Goal: Task Accomplishment & Management: Manage account settings

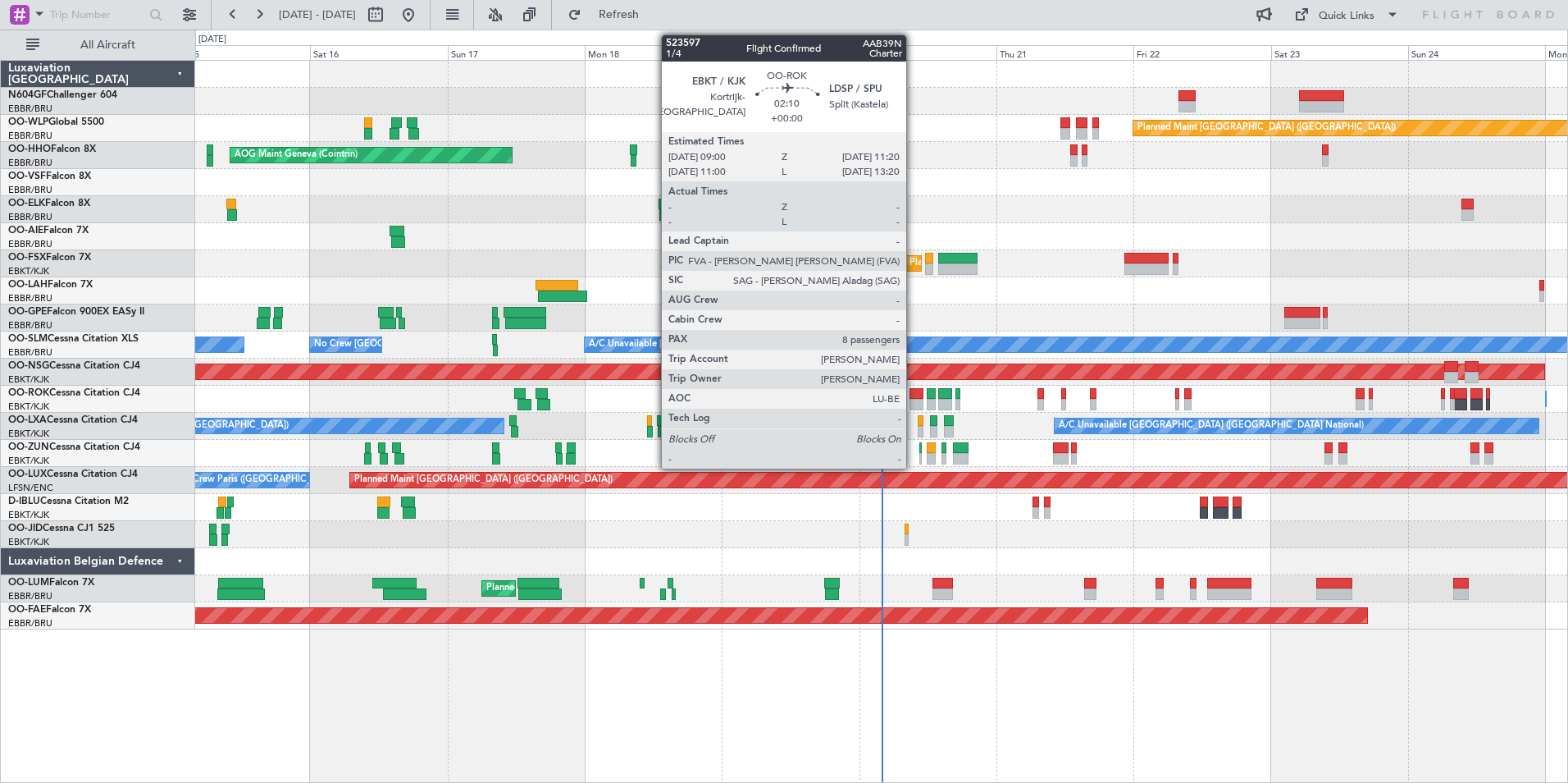
click at [914, 392] on div at bounding box center [916, 394] width 14 height 11
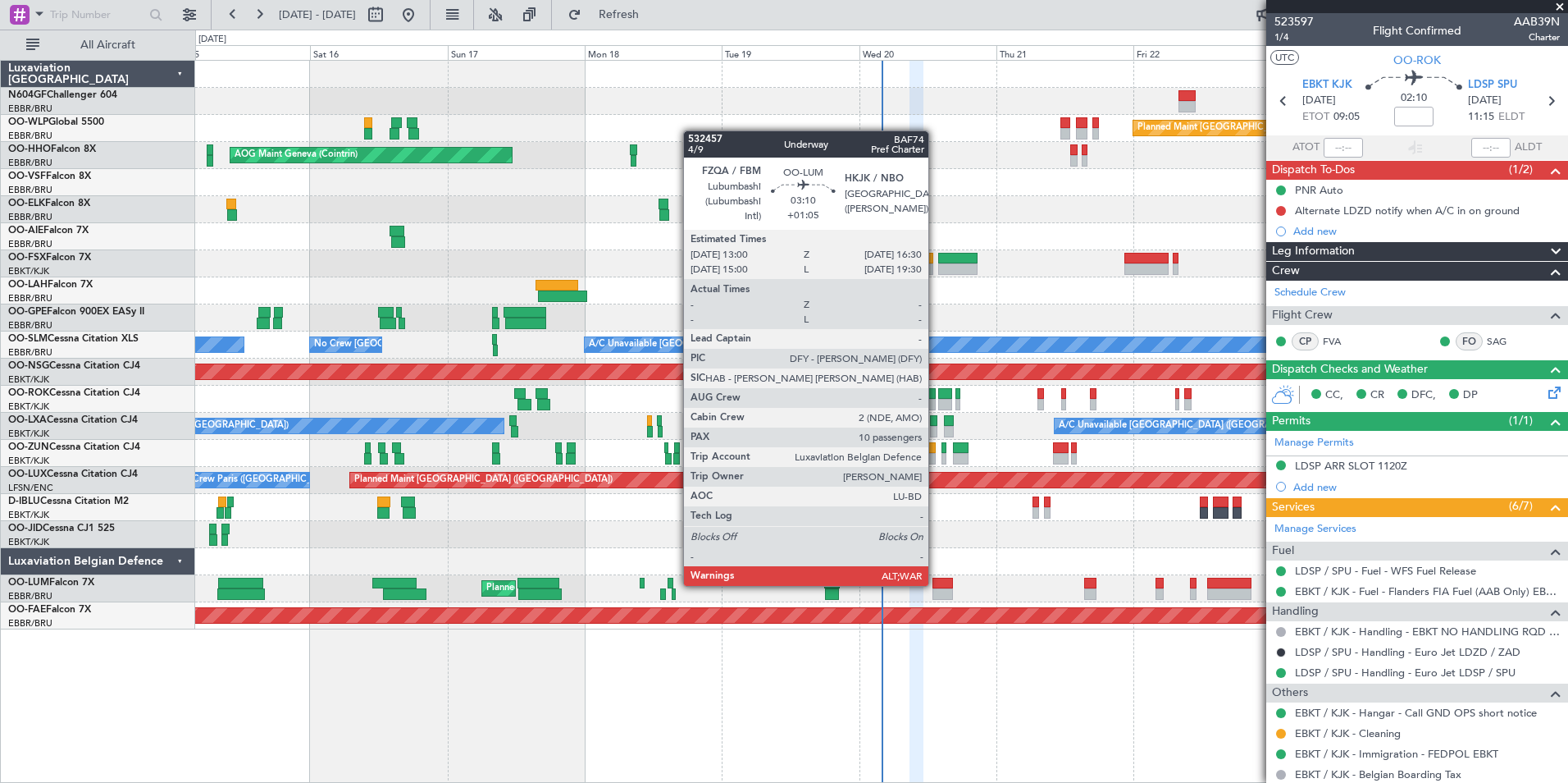
click at [936, 584] on div at bounding box center [943, 583] width 20 height 11
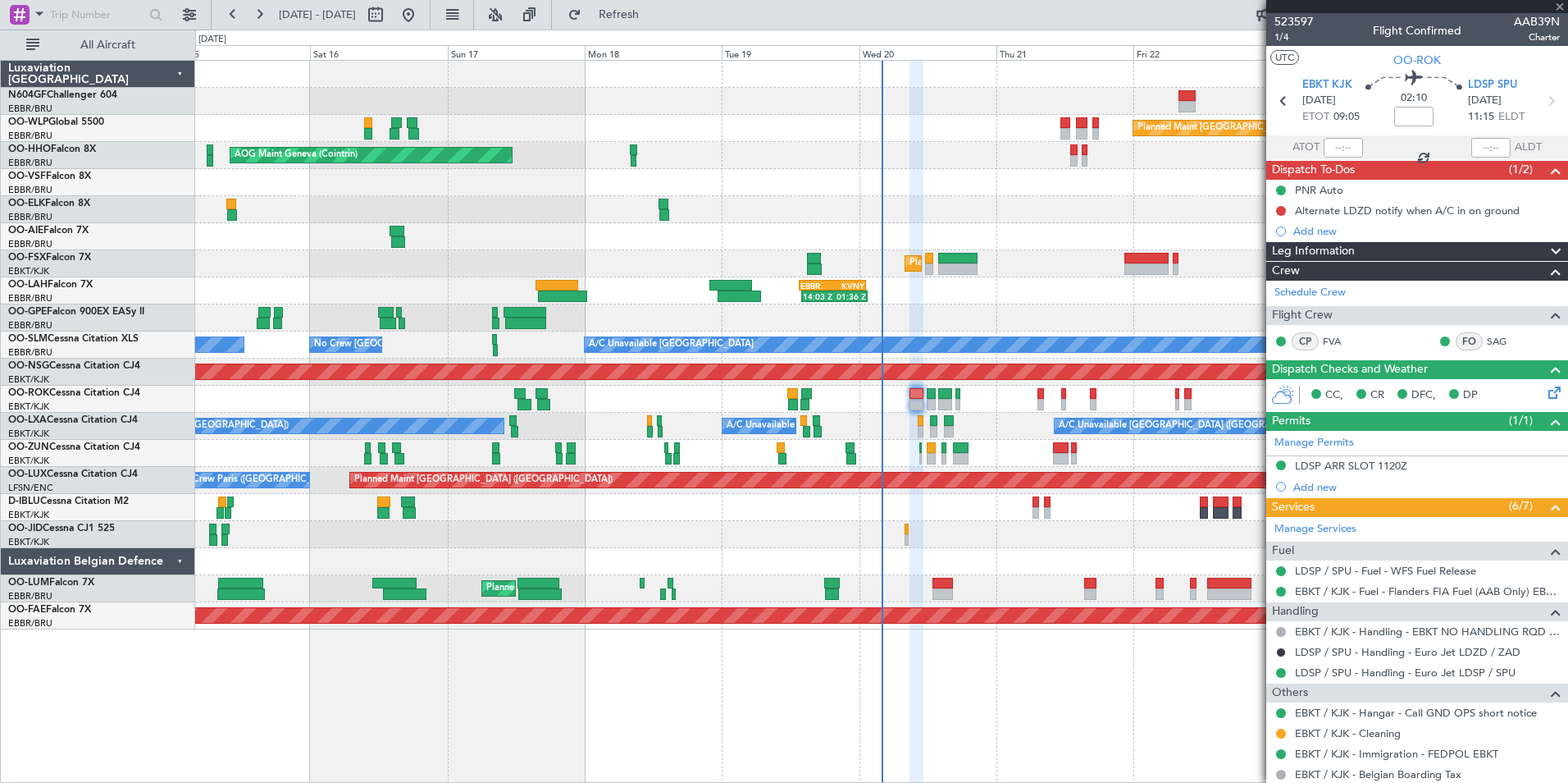
type input "+01:05"
type input "10"
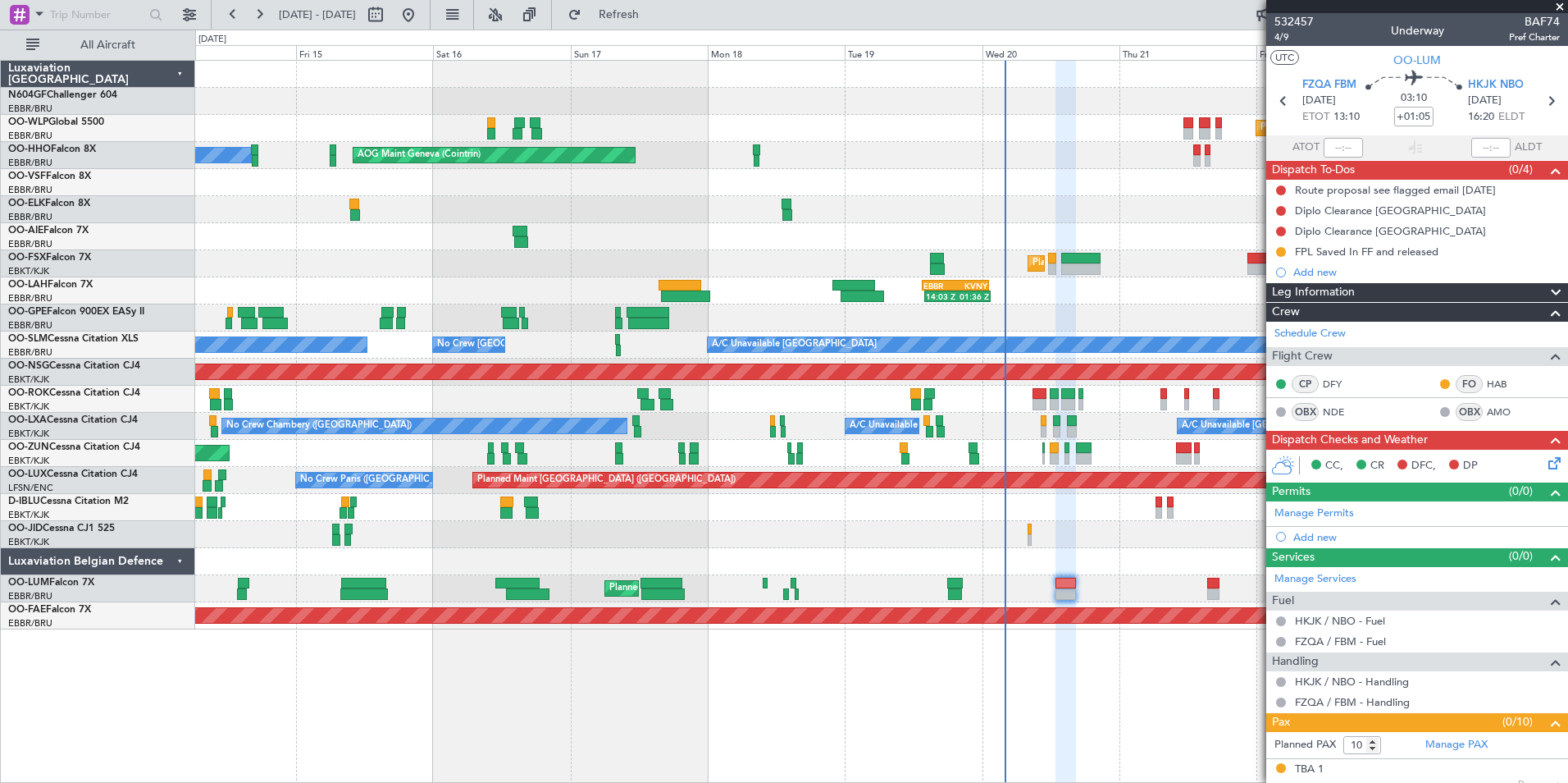
click at [1096, 531] on div at bounding box center [881, 534] width 1372 height 27
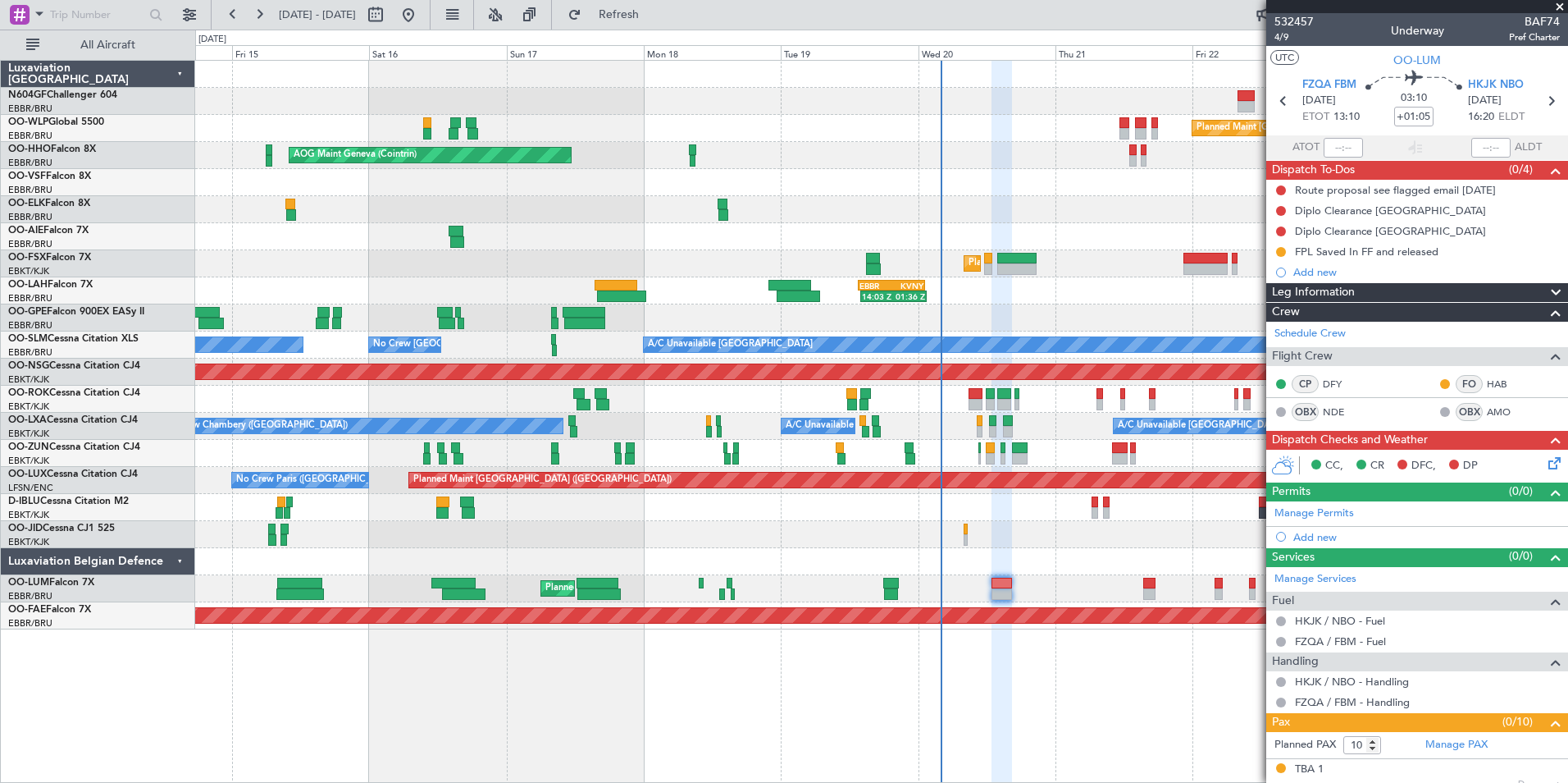
click at [1043, 518] on div "Planned Maint Berlin (Brandenburg) AOG Maint Geneva (Cointrin) A/C Unavailable …" at bounding box center [881, 344] width 1372 height 569
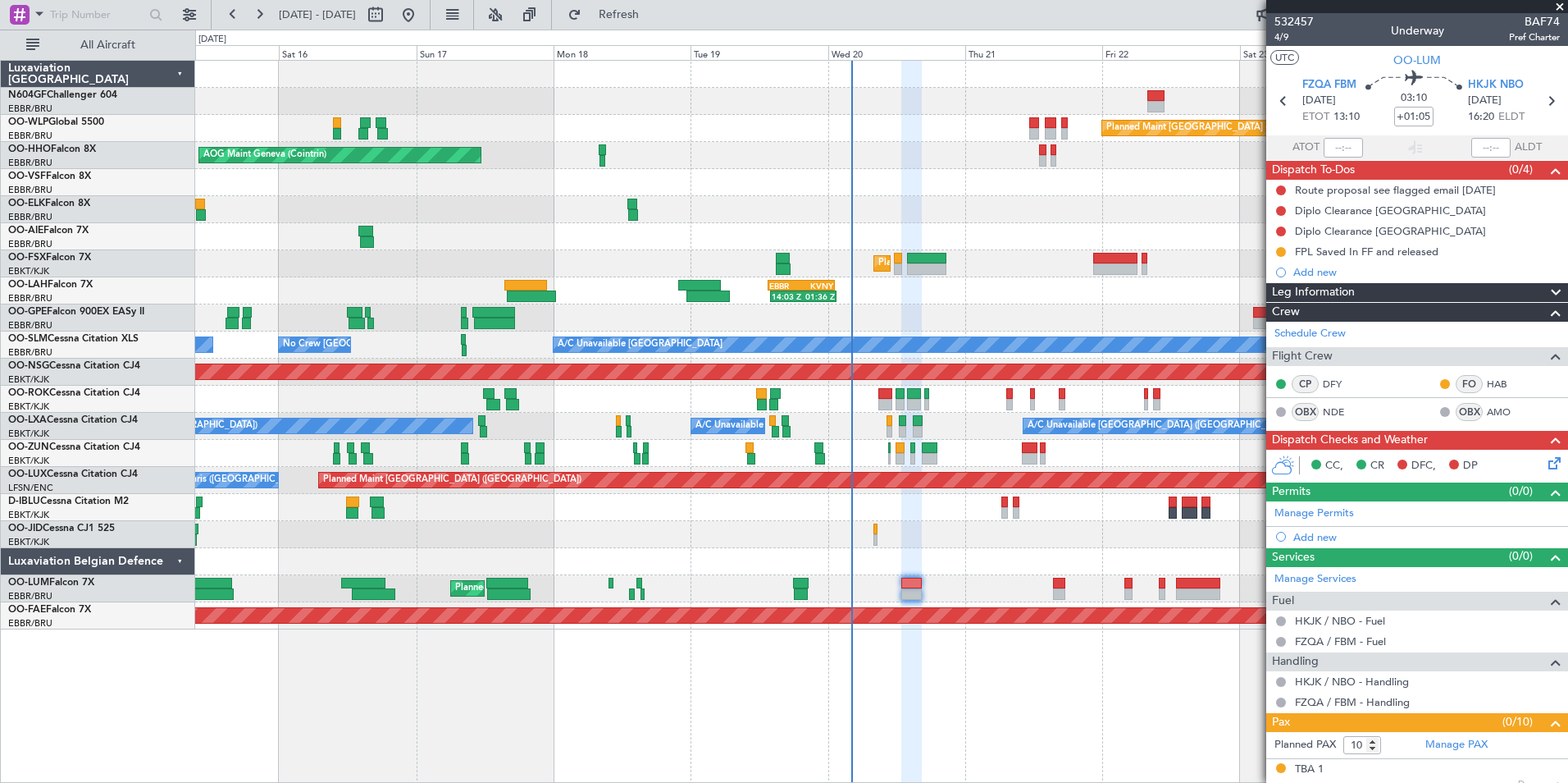
click at [1110, 538] on div "Planned Maint Berlin (Brandenburg) AOG Maint Geneva (Cointrin) A/C Unavailable …" at bounding box center [881, 344] width 1372 height 569
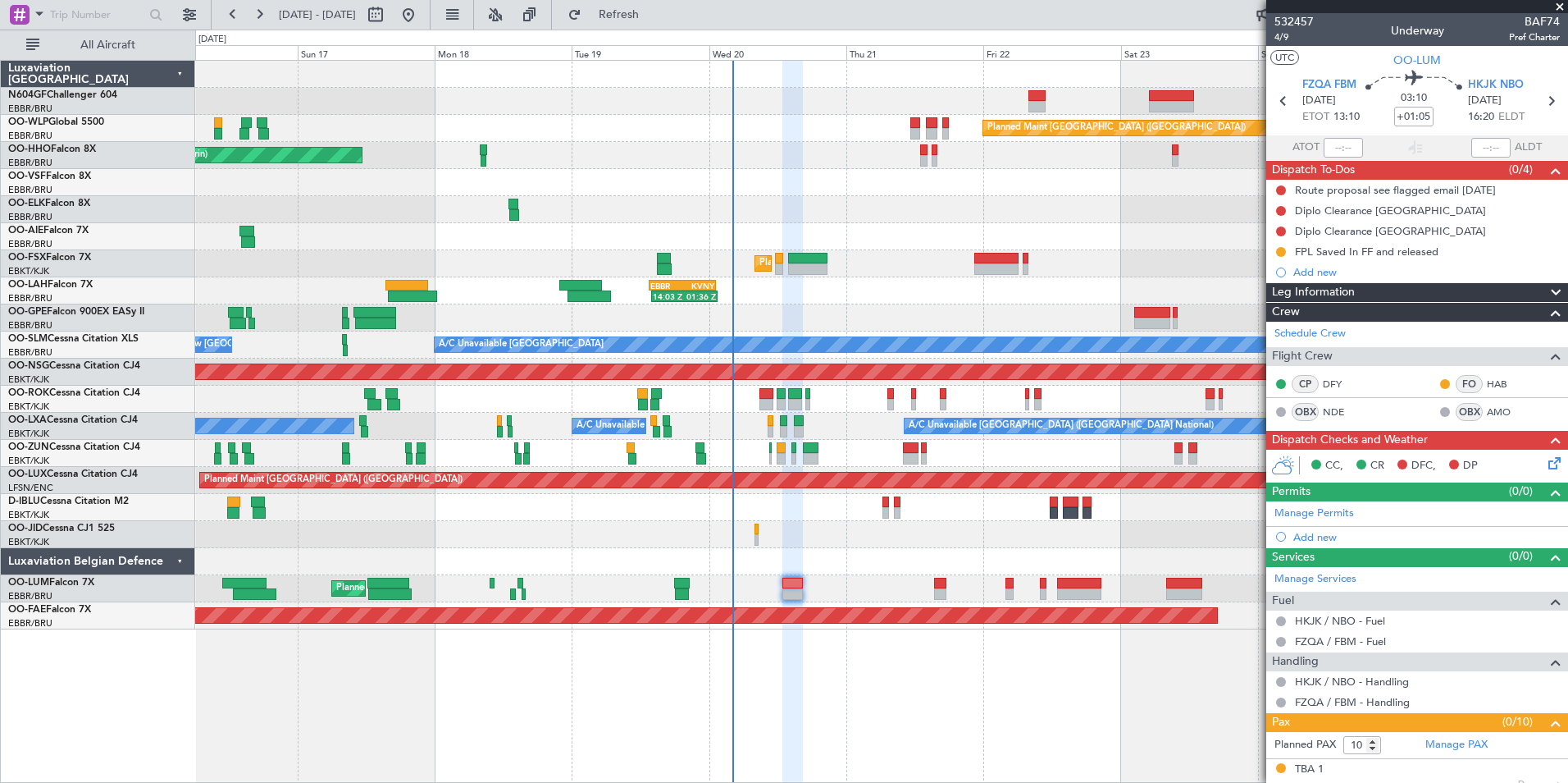
click at [948, 204] on div at bounding box center [881, 209] width 1372 height 27
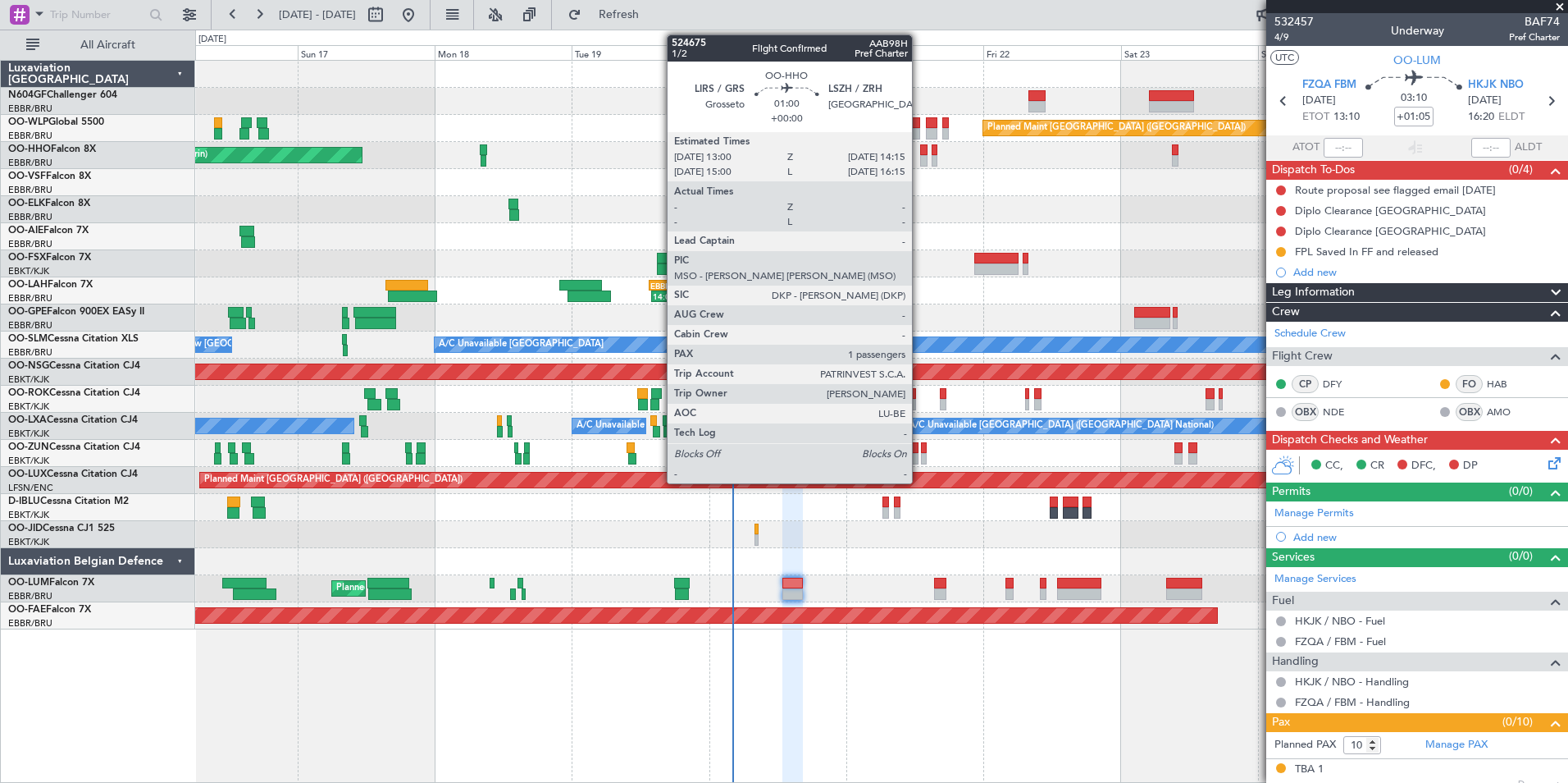
click at [920, 162] on div at bounding box center [924, 161] width 7 height 11
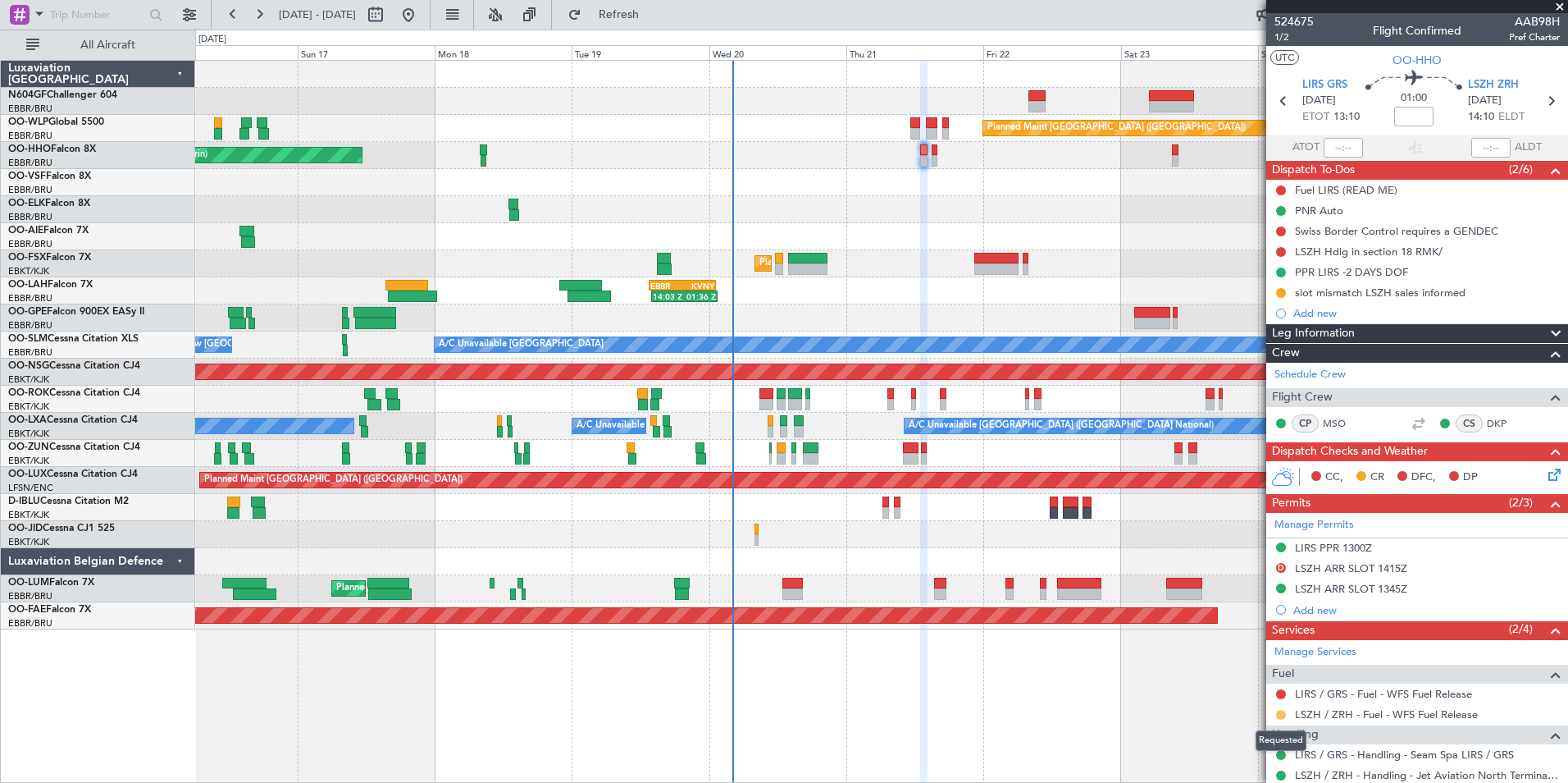
click at [1280, 717] on button at bounding box center [1280, 714] width 10 height 10
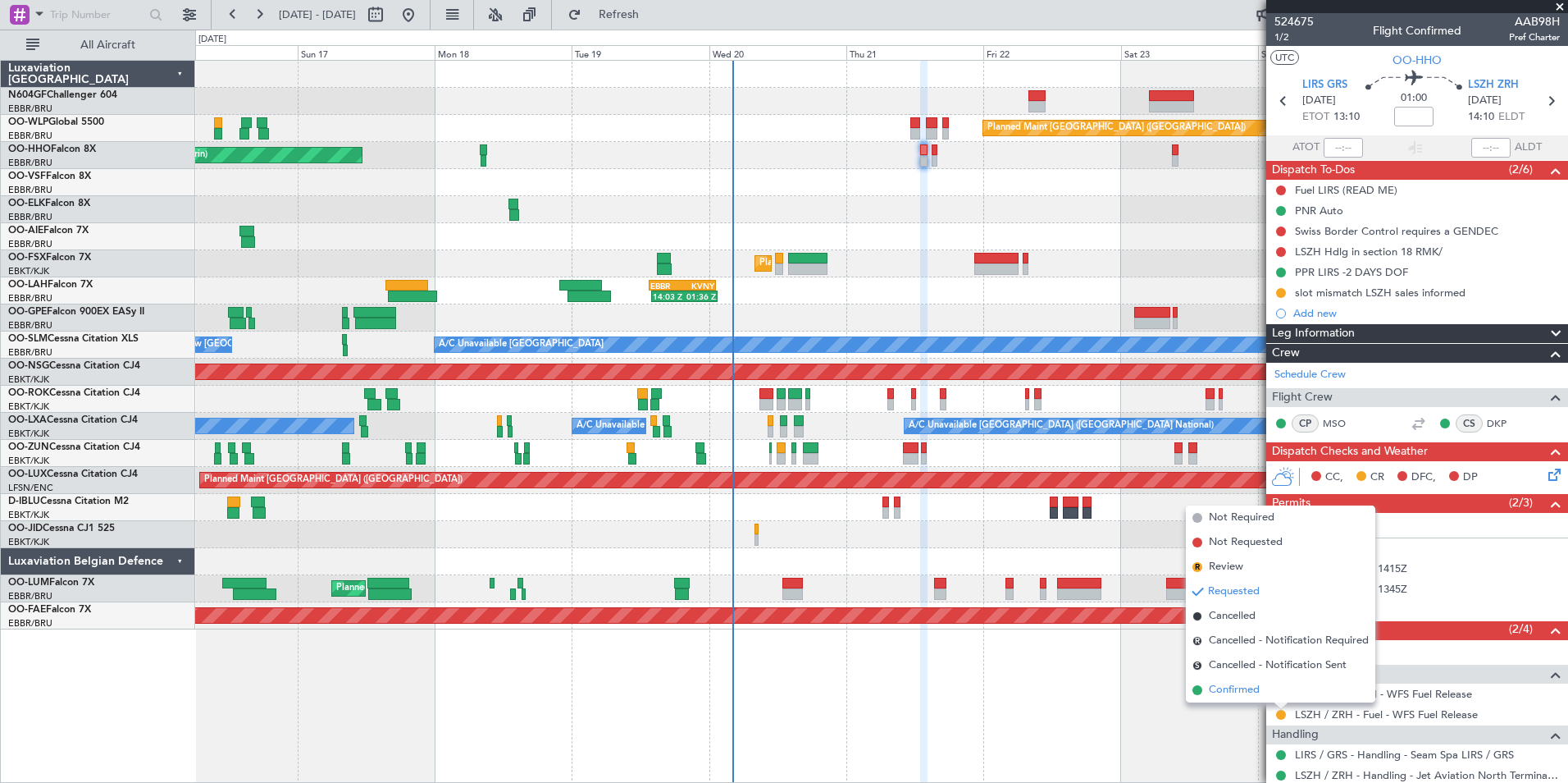
click at [1253, 687] on span "Confirmed" at bounding box center [1234, 690] width 51 height 17
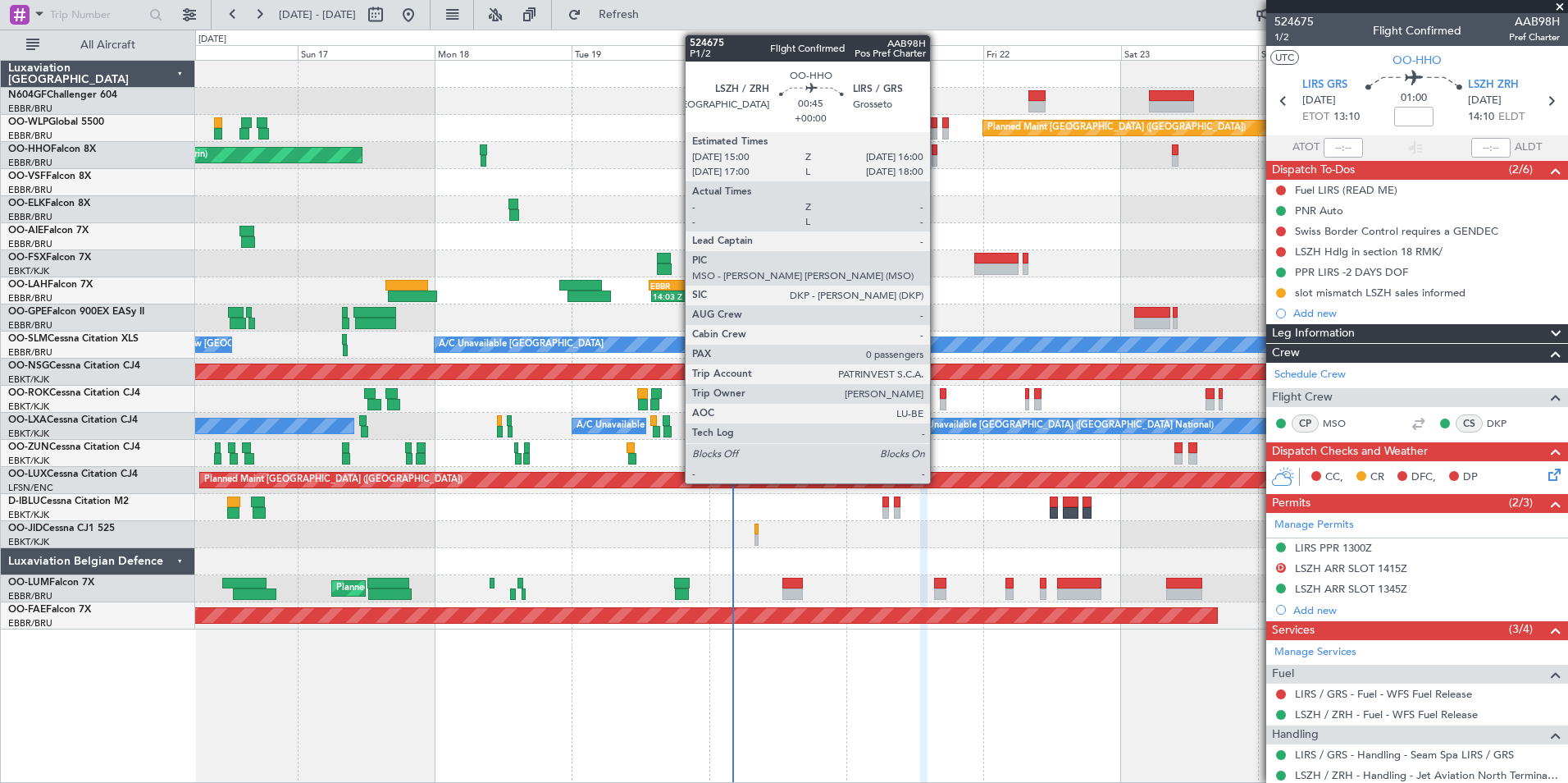
click at [937, 160] on div at bounding box center [934, 161] width 6 height 11
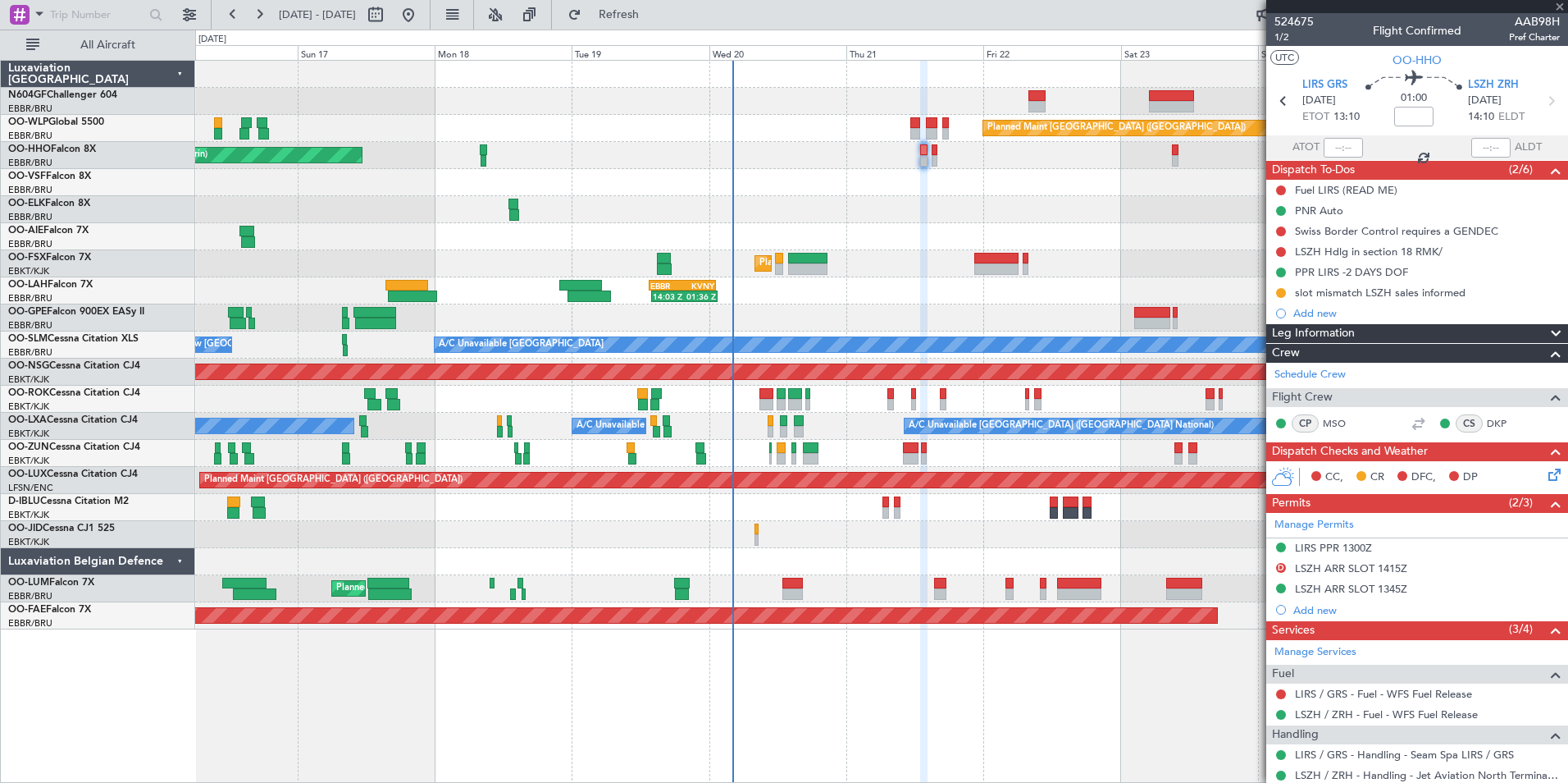
type input "0"
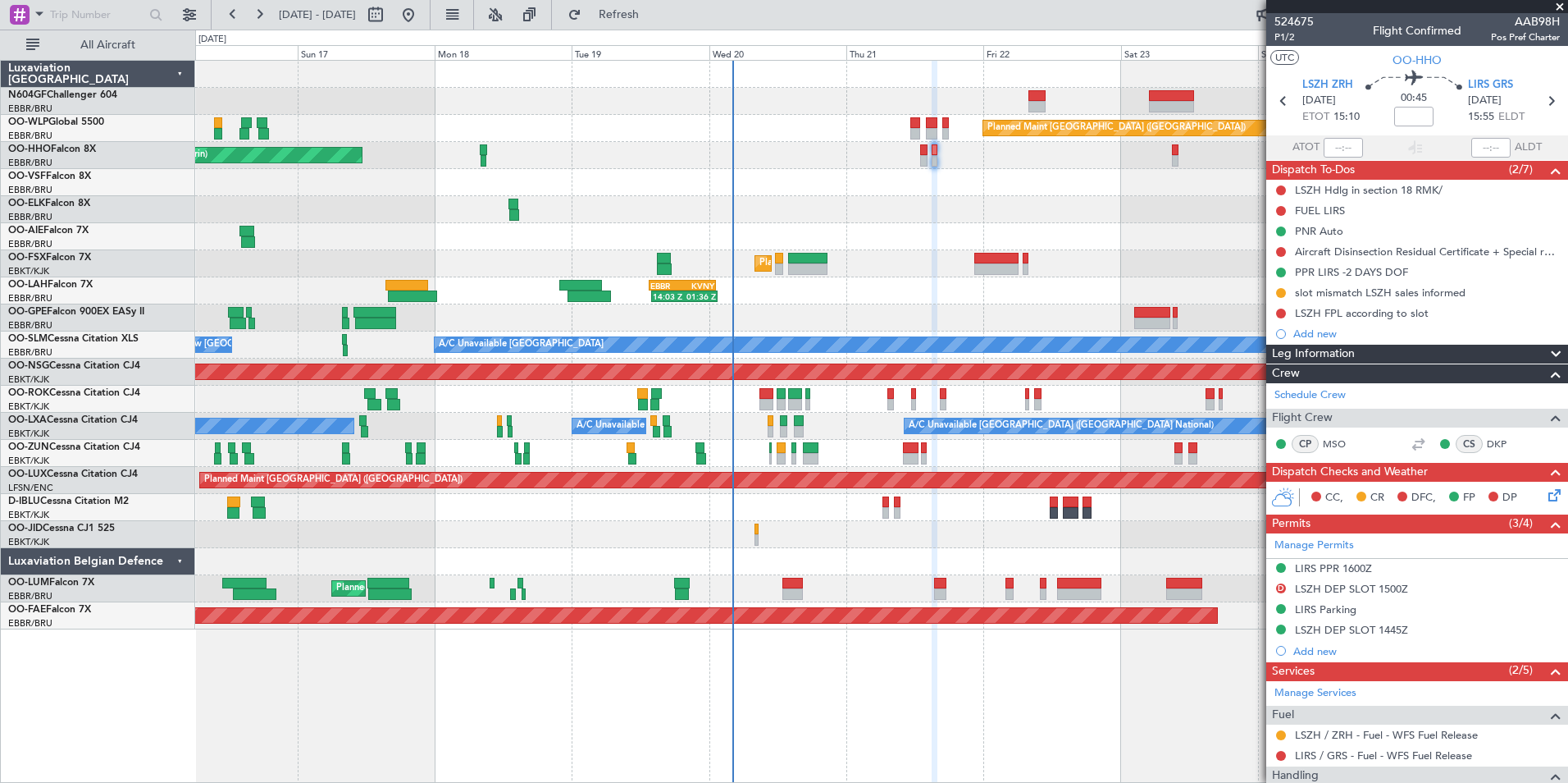
click at [1282, 728] on mat-tooltip-component "Requested" at bounding box center [1280, 708] width 74 height 44
click at [1280, 736] on button at bounding box center [1280, 735] width 10 height 10
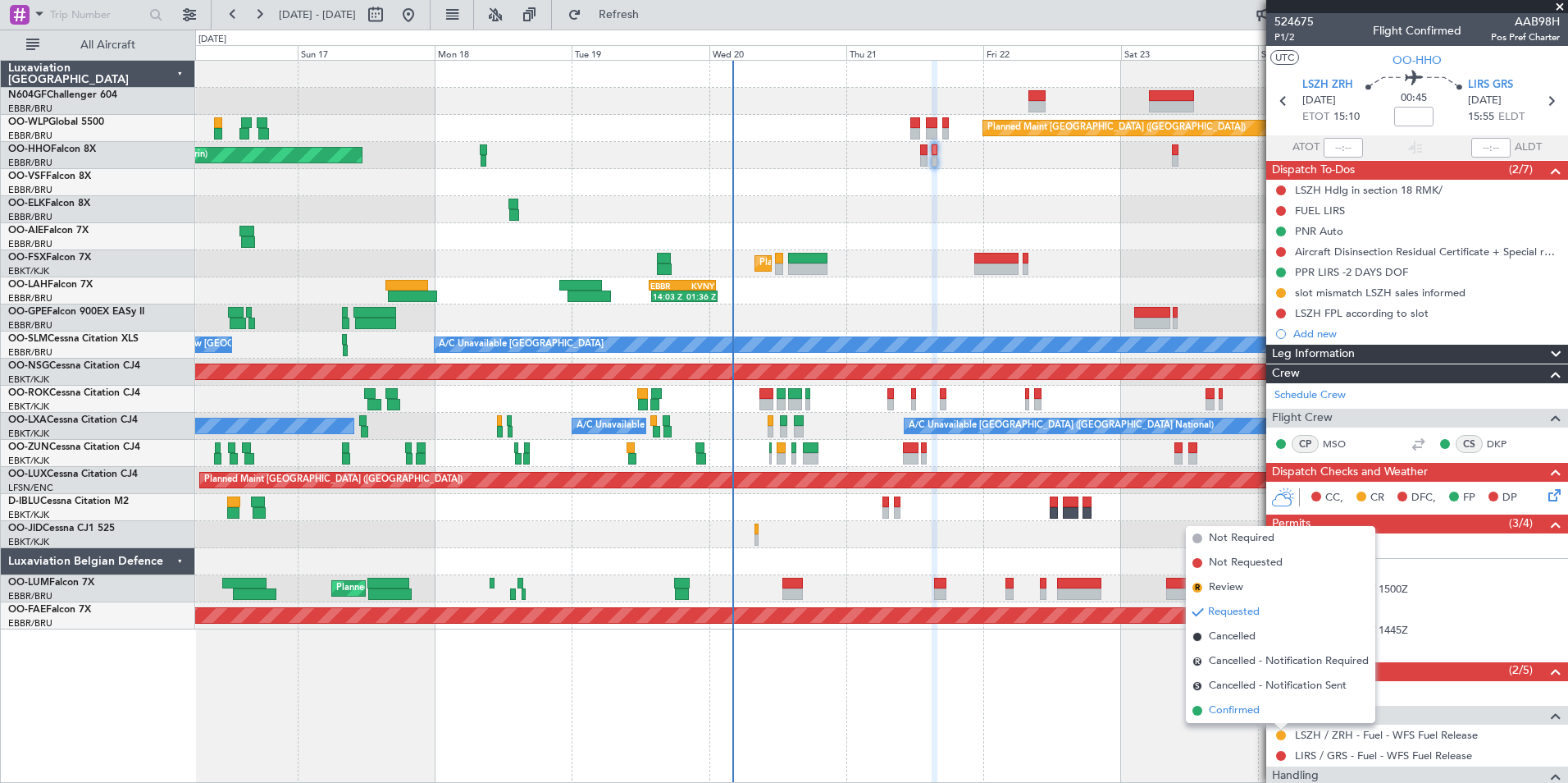
click at [1260, 709] on span "Confirmed" at bounding box center [1234, 710] width 51 height 17
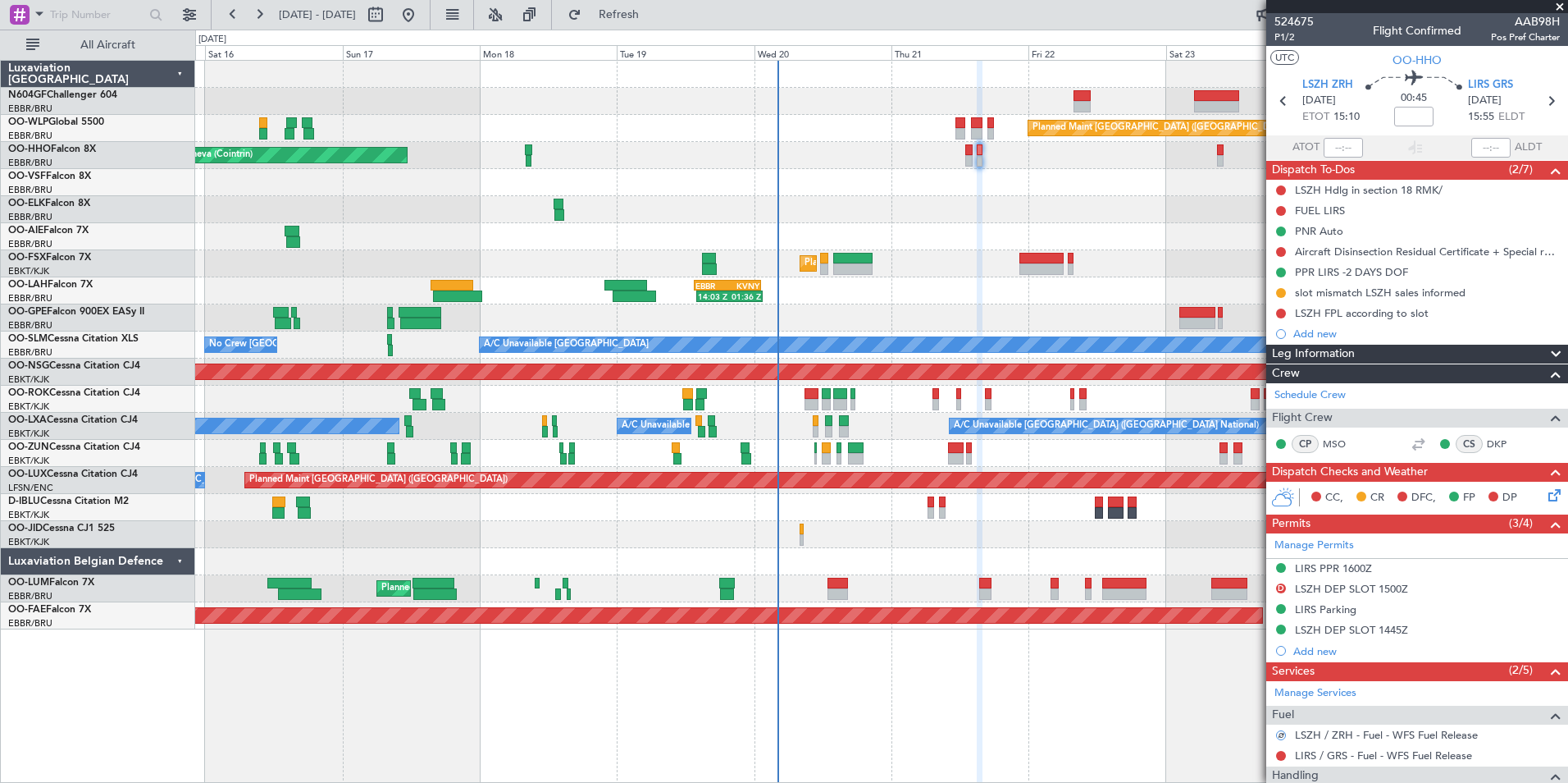
click at [1001, 210] on div at bounding box center [881, 209] width 1372 height 27
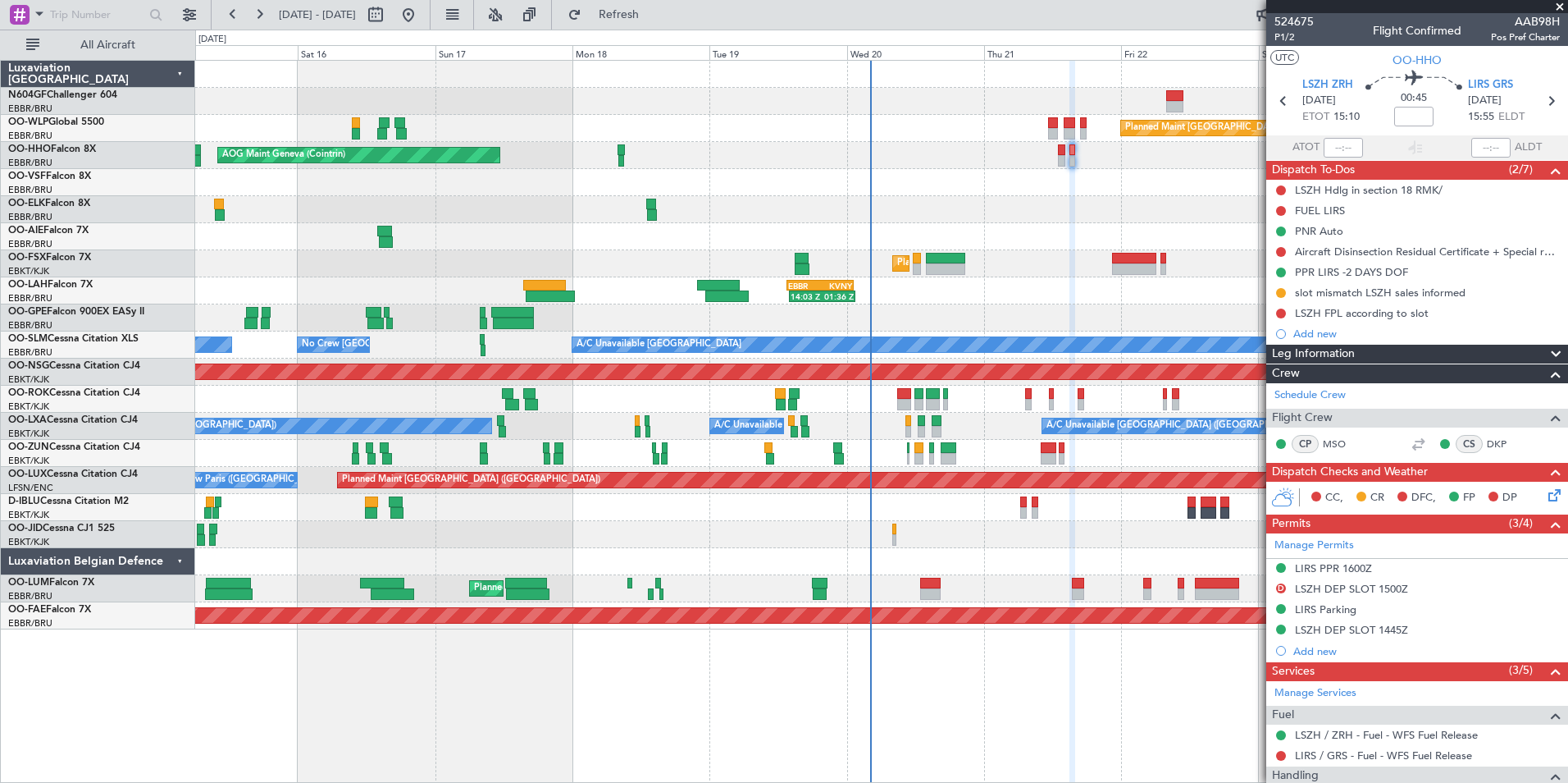
click at [918, 543] on div "Planned Maint Berlin (Brandenburg) AOG Maint Geneva (Cointrin) A/C Unavailable …" at bounding box center [881, 344] width 1372 height 569
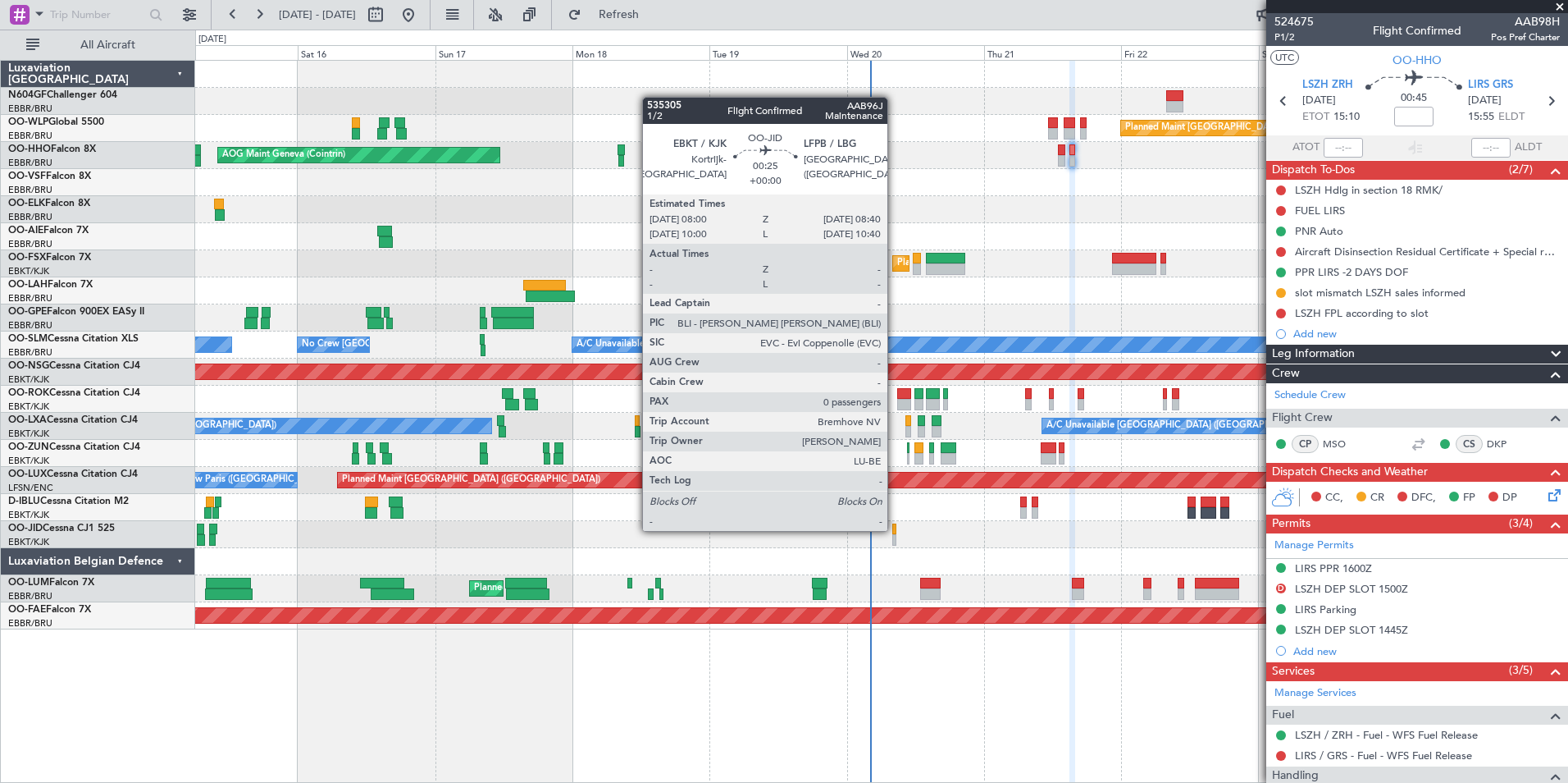
click at [894, 529] on div at bounding box center [894, 529] width 4 height 11
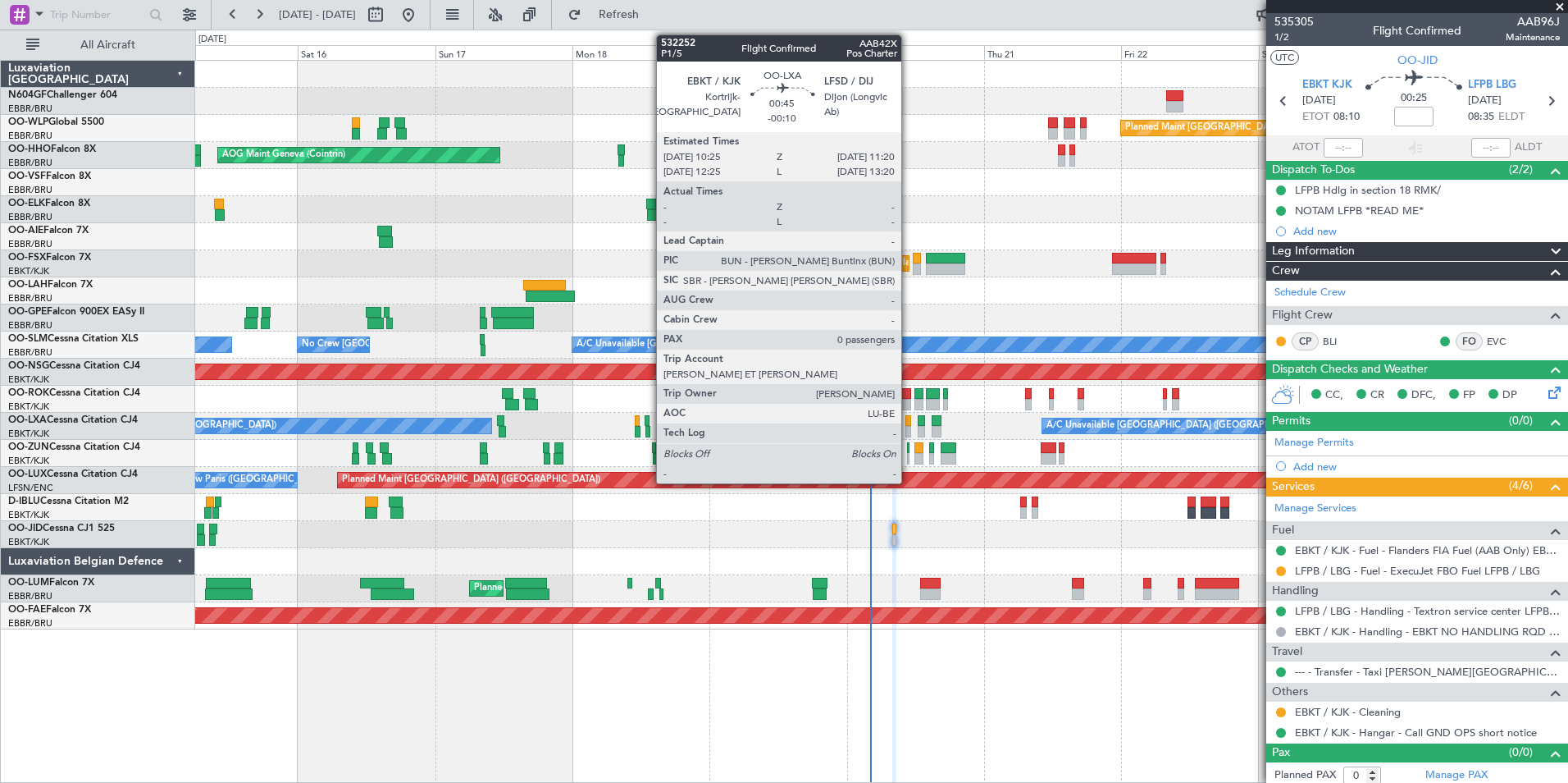
click at [908, 422] on div at bounding box center [908, 421] width 6 height 11
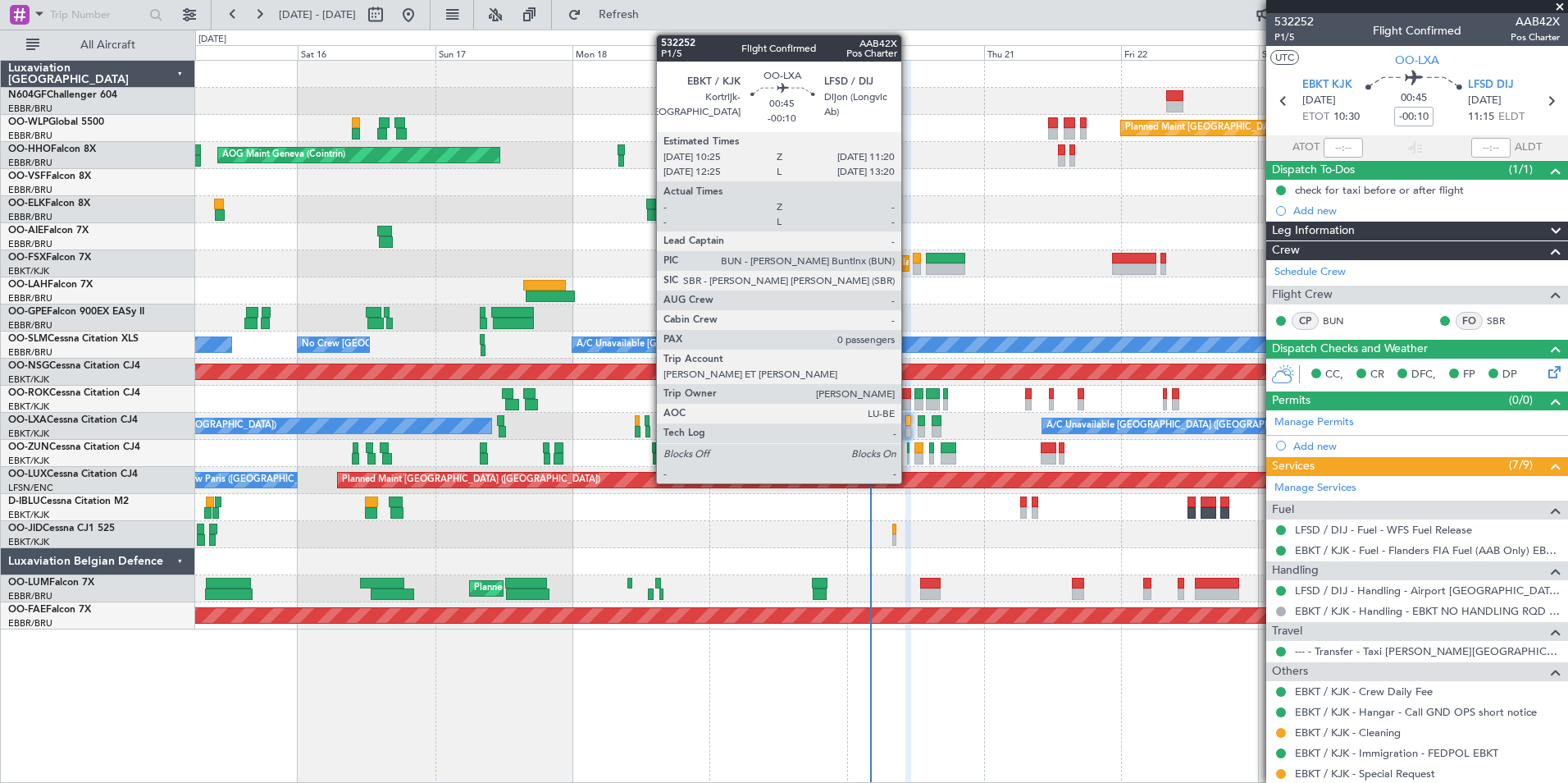
click at [944, 501] on div "No Crew [GEOGRAPHIC_DATA] ([GEOGRAPHIC_DATA] National)" at bounding box center [881, 507] width 1372 height 27
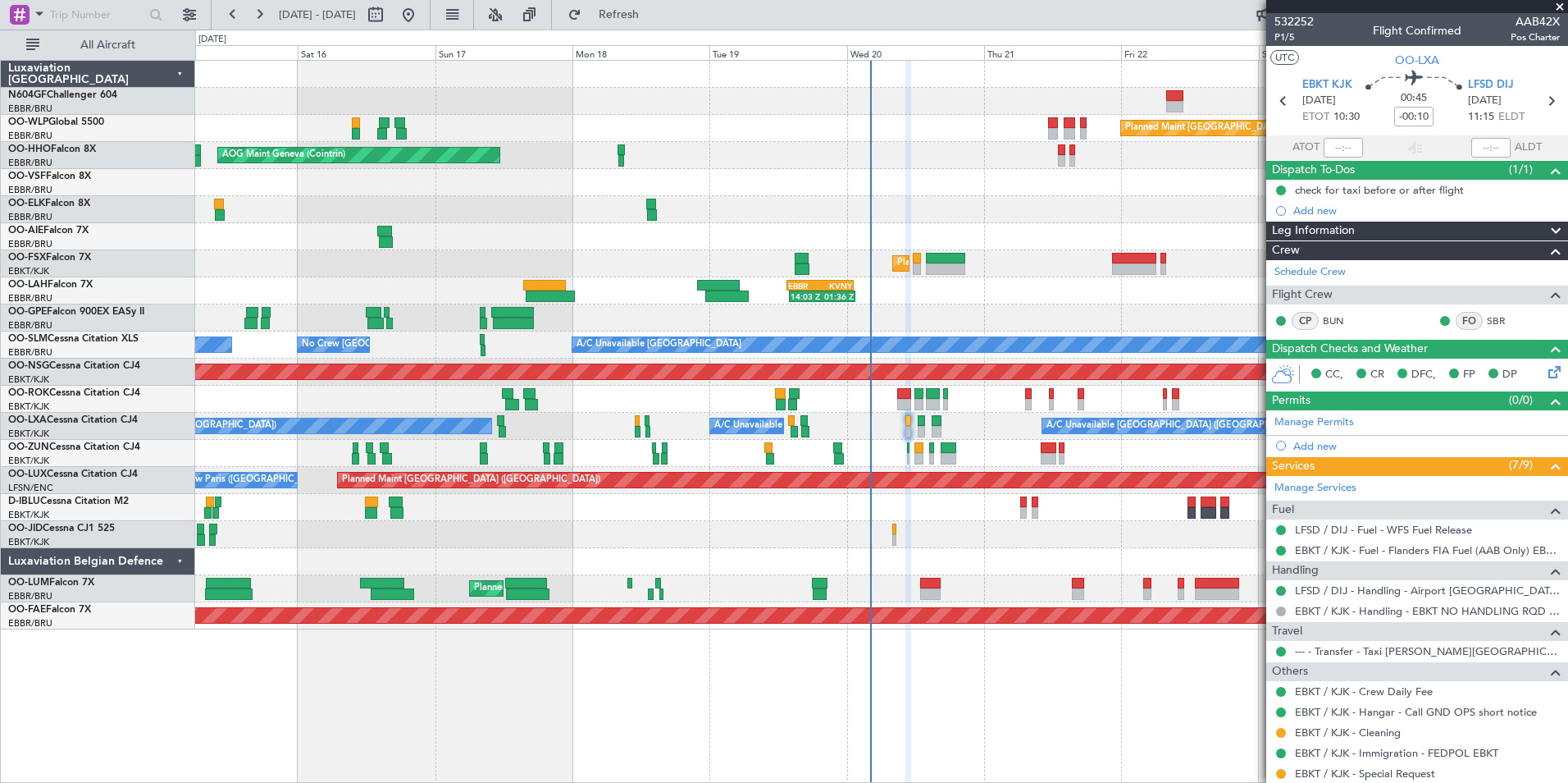
scroll to position [47, 0]
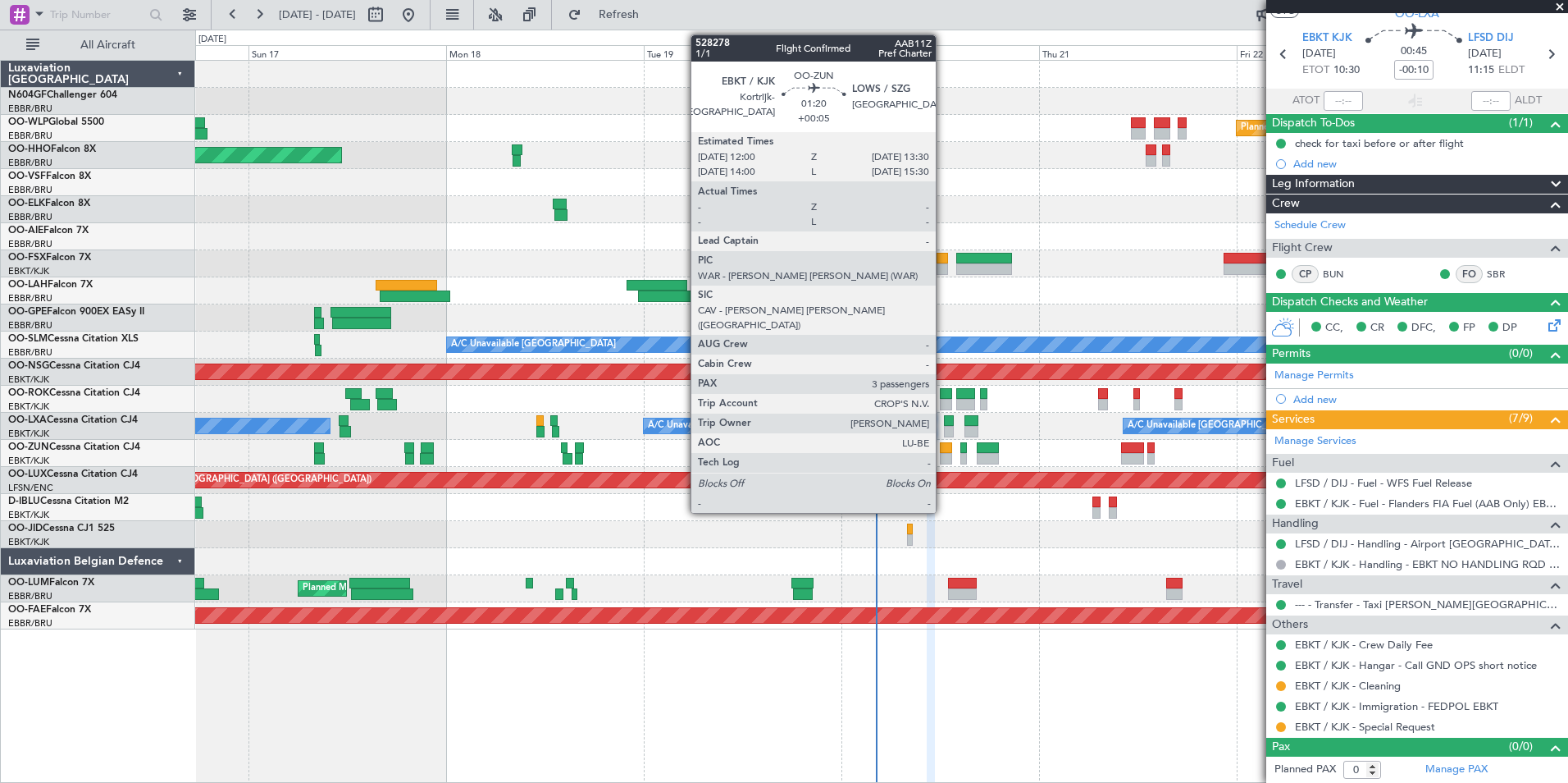
click at [943, 446] on div at bounding box center [946, 448] width 13 height 11
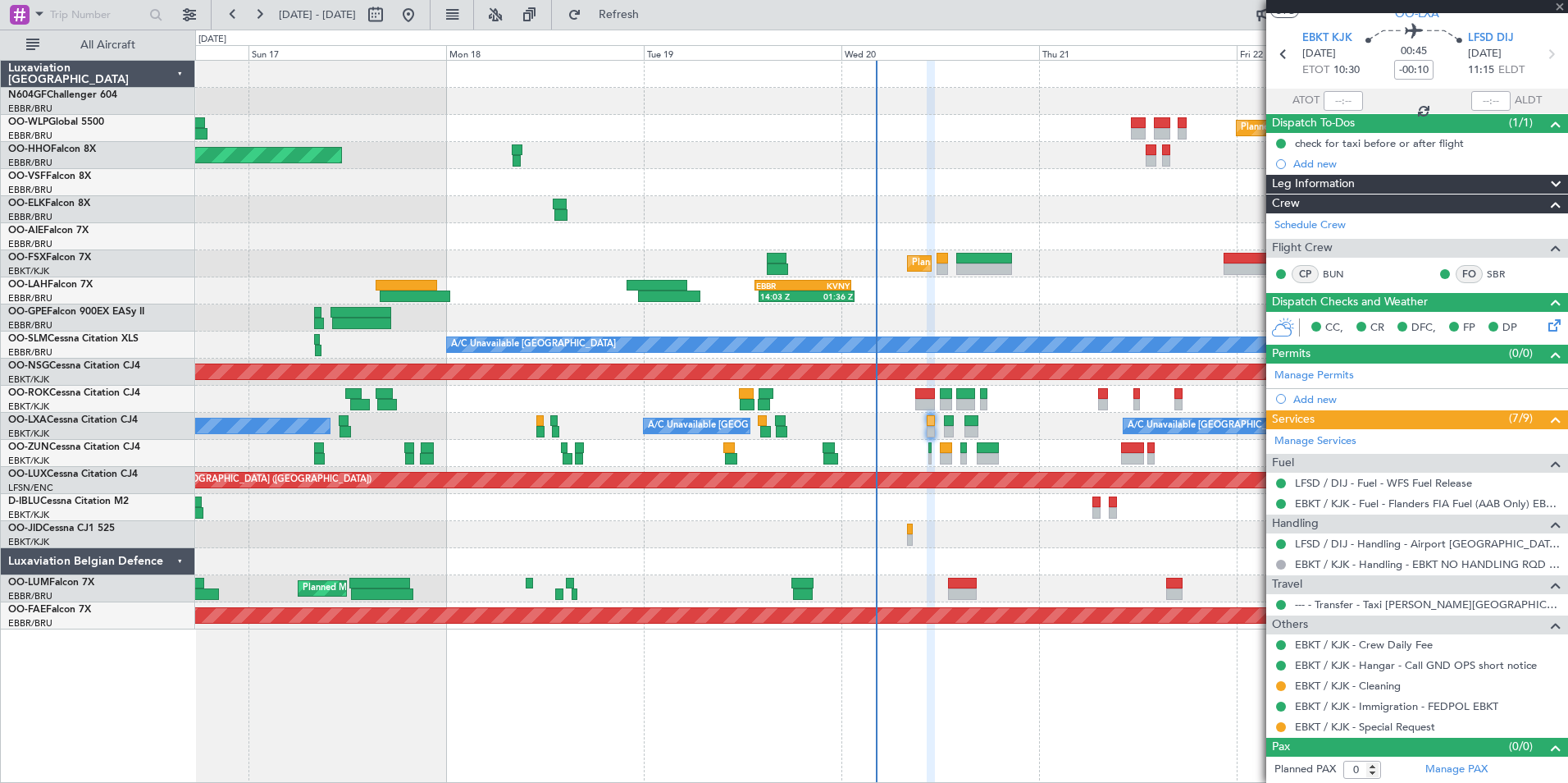
type input "+00:05"
type input "3"
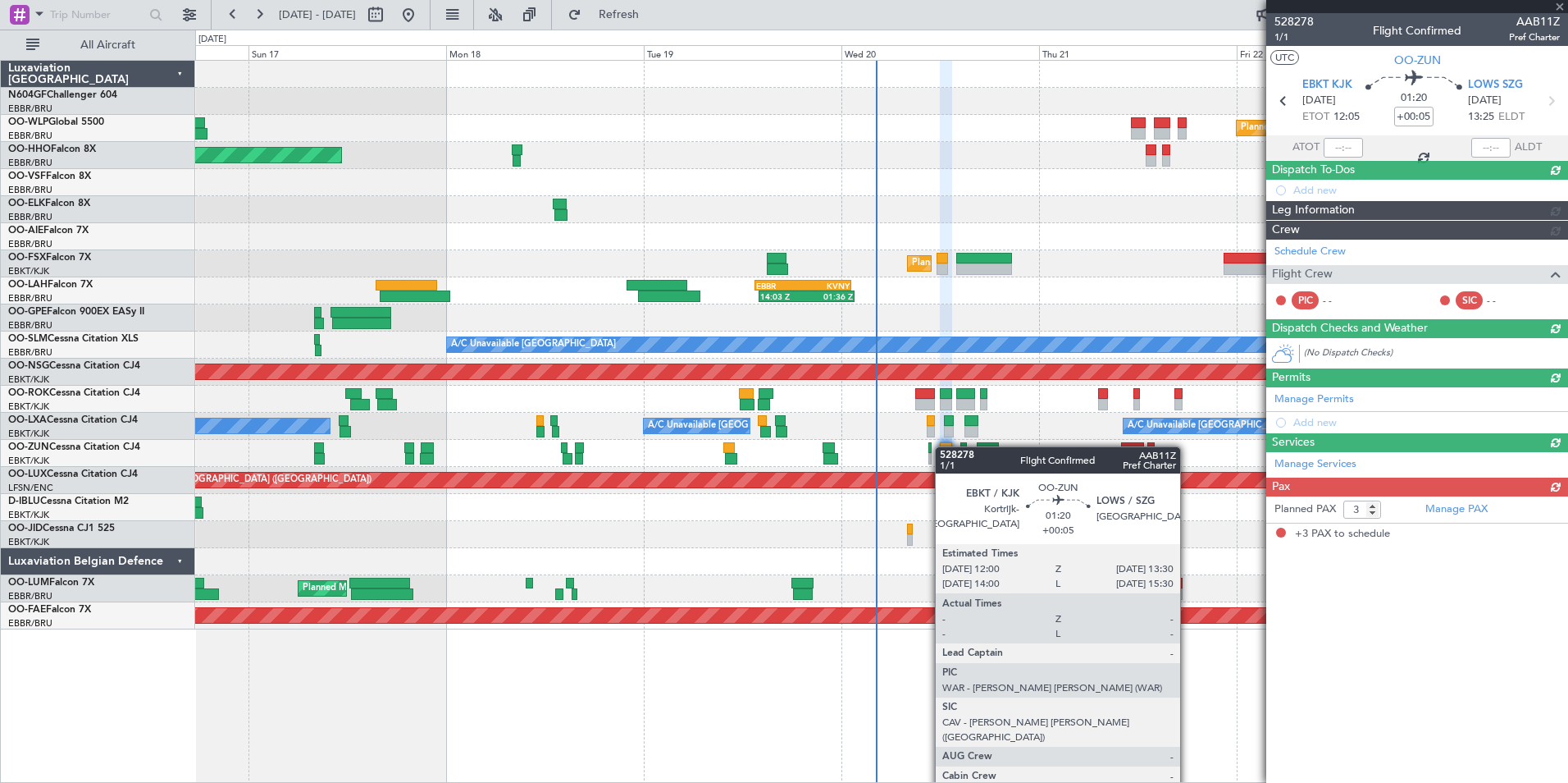
scroll to position [0, 0]
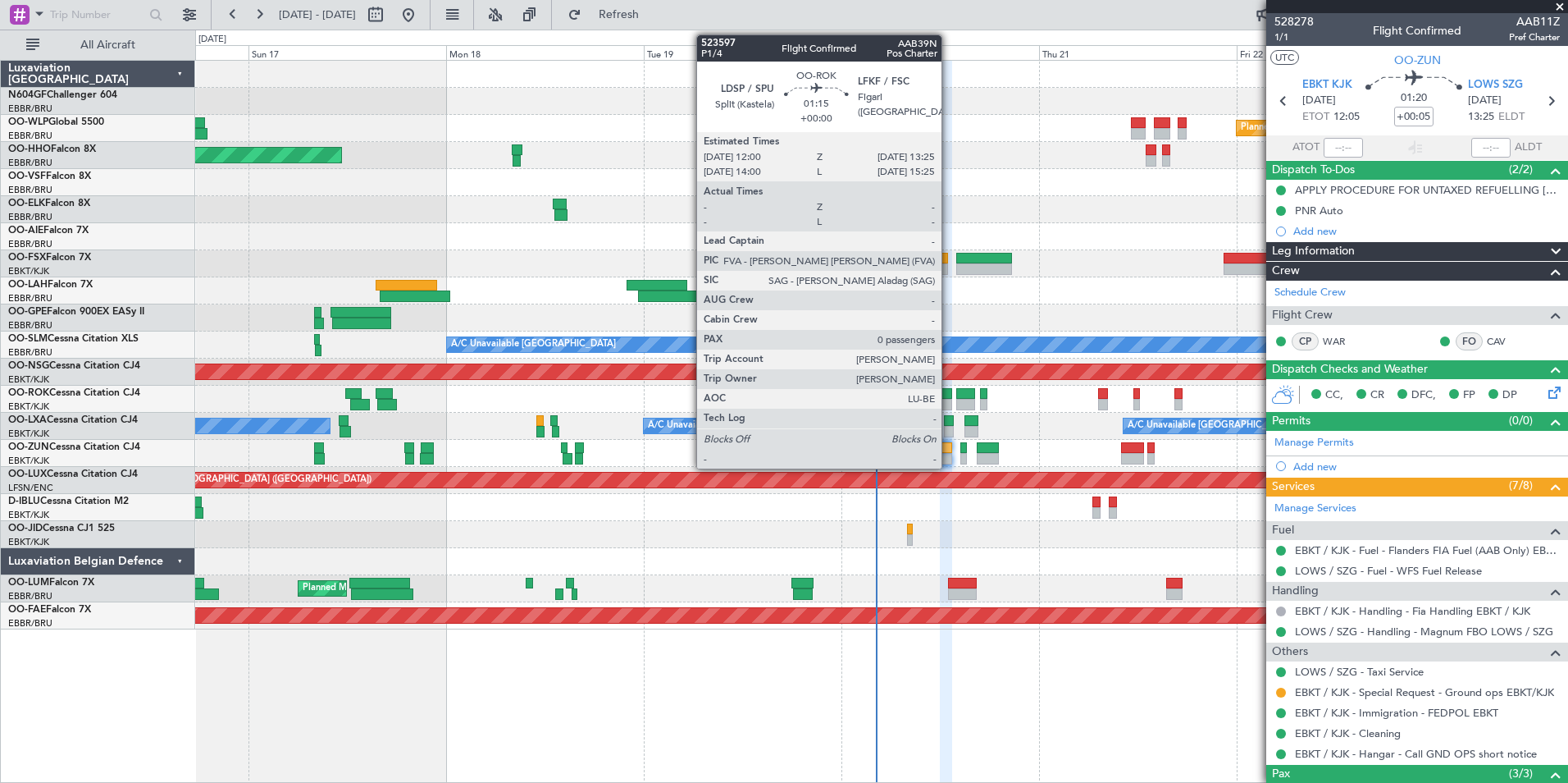
click at [949, 393] on div at bounding box center [945, 394] width 12 height 11
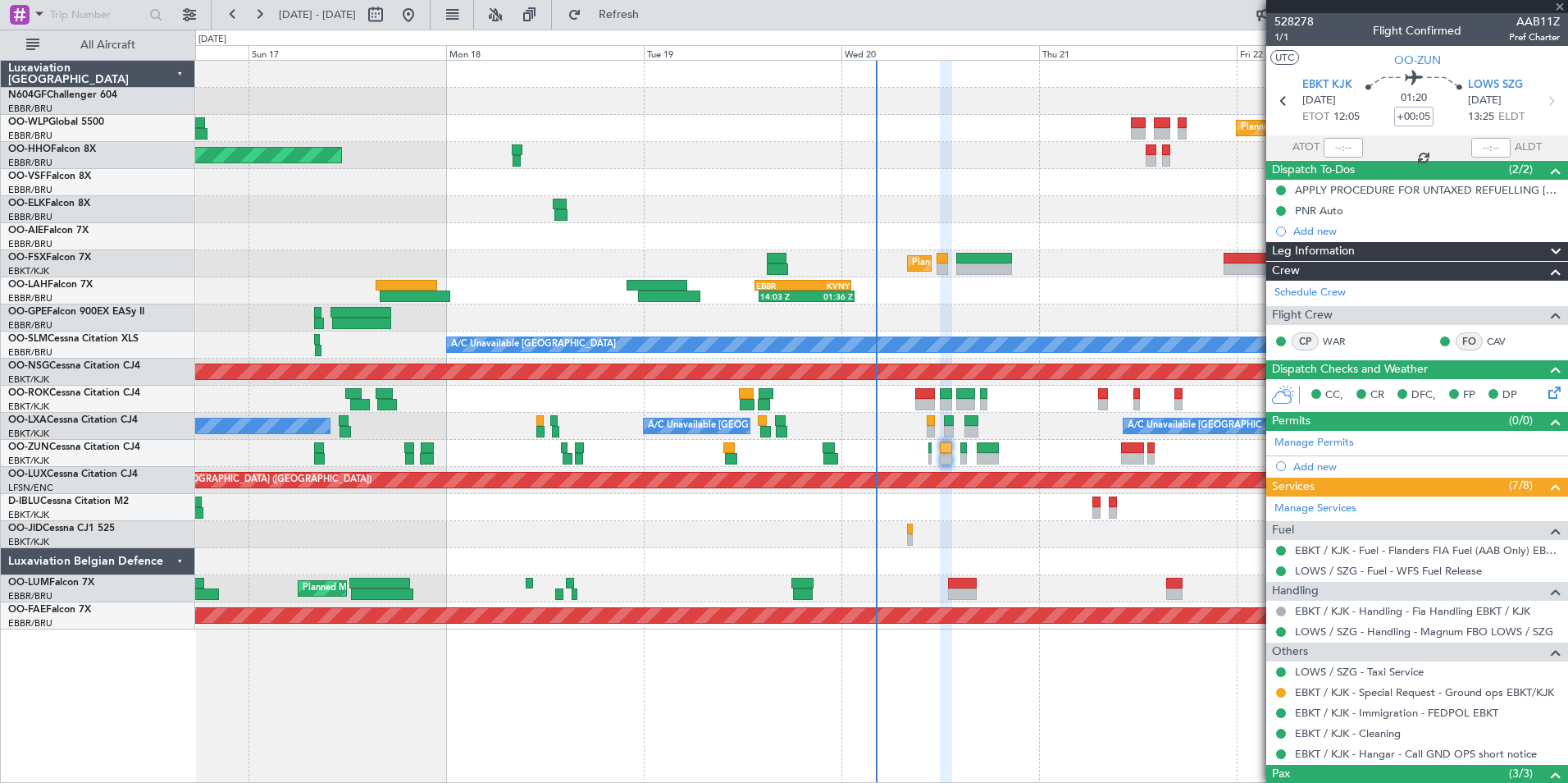
type input "0"
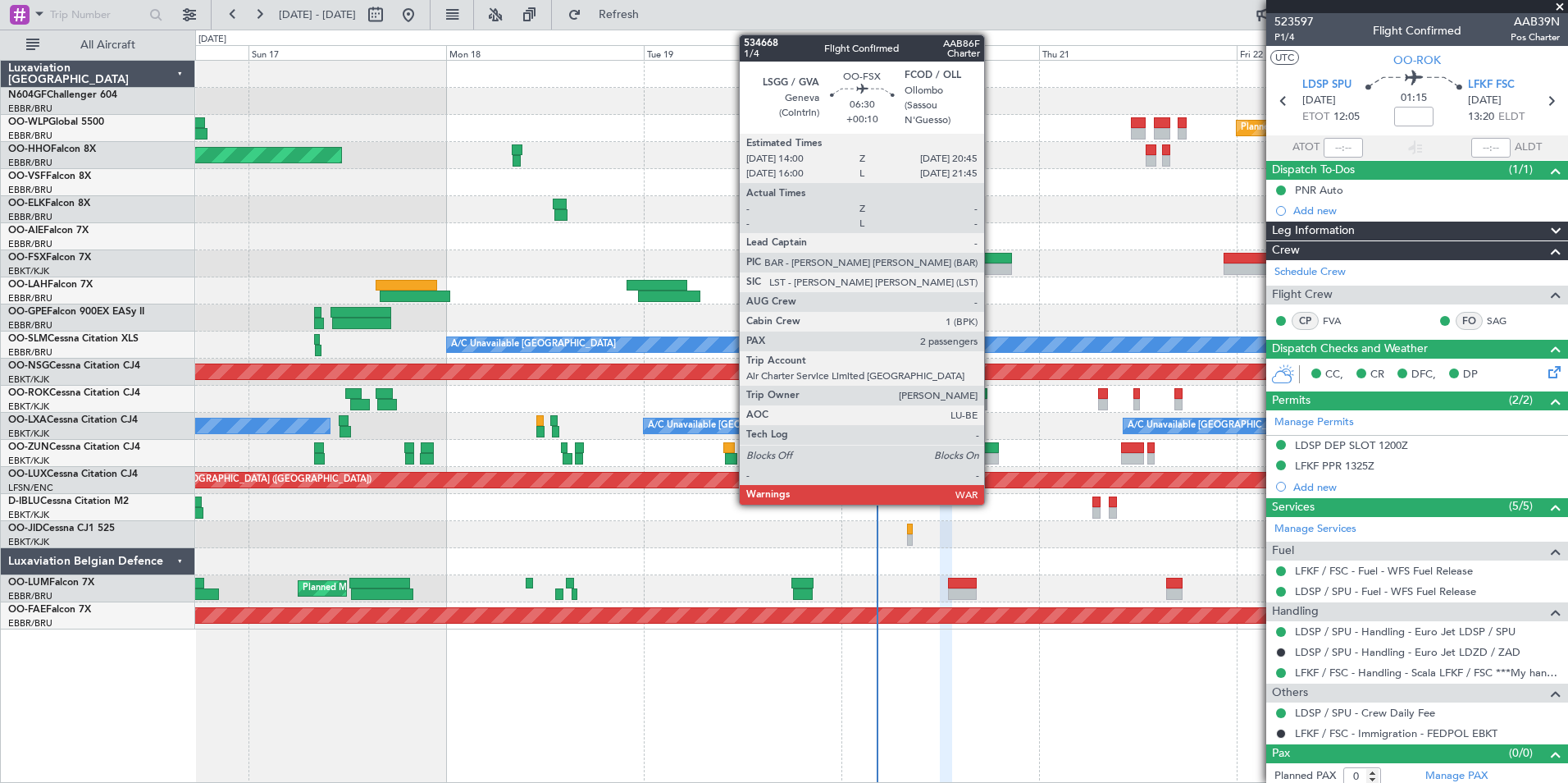
click at [991, 255] on div at bounding box center [985, 258] width 56 height 11
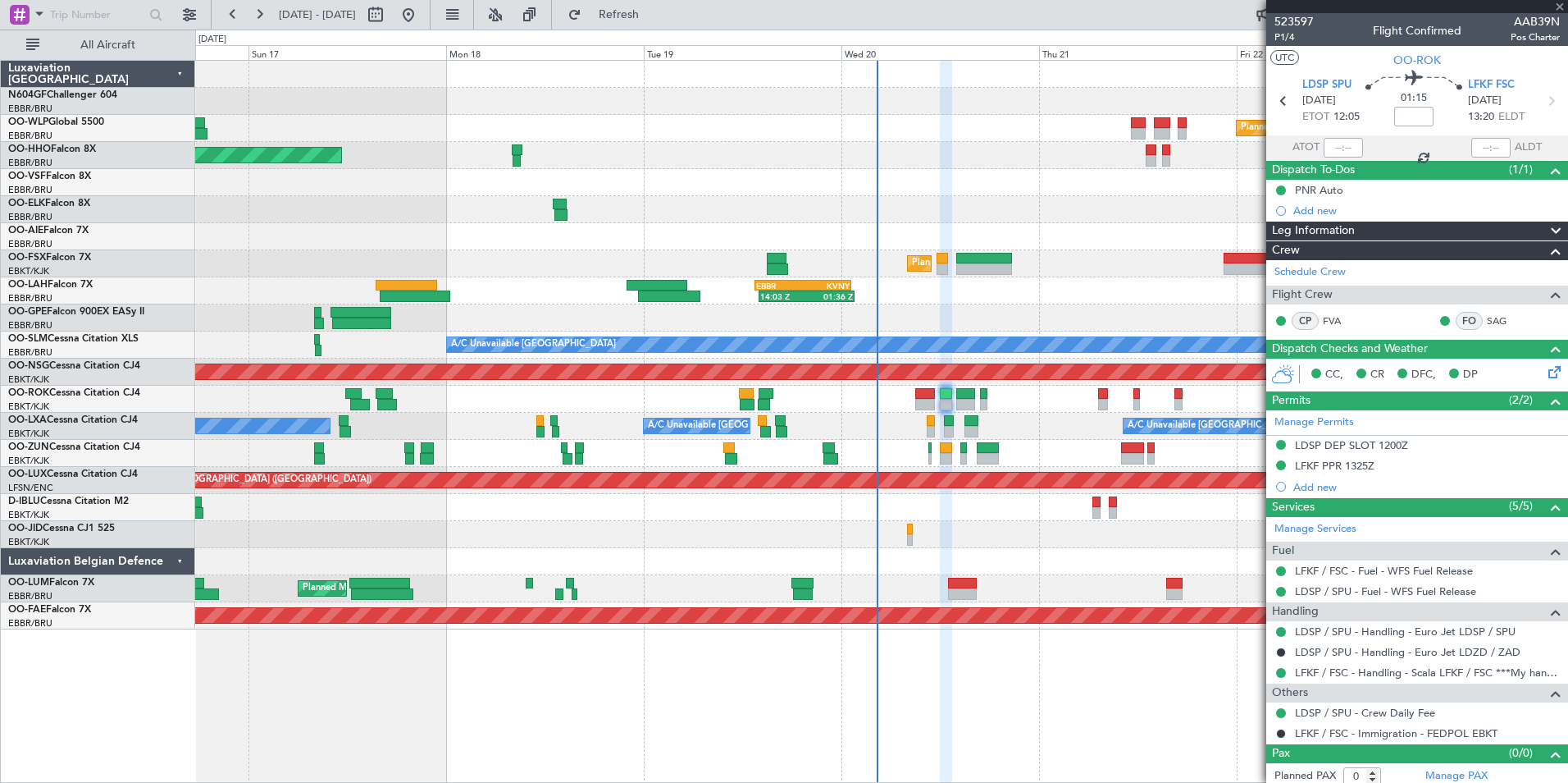
type input "+00:10"
type input "2"
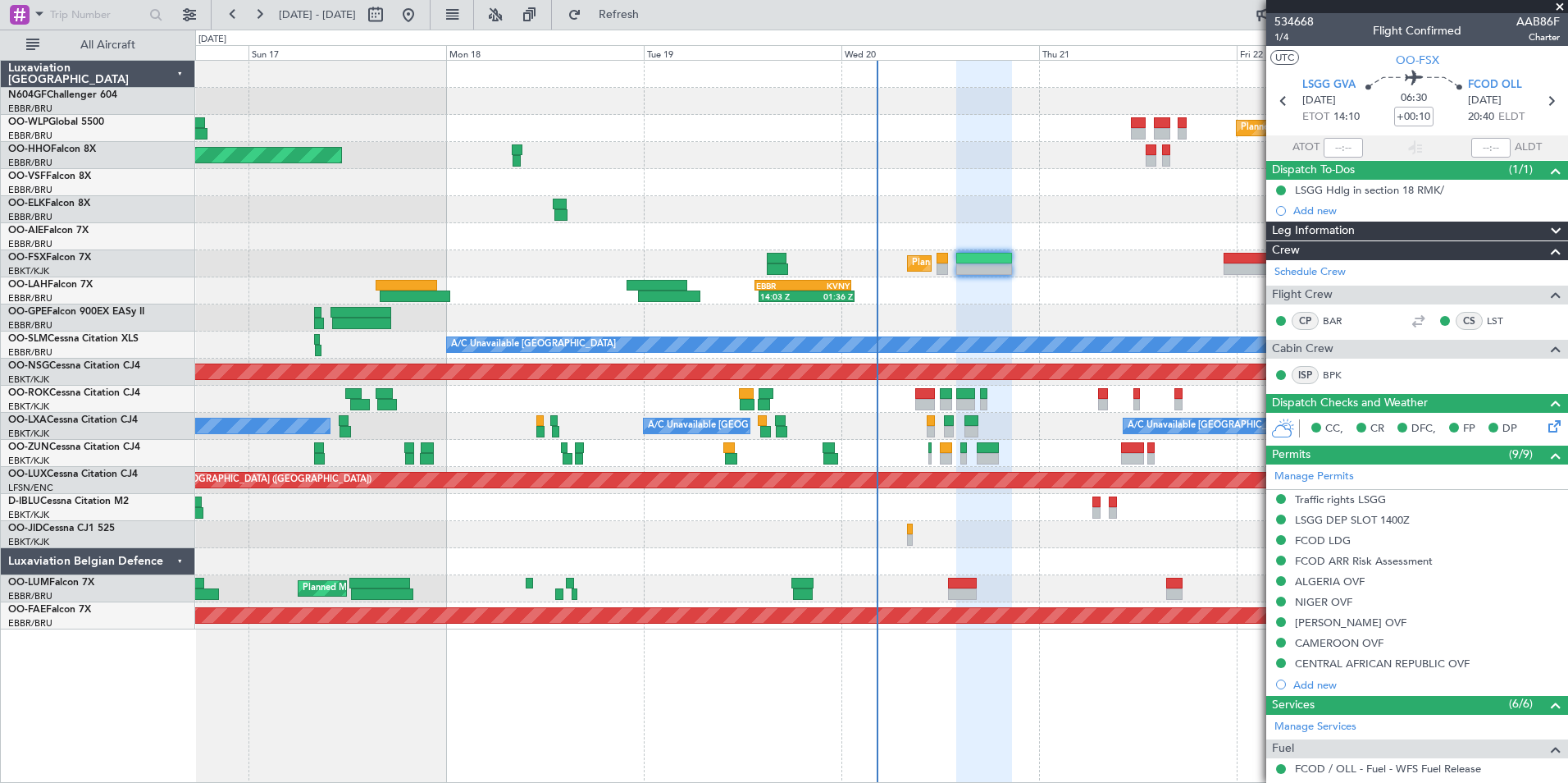
click at [1151, 564] on div at bounding box center [881, 561] width 1372 height 27
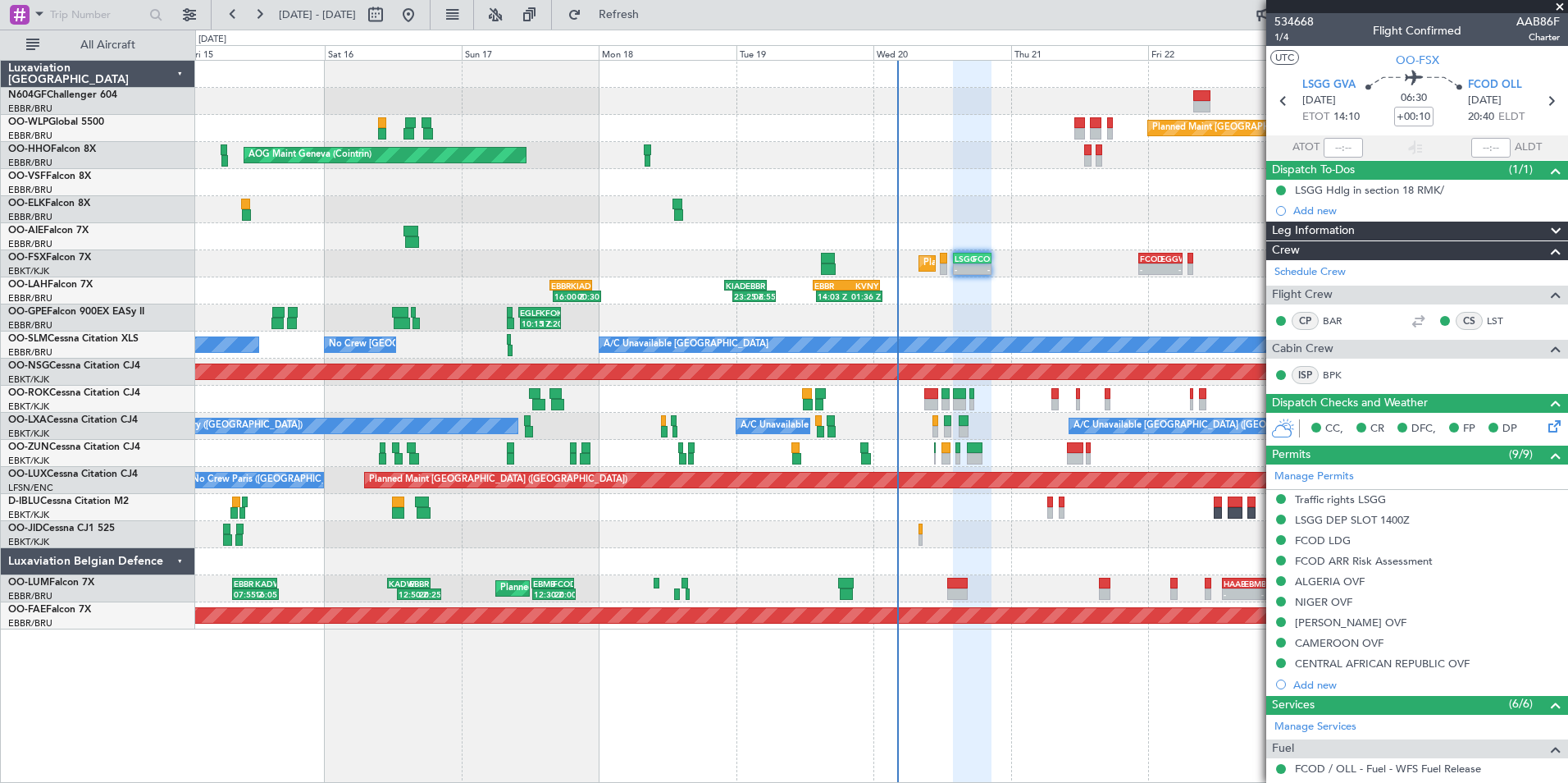
click at [1093, 303] on div "- - LGSA 05:00 Z FZQA 12:50 Z Planned Maint Berlin (Brandenburg) AOG Maint Gene…" at bounding box center [881, 344] width 1372 height 569
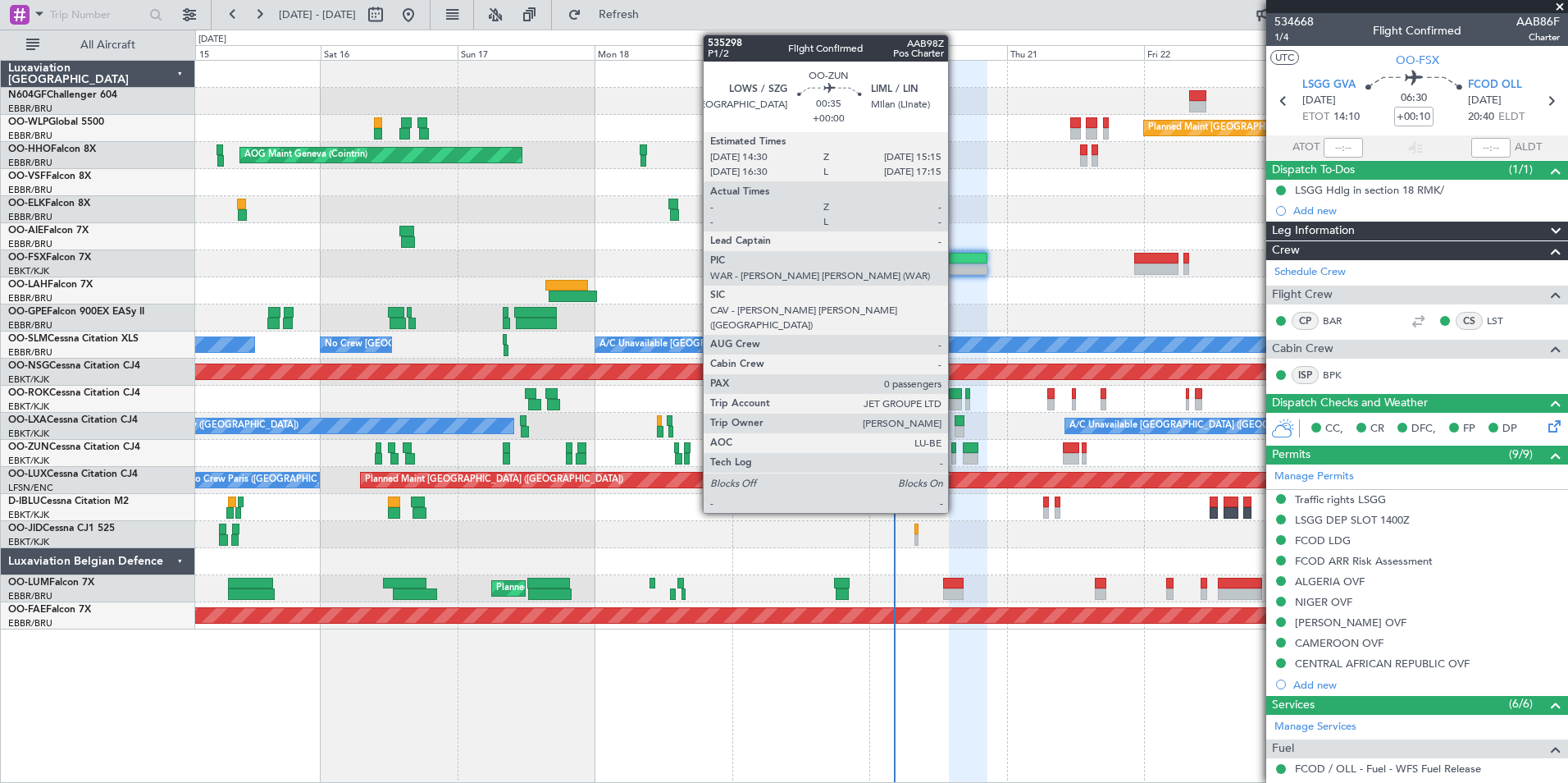
click at [956, 453] on div at bounding box center [953, 458] width 5 height 11
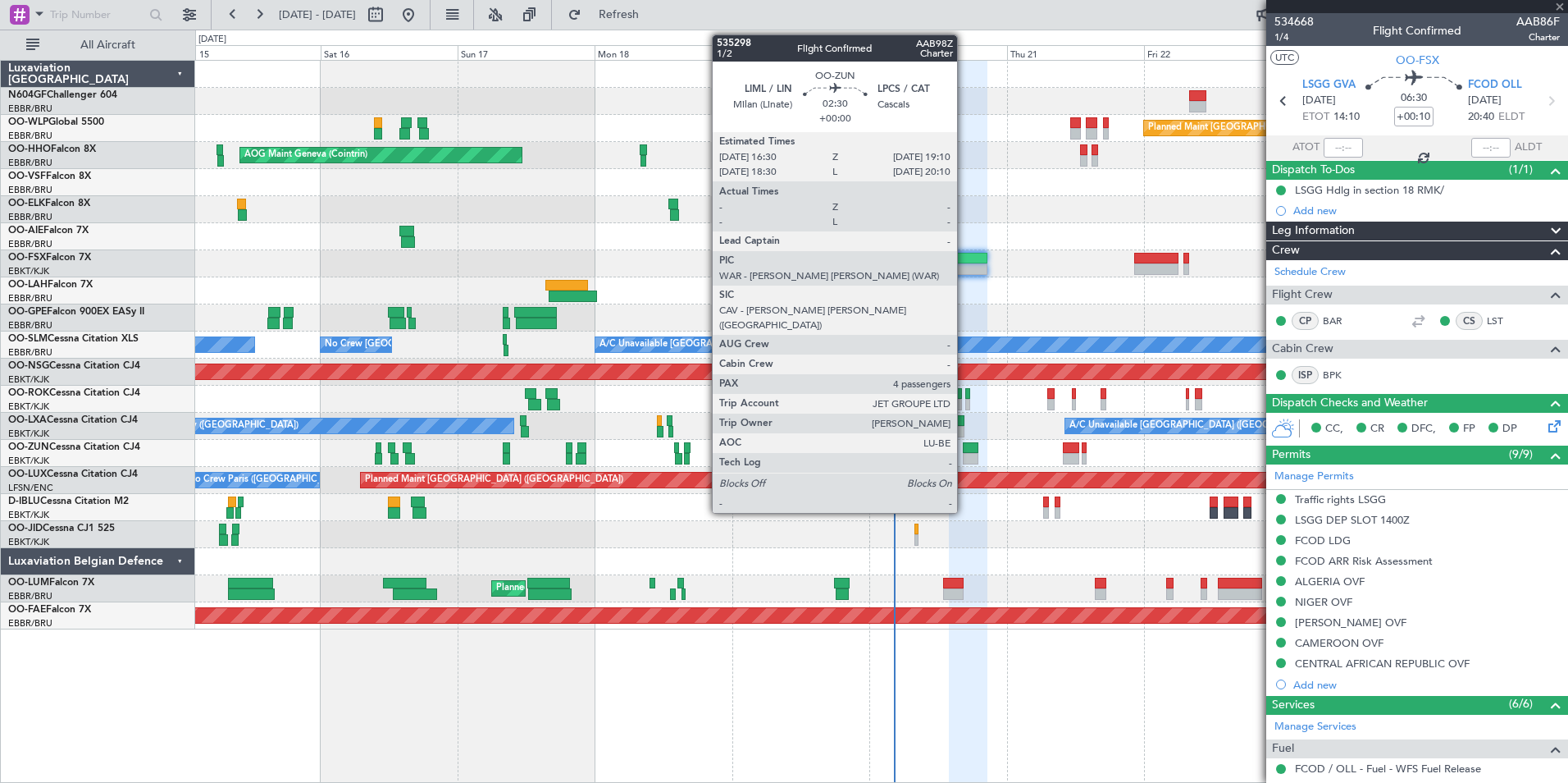
type input "0"
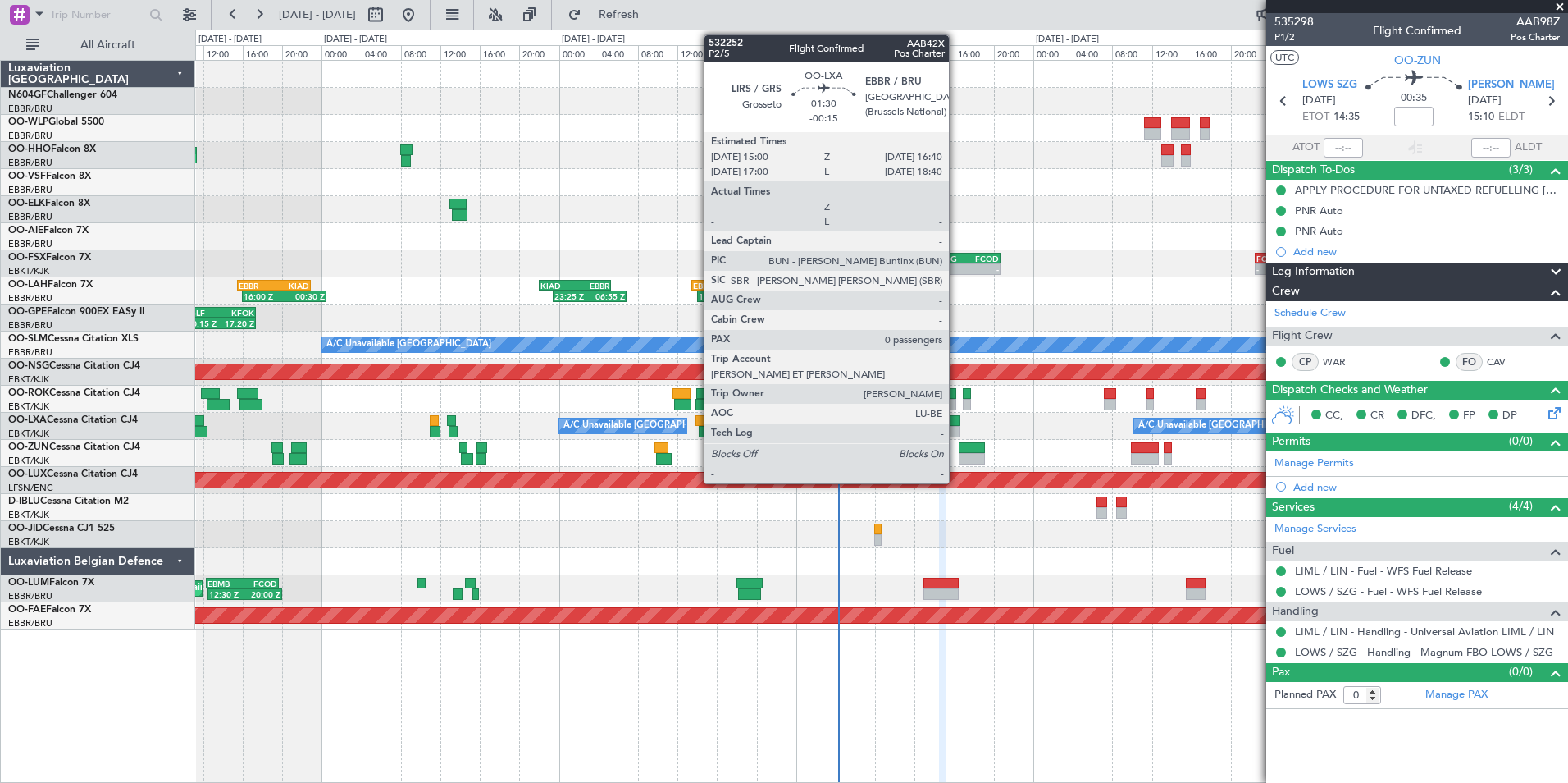
click at [957, 422] on div at bounding box center [952, 421] width 18 height 11
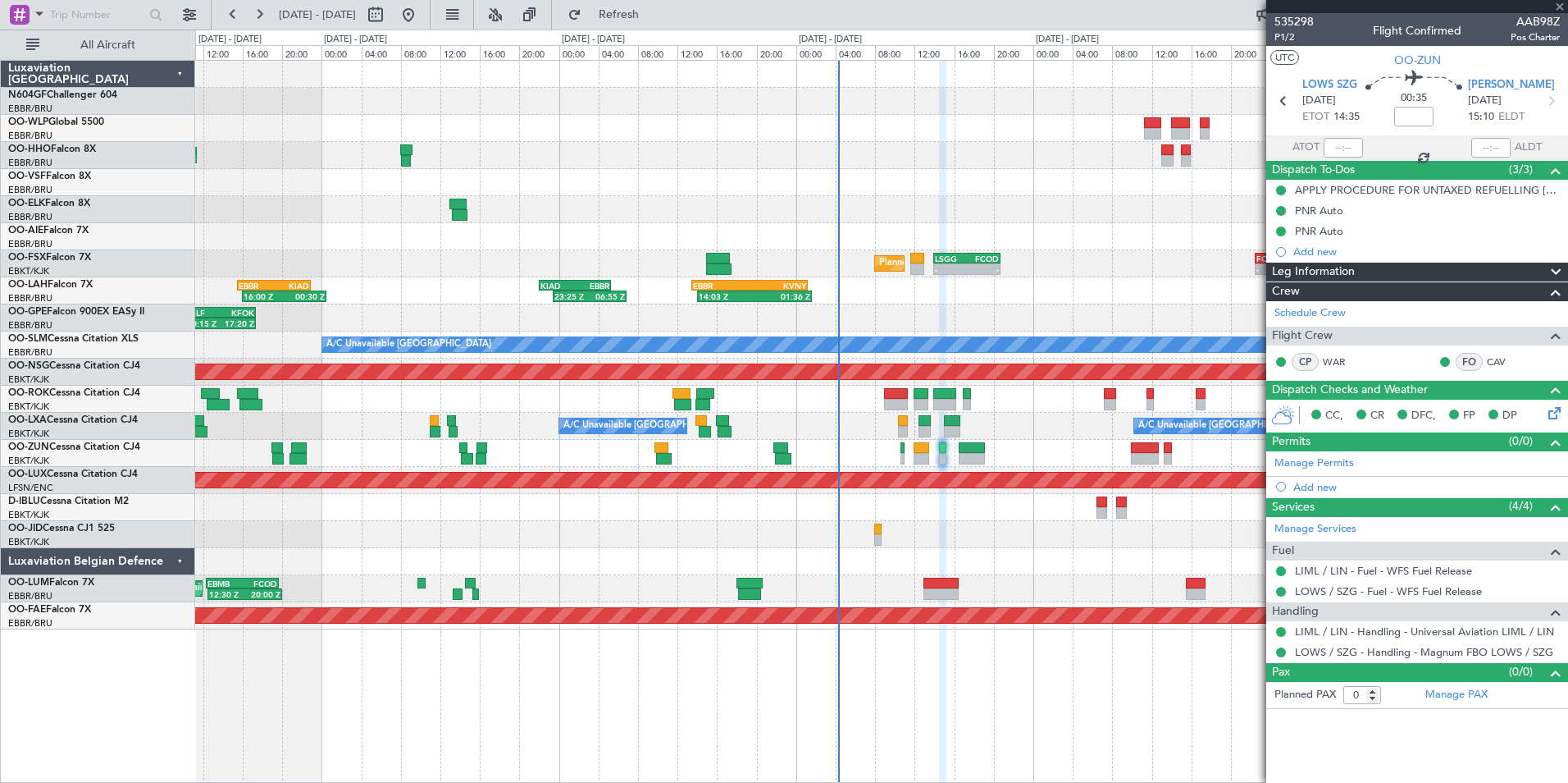
type input "-00:15"
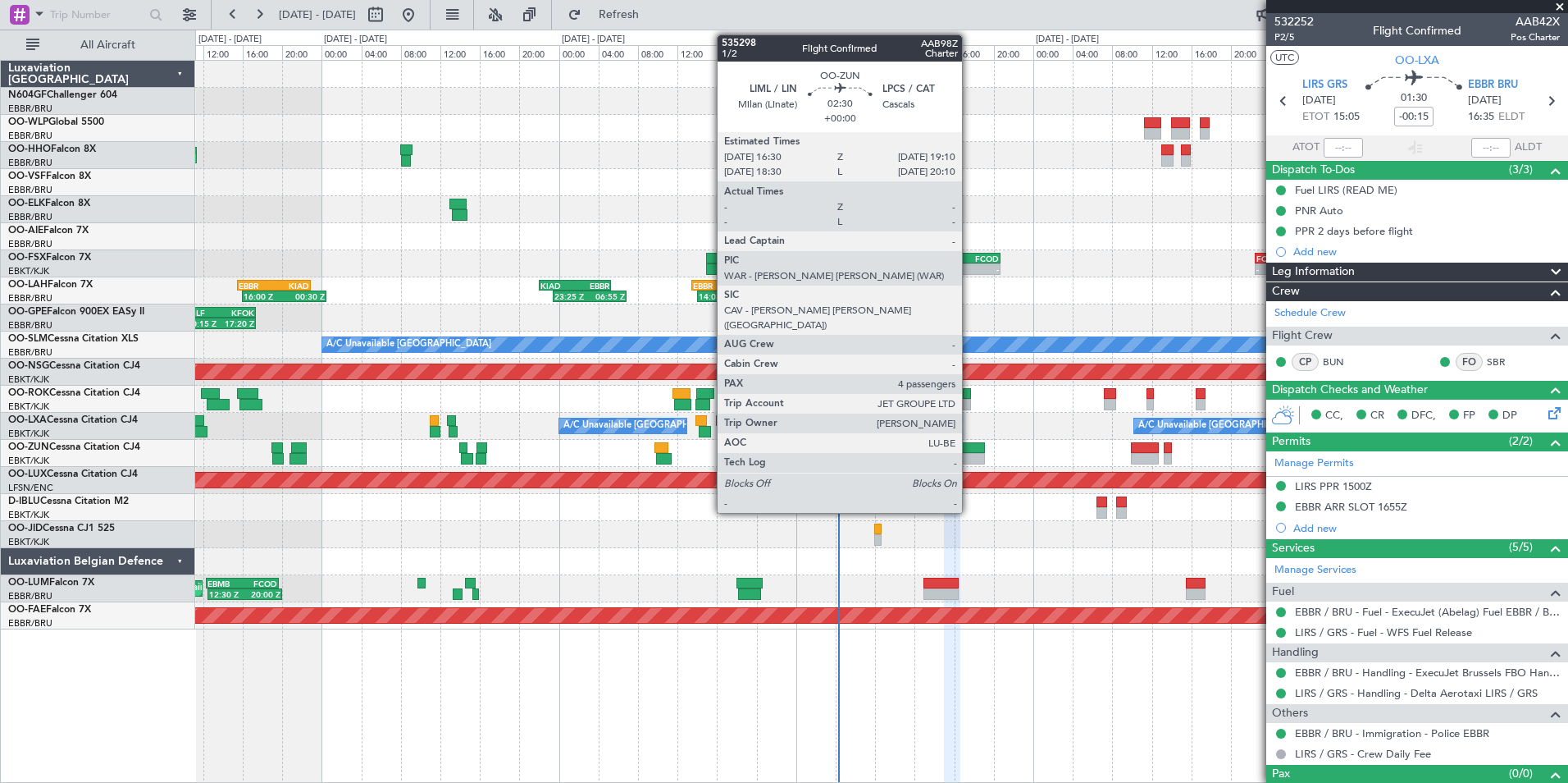
click at [970, 450] on div at bounding box center [972, 448] width 27 height 11
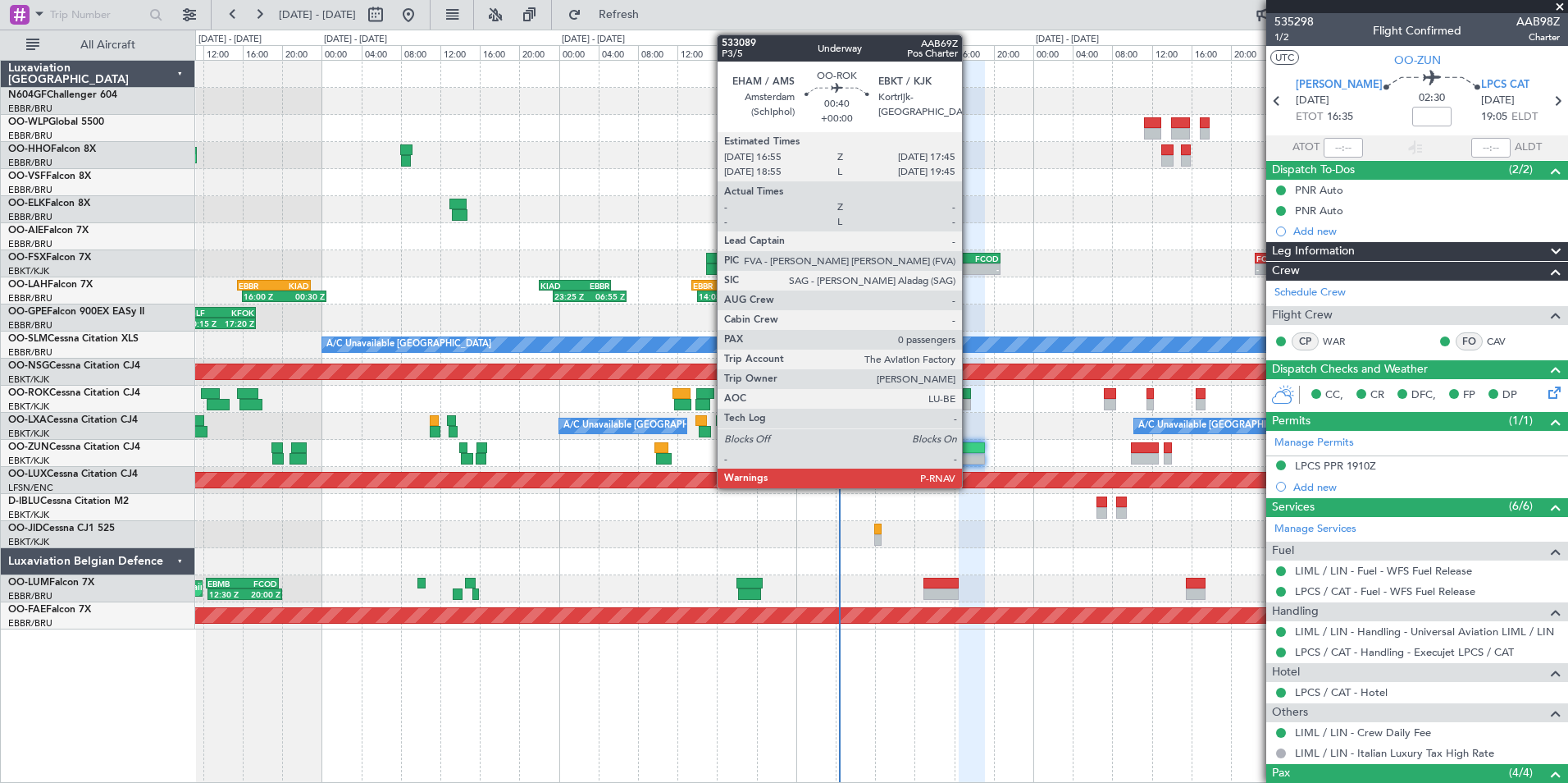
click at [970, 395] on div at bounding box center [968, 394] width 9 height 11
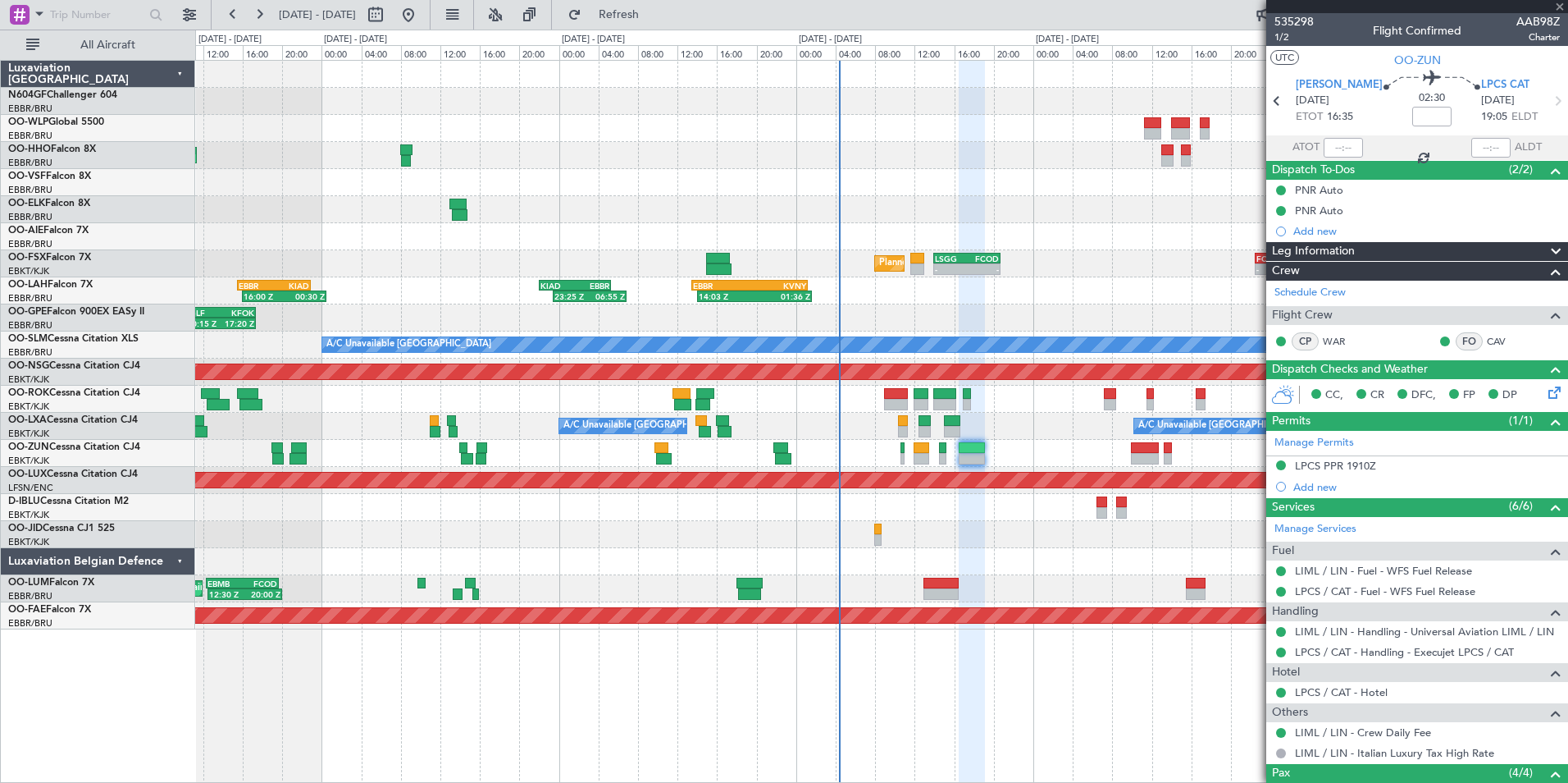
type input "0"
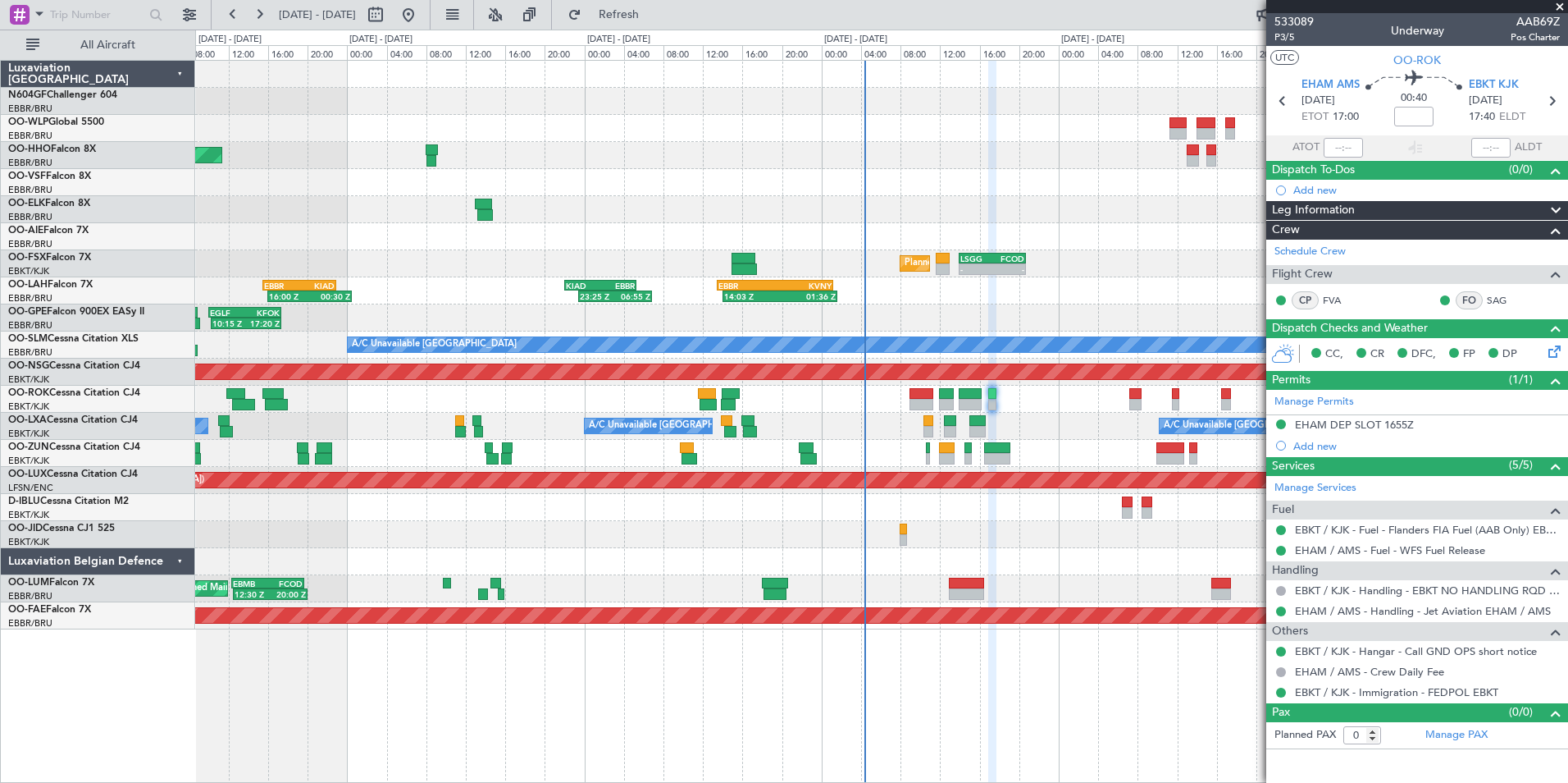
click at [986, 521] on div "- - LGSA 05:00 Z FZQA 12:50 Z Planned Maint Berlin (Brandenburg) AOG Maint Gene…" at bounding box center [881, 344] width 1372 height 569
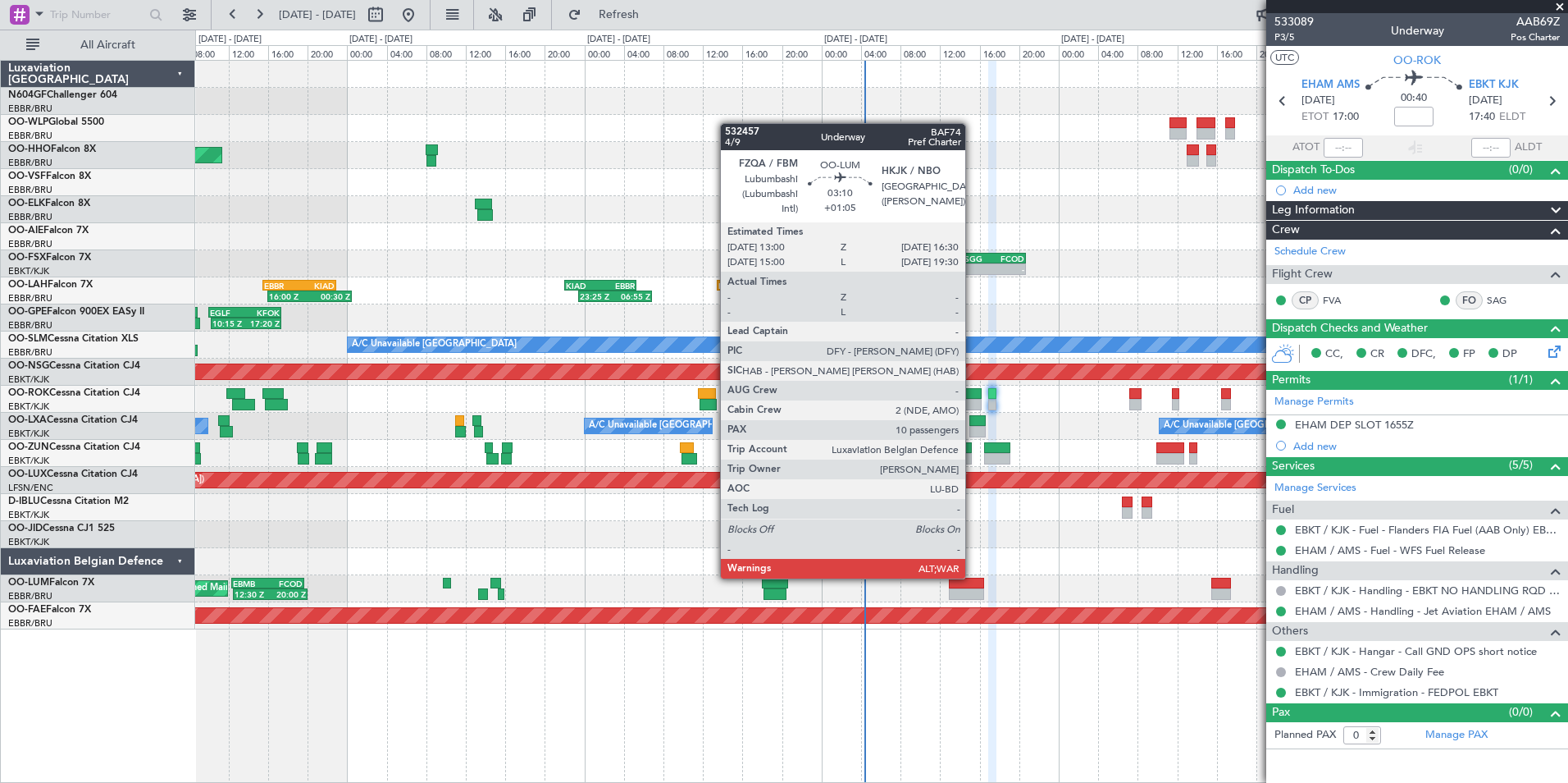
click at [972, 577] on div at bounding box center [967, 583] width 35 height 11
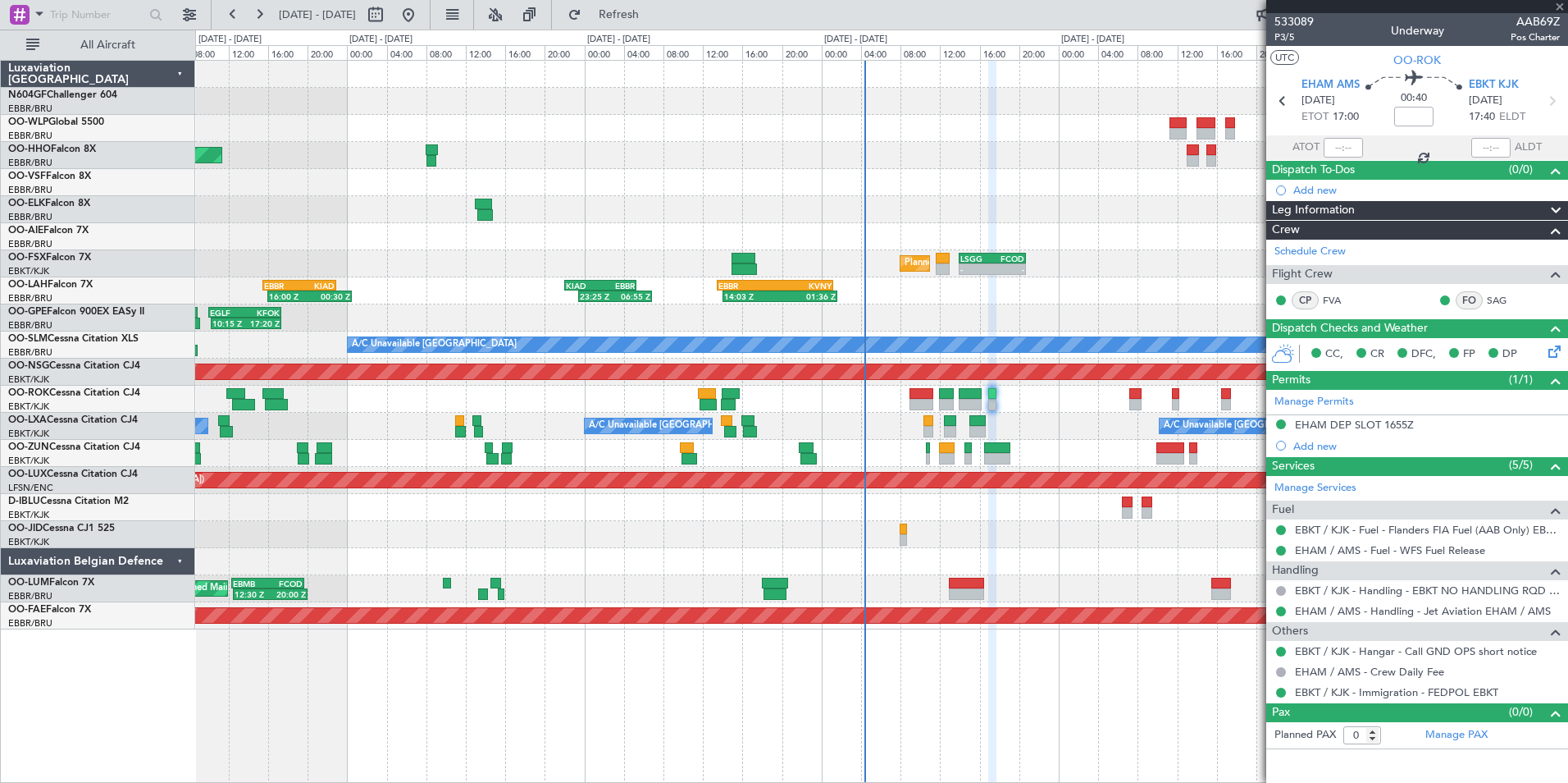
type input "+01:05"
type input "10"
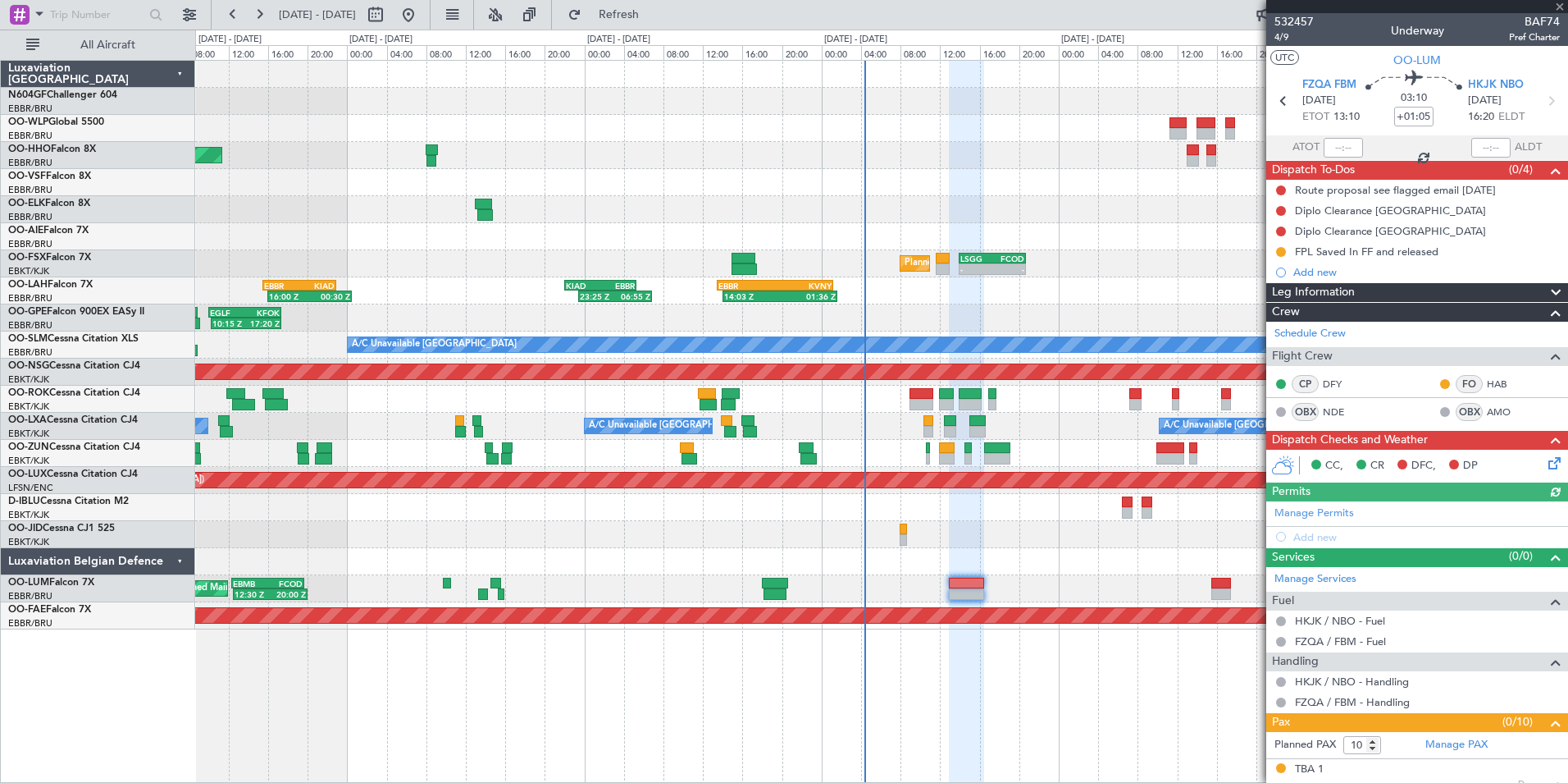
click at [1042, 520] on div at bounding box center [881, 507] width 1372 height 27
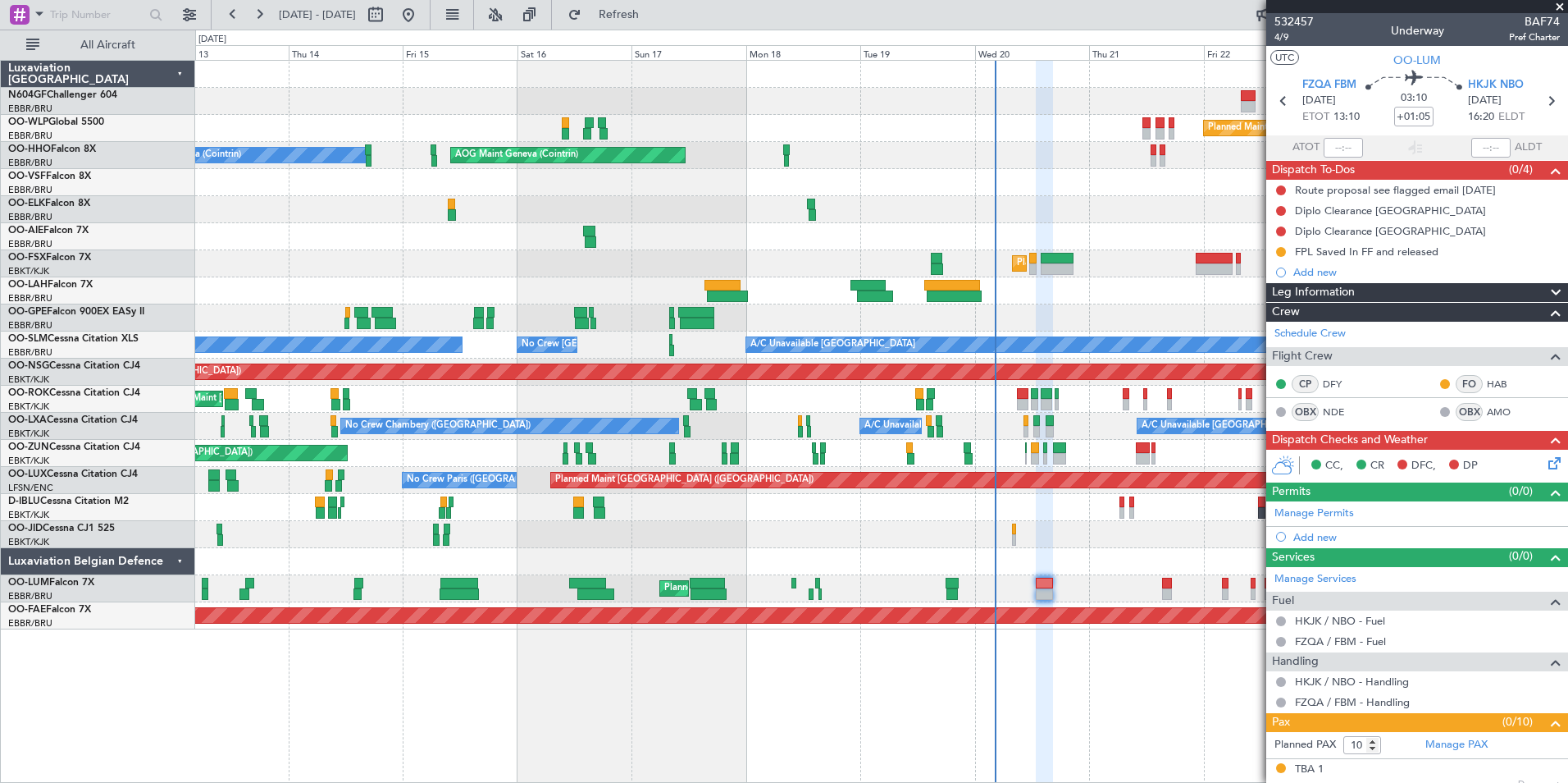
click at [1527, 462] on div "CC, CR DFC, DP" at bounding box center [1424, 466] width 241 height 24
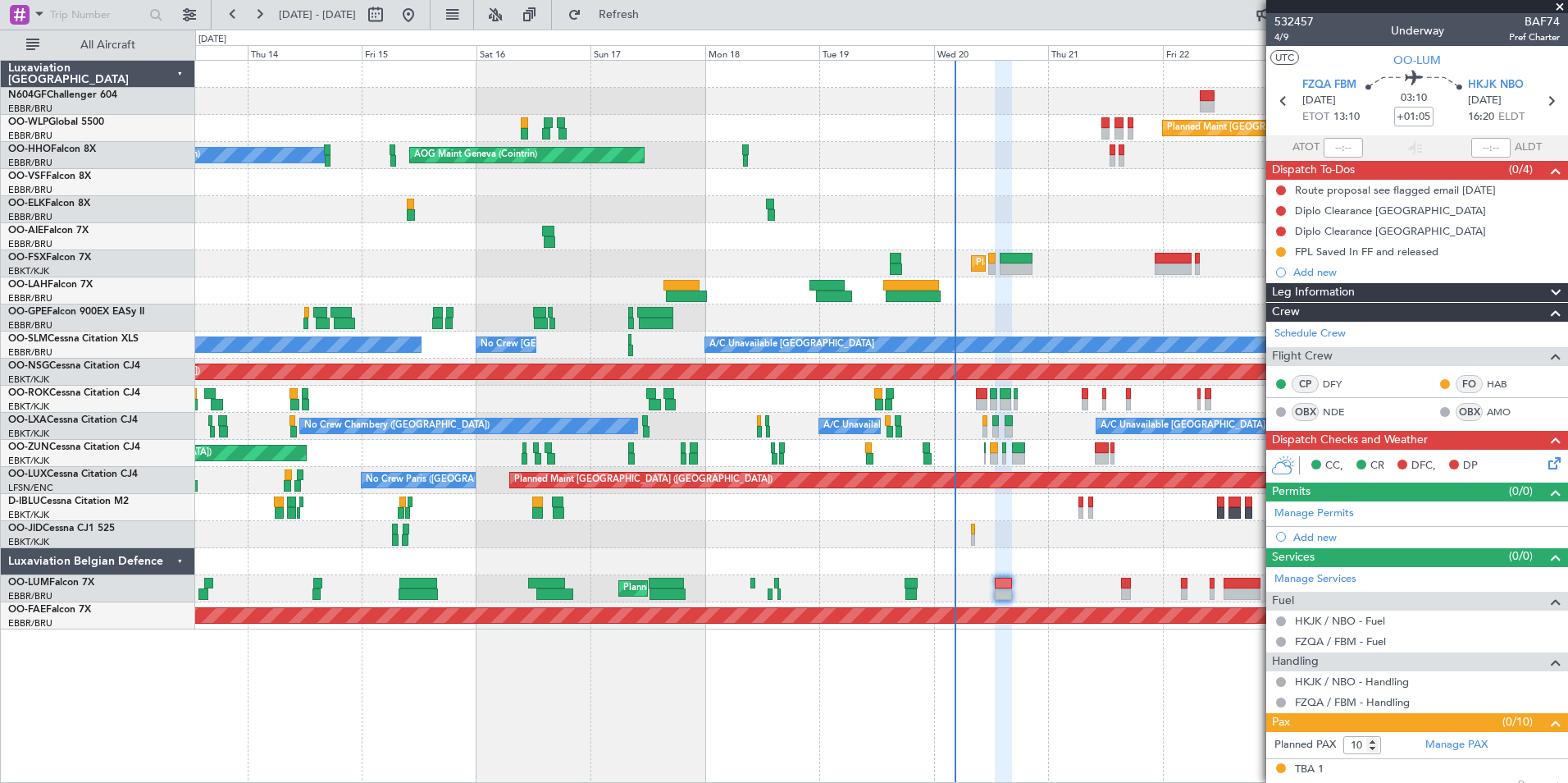
click at [1155, 553] on div at bounding box center [881, 561] width 1372 height 27
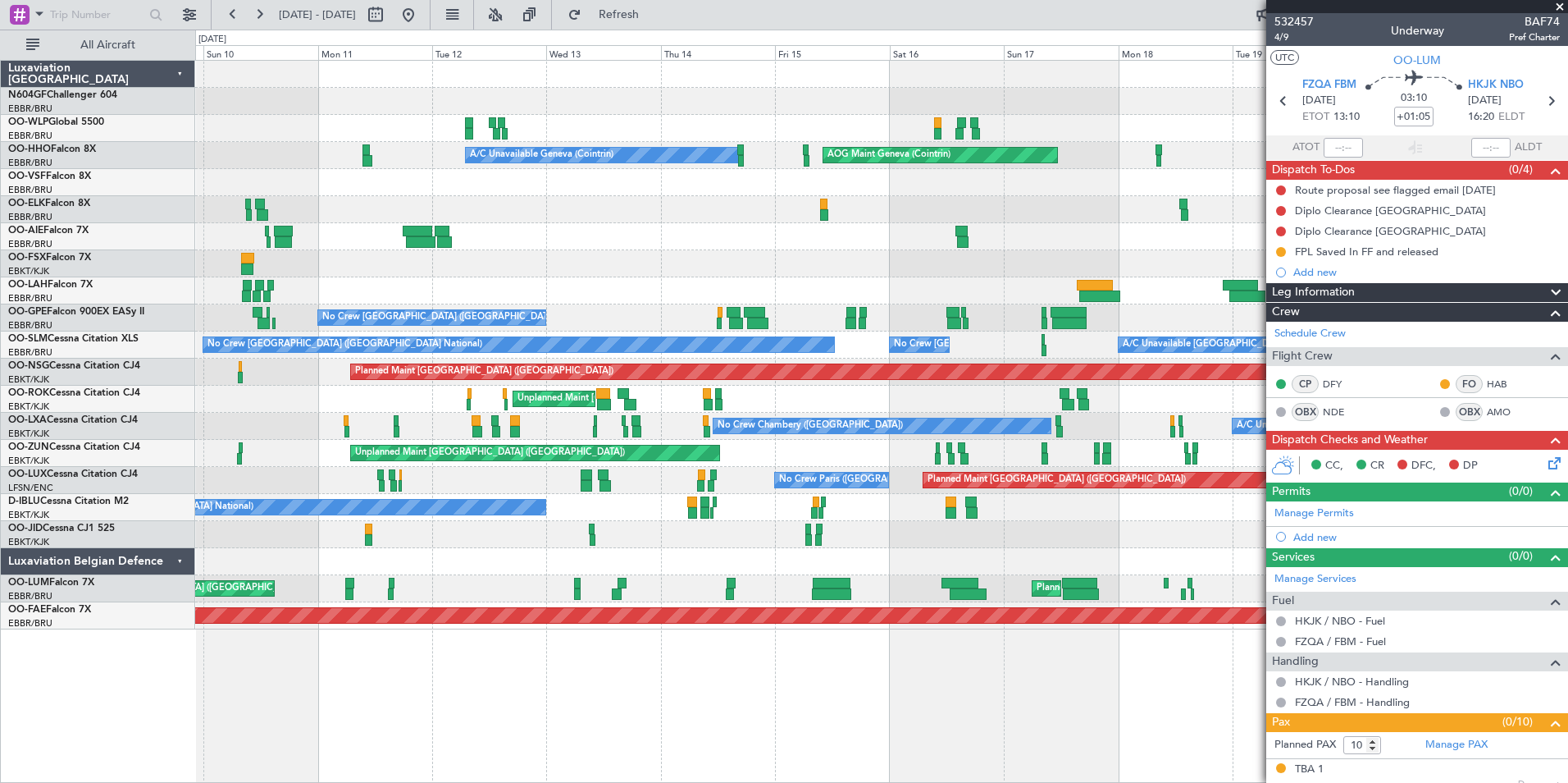
click at [992, 190] on div at bounding box center [881, 182] width 1372 height 27
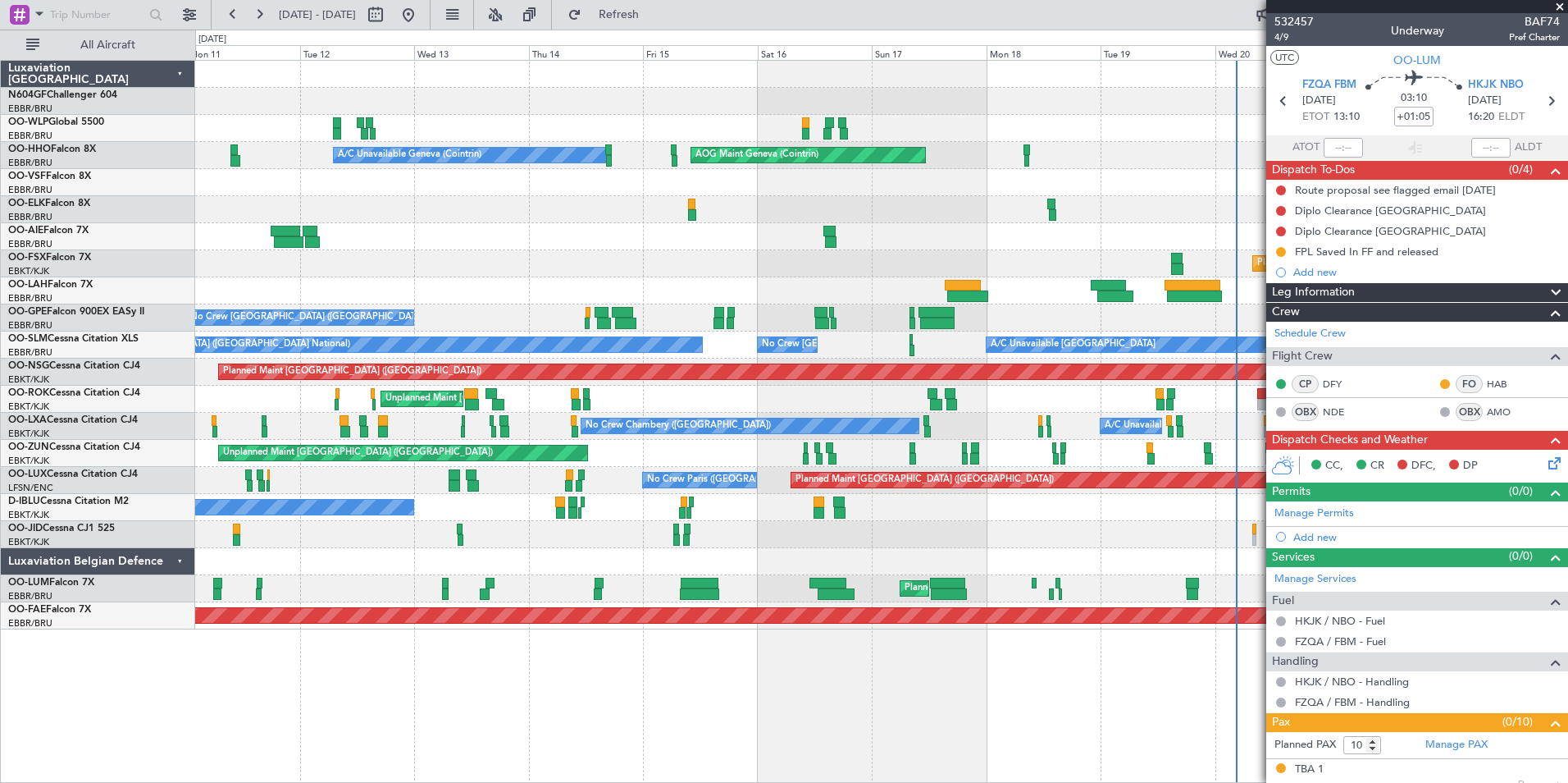
click at [591, 212] on div "Planned Maint Berlin (Brandenburg) AOG Maint Geneva (Cointrin) A/C Unavailable …" at bounding box center [881, 344] width 1372 height 569
click at [501, 244] on div at bounding box center [881, 236] width 1372 height 27
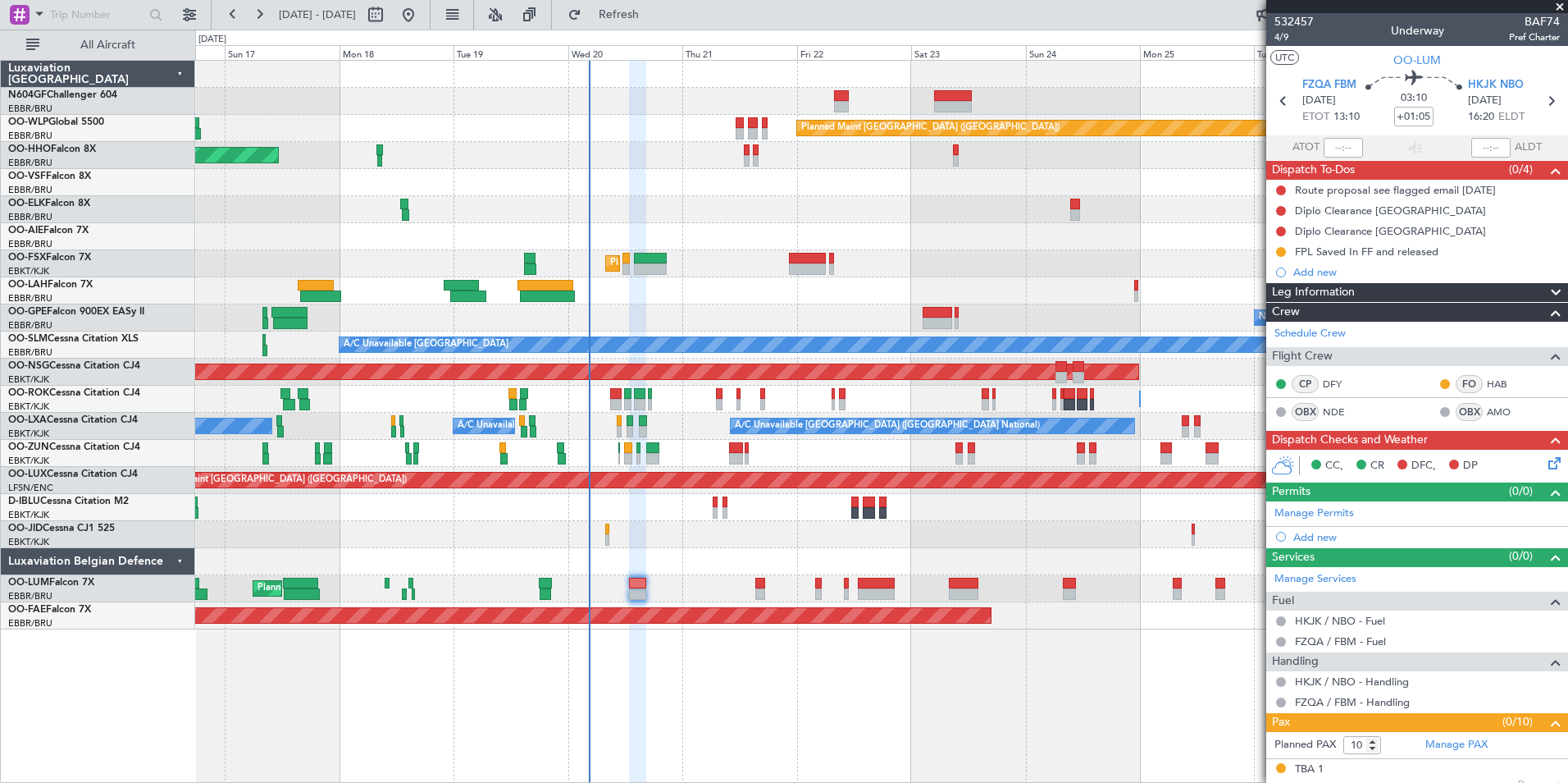
click at [1048, 208] on div "Planned Maint Berlin (Brandenburg) AOG Maint Geneva (Cointrin) A/C Unavailable …" at bounding box center [881, 344] width 1372 height 569
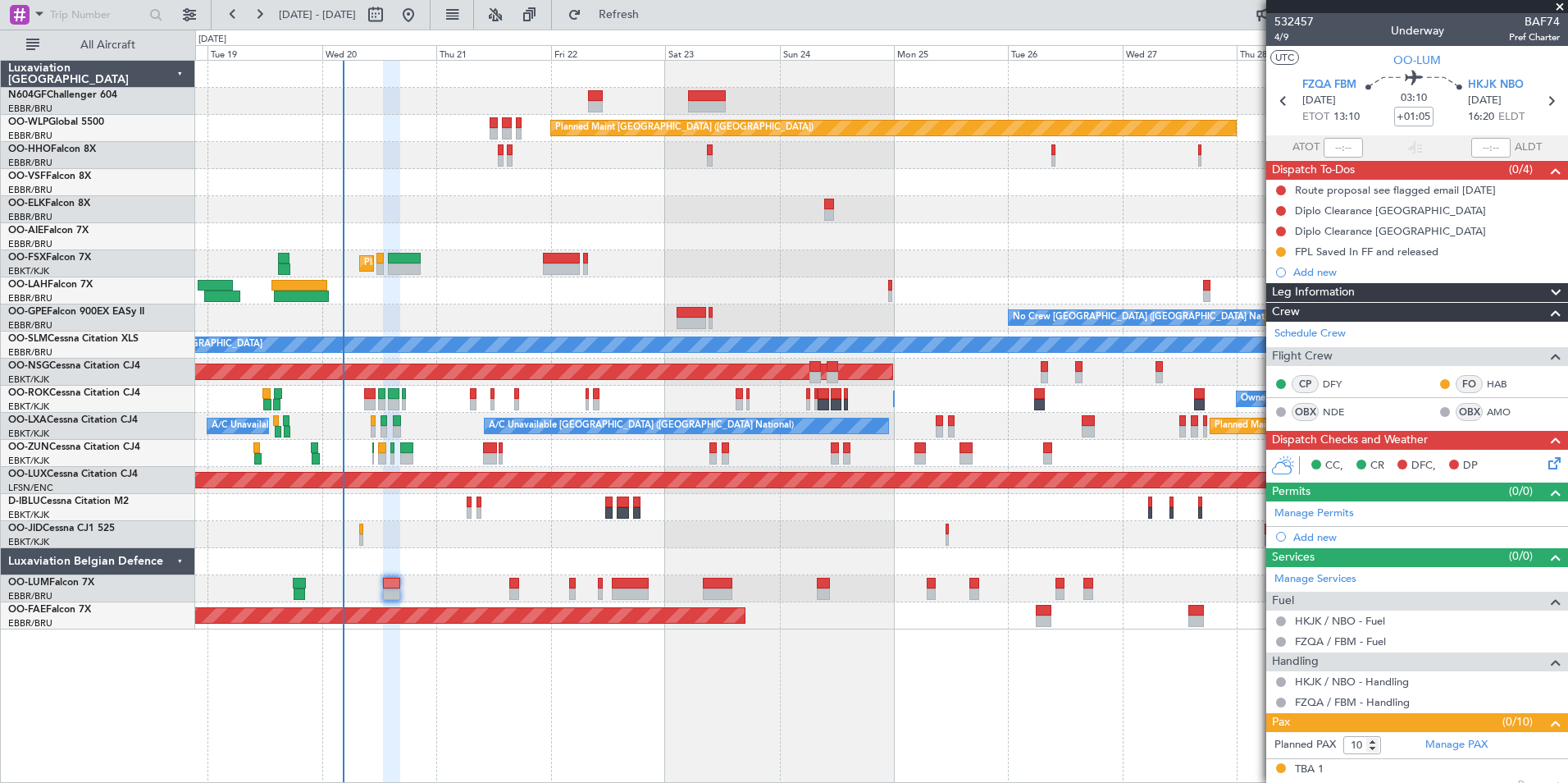
click at [273, 253] on div "Planned Maint Berlin (Brandenburg) AOG Maint Geneva (Cointrin) Planned Maint Lo…" at bounding box center [881, 344] width 1372 height 569
click at [447, 256] on div "Planned Maint Berlin (Brandenburg) AOG Maint Geneva (Cointrin) Planned Maint Lo…" at bounding box center [881, 344] width 1372 height 569
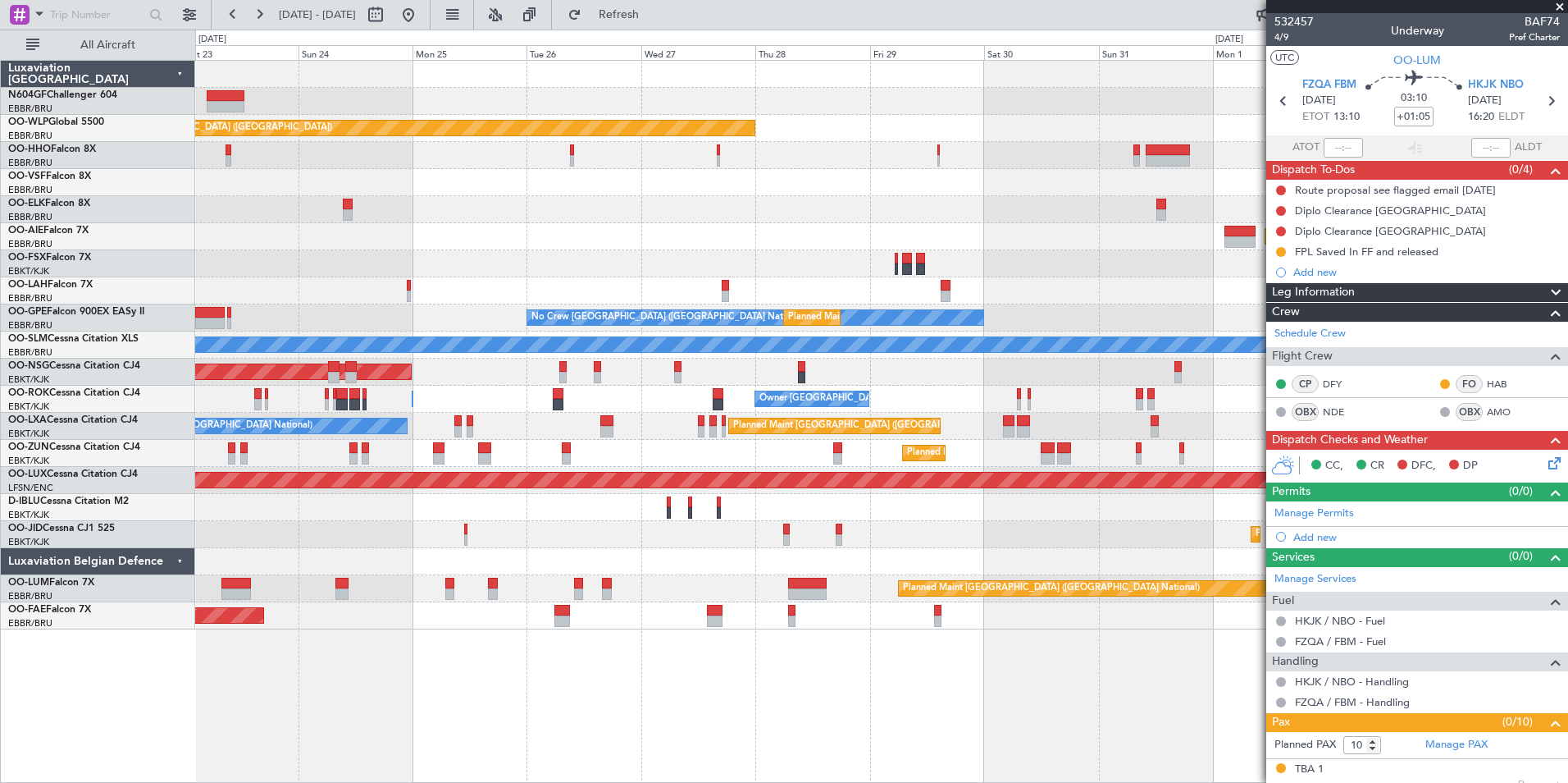
click at [691, 240] on div "Planned Maint Berlin (Brandenburg) Planned Maint London (Farnborough) Planned M…" at bounding box center [881, 344] width 1372 height 569
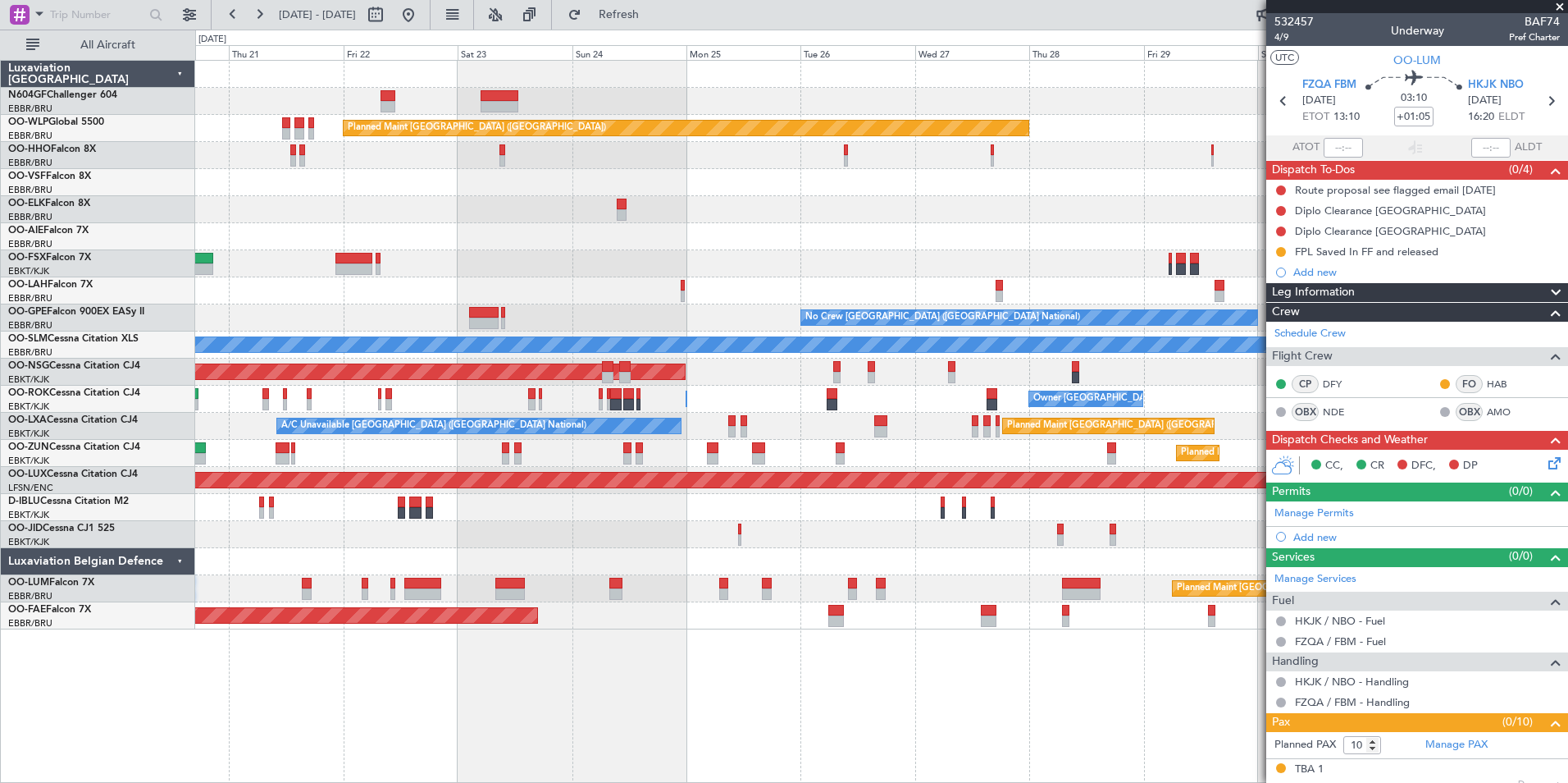
click at [1052, 182] on div "Planned Maint Berlin (Brandenburg) Planned Maint London (Farnborough) Planned M…" at bounding box center [881, 344] width 1372 height 569
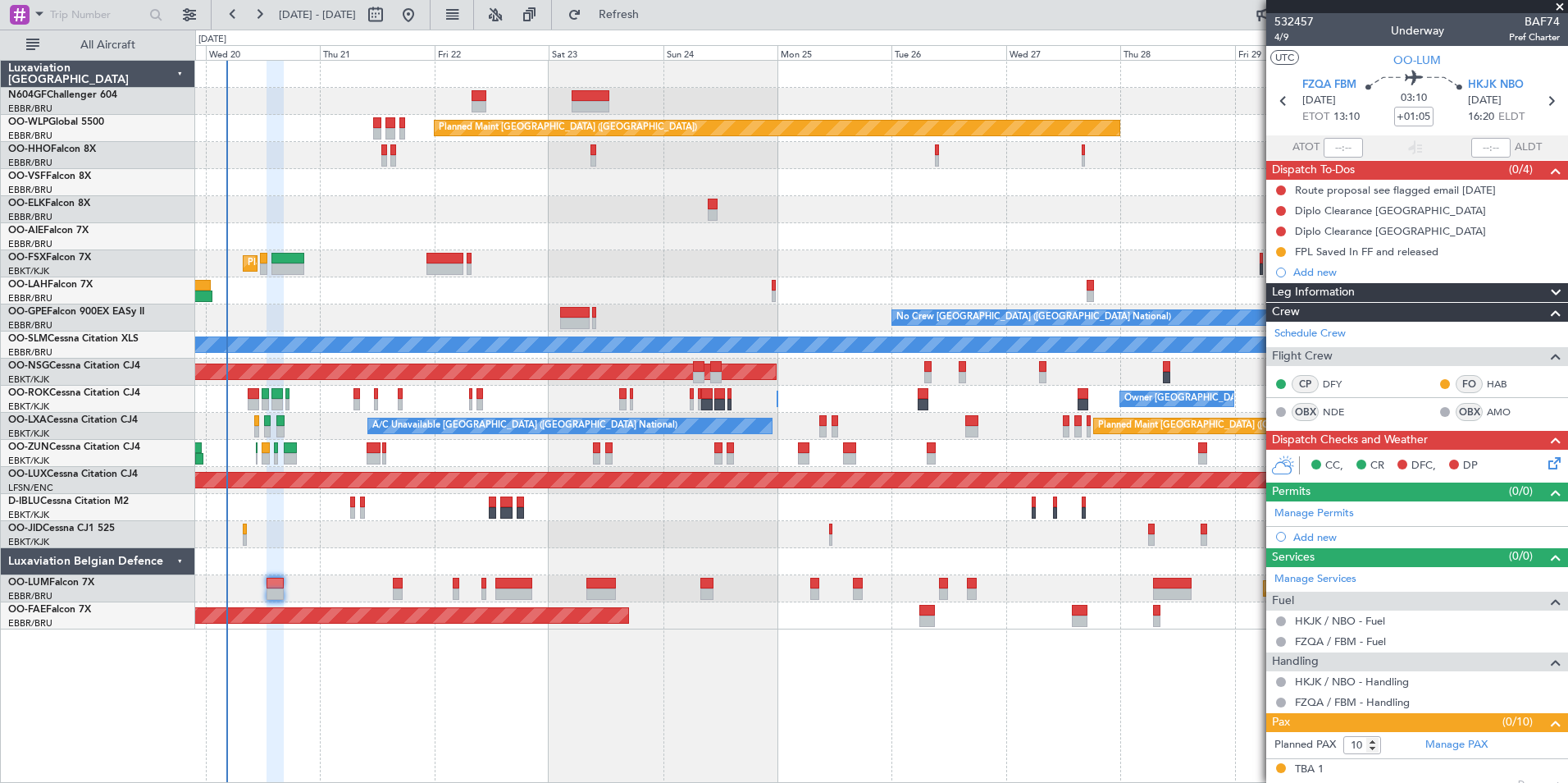
click at [440, 295] on div "Planned Maint Alton-st Louis (St Louis Regl)" at bounding box center [881, 290] width 1372 height 27
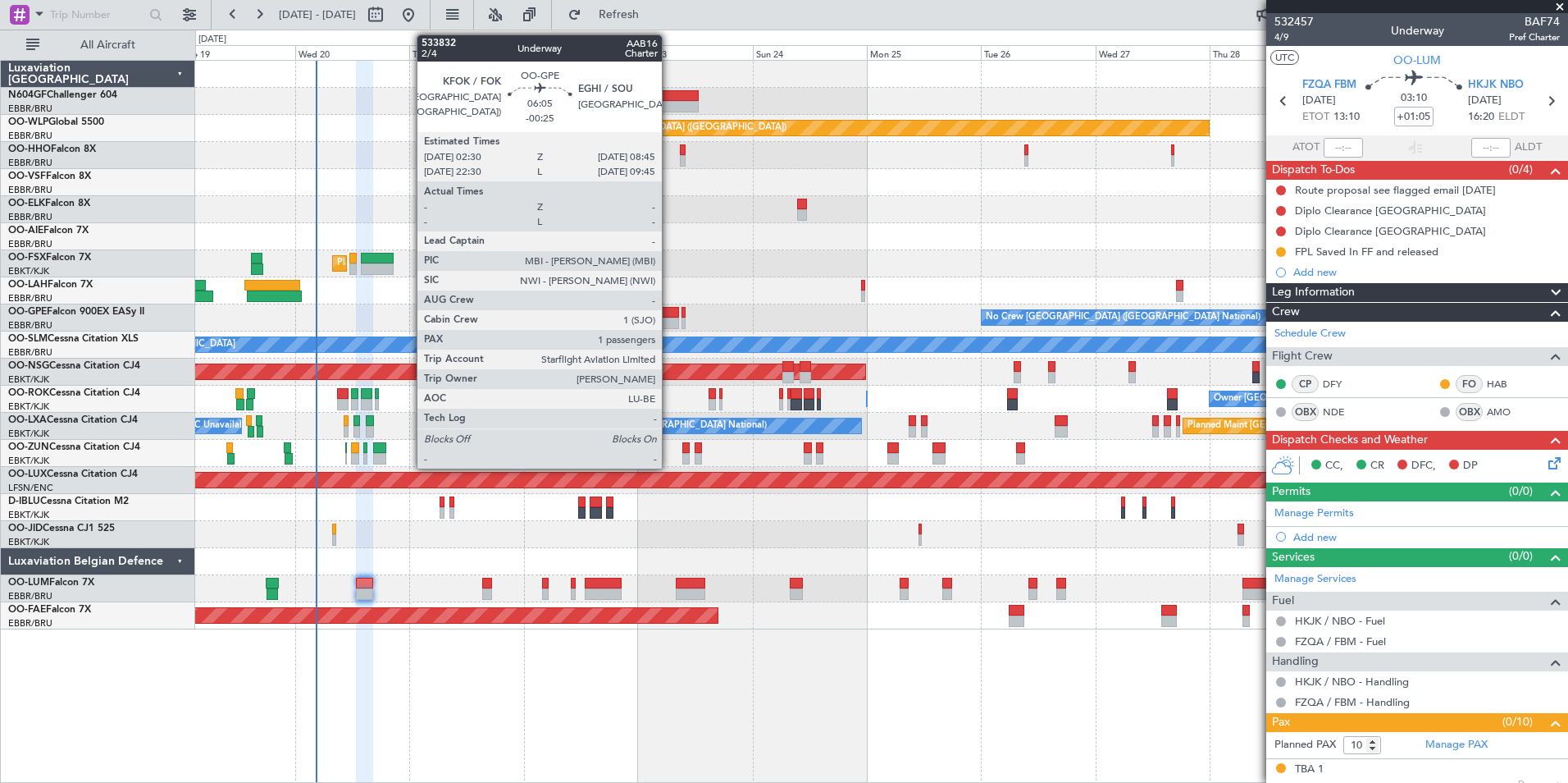
click at [669, 317] on div at bounding box center [664, 313] width 31 height 11
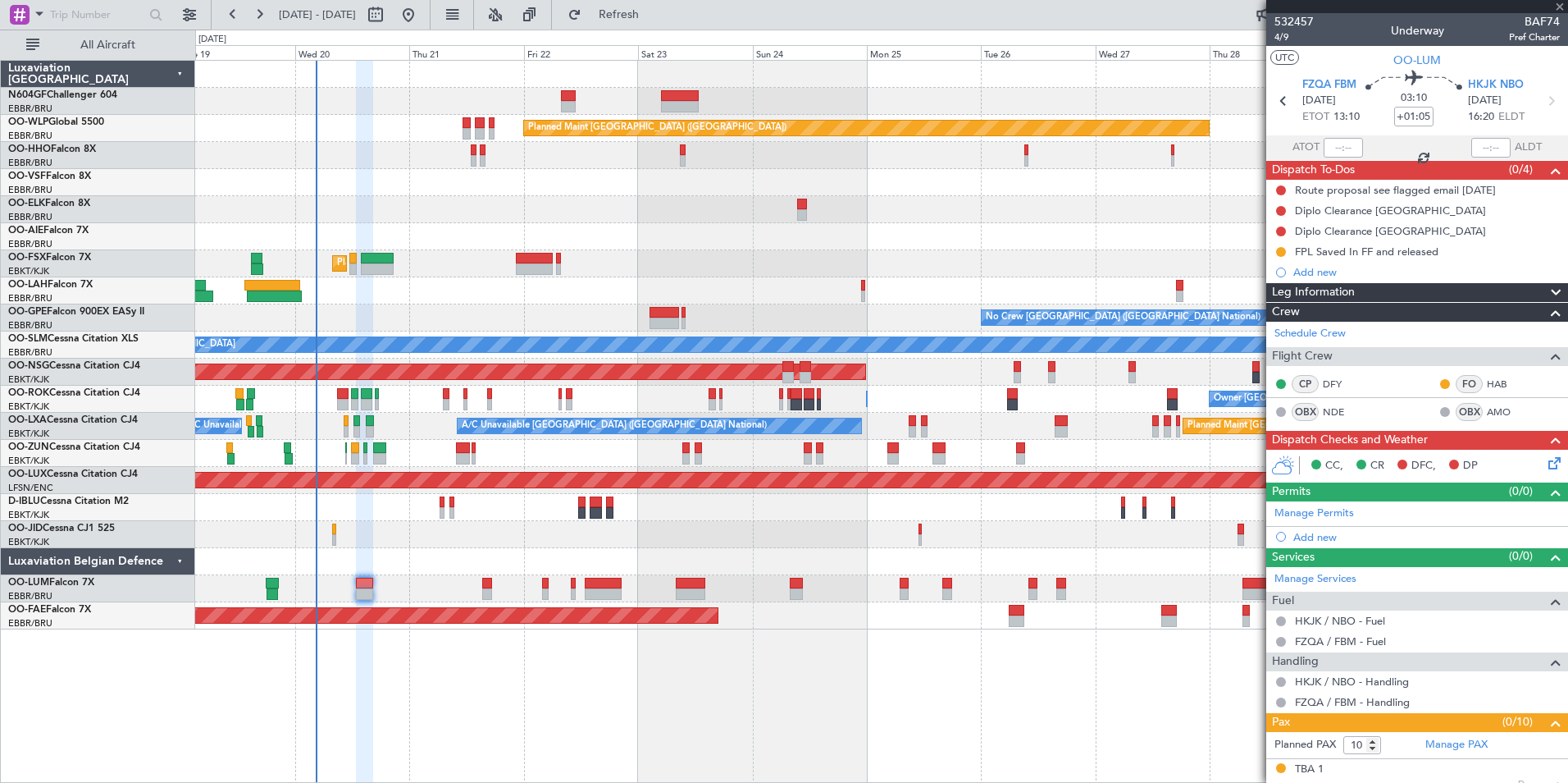
type input "-00:25"
type input "1"
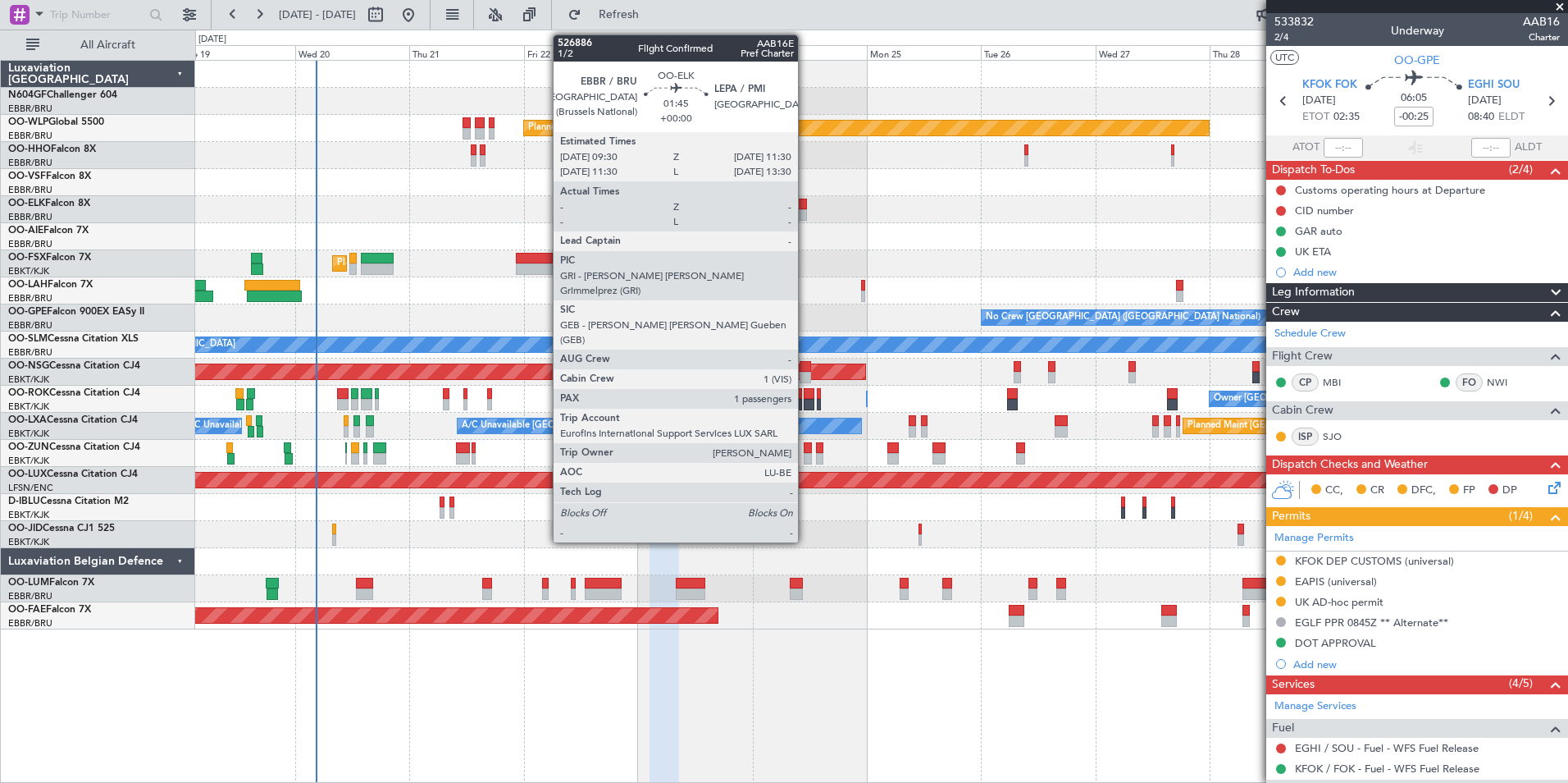
click at [805, 207] on div at bounding box center [802, 204] width 10 height 11
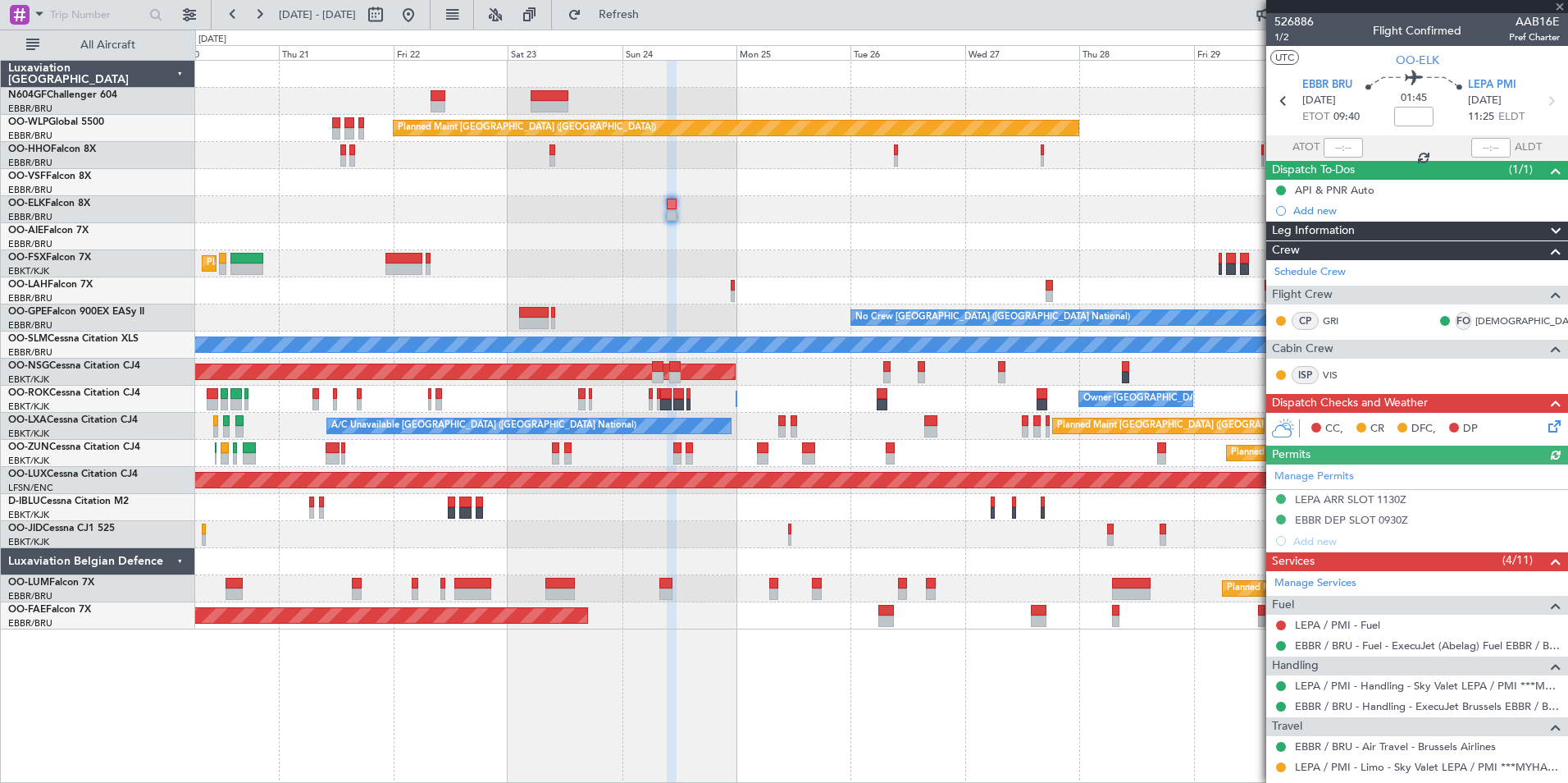
click at [853, 253] on div "Planned Maint Kortrijk-[GEOGRAPHIC_DATA]" at bounding box center [881, 263] width 1372 height 27
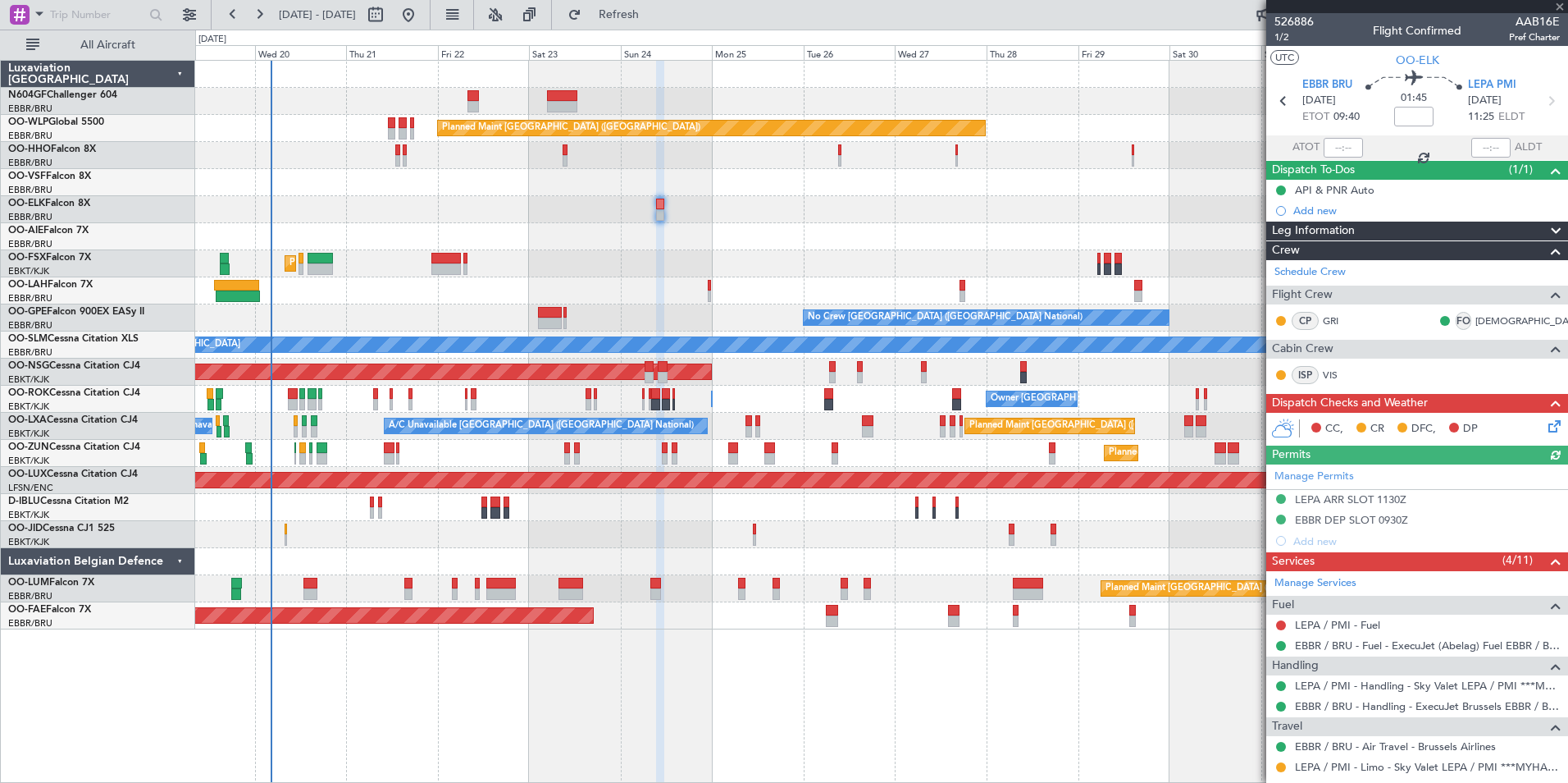
click at [774, 265] on div "Planned Maint Kortrijk-[GEOGRAPHIC_DATA]" at bounding box center [881, 263] width 1372 height 27
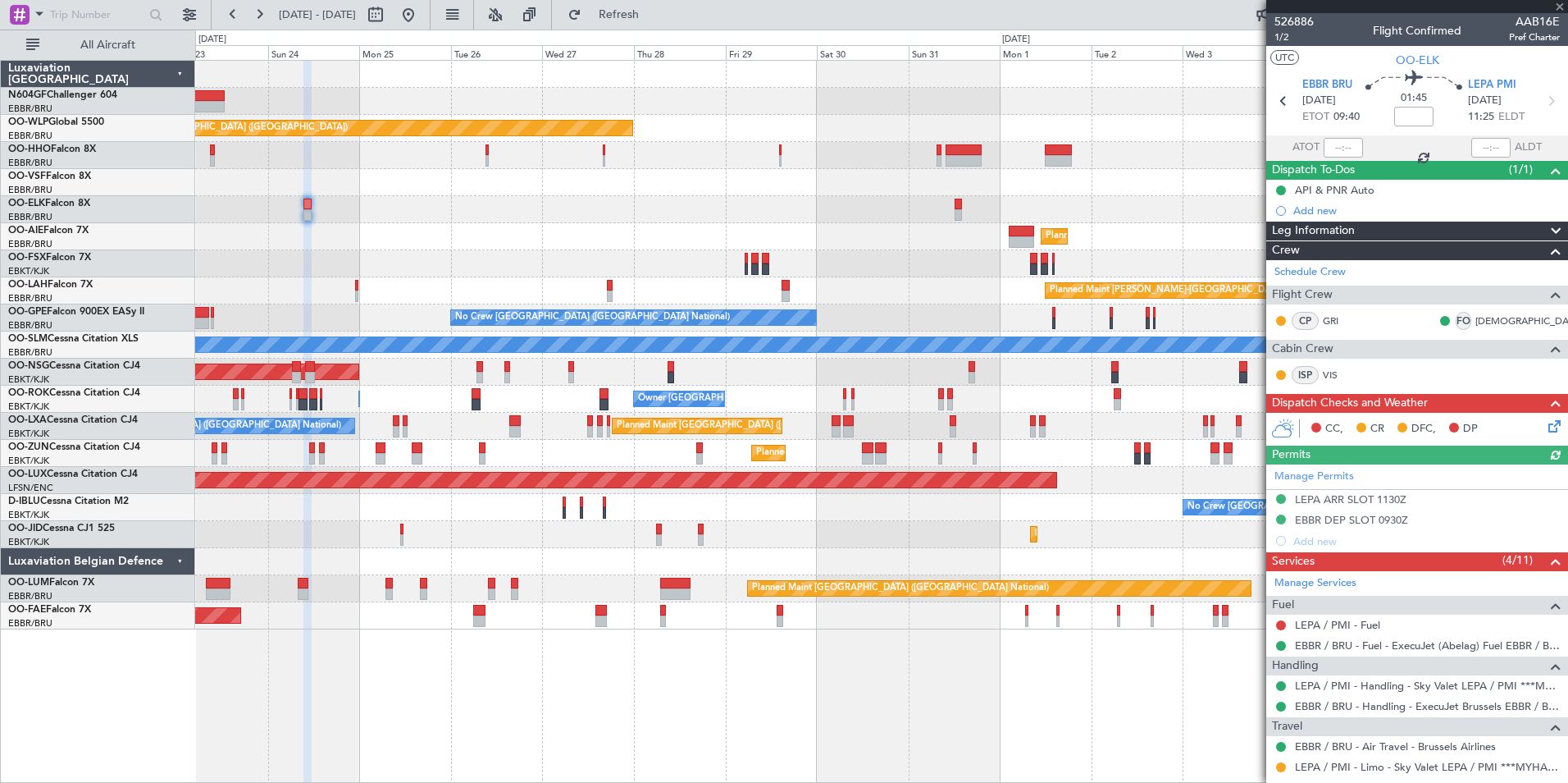
click at [448, 276] on div "Planned Maint Berlin (Brandenburg) Planned Maint Kortrijk-Wevelgem Planned Main…" at bounding box center [881, 344] width 1372 height 569
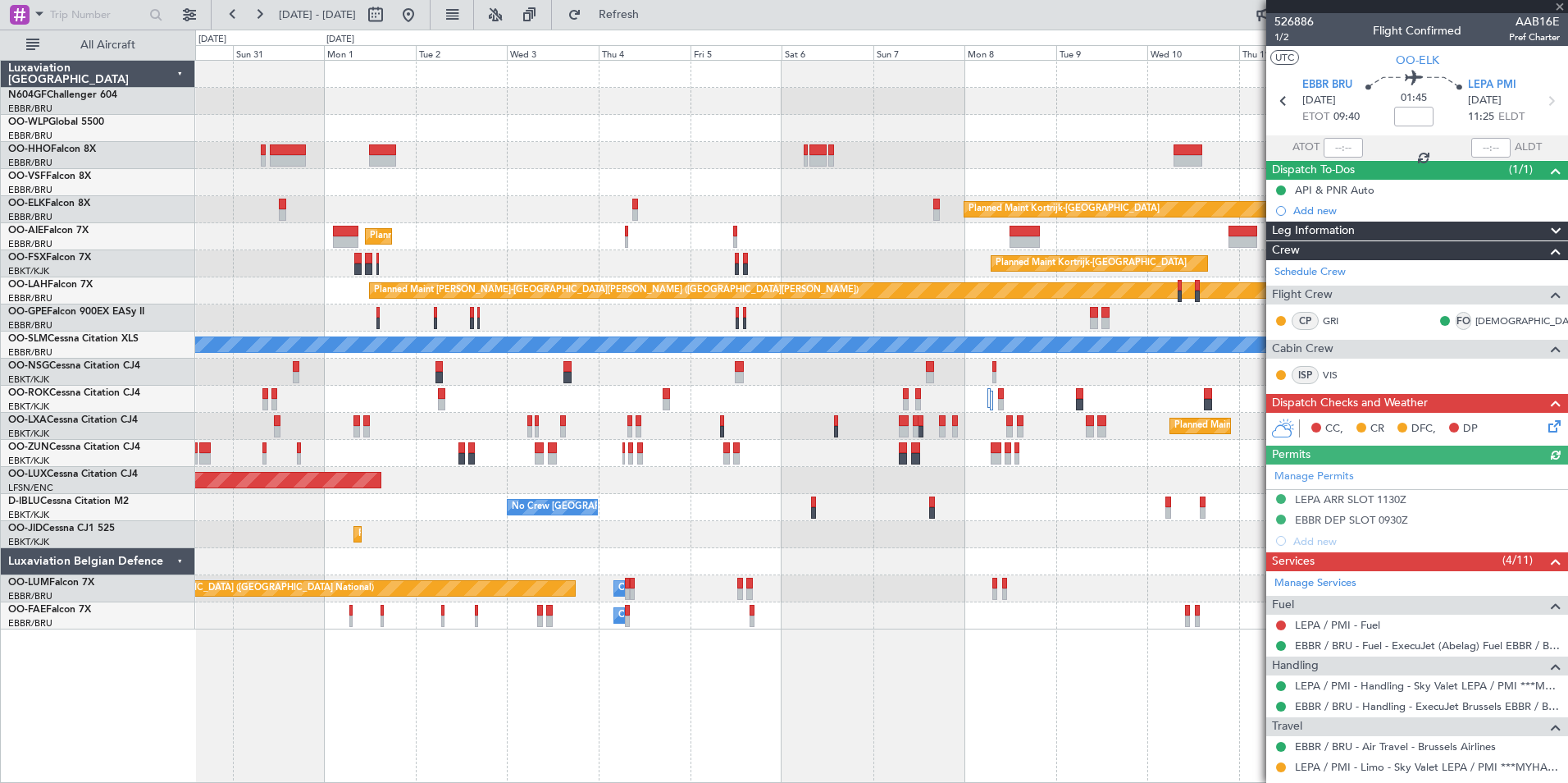
click at [248, 332] on div "Planned Maint Berlin (Brandenburg) Planned Maint Kortrijk-Wevelgem Planned Main…" at bounding box center [881, 344] width 1372 height 569
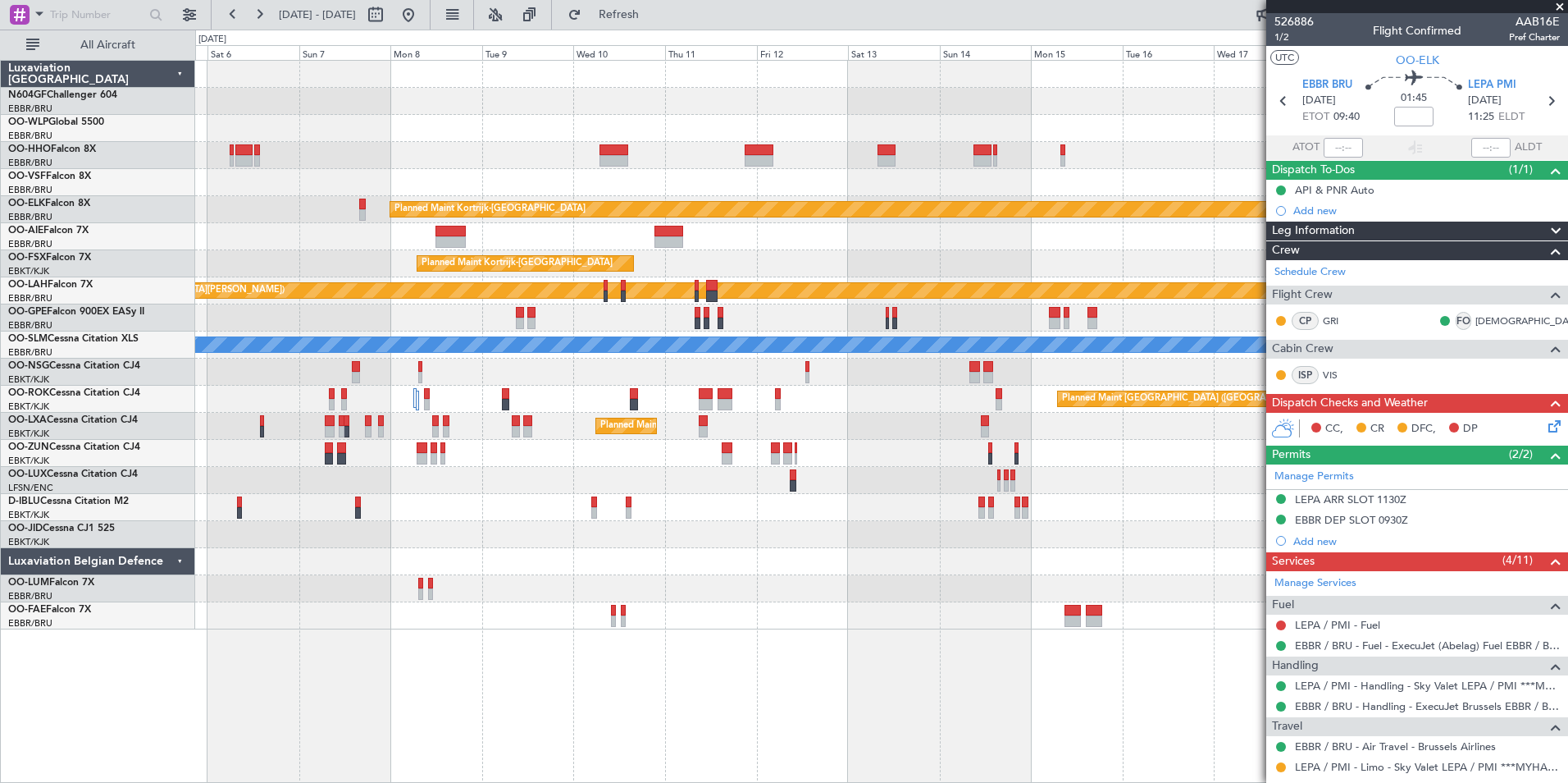
click at [335, 345] on div "Planned Maint Kortrijk-Wevelgem Planned Maint Kortrijk-Wevelgem Planned Maint A…" at bounding box center [881, 344] width 1372 height 569
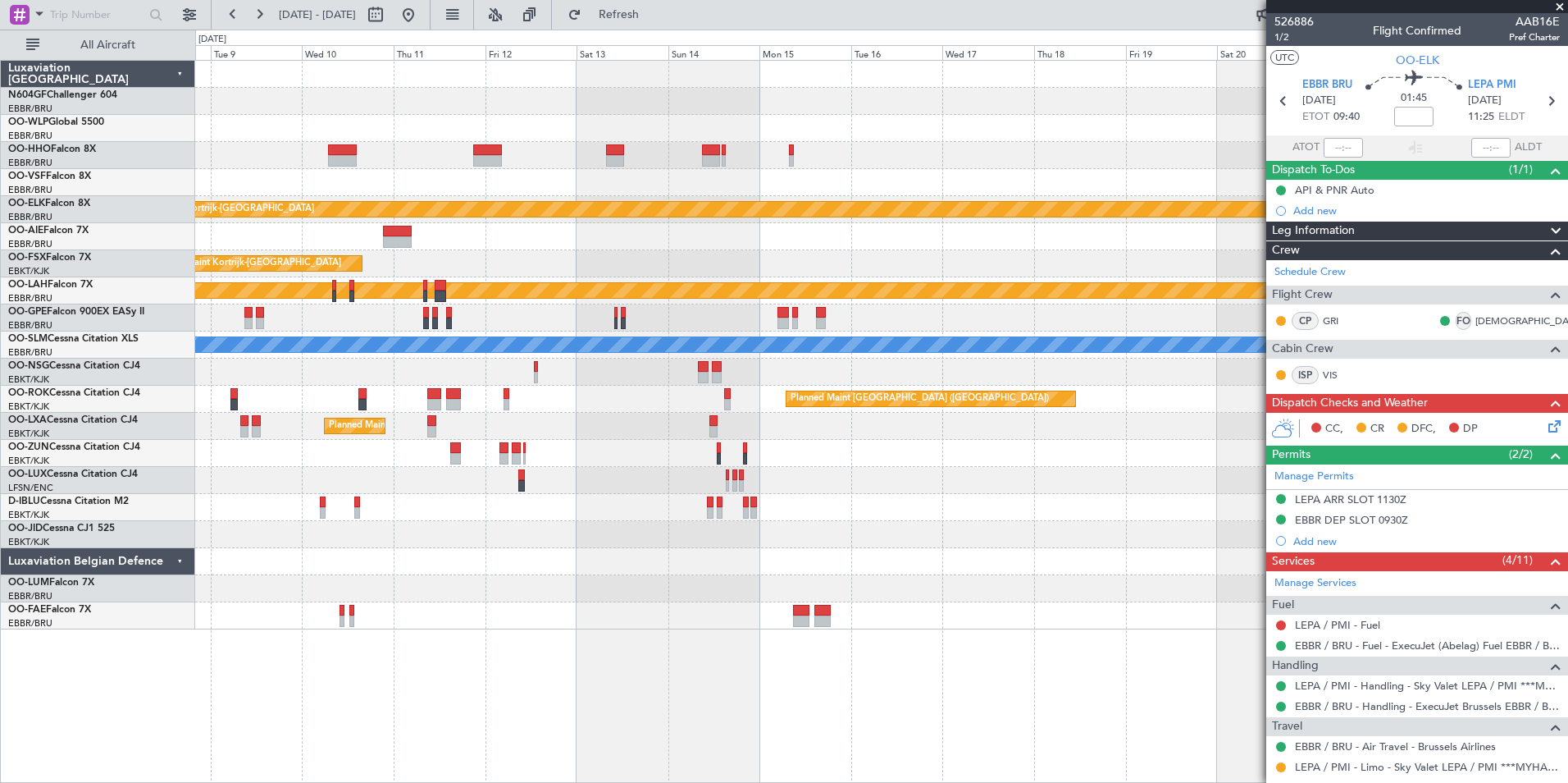
click at [589, 356] on div "Planned Maint Kortrijk-Wevelgem Planned Maint Kortrijk-Wevelgem Planned Maint A…" at bounding box center [881, 344] width 1372 height 569
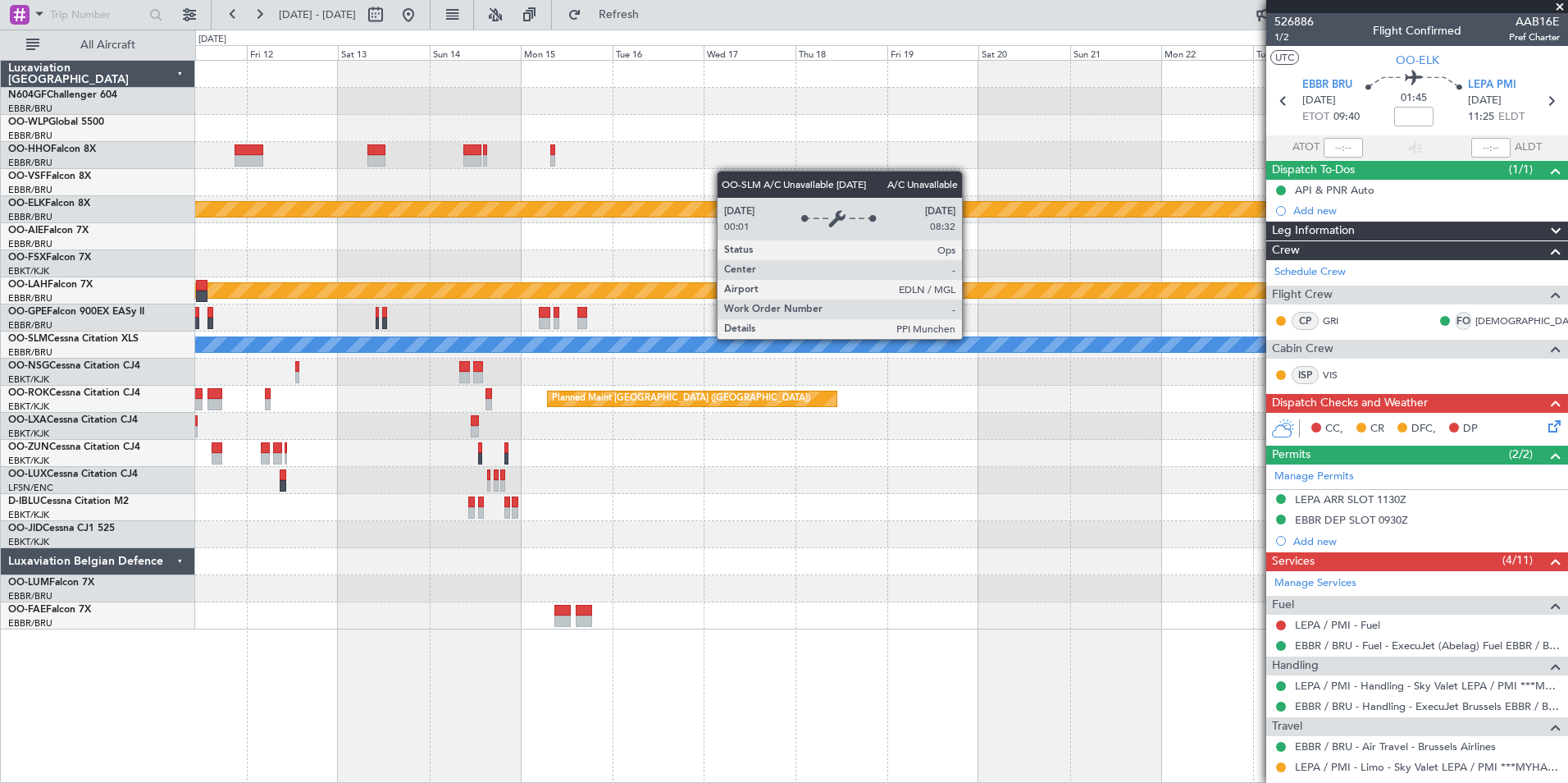
click at [243, 416] on div "Planned Maint Kortrijk-Wevelgem Planned Maint Kortrijk-Wevelgem Planned Maint A…" at bounding box center [881, 344] width 1372 height 569
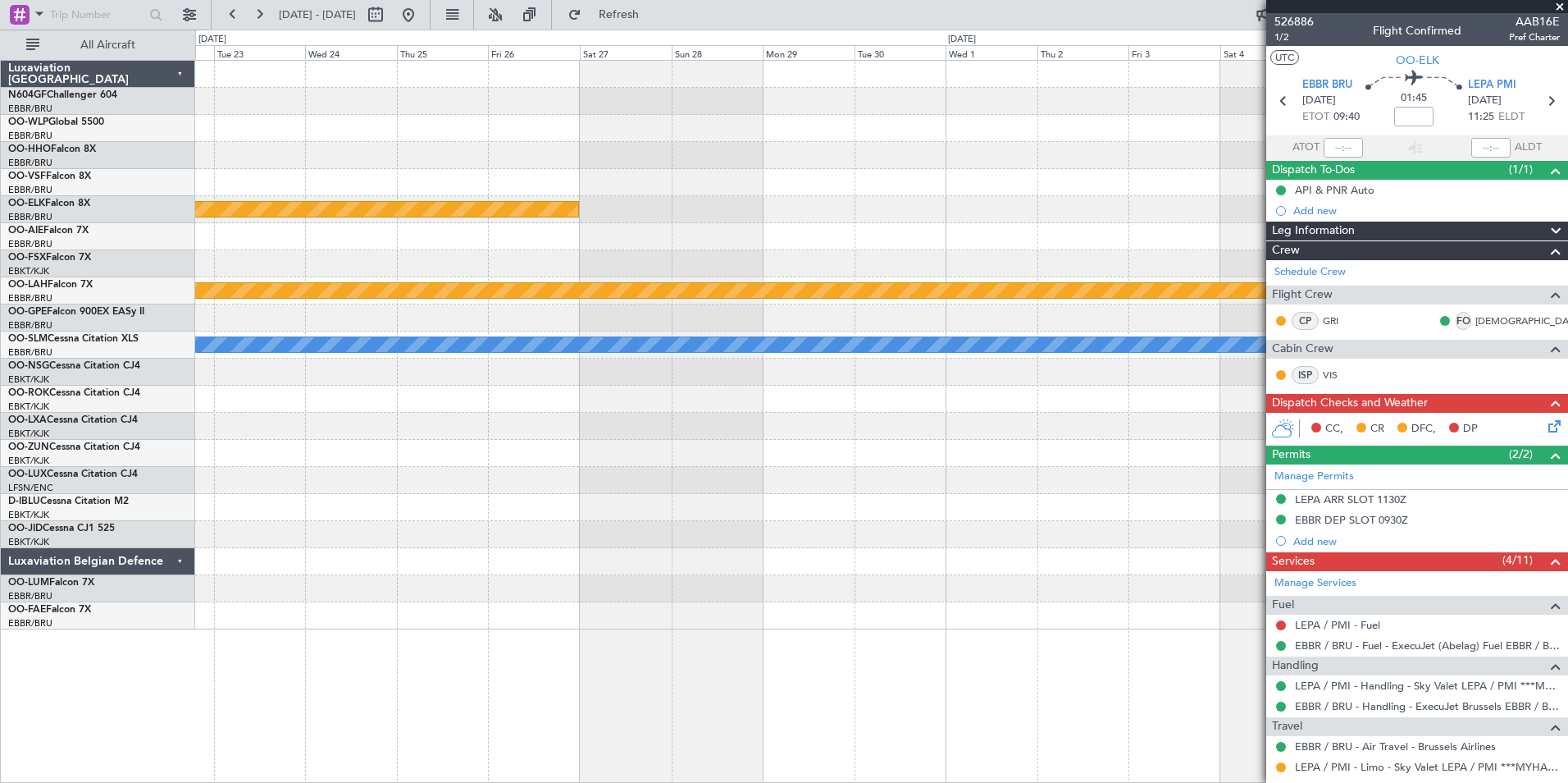
click at [351, 429] on div "Planned Maint Kortrijk-Wevelgem Planned Maint Alton-st Louis (St Louis Regl) A/…" at bounding box center [881, 344] width 1372 height 569
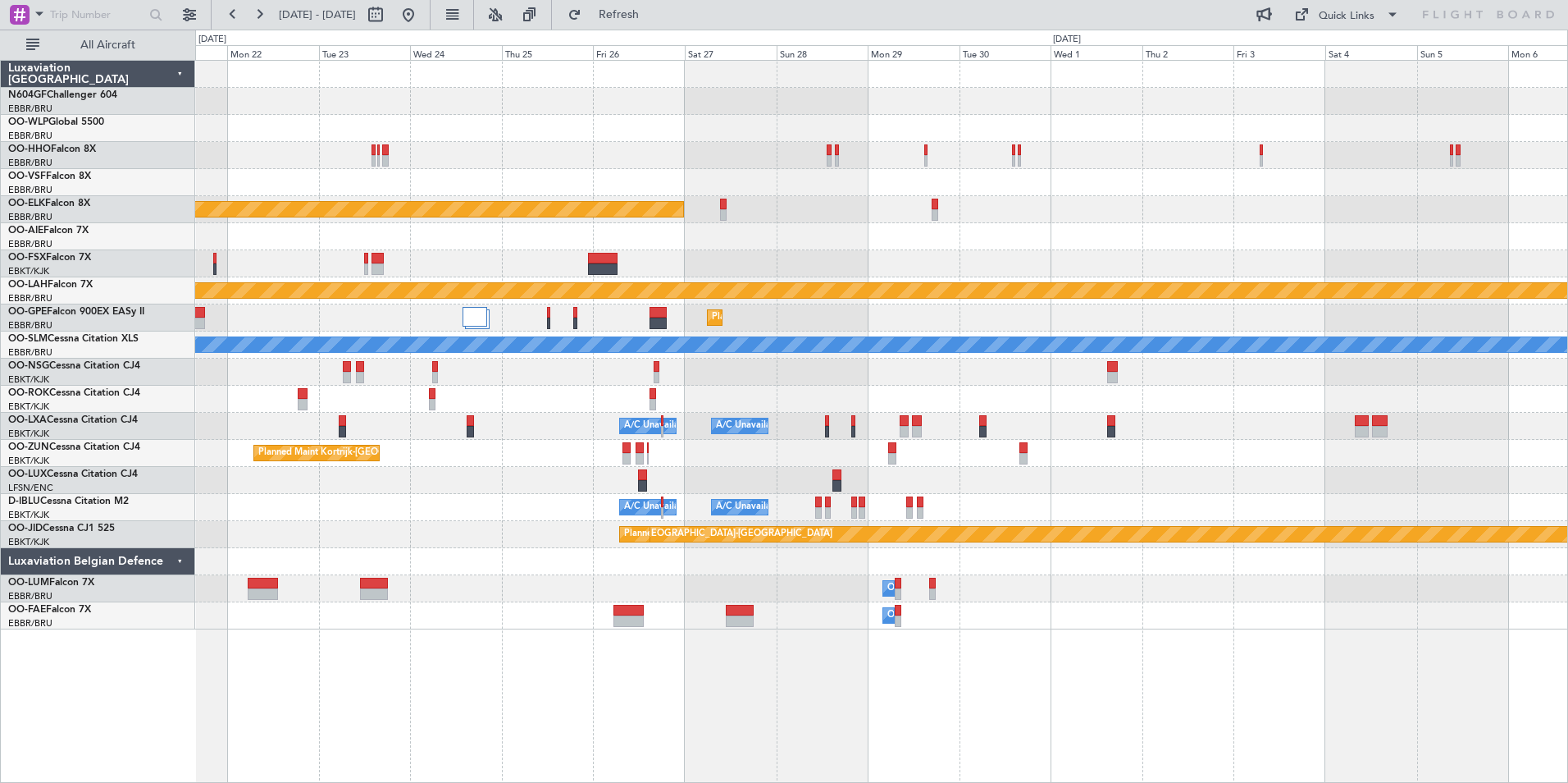
click at [781, 594] on div "Owner Melsbroek Air Base" at bounding box center [881, 588] width 1372 height 27
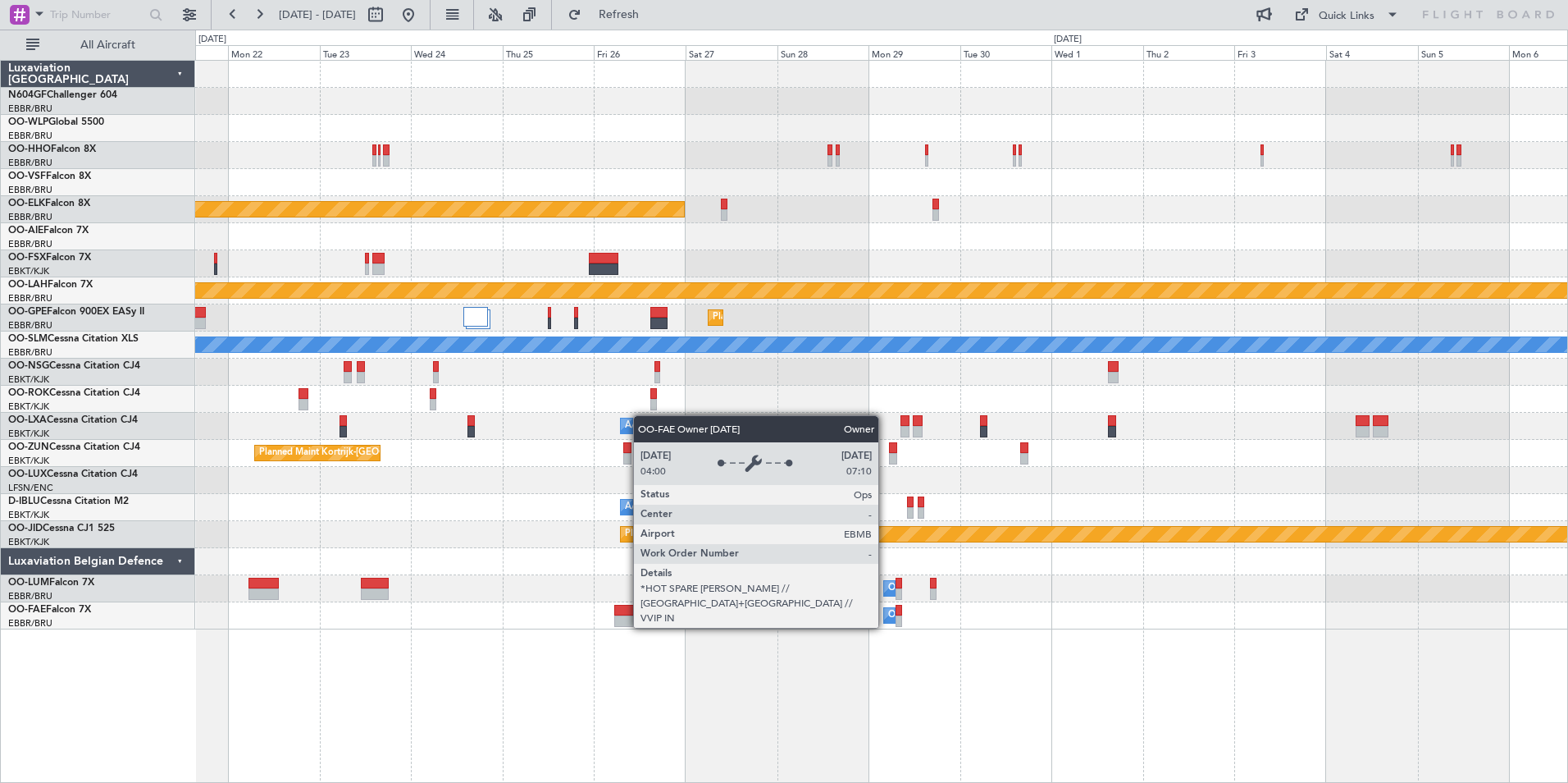
click at [918, 638] on div "Planned Maint Kortrijk-Wevelgem Planned Maint Alton-st Louis (St Louis Regl) Pl…" at bounding box center [881, 421] width 1373 height 722
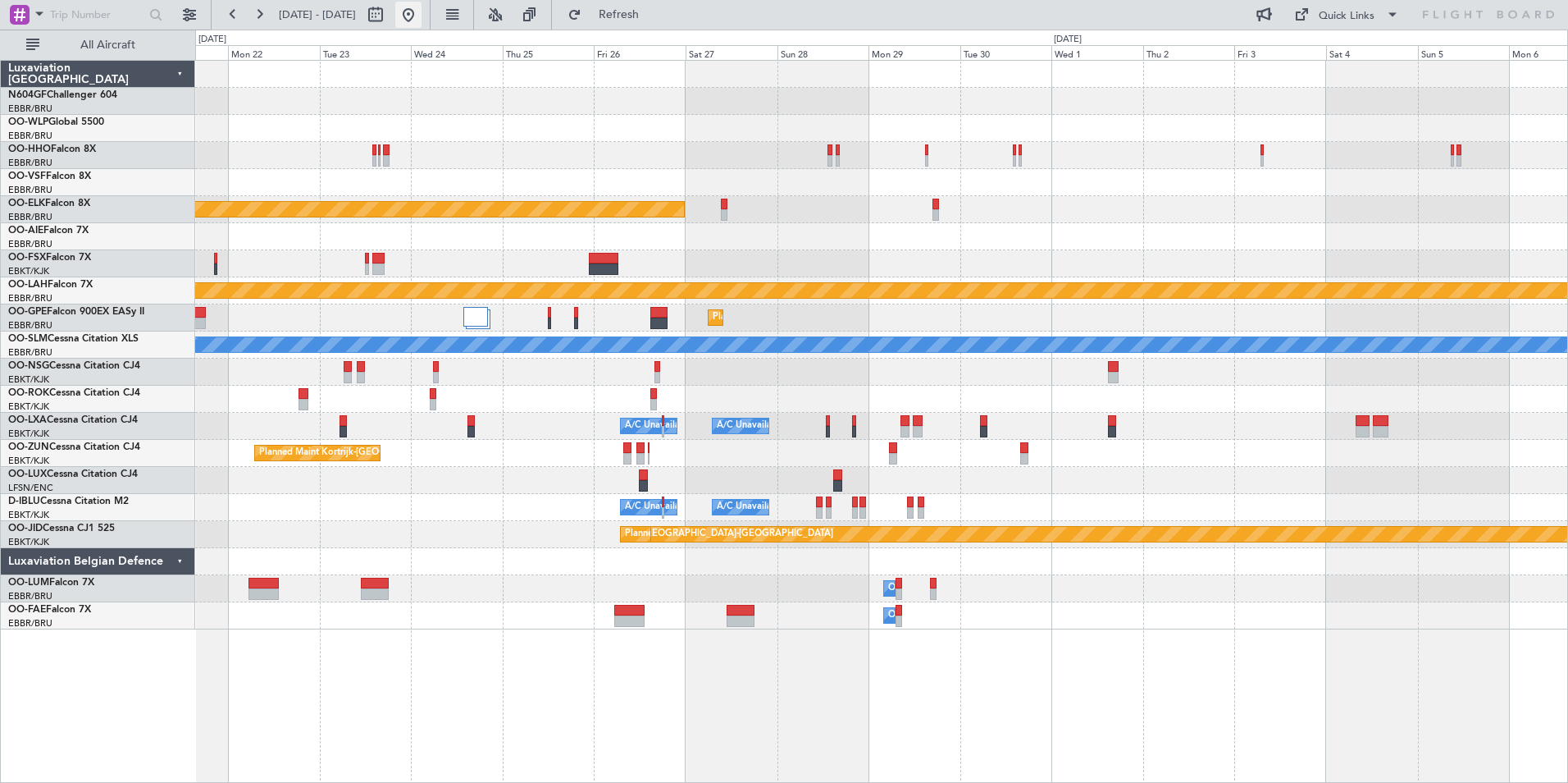
click at [422, 12] on button at bounding box center [409, 15] width 26 height 26
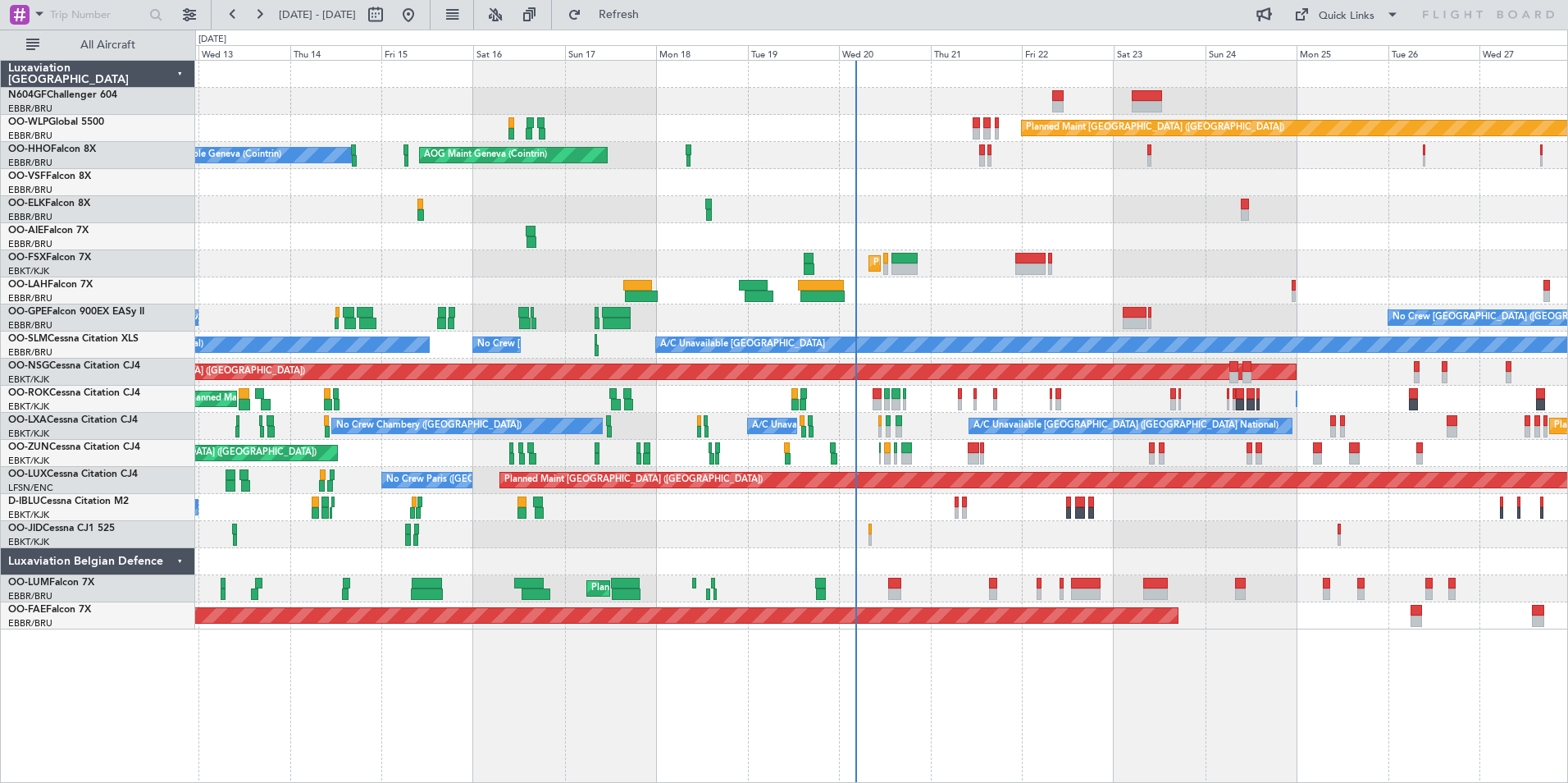
click at [965, 542] on div at bounding box center [881, 534] width 1372 height 27
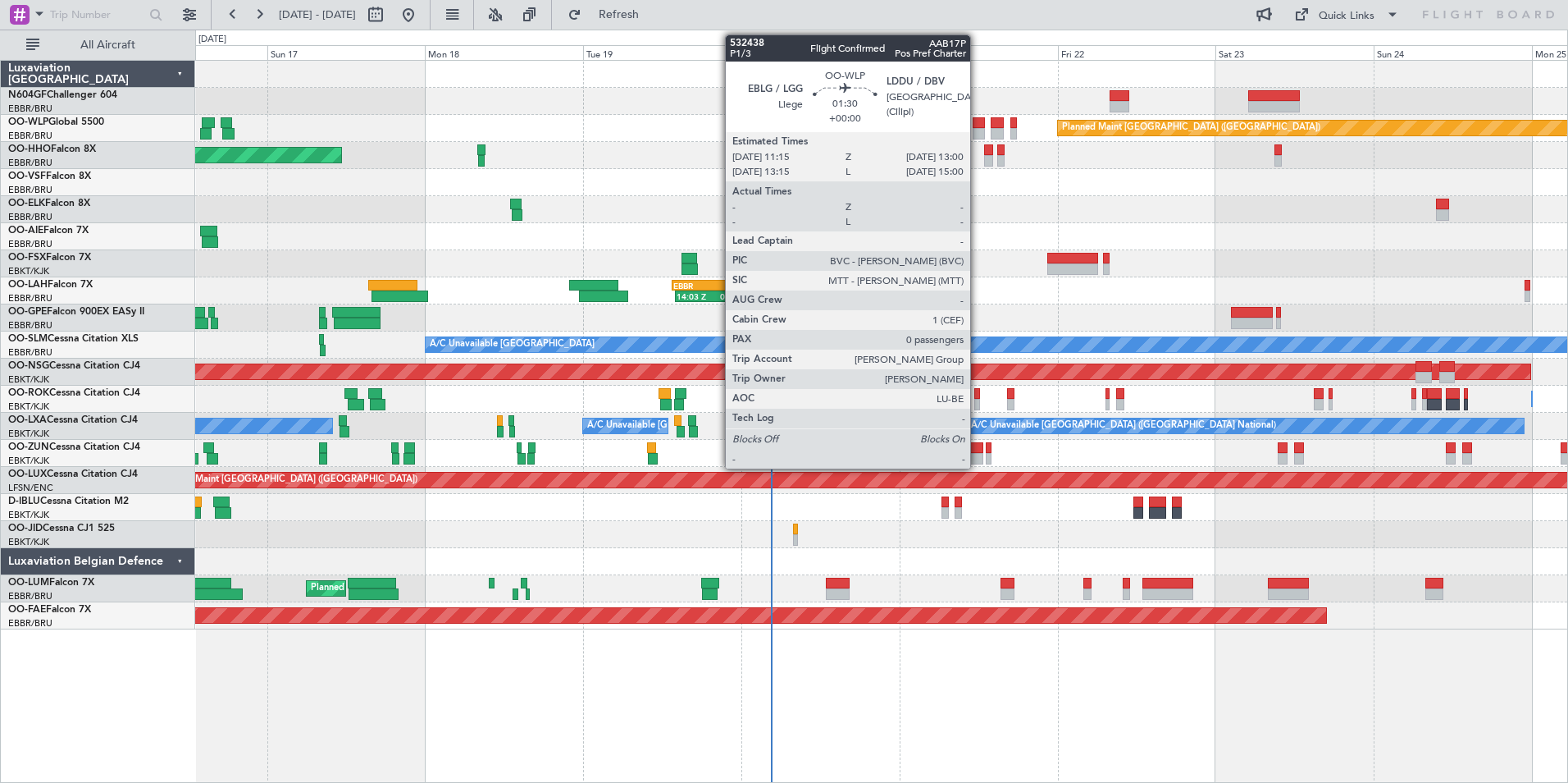
click at [977, 128] on div at bounding box center [978, 133] width 12 height 11
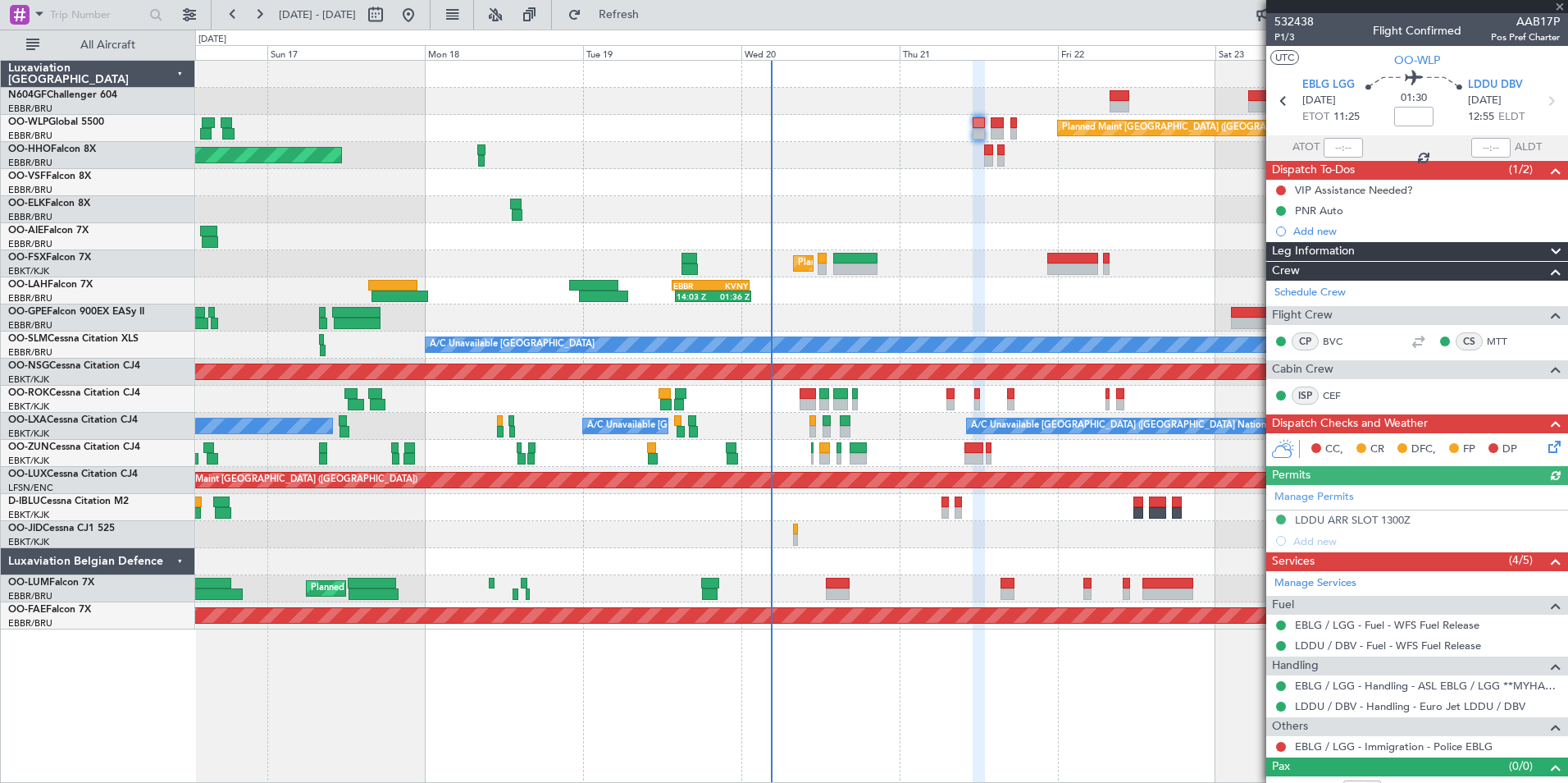
scroll to position [20, 0]
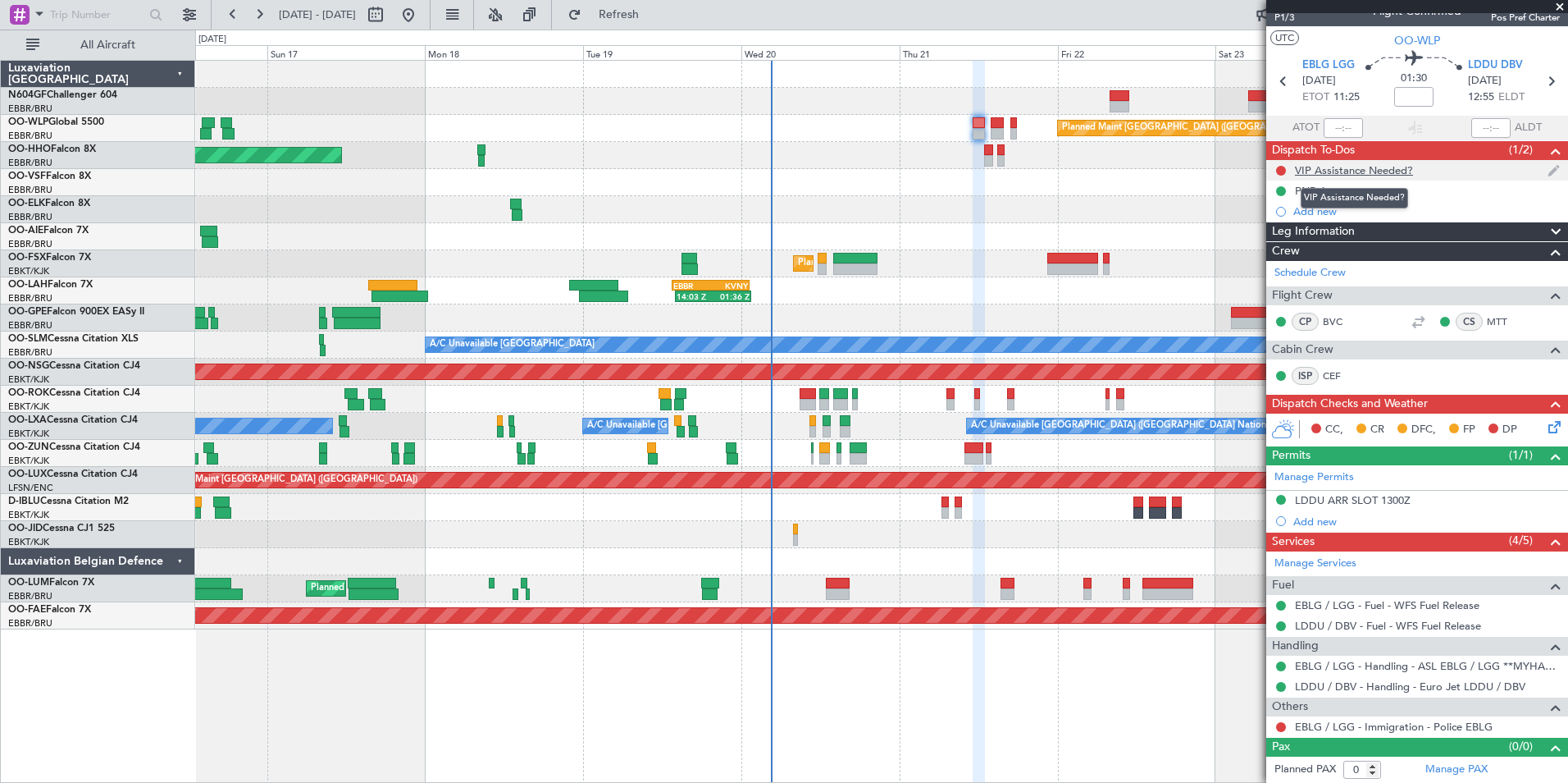
click at [1351, 163] on div "VIP Assistance Needed?" at bounding box center [1354, 169] width 118 height 14
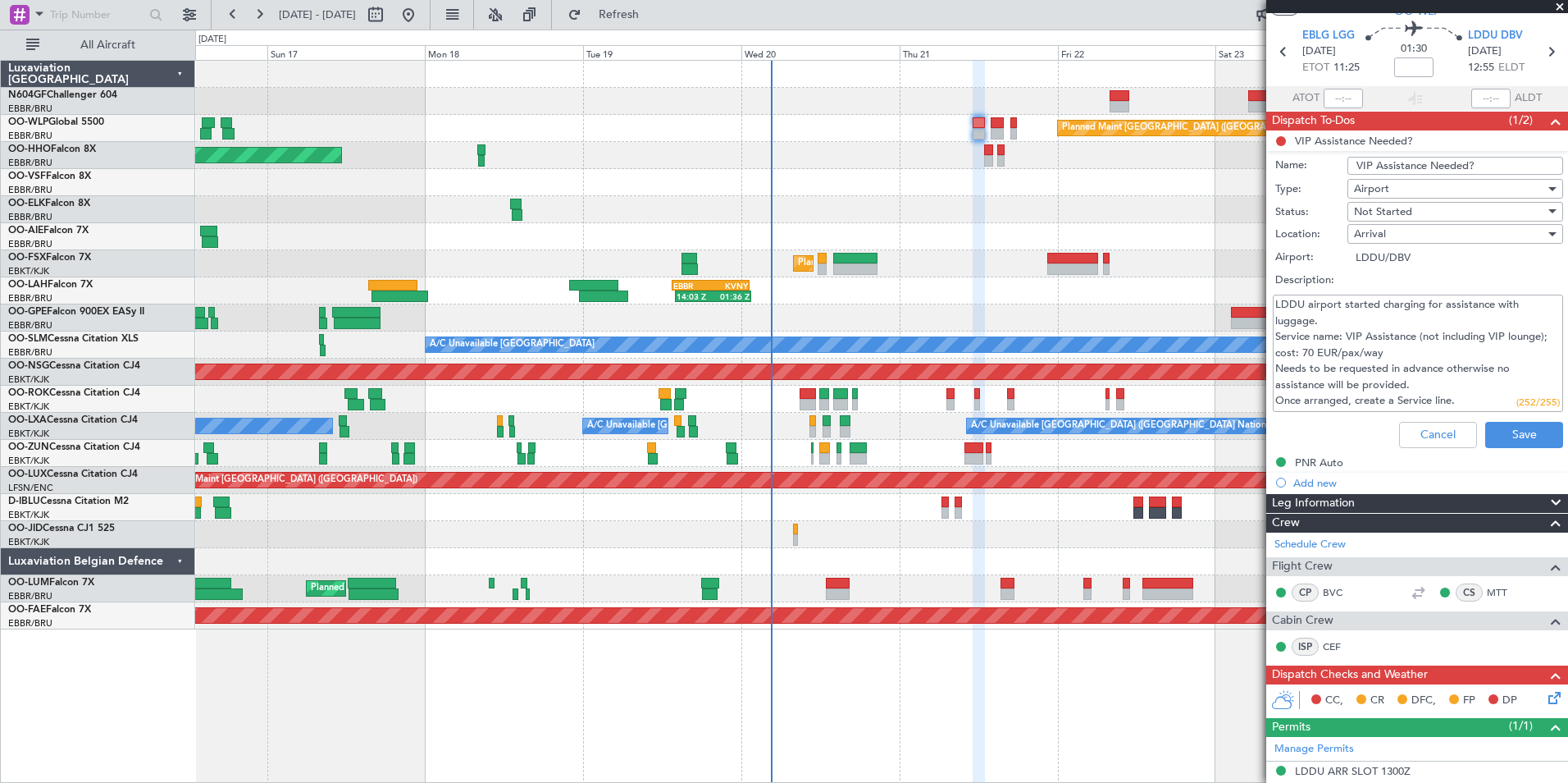
scroll to position [0, 0]
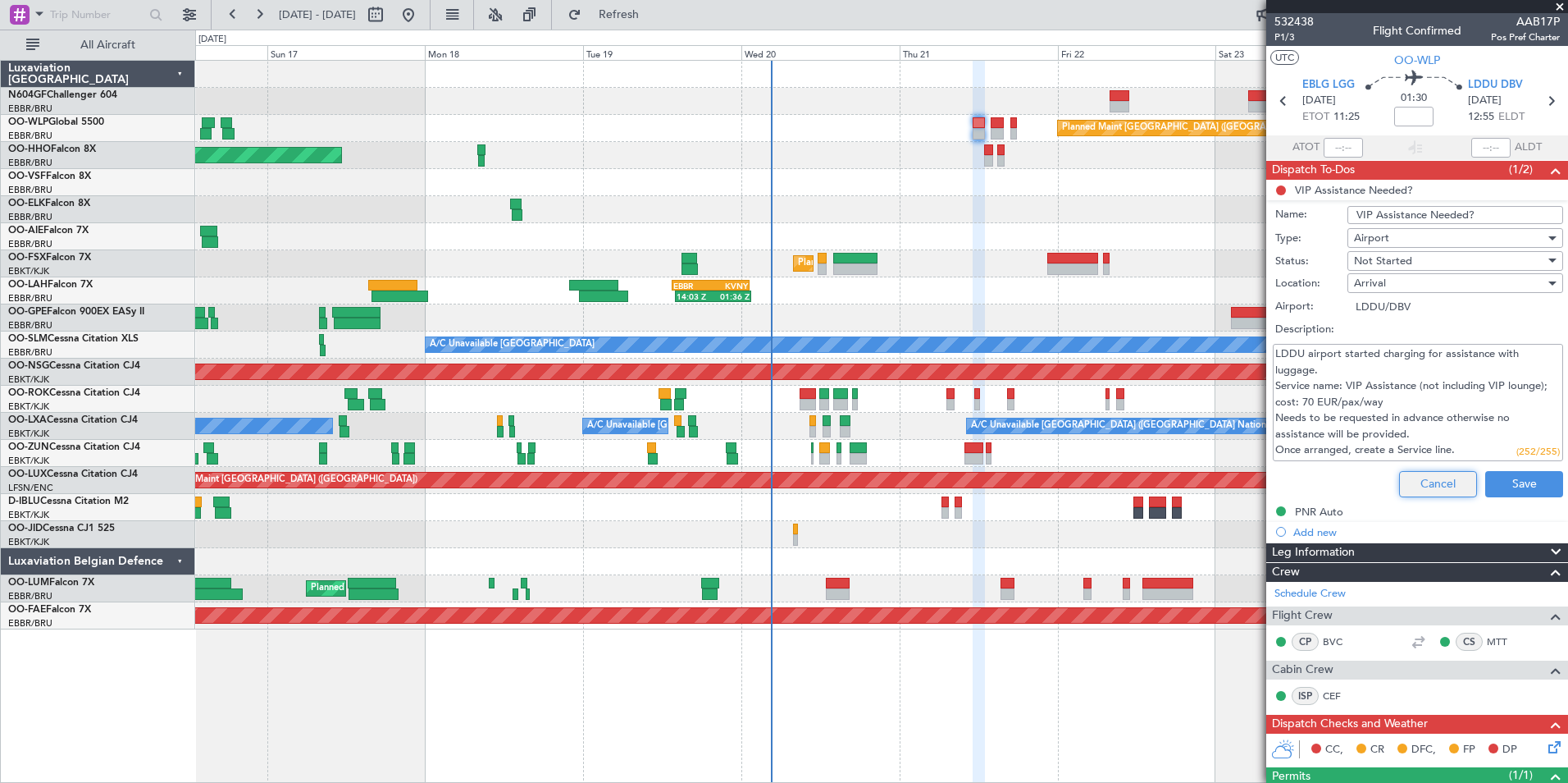
click at [1412, 479] on button "Cancel" at bounding box center [1438, 484] width 78 height 26
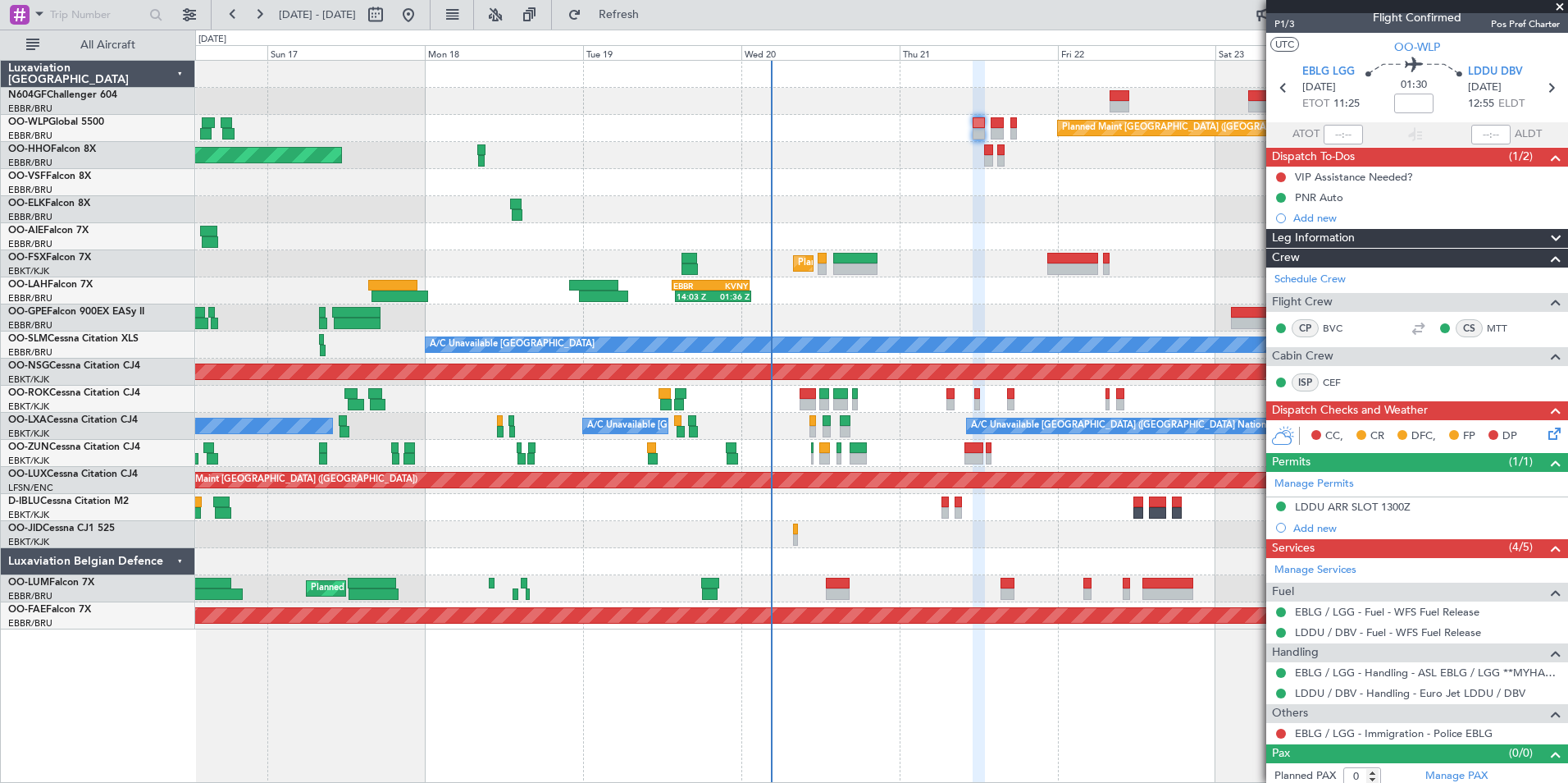
scroll to position [20, 0]
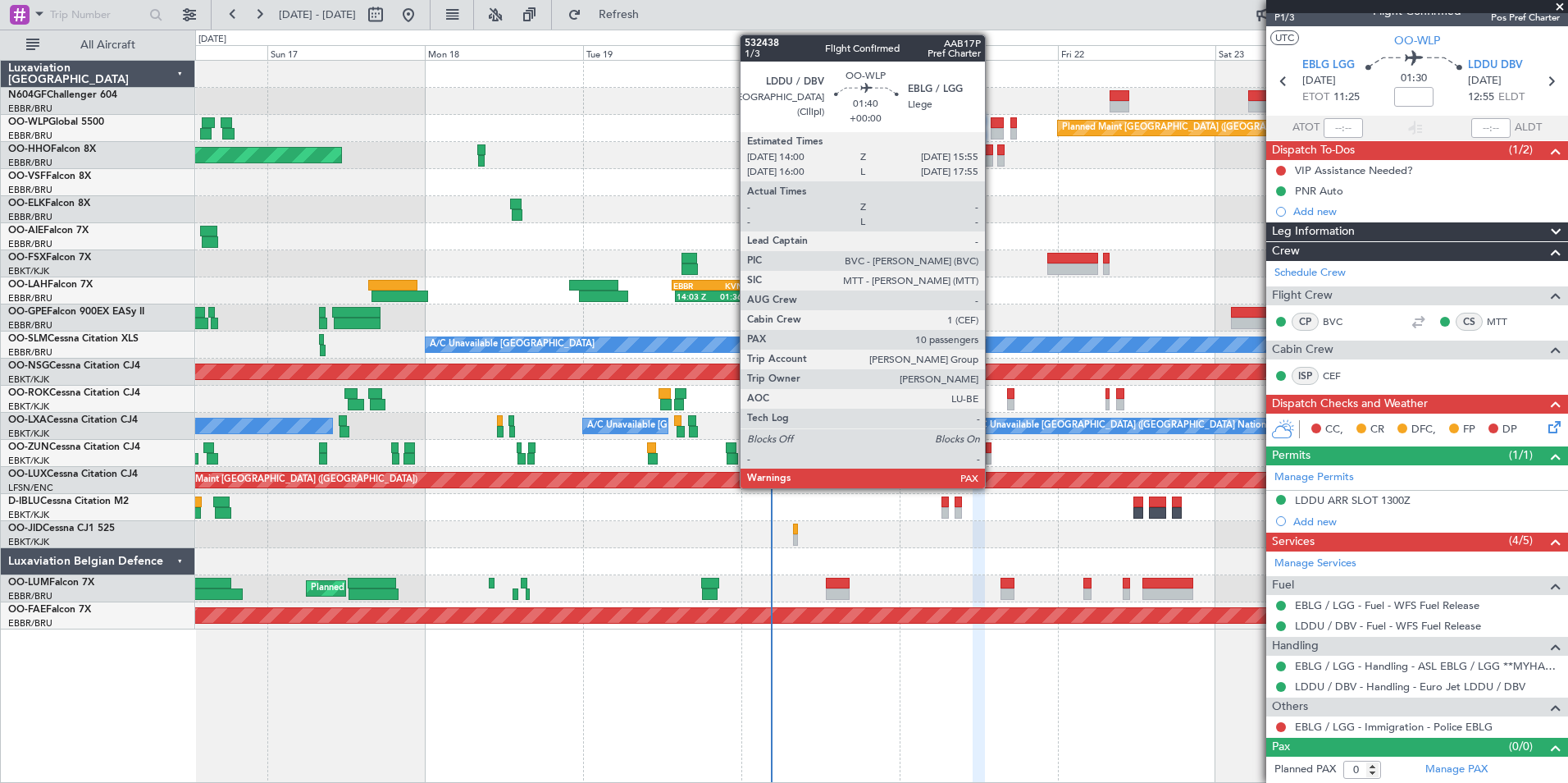
click at [992, 134] on div at bounding box center [998, 133] width 13 height 11
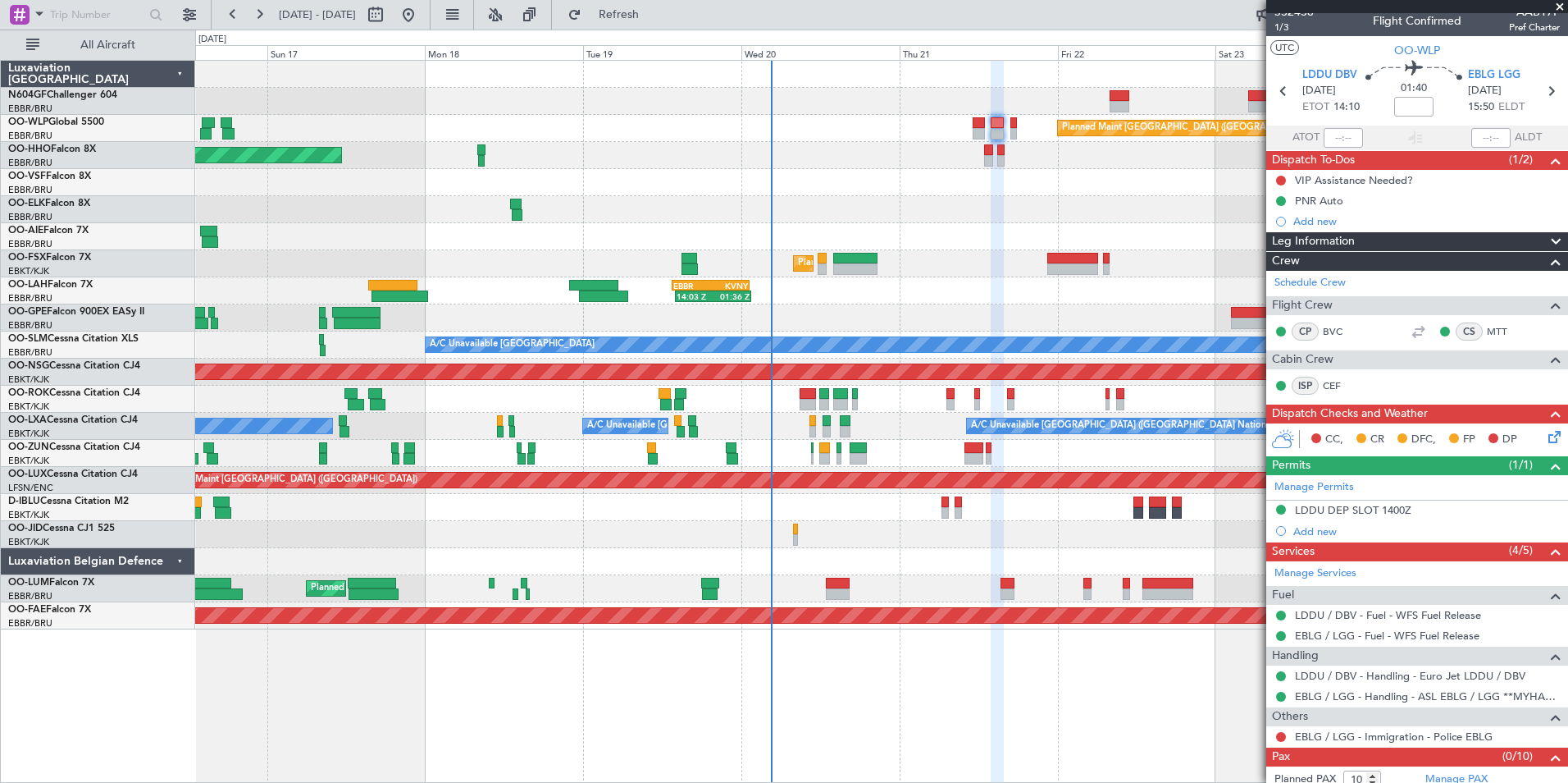
scroll to position [41, 0]
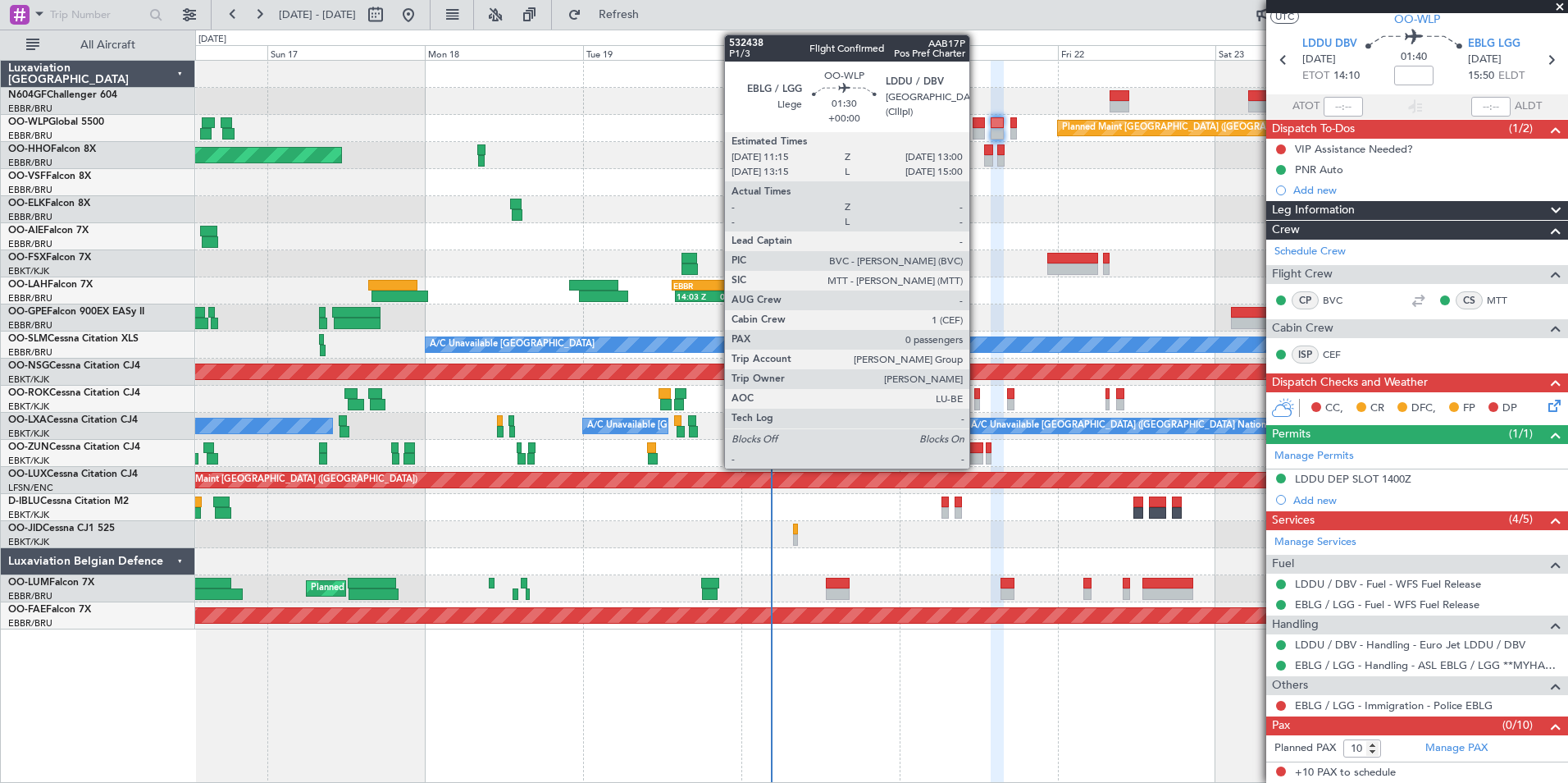
click at [977, 127] on div at bounding box center [978, 123] width 12 height 11
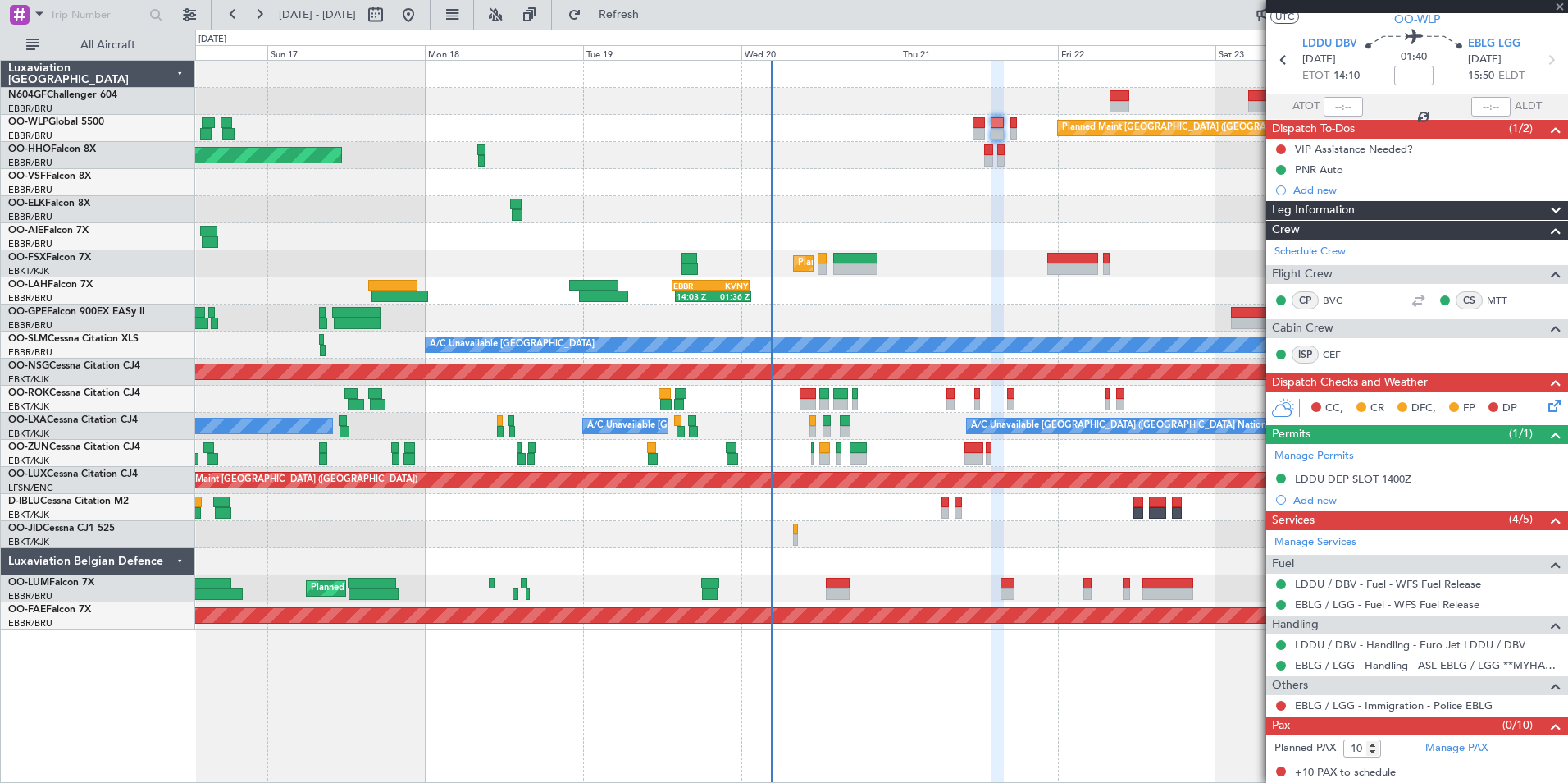
type input "0"
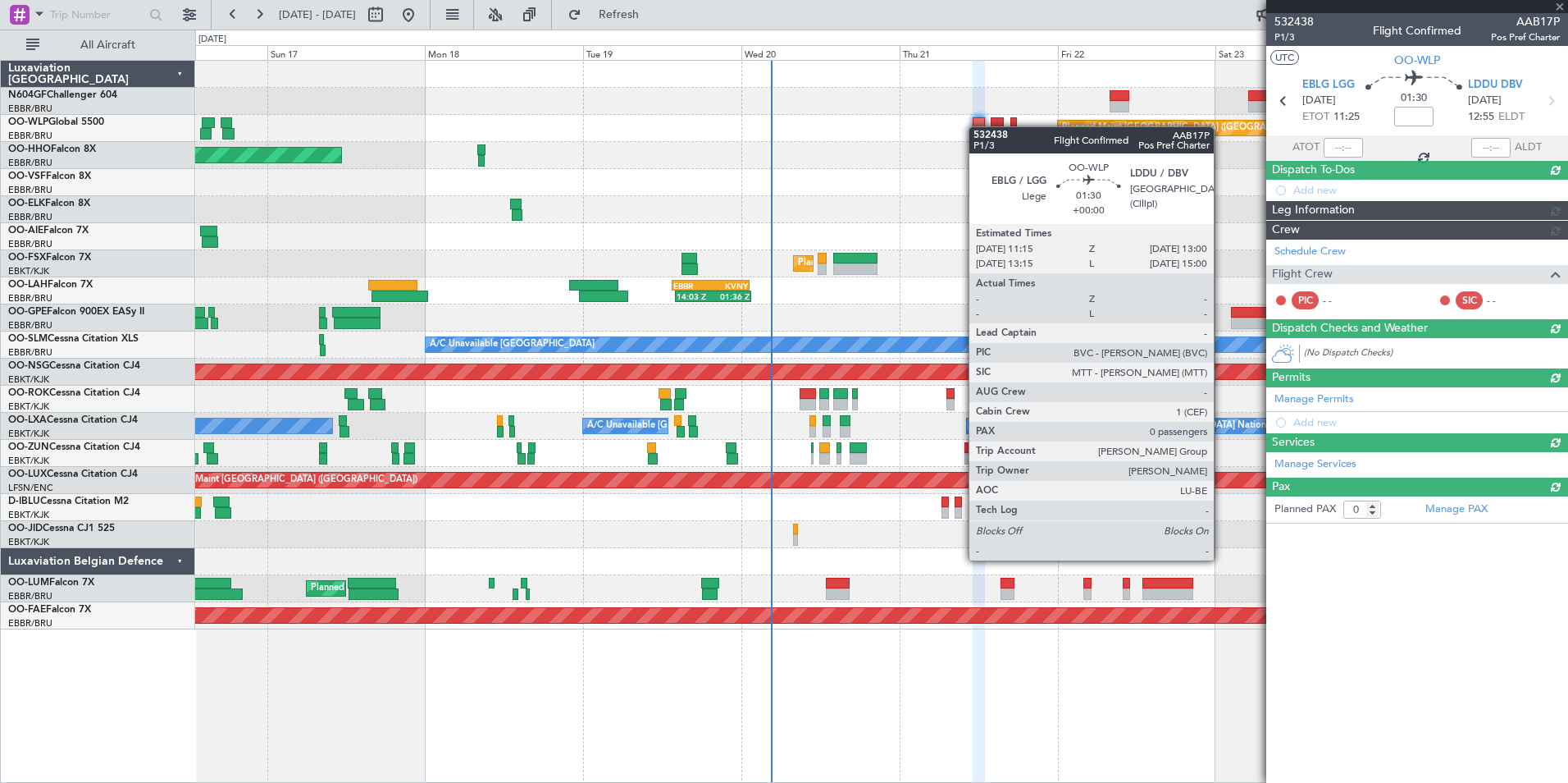
scroll to position [0, 0]
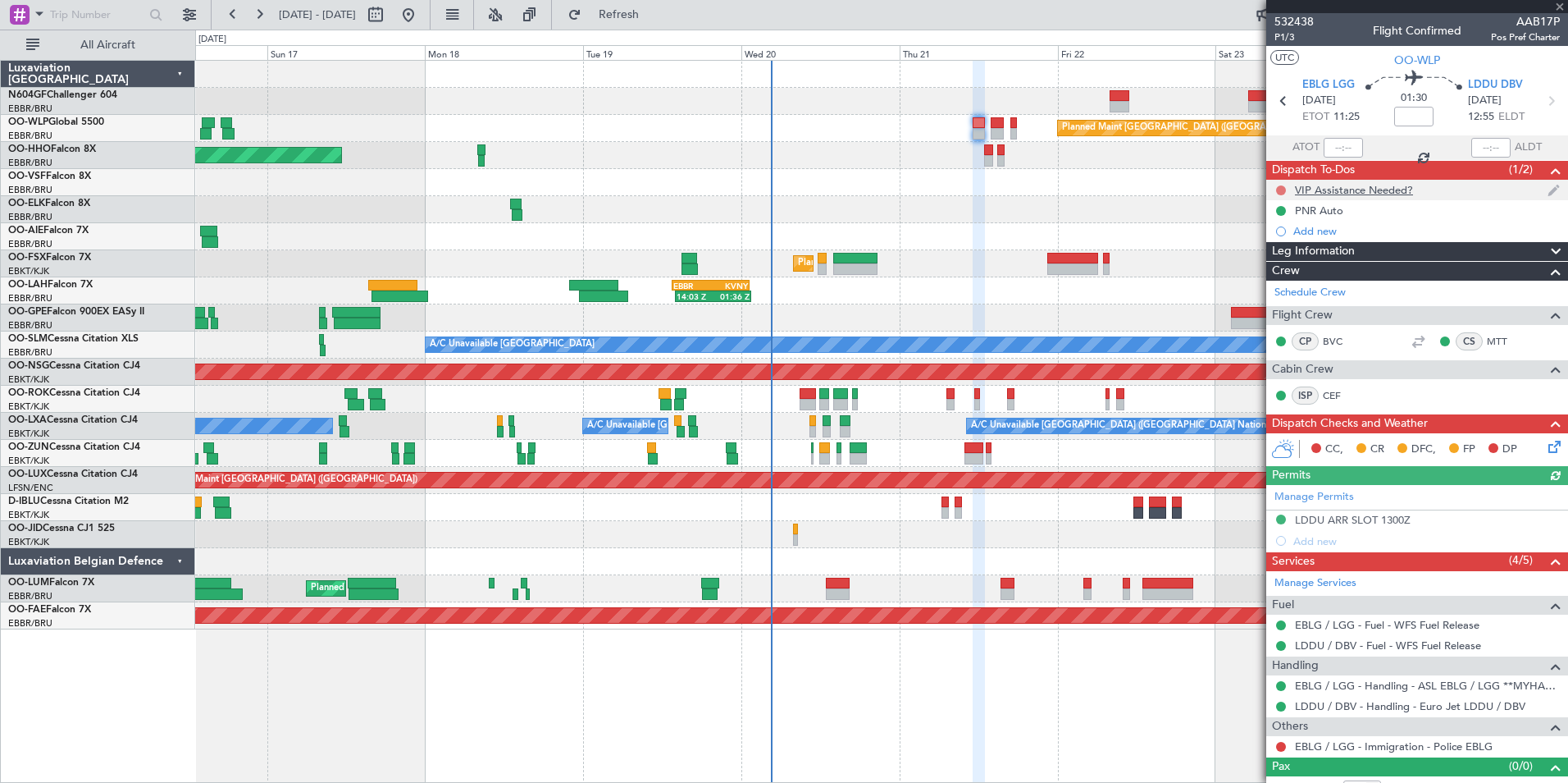
click at [1281, 186] on button at bounding box center [1280, 190] width 10 height 10
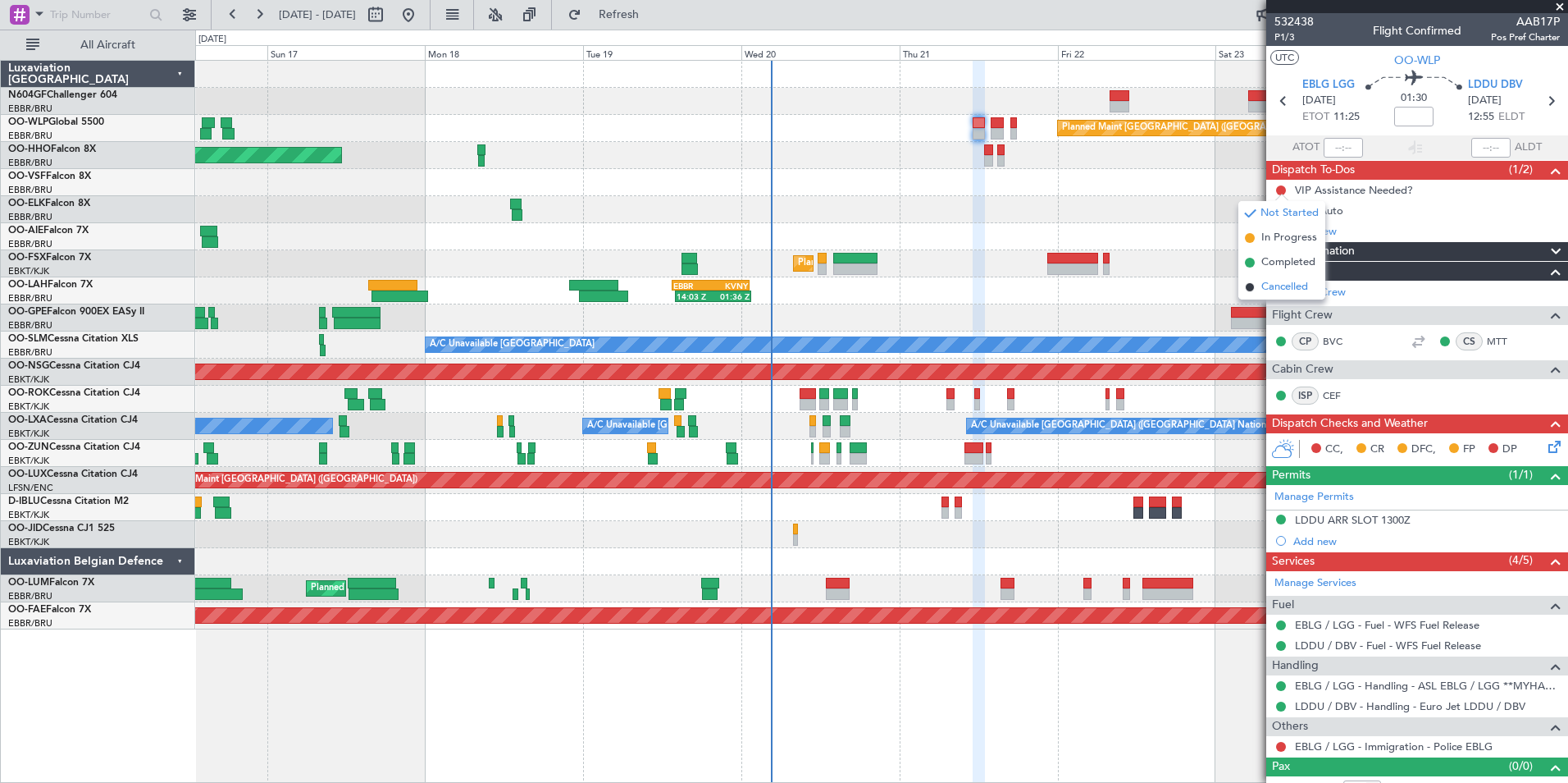
click at [1285, 287] on span "Cancelled" at bounding box center [1284, 288] width 47 height 17
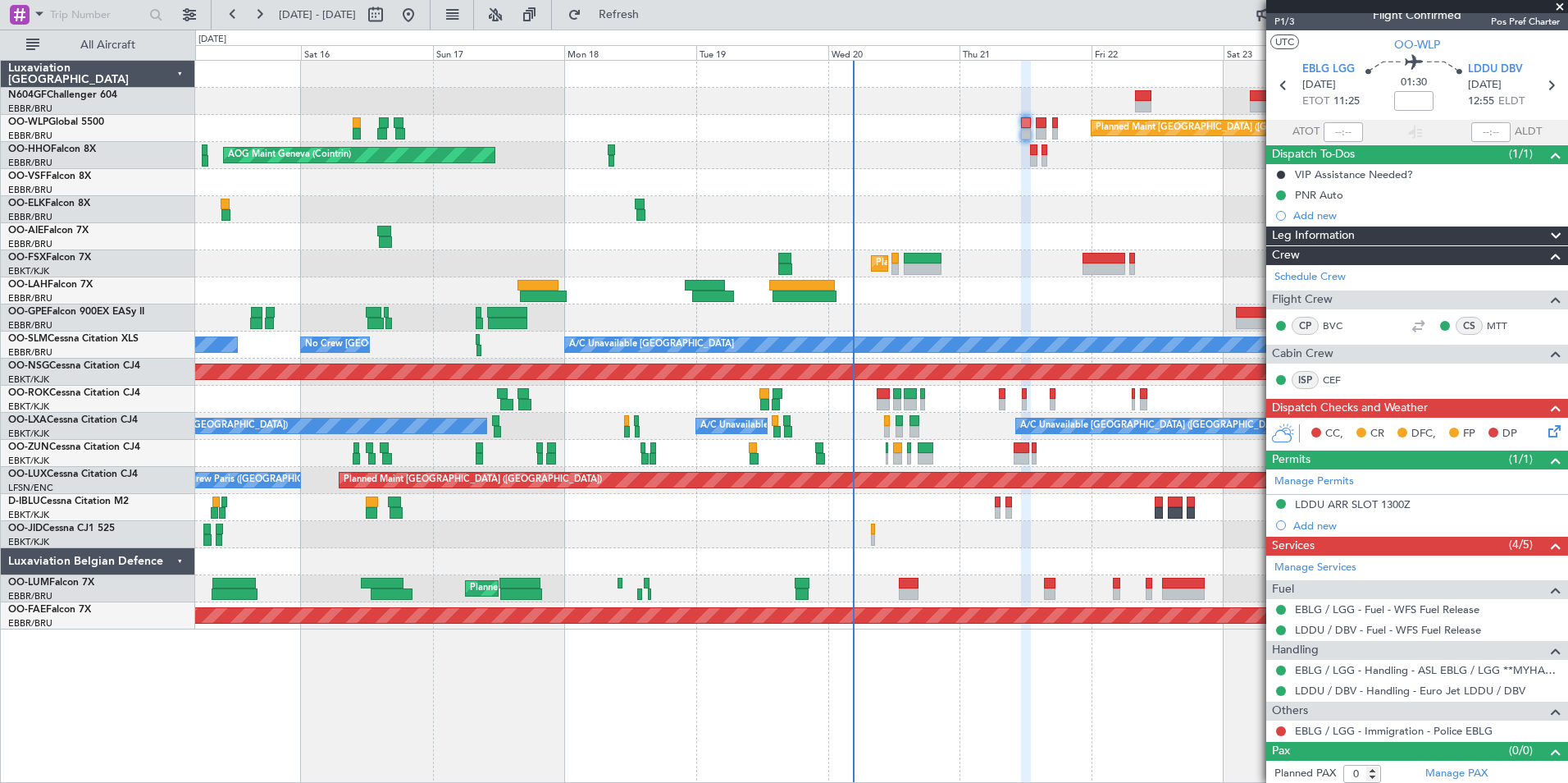
scroll to position [20, 0]
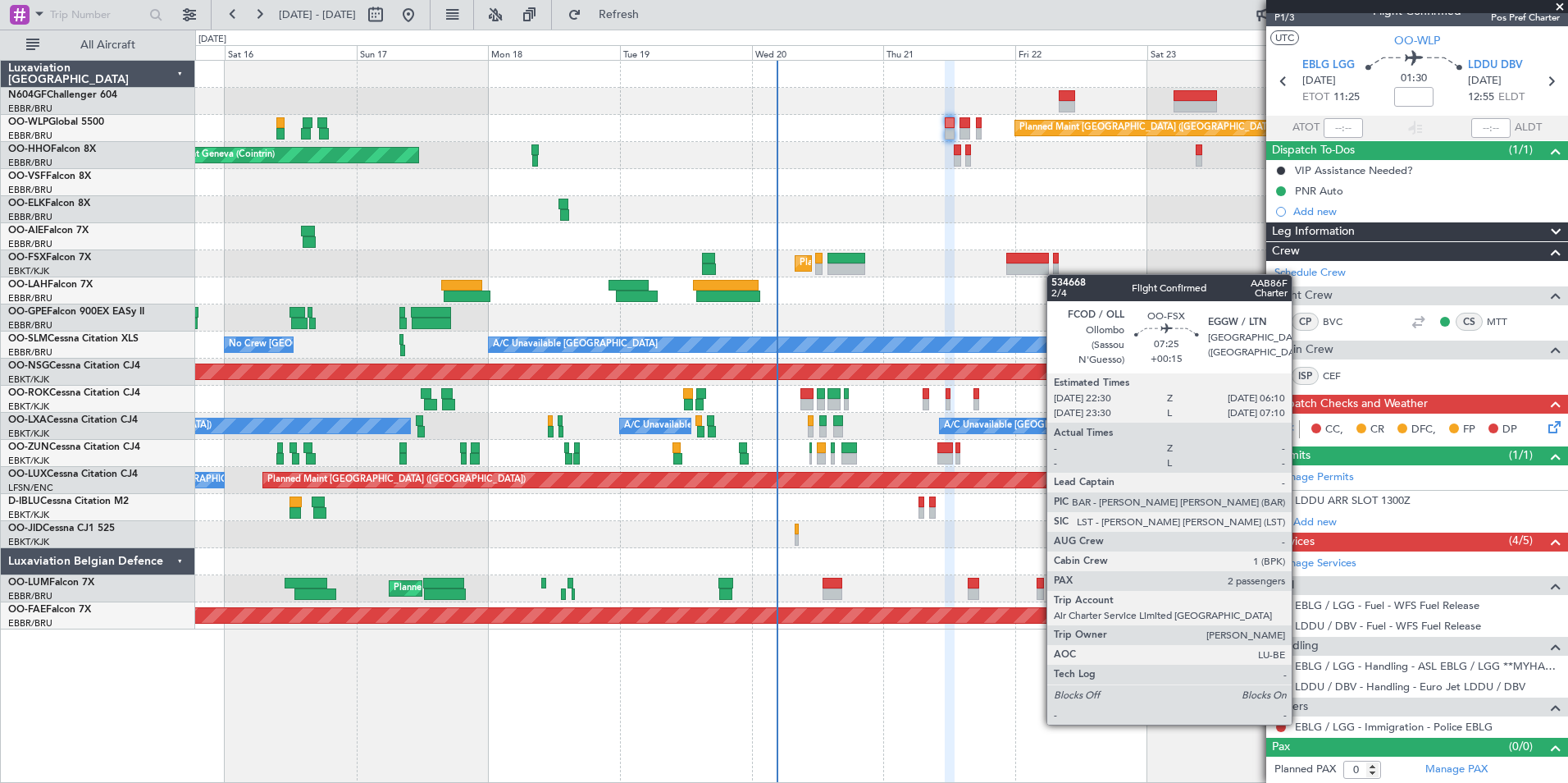
click at [994, 273] on div "Planned Maint Berlin (Brandenburg) AOG Maint Geneva (Cointrin) A/C Unavailable …" at bounding box center [881, 344] width 1372 height 569
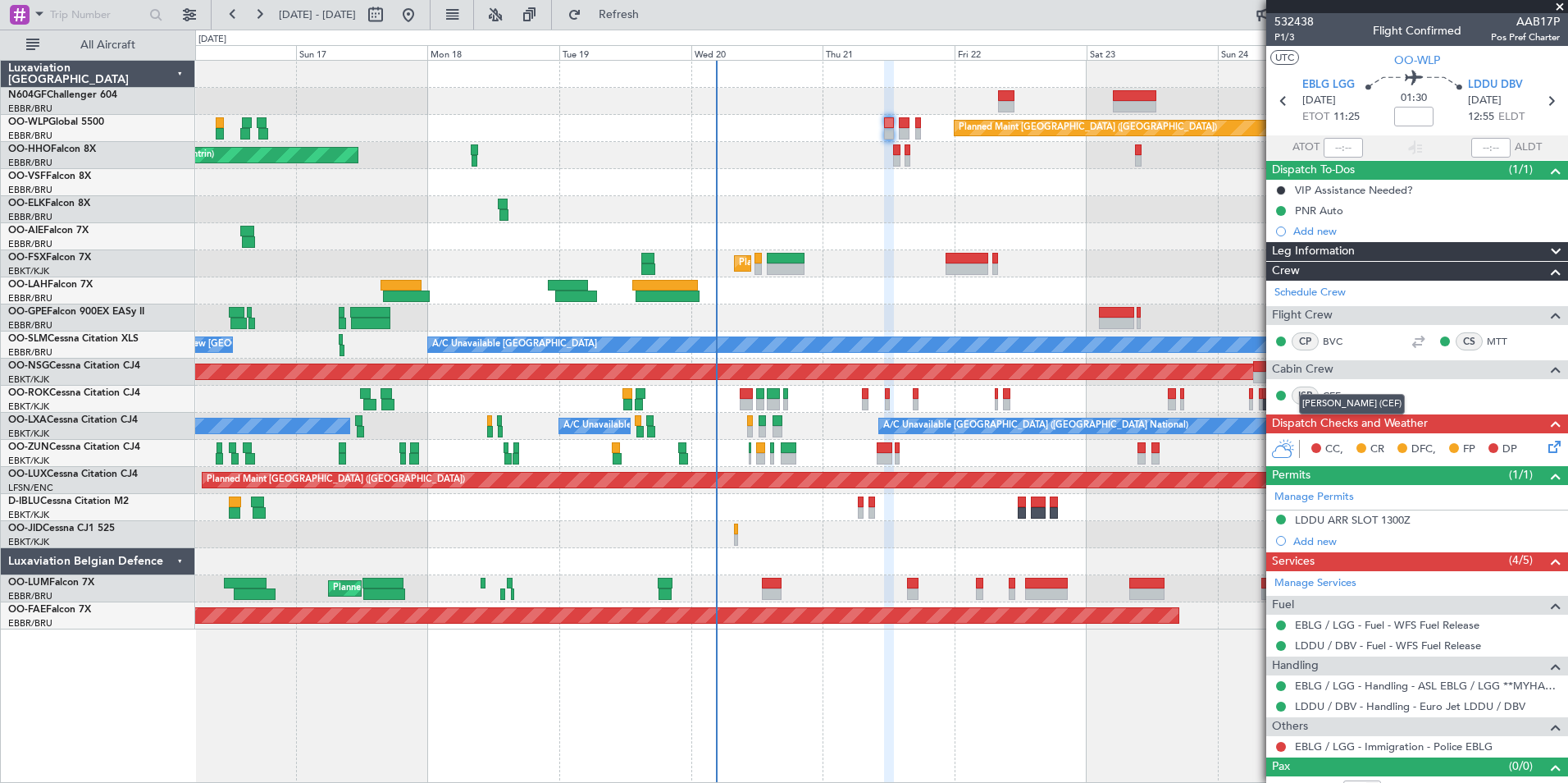
scroll to position [20, 0]
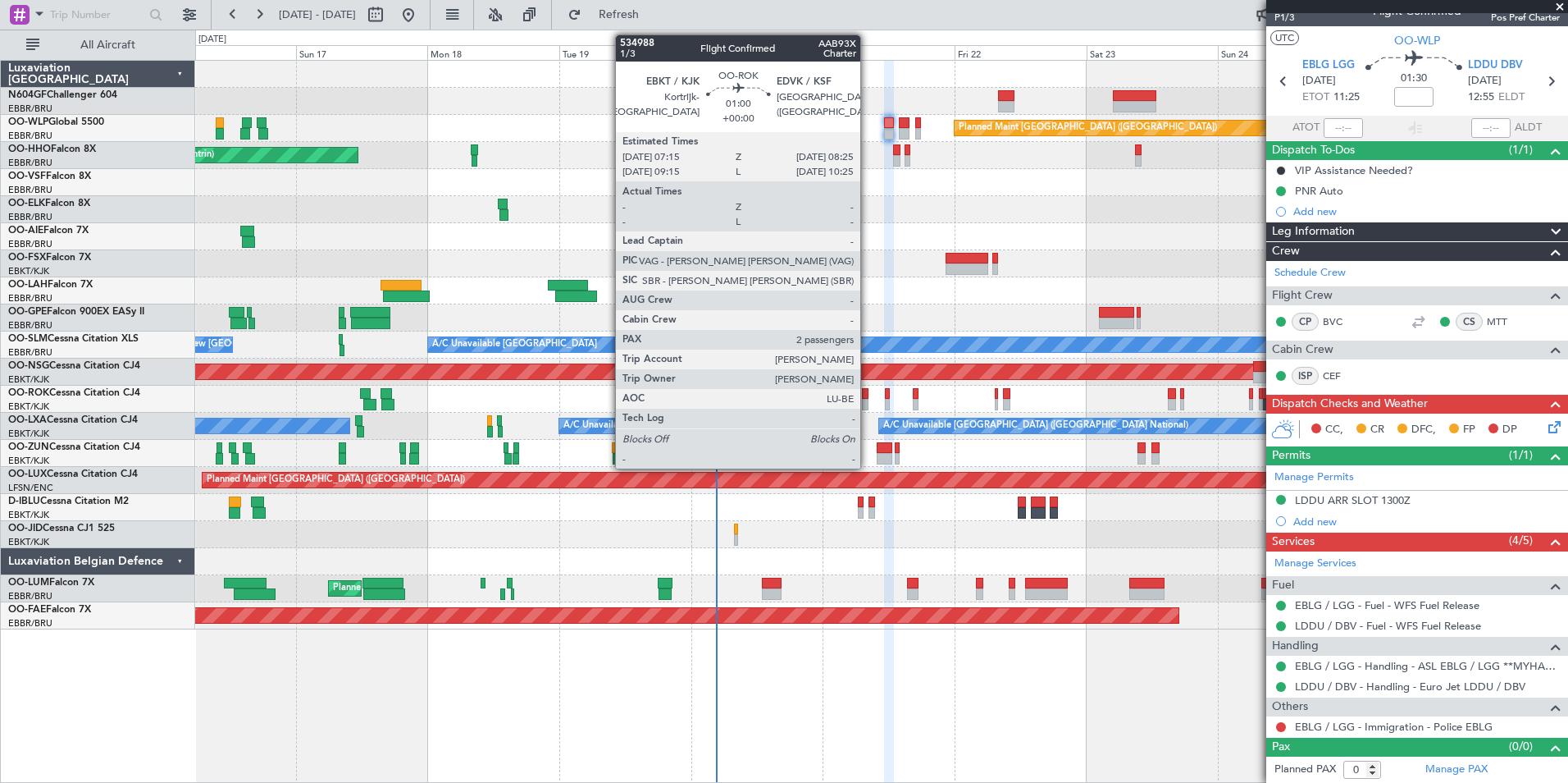
click at [867, 404] on div at bounding box center [864, 404] width 7 height 11
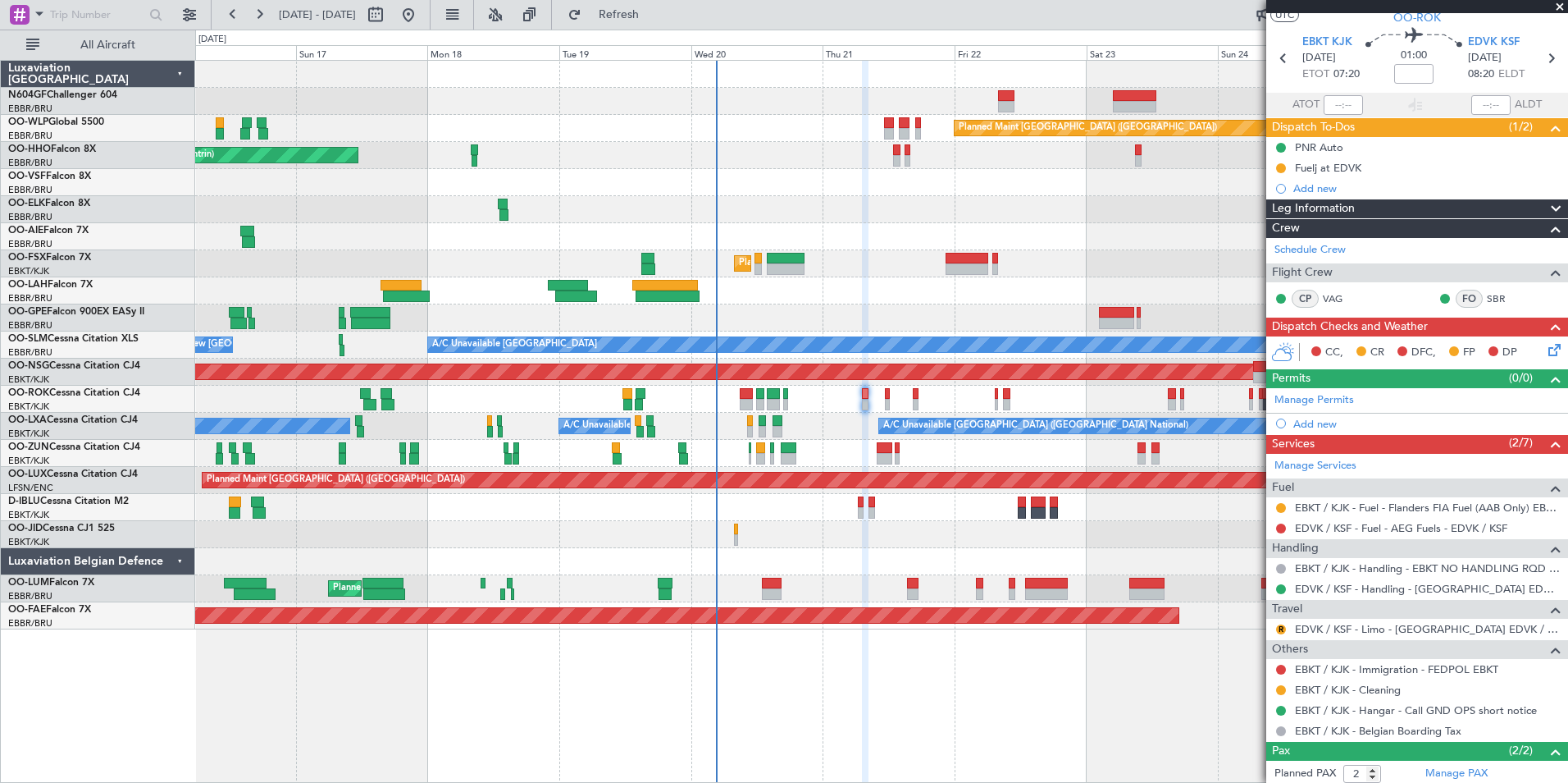
scroll to position [0, 0]
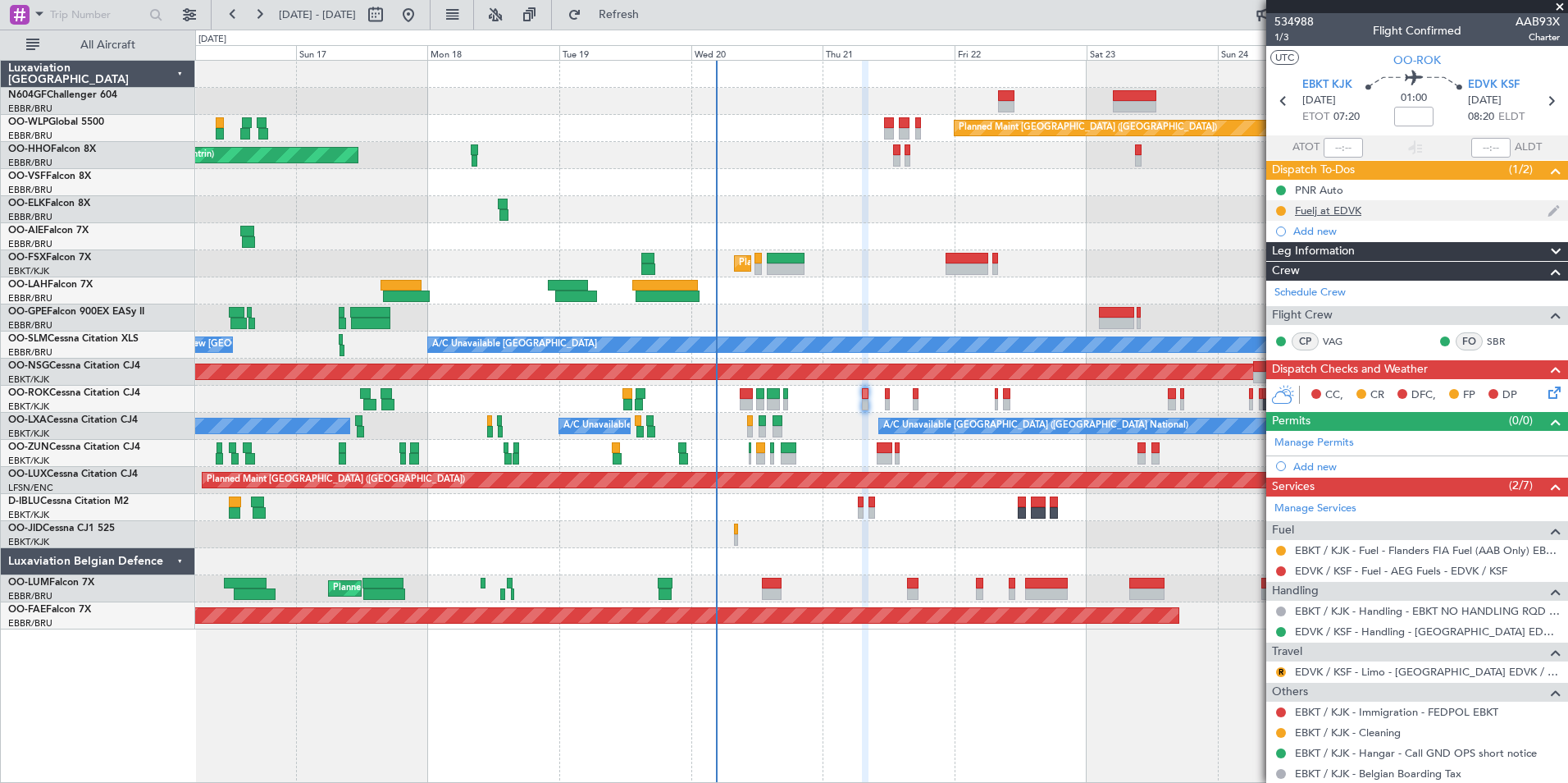
click at [1327, 219] on div "Fuelj at EDVK" at bounding box center [1417, 210] width 302 height 20
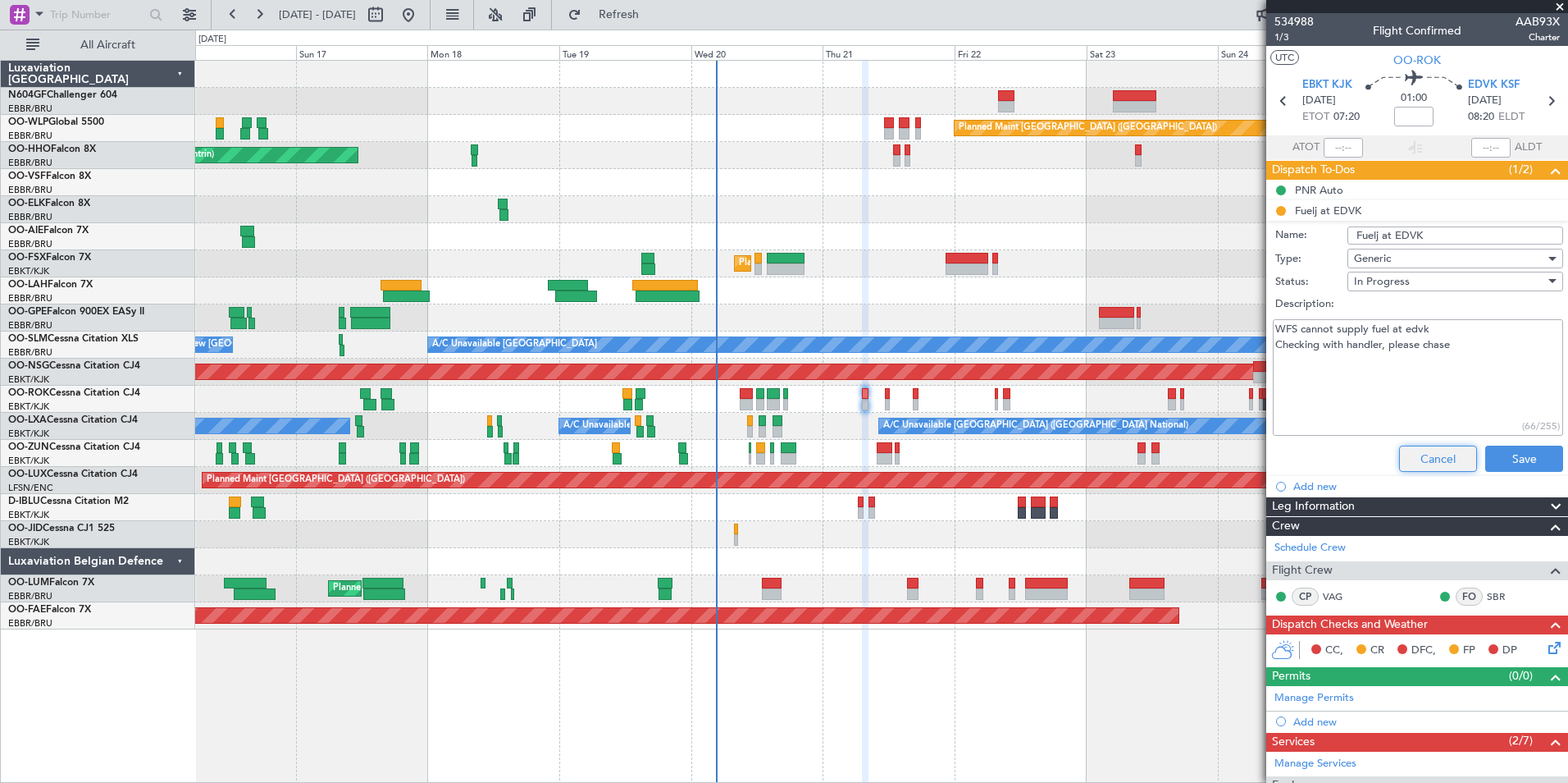
click at [1403, 452] on button "Cancel" at bounding box center [1438, 459] width 78 height 26
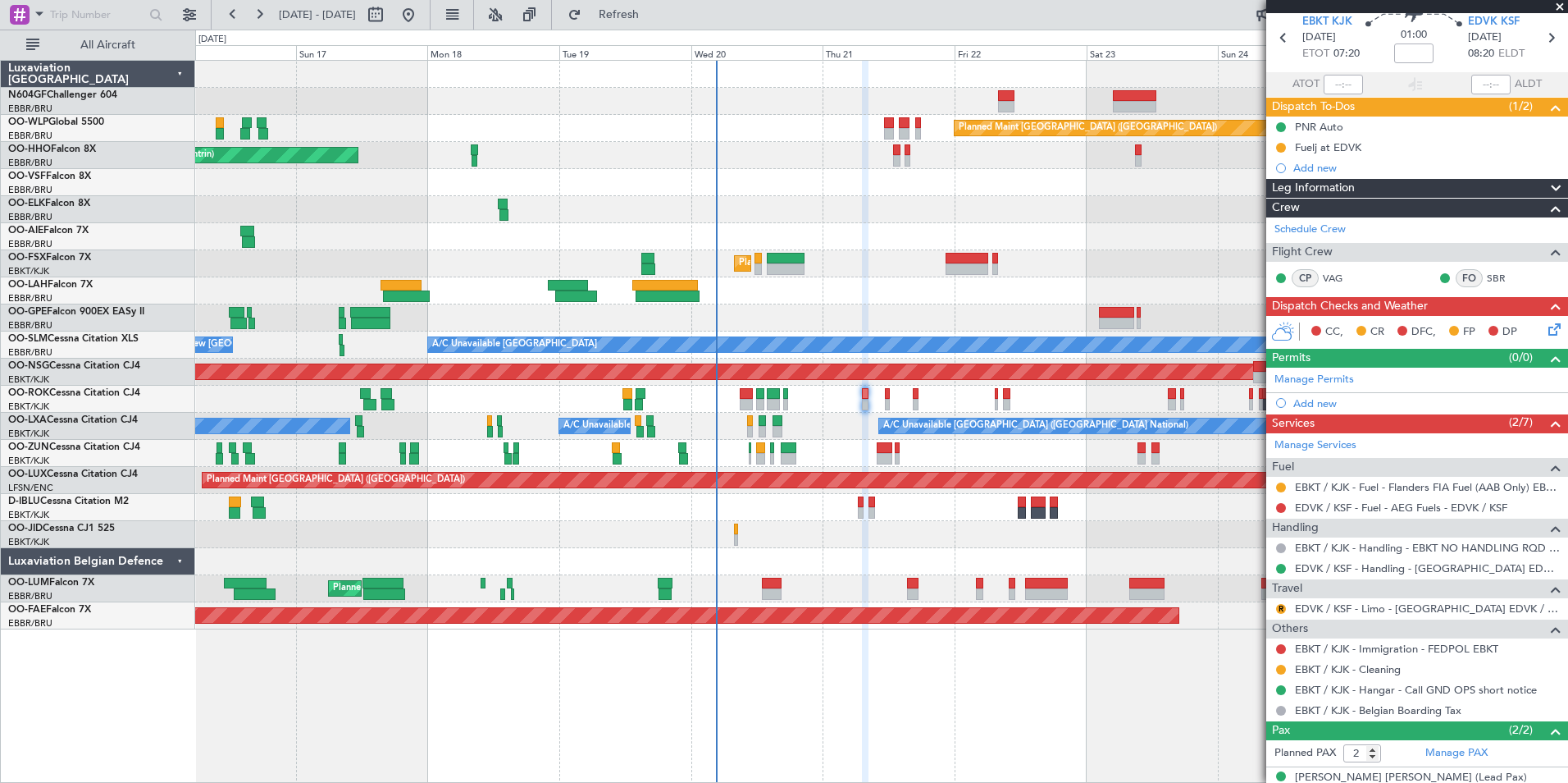
scroll to position [82, 0]
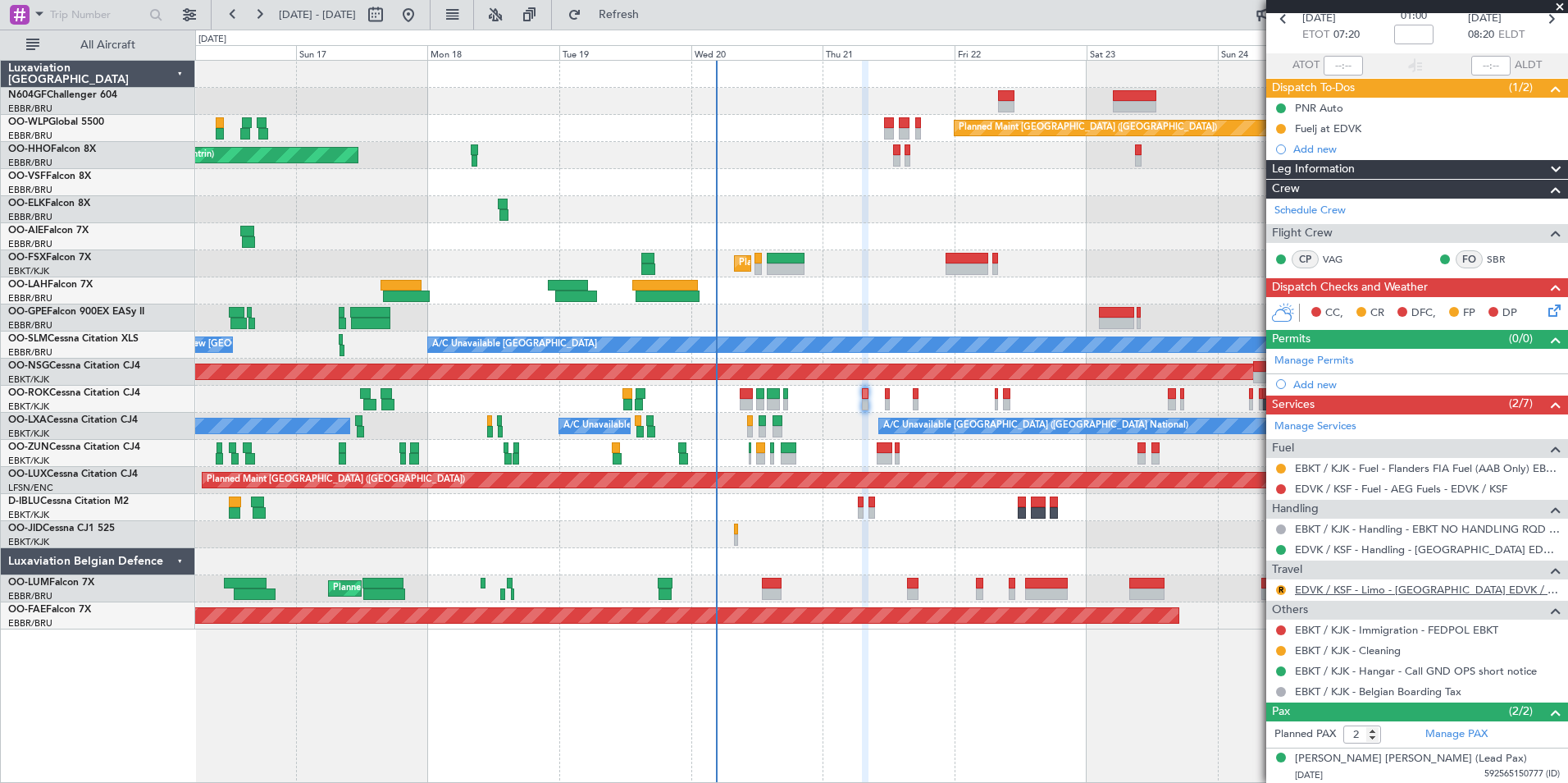
click at [1364, 588] on link "EDVK / KSF - Limo - [GEOGRAPHIC_DATA] EDVK / KSF" at bounding box center [1427, 589] width 265 height 14
click at [1358, 584] on link "EDVK / KSF - Limo - [GEOGRAPHIC_DATA] EDVK / KSF" at bounding box center [1427, 589] width 265 height 14
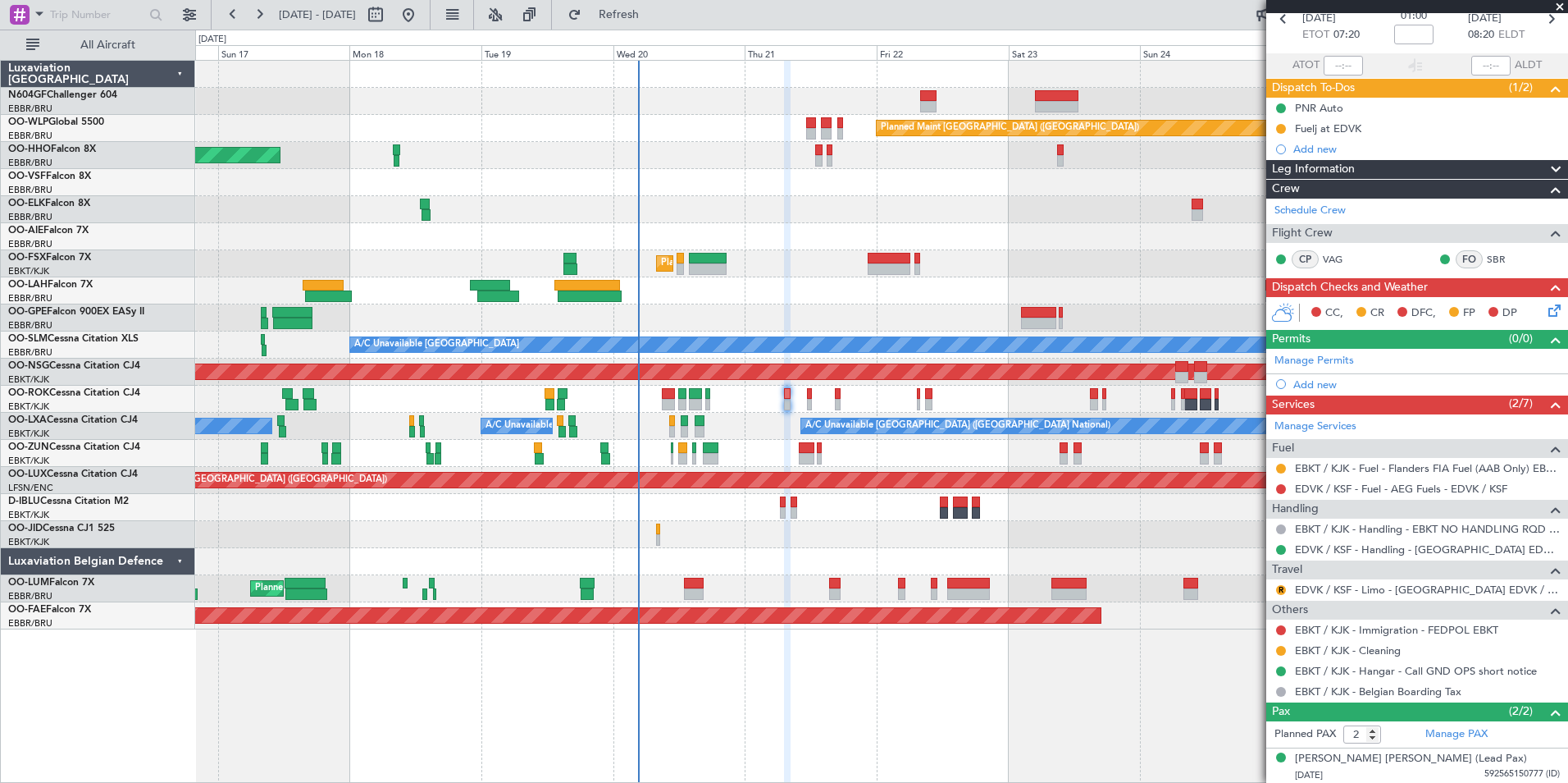
click at [839, 299] on div at bounding box center [881, 290] width 1372 height 27
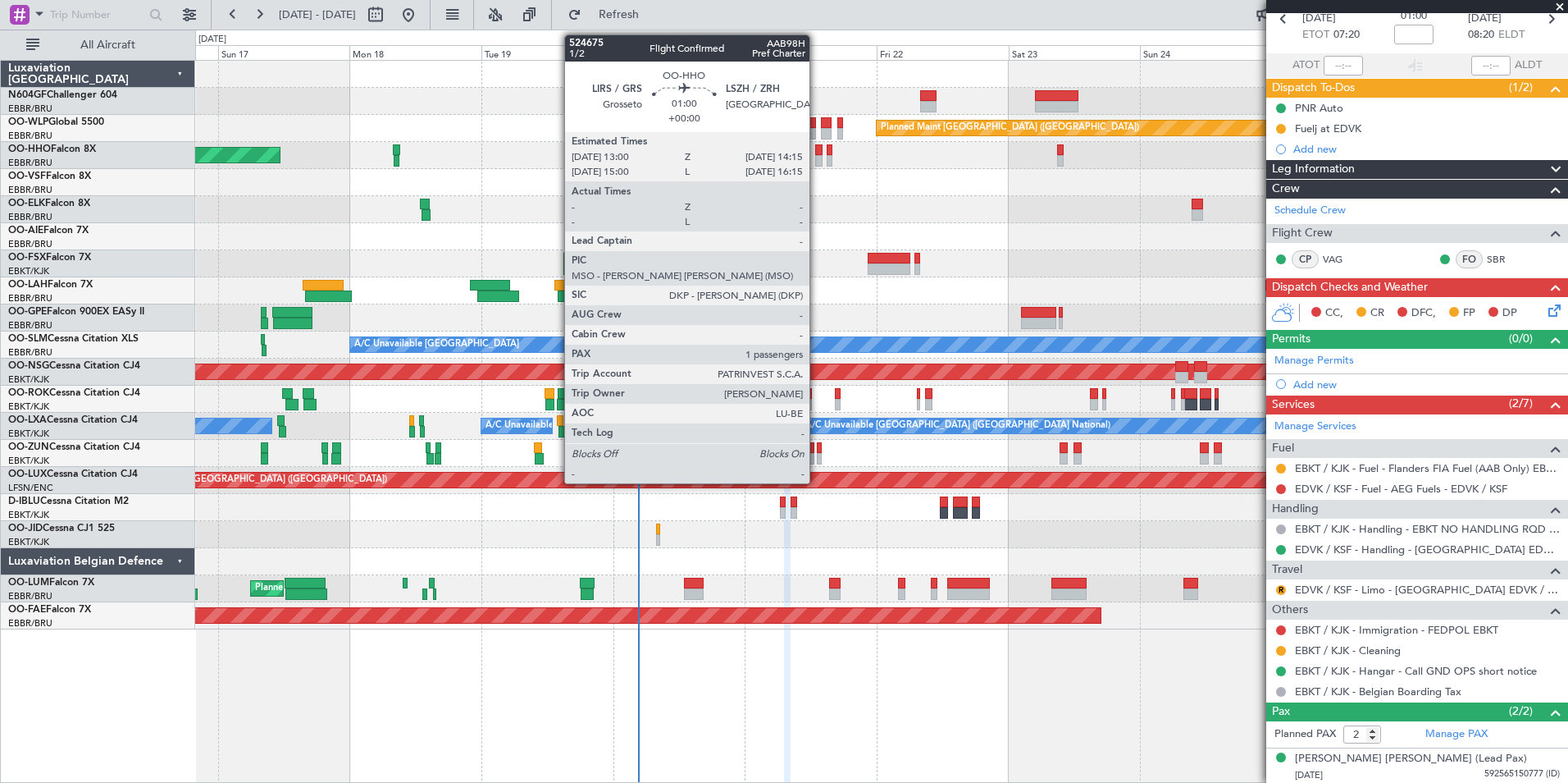
click at [817, 149] on div at bounding box center [819, 150] width 7 height 11
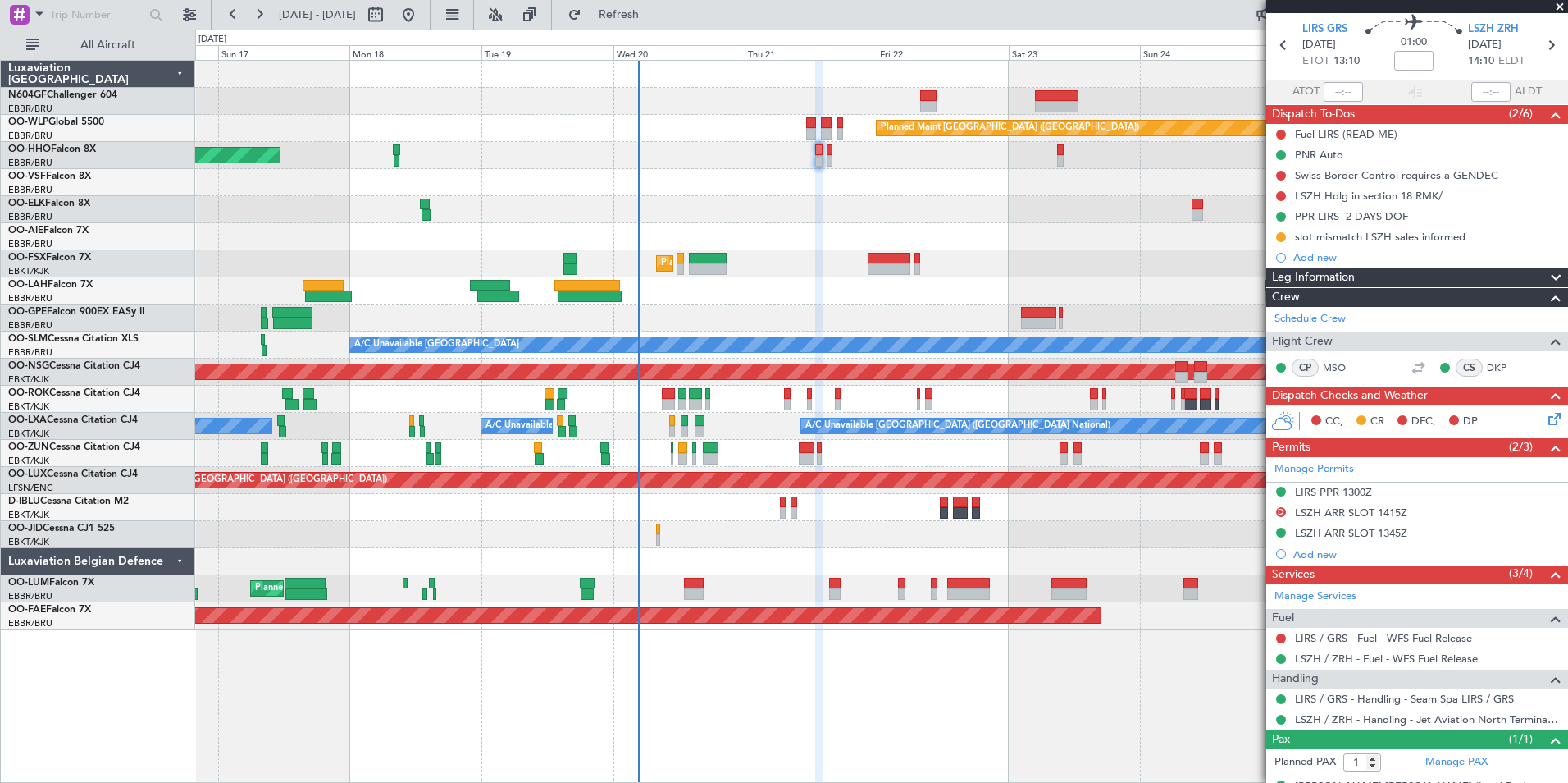
scroll to position [86, 0]
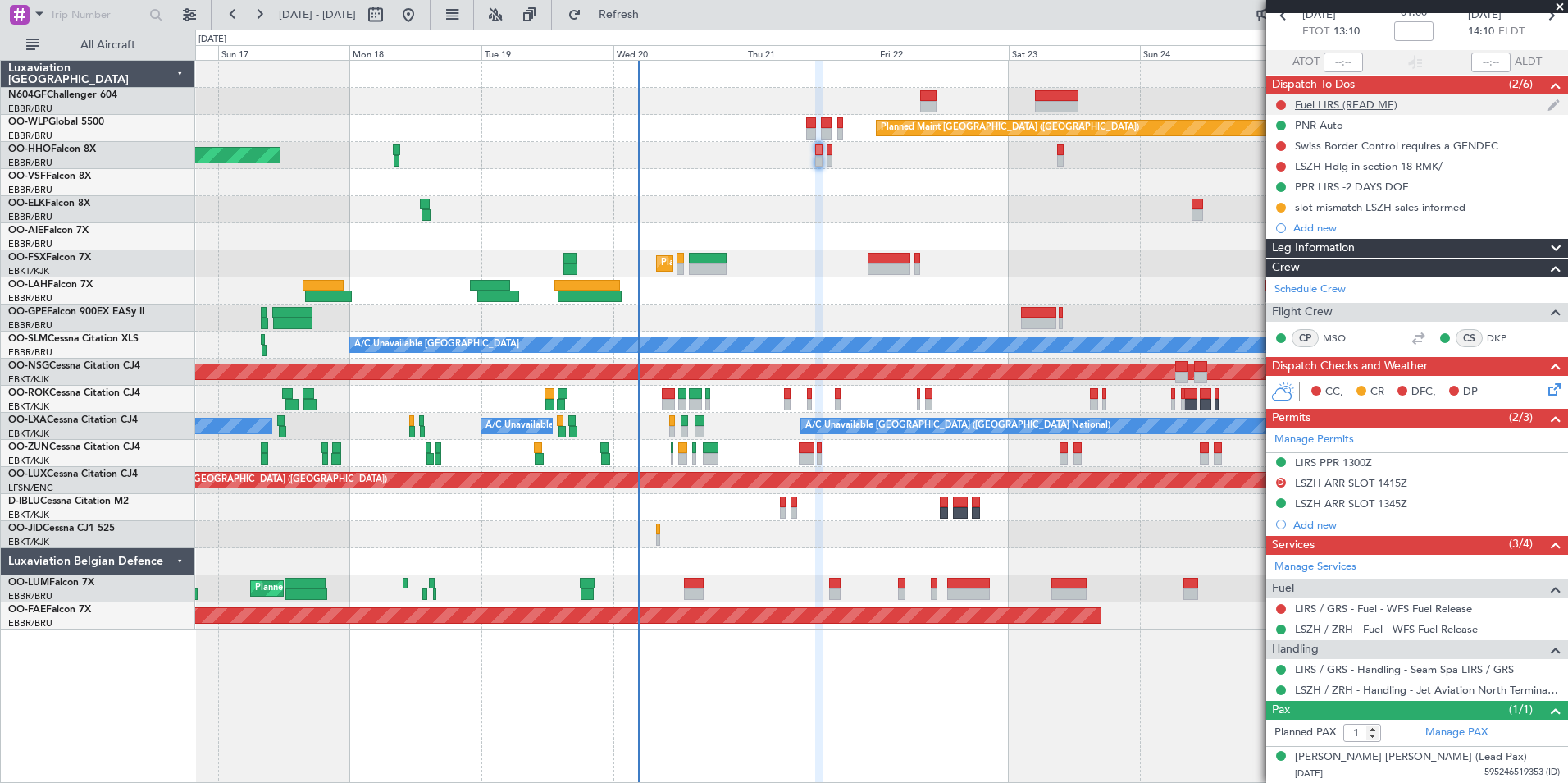
click at [1362, 102] on div "Fuel LIRS (READ ME)" at bounding box center [1347, 104] width 102 height 14
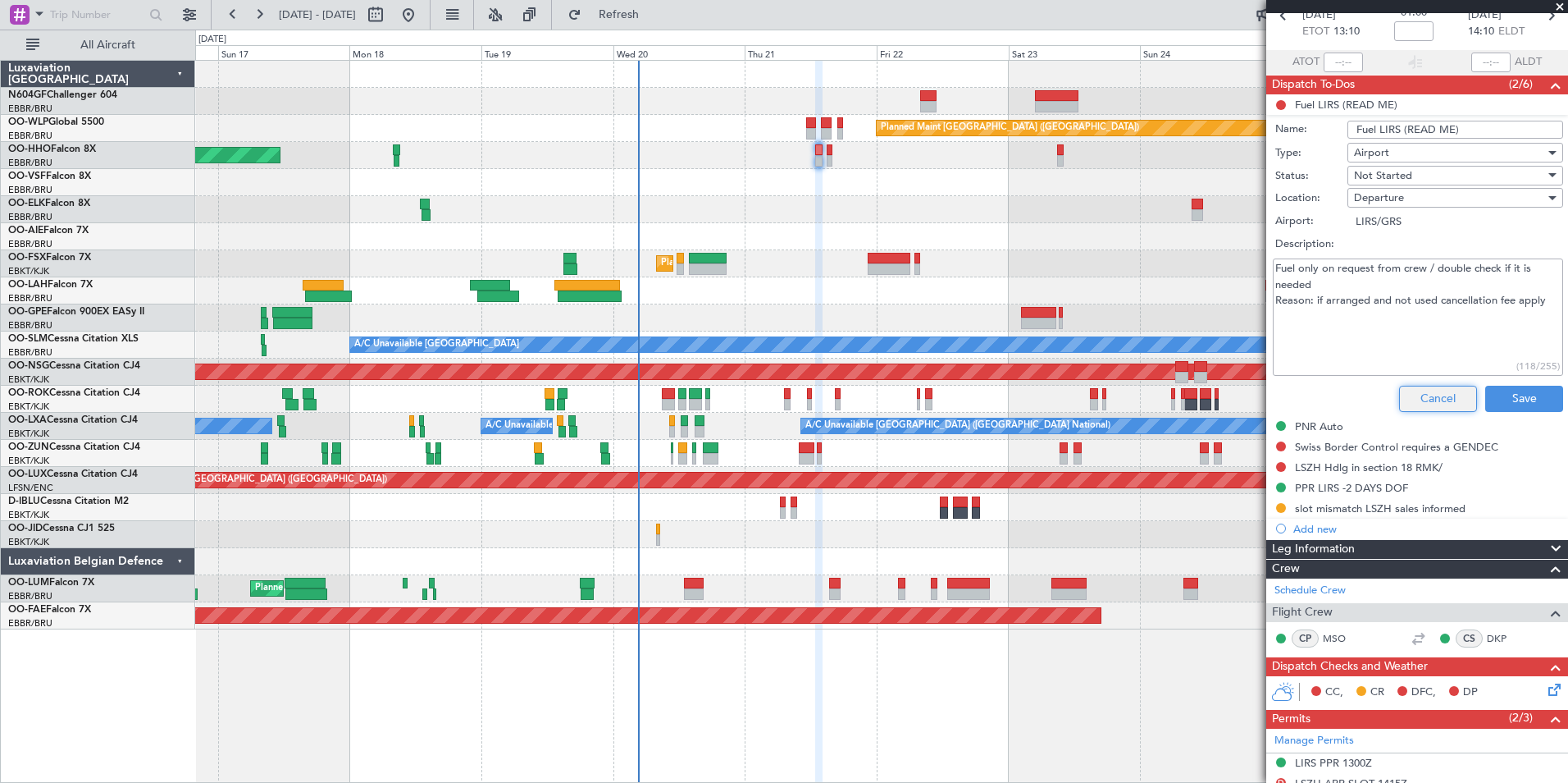
click at [1409, 399] on button "Cancel" at bounding box center [1438, 398] width 78 height 26
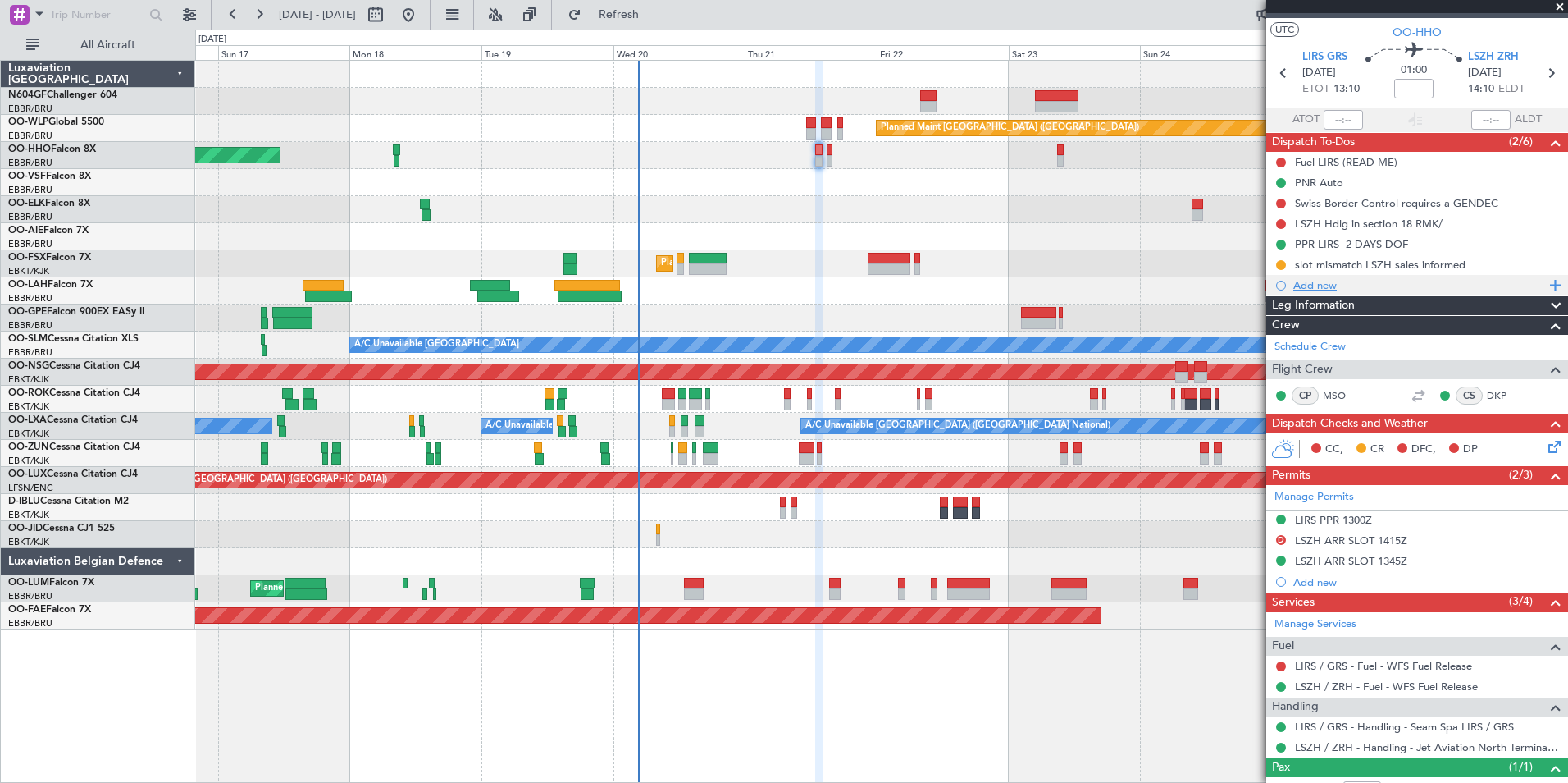
scroll to position [0, 0]
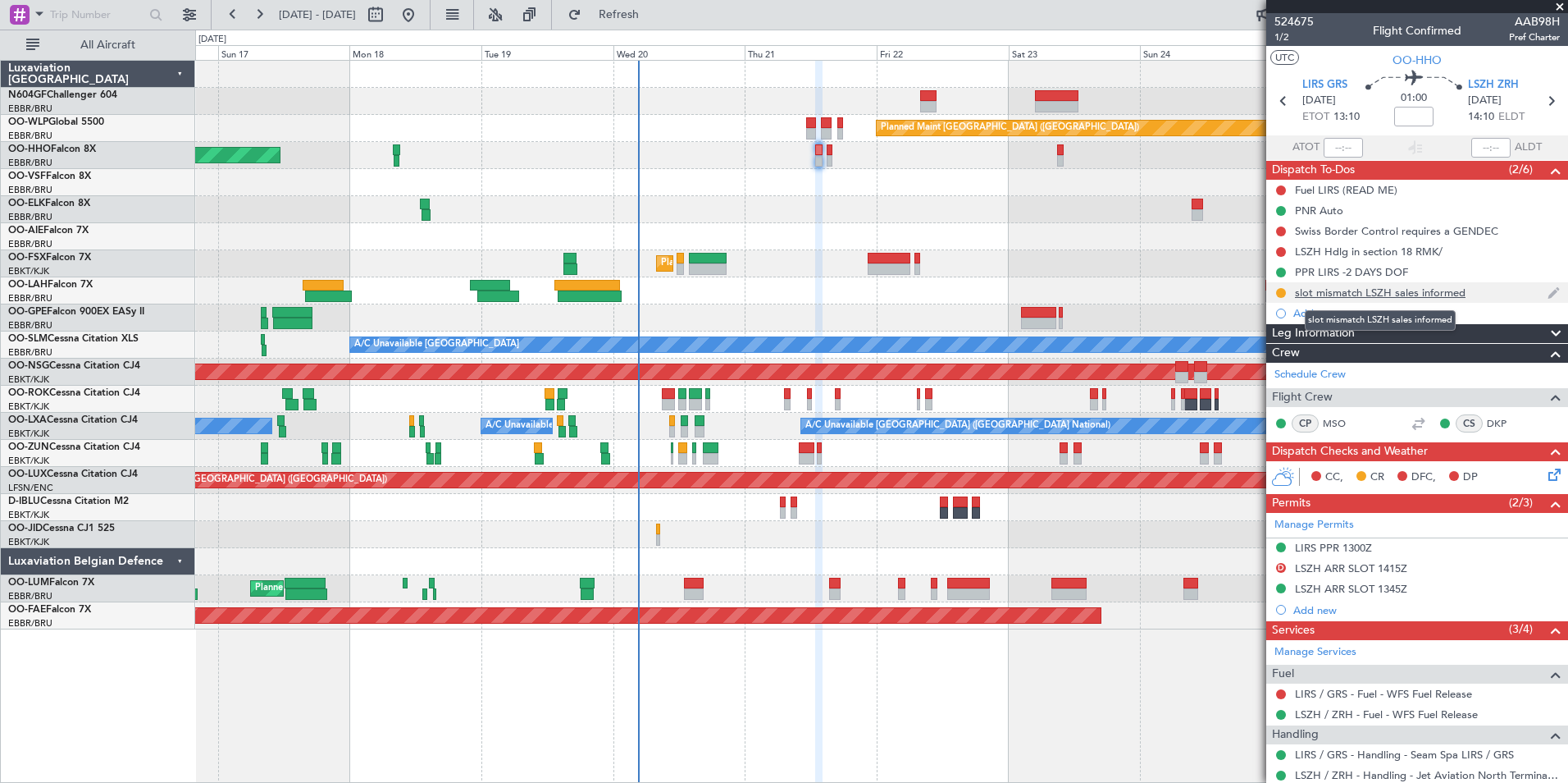
click at [1374, 288] on div "slot mismatch LSZH sales informed" at bounding box center [1380, 292] width 170 height 14
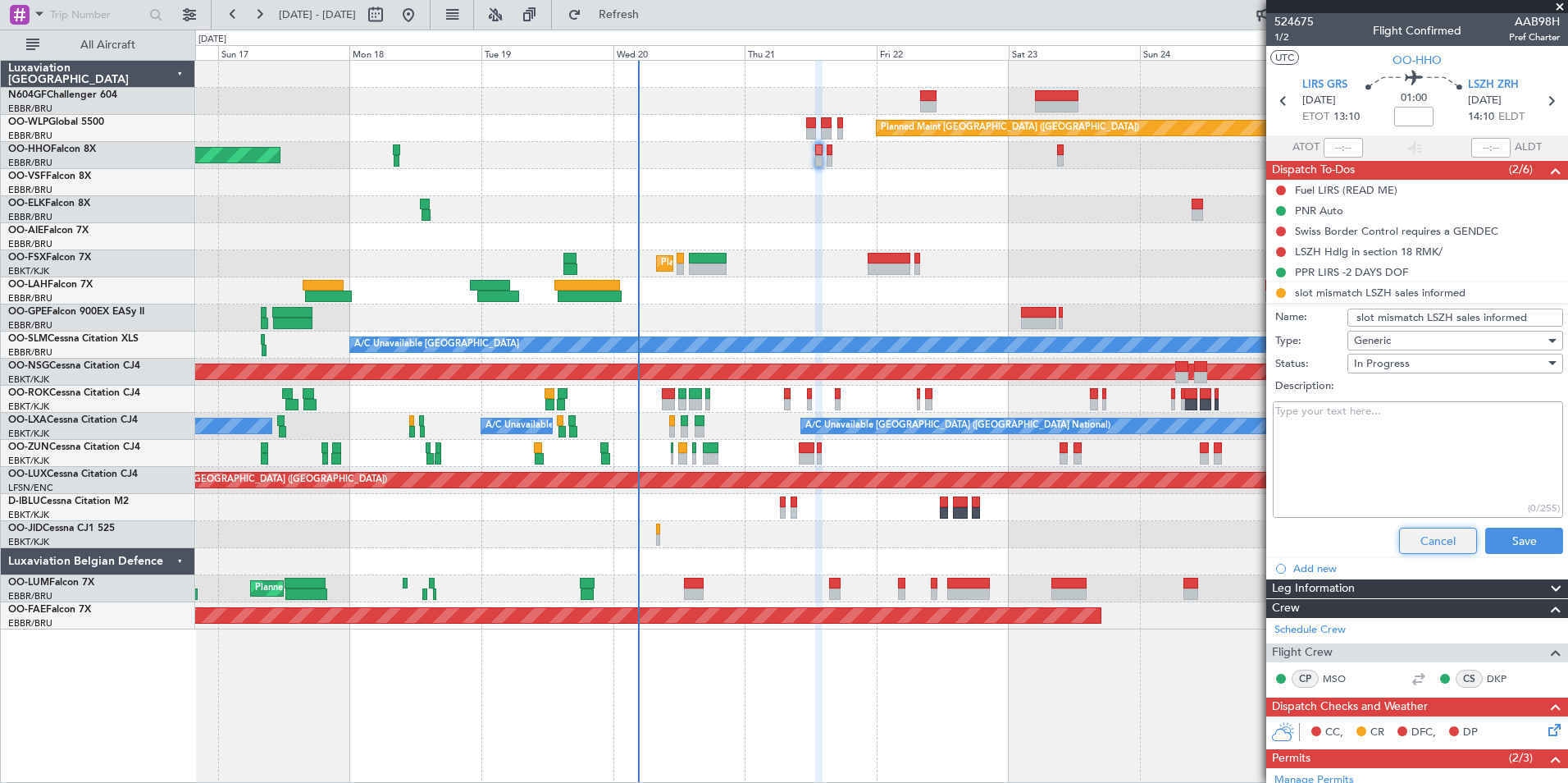
click at [1413, 552] on button "Cancel" at bounding box center [1438, 541] width 78 height 26
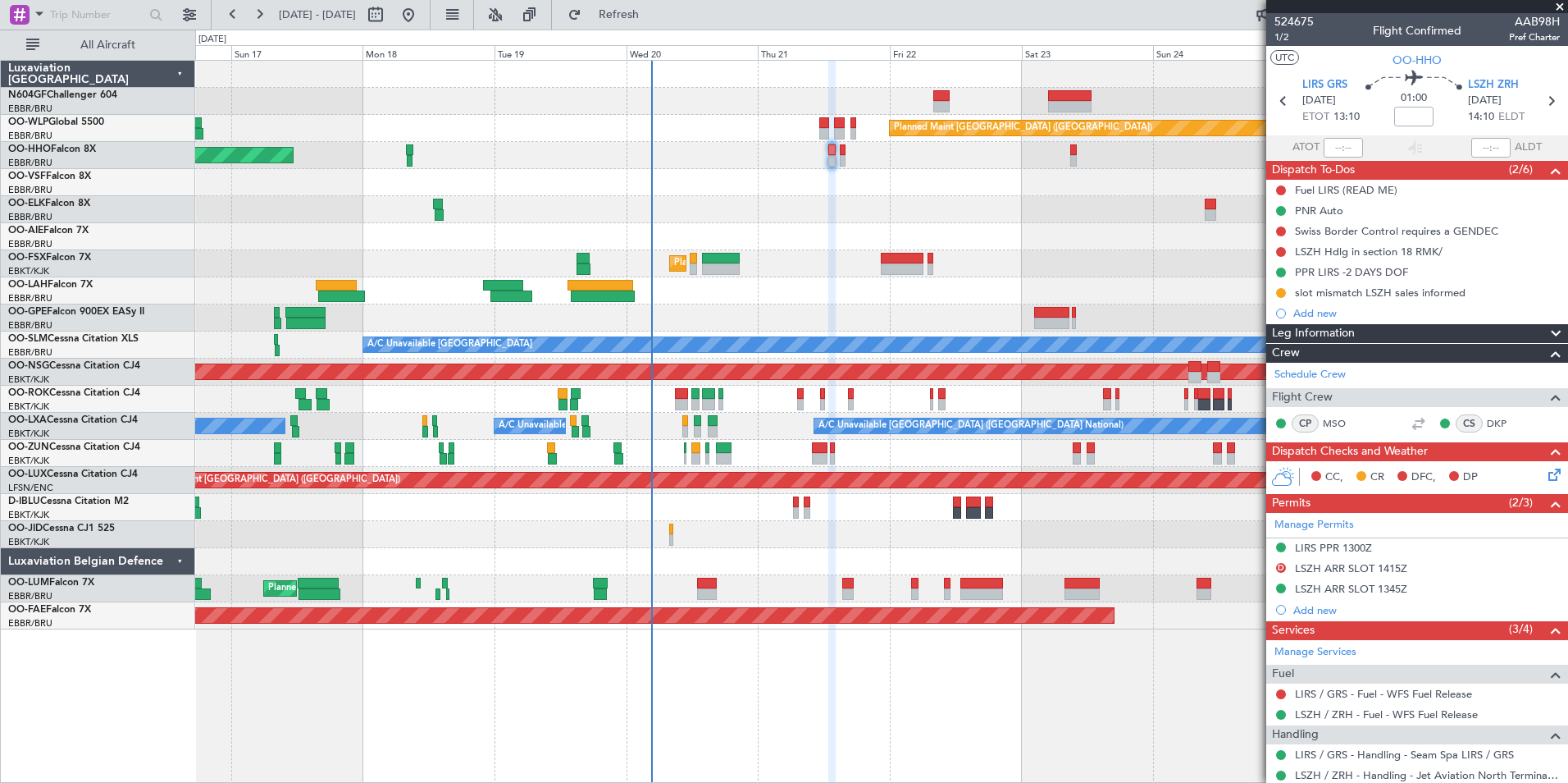
click at [870, 289] on div at bounding box center [881, 290] width 1372 height 27
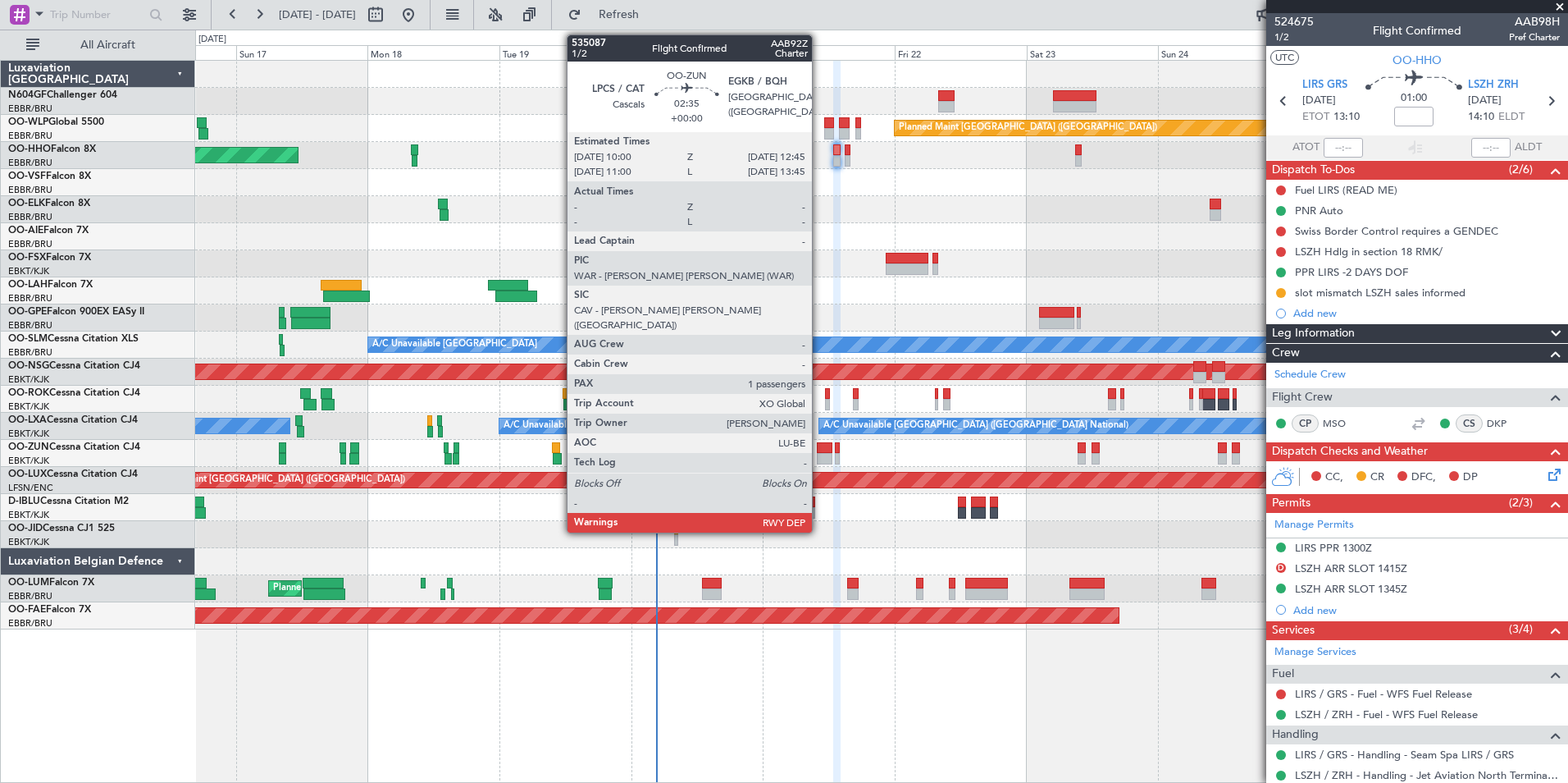
click at [819, 457] on div at bounding box center [824, 458] width 16 height 11
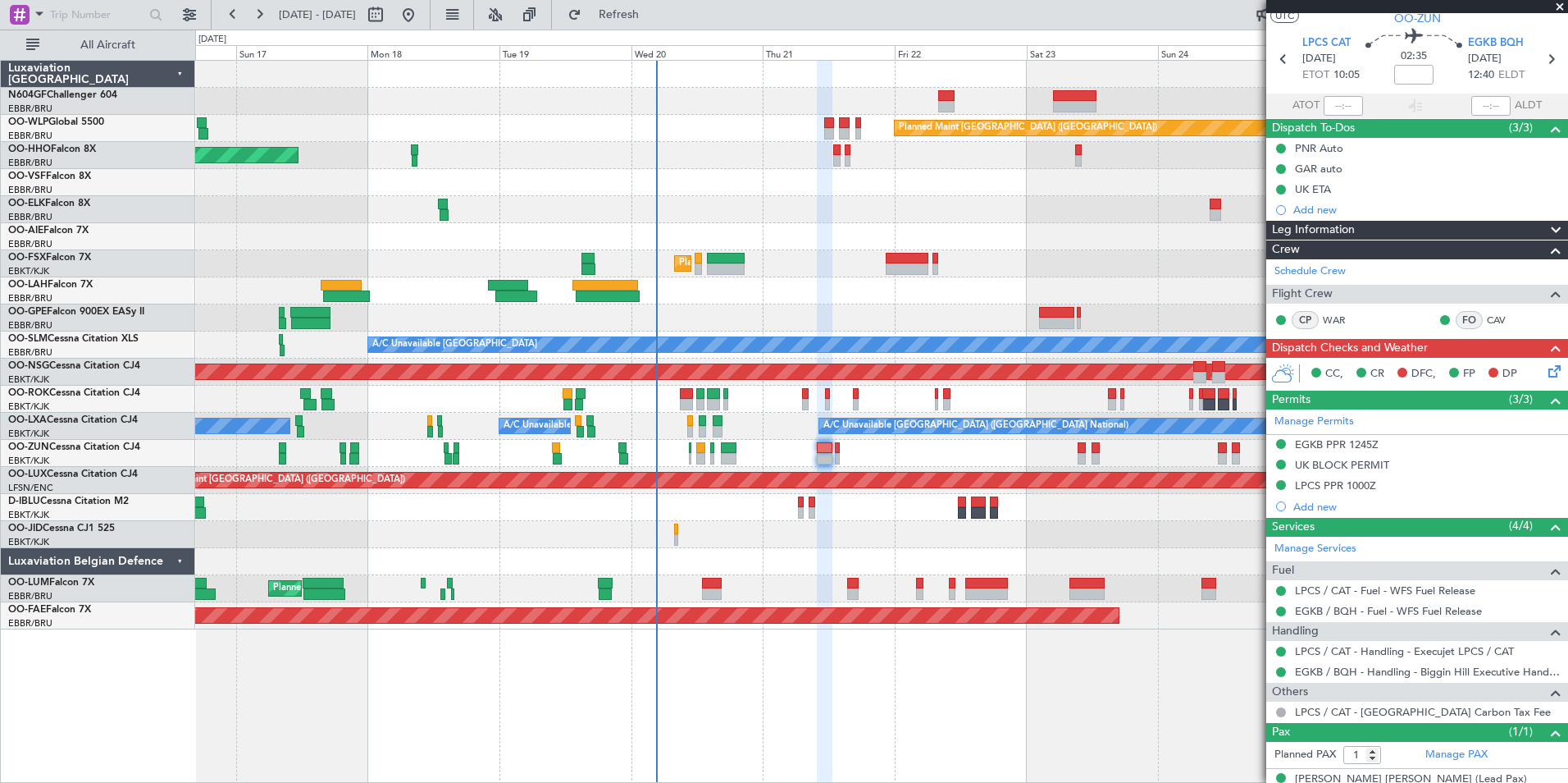
scroll to position [64, 0]
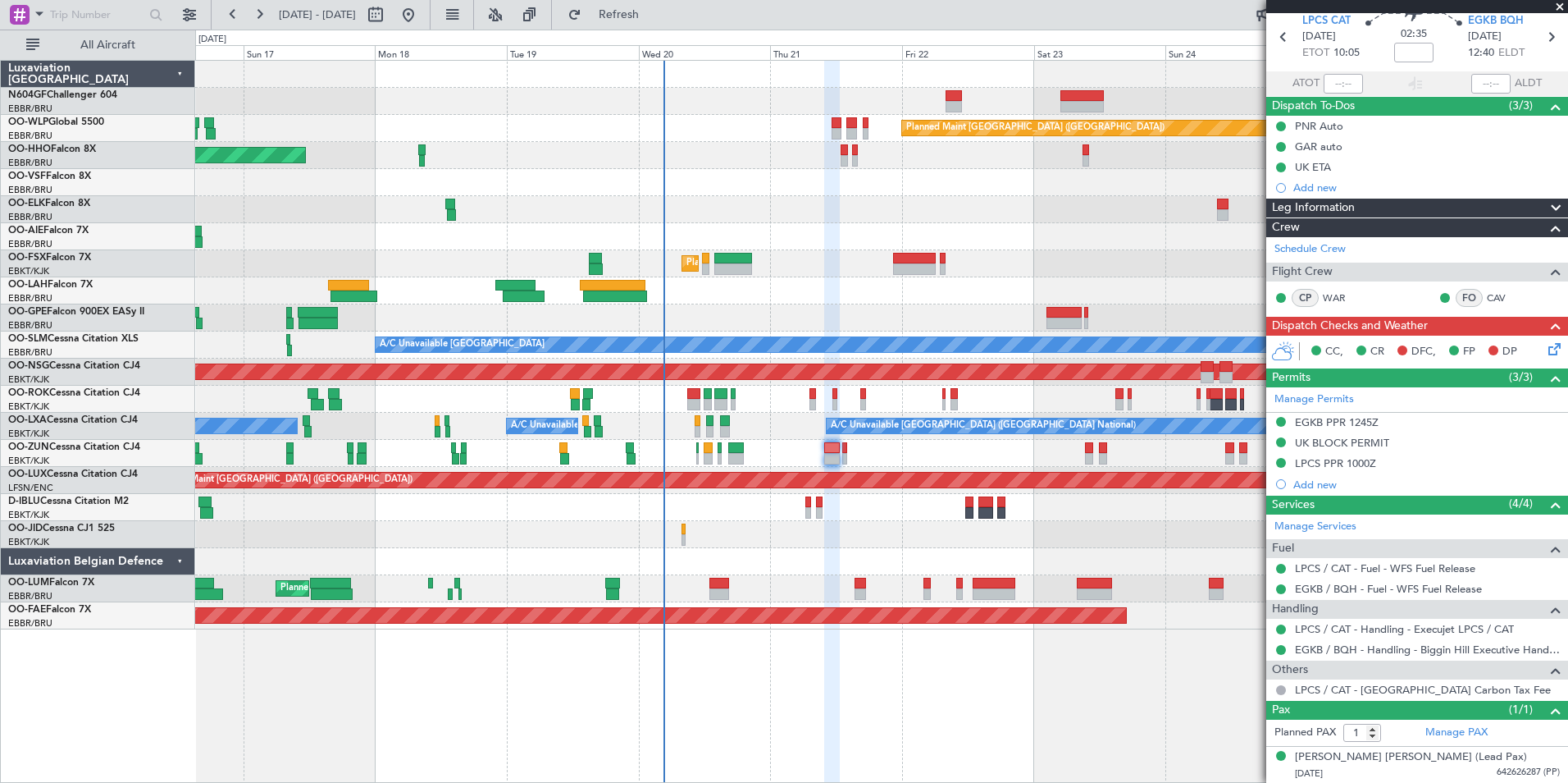
click at [858, 449] on div "Planned Maint Kortrijk-[GEOGRAPHIC_DATA] Unplanned Maint [GEOGRAPHIC_DATA] ([GE…" at bounding box center [881, 452] width 1372 height 27
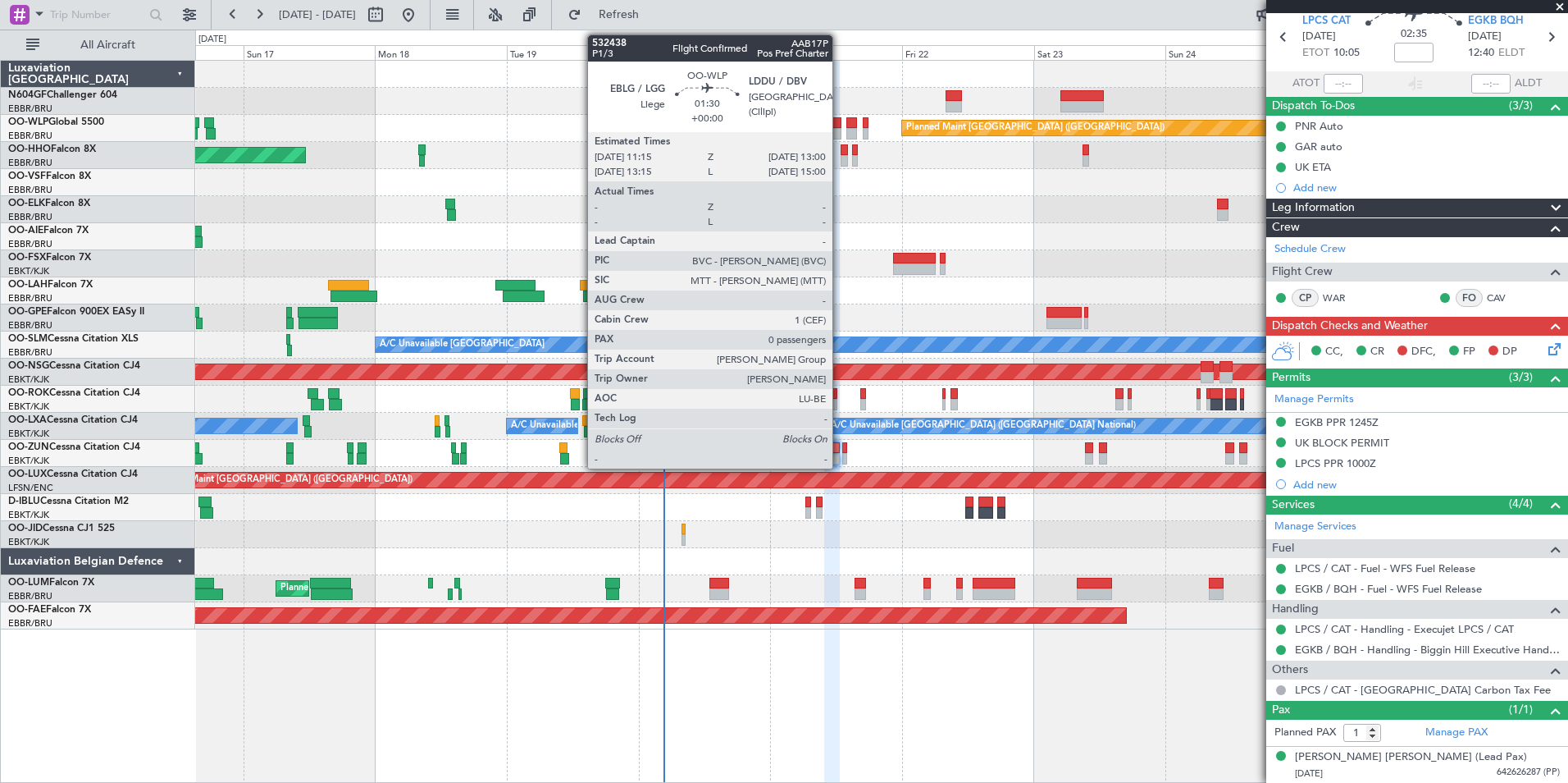
click at [839, 123] on div at bounding box center [837, 123] width 10 height 11
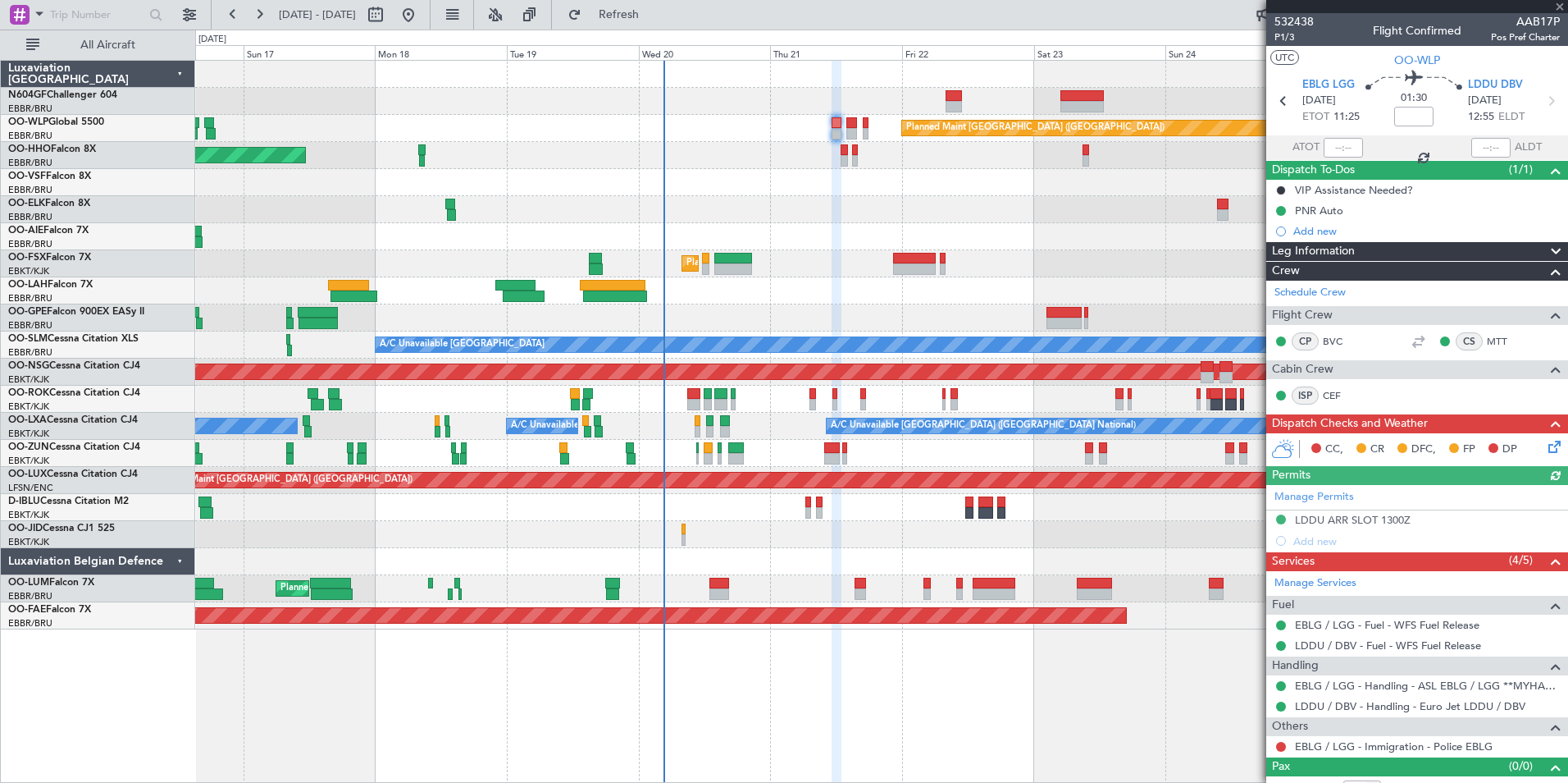
scroll to position [20, 0]
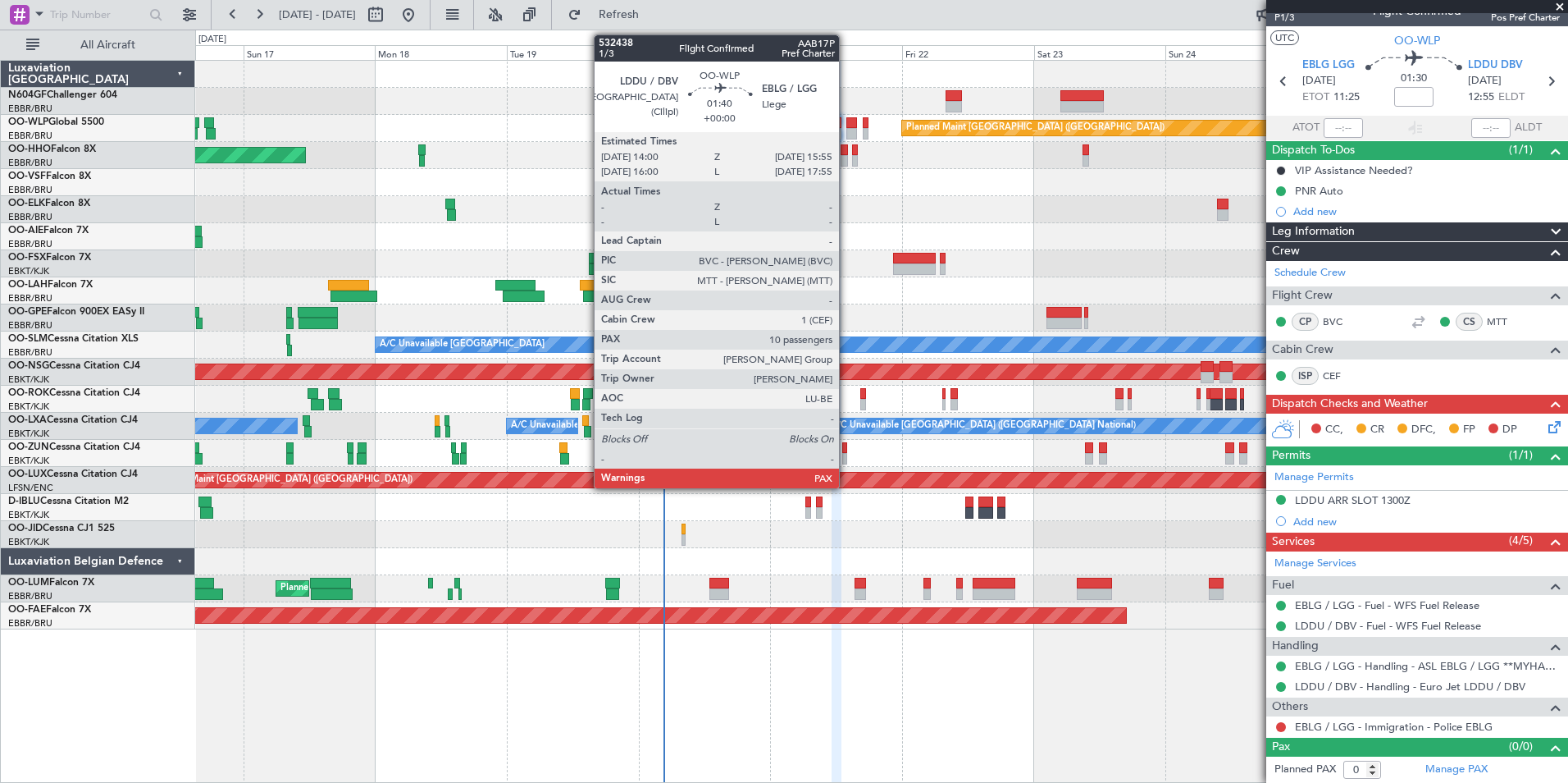
click at [846, 131] on div at bounding box center [851, 133] width 10 height 11
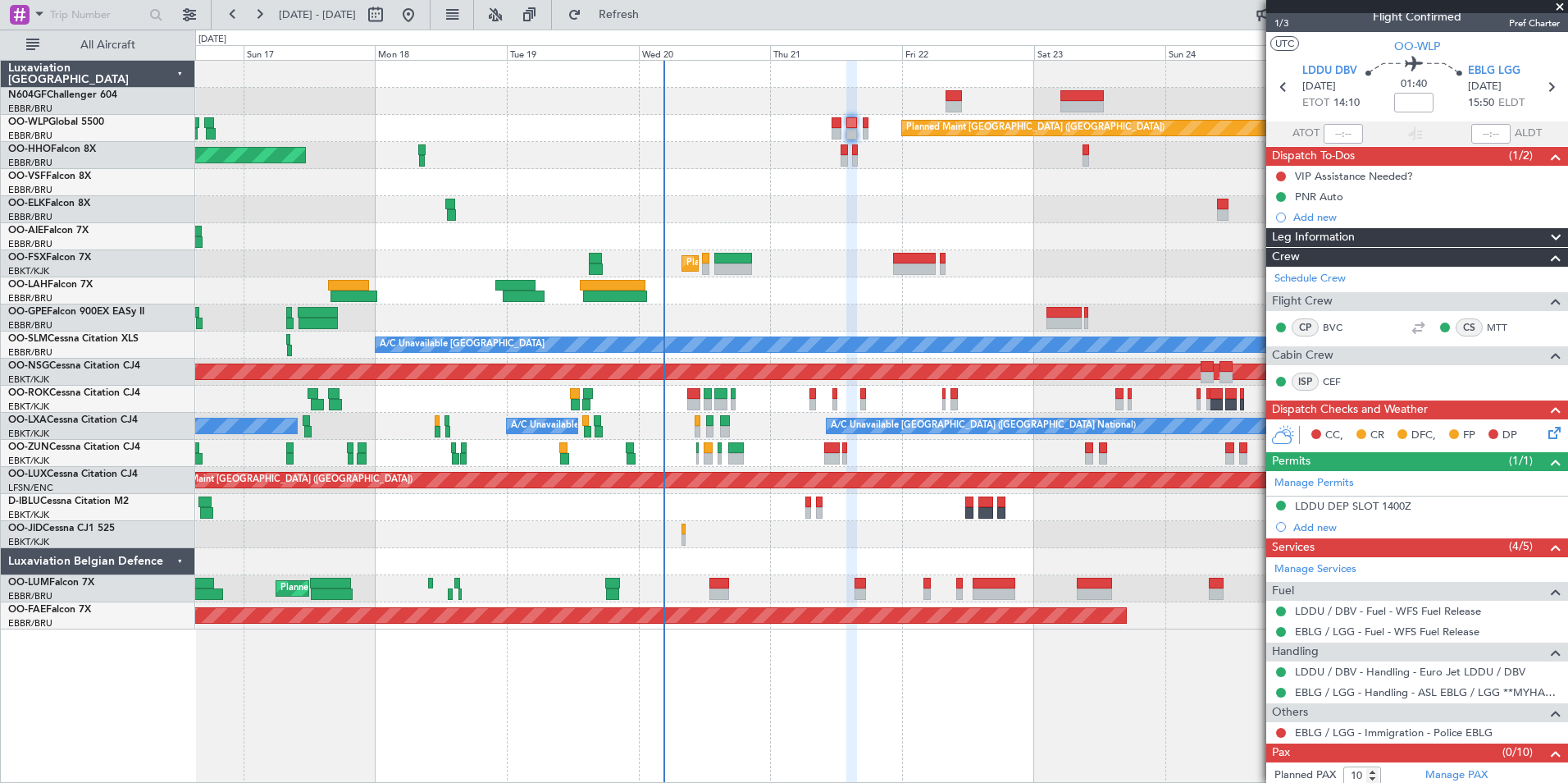
scroll to position [0, 0]
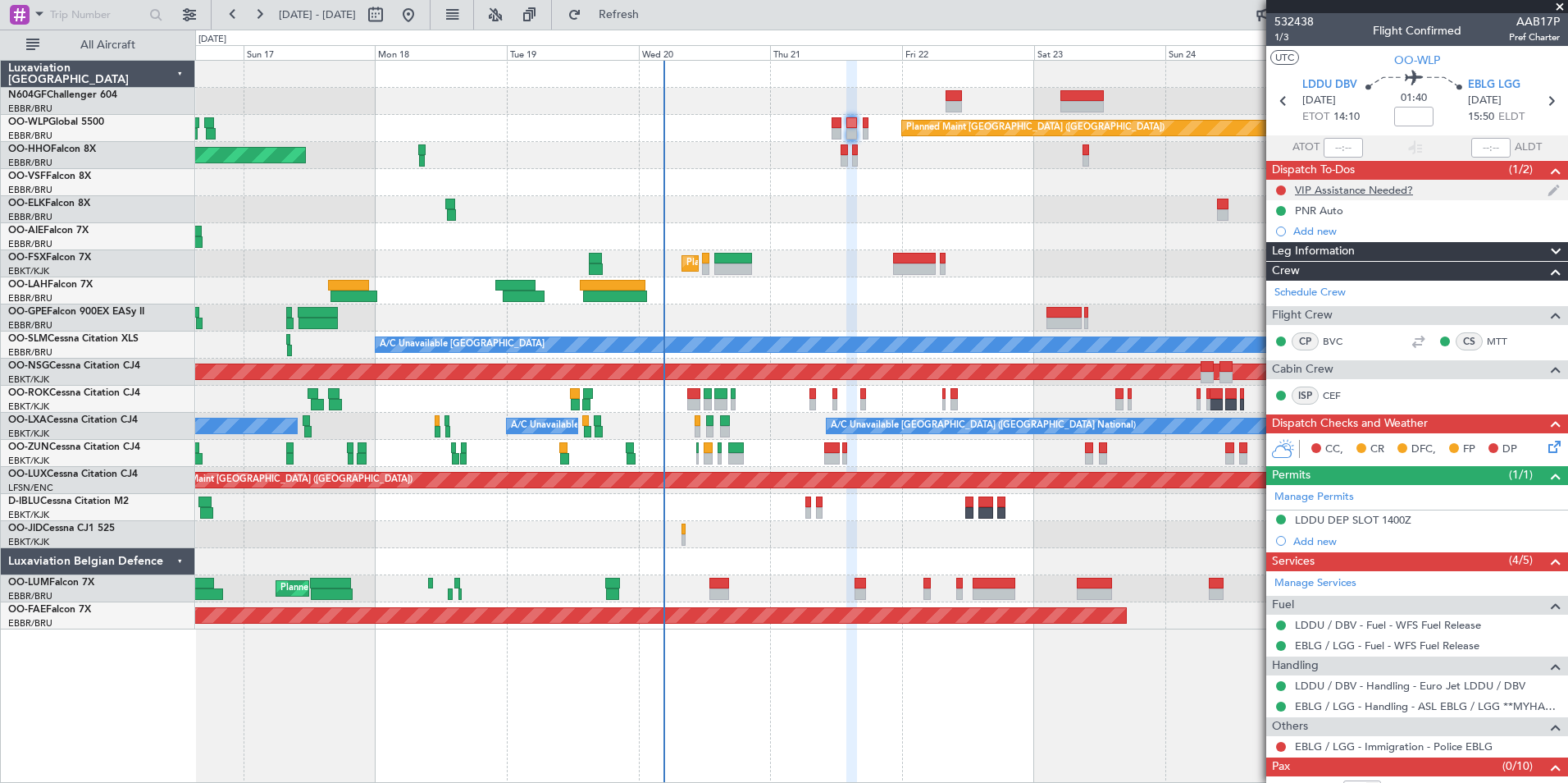
click at [1342, 183] on div "VIP Assistance Needed?" at bounding box center [1354, 190] width 118 height 14
drag, startPoint x: 1343, startPoint y: 188, endPoint x: 1350, endPoint y: 184, distance: 8.1
click at [1343, 188] on div "VIP Assistance Needed?" at bounding box center [1354, 190] width 118 height 14
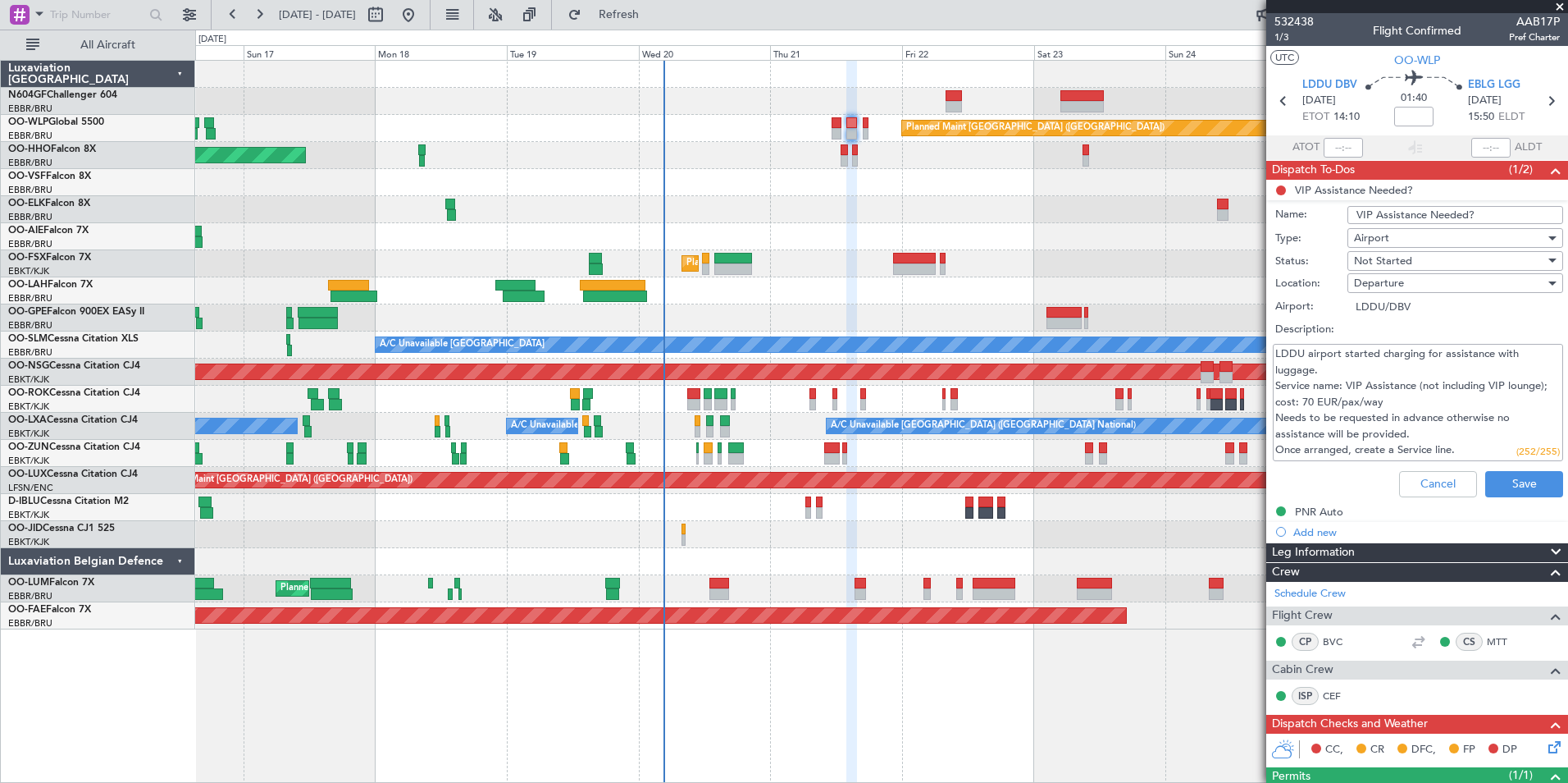
drag, startPoint x: 1467, startPoint y: 452, endPoint x: 1428, endPoint y: 439, distance: 41.1
click at [1428, 439] on textarea "LDDU airport started charging for assistance with luggage. Service name: VIP As…" at bounding box center [1418, 402] width 290 height 117
click at [1384, 435] on textarea "LDDU airport started charging for assistance with luggage. Service name: VIP As…" at bounding box center [1418, 402] width 290 height 117
drag, startPoint x: 1415, startPoint y: 435, endPoint x: 1267, endPoint y: 353, distance: 169.2
click at [1267, 353] on div "LDDU airport started charging for assistance with luggage. Service name: VIP As…" at bounding box center [1417, 402] width 318 height 124
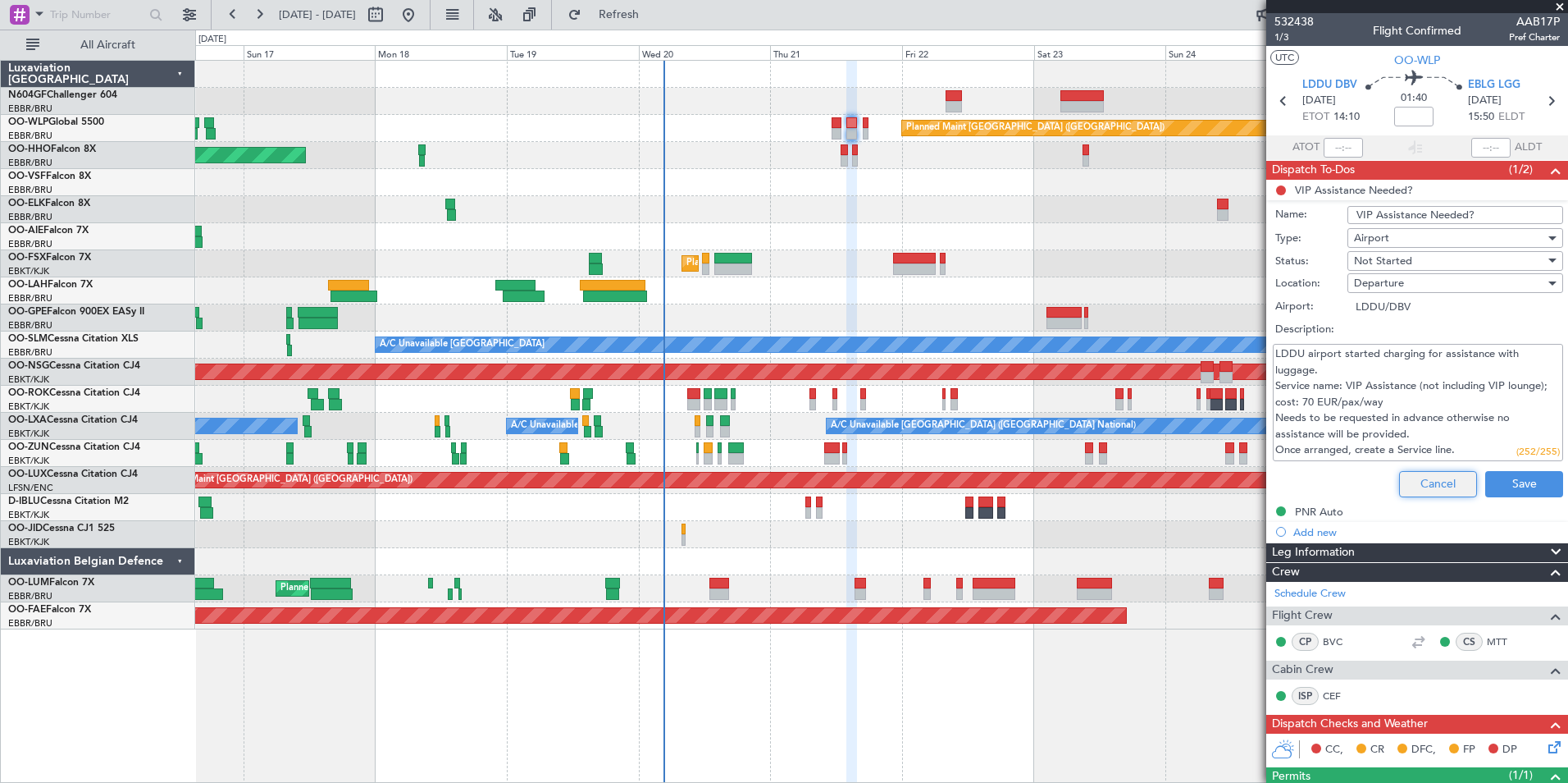
click at [1455, 471] on button "Cancel" at bounding box center [1438, 484] width 78 height 26
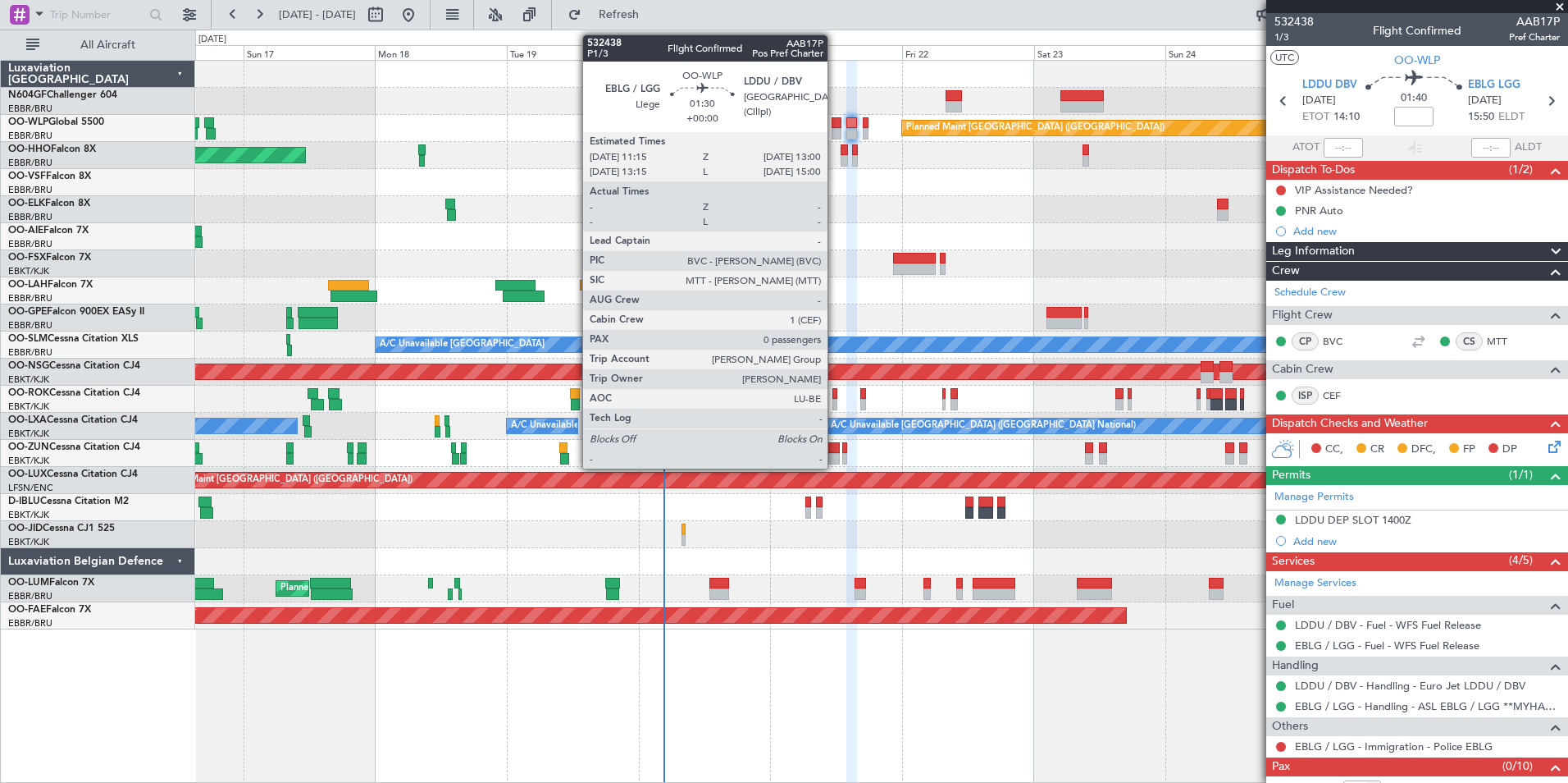
click at [835, 128] on div at bounding box center [837, 133] width 10 height 11
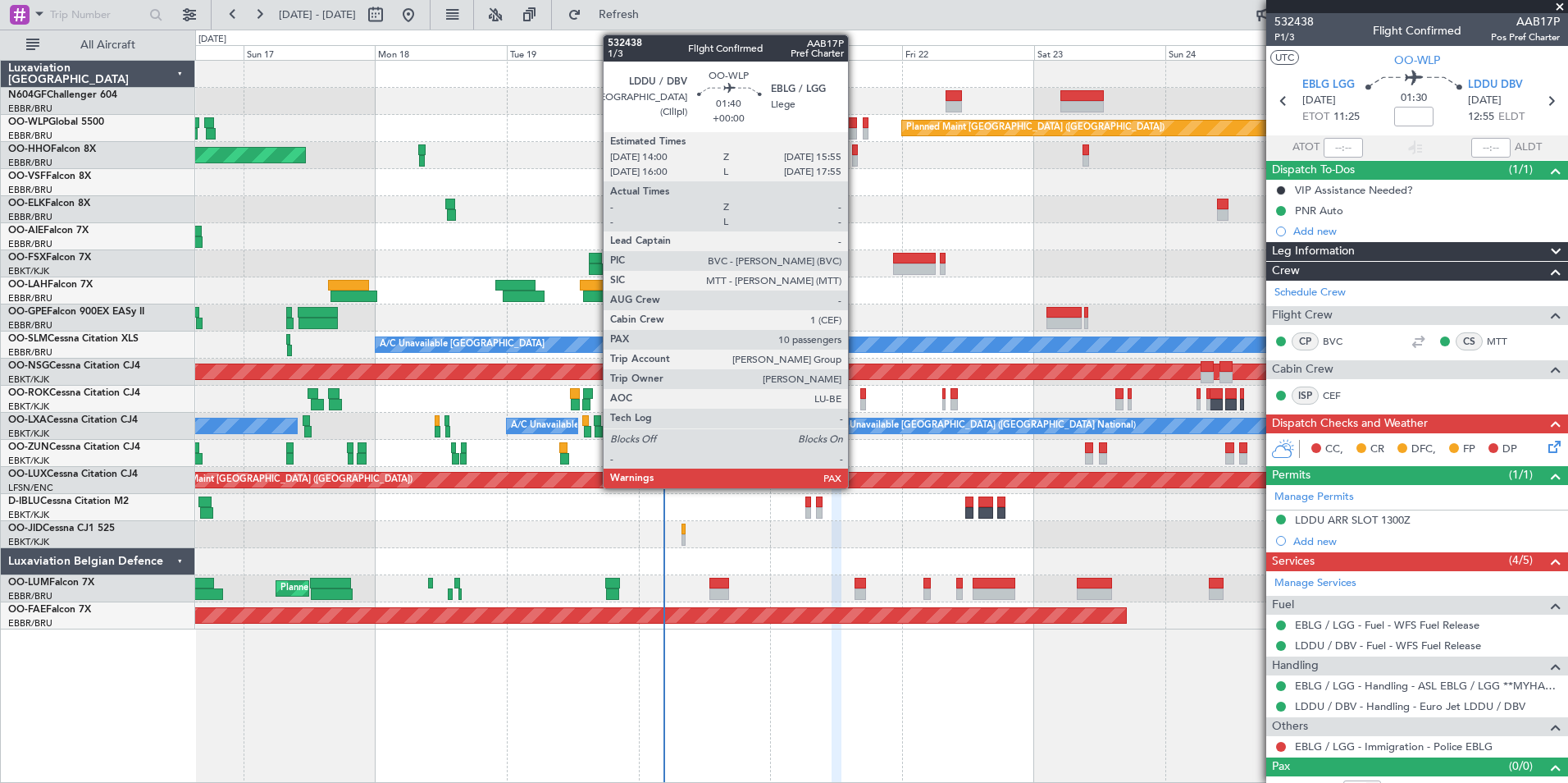
click at [855, 128] on div at bounding box center [851, 133] width 10 height 11
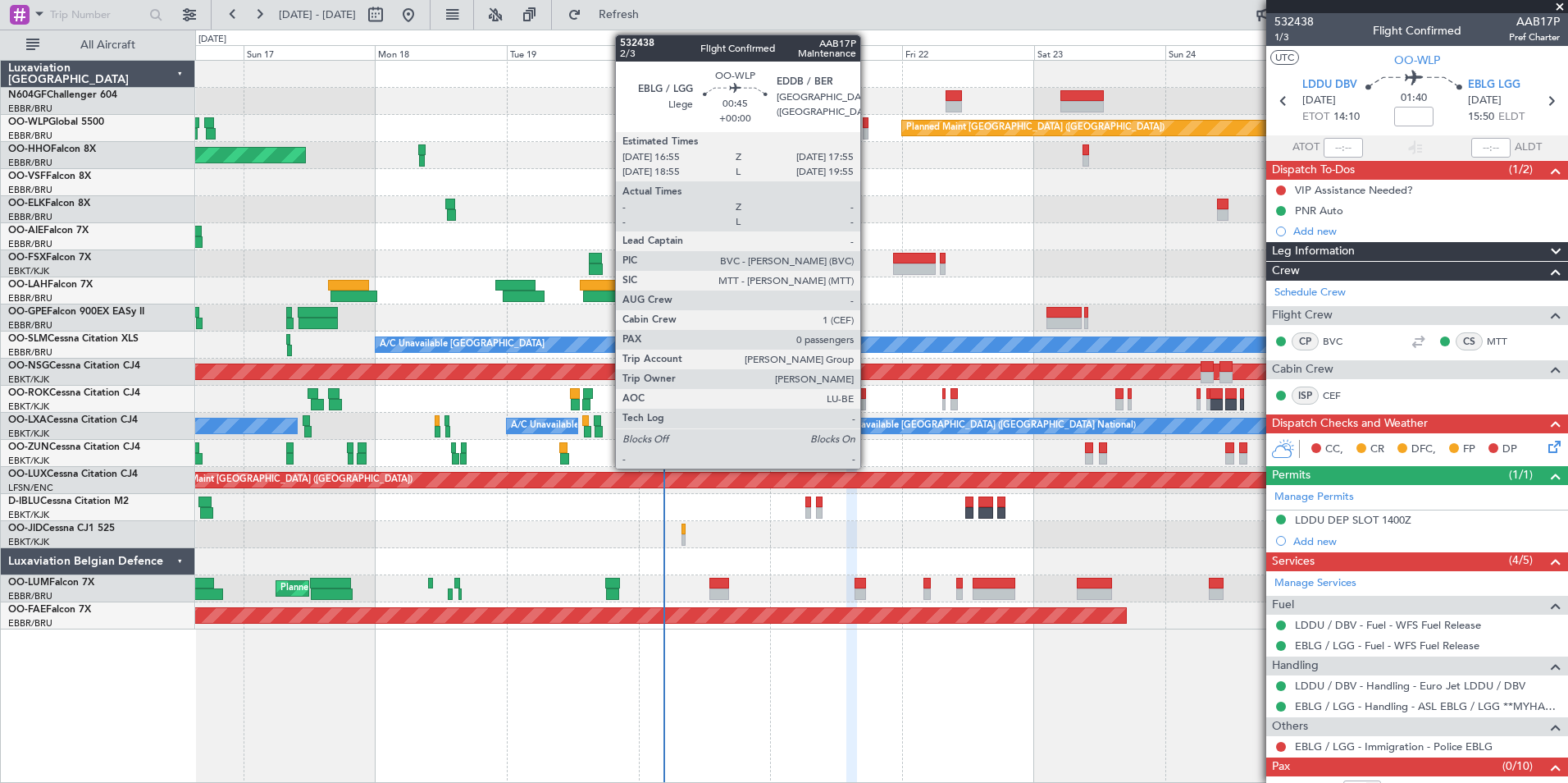
click at [867, 128] on div at bounding box center [865, 123] width 6 height 11
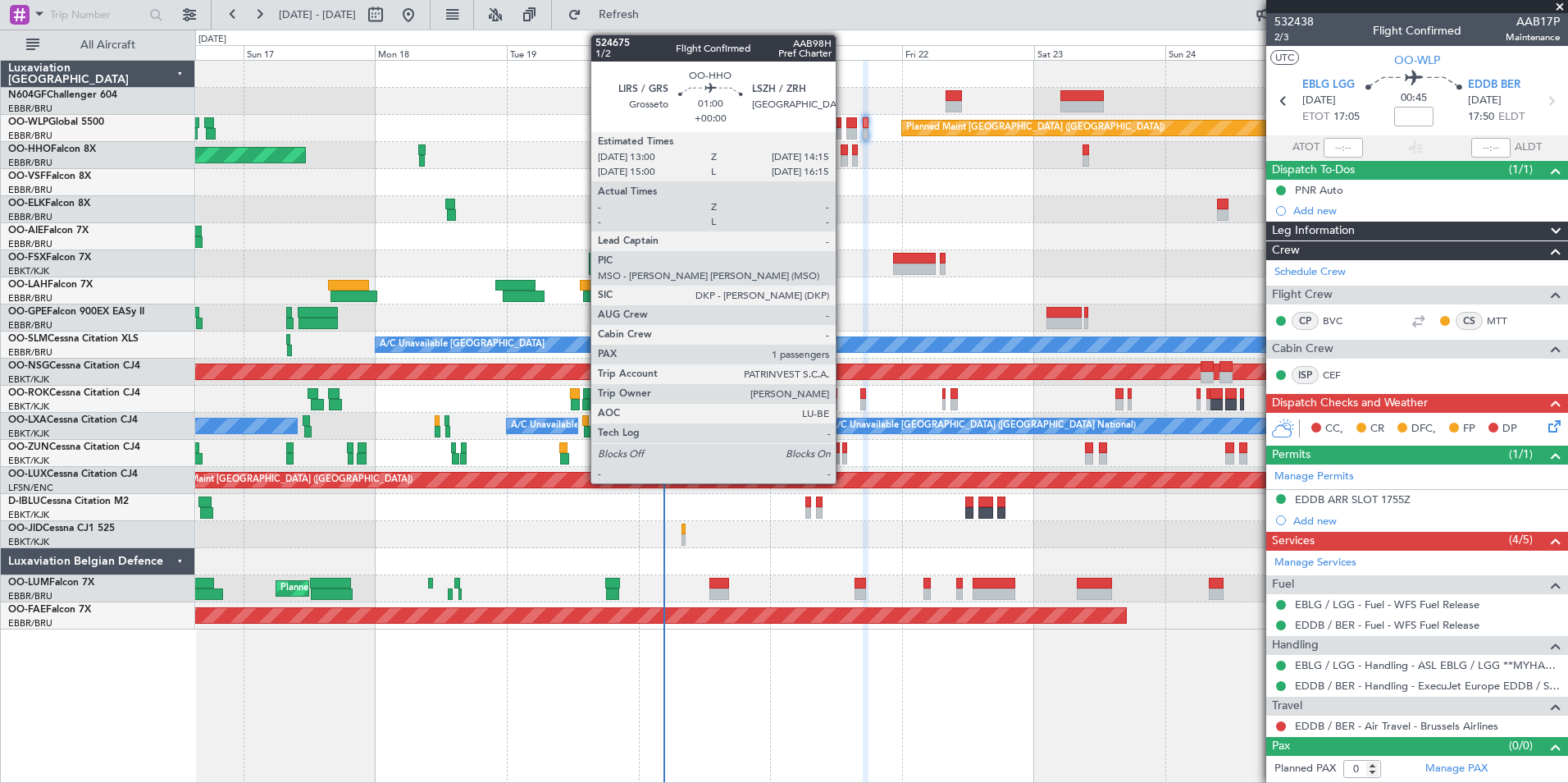
click at [843, 162] on div at bounding box center [844, 161] width 7 height 11
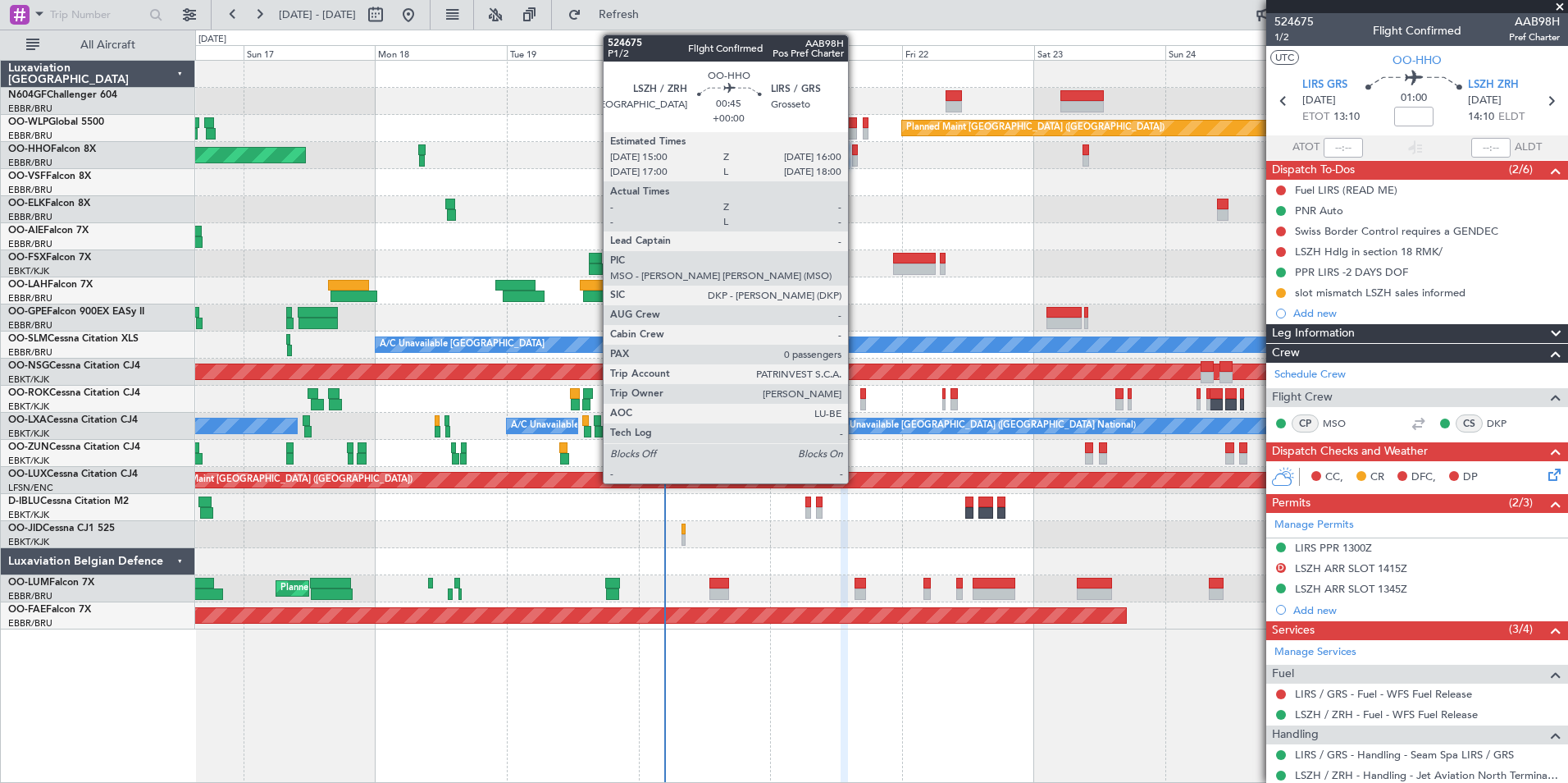
click at [855, 150] on div at bounding box center [855, 150] width 6 height 11
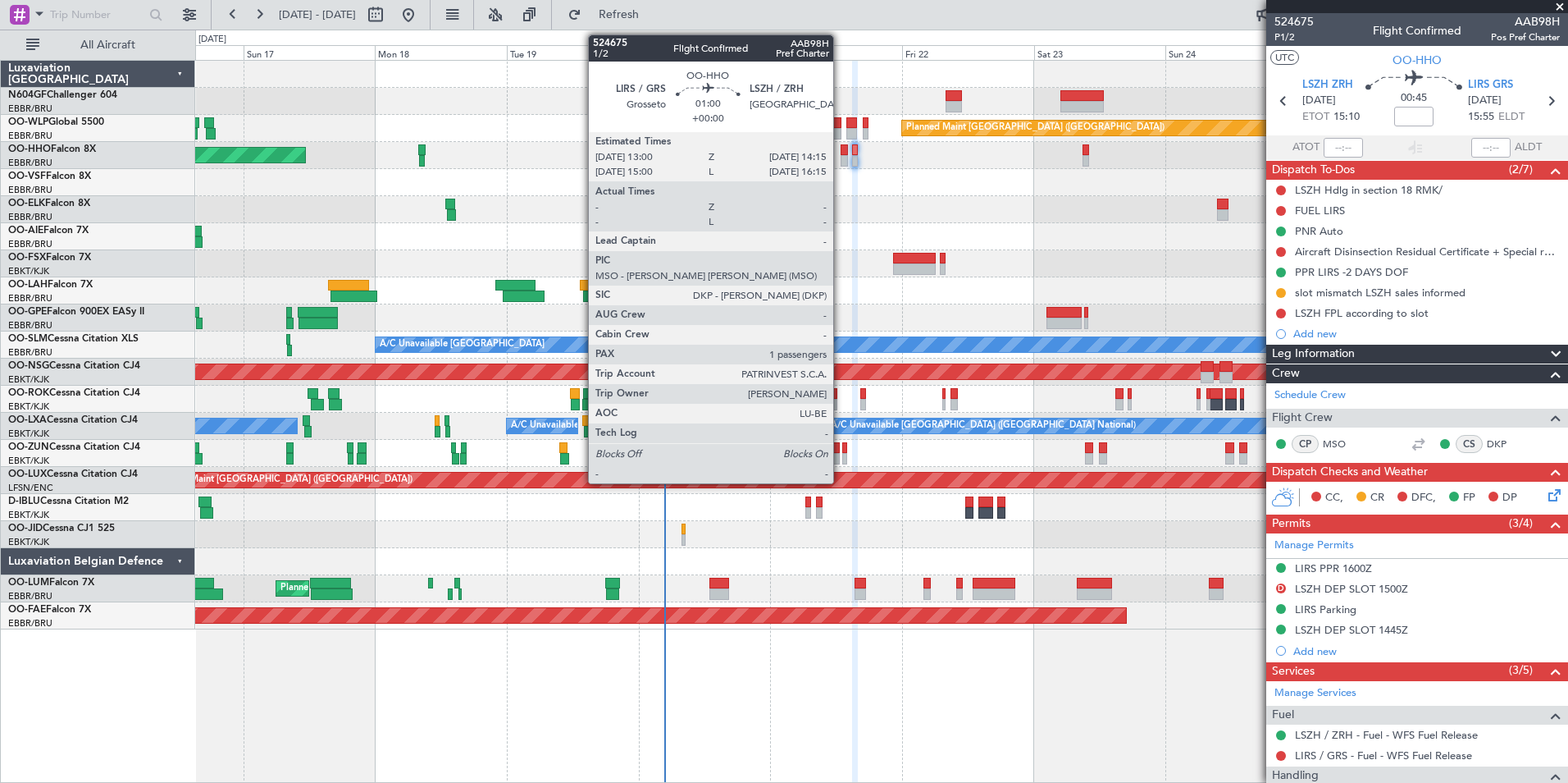
click at [840, 150] on div at bounding box center [844, 150] width 7 height 11
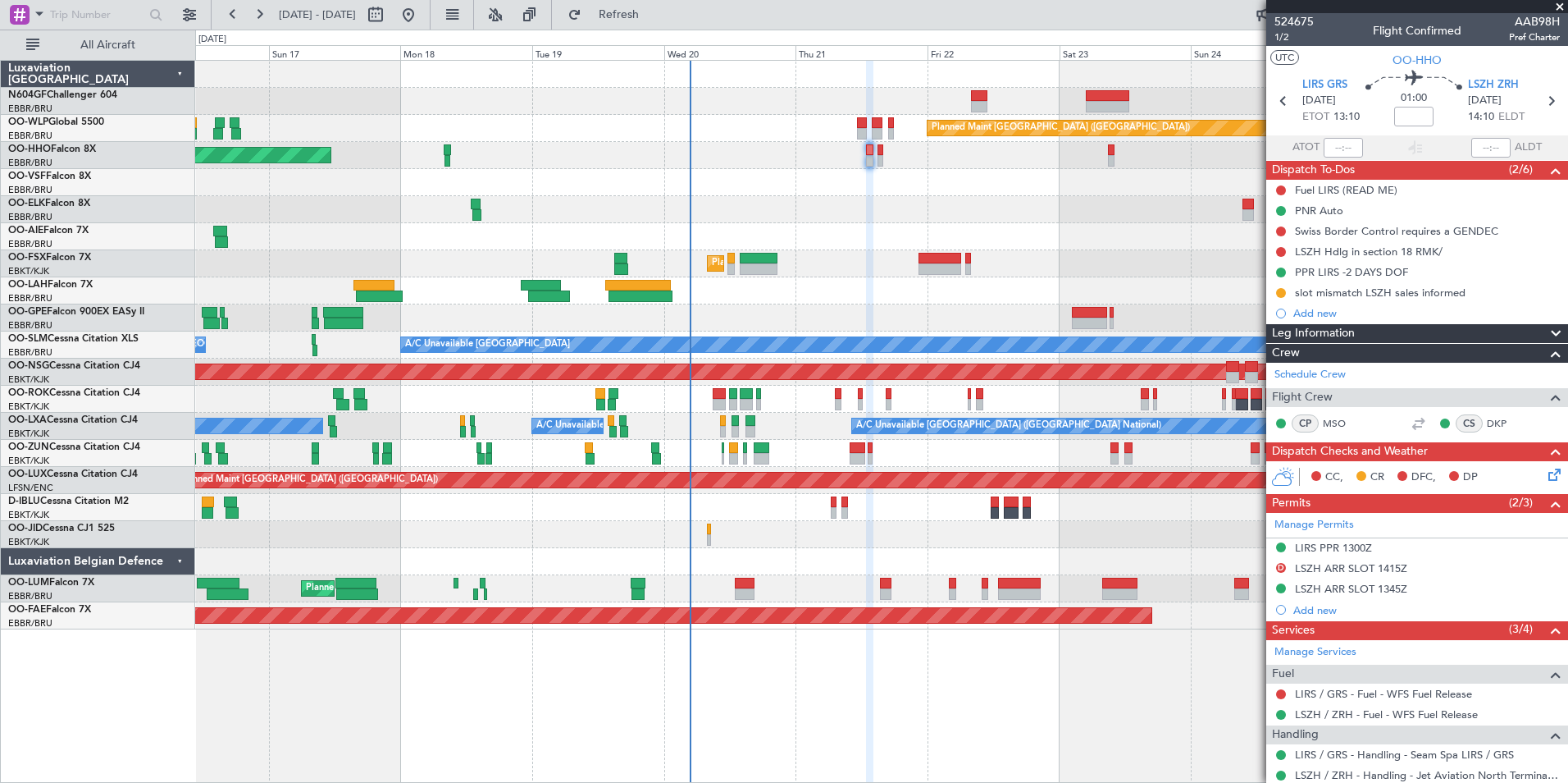
click at [877, 269] on div "Planned Maint Kortrijk-[GEOGRAPHIC_DATA]" at bounding box center [881, 263] width 1372 height 27
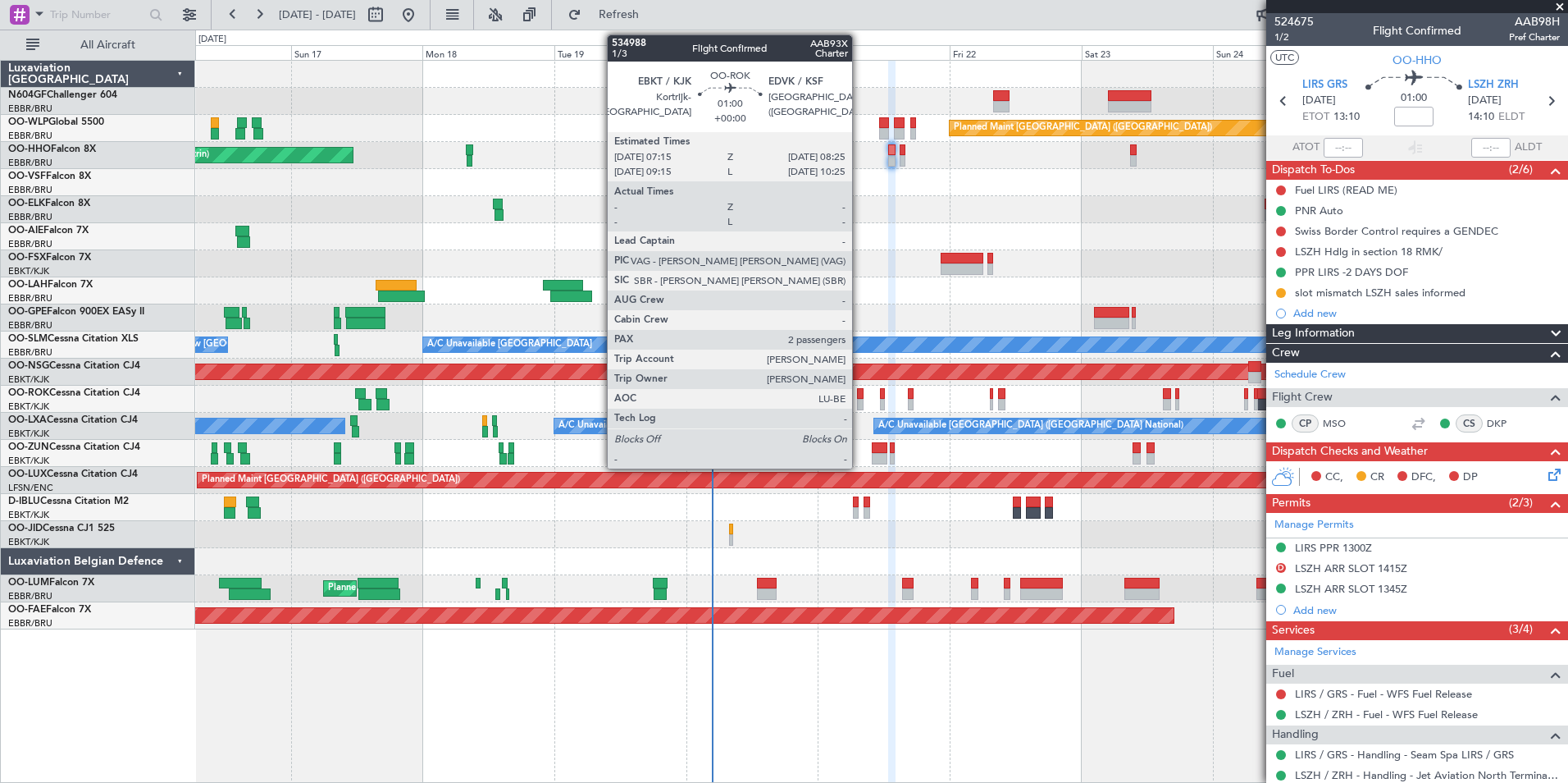
click at [860, 404] on div at bounding box center [860, 404] width 7 height 11
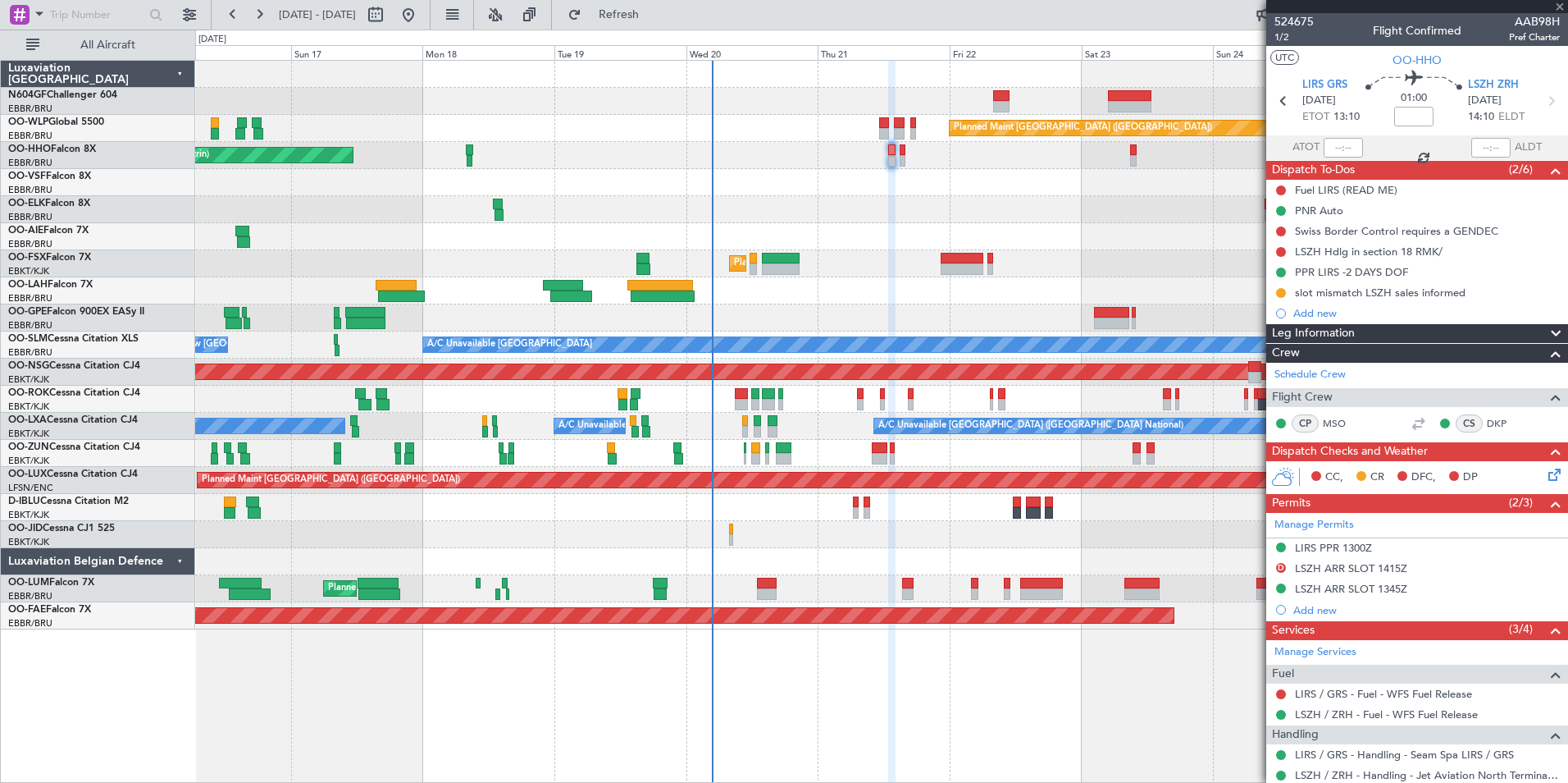
type input "2"
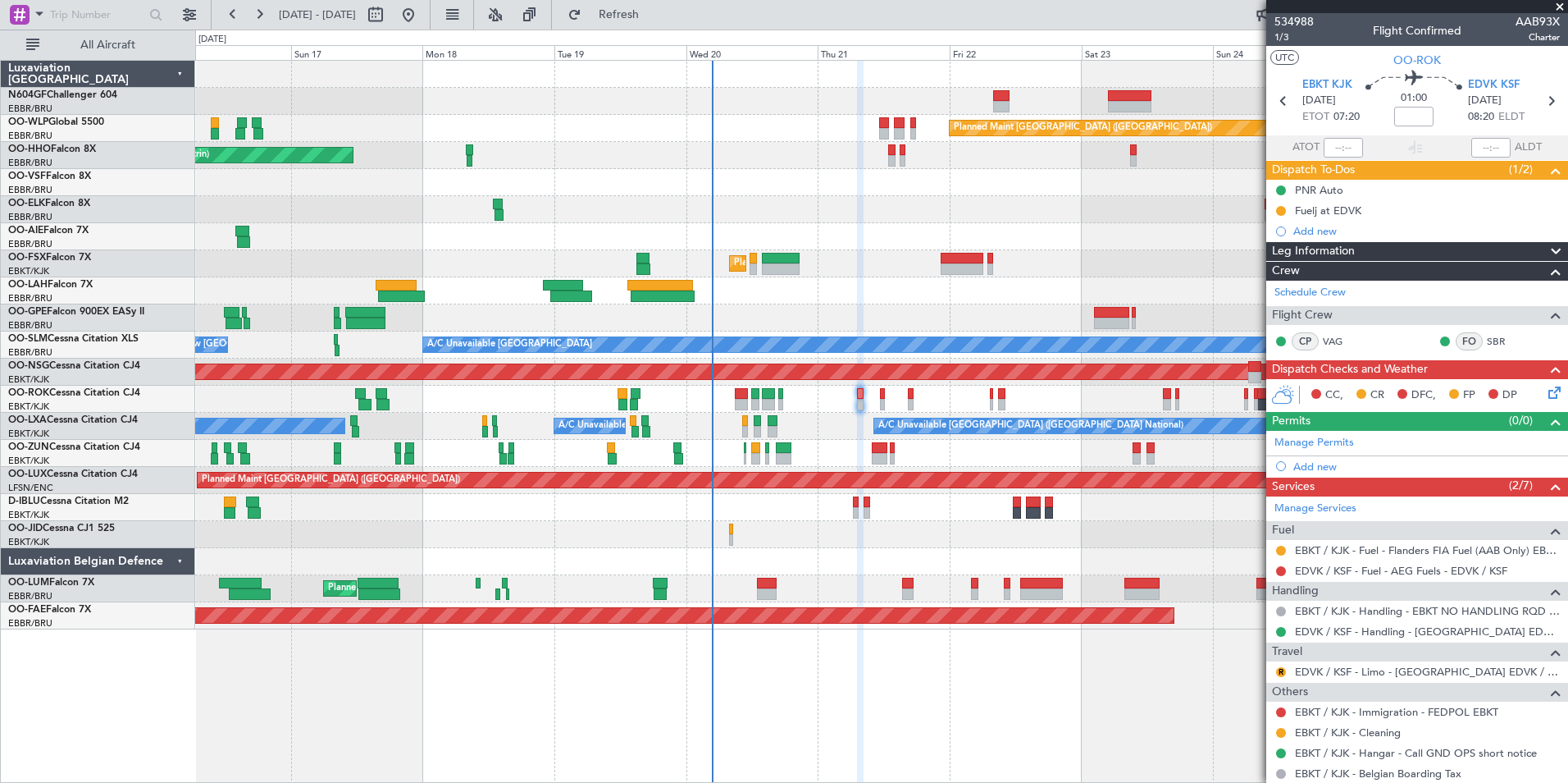
scroll to position [121, 0]
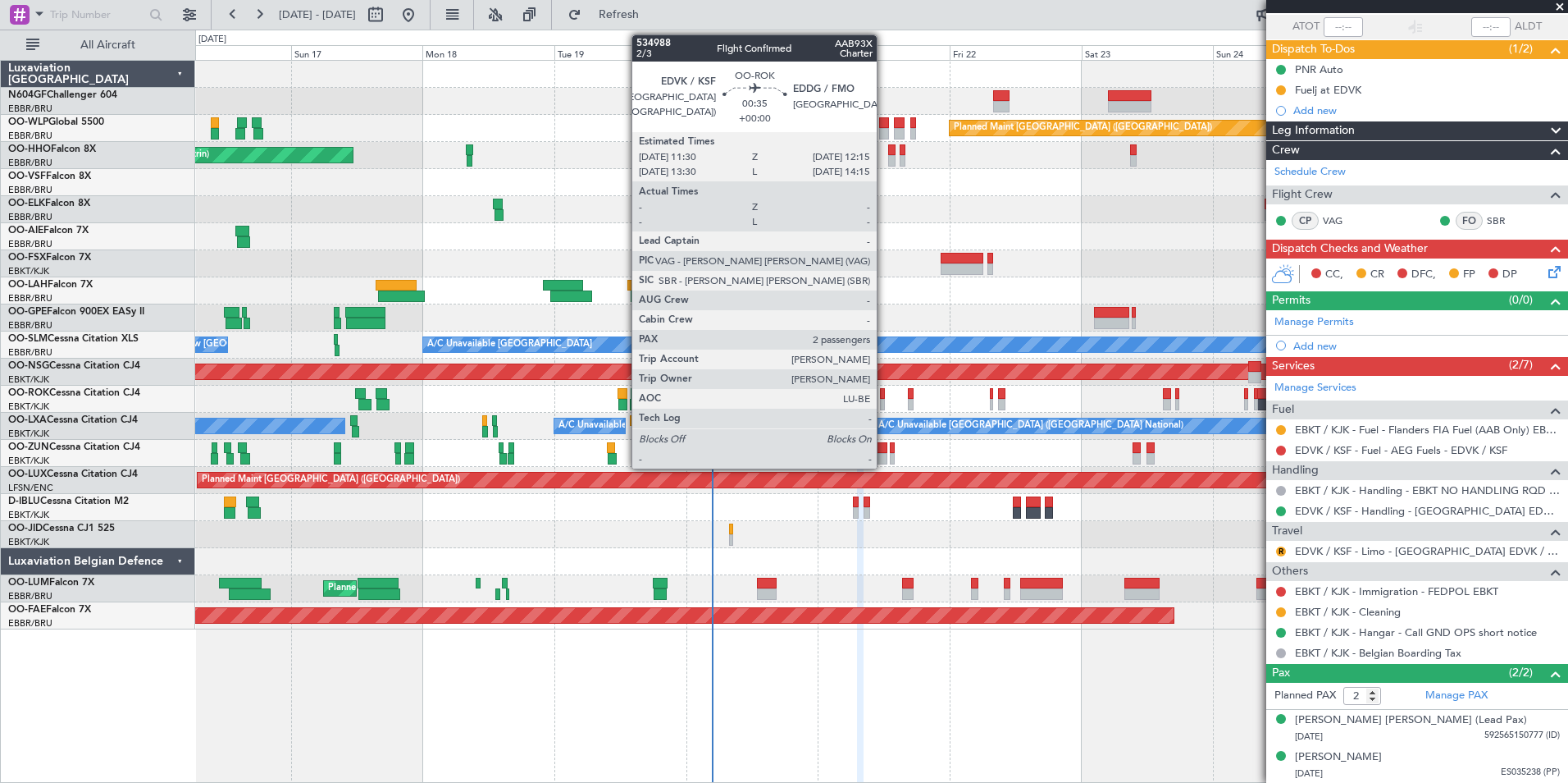
click at [884, 400] on div at bounding box center [882, 404] width 5 height 11
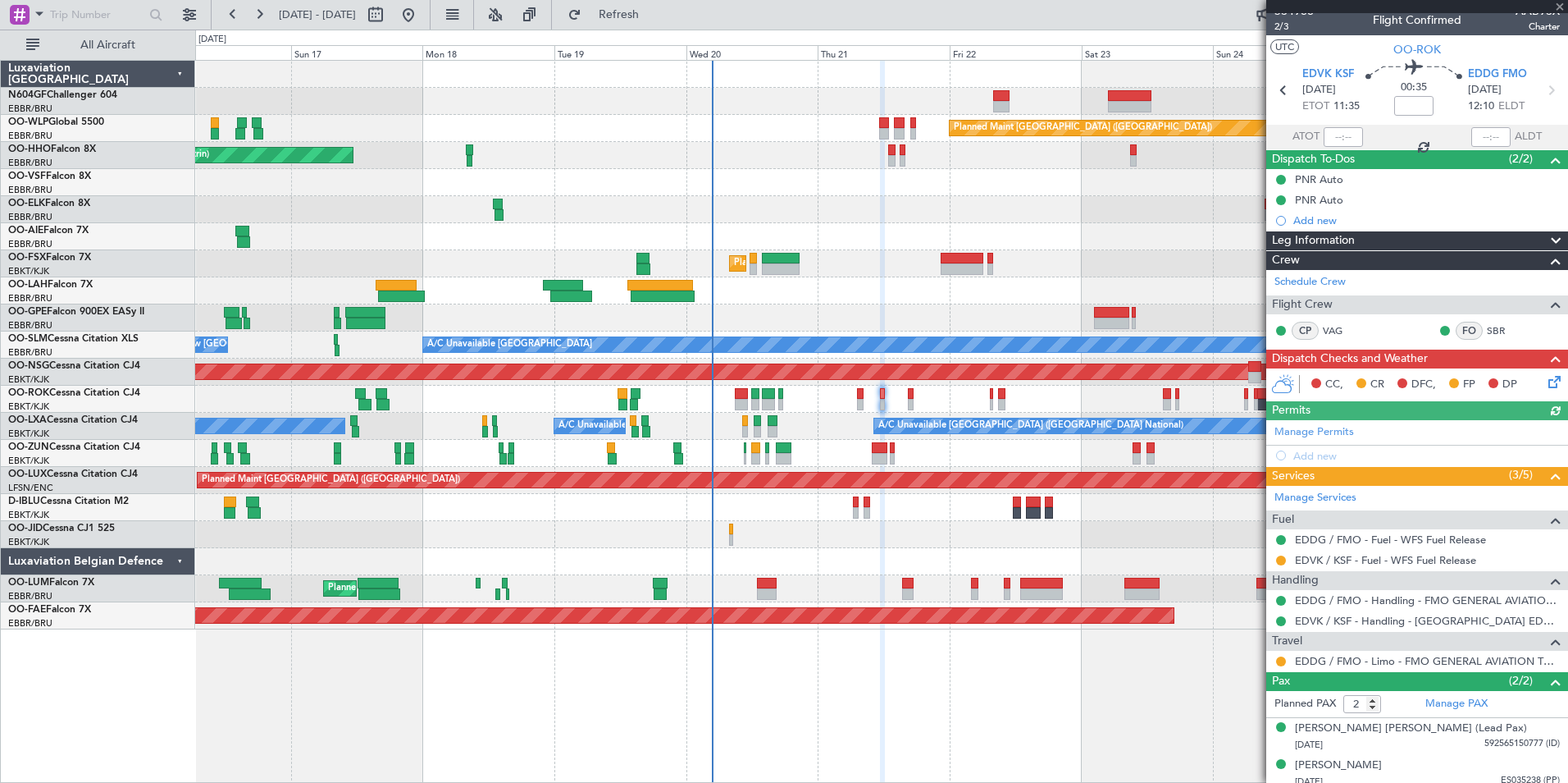
scroll to position [19, 0]
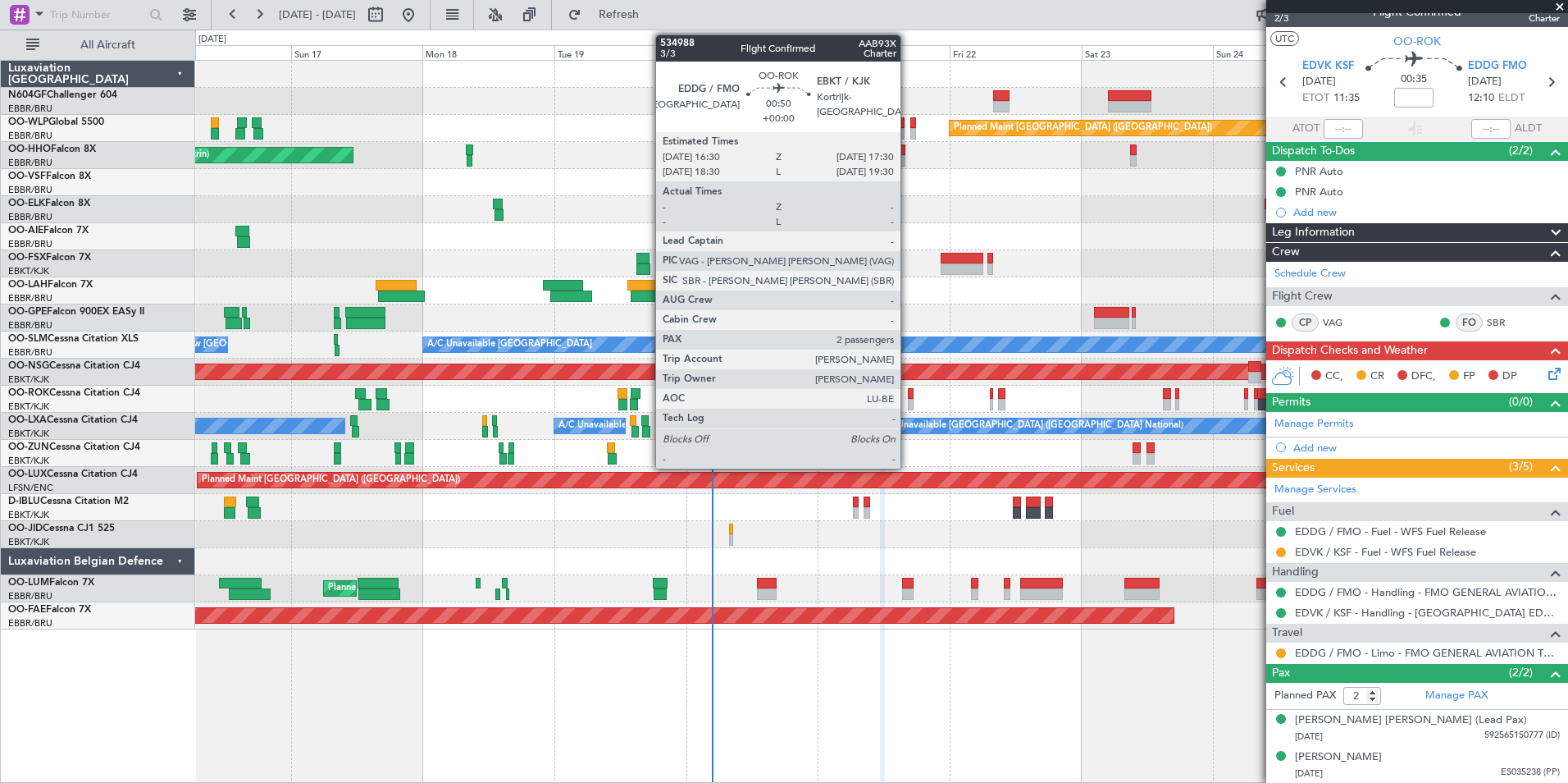
click at [908, 404] on div at bounding box center [911, 404] width 6 height 11
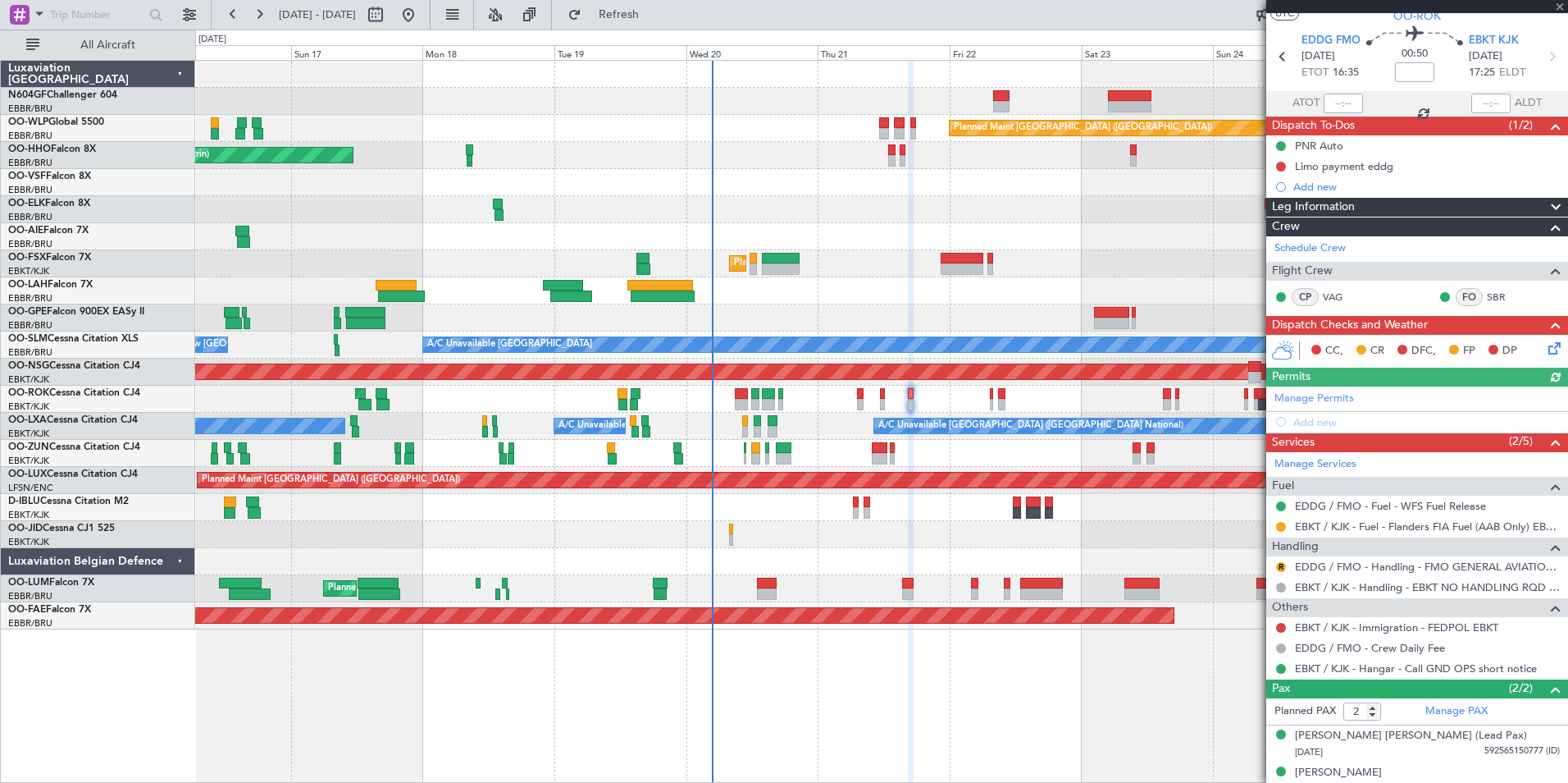
scroll to position [60, 0]
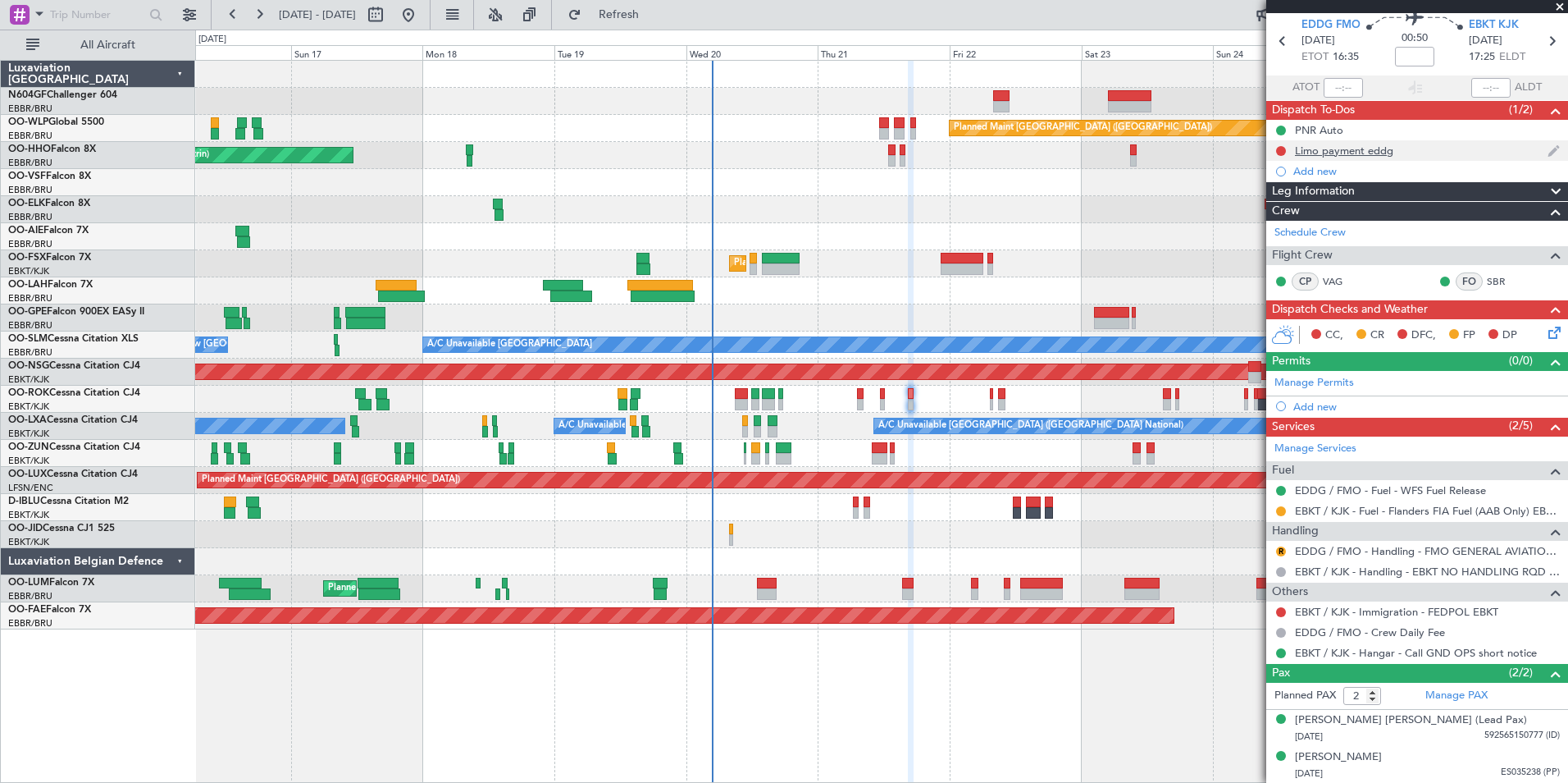
click at [1358, 156] on div "Limo payment eddg" at bounding box center [1417, 151] width 302 height 20
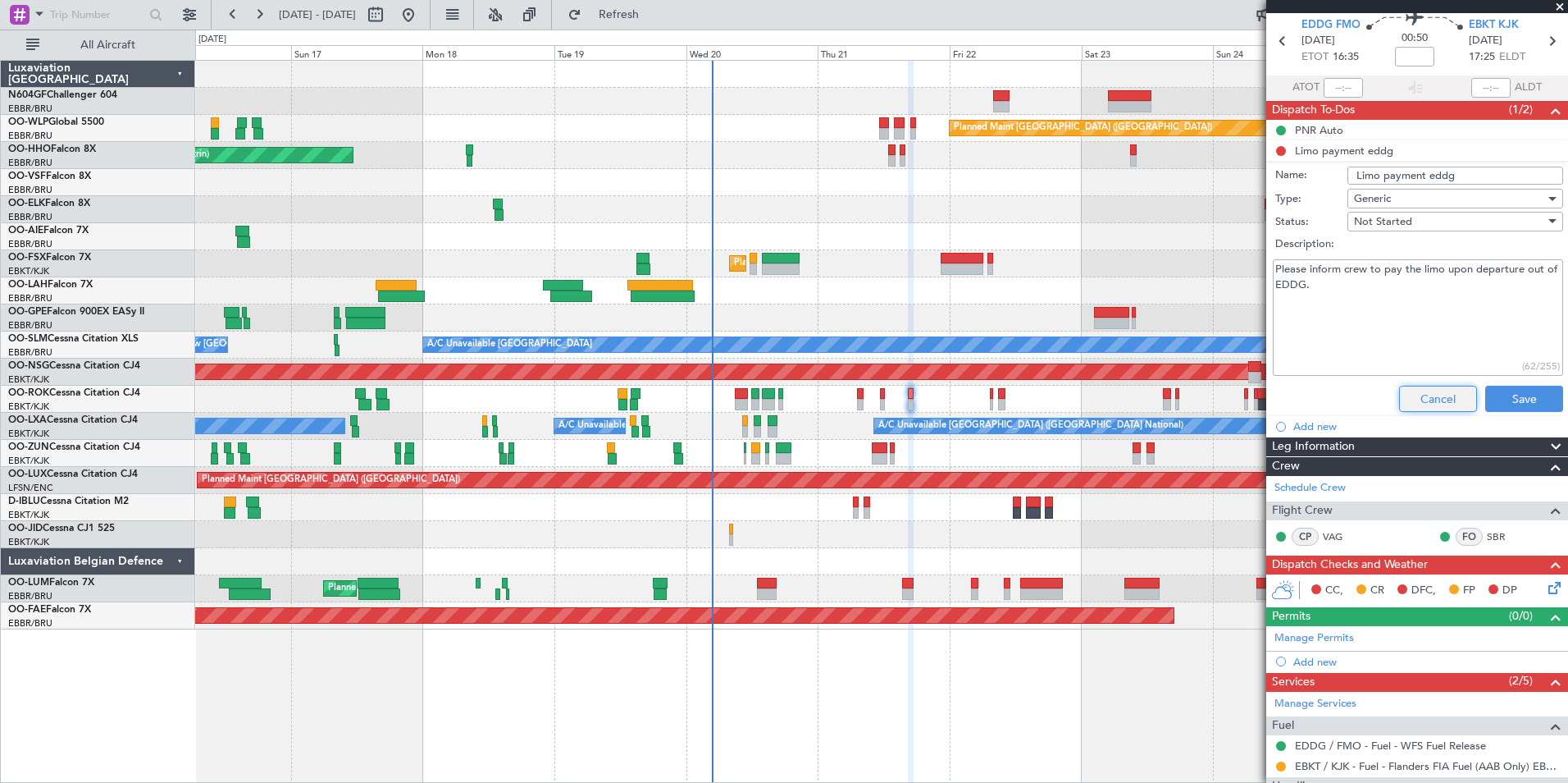
click at [1411, 398] on button "Cancel" at bounding box center [1438, 398] width 78 height 26
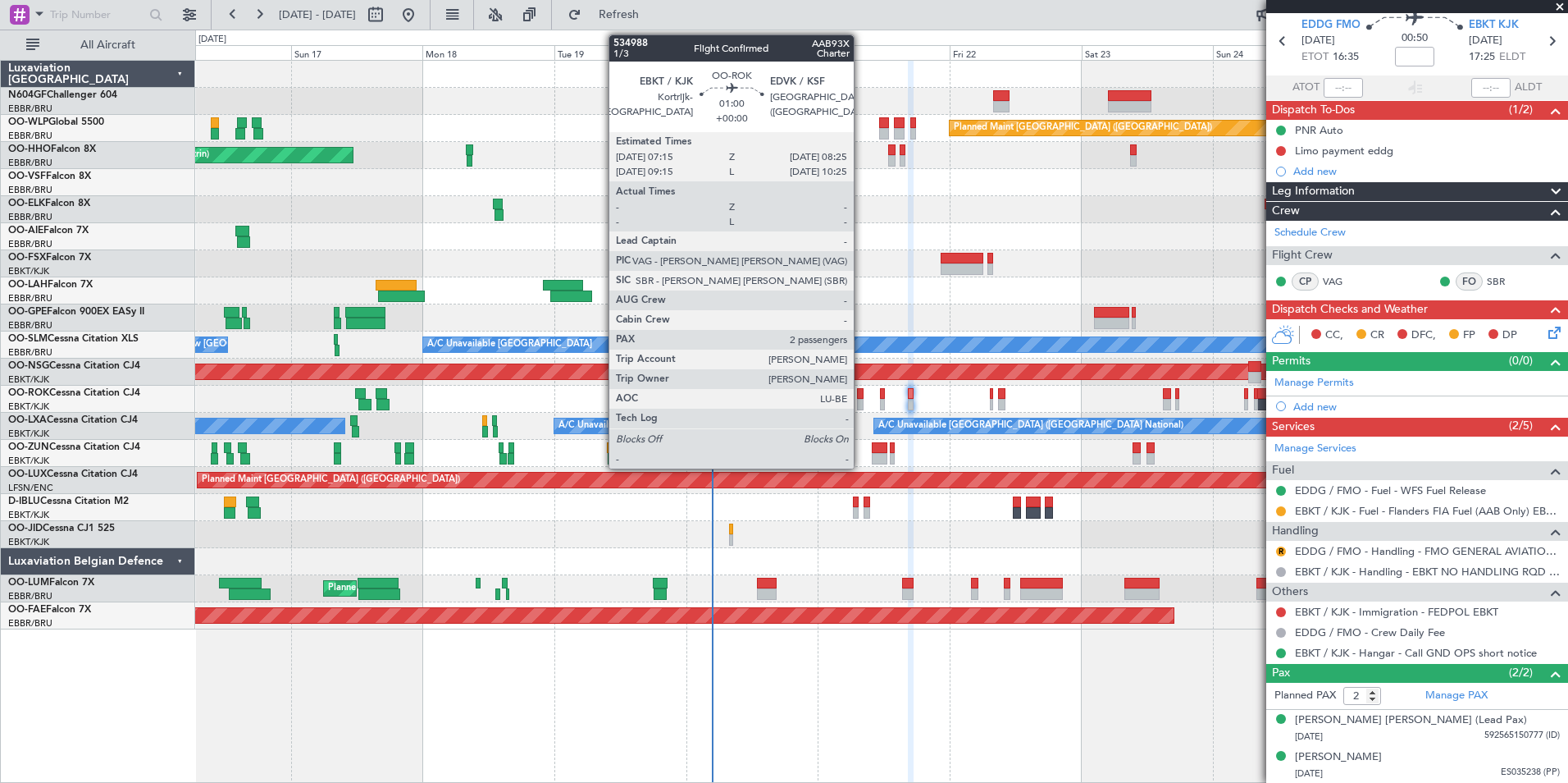
click at [861, 398] on div at bounding box center [860, 394] width 7 height 11
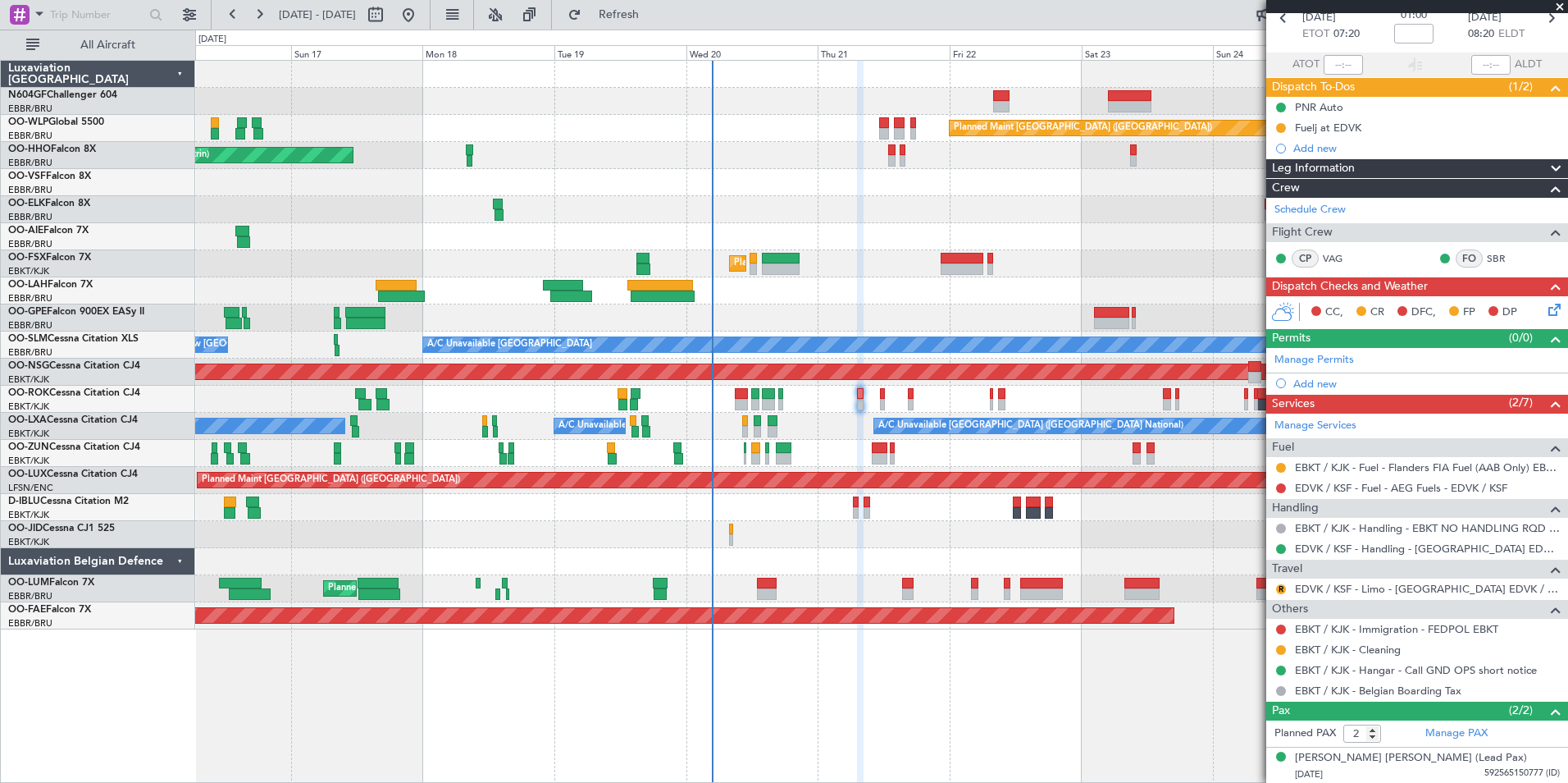
scroll to position [121, 0]
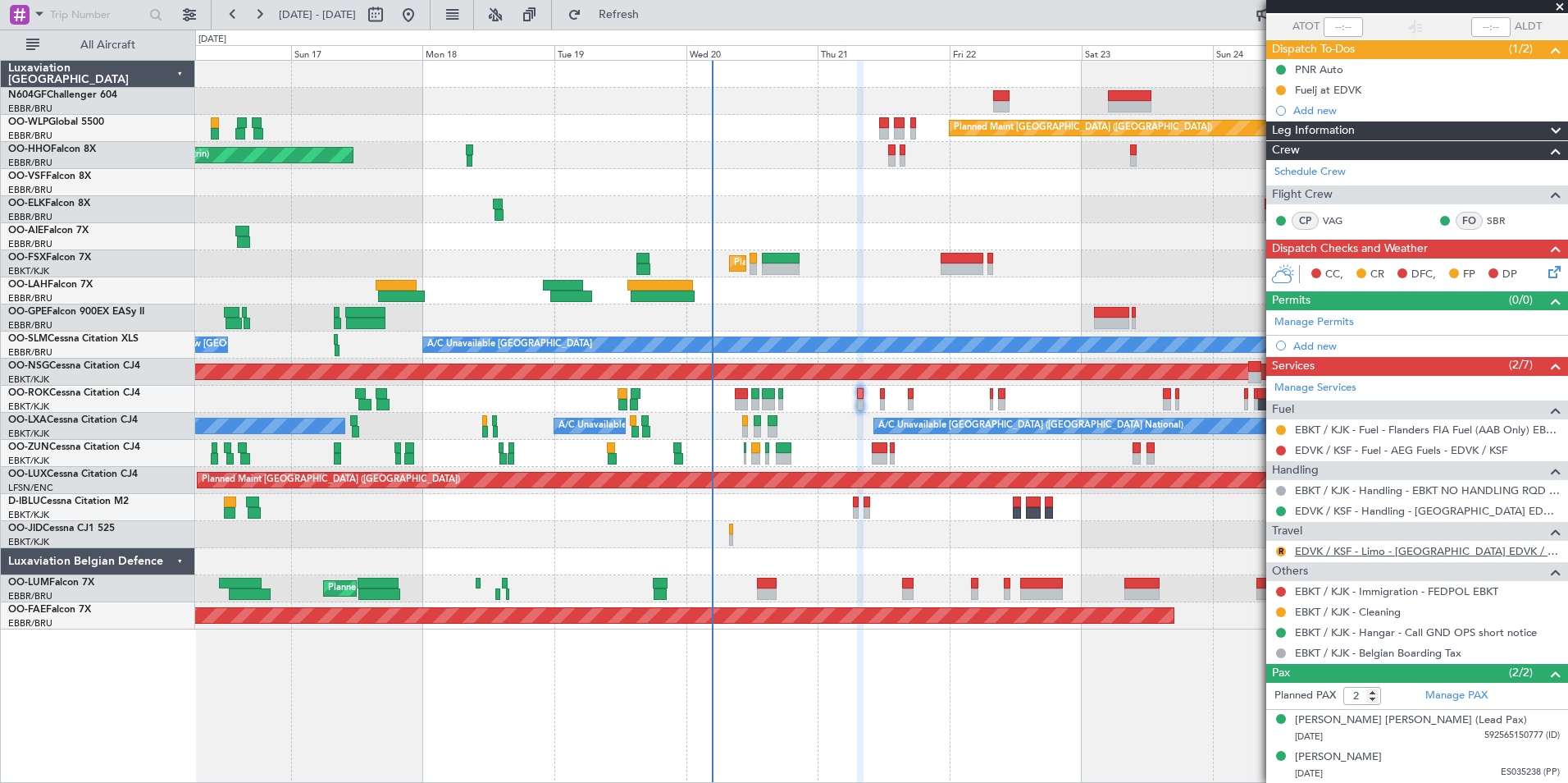
click at [1337, 556] on link "EDVK / KSF - Limo - Kassel Airport EDVK / KSF" at bounding box center [1427, 550] width 265 height 14
click at [1371, 510] on link "EDVK / KSF - Handling - Kassel Airport EDVK / KSF" at bounding box center [1427, 510] width 265 height 14
click at [653, 10] on span "Refresh" at bounding box center [619, 15] width 69 height 11
click at [1396, 596] on link "EBKT / KJK - Immigration - FEDPOL EBKT" at bounding box center [1397, 590] width 204 height 14
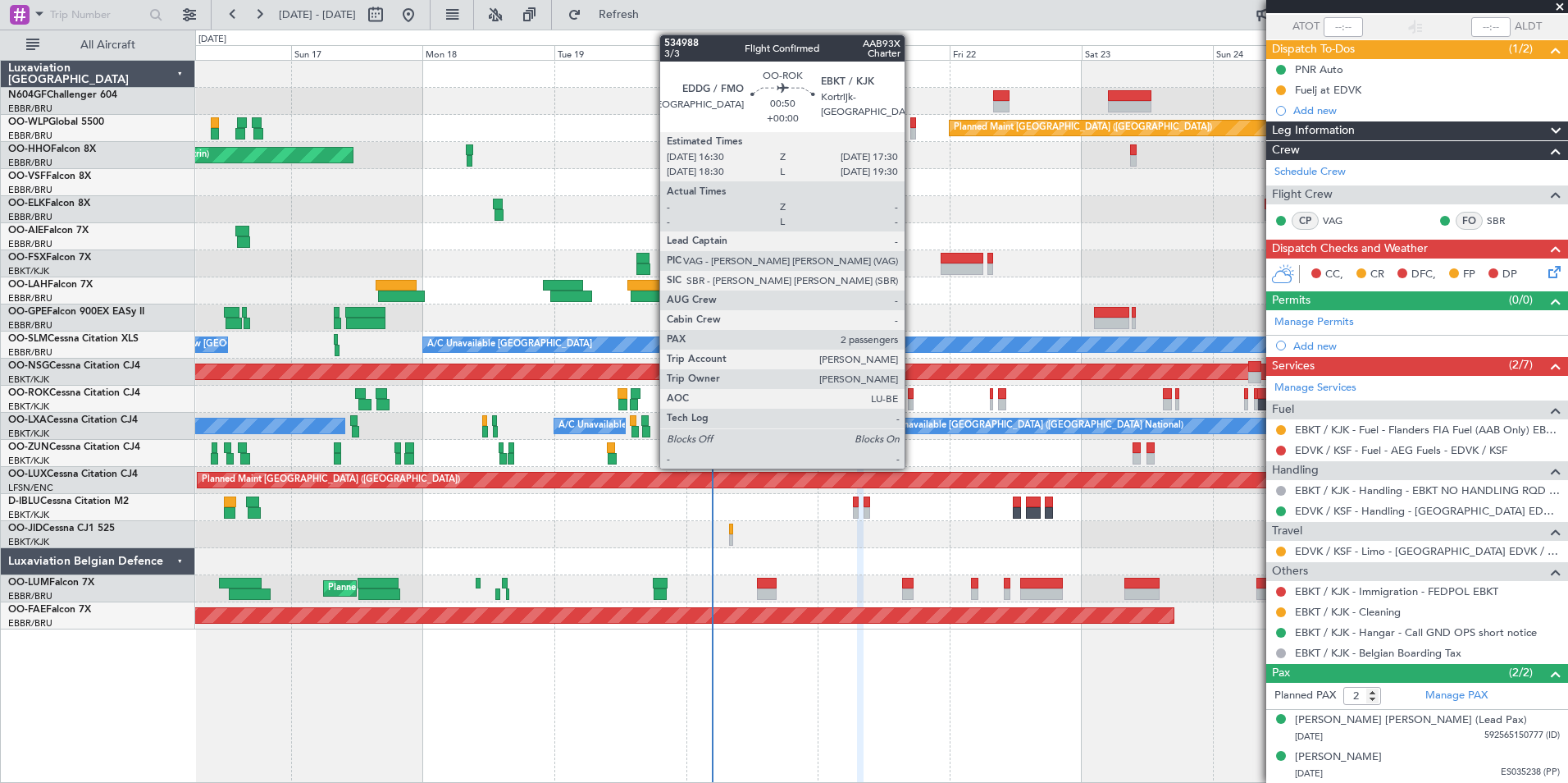
click at [912, 390] on div at bounding box center [911, 394] width 6 height 11
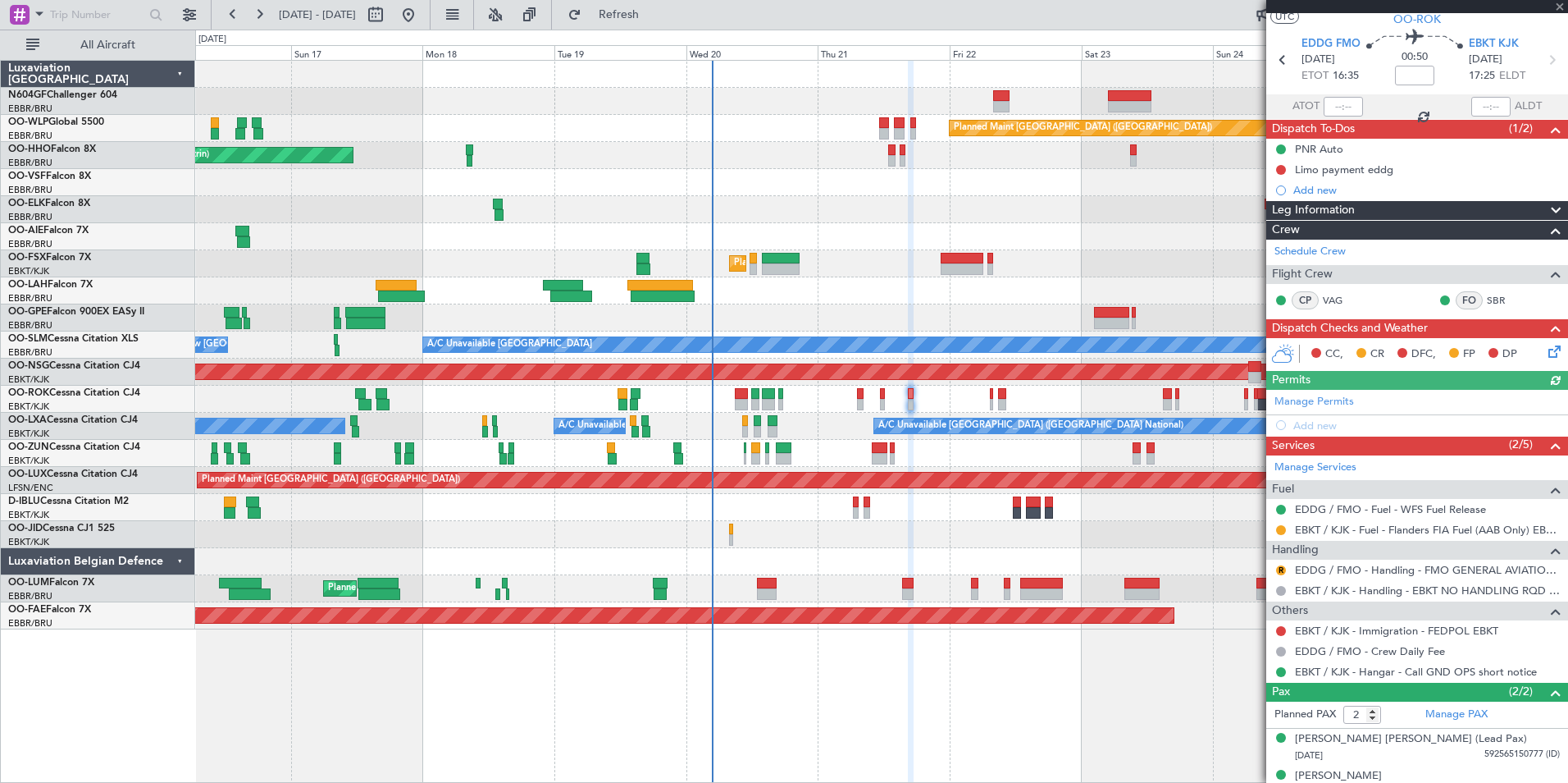
scroll to position [60, 0]
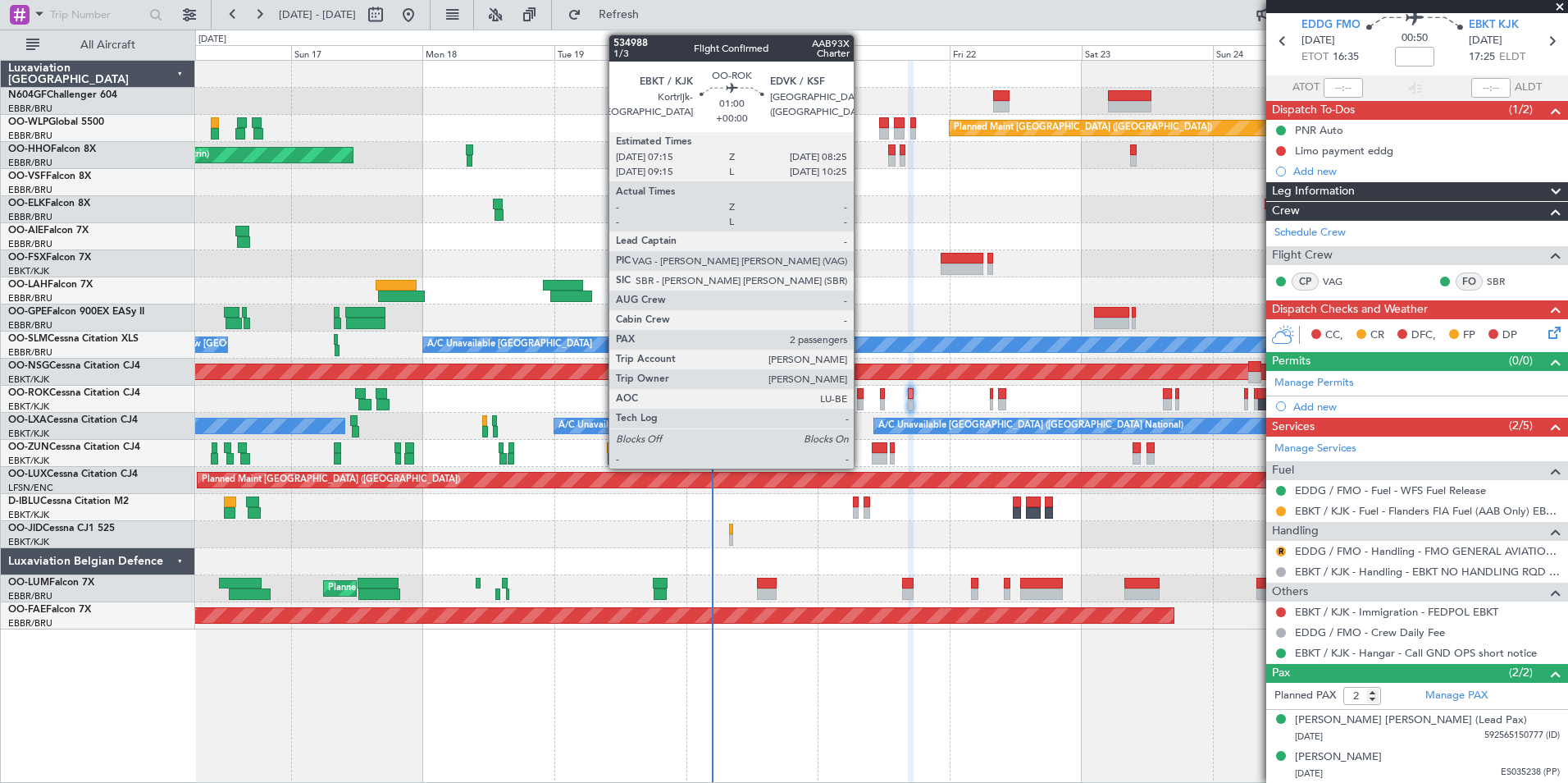
click at [861, 398] on div at bounding box center [860, 394] width 7 height 11
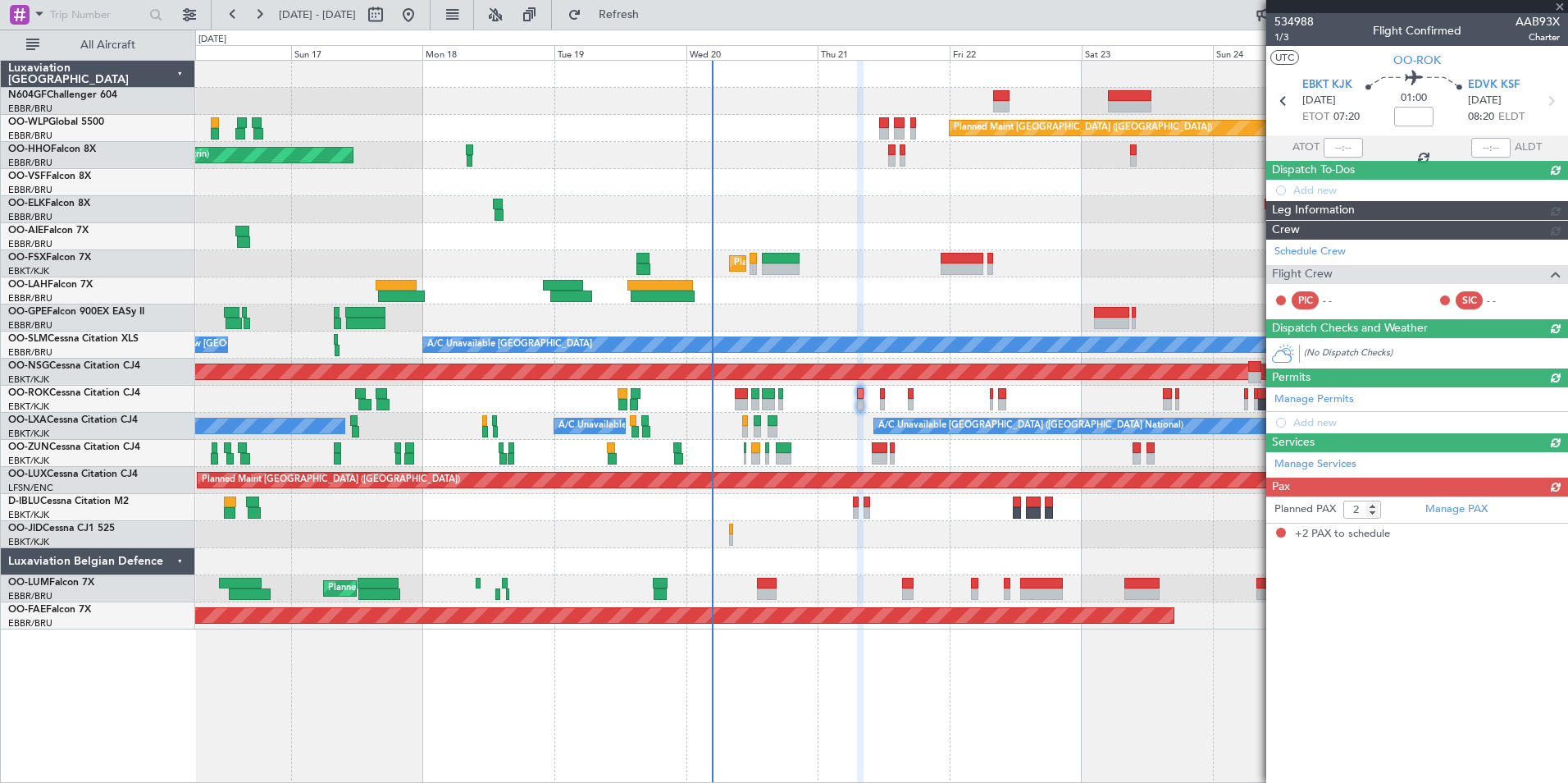
scroll to position [0, 0]
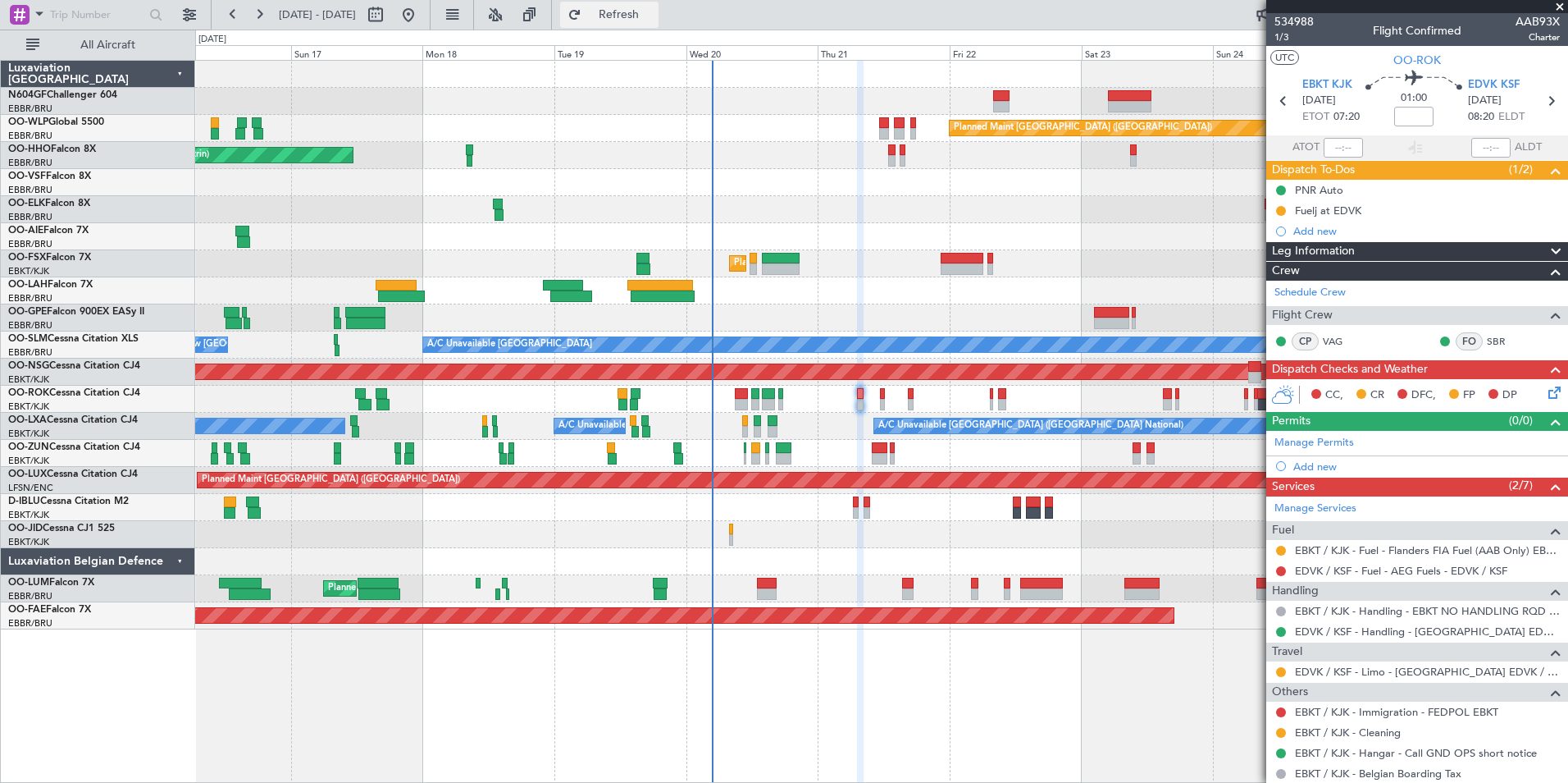
click at [652, 9] on span "Refresh" at bounding box center [619, 15] width 69 height 11
click at [1278, 708] on button at bounding box center [1280, 712] width 10 height 10
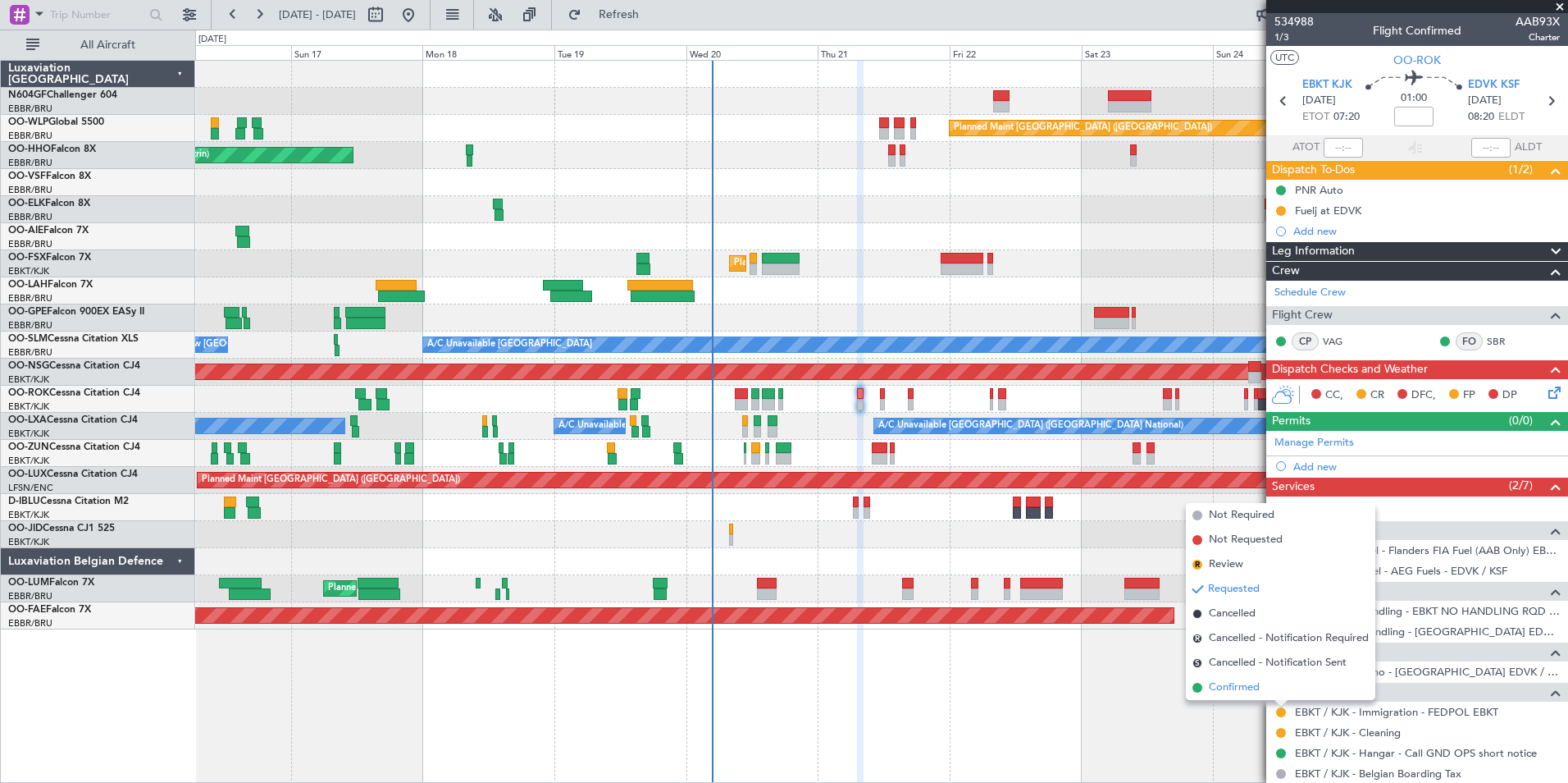
click at [1243, 696] on li "Confirmed" at bounding box center [1280, 687] width 190 height 24
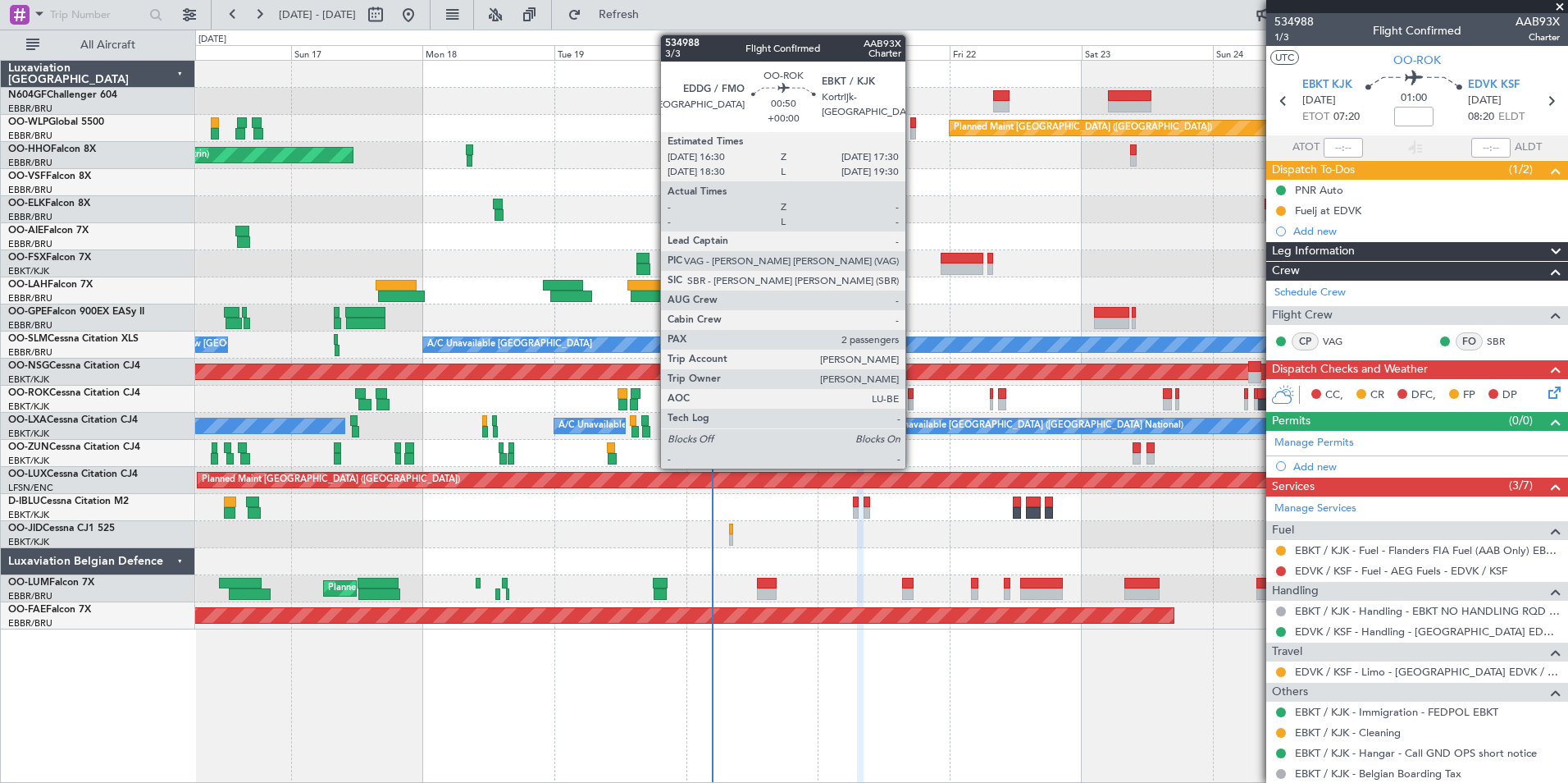
click at [913, 401] on div at bounding box center [911, 404] width 6 height 11
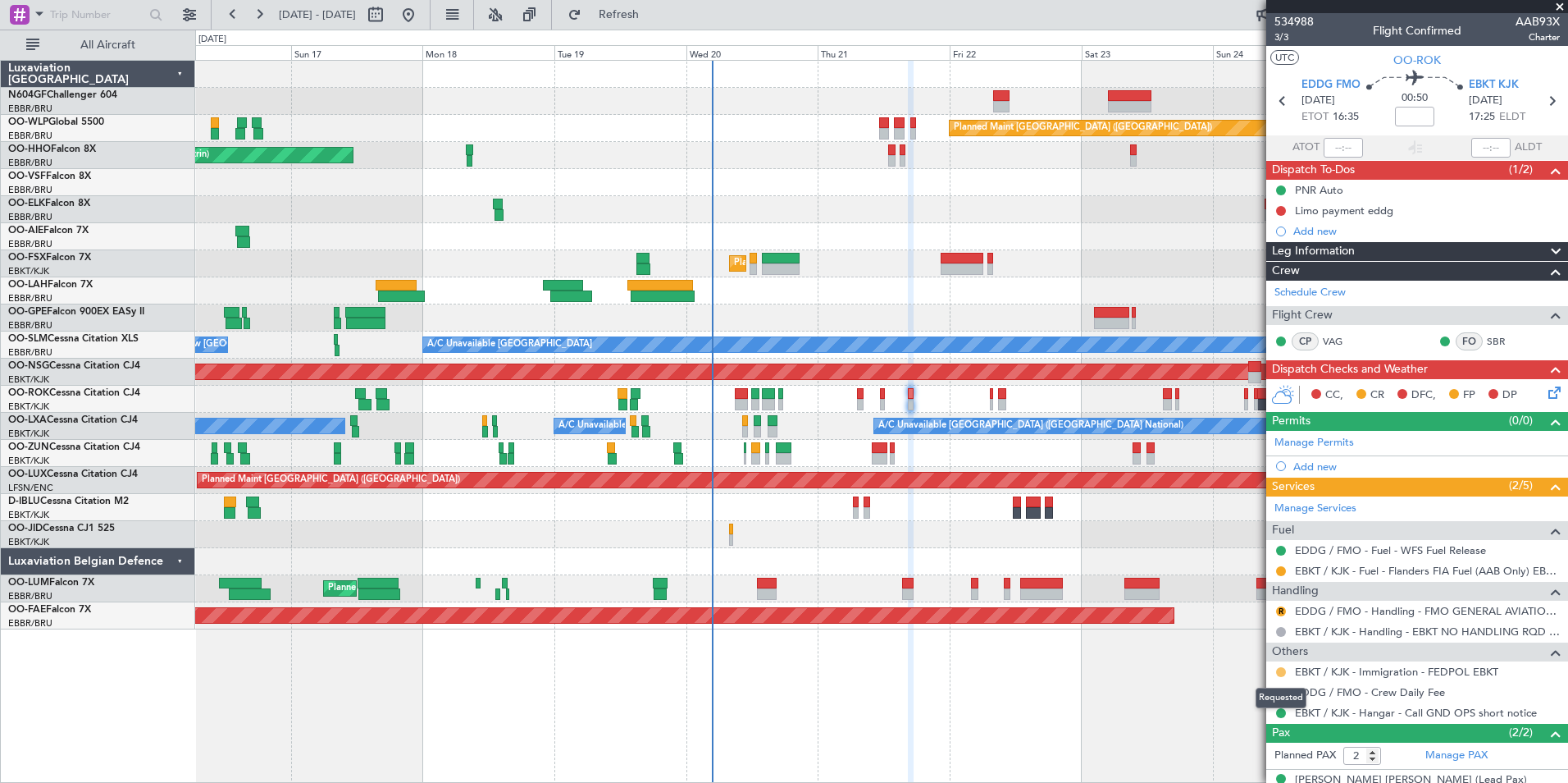
click at [1282, 670] on button at bounding box center [1280, 671] width 10 height 10
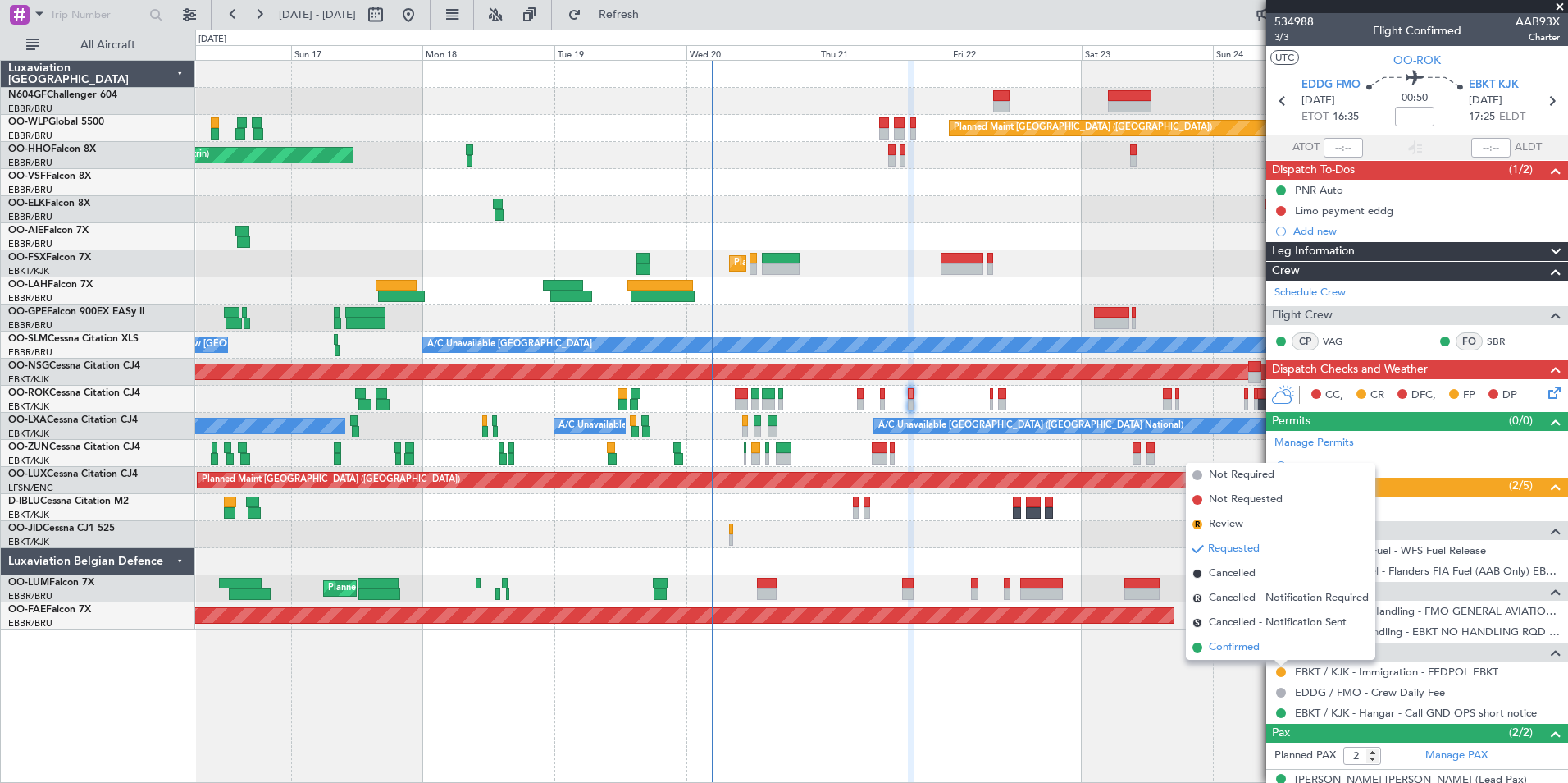
click at [1264, 653] on li "Confirmed" at bounding box center [1280, 647] width 190 height 24
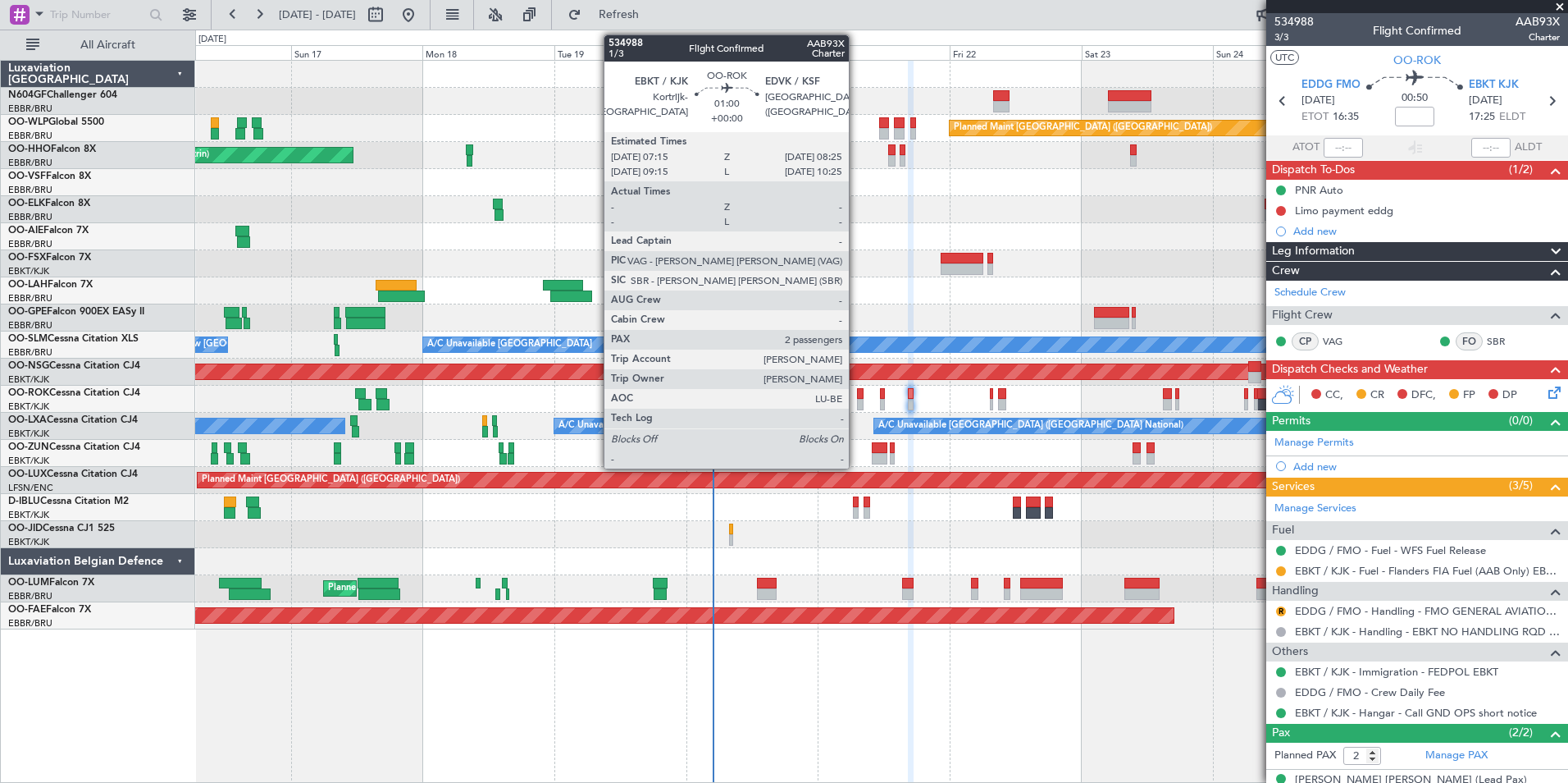
click at [857, 402] on div at bounding box center [860, 404] width 7 height 11
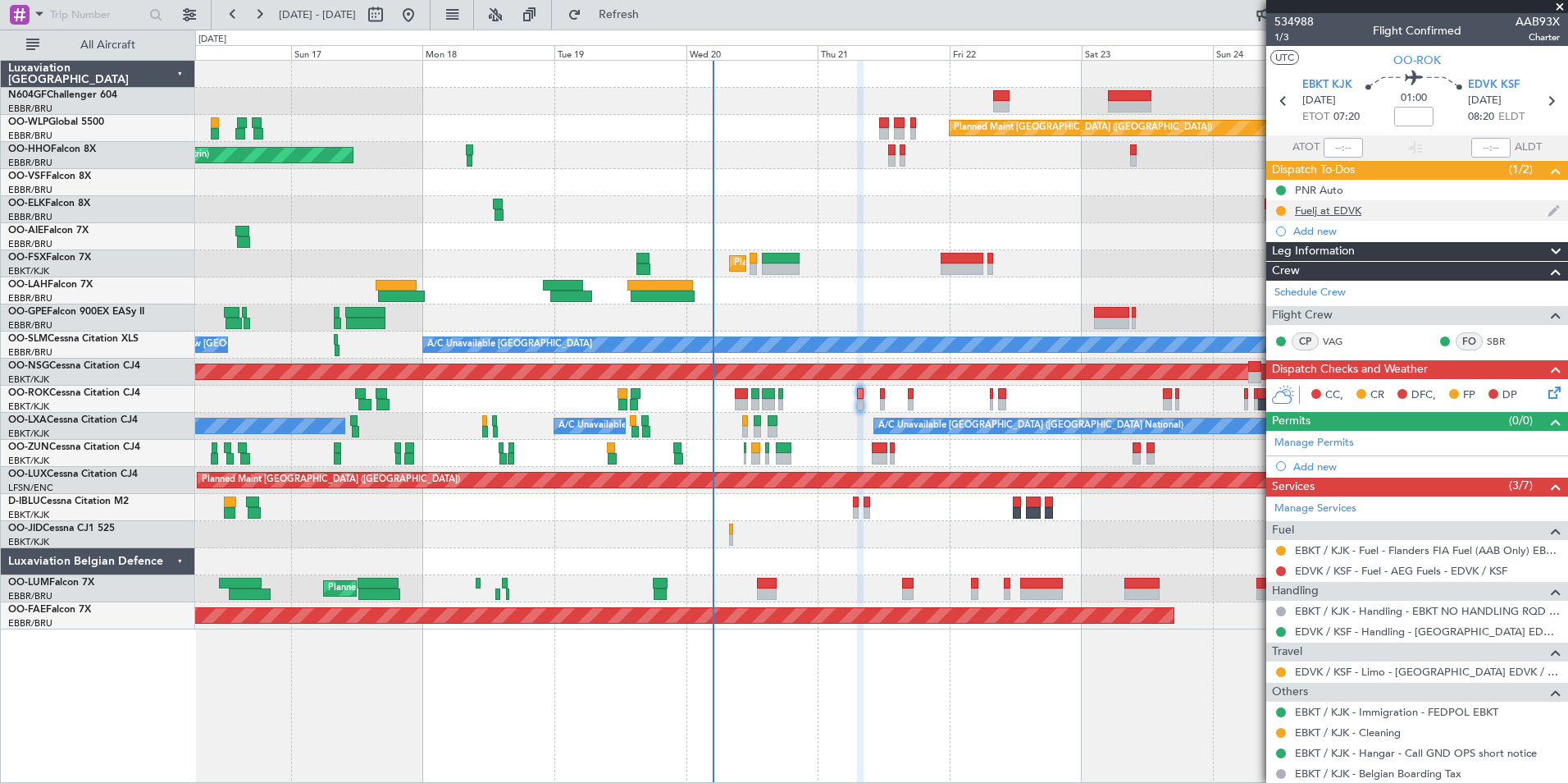
click at [1343, 212] on div "Fuelj at EDVK" at bounding box center [1328, 210] width 66 height 14
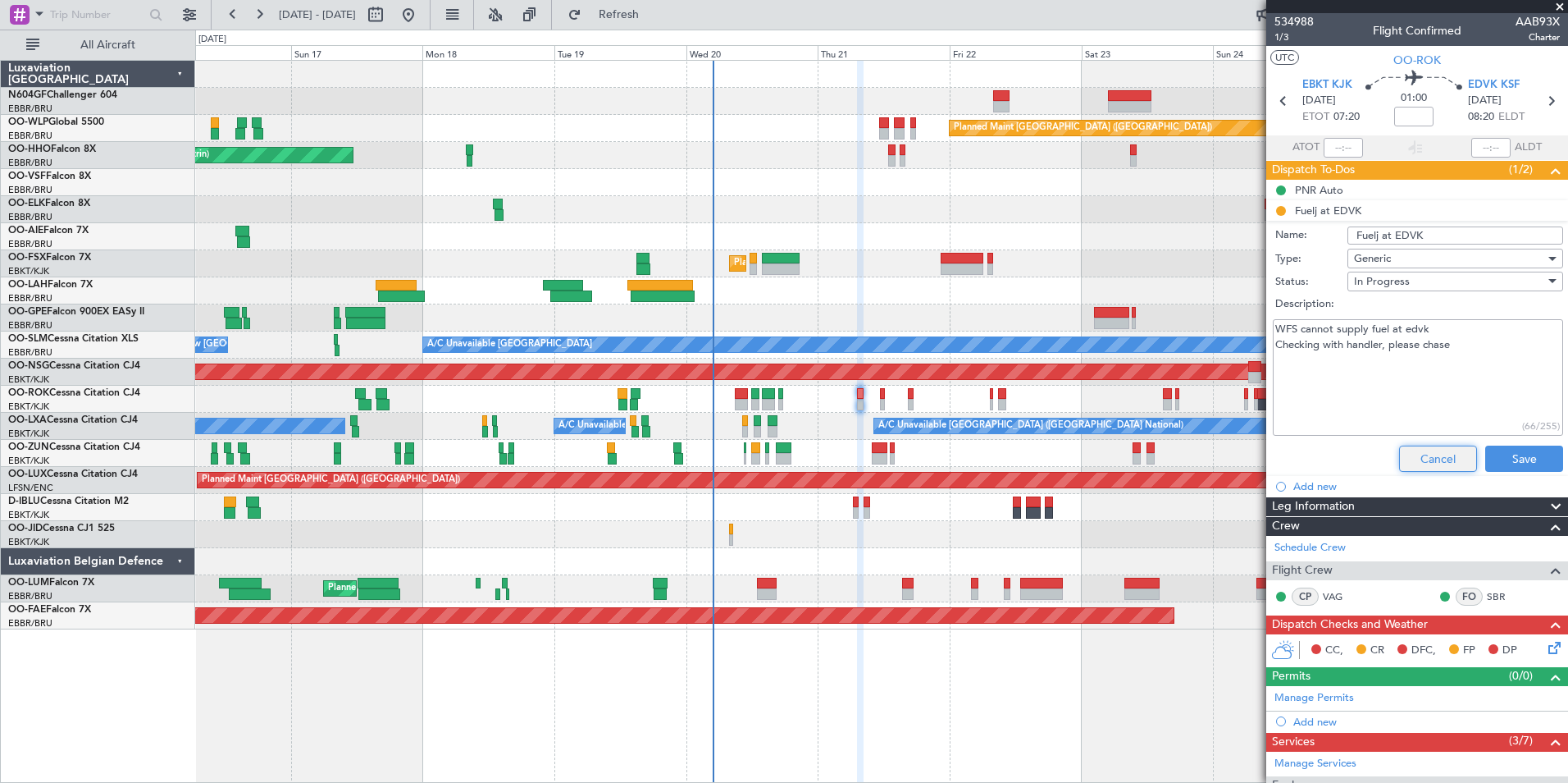
click at [1427, 464] on button "Cancel" at bounding box center [1438, 459] width 78 height 26
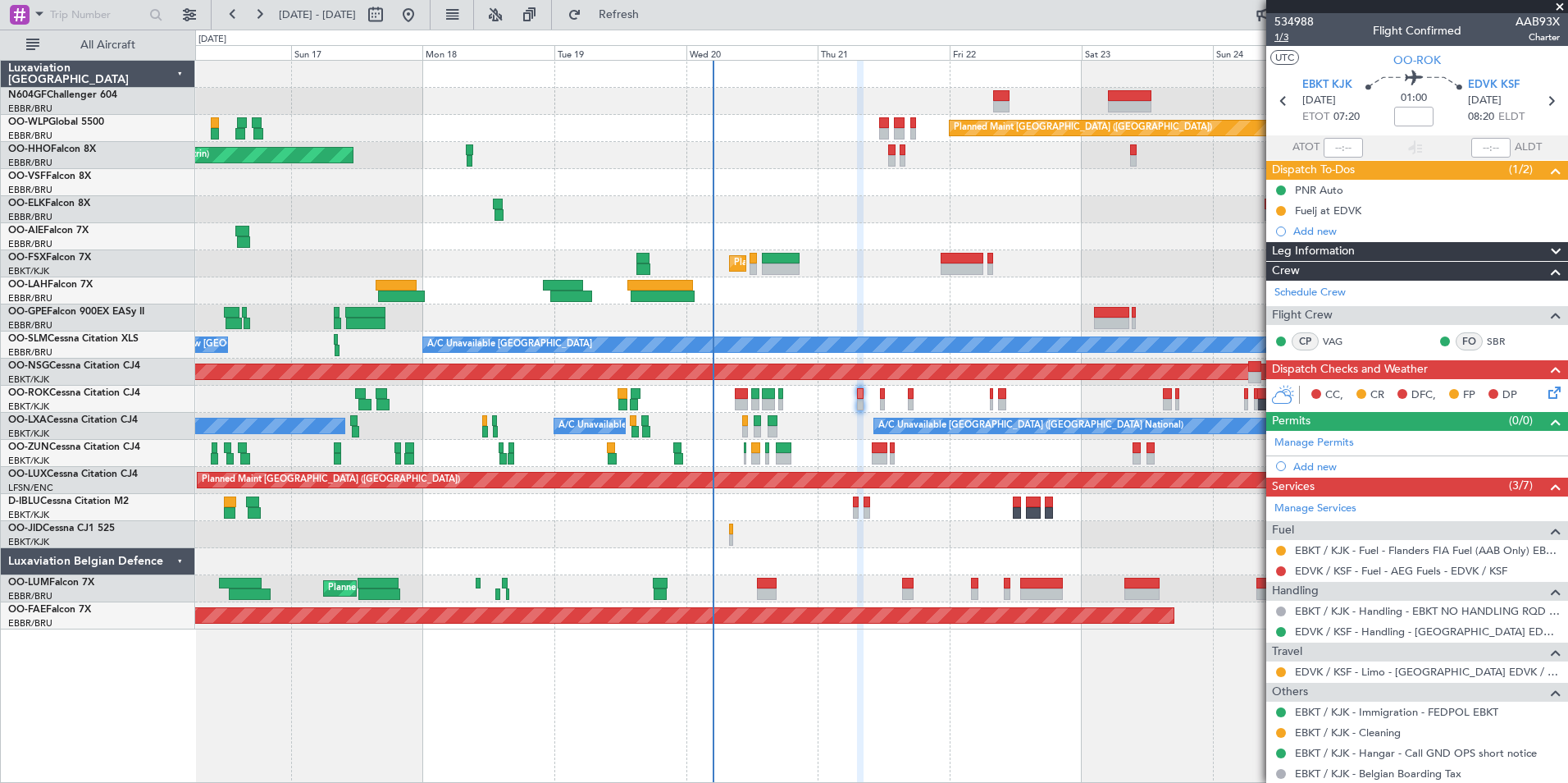
click at [1284, 38] on span "1/3" at bounding box center [1294, 37] width 39 height 14
click at [1545, 397] on icon at bounding box center [1551, 390] width 13 height 13
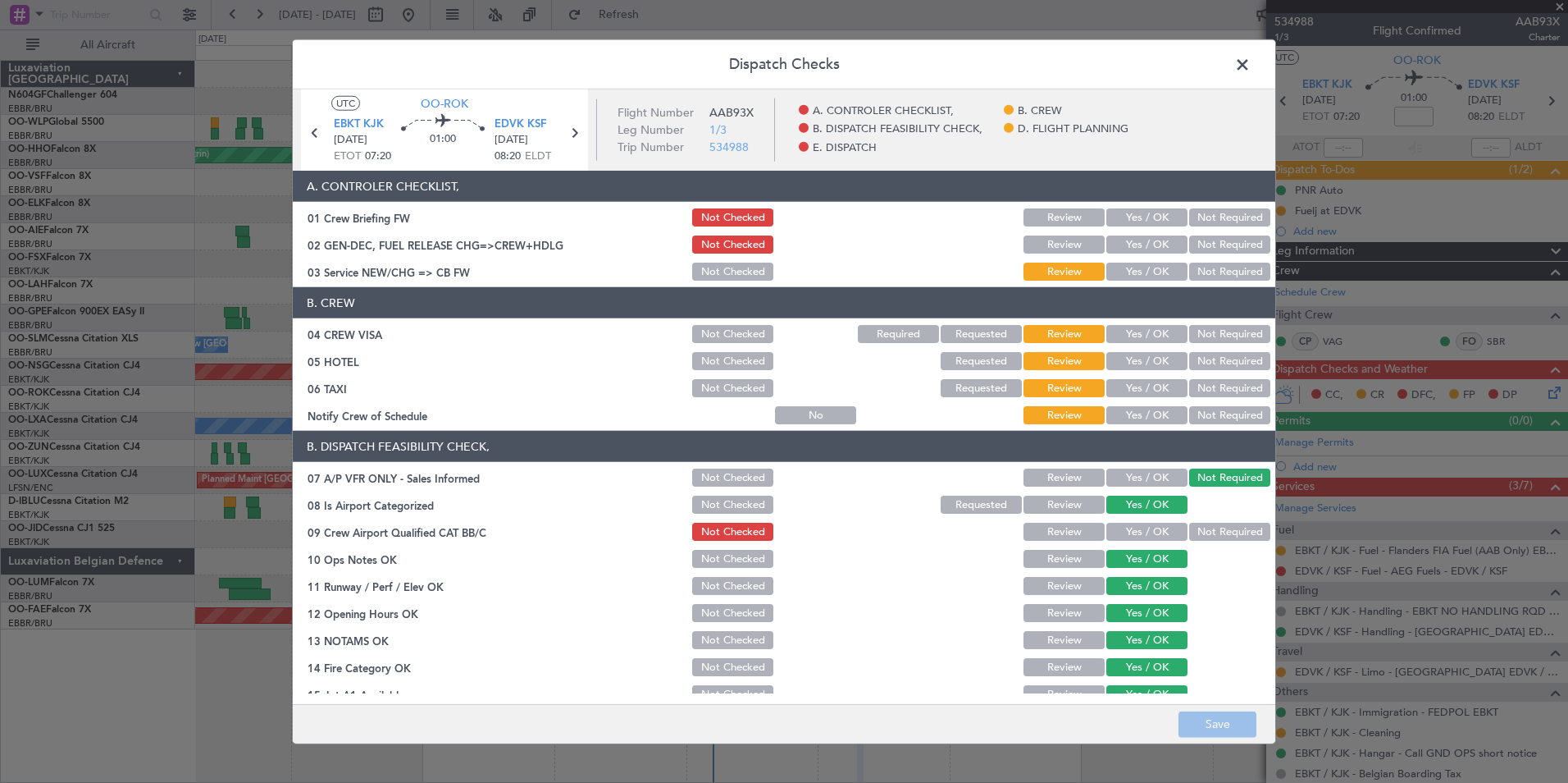
click at [1130, 269] on button "Yes / OK" at bounding box center [1146, 271] width 81 height 18
click at [1203, 331] on button "Not Required" at bounding box center [1229, 333] width 81 height 18
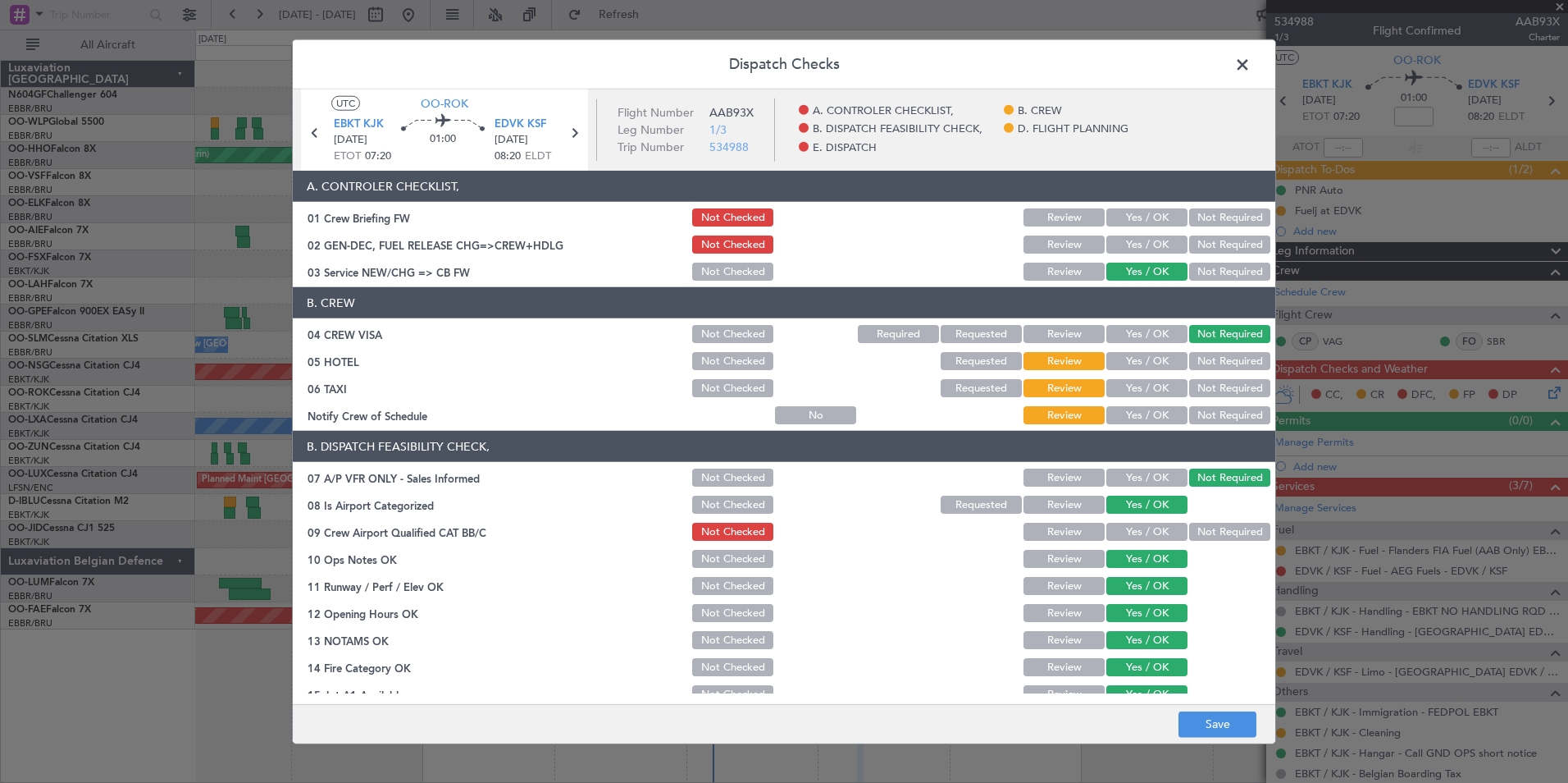
click at [1186, 351] on div "Not Required" at bounding box center [1227, 360] width 83 height 23
click at [1208, 356] on button "Not Required" at bounding box center [1229, 360] width 81 height 18
click at [1205, 387] on button "Not Required" at bounding box center [1229, 387] width 81 height 18
click at [1175, 401] on section "B. CREW 04 CREW VISA Not Checked Required Requested Review Yes / OK Not Require…" at bounding box center [784, 357] width 983 height 140
click at [1145, 414] on button "Yes / OK" at bounding box center [1146, 414] width 81 height 18
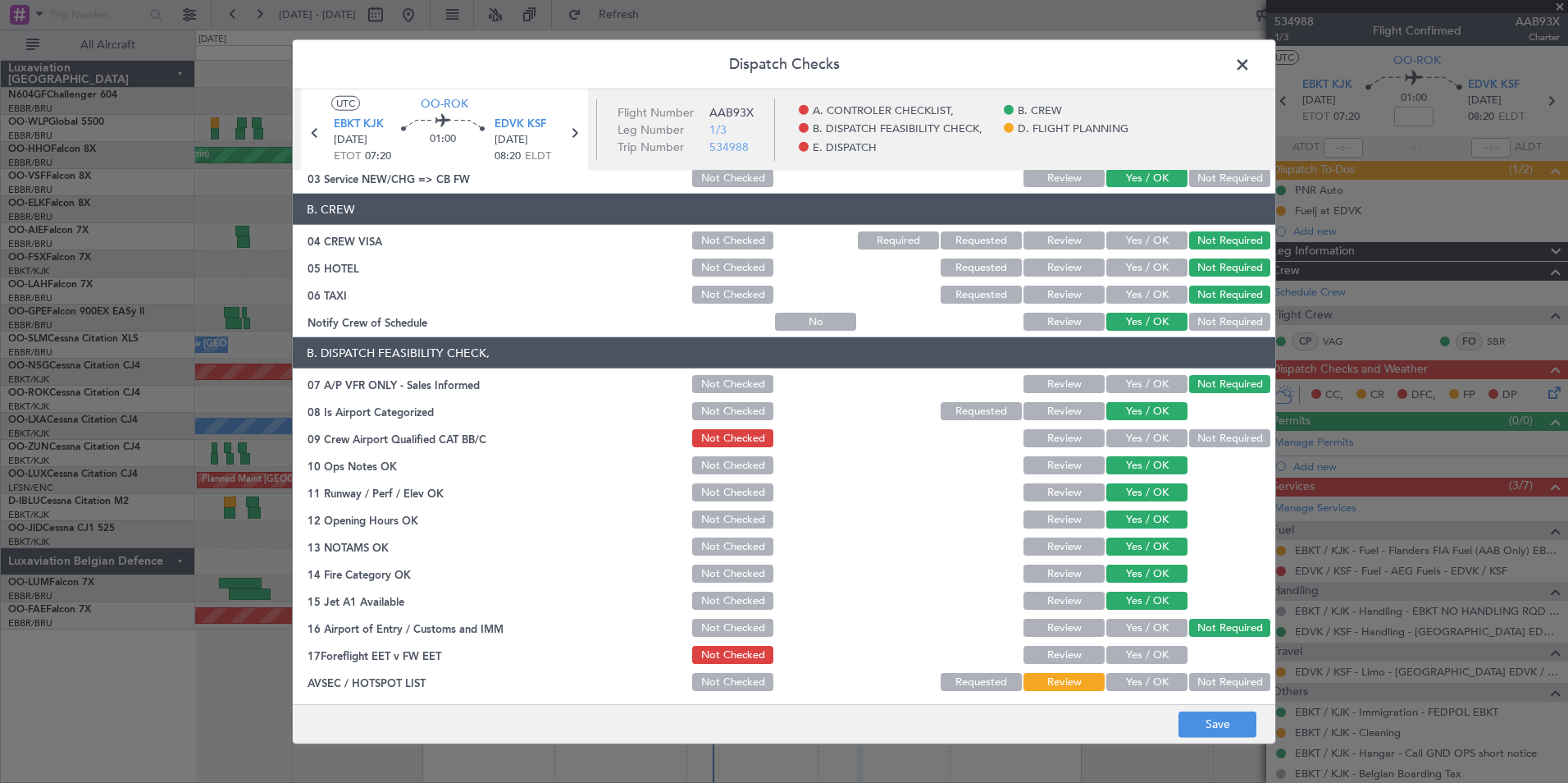
scroll to position [164, 0]
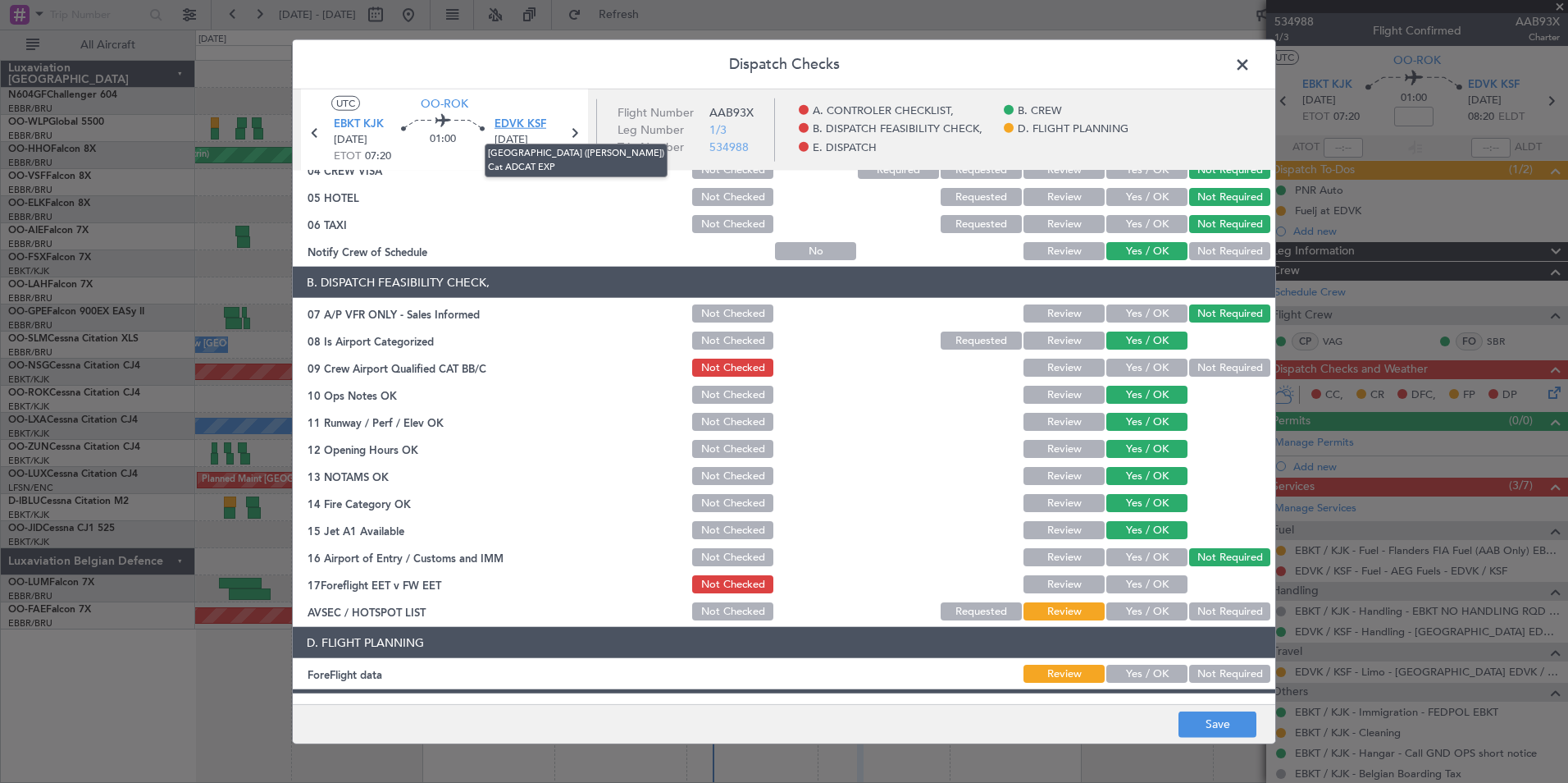
click at [538, 124] on span "EDVK KSF" at bounding box center [520, 125] width 52 height 17
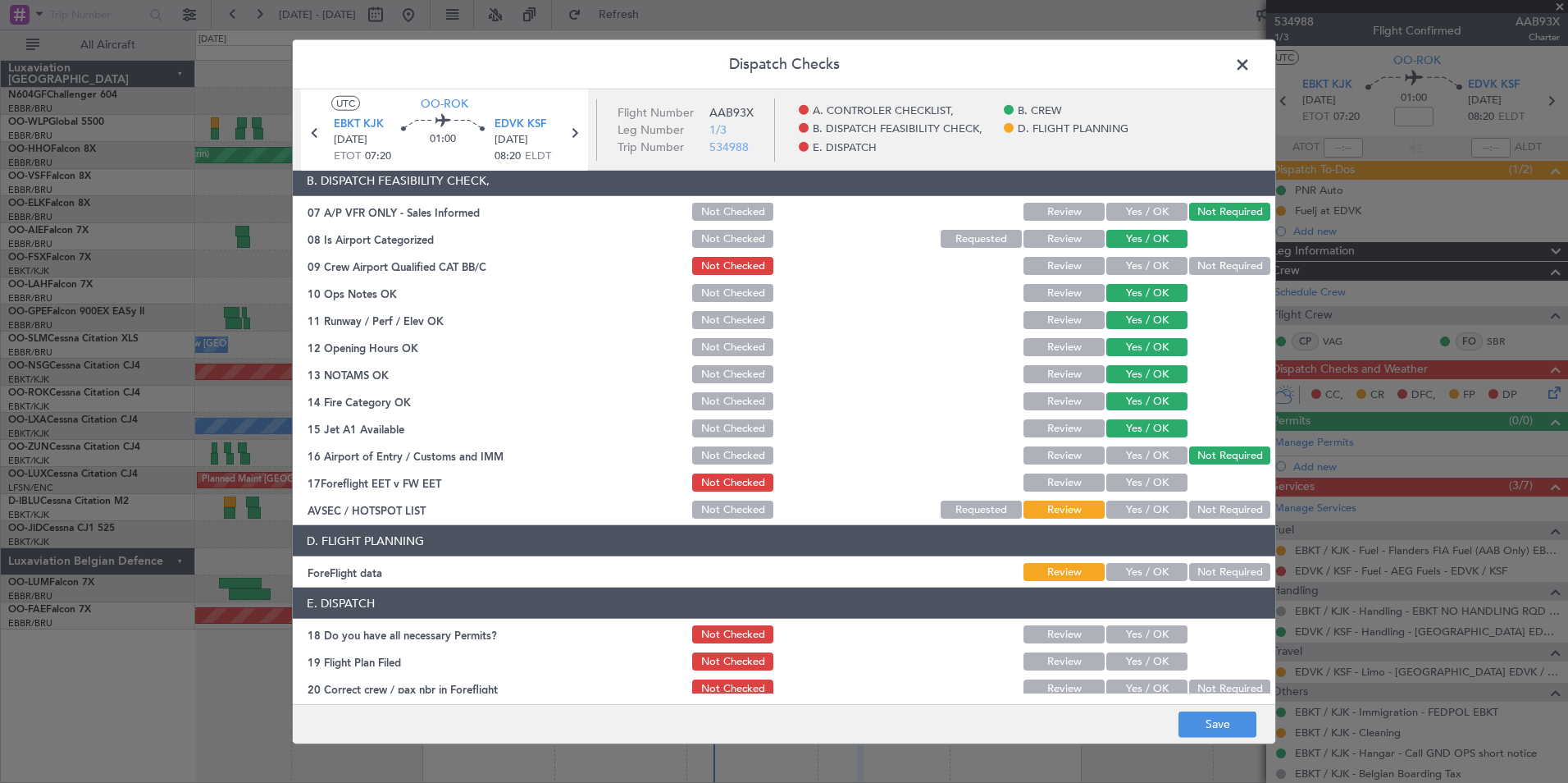
scroll to position [304, 0]
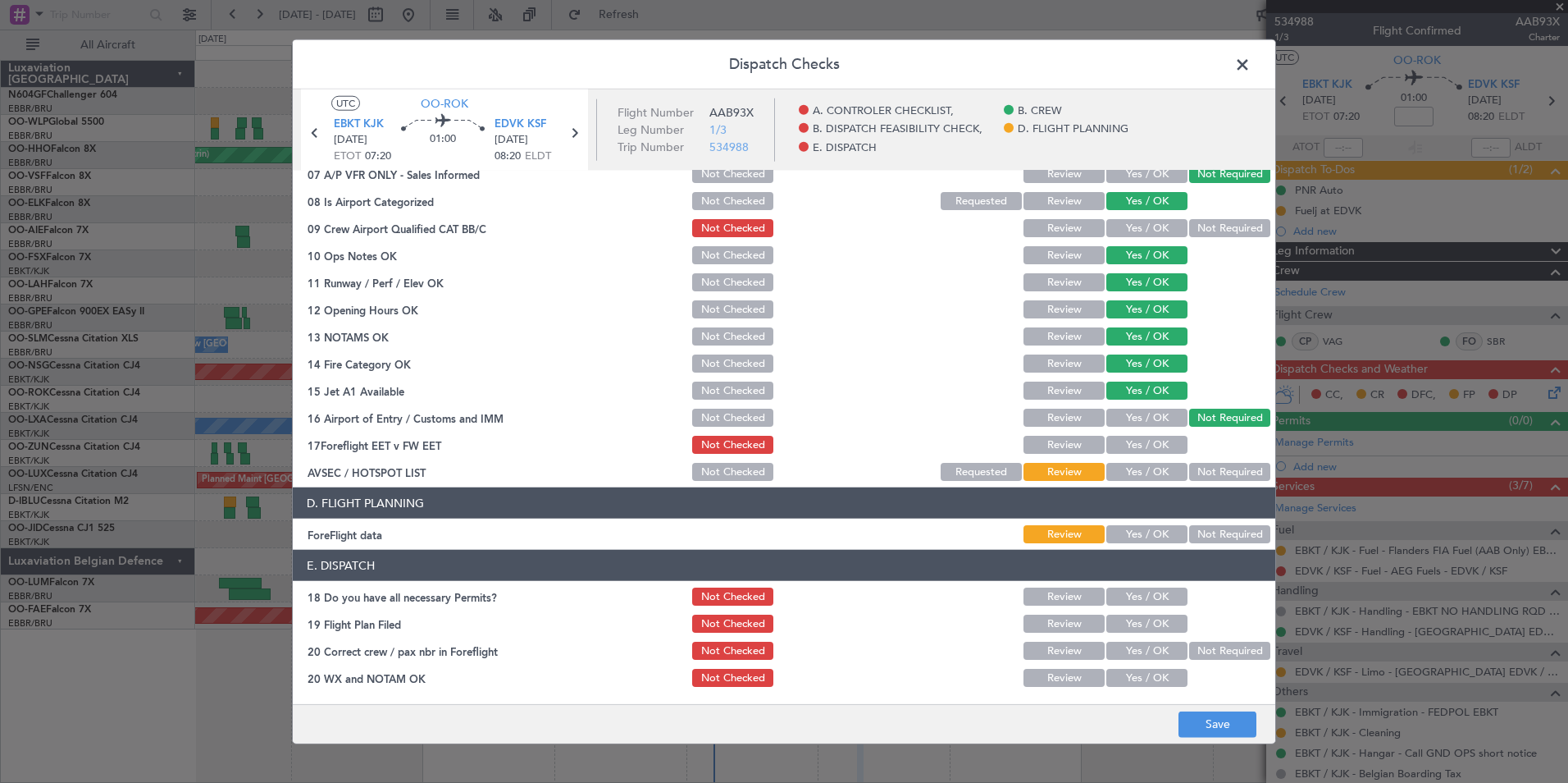
click at [1137, 480] on button "Yes / OK" at bounding box center [1146, 471] width 81 height 18
click at [1123, 540] on button "Yes / OK" at bounding box center [1146, 533] width 81 height 18
click at [1126, 452] on button "Yes / OK" at bounding box center [1146, 444] width 81 height 18
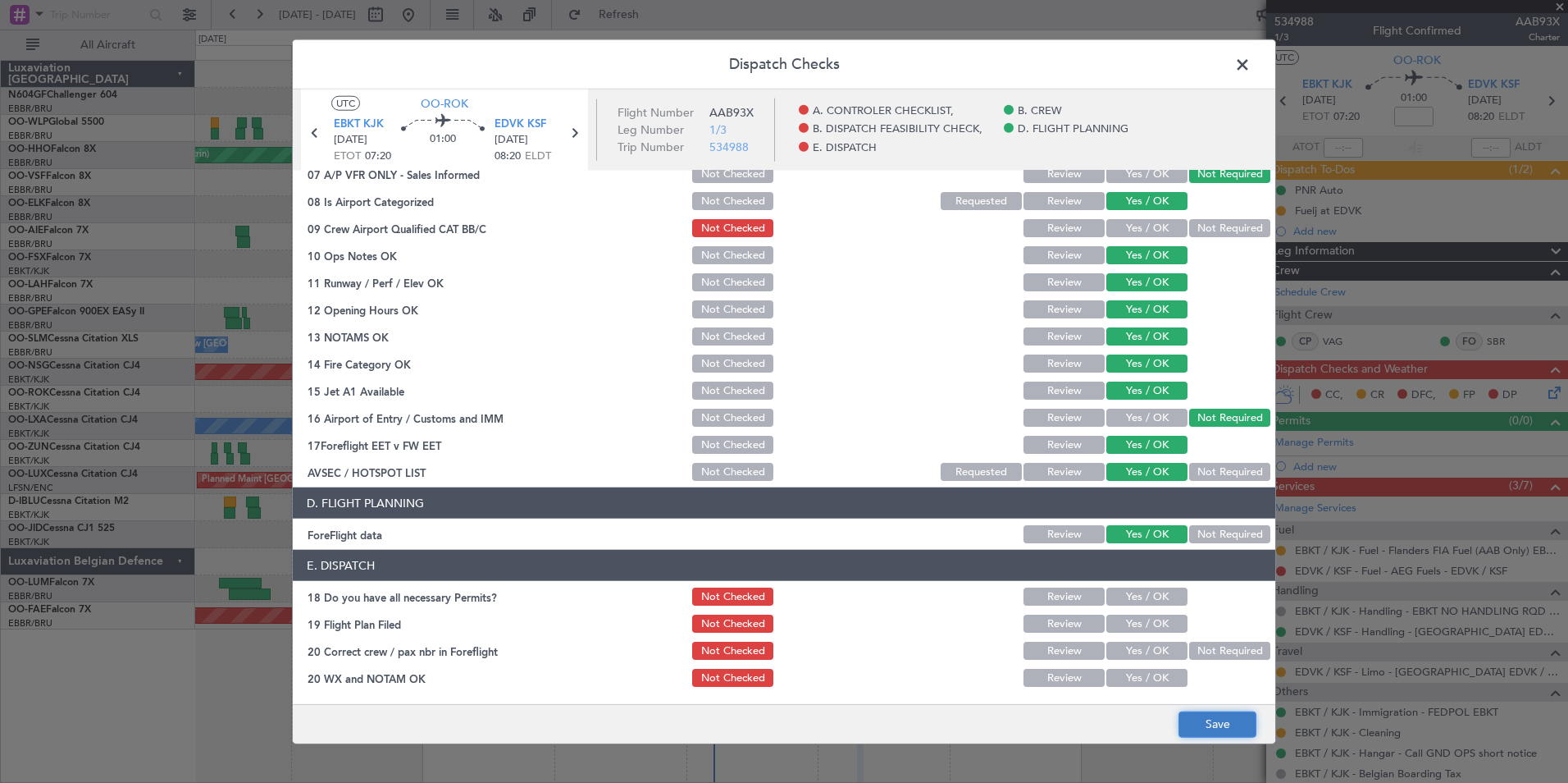
click at [1194, 717] on button "Save" at bounding box center [1217, 723] width 78 height 26
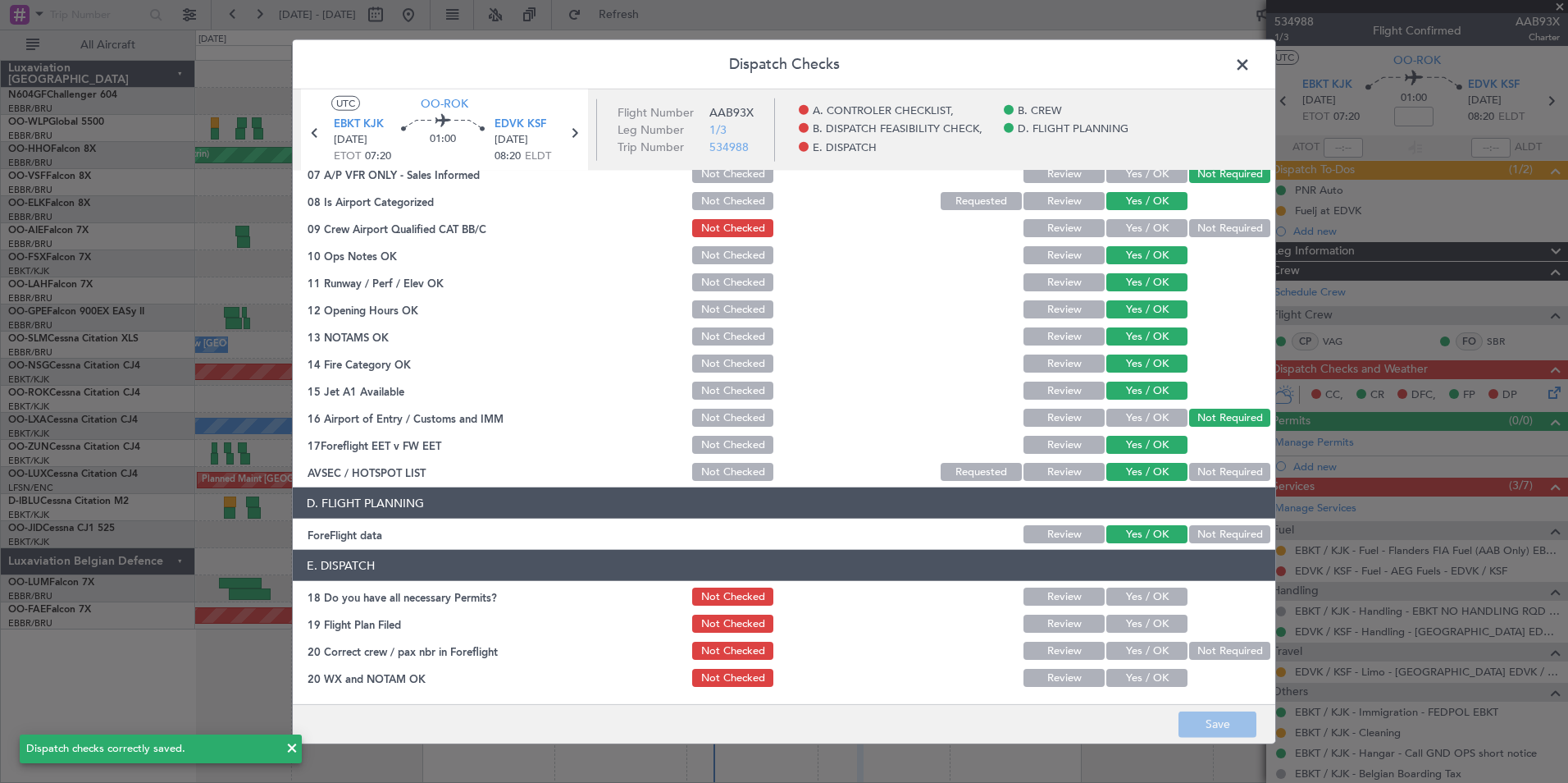
click at [1226, 71] on header "Dispatch Checks" at bounding box center [784, 64] width 983 height 49
click at [1251, 61] on span at bounding box center [1251, 68] width 0 height 33
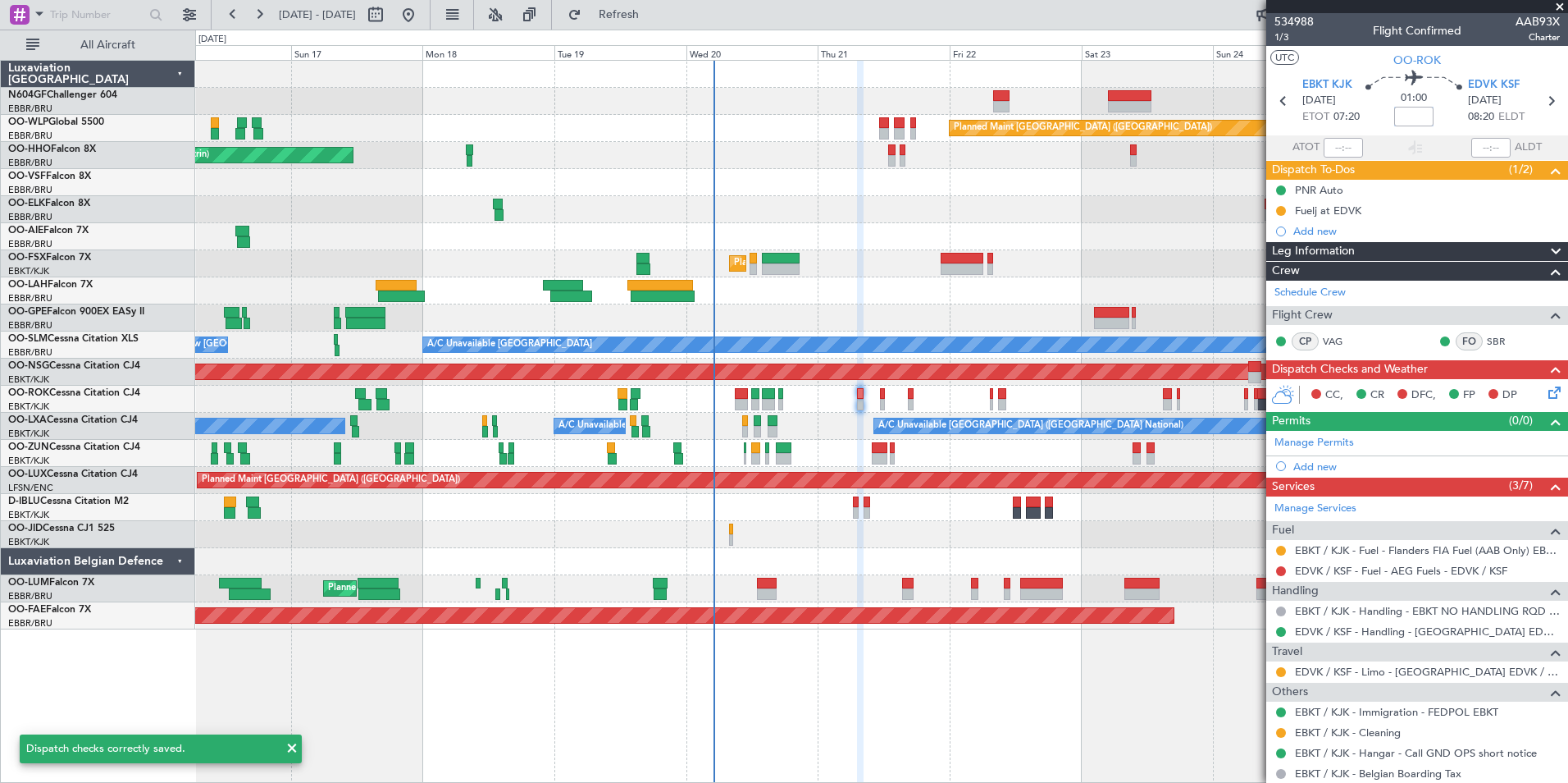
click at [1412, 114] on input at bounding box center [1414, 116] width 39 height 20
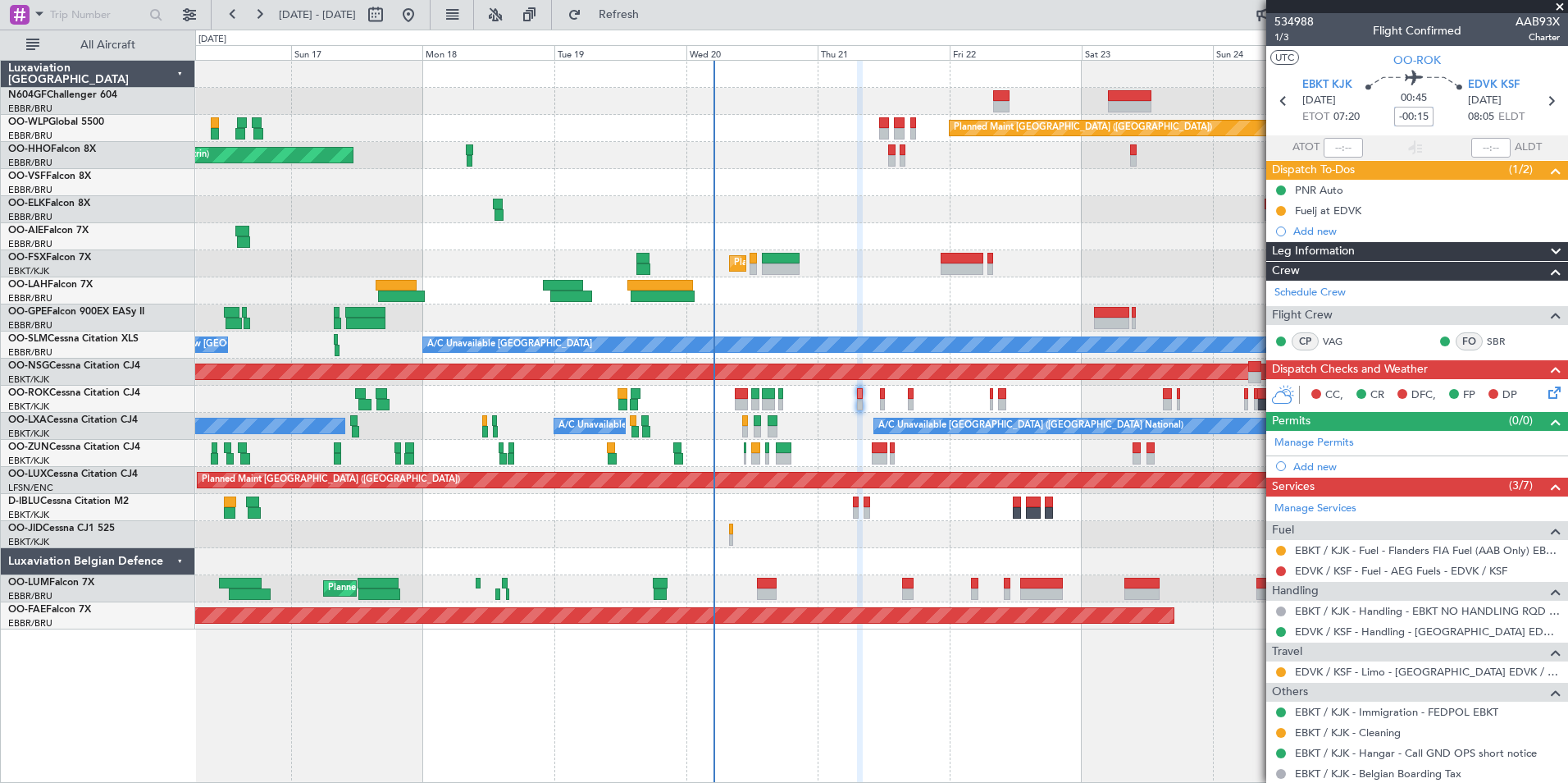
type input "-00:15"
click at [1541, 389] on mat-tooltip-component "Samuel Ian Berry (SBR)" at bounding box center [1500, 376] width 136 height 57
click at [1545, 397] on icon at bounding box center [1551, 390] width 13 height 13
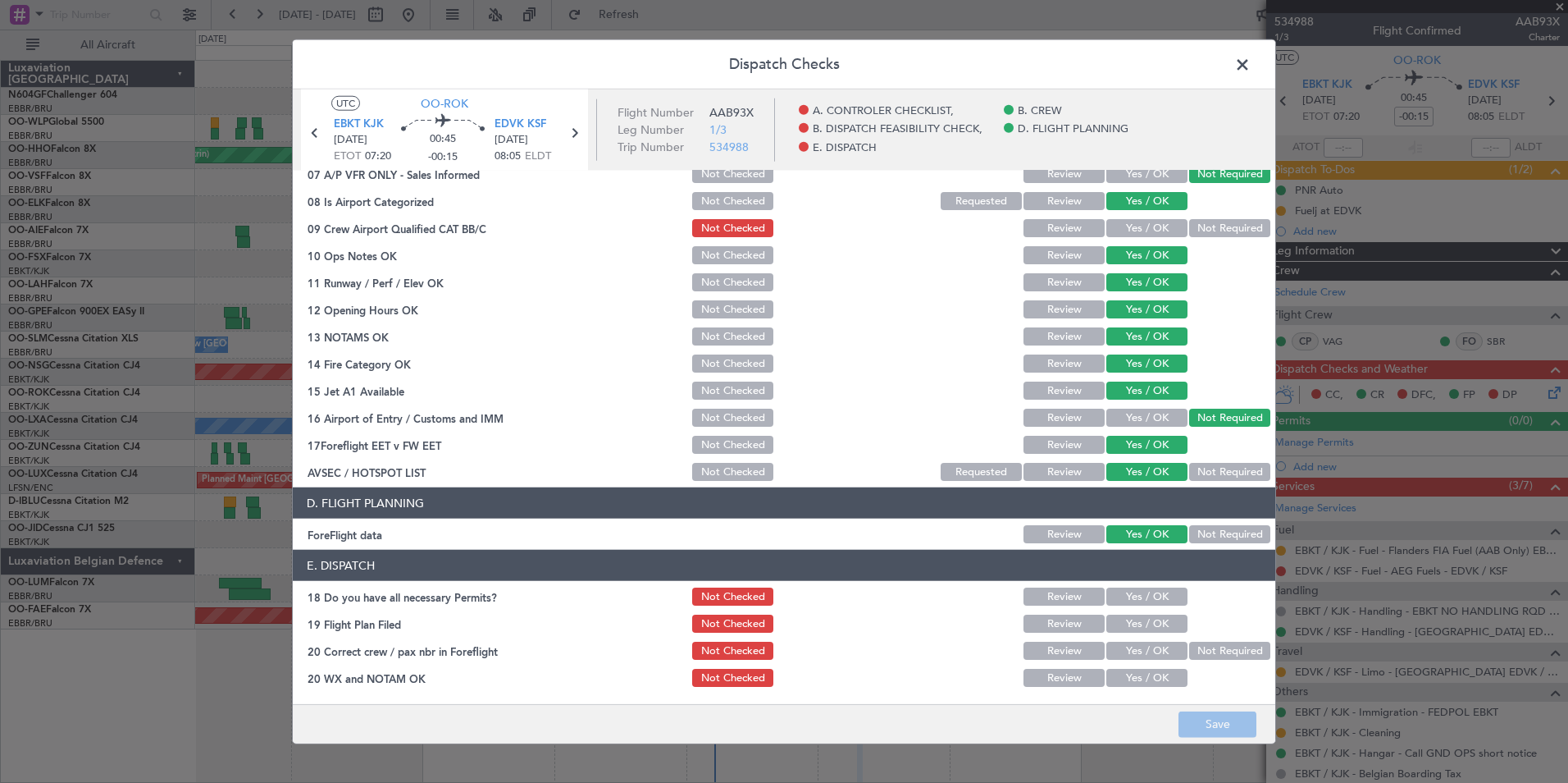
click at [1251, 73] on span at bounding box center [1251, 68] width 0 height 33
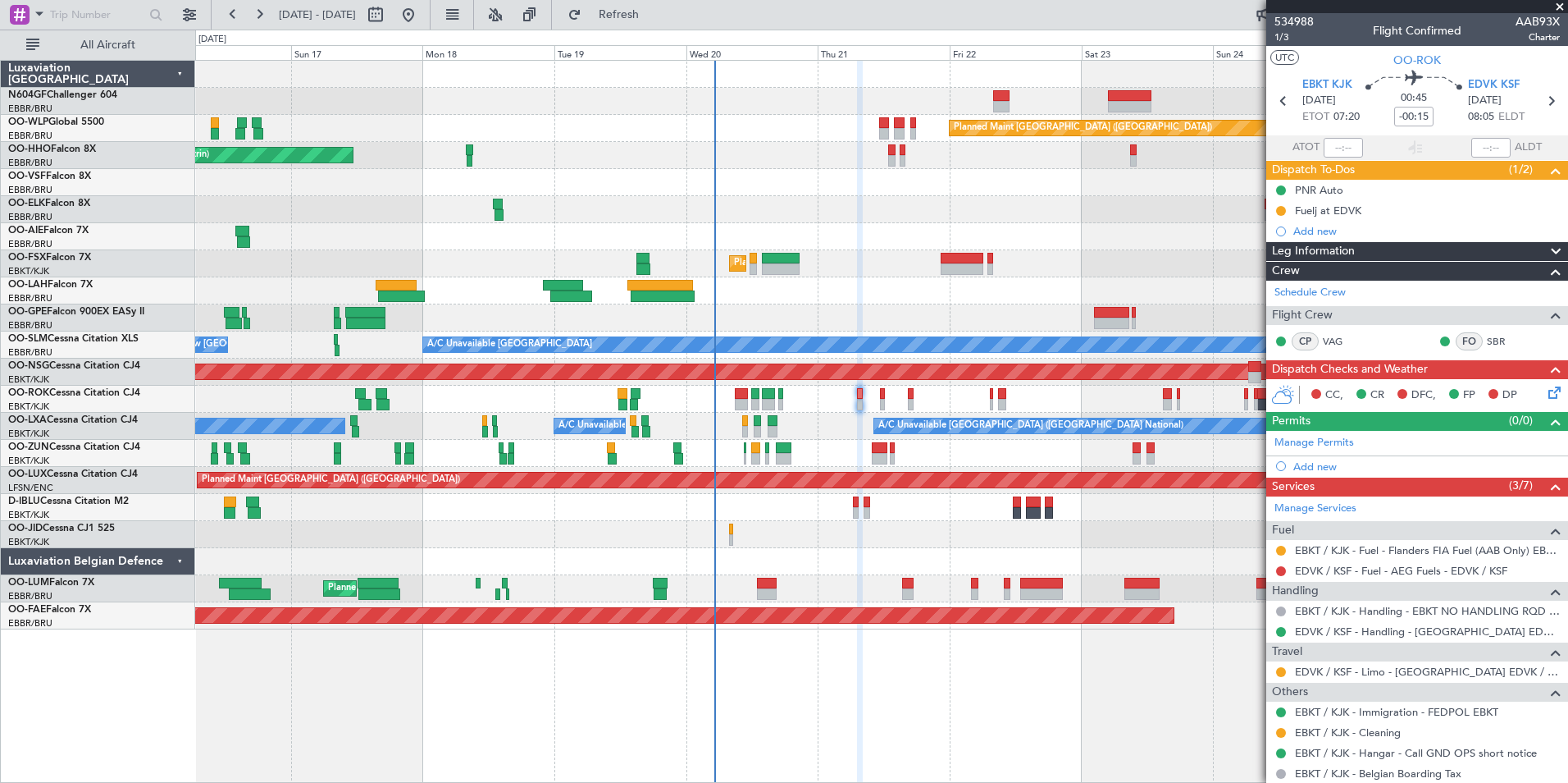
click at [1545, 395] on icon at bounding box center [1551, 390] width 13 height 13
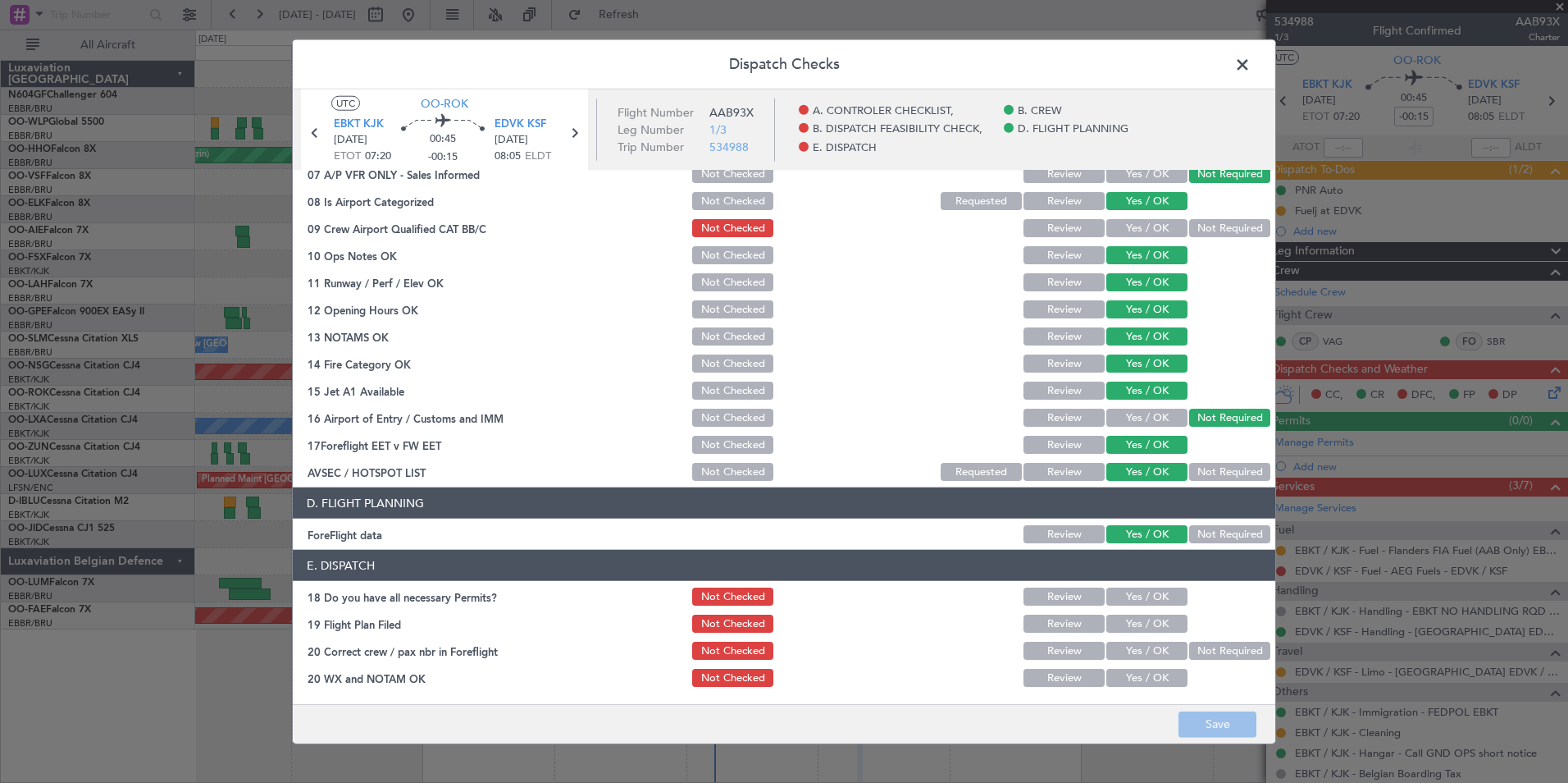
click at [1151, 602] on button "Yes / OK" at bounding box center [1146, 596] width 81 height 18
click at [1136, 632] on div "Yes / OK" at bounding box center [1145, 623] width 83 height 23
click at [1131, 629] on button "Yes / OK" at bounding box center [1146, 623] width 81 height 18
click at [1130, 653] on button "Yes / OK" at bounding box center [1146, 650] width 81 height 18
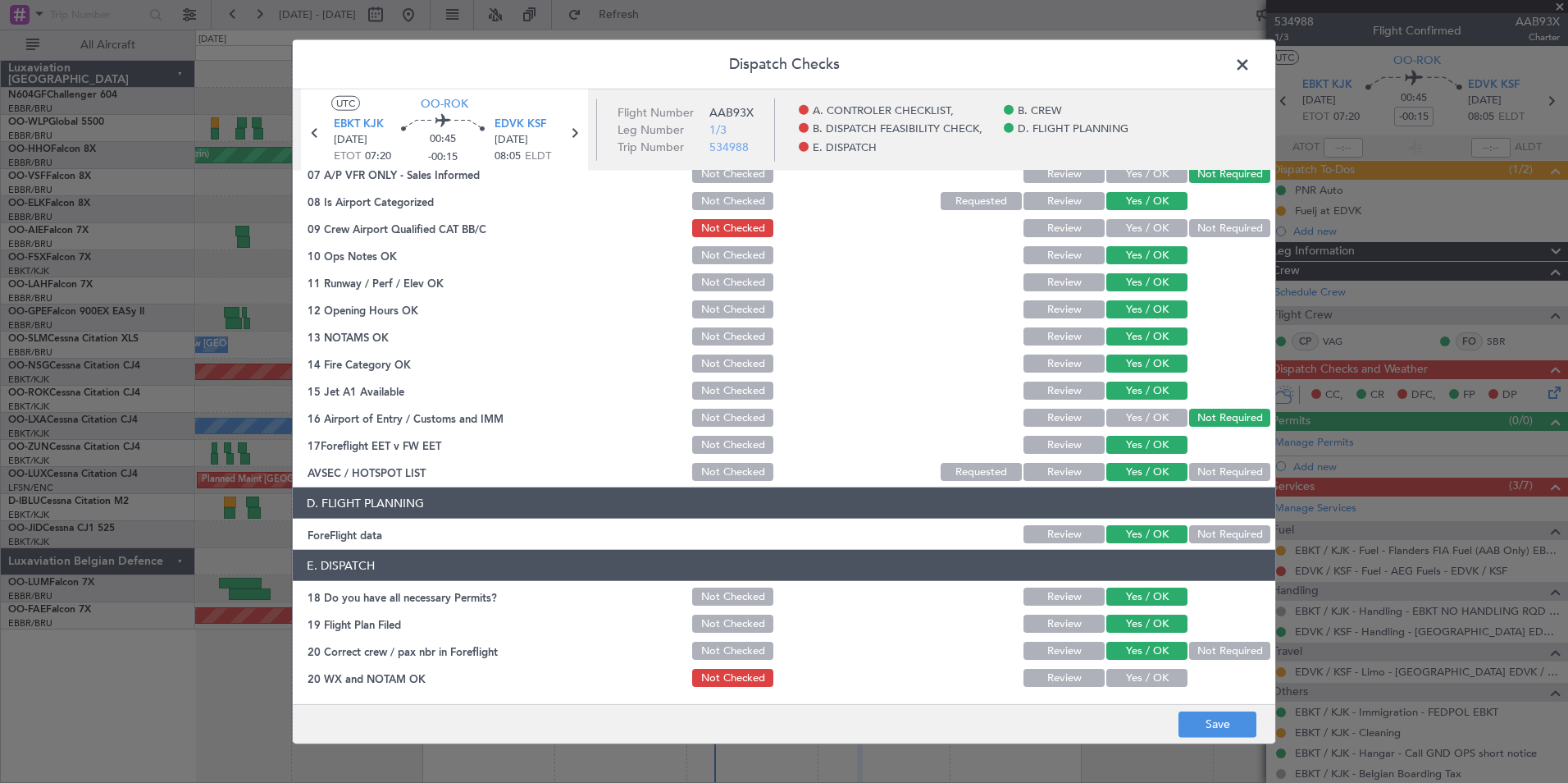
click at [1134, 675] on button "Yes / OK" at bounding box center [1146, 677] width 81 height 18
click at [1236, 722] on button "Save" at bounding box center [1217, 723] width 78 height 26
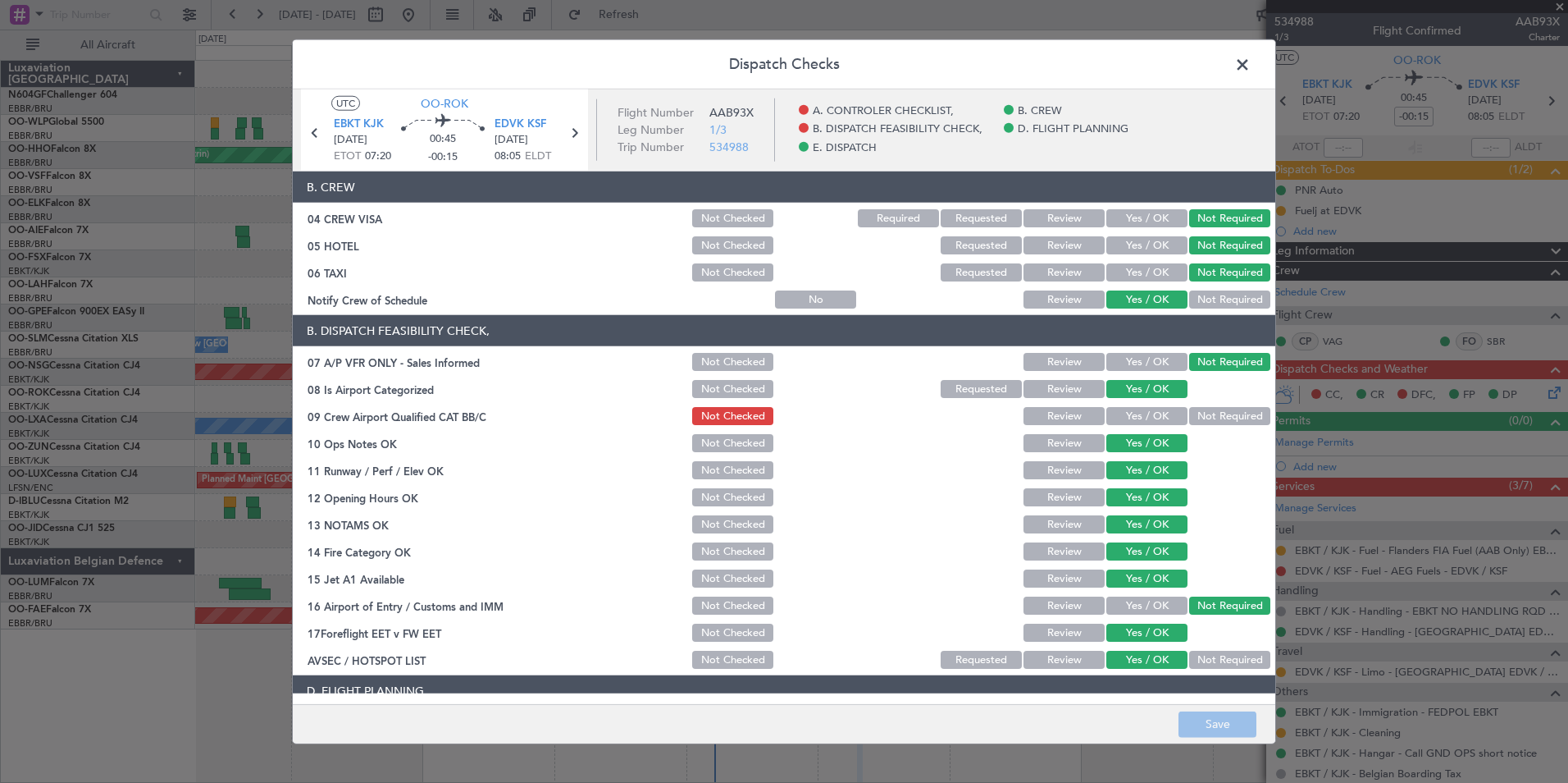
scroll to position [0, 0]
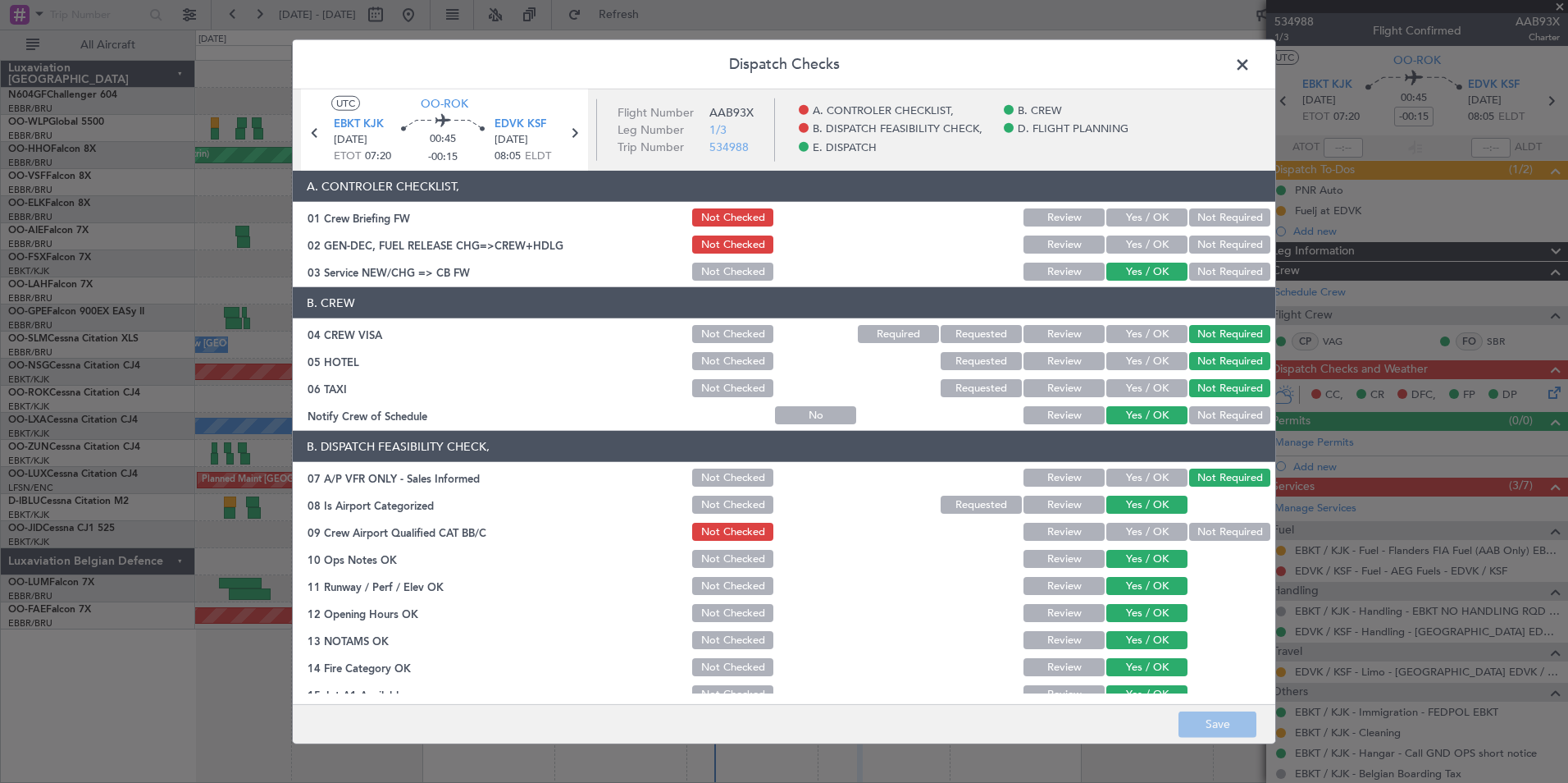
click at [1251, 71] on span at bounding box center [1251, 68] width 0 height 33
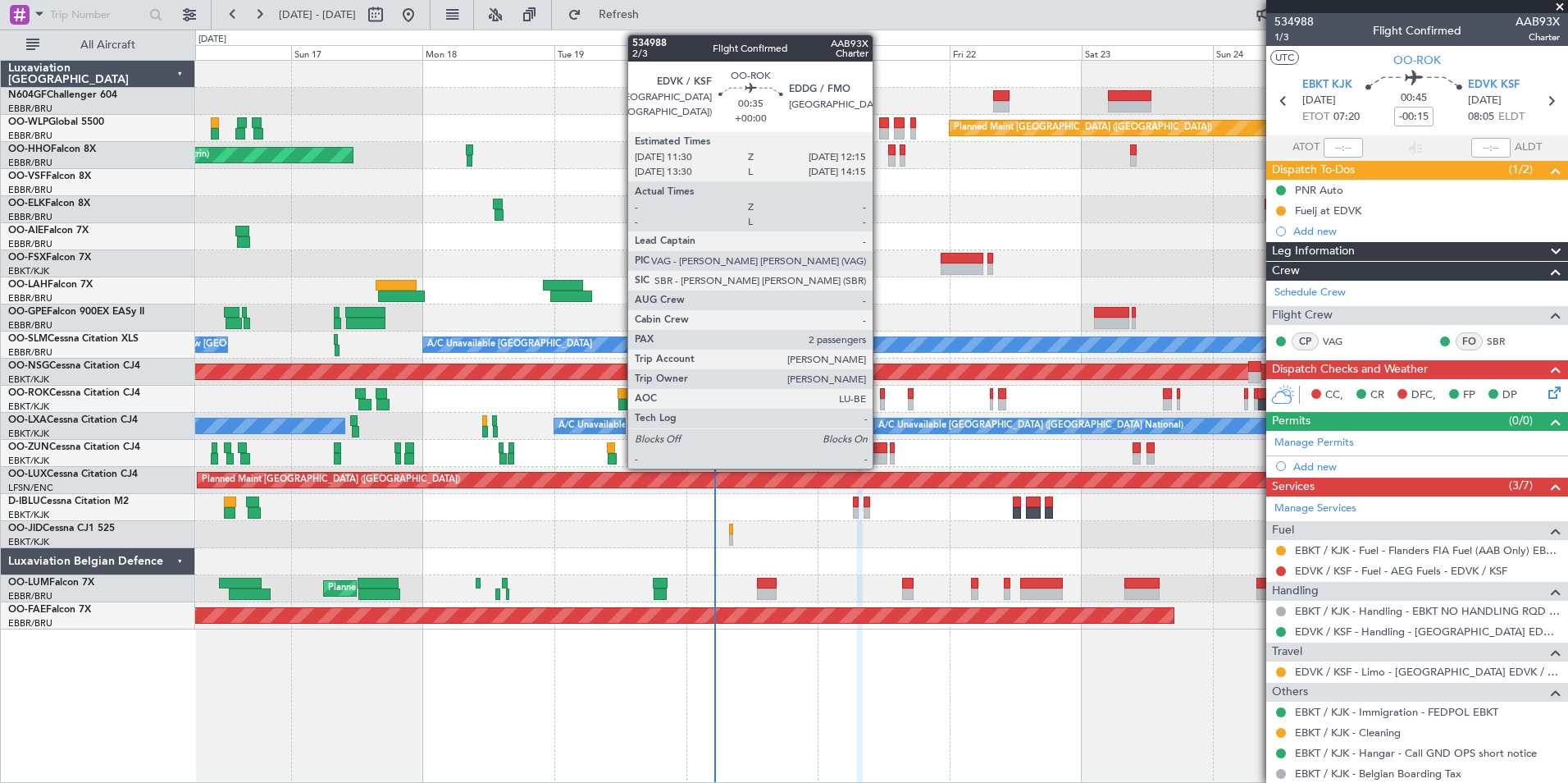
click at [880, 396] on div at bounding box center [882, 394] width 5 height 11
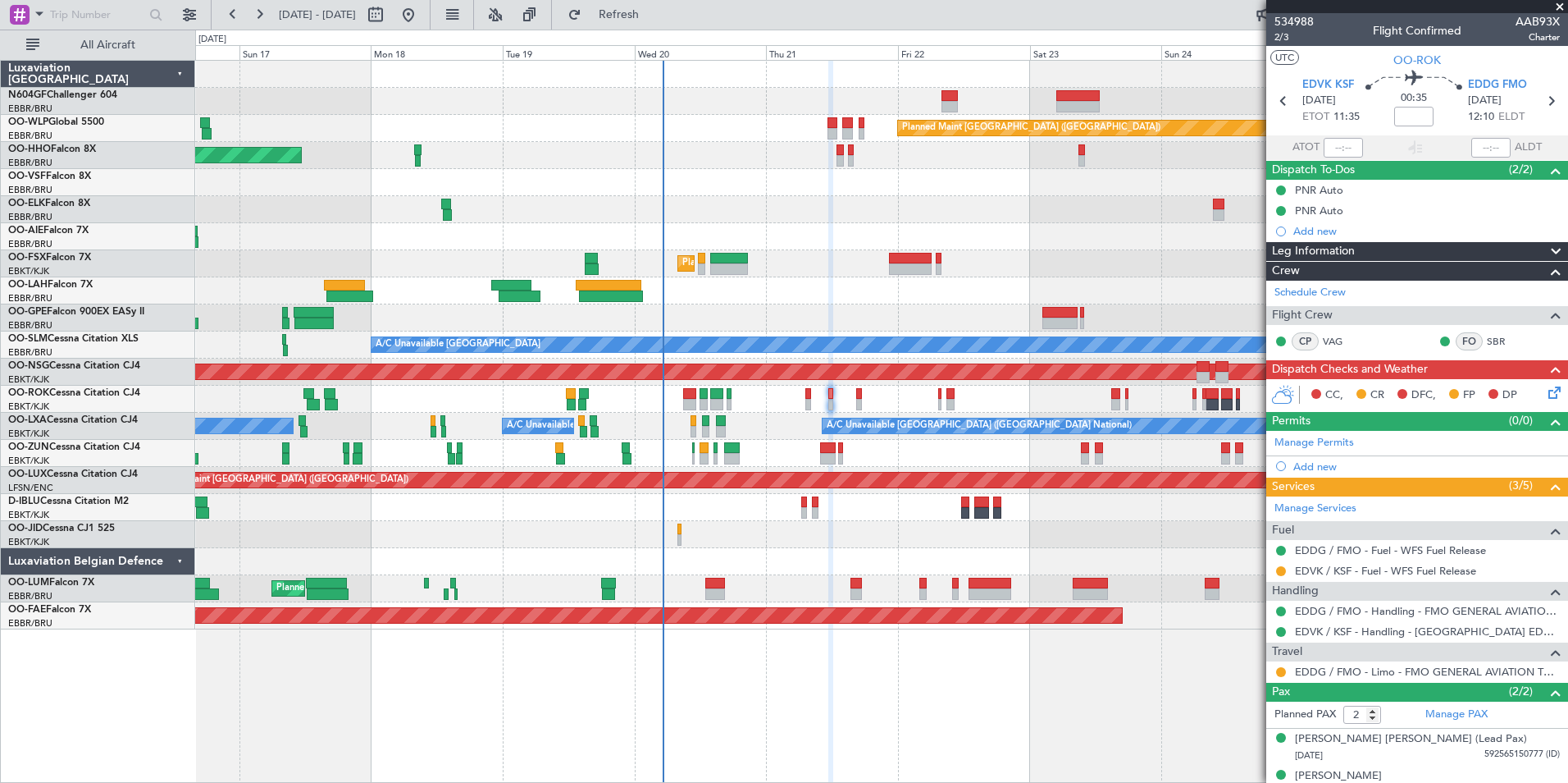
click at [916, 435] on div "Planned Maint Berlin (Brandenburg) AOG Maint Geneva (Cointrin) A/C Unavailable …" at bounding box center [881, 344] width 1372 height 569
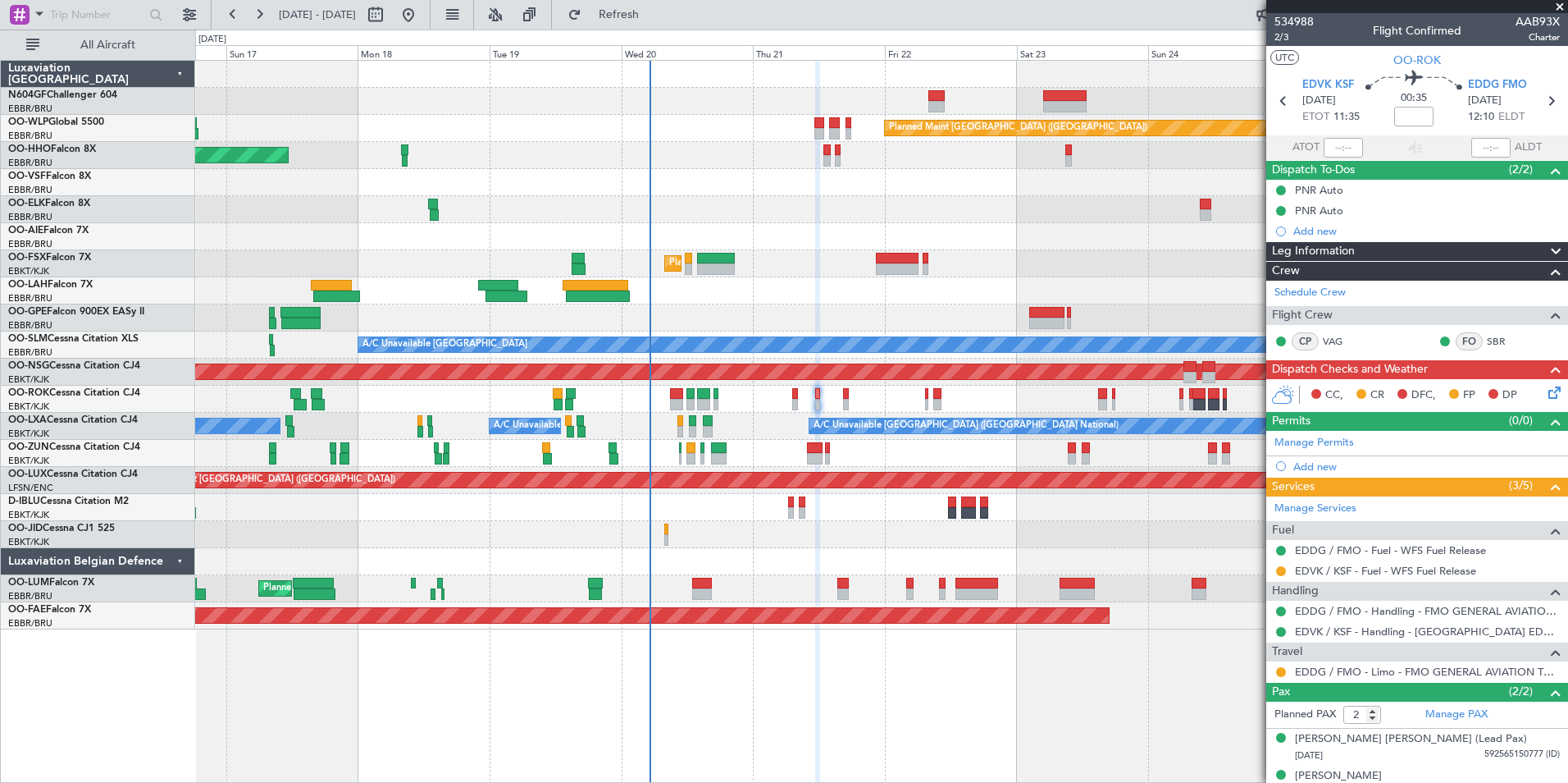
click at [825, 397] on div "Owner Kortrijk-Wevelgem Owner Kortrijk-Wevelgem" at bounding box center [881, 398] width 1372 height 27
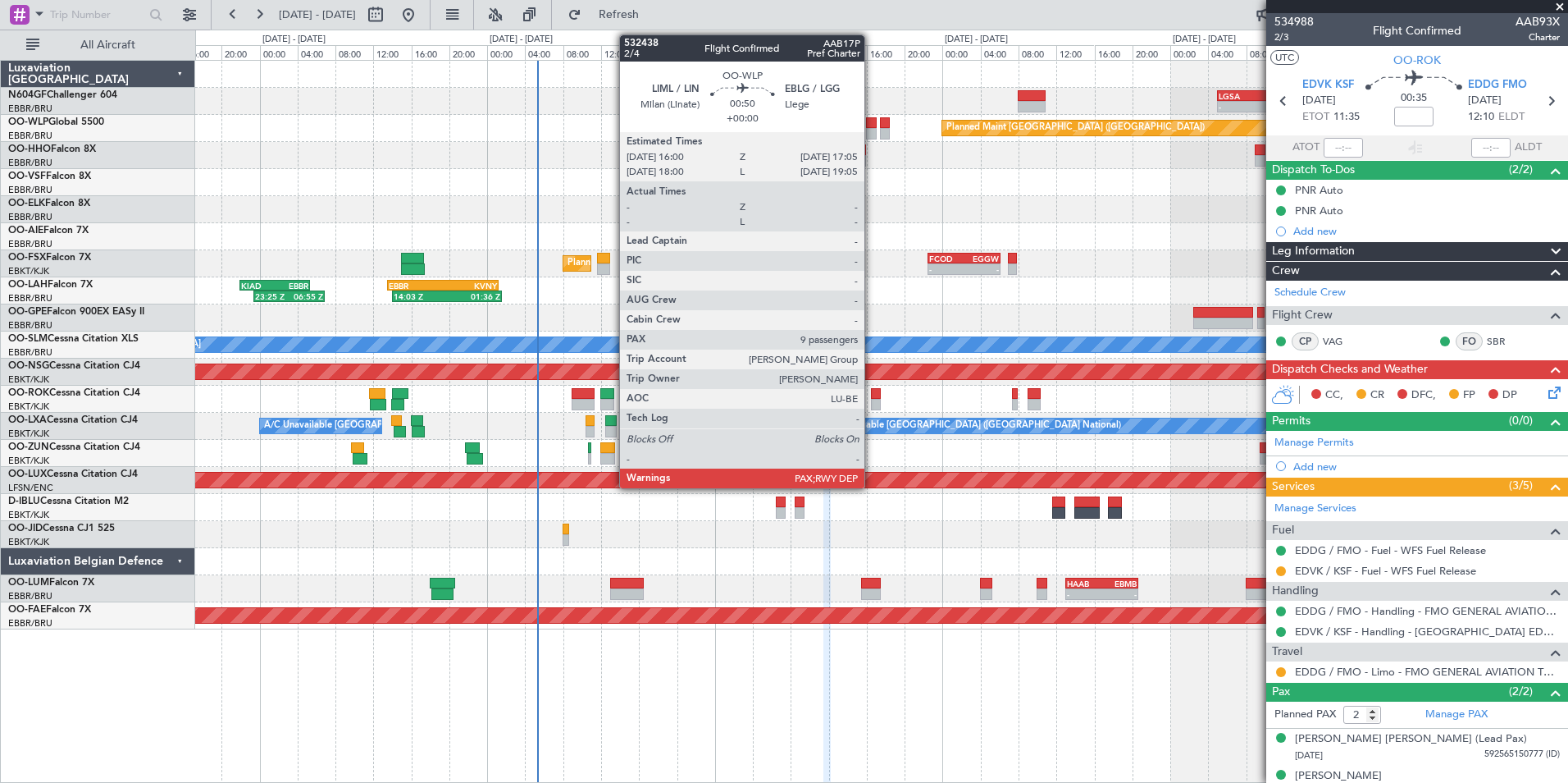
click at [872, 133] on div at bounding box center [871, 133] width 10 height 11
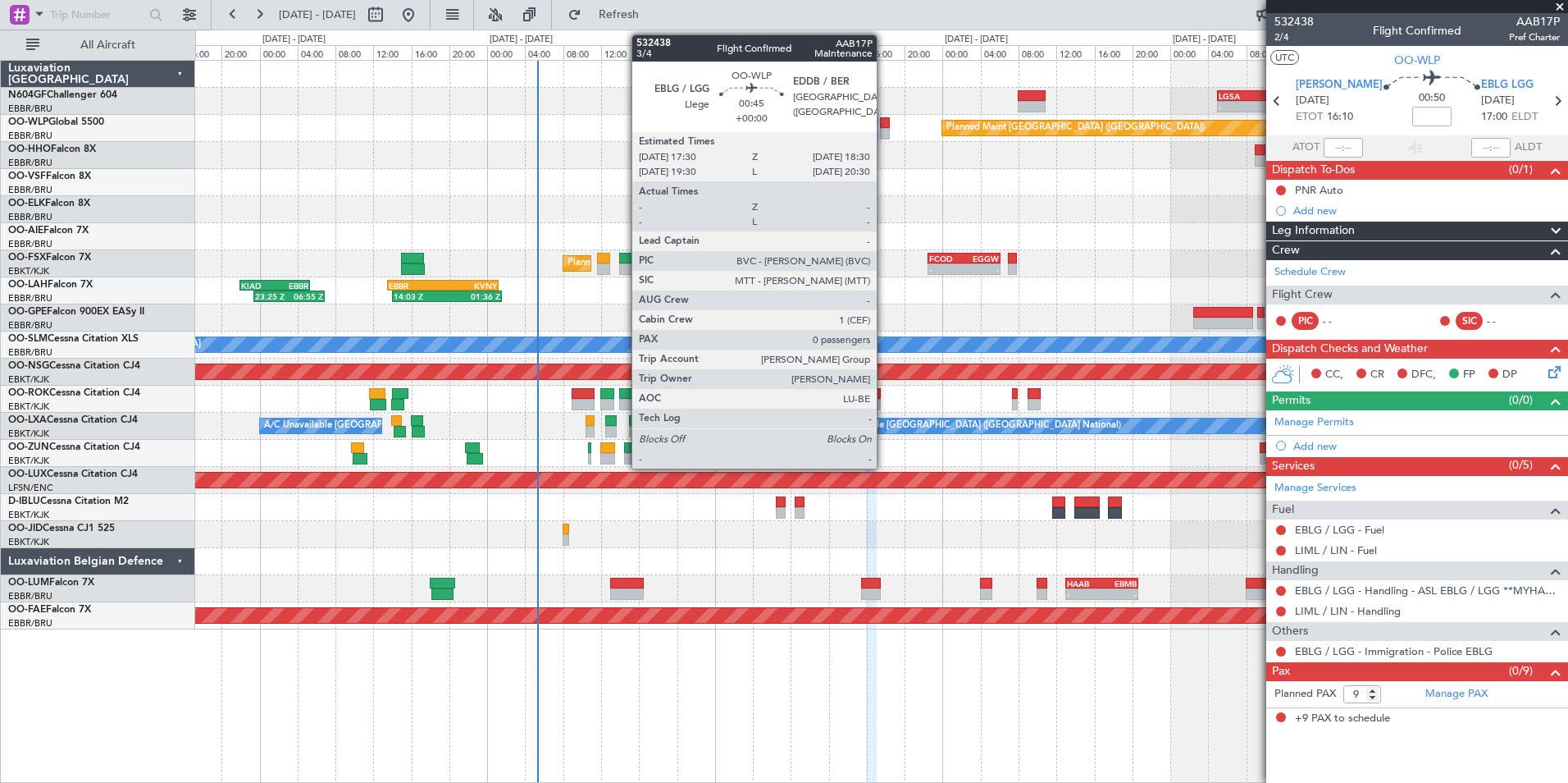
click at [884, 123] on div at bounding box center [885, 123] width 10 height 11
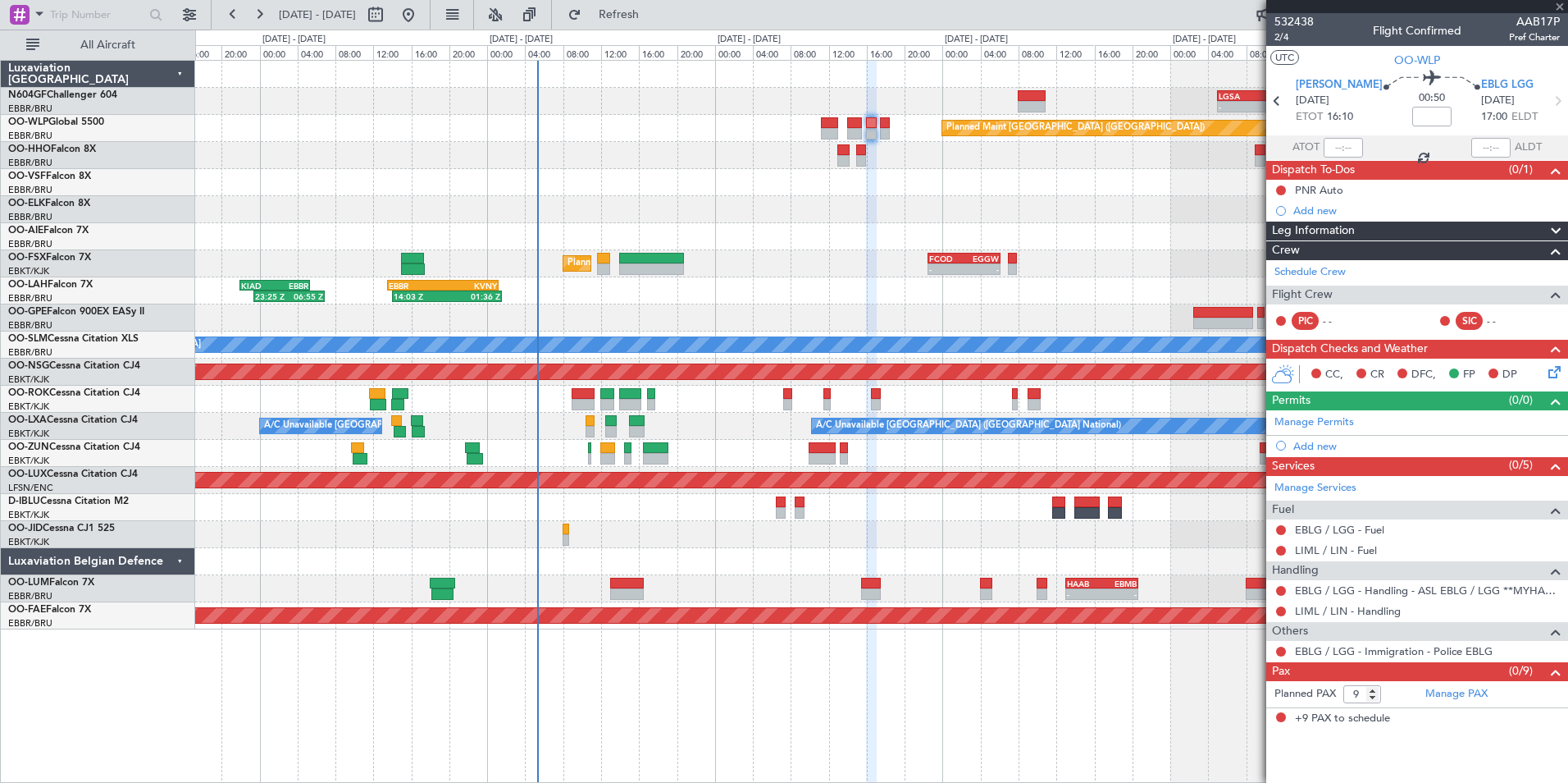
type input "0"
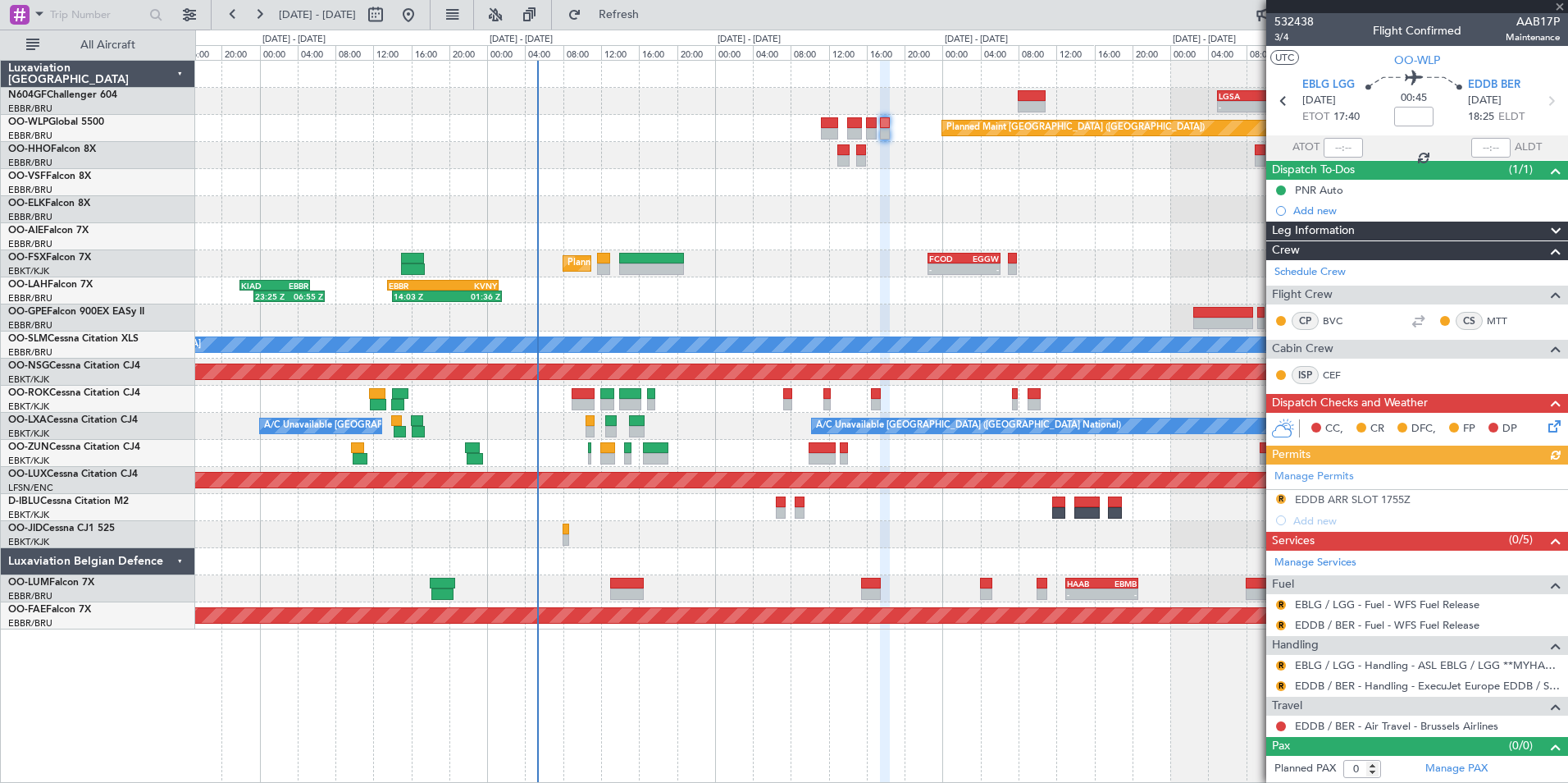
click at [839, 252] on div "Planned Maint Kortrijk-Wevelgem - - FCOD 22:30 Z EGGW 06:10 Z" at bounding box center [881, 263] width 1372 height 27
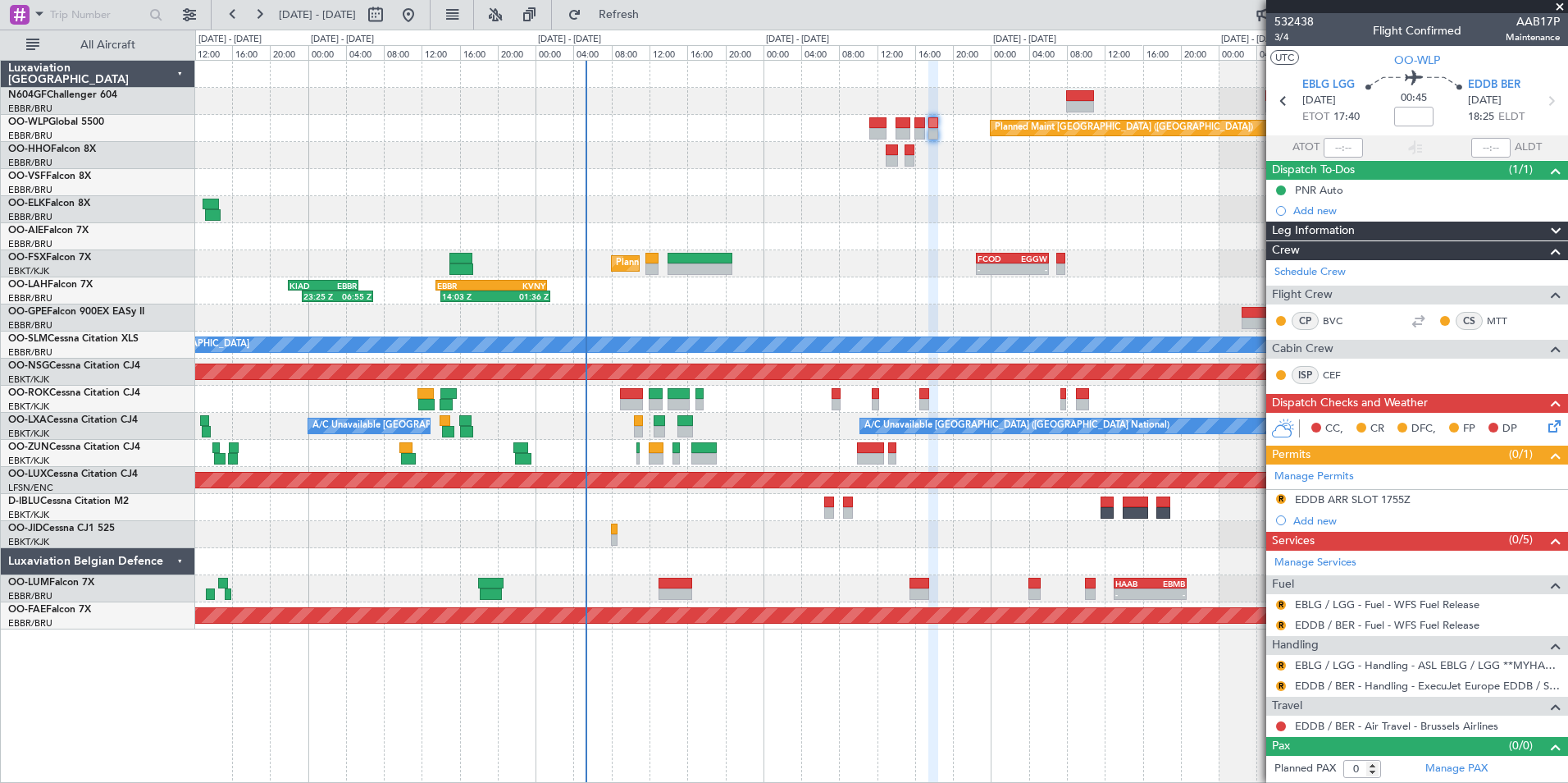
click at [901, 263] on div "- - LGSA 05:00 Z FZQA 12:50 Z Planned Maint Berlin (Brandenburg) AOG Maint Gene…" at bounding box center [881, 344] width 1372 height 569
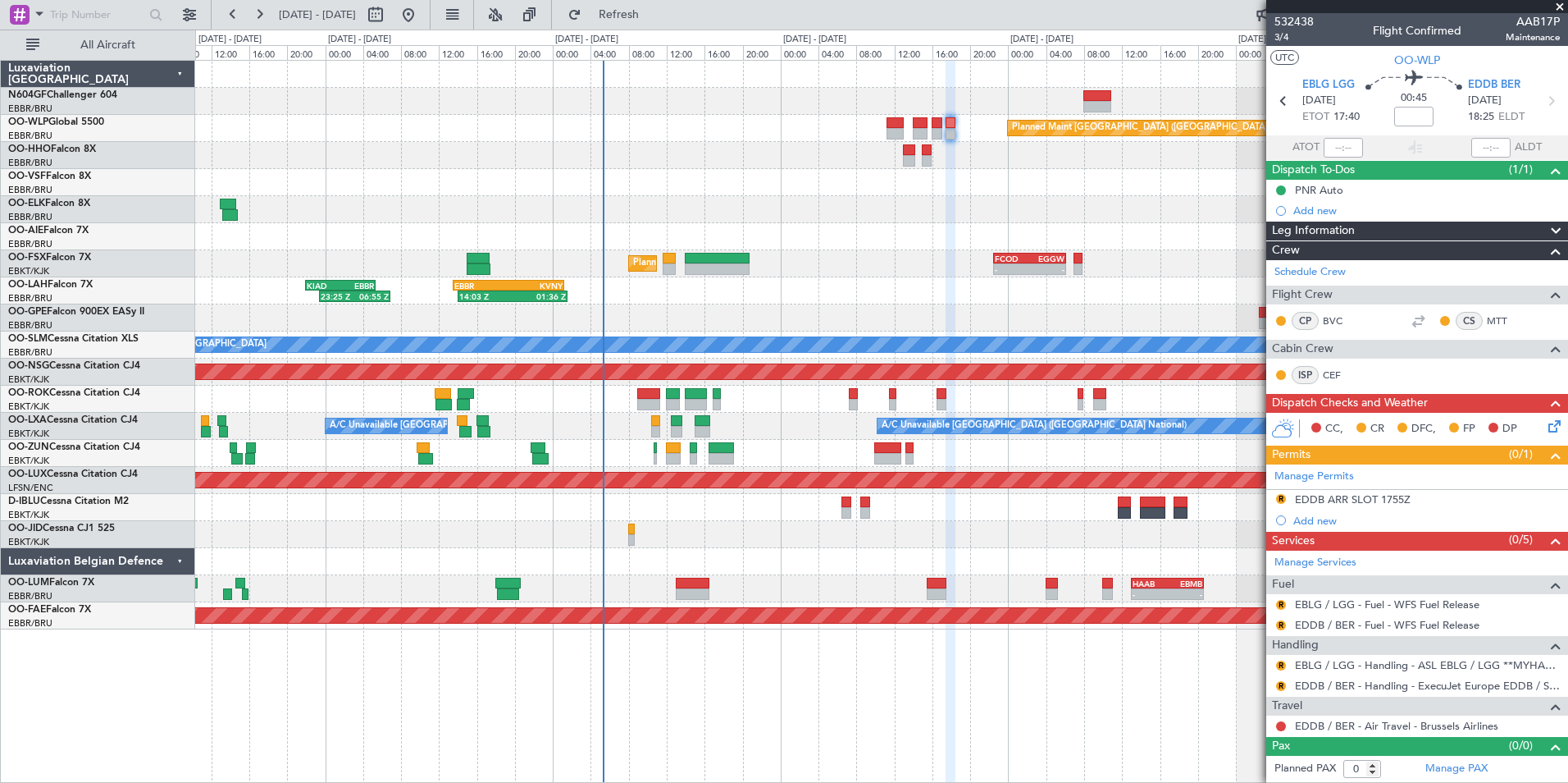
click at [864, 210] on div at bounding box center [881, 209] width 1372 height 27
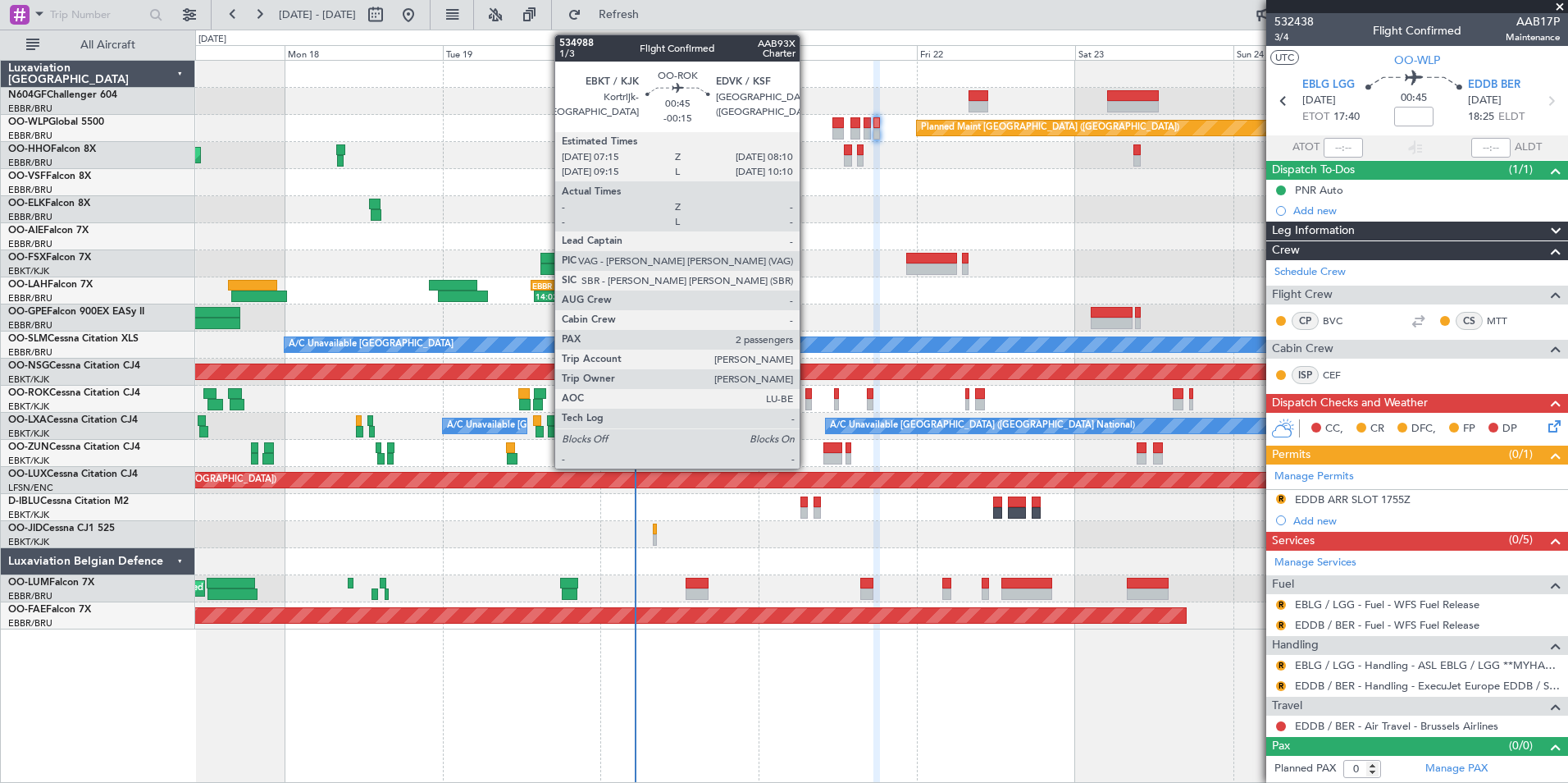
click at [807, 403] on div at bounding box center [808, 404] width 7 height 11
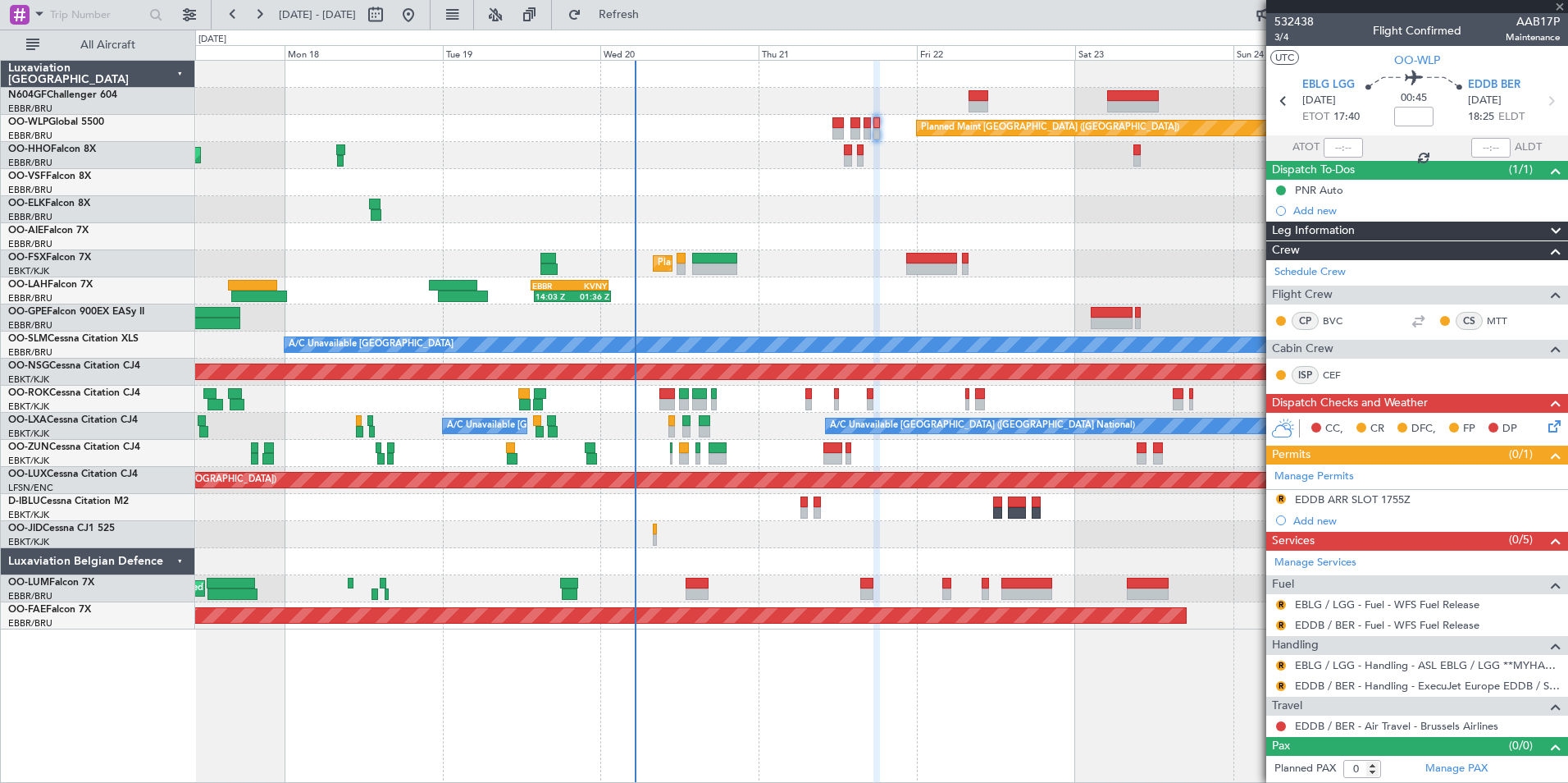
type input "-00:15"
type input "2"
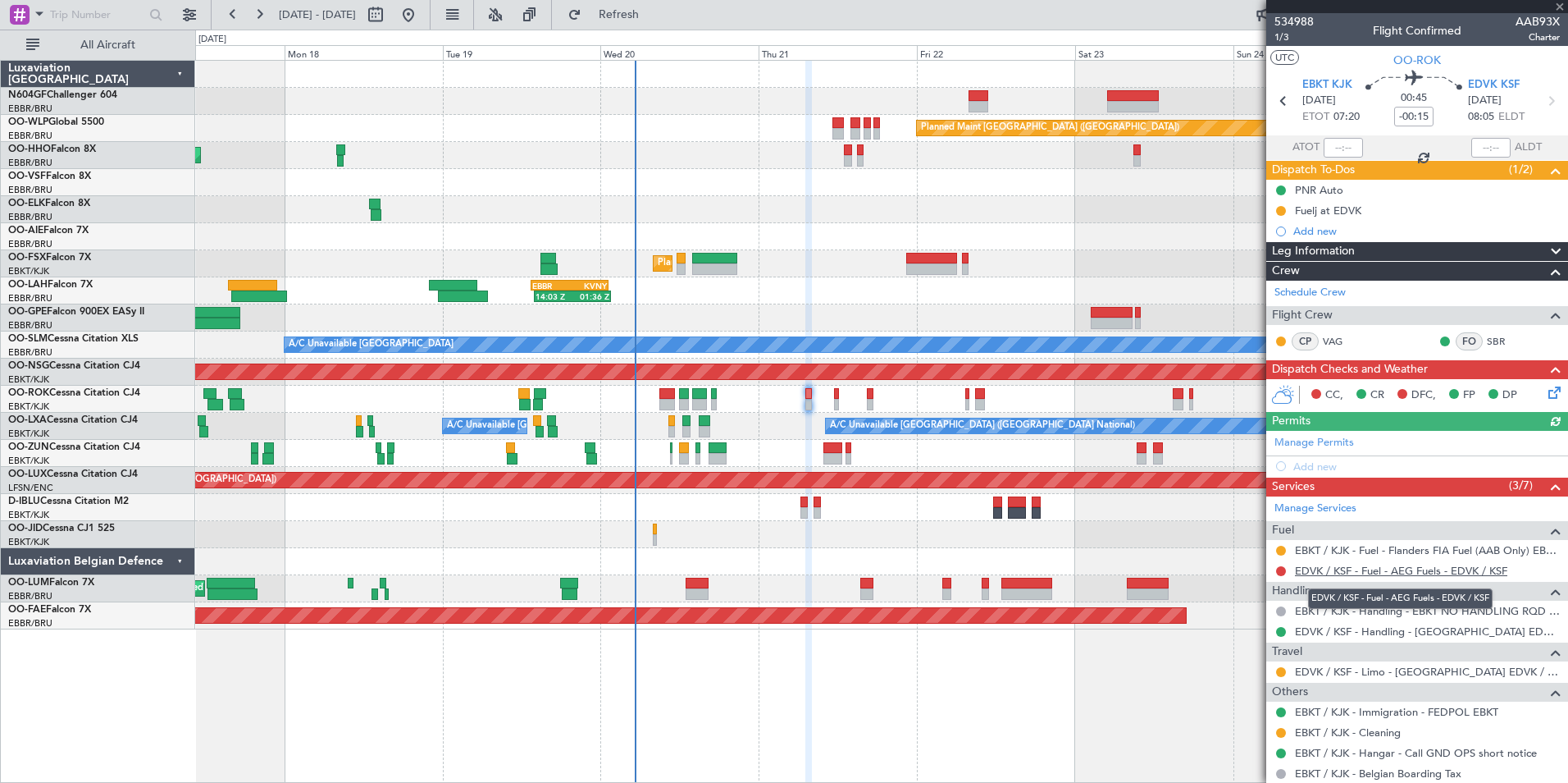
click at [1332, 567] on link "EDVK / KSF - Fuel - AEG Fuels - EDVK / KSF" at bounding box center [1401, 570] width 212 height 14
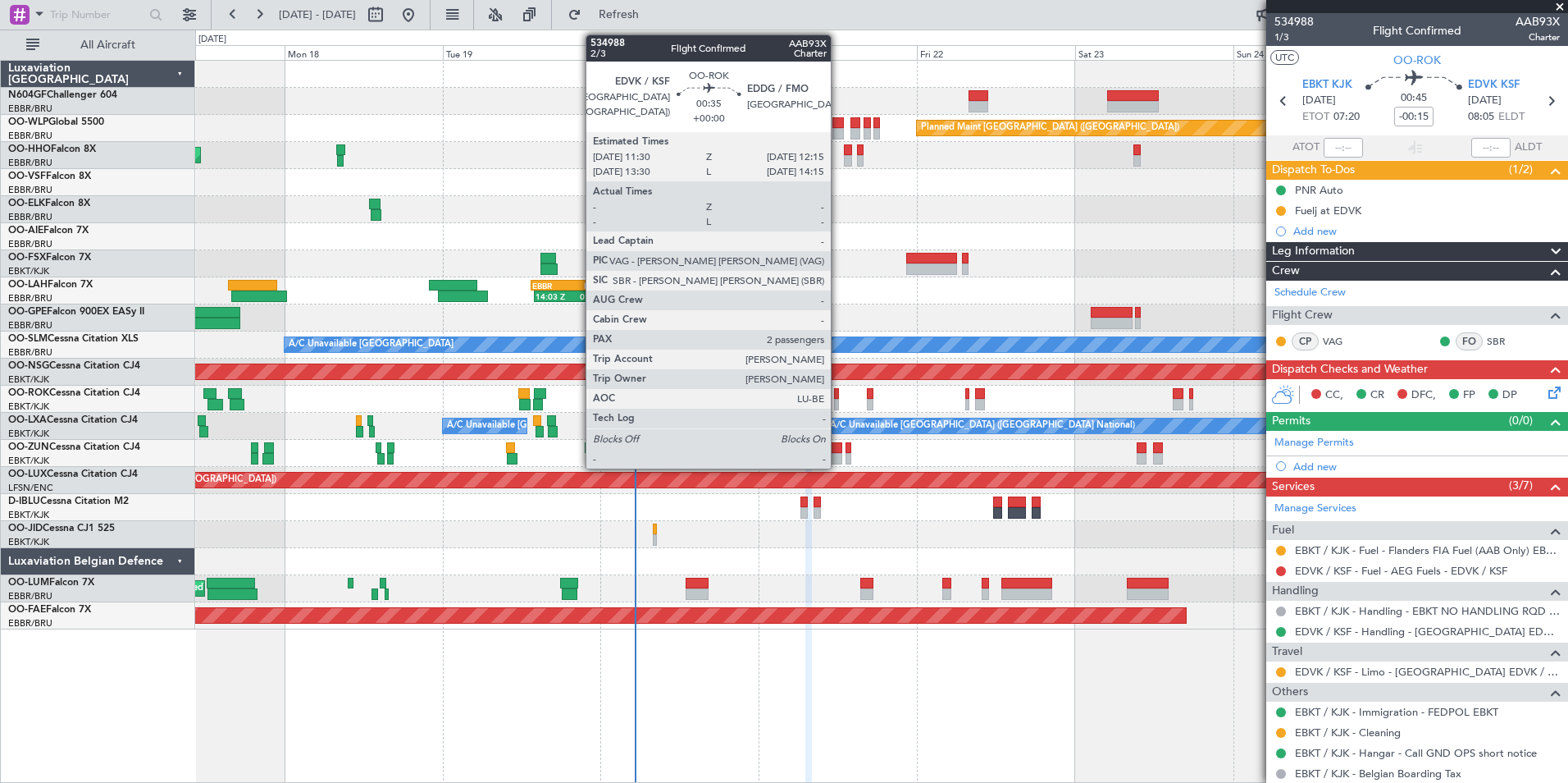
click at [838, 398] on div at bounding box center [837, 404] width 6 height 11
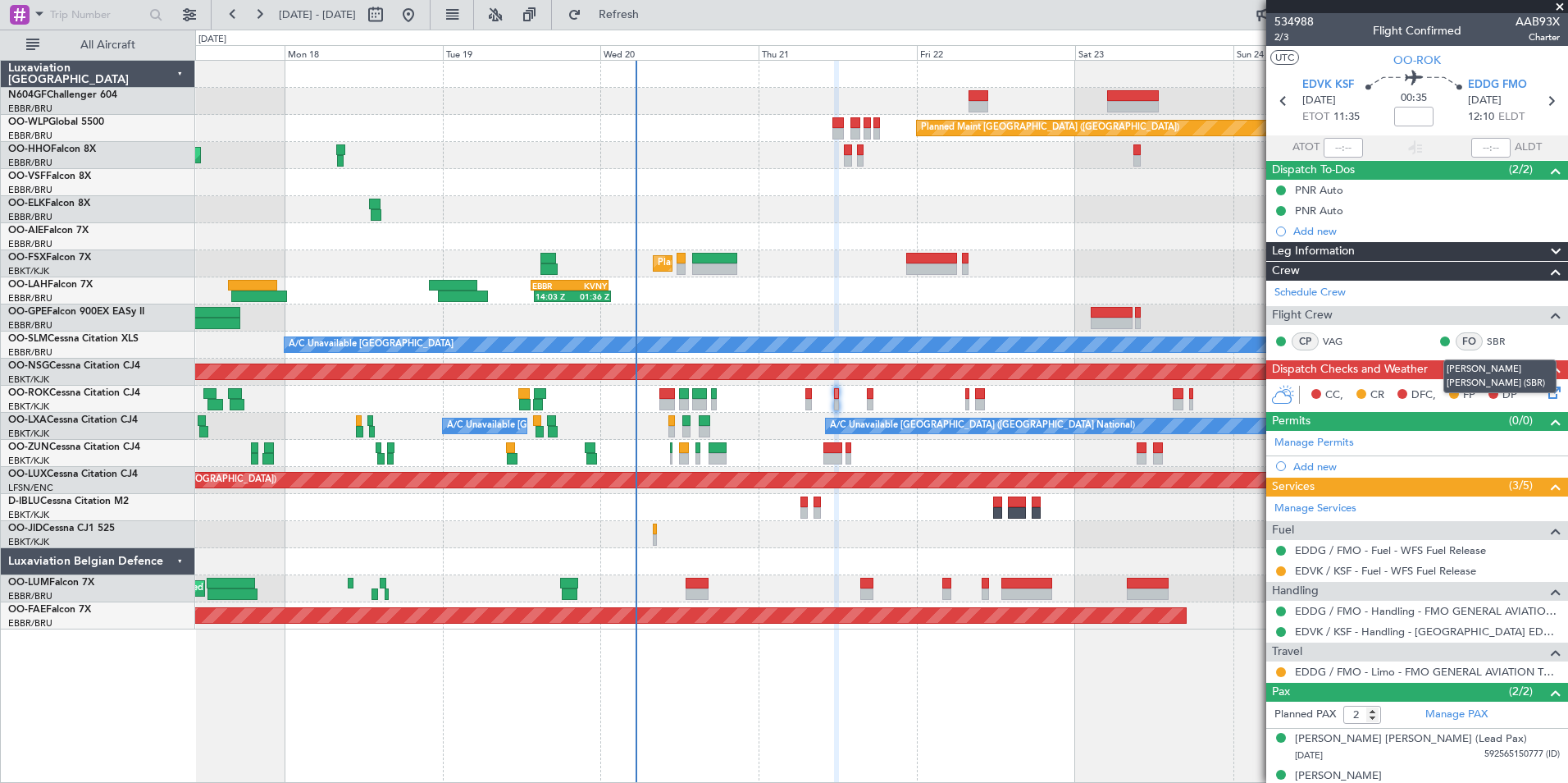
click at [1545, 393] on icon at bounding box center [1551, 390] width 13 height 13
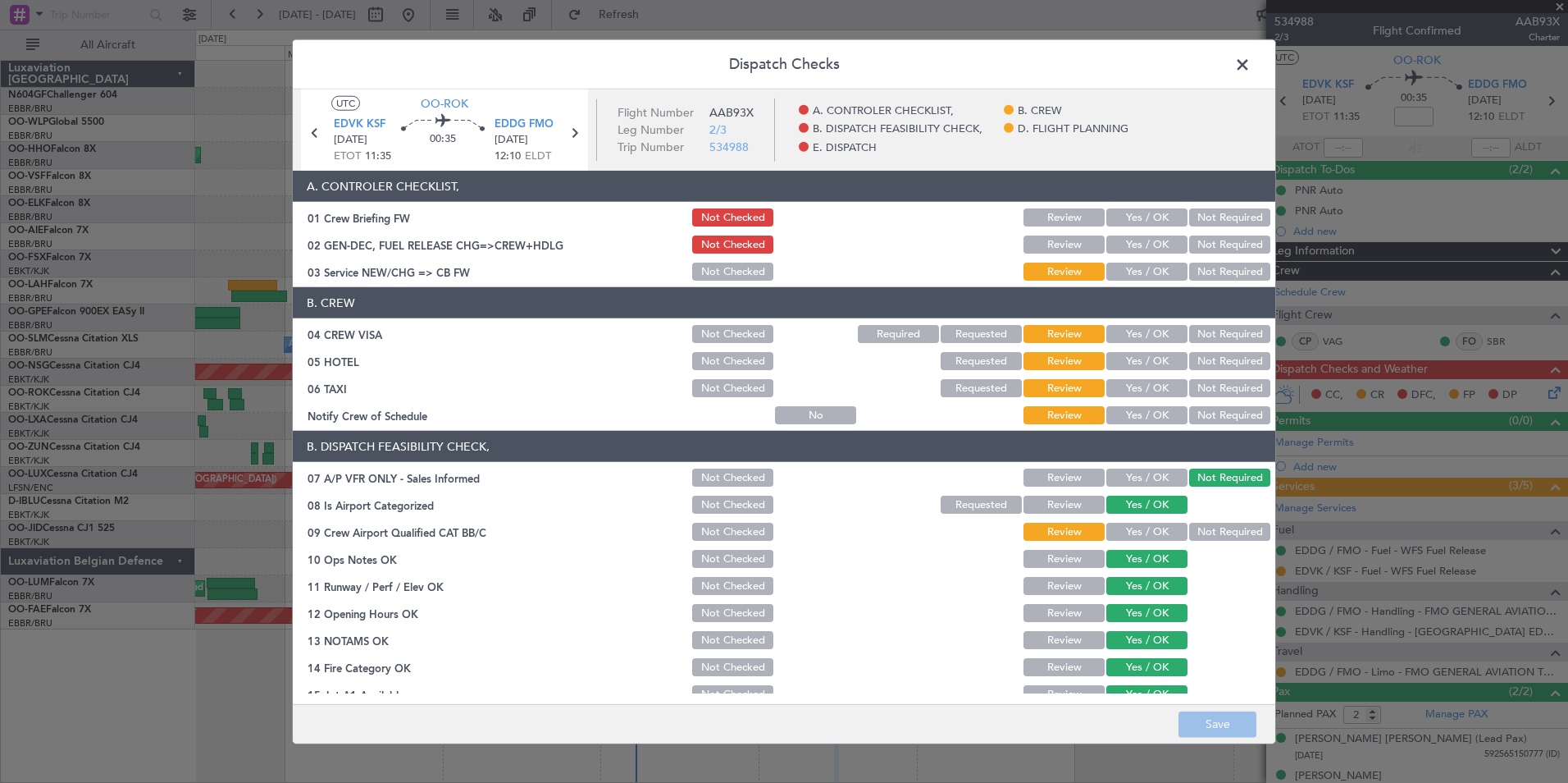
click at [1144, 271] on button "Yes / OK" at bounding box center [1146, 271] width 81 height 18
click at [1205, 333] on button "Not Required" at bounding box center [1229, 333] width 81 height 18
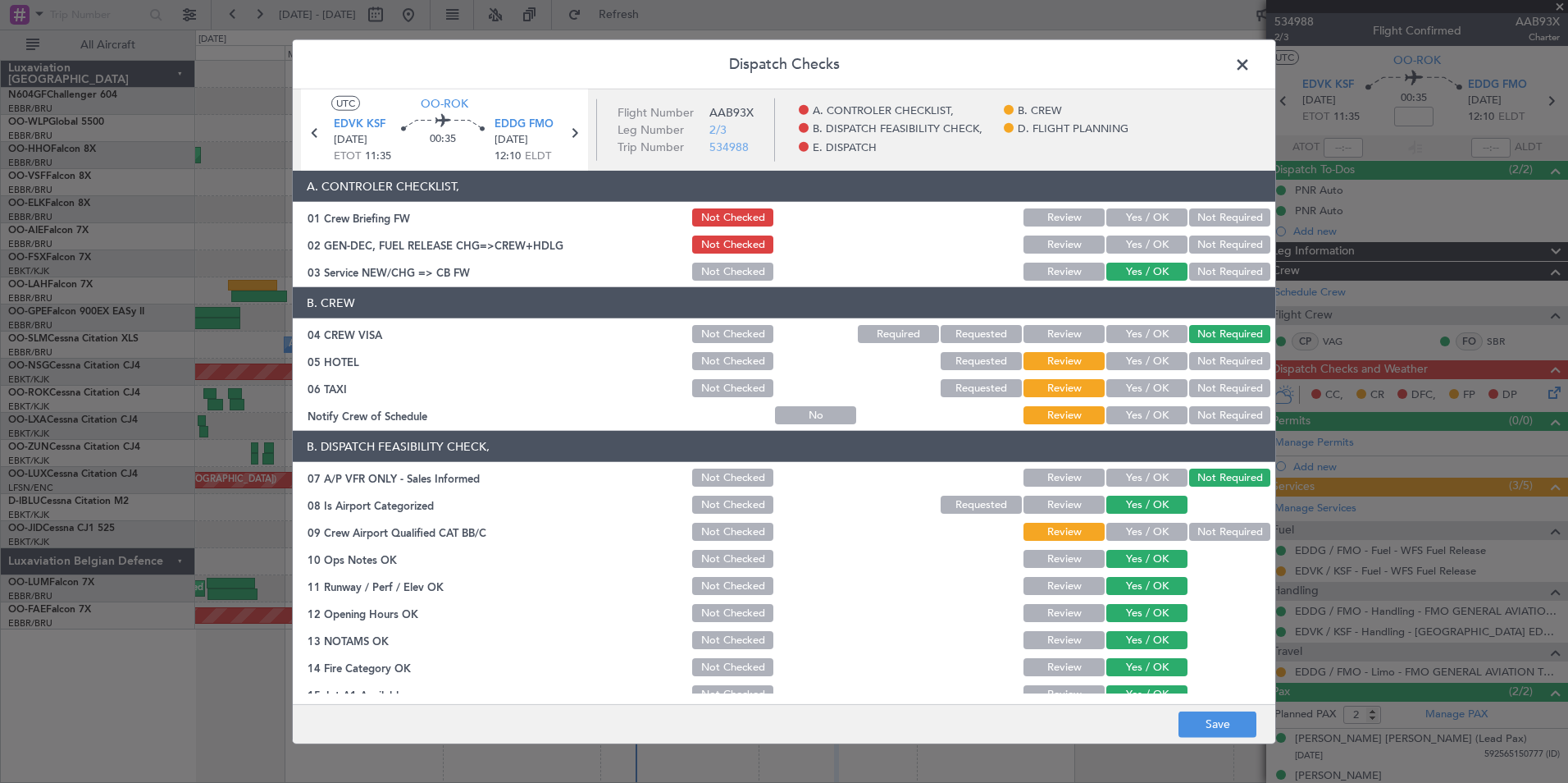
click at [1205, 356] on button "Not Required" at bounding box center [1229, 360] width 81 height 18
click at [1195, 382] on button "Not Required" at bounding box center [1229, 387] width 81 height 18
click at [1132, 419] on button "Yes / OK" at bounding box center [1146, 414] width 81 height 18
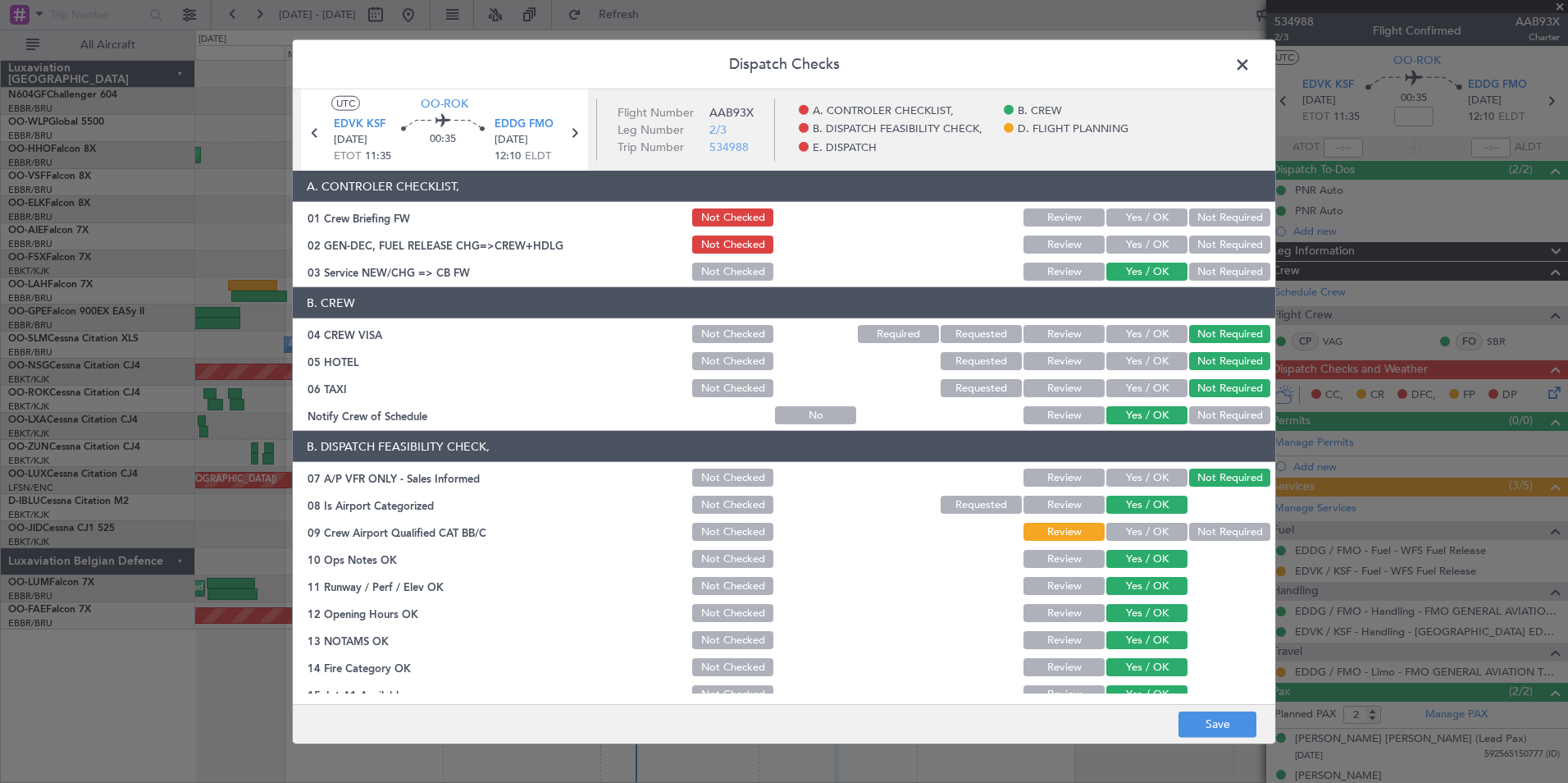
click at [1219, 535] on button "Not Required" at bounding box center [1229, 531] width 81 height 18
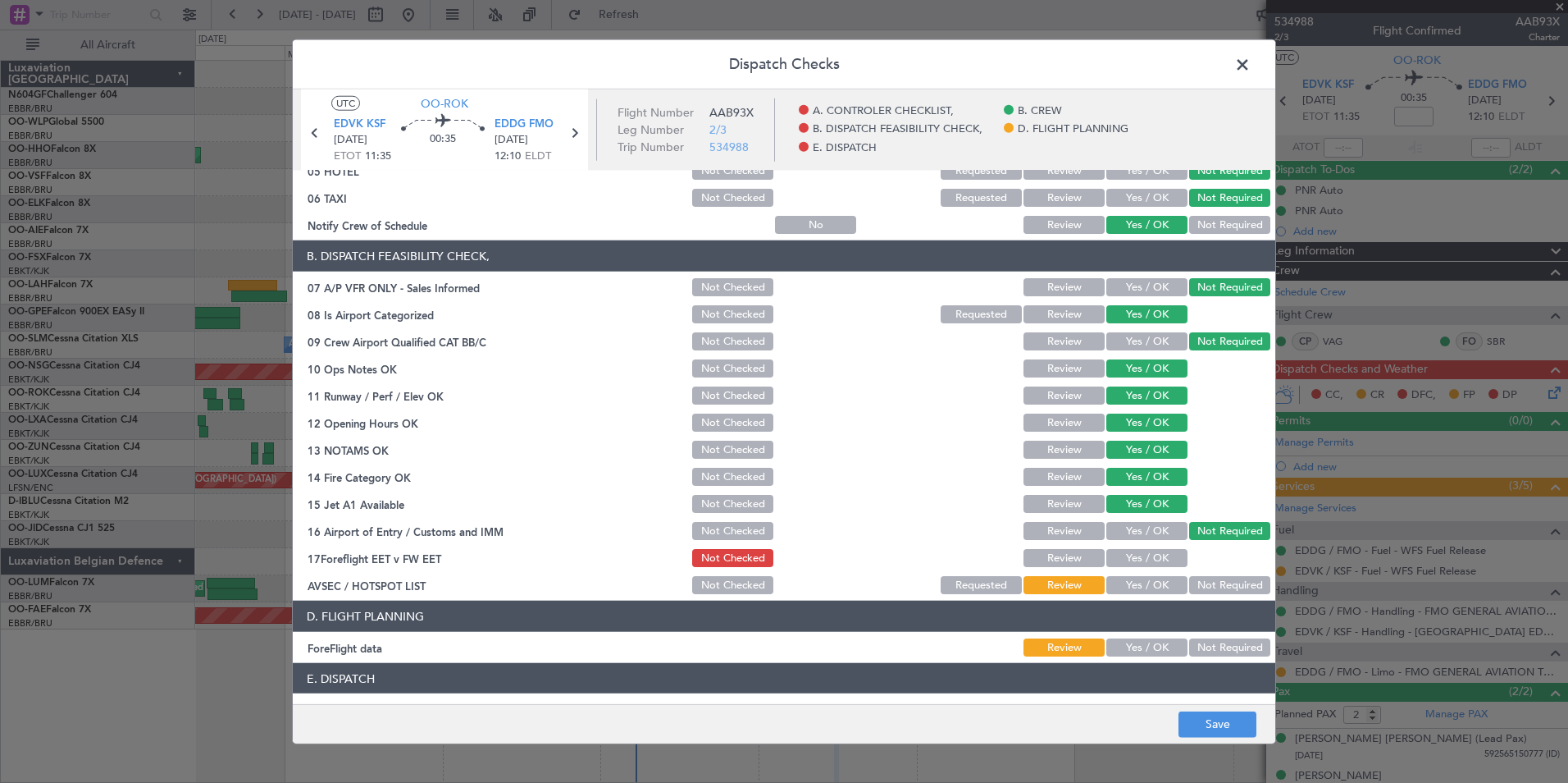
scroll to position [304, 0]
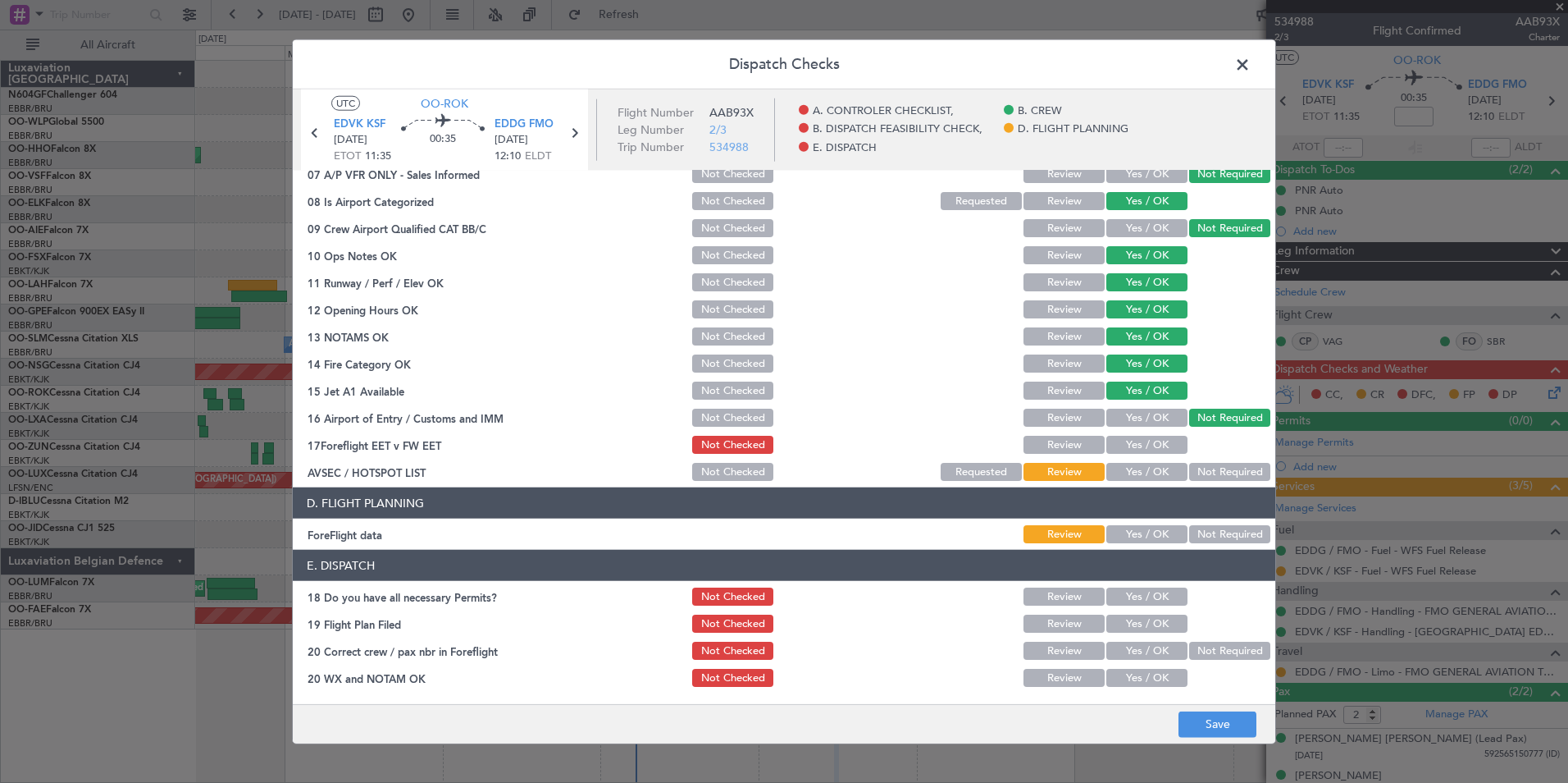
click at [1129, 484] on article "A. CONTROLER CHECKLIST, 01 Crew Briefing FW Not Checked Review Yes / OK Not Req…" at bounding box center [784, 431] width 983 height 522
click at [1137, 481] on div "Yes / OK" at bounding box center [1145, 471] width 83 height 23
click at [1122, 468] on button "Yes / OK" at bounding box center [1146, 471] width 81 height 18
click at [1145, 527] on button "Yes / OK" at bounding box center [1146, 533] width 81 height 18
click at [1145, 447] on button "Yes / OK" at bounding box center [1146, 444] width 81 height 18
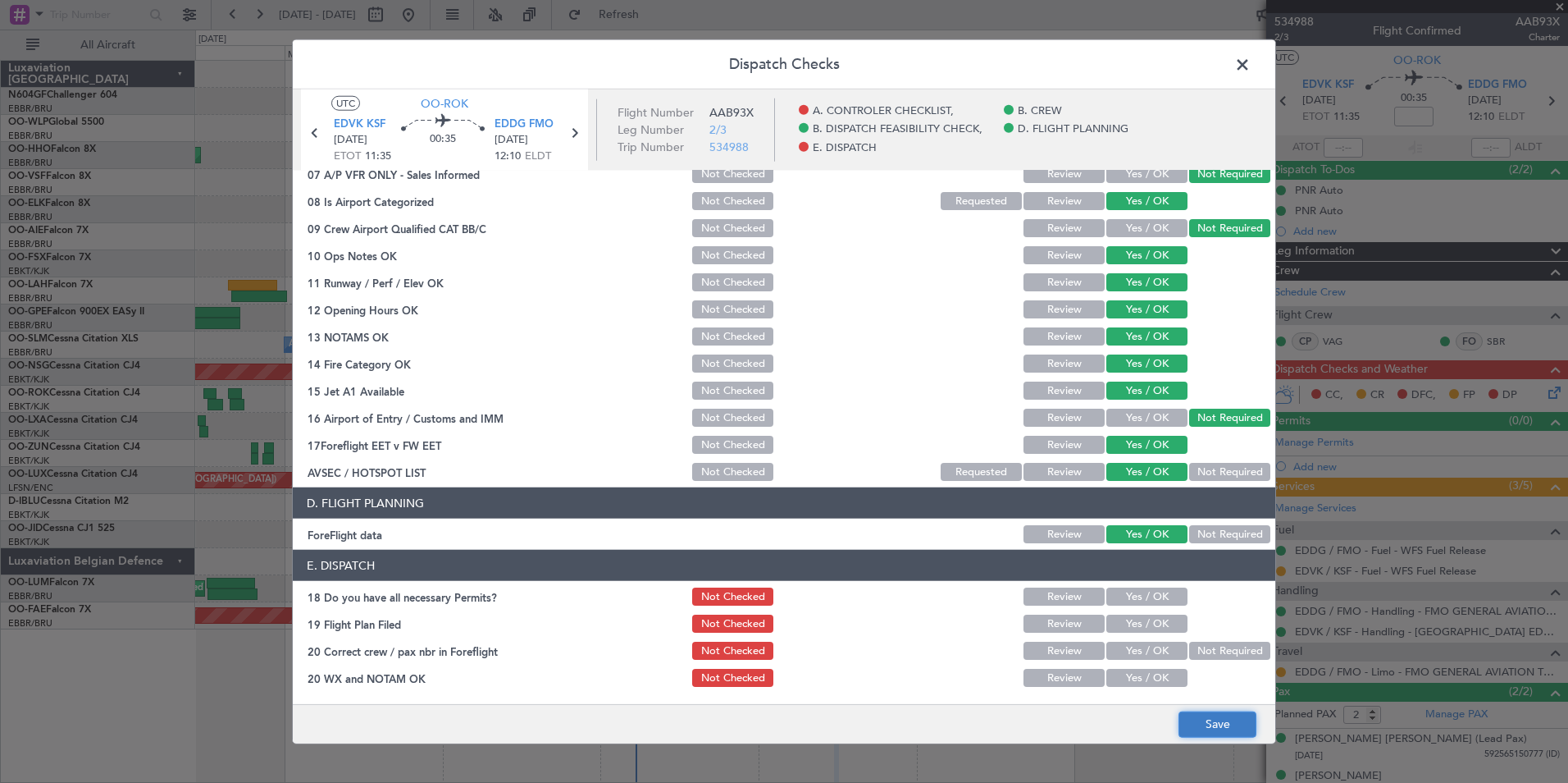
click at [1218, 722] on button "Save" at bounding box center [1217, 723] width 78 height 26
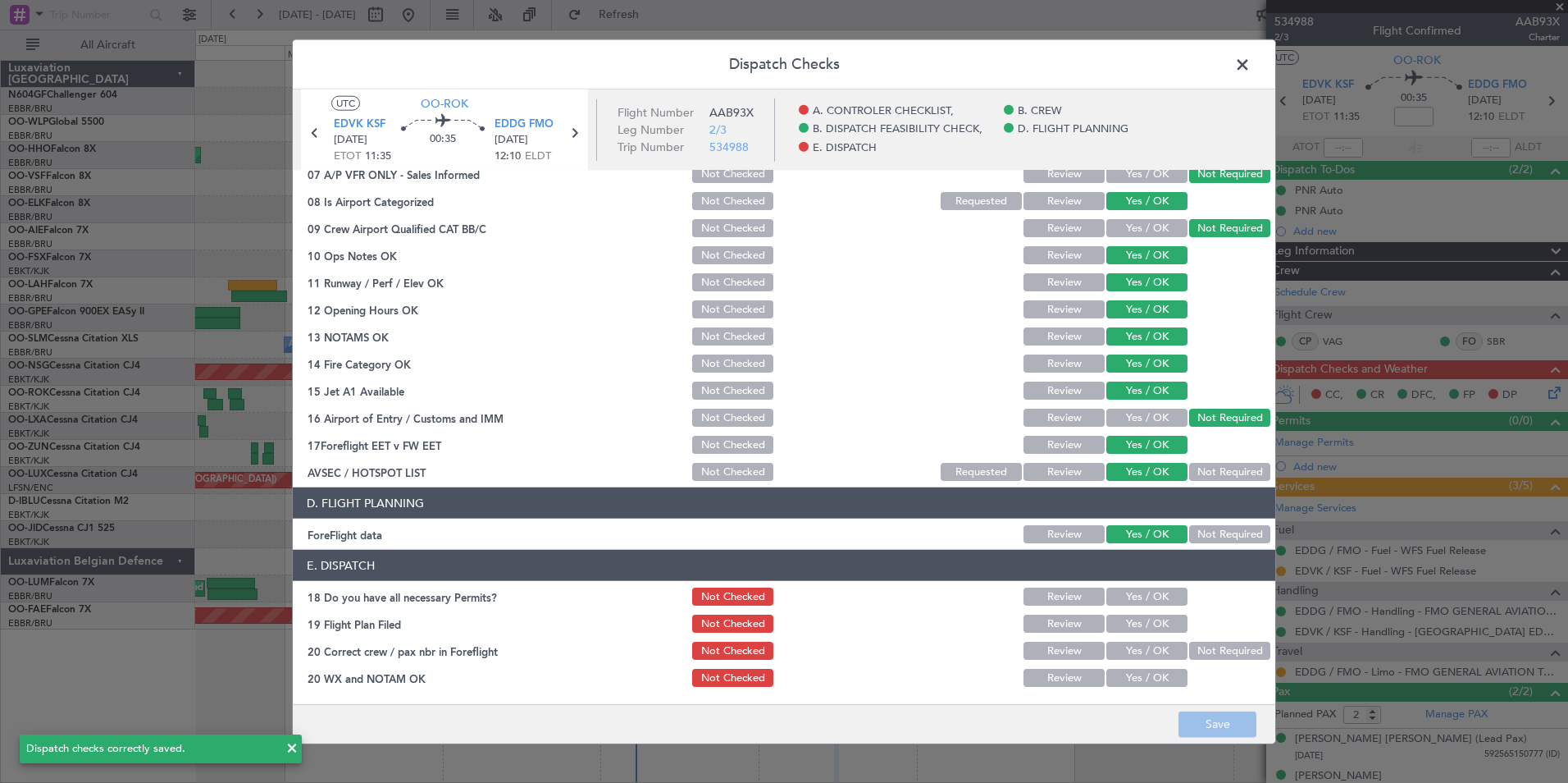
click at [1251, 64] on span at bounding box center [1251, 68] width 0 height 33
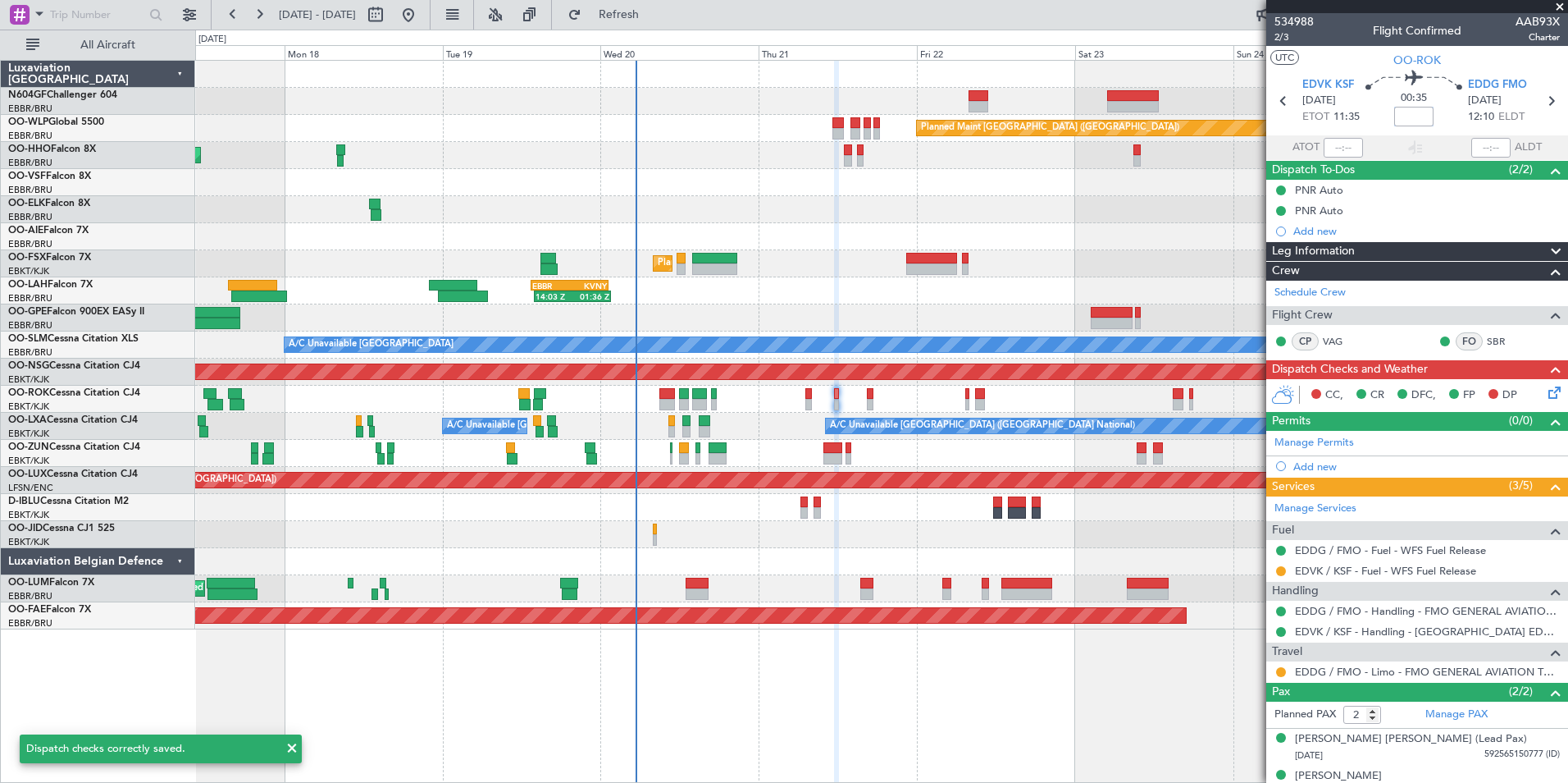
click at [1394, 112] on input at bounding box center [1414, 116] width 39 height 20
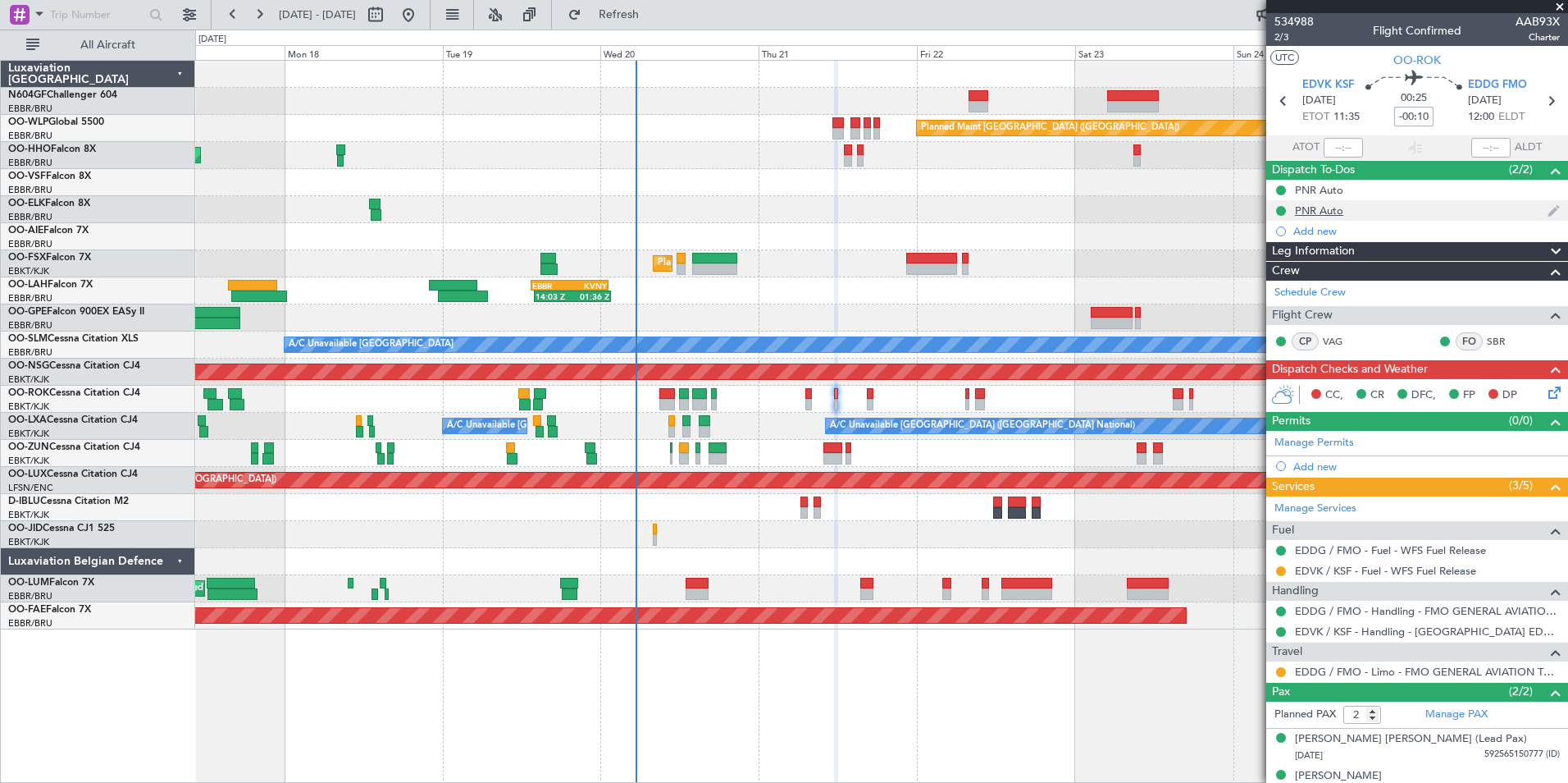
type input "-00:10"
click at [1545, 395] on icon at bounding box center [1551, 390] width 13 height 13
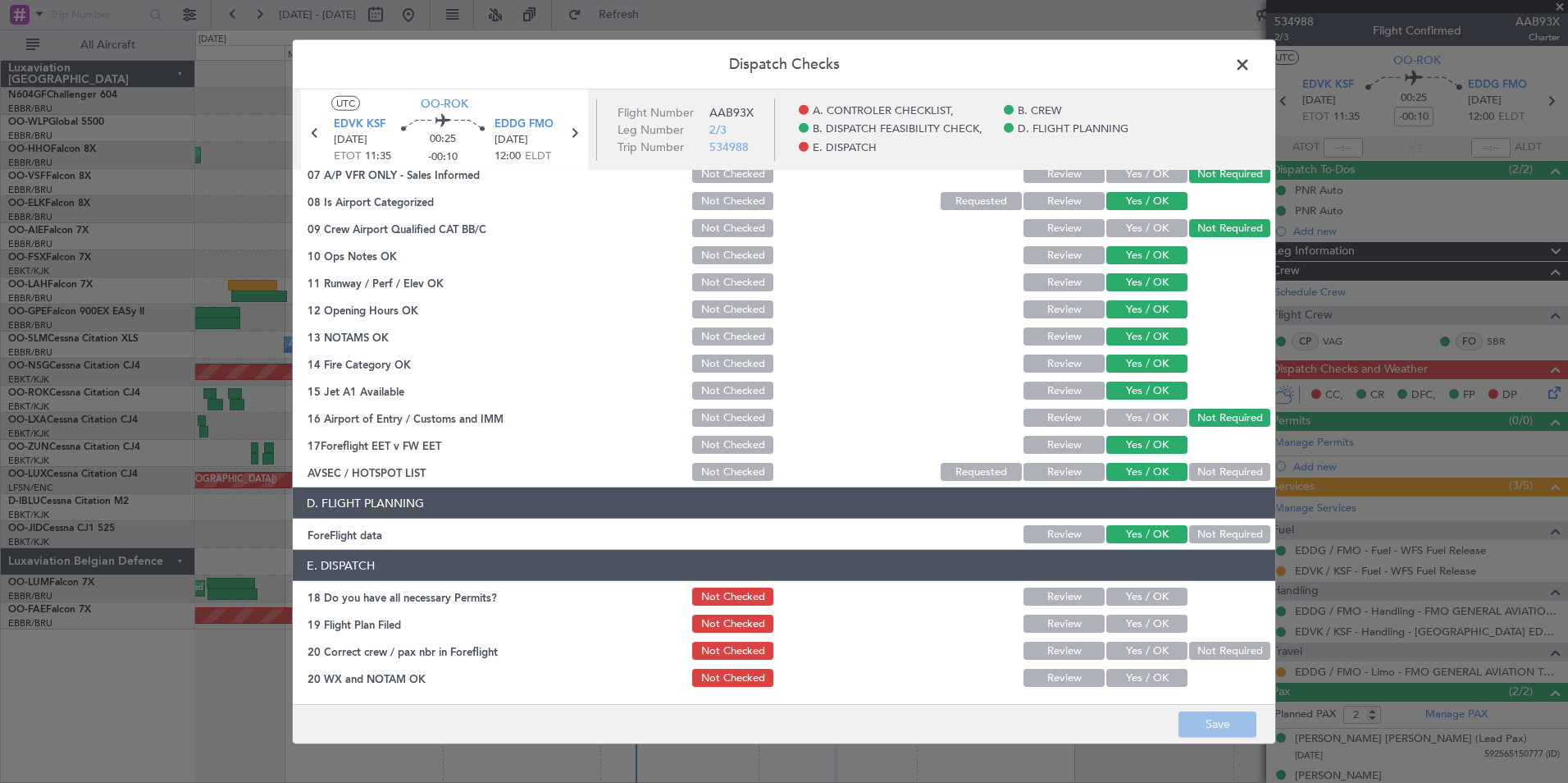
click at [1255, 58] on header "Dispatch Checks" at bounding box center [784, 64] width 983 height 49
click at [1225, 62] on header "Dispatch Checks" at bounding box center [784, 64] width 983 height 49
click at [1251, 62] on span at bounding box center [1251, 68] width 0 height 33
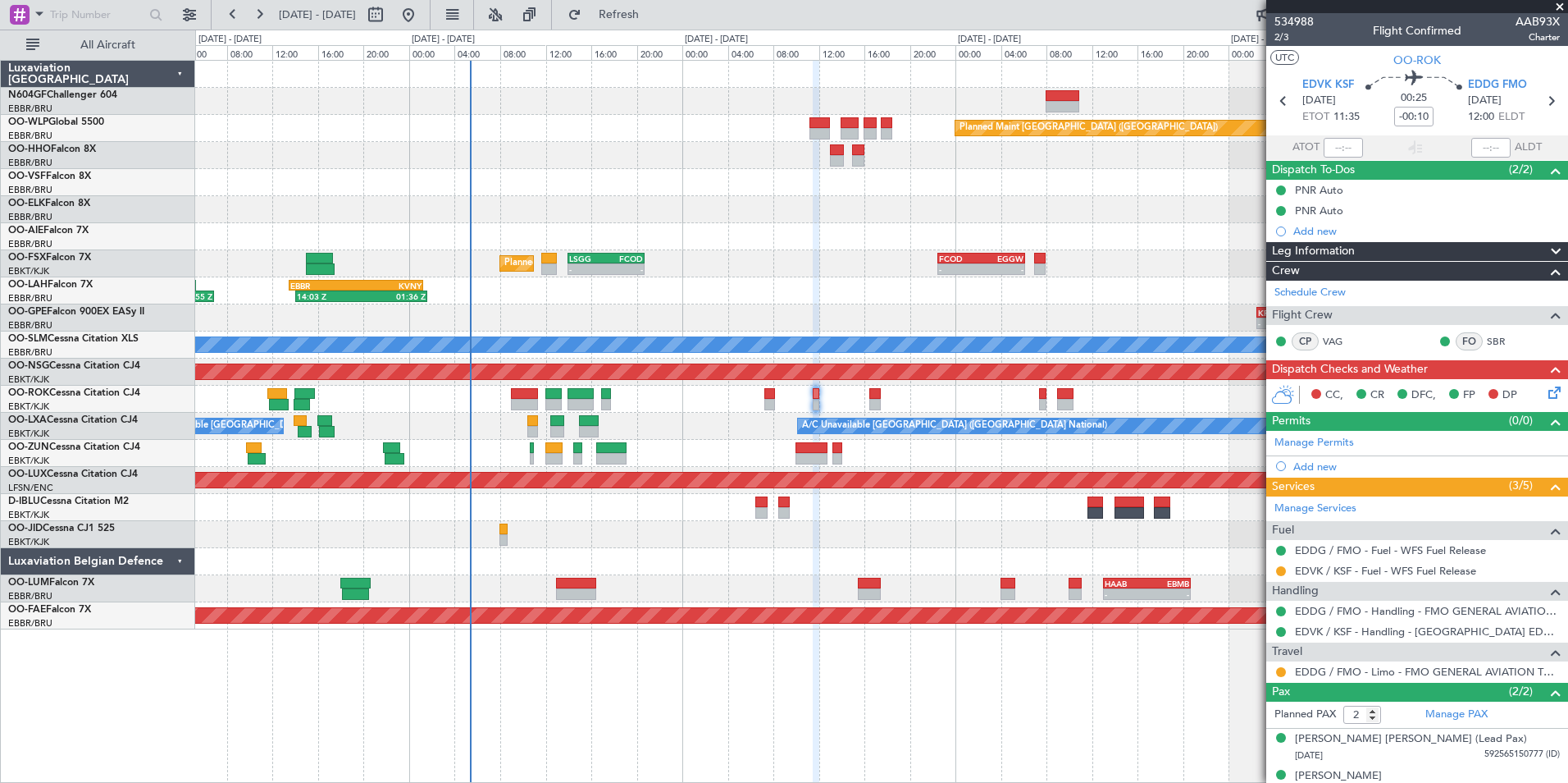
click at [1545, 387] on icon at bounding box center [1551, 390] width 13 height 13
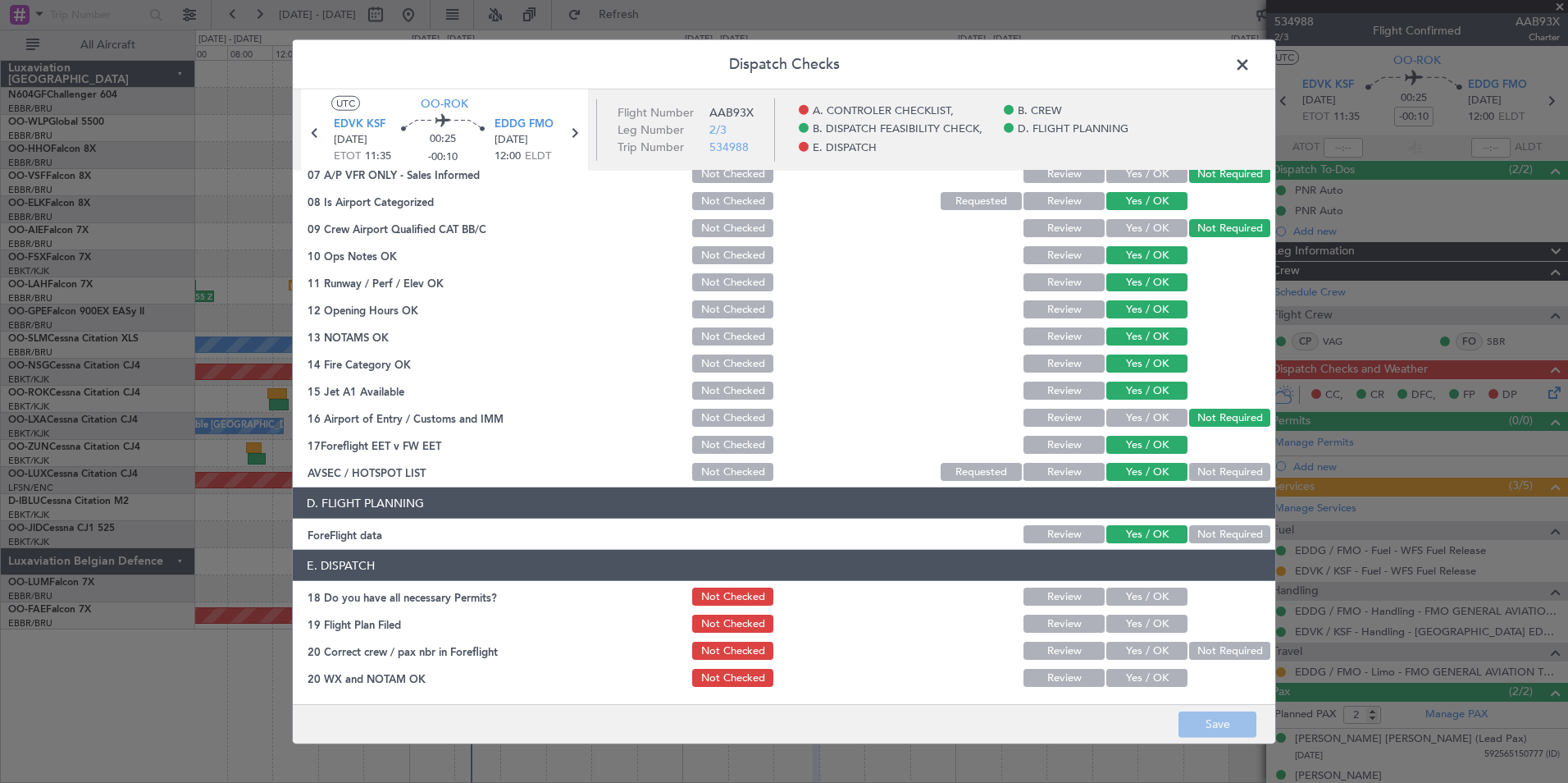
click at [938, 604] on div at bounding box center [979, 596] width 83 height 23
click at [1127, 600] on button "Yes / OK" at bounding box center [1146, 596] width 81 height 18
click at [1127, 618] on button "Yes / OK" at bounding box center [1146, 623] width 81 height 18
click at [1121, 646] on button "Yes / OK" at bounding box center [1146, 650] width 81 height 18
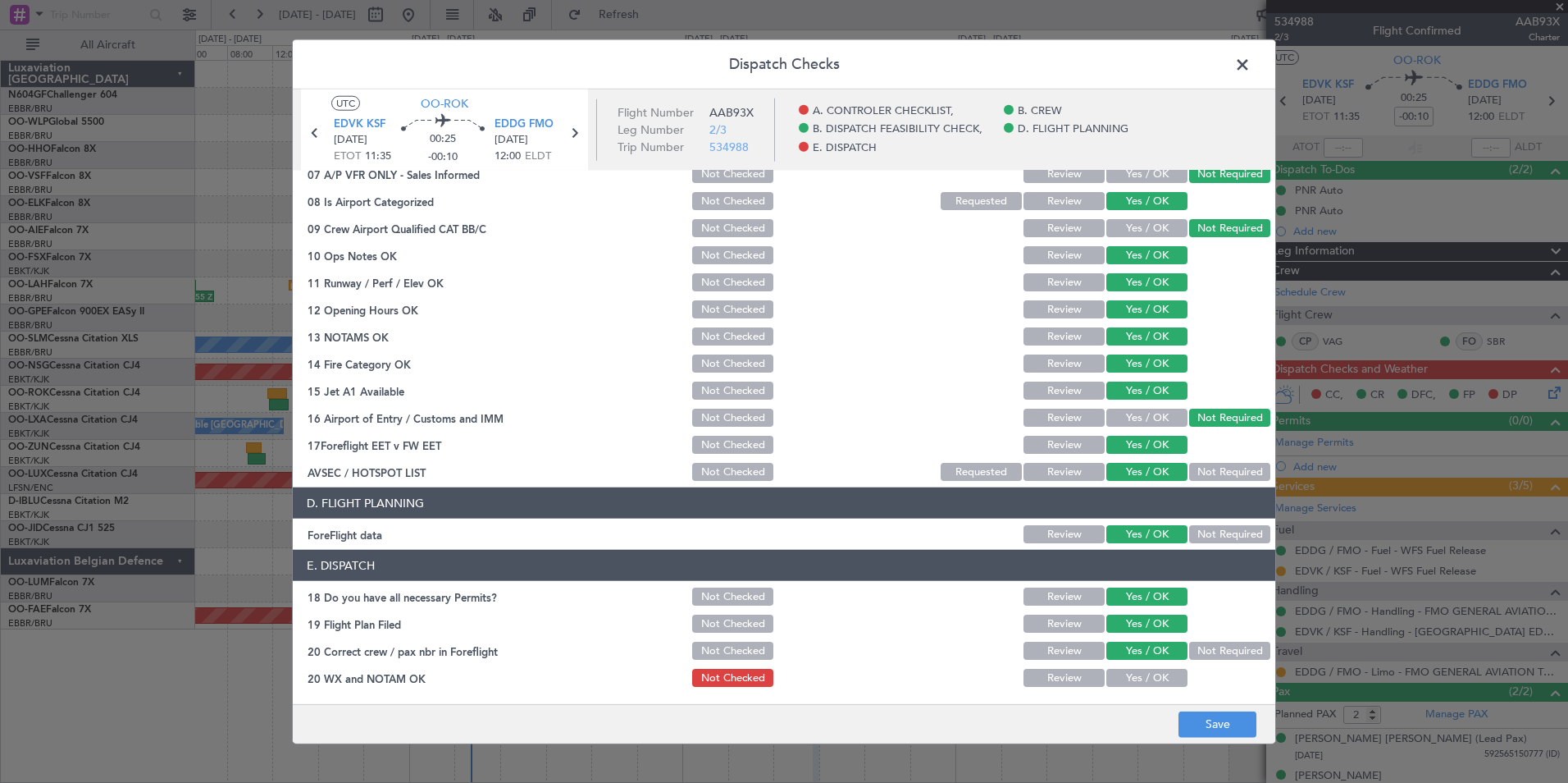
click at [1121, 667] on div "Yes / OK" at bounding box center [1145, 678] width 83 height 23
click at [1130, 678] on button "Yes / OK" at bounding box center [1146, 677] width 81 height 18
click at [1186, 714] on button "Save" at bounding box center [1217, 723] width 78 height 26
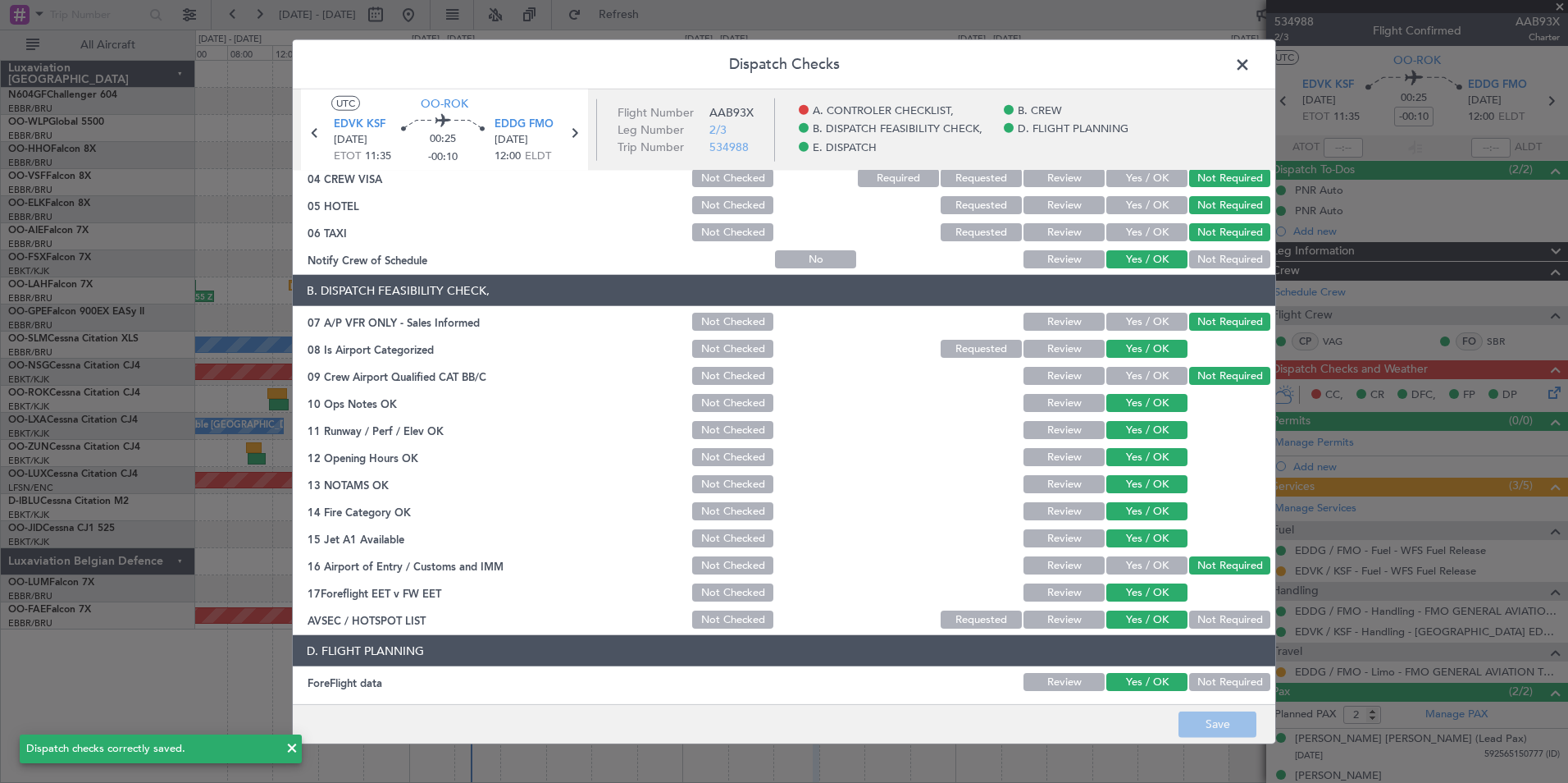
scroll to position [0, 0]
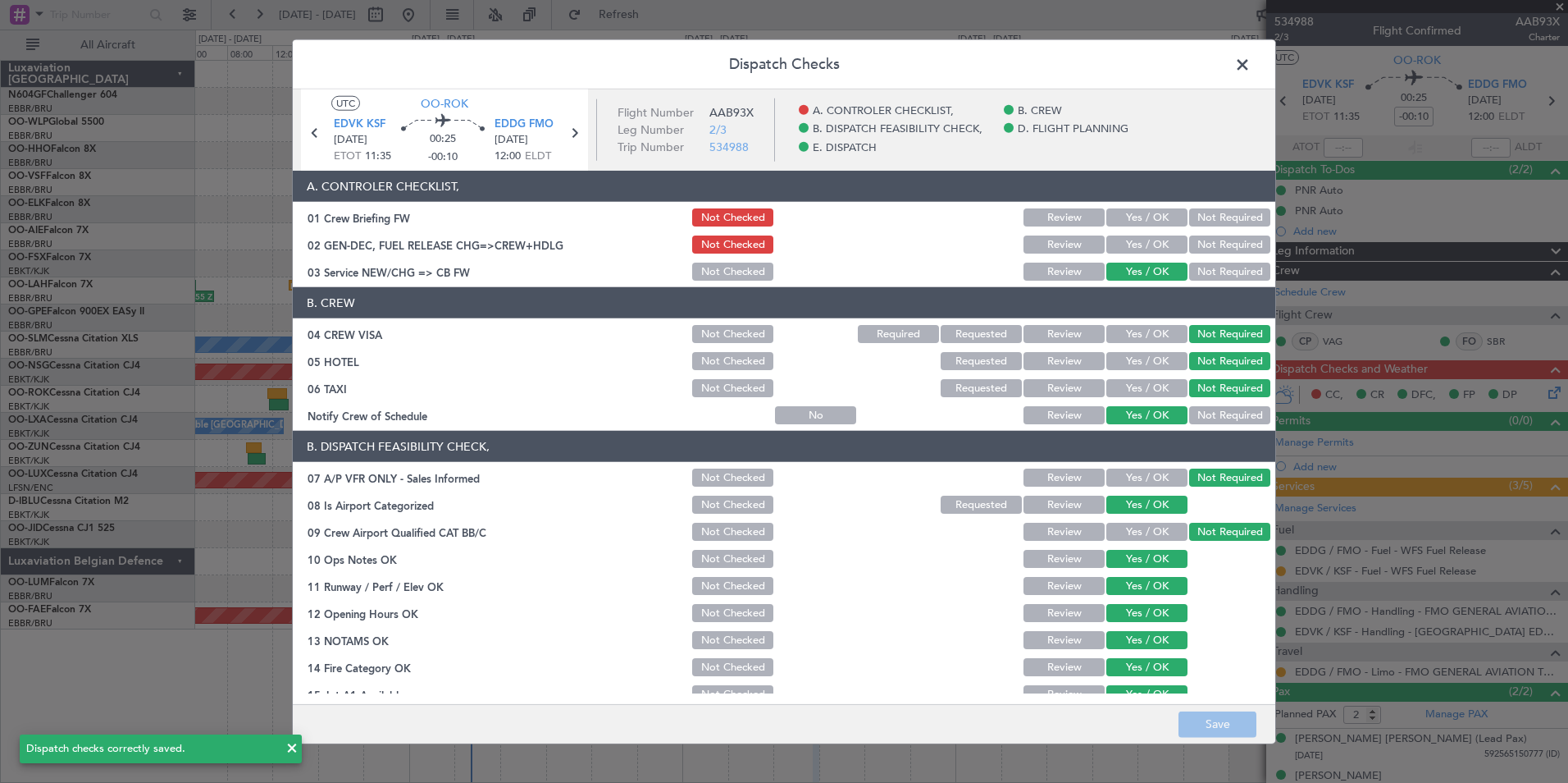
click at [1251, 57] on span at bounding box center [1251, 68] width 0 height 33
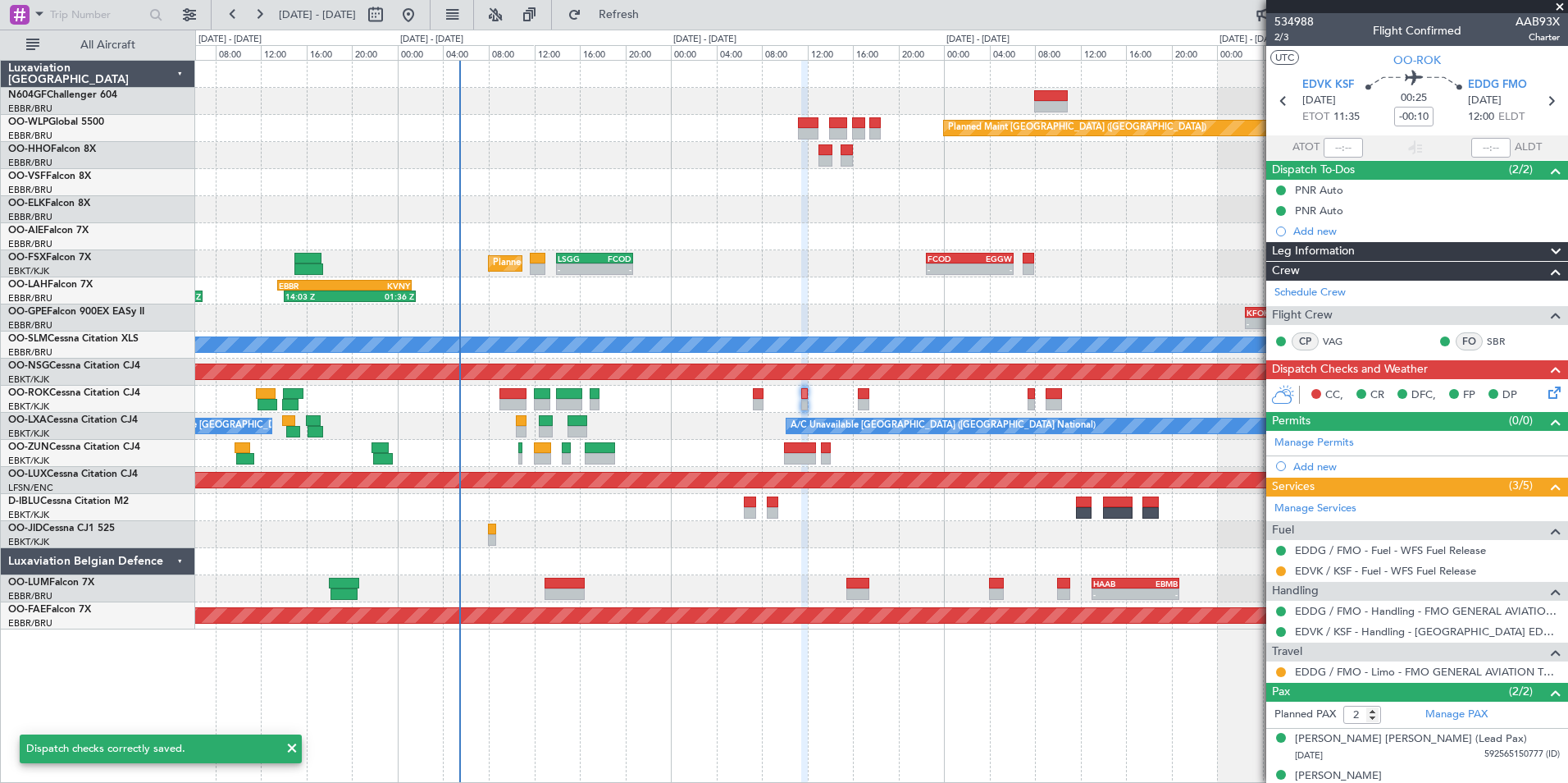
click at [916, 393] on div "Owner [GEOGRAPHIC_DATA]-[GEOGRAPHIC_DATA]" at bounding box center [881, 398] width 1372 height 27
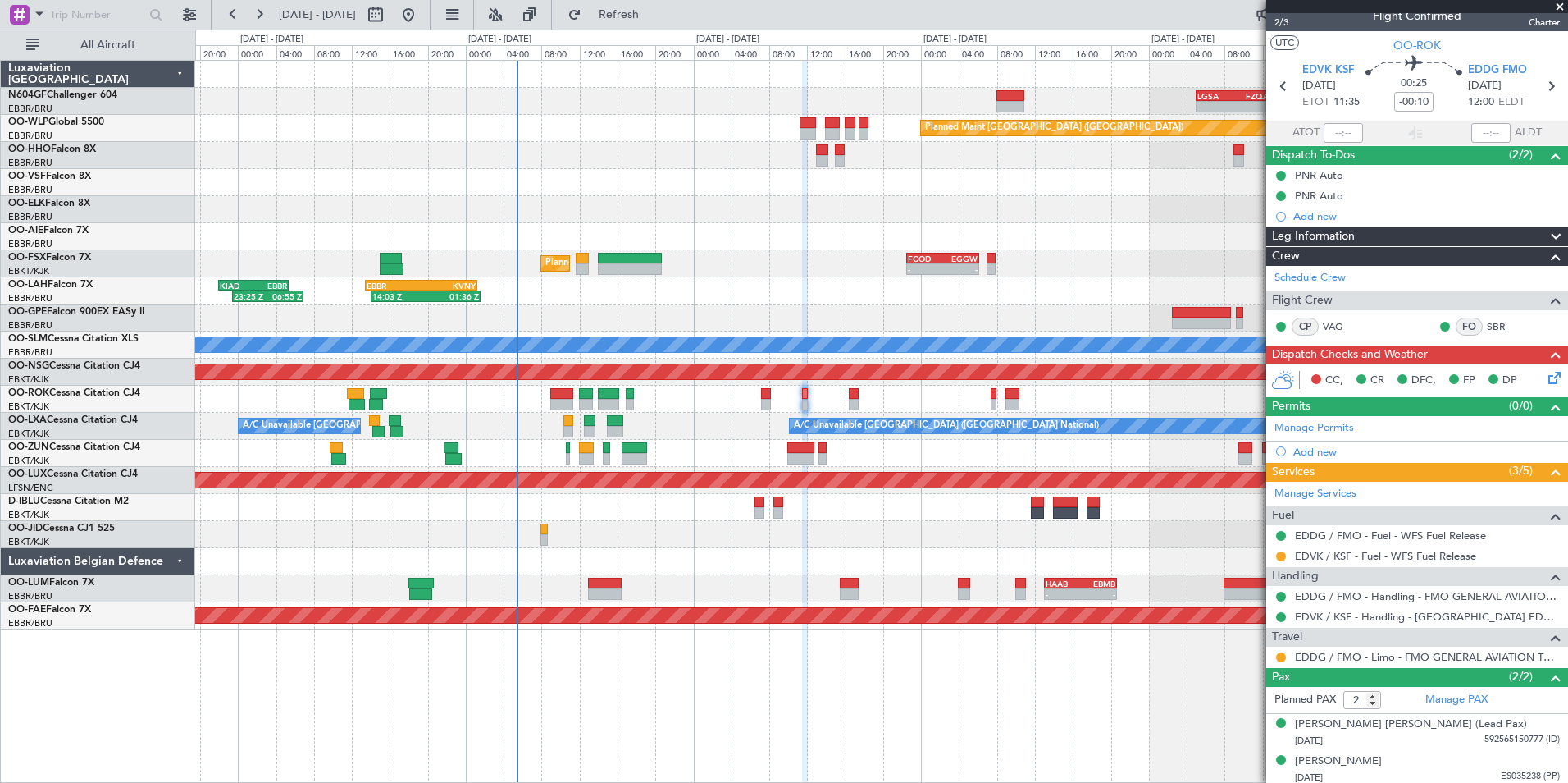
scroll to position [19, 0]
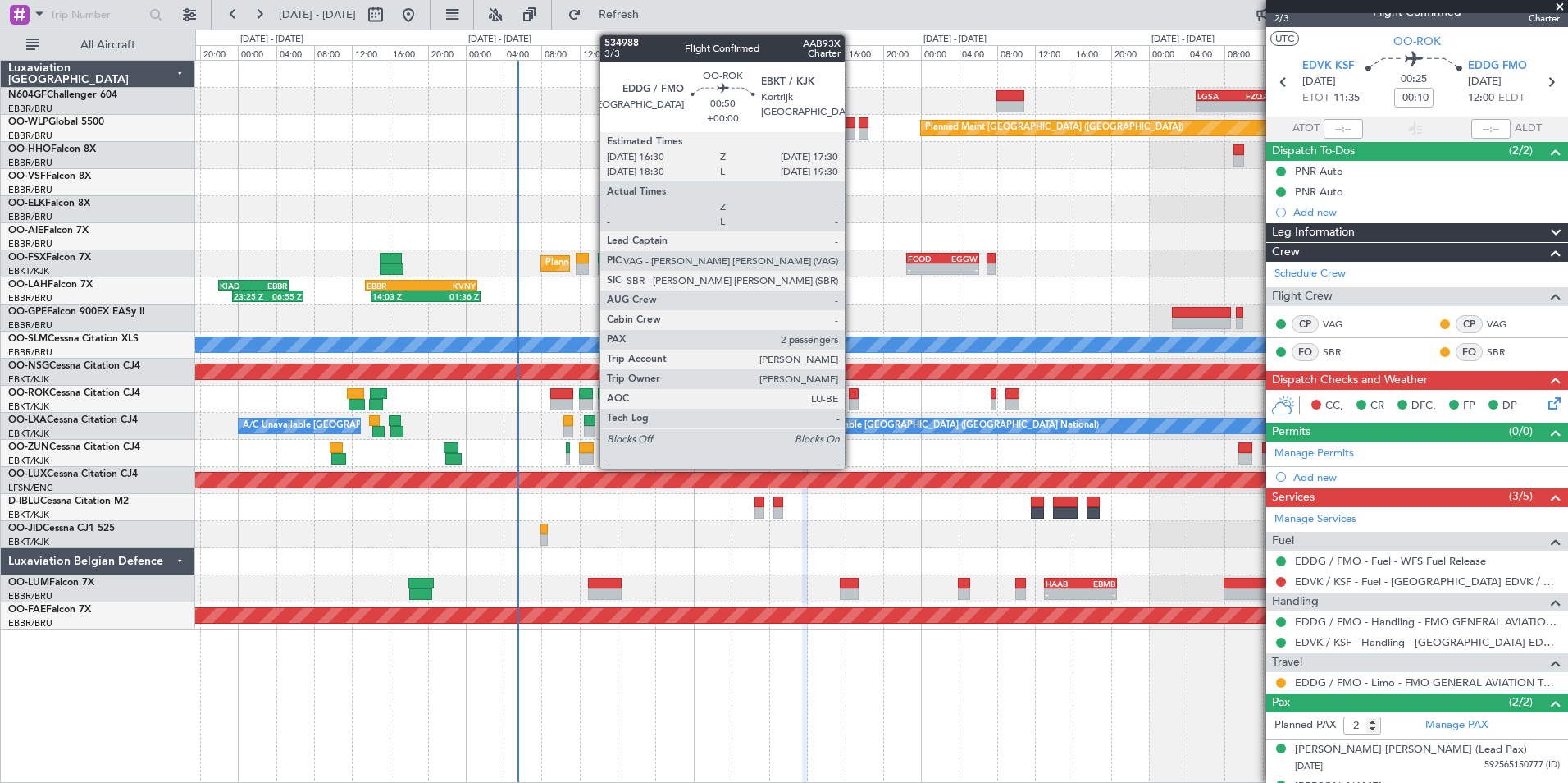
click at [852, 396] on div at bounding box center [853, 394] width 10 height 11
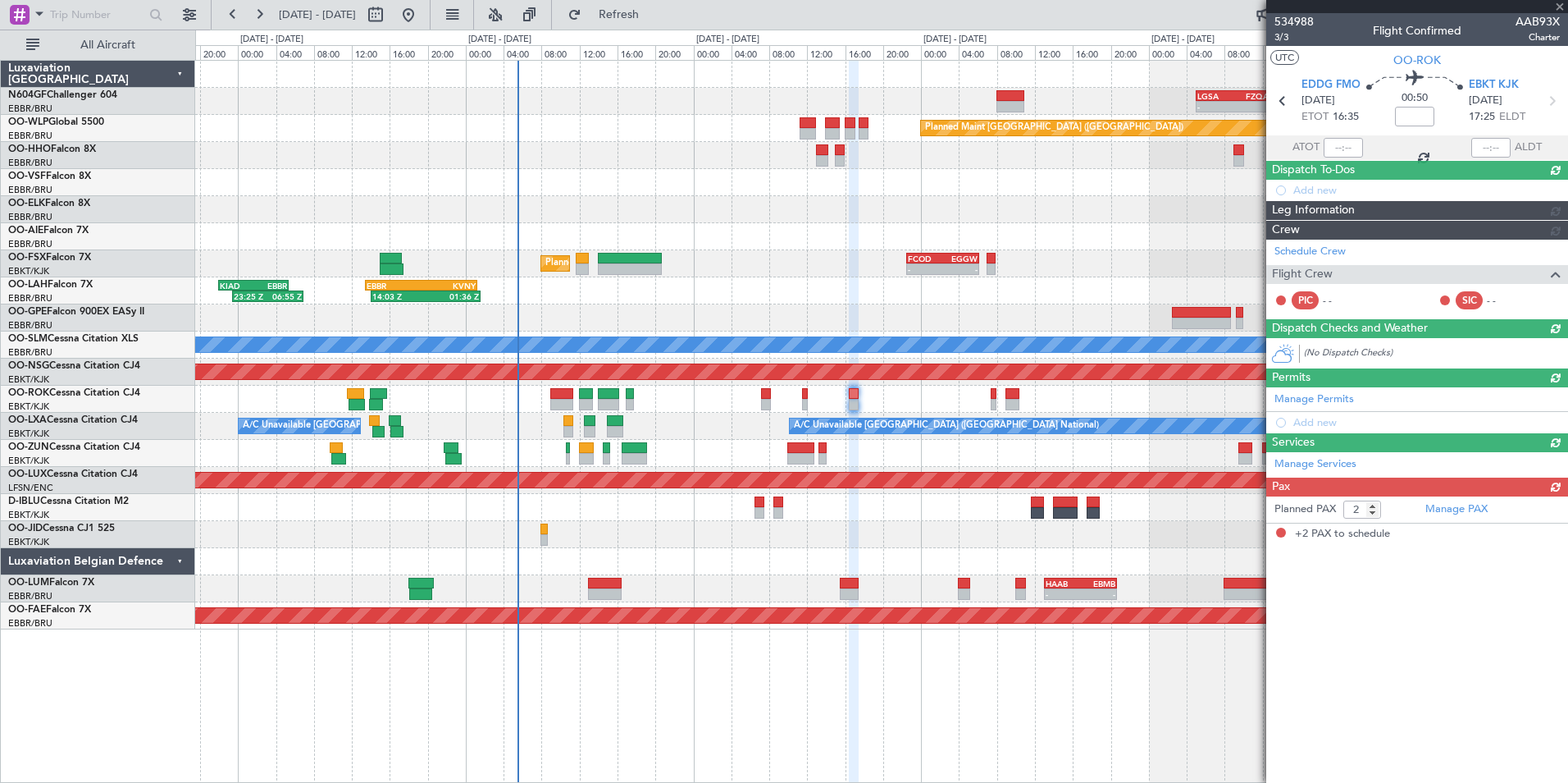
scroll to position [0, 0]
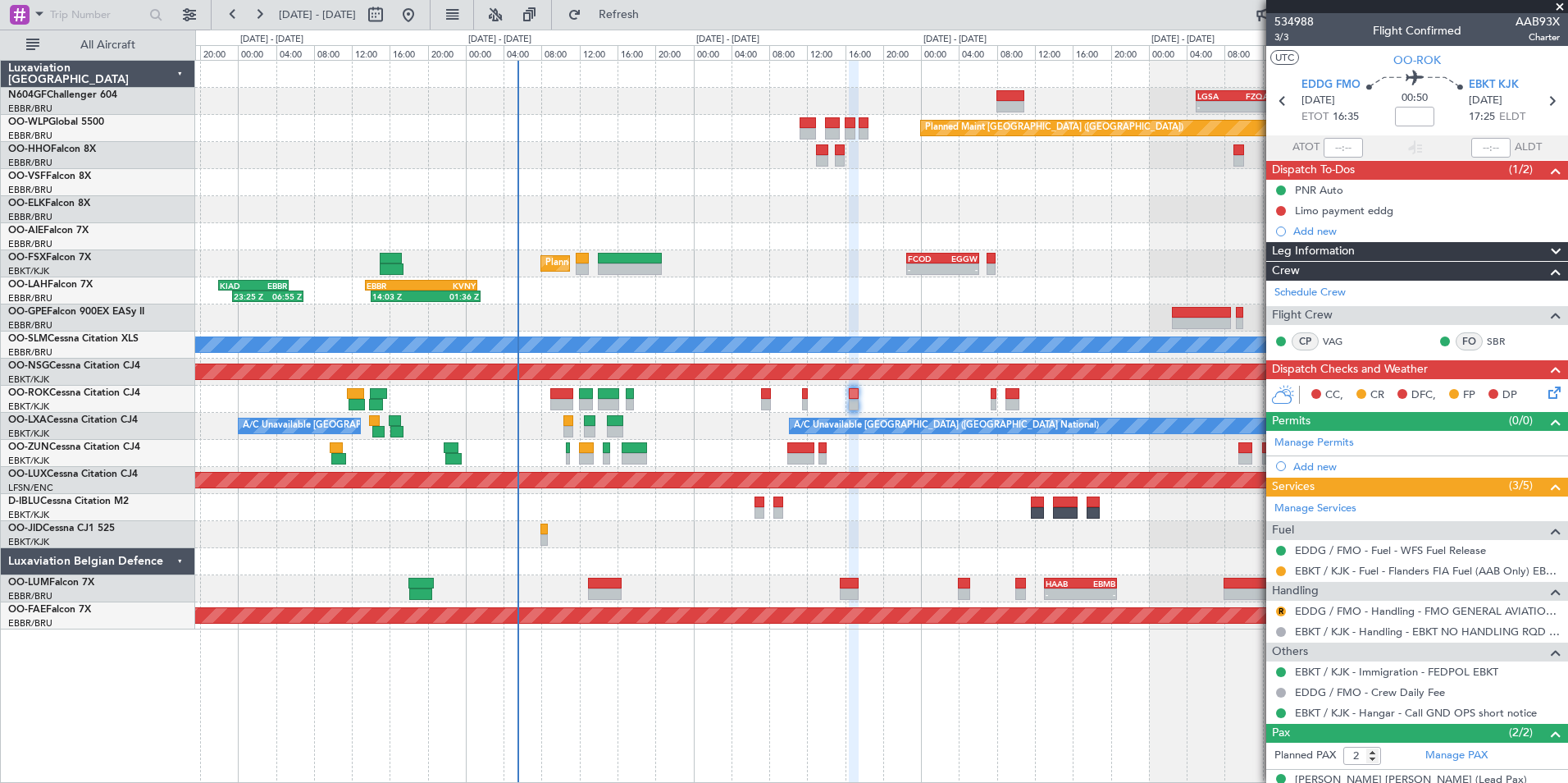
click at [1545, 387] on icon at bounding box center [1551, 390] width 13 height 13
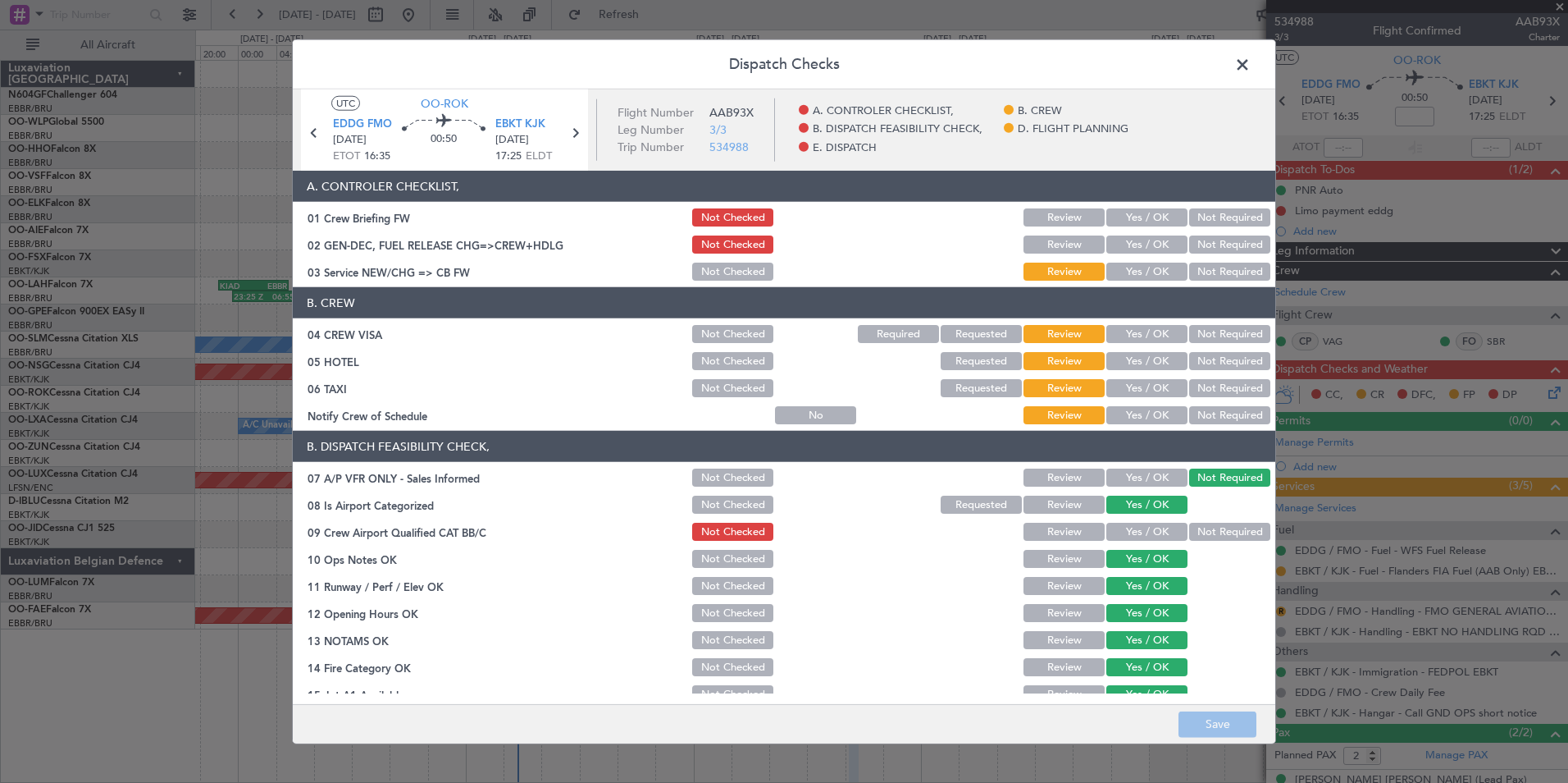
click at [1137, 274] on button "Yes / OK" at bounding box center [1146, 271] width 81 height 18
click at [1189, 329] on button "Not Required" at bounding box center [1229, 333] width 81 height 18
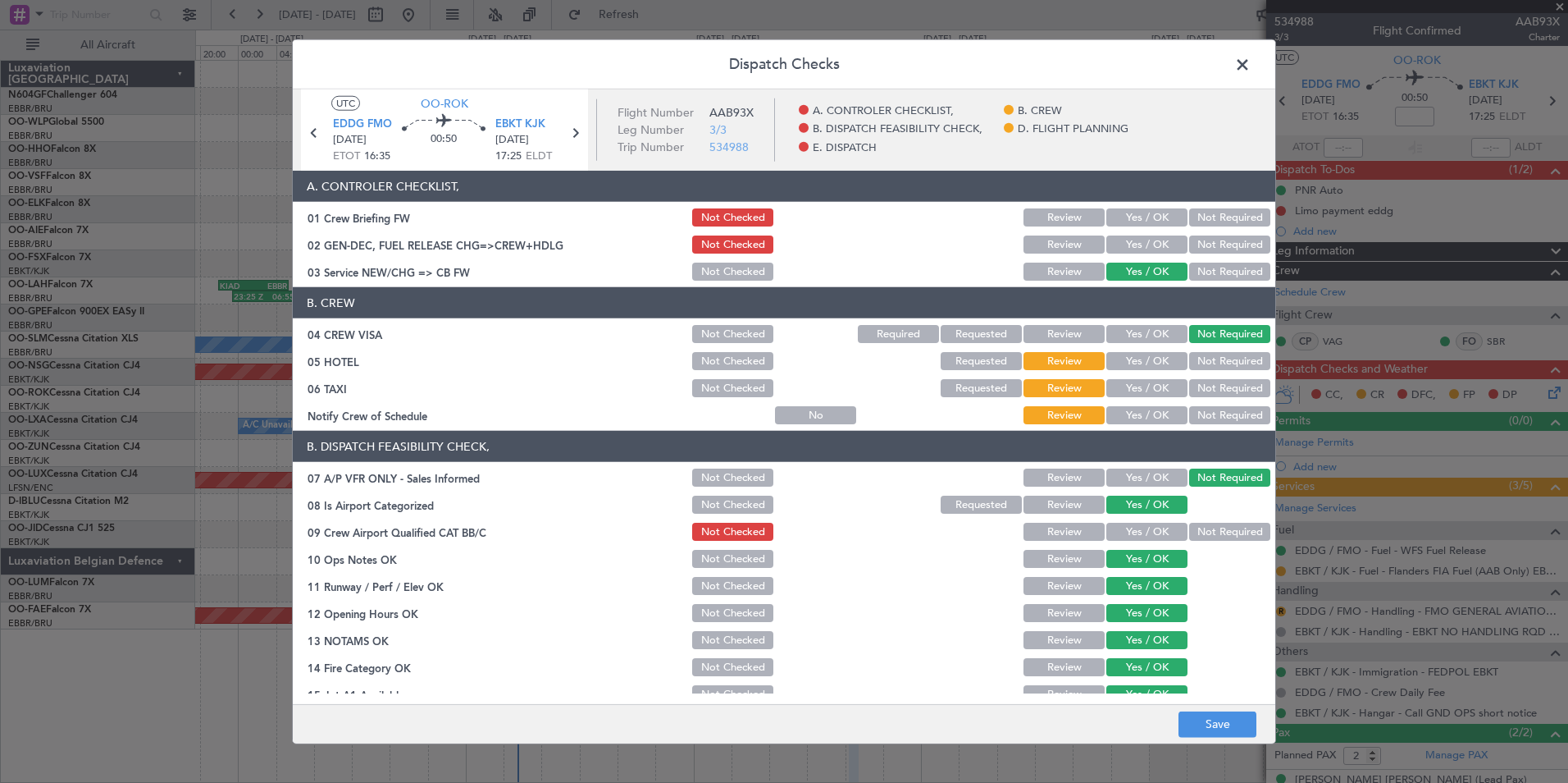
click at [1206, 351] on div "Not Required" at bounding box center [1227, 360] width 83 height 23
click at [1195, 371] on div "Not Required" at bounding box center [1227, 360] width 83 height 23
click at [1197, 366] on button "Not Required" at bounding box center [1229, 360] width 81 height 18
click at [1197, 389] on button "Not Required" at bounding box center [1229, 387] width 81 height 18
click at [1146, 412] on button "Yes / OK" at bounding box center [1146, 414] width 81 height 18
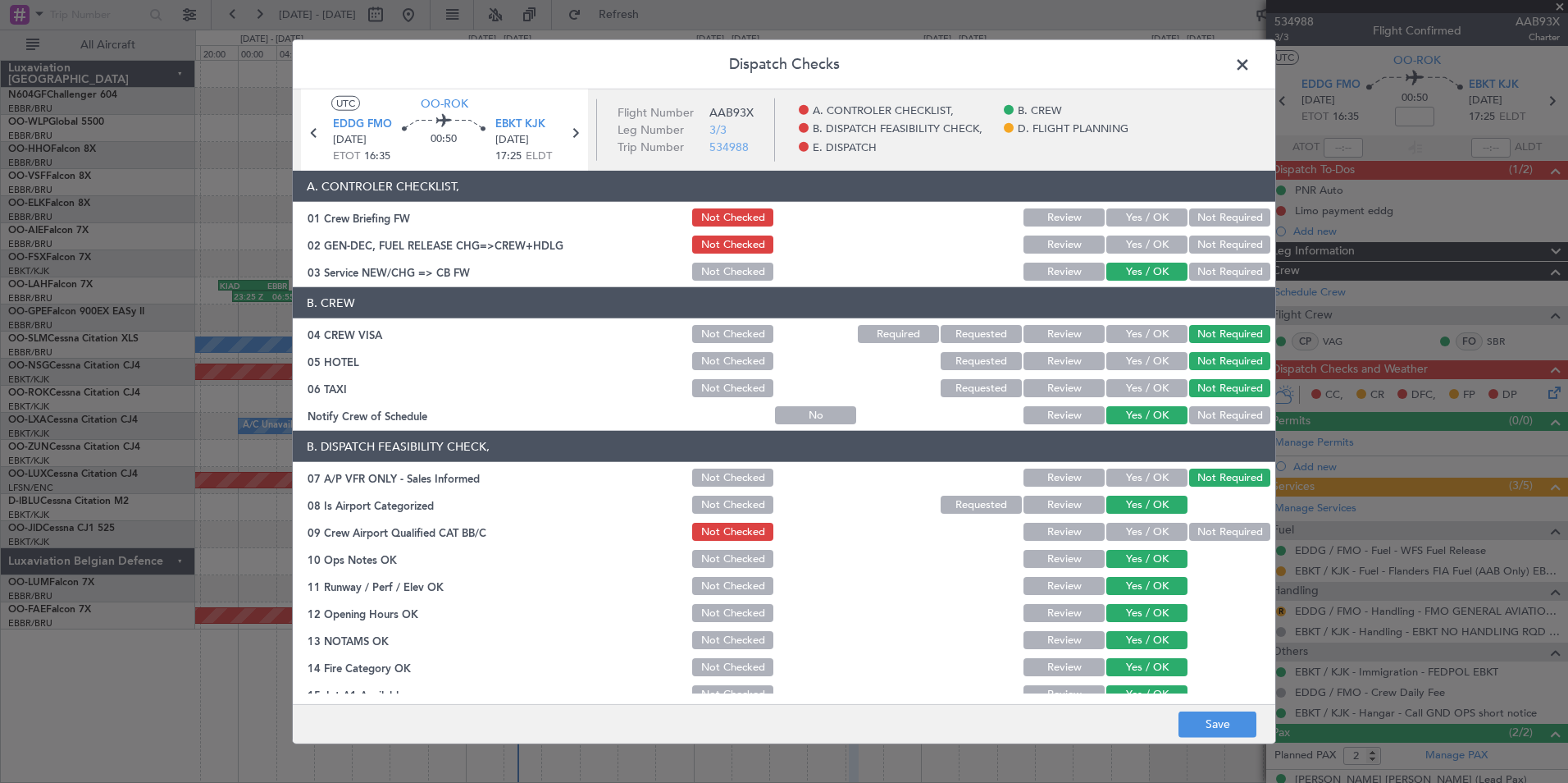
scroll to position [164, 0]
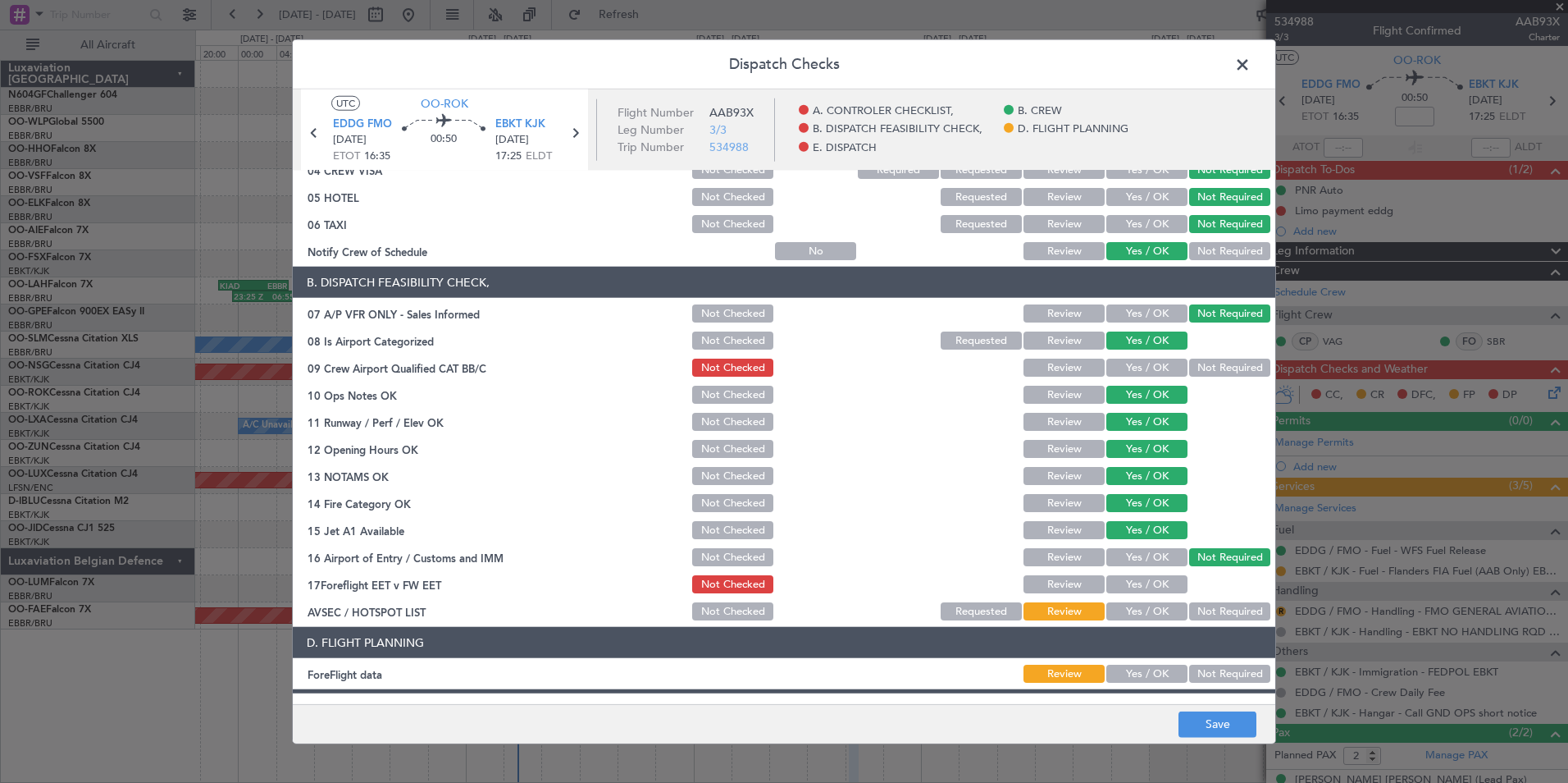
click at [1122, 369] on button "Yes / OK" at bounding box center [1146, 367] width 81 height 18
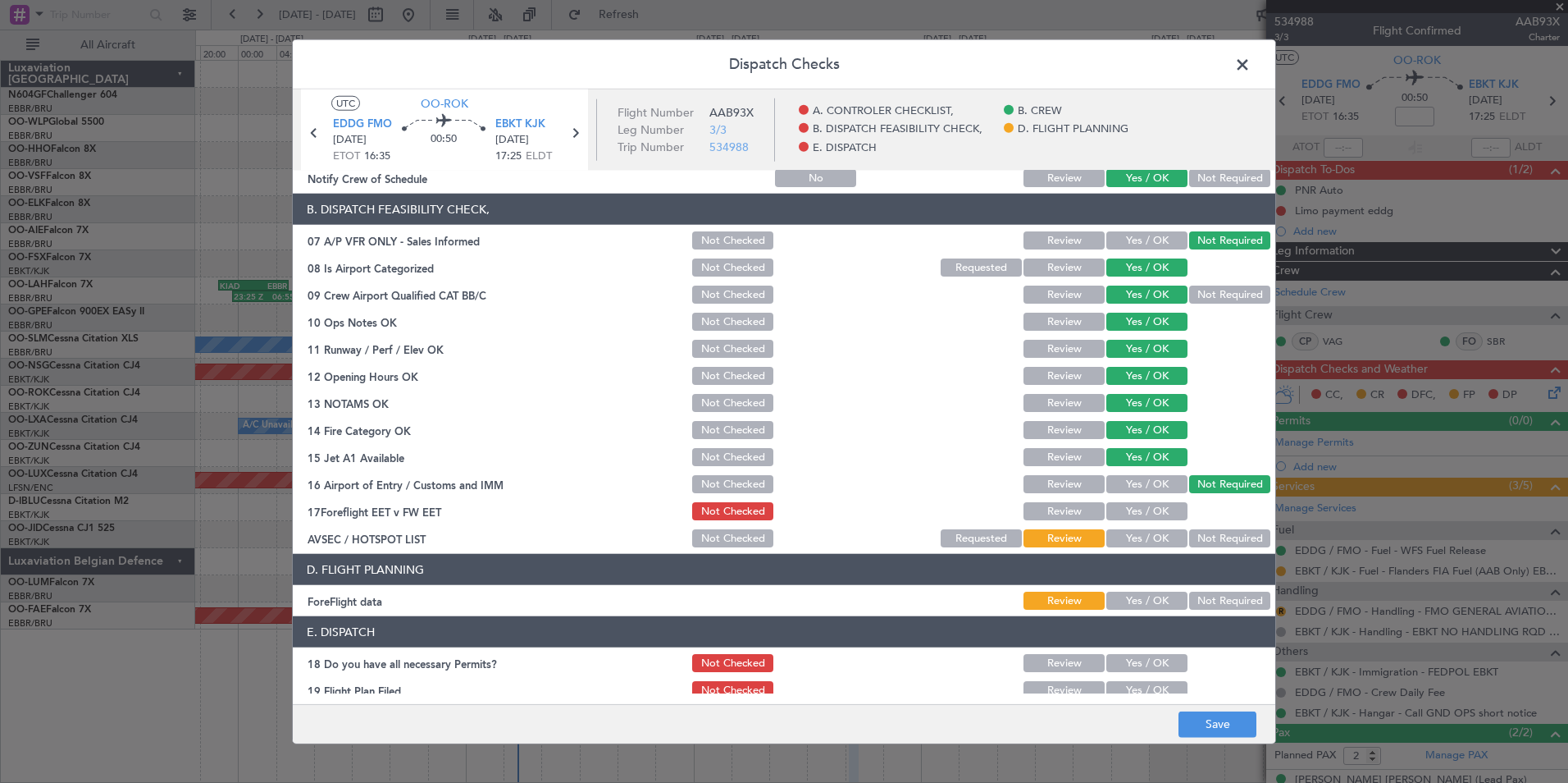
scroll to position [304, 0]
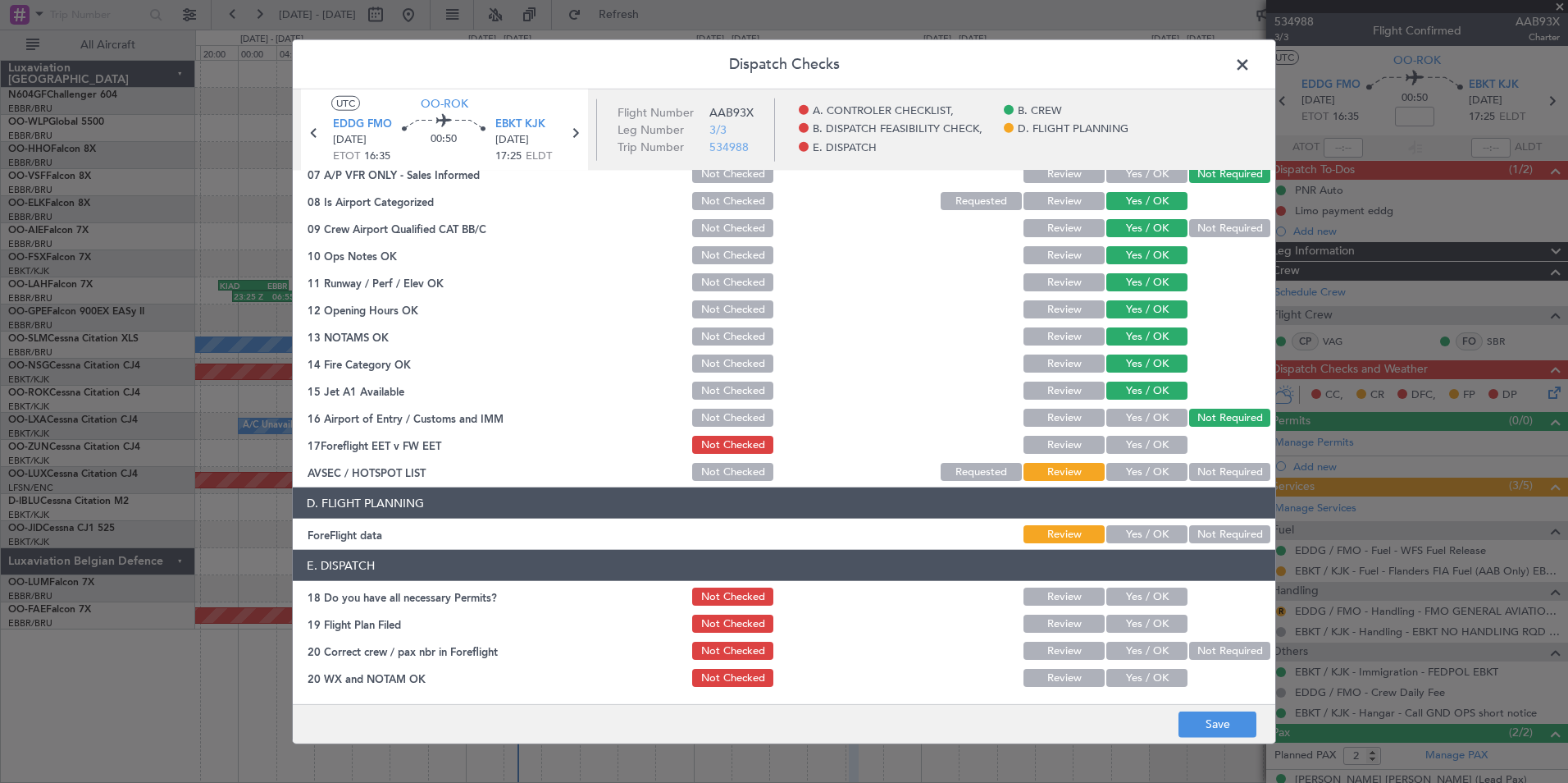
click at [1119, 454] on div "Yes / OK" at bounding box center [1145, 444] width 83 height 23
click at [1135, 448] on button "Yes / OK" at bounding box center [1146, 444] width 81 height 18
click at [1124, 469] on button "Yes / OK" at bounding box center [1146, 471] width 81 height 18
click at [1145, 526] on div "Yes / OK" at bounding box center [1145, 533] width 83 height 23
click at [1149, 535] on button "Yes / OK" at bounding box center [1146, 533] width 81 height 18
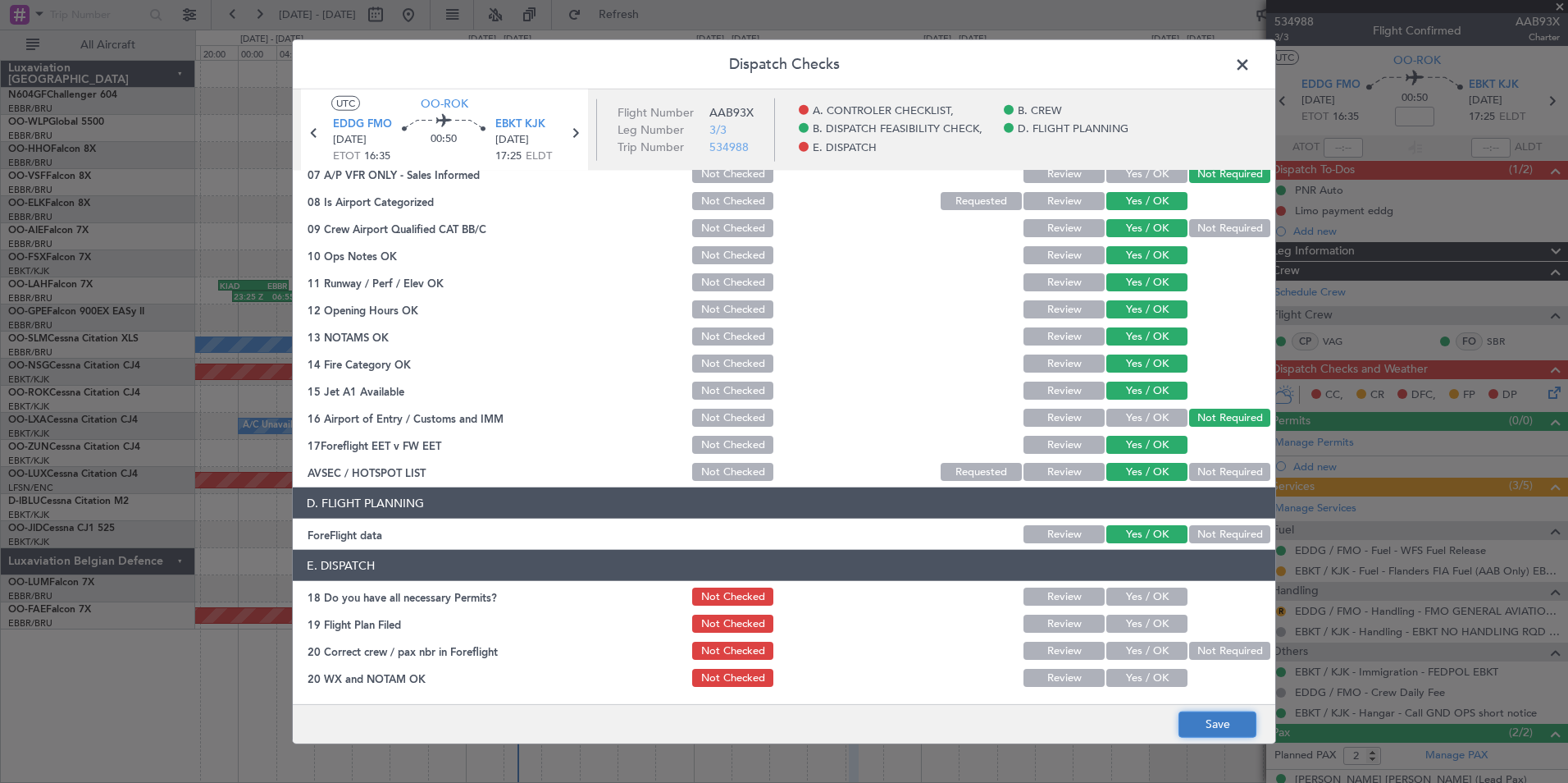
click at [1216, 724] on button "Save" at bounding box center [1217, 723] width 78 height 26
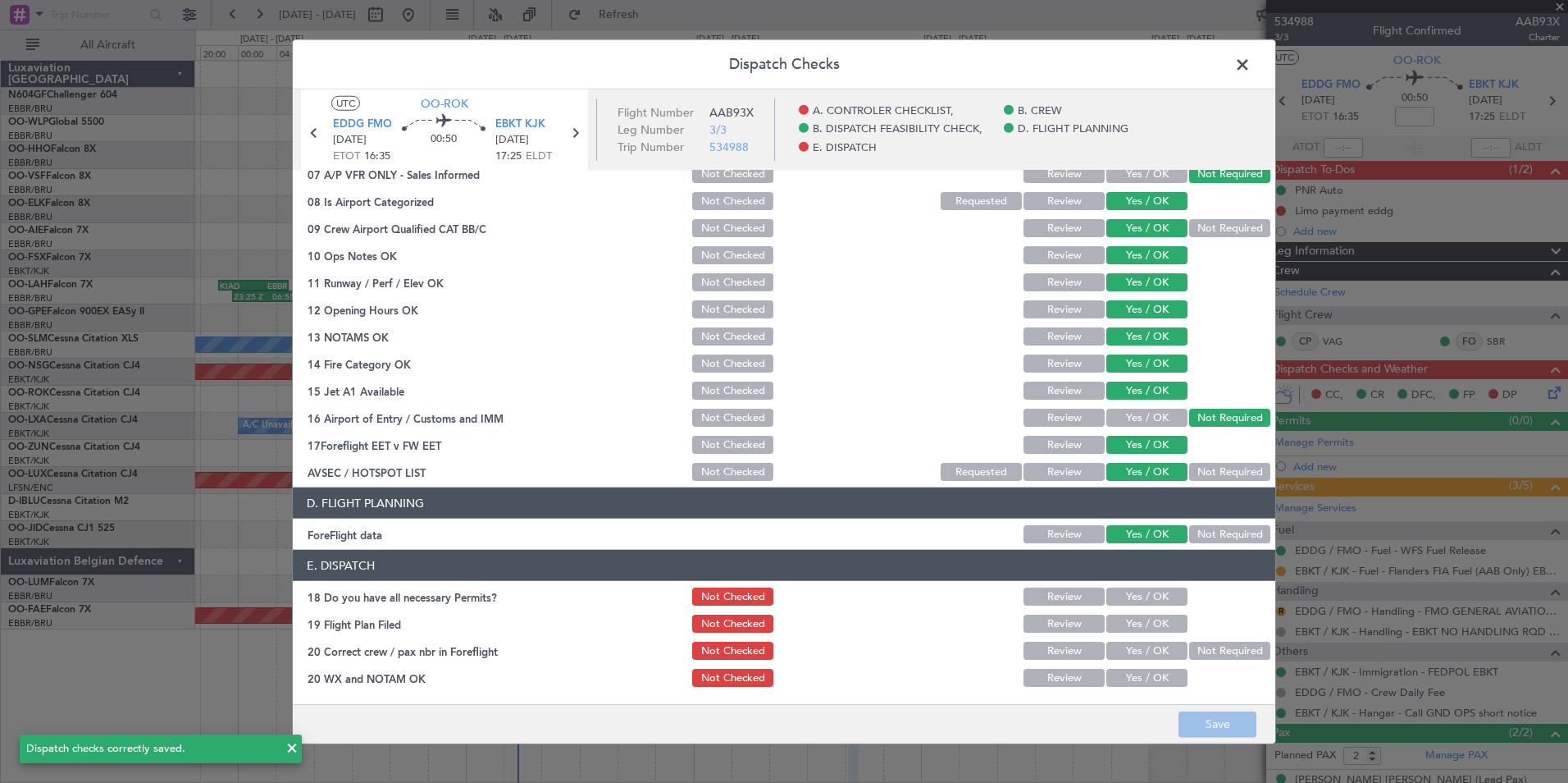
click at [1251, 73] on span at bounding box center [1251, 68] width 0 height 33
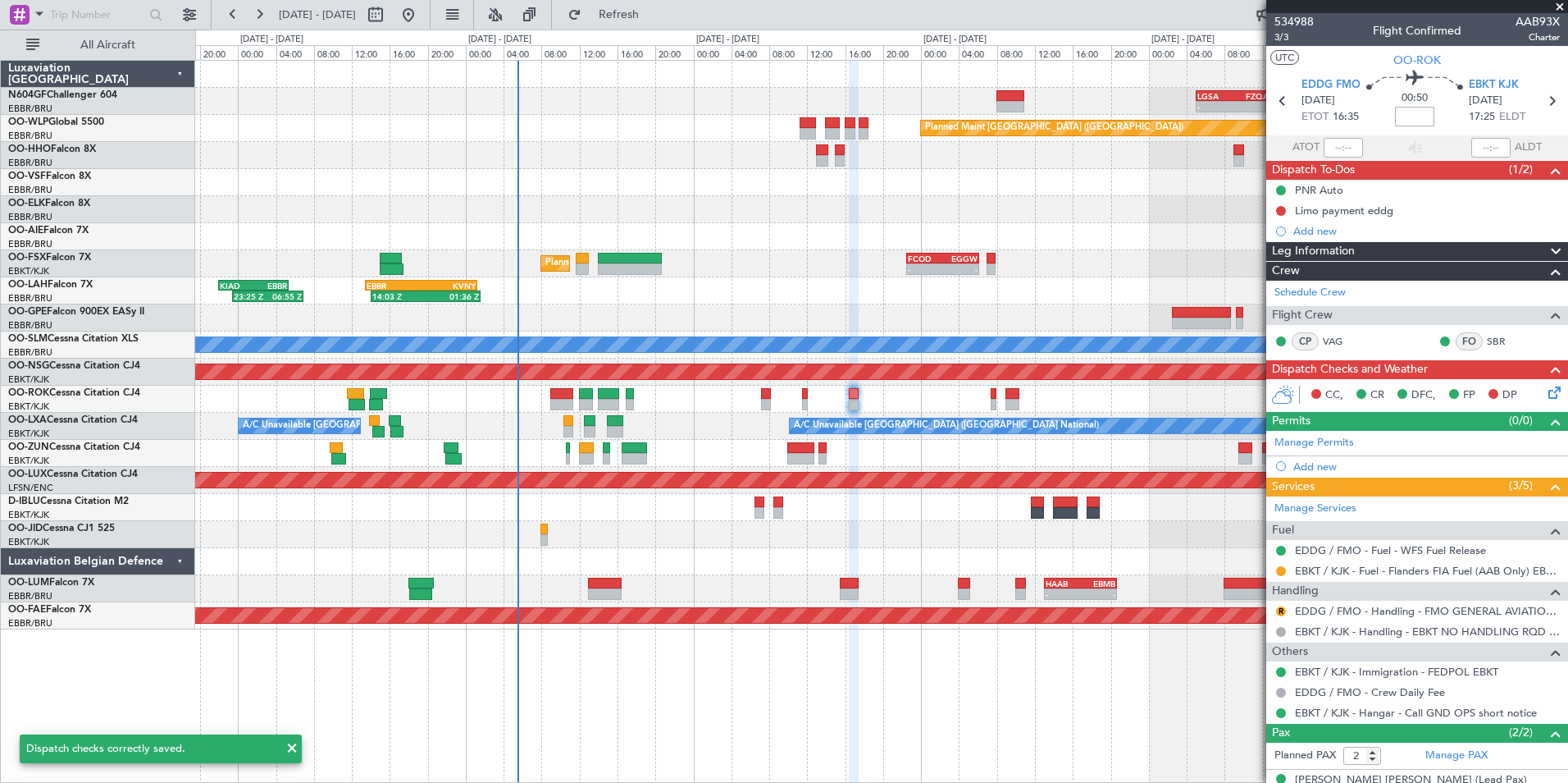
click at [1419, 121] on input at bounding box center [1414, 116] width 39 height 20
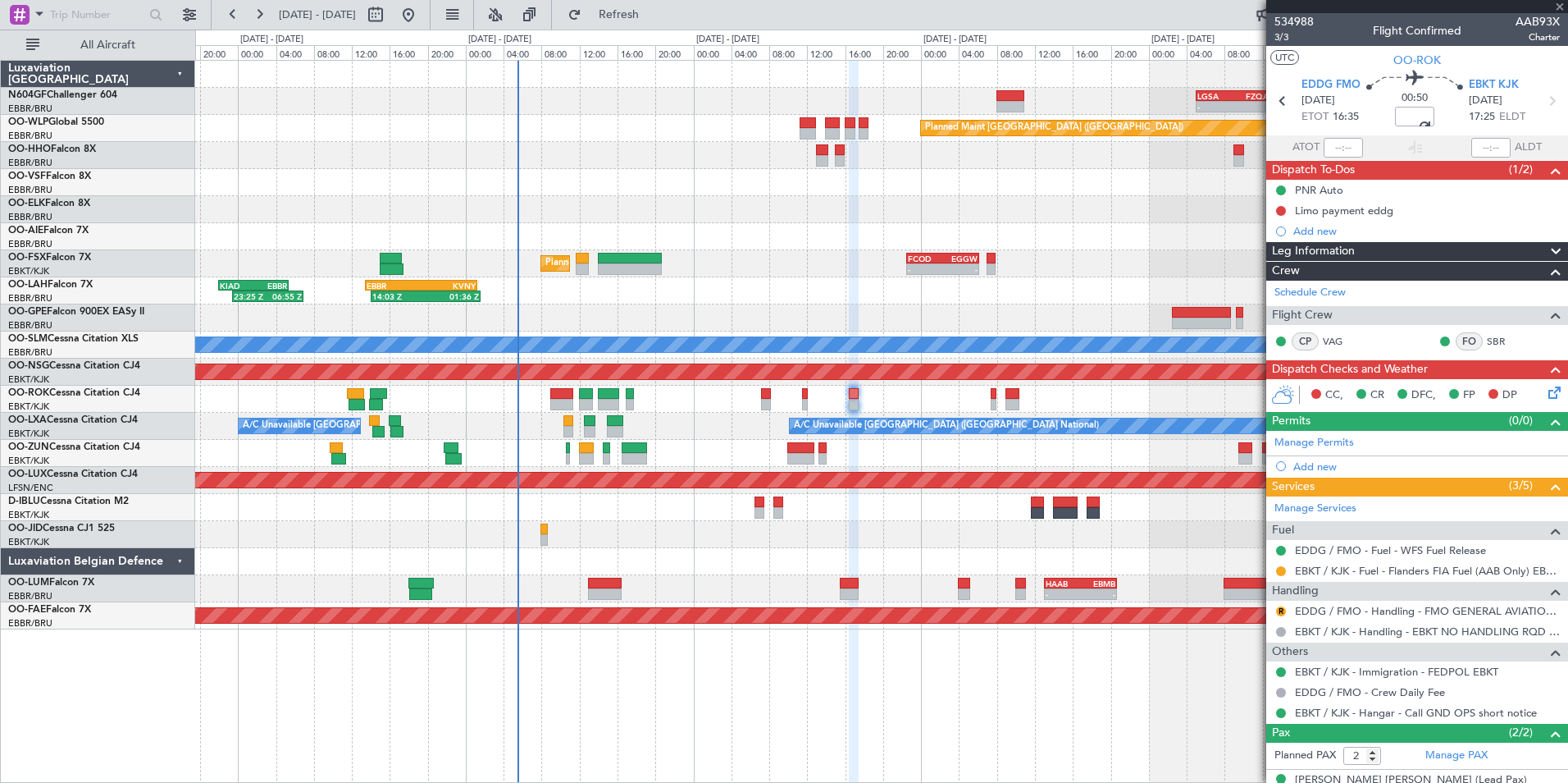
click at [1348, 60] on section "UTC OO-ROK" at bounding box center [1417, 58] width 302 height 24
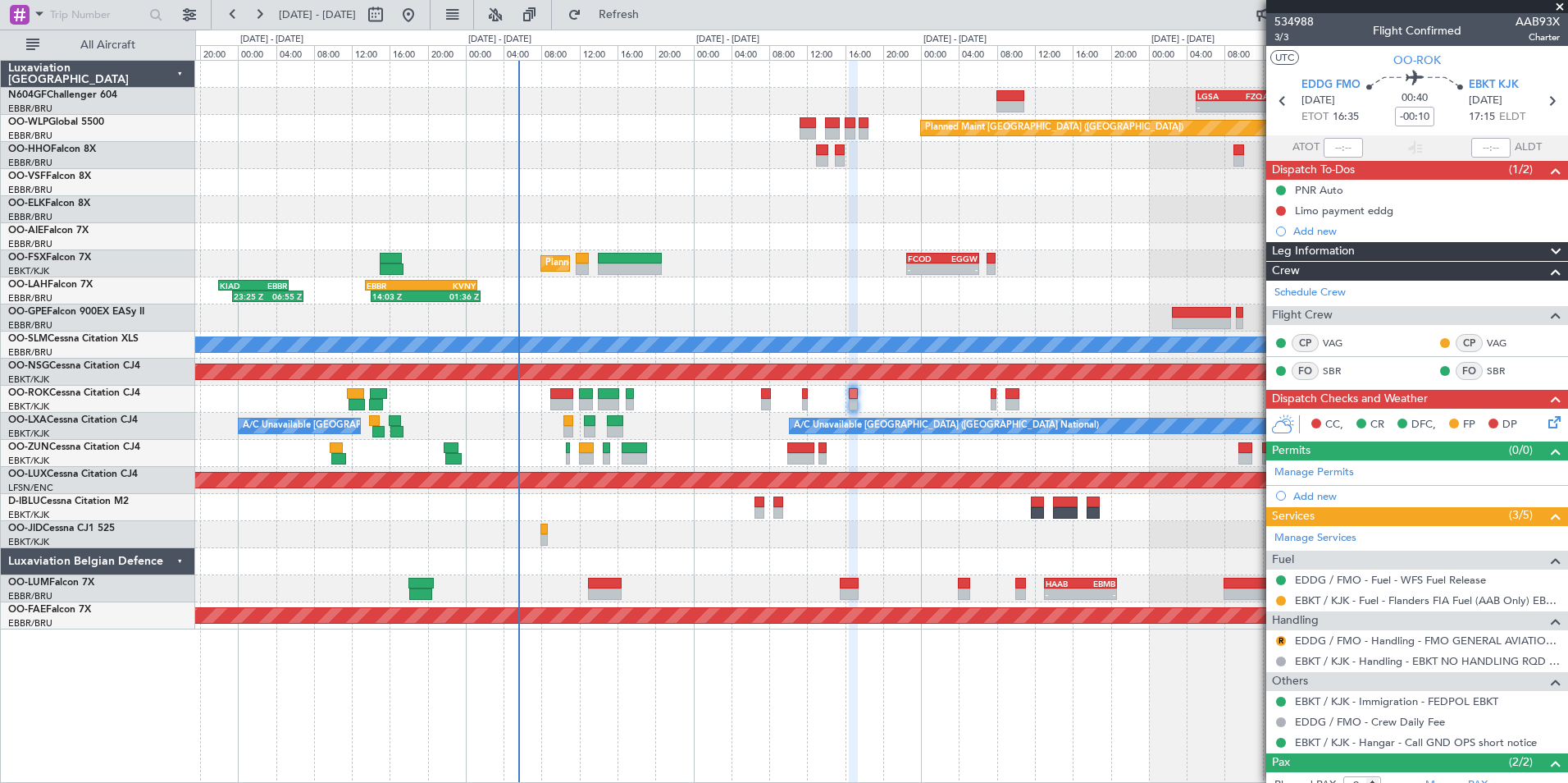
click at [1545, 420] on icon at bounding box center [1551, 419] width 13 height 13
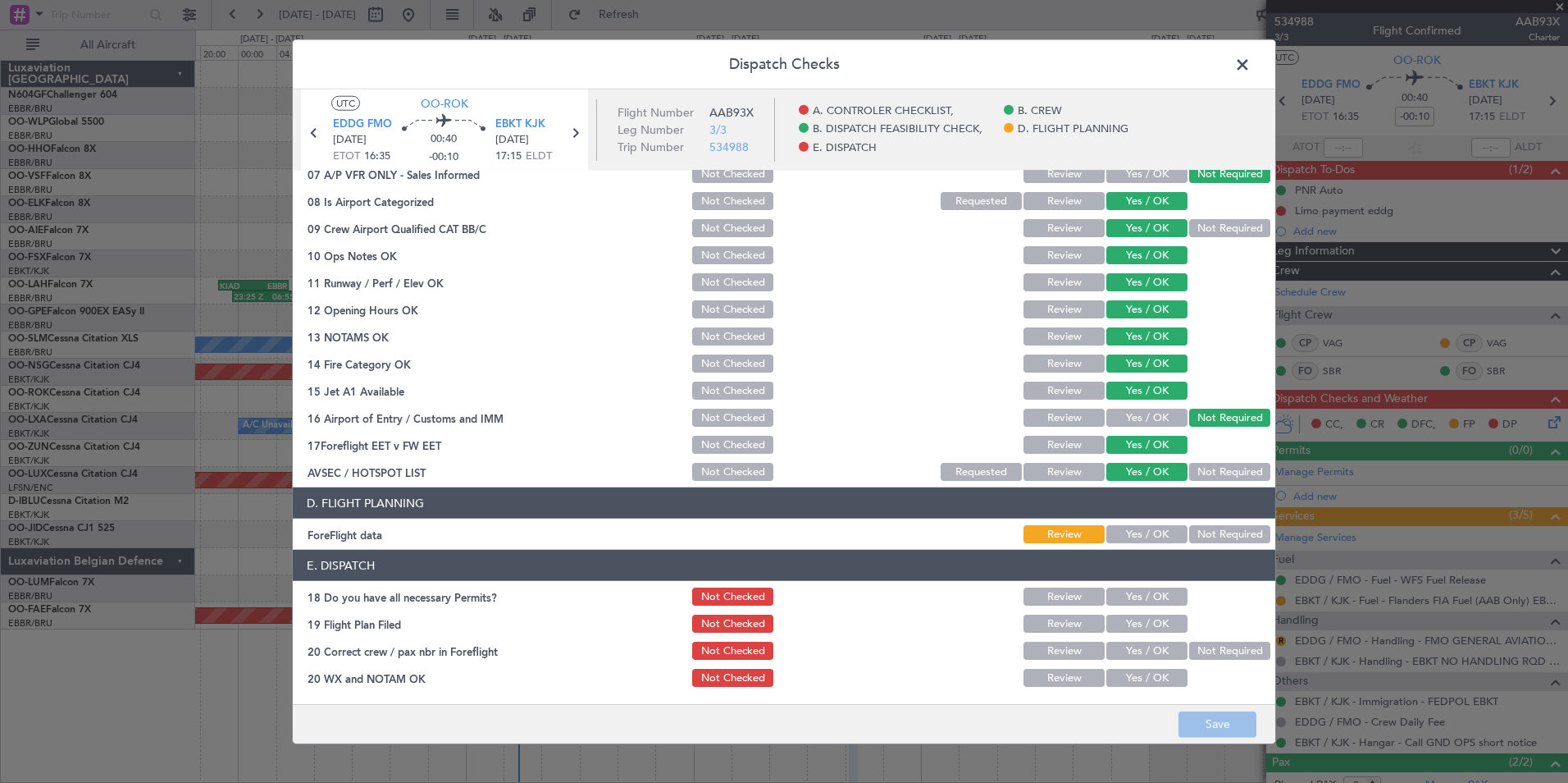
click at [1121, 531] on button "Yes / OK" at bounding box center [1146, 533] width 81 height 18
click at [1219, 705] on footer "Save" at bounding box center [784, 722] width 983 height 39
click at [1218, 724] on button "Save" at bounding box center [1217, 723] width 78 height 26
click at [1136, 590] on button "Yes / OK" at bounding box center [1146, 596] width 81 height 18
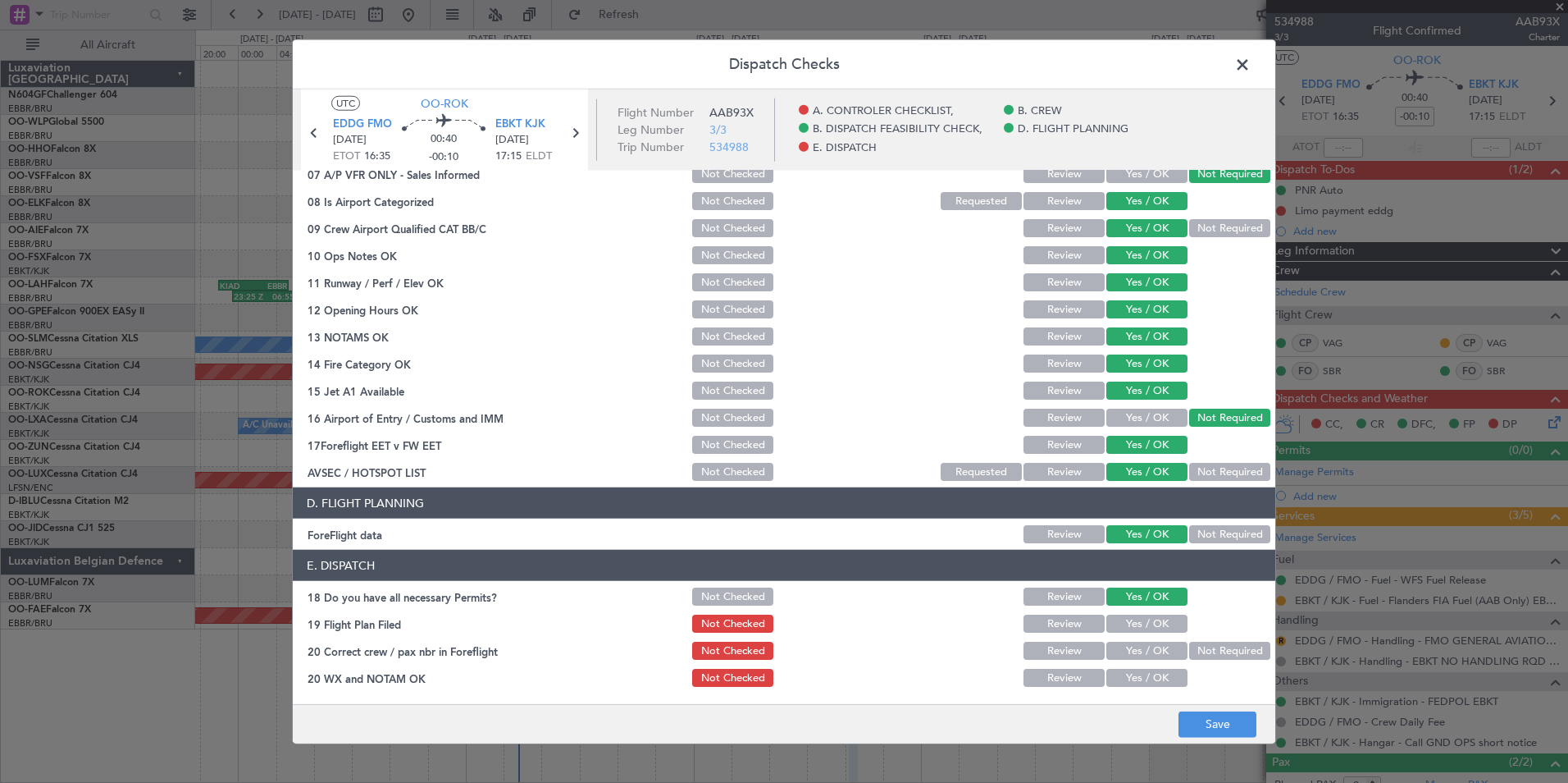
click at [1132, 635] on section "E. DISPATCH 18 Do you have all necessary Permits? Not Checked Review Yes / OK 1…" at bounding box center [784, 619] width 983 height 140
click at [1136, 611] on section "E. DISPATCH 18 Do you have all necessary Permits? Not Checked Review Yes / OK 1…" at bounding box center [784, 619] width 983 height 140
click at [1133, 618] on button "Yes / OK" at bounding box center [1146, 623] width 81 height 18
click at [1133, 647] on button "Yes / OK" at bounding box center [1146, 650] width 81 height 18
click at [1144, 670] on button "Yes / OK" at bounding box center [1146, 677] width 81 height 18
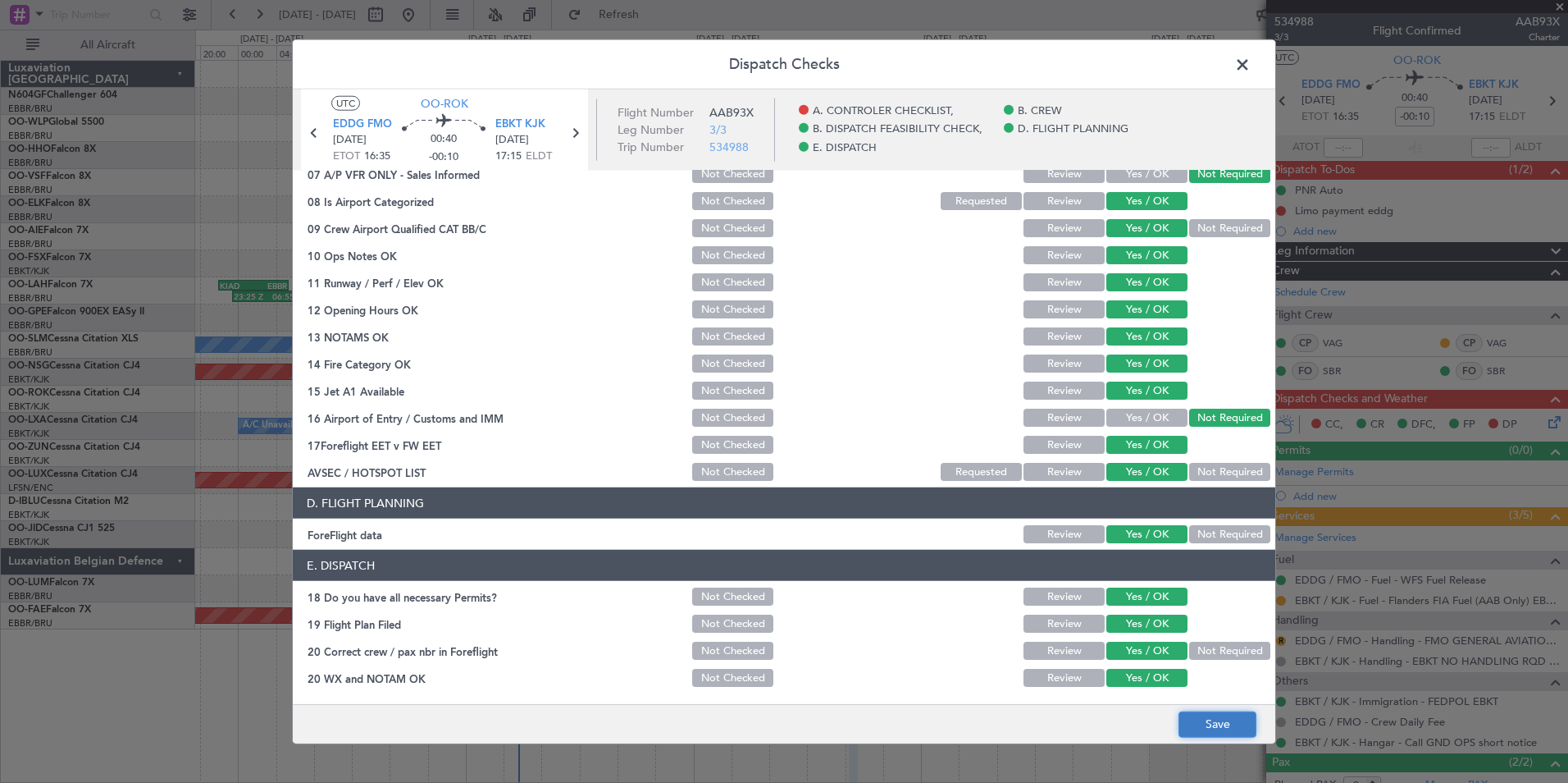
click at [1187, 718] on button "Save" at bounding box center [1217, 723] width 78 height 26
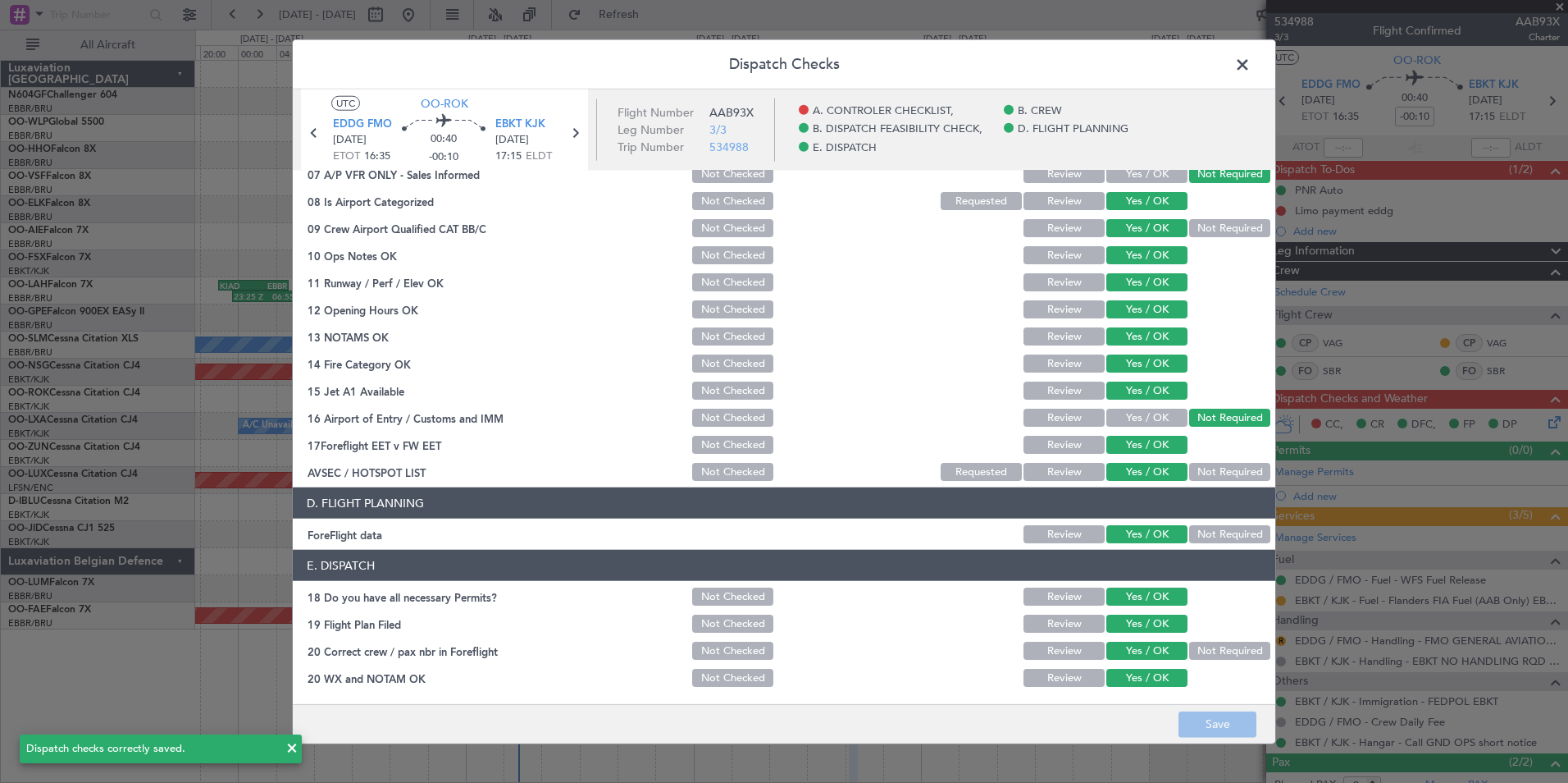
click at [1251, 68] on span at bounding box center [1251, 68] width 0 height 33
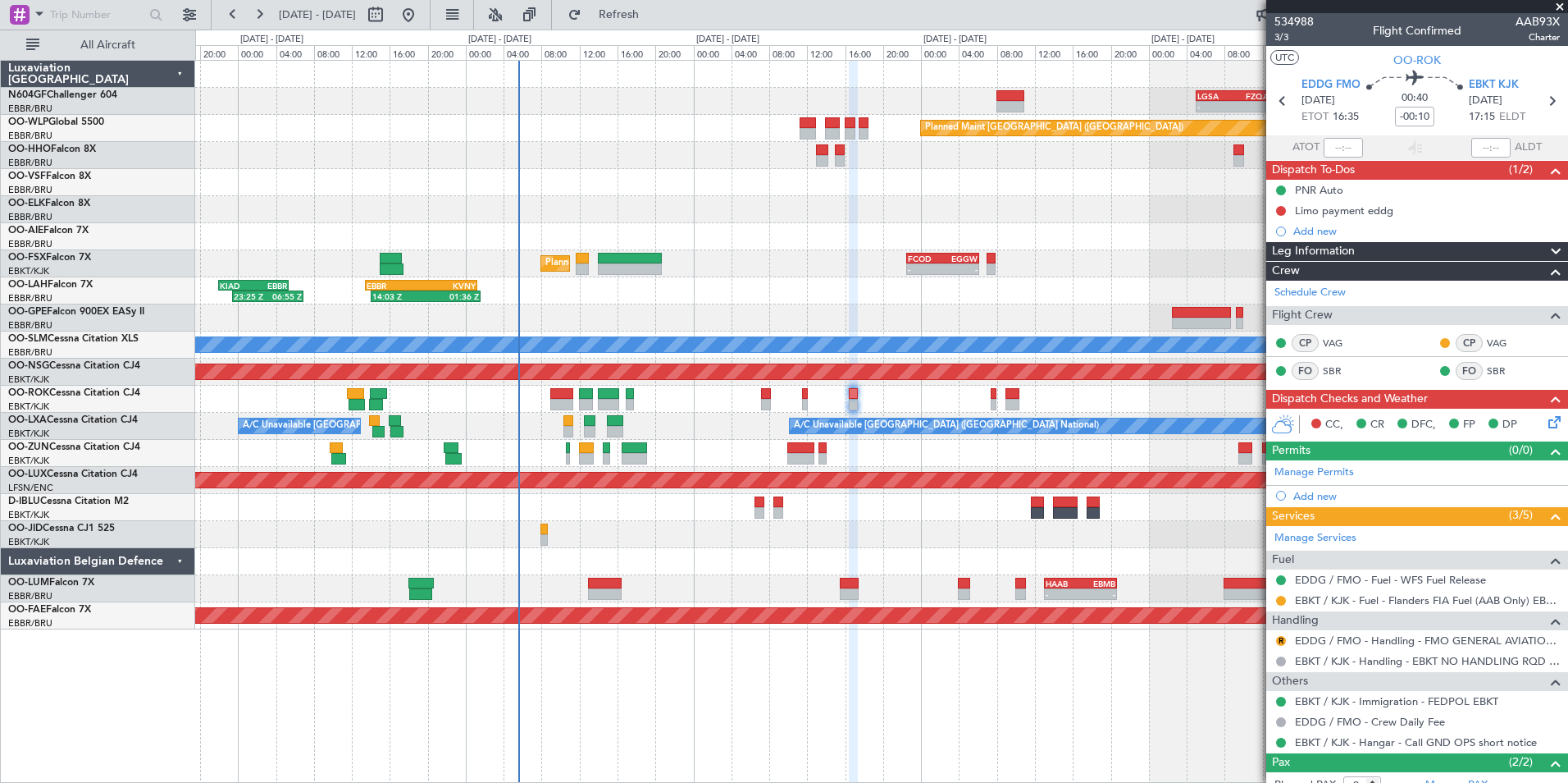
click at [1319, 630] on div "R EDDG / FMO - Handling - FMO GENERAL AVIATION TERMINAL EDDG" at bounding box center [1417, 641] width 302 height 20
click at [1309, 635] on link "EDDG / FMO - Handling - FMO GENERAL AVIATION TERMINAL EDDG" at bounding box center [1427, 640] width 265 height 14
click at [1284, 636] on button "R" at bounding box center [1280, 641] width 10 height 10
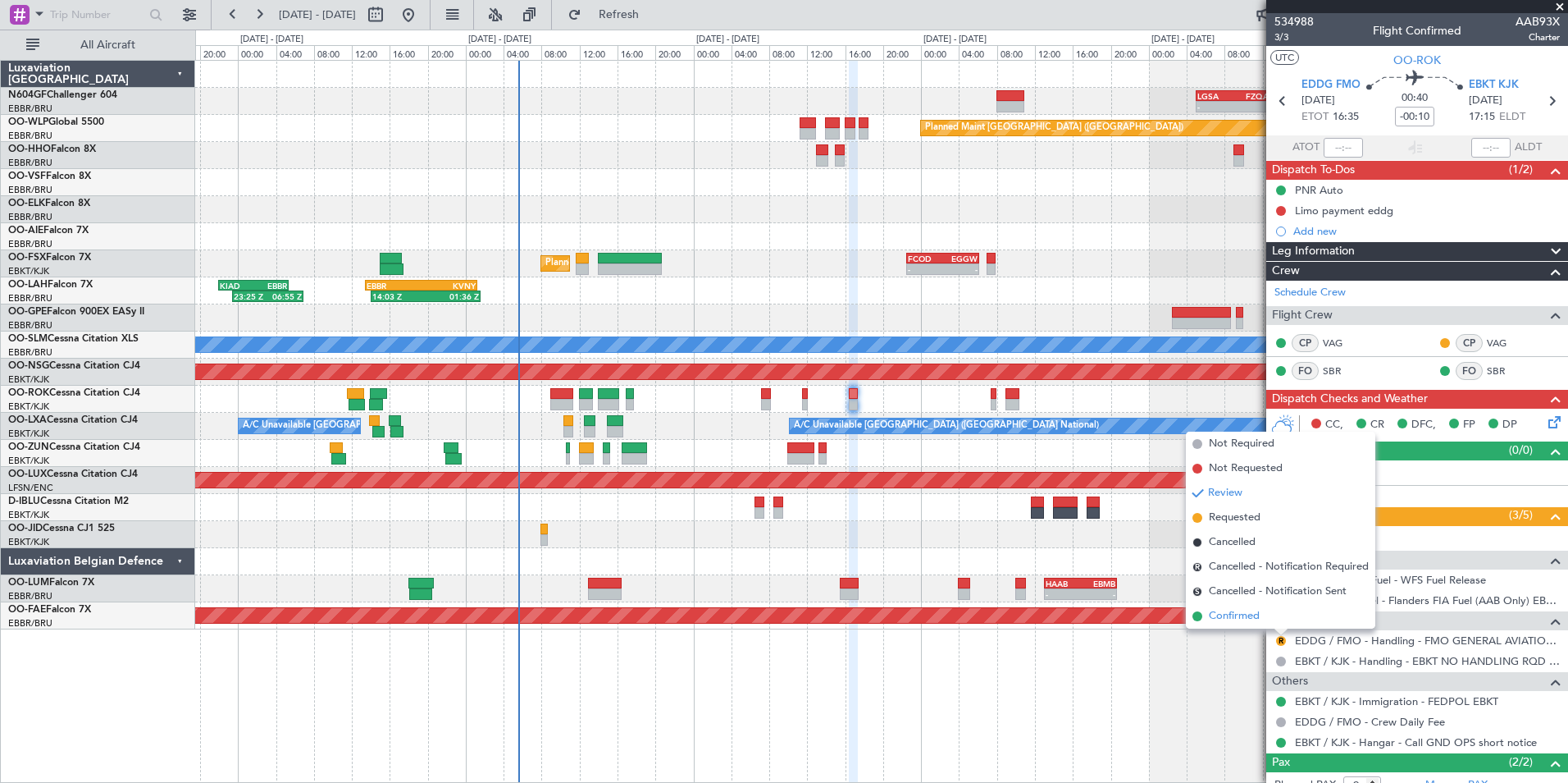
click at [1256, 619] on span "Confirmed" at bounding box center [1234, 616] width 51 height 17
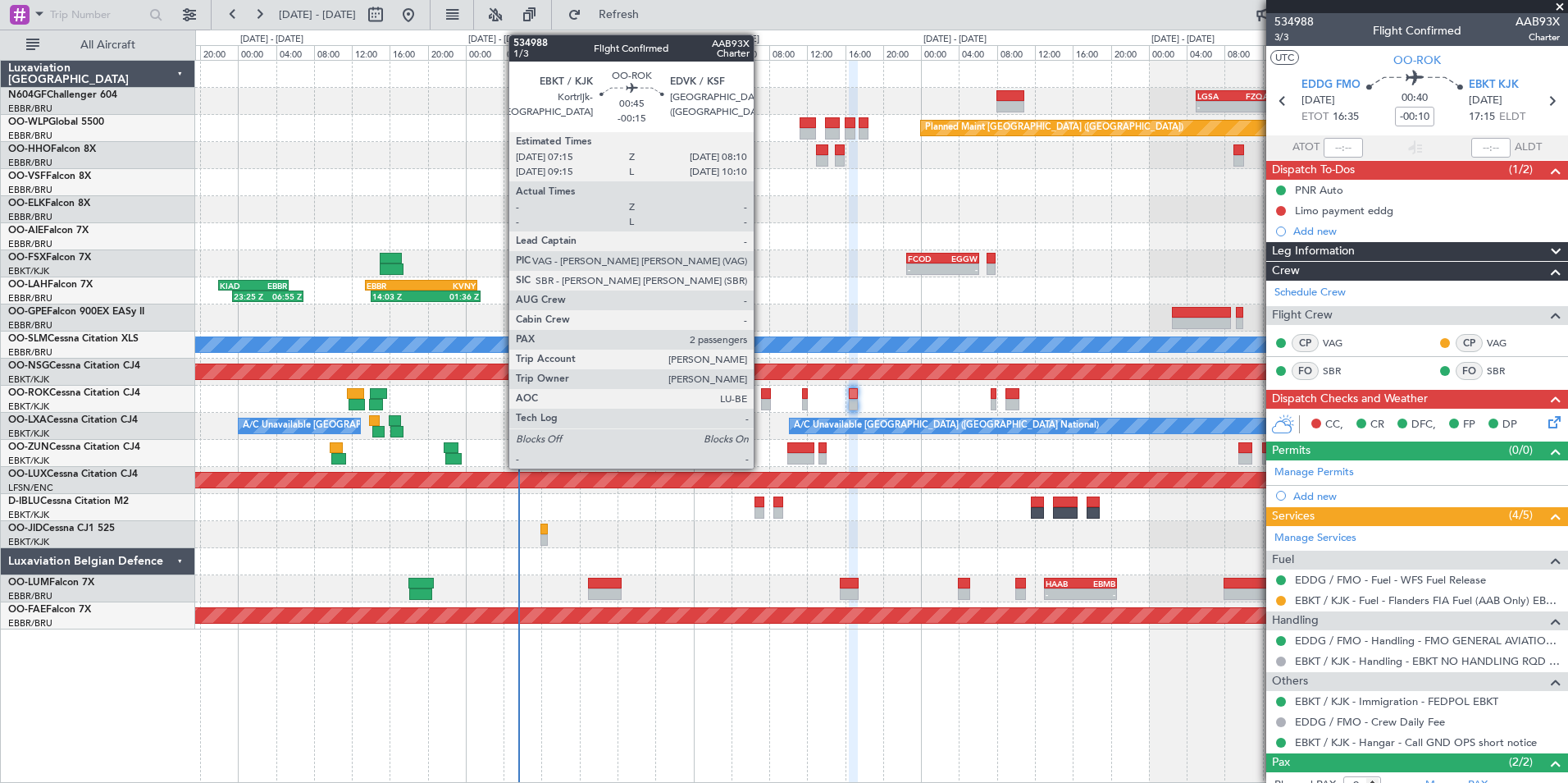
click at [761, 401] on div at bounding box center [766, 404] width 9 height 11
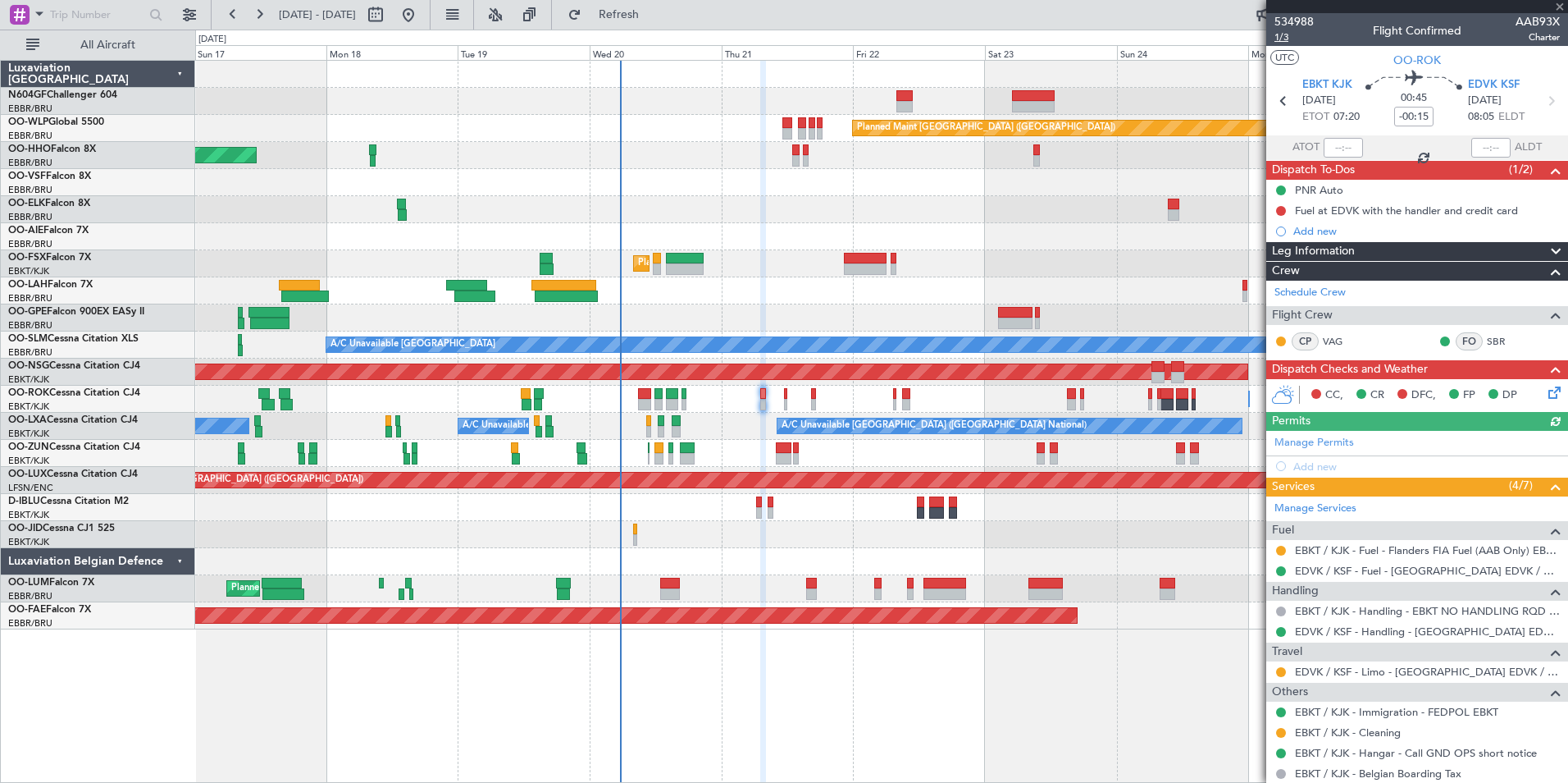
click at [1282, 39] on span "1/3" at bounding box center [1294, 37] width 39 height 14
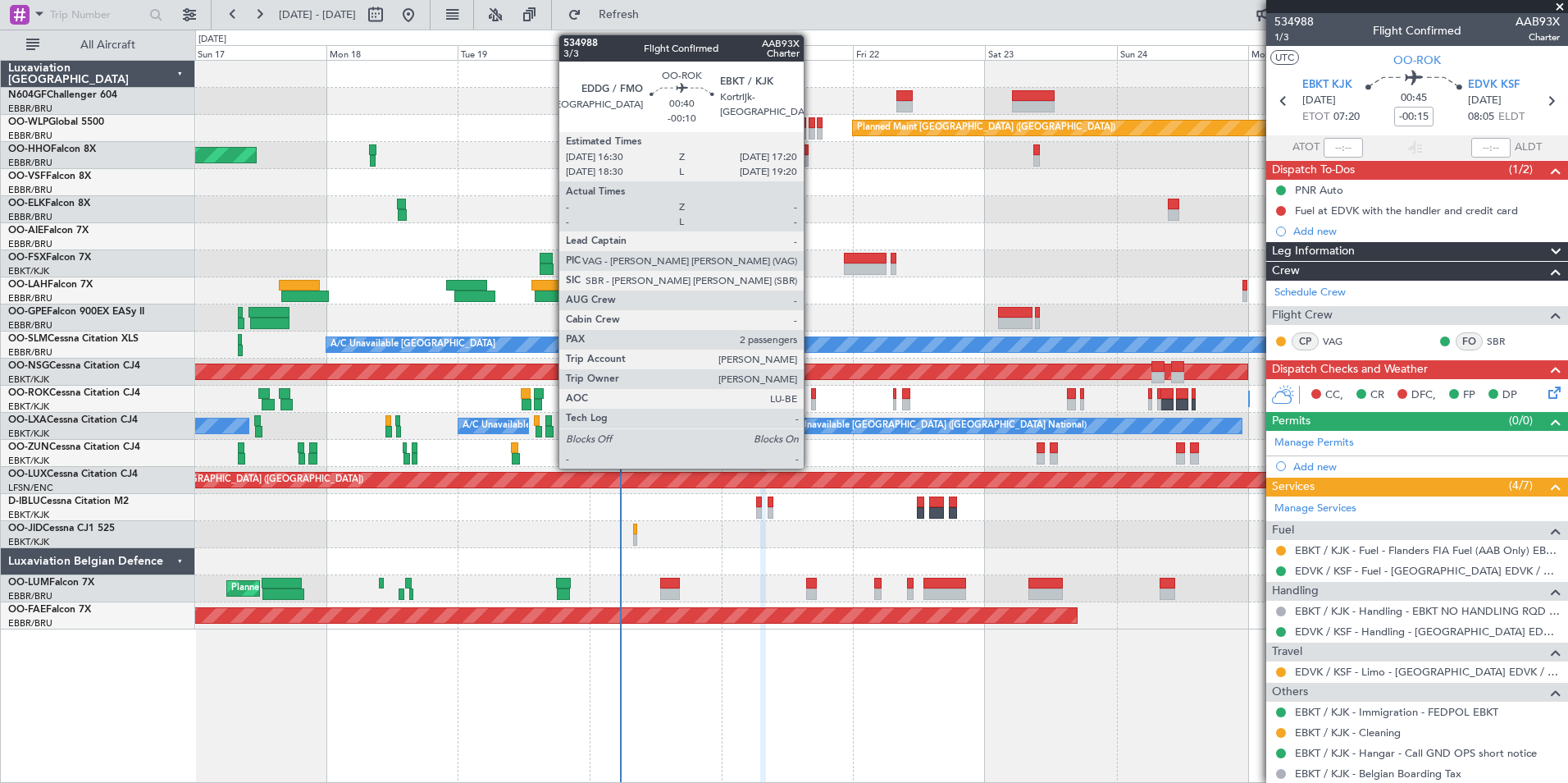
click at [811, 398] on div at bounding box center [813, 394] width 5 height 11
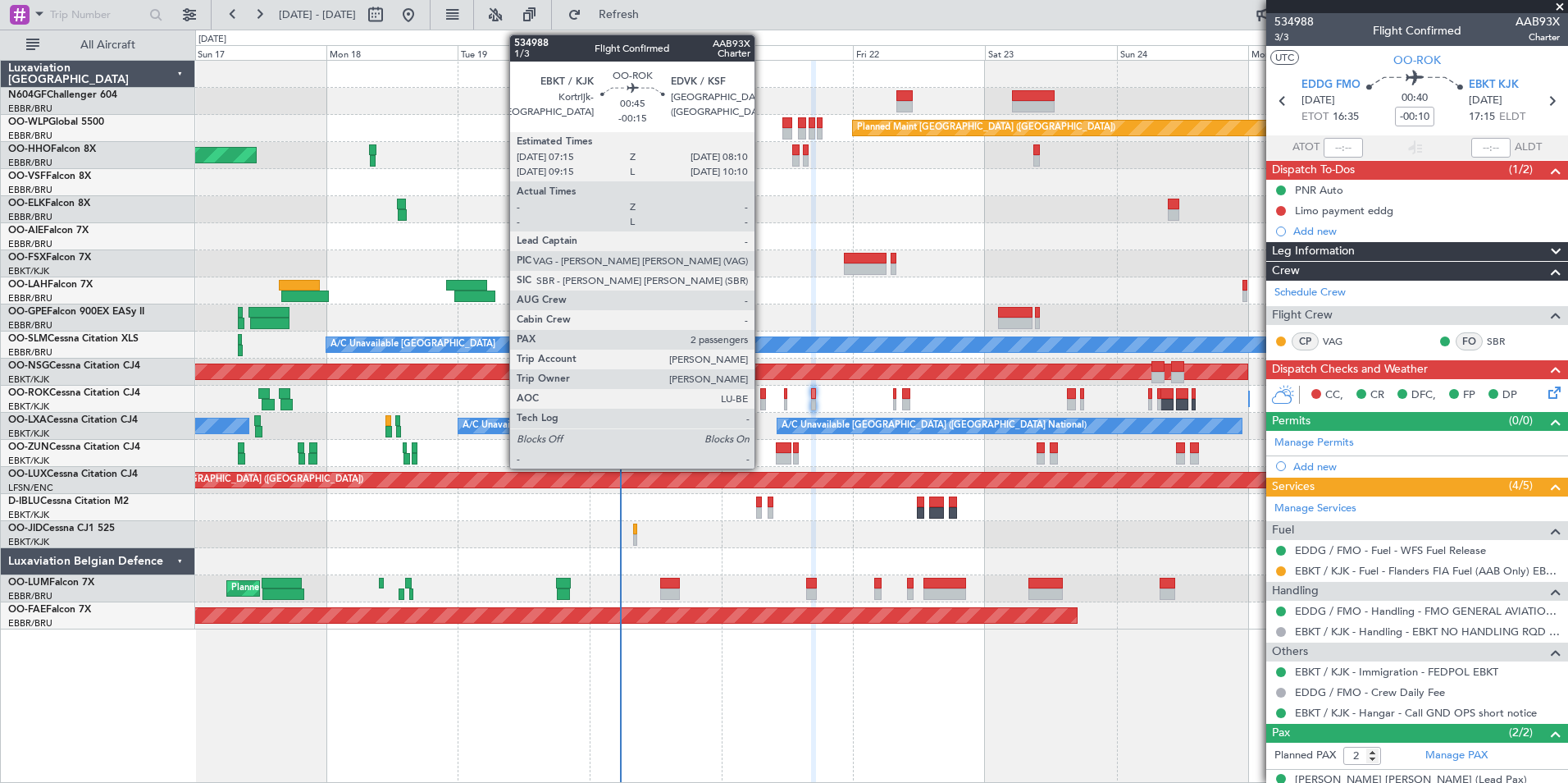
click at [762, 397] on div at bounding box center [763, 394] width 6 height 11
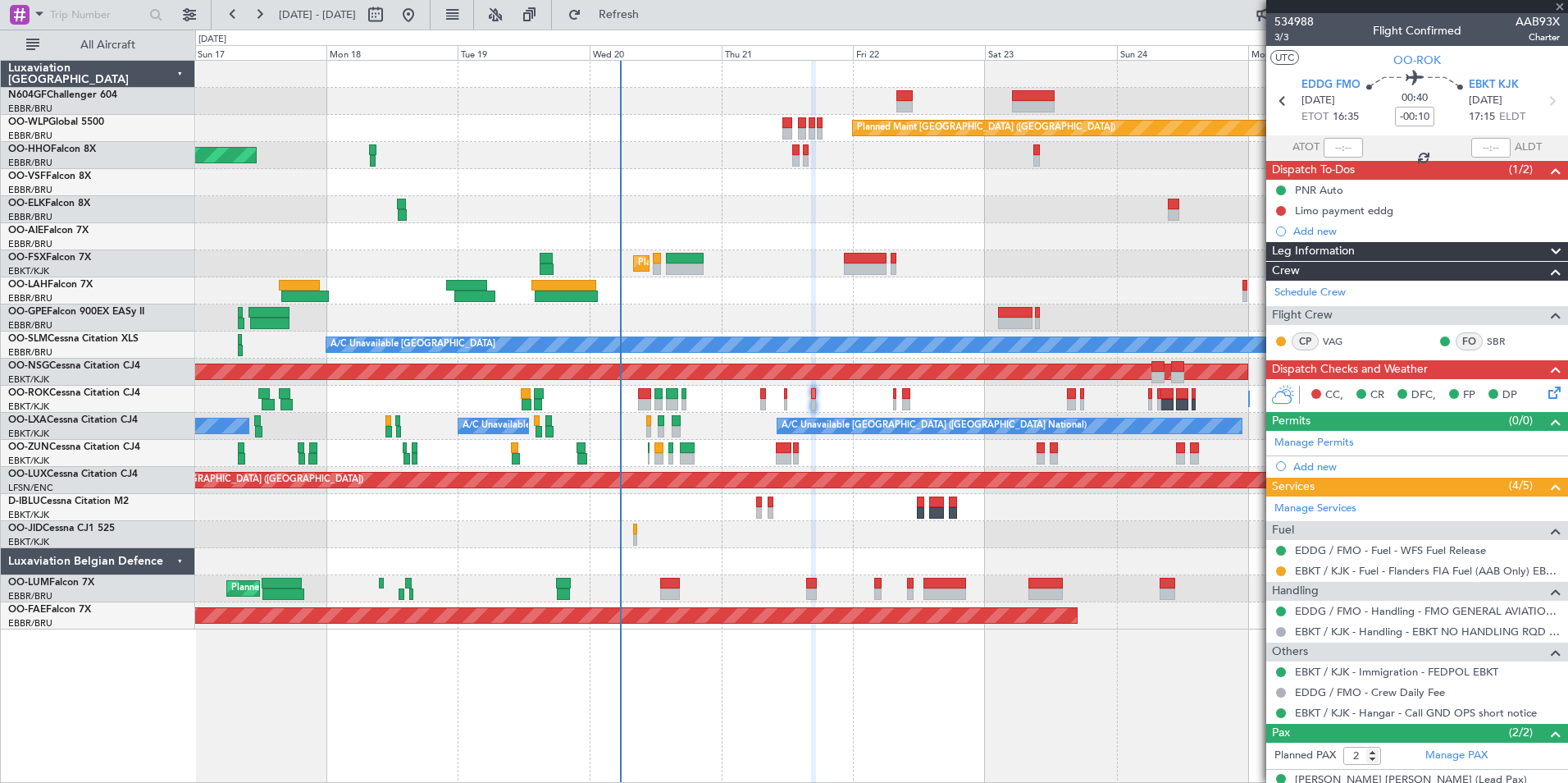
type input "-00:15"
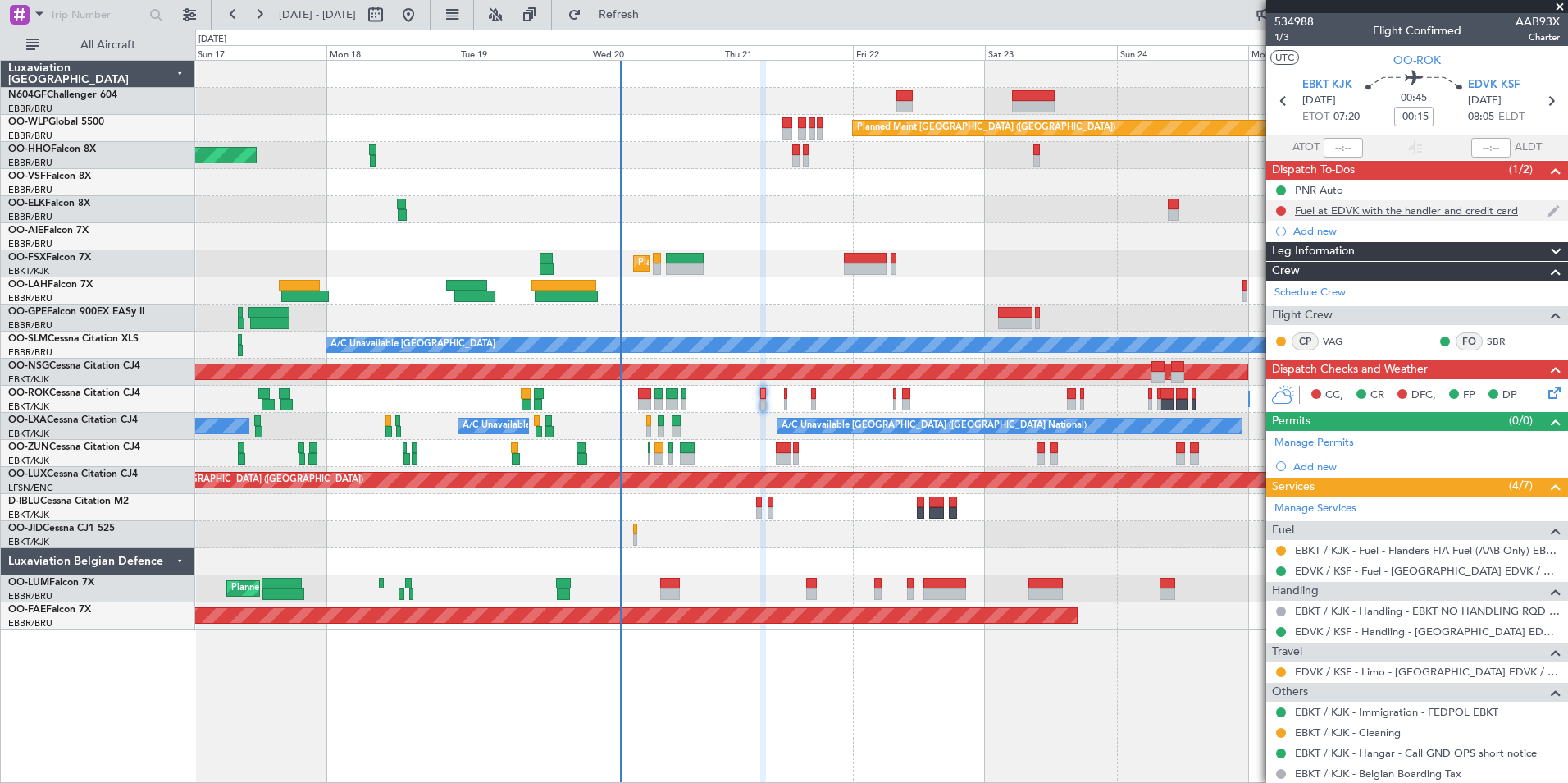
click at [1447, 209] on div "Fuel at EDVK with the handler and credit card" at bounding box center [1407, 210] width 223 height 14
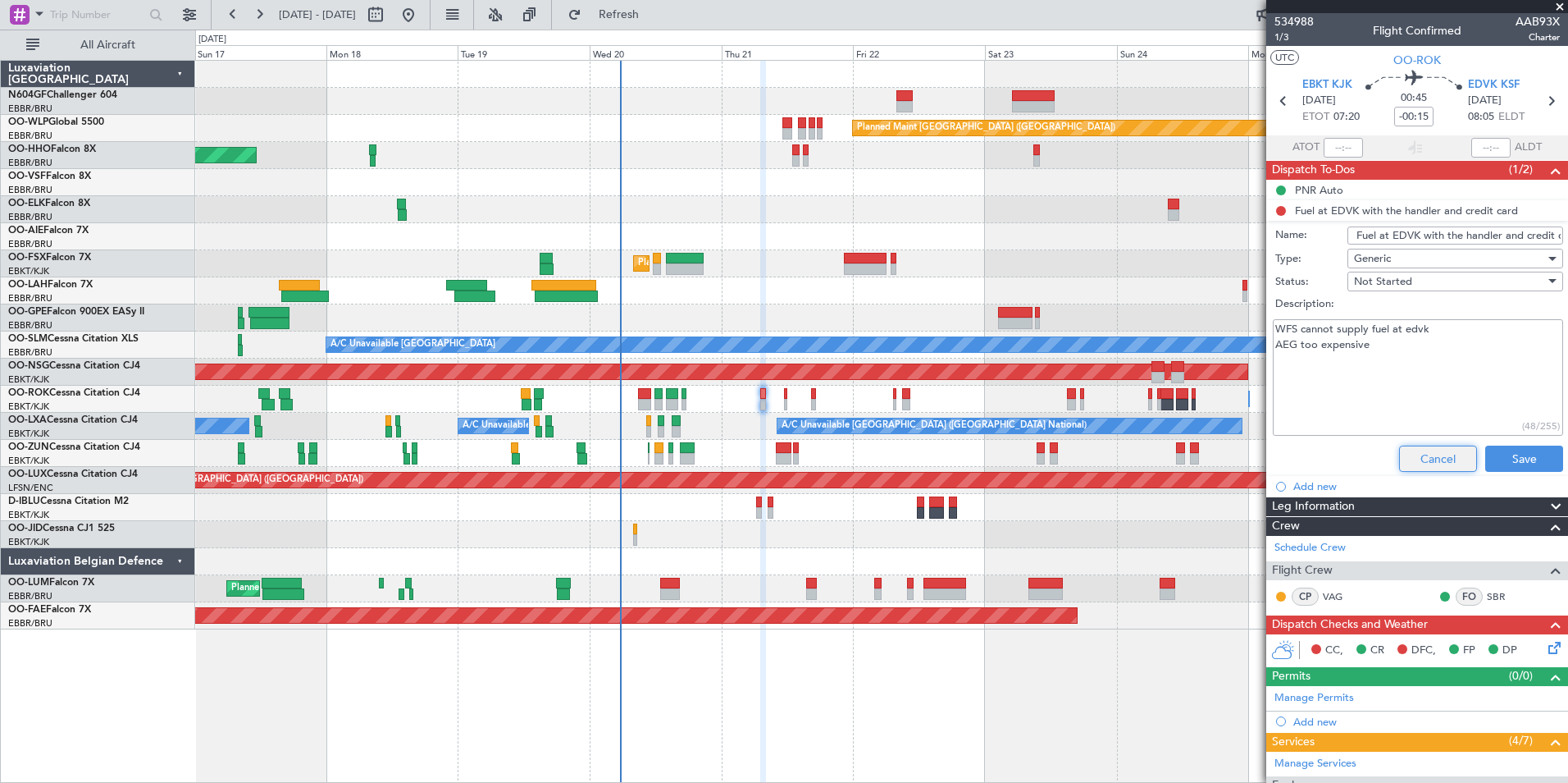
click at [1407, 462] on button "Cancel" at bounding box center [1438, 459] width 78 height 26
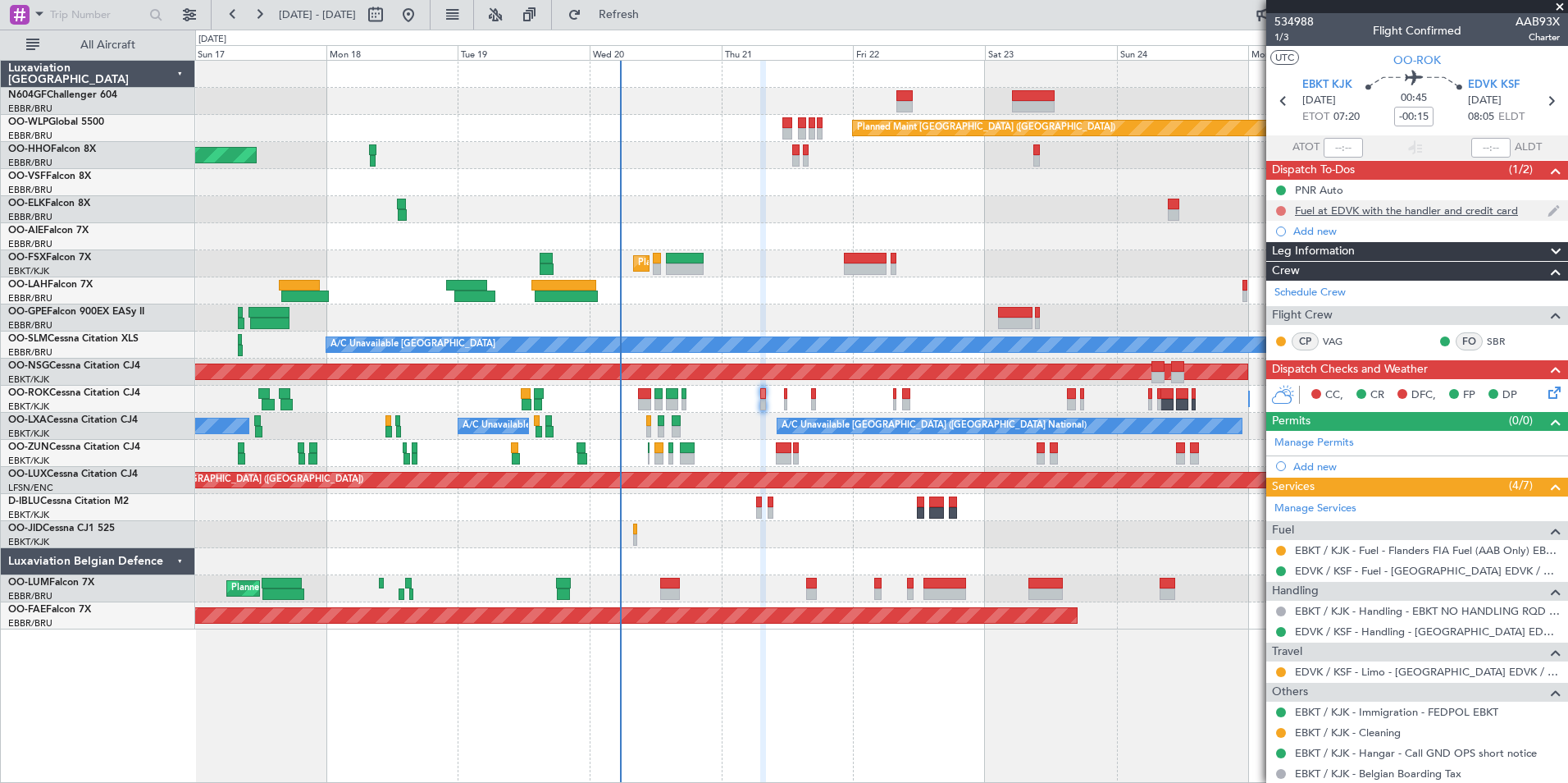
click at [1281, 210] on button at bounding box center [1280, 210] width 10 height 10
click at [1280, 263] on span "In Progress" at bounding box center [1289, 259] width 56 height 17
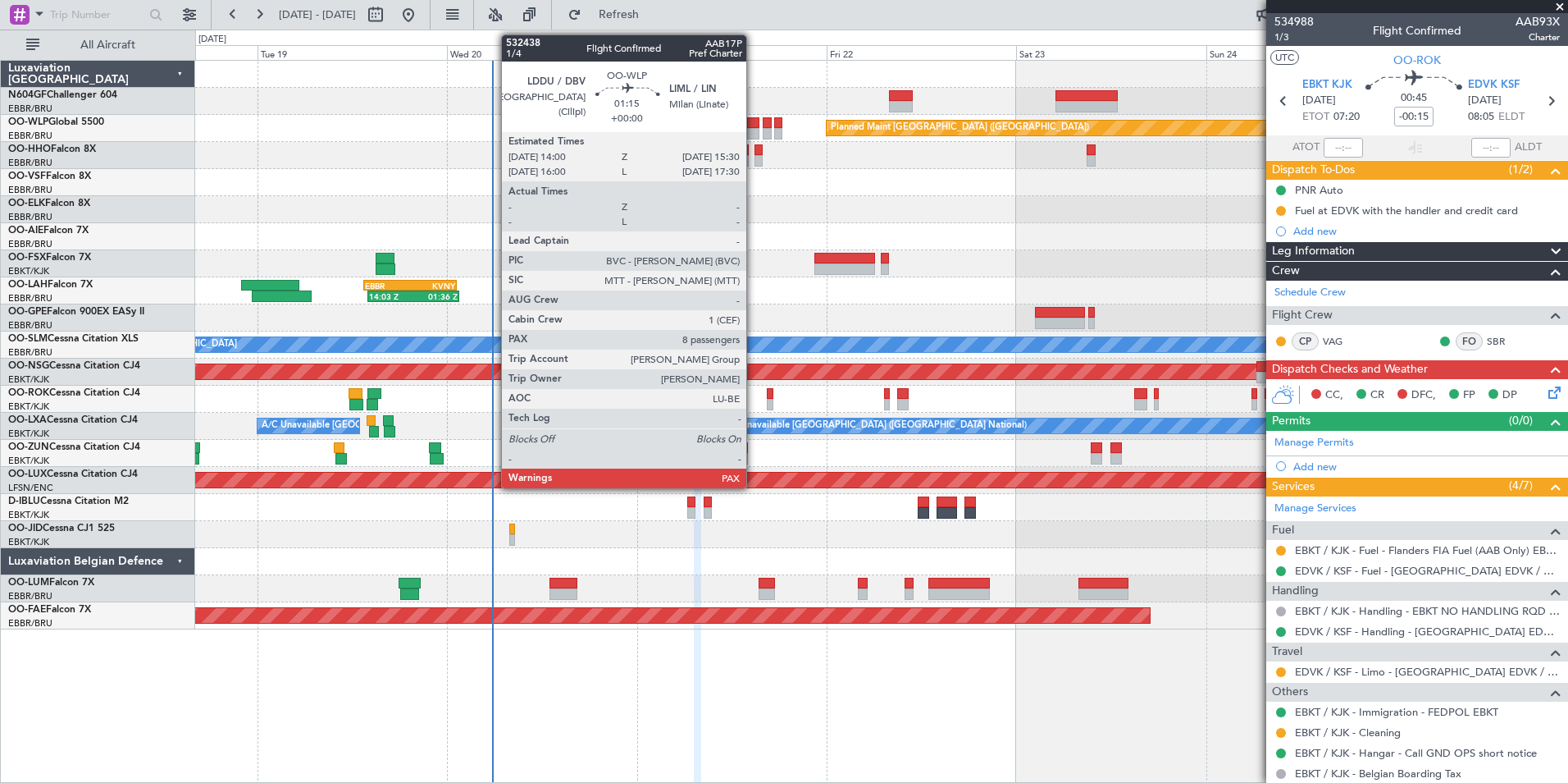
click at [754, 128] on div at bounding box center [753, 123] width 12 height 11
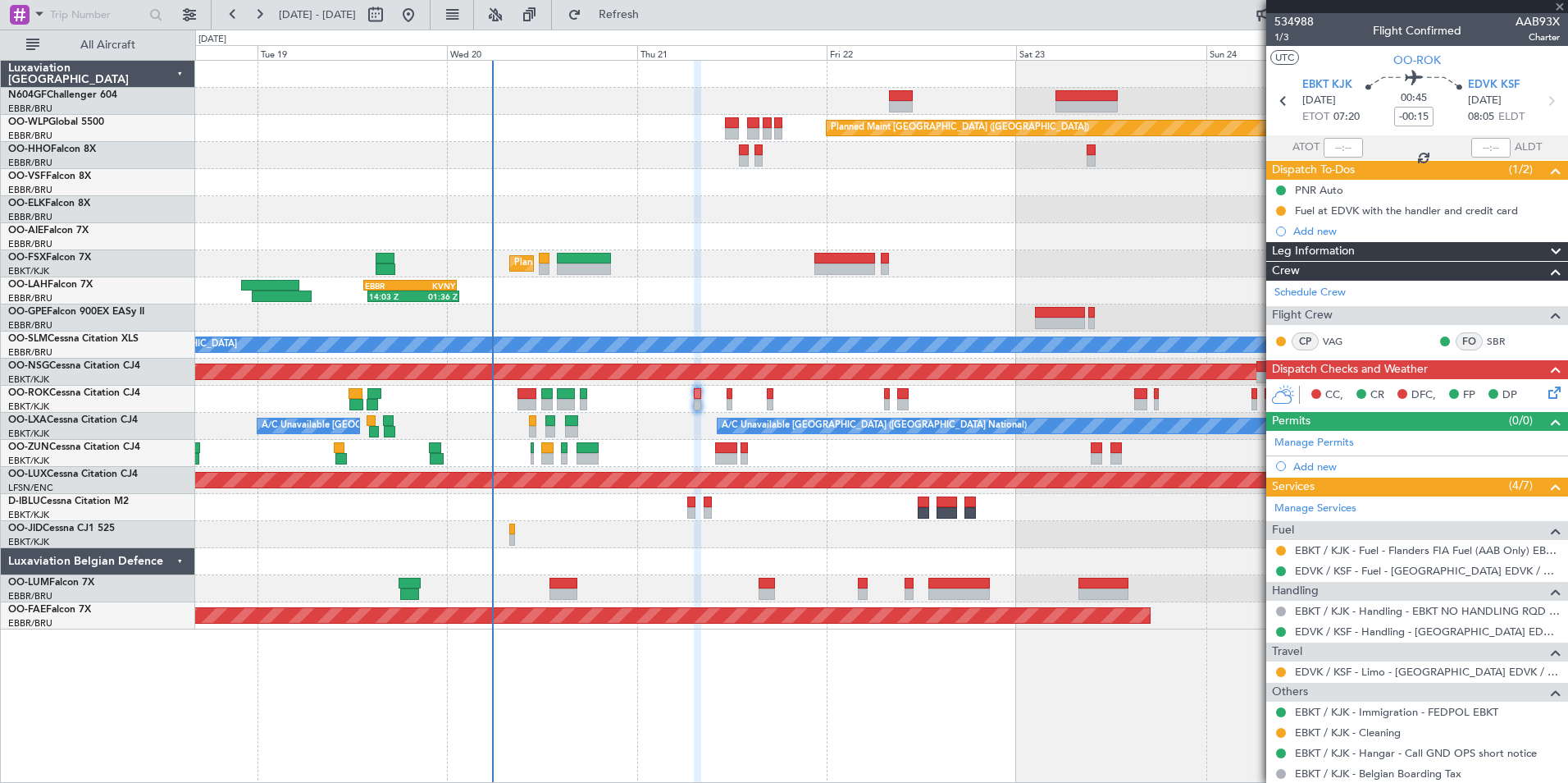
type input "10"
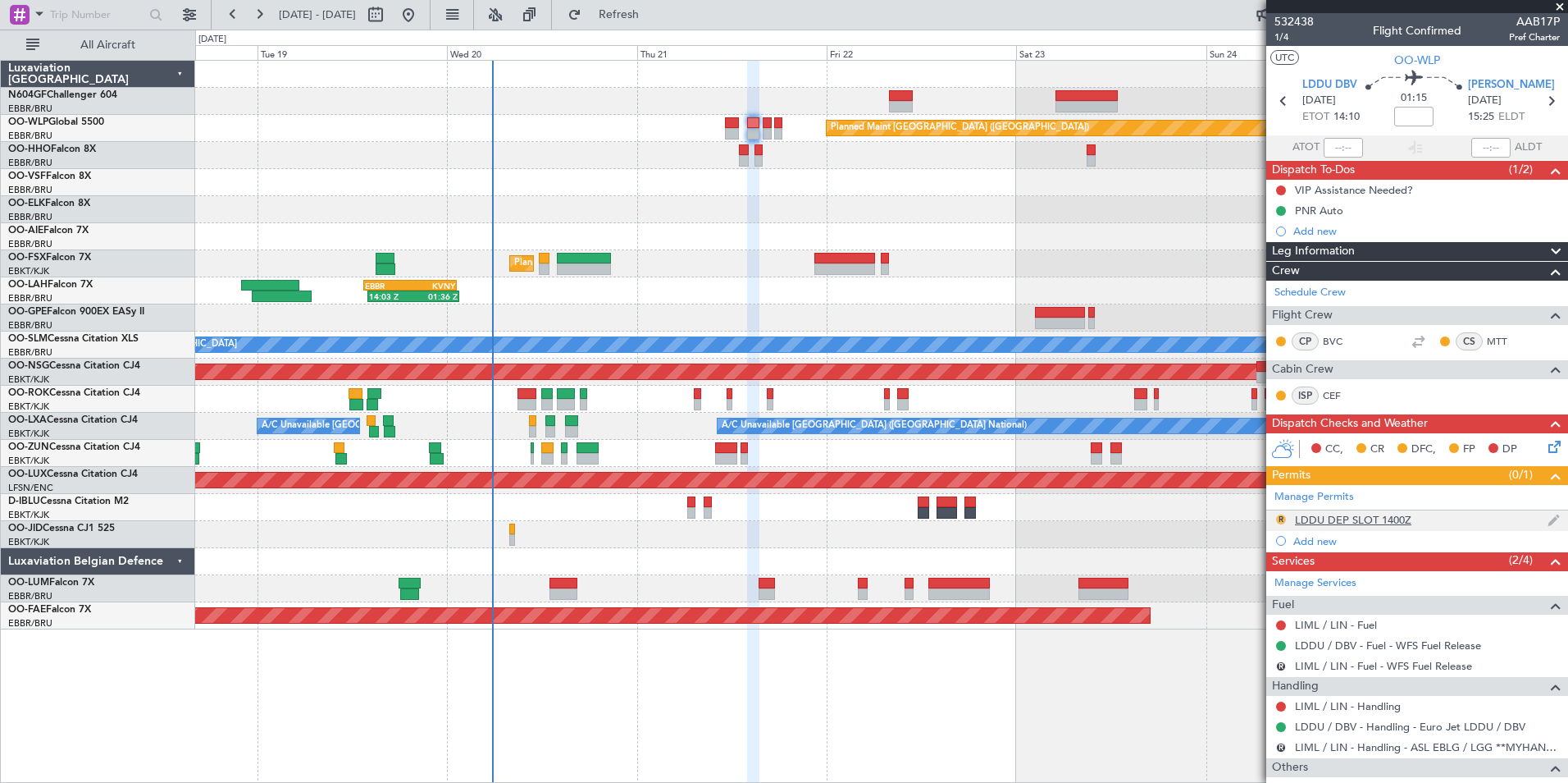
click at [1282, 520] on button "R" at bounding box center [1280, 520] width 10 height 10
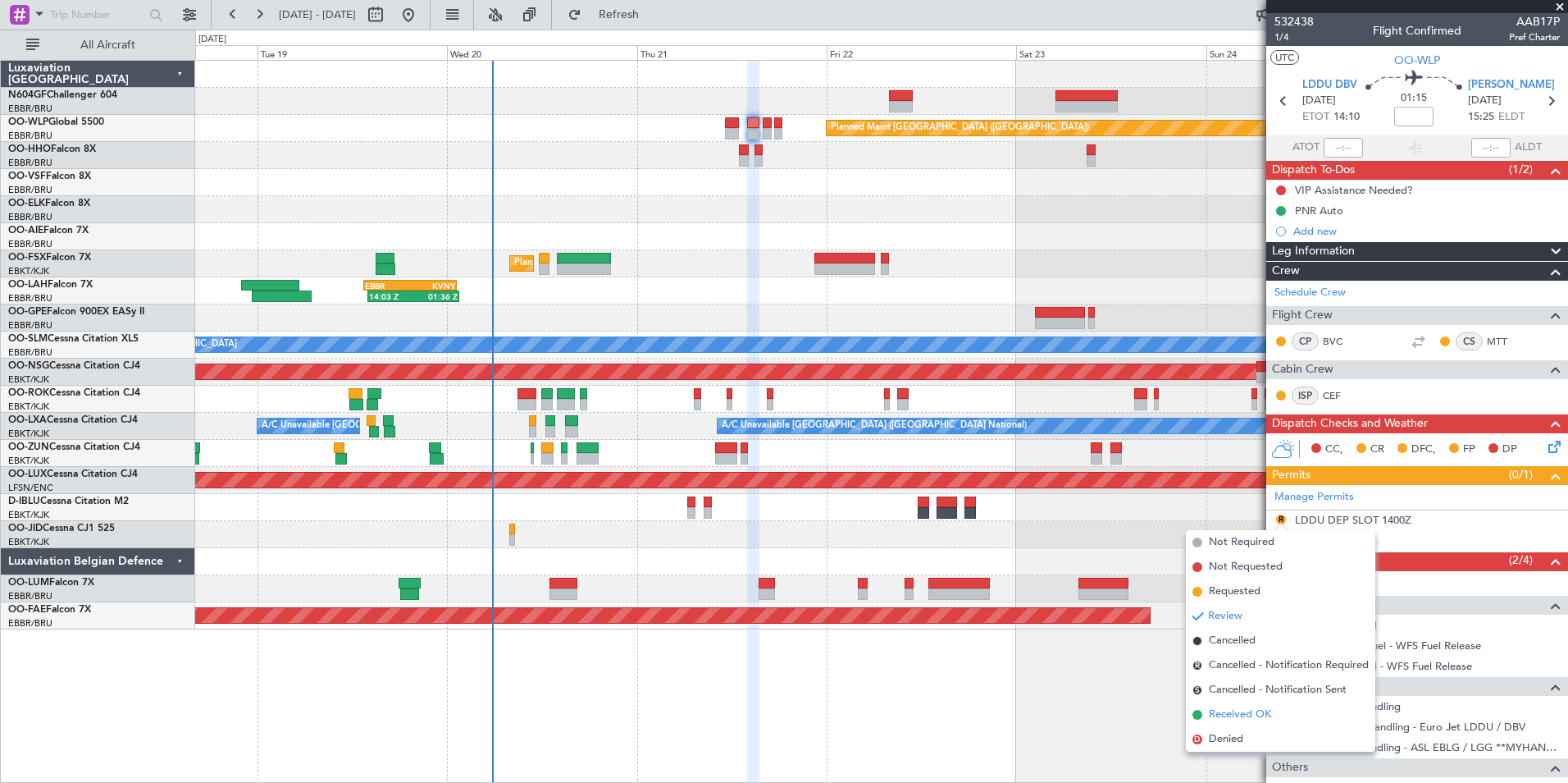
click at [1232, 710] on span "Received OK" at bounding box center [1240, 715] width 62 height 17
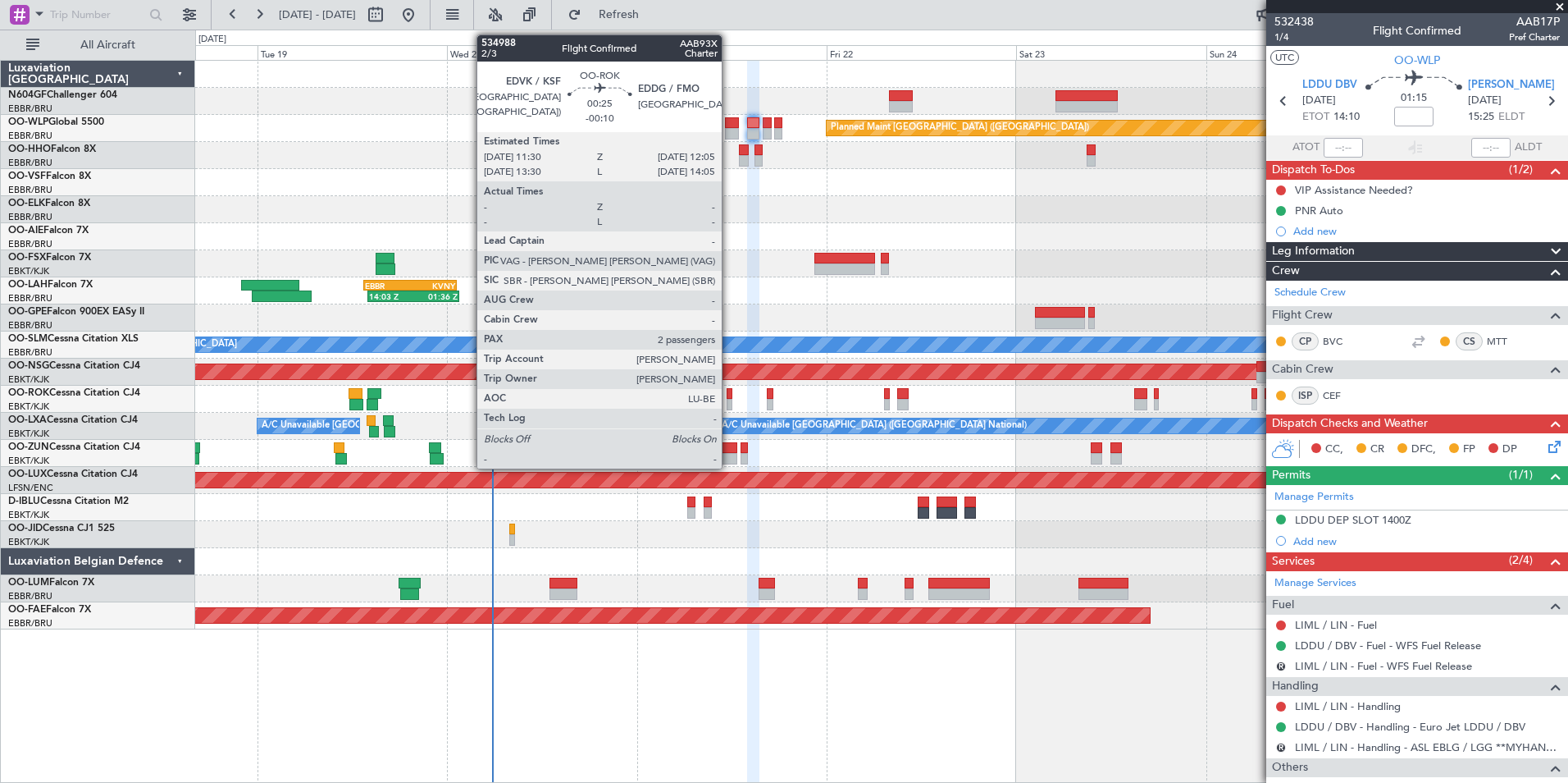
click at [729, 398] on div at bounding box center [729, 404] width 5 height 11
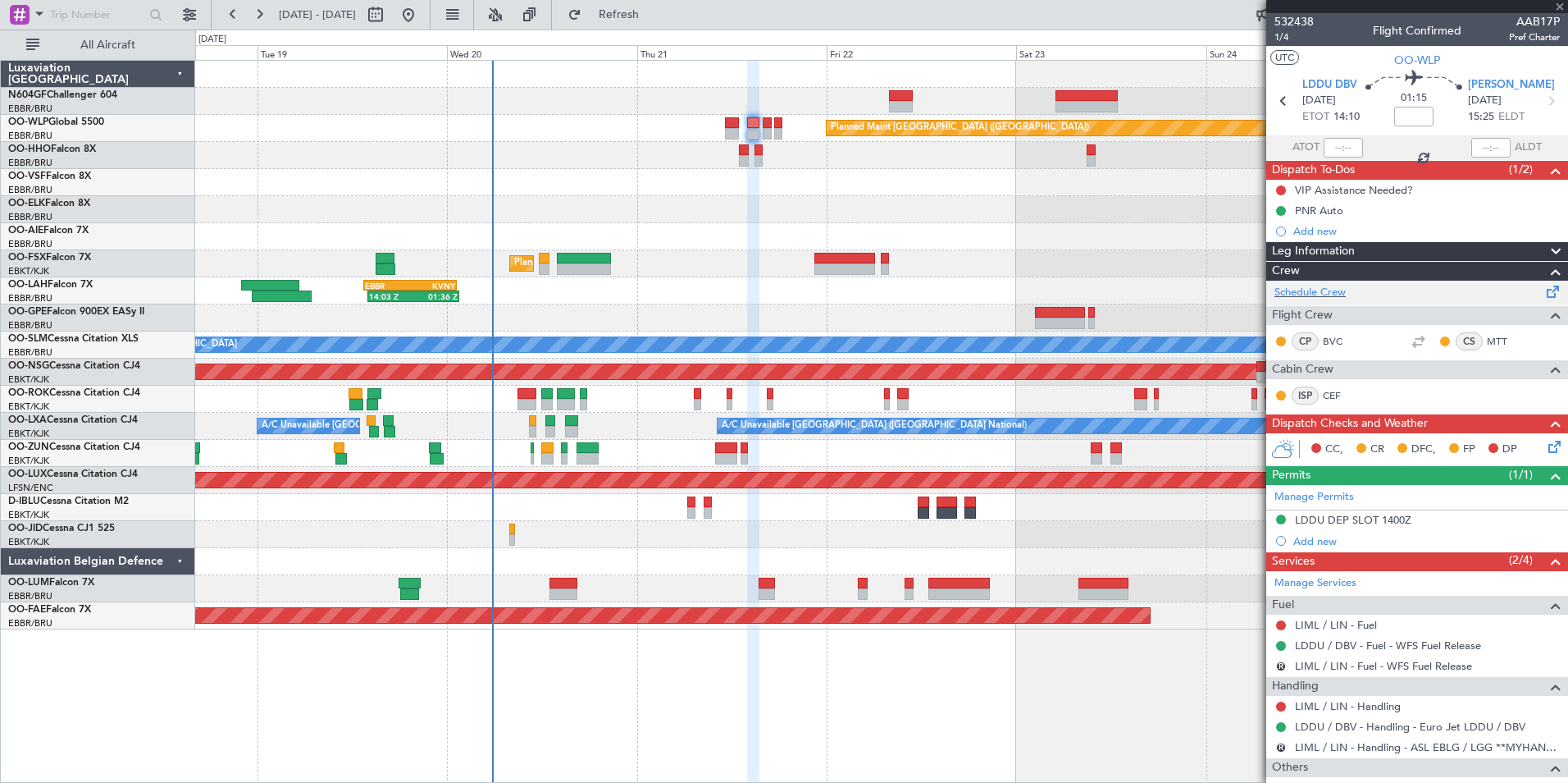
type input "-00:10"
type input "2"
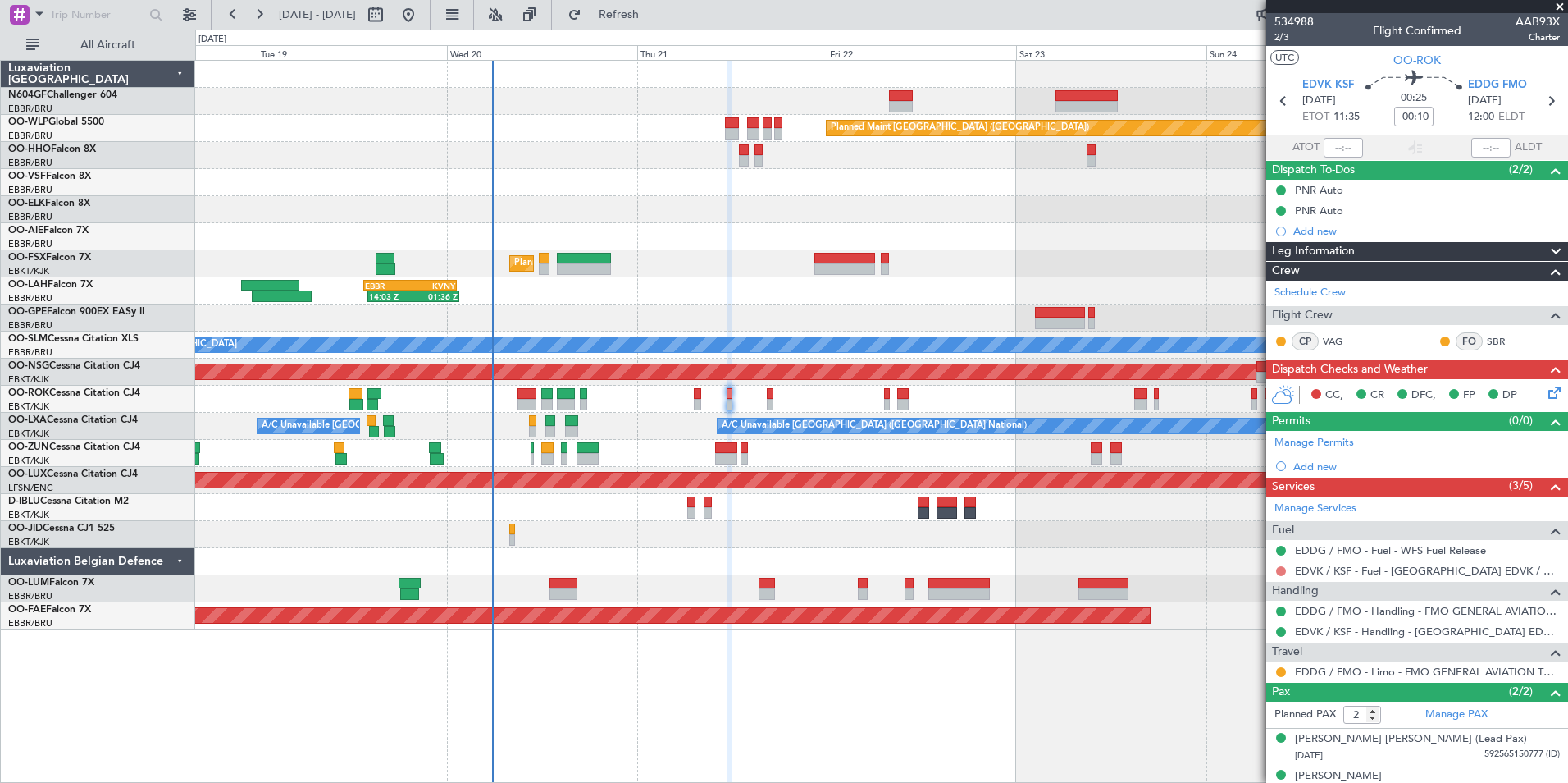
click at [1281, 568] on button at bounding box center [1280, 571] width 10 height 10
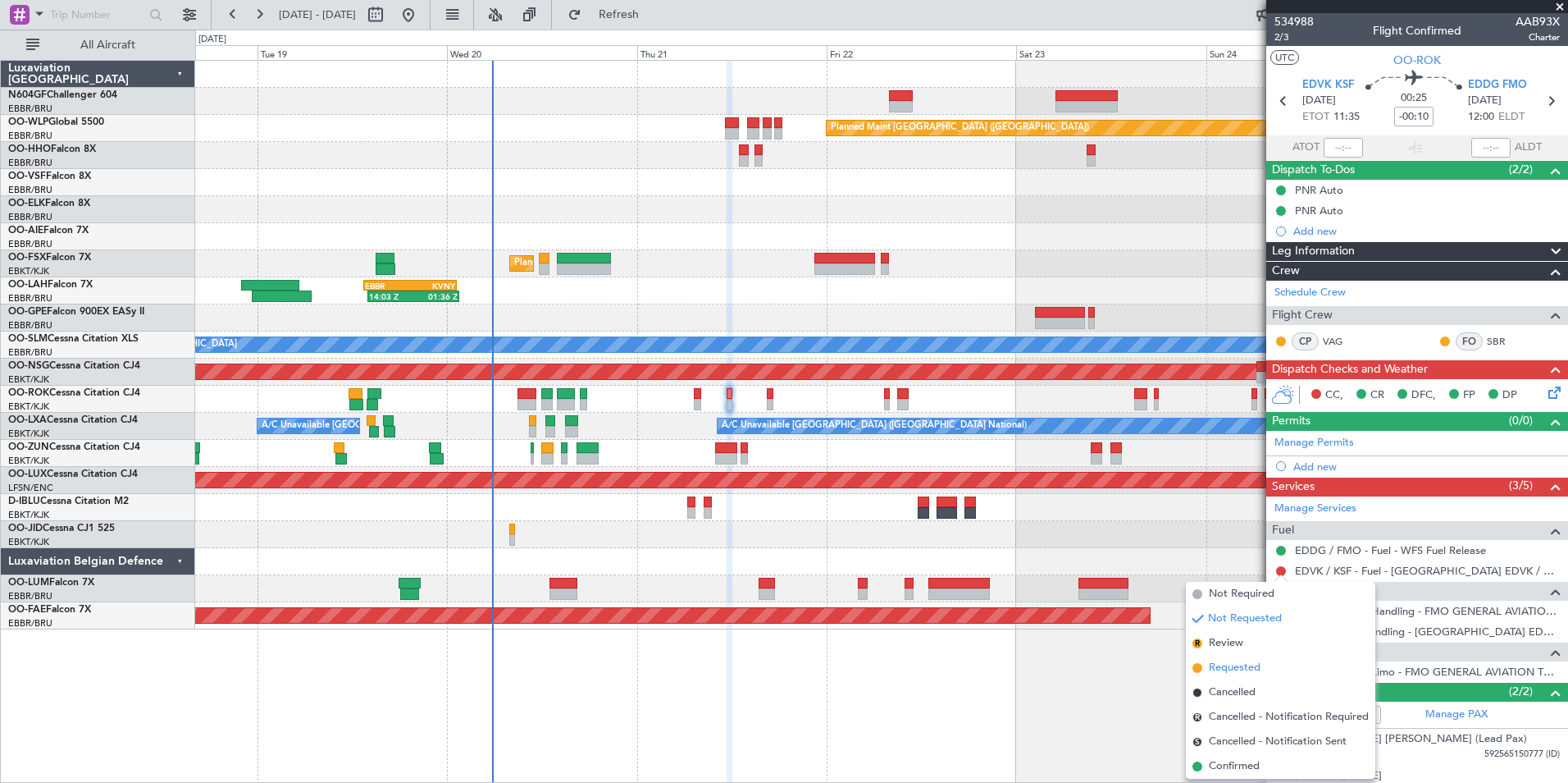
click at [1233, 660] on span "Requested" at bounding box center [1235, 668] width 52 height 17
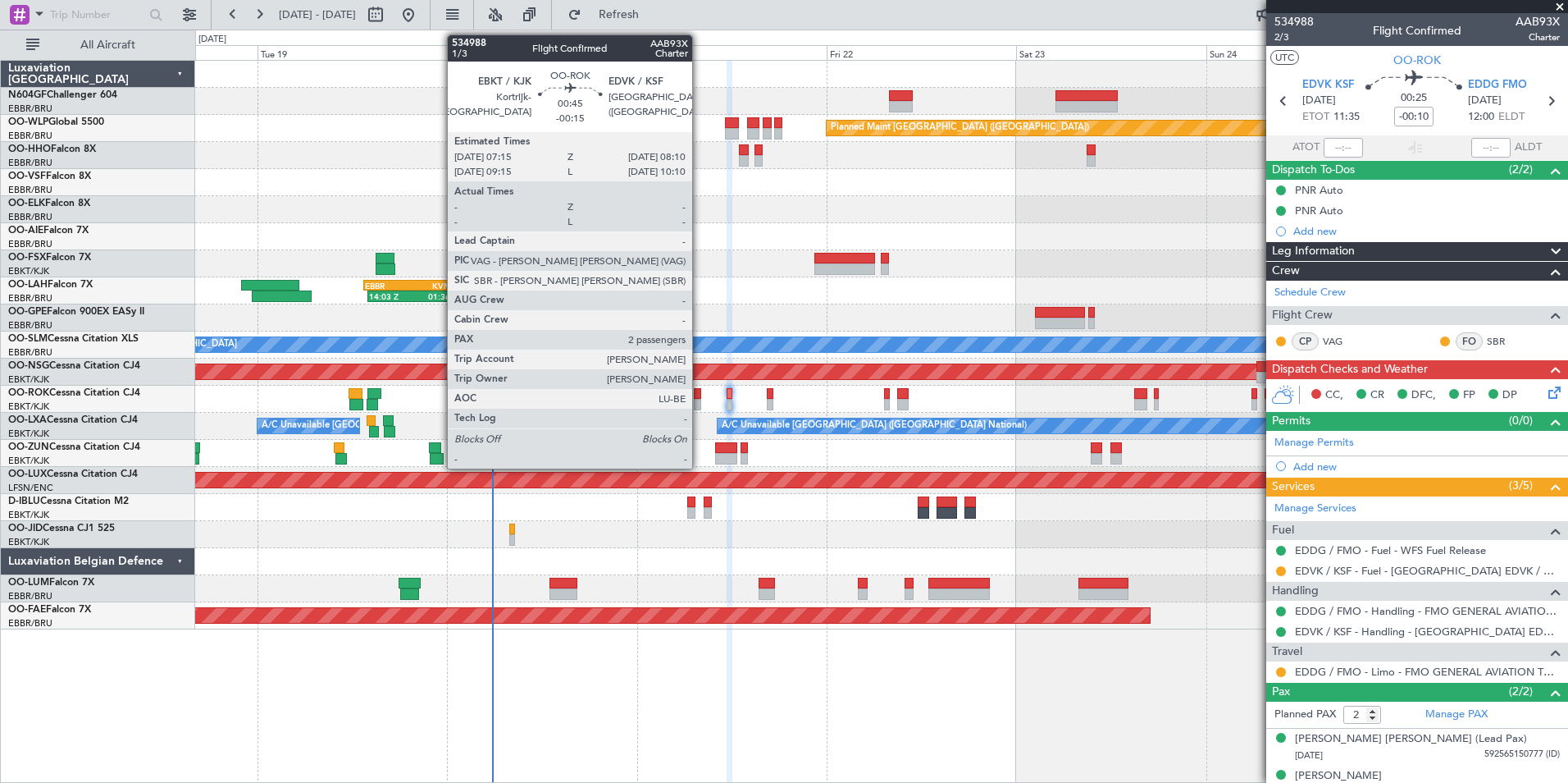
click at [700, 398] on div at bounding box center [698, 404] width 7 height 11
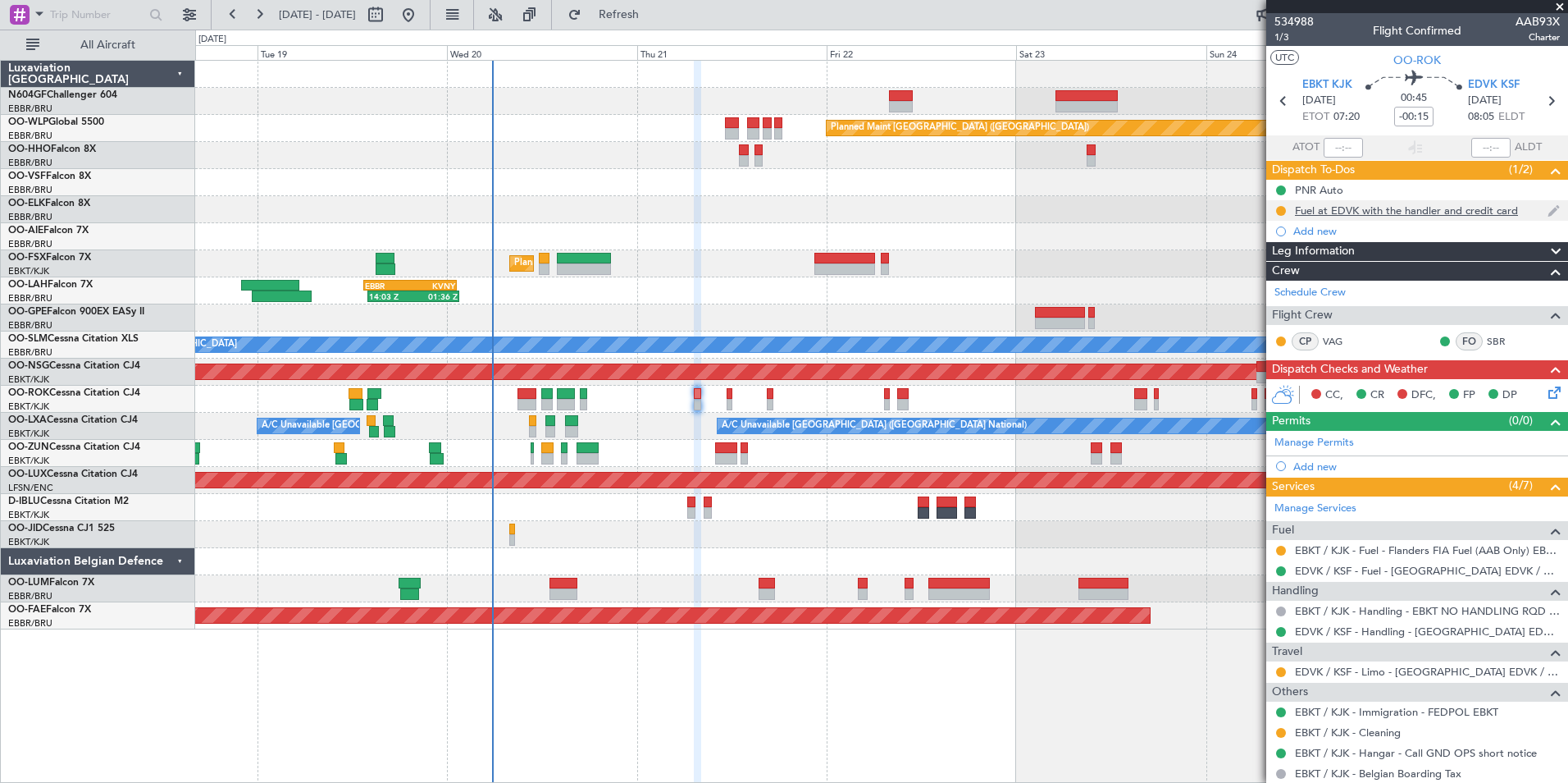
click at [1415, 209] on div "Fuel at EDVK with the handler and credit card" at bounding box center [1407, 210] width 223 height 14
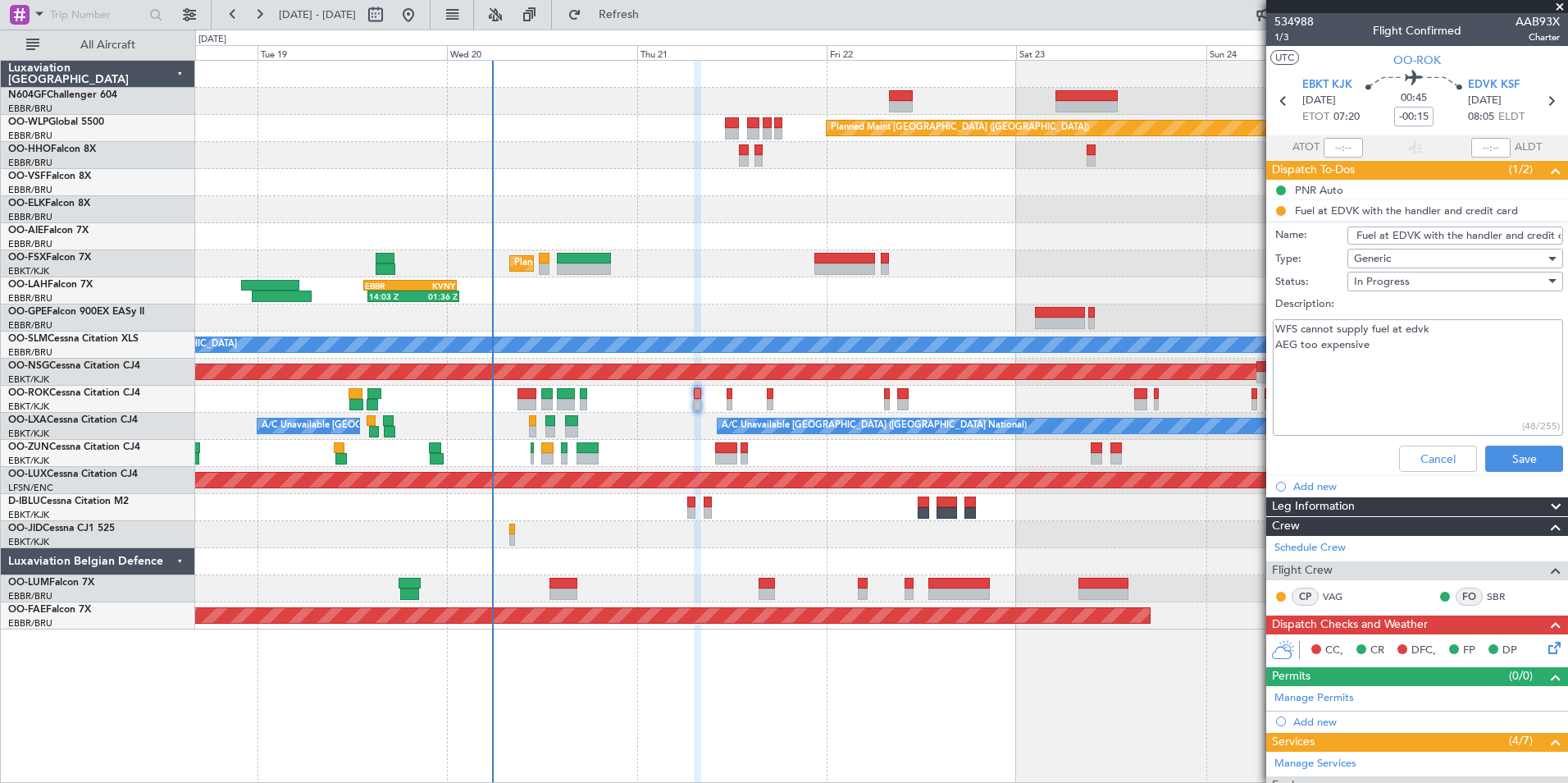
click at [1455, 236] on input "Fuel at EDVK with the handler and credit card" at bounding box center [1455, 235] width 216 height 18
click at [1441, 463] on button "Cancel" at bounding box center [1438, 459] width 78 height 26
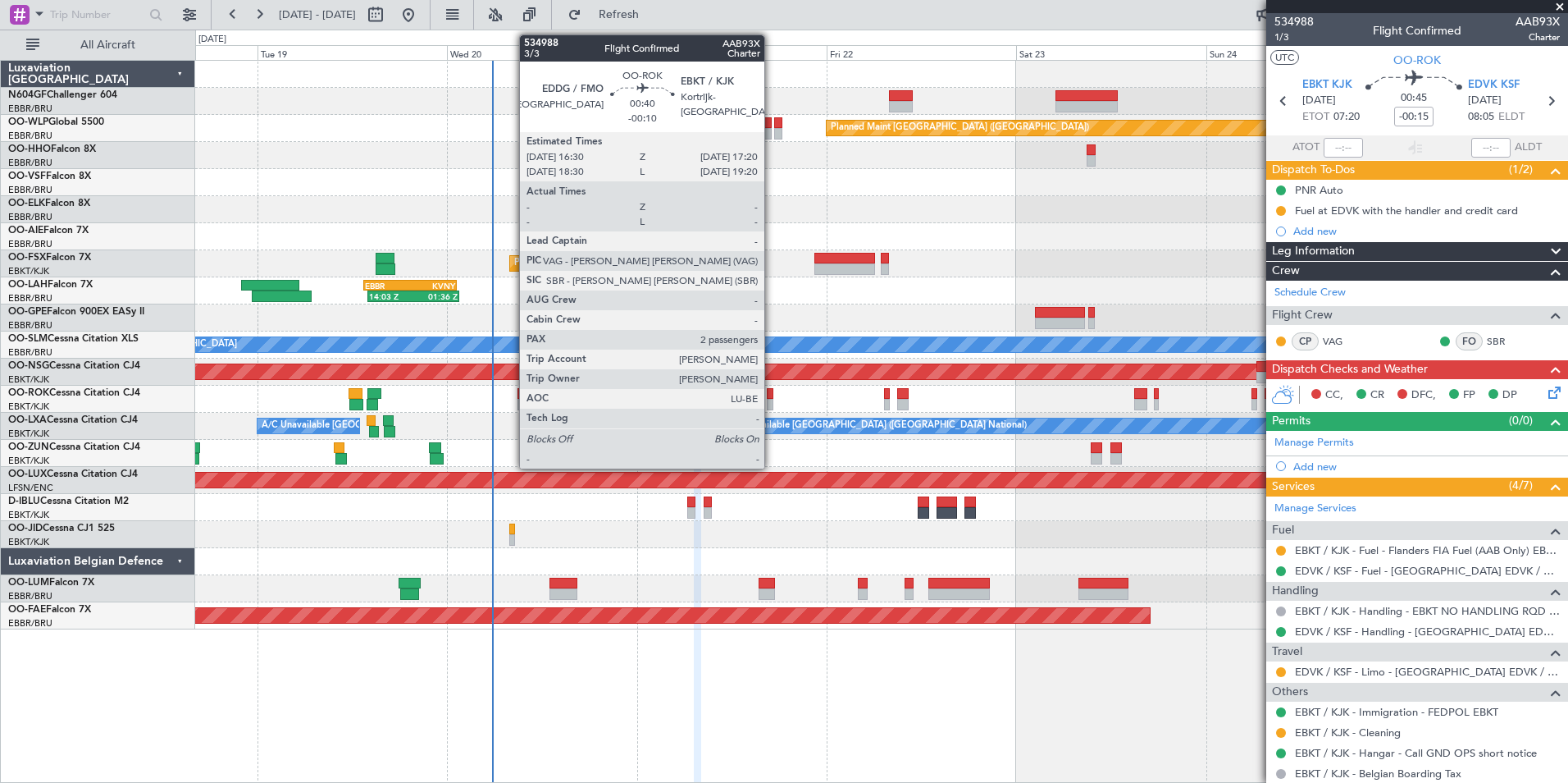
click at [771, 390] on div at bounding box center [771, 394] width 7 height 11
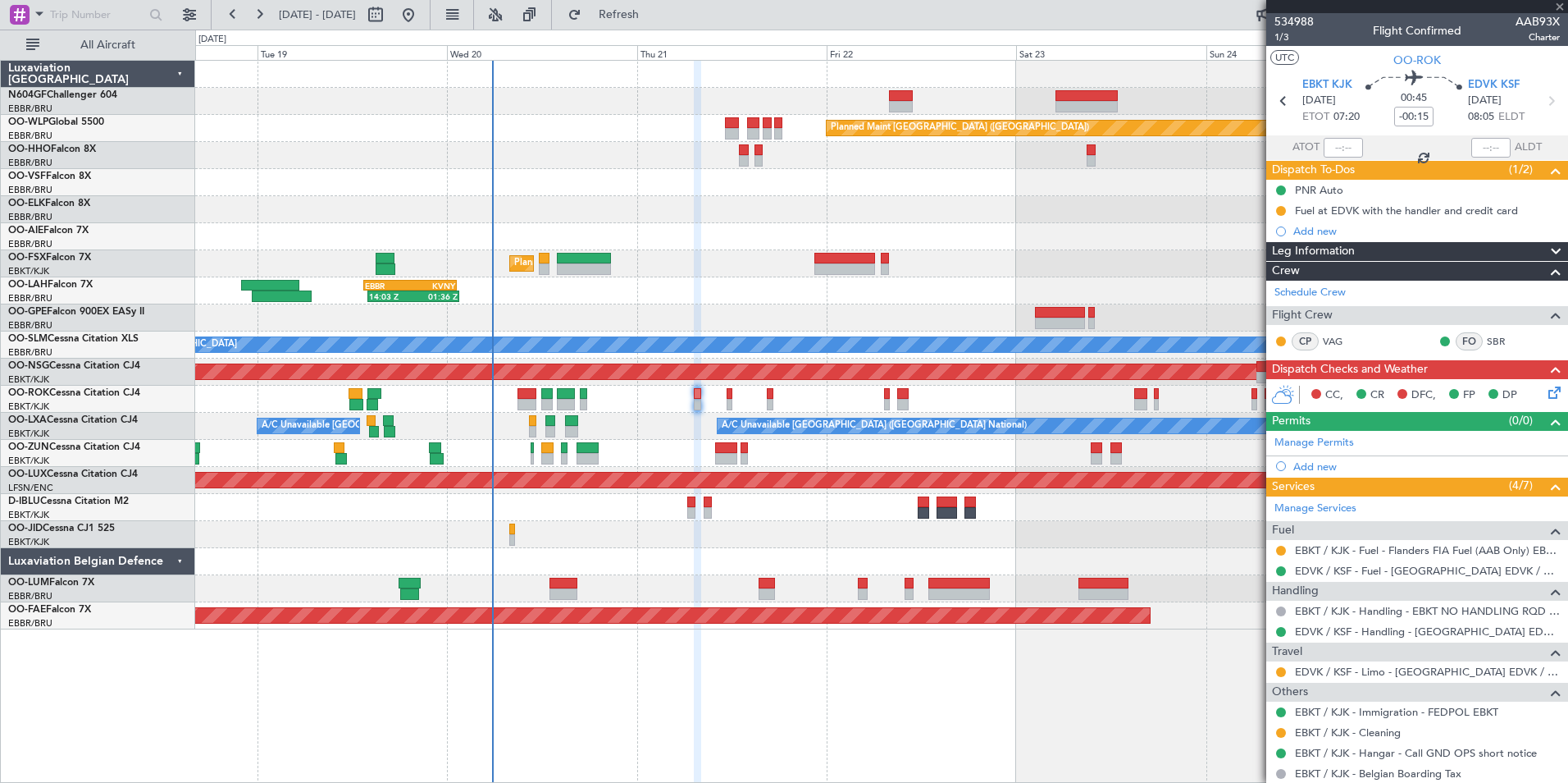
type input "-00:10"
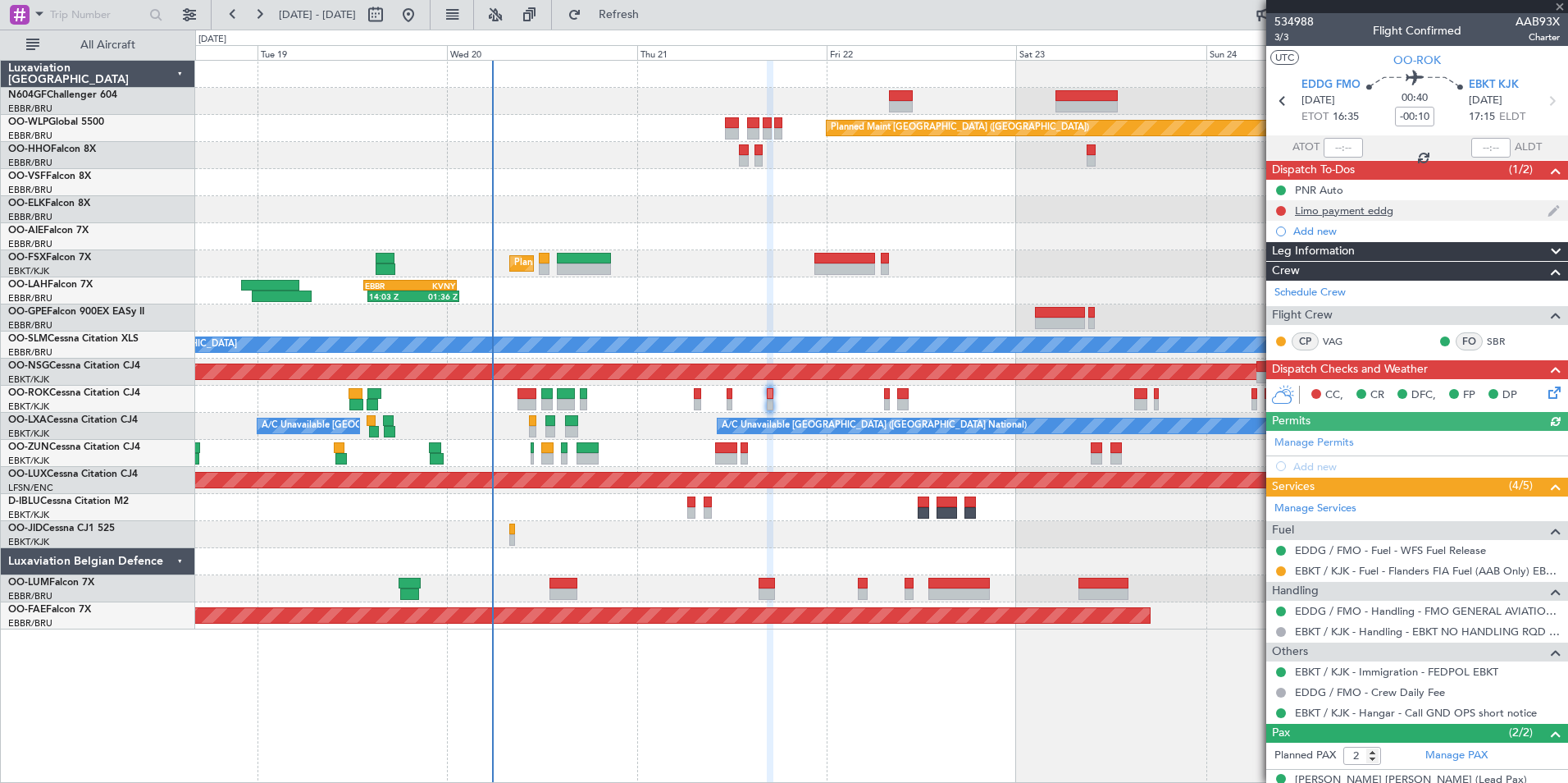
click at [1378, 206] on div "Limo payment eddg" at bounding box center [1345, 210] width 99 height 14
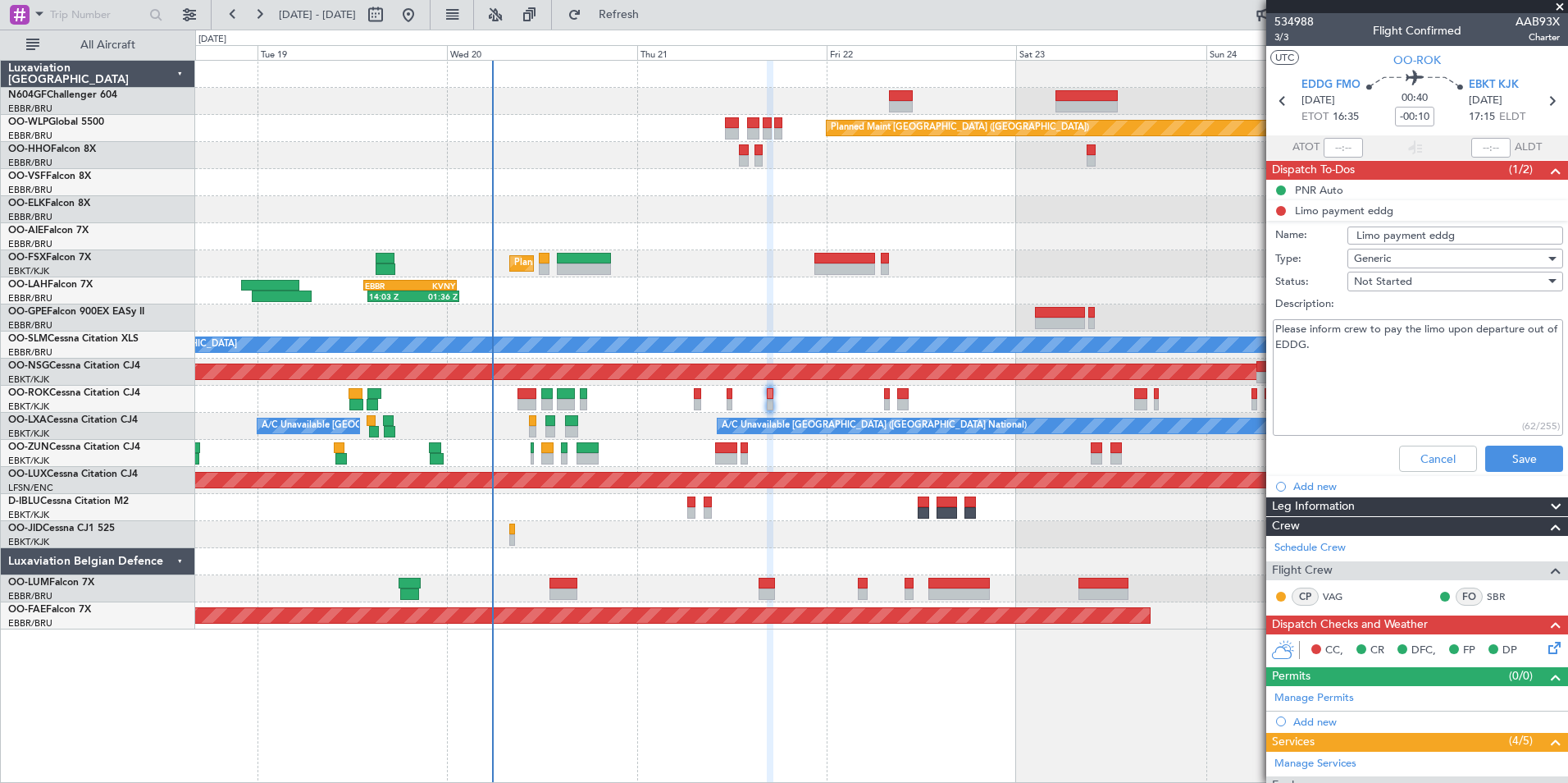
click at [1372, 354] on textarea "Please inform crew to pay the limo upon departure out of EDDG." at bounding box center [1418, 378] width 290 height 117
type textarea "Please inform crew to pay the limo upon departure out of EDDG. Crew informed"
click at [1385, 279] on span "Not Started" at bounding box center [1383, 281] width 59 height 15
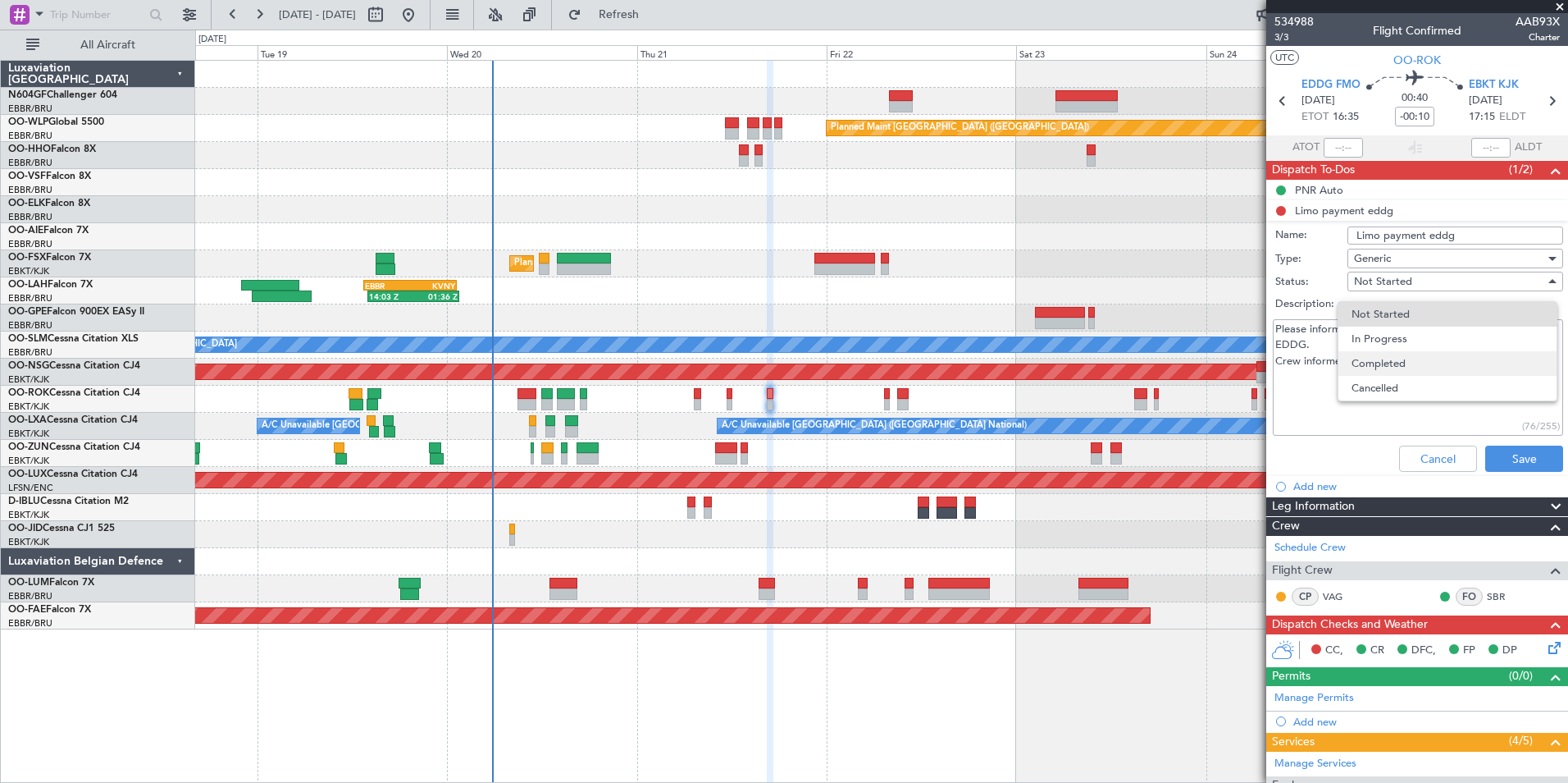
click at [1396, 368] on span "Completed" at bounding box center [1447, 363] width 192 height 24
click at [1509, 443] on div "Cancel Save" at bounding box center [1413, 458] width 309 height 39
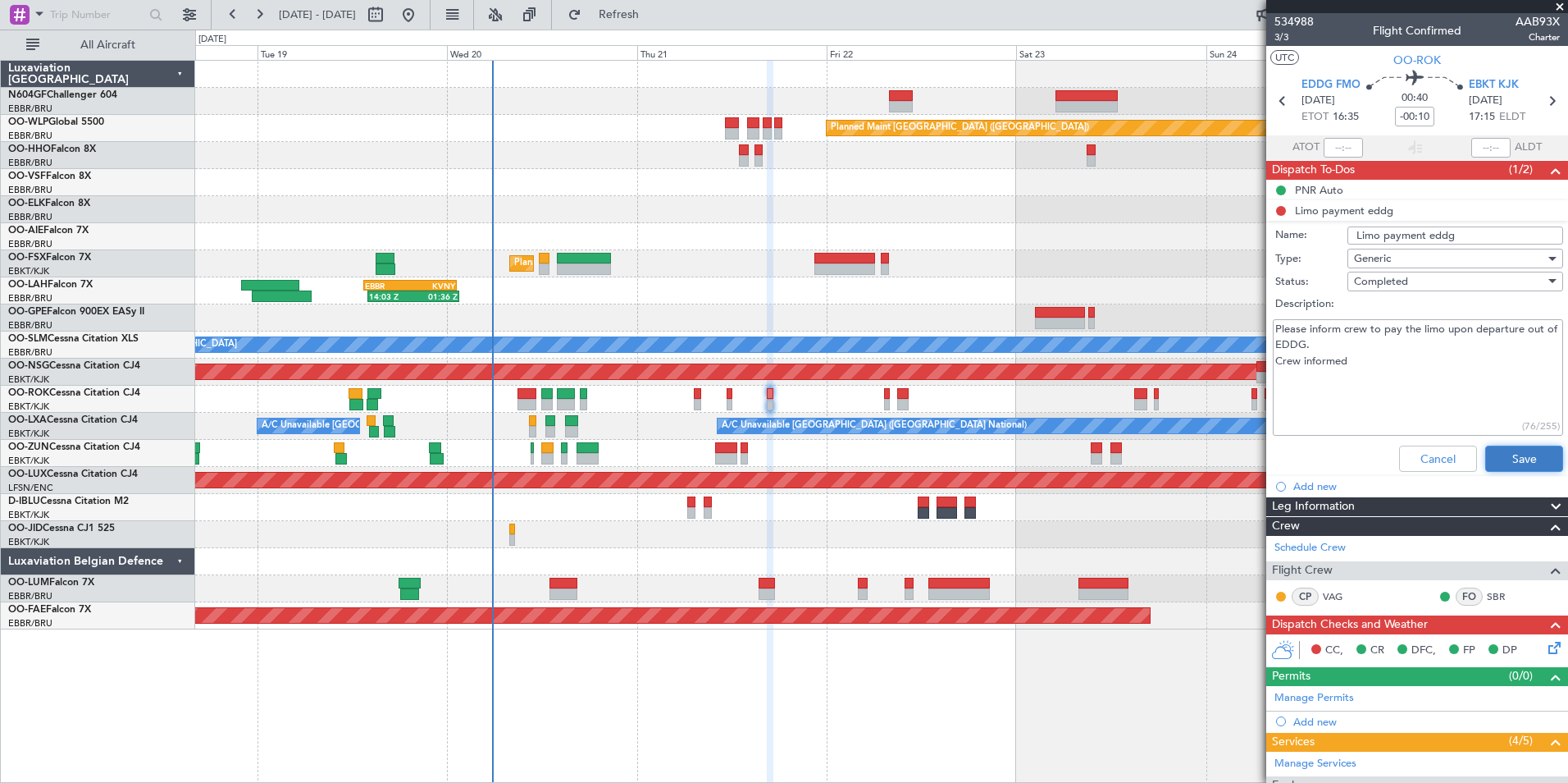
click at [1499, 446] on button "Save" at bounding box center [1524, 459] width 78 height 26
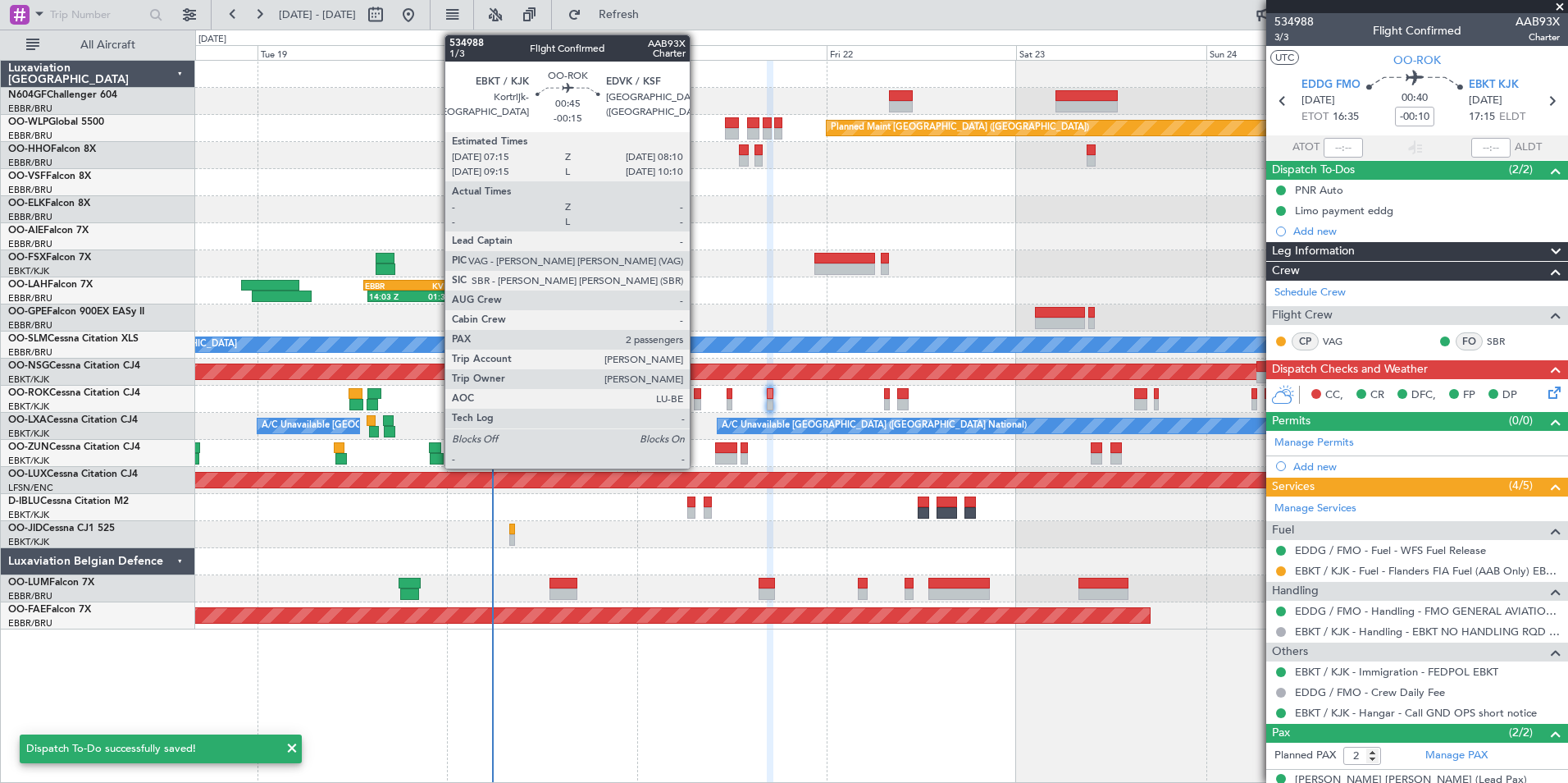
click at [697, 398] on div at bounding box center [698, 394] width 7 height 11
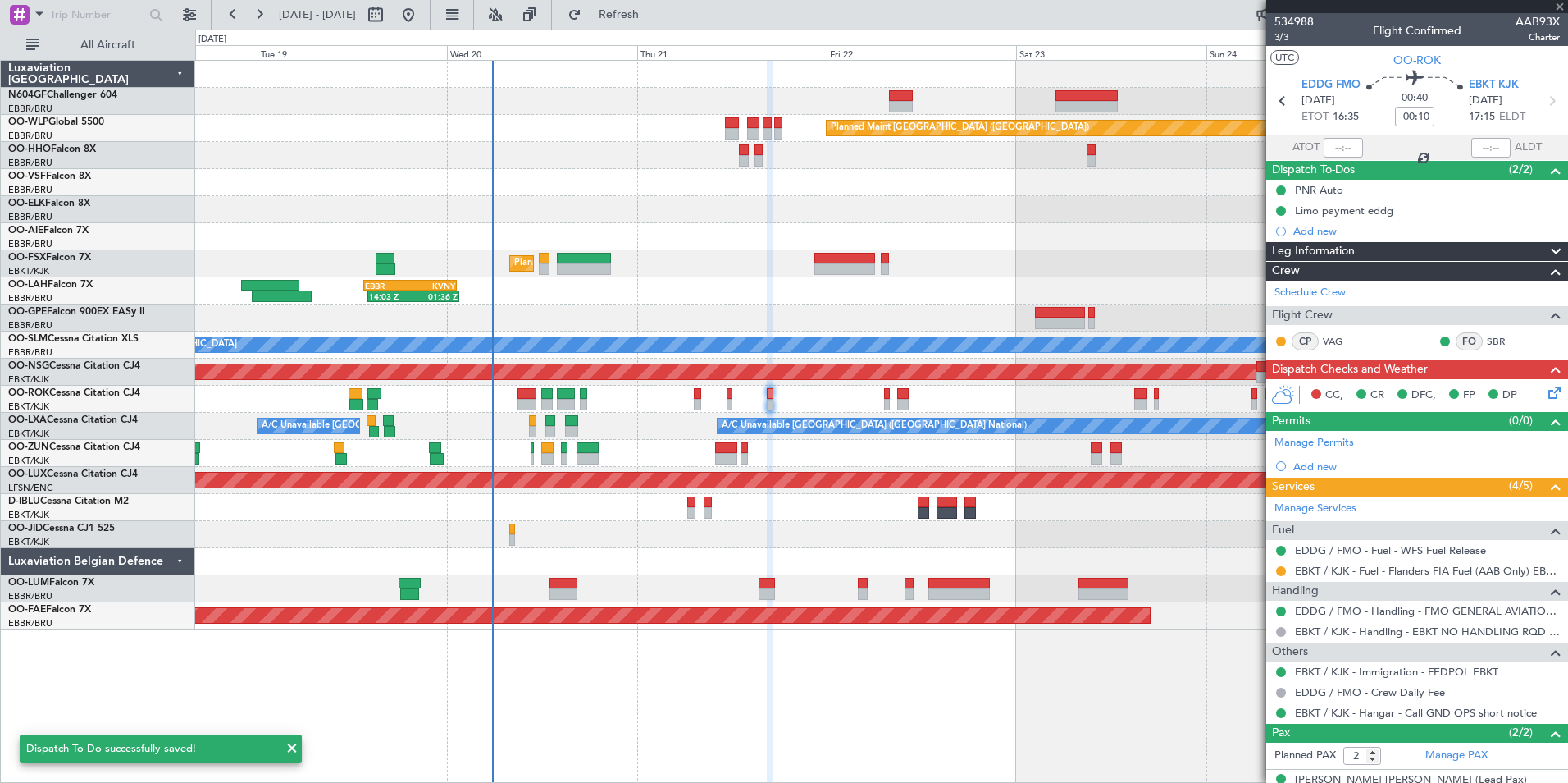
type input "-00:15"
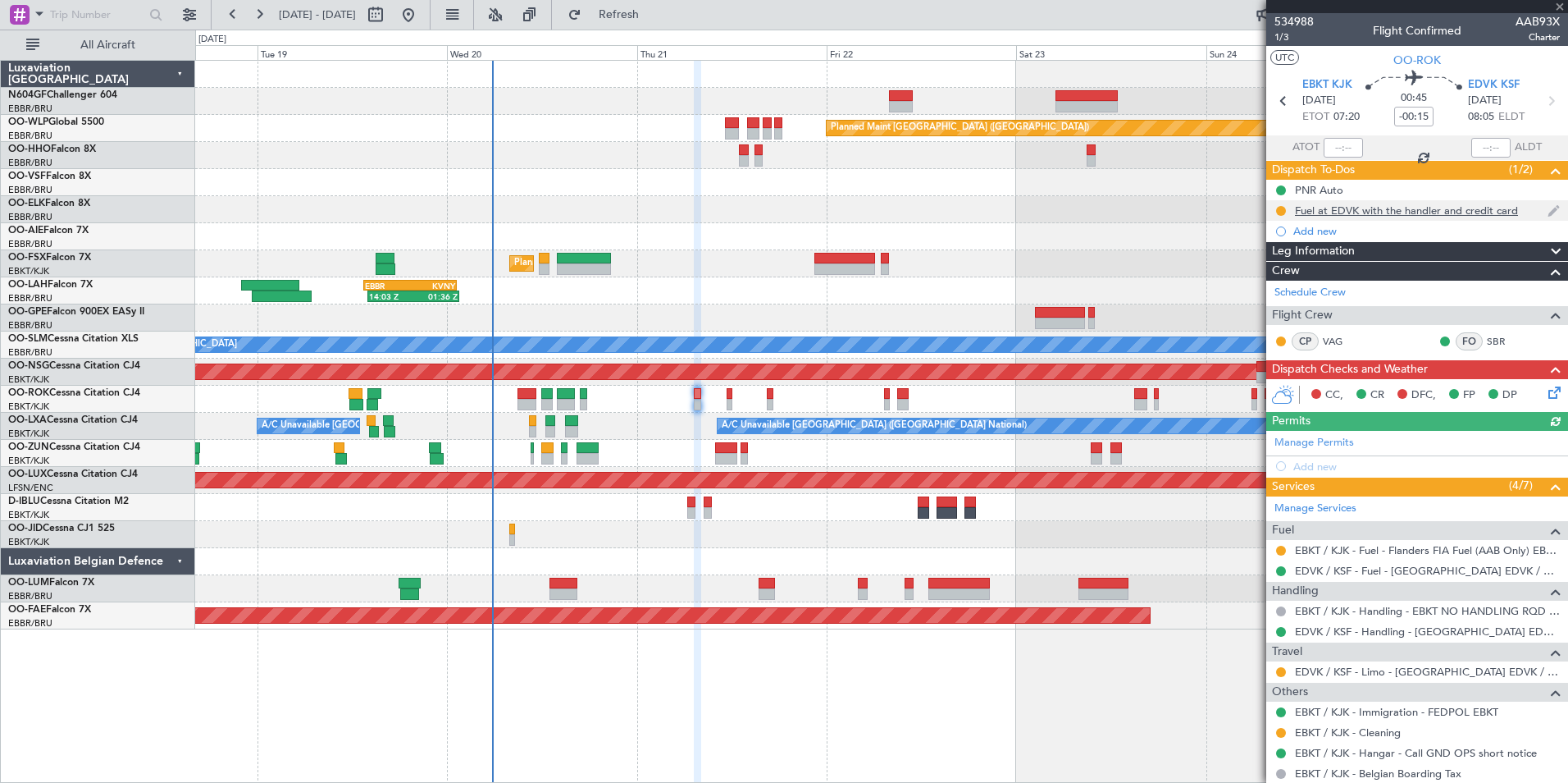
click at [1332, 209] on div "Fuel at EDVK with the handler and credit card" at bounding box center [1407, 210] width 223 height 14
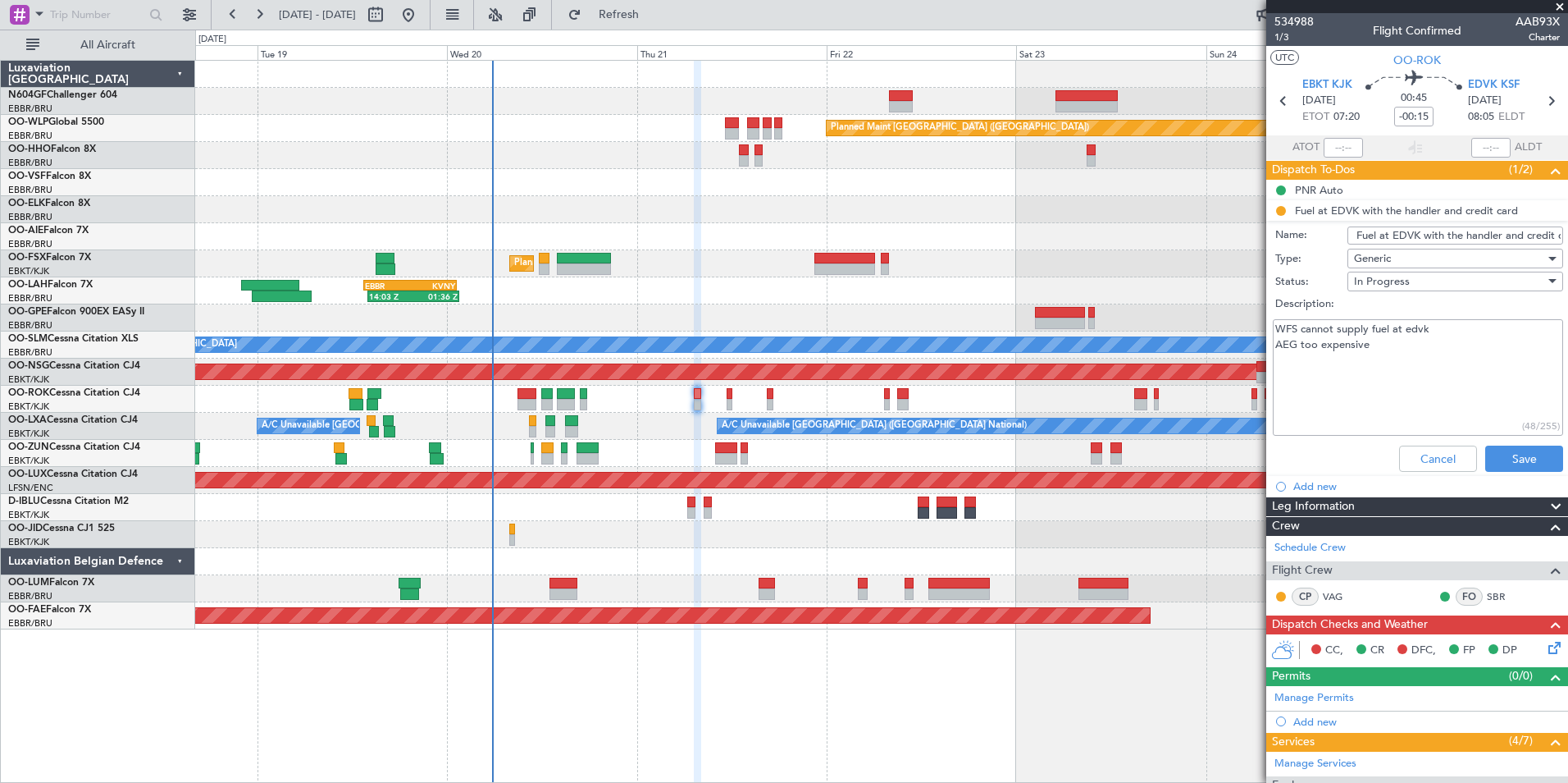
click at [1373, 367] on textarea "WFS cannot supply fuel at edvk AEG too expensive" at bounding box center [1418, 378] width 290 height 117
type textarea "WFS cannot supply fuel at edvk AEG too expensive Crew informed"
click at [1490, 450] on button "Save" at bounding box center [1524, 459] width 78 height 26
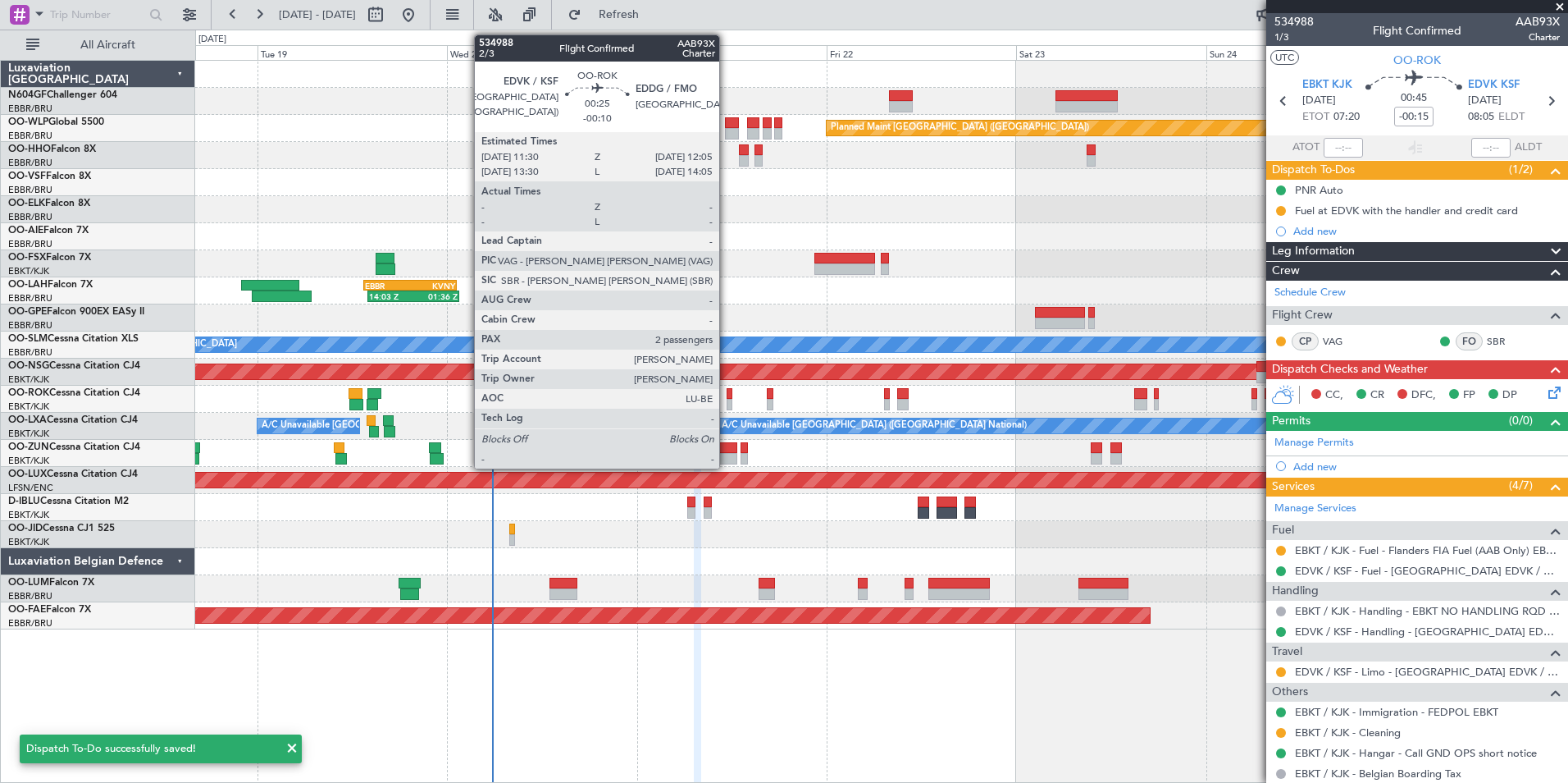
click at [727, 389] on div at bounding box center [729, 394] width 5 height 11
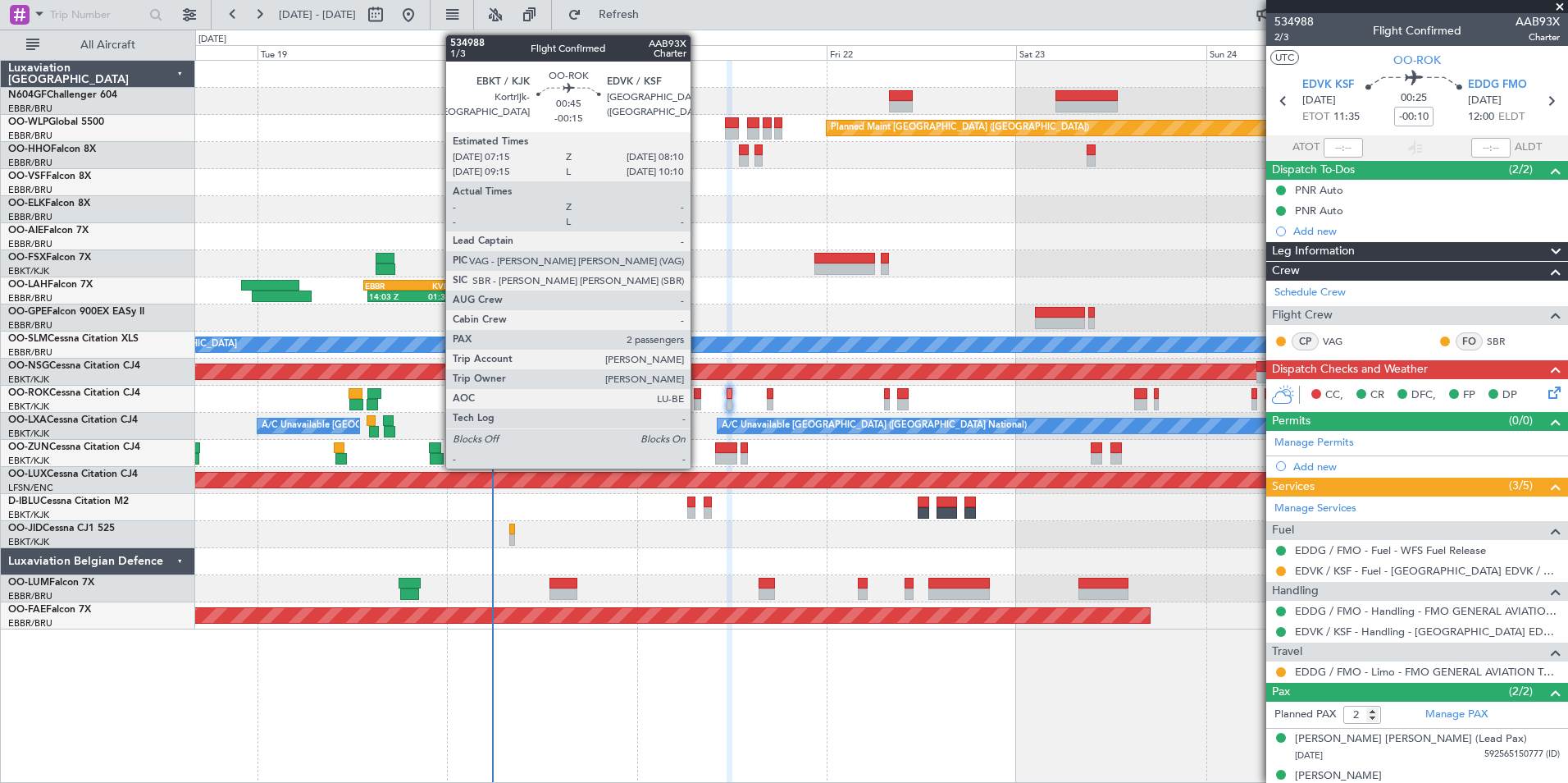
click at [698, 397] on div at bounding box center [698, 394] width 7 height 11
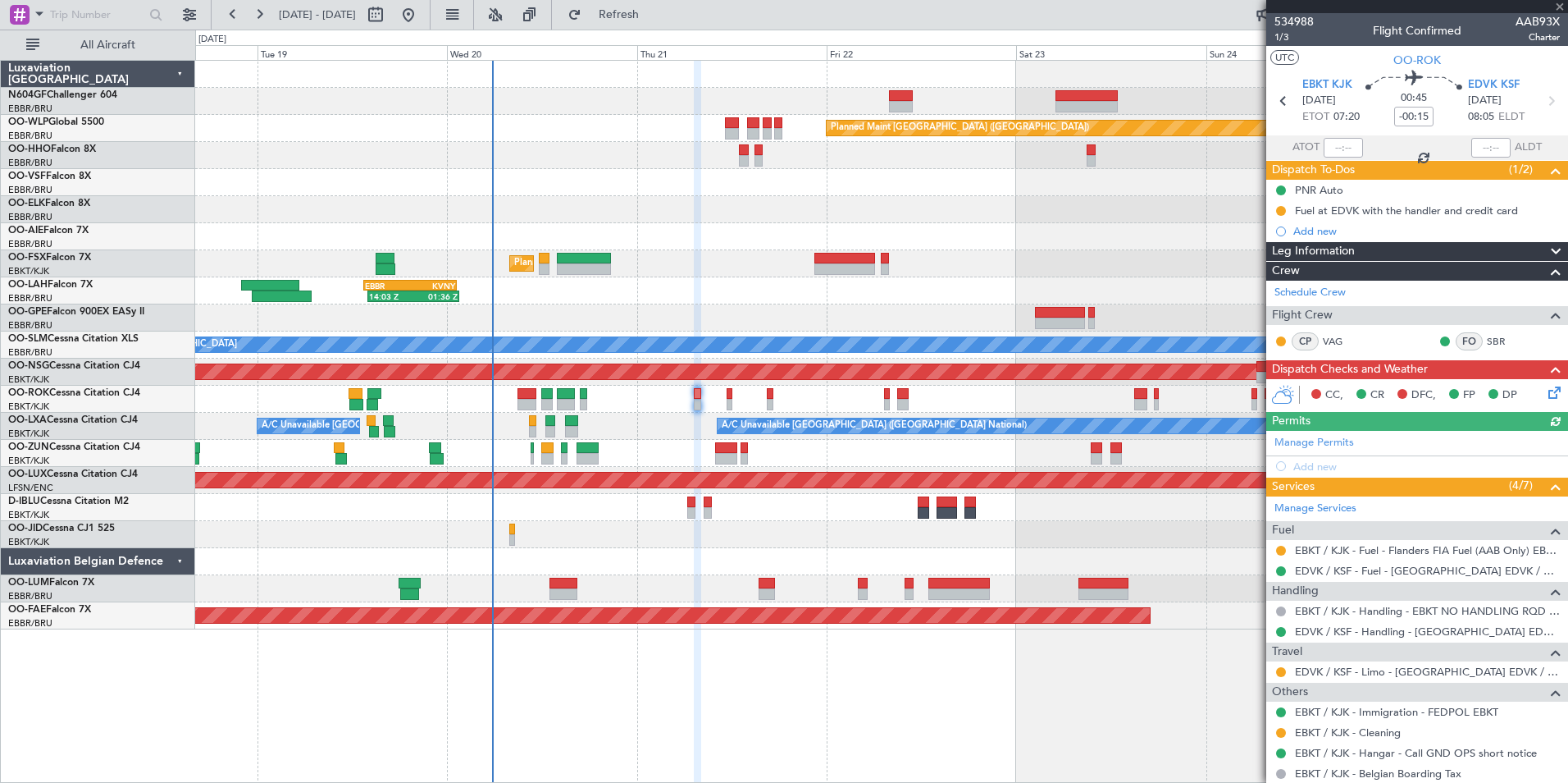
click at [1545, 385] on icon at bounding box center [1551, 390] width 13 height 13
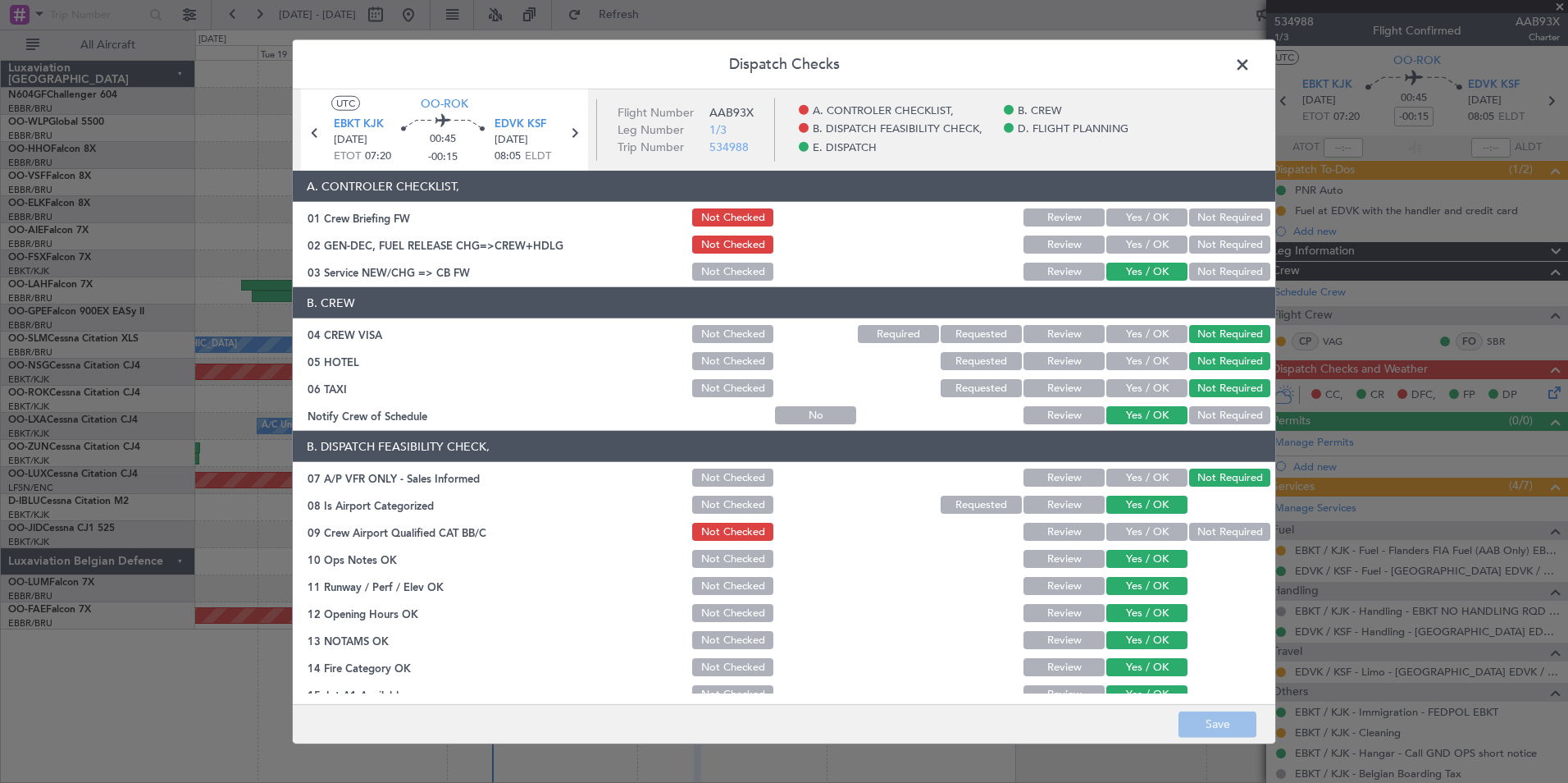
click at [1127, 238] on button "Yes / OK" at bounding box center [1146, 244] width 81 height 18
click at [1126, 225] on button "Yes / OK" at bounding box center [1146, 217] width 81 height 18
click at [1216, 722] on button "Save" at bounding box center [1217, 723] width 78 height 26
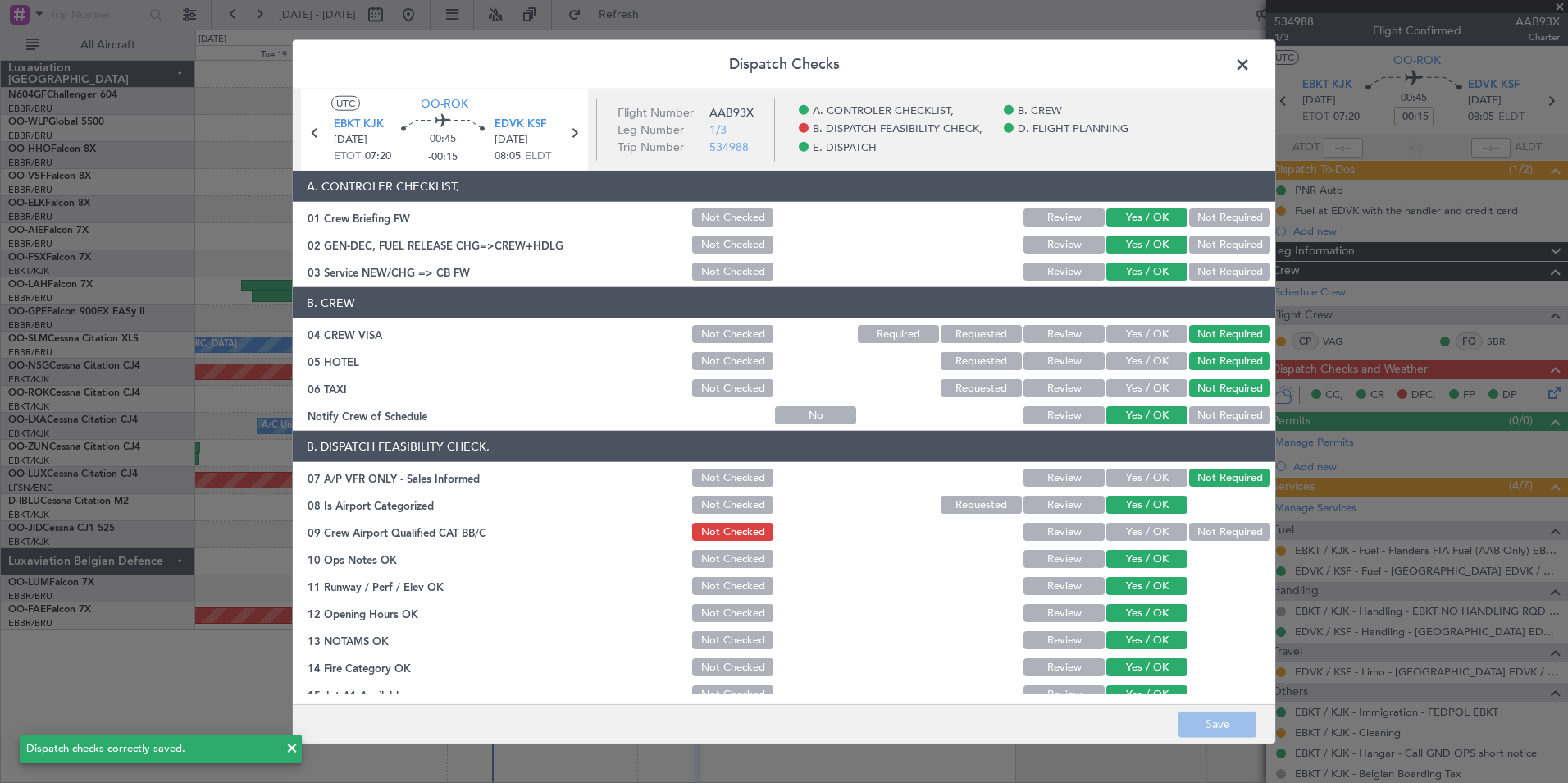
click at [1251, 63] on span at bounding box center [1251, 68] width 0 height 33
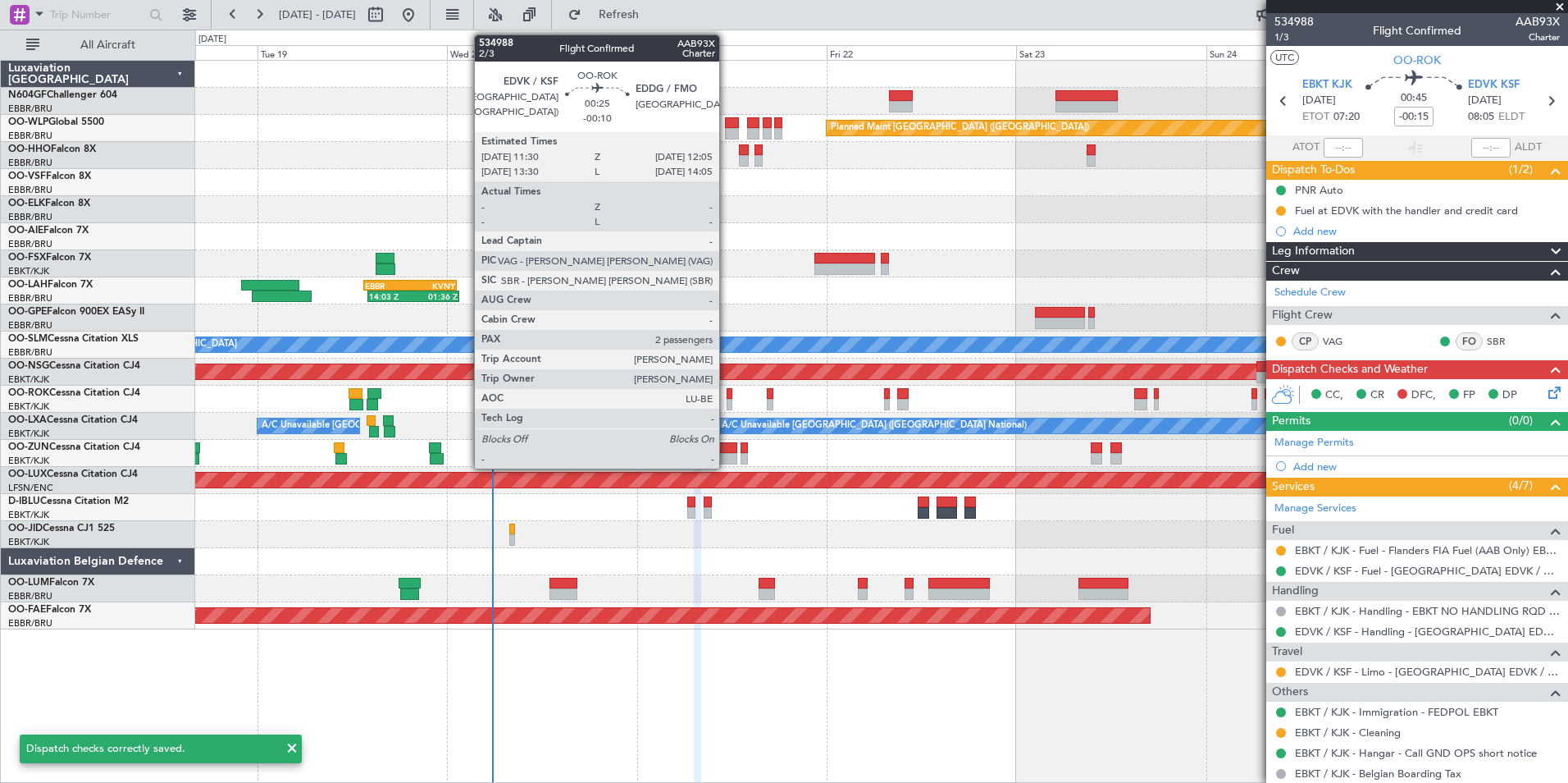
click at [727, 394] on div at bounding box center [729, 394] width 5 height 11
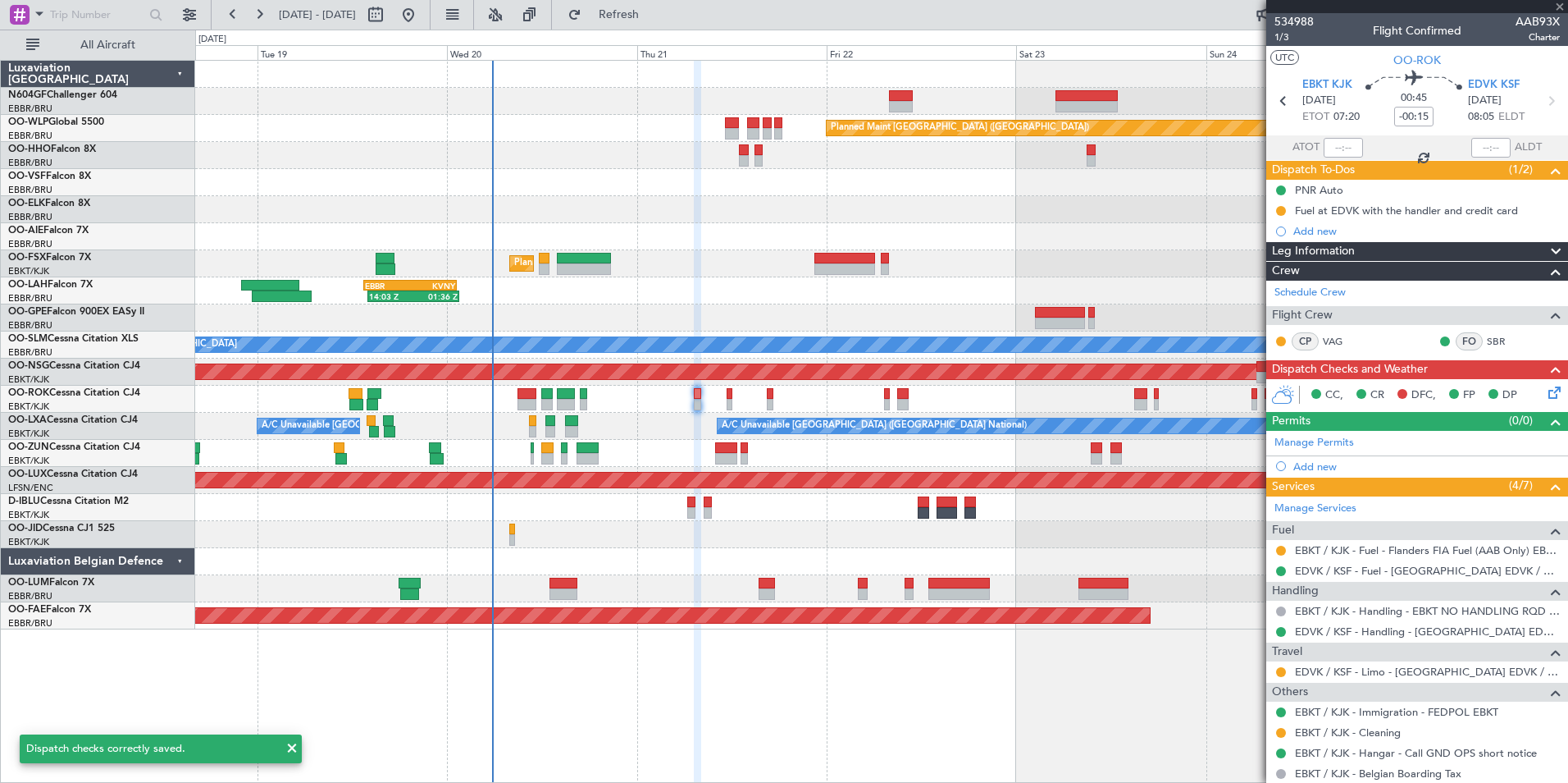
type input "-00:10"
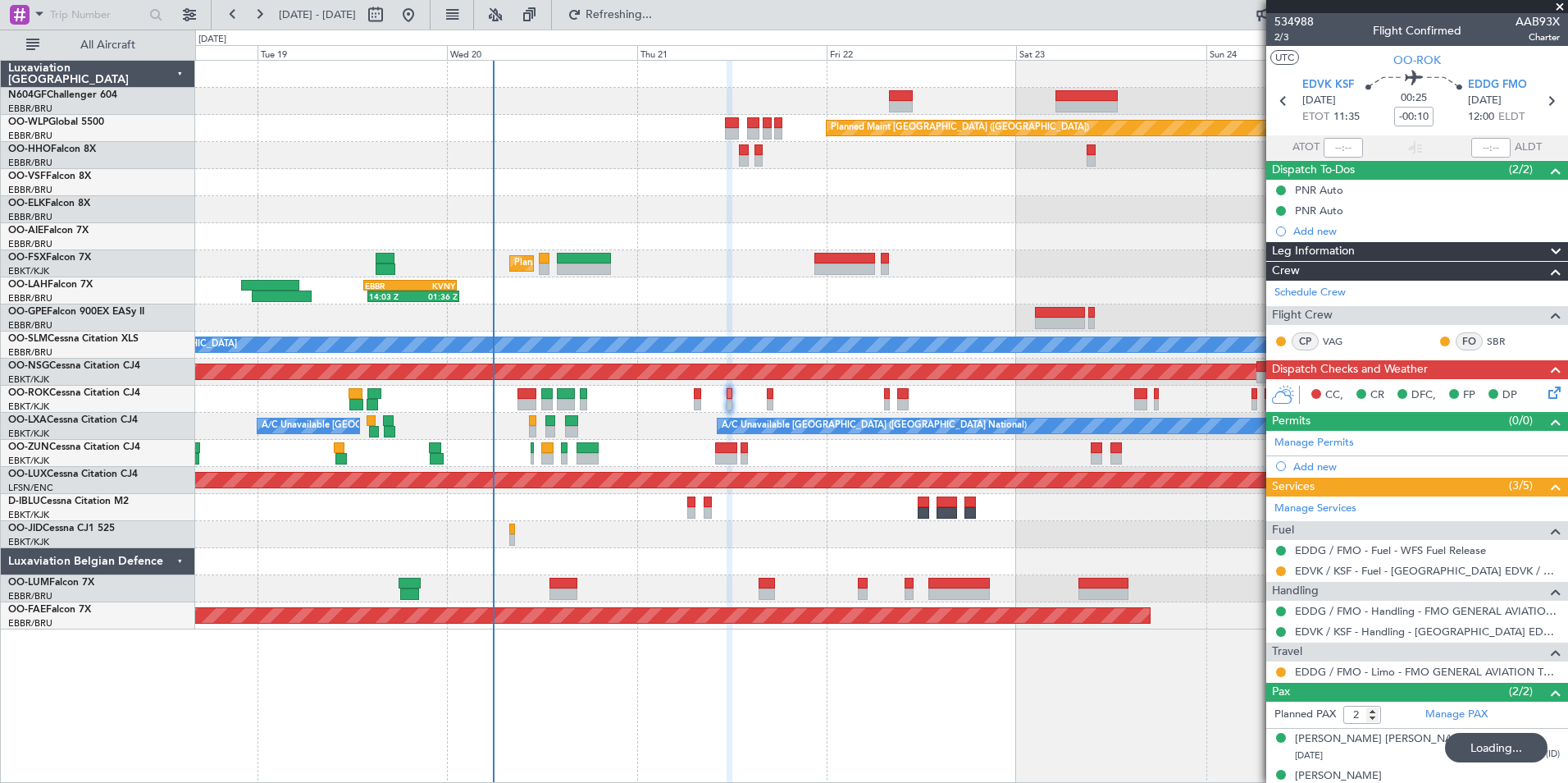
click at [1545, 390] on icon at bounding box center [1551, 390] width 13 height 13
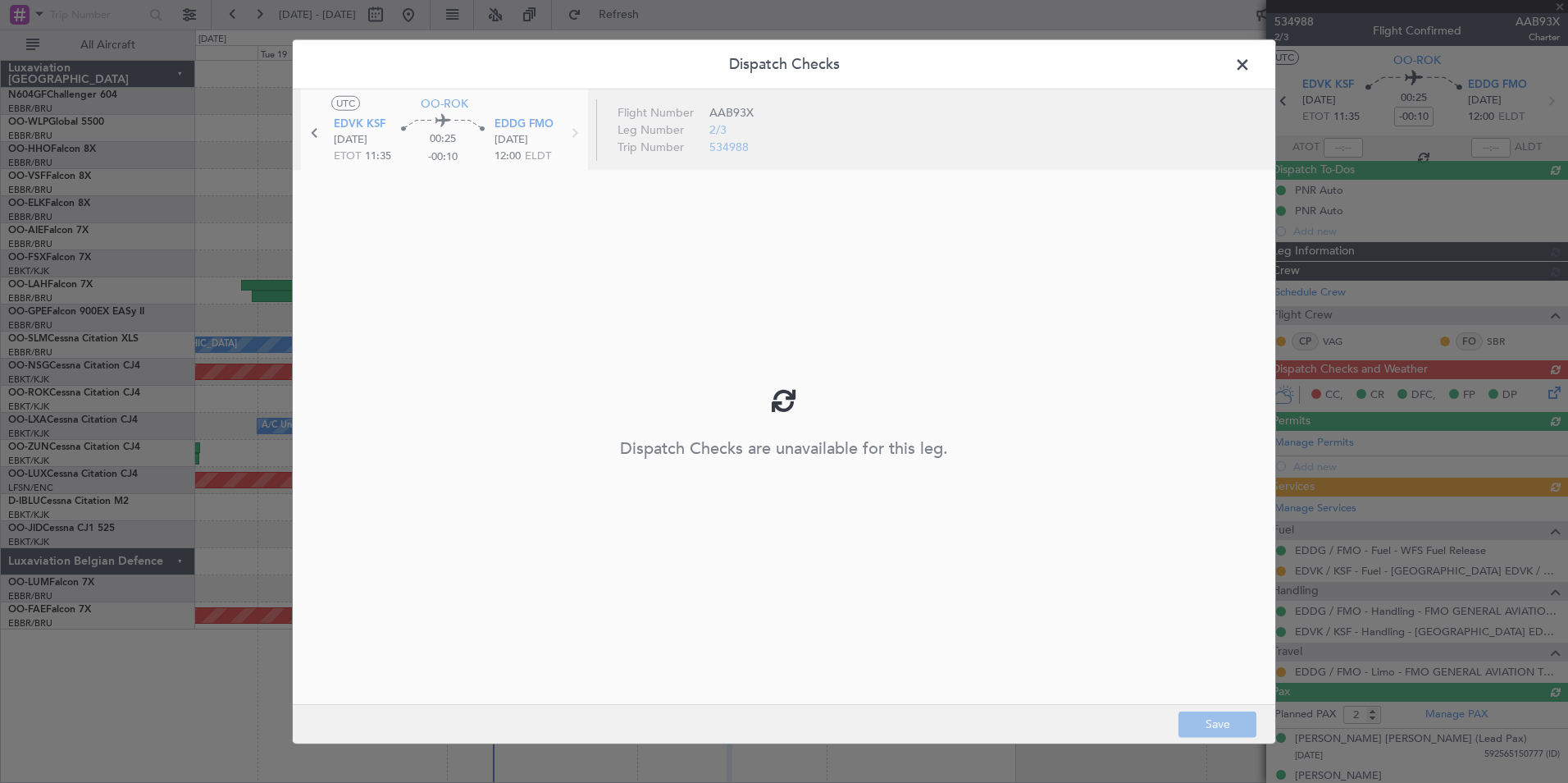
click at [1100, 246] on div at bounding box center [784, 399] width 983 height 621
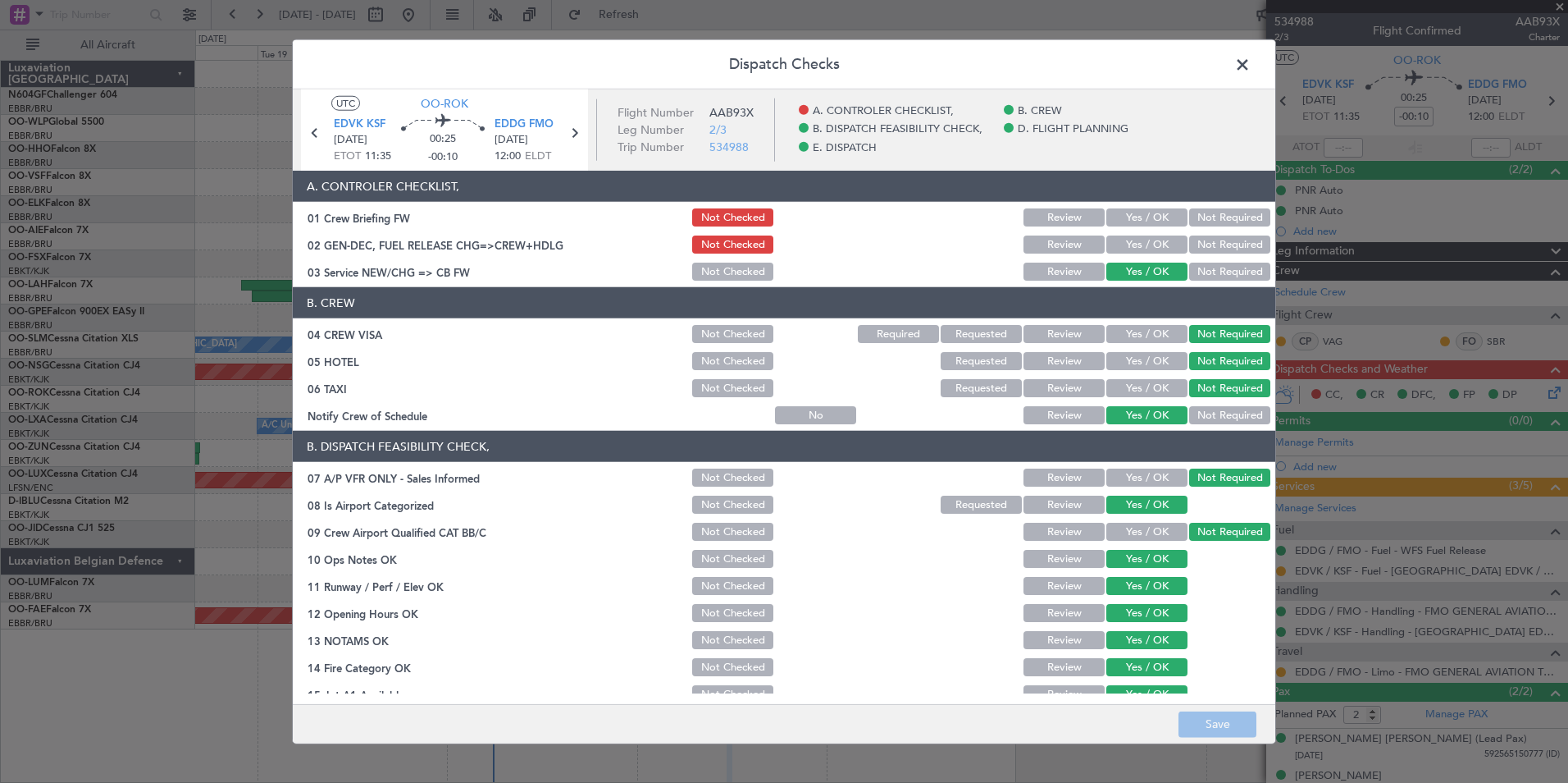
click at [1107, 251] on button "Yes / OK" at bounding box center [1146, 244] width 81 height 18
click at [1123, 209] on button "Yes / OK" at bounding box center [1146, 217] width 81 height 18
click at [1207, 723] on footer "Save" at bounding box center [784, 722] width 983 height 39
click at [1251, 52] on span at bounding box center [1251, 68] width 0 height 33
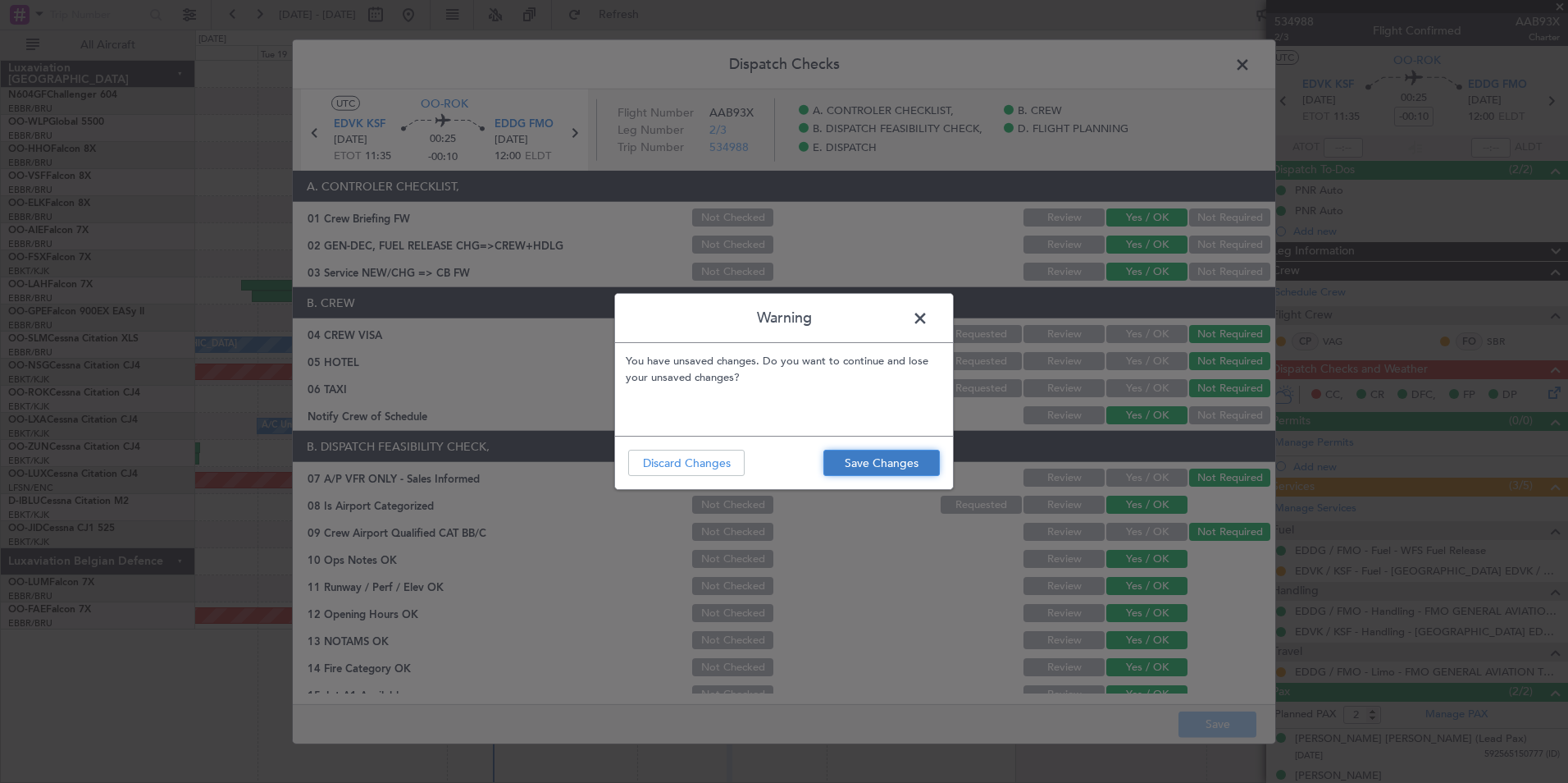
click at [906, 466] on button "Save Changes" at bounding box center [881, 463] width 116 height 26
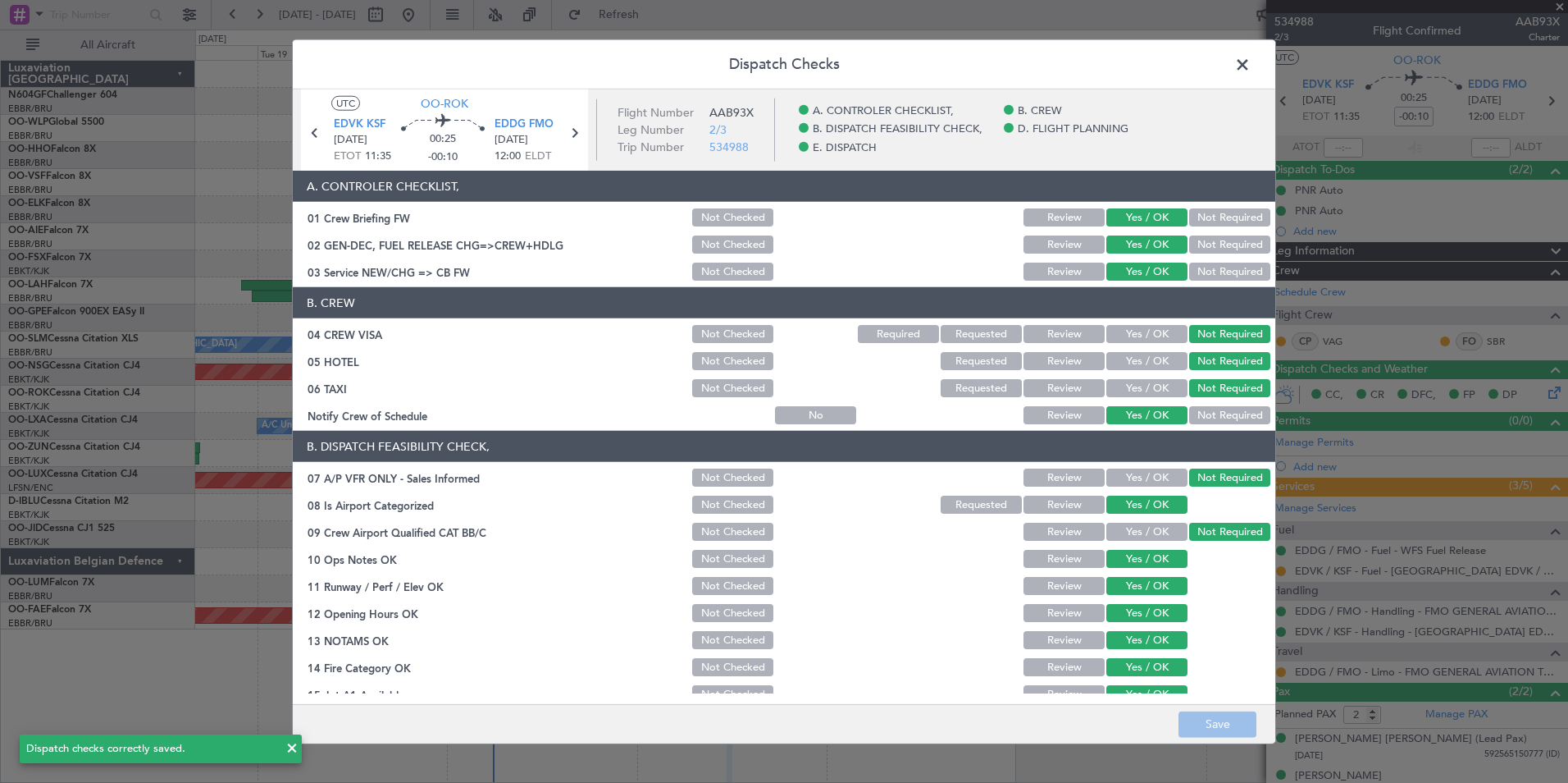
scroll to position [304, 0]
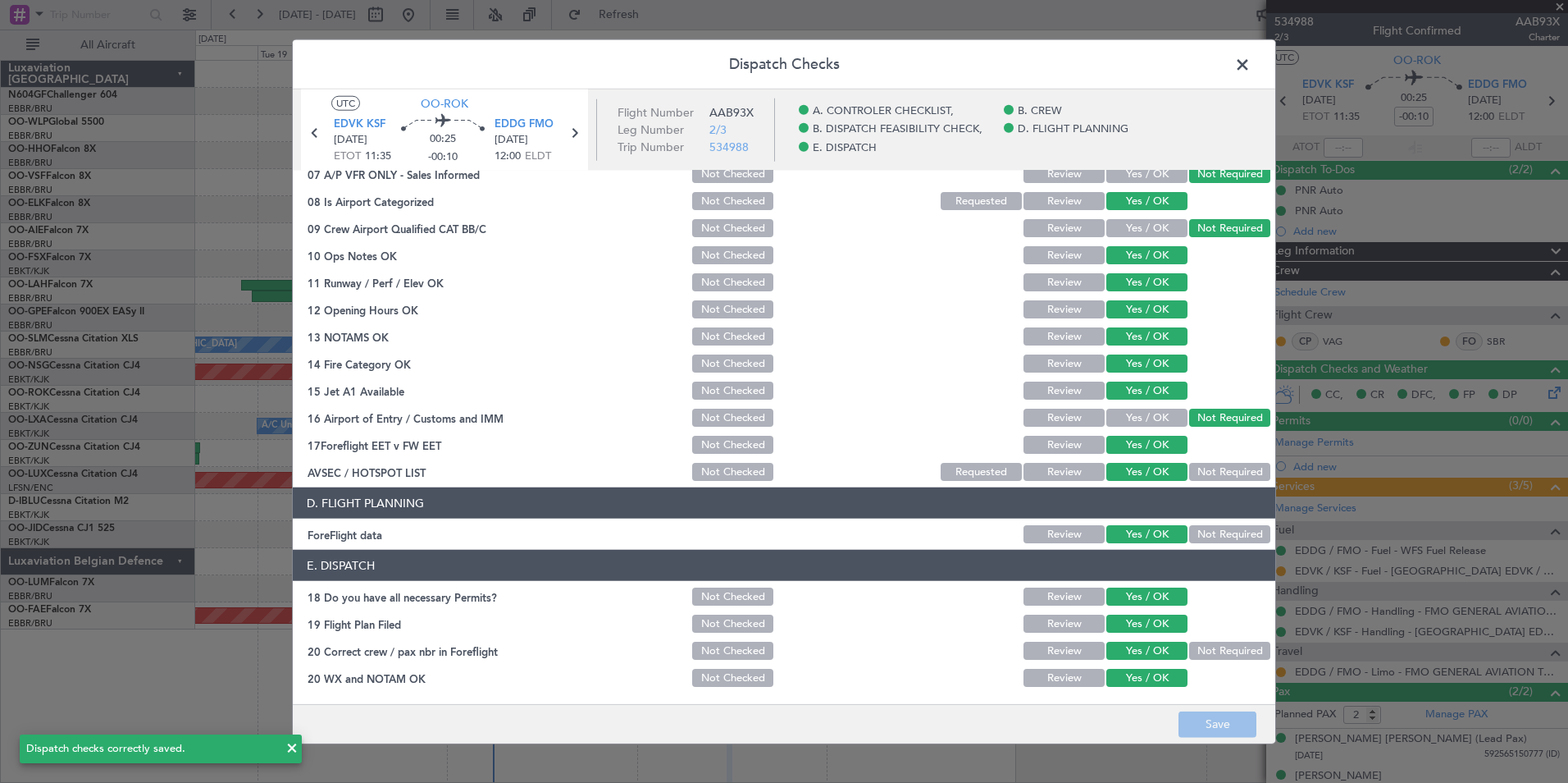
click at [1251, 63] on span at bounding box center [1251, 68] width 0 height 33
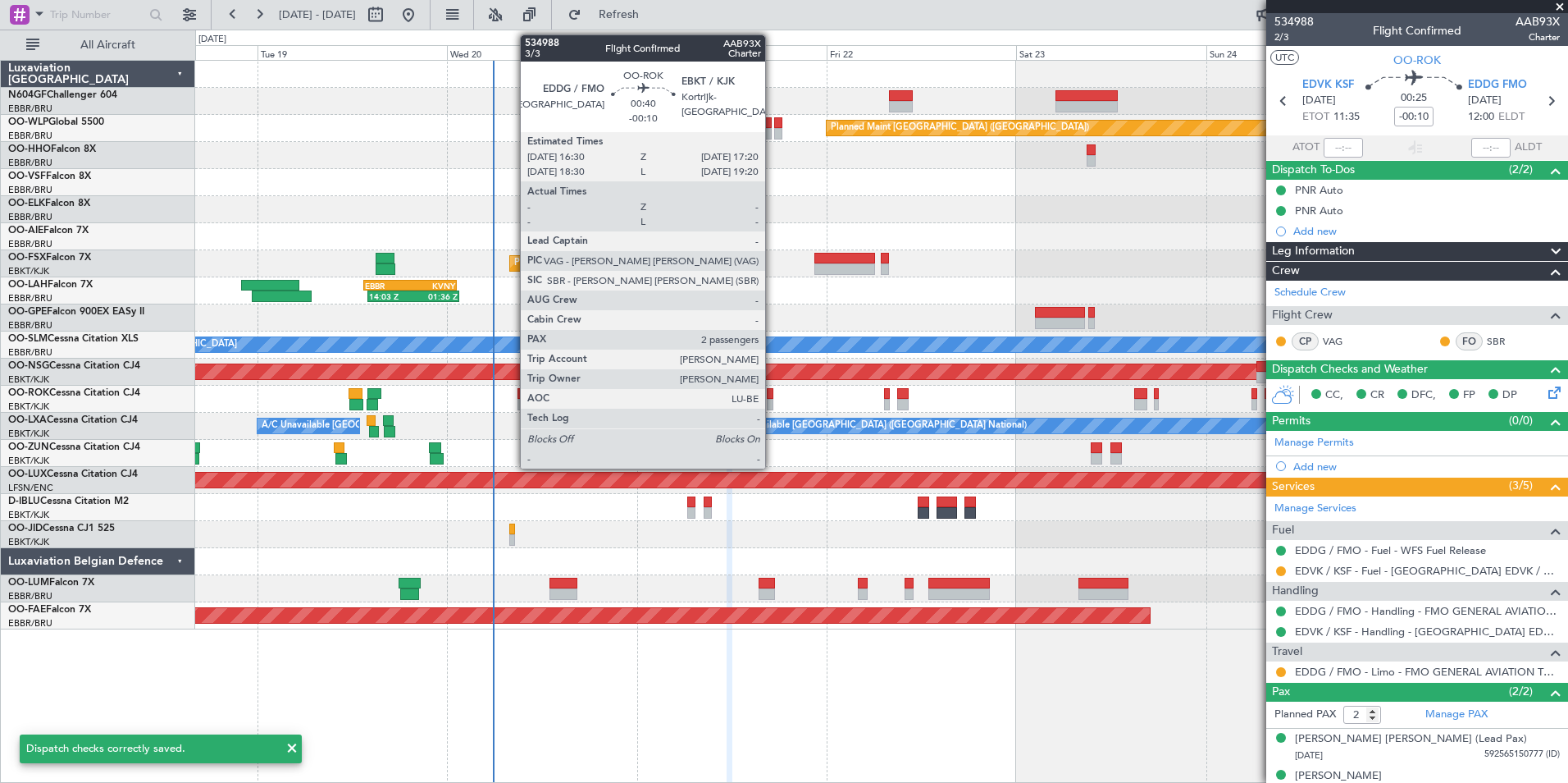
click at [772, 398] on div at bounding box center [771, 404] width 7 height 11
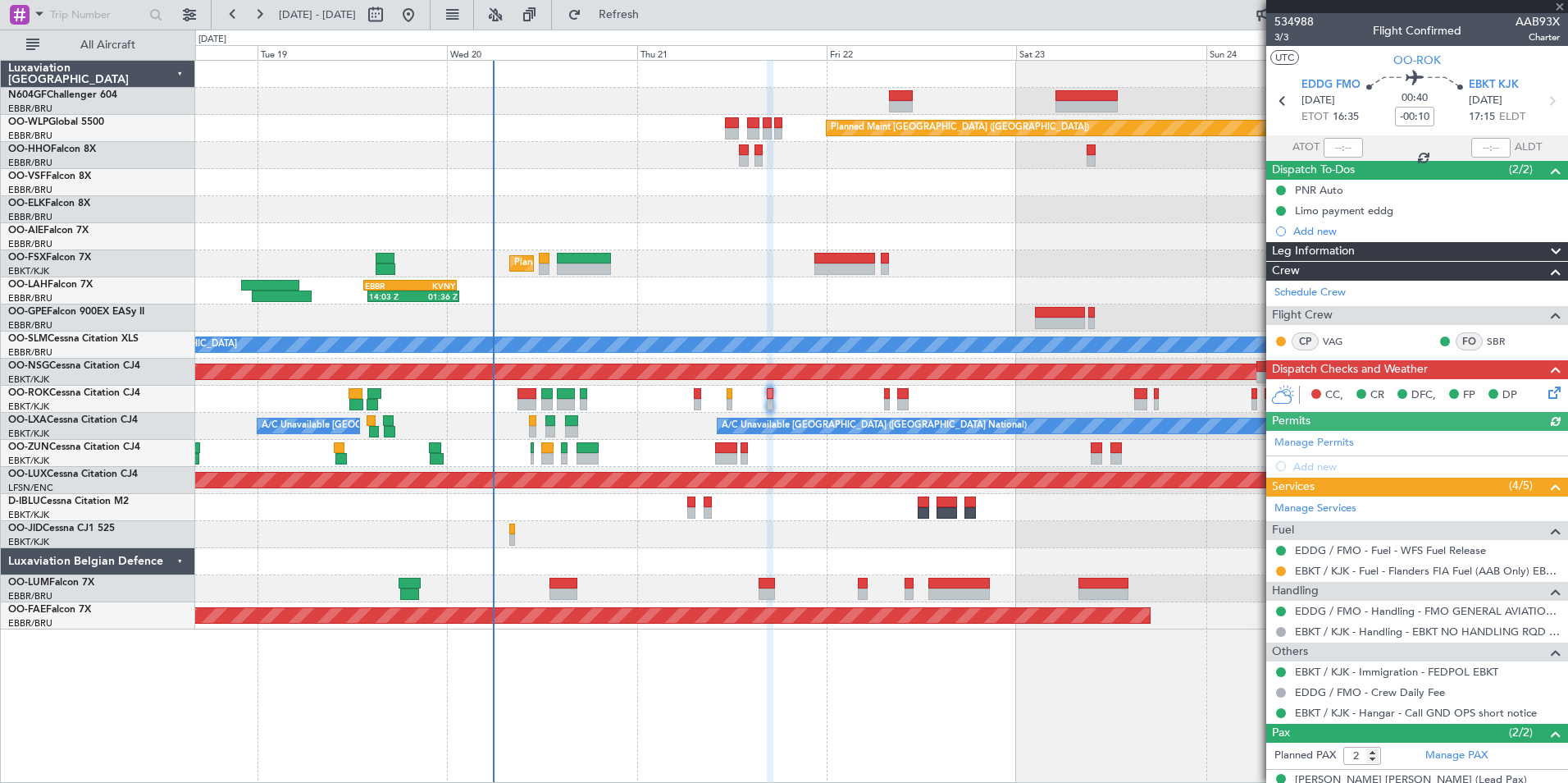
click at [1545, 388] on icon at bounding box center [1551, 390] width 13 height 13
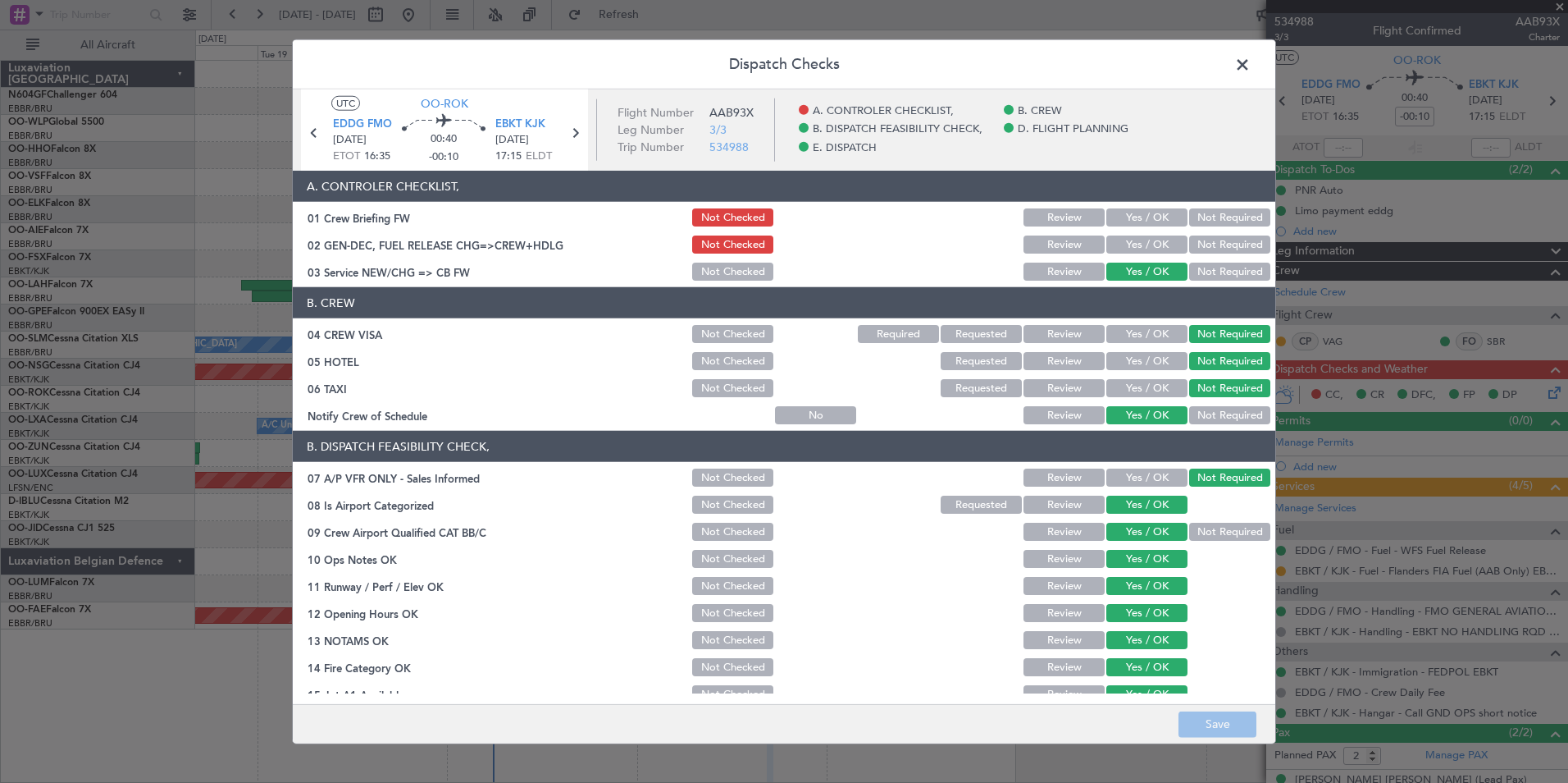
click at [1139, 213] on button "Yes / OK" at bounding box center [1146, 217] width 81 height 18
click at [1132, 244] on button "Yes / OK" at bounding box center [1146, 244] width 81 height 18
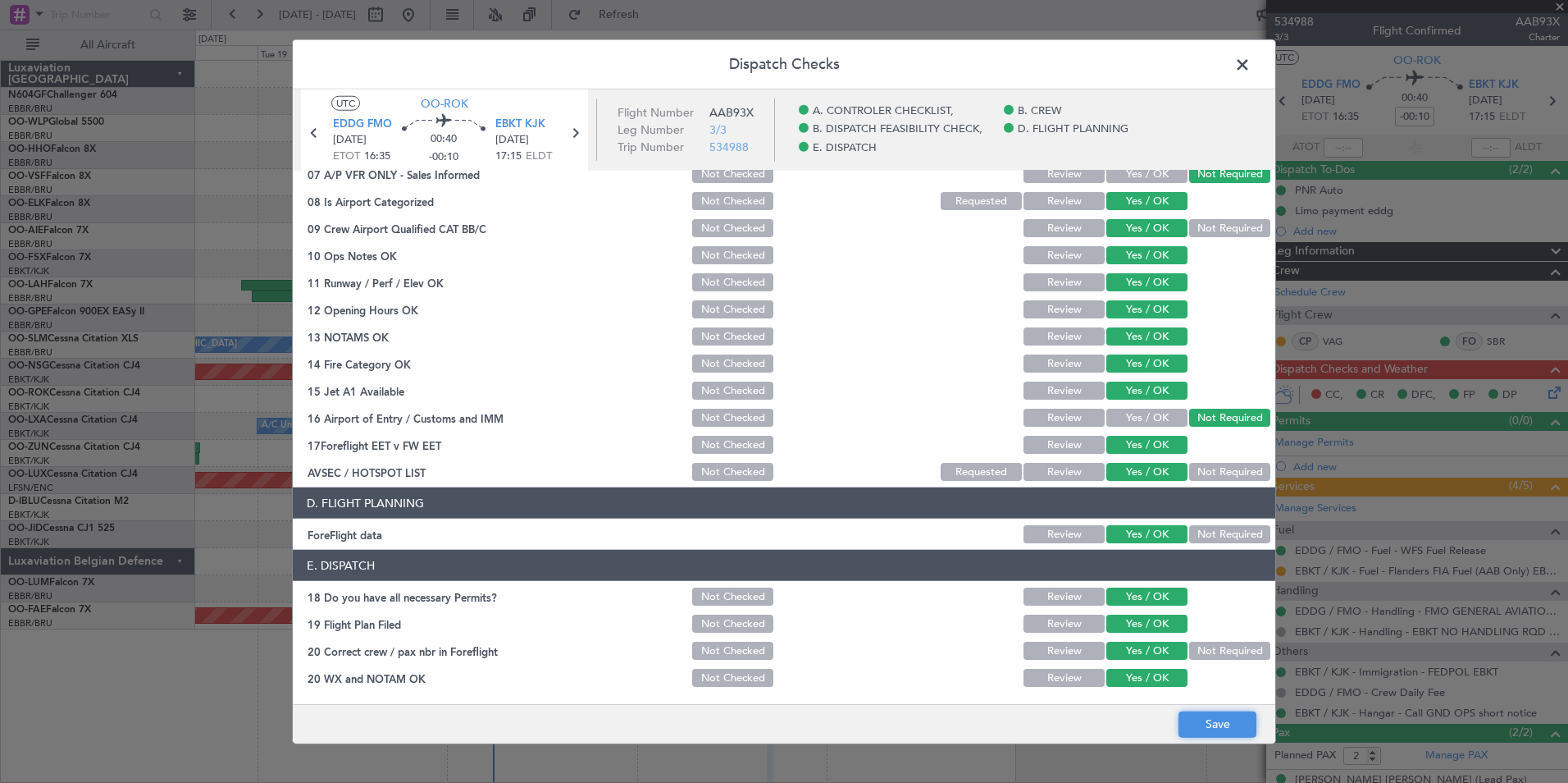
click at [1206, 726] on button "Save" at bounding box center [1217, 723] width 78 height 26
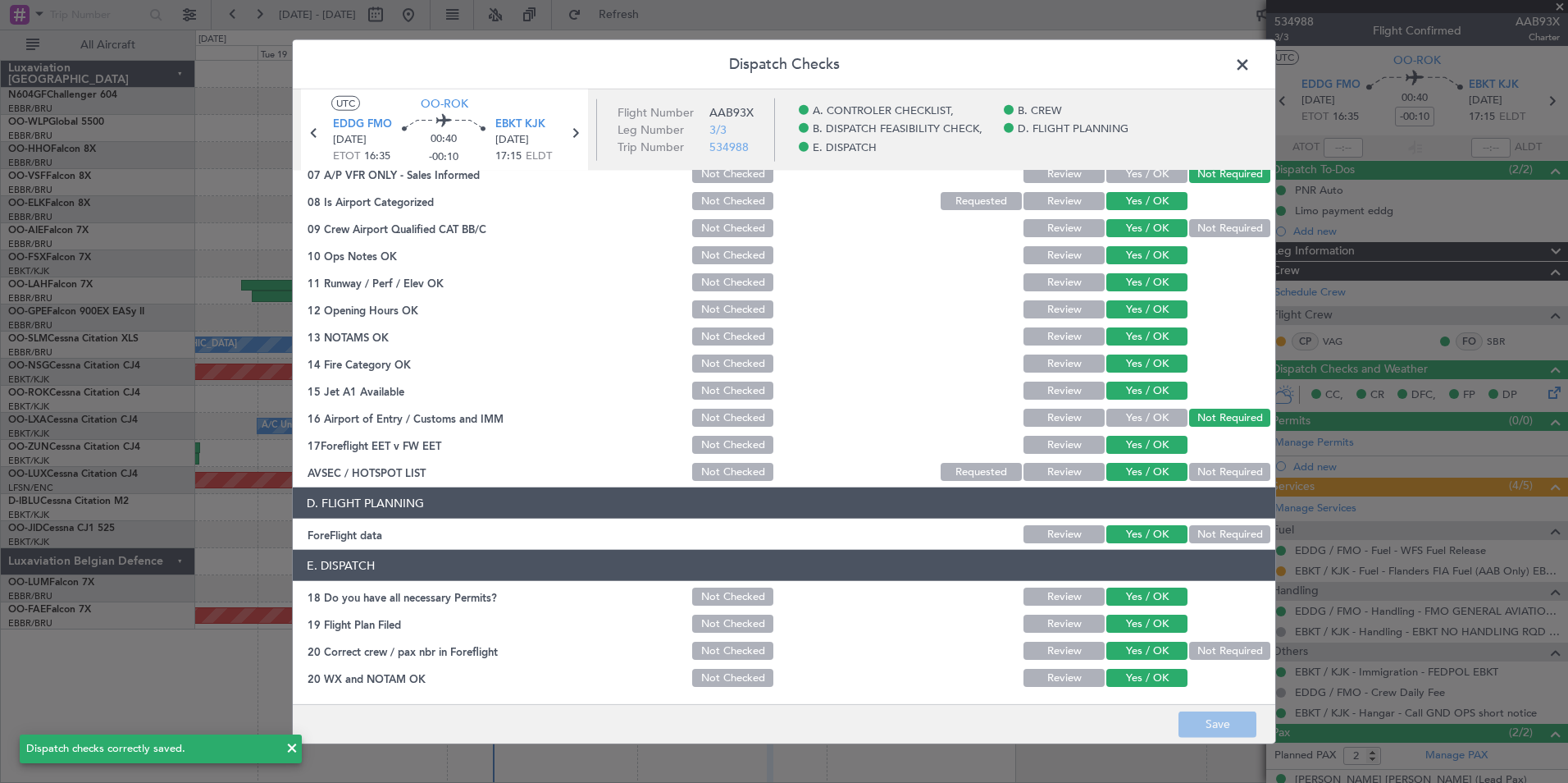
click at [1251, 66] on span at bounding box center [1251, 68] width 0 height 33
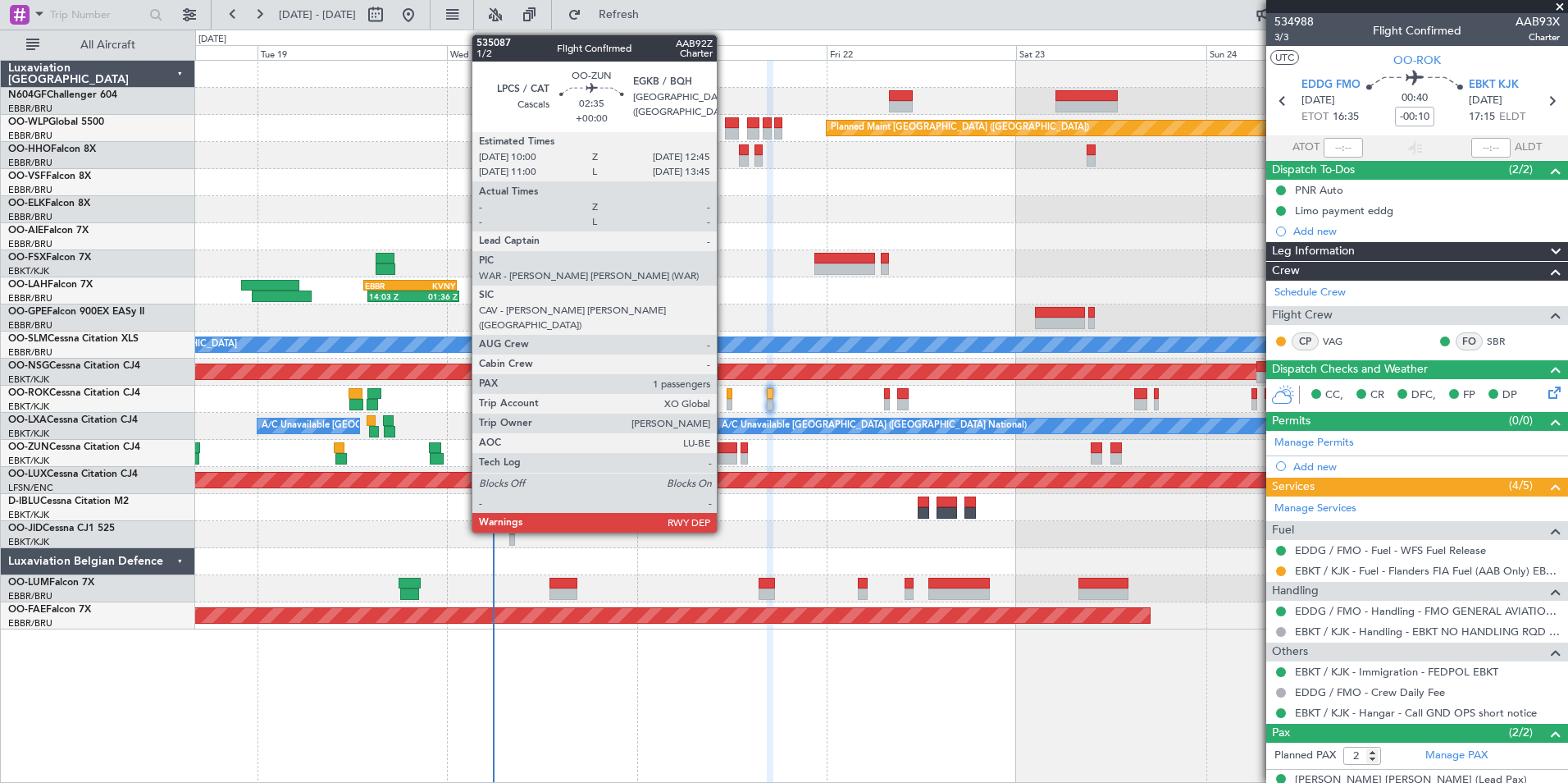
click at [724, 454] on div at bounding box center [726, 458] width 22 height 11
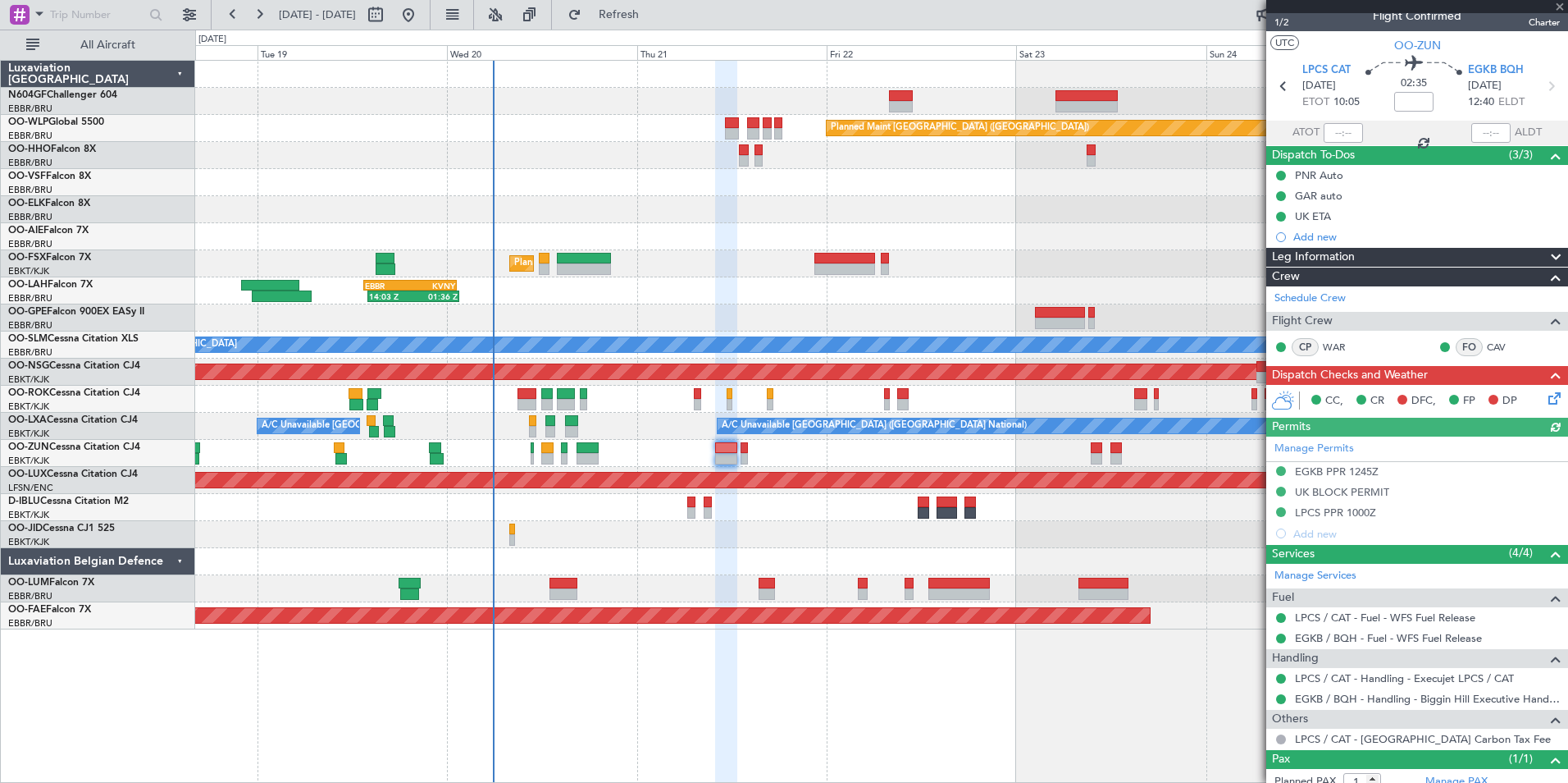
scroll to position [0, 0]
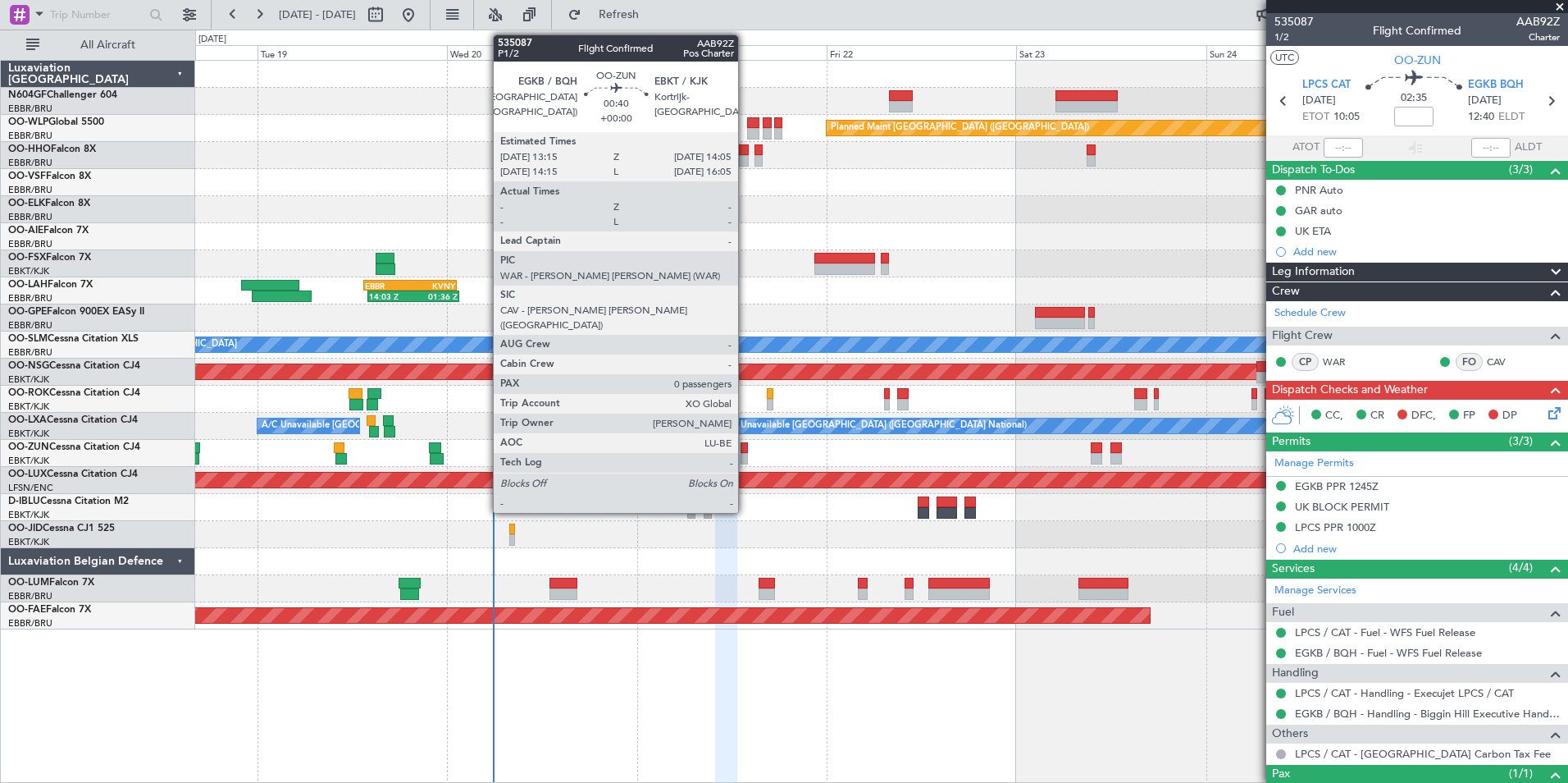
click at [745, 452] on div at bounding box center [744, 458] width 7 height 11
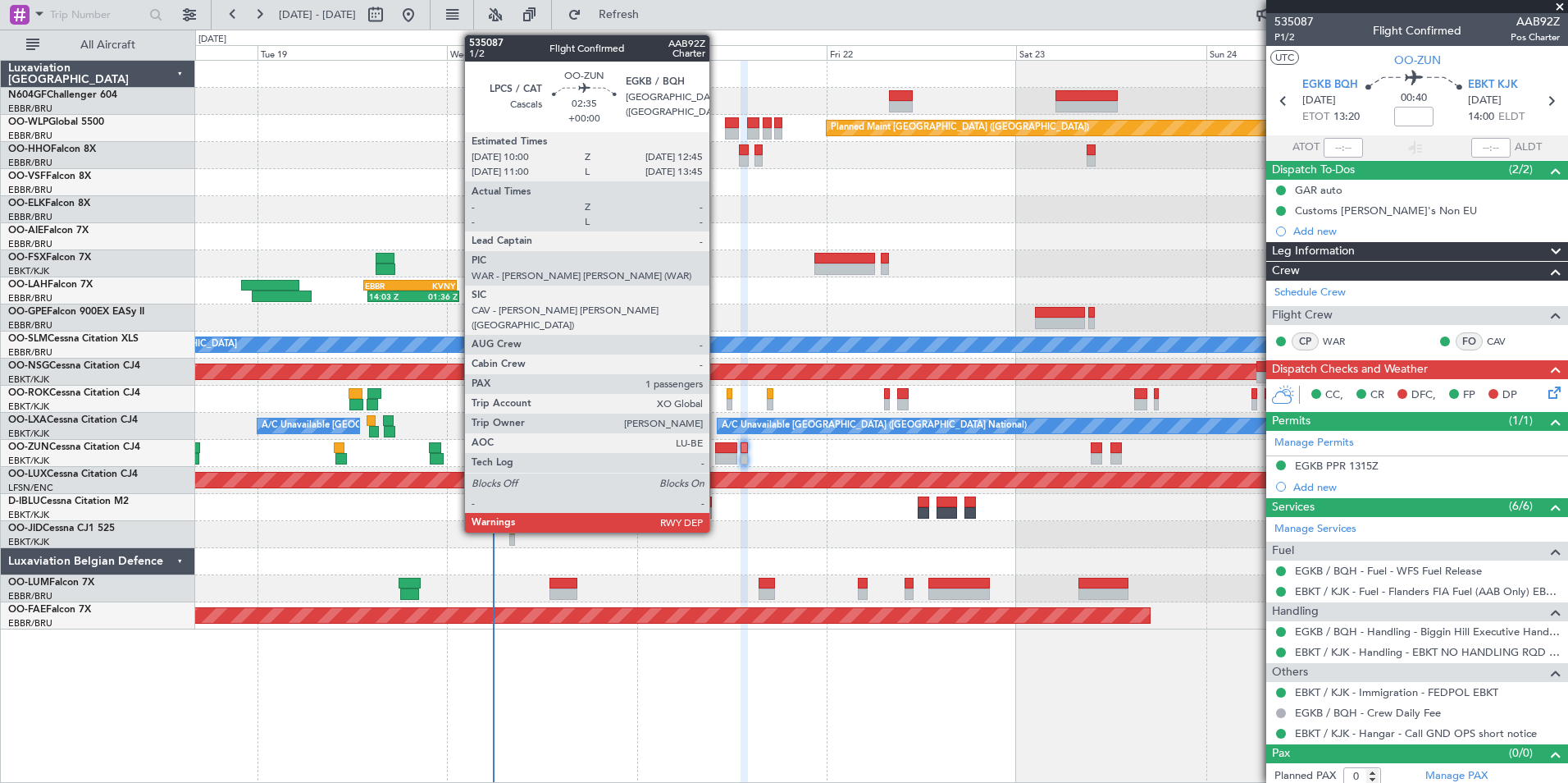
click at [717, 447] on div at bounding box center [726, 448] width 22 height 11
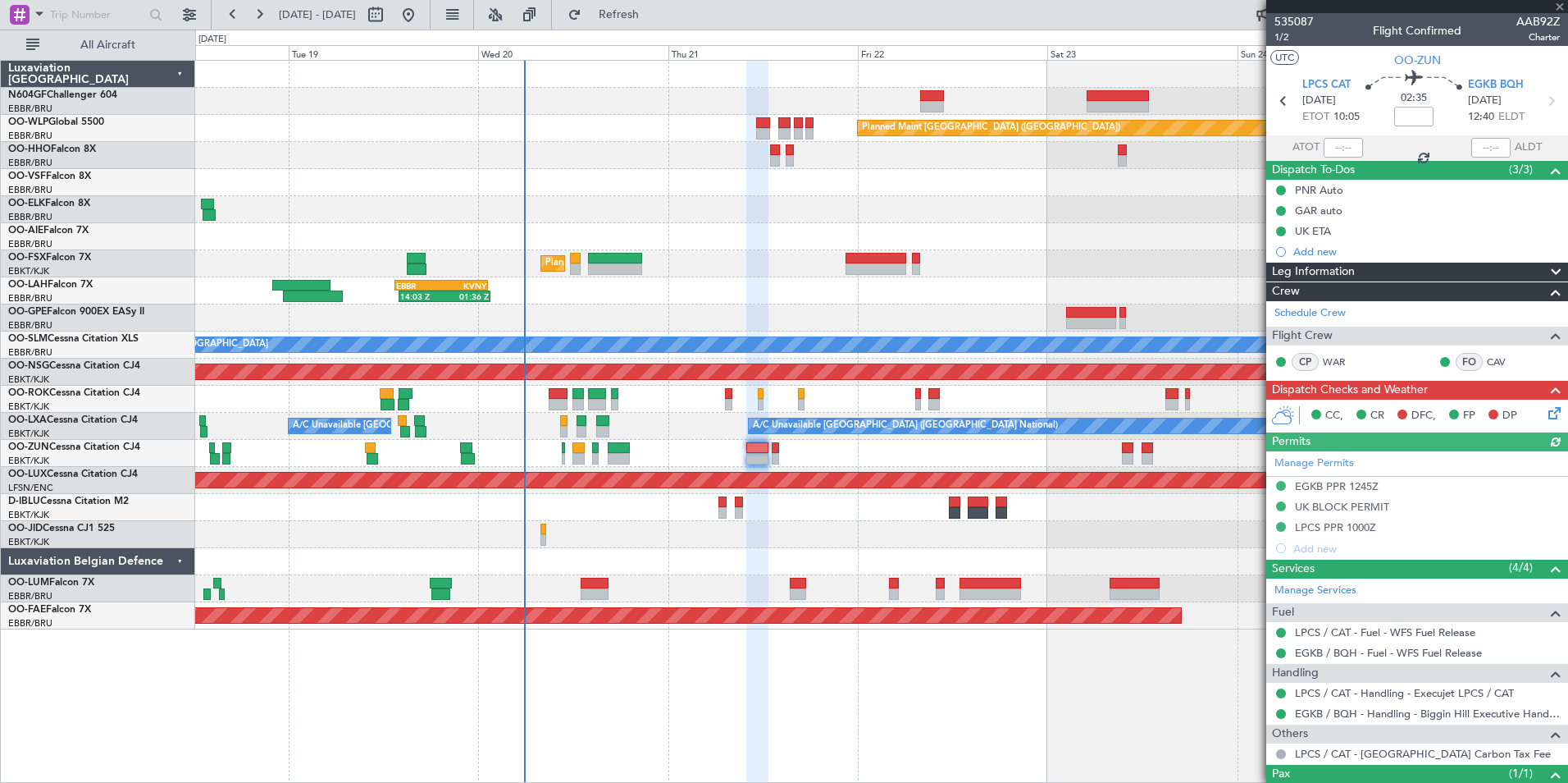
click at [788, 528] on div at bounding box center [881, 534] width 1372 height 27
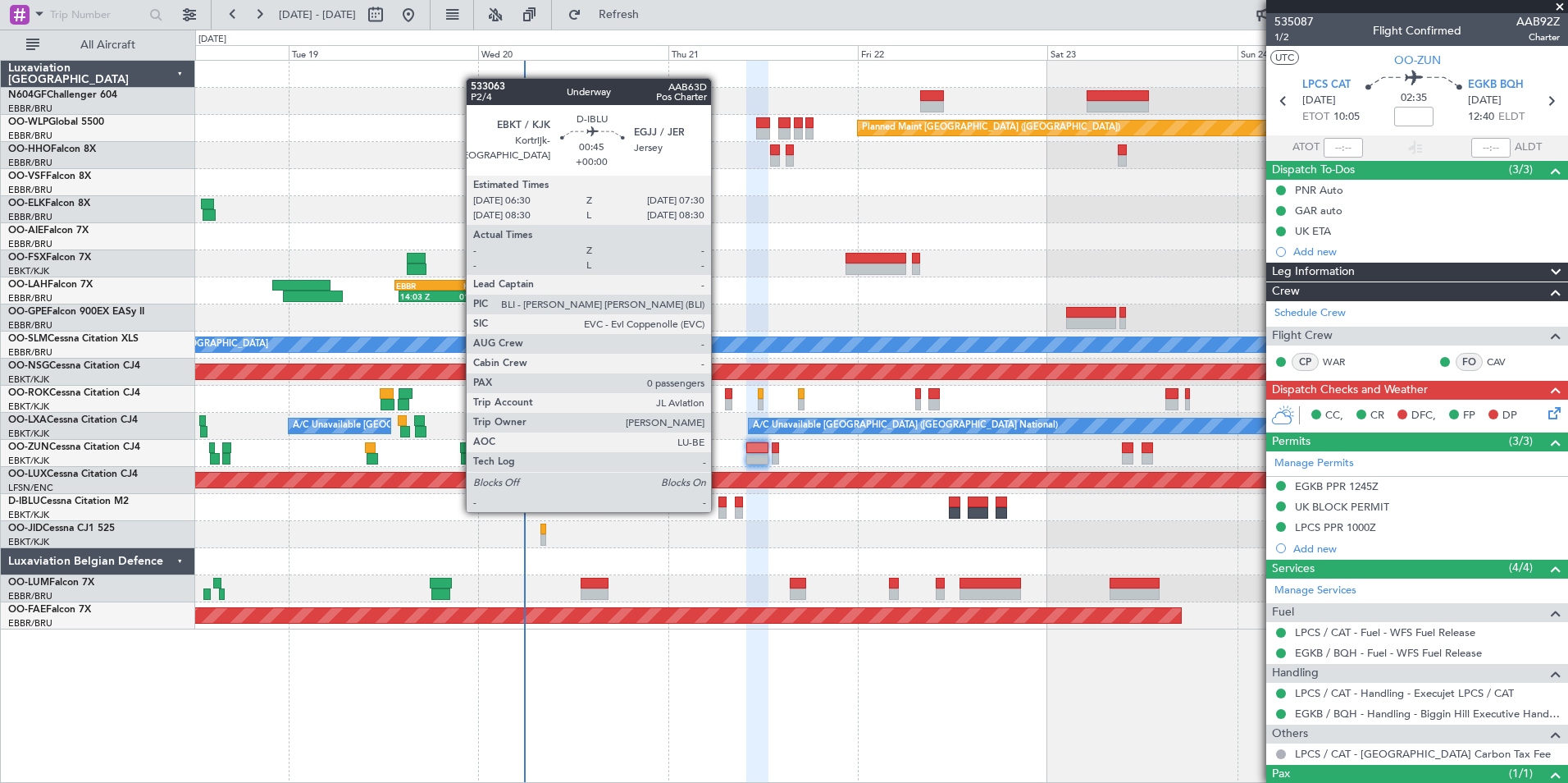
click at [718, 510] on div at bounding box center [722, 513] width 8 height 11
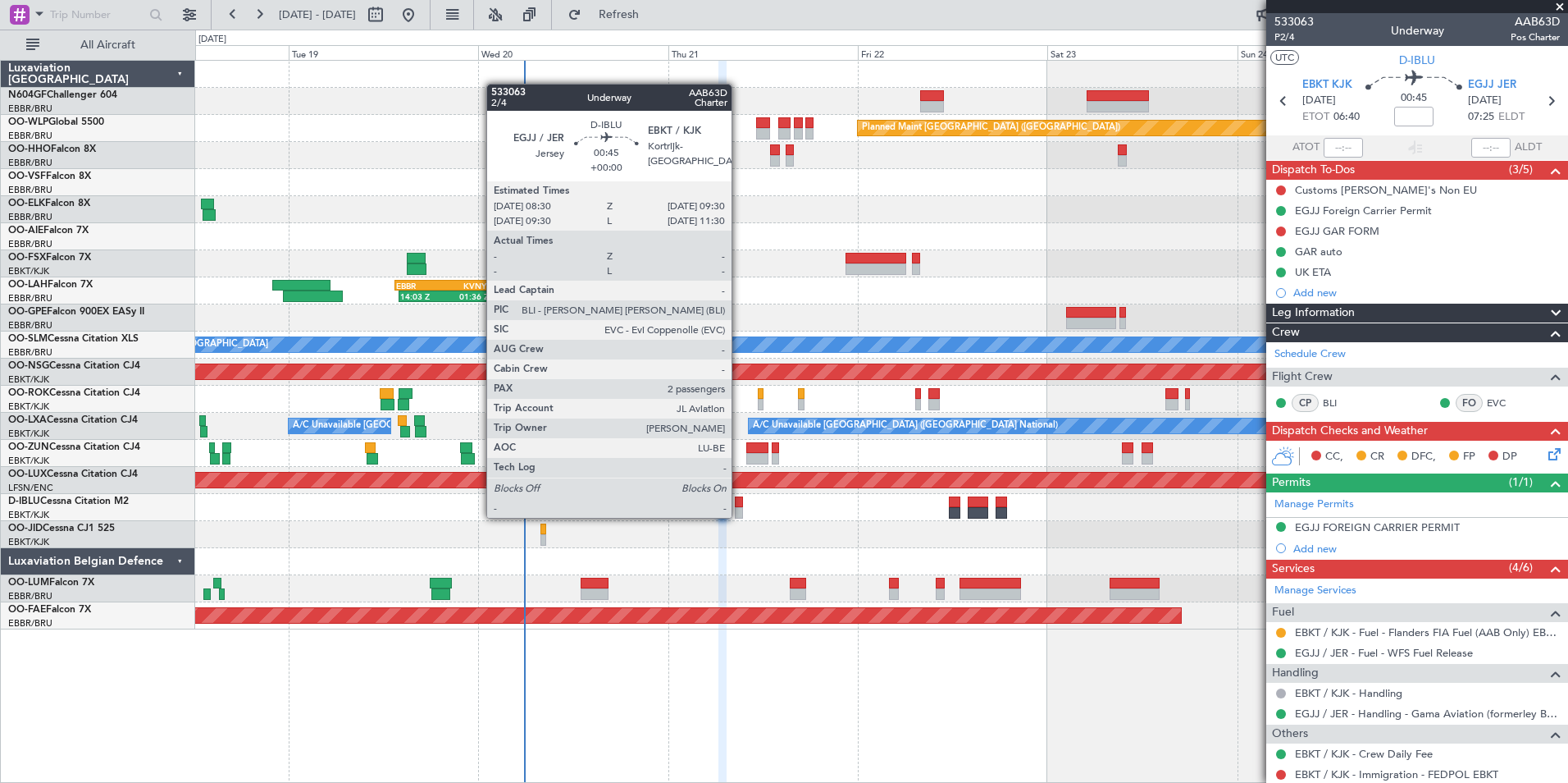
click at [739, 516] on div at bounding box center [739, 513] width 8 height 11
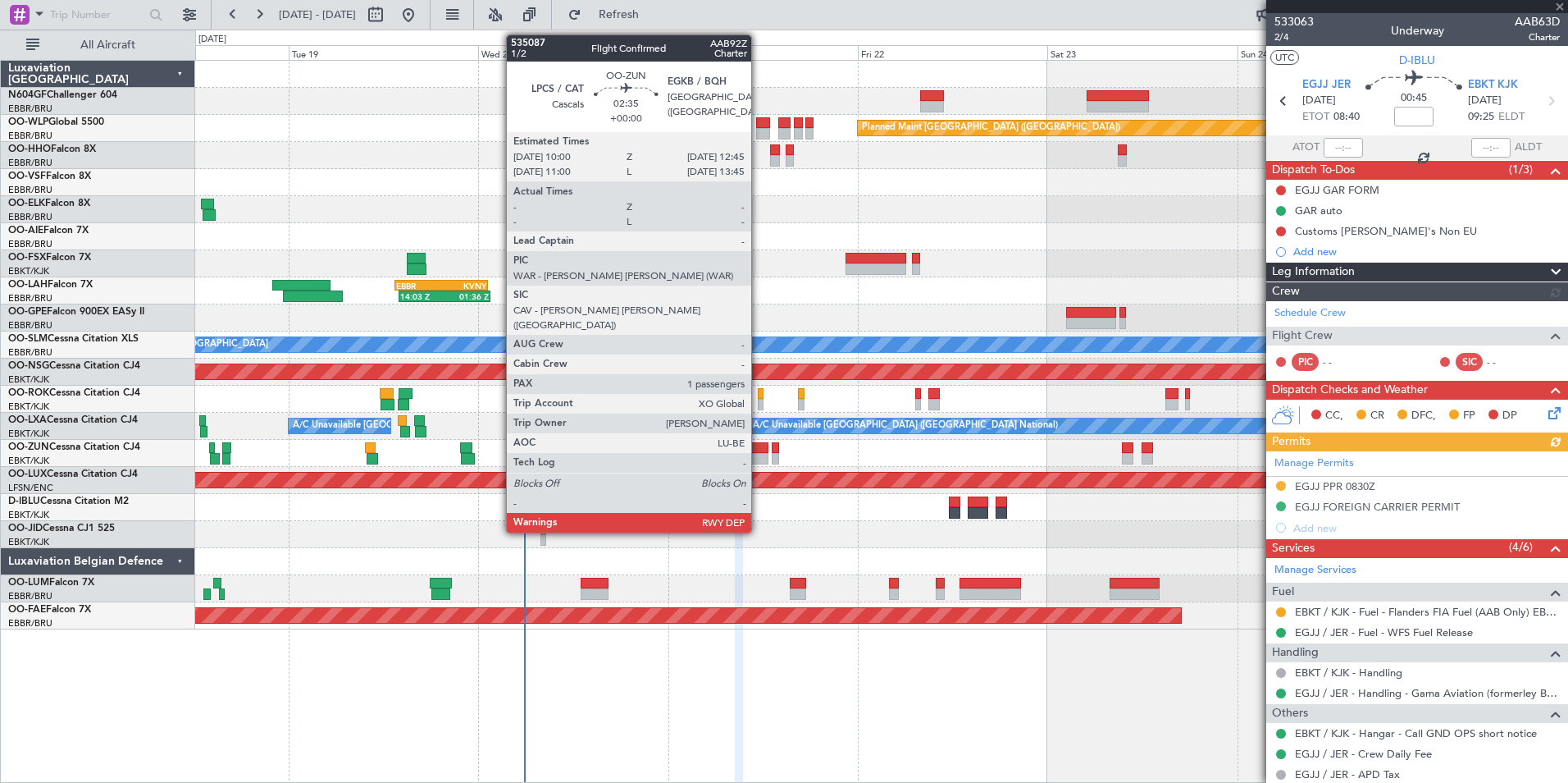
click at [757, 446] on div at bounding box center [757, 448] width 22 height 11
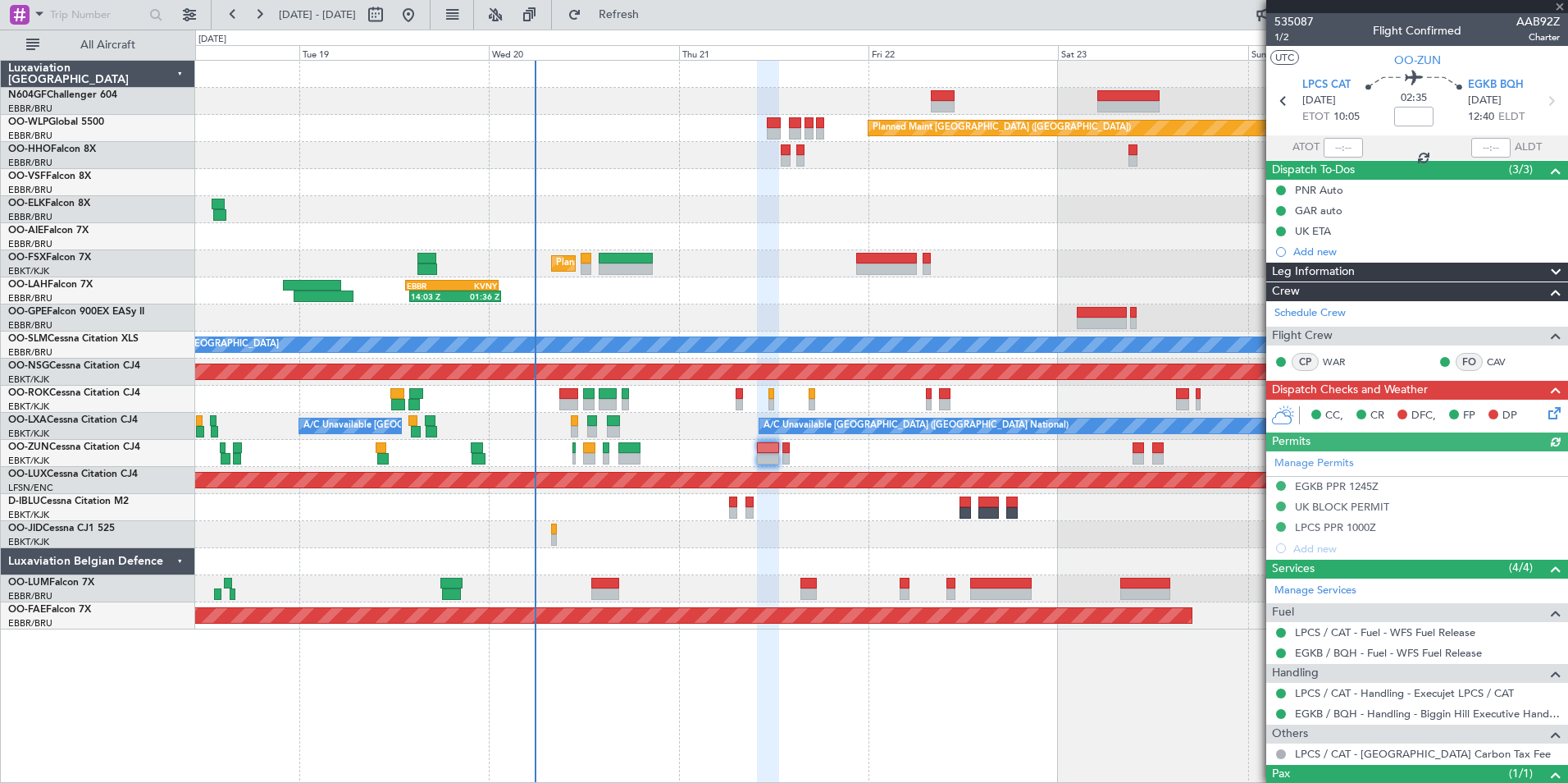
click at [848, 439] on div "Planned Maint Berlin (Brandenburg) AOG Maint Geneva (Cointrin) Planned Maint Ko…" at bounding box center [881, 344] width 1372 height 569
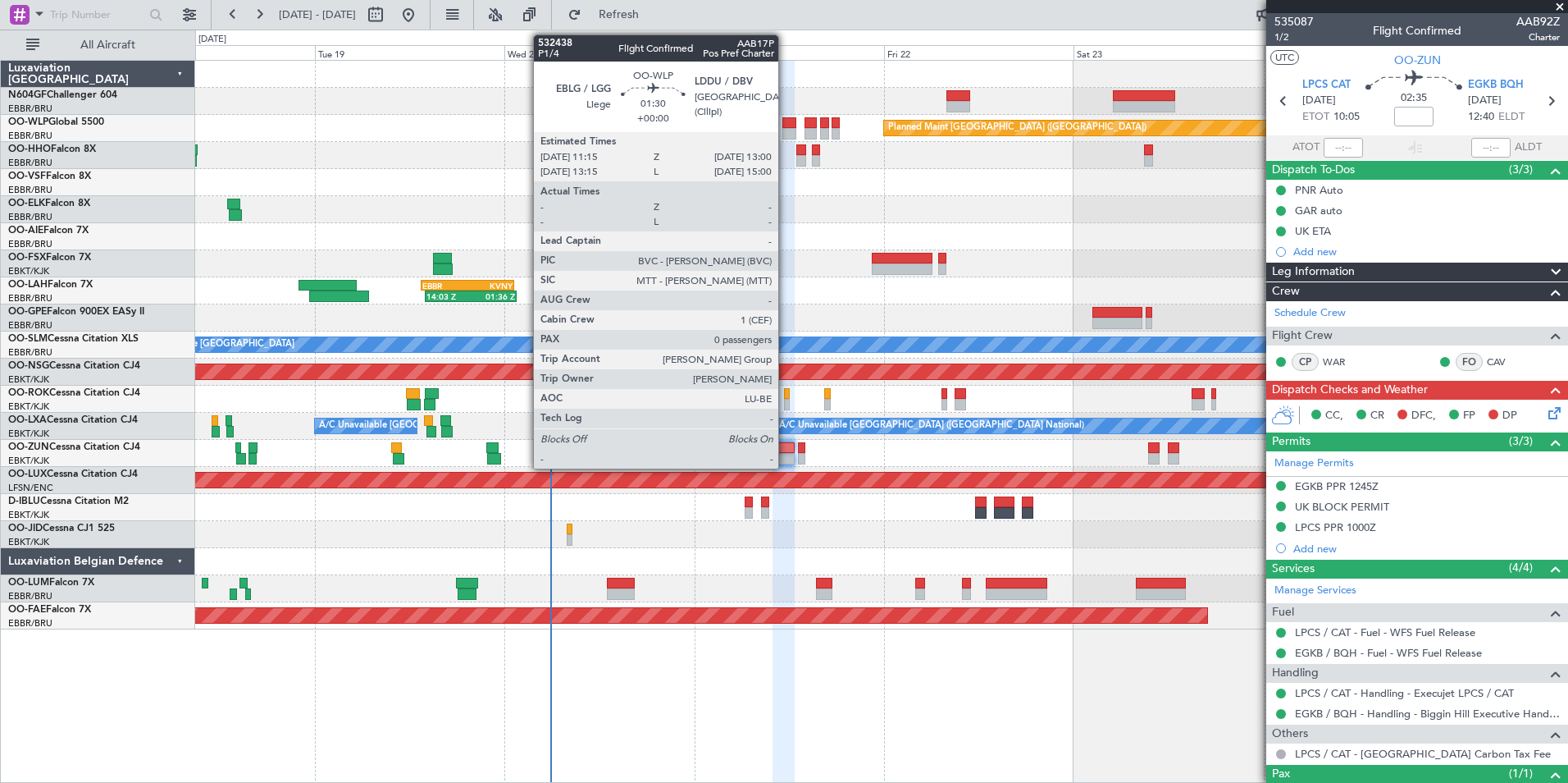
click at [785, 128] on div at bounding box center [789, 133] width 14 height 11
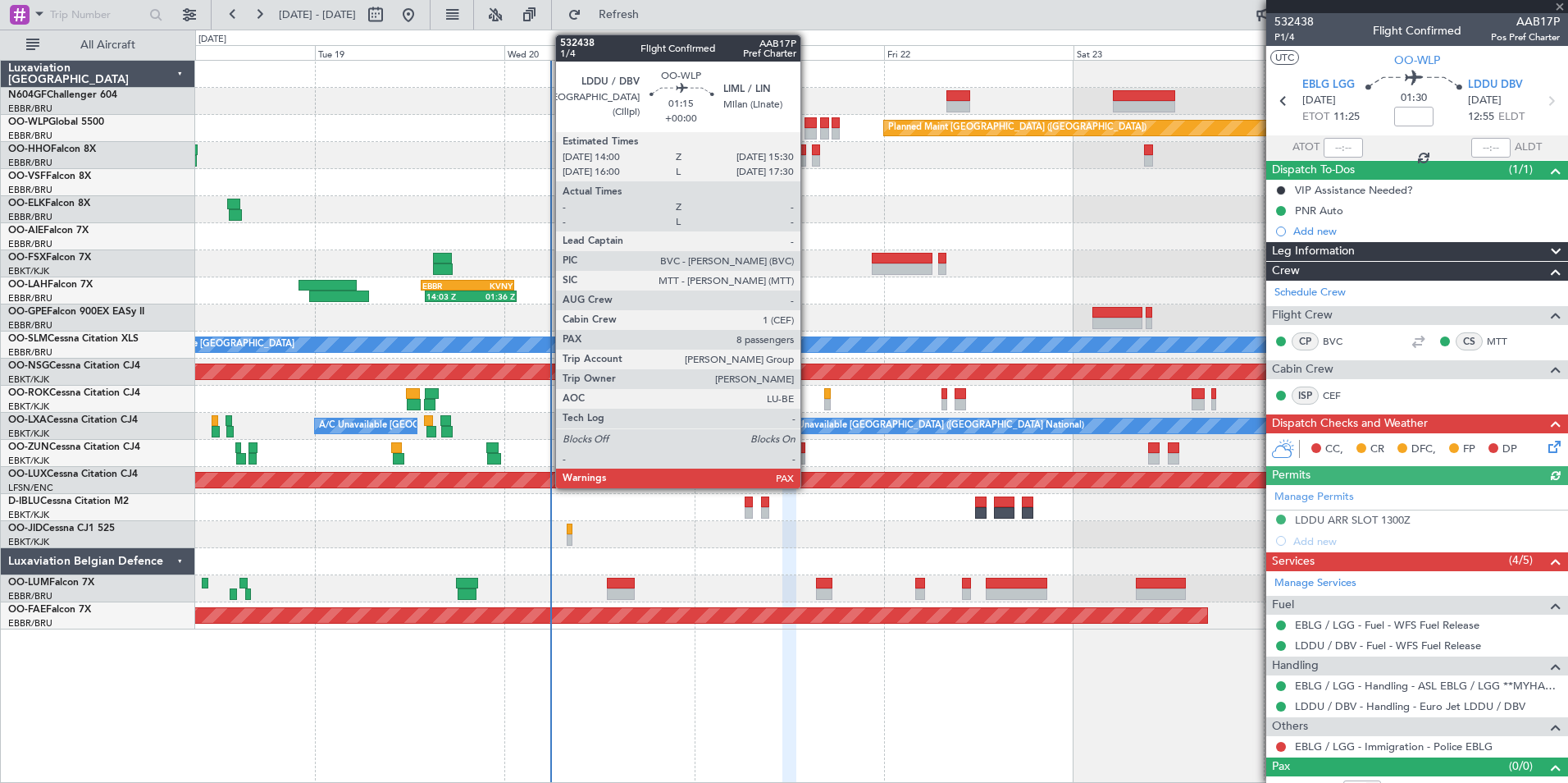
click at [808, 132] on div at bounding box center [811, 133] width 12 height 11
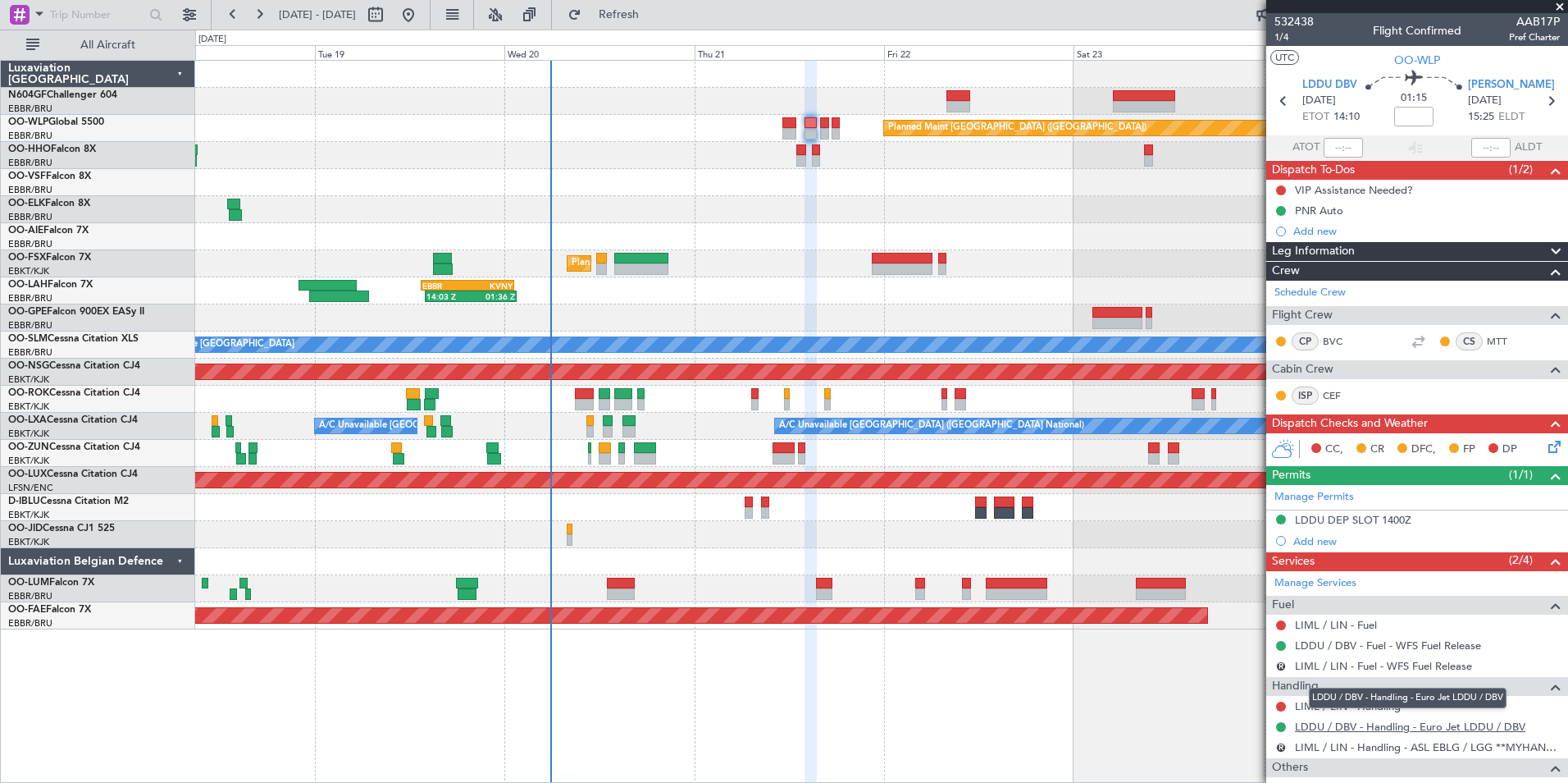
click at [1369, 721] on link "LDDU / DBV - Handling - Euro Jet LDDU / DBV" at bounding box center [1411, 726] width 231 height 14
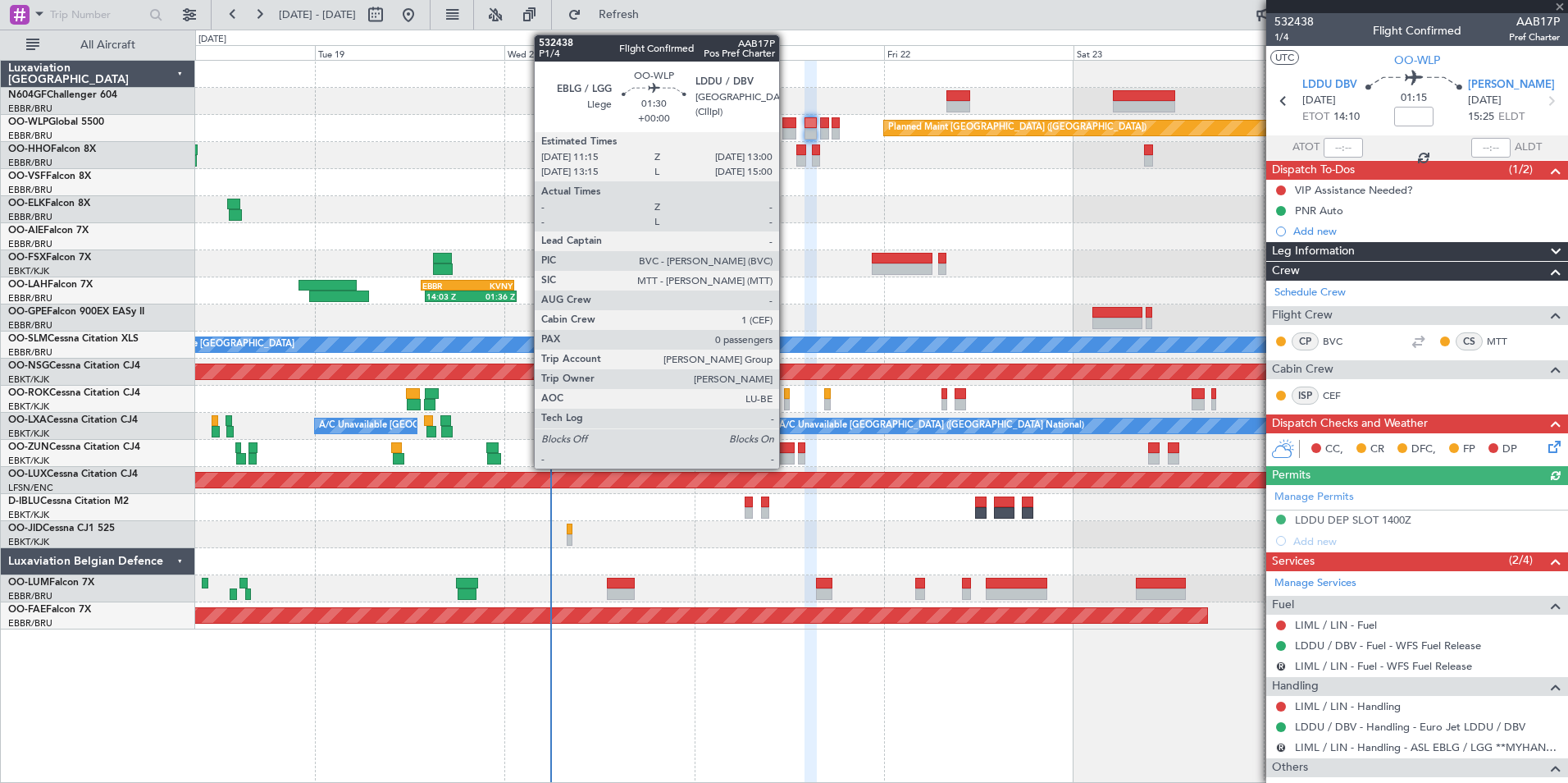
click at [786, 131] on div at bounding box center [789, 133] width 14 height 11
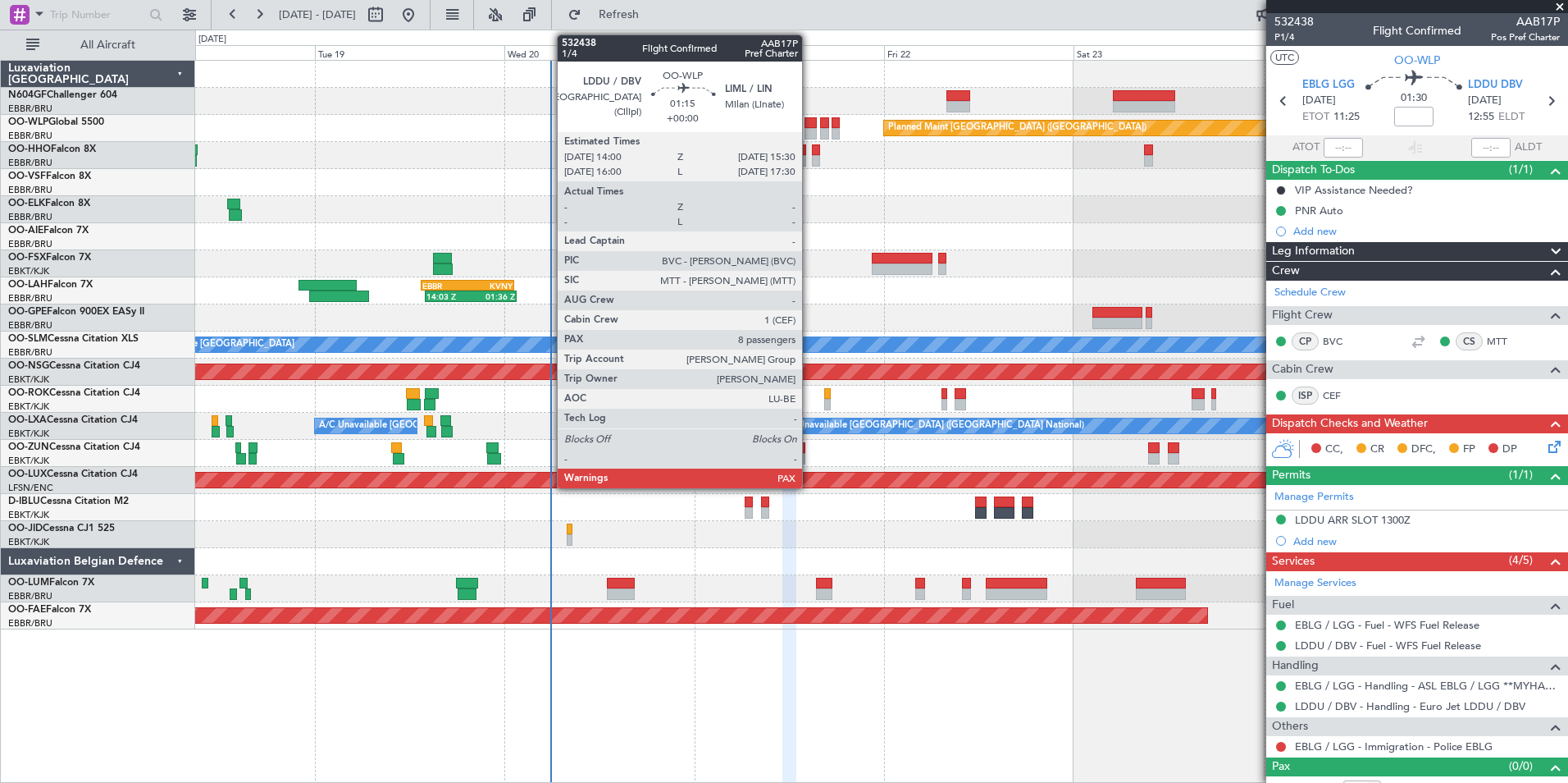
click at [810, 133] on div at bounding box center [811, 133] width 12 height 11
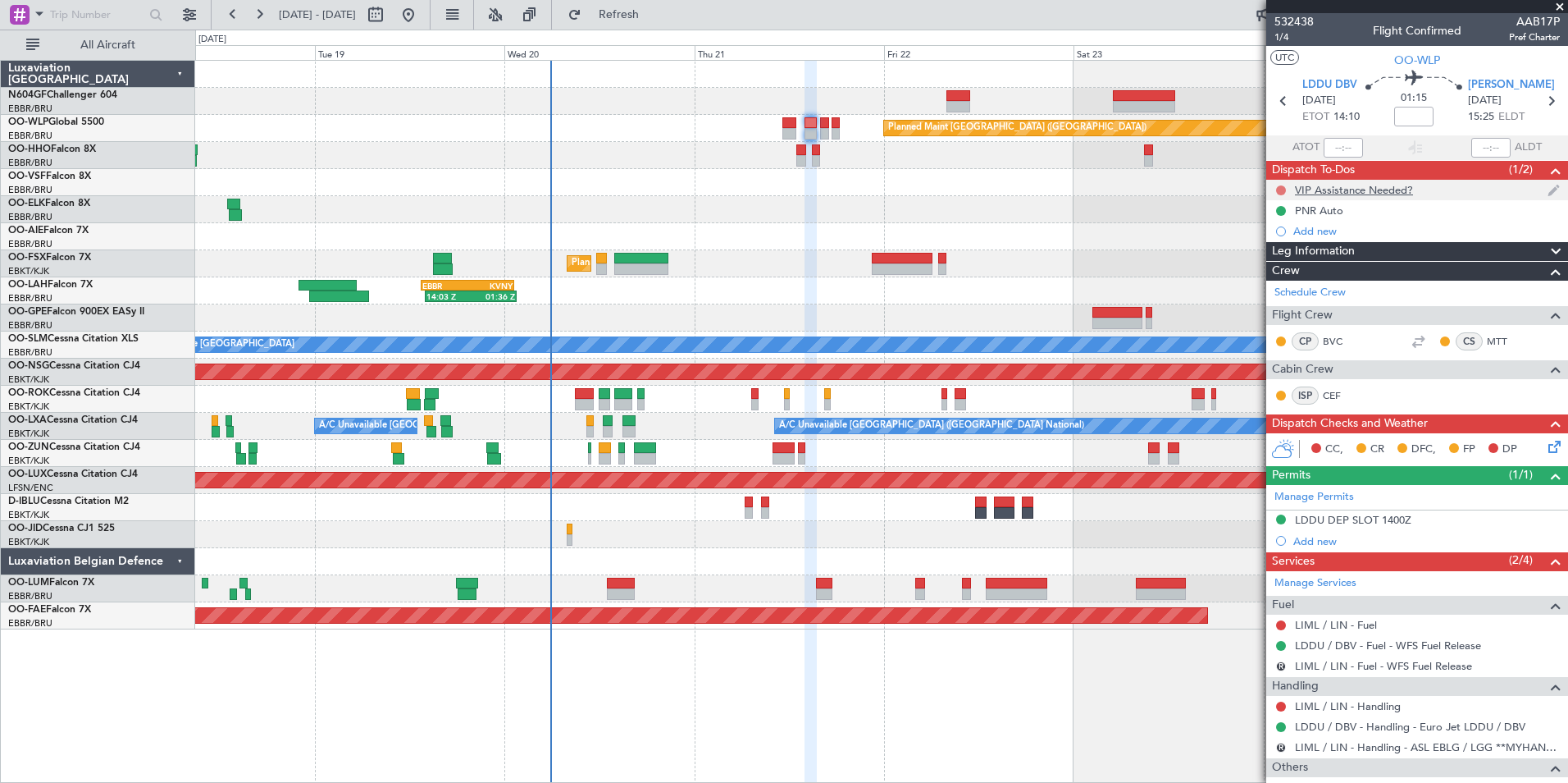
click at [1280, 191] on button at bounding box center [1280, 190] width 10 height 10
click at [1267, 238] on span "In Progress" at bounding box center [1289, 238] width 56 height 17
click at [1353, 618] on link "LIML / LIN - Fuel" at bounding box center [1336, 625] width 82 height 14
click at [653, 18] on span "Refresh" at bounding box center [619, 15] width 69 height 11
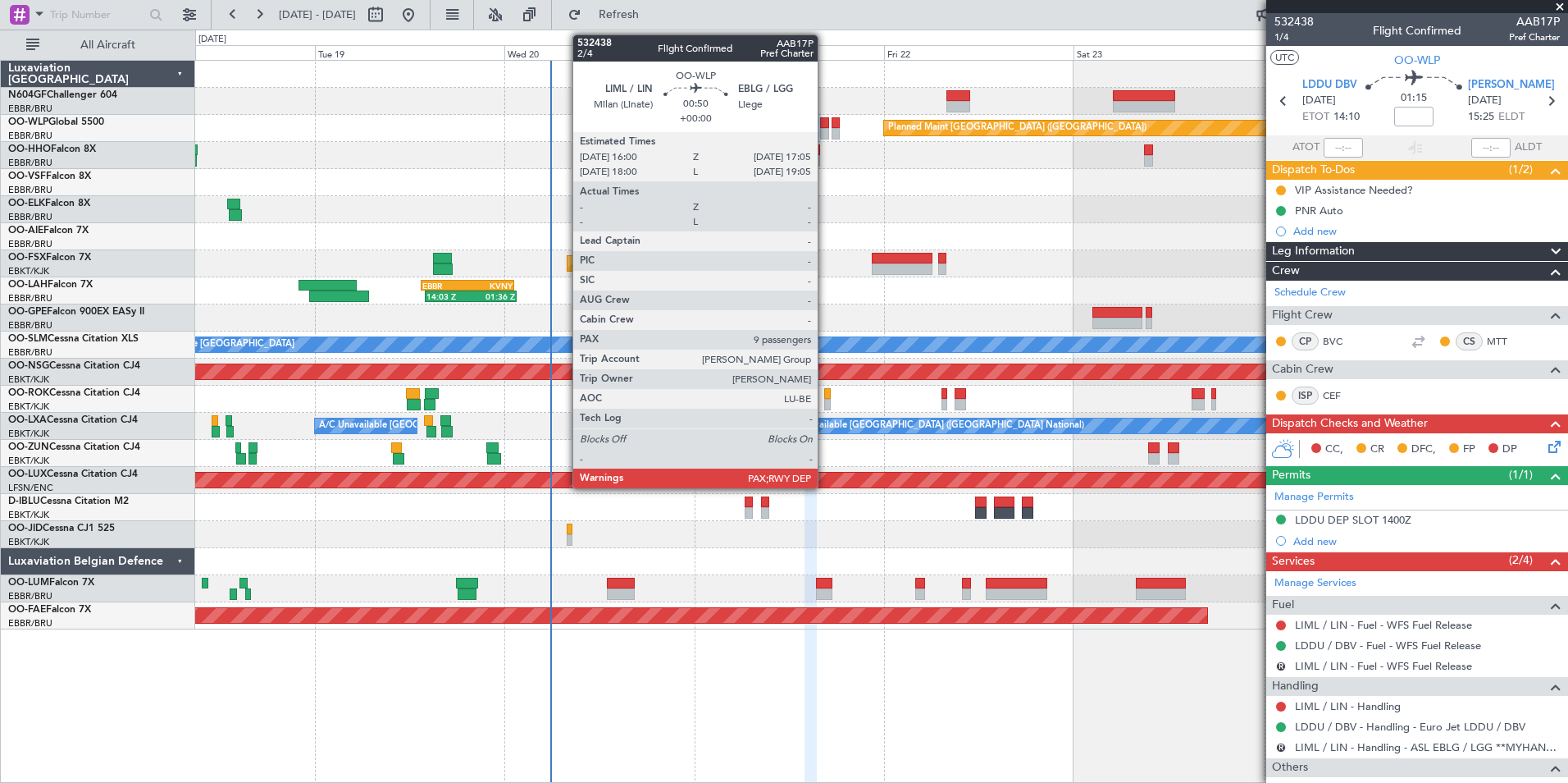
click at [825, 121] on div at bounding box center [824, 123] width 9 height 11
type input "9"
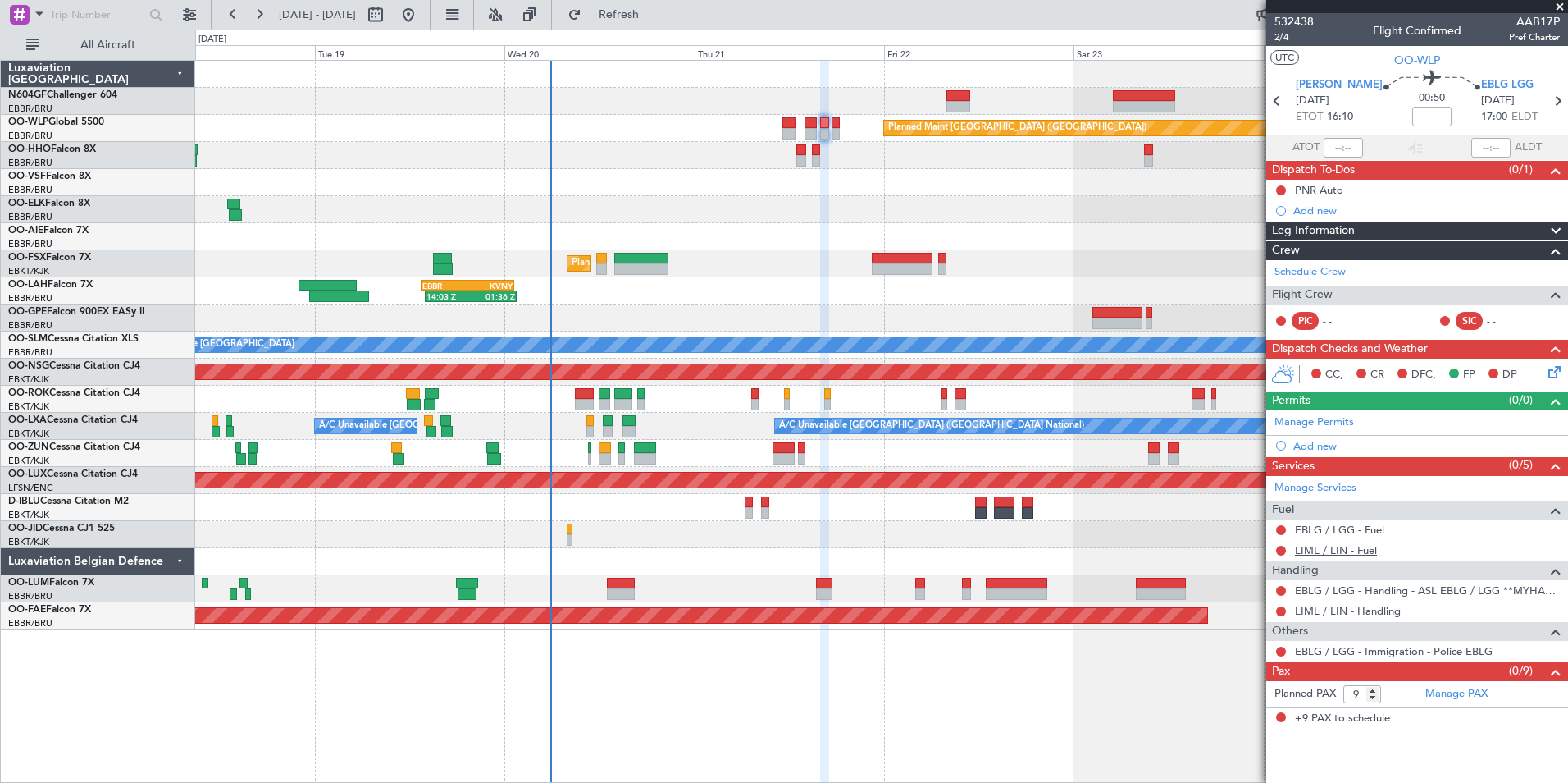
click at [1327, 549] on link "LIML / LIN - Fuel" at bounding box center [1336, 549] width 82 height 14
click at [638, 10] on button "Refresh" at bounding box center [610, 15] width 99 height 26
click at [1322, 533] on link "EBLG / LGG - Fuel" at bounding box center [1340, 529] width 89 height 14
click at [636, 14] on button "Refresh" at bounding box center [610, 15] width 99 height 26
click at [1320, 612] on link "LIML / LIN - Handling" at bounding box center [1348, 611] width 106 height 14
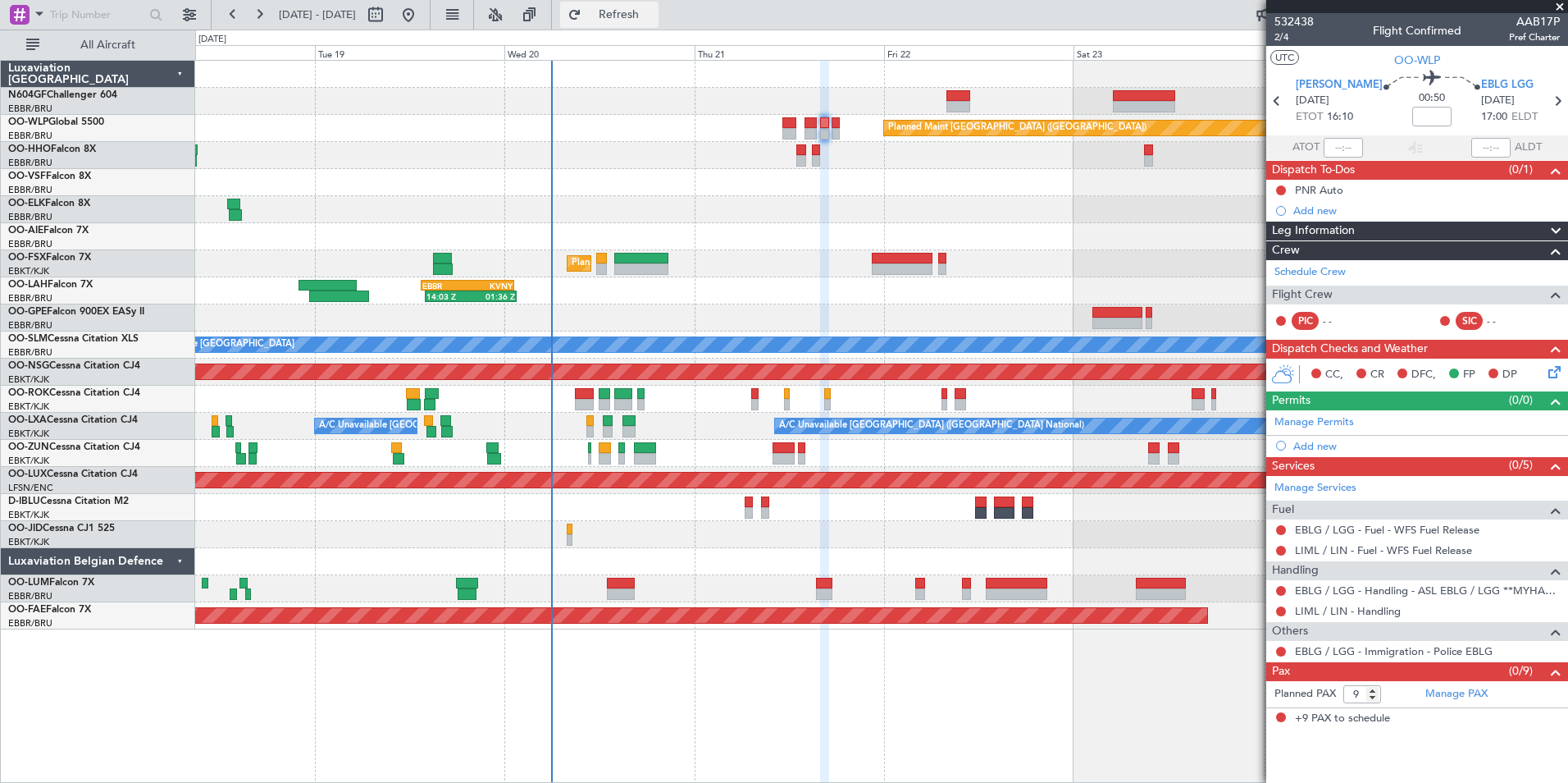
click at [653, 16] on span "Refresh" at bounding box center [619, 15] width 69 height 11
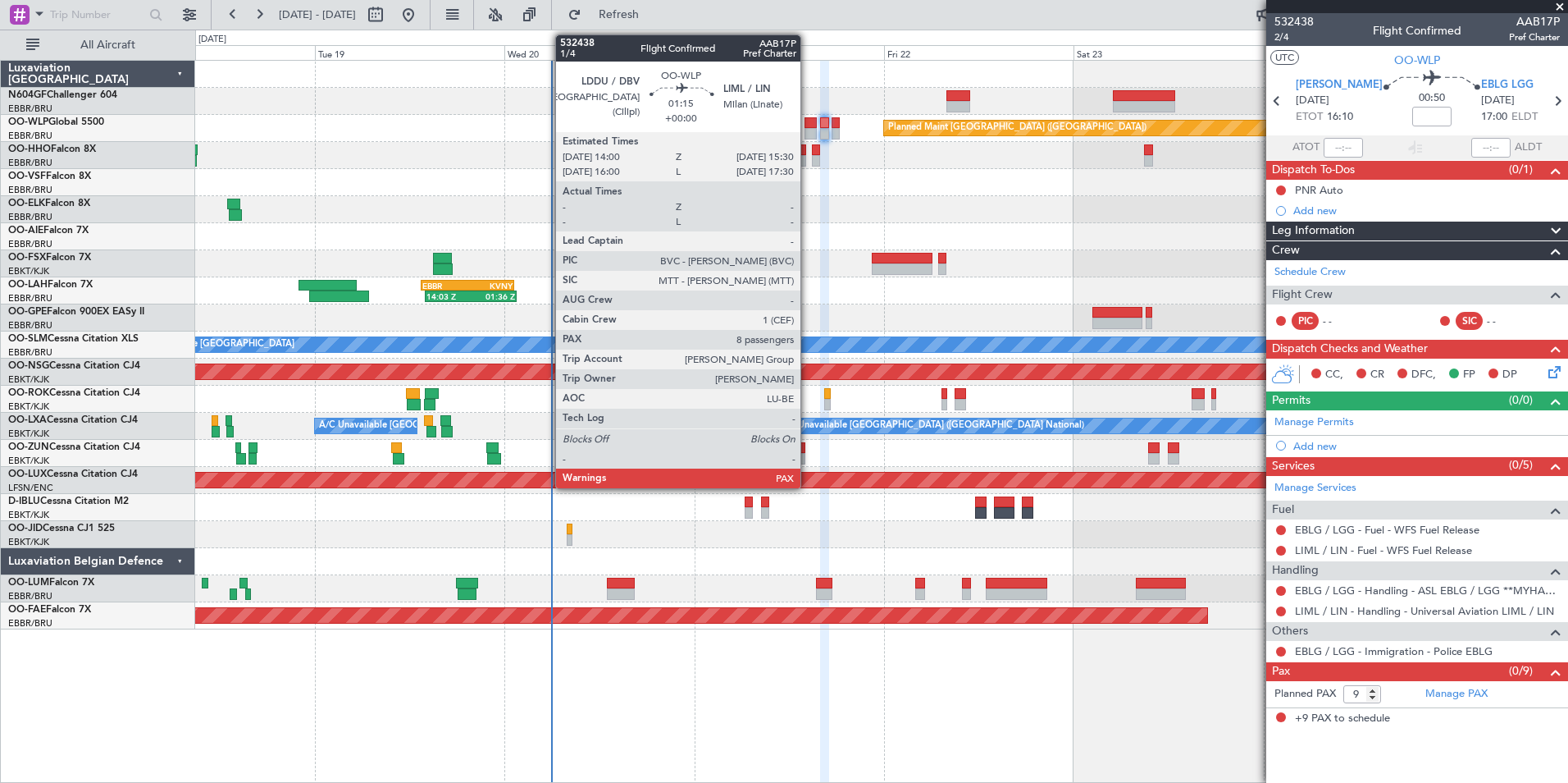
click at [808, 131] on div at bounding box center [811, 133] width 12 height 11
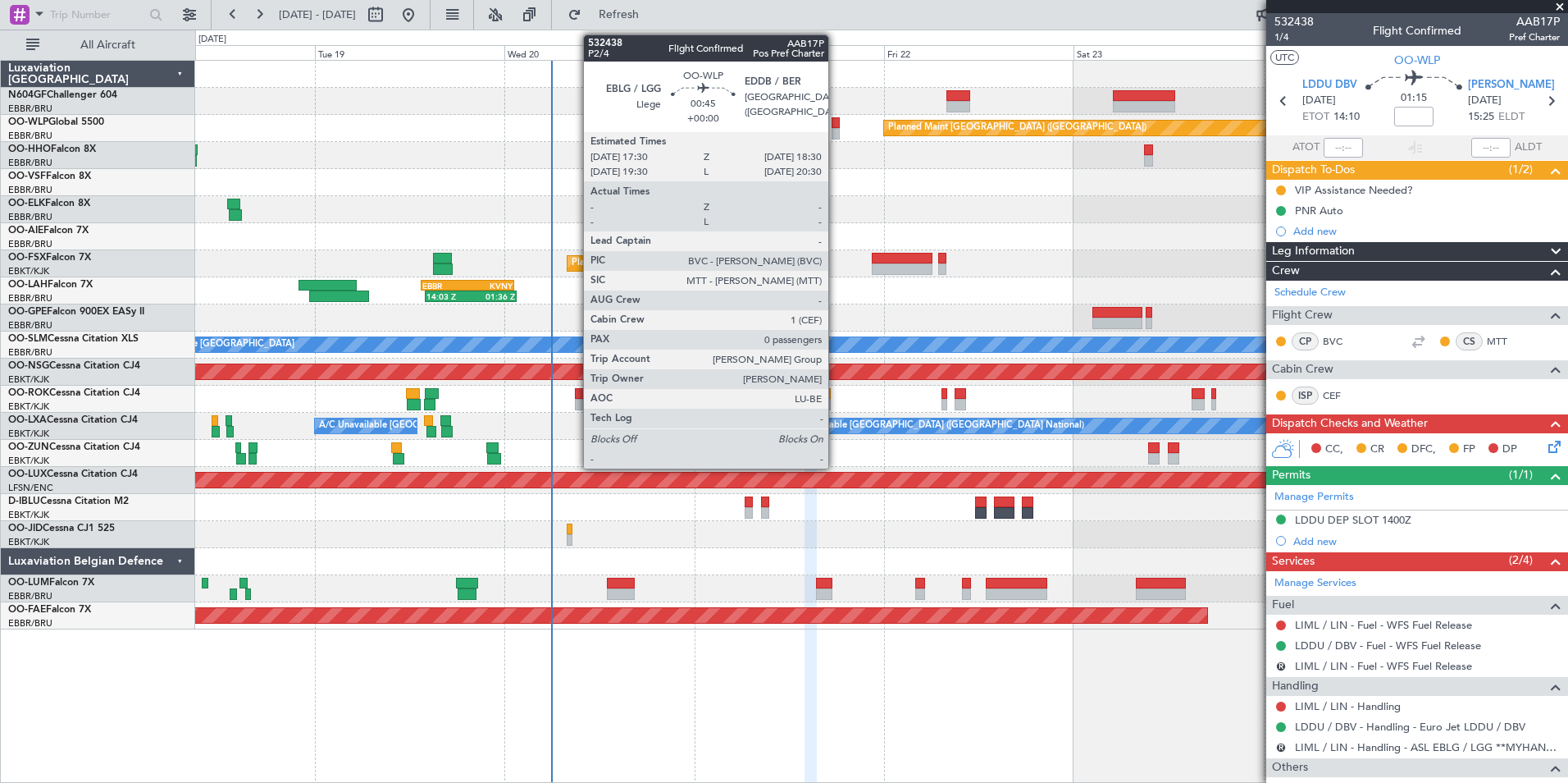
click at [836, 118] on div at bounding box center [836, 123] width 8 height 11
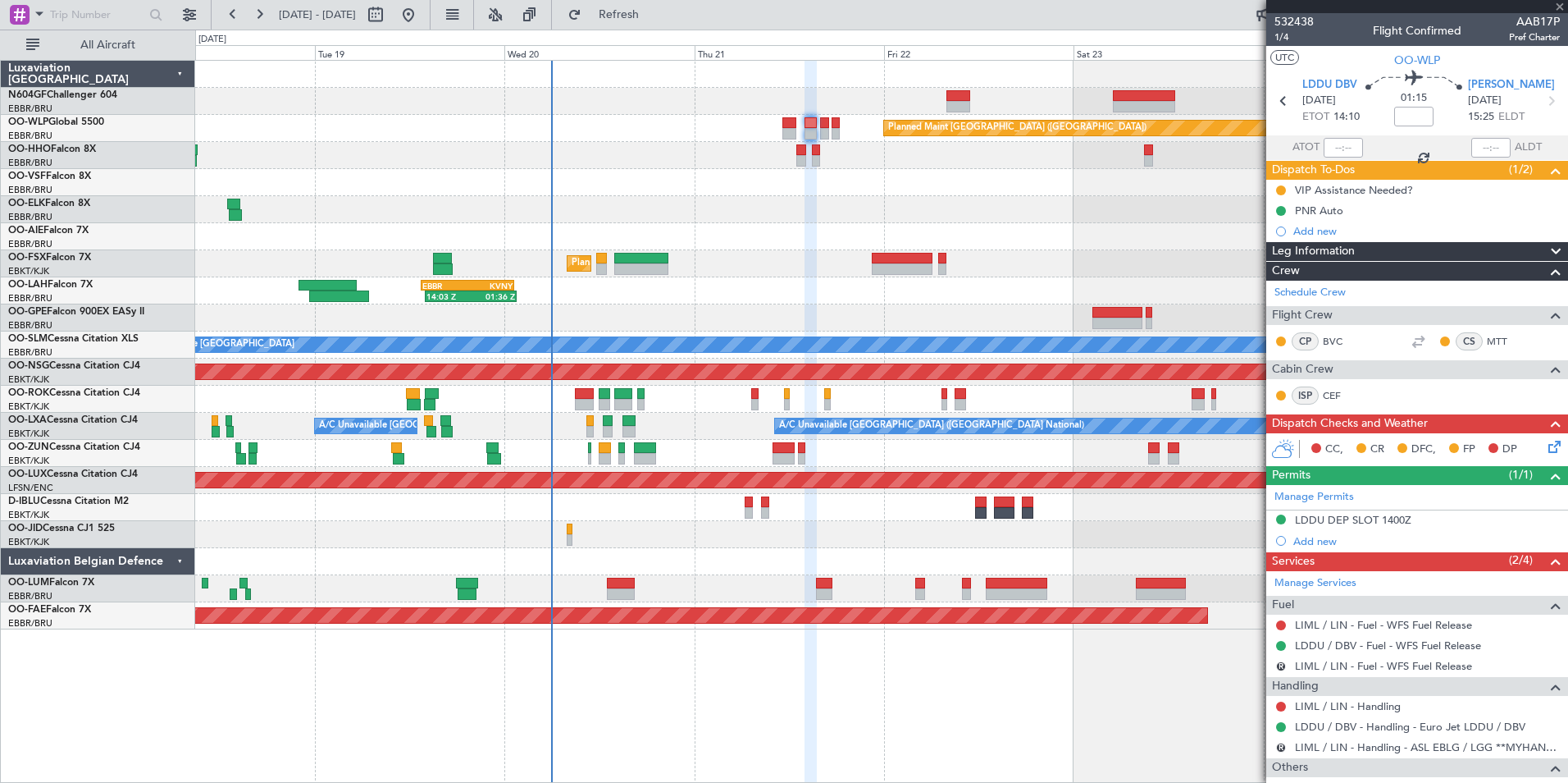
type input "0"
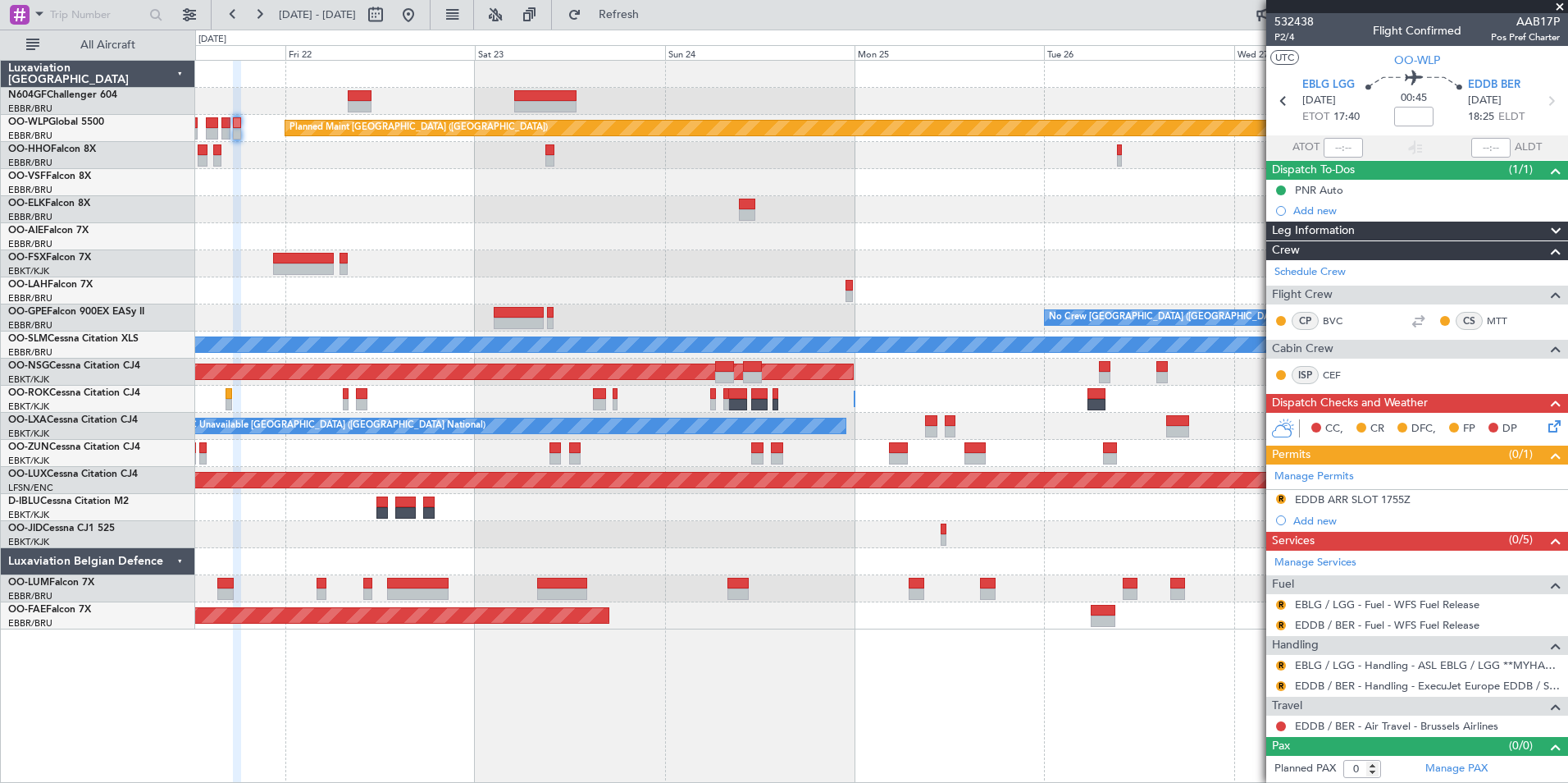
click at [503, 252] on div "Planned Maint Berlin (Brandenburg) Planned Maint Kortrijk-Wevelgem 14:03 Z 01:3…" at bounding box center [881, 344] width 1372 height 569
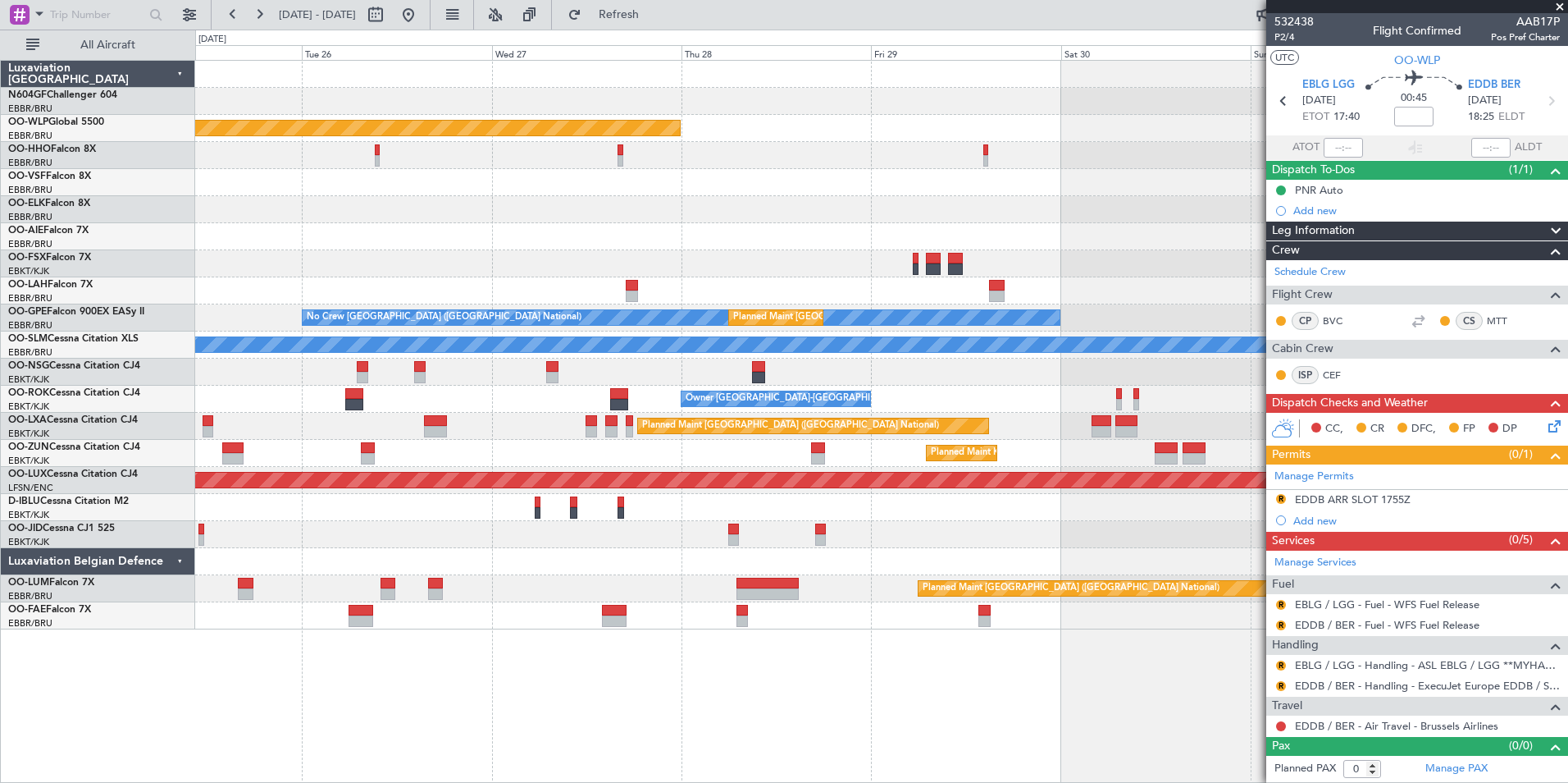
click at [489, 244] on div "Planned Maint Berlin (Brandenburg) - - LIEO 10:00 Z KTEB 19:15 Z Planned Maint …" at bounding box center [881, 344] width 1372 height 569
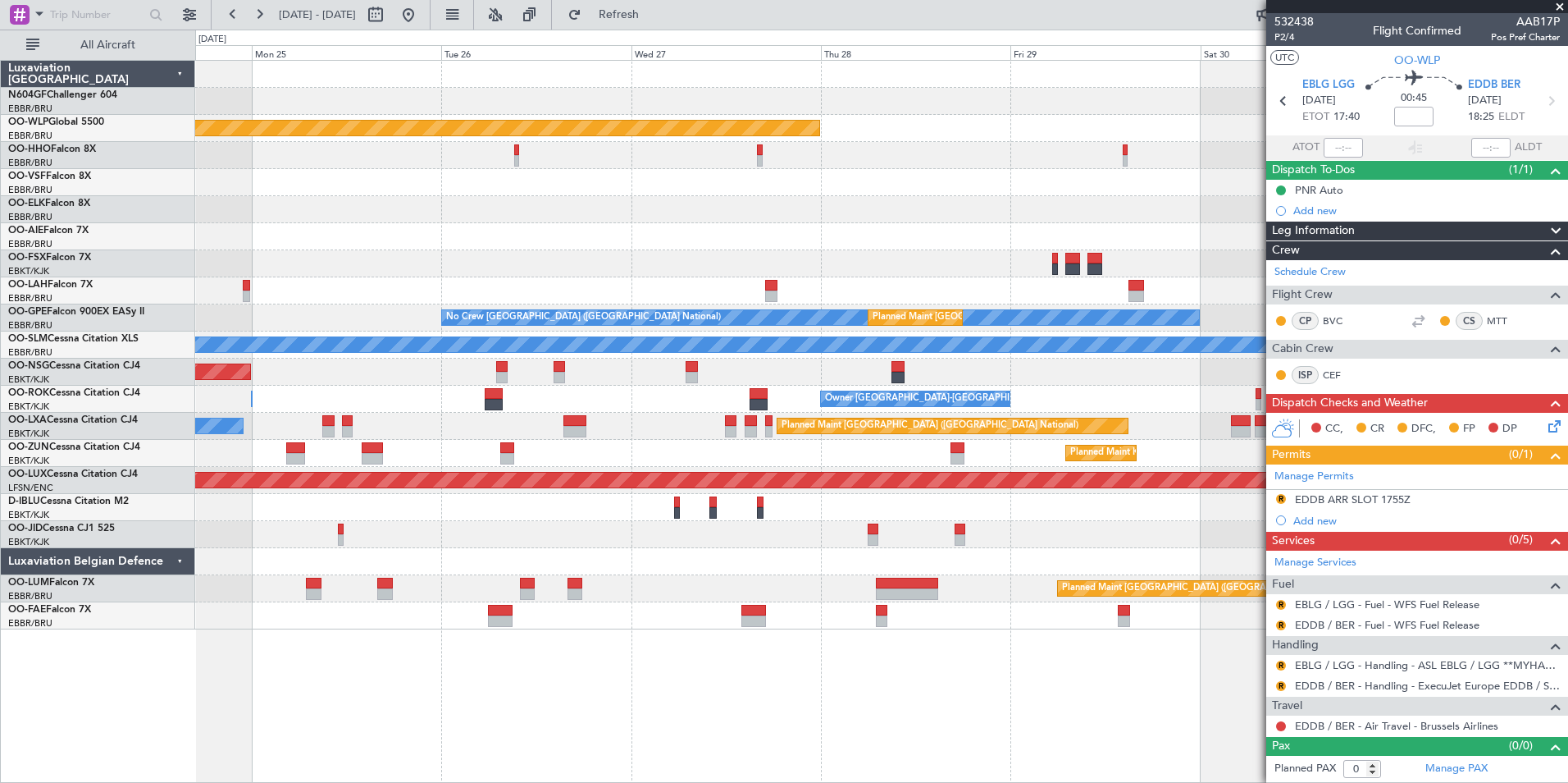
click at [1011, 195] on div at bounding box center [881, 182] width 1372 height 27
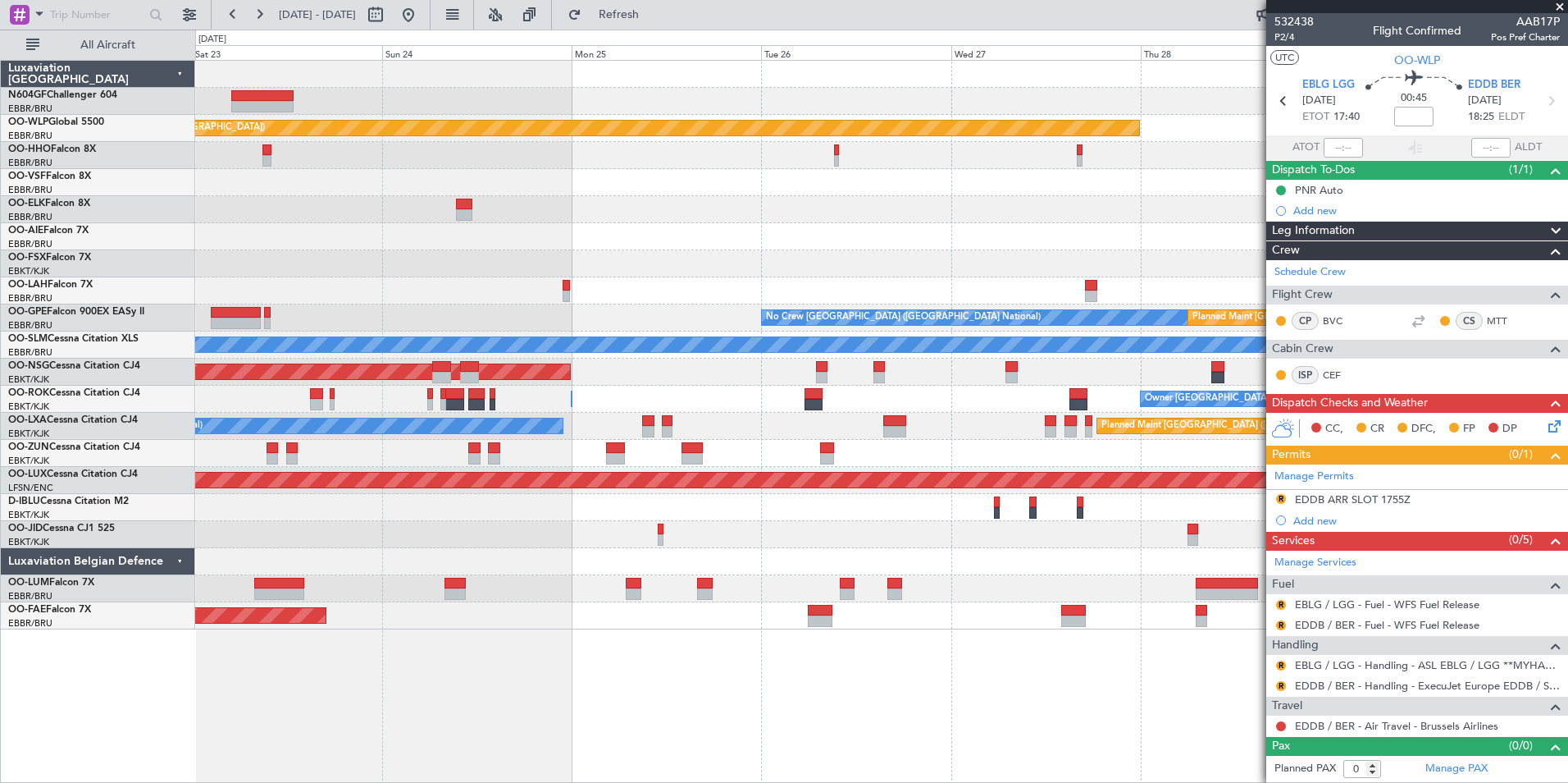
click at [1060, 197] on div at bounding box center [881, 209] width 1372 height 27
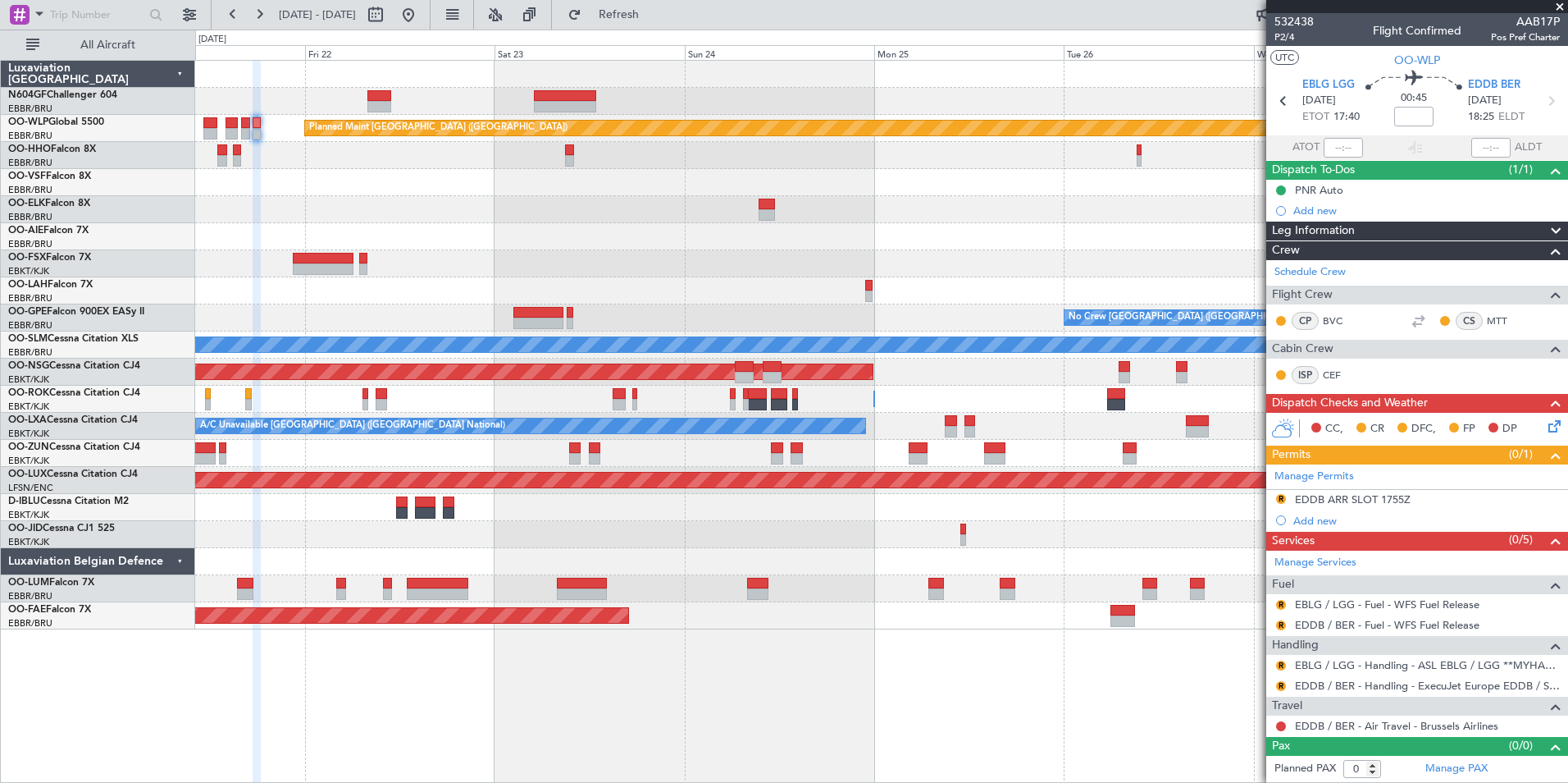
click at [847, 251] on div "Planned Maint Kortrijk-[GEOGRAPHIC_DATA]" at bounding box center [881, 263] width 1372 height 27
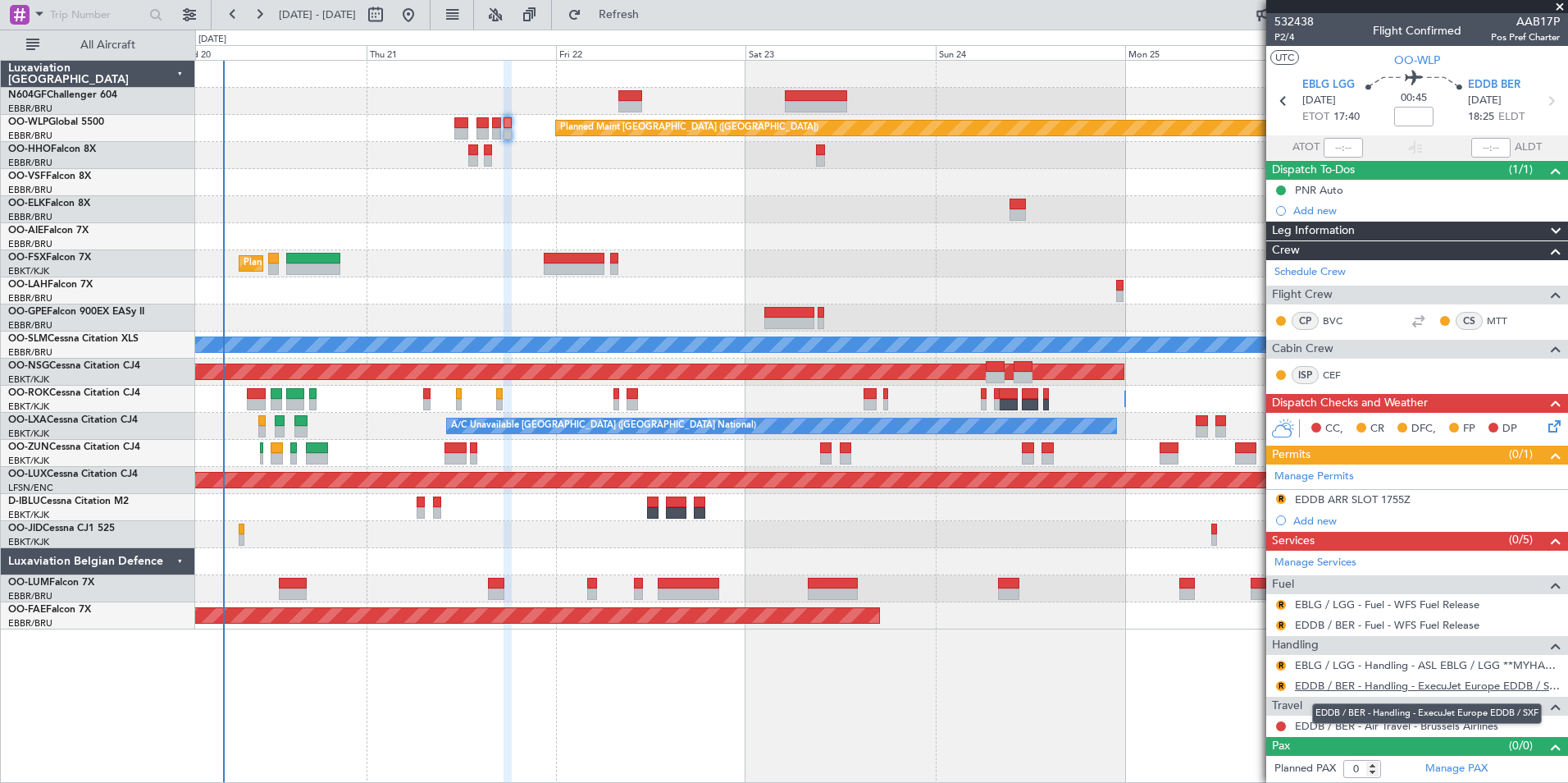
click at [1336, 682] on link "EDDB / BER - Handling - ExecuJet Europe EDDB / SXF" at bounding box center [1427, 685] width 265 height 14
click at [640, 20] on button "Refresh" at bounding box center [610, 15] width 99 height 26
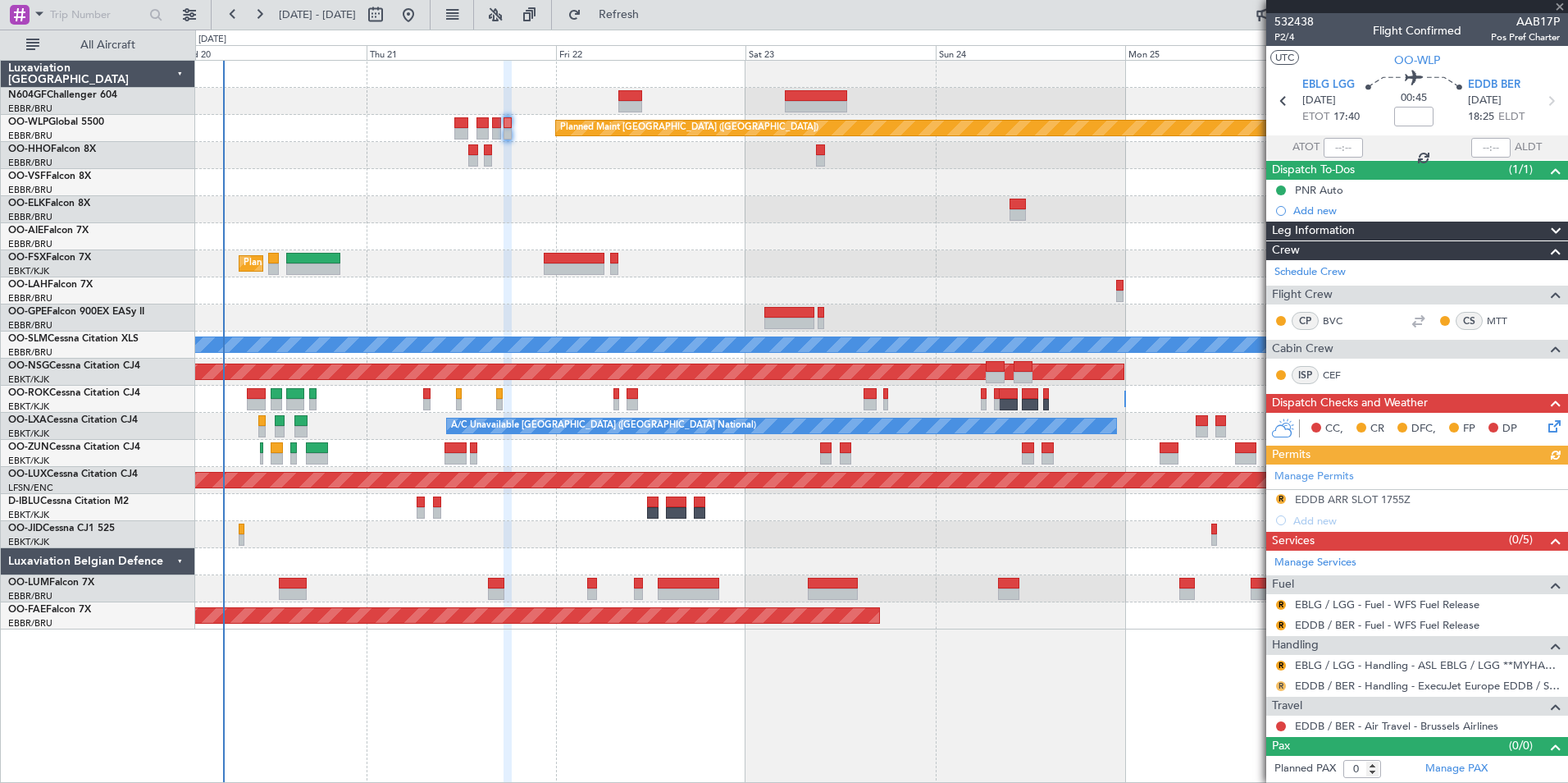
click at [1279, 683] on button "R" at bounding box center [1280, 685] width 10 height 10
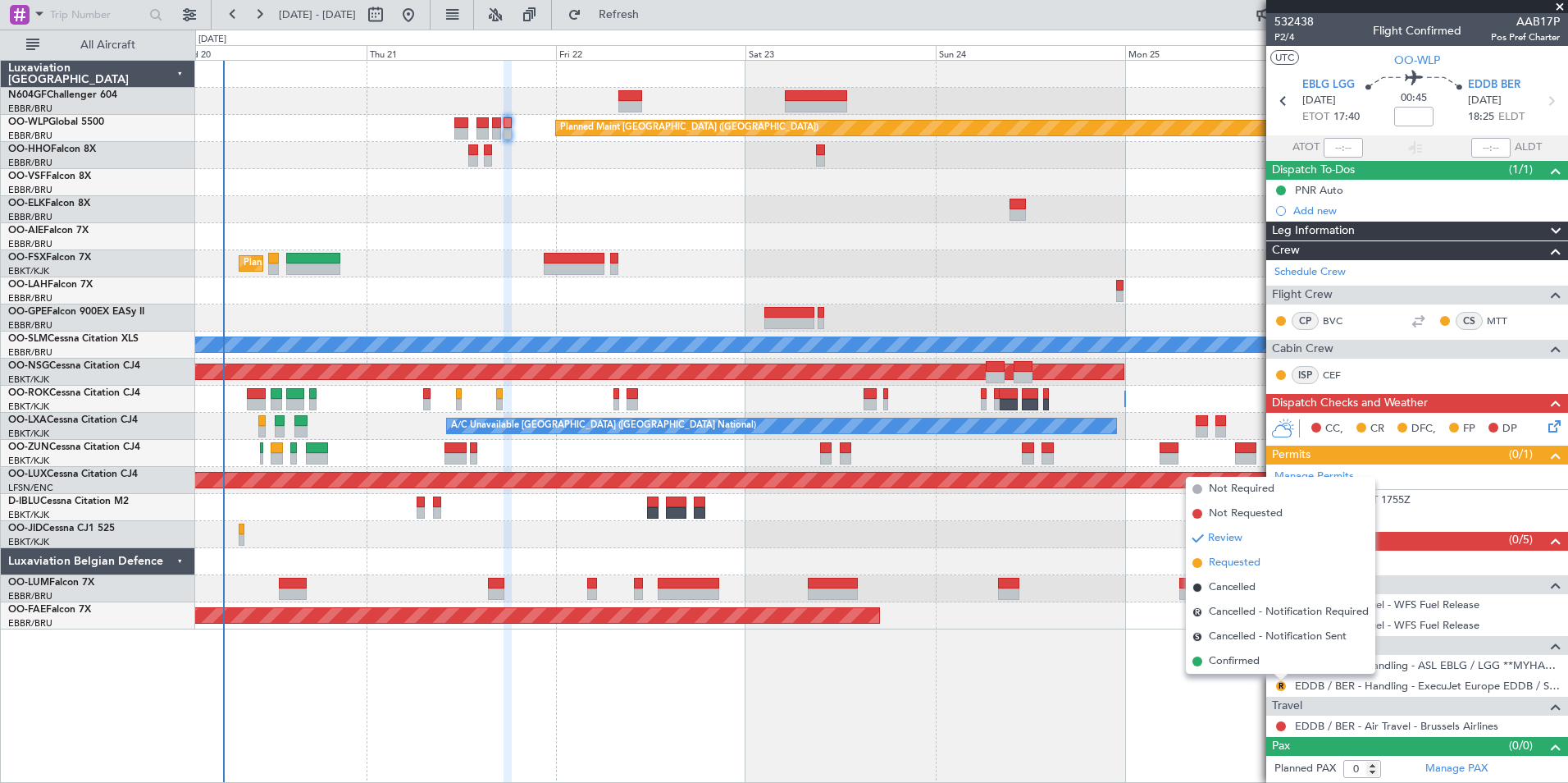
click at [1240, 566] on span "Requested" at bounding box center [1235, 563] width 52 height 17
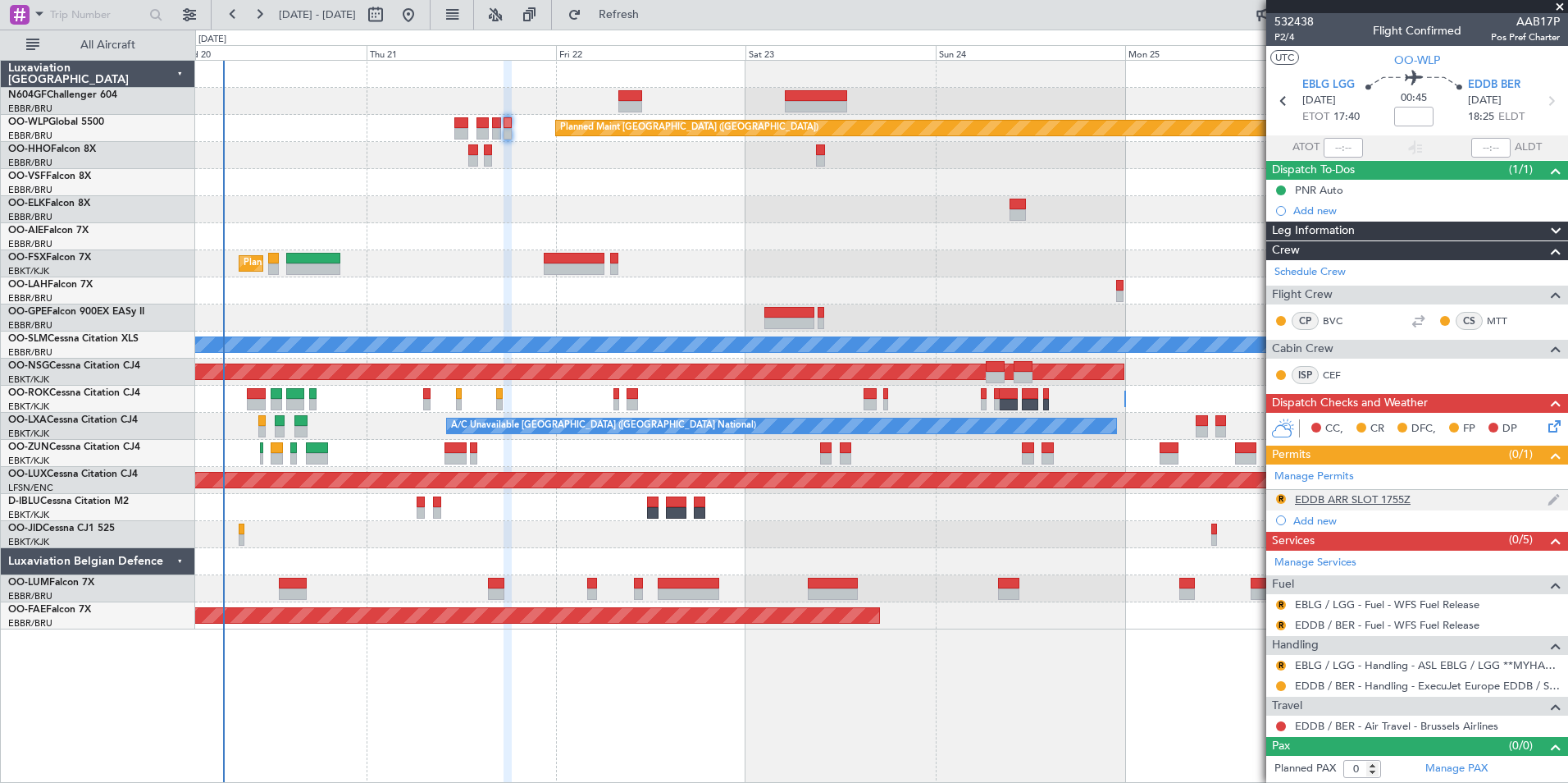
click at [1314, 498] on div "EDDB ARR SLOT 1755Z" at bounding box center [1353, 499] width 115 height 14
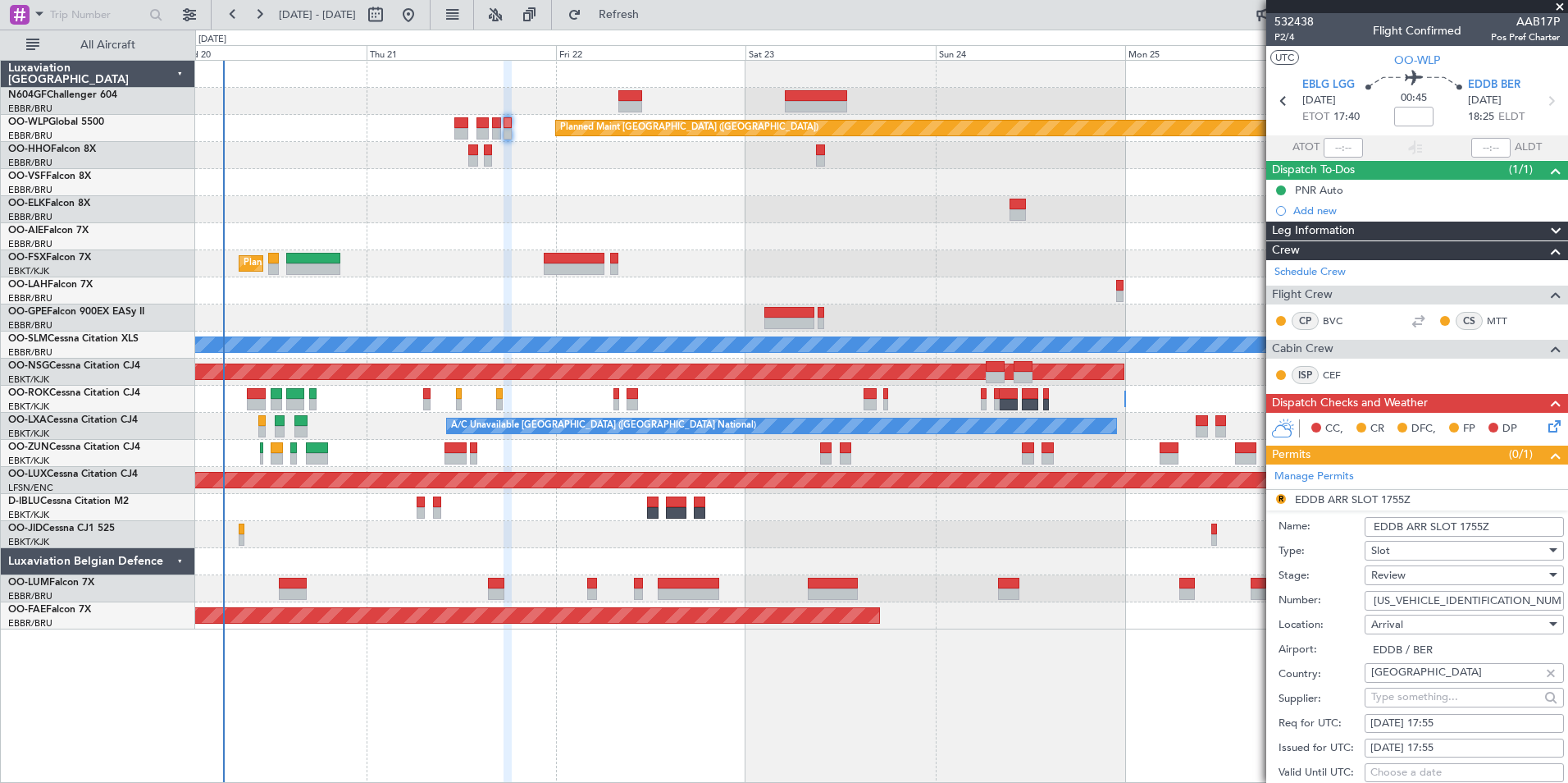
scroll to position [164, 0]
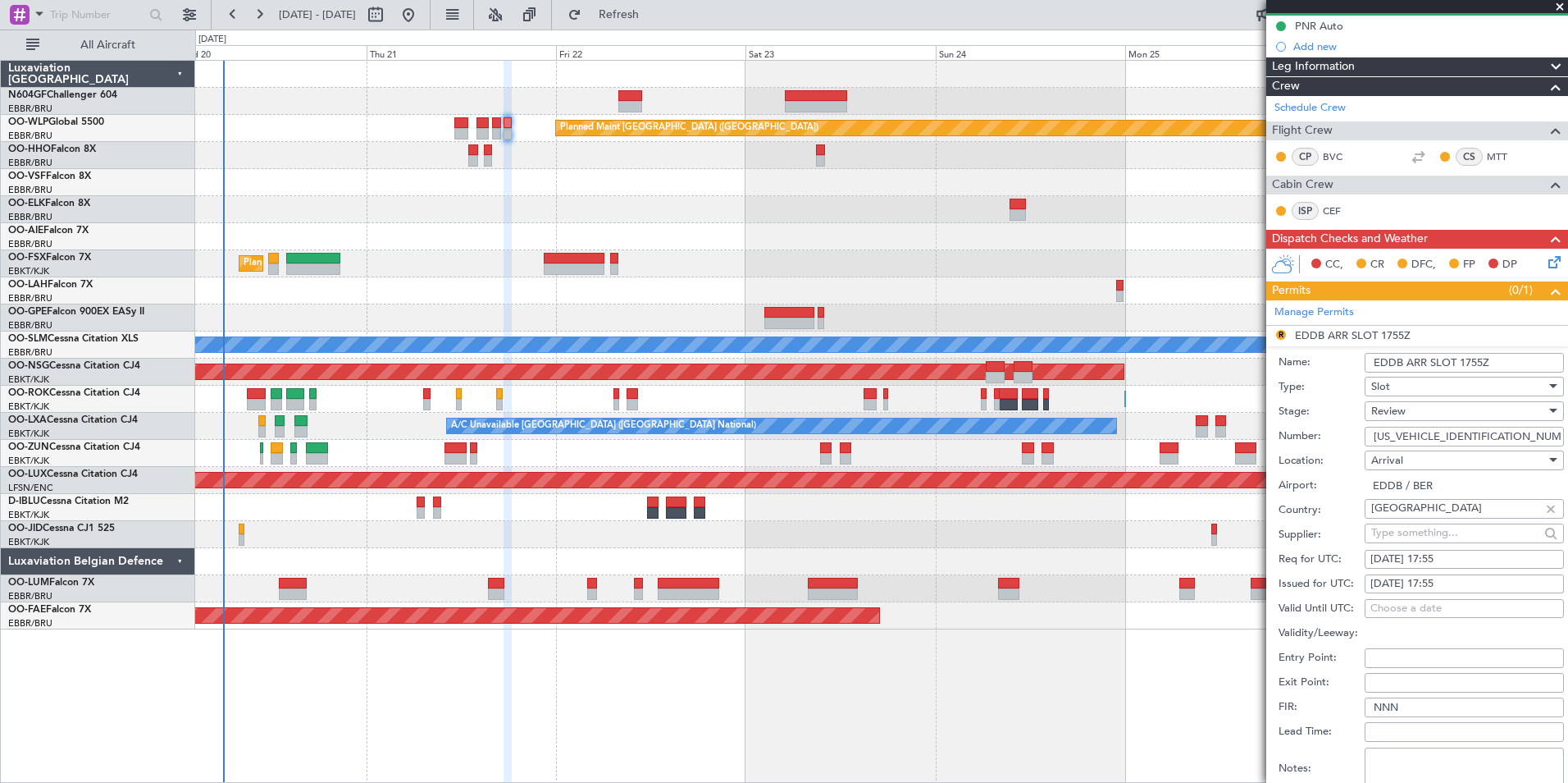
click at [1459, 562] on div "21/08/2025 17:55" at bounding box center [1465, 560] width 188 height 17
select select "8"
select select "2025"
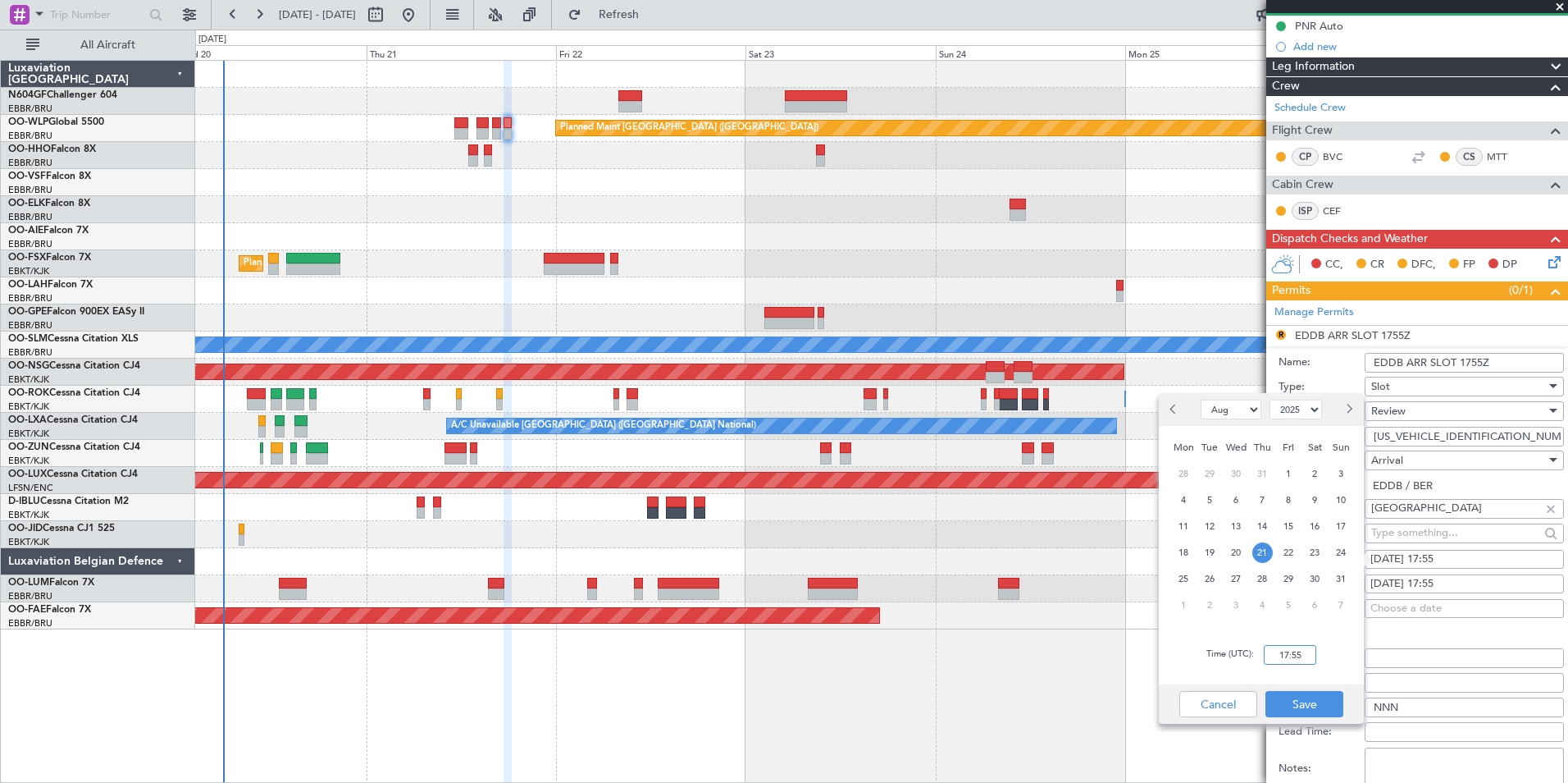
click at [1302, 645] on input "17:55" at bounding box center [1290, 655] width 52 height 20
type input "18:30"
click at [1331, 688] on div "Cancel Save" at bounding box center [1261, 704] width 205 height 39
click at [1319, 708] on button "Save" at bounding box center [1305, 704] width 78 height 26
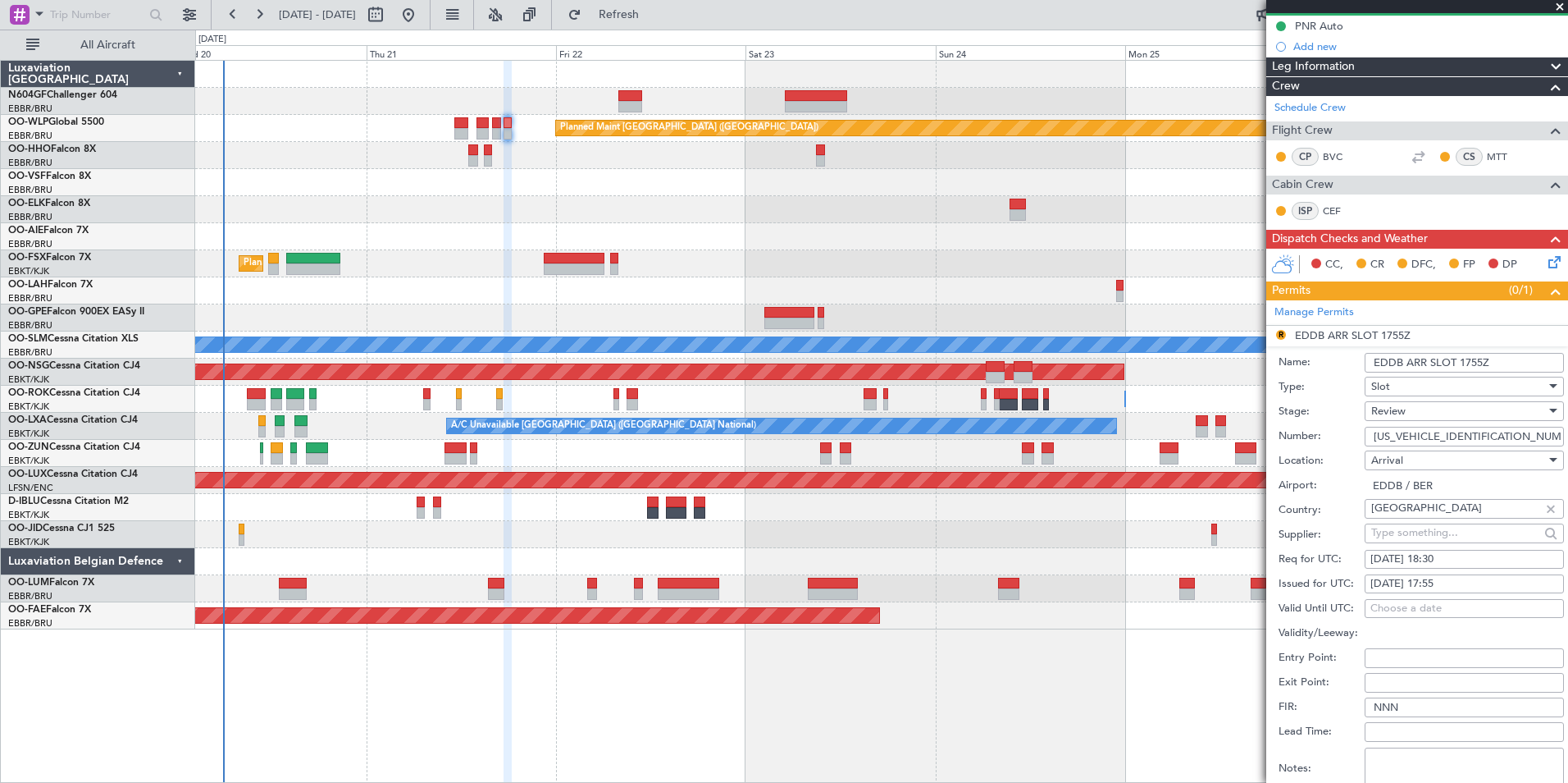
click at [1454, 415] on div "Review" at bounding box center [1458, 411] width 175 height 24
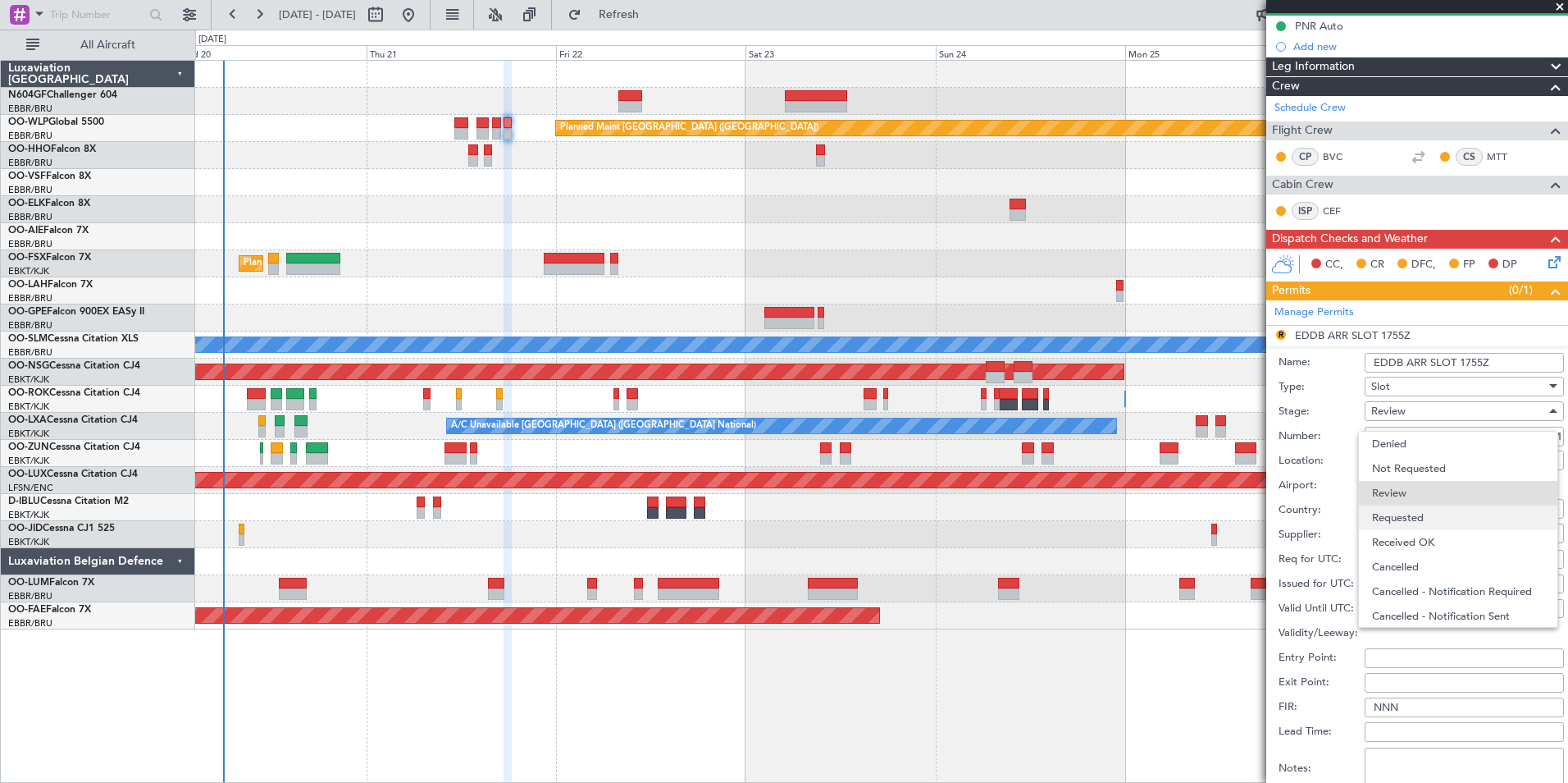
click at [1425, 521] on span "Requested" at bounding box center [1457, 518] width 172 height 24
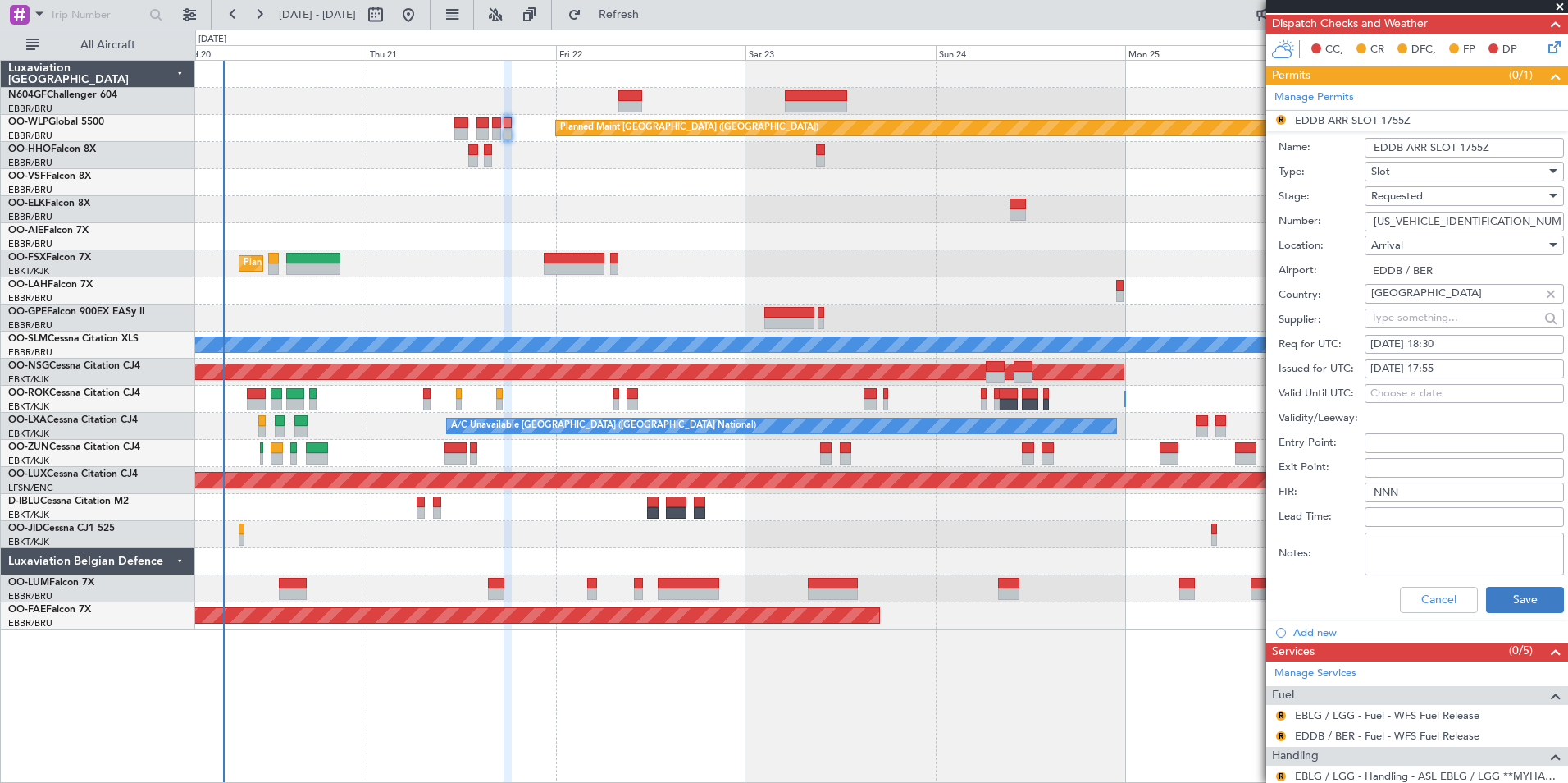
scroll to position [489, 0]
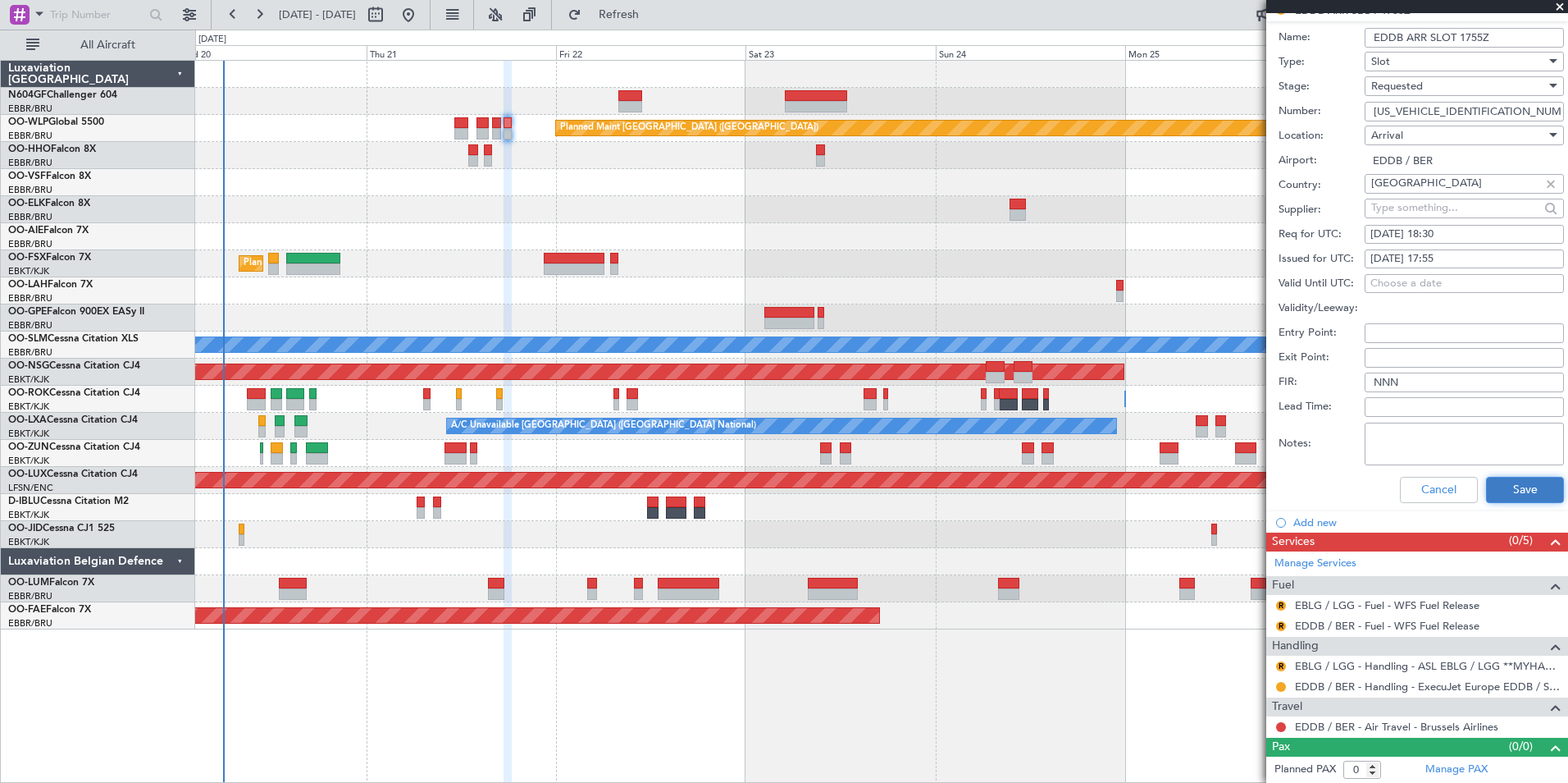
click at [1495, 493] on button "Save" at bounding box center [1525, 490] width 78 height 26
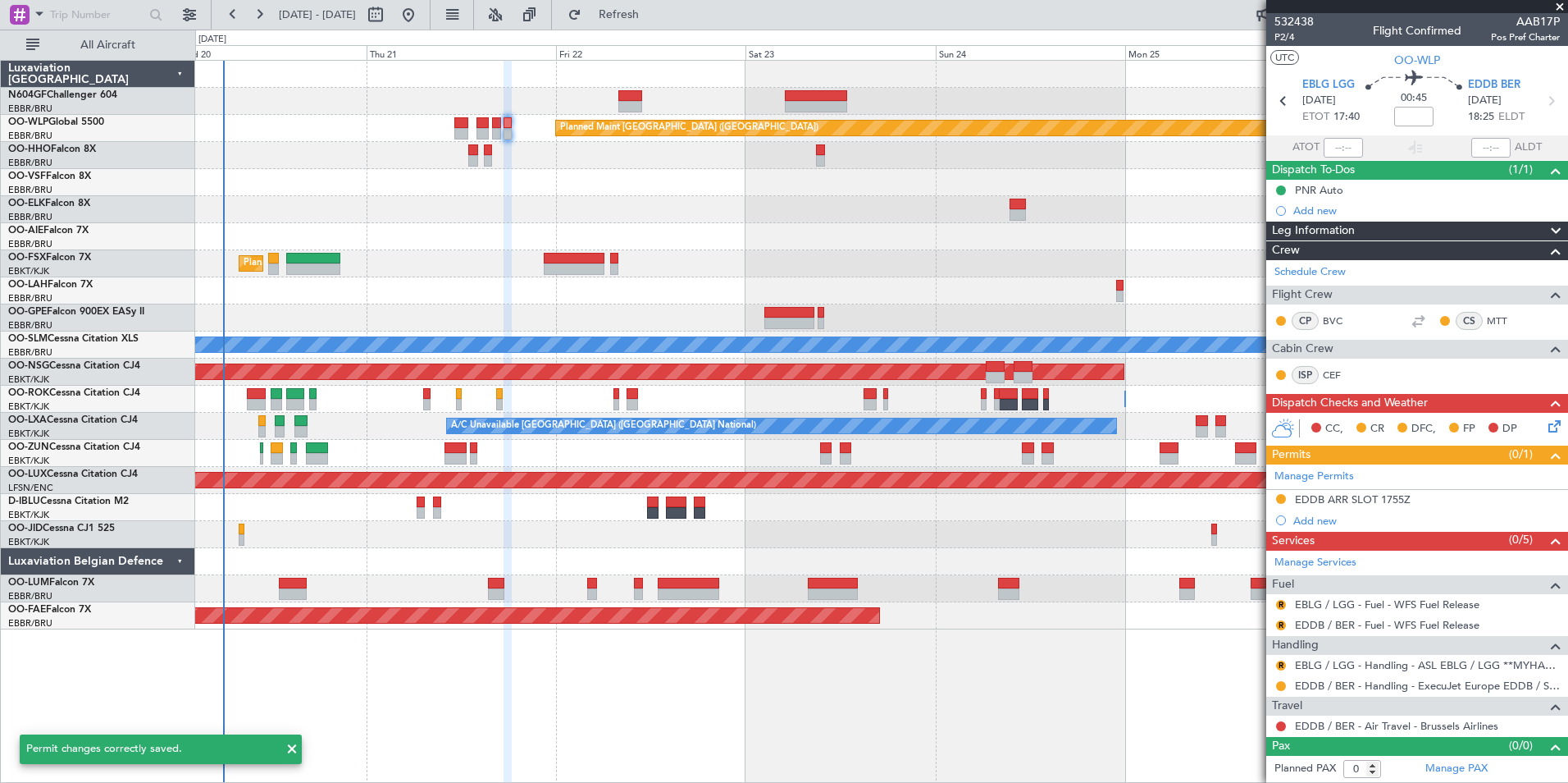
scroll to position [0, 0]
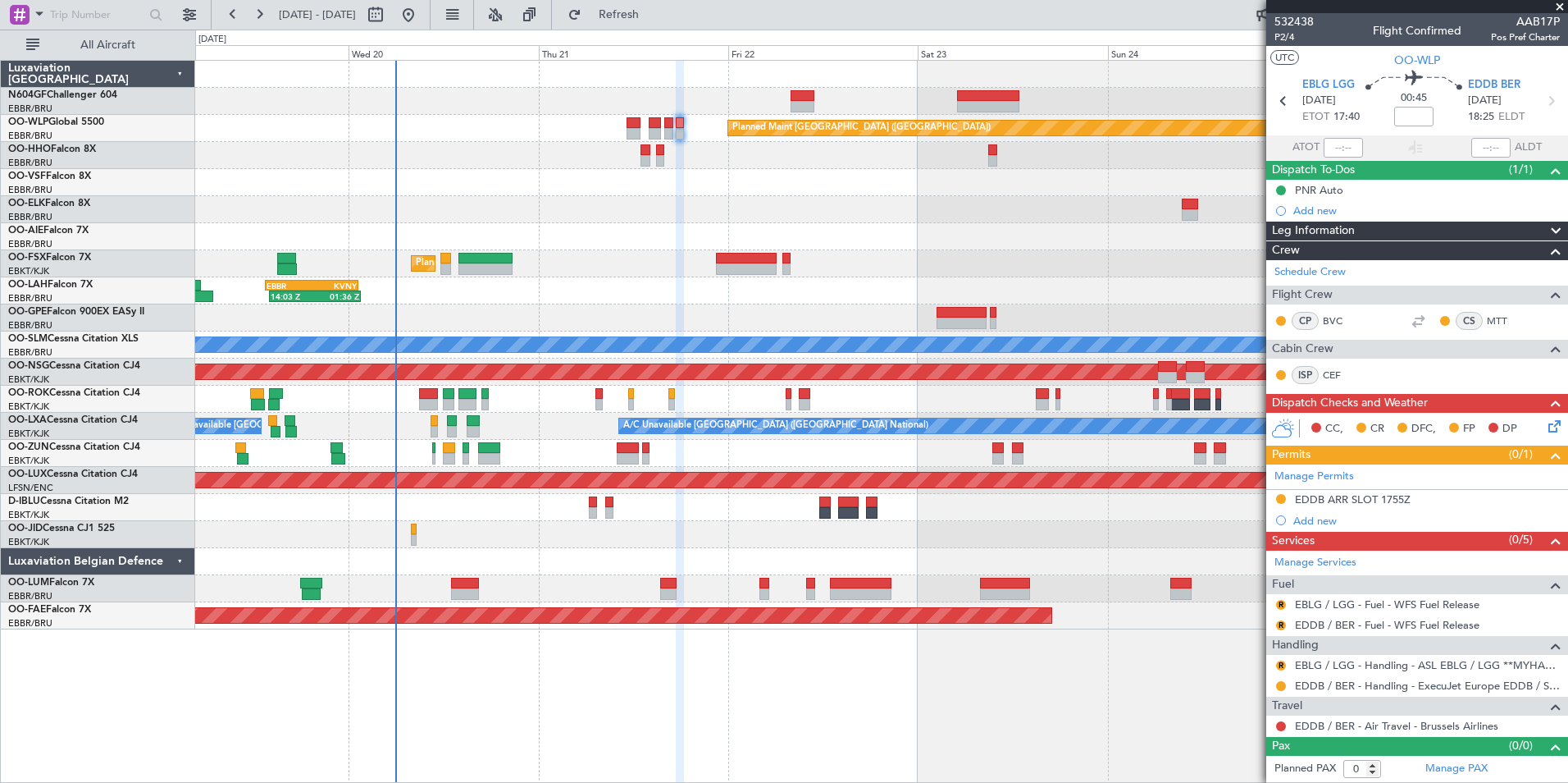
click at [794, 201] on div at bounding box center [881, 209] width 1372 height 27
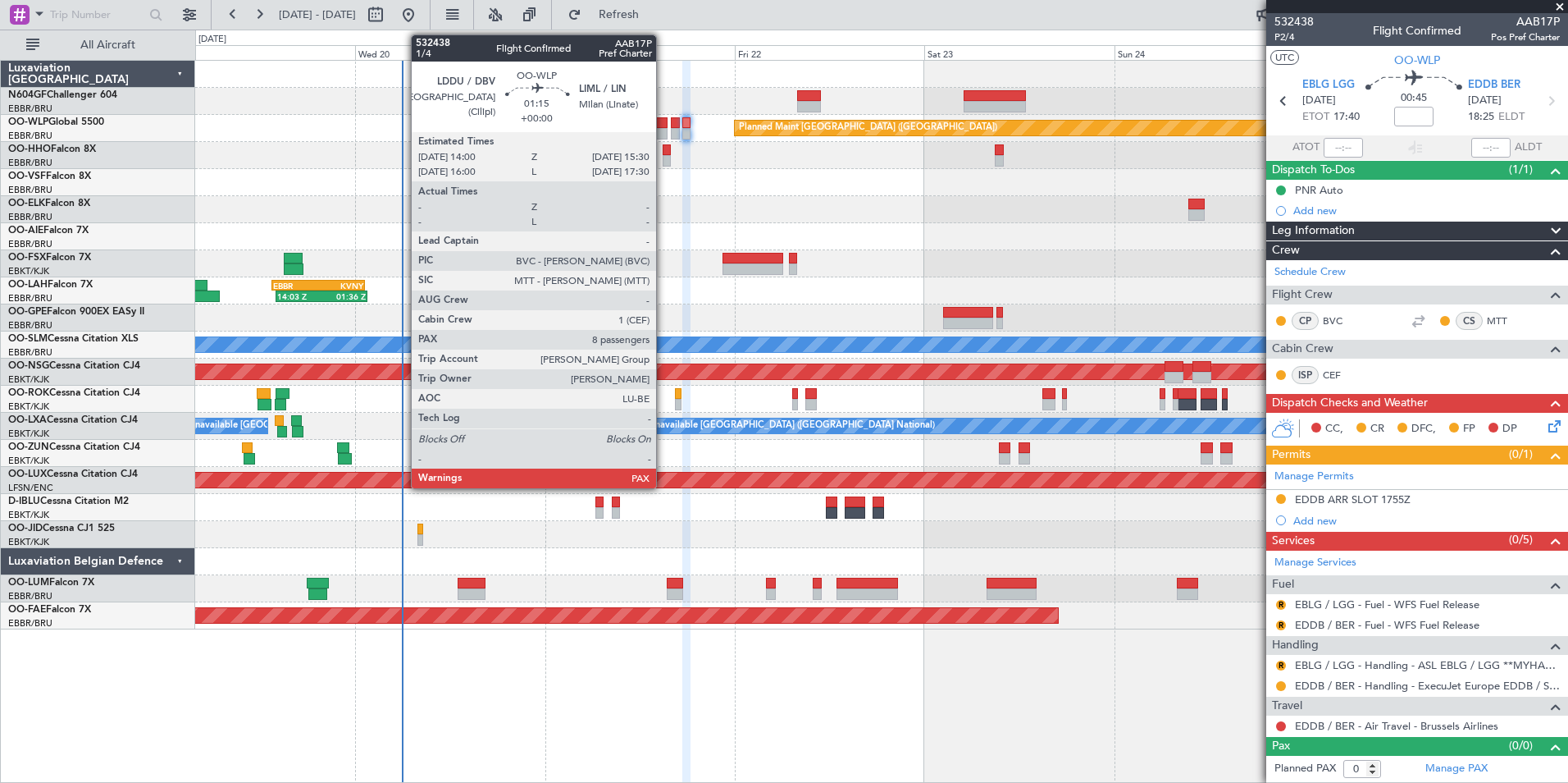
click at [663, 134] on div at bounding box center [661, 133] width 12 height 11
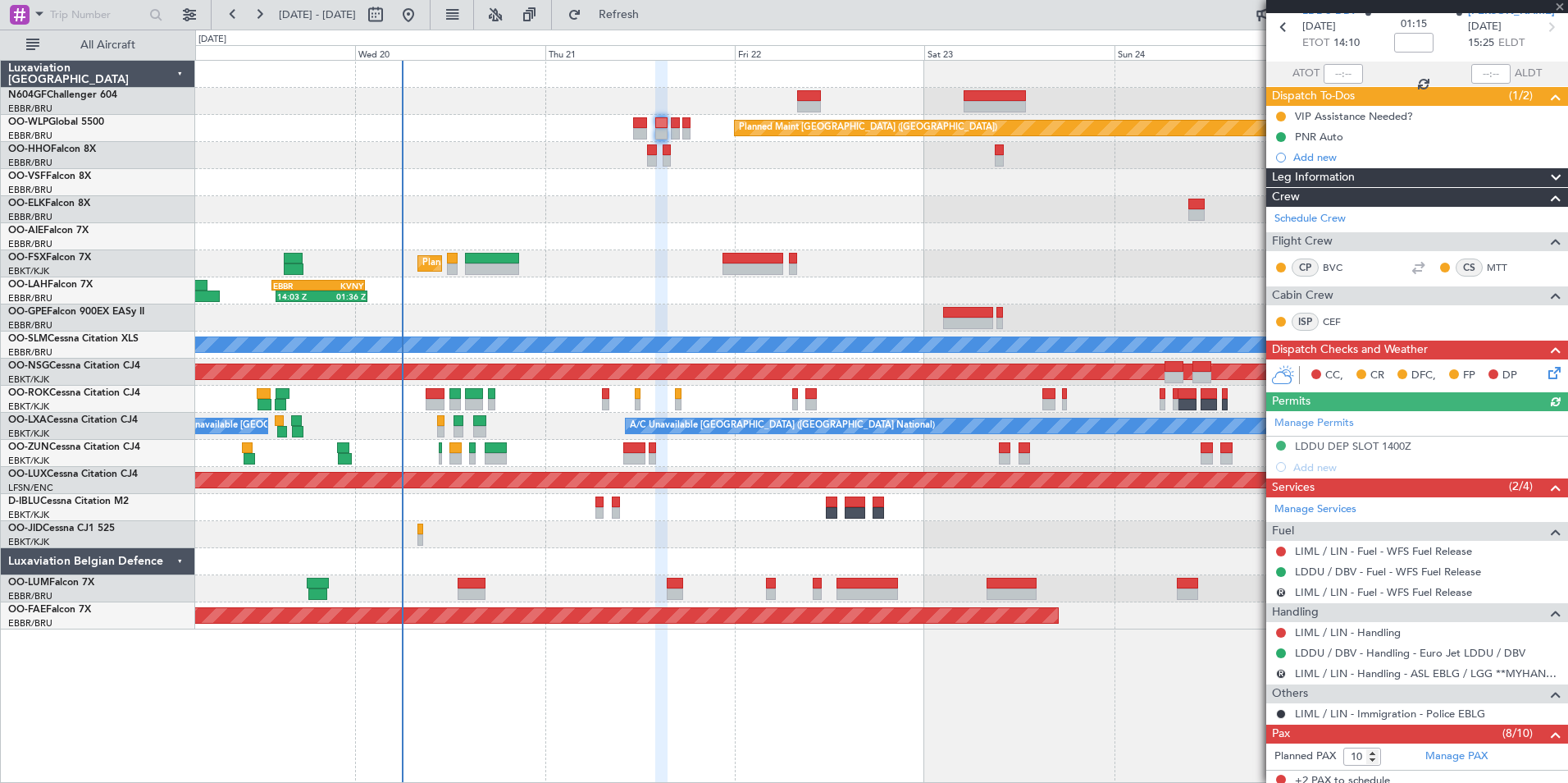
scroll to position [164, 0]
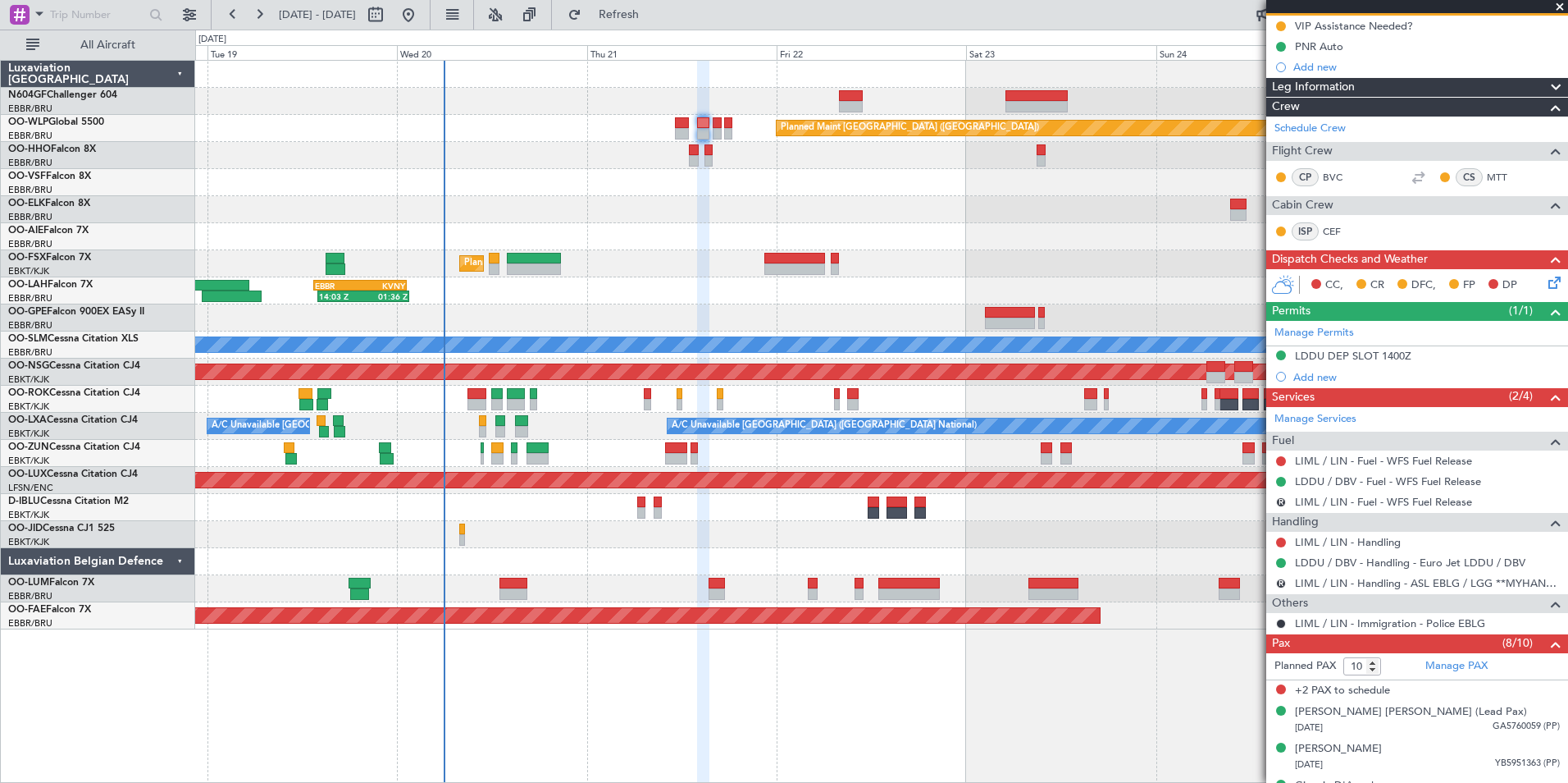
click at [674, 295] on div "14:03 Z 01:36 Z EBBR 13:30 Z KVNY 01:15 Z" at bounding box center [881, 290] width 1372 height 27
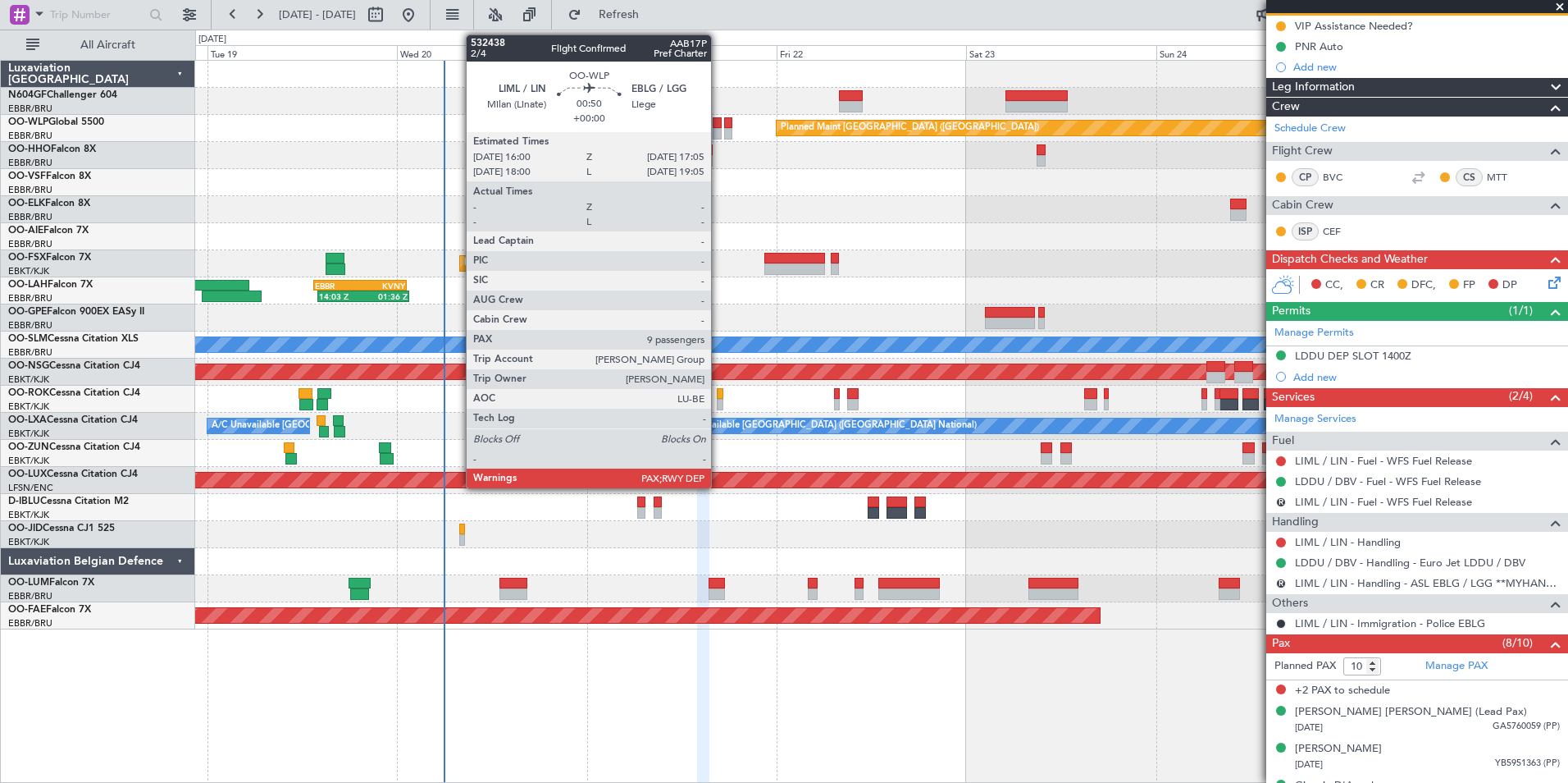
click at [718, 128] on div at bounding box center [717, 133] width 9 height 11
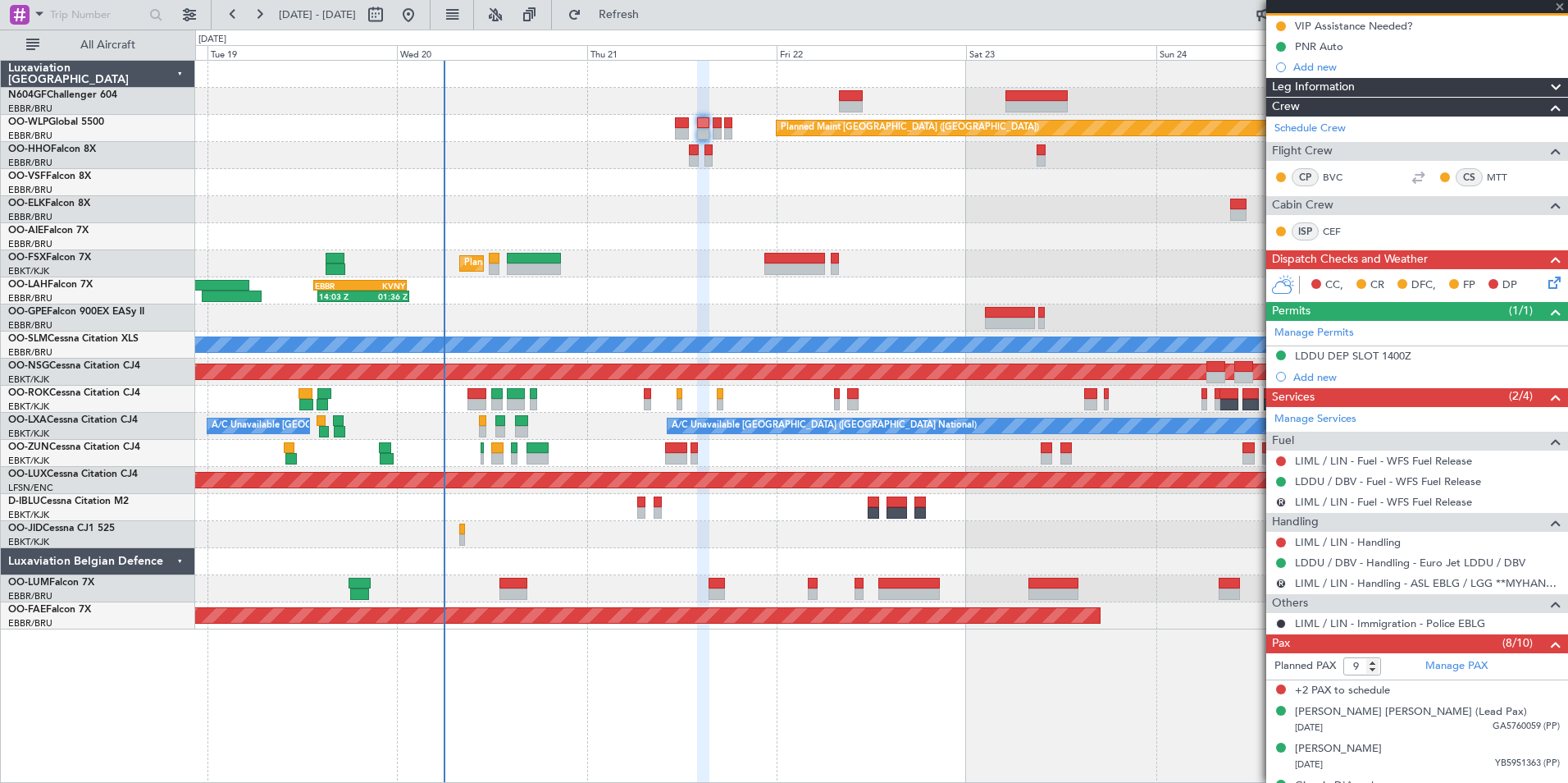
scroll to position [0, 0]
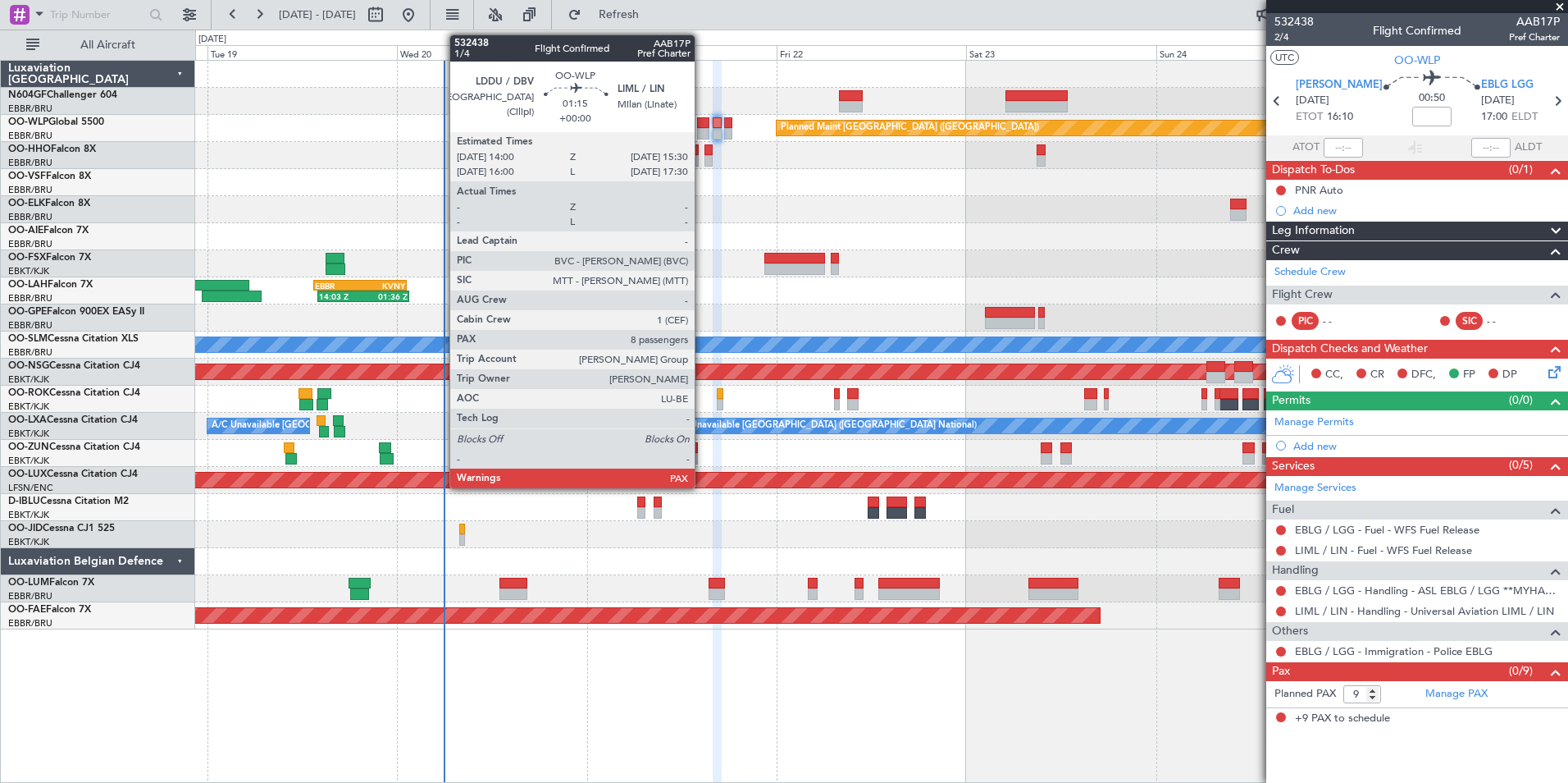
click at [702, 135] on div at bounding box center [703, 133] width 12 height 11
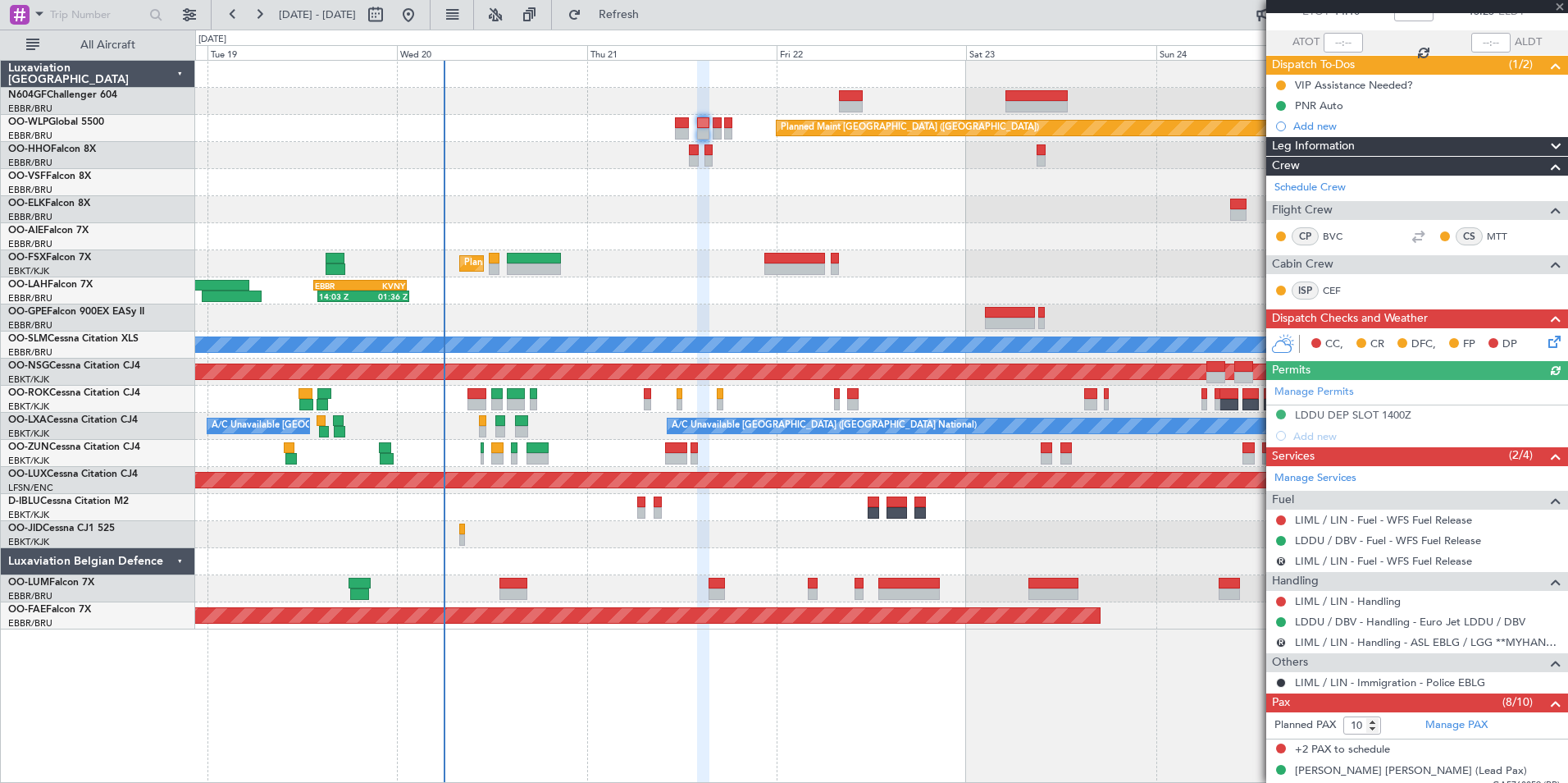
scroll to position [164, 0]
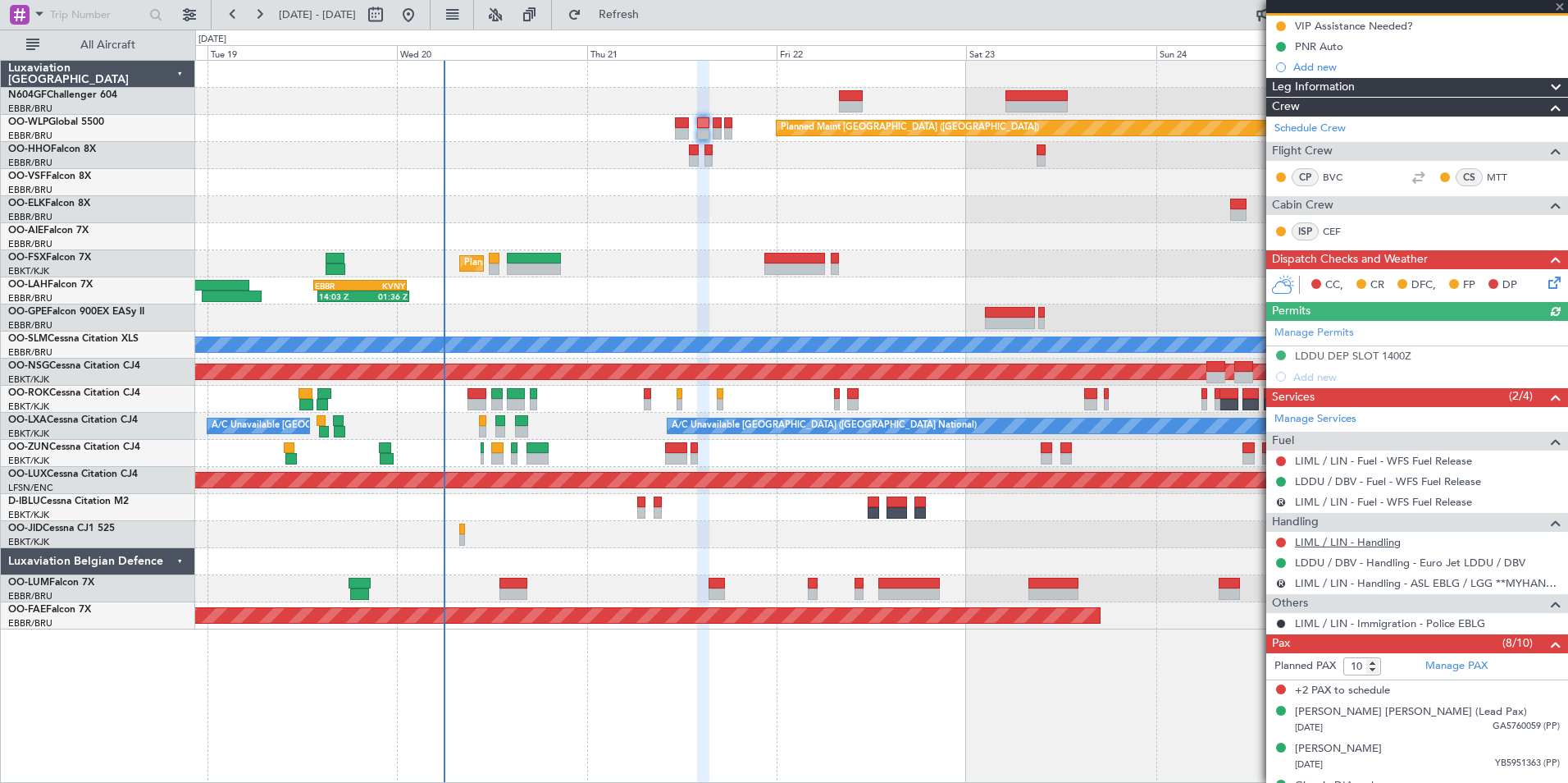
click at [1366, 543] on link "LIML / LIN - Handling" at bounding box center [1348, 542] width 106 height 14
click at [636, 4] on button "Refresh" at bounding box center [610, 15] width 99 height 26
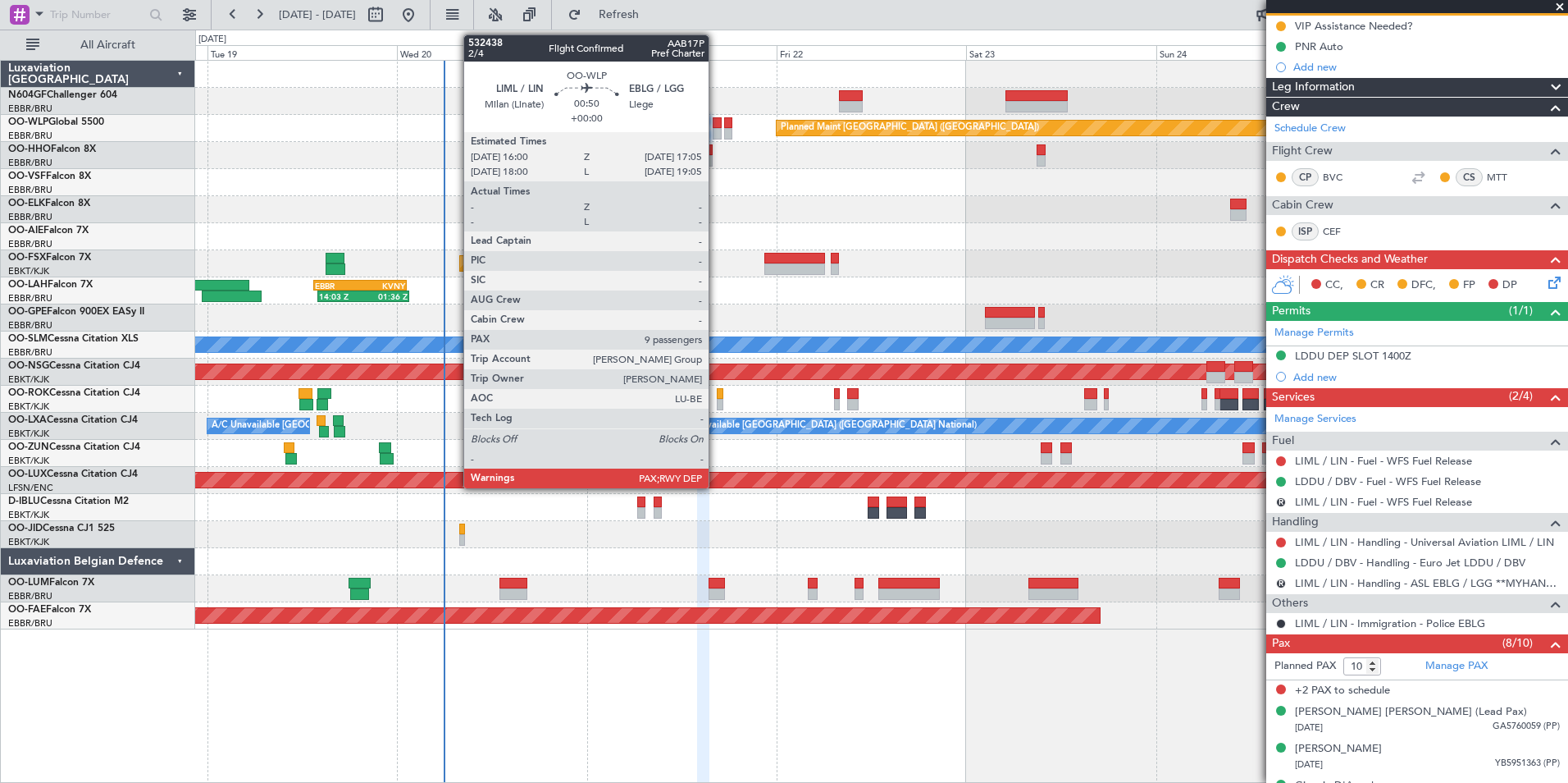
click at [716, 126] on div at bounding box center [717, 123] width 9 height 11
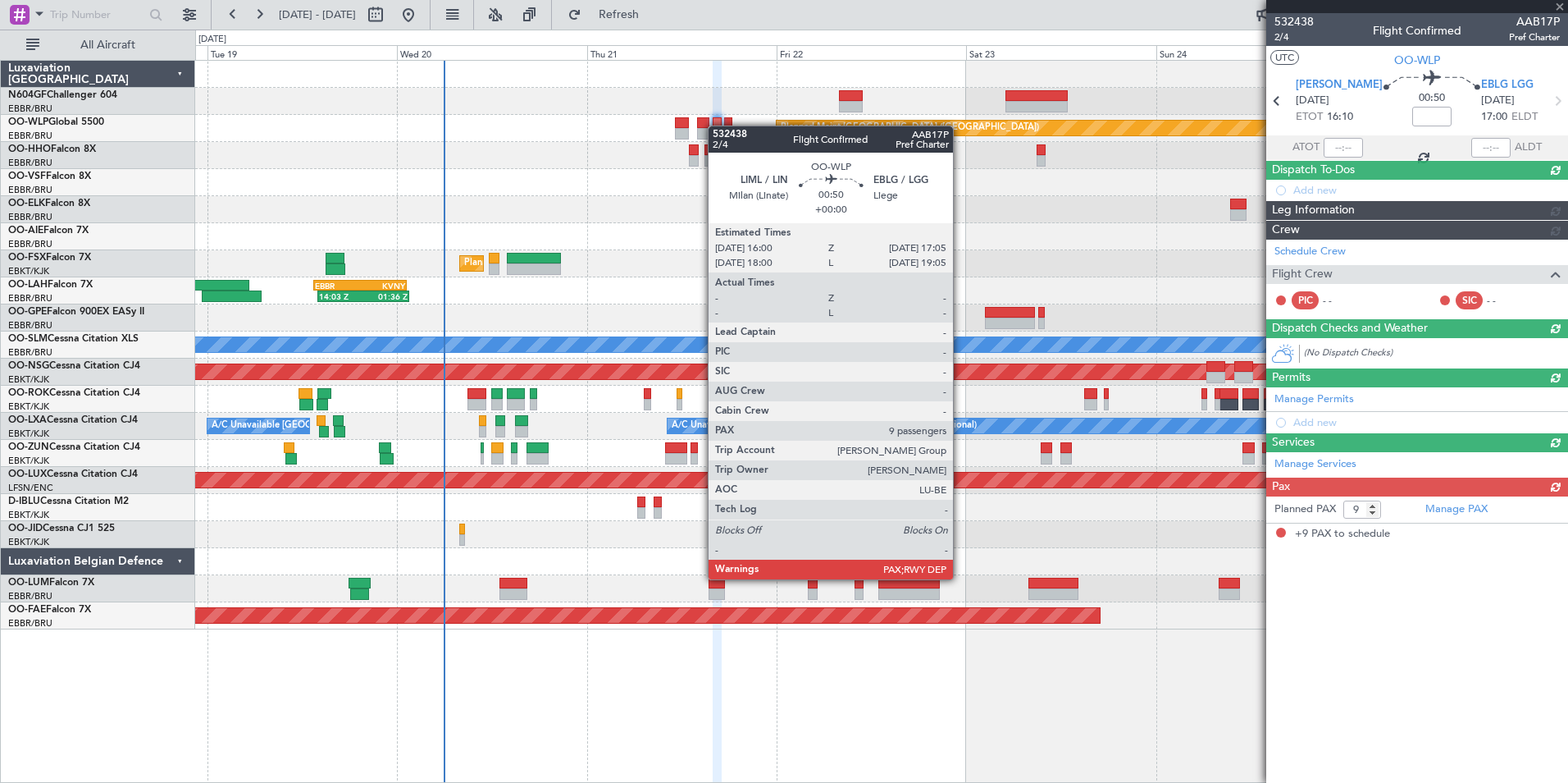
scroll to position [0, 0]
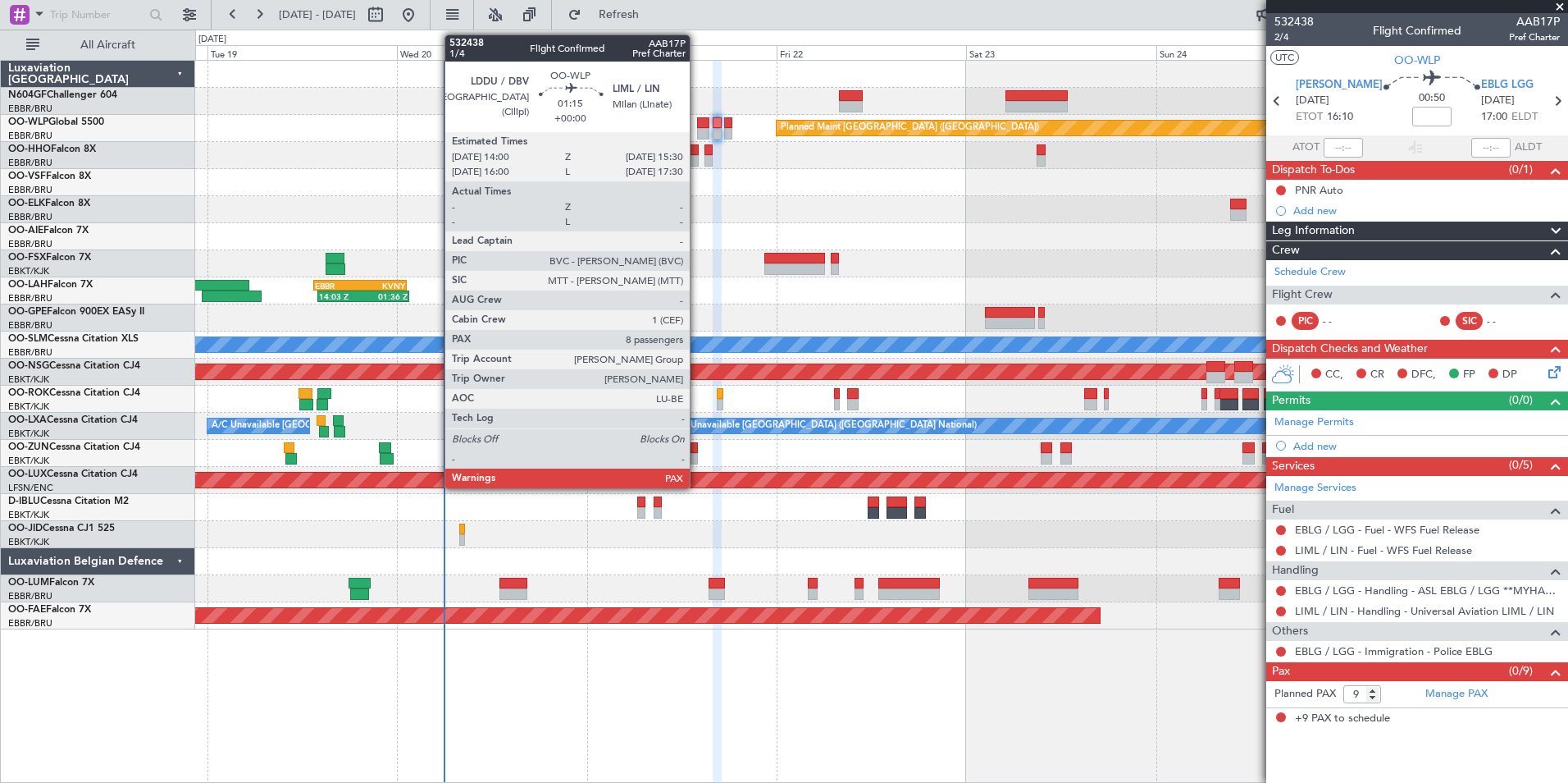
click at [697, 128] on div at bounding box center [703, 133] width 12 height 11
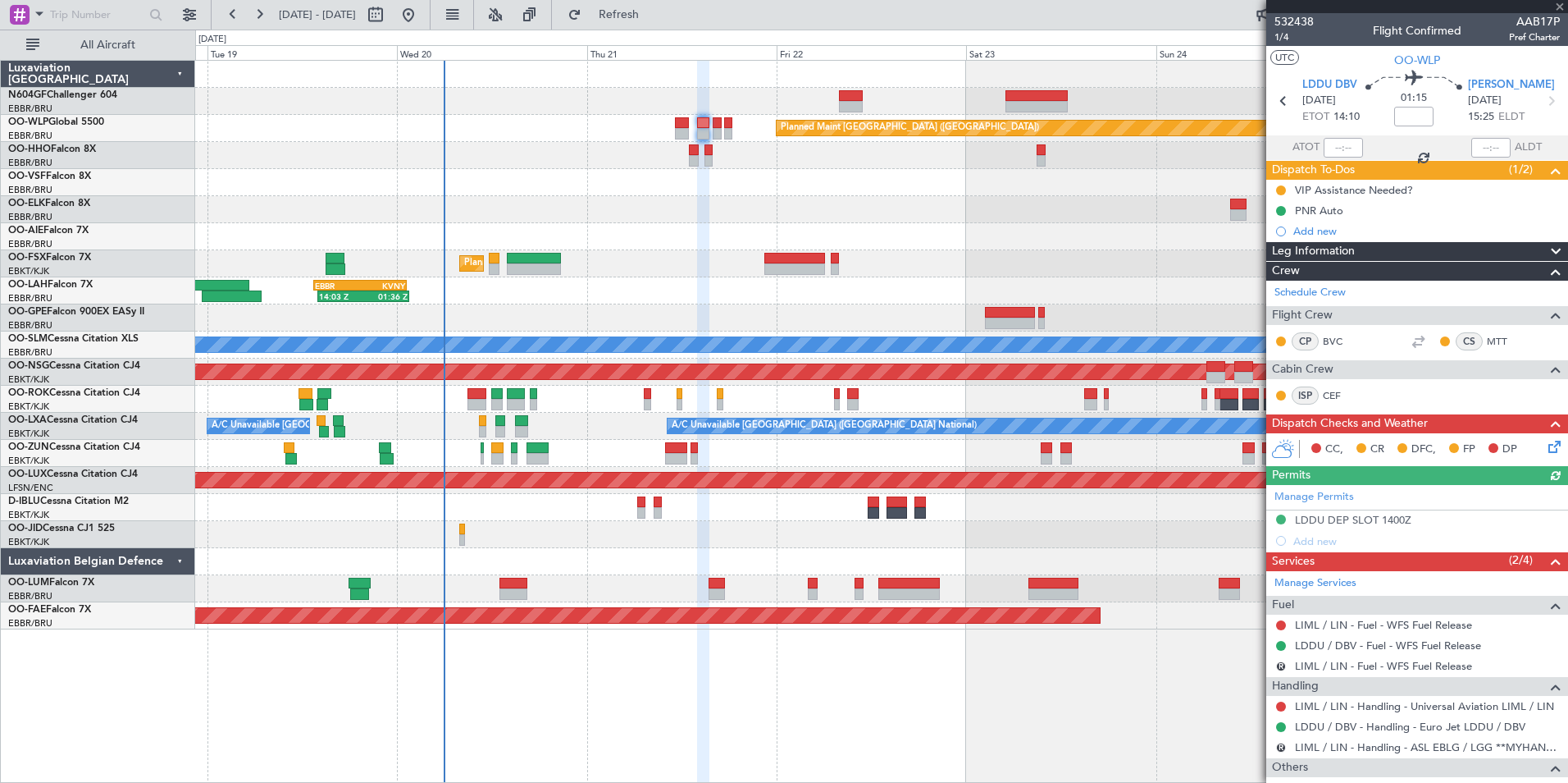
click at [1352, 697] on div "LIML / LIN - Handling - Universal Aviation LIML / LIN" at bounding box center [1417, 706] width 302 height 20
click at [1333, 699] on link "LIML / LIN - Handling - Universal Aviation LIML / LIN" at bounding box center [1425, 706] width 259 height 14
click at [628, 26] on button "Refresh" at bounding box center [610, 15] width 99 height 26
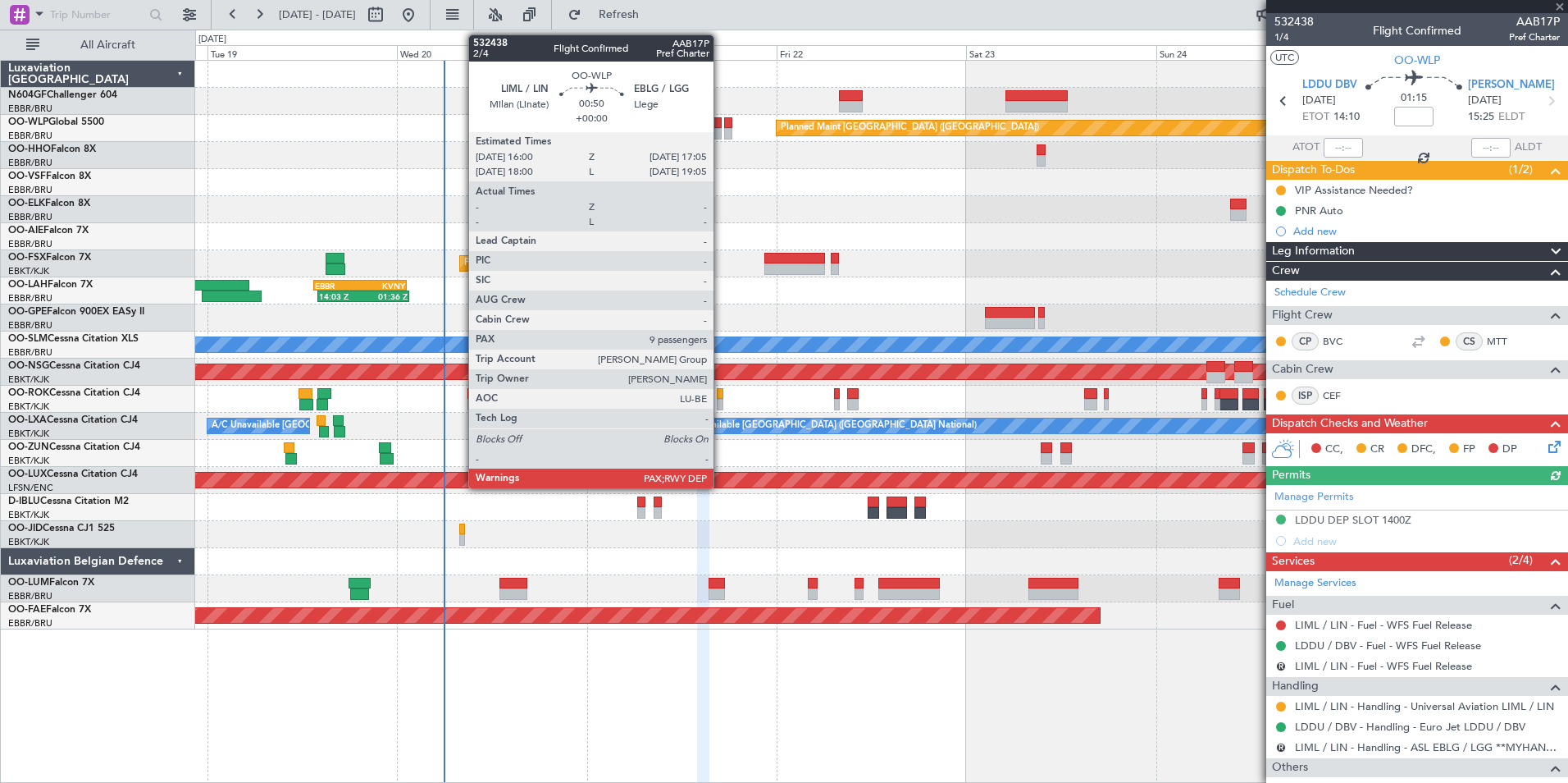
click at [721, 133] on div at bounding box center [717, 133] width 9 height 11
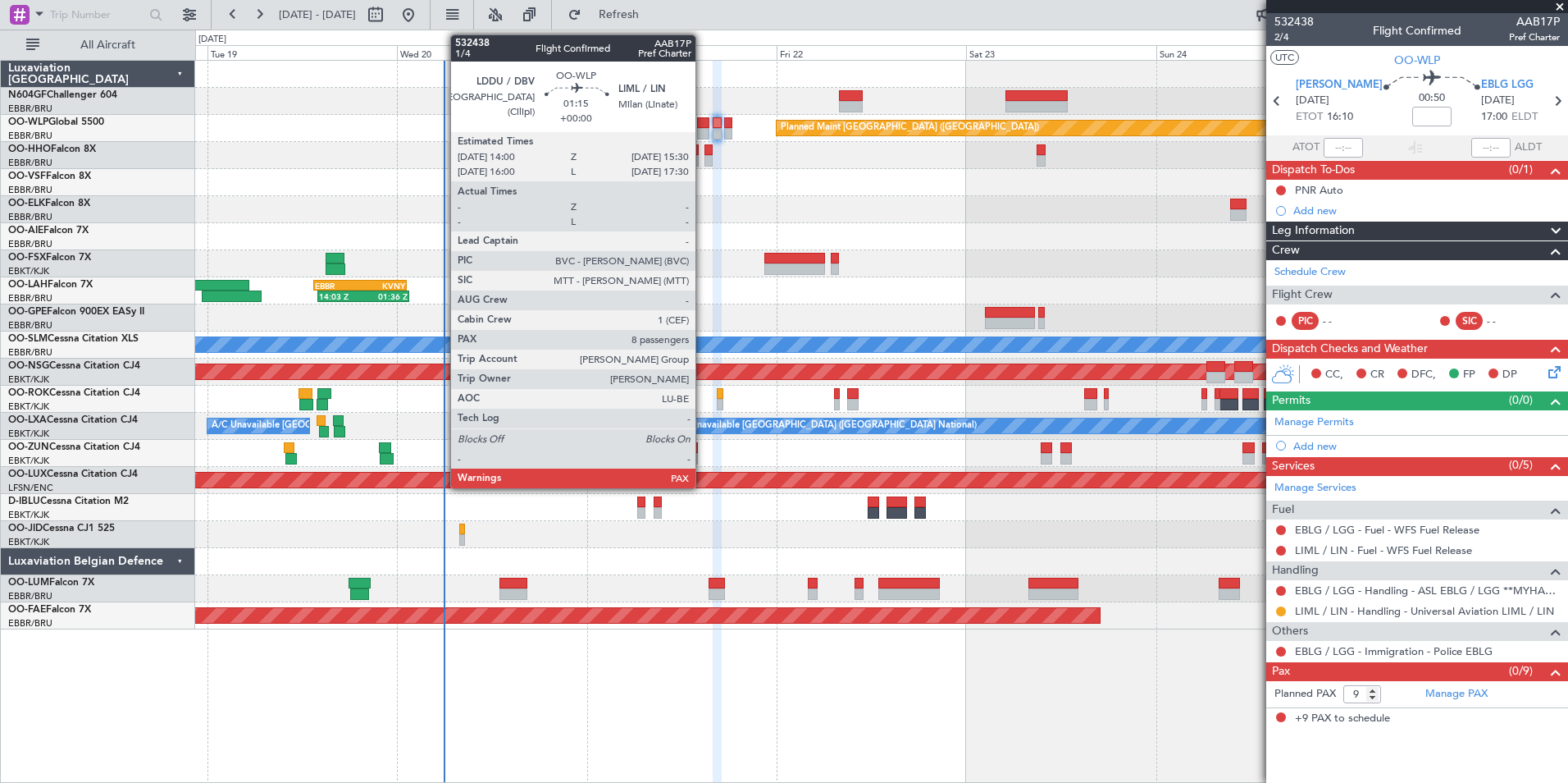
click at [703, 132] on div at bounding box center [703, 133] width 12 height 11
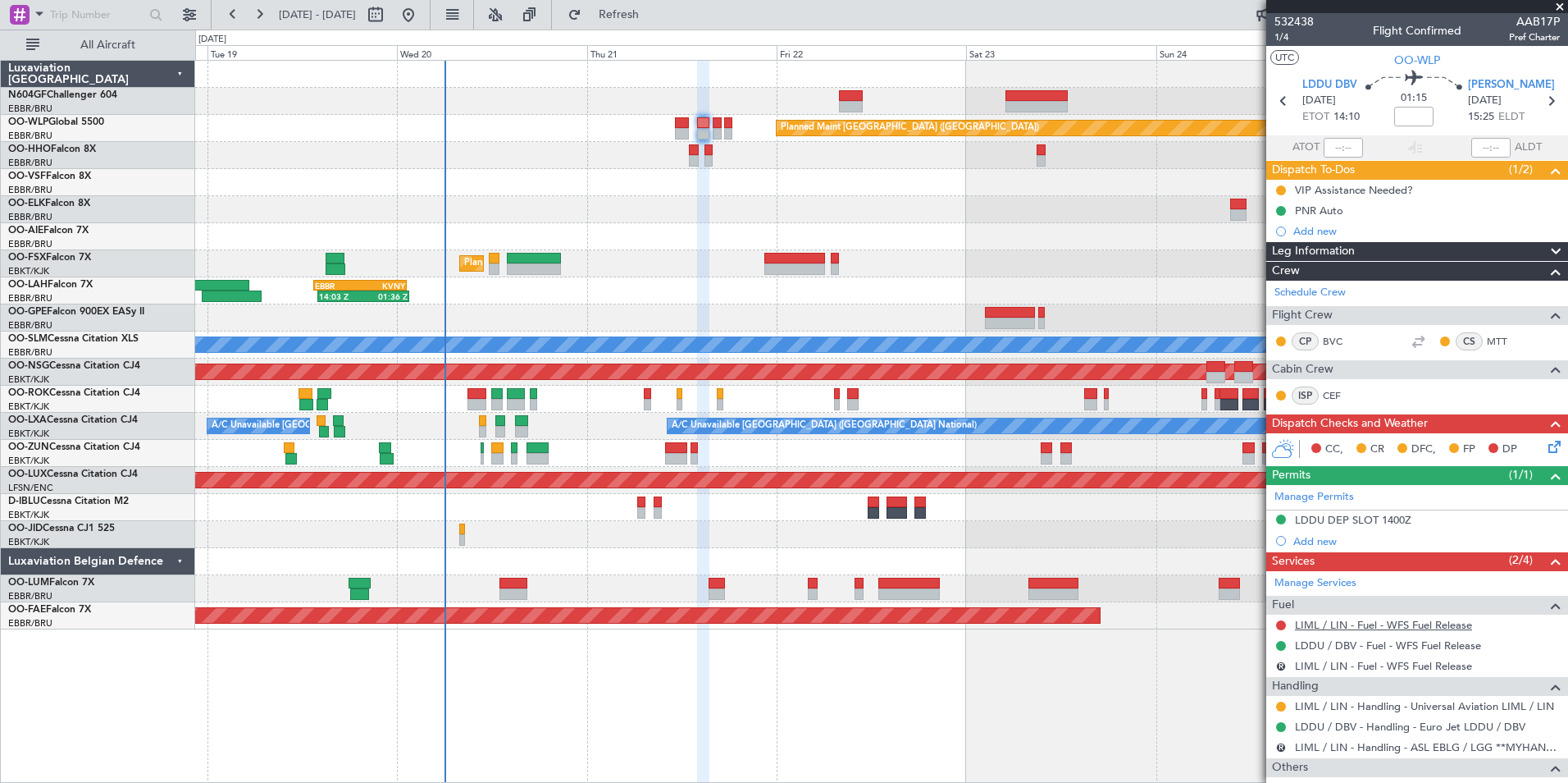
click at [1371, 625] on link "LIML / LIN - Fuel - WFS Fuel Release" at bounding box center [1384, 625] width 177 height 14
click at [625, 20] on button "Refresh" at bounding box center [610, 15] width 99 height 26
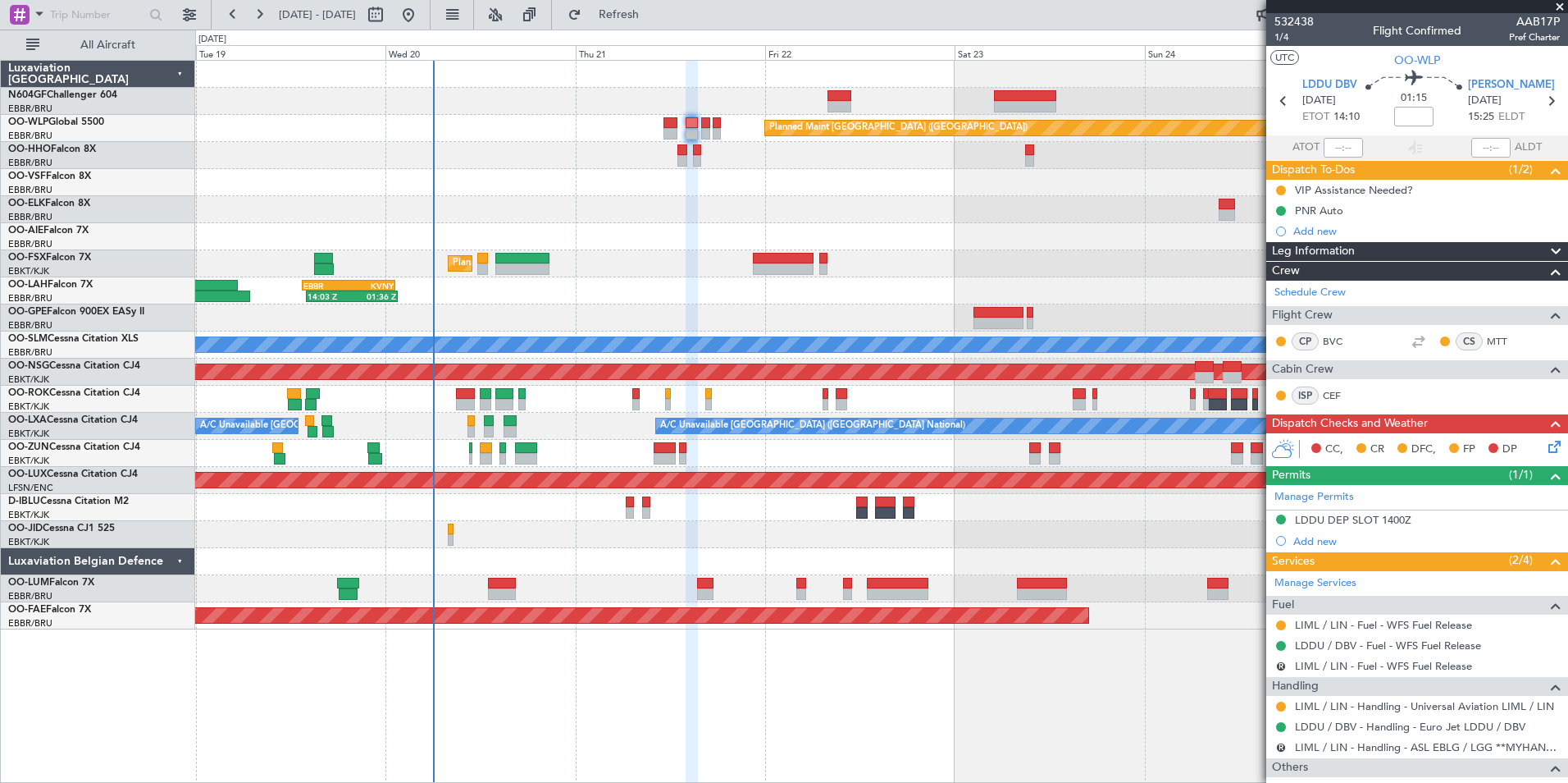
click at [781, 171] on div at bounding box center [881, 182] width 1372 height 27
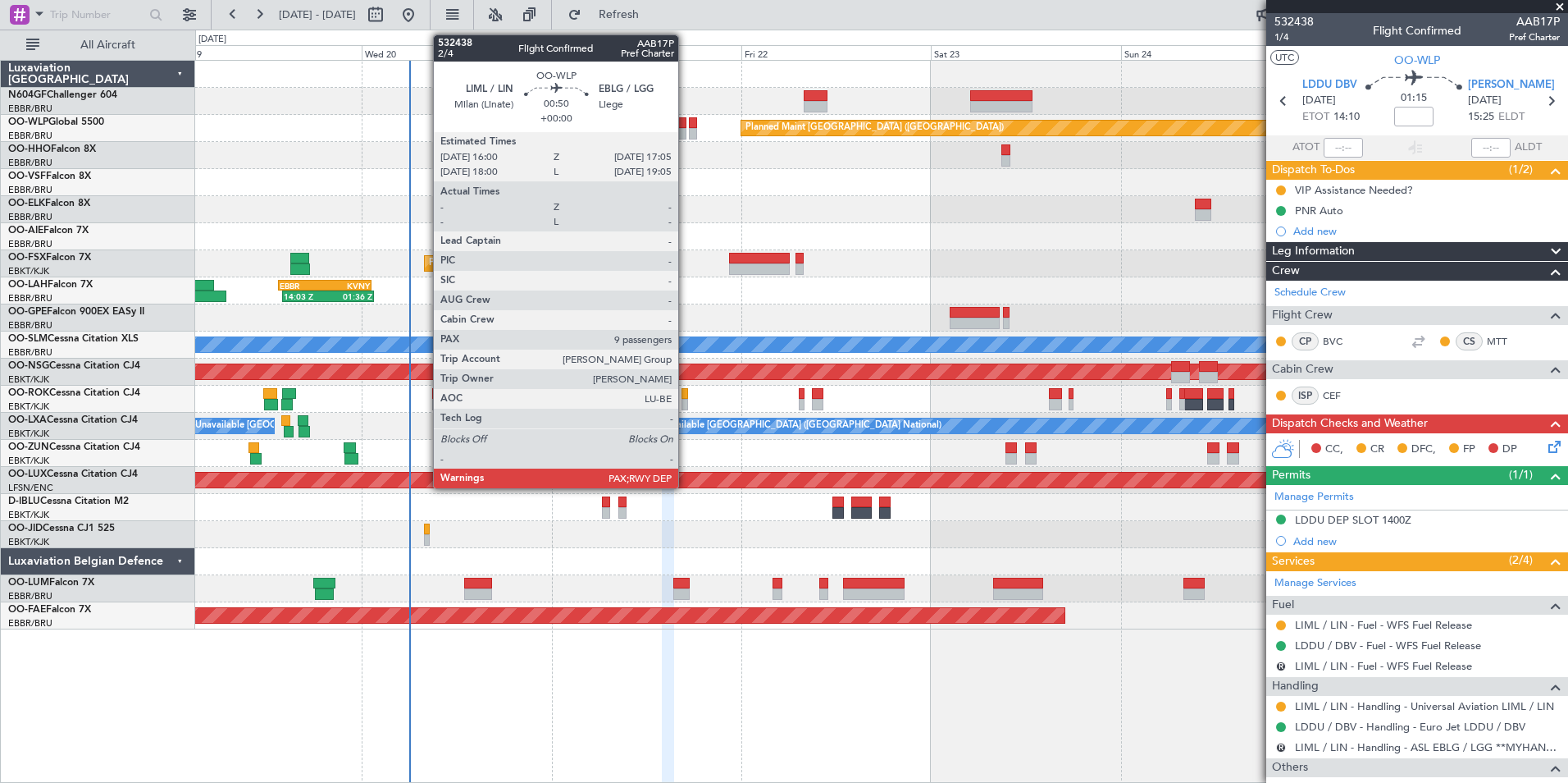
click at [686, 128] on div at bounding box center [682, 133] width 9 height 11
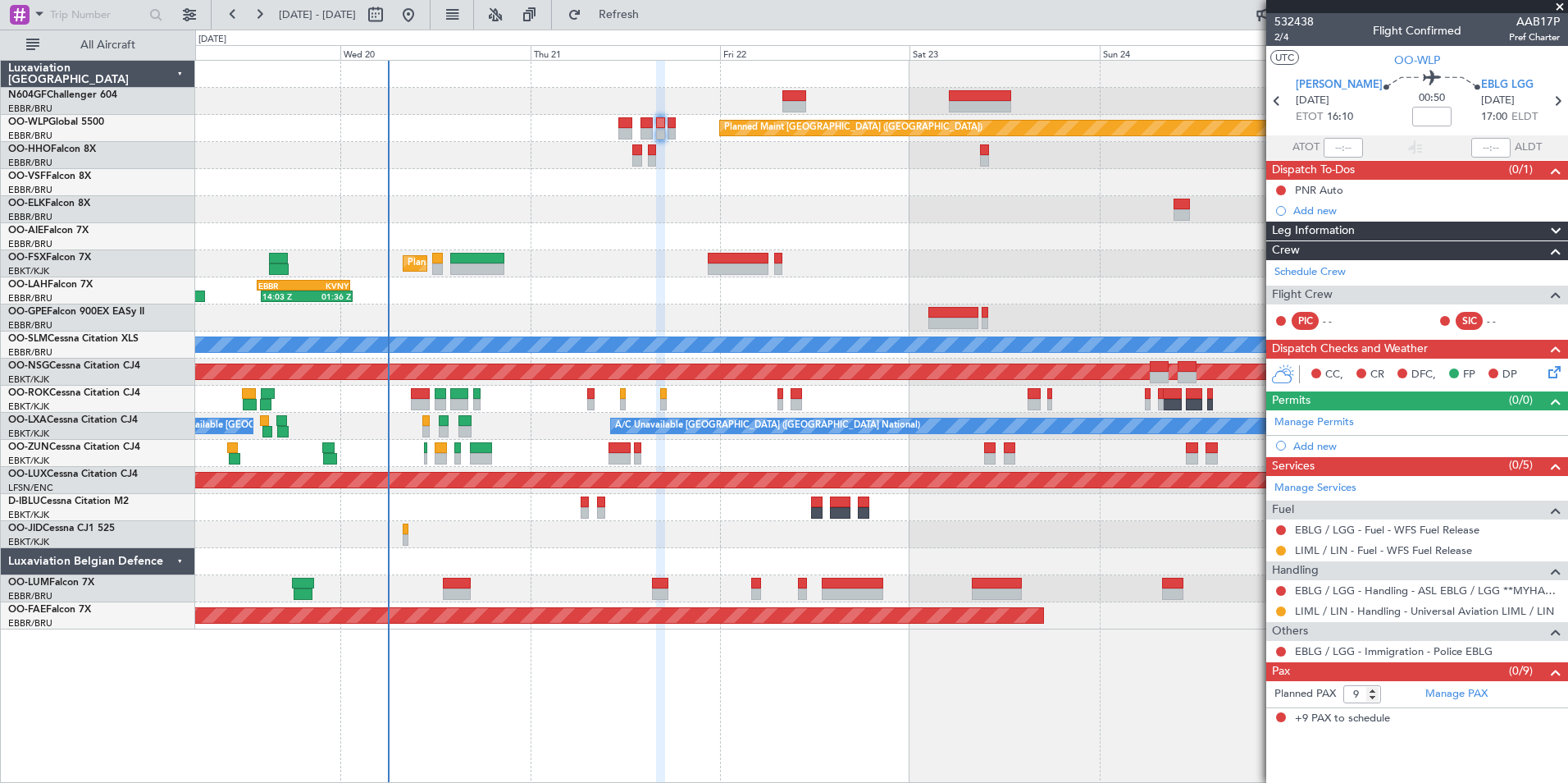
click at [920, 226] on div at bounding box center [881, 236] width 1372 height 27
click at [1281, 185] on button at bounding box center [1280, 190] width 10 height 10
click at [1300, 255] on span "Completed" at bounding box center [1288, 263] width 54 height 17
click at [1557, 375] on icon at bounding box center [1551, 370] width 13 height 13
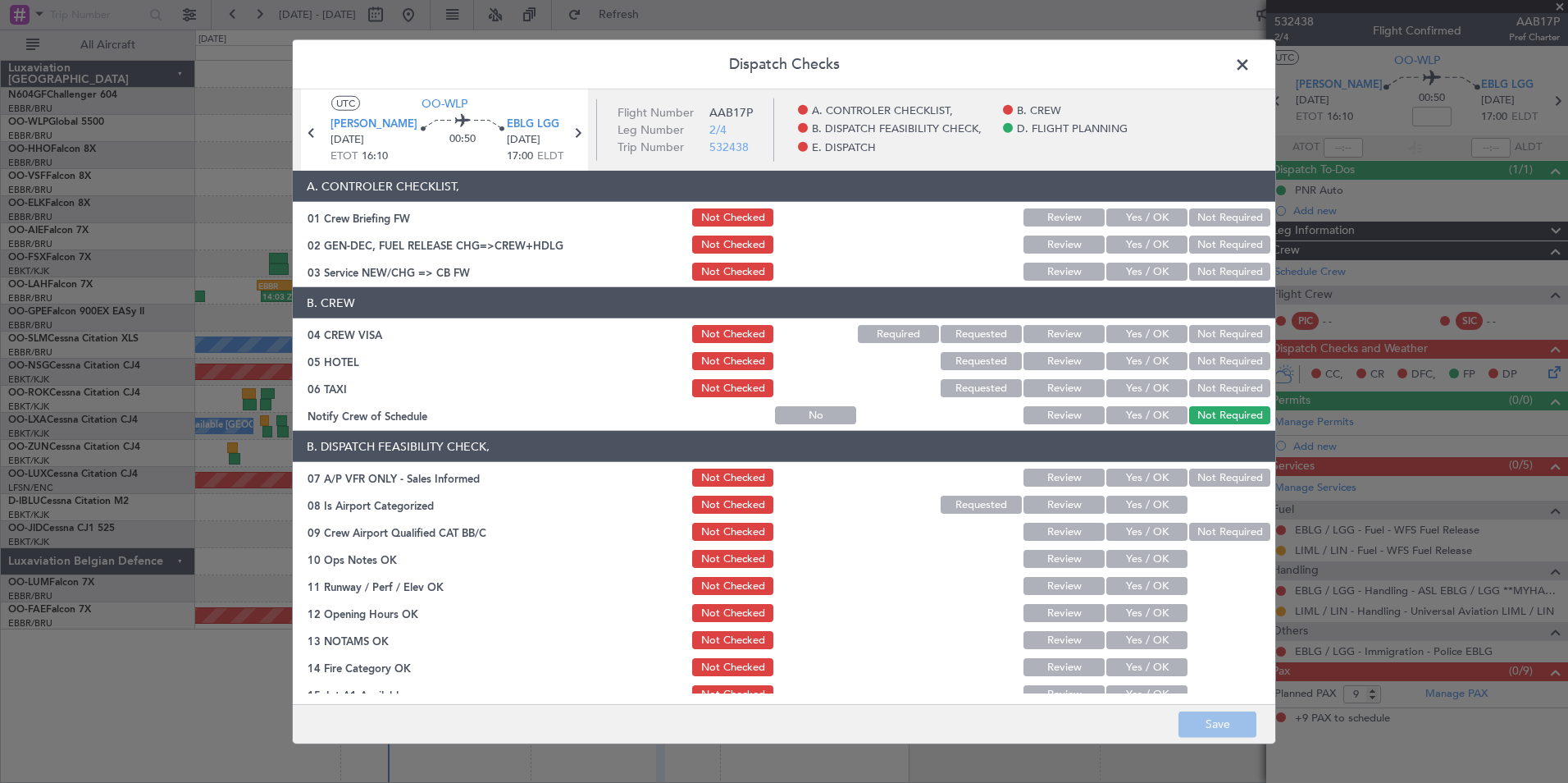
click at [1122, 261] on div "Yes / OK" at bounding box center [1145, 271] width 83 height 23
click at [1122, 268] on button "Yes / OK" at bounding box center [1146, 271] width 81 height 18
click at [1214, 329] on button "Not Required" at bounding box center [1229, 333] width 81 height 18
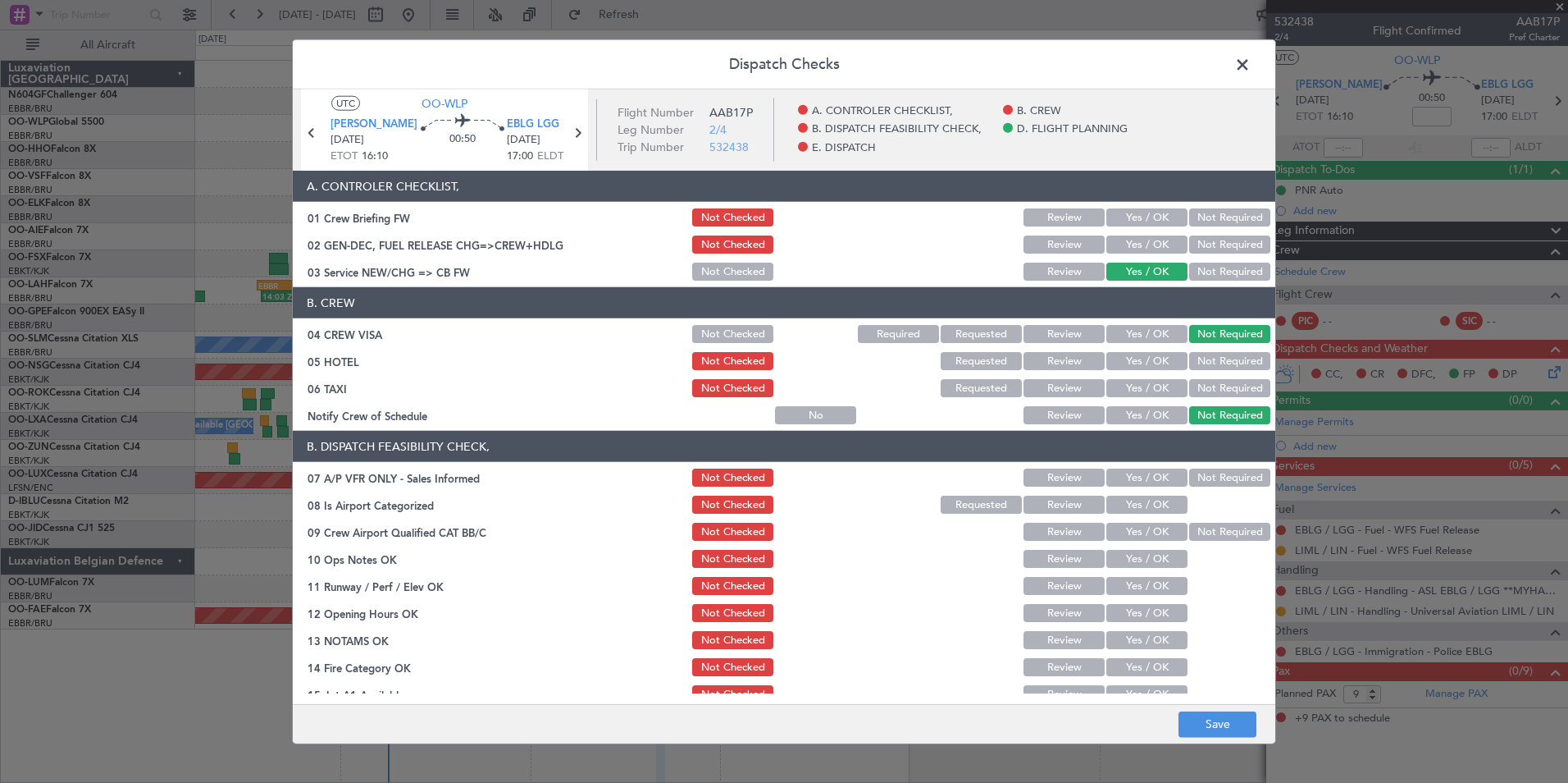
click at [1213, 362] on button "Not Required" at bounding box center [1229, 360] width 81 height 18
click at [1202, 385] on button "Not Required" at bounding box center [1229, 387] width 81 height 18
click at [1132, 421] on button "Yes / OK" at bounding box center [1146, 414] width 81 height 18
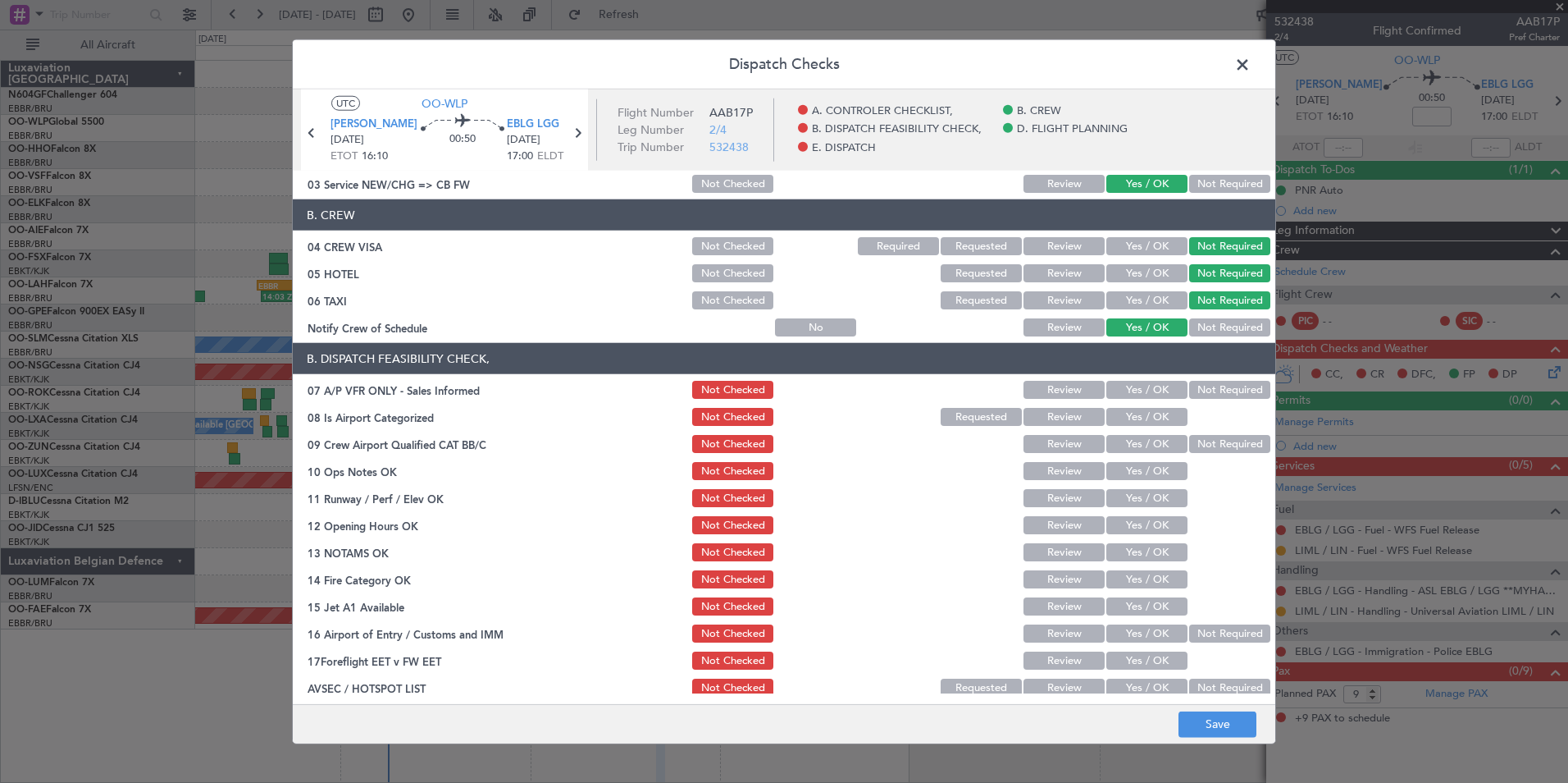
scroll to position [164, 0]
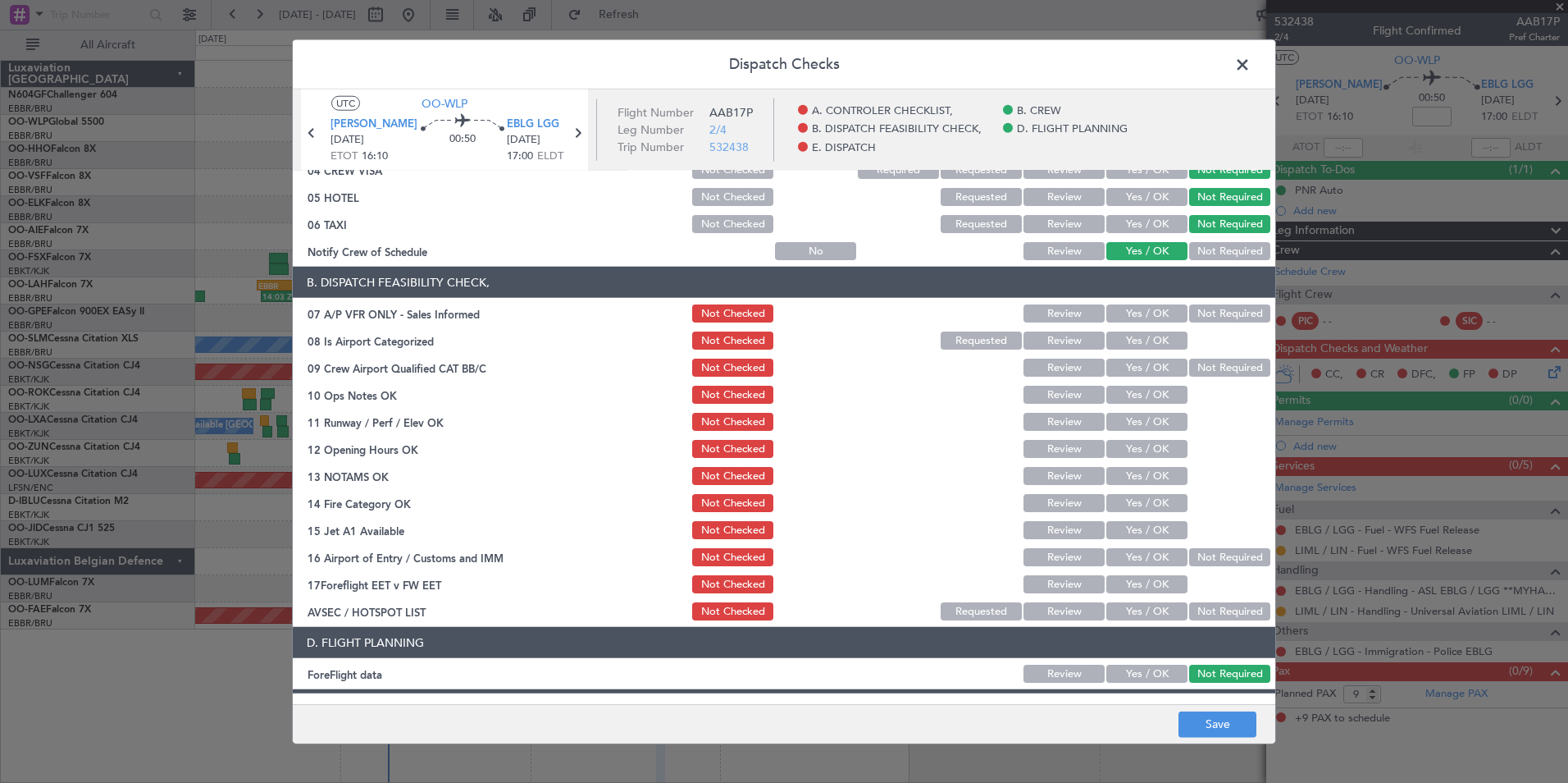
click at [1199, 323] on div "Not Required" at bounding box center [1227, 313] width 83 height 23
click at [1195, 316] on button "Not Required" at bounding box center [1229, 313] width 81 height 18
click at [1140, 348] on button "Yes / OK" at bounding box center [1146, 340] width 81 height 18
click at [1219, 371] on button "Not Required" at bounding box center [1229, 367] width 81 height 18
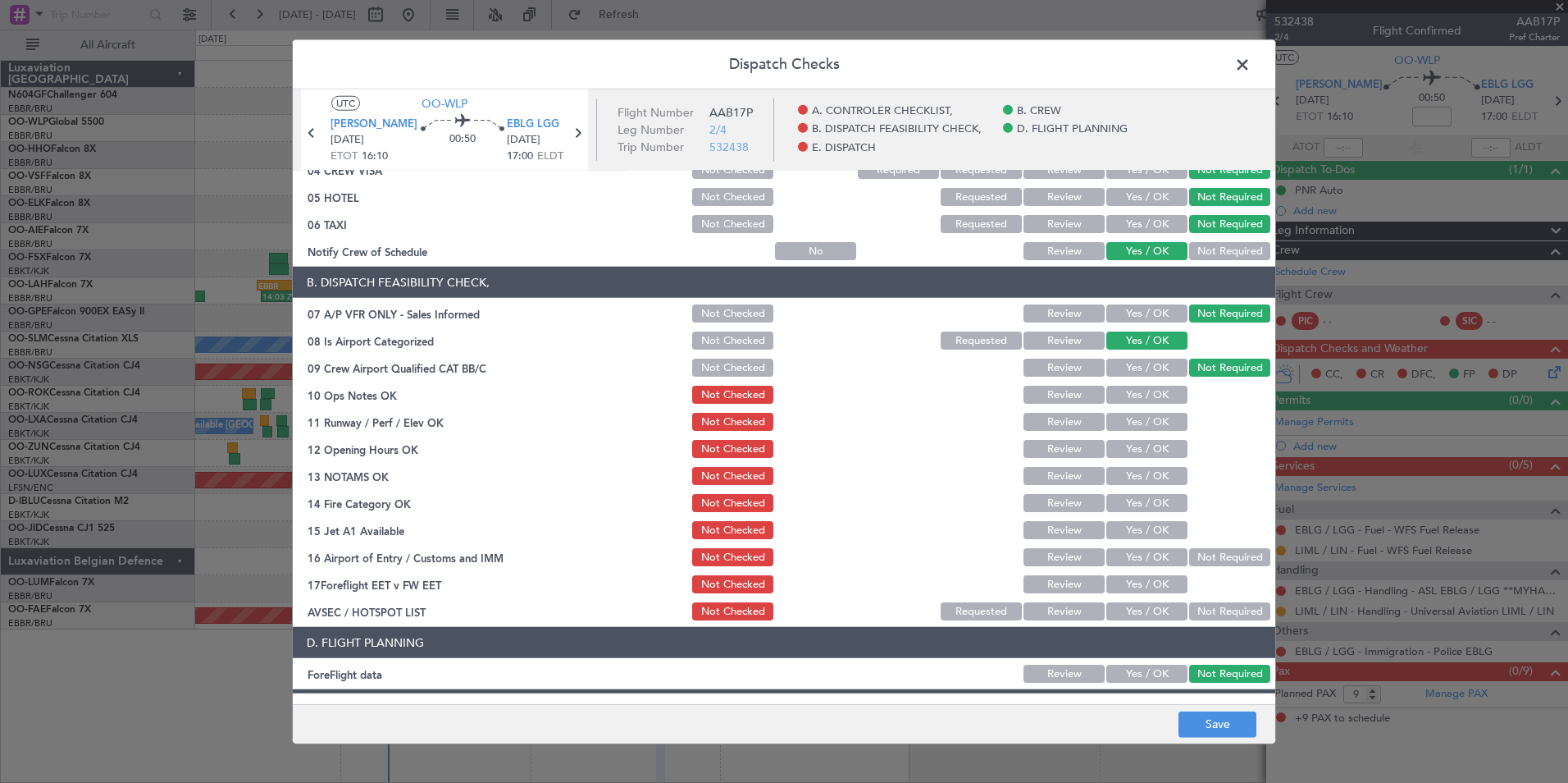
click at [1142, 392] on button "Yes / OK" at bounding box center [1146, 394] width 81 height 18
click at [1140, 416] on button "Yes / OK" at bounding box center [1146, 421] width 81 height 18
drag, startPoint x: 1146, startPoint y: 442, endPoint x: 1145, endPoint y: 465, distance: 23.0
click at [1146, 443] on button "Yes / OK" at bounding box center [1146, 448] width 81 height 18
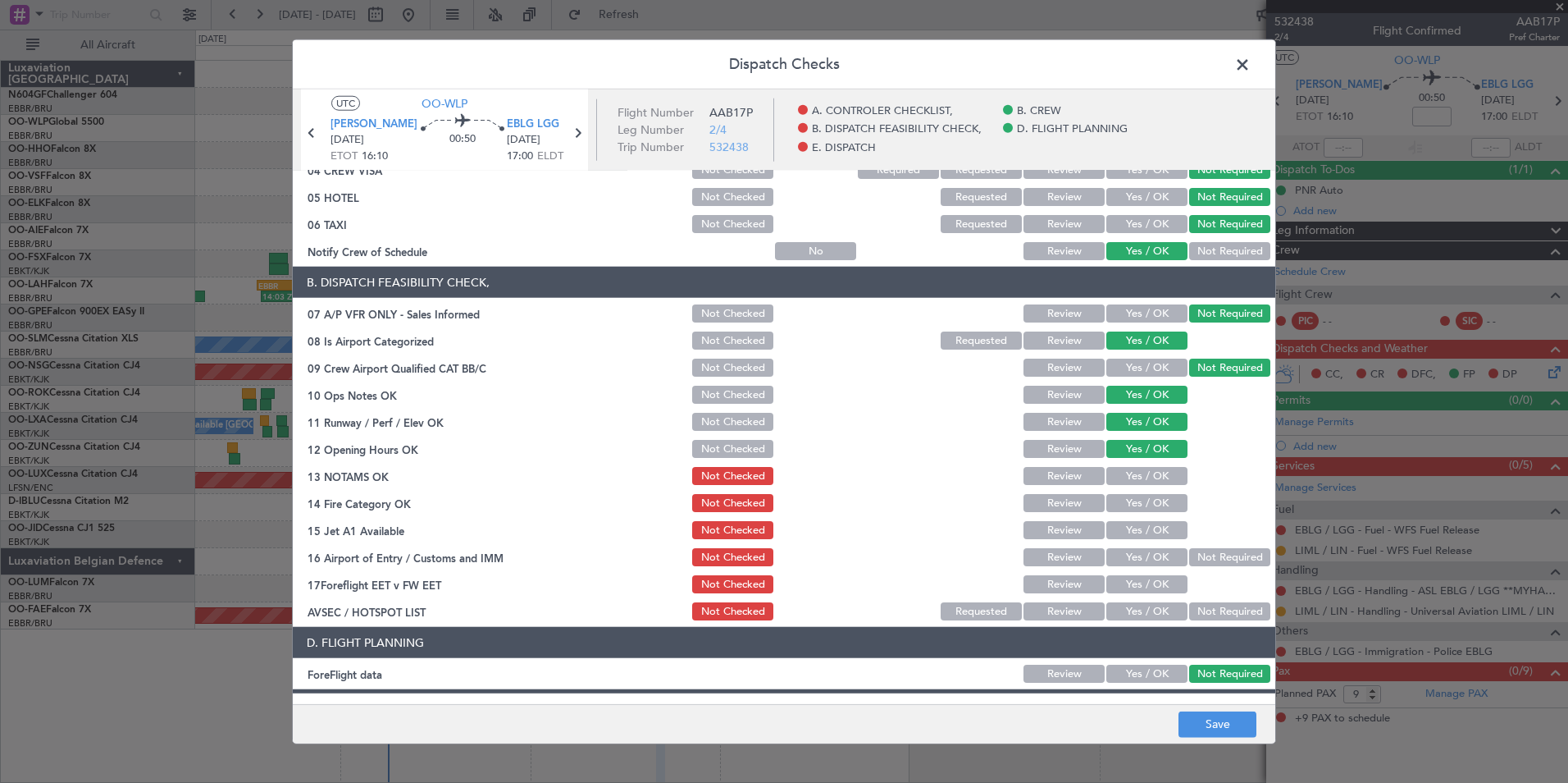
click at [1143, 472] on button "Yes / OK" at bounding box center [1146, 475] width 81 height 18
click at [1142, 497] on button "Yes / OK" at bounding box center [1146, 503] width 81 height 18
click at [1142, 517] on section "B. DISPATCH FEASIBILITY CHECK, 07 A/P VFR ONLY - Sales Informed Not Checked Rev…" at bounding box center [784, 444] width 983 height 356
click at [1139, 524] on button "Yes / OK" at bounding box center [1146, 530] width 81 height 18
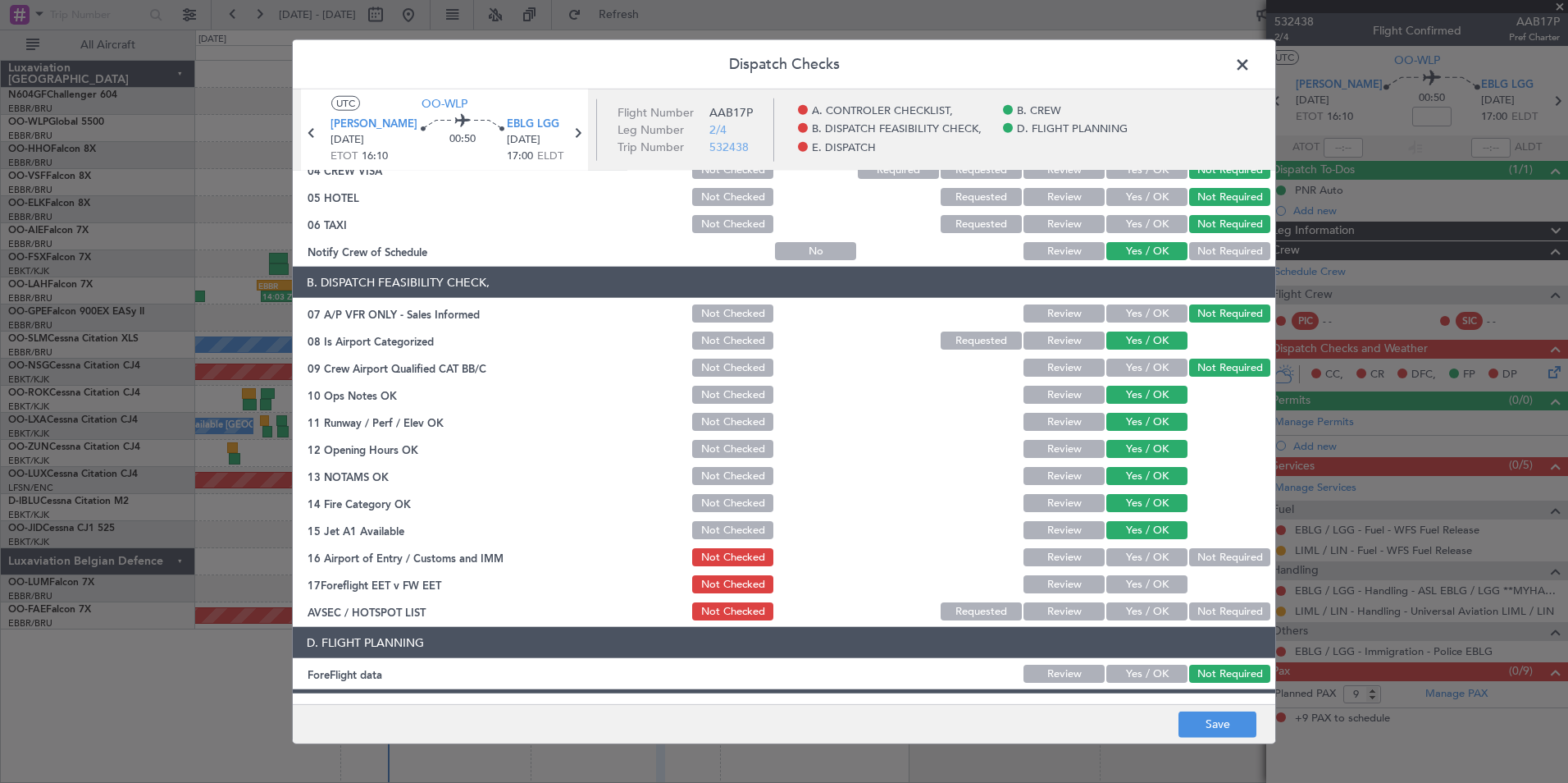
click at [1189, 560] on button "Not Required" at bounding box center [1229, 557] width 81 height 18
click at [1171, 614] on button "Yes / OK" at bounding box center [1146, 611] width 81 height 18
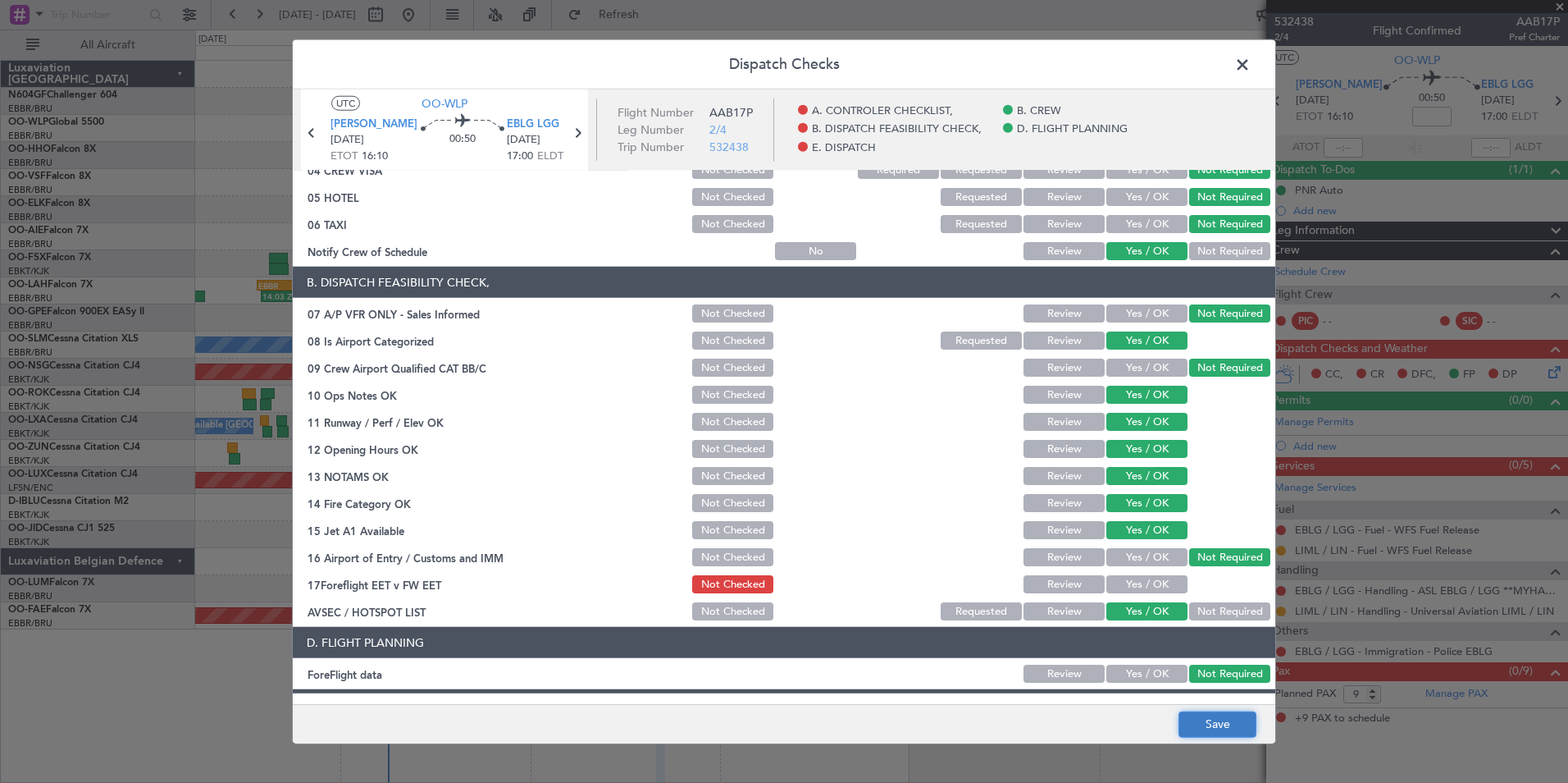
click at [1200, 729] on button "Save" at bounding box center [1217, 723] width 78 height 26
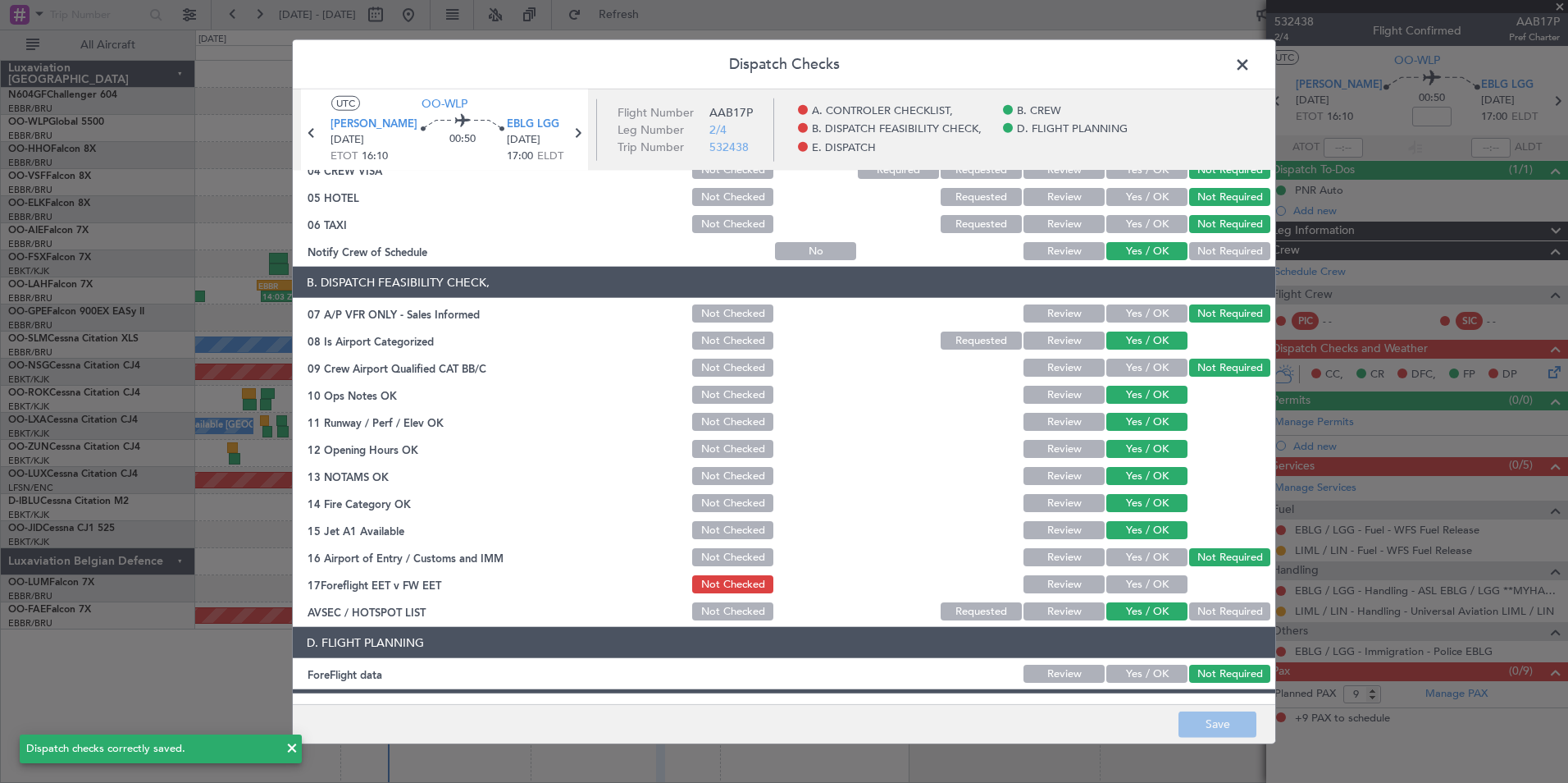
click at [1251, 66] on span at bounding box center [1251, 68] width 0 height 33
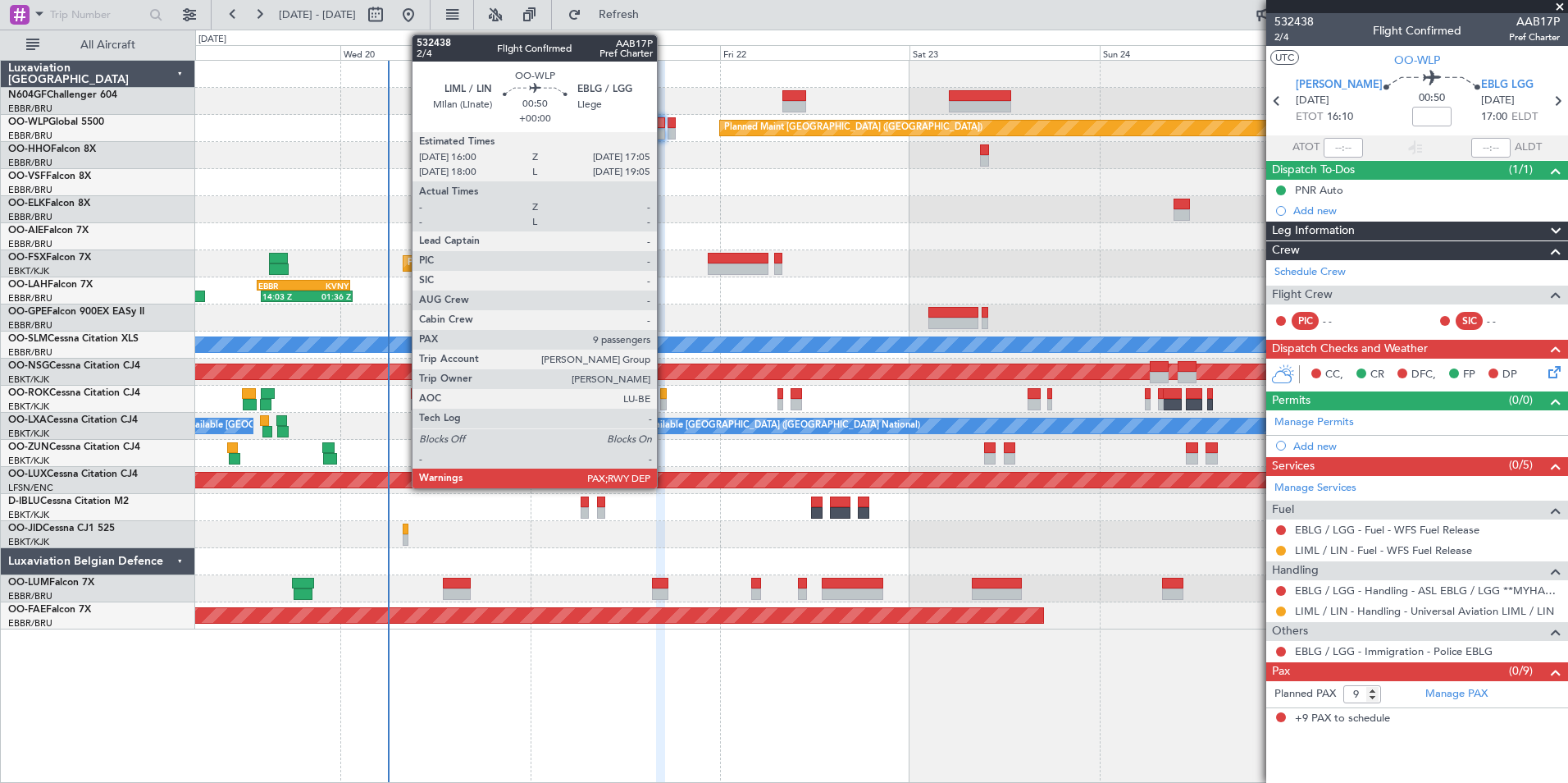
click at [666, 123] on div "Planned Maint [GEOGRAPHIC_DATA] ([GEOGRAPHIC_DATA])" at bounding box center [881, 128] width 1372 height 27
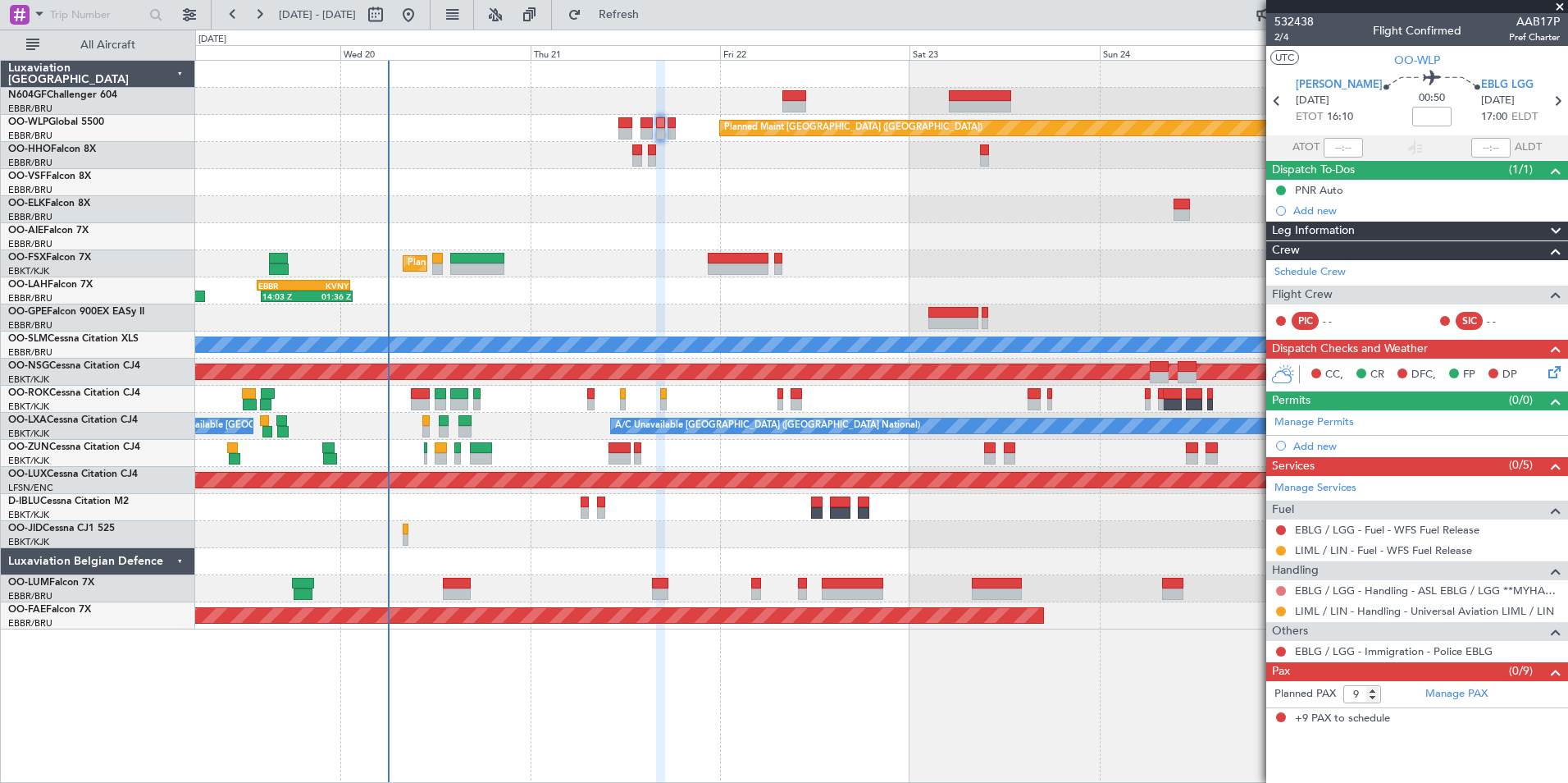
click at [1282, 586] on button at bounding box center [1280, 590] width 10 height 10
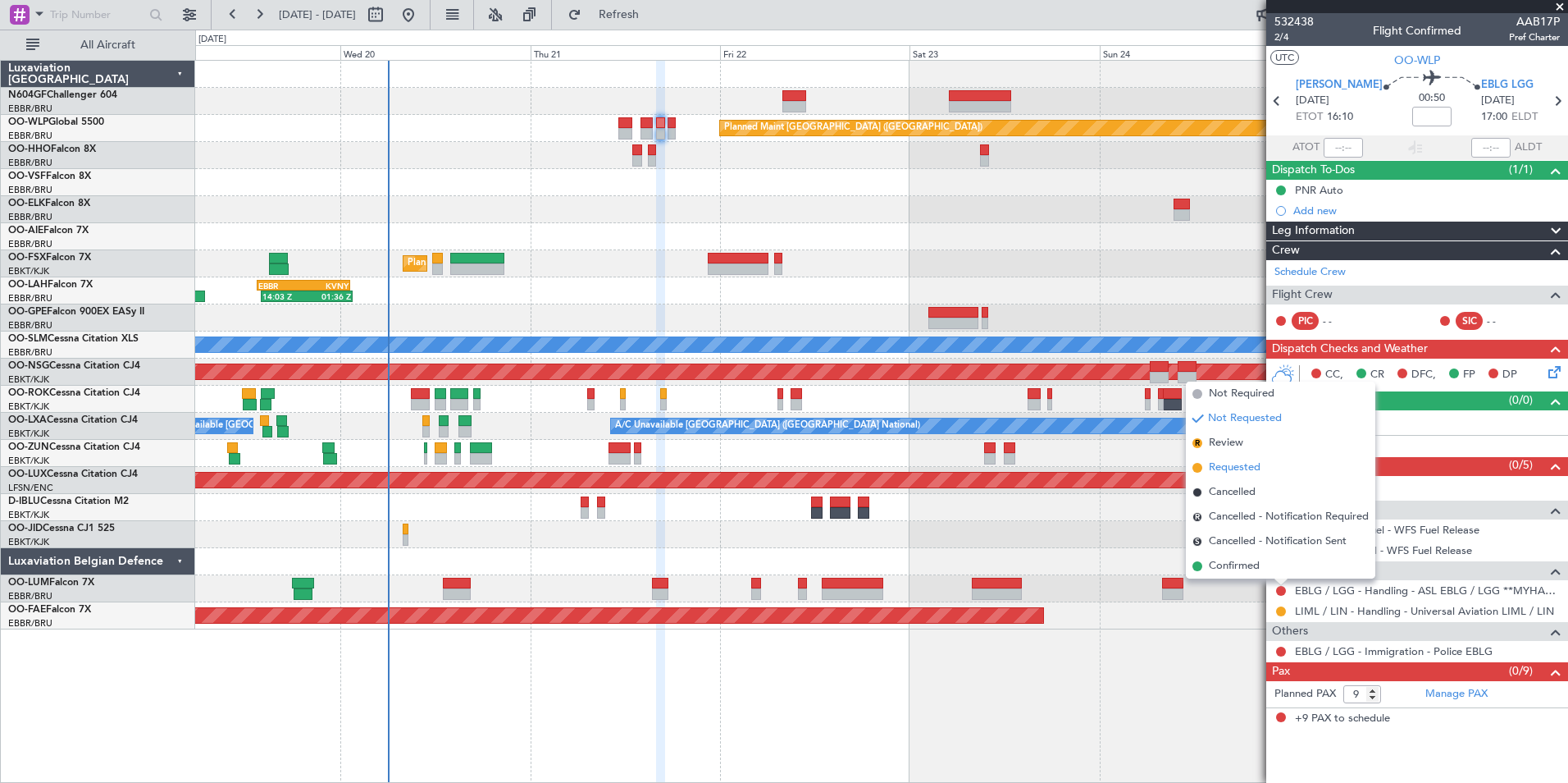
click at [1241, 468] on span "Requested" at bounding box center [1235, 468] width 52 height 17
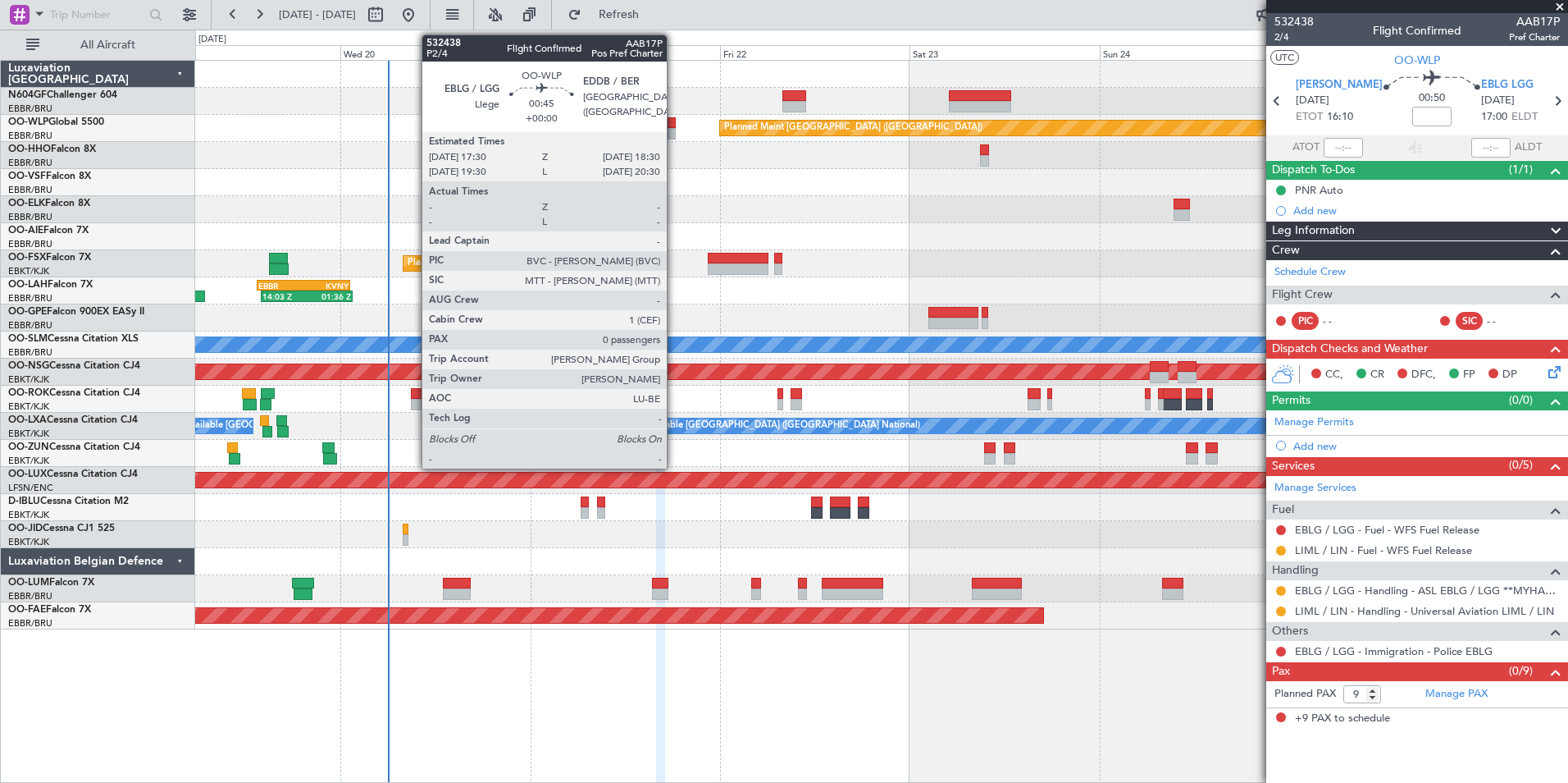
click at [674, 135] on div at bounding box center [671, 133] width 8 height 11
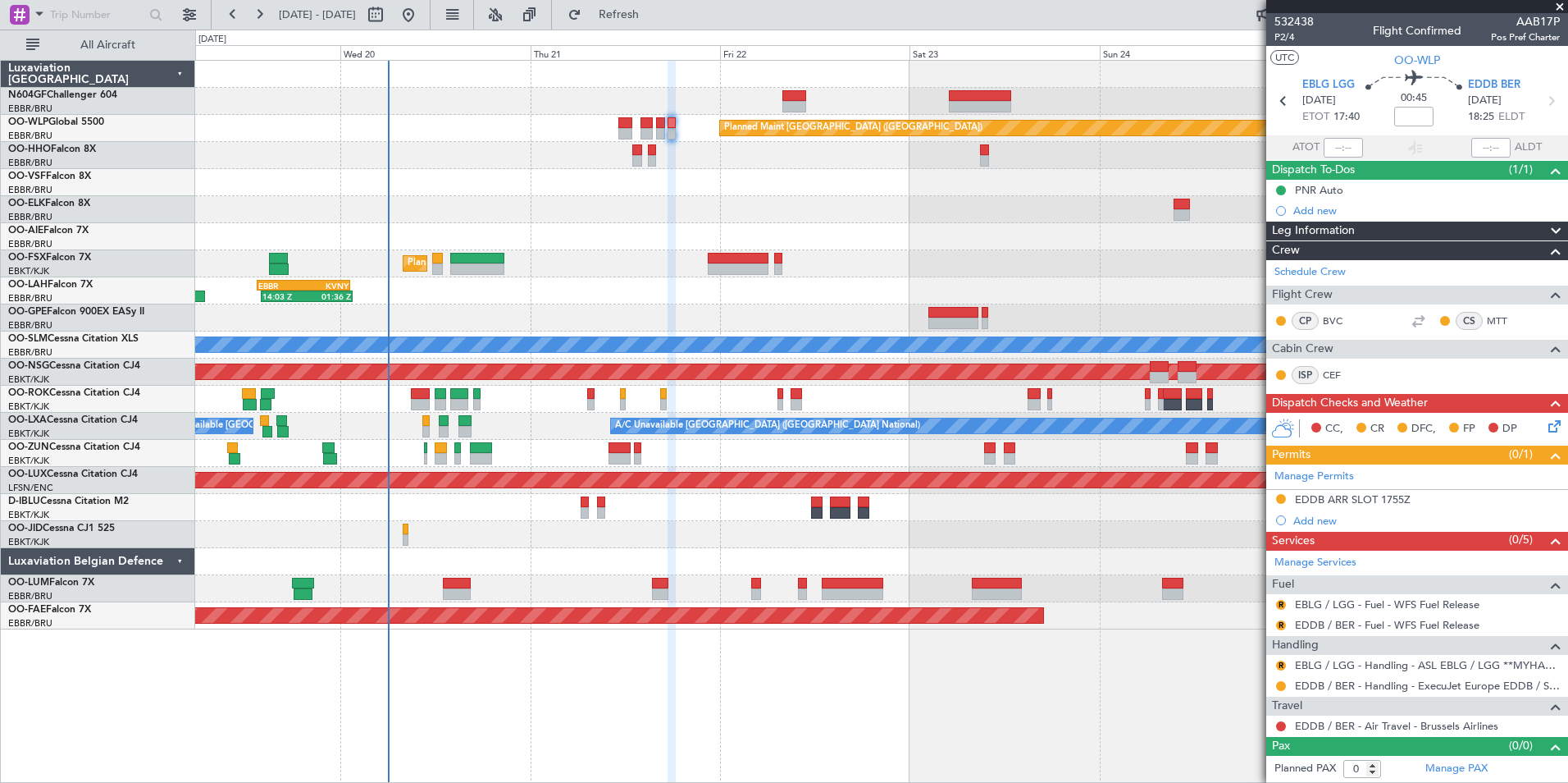
click at [1275, 664] on div "R" at bounding box center [1281, 666] width 13 height 13
click at [1278, 664] on button "R" at bounding box center [1280, 665] width 10 height 10
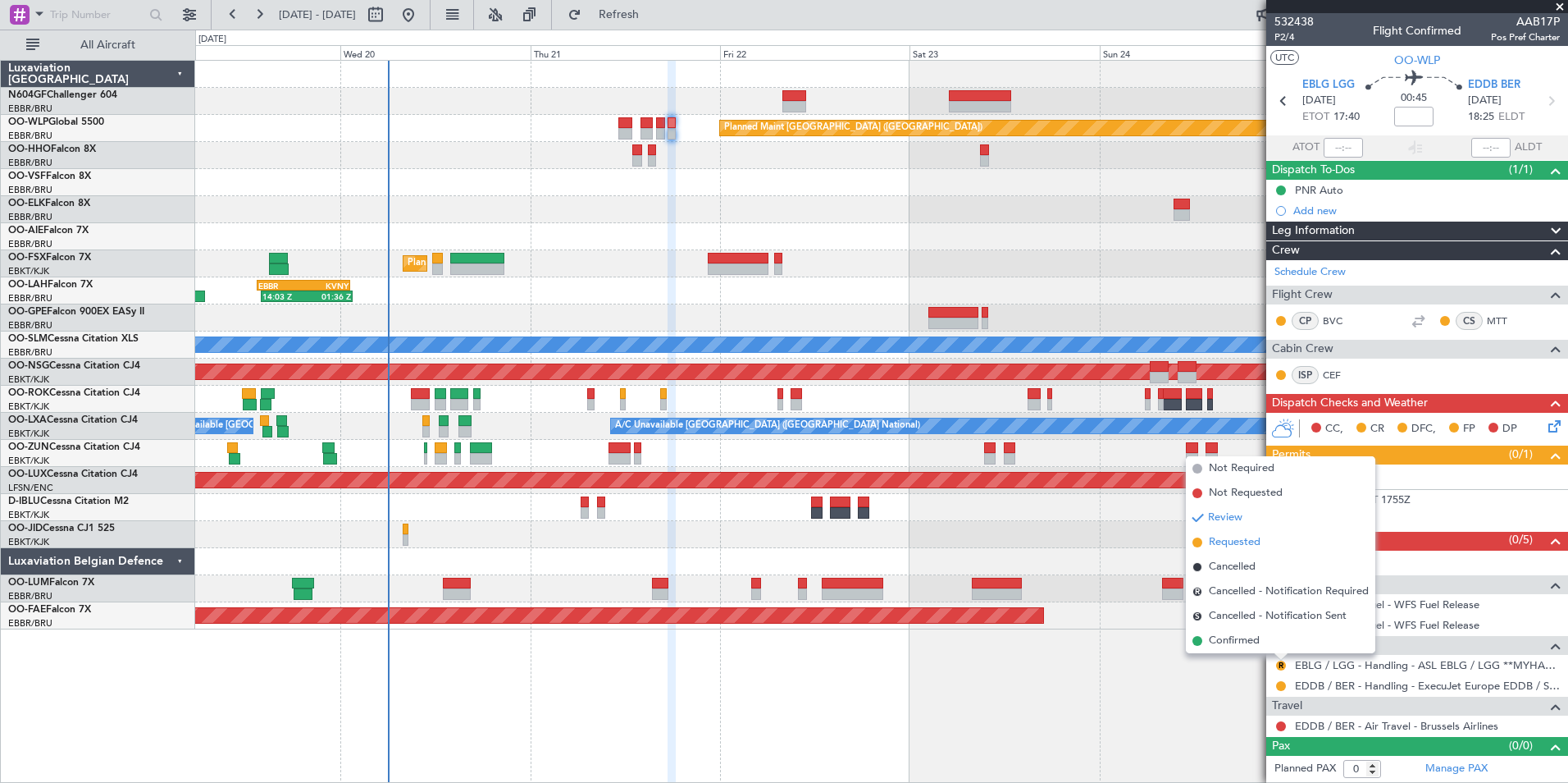
click at [1221, 546] on span "Requested" at bounding box center [1235, 543] width 52 height 17
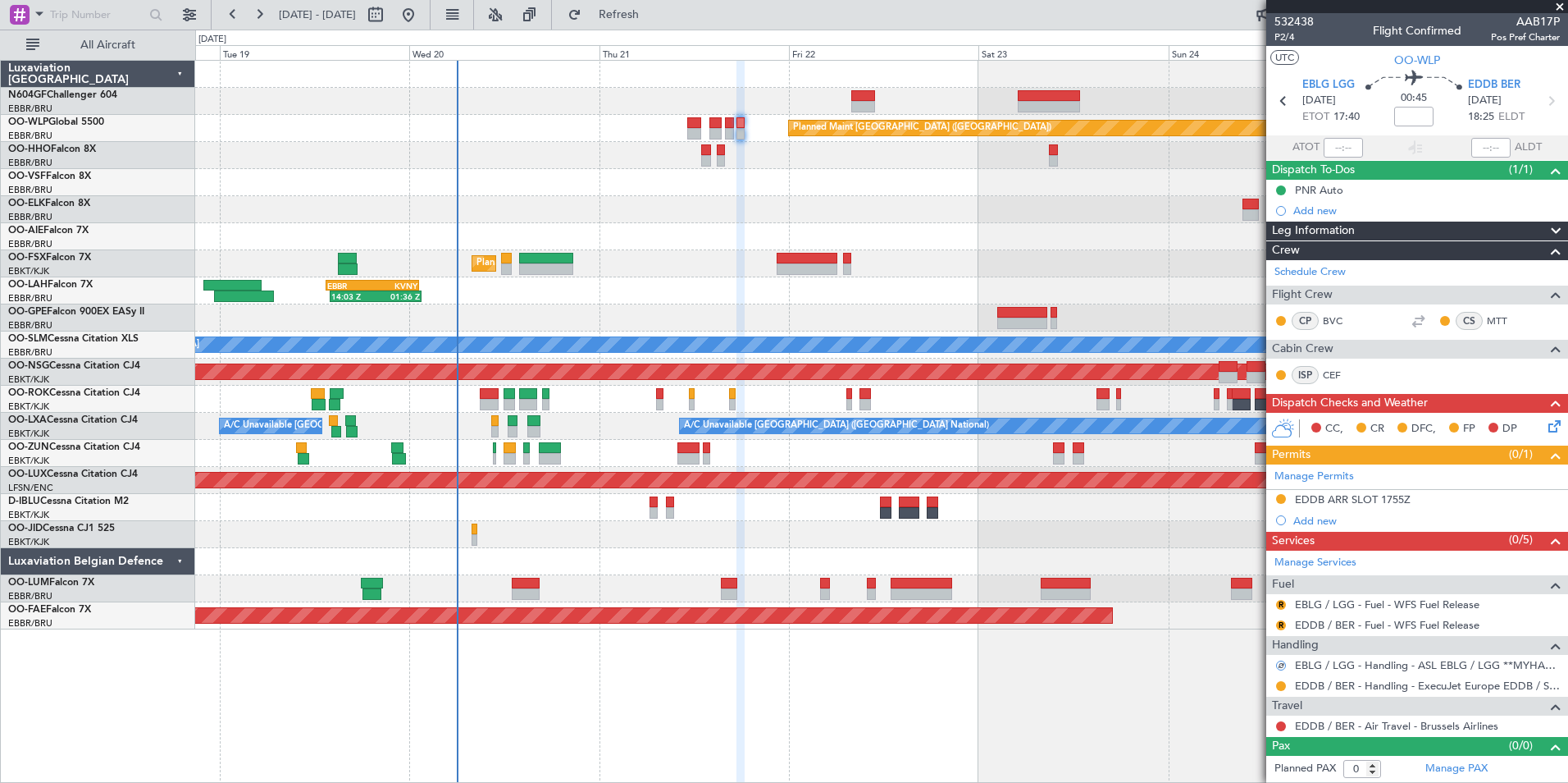
click at [825, 205] on div at bounding box center [881, 209] width 1372 height 27
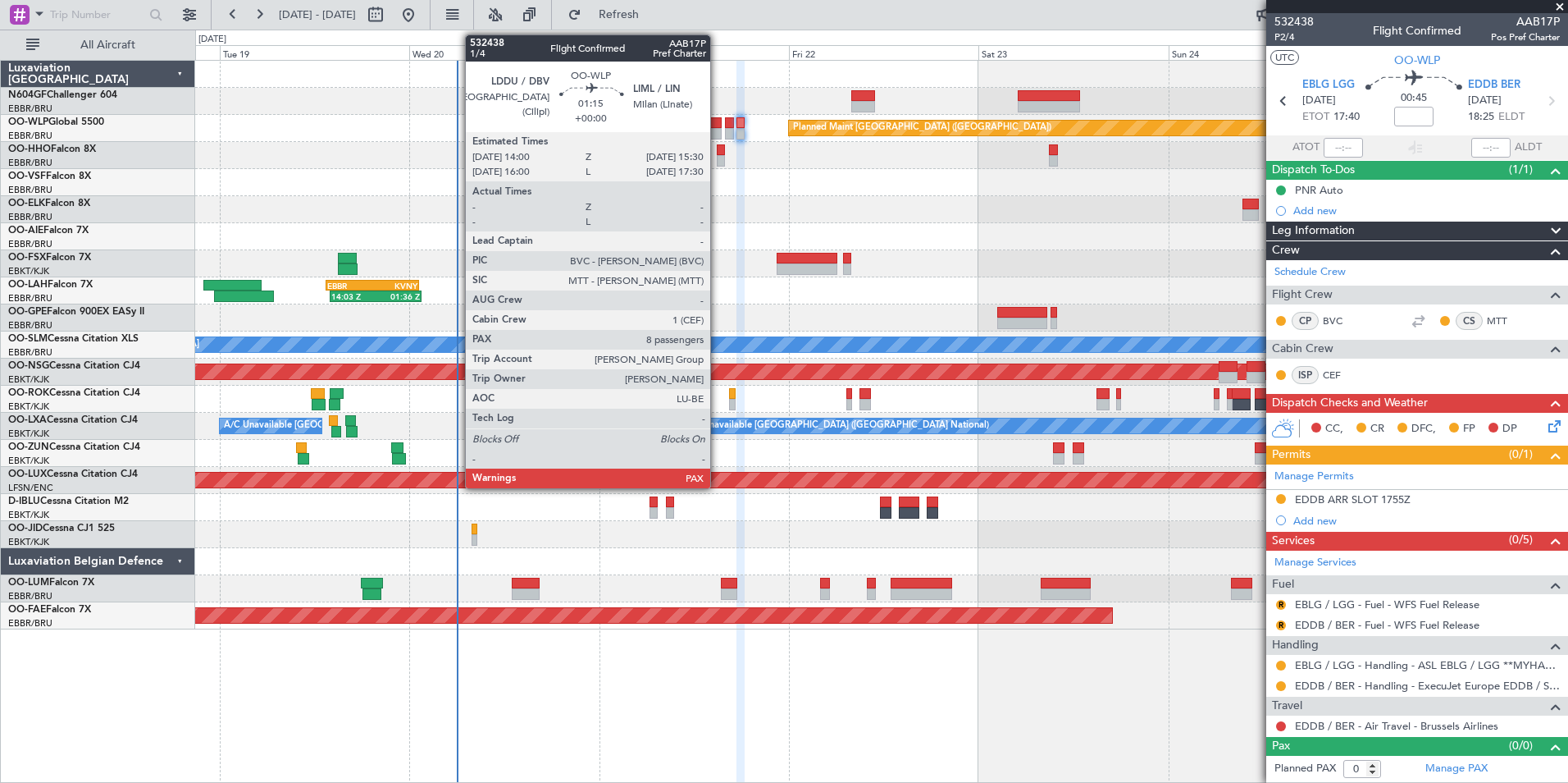
click at [717, 127] on div at bounding box center [715, 123] width 12 height 11
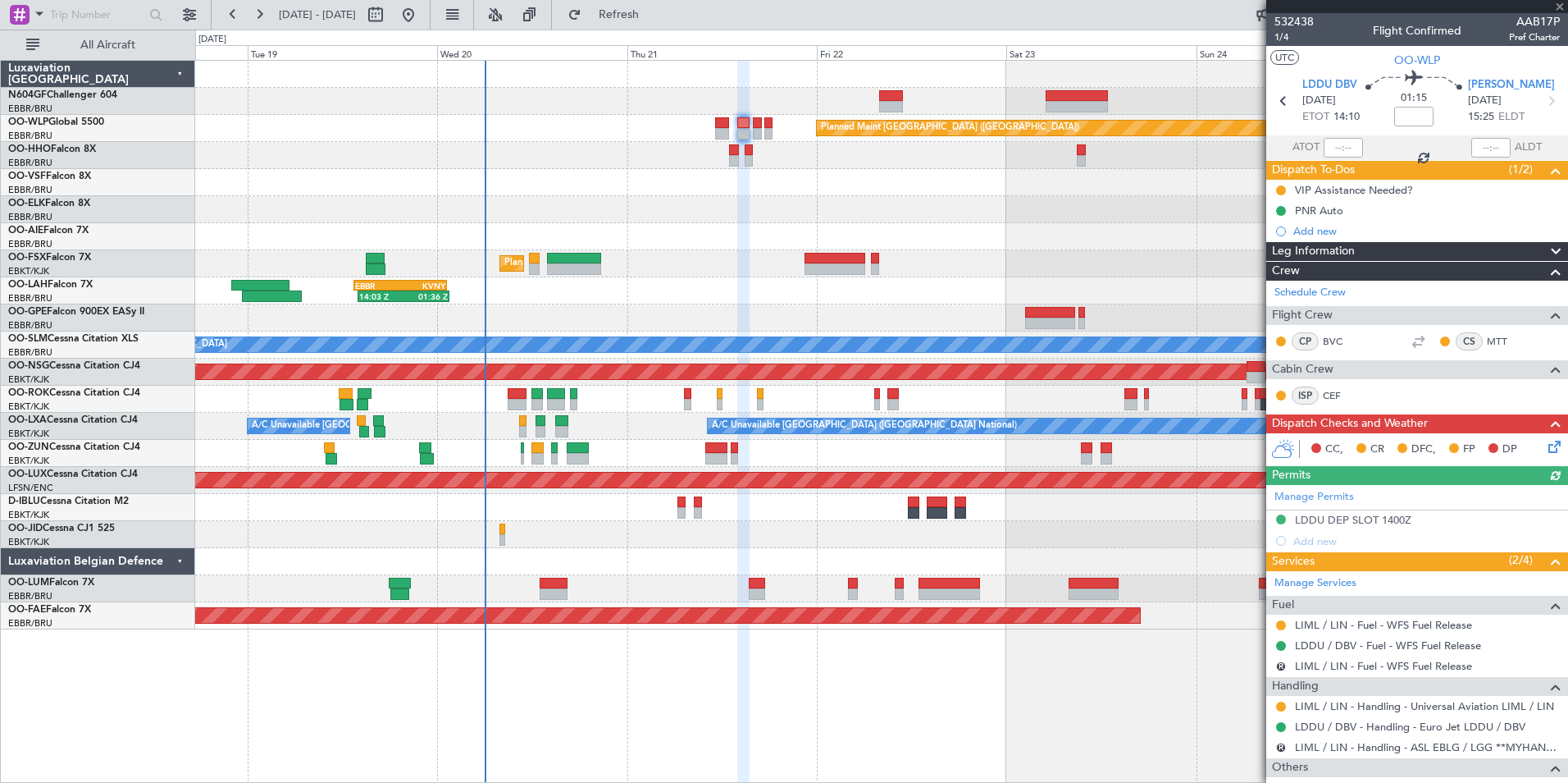
click at [838, 201] on div at bounding box center [881, 209] width 1372 height 27
click at [1288, 35] on span "1/4" at bounding box center [1294, 37] width 39 height 14
click at [658, 31] on div "0 0 Mon 18 Tue 19 Wed 20 Thu 21 Fri 22 Sat 23 Sun 24 Aug 2025 Mon 25" at bounding box center [881, 46] width 1371 height 30
click at [646, 4] on button "Refresh" at bounding box center [610, 15] width 99 height 26
click at [1291, 40] on span "1/4" at bounding box center [1294, 37] width 39 height 14
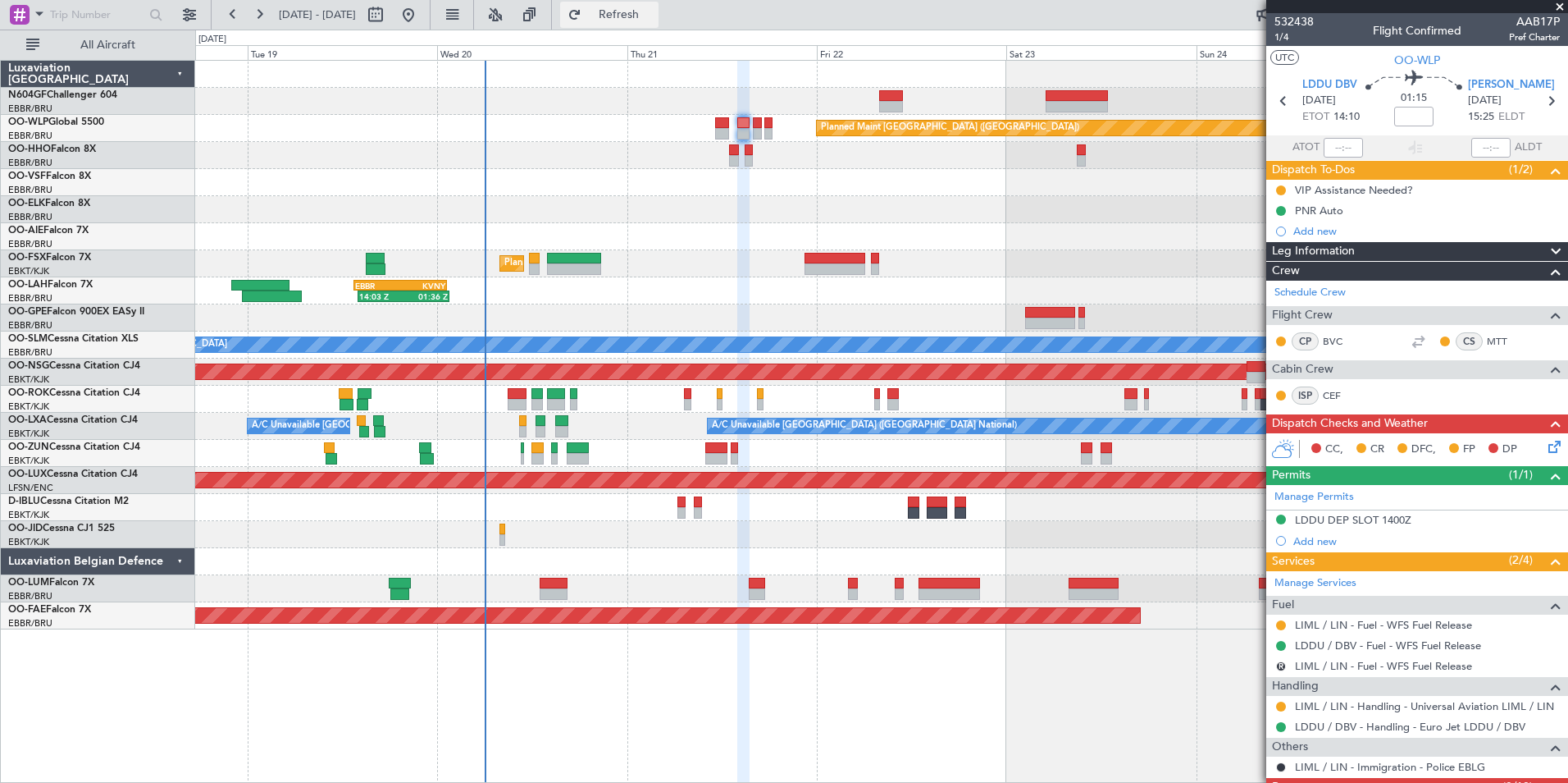
click at [620, 13] on button "Refresh" at bounding box center [610, 15] width 99 height 26
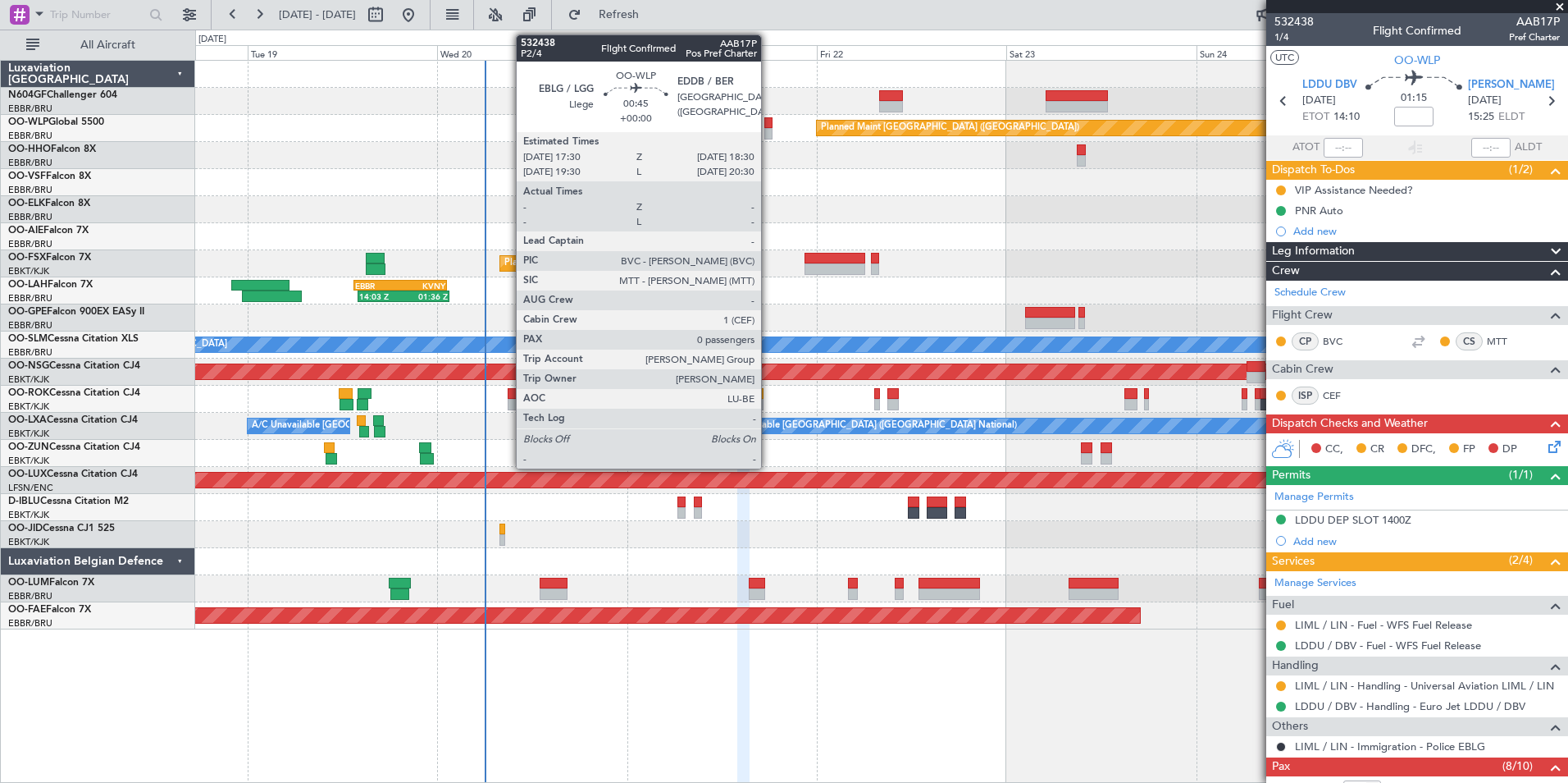
click at [769, 127] on div at bounding box center [768, 123] width 8 height 11
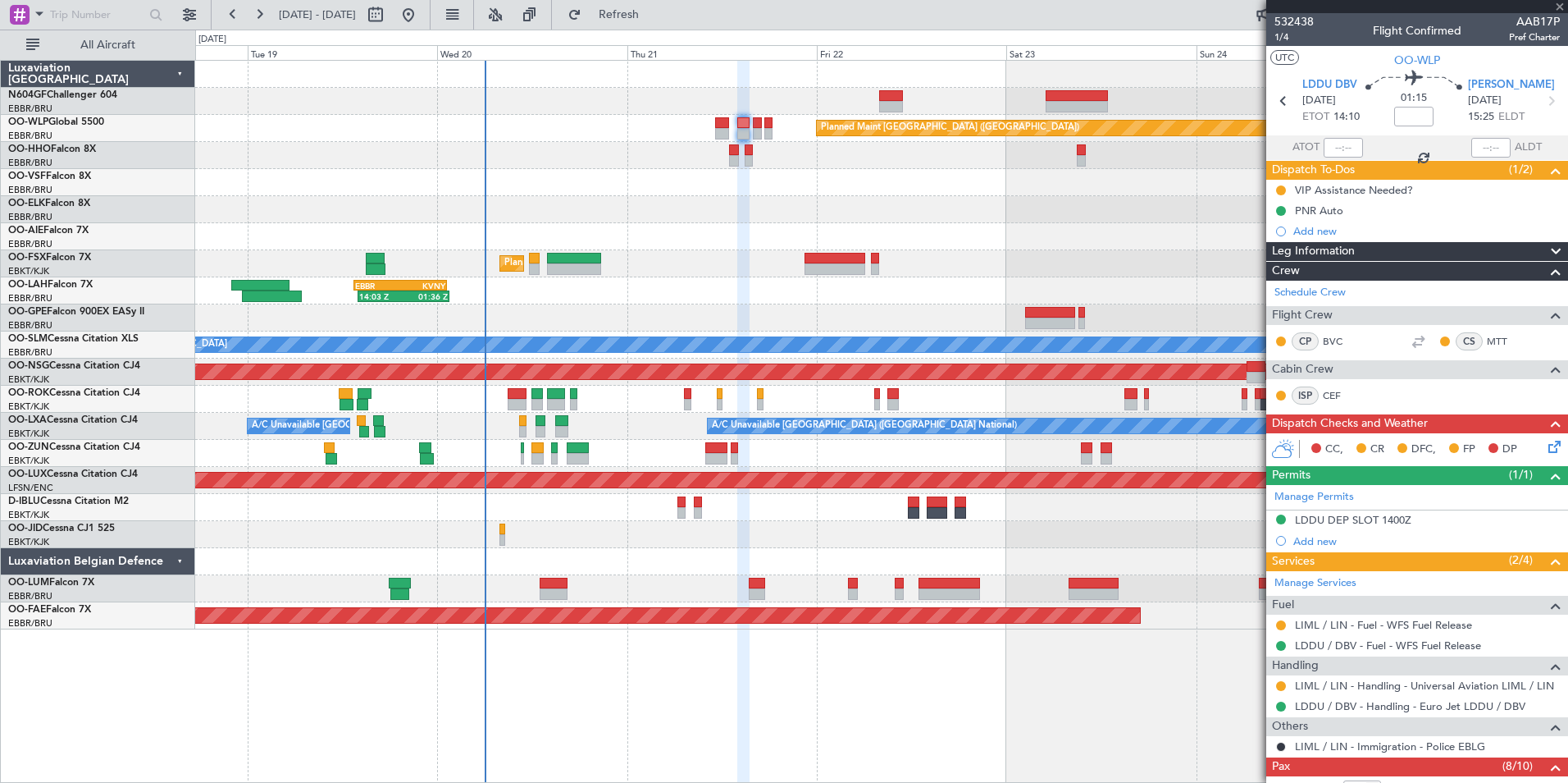
type input "0"
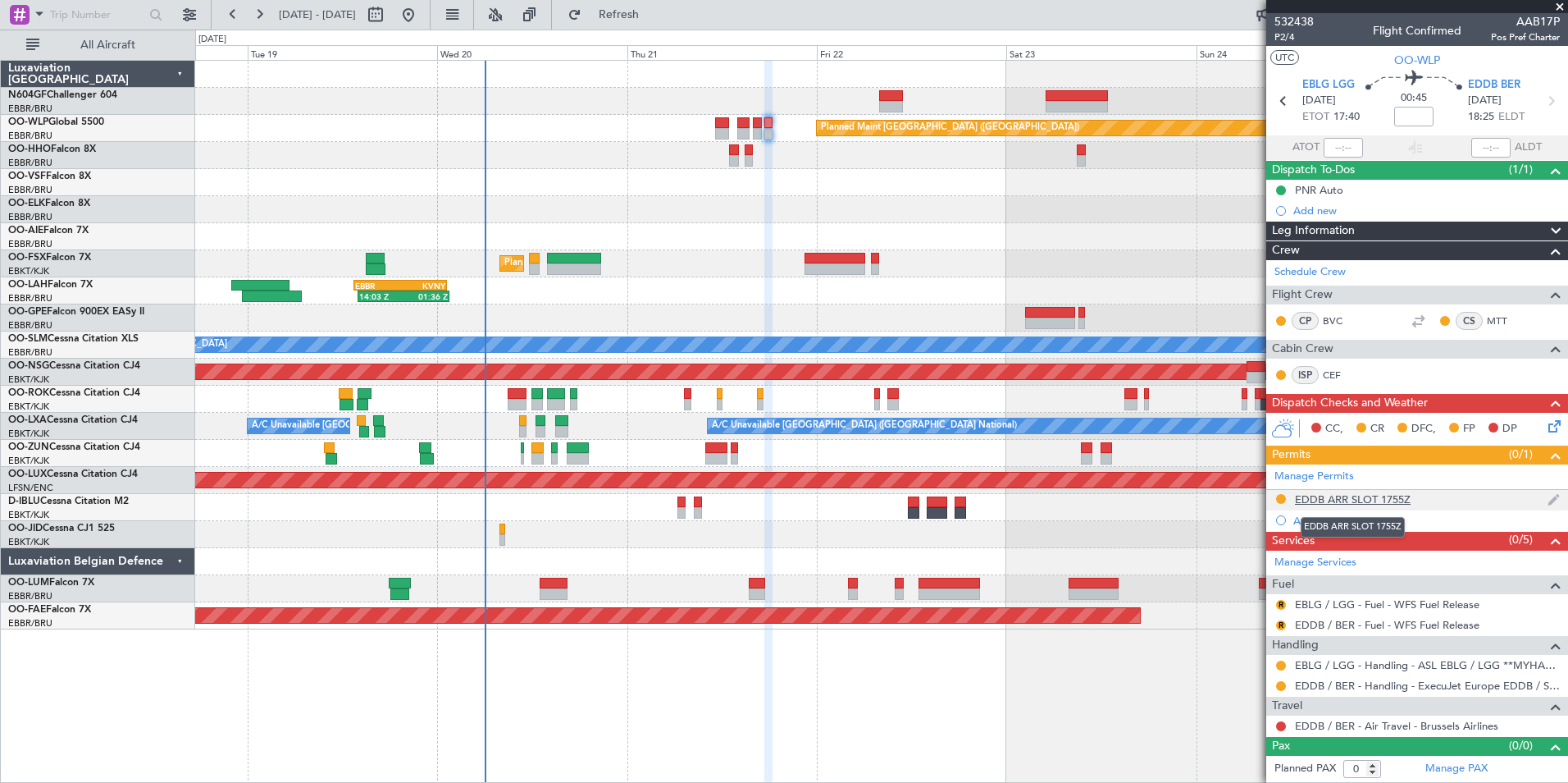
click at [1338, 493] on div "EDDB ARR SLOT 1755Z" at bounding box center [1353, 499] width 115 height 14
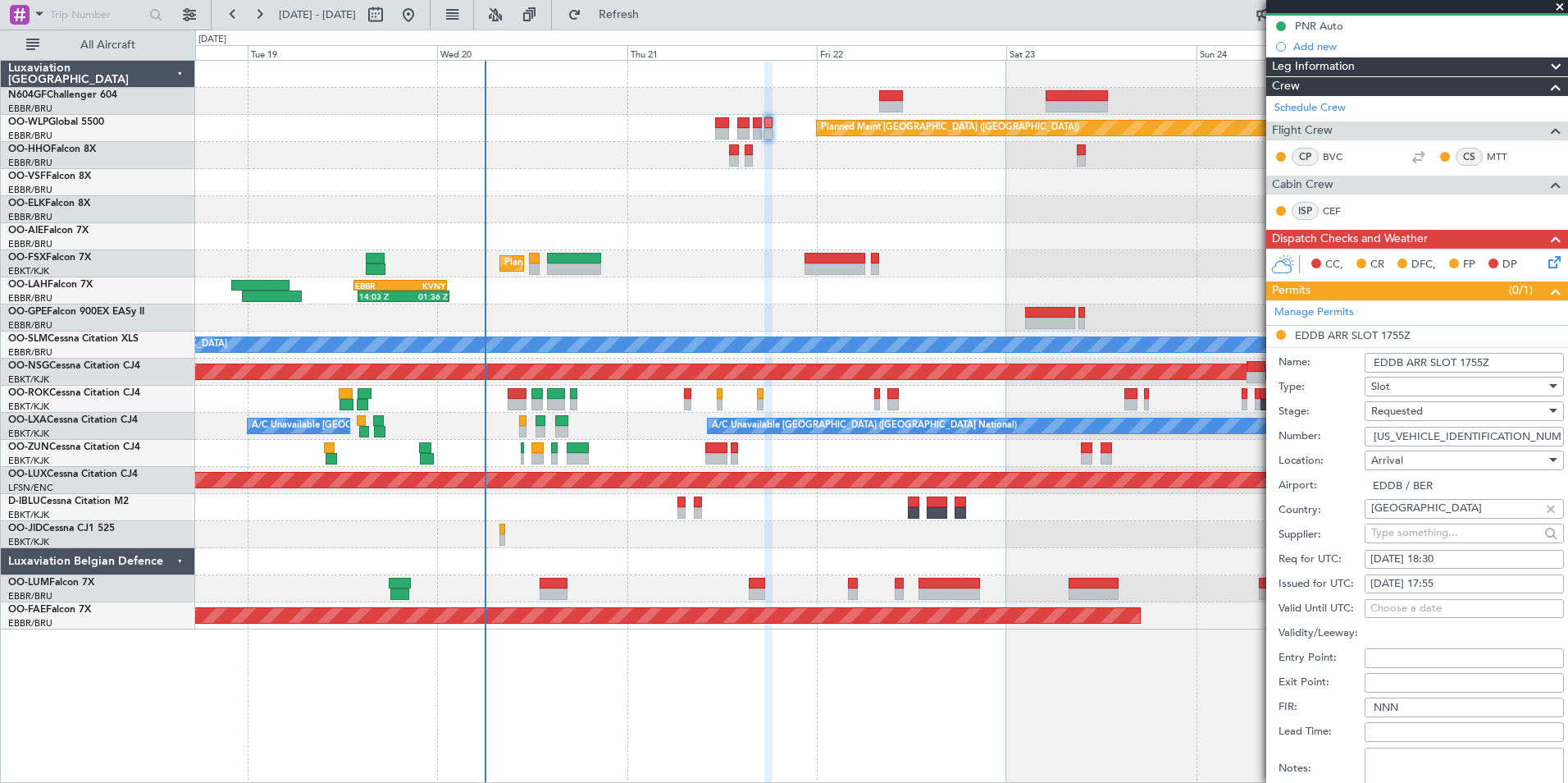
drag, startPoint x: 1493, startPoint y: 435, endPoint x: 1356, endPoint y: 423, distance: 137.5
click at [1356, 425] on div "Number: ASLEDDB2307255589" at bounding box center [1421, 437] width 286 height 24
type input "ASLEDDB2307255589"
click at [1473, 579] on div "21/08/2025 17:55" at bounding box center [1465, 585] width 188 height 17
select select "8"
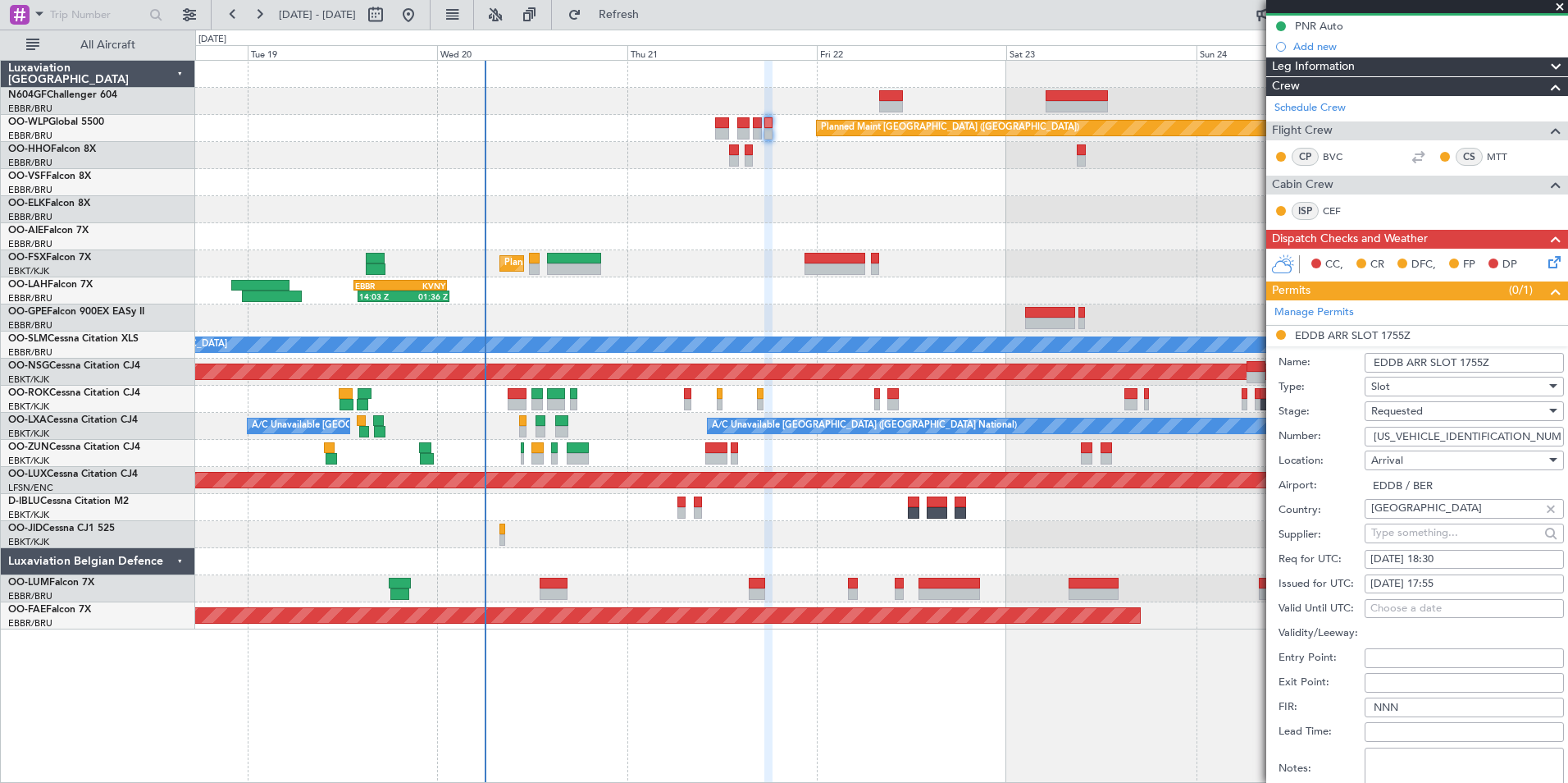
select select "2025"
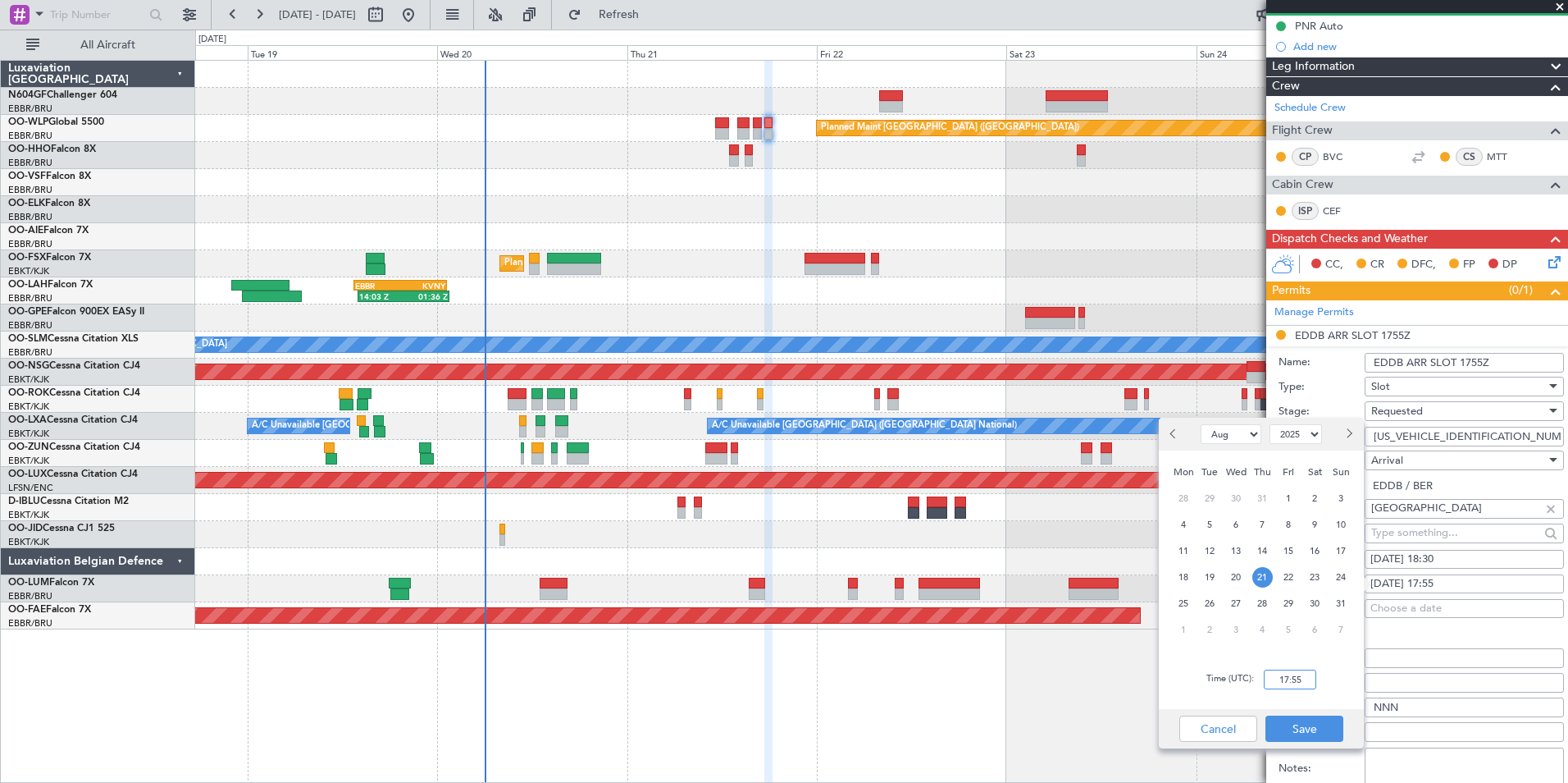
click at [1308, 679] on input "17:55" at bounding box center [1290, 679] width 52 height 20
click at [1336, 668] on div "Time (UTC): 1830" at bounding box center [1261, 679] width 205 height 59
type input "18:30"
click at [1316, 718] on button "Save" at bounding box center [1305, 728] width 78 height 26
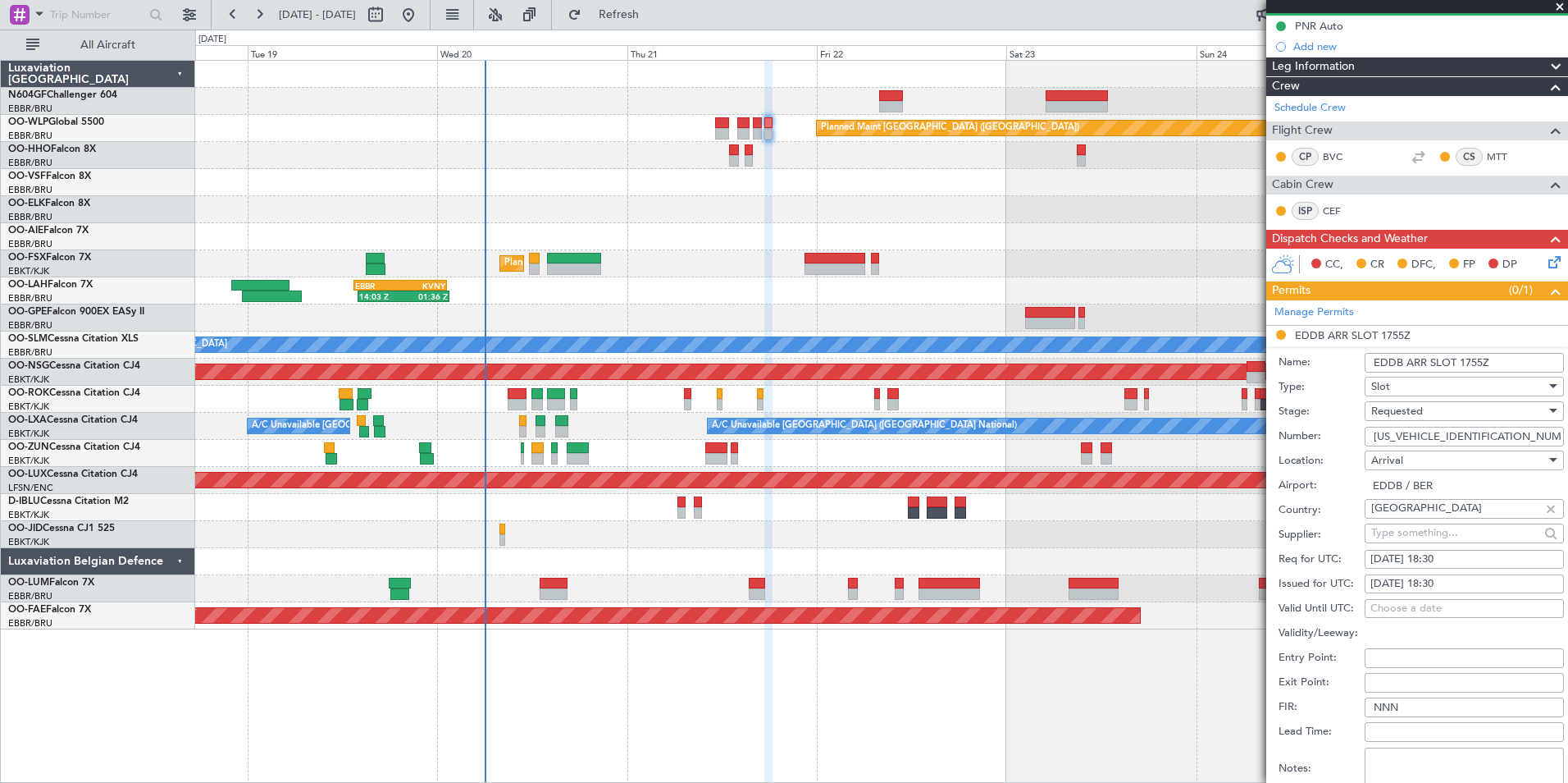
click at [1427, 420] on div "Requested" at bounding box center [1458, 411] width 175 height 24
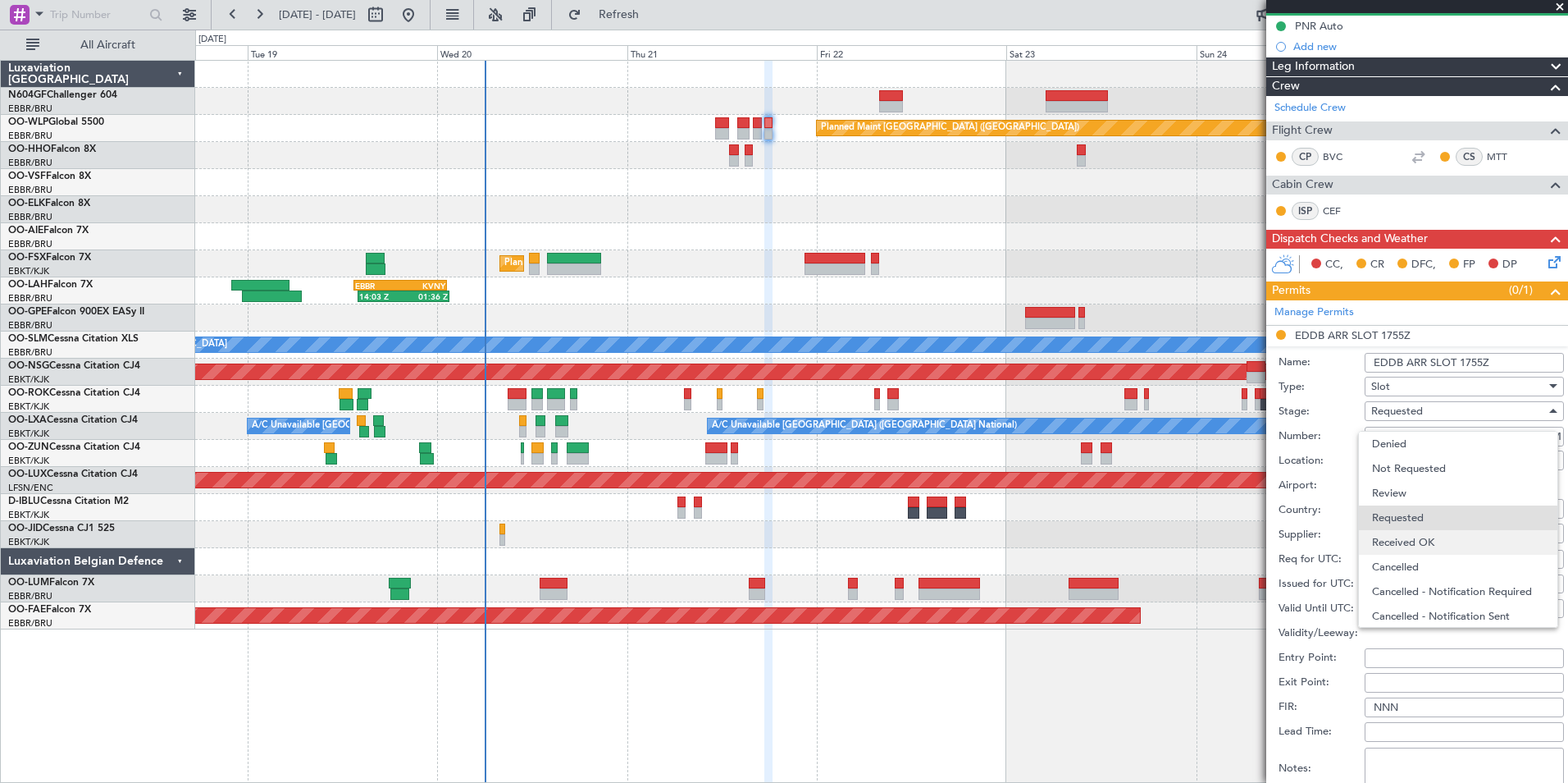
scroll to position [7, 0]
click at [1424, 542] on span "Received OK" at bounding box center [1457, 534] width 172 height 24
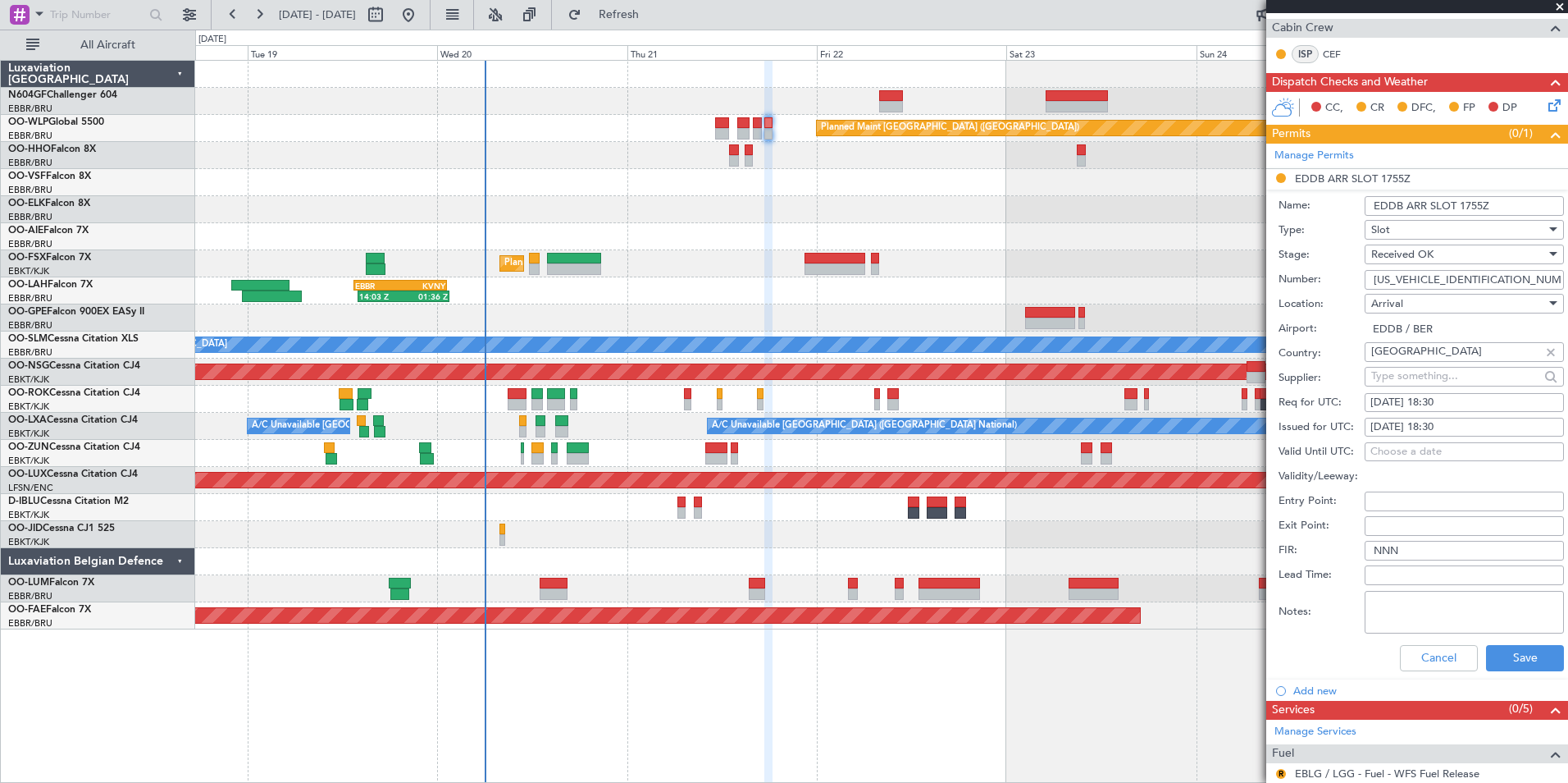
scroll to position [489, 0]
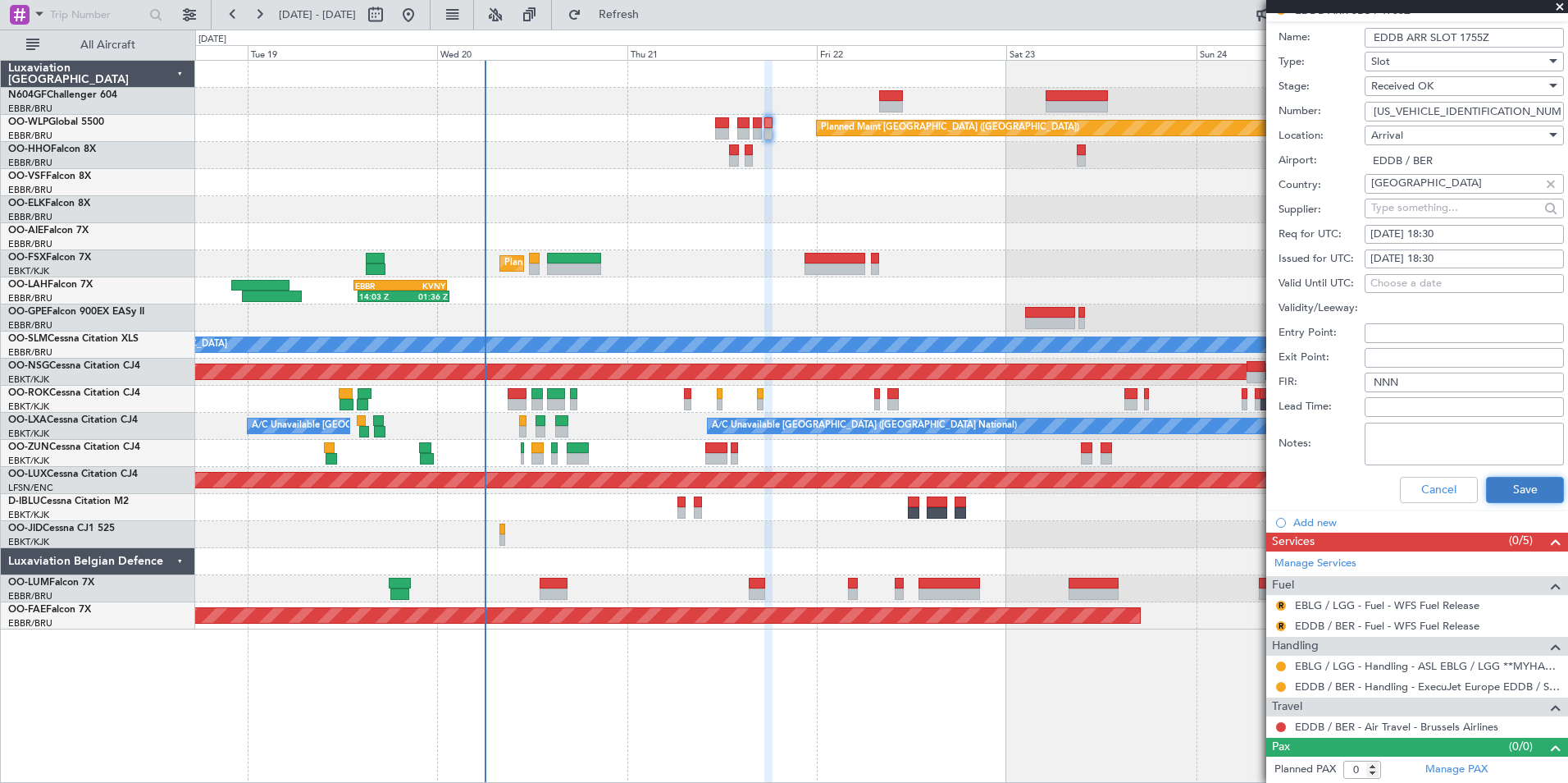
click at [1486, 501] on button "Save" at bounding box center [1525, 490] width 78 height 26
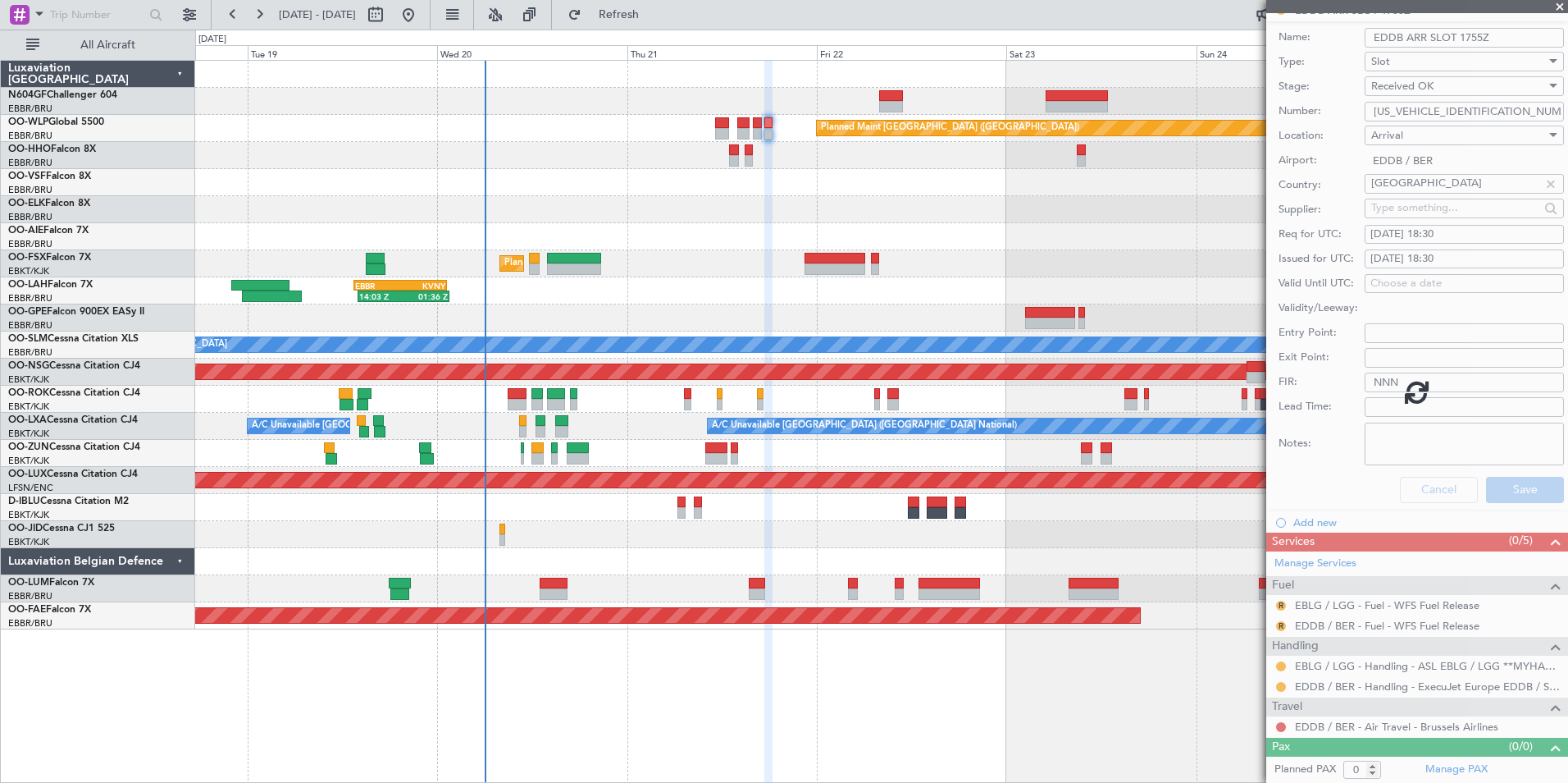
scroll to position [0, 0]
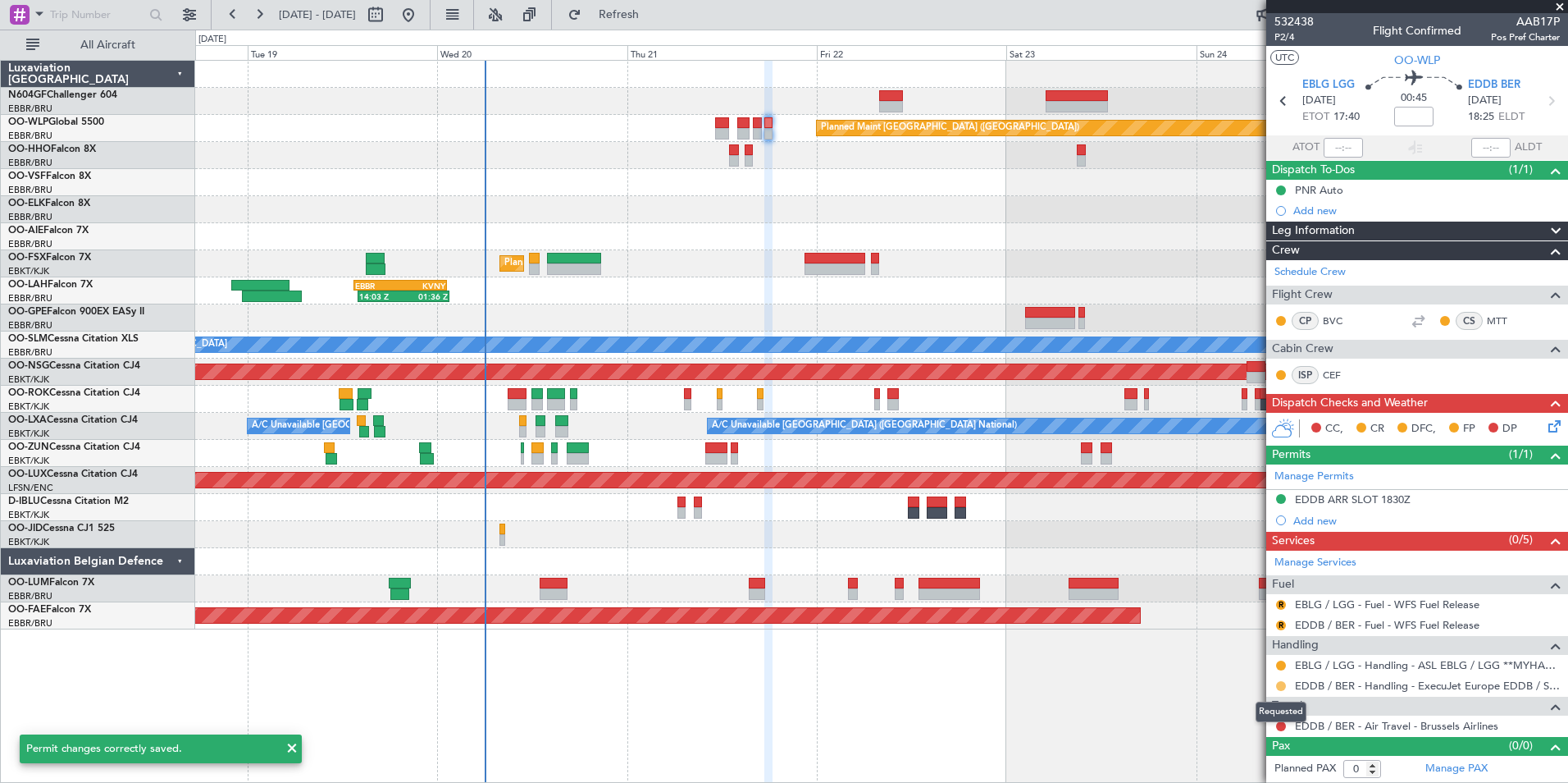
click at [1281, 688] on button at bounding box center [1280, 685] width 10 height 10
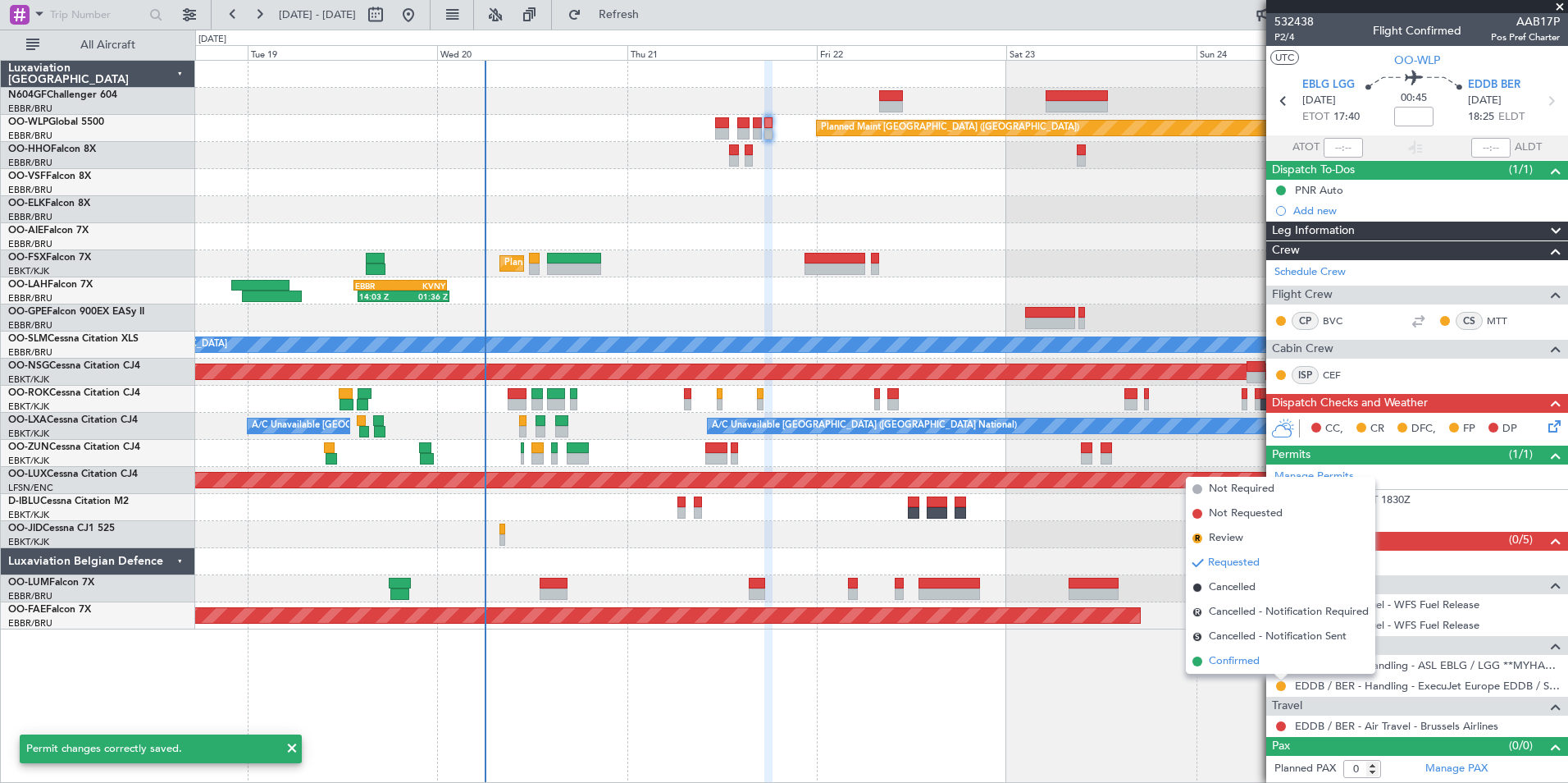
click at [1267, 653] on li "Confirmed" at bounding box center [1280, 661] width 190 height 24
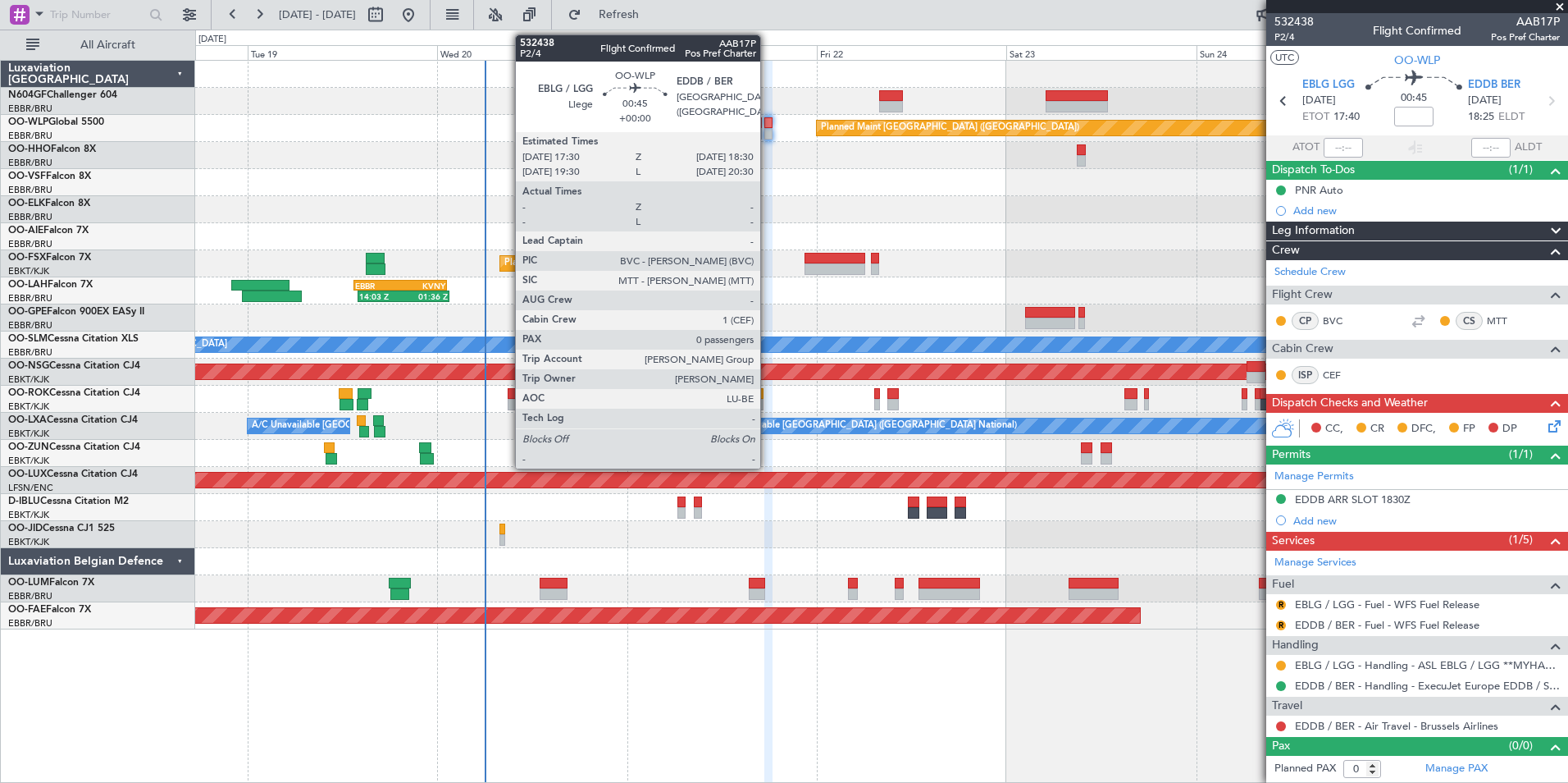
click at [768, 130] on div at bounding box center [768, 133] width 8 height 11
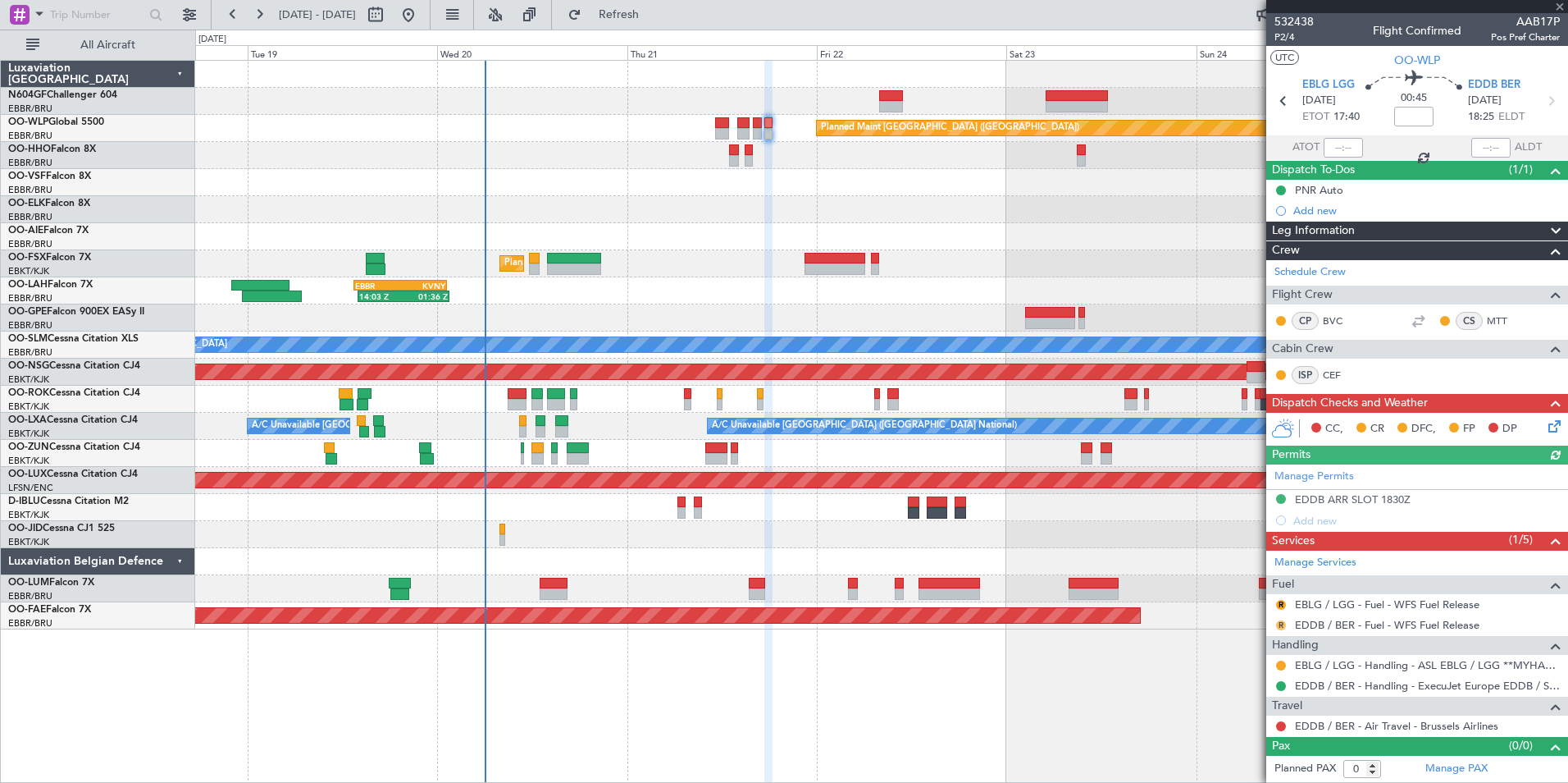
click at [1284, 621] on button "R" at bounding box center [1280, 625] width 10 height 10
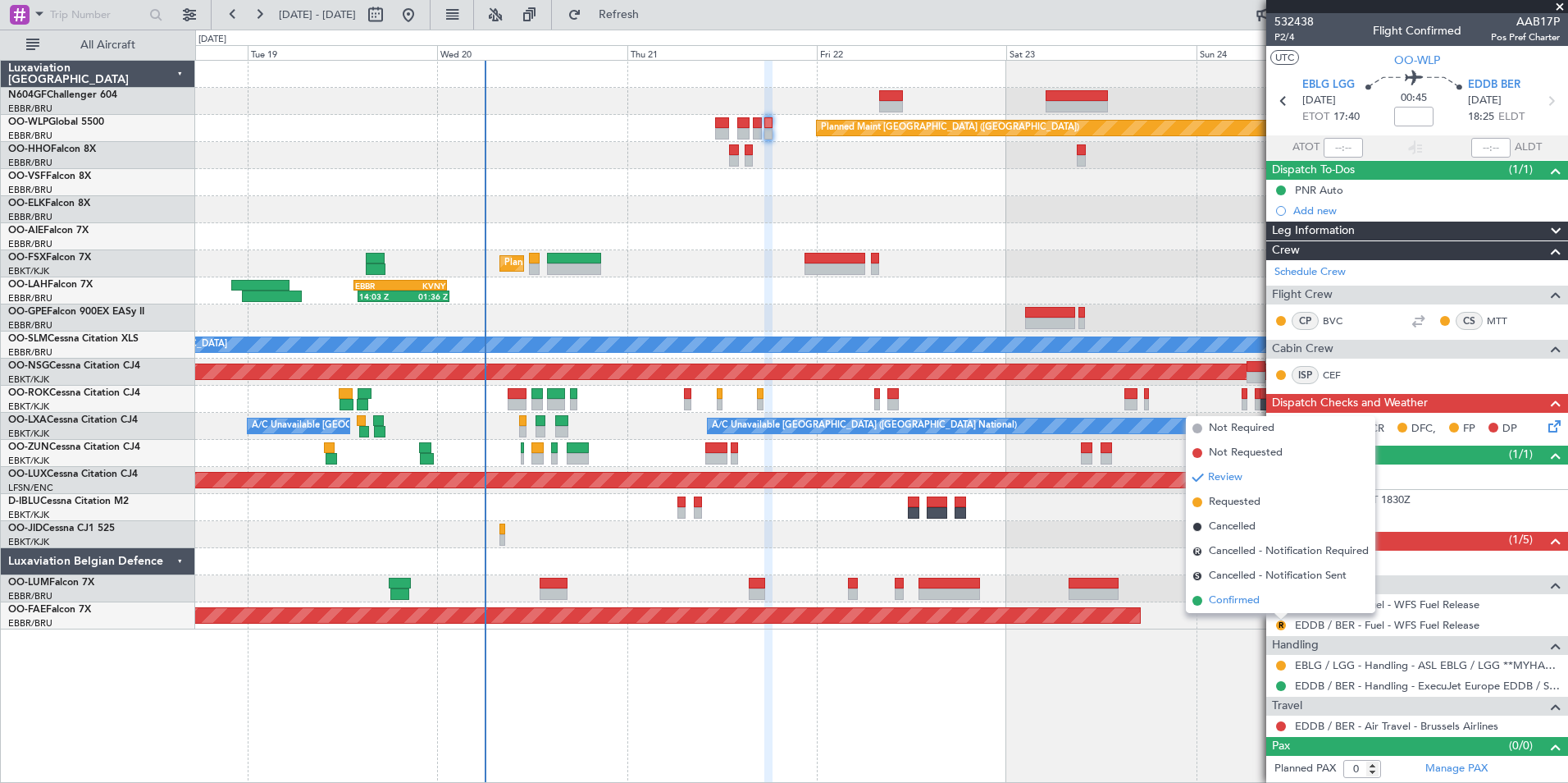
click at [1217, 603] on span "Confirmed" at bounding box center [1234, 601] width 51 height 17
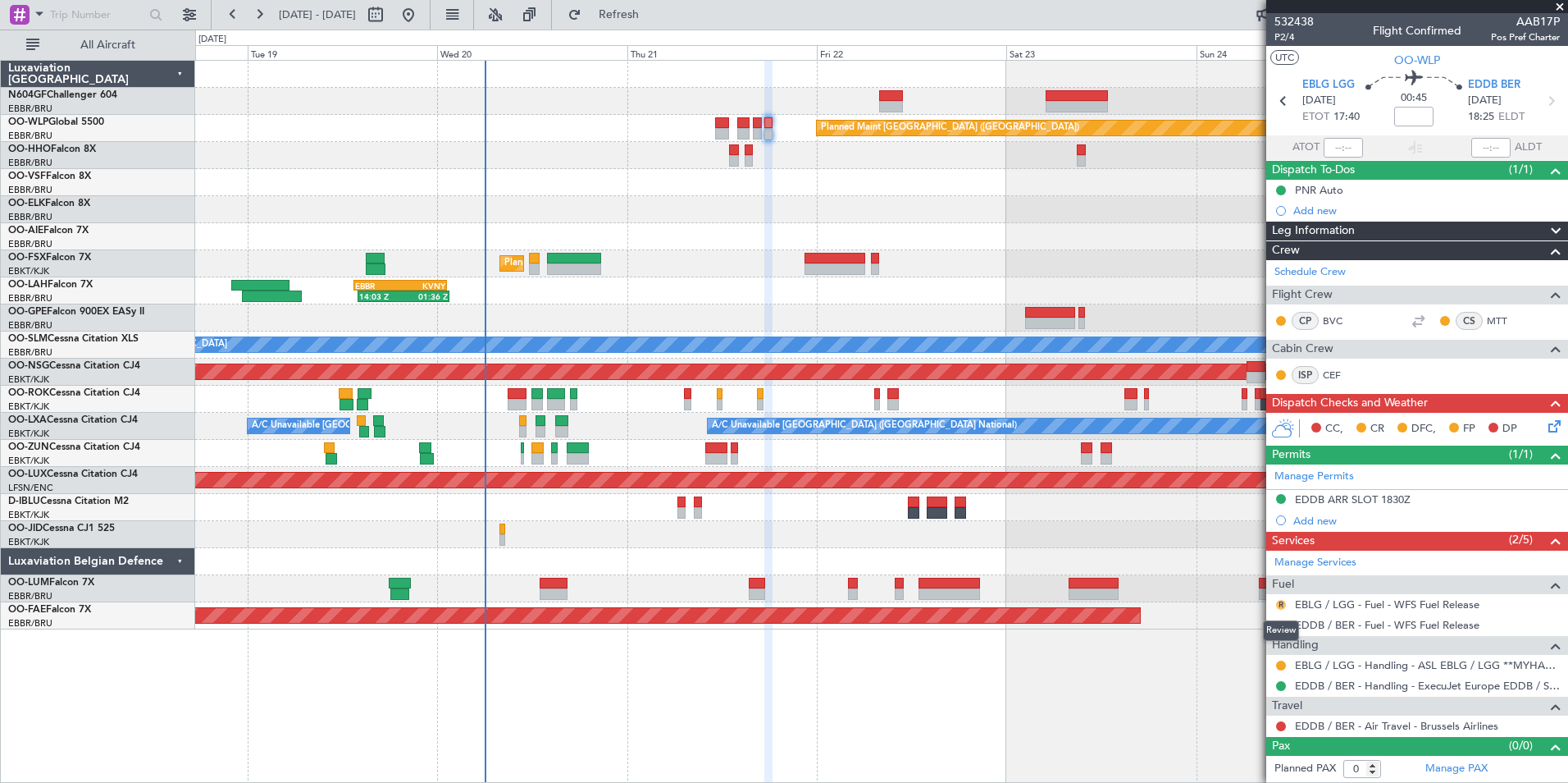
click at [1283, 604] on button "R" at bounding box center [1280, 604] width 10 height 10
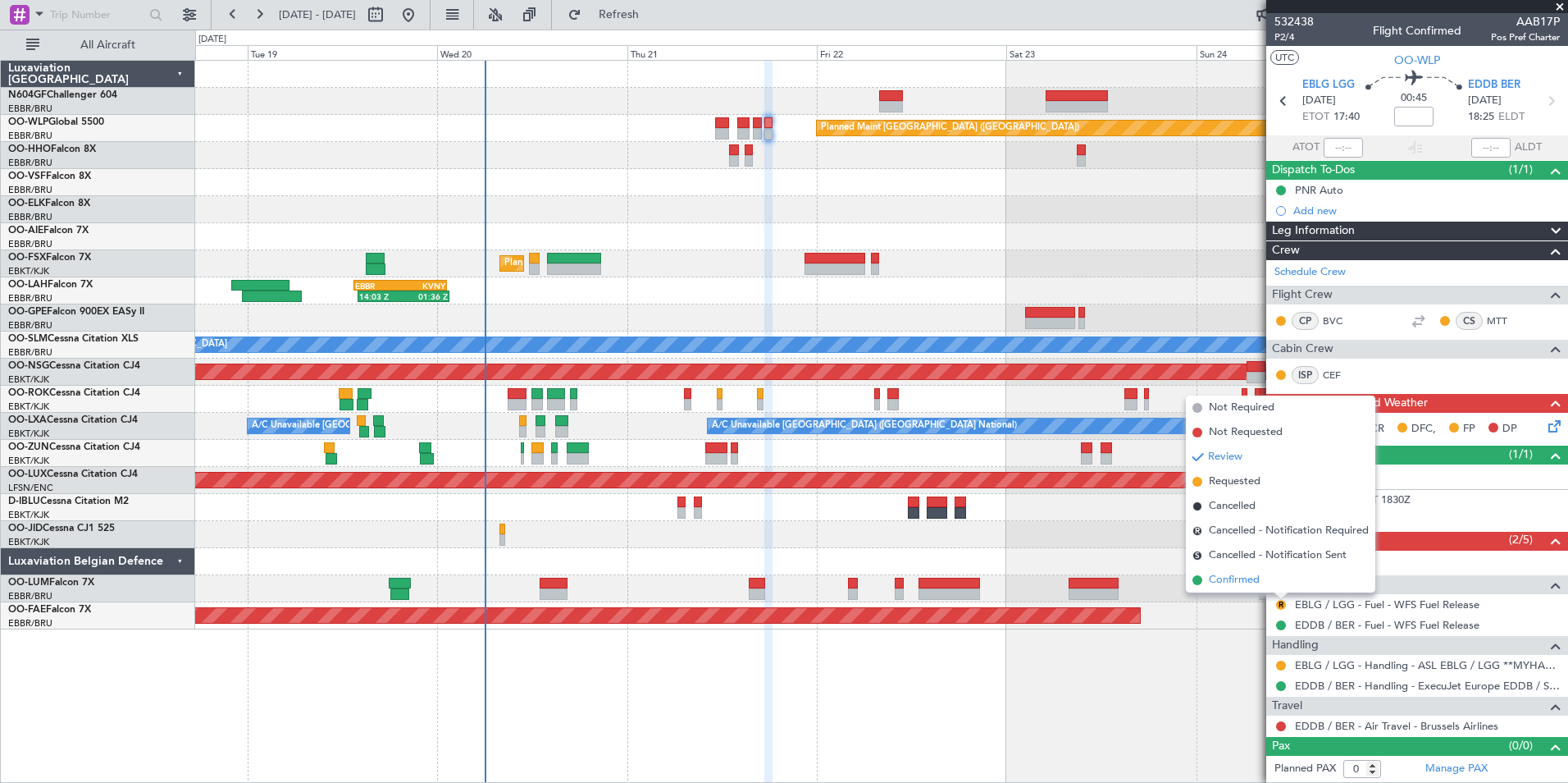
click at [1253, 584] on span "Confirmed" at bounding box center [1234, 580] width 51 height 17
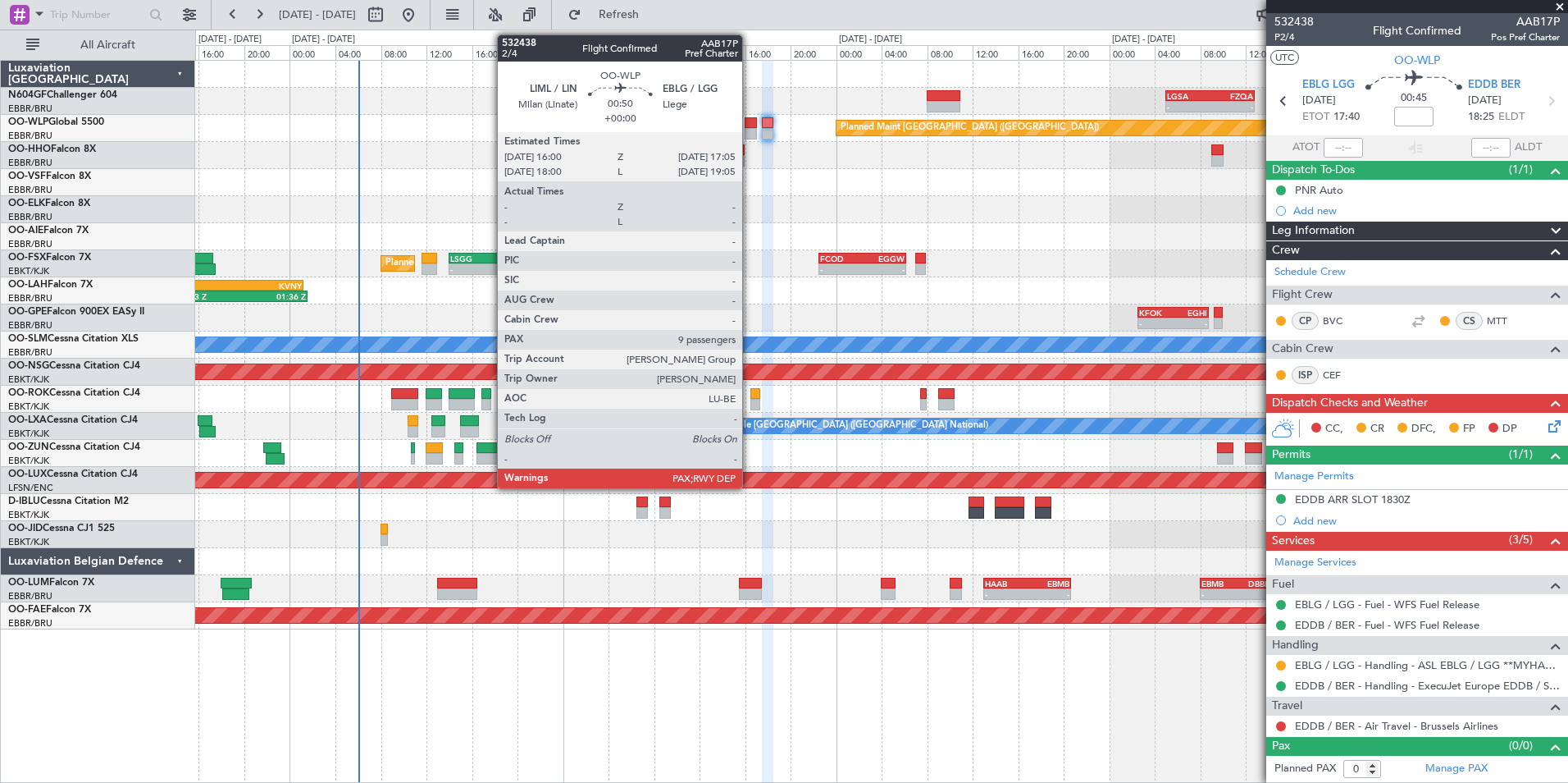
click at [749, 133] on div at bounding box center [751, 133] width 13 height 11
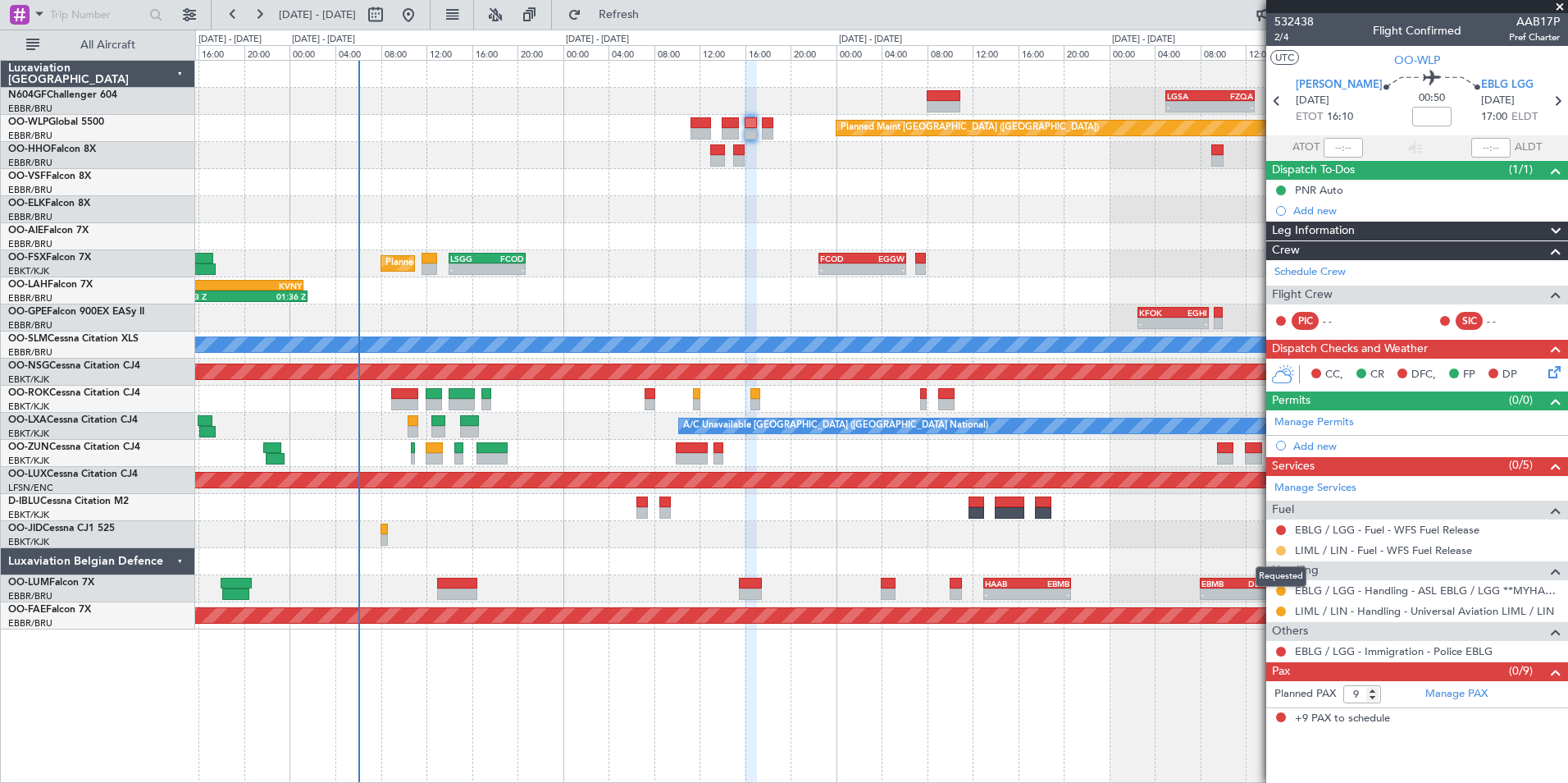
click at [1281, 546] on button at bounding box center [1280, 550] width 10 height 10
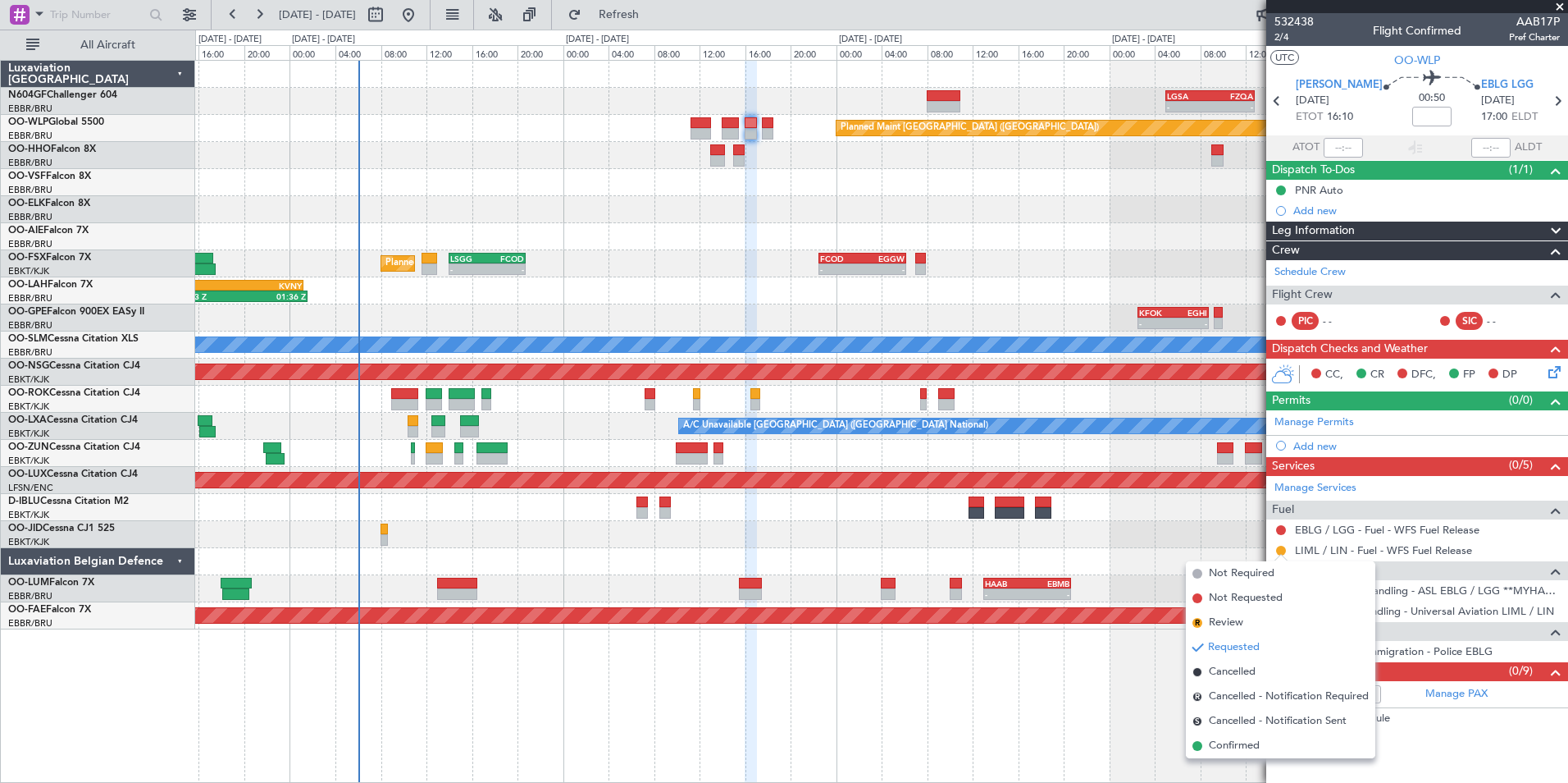
click at [1040, 661] on div "- - LGSA 05:00 Z FZQA 12:50 Z Planned Maint Berlin (Brandenburg) Planned Maint …" at bounding box center [881, 421] width 1373 height 722
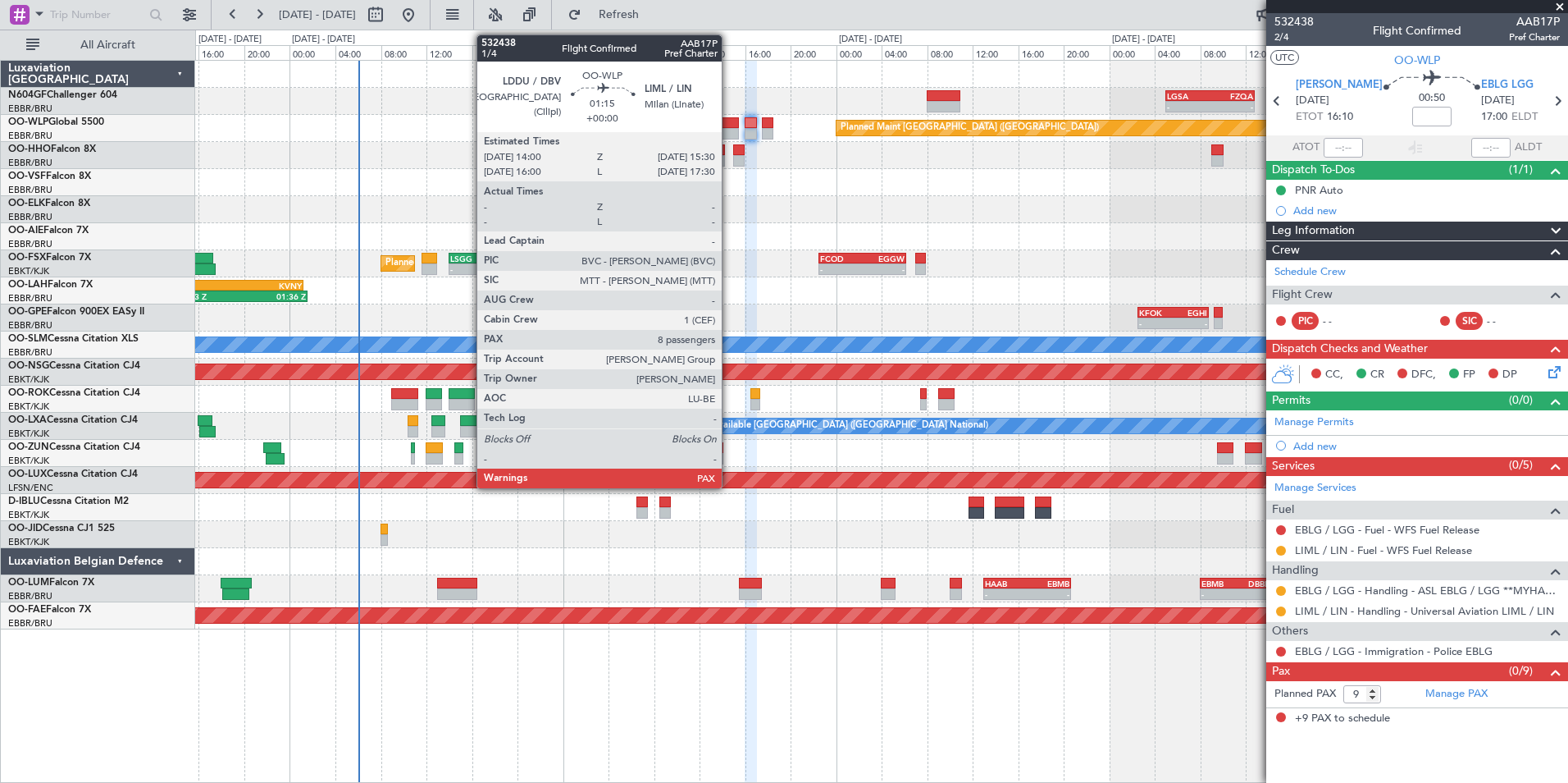
click at [729, 122] on div at bounding box center [730, 123] width 18 height 11
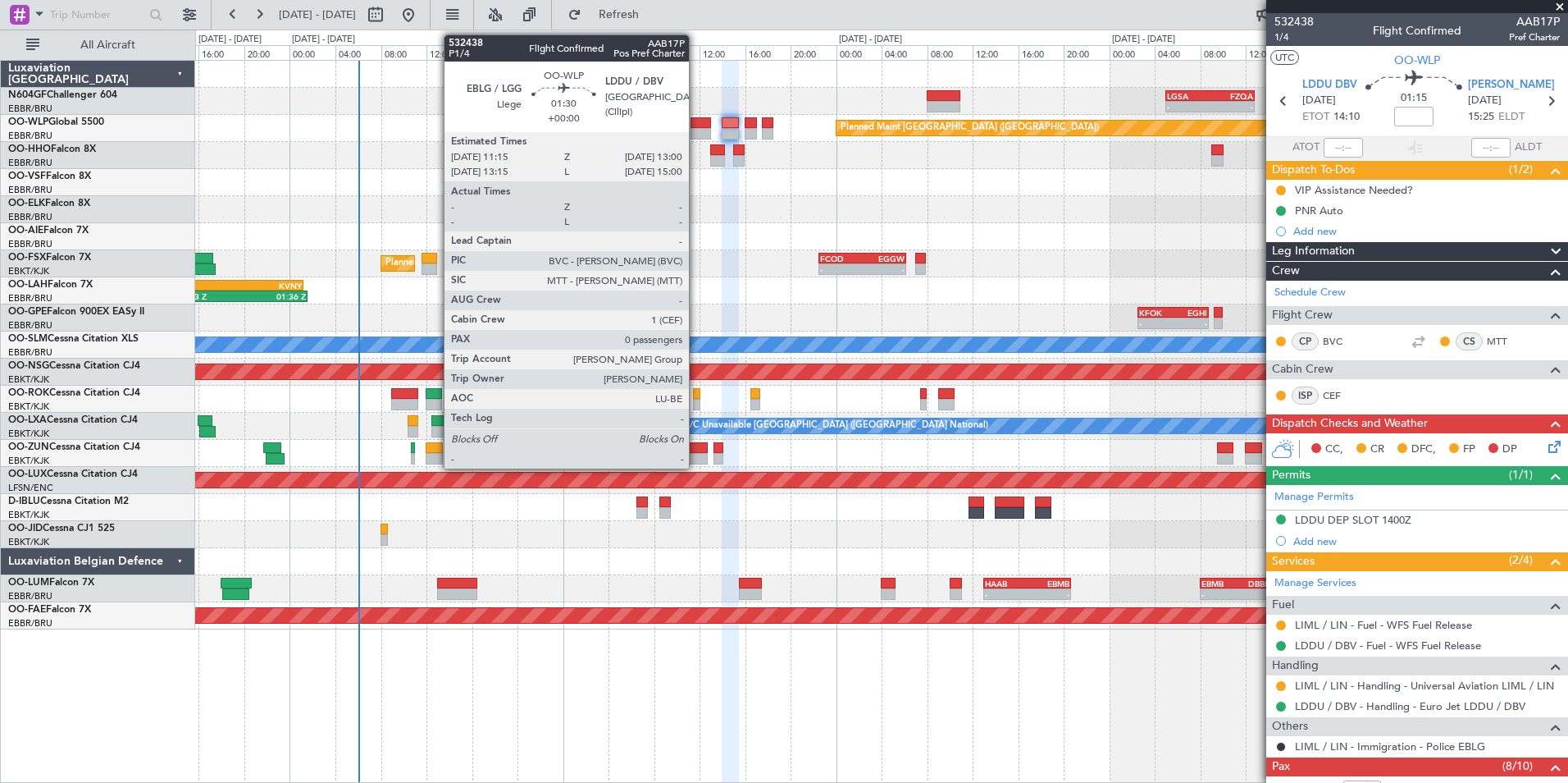
click at [696, 125] on div at bounding box center [701, 123] width 20 height 11
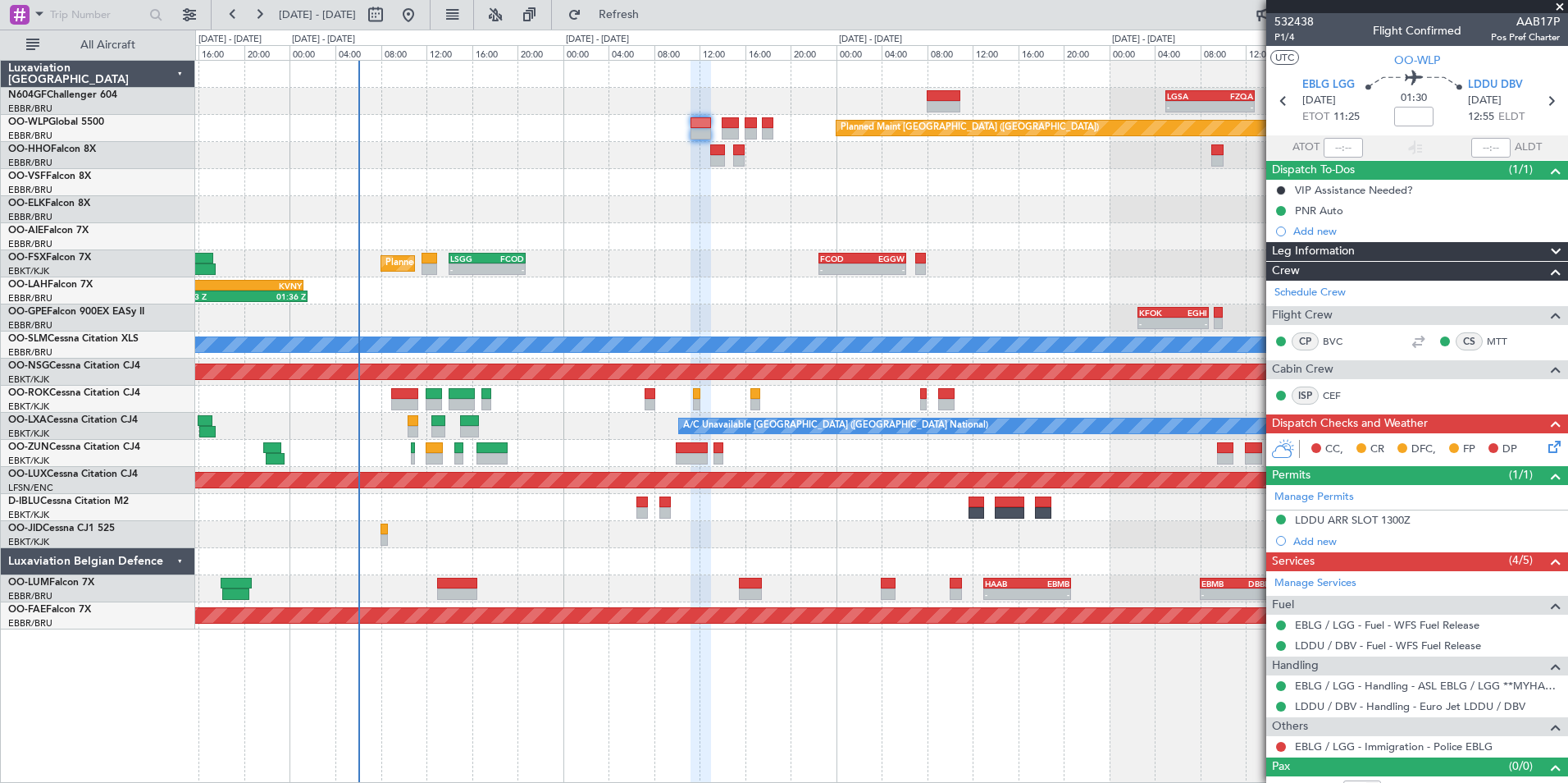
scroll to position [20, 0]
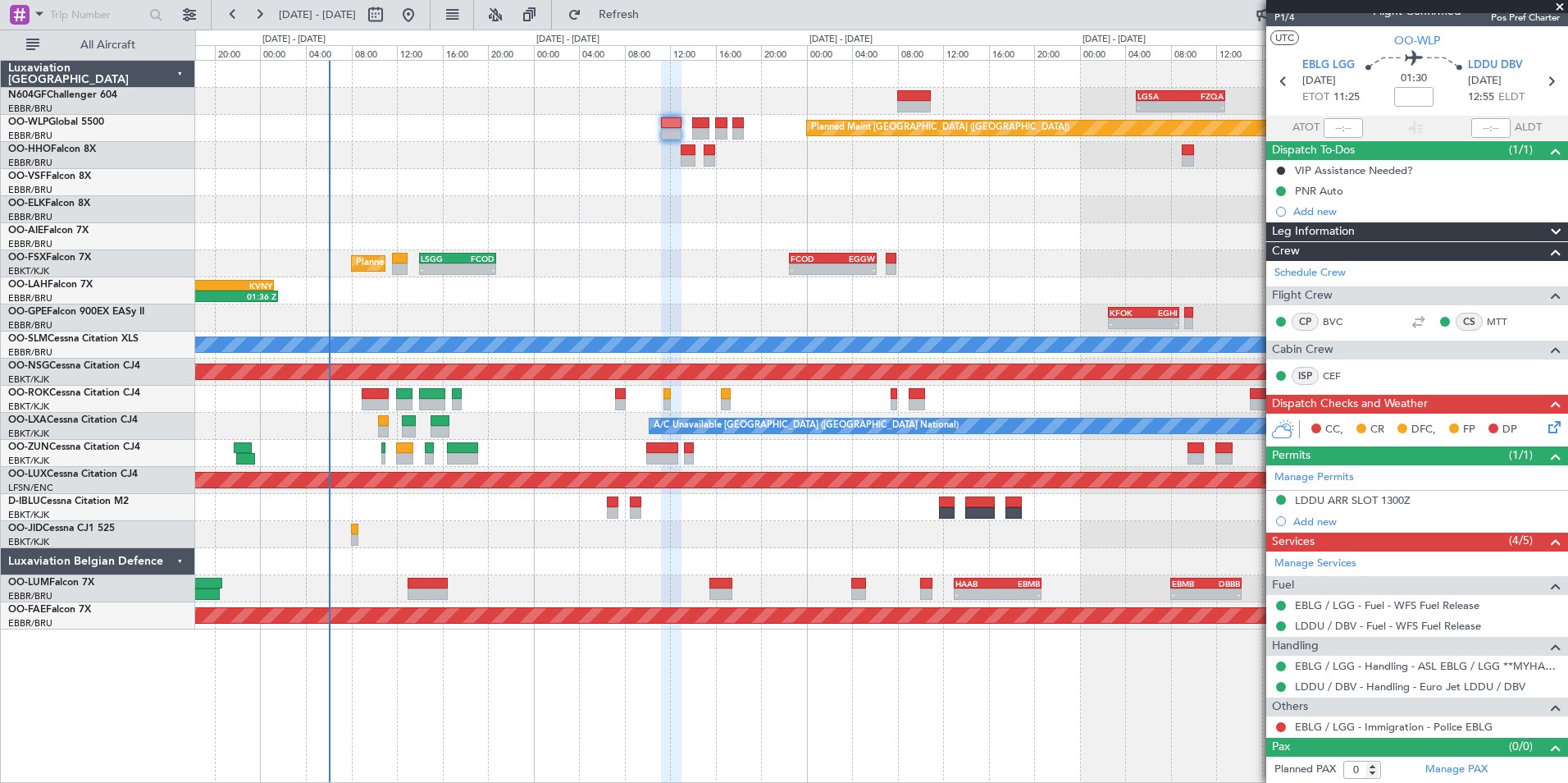
click at [626, 147] on div at bounding box center [881, 155] width 1372 height 27
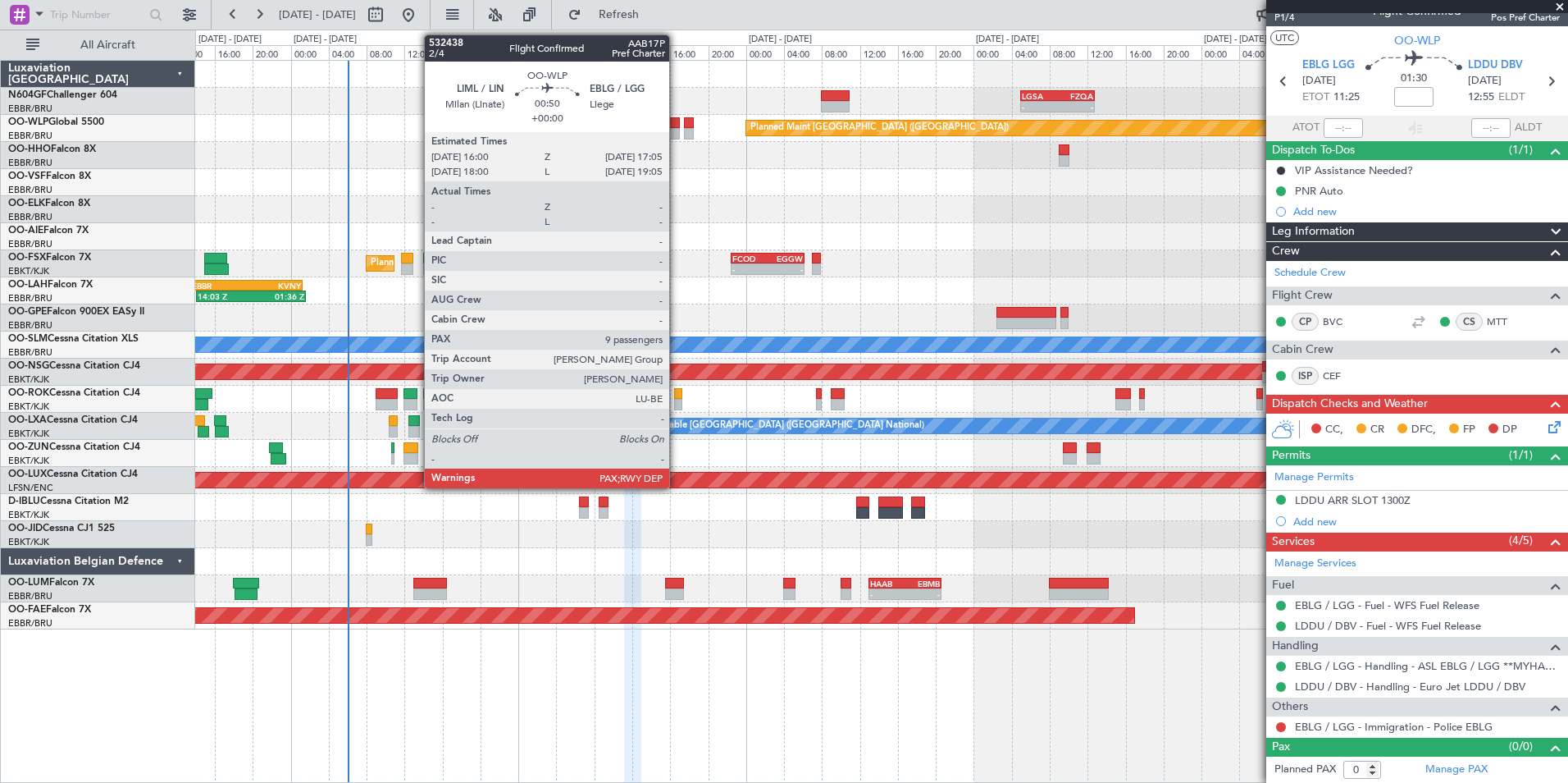
click at [676, 128] on div at bounding box center [674, 133] width 10 height 11
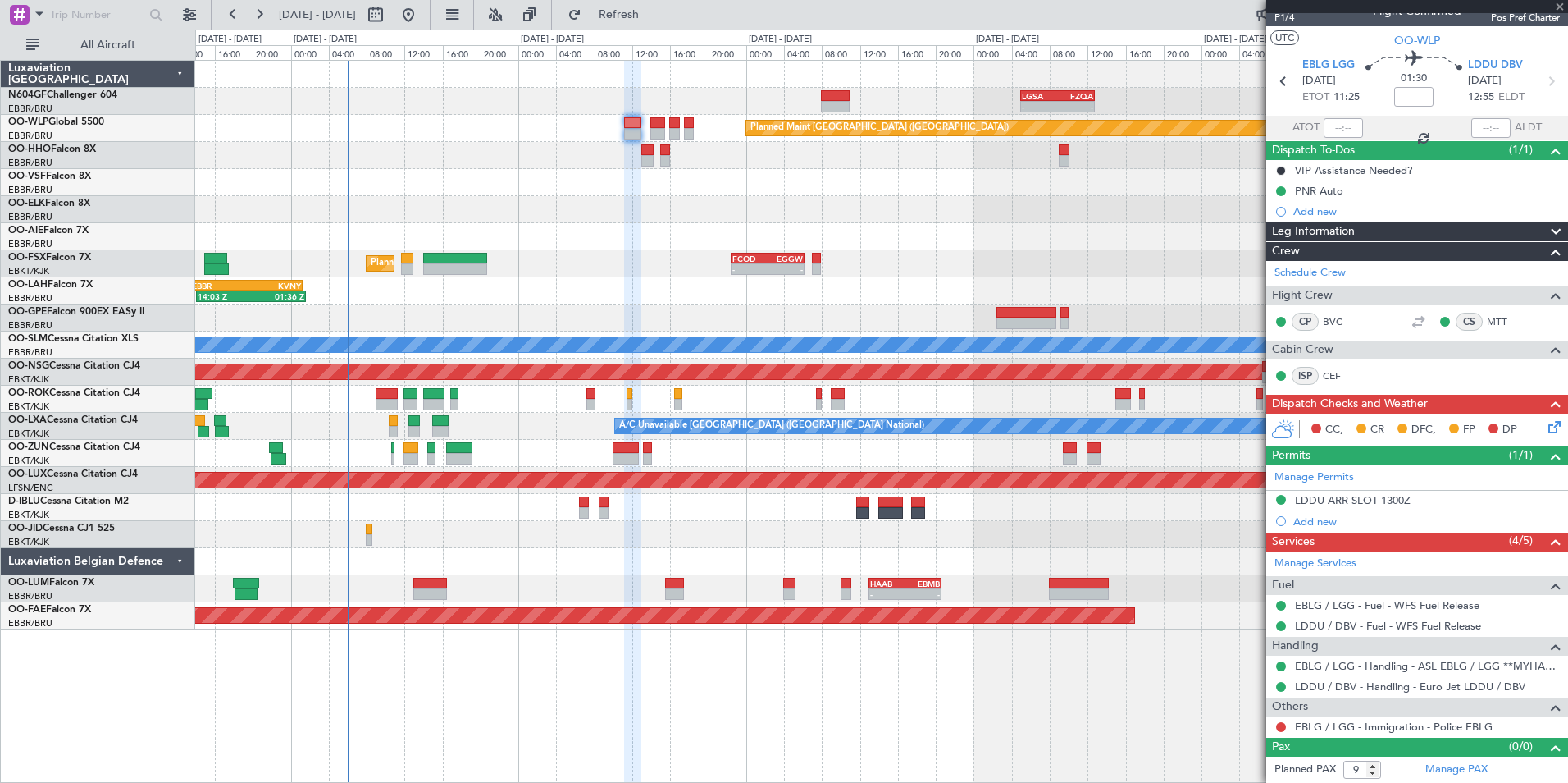
scroll to position [0, 0]
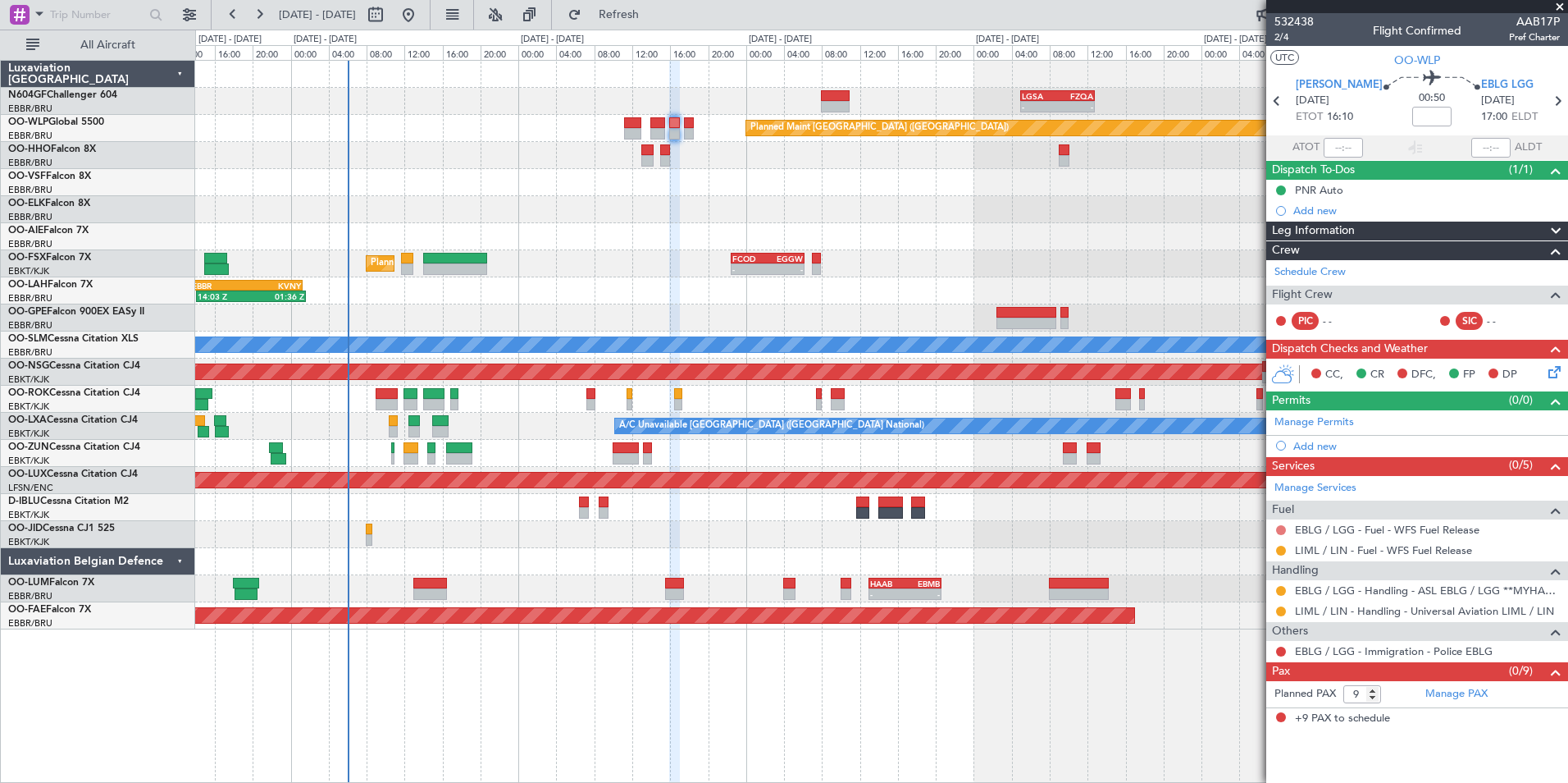
click at [1280, 527] on button at bounding box center [1280, 530] width 10 height 10
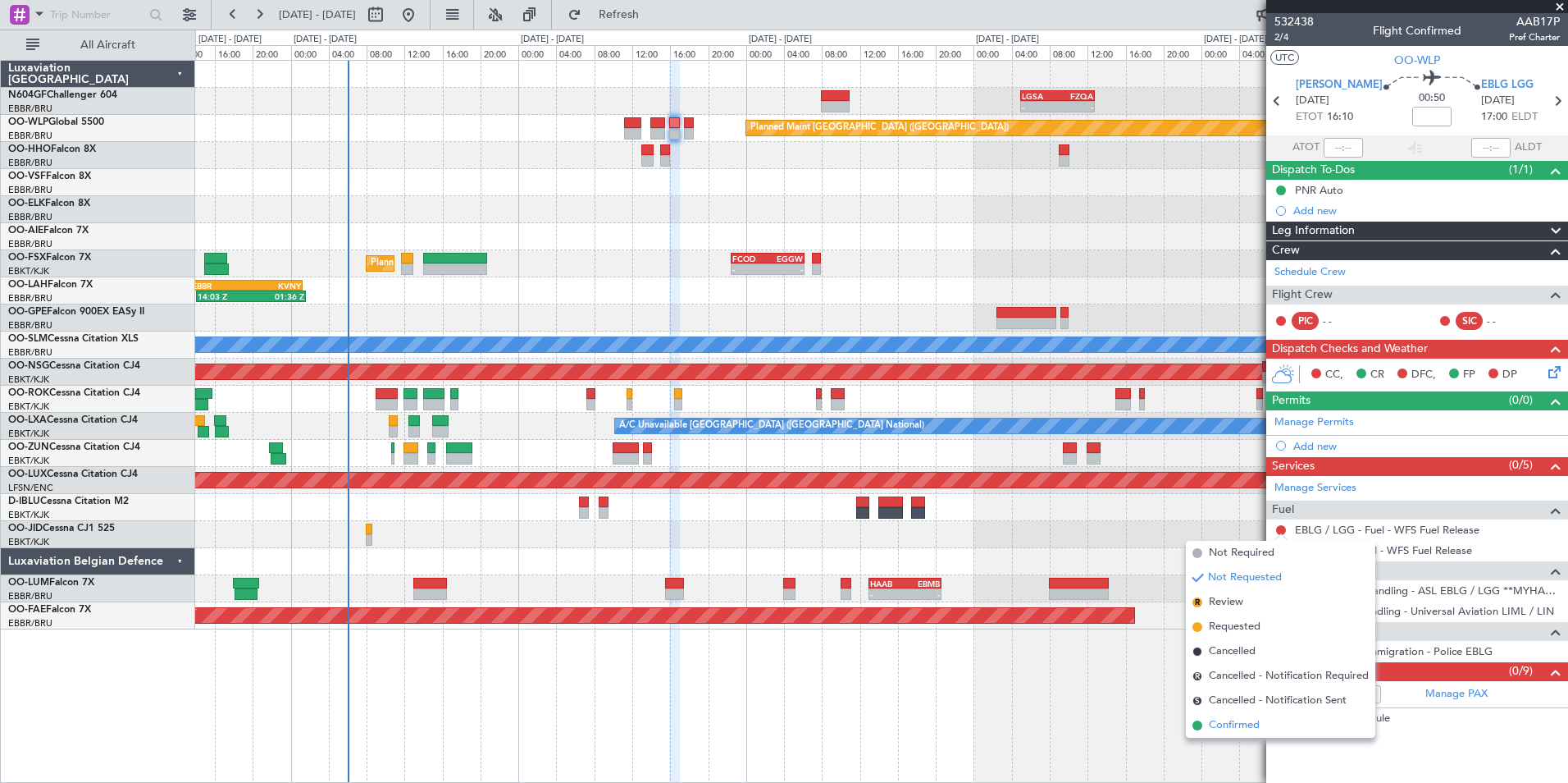
click at [1240, 726] on span "Confirmed" at bounding box center [1234, 725] width 51 height 17
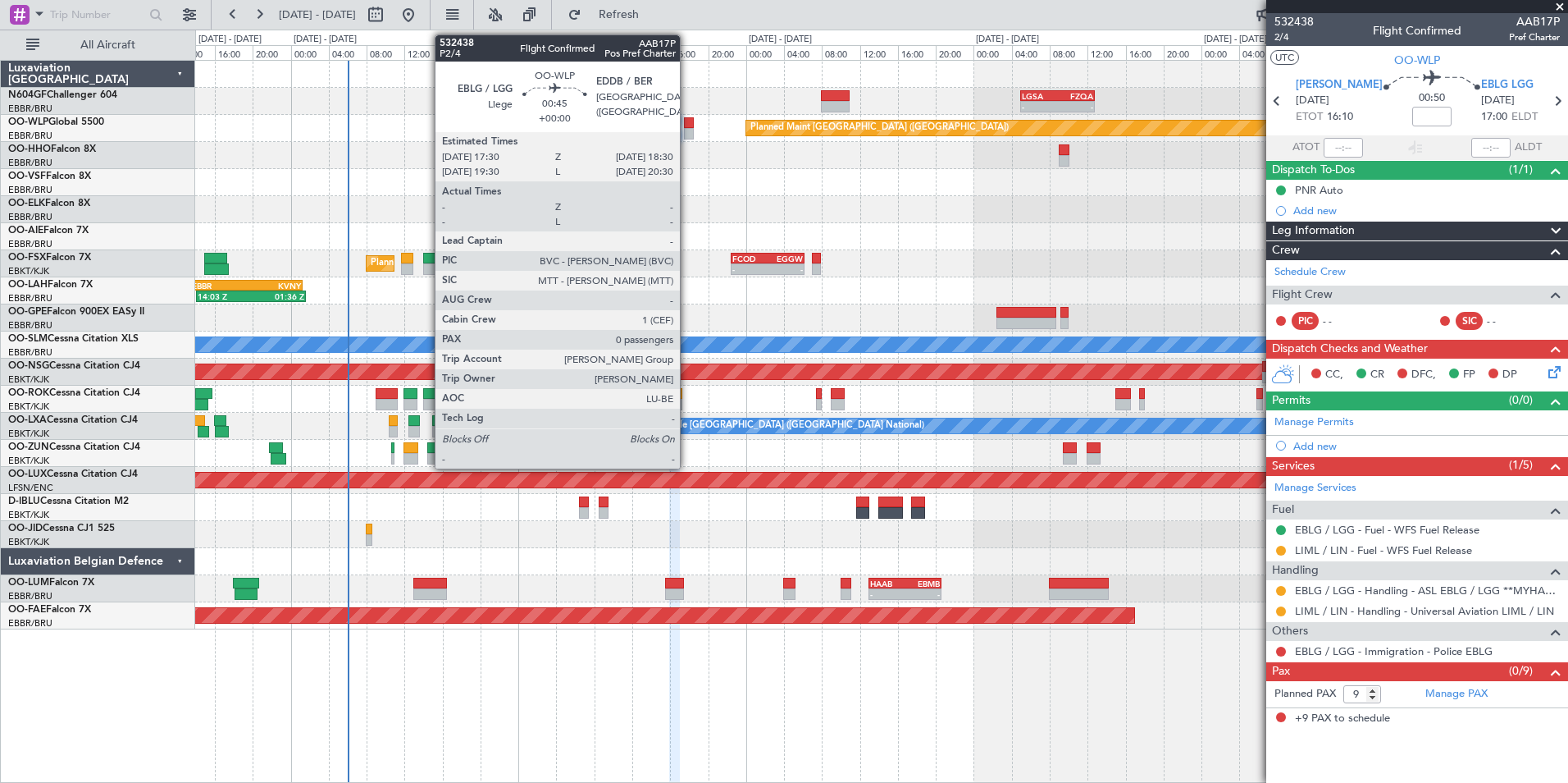
click at [688, 128] on div at bounding box center [689, 133] width 10 height 11
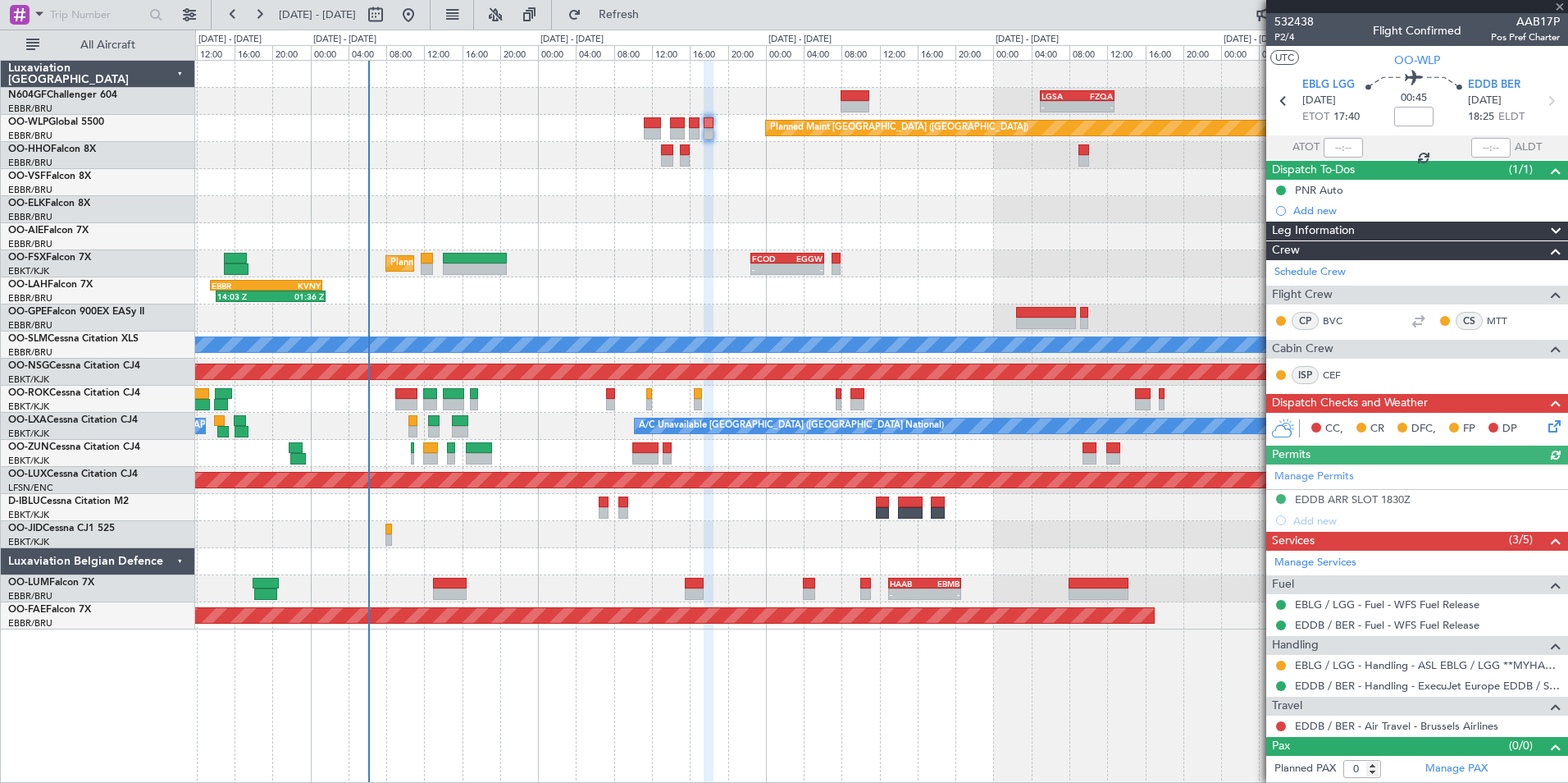
click at [988, 245] on div at bounding box center [881, 236] width 1372 height 27
click at [691, 222] on div at bounding box center [881, 209] width 1372 height 27
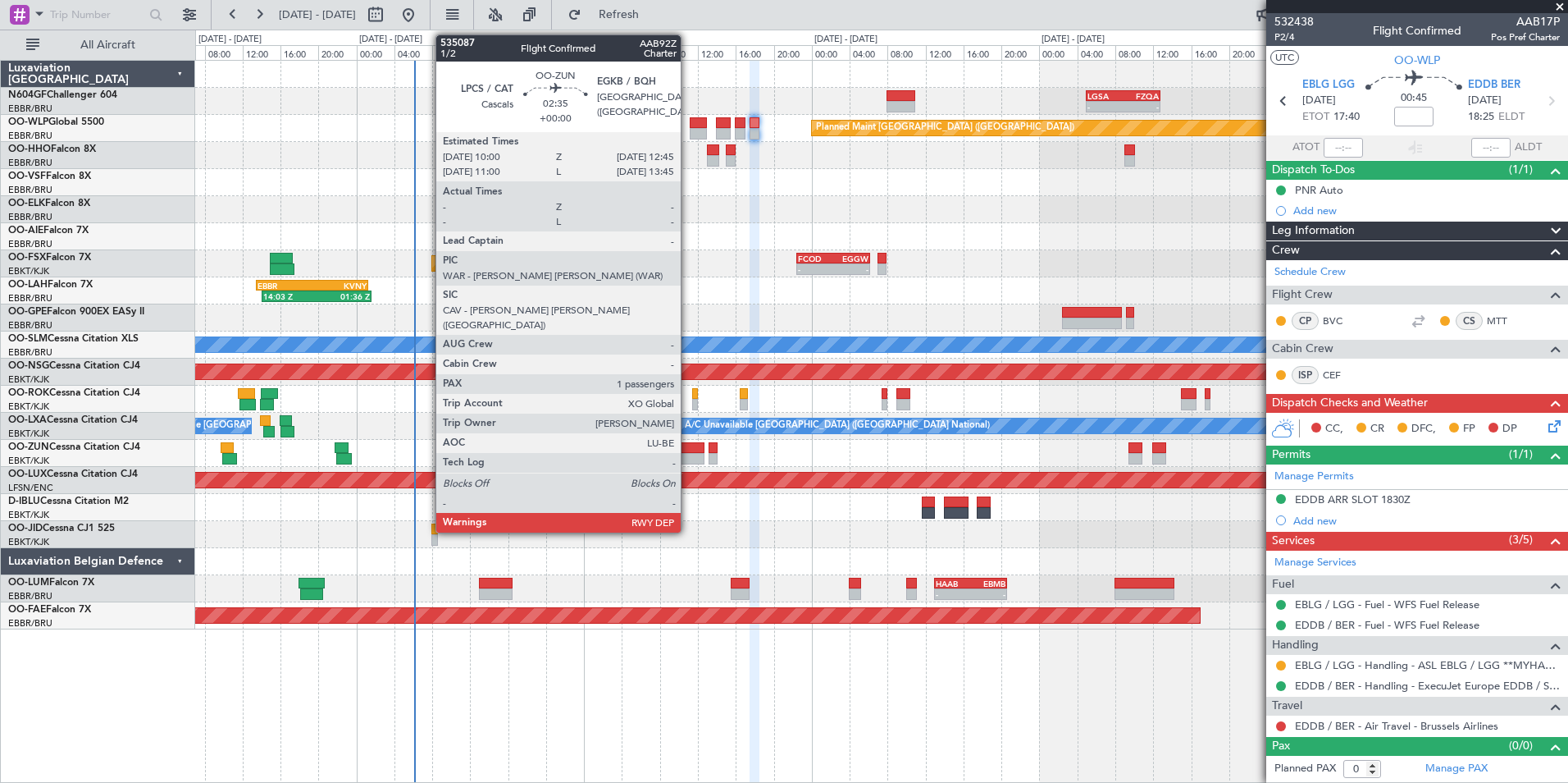
click at [688, 454] on div at bounding box center [691, 458] width 26 height 11
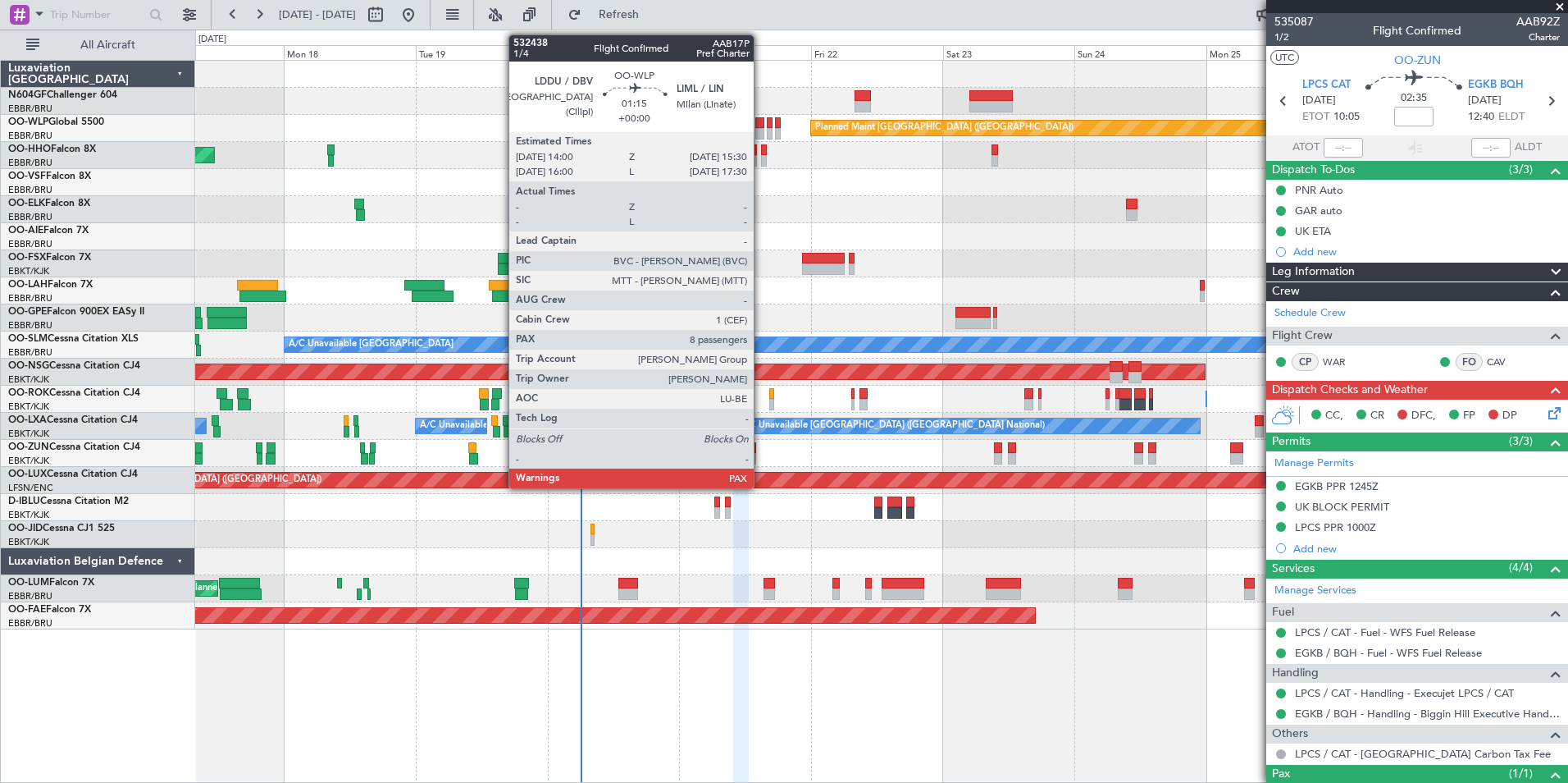
click at [761, 129] on div at bounding box center [760, 133] width 9 height 11
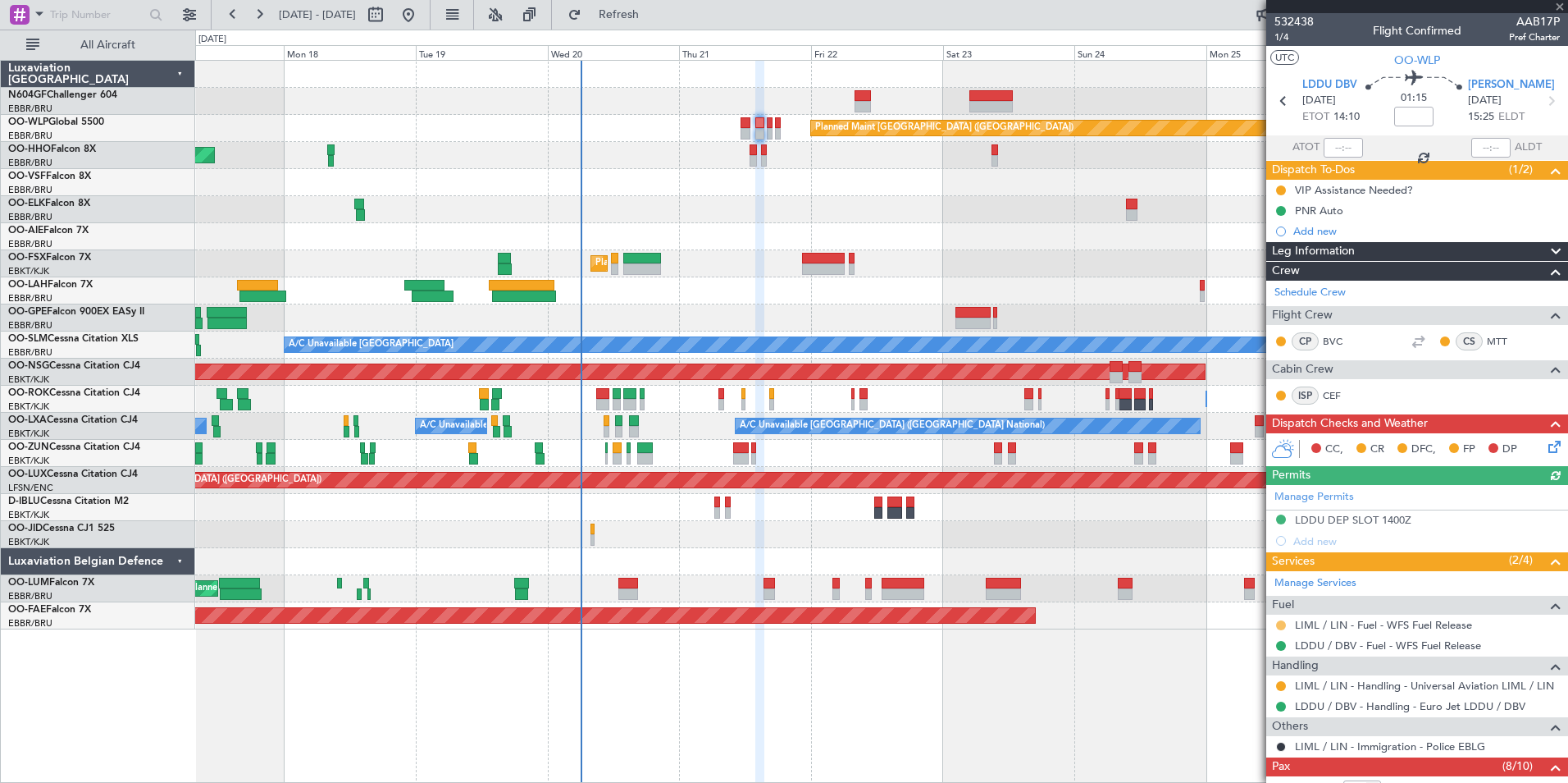
click at [1279, 623] on button at bounding box center [1280, 625] width 10 height 10
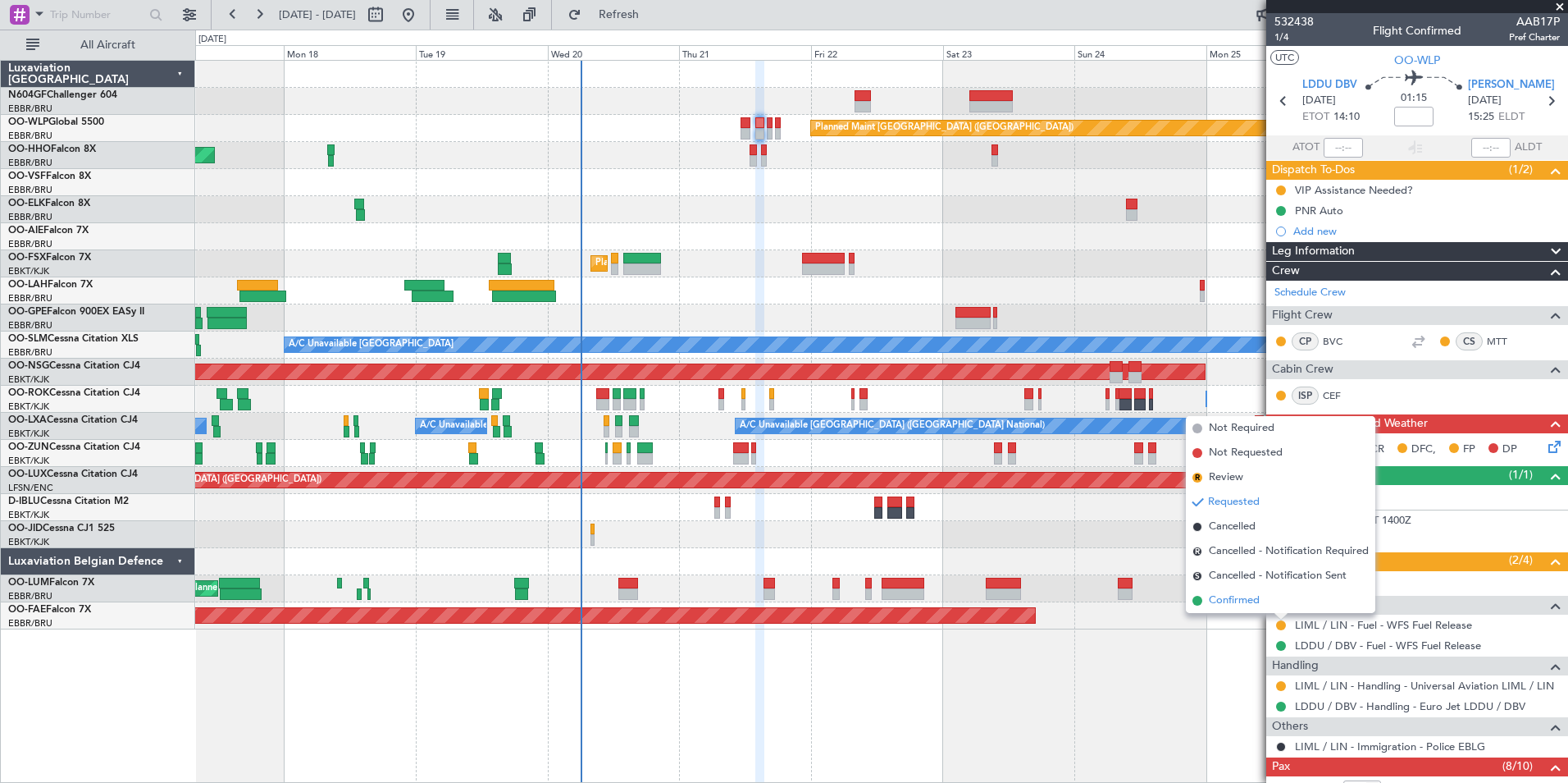
click at [1235, 608] on span "Confirmed" at bounding box center [1234, 601] width 51 height 17
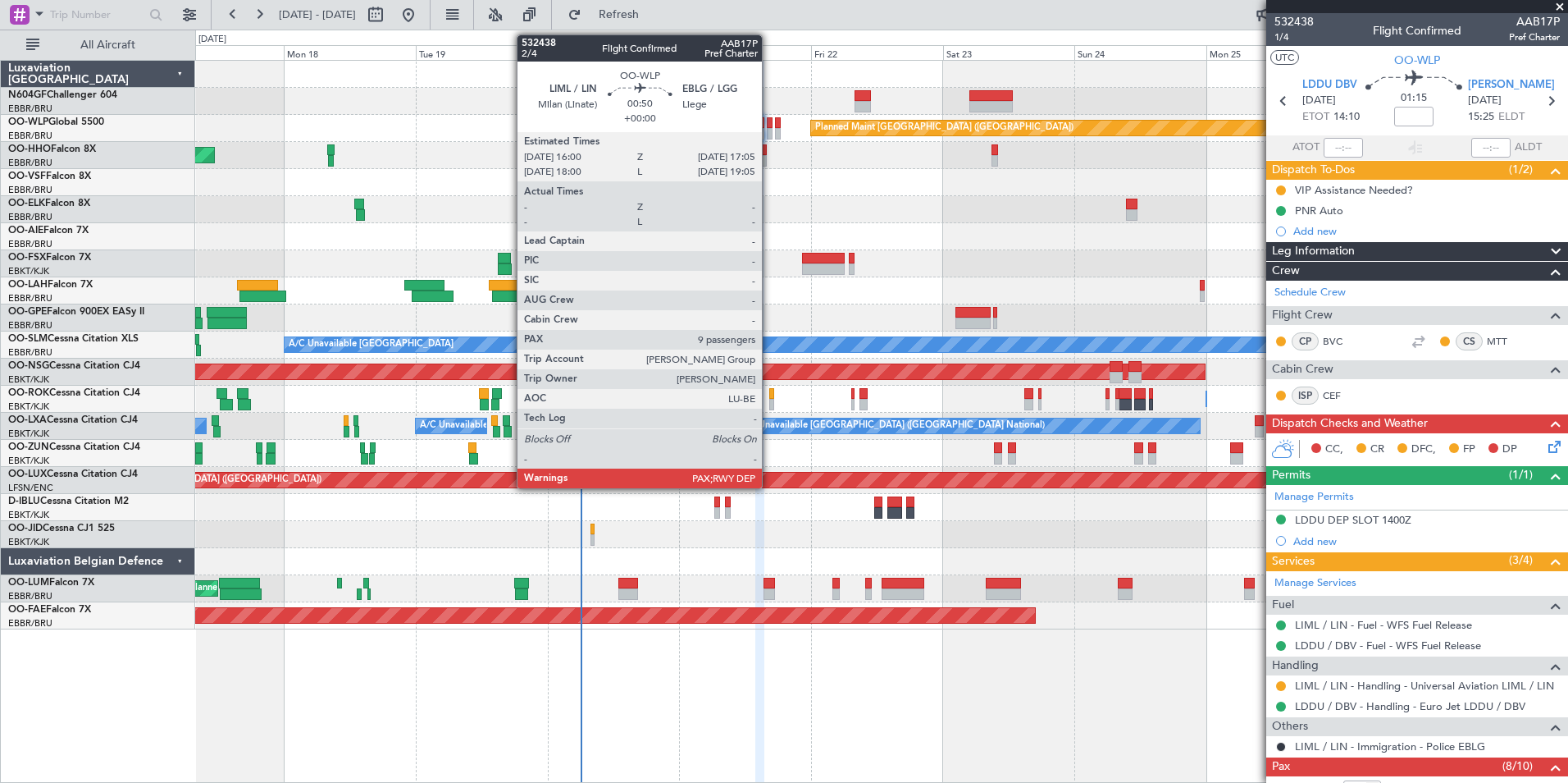
click at [770, 129] on div at bounding box center [770, 133] width 7 height 11
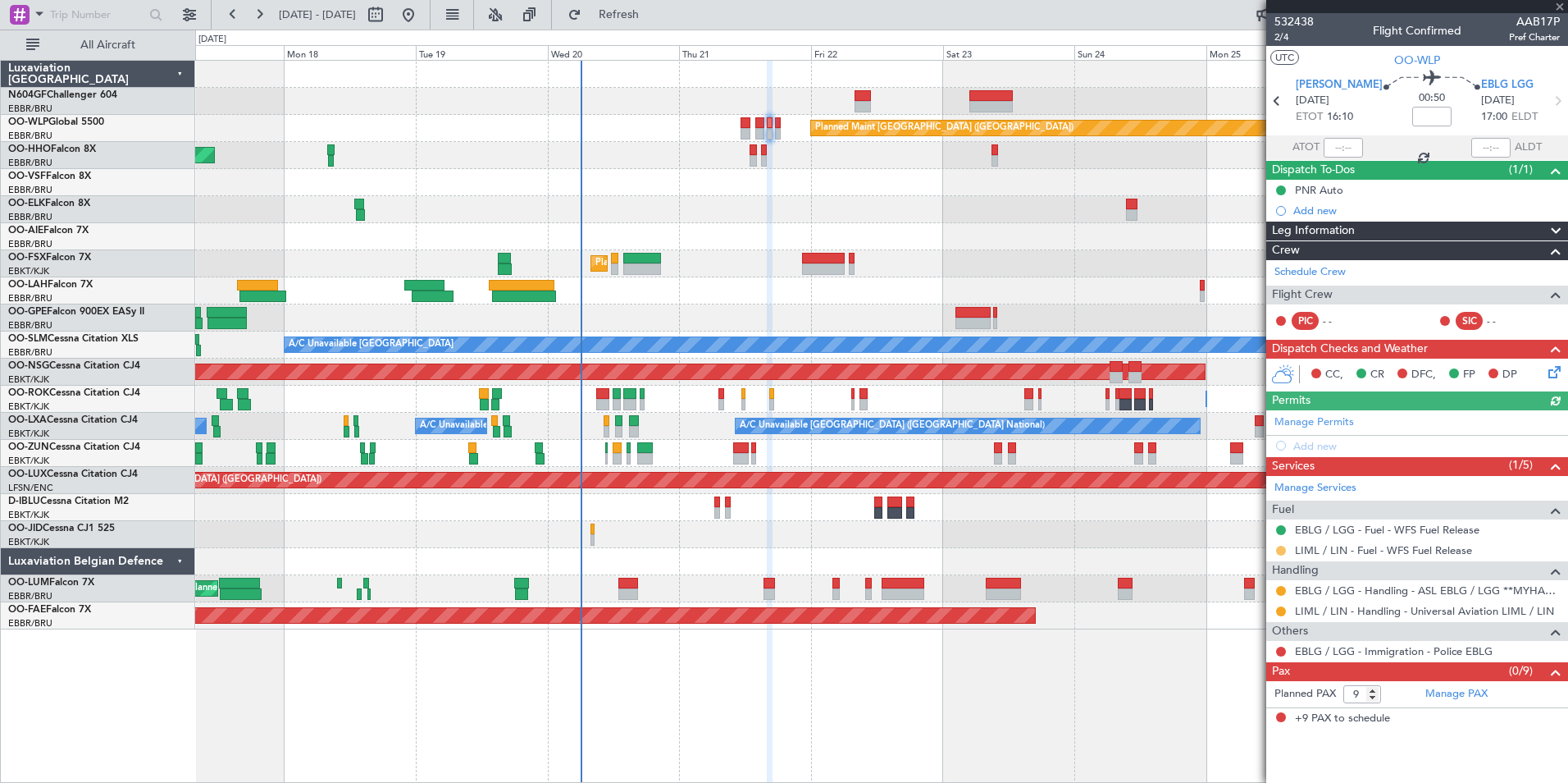
click at [1282, 549] on button at bounding box center [1280, 550] width 10 height 10
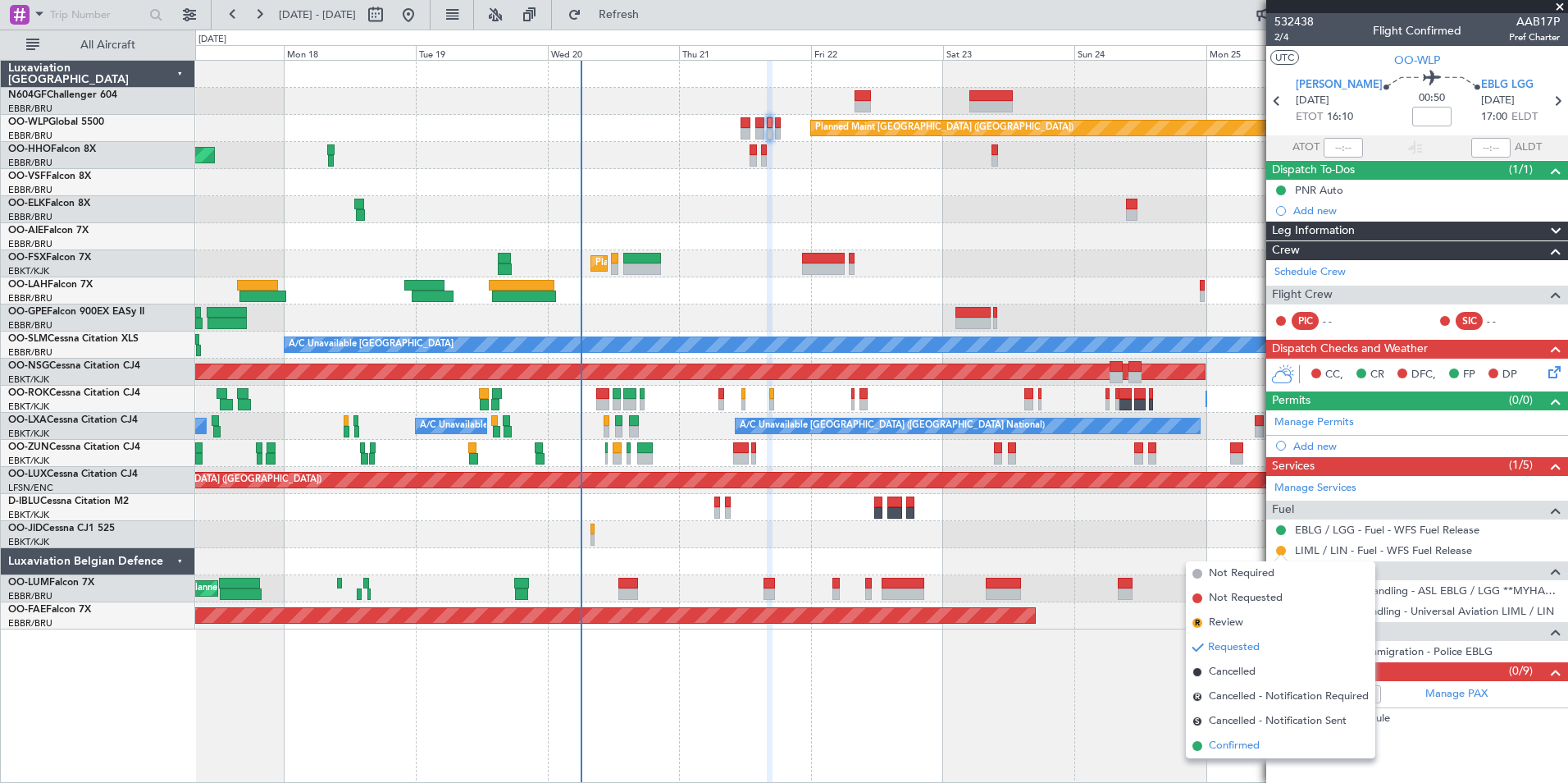
click at [1216, 745] on span "Confirmed" at bounding box center [1234, 746] width 51 height 17
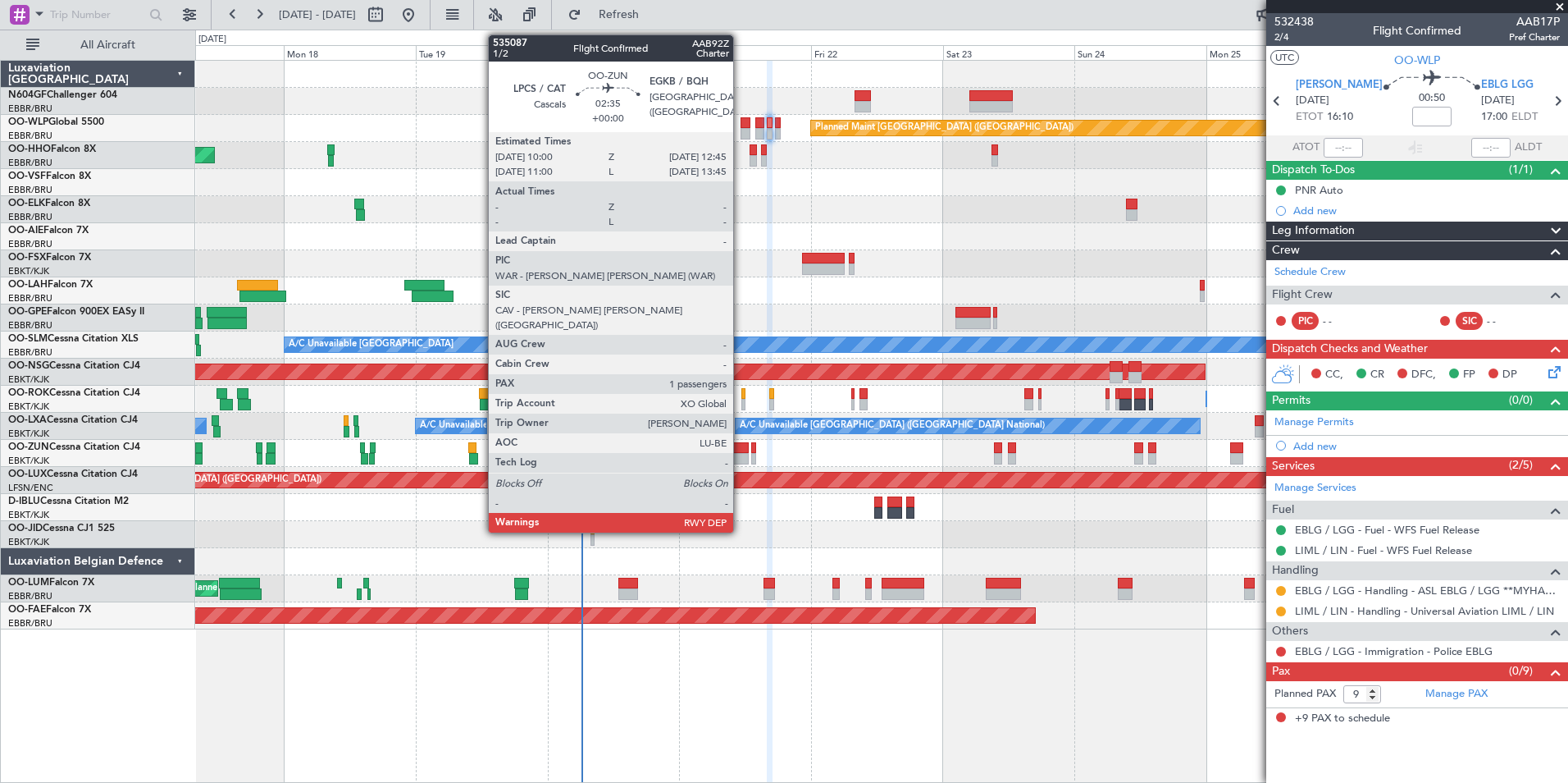
click at [741, 455] on div at bounding box center [741, 458] width 16 height 11
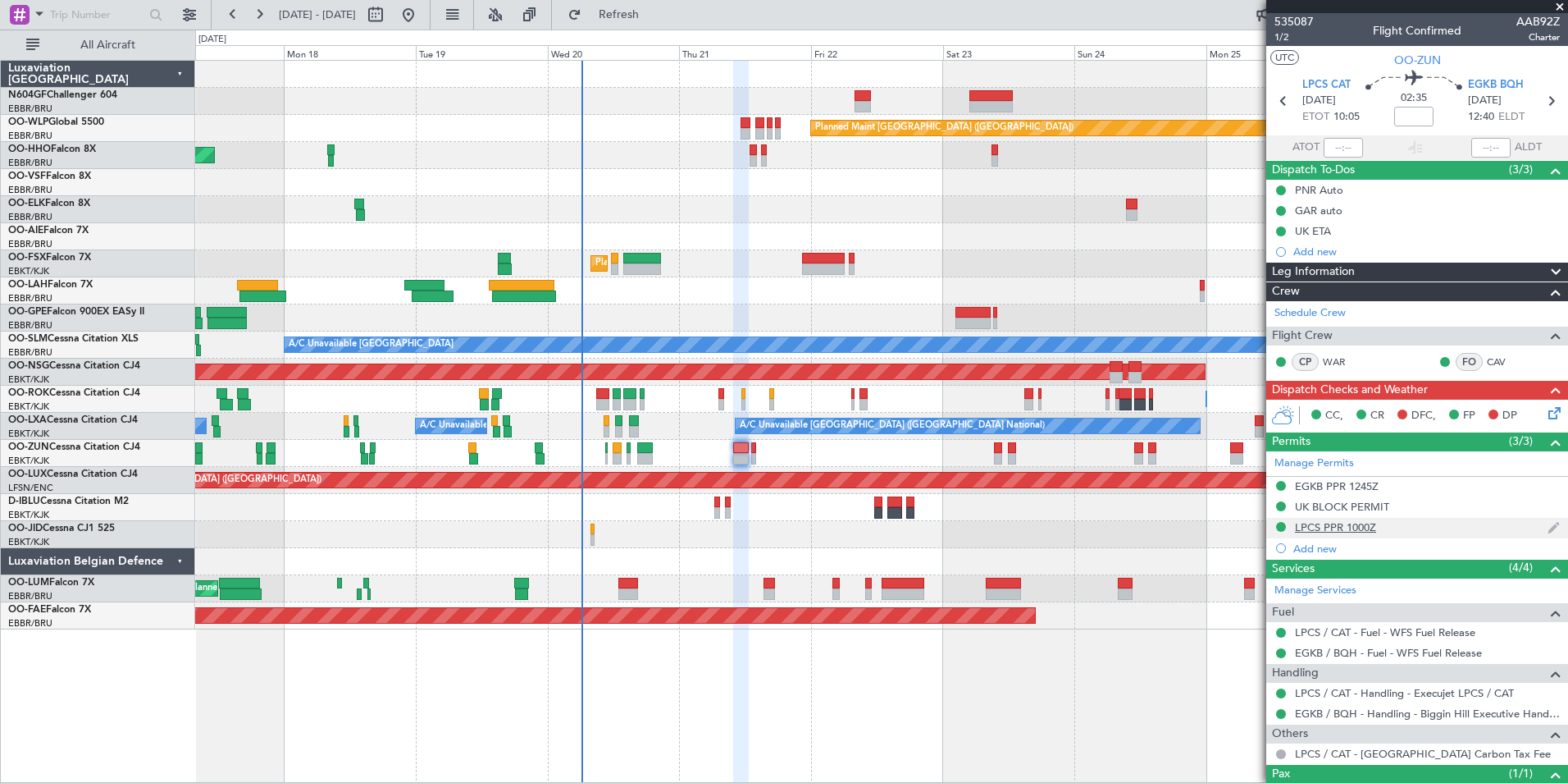
click at [1333, 525] on div "LPCS PPR 1000Z" at bounding box center [1335, 527] width 81 height 14
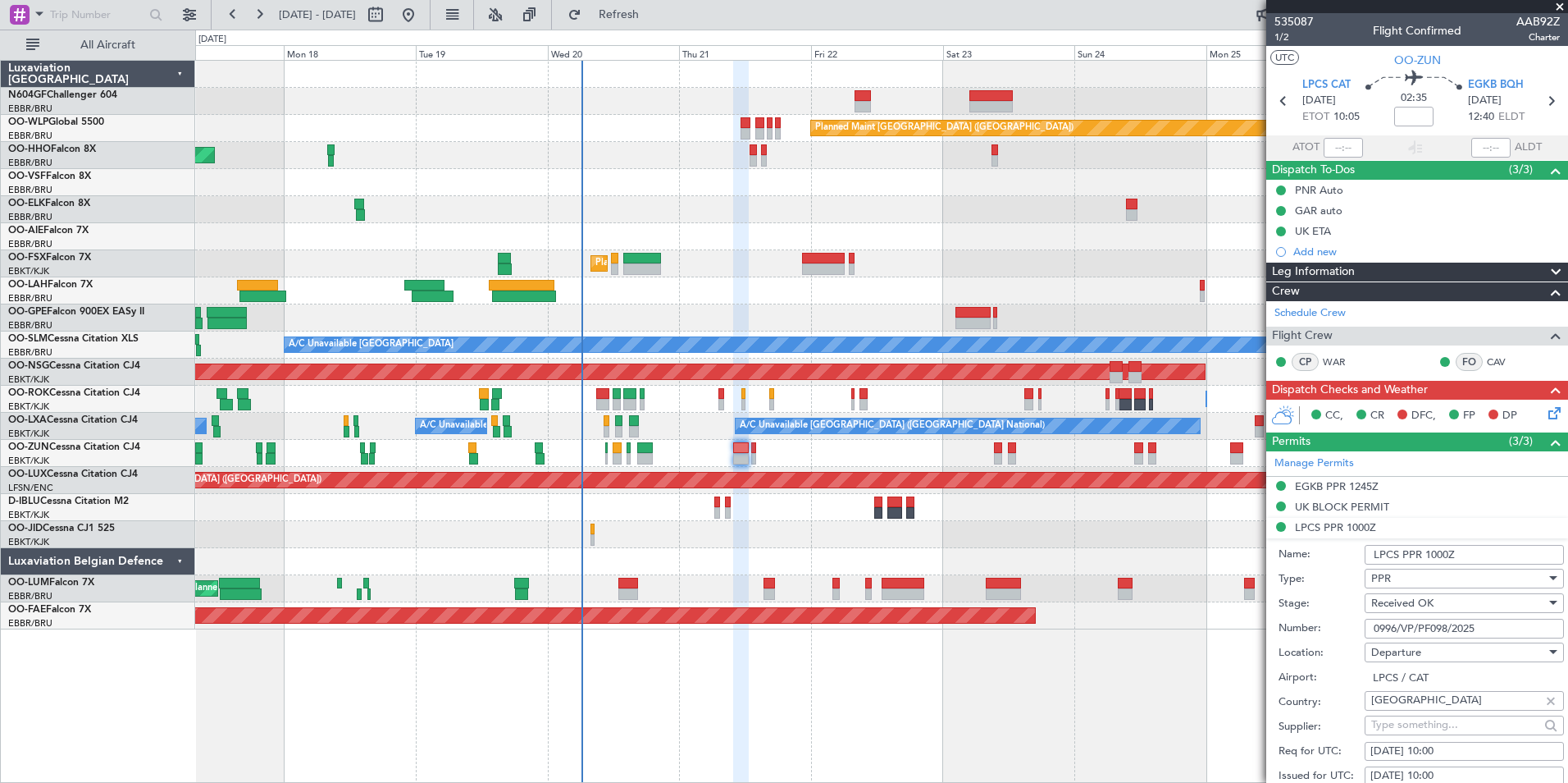
drag, startPoint x: 1483, startPoint y: 621, endPoint x: 1337, endPoint y: 625, distance: 146.1
click at [1337, 625] on div "Number: 0996/VP/PF098/2025" at bounding box center [1421, 628] width 286 height 24
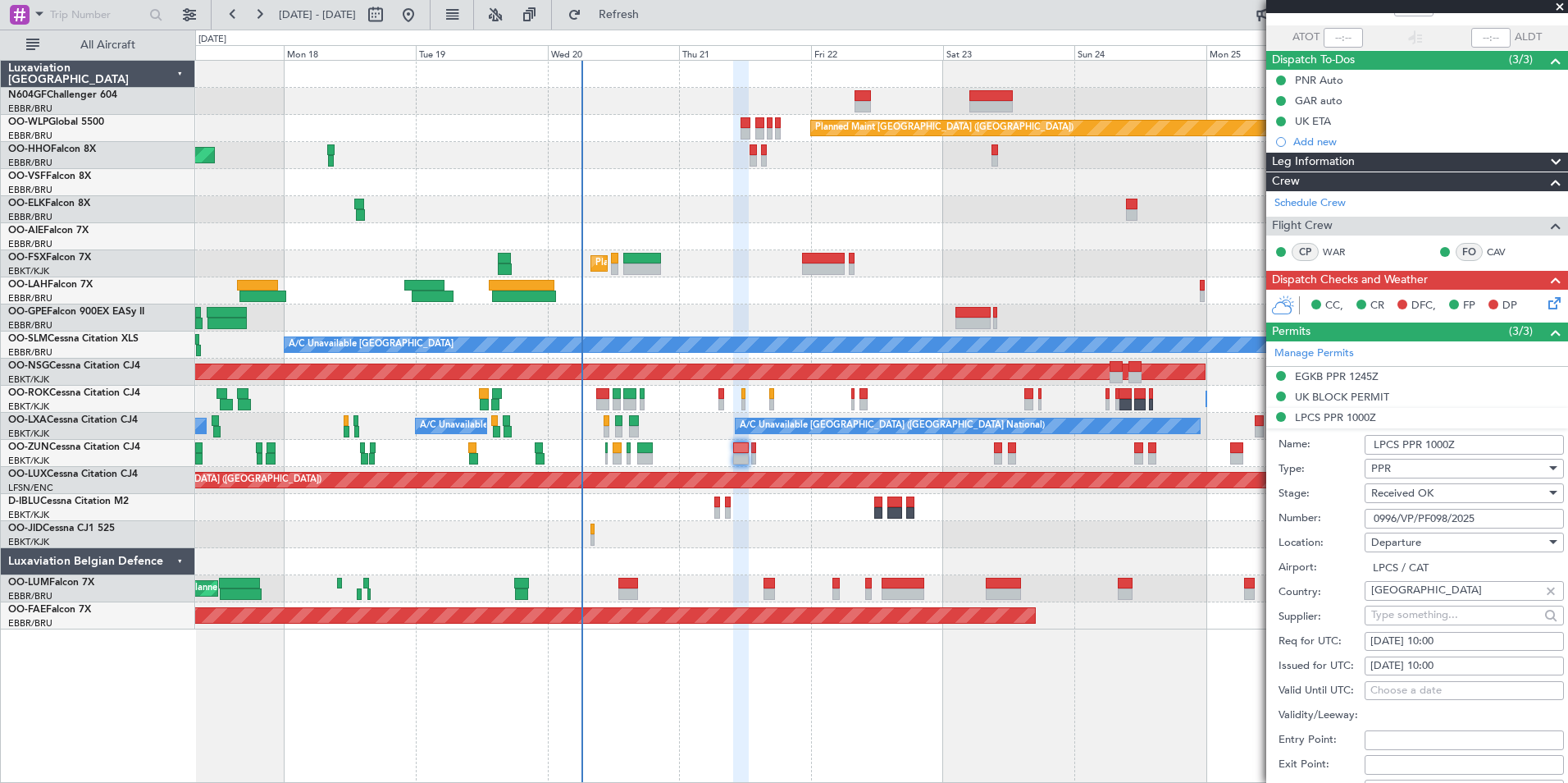
scroll to position [246, 0]
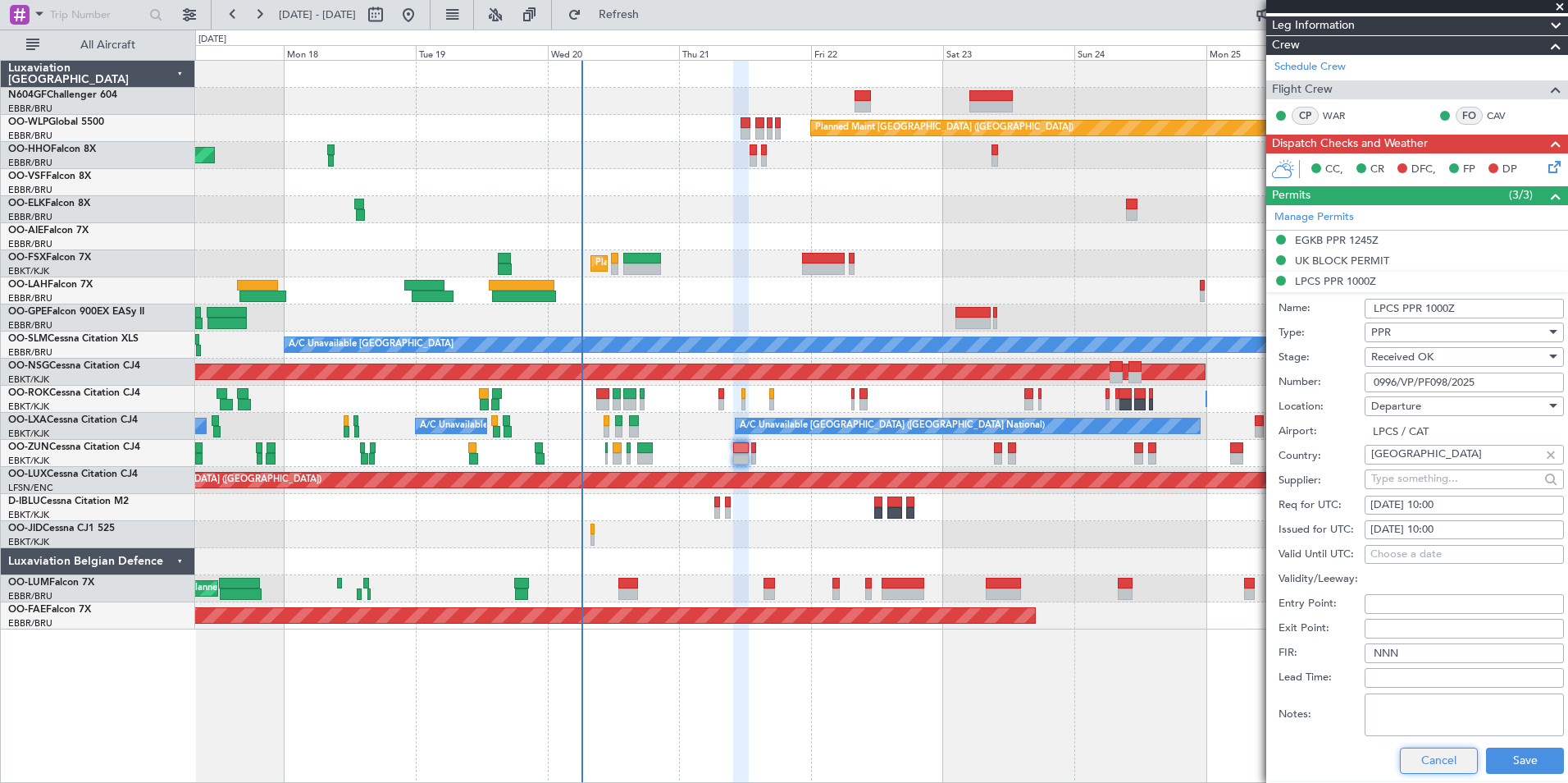
click at [1419, 763] on button "Cancel" at bounding box center [1439, 761] width 78 height 26
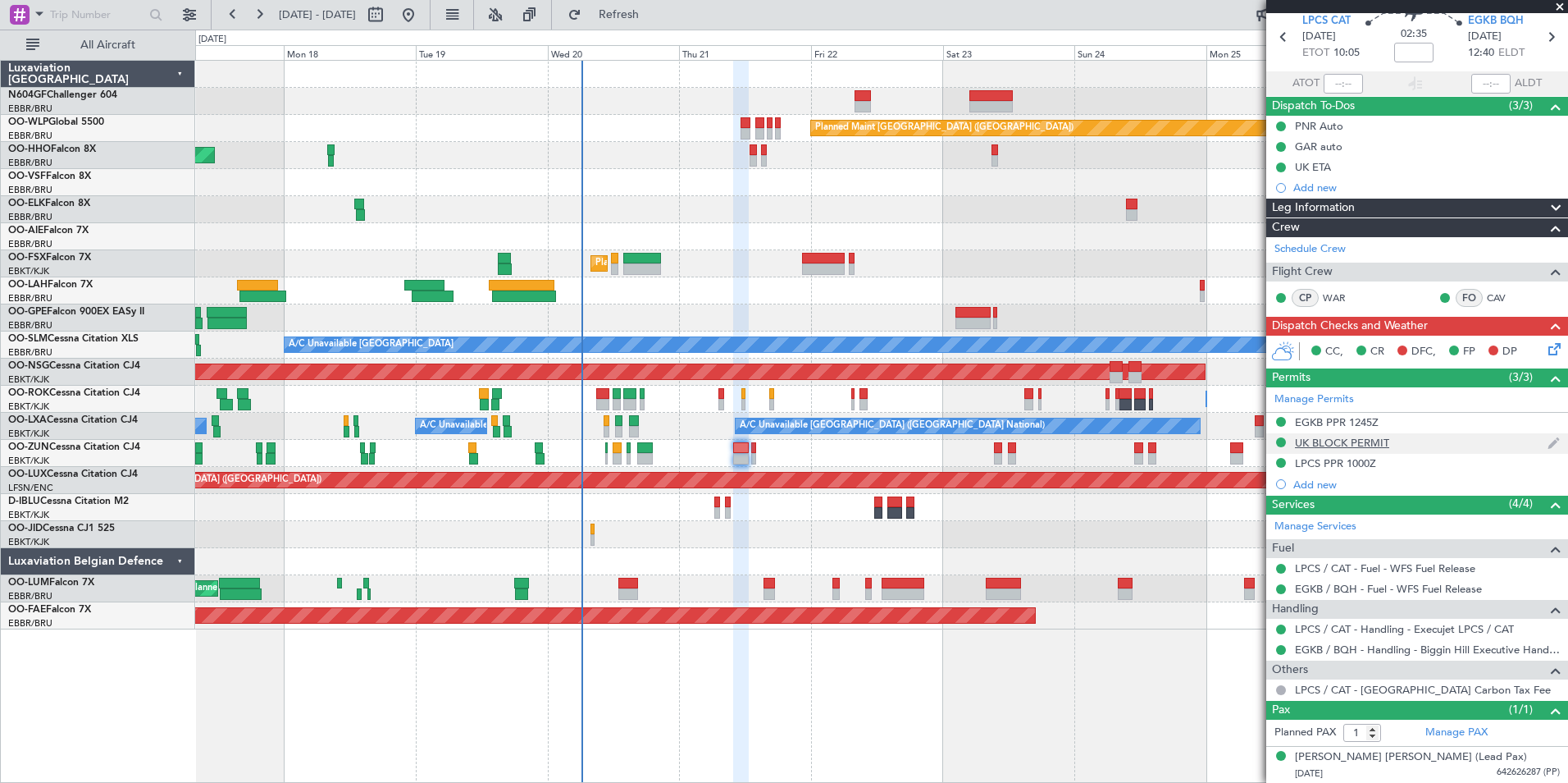
click at [1355, 443] on div "UK BLOCK PERMIT" at bounding box center [1342, 442] width 94 height 14
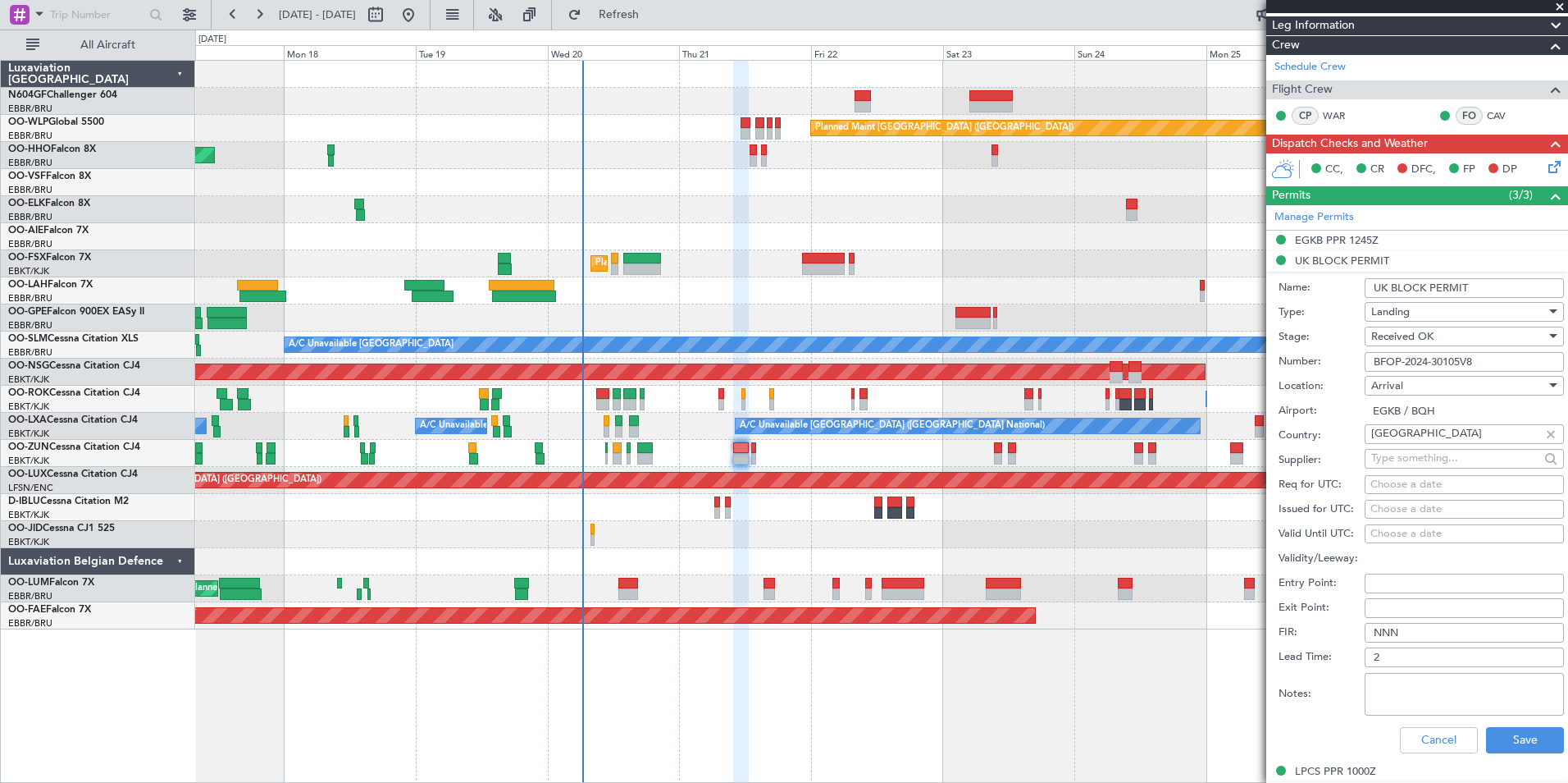
drag, startPoint x: 1489, startPoint y: 364, endPoint x: 1358, endPoint y: 358, distance: 131.1
click at [1358, 358] on div "Number: BFOP-2024-30105V8" at bounding box center [1421, 361] width 286 height 24
click at [1416, 743] on button "Cancel" at bounding box center [1439, 740] width 78 height 26
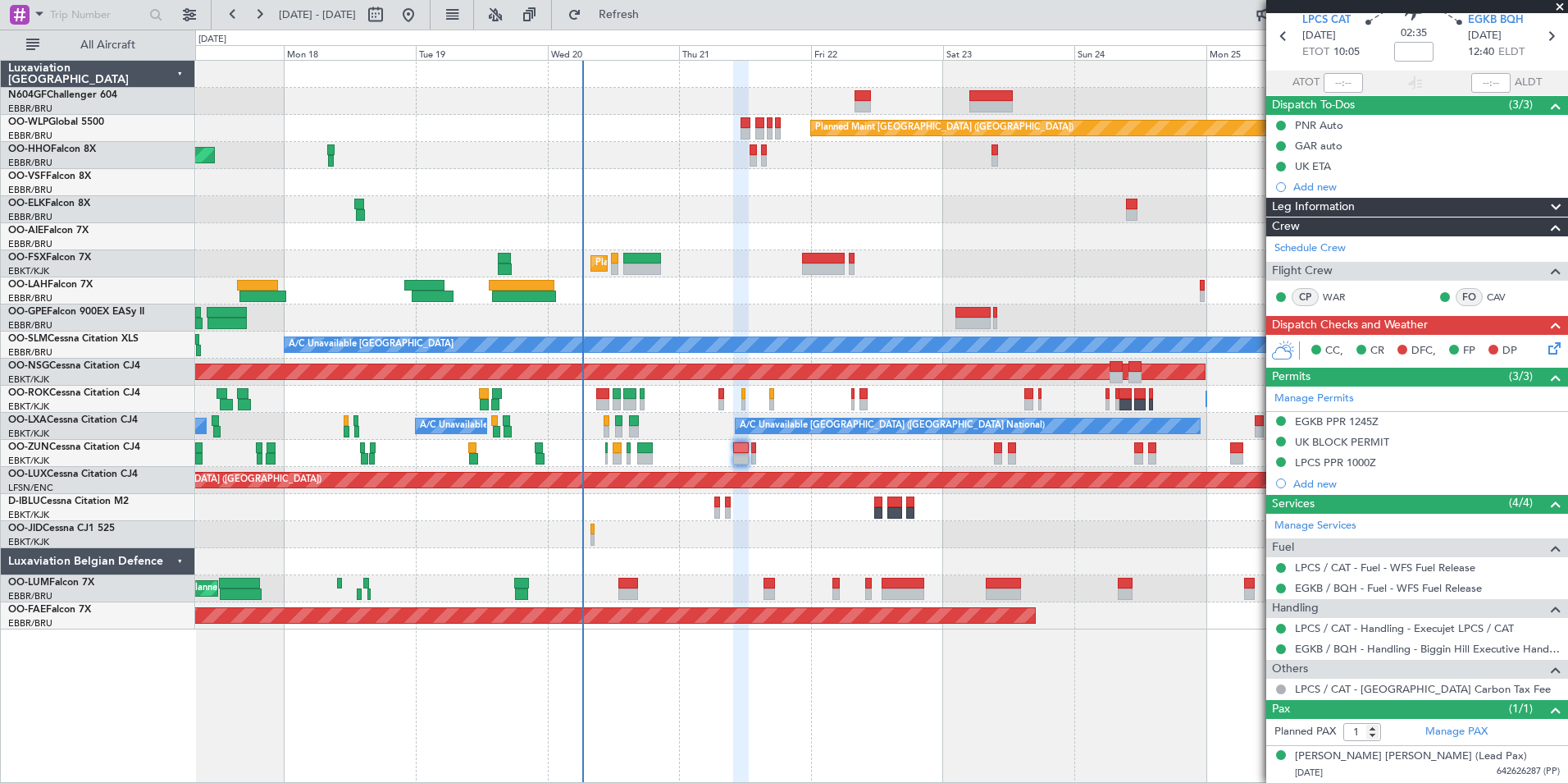
scroll to position [64, 0]
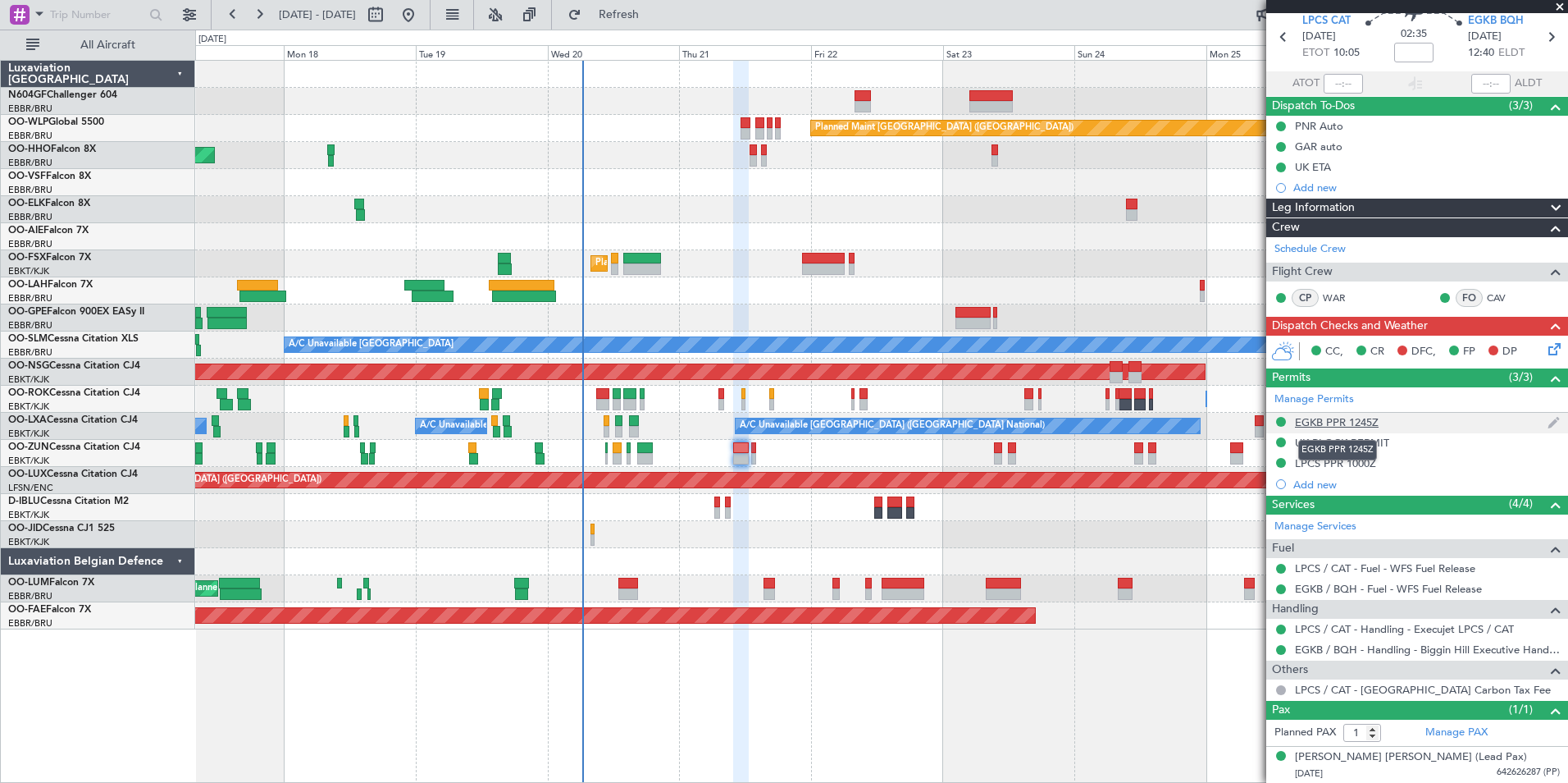
click at [1335, 415] on div "EGKB PPR 1245Z" at bounding box center [1337, 422] width 84 height 14
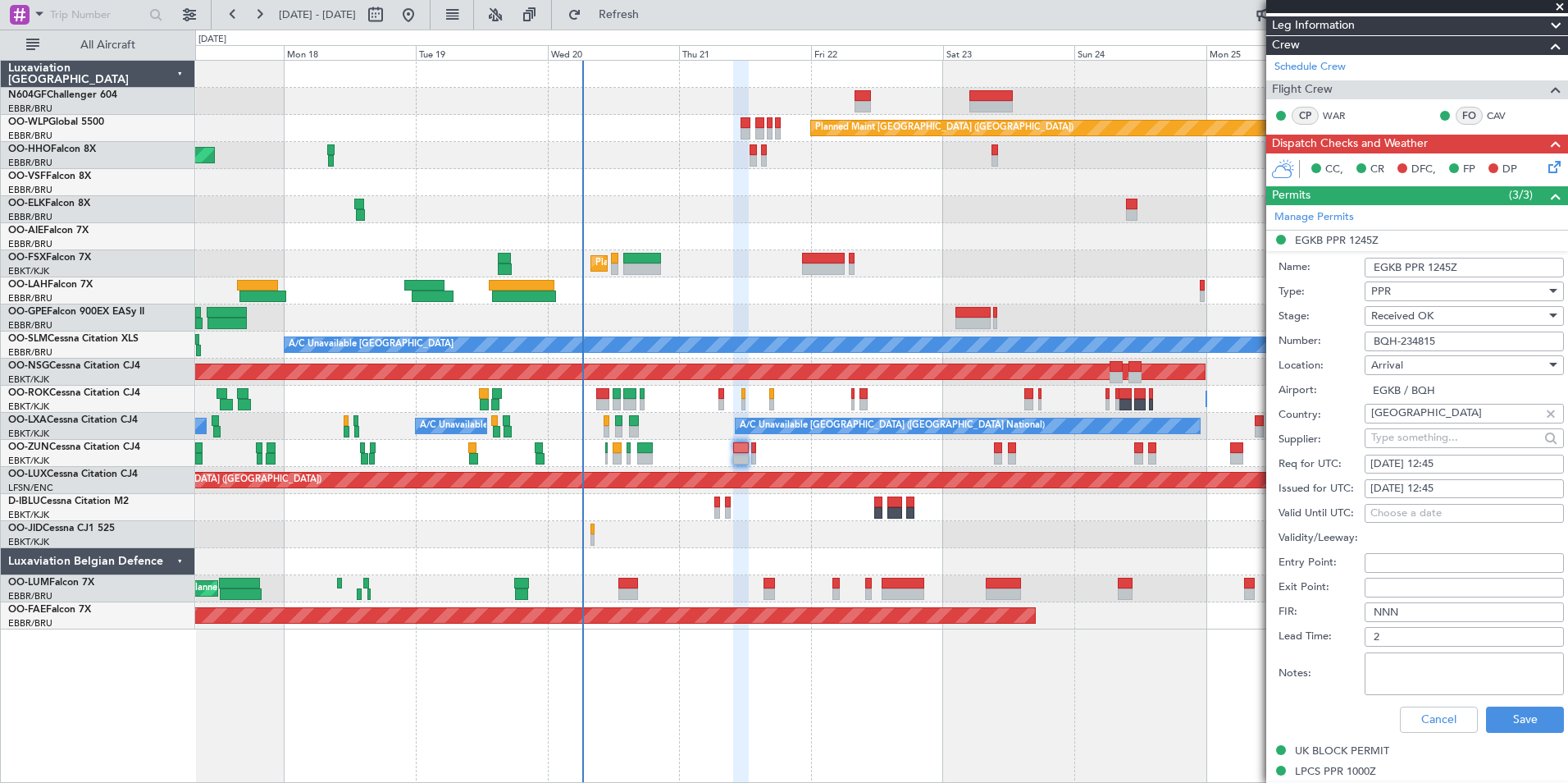
drag, startPoint x: 1441, startPoint y: 338, endPoint x: 1359, endPoint y: 332, distance: 82.2
click at [1359, 332] on div "Number: BQH-234815" at bounding box center [1421, 341] width 286 height 24
click at [1402, 716] on button "Cancel" at bounding box center [1439, 720] width 78 height 26
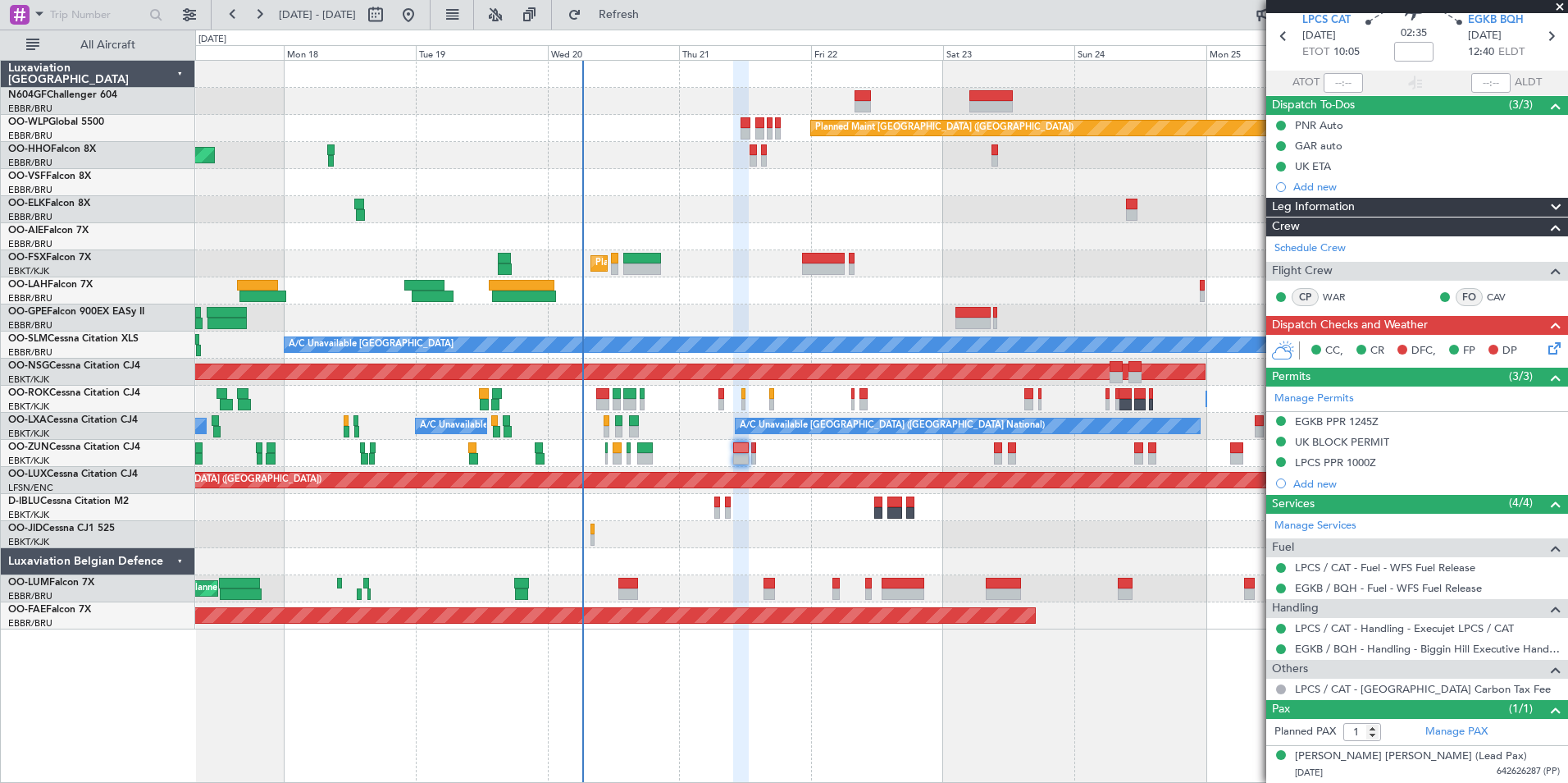
scroll to position [64, 0]
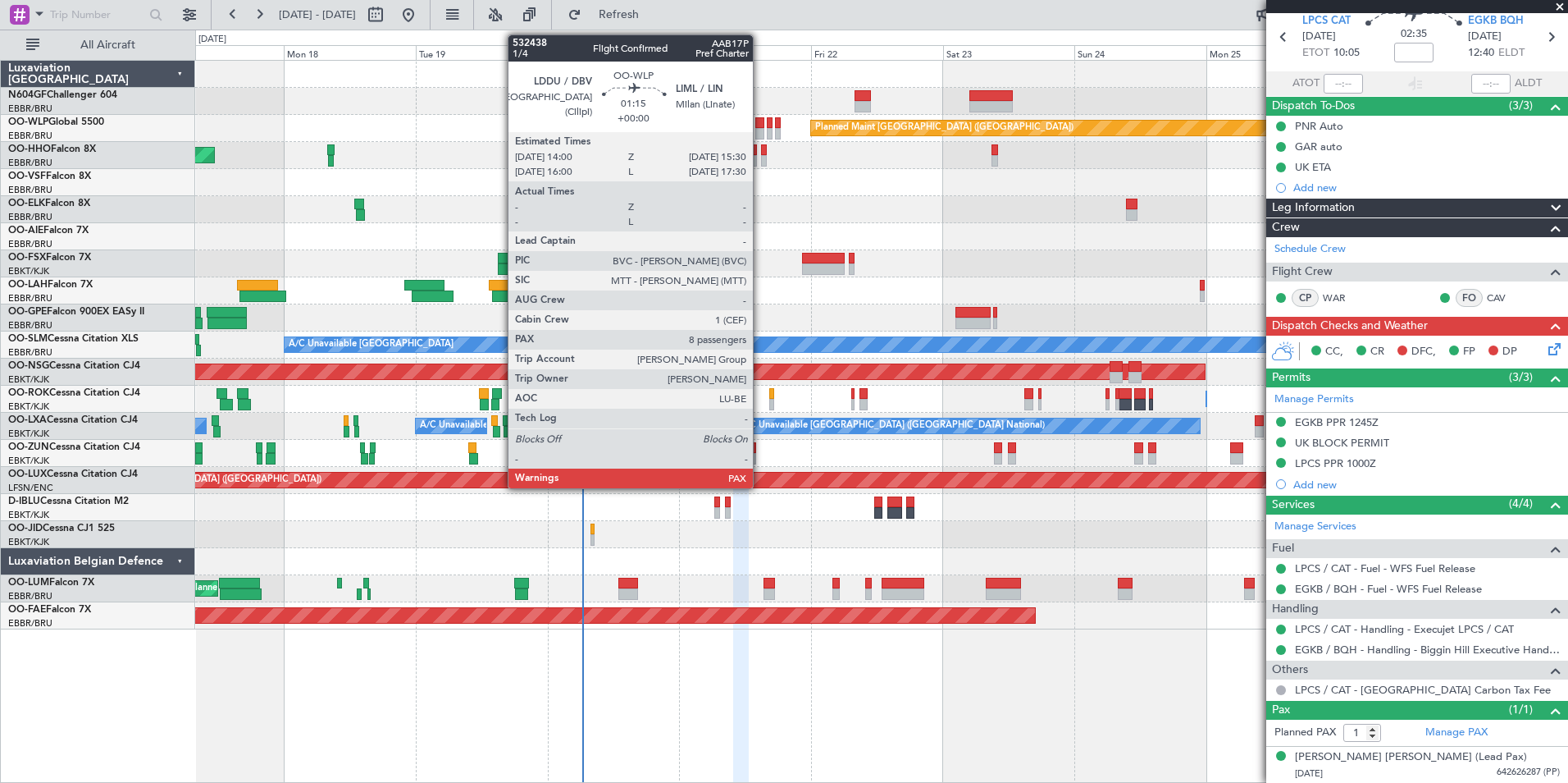
click at [760, 122] on div at bounding box center [760, 123] width 9 height 11
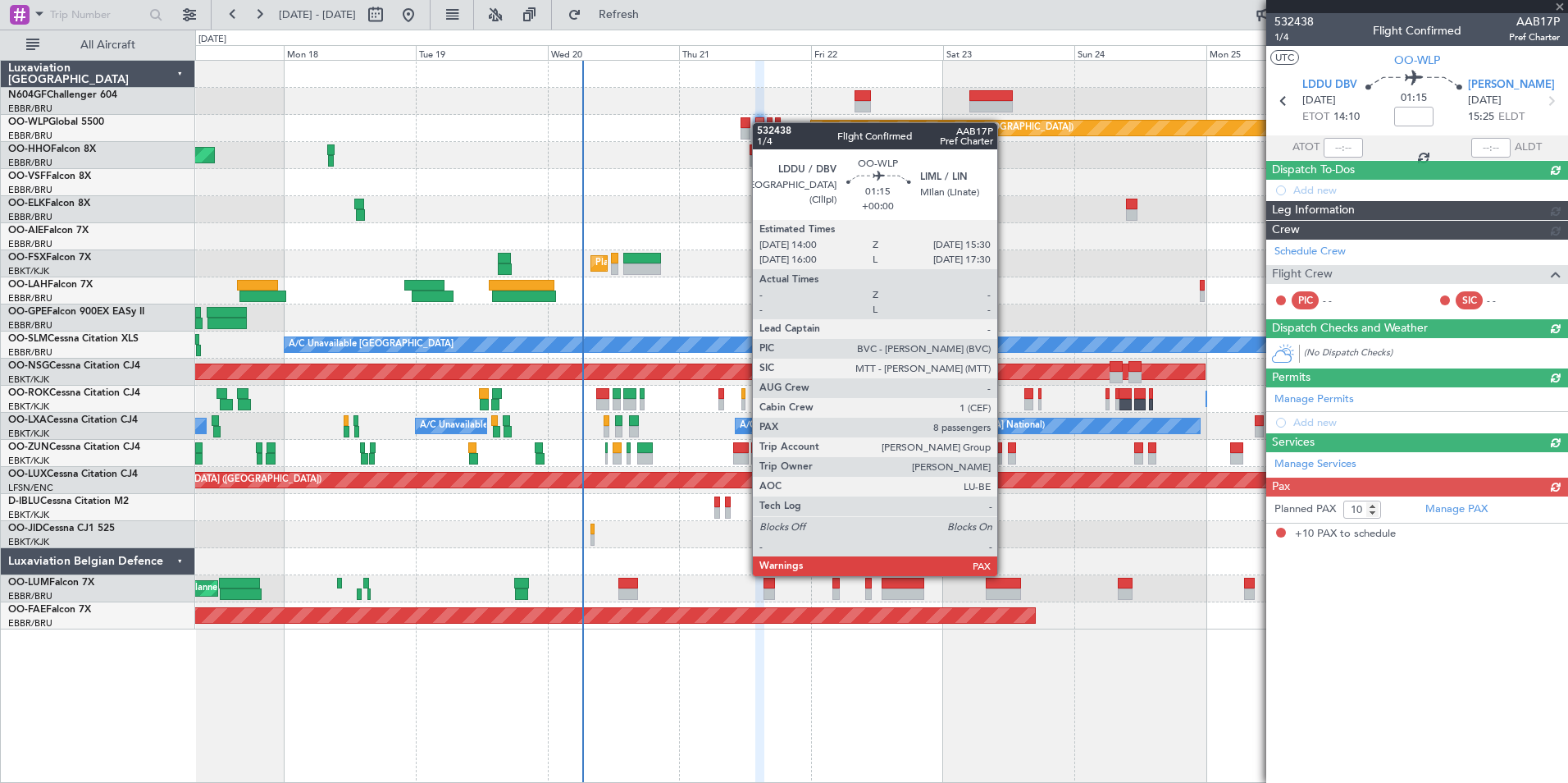
scroll to position [0, 0]
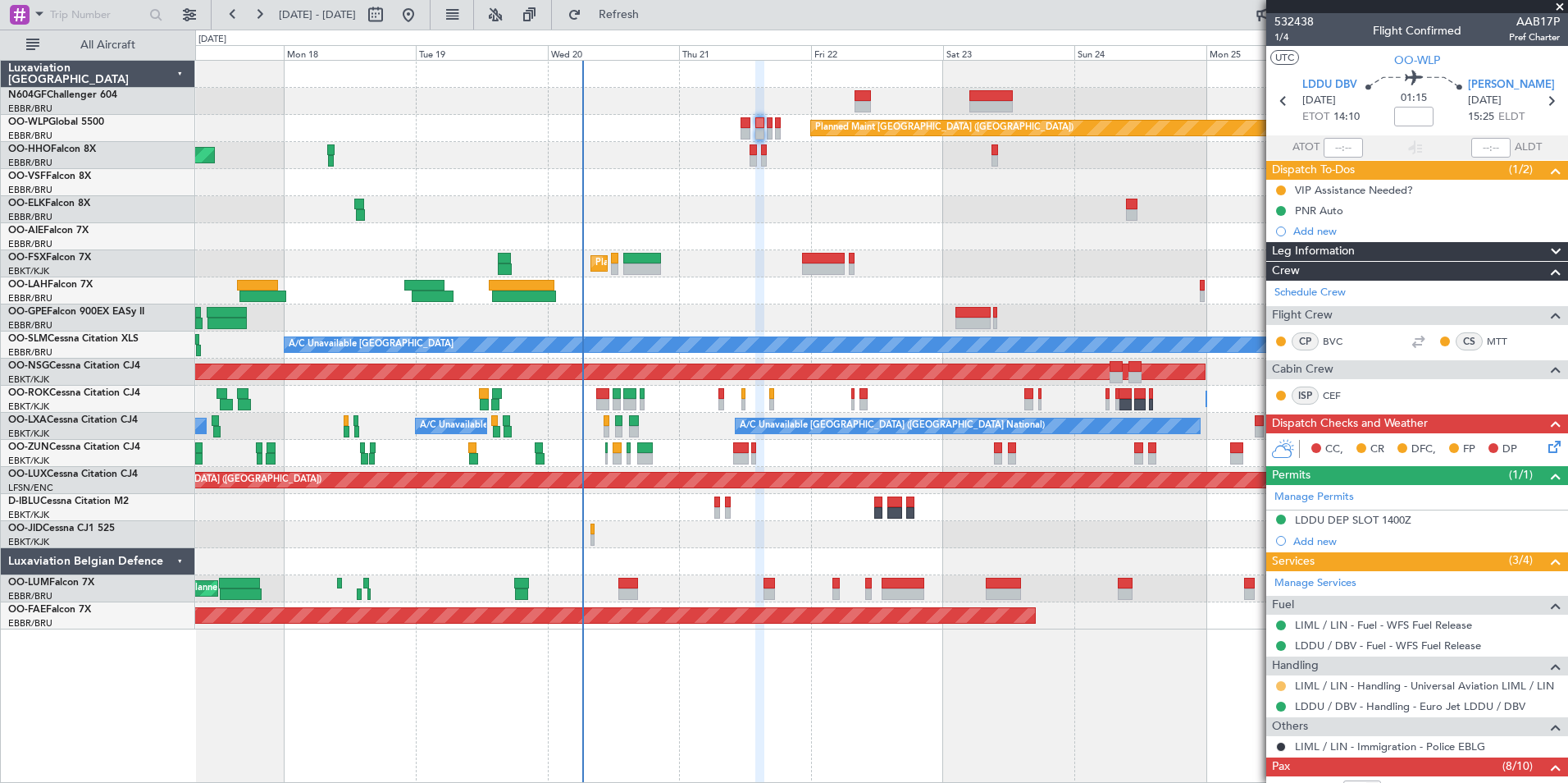
click at [1281, 688] on button at bounding box center [1280, 685] width 10 height 10
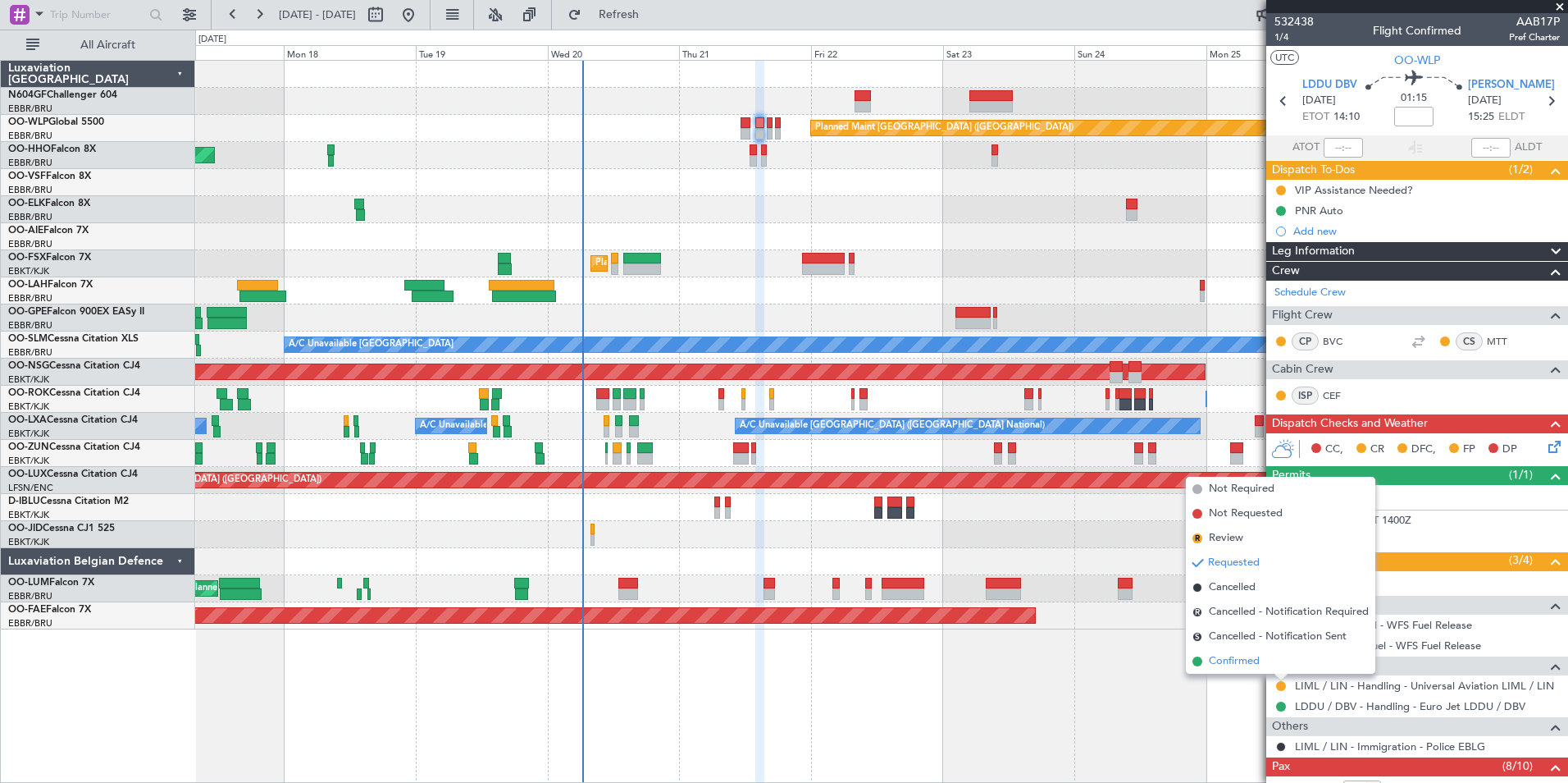
click at [1253, 655] on span "Confirmed" at bounding box center [1234, 661] width 51 height 17
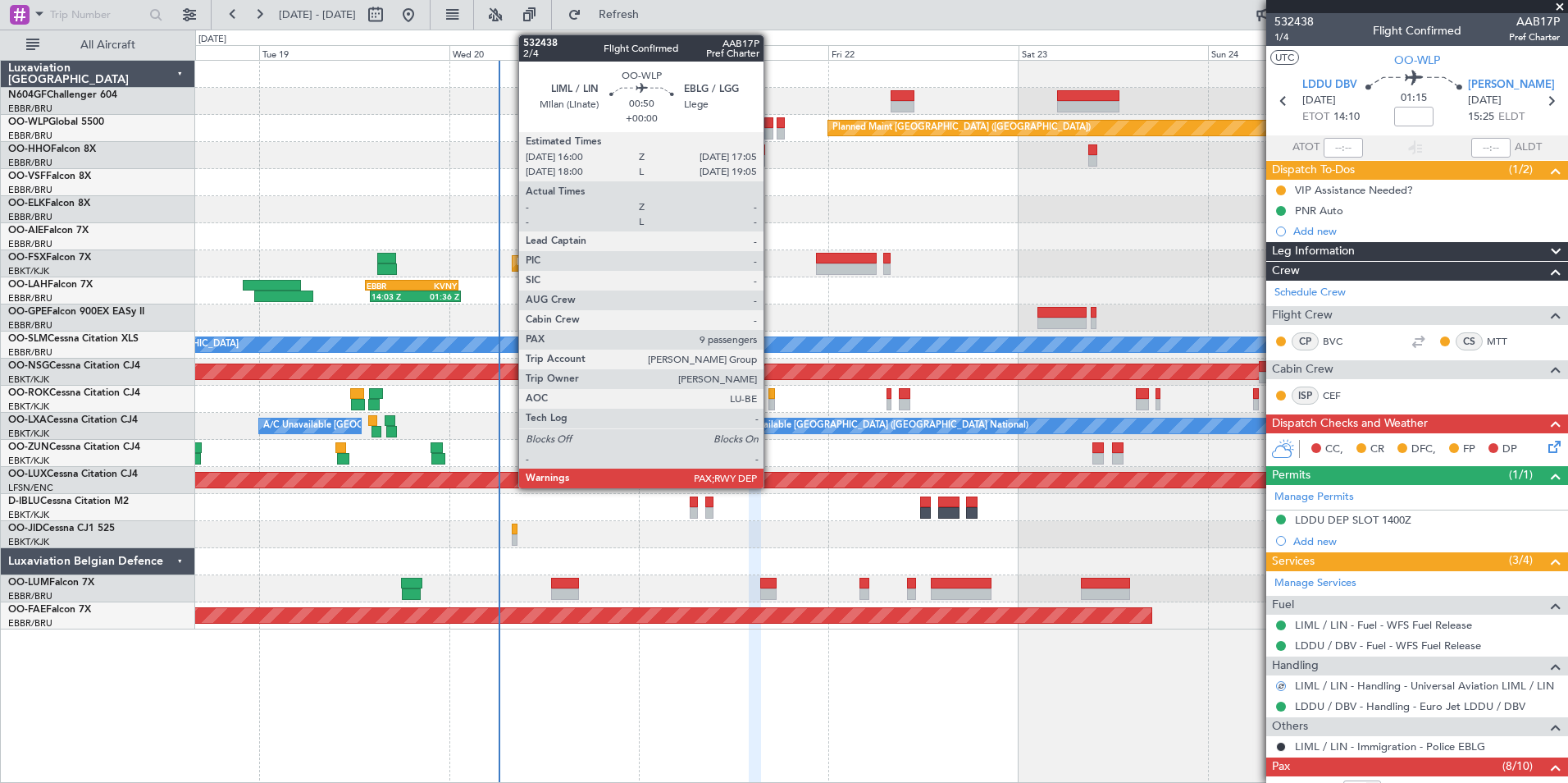
click at [771, 138] on div at bounding box center [769, 133] width 9 height 11
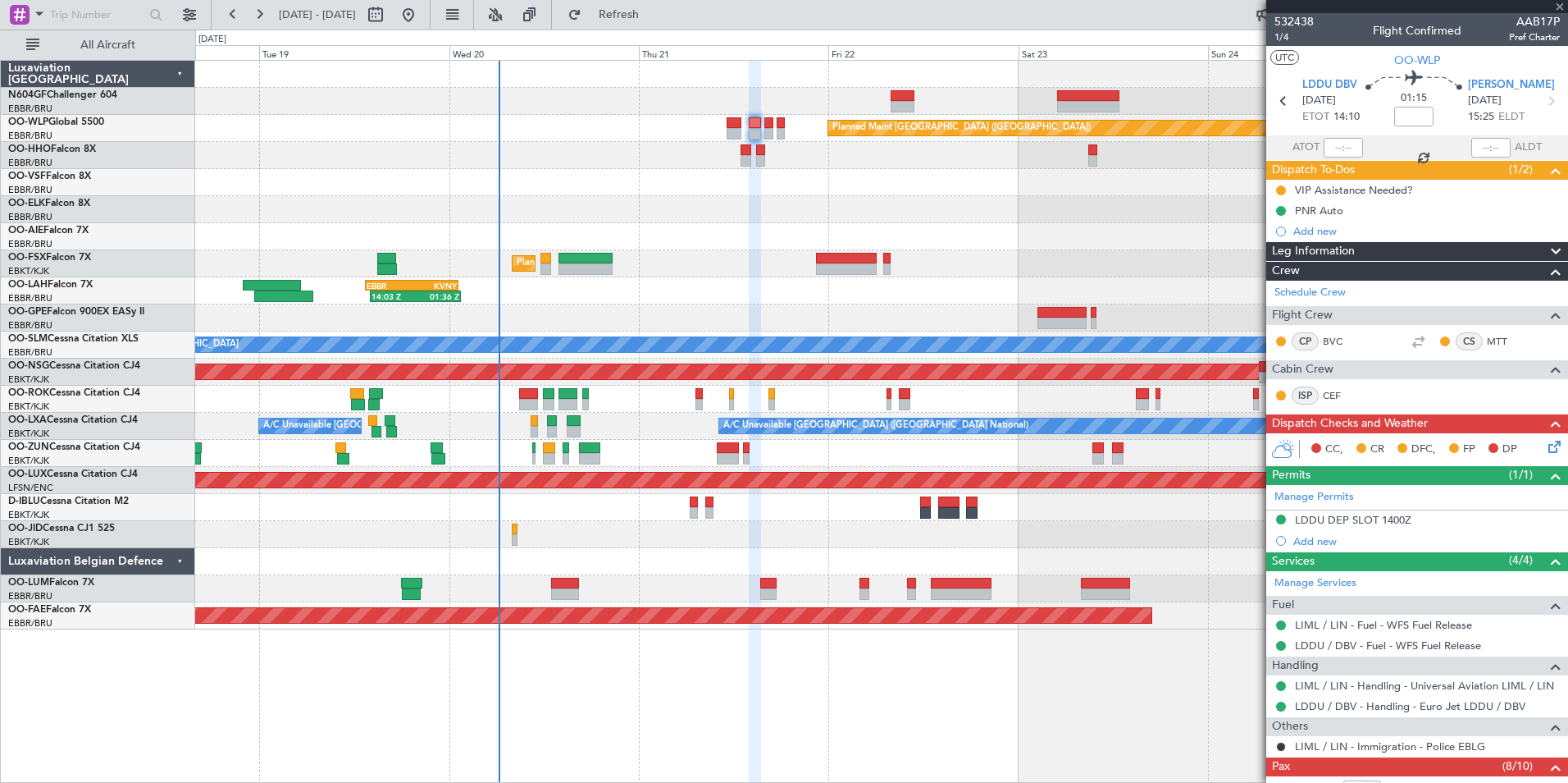
type input "9"
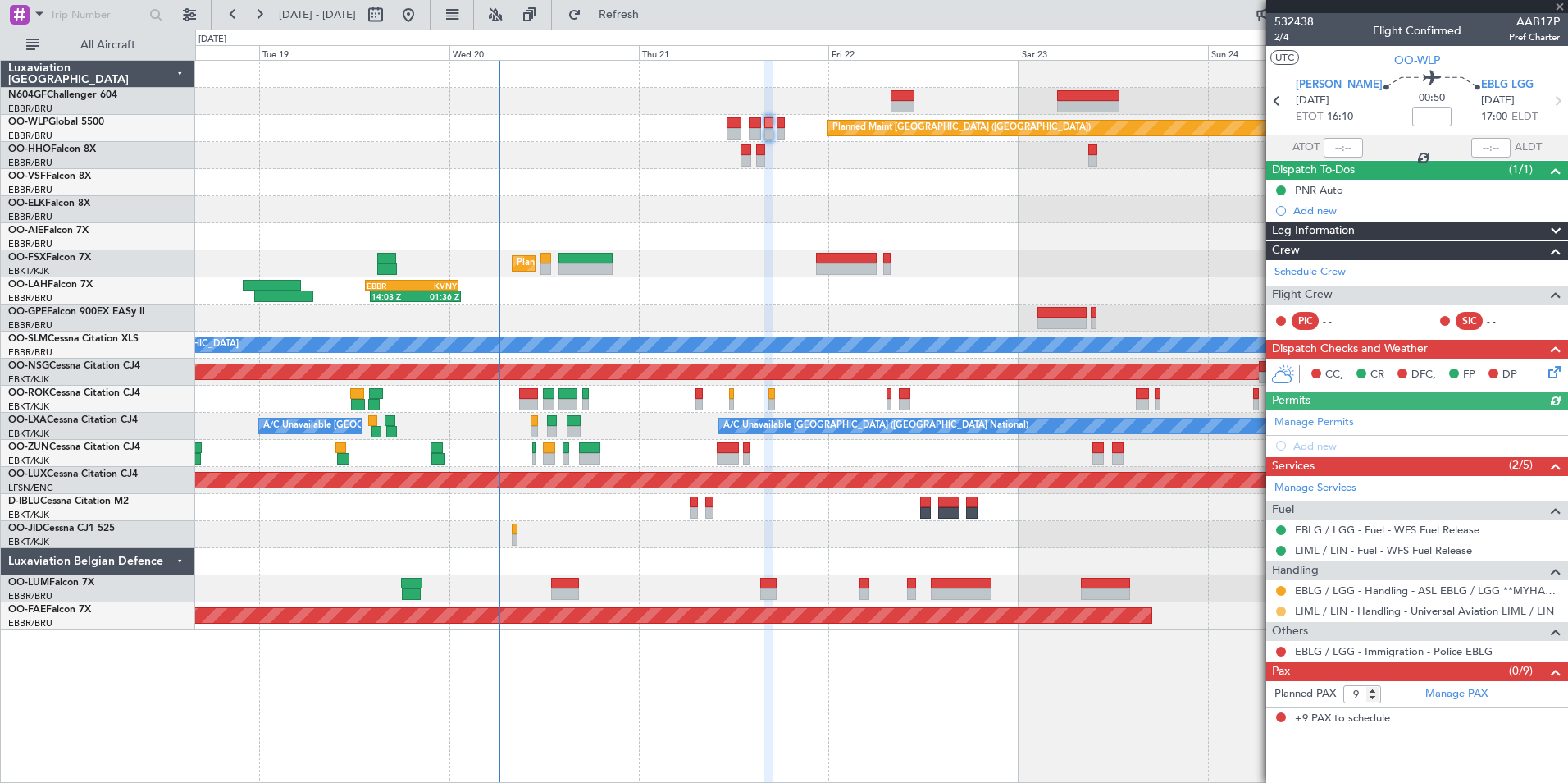
click at [1282, 608] on button at bounding box center [1280, 611] width 10 height 10
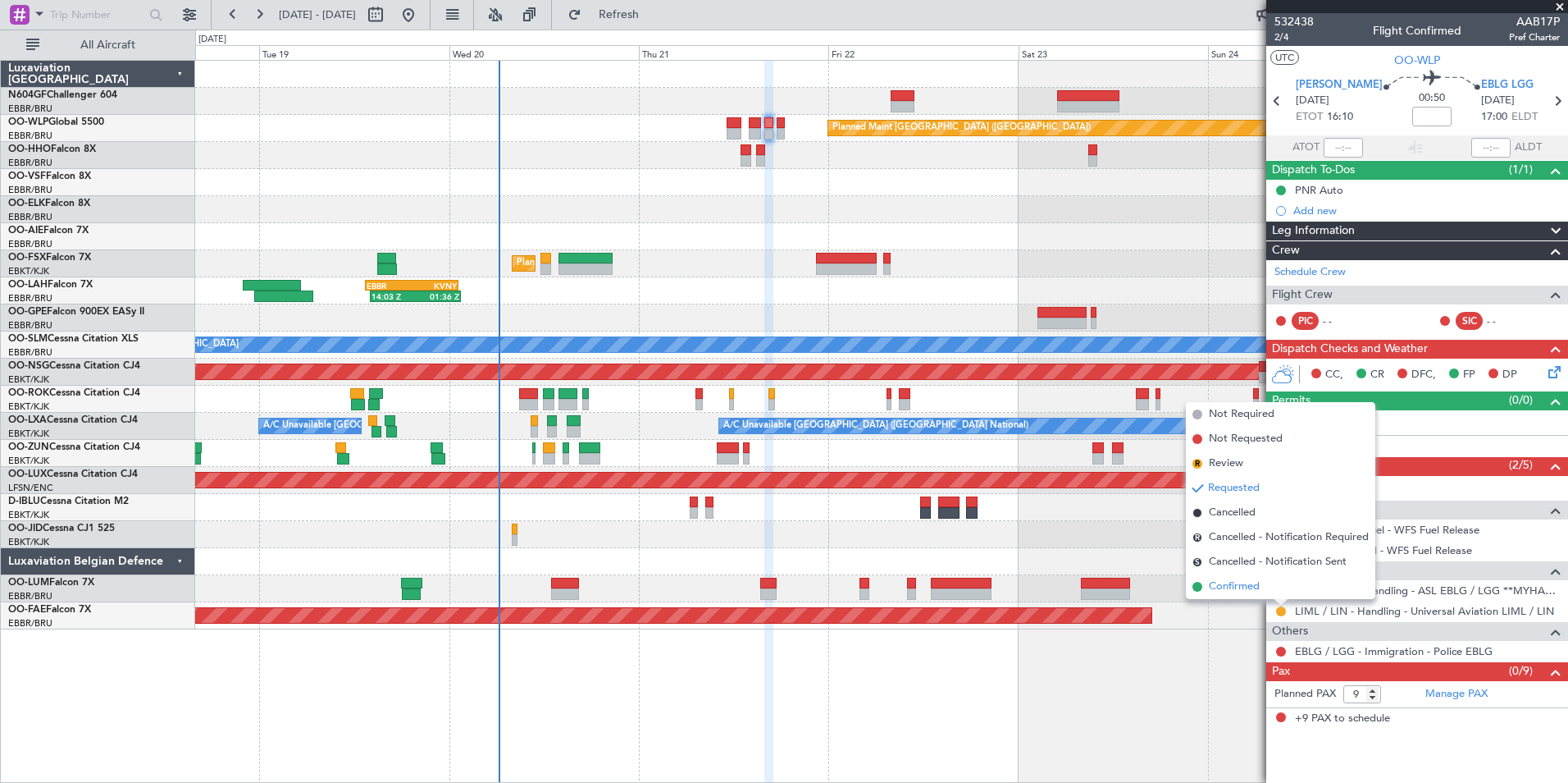
click at [1237, 582] on span "Confirmed" at bounding box center [1234, 587] width 51 height 17
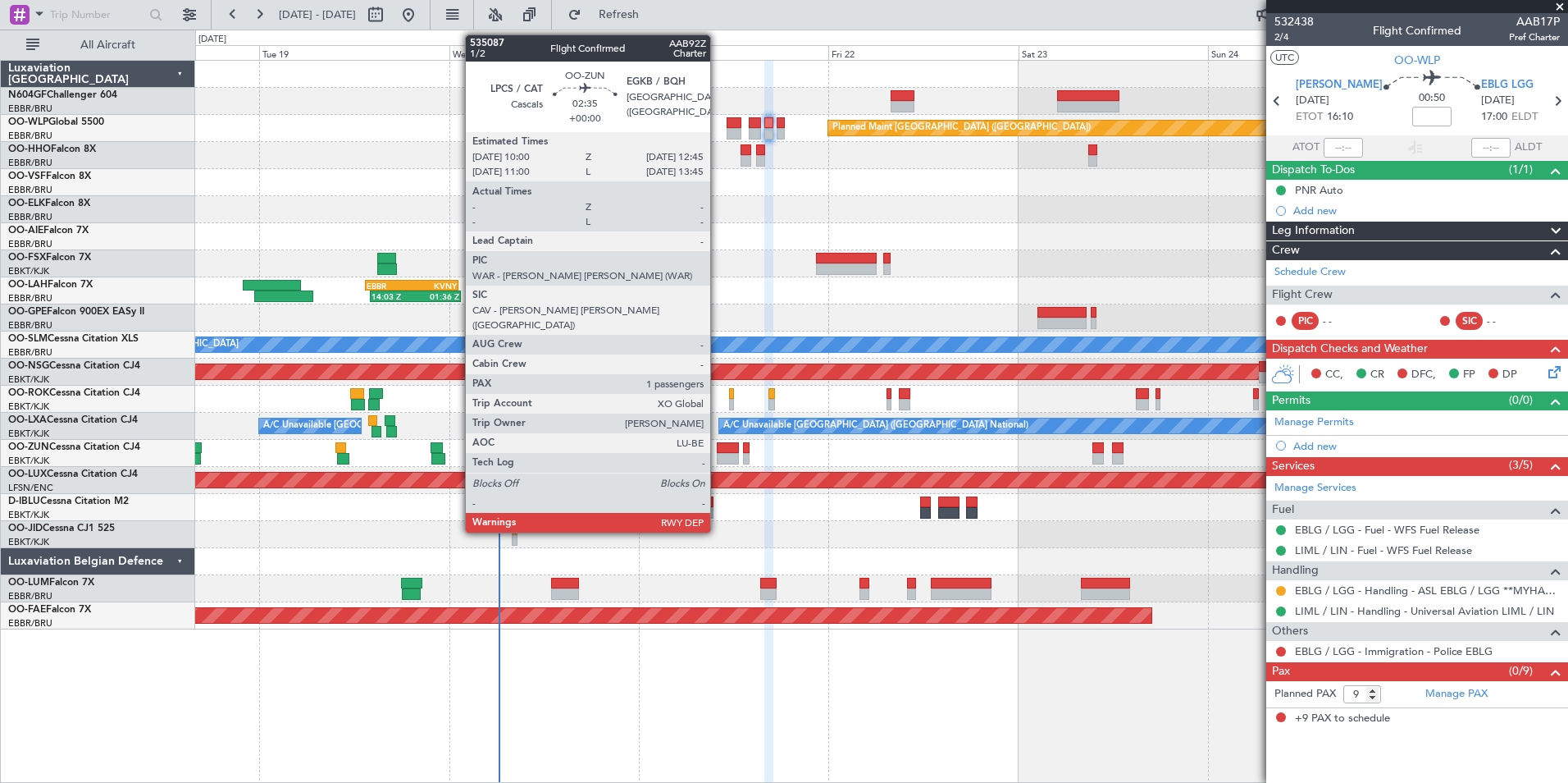
click at [717, 452] on div at bounding box center [728, 448] width 22 height 11
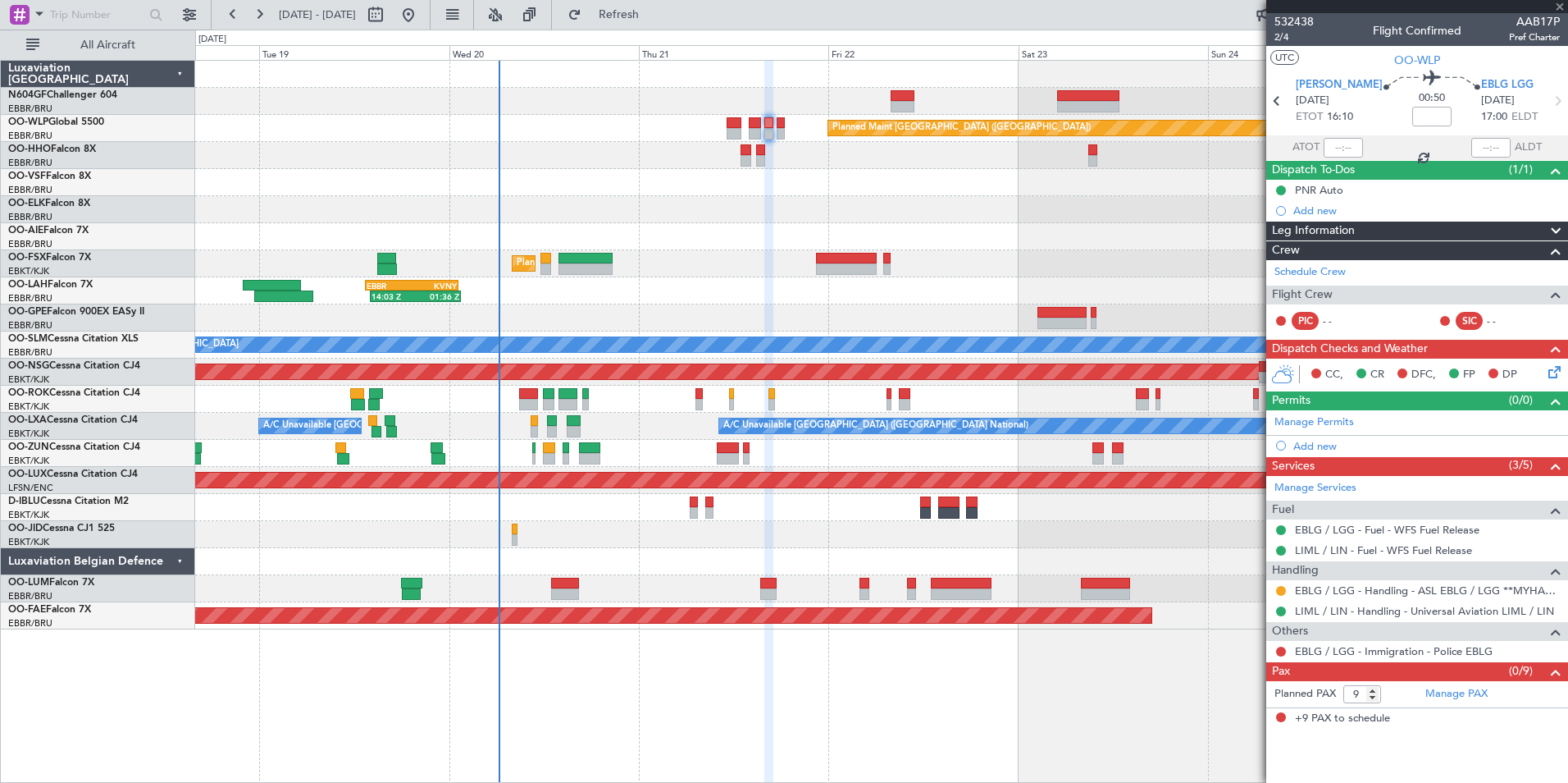
type input "1"
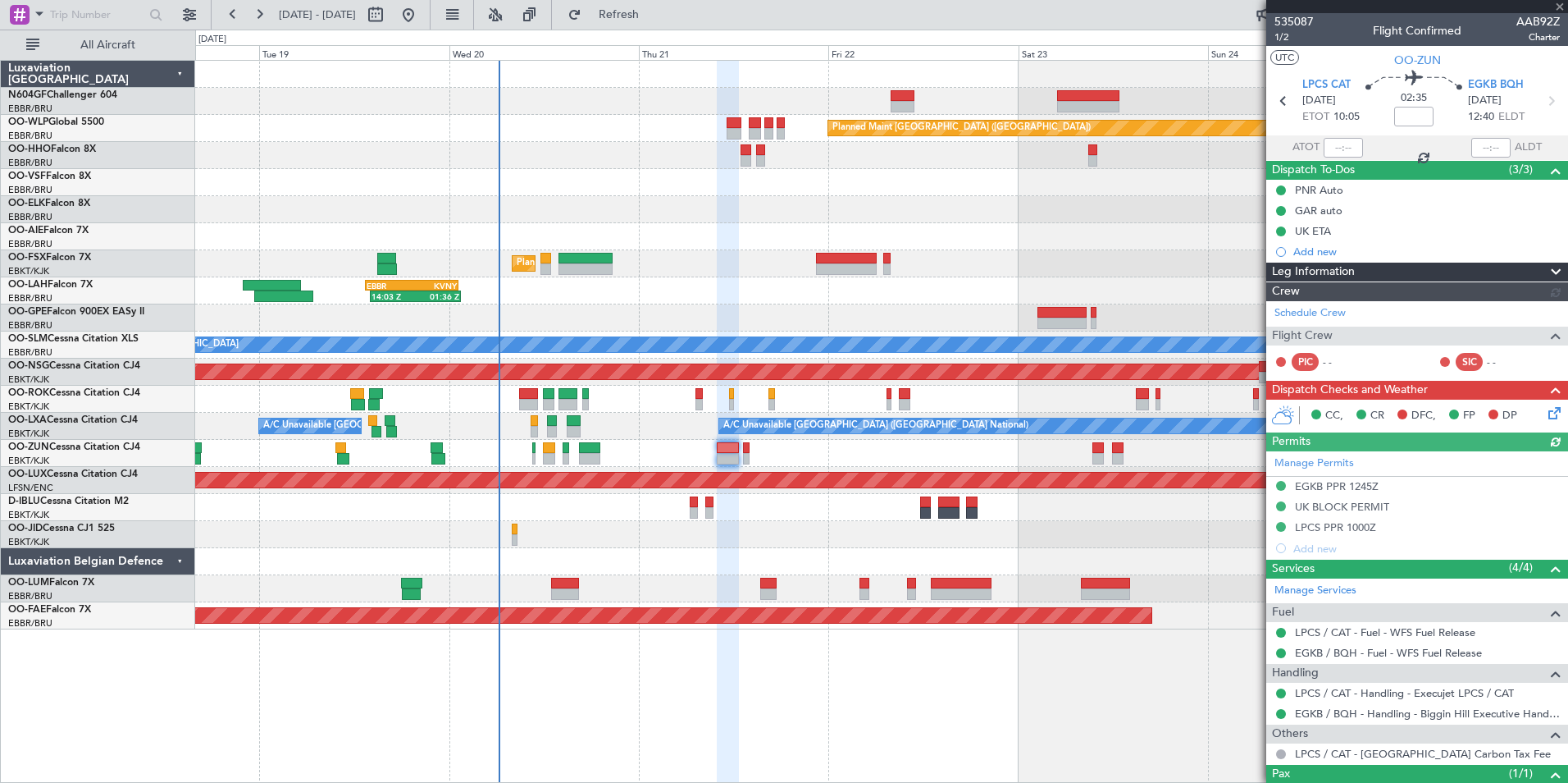
click at [768, 532] on div at bounding box center [881, 534] width 1372 height 27
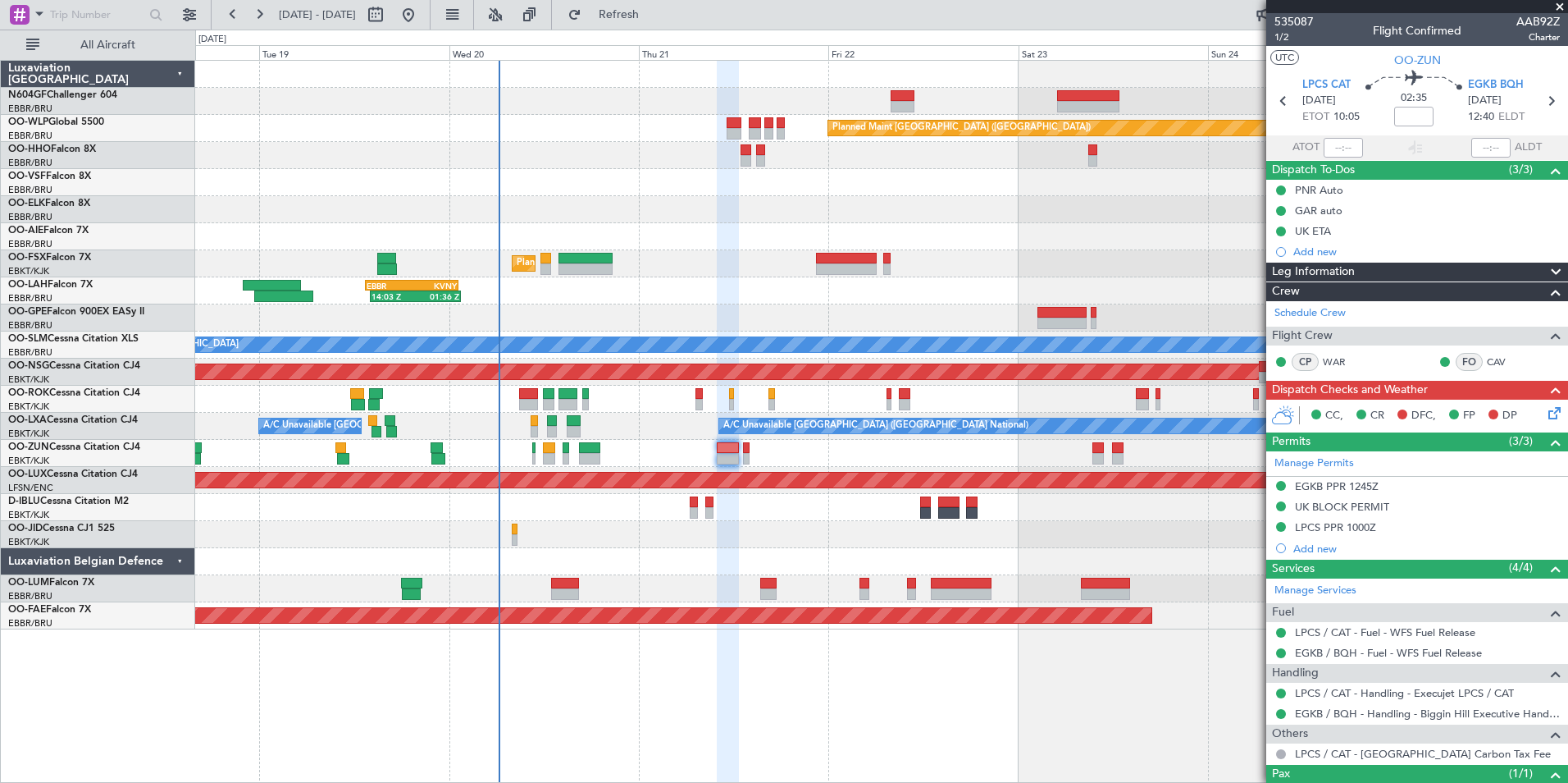
click at [1532, 411] on div "CC, CR DFC, FP DP" at bounding box center [1424, 416] width 241 height 24
click at [1545, 412] on icon at bounding box center [1551, 411] width 13 height 13
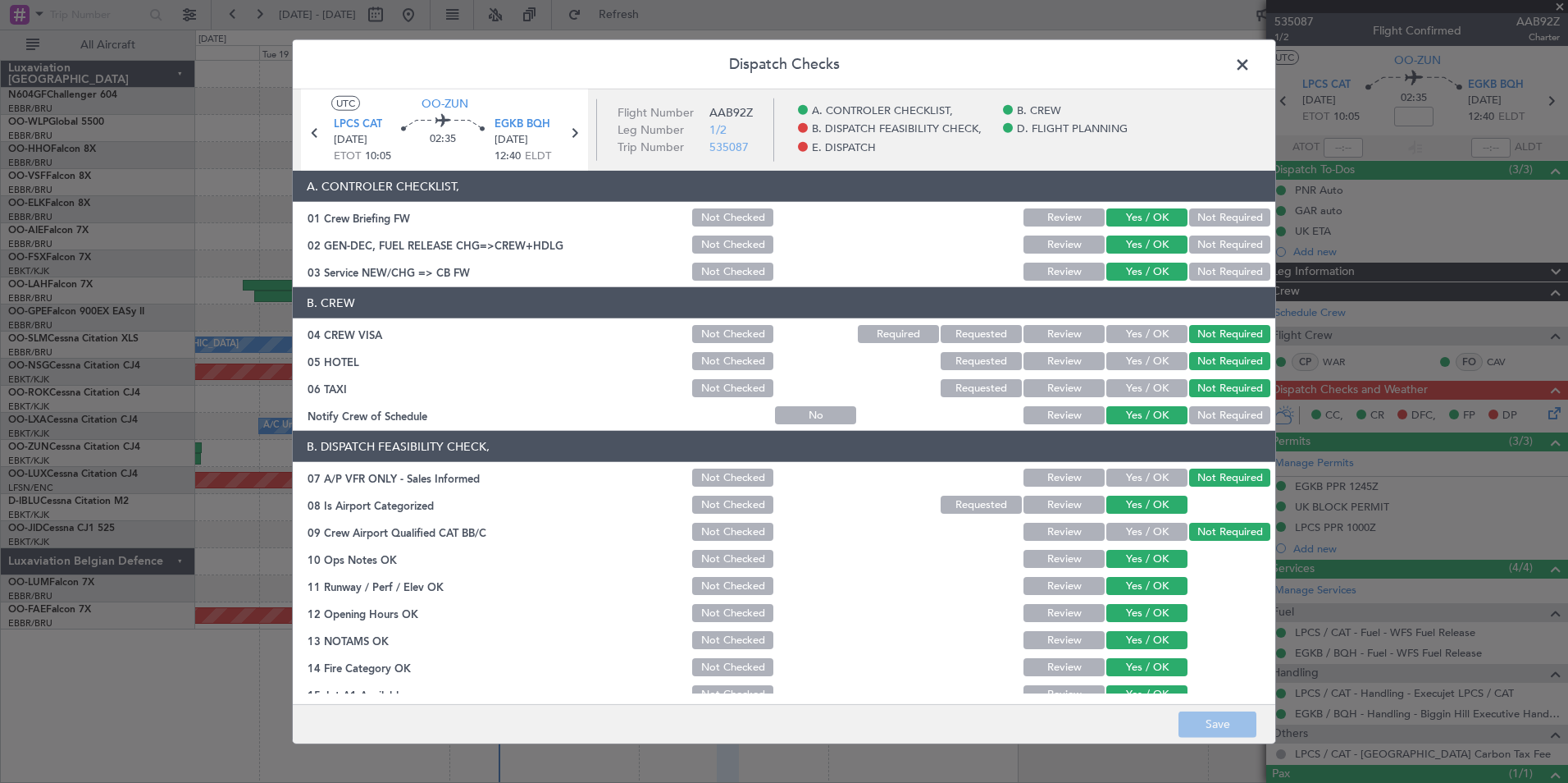
scroll to position [304, 0]
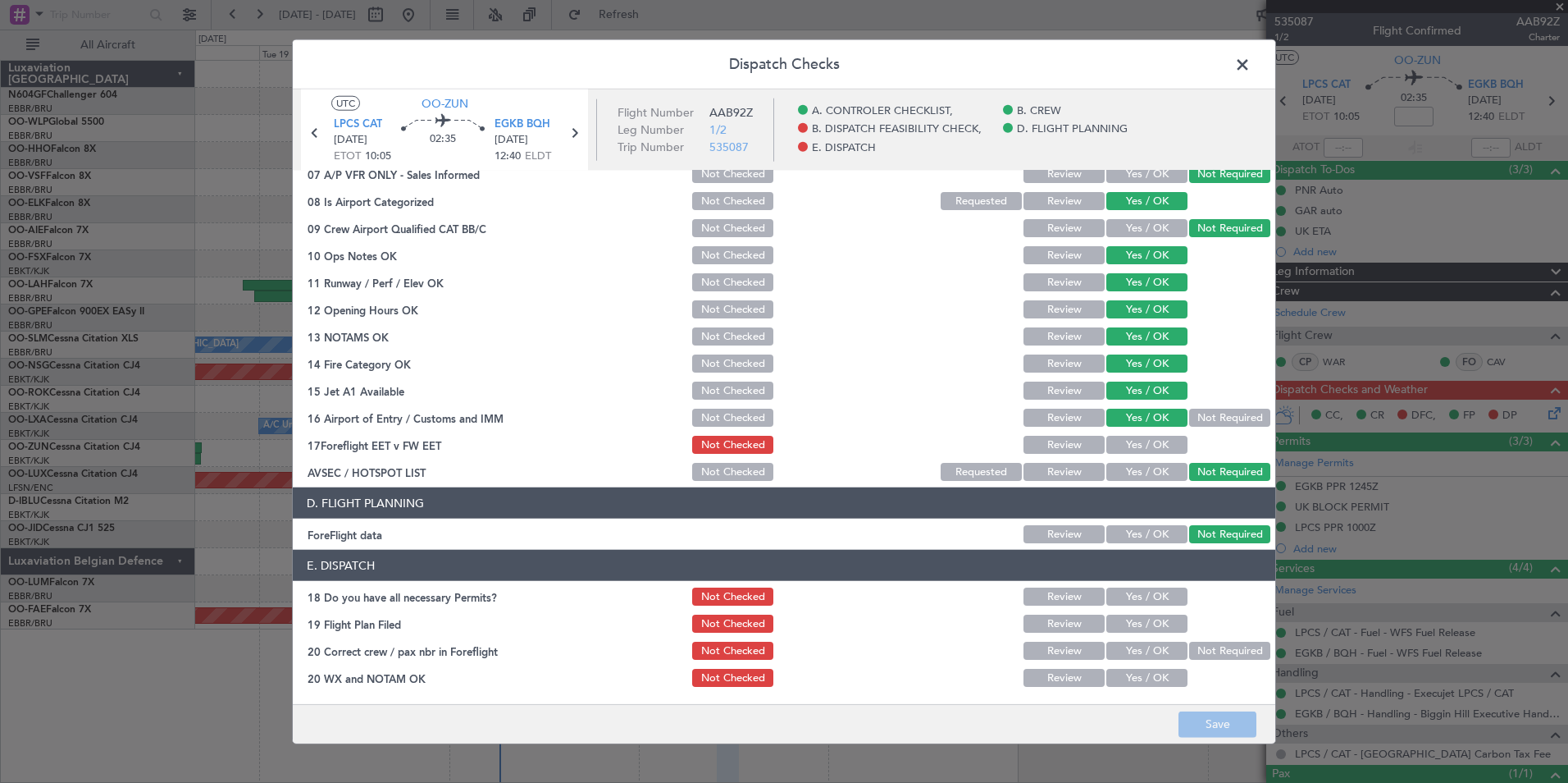
click at [1125, 446] on button "Yes / OK" at bounding box center [1146, 444] width 81 height 18
click at [1235, 718] on button "Save" at bounding box center [1217, 723] width 78 height 26
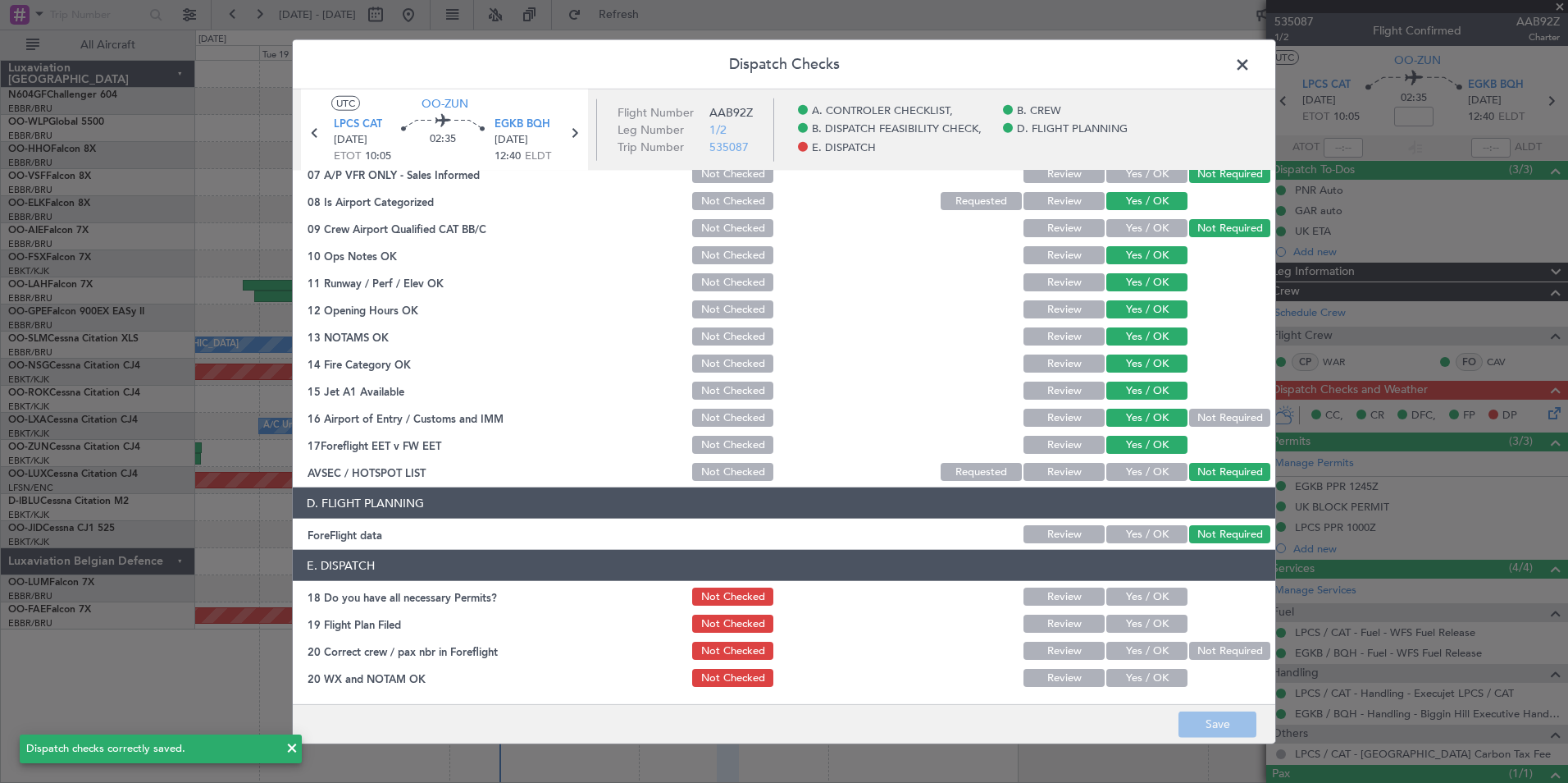
click at [1251, 61] on span at bounding box center [1251, 68] width 0 height 33
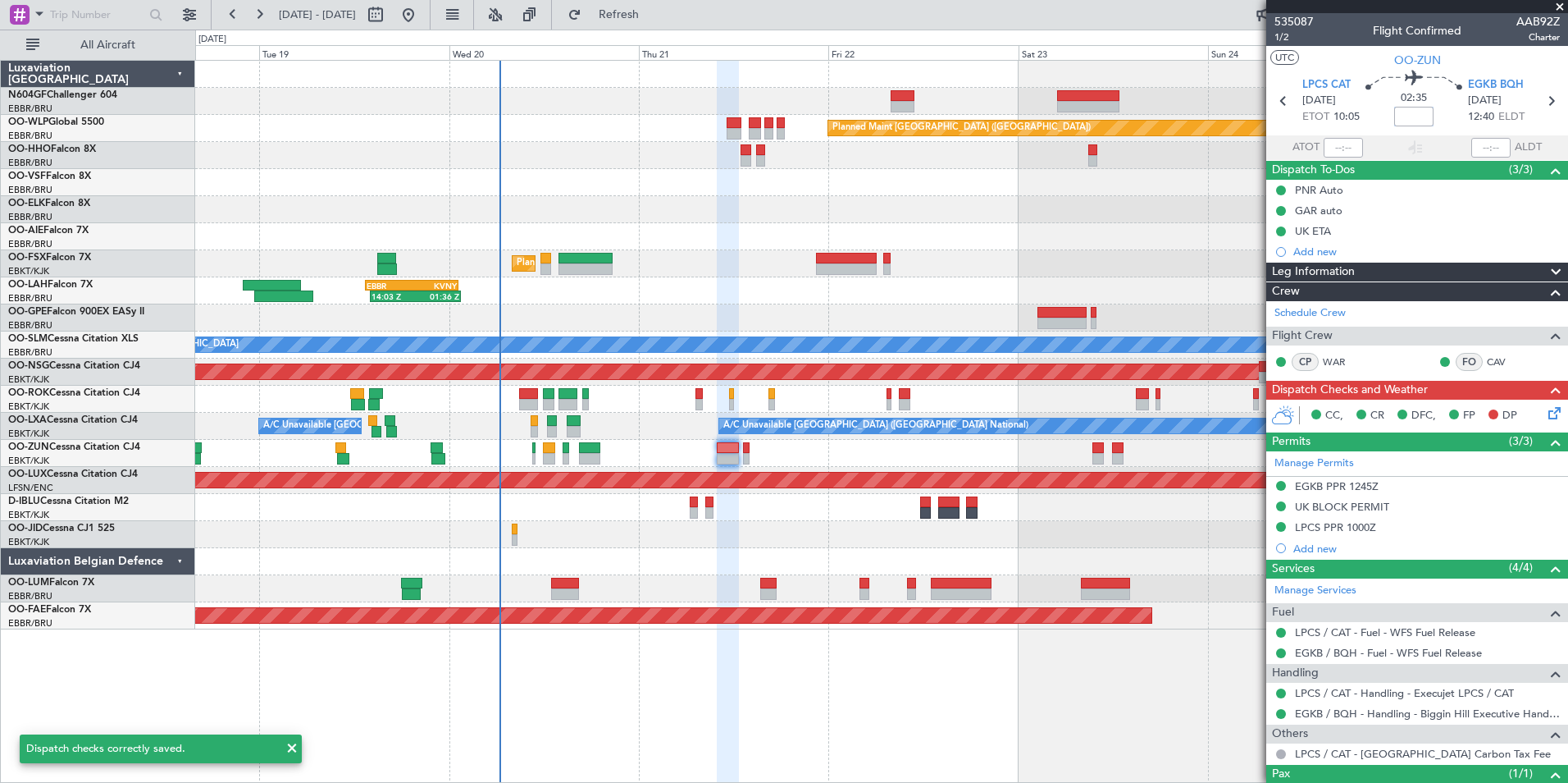
click at [1402, 125] on input at bounding box center [1414, 116] width 39 height 20
type input "-00:05"
click at [1339, 58] on section "UTC OO-ZUN" at bounding box center [1417, 58] width 302 height 24
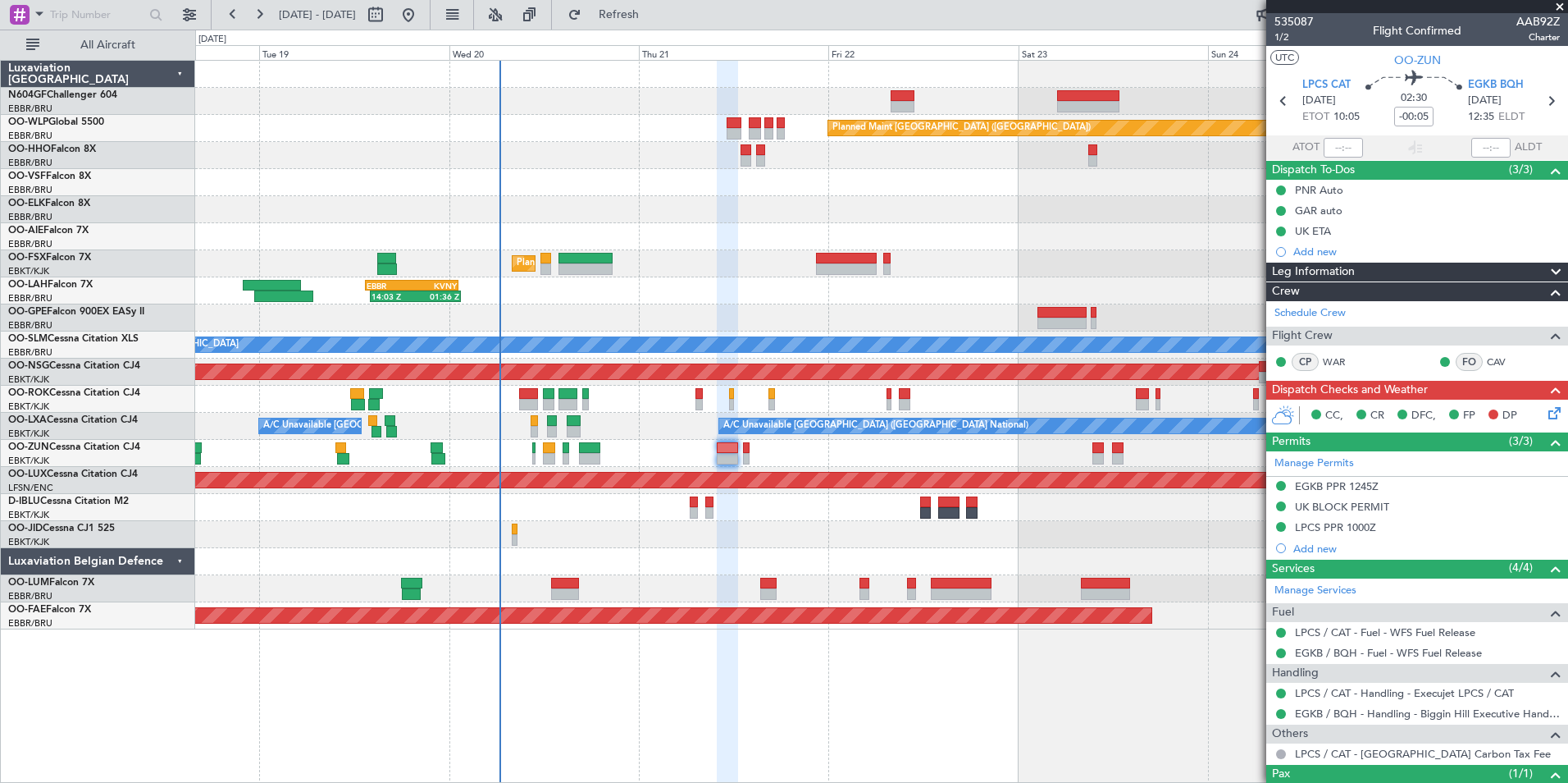
click at [1545, 417] on icon at bounding box center [1551, 411] width 13 height 13
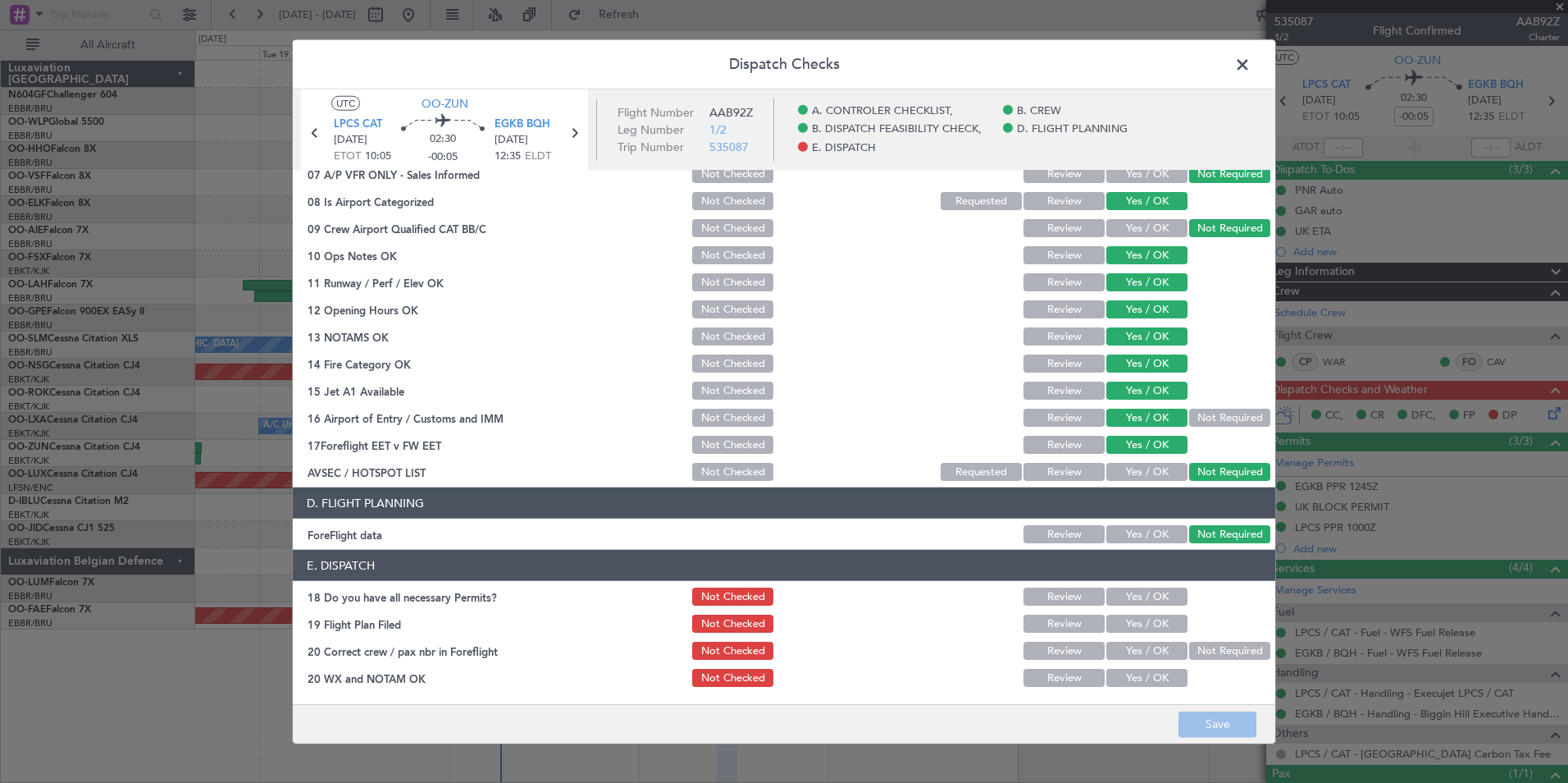
click at [1251, 66] on span at bounding box center [1251, 68] width 0 height 33
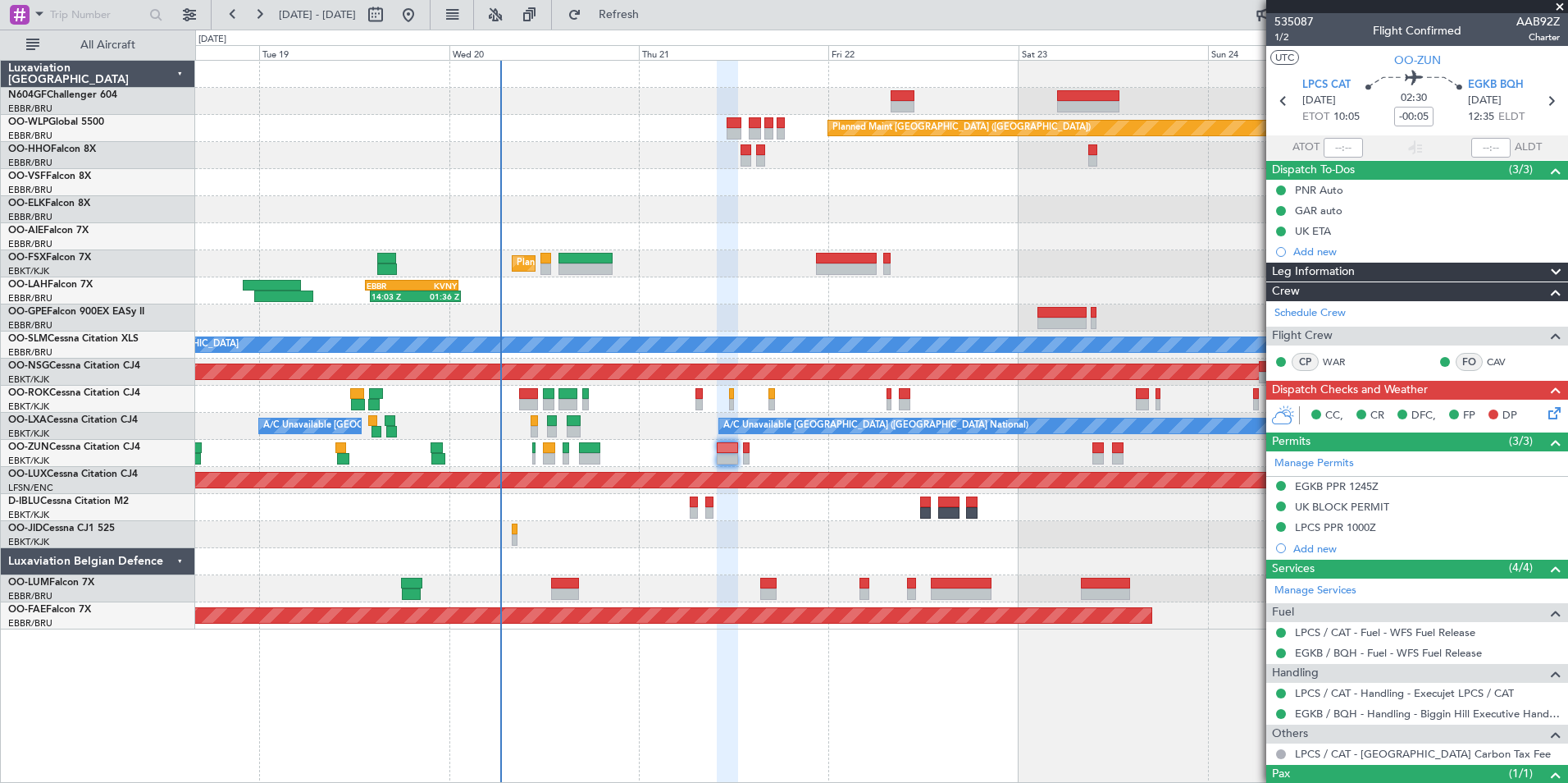
click at [1532, 412] on div "CC, CR DFC, FP DP" at bounding box center [1424, 416] width 241 height 24
click at [1545, 409] on icon at bounding box center [1551, 411] width 13 height 13
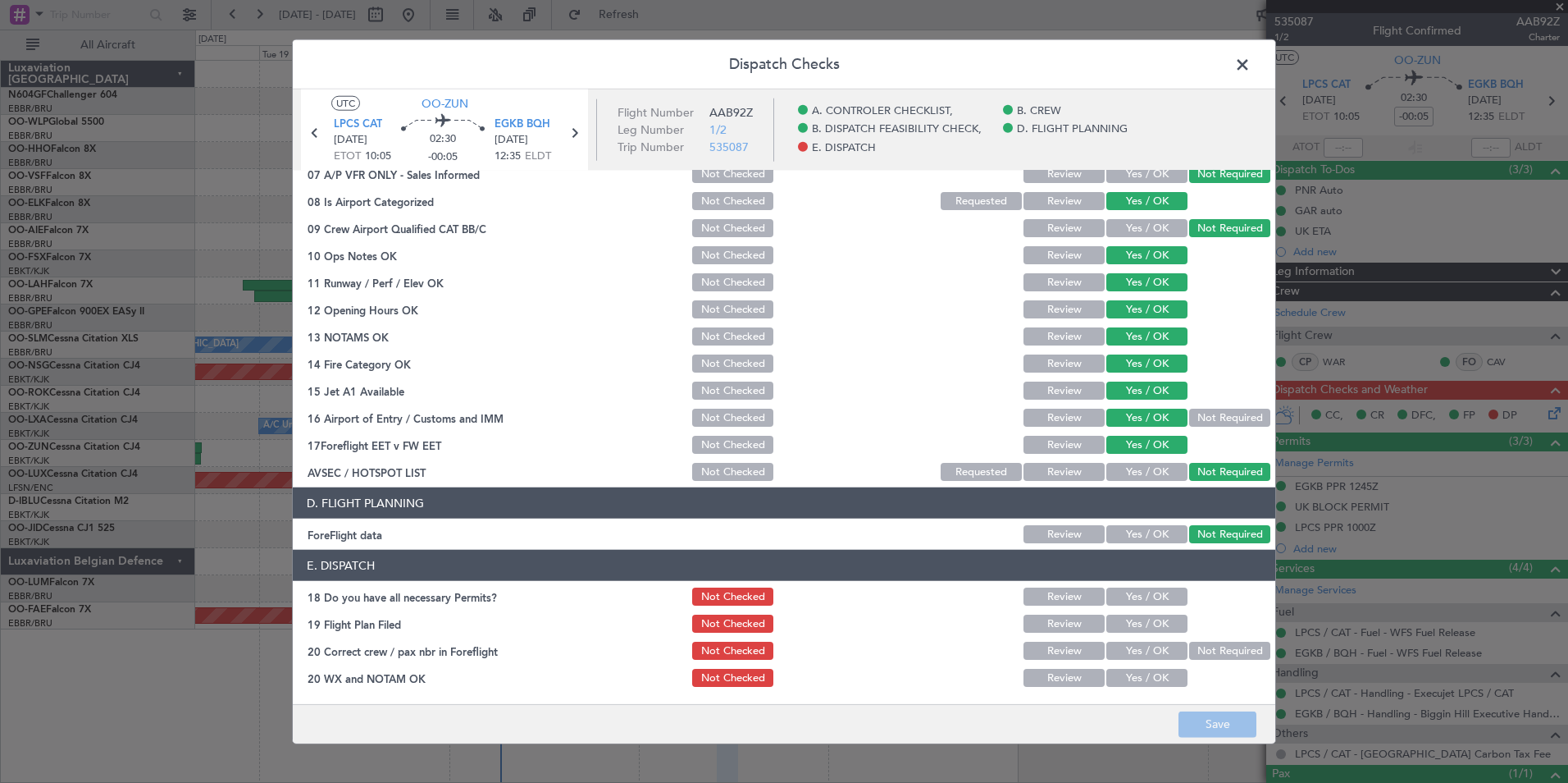
click at [1153, 584] on section "E. DISPATCH 18 Do you have all necessary Permits? Not Checked Review Yes / OK 1…" at bounding box center [784, 619] width 983 height 140
click at [1151, 598] on button "Yes / OK" at bounding box center [1146, 596] width 81 height 18
click at [1149, 626] on button "Yes / OK" at bounding box center [1146, 623] width 81 height 18
click at [1144, 643] on button "Yes / OK" at bounding box center [1146, 650] width 81 height 18
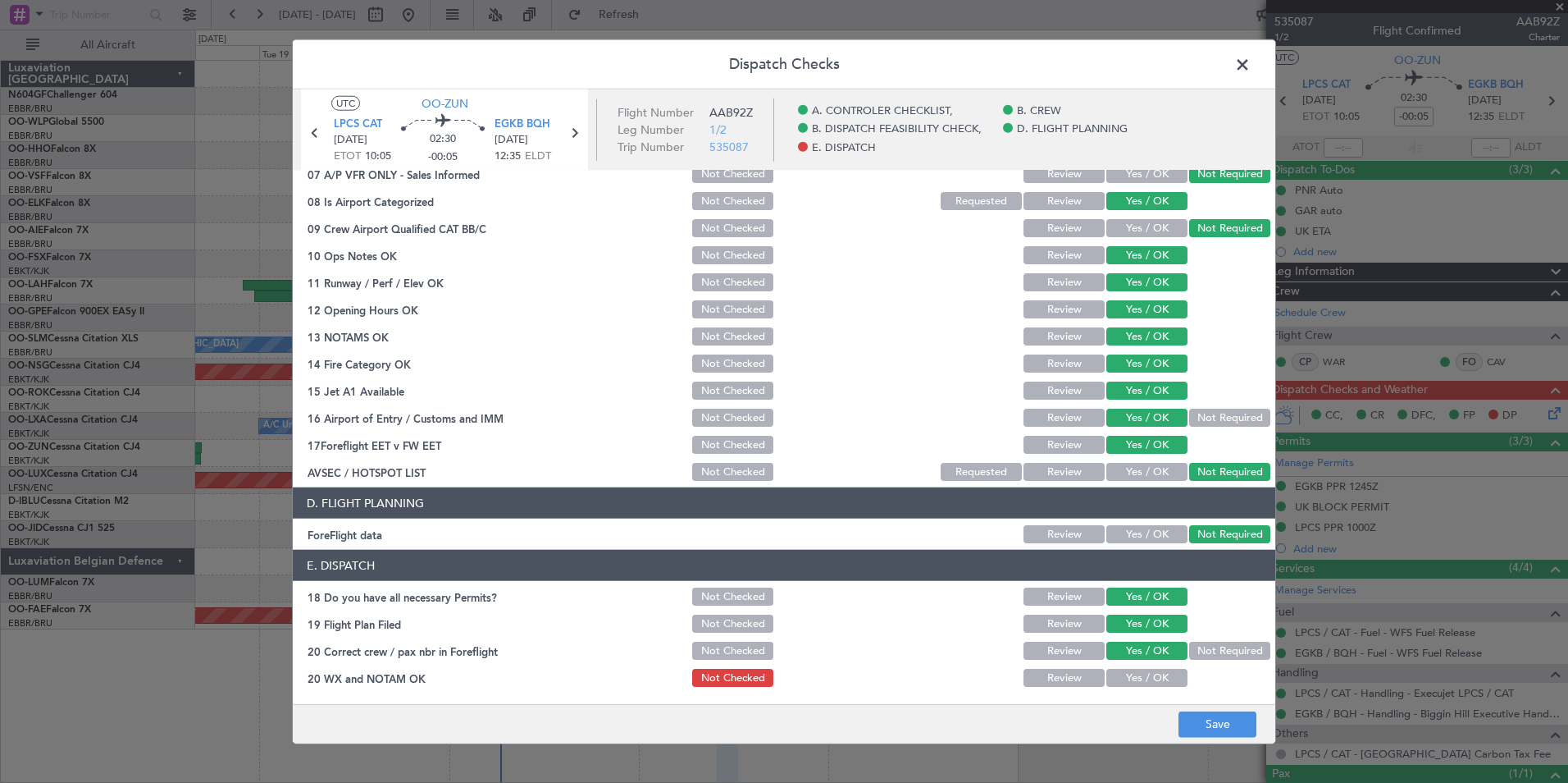
click at [1130, 684] on button "Yes / OK" at bounding box center [1146, 677] width 81 height 18
click at [1188, 727] on button "Save" at bounding box center [1217, 723] width 78 height 26
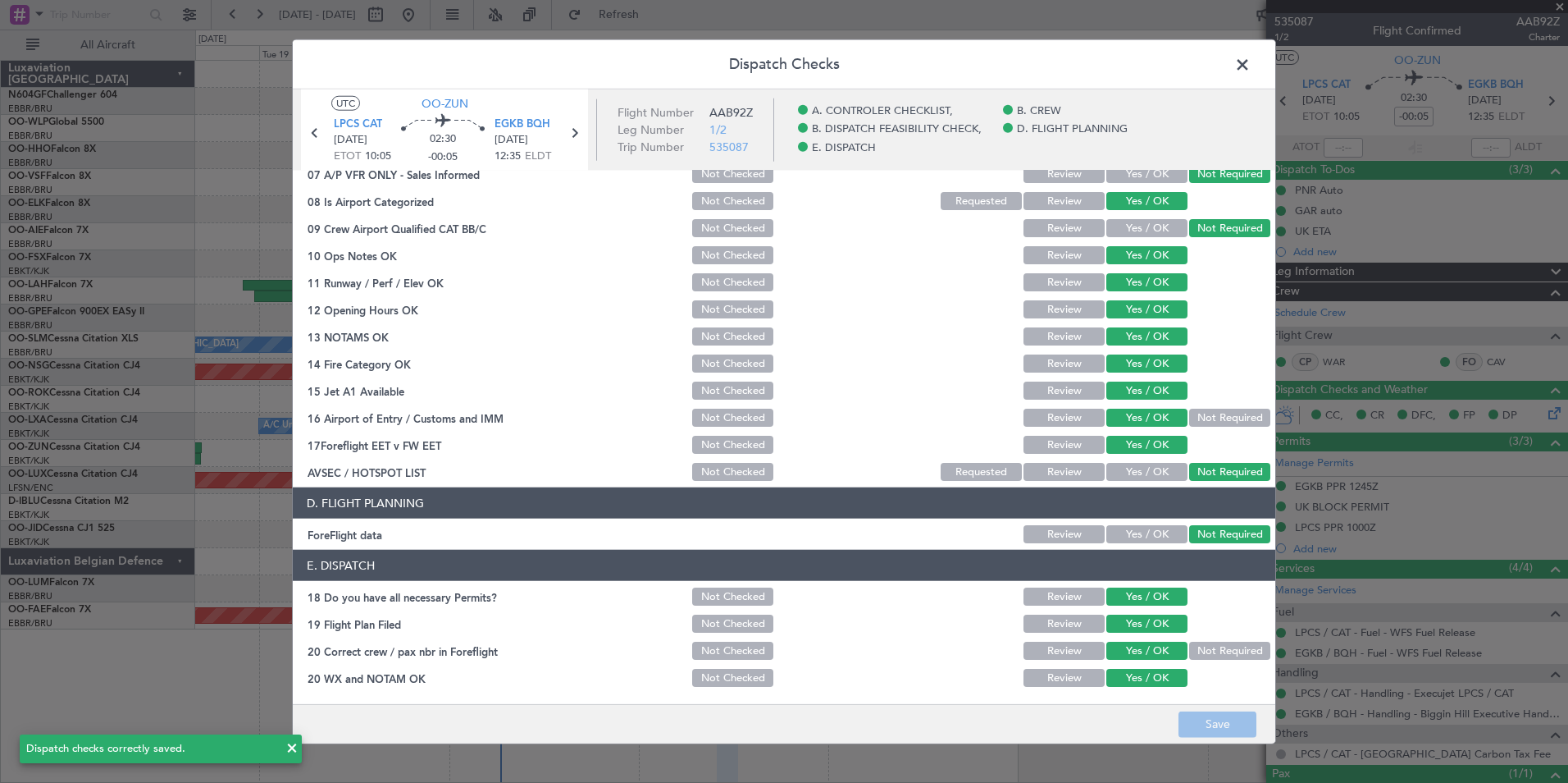
click at [1255, 61] on header "Dispatch Checks" at bounding box center [784, 64] width 983 height 49
click at [1251, 60] on span at bounding box center [1251, 68] width 0 height 33
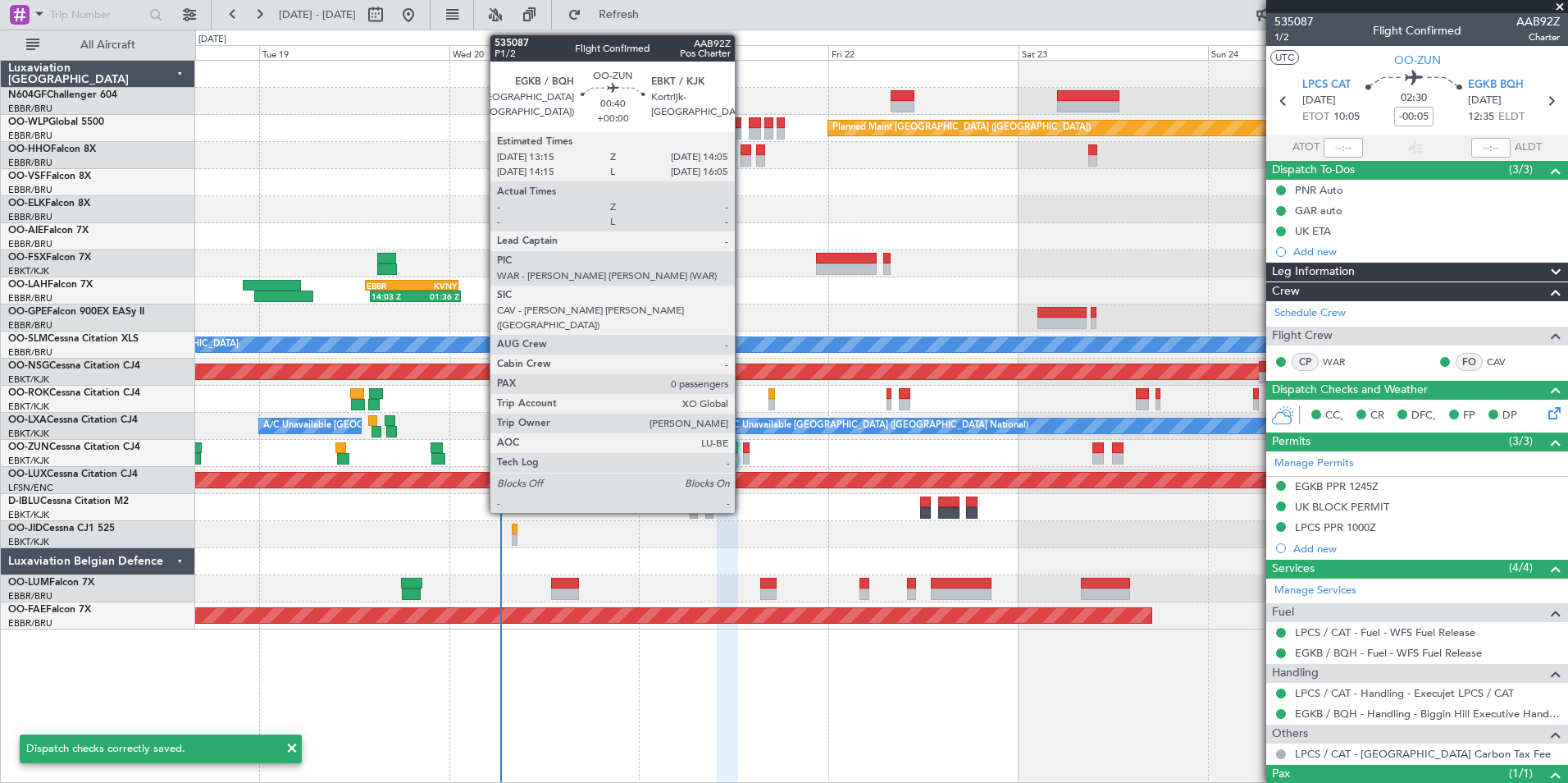
click at [743, 446] on div at bounding box center [746, 448] width 7 height 11
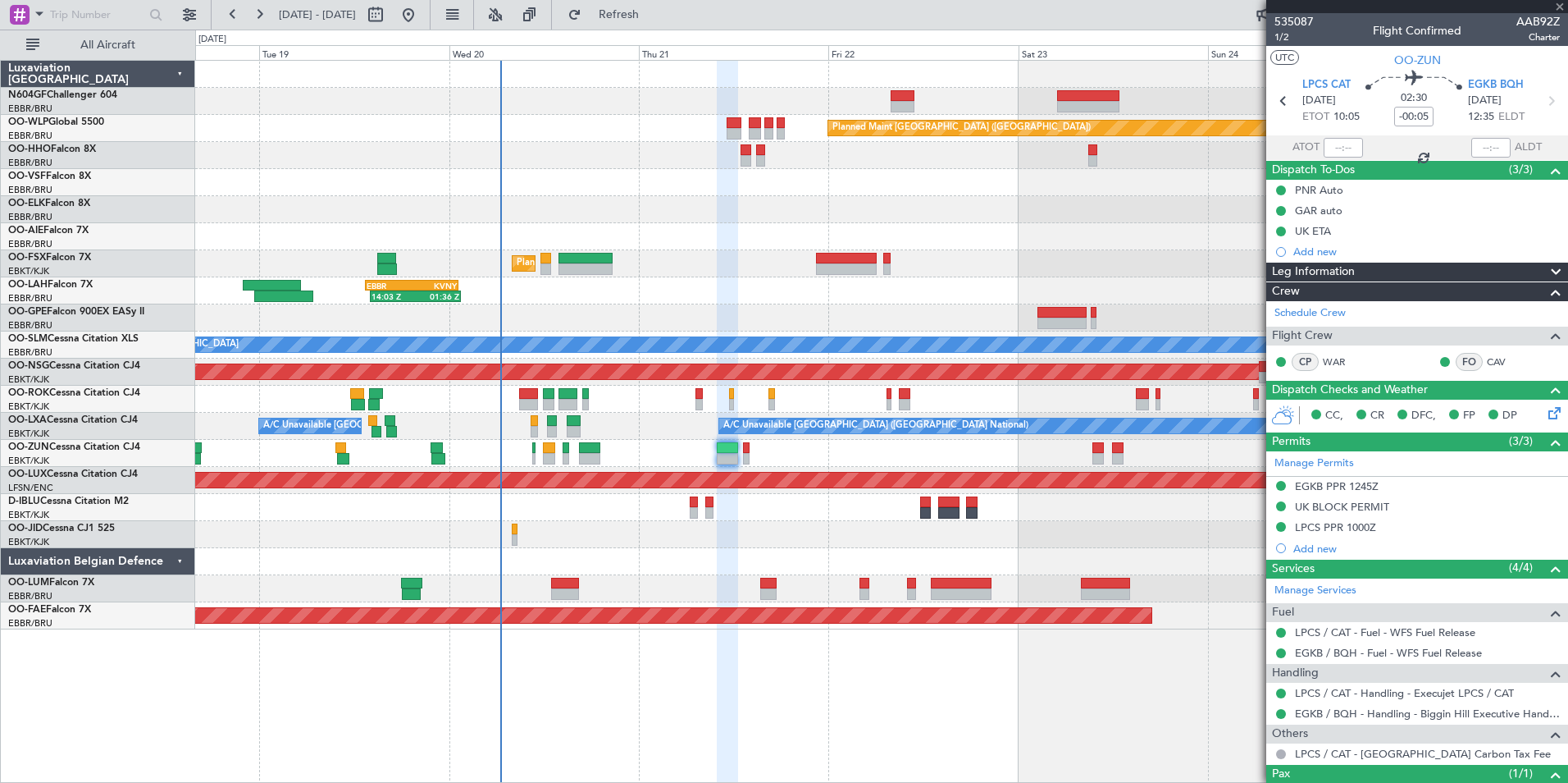
type input "0"
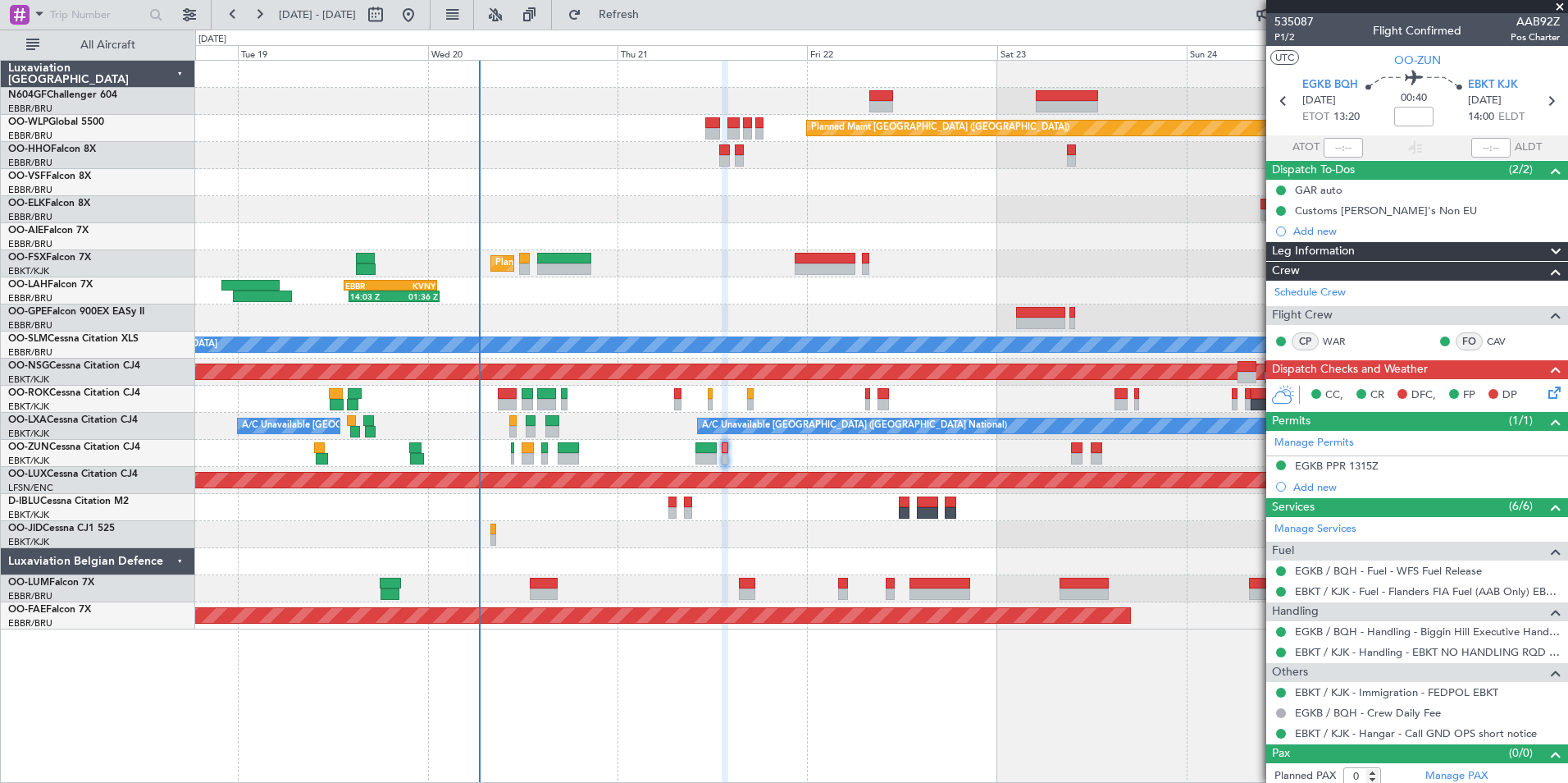
click at [839, 457] on div at bounding box center [881, 452] width 1372 height 27
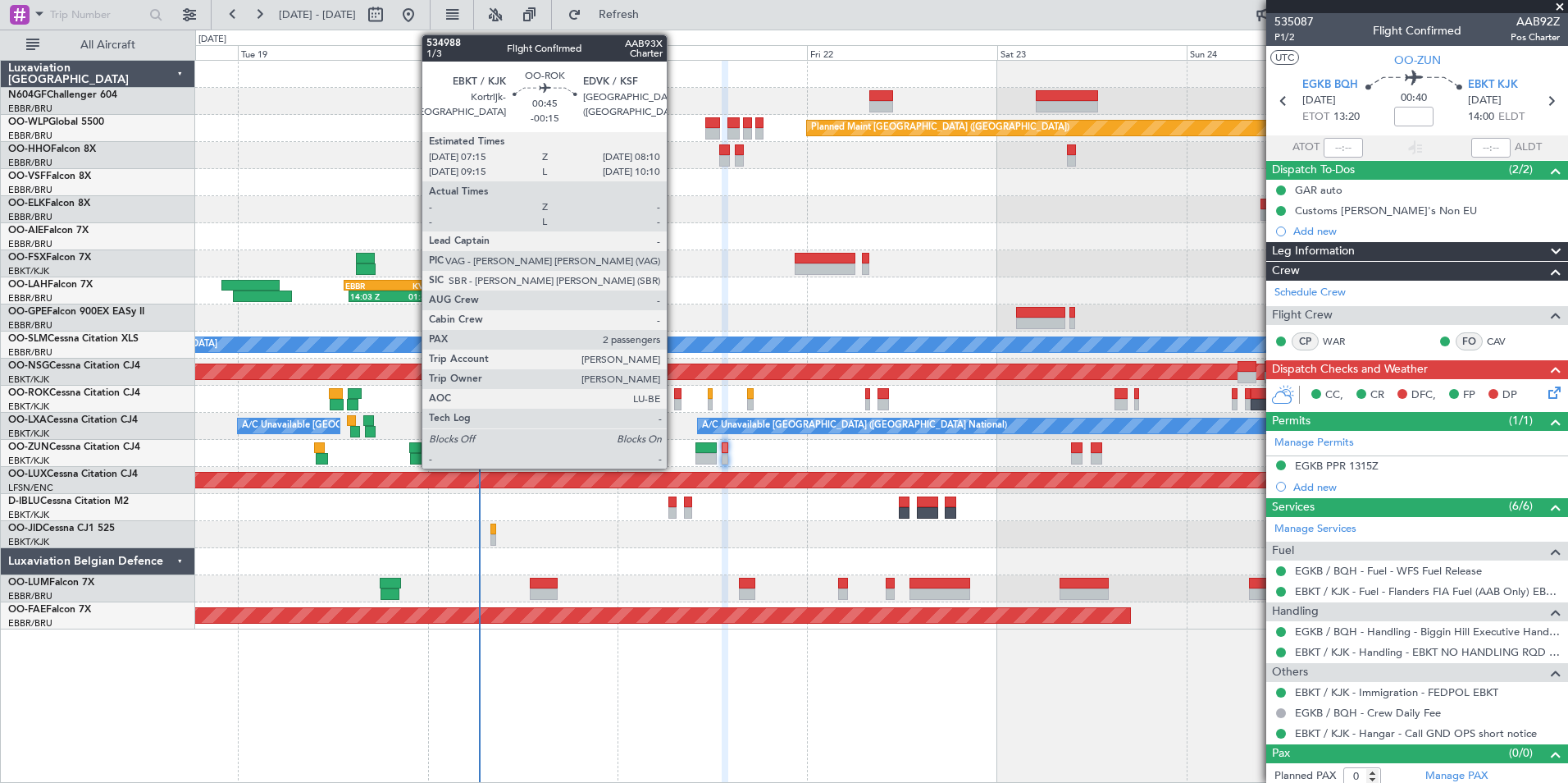
click at [674, 404] on div at bounding box center [677, 404] width 7 height 11
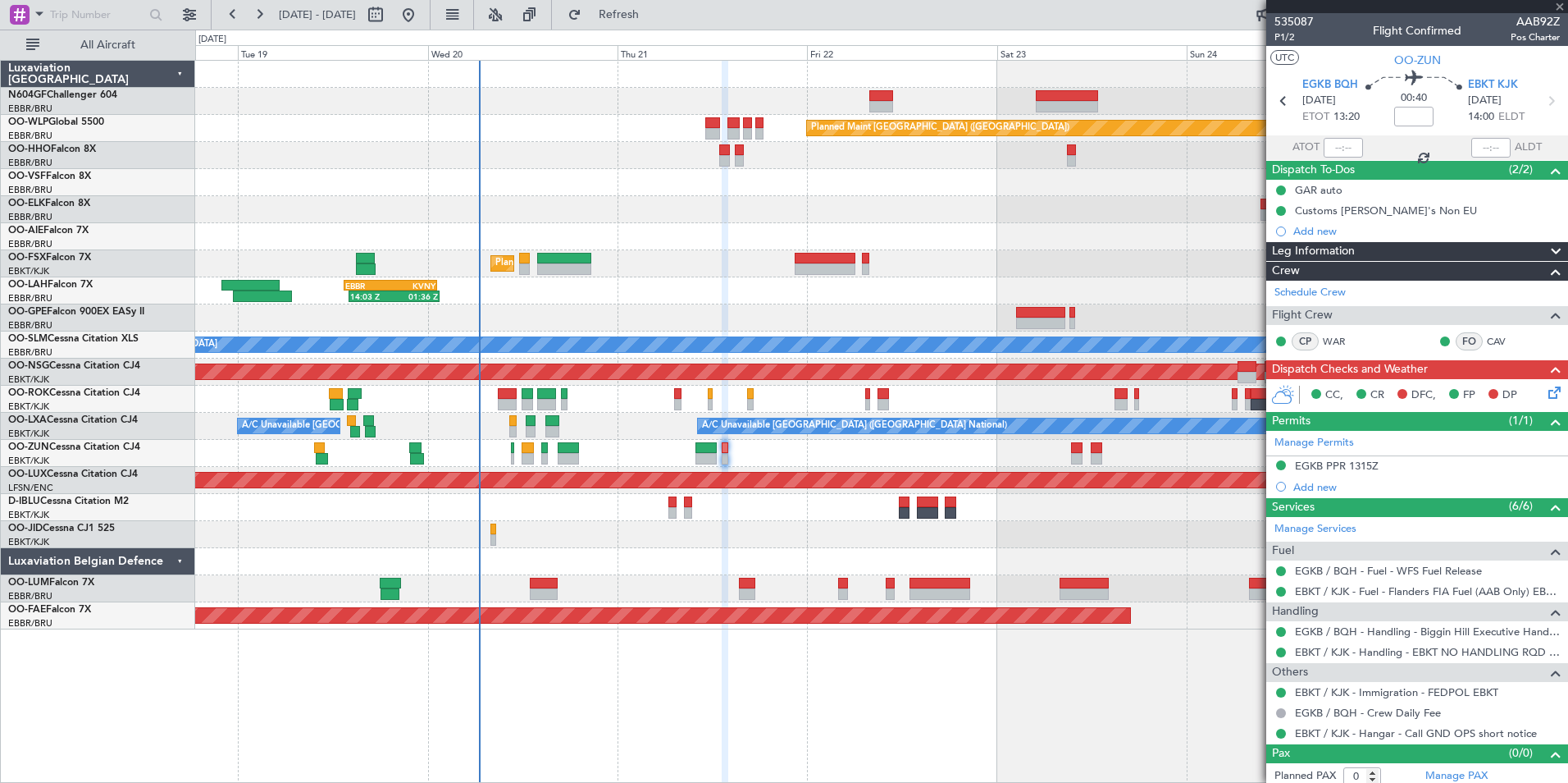
type input "-00:15"
type input "2"
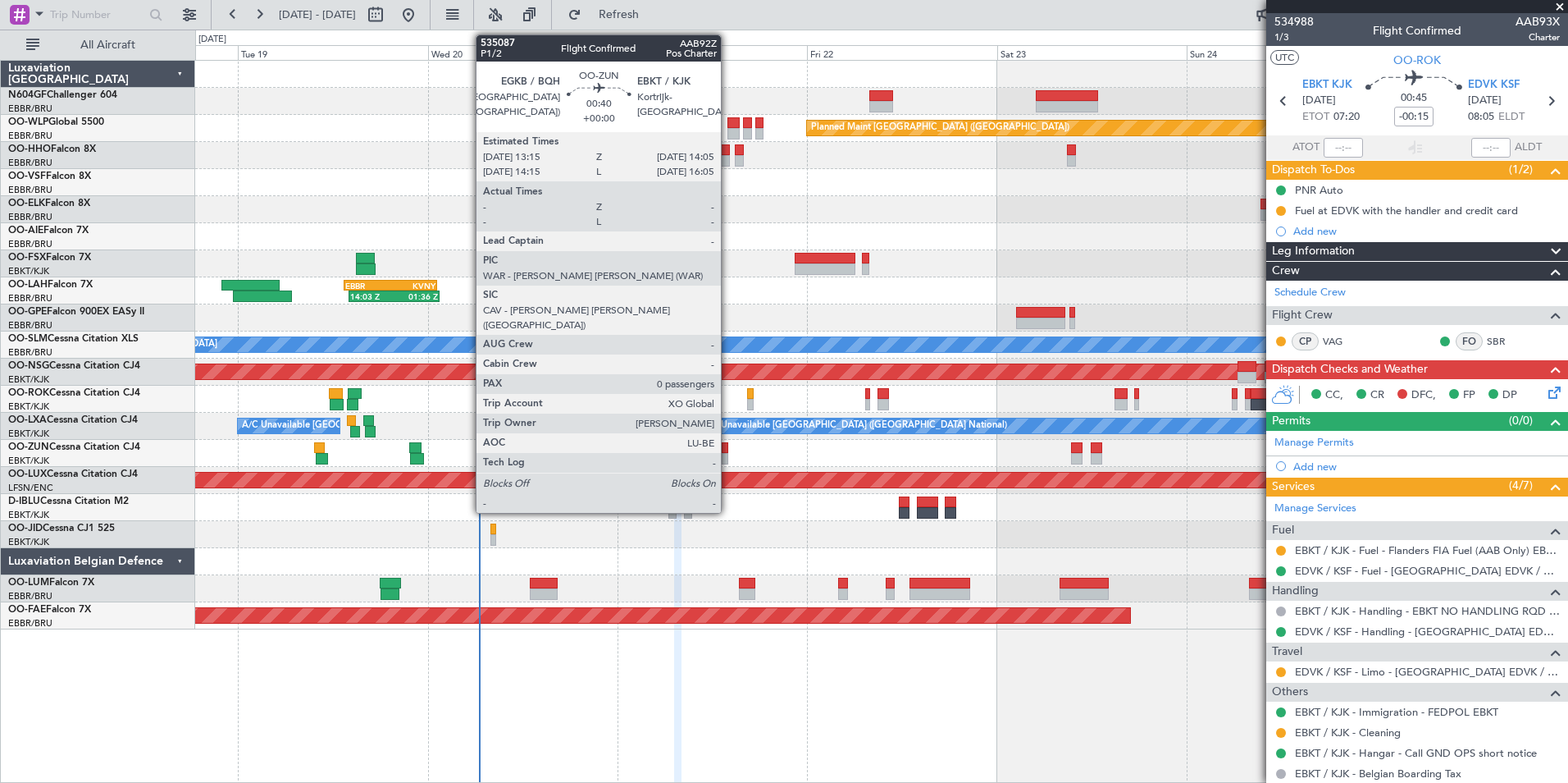
click at [729, 458] on div at bounding box center [726, 458] width 7 height 11
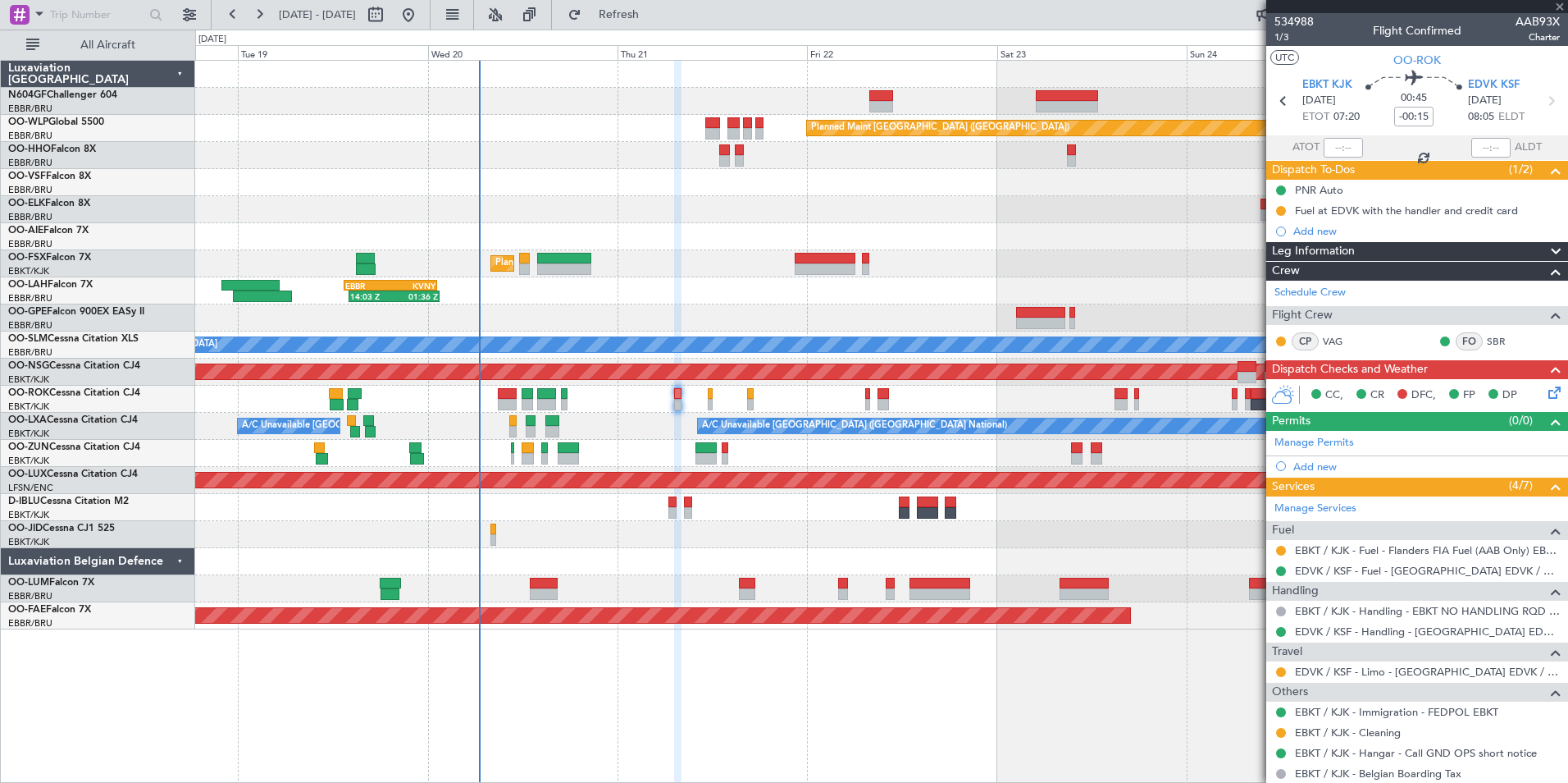
type input "0"
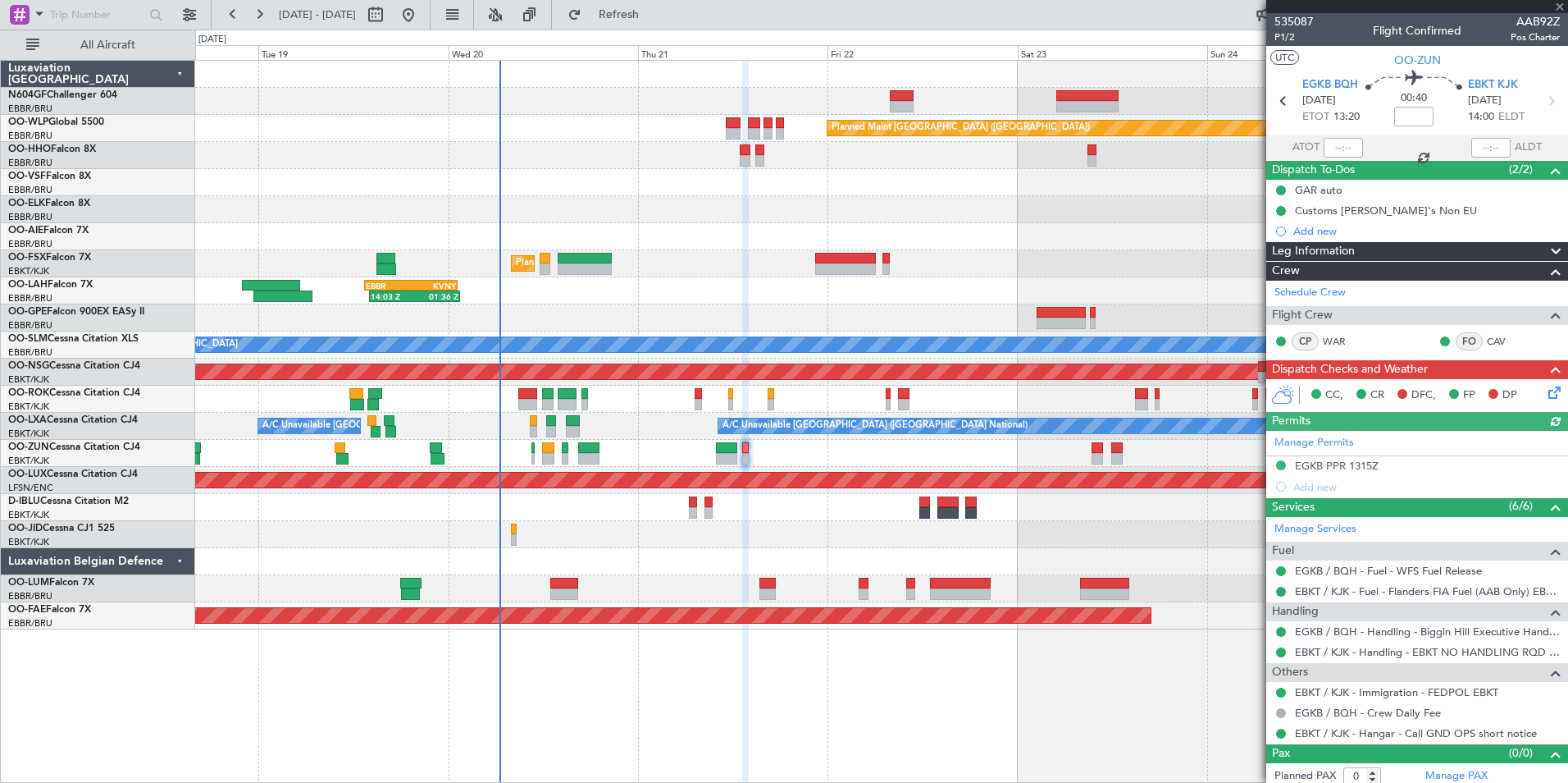
click at [785, 457] on div at bounding box center [881, 452] width 1372 height 27
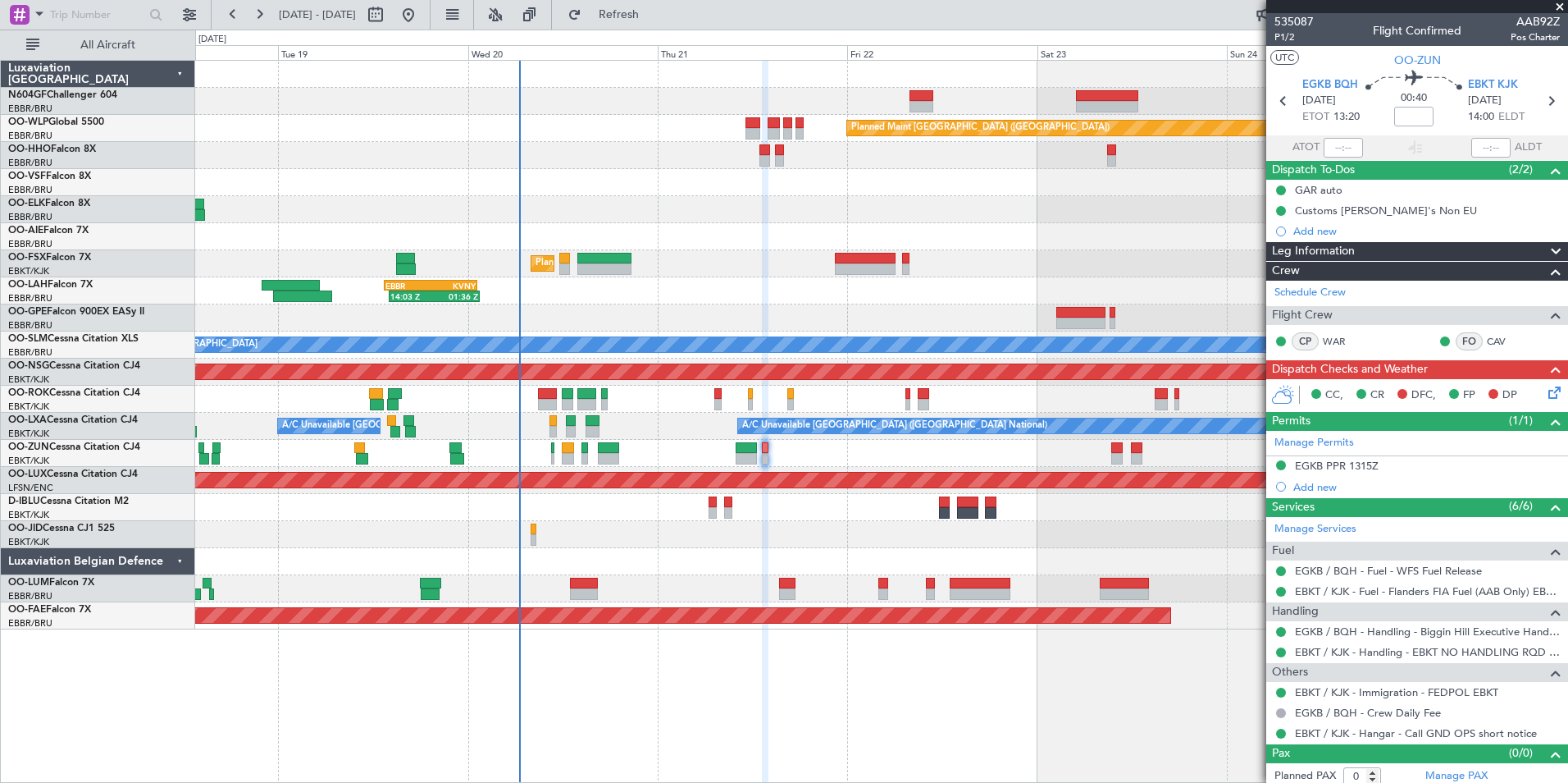
click at [808, 449] on div at bounding box center [881, 452] width 1372 height 27
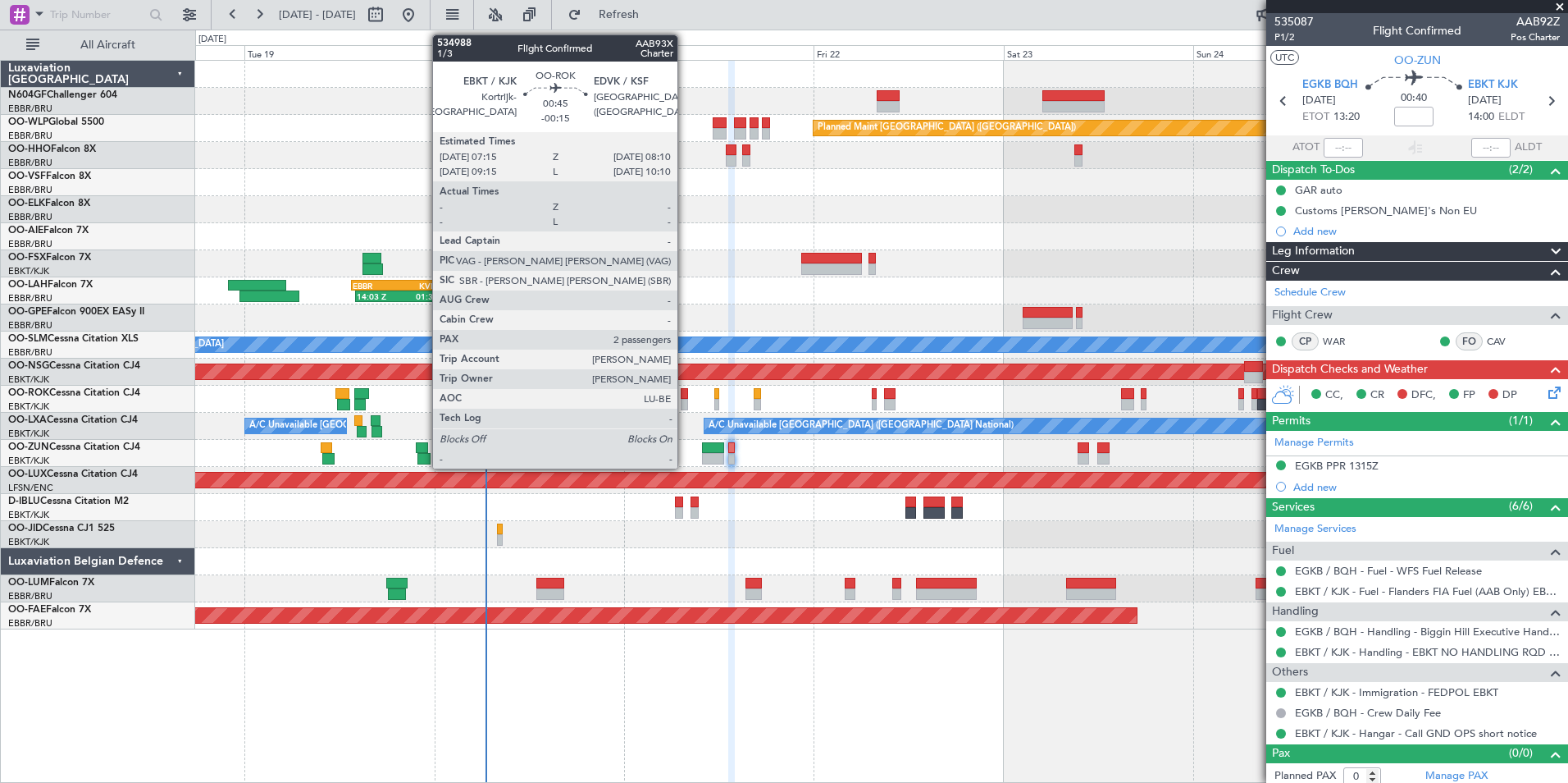
click at [685, 398] on div at bounding box center [684, 394] width 7 height 11
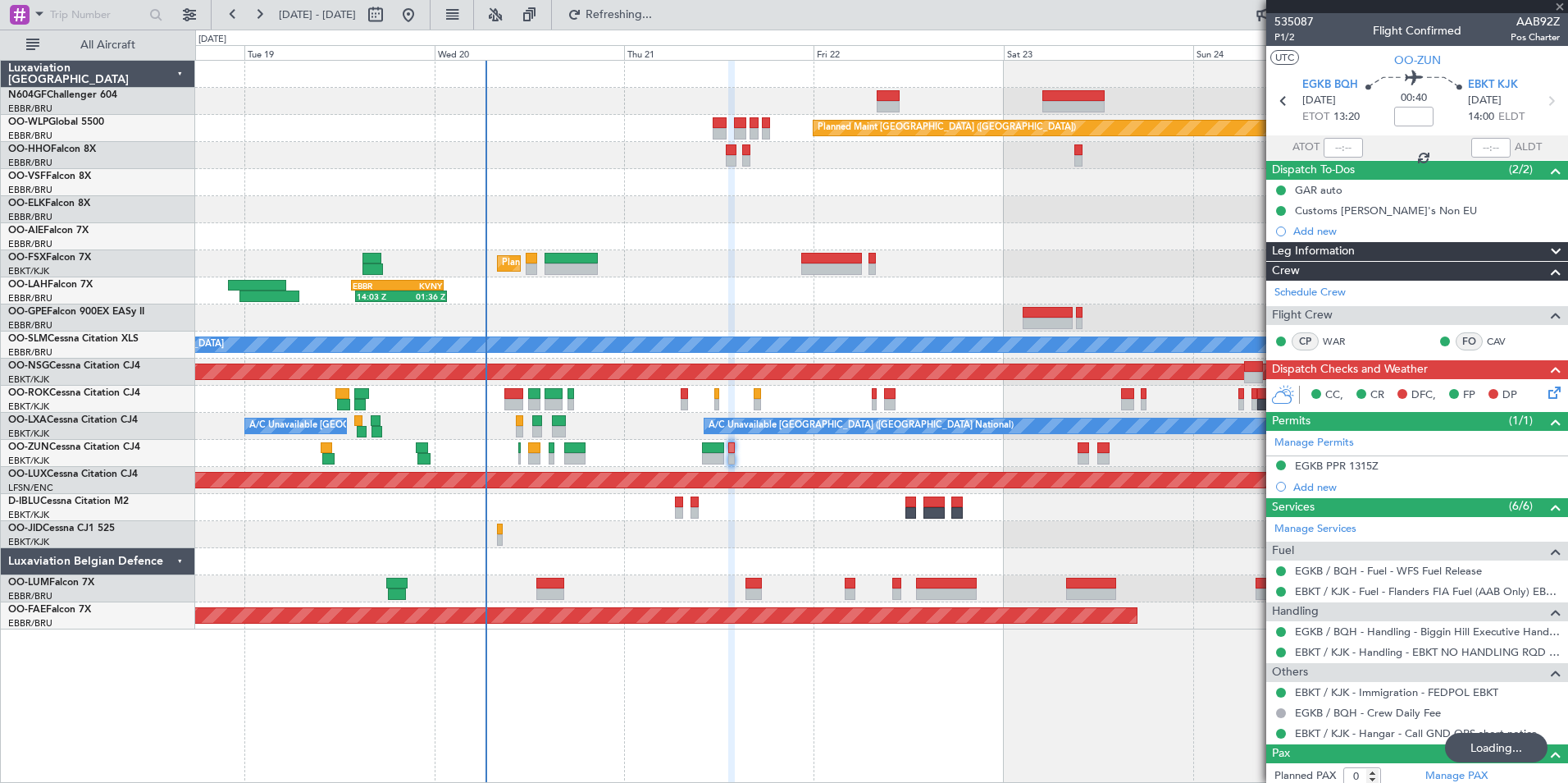
type input "-00:15"
type input "2"
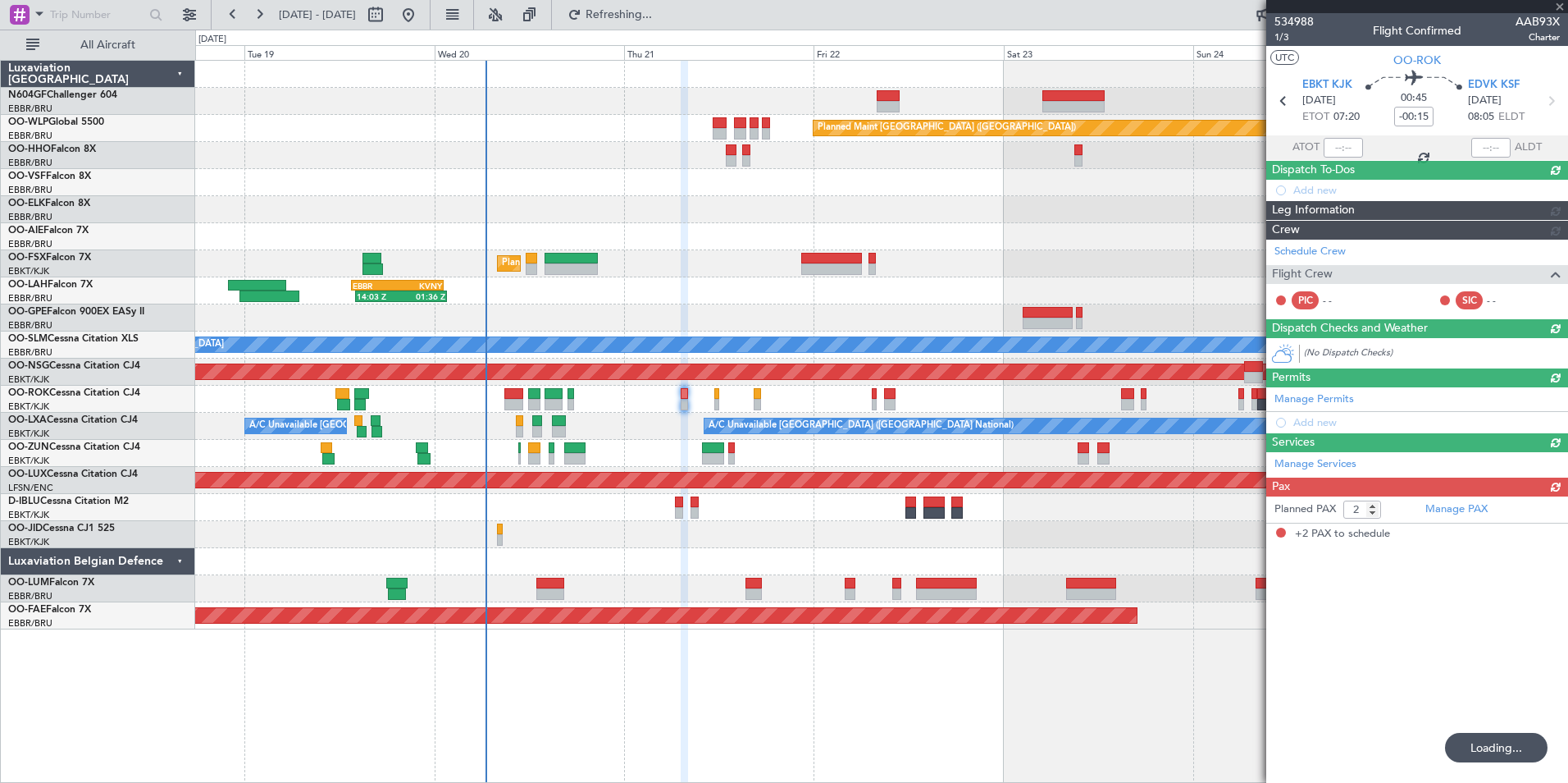
type input "0"
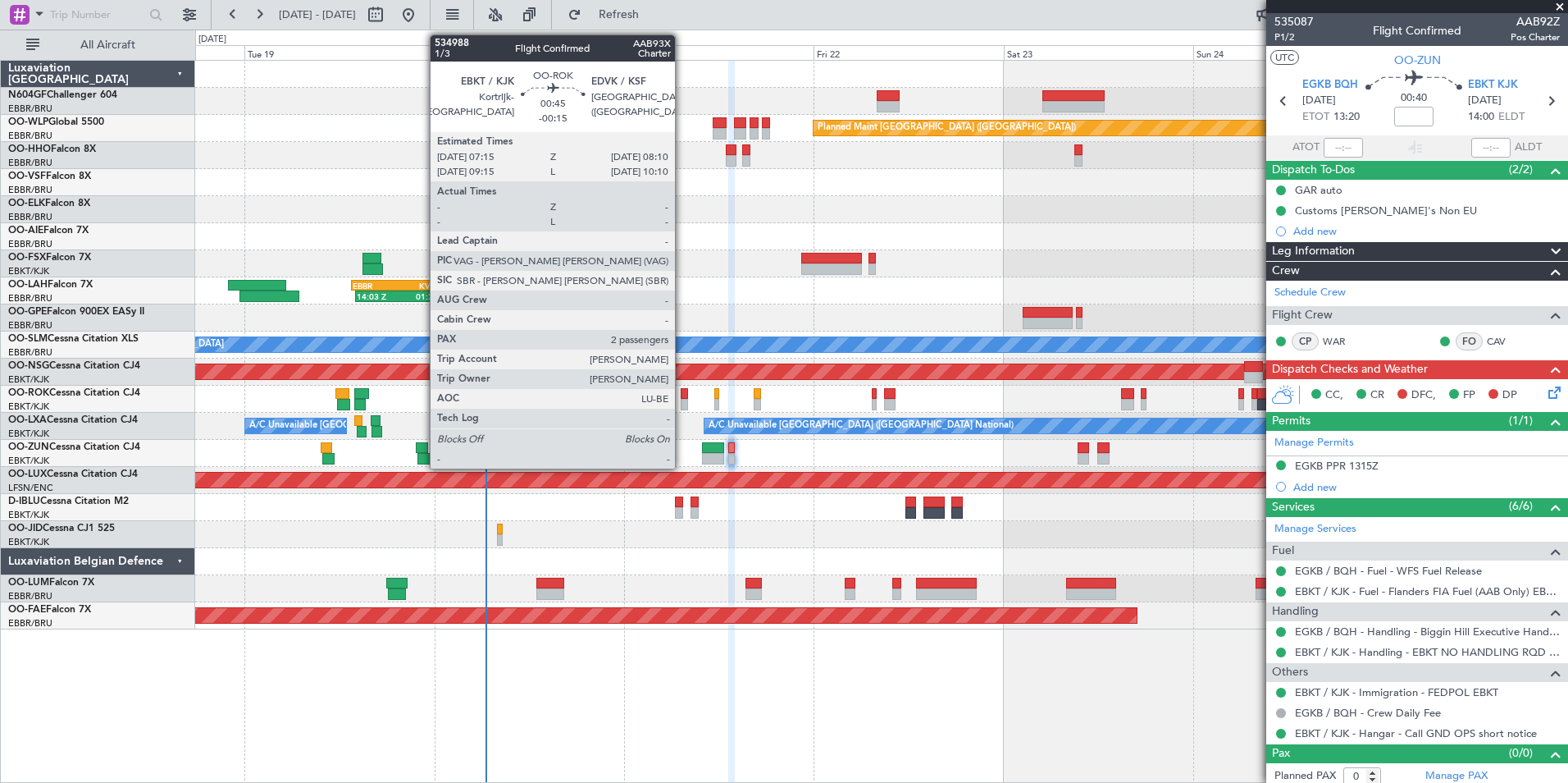
click at [684, 395] on div at bounding box center [684, 394] width 7 height 11
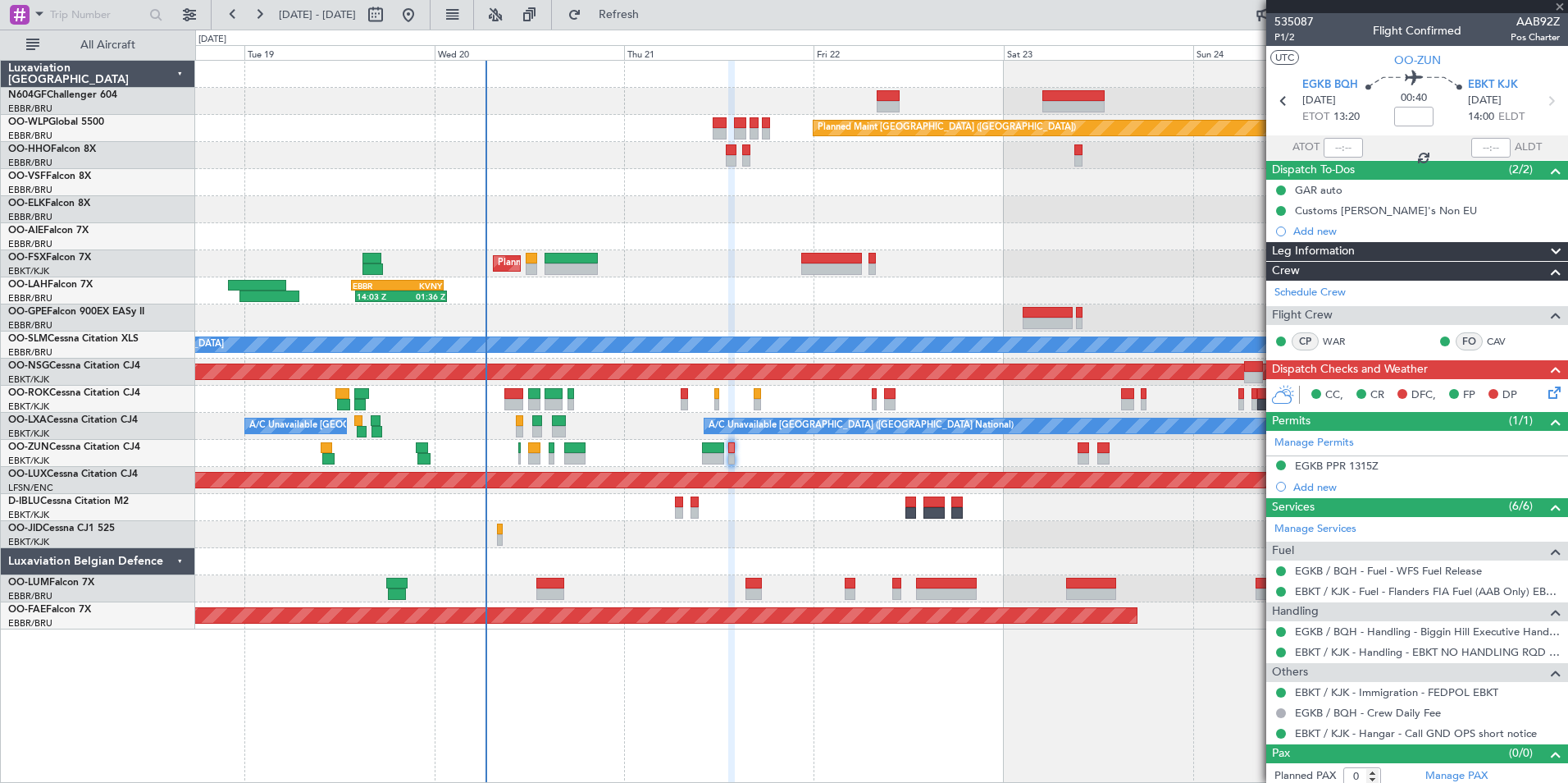
type input "-00:15"
type input "2"
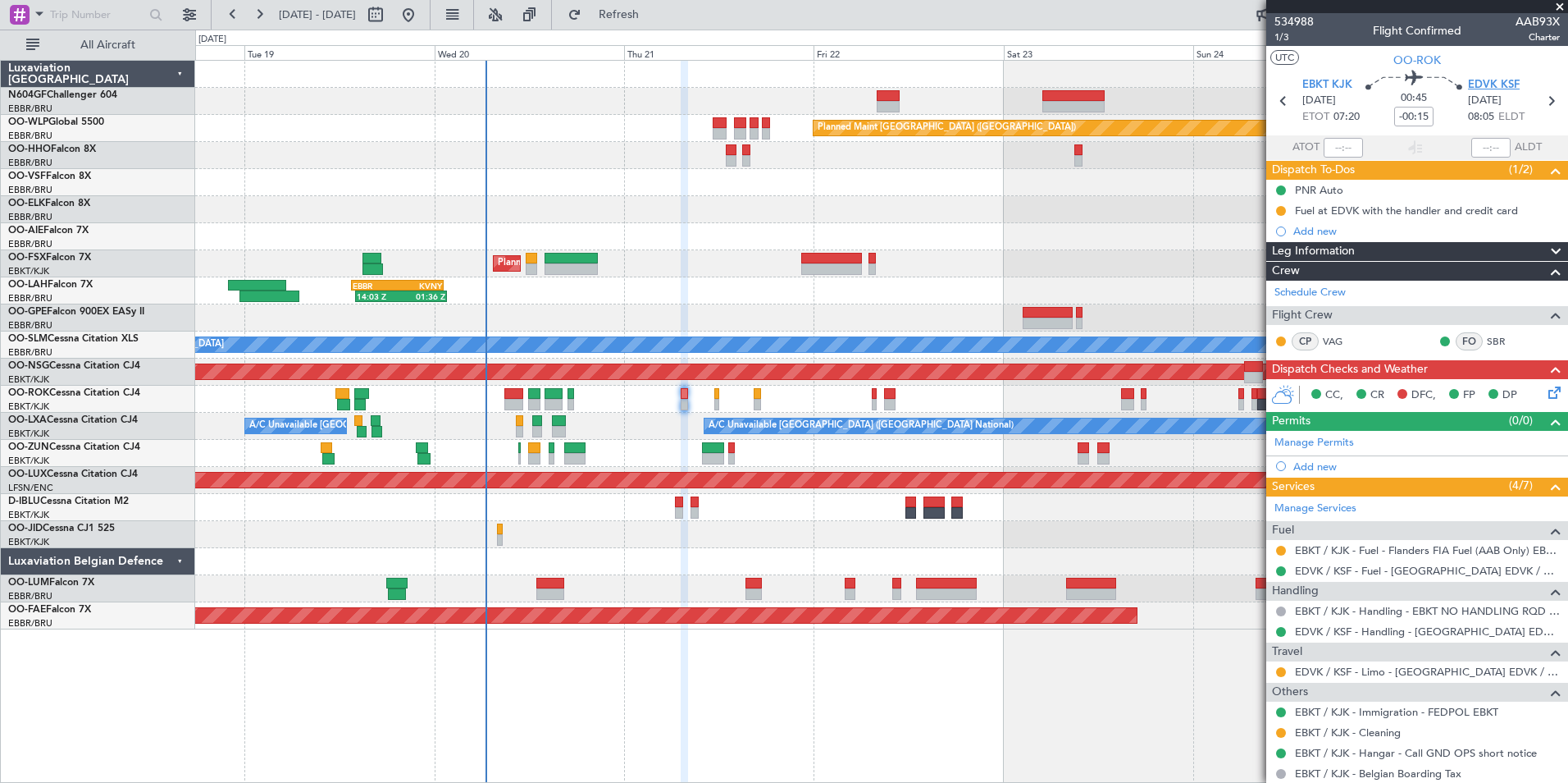
click at [1494, 78] on span "EDVK KSF" at bounding box center [1494, 86] width 52 height 17
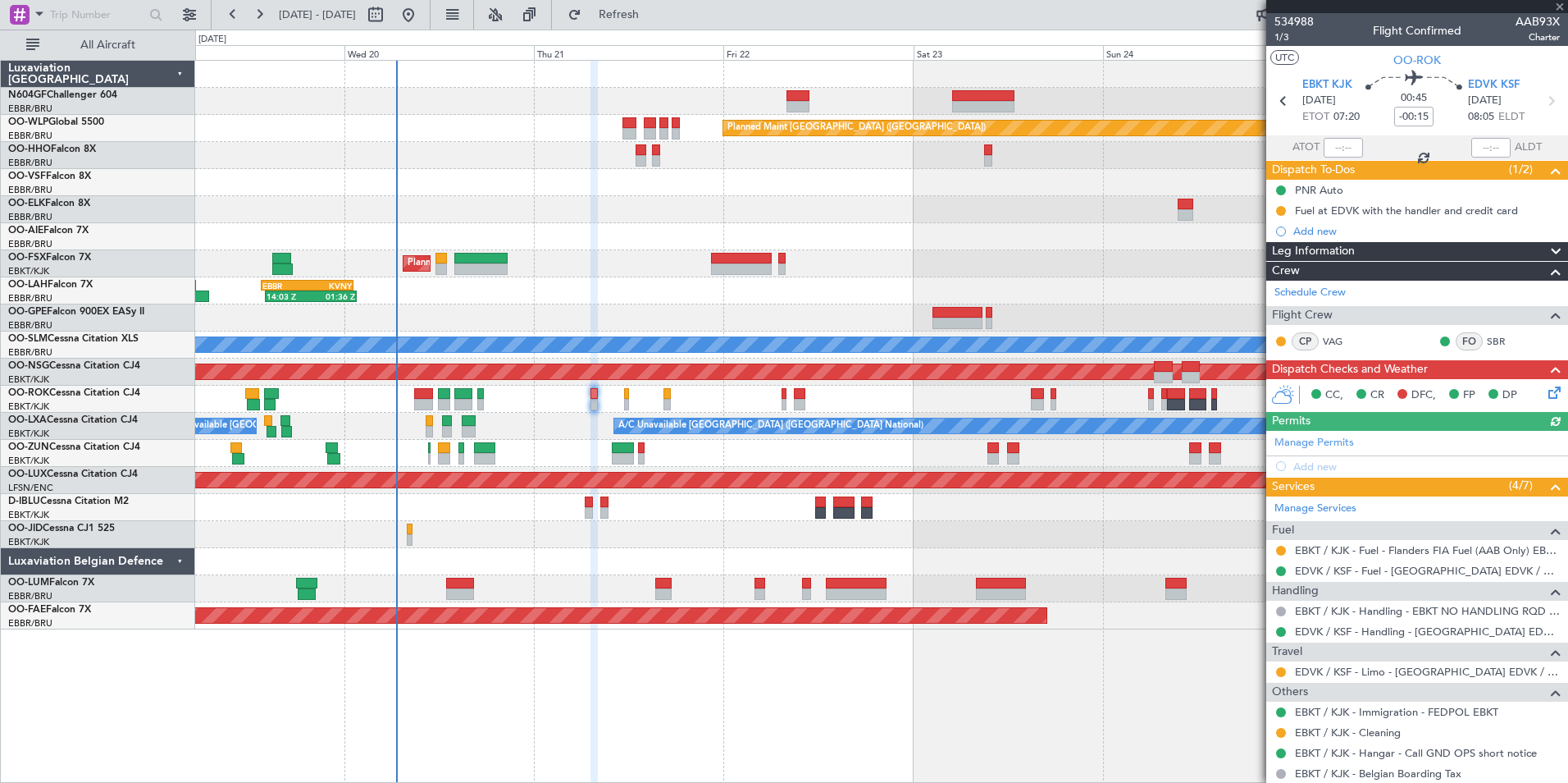
click at [597, 266] on div "Planned Maint Kortrijk-[GEOGRAPHIC_DATA]" at bounding box center [881, 263] width 1372 height 27
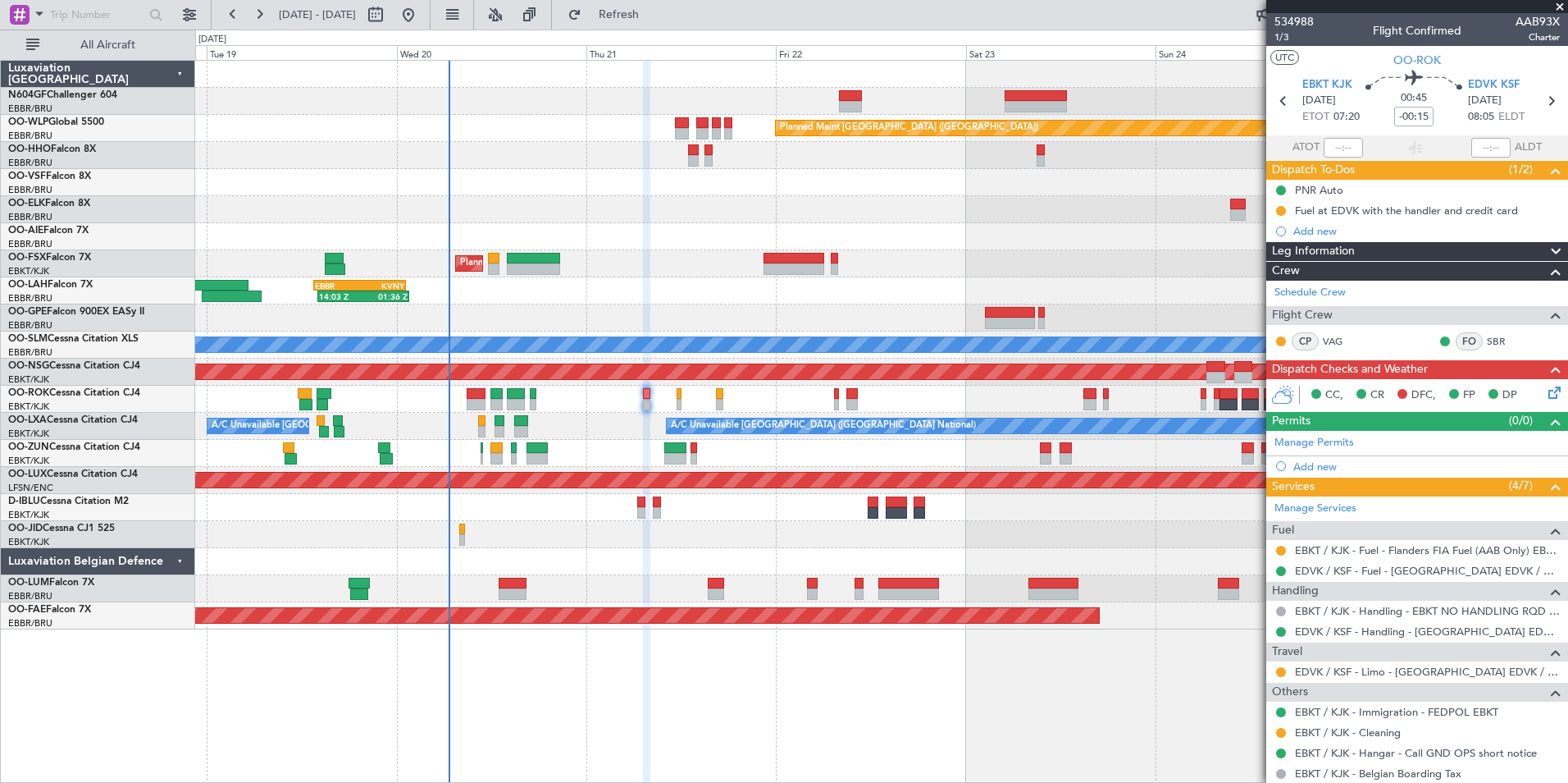
click at [609, 297] on div "14:03 Z 01:36 Z EBBR 13:30 Z KVNY 01:15 Z" at bounding box center [881, 290] width 1372 height 27
click at [698, 446] on div at bounding box center [881, 452] width 1372 height 27
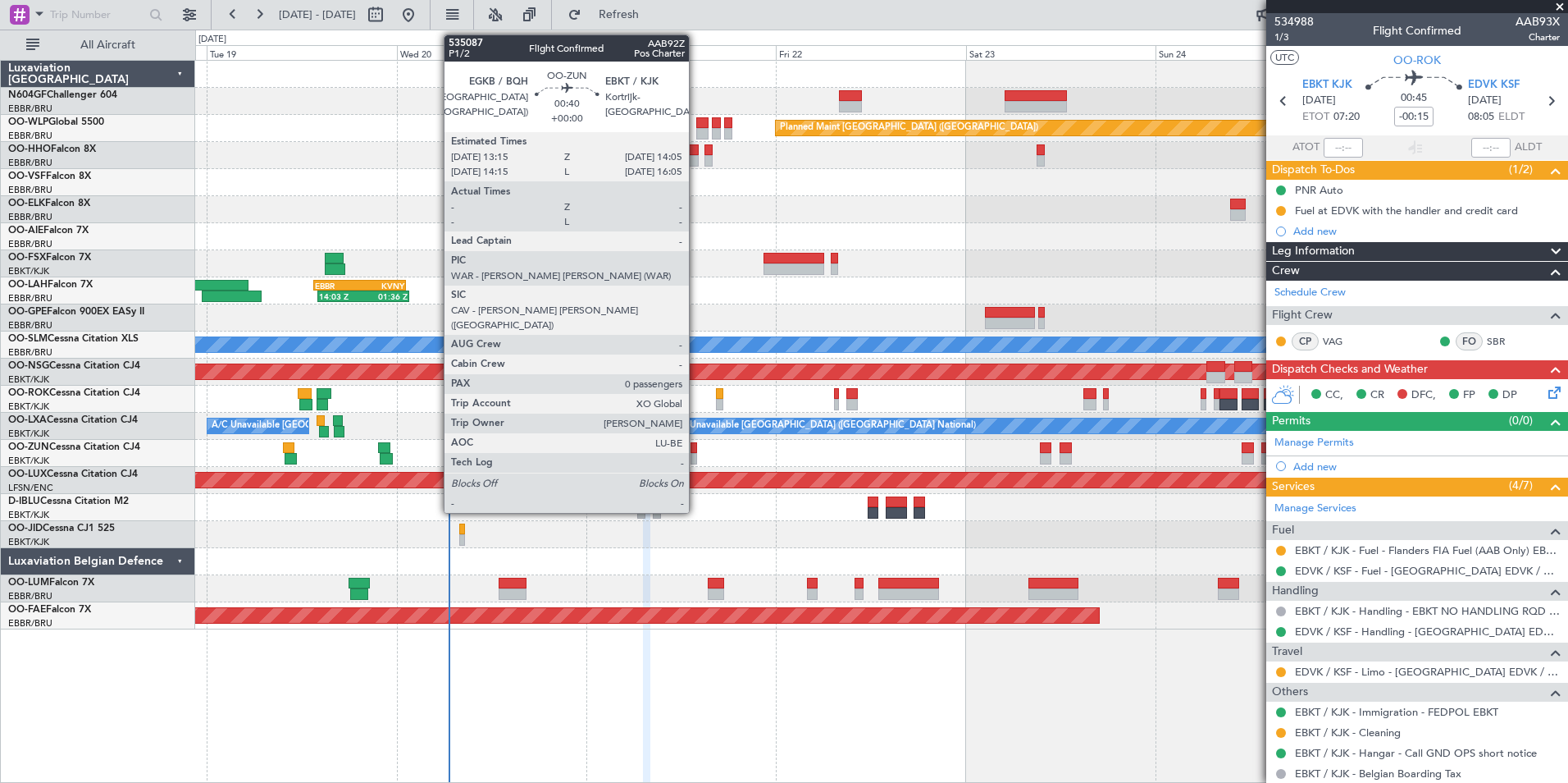
click at [696, 451] on div at bounding box center [694, 448] width 7 height 11
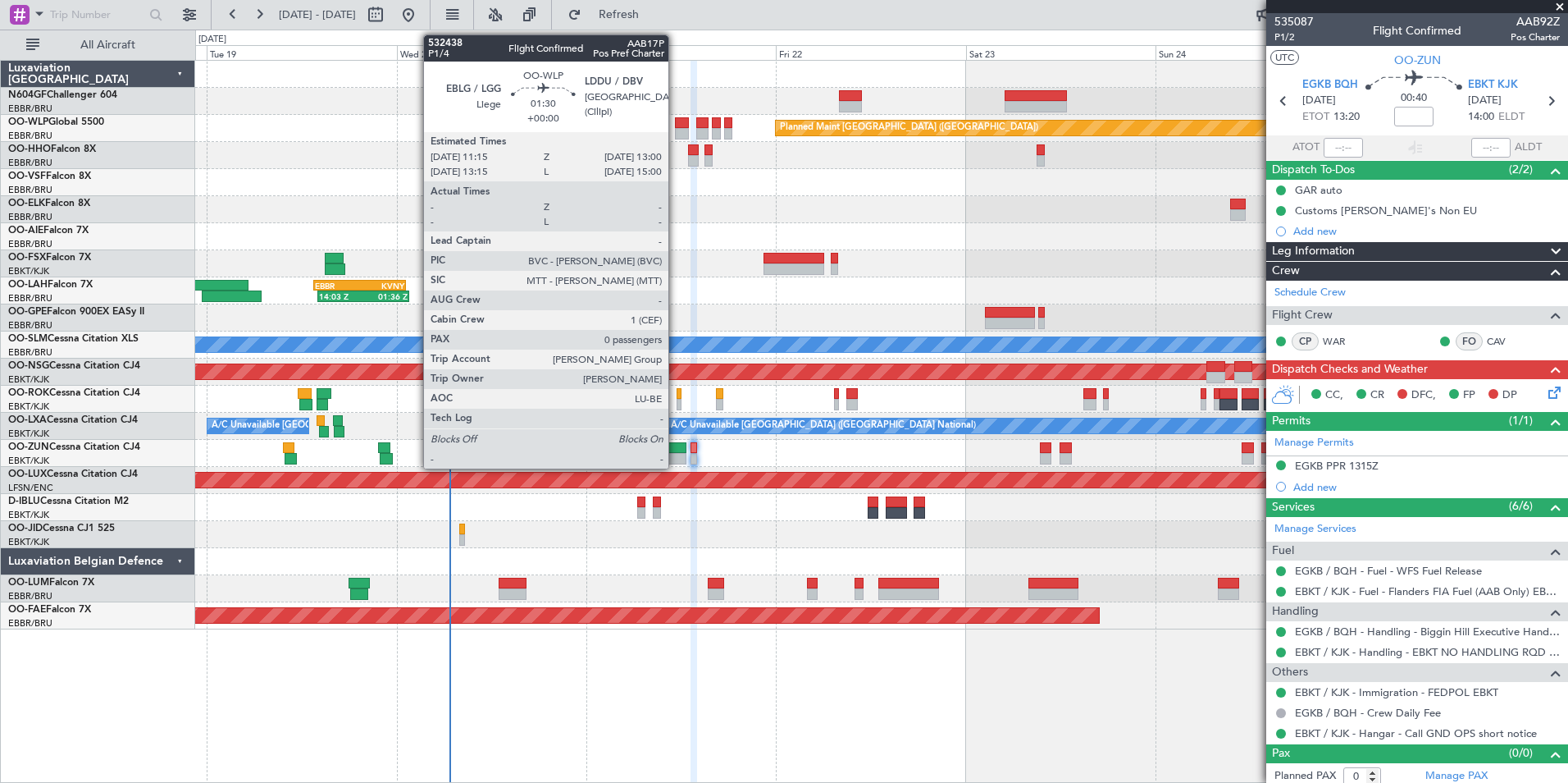
click at [676, 126] on div at bounding box center [681, 123] width 14 height 11
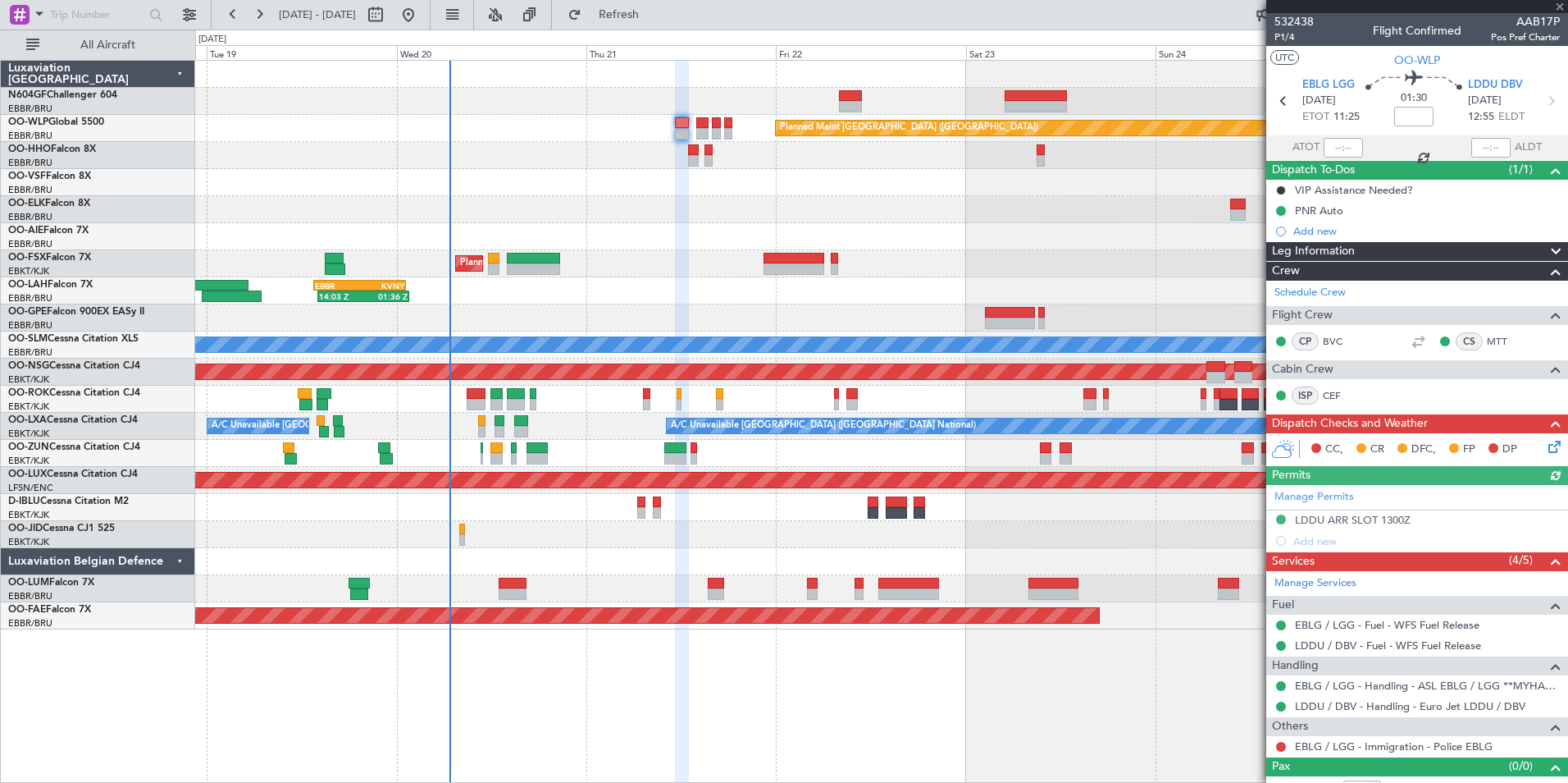
click at [695, 132] on div "Planned Maint [GEOGRAPHIC_DATA] ([GEOGRAPHIC_DATA])" at bounding box center [881, 128] width 1372 height 27
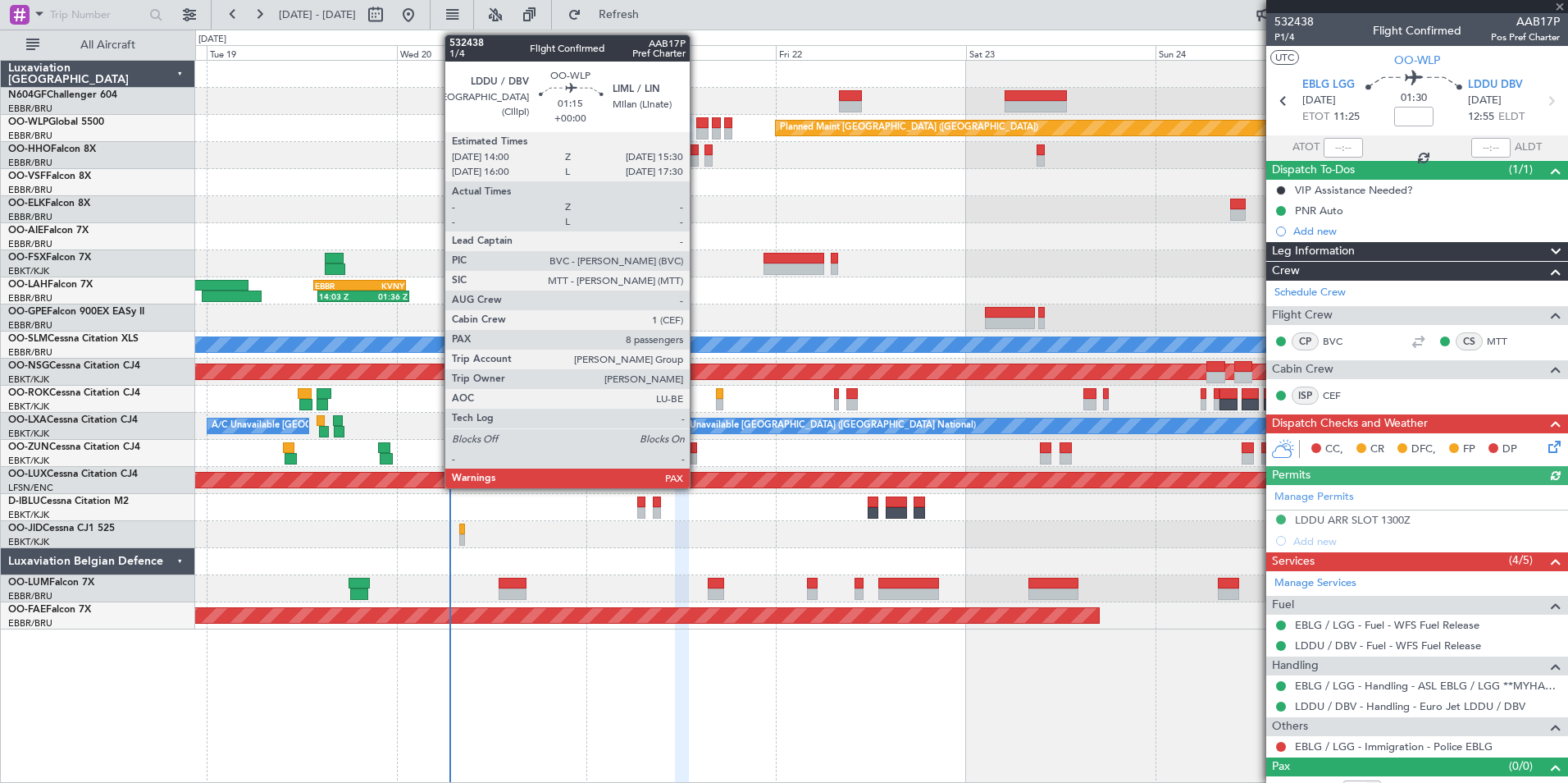
click at [697, 132] on div at bounding box center [702, 133] width 12 height 11
click at [698, 135] on div at bounding box center [702, 133] width 12 height 11
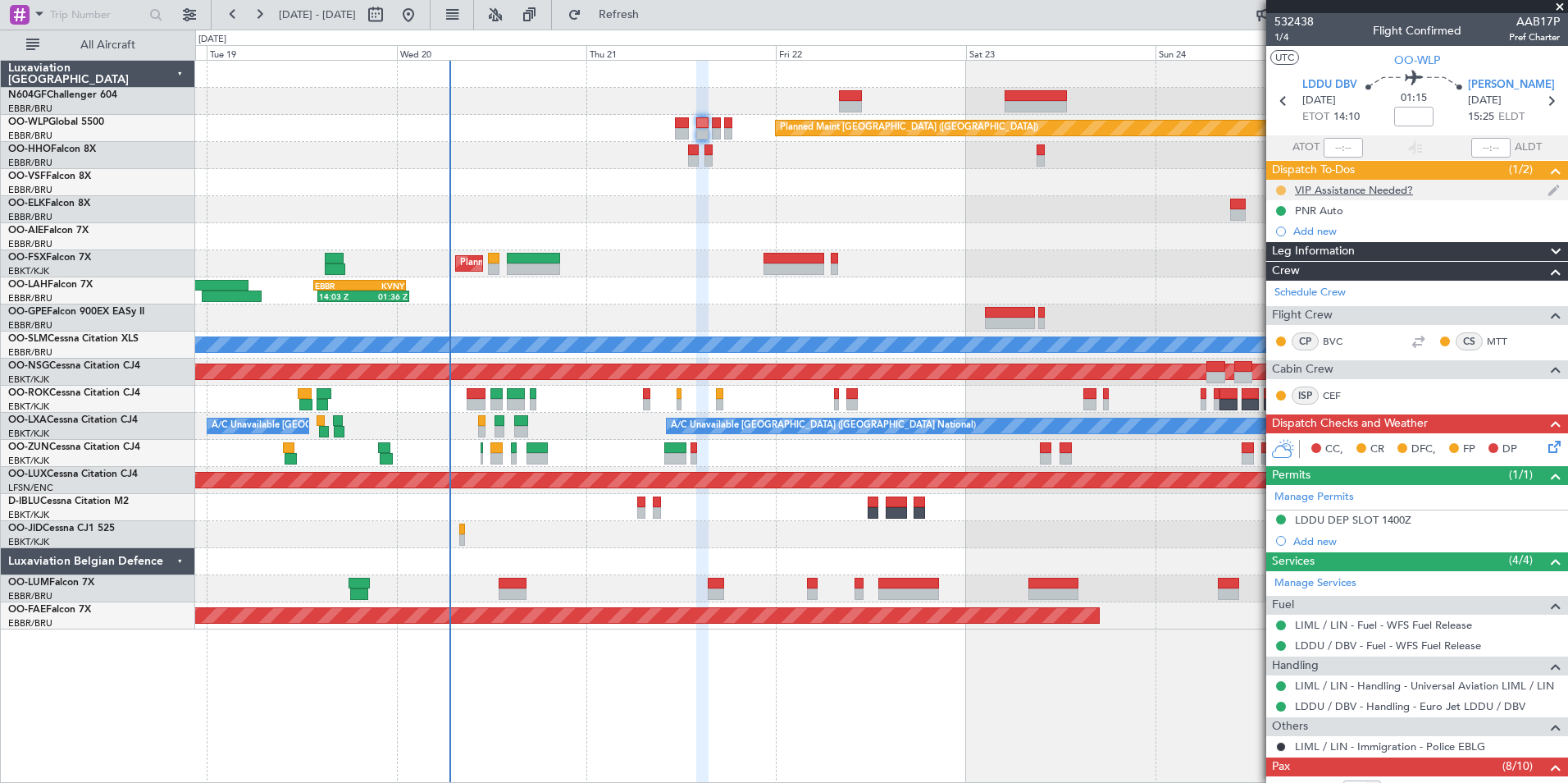
click at [1279, 185] on button at bounding box center [1280, 190] width 10 height 10
click at [1276, 268] on span "Completed" at bounding box center [1288, 263] width 54 height 17
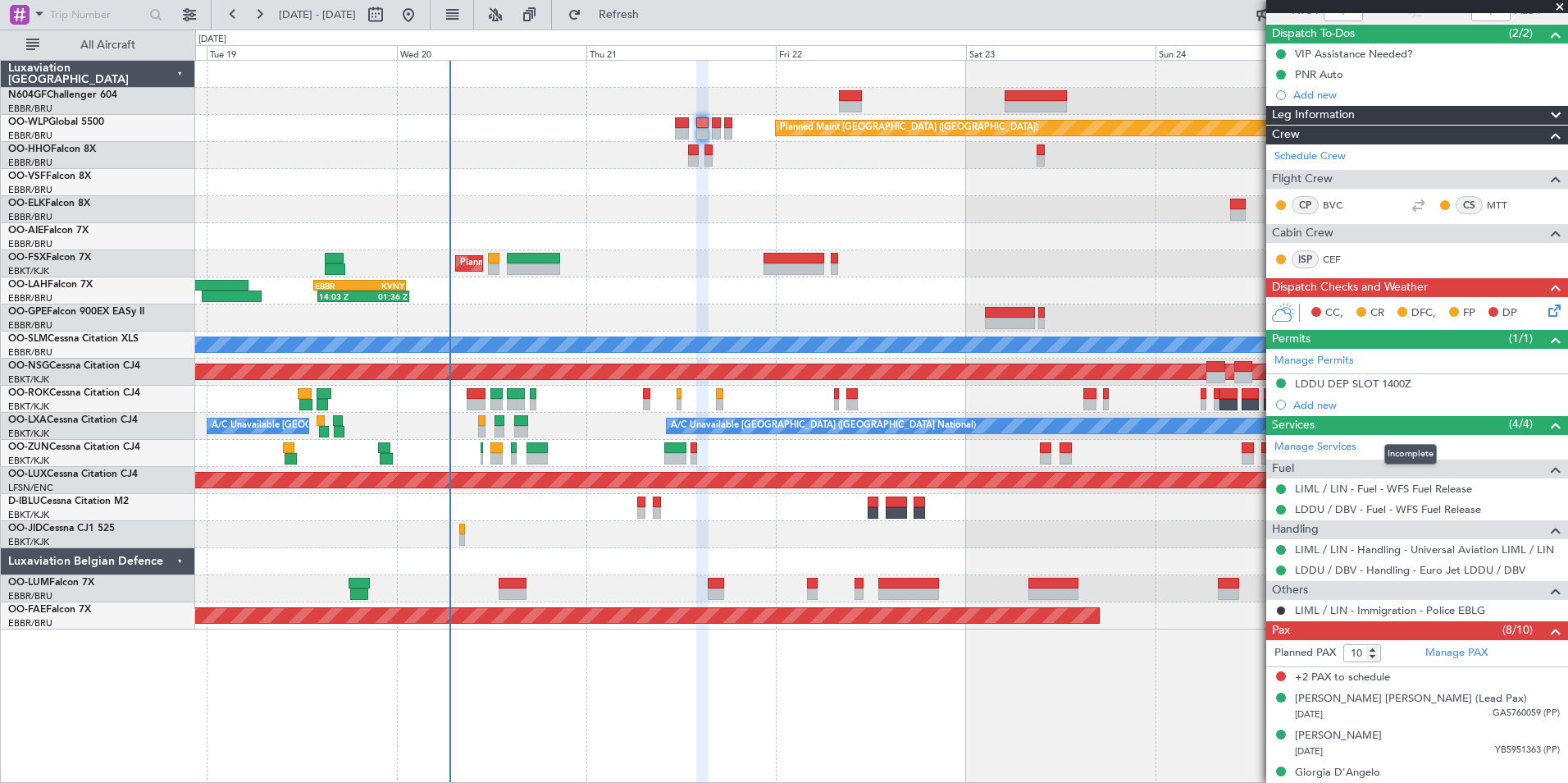
scroll to position [246, 0]
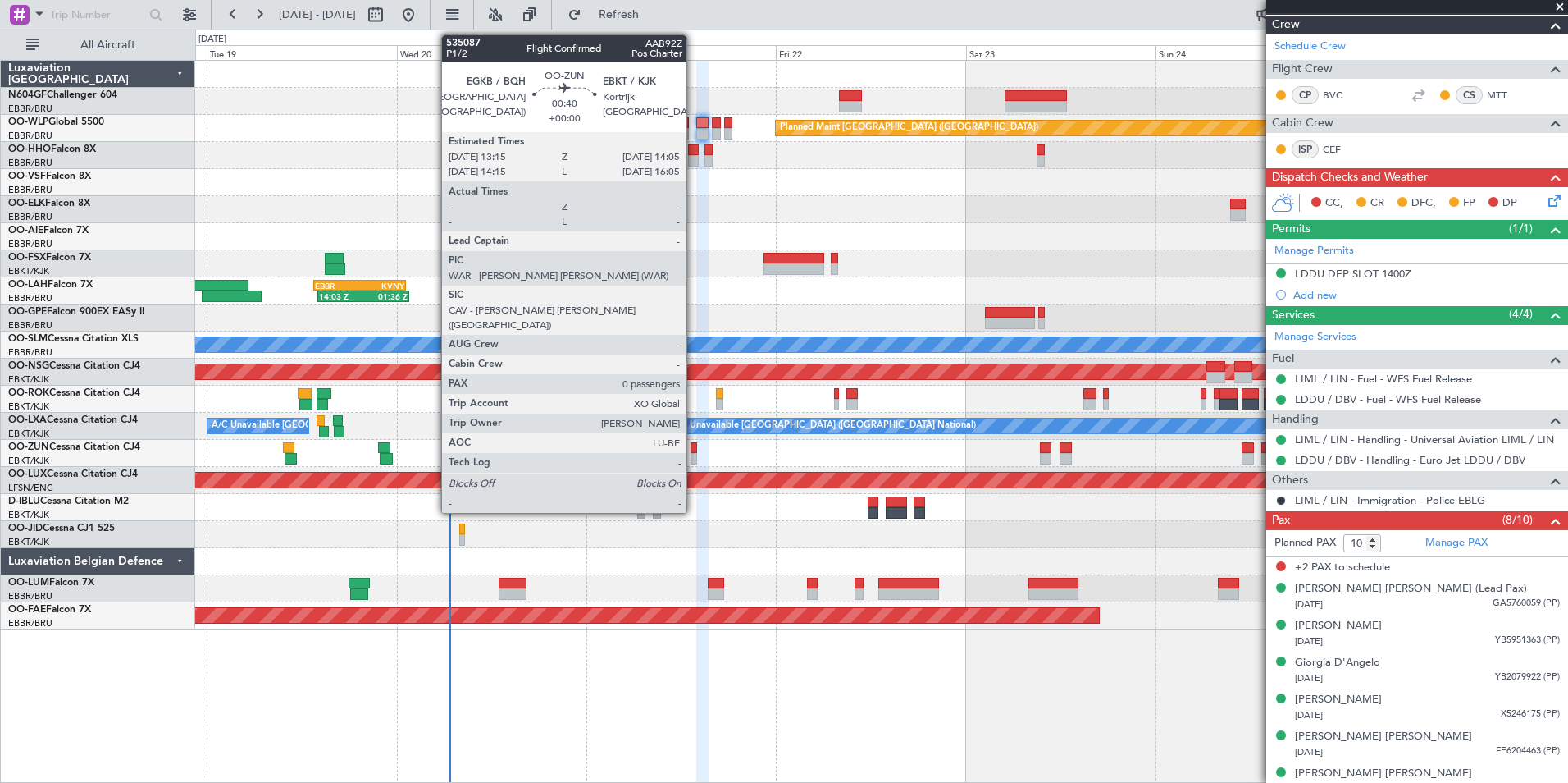
click at [694, 447] on div at bounding box center [694, 448] width 7 height 11
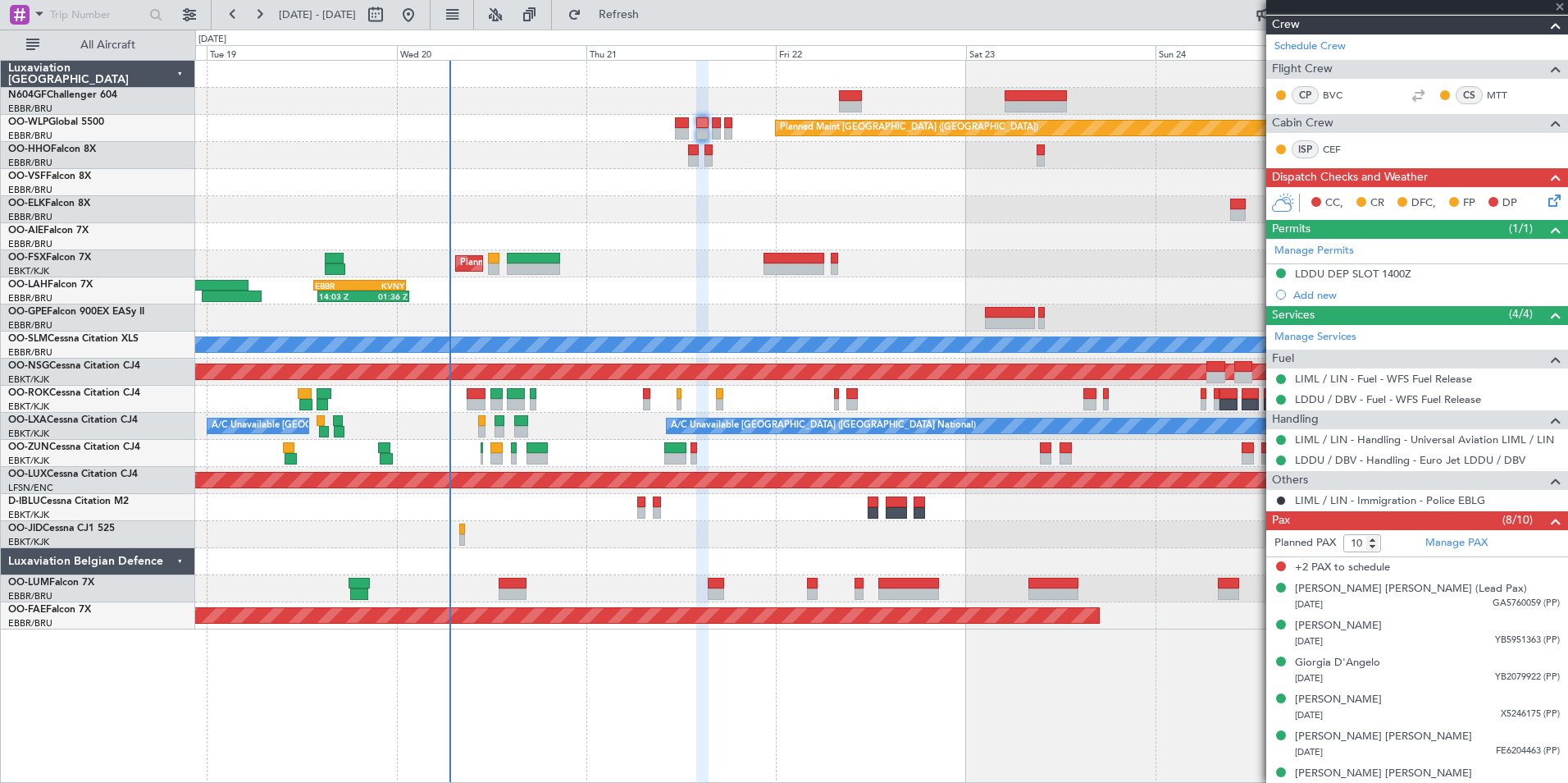
type input "0"
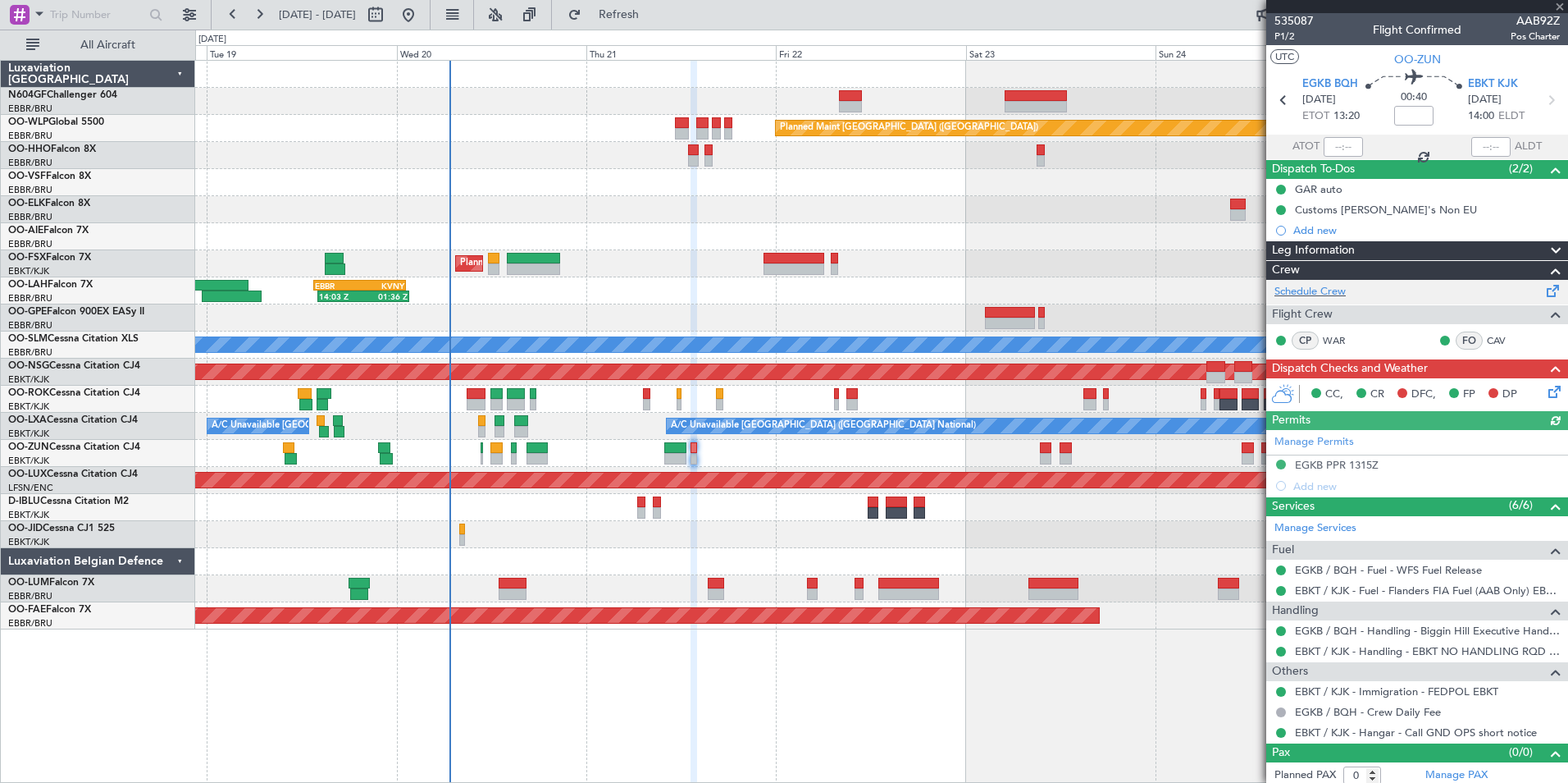
scroll to position [0, 0]
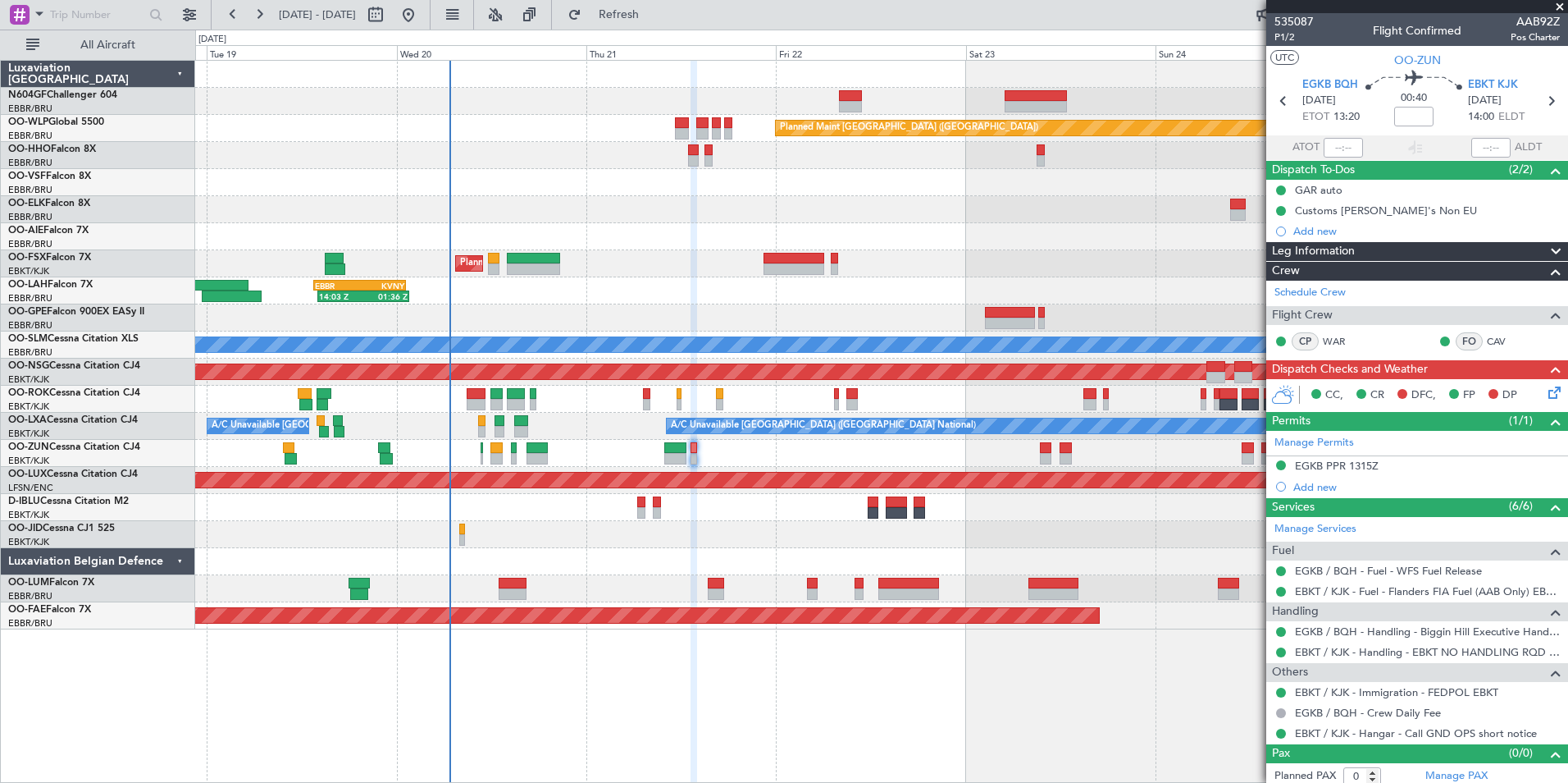
click at [1545, 396] on icon at bounding box center [1551, 390] width 13 height 13
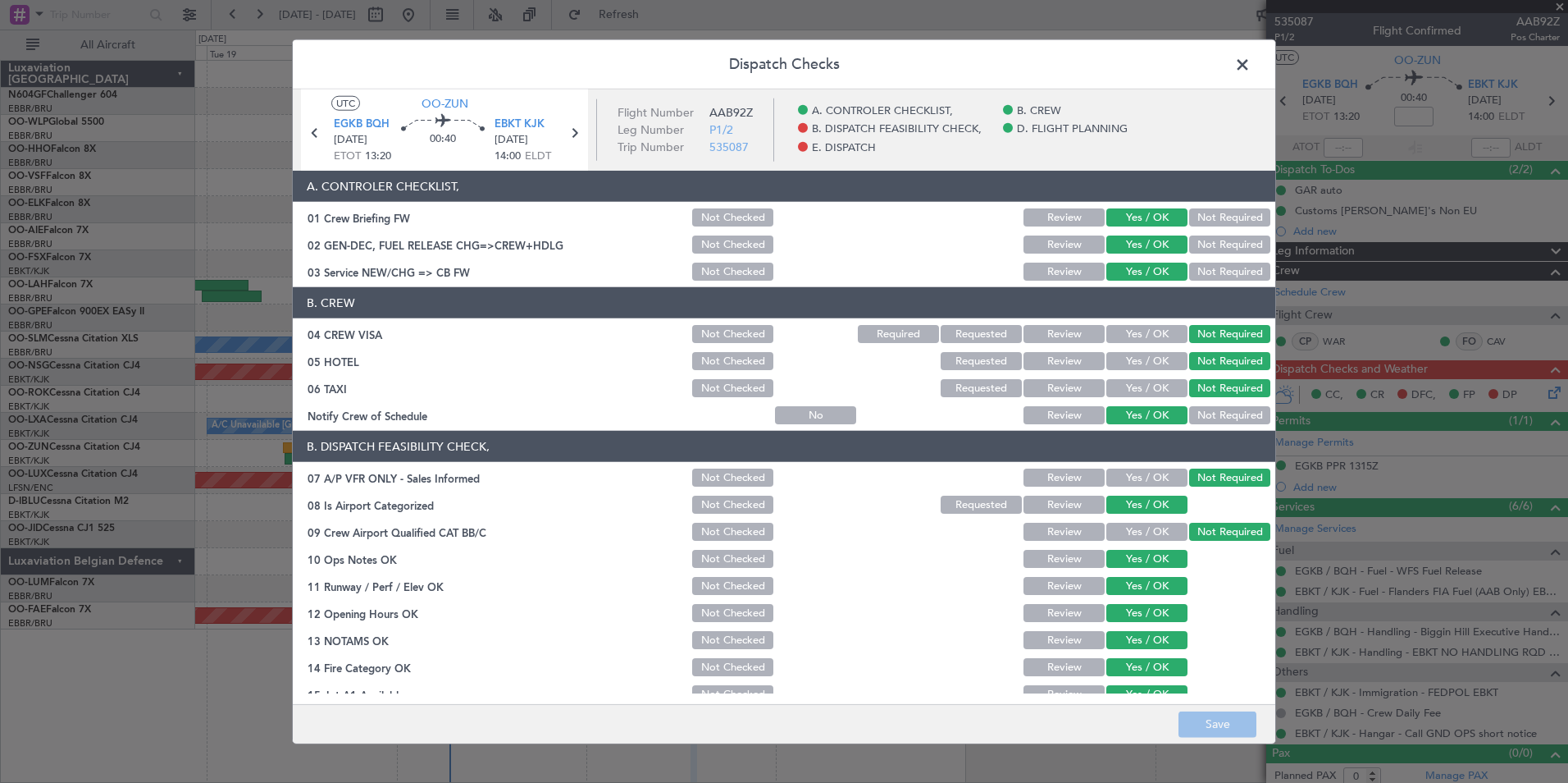
scroll to position [304, 0]
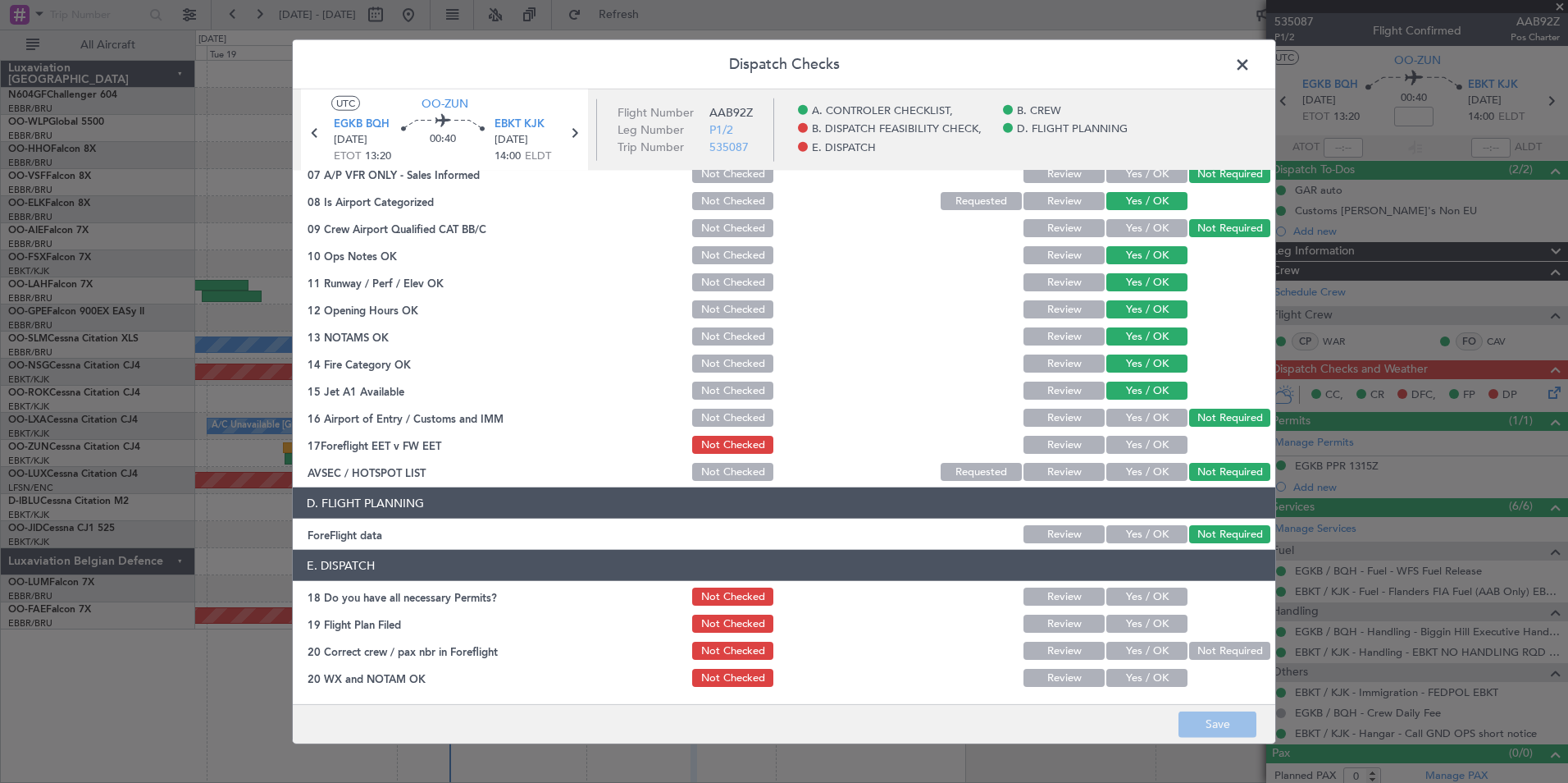
click at [1133, 438] on button "Yes / OK" at bounding box center [1146, 444] width 81 height 18
click at [1185, 722] on button "Save" at bounding box center [1217, 723] width 78 height 26
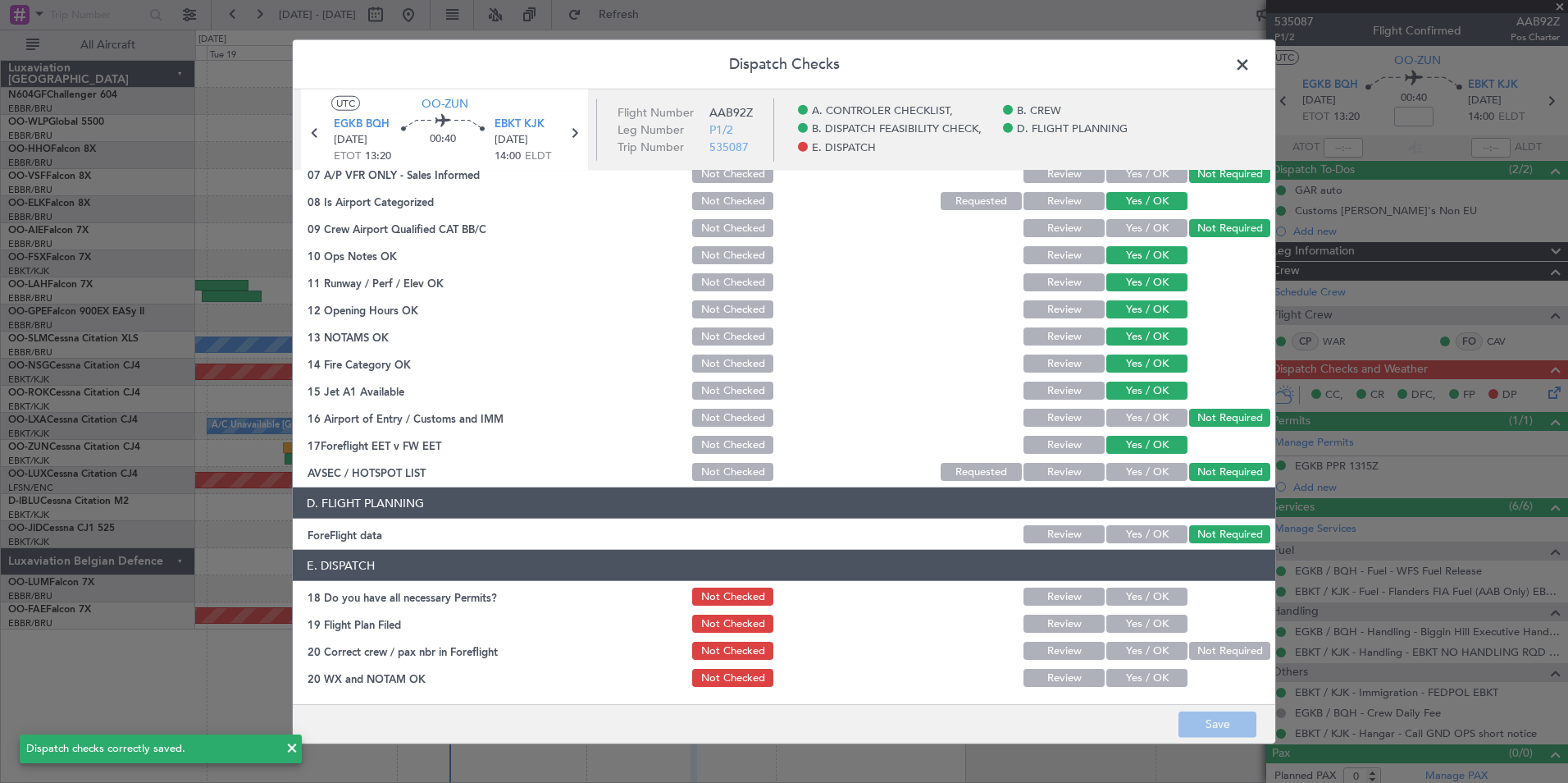
click at [1251, 76] on span at bounding box center [1251, 68] width 0 height 33
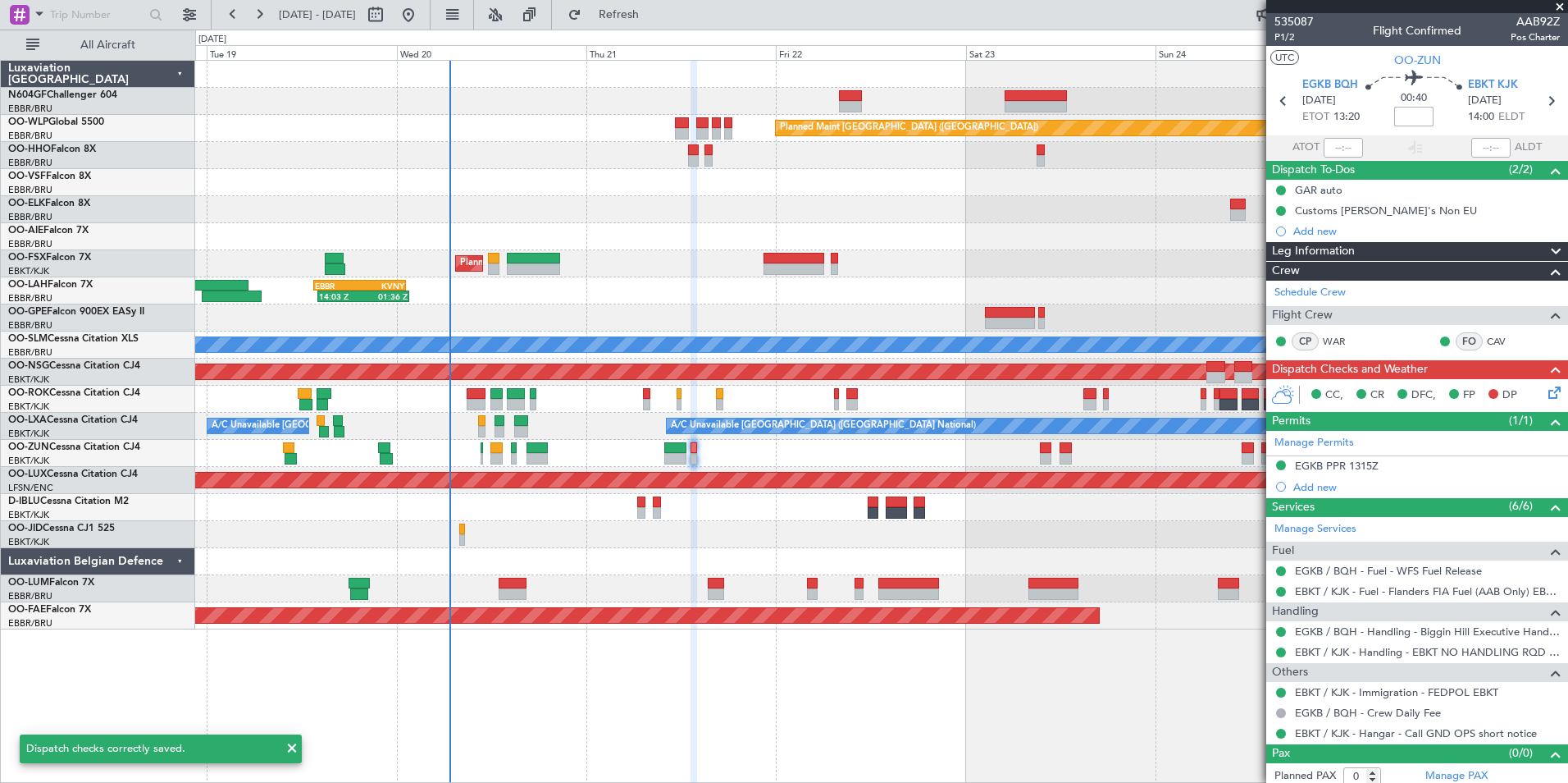
click at [1407, 121] on input at bounding box center [1414, 116] width 39 height 20
type input "-00:15"
click at [1367, 68] on section "UTC OO-ZUN" at bounding box center [1417, 58] width 302 height 24
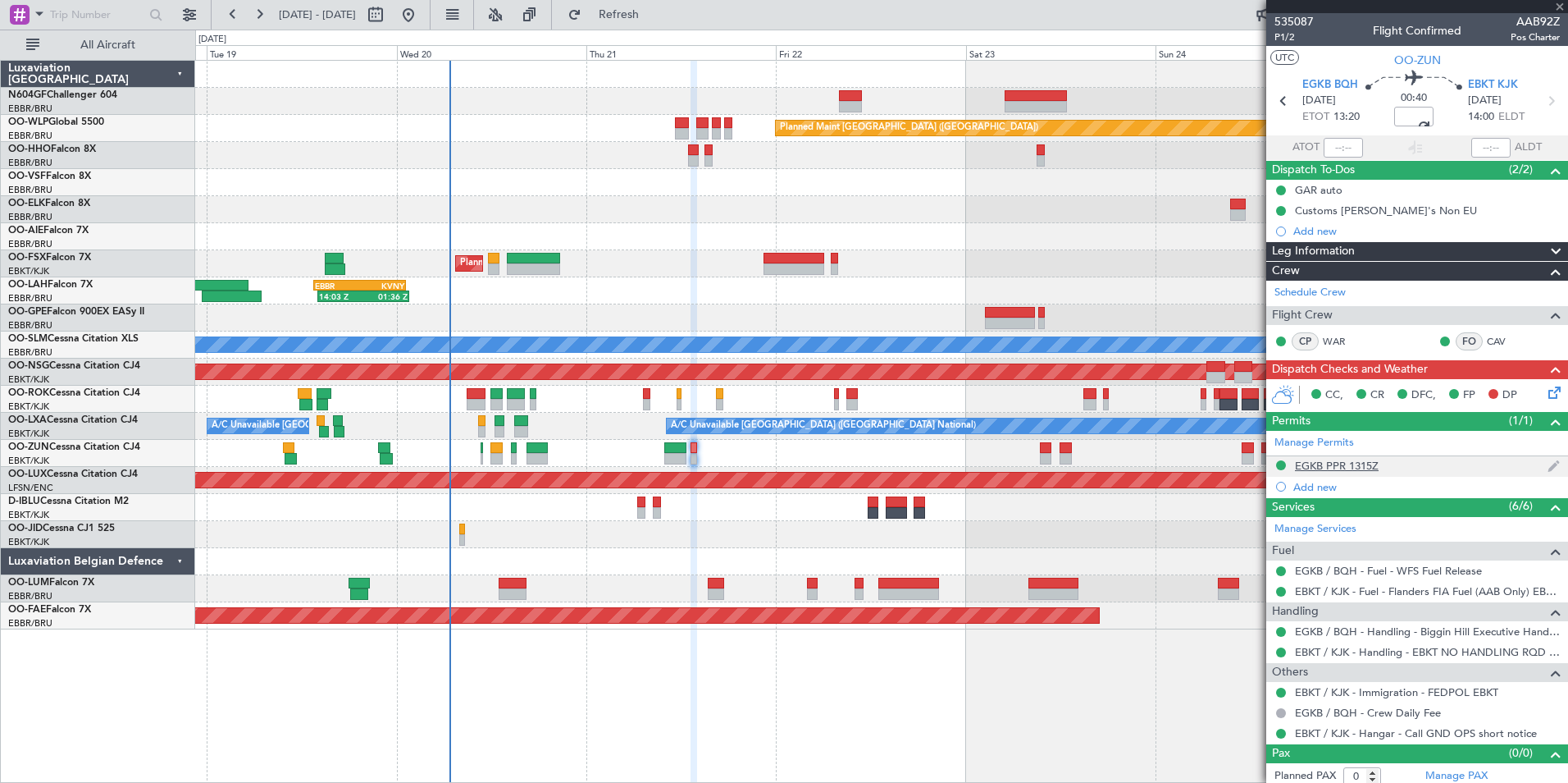
click at [1347, 466] on div "EGKB PPR 1315Z" at bounding box center [1337, 466] width 84 height 14
click at [1323, 459] on div "EGKB PPR 1315Z" at bounding box center [1337, 466] width 84 height 14
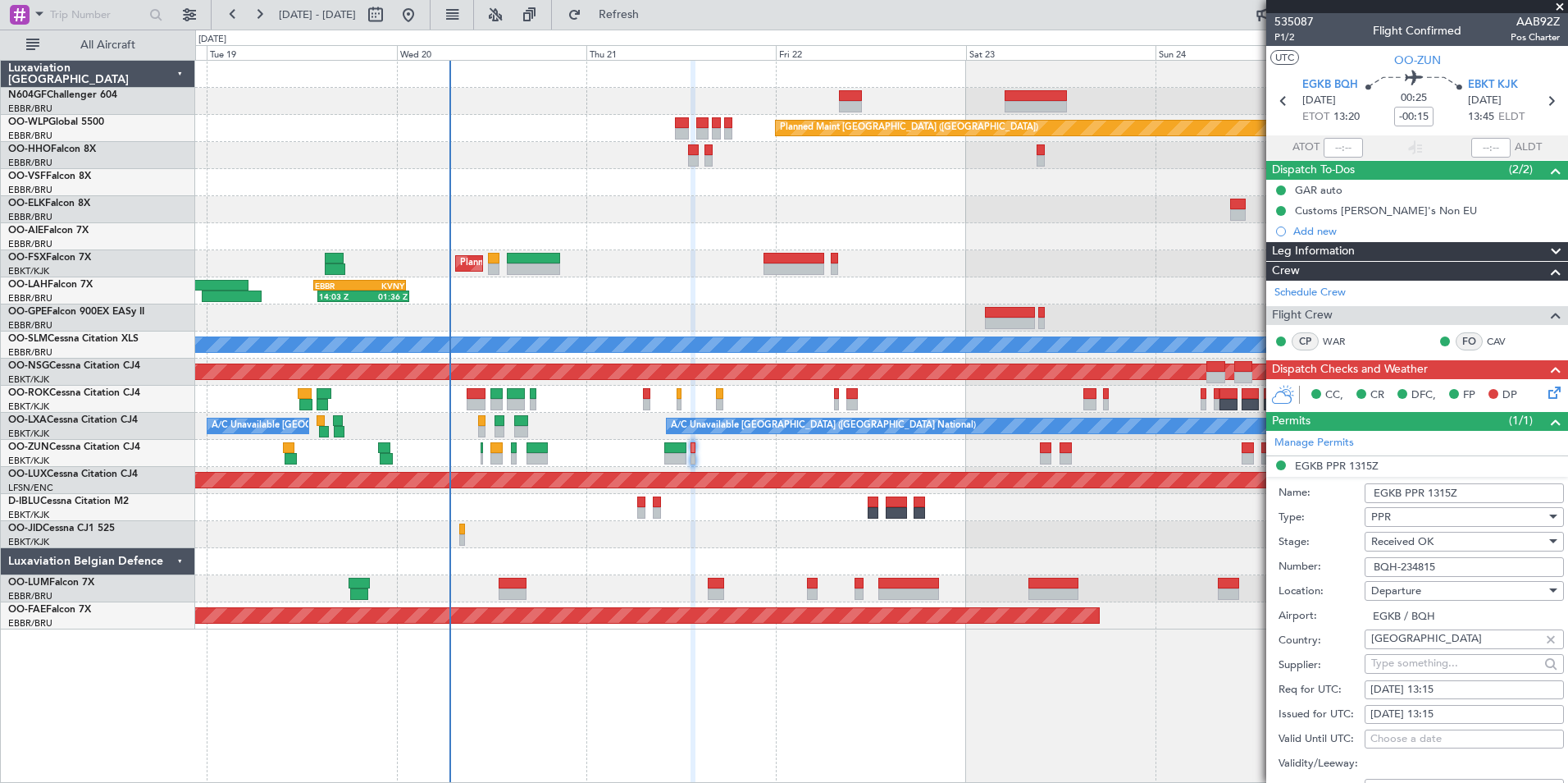
drag, startPoint x: 1454, startPoint y: 564, endPoint x: 1358, endPoint y: 570, distance: 96.2
click at [1358, 570] on div "Number: BQH-234815" at bounding box center [1421, 567] width 286 height 24
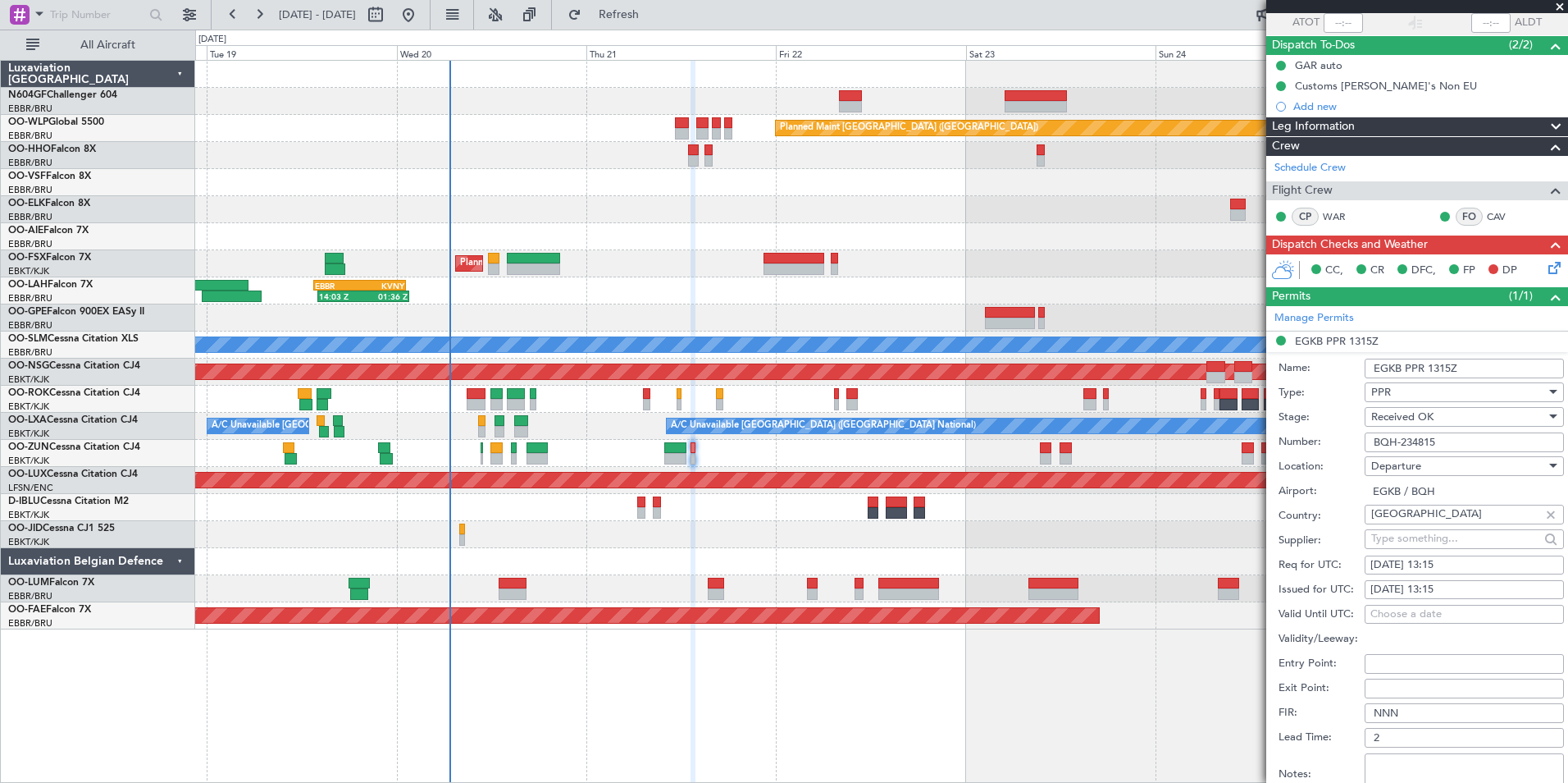
scroll to position [246, 0]
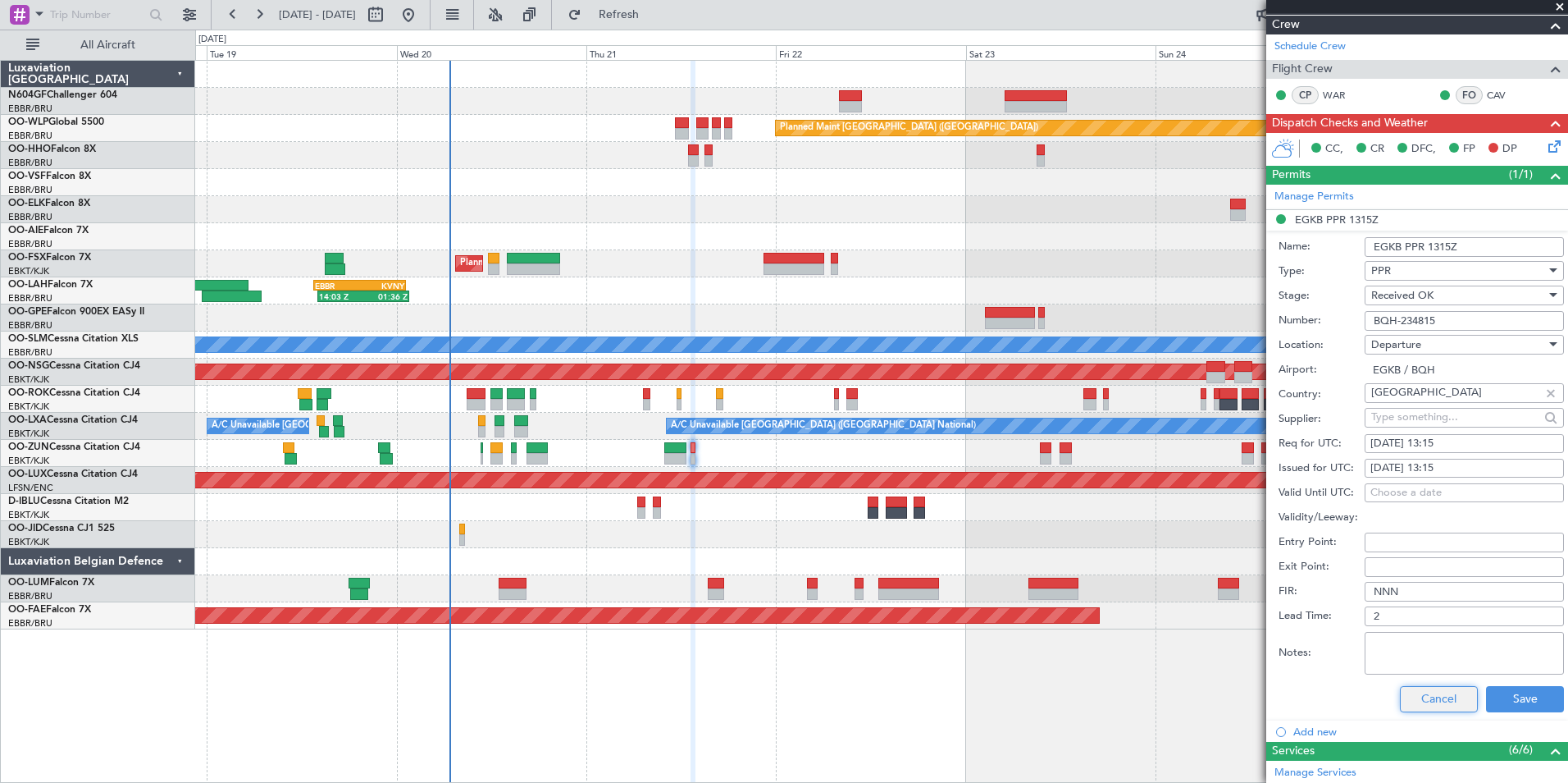
click at [1402, 696] on button "Cancel" at bounding box center [1439, 699] width 78 height 26
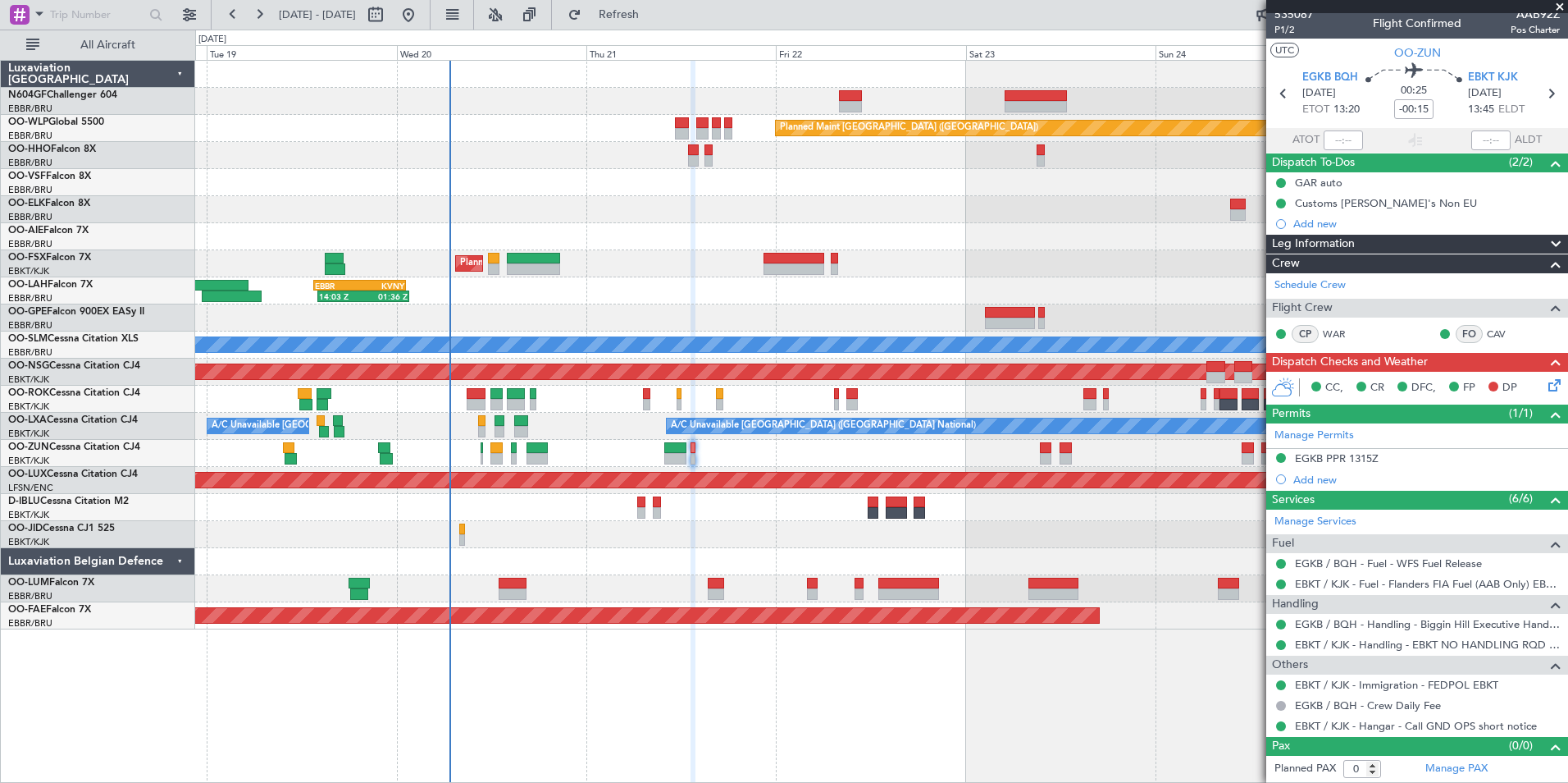
scroll to position [7, 0]
click at [1545, 384] on icon at bounding box center [1551, 384] width 13 height 13
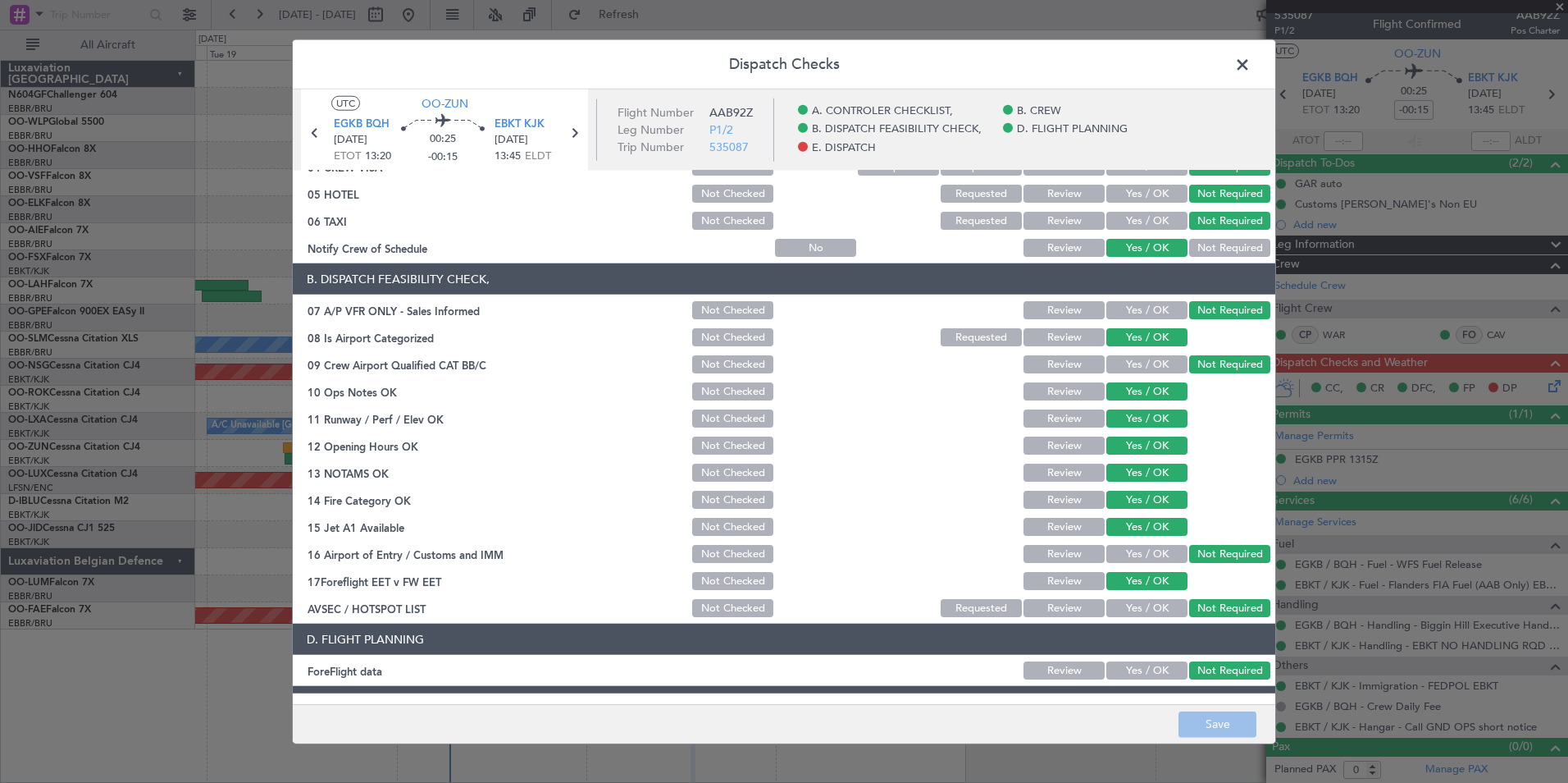
scroll to position [304, 0]
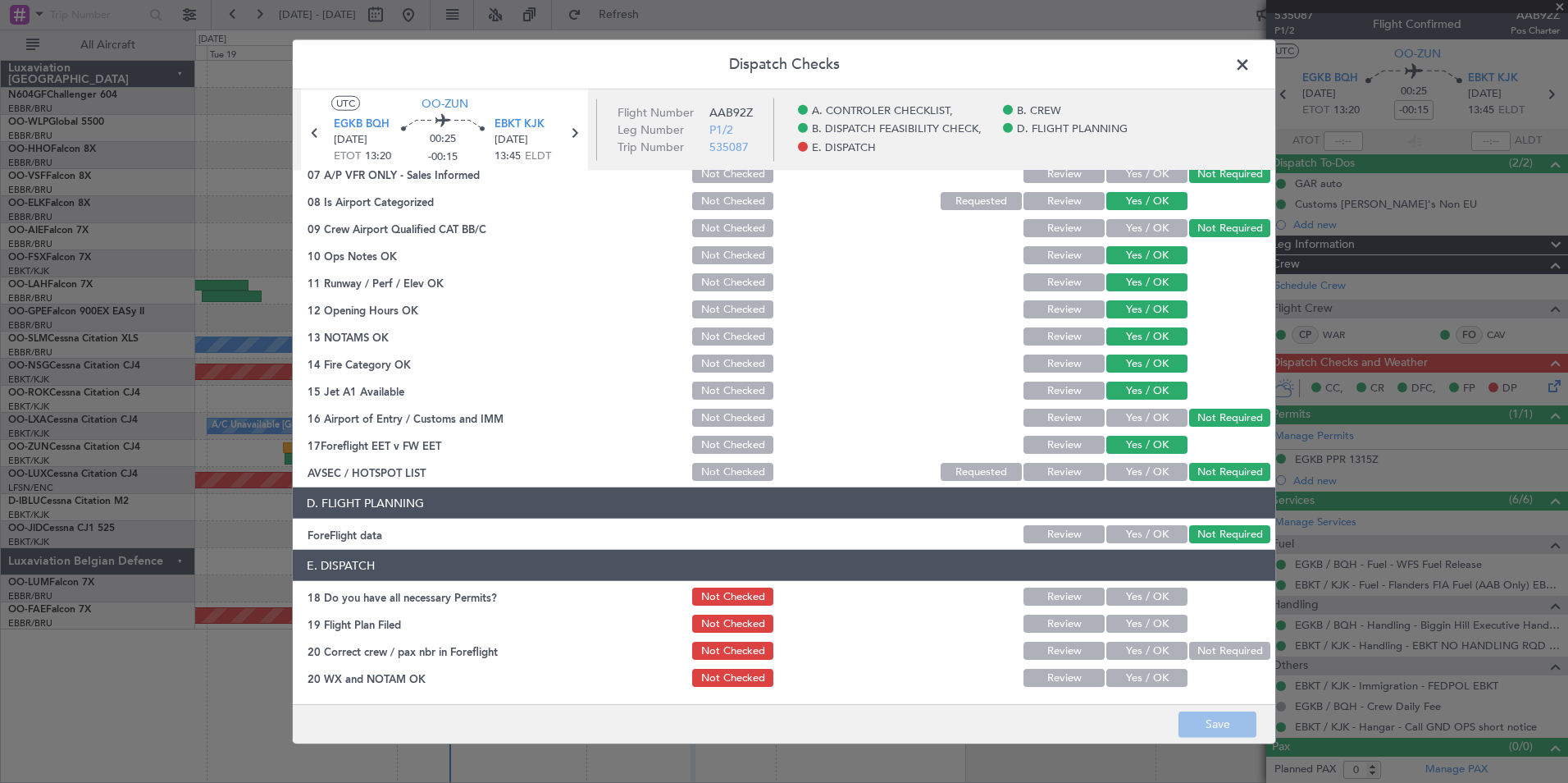
click at [1251, 61] on span at bounding box center [1251, 68] width 0 height 33
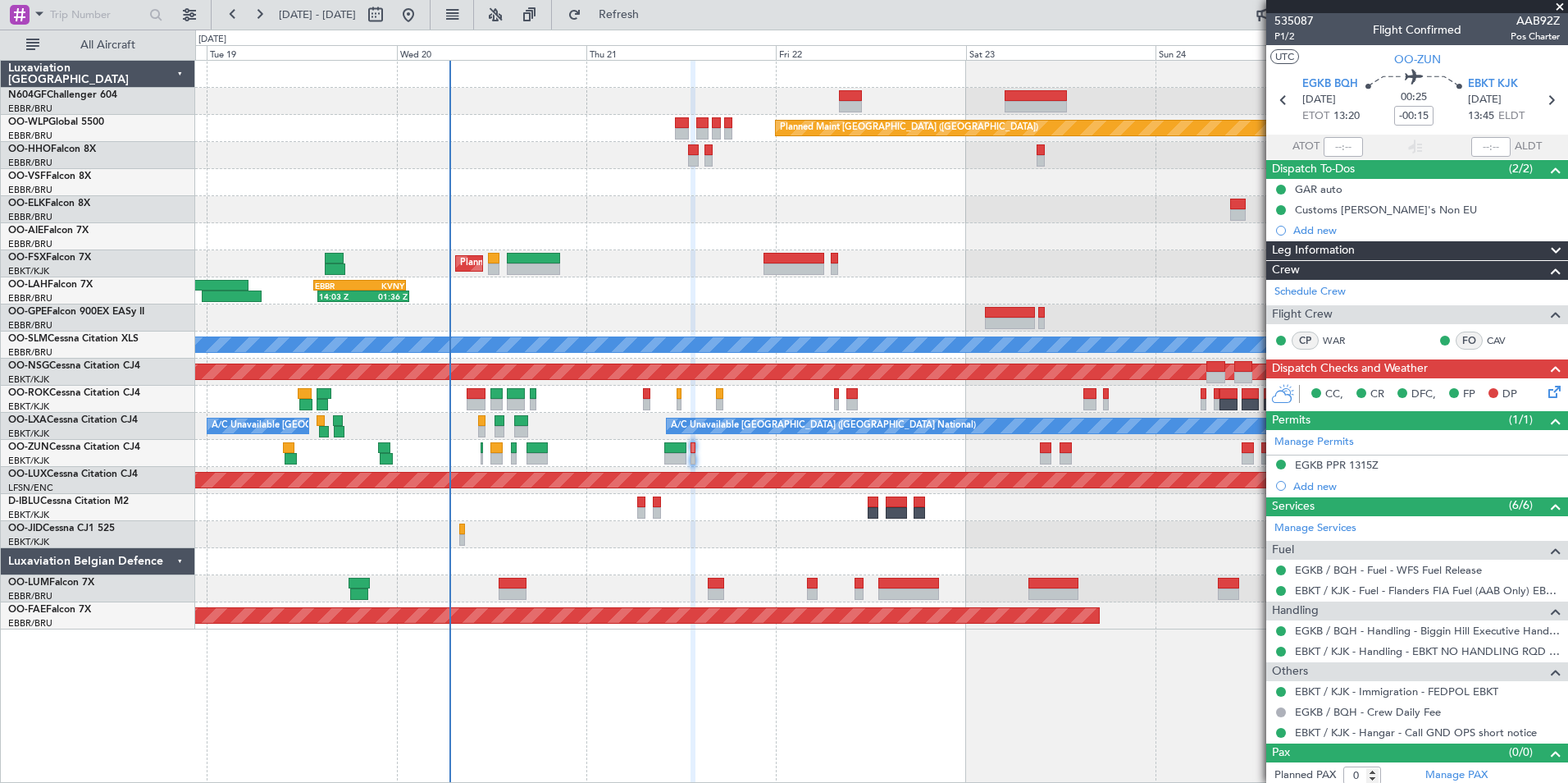
scroll to position [0, 0]
click at [1545, 397] on icon at bounding box center [1551, 390] width 13 height 13
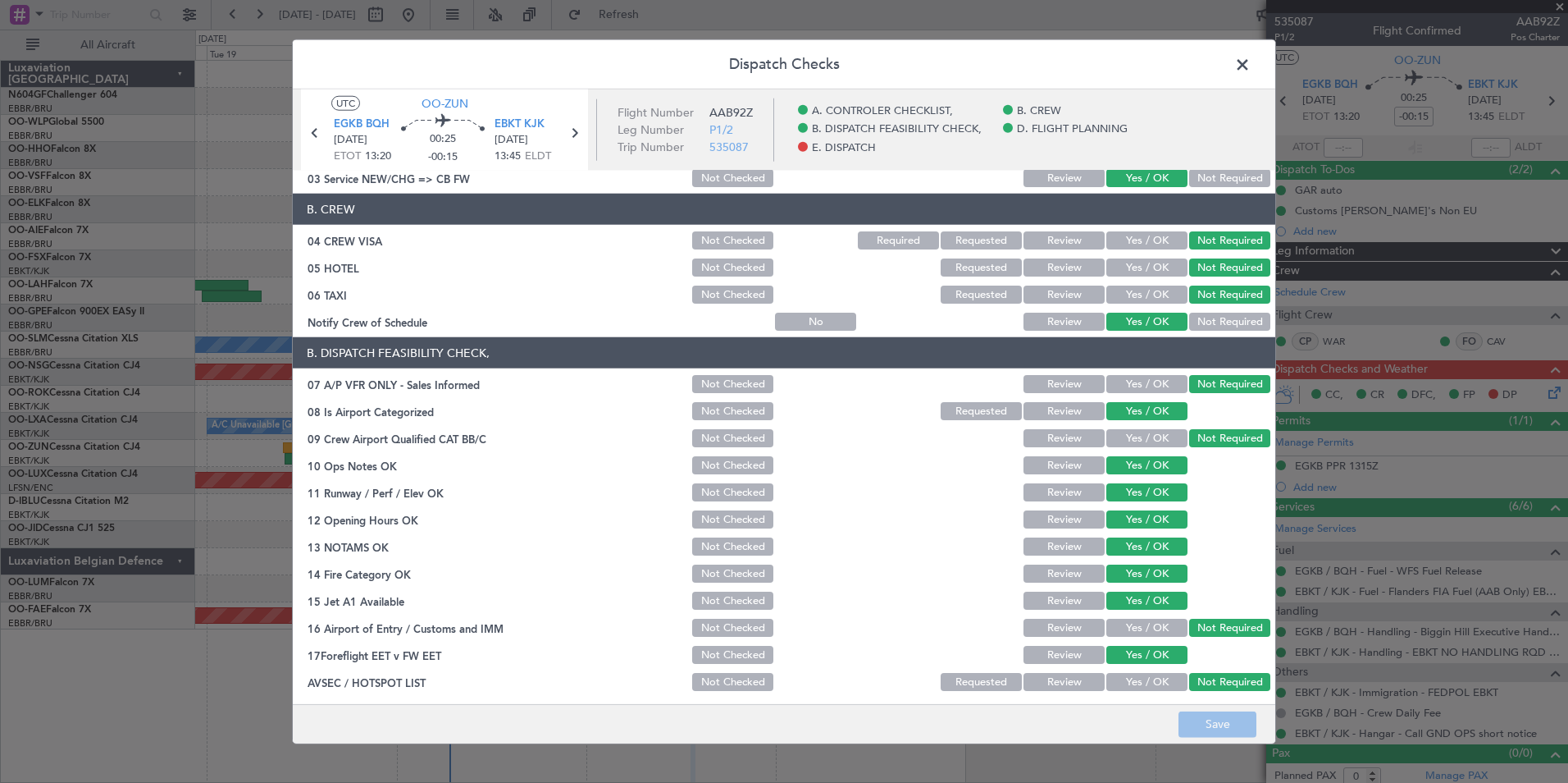
scroll to position [304, 0]
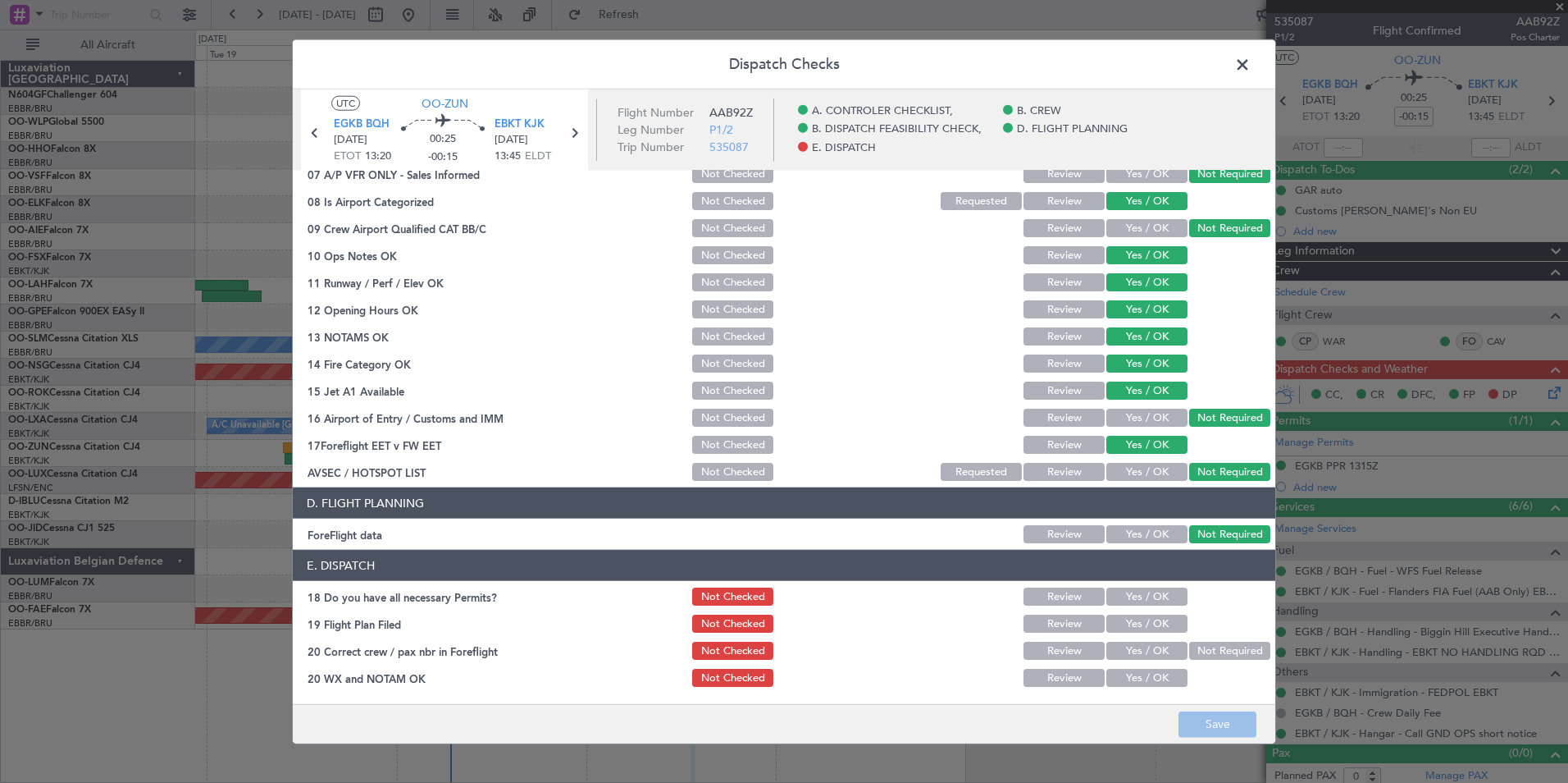
click at [1113, 593] on button "Yes / OK" at bounding box center [1146, 596] width 81 height 18
click at [1116, 629] on button "Yes / OK" at bounding box center [1146, 623] width 81 height 18
click at [1119, 657] on button "Yes / OK" at bounding box center [1146, 650] width 81 height 18
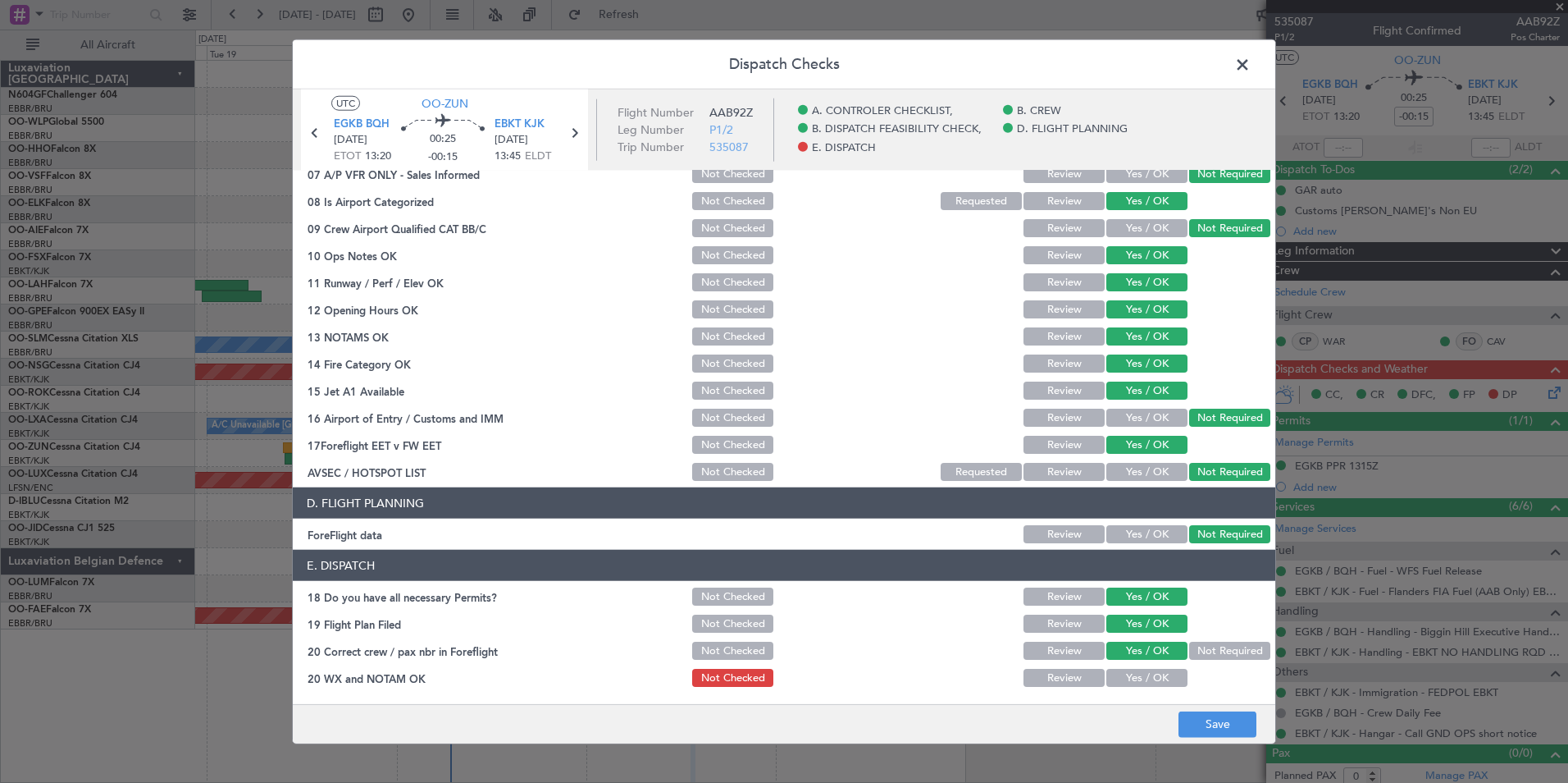
click at [1122, 670] on button "Yes / OK" at bounding box center [1146, 677] width 81 height 18
click at [1187, 719] on button "Save" at bounding box center [1217, 723] width 78 height 26
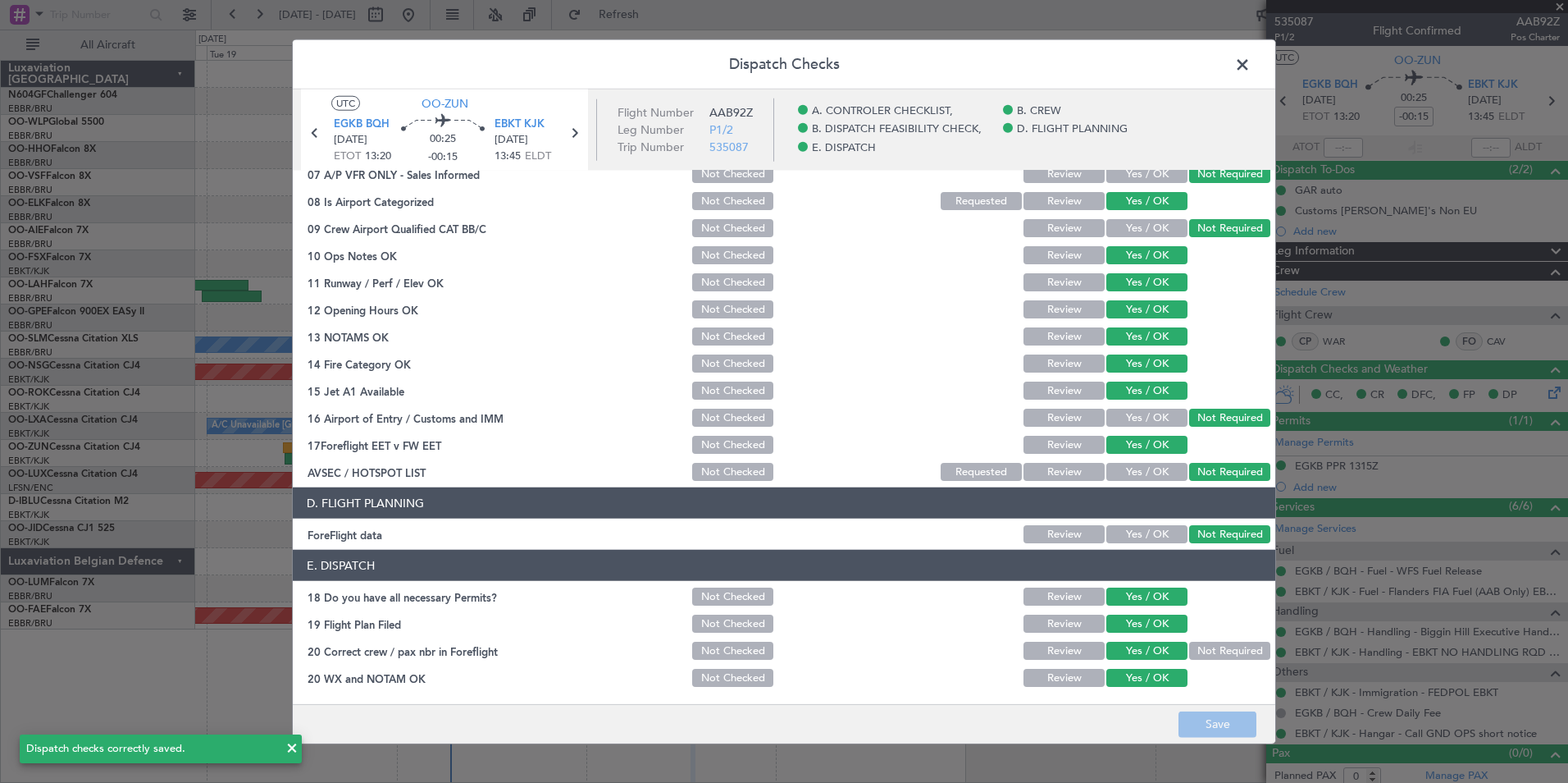
click at [1251, 72] on span at bounding box center [1251, 68] width 0 height 33
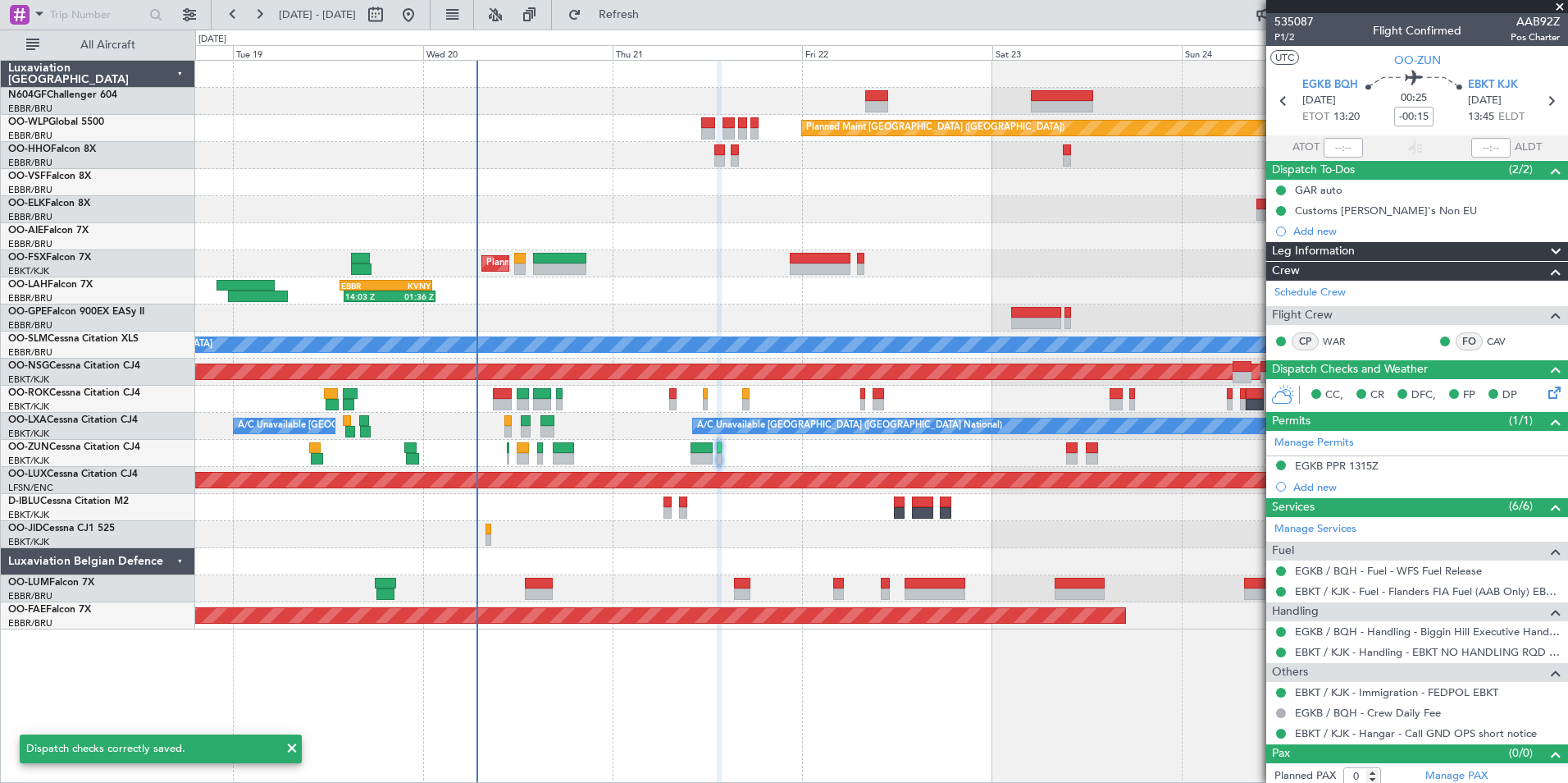
click at [915, 520] on div at bounding box center [881, 507] width 1372 height 27
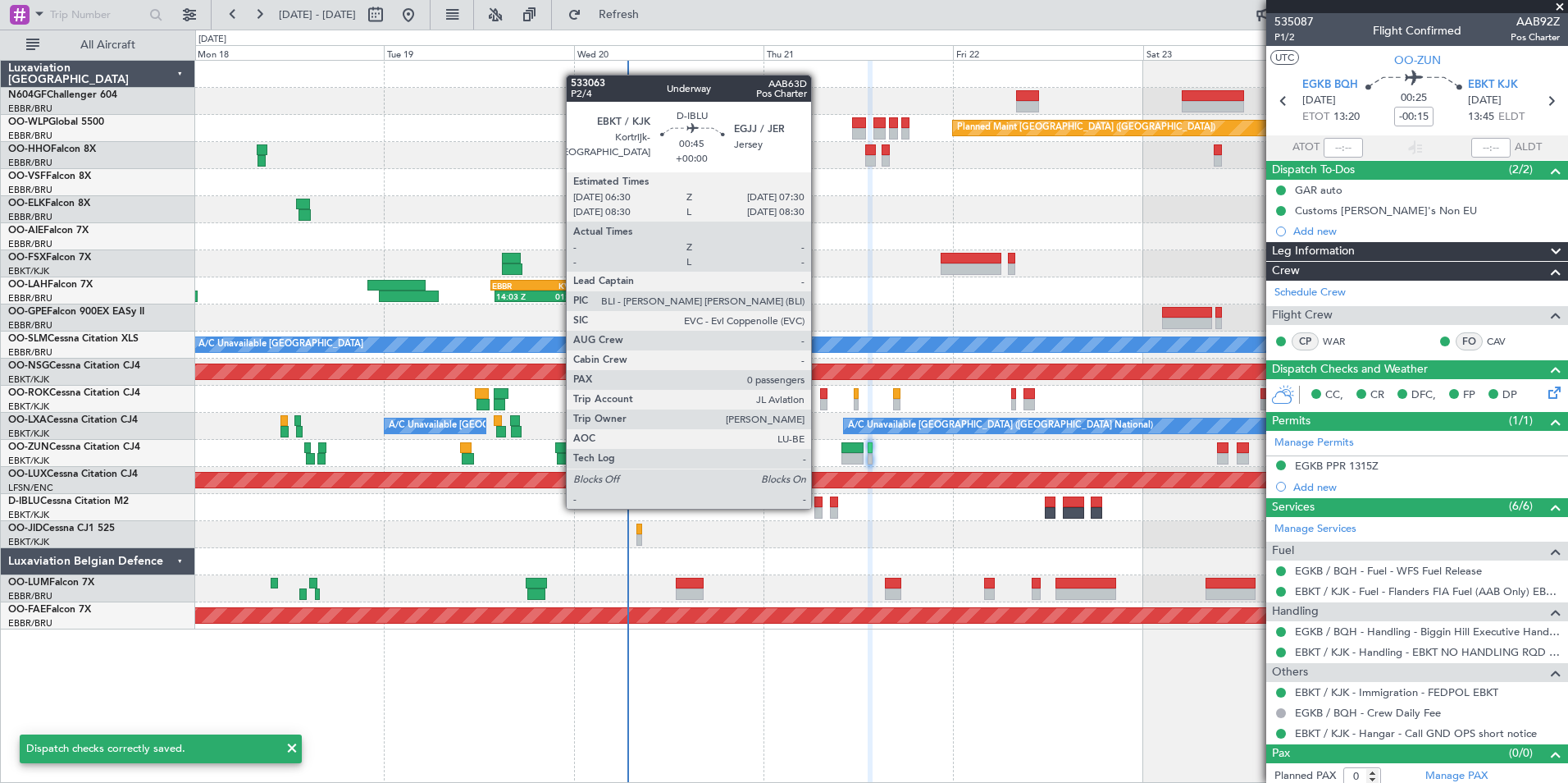
click at [819, 507] on div at bounding box center [818, 513] width 8 height 11
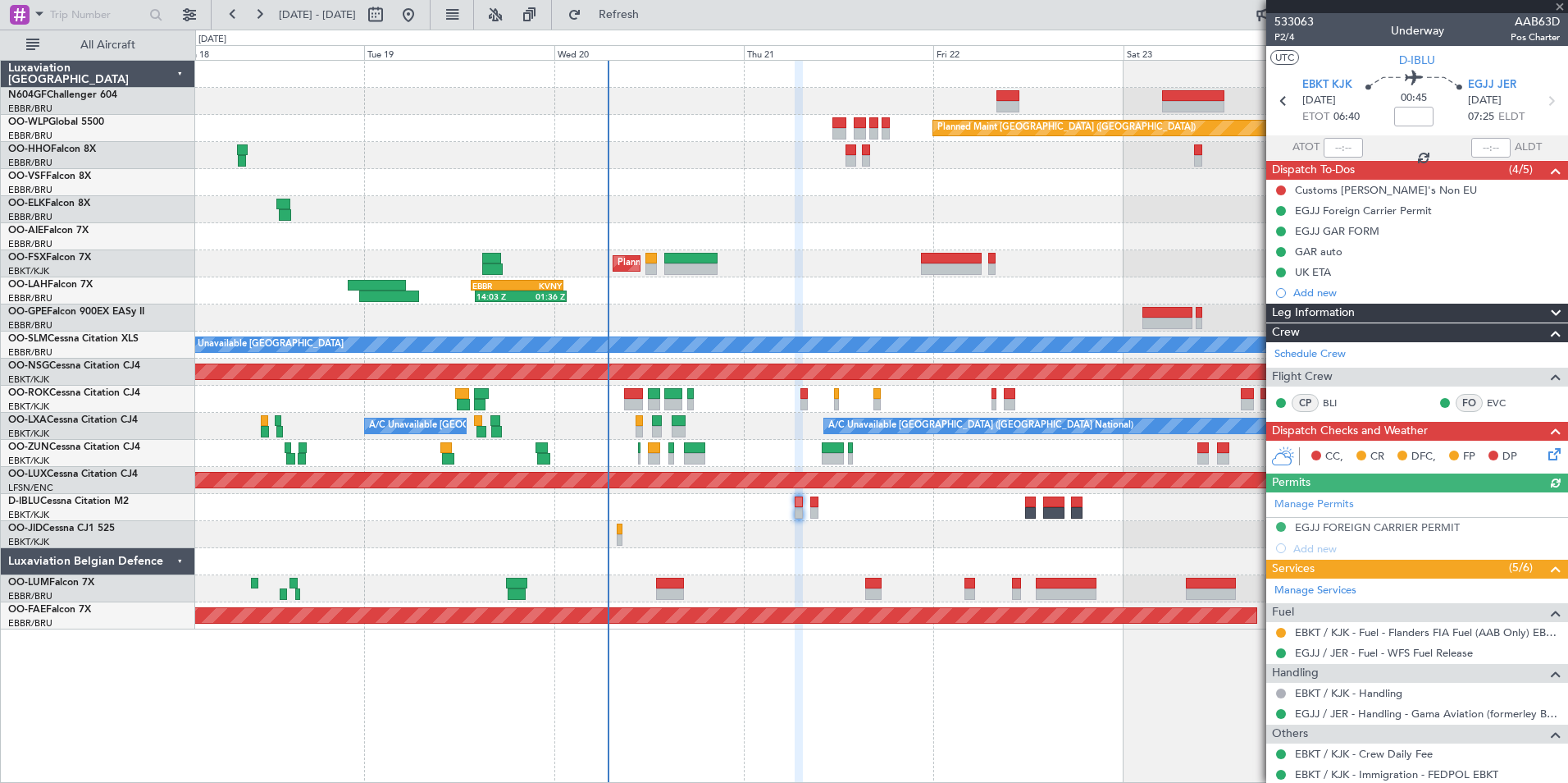
click at [848, 540] on div at bounding box center [881, 534] width 1372 height 27
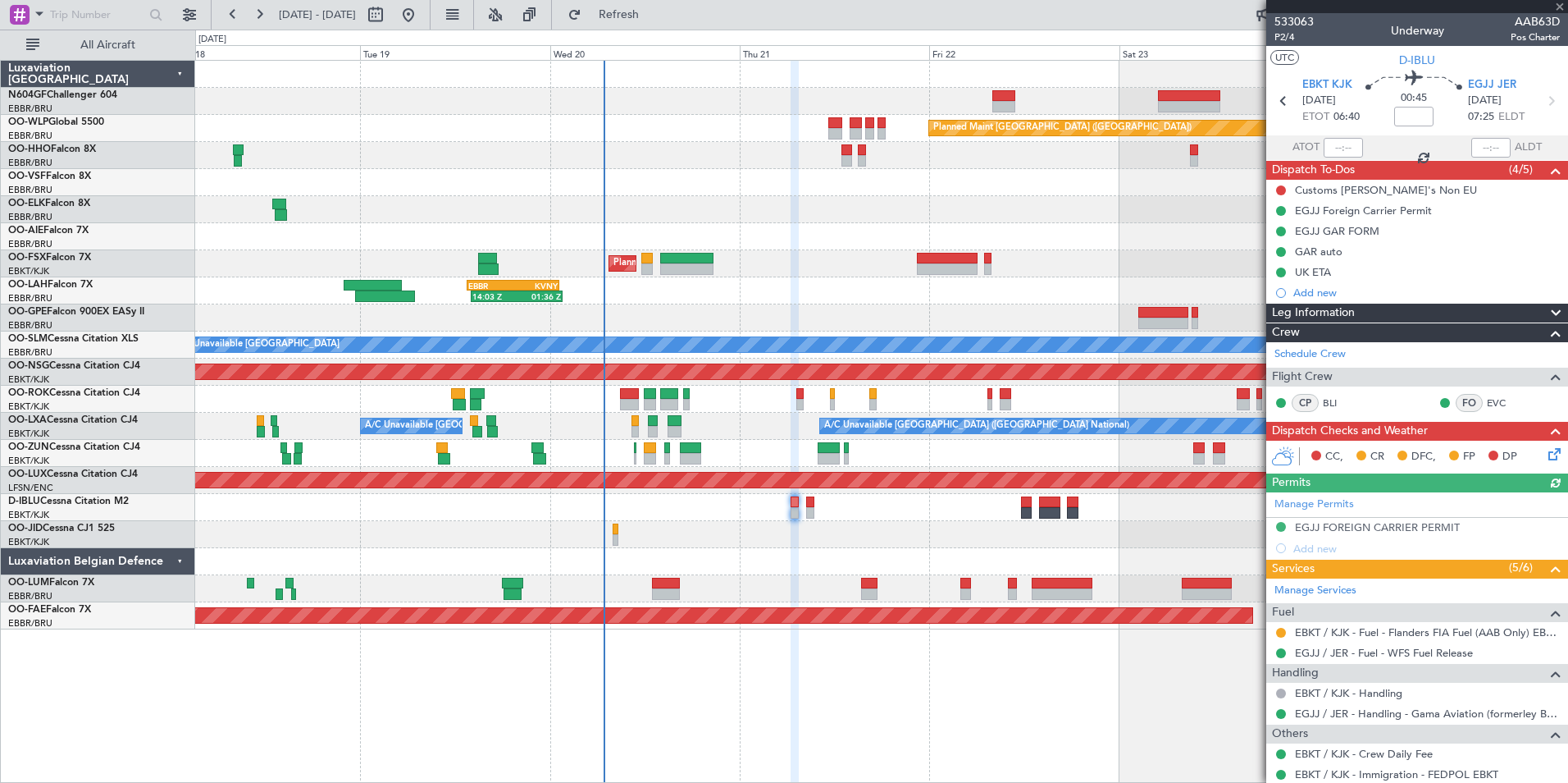
scroll to position [68, 0]
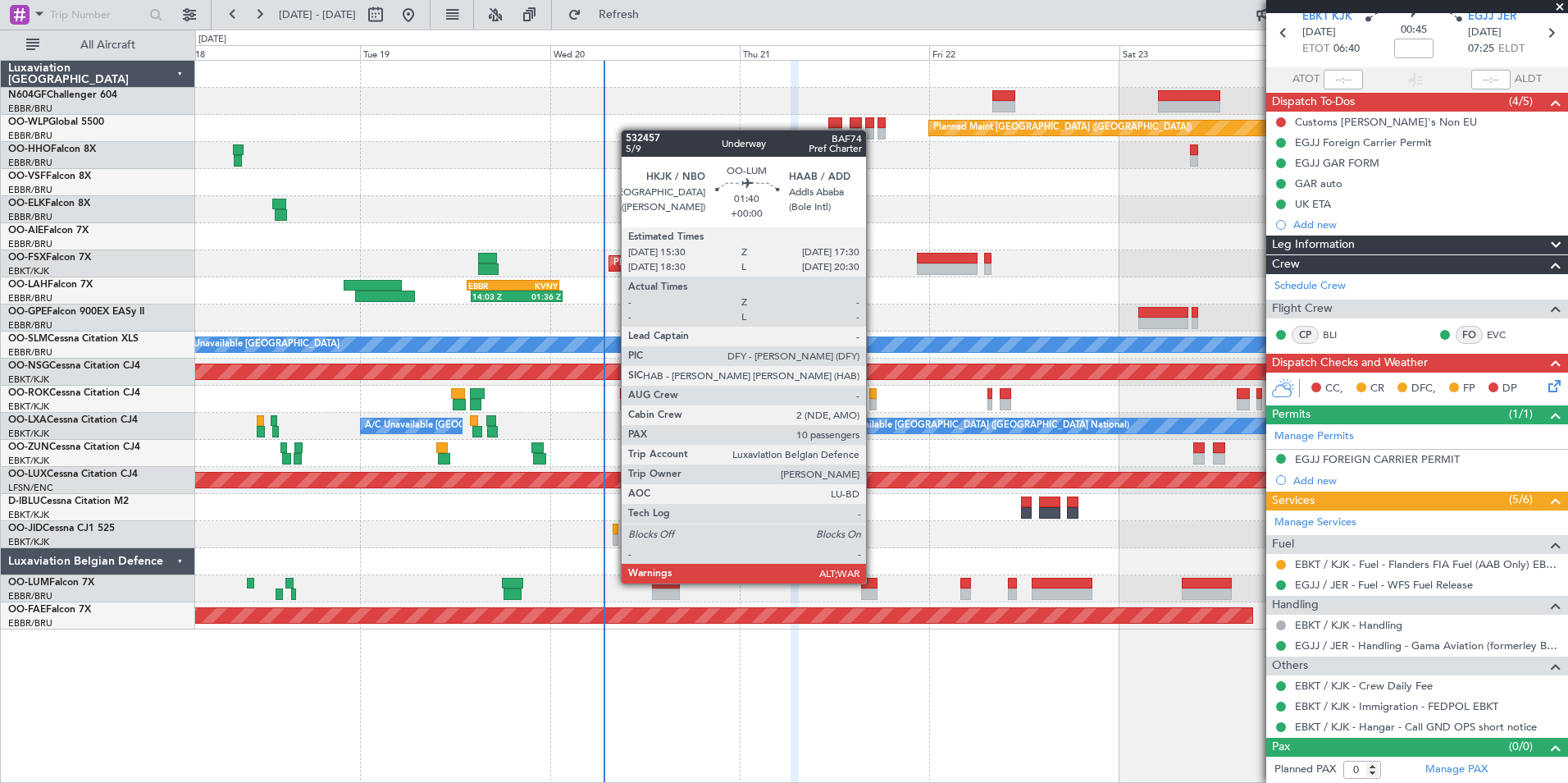
click at [874, 582] on div at bounding box center [869, 583] width 17 height 11
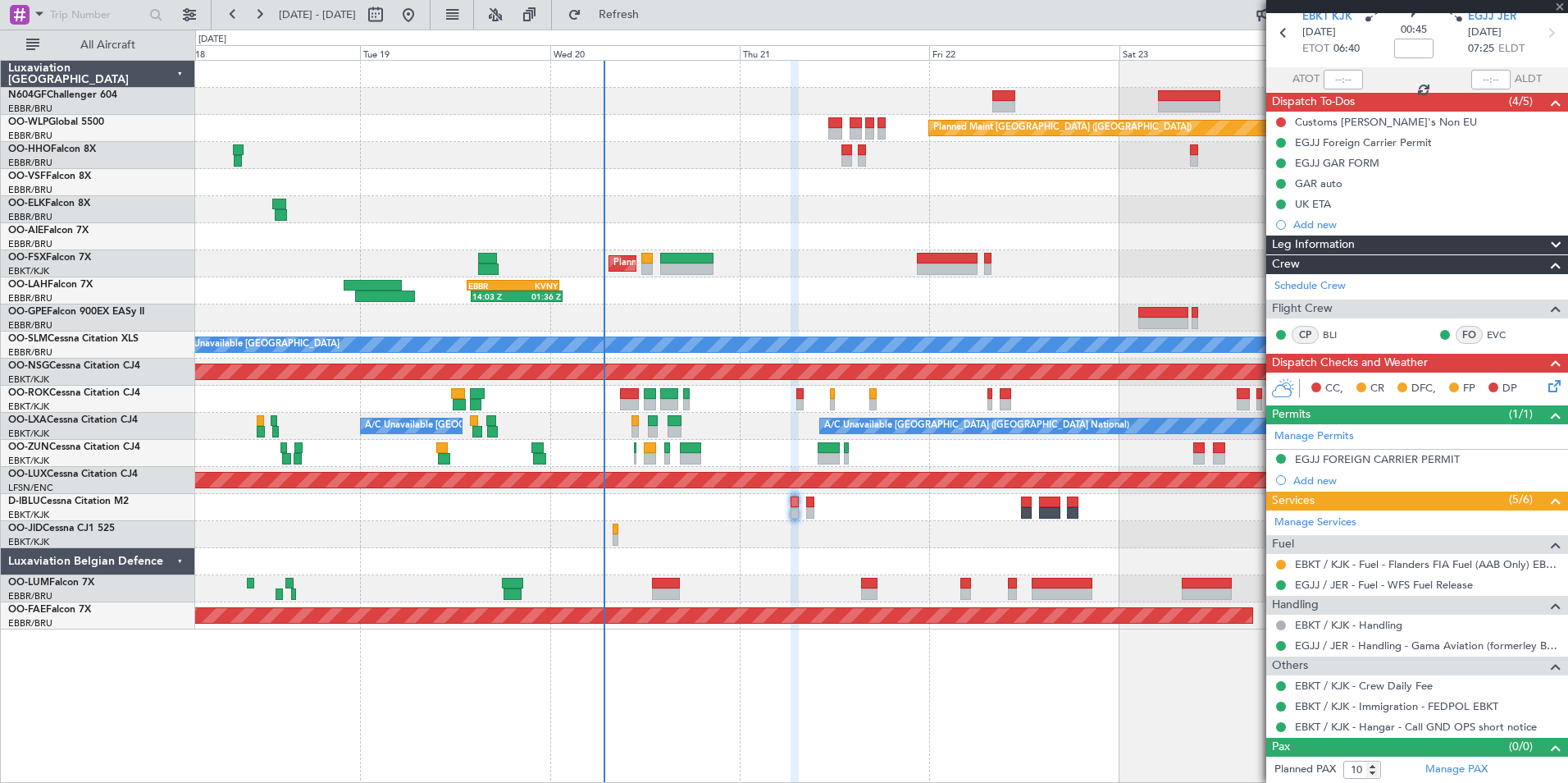
scroll to position [0, 0]
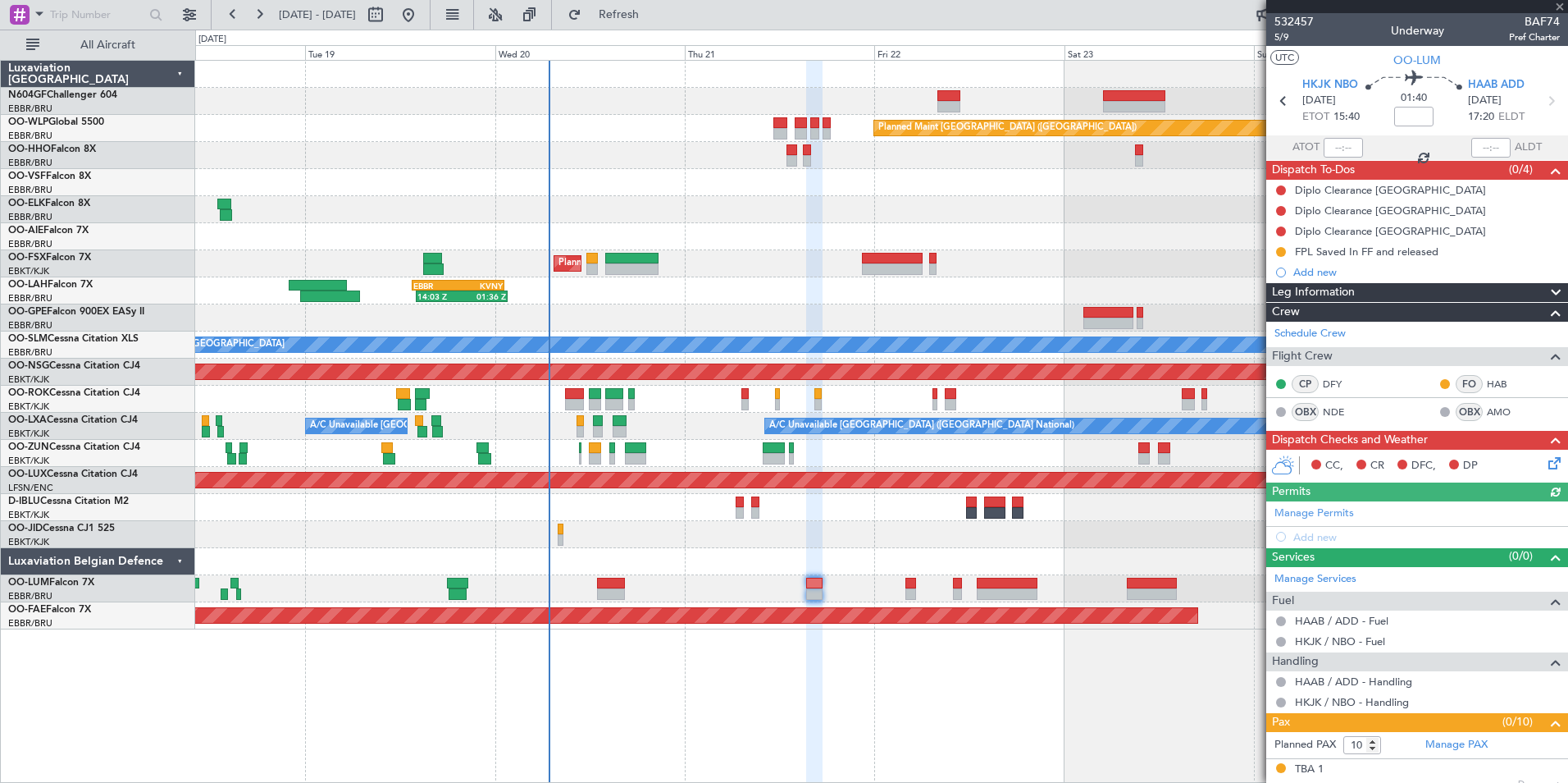
click at [823, 529] on div at bounding box center [881, 534] width 1372 height 27
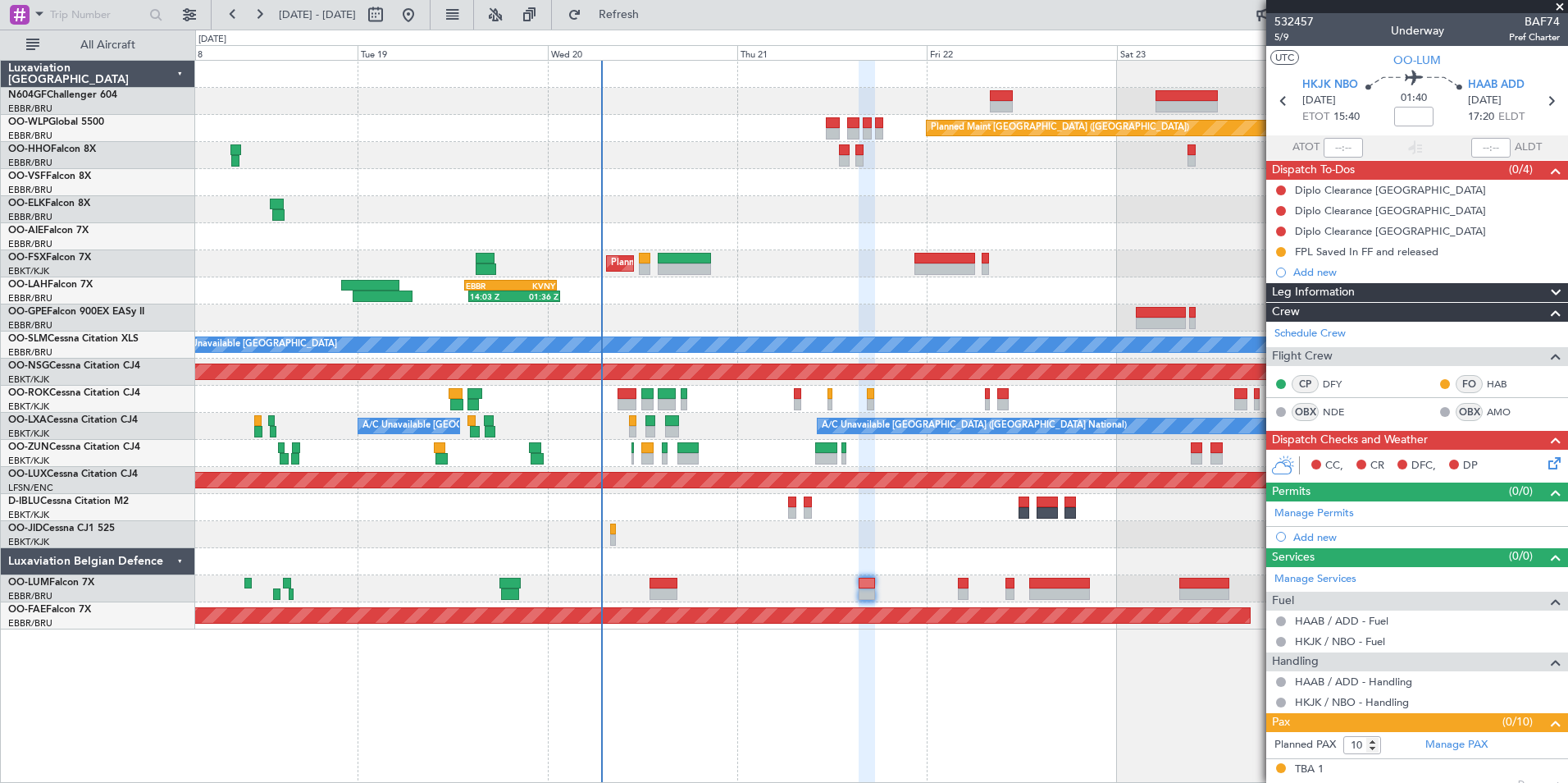
click at [912, 513] on div at bounding box center [881, 507] width 1372 height 27
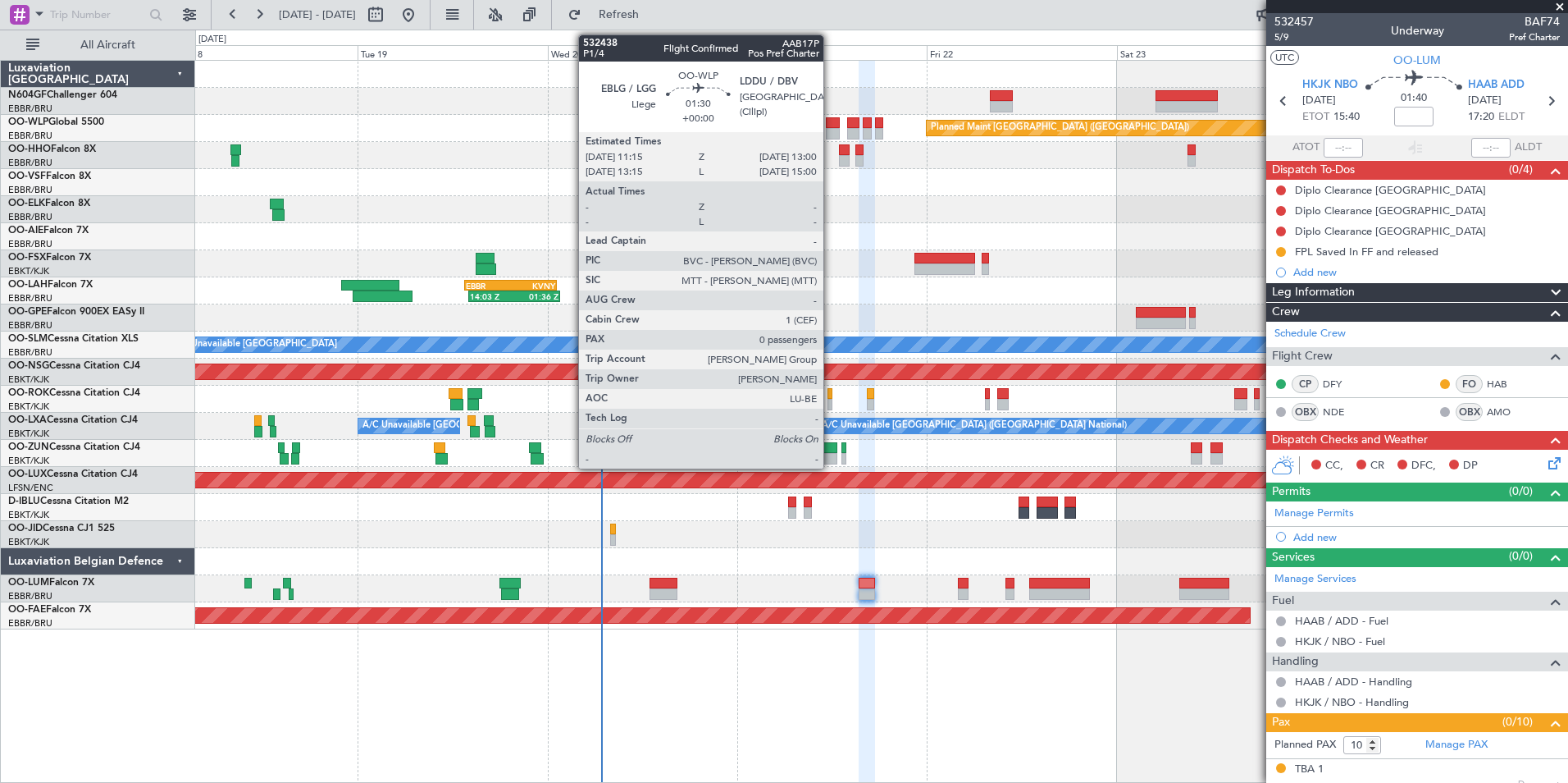
click at [831, 133] on div at bounding box center [832, 133] width 14 height 11
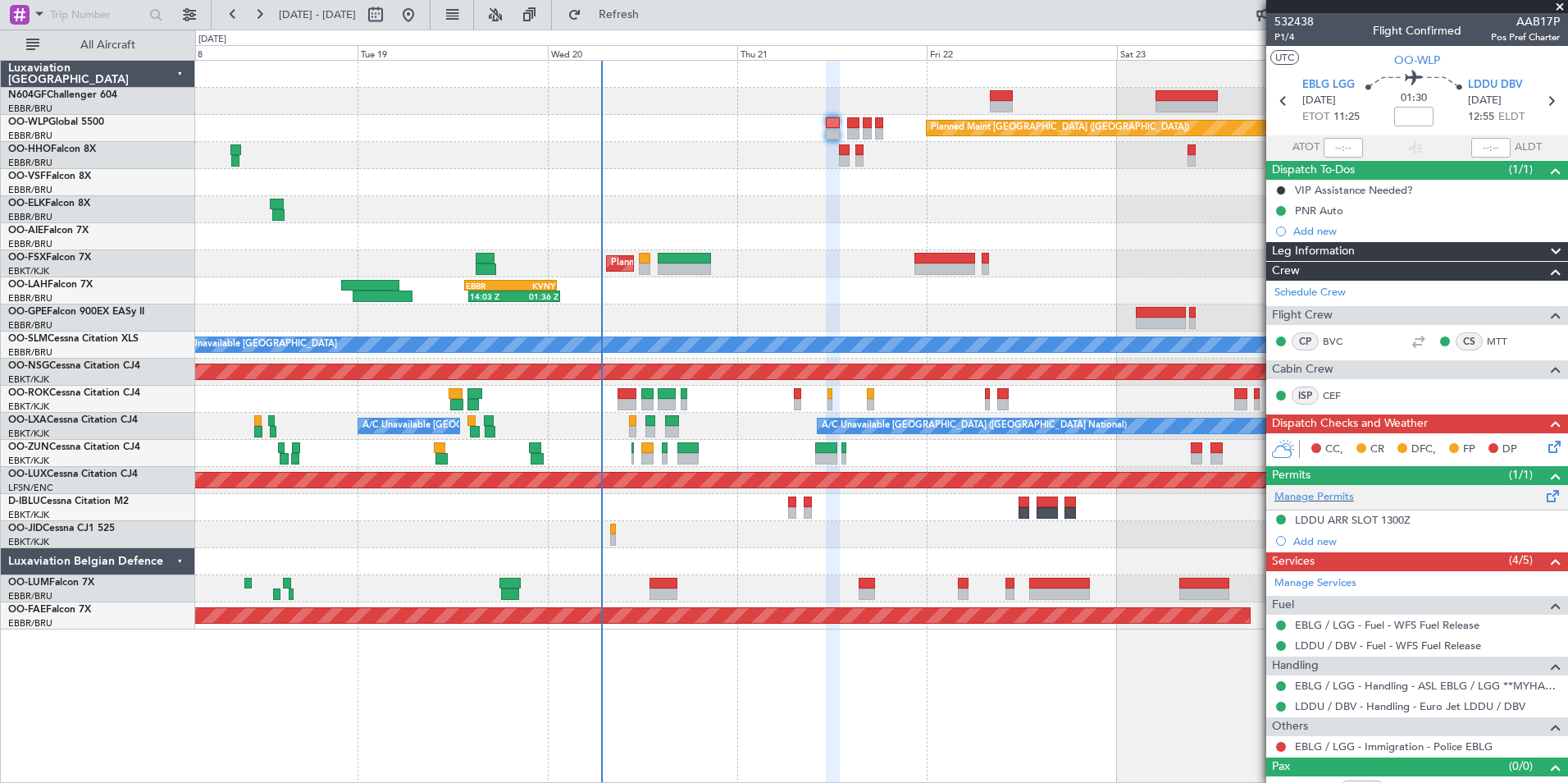
scroll to position [20, 0]
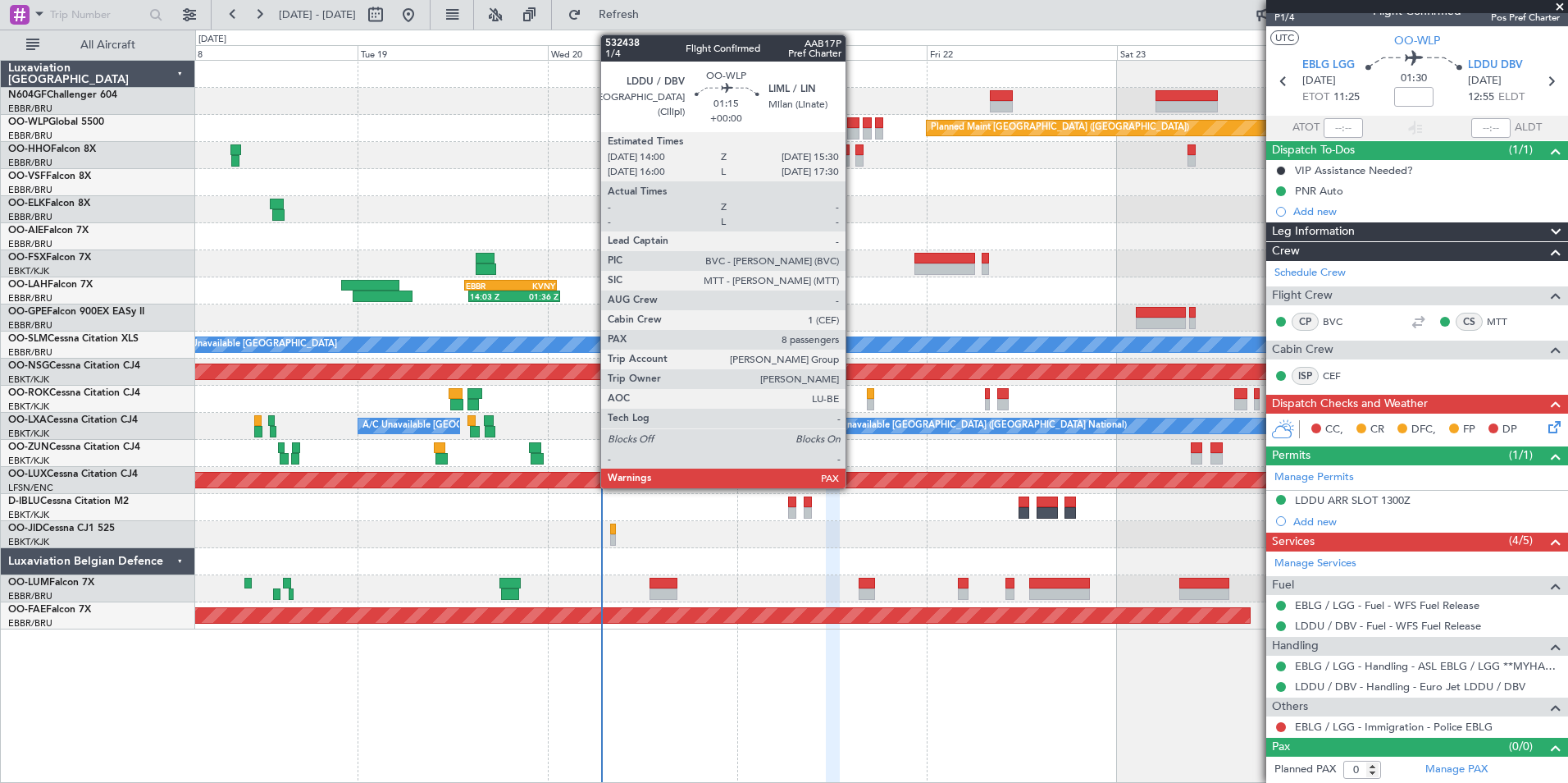
click at [853, 120] on div at bounding box center [852, 123] width 12 height 11
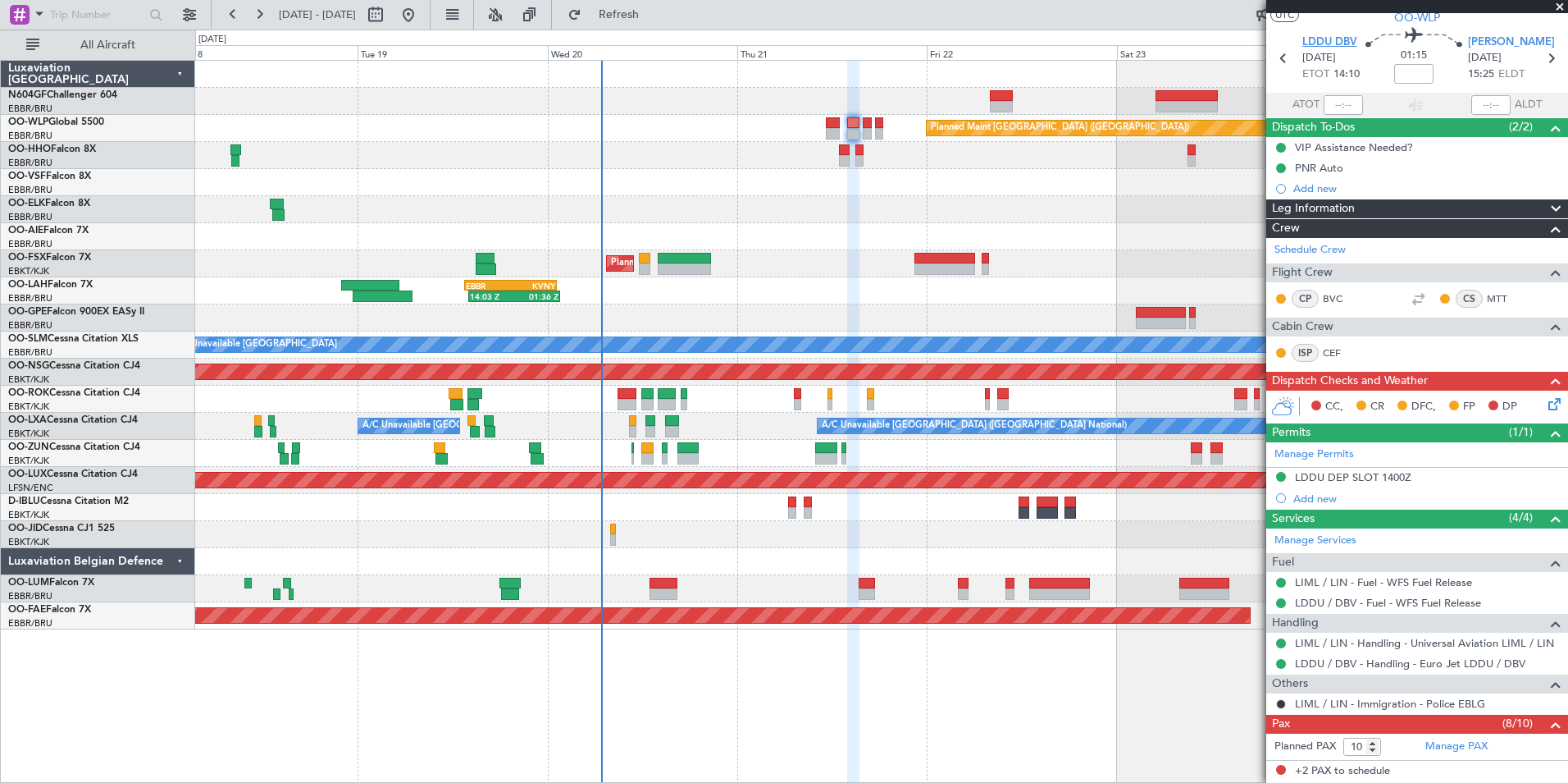
scroll to position [0, 0]
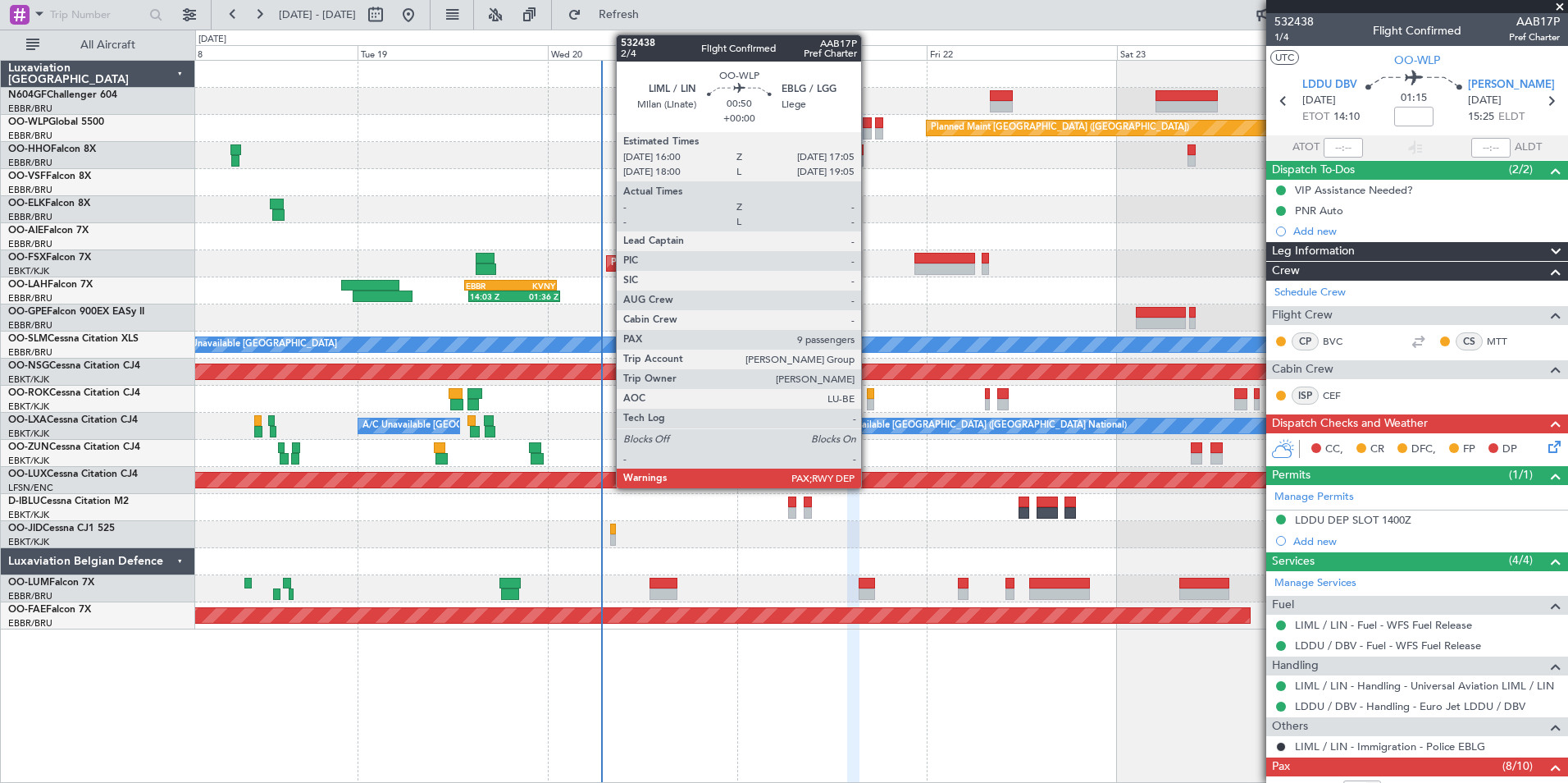
click at [867, 128] on div "Planned Maint [GEOGRAPHIC_DATA] ([GEOGRAPHIC_DATA])" at bounding box center [881, 128] width 1372 height 27
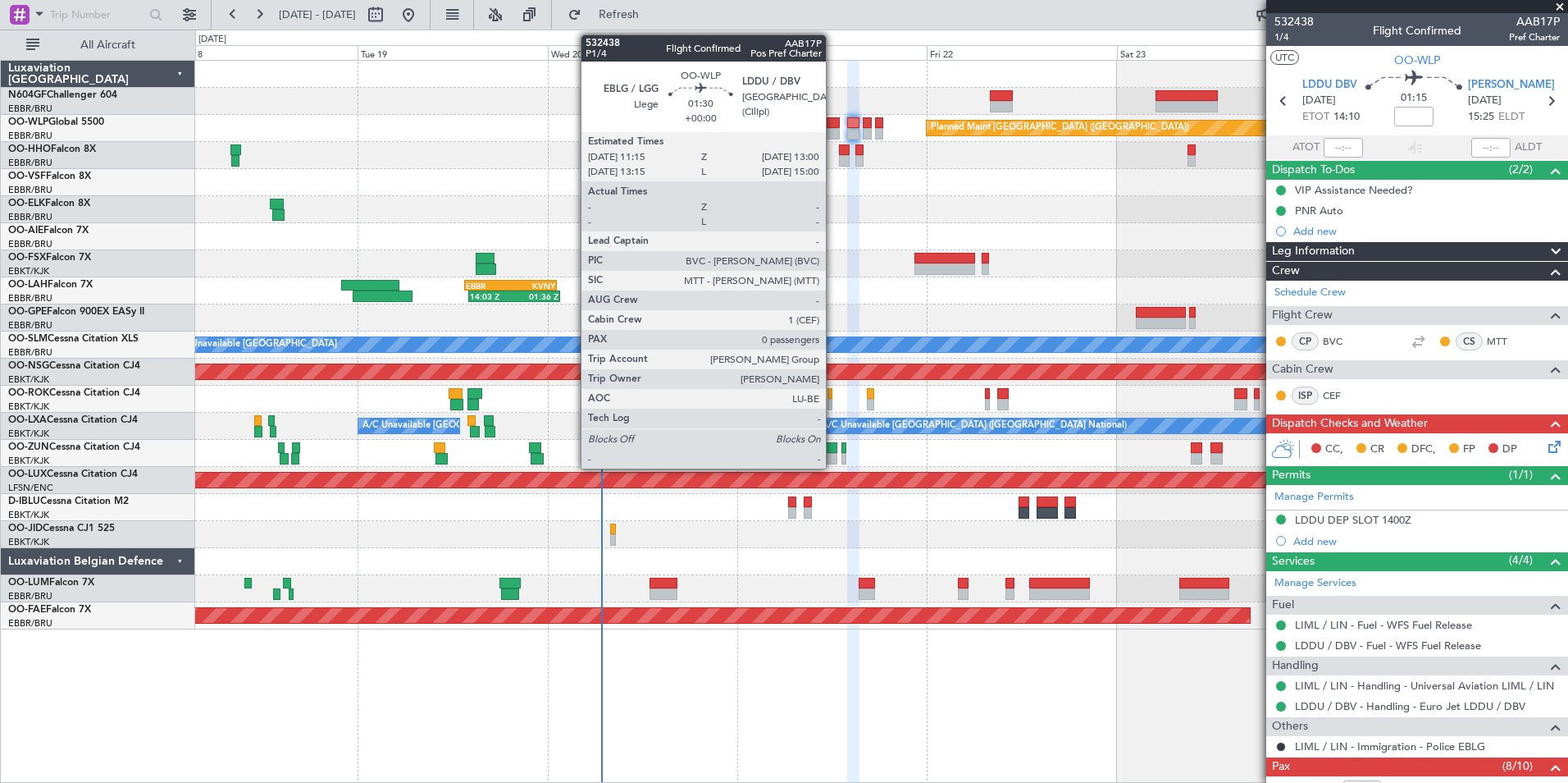
click at [833, 128] on div at bounding box center [832, 133] width 14 height 11
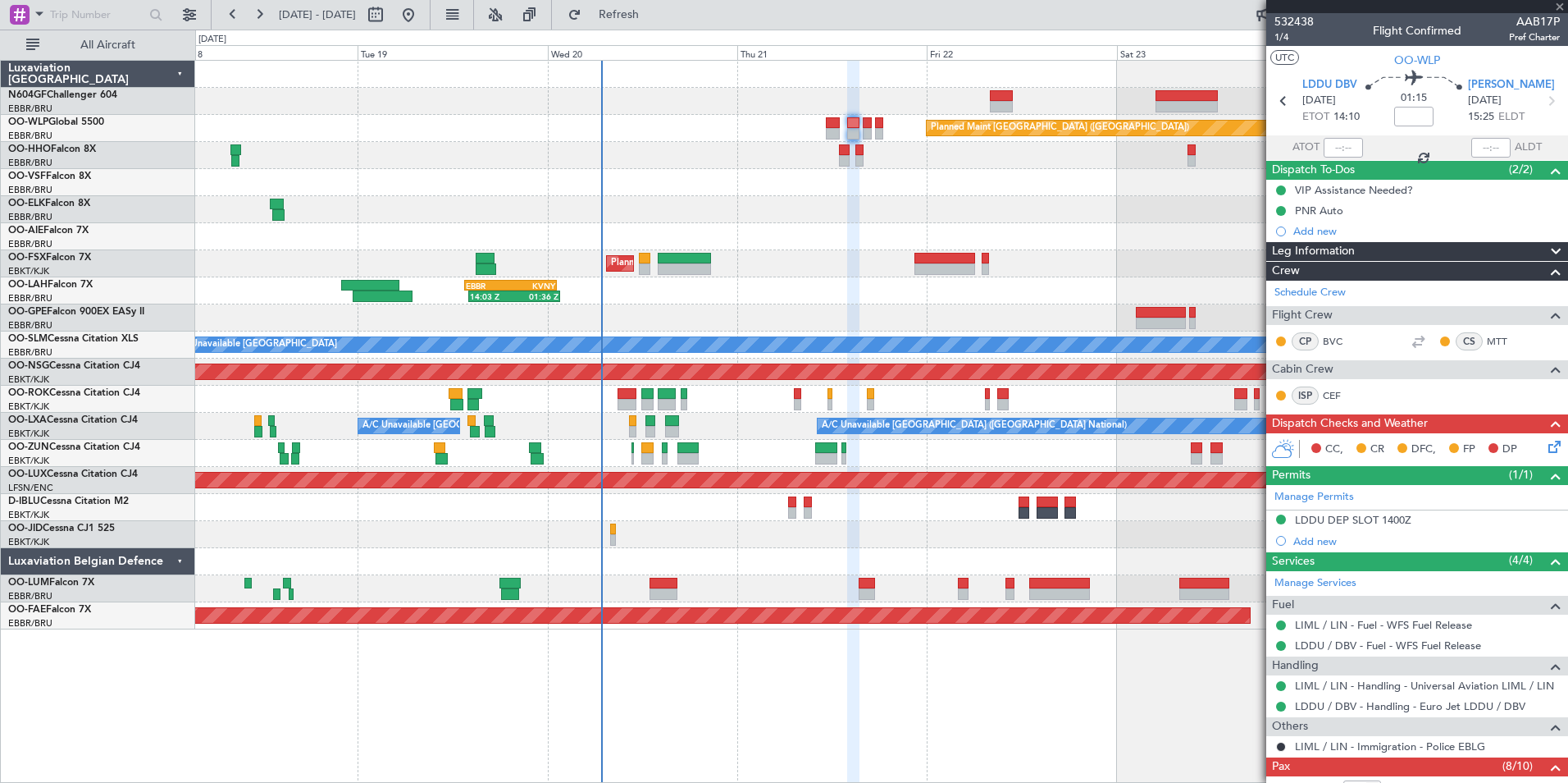
type input "0"
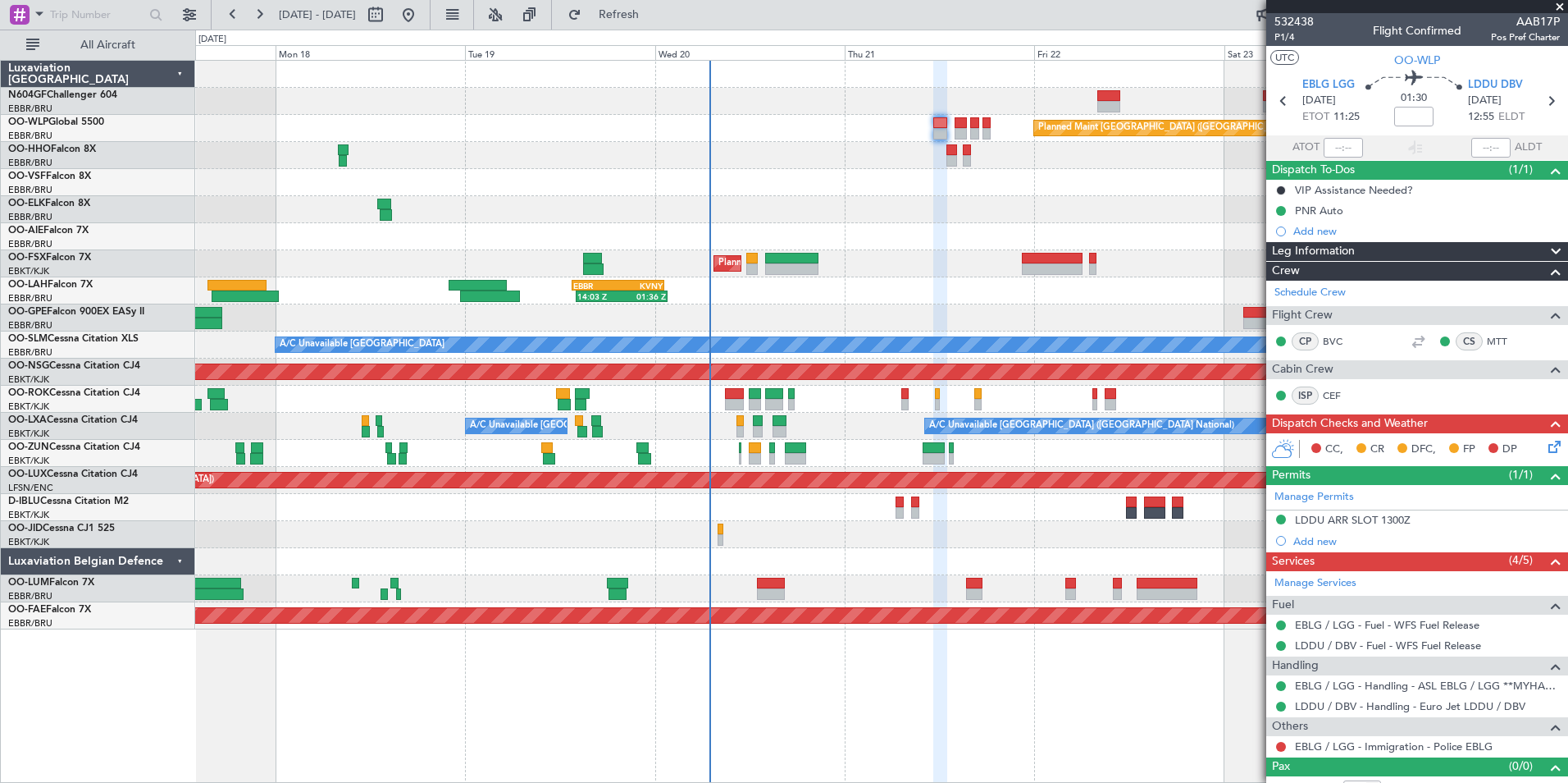
click at [1072, 208] on div at bounding box center [881, 209] width 1372 height 27
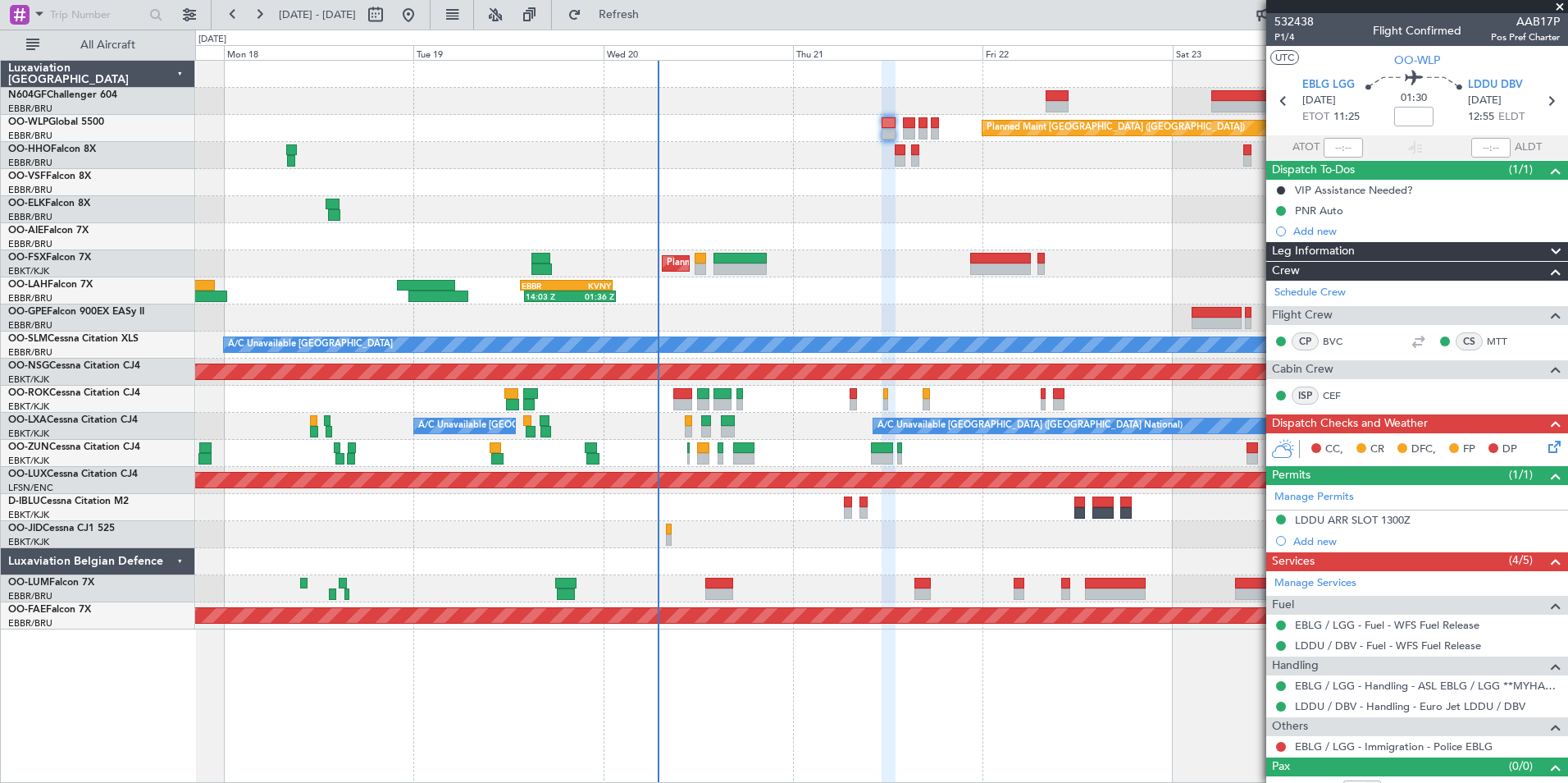
click at [954, 155] on div "Planned Maint Berlin (Brandenburg) AOG Maint Geneva (Cointrin) Planned Maint Ko…" at bounding box center [881, 344] width 1372 height 569
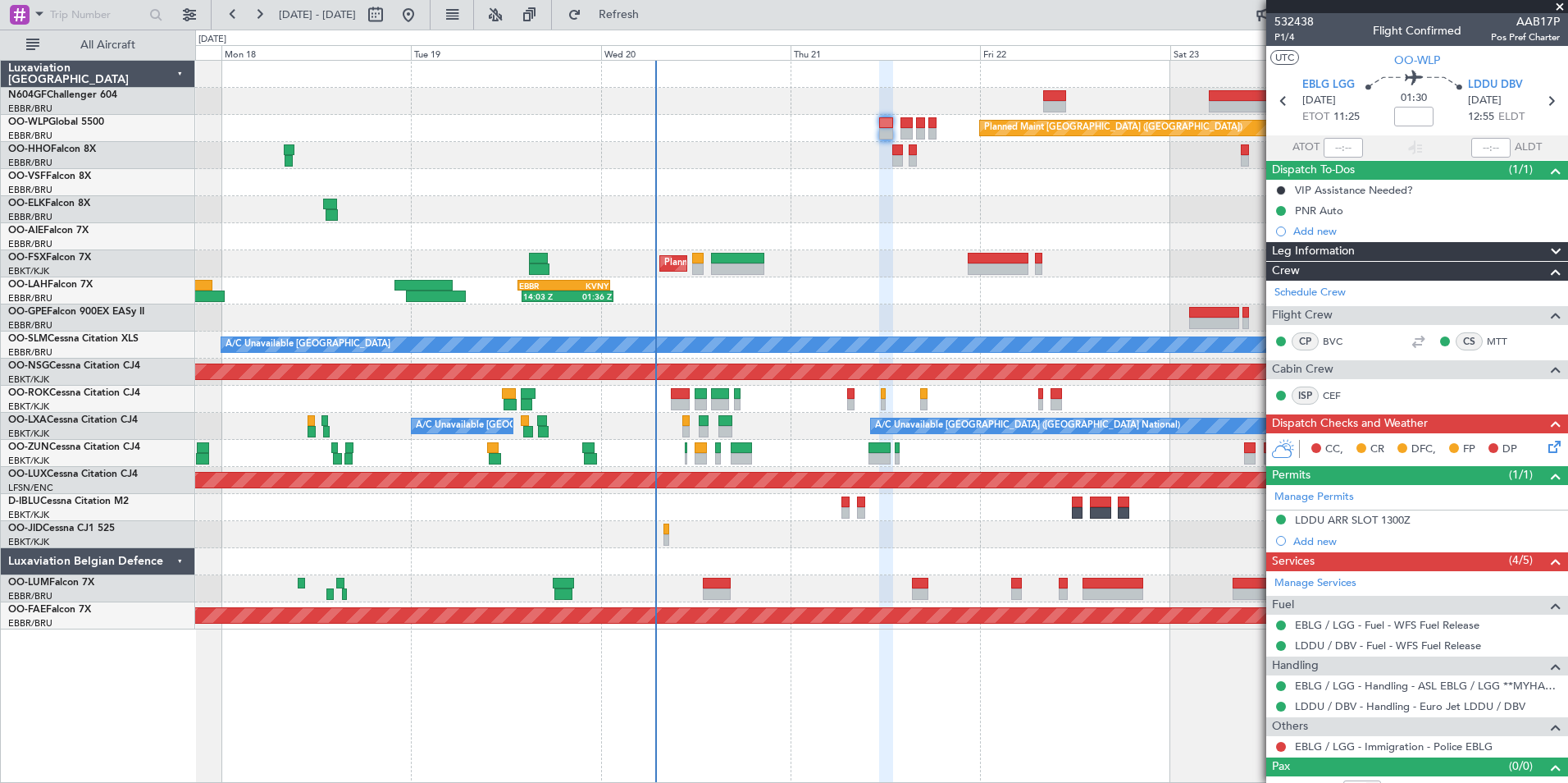
click at [937, 179] on div at bounding box center [881, 182] width 1372 height 27
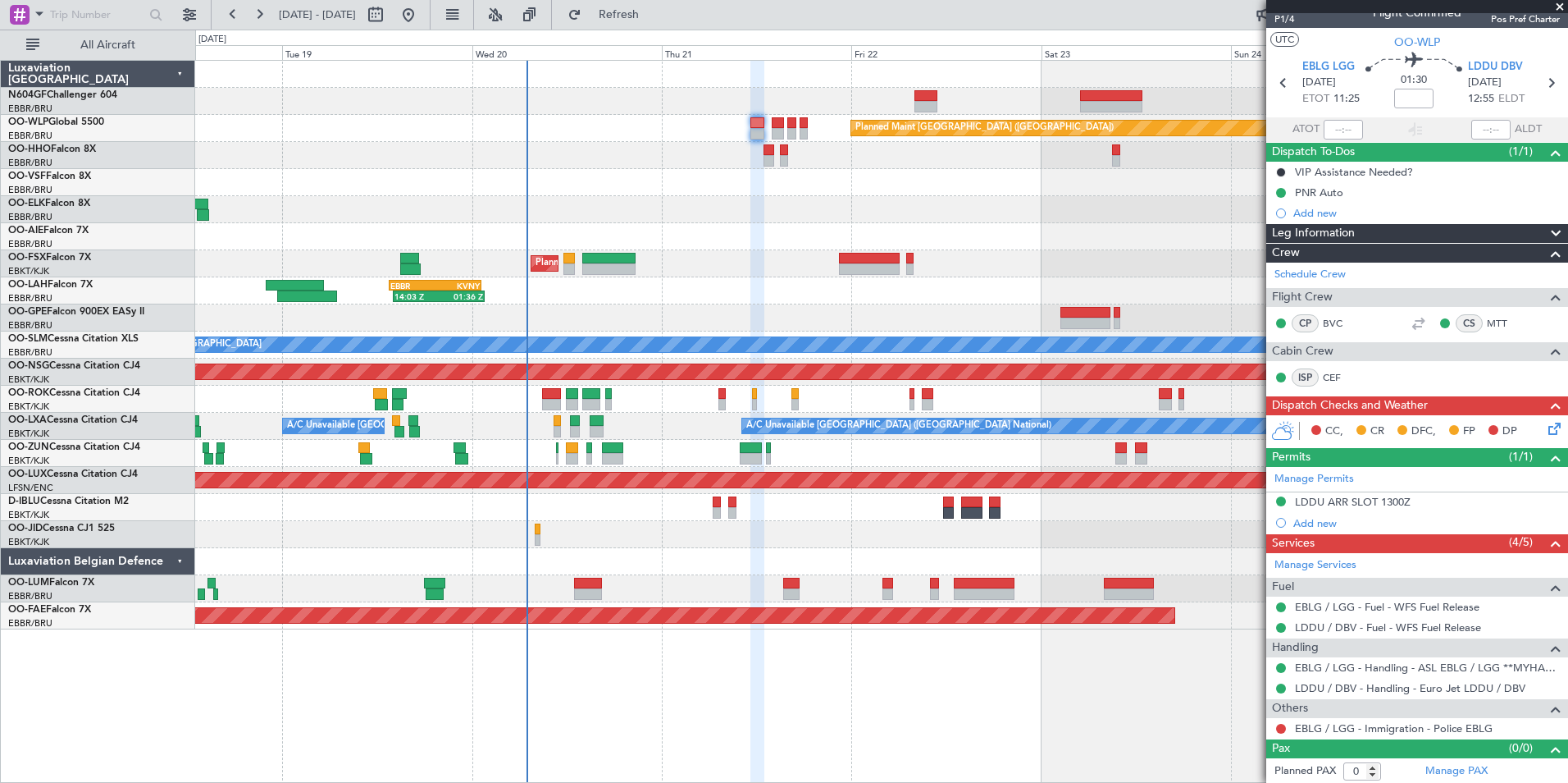
scroll to position [20, 0]
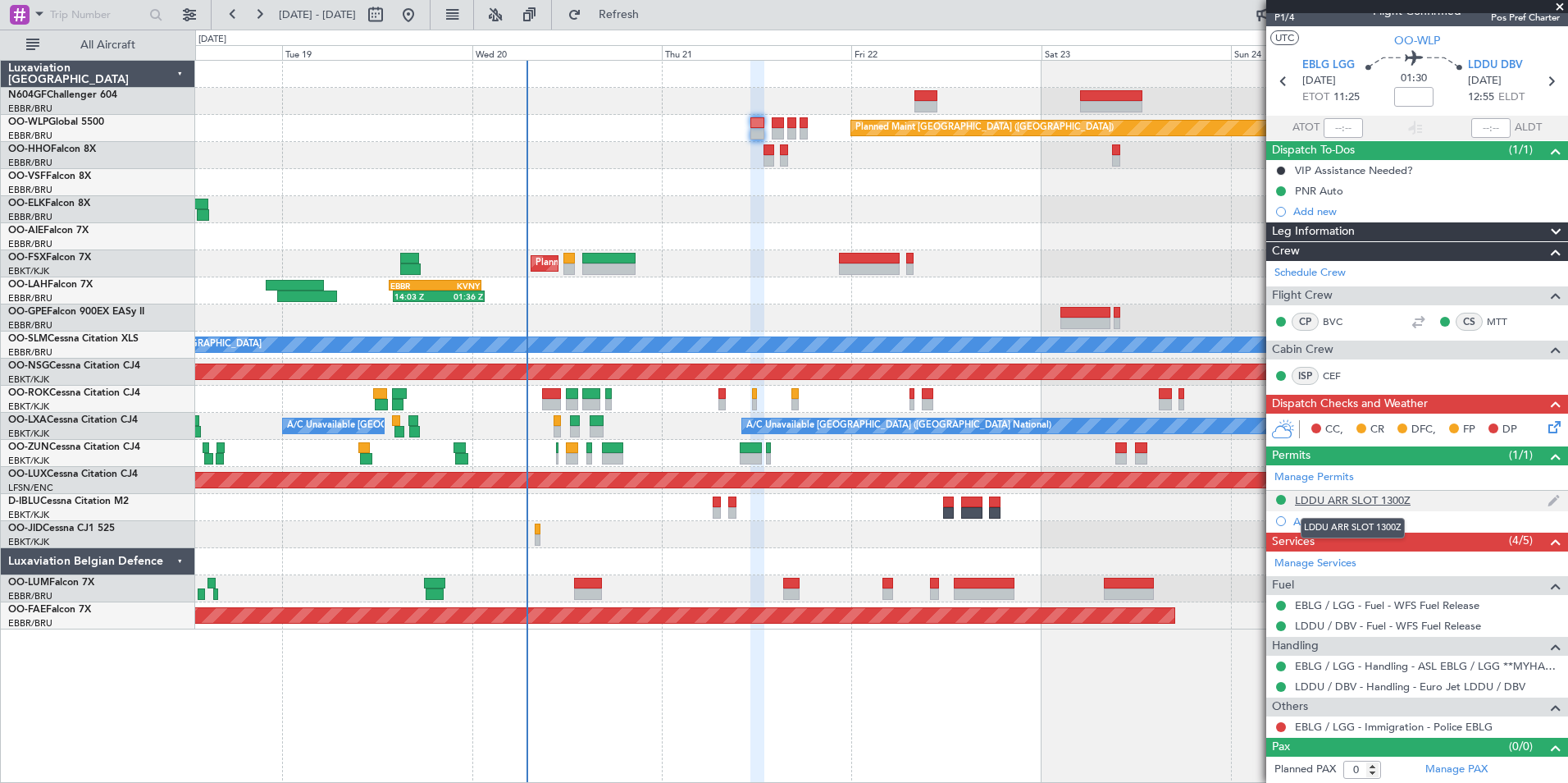
click at [1347, 497] on div "LDDU ARR SLOT 1300Z" at bounding box center [1353, 500] width 115 height 14
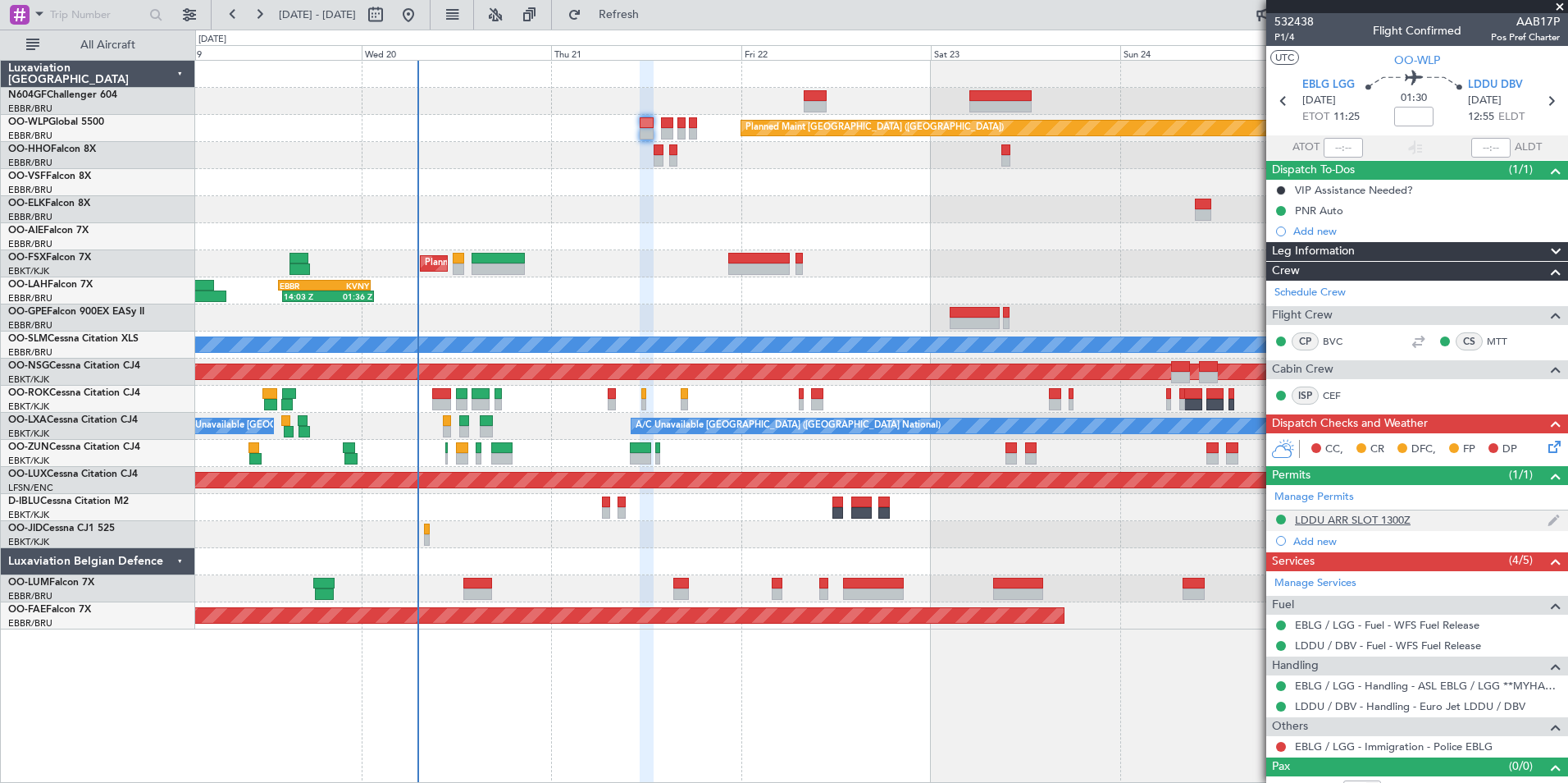
click at [1371, 518] on div "LDDU ARR SLOT 1300Z" at bounding box center [1353, 520] width 115 height 14
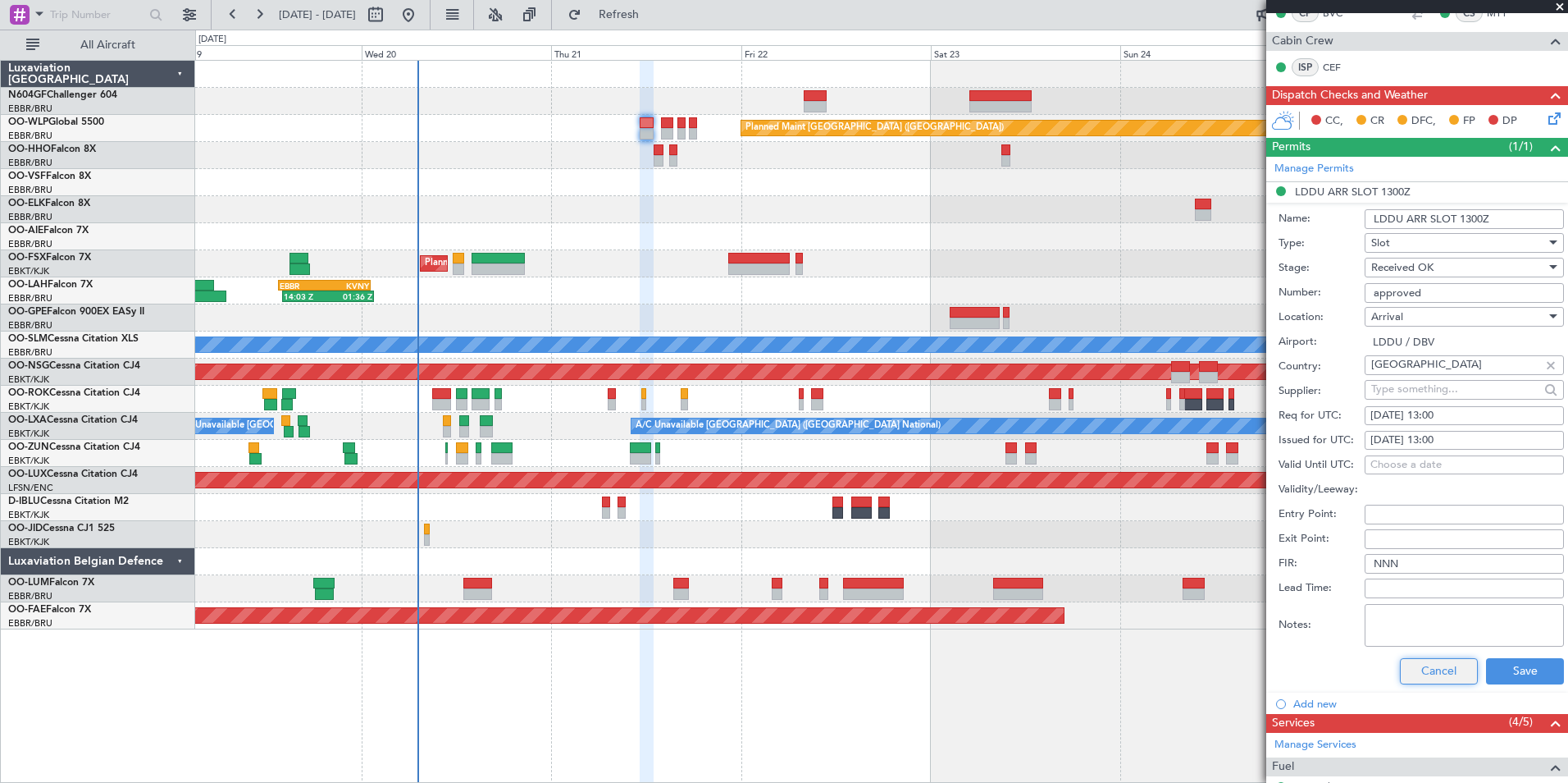
click at [1414, 671] on button "Cancel" at bounding box center [1439, 671] width 78 height 26
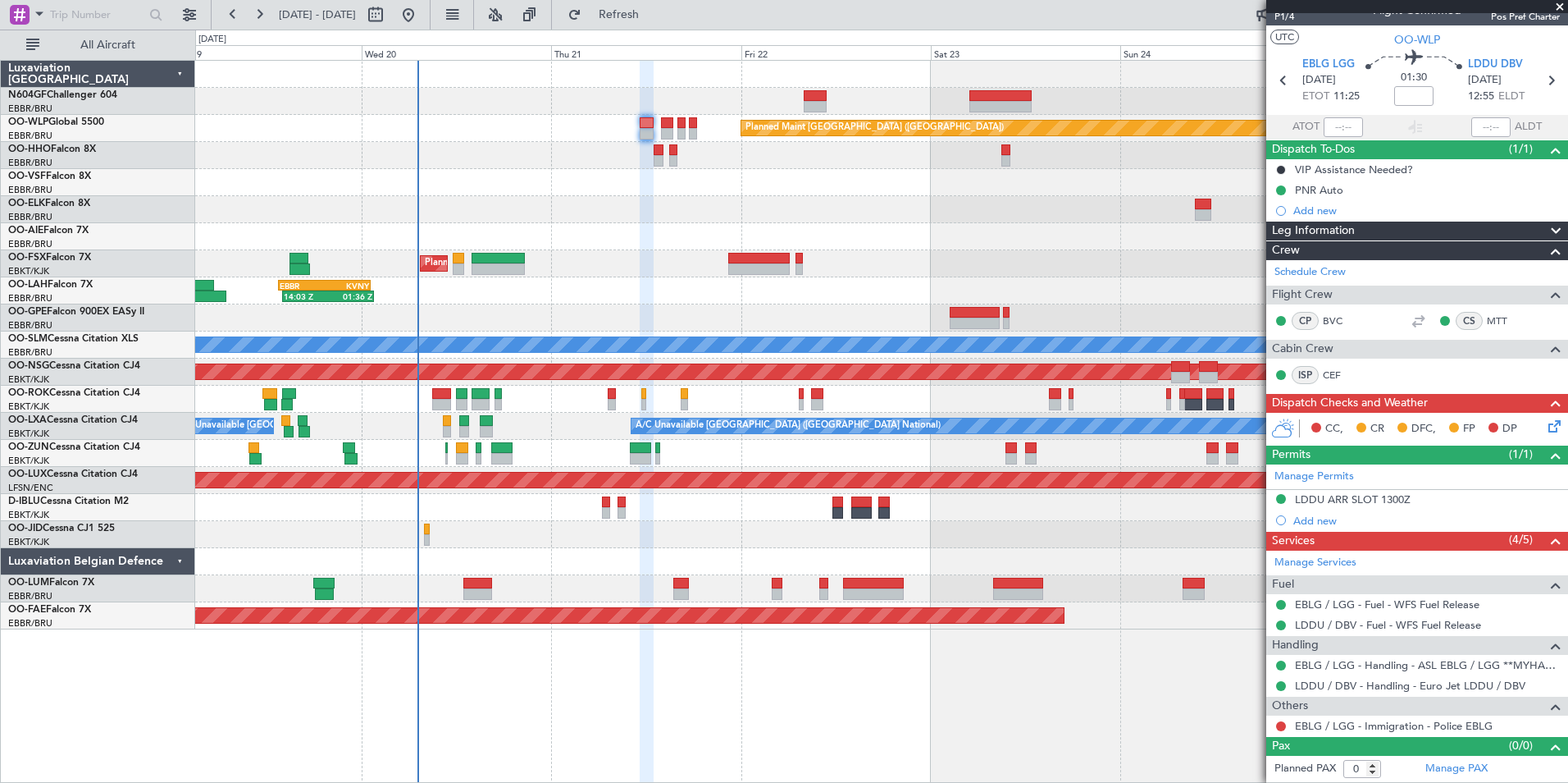
scroll to position [20, 0]
click at [1545, 428] on icon at bounding box center [1551, 425] width 13 height 13
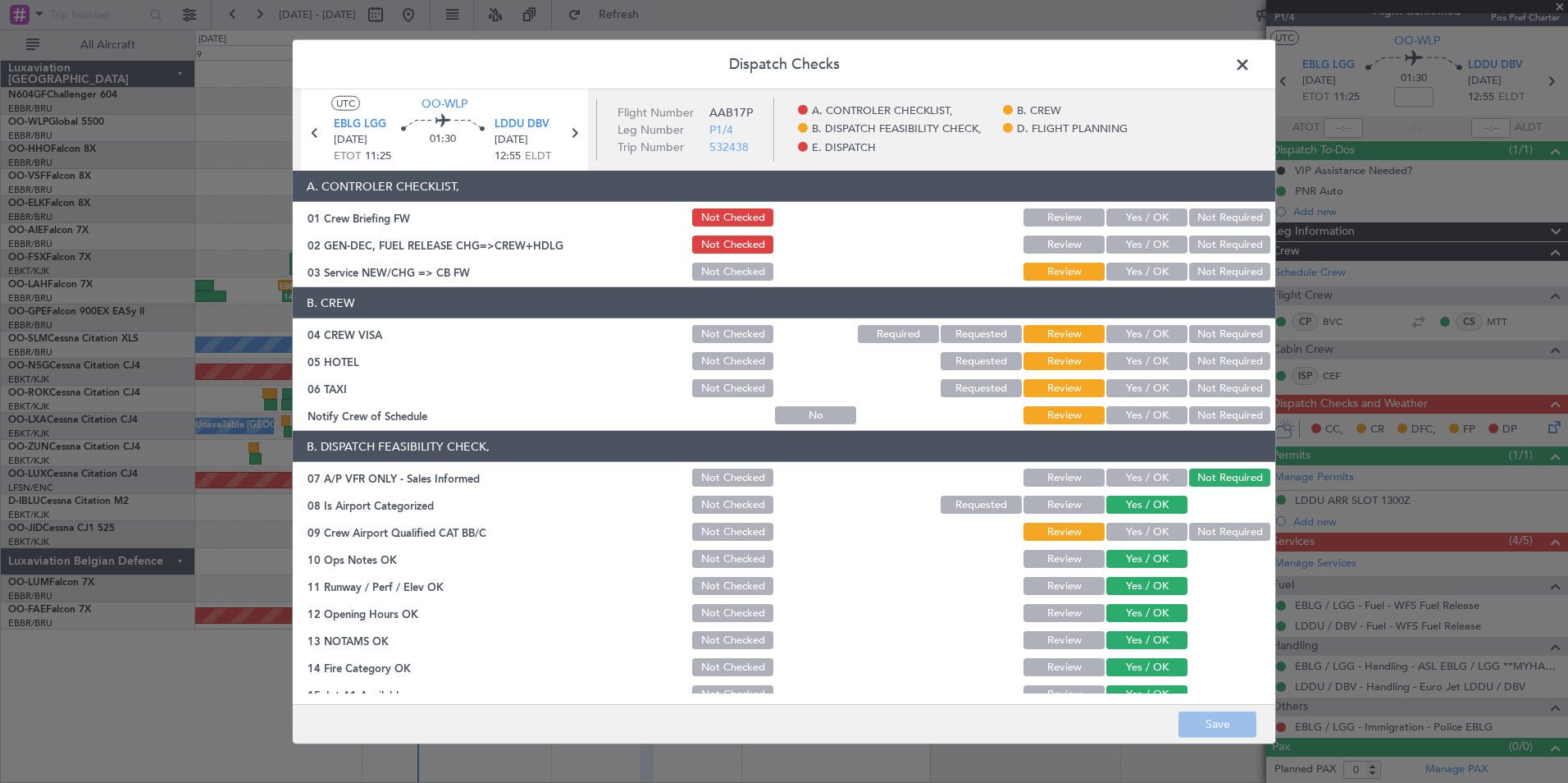
click at [1155, 266] on button "Yes / OK" at bounding box center [1146, 271] width 81 height 18
click at [1195, 331] on button "Not Required" at bounding box center [1229, 333] width 81 height 18
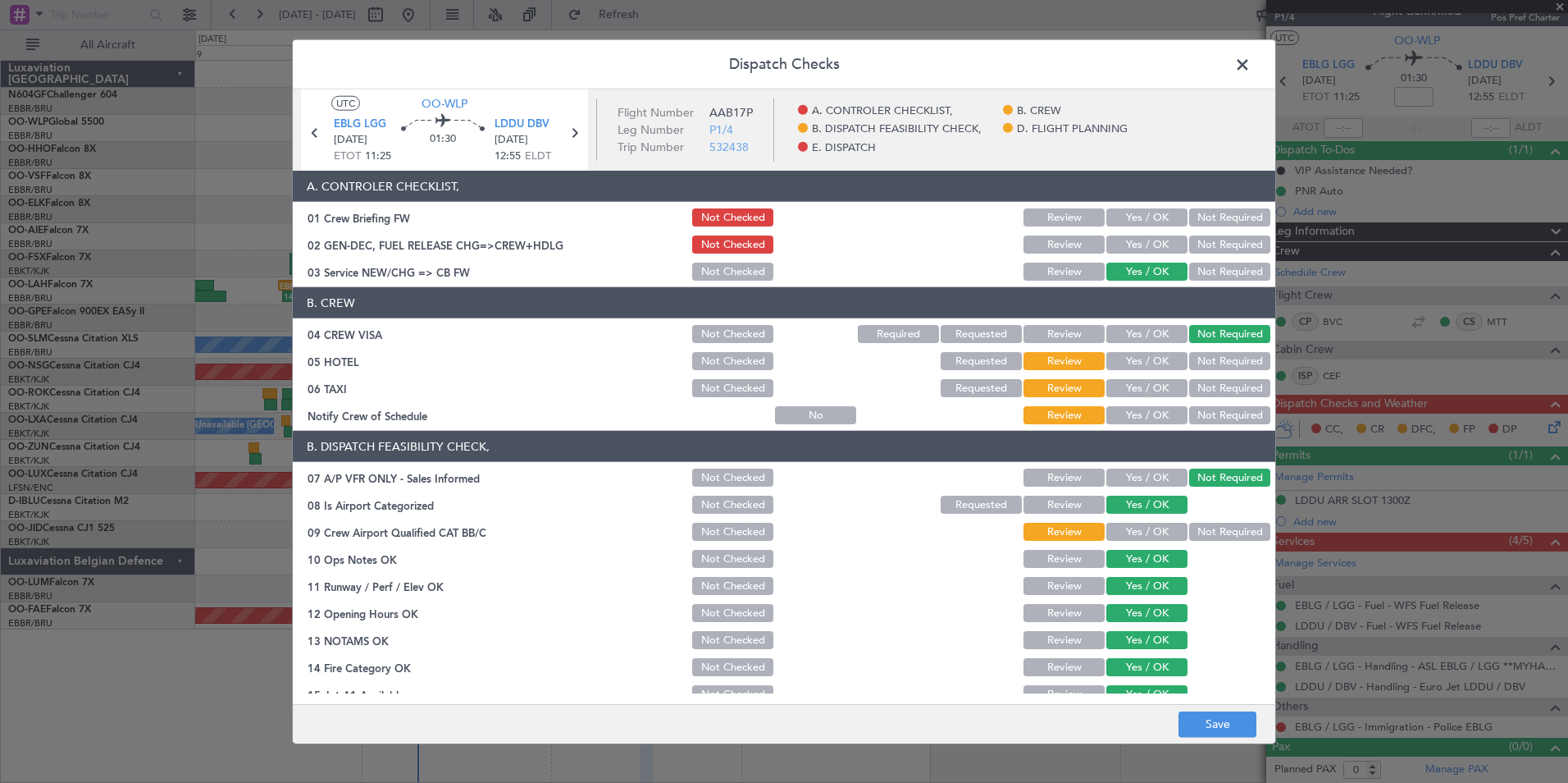
click at [1213, 374] on section "B. CREW 04 CREW VISA Not Checked Required Requested Review Yes / OK Not Require…" at bounding box center [784, 357] width 983 height 140
click at [1204, 368] on button "Not Required" at bounding box center [1229, 360] width 81 height 18
click at [1200, 396] on button "Not Required" at bounding box center [1229, 387] width 81 height 18
click at [1141, 417] on button "Yes / OK" at bounding box center [1146, 414] width 81 height 18
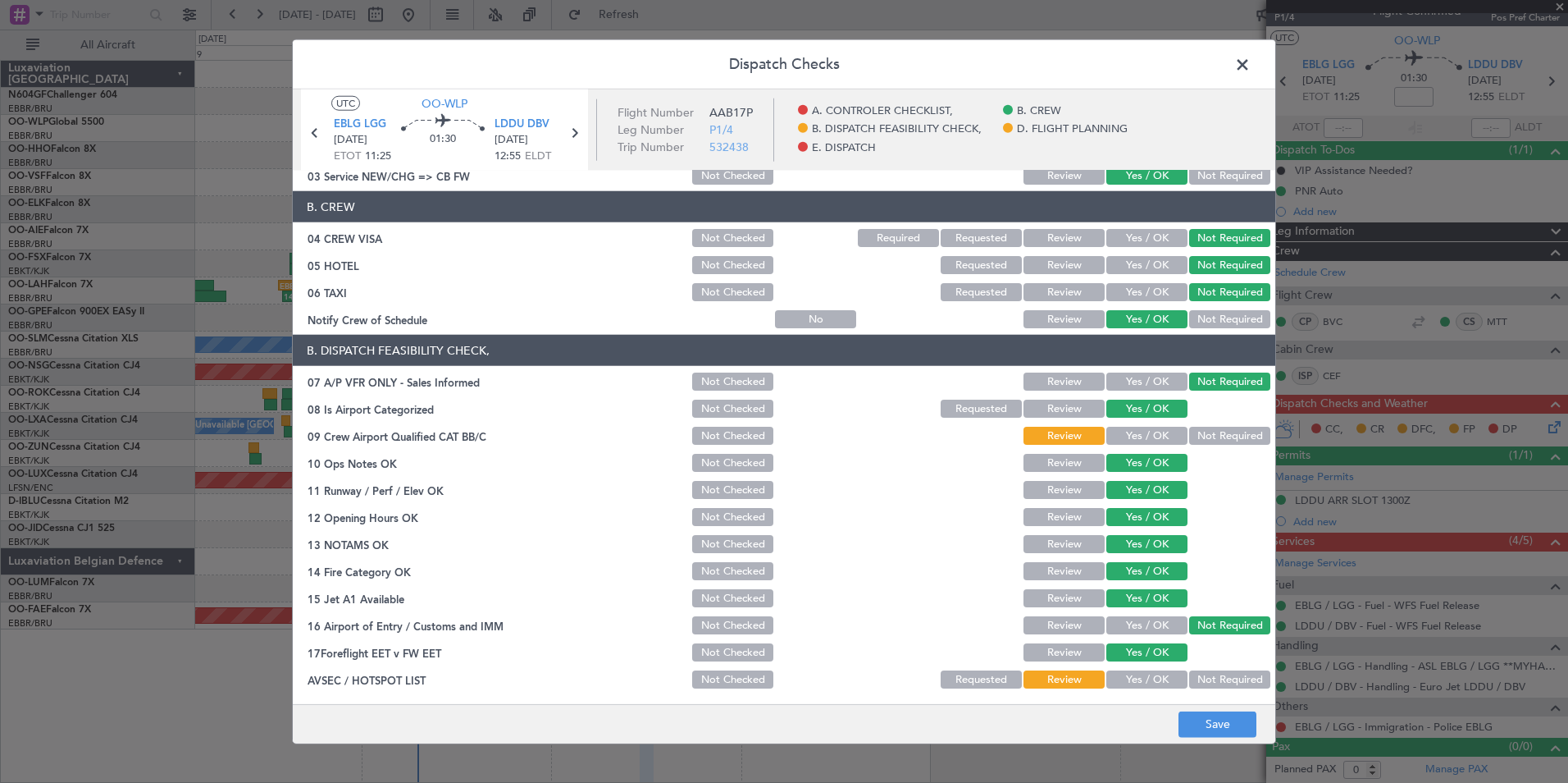
scroll to position [164, 0]
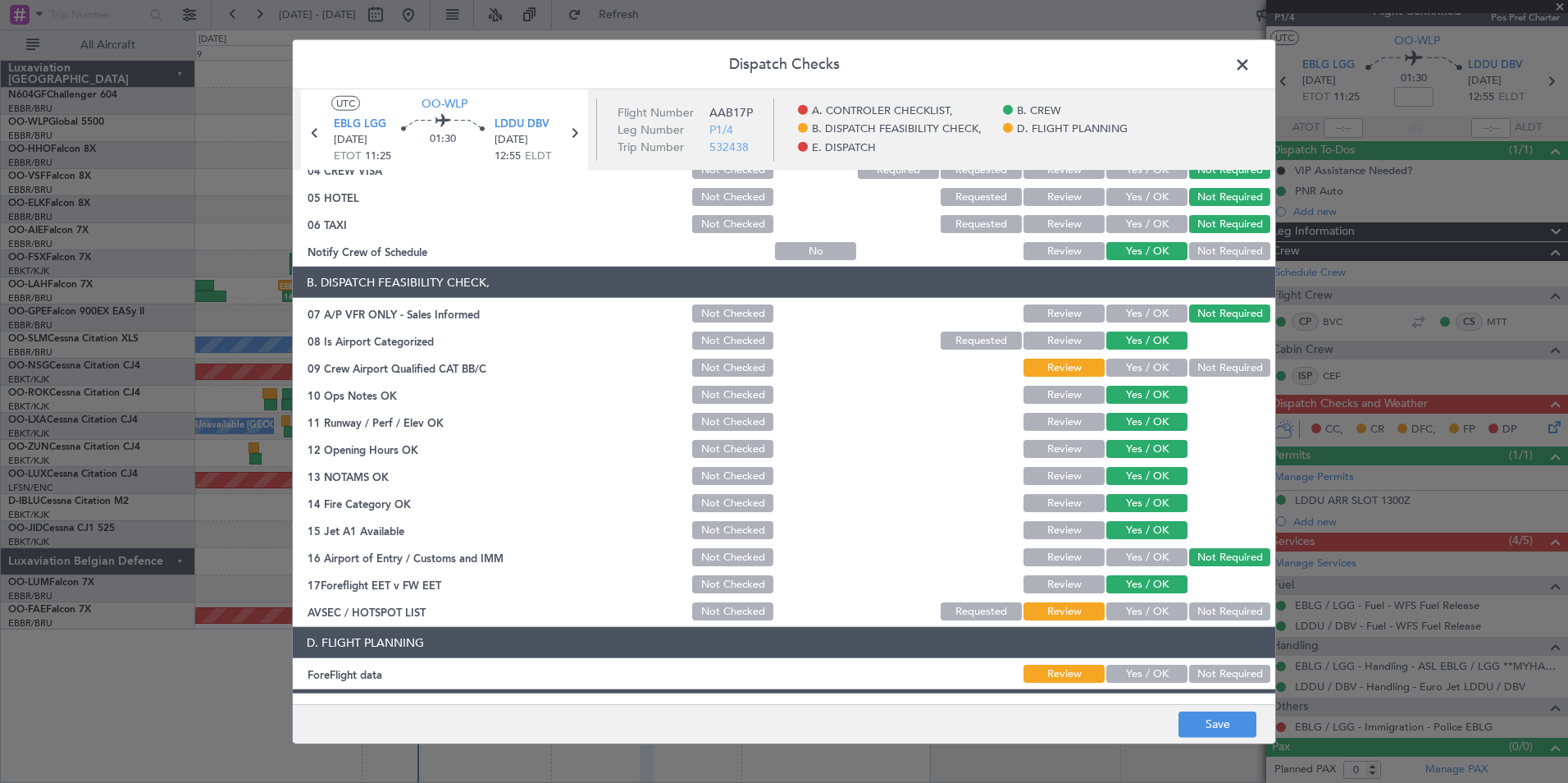
click at [1212, 364] on button "Not Required" at bounding box center [1229, 367] width 81 height 18
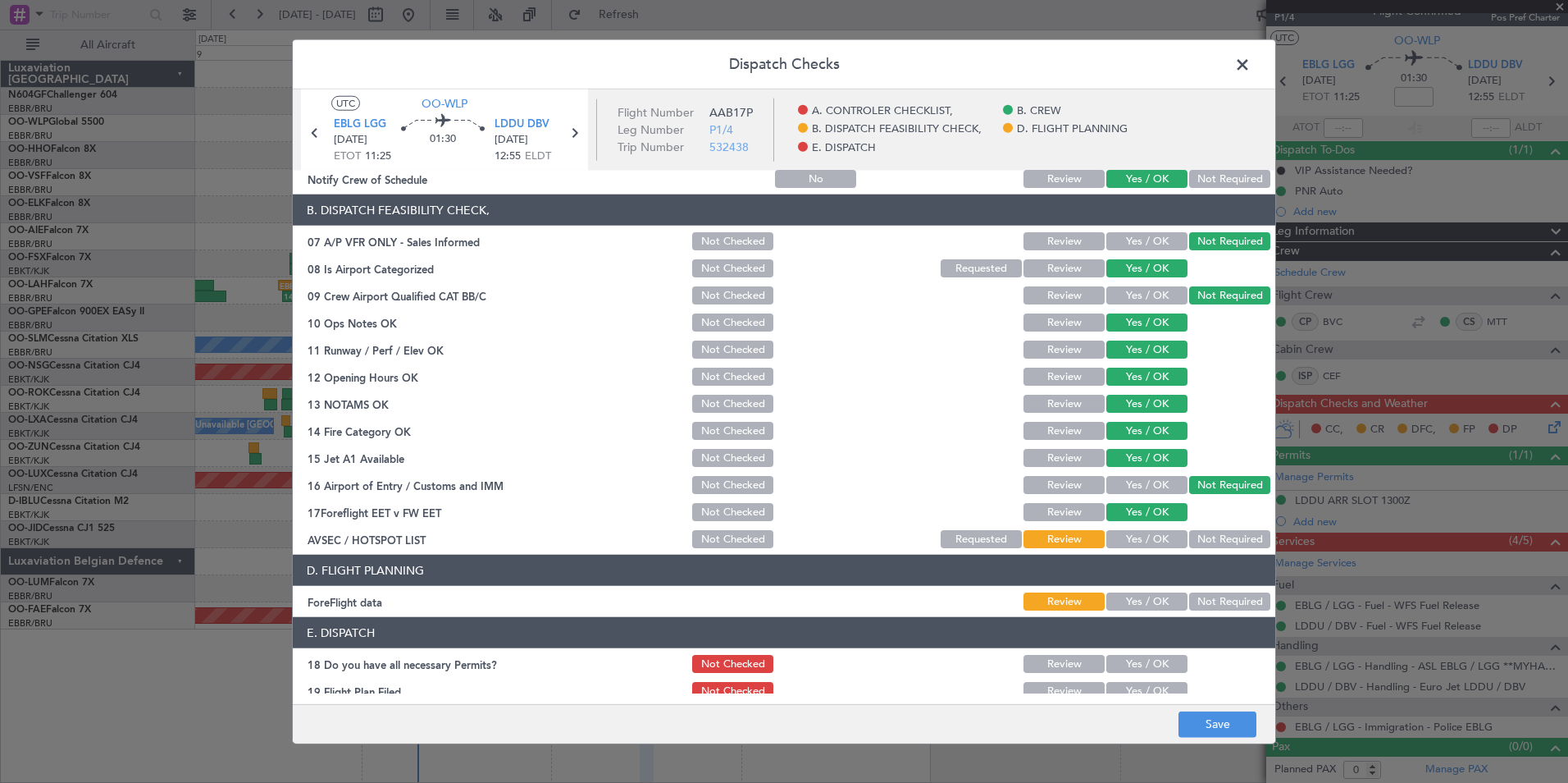
scroll to position [304, 0]
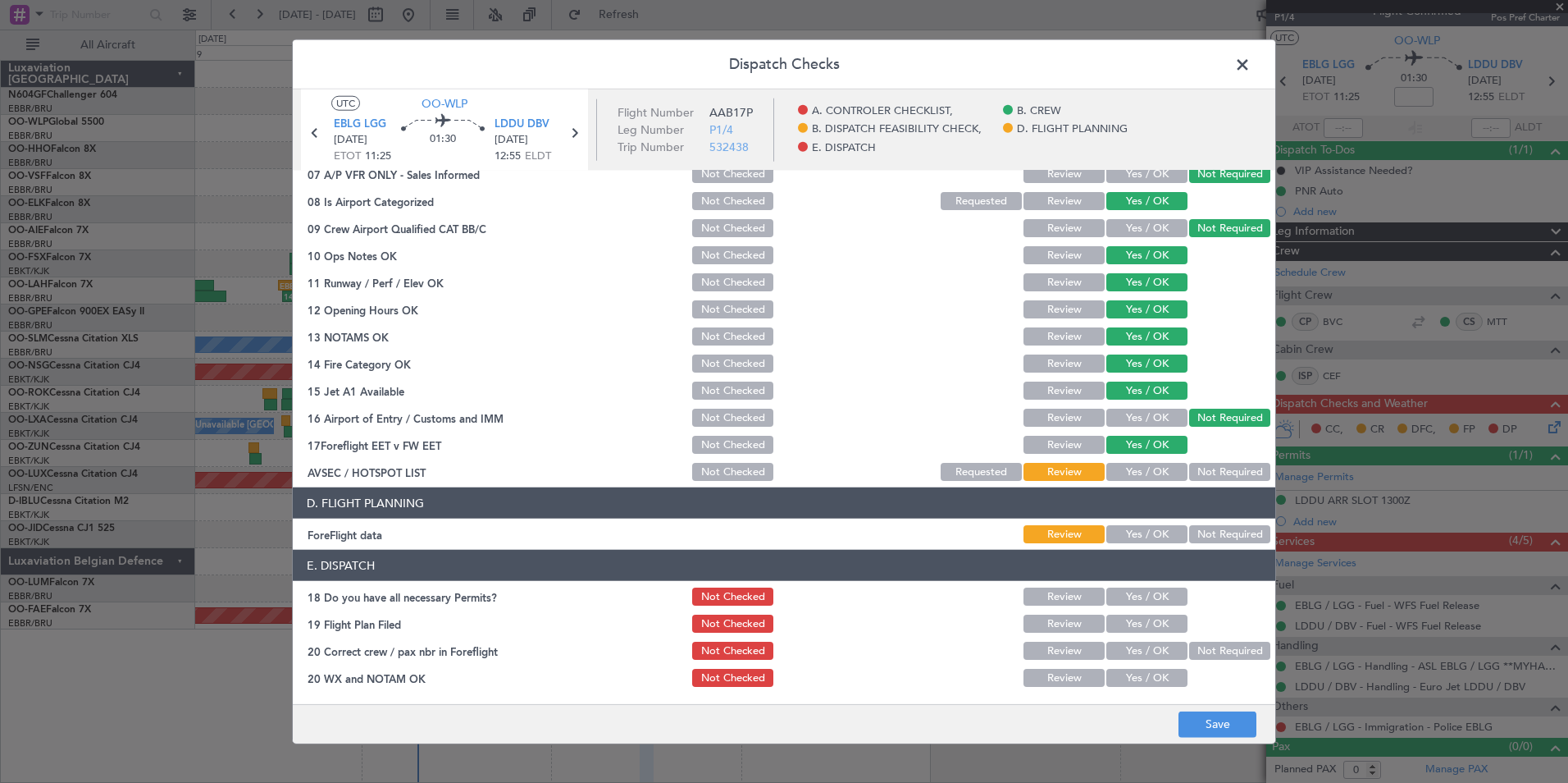
click at [1141, 480] on button "Yes / OK" at bounding box center [1146, 471] width 81 height 18
click at [1125, 531] on button "Yes / OK" at bounding box center [1146, 533] width 81 height 18
click at [1185, 722] on button "Save" at bounding box center [1217, 723] width 78 height 26
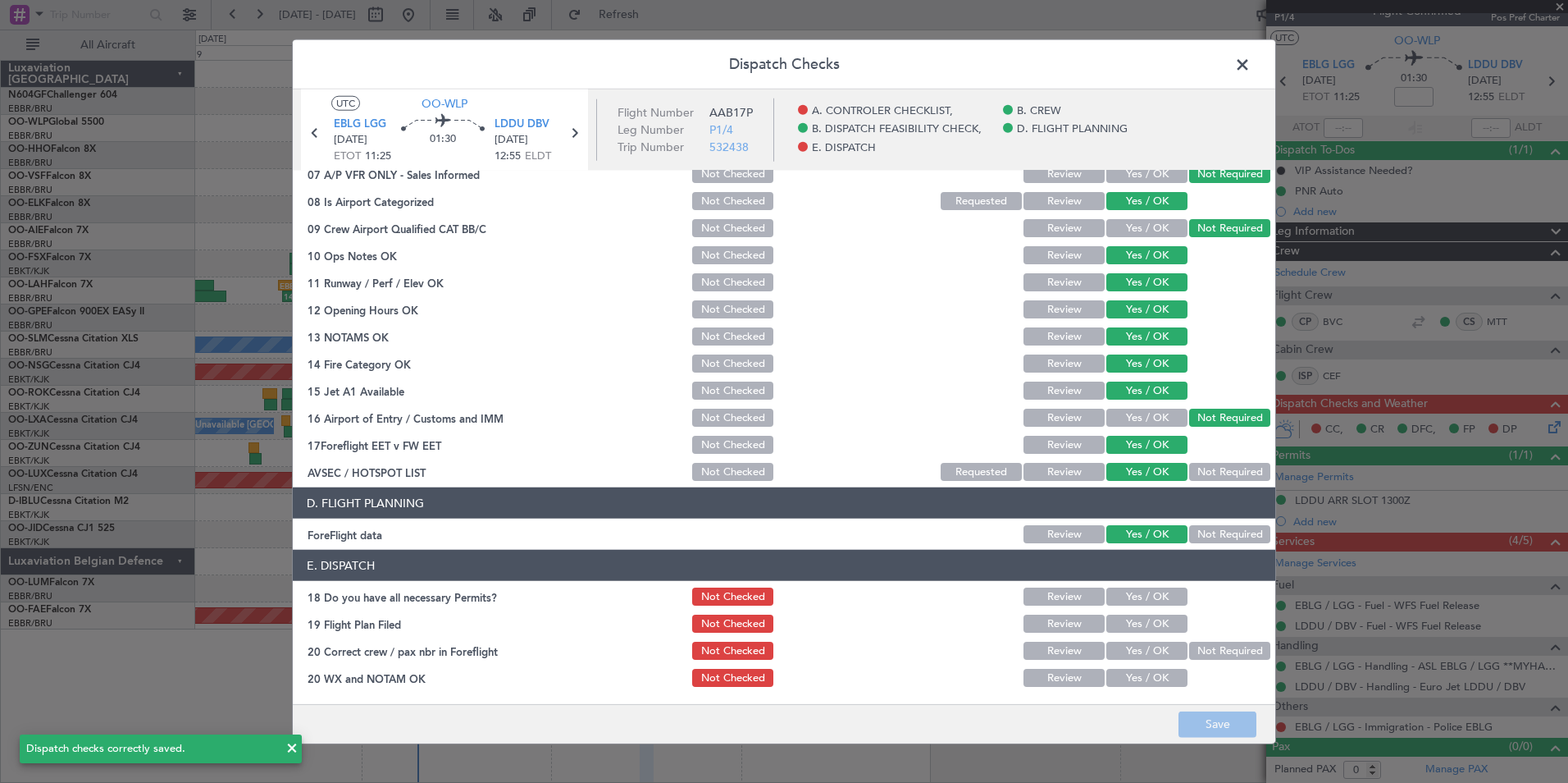
click at [1251, 72] on span at bounding box center [1251, 68] width 0 height 33
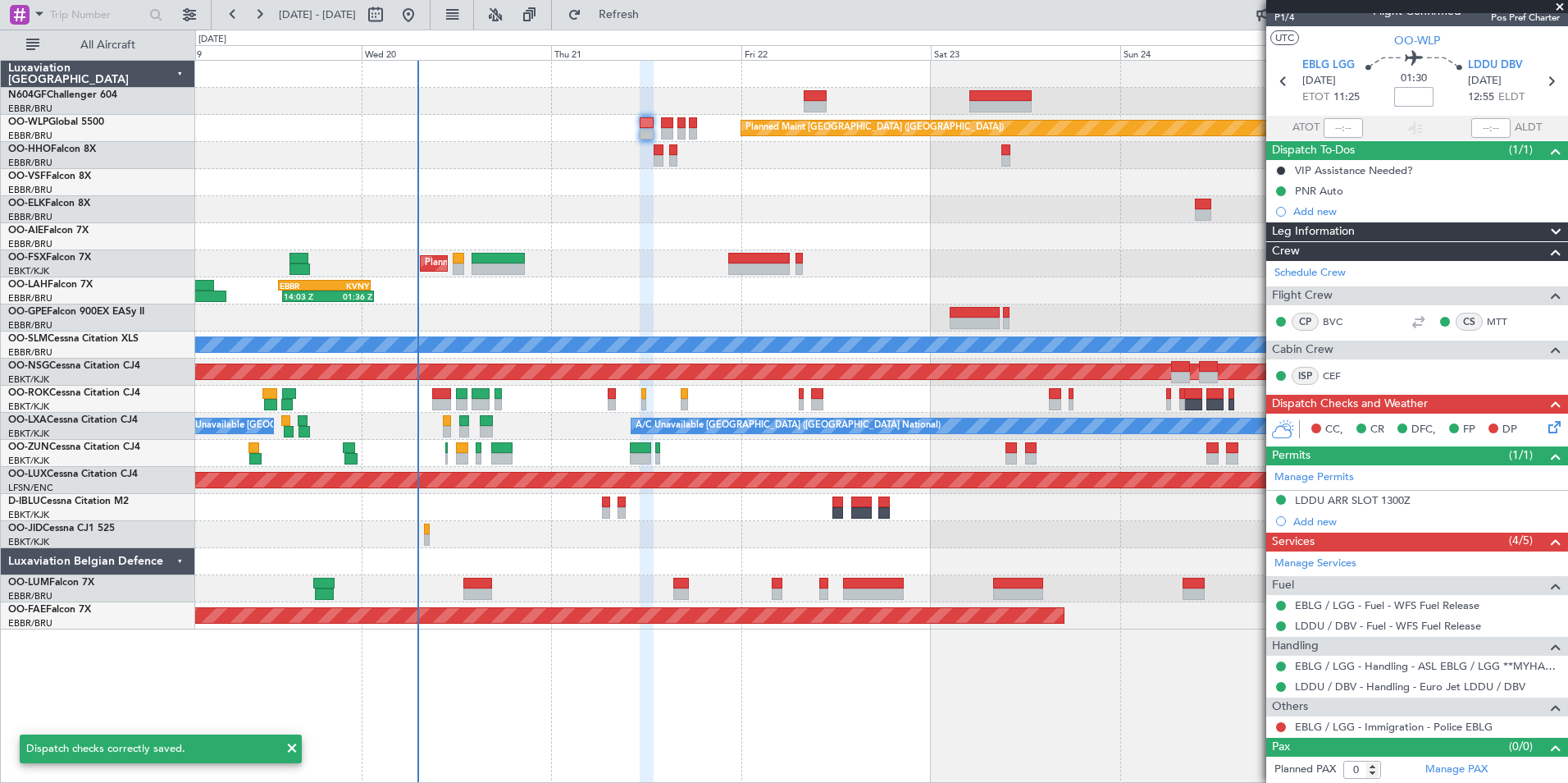
click at [1411, 91] on input at bounding box center [1414, 96] width 39 height 20
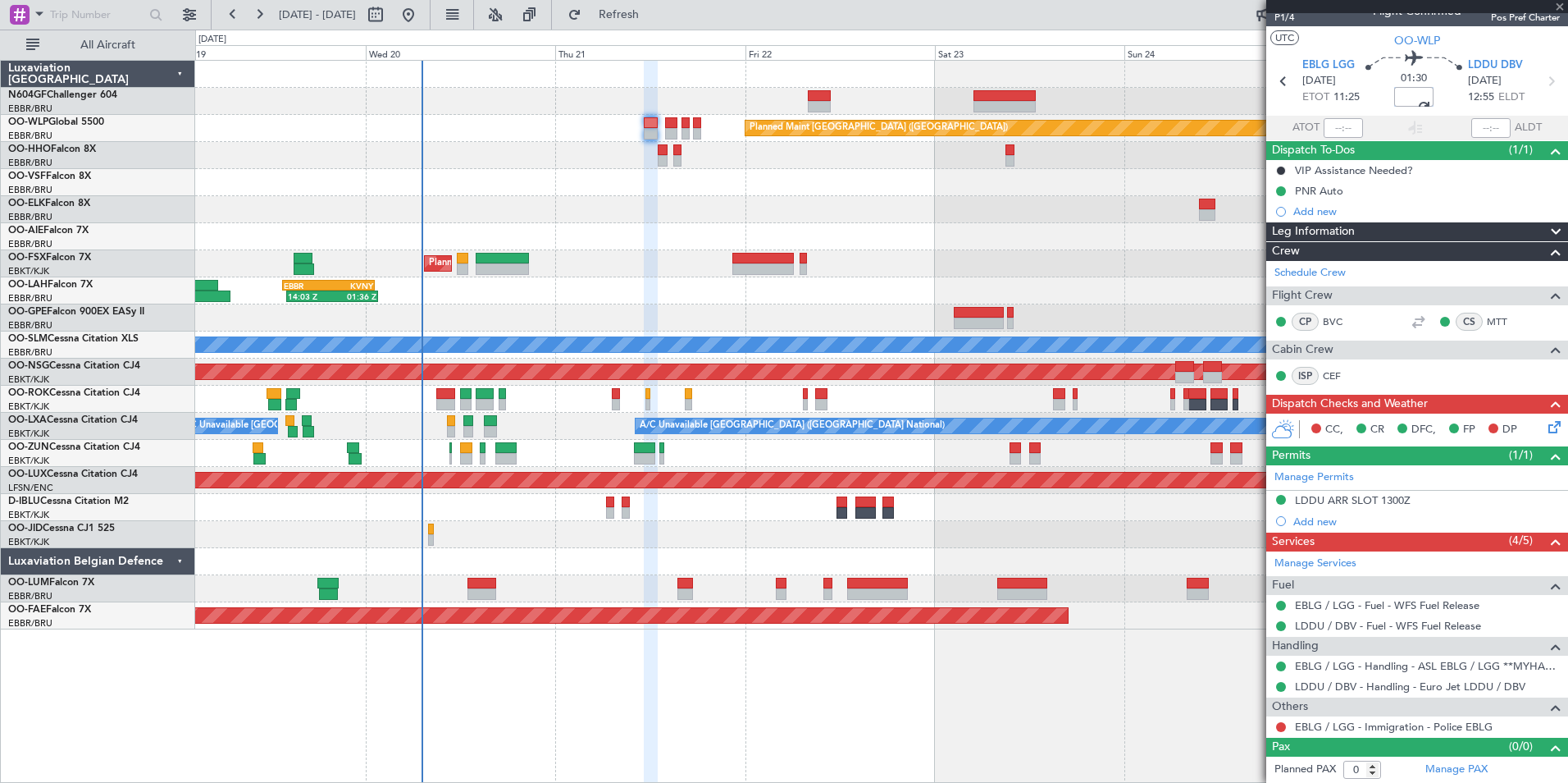
click at [652, 287] on div "Planned Maint [GEOGRAPHIC_DATA] ([GEOGRAPHIC_DATA]) AOG Maint Geneva ([GEOGRAPH…" at bounding box center [881, 344] width 1372 height 569
click at [1545, 418] on icon at bounding box center [1551, 425] width 13 height 13
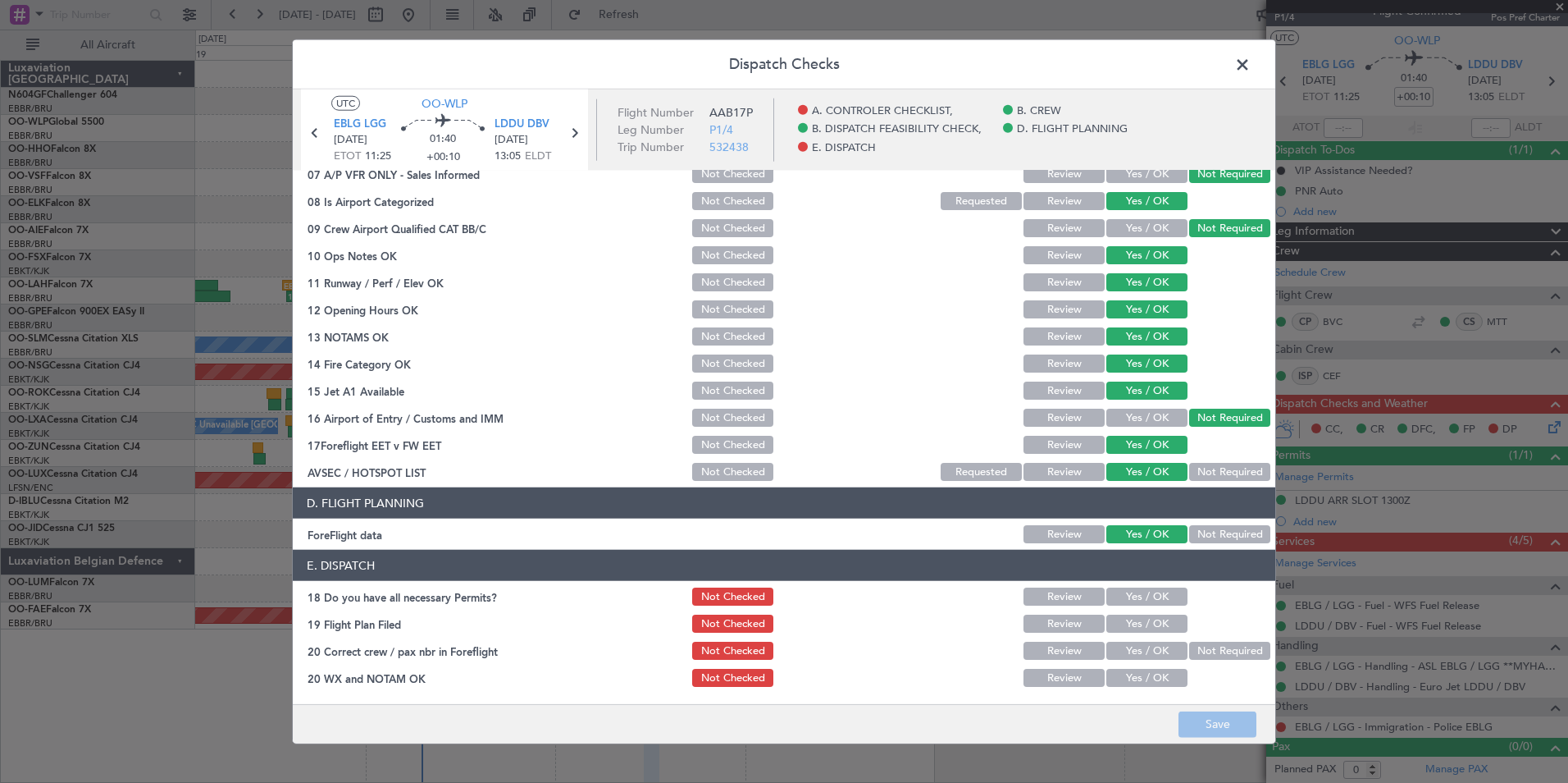
click at [1150, 592] on button "Yes / OK" at bounding box center [1146, 596] width 81 height 18
click at [1128, 667] on div "Yes / OK" at bounding box center [1145, 678] width 83 height 23
click at [1128, 659] on button "Yes / OK" at bounding box center [1146, 650] width 81 height 18
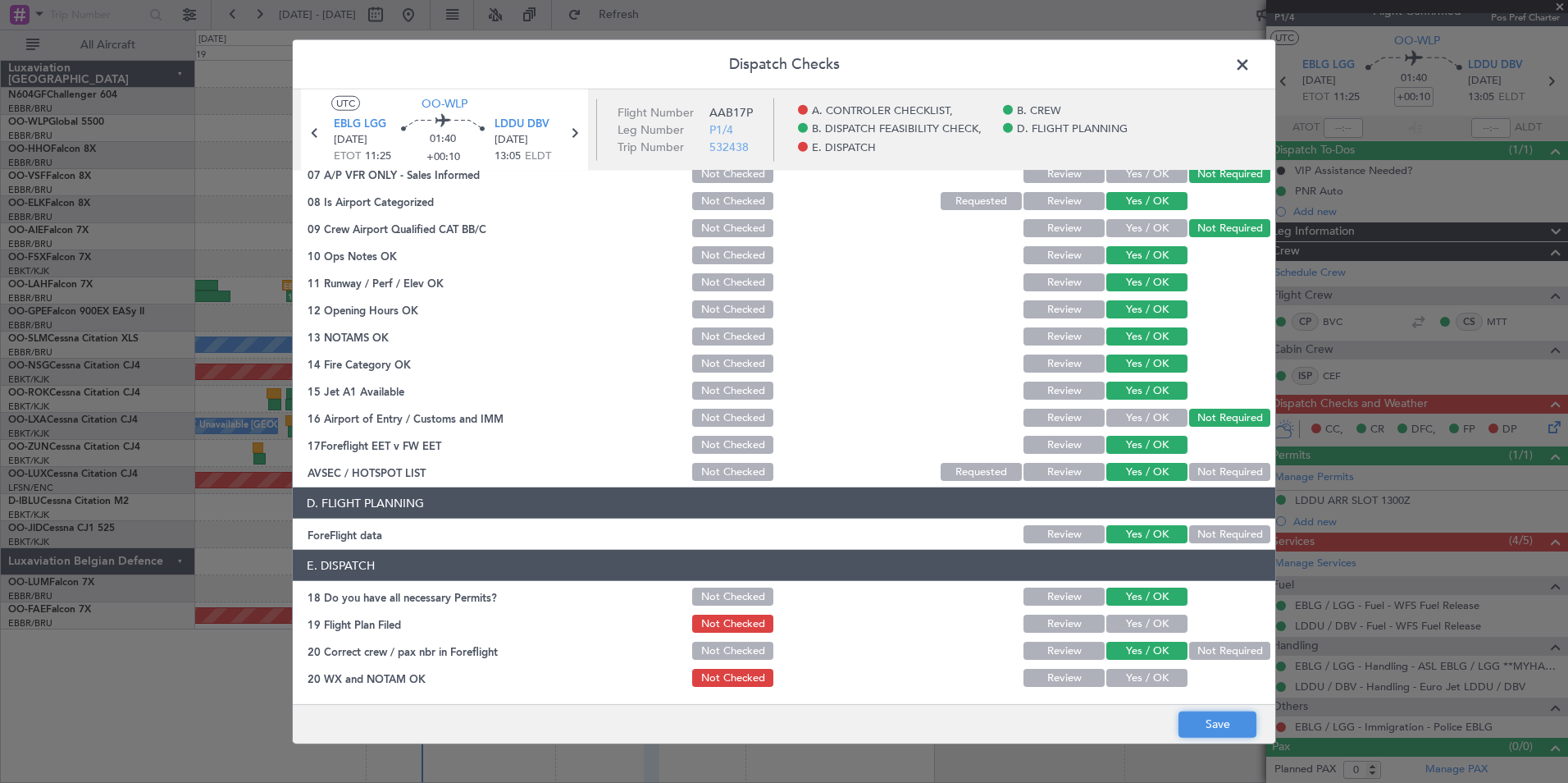
click at [1216, 714] on button "Save" at bounding box center [1217, 723] width 78 height 26
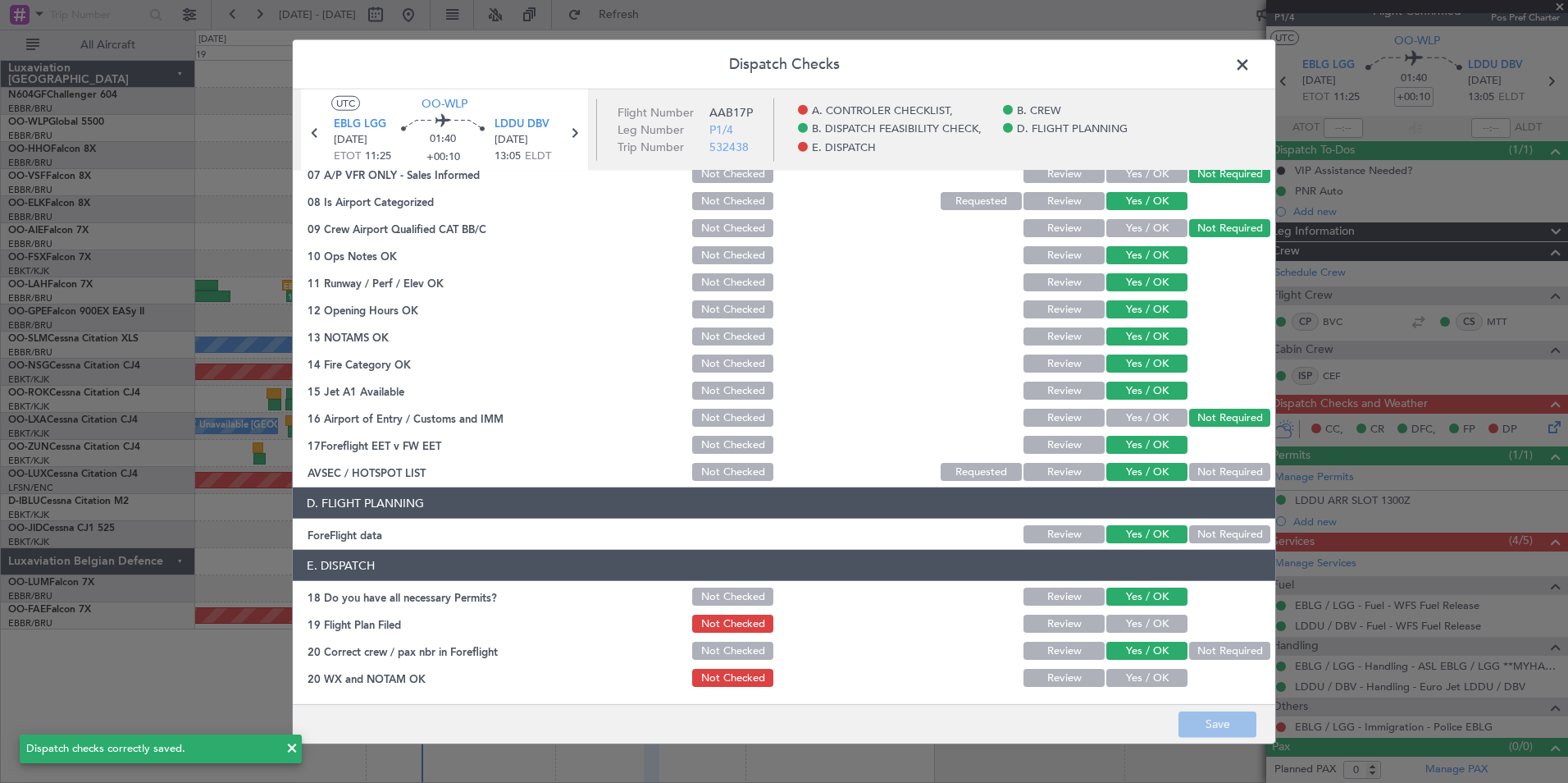
click at [1251, 70] on span at bounding box center [1251, 68] width 0 height 33
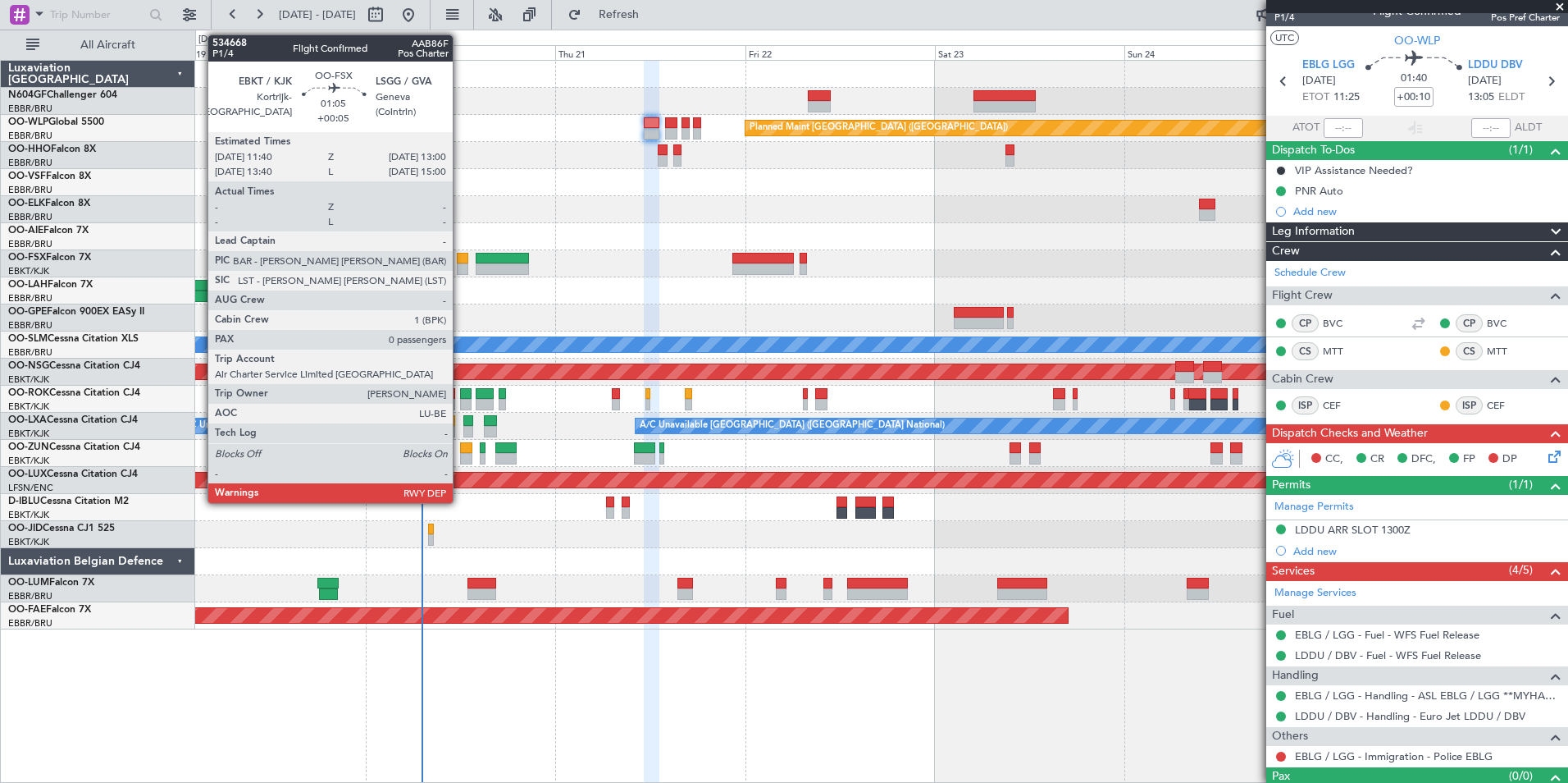
click at [460, 266] on div at bounding box center [462, 269] width 10 height 11
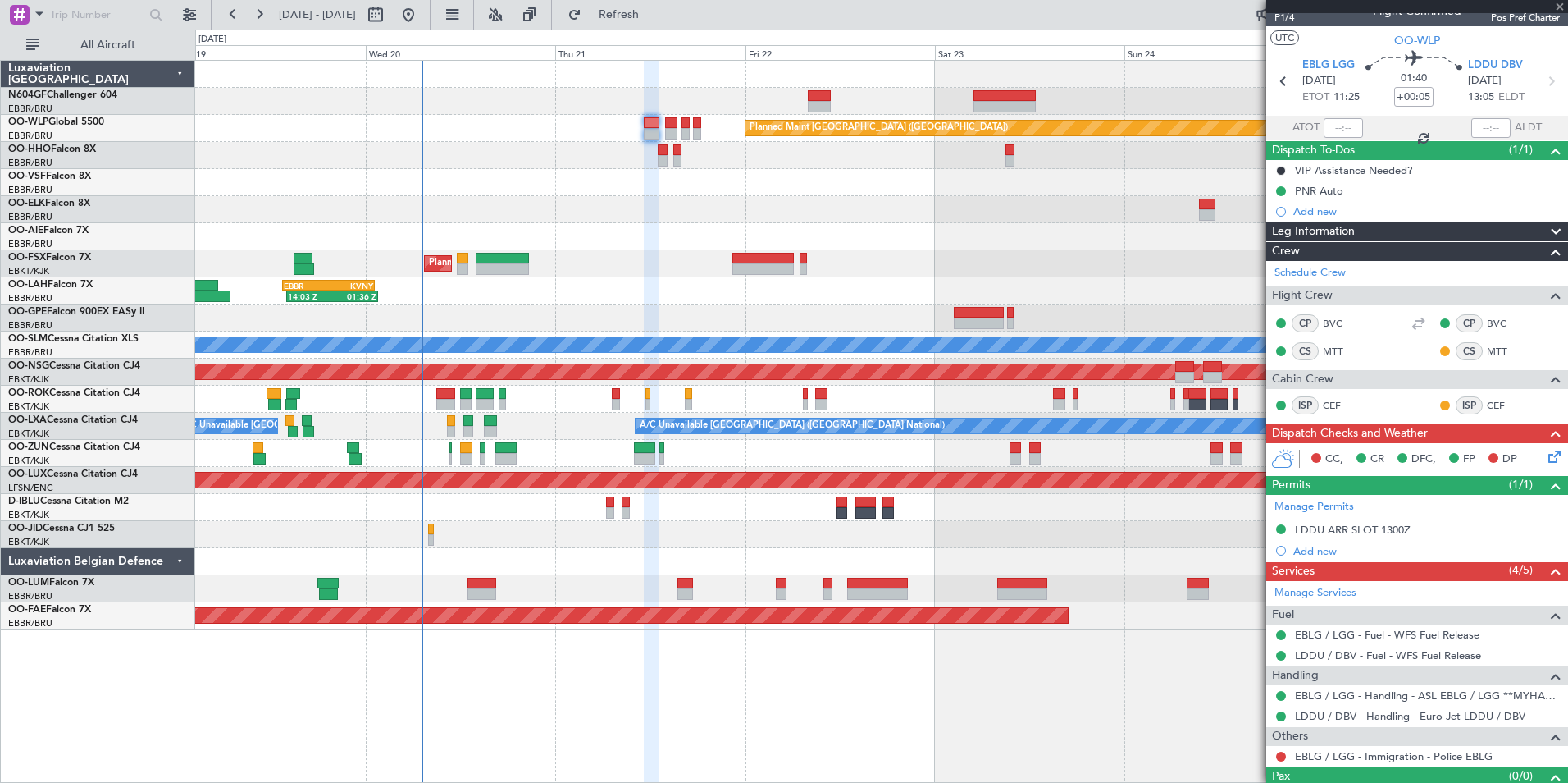
scroll to position [0, 0]
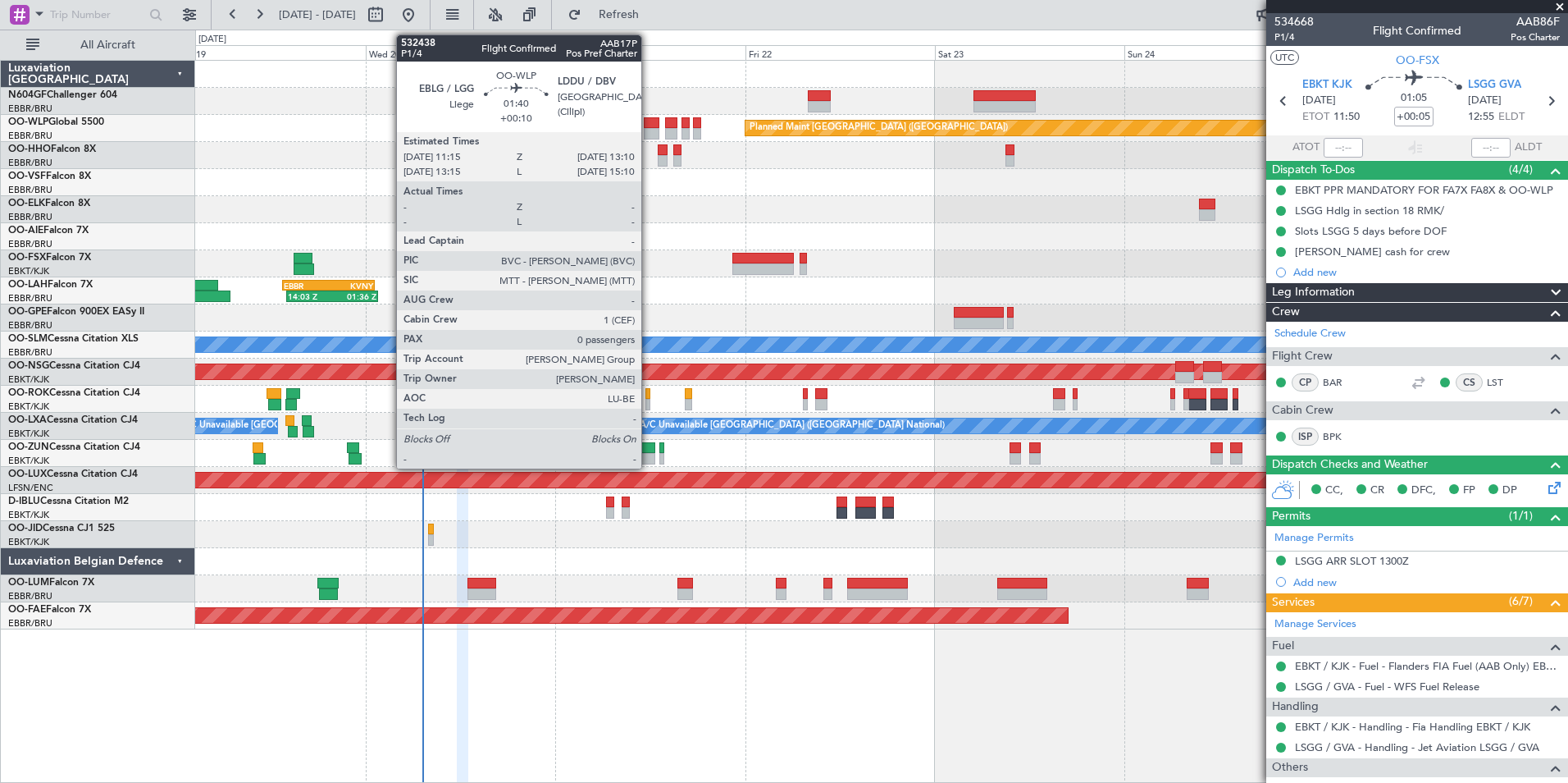
click at [649, 129] on div at bounding box center [651, 133] width 16 height 11
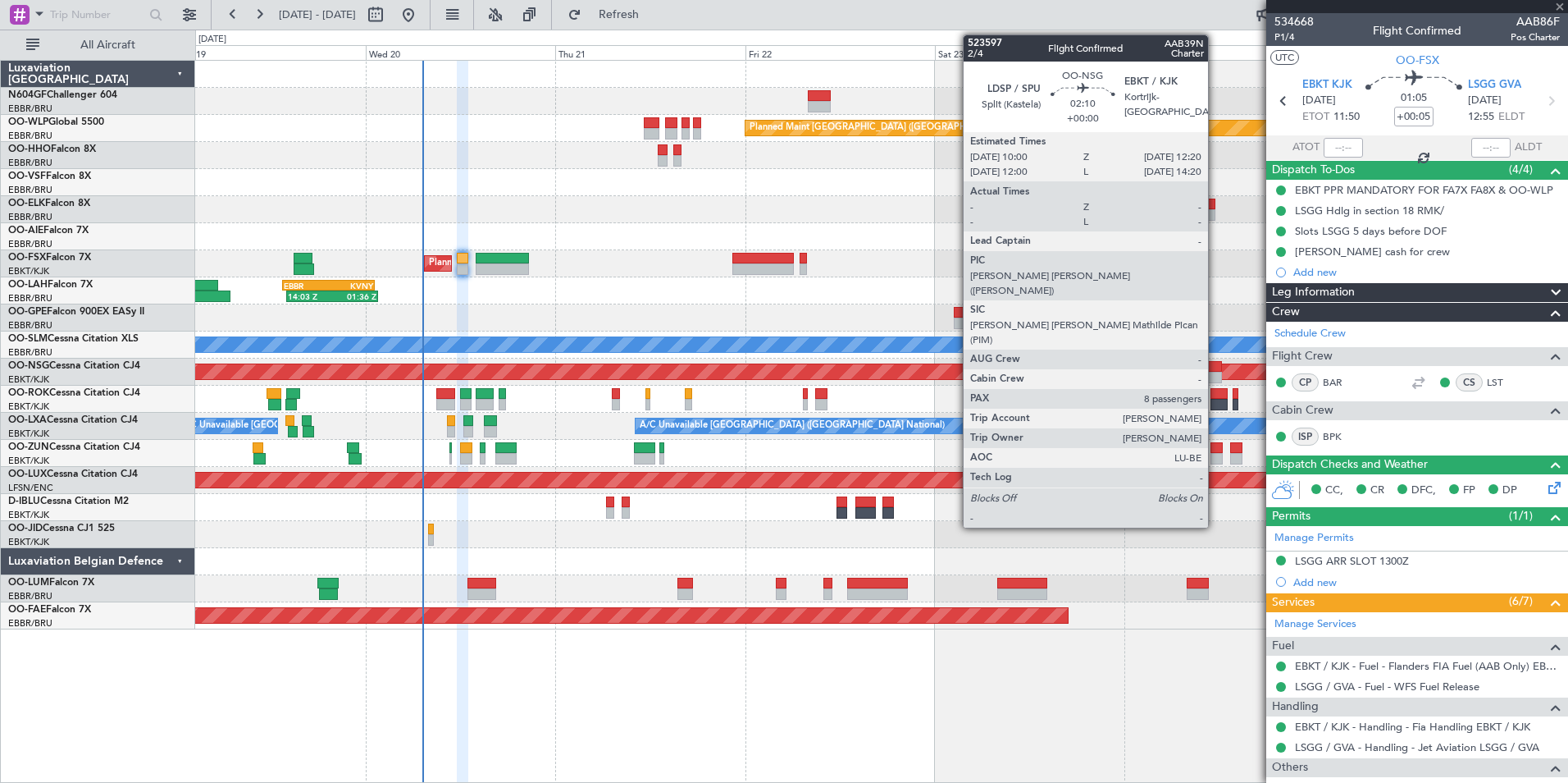
type input "+00:10"
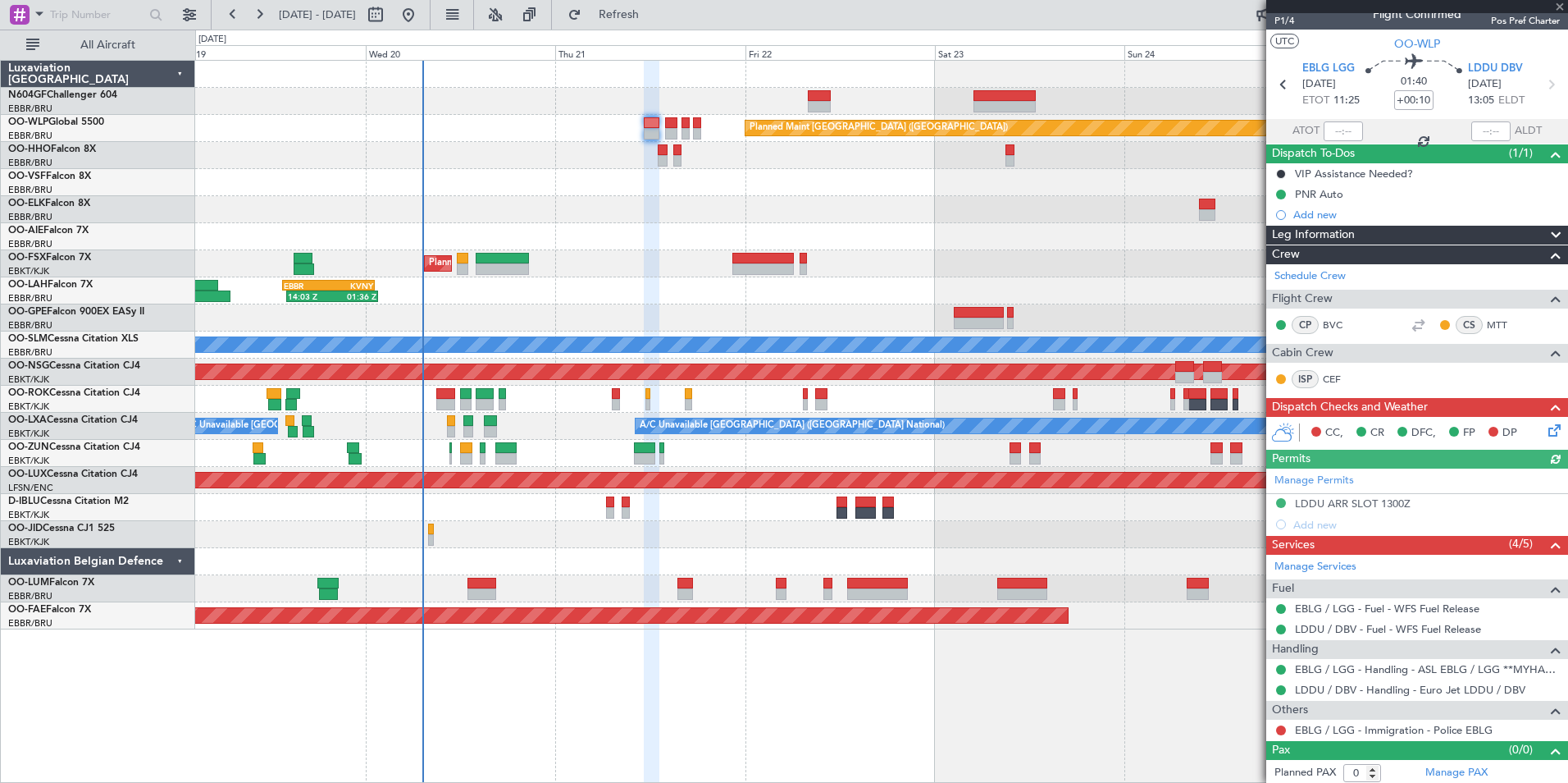
scroll to position [20, 0]
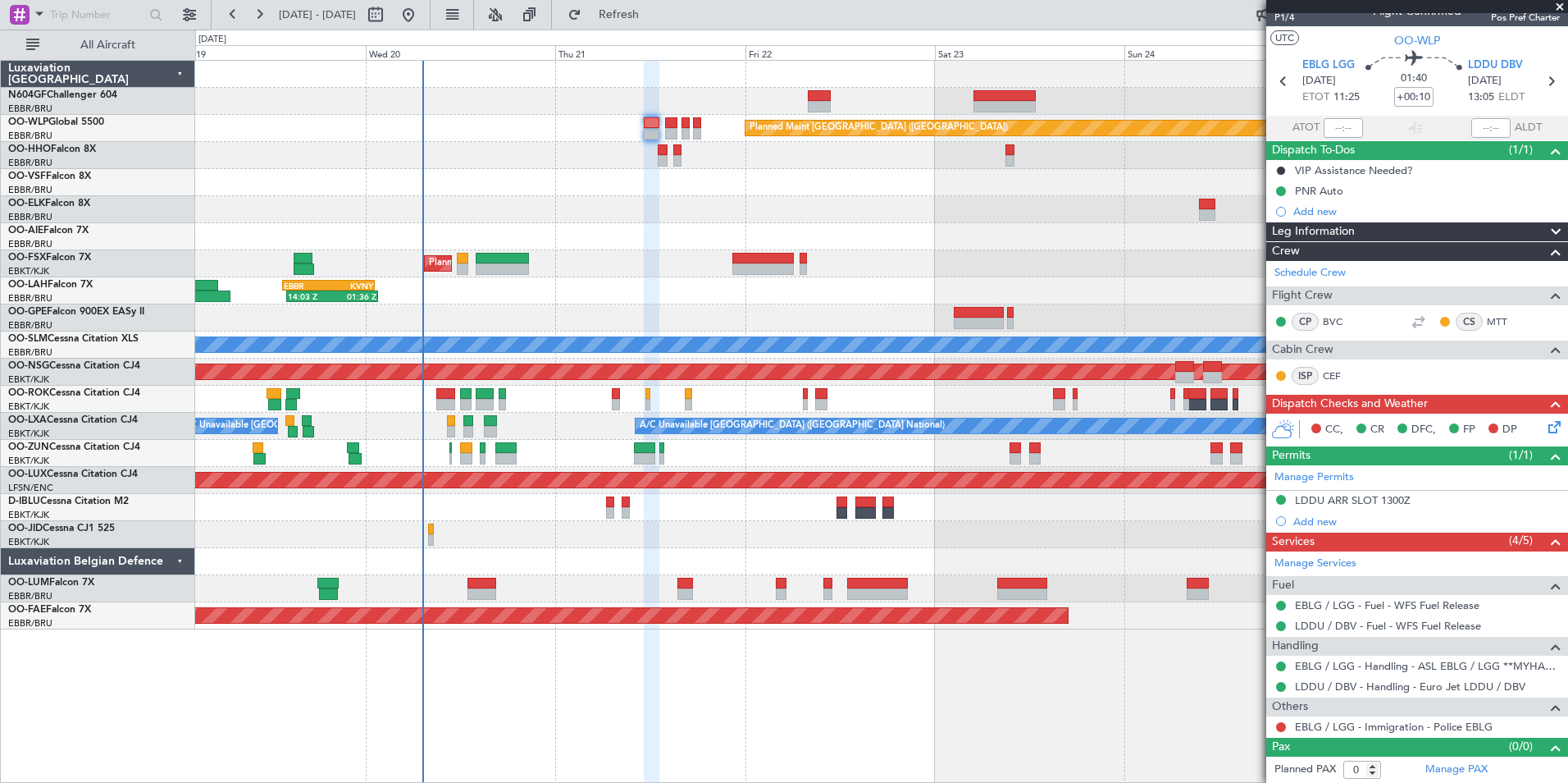
click at [1536, 438] on div "CC, CR DFC, FP DP" at bounding box center [1417, 429] width 302 height 33
click at [1532, 430] on div "CC, CR DFC, FP DP" at bounding box center [1424, 430] width 241 height 24
click at [1545, 427] on icon at bounding box center [1551, 425] width 13 height 13
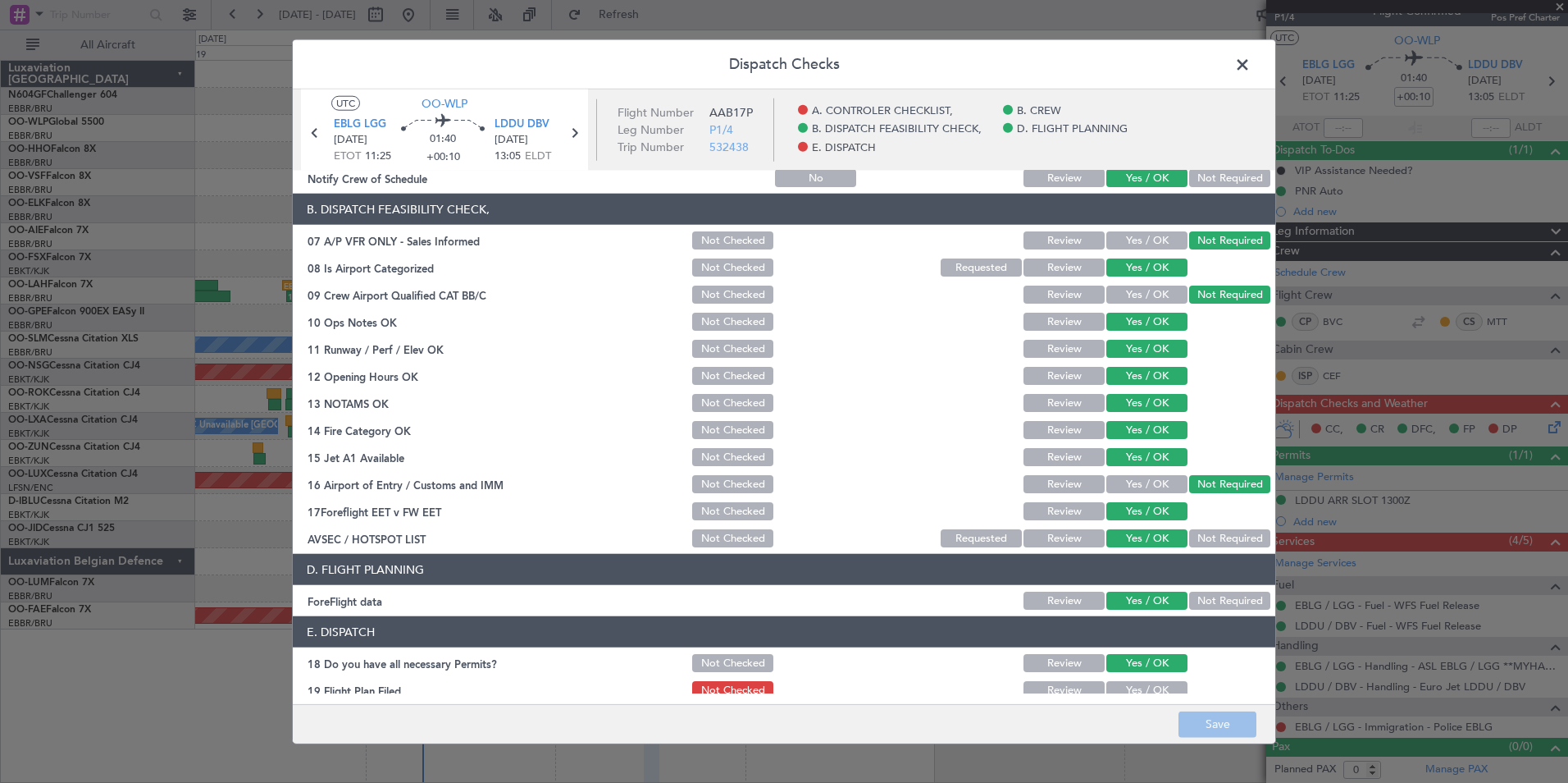
scroll to position [304, 0]
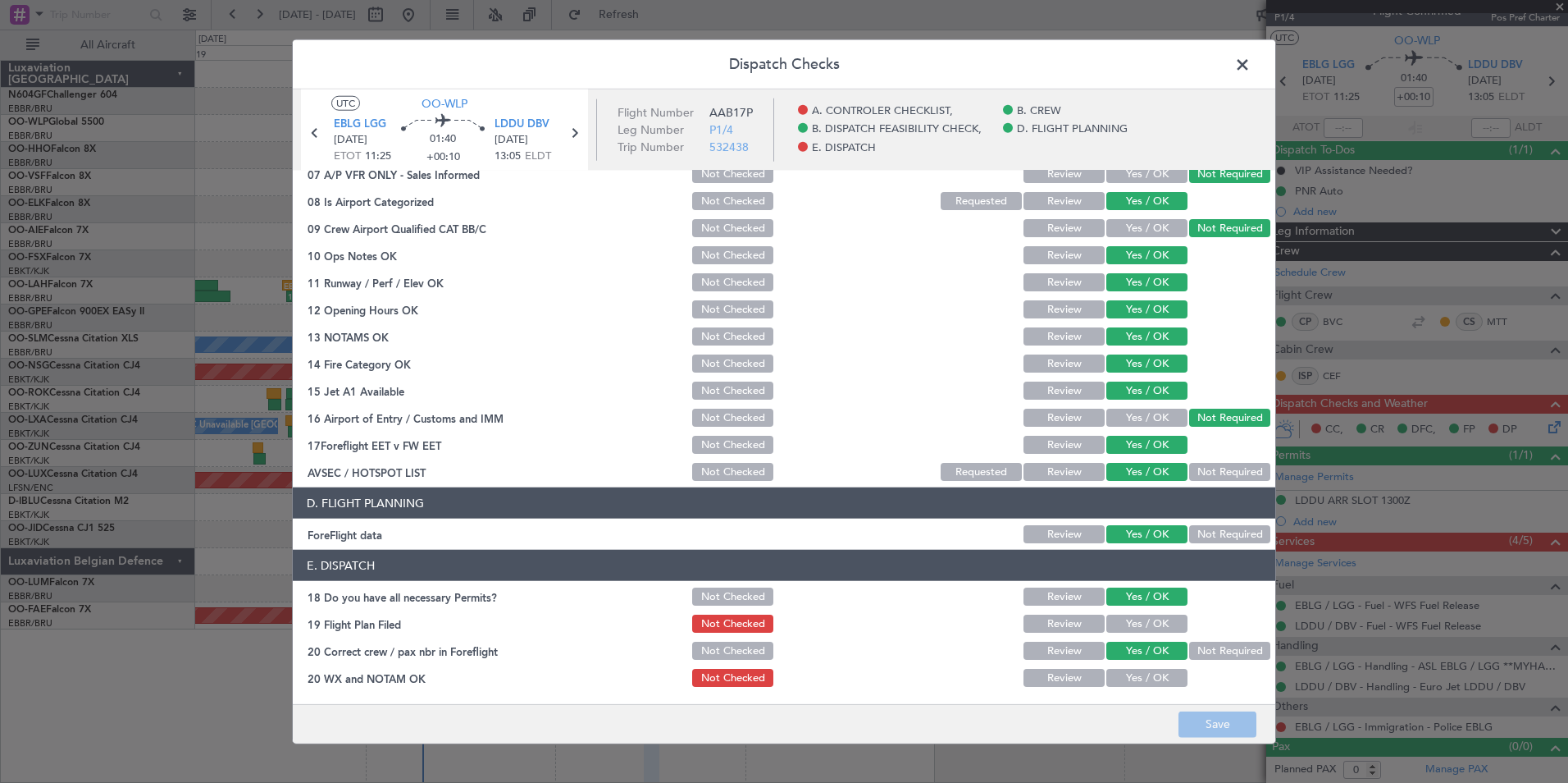
click at [1251, 61] on span at bounding box center [1251, 68] width 0 height 33
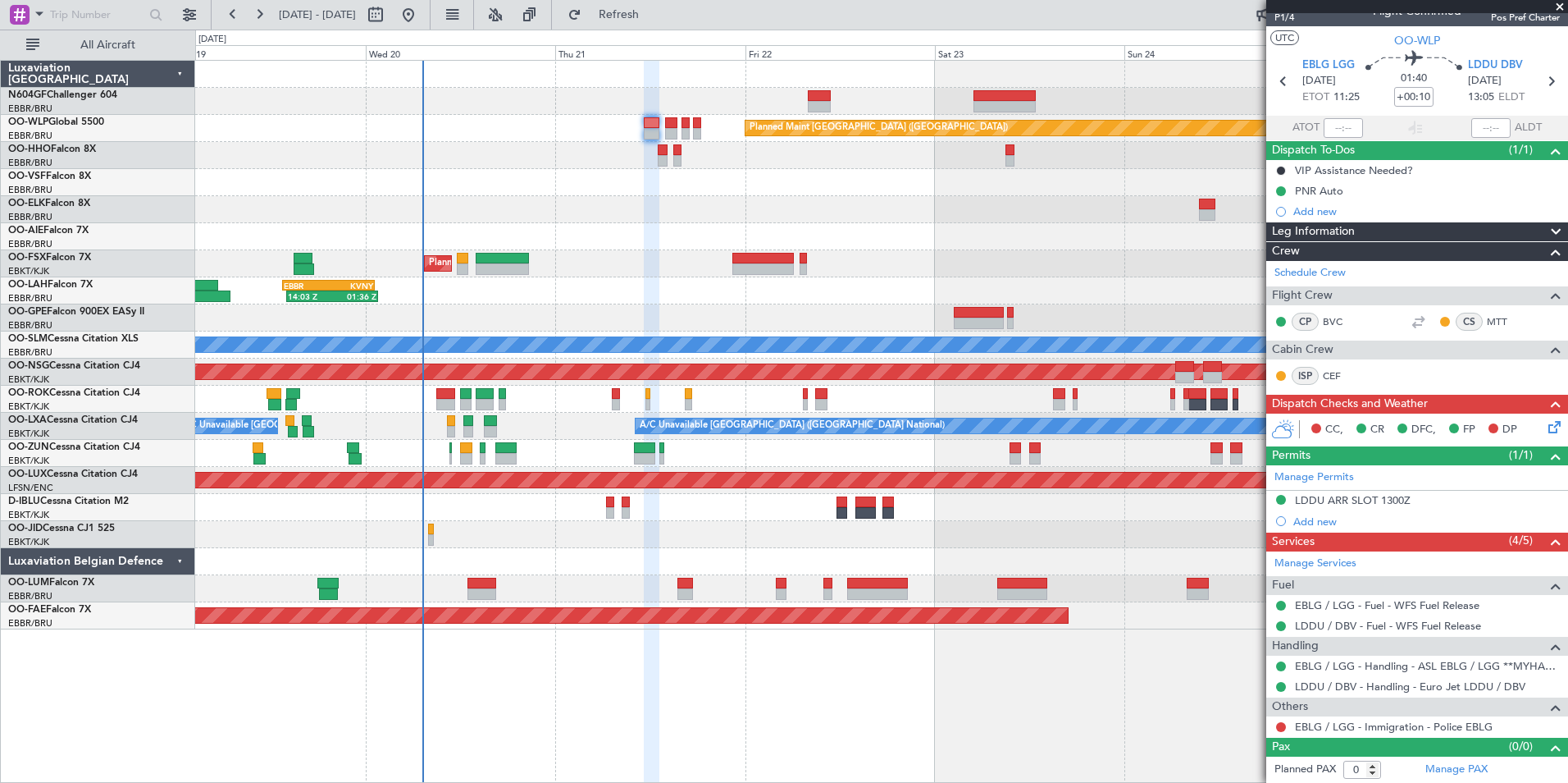
click at [1545, 426] on icon at bounding box center [1551, 425] width 13 height 13
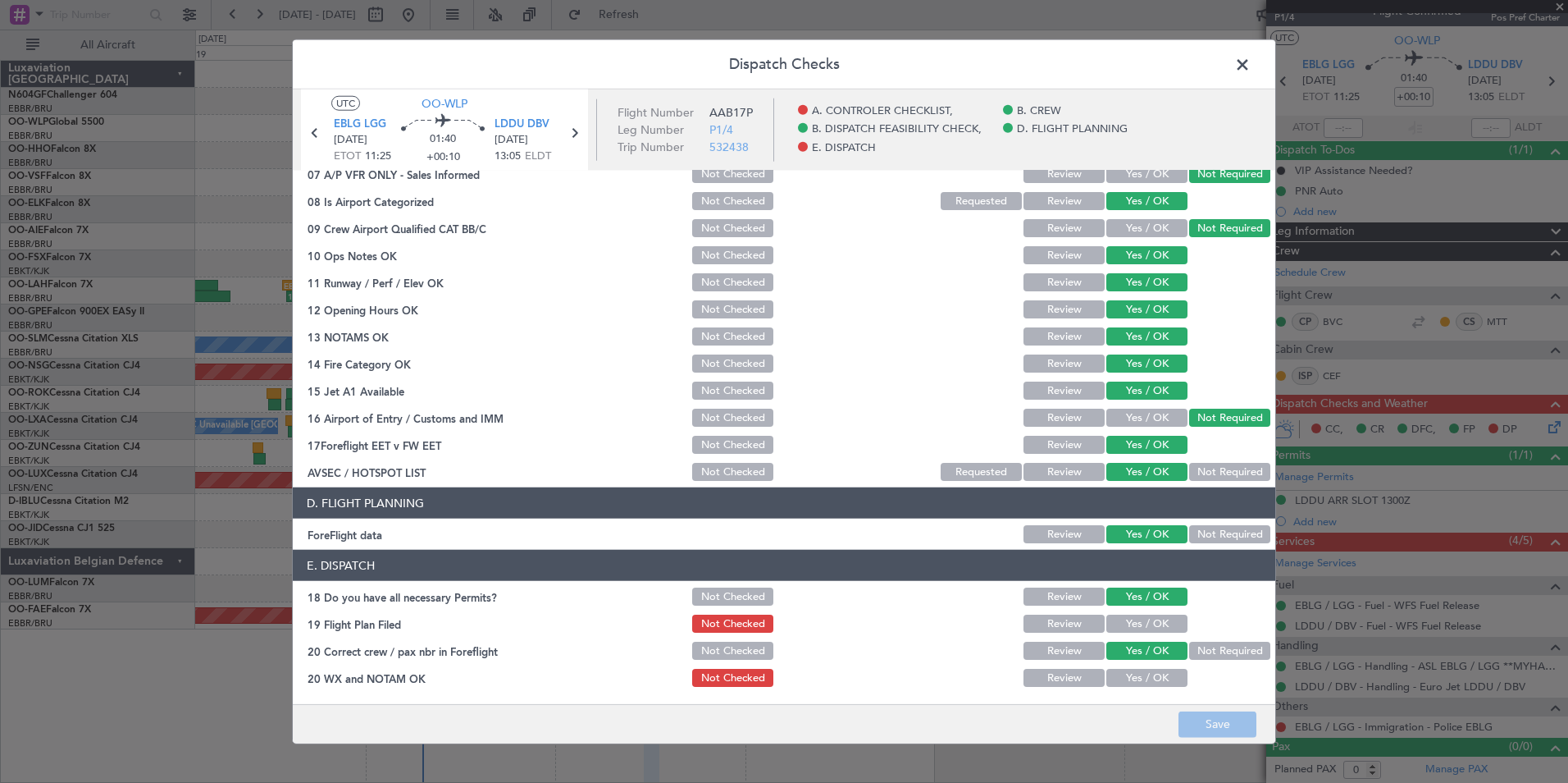
click at [1142, 614] on button "Yes / OK" at bounding box center [1146, 623] width 81 height 18
click at [1149, 677] on button "Yes / OK" at bounding box center [1146, 677] width 81 height 18
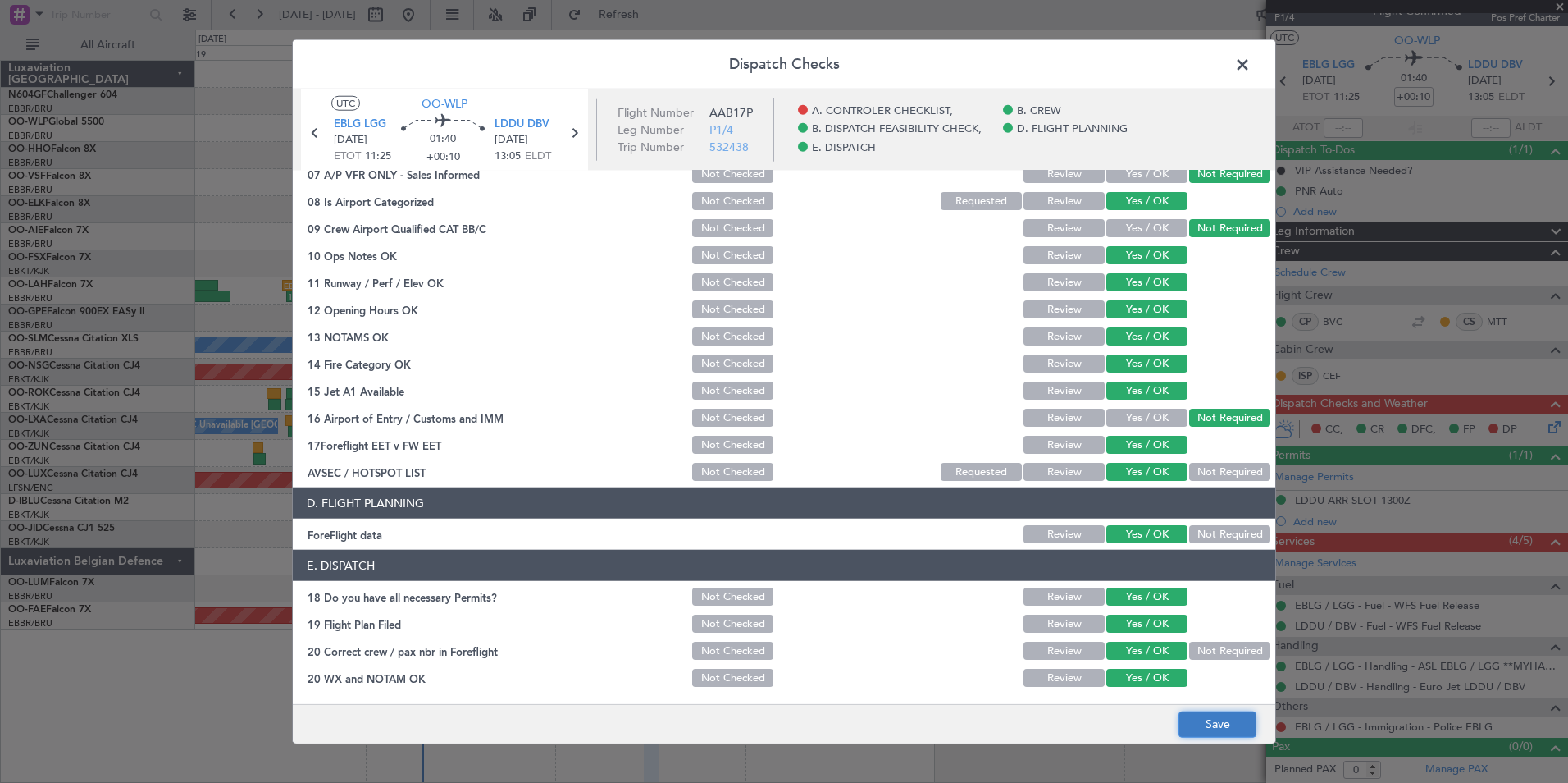
click at [1198, 714] on button "Save" at bounding box center [1217, 723] width 78 height 26
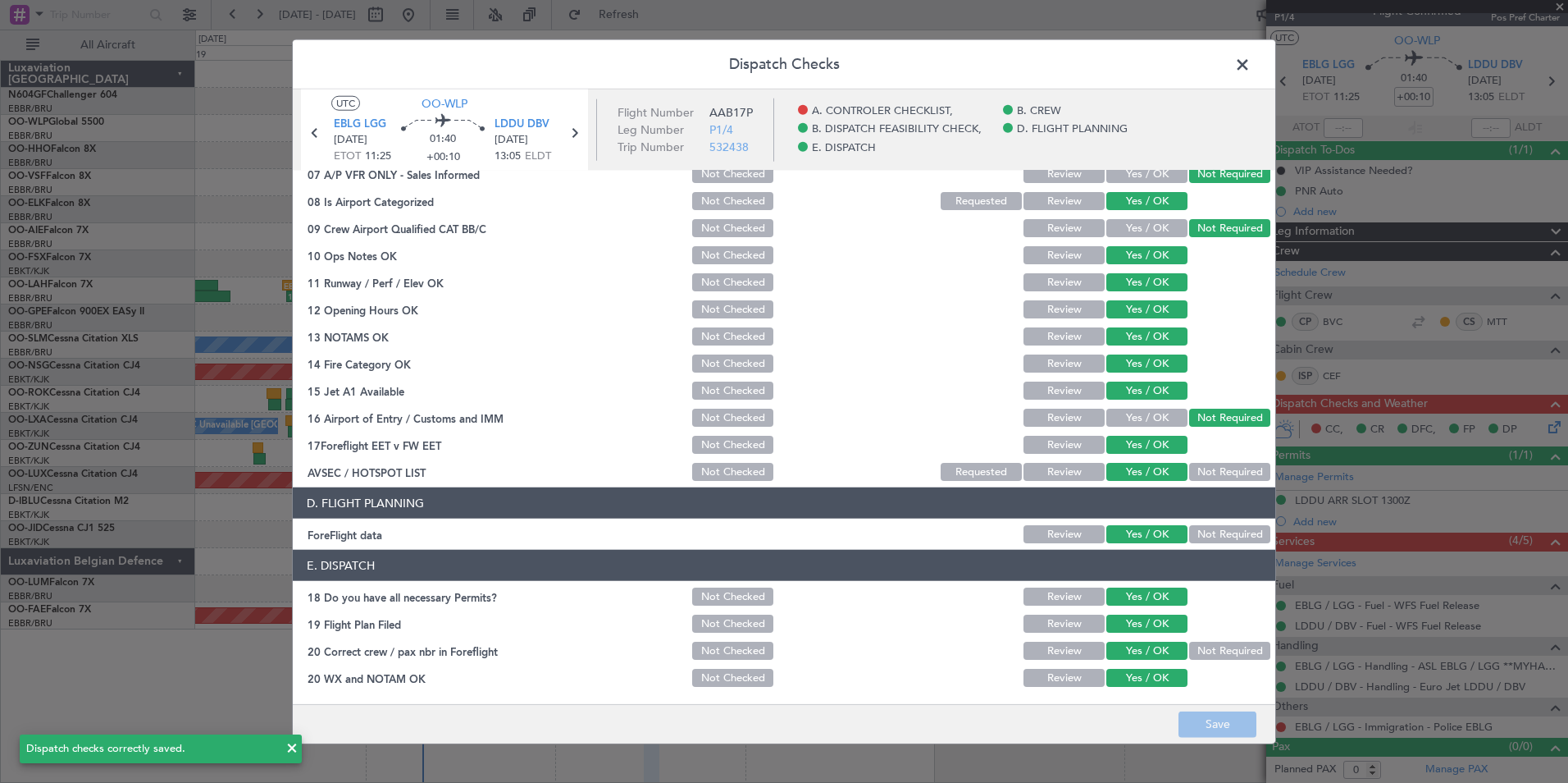
click at [1251, 70] on span at bounding box center [1251, 68] width 0 height 33
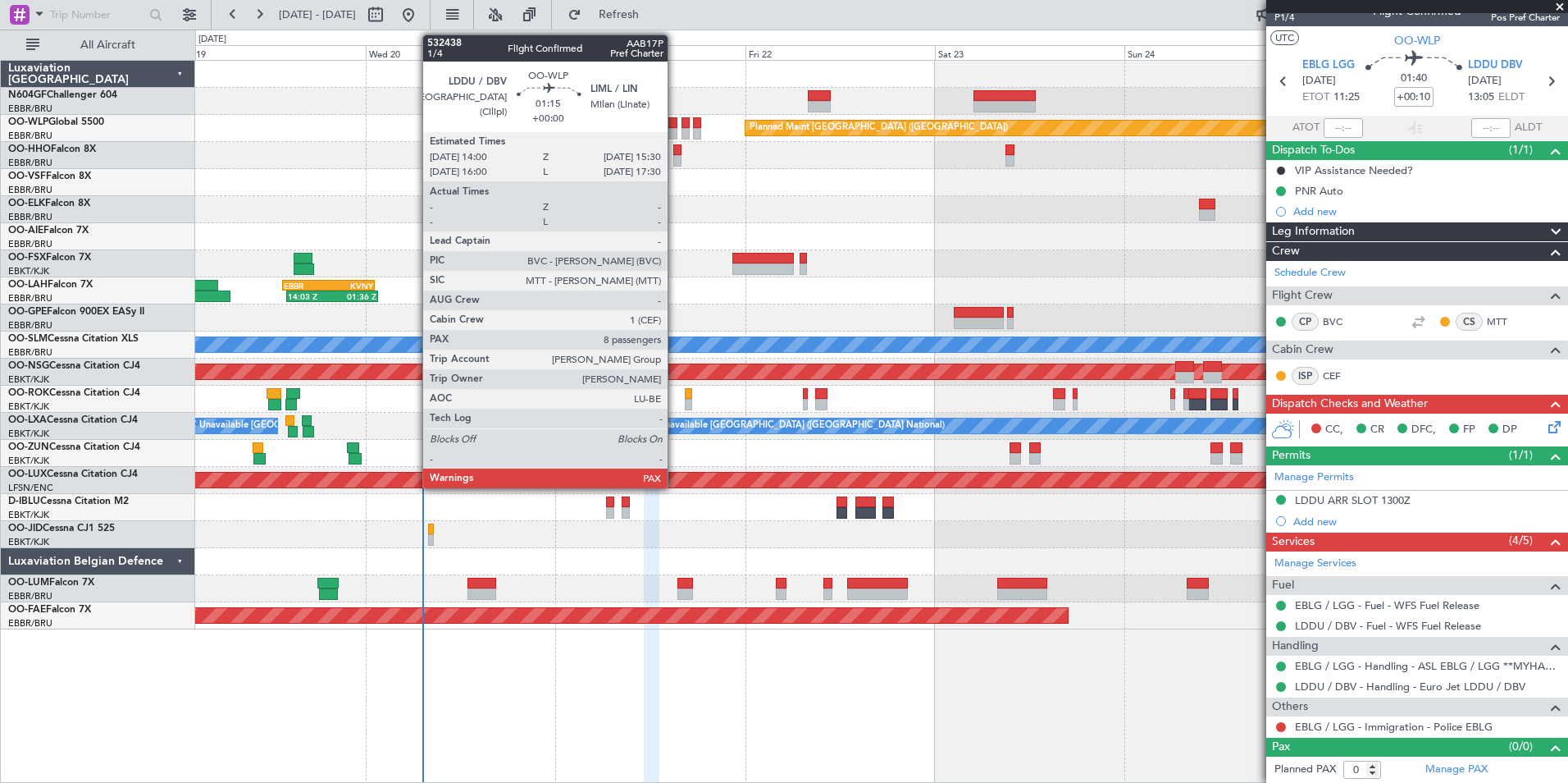
click at [675, 133] on div at bounding box center [671, 133] width 12 height 11
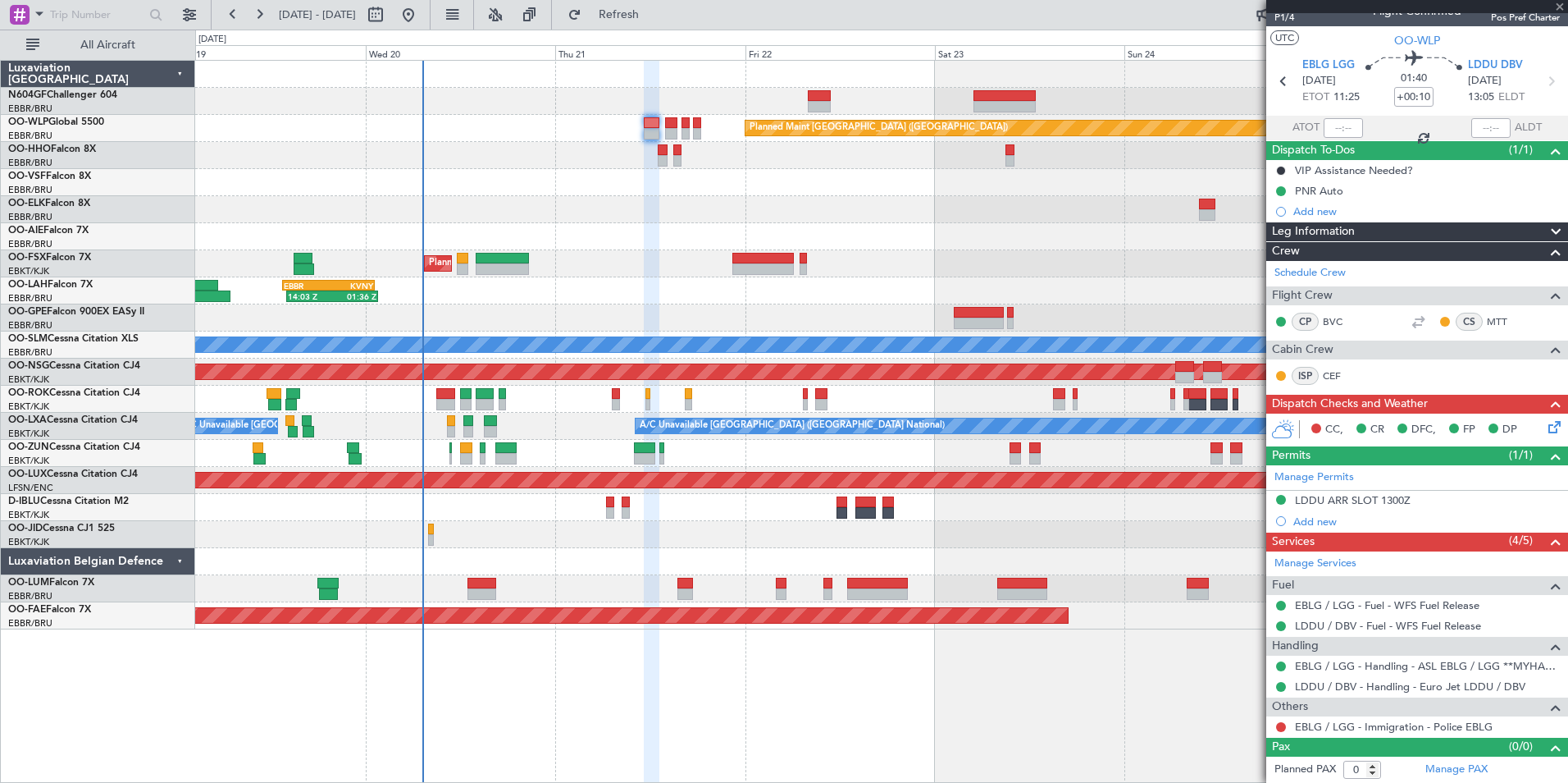
type input "10"
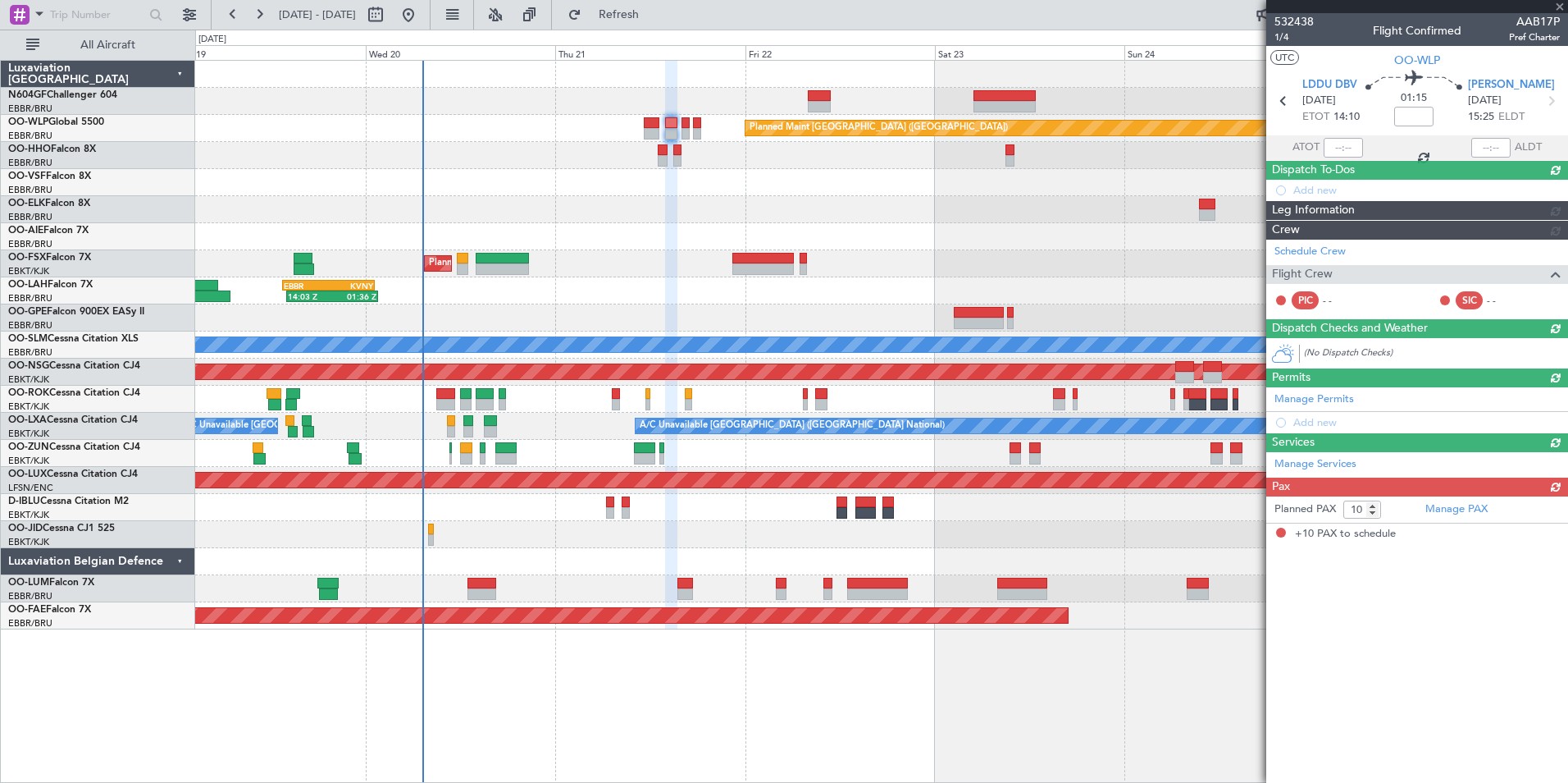
scroll to position [0, 0]
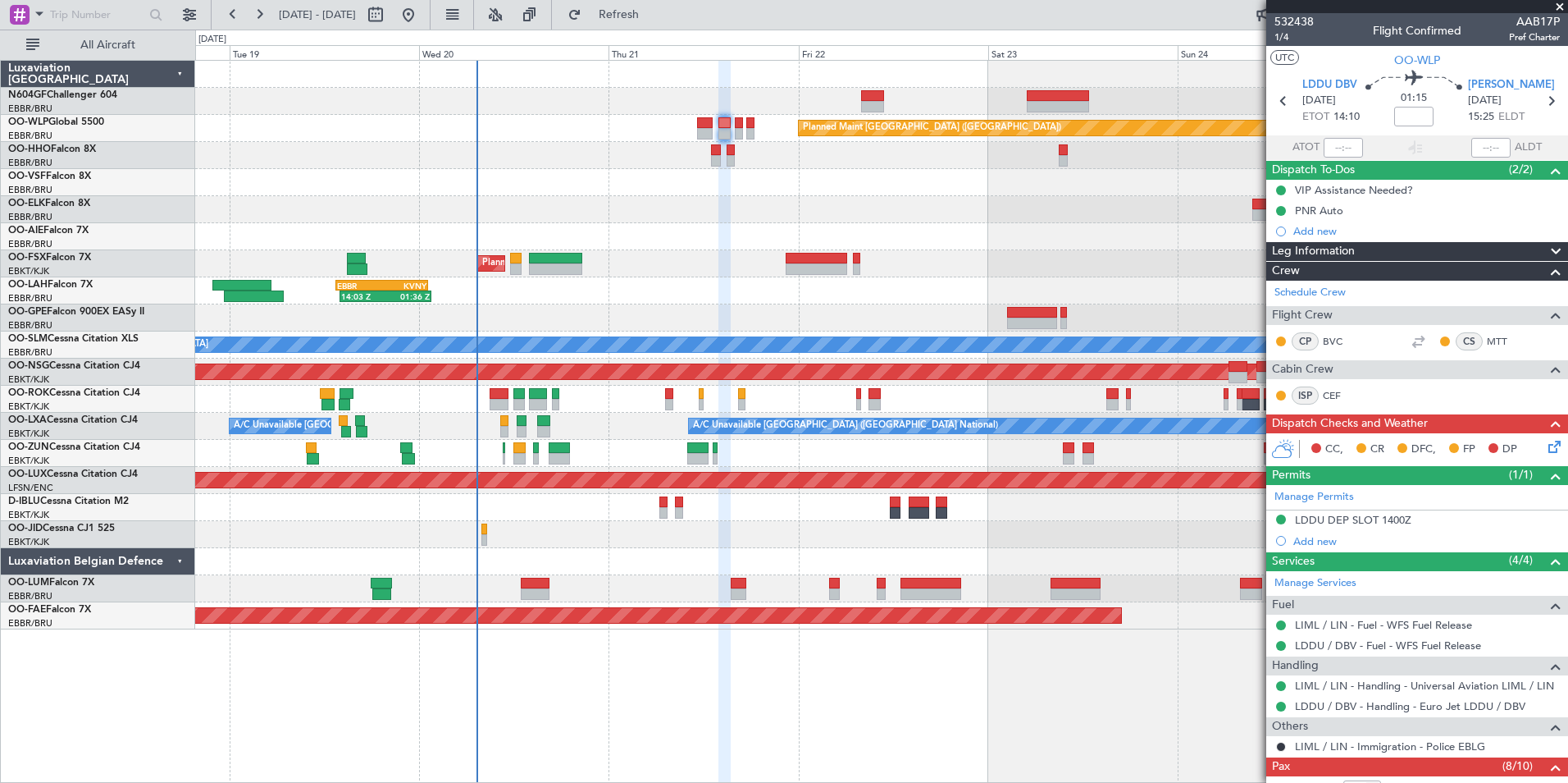
click at [842, 209] on div at bounding box center [881, 209] width 1372 height 27
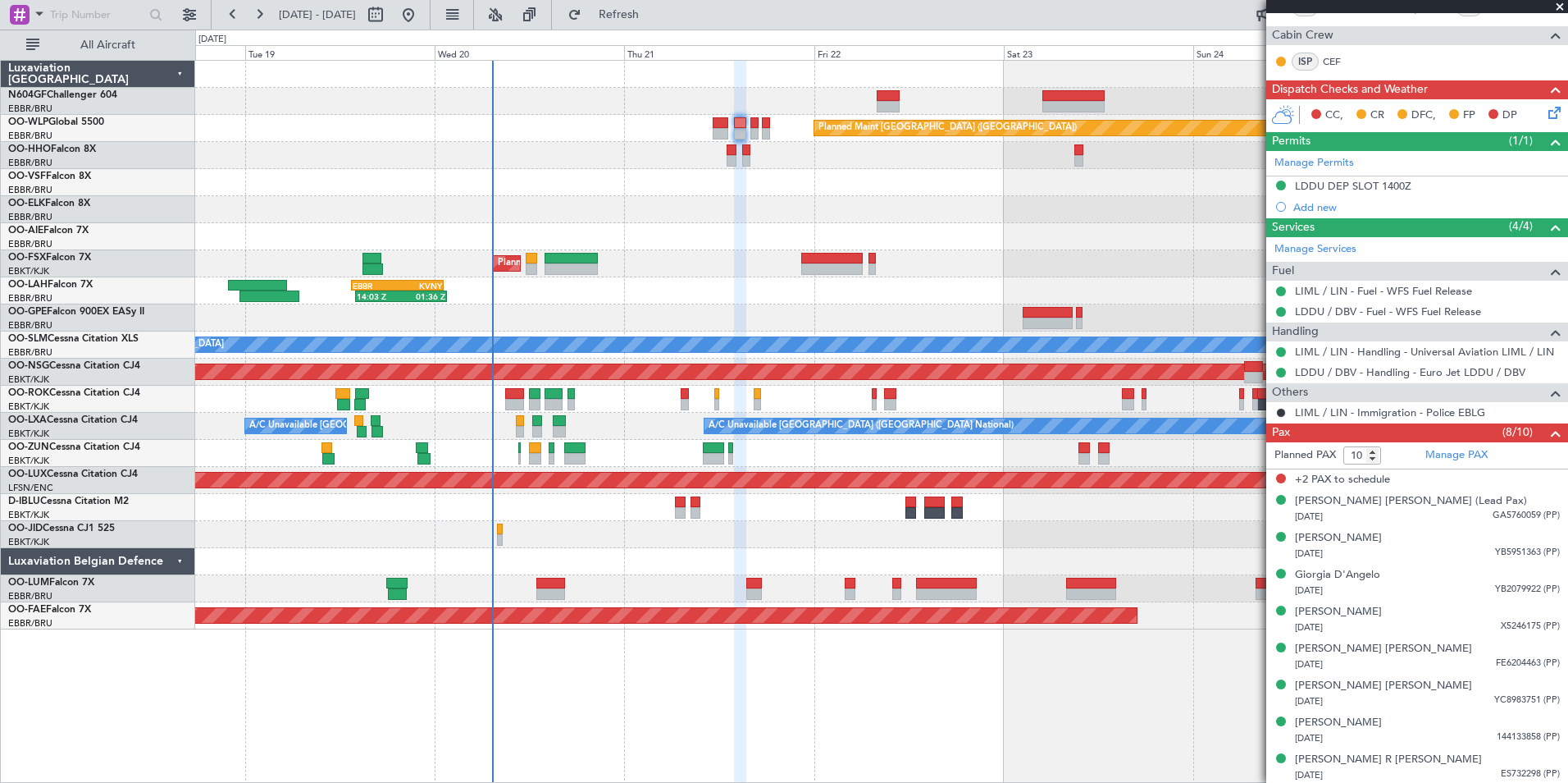
scroll to position [336, 0]
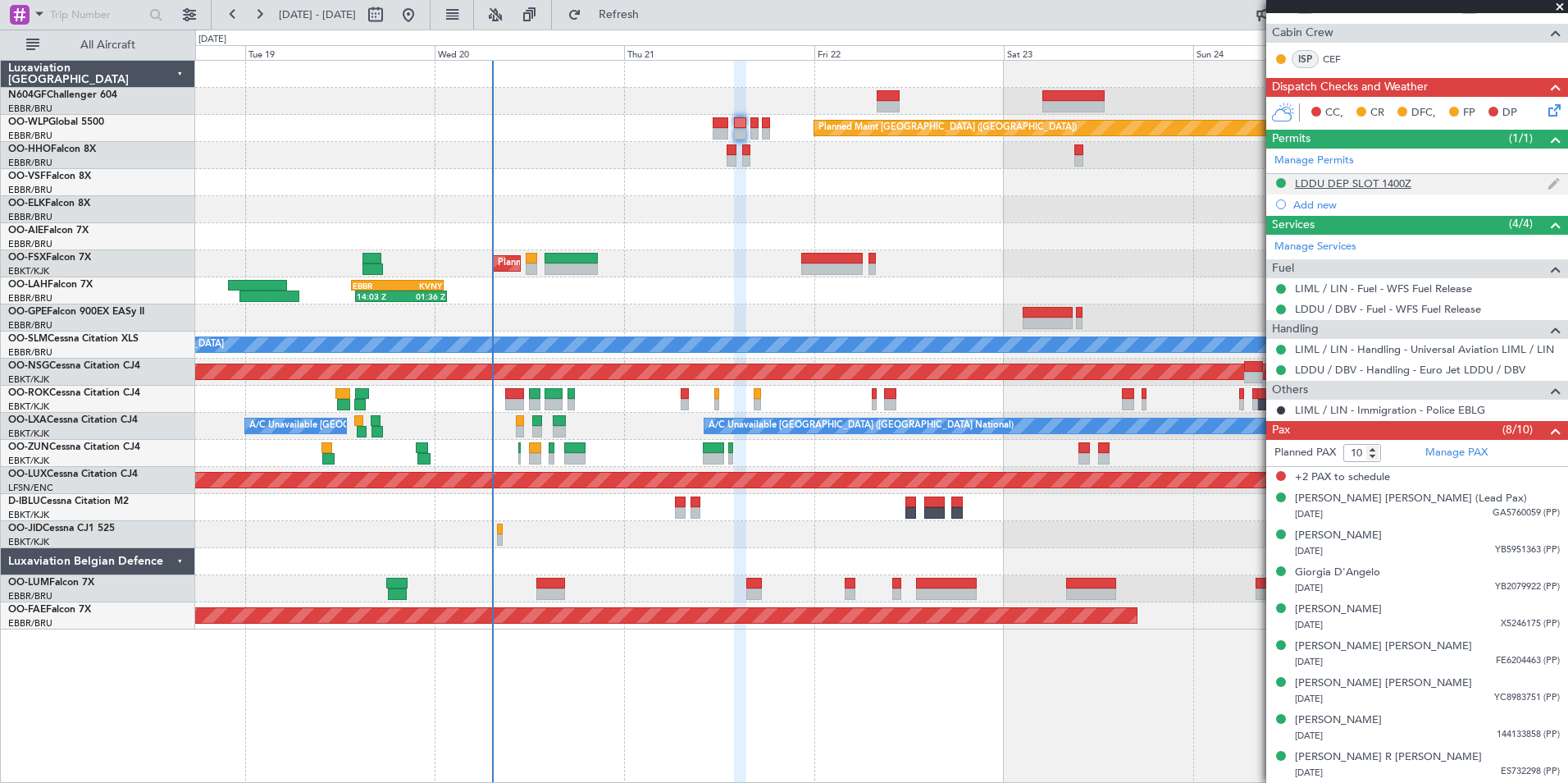
click at [1307, 185] on div "LDDU DEP SLOT 1400Z" at bounding box center [1353, 182] width 116 height 14
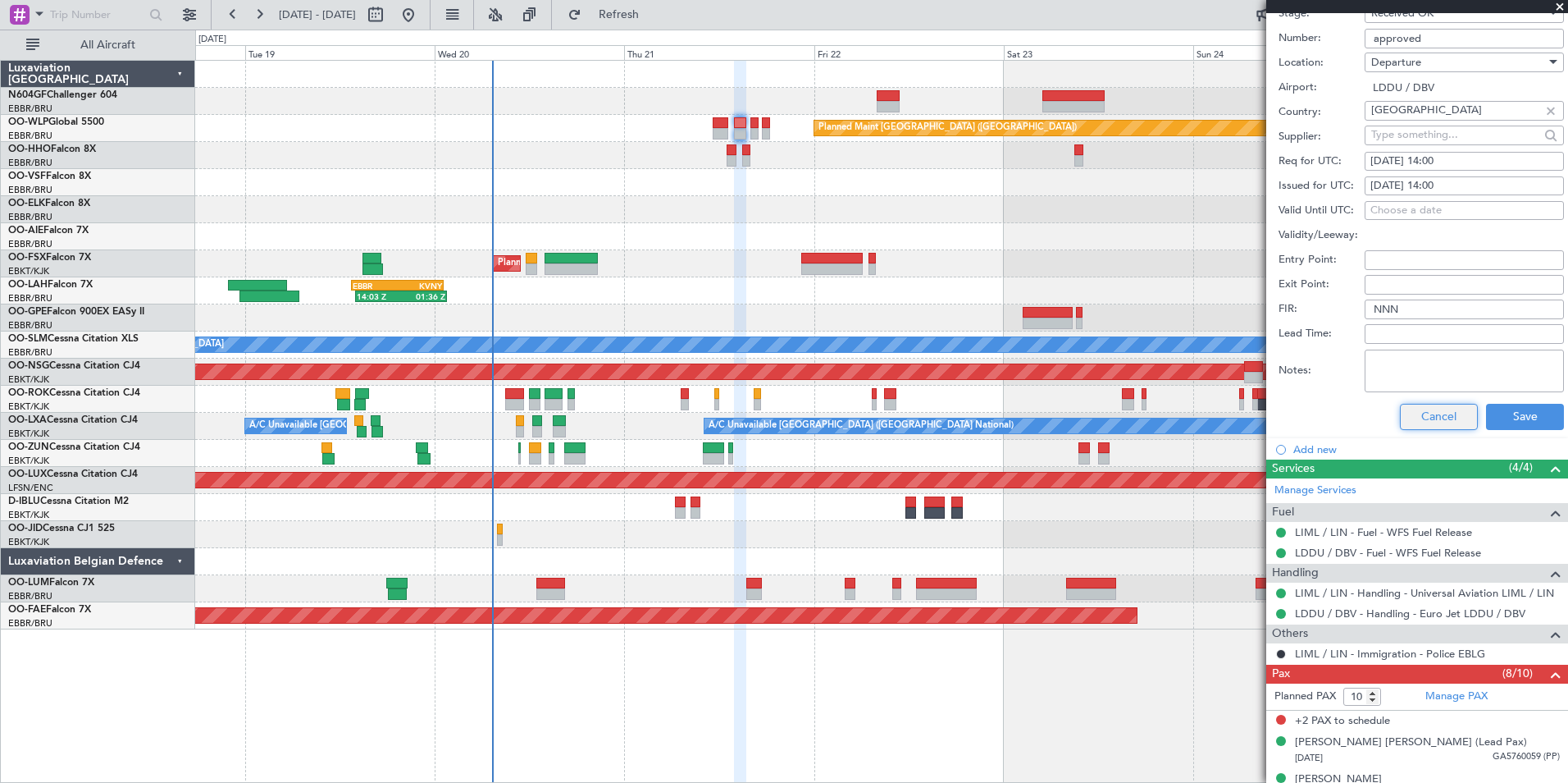
click at [1419, 409] on button "Cancel" at bounding box center [1439, 417] width 78 height 26
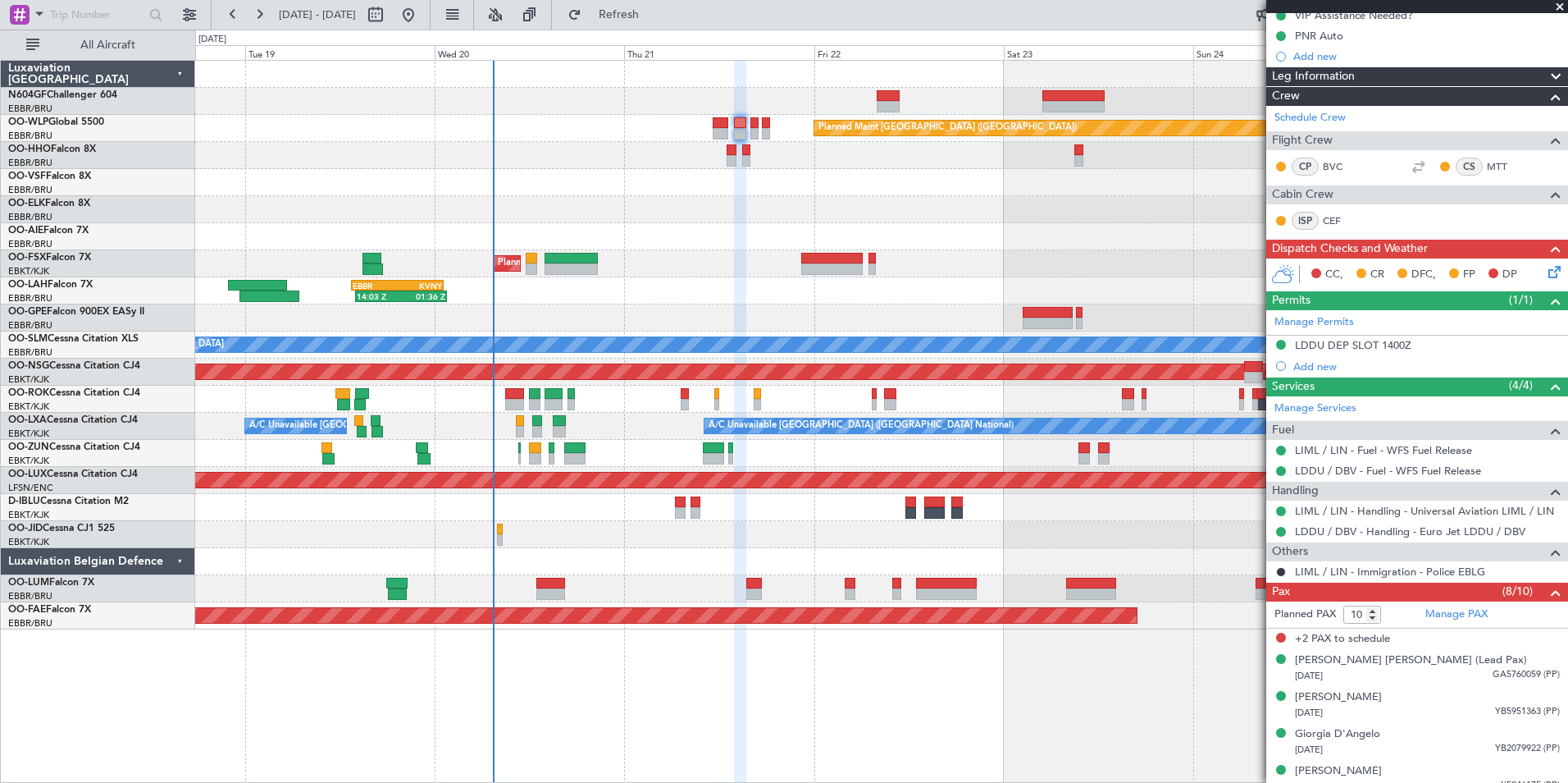
scroll to position [254, 0]
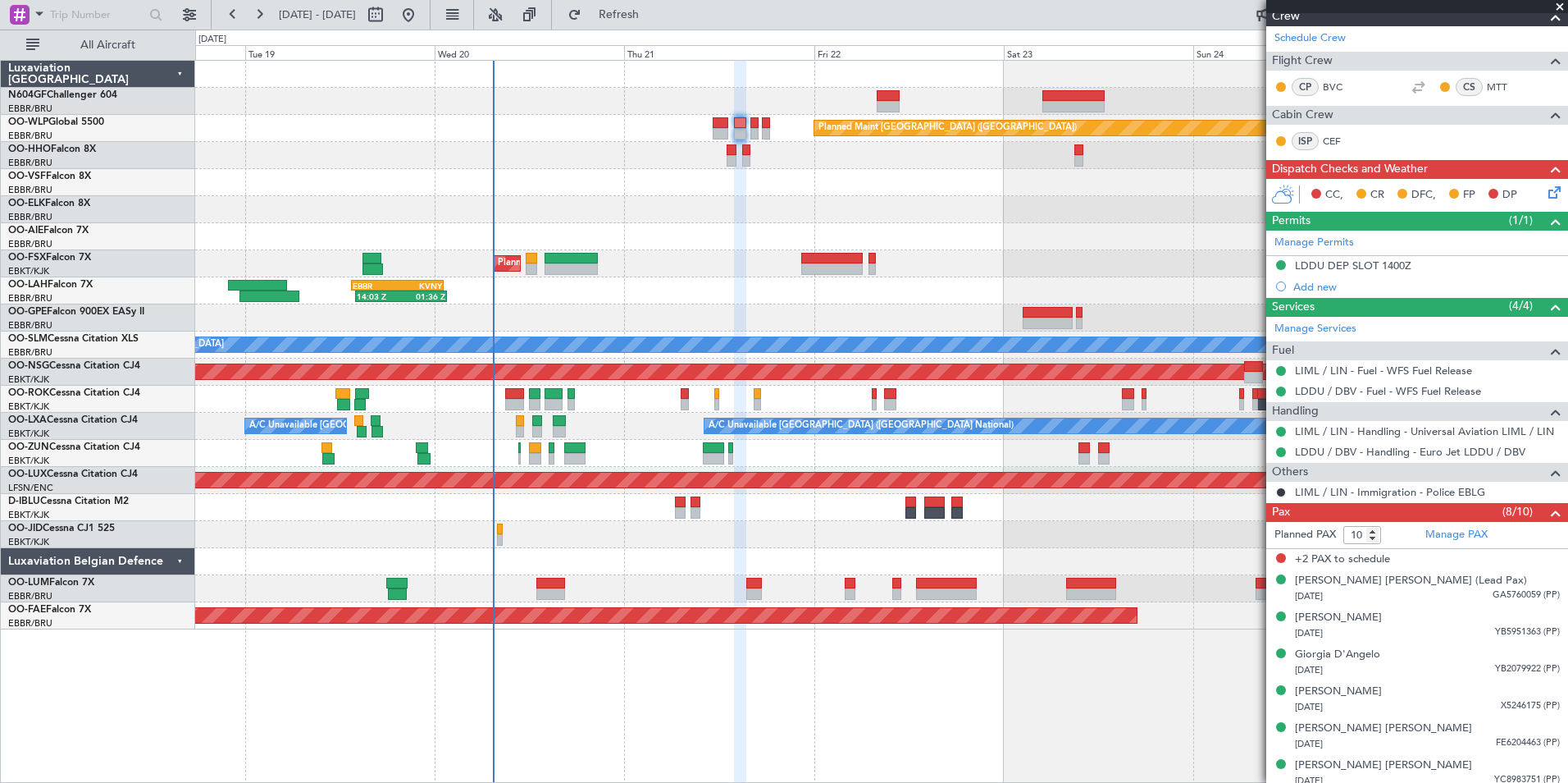
click at [1545, 187] on icon at bounding box center [1551, 190] width 13 height 13
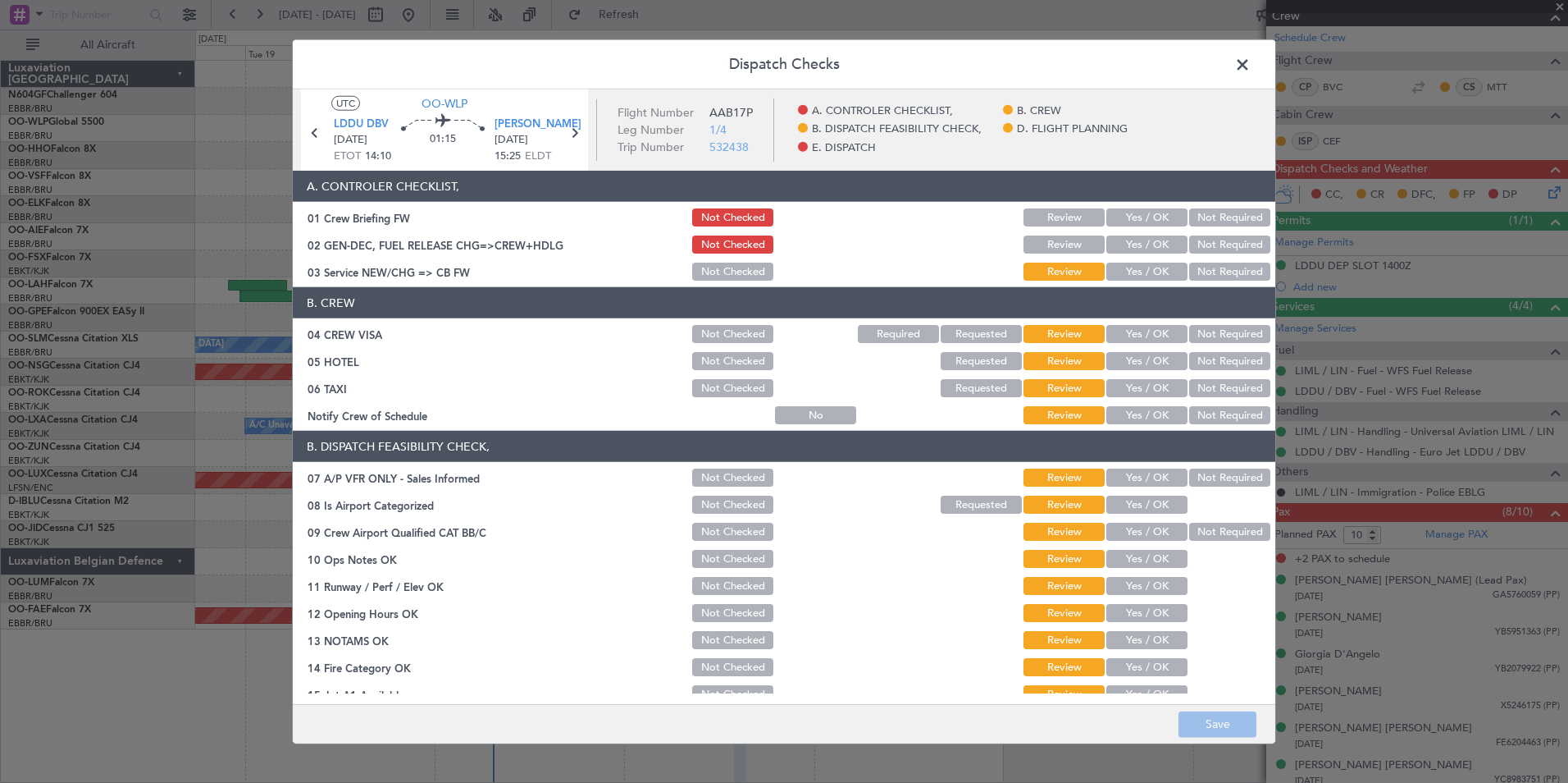
click at [1127, 277] on button "Yes / OK" at bounding box center [1146, 271] width 81 height 18
click at [1214, 329] on button "Not Required" at bounding box center [1229, 333] width 81 height 18
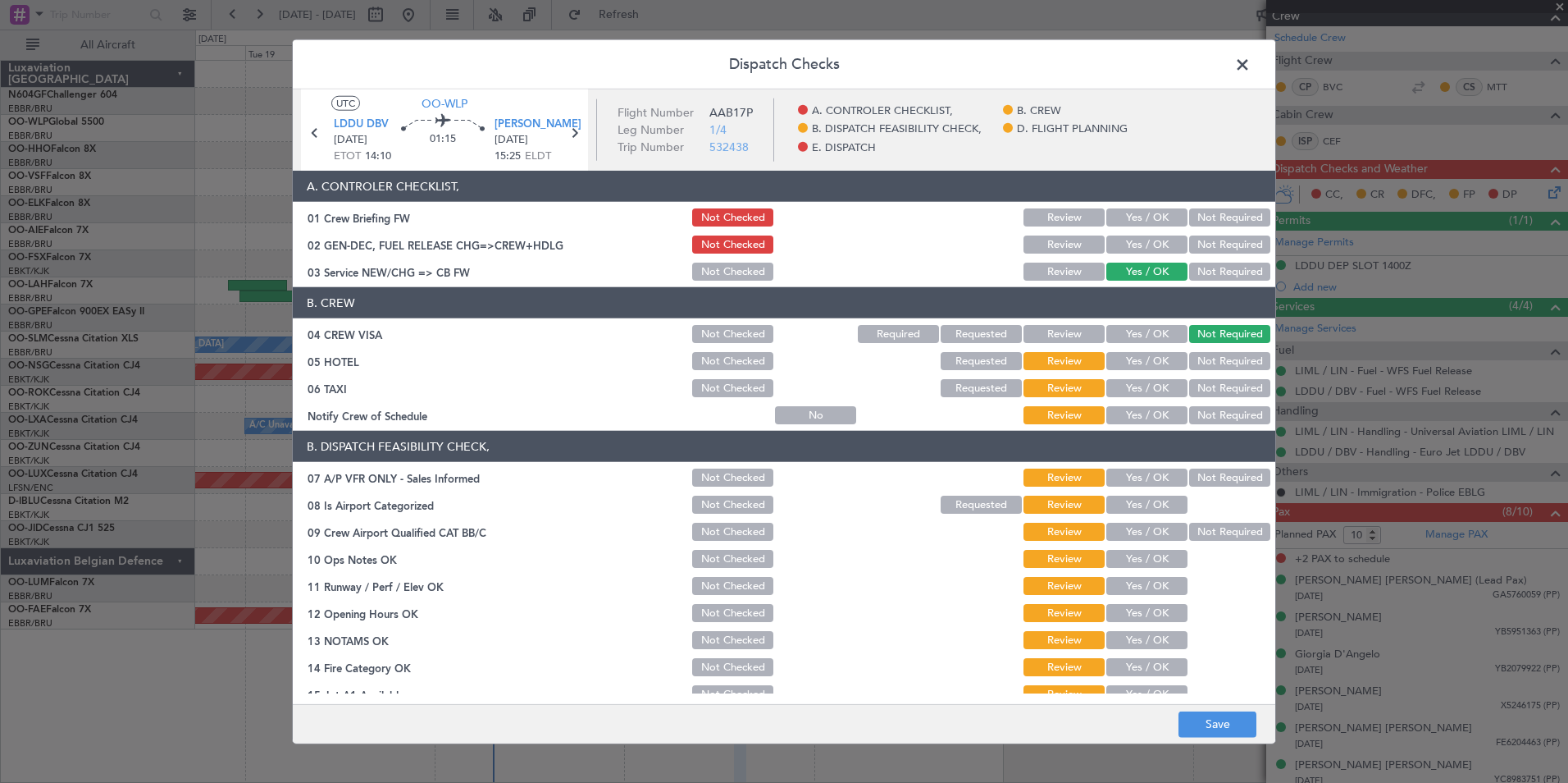
click at [1213, 365] on button "Not Required" at bounding box center [1229, 360] width 81 height 18
click at [1205, 385] on button "Not Required" at bounding box center [1229, 387] width 81 height 18
click at [1163, 410] on button "Yes / OK" at bounding box center [1146, 414] width 81 height 18
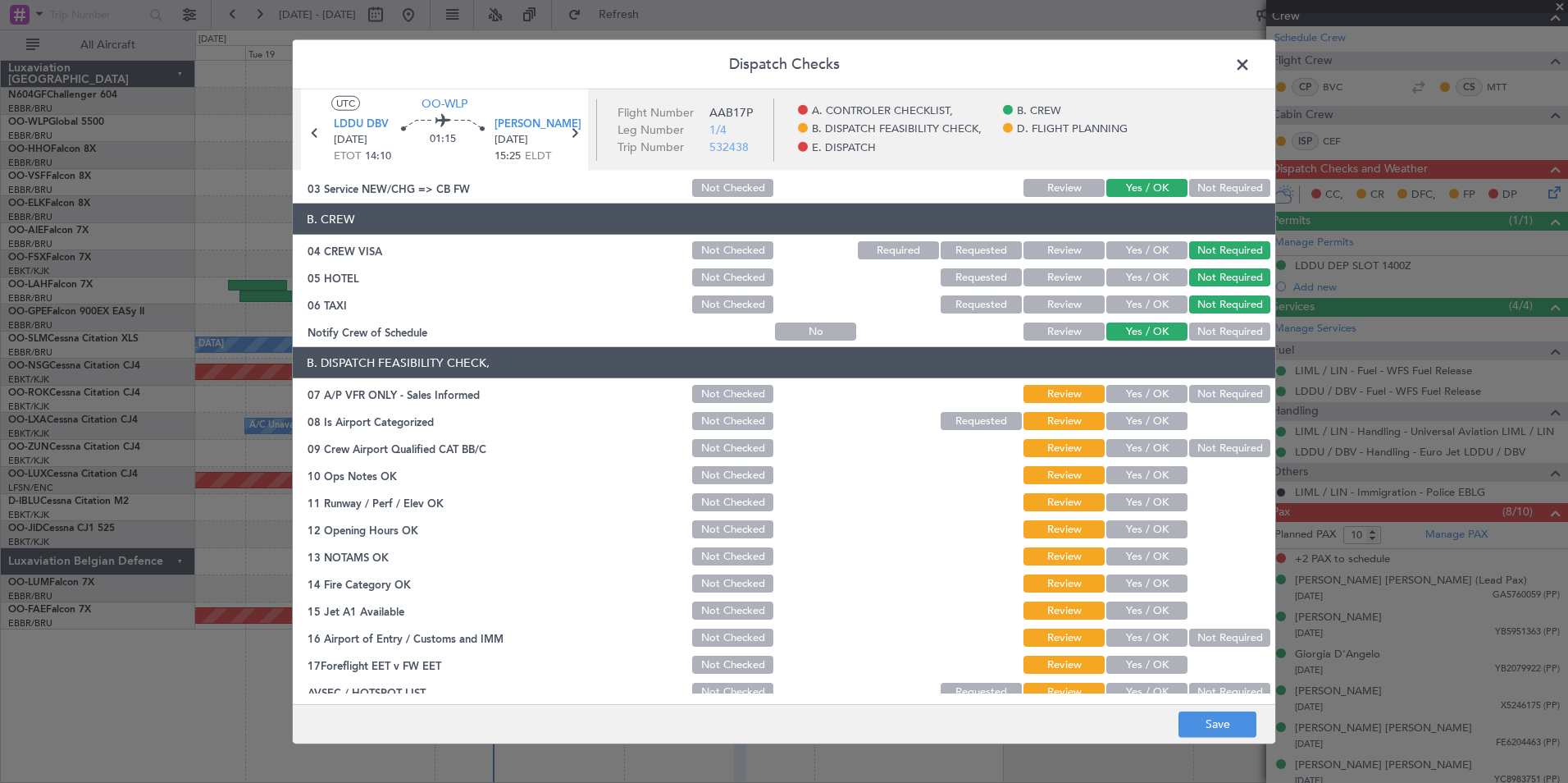
scroll to position [164, 0]
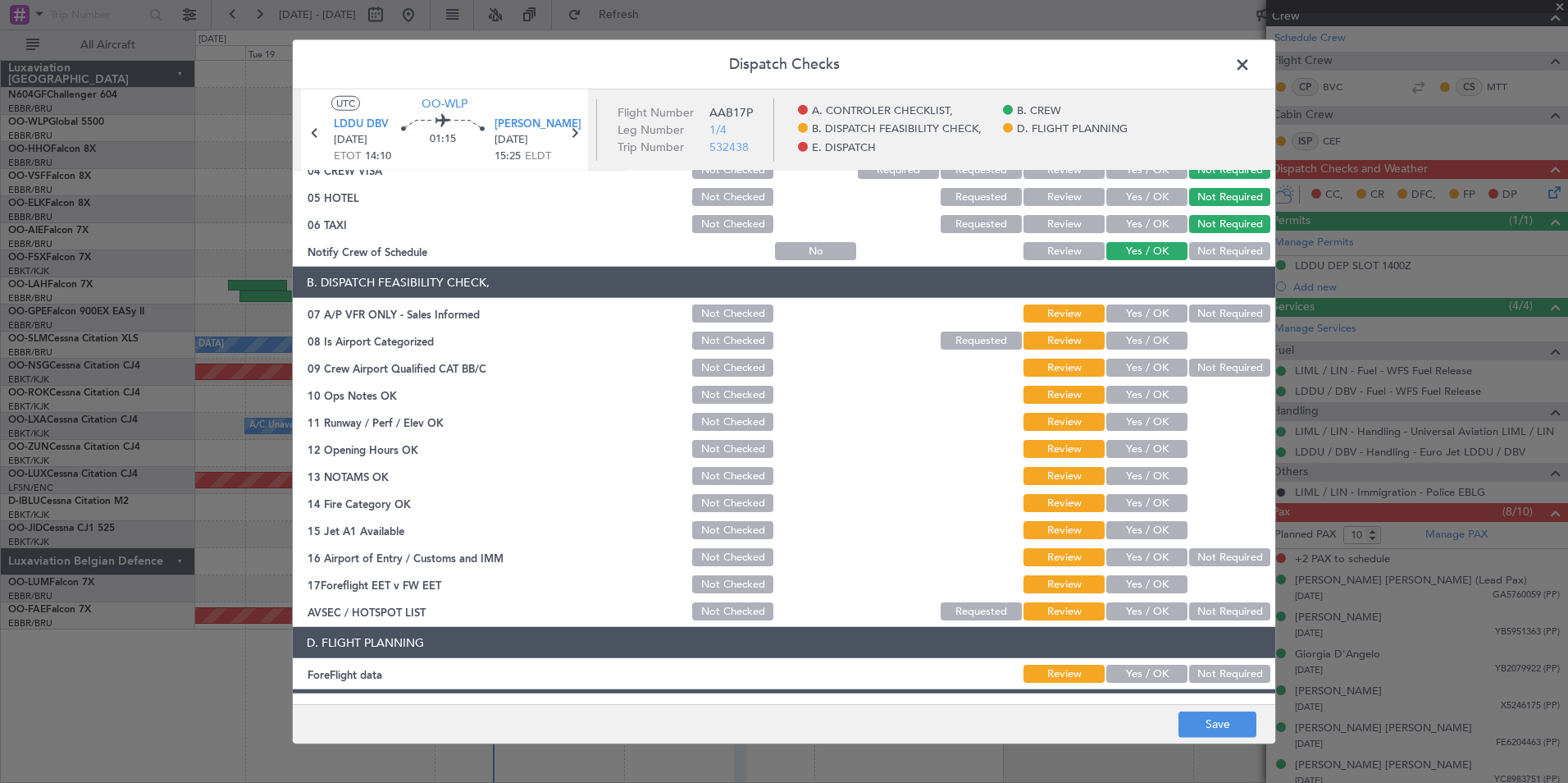
click at [1198, 304] on button "Not Required" at bounding box center [1229, 313] width 81 height 18
click at [1170, 333] on button "Yes / OK" at bounding box center [1146, 340] width 81 height 18
drag, startPoint x: 1186, startPoint y: 360, endPoint x: 1177, endPoint y: 377, distance: 19.2
click at [1189, 363] on button "Not Required" at bounding box center [1229, 367] width 81 height 18
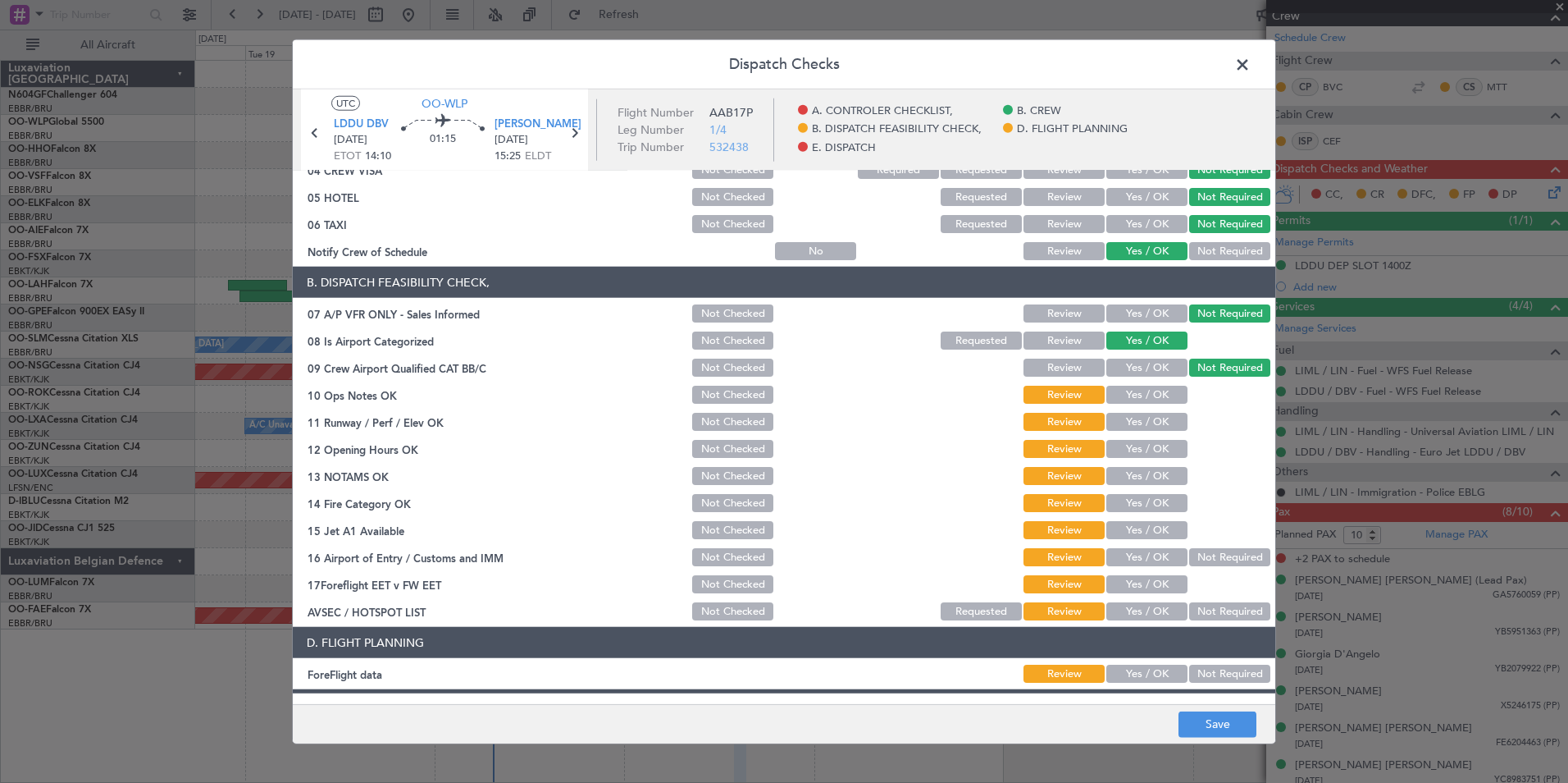
click at [1161, 389] on button "Yes / OK" at bounding box center [1146, 394] width 81 height 18
click at [1154, 430] on button "Yes / OK" at bounding box center [1146, 421] width 81 height 18
click at [1122, 452] on button "Yes / OK" at bounding box center [1146, 448] width 81 height 18
click at [1132, 469] on button "Yes / OK" at bounding box center [1146, 475] width 81 height 18
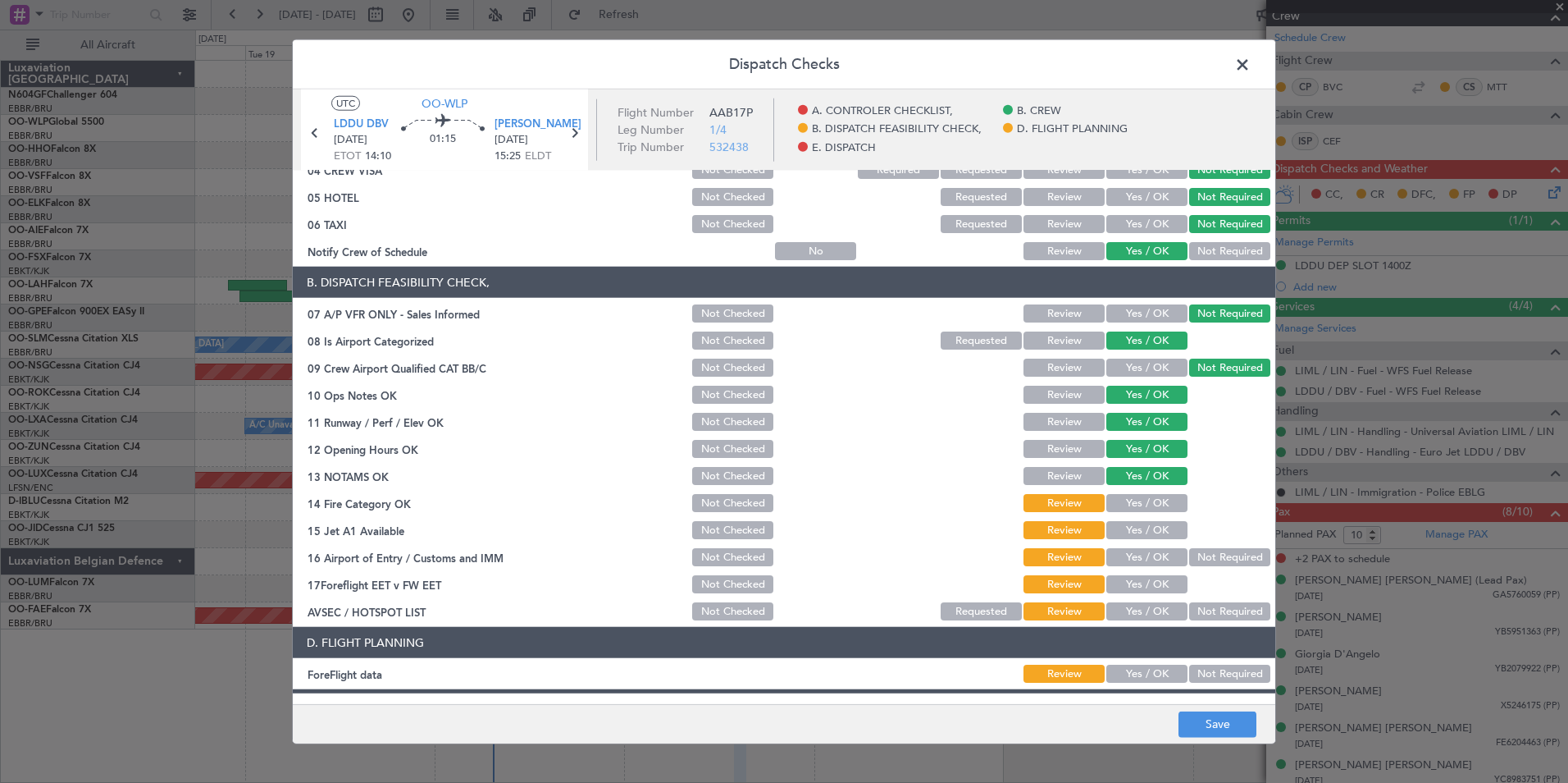
click at [1122, 495] on button "Yes / OK" at bounding box center [1146, 503] width 81 height 18
click at [1120, 517] on section "B. DISPATCH FEASIBILITY CHECK, 07 A/P VFR ONLY - Sales Informed Not Checked Rev…" at bounding box center [784, 444] width 983 height 356
click at [1120, 532] on button "Yes / OK" at bounding box center [1146, 530] width 81 height 18
click at [1132, 563] on button "Yes / OK" at bounding box center [1146, 557] width 81 height 18
click at [1205, 559] on button "Not Required" at bounding box center [1229, 557] width 81 height 18
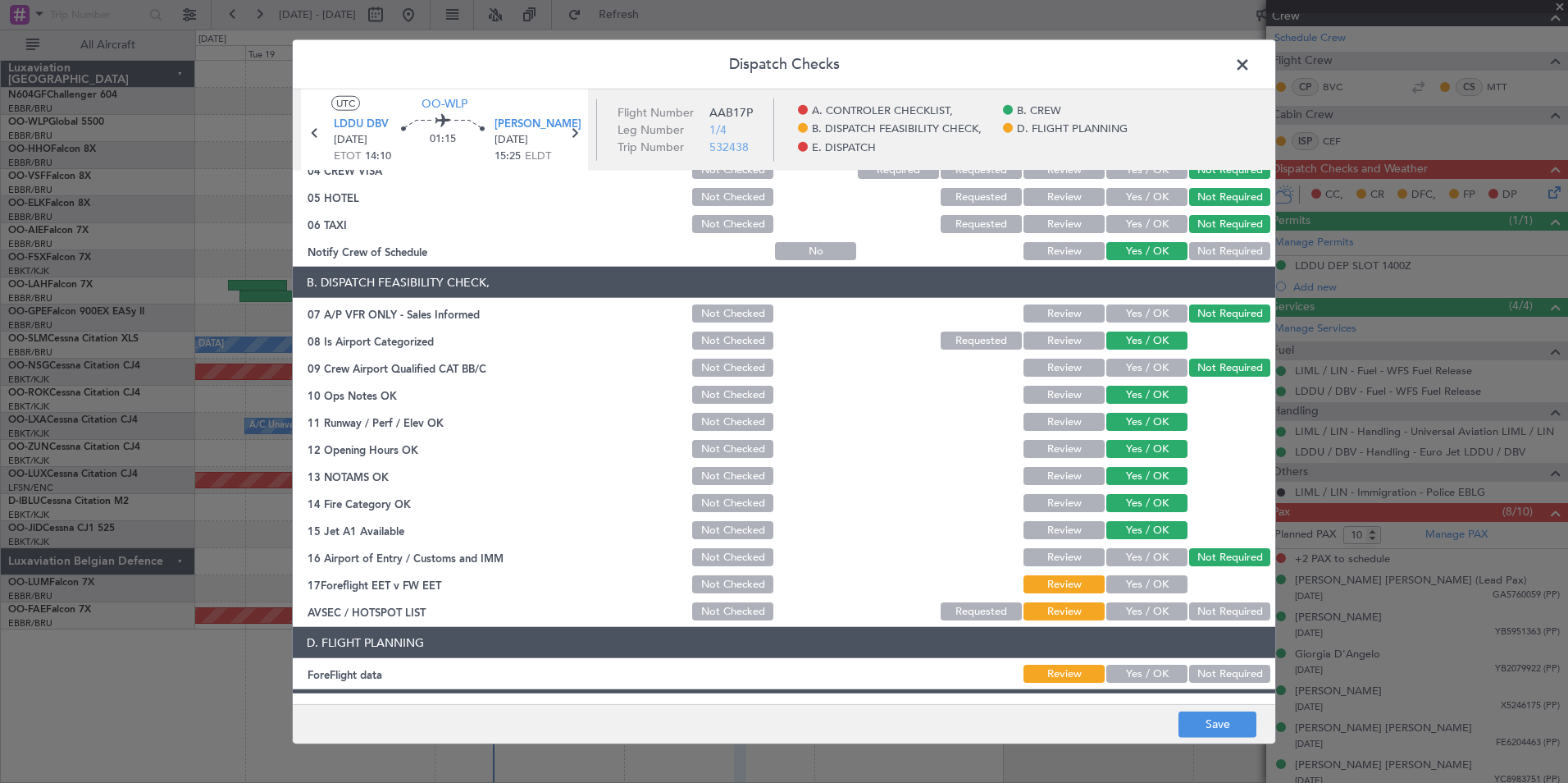
click at [1165, 577] on button "Yes / OK" at bounding box center [1146, 584] width 81 height 18
click at [1157, 592] on button "Yes / OK" at bounding box center [1146, 584] width 81 height 18
click at [1130, 597] on section "B. DISPATCH FEASIBILITY CHECK, 07 A/P VFR ONLY - Sales Informed Not Checked Rev…" at bounding box center [784, 444] width 983 height 356
drag, startPoint x: 1130, startPoint y: 597, endPoint x: 1132, endPoint y: 622, distance: 25.1
click at [1132, 615] on button "Yes / OK" at bounding box center [1146, 611] width 81 height 18
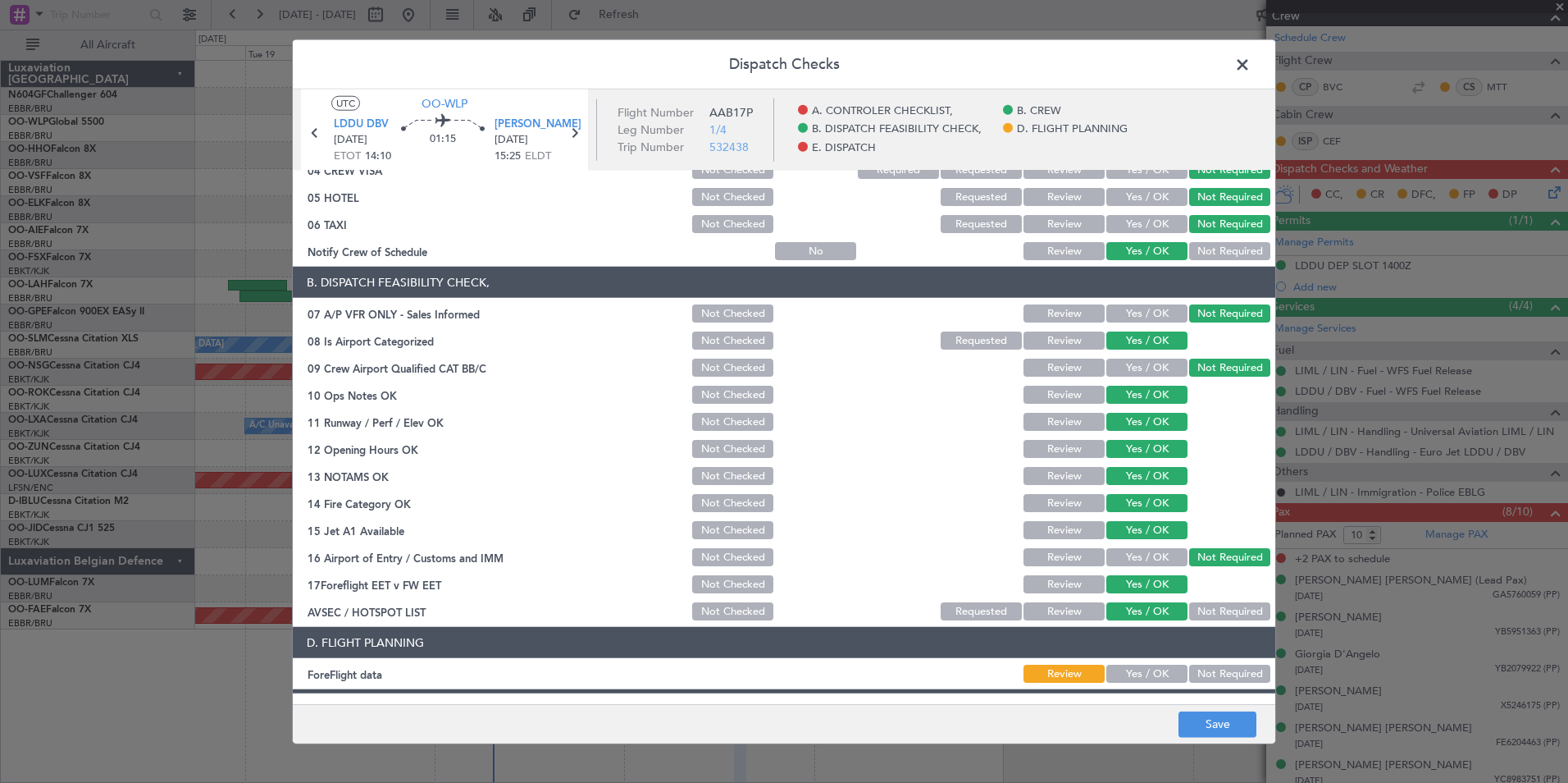
click at [1129, 663] on section "D. FLIGHT PLANNING ForeFlight data Review Yes / OK Not Required" at bounding box center [784, 655] width 983 height 59
click at [1128, 674] on button "Yes / OK" at bounding box center [1146, 673] width 81 height 18
click at [1200, 720] on button "Save" at bounding box center [1217, 723] width 78 height 26
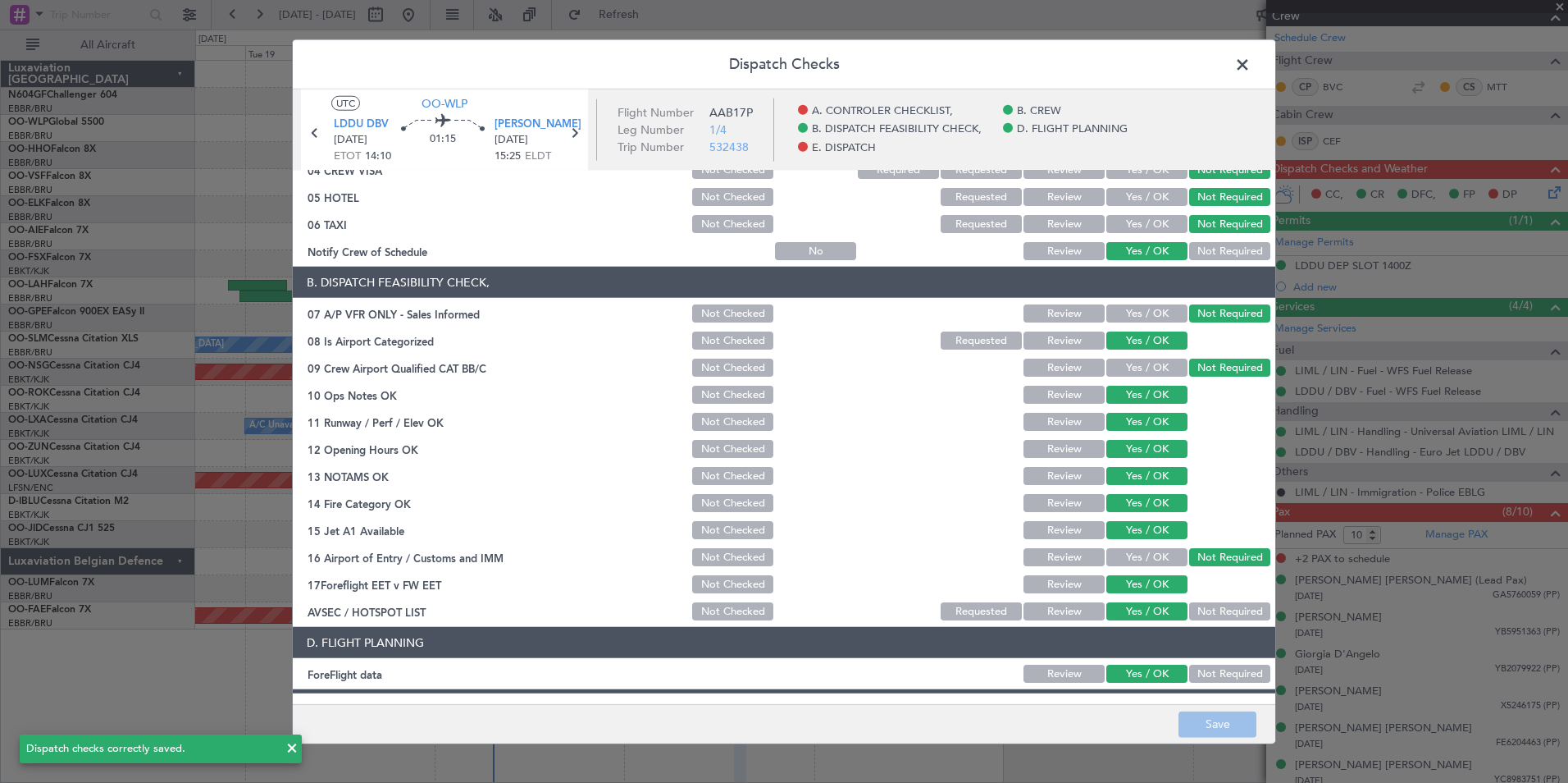
click at [1251, 59] on span at bounding box center [1251, 68] width 0 height 33
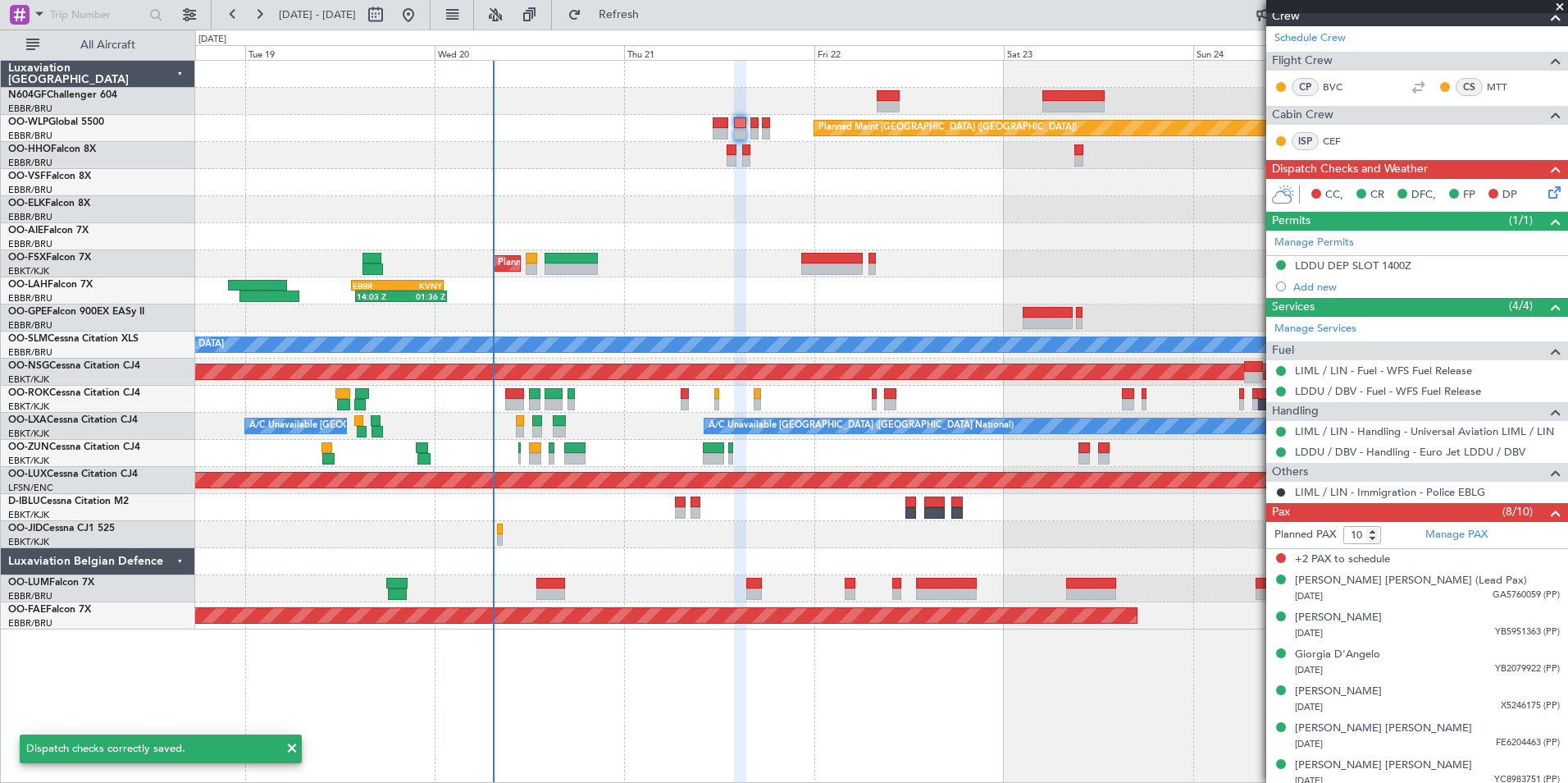
scroll to position [0, 0]
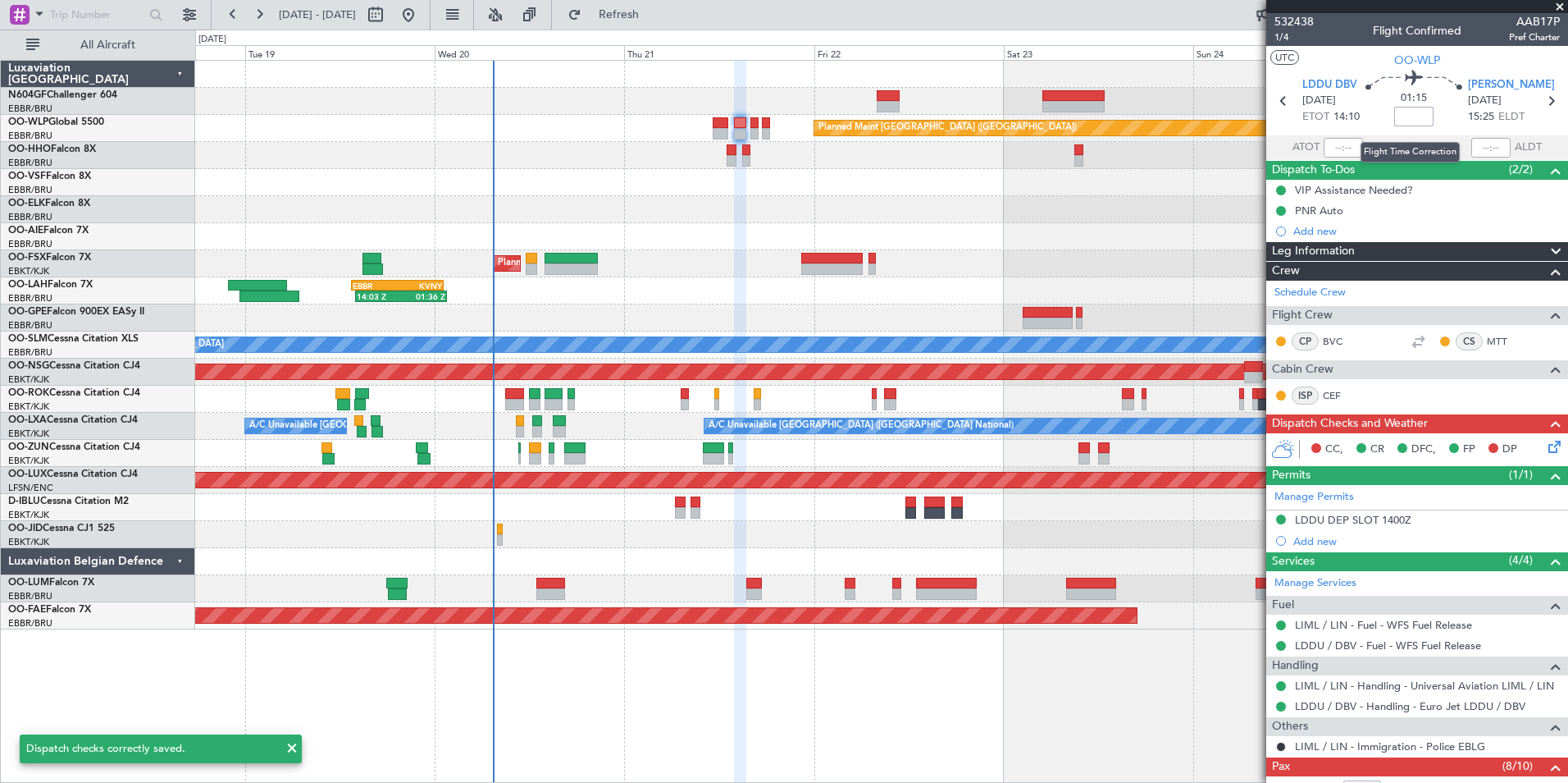
click at [1411, 113] on input at bounding box center [1414, 116] width 39 height 20
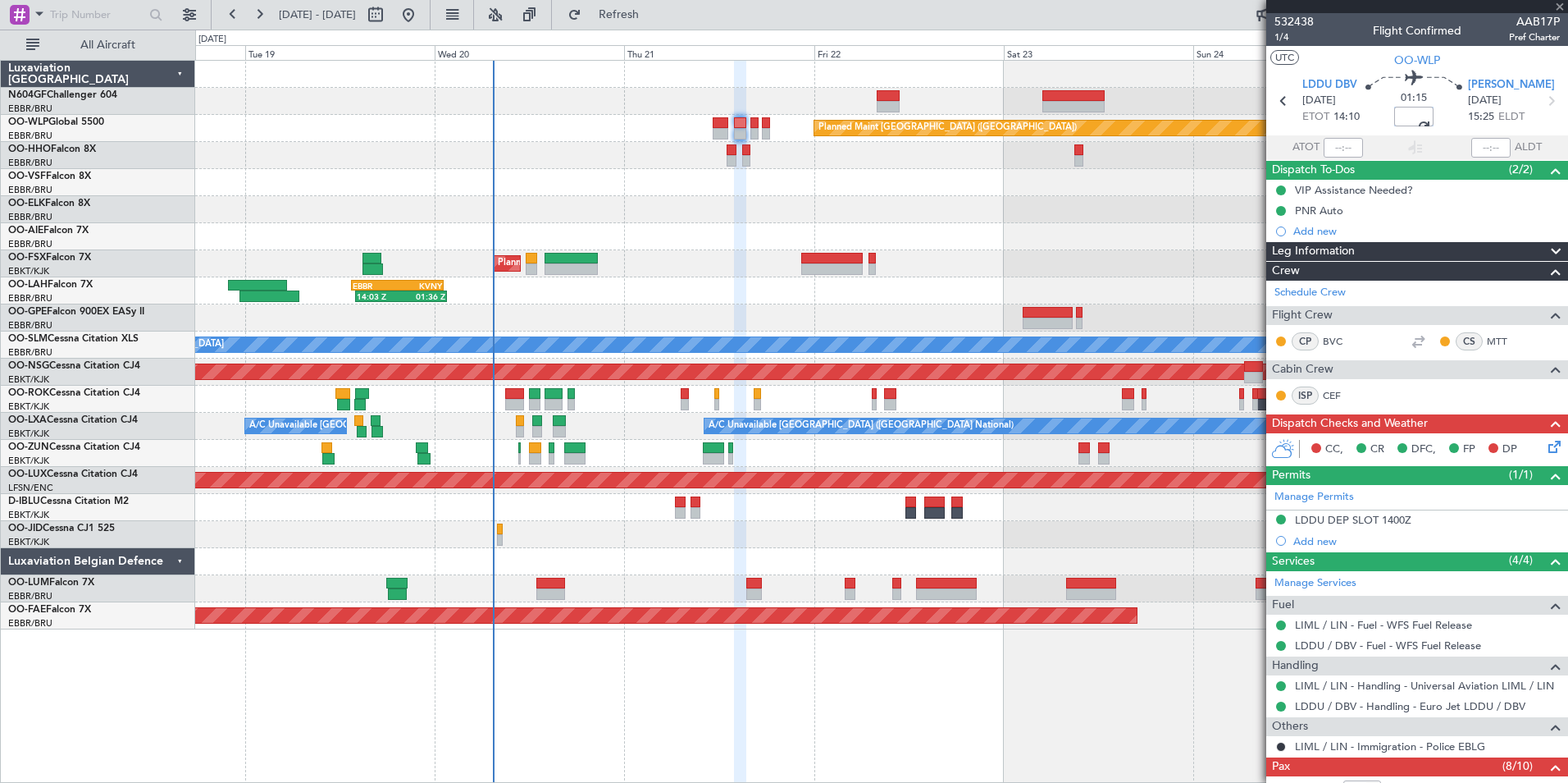
type input "-00:10"
click at [1337, 66] on section "UTC OO-WLP" at bounding box center [1417, 58] width 302 height 24
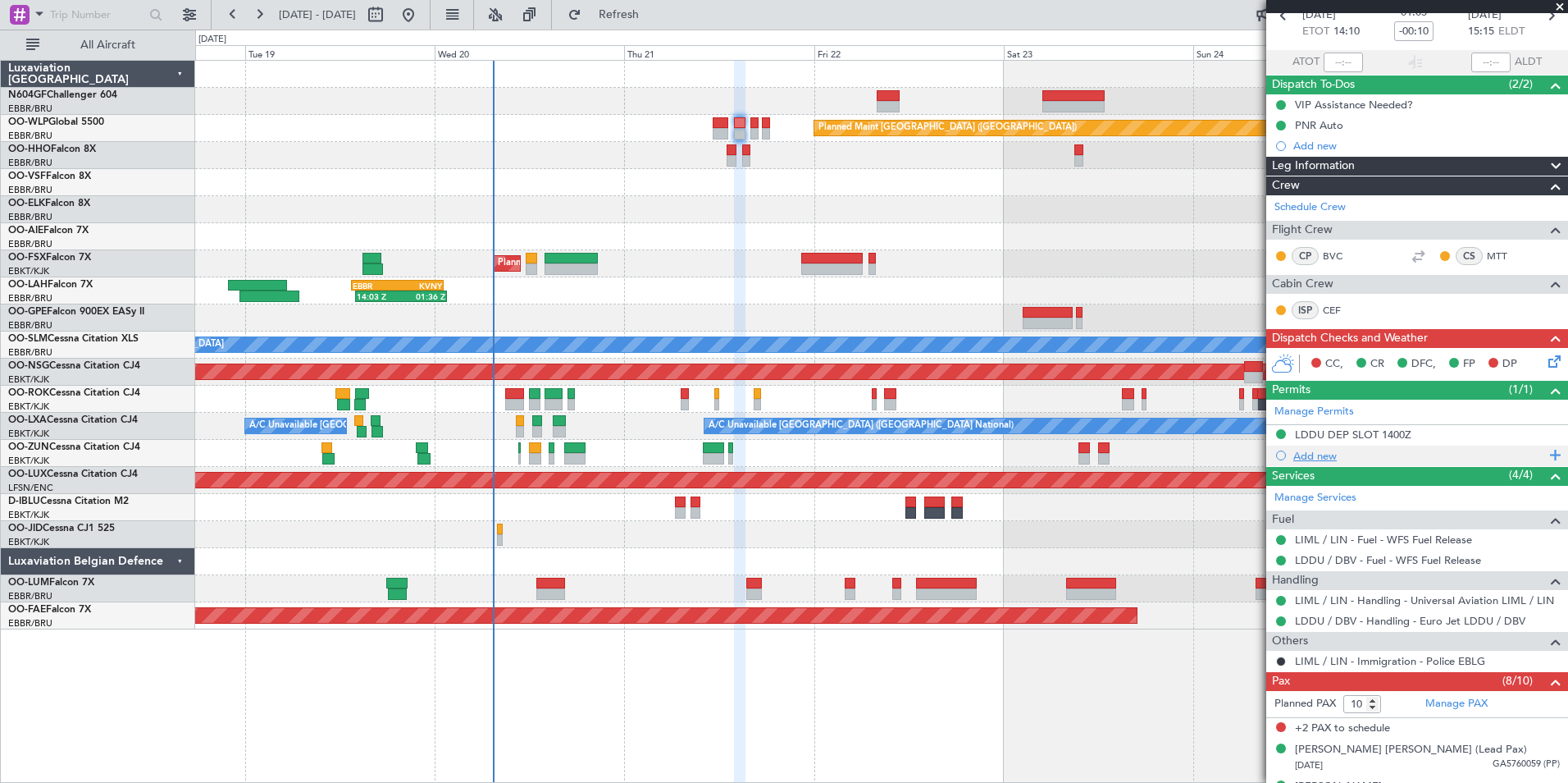
scroll to position [246, 0]
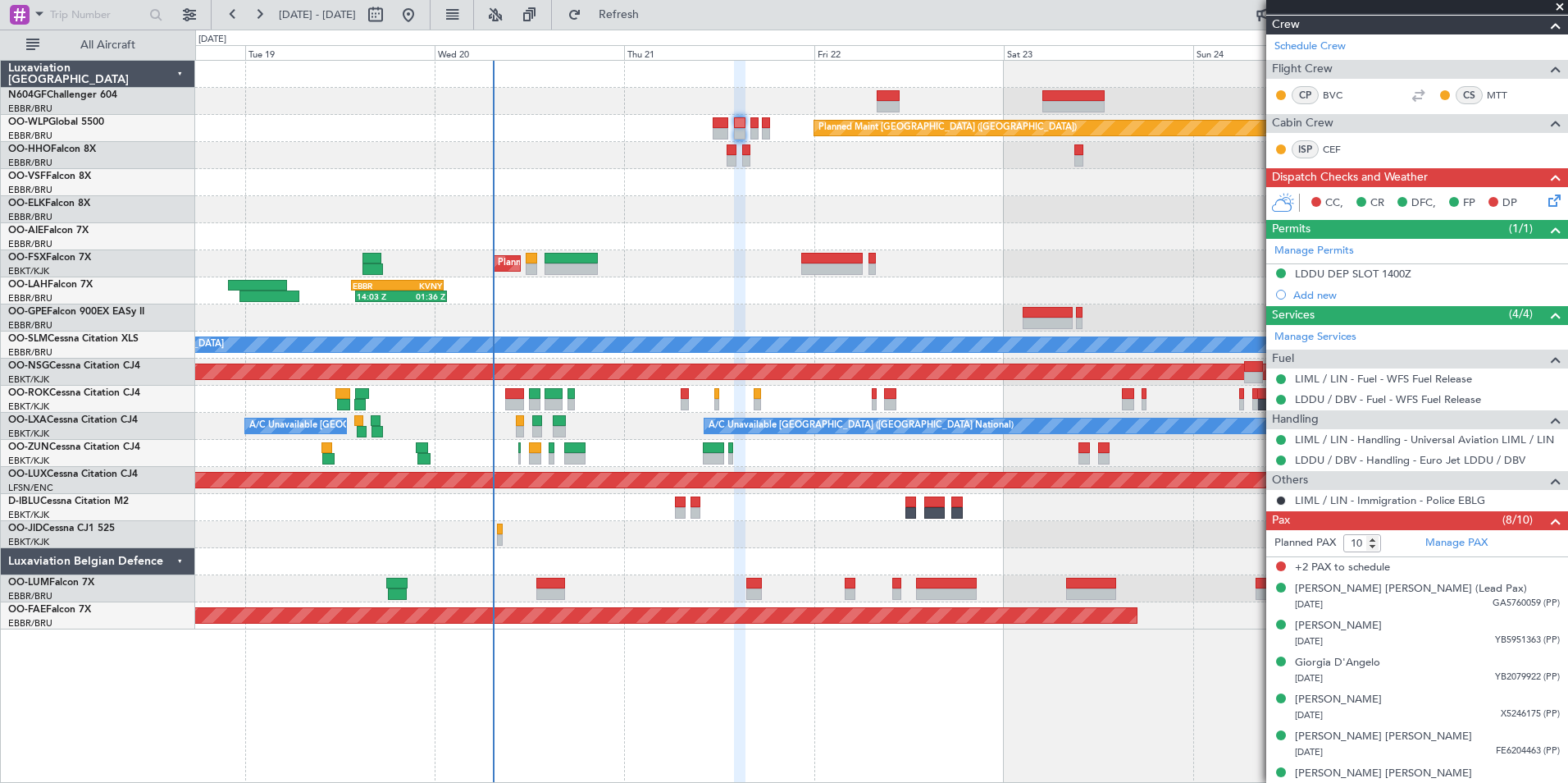
click at [1545, 199] on icon at bounding box center [1551, 197] width 13 height 13
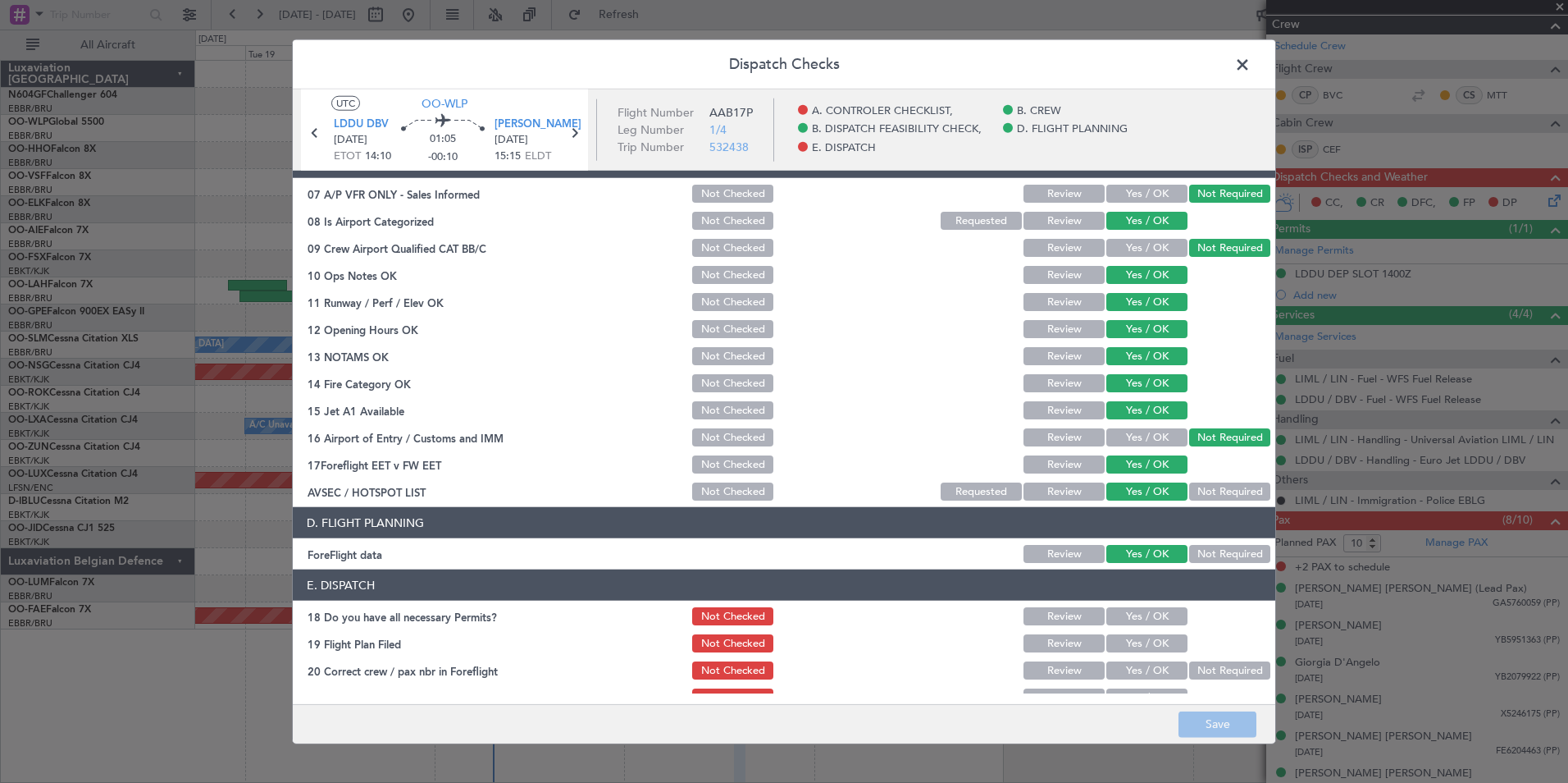
scroll to position [304, 0]
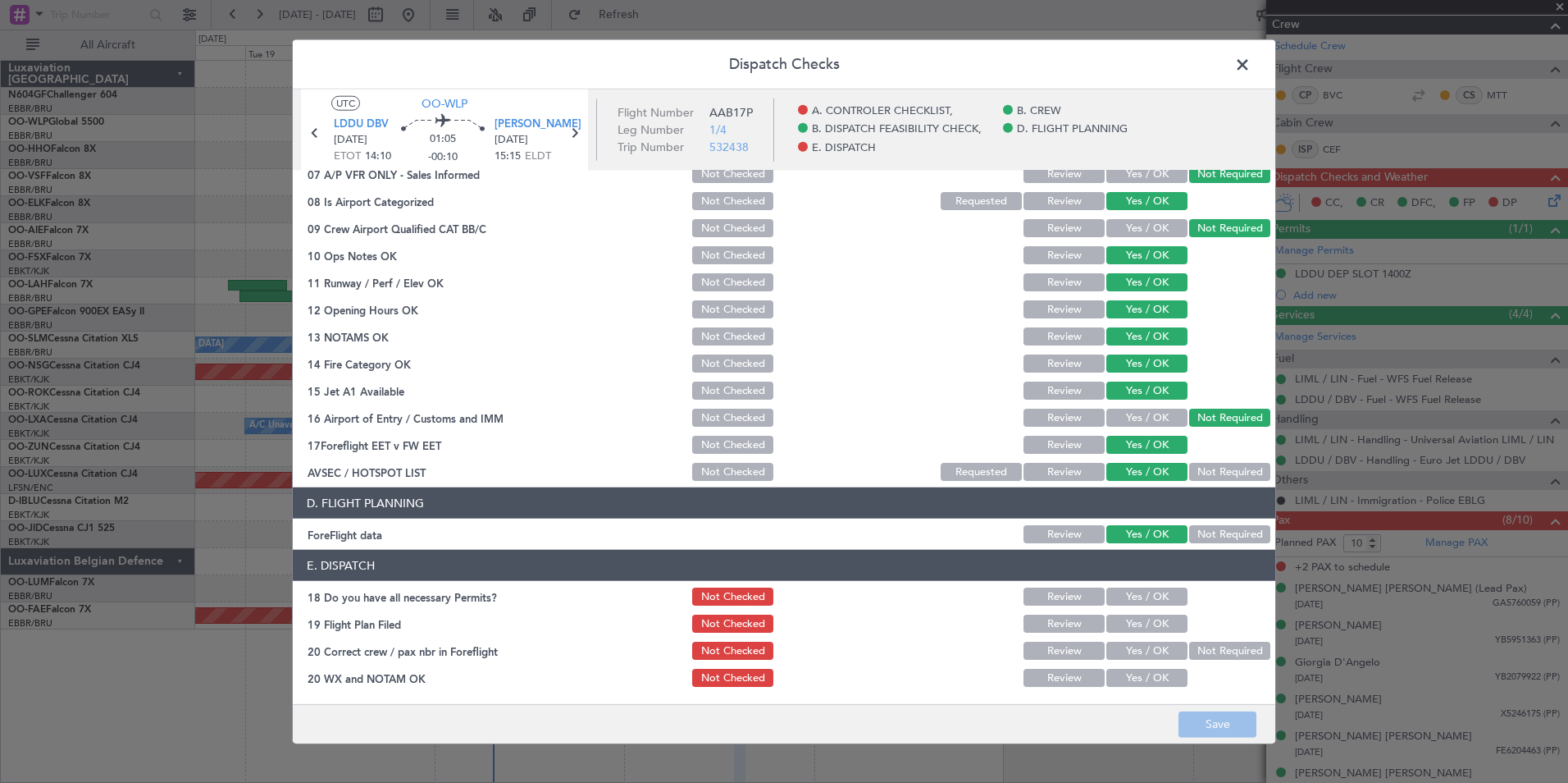
click at [1251, 60] on span at bounding box center [1251, 68] width 0 height 33
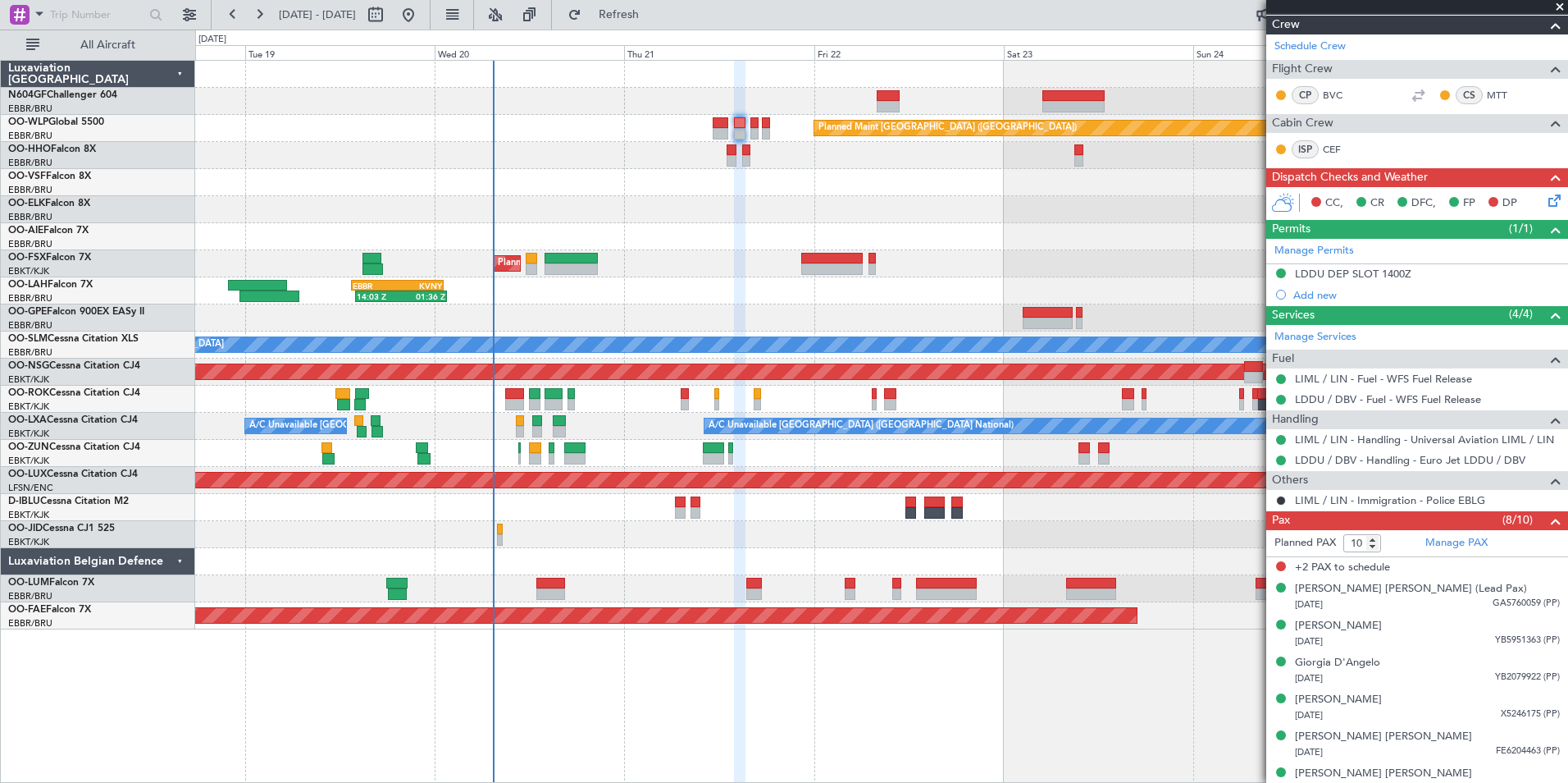
click at [1545, 199] on icon at bounding box center [1551, 197] width 13 height 13
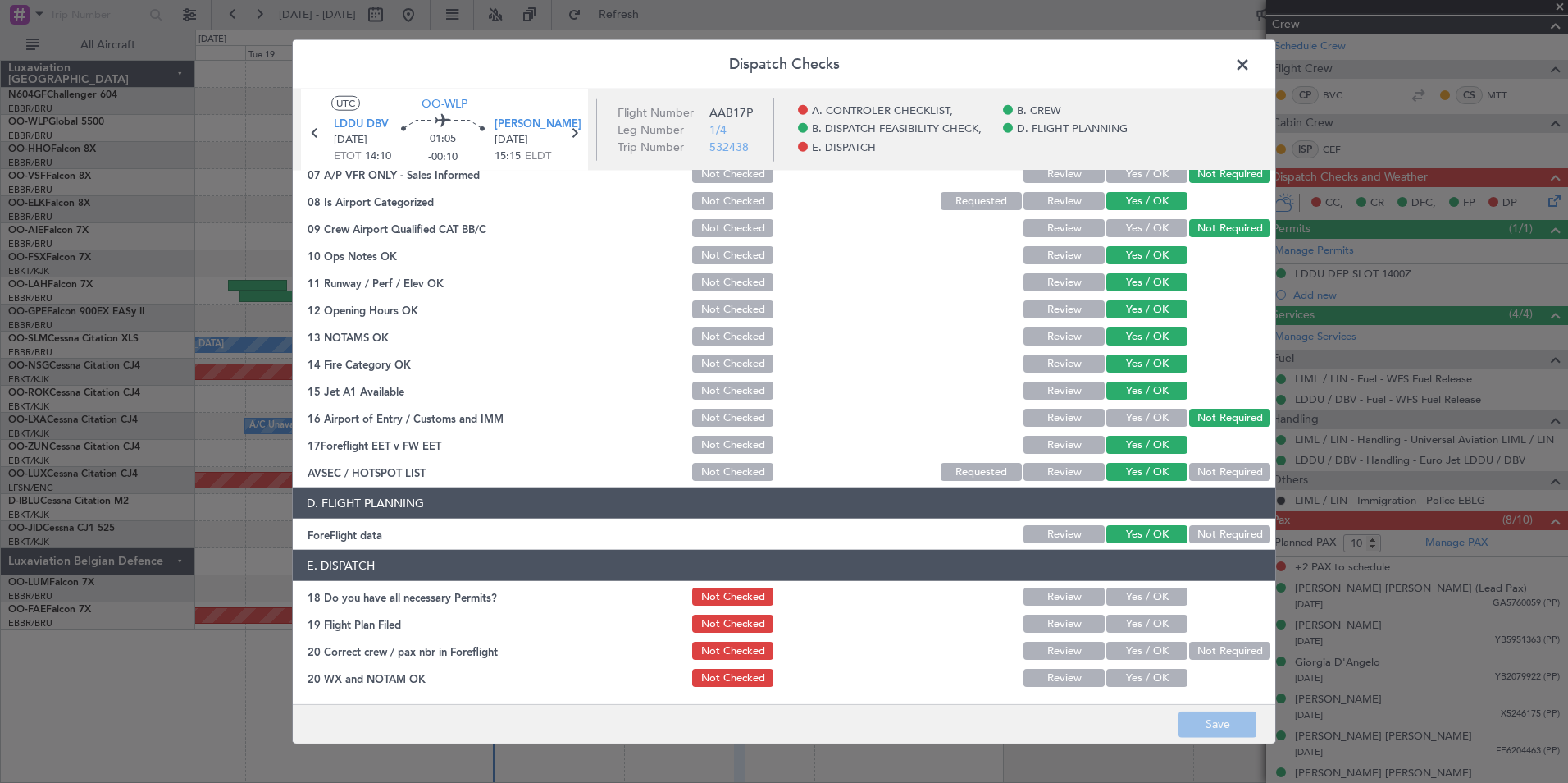
click at [1122, 598] on button "Yes / OK" at bounding box center [1146, 596] width 81 height 18
click at [1127, 624] on button "Yes / OK" at bounding box center [1146, 623] width 81 height 18
click at [1130, 648] on button "Yes / OK" at bounding box center [1146, 650] width 81 height 18
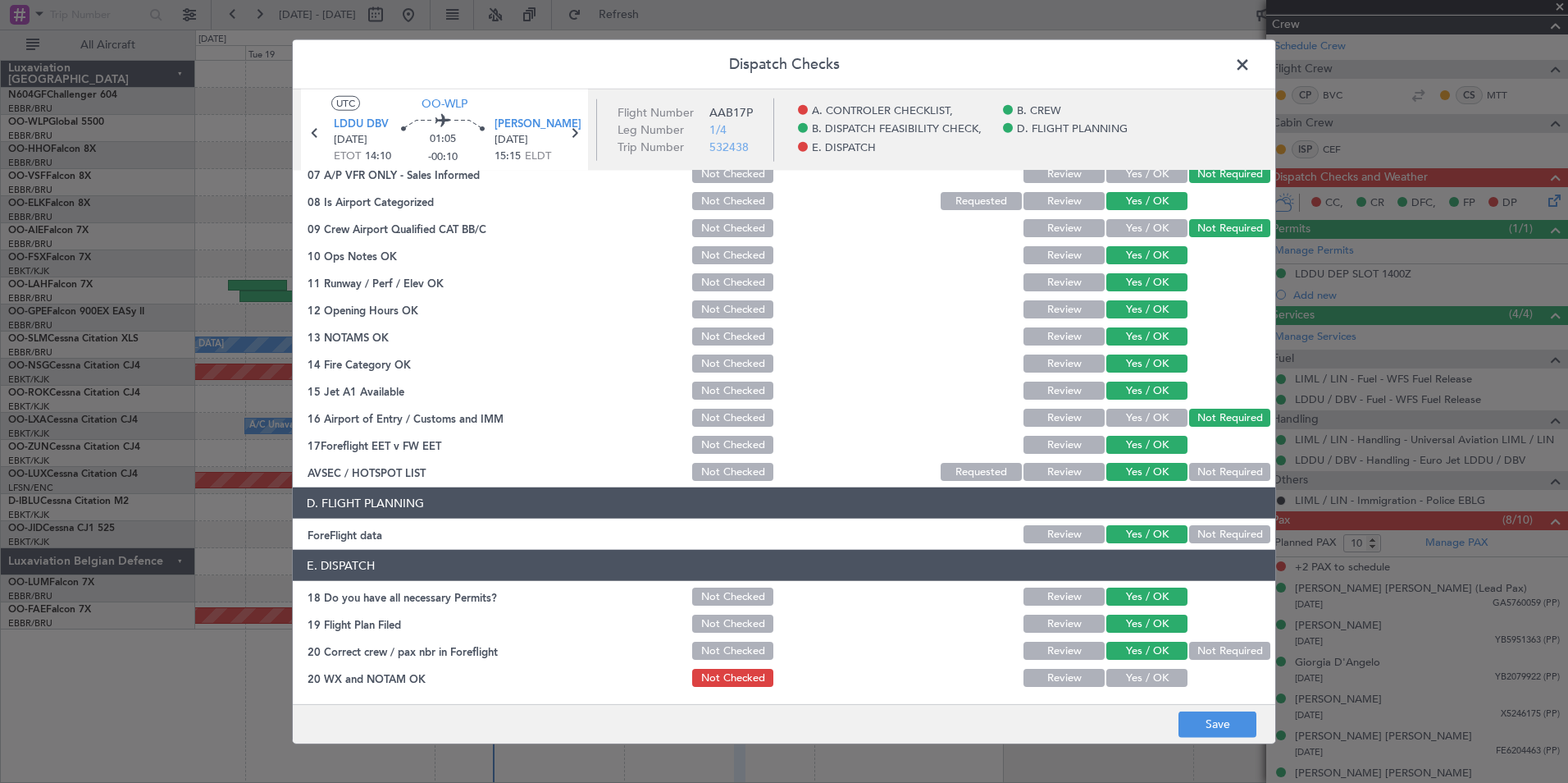
click at [1124, 671] on button "Yes / OK" at bounding box center [1146, 677] width 81 height 18
click at [1181, 721] on button "Save" at bounding box center [1217, 723] width 78 height 26
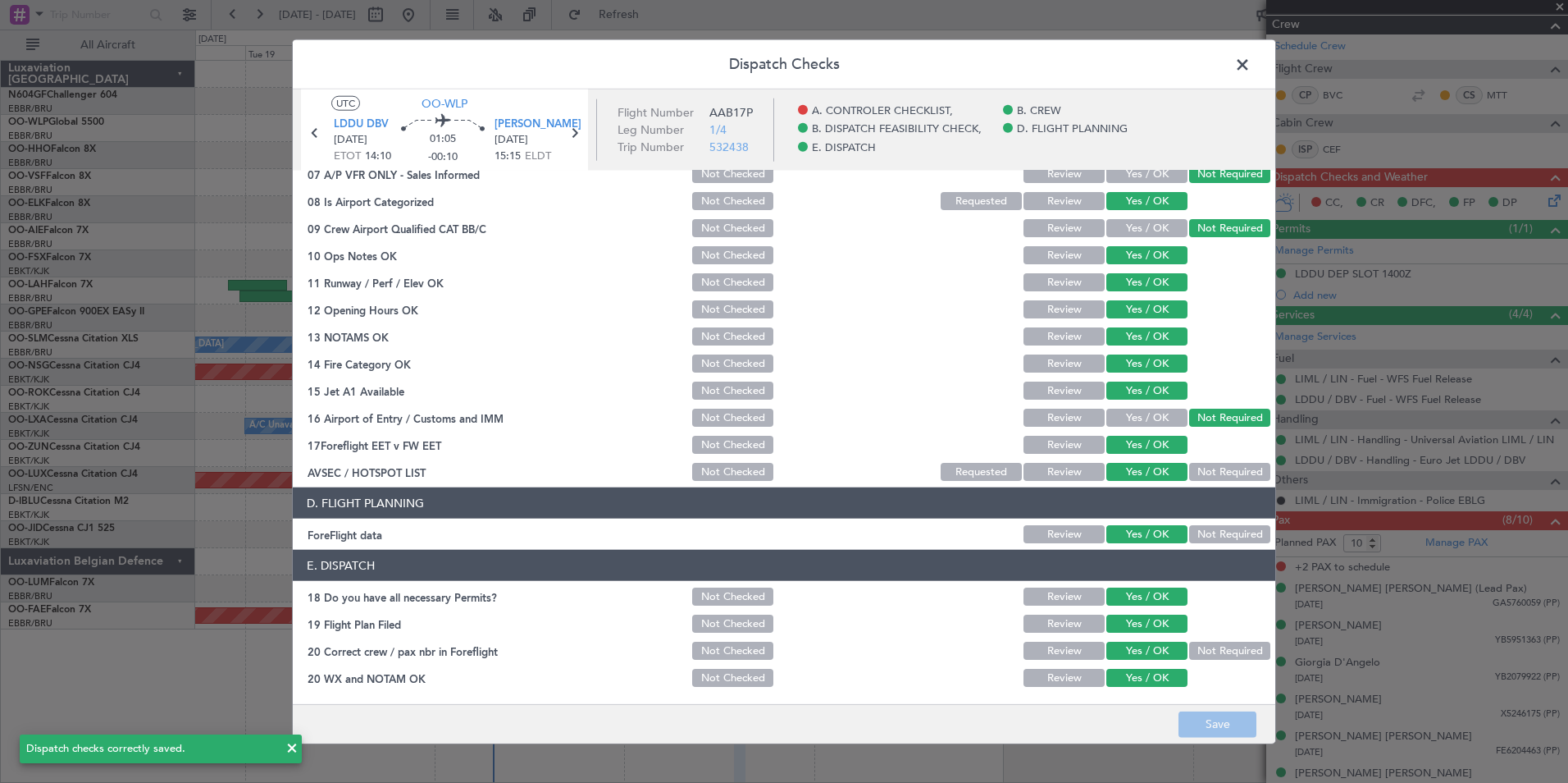
click at [1255, 61] on header "Dispatch Checks" at bounding box center [784, 64] width 983 height 49
click at [1251, 66] on span at bounding box center [1251, 68] width 0 height 33
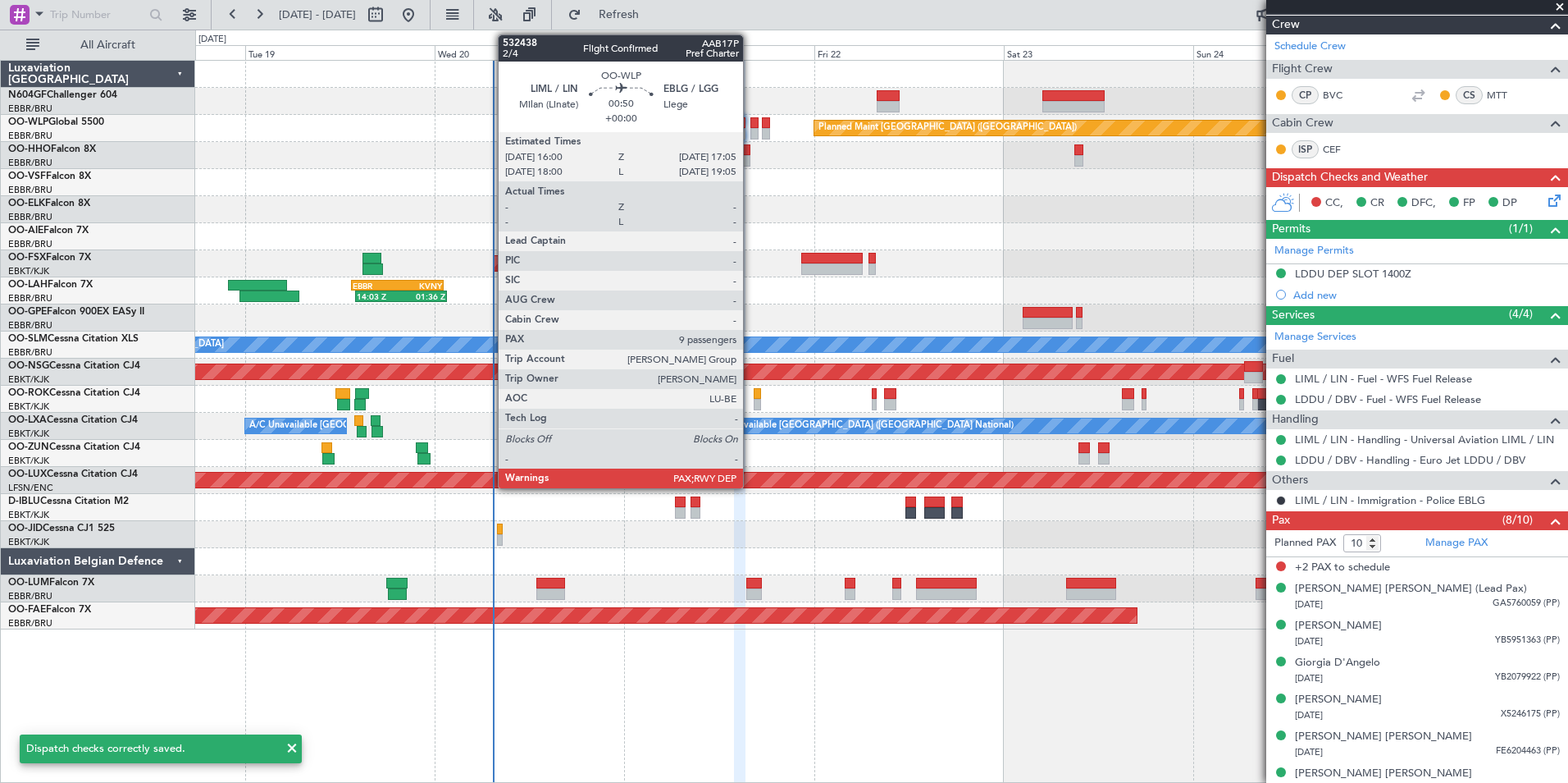
click at [750, 123] on div at bounding box center [755, 123] width 9 height 11
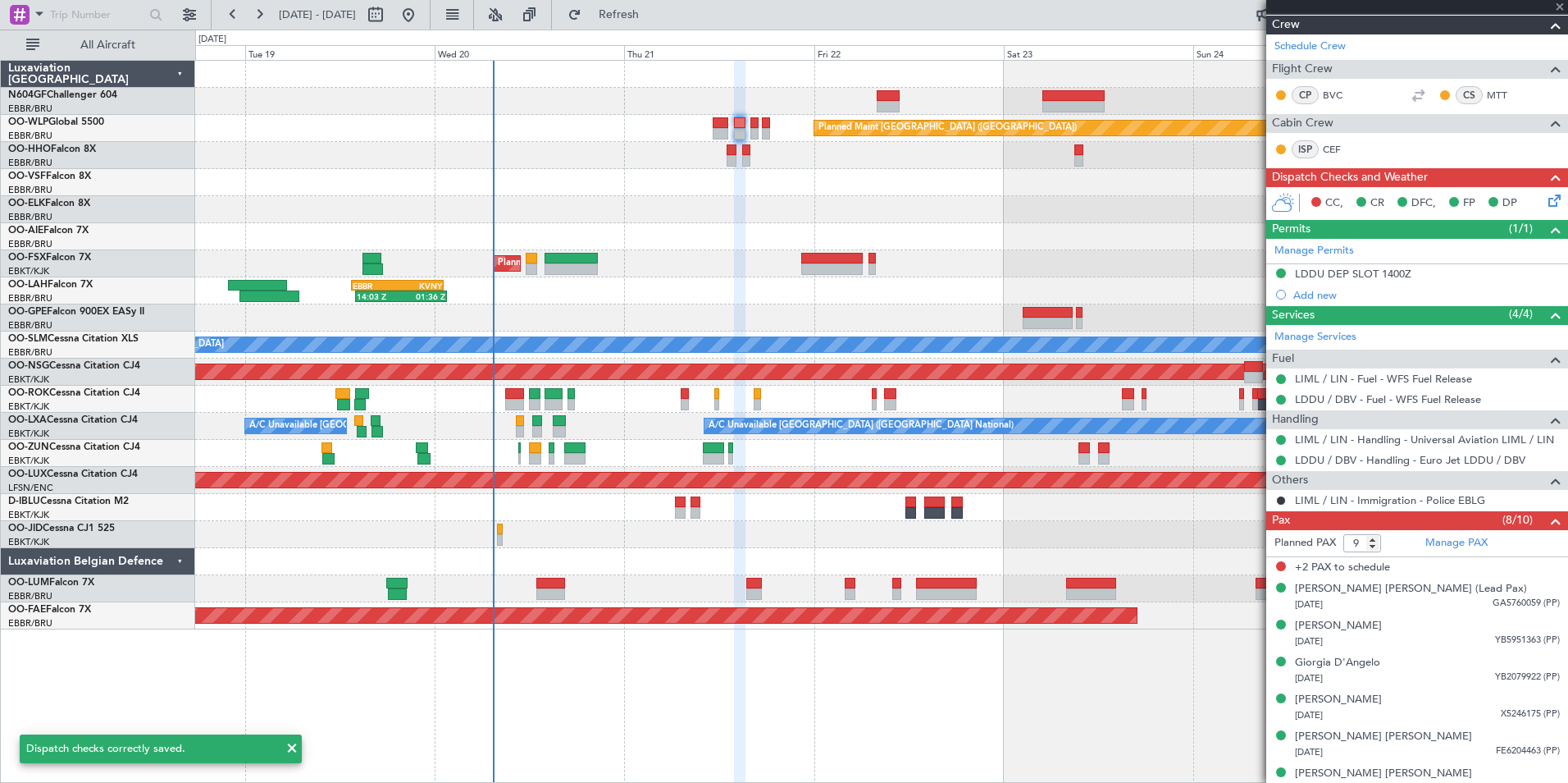
scroll to position [0, 0]
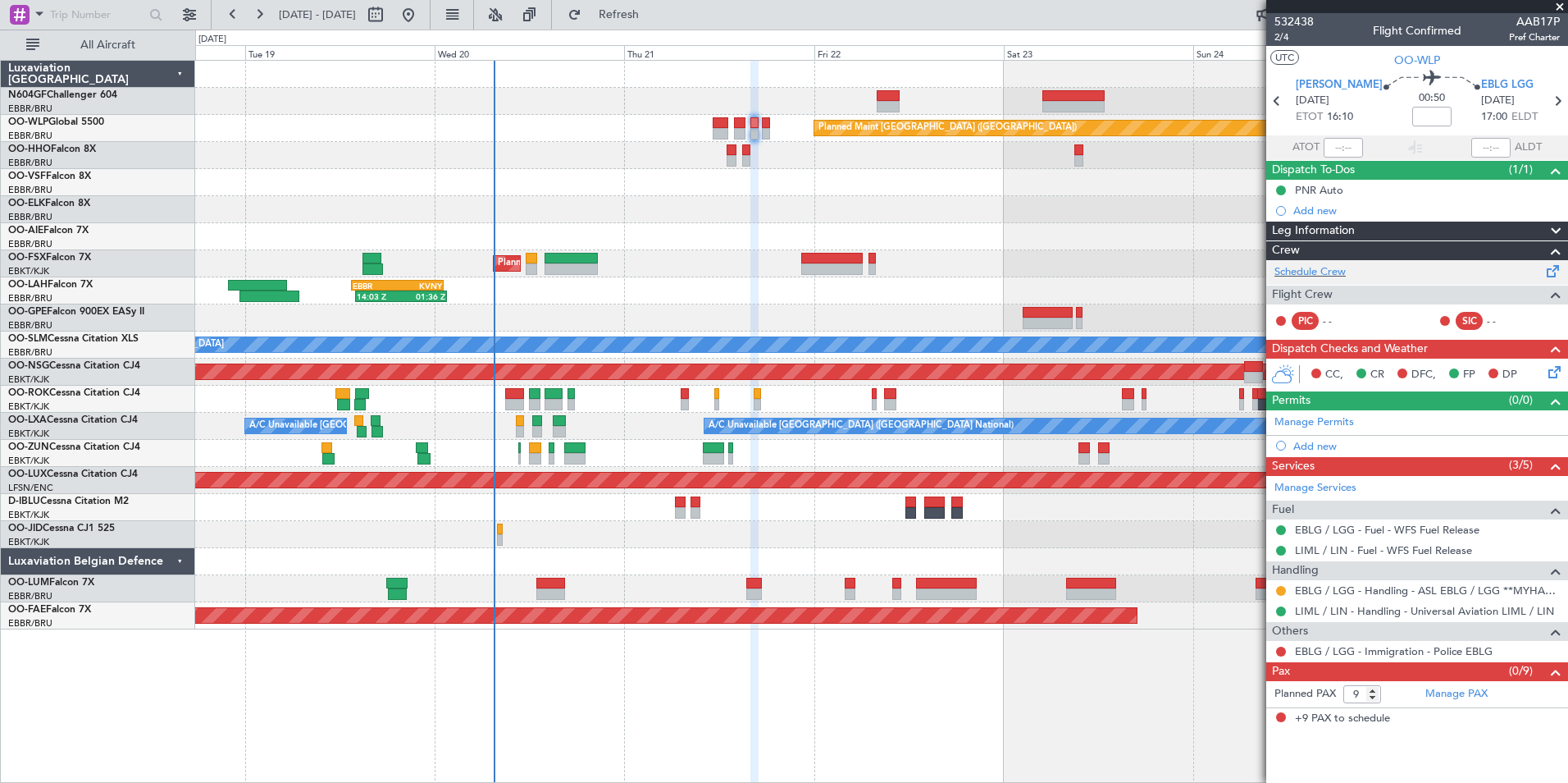
click at [1333, 260] on div "Schedule Crew" at bounding box center [1417, 272] width 302 height 24
click at [634, 14] on button "Refresh" at bounding box center [610, 15] width 99 height 26
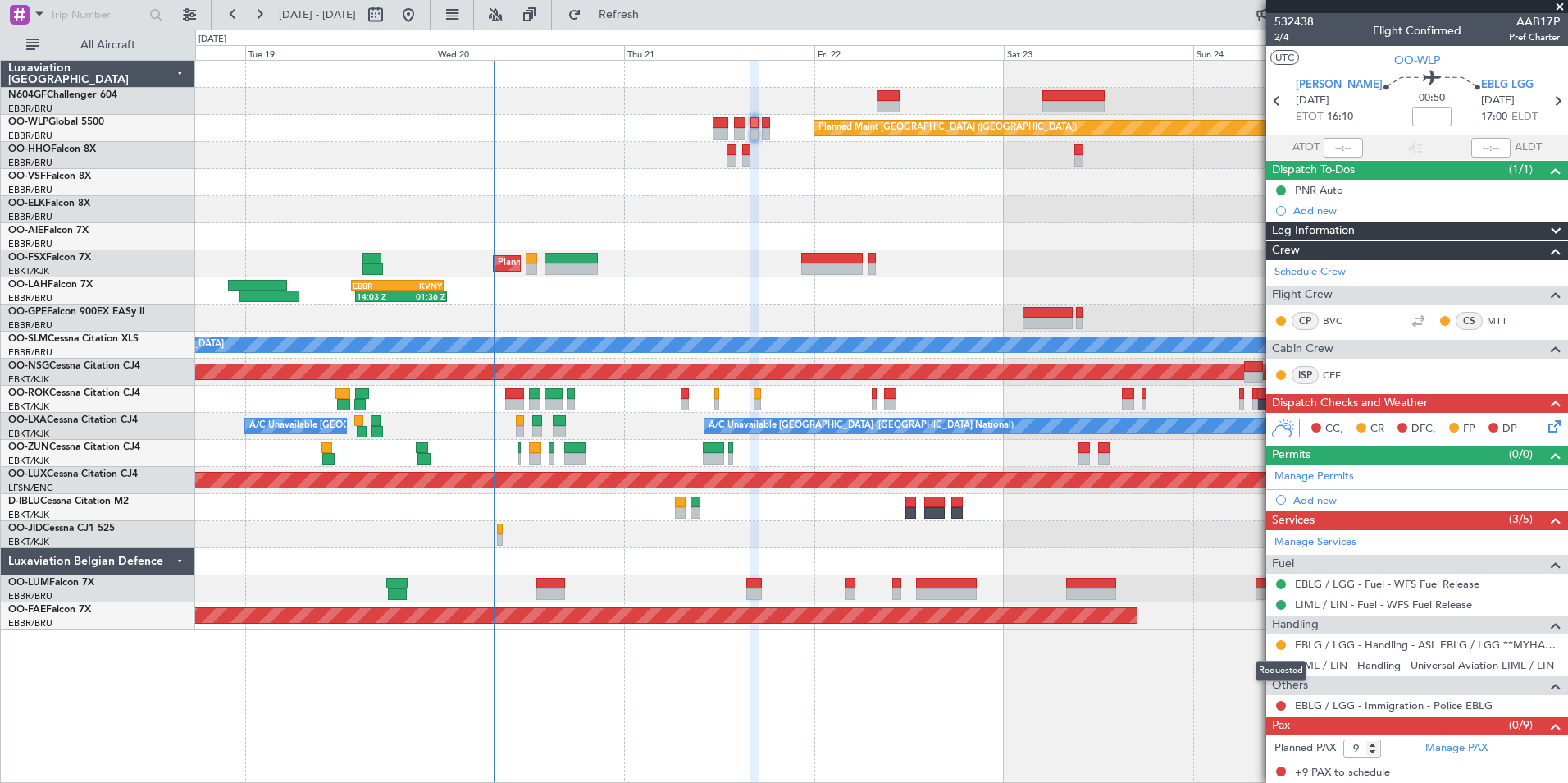
click at [1280, 649] on mat-tooltip-component "Requested" at bounding box center [1280, 670] width 74 height 44
click at [1280, 642] on button at bounding box center [1280, 644] width 10 height 10
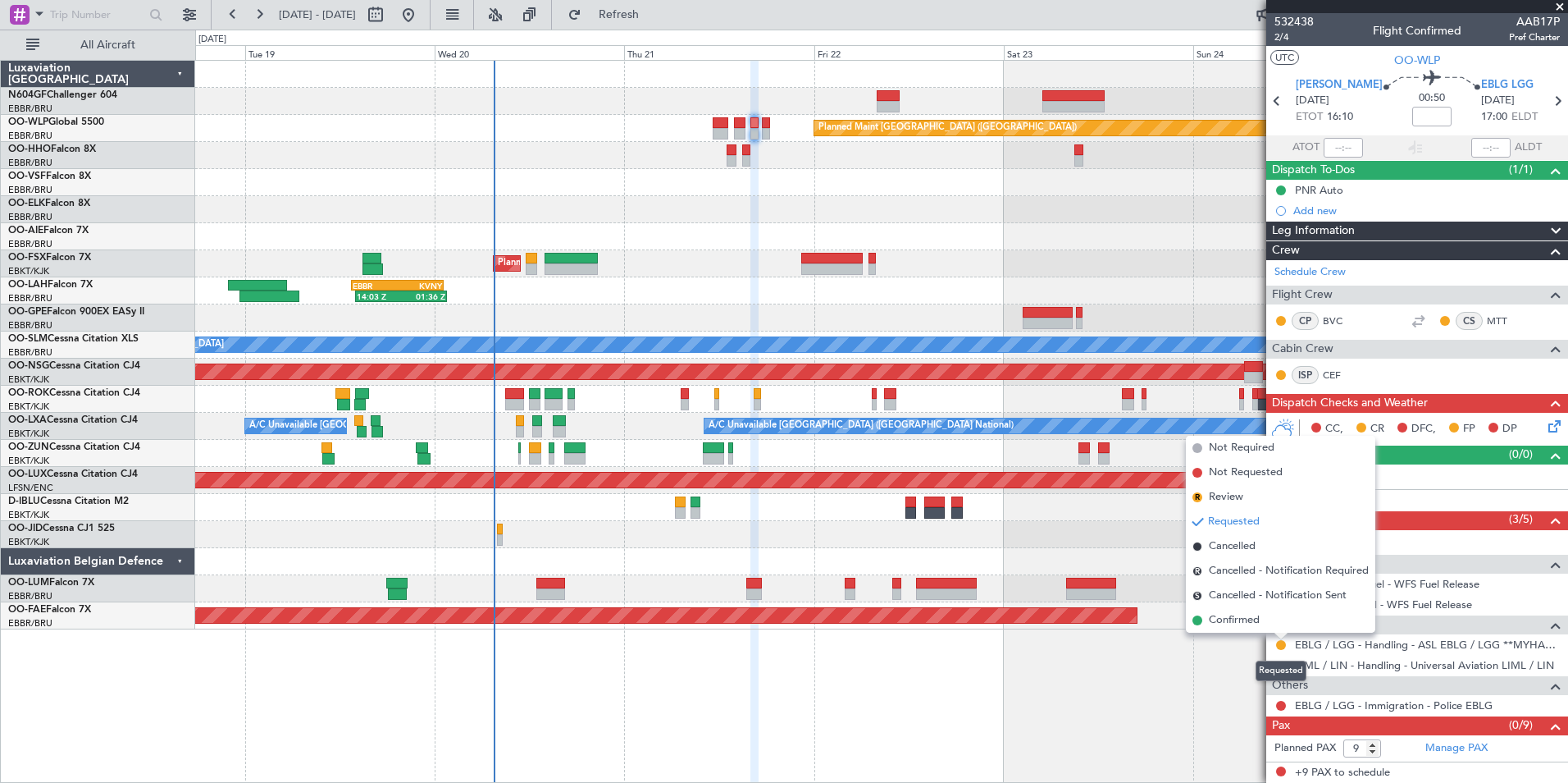
click at [1238, 670] on div "Planned Maint [GEOGRAPHIC_DATA] ([GEOGRAPHIC_DATA]) AOG Maint Geneva ([GEOGRAPH…" at bounding box center [881, 421] width 1373 height 722
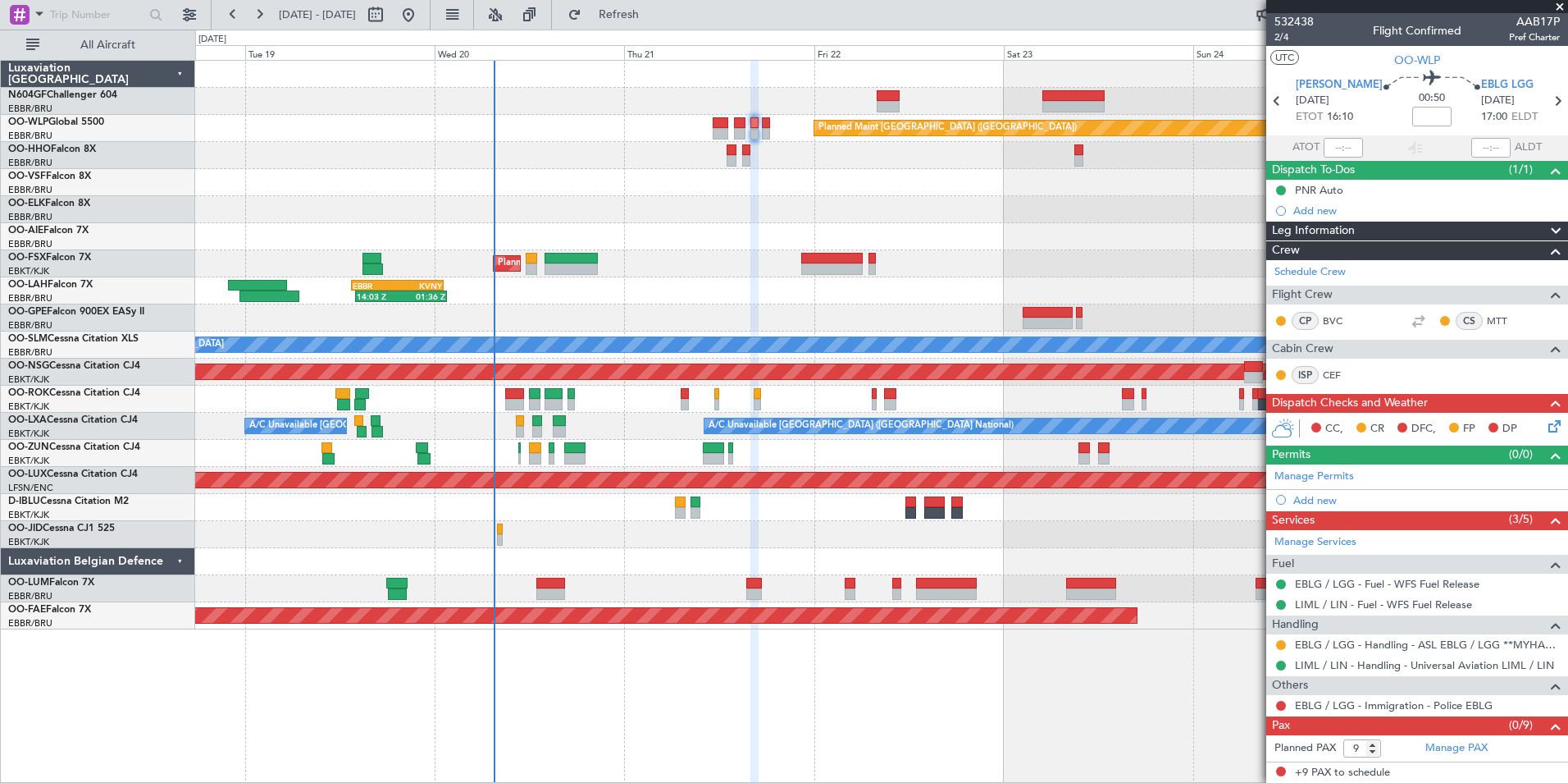
click at [1276, 640] on div at bounding box center [1281, 645] width 13 height 13
click at [1278, 641] on button at bounding box center [1280, 644] width 10 height 10
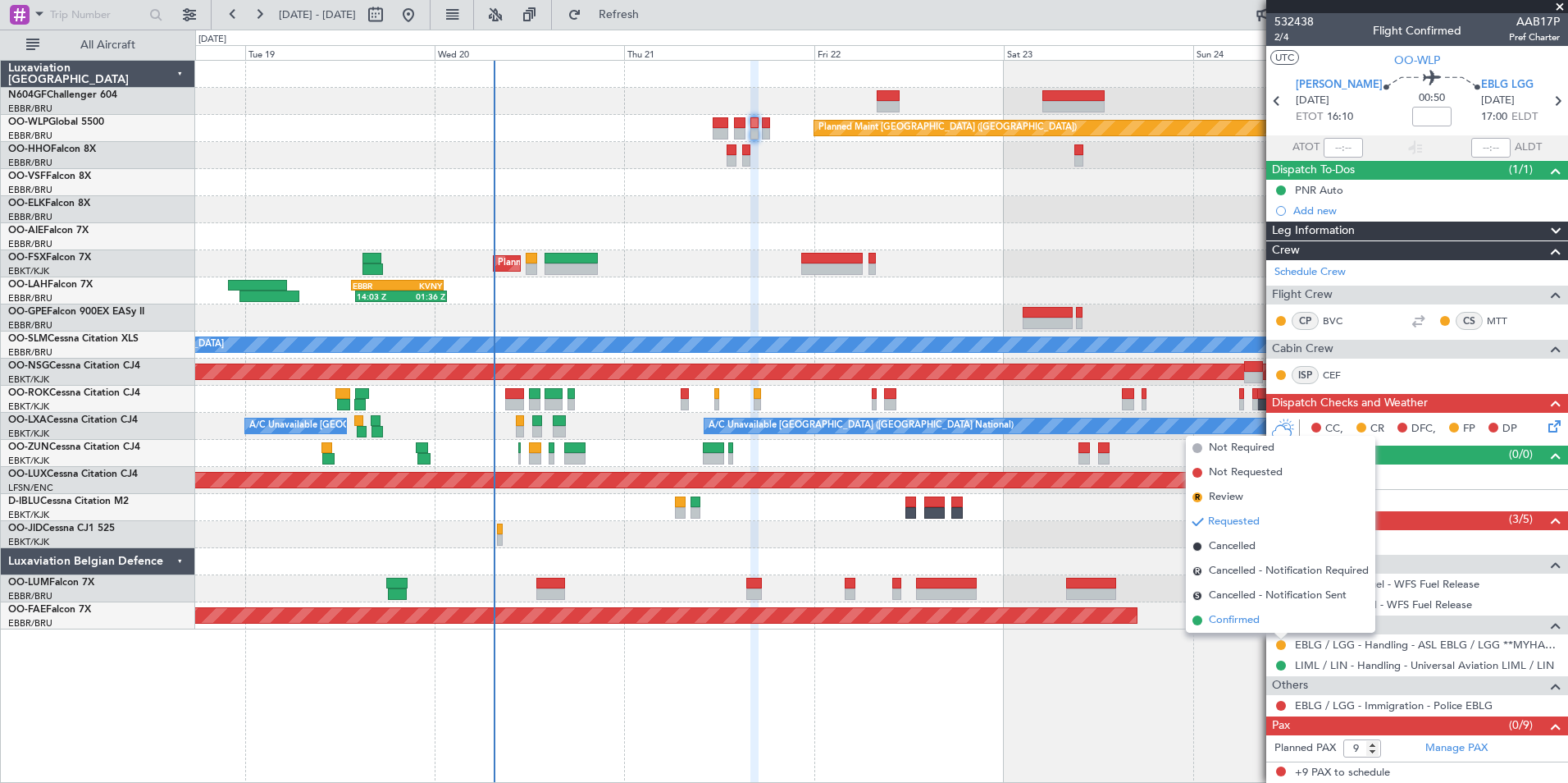
click at [1243, 628] on li "Confirmed" at bounding box center [1280, 620] width 190 height 24
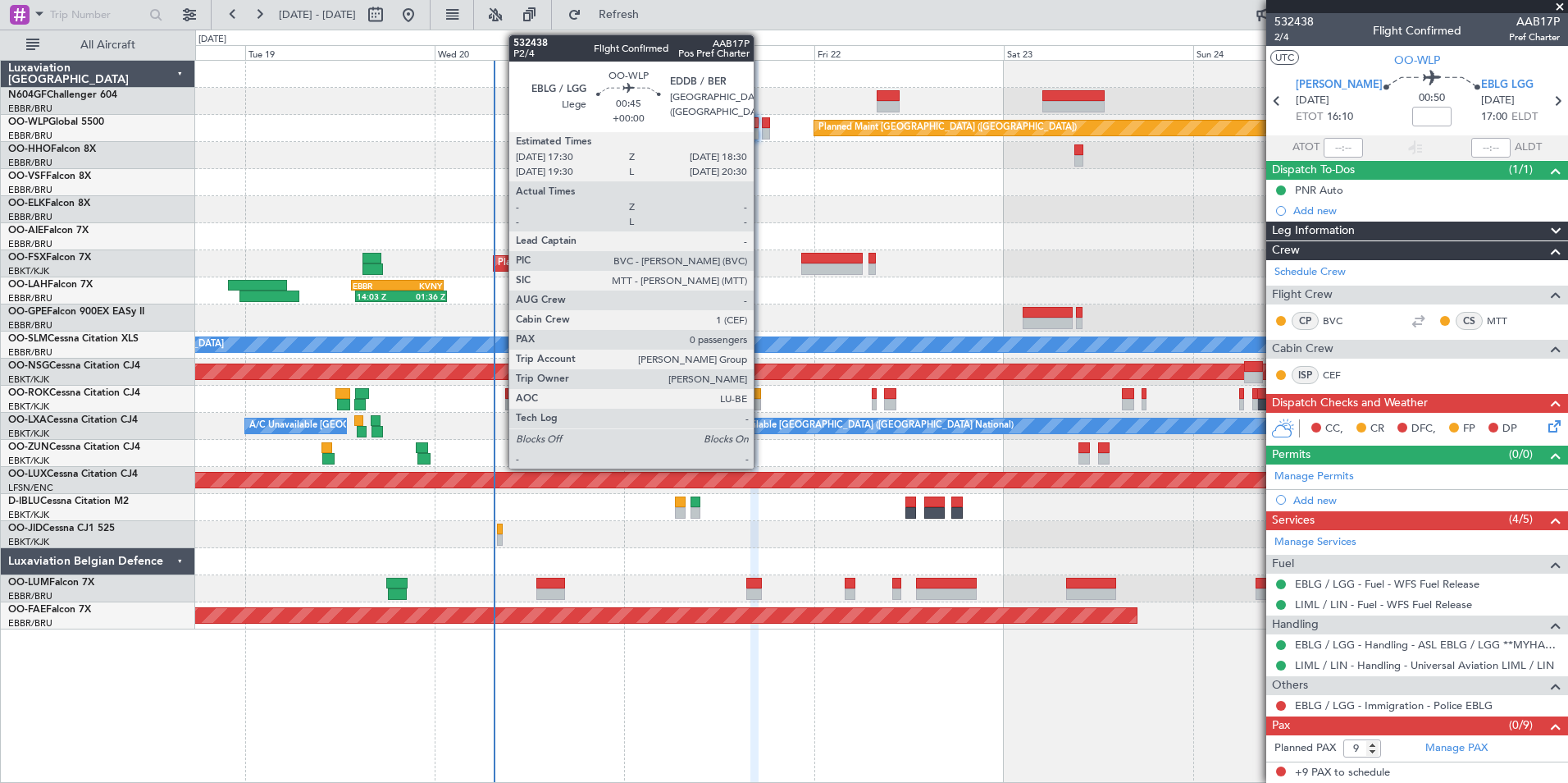
click at [762, 128] on div at bounding box center [766, 123] width 8 height 11
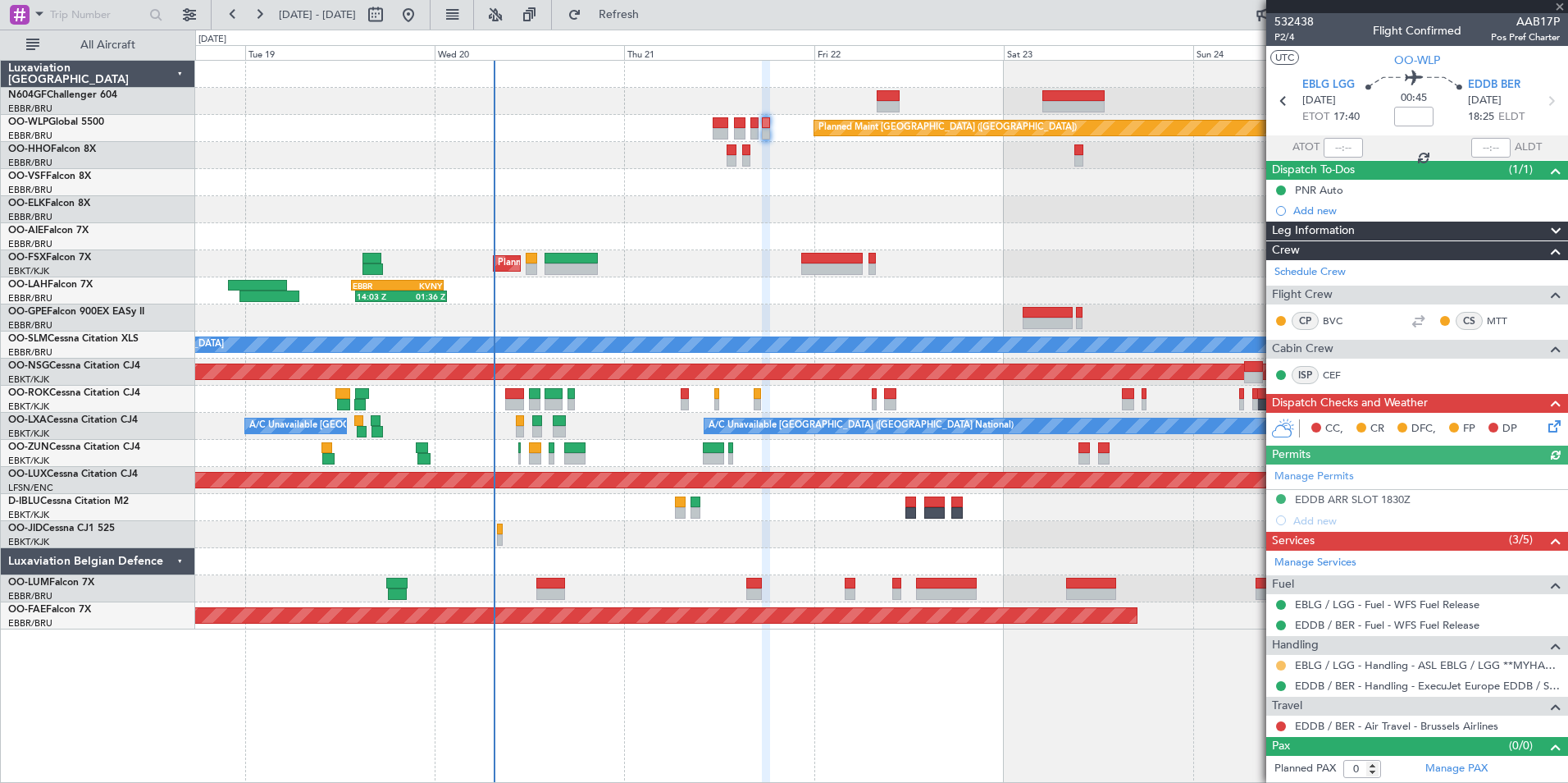
click at [1280, 660] on button at bounding box center [1280, 665] width 10 height 10
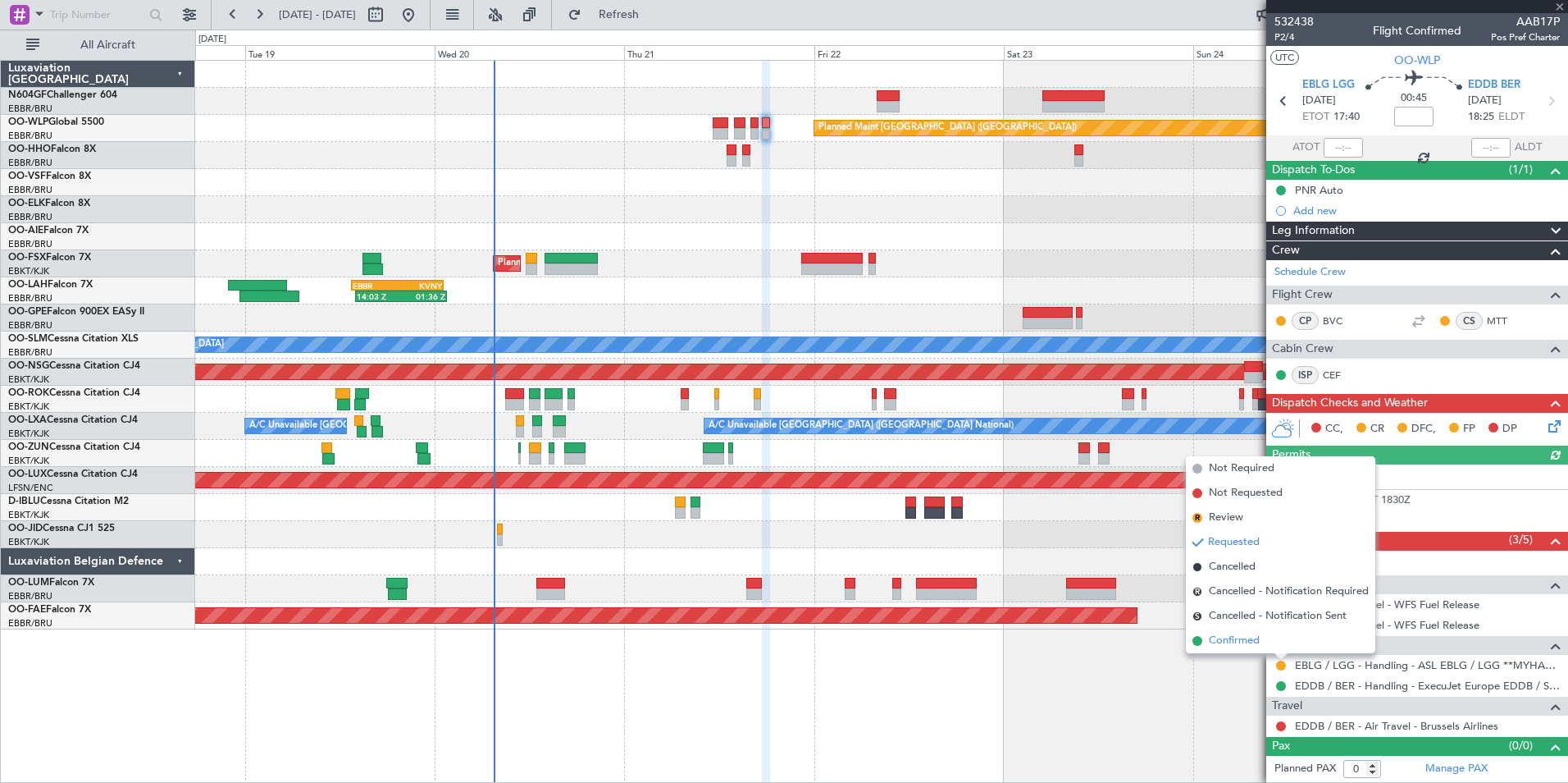
click at [1243, 633] on span "Confirmed" at bounding box center [1234, 641] width 51 height 17
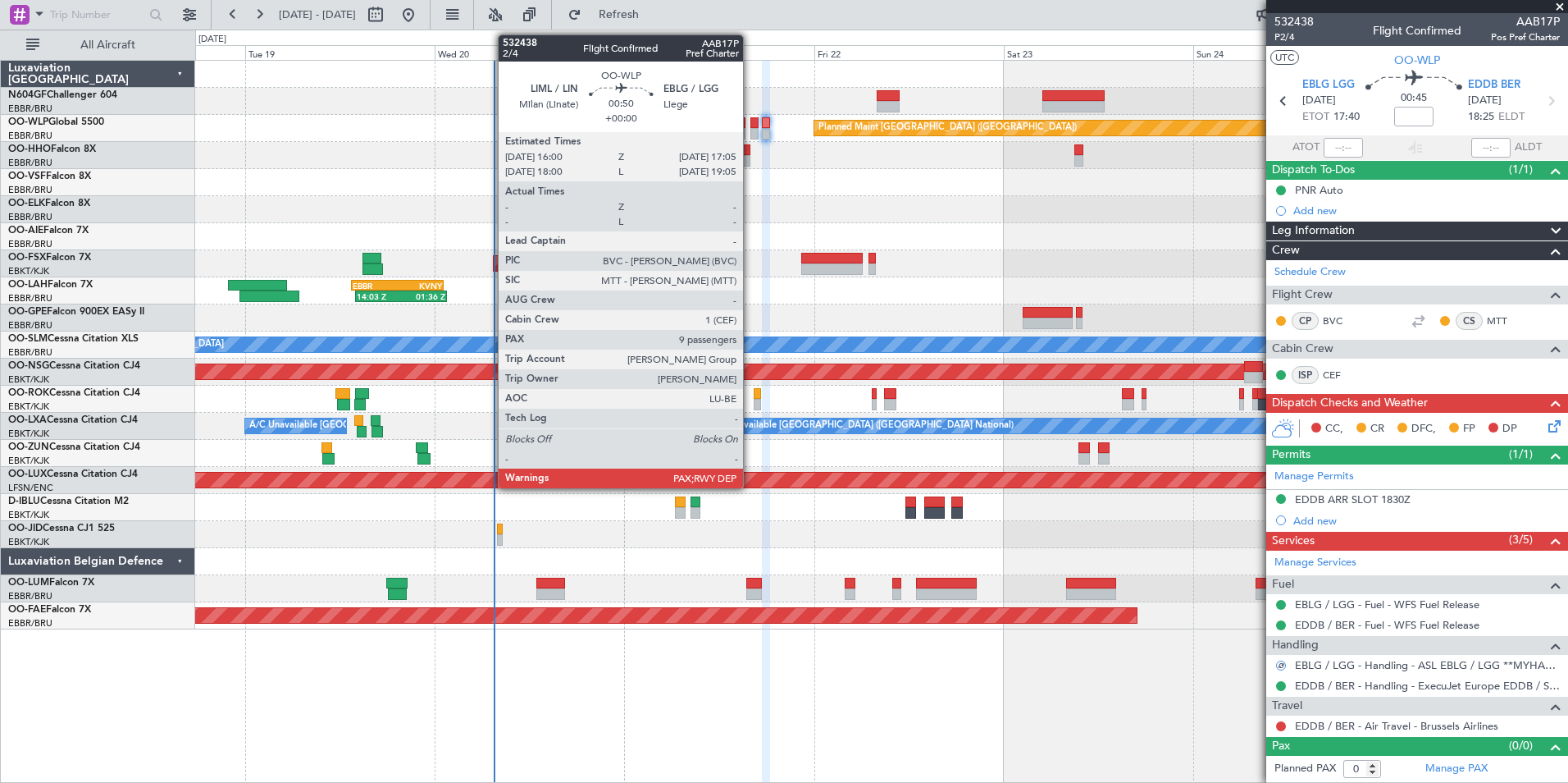
click at [750, 131] on div at bounding box center [755, 133] width 9 height 11
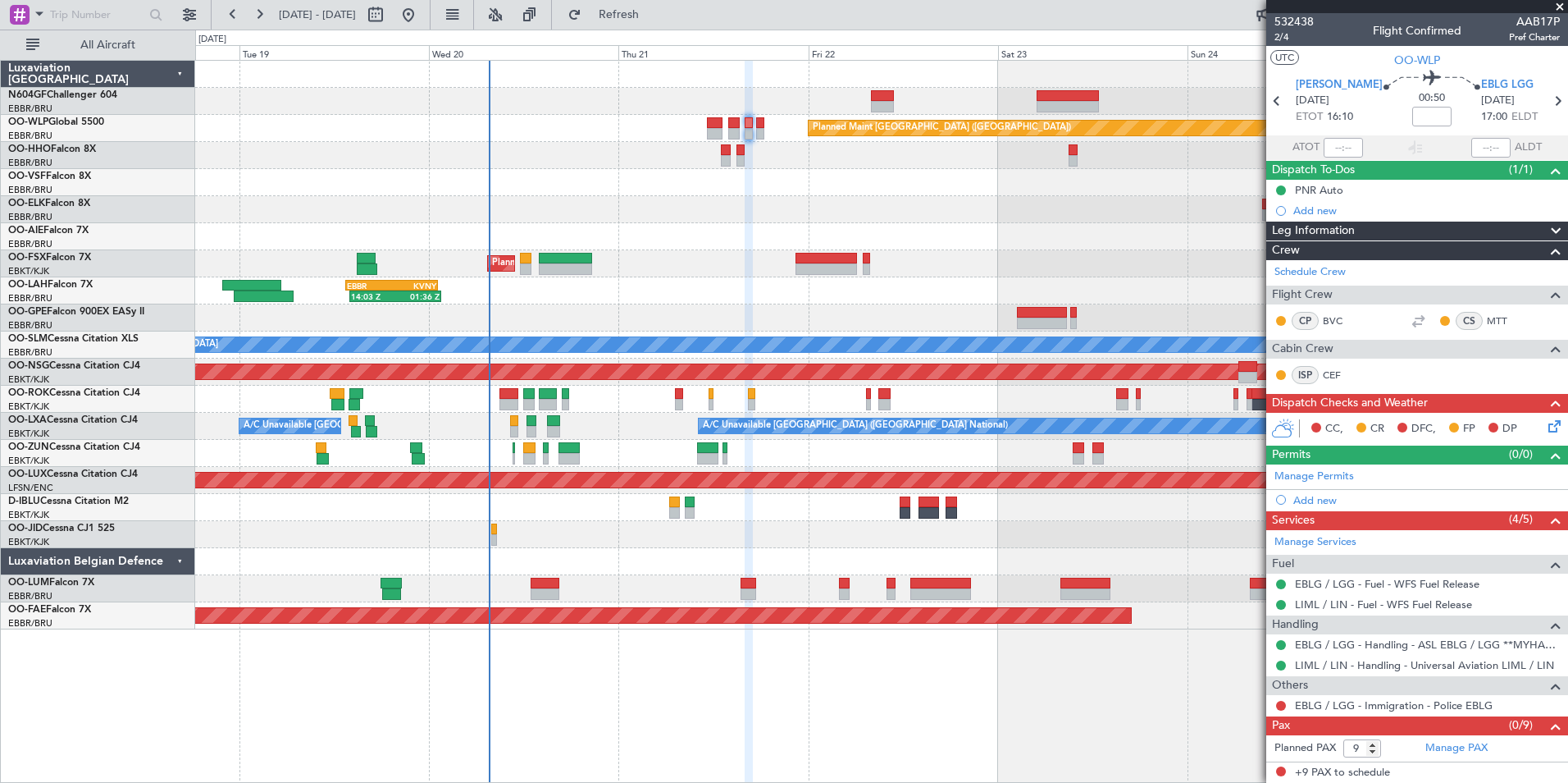
click at [871, 156] on div "AOG Maint Geneva (Cointrin)" at bounding box center [881, 155] width 1372 height 27
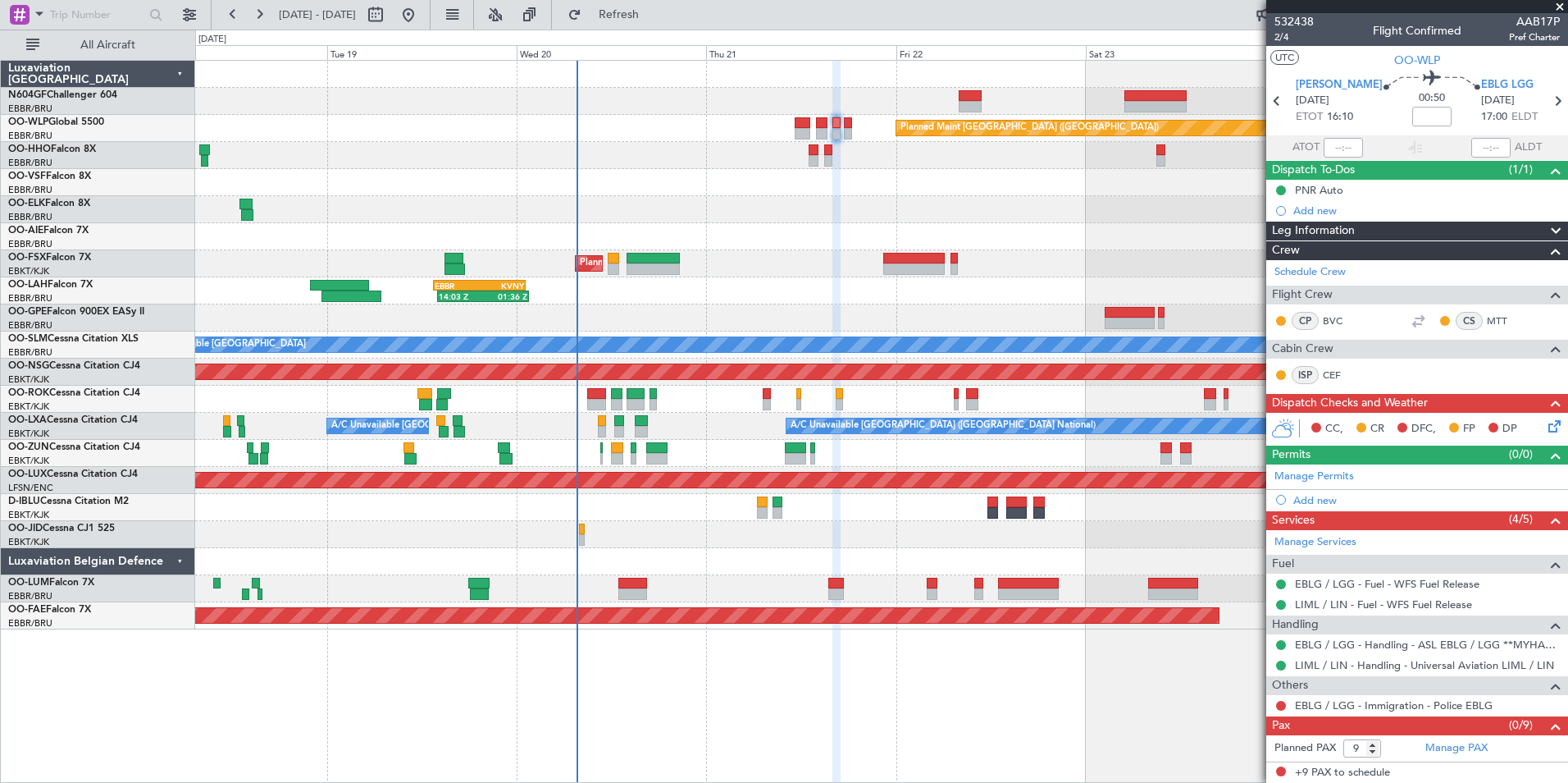
click at [854, 220] on div at bounding box center [881, 209] width 1372 height 27
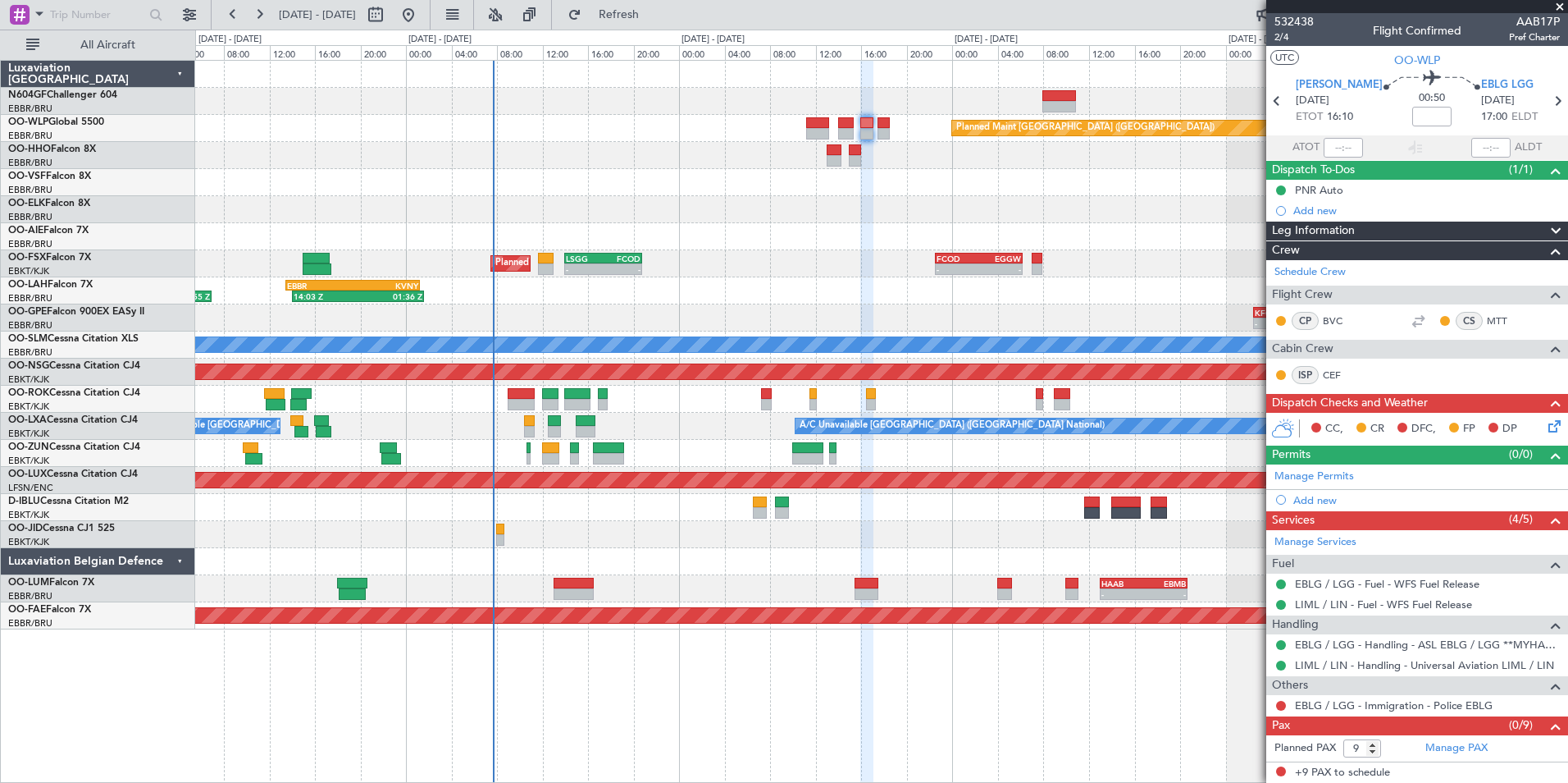
click at [982, 187] on div at bounding box center [881, 182] width 1372 height 27
click at [1549, 430] on icon at bounding box center [1551, 424] width 13 height 13
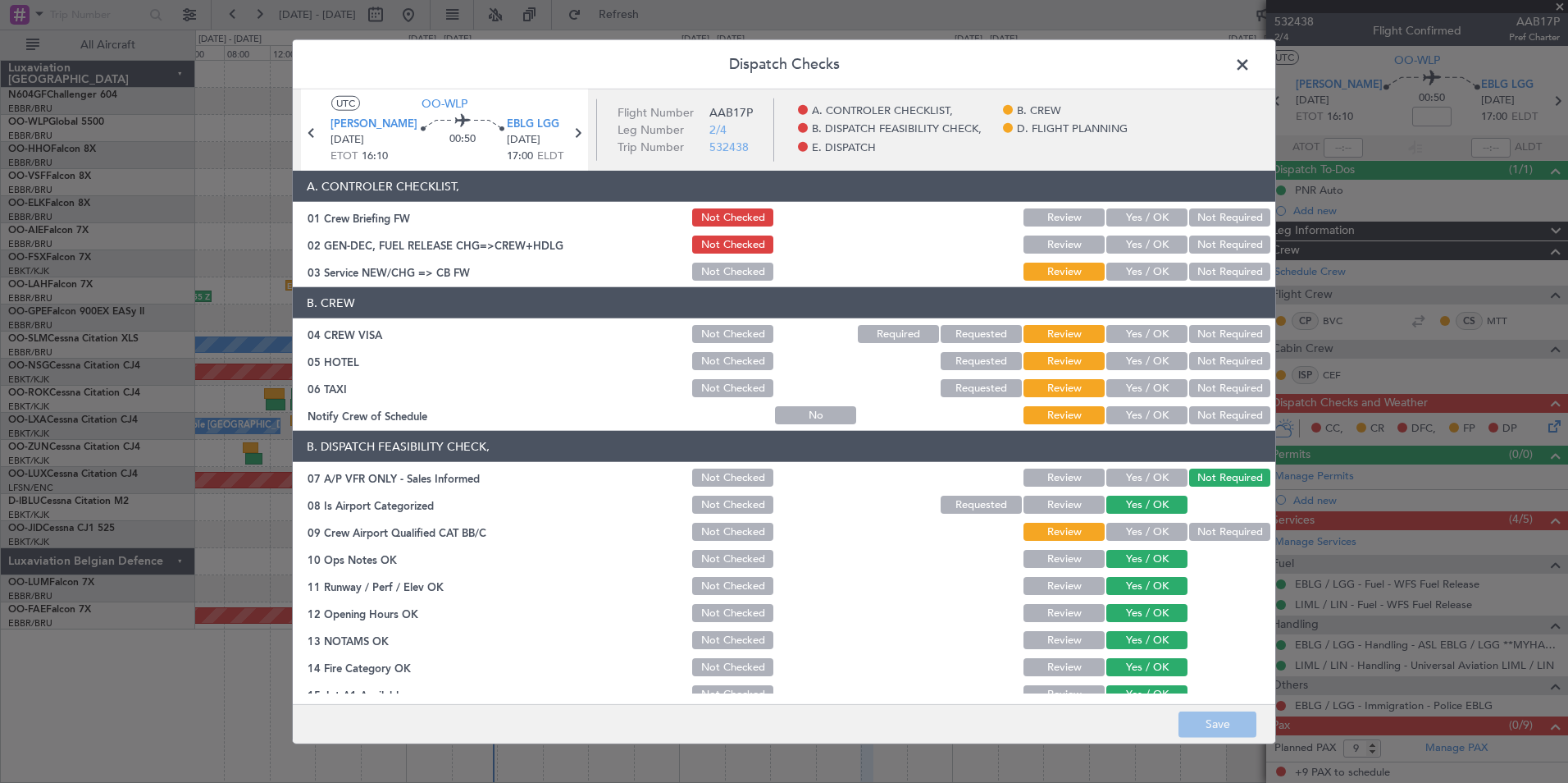
click at [1127, 278] on button "Yes / OK" at bounding box center [1146, 271] width 81 height 18
click at [1192, 341] on button "Not Required" at bounding box center [1229, 333] width 81 height 18
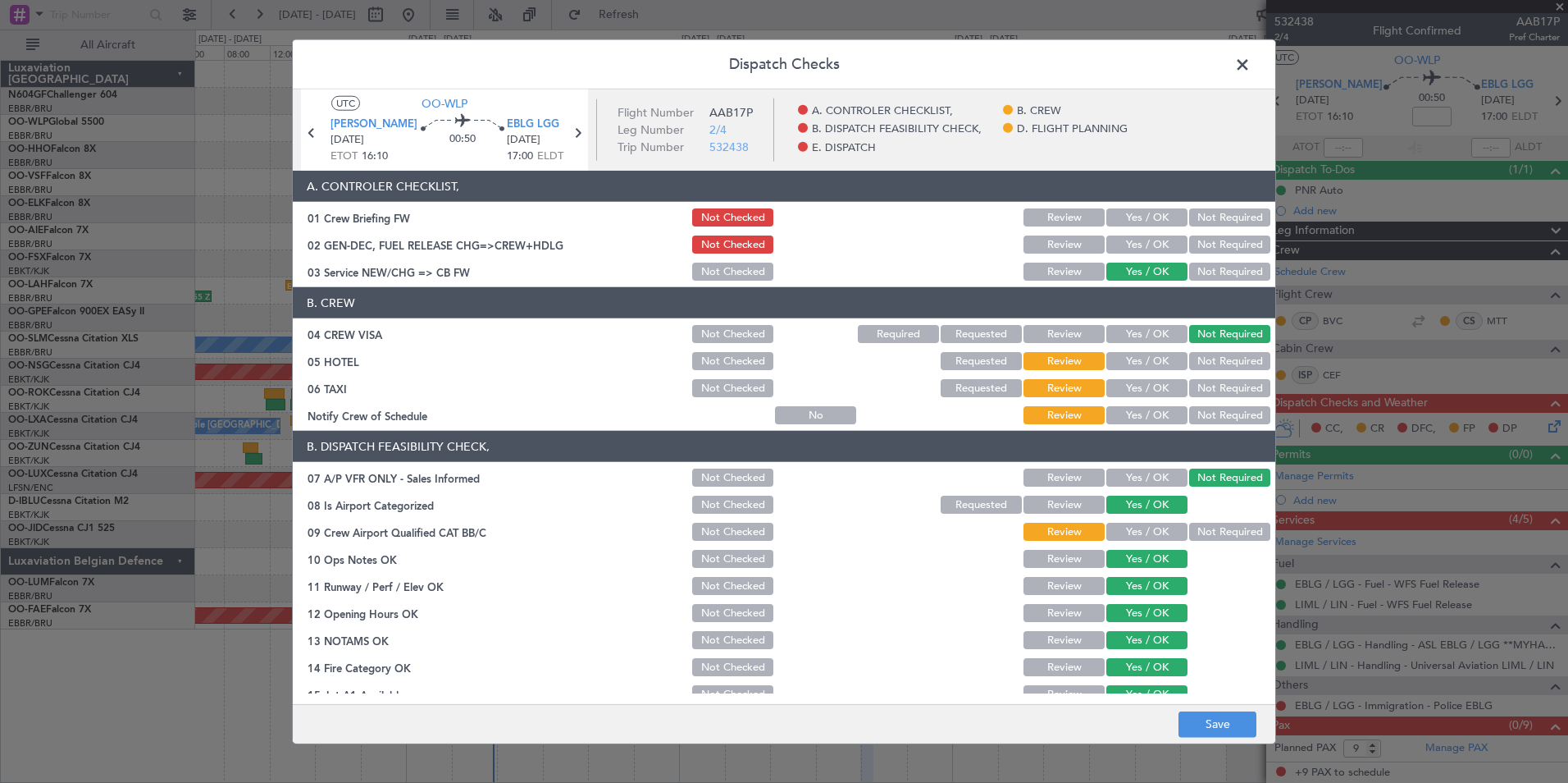
click at [1198, 356] on button "Not Required" at bounding box center [1229, 360] width 81 height 18
click at [1196, 389] on button "Not Required" at bounding box center [1229, 387] width 81 height 18
click at [1150, 403] on section "B. CREW 04 CREW VISA Not Checked Required Requested Review Yes / OK Not Require…" at bounding box center [784, 357] width 983 height 140
click at [1142, 418] on button "Yes / OK" at bounding box center [1146, 414] width 81 height 18
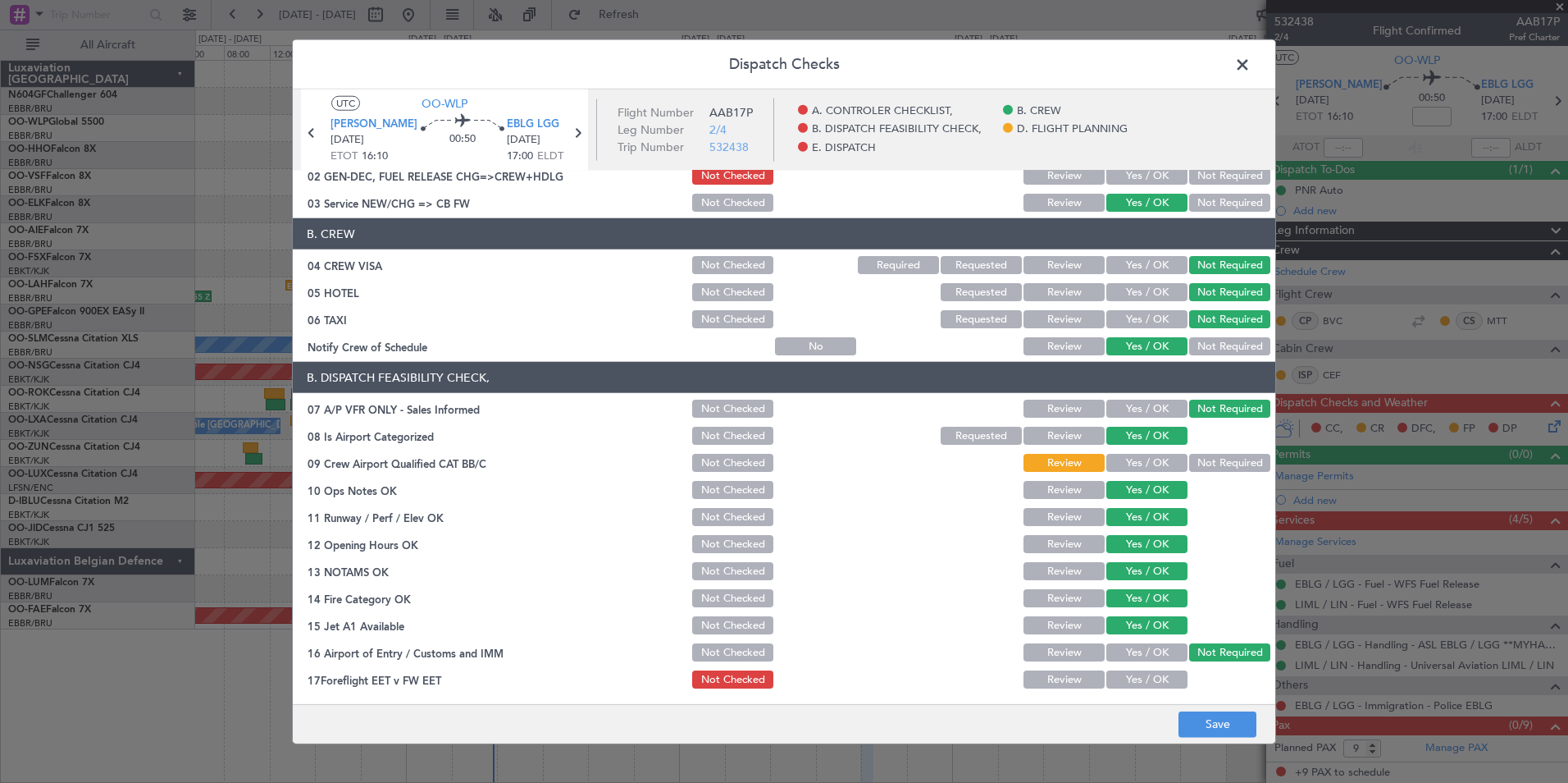
scroll to position [82, 0]
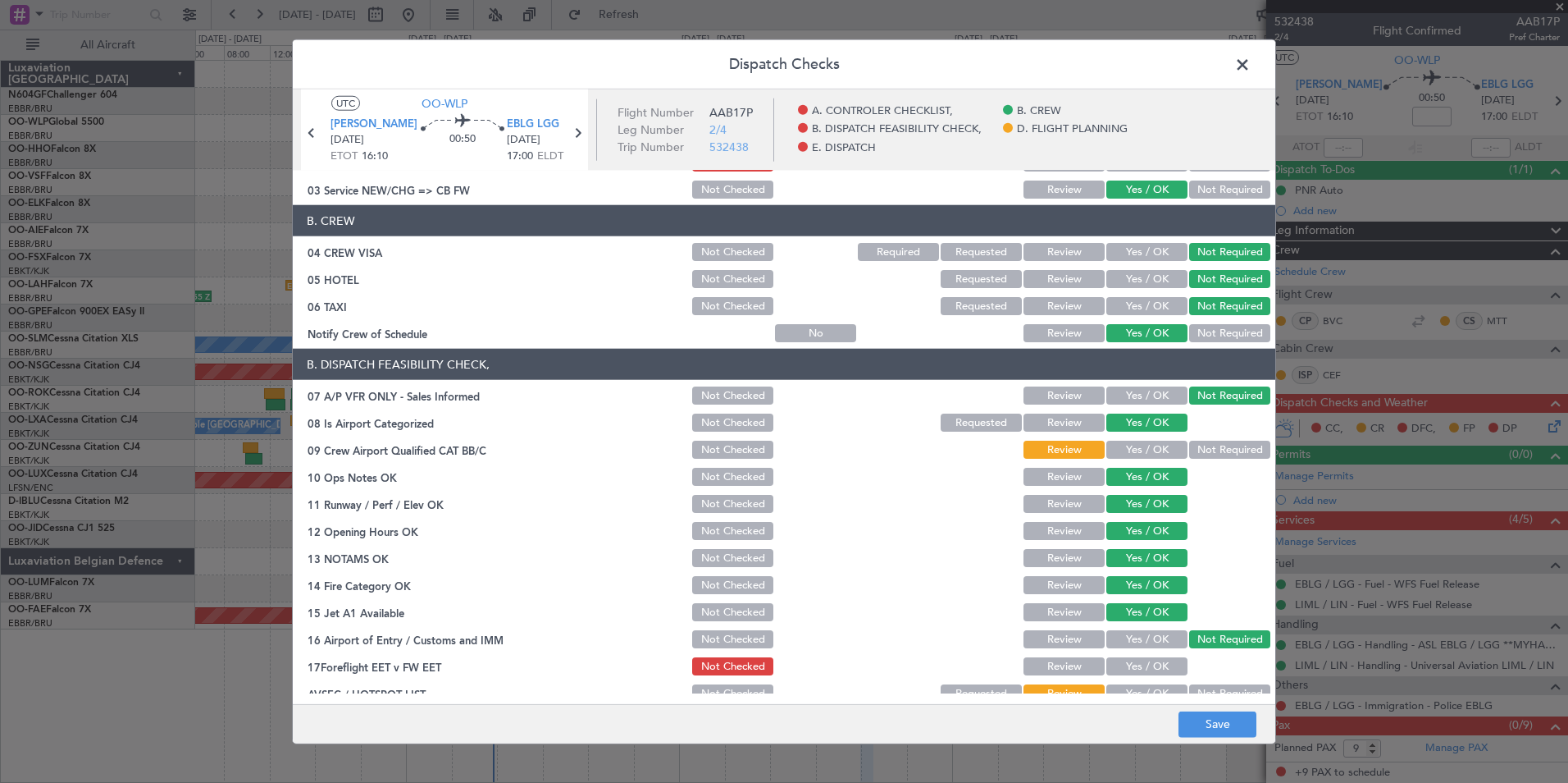
click at [1190, 444] on button "Not Required" at bounding box center [1229, 449] width 81 height 18
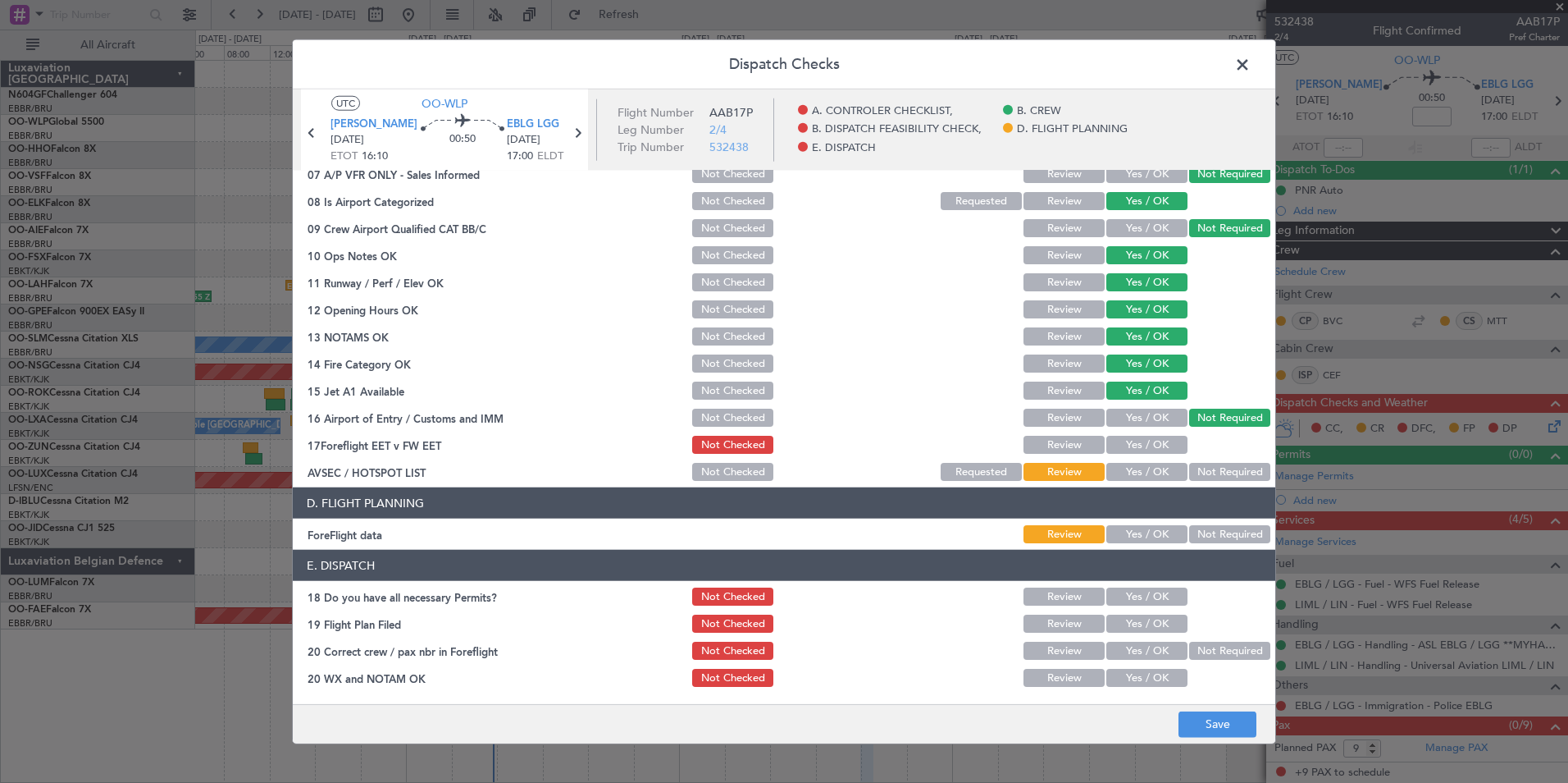
click at [1133, 478] on button "Yes / OK" at bounding box center [1146, 471] width 81 height 18
click at [1128, 540] on button "Yes / OK" at bounding box center [1146, 533] width 81 height 18
click at [1132, 452] on button "Yes / OK" at bounding box center [1146, 444] width 81 height 18
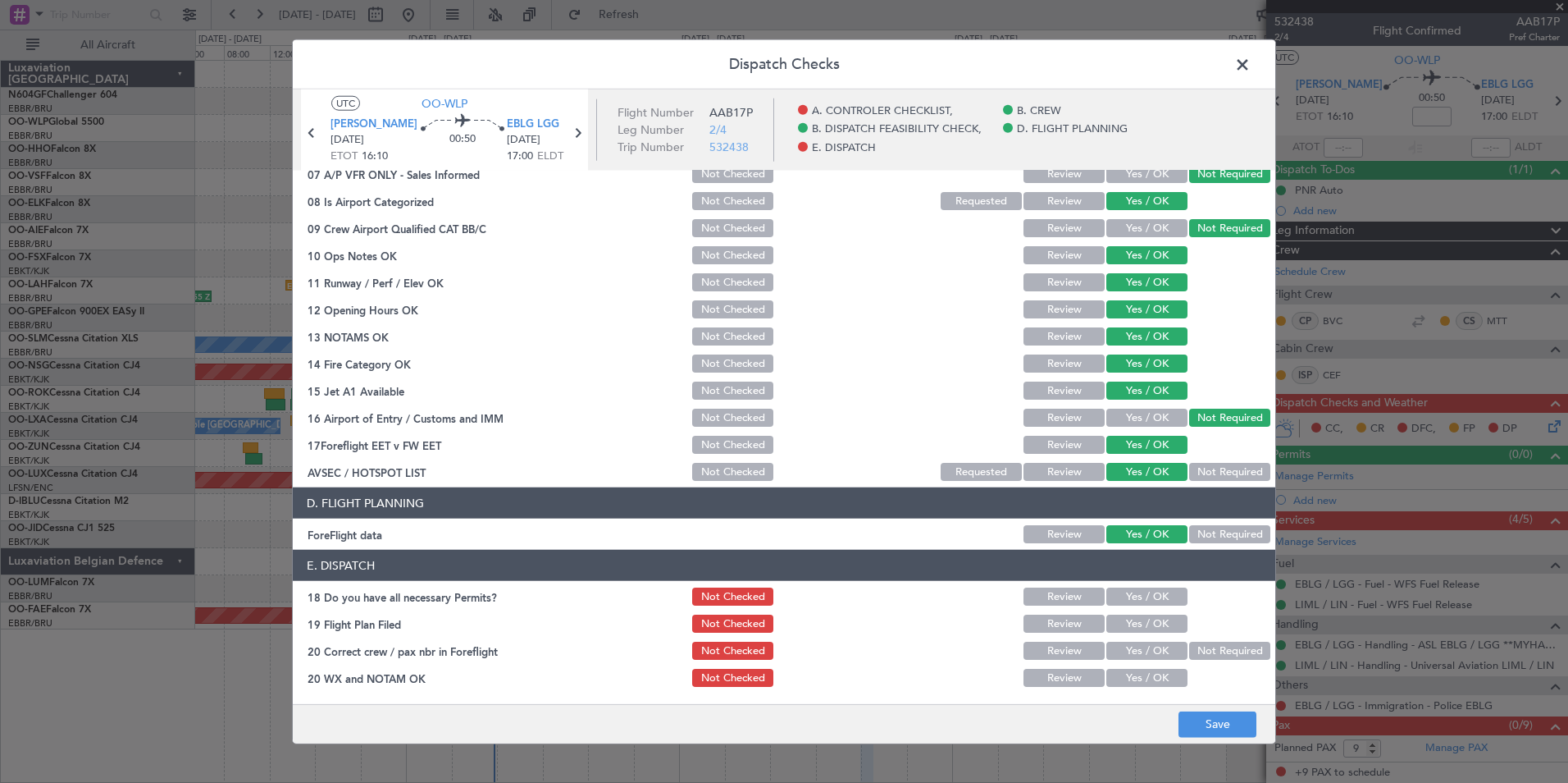
drag, startPoint x: 1120, startPoint y: 601, endPoint x: 1123, endPoint y: 612, distance: 11.4
click at [1121, 601] on button "Yes / OK" at bounding box center [1146, 596] width 81 height 18
click at [1125, 626] on button "Yes / OK" at bounding box center [1146, 623] width 81 height 18
click at [1128, 640] on div "Yes / OK" at bounding box center [1145, 651] width 83 height 23
click at [1138, 646] on button "Yes / OK" at bounding box center [1146, 650] width 81 height 18
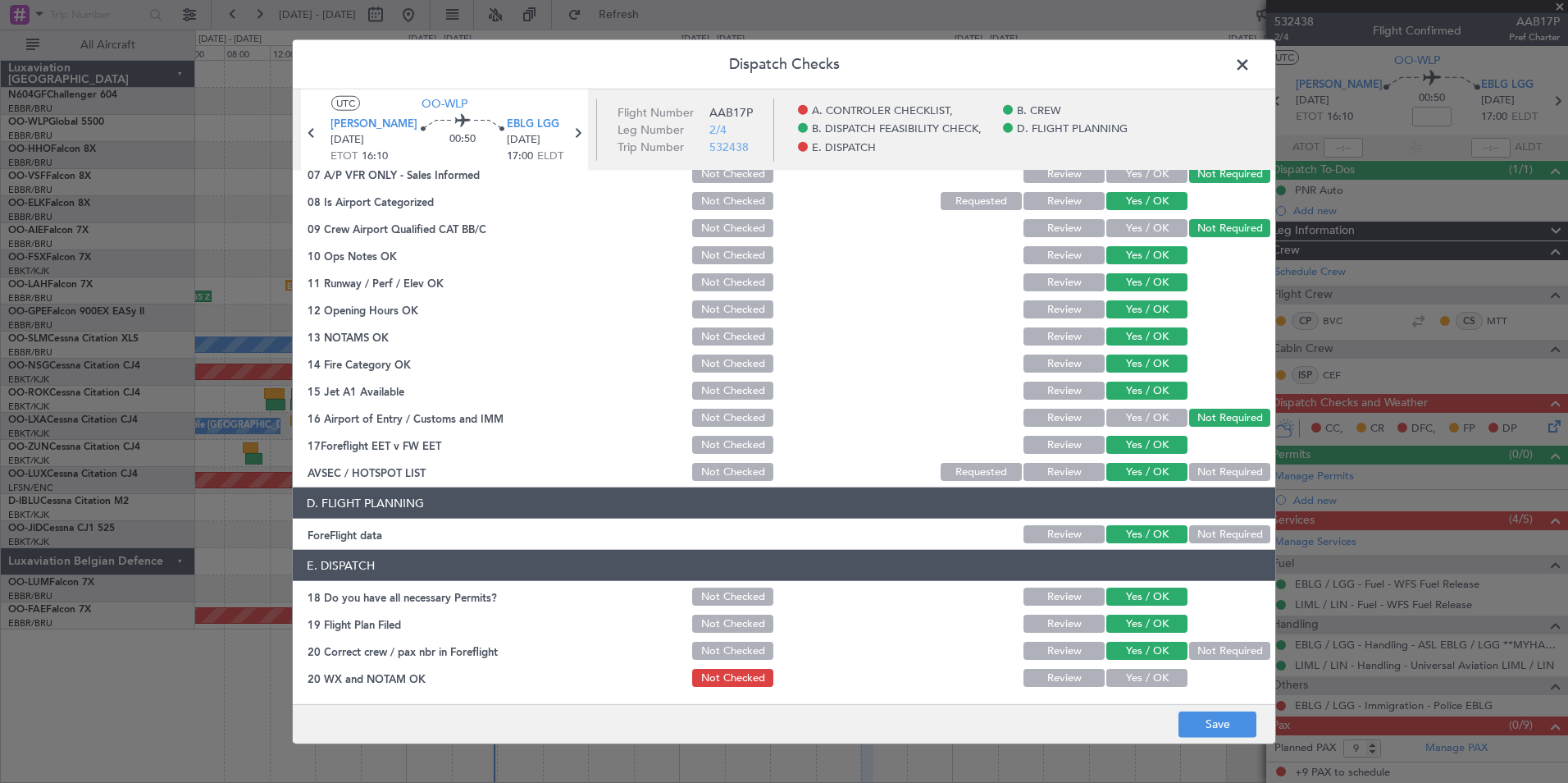
click at [1139, 668] on div "Yes / OK" at bounding box center [1145, 678] width 83 height 23
click at [1146, 681] on button "Yes / OK" at bounding box center [1146, 677] width 81 height 18
click at [1213, 722] on button "Save" at bounding box center [1217, 723] width 78 height 26
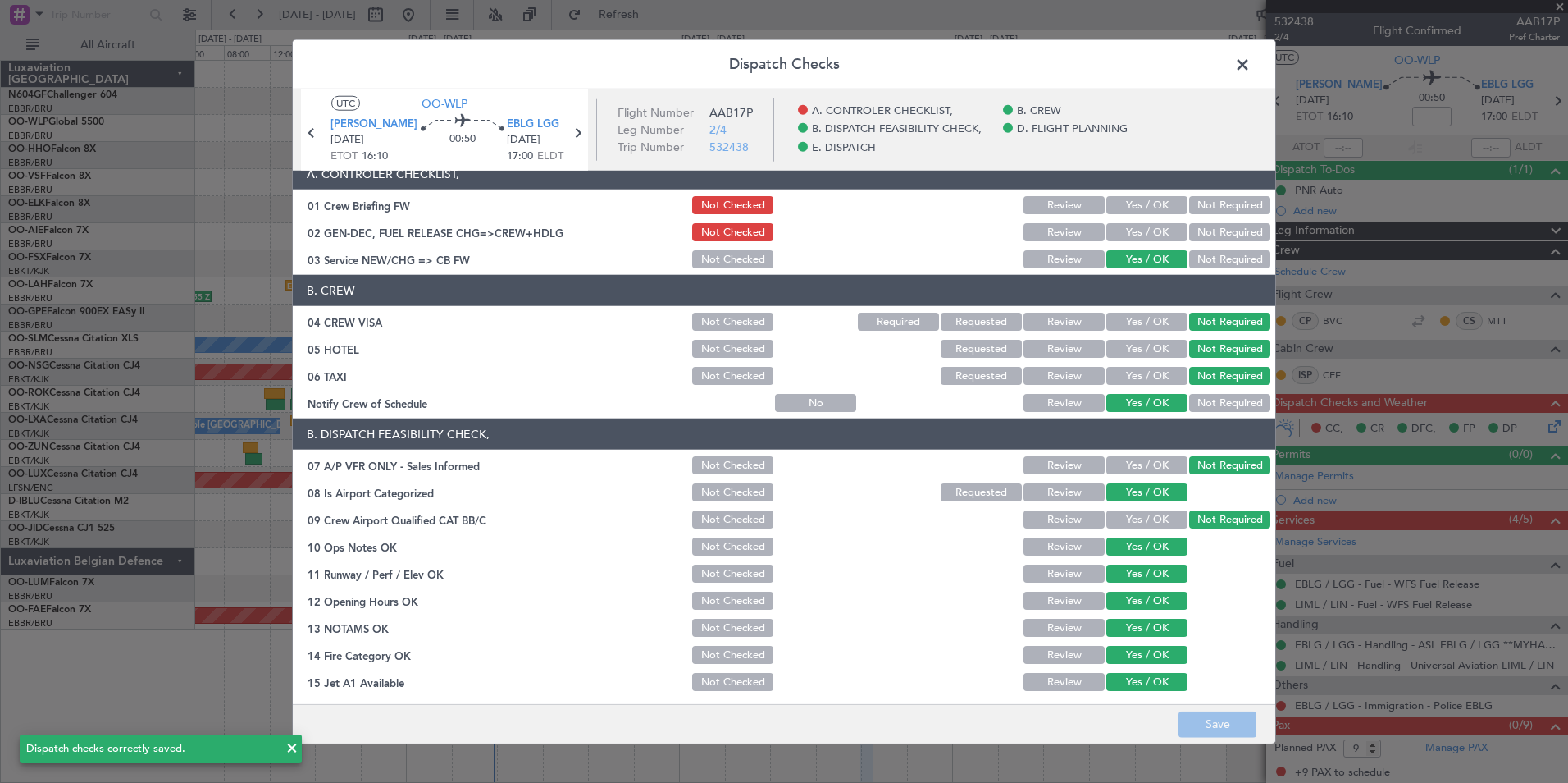
scroll to position [0, 0]
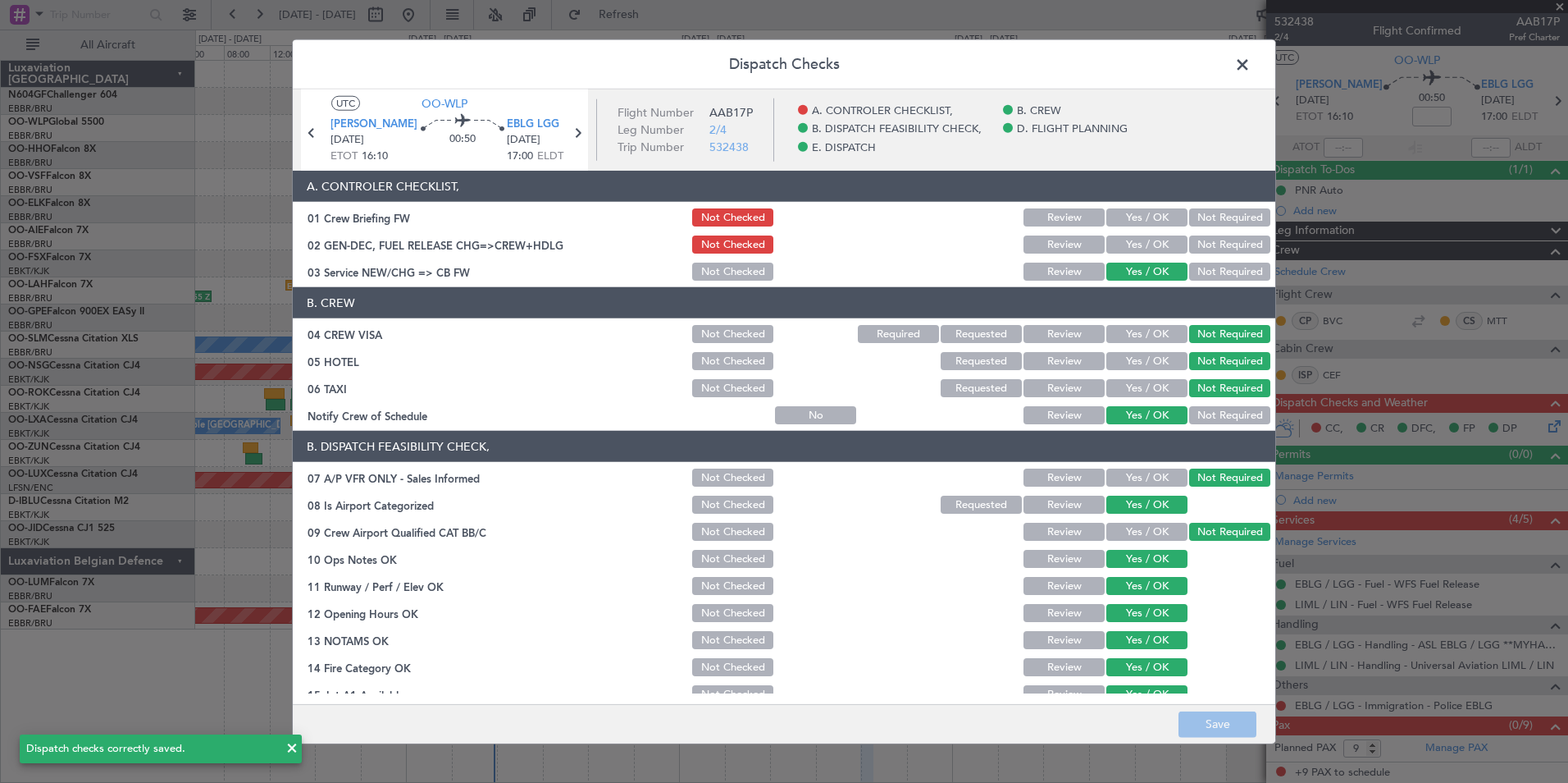
click at [1251, 68] on span at bounding box center [1251, 68] width 0 height 33
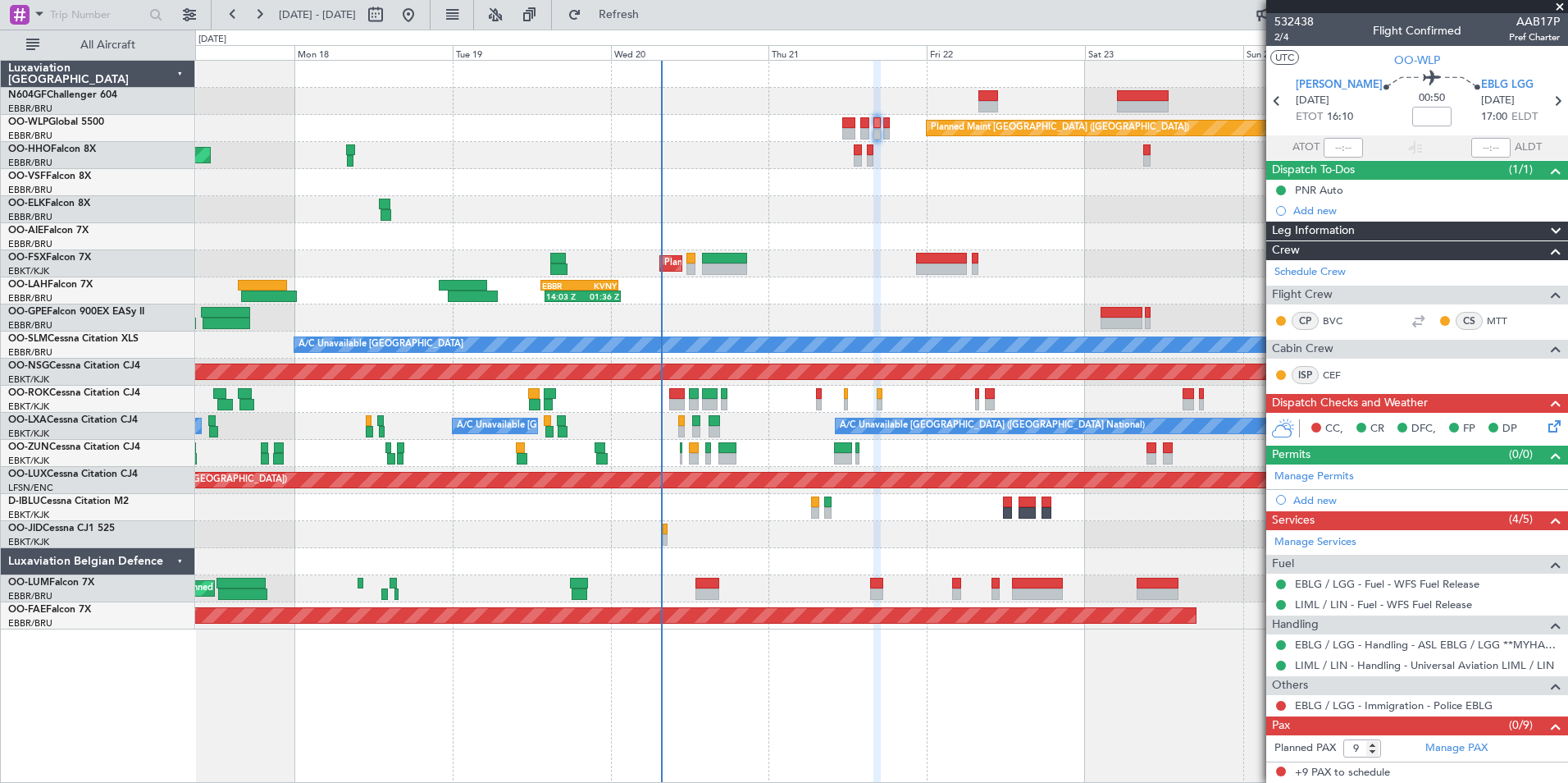
click at [868, 290] on div "14:03 Z 01:36 Z EBBR 13:30 Z KVNY 01:15 Z" at bounding box center [881, 290] width 1372 height 27
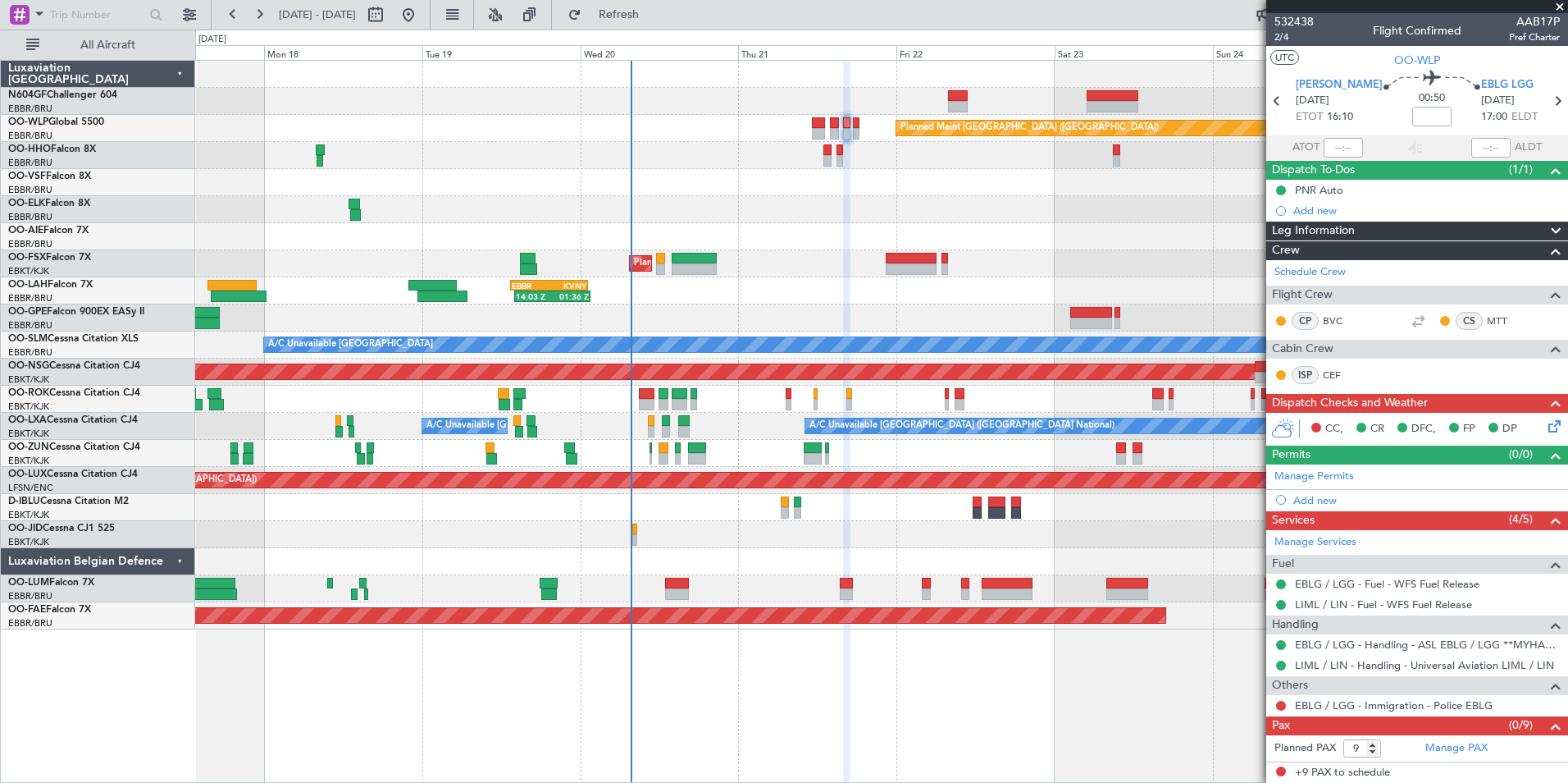
click at [1033, 281] on div "14:03 Z 01:36 Z EBBR 13:30 Z KVNY 01:15 Z" at bounding box center [881, 290] width 1372 height 27
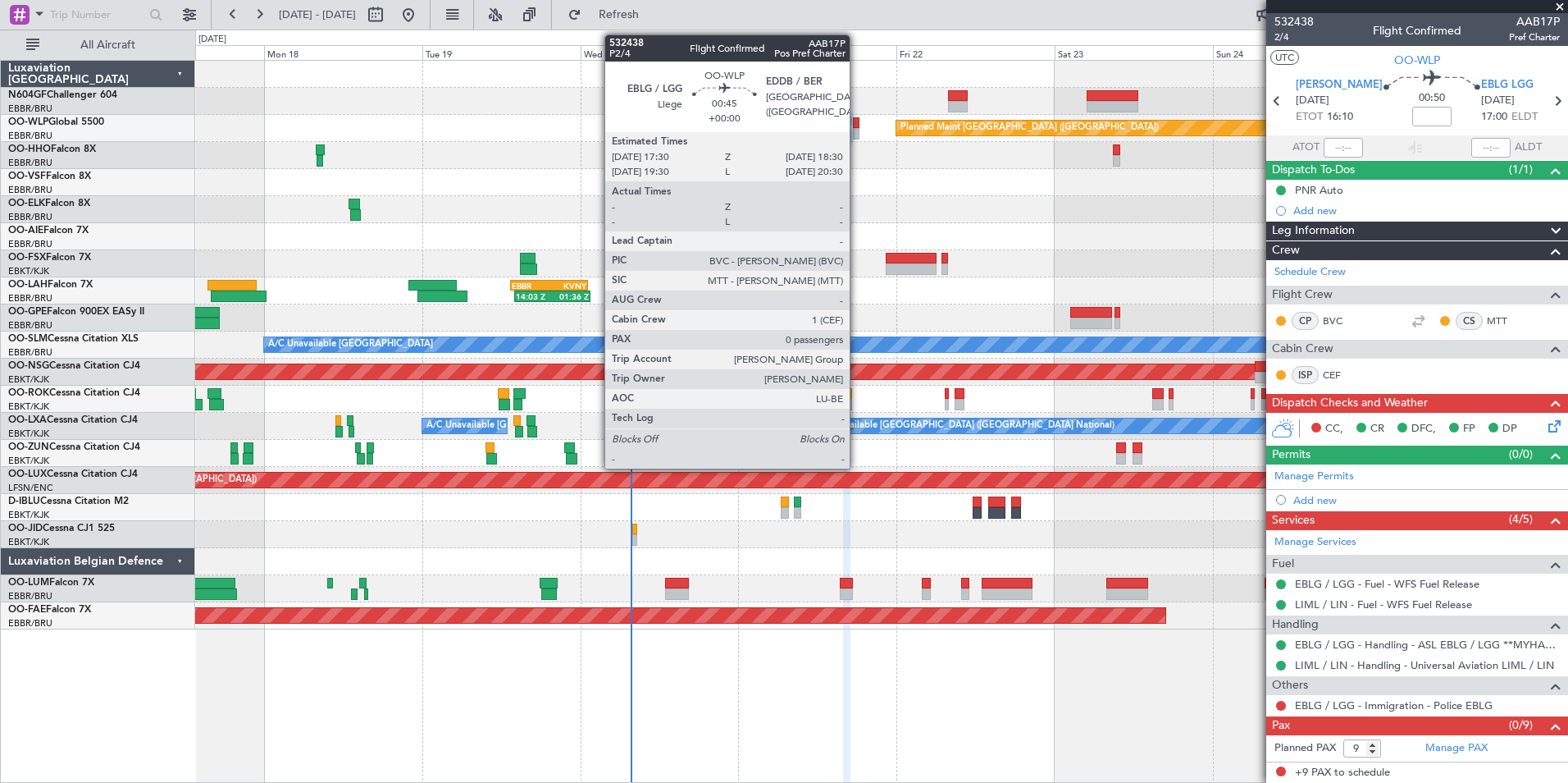
click at [857, 125] on div at bounding box center [857, 123] width 7 height 11
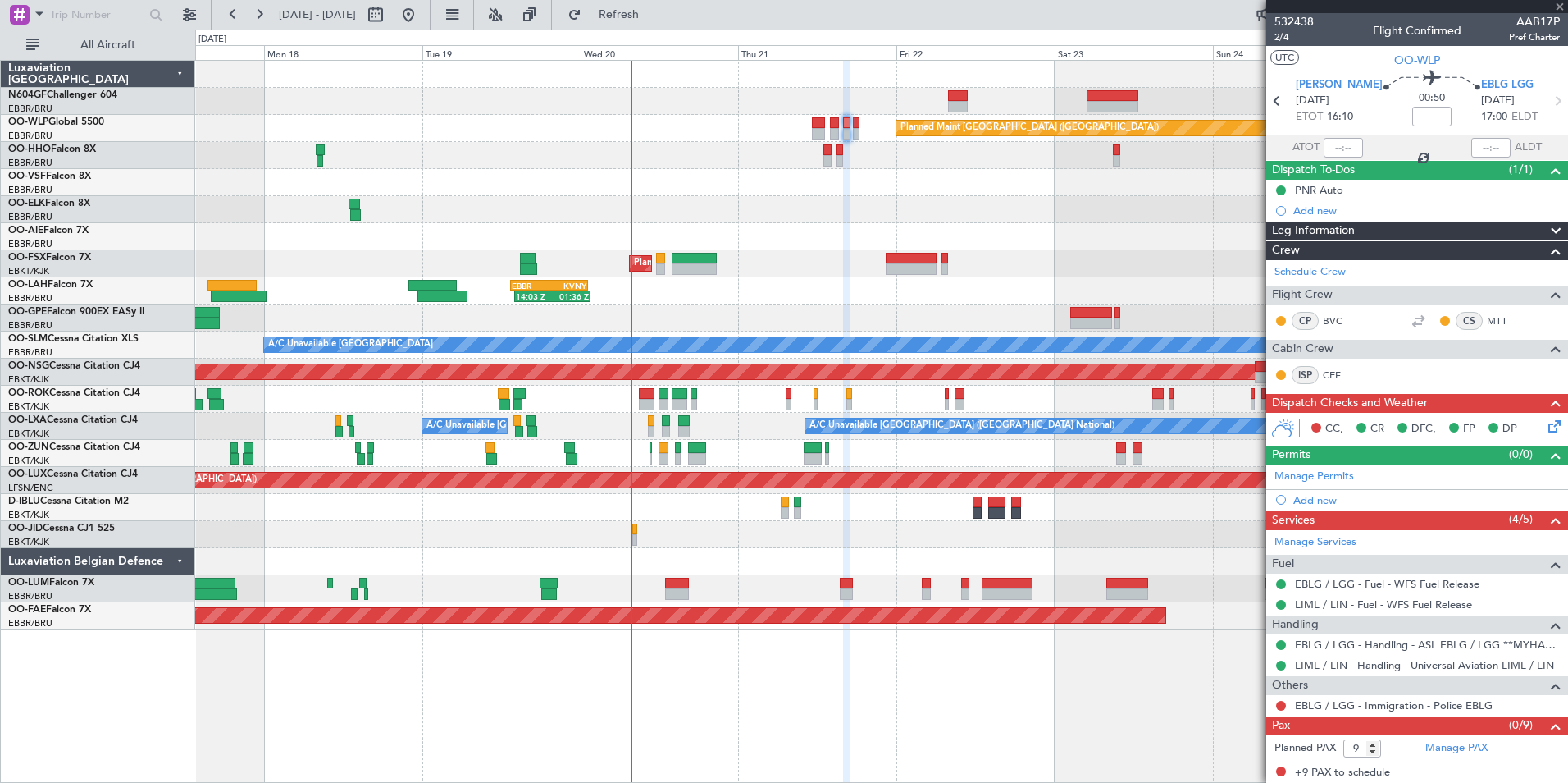
type input "0"
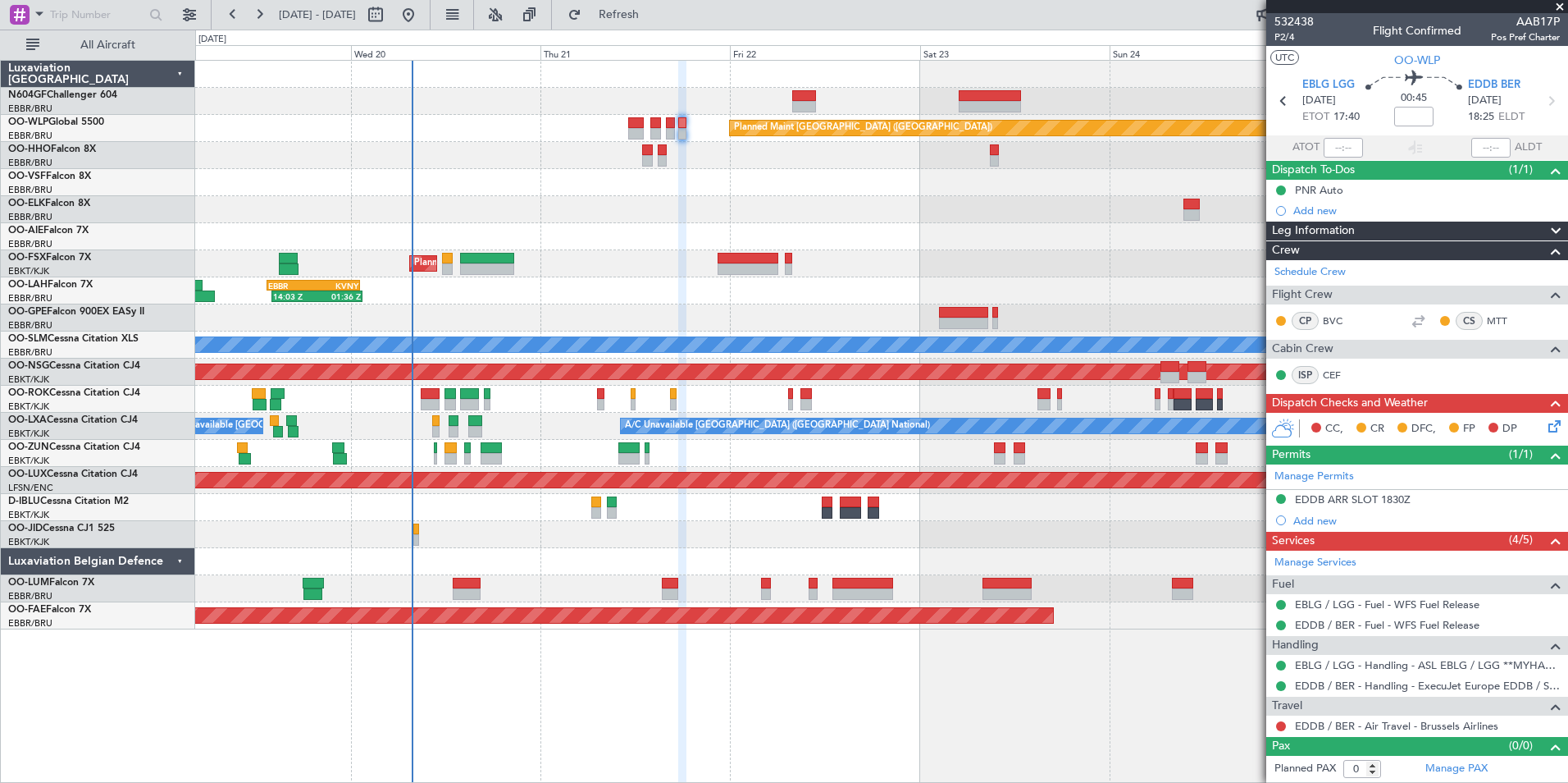
click at [673, 246] on div at bounding box center [881, 236] width 1372 height 27
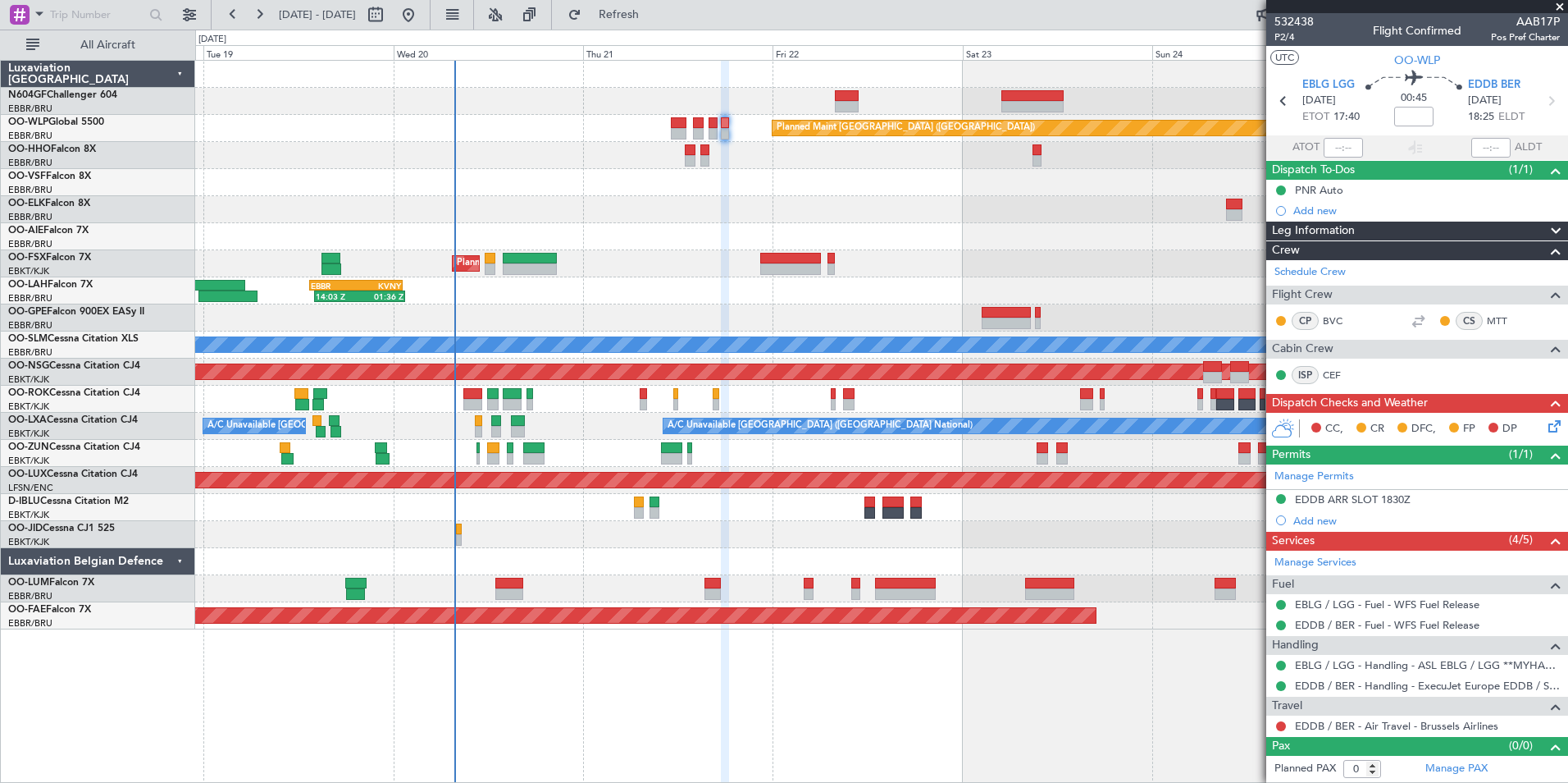
click at [826, 228] on div at bounding box center [881, 236] width 1372 height 27
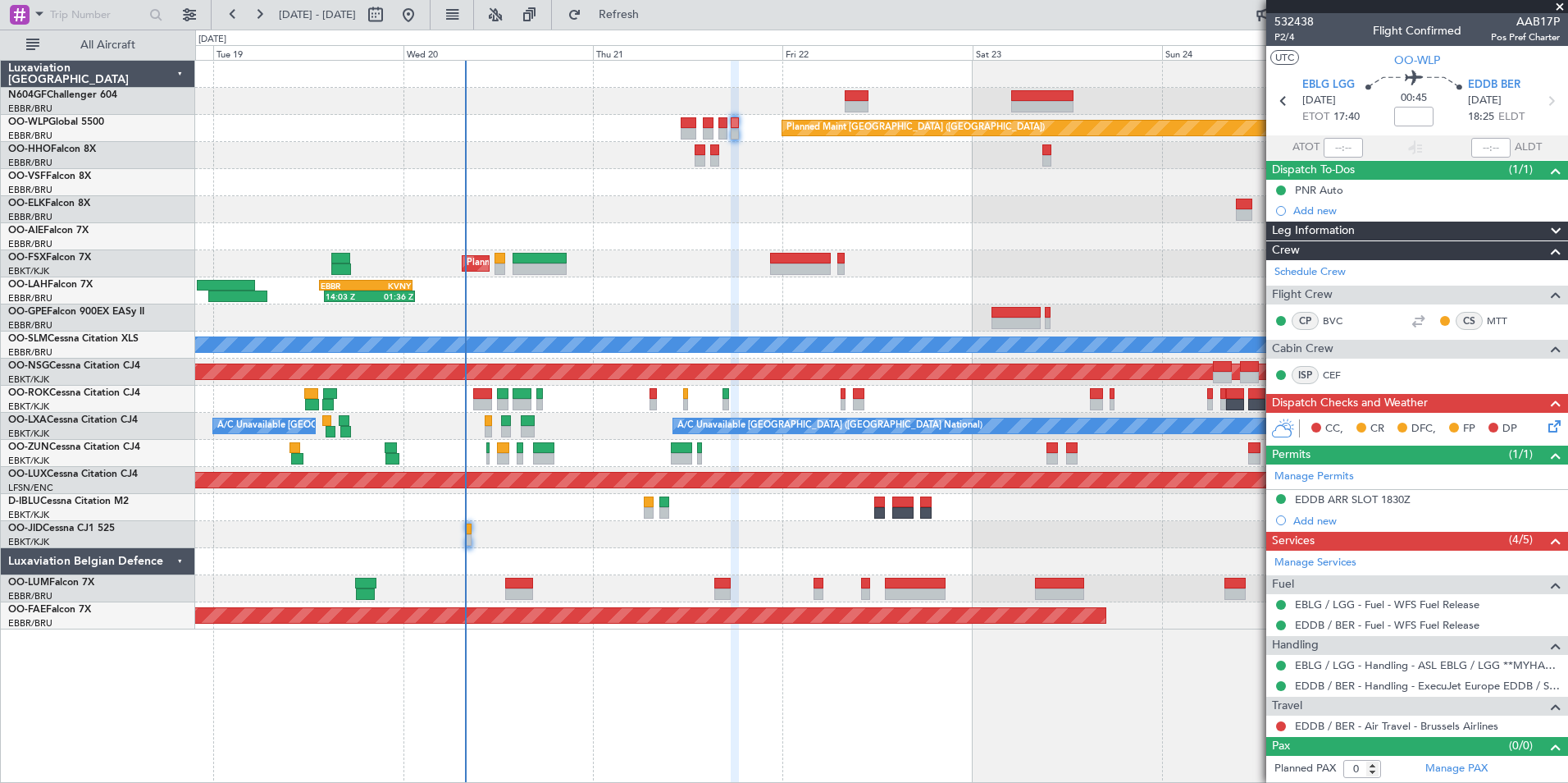
click at [774, 168] on div "AOG Maint Geneva (Cointrin)" at bounding box center [881, 155] width 1372 height 27
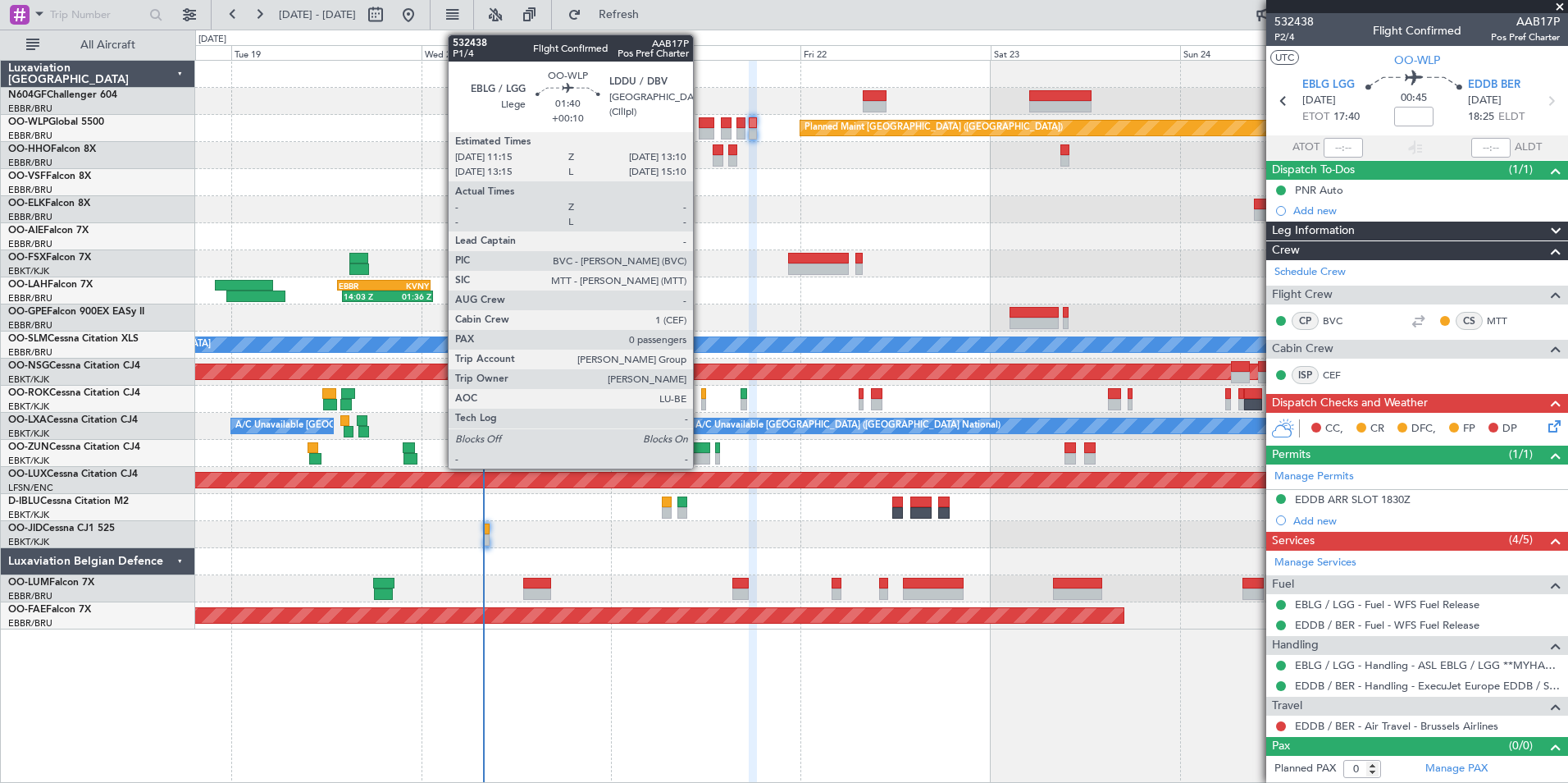
click at [701, 122] on div at bounding box center [706, 123] width 16 height 11
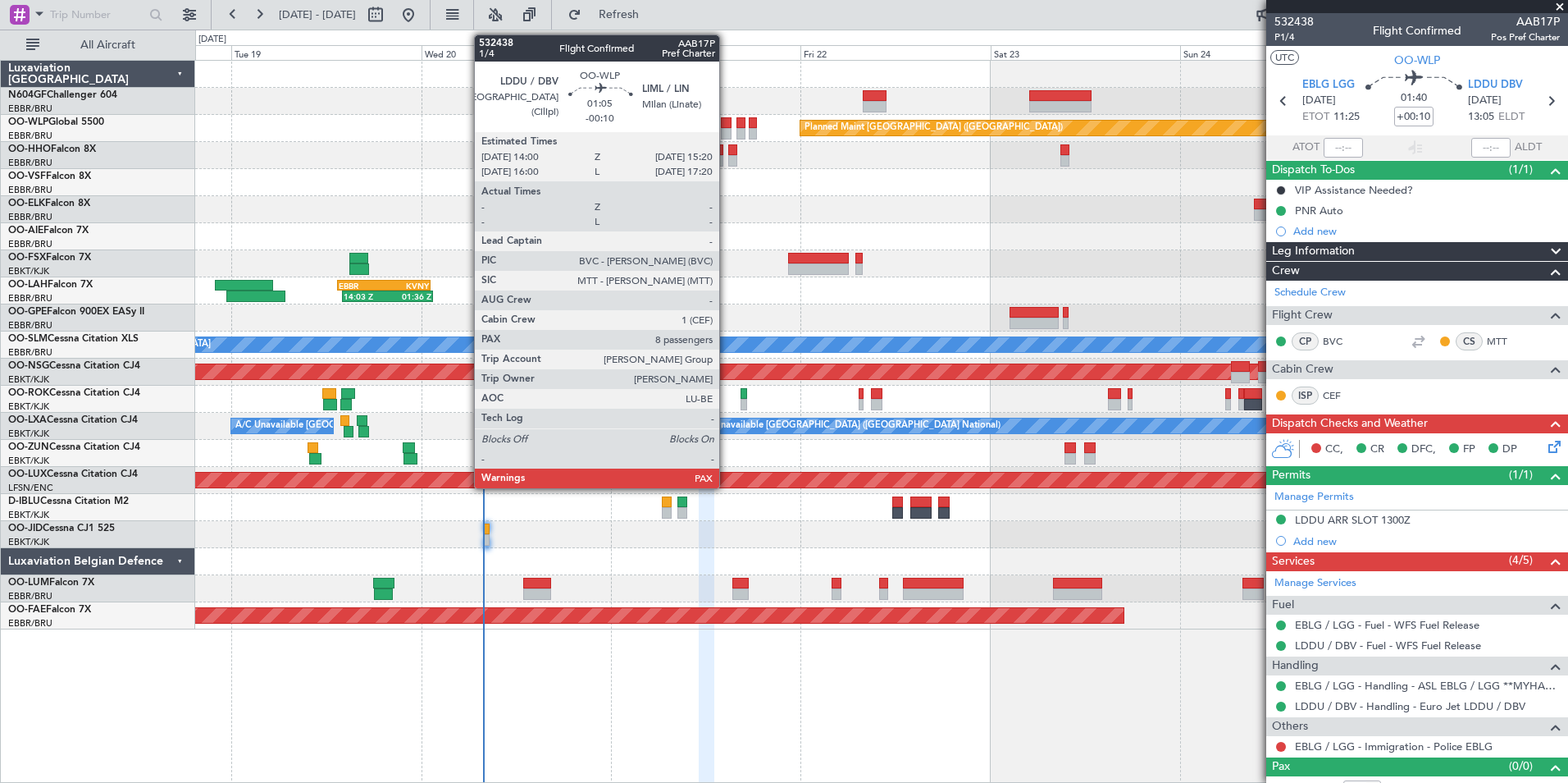
click at [727, 125] on div at bounding box center [726, 123] width 10 height 11
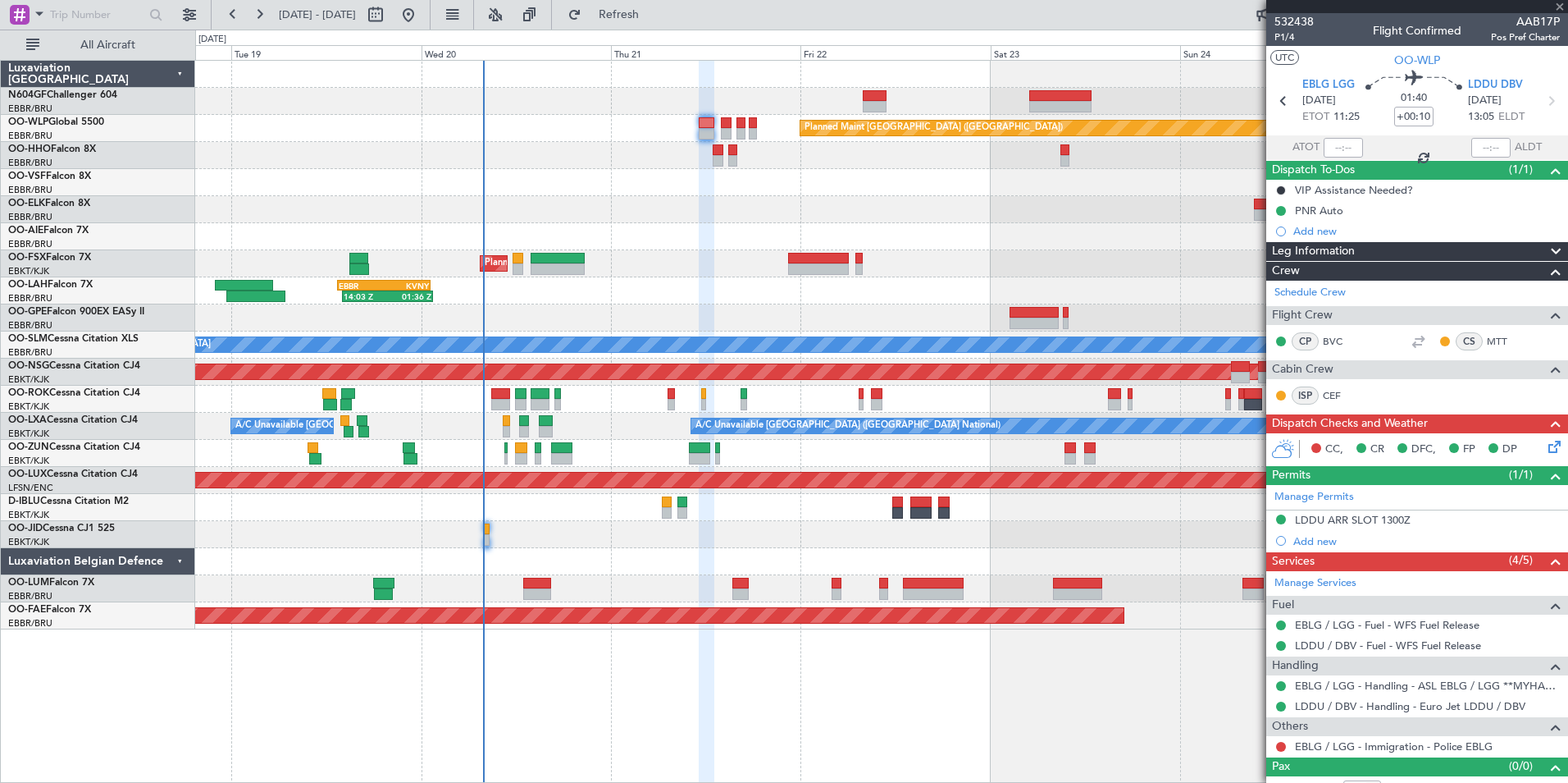
type input "-00:10"
type input "10"
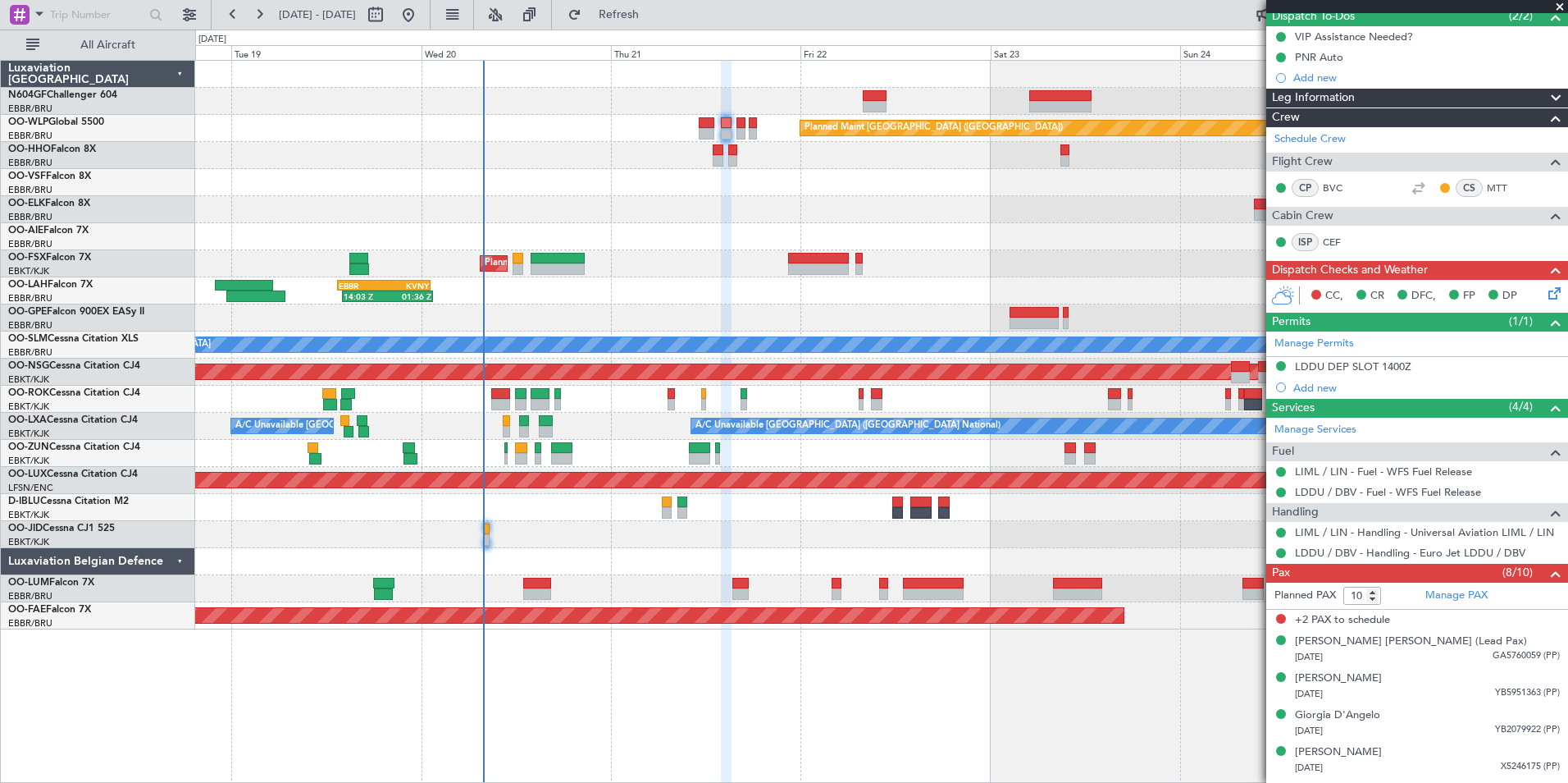
scroll to position [50, 0]
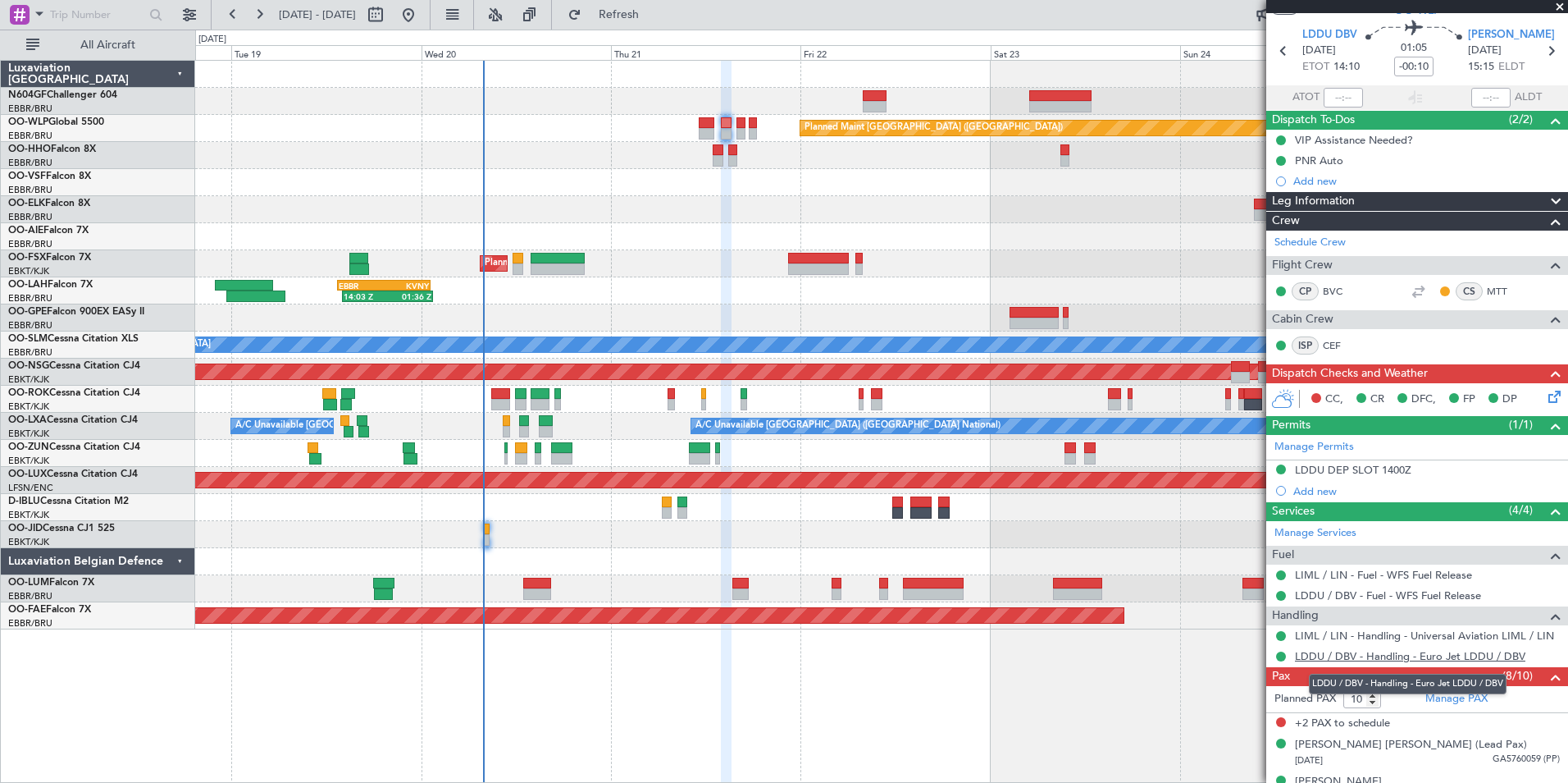
click at [1356, 654] on link "LDDU / DBV - Handling - Euro Jet LDDU / DBV" at bounding box center [1411, 655] width 231 height 14
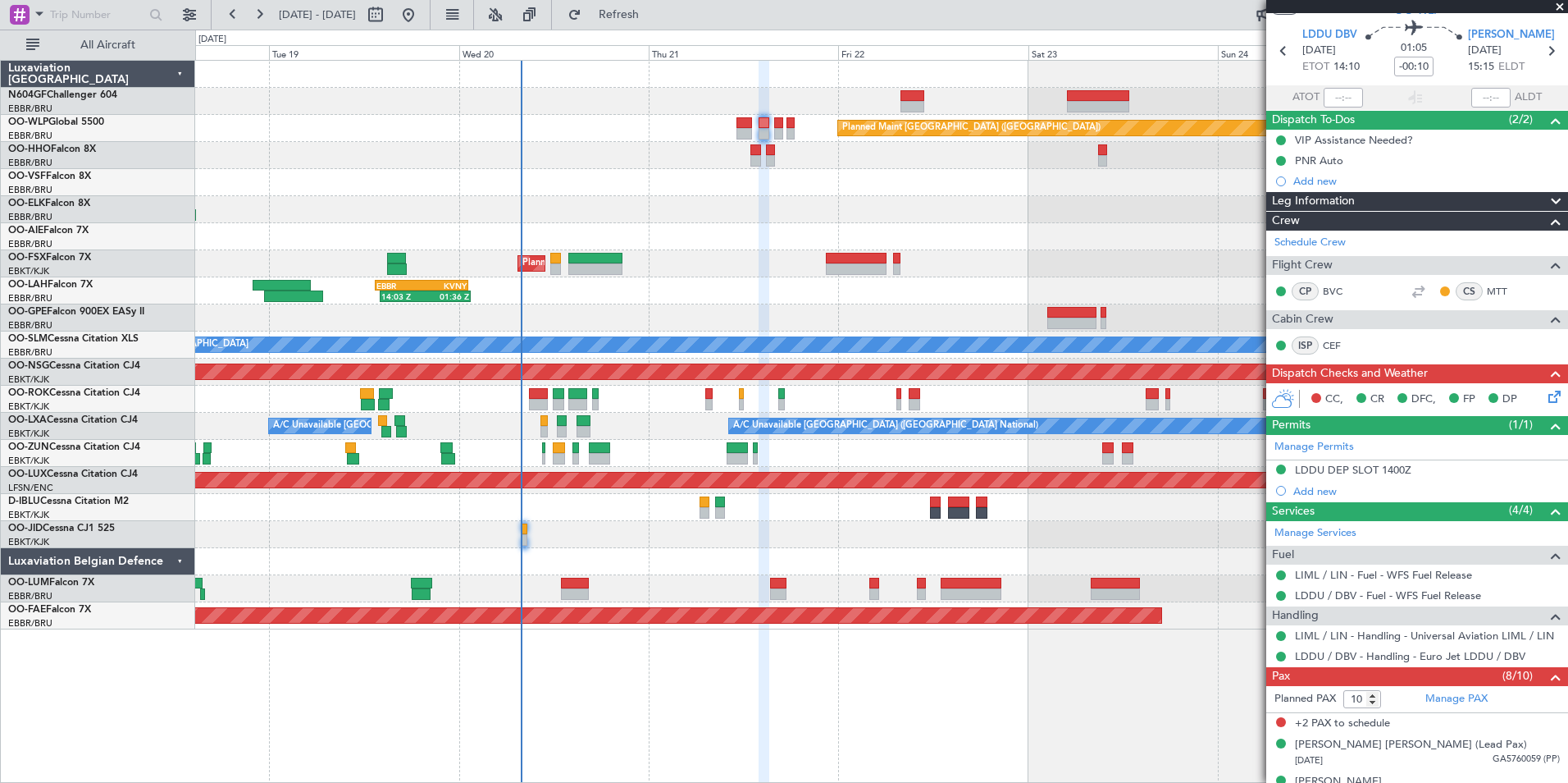
click at [671, 191] on div at bounding box center [881, 182] width 1372 height 27
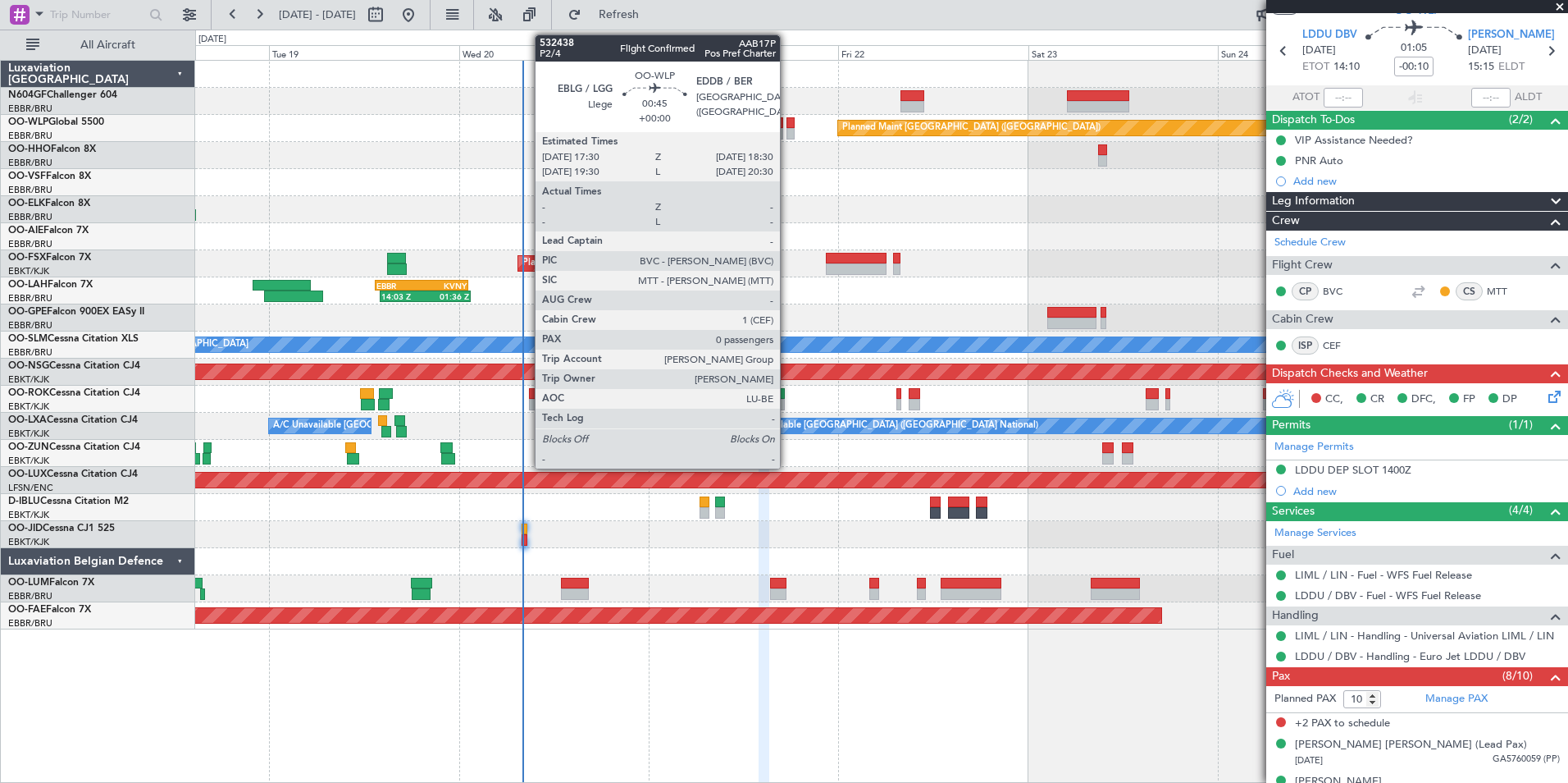
click at [787, 128] on div at bounding box center [790, 123] width 8 height 11
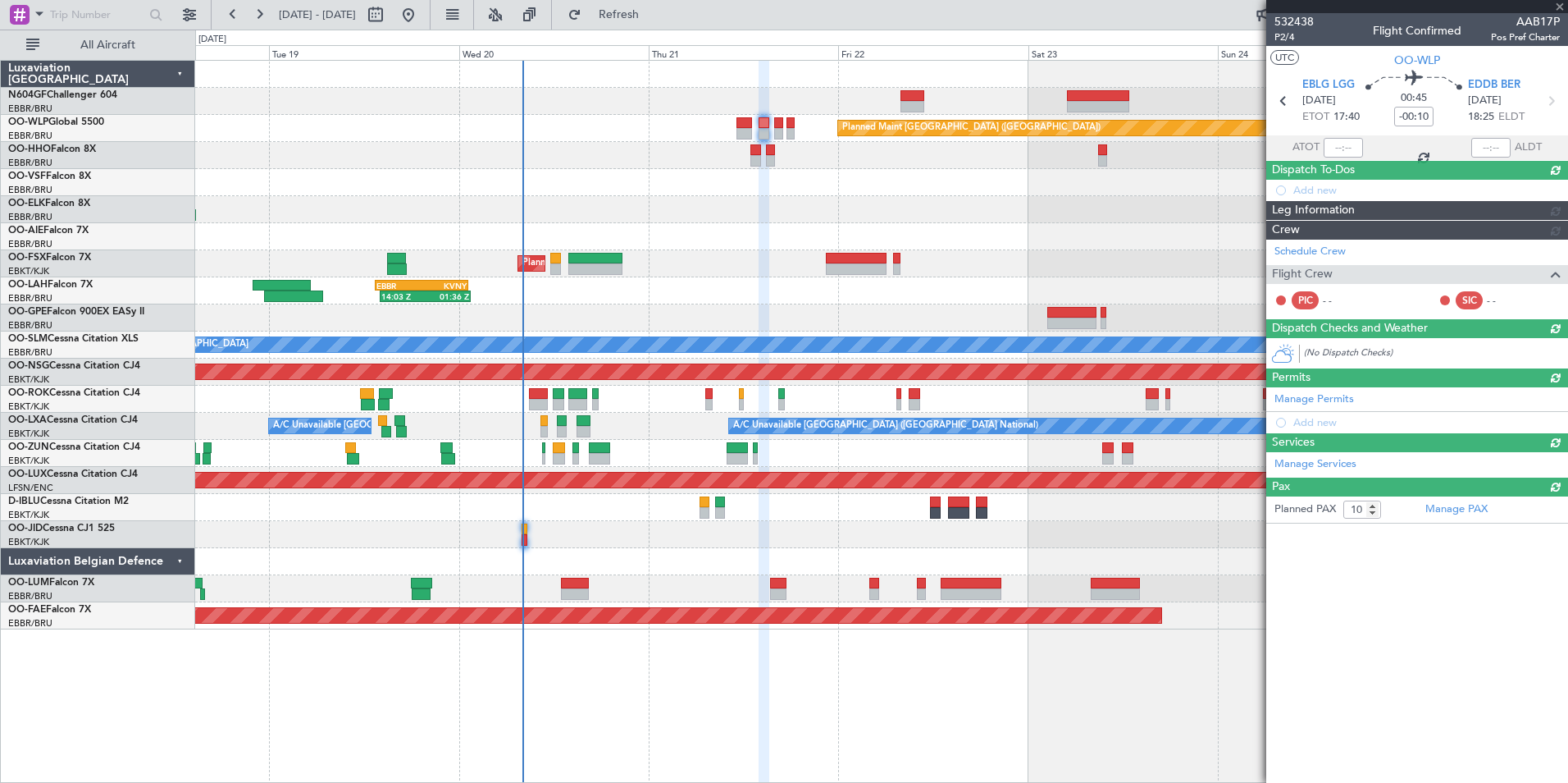
type input "0"
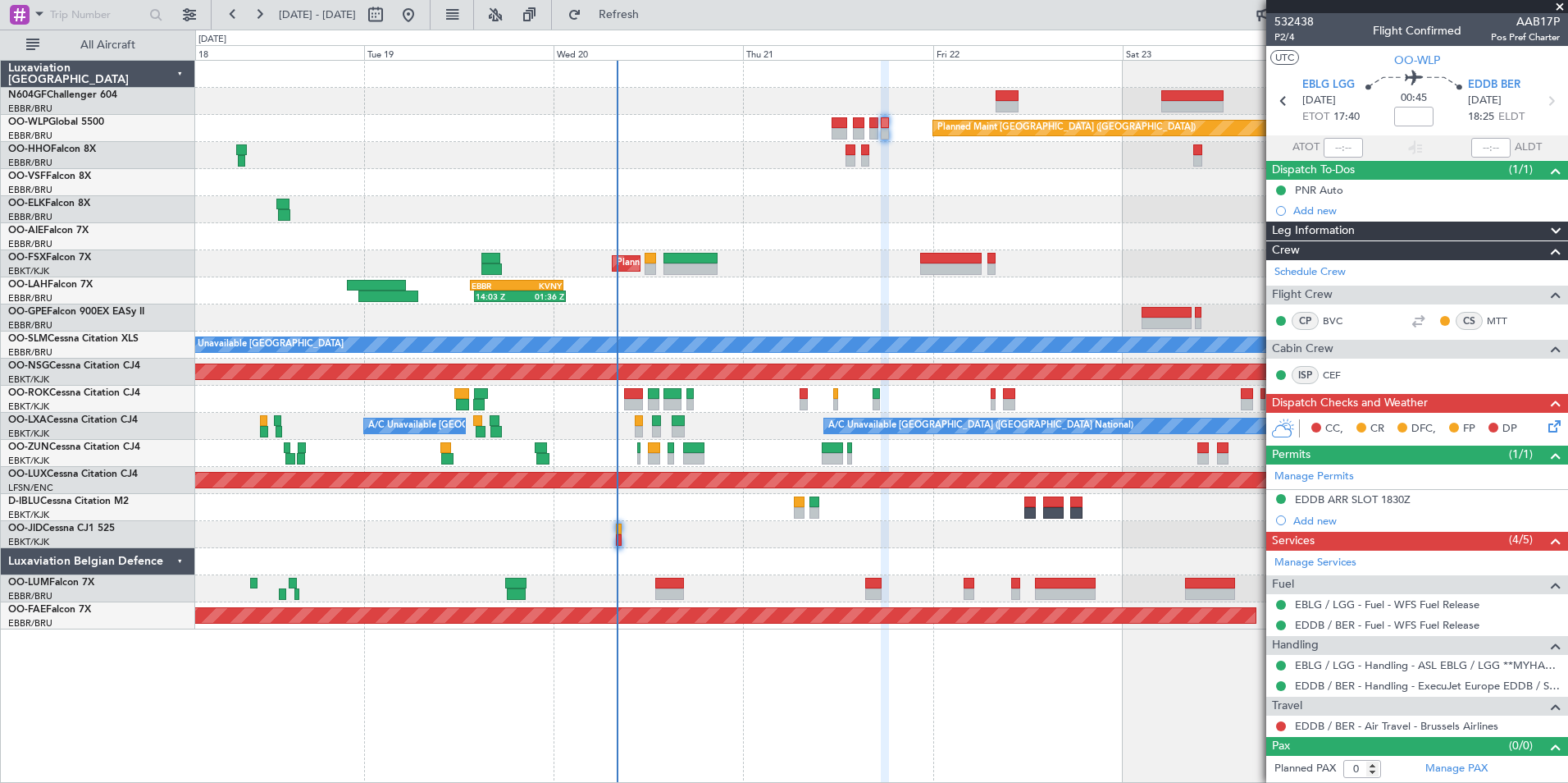
click at [782, 114] on div at bounding box center [881, 101] width 1372 height 27
click at [653, 18] on span "Refresh" at bounding box center [619, 15] width 69 height 11
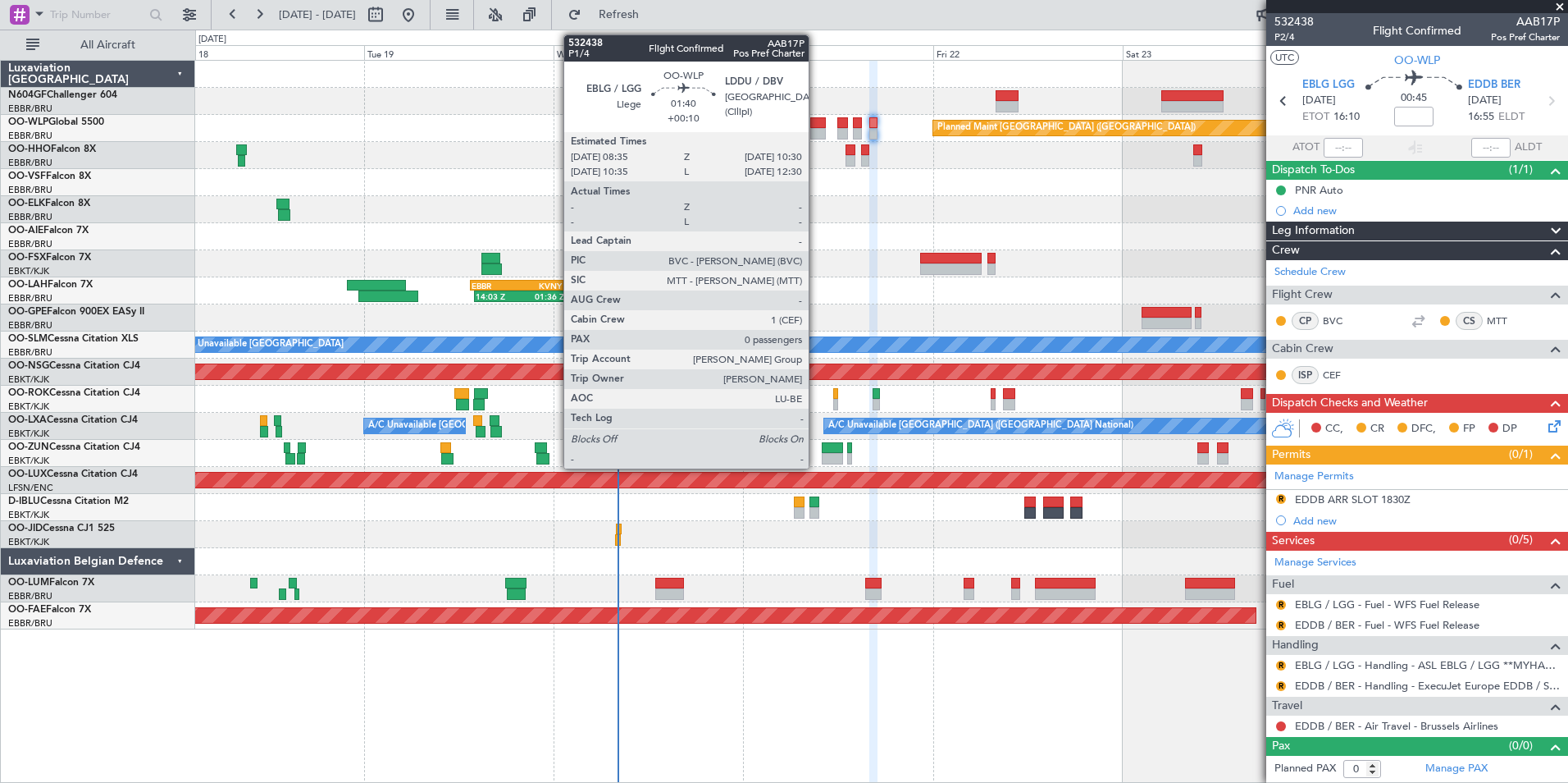
click at [816, 128] on div at bounding box center [818, 123] width 16 height 11
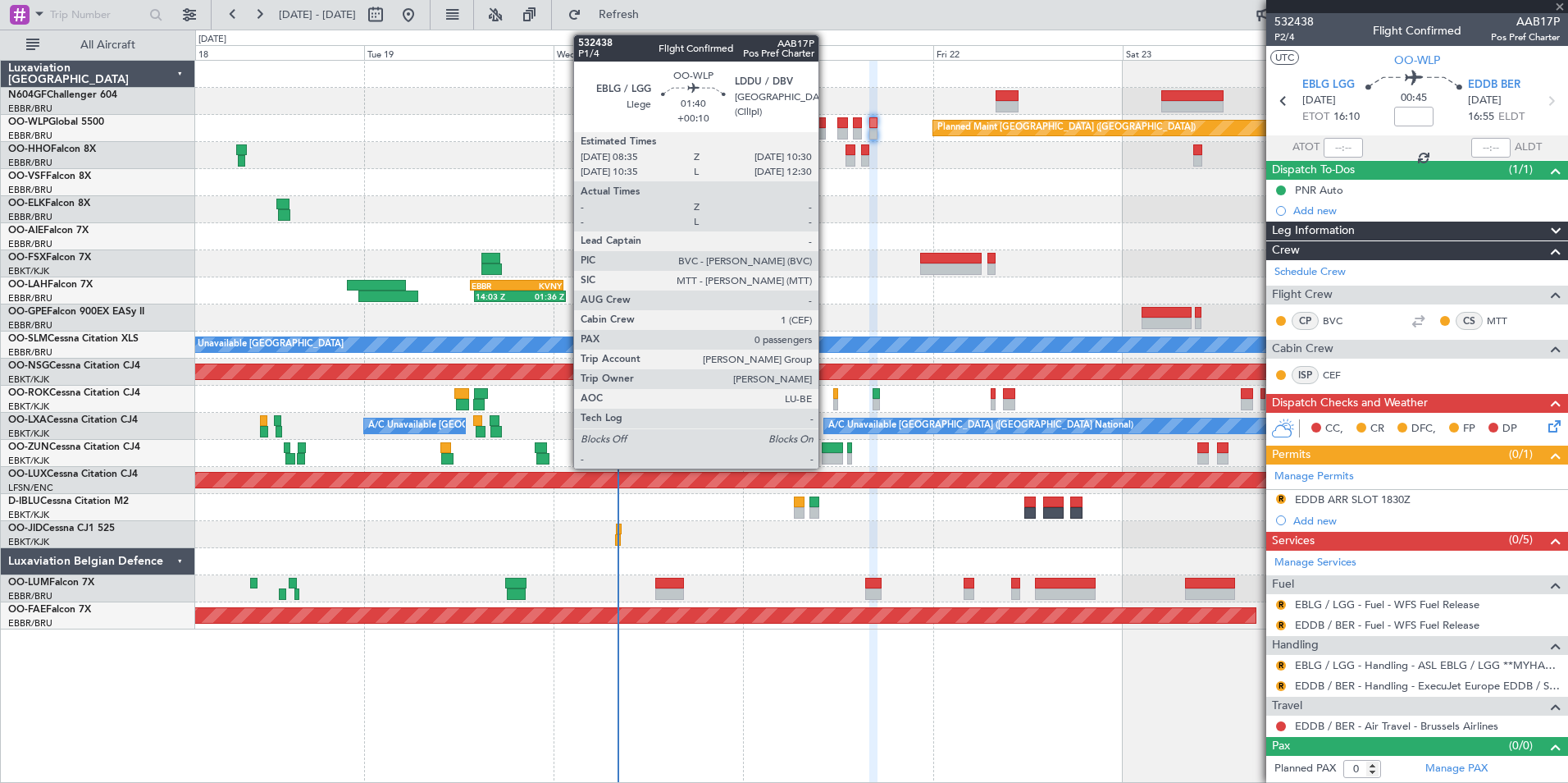
type input "+00:10"
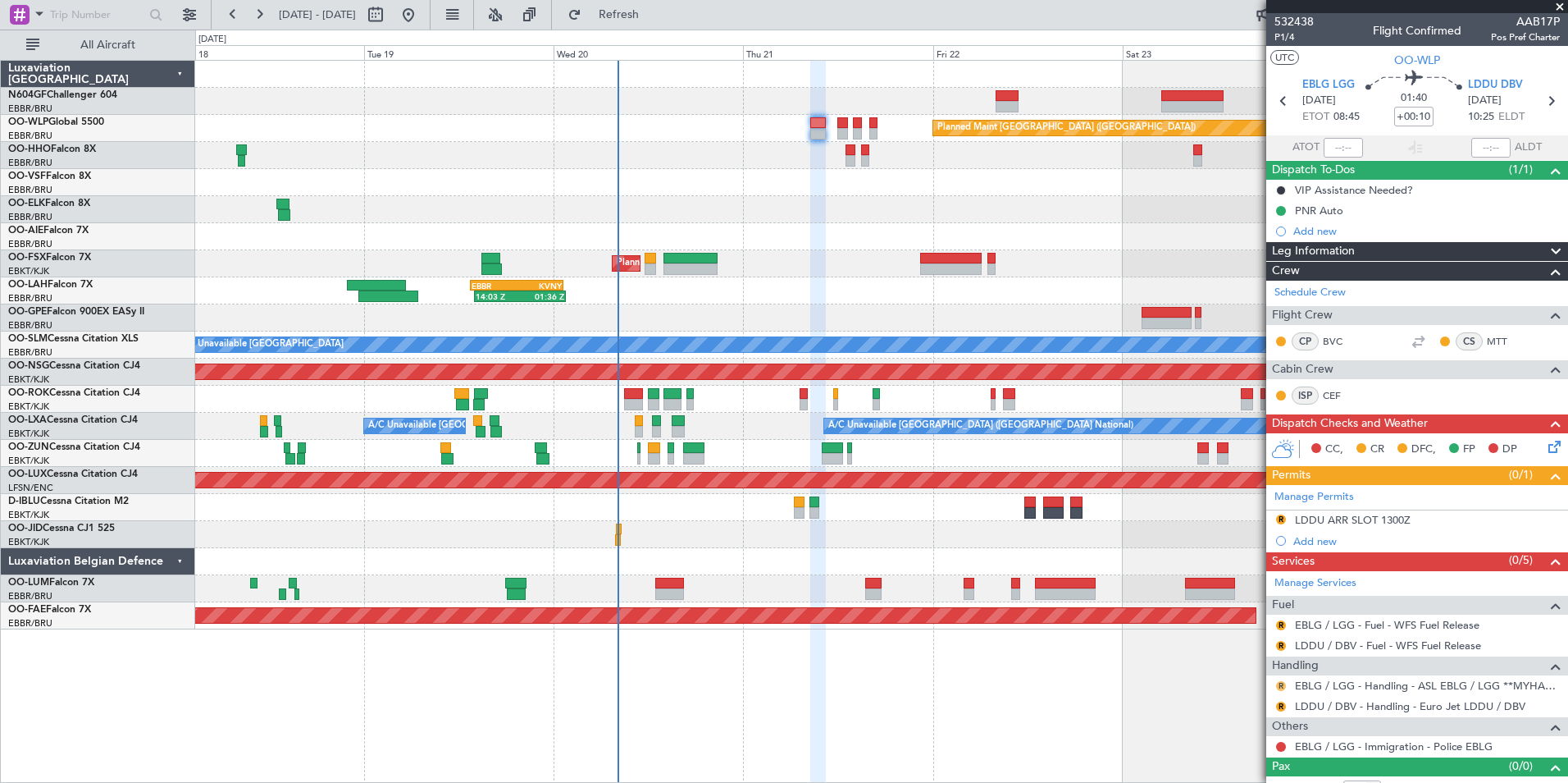
click at [1281, 688] on button "R" at bounding box center [1280, 685] width 10 height 10
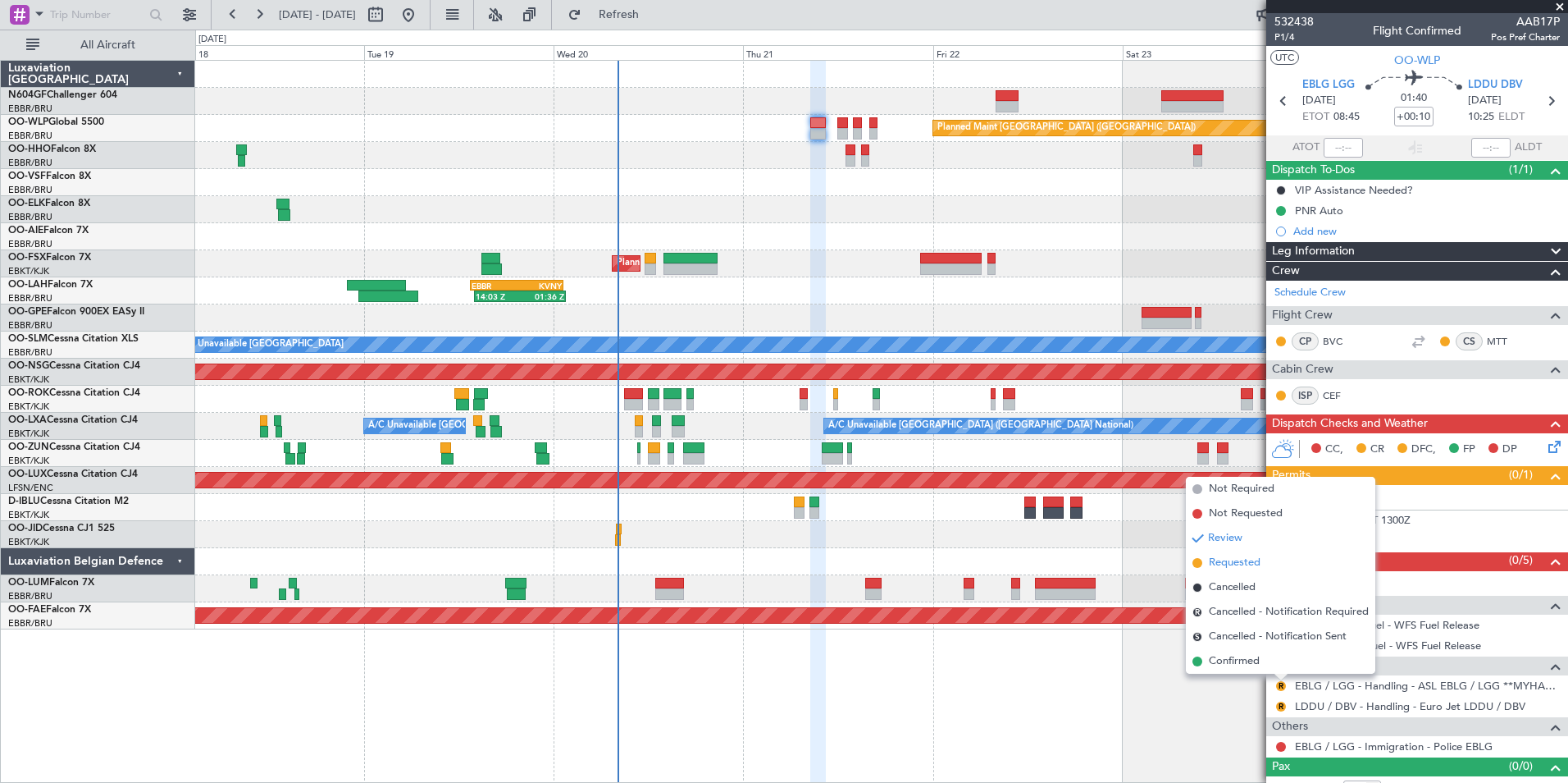
click at [1239, 571] on li "Requested" at bounding box center [1280, 562] width 190 height 24
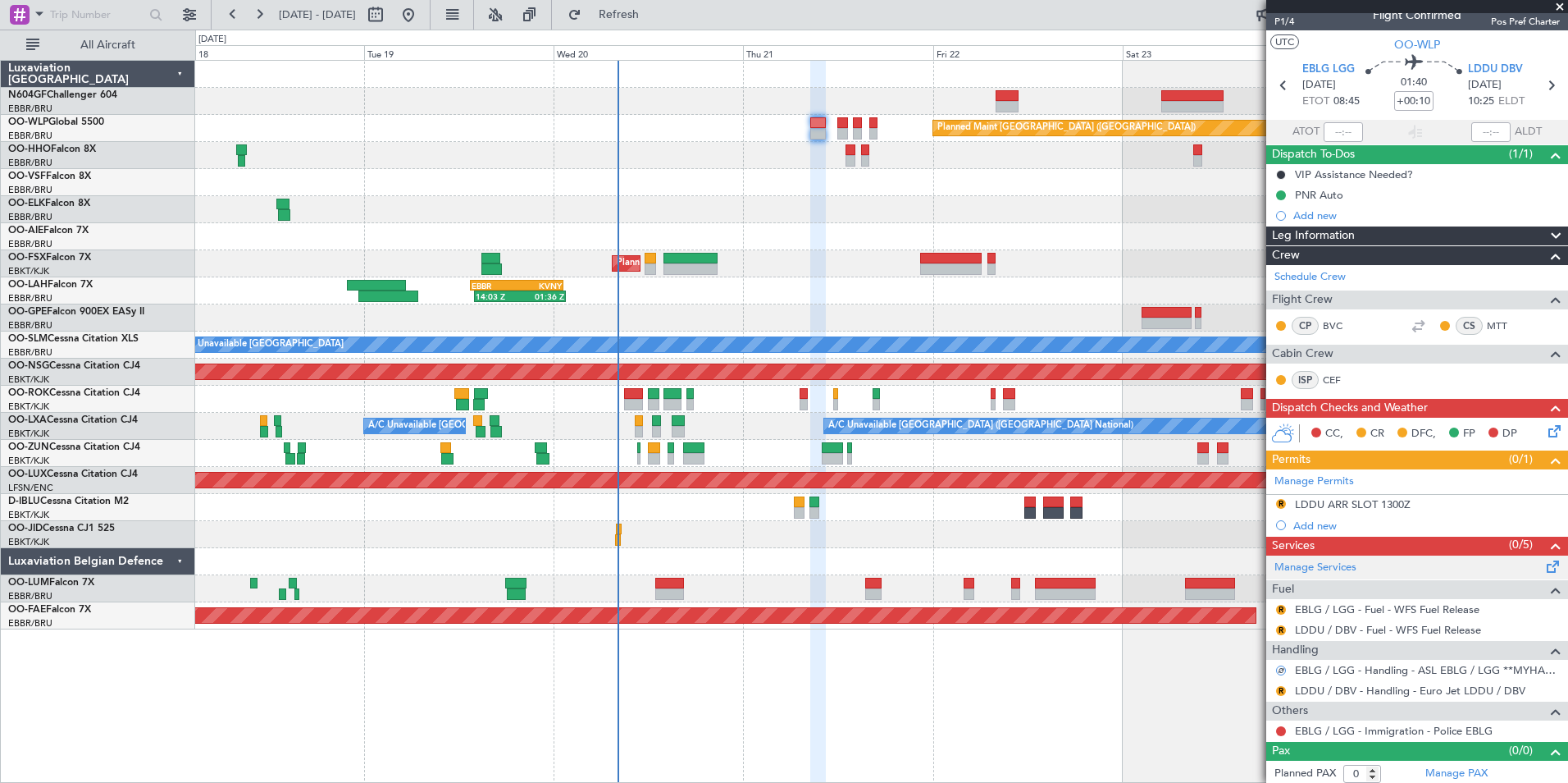
scroll to position [20, 0]
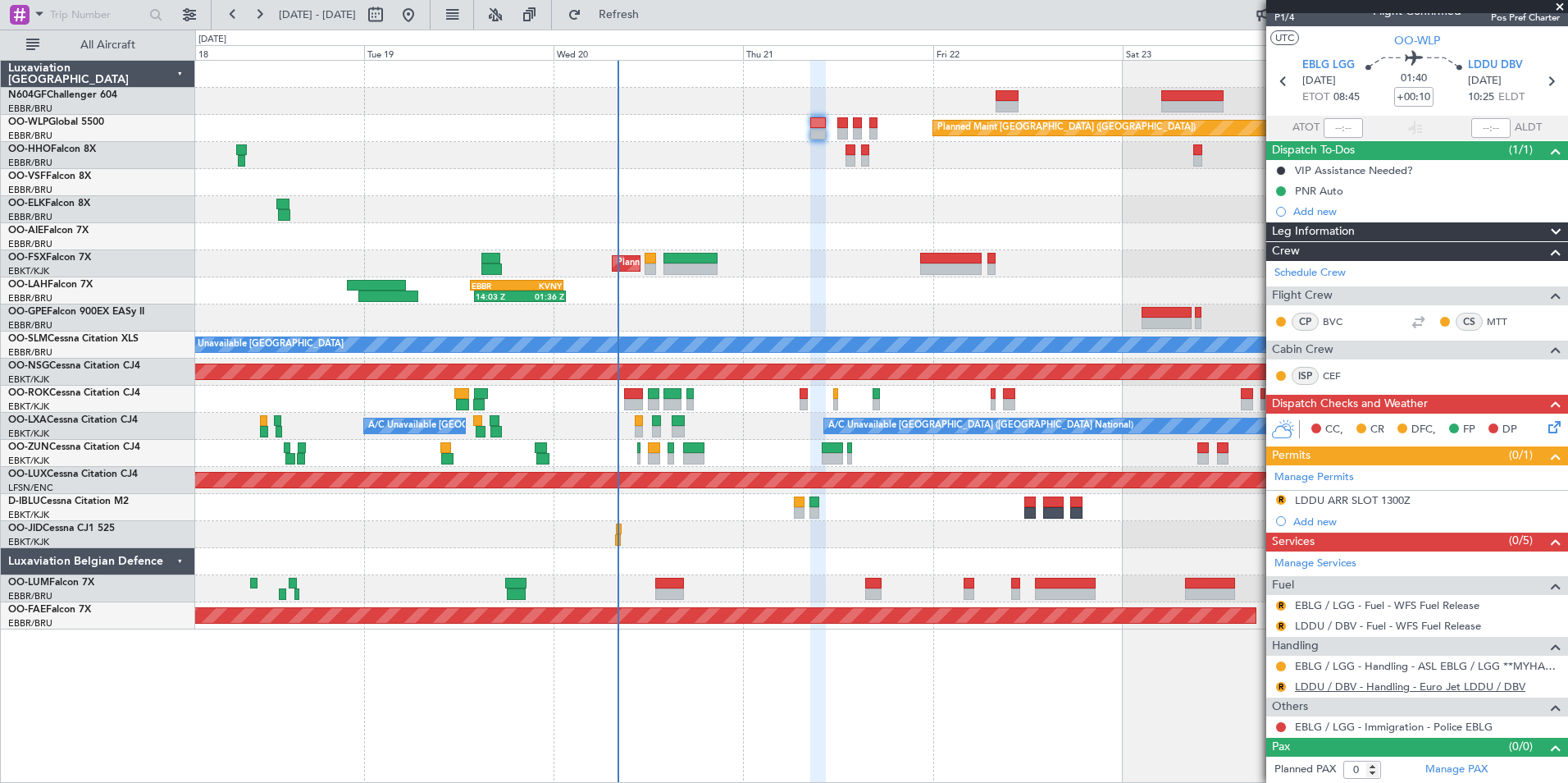
click at [1319, 684] on link "LDDU / DBV - Handling - Euro Jet LDDU / DBV" at bounding box center [1411, 686] width 231 height 14
click at [1280, 688] on button "R" at bounding box center [1280, 686] width 10 height 10
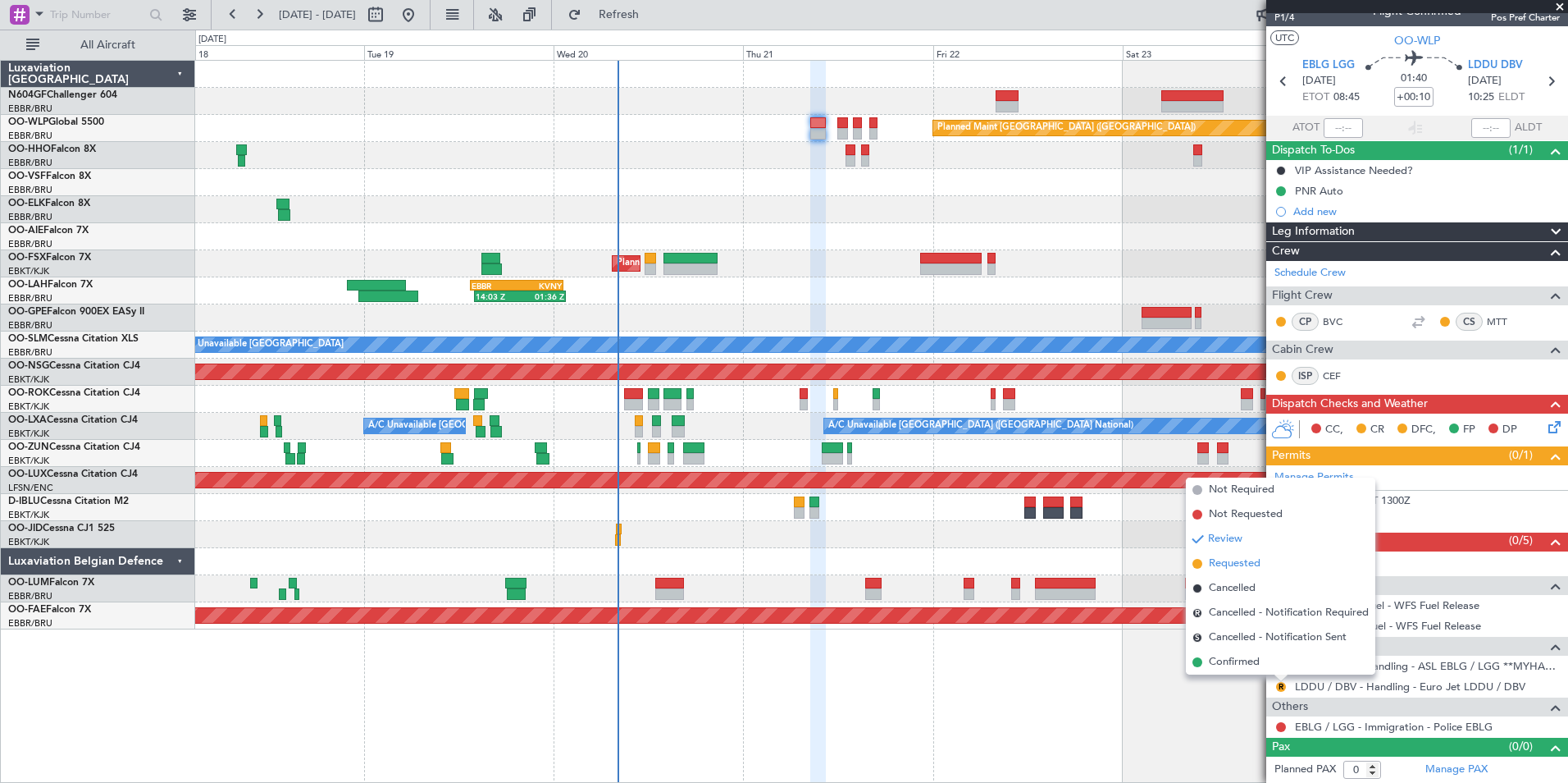
click at [1250, 560] on span "Requested" at bounding box center [1235, 564] width 52 height 17
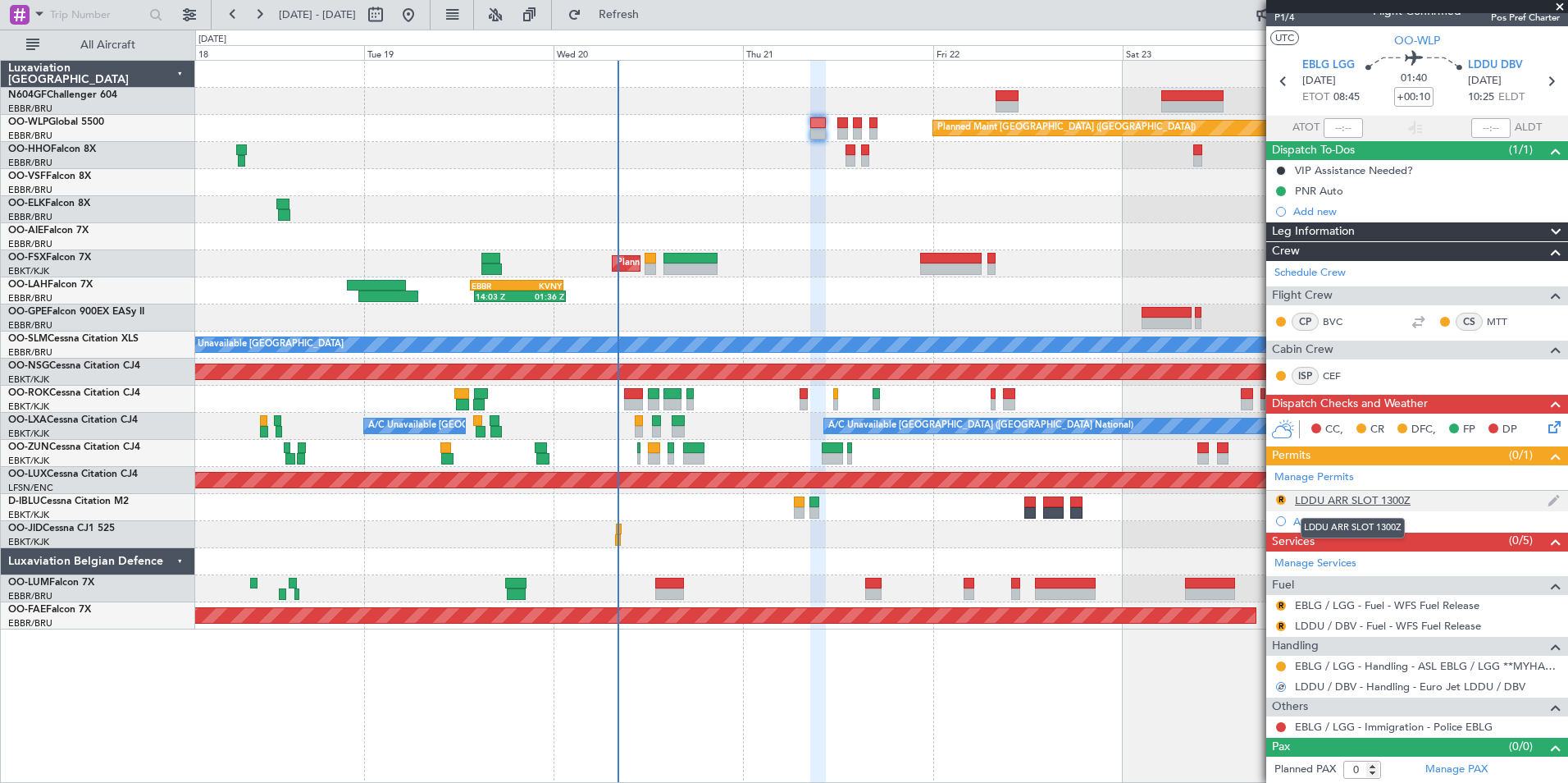
click at [1313, 504] on div "LDDU ARR SLOT 1300Z" at bounding box center [1353, 500] width 115 height 14
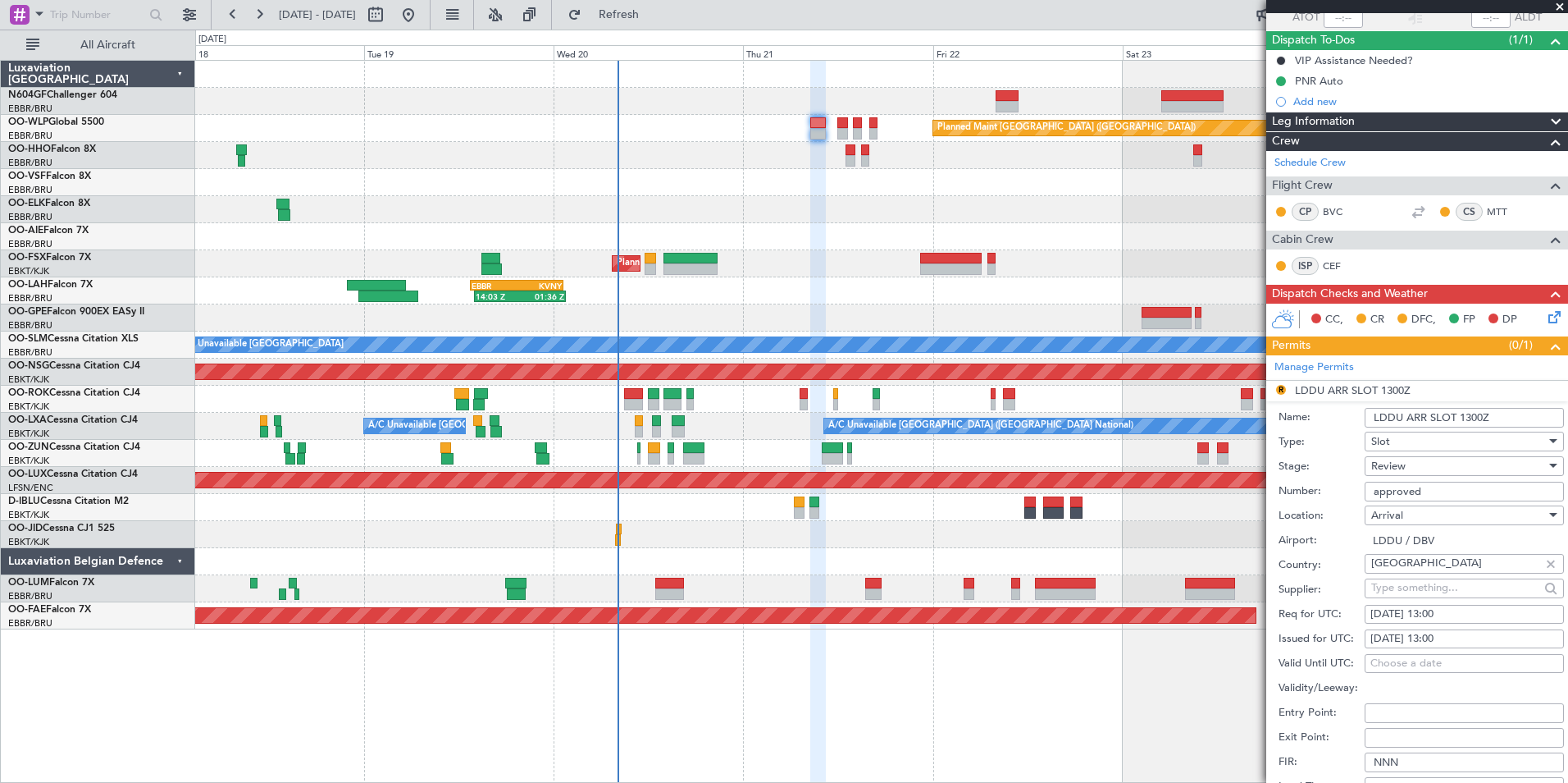
scroll to position [183, 0]
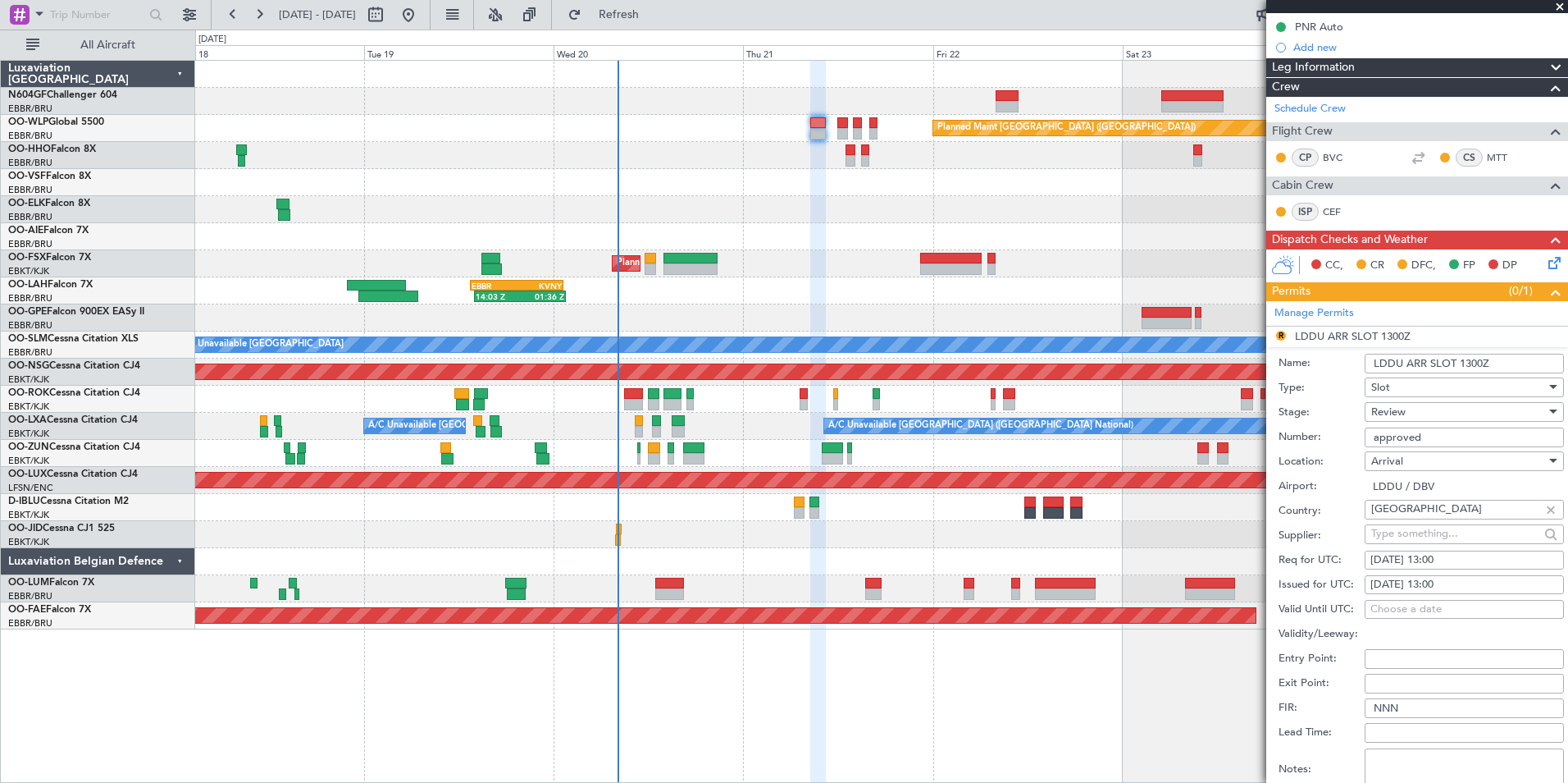
click at [1455, 561] on div "[DATE] 13:00" at bounding box center [1465, 560] width 188 height 17
select select "8"
select select "2025"
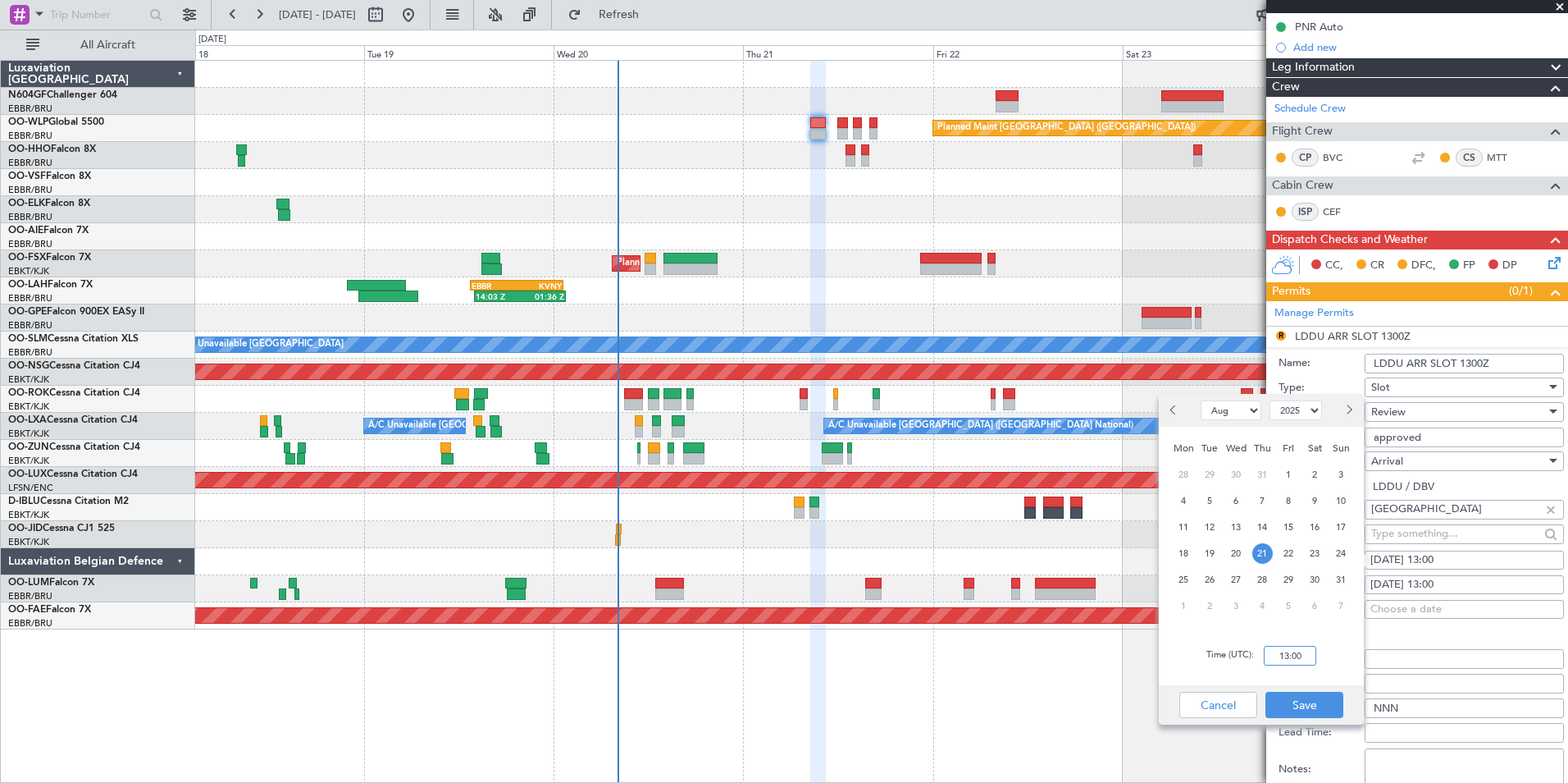
click at [1293, 661] on input "13:00" at bounding box center [1290, 655] width 52 height 20
type input "10:30"
click at [1307, 629] on div "Time (UTC): 10:30" at bounding box center [1261, 655] width 205 height 59
click at [1308, 707] on button "Save" at bounding box center [1305, 705] width 78 height 26
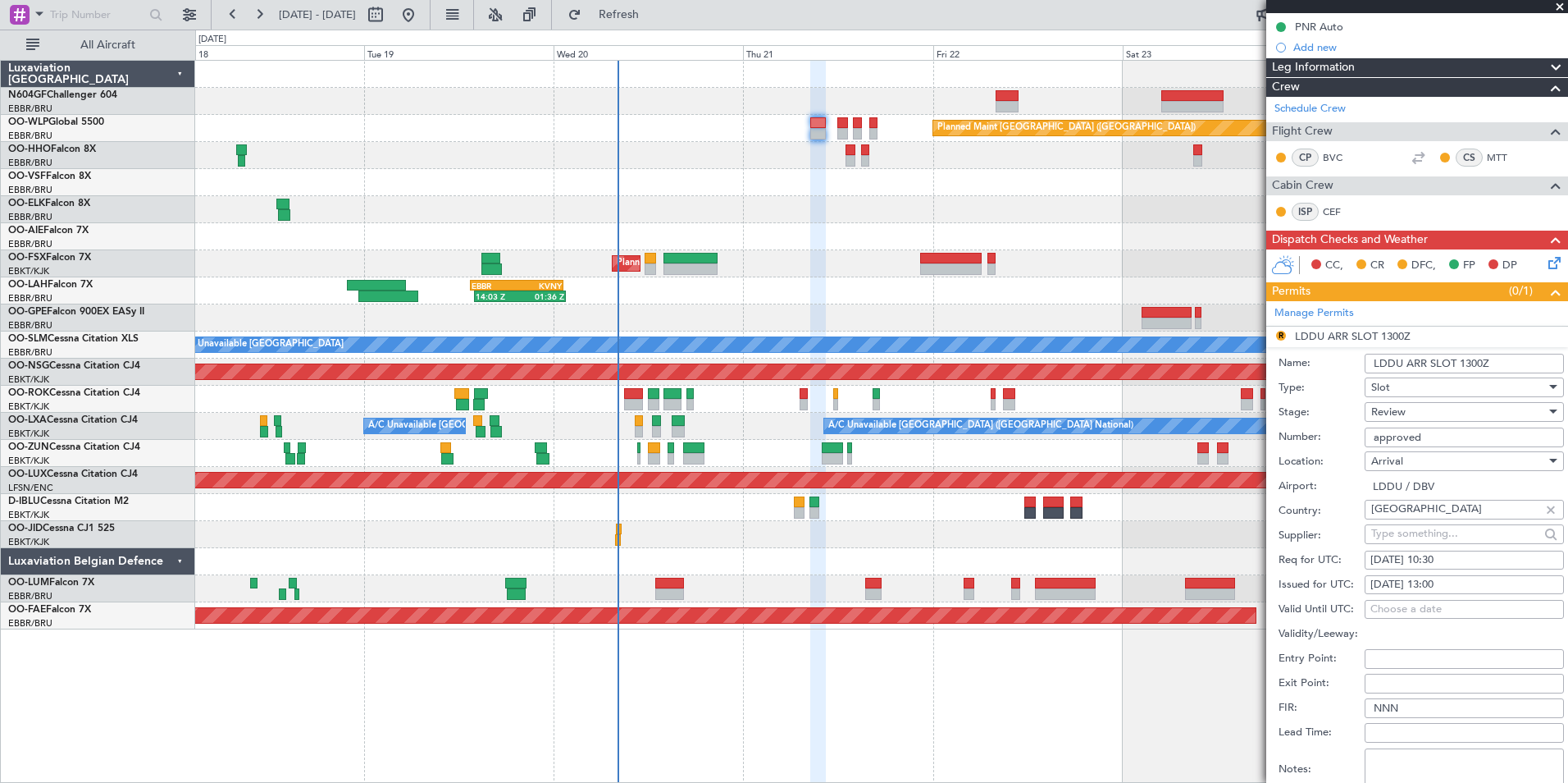
click at [1417, 411] on div "Review" at bounding box center [1458, 412] width 175 height 24
click at [1430, 527] on span "Requested" at bounding box center [1457, 519] width 172 height 24
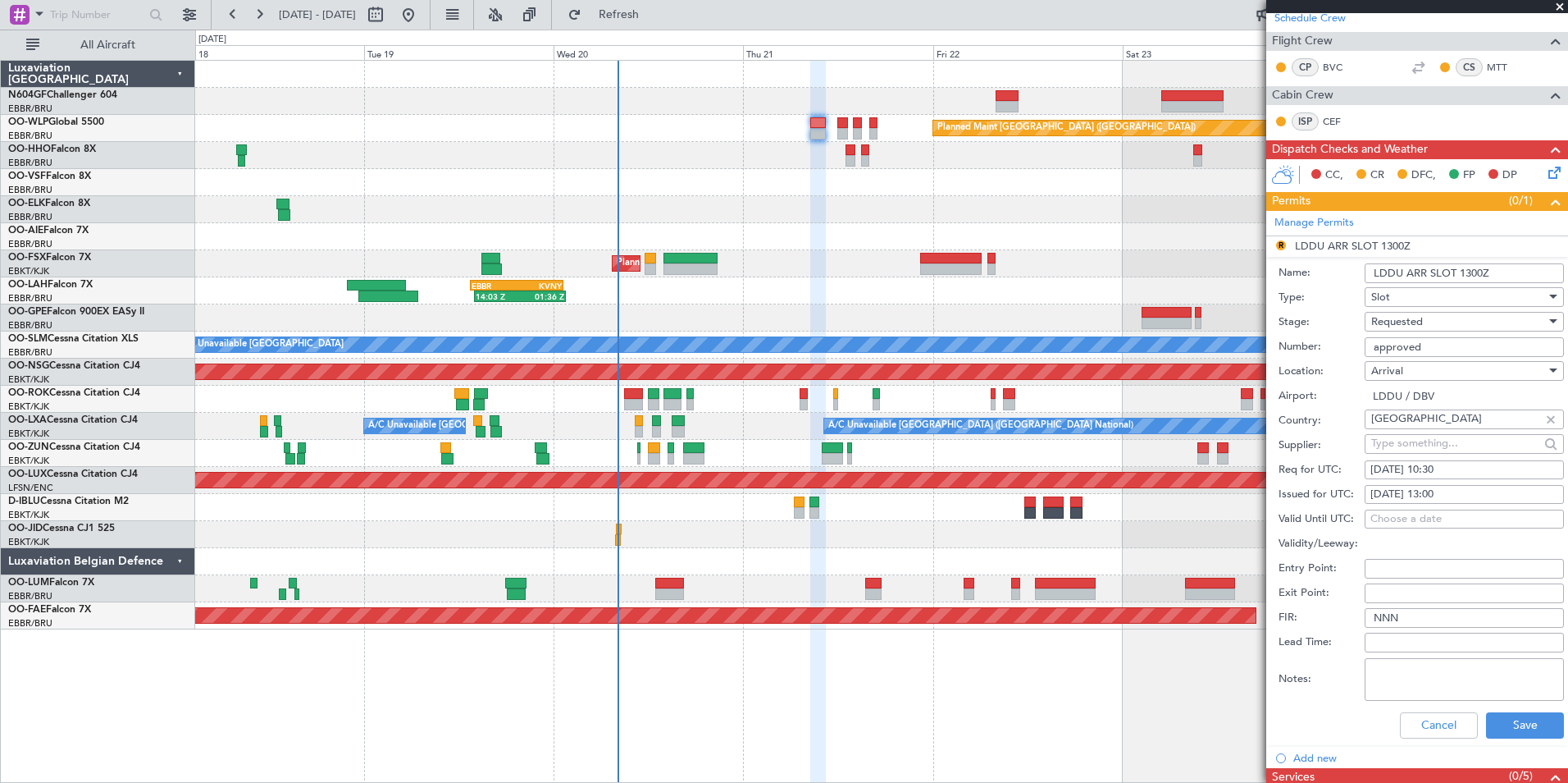
scroll to position [348, 0]
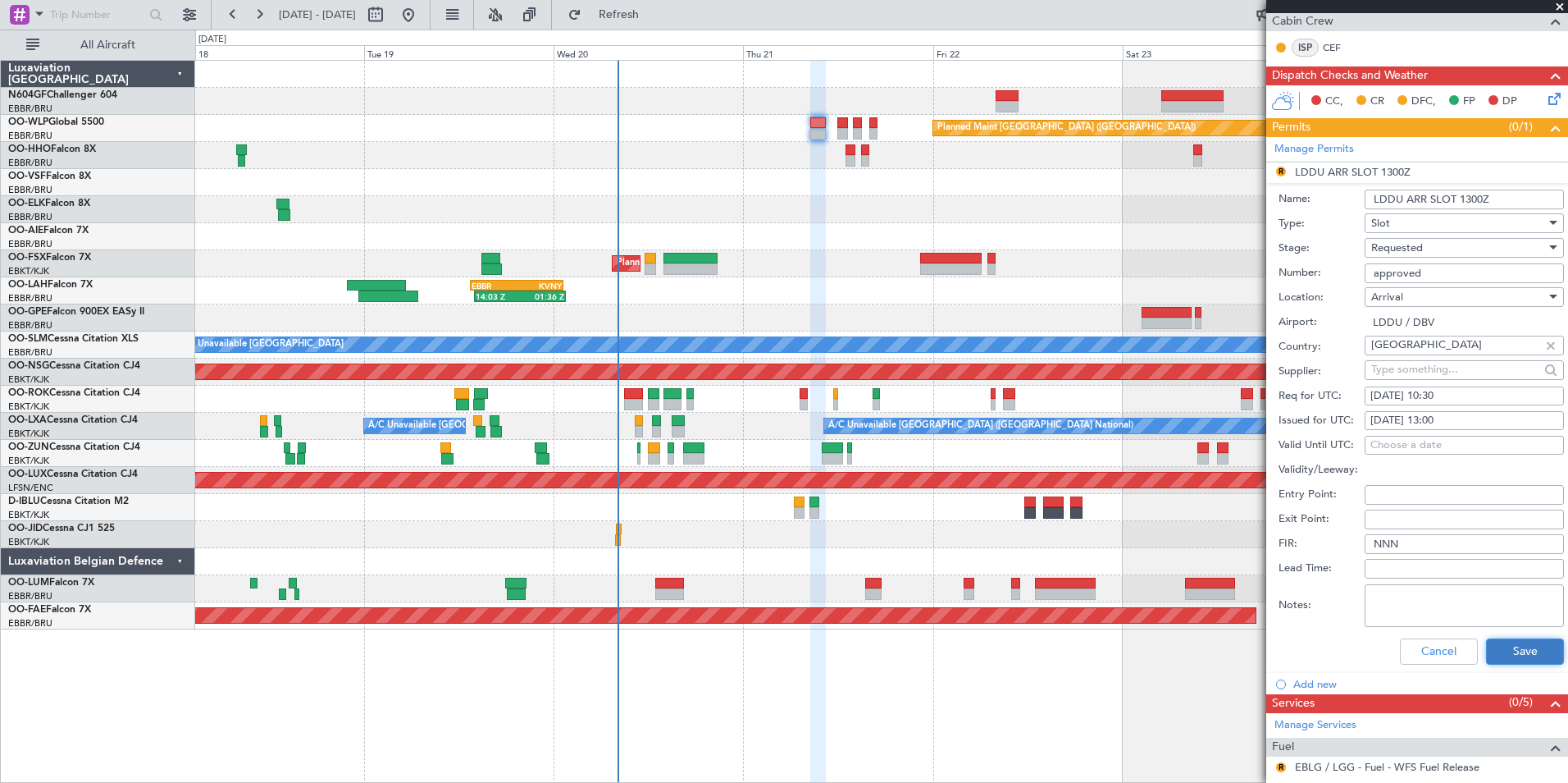
click at [1500, 655] on button "Save" at bounding box center [1525, 652] width 78 height 26
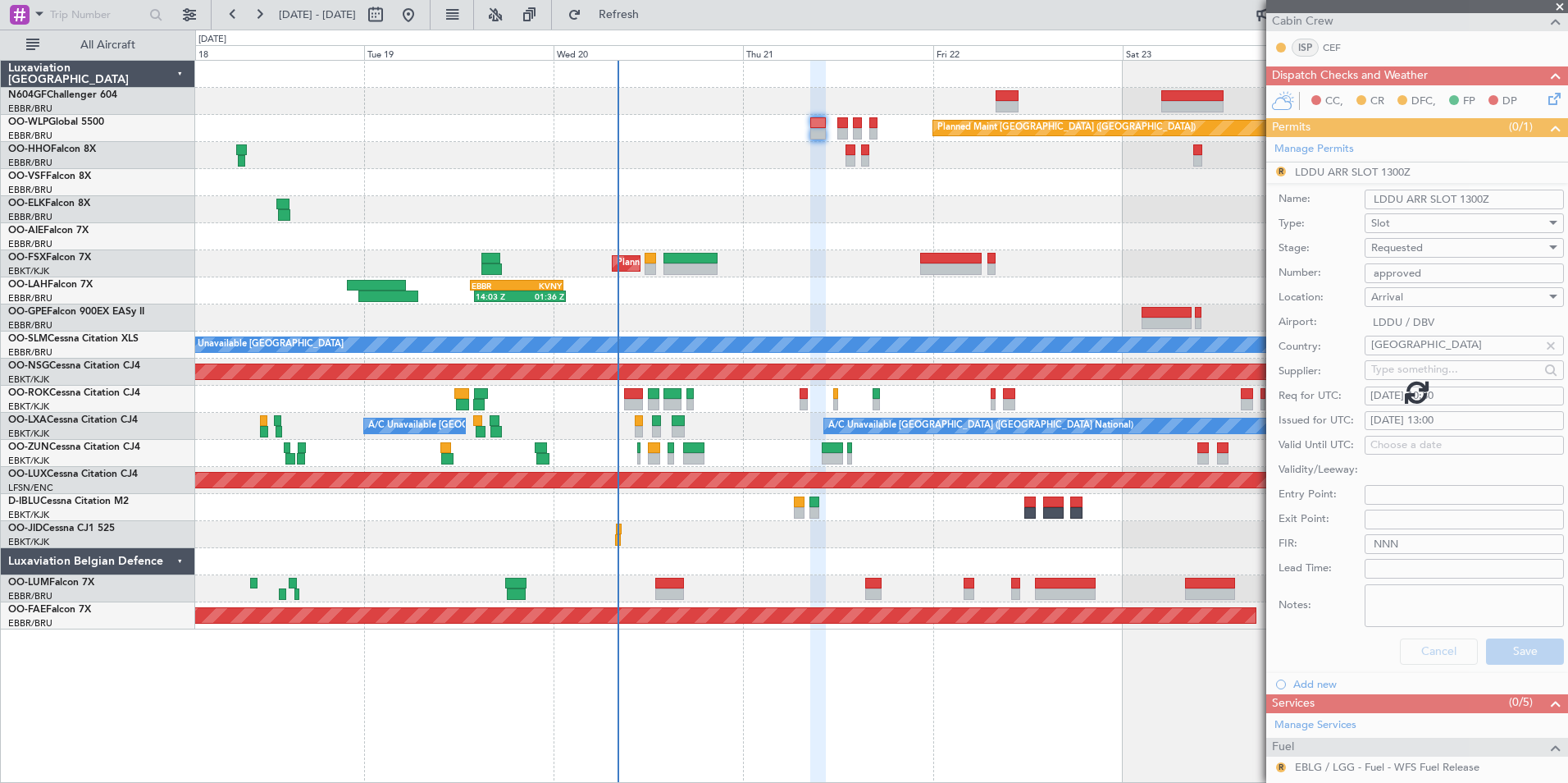
scroll to position [20, 0]
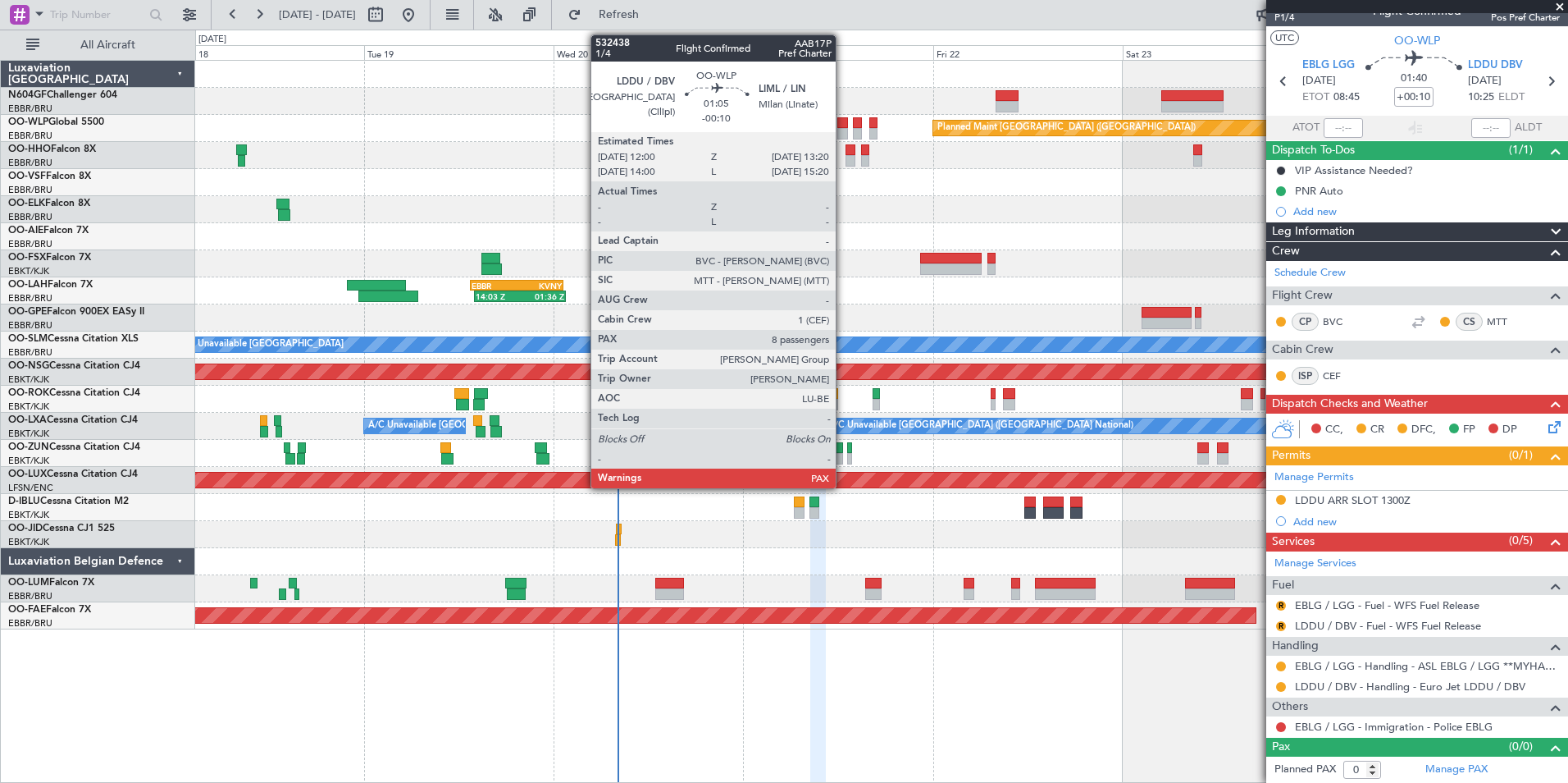
click at [843, 122] on div at bounding box center [842, 123] width 10 height 11
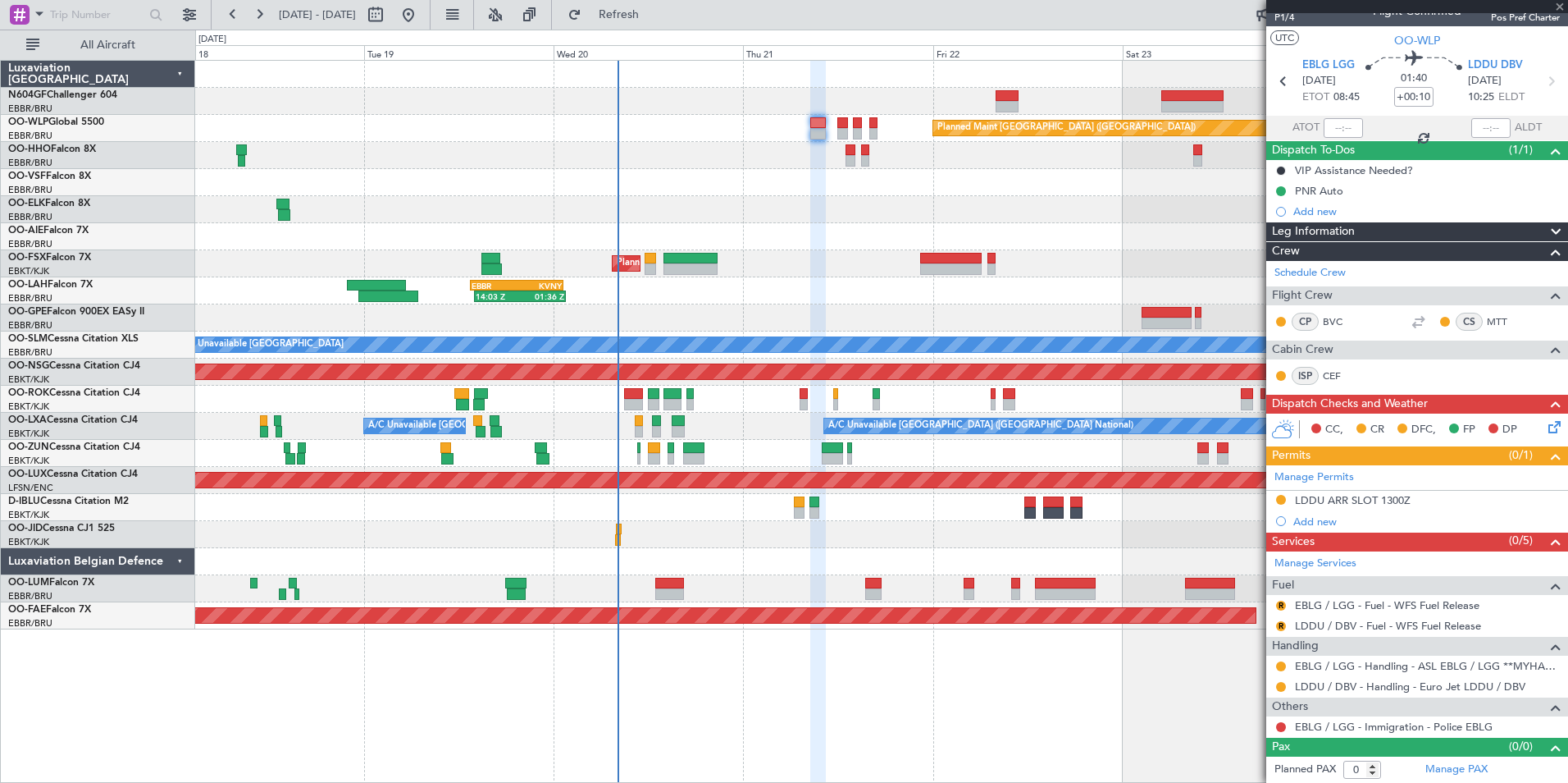
type input "-00:10"
type input "10"
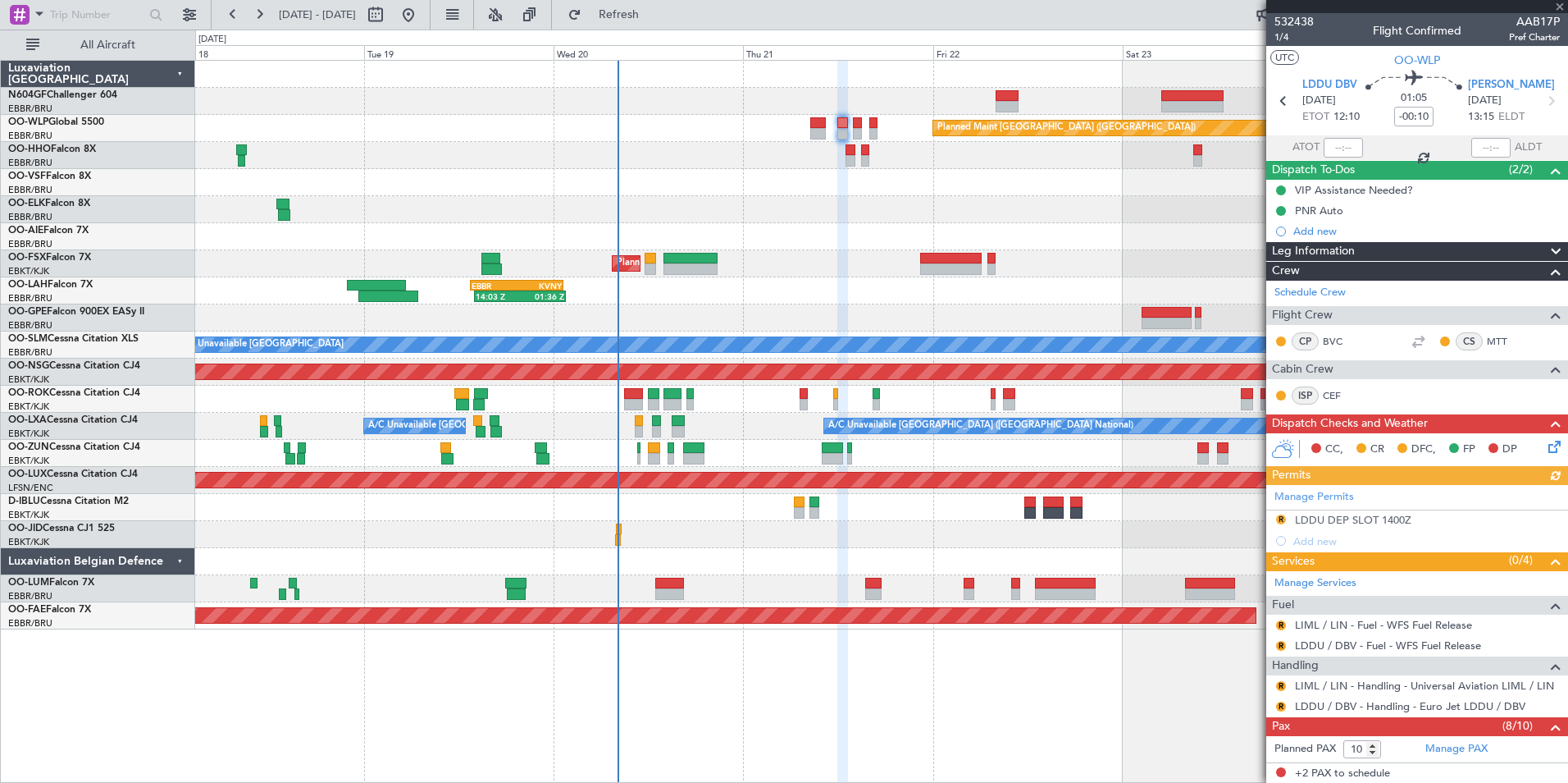
scroll to position [164, 0]
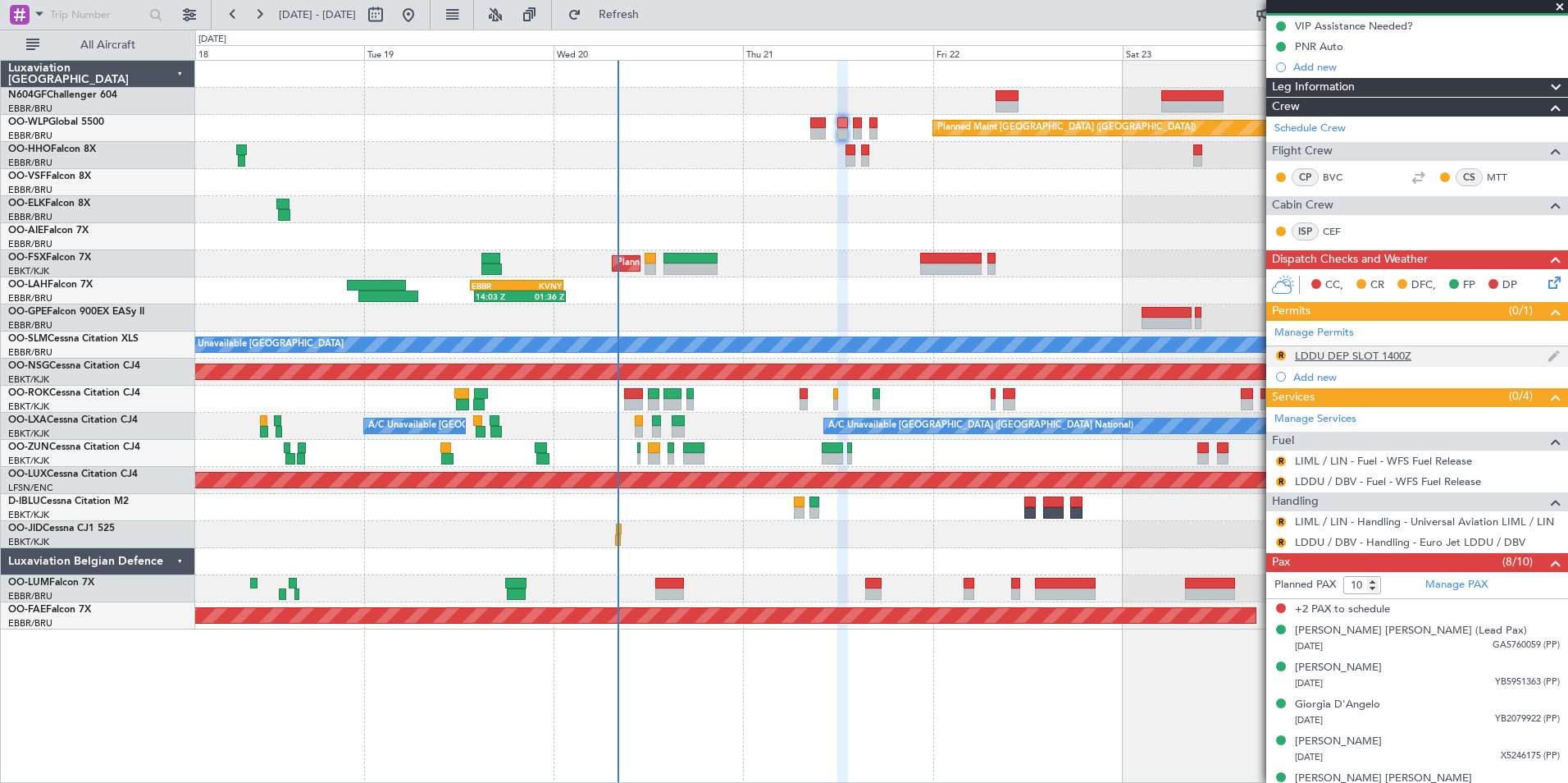
click at [1336, 359] on div "LDDU DEP SLOT 1400Z" at bounding box center [1353, 356] width 116 height 14
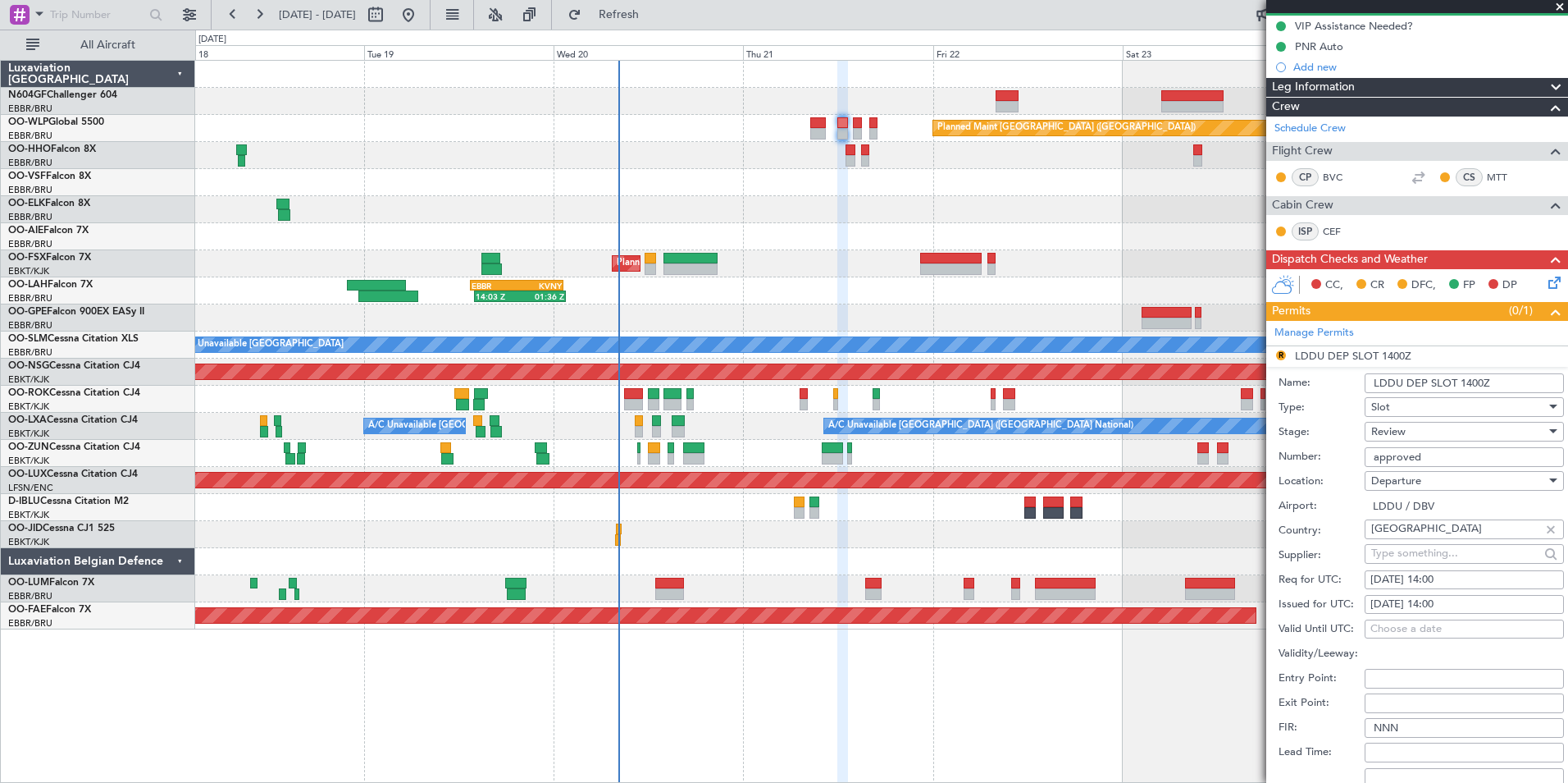
click at [1427, 432] on div "Review" at bounding box center [1458, 431] width 175 height 24
click at [1414, 549] on span "Requested" at bounding box center [1457, 538] width 172 height 24
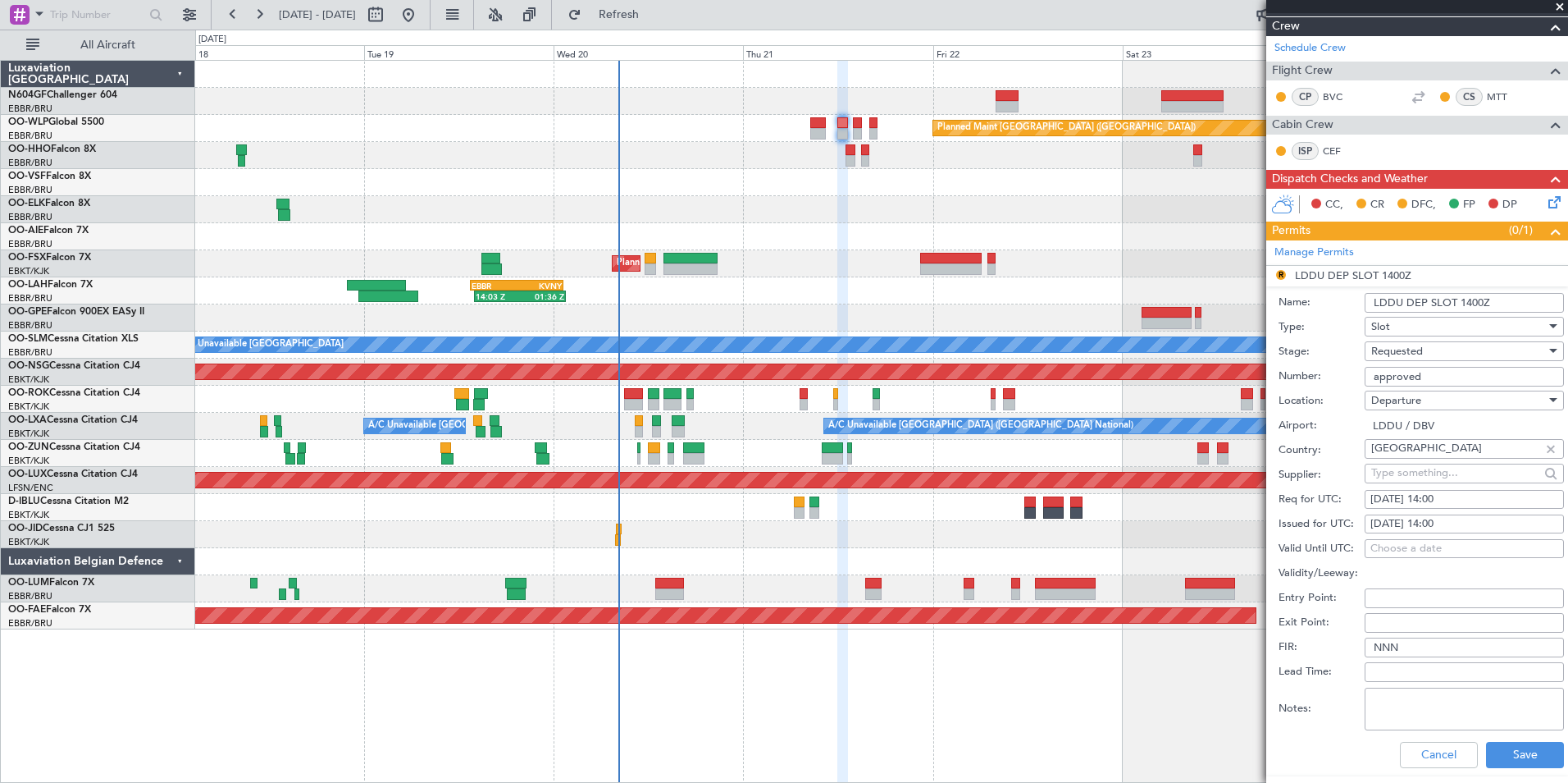
scroll to position [329, 0]
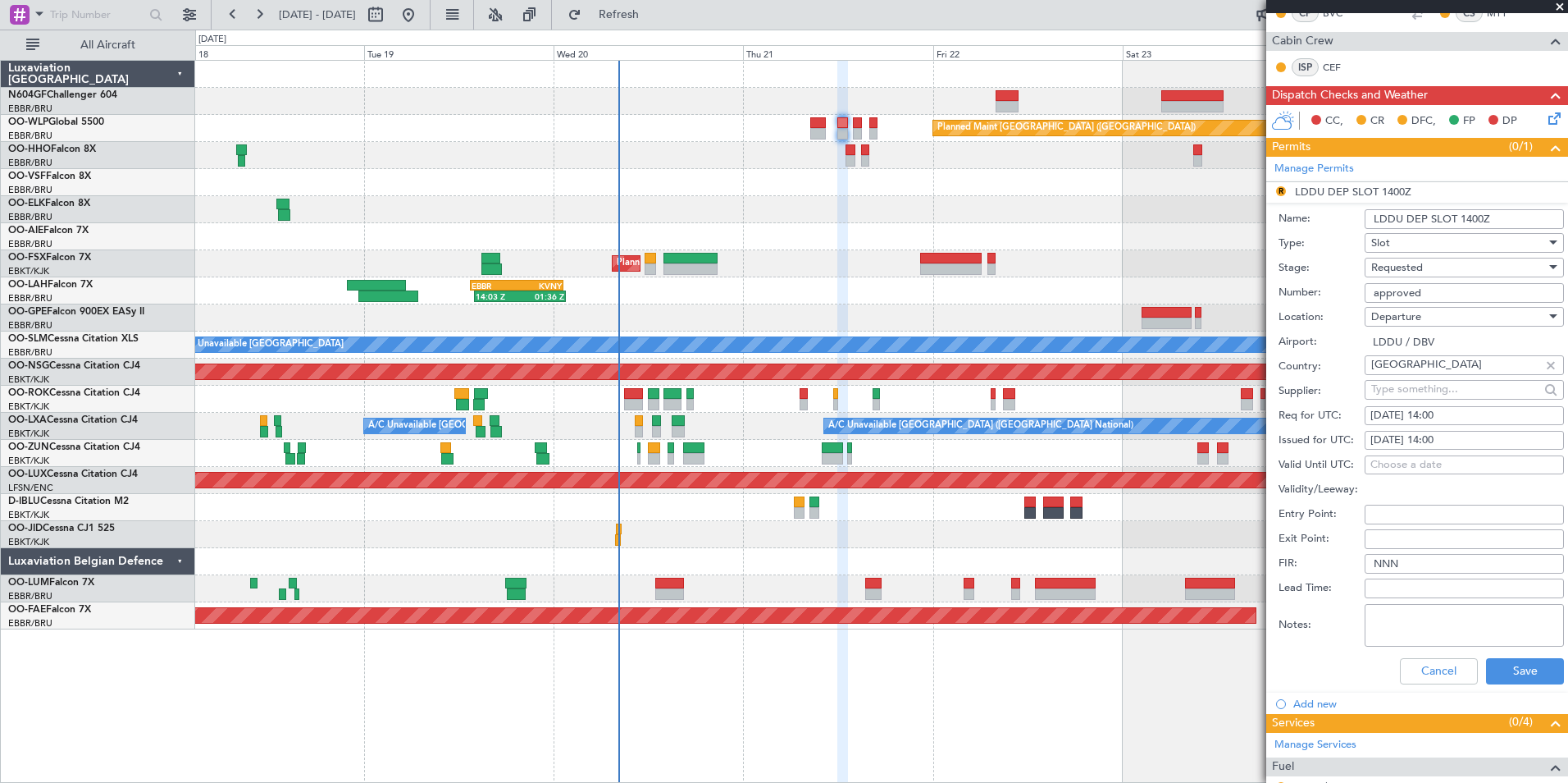
click at [1454, 420] on div "21/08/2025 14:00" at bounding box center [1465, 416] width 188 height 17
select select "8"
select select "2025"
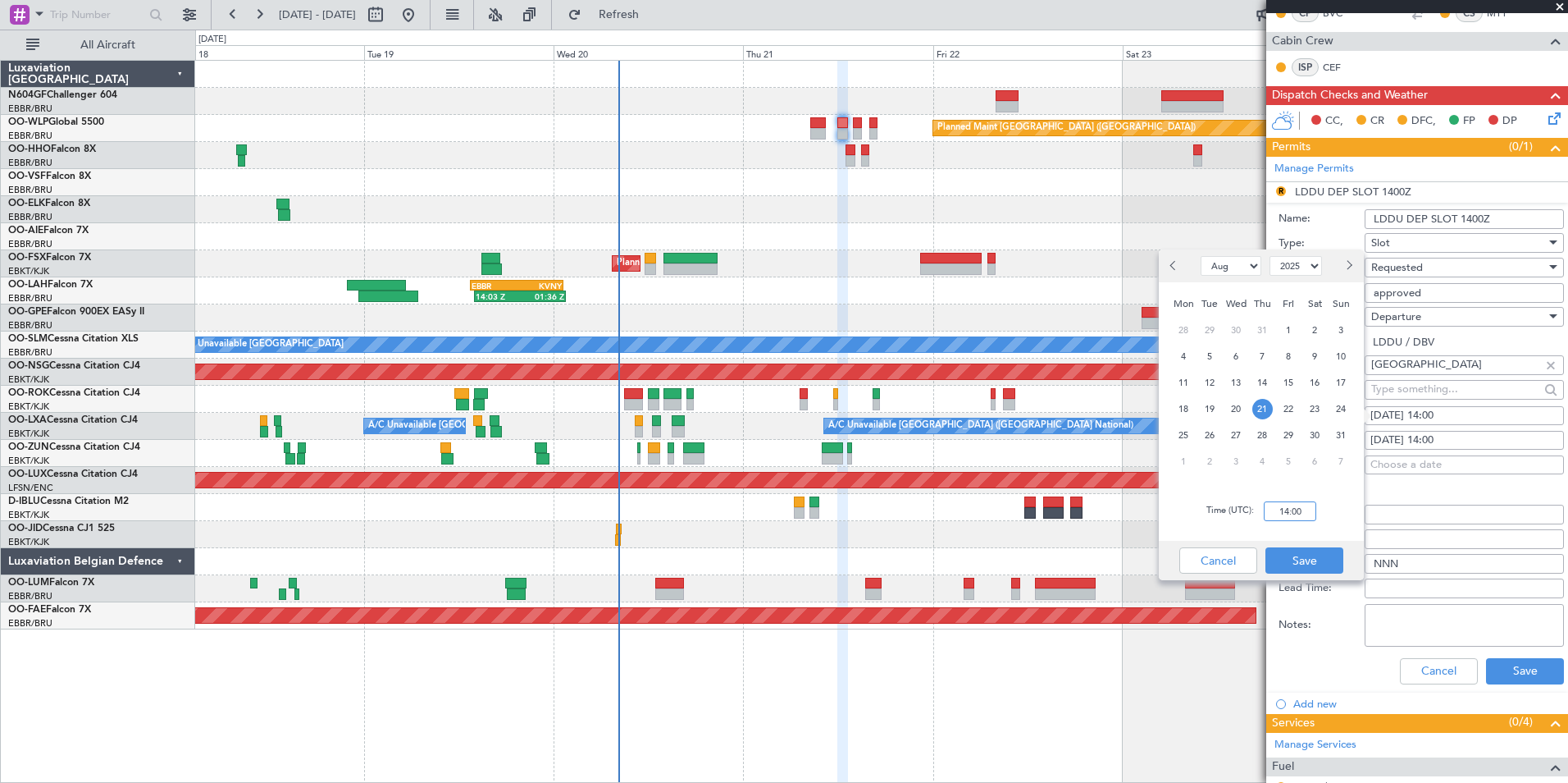
click at [1308, 507] on input "14:00" at bounding box center [1290, 510] width 52 height 20
type input "12:00"
click at [1360, 495] on div "Time (UTC): 12:00" at bounding box center [1261, 510] width 205 height 59
click at [1308, 551] on button "Save" at bounding box center [1305, 560] width 78 height 26
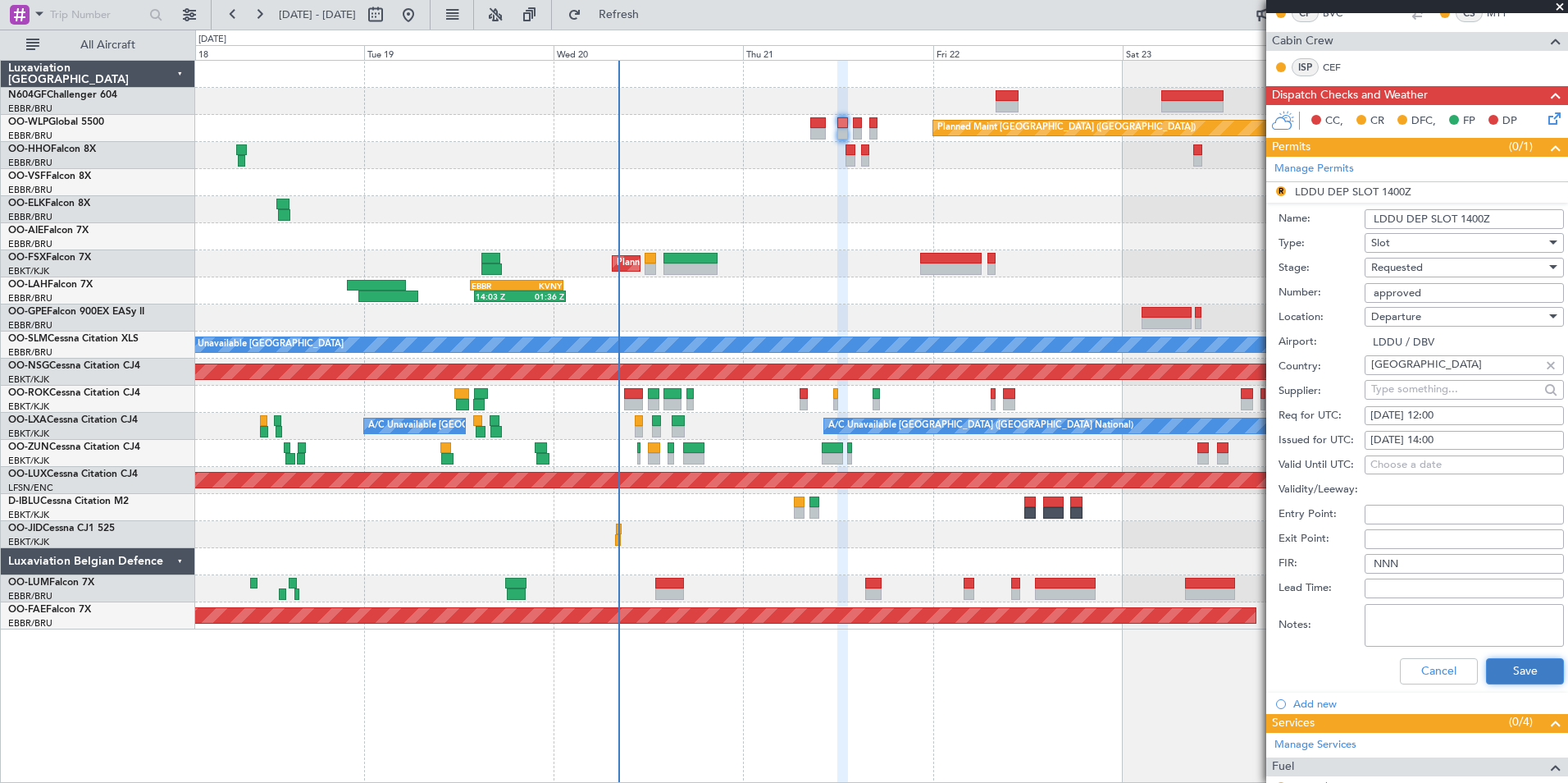
click at [1530, 676] on button "Save" at bounding box center [1525, 671] width 78 height 26
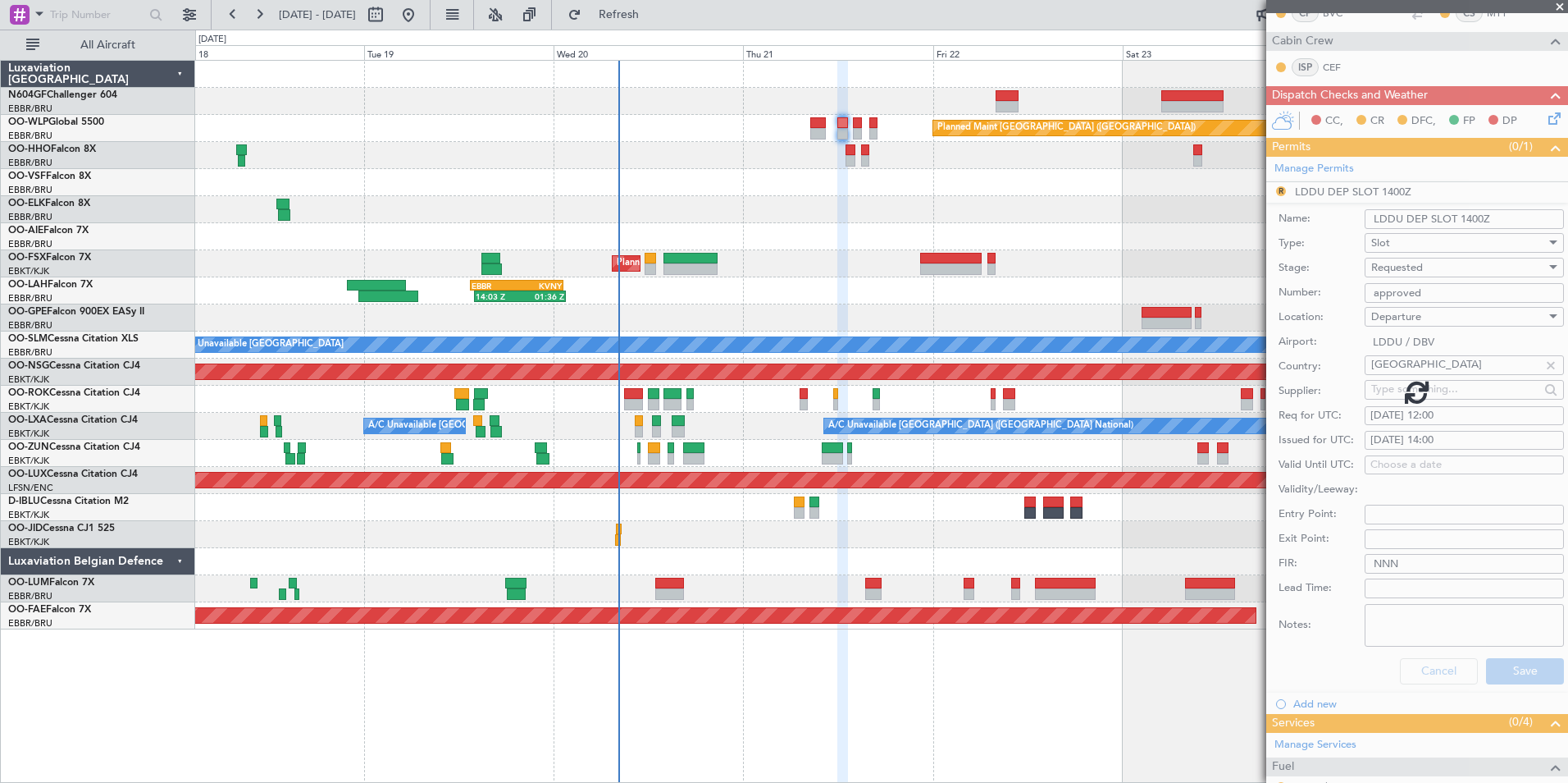
scroll to position [296, 0]
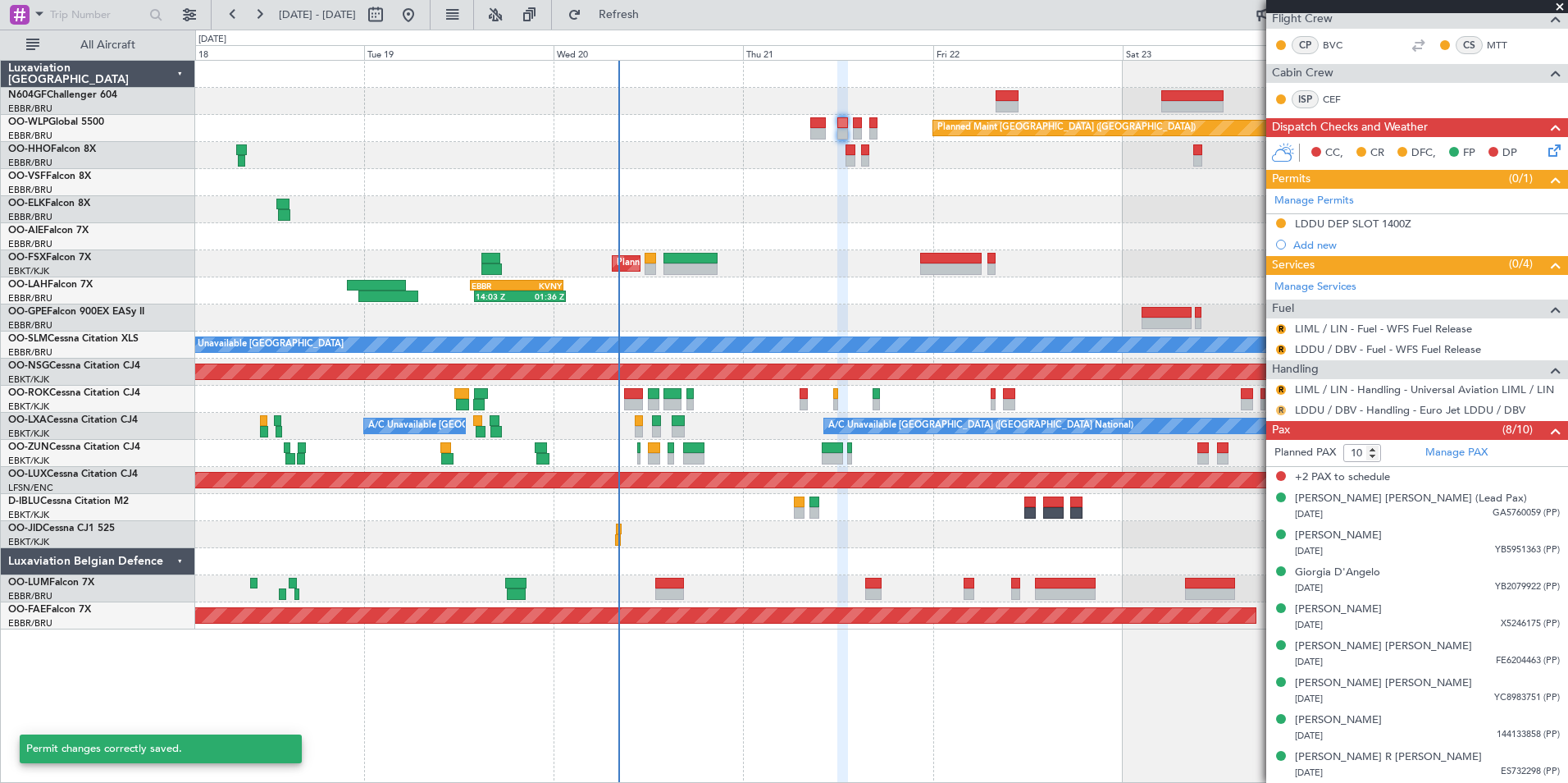
click at [1280, 412] on button "R" at bounding box center [1280, 410] width 10 height 10
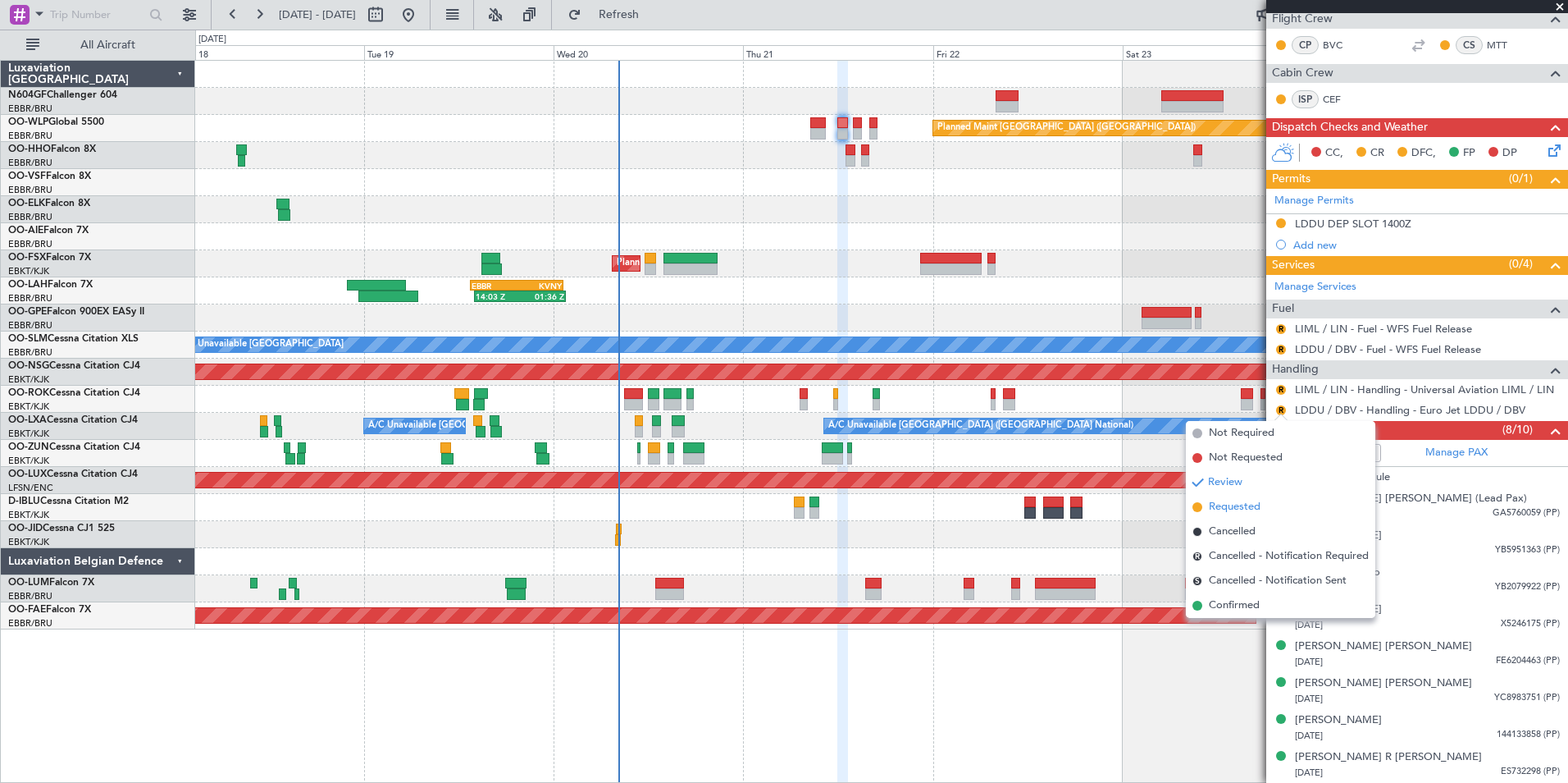
click at [1257, 506] on span "Requested" at bounding box center [1235, 507] width 52 height 17
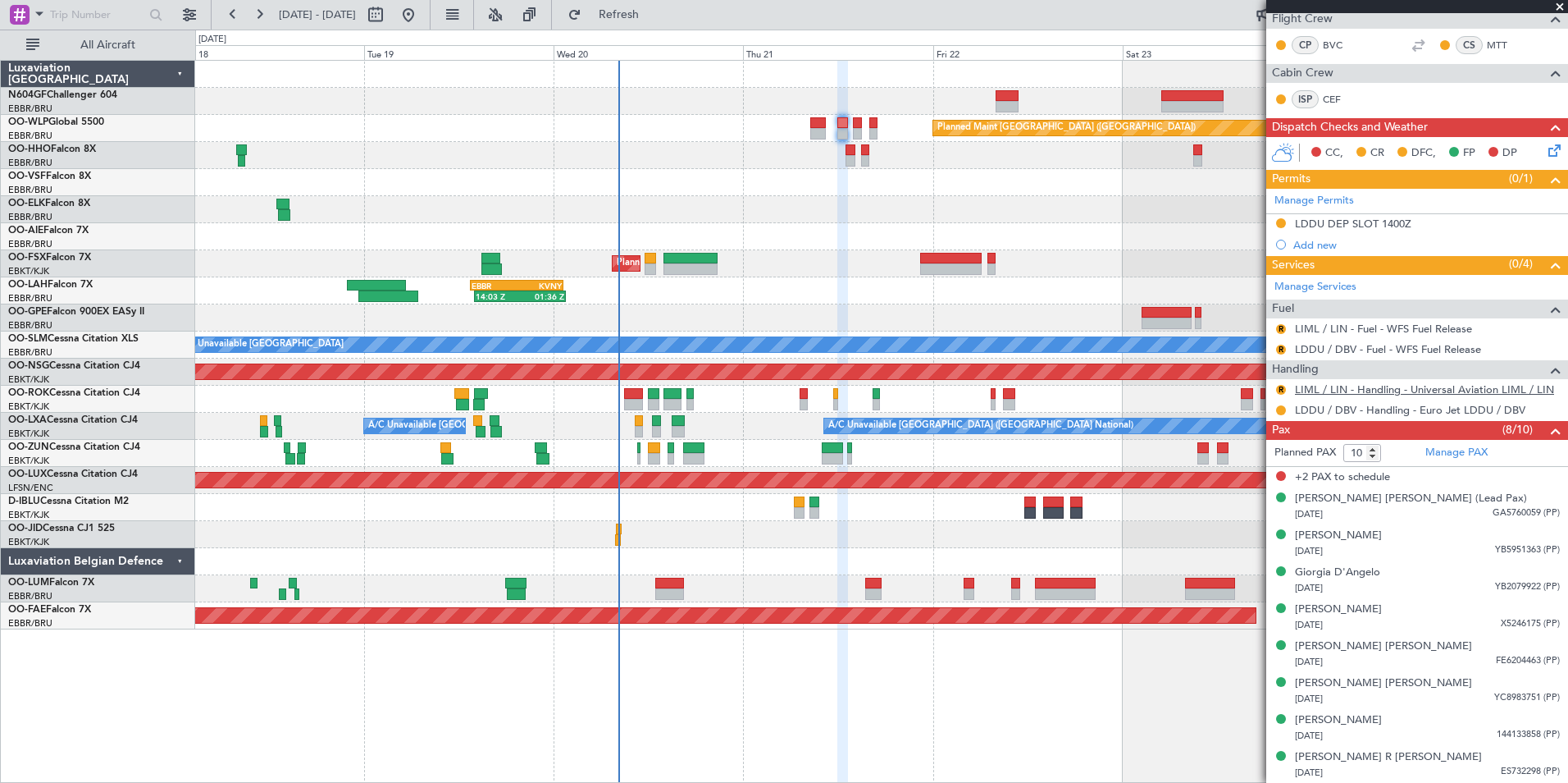
click at [1324, 385] on link "LIML / LIN - Handling - Universal Aviation LIML / LIN" at bounding box center [1425, 389] width 259 height 14
click at [1278, 385] on button "R" at bounding box center [1280, 389] width 10 height 10
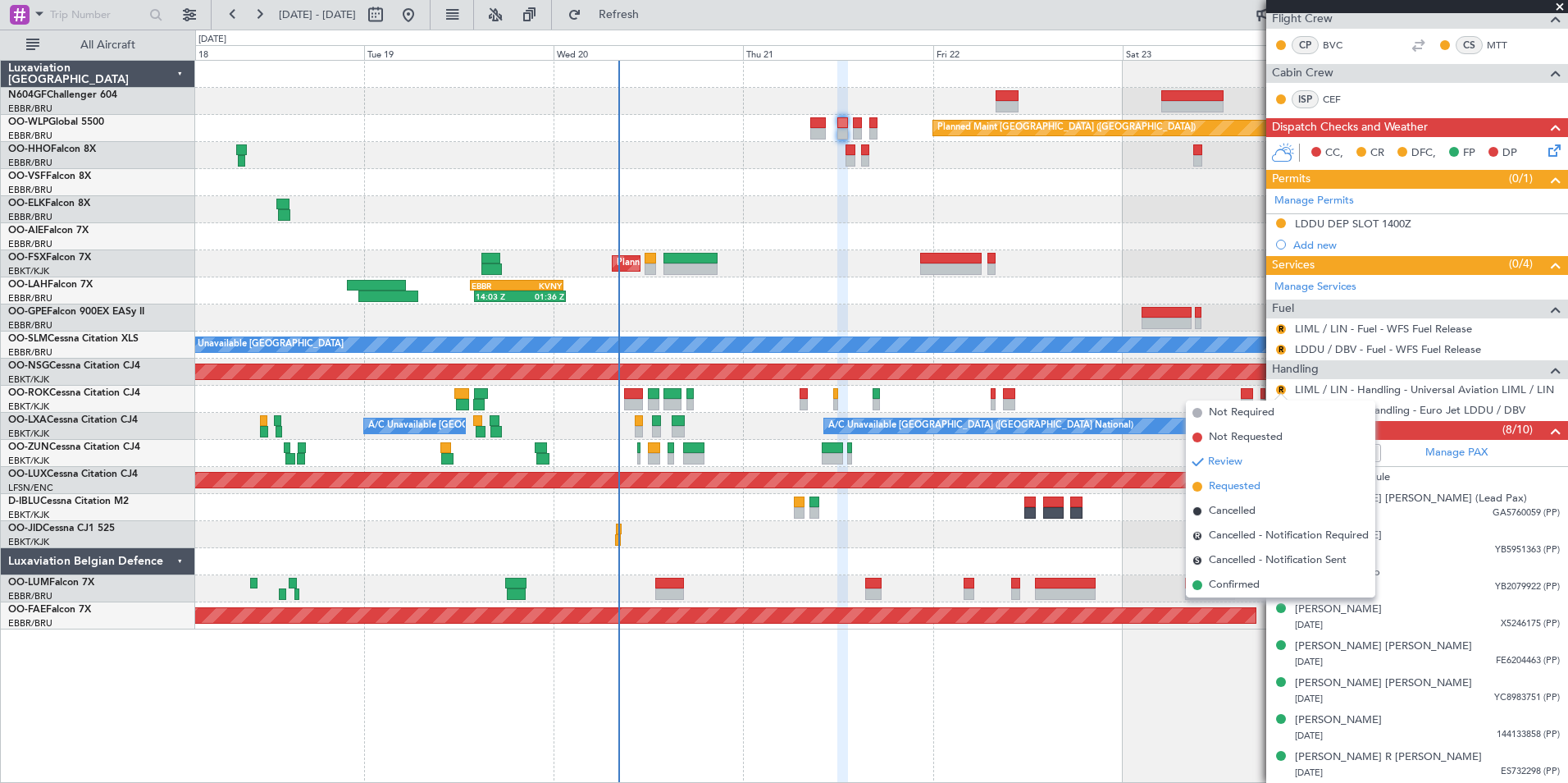
click at [1235, 490] on span "Requested" at bounding box center [1235, 487] width 52 height 17
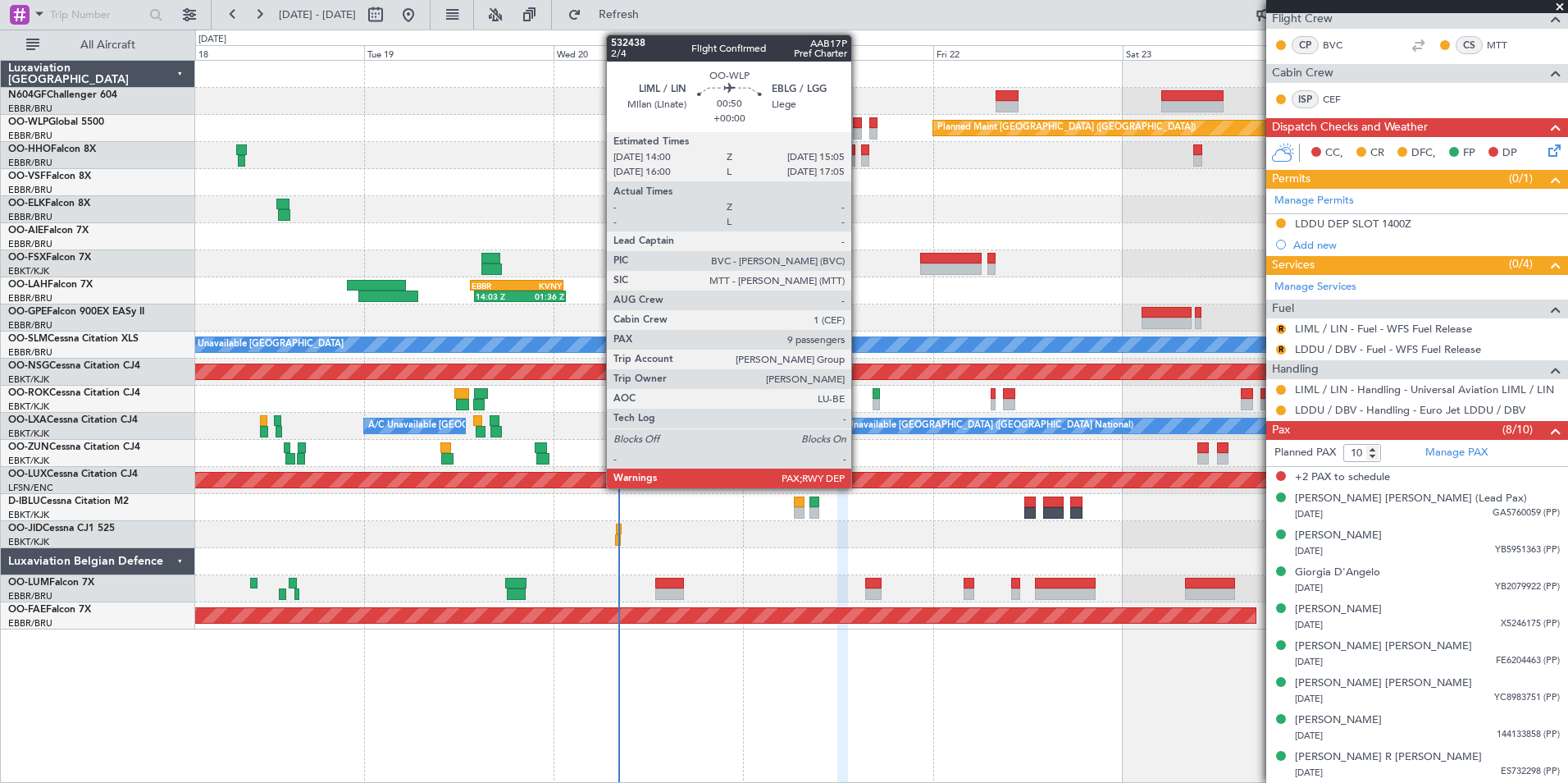
click at [859, 125] on div at bounding box center [858, 123] width 9 height 11
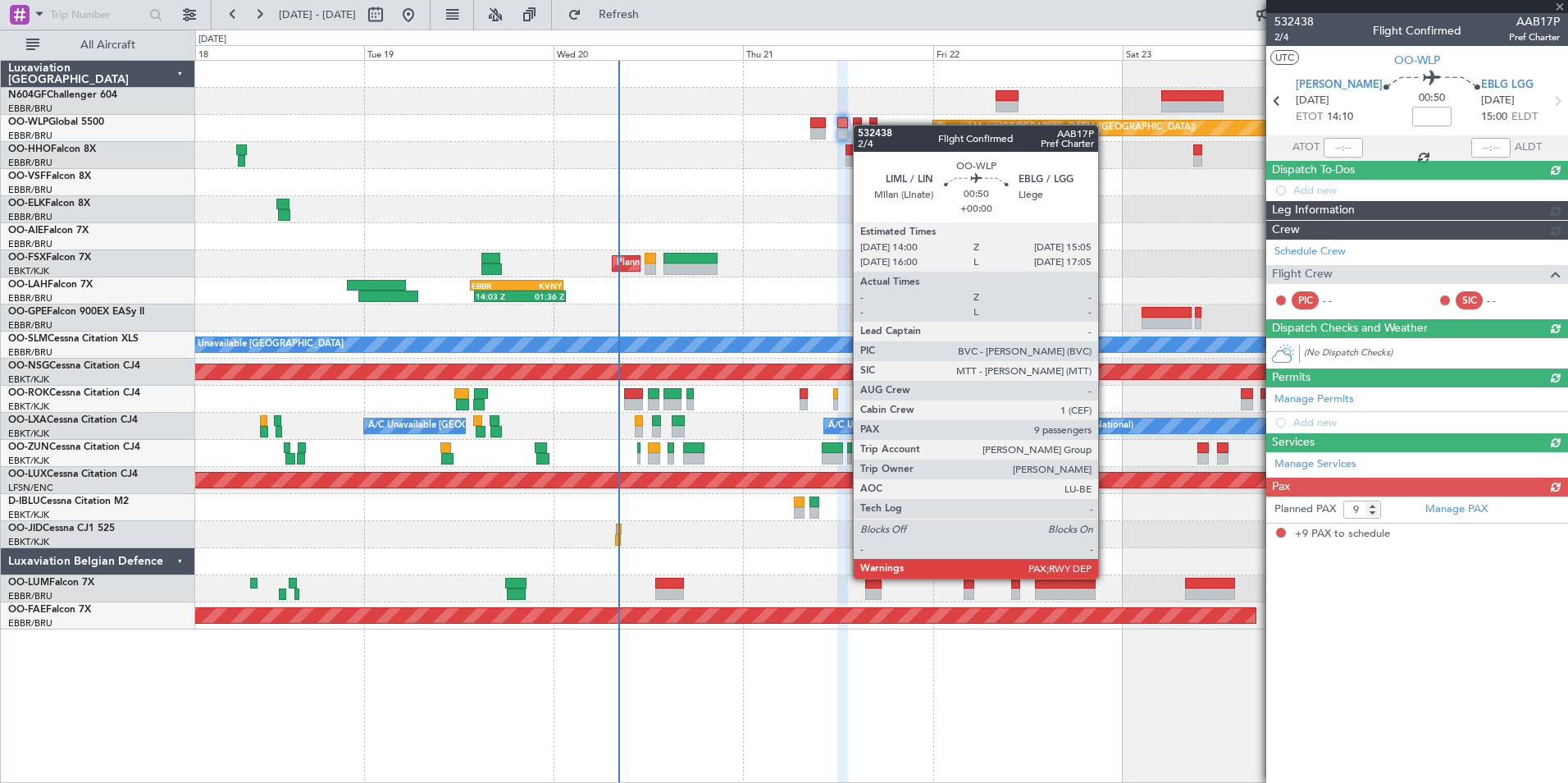
scroll to position [0, 0]
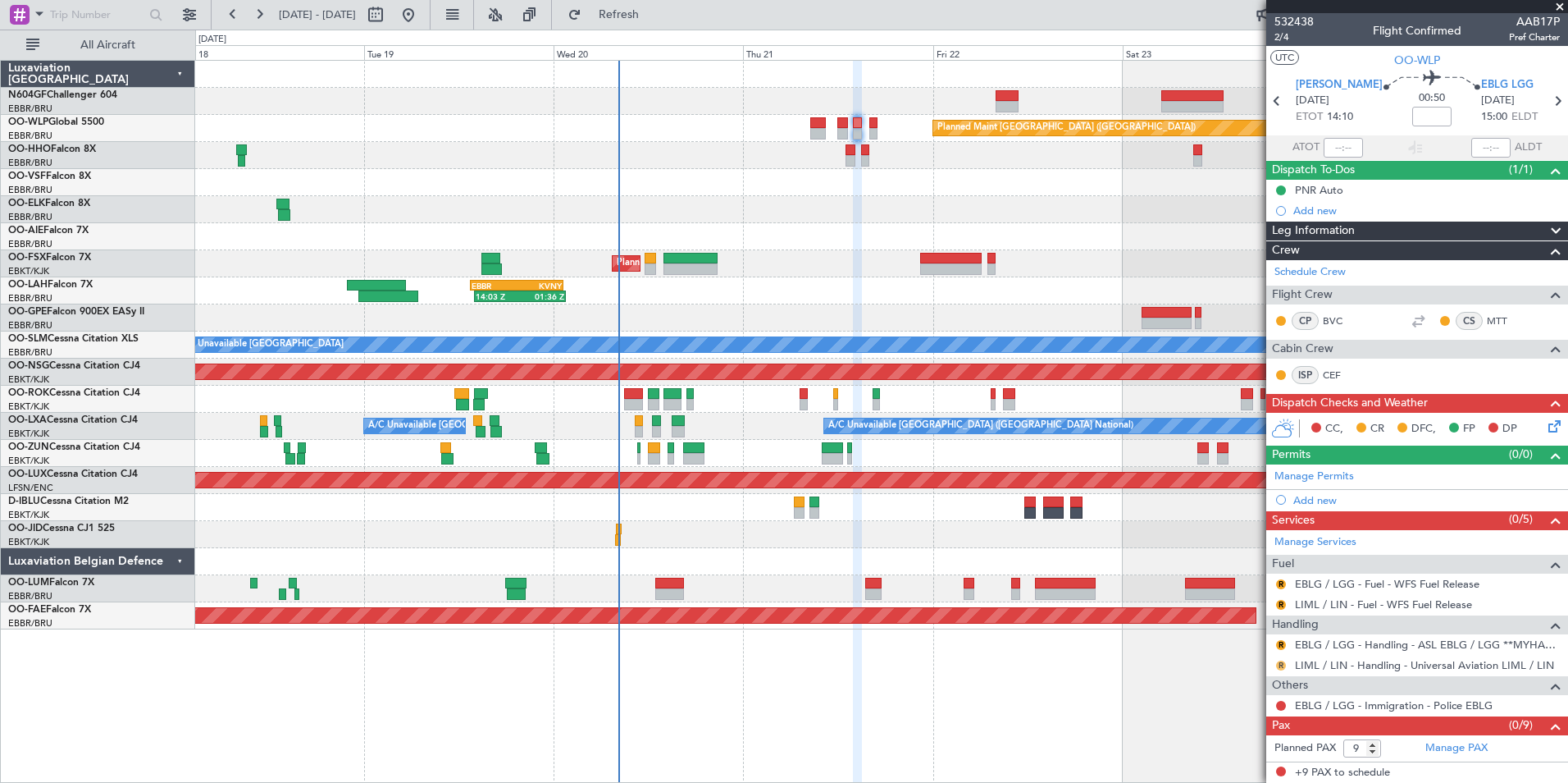
click at [1280, 662] on button "R" at bounding box center [1280, 665] width 10 height 10
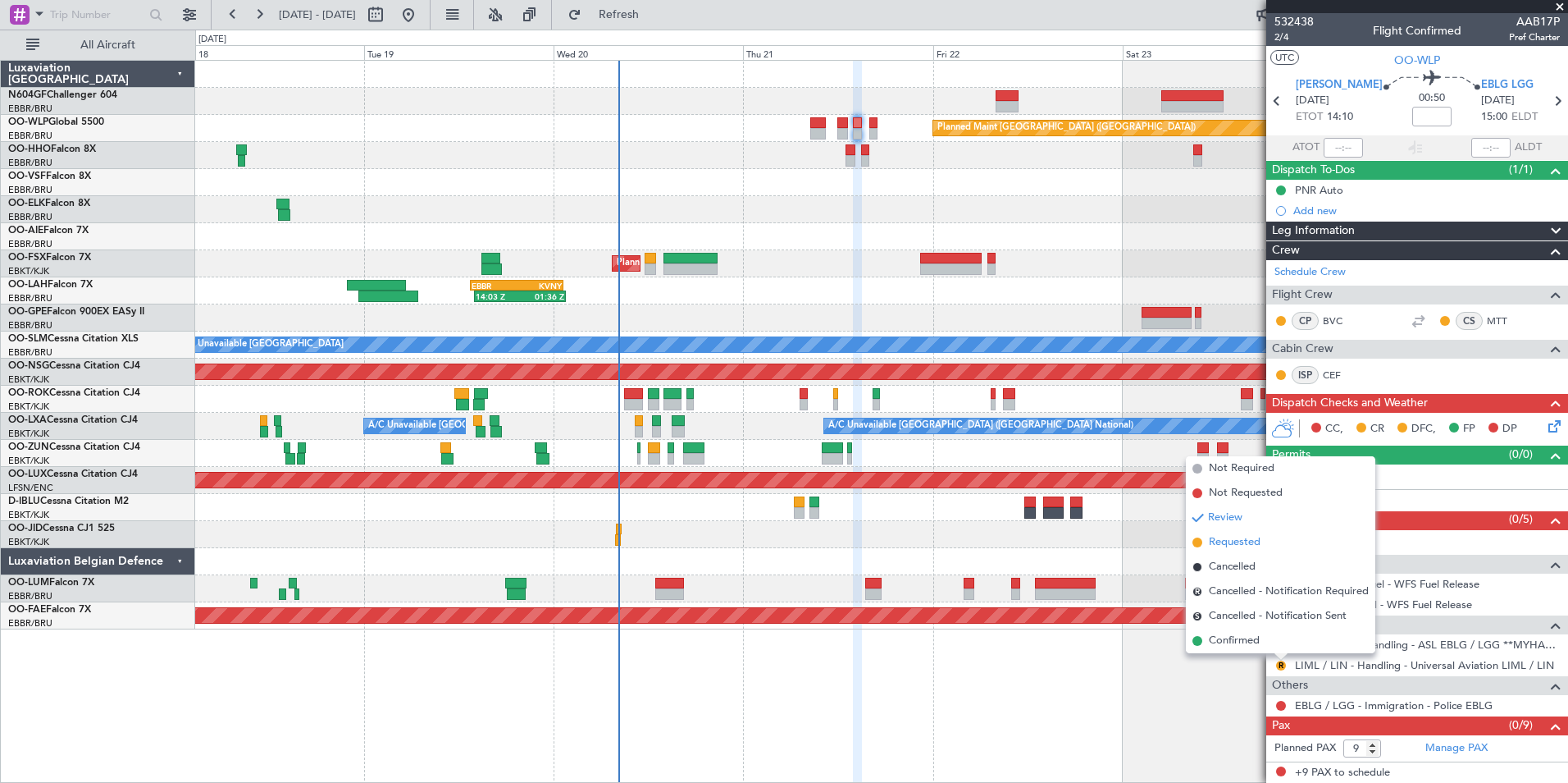
click at [1214, 544] on span "Requested" at bounding box center [1235, 543] width 52 height 17
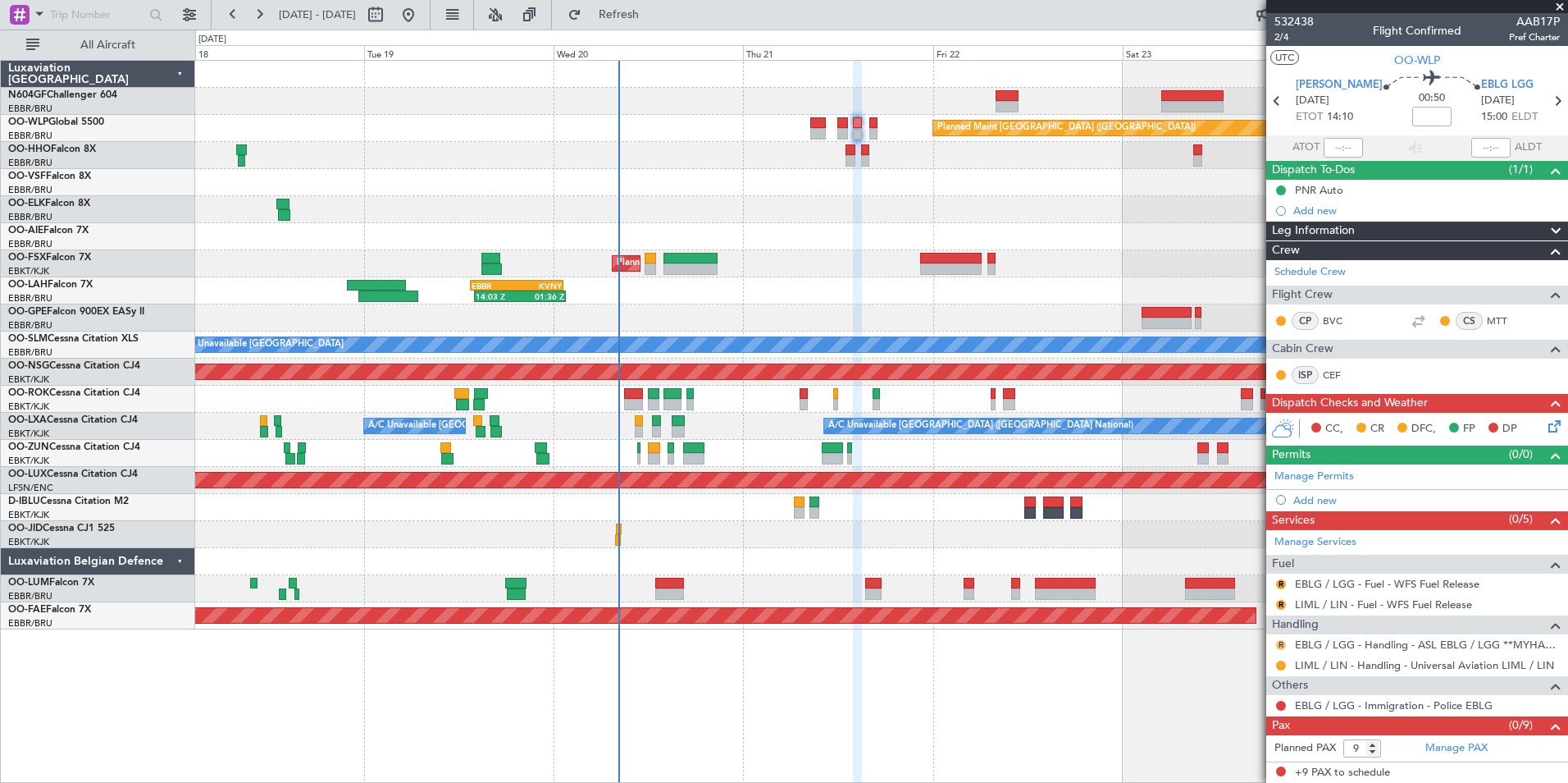
click at [1280, 644] on button "R" at bounding box center [1280, 644] width 10 height 10
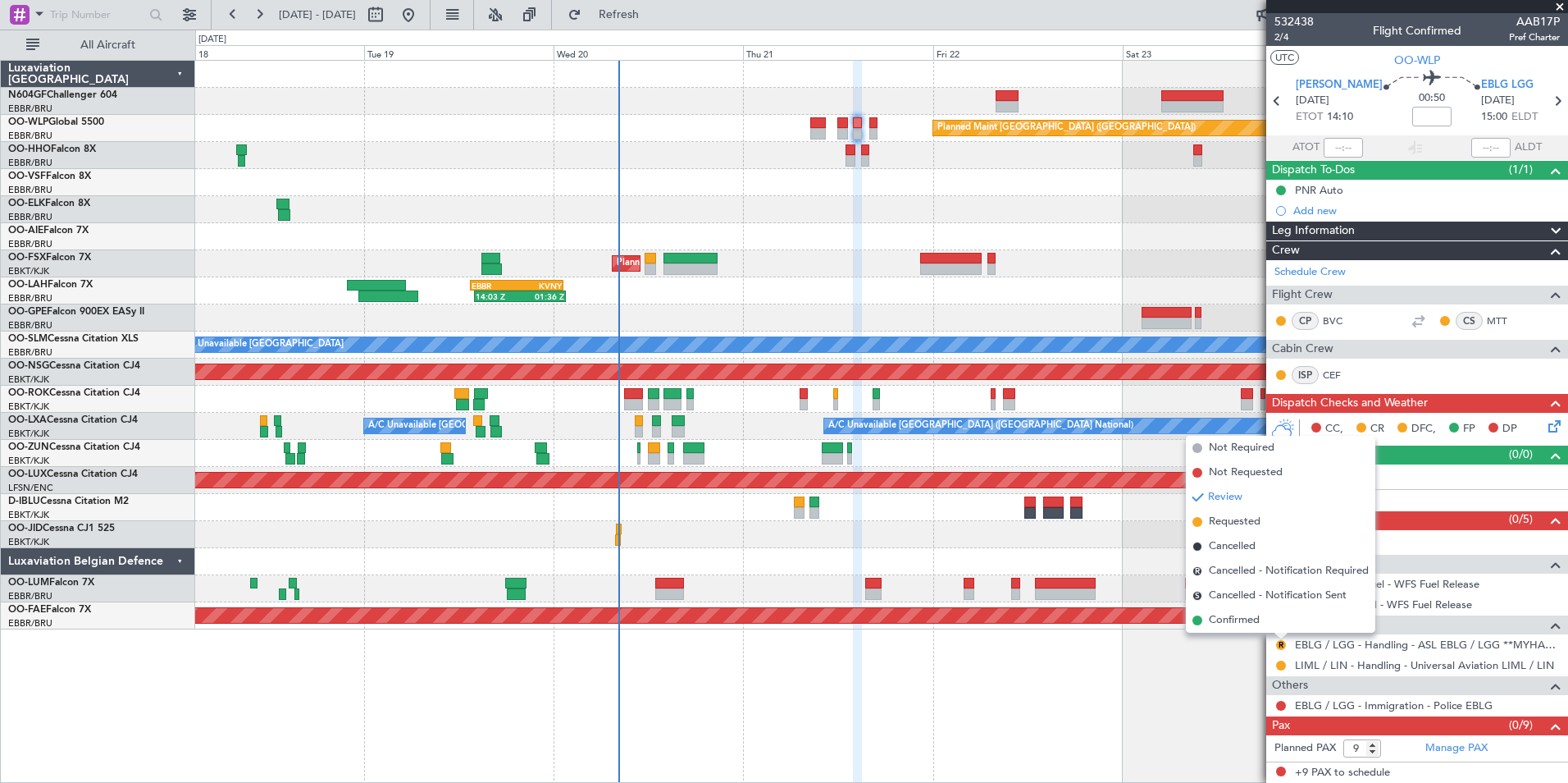
click at [1234, 517] on span "Requested" at bounding box center [1235, 522] width 52 height 17
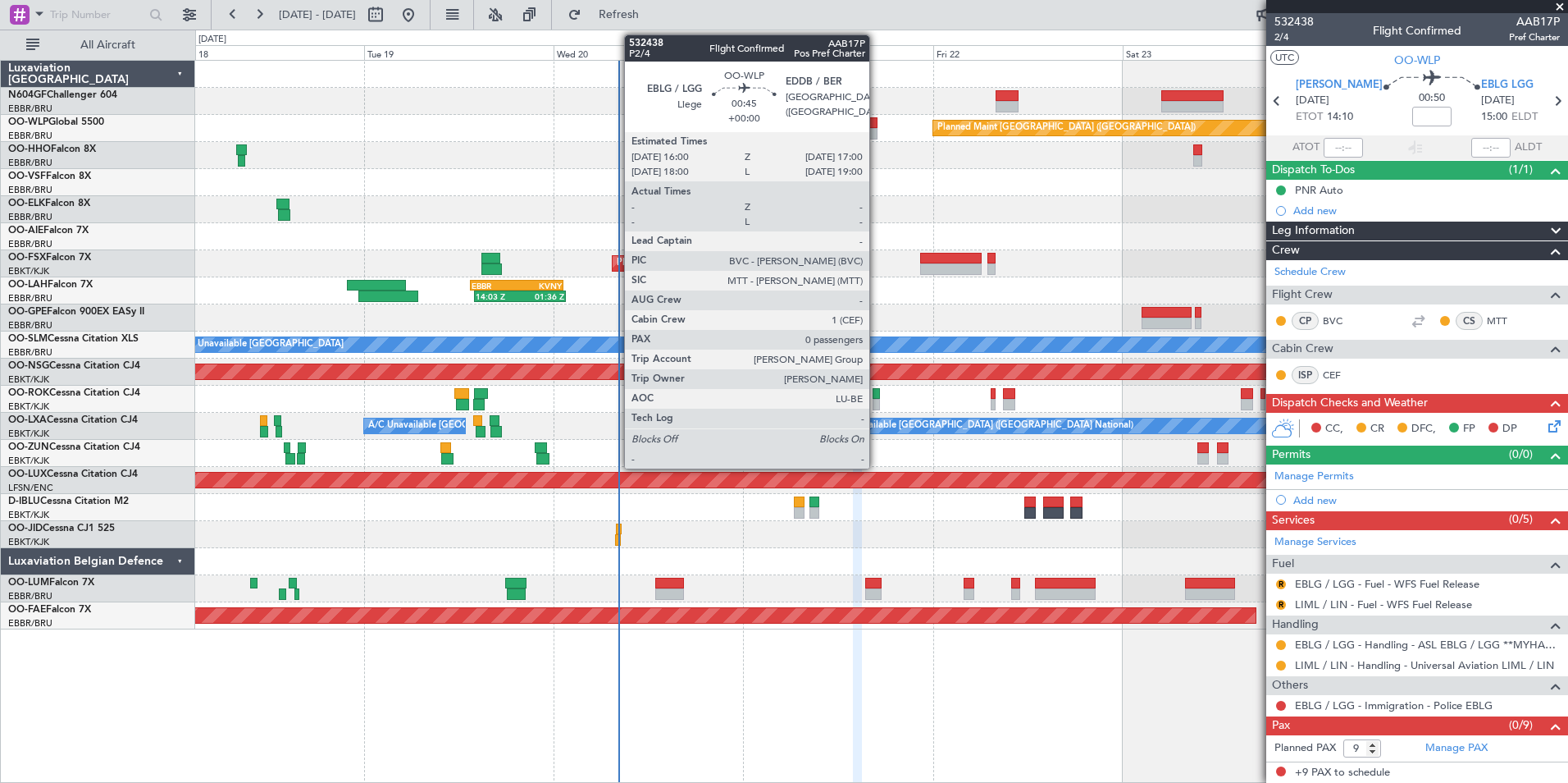
click at [877, 123] on div at bounding box center [873, 123] width 8 height 11
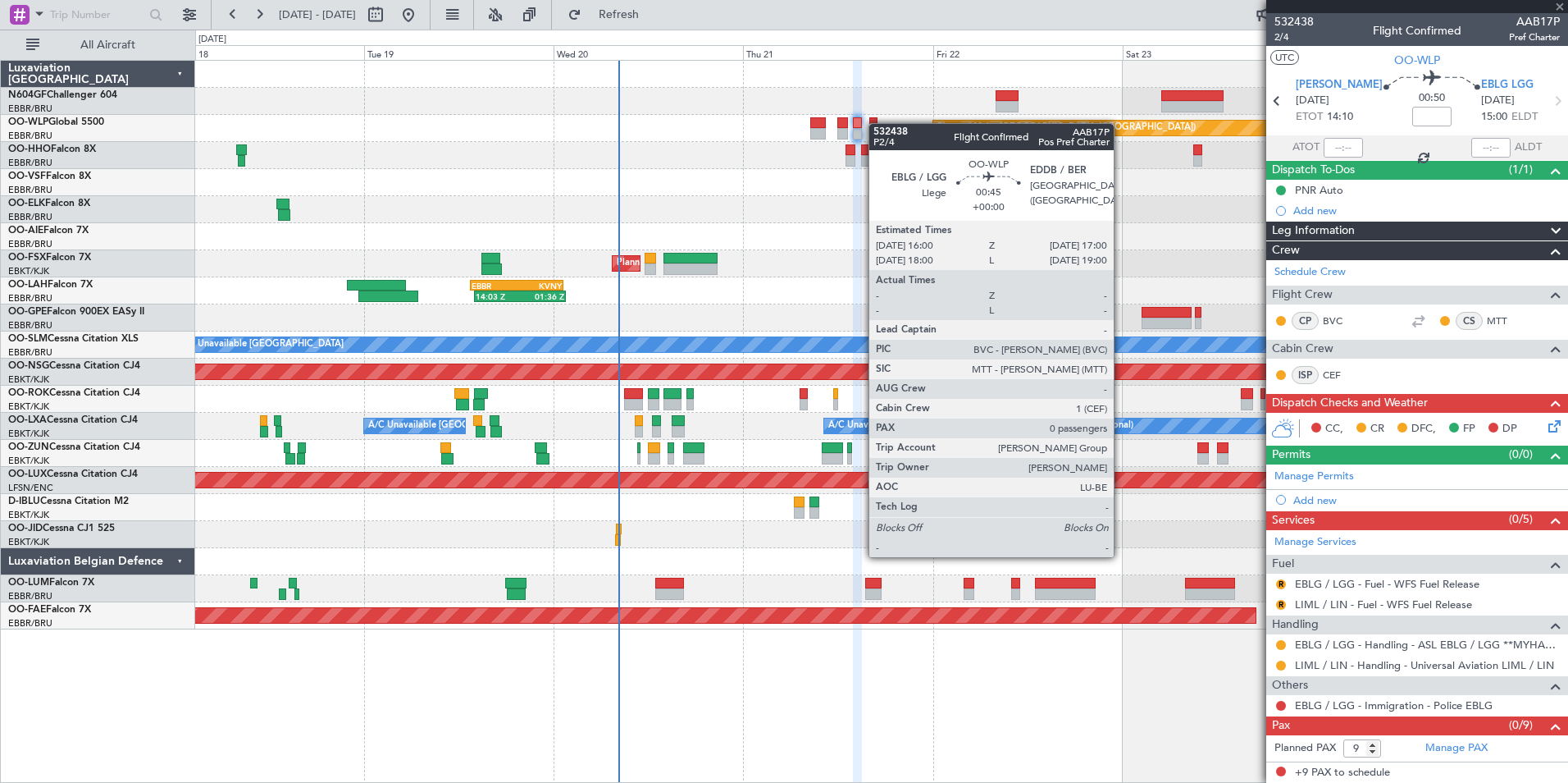
type input "0"
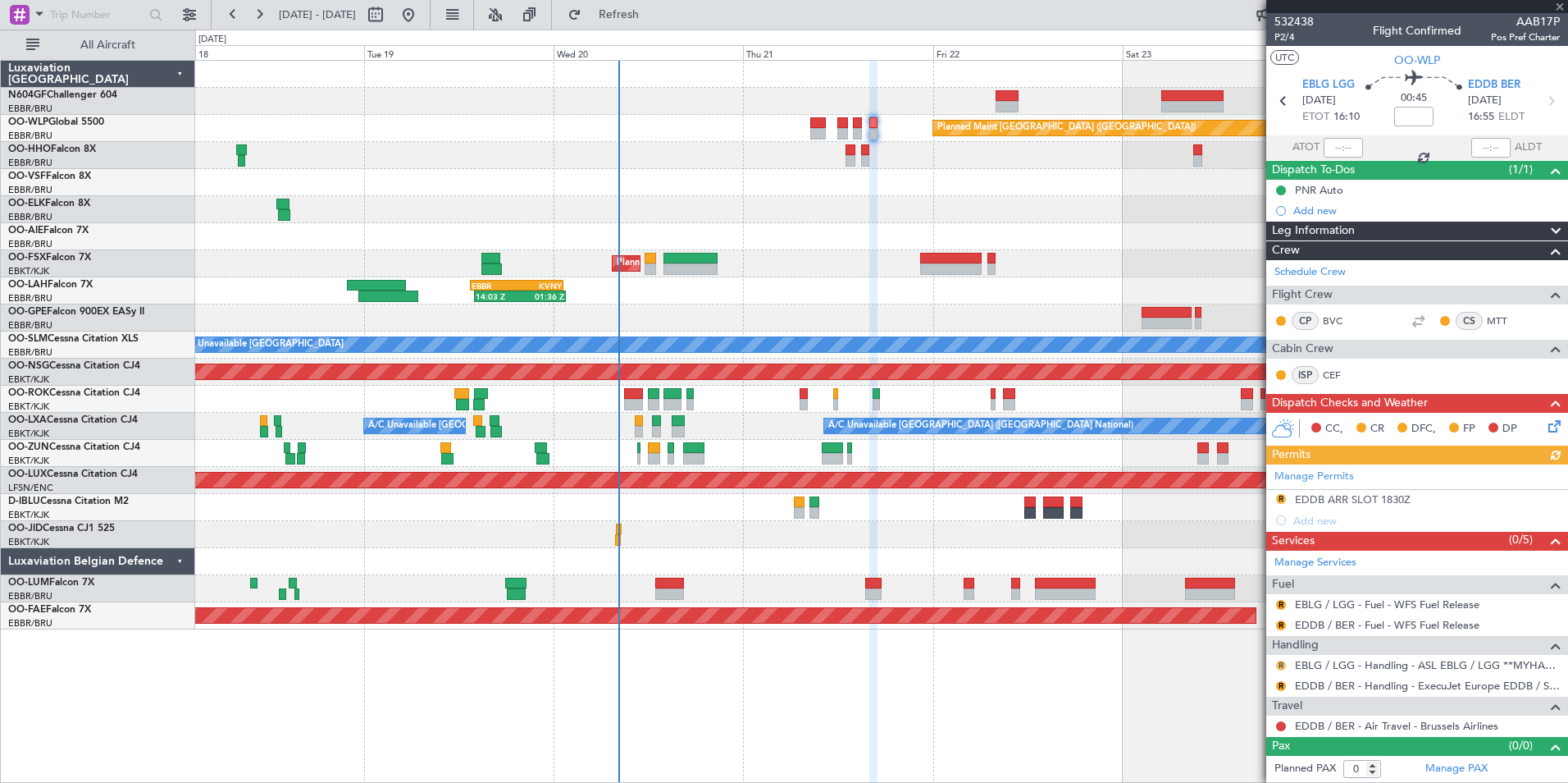
click at [1281, 660] on button "R" at bounding box center [1280, 665] width 10 height 10
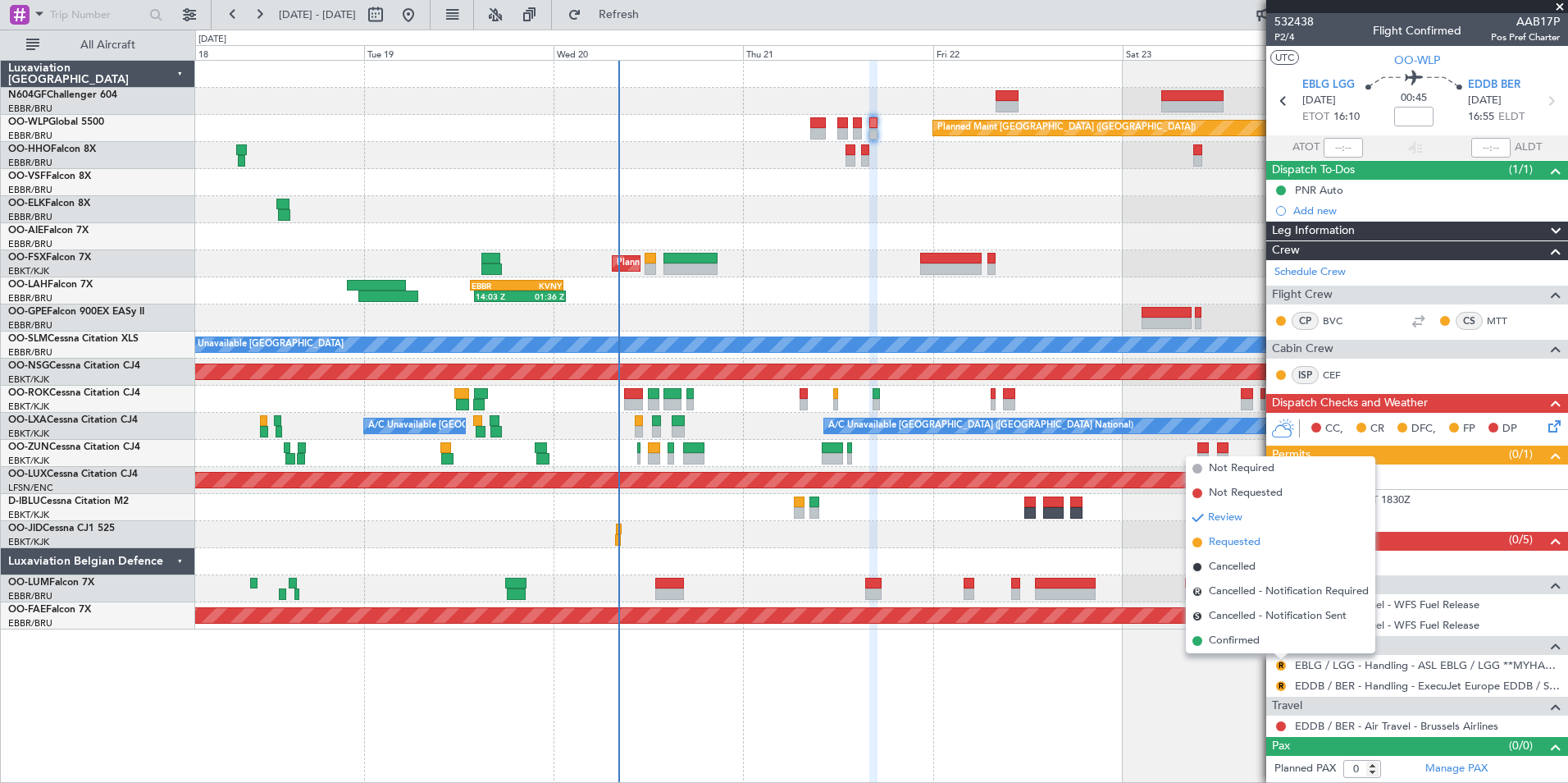
click at [1240, 543] on span "Requested" at bounding box center [1235, 543] width 52 height 17
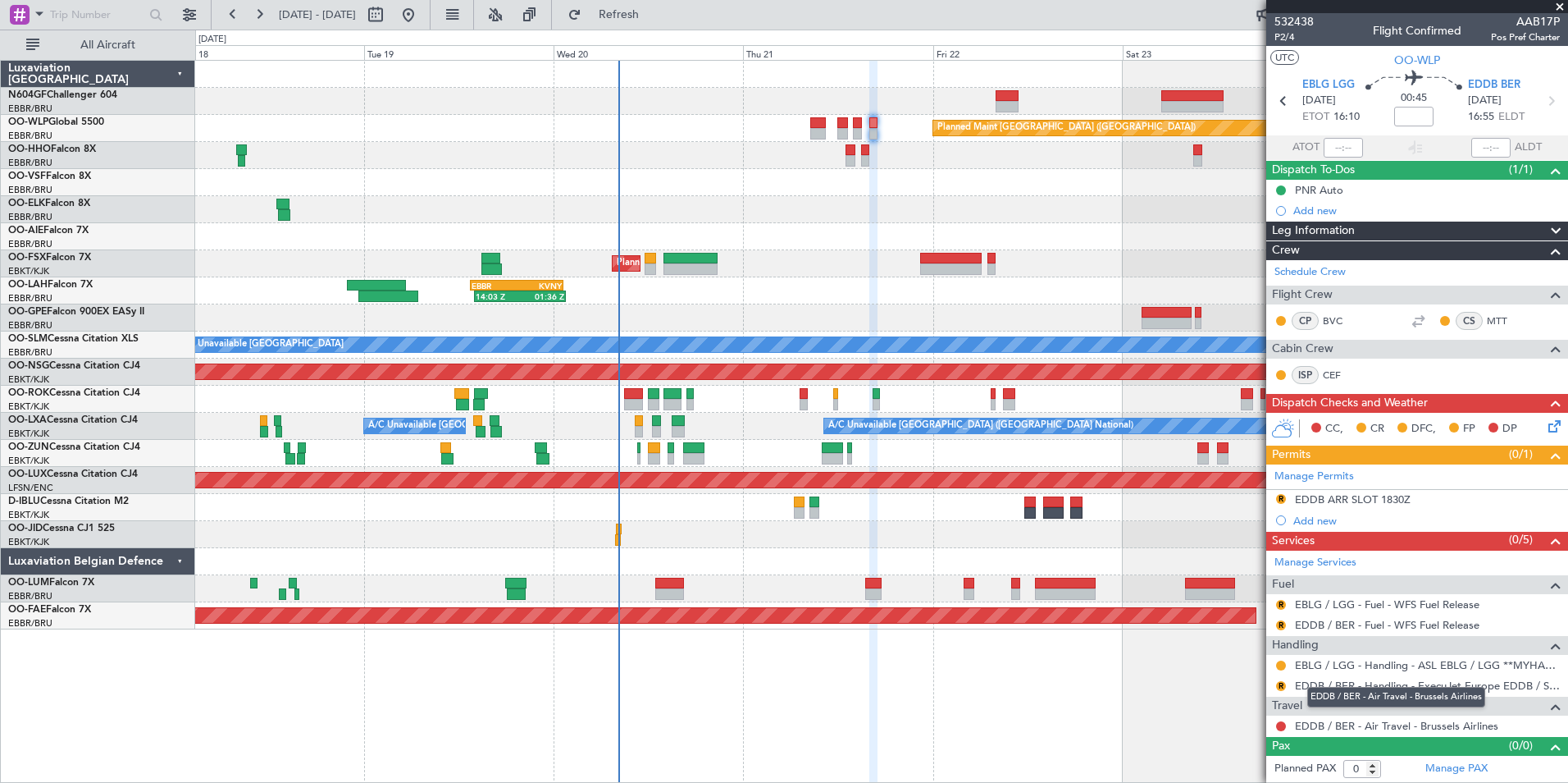
click at [1360, 681] on mat-tooltip-component "EDDB / BER - Air Travel - Brussels Airlines" at bounding box center [1396, 696] width 201 height 44
click at [1339, 692] on mat-tooltip-component "EDDB / BER - Handling - ExecuJet Europe EDDB / SXF" at bounding box center [1427, 713] width 252 height 44
click at [1341, 688] on link "EDDB / BER - Handling - ExecuJet Europe EDDB / SXF" at bounding box center [1427, 685] width 265 height 14
click at [1282, 686] on button "R" at bounding box center [1280, 685] width 10 height 10
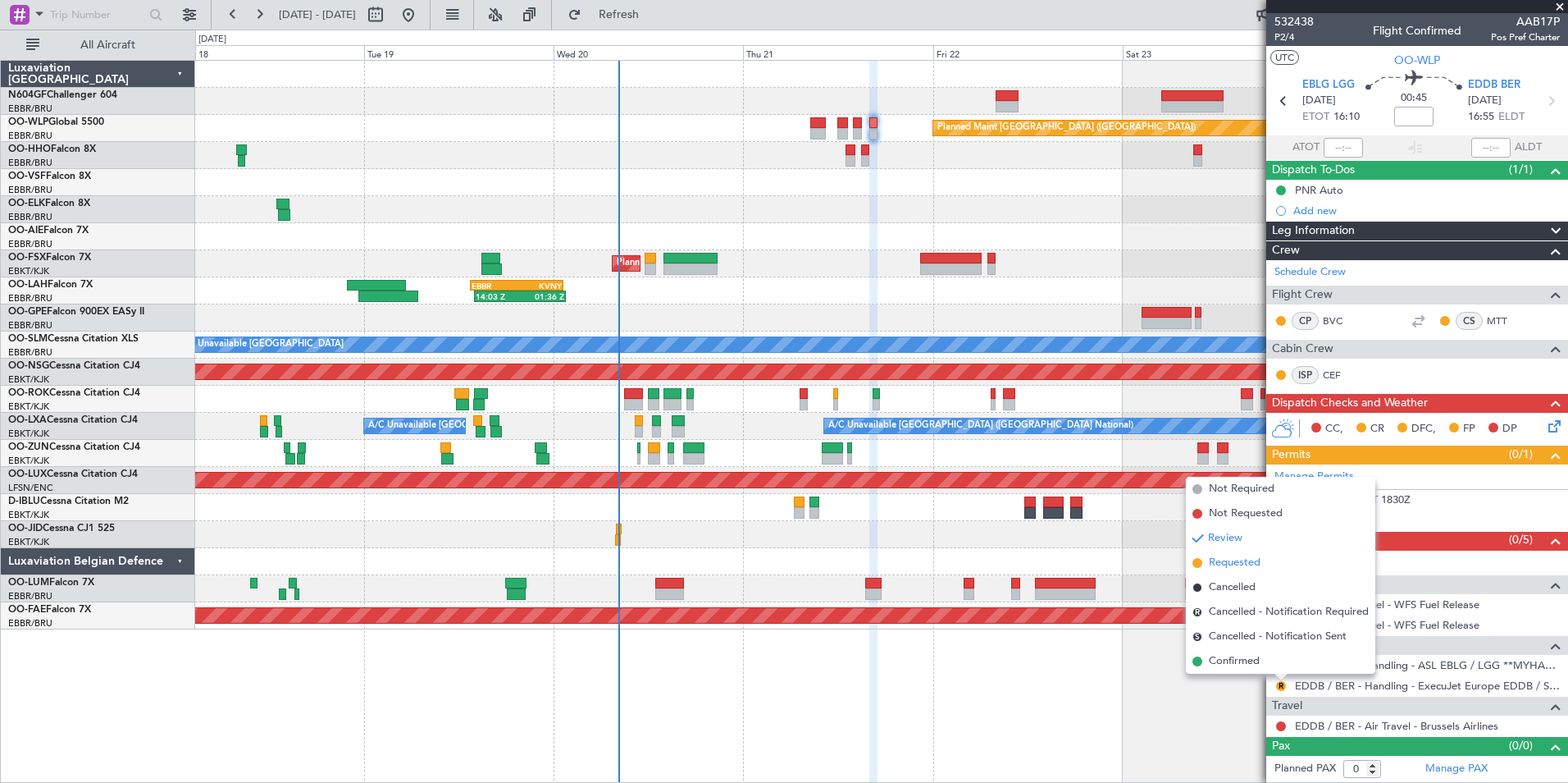
click at [1236, 567] on span "Requested" at bounding box center [1235, 563] width 52 height 17
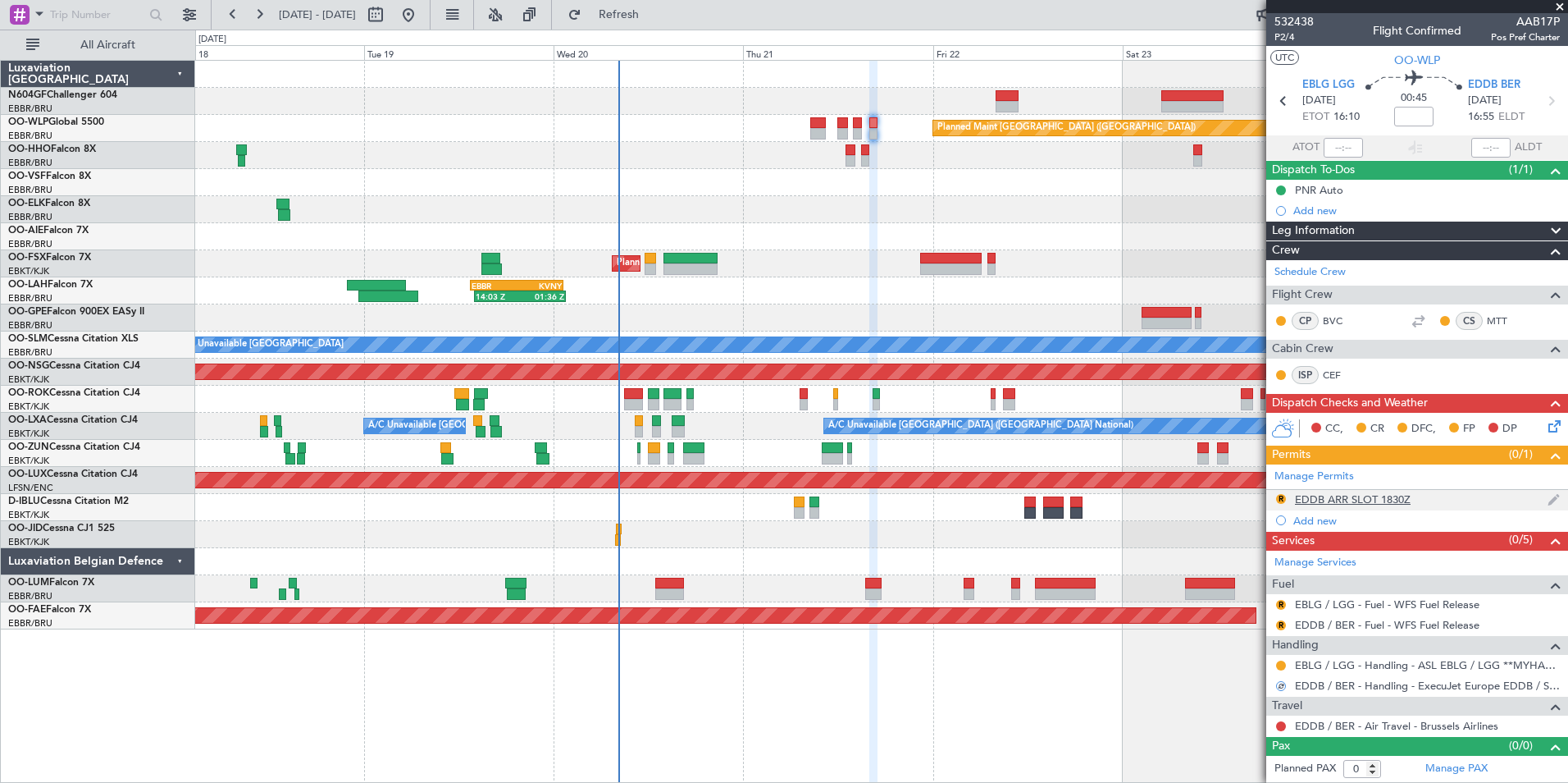
click at [1348, 501] on div "EDDB ARR SLOT 1830Z" at bounding box center [1353, 499] width 115 height 14
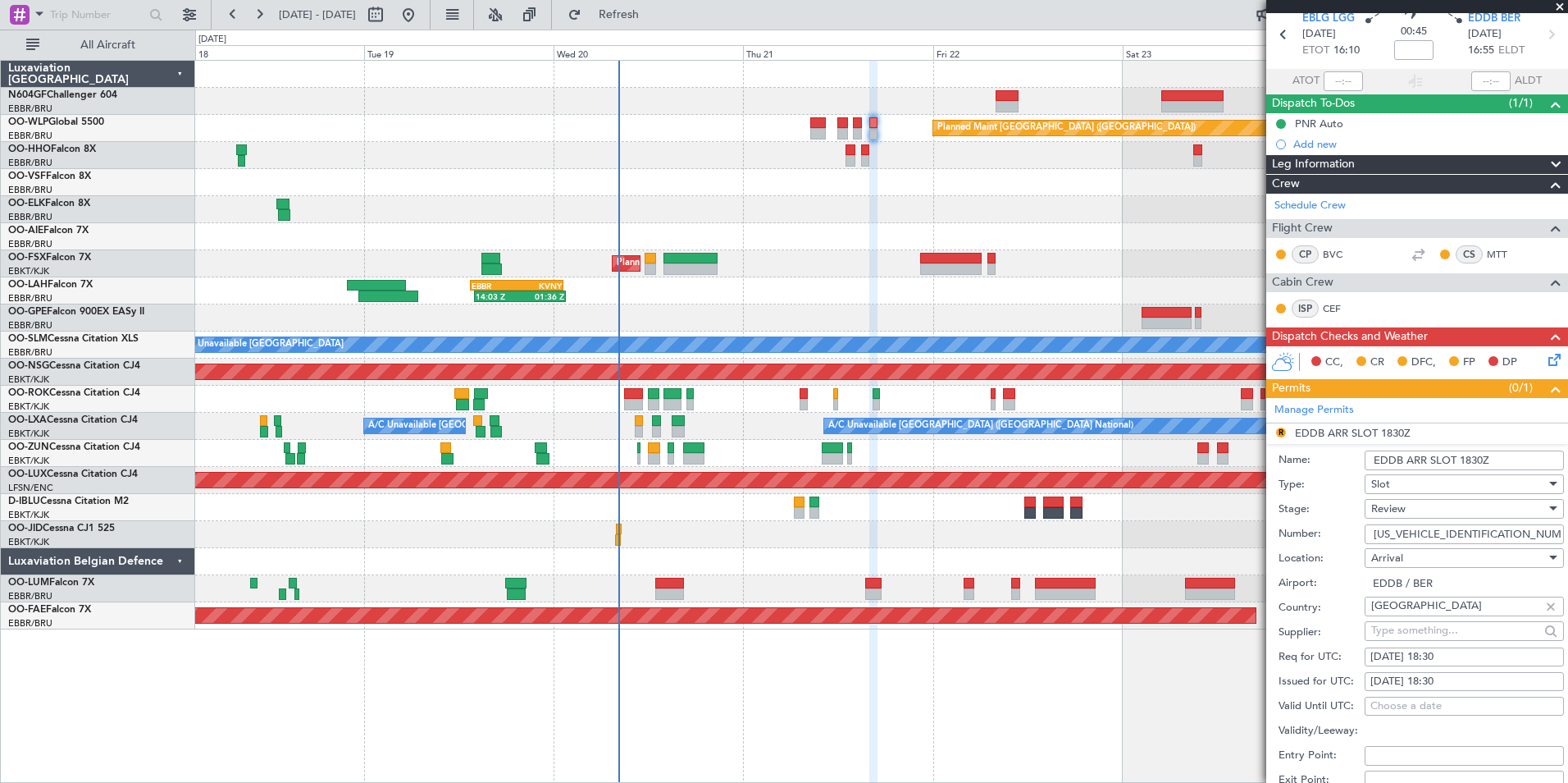
scroll to position [164, 0]
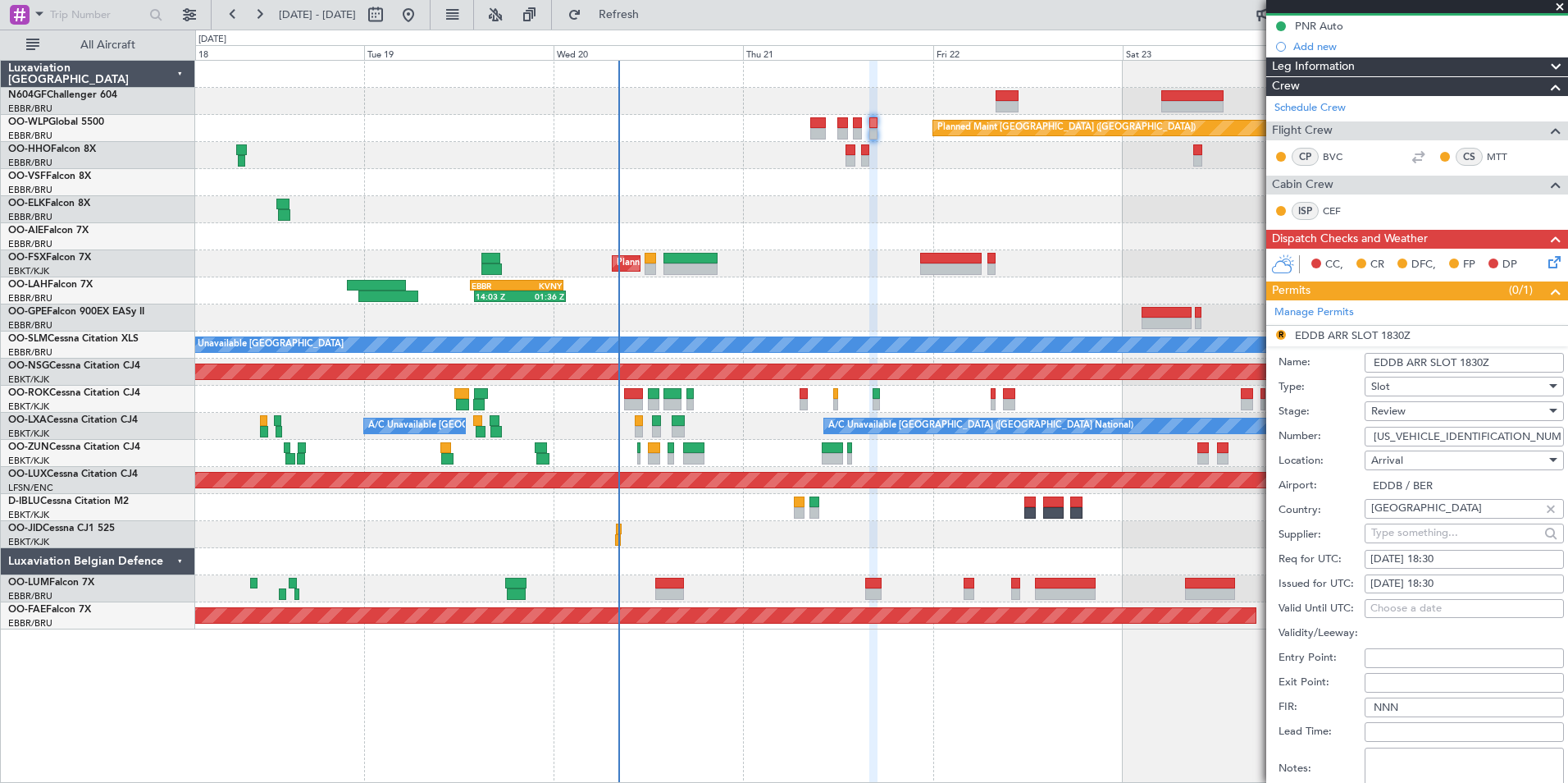
click at [1401, 407] on span "Review" at bounding box center [1387, 412] width 34 height 15
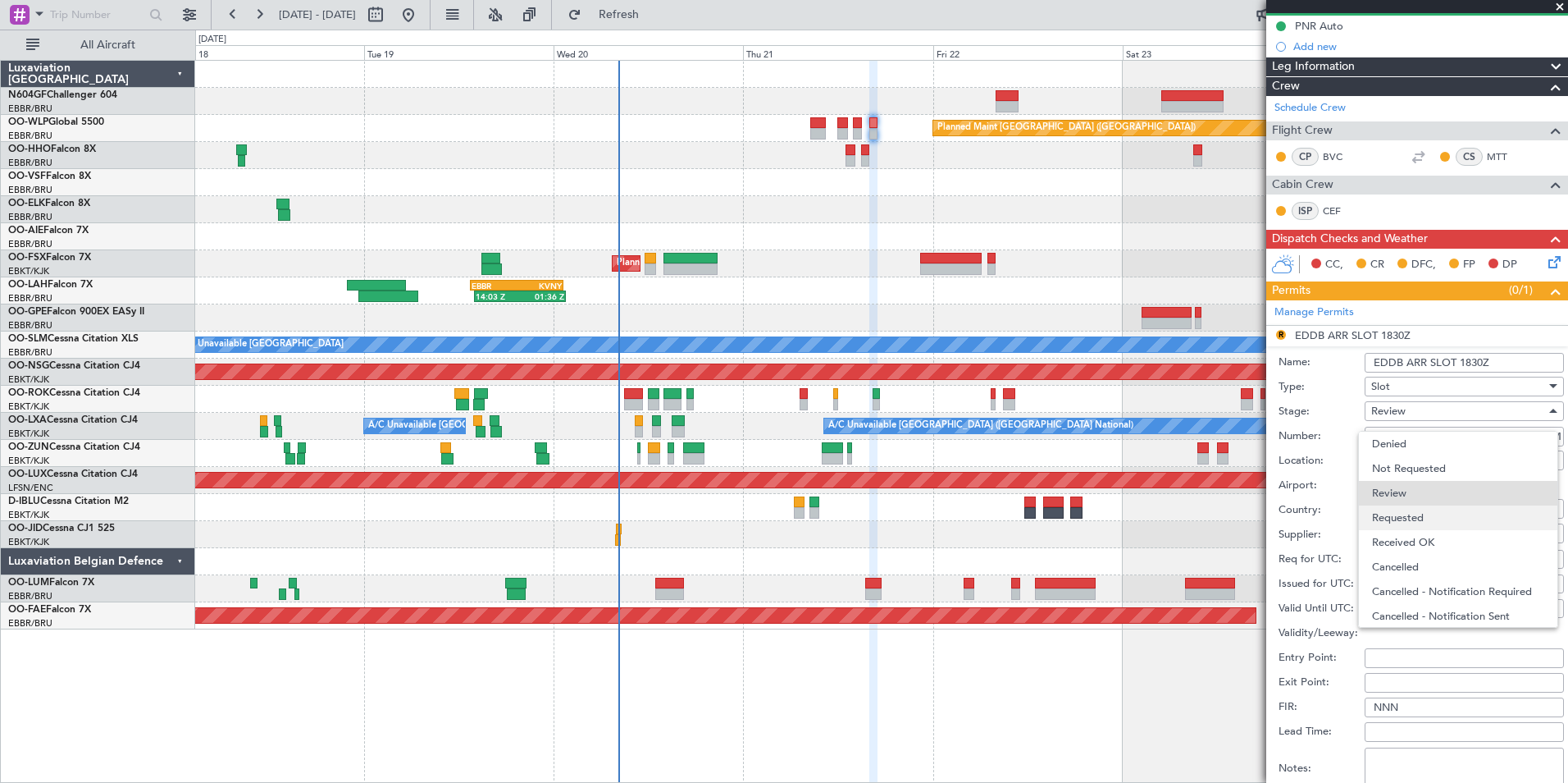
click at [1429, 508] on span "Requested" at bounding box center [1457, 518] width 172 height 24
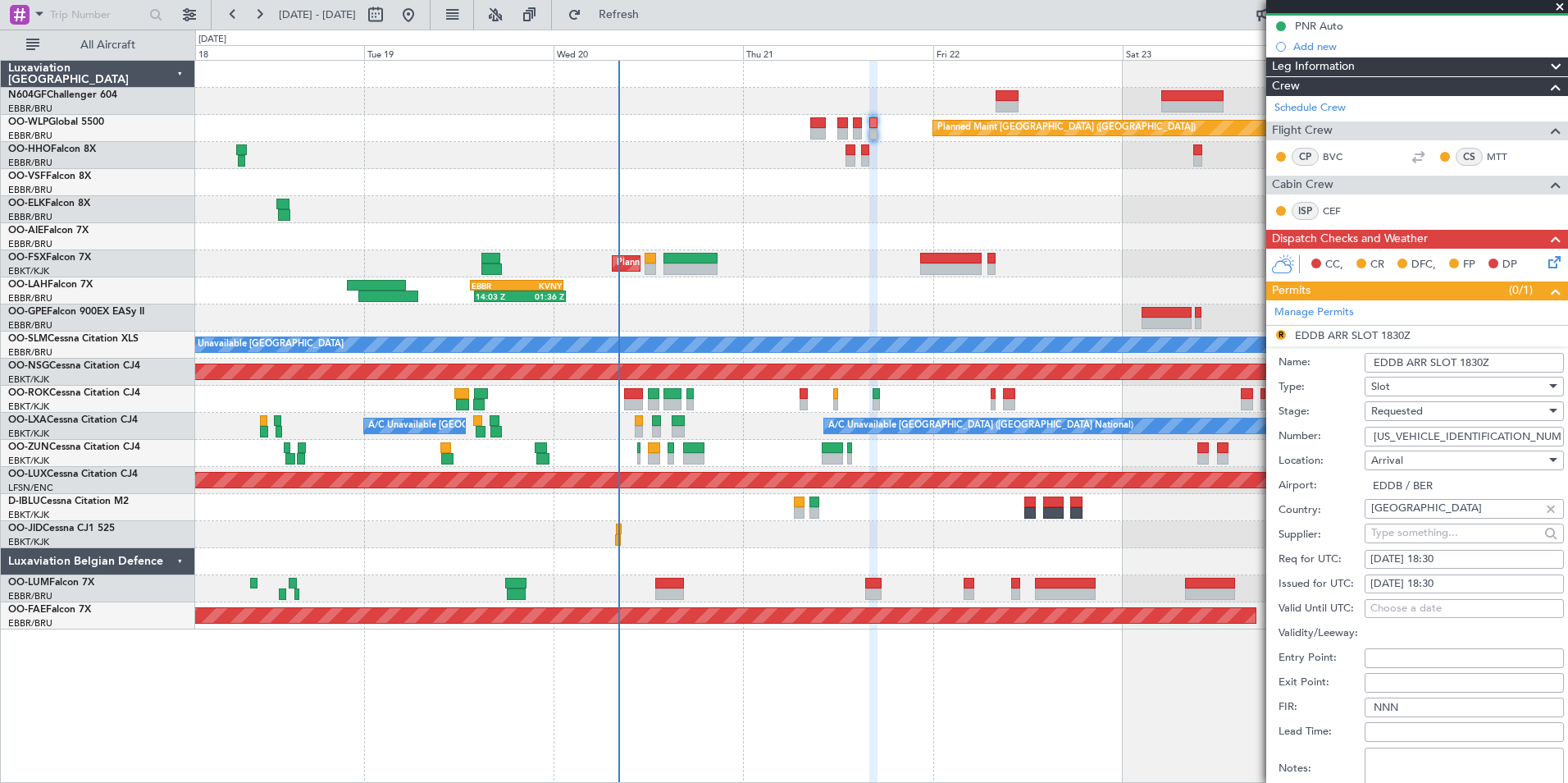
click at [1446, 555] on div "21/08/2025 18:30" at bounding box center [1465, 560] width 188 height 17
select select "8"
select select "2025"
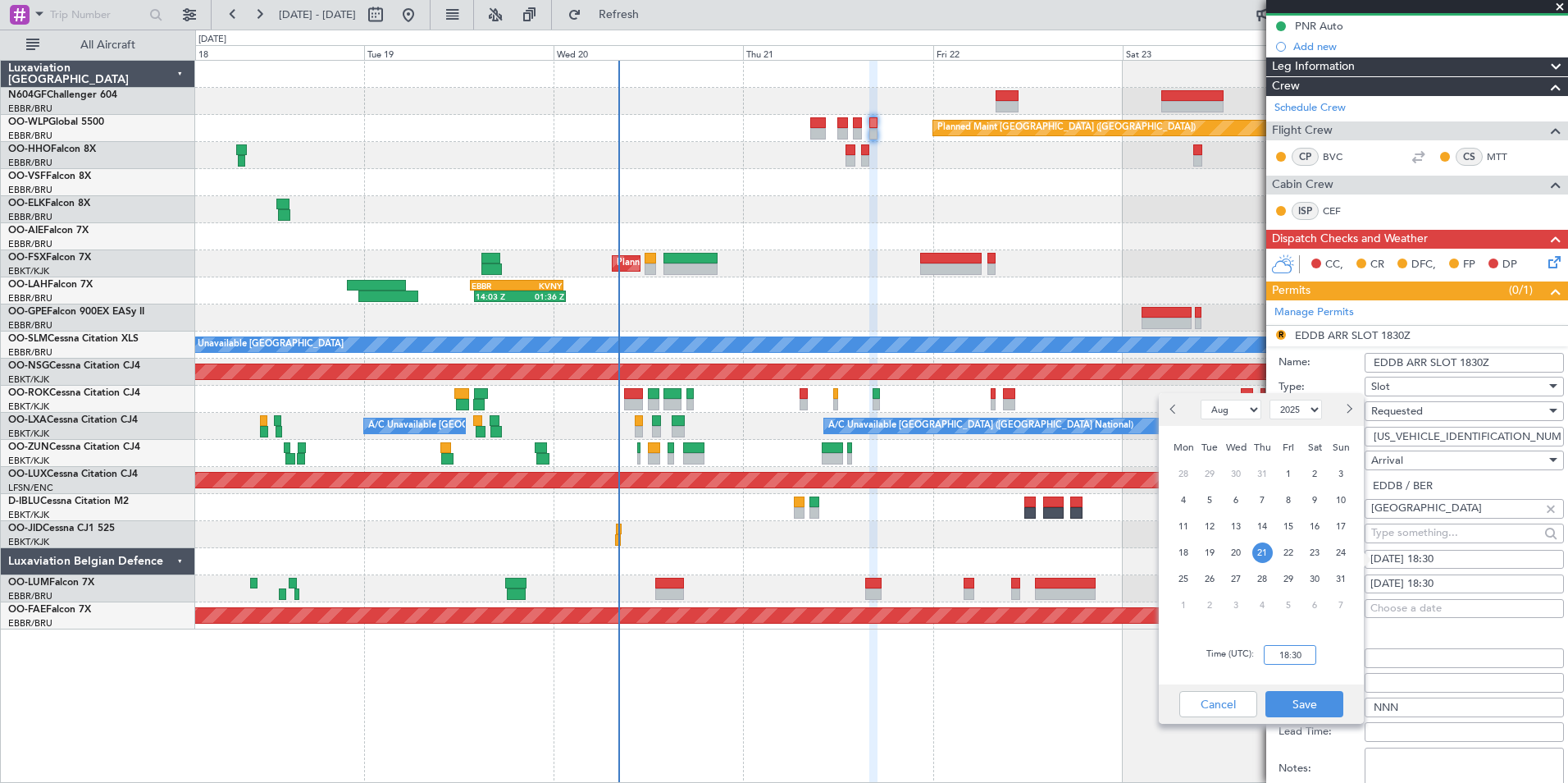
click at [1285, 661] on input "18:30" at bounding box center [1290, 655] width 52 height 20
type input "17:00"
click at [1329, 682] on div "Time (UTC): 17:00" at bounding box center [1261, 655] width 205 height 59
click at [1316, 705] on button "Save" at bounding box center [1305, 704] width 78 height 26
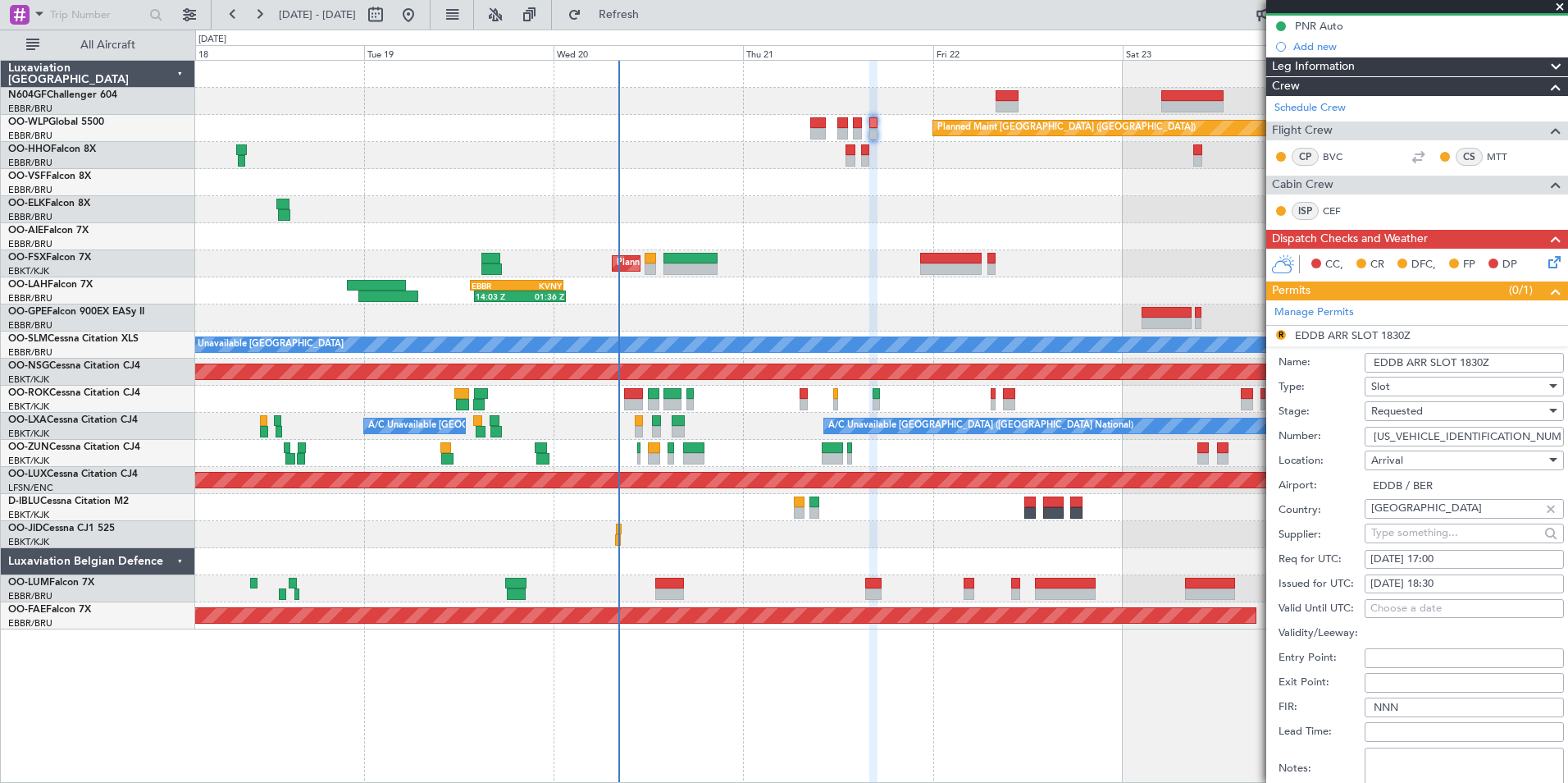
scroll to position [329, 0]
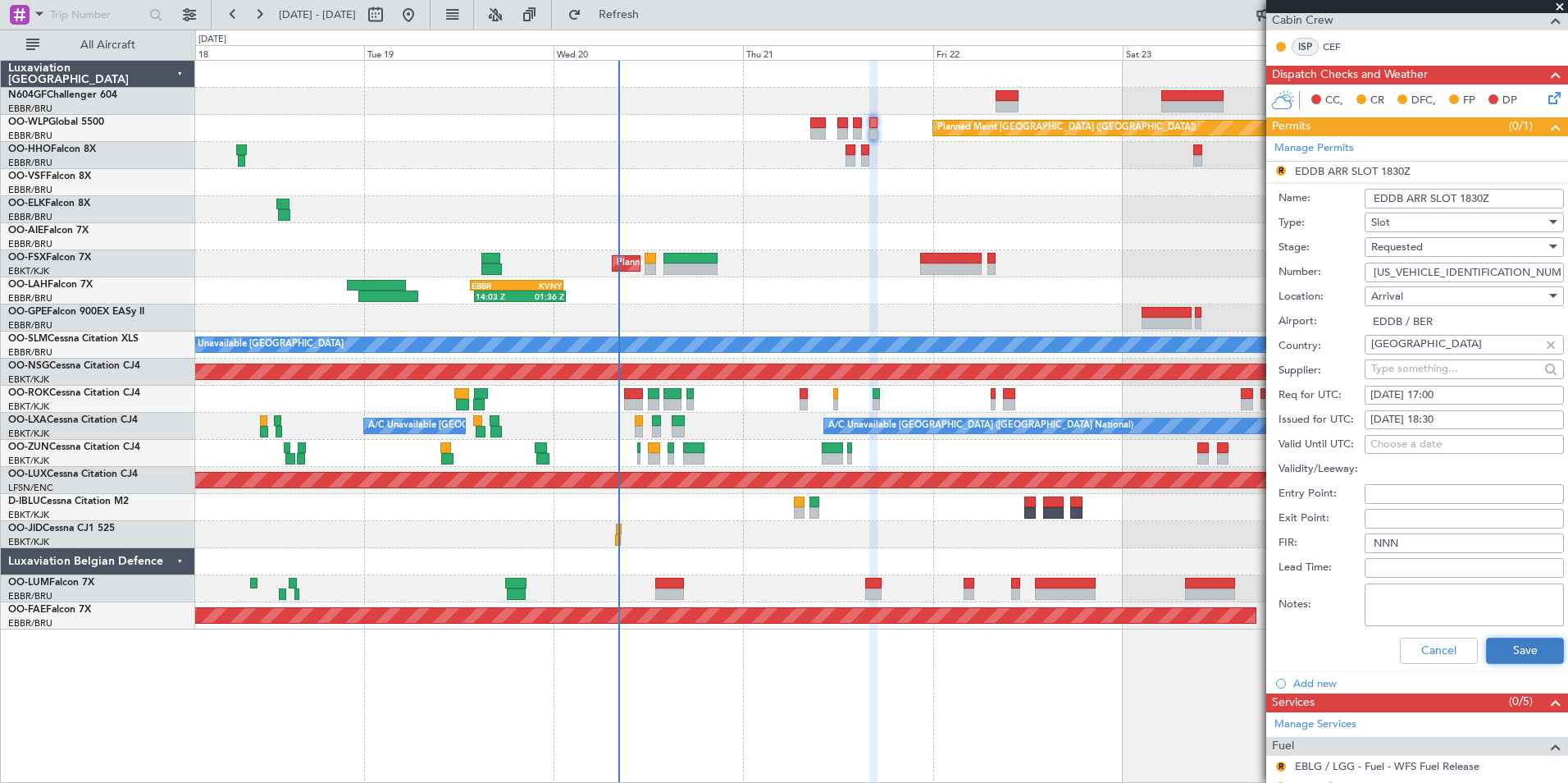
click at [1488, 647] on button "Save" at bounding box center [1525, 651] width 78 height 26
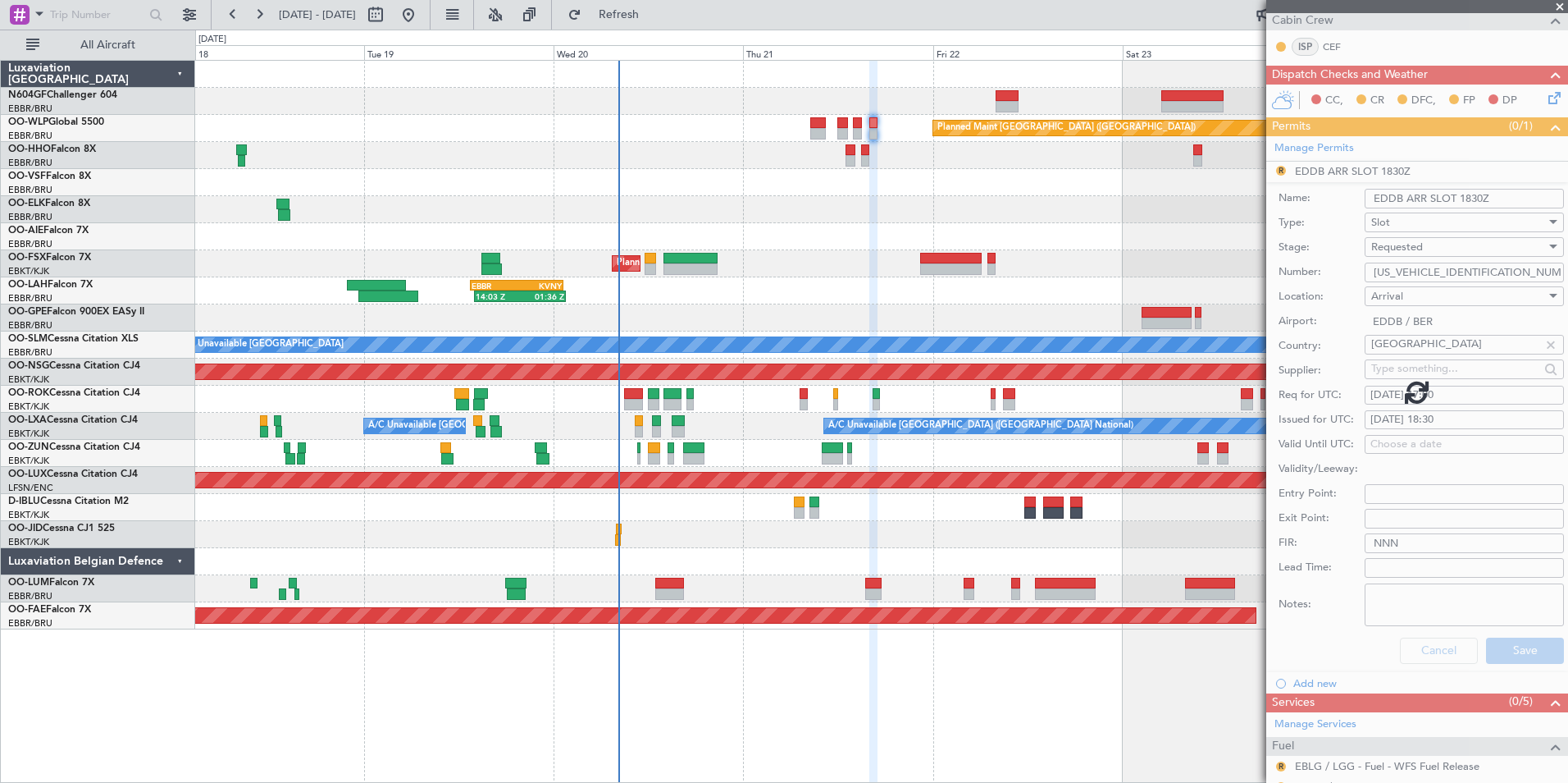
scroll to position [0, 0]
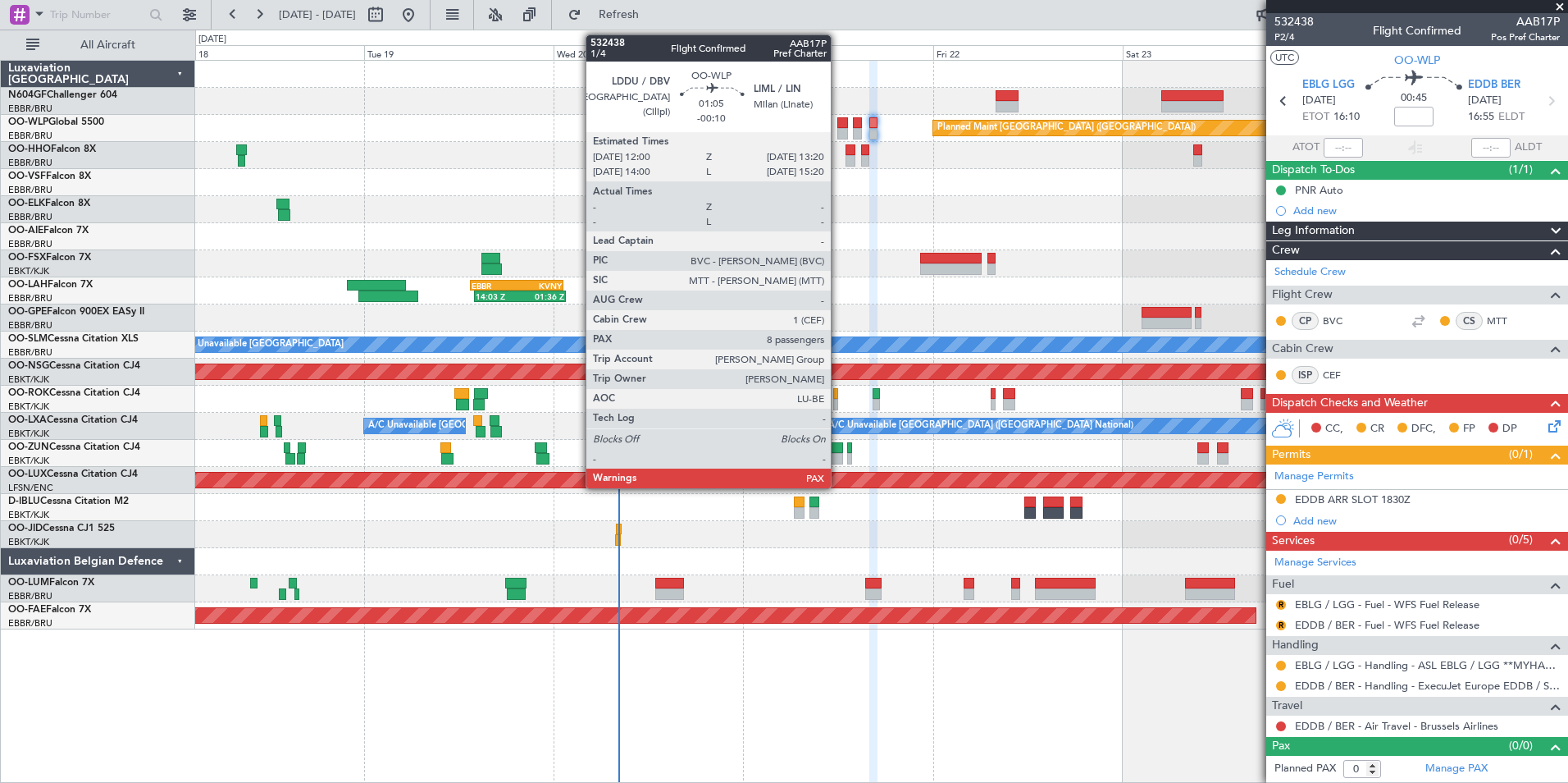
click at [838, 128] on div at bounding box center [842, 123] width 10 height 11
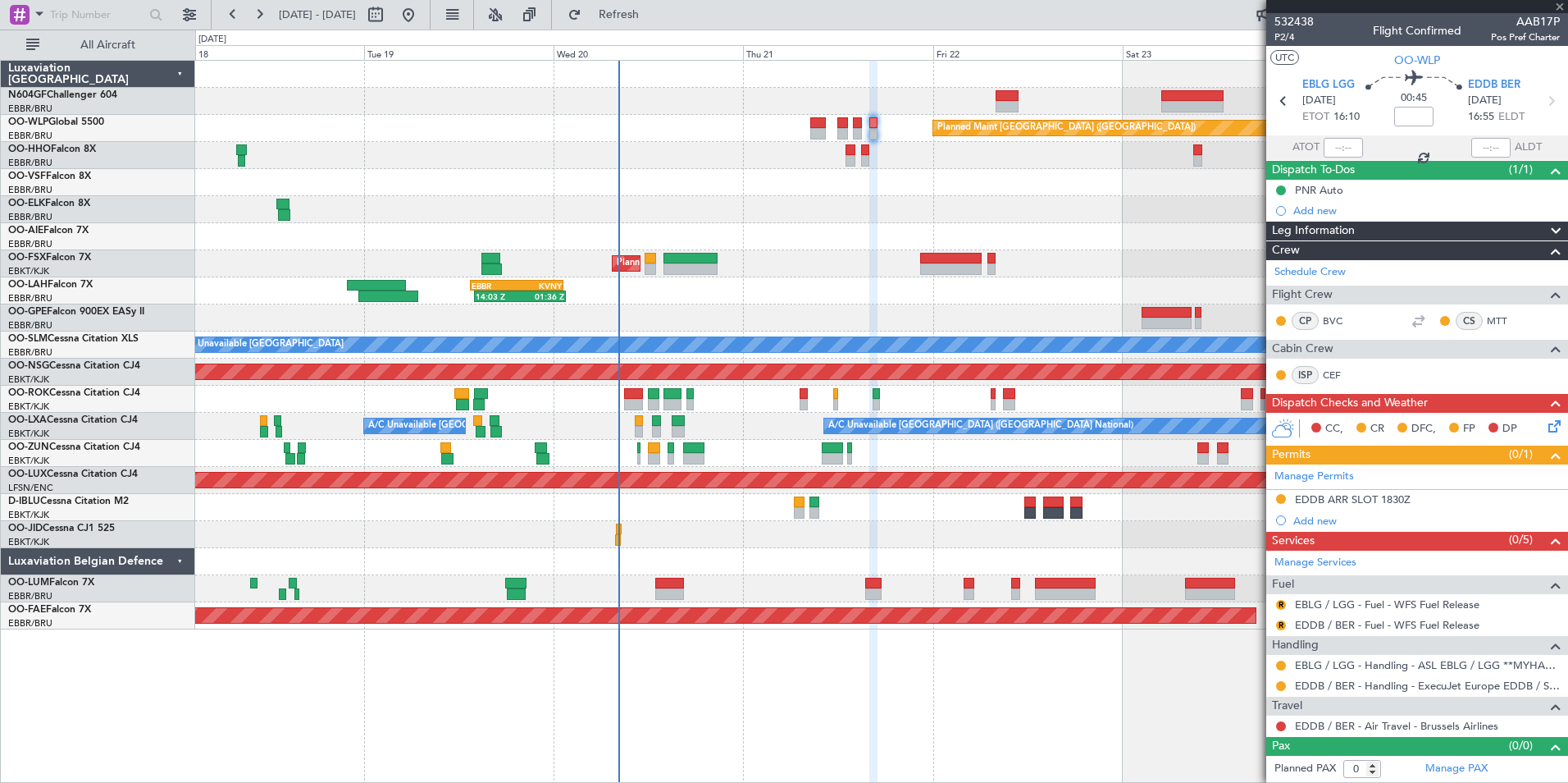
type input "-00:10"
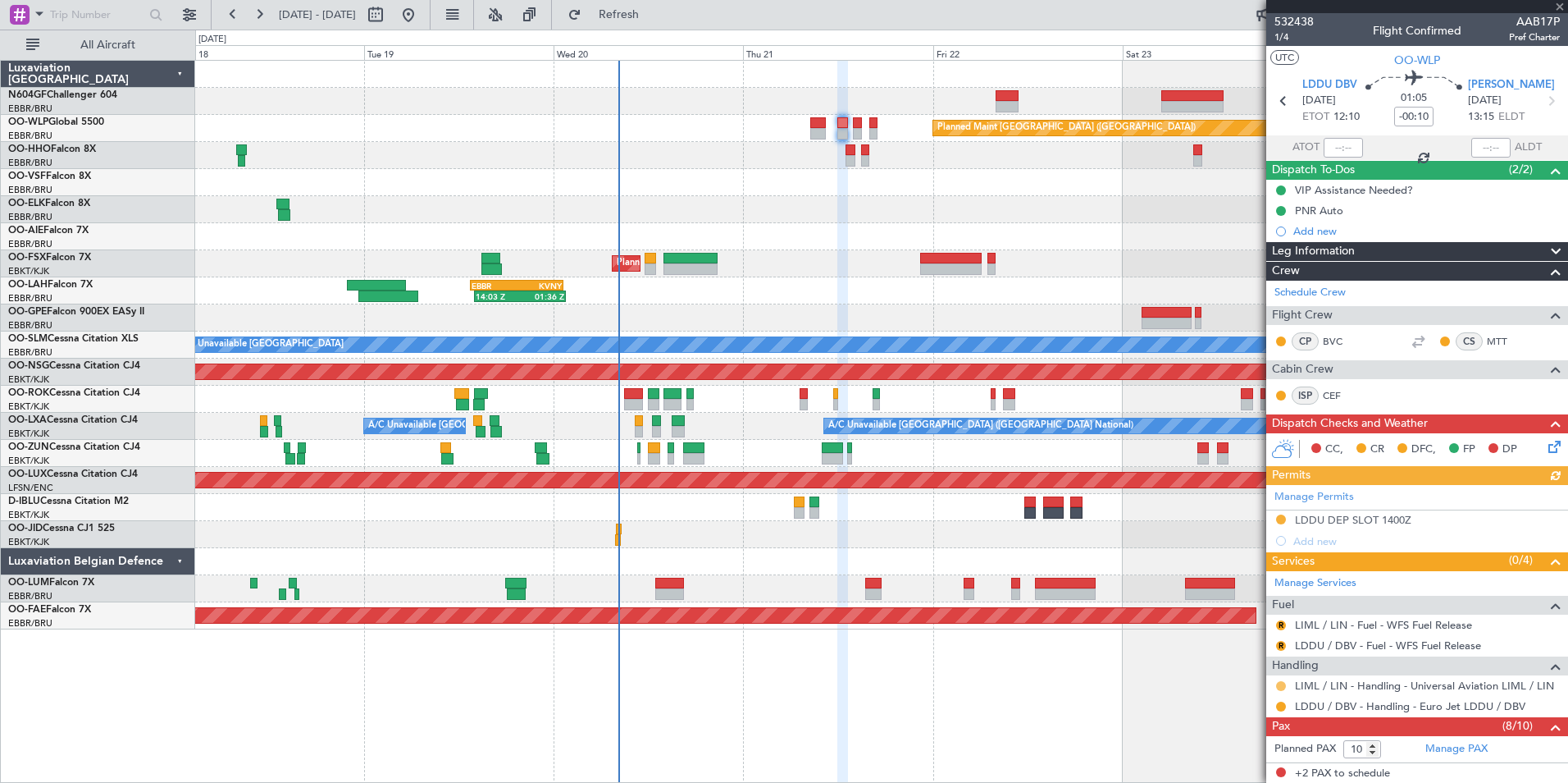
click at [1281, 687] on button at bounding box center [1280, 685] width 10 height 10
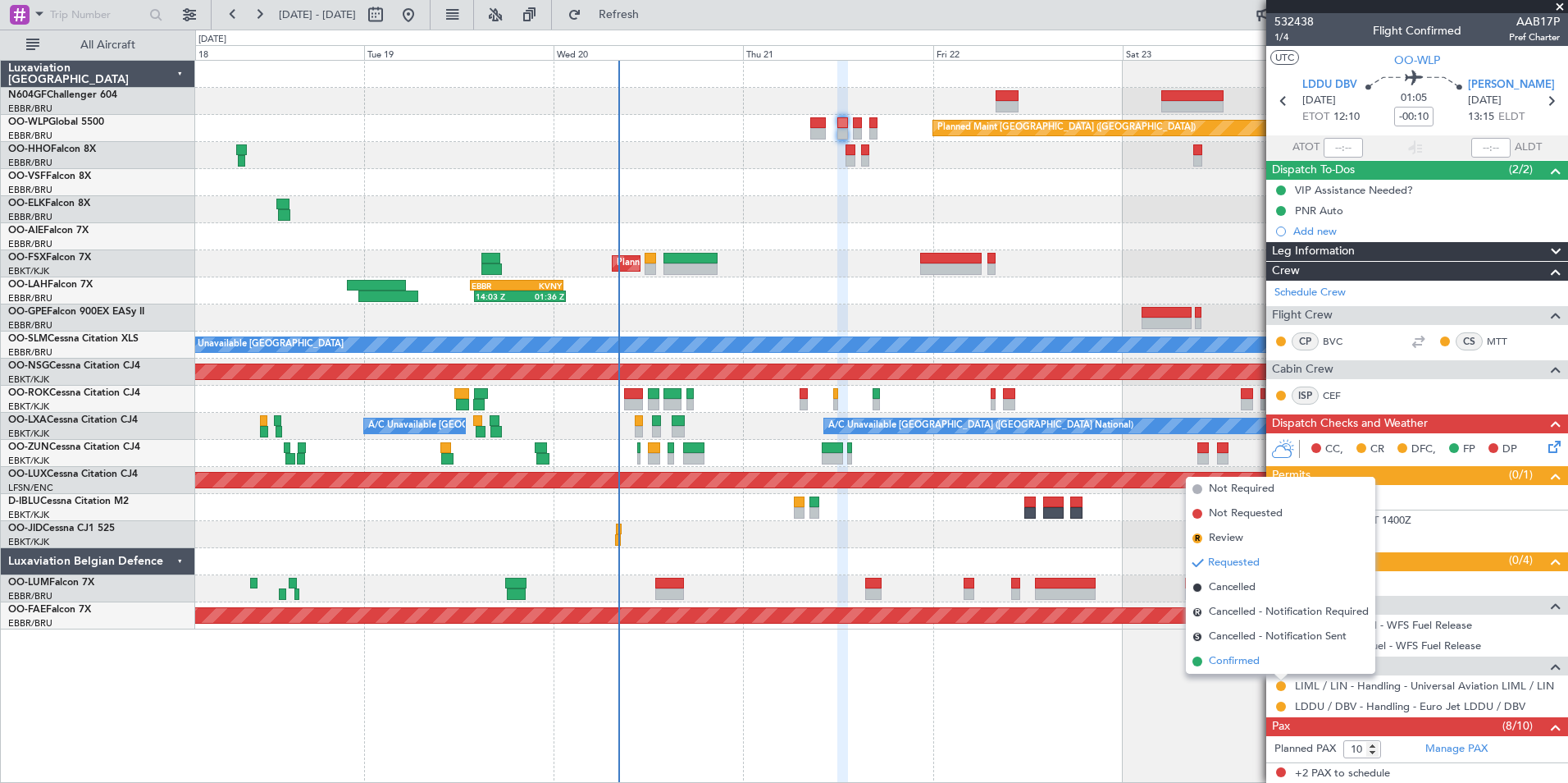
click at [1266, 668] on li "Confirmed" at bounding box center [1280, 661] width 190 height 24
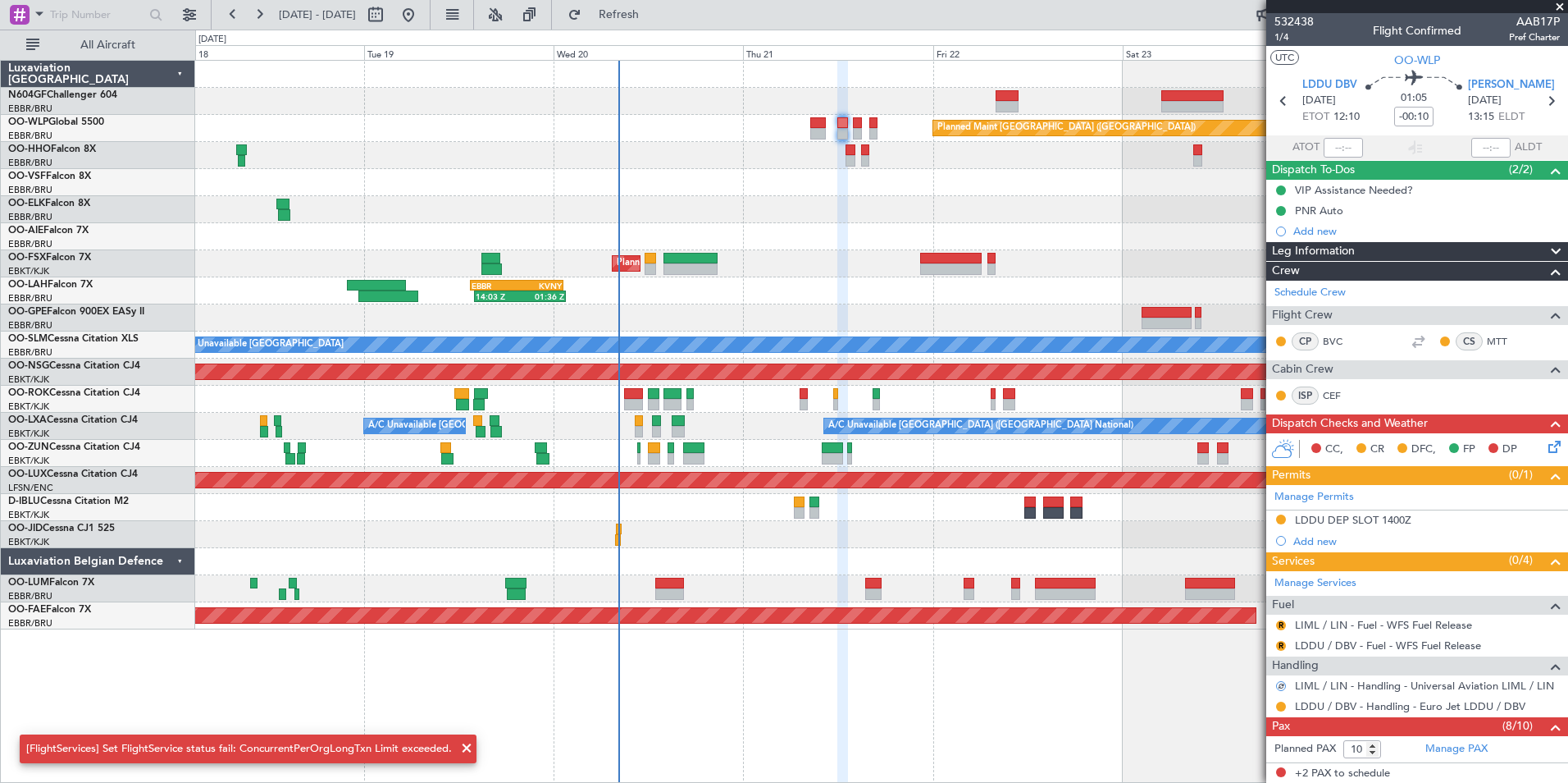
click at [1551, 8] on span at bounding box center [1560, 7] width 17 height 15
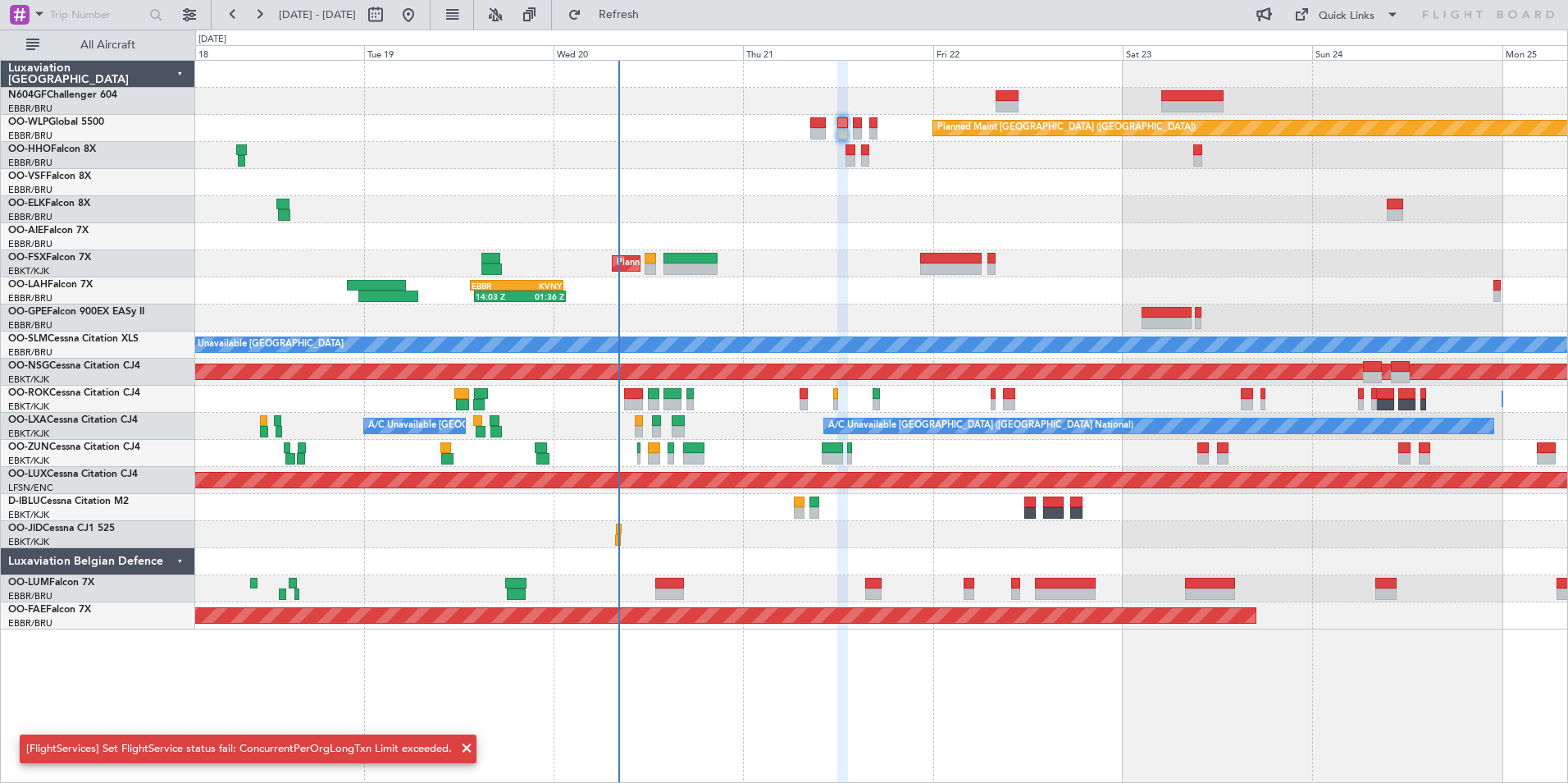
type input "0"
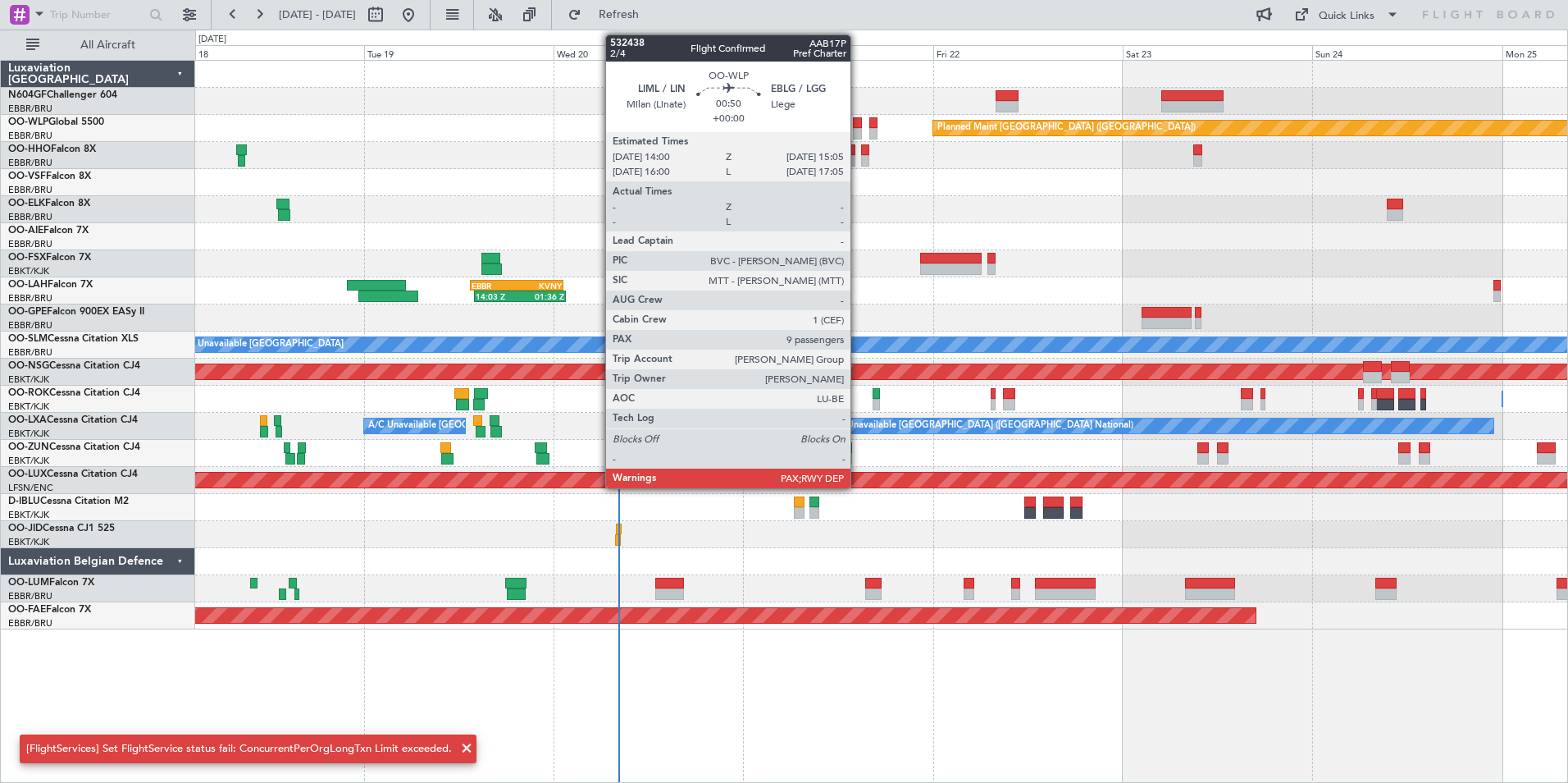
click at [858, 126] on div at bounding box center [858, 123] width 9 height 11
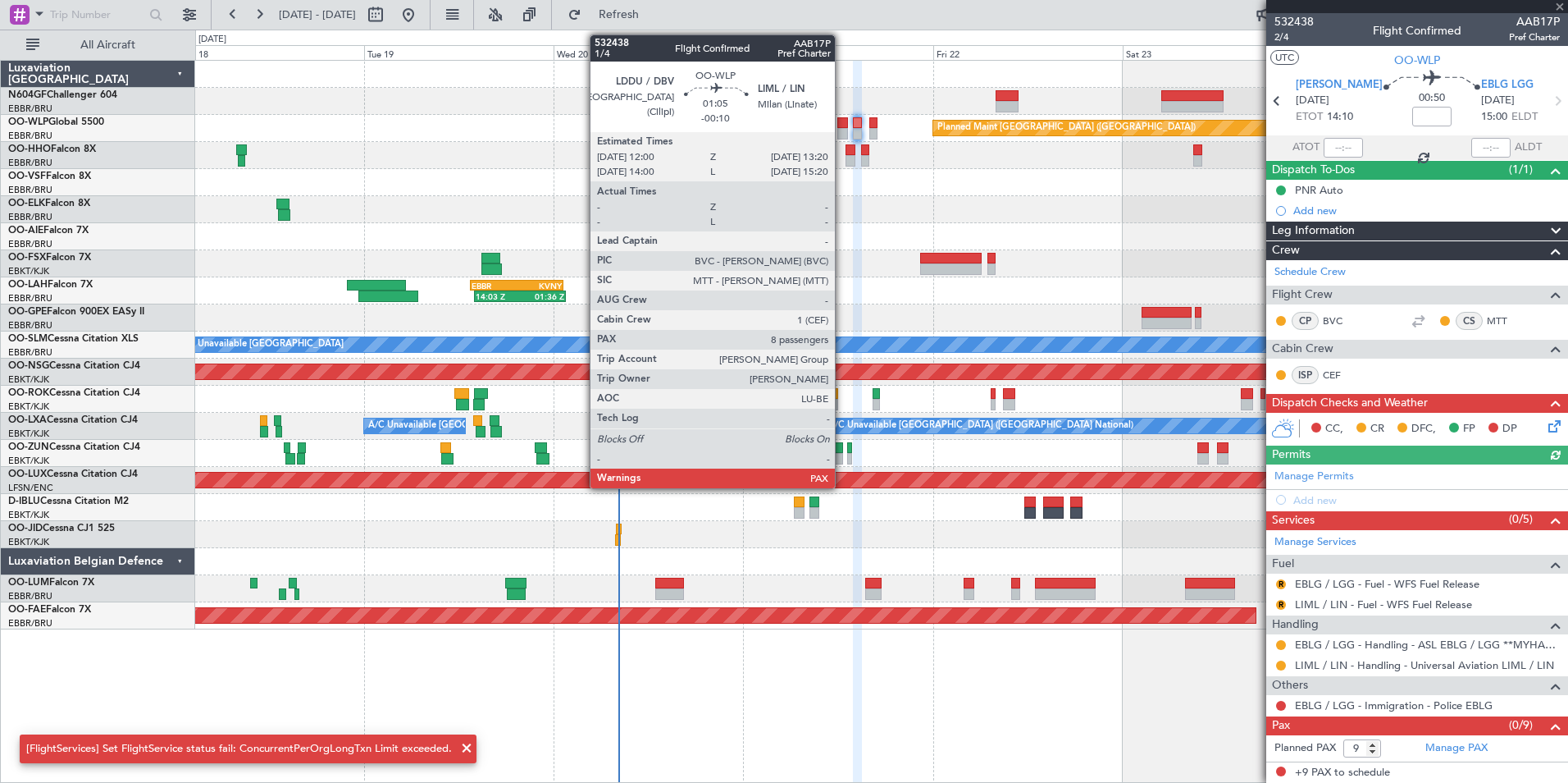
click at [842, 126] on div at bounding box center [842, 123] width 10 height 11
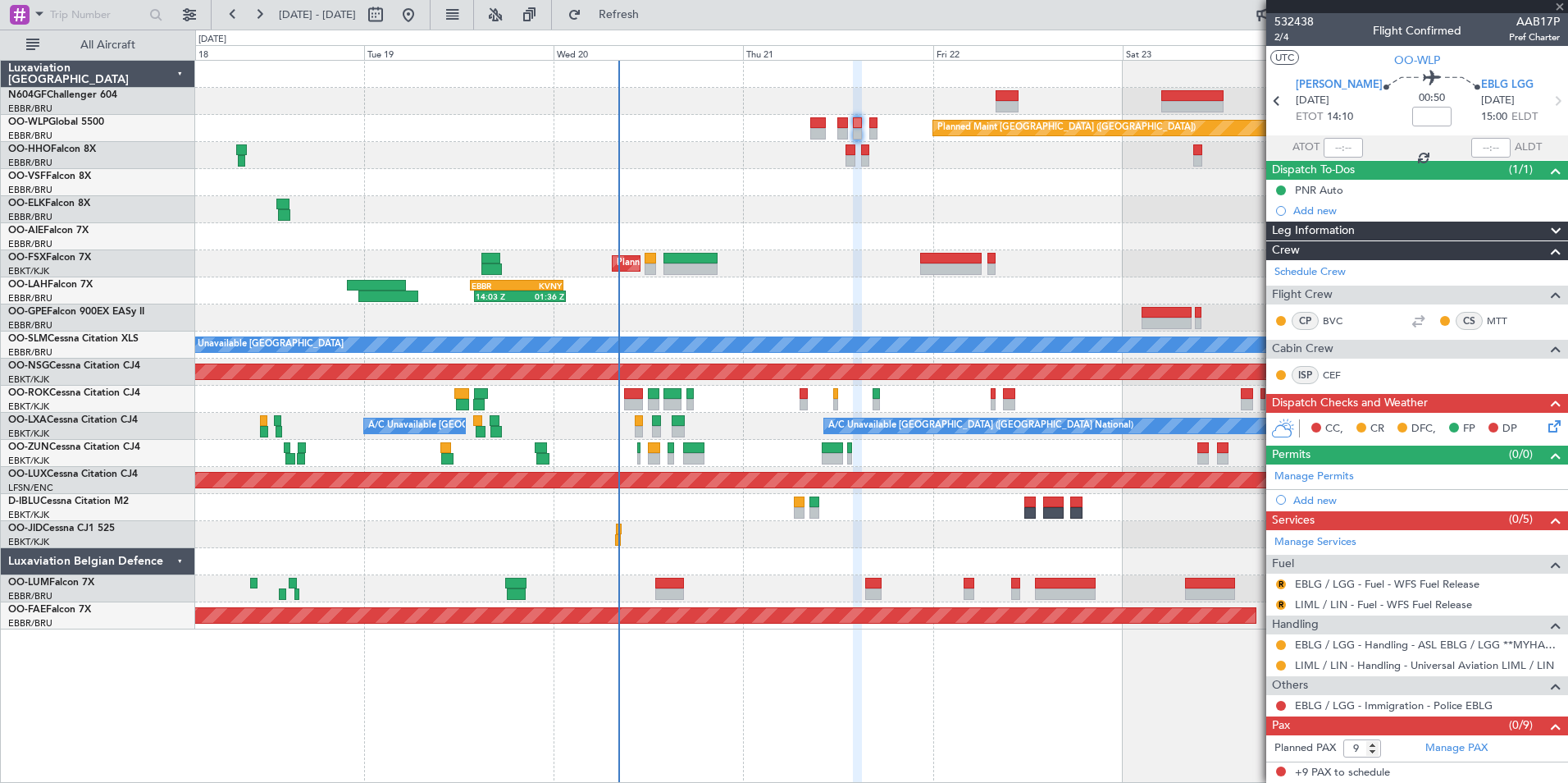
type input "-00:10"
type input "10"
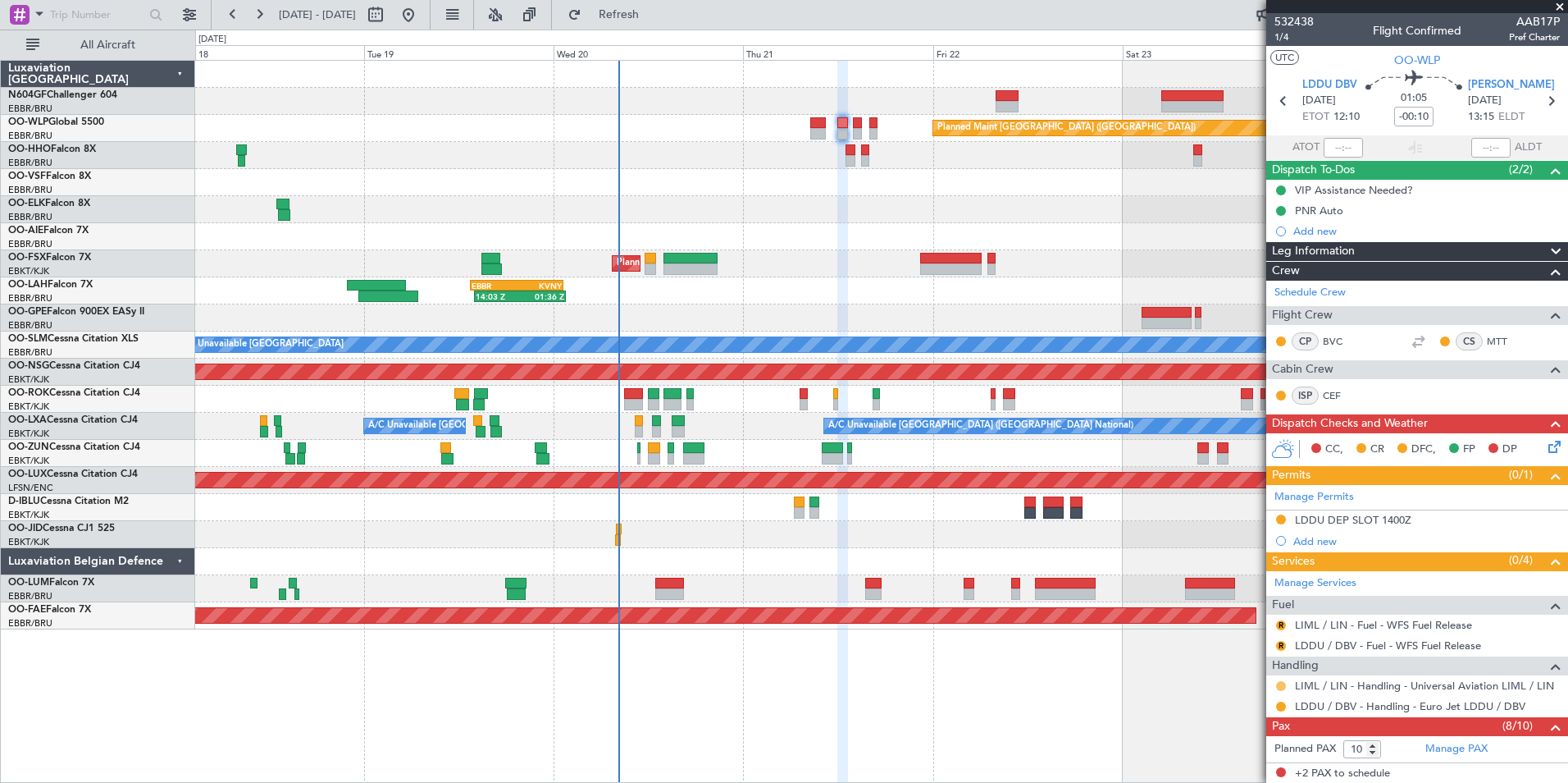
click at [1284, 681] on button at bounding box center [1280, 685] width 10 height 10
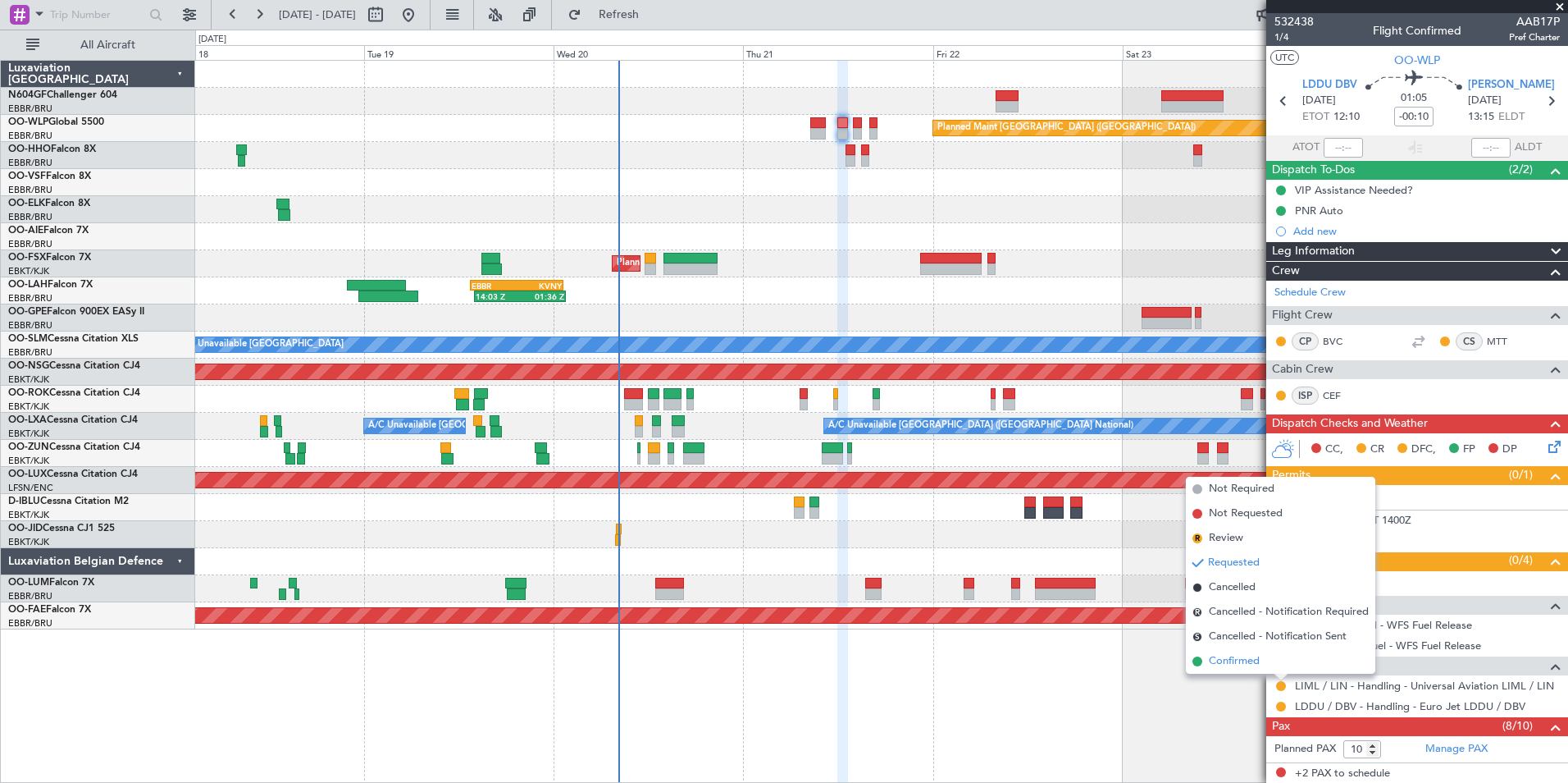
click at [1254, 662] on span "Confirmed" at bounding box center [1234, 661] width 51 height 17
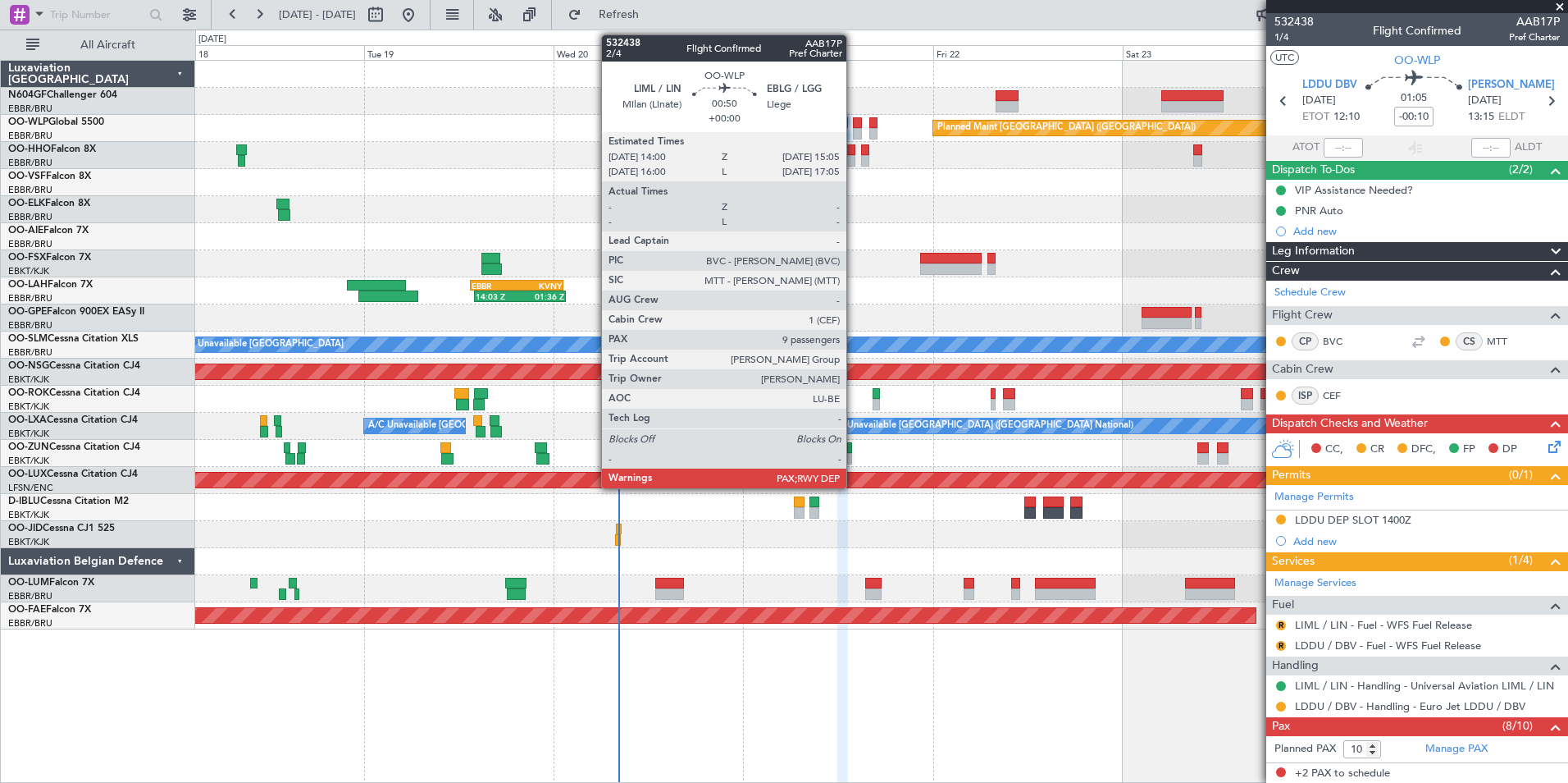
click at [853, 128] on div at bounding box center [858, 123] width 9 height 11
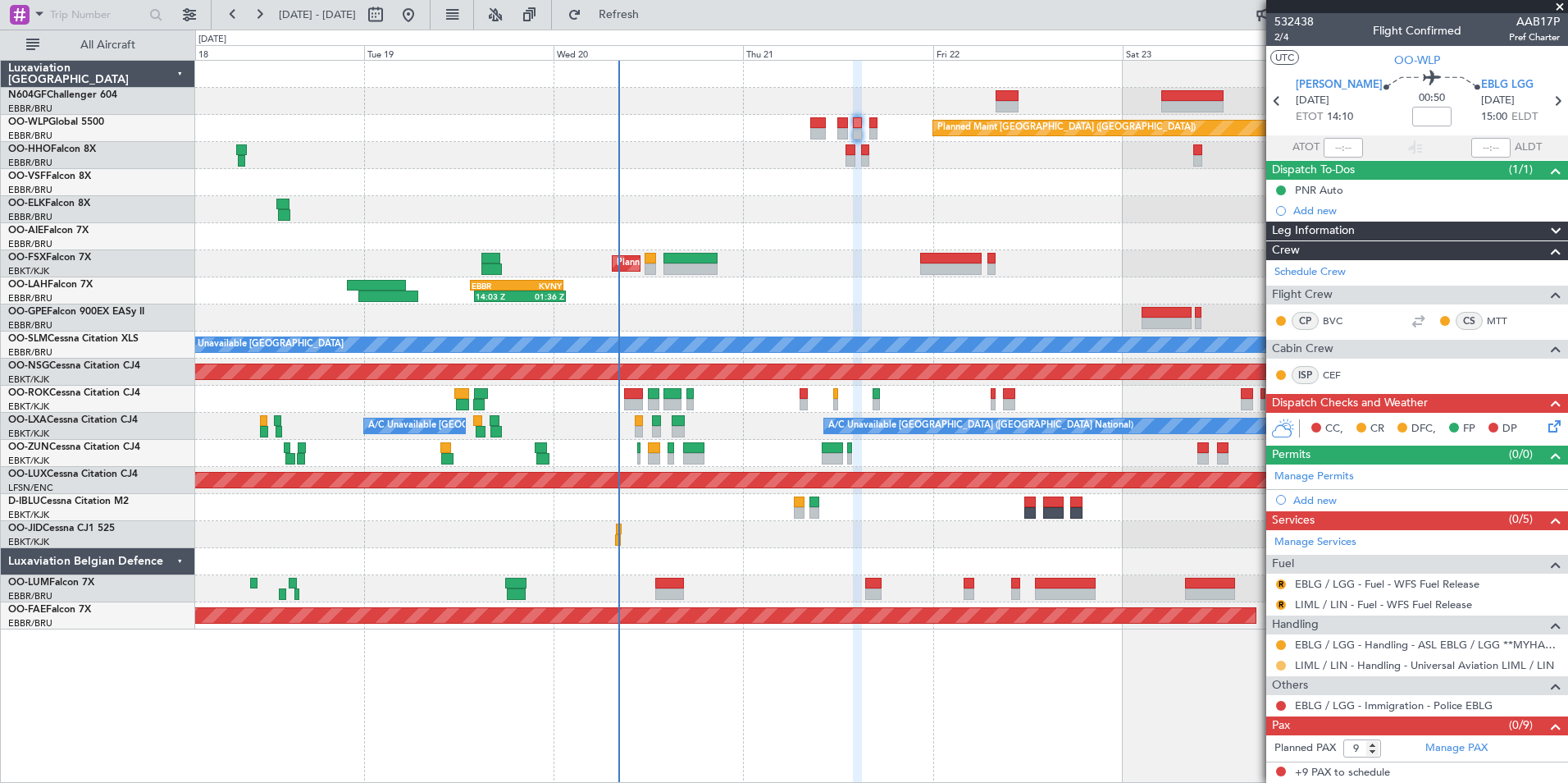
click at [1279, 660] on button at bounding box center [1280, 665] width 10 height 10
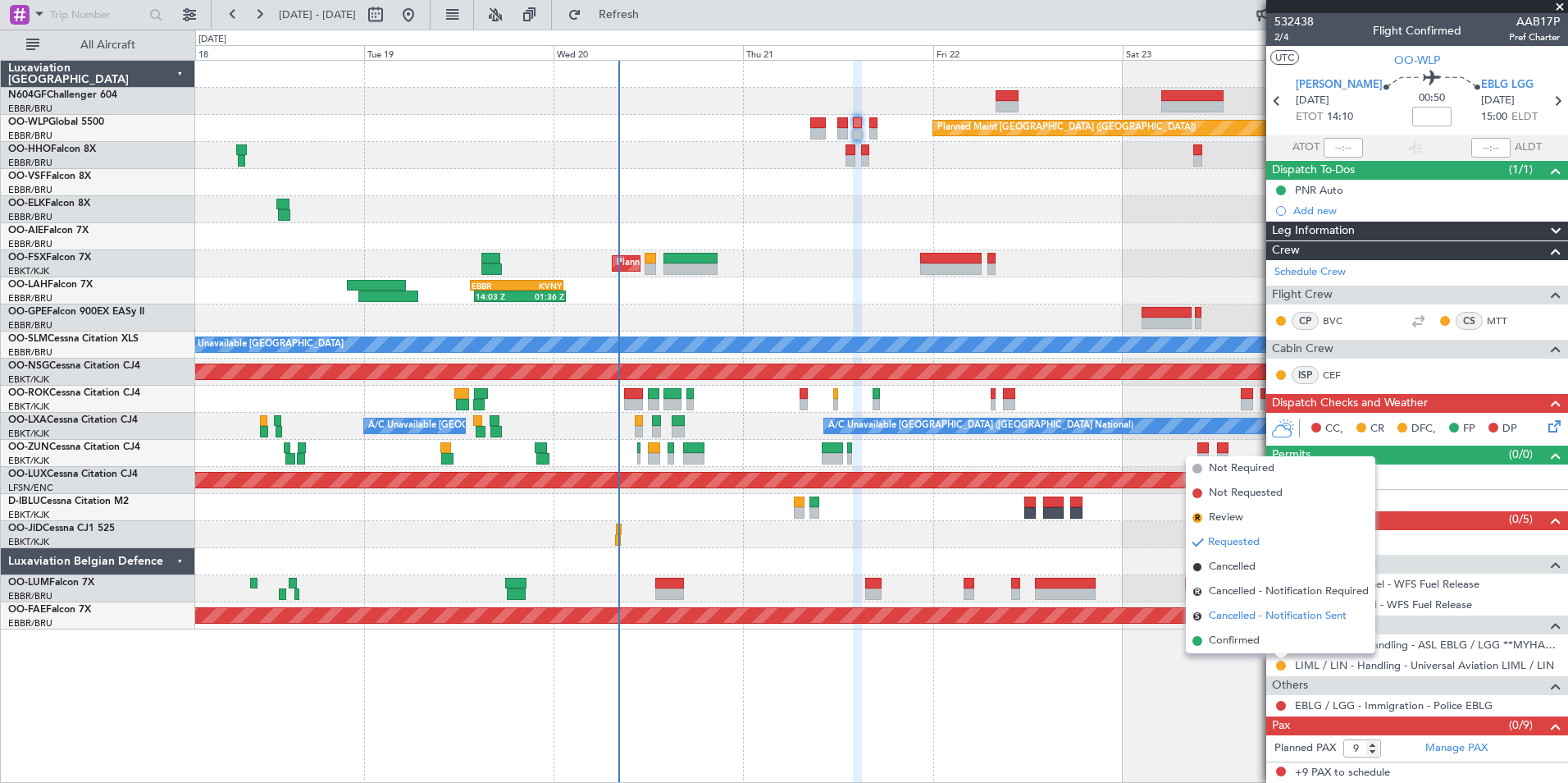
click at [1244, 627] on li "S Cancelled - Notification Sent" at bounding box center [1280, 616] width 190 height 24
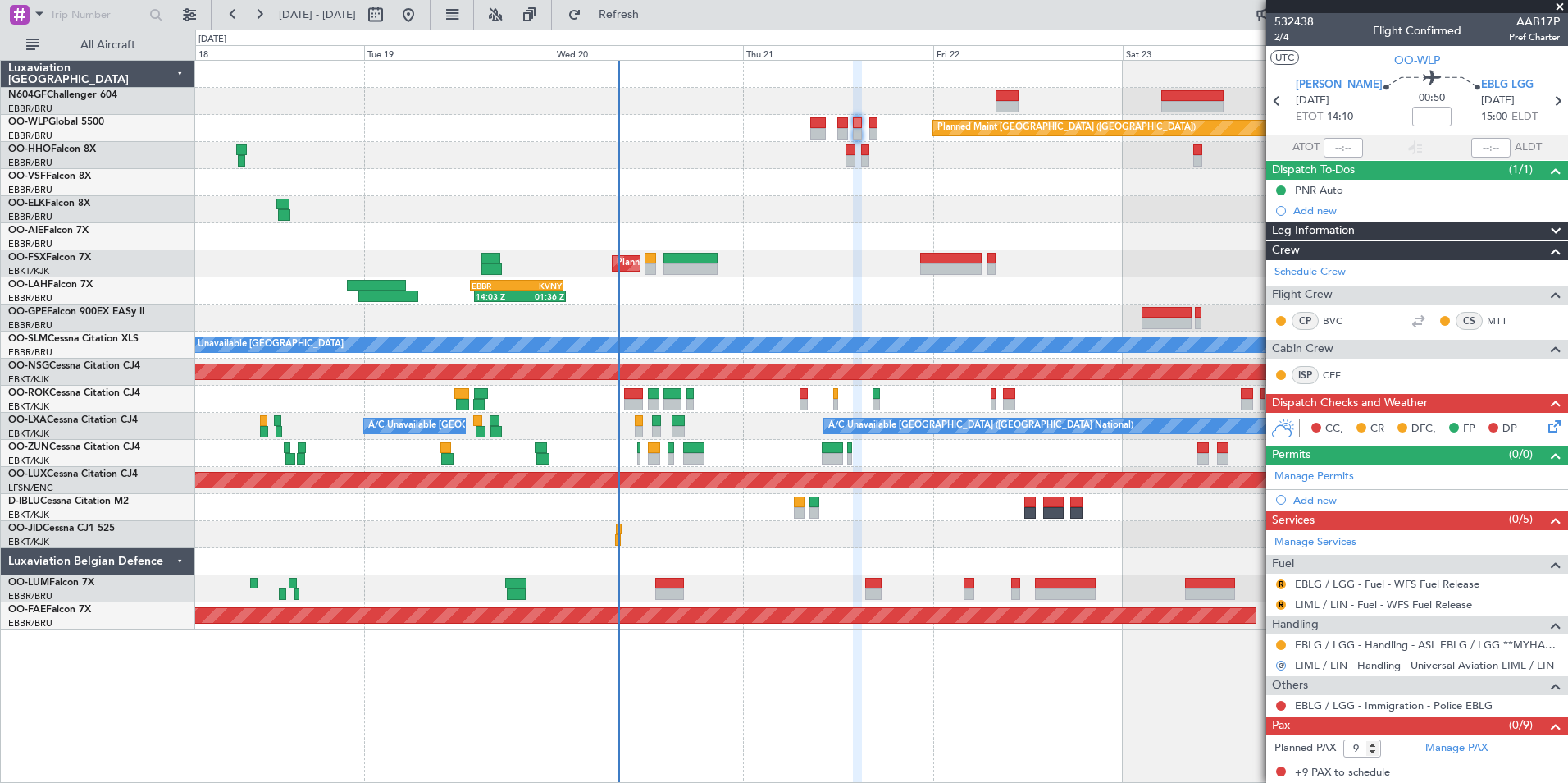
click at [1281, 666] on div at bounding box center [1280, 665] width 10 height 10
click at [1281, 666] on button "S" at bounding box center [1280, 665] width 10 height 10
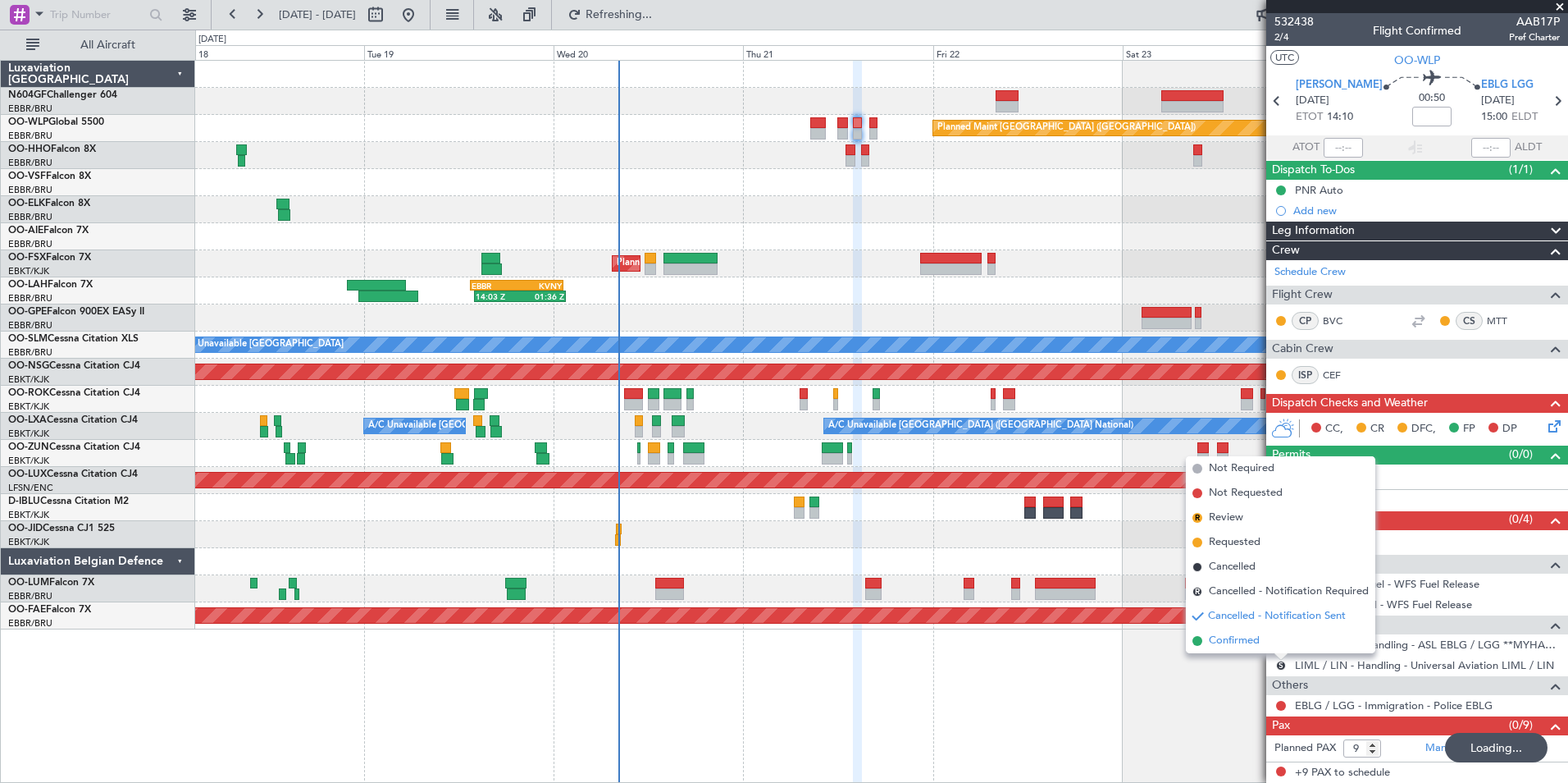
click at [1236, 645] on span "Confirmed" at bounding box center [1234, 641] width 51 height 17
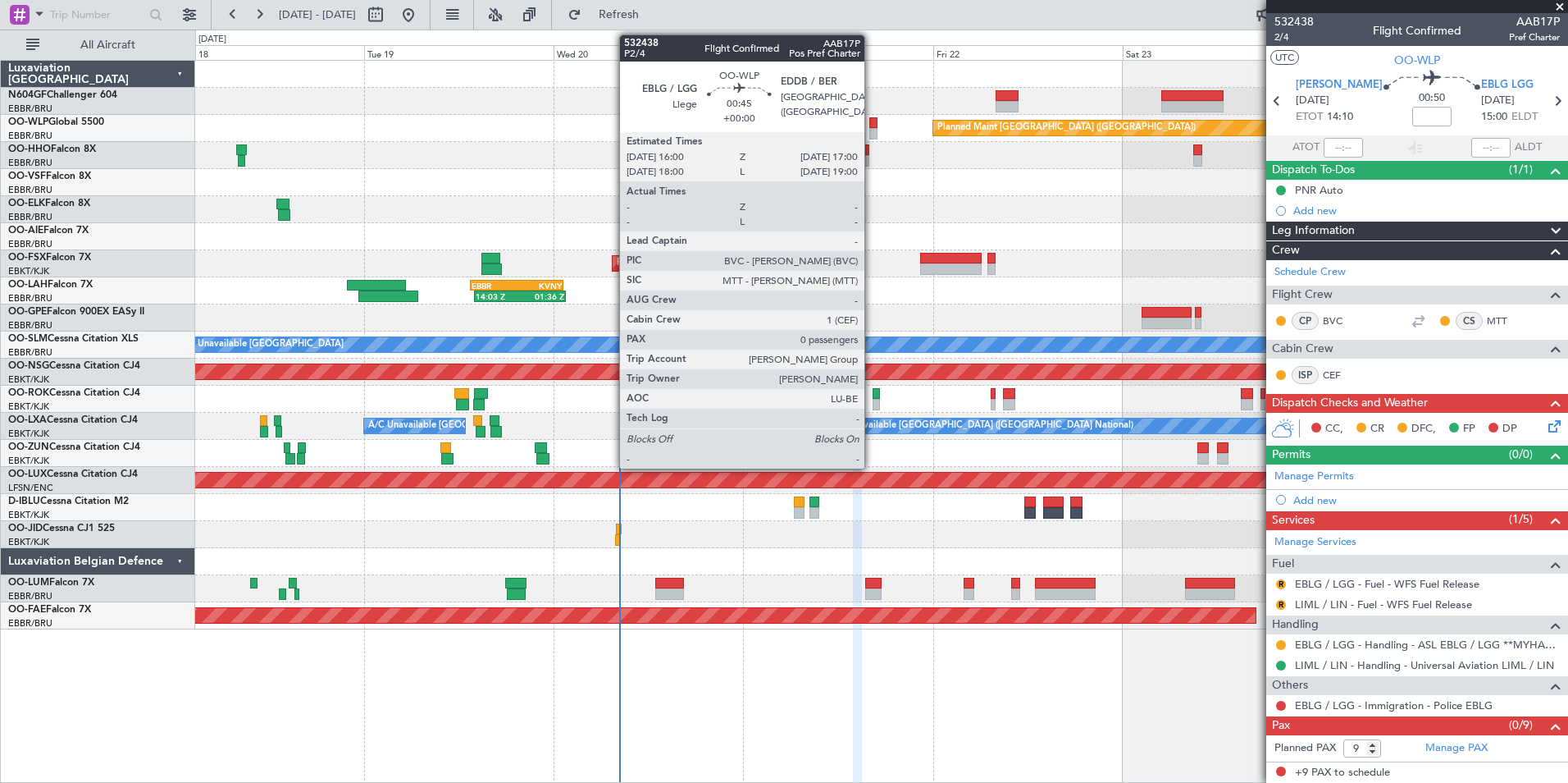
click at [872, 126] on div at bounding box center [873, 123] width 8 height 11
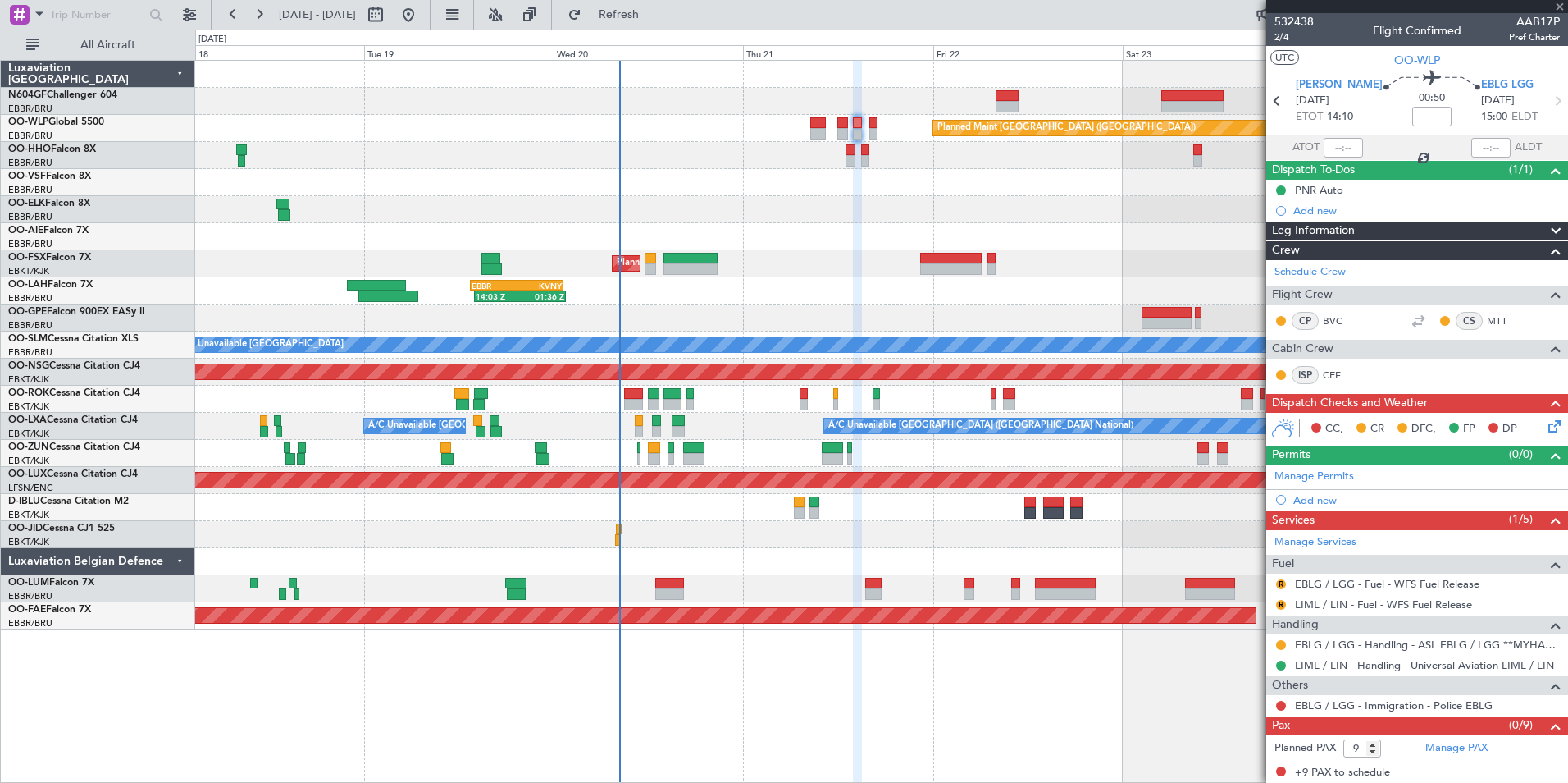
type input "0"
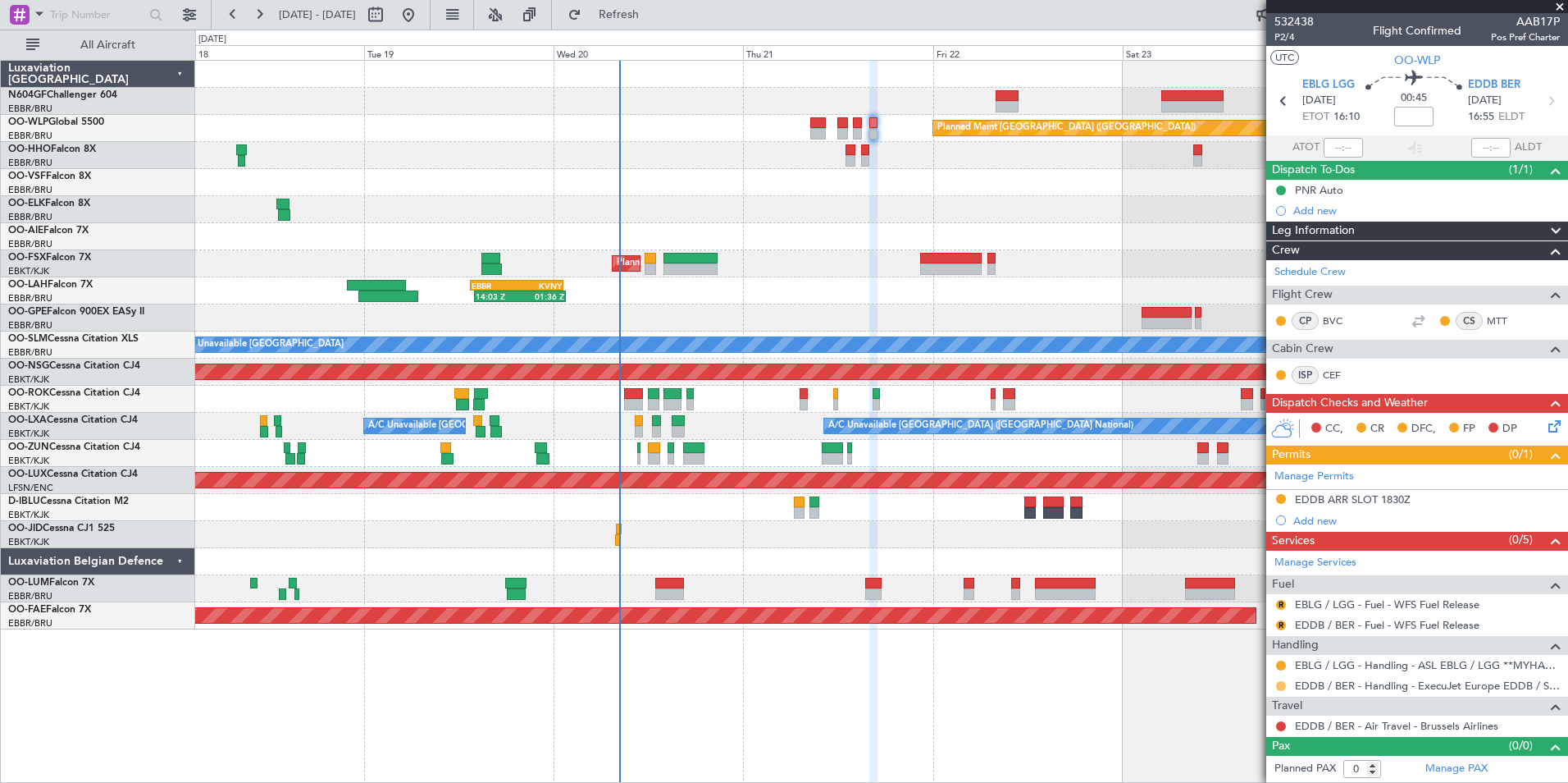
click at [1280, 687] on button at bounding box center [1280, 685] width 10 height 10
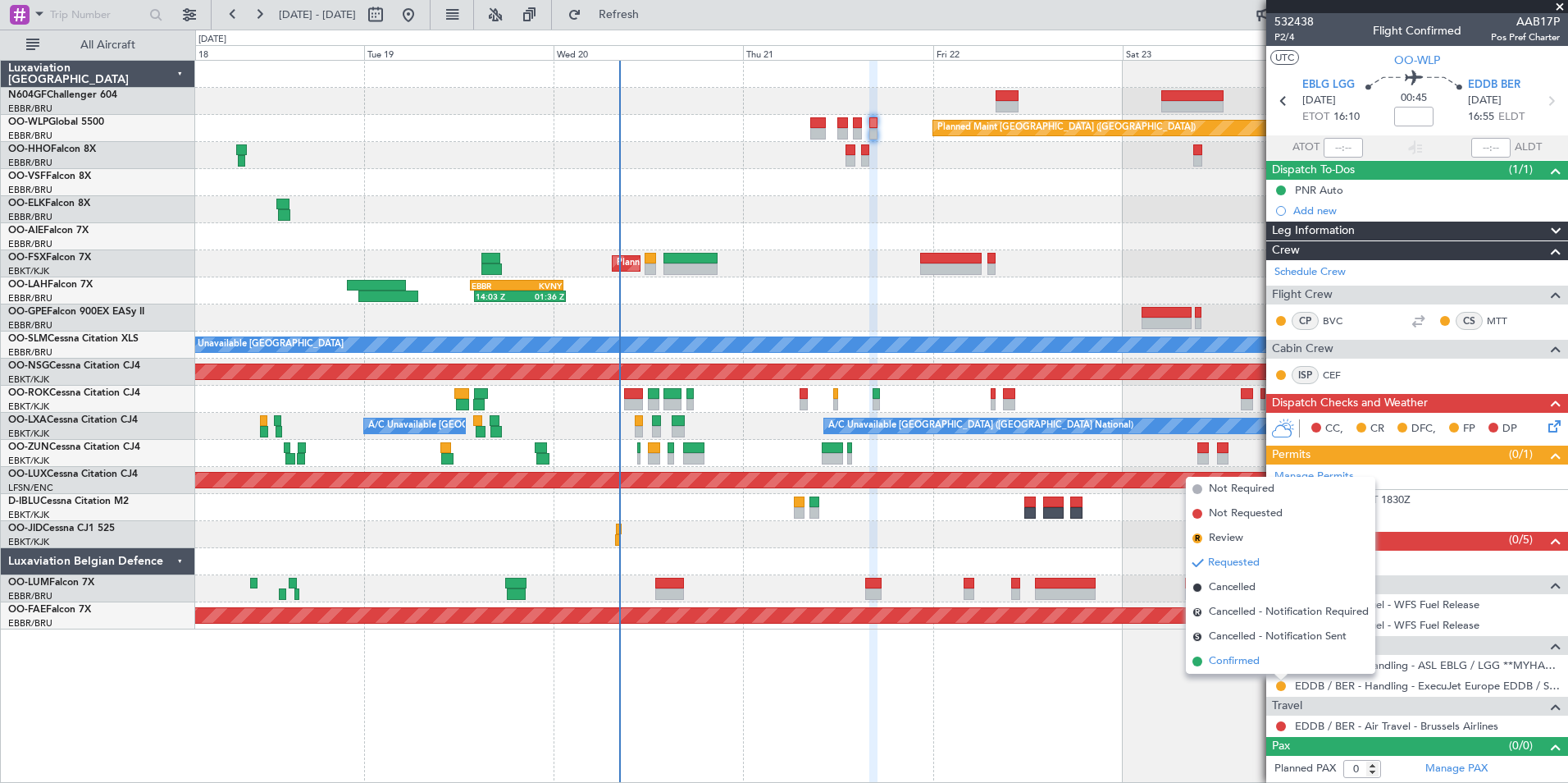
click at [1261, 670] on li "Confirmed" at bounding box center [1280, 661] width 190 height 24
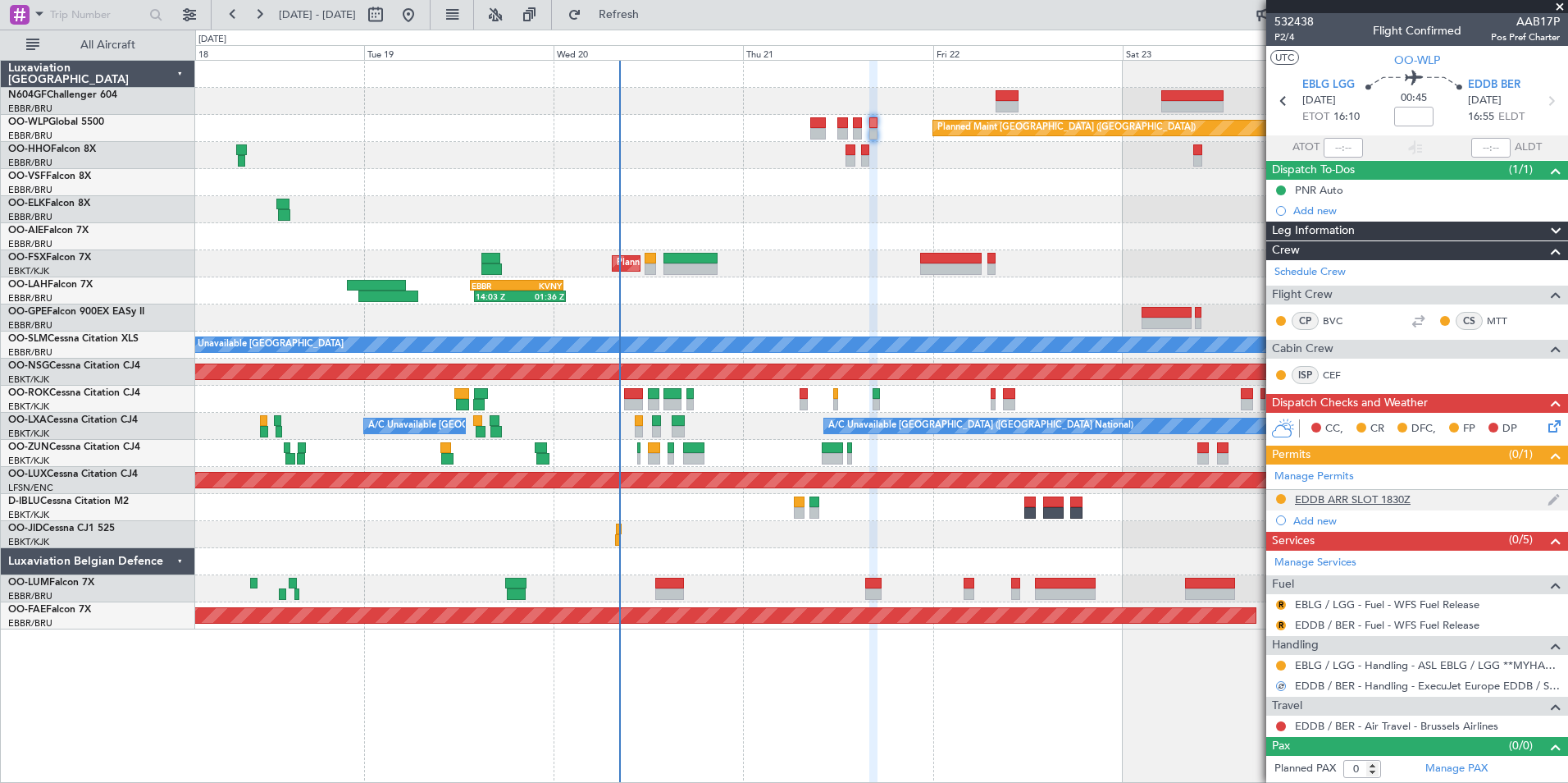
click at [1343, 495] on div "EDDB ARR SLOT 1830Z" at bounding box center [1353, 499] width 115 height 14
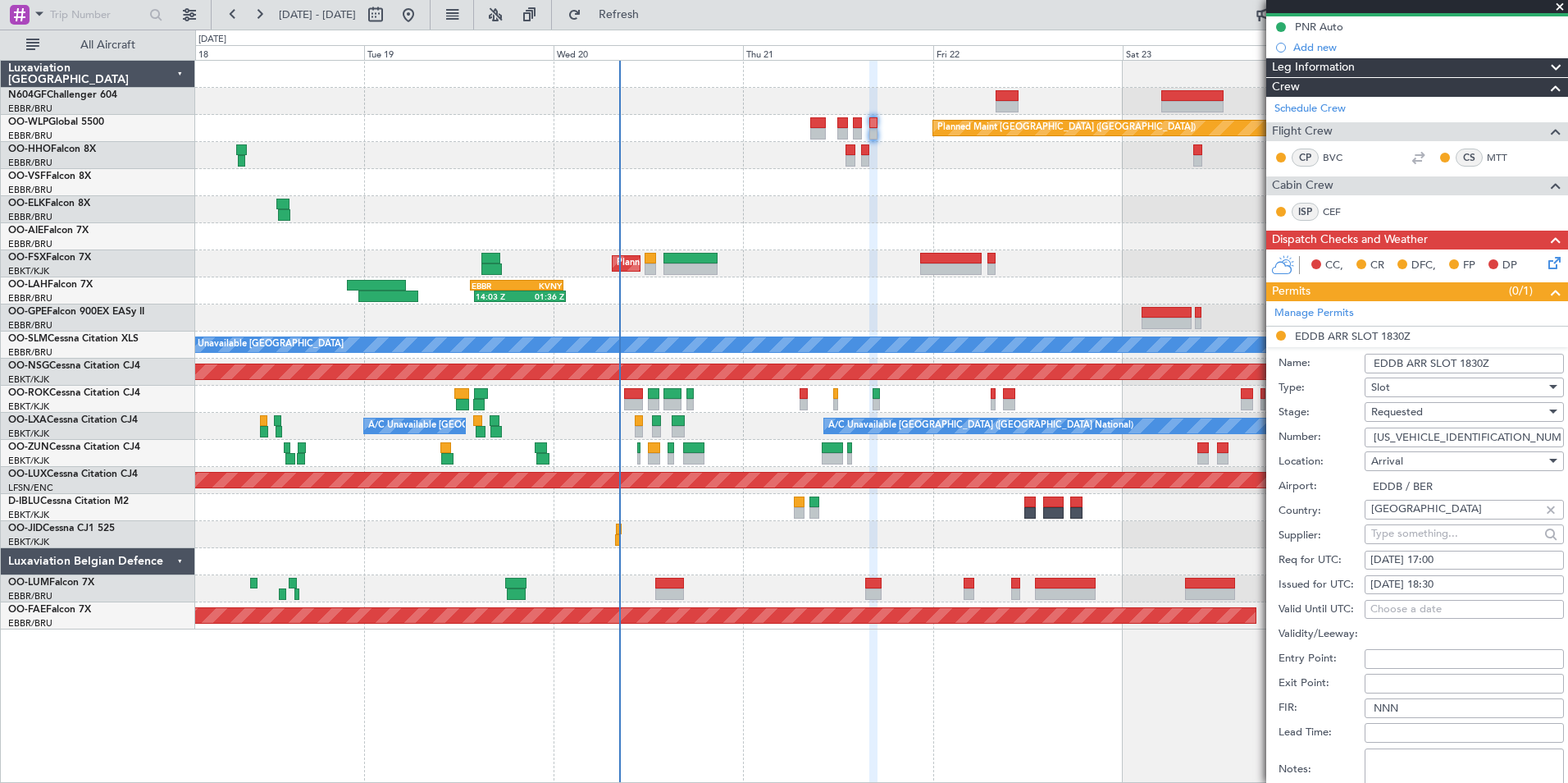
scroll to position [164, 0]
drag, startPoint x: 1491, startPoint y: 434, endPoint x: 1360, endPoint y: 420, distance: 131.7
click at [1360, 420] on form "Name: EDDB ARR SLOT 1830Z Type: Slot Stage: Requested Number: ASLEDDB2307255589…" at bounding box center [1417, 591] width 302 height 490
paste input "ASLEDDB2307255589"
type input "ASLEDDB2307255589"
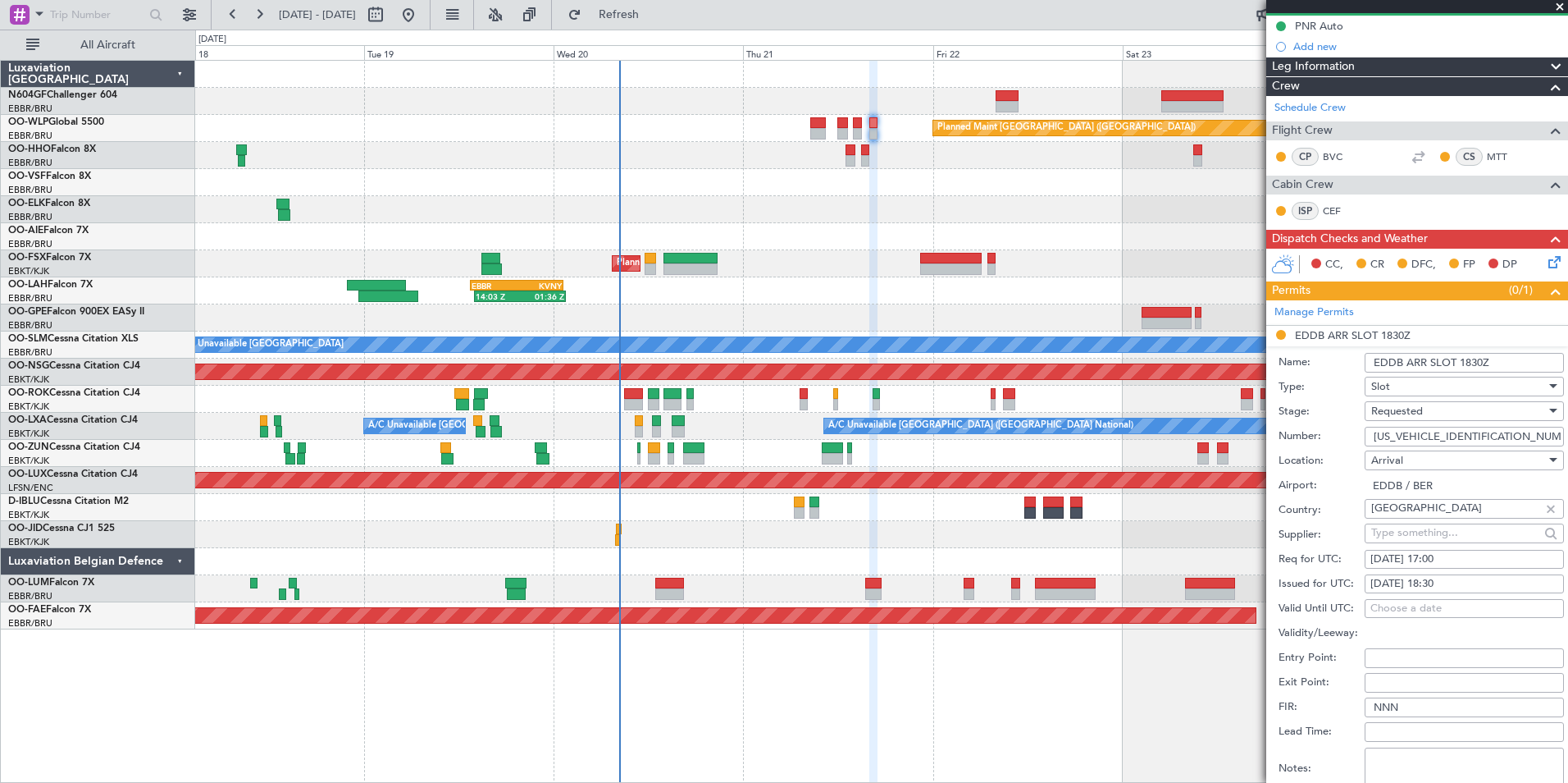
click at [1424, 419] on div "Requested" at bounding box center [1458, 411] width 175 height 24
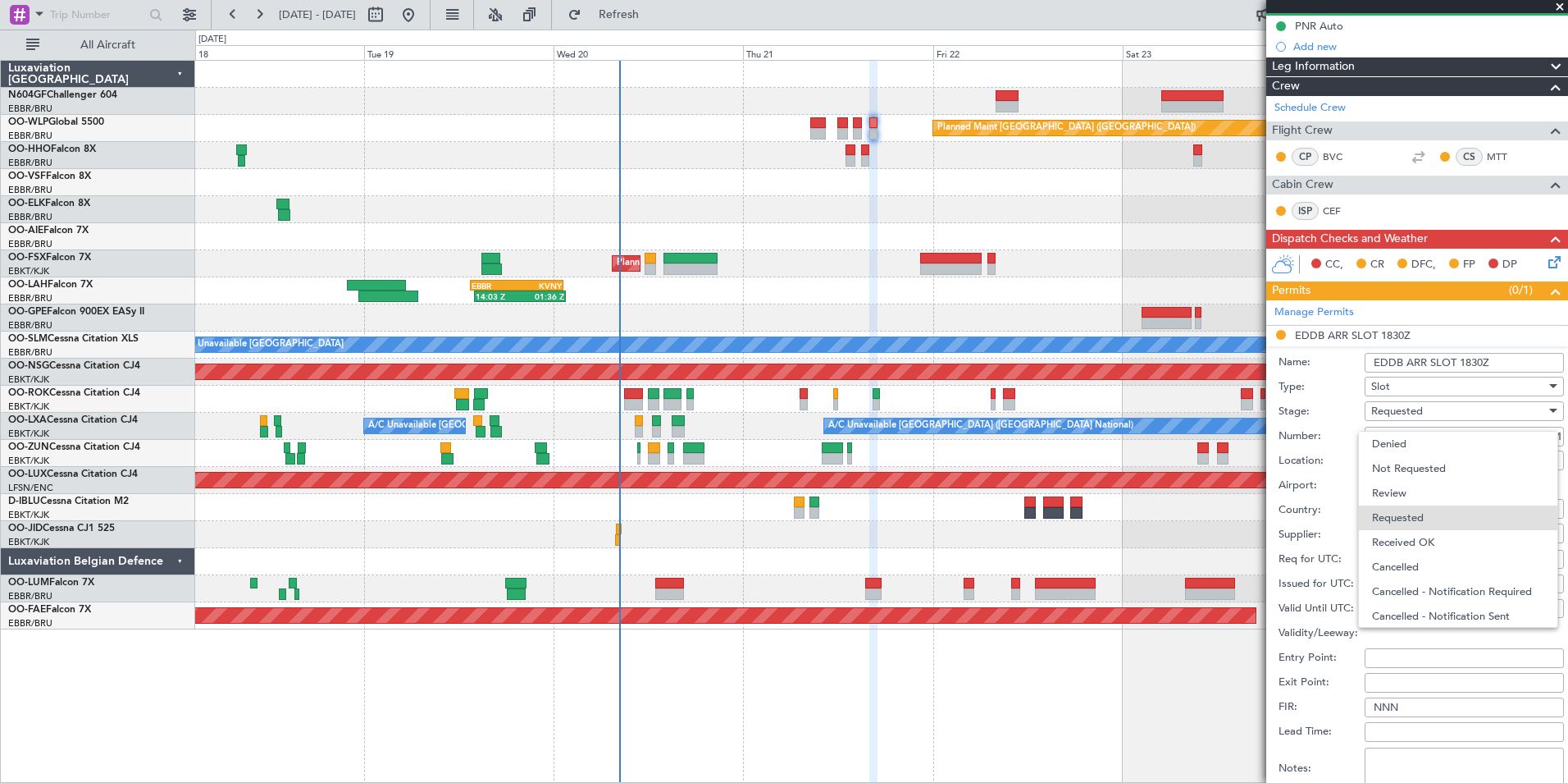
scroll to position [7, 0]
click at [1424, 521] on span "Requested" at bounding box center [1457, 510] width 172 height 24
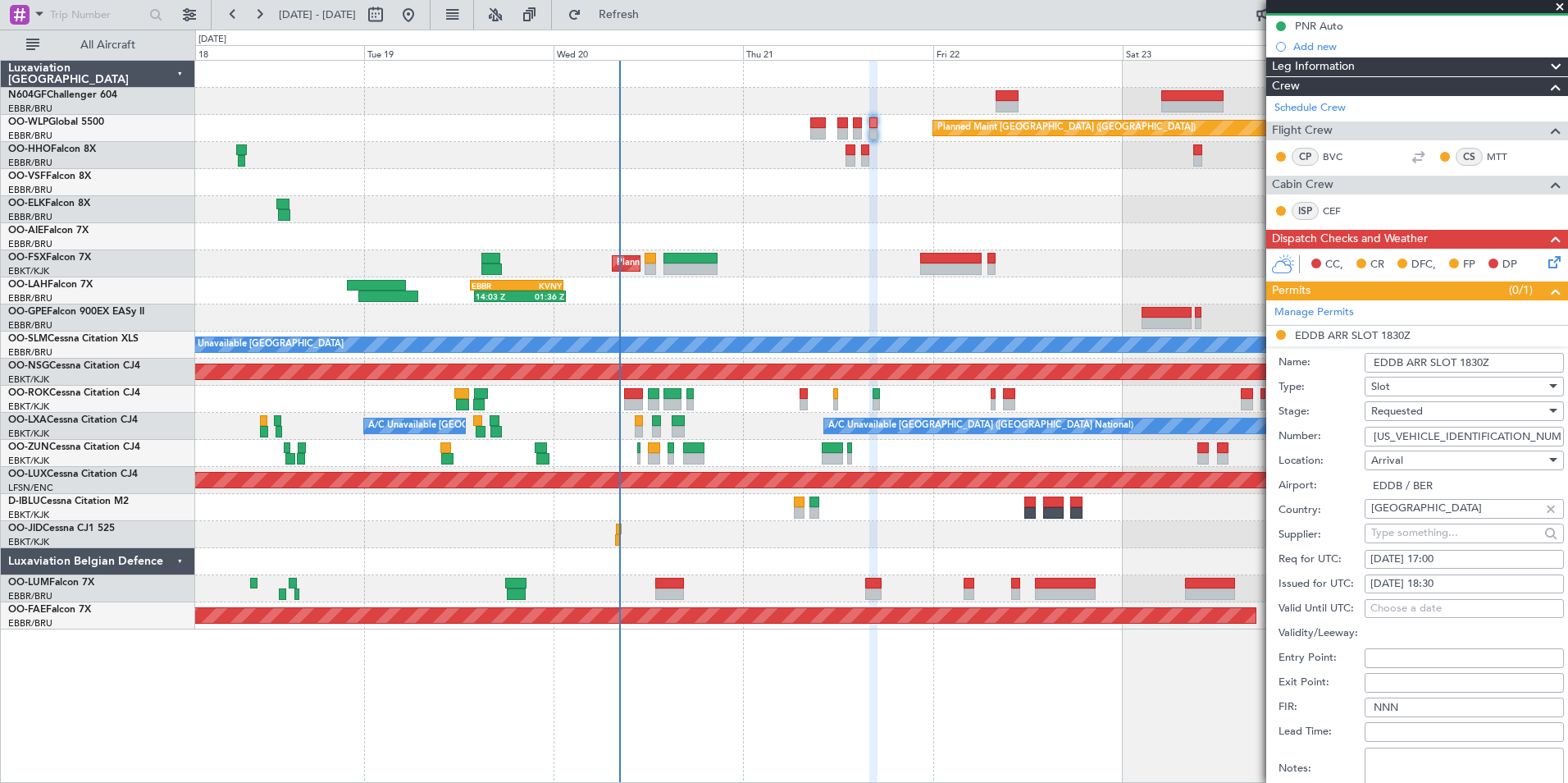
click at [1454, 412] on div "Requested" at bounding box center [1458, 411] width 175 height 24
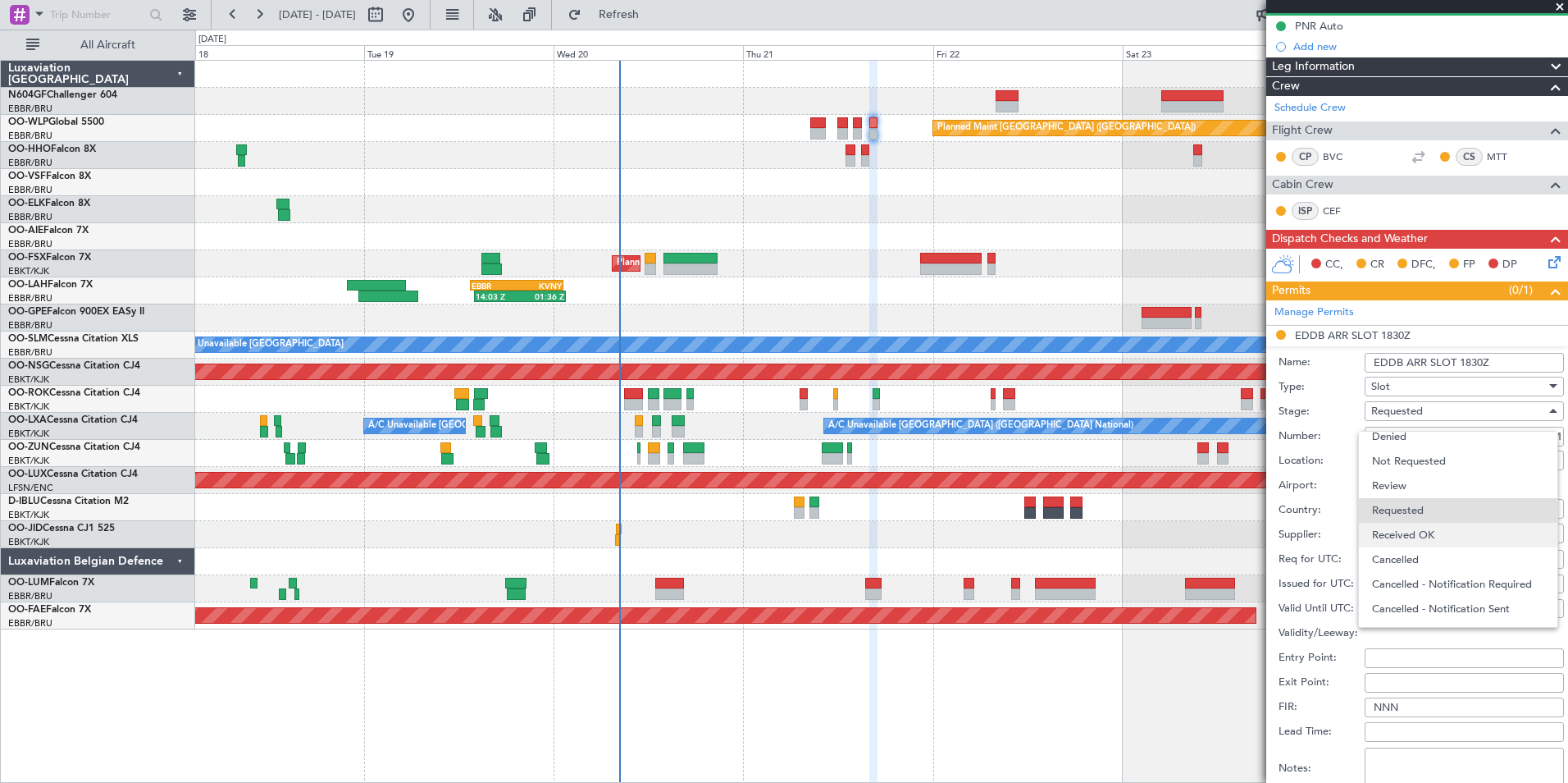
click at [1425, 535] on span "Received OK" at bounding box center [1457, 534] width 172 height 24
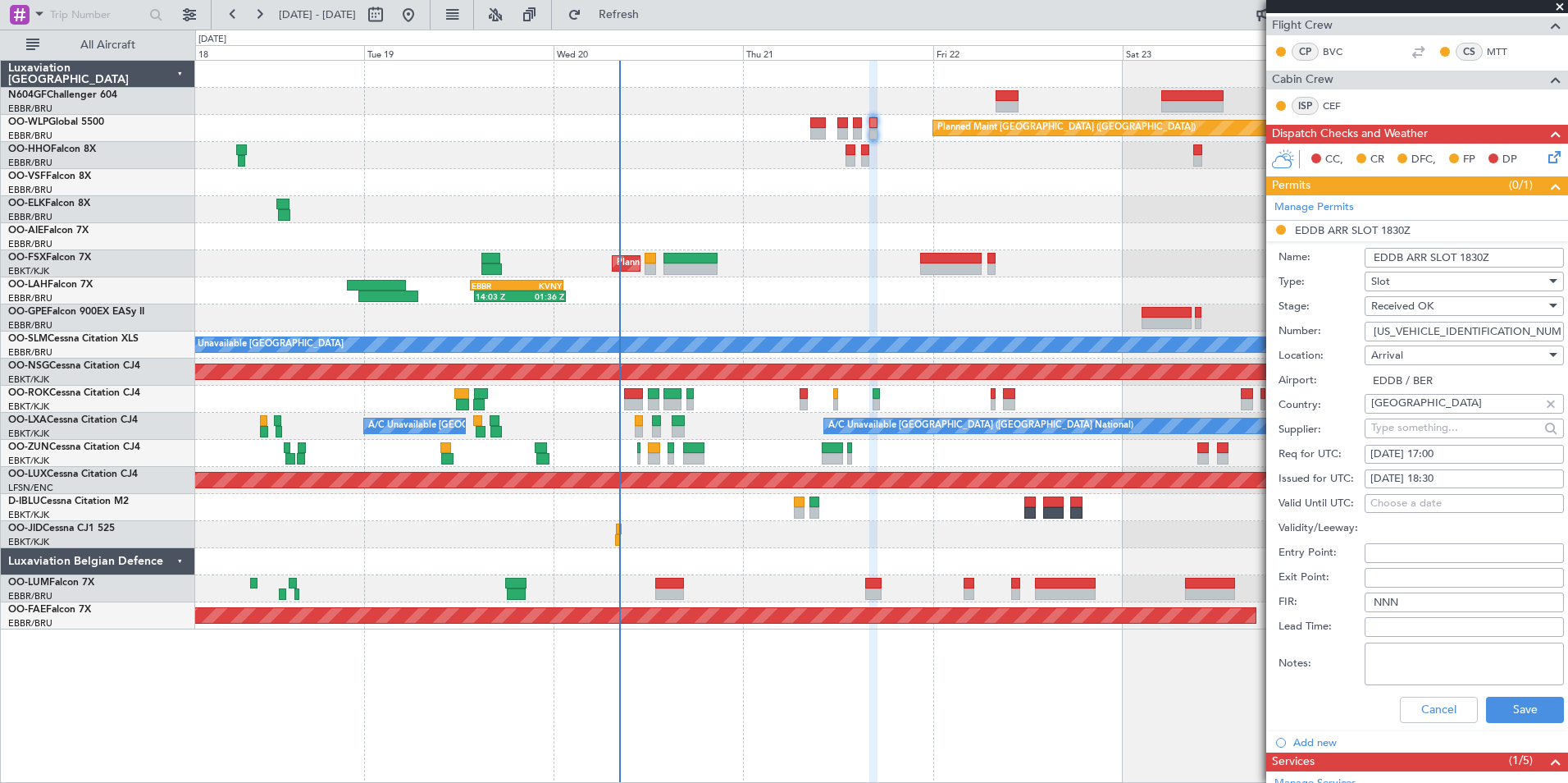
scroll to position [329, 0]
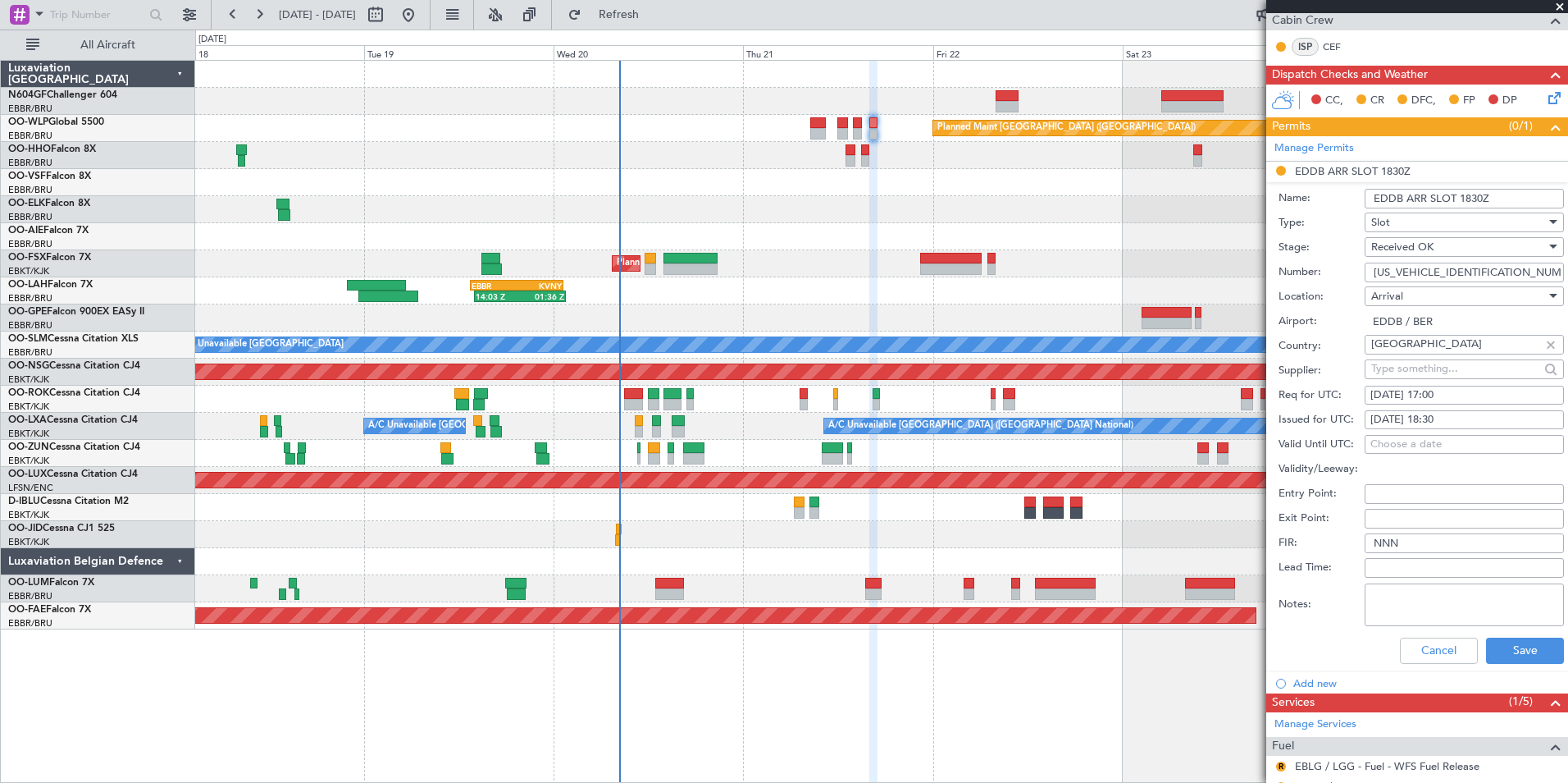
click at [1459, 420] on div "21/08/2025 18:30" at bounding box center [1465, 420] width 188 height 17
select select "8"
select select "2025"
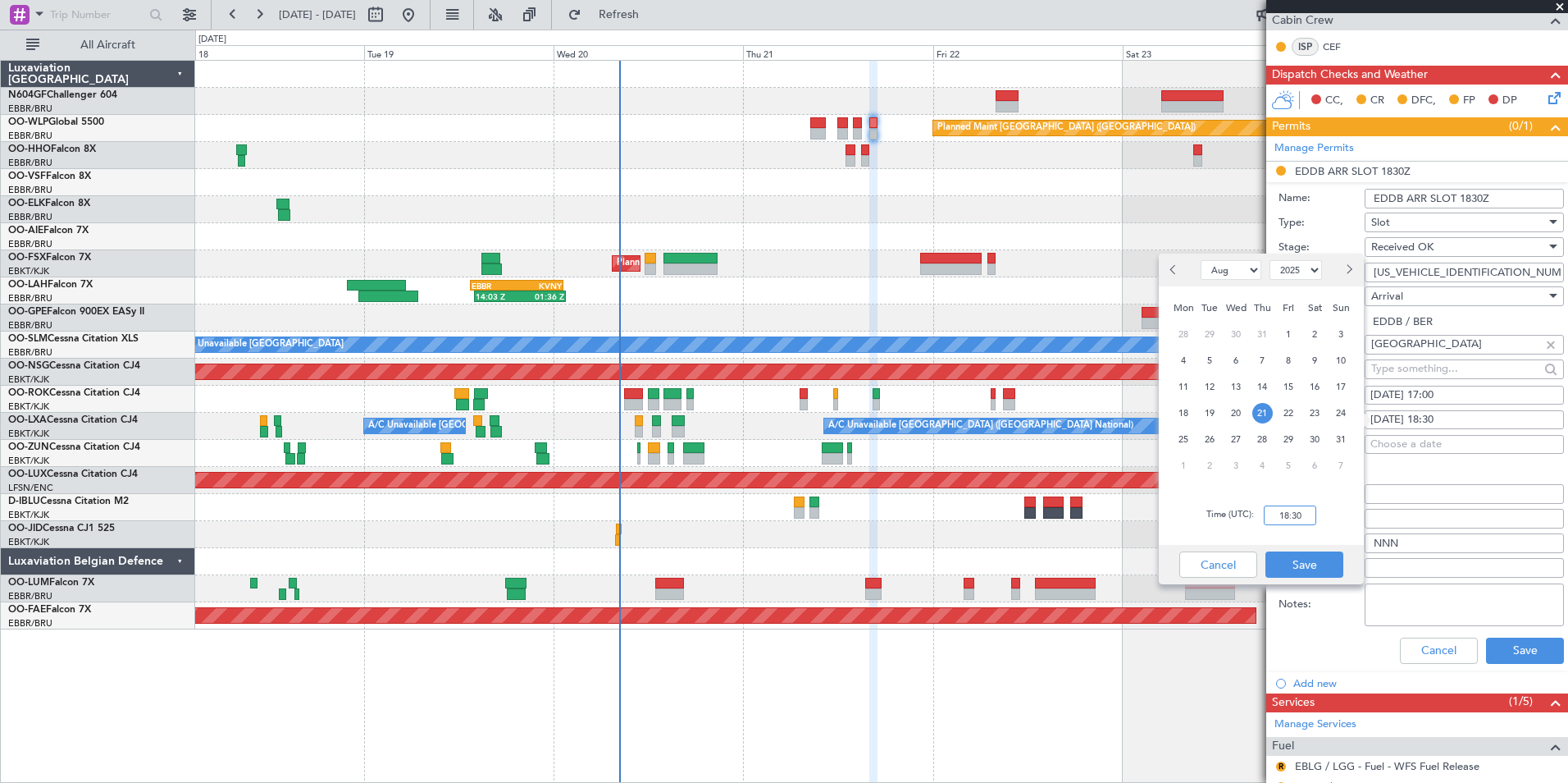
click at [1305, 507] on input "18:30" at bounding box center [1290, 515] width 52 height 20
click at [1329, 508] on div "Time (UTC): 1700" at bounding box center [1261, 515] width 205 height 59
type input "17:00"
click at [1315, 552] on button "Save" at bounding box center [1305, 564] width 78 height 26
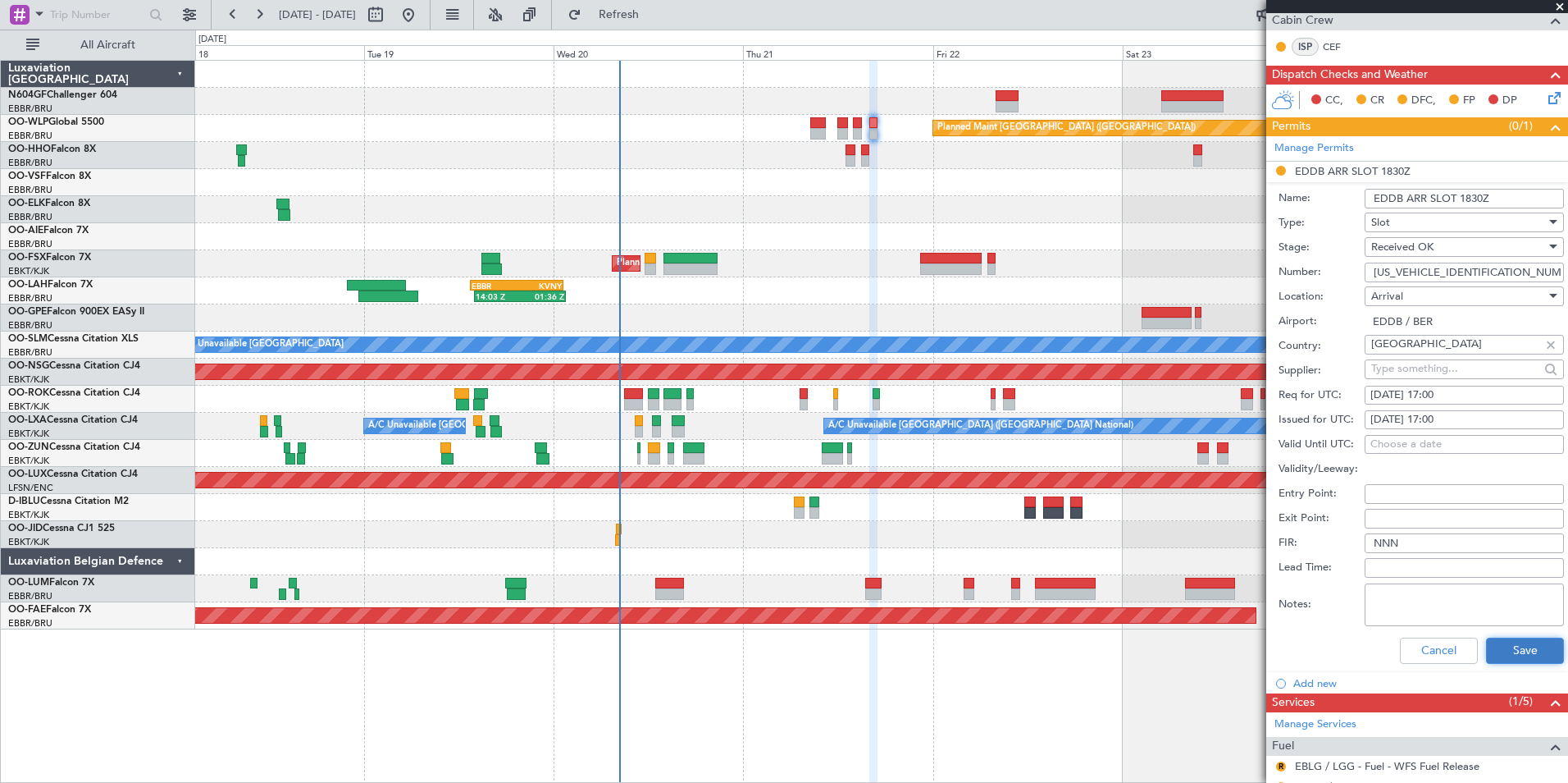
click at [1486, 651] on button "Save" at bounding box center [1525, 651] width 78 height 26
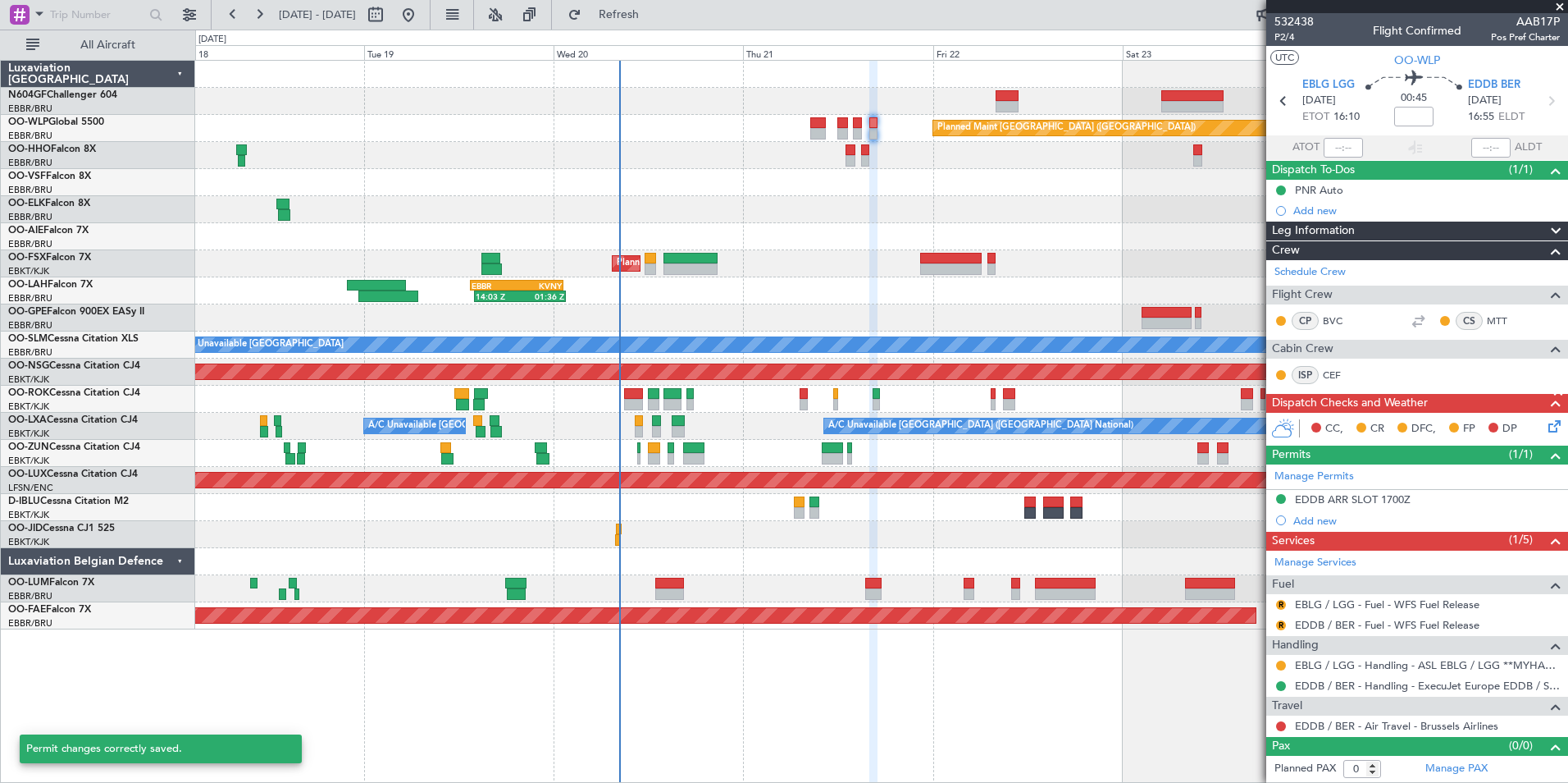
scroll to position [0, 0]
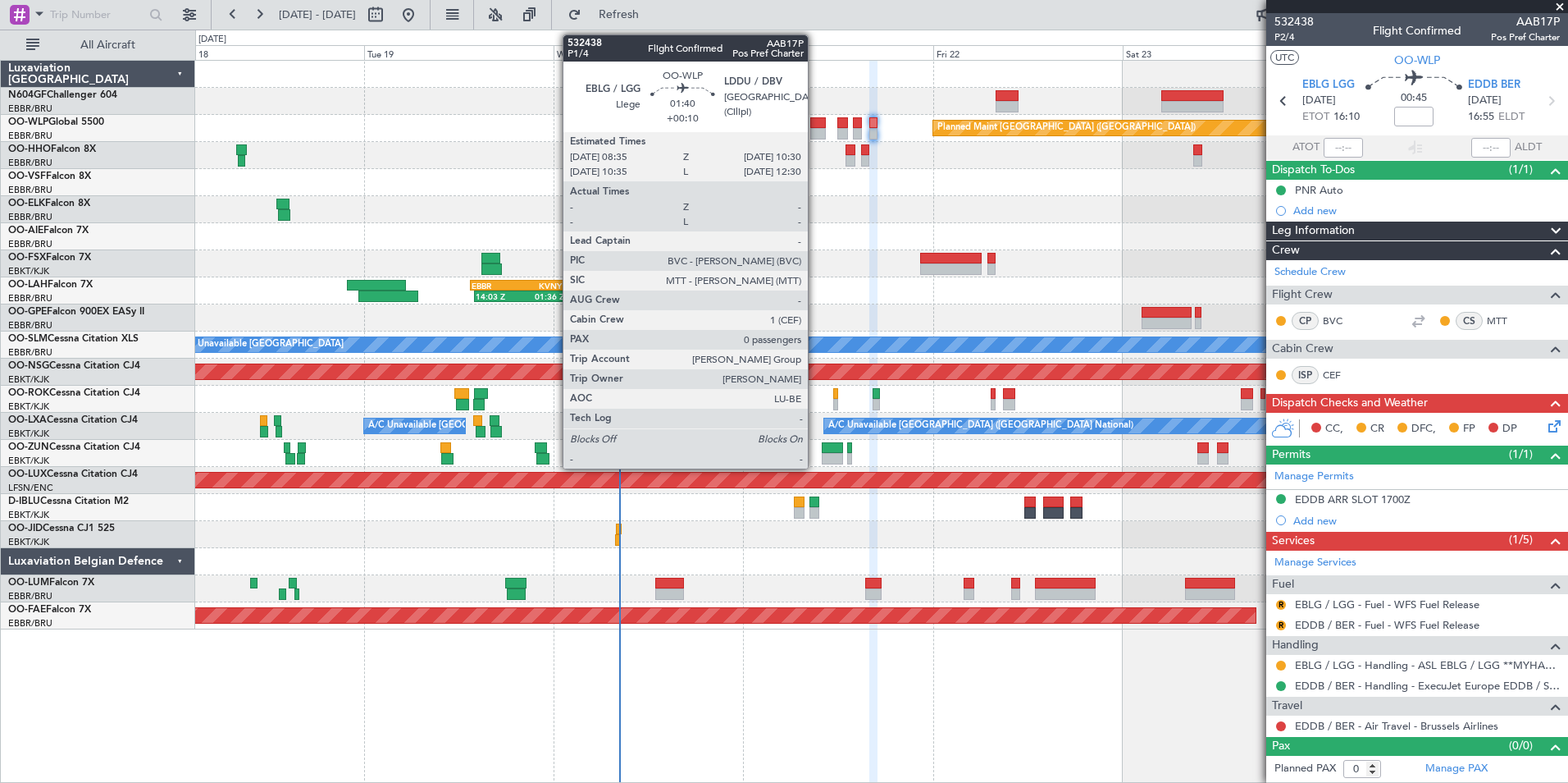
click at [818, 129] on div at bounding box center [818, 133] width 16 height 11
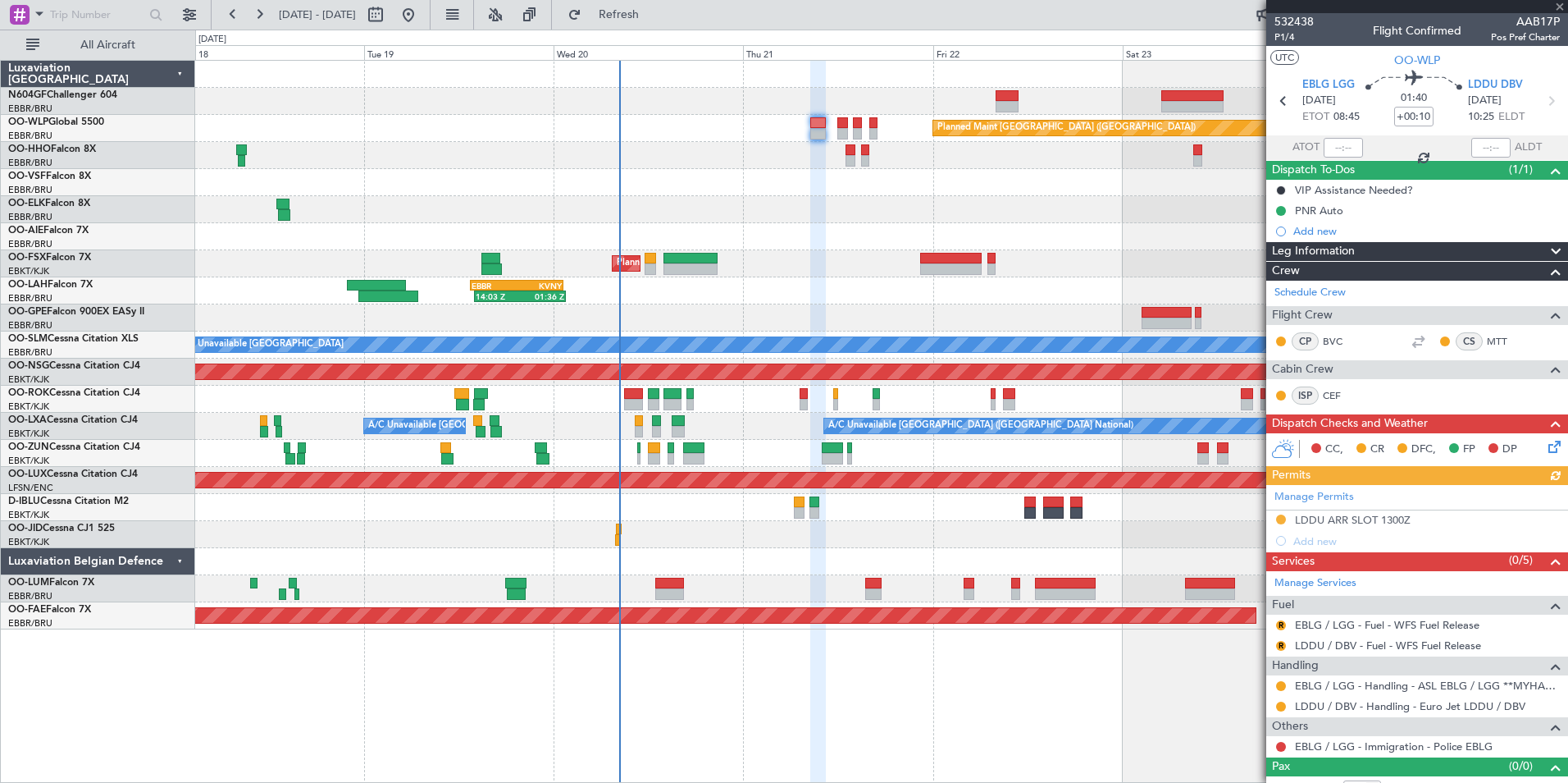
click at [1545, 451] on icon at bounding box center [1551, 444] width 13 height 13
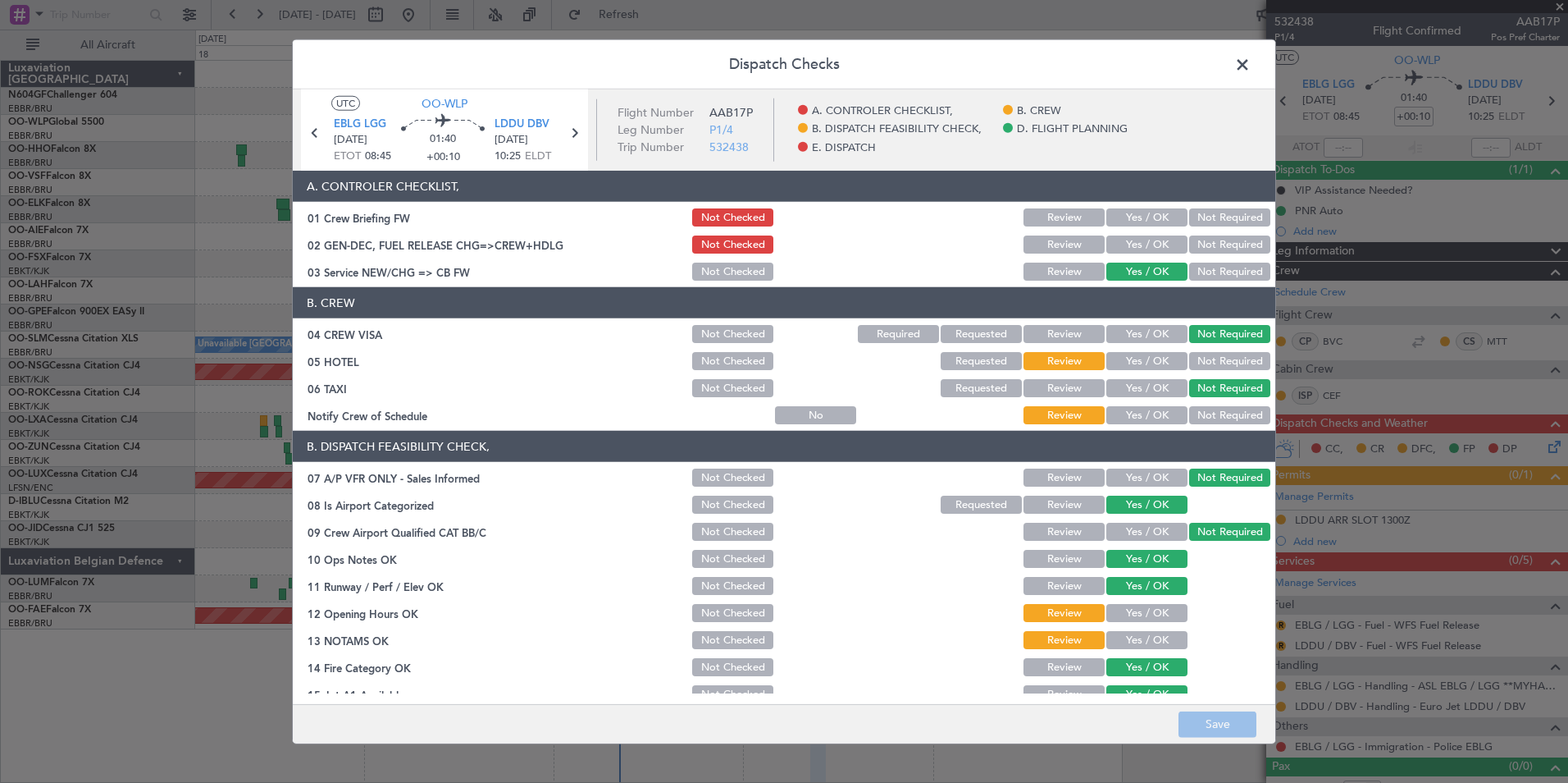
click at [1221, 356] on button "Not Required" at bounding box center [1229, 360] width 81 height 18
click at [1143, 407] on button "Yes / OK" at bounding box center [1146, 414] width 81 height 18
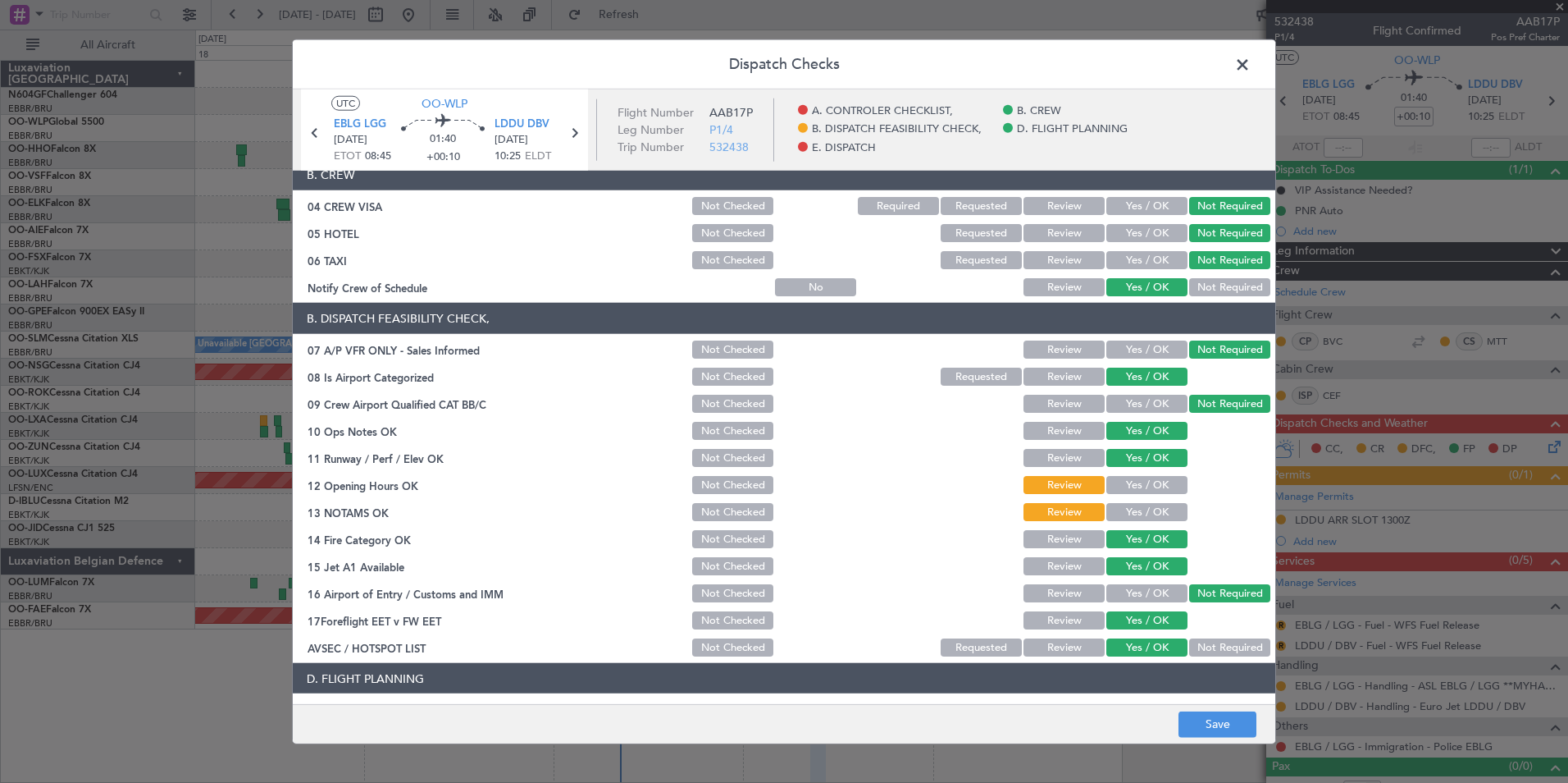
scroll to position [246, 0]
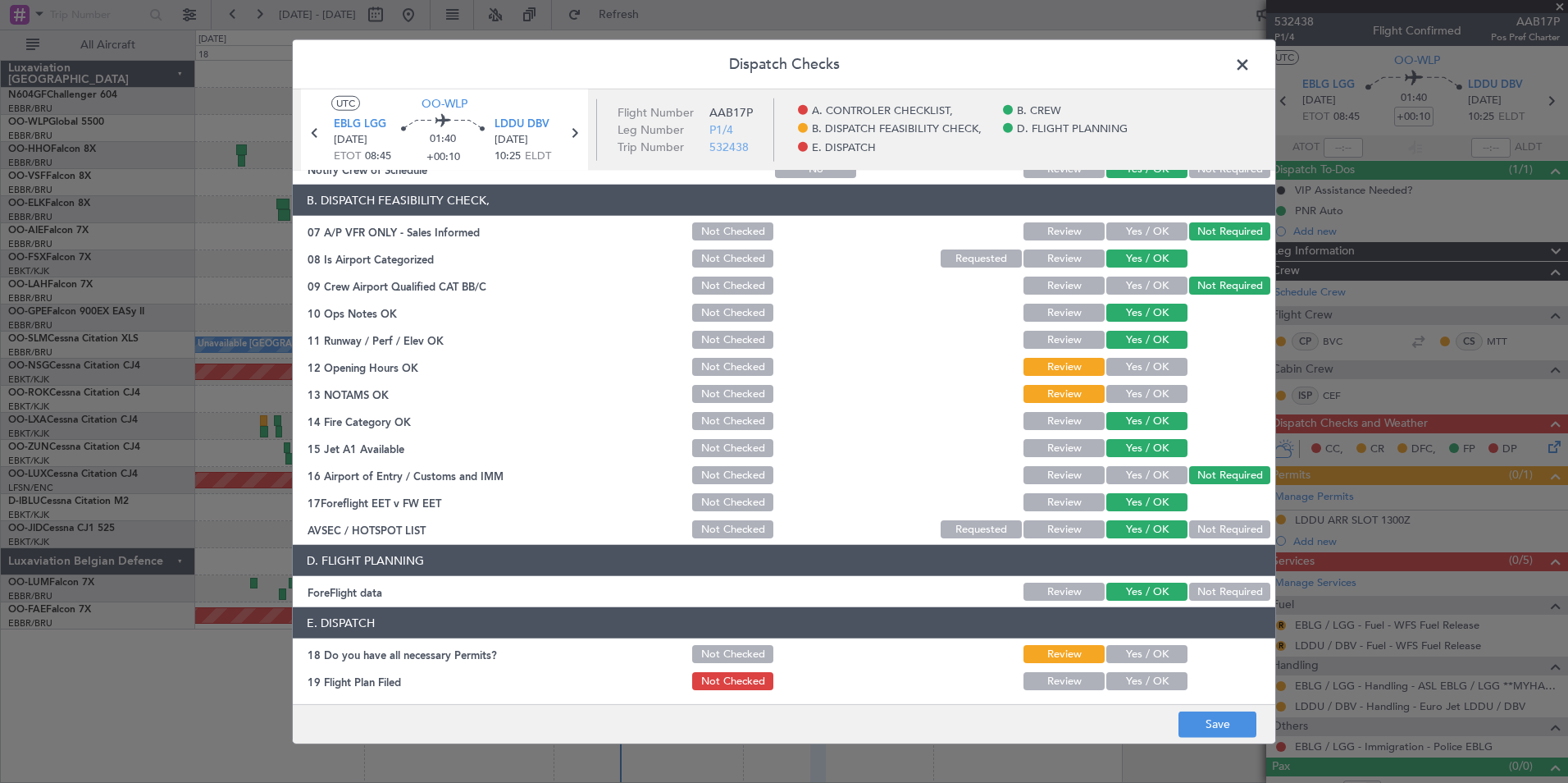
click at [1134, 367] on button "Yes / OK" at bounding box center [1146, 366] width 81 height 18
click at [1134, 389] on button "Yes / OK" at bounding box center [1146, 393] width 81 height 18
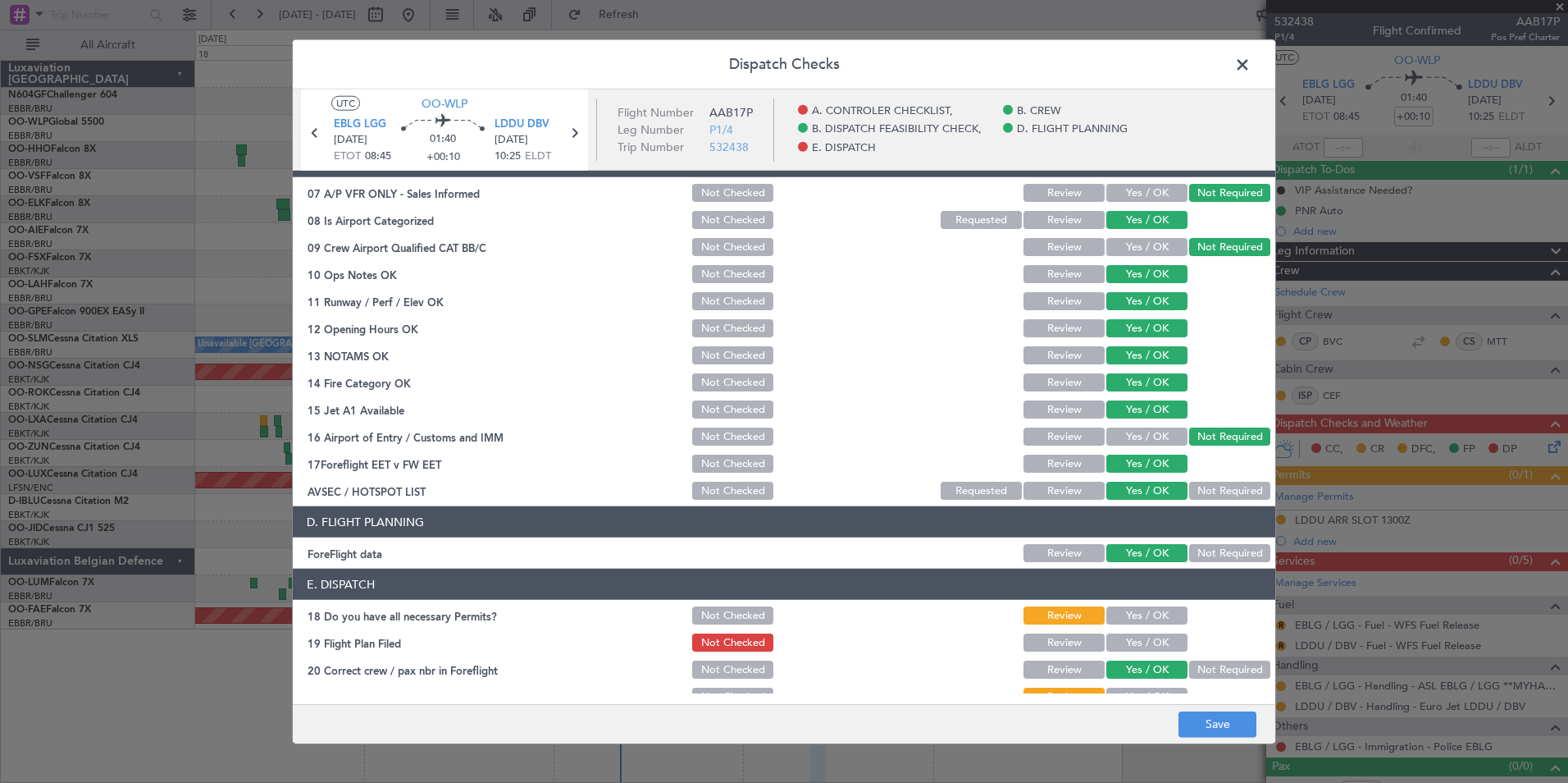
scroll to position [304, 0]
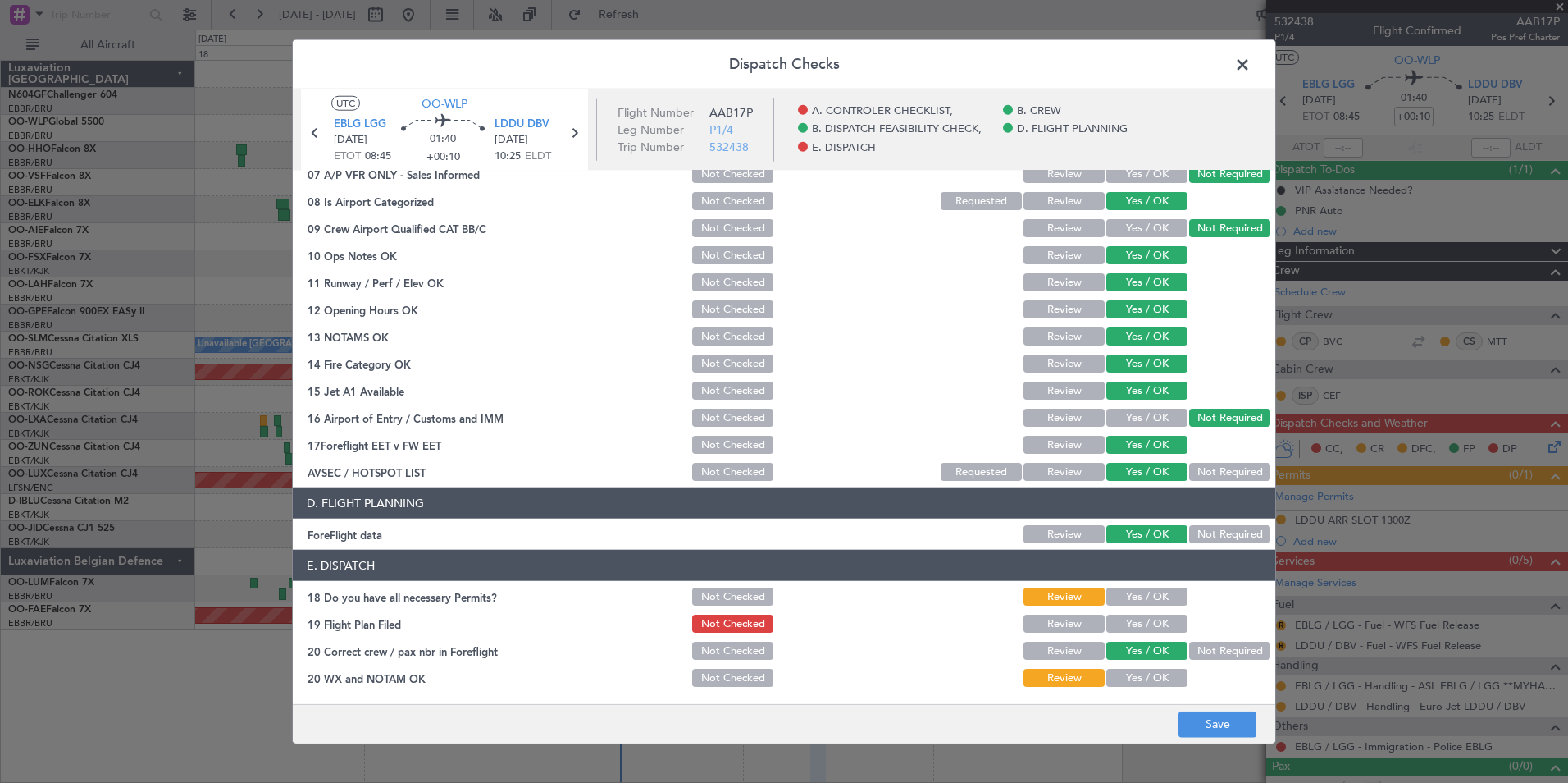
click at [1122, 595] on button "Yes / OK" at bounding box center [1146, 596] width 81 height 18
click at [1145, 674] on button "Yes / OK" at bounding box center [1146, 677] width 81 height 18
click at [1207, 739] on footer "Save" at bounding box center [784, 722] width 983 height 39
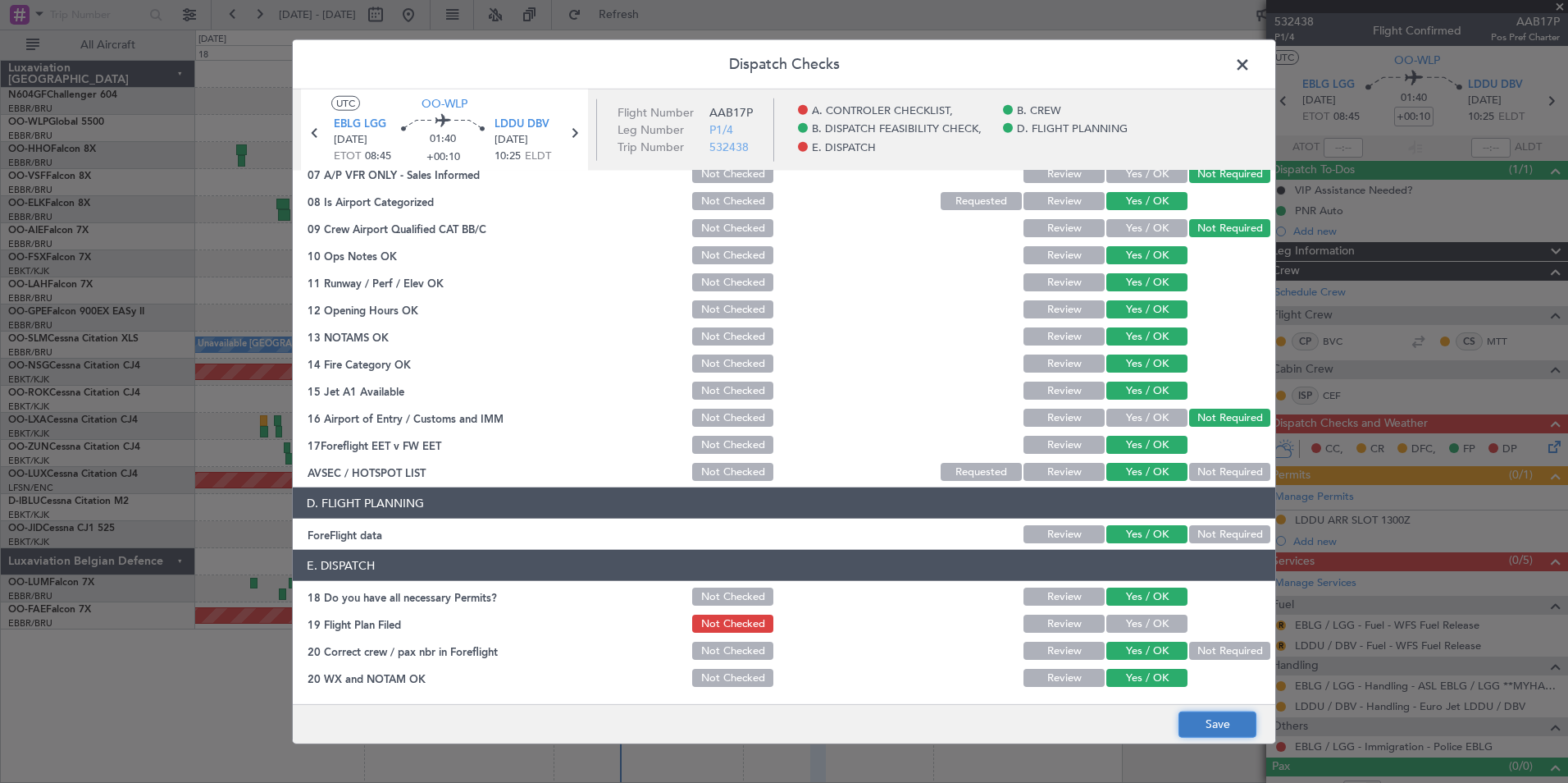
click at [1205, 736] on button "Save" at bounding box center [1217, 723] width 78 height 26
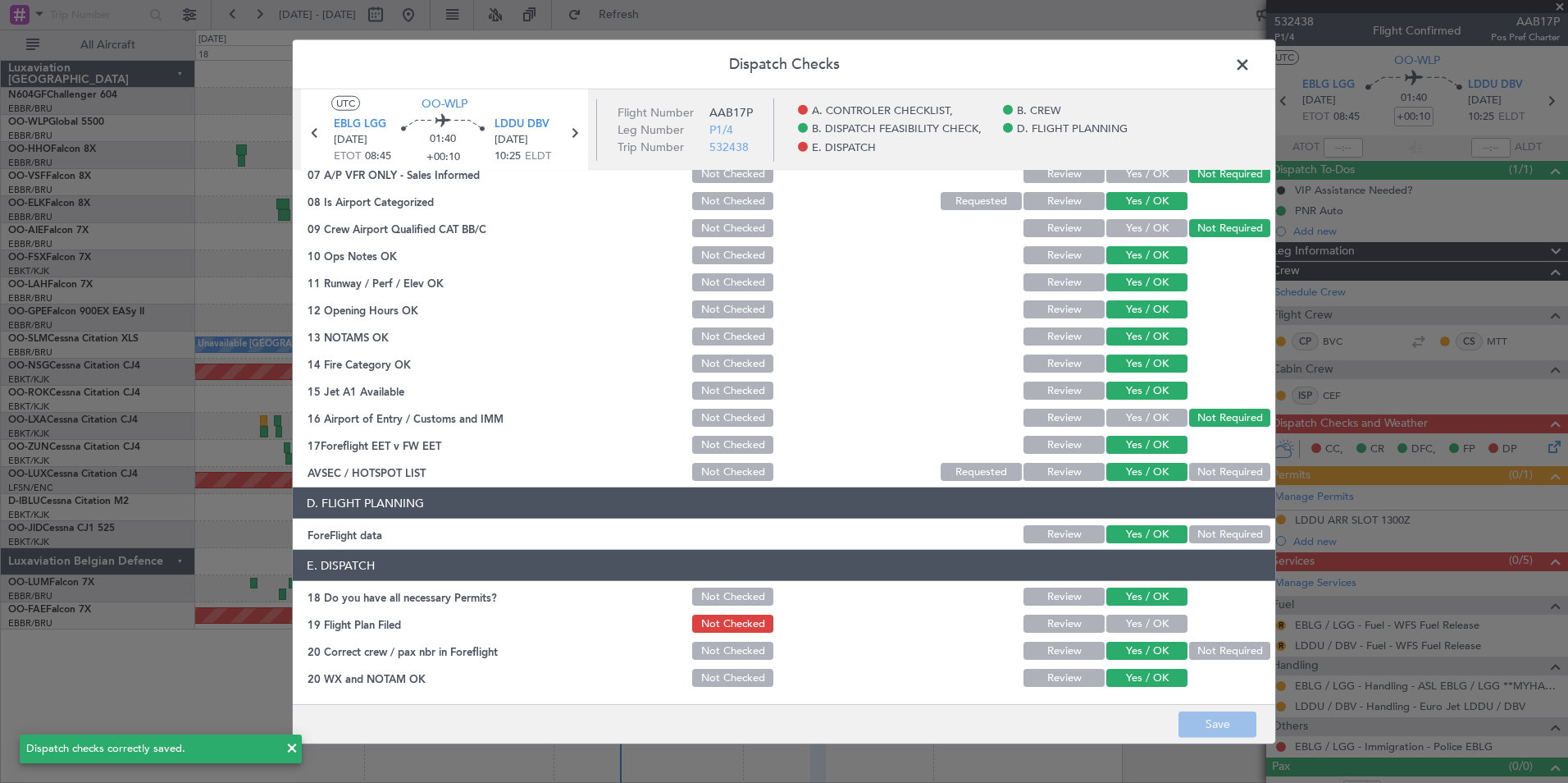
click at [1251, 59] on span at bounding box center [1251, 68] width 0 height 33
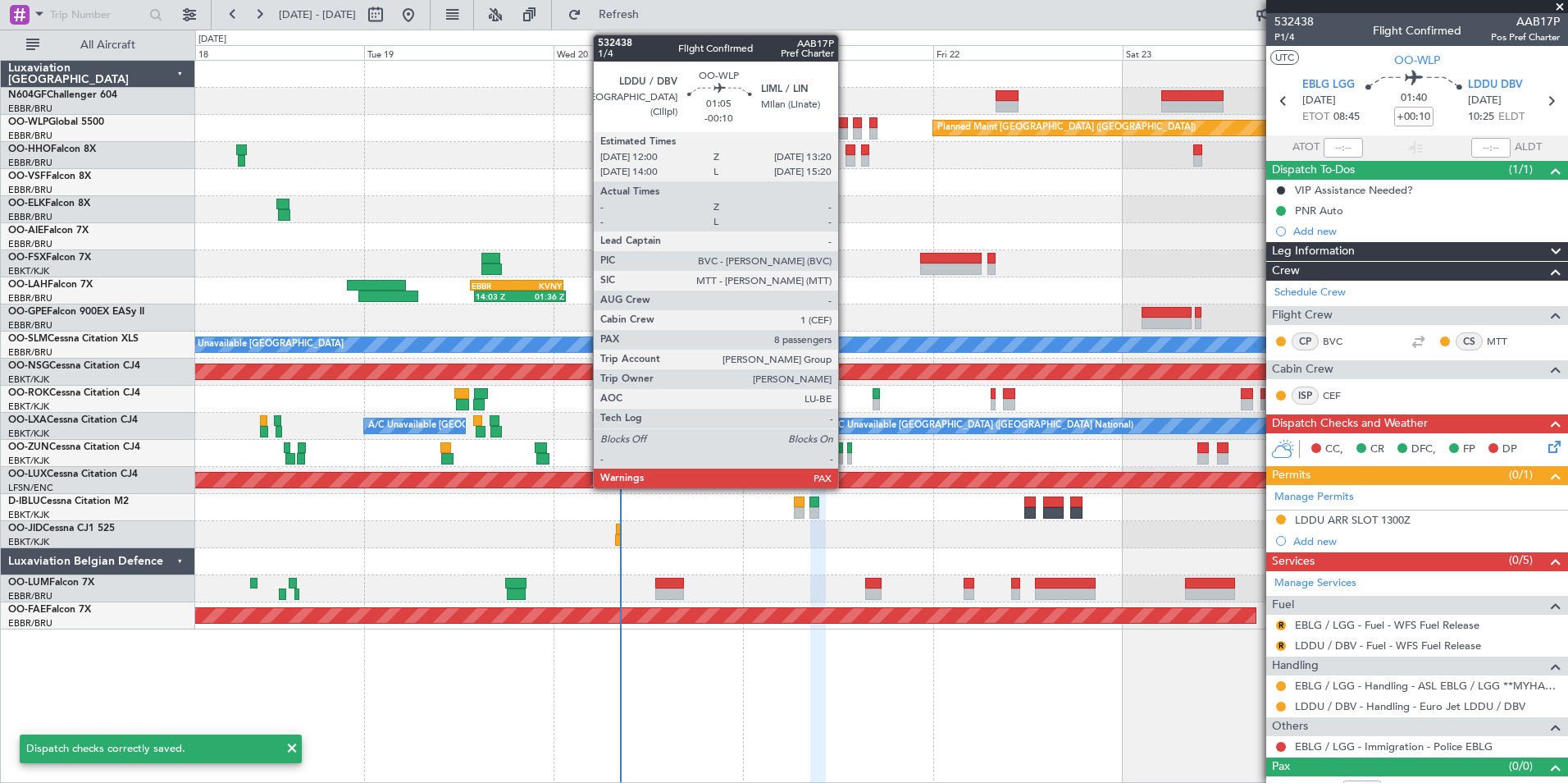
click at [846, 130] on div at bounding box center [842, 133] width 10 height 11
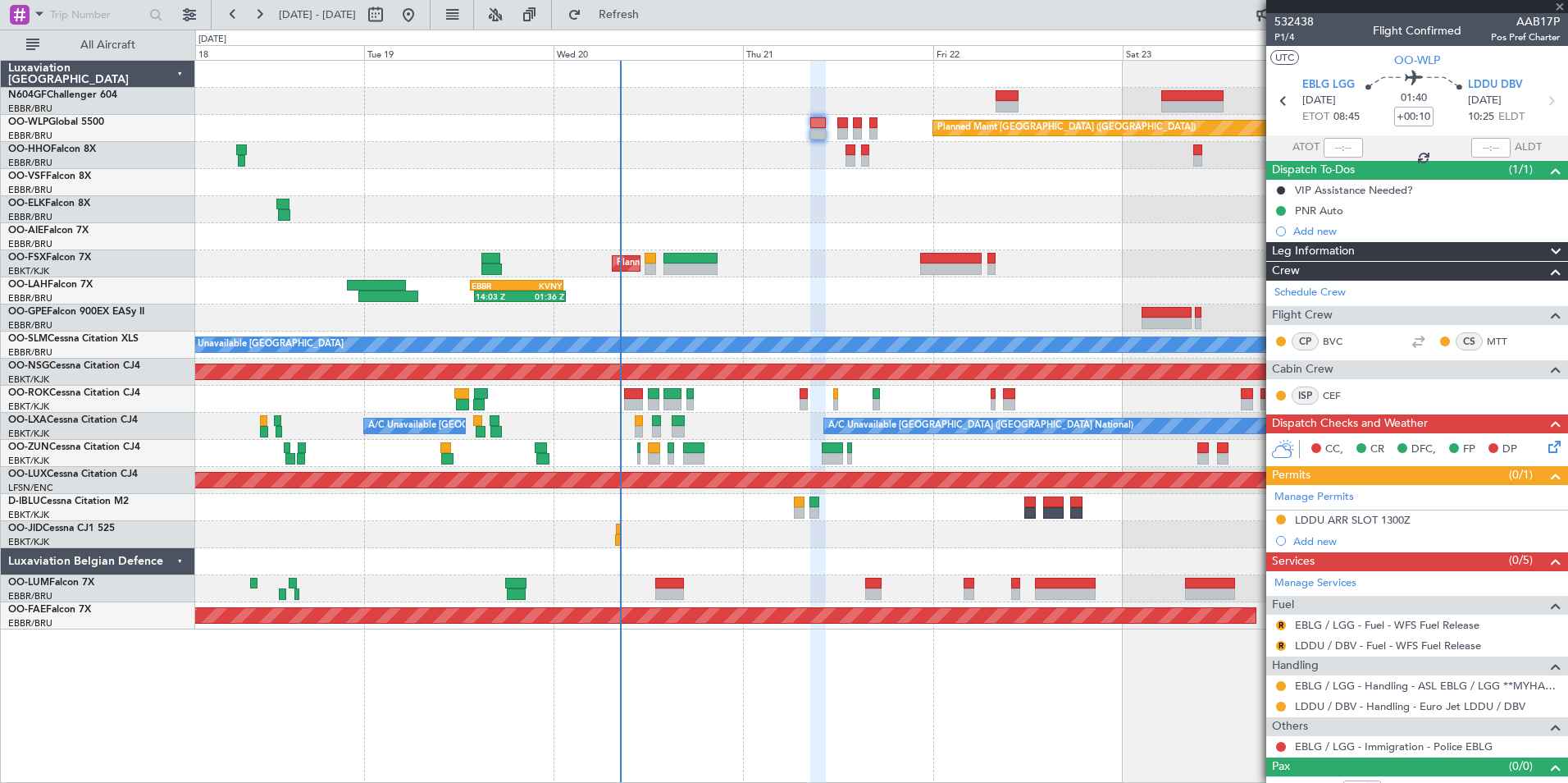
type input "-00:10"
type input "10"
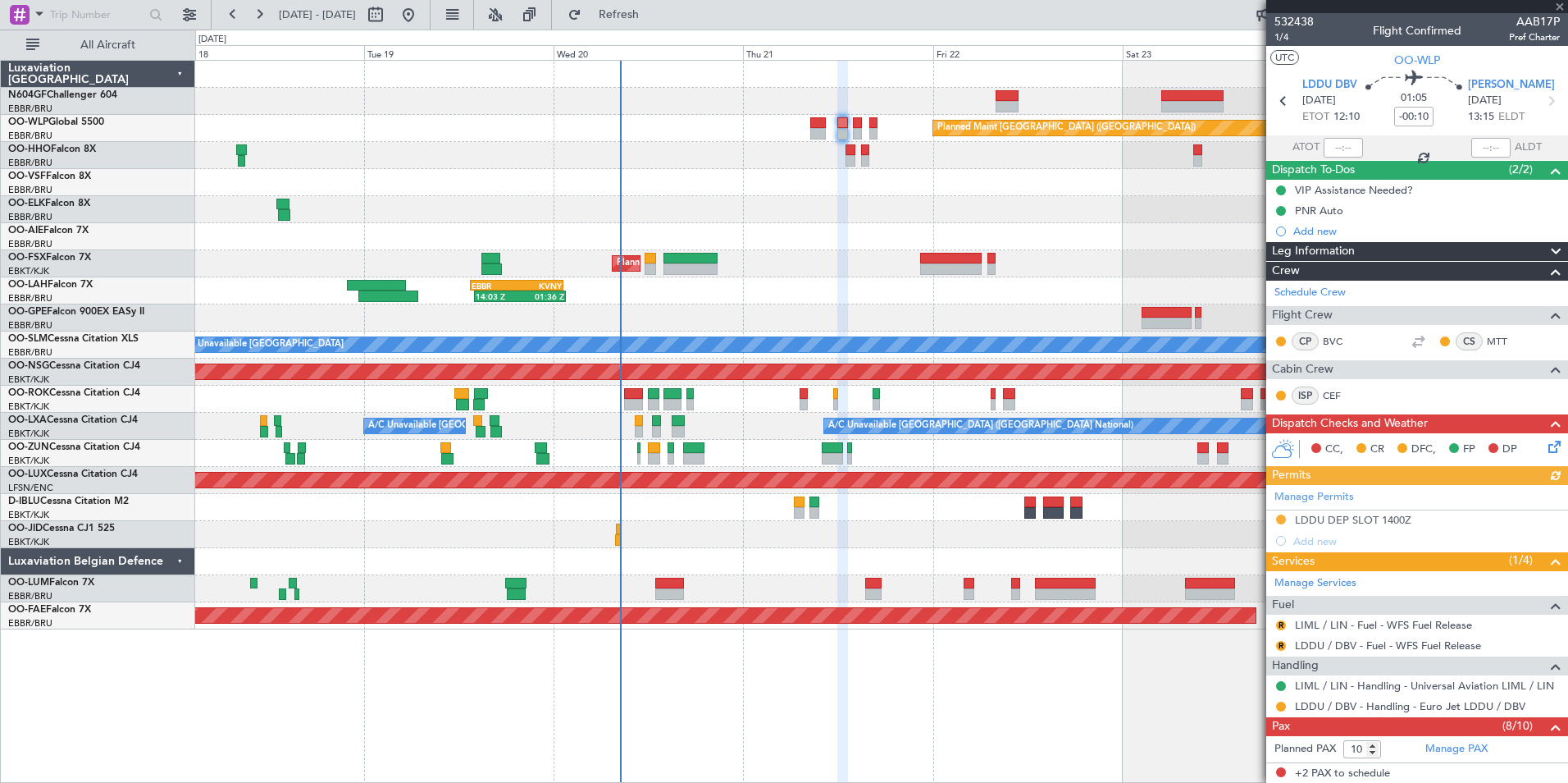
click at [1545, 449] on icon at bounding box center [1551, 444] width 13 height 13
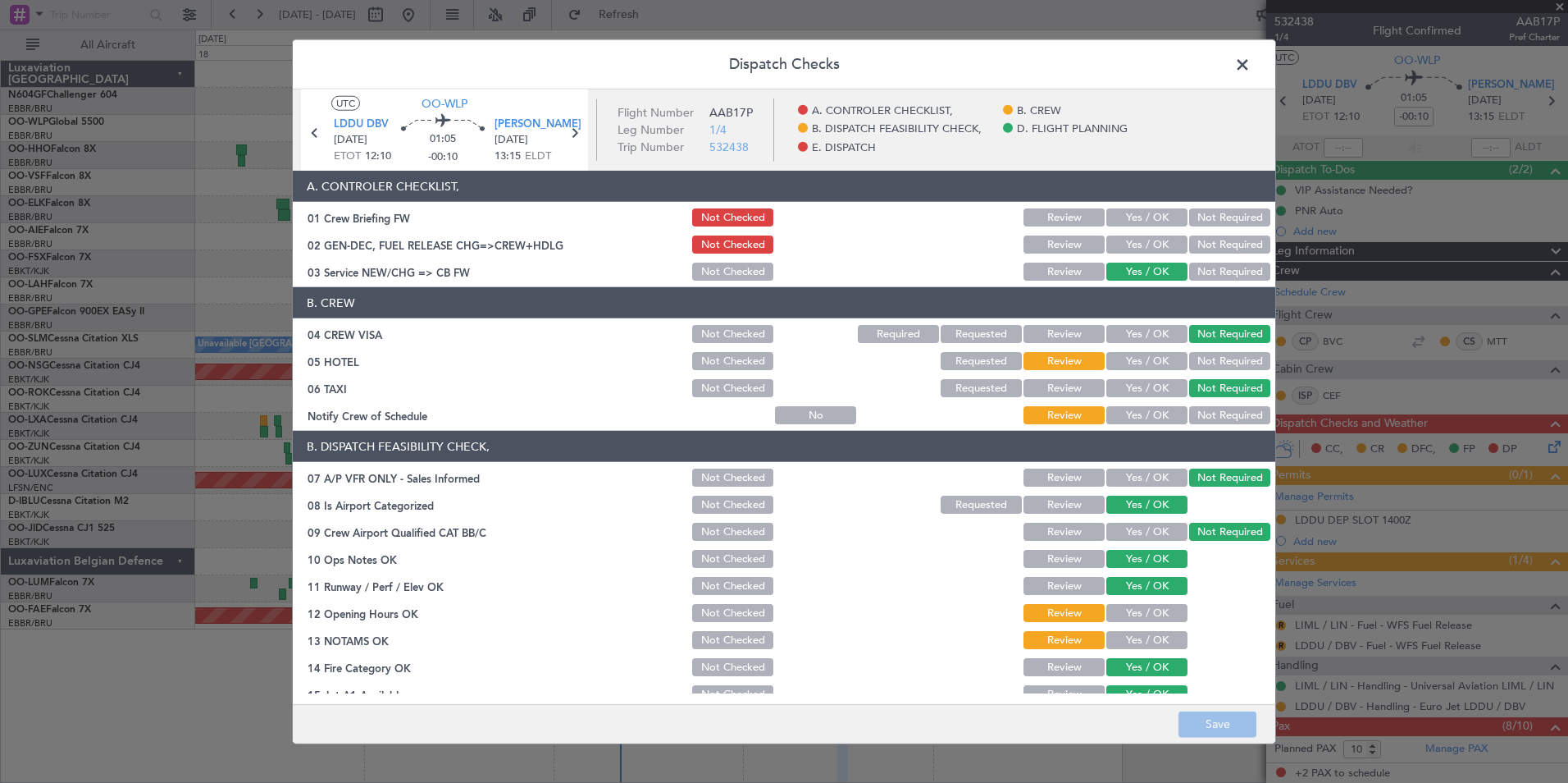
click at [1213, 349] on div "Not Required" at bounding box center [1227, 360] width 83 height 23
click at [1207, 353] on button "Not Required" at bounding box center [1229, 360] width 81 height 18
click at [1151, 405] on div "Yes / OK" at bounding box center [1145, 415] width 83 height 23
click at [1150, 408] on button "Yes / OK" at bounding box center [1146, 414] width 81 height 18
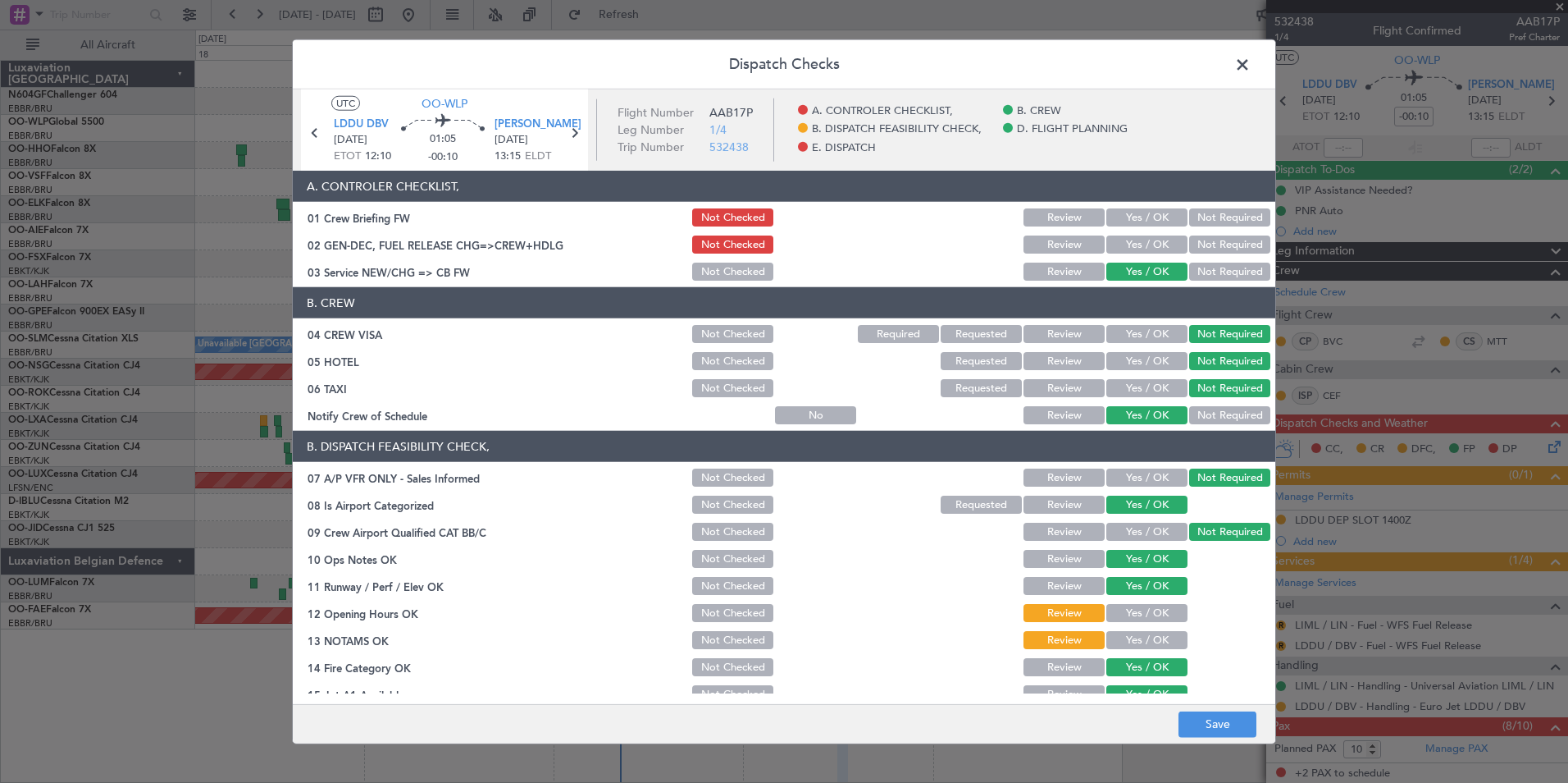
scroll to position [164, 0]
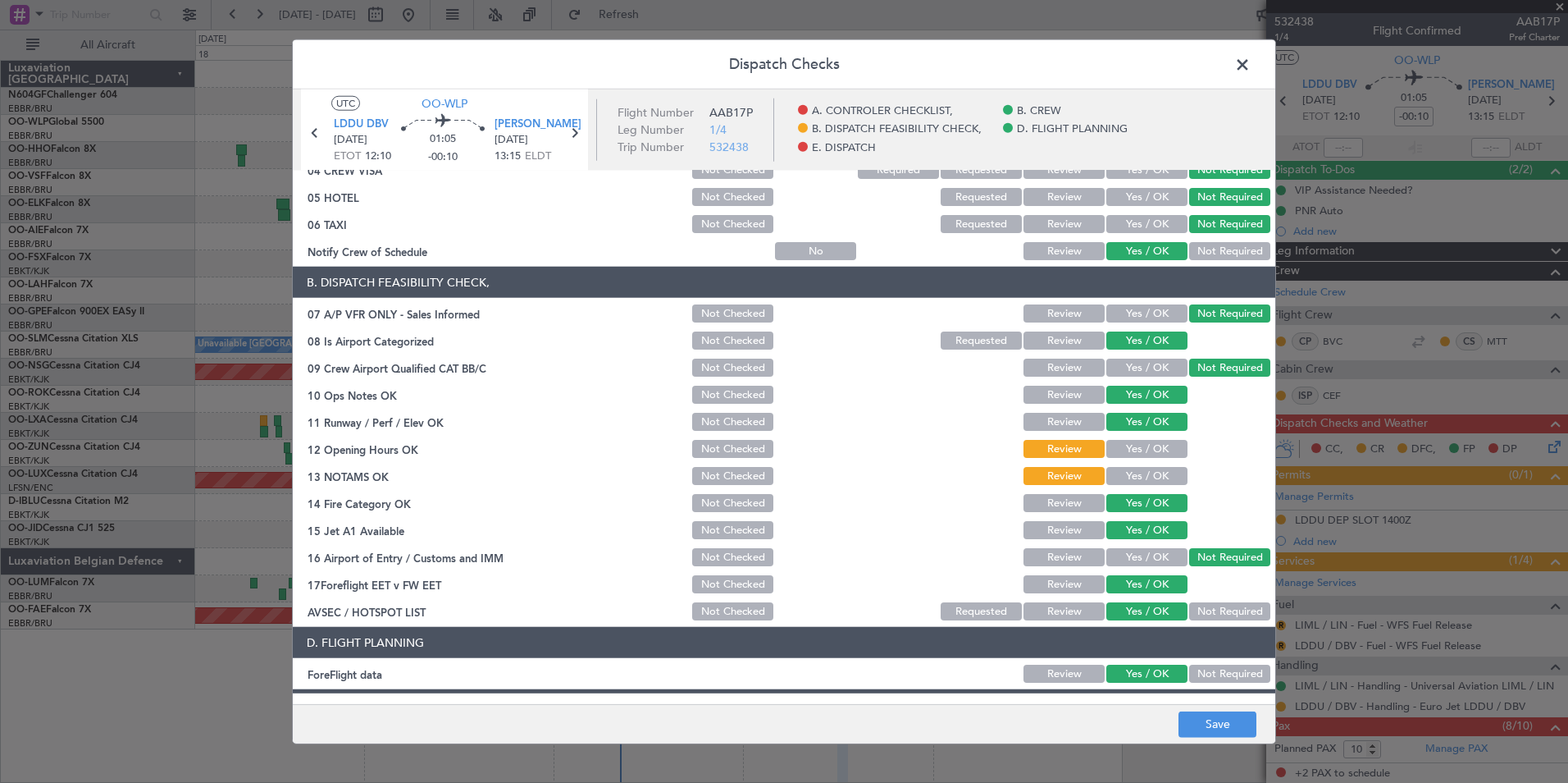
click at [1129, 451] on button "Yes / OK" at bounding box center [1146, 448] width 81 height 18
click at [1136, 474] on button "Yes / OK" at bounding box center [1146, 475] width 81 height 18
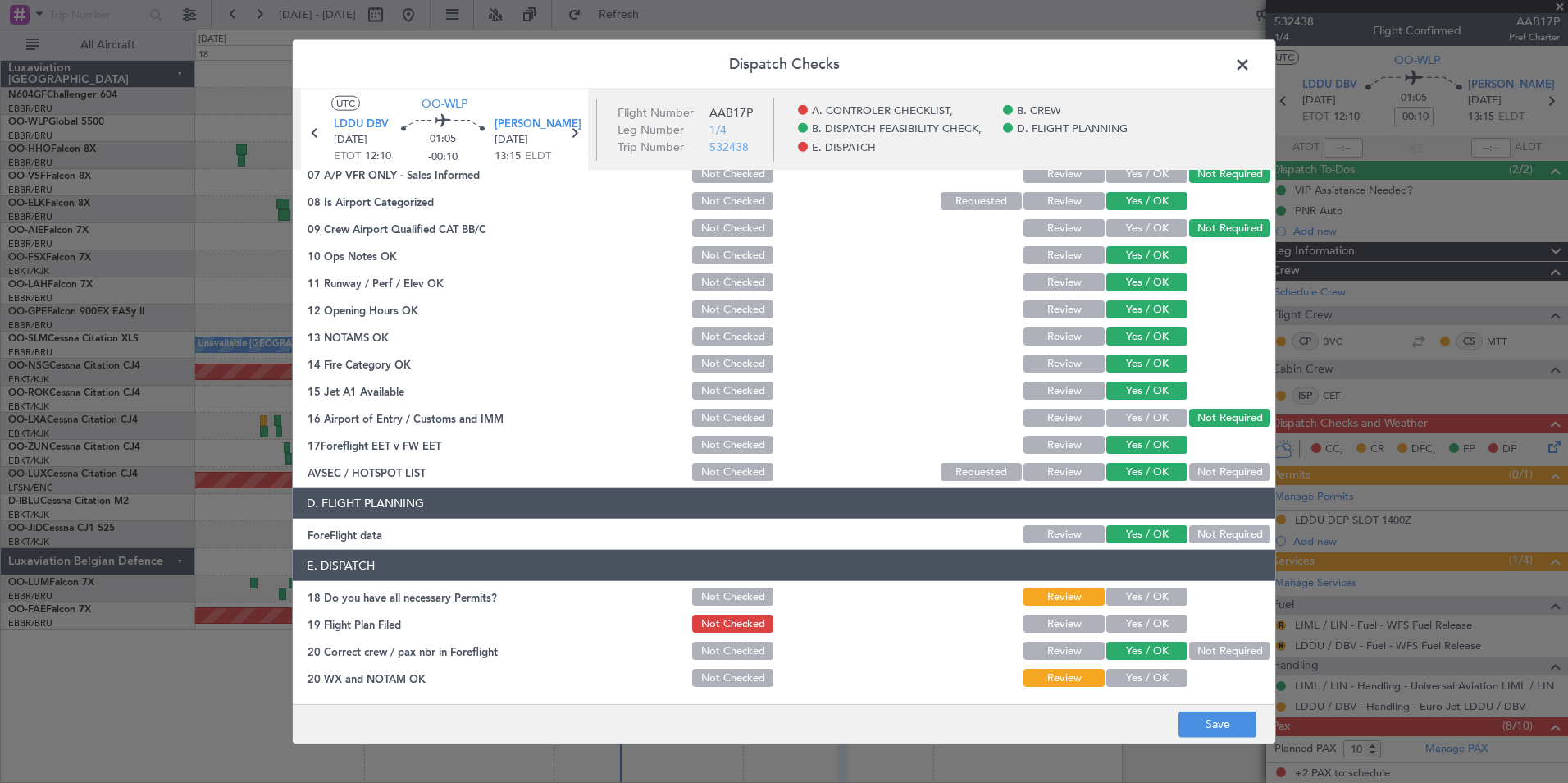
click at [1147, 597] on button "Yes / OK" at bounding box center [1146, 596] width 81 height 18
click at [1140, 681] on button "Yes / OK" at bounding box center [1146, 677] width 81 height 18
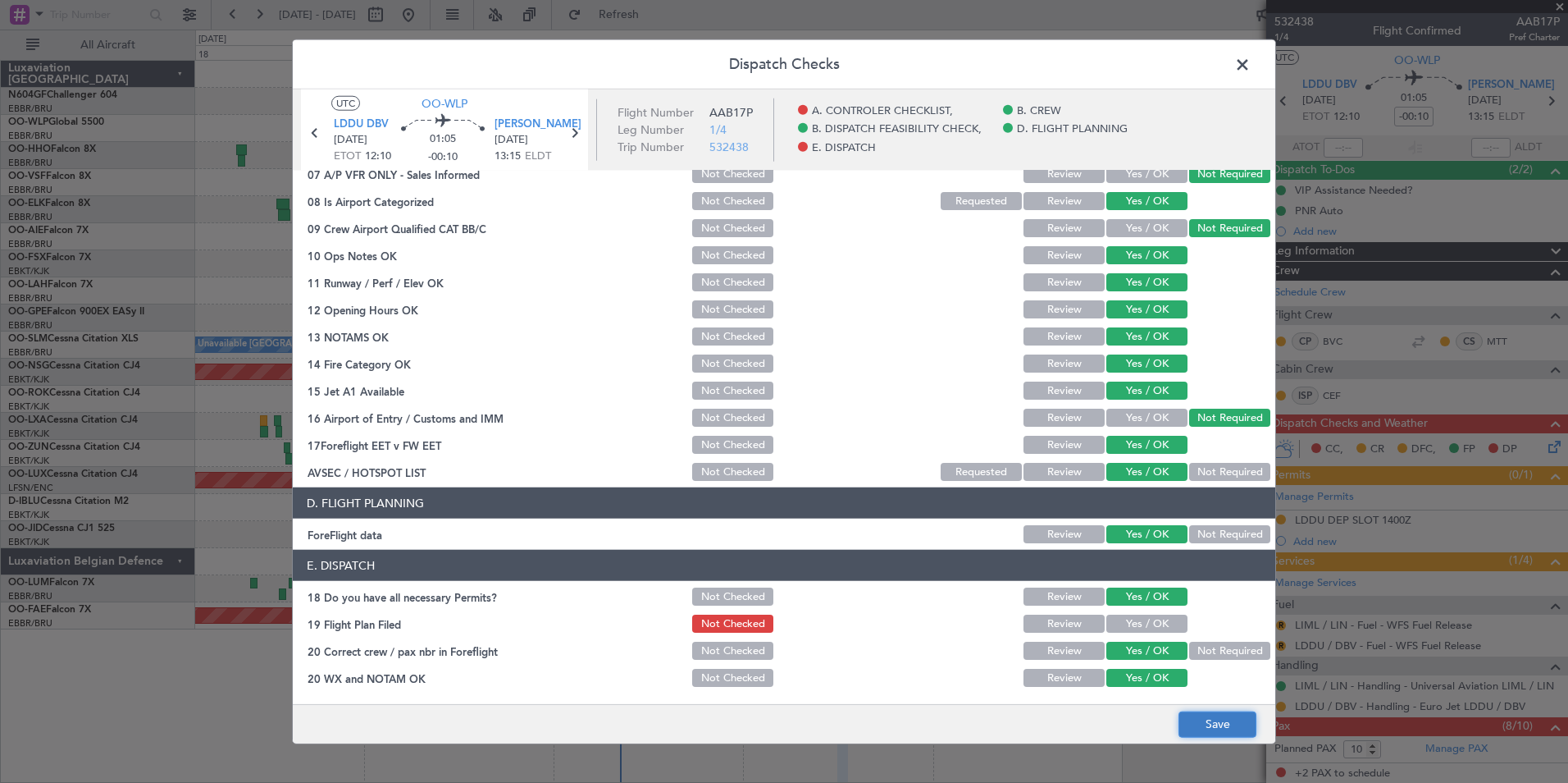
click at [1200, 722] on button "Save" at bounding box center [1217, 723] width 78 height 26
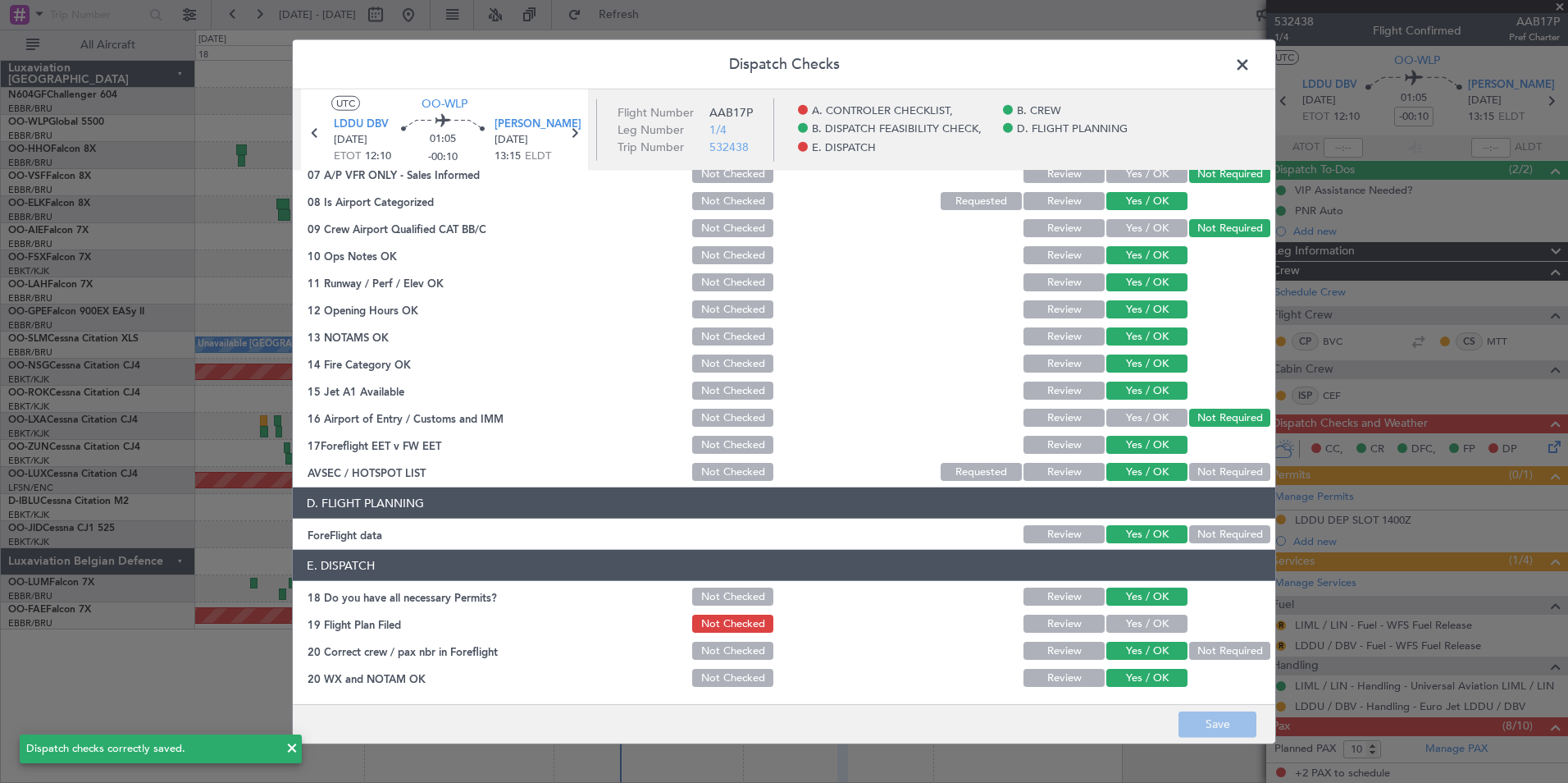
click at [1251, 68] on span at bounding box center [1251, 68] width 0 height 33
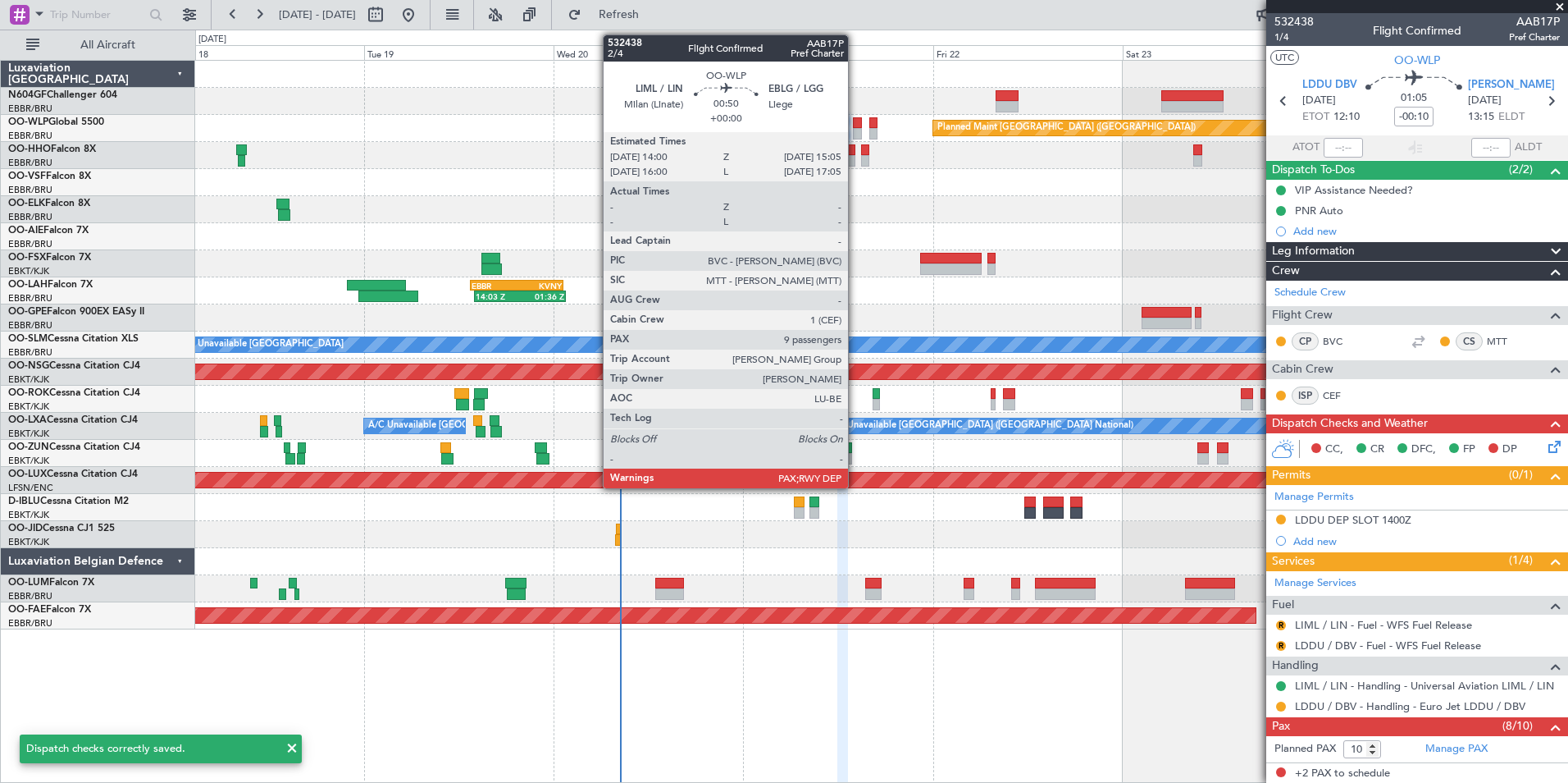
click at [855, 130] on div at bounding box center [858, 133] width 9 height 11
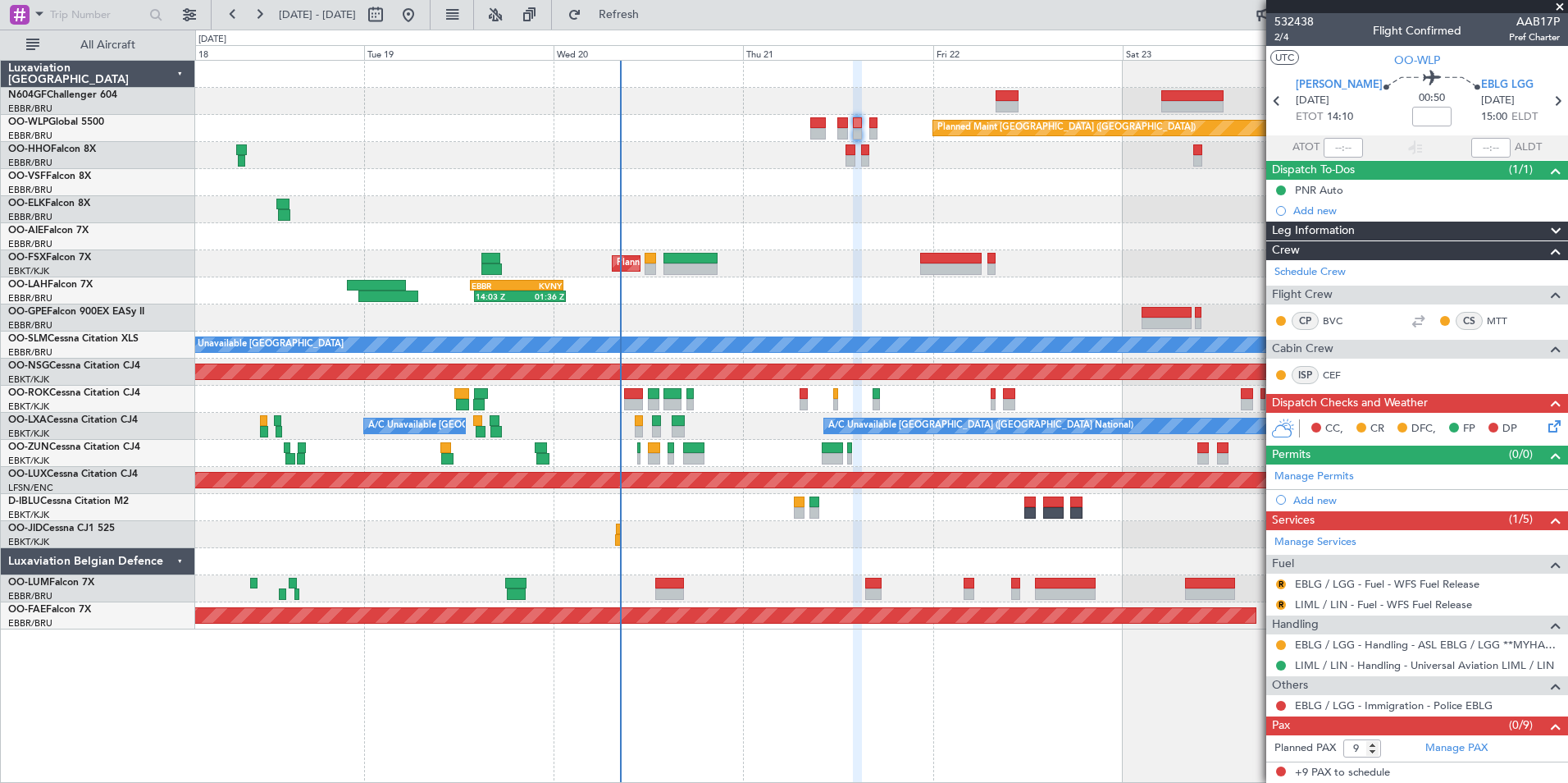
click at [1552, 425] on icon at bounding box center [1551, 424] width 13 height 13
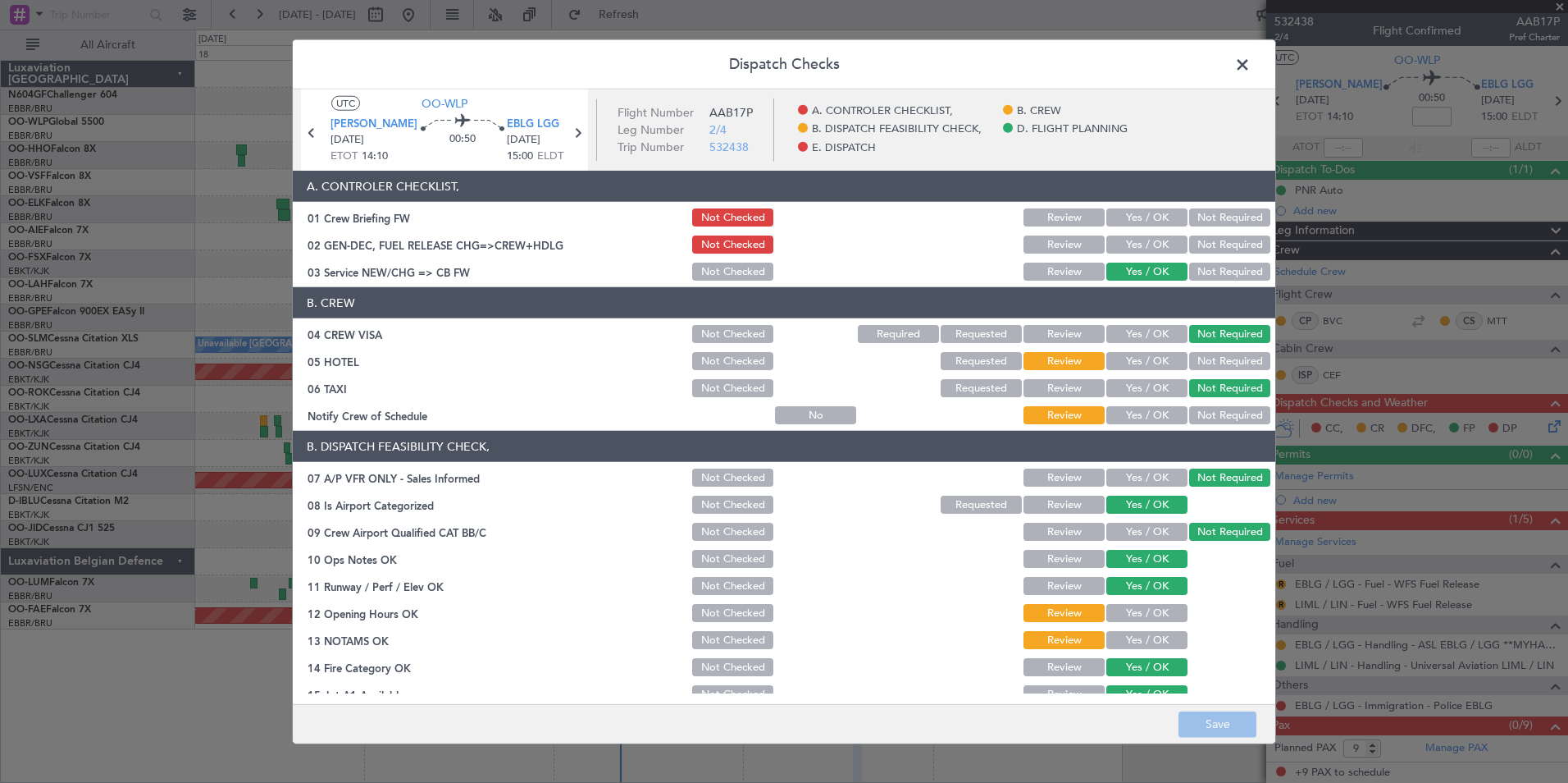
click at [1190, 352] on button "Not Required" at bounding box center [1229, 360] width 81 height 18
click at [1149, 416] on button "Yes / OK" at bounding box center [1146, 414] width 81 height 18
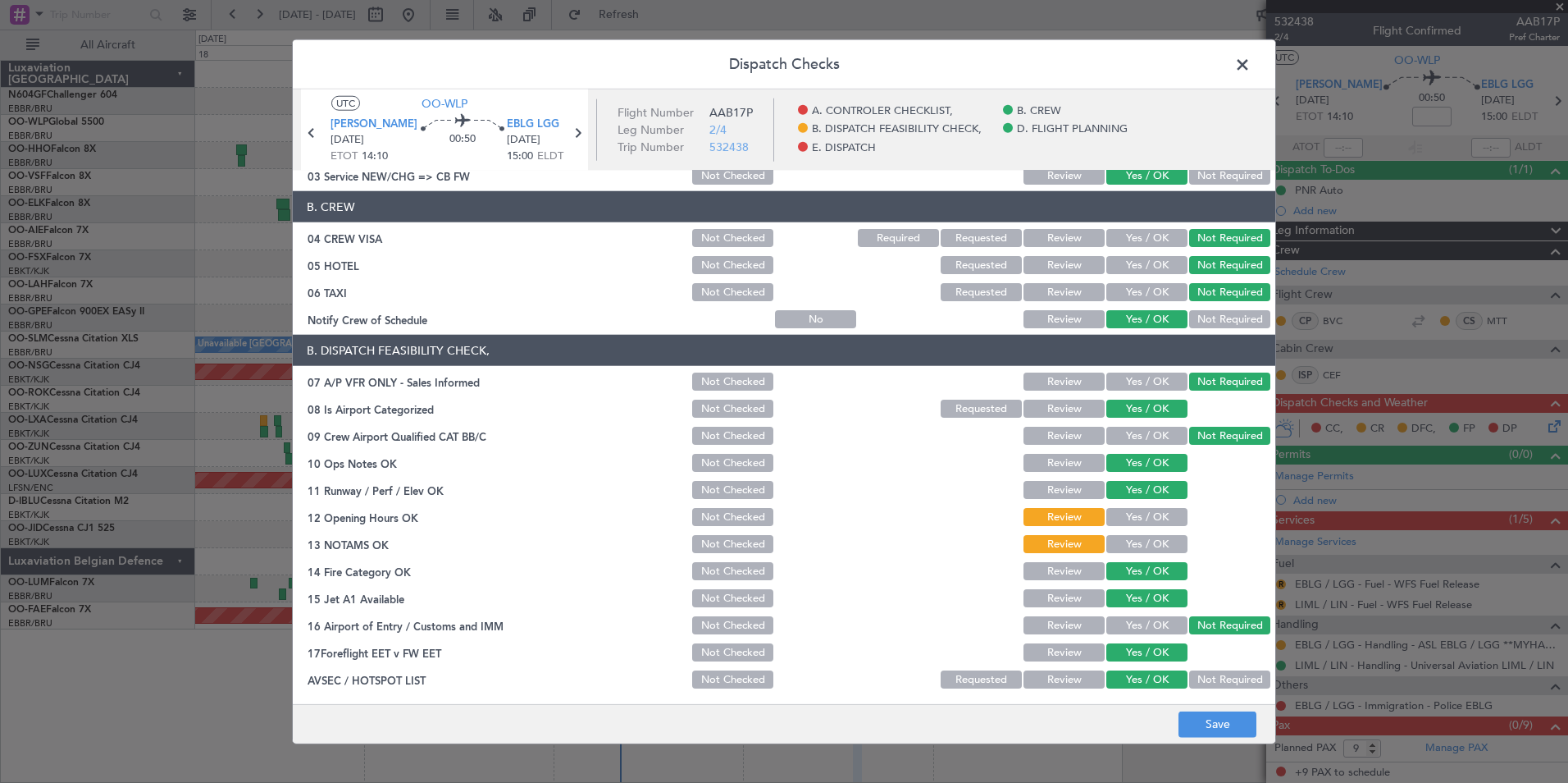
scroll to position [164, 0]
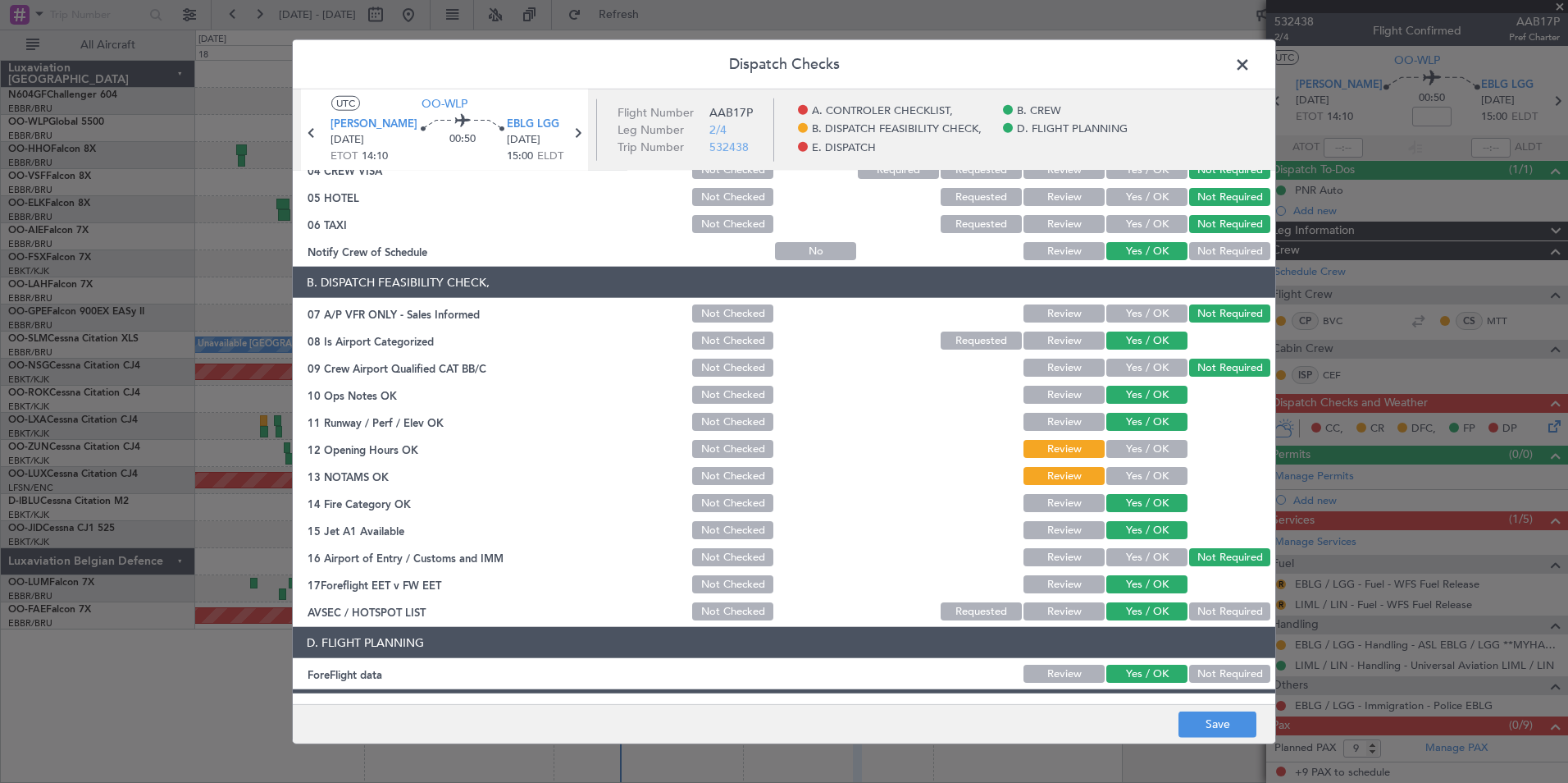
click at [1130, 446] on button "Yes / OK" at bounding box center [1146, 448] width 81 height 18
click at [1131, 470] on button "Yes / OK" at bounding box center [1146, 475] width 81 height 18
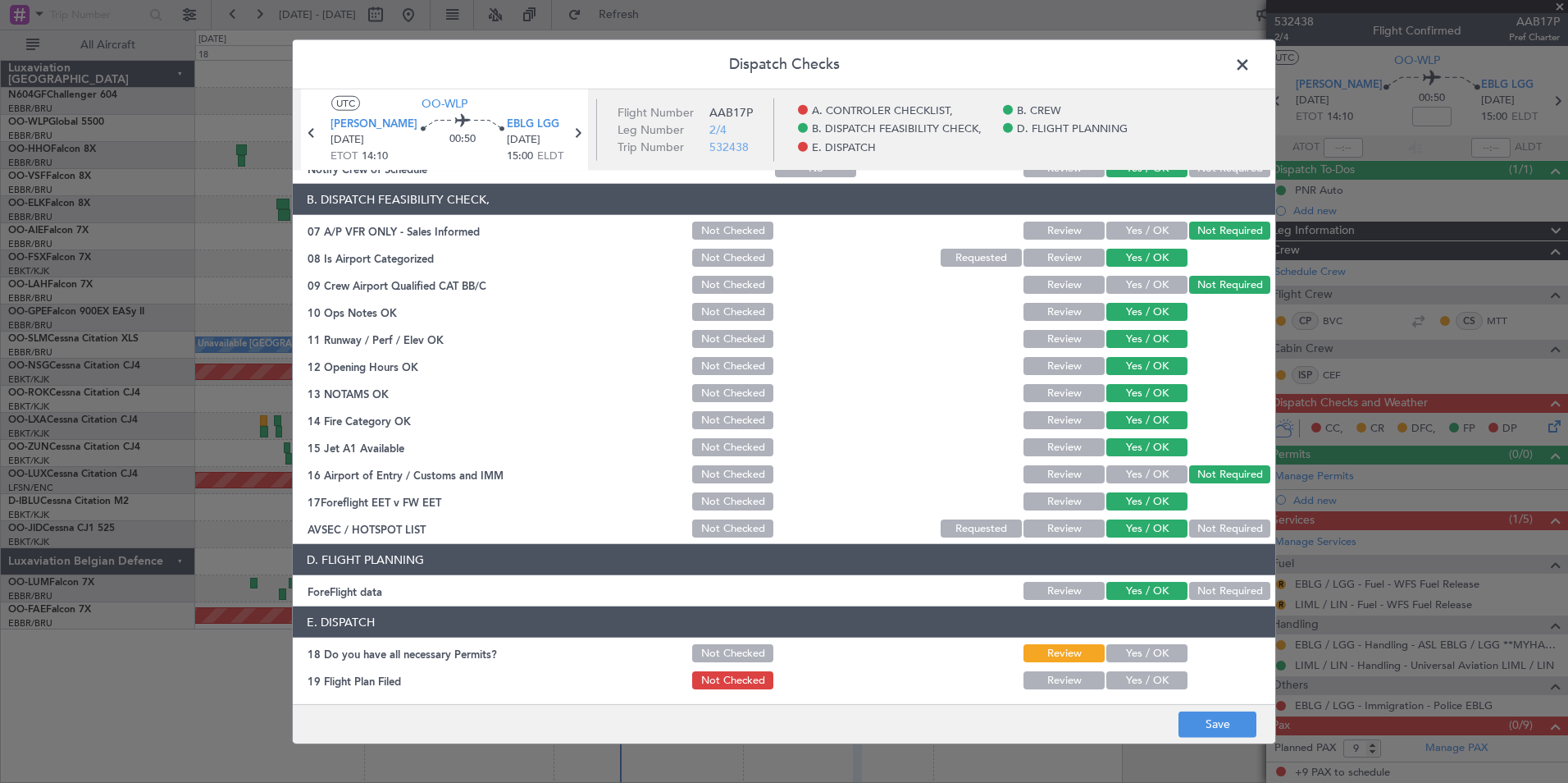
scroll to position [304, 0]
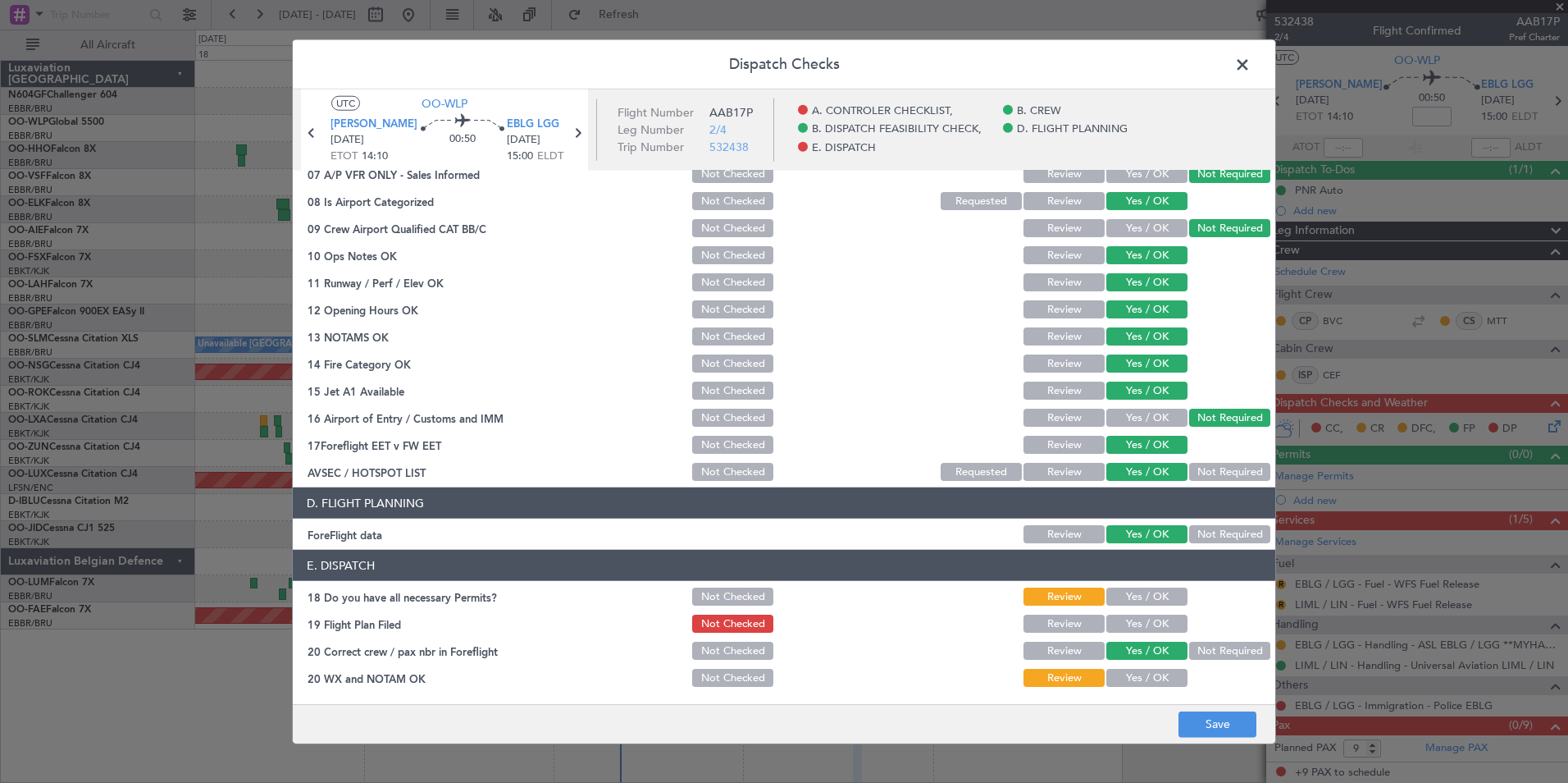
click at [1140, 598] on button "Yes / OK" at bounding box center [1146, 596] width 81 height 18
click at [1134, 681] on button "Yes / OK" at bounding box center [1146, 677] width 81 height 18
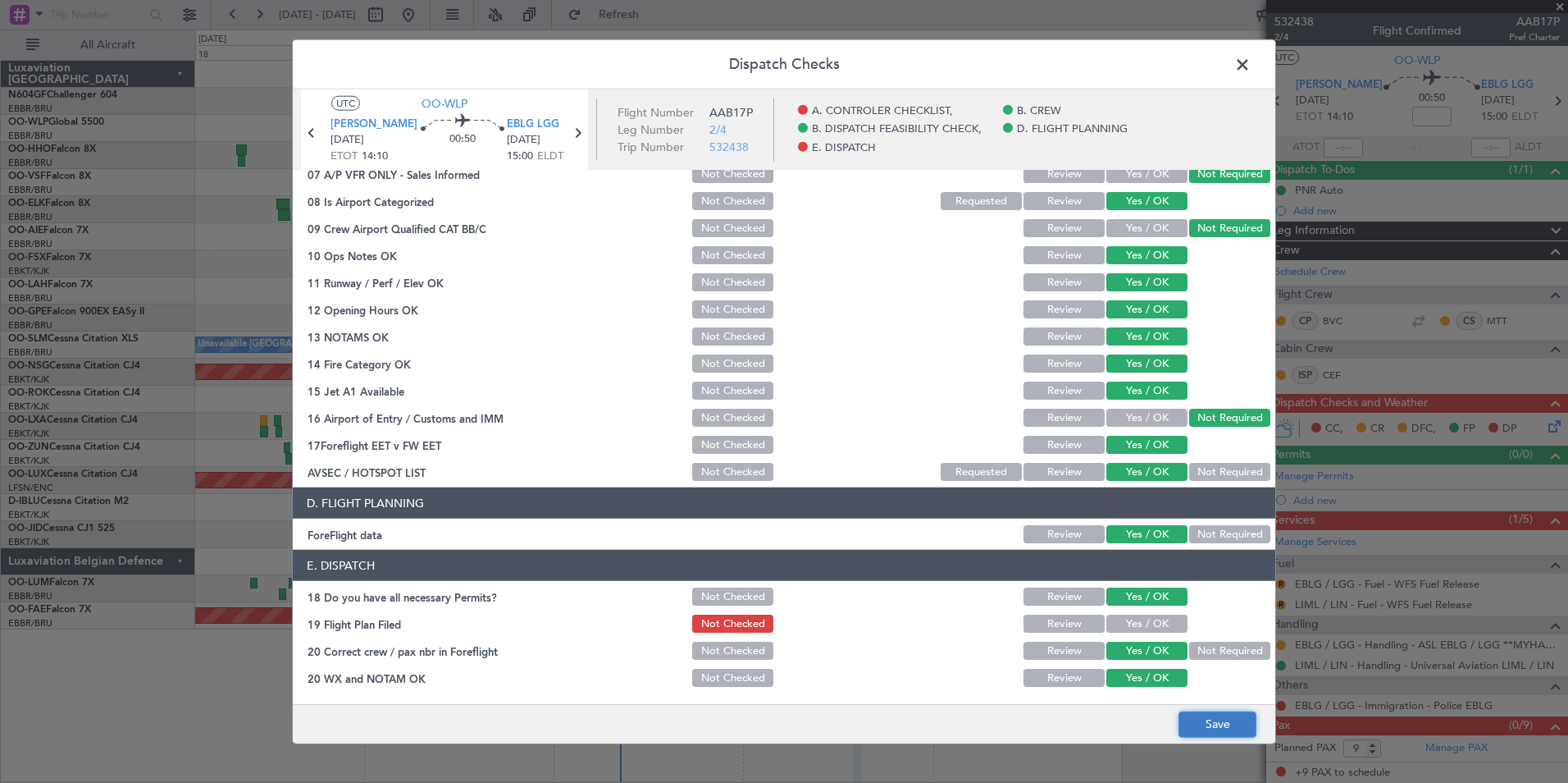
click at [1213, 722] on button "Save" at bounding box center [1217, 723] width 78 height 26
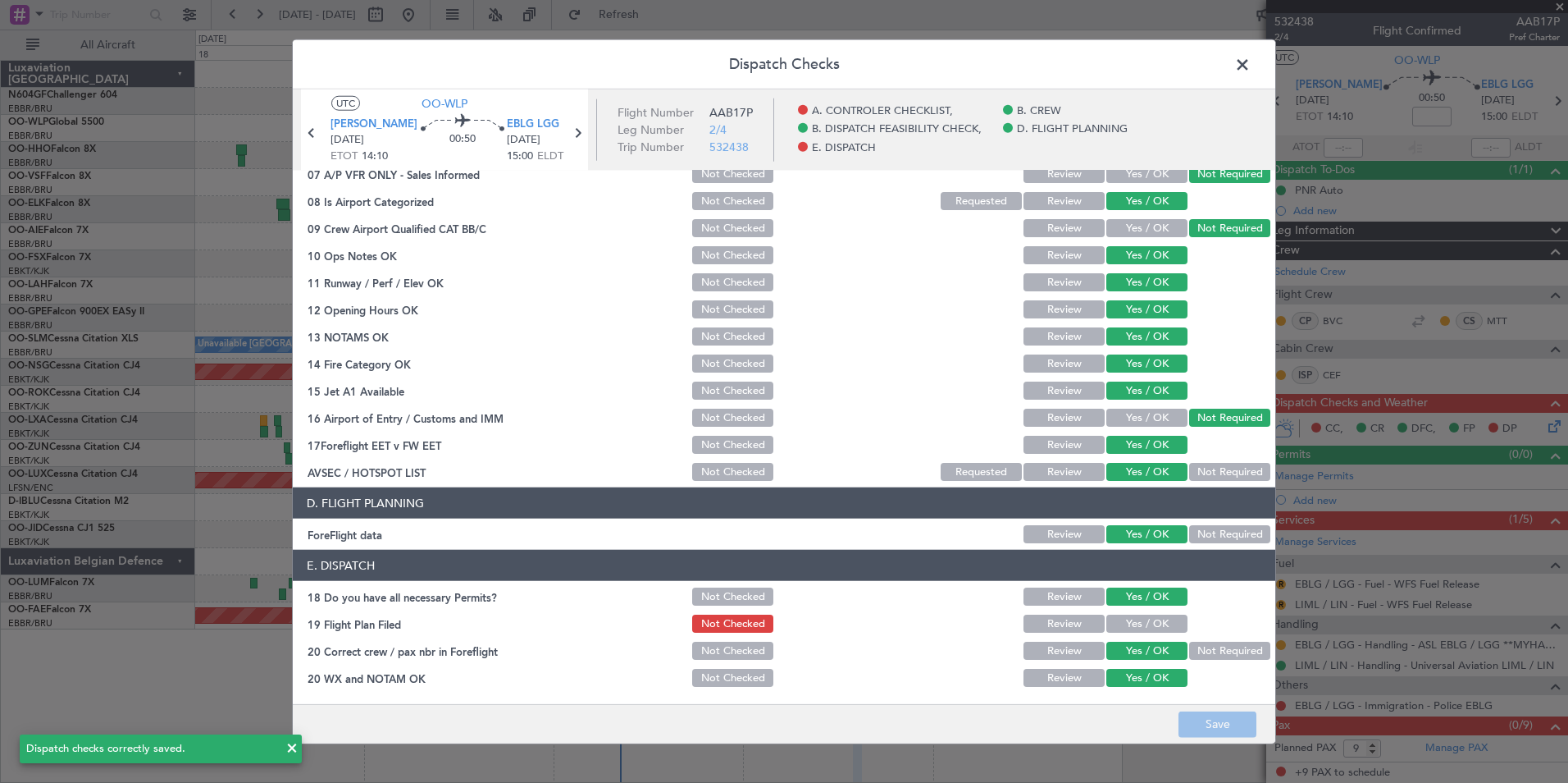
click at [1251, 71] on span at bounding box center [1251, 68] width 0 height 33
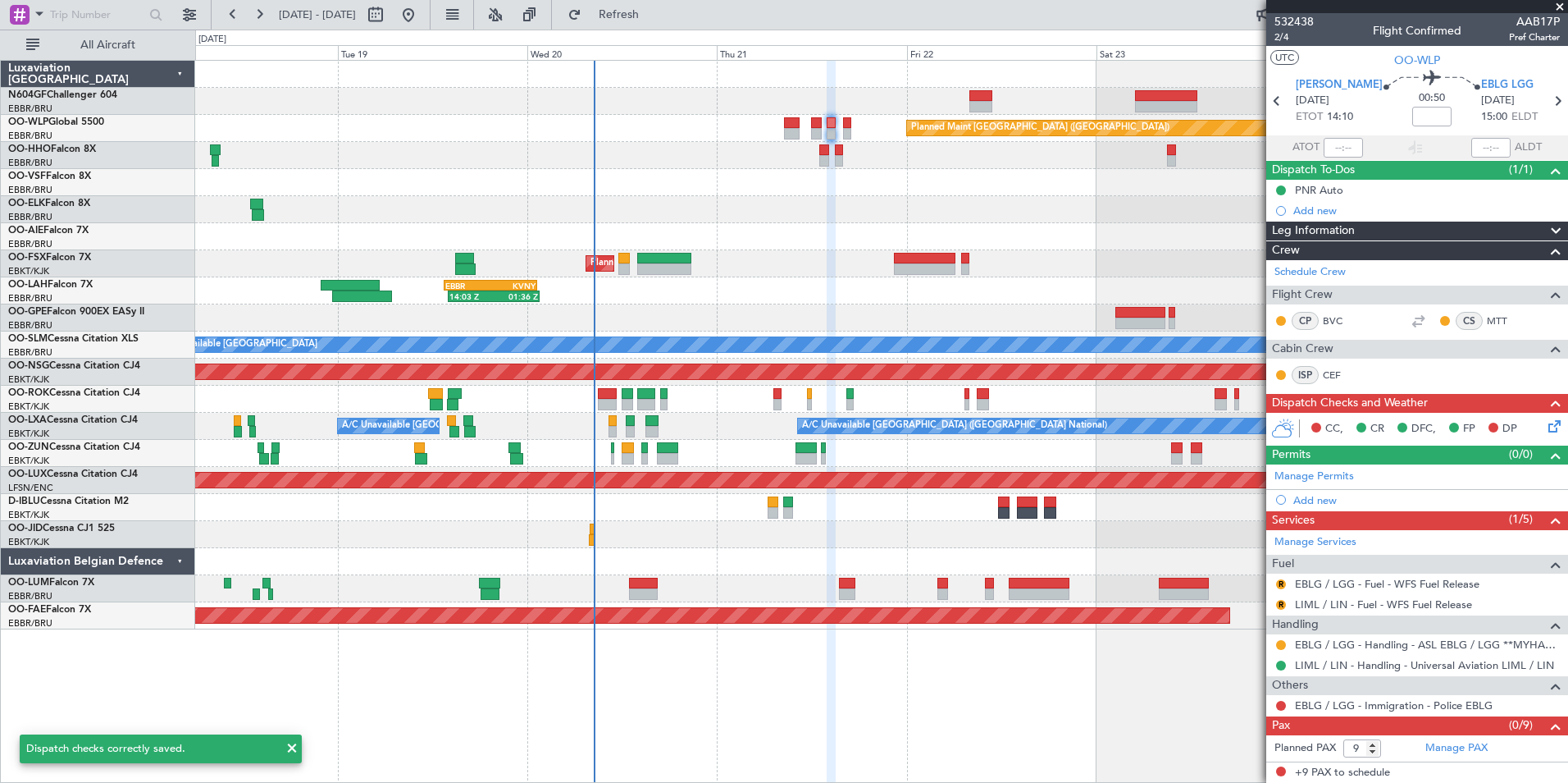
click at [955, 176] on div at bounding box center [881, 182] width 1372 height 27
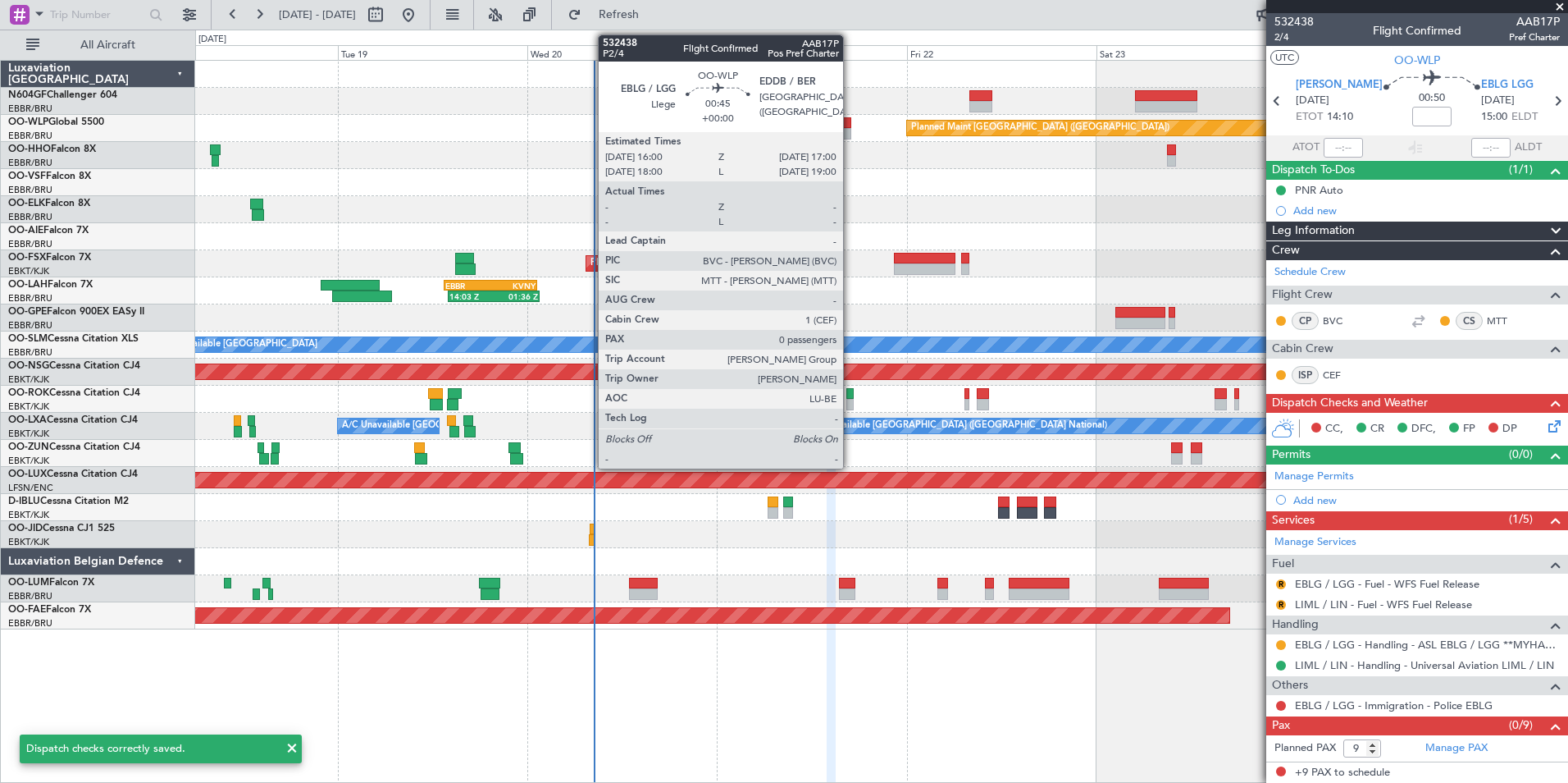
click at [851, 128] on div at bounding box center [847, 133] width 8 height 11
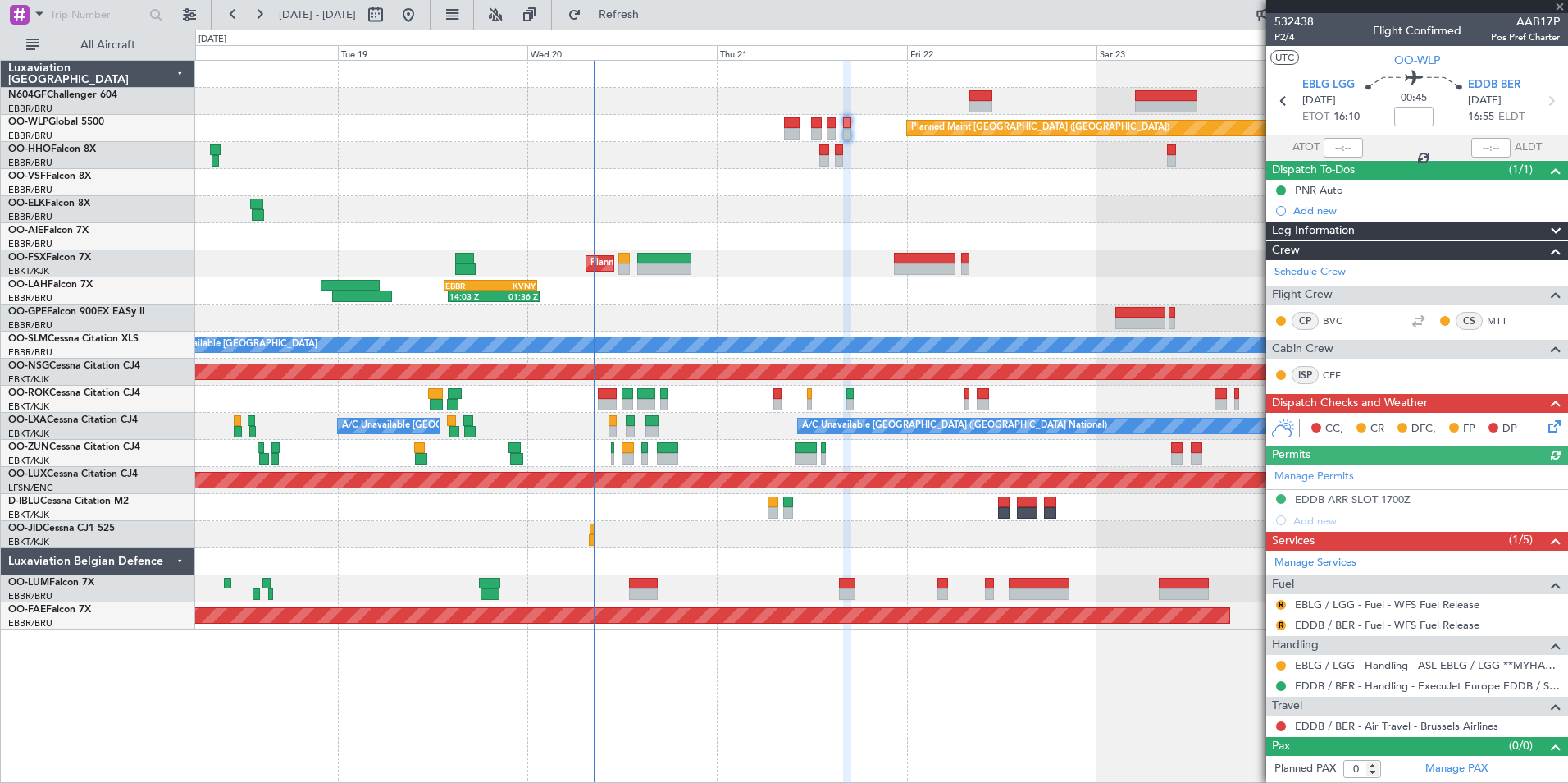
click at [1548, 424] on icon at bounding box center [1551, 424] width 13 height 13
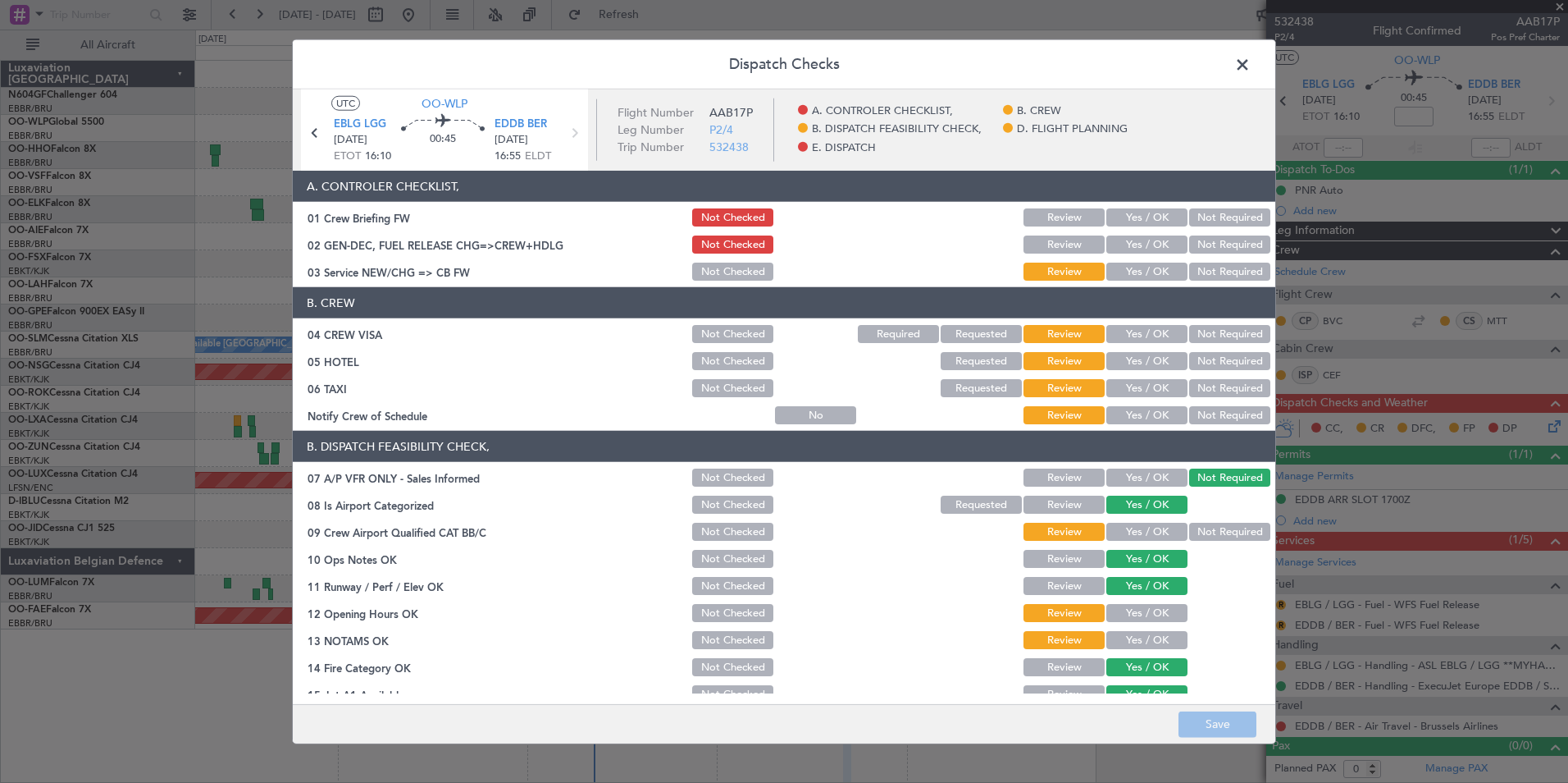
click at [1140, 272] on button "Yes / OK" at bounding box center [1146, 271] width 81 height 18
click at [1204, 319] on section "B. CREW 04 CREW VISA Not Checked Required Requested Review Yes / OK Not Require…" at bounding box center [784, 357] width 983 height 140
click at [1204, 331] on button "Not Required" at bounding box center [1229, 333] width 81 height 18
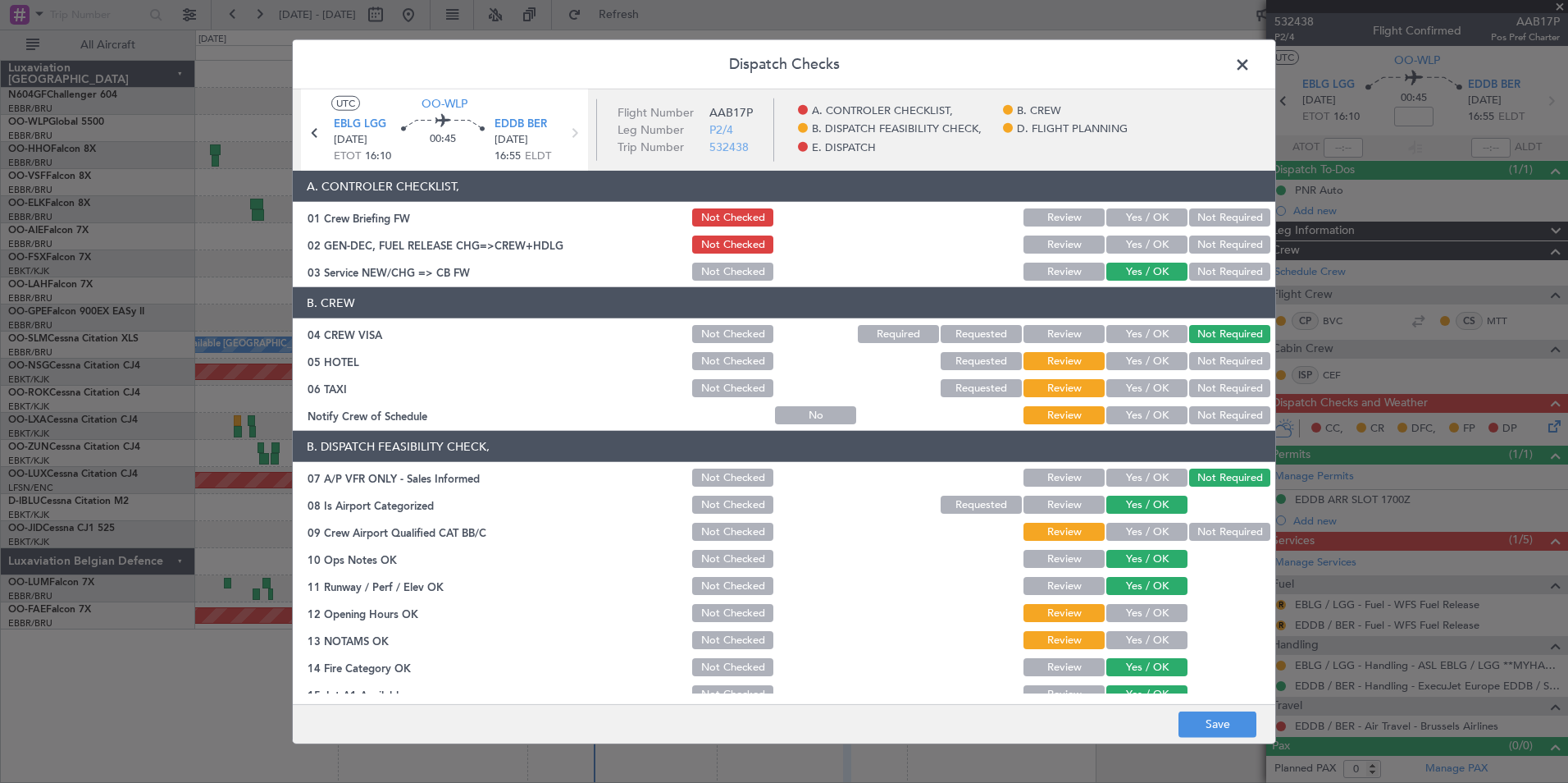
click at [1207, 363] on button "Not Required" at bounding box center [1229, 360] width 81 height 18
click at [1207, 387] on button "Not Required" at bounding box center [1229, 387] width 81 height 18
click at [1163, 410] on button "Yes / OK" at bounding box center [1146, 414] width 81 height 18
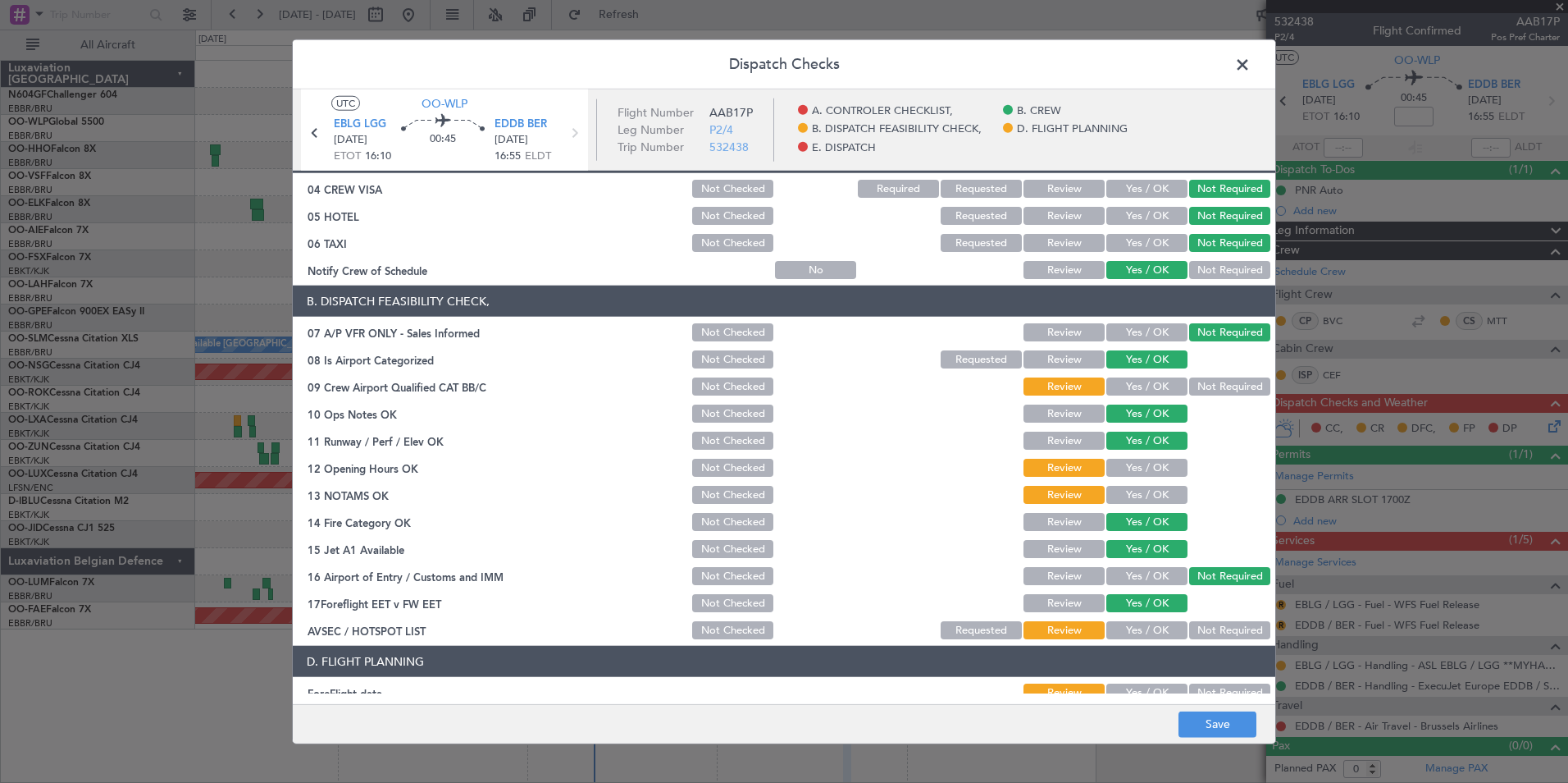
scroll to position [164, 0]
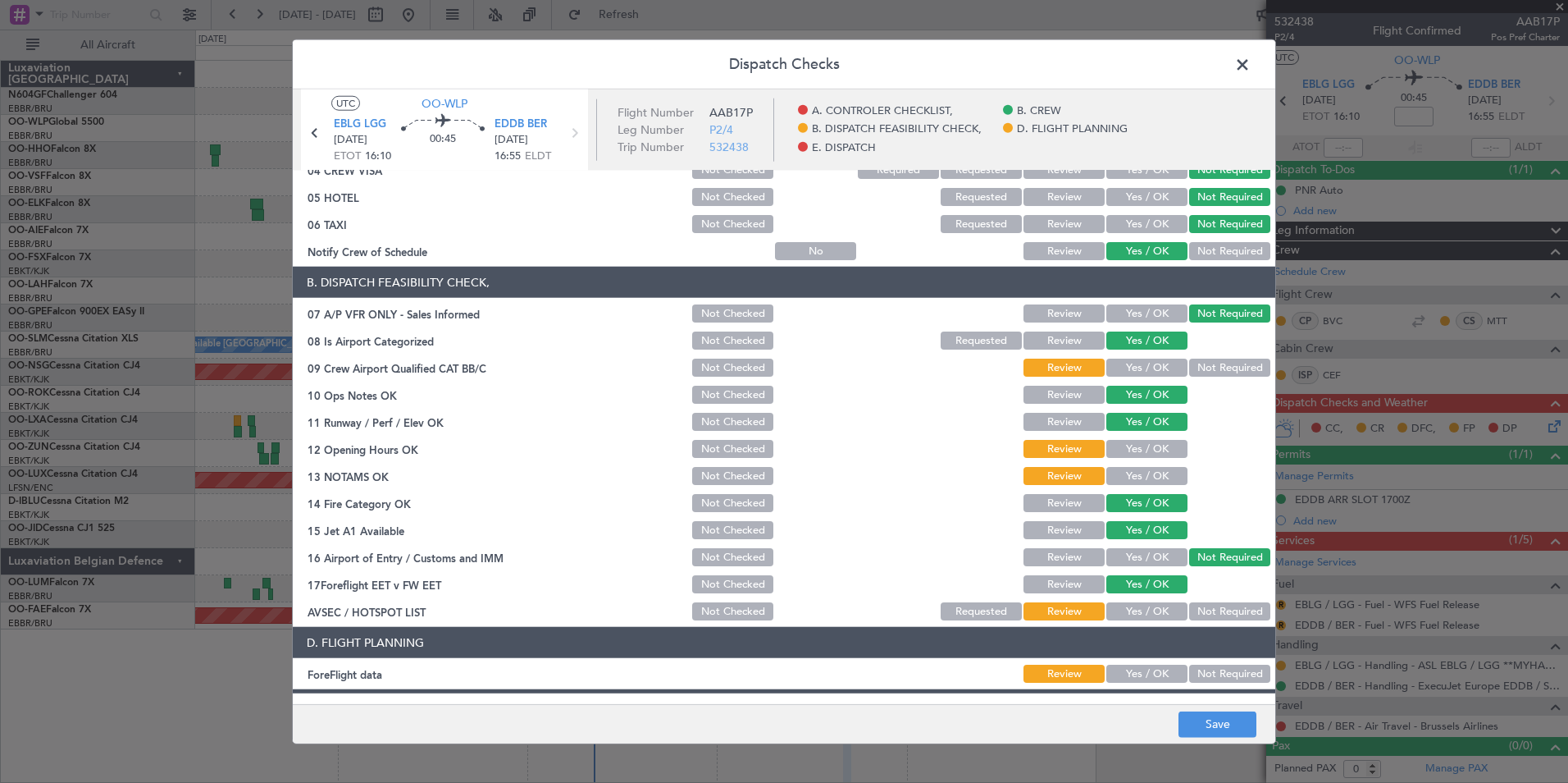
click at [1204, 363] on button "Not Required" at bounding box center [1229, 367] width 81 height 18
click at [1139, 452] on button "Yes / OK" at bounding box center [1146, 448] width 81 height 18
click at [1136, 483] on button "Yes / OK" at bounding box center [1146, 475] width 81 height 18
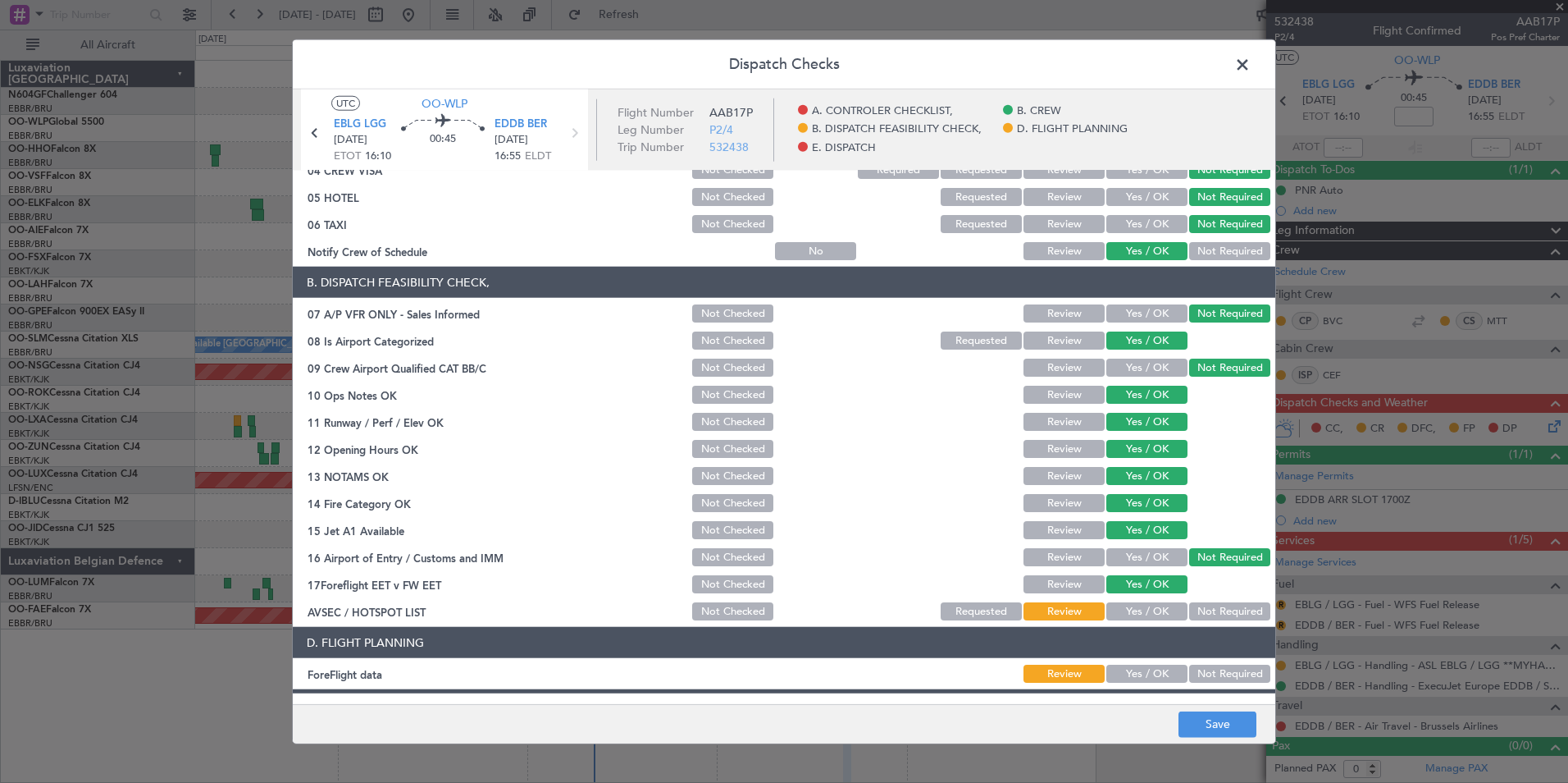
scroll to position [304, 0]
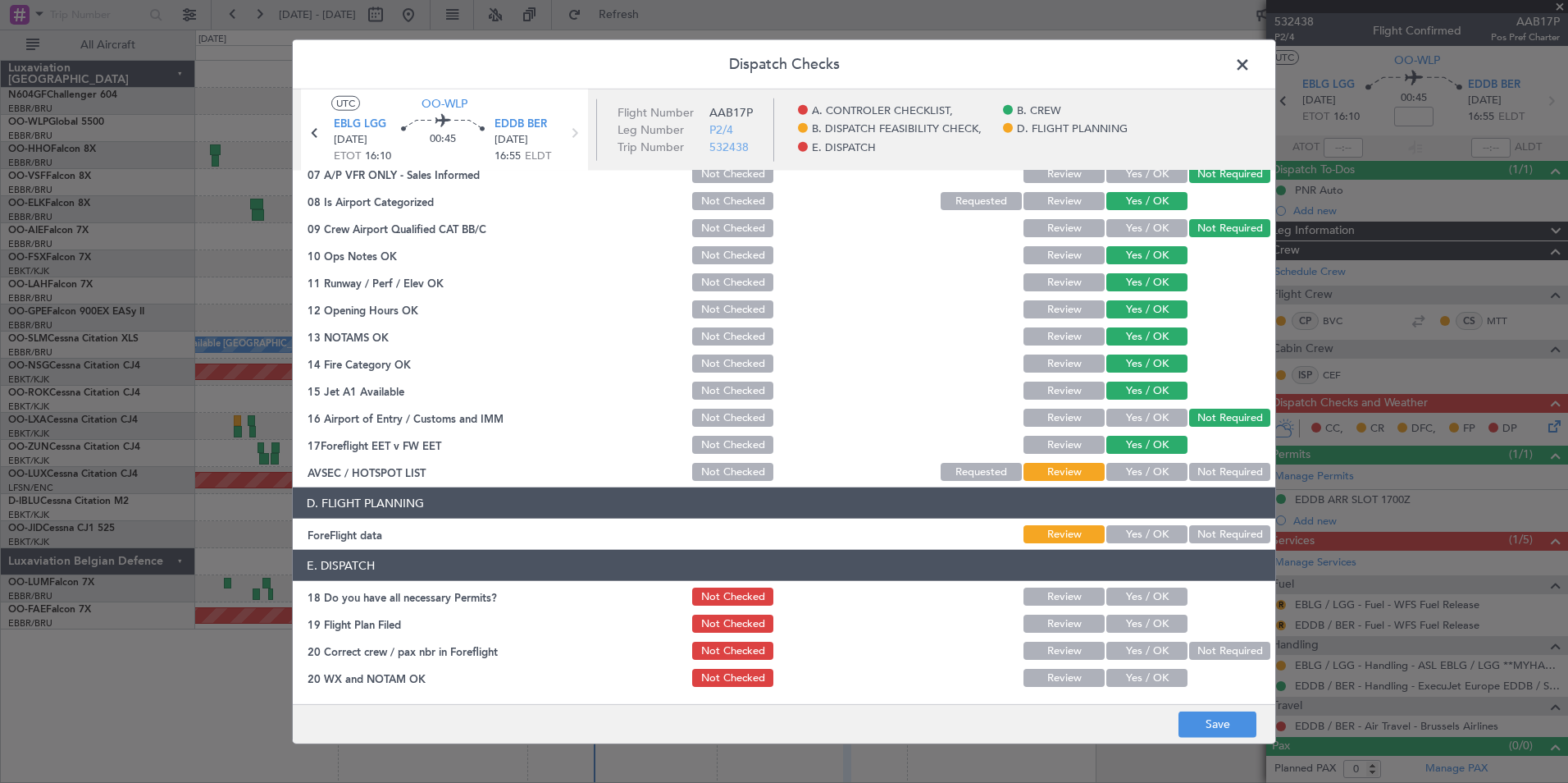
click at [1146, 461] on div "Yes / OK" at bounding box center [1145, 471] width 83 height 23
click at [1145, 479] on button "Yes / OK" at bounding box center [1146, 471] width 81 height 18
click at [1141, 531] on button "Yes / OK" at bounding box center [1146, 533] width 81 height 18
click at [1205, 713] on button "Save" at bounding box center [1217, 723] width 78 height 26
click at [1251, 58] on span at bounding box center [1251, 68] width 0 height 33
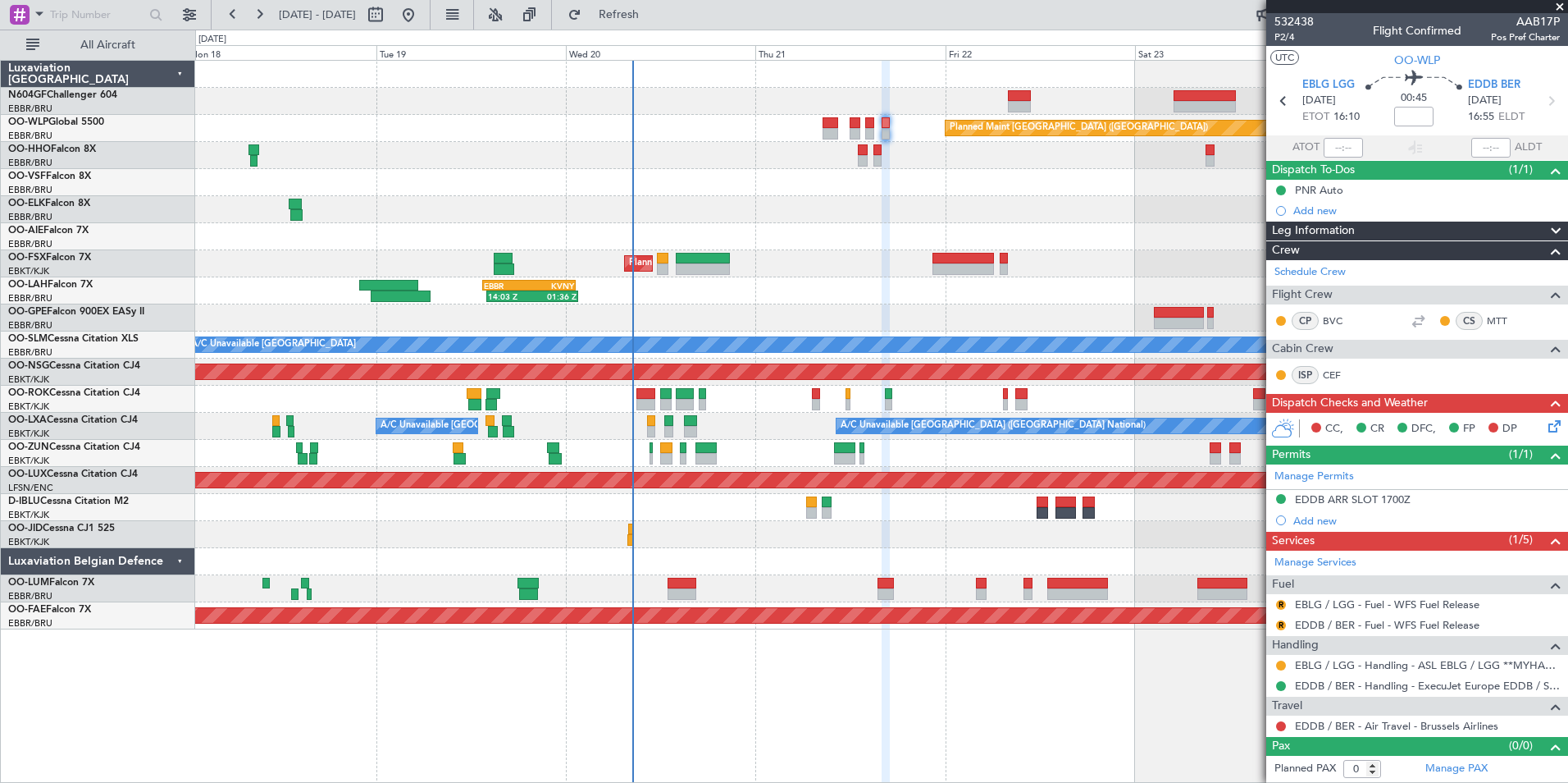
click at [704, 543] on div at bounding box center [881, 534] width 1372 height 27
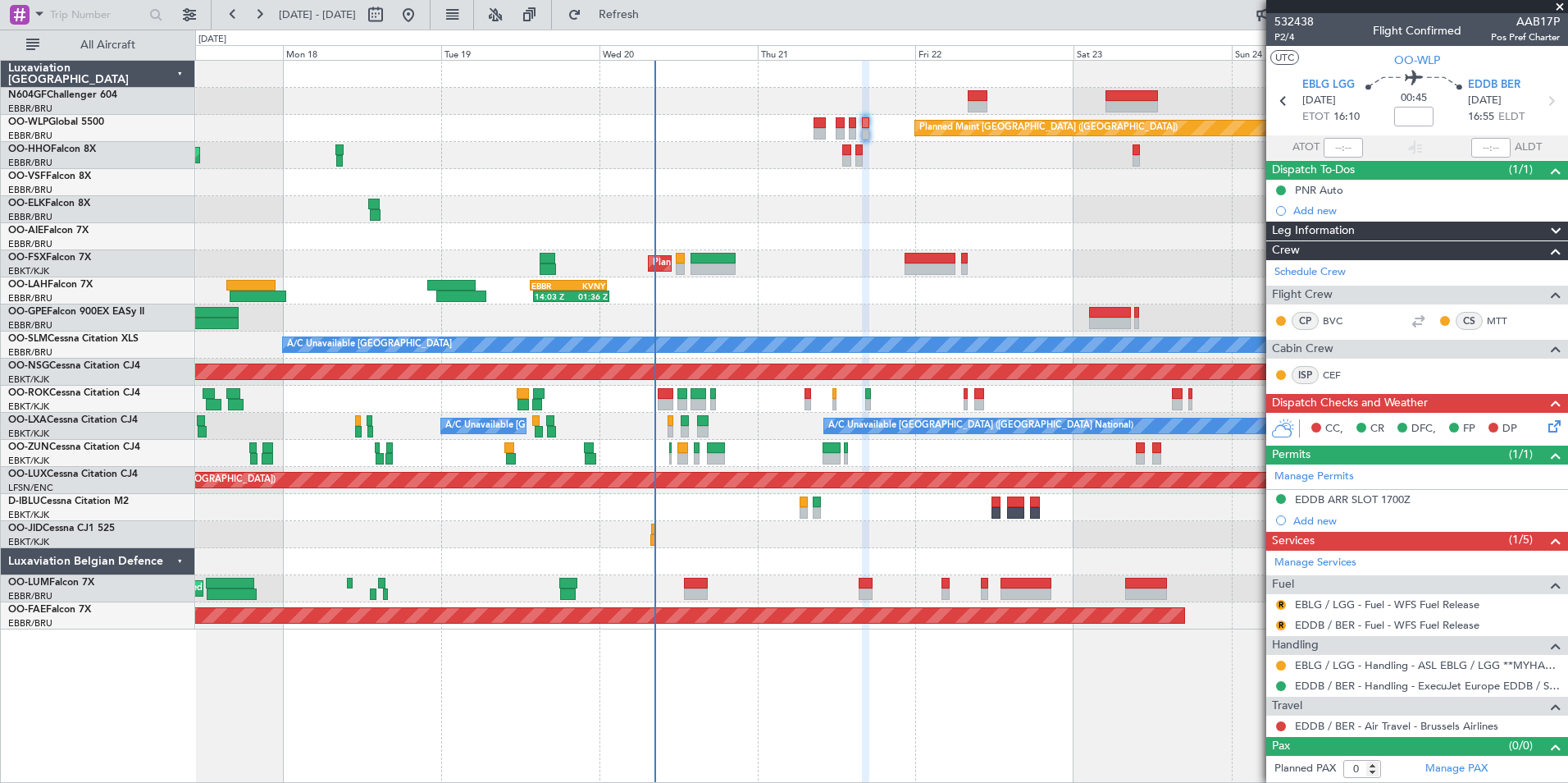
click at [779, 292] on div "14:03 Z 01:36 Z EBBR 13:30 Z KVNY 01:15 Z" at bounding box center [881, 290] width 1372 height 27
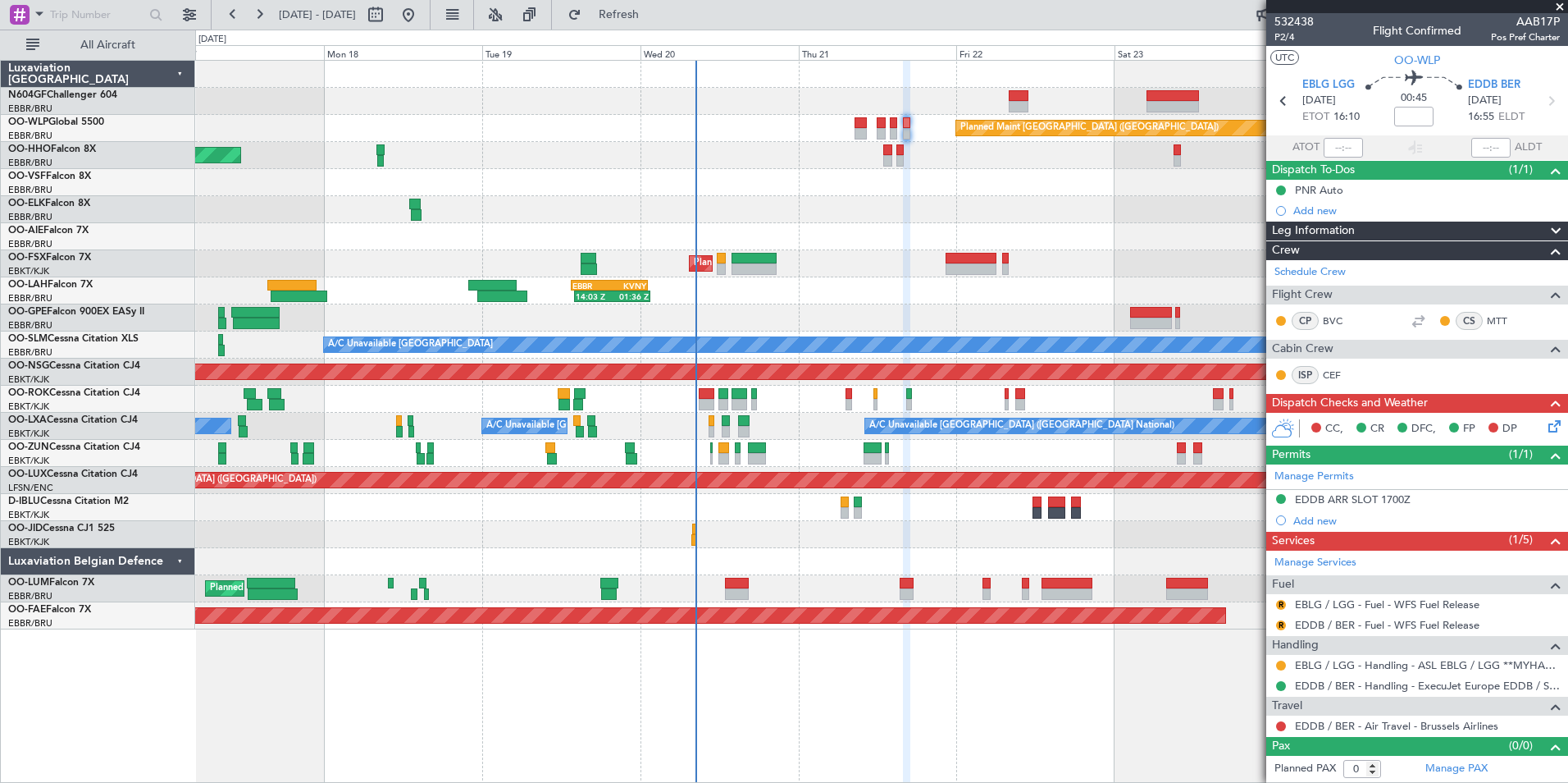
click at [867, 298] on div "14:03 Z 01:36 Z EBBR 13:30 Z KVNY 01:15 Z" at bounding box center [881, 290] width 1372 height 27
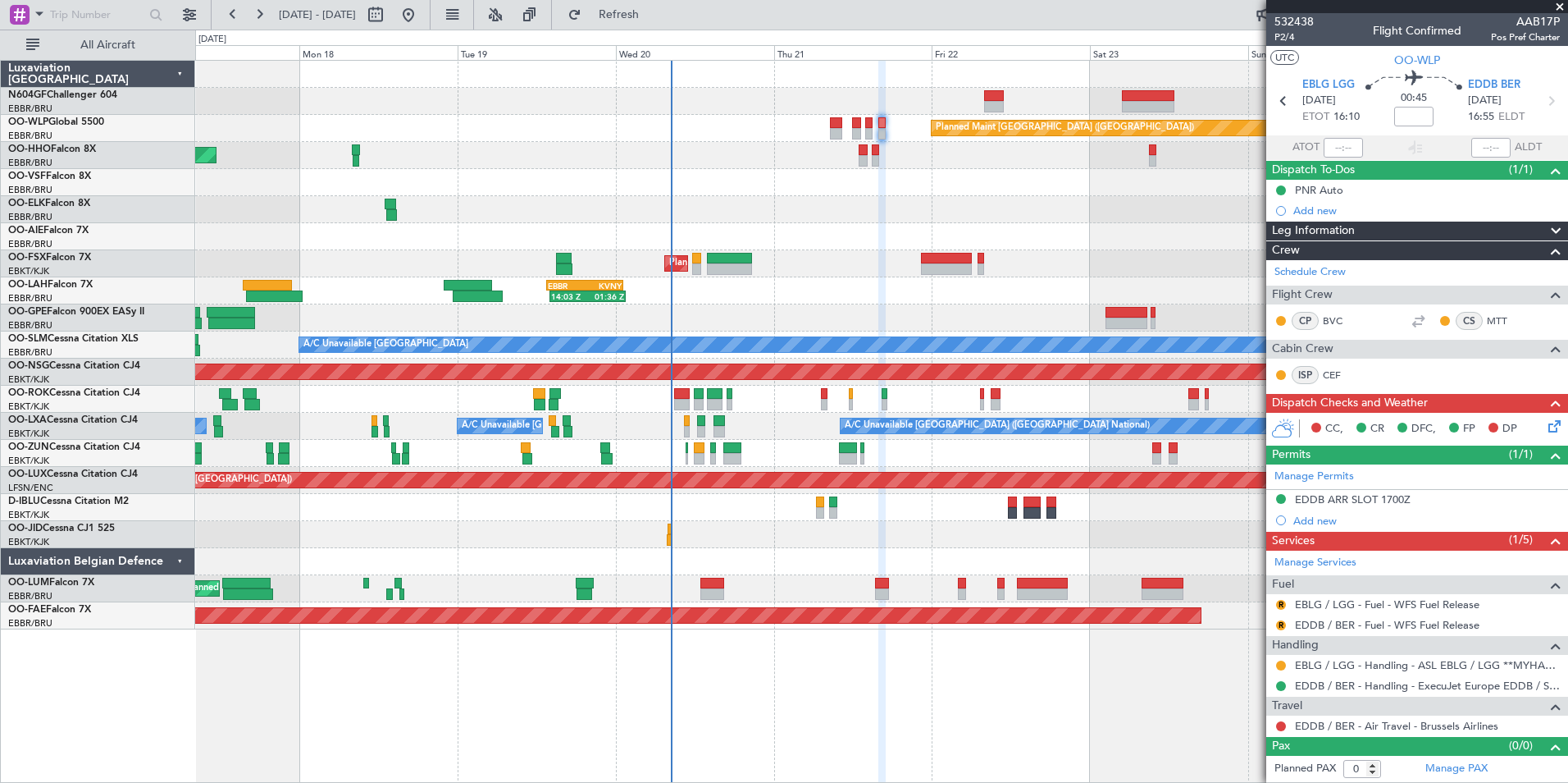
click at [879, 240] on div at bounding box center [881, 236] width 1372 height 27
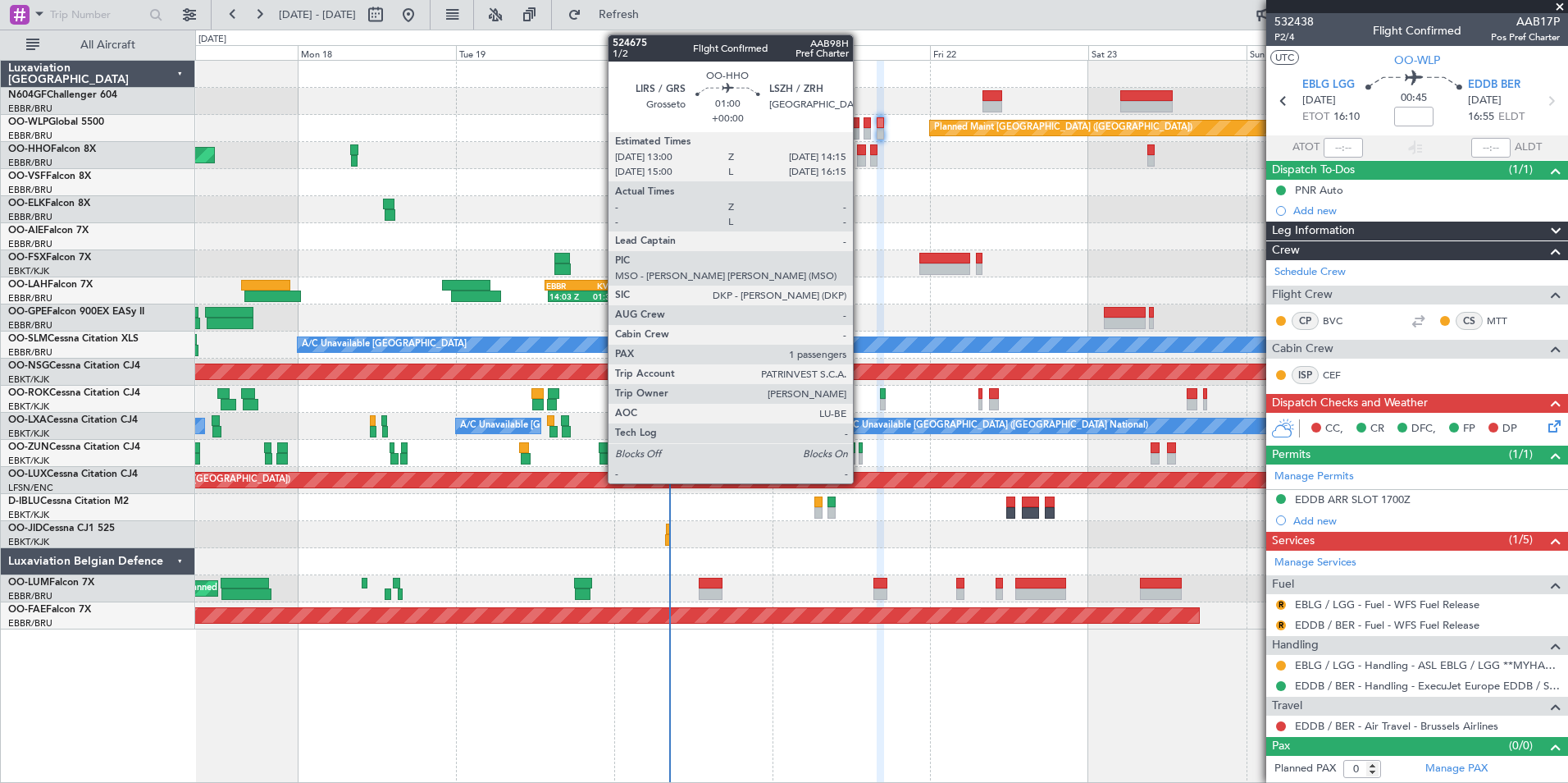
click at [860, 166] on div at bounding box center [862, 161] width 9 height 11
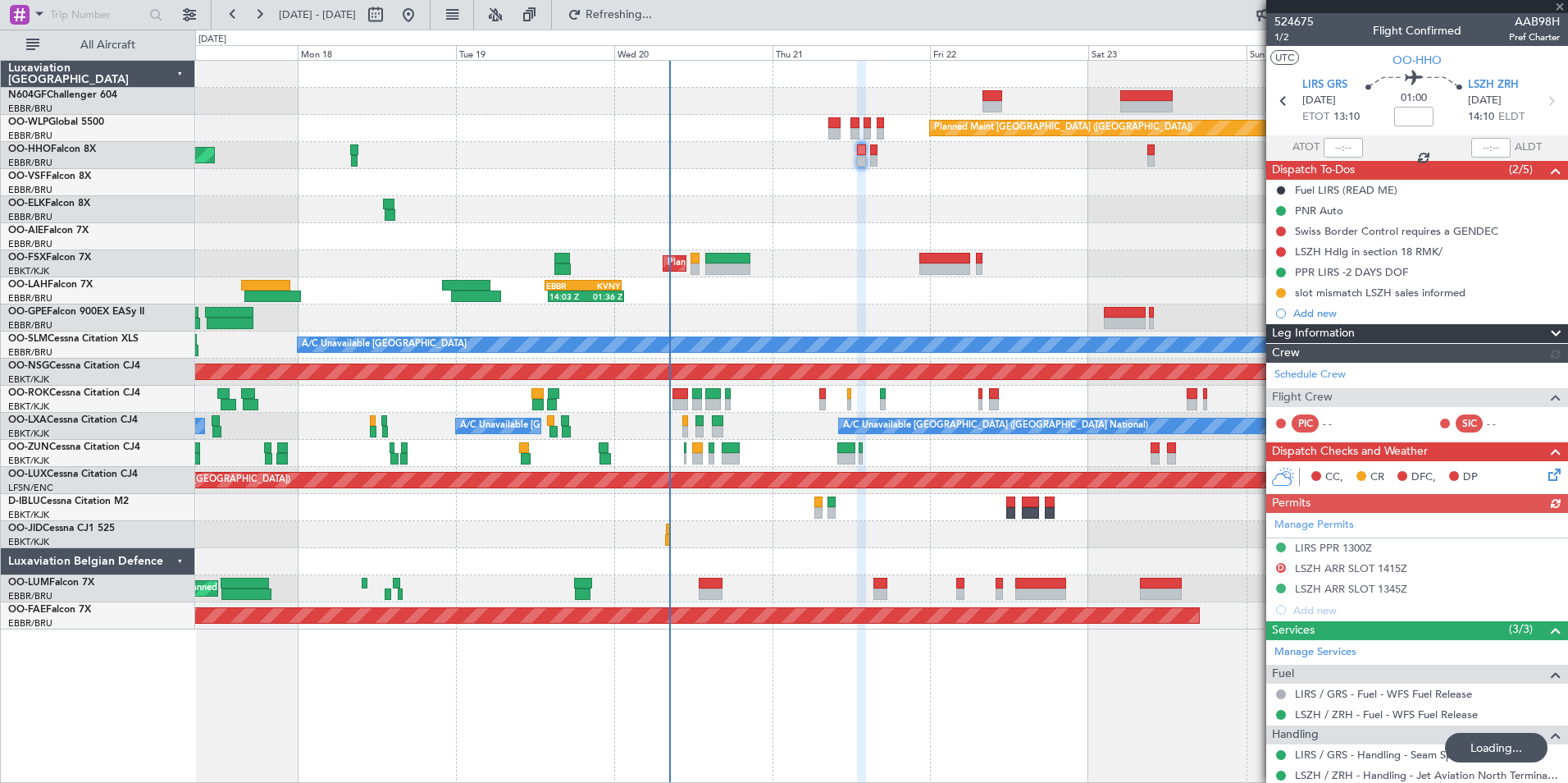
type input "0"
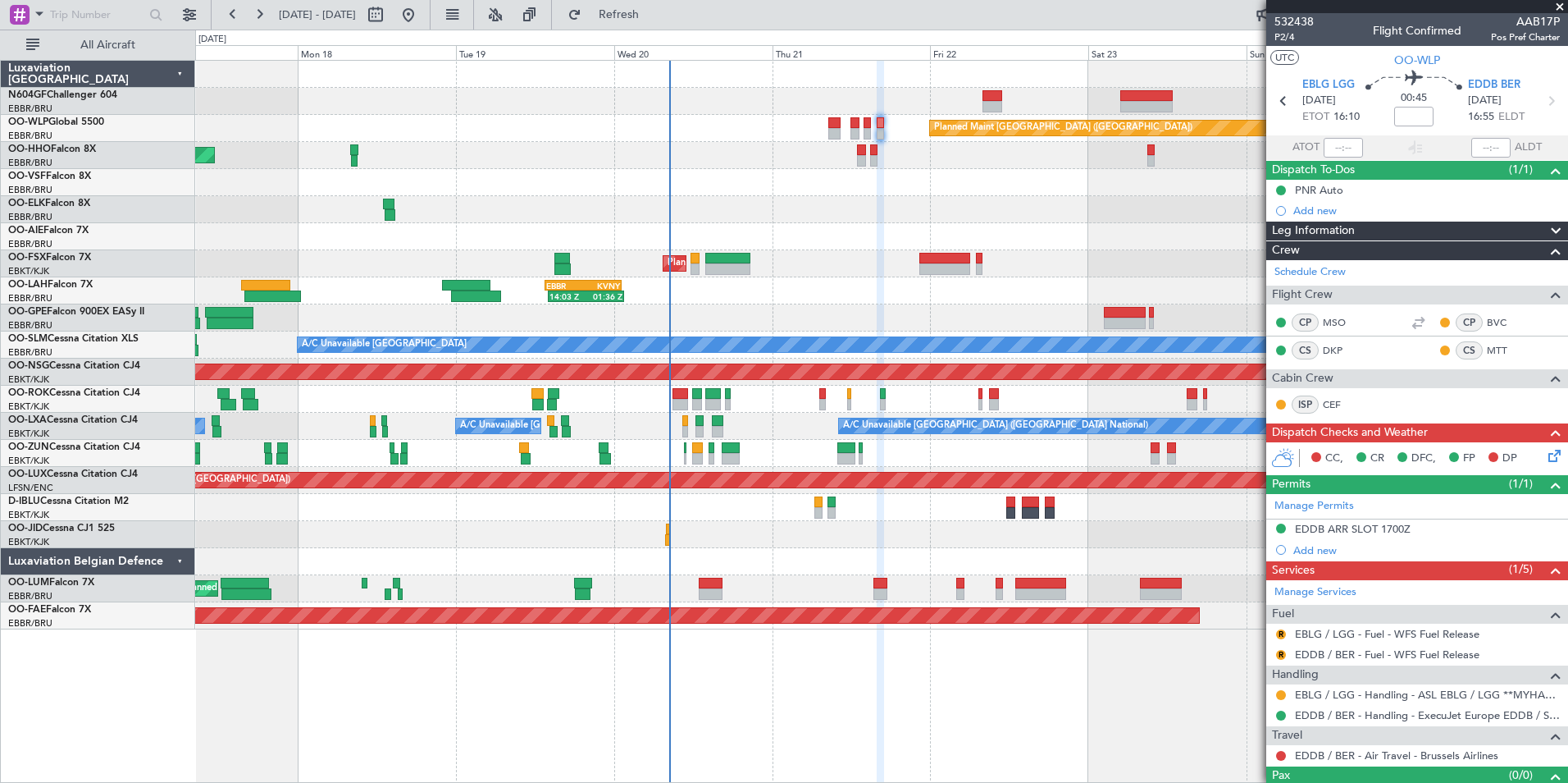
click at [913, 158] on div "AOG Maint Geneva (Cointrin)" at bounding box center [881, 155] width 1372 height 27
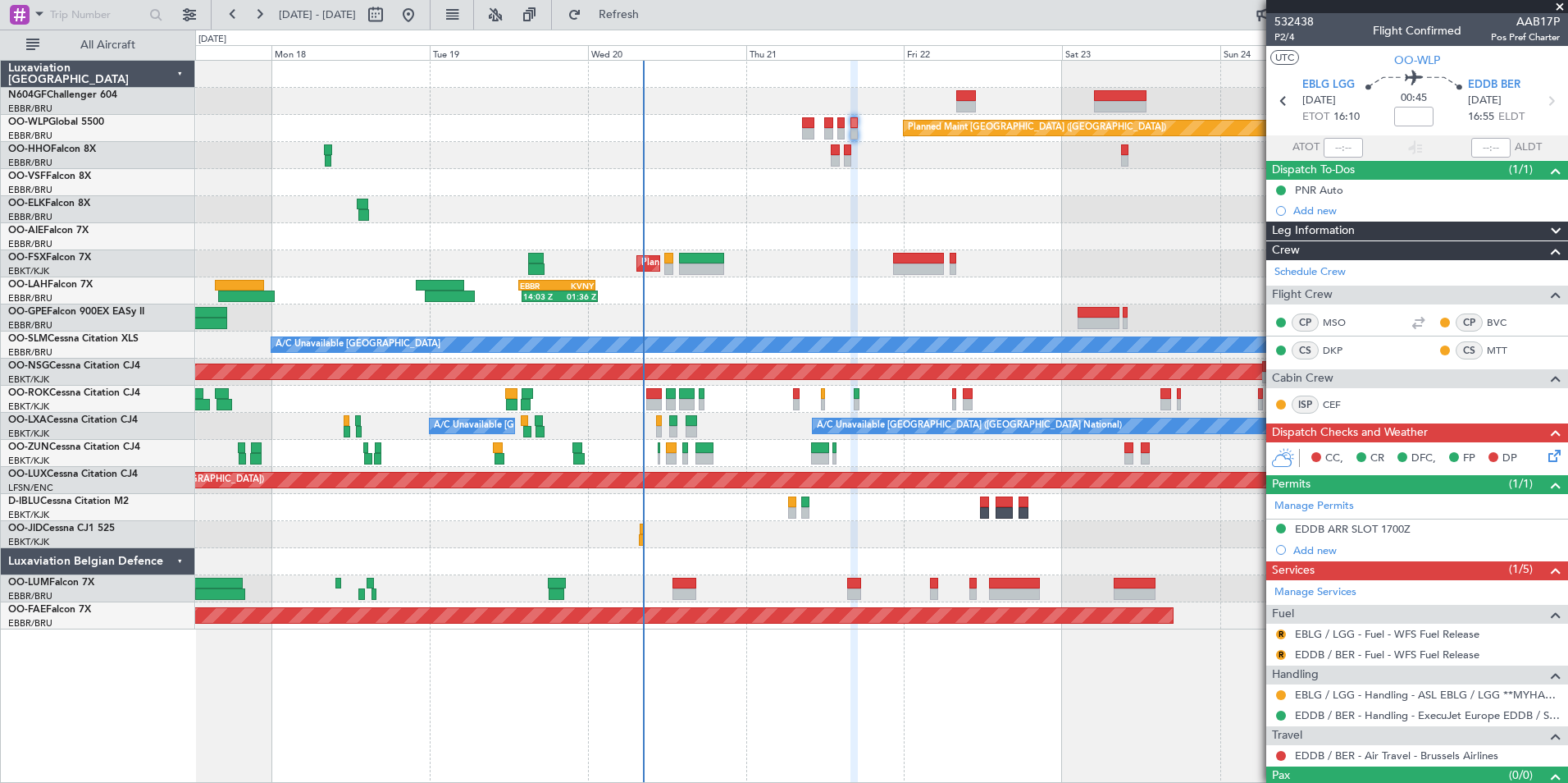
click at [839, 228] on div at bounding box center [881, 236] width 1372 height 27
click at [856, 243] on div at bounding box center [881, 236] width 1372 height 27
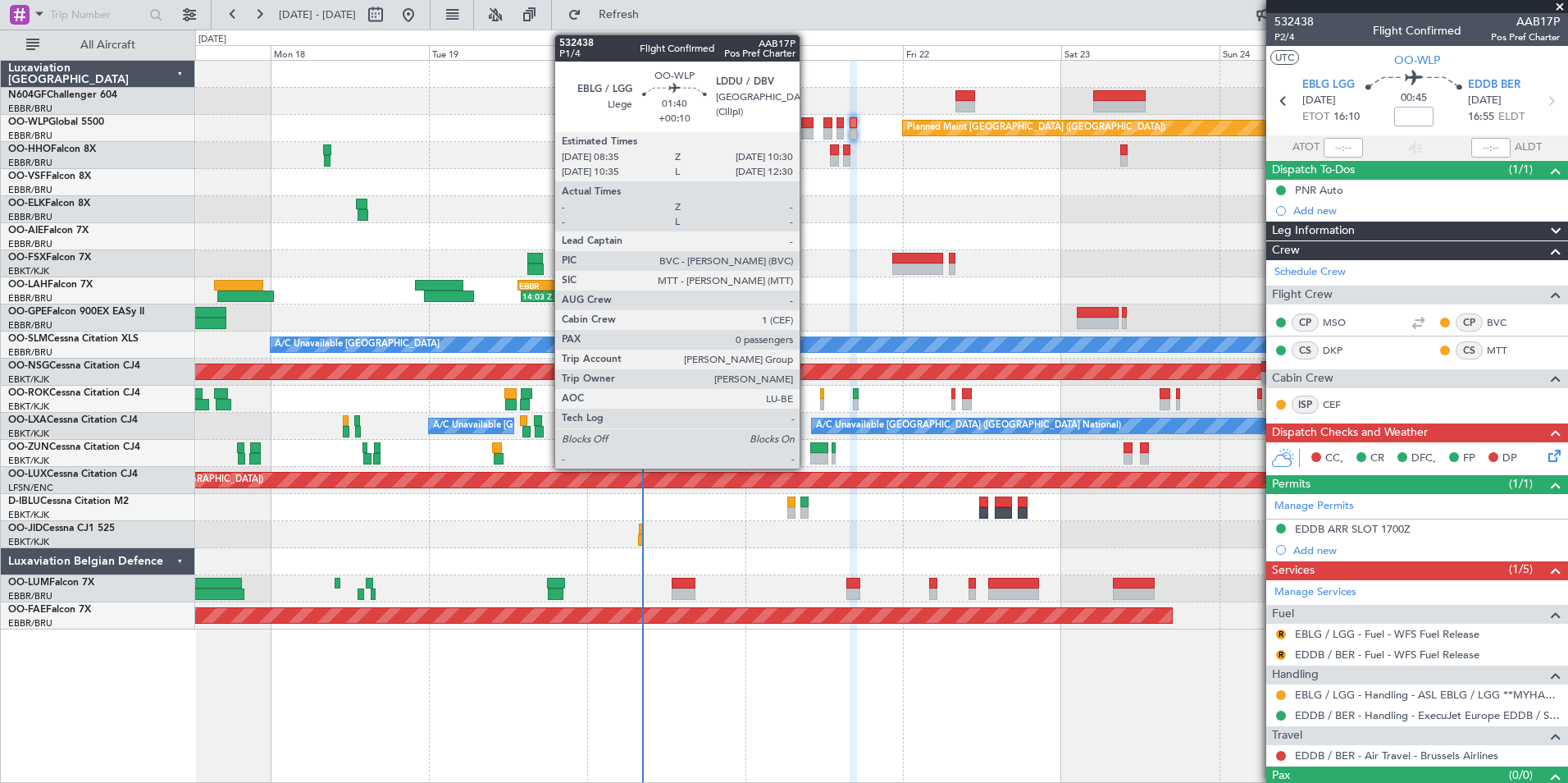
click at [807, 127] on div at bounding box center [808, 123] width 13 height 11
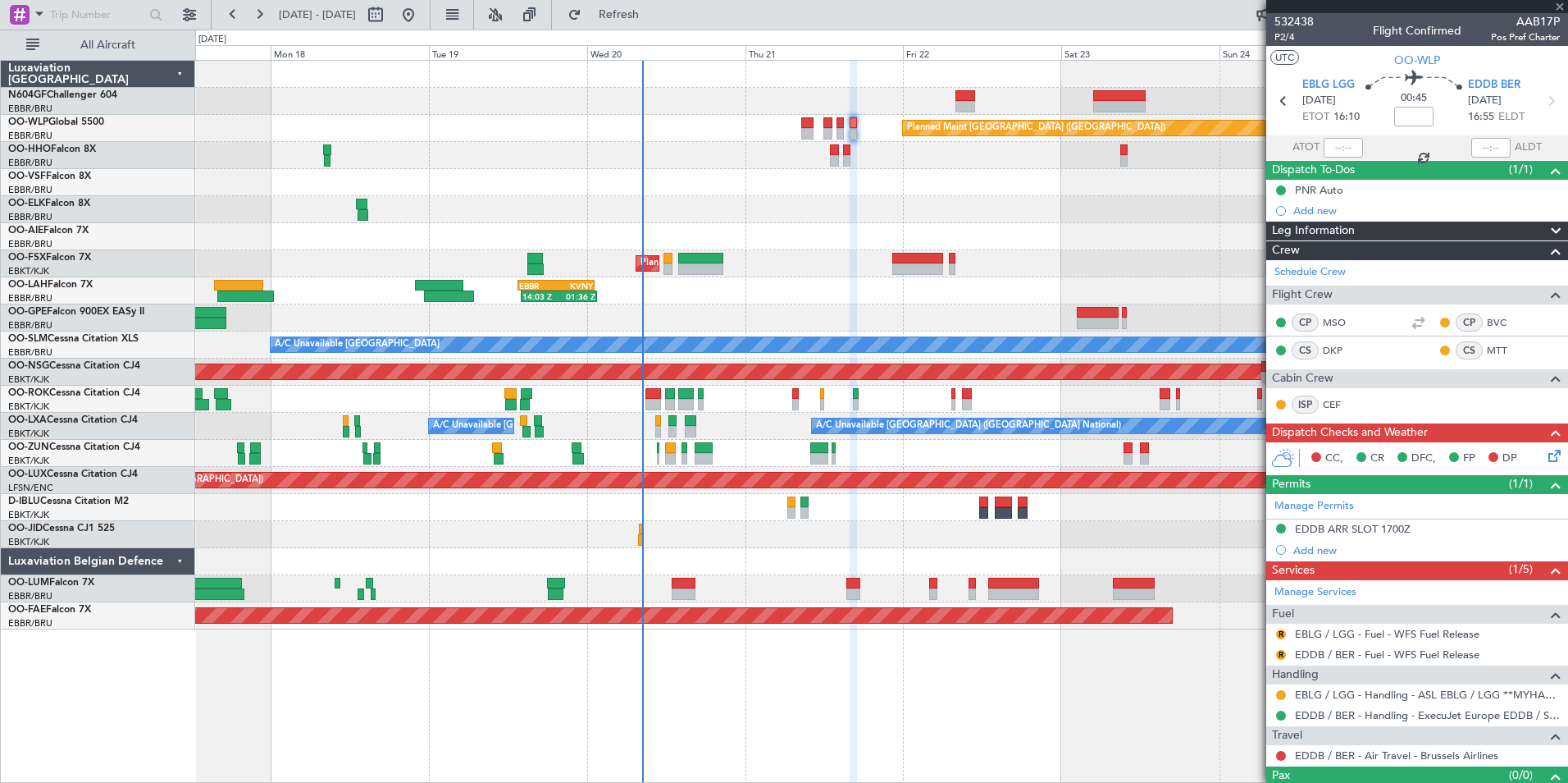
type input "+00:10"
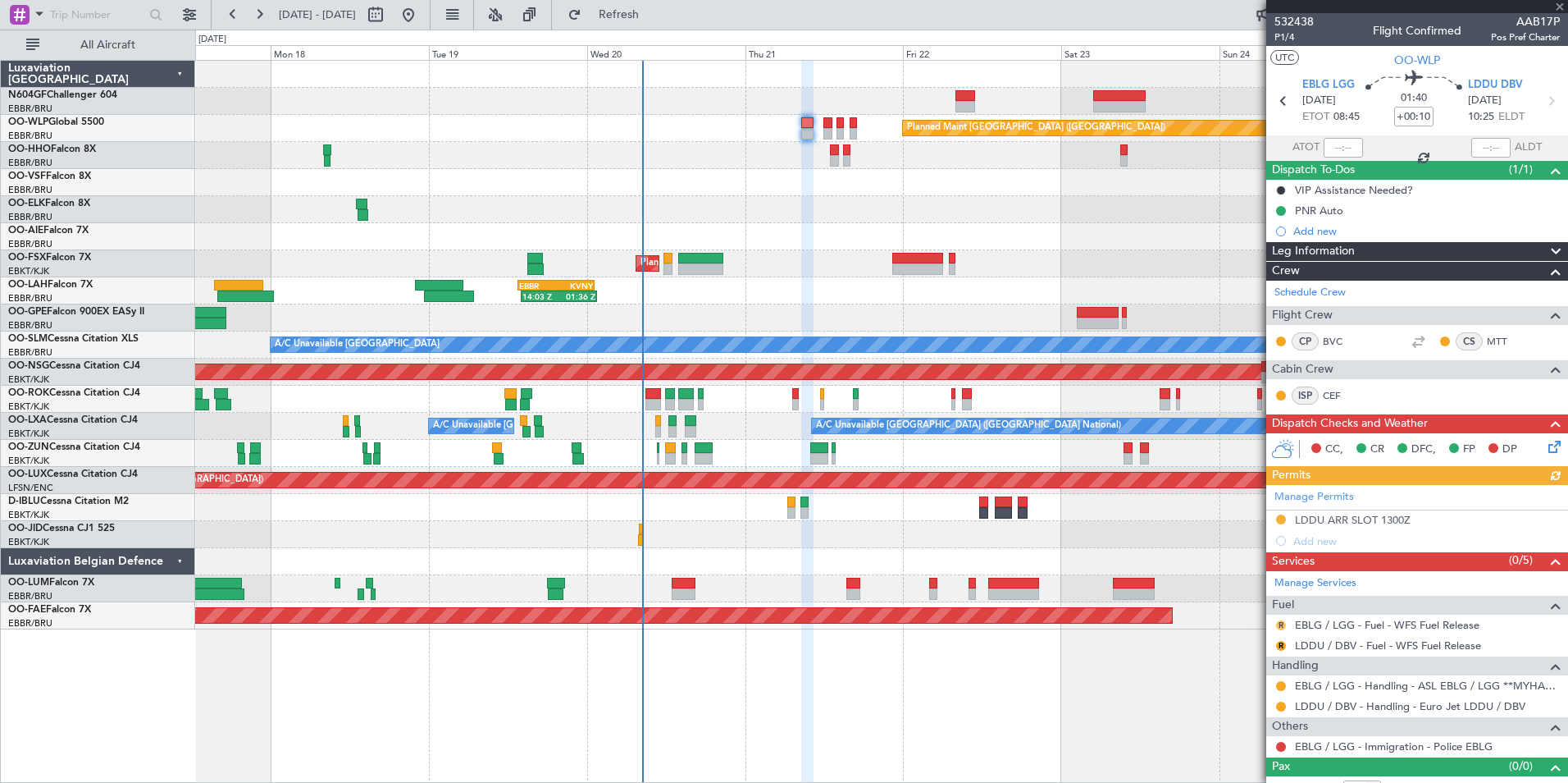
click at [1279, 627] on button "R" at bounding box center [1280, 625] width 10 height 10
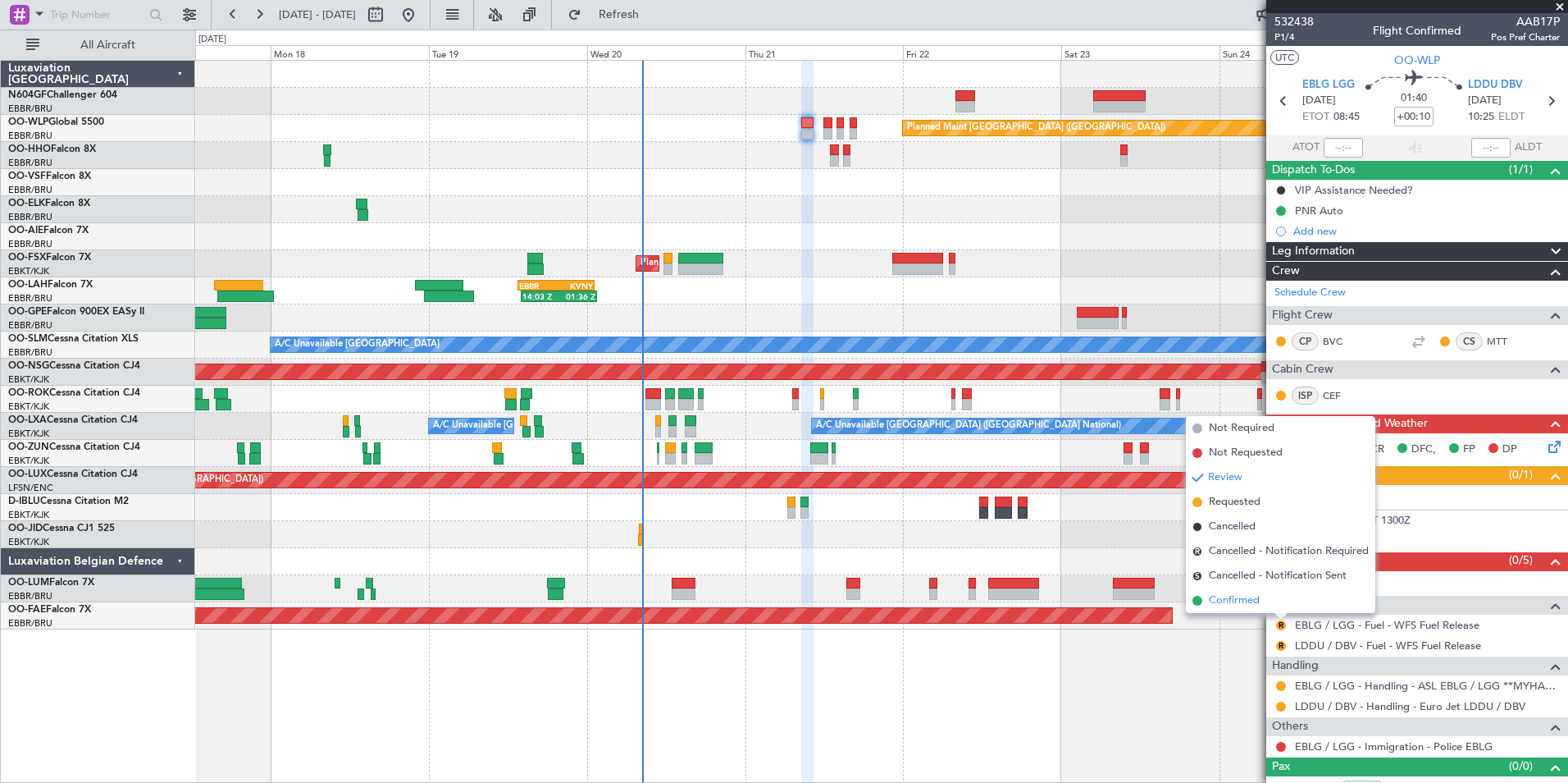
click at [1247, 609] on li "Confirmed" at bounding box center [1280, 601] width 190 height 24
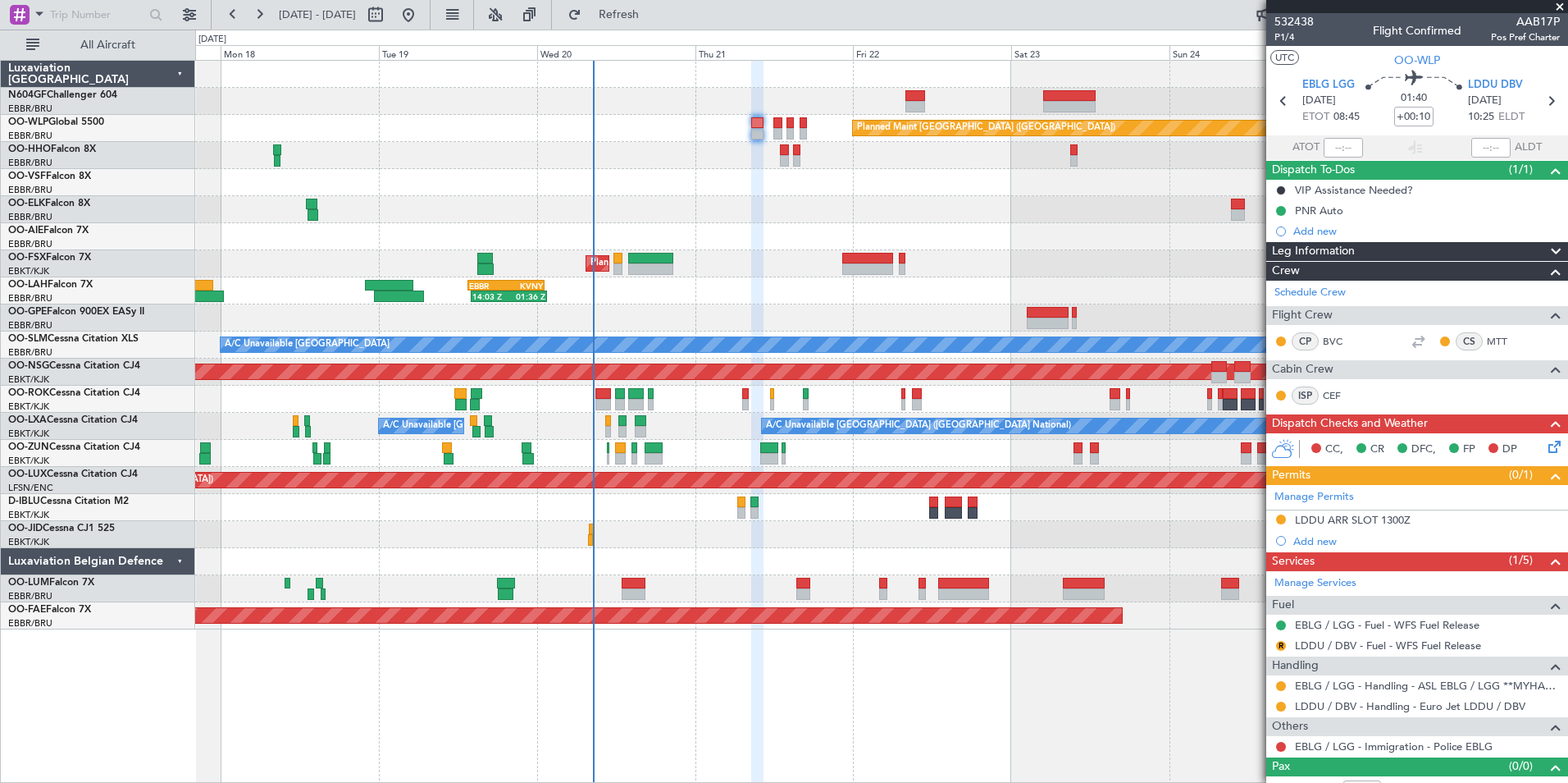
click at [1015, 300] on div "14:03 Z 01:36 Z EBBR 13:30 Z KVNY 01:15 Z" at bounding box center [881, 290] width 1372 height 27
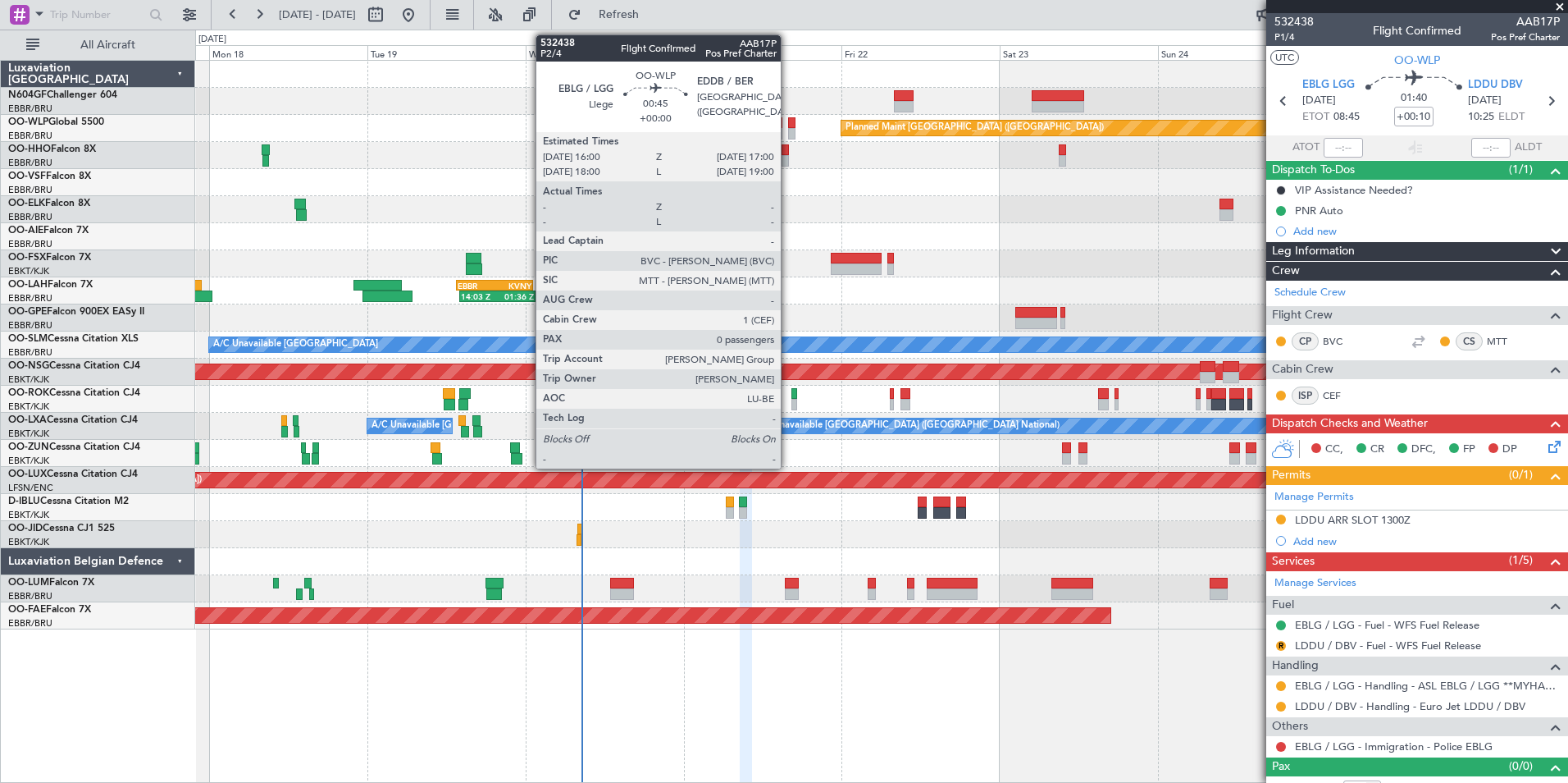
click at [788, 120] on div at bounding box center [792, 123] width 7 height 11
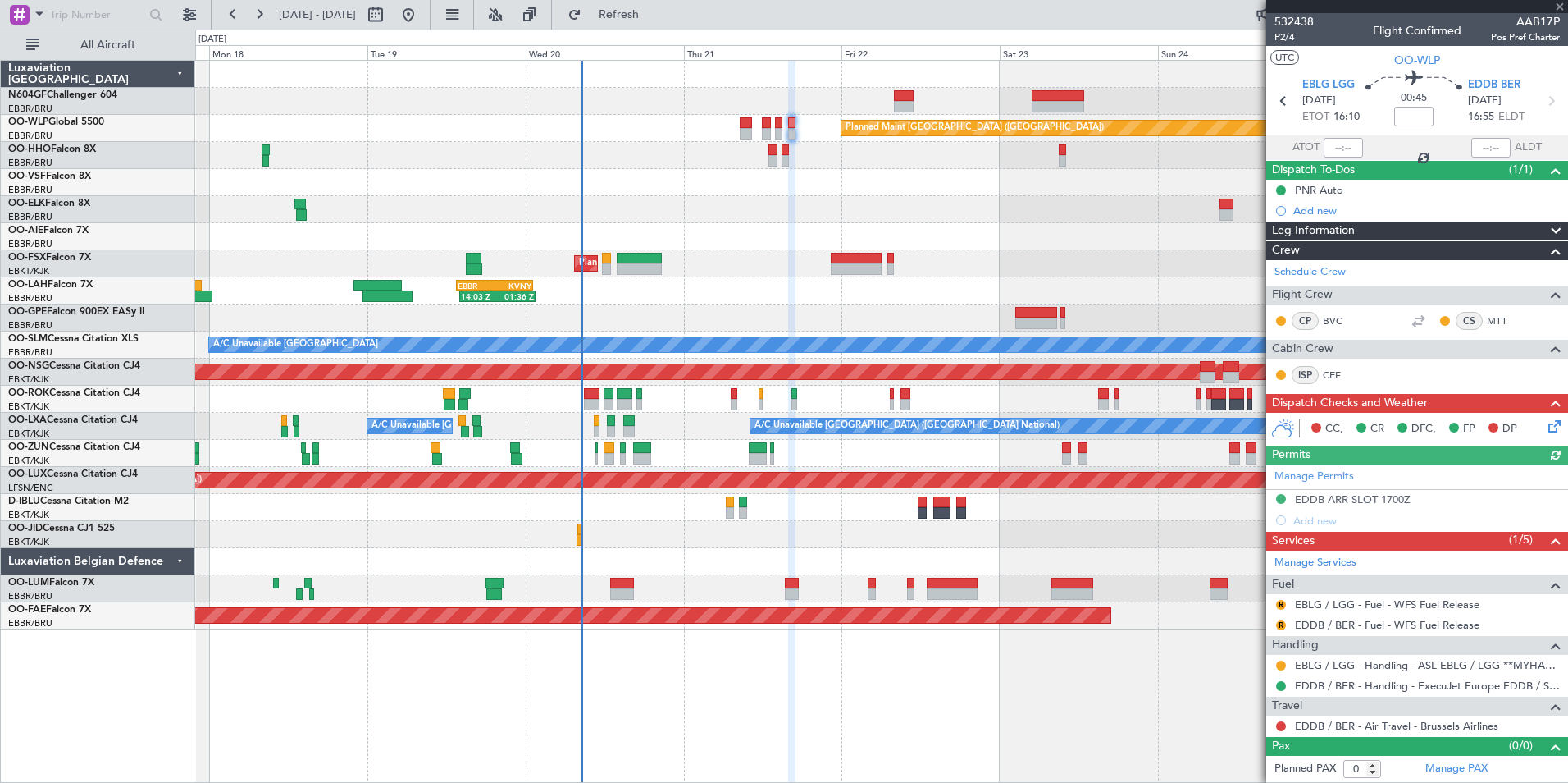
click at [1336, 499] on div "Manage Permits EDDB ARR SLOT 1700Z Add new" at bounding box center [1417, 497] width 302 height 66
click at [1336, 499] on div "EDDB ARR SLOT 1700Z" at bounding box center [1353, 499] width 115 height 14
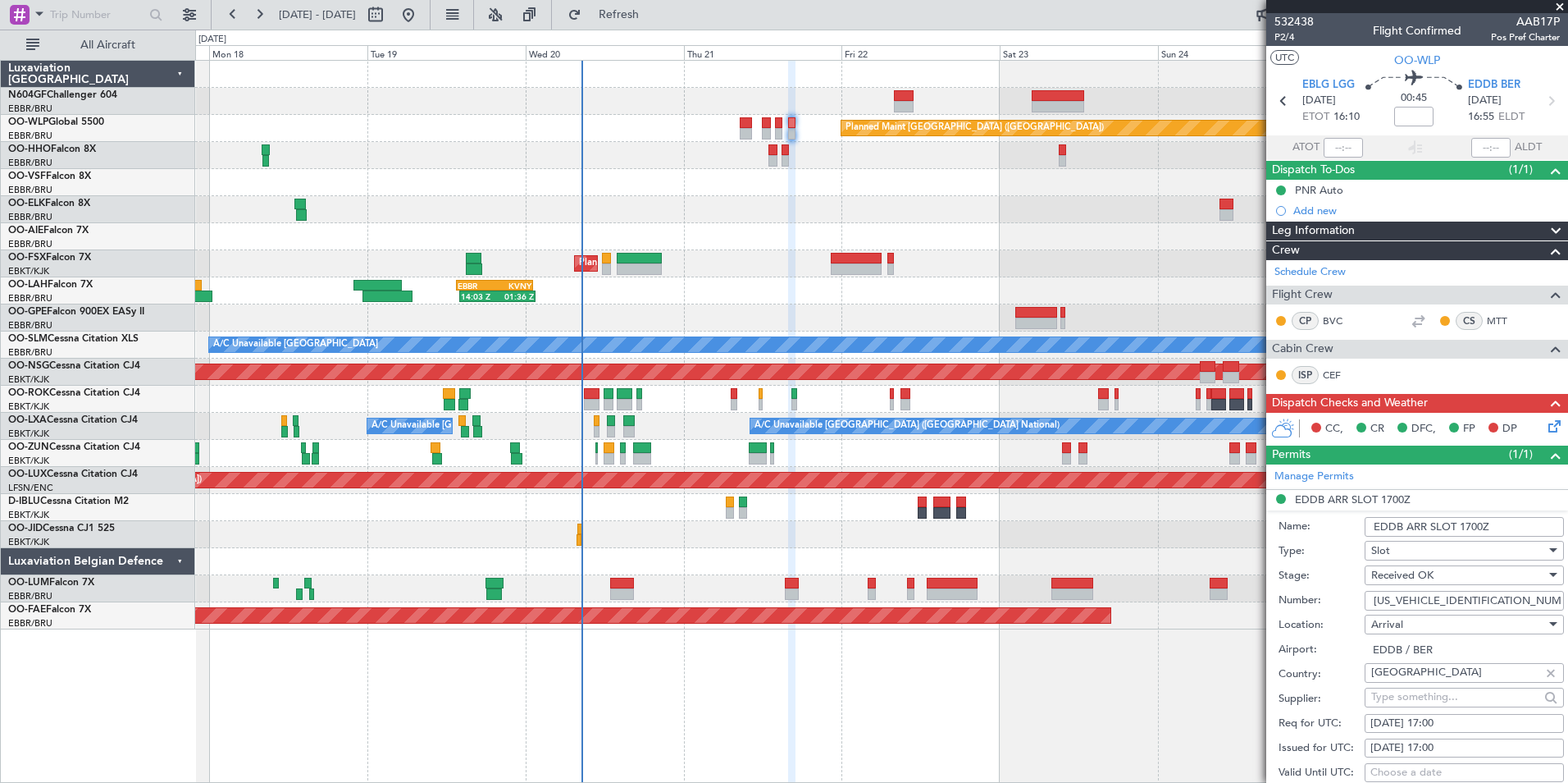
drag, startPoint x: 1494, startPoint y: 593, endPoint x: 1374, endPoint y: 601, distance: 120.3
click at [1374, 601] on input "ASLEDDB2307255589" at bounding box center [1464, 601] width 199 height 20
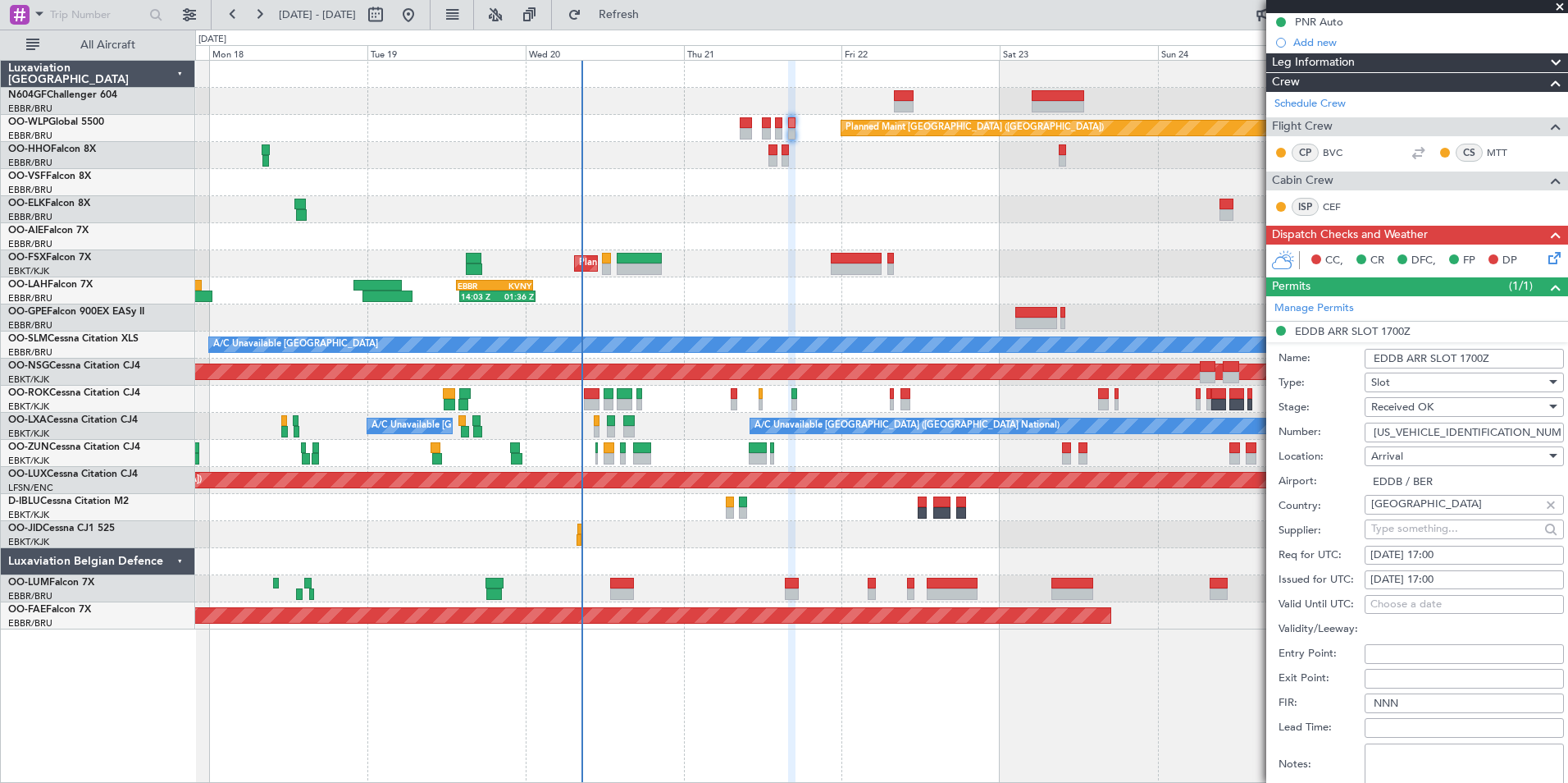
scroll to position [329, 0]
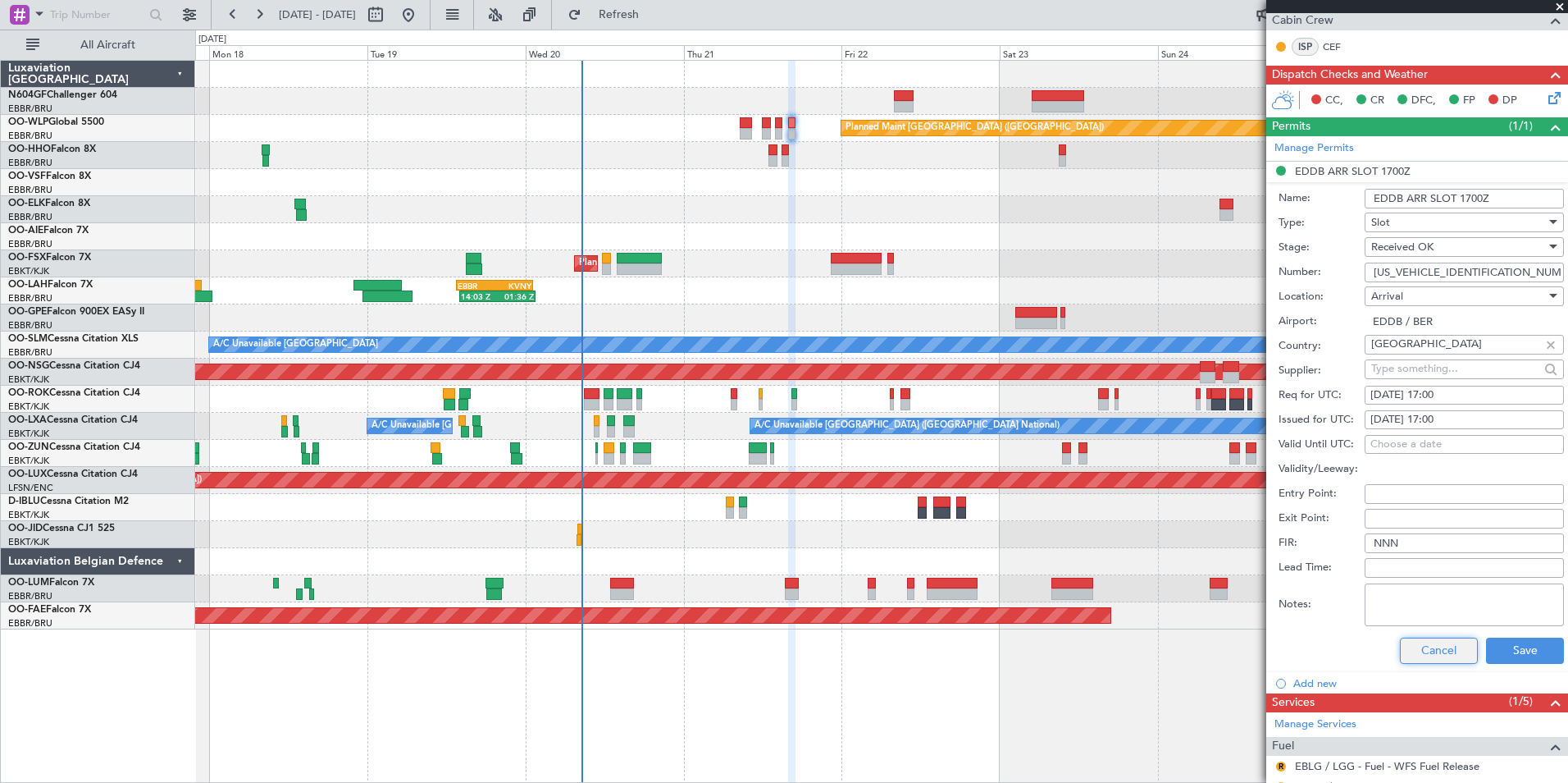
click at [1413, 639] on button "Cancel" at bounding box center [1439, 651] width 78 height 26
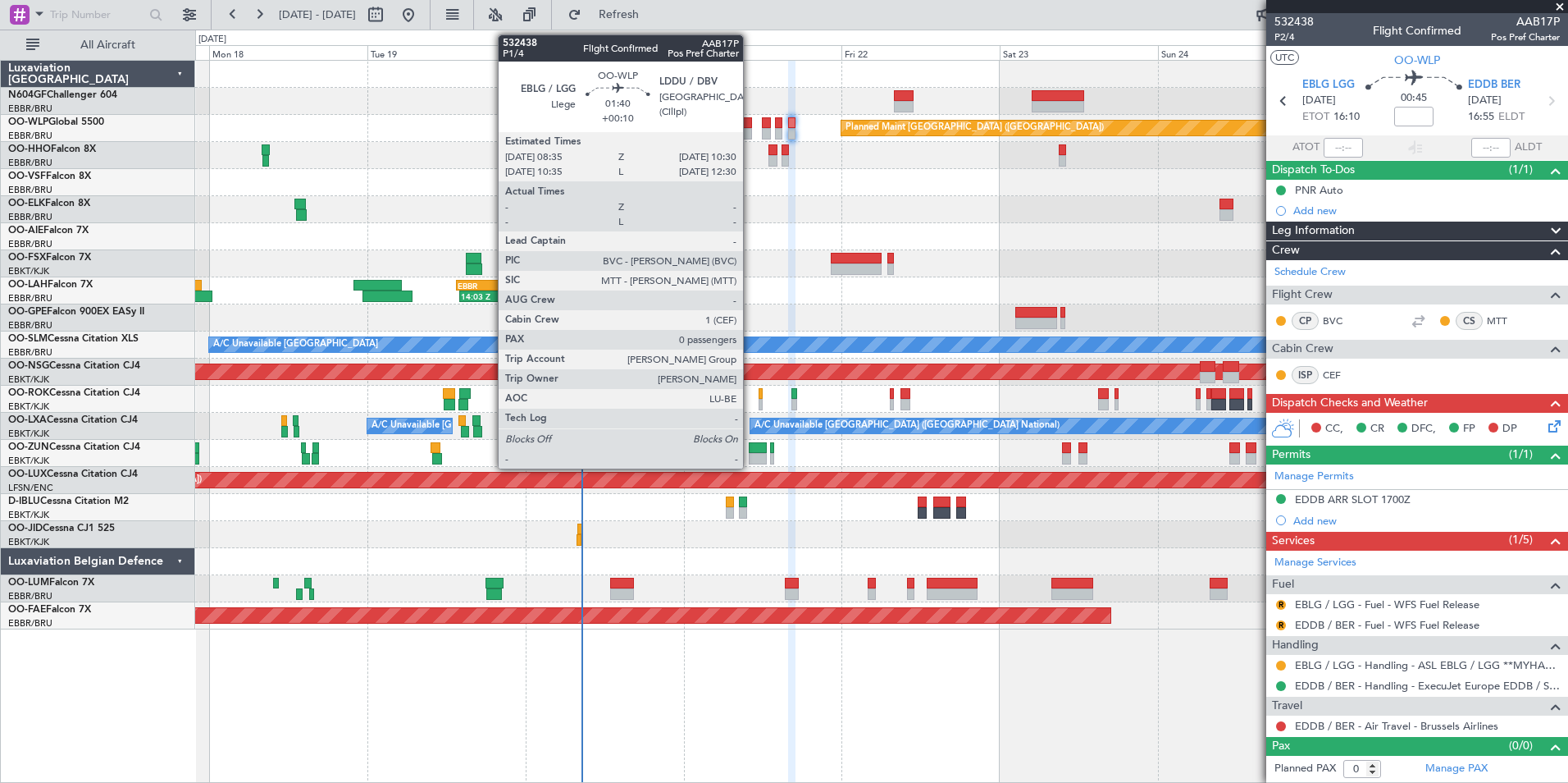
click at [750, 125] on div at bounding box center [746, 123] width 13 height 11
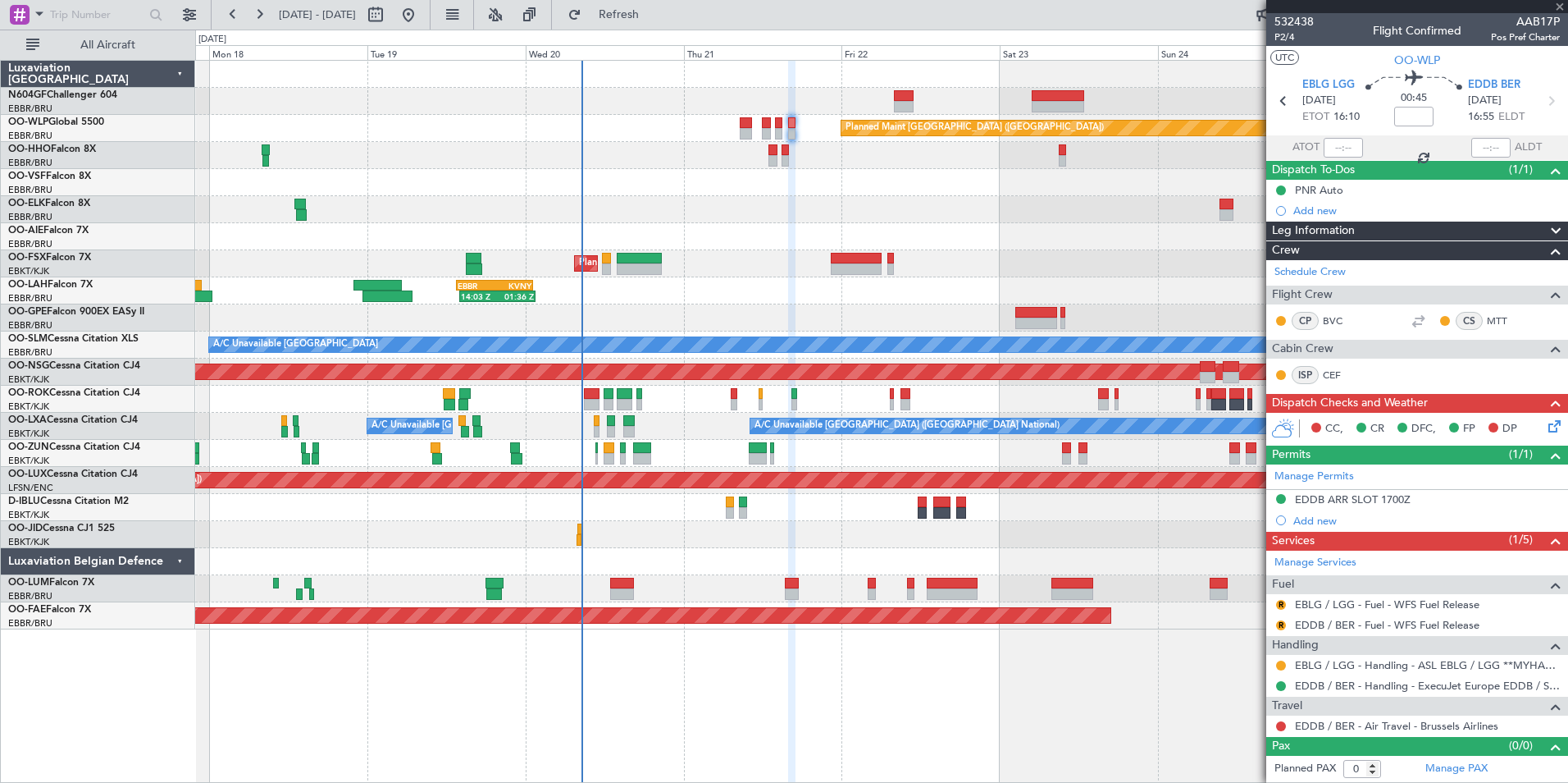
type input "+00:10"
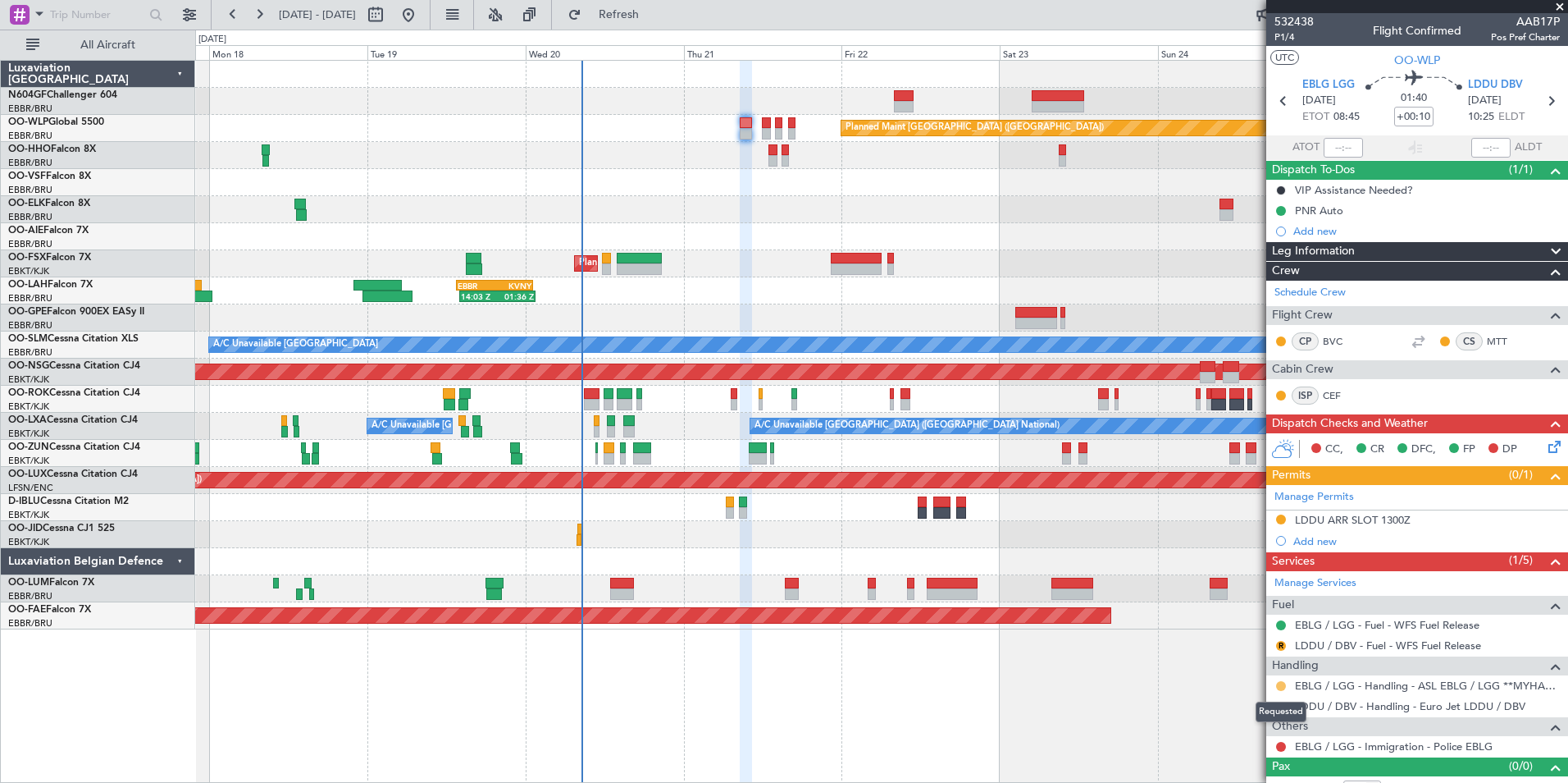
click at [1280, 687] on button at bounding box center [1280, 685] width 10 height 10
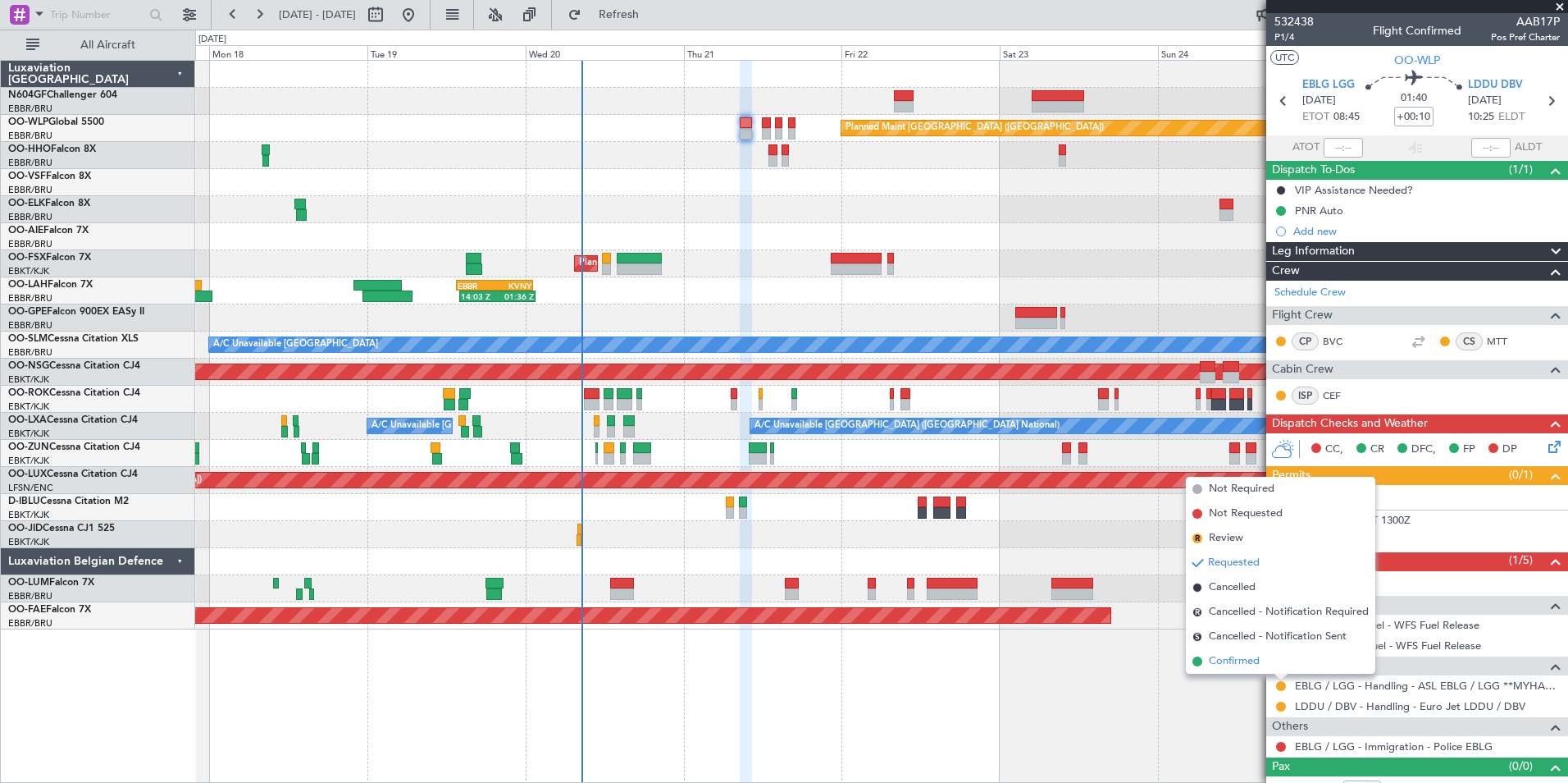
click at [1250, 658] on span "Confirmed" at bounding box center [1234, 661] width 51 height 17
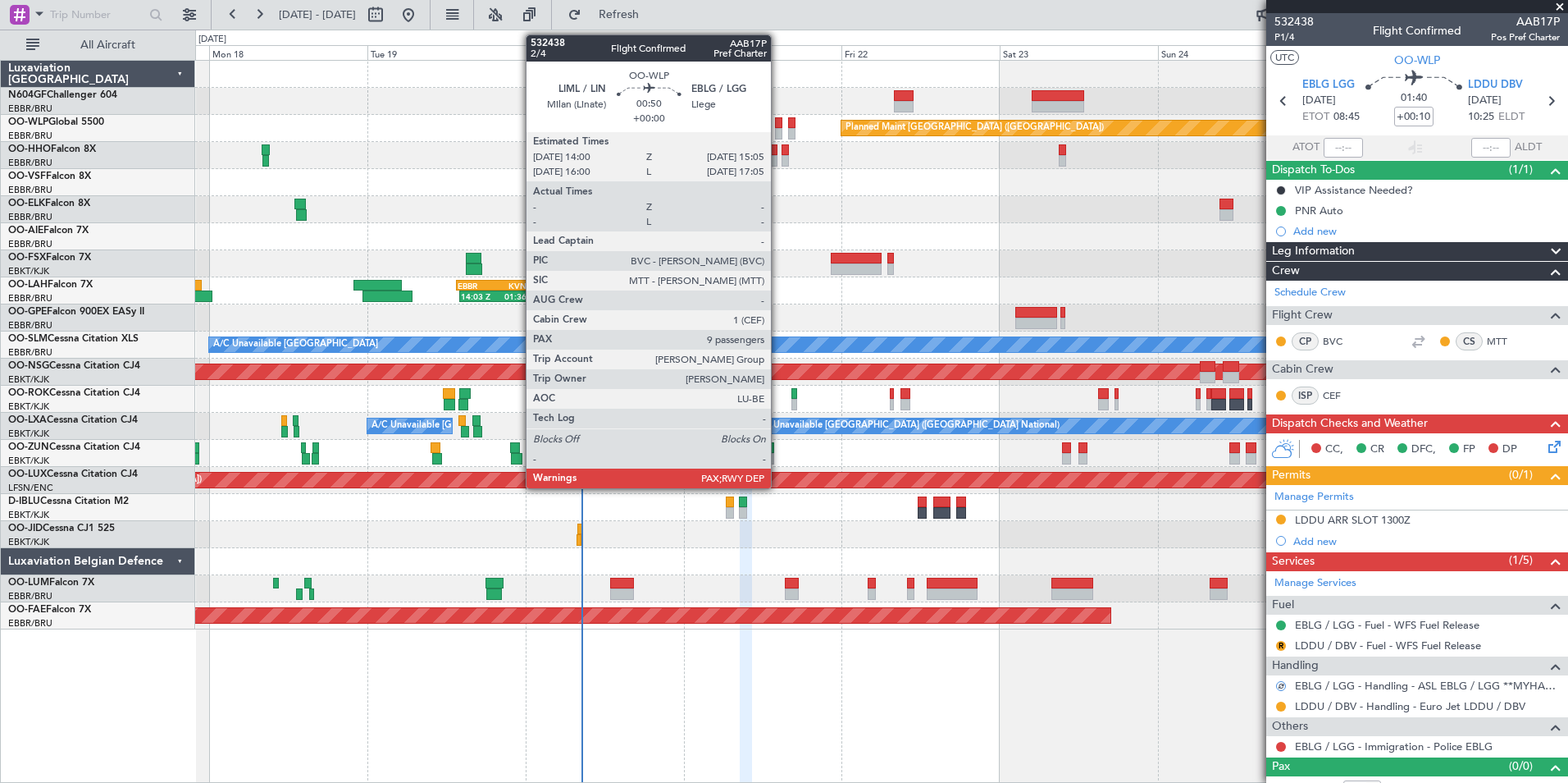
click at [778, 134] on div at bounding box center [779, 133] width 7 height 11
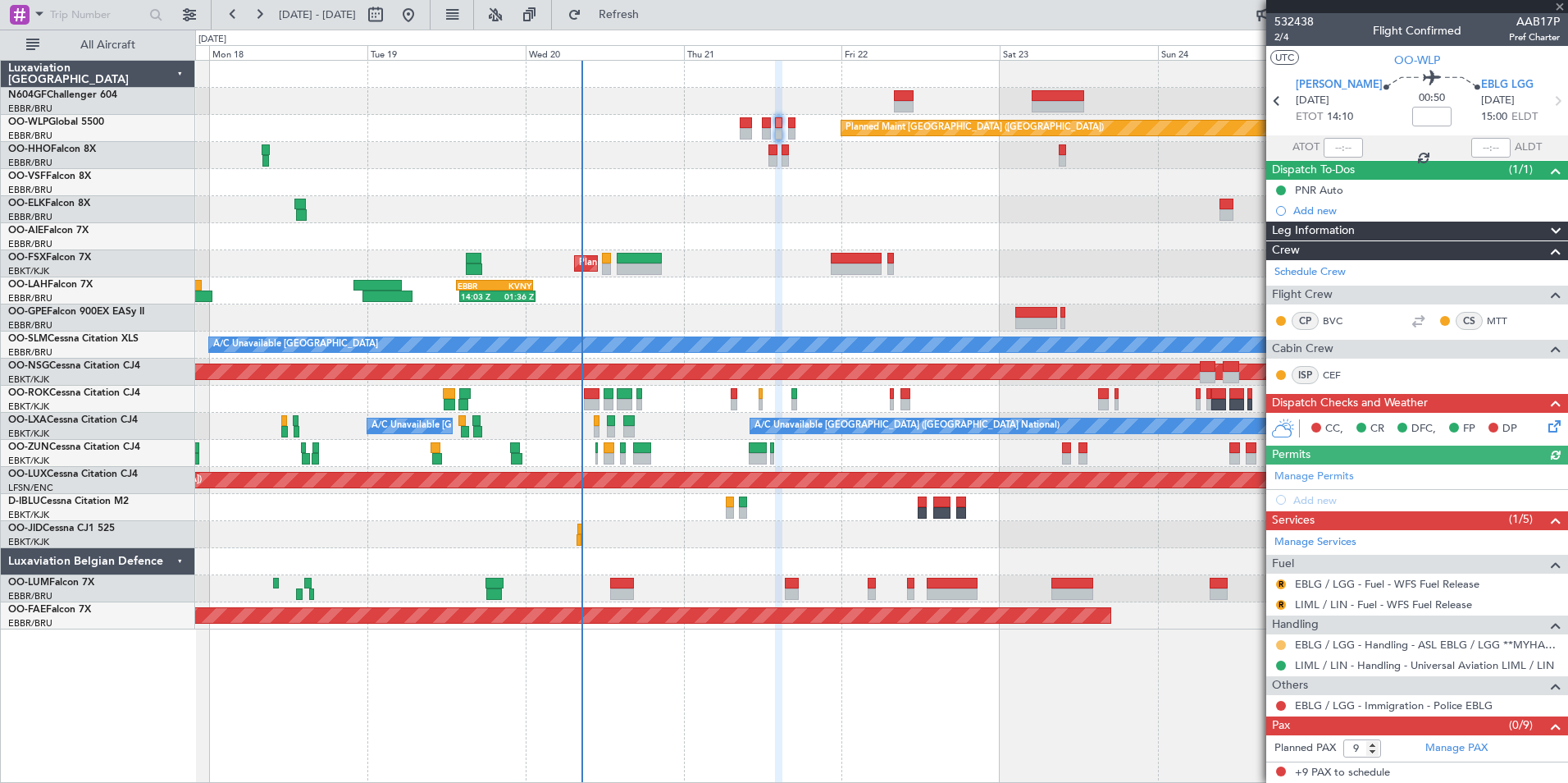
click at [1277, 646] on button at bounding box center [1280, 644] width 10 height 10
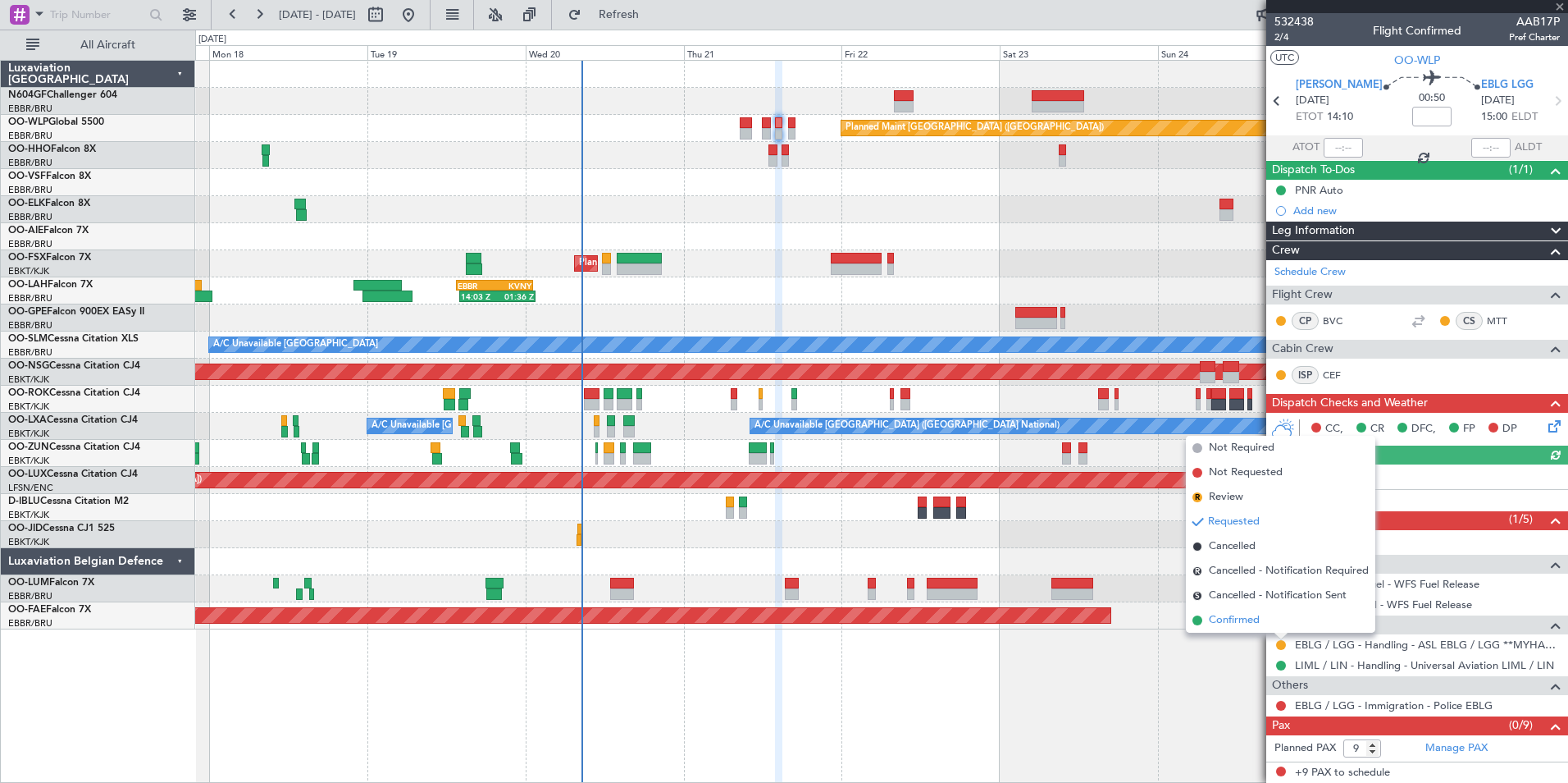
click at [1265, 626] on li "Confirmed" at bounding box center [1280, 620] width 190 height 24
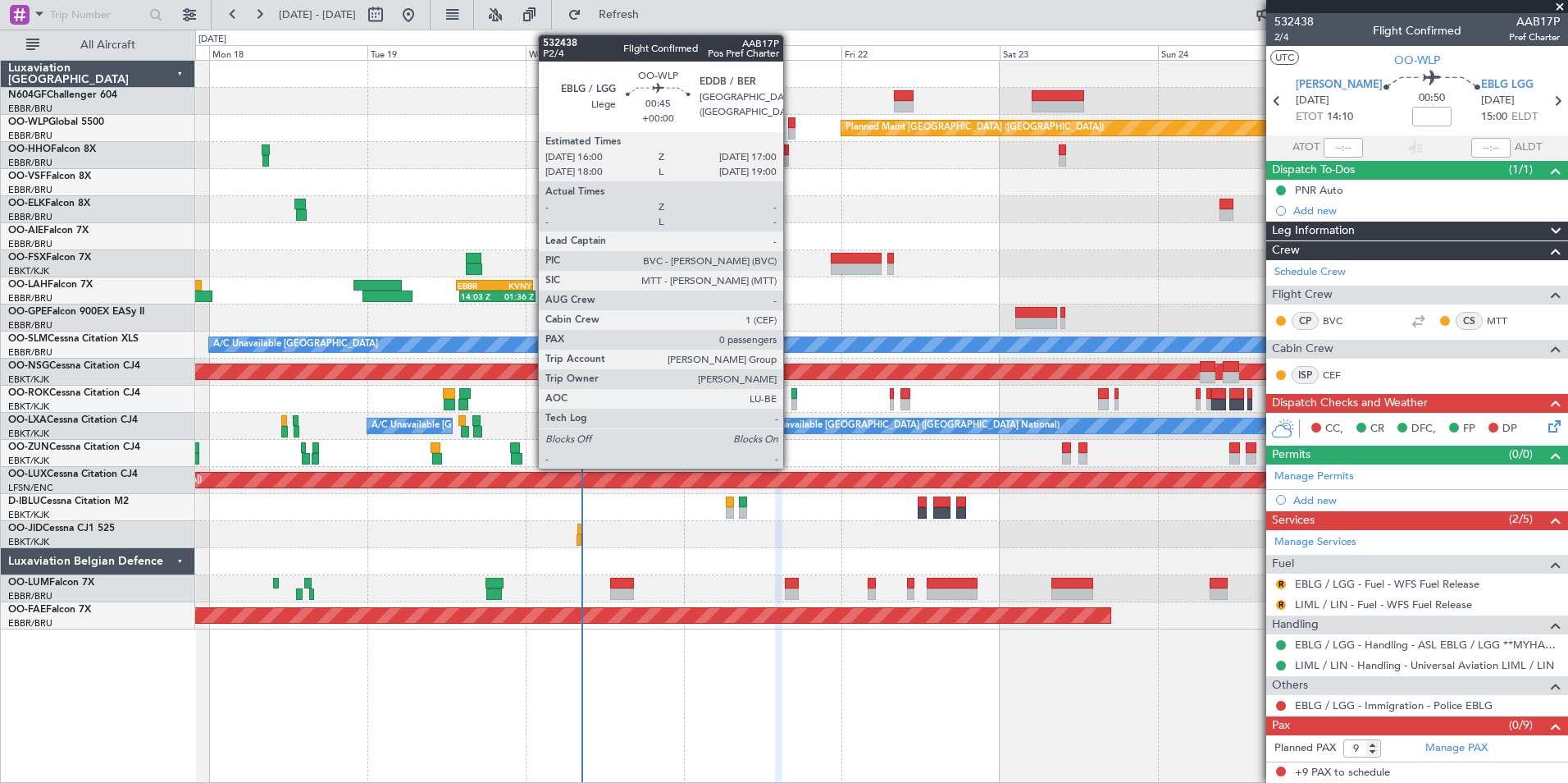
click at [791, 123] on div at bounding box center [792, 123] width 7 height 11
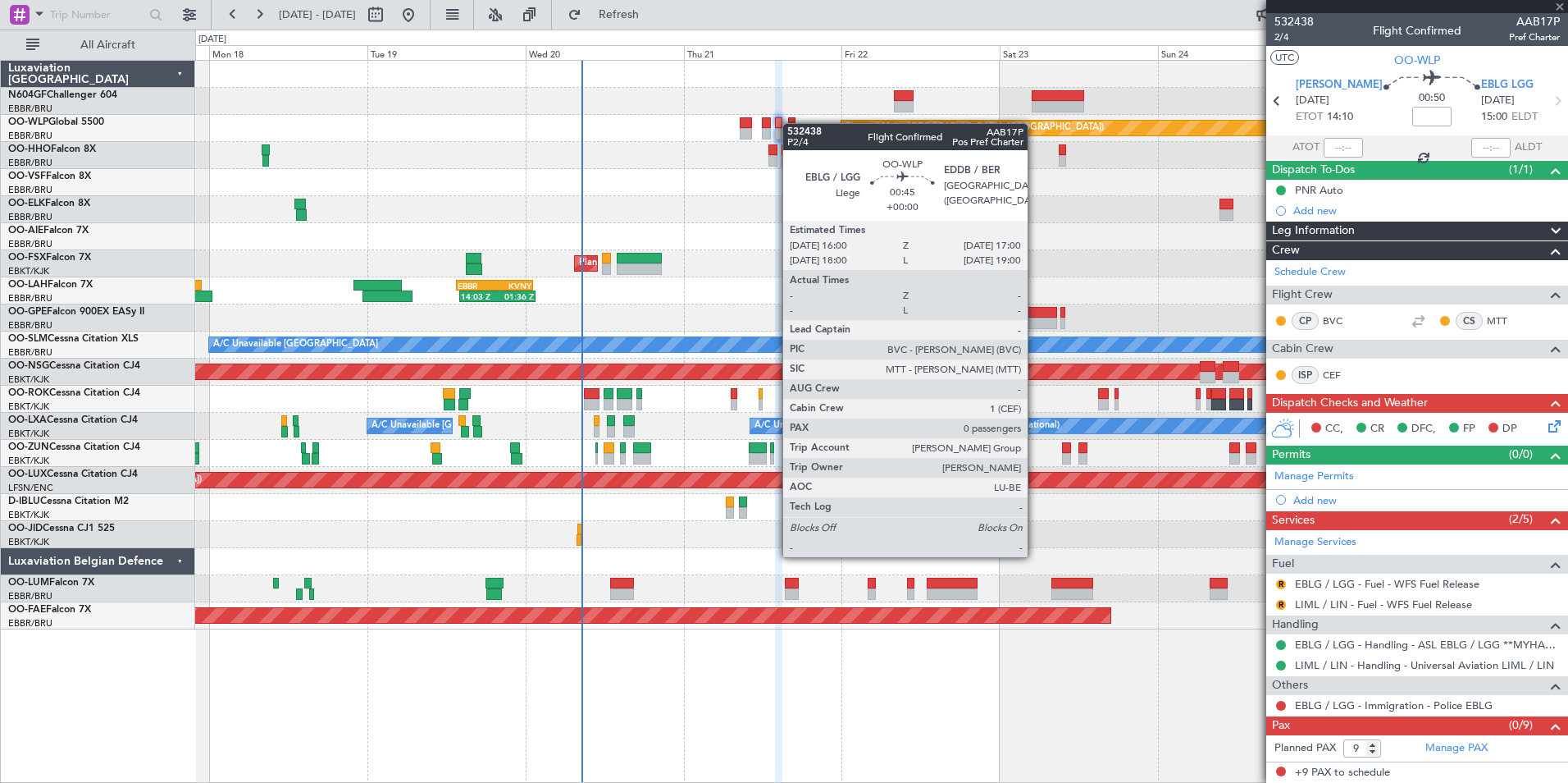
type input "0"
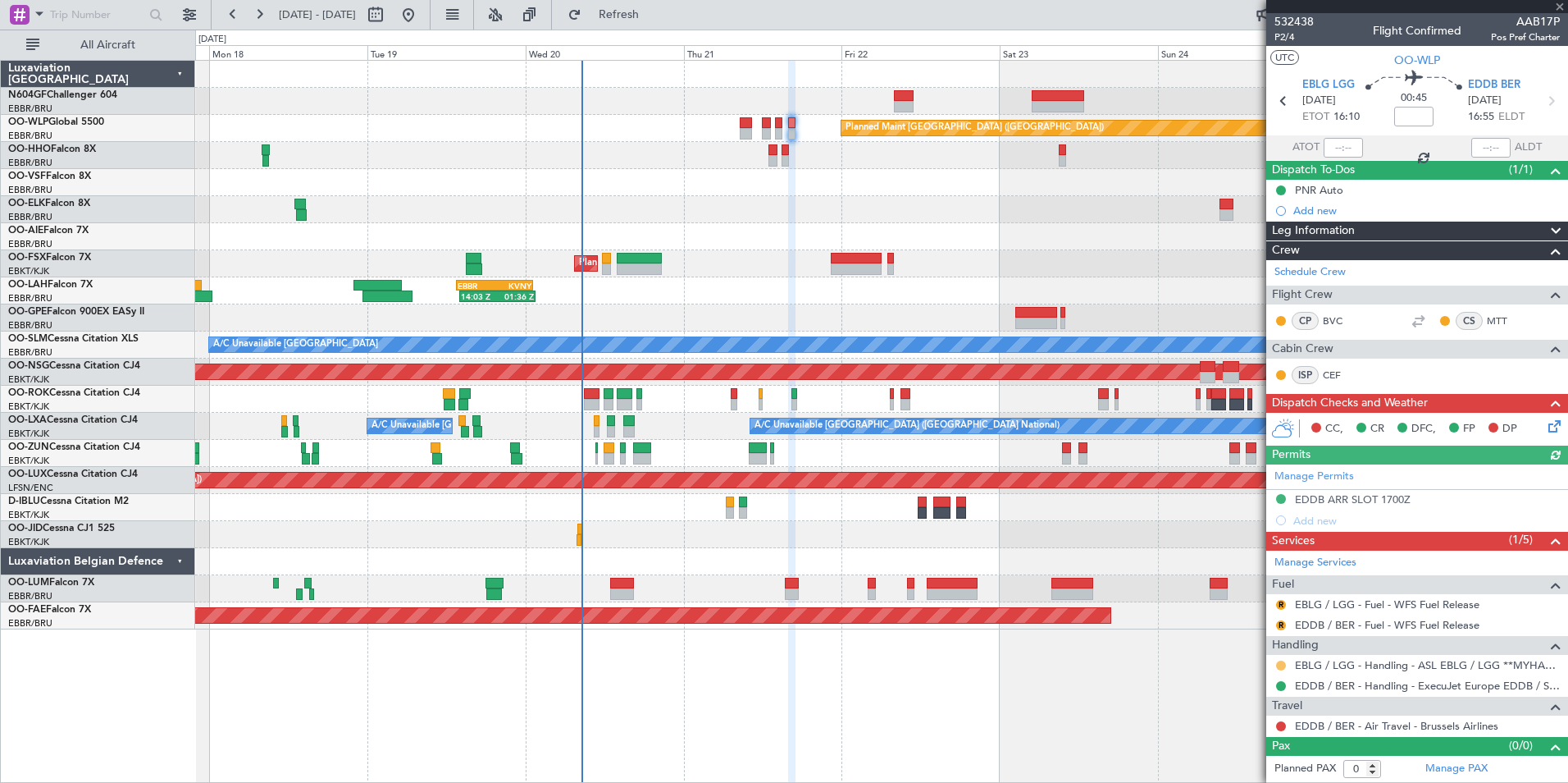
click at [1280, 661] on button at bounding box center [1280, 665] width 10 height 10
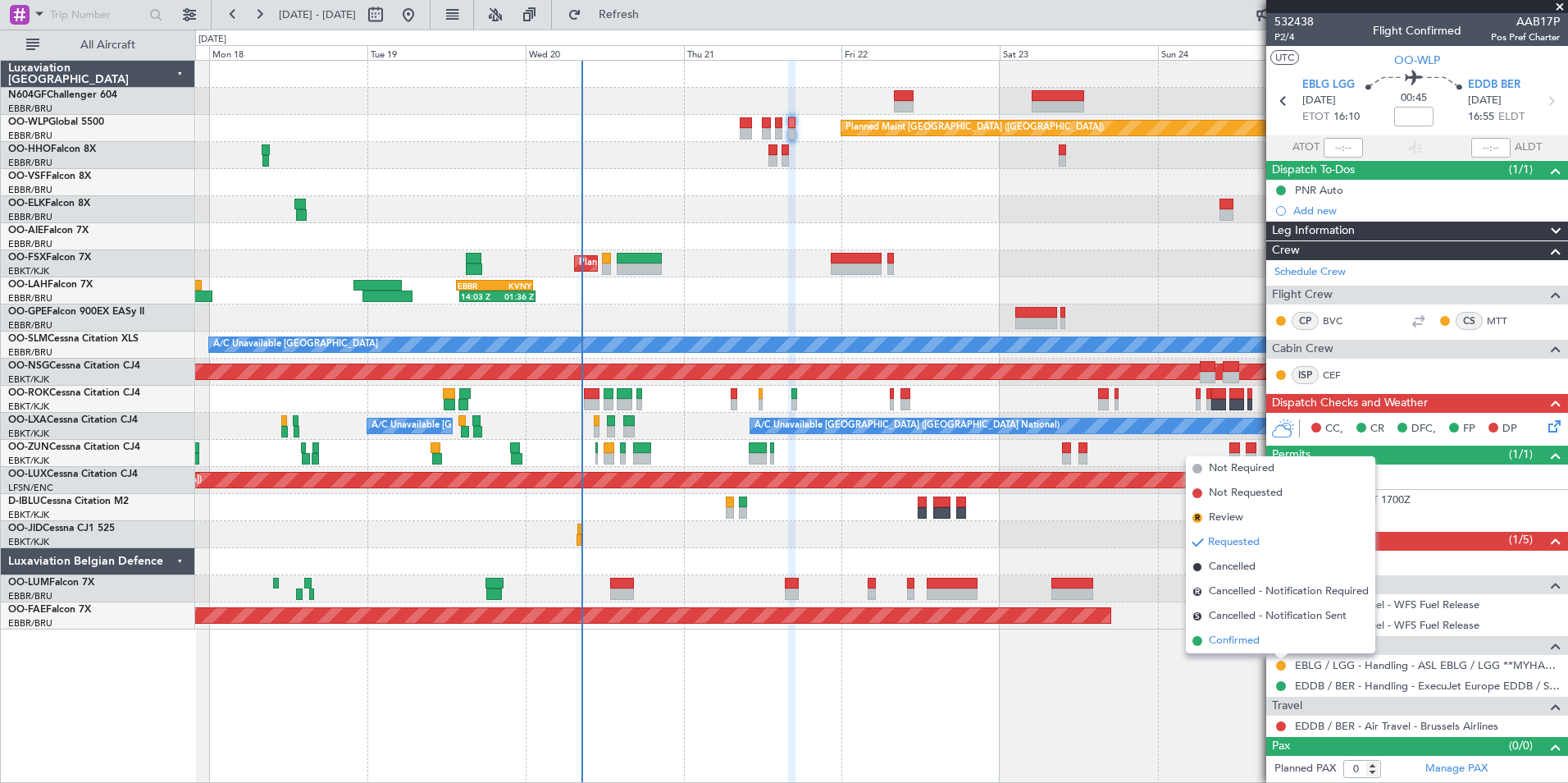
click at [1249, 646] on span "Confirmed" at bounding box center [1234, 641] width 51 height 17
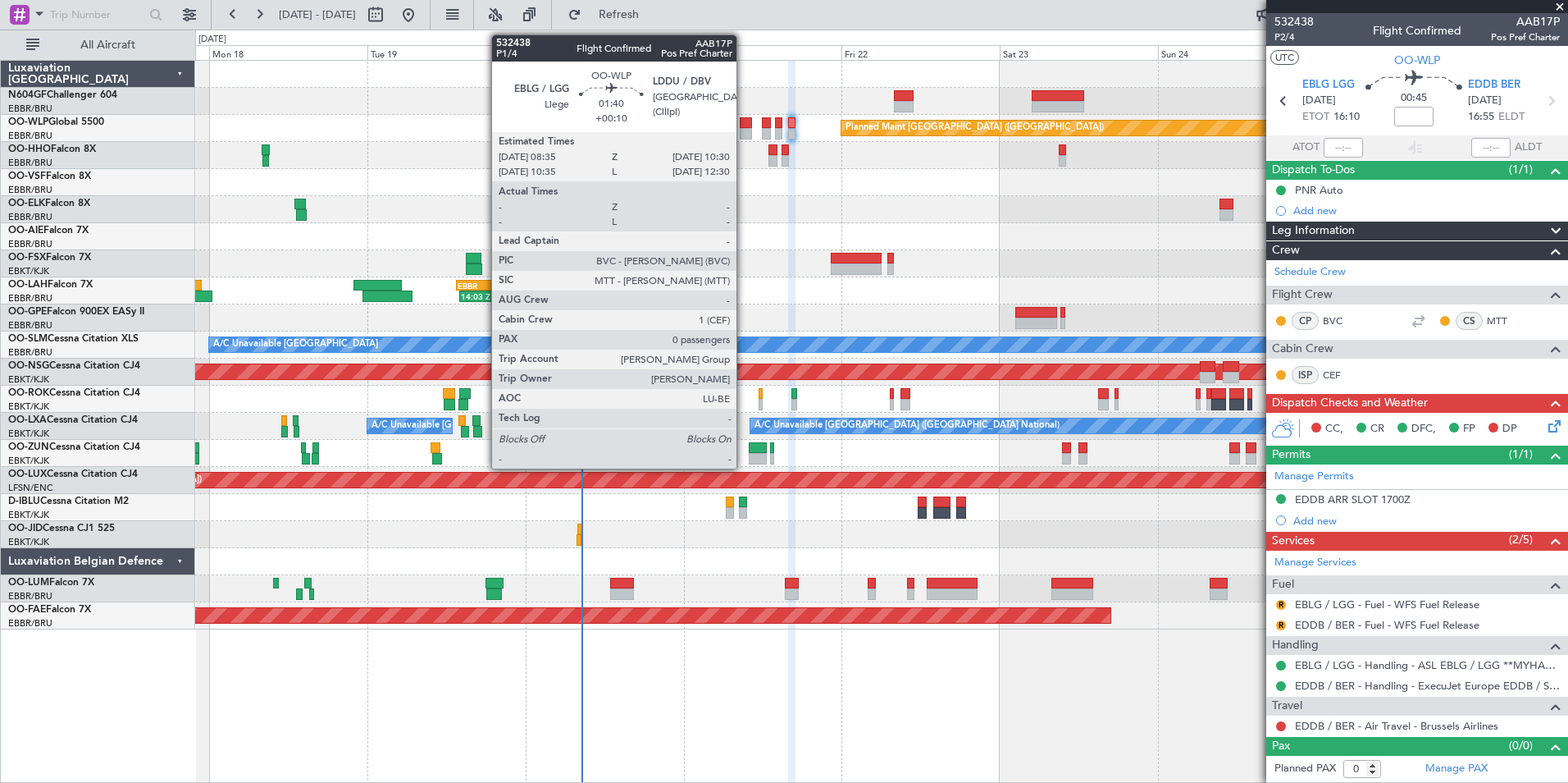
click at [744, 127] on div at bounding box center [746, 123] width 13 height 11
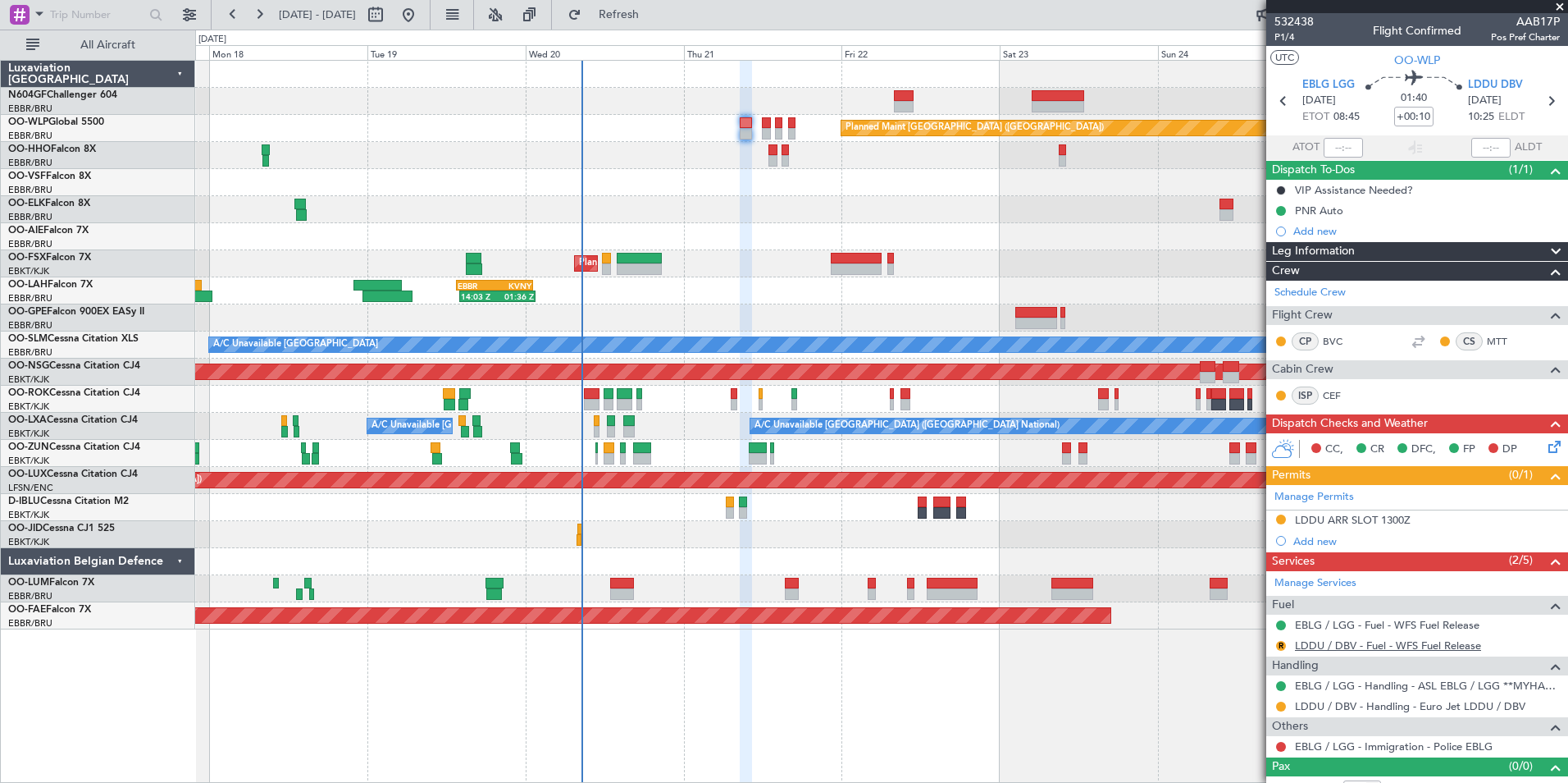
click at [1364, 647] on link "LDDU / DBV - Fuel - WFS Fuel Release" at bounding box center [1388, 645] width 186 height 14
click at [1281, 650] on div "R" at bounding box center [1281, 646] width 13 height 13
click at [1281, 646] on button "R" at bounding box center [1280, 645] width 10 height 10
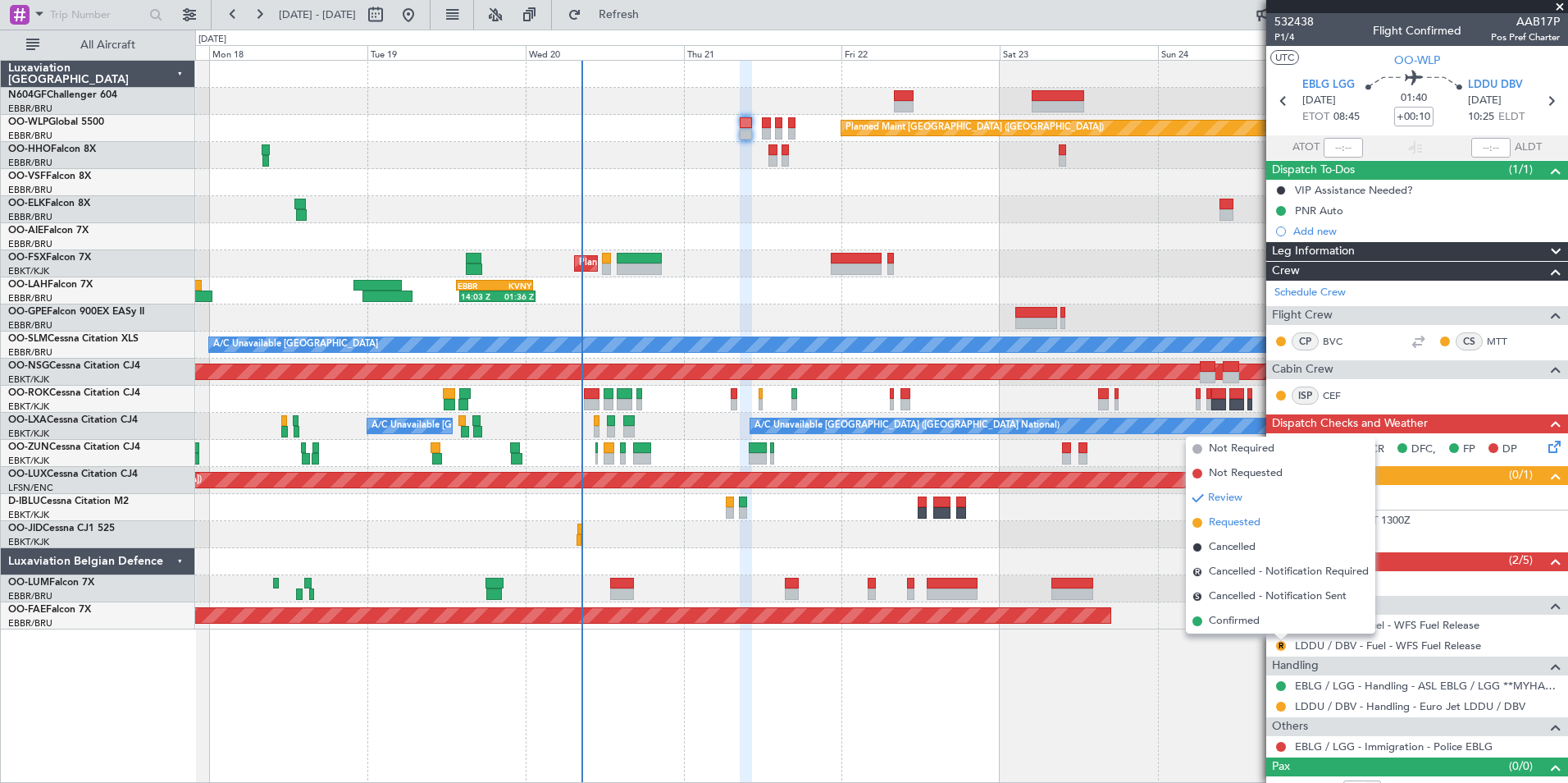
click at [1218, 522] on span "Requested" at bounding box center [1235, 523] width 52 height 17
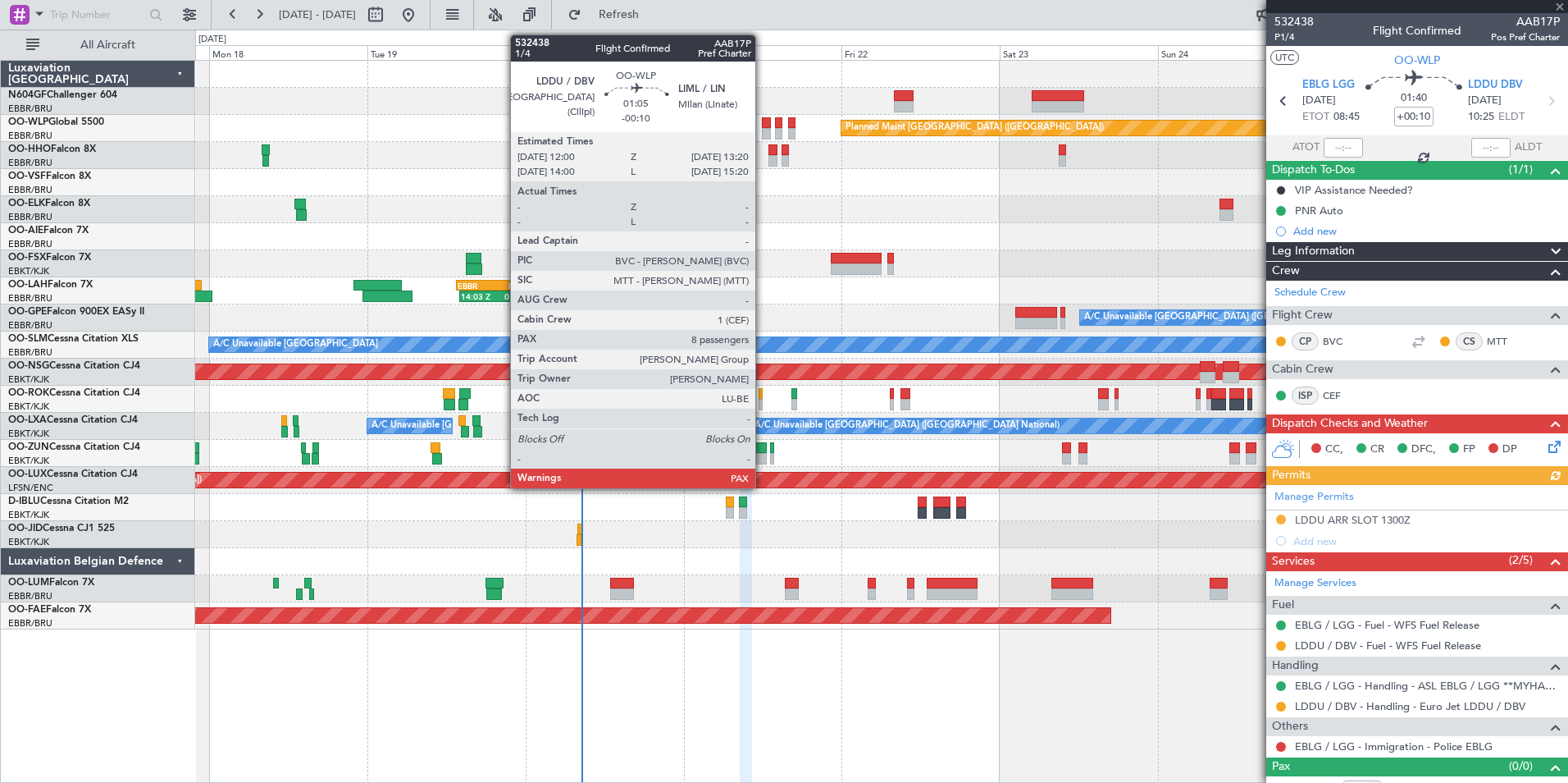
click at [763, 124] on div at bounding box center [767, 123] width 9 height 11
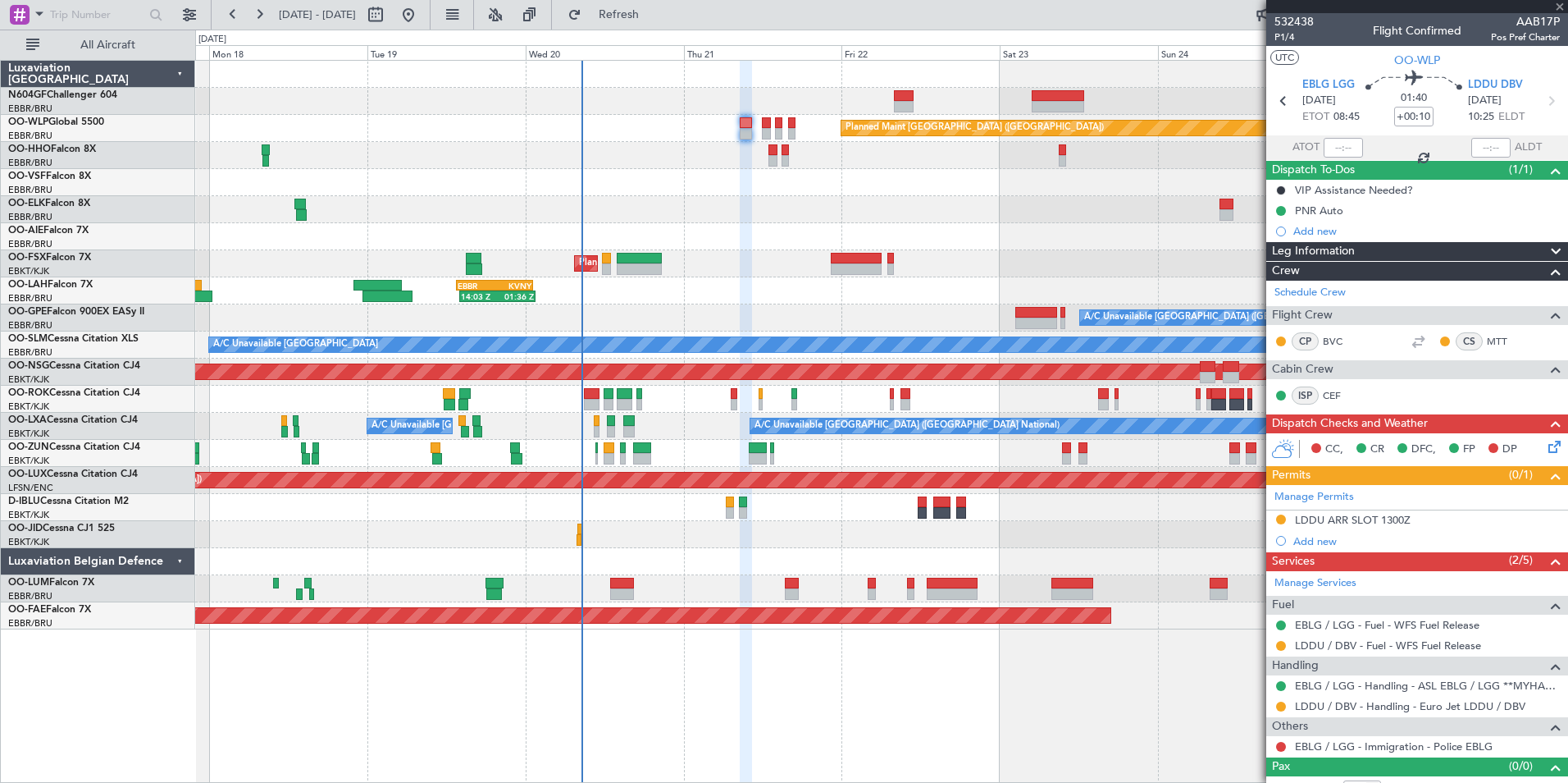
type input "-00:10"
type input "10"
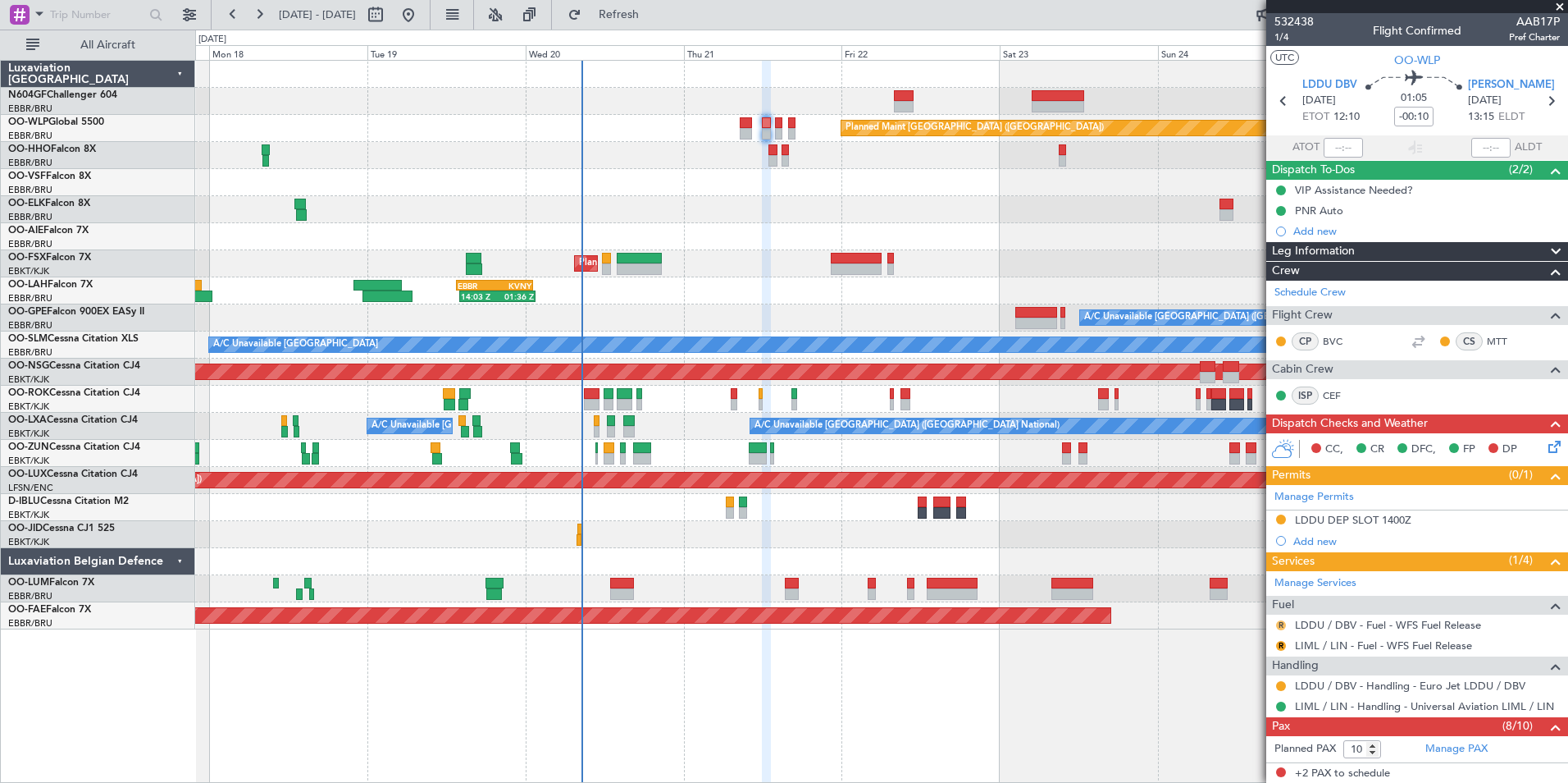
click at [1281, 626] on button "R" at bounding box center [1280, 625] width 10 height 10
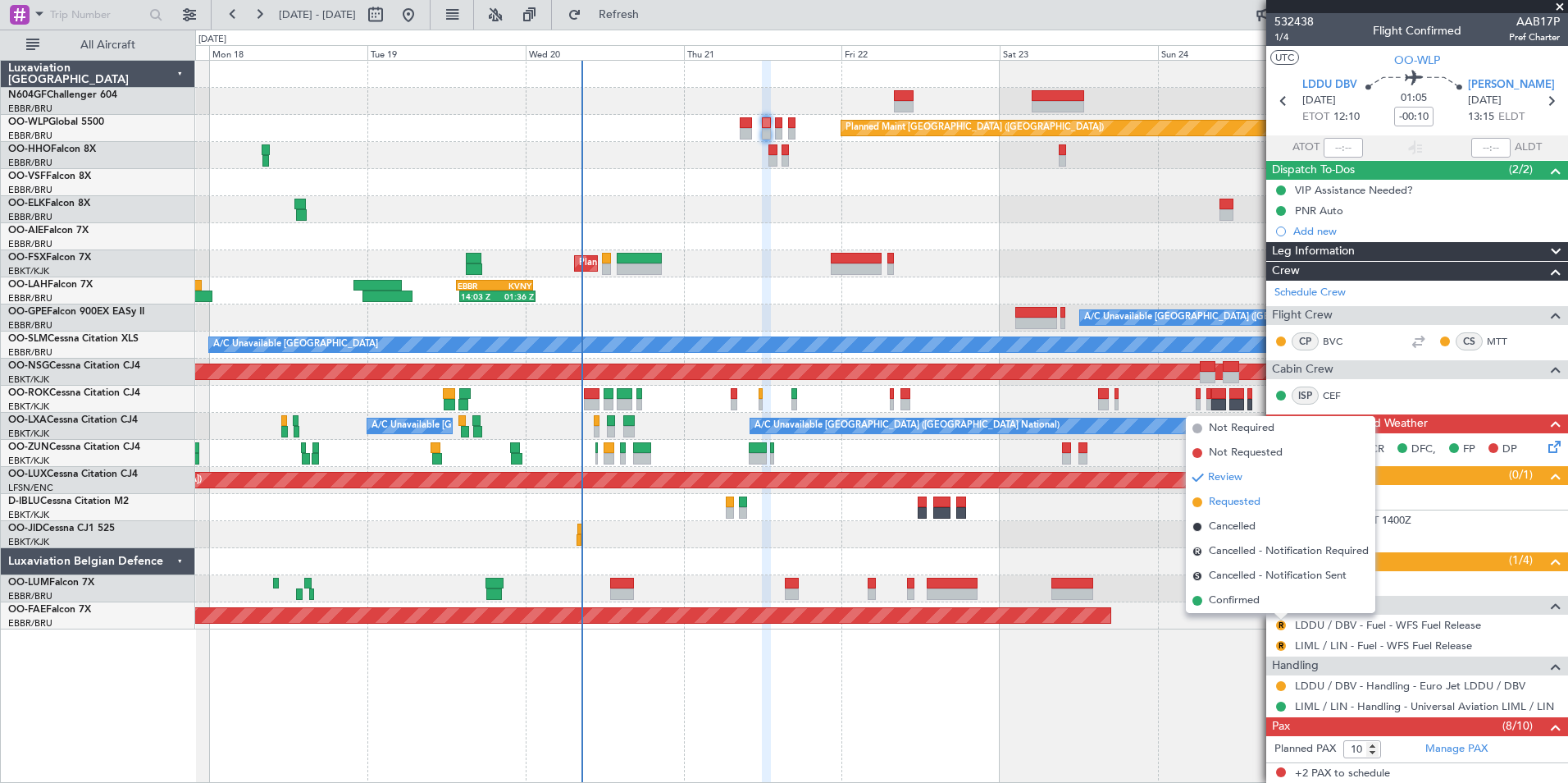
click at [1239, 502] on span "Requested" at bounding box center [1235, 503] width 52 height 17
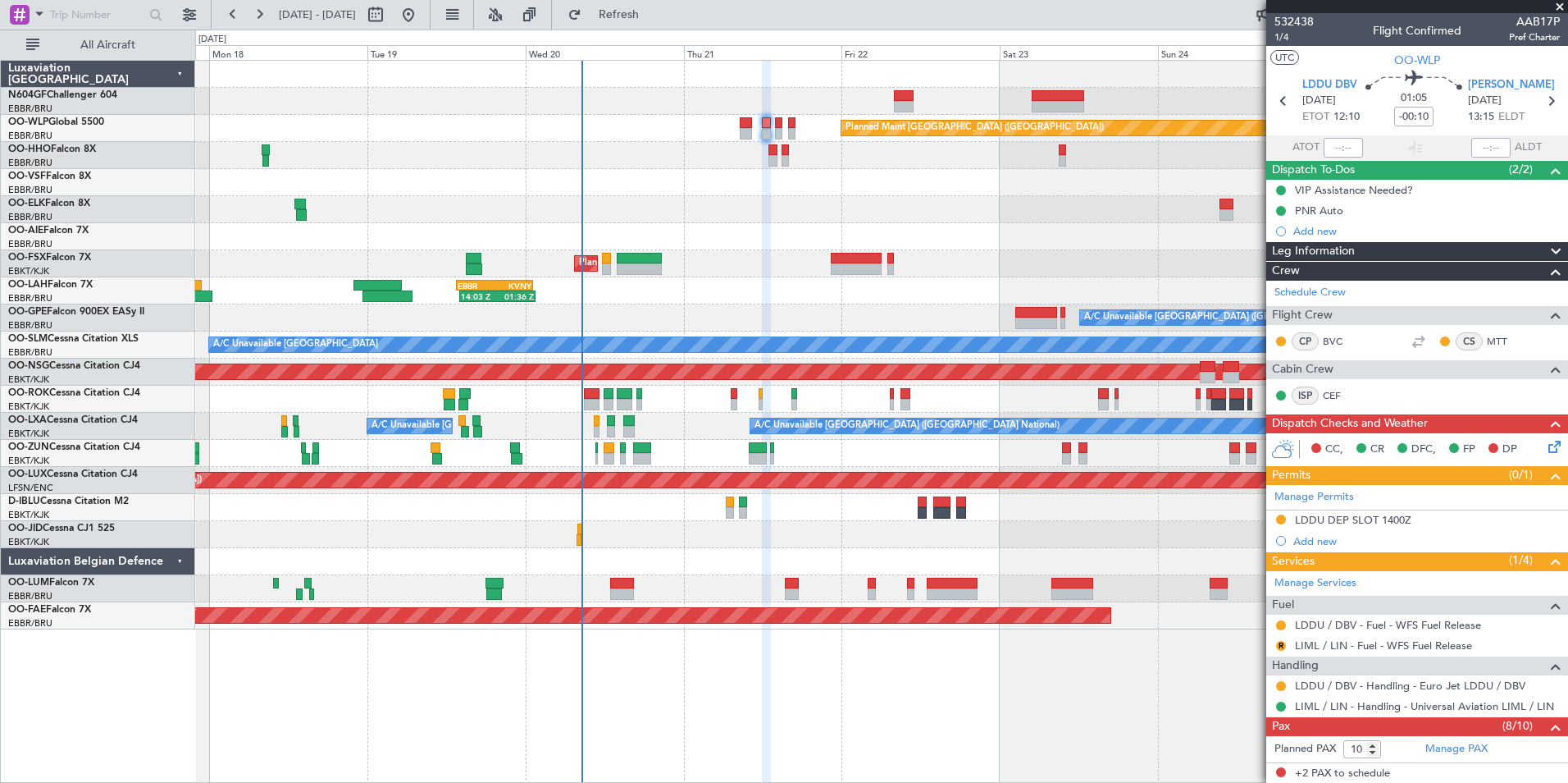
click at [1293, 641] on div "R LIML / LIN - Fuel - WFS Fuel Release" at bounding box center [1417, 645] width 302 height 20
click at [1309, 639] on link "LIML / LIN - Fuel - WFS Fuel Release" at bounding box center [1384, 645] width 177 height 14
click at [1280, 647] on button "R" at bounding box center [1280, 645] width 10 height 10
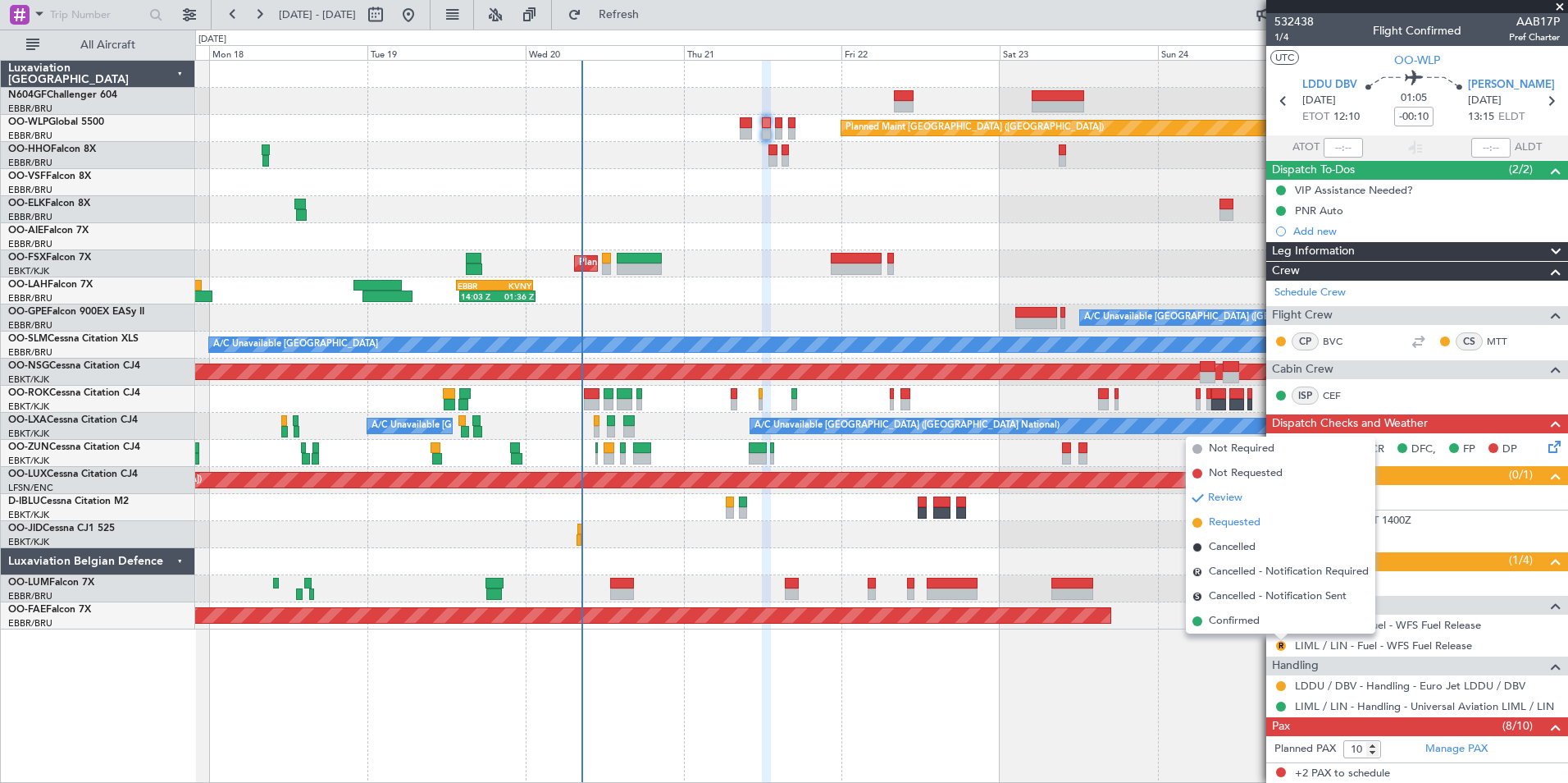
click at [1226, 529] on span "Requested" at bounding box center [1235, 523] width 52 height 17
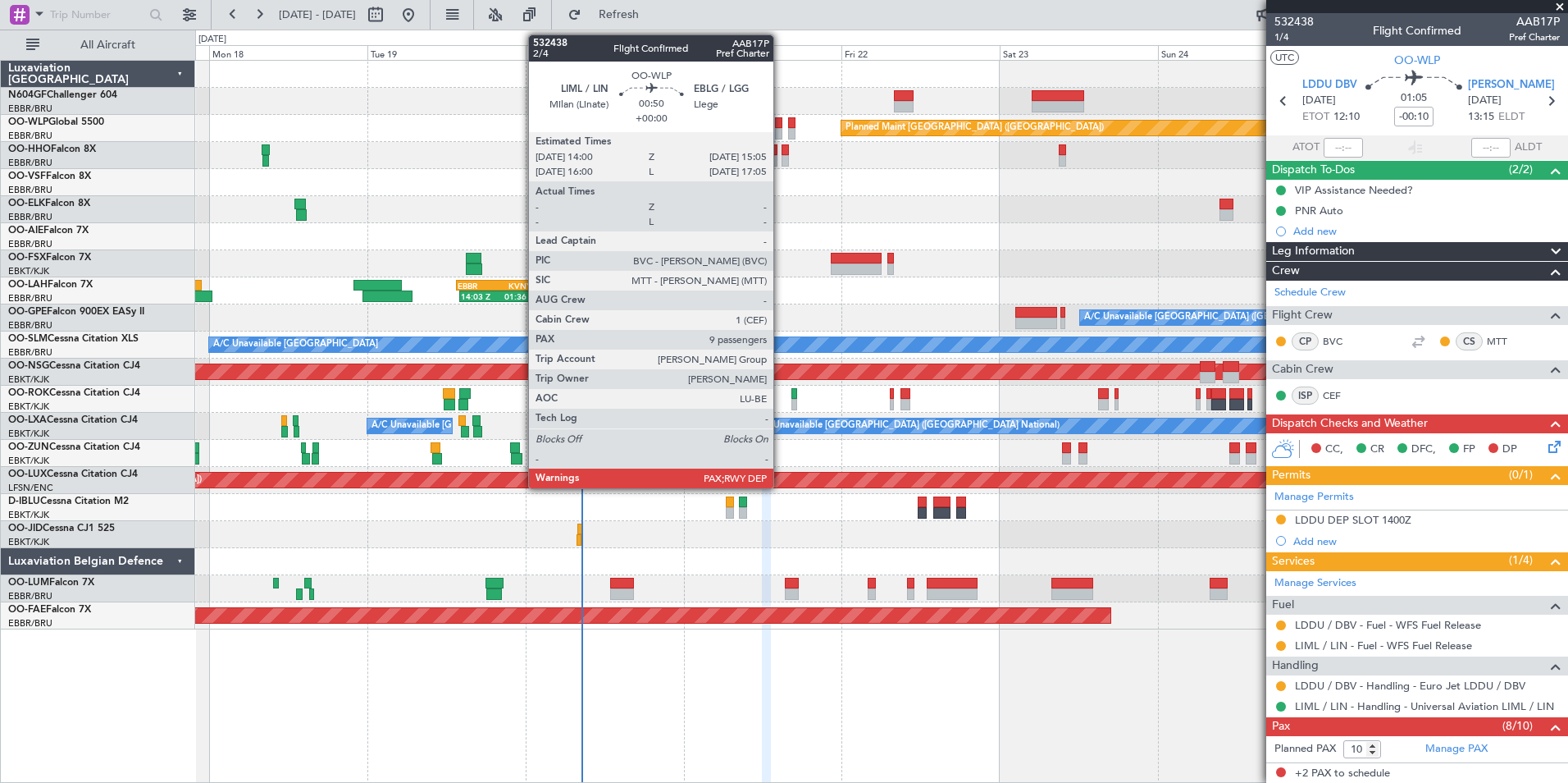
click at [781, 127] on div at bounding box center [779, 123] width 7 height 11
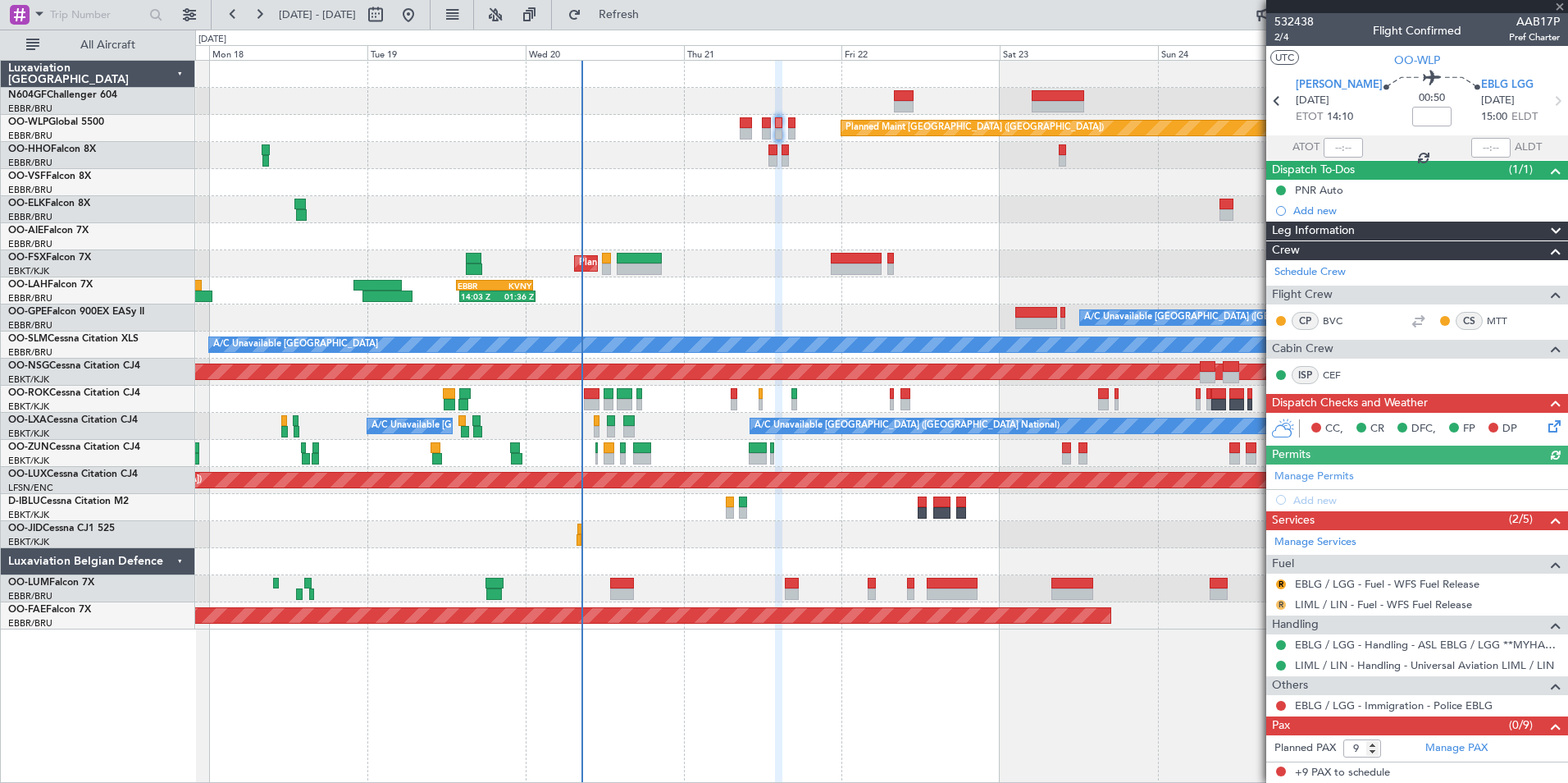
click at [1281, 603] on button "R" at bounding box center [1280, 604] width 10 height 10
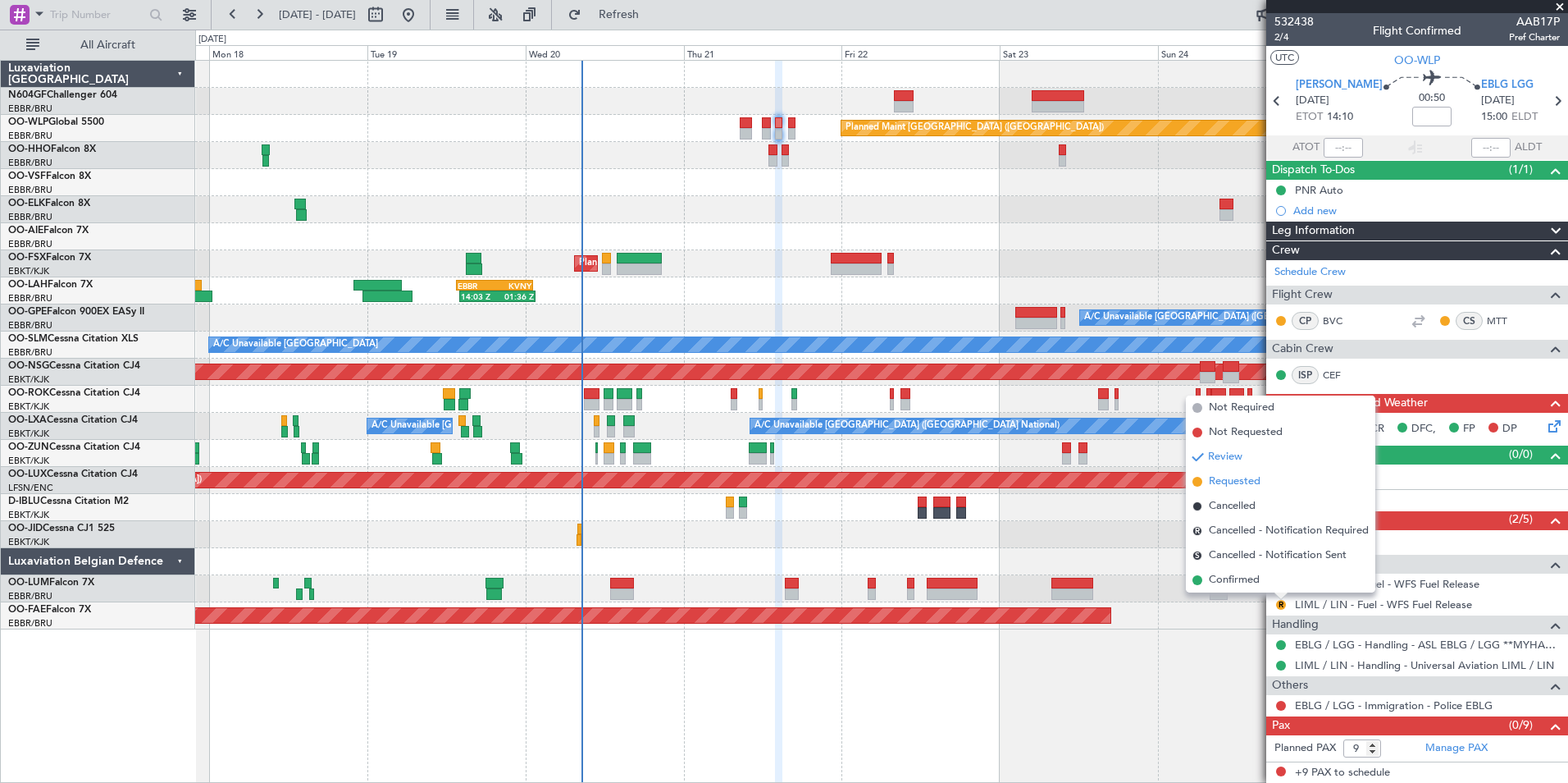
click at [1240, 483] on span "Requested" at bounding box center [1235, 481] width 52 height 17
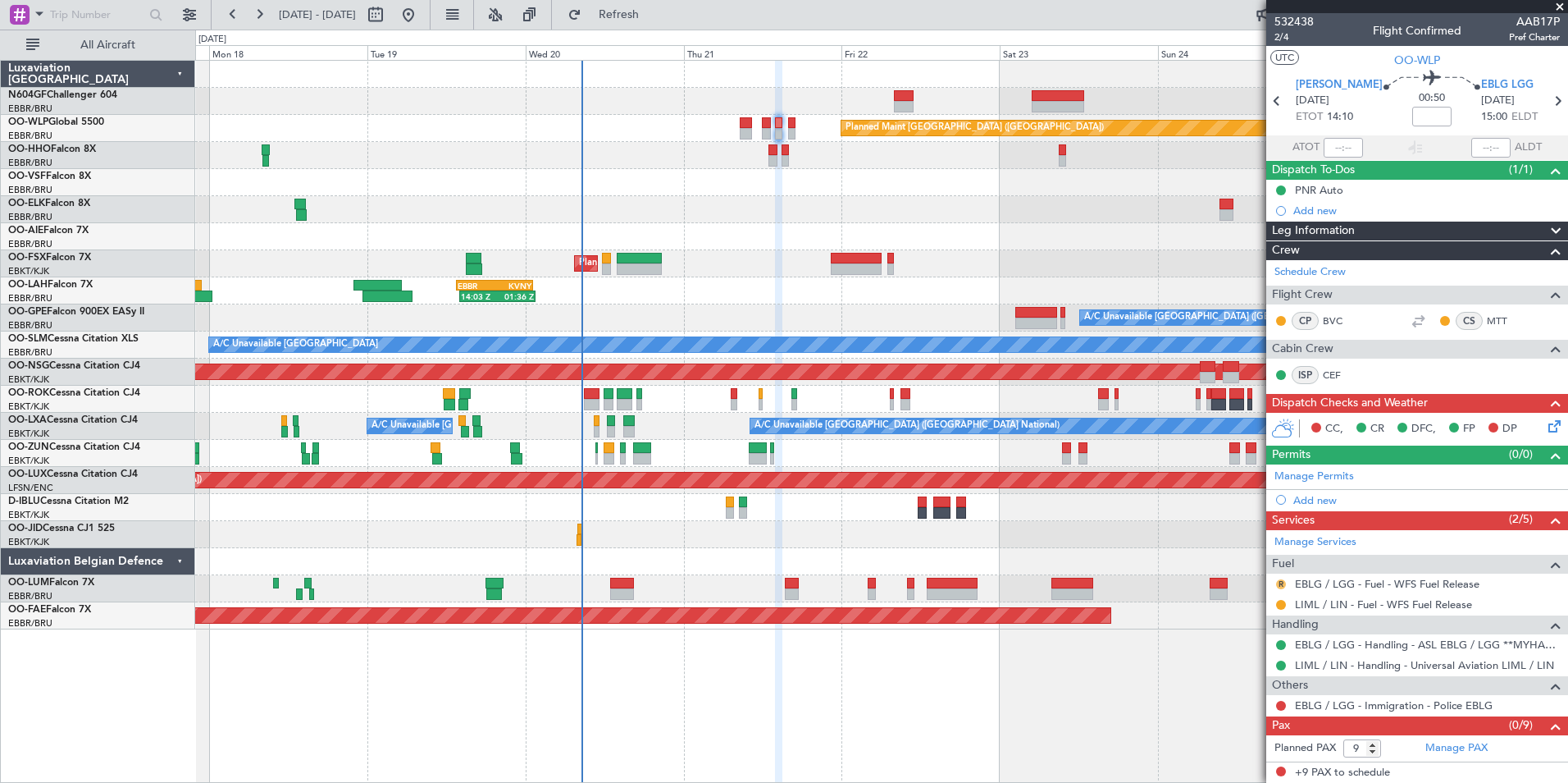
click at [1279, 581] on button "R" at bounding box center [1280, 584] width 10 height 10
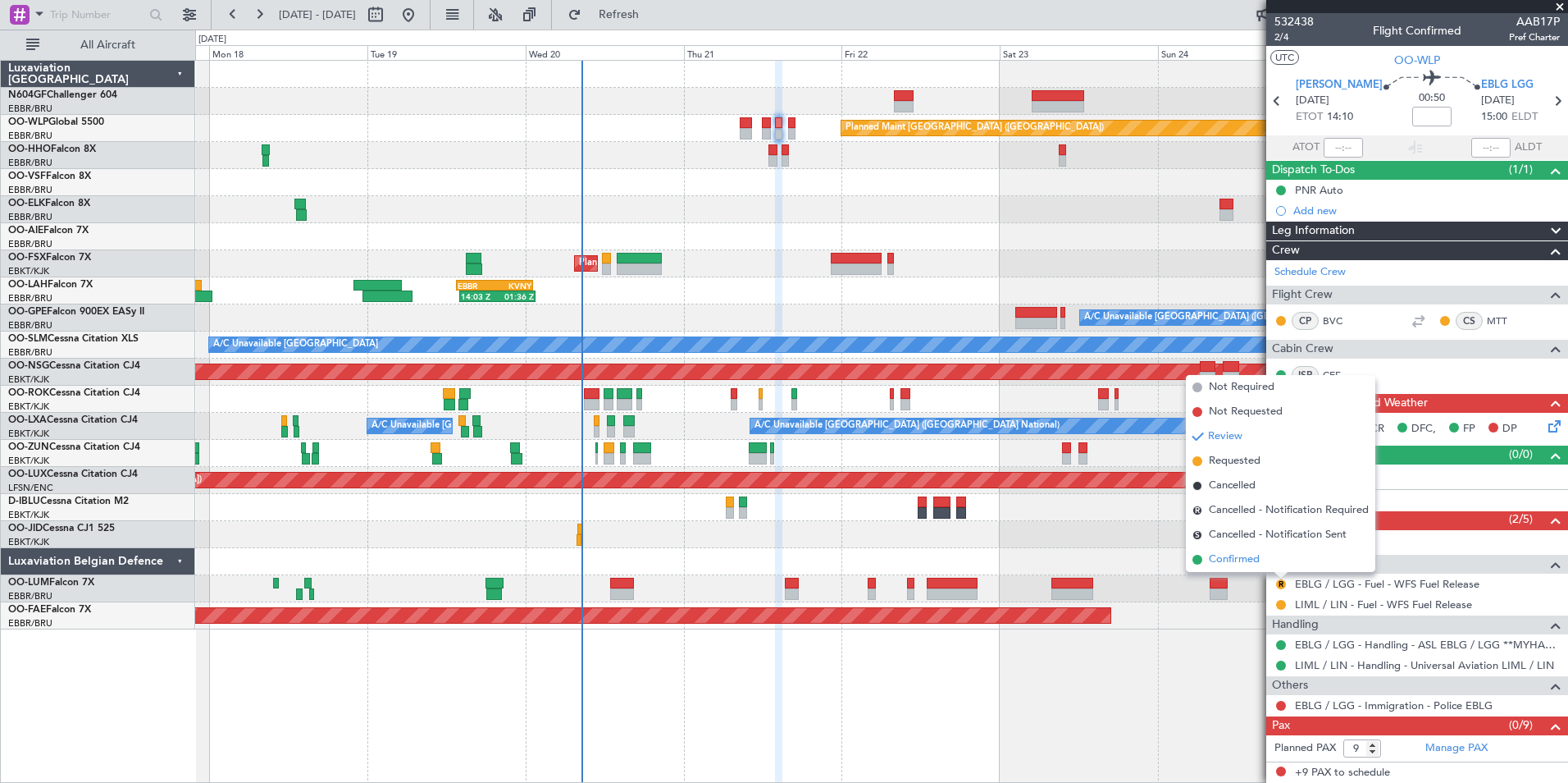
click at [1253, 566] on span "Confirmed" at bounding box center [1234, 560] width 51 height 17
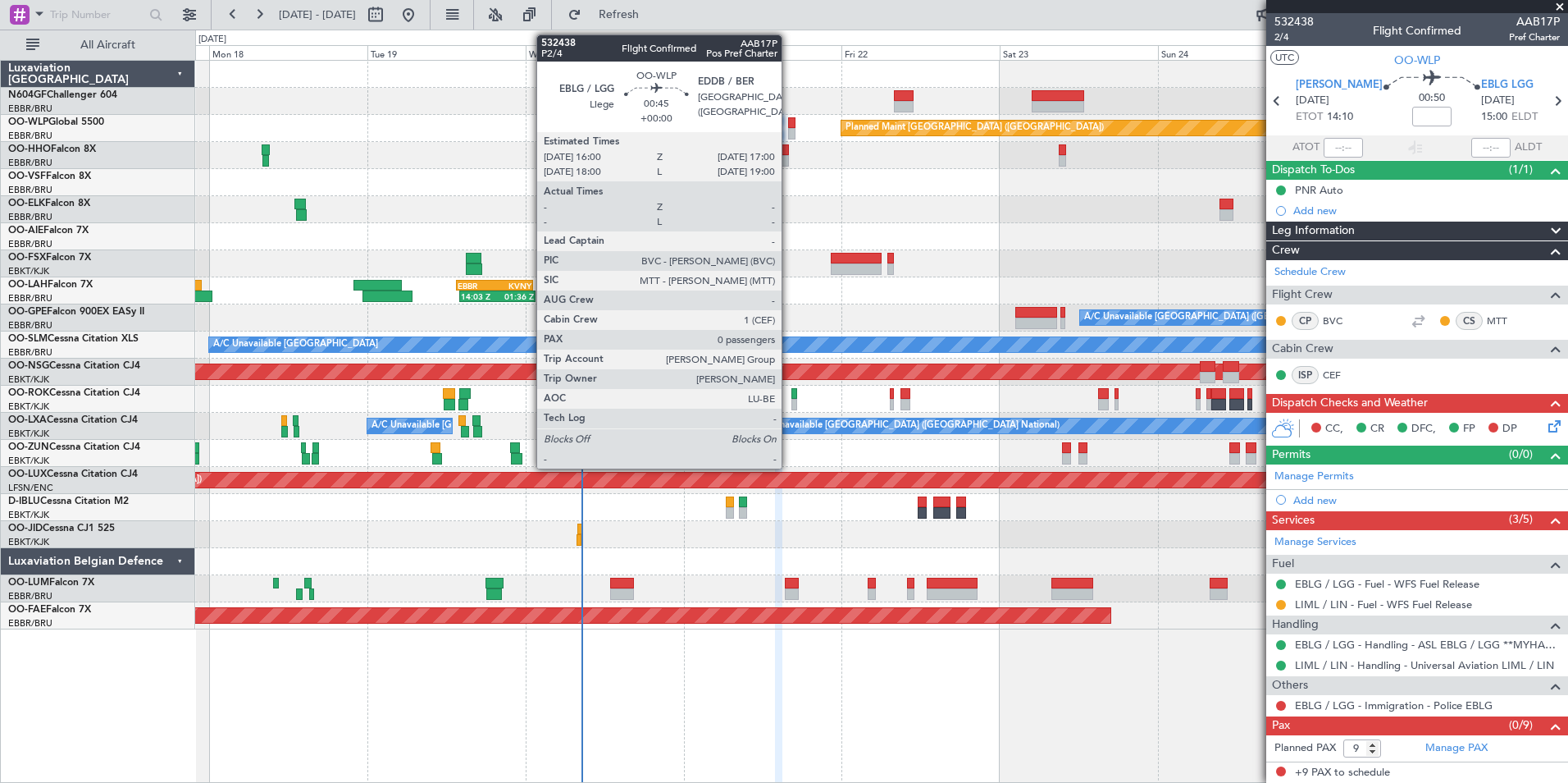
click at [789, 128] on div at bounding box center [792, 123] width 7 height 11
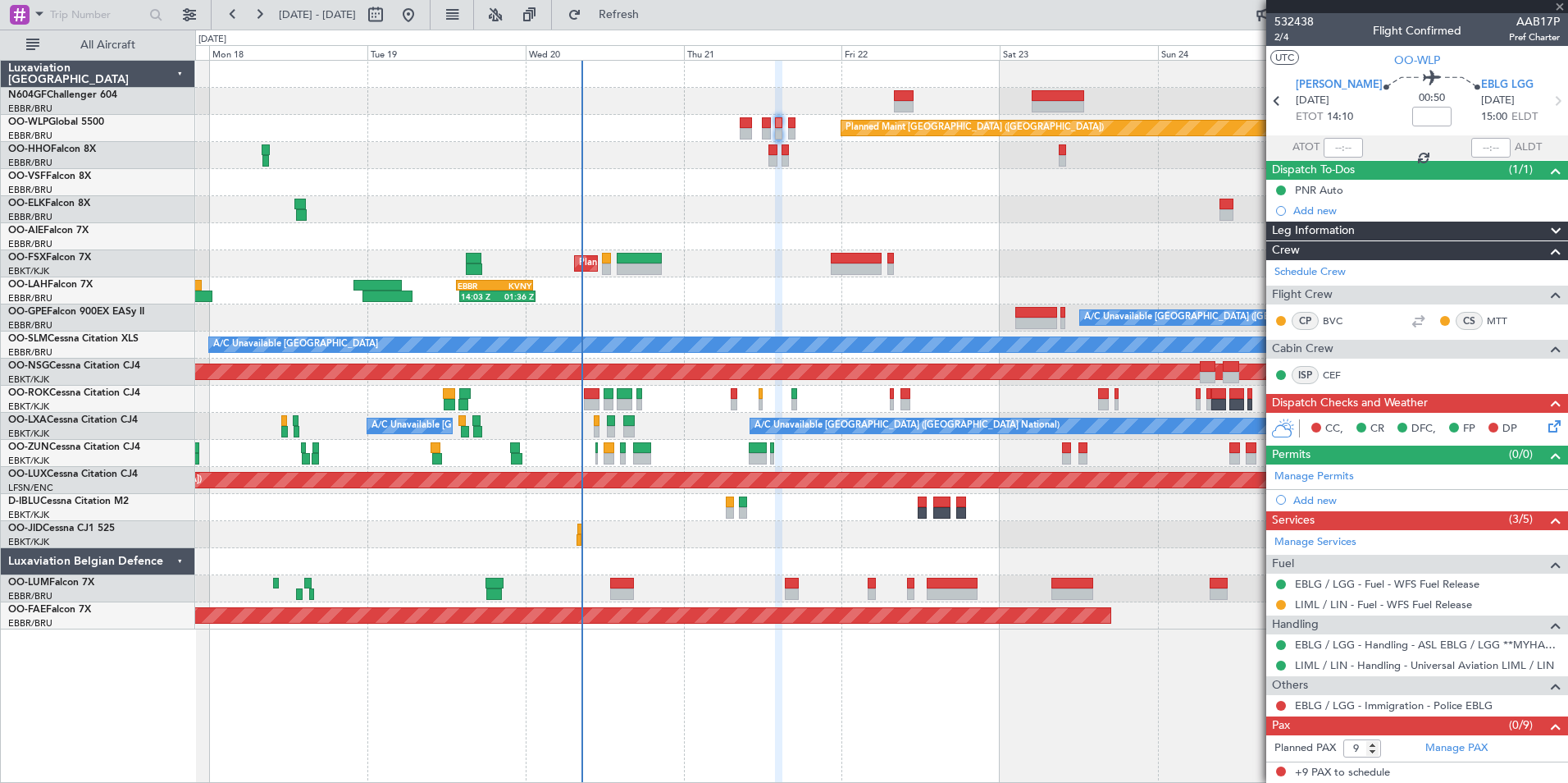
type input "0"
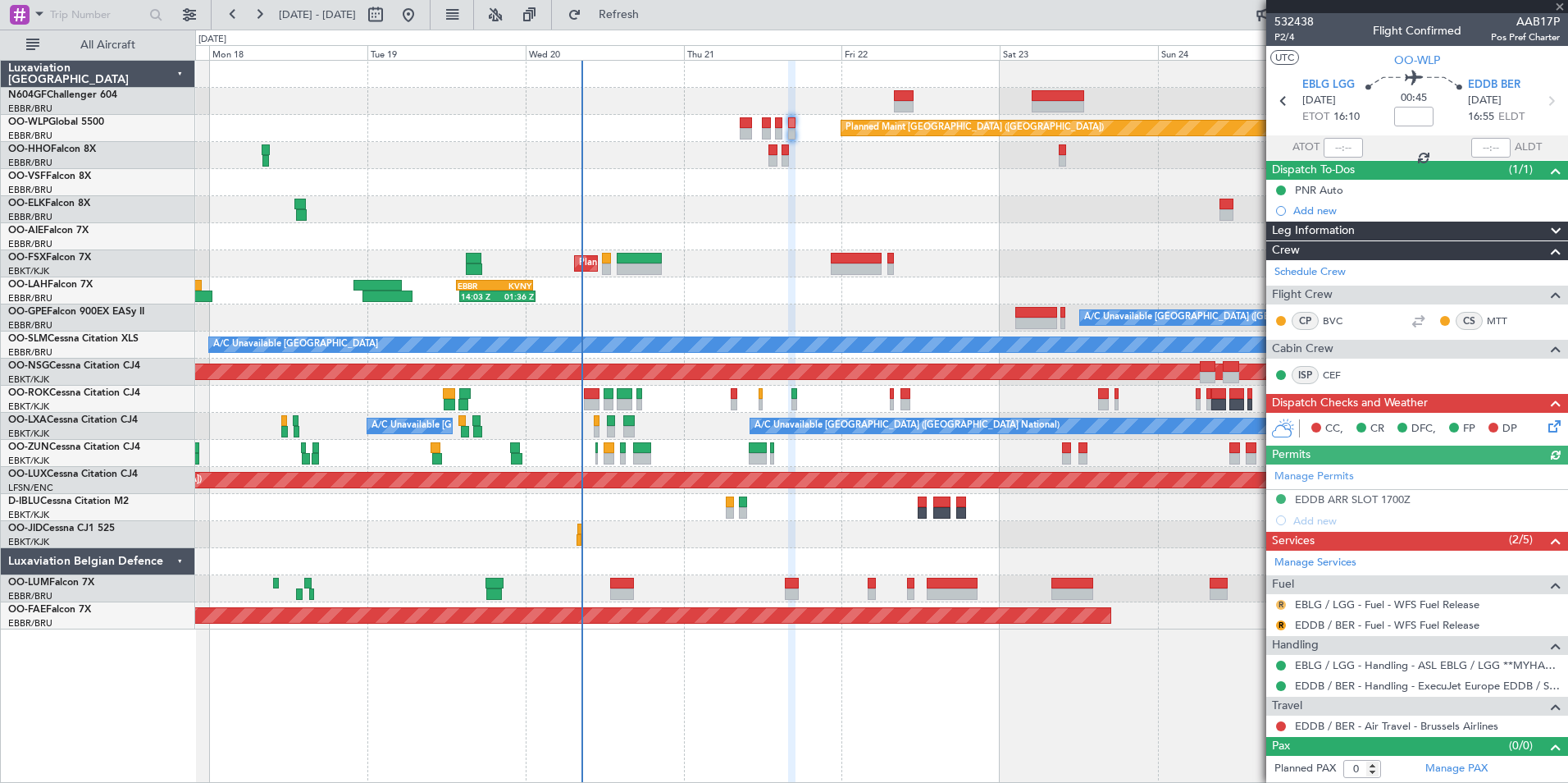
click at [1278, 600] on button "R" at bounding box center [1280, 604] width 10 height 10
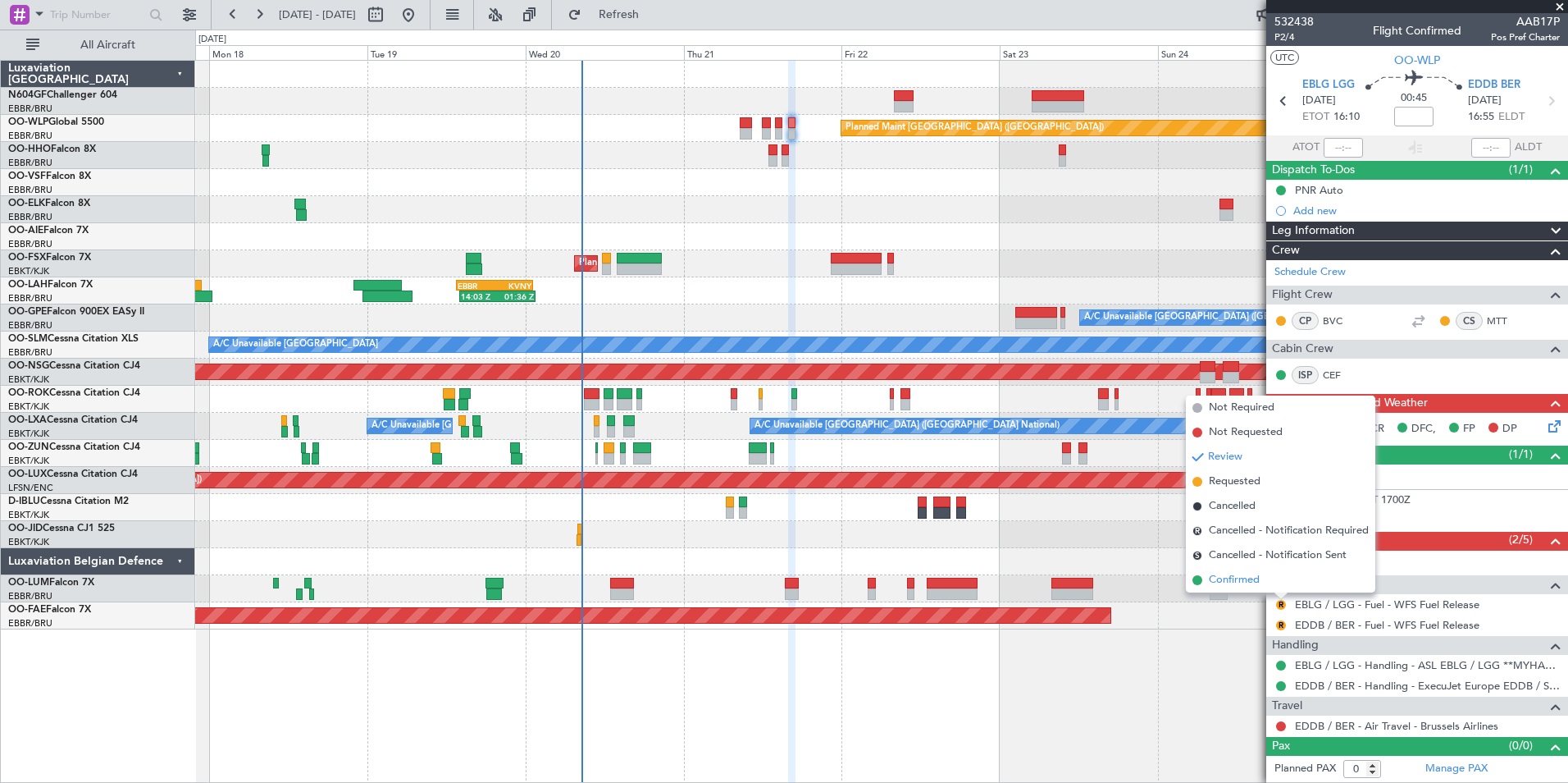
click at [1253, 585] on span "Confirmed" at bounding box center [1234, 580] width 51 height 17
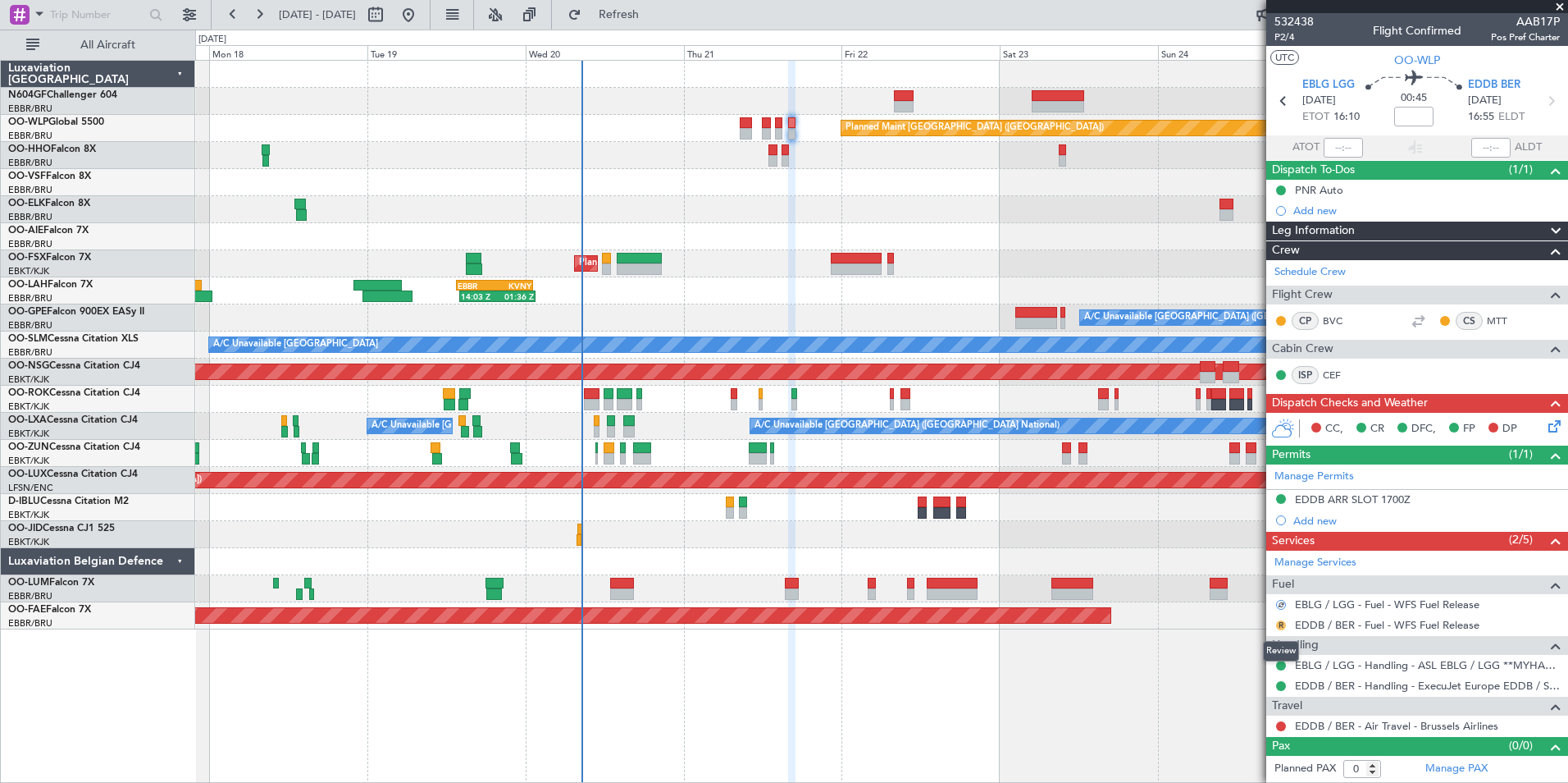
click at [1281, 625] on button "R" at bounding box center [1280, 625] width 10 height 10
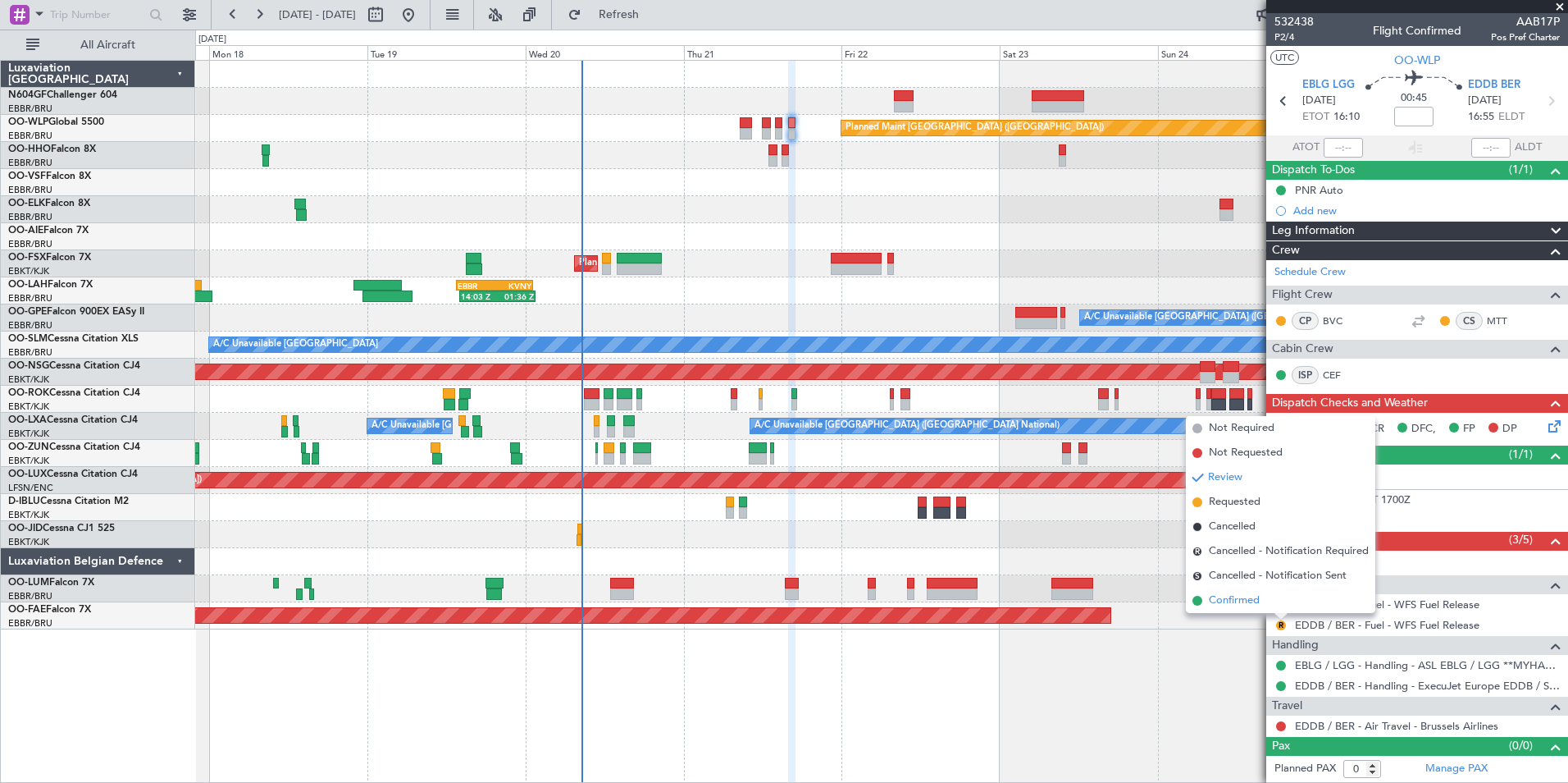
click at [1239, 598] on span "Confirmed" at bounding box center [1234, 601] width 51 height 17
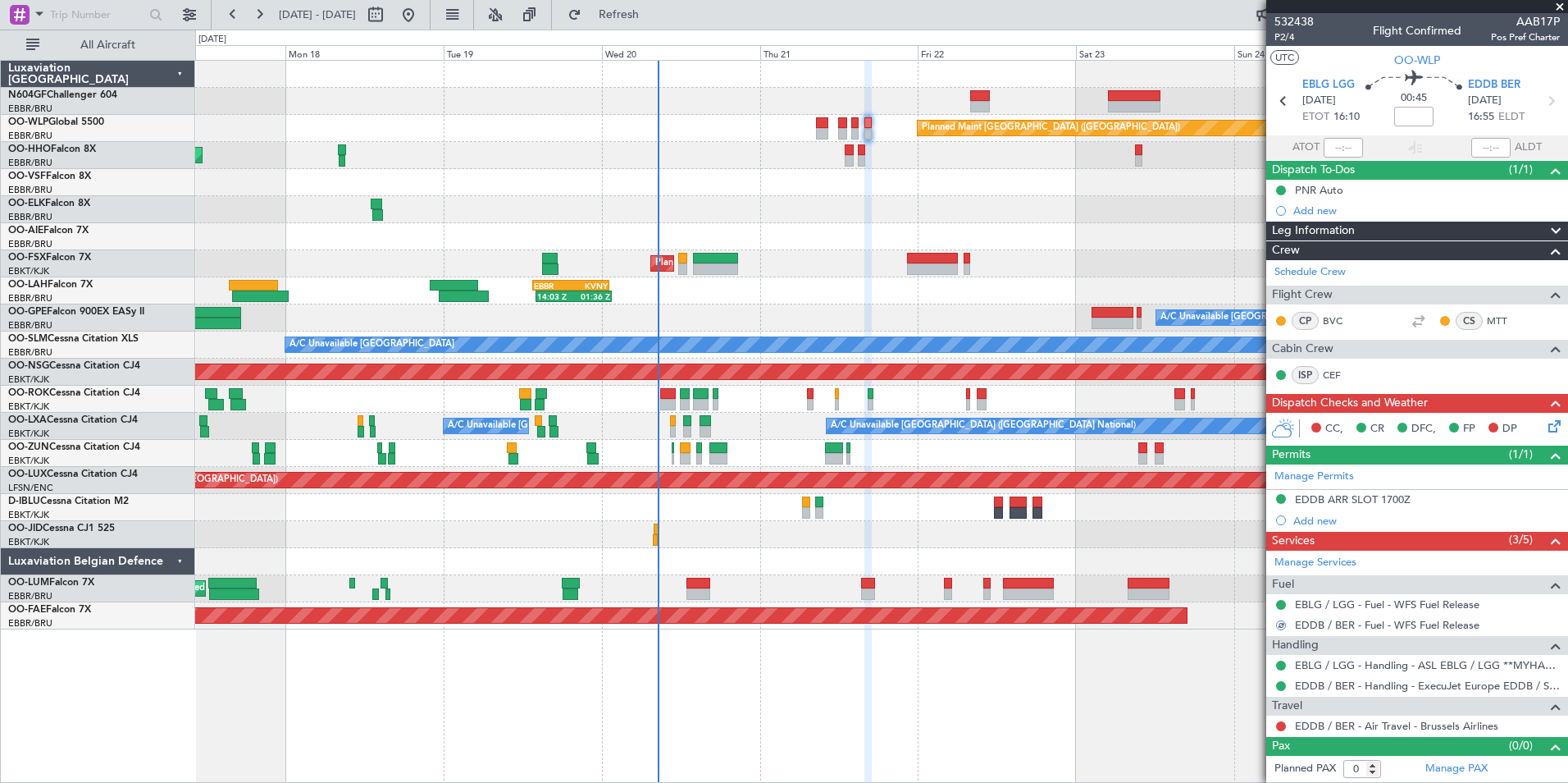
click at [912, 218] on div at bounding box center [881, 209] width 1372 height 27
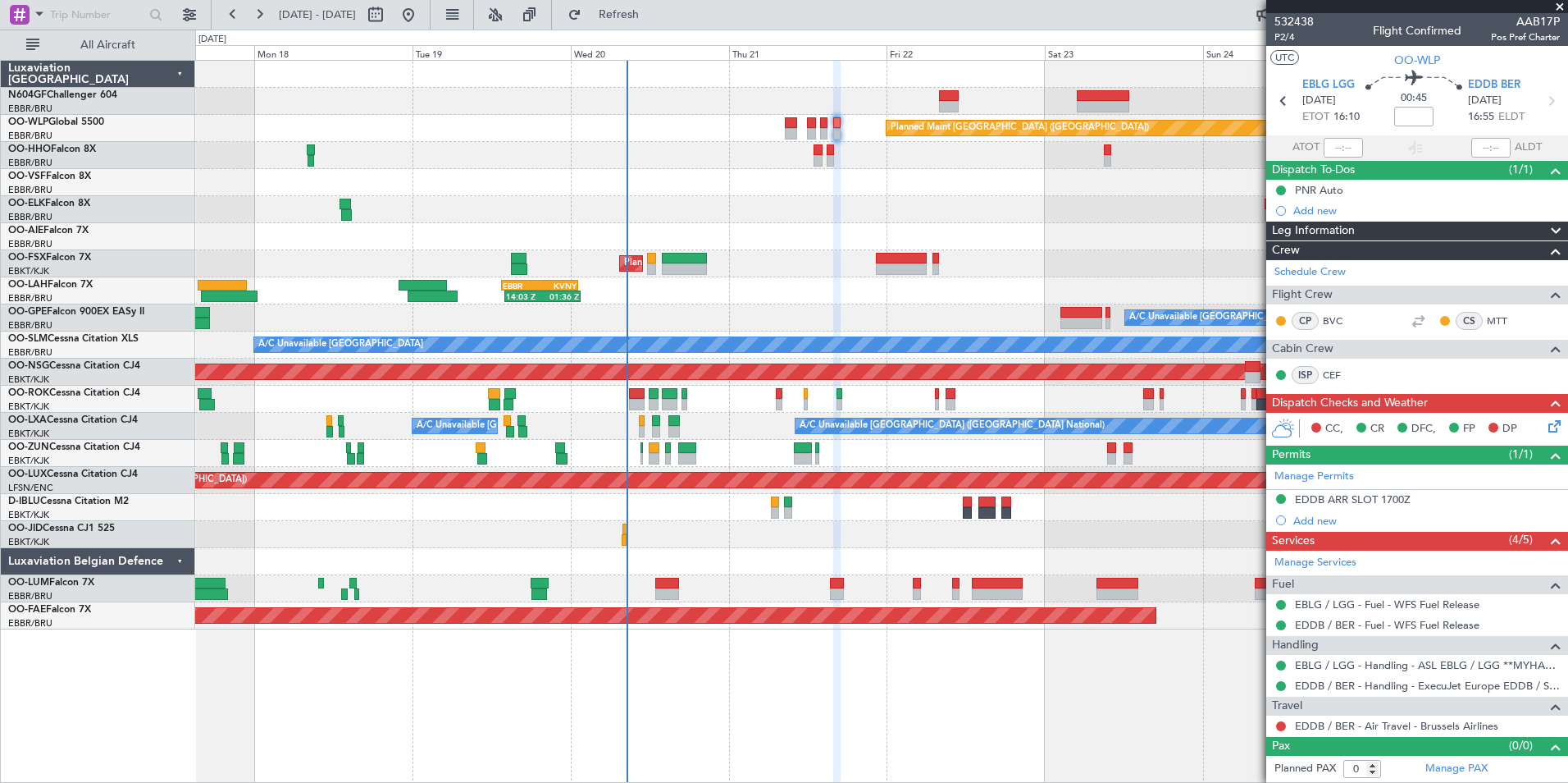
click at [998, 305] on div "No Crew Brussels (Brussels National) A/C Unavailable Brussels (Brussels Nationa…" at bounding box center [881, 317] width 1372 height 27
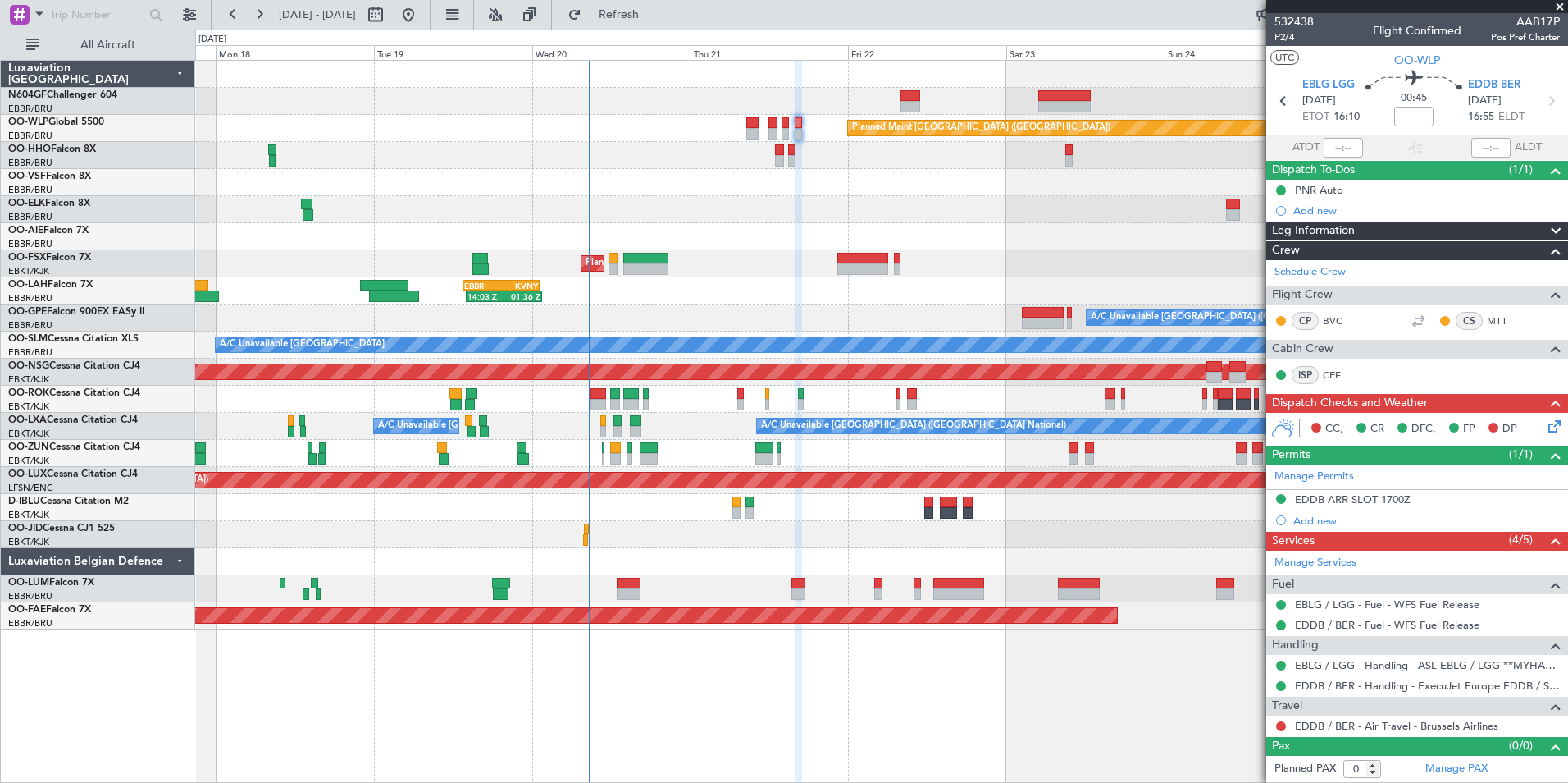
click at [1553, 423] on icon at bounding box center [1551, 424] width 13 height 13
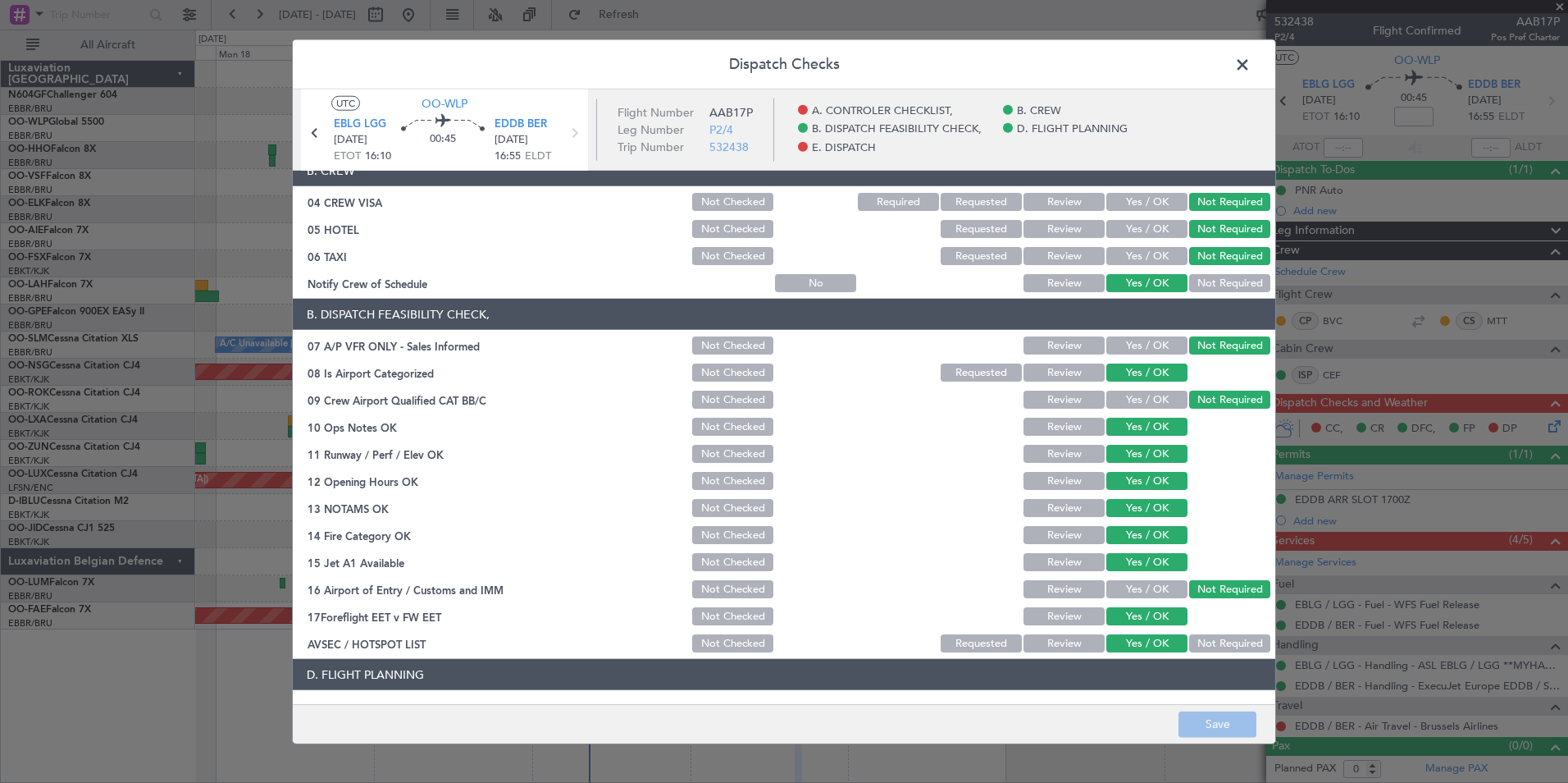
scroll to position [304, 0]
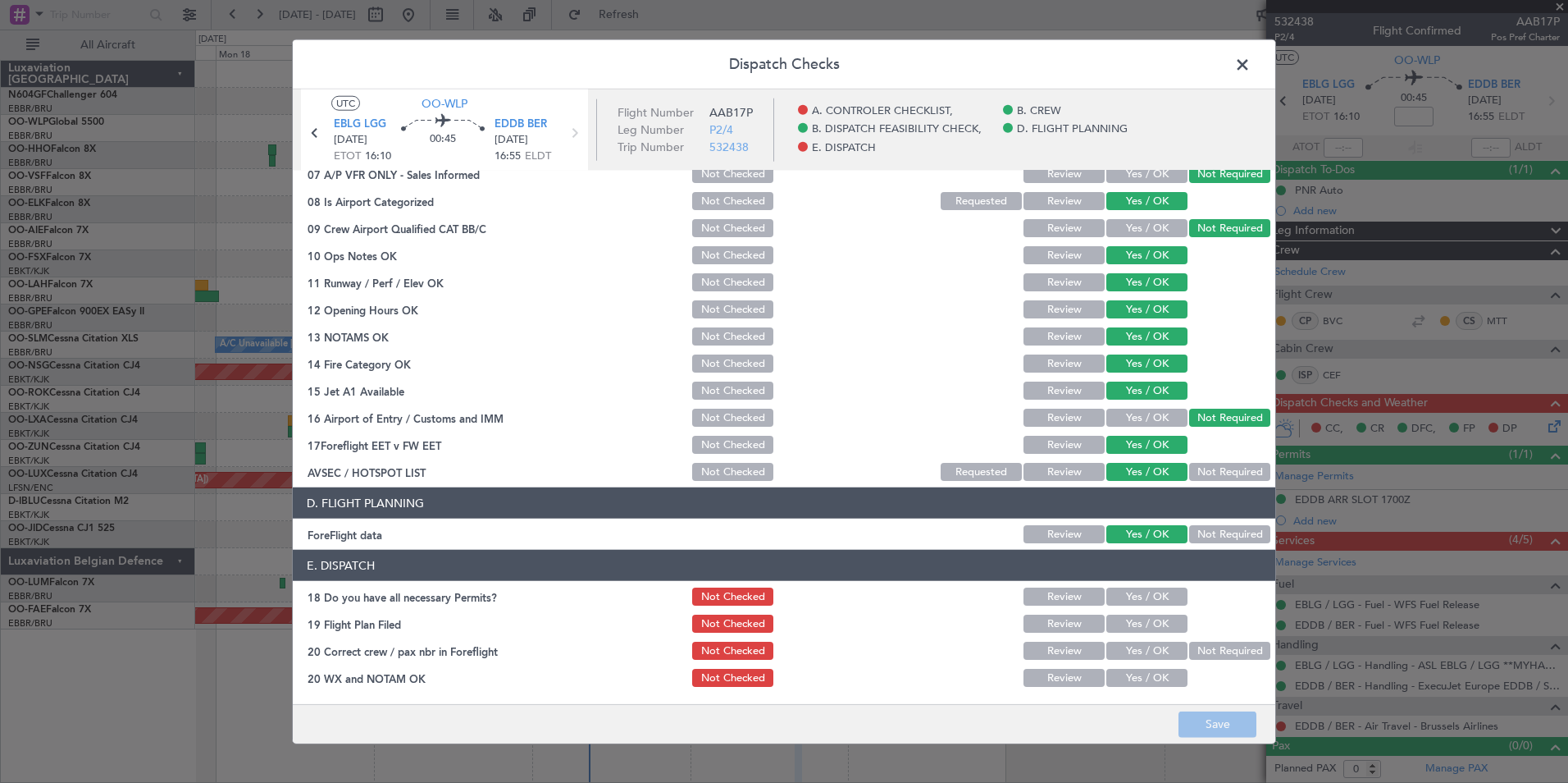
click at [1251, 63] on span at bounding box center [1251, 68] width 0 height 33
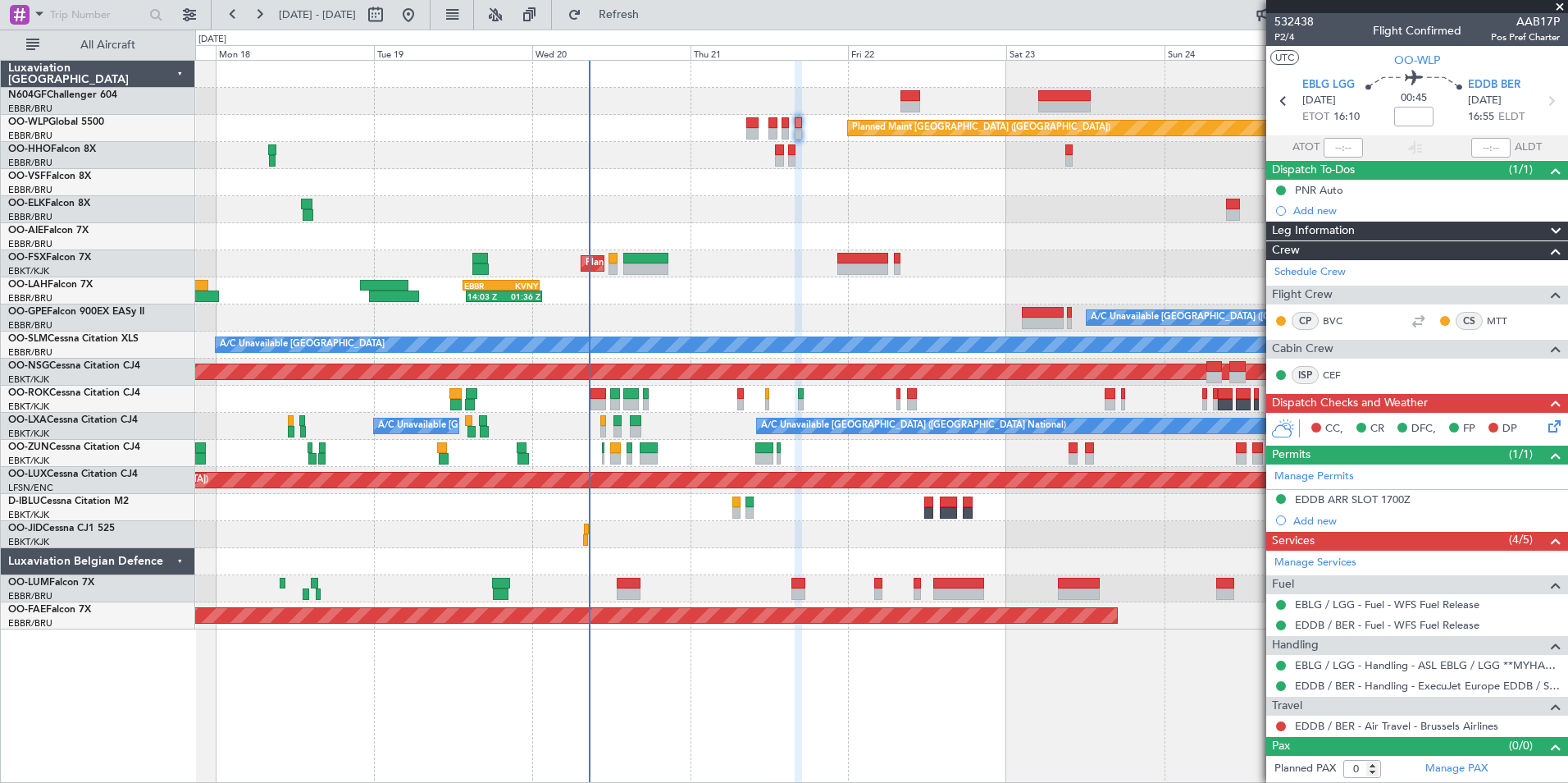
click at [1550, 419] on icon at bounding box center [1551, 424] width 13 height 13
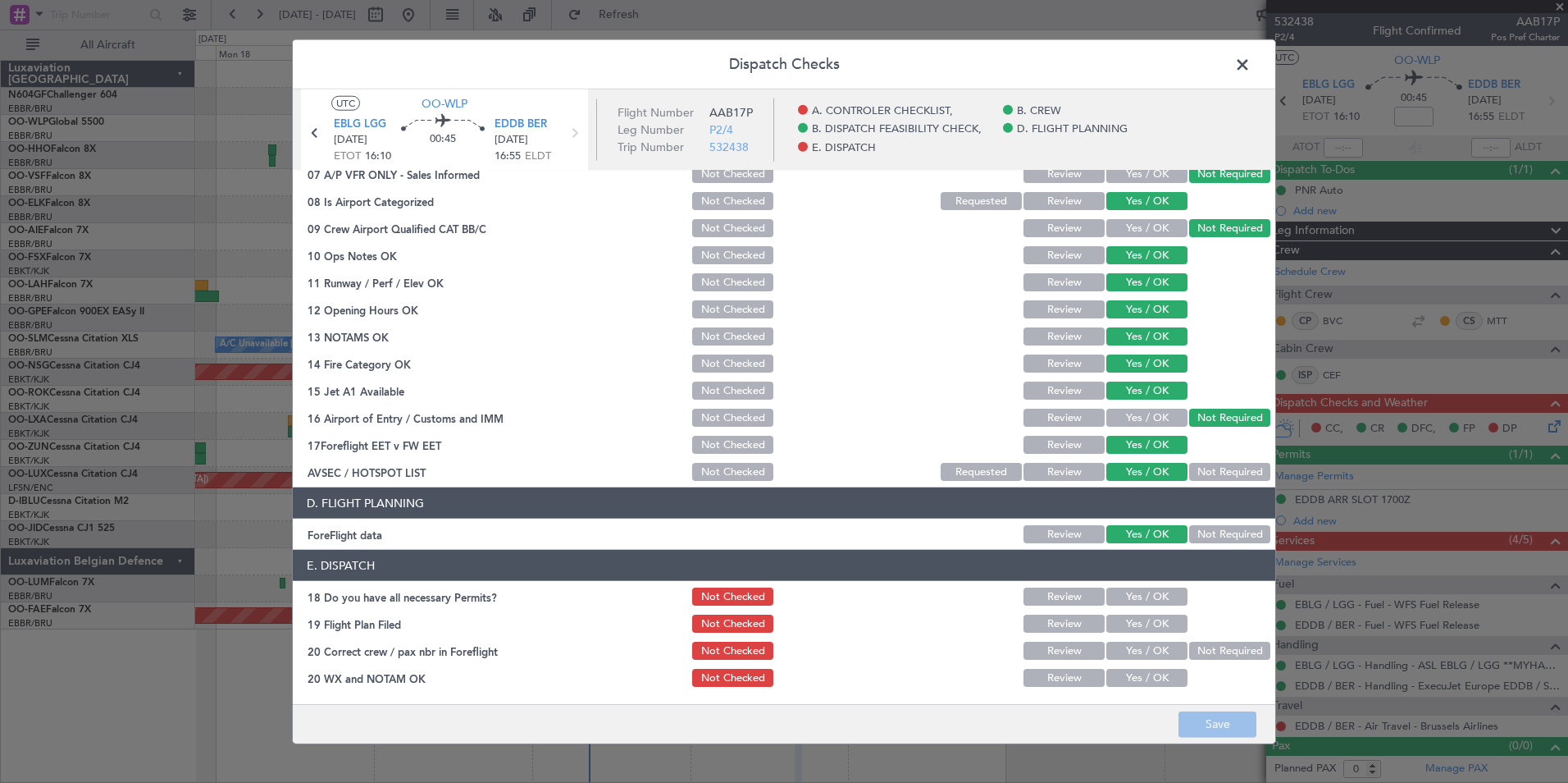
click at [1251, 70] on span at bounding box center [1251, 68] width 0 height 33
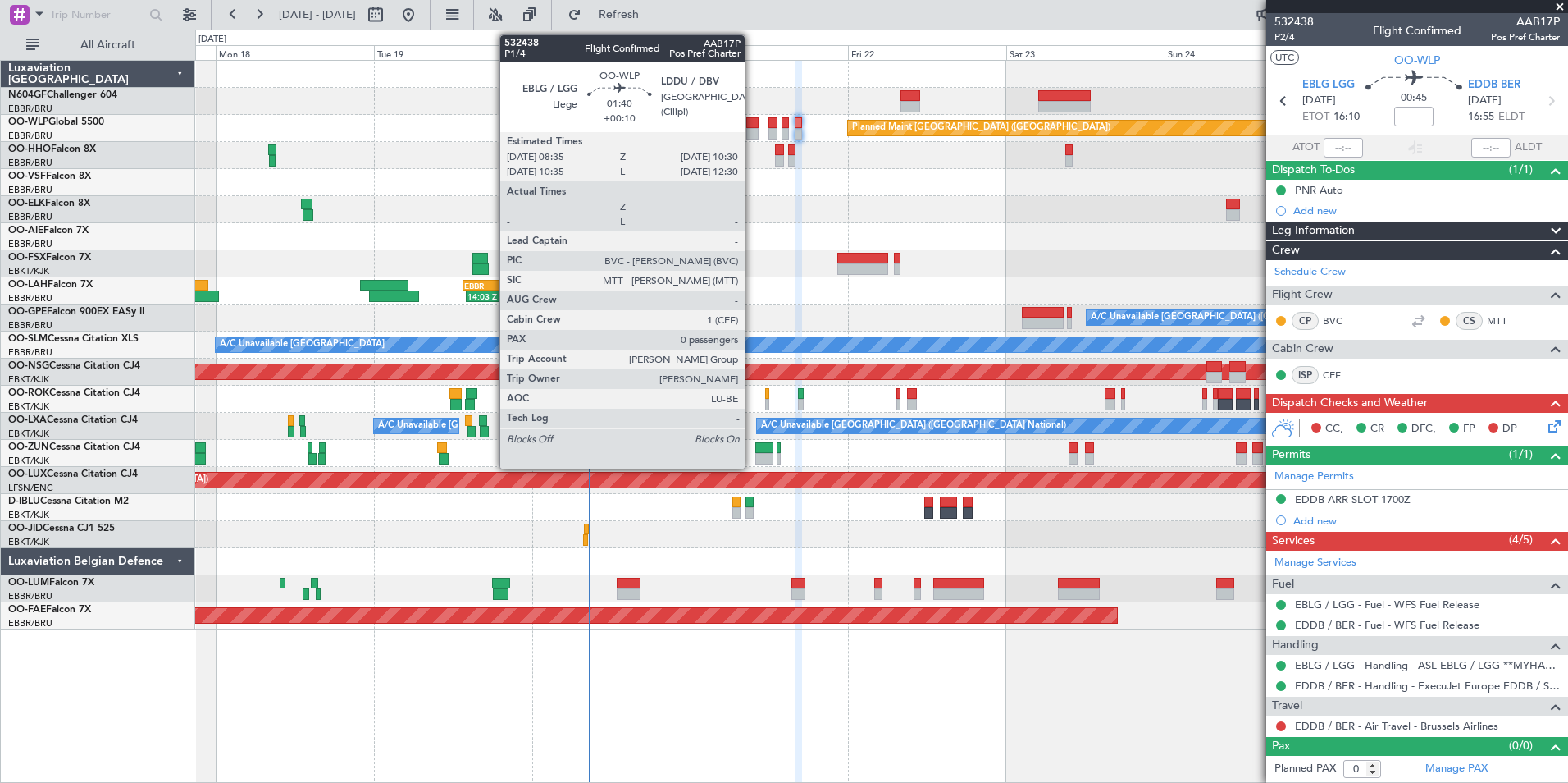
click at [752, 134] on div at bounding box center [753, 133] width 13 height 11
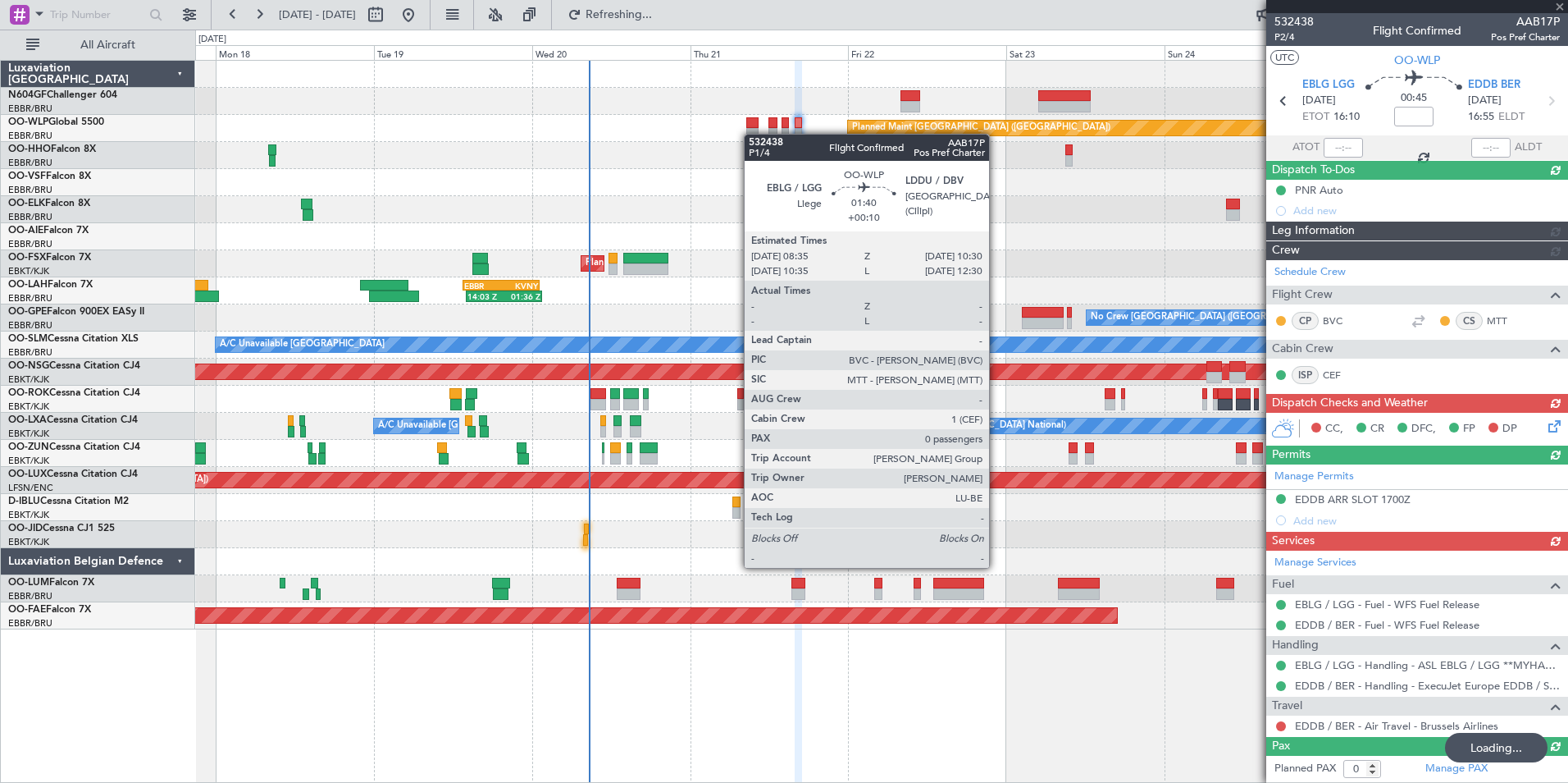
type input "+00:10"
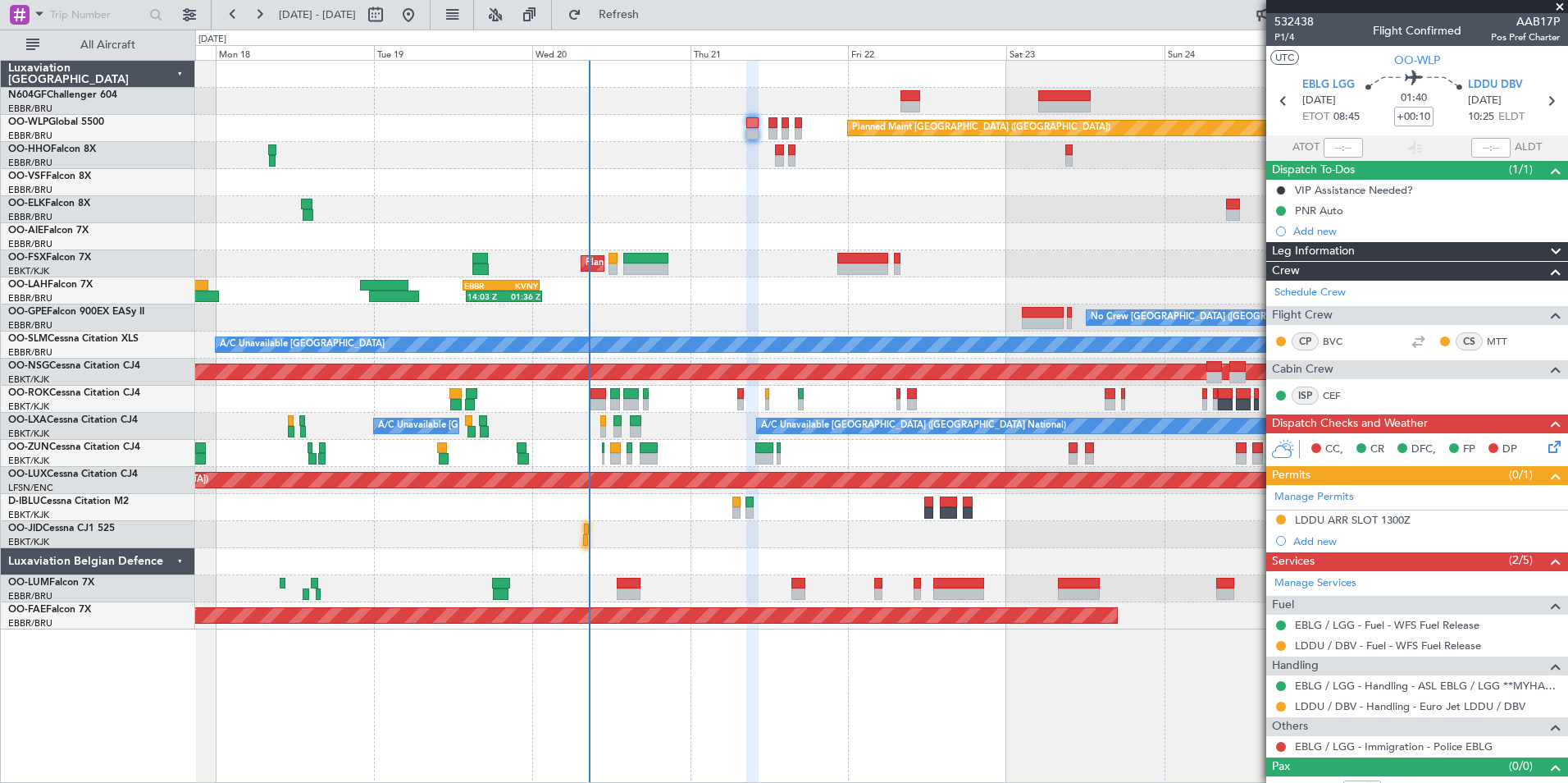
click at [1545, 442] on icon at bounding box center [1551, 444] width 13 height 13
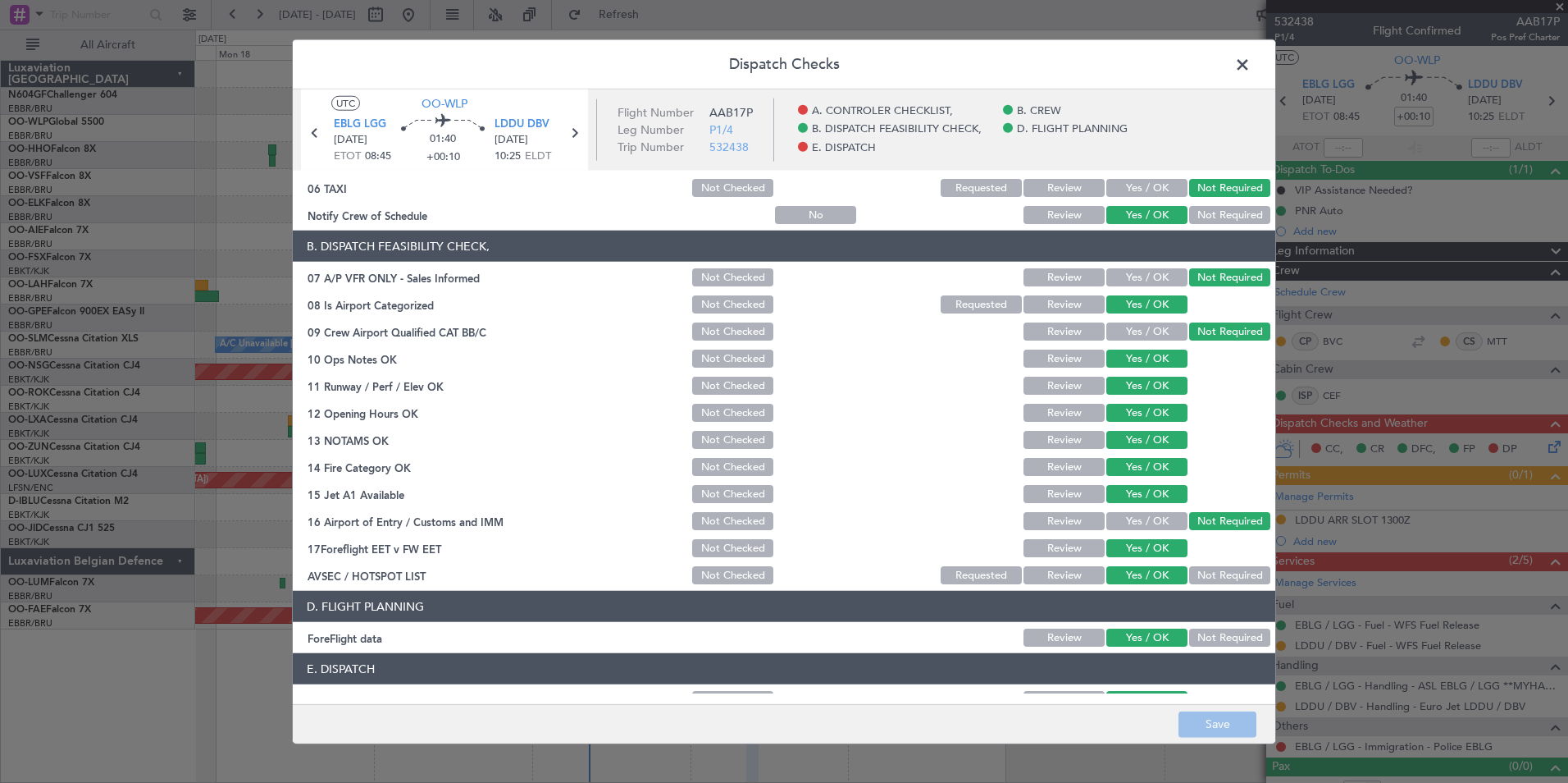
scroll to position [304, 0]
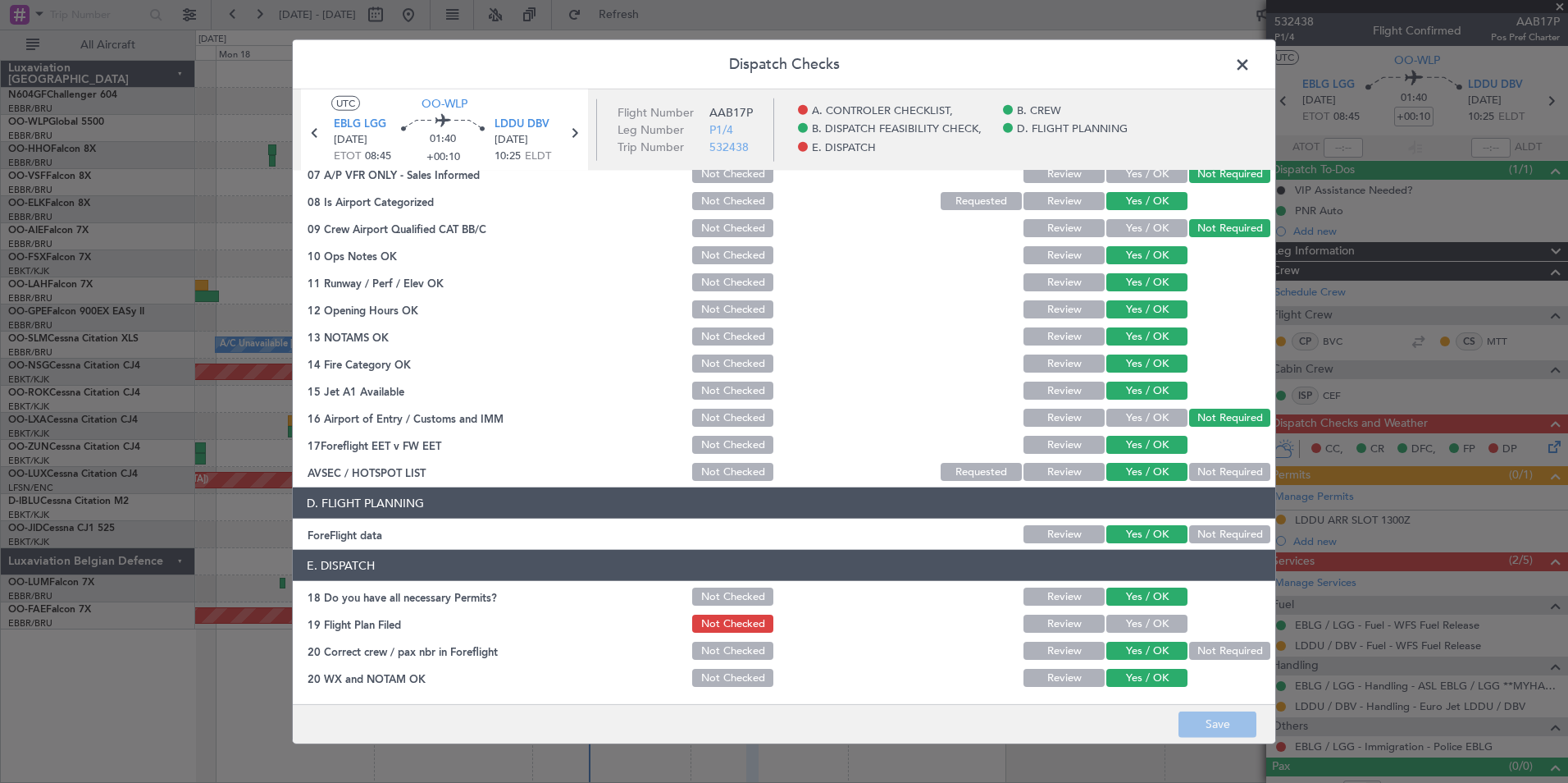
click at [1146, 630] on button "Yes / OK" at bounding box center [1146, 623] width 81 height 18
click at [1203, 722] on button "Save" at bounding box center [1217, 723] width 78 height 26
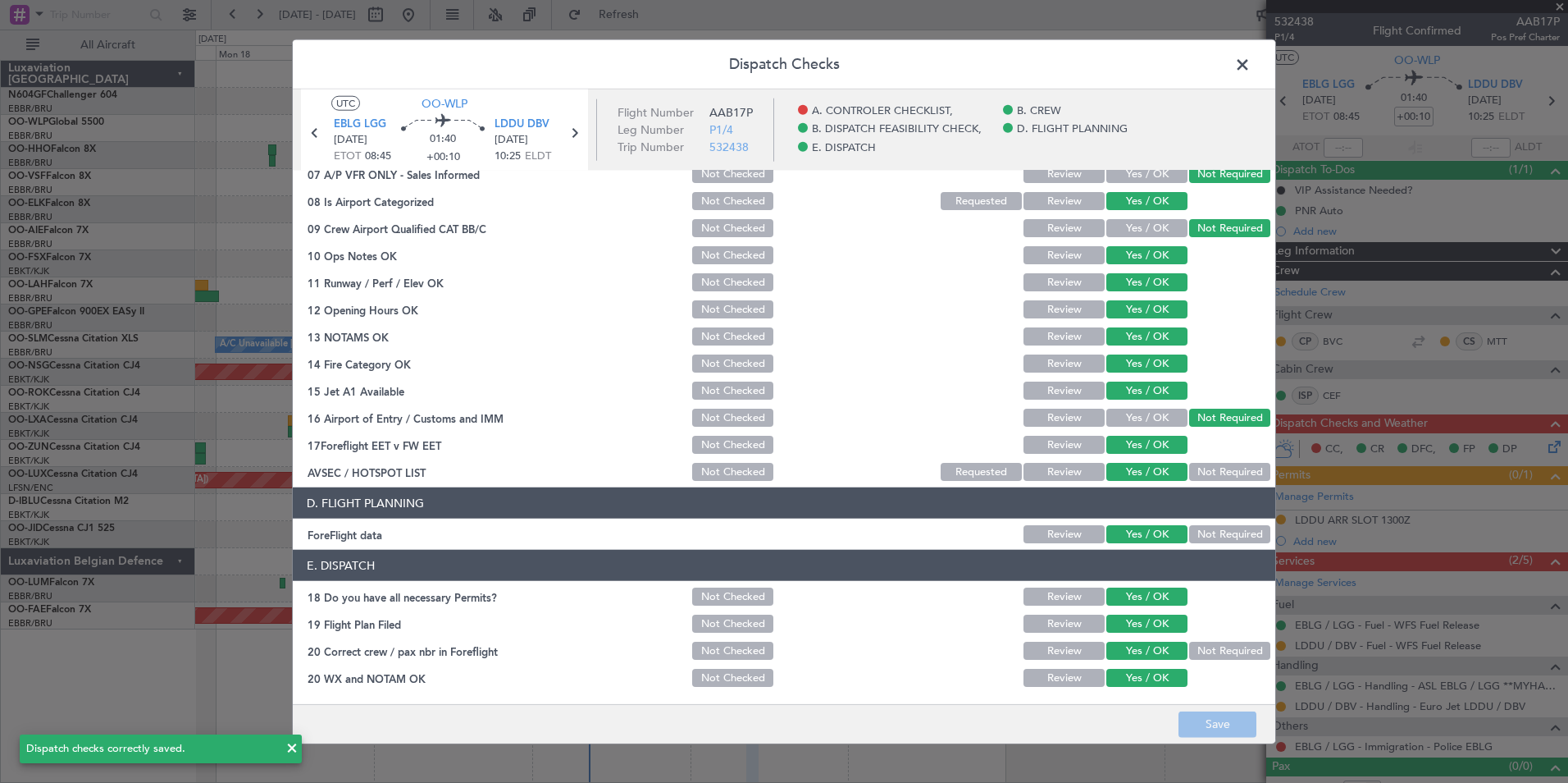
click at [1251, 64] on span at bounding box center [1251, 68] width 0 height 33
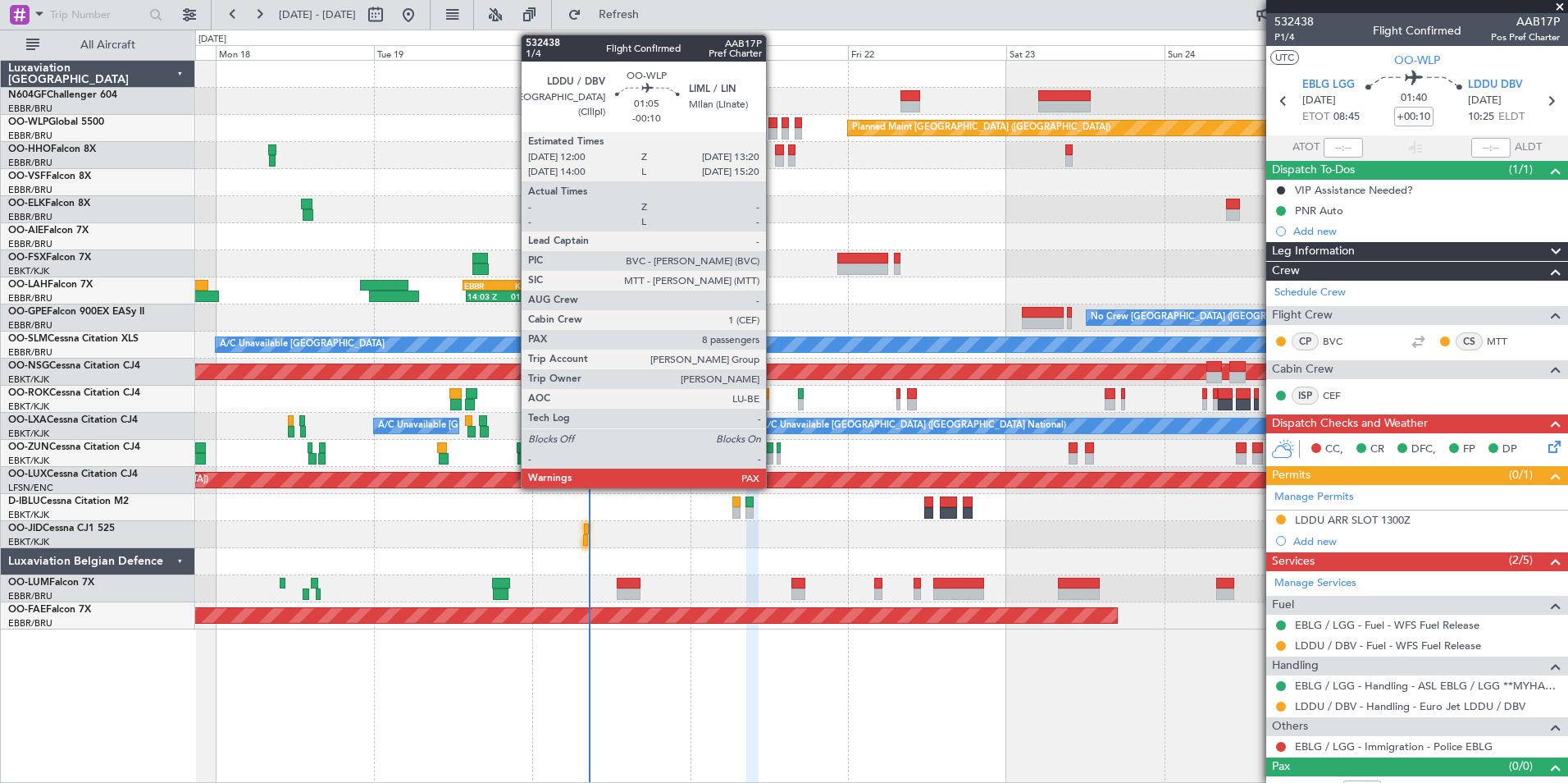
click at [773, 127] on div at bounding box center [773, 123] width 9 height 11
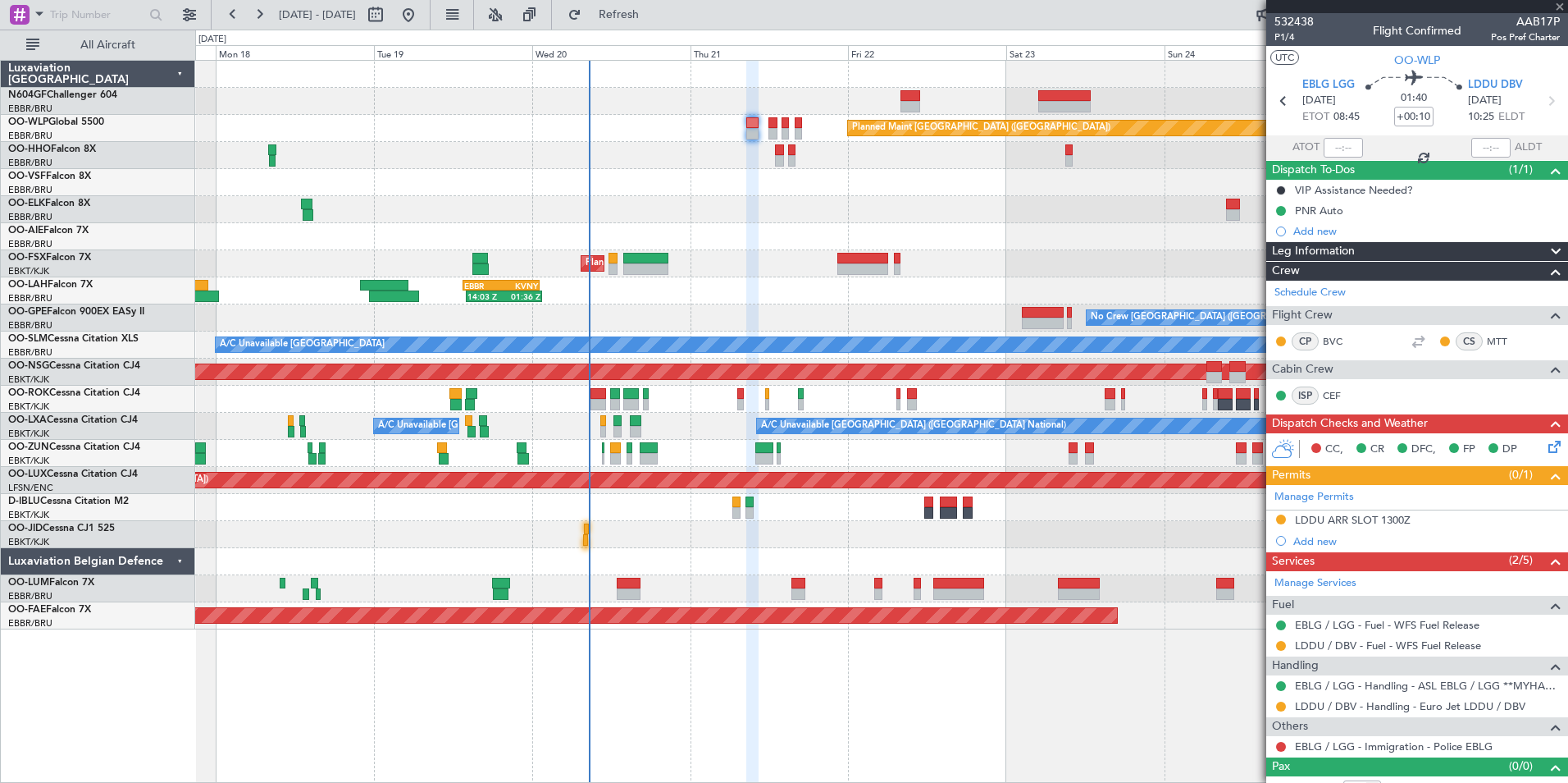
type input "-00:10"
type input "10"
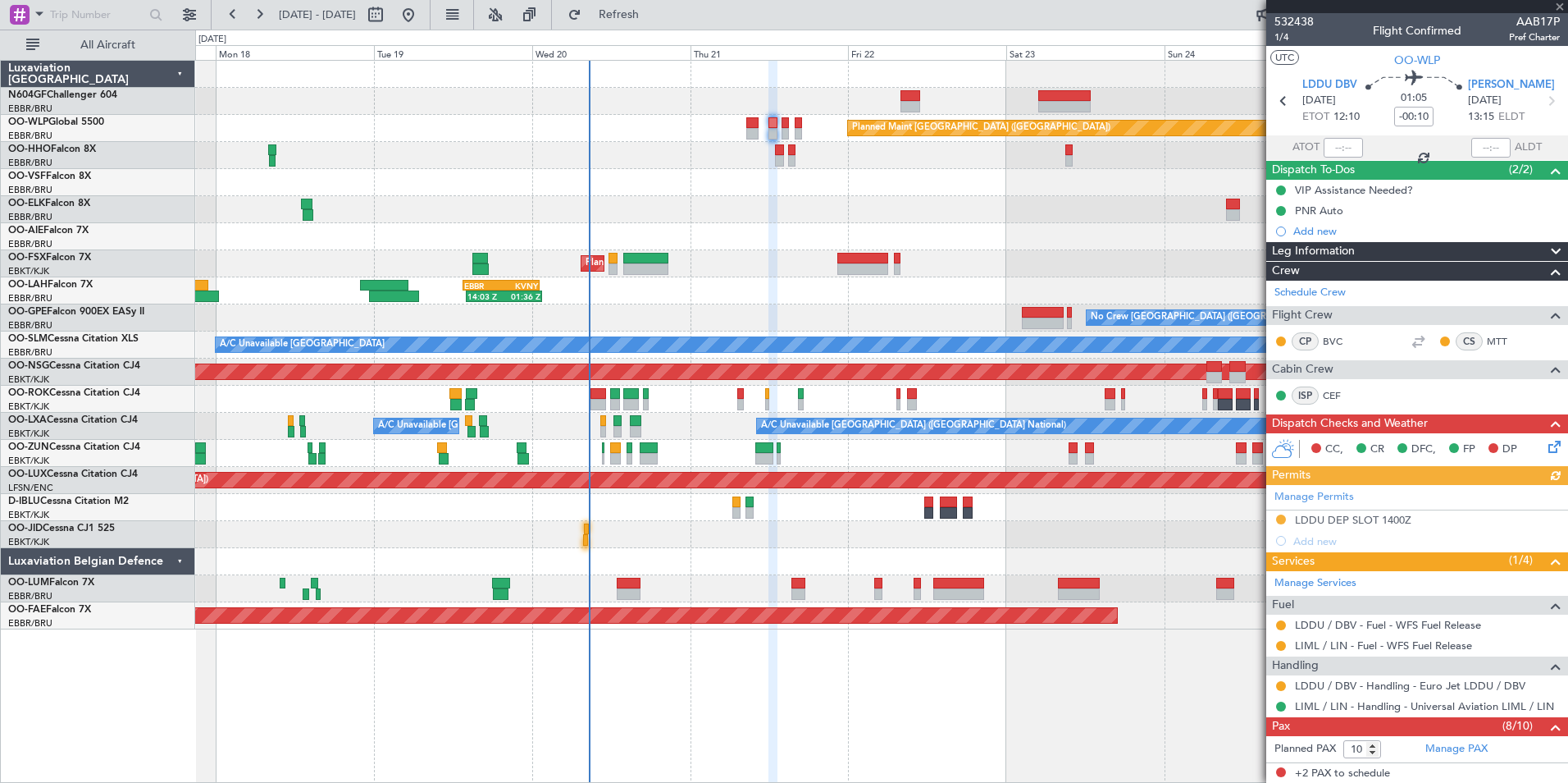
click at [1545, 441] on icon at bounding box center [1551, 444] width 13 height 13
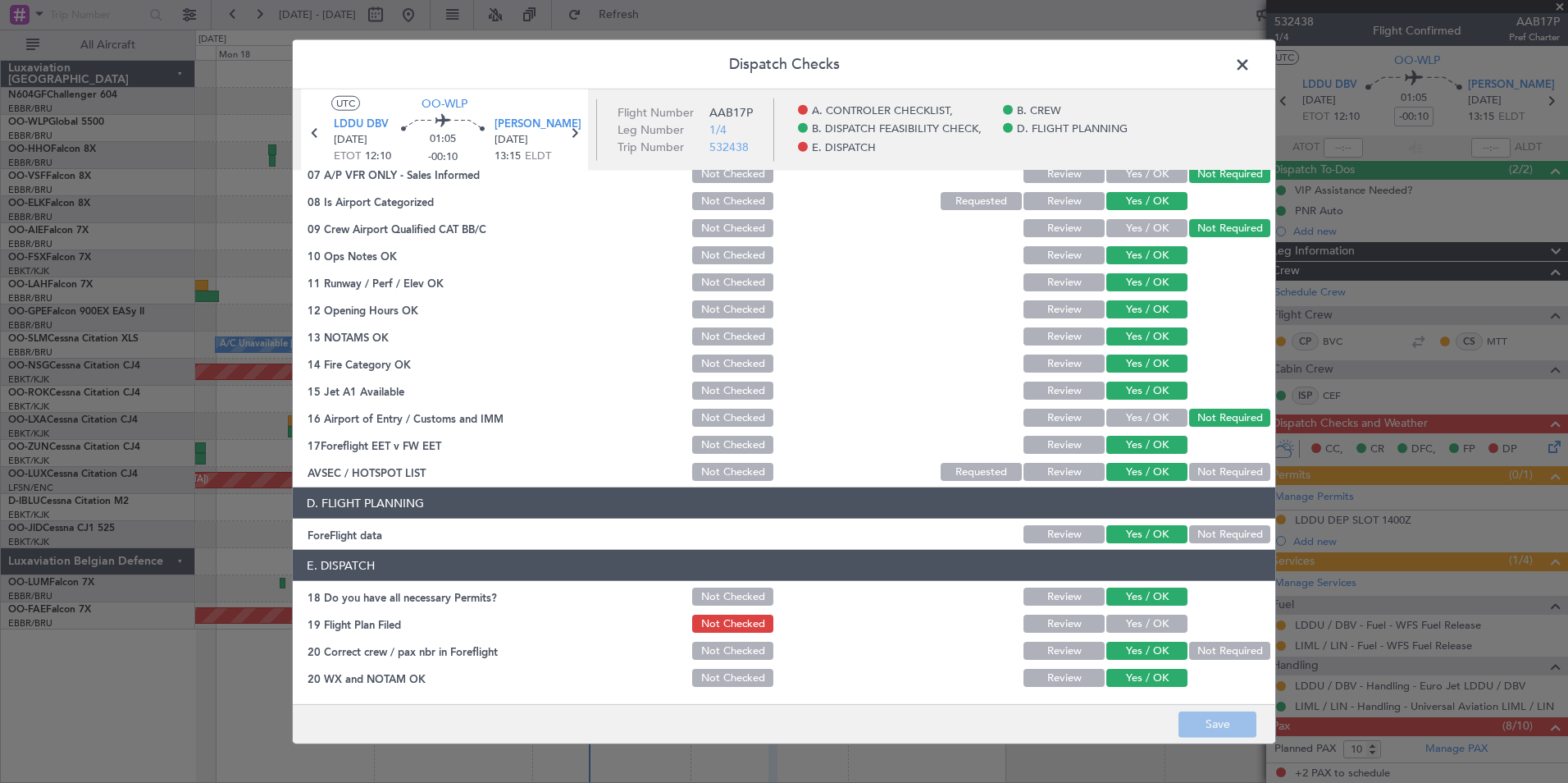
click at [1145, 621] on button "Yes / OK" at bounding box center [1146, 623] width 81 height 18
click at [1191, 709] on footer "Save" at bounding box center [784, 722] width 983 height 39
click at [1197, 721] on button "Save" at bounding box center [1217, 723] width 78 height 26
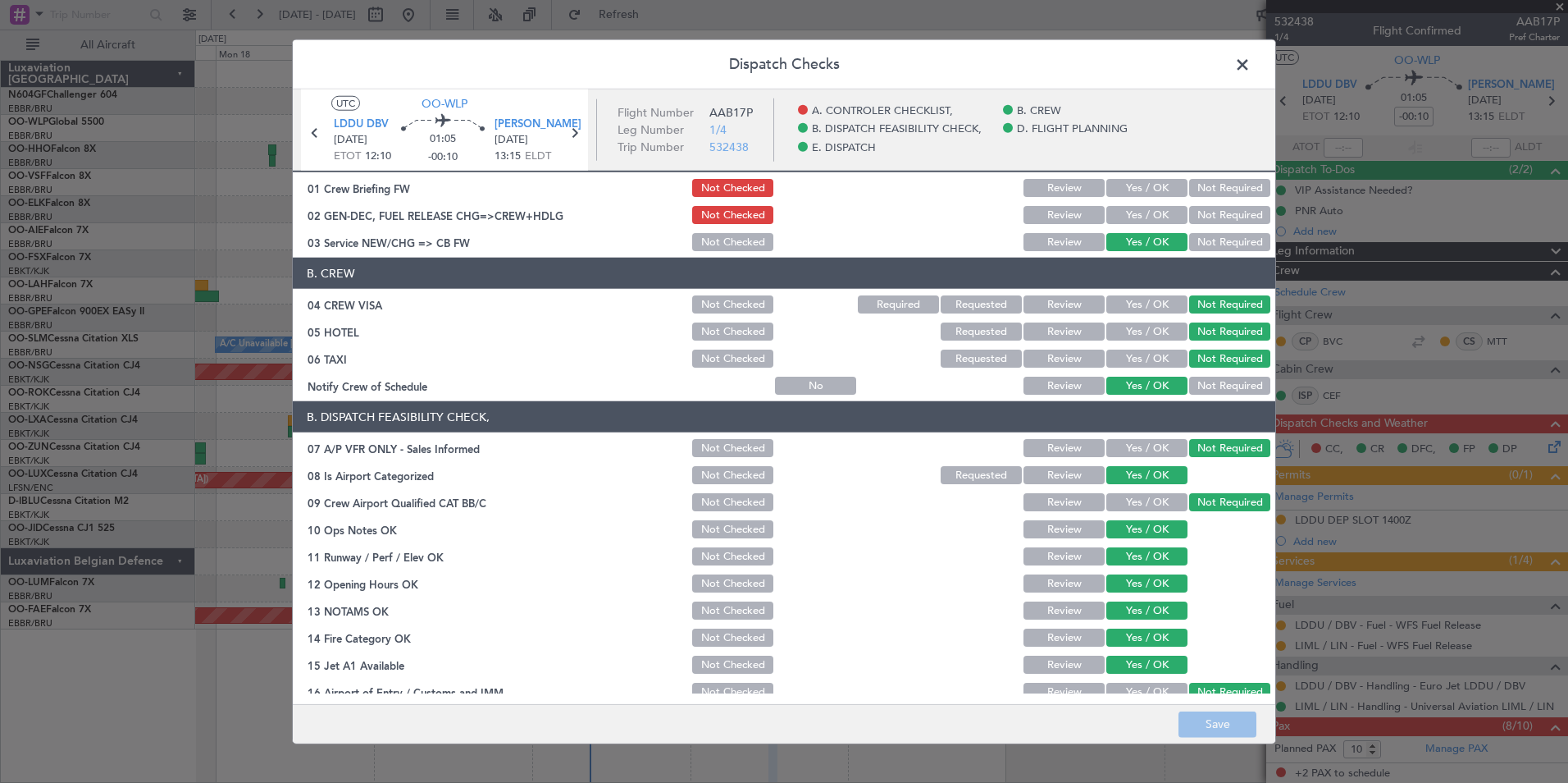
scroll to position [0, 0]
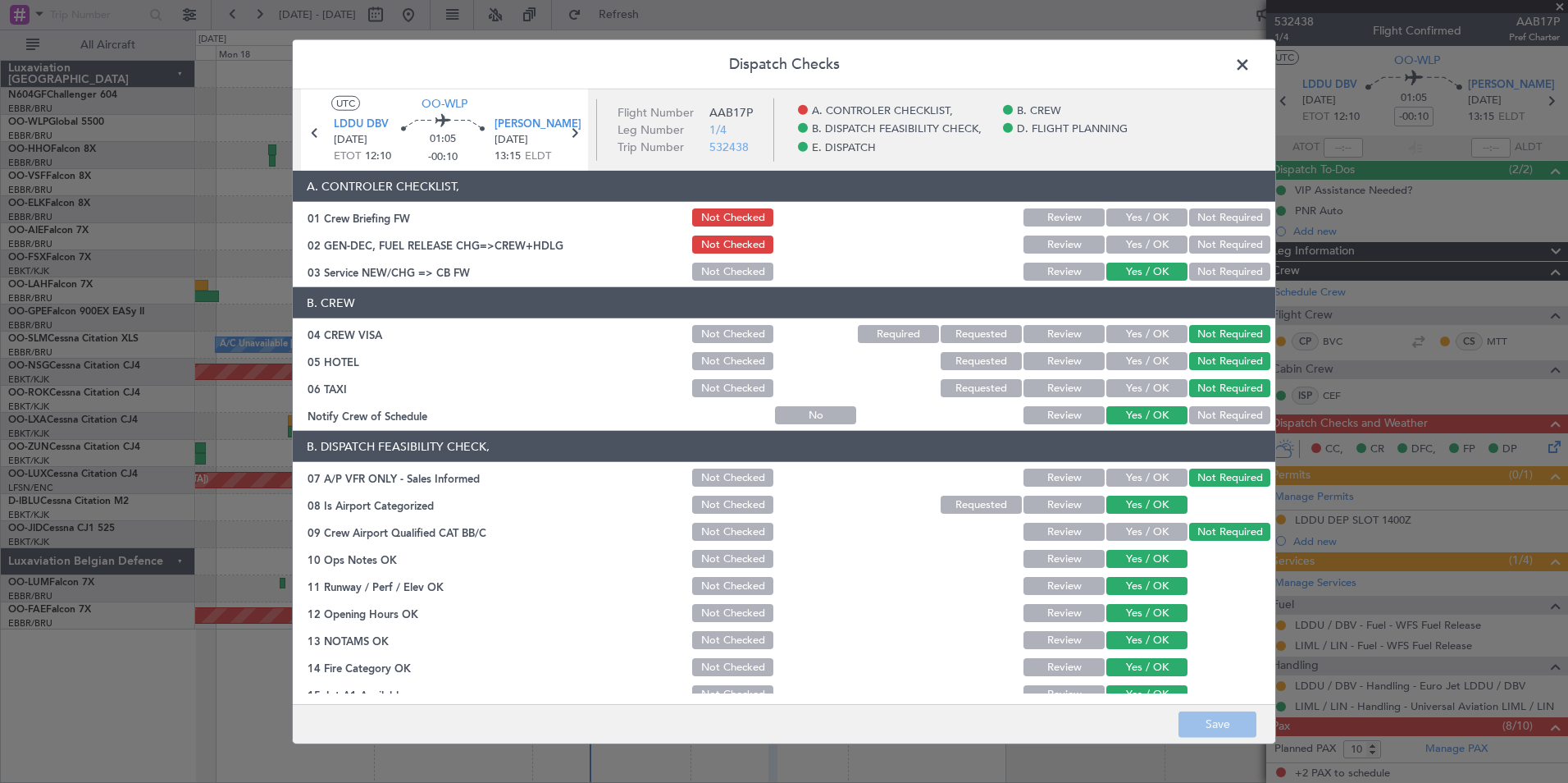
click at [1251, 65] on span at bounding box center [1251, 68] width 0 height 33
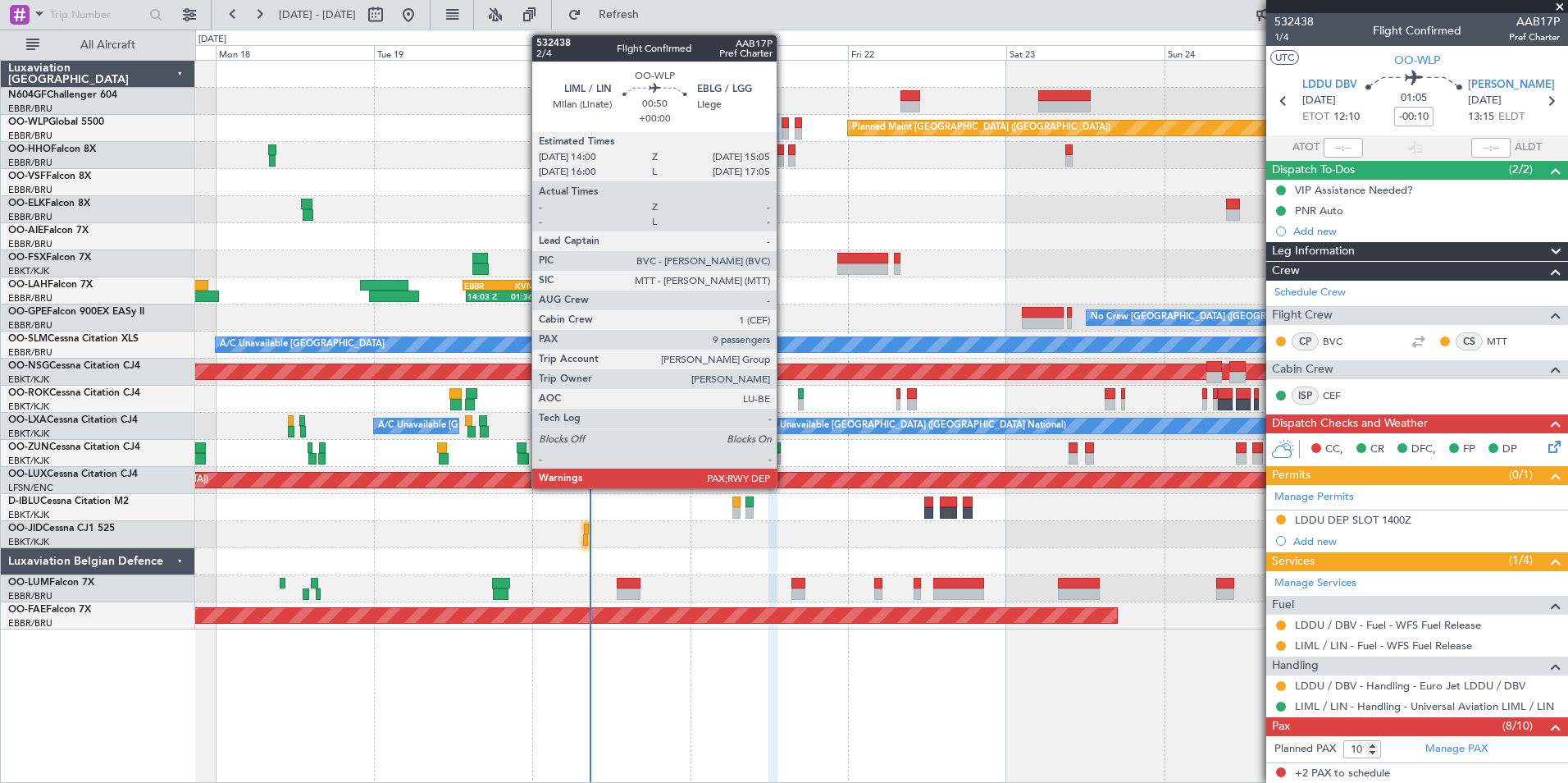
click at [784, 128] on div at bounding box center [785, 123] width 7 height 11
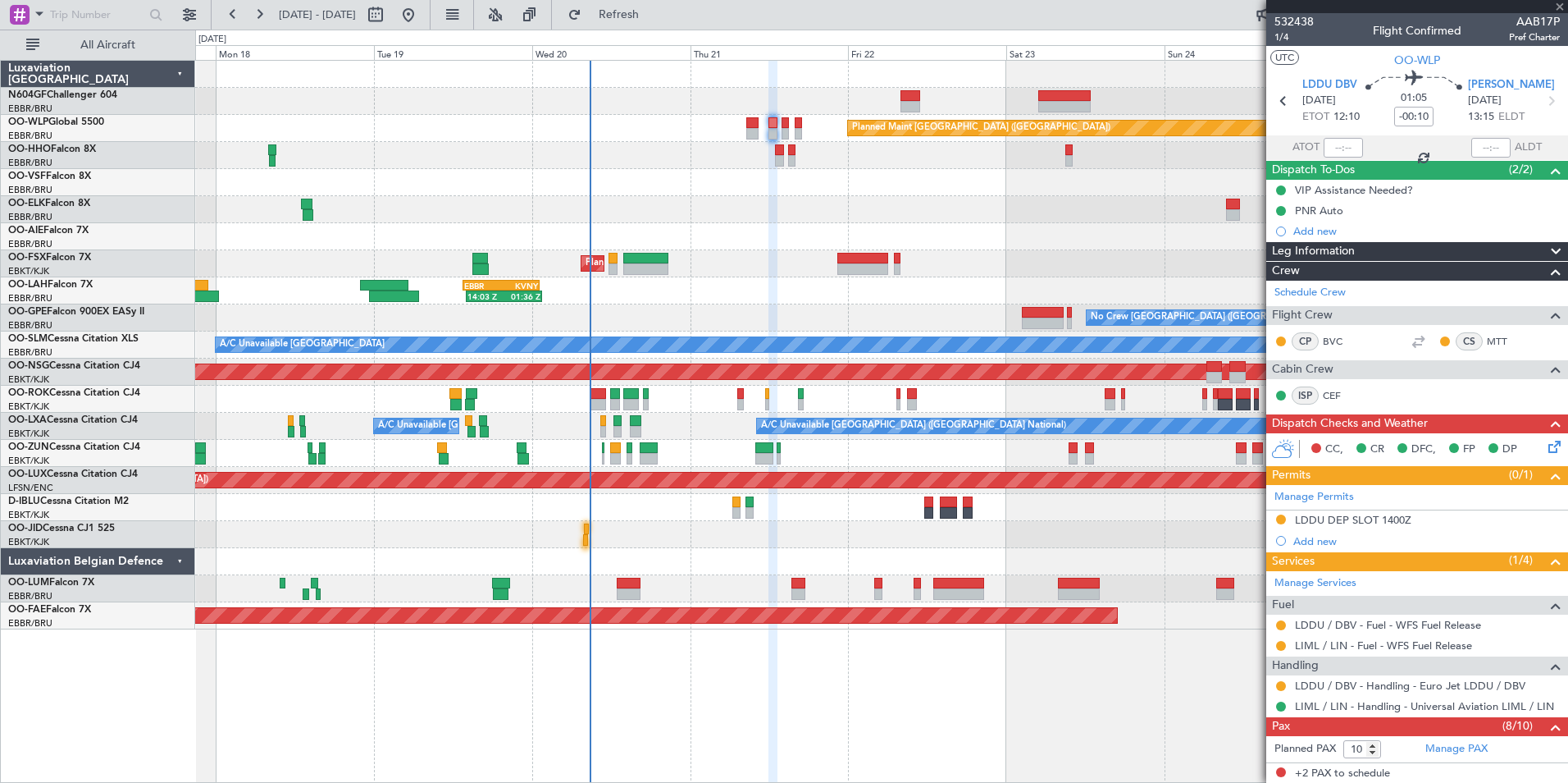
type input "9"
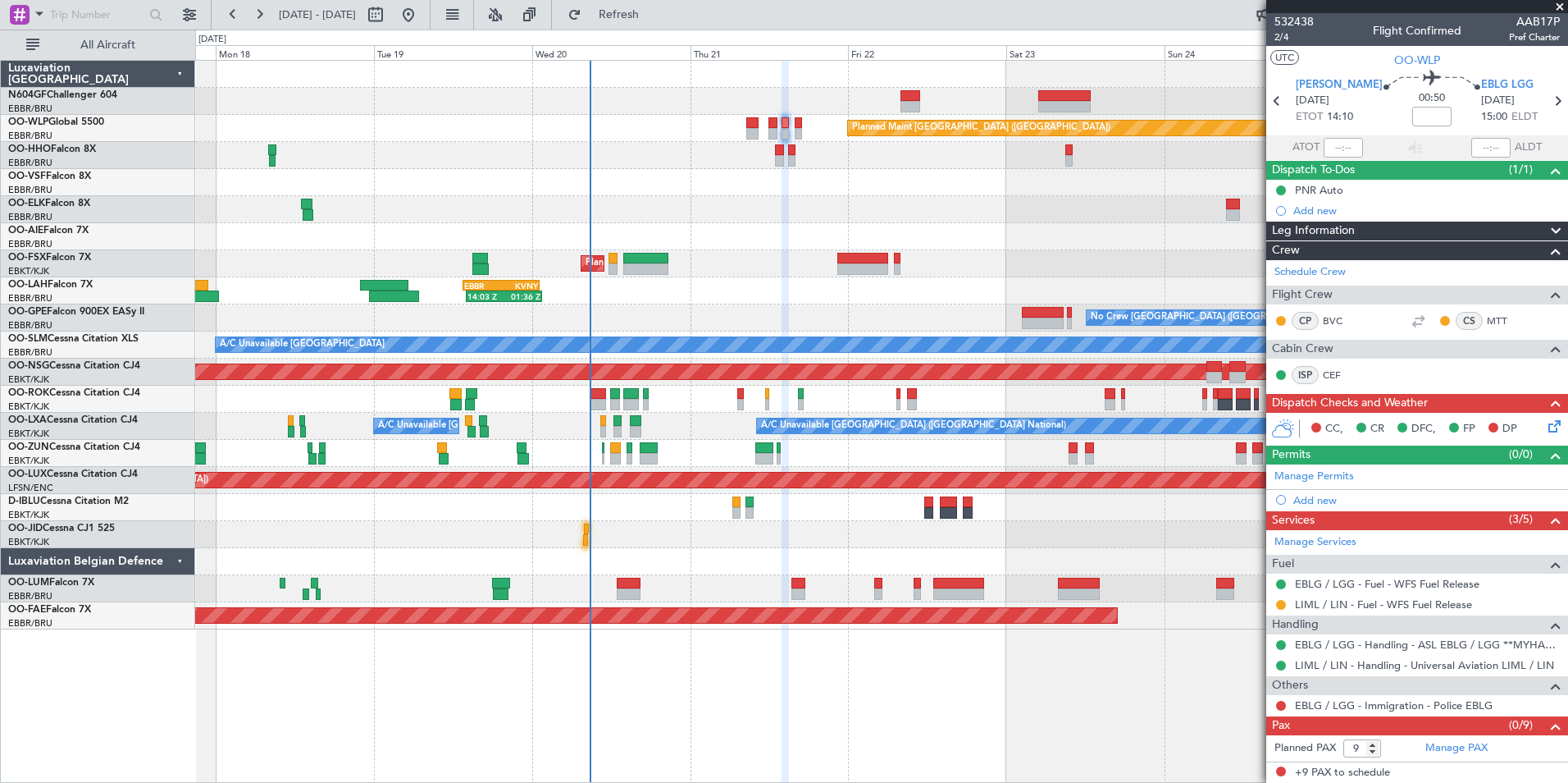
click at [1022, 243] on div at bounding box center [881, 236] width 1372 height 27
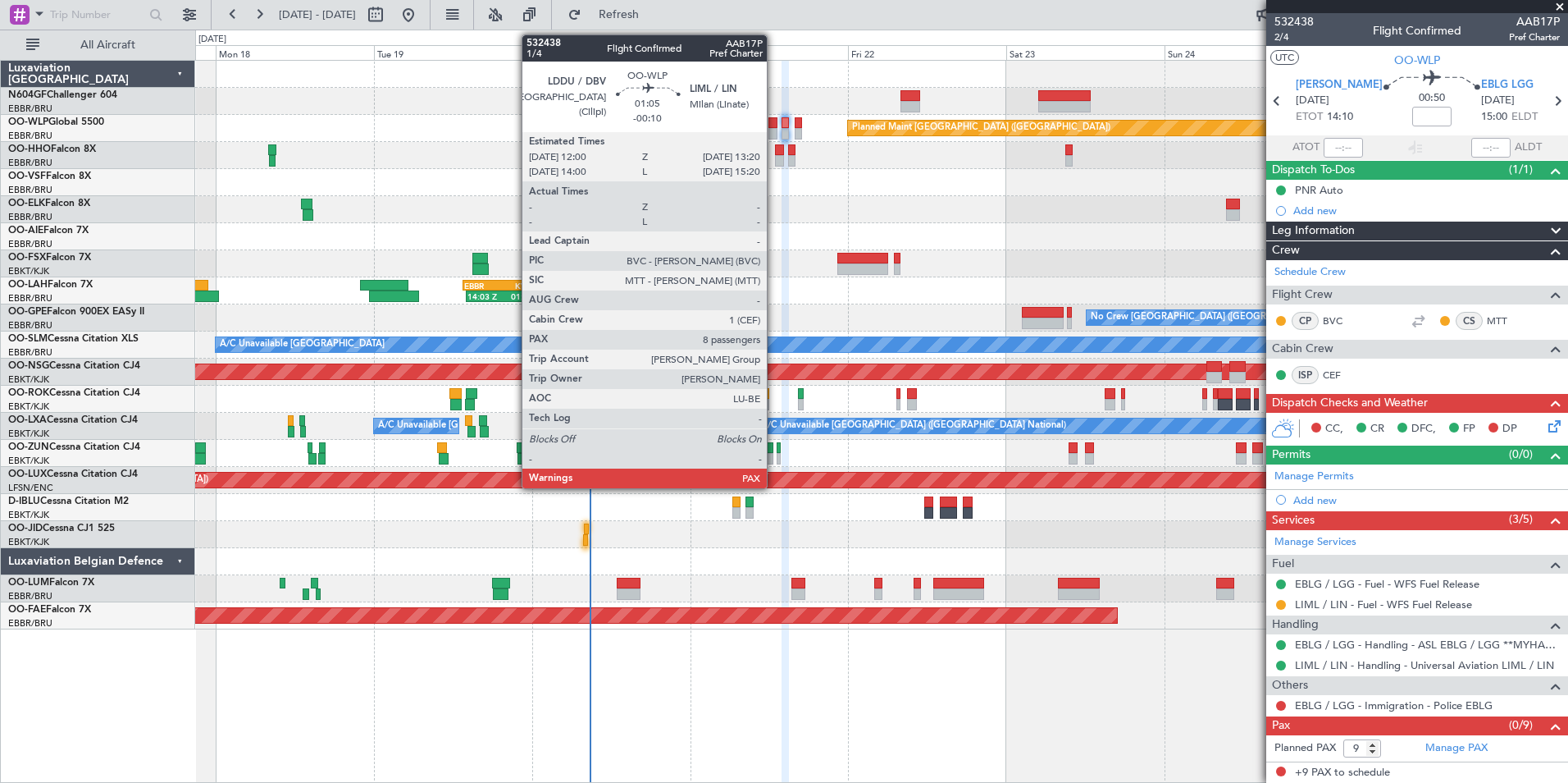
click at [774, 130] on div at bounding box center [773, 133] width 9 height 11
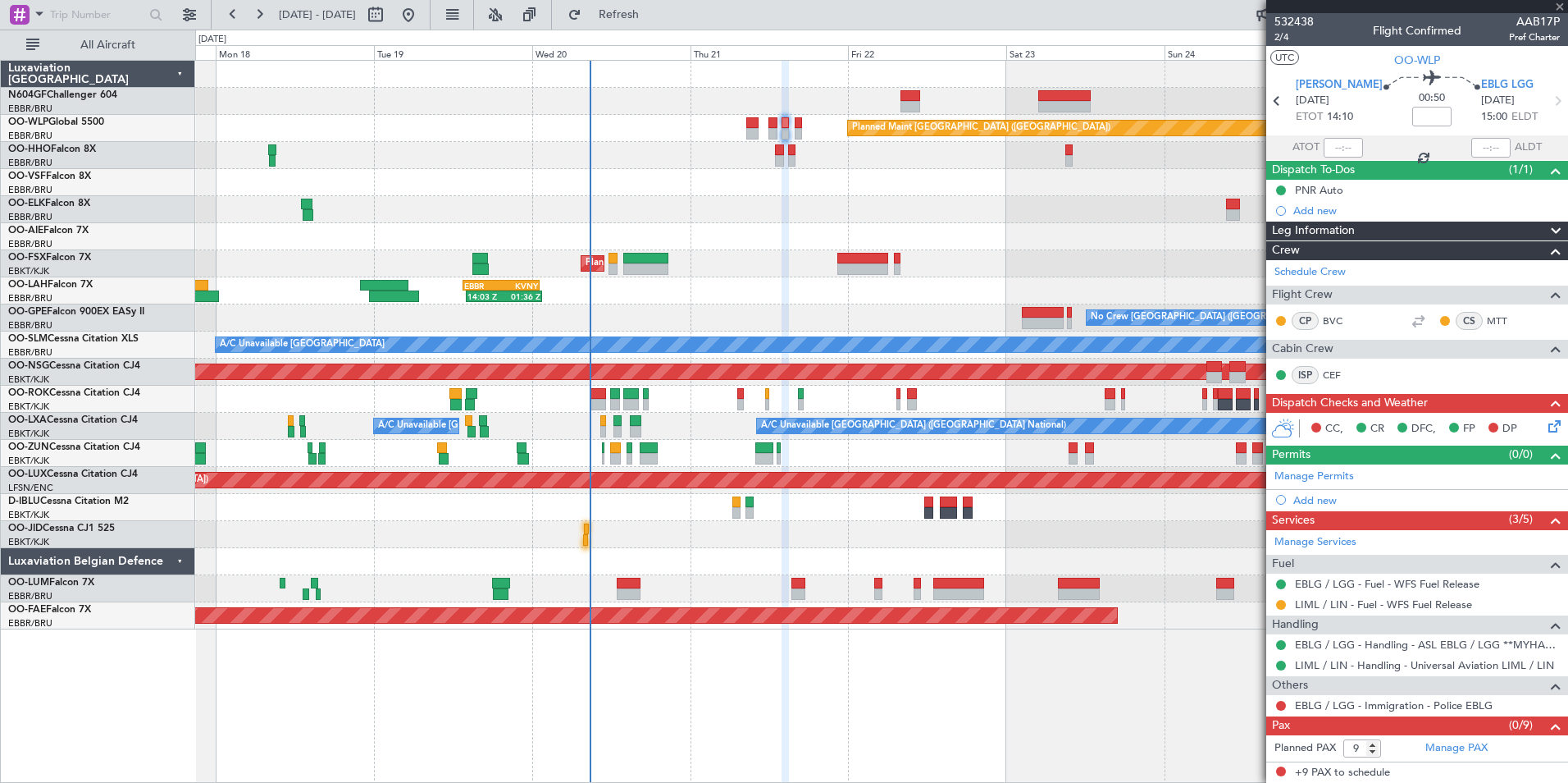
type input "-00:10"
type input "10"
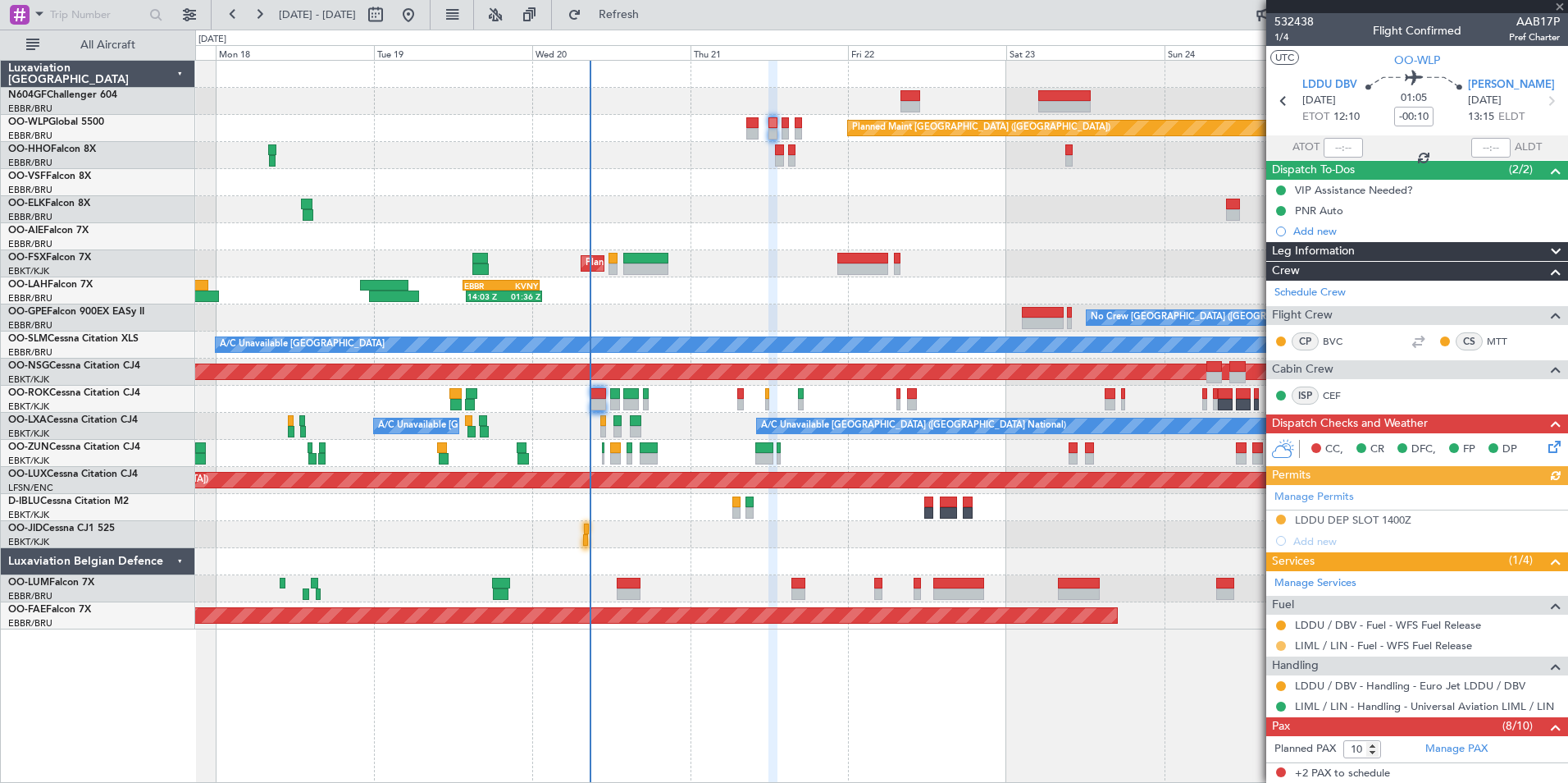
click at [1280, 646] on button at bounding box center [1280, 645] width 10 height 10
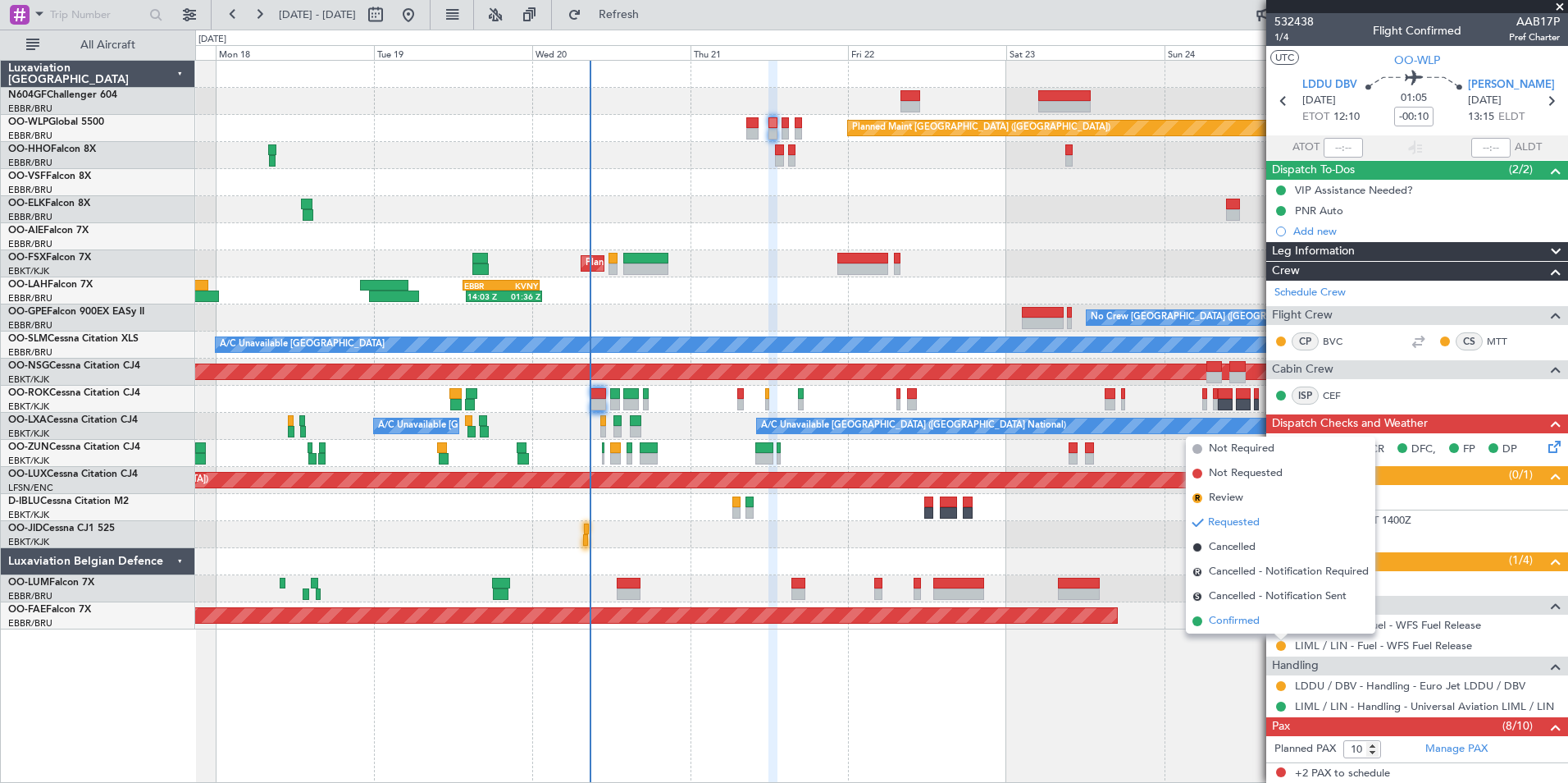
click at [1241, 613] on span "Confirmed" at bounding box center [1234, 621] width 51 height 17
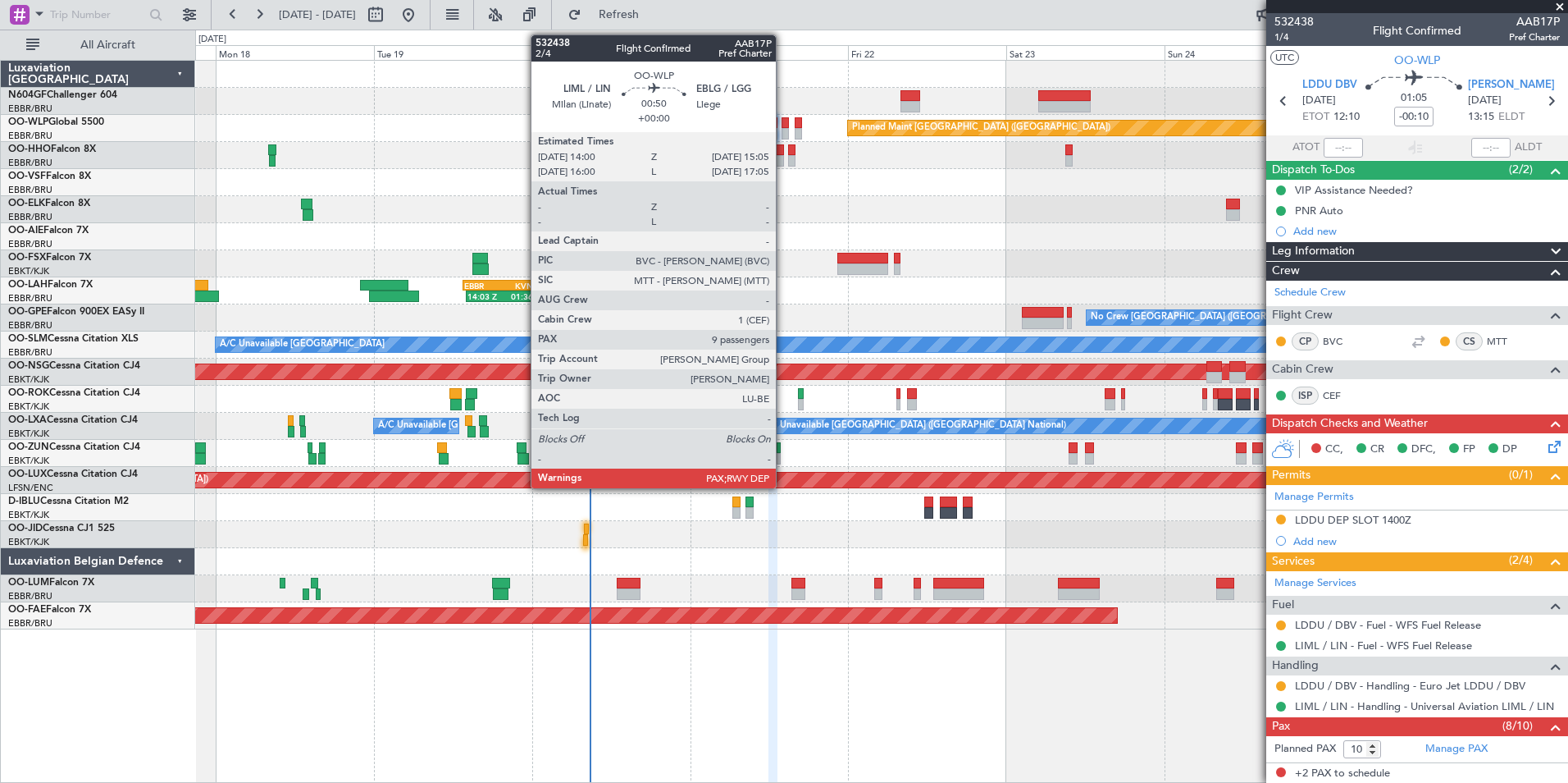
click at [784, 129] on div at bounding box center [785, 133] width 7 height 11
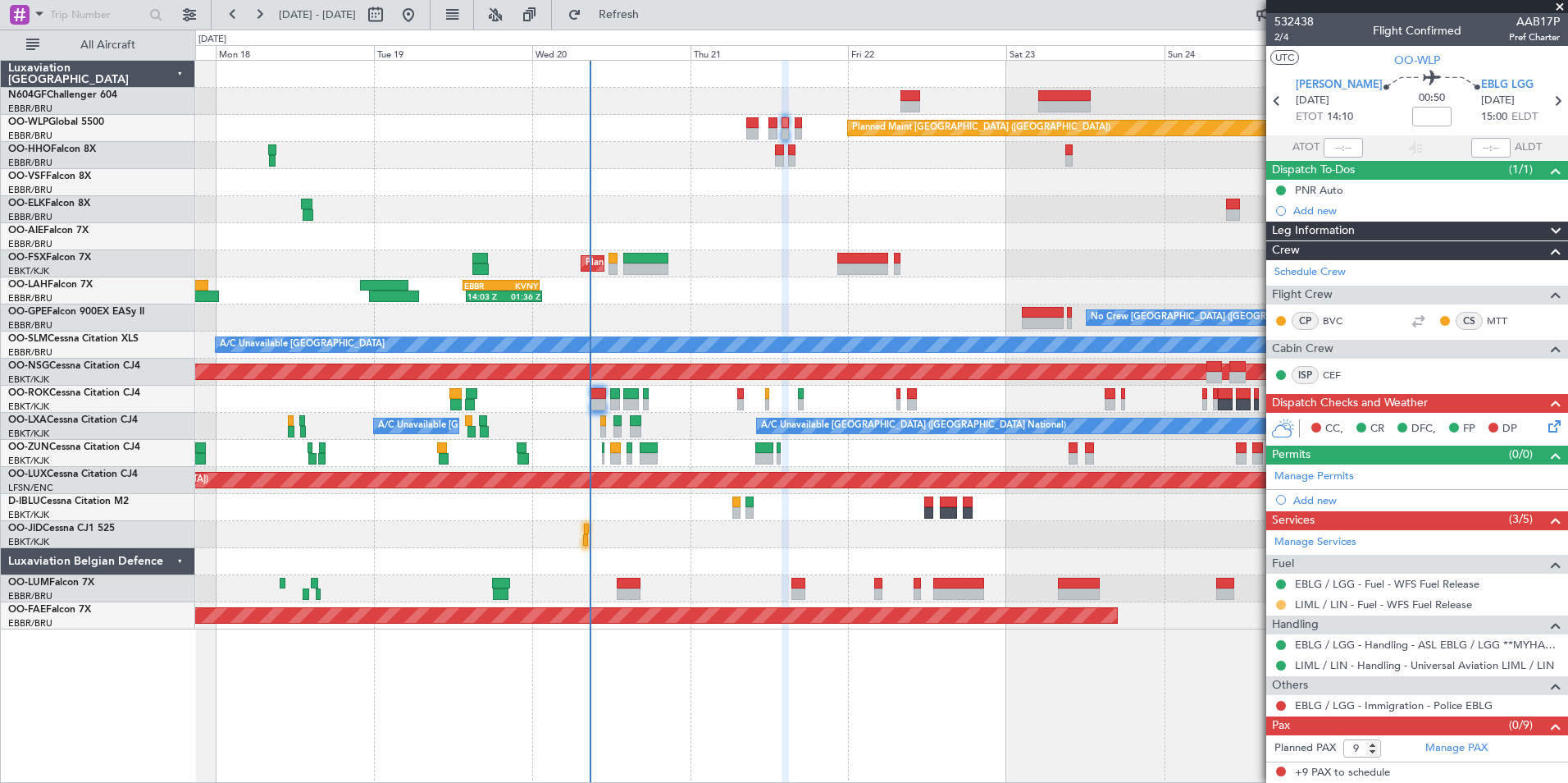
click at [1283, 601] on button at bounding box center [1280, 604] width 10 height 10
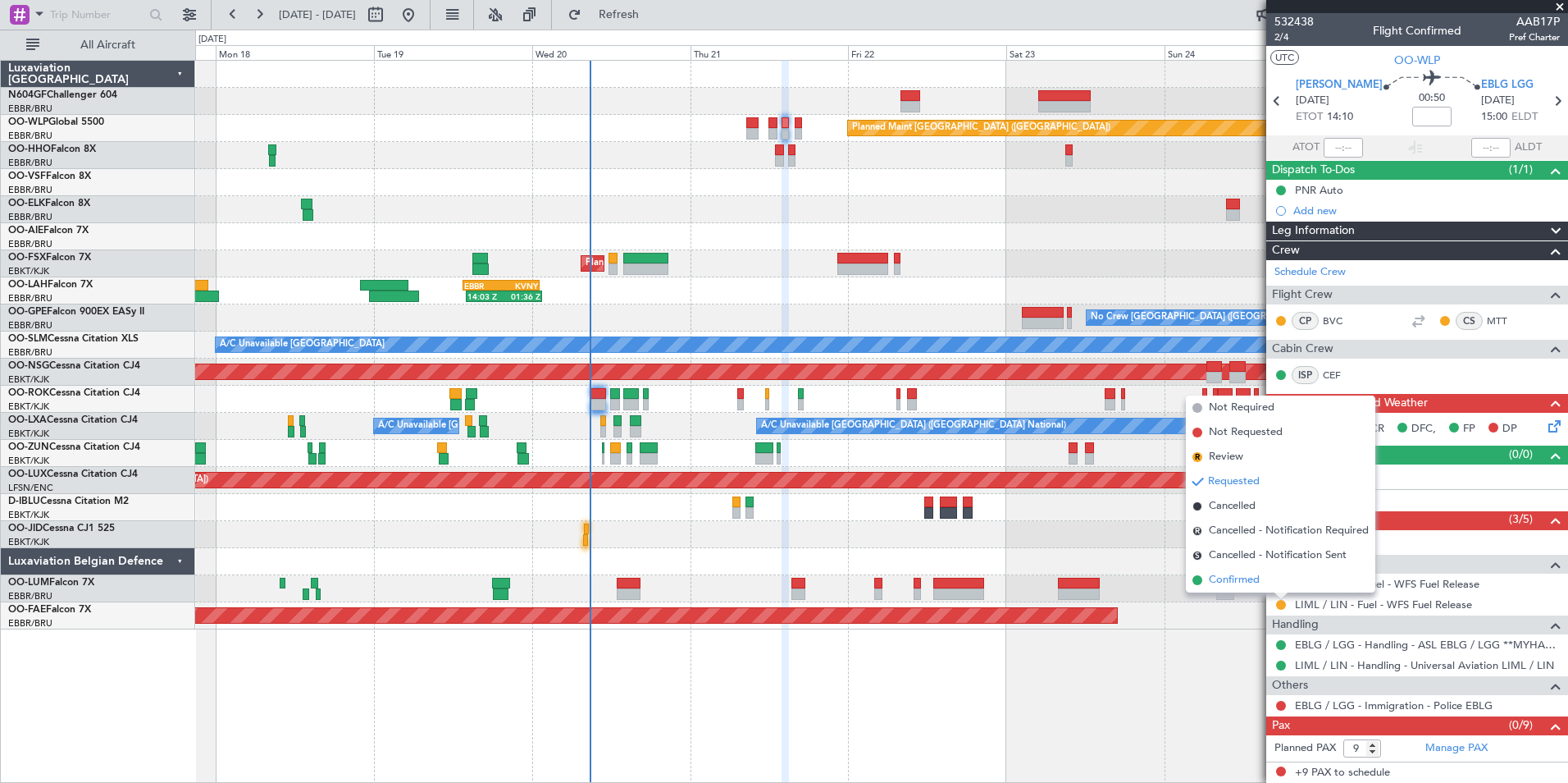
click at [1251, 587] on span "Confirmed" at bounding box center [1234, 580] width 51 height 17
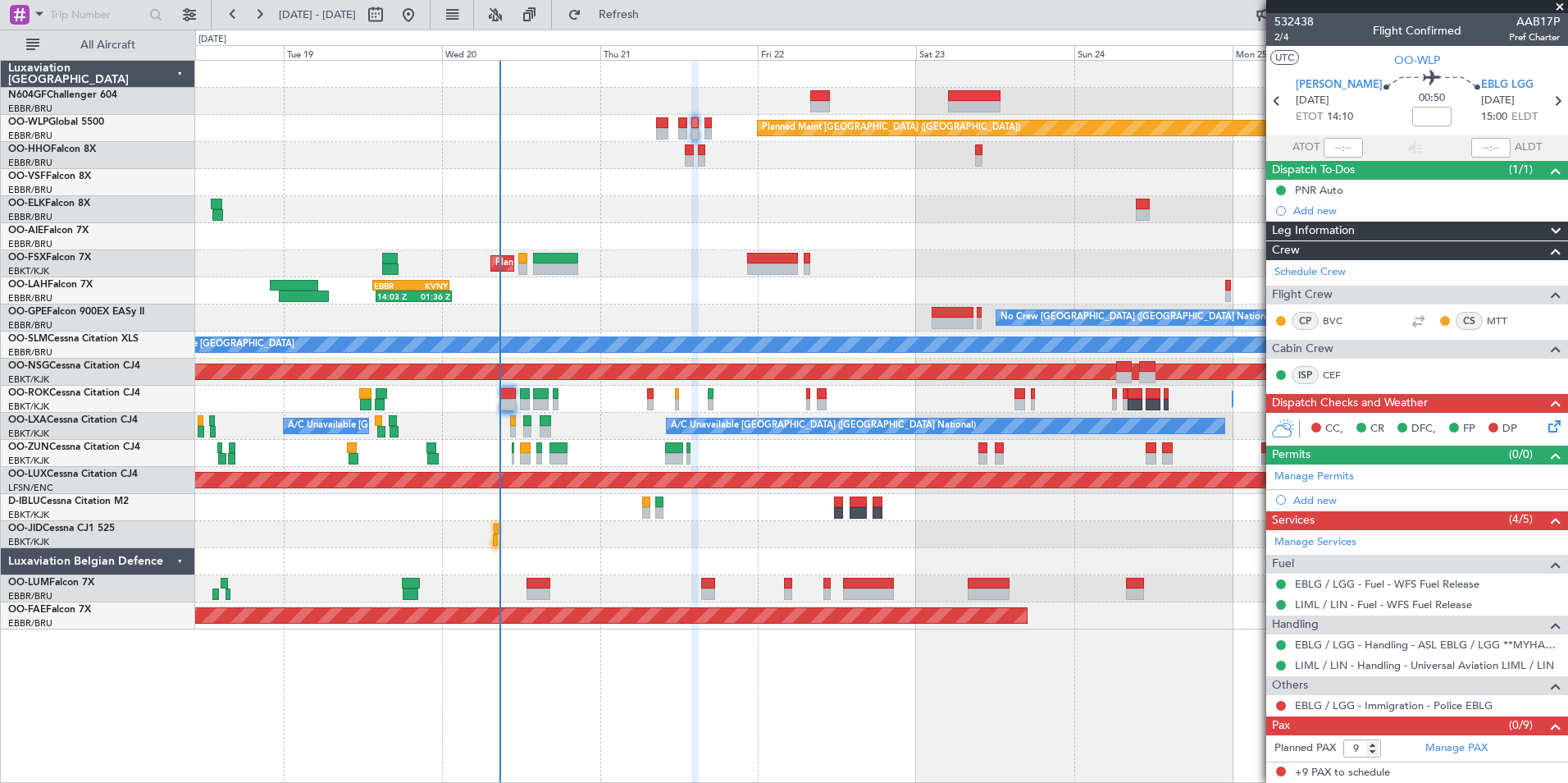
click at [663, 212] on div at bounding box center [881, 209] width 1372 height 27
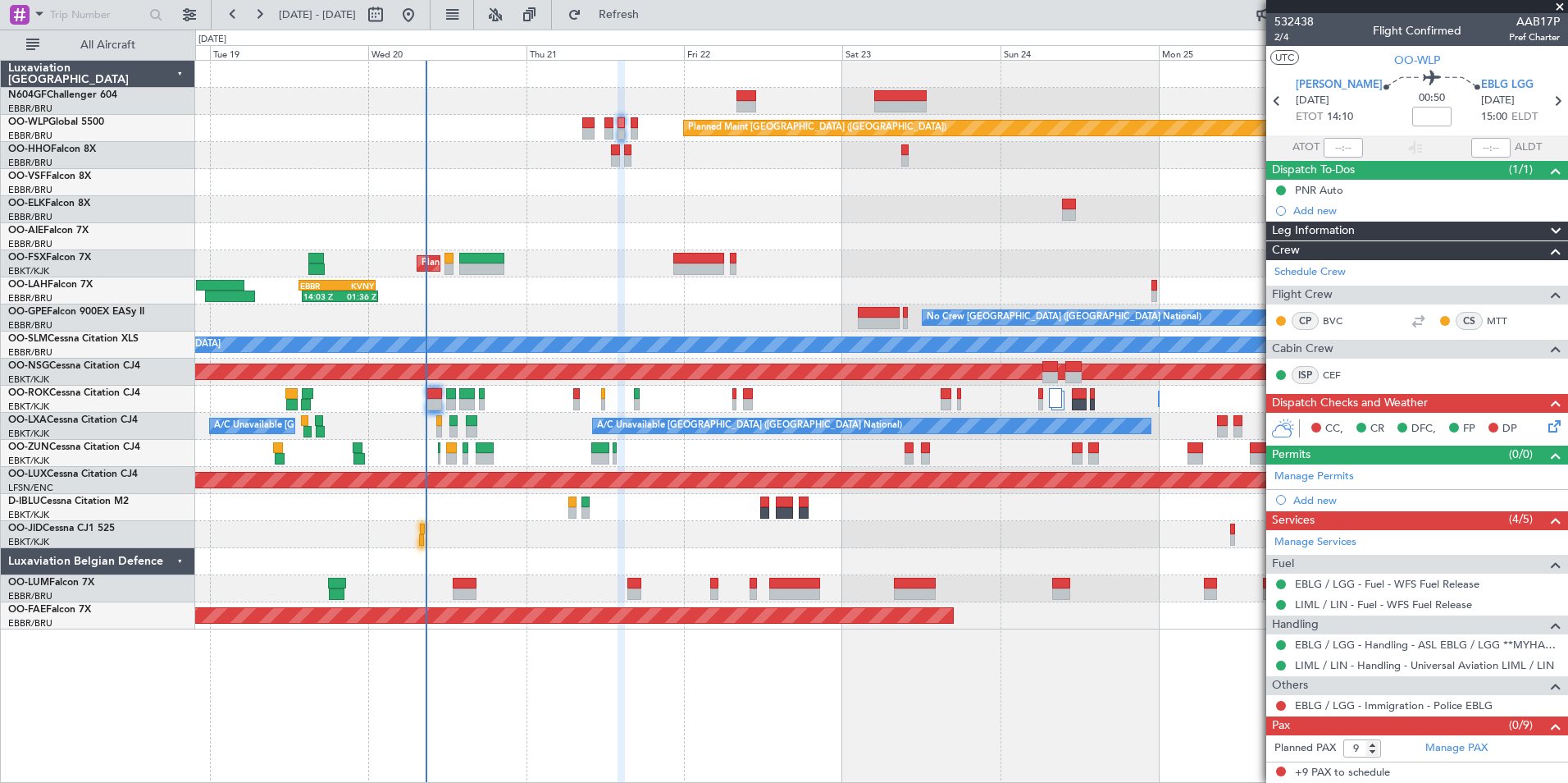
click at [1005, 452] on div "Planned Maint Kortrijk-[GEOGRAPHIC_DATA]" at bounding box center [881, 452] width 1372 height 27
click at [1033, 463] on div "Planned Maint Kortrijk-[GEOGRAPHIC_DATA]" at bounding box center [881, 452] width 1372 height 27
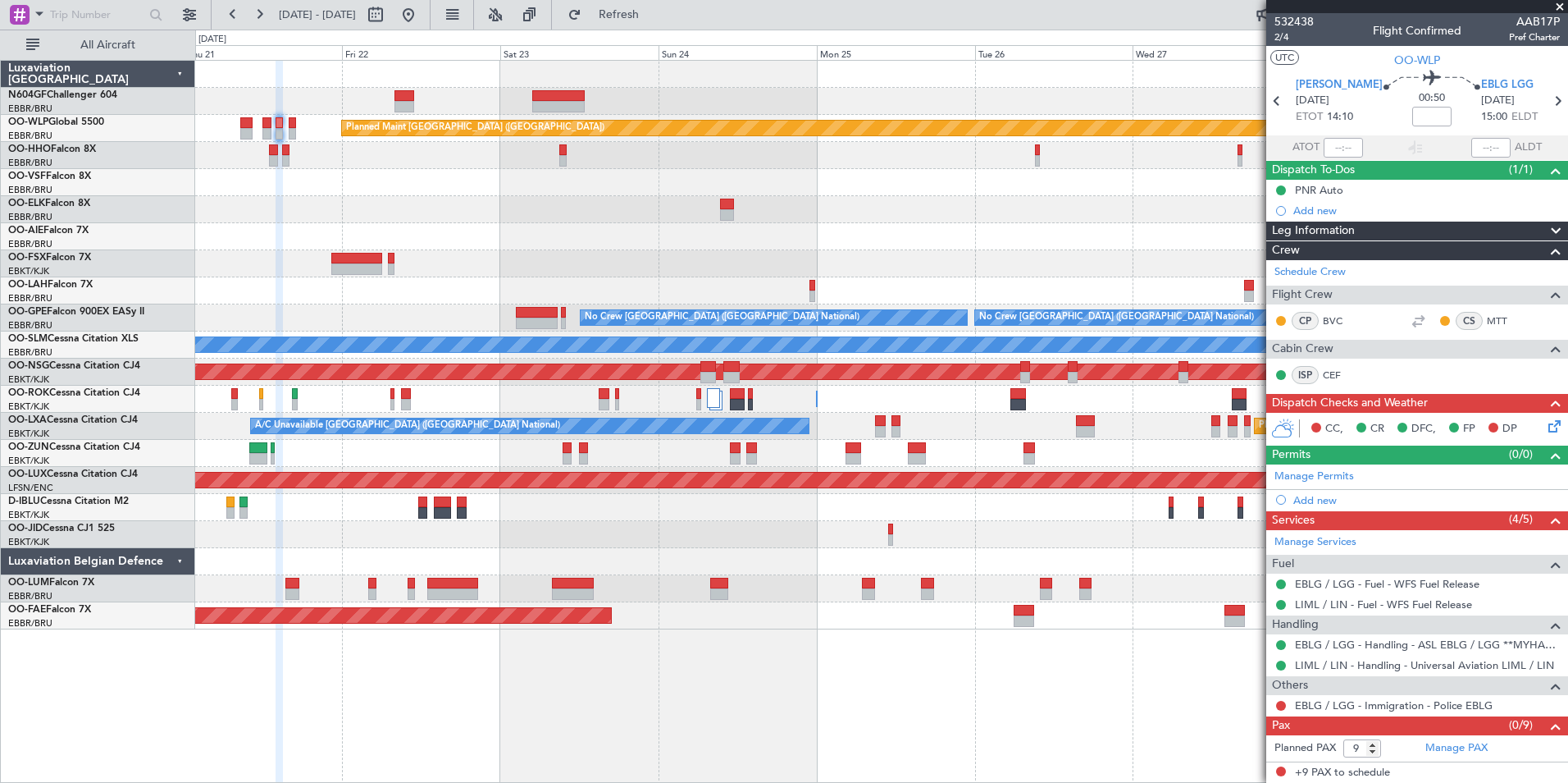
click at [945, 495] on div "Planned Maint [GEOGRAPHIC_DATA] ([GEOGRAPHIC_DATA]) Planned Maint [GEOGRAPHIC_D…" at bounding box center [881, 344] width 1372 height 569
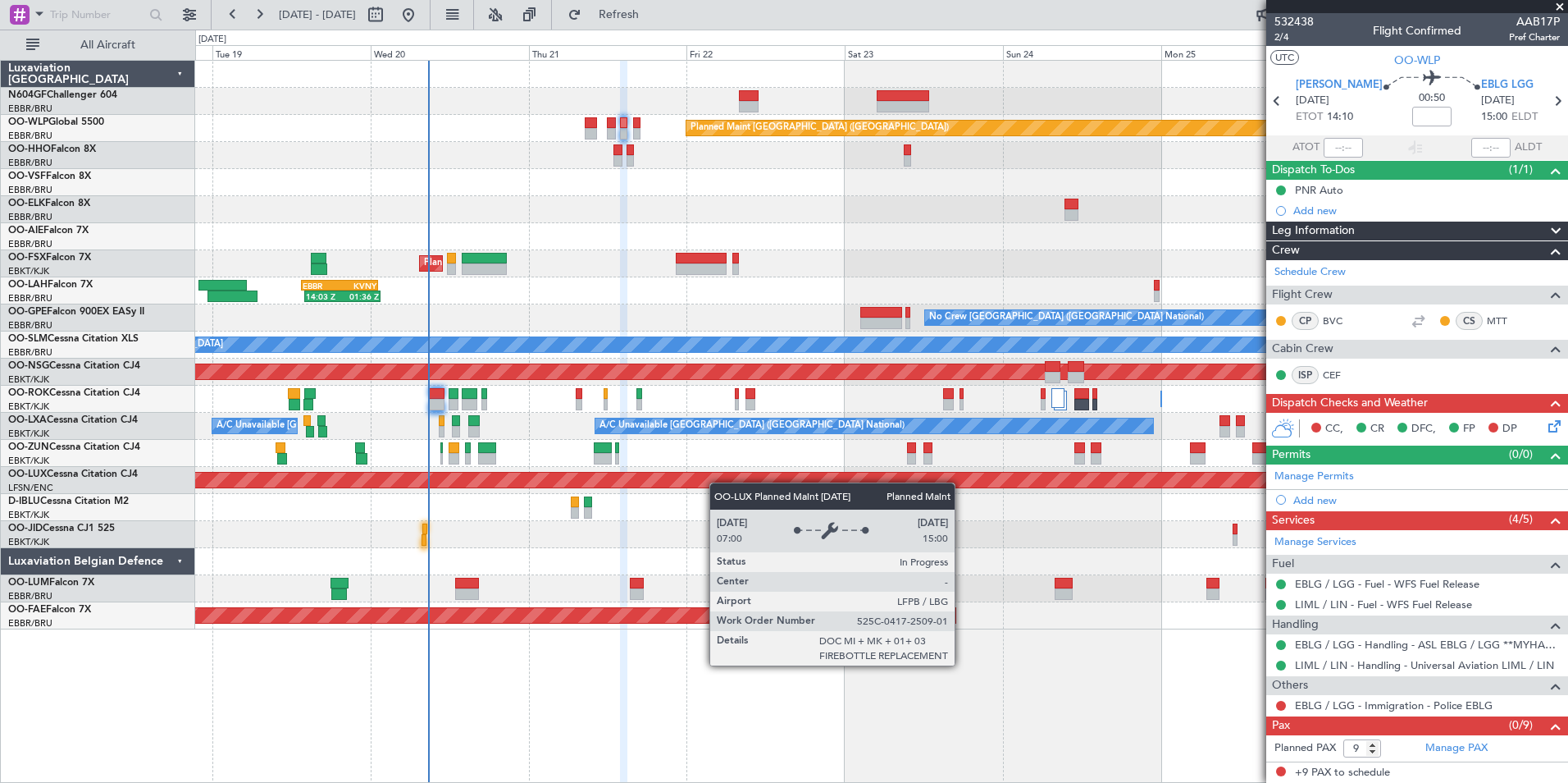
click at [744, 481] on div "Planned Maint [GEOGRAPHIC_DATA] ([GEOGRAPHIC_DATA]) AOG Maint Geneva ([GEOGRAPH…" at bounding box center [881, 344] width 1372 height 569
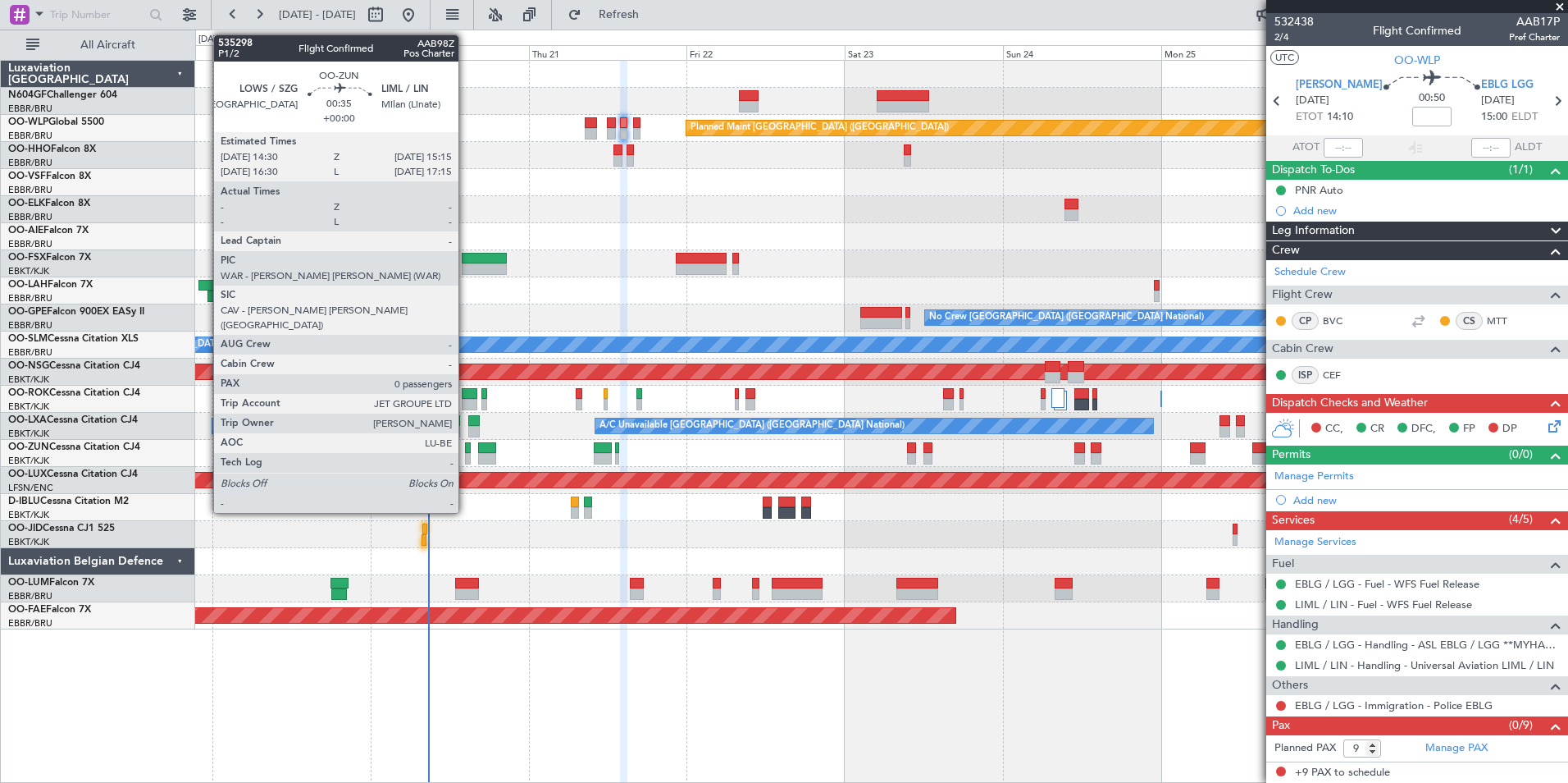
click at [466, 457] on div at bounding box center [468, 458] width 6 height 11
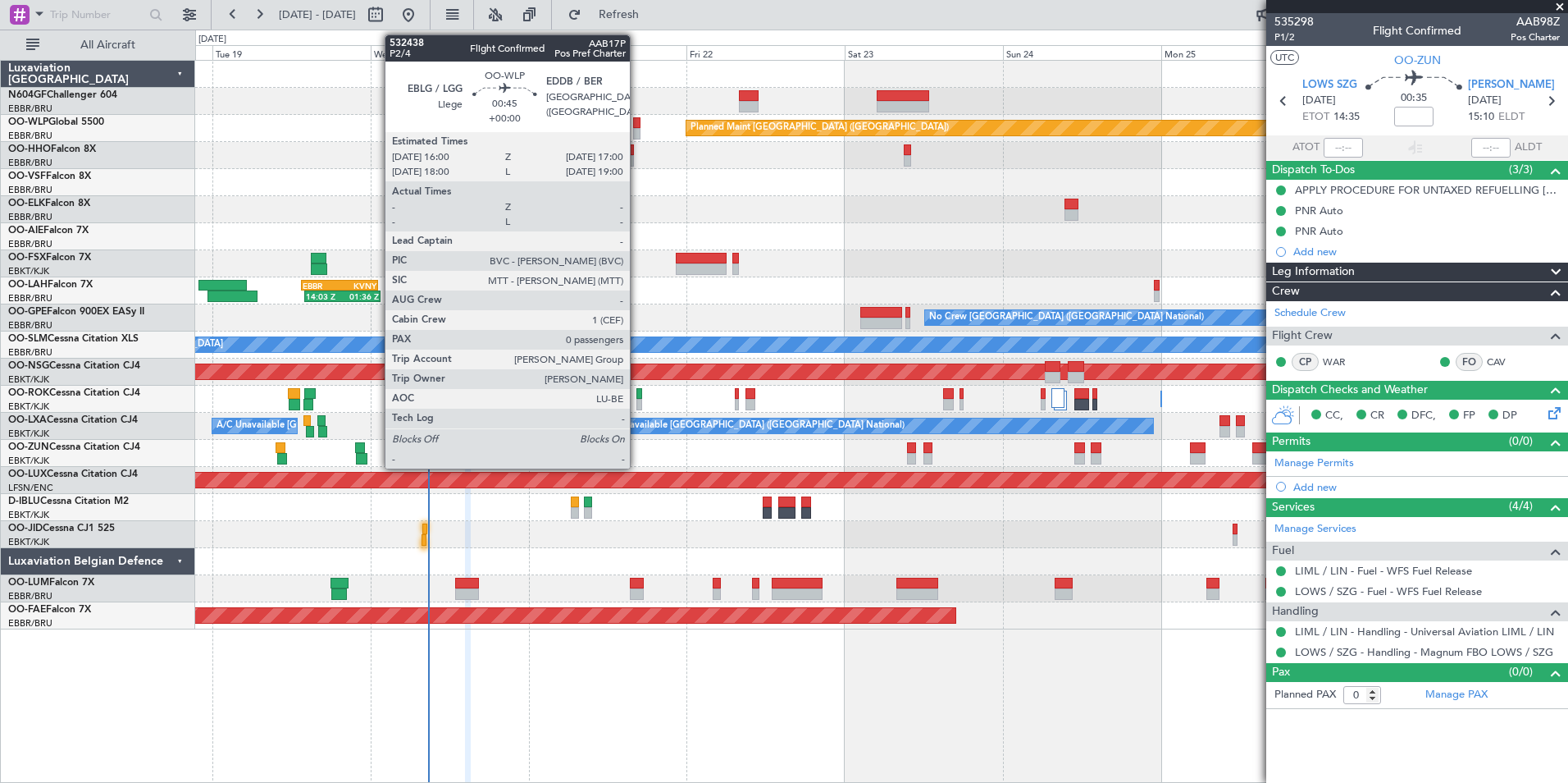
click at [637, 124] on div at bounding box center [637, 123] width 7 height 11
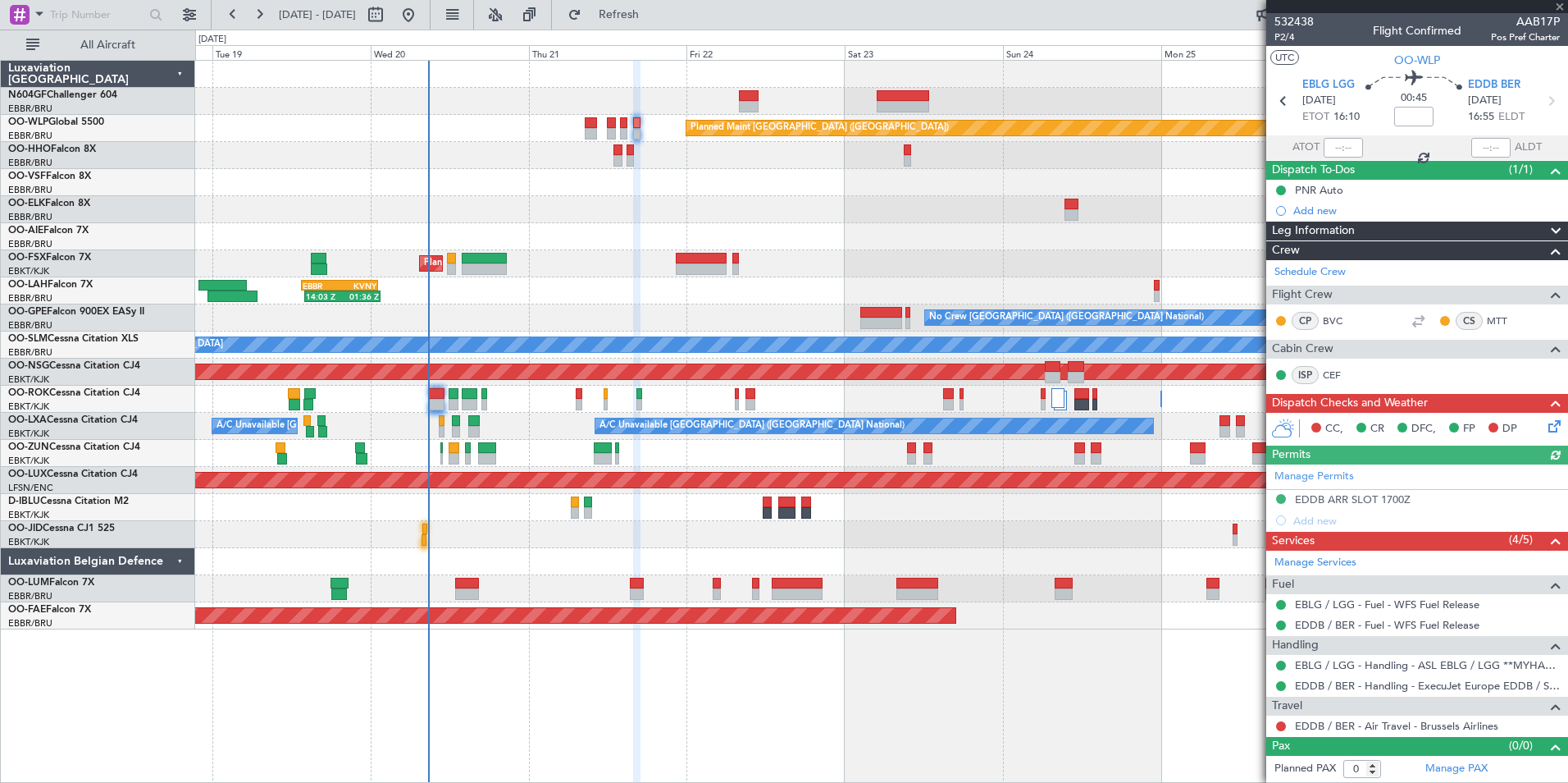
click at [1548, 419] on icon at bounding box center [1551, 424] width 13 height 13
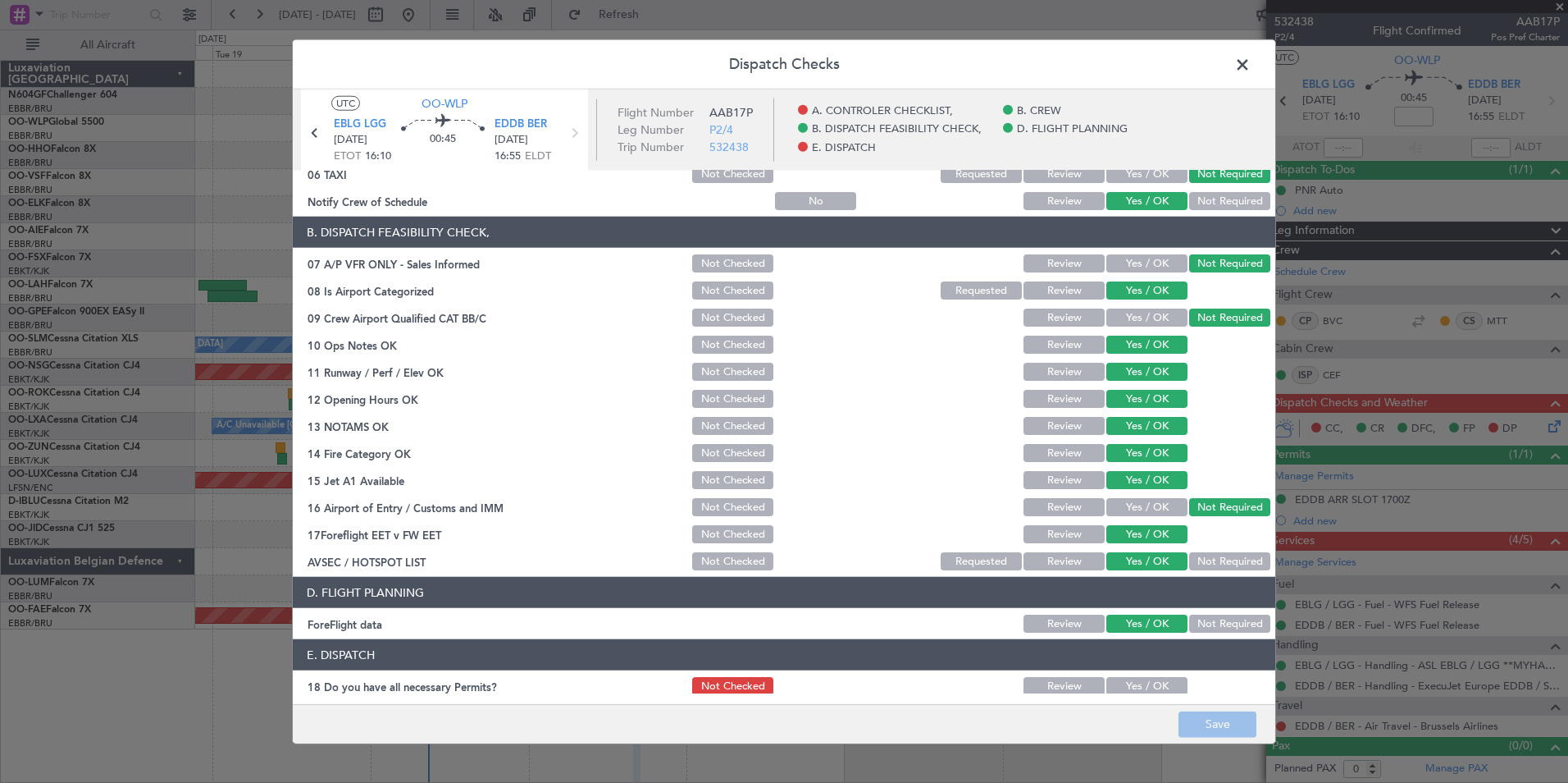
scroll to position [304, 0]
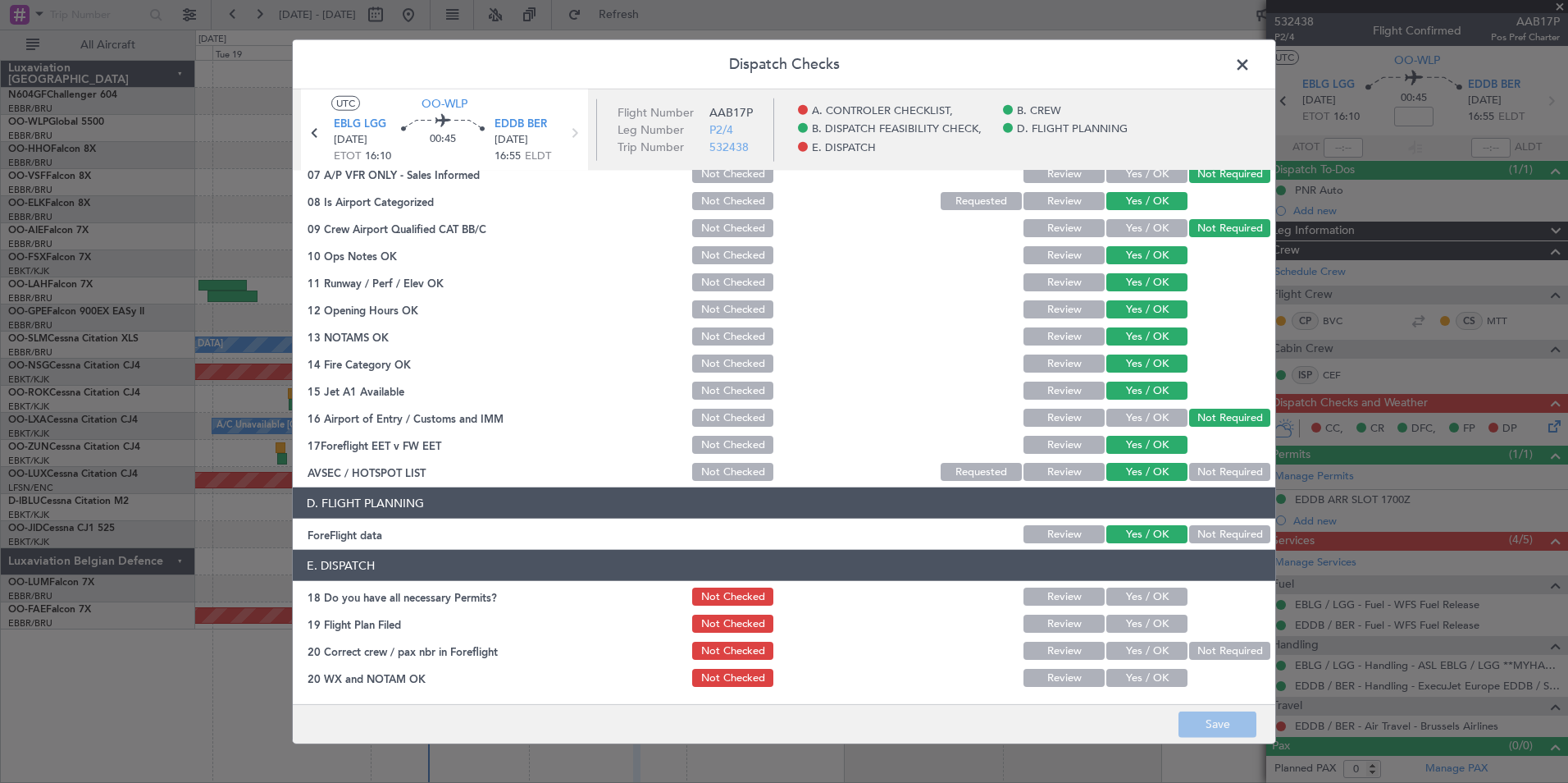
click at [1133, 598] on button "Yes / OK" at bounding box center [1146, 596] width 81 height 18
click at [1132, 620] on button "Yes / OK" at bounding box center [1146, 623] width 81 height 18
click at [1119, 657] on button "Yes / OK" at bounding box center [1146, 650] width 81 height 18
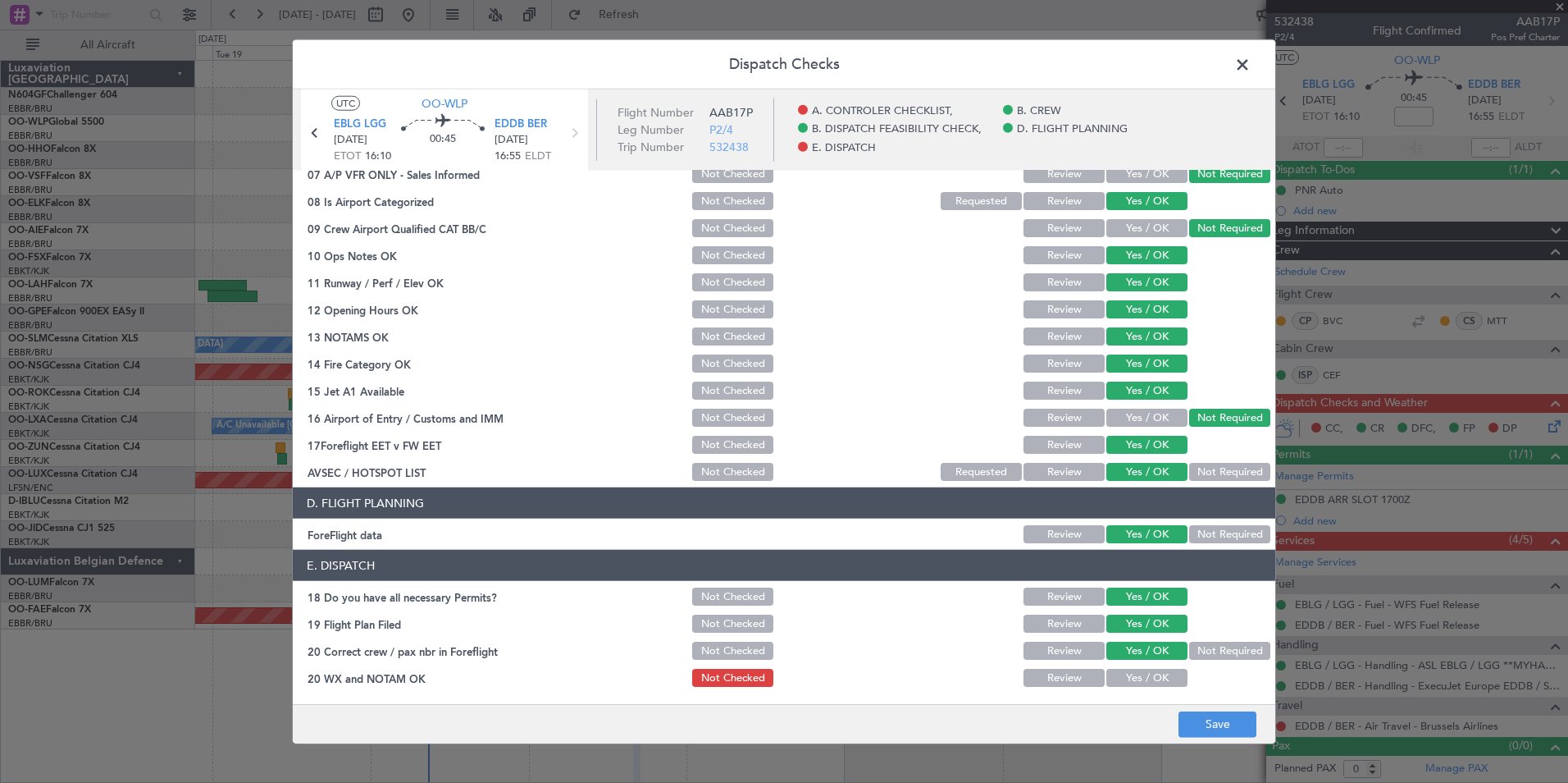
click at [1139, 670] on button "Yes / OK" at bounding box center [1146, 677] width 81 height 18
click at [1186, 717] on button "Save" at bounding box center [1217, 723] width 78 height 26
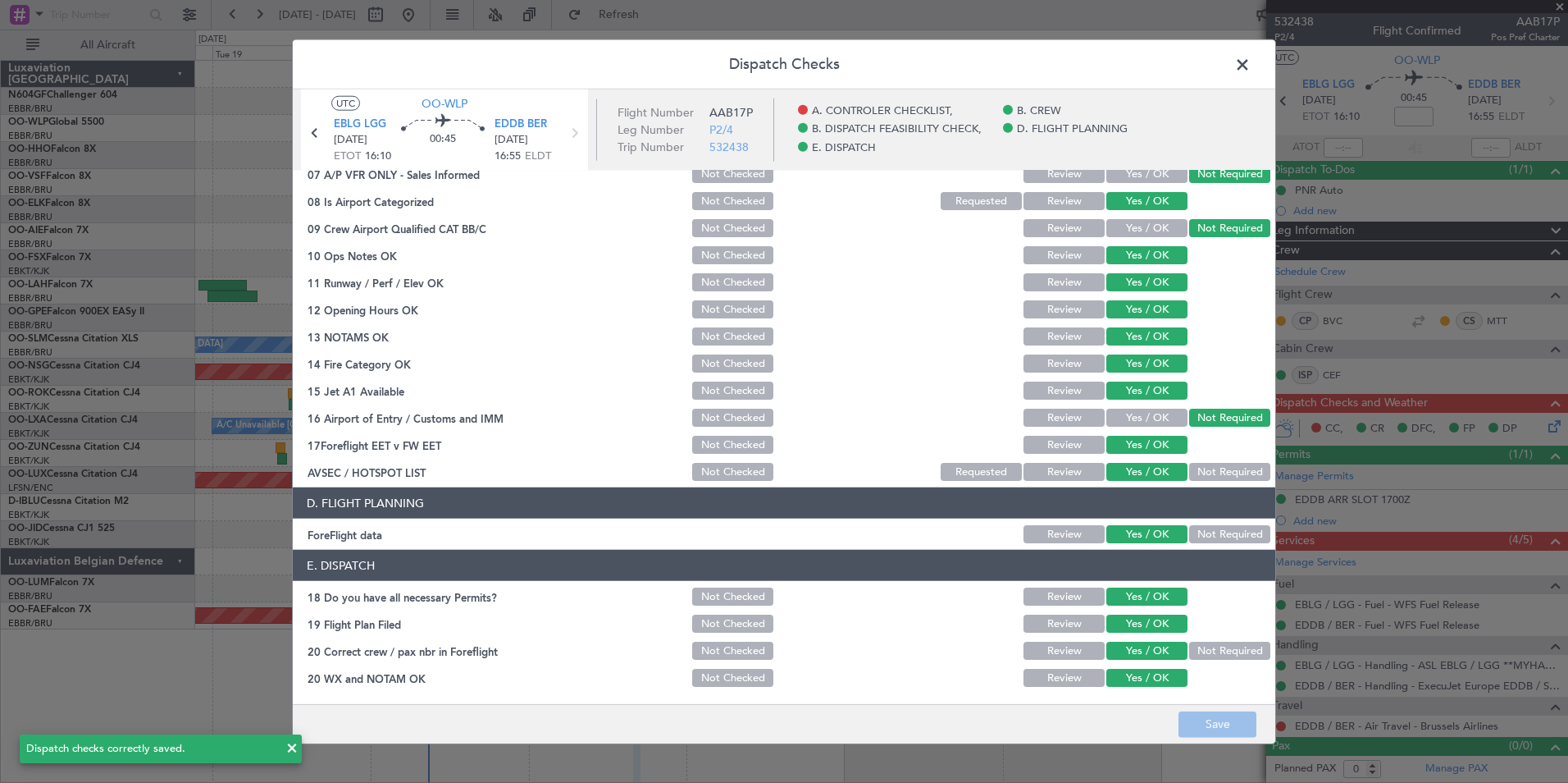
click at [1251, 58] on span at bounding box center [1251, 68] width 0 height 33
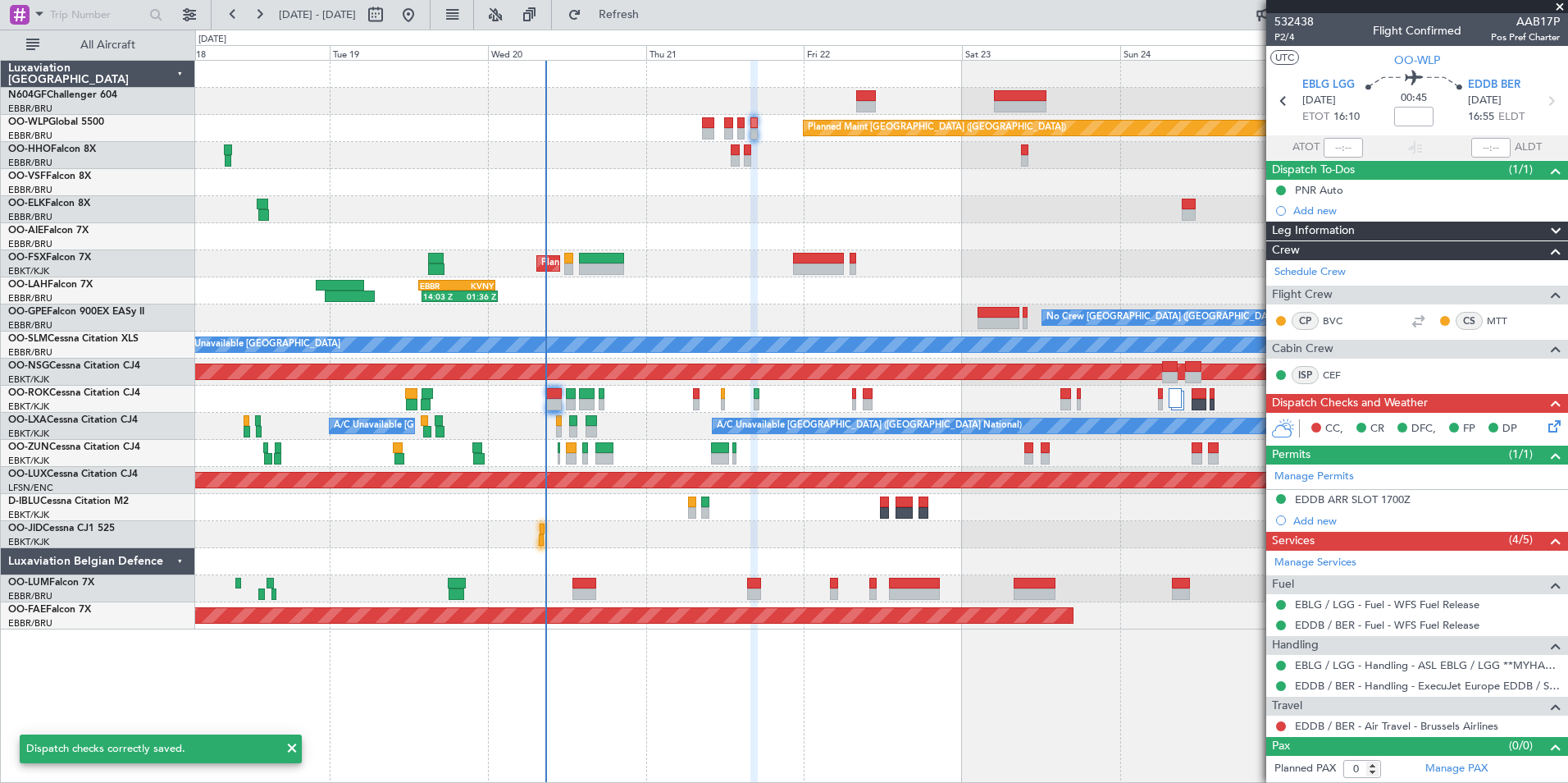
click at [973, 194] on div "Planned Maint [GEOGRAPHIC_DATA] ([GEOGRAPHIC_DATA]) AOG Maint Geneva ([GEOGRAPH…" at bounding box center [881, 344] width 1372 height 569
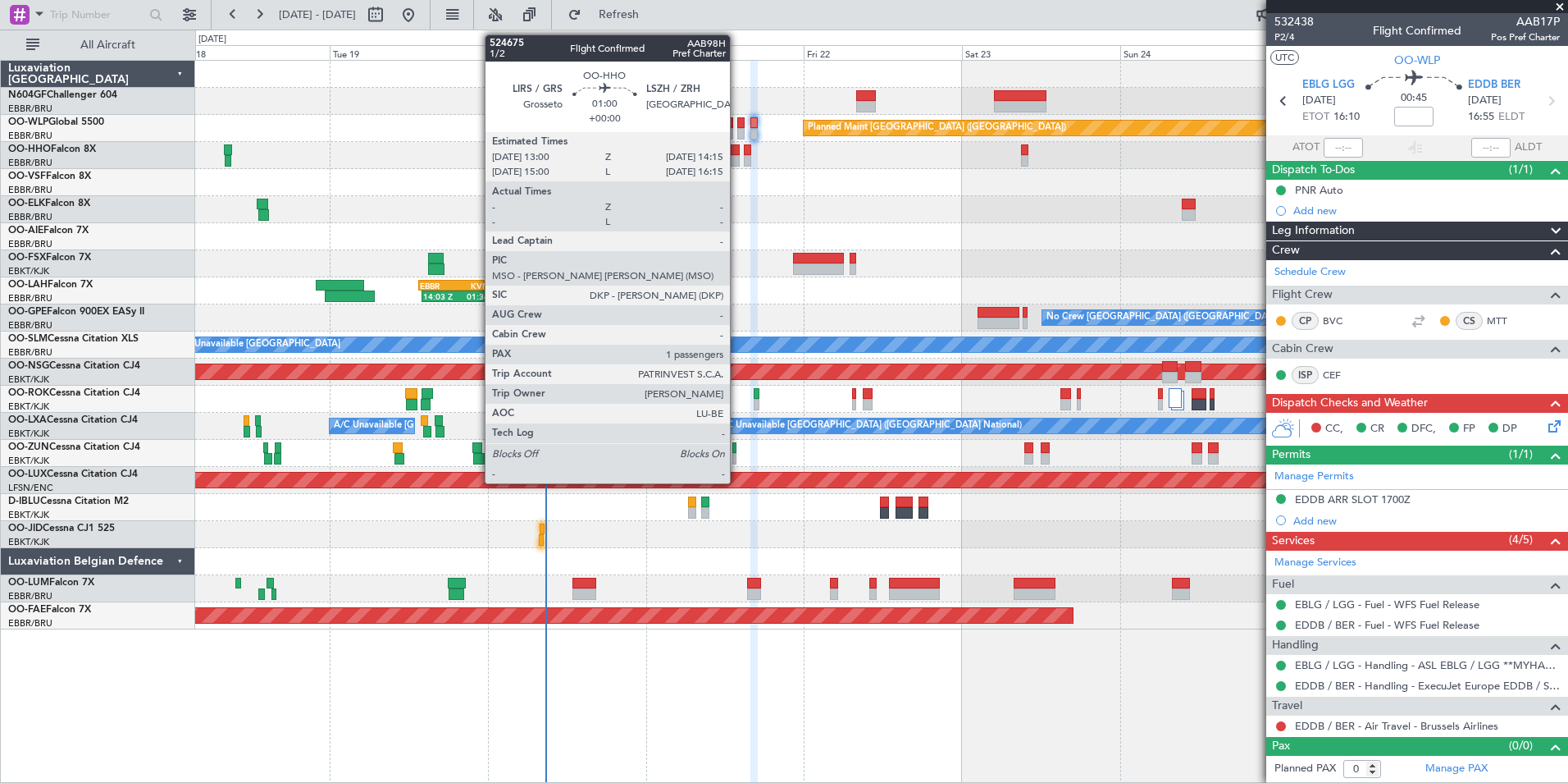
click at [737, 152] on div at bounding box center [735, 150] width 9 height 11
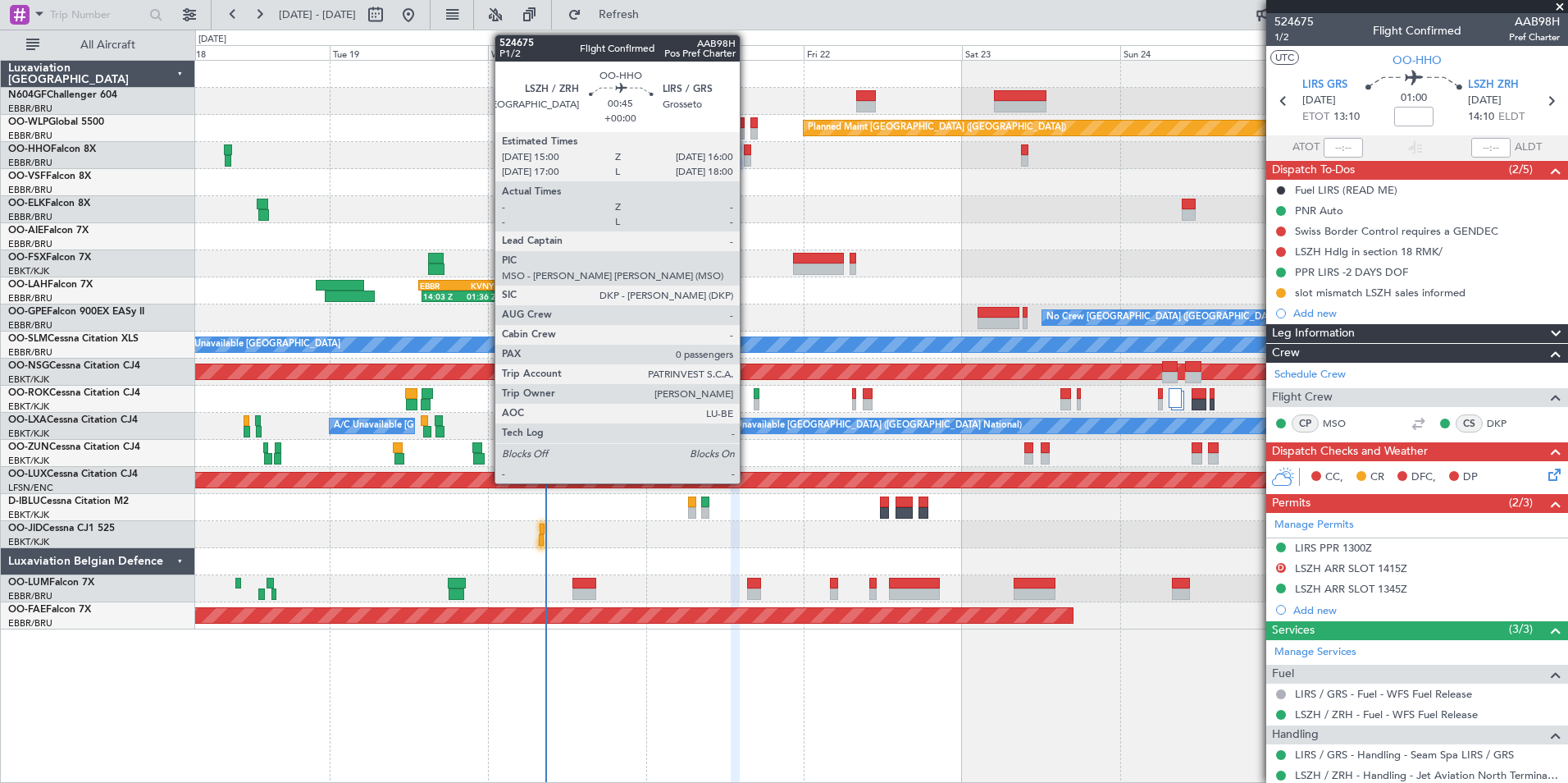
click at [747, 155] on div at bounding box center [747, 161] width 7 height 11
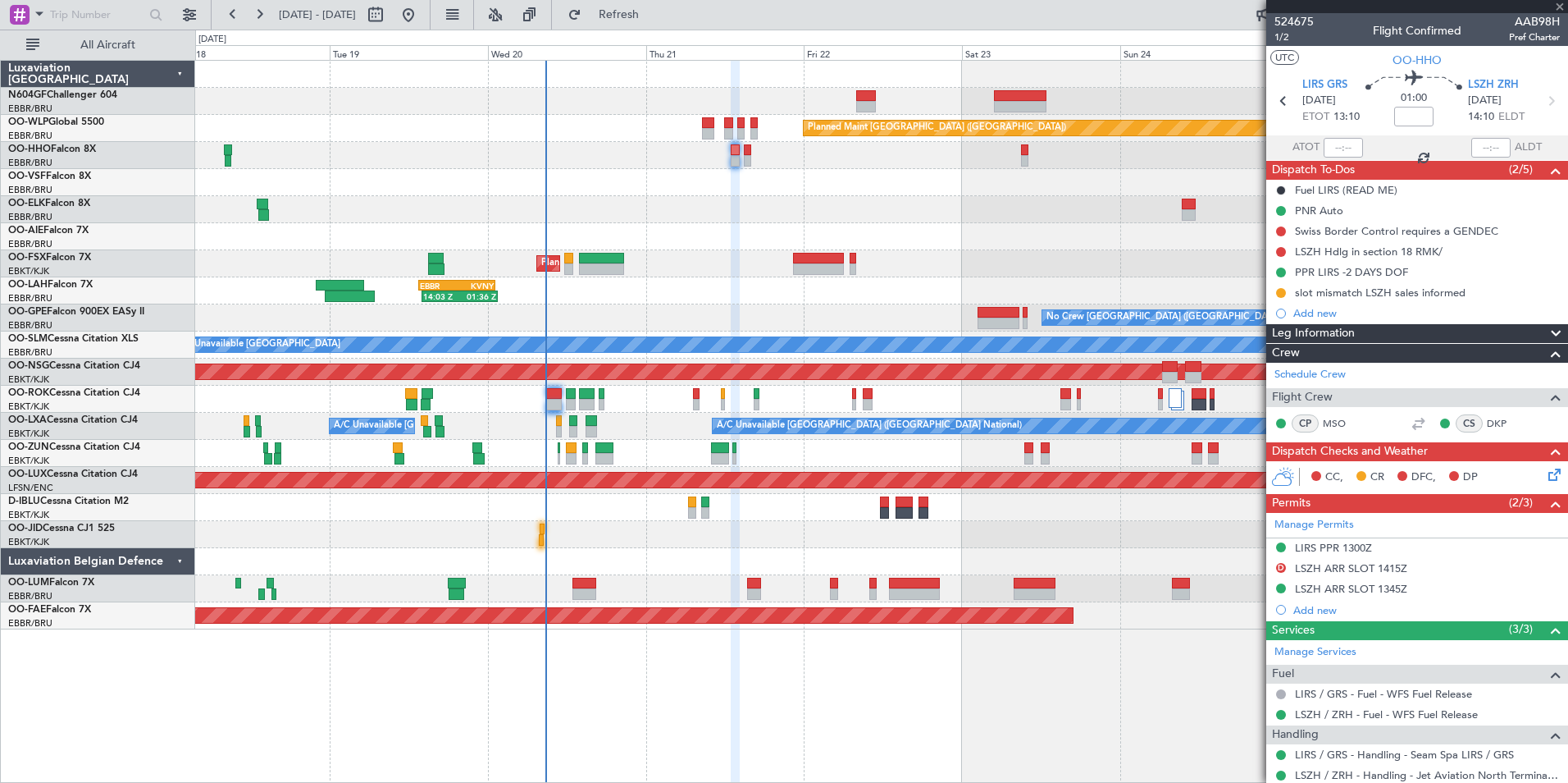
type input "0"
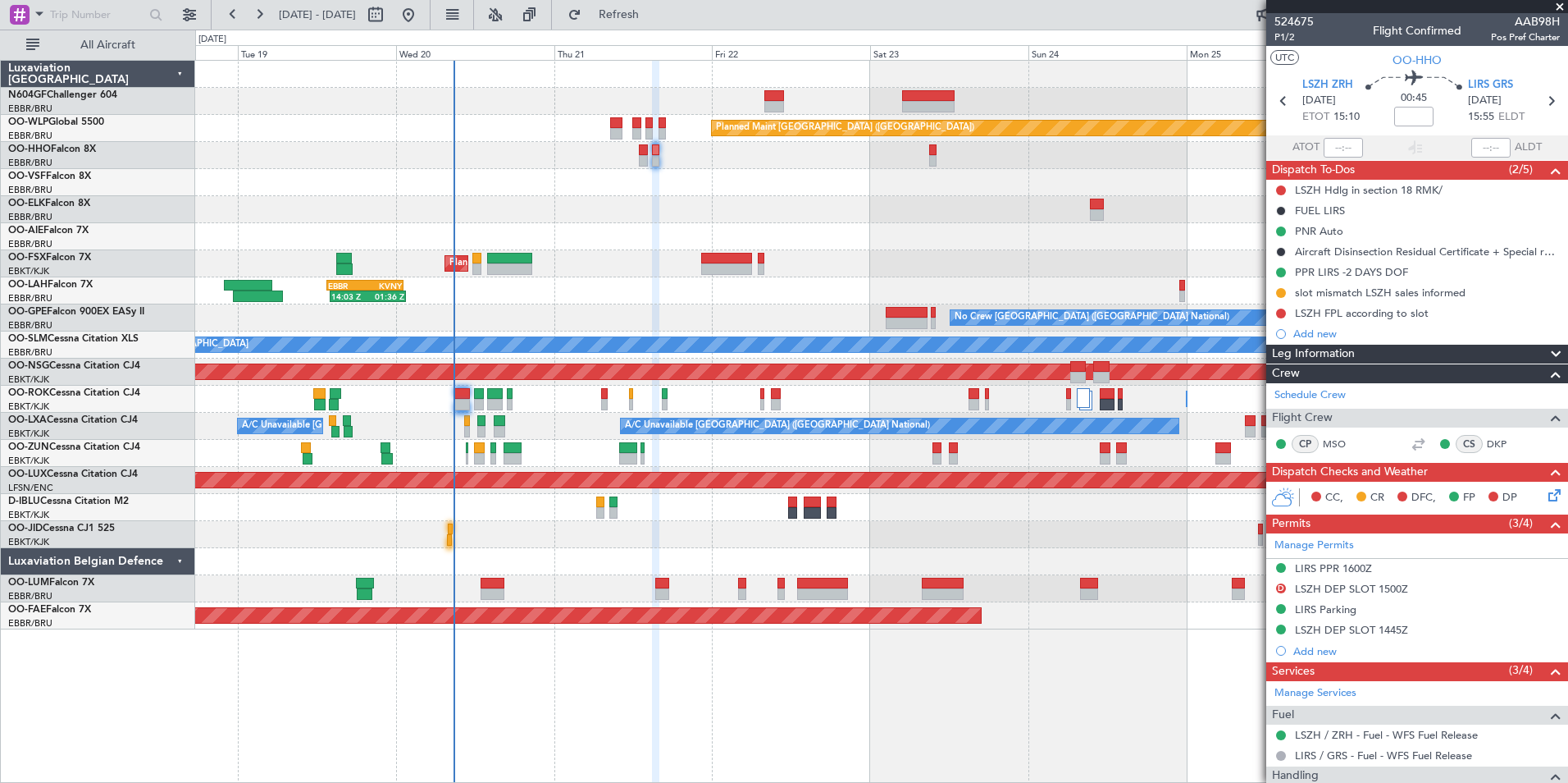
click at [824, 273] on div "Planned Maint Kortrijk-[GEOGRAPHIC_DATA]" at bounding box center [881, 263] width 1372 height 27
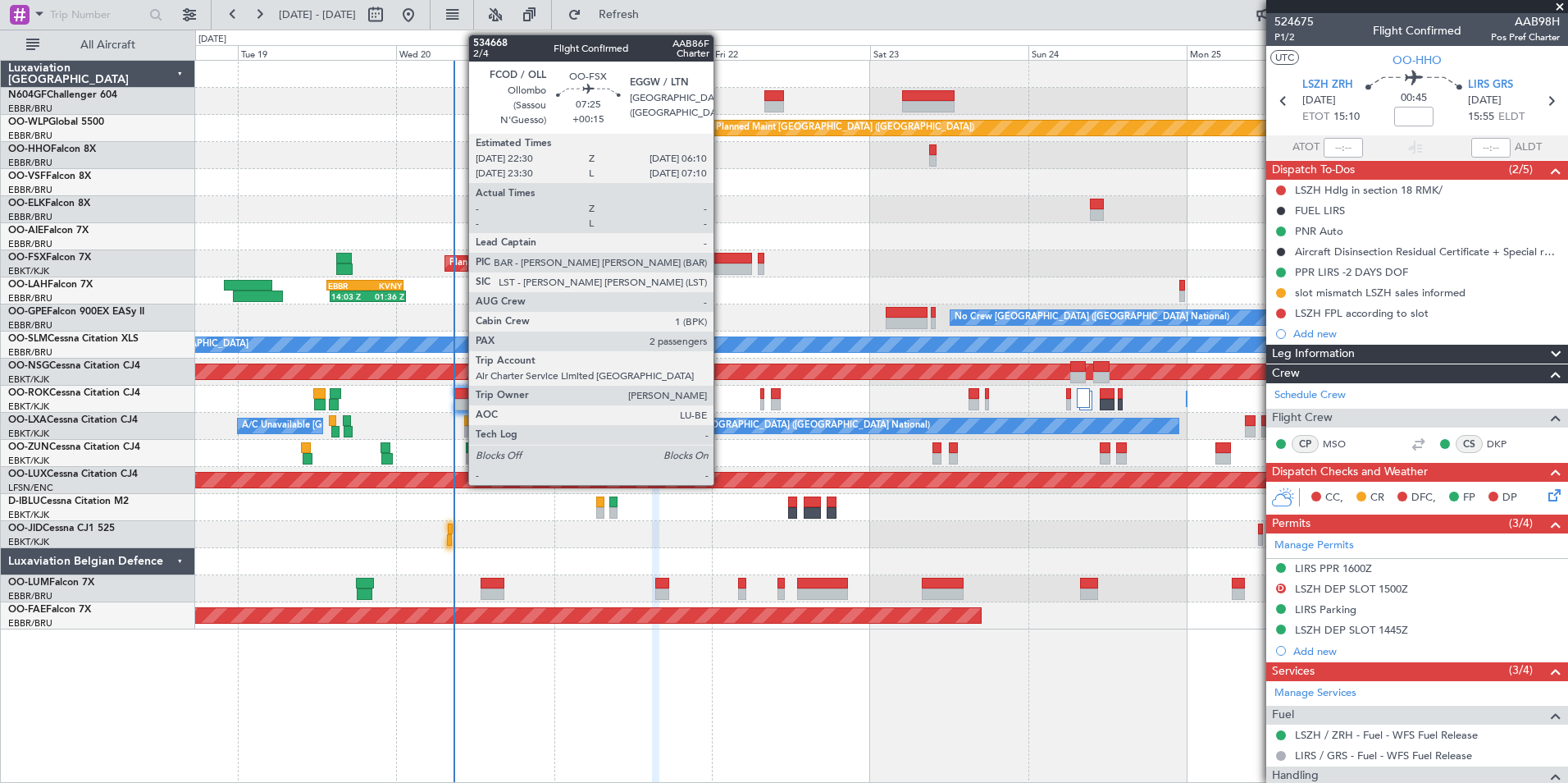
click at [721, 267] on div at bounding box center [726, 269] width 51 height 11
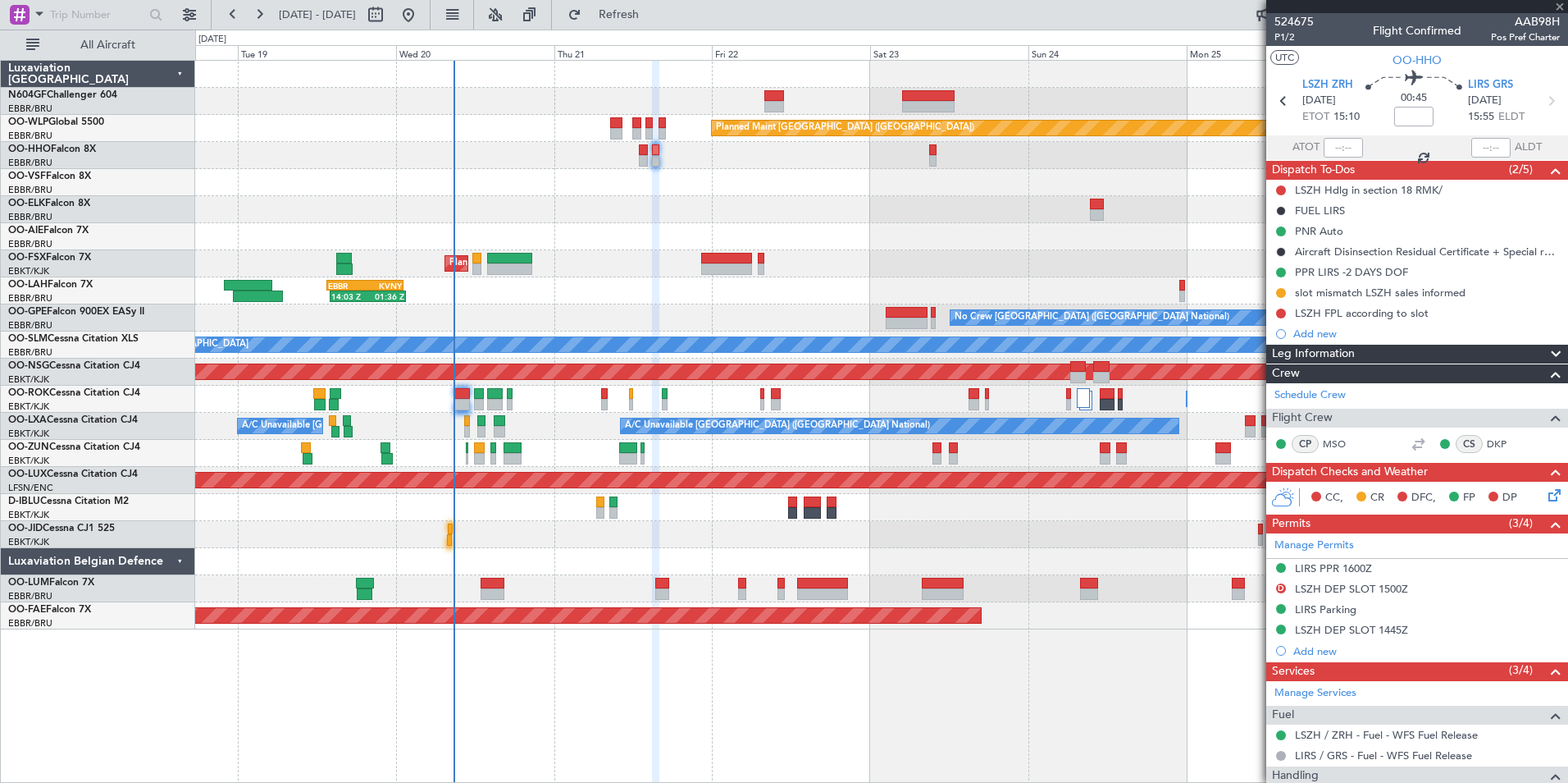
type input "+00:15"
type input "2"
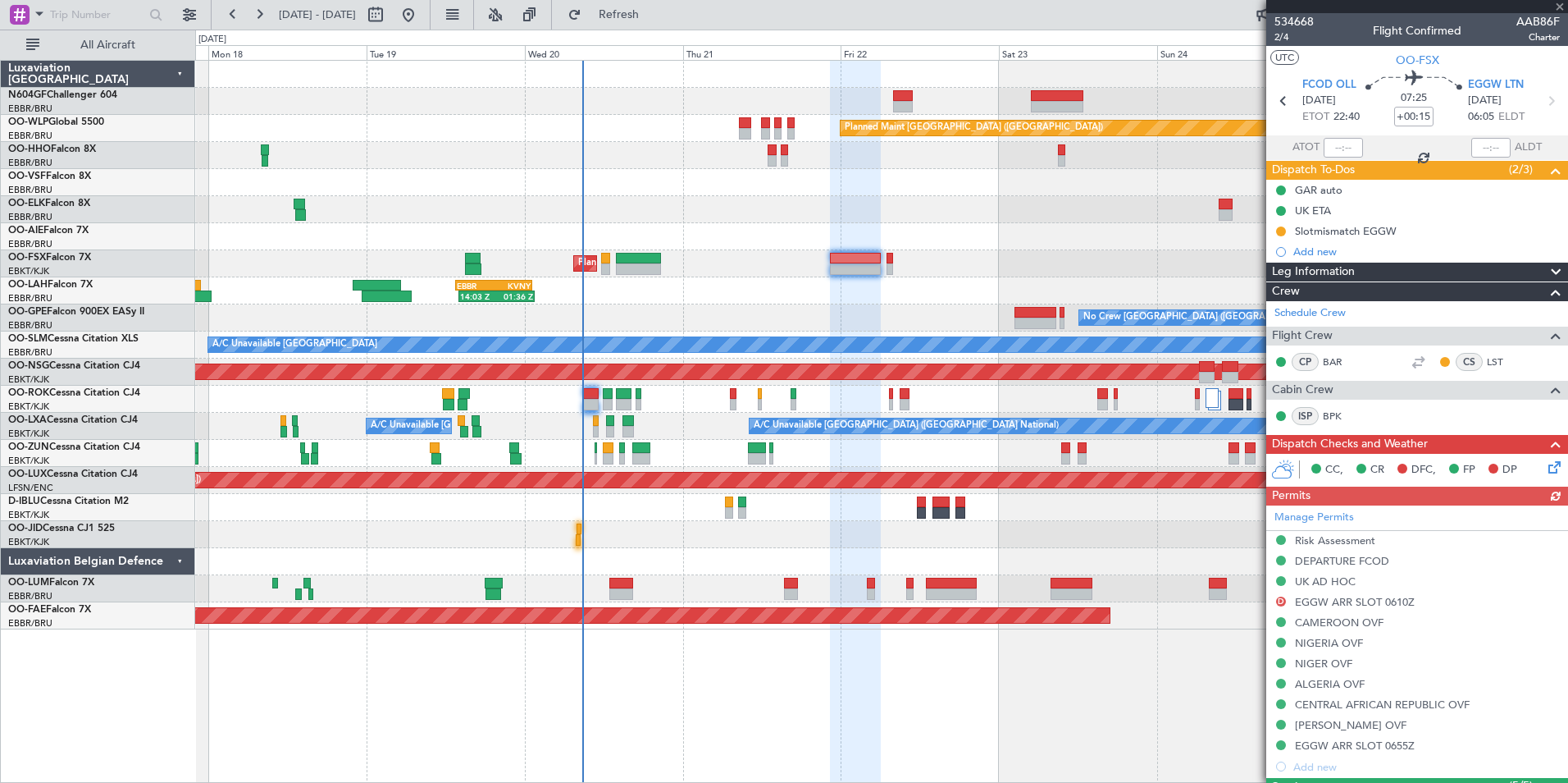
click at [956, 277] on div "Planned Maint [GEOGRAPHIC_DATA] ([GEOGRAPHIC_DATA]) AOG Maint Geneva ([GEOGRAPH…" at bounding box center [881, 344] width 1372 height 569
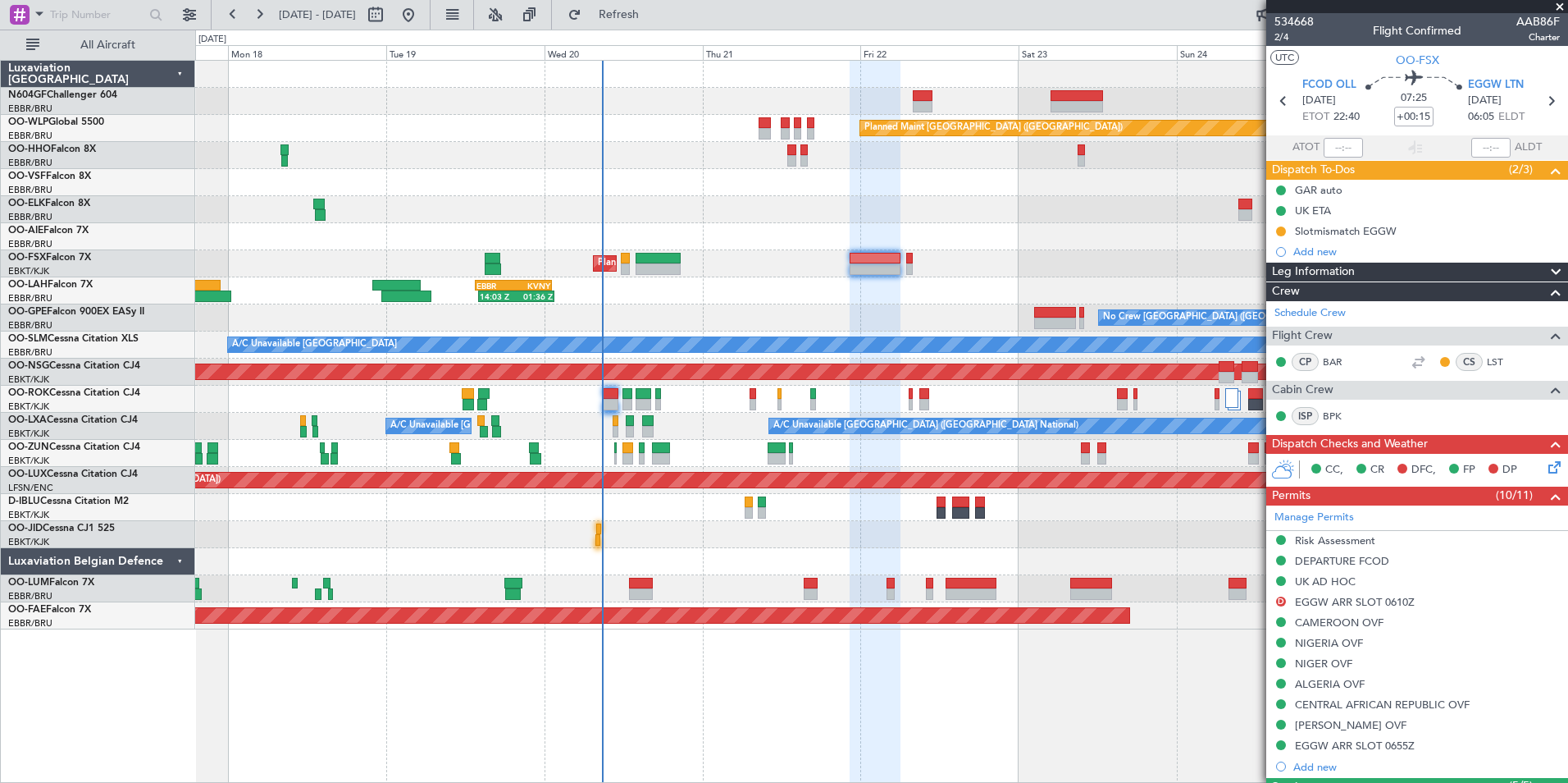
click at [919, 299] on div "14:03 Z 01:36 Z EBBR 13:30 Z KVNY 01:15 Z" at bounding box center [881, 290] width 1372 height 27
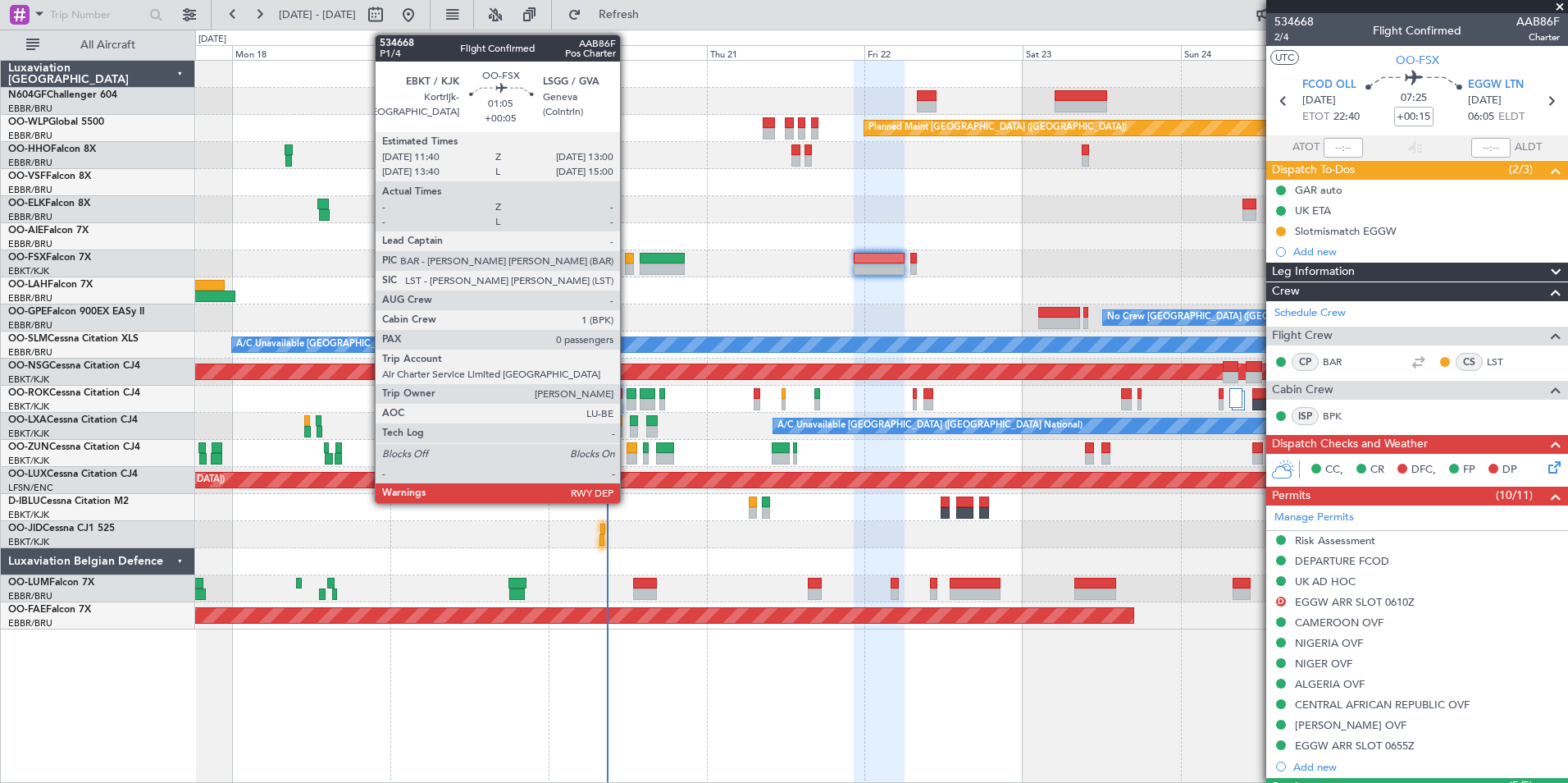
click at [627, 267] on div at bounding box center [630, 269] width 9 height 11
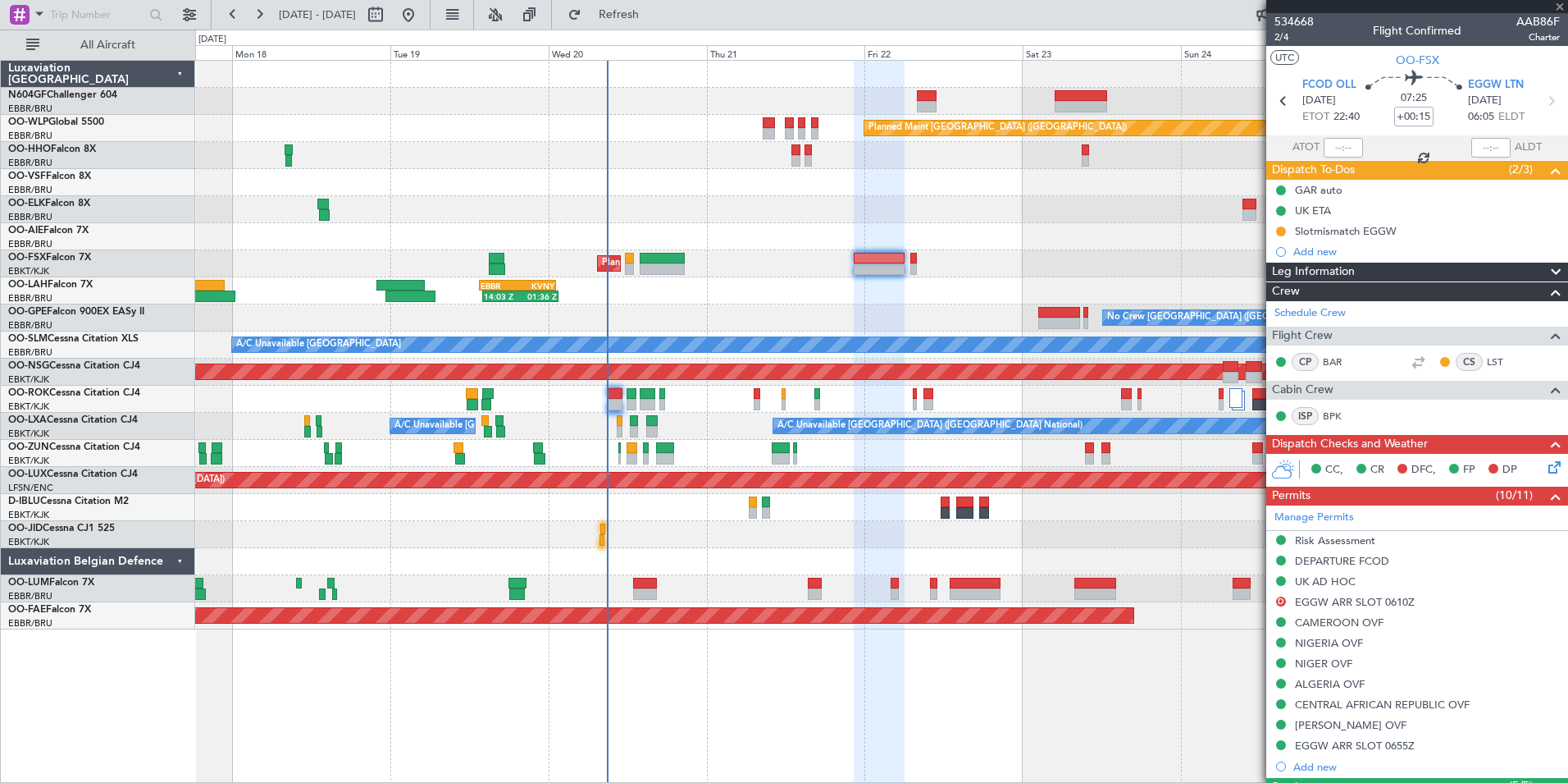
type input "+00:05"
type input "0"
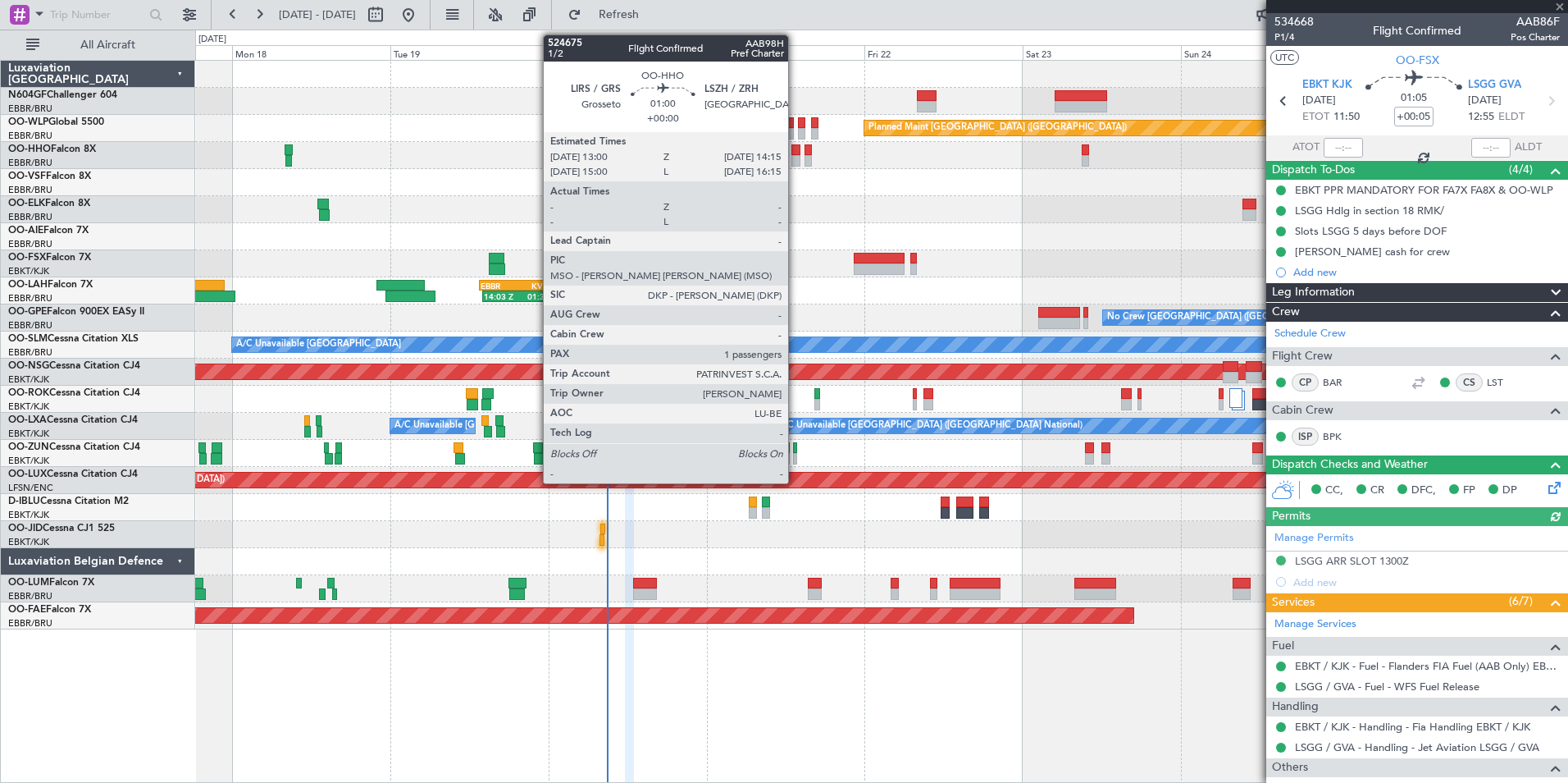
click at [796, 162] on div at bounding box center [796, 161] width 9 height 11
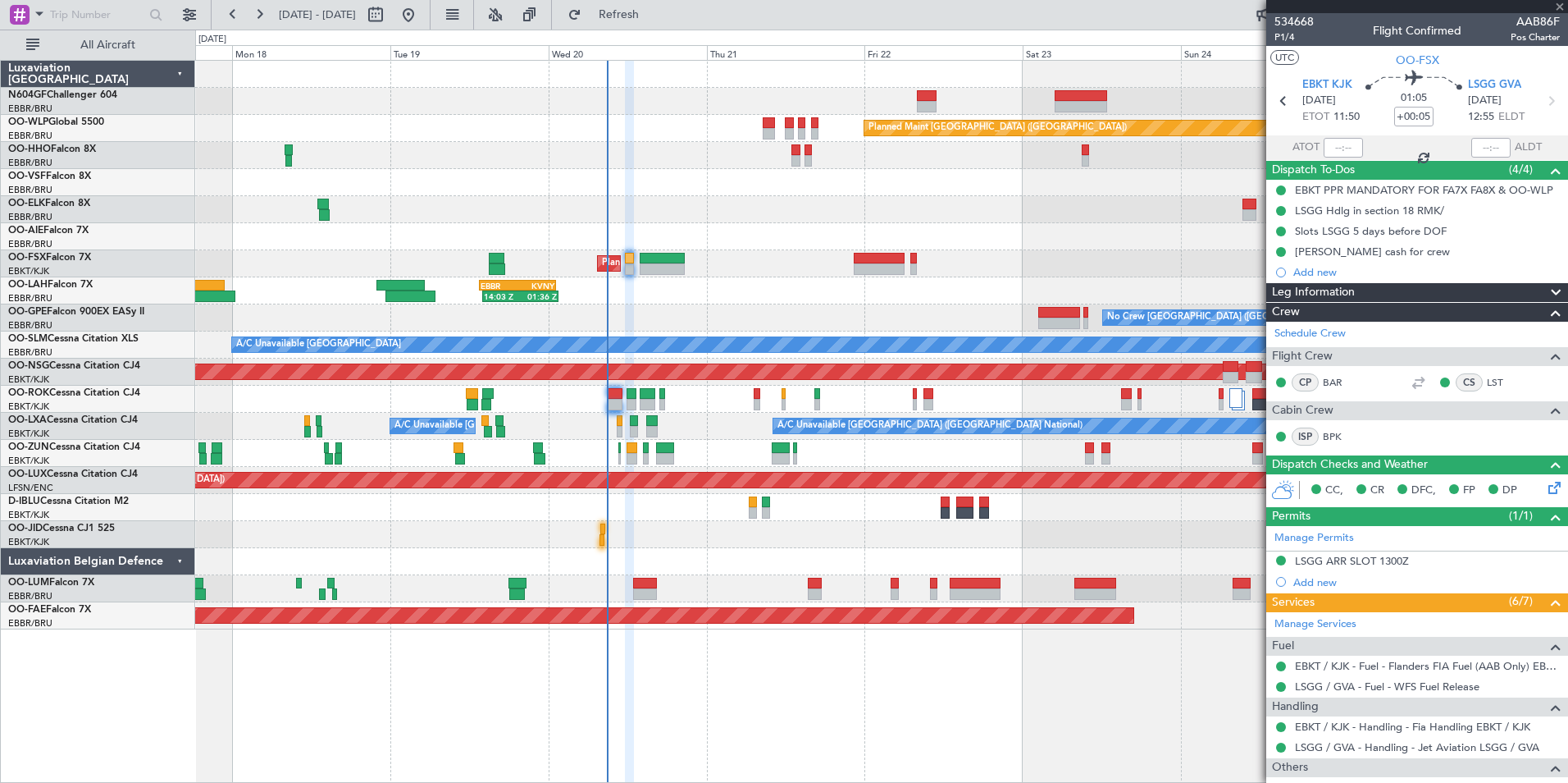
type input "1"
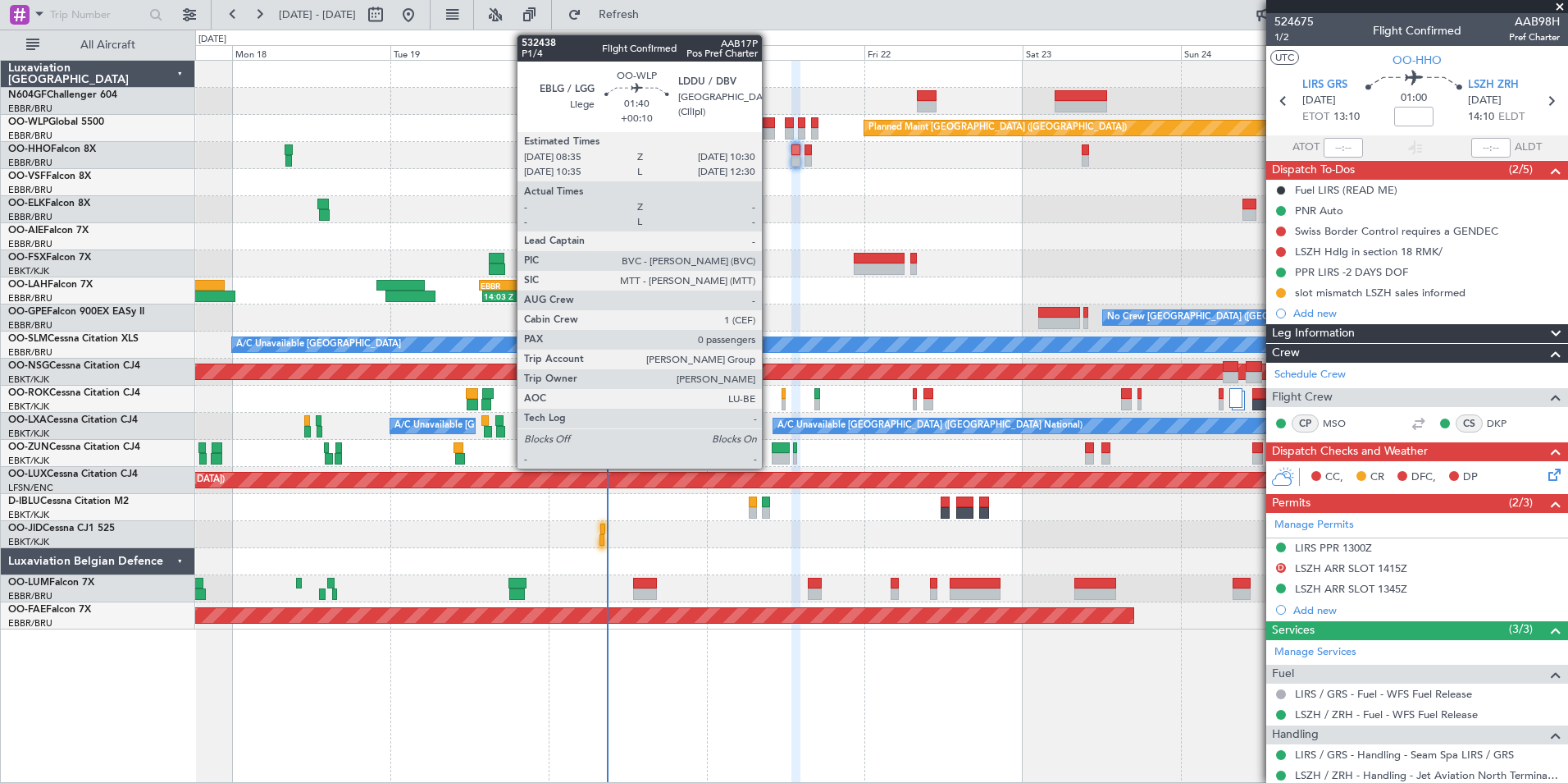
click at [770, 135] on div at bounding box center [770, 133] width 13 height 11
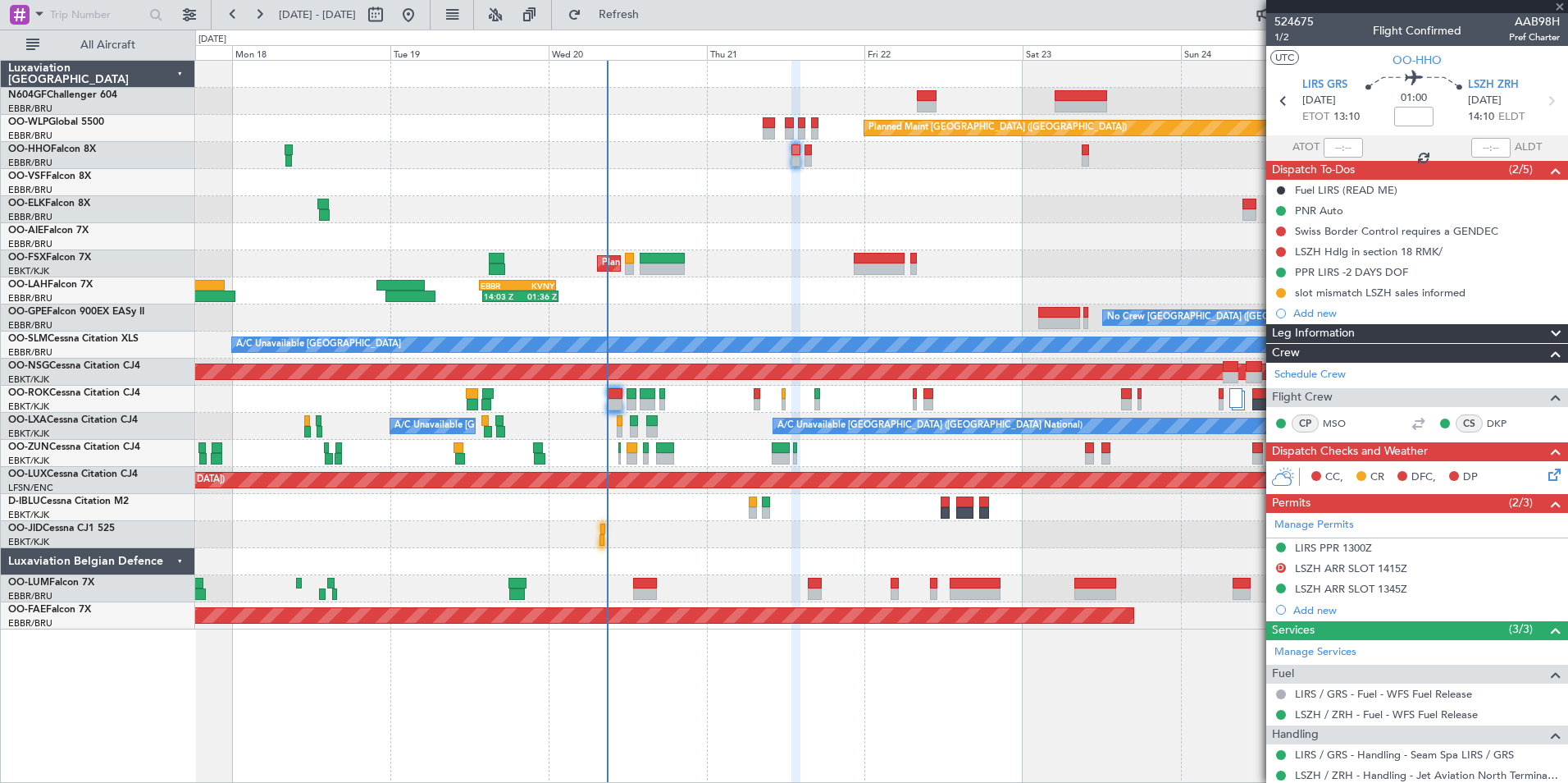
type input "+00:10"
type input "0"
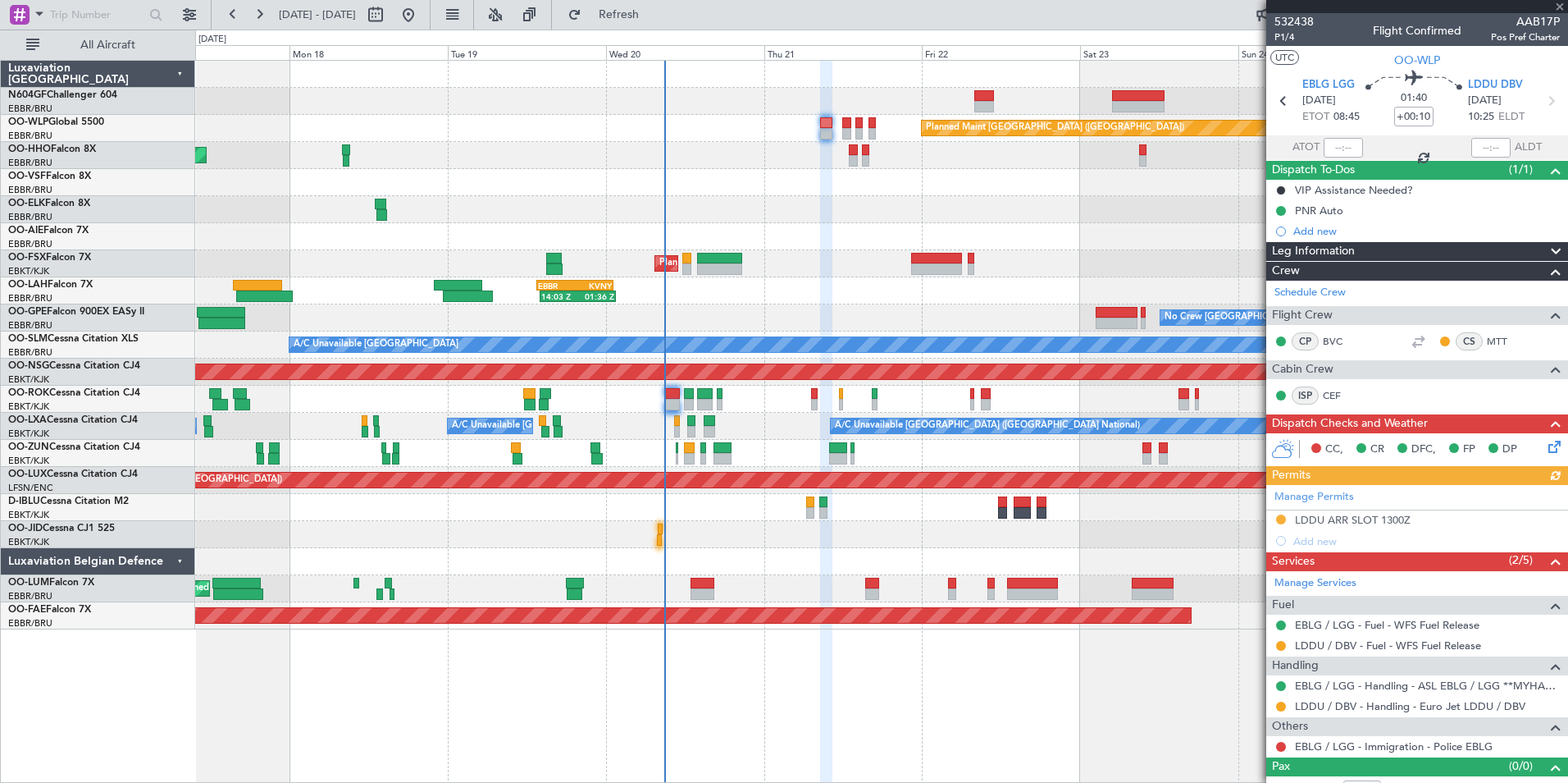
click at [825, 201] on div "Planned Maint [GEOGRAPHIC_DATA] ([GEOGRAPHIC_DATA]) AOG Maint Geneva ([GEOGRAPH…" at bounding box center [881, 344] width 1372 height 569
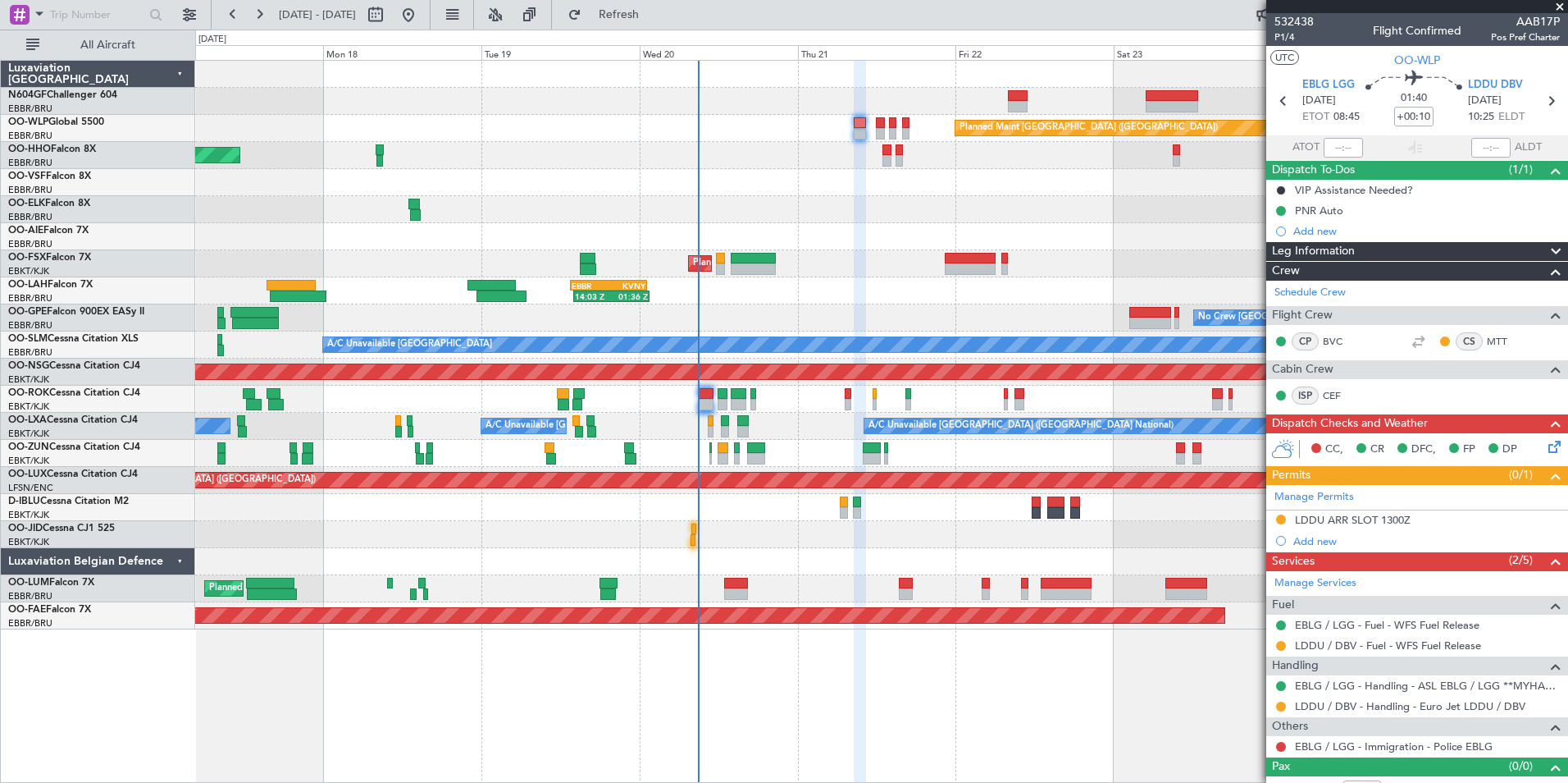
click at [892, 218] on div "Planned Maint [GEOGRAPHIC_DATA] ([GEOGRAPHIC_DATA]) AOG Maint Geneva ([GEOGRAPH…" at bounding box center [881, 344] width 1372 height 569
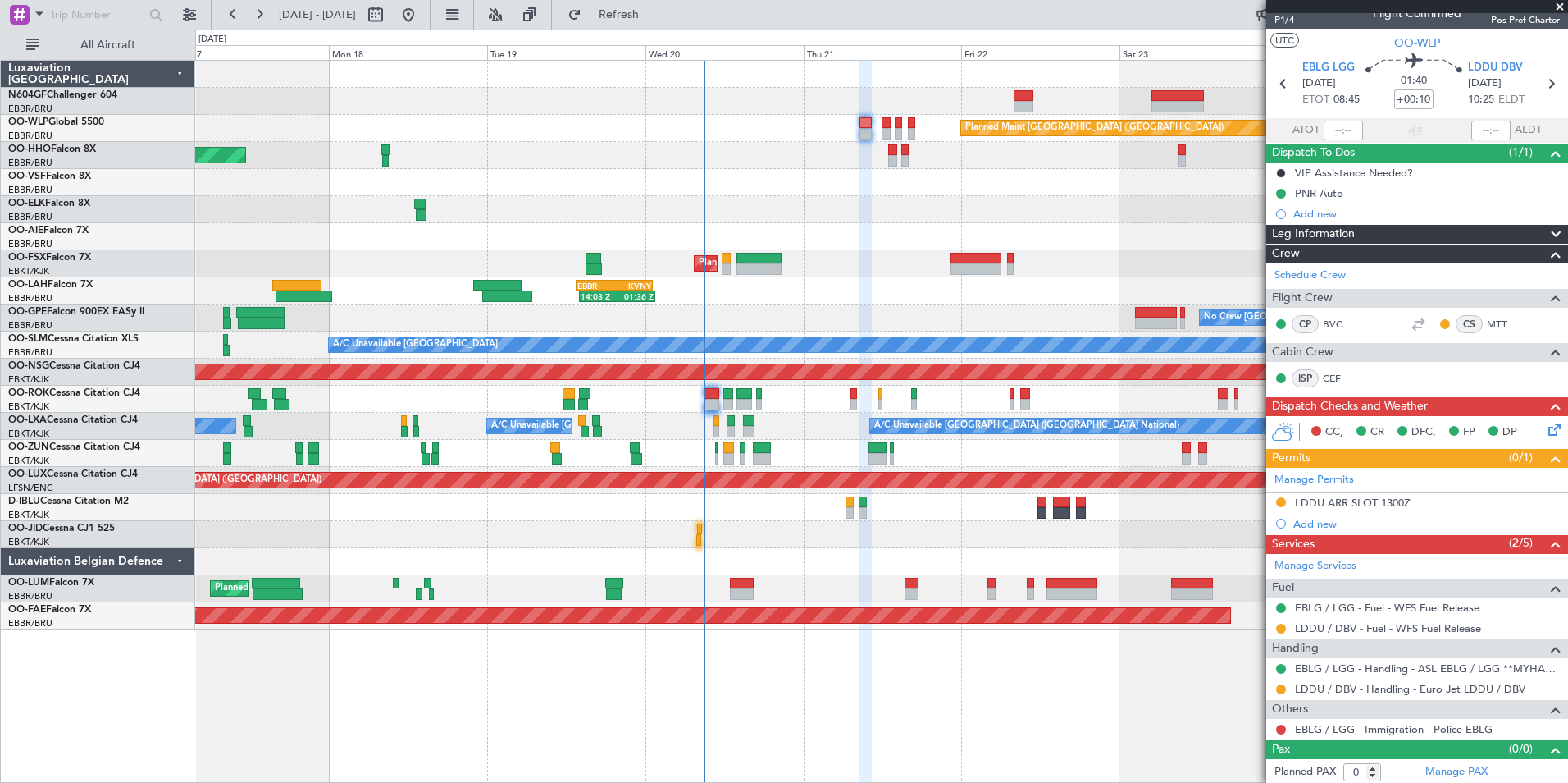
scroll to position [20, 0]
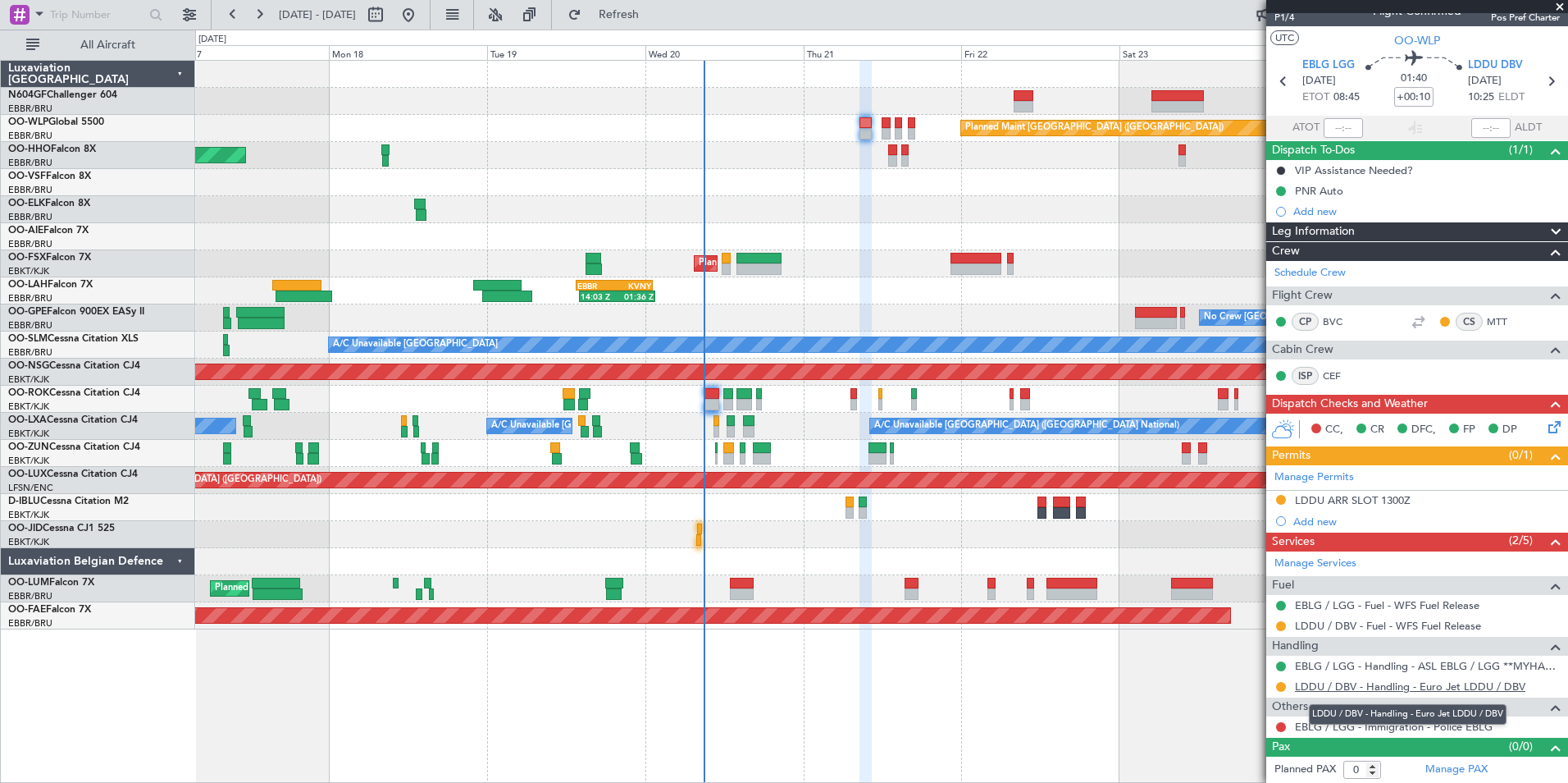
click at [1391, 688] on link "LDDU / DBV - Handling - Euro Jet LDDU / DBV" at bounding box center [1411, 686] width 231 height 14
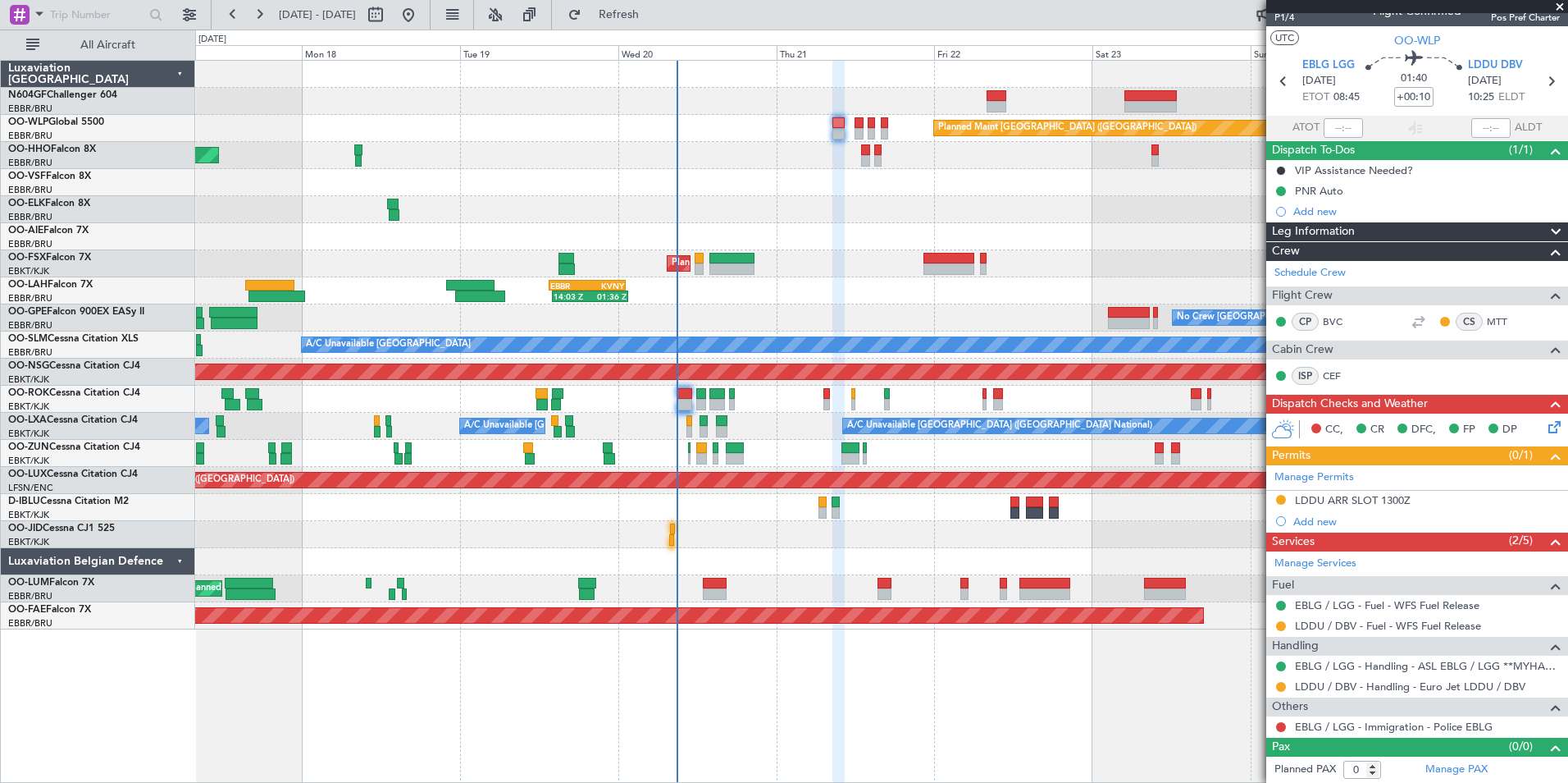
click at [856, 162] on div "AOG Maint Geneva (Cointrin)" at bounding box center [881, 155] width 1372 height 27
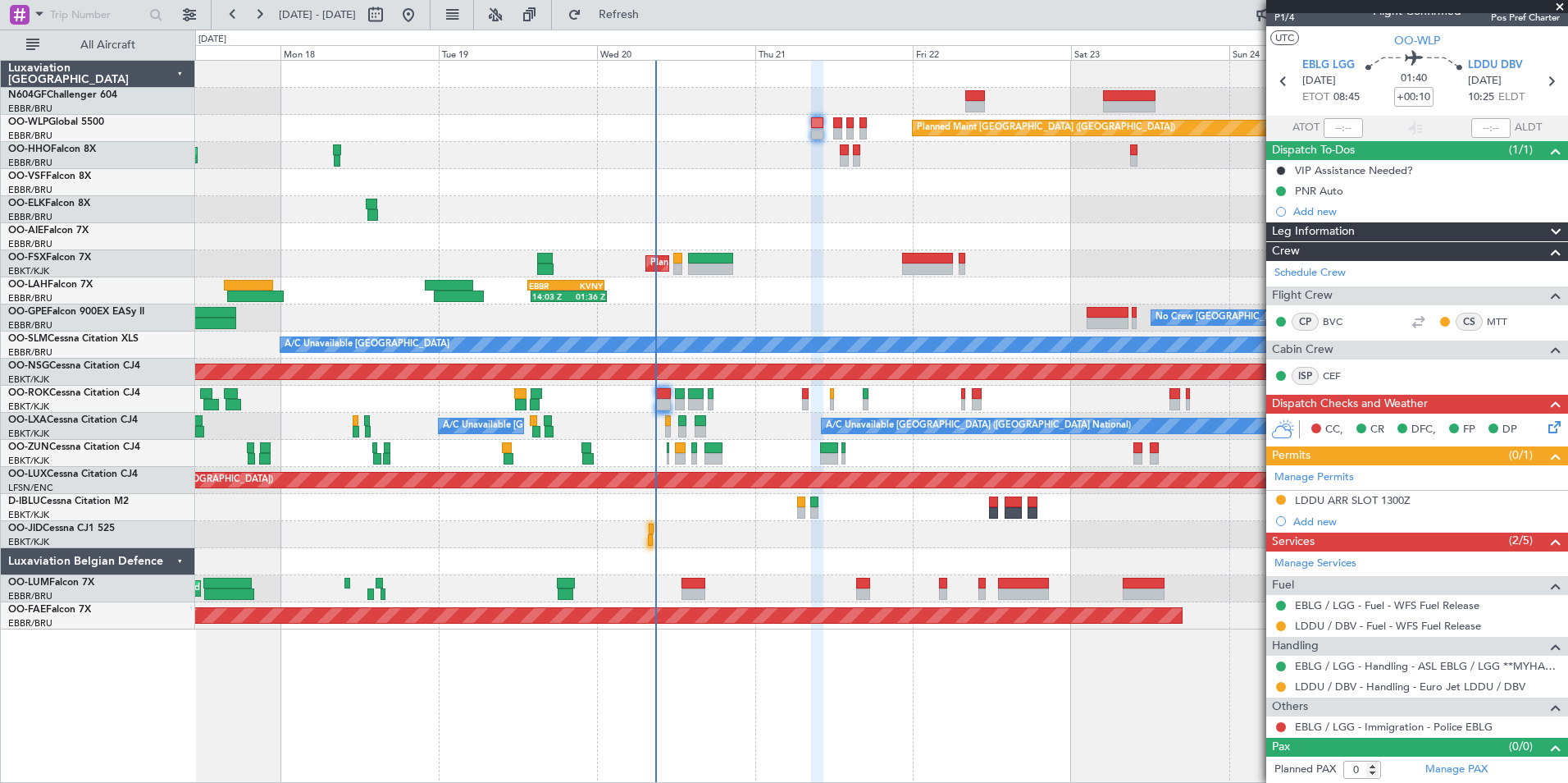
click at [822, 161] on div "AOG Maint Geneva (Cointrin)" at bounding box center [881, 155] width 1372 height 27
click at [677, 238] on div at bounding box center [881, 236] width 1372 height 27
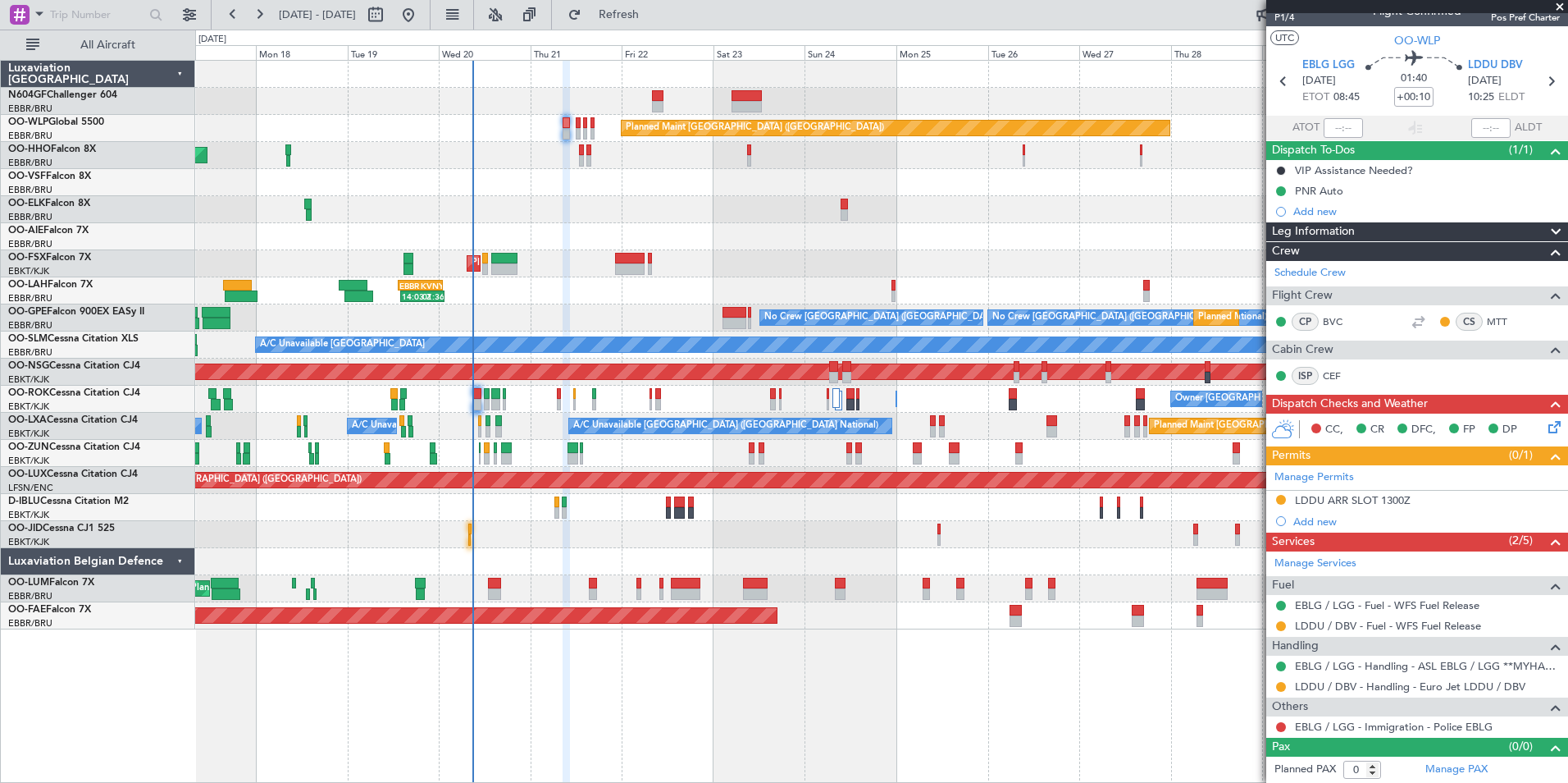
click at [688, 248] on div "Planned Maint [GEOGRAPHIC_DATA] ([GEOGRAPHIC_DATA])" at bounding box center [881, 236] width 1372 height 27
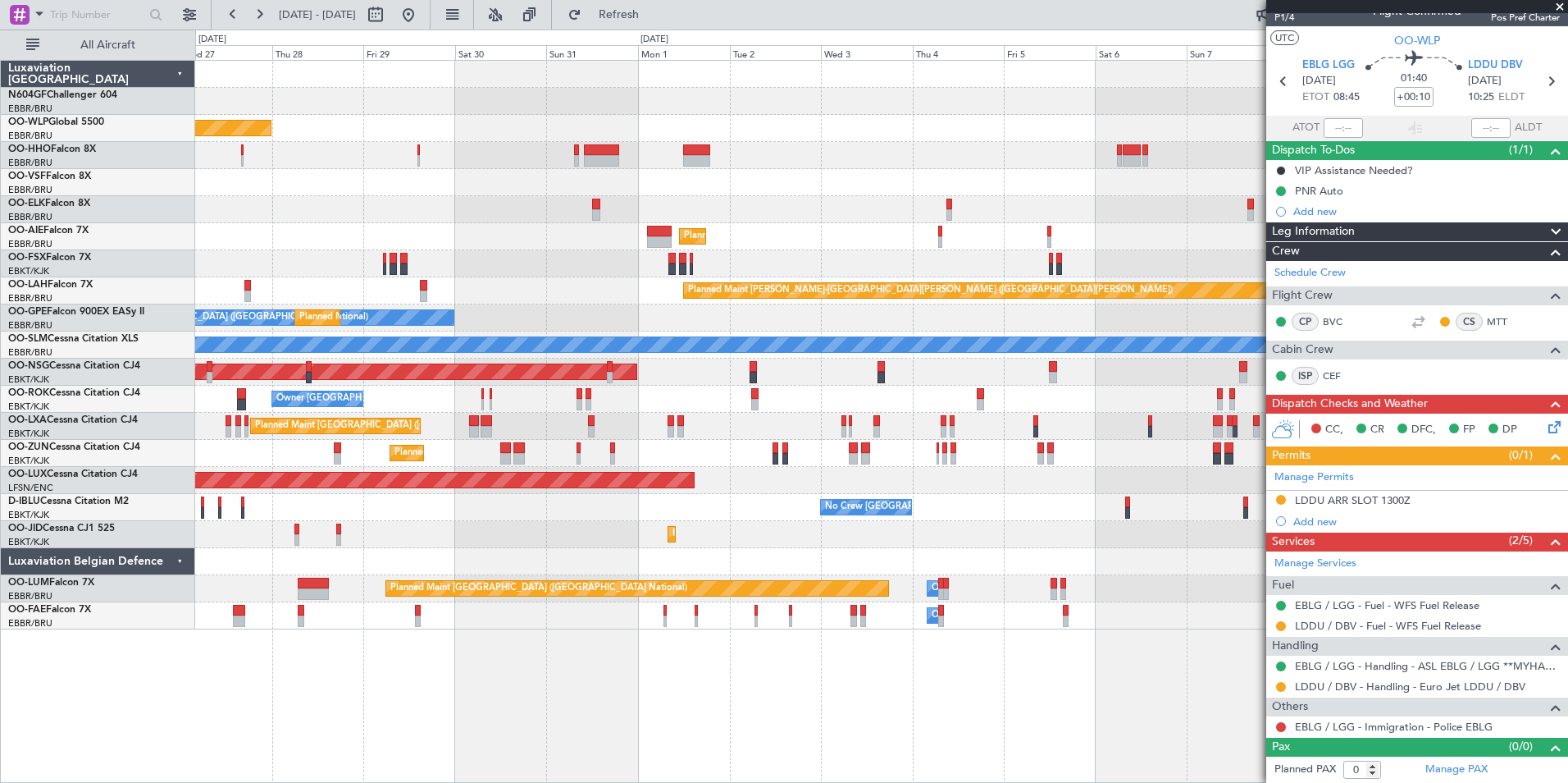
click at [495, 258] on div "Planned Maint [GEOGRAPHIC_DATA] ([GEOGRAPHIC_DATA]) Planned Maint [GEOGRAPHIC_D…" at bounding box center [881, 344] width 1372 height 569
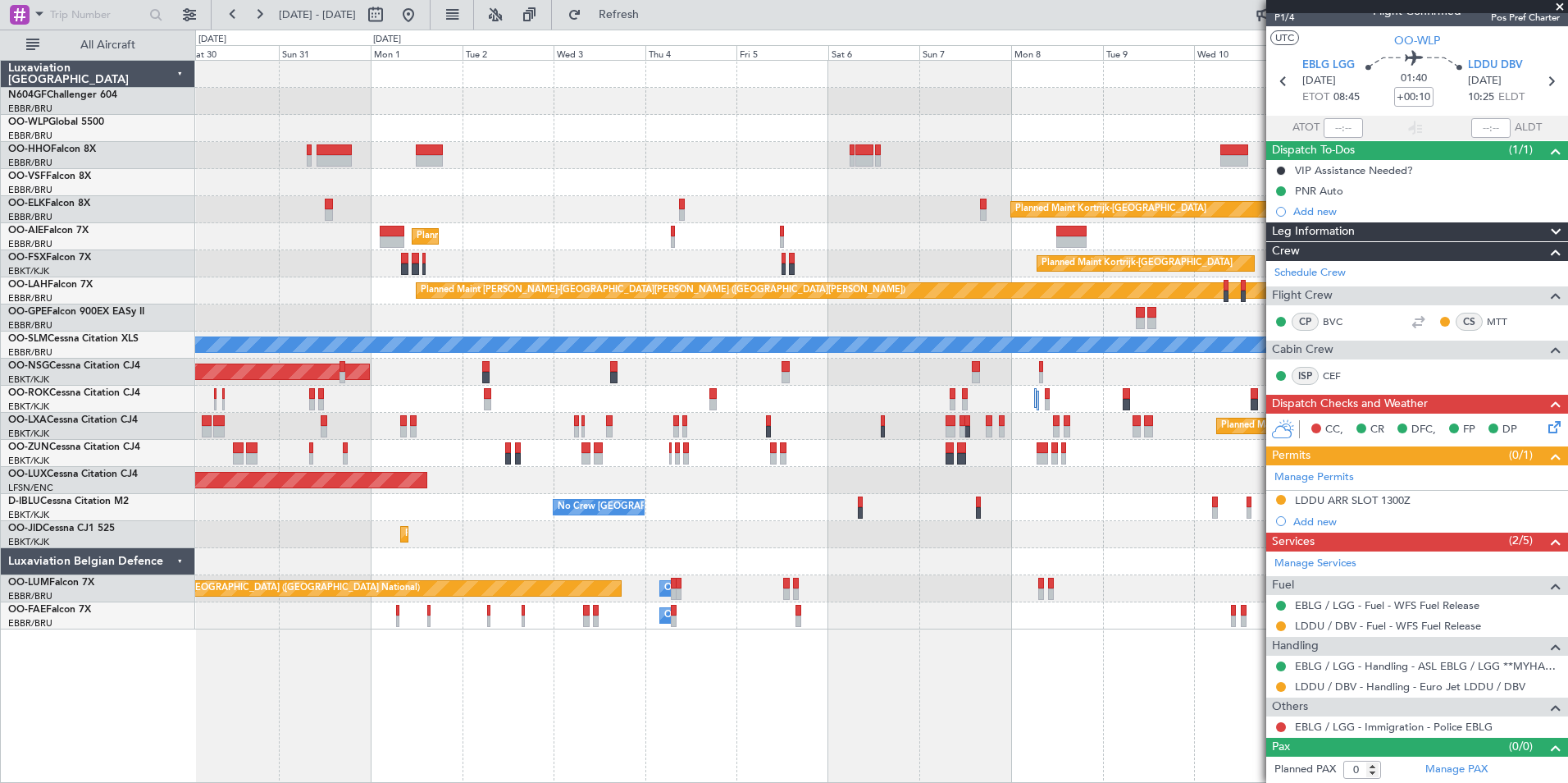
click at [710, 276] on div "Planned Maint Kortrijk-[GEOGRAPHIC_DATA]" at bounding box center [881, 263] width 1372 height 27
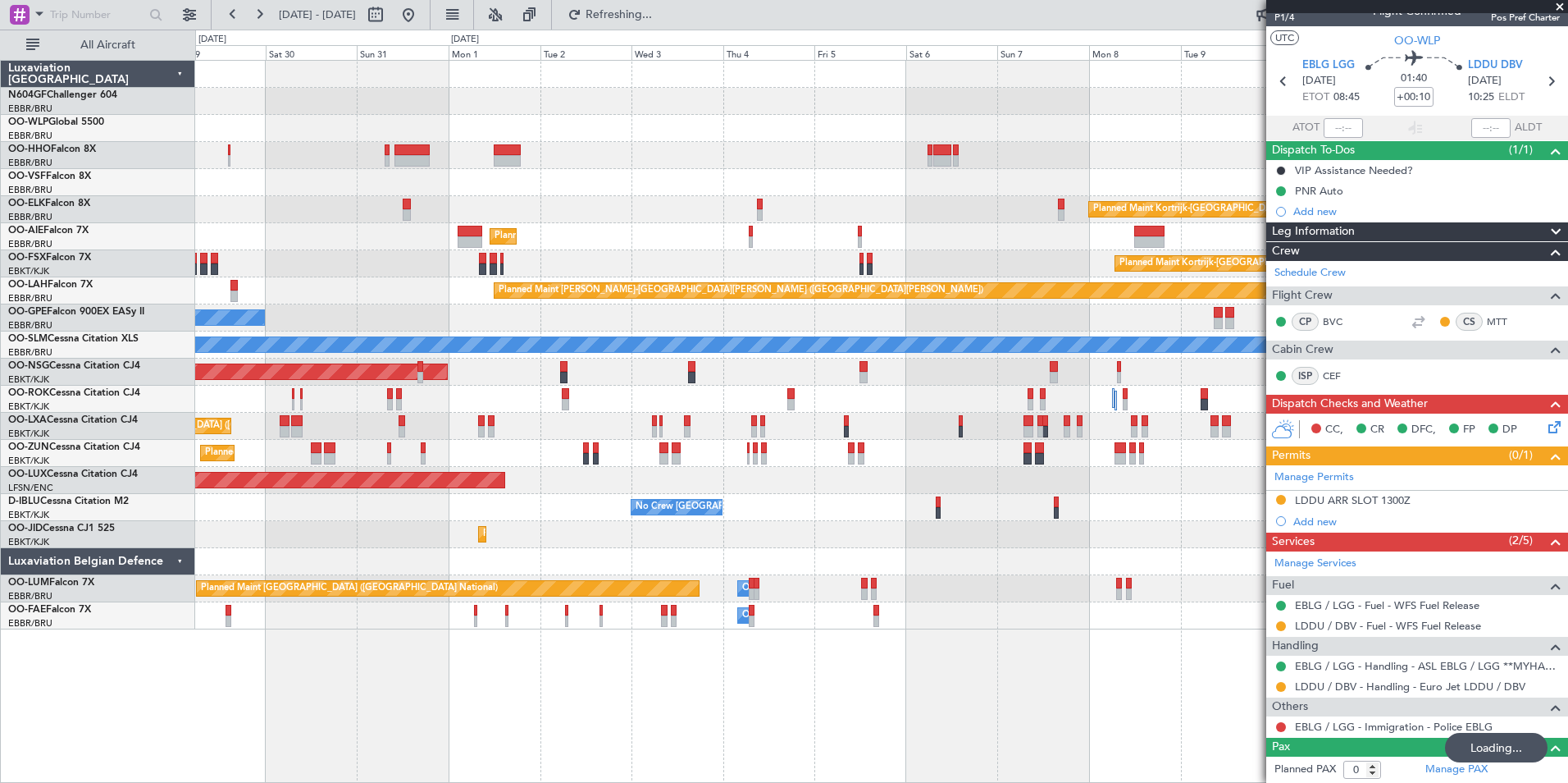
click at [704, 319] on div "No Crew [GEOGRAPHIC_DATA] ([GEOGRAPHIC_DATA] National) Planned Maint [GEOGRAPHI…" at bounding box center [881, 317] width 1372 height 27
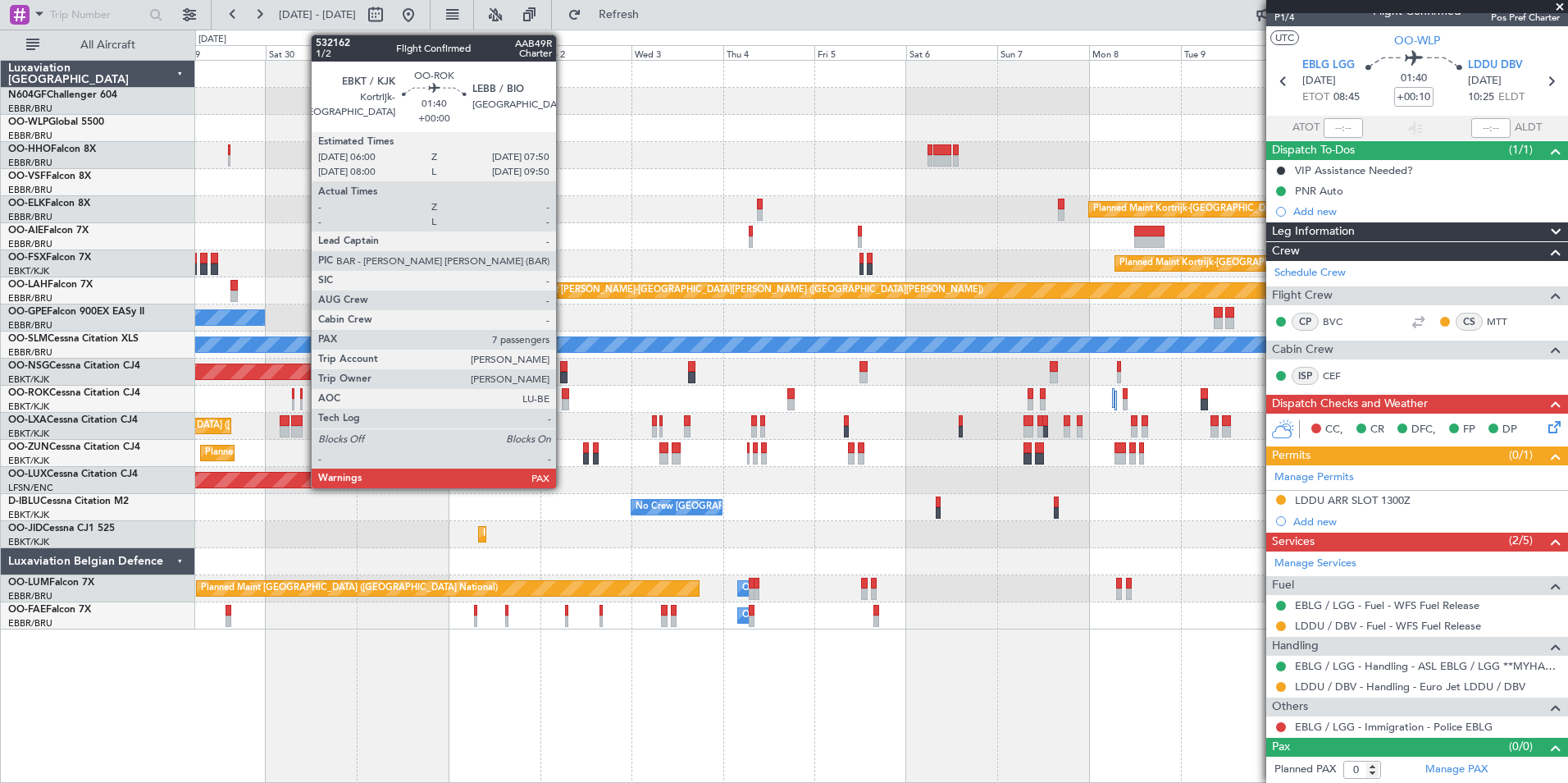
click at [563, 401] on div at bounding box center [566, 404] width 7 height 11
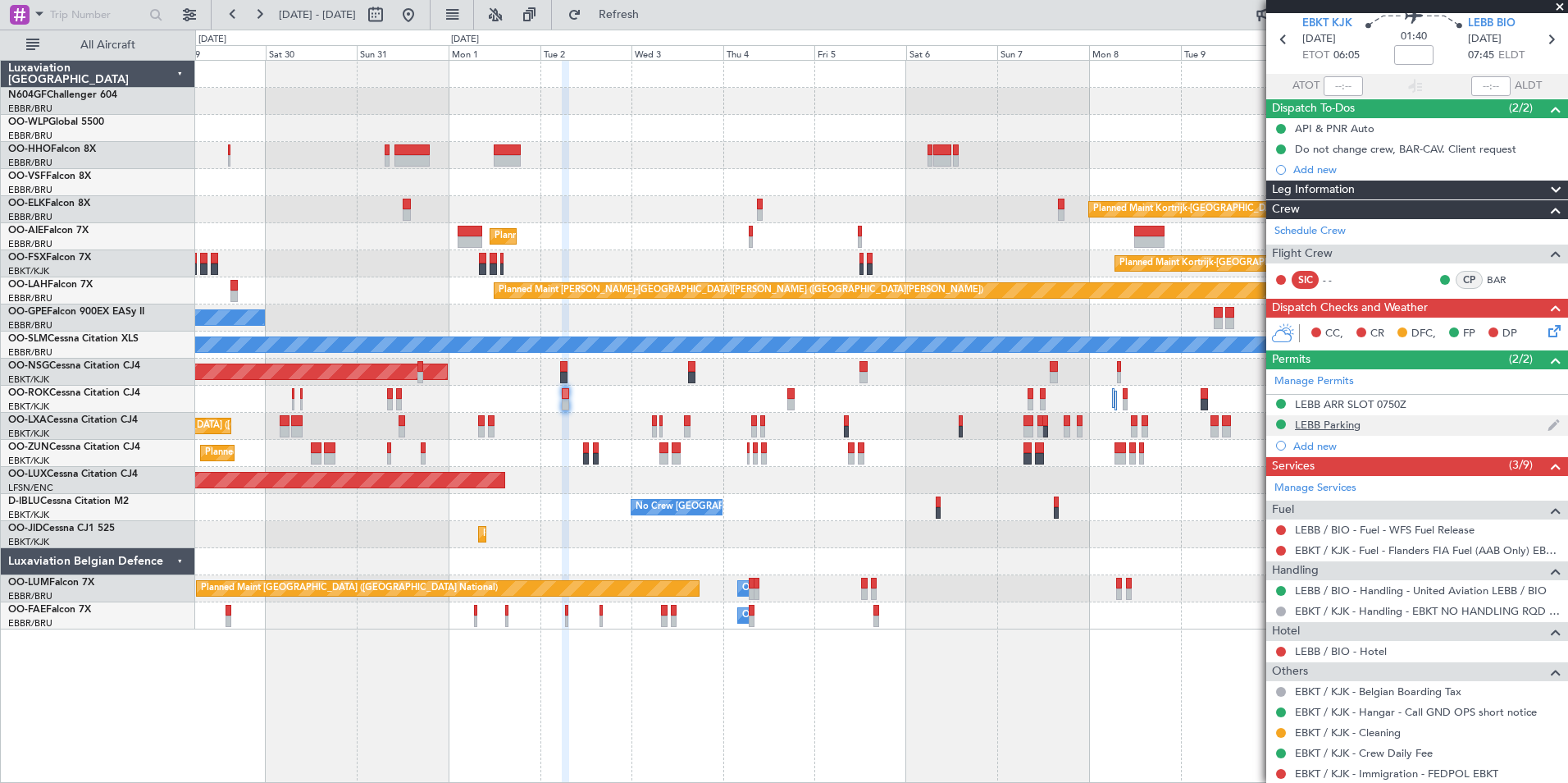
scroll to position [0, 0]
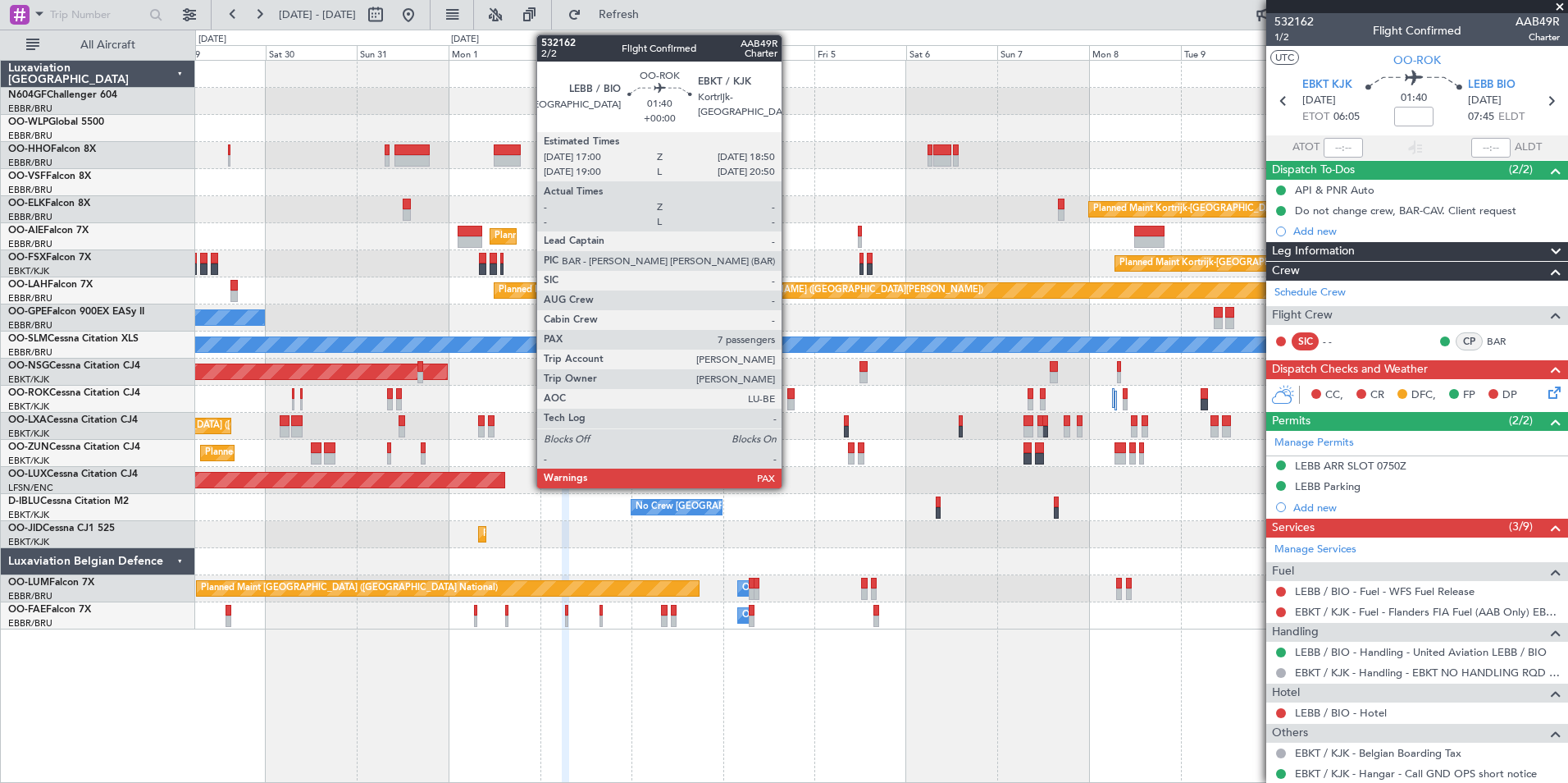
click at [789, 390] on div at bounding box center [791, 394] width 7 height 11
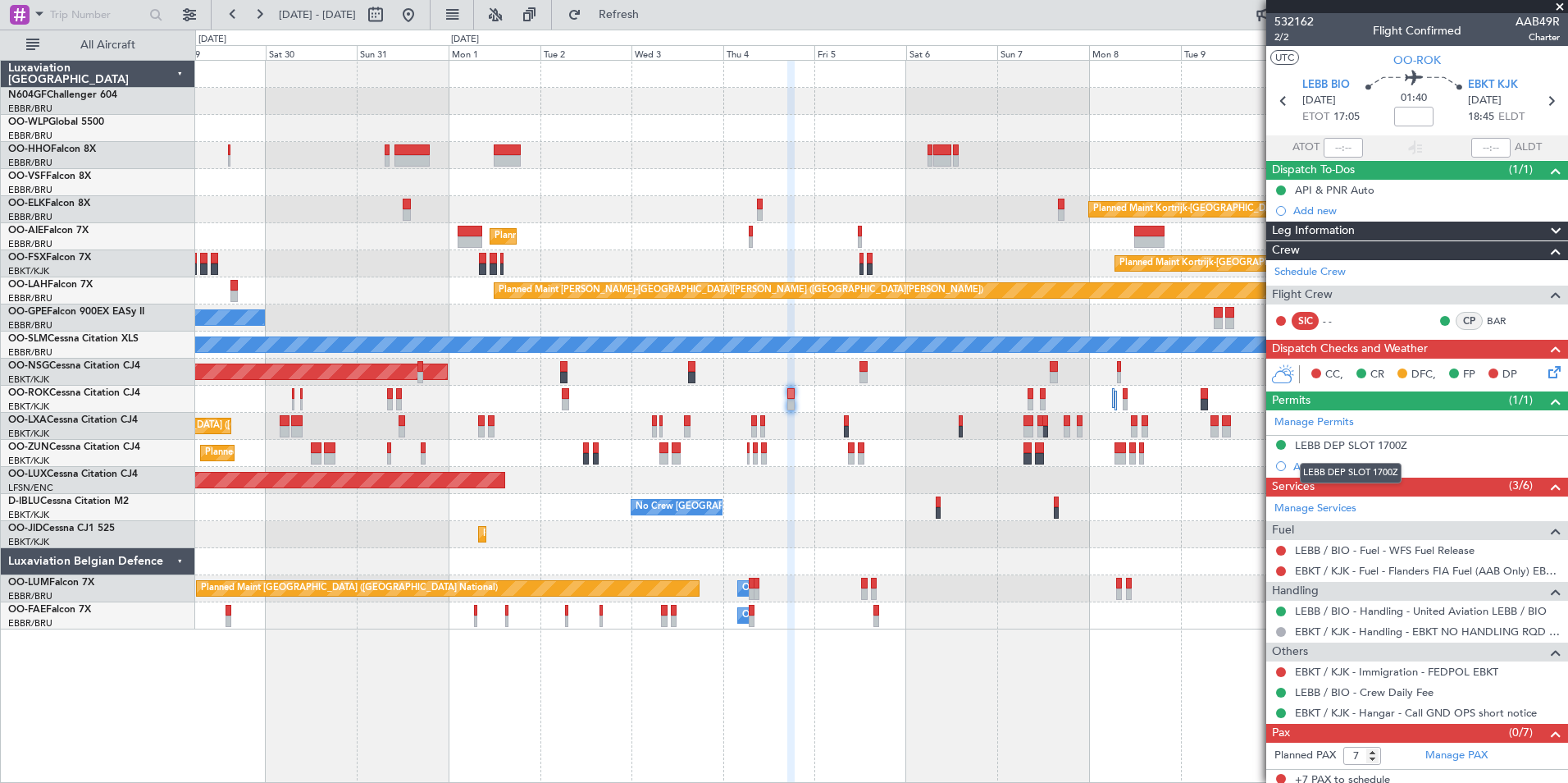
click at [1347, 442] on div "LEBB DEP SLOT 1700Z" at bounding box center [1351, 445] width 113 height 14
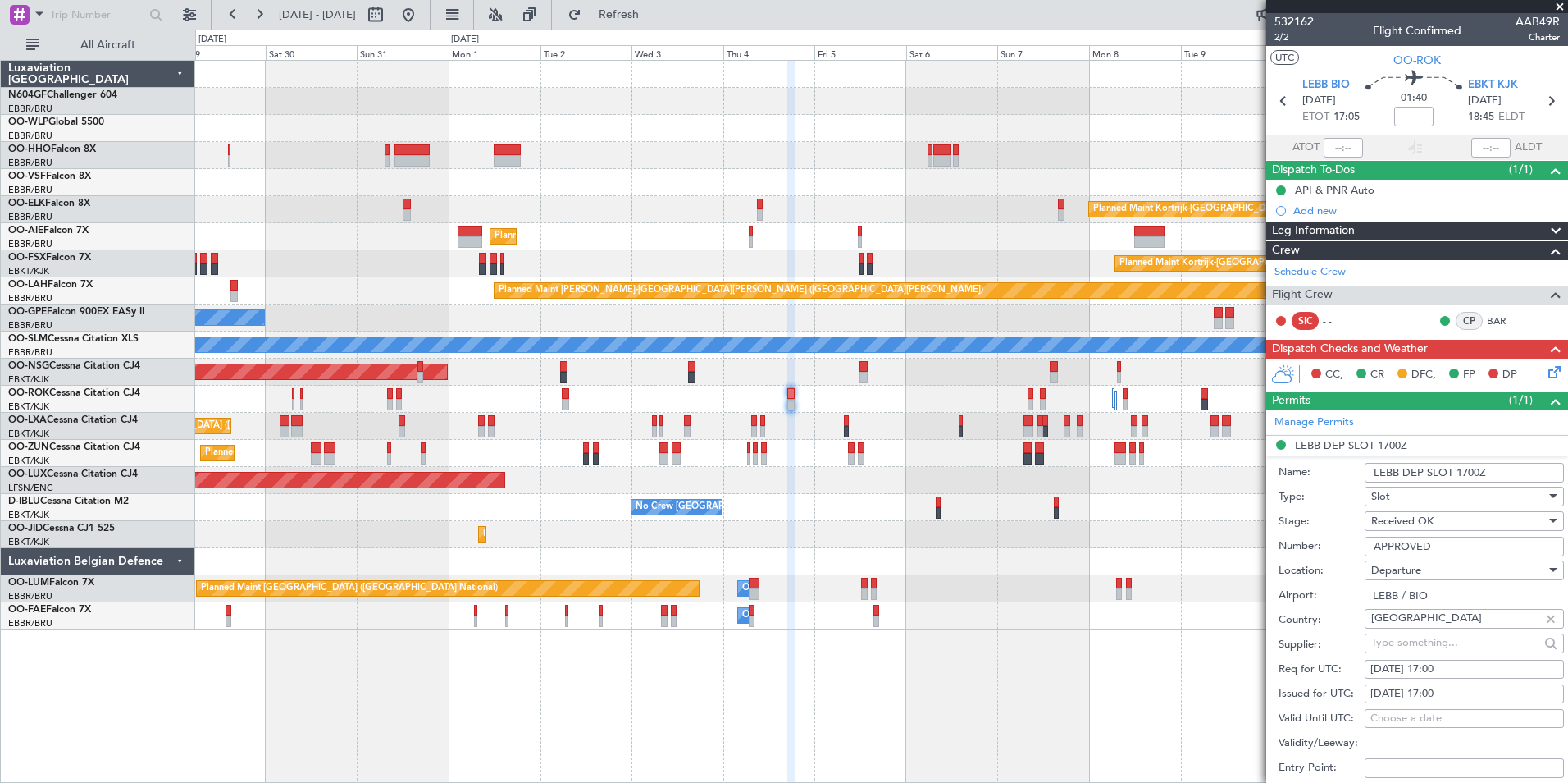
scroll to position [329, 0]
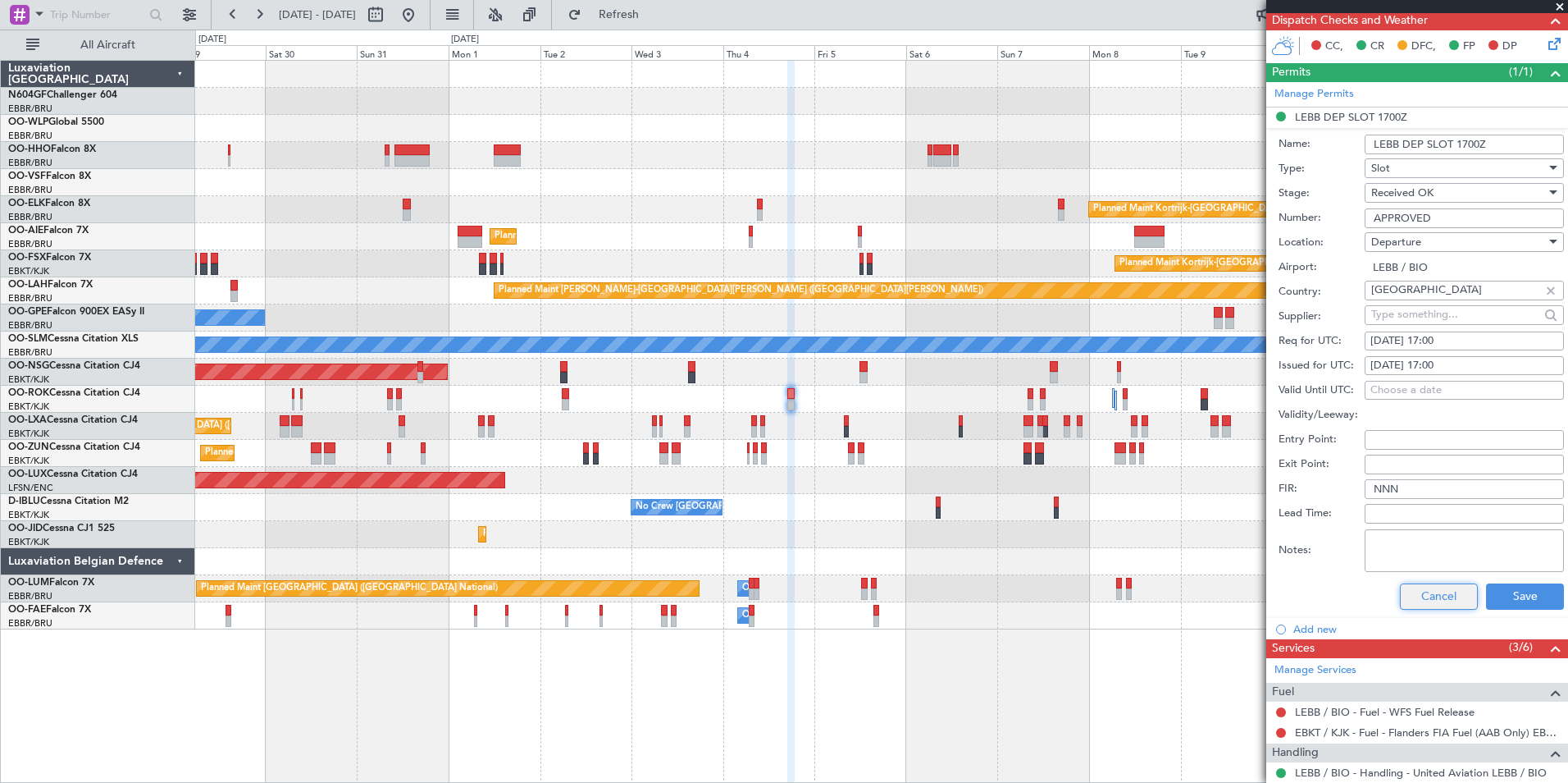
click at [1403, 602] on button "Cancel" at bounding box center [1439, 597] width 78 height 26
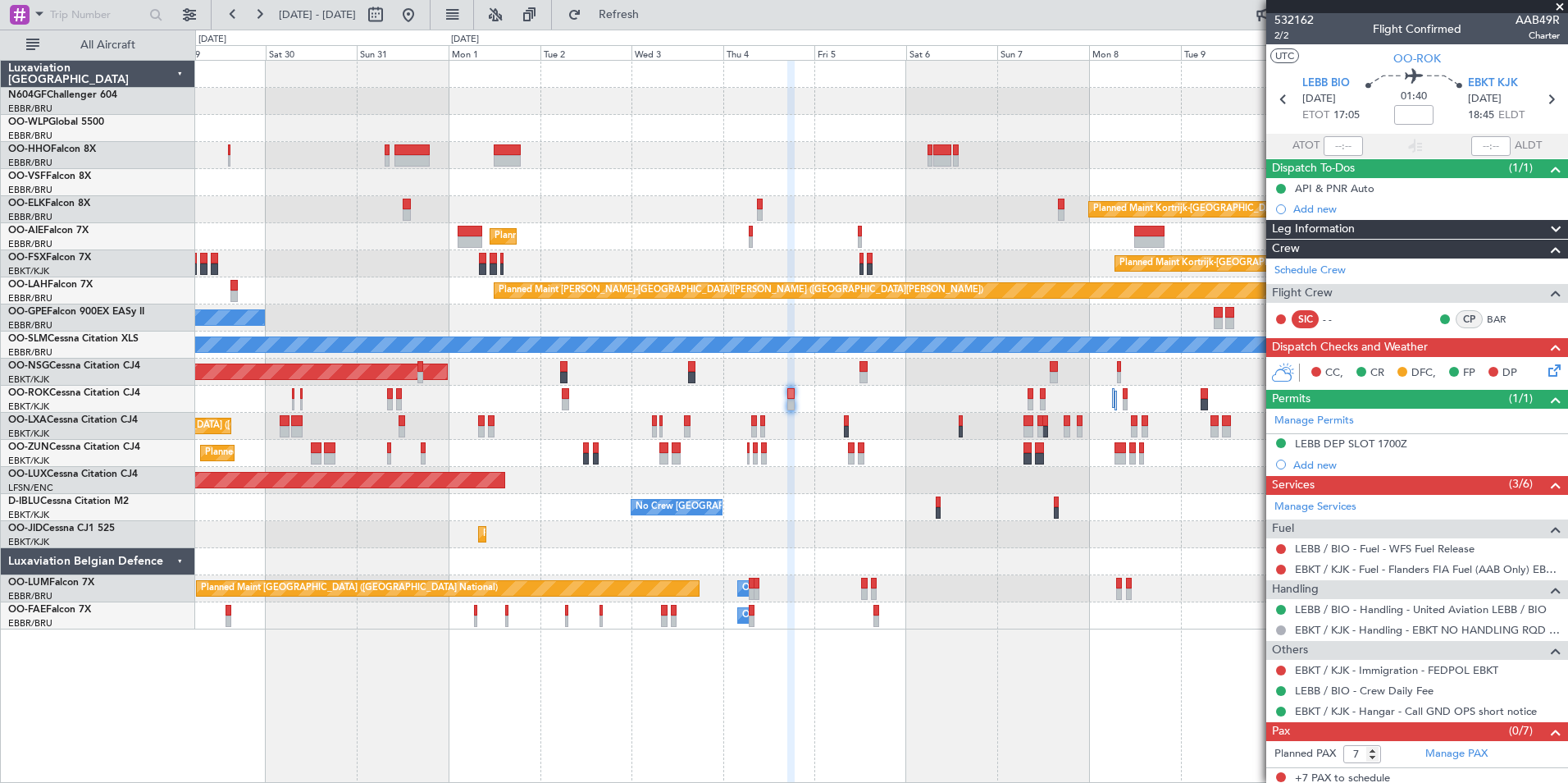
scroll to position [0, 0]
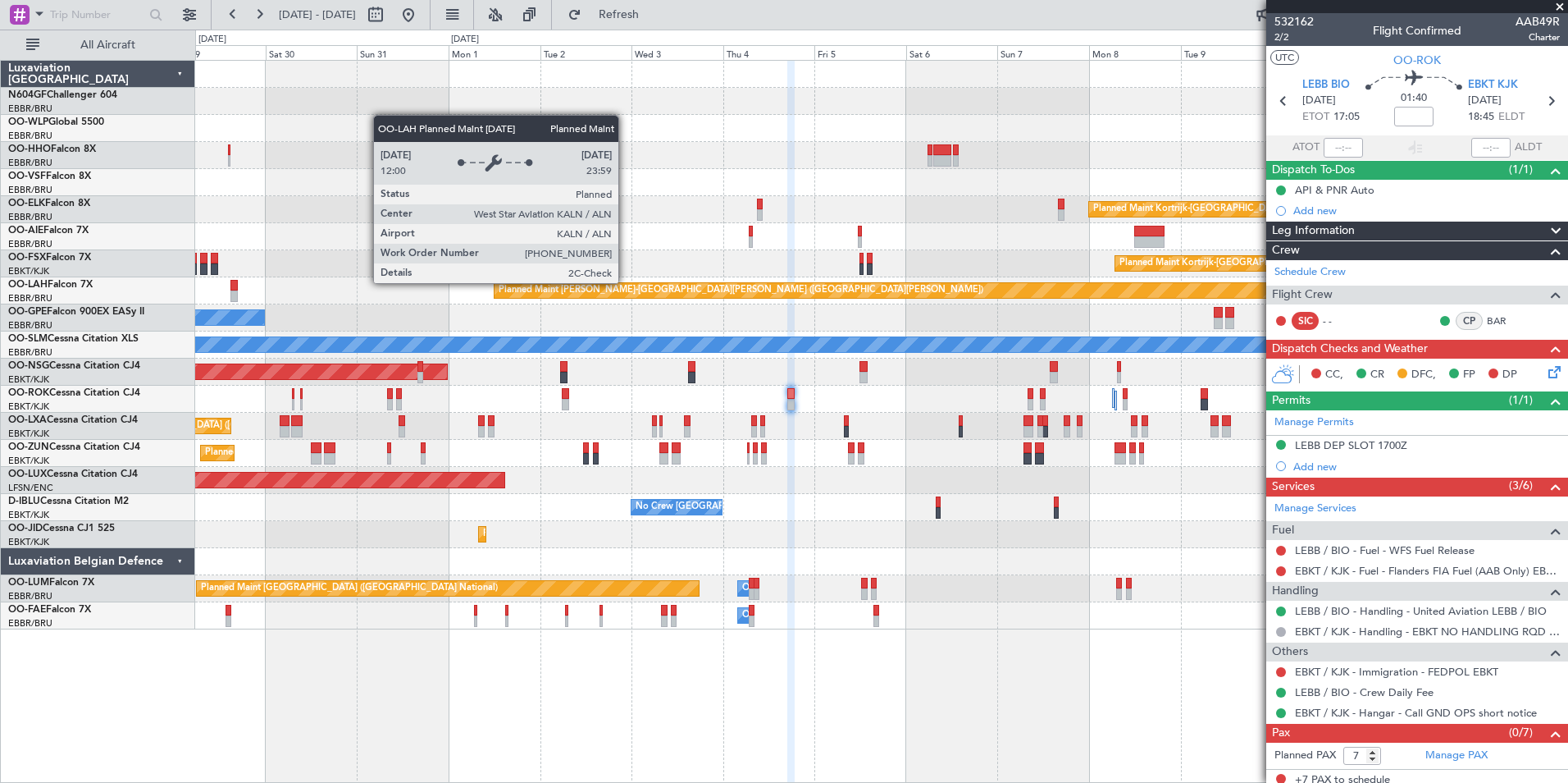
click at [967, 258] on div "Planned Maint [GEOGRAPHIC_DATA] ([GEOGRAPHIC_DATA]) Planned Maint [GEOGRAPHIC_D…" at bounding box center [881, 344] width 1372 height 569
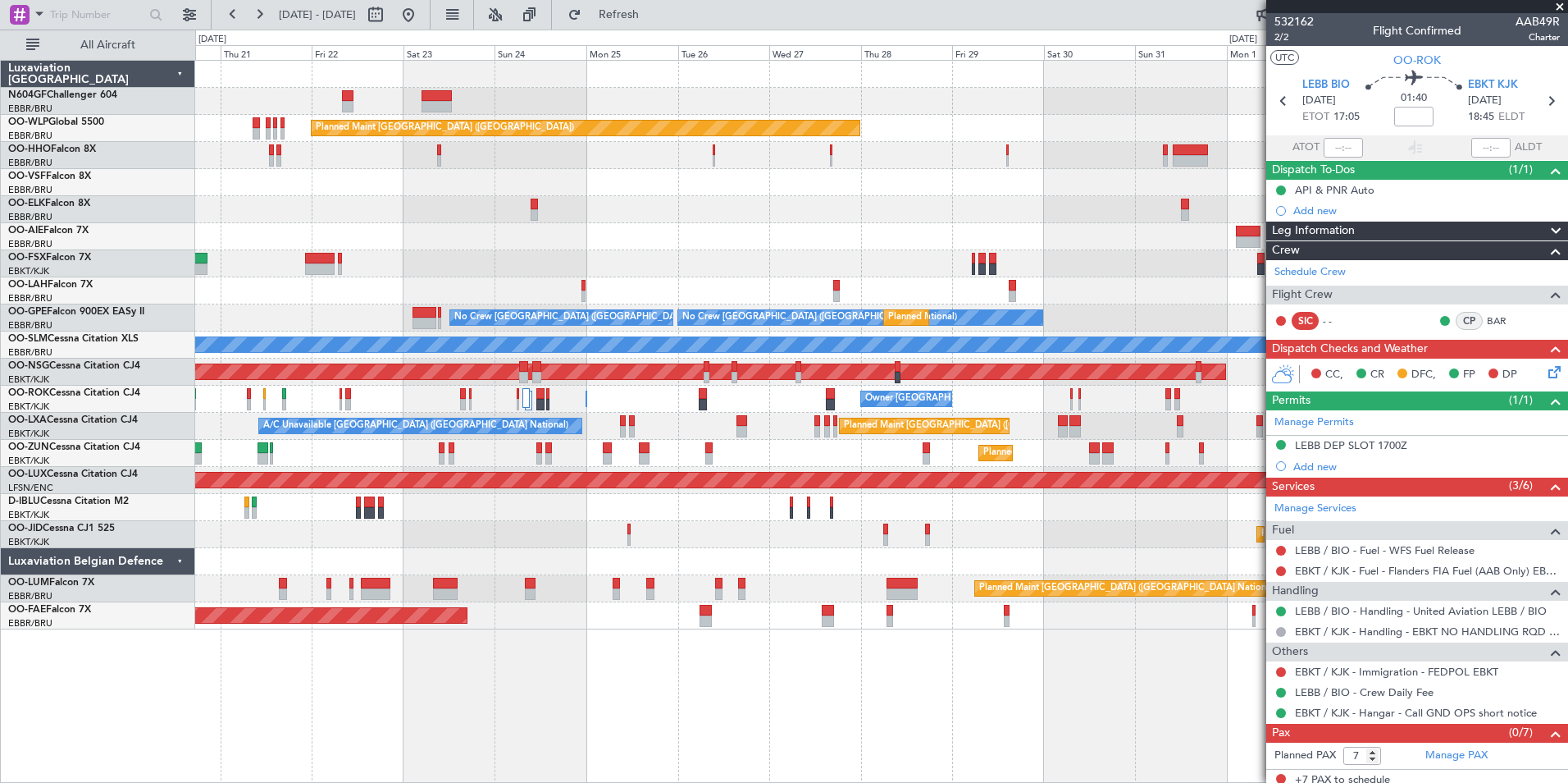
click at [980, 210] on div "Planned Maint [GEOGRAPHIC_DATA] ([GEOGRAPHIC_DATA]) AOG Maint Geneva ([GEOGRAPH…" at bounding box center [881, 344] width 1372 height 569
click at [422, 4] on button at bounding box center [409, 15] width 26 height 26
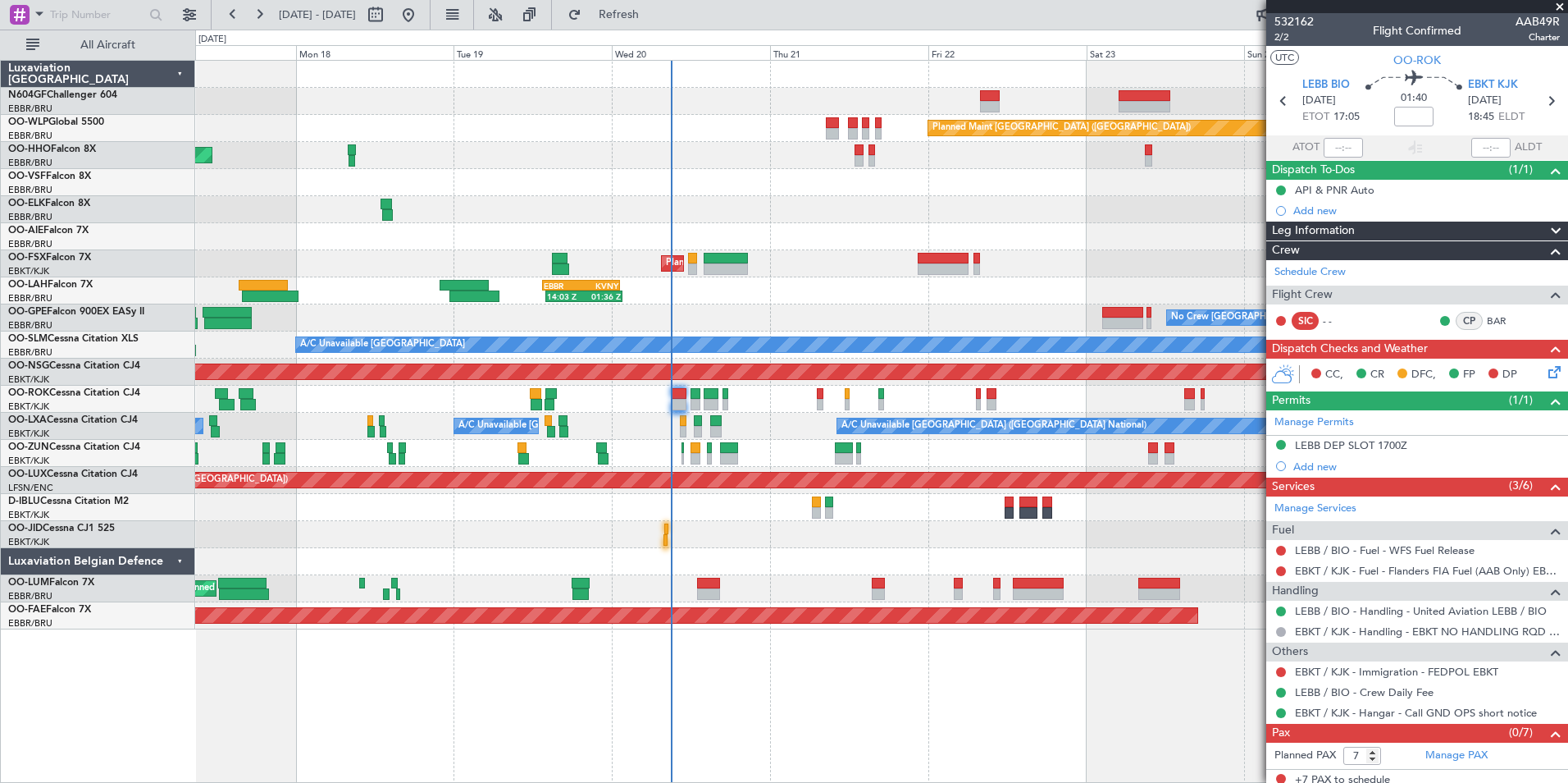
click at [870, 180] on div "Planned Maint [GEOGRAPHIC_DATA] ([GEOGRAPHIC_DATA]) AOG Maint Geneva ([GEOGRAPH…" at bounding box center [881, 344] width 1372 height 569
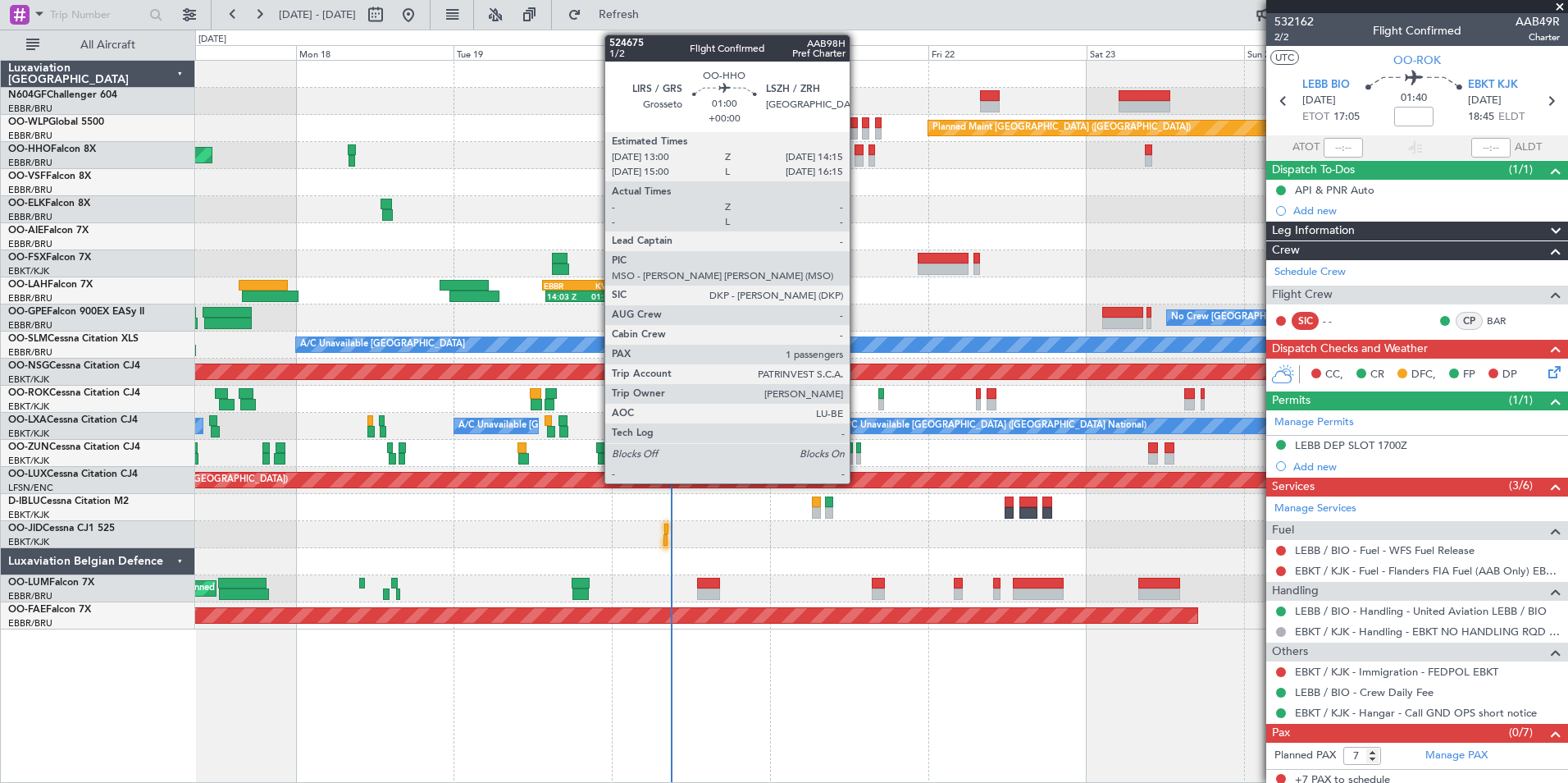
click at [857, 155] on div at bounding box center [859, 161] width 9 height 11
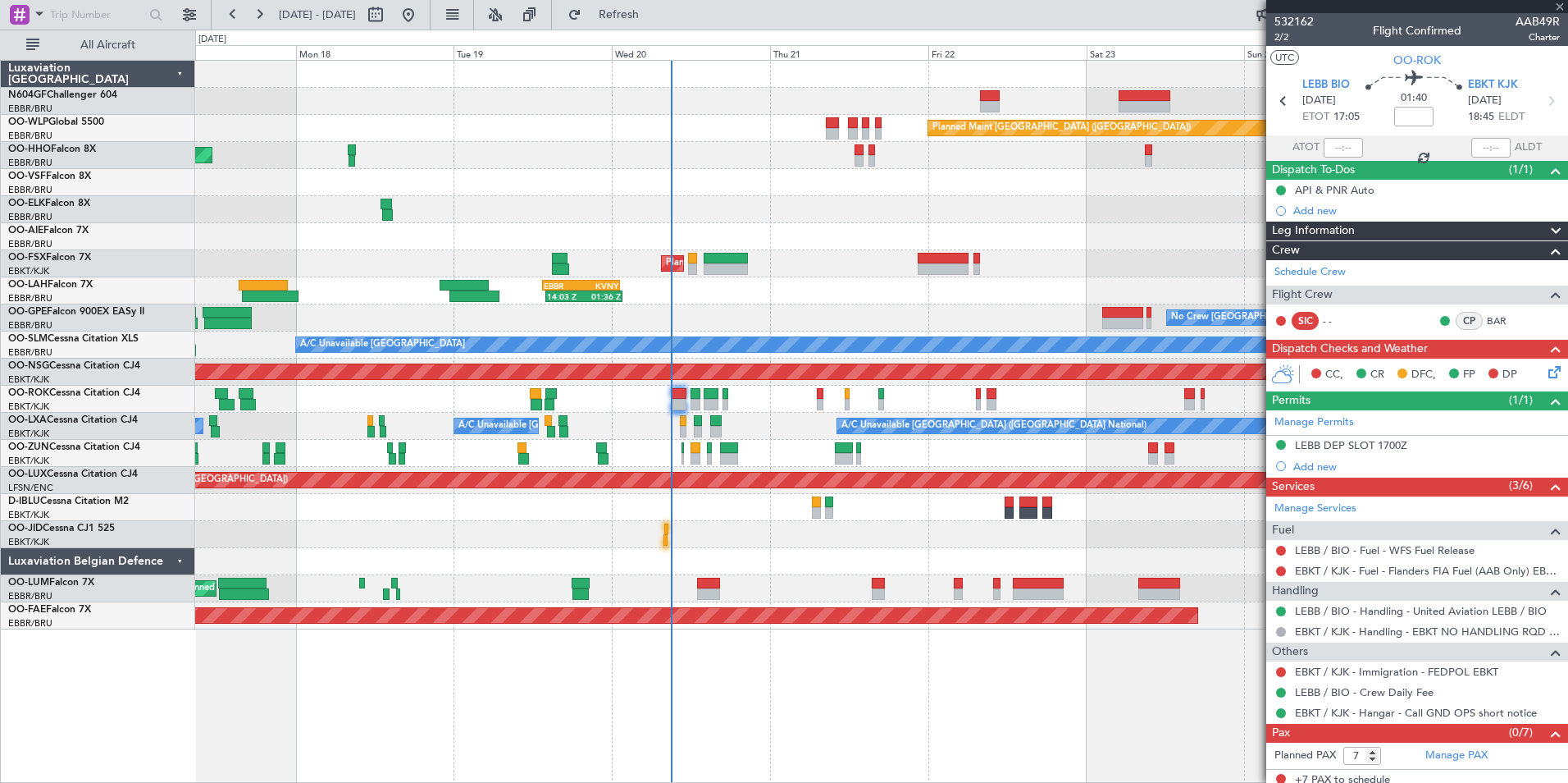
type input "1"
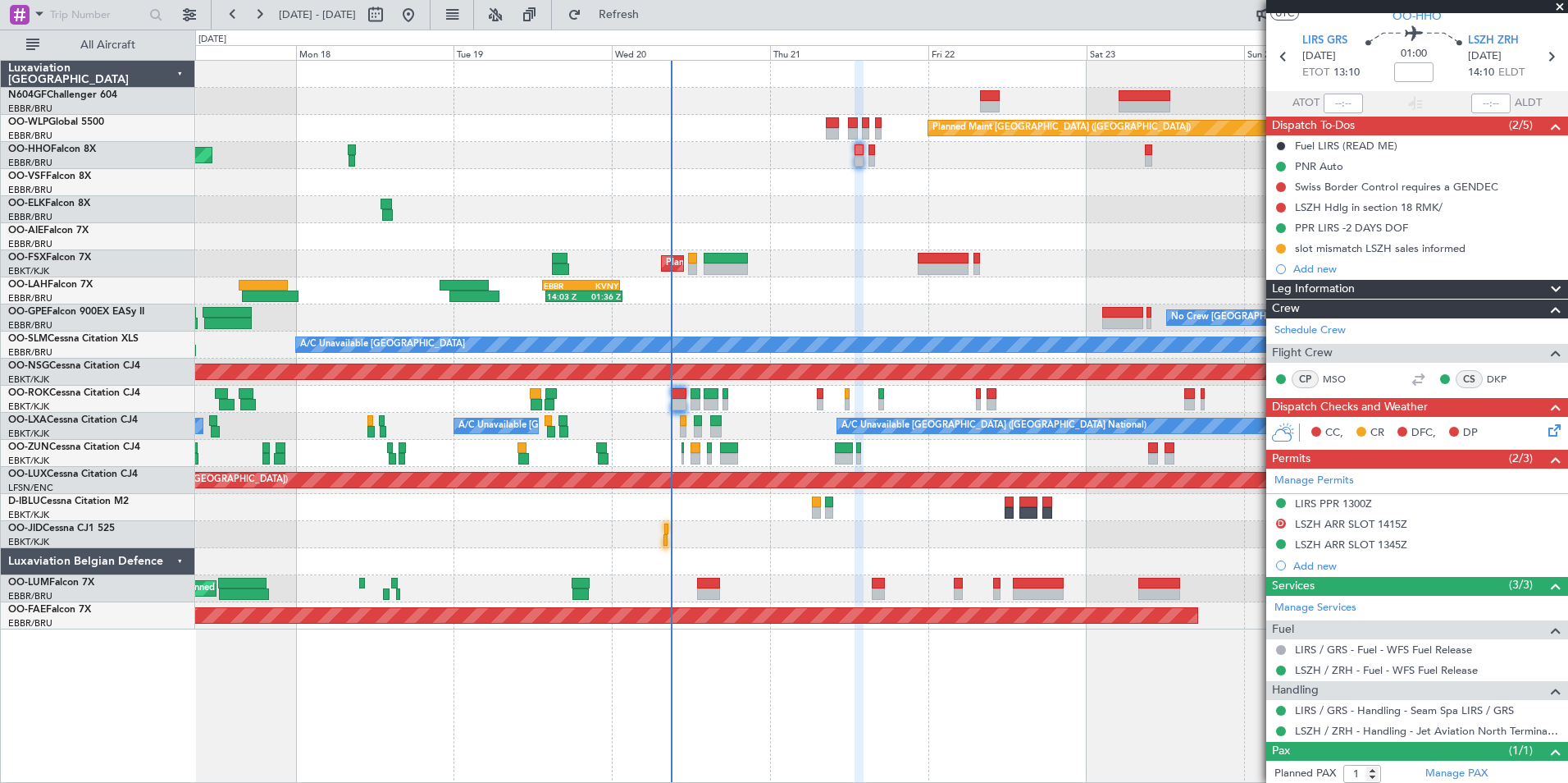
scroll to position [86, 0]
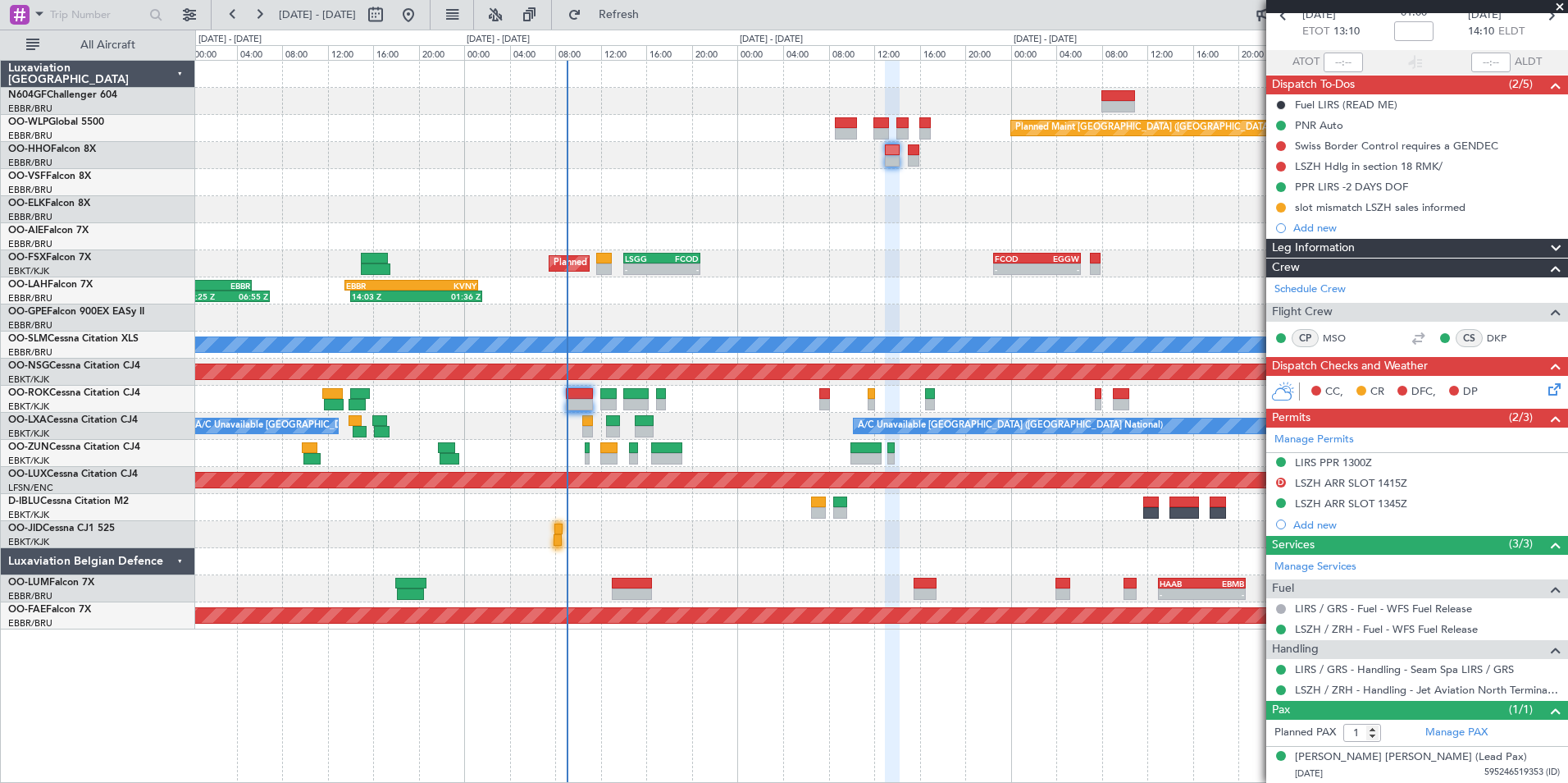
click at [829, 229] on div "- - LGSA 05:00 Z FZQA 12:50 Z Planned Maint [GEOGRAPHIC_DATA] ([GEOGRAPHIC_DATA…" at bounding box center [881, 344] width 1372 height 569
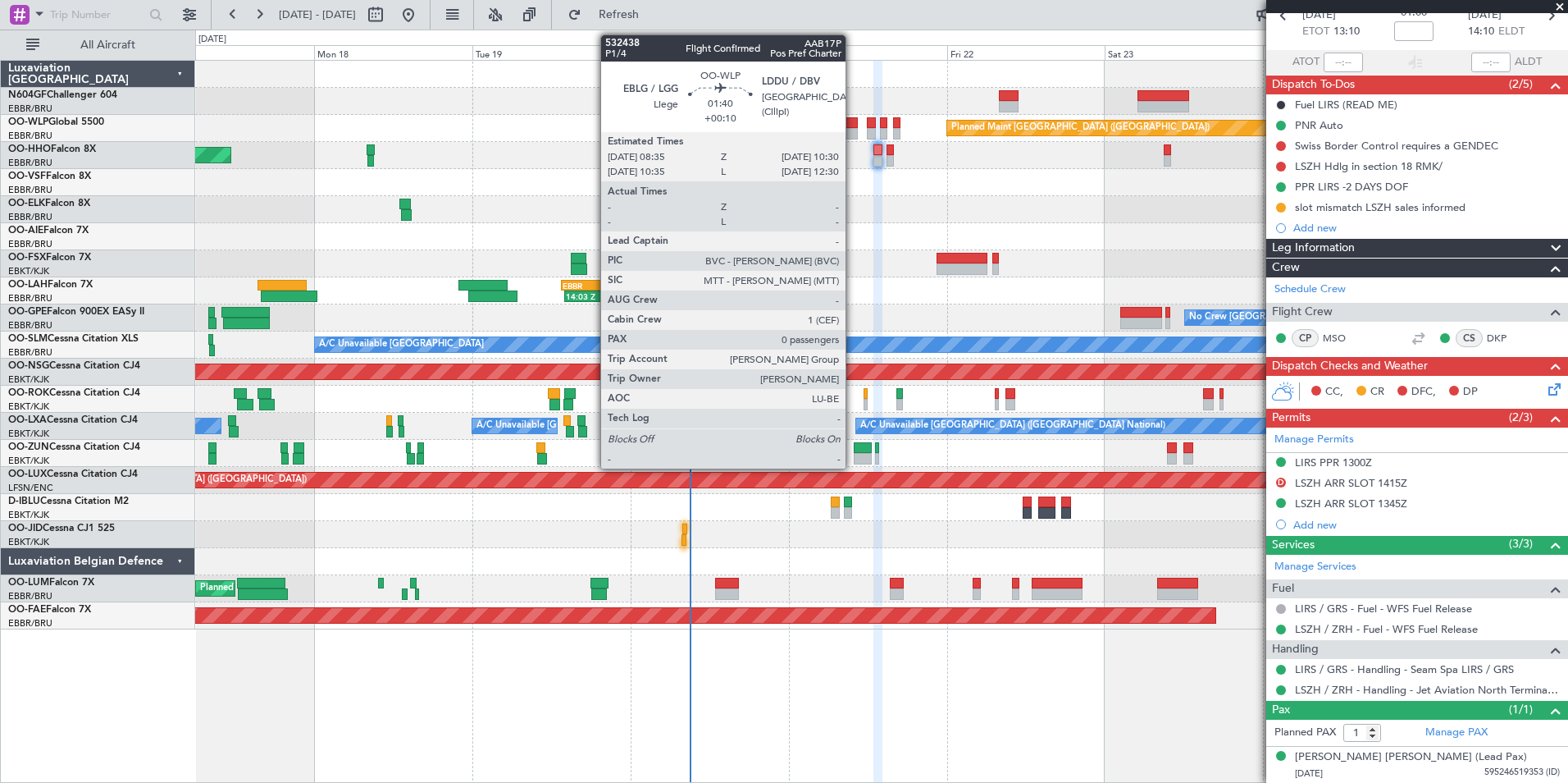
click at [853, 133] on div at bounding box center [851, 133] width 13 height 11
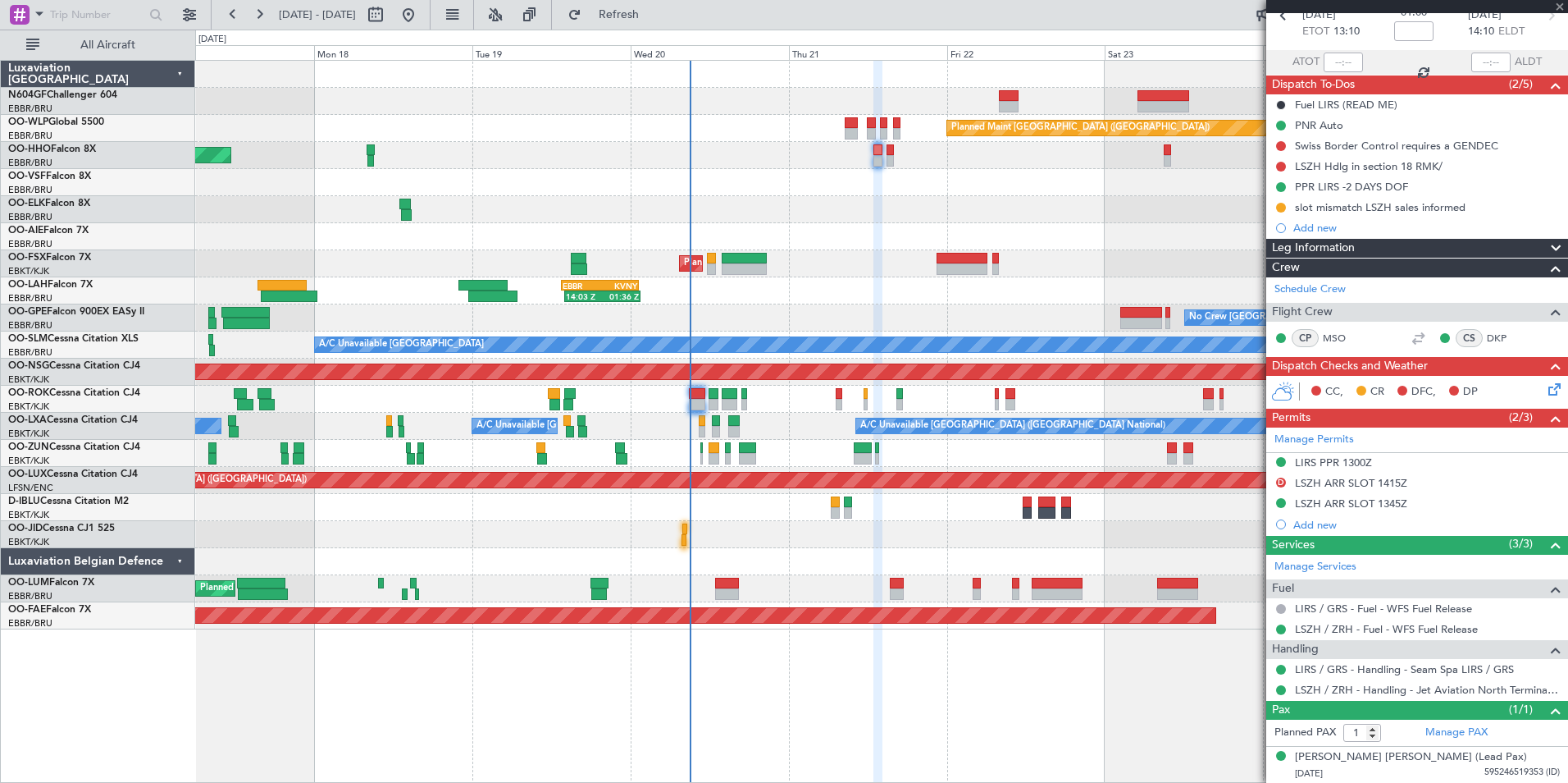
type input "+00:10"
type input "0"
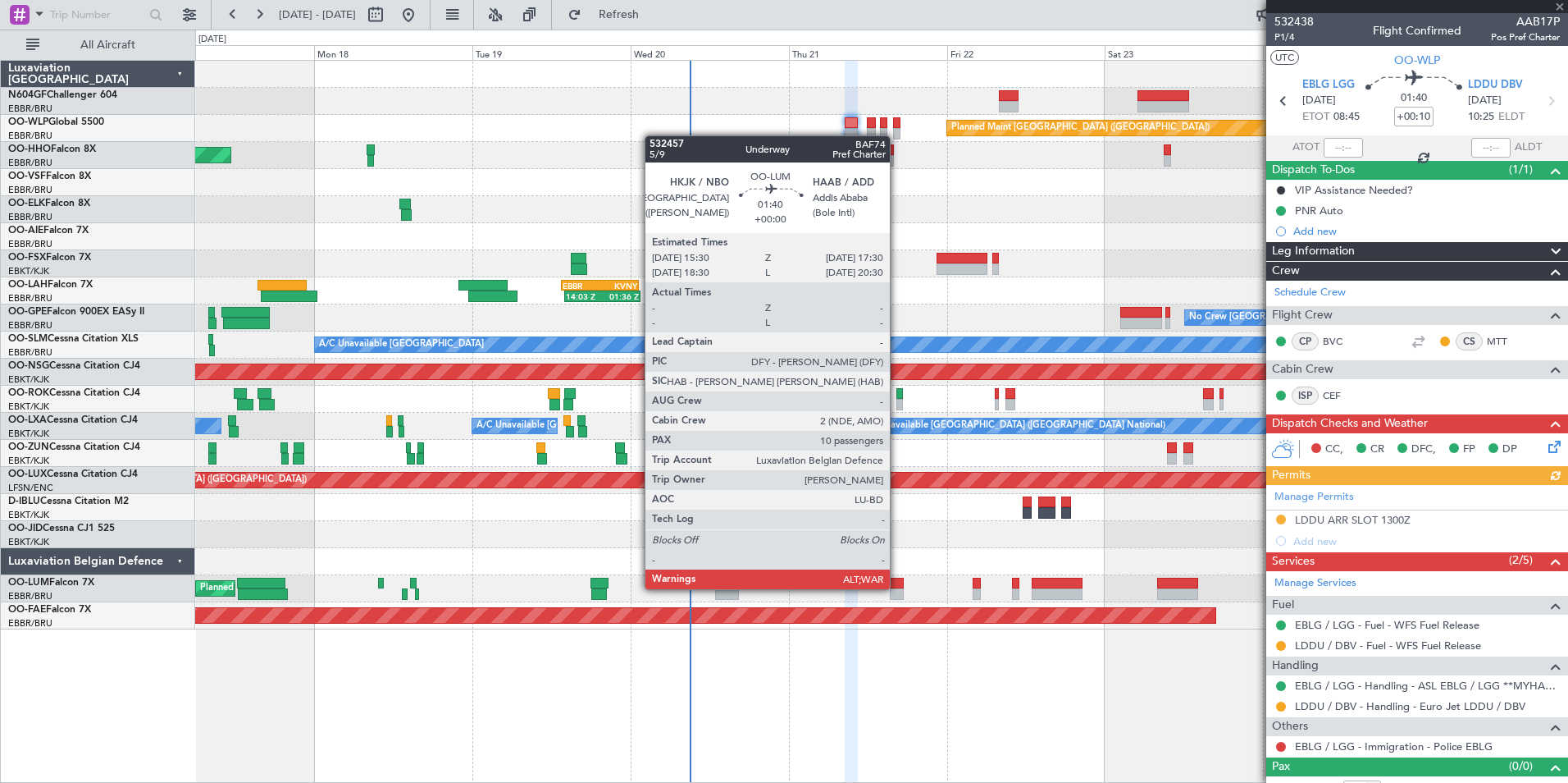
click at [897, 587] on div at bounding box center [896, 583] width 14 height 11
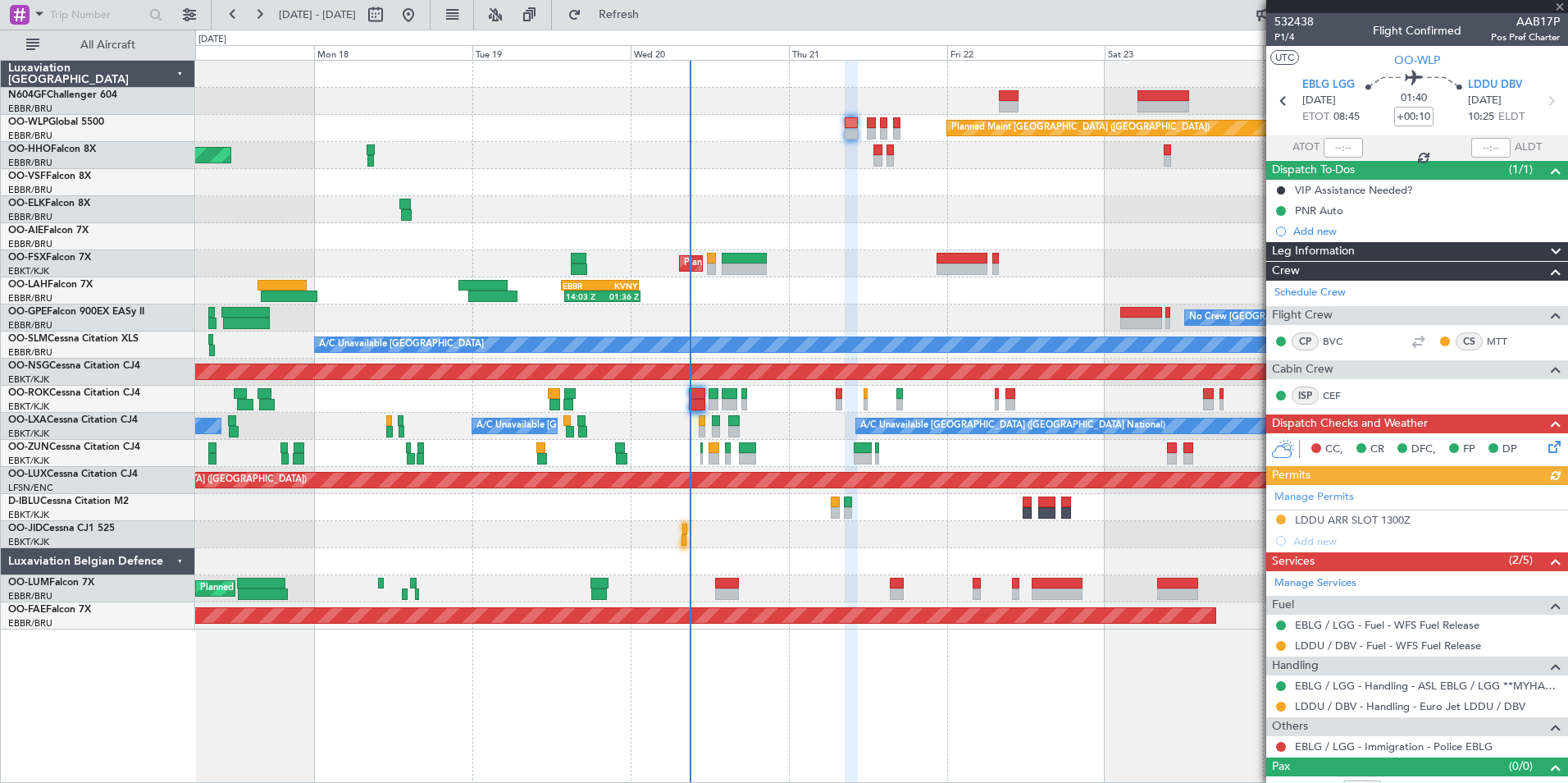
type input "10"
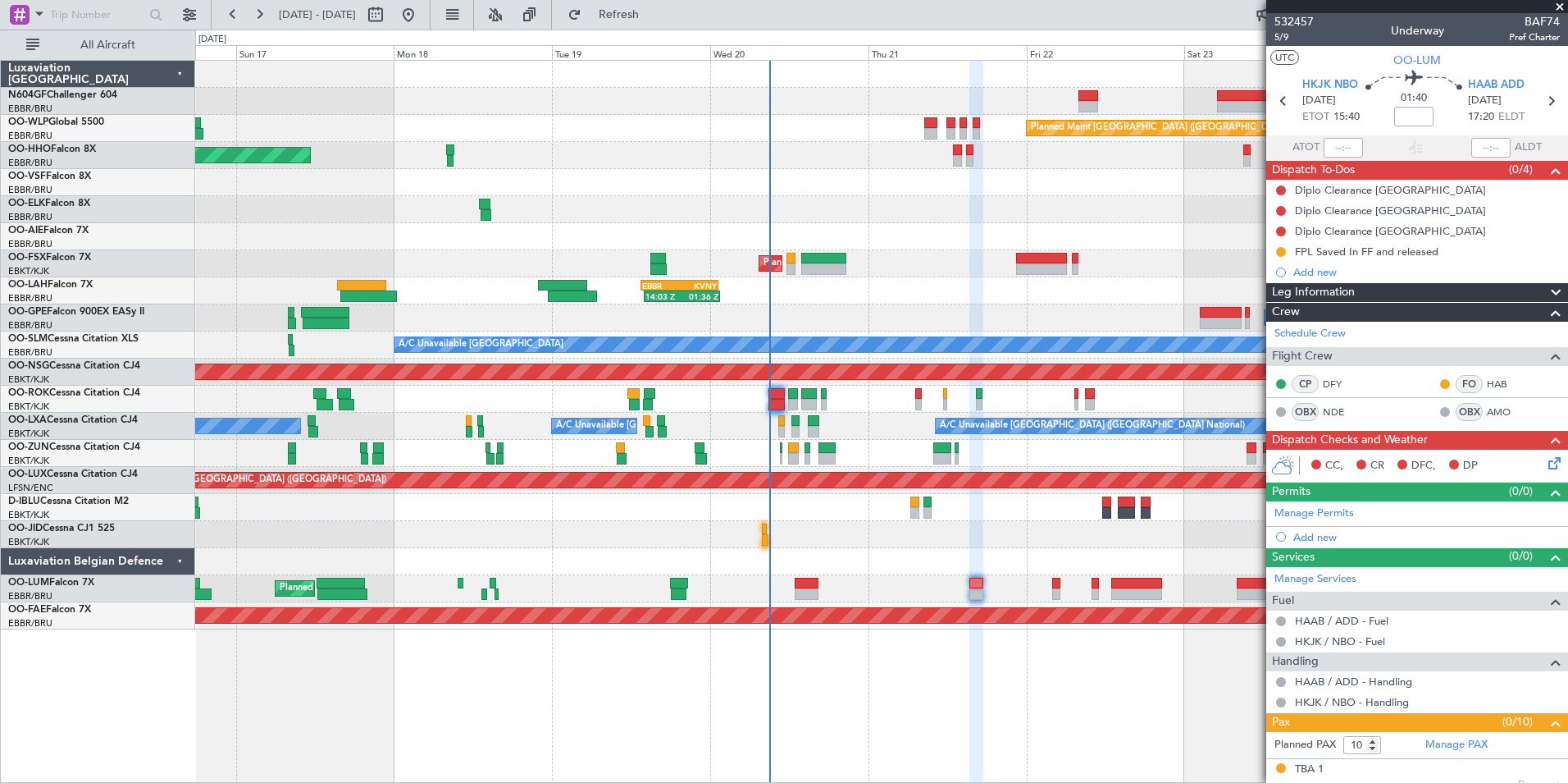
click at [874, 540] on div "Planned Maint [GEOGRAPHIC_DATA] ([GEOGRAPHIC_DATA]) AOG Maint Geneva ([GEOGRAPH…" at bounding box center [881, 344] width 1372 height 569
click at [946, 530] on div at bounding box center [881, 534] width 1372 height 27
click at [957, 262] on div "Planned Maint [GEOGRAPHIC_DATA] ([GEOGRAPHIC_DATA]) AOG Maint Geneva ([GEOGRAPH…" at bounding box center [881, 344] width 1372 height 569
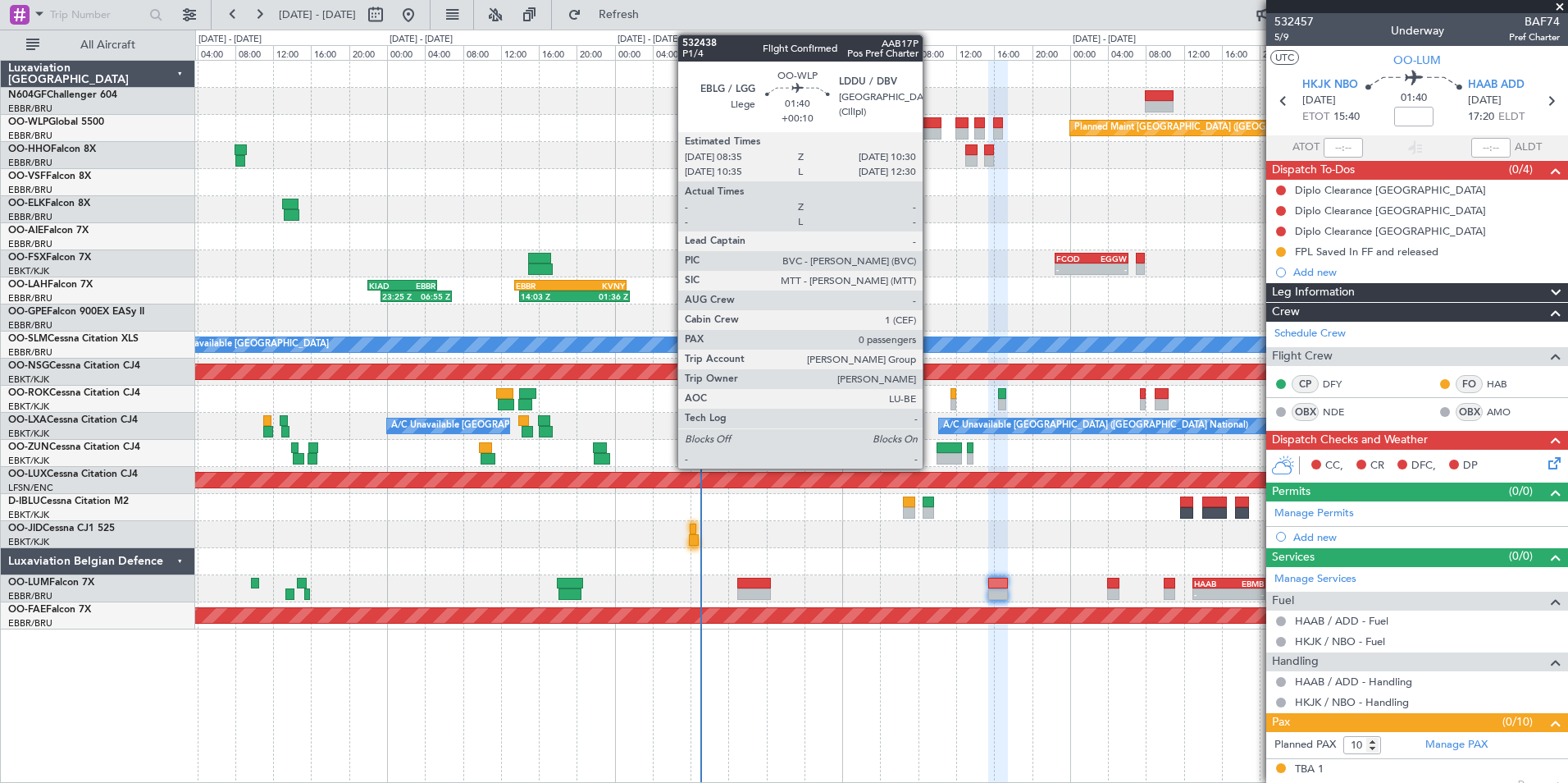
click at [930, 129] on div at bounding box center [931, 133] width 19 height 11
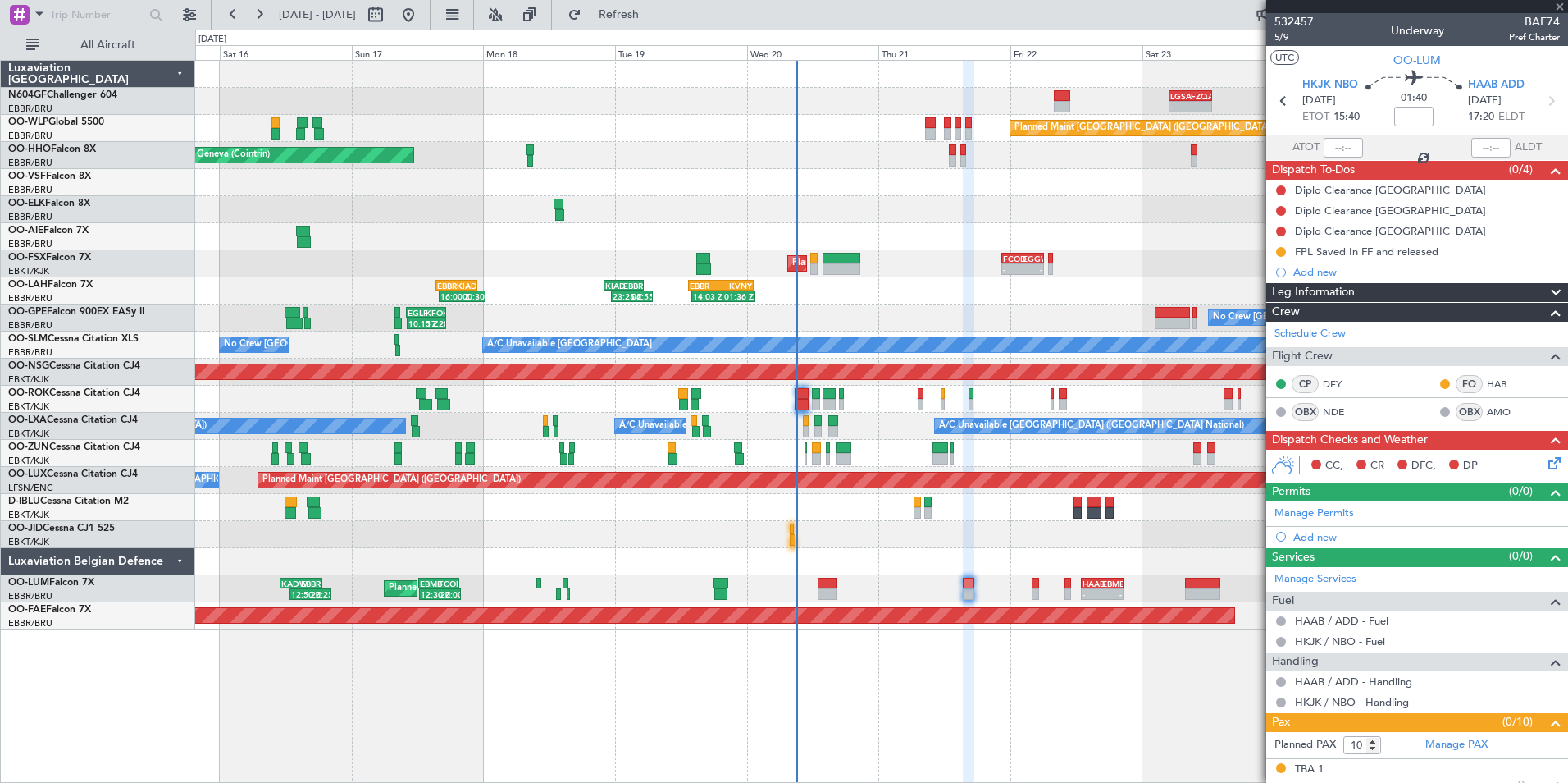
type input "+00:10"
type input "0"
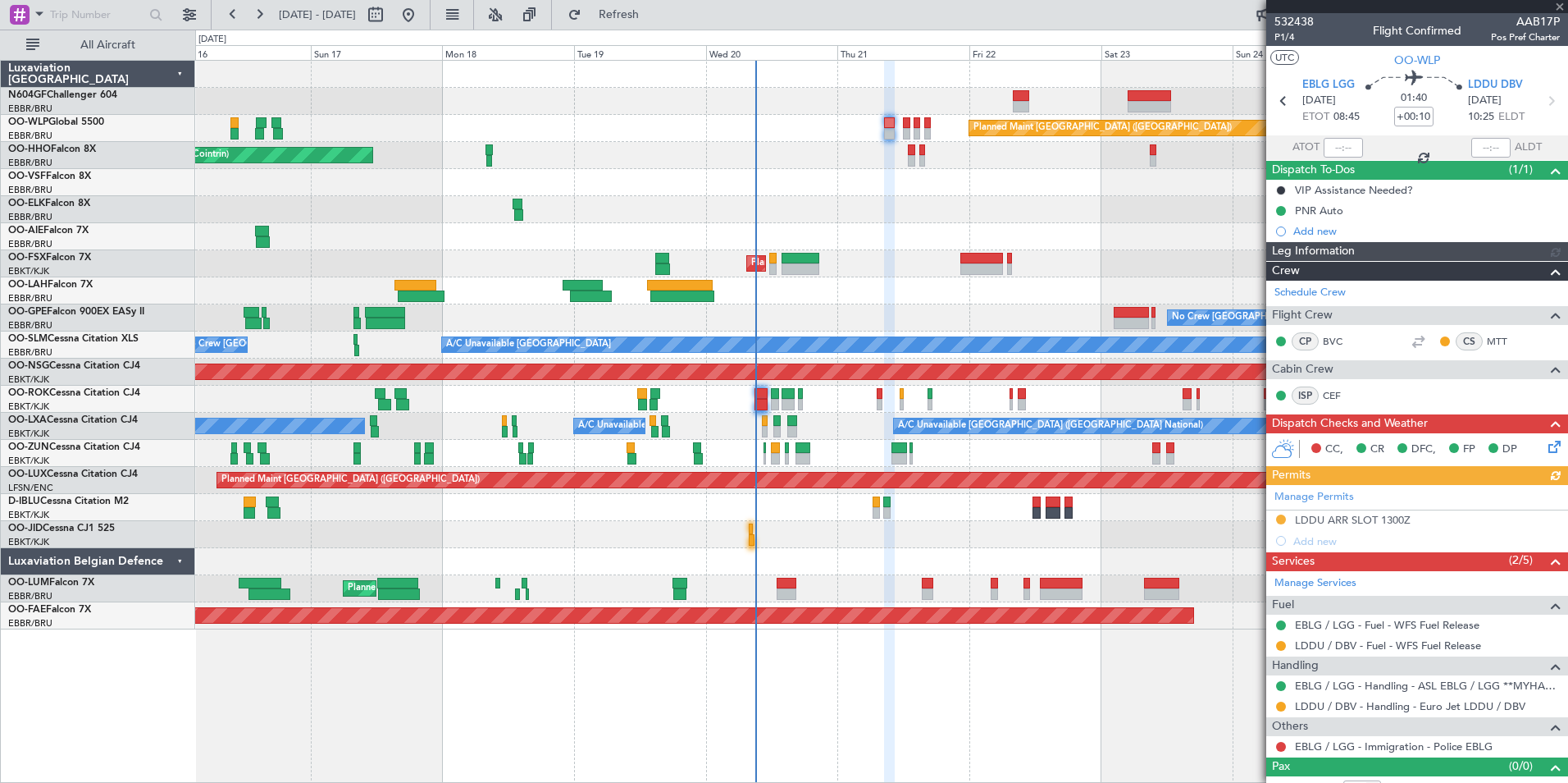
click at [905, 235] on div at bounding box center [881, 236] width 1372 height 27
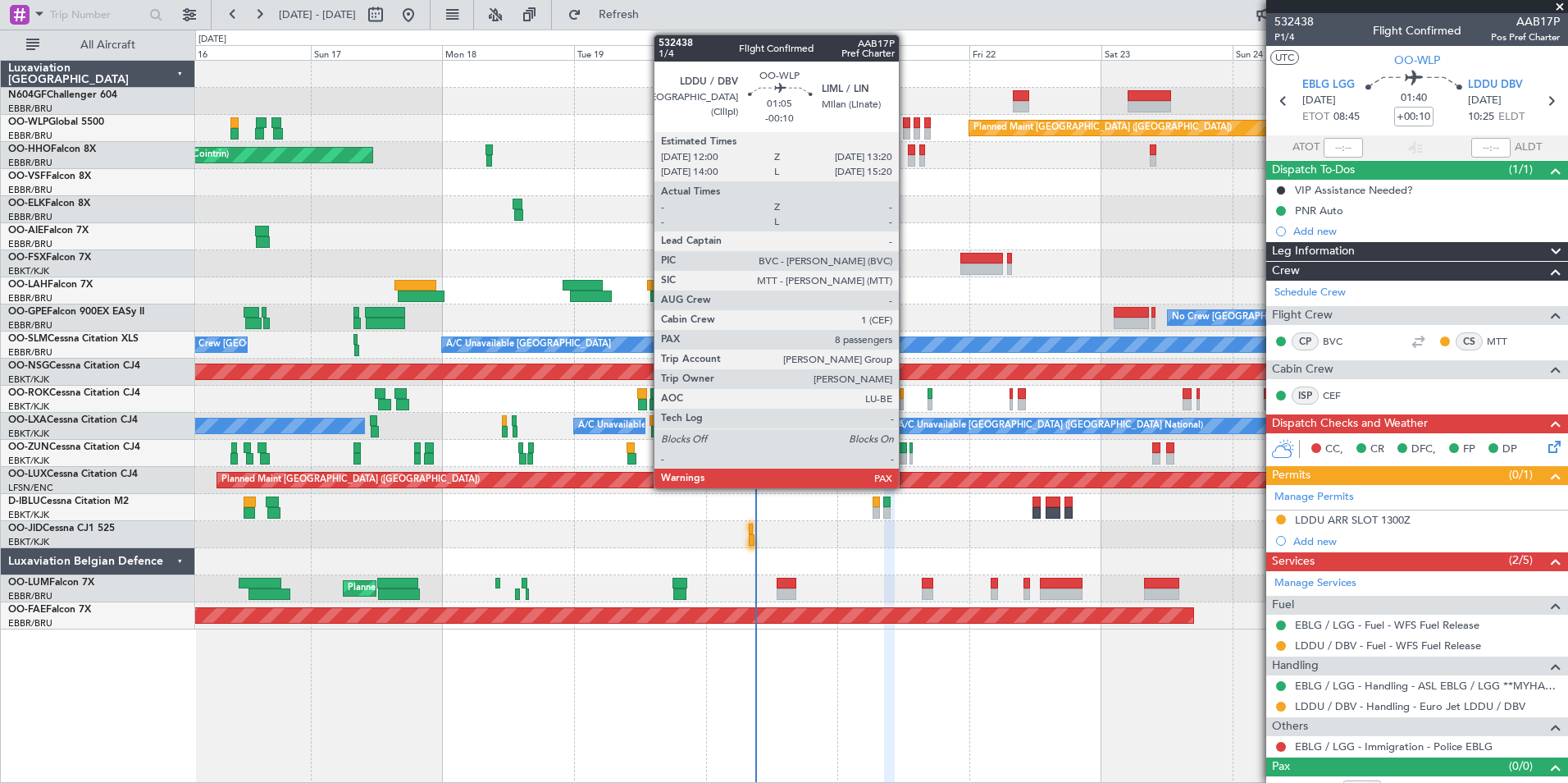
click at [906, 136] on div at bounding box center [906, 133] width 7 height 11
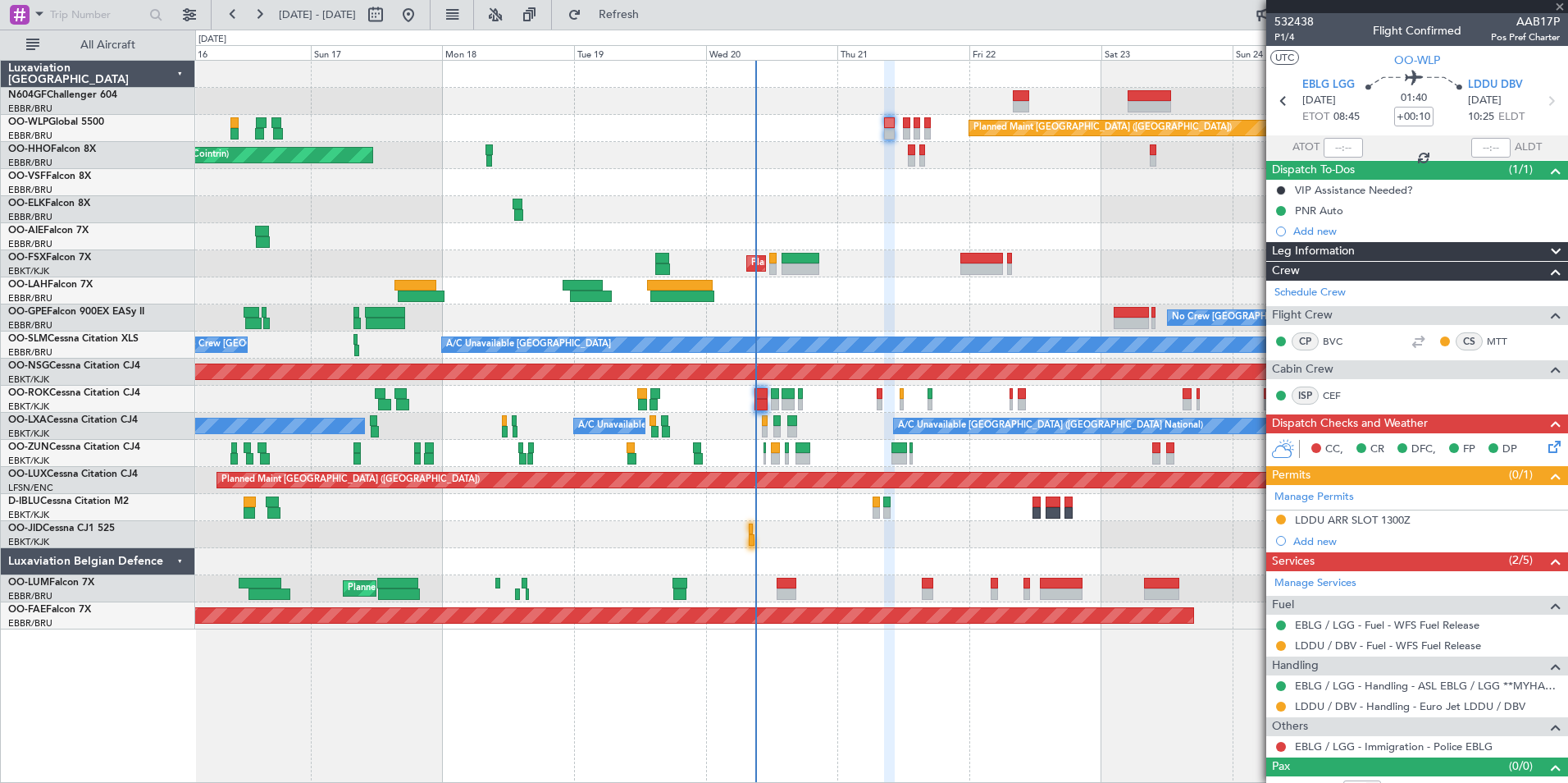
type input "-00:10"
type input "10"
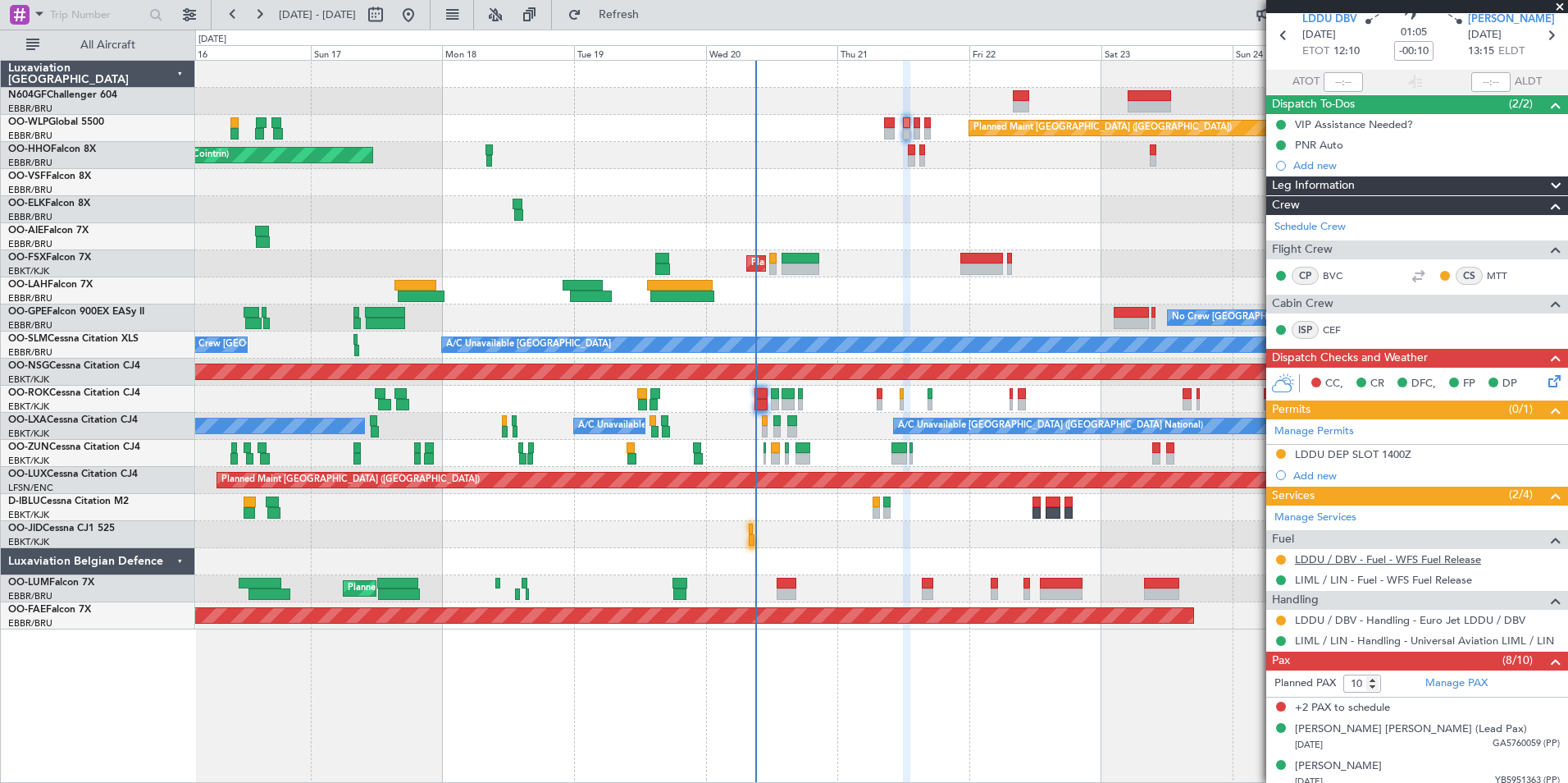
scroll to position [50, 0]
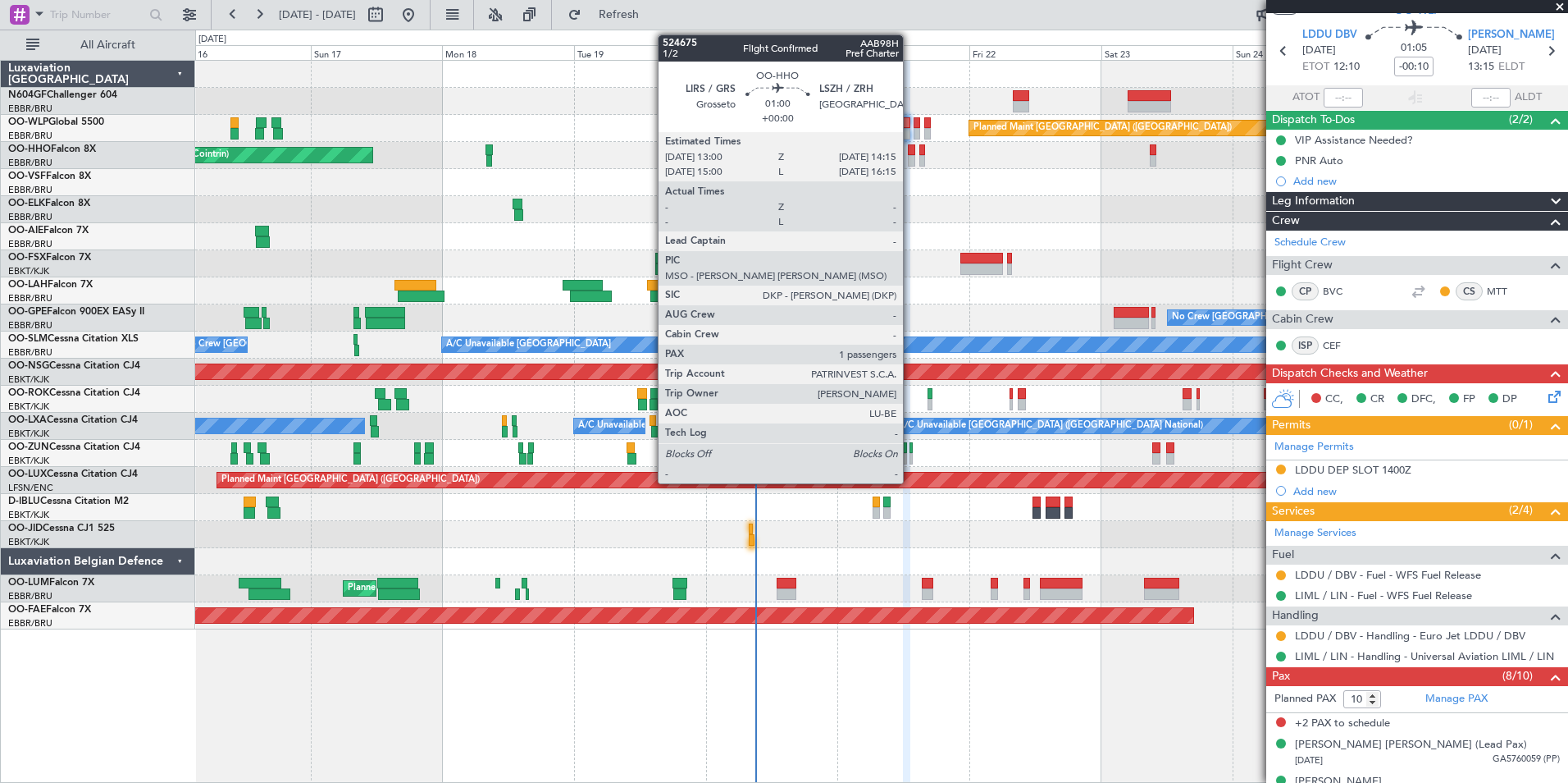
click at [910, 162] on div at bounding box center [912, 161] width 7 height 11
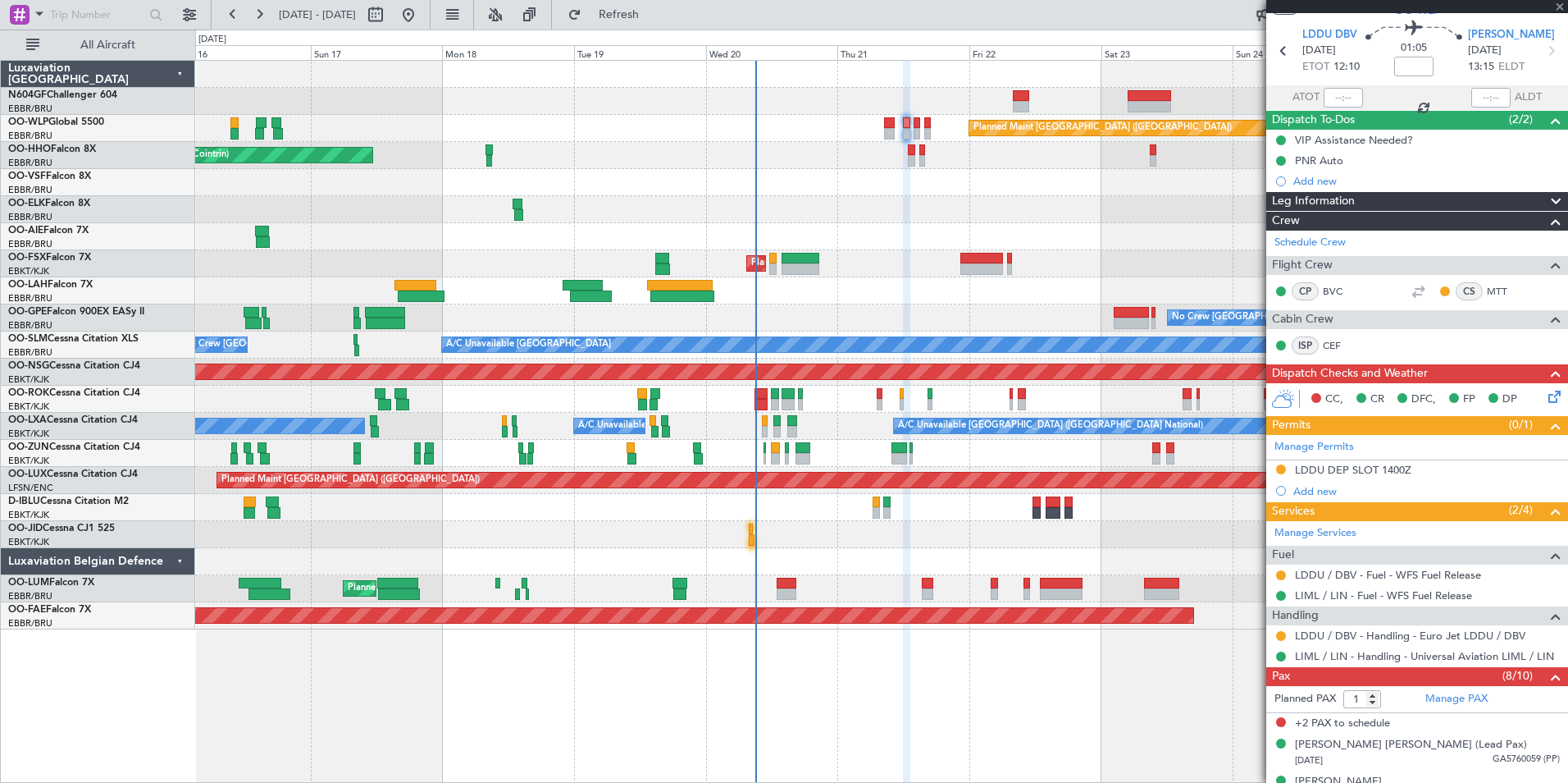
scroll to position [0, 0]
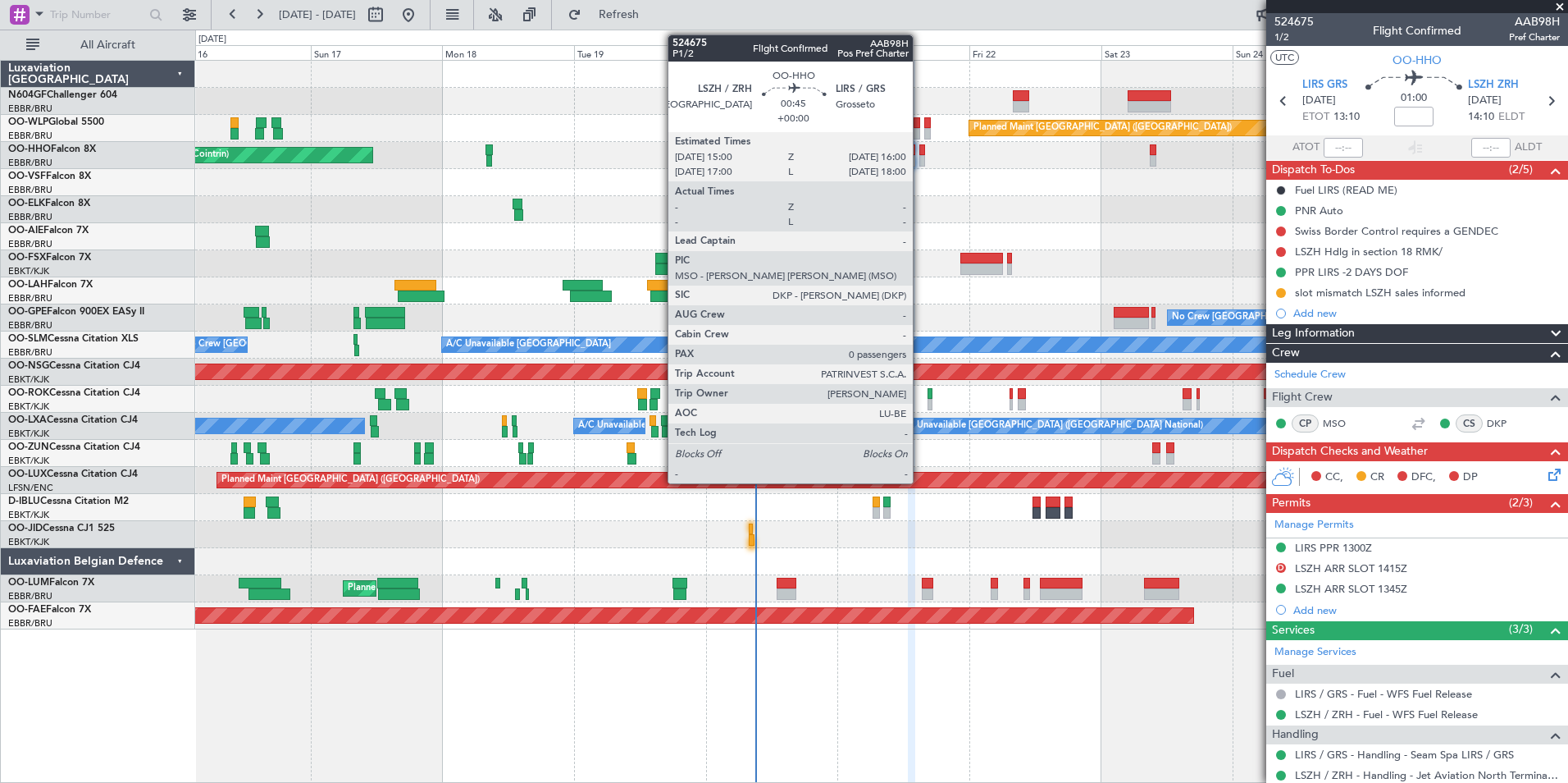
click at [920, 162] on div at bounding box center [922, 161] width 6 height 11
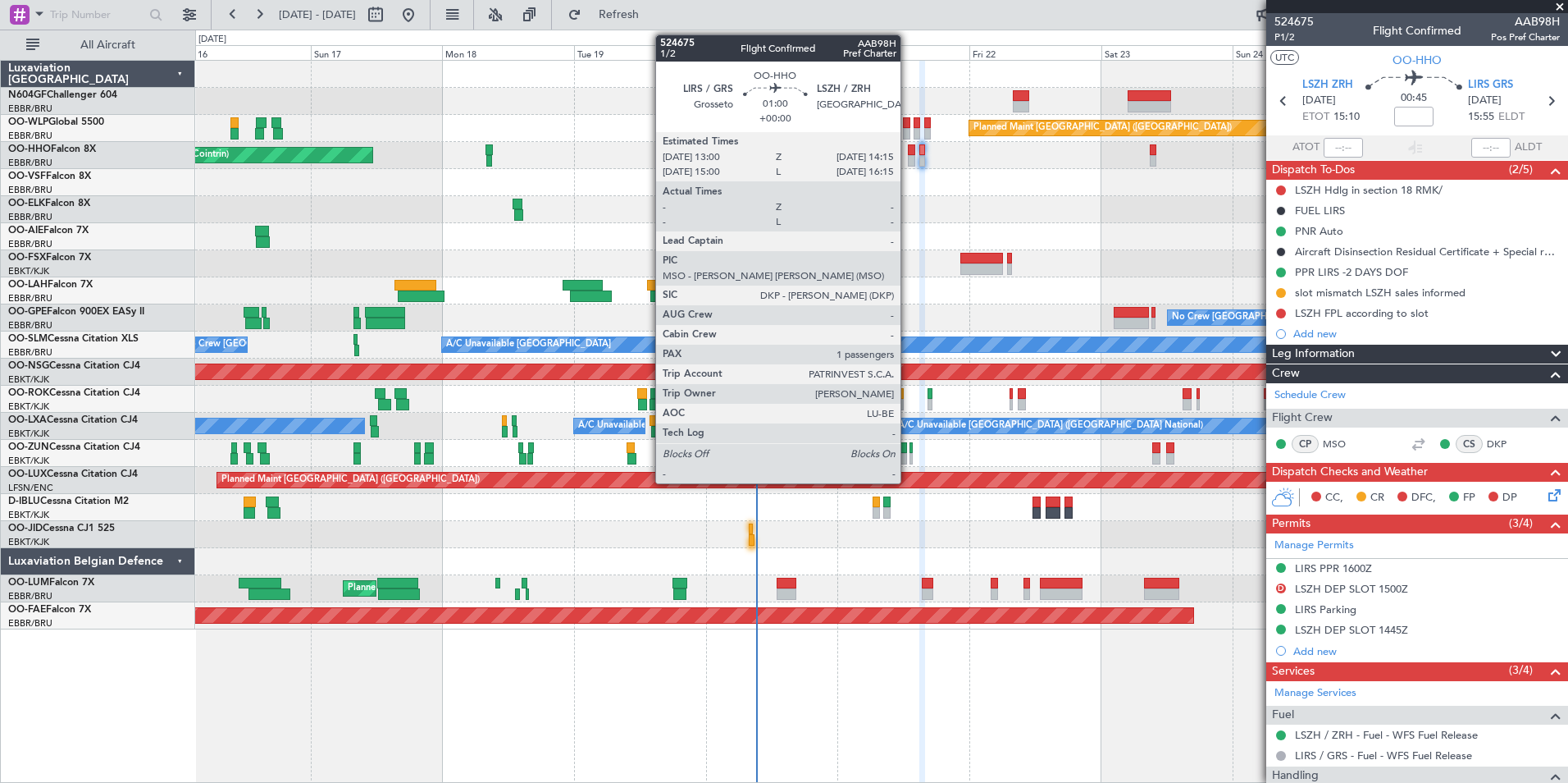
click at [908, 158] on div at bounding box center [912, 161] width 7 height 11
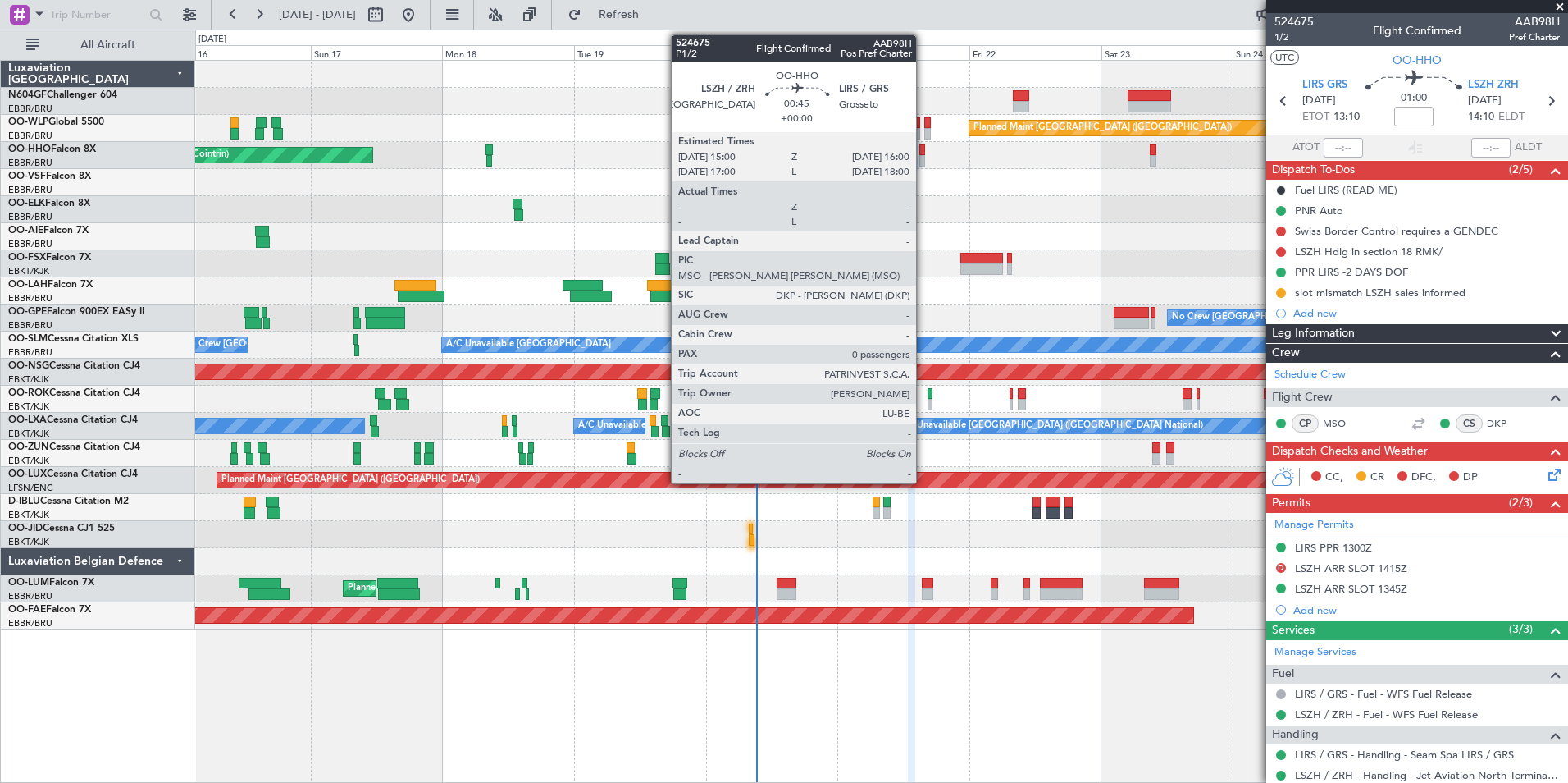
click at [923, 158] on div at bounding box center [922, 161] width 6 height 11
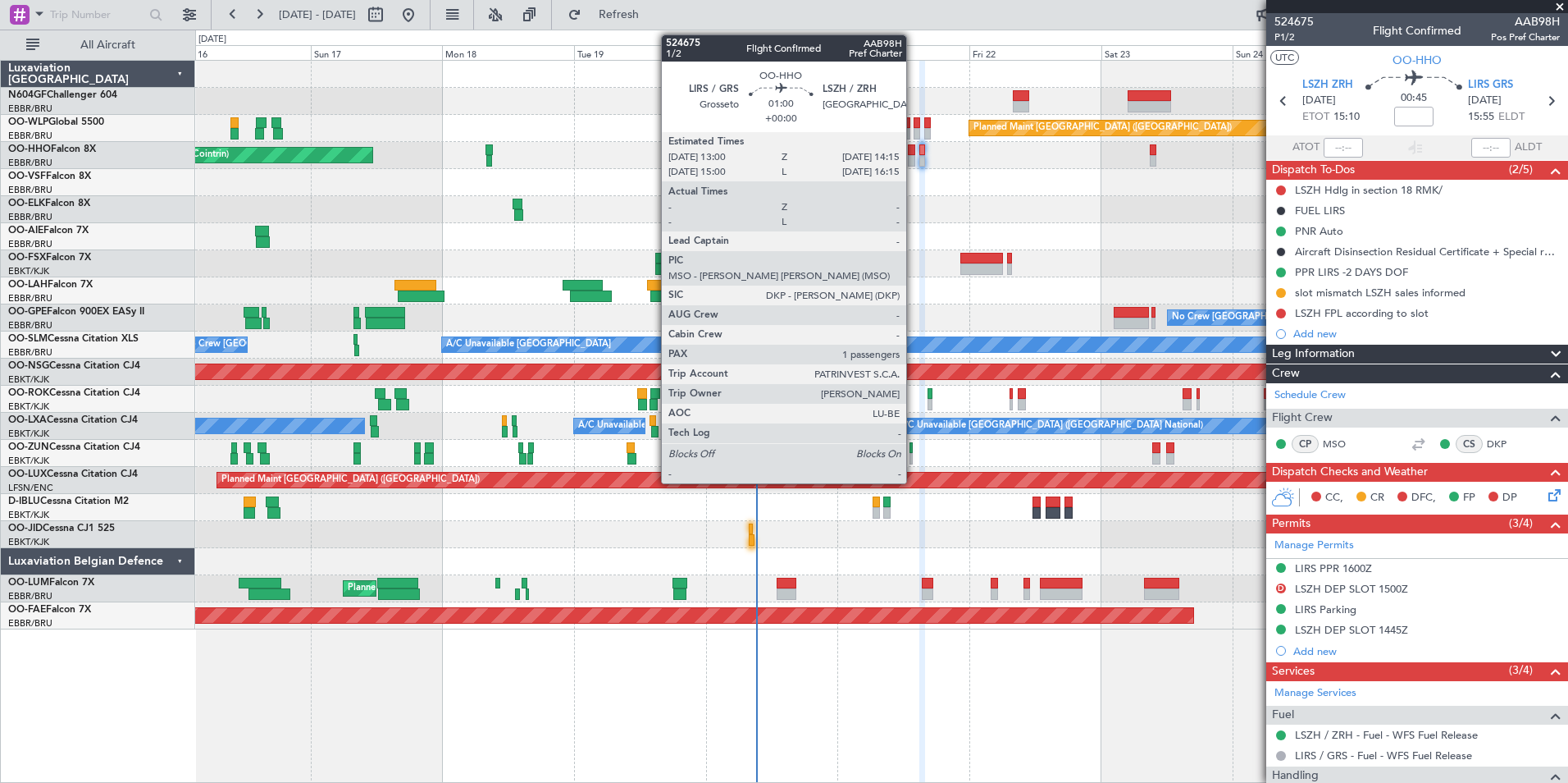
click at [914, 154] on div at bounding box center [912, 150] width 7 height 11
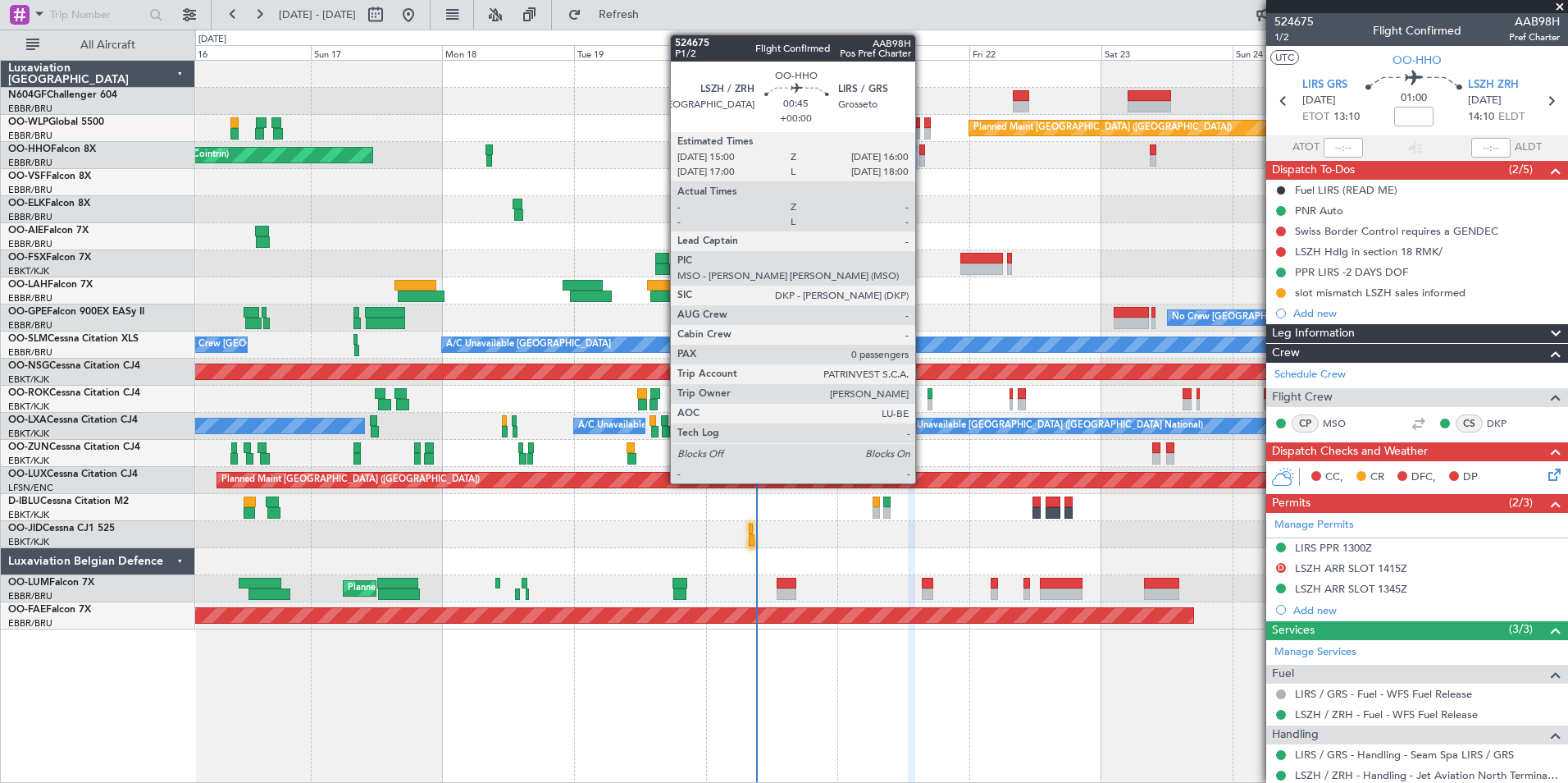
click at [922, 153] on div at bounding box center [922, 150] width 6 height 11
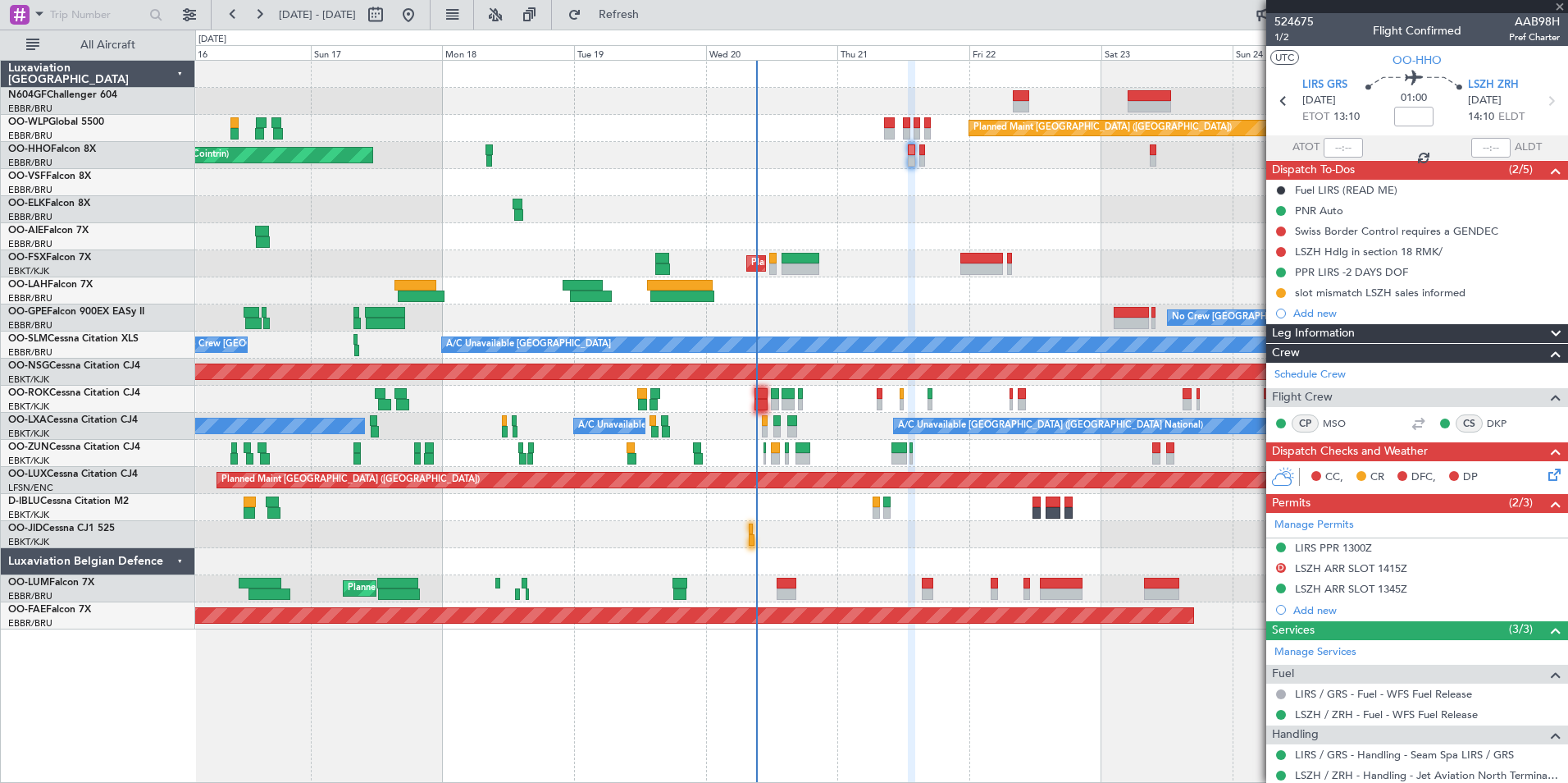
type input "0"
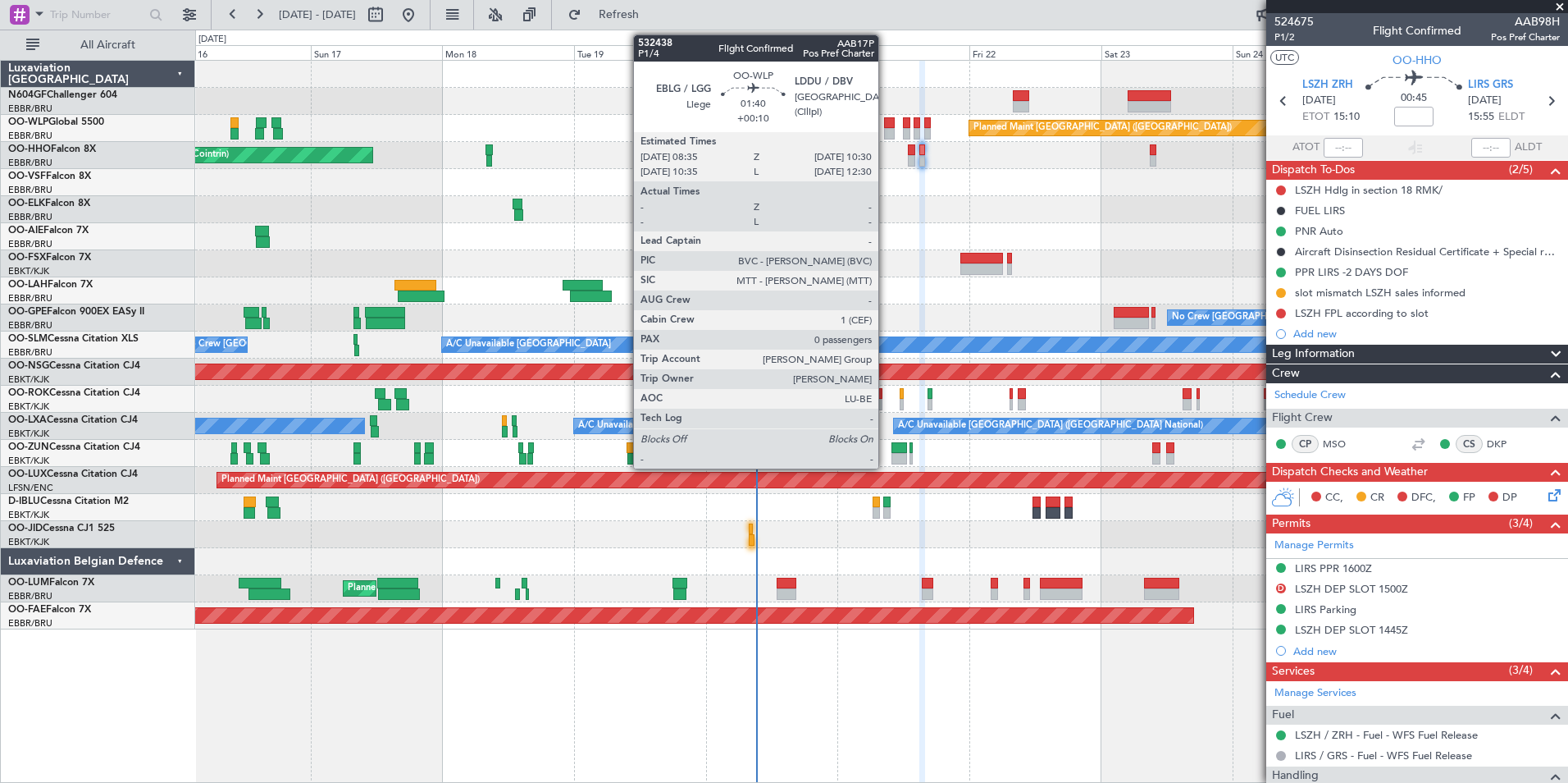
click at [886, 133] on div at bounding box center [889, 133] width 10 height 11
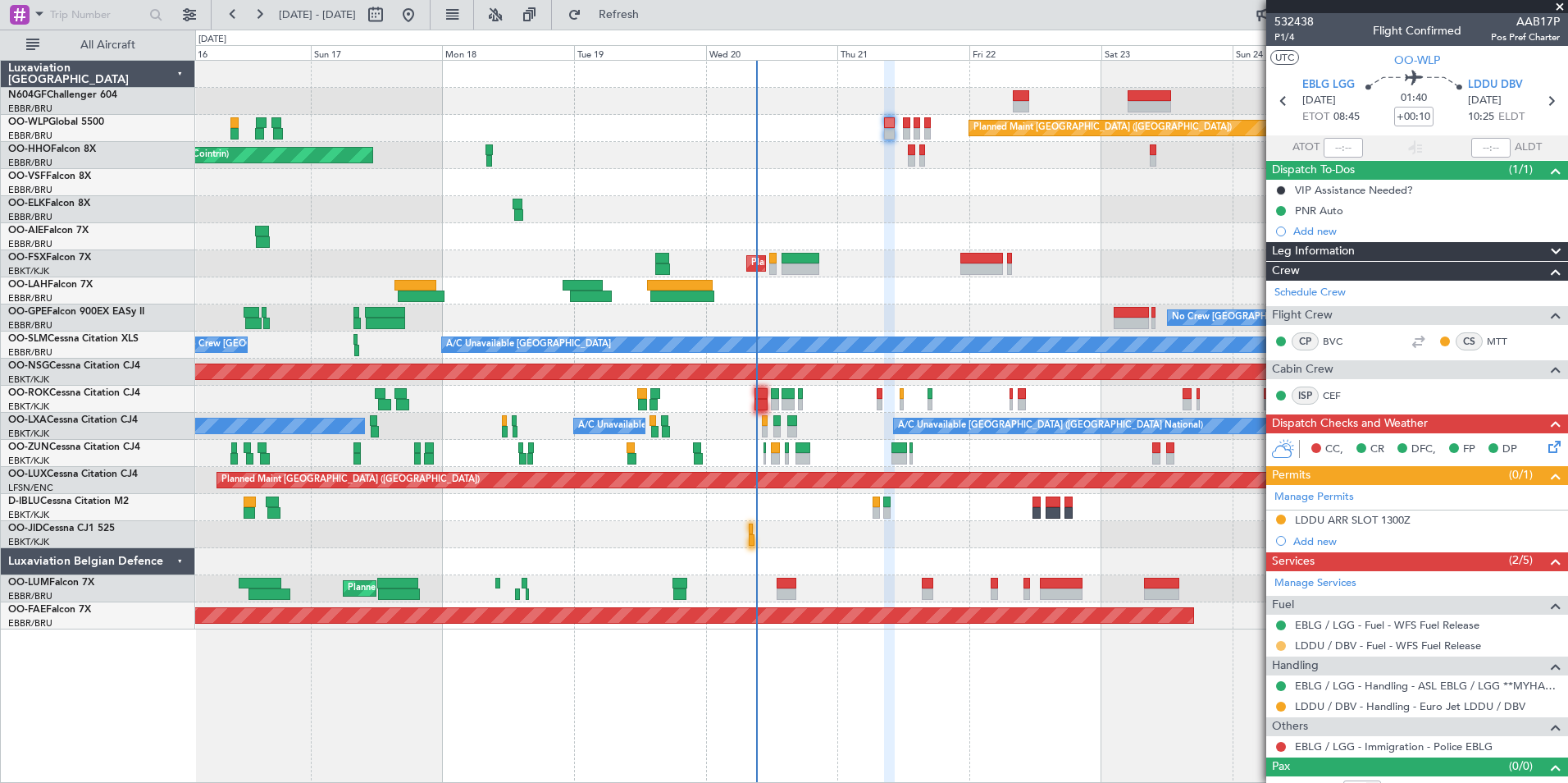
click at [1280, 641] on button at bounding box center [1280, 645] width 10 height 10
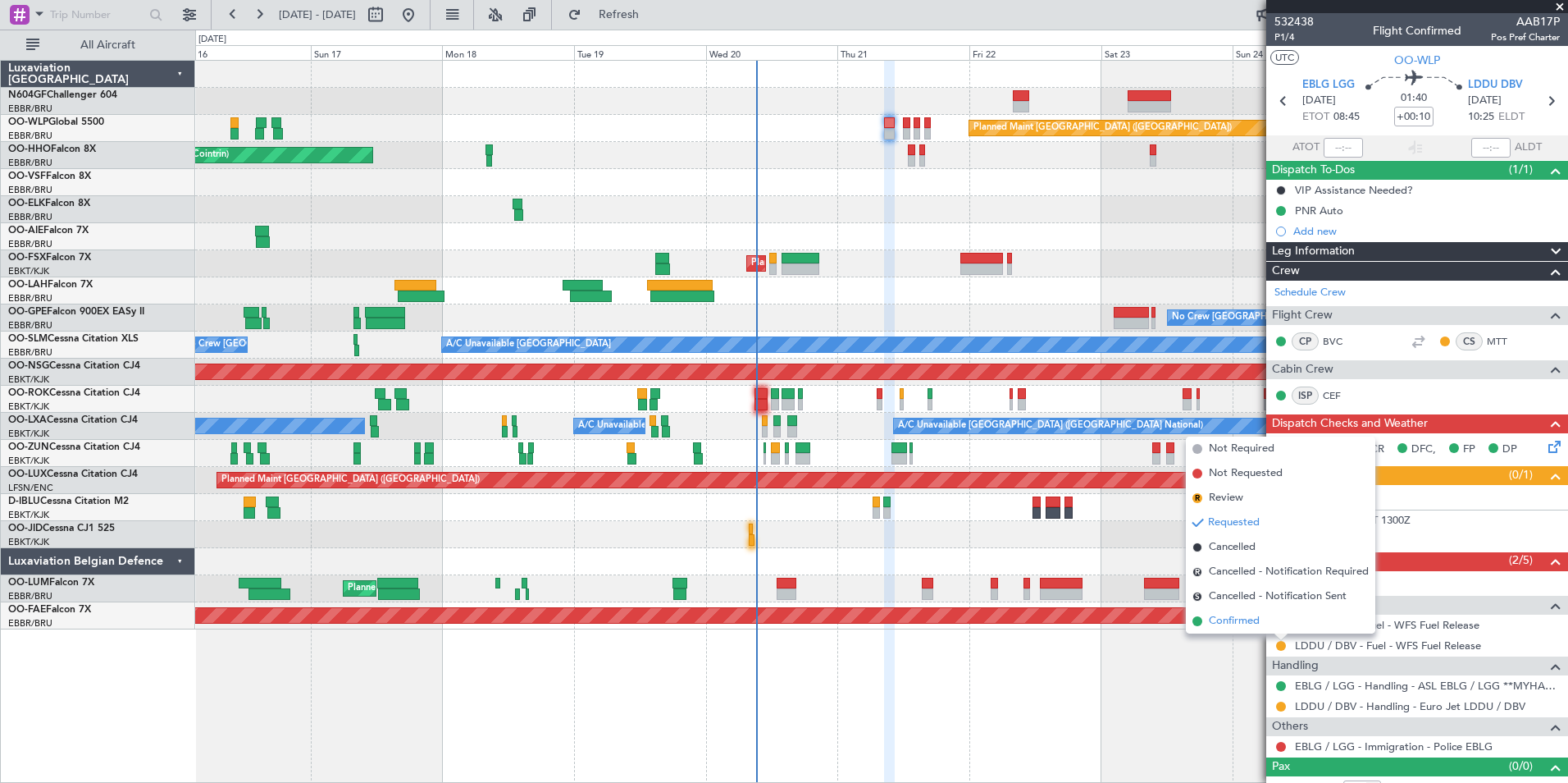
click at [1261, 625] on li "Confirmed" at bounding box center [1280, 621] width 190 height 24
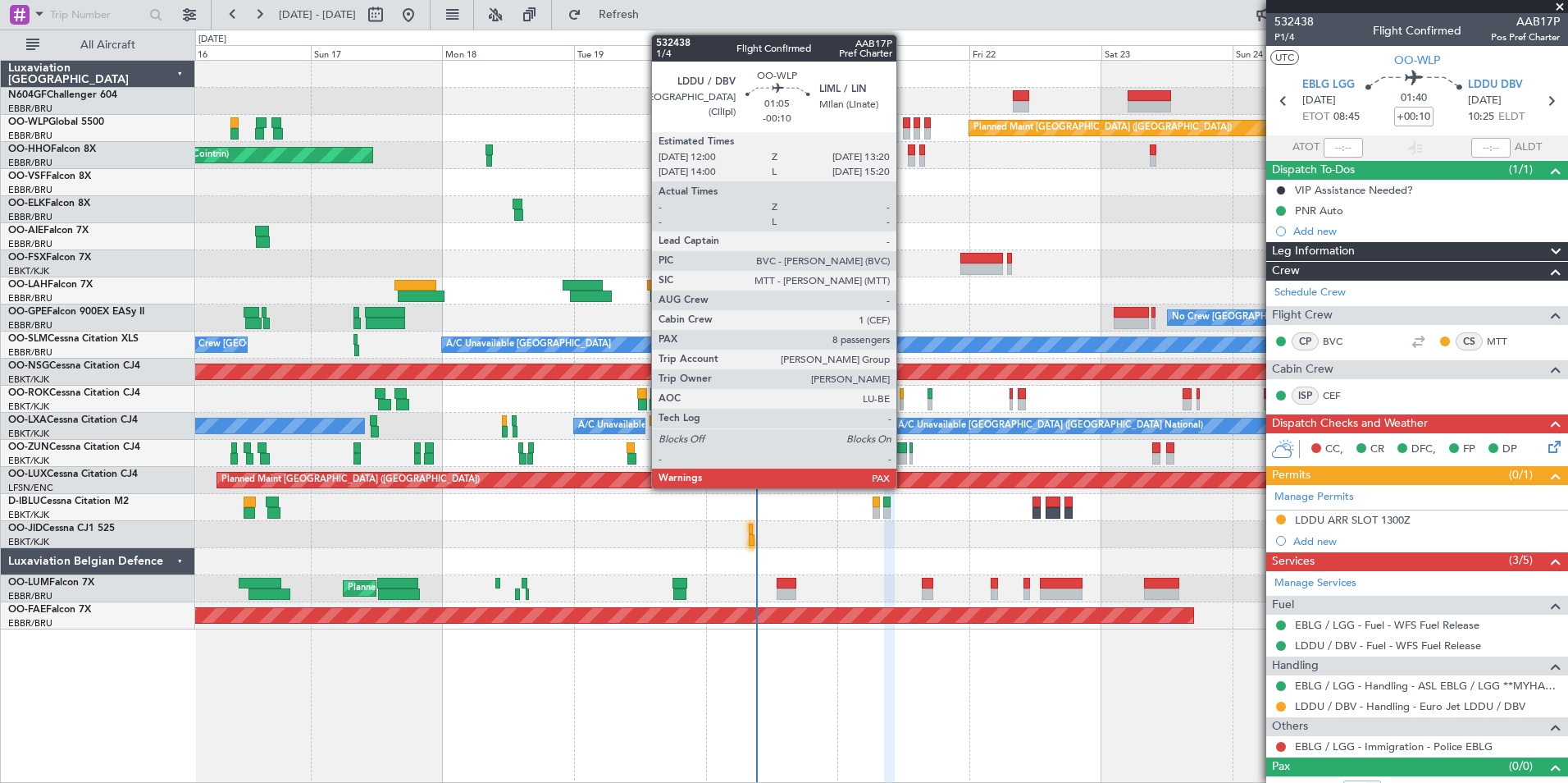
click at [904, 129] on div at bounding box center [906, 133] width 7 height 11
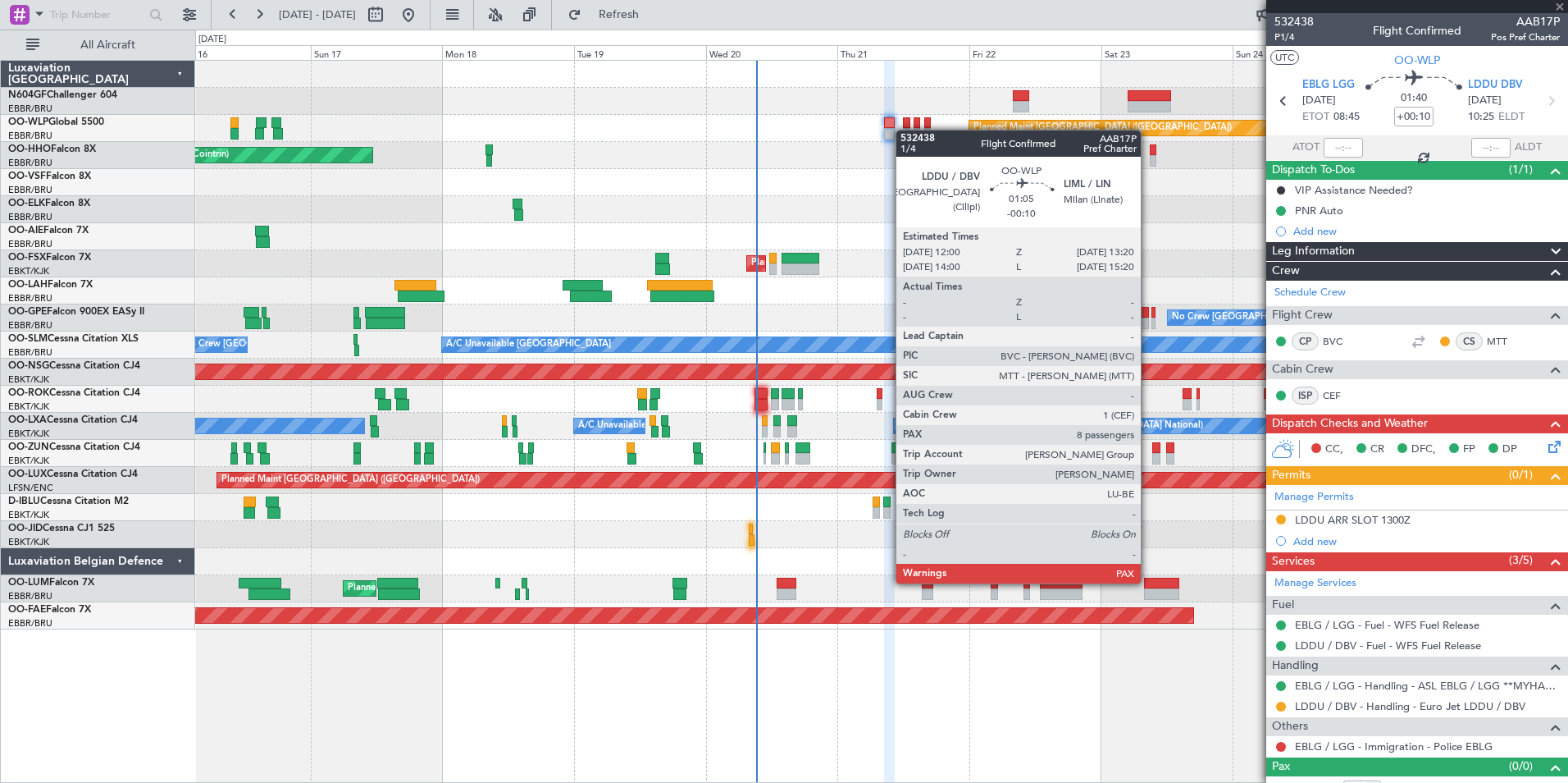
type input "-00:10"
type input "10"
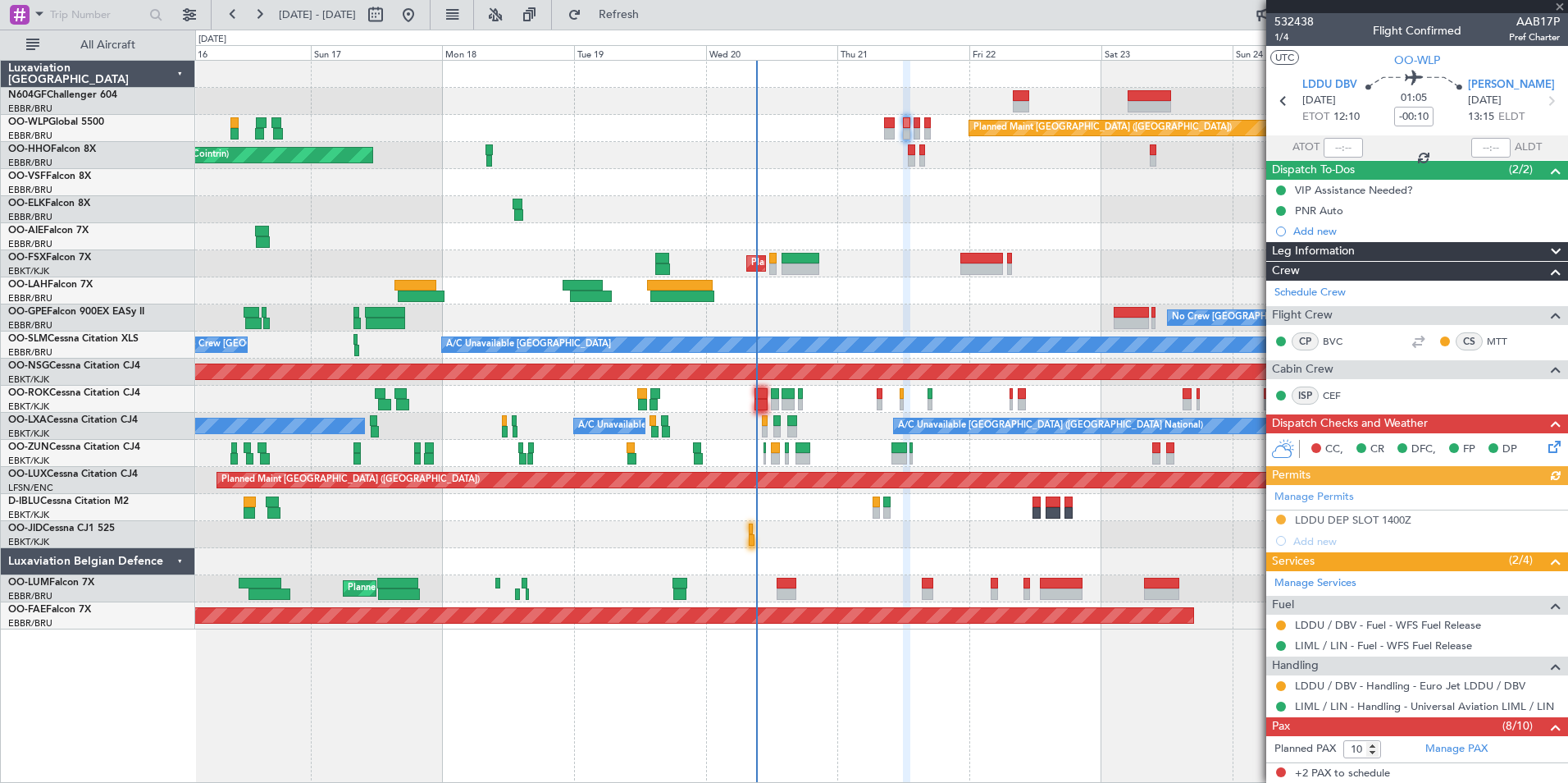
click at [1273, 623] on div "LDDU / DBV - Fuel - WFS Fuel Release" at bounding box center [1417, 625] width 302 height 20
click at [1277, 622] on button at bounding box center [1280, 625] width 10 height 10
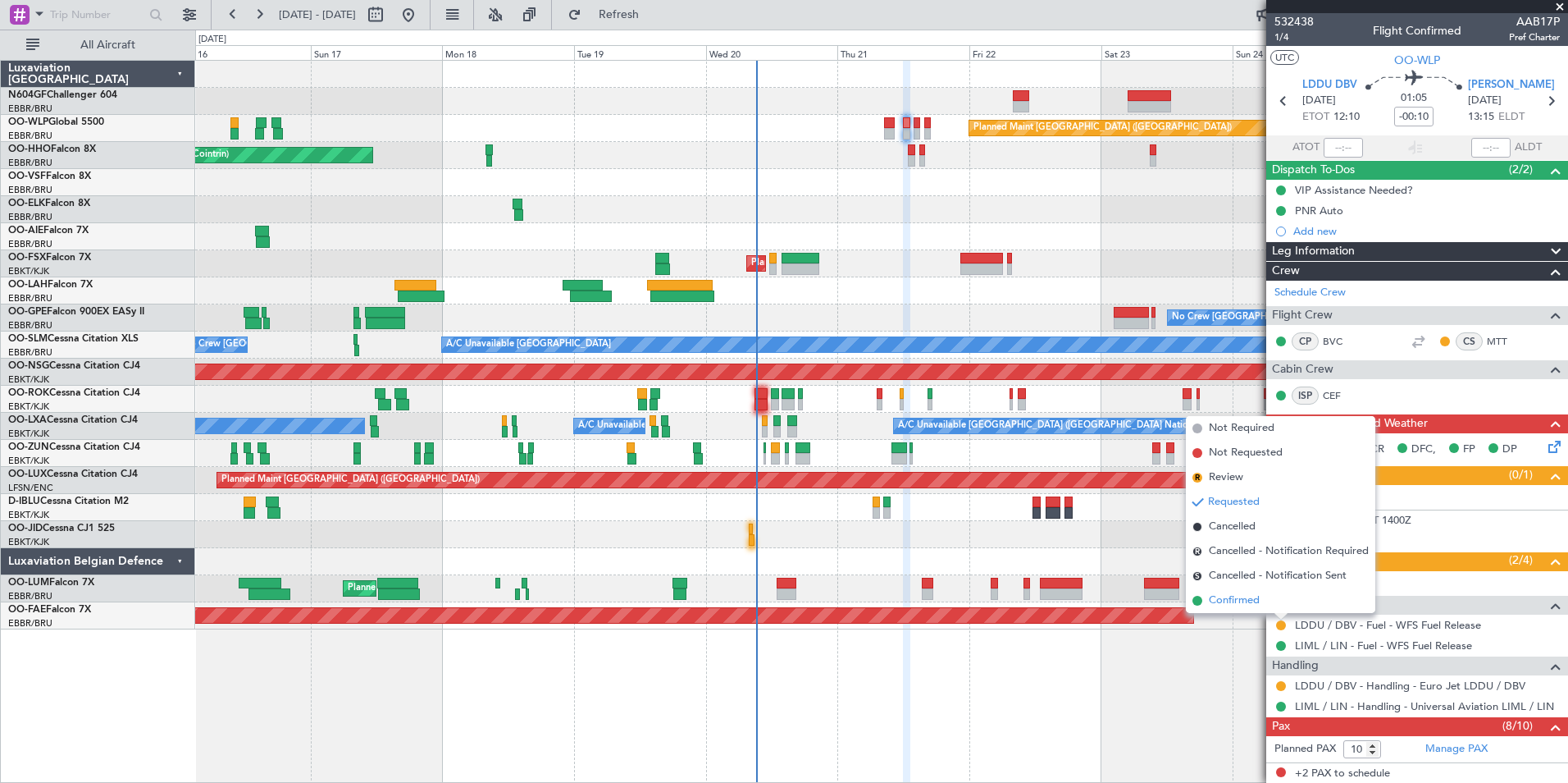
click at [1240, 596] on span "Confirmed" at bounding box center [1234, 601] width 51 height 17
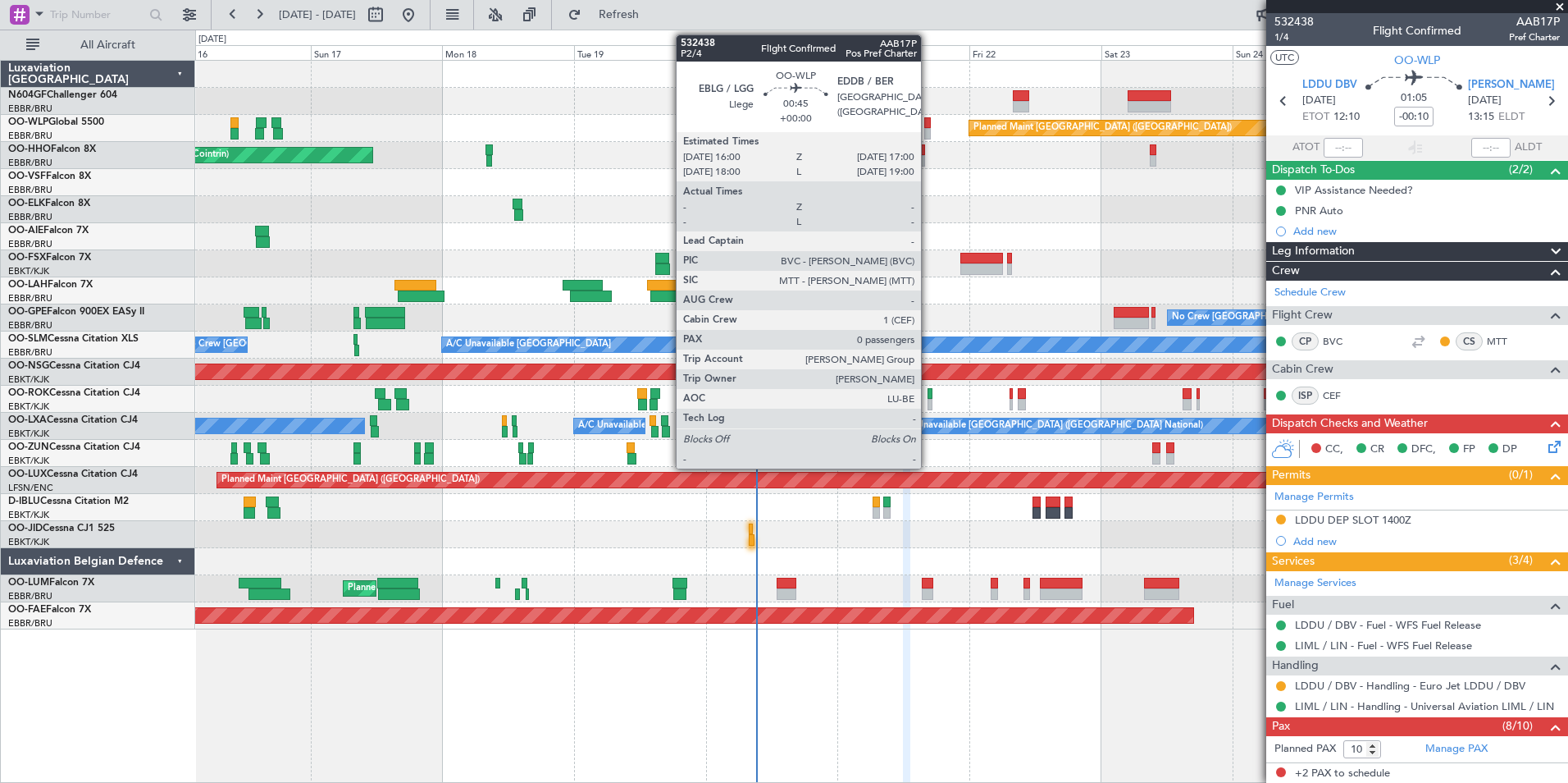
click at [929, 119] on div at bounding box center [927, 123] width 6 height 11
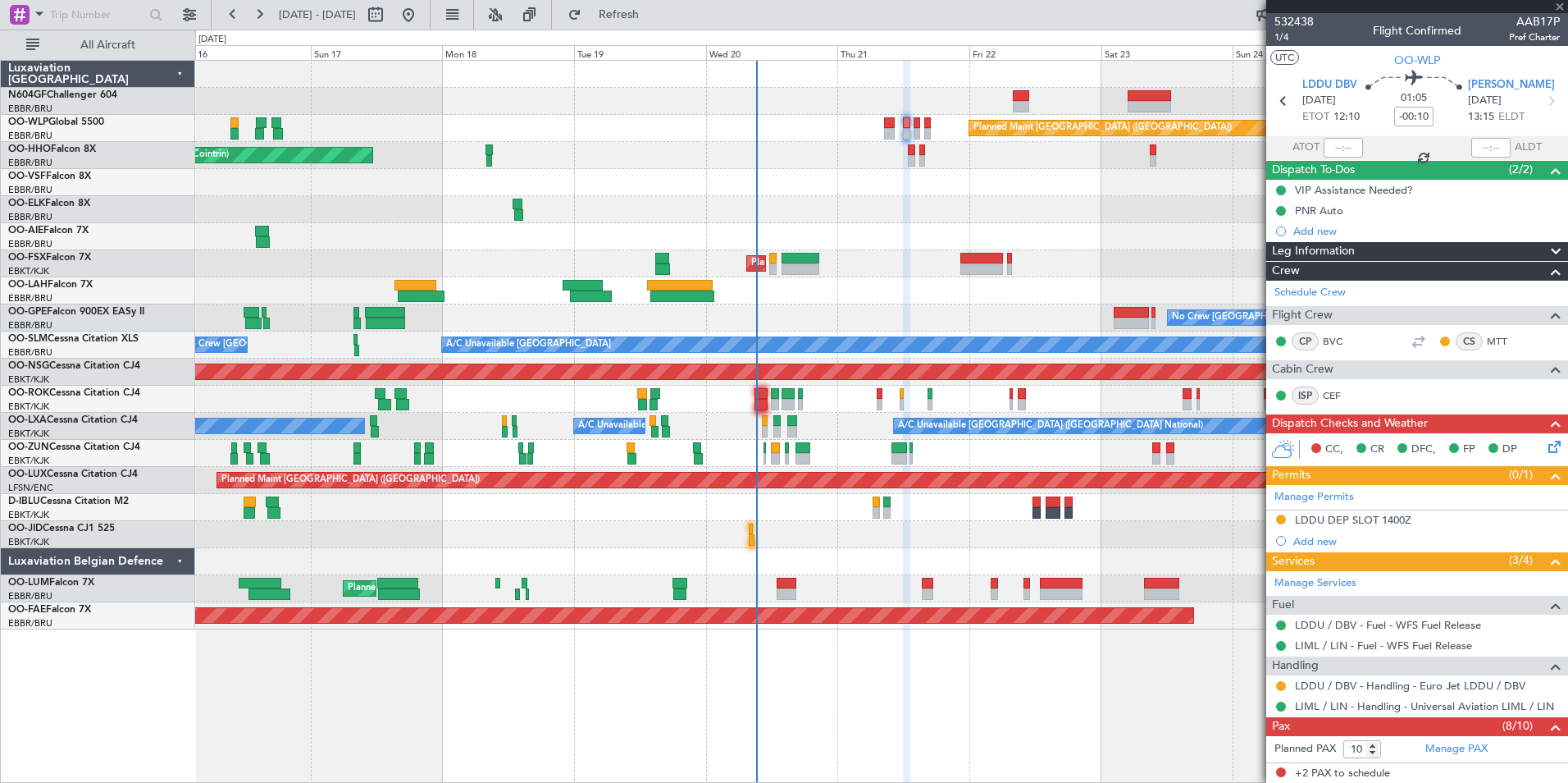
type input "0"
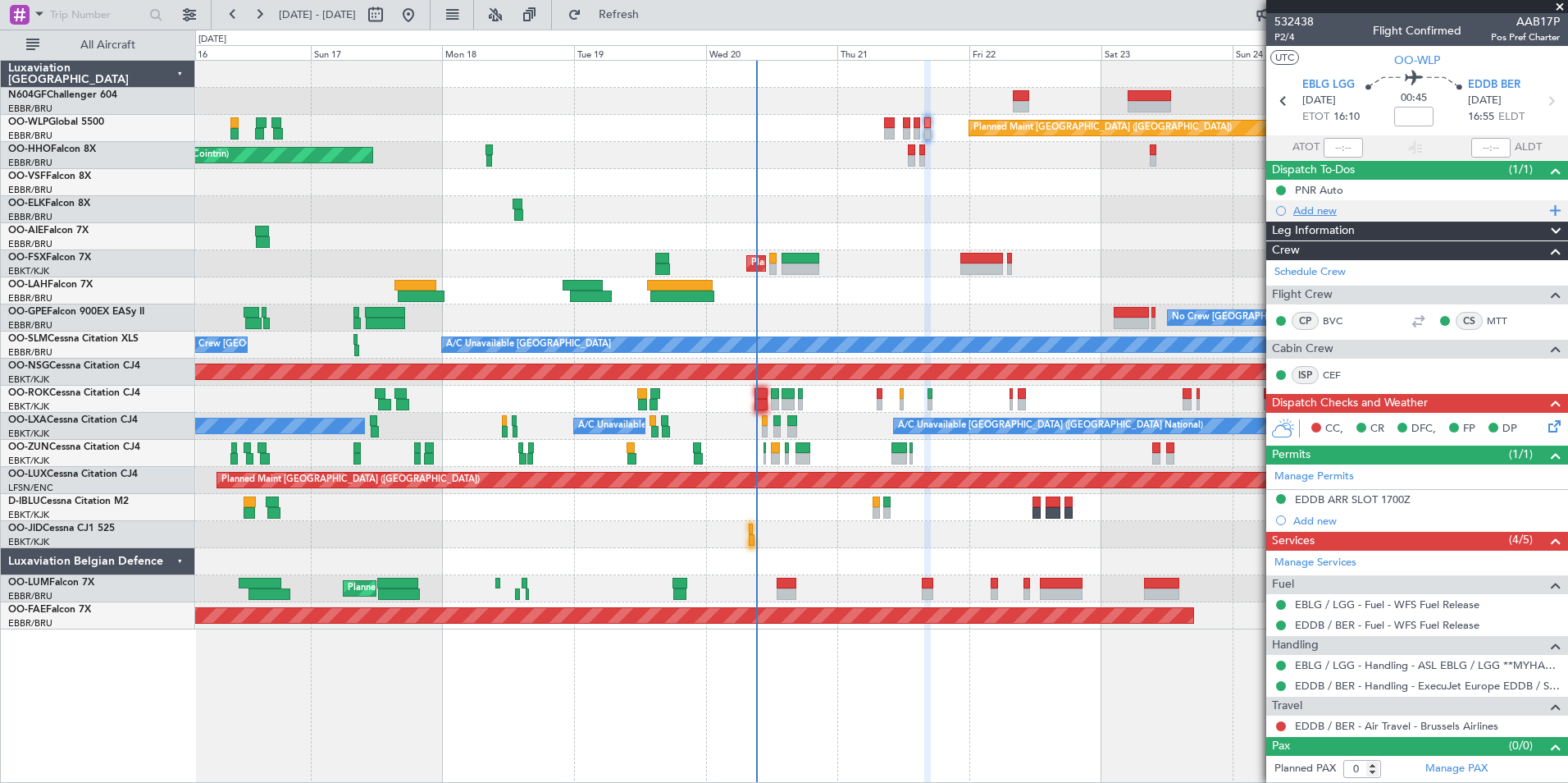
click at [1326, 215] on div "Add new" at bounding box center [1419, 210] width 252 height 14
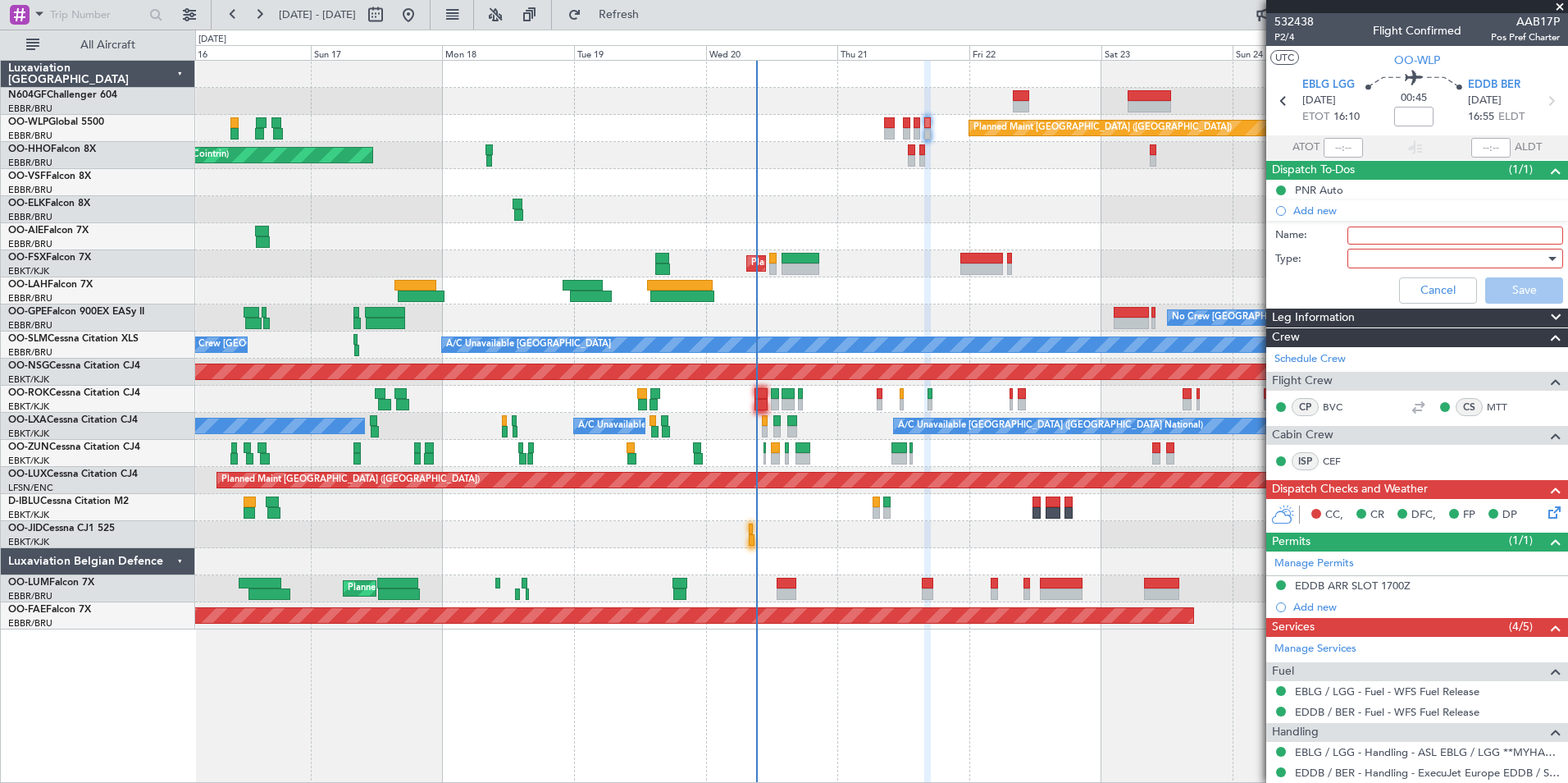
click at [1358, 237] on input "Name:" at bounding box center [1455, 235] width 216 height 18
type input "Parking EDDB inform crew"
click at [1357, 250] on div at bounding box center [1449, 258] width 191 height 24
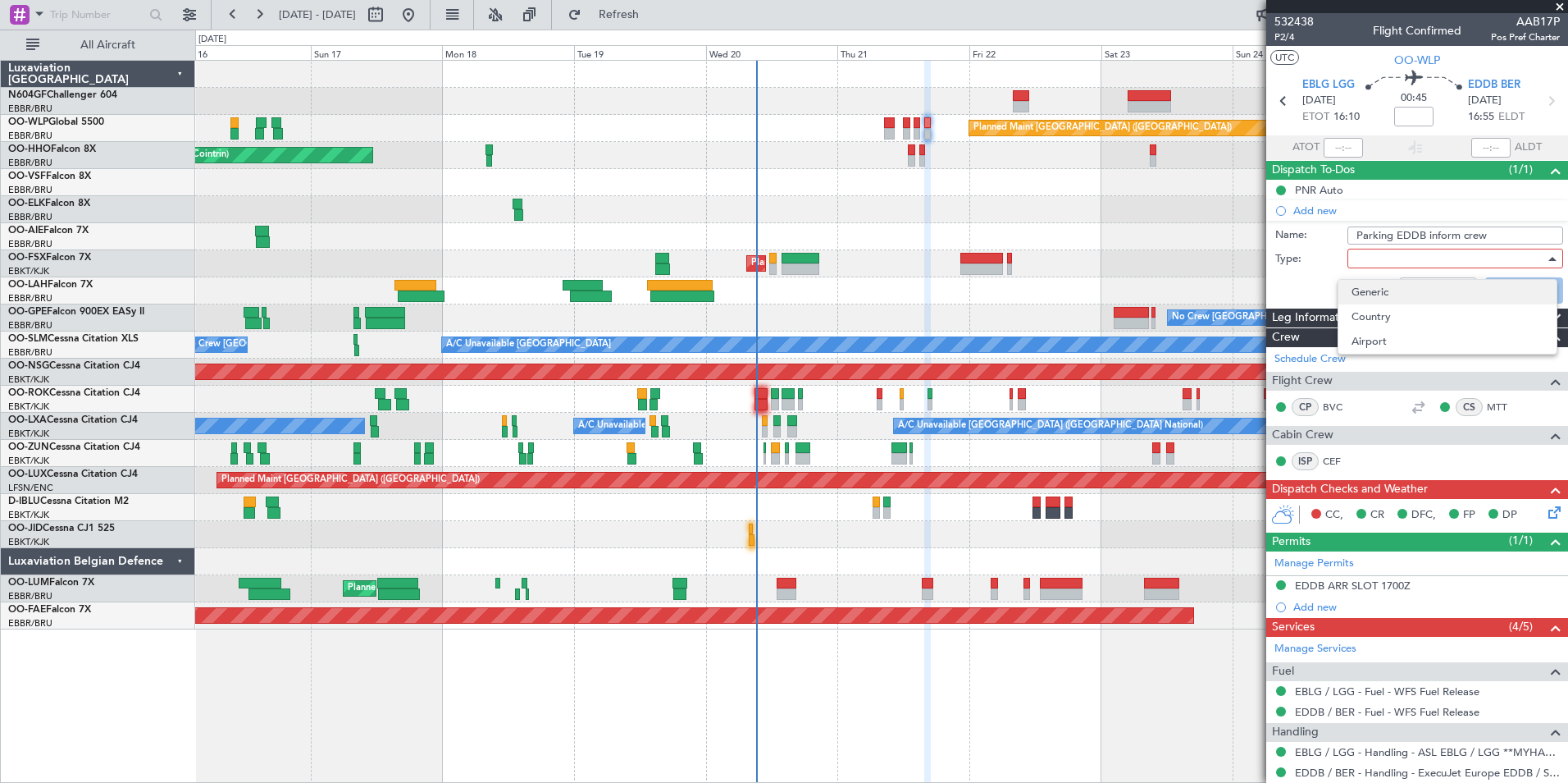
click at [1374, 286] on span "Generic" at bounding box center [1447, 292] width 192 height 24
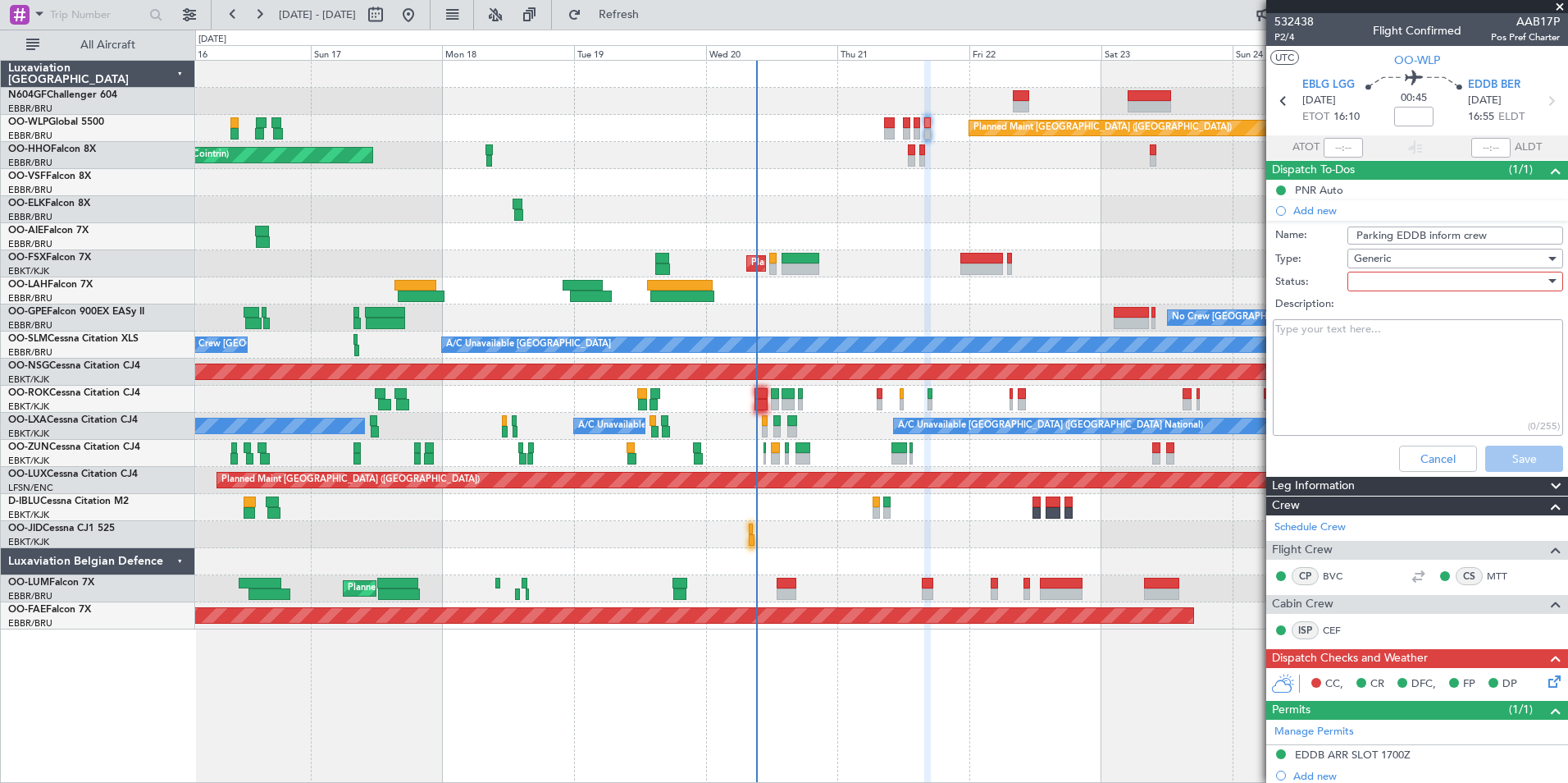
click at [1373, 284] on div at bounding box center [1449, 281] width 191 height 24
click at [1365, 315] on span "Not Started" at bounding box center [1447, 314] width 192 height 24
click at [1297, 362] on textarea "Description:" at bounding box center [1418, 378] width 290 height 117
paste textarea "Please ask your crew to park the aircraft on APRON W5 of BER maintenance, BASB …"
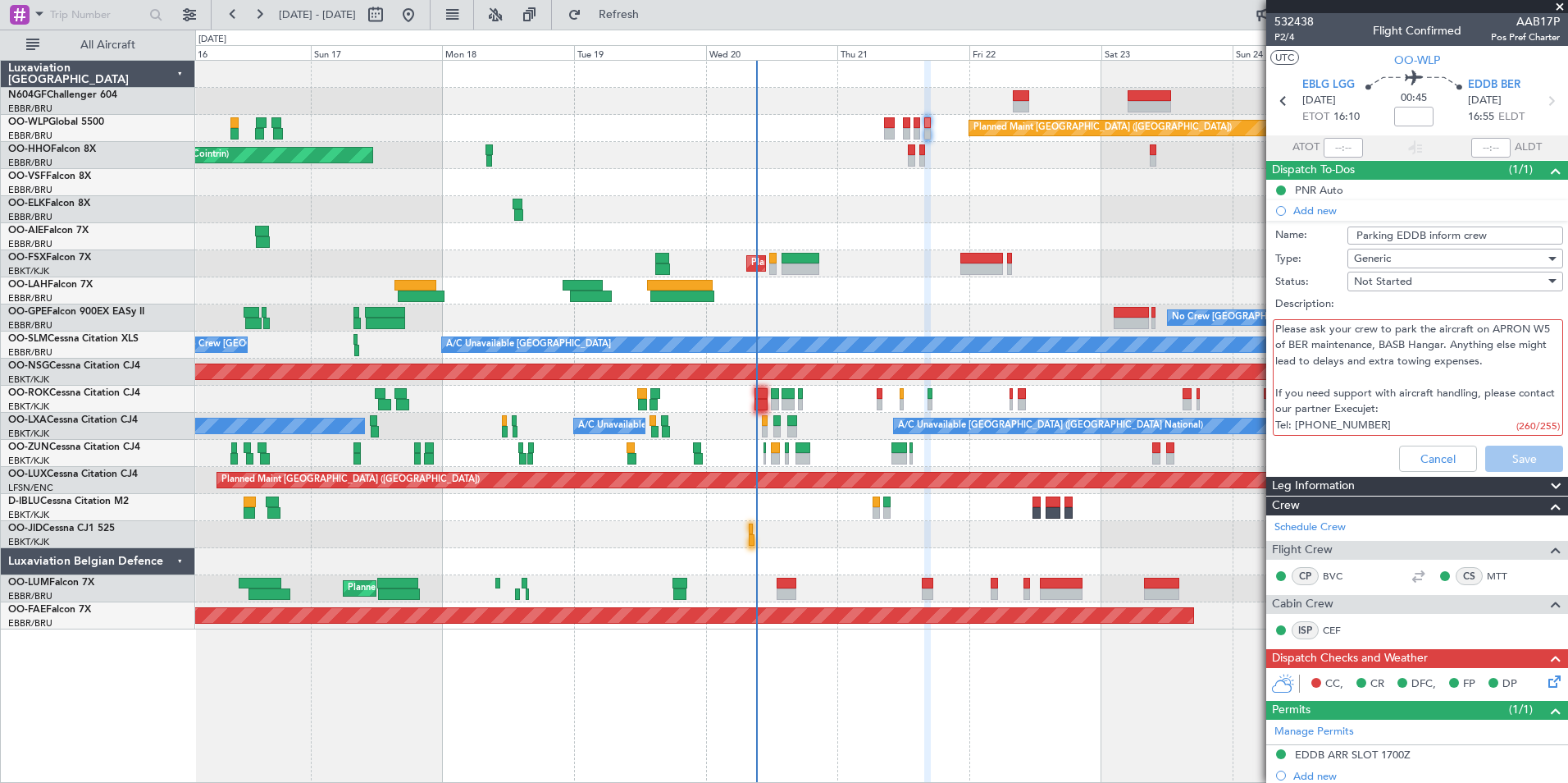
scroll to position [16, 0]
click at [1372, 394] on textarea "Please ask your crew to park the aircraft on APRON W5 of BER maintenance, BASB …" at bounding box center [1418, 378] width 290 height 117
click at [1280, 424] on textarea "Please ask your crew to park the aircraft on APRON W5 of BER maintenance, BASB …" at bounding box center [1418, 378] width 290 height 117
type textarea "Please ask your crew to park the aircraft on APRON W5 of BER maintenance, BASB …"
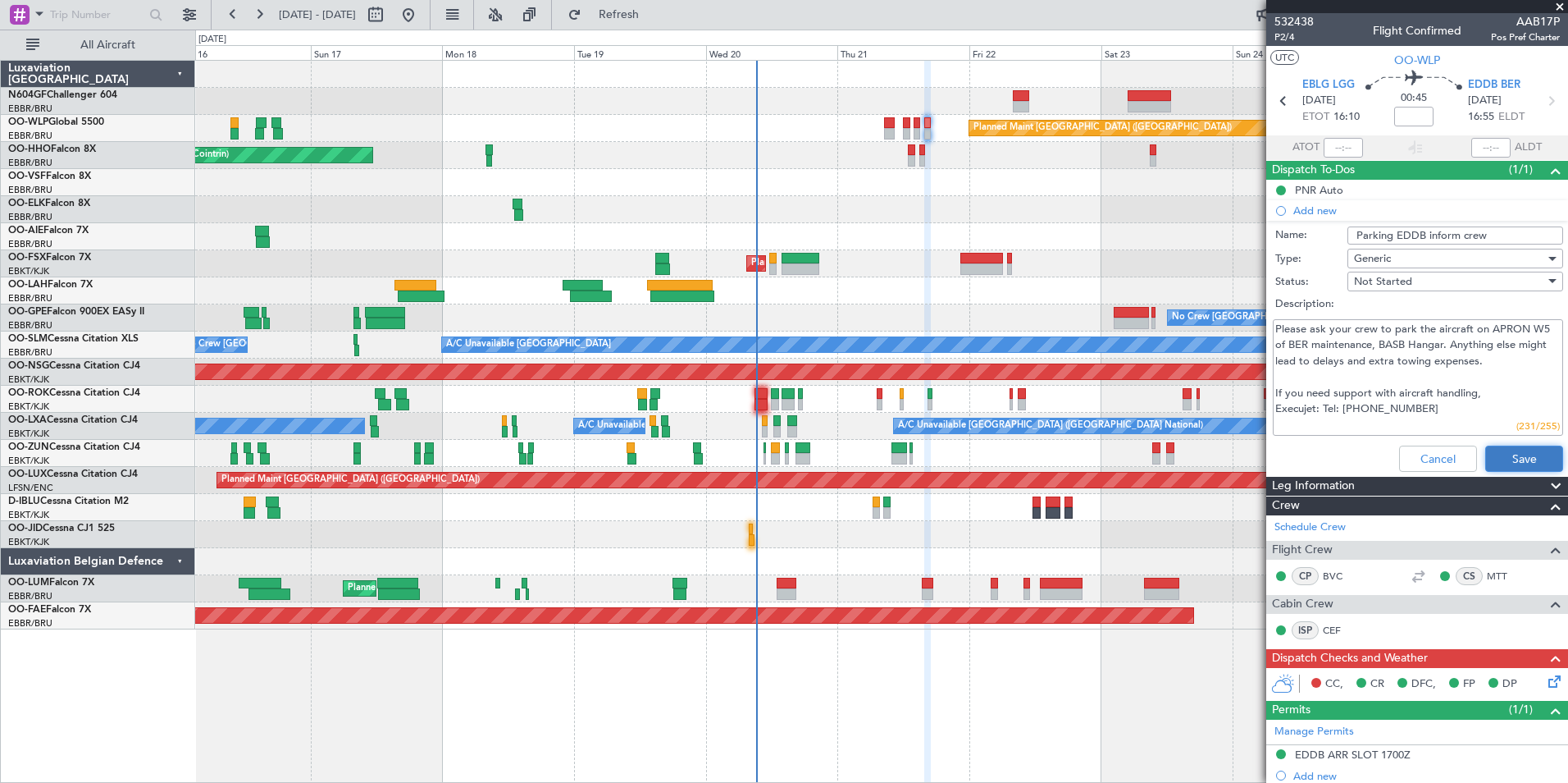
click at [1490, 448] on button "Save" at bounding box center [1524, 459] width 78 height 26
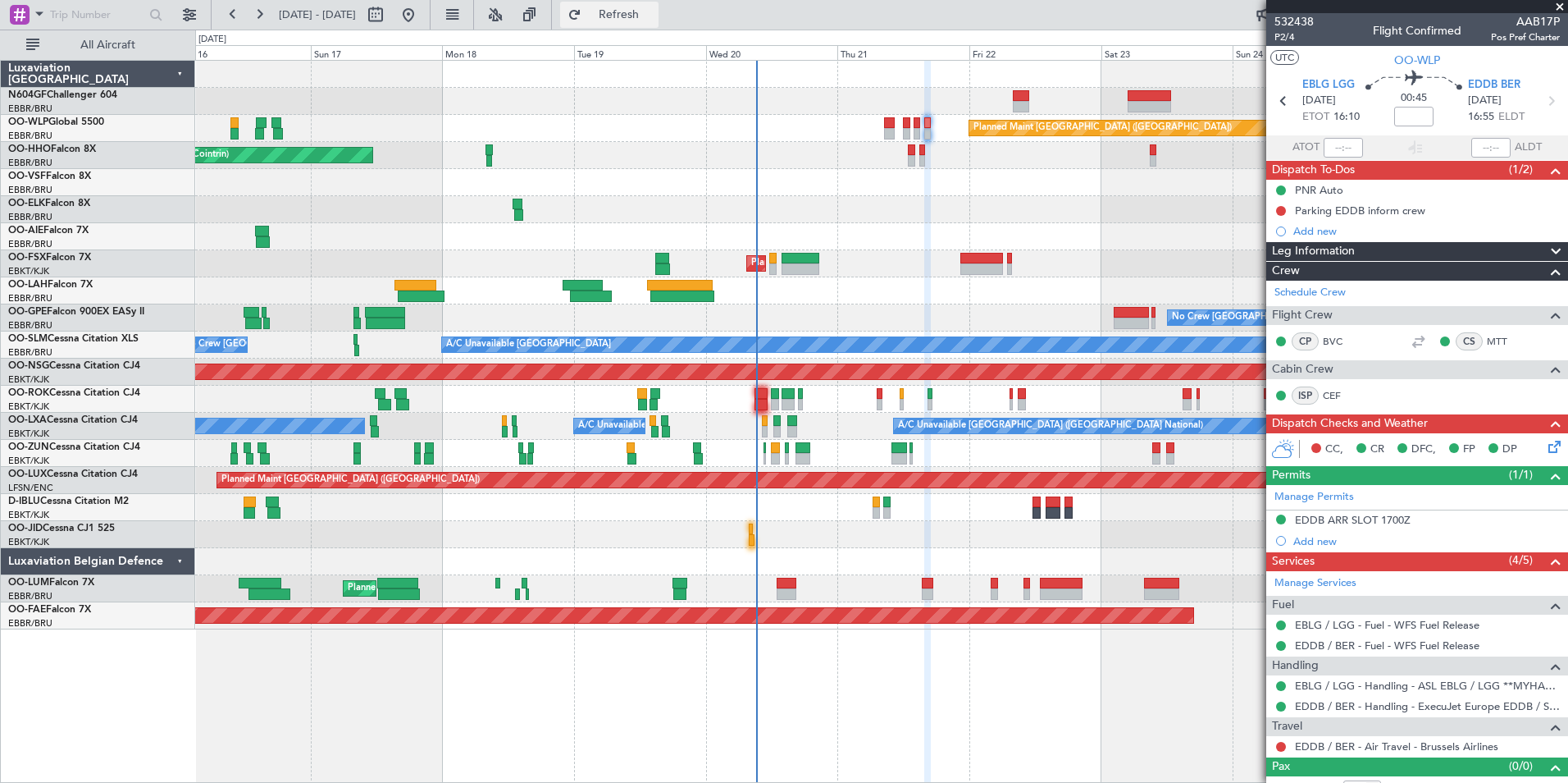
click at [659, 22] on button "Refresh" at bounding box center [610, 15] width 99 height 26
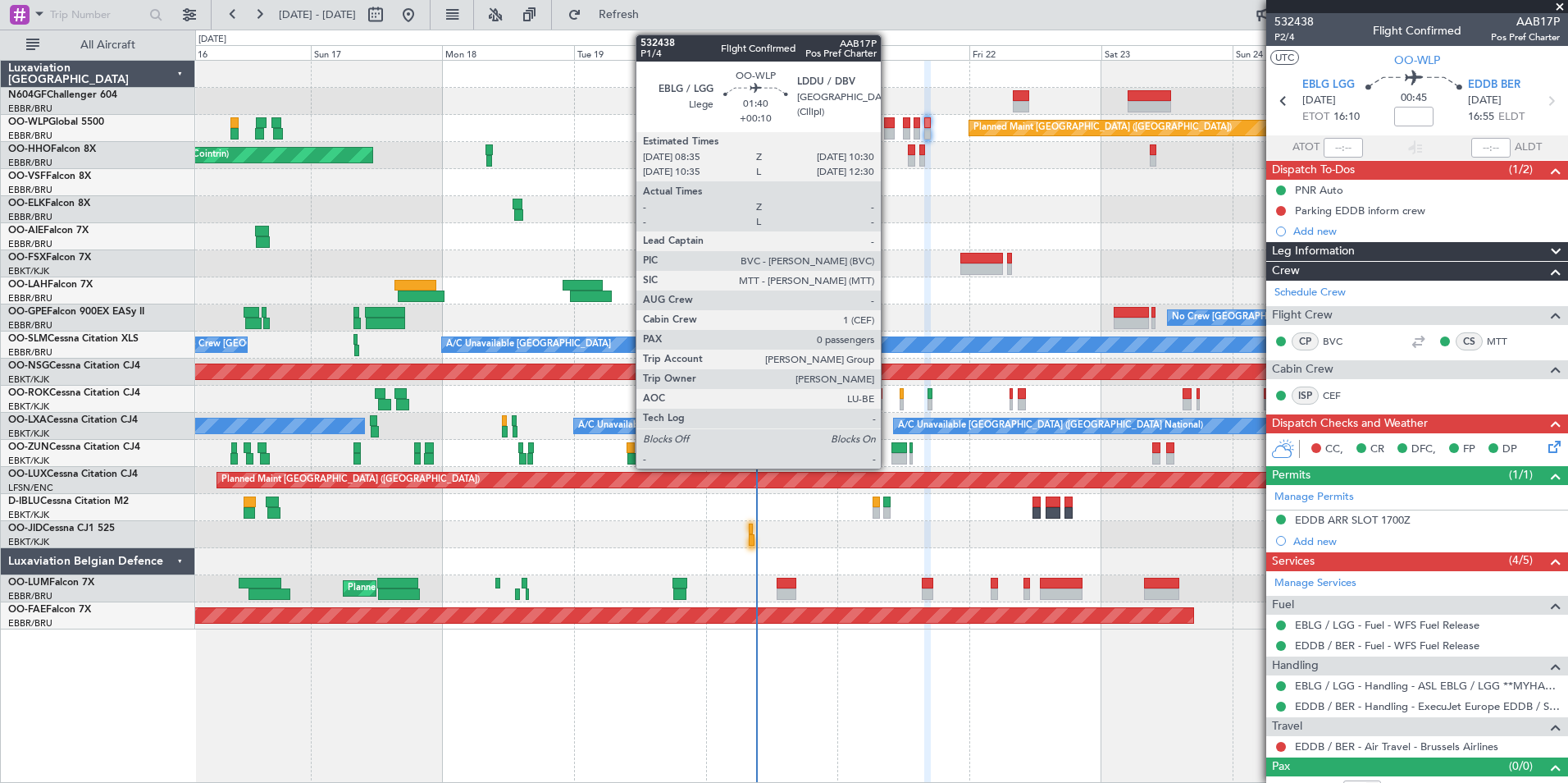
click at [888, 125] on div at bounding box center [889, 123] width 10 height 11
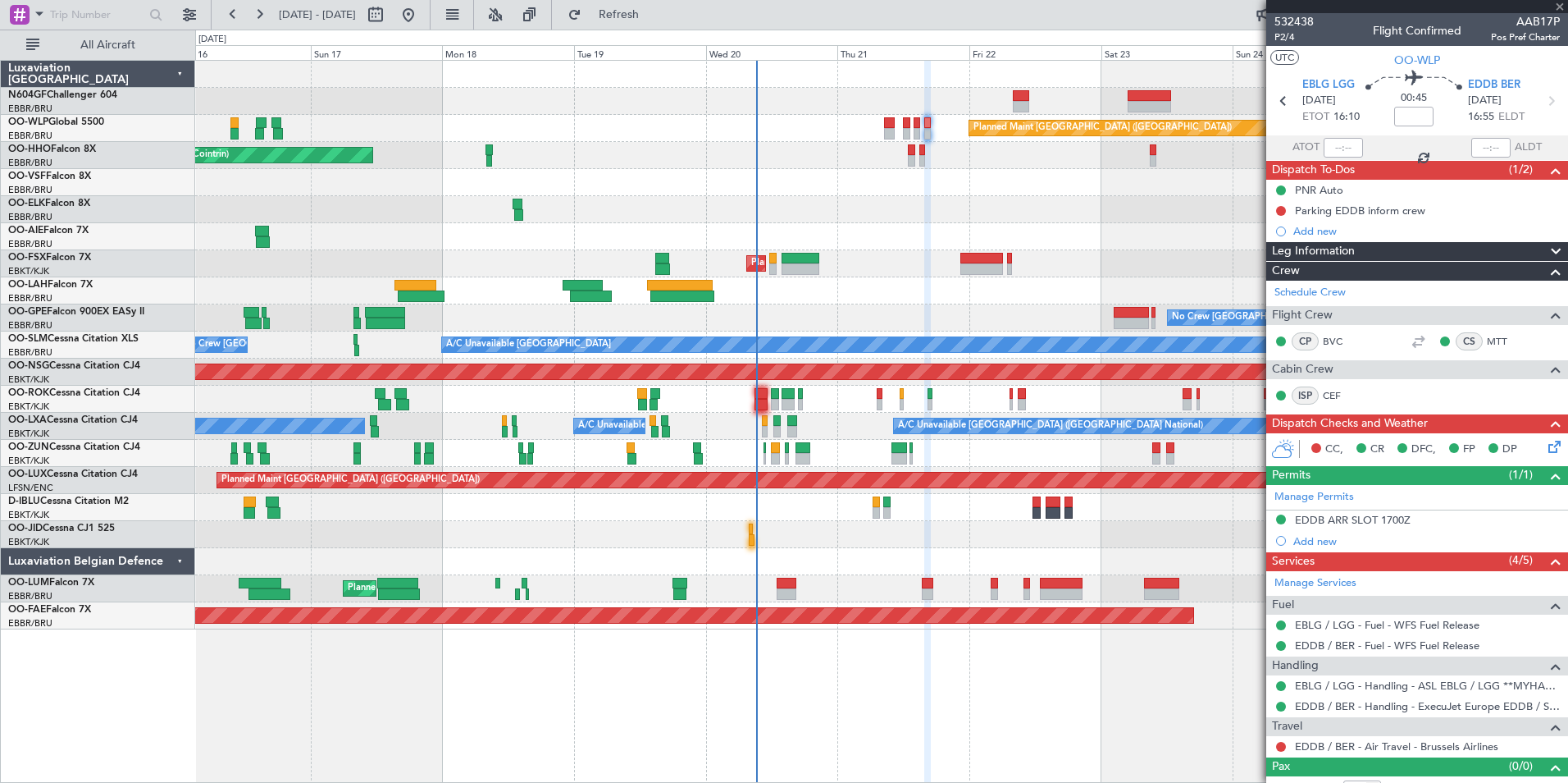
type input "+00:10"
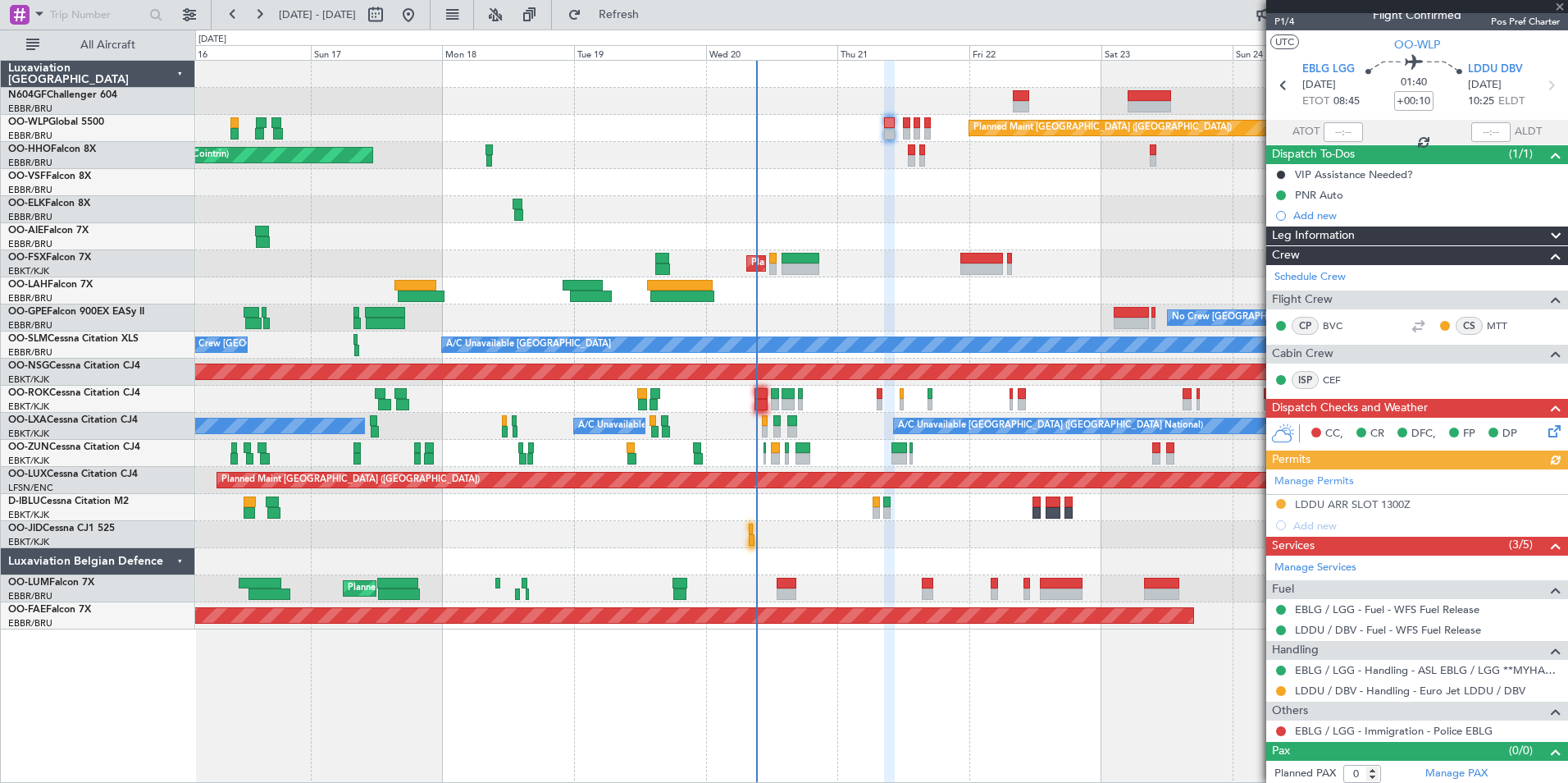
scroll to position [20, 0]
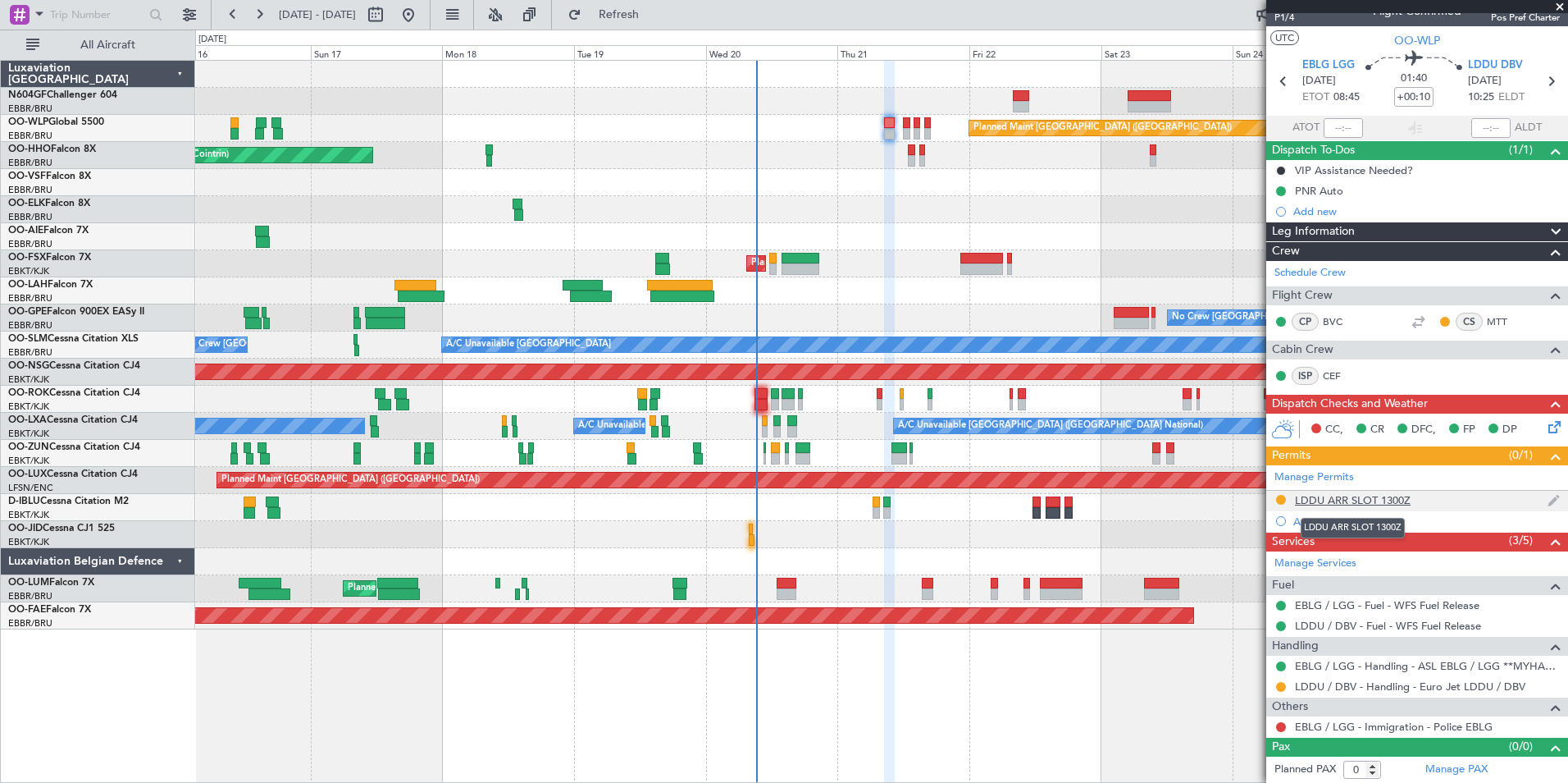
click at [1348, 503] on div "LDDU ARR SLOT 1300Z" at bounding box center [1353, 500] width 115 height 14
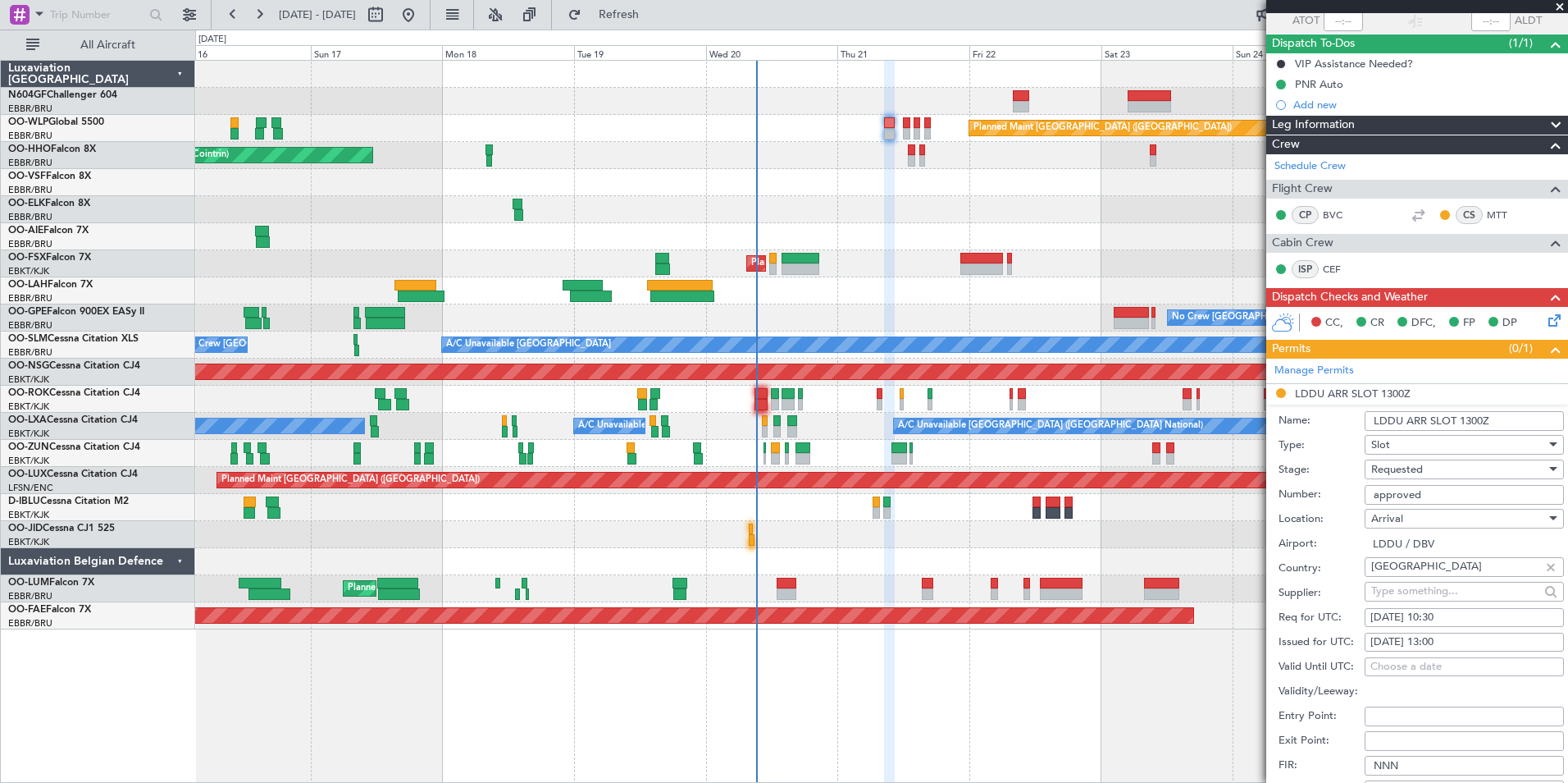
scroll to position [266, 0]
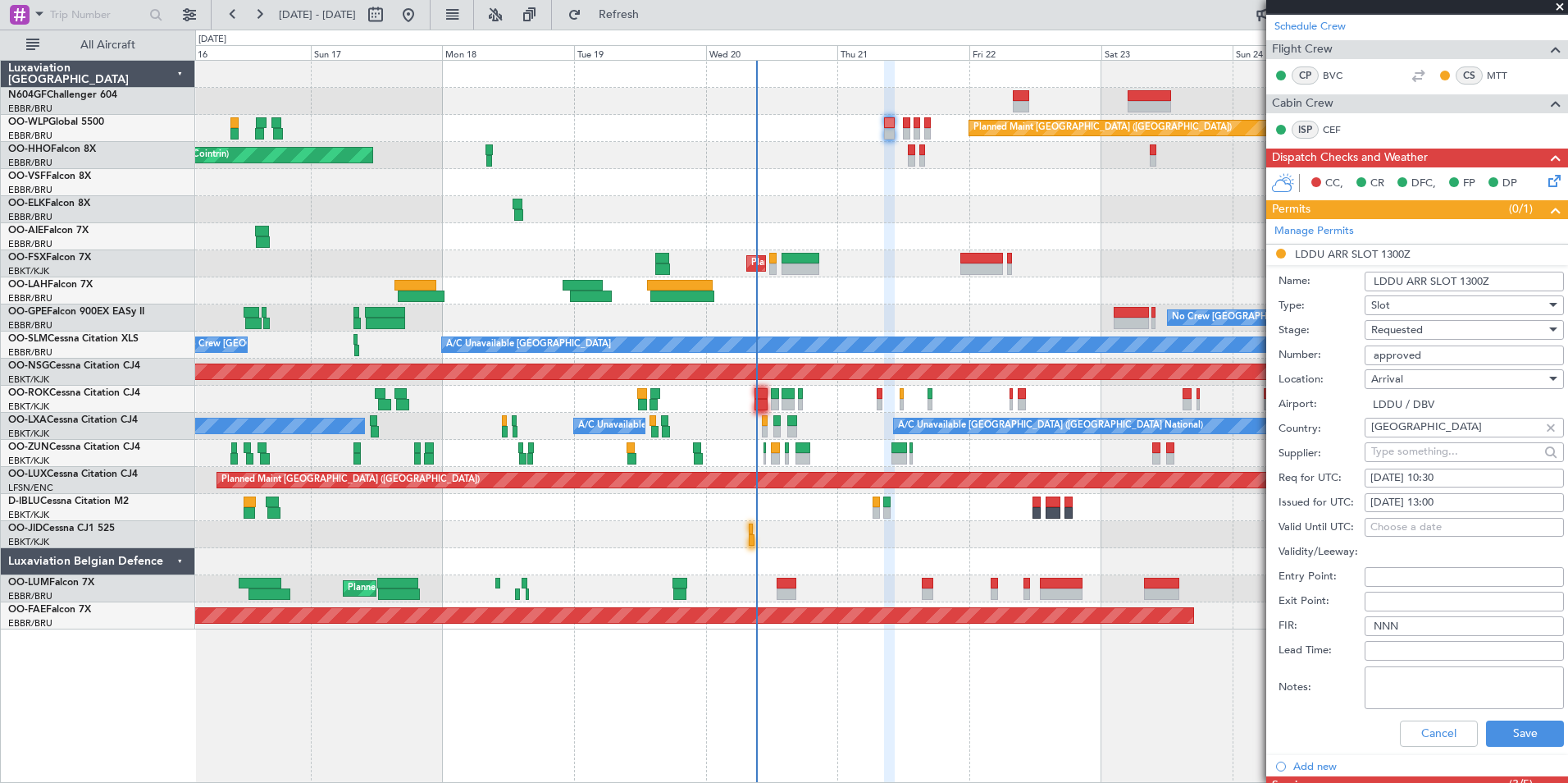
click at [1465, 501] on div "[DATE] 13:00" at bounding box center [1465, 503] width 188 height 17
select select "8"
select select "2025"
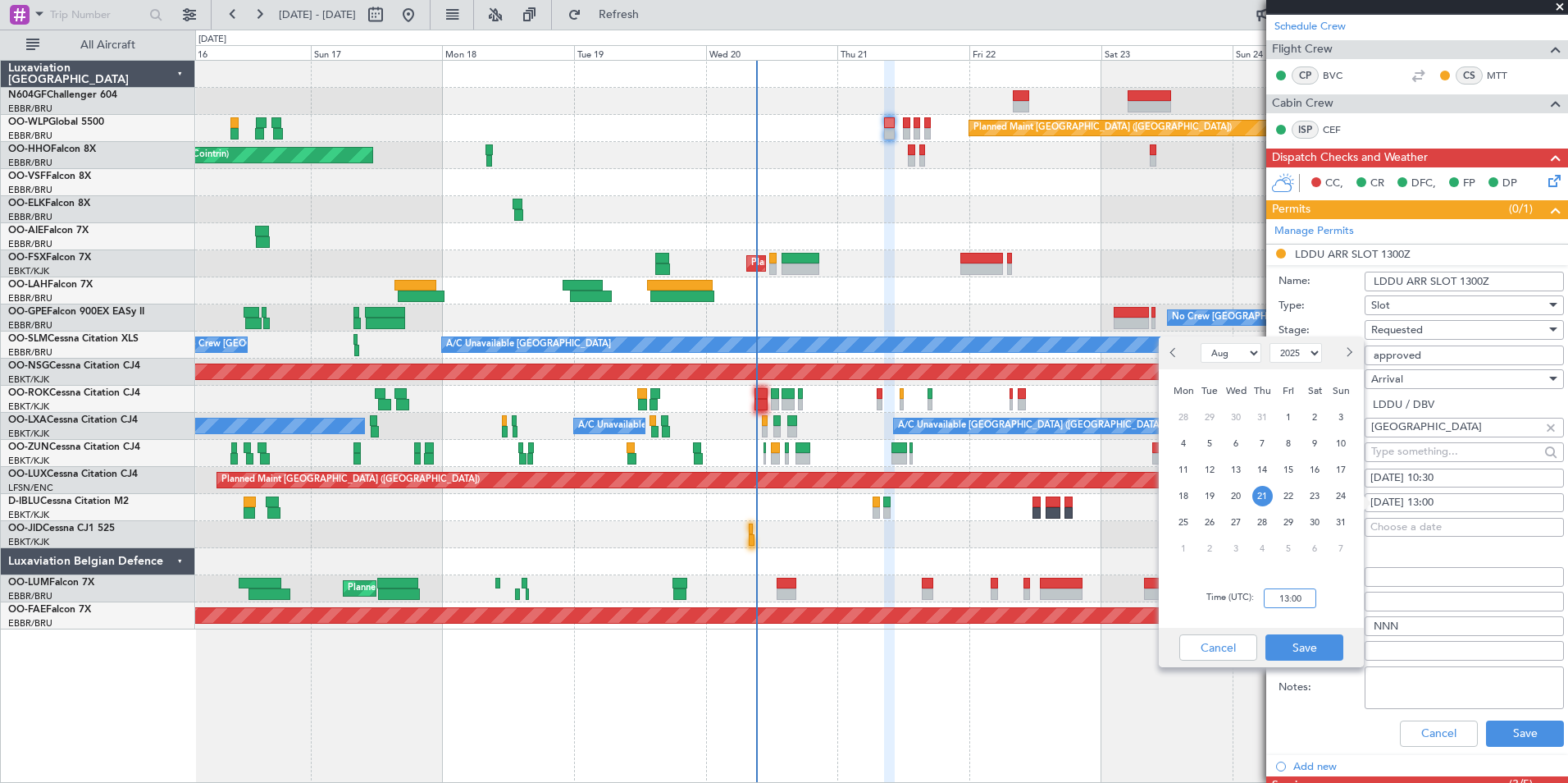
click at [1288, 591] on input "13:00" at bounding box center [1290, 598] width 52 height 20
type input "10:30"
click at [1319, 599] on div "Time (UTC): 10:30" at bounding box center [1261, 598] width 205 height 59
click at [1309, 648] on button "Save" at bounding box center [1305, 647] width 78 height 26
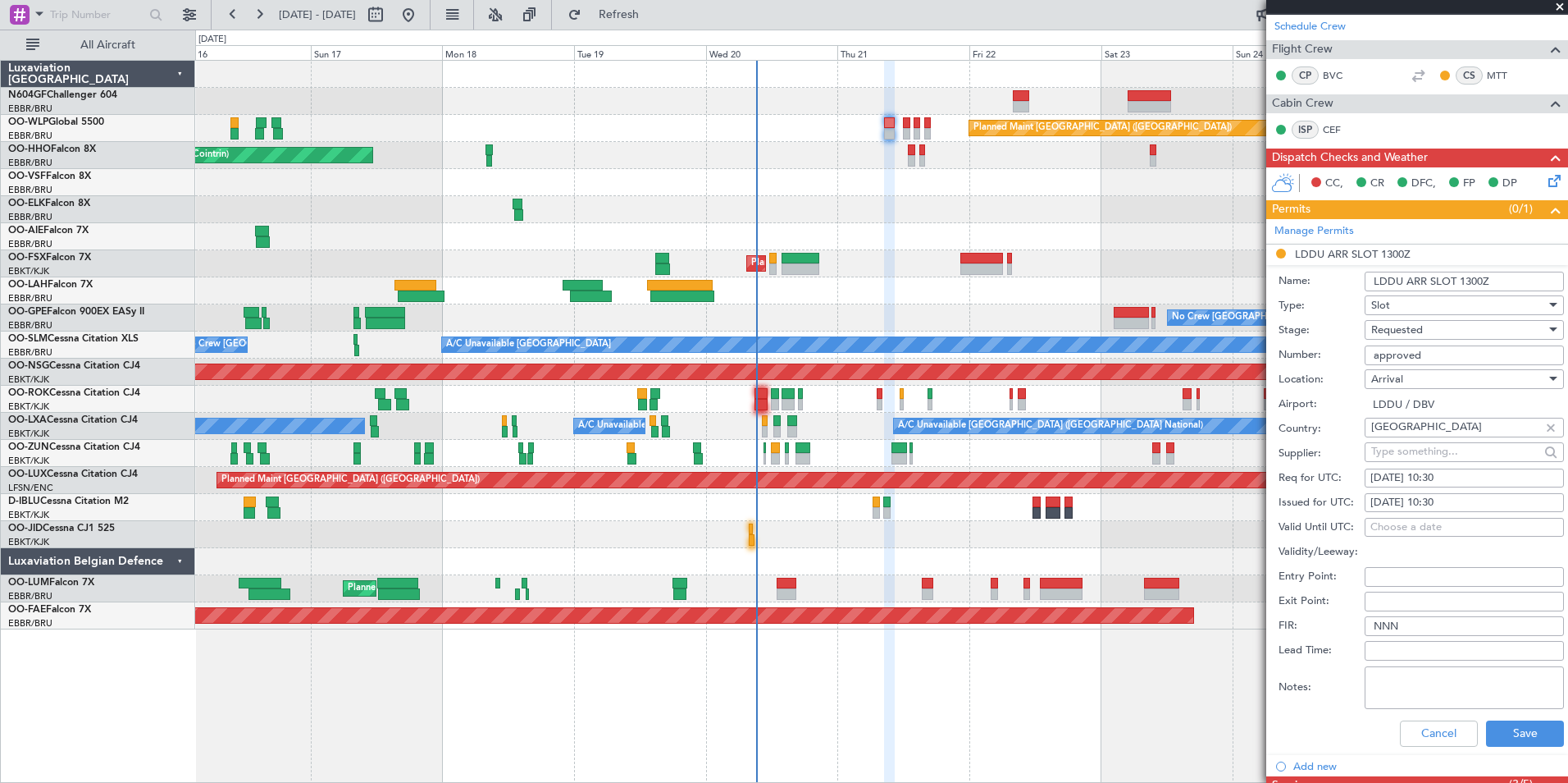
click at [1442, 341] on div "Requested" at bounding box center [1458, 330] width 175 height 24
click at [1427, 460] on span "Received OK" at bounding box center [1457, 453] width 172 height 24
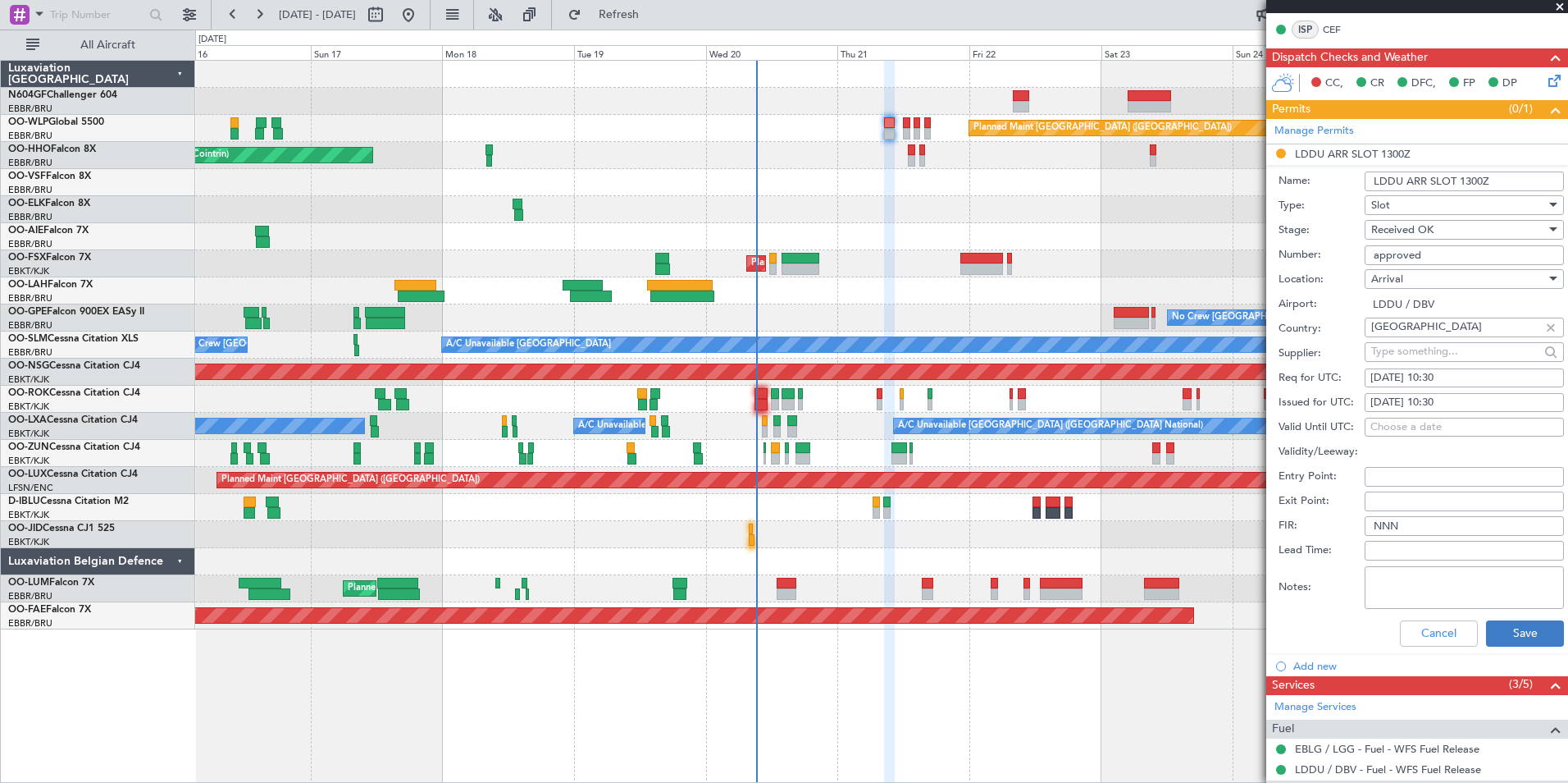
scroll to position [430, 0]
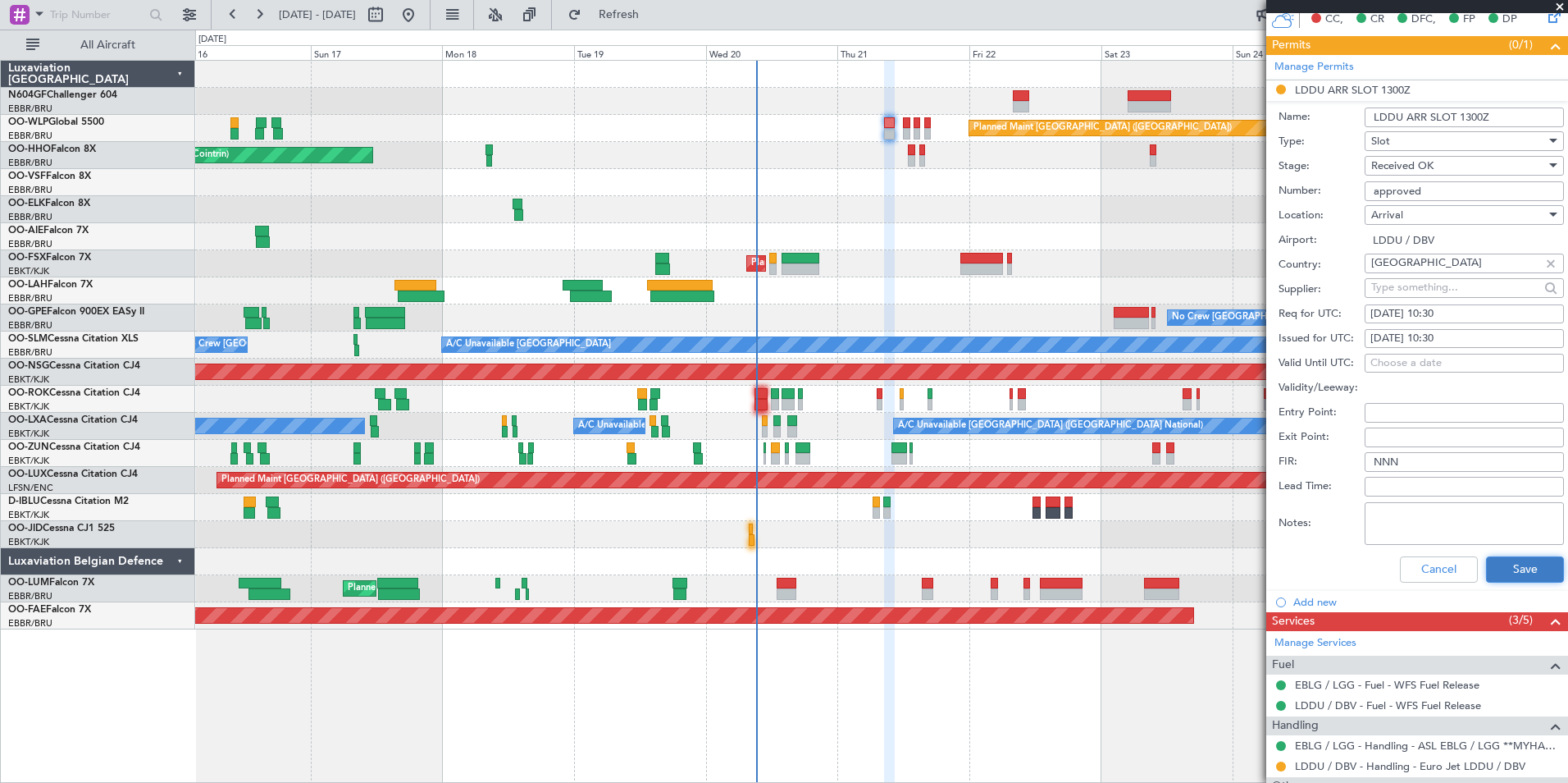
click at [1494, 574] on button "Save" at bounding box center [1525, 570] width 78 height 26
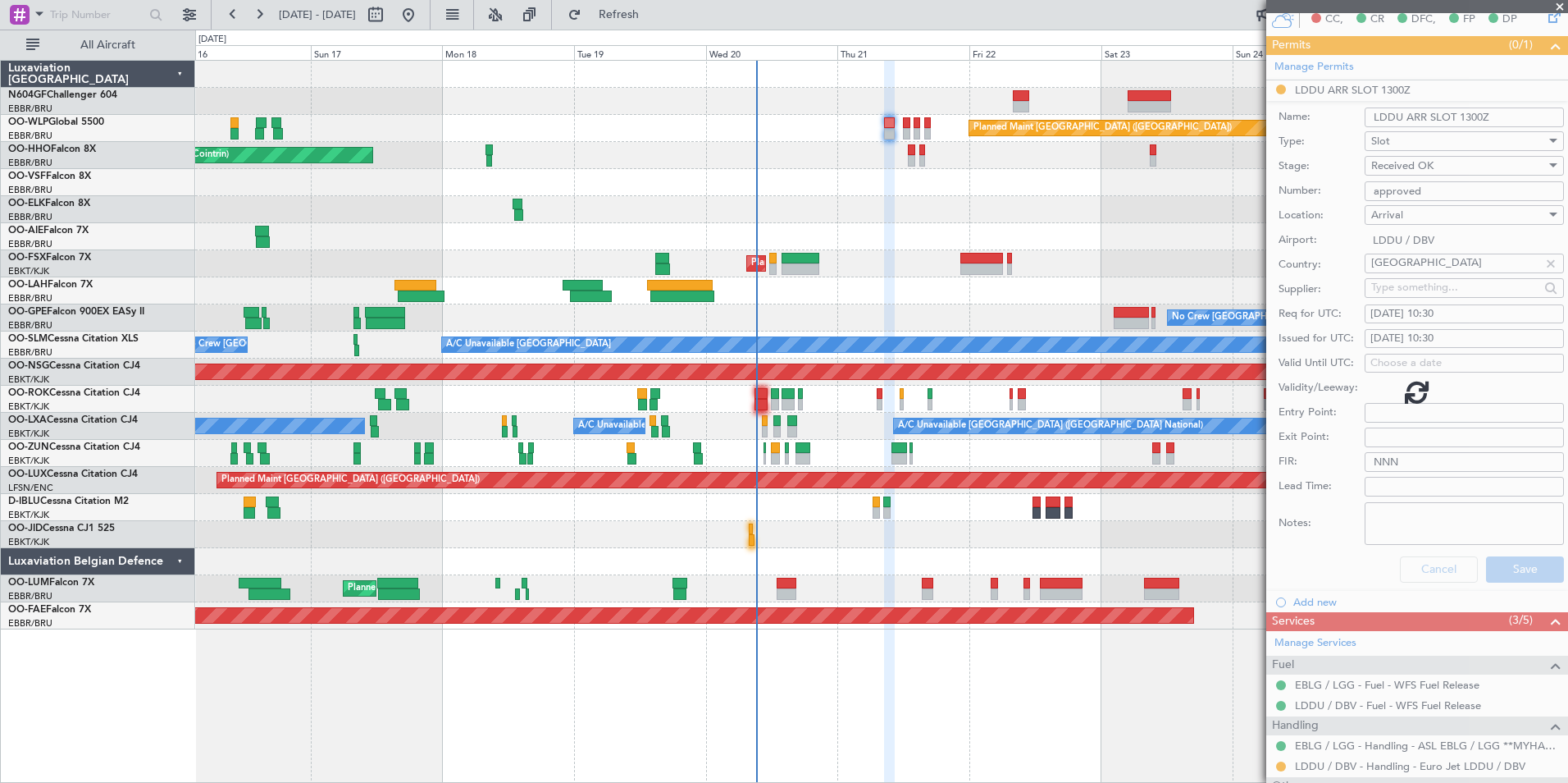
scroll to position [20, 0]
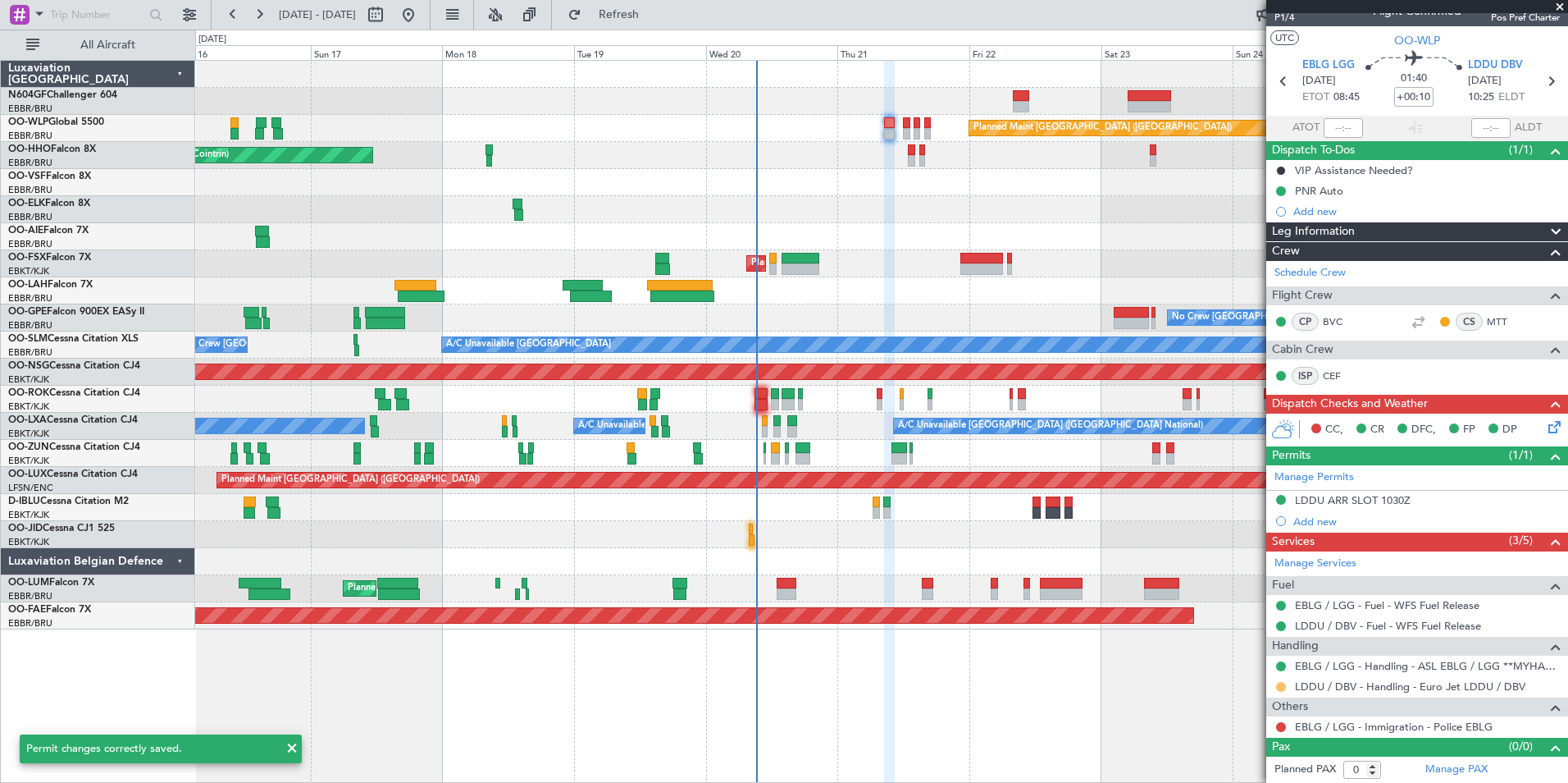
click at [1280, 682] on button at bounding box center [1280, 686] width 10 height 10
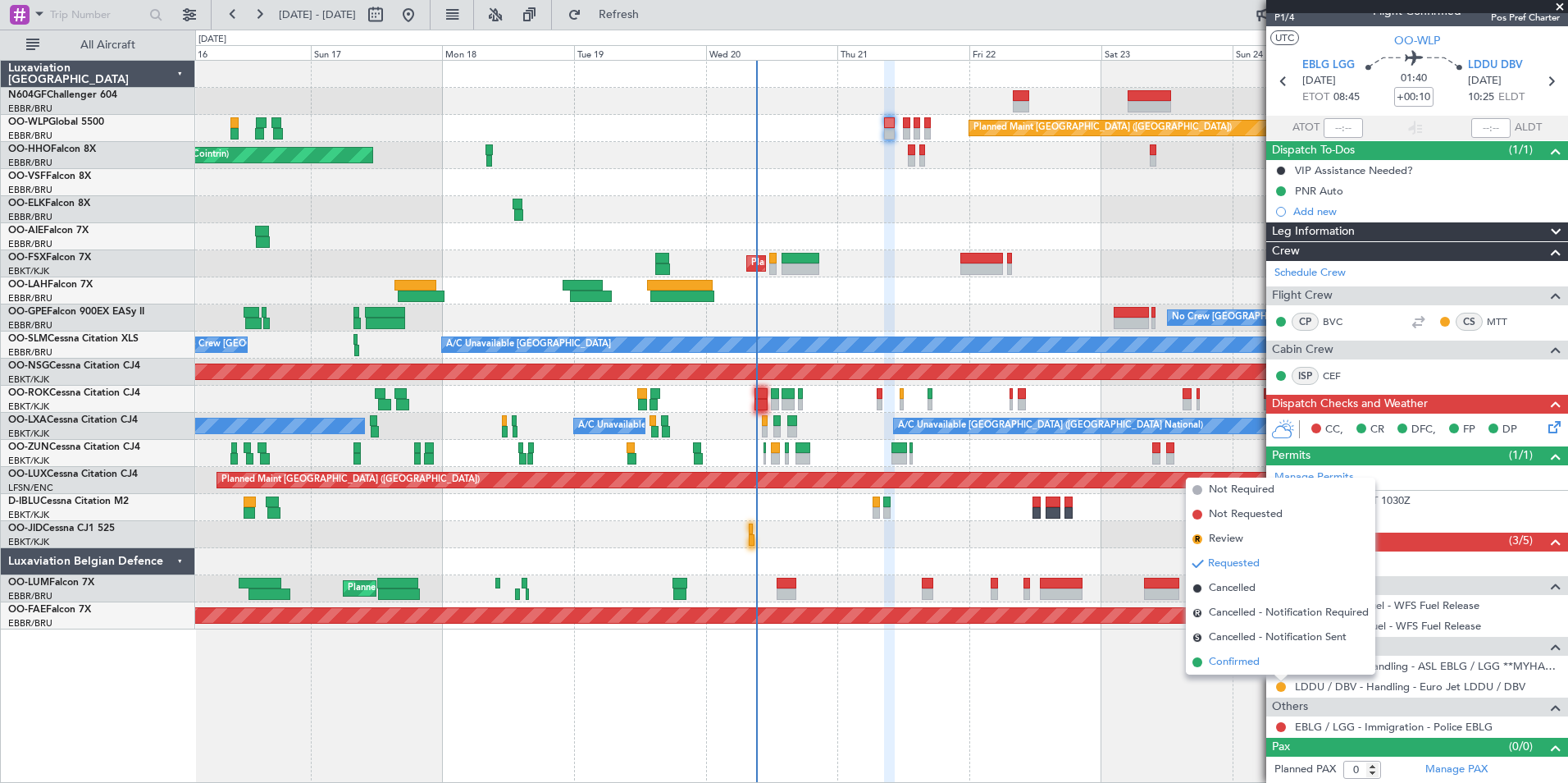
click at [1246, 660] on span "Confirmed" at bounding box center [1234, 662] width 51 height 17
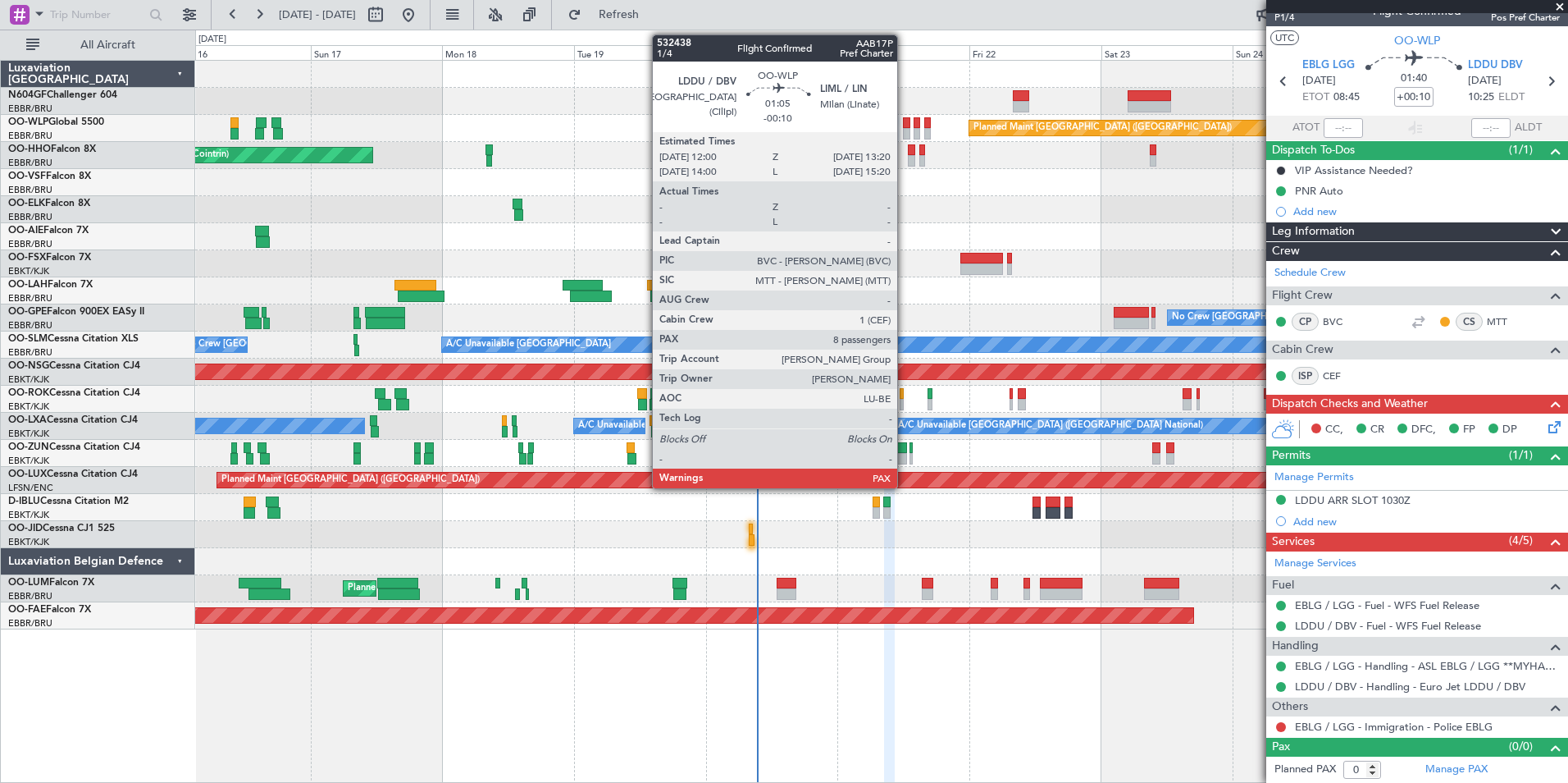
click at [905, 127] on div at bounding box center [906, 123] width 7 height 11
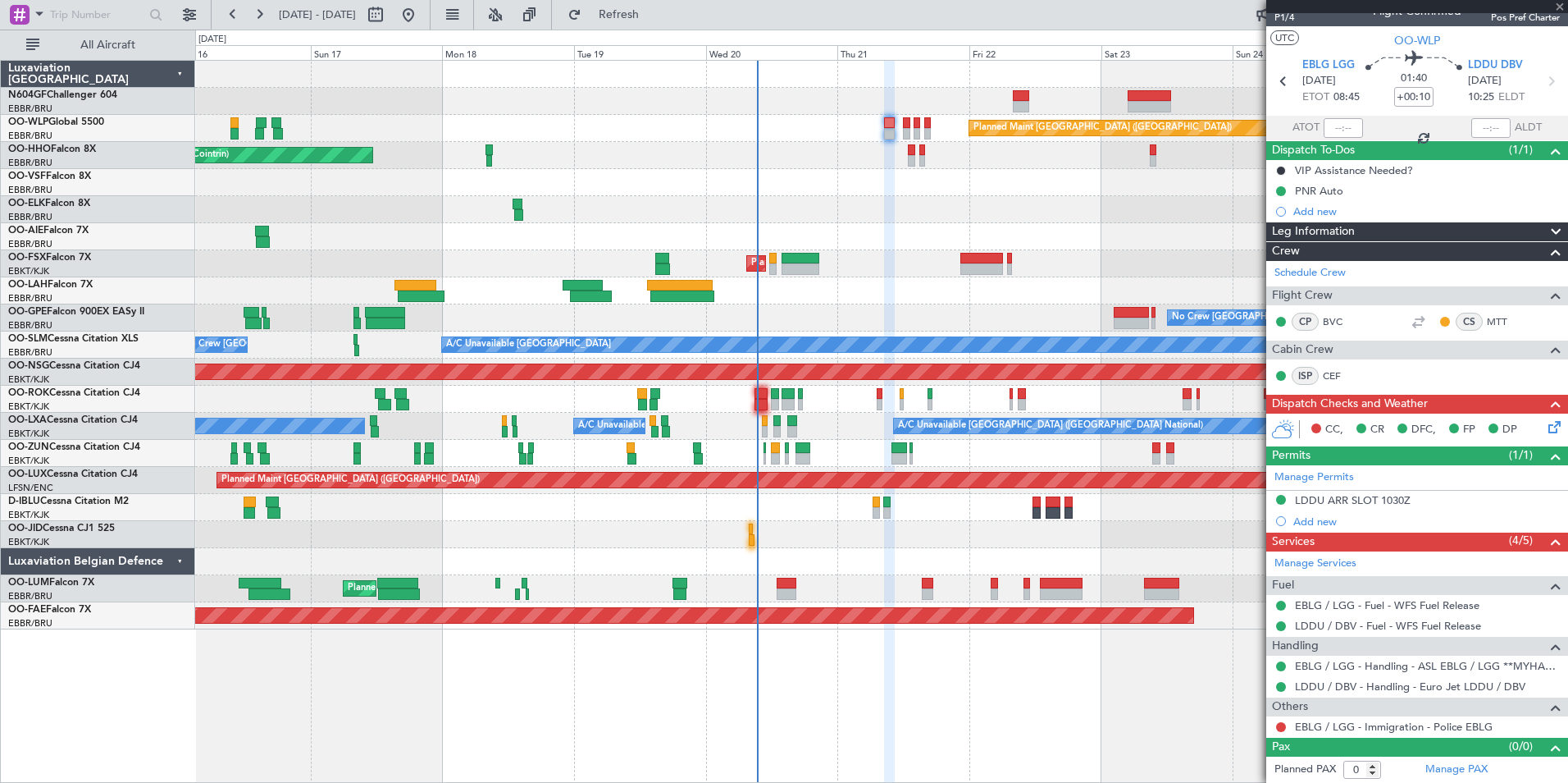
type input "-00:10"
type input "10"
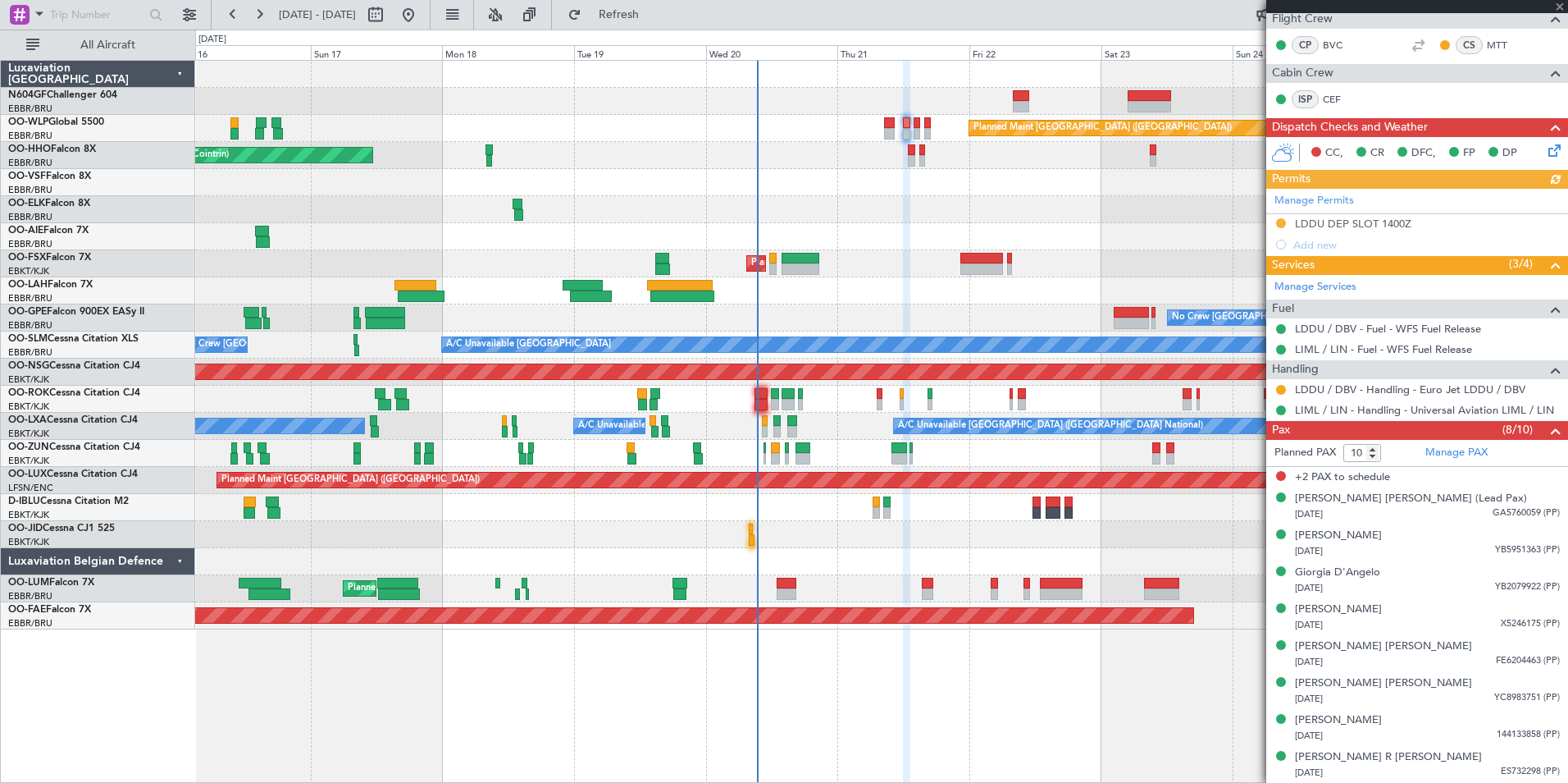
scroll to position [50, 0]
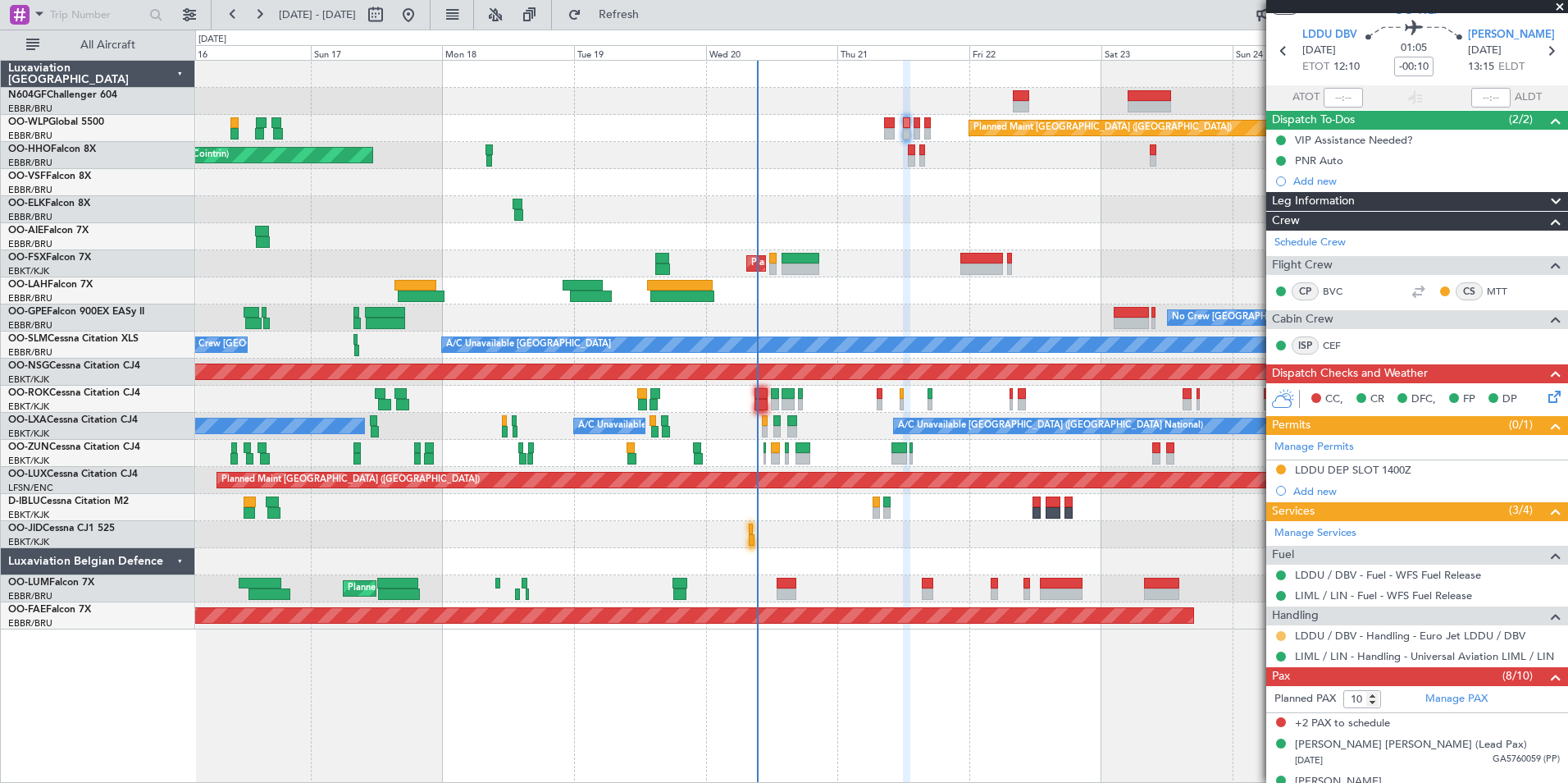
click at [1280, 637] on button at bounding box center [1280, 636] width 10 height 10
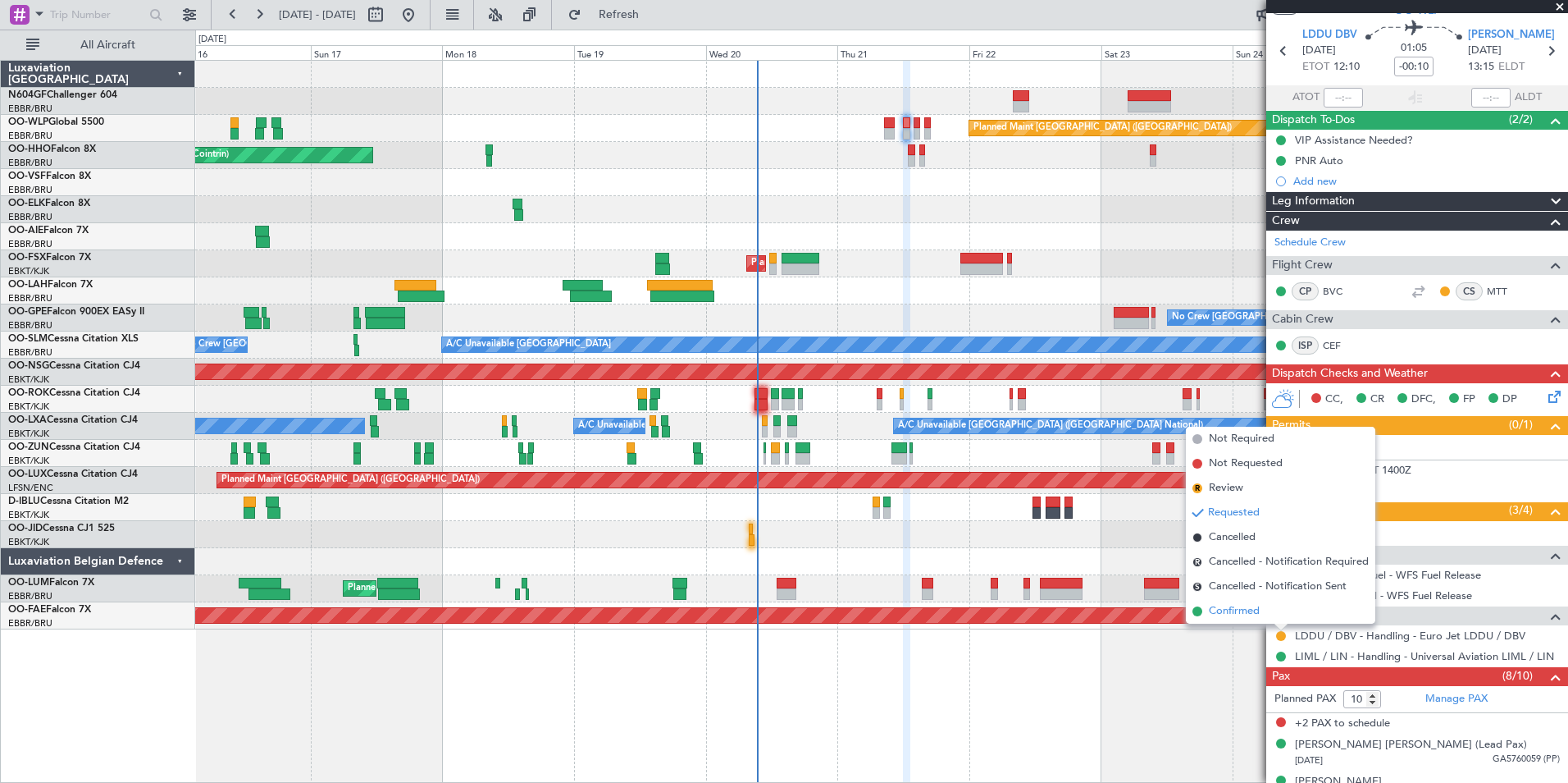
click at [1252, 618] on span "Confirmed" at bounding box center [1234, 612] width 51 height 17
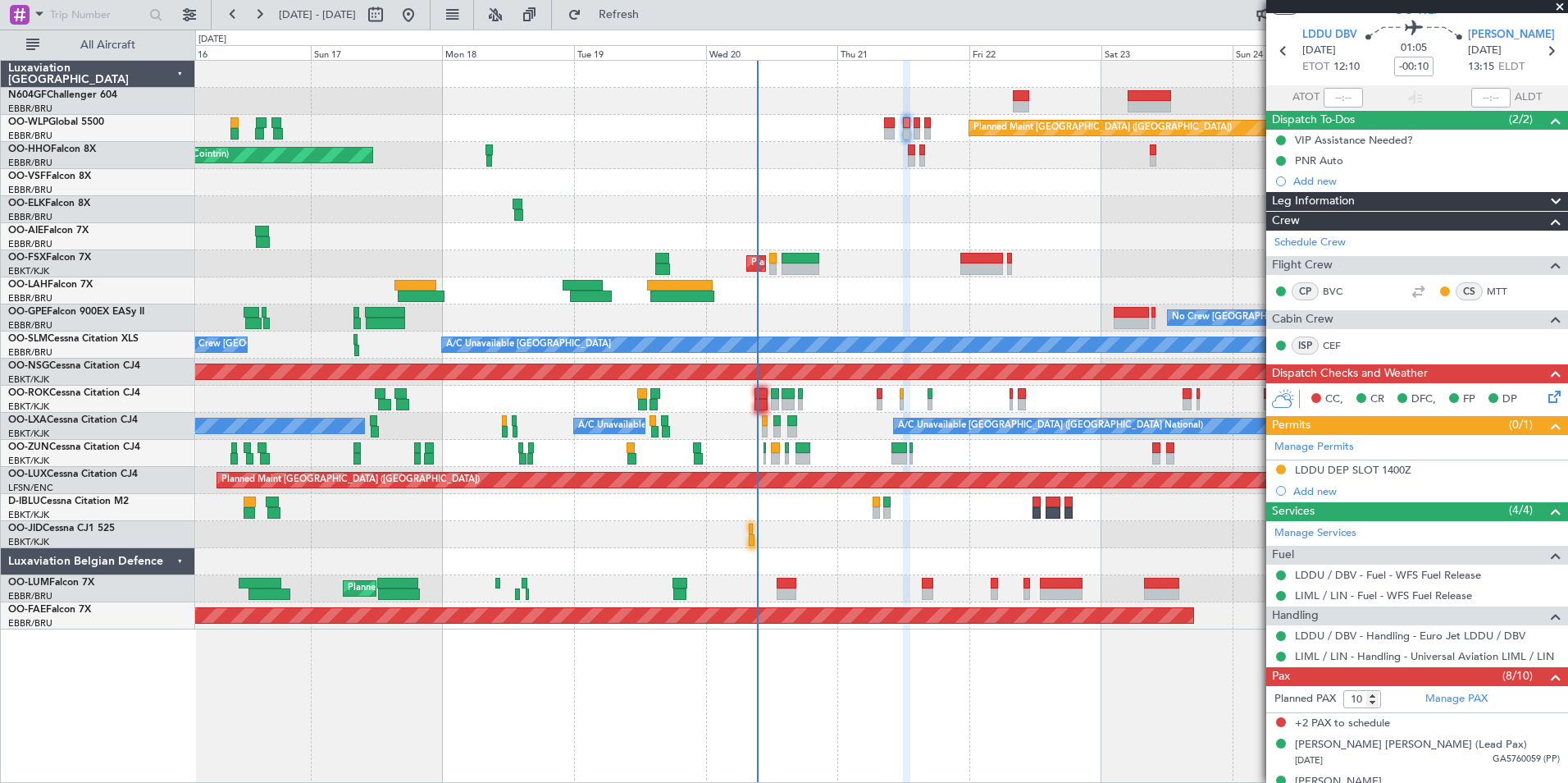
click at [1348, 480] on mat-tooltip-component "LDDU DEP SLOT 1400Z" at bounding box center [1352, 497] width 127 height 44
click at [1334, 468] on div "LDDU DEP SLOT 1400Z" at bounding box center [1353, 469] width 116 height 14
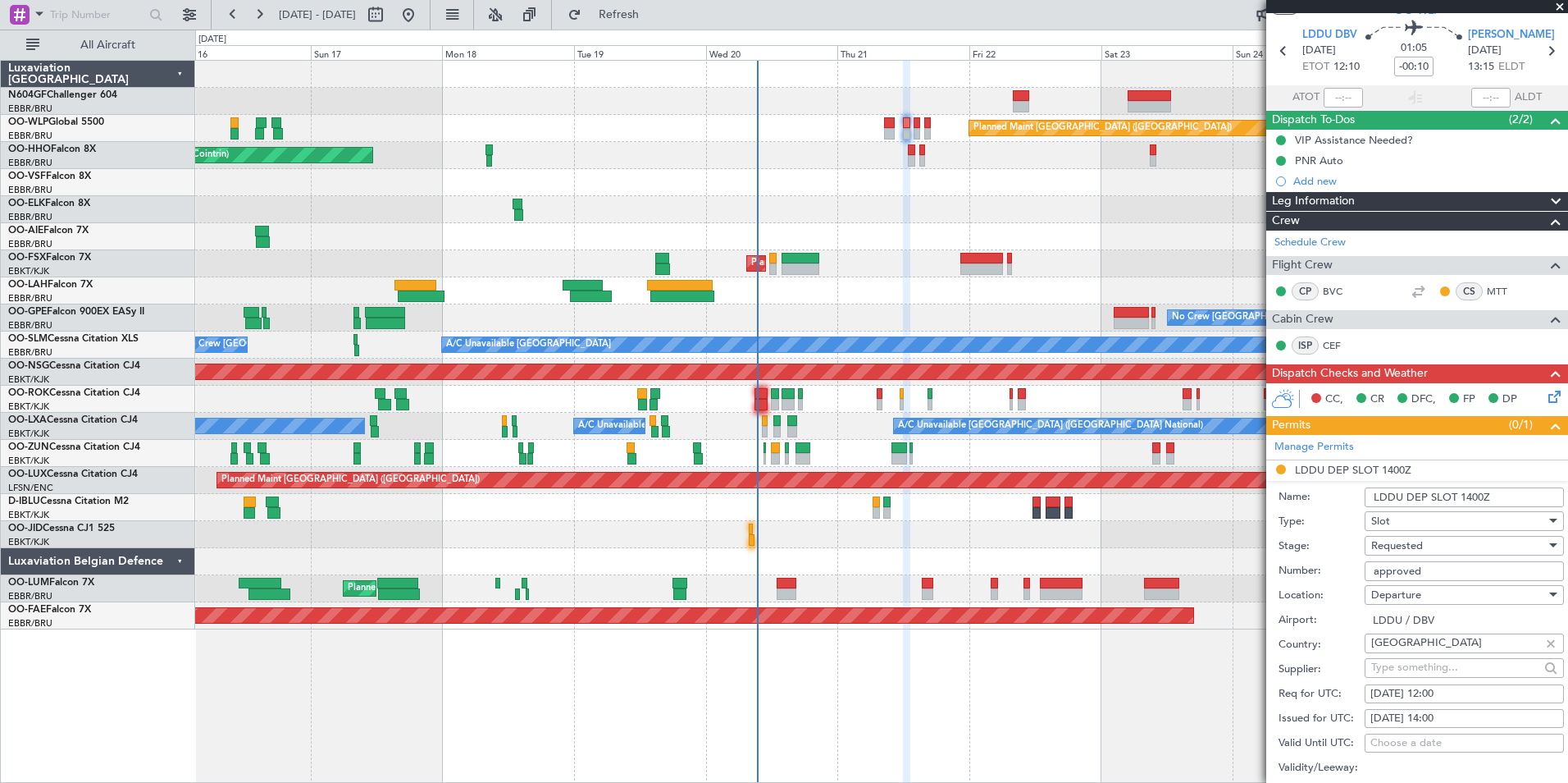
scroll to position [296, 0]
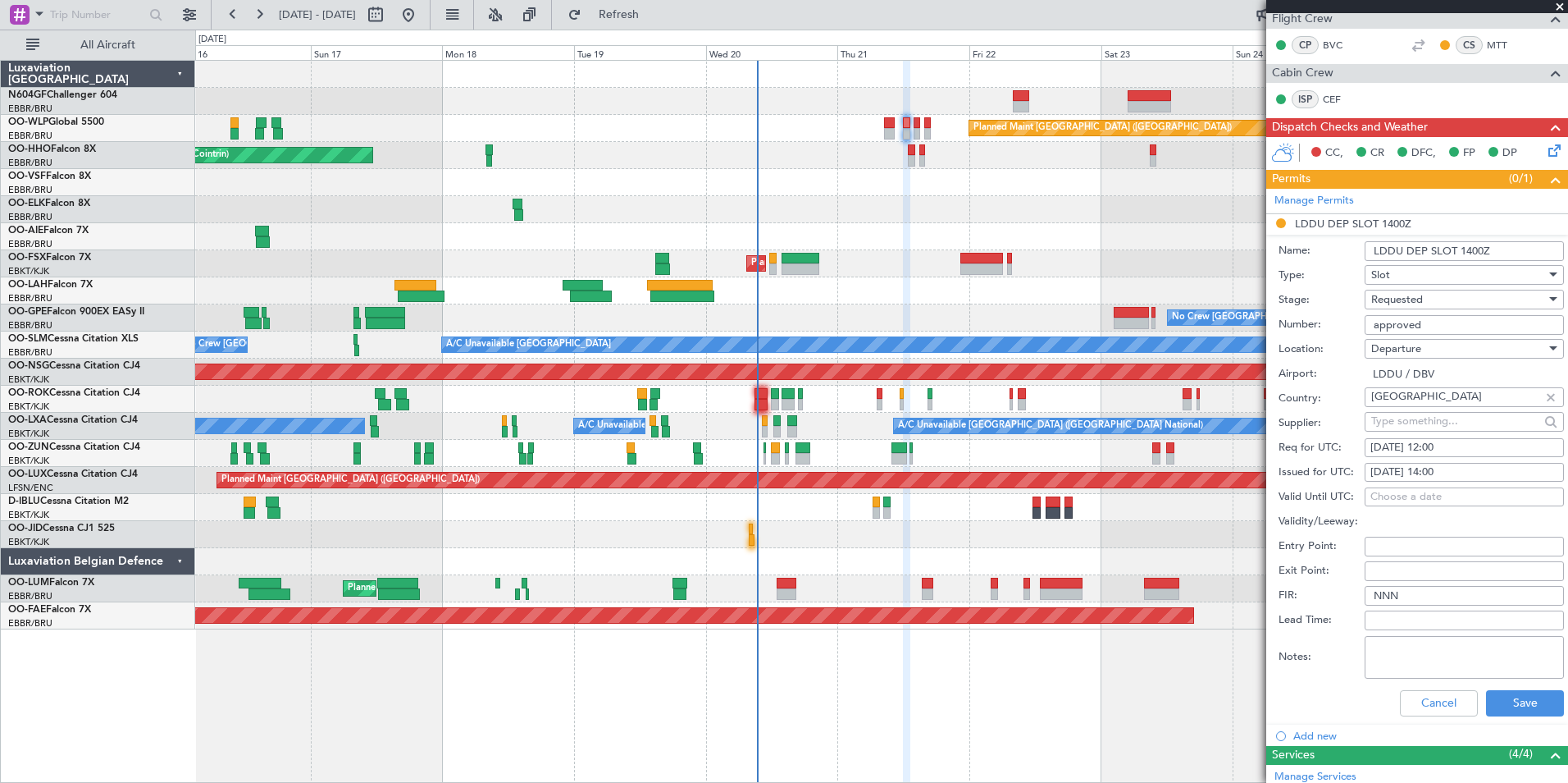
click at [1453, 473] on div "[DATE] 14:00" at bounding box center [1465, 473] width 188 height 17
select select "8"
select select "2025"
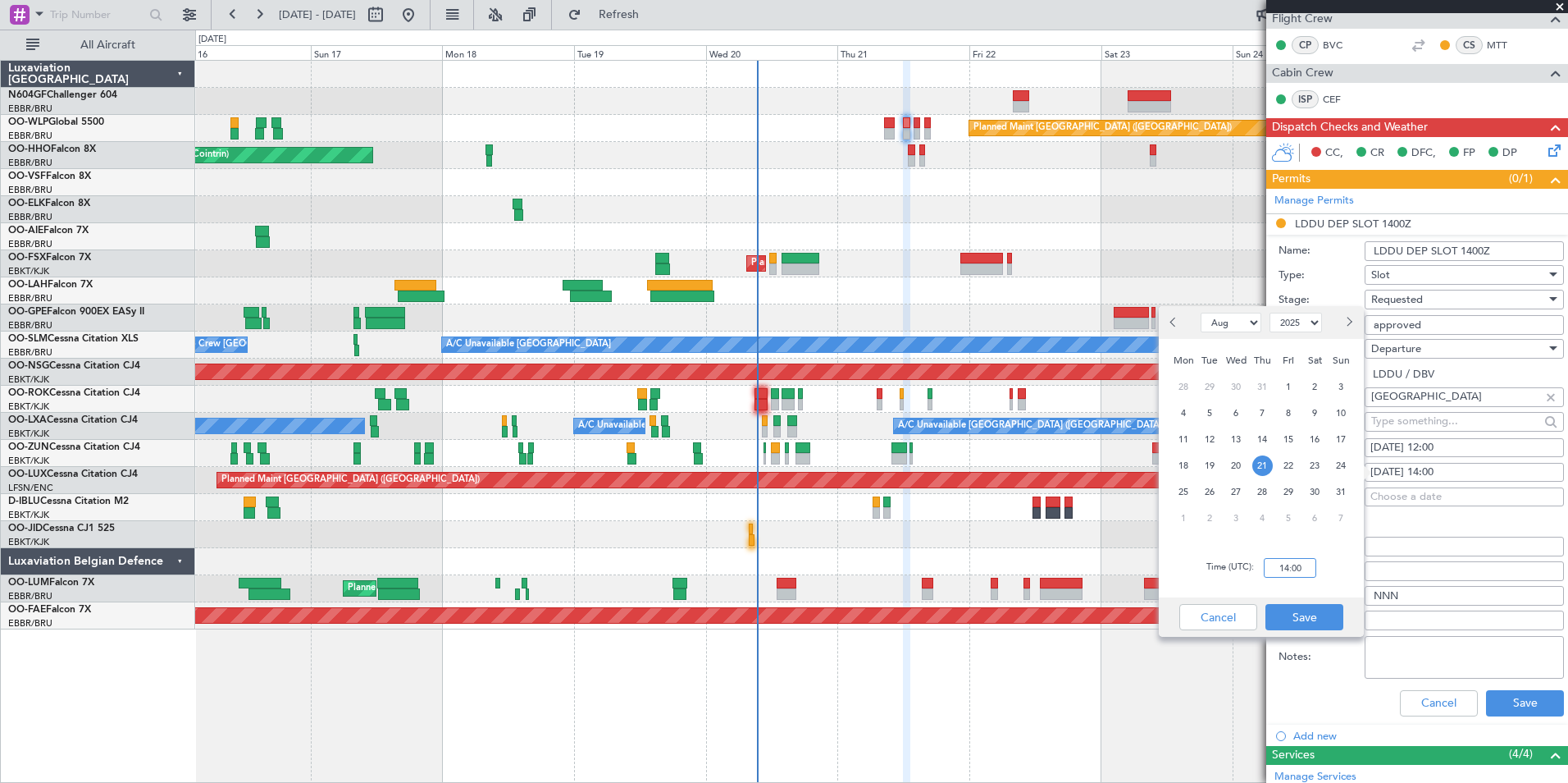
click at [1299, 568] on input "14:00" at bounding box center [1290, 567] width 52 height 20
type input "12:00"
click at [1317, 555] on div "Time (UTC): 12:00" at bounding box center [1261, 567] width 205 height 59
click at [1295, 612] on button "Save" at bounding box center [1305, 617] width 78 height 26
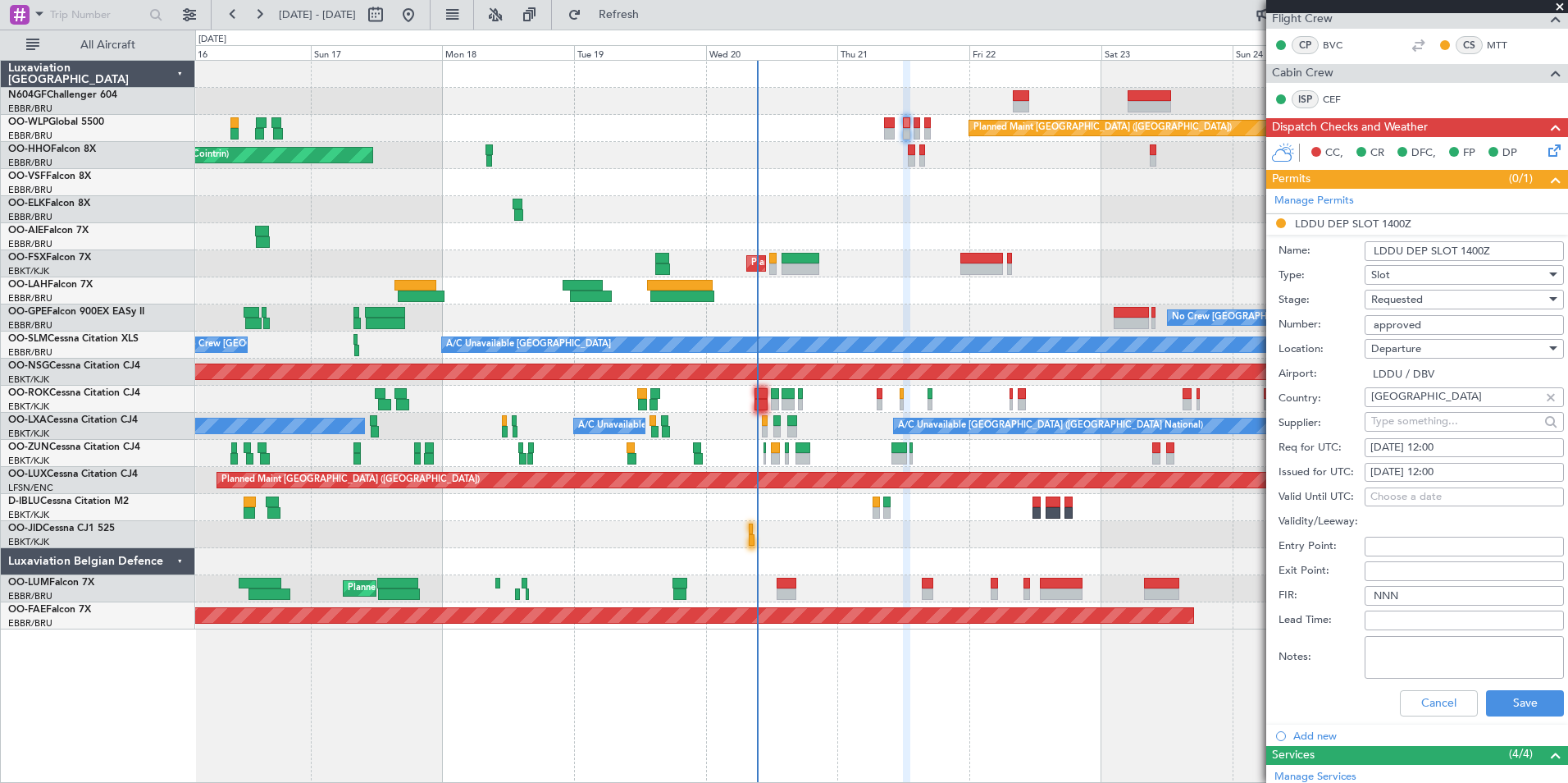
click at [1407, 305] on span "Requested" at bounding box center [1397, 300] width 52 height 15
click at [1404, 414] on span "Received OK" at bounding box center [1457, 424] width 172 height 24
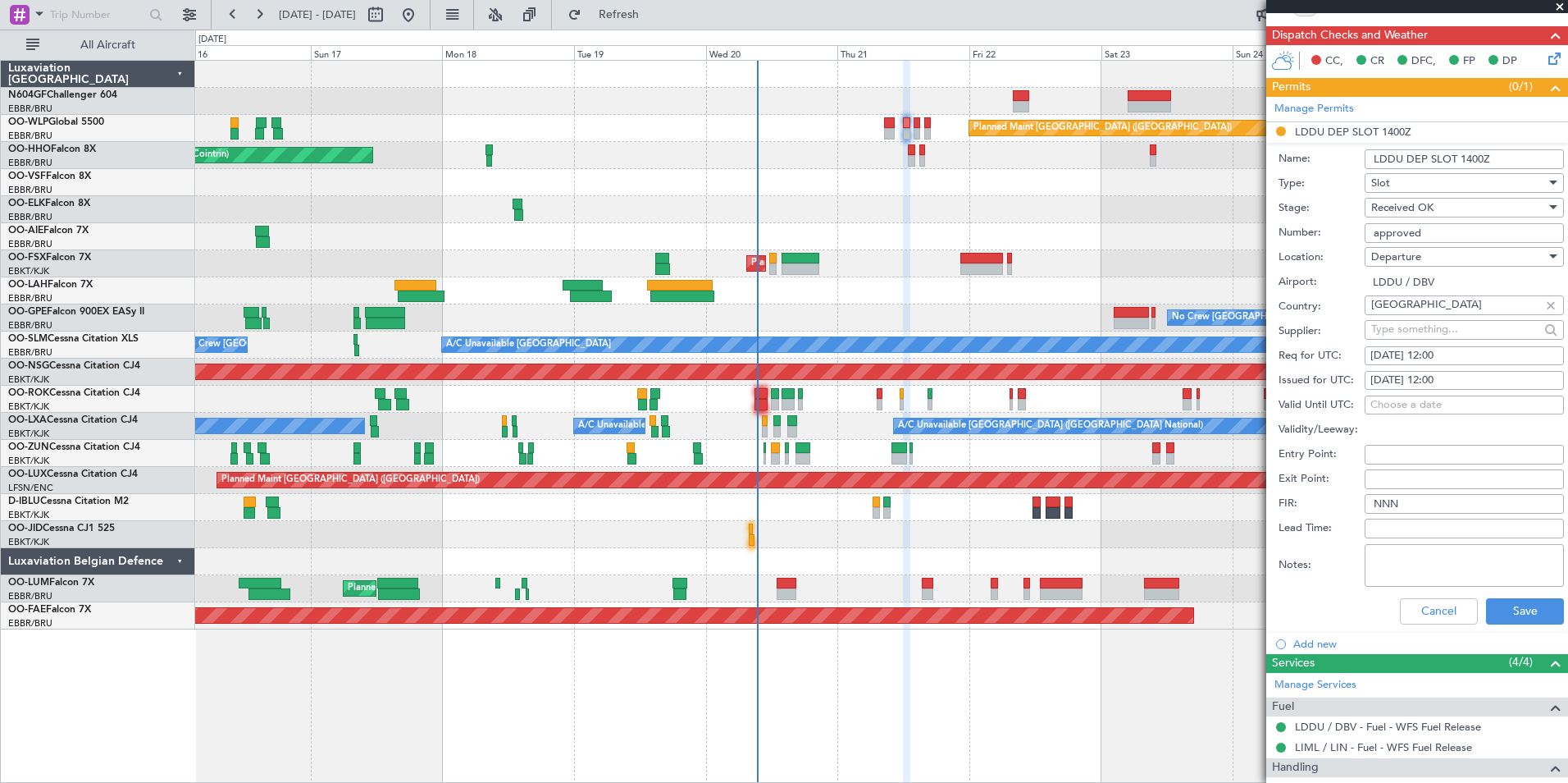
scroll to position [460, 0]
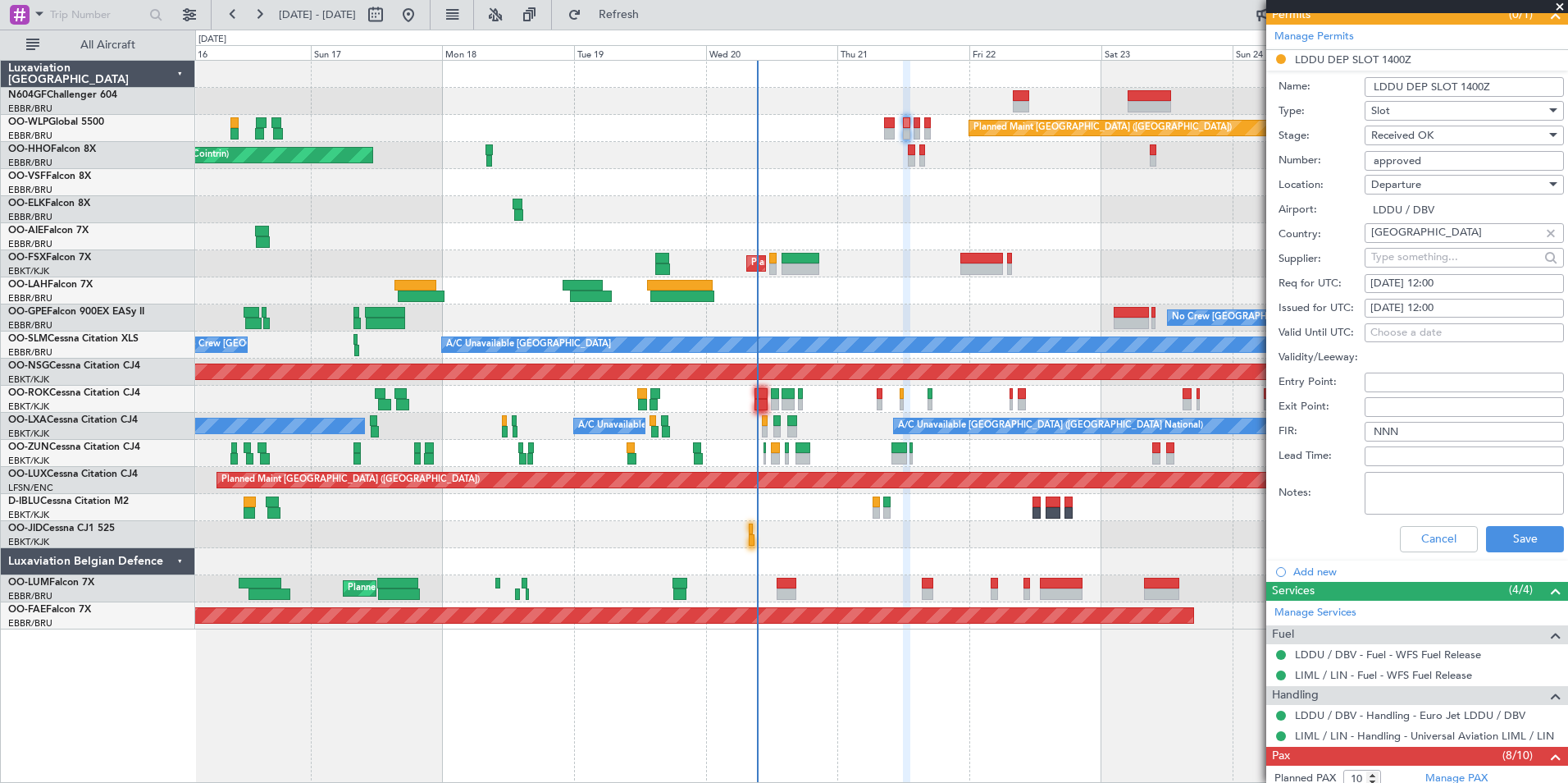
click at [1503, 523] on div "Cancel Save" at bounding box center [1421, 539] width 286 height 43
click at [1500, 532] on button "Save" at bounding box center [1525, 539] width 78 height 26
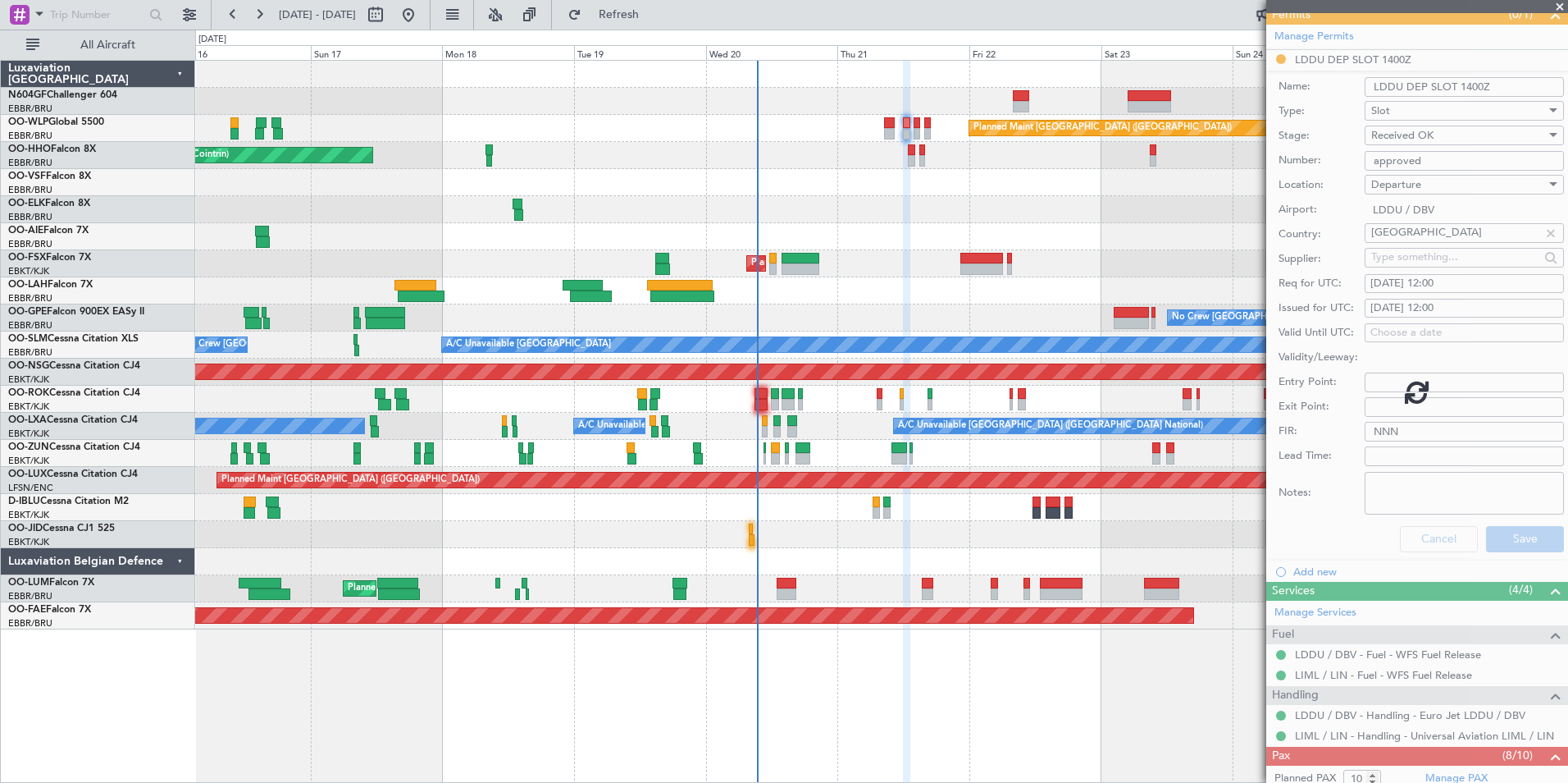
scroll to position [296, 0]
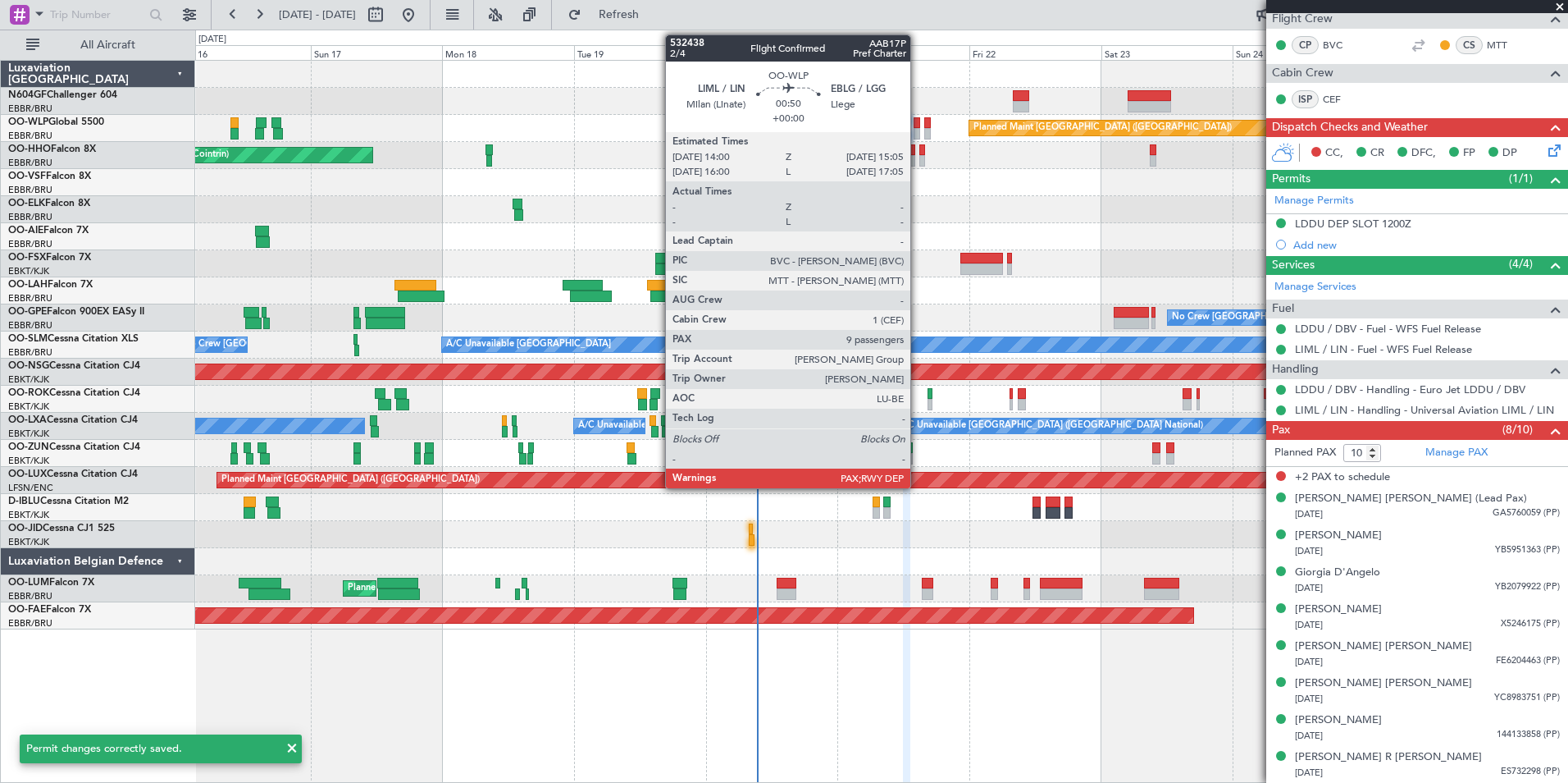
click at [918, 125] on div at bounding box center [917, 123] width 7 height 11
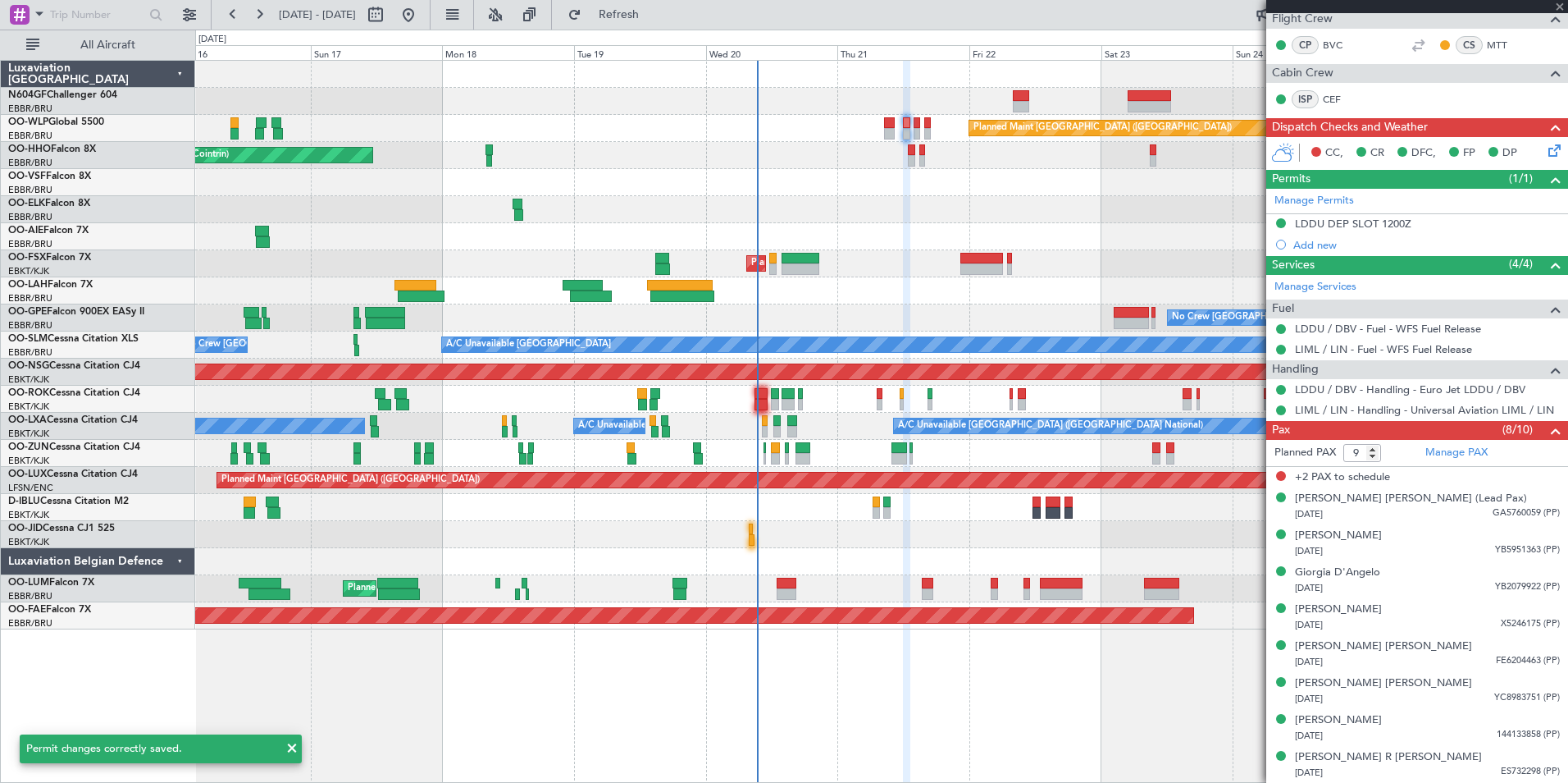
scroll to position [0, 0]
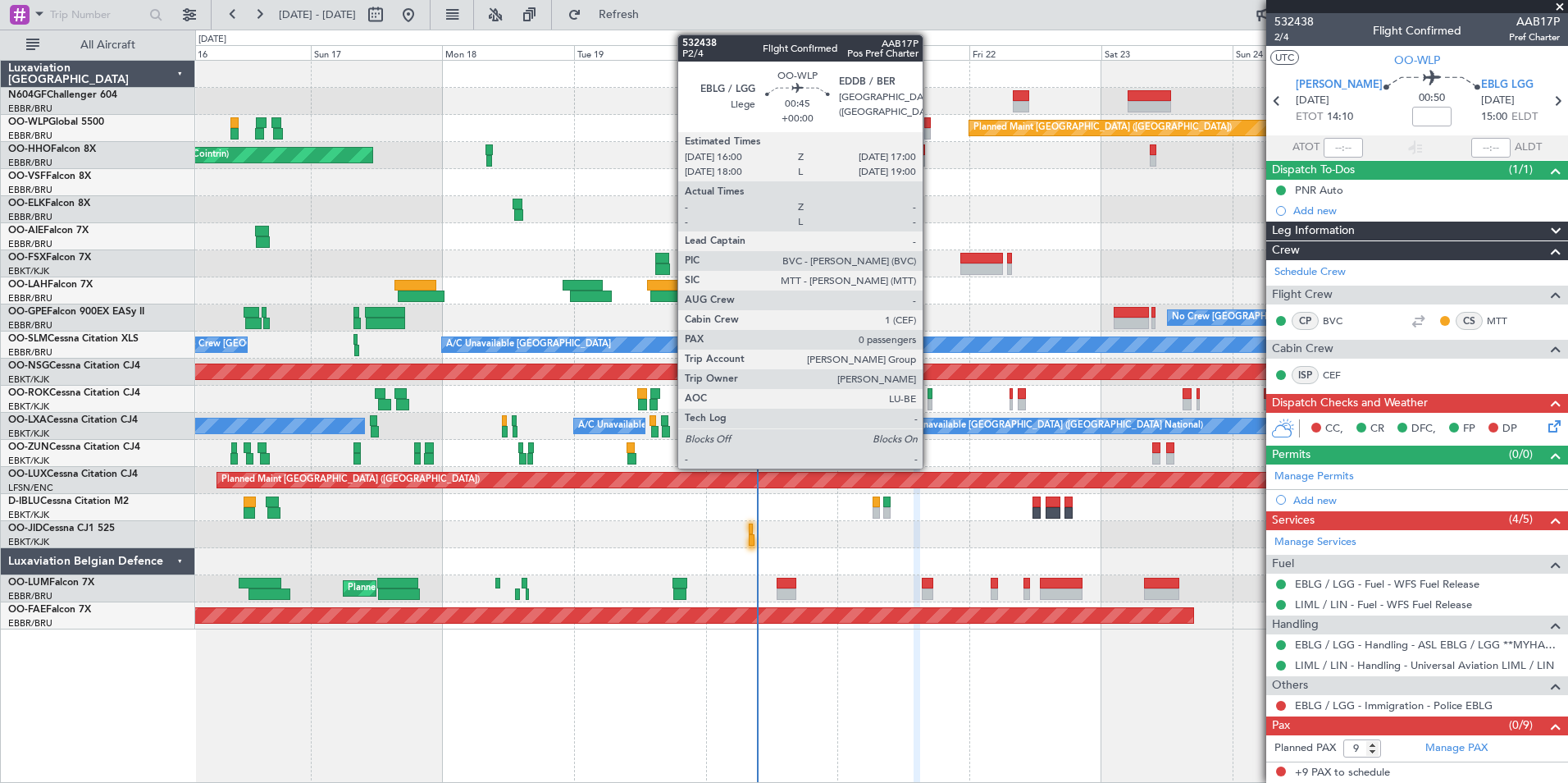
click at [930, 134] on div at bounding box center [927, 133] width 6 height 11
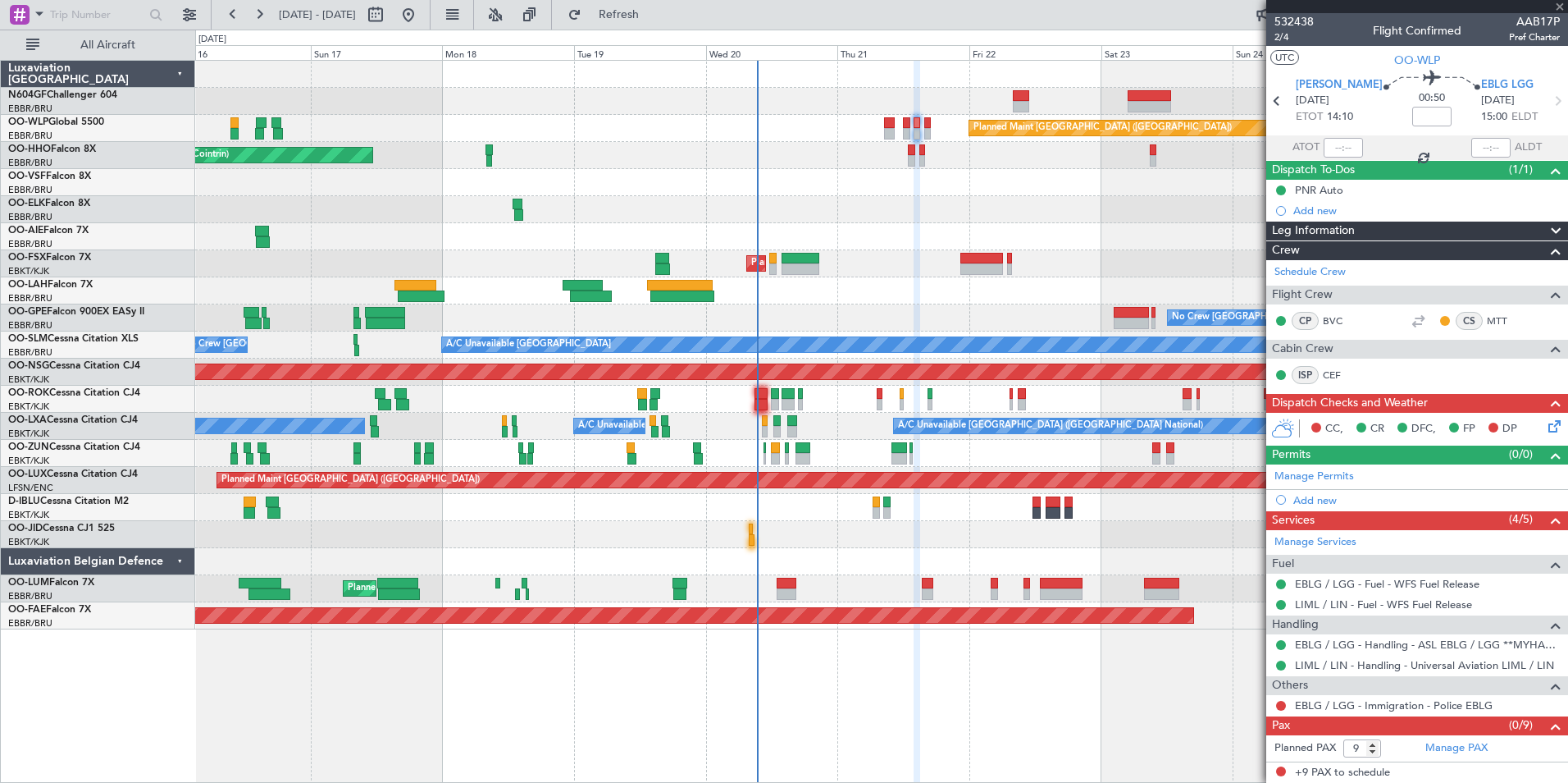
type input "0"
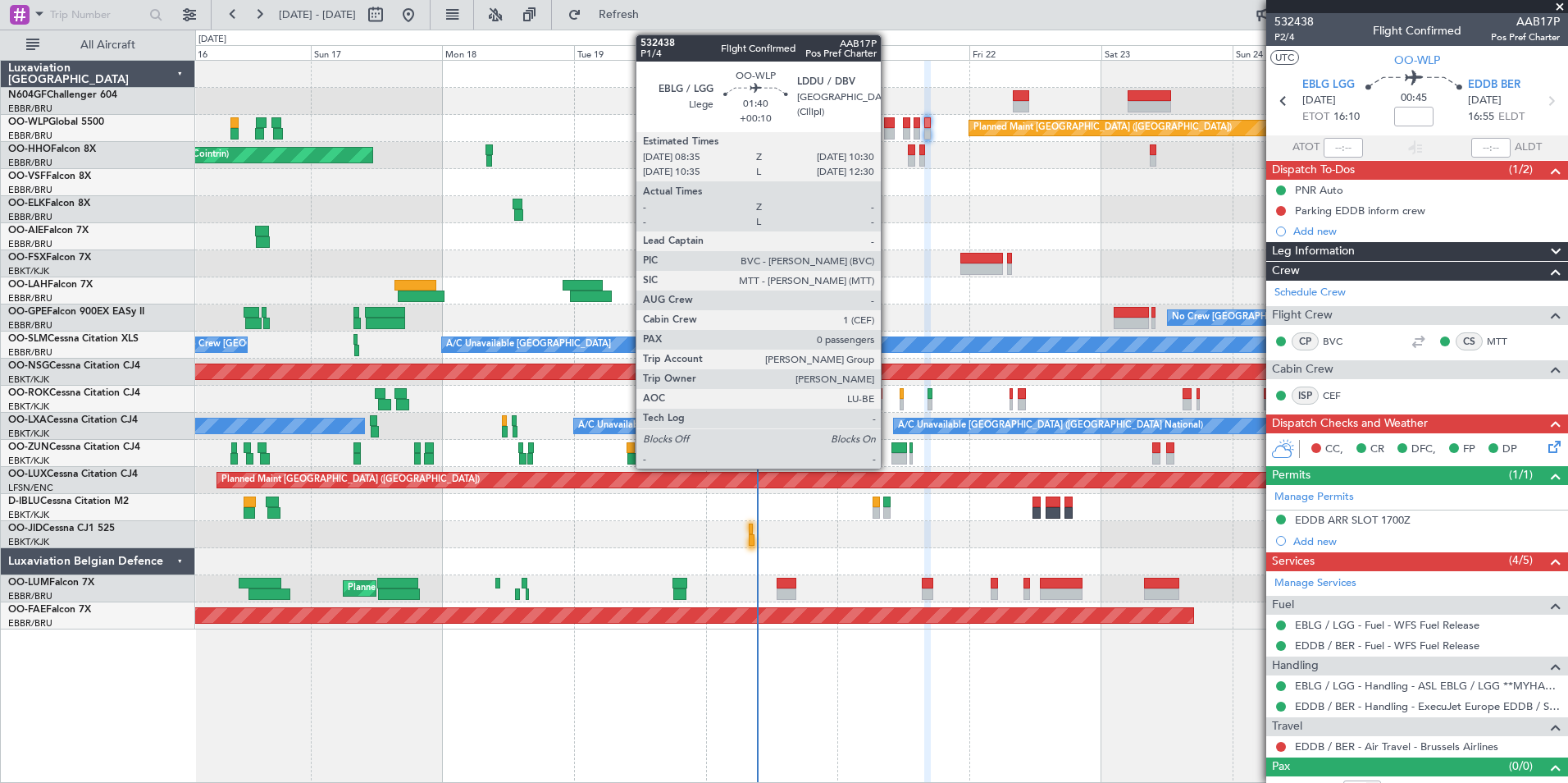
click at [888, 134] on div at bounding box center [889, 133] width 10 height 11
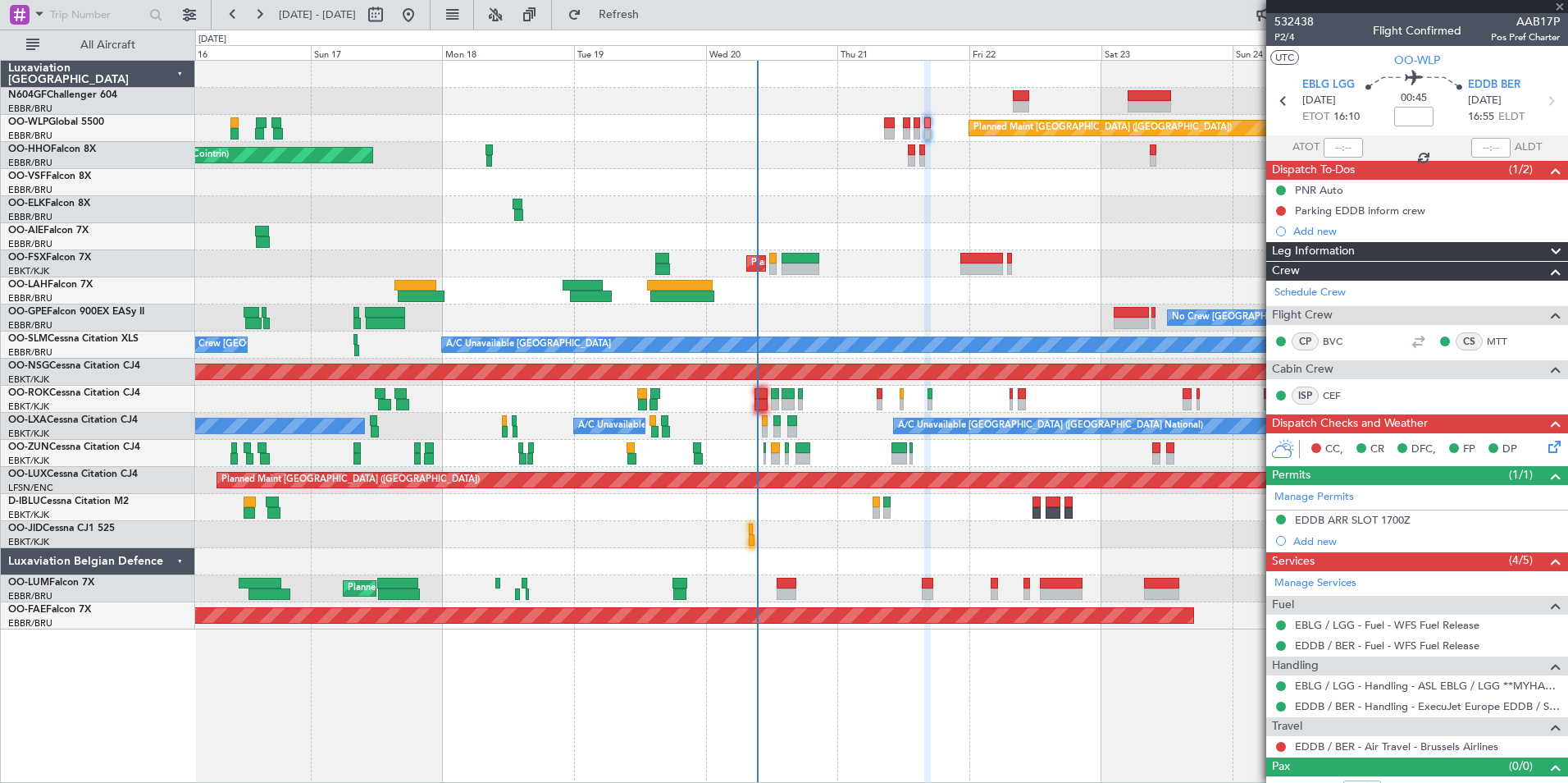
type input "+00:10"
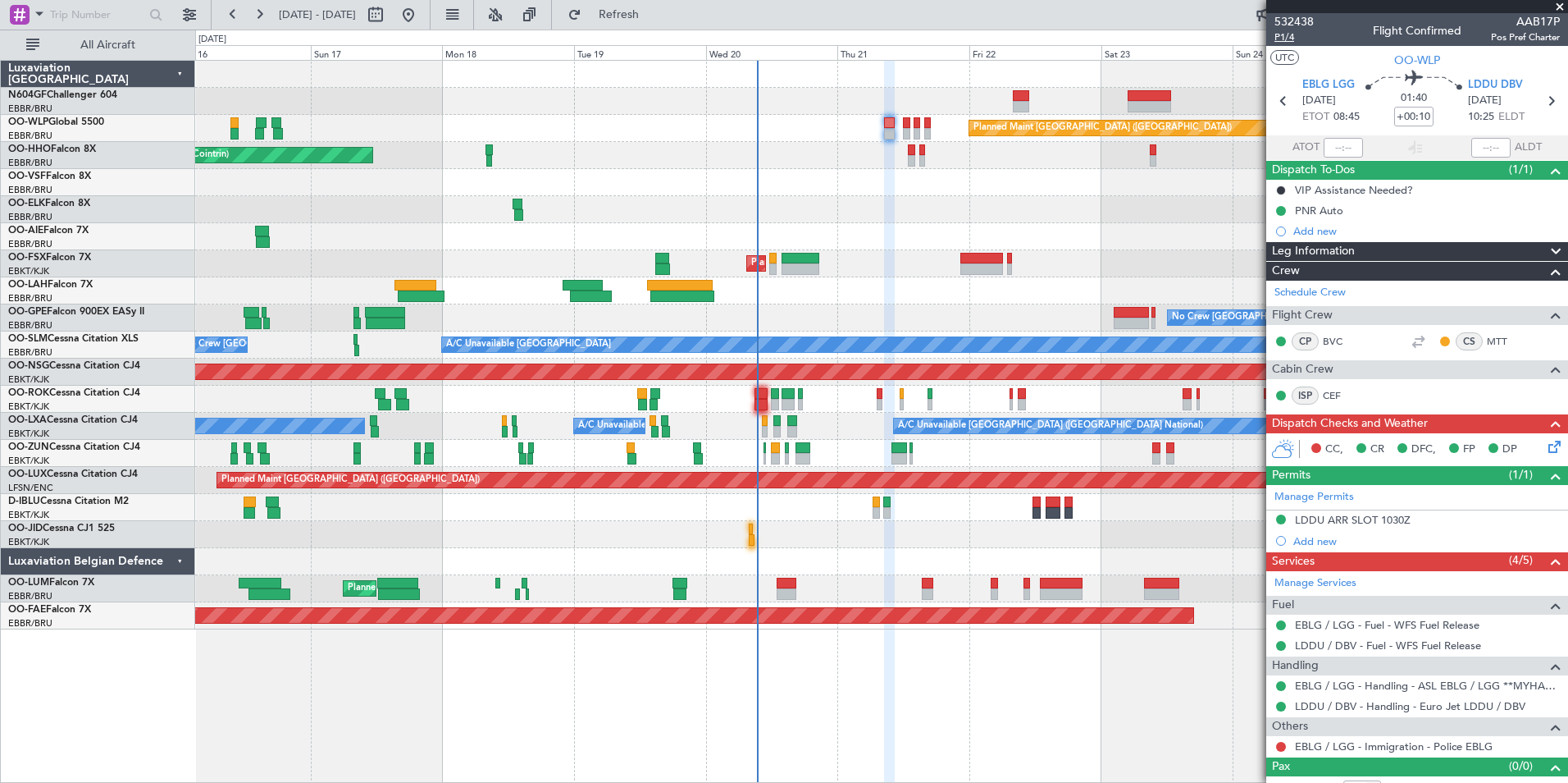
click at [1287, 39] on span "P1/4" at bounding box center [1294, 37] width 39 height 14
click at [746, 541] on div at bounding box center [881, 534] width 1372 height 27
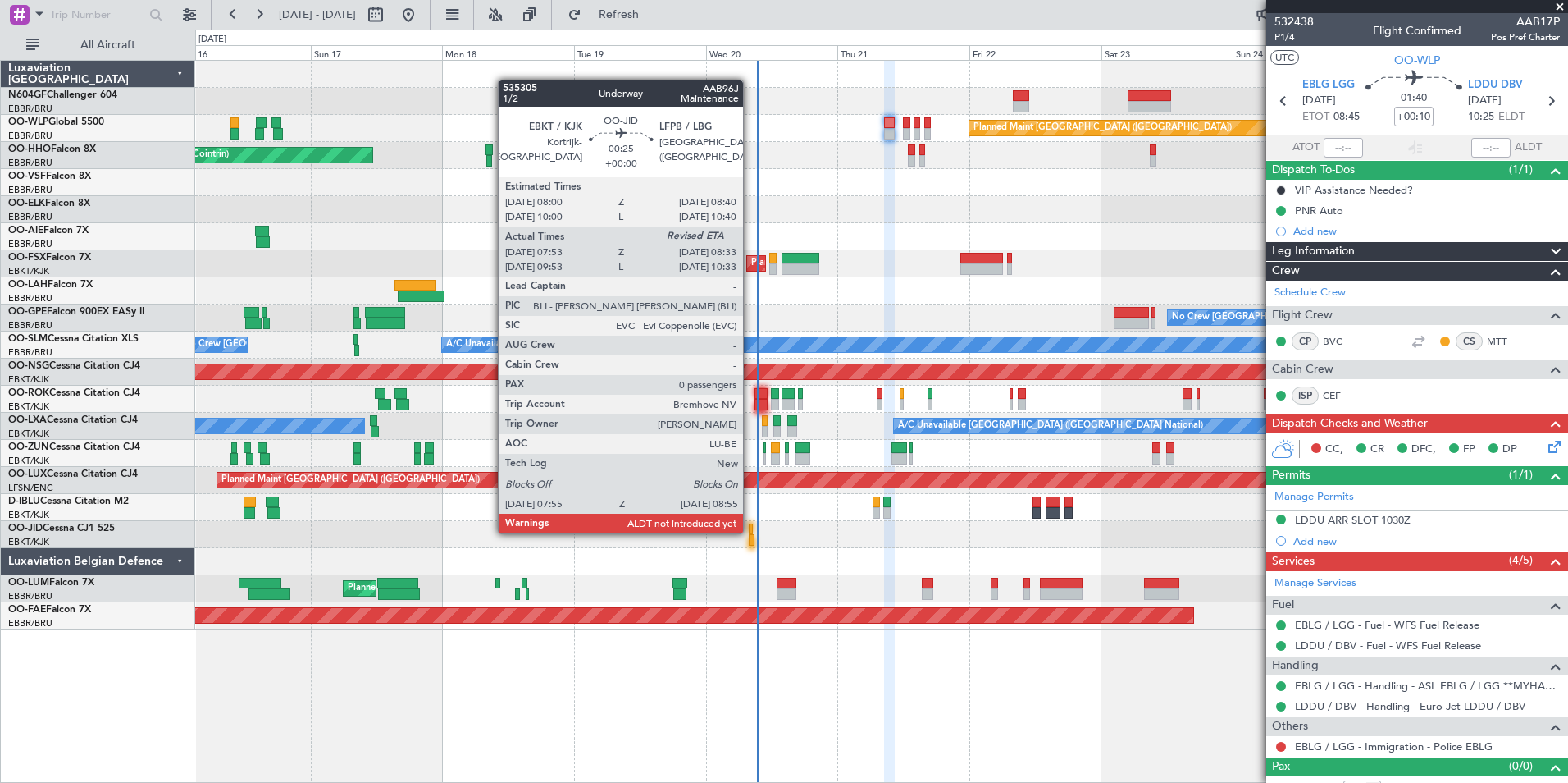
click at [750, 532] on div at bounding box center [751, 529] width 4 height 11
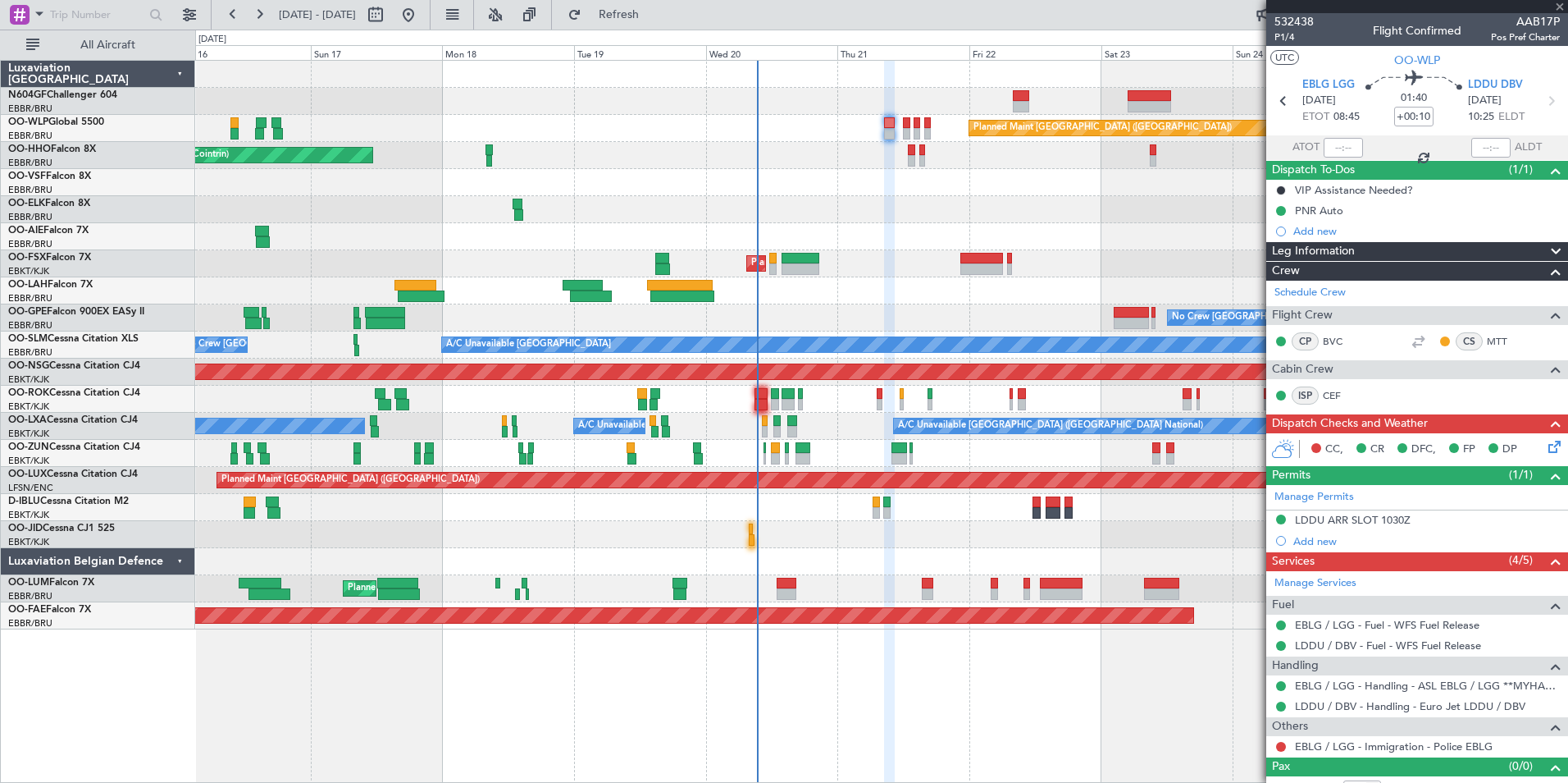
type input "08:03"
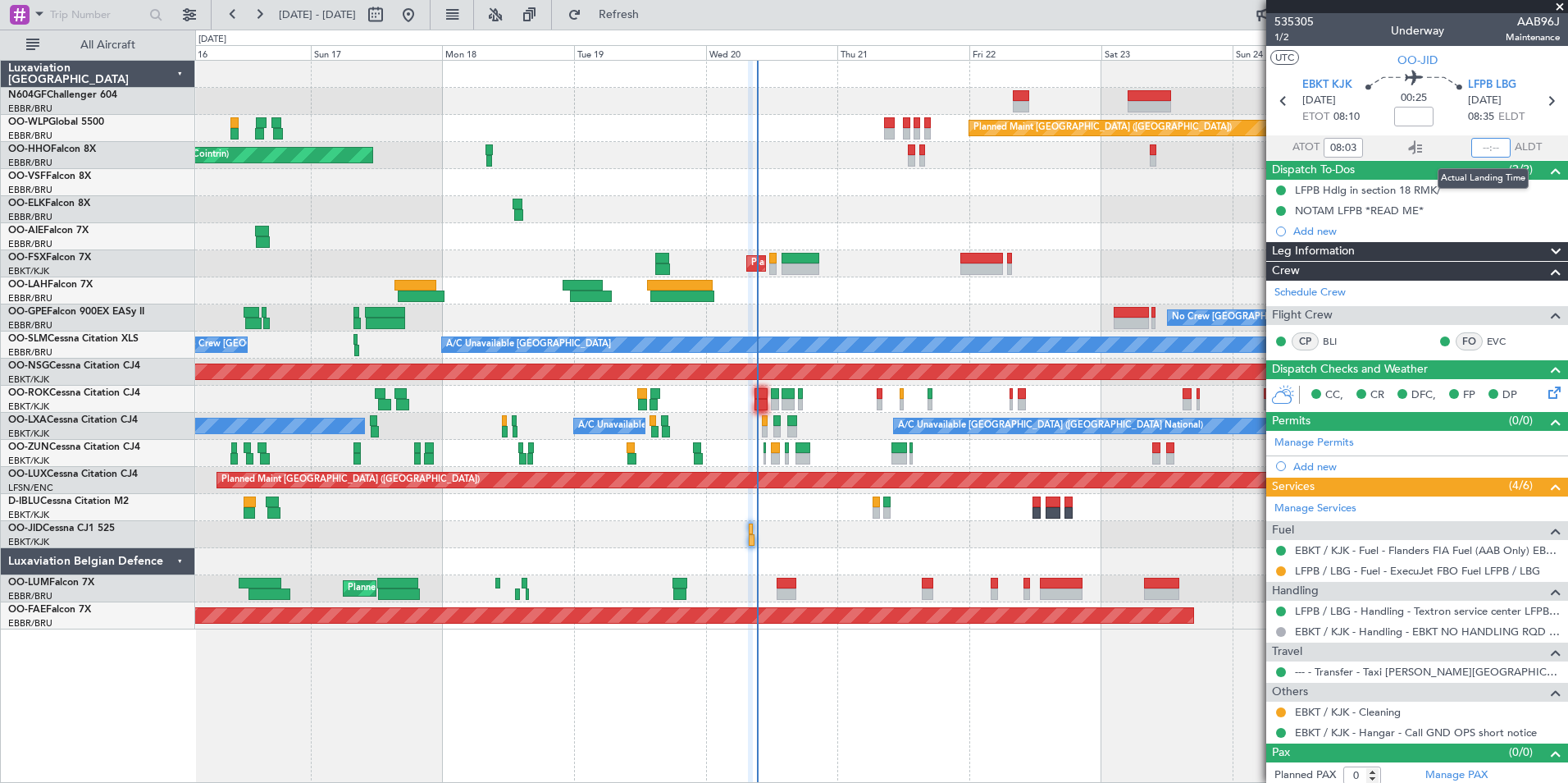
click at [1488, 143] on input "text" at bounding box center [1491, 147] width 39 height 20
type input "08:48"
click at [1494, 55] on section "UTC OO-JID" at bounding box center [1417, 58] width 302 height 24
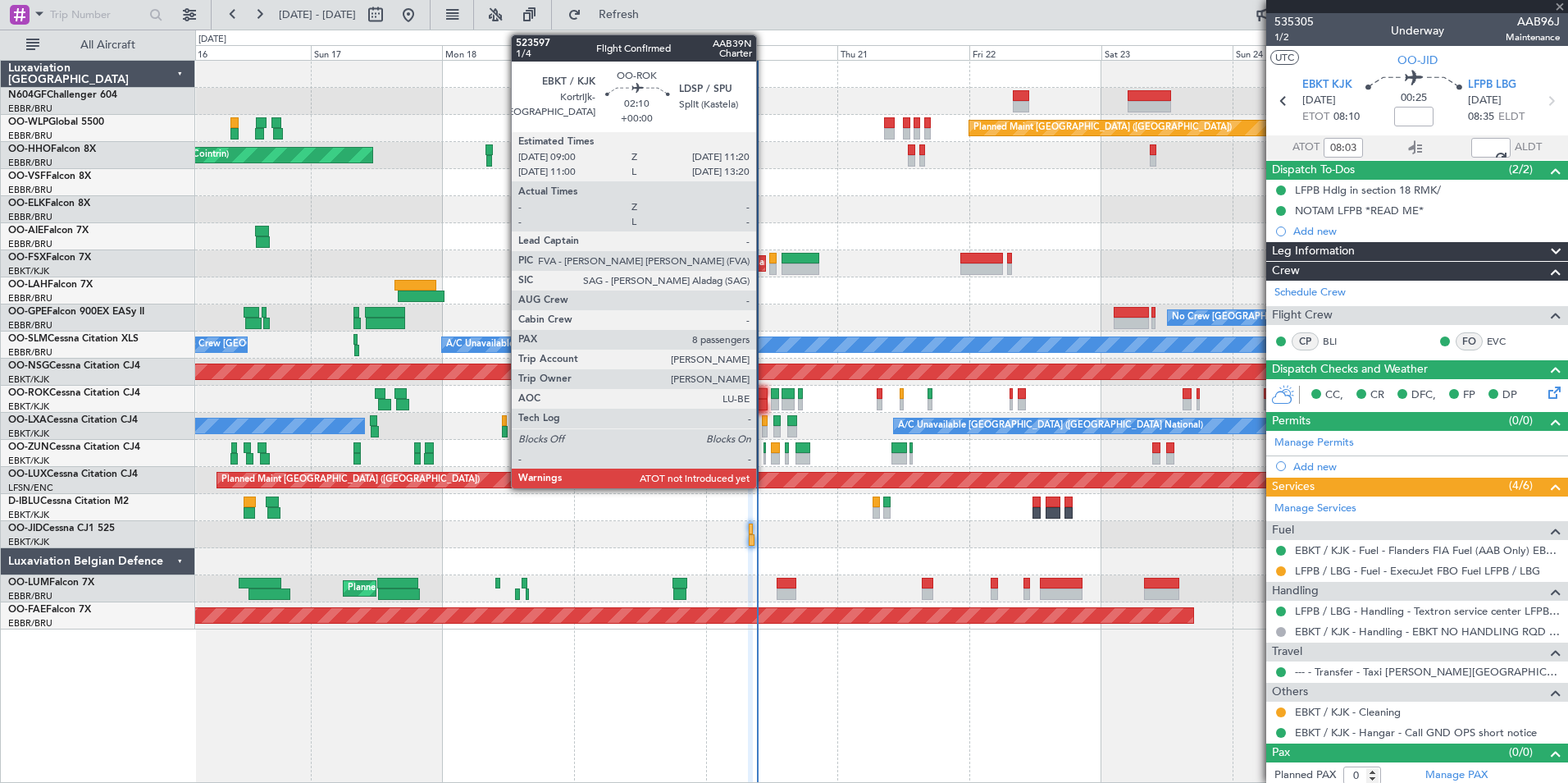
click at [763, 392] on div at bounding box center [761, 394] width 13 height 11
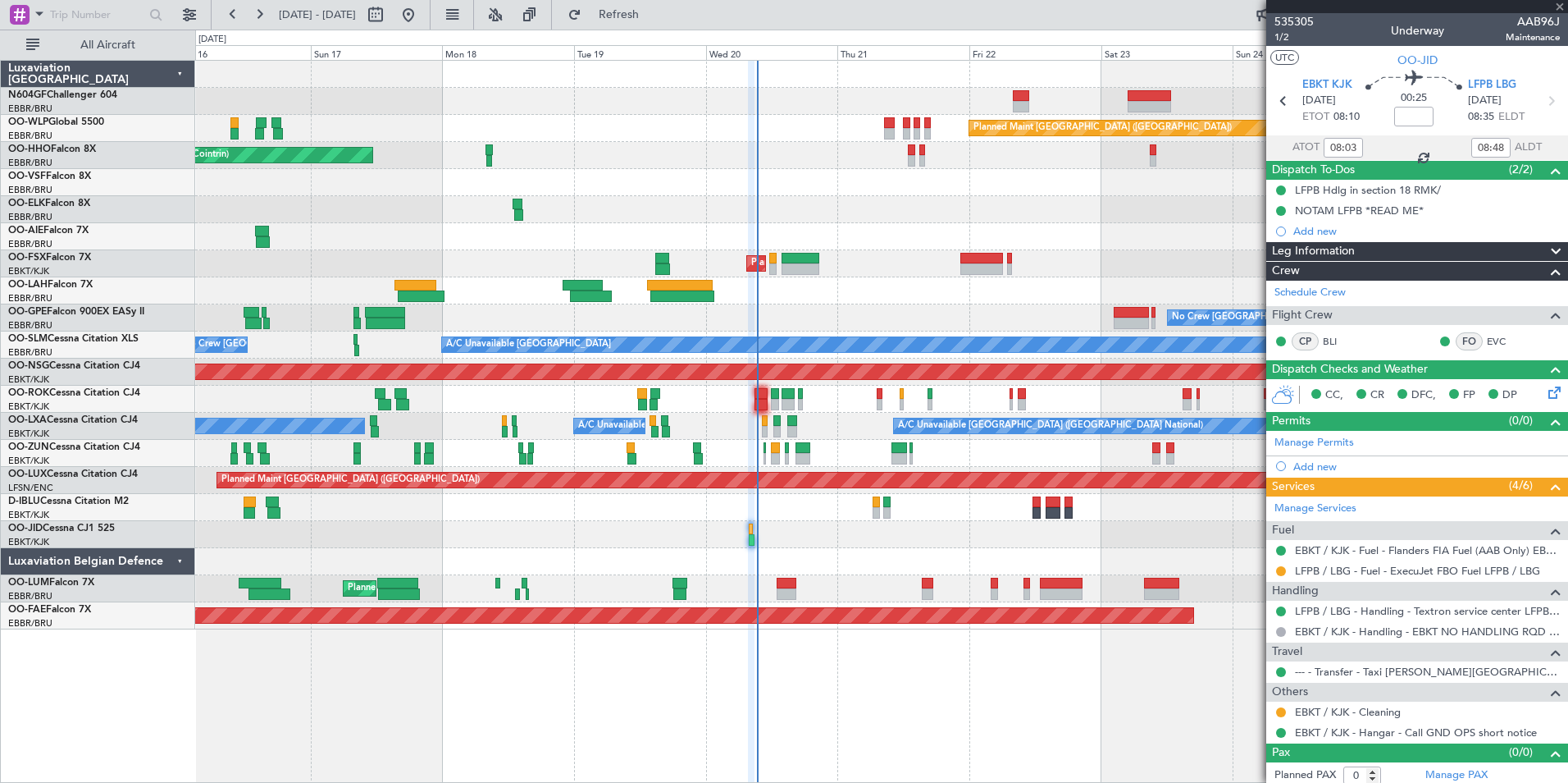
type input "8"
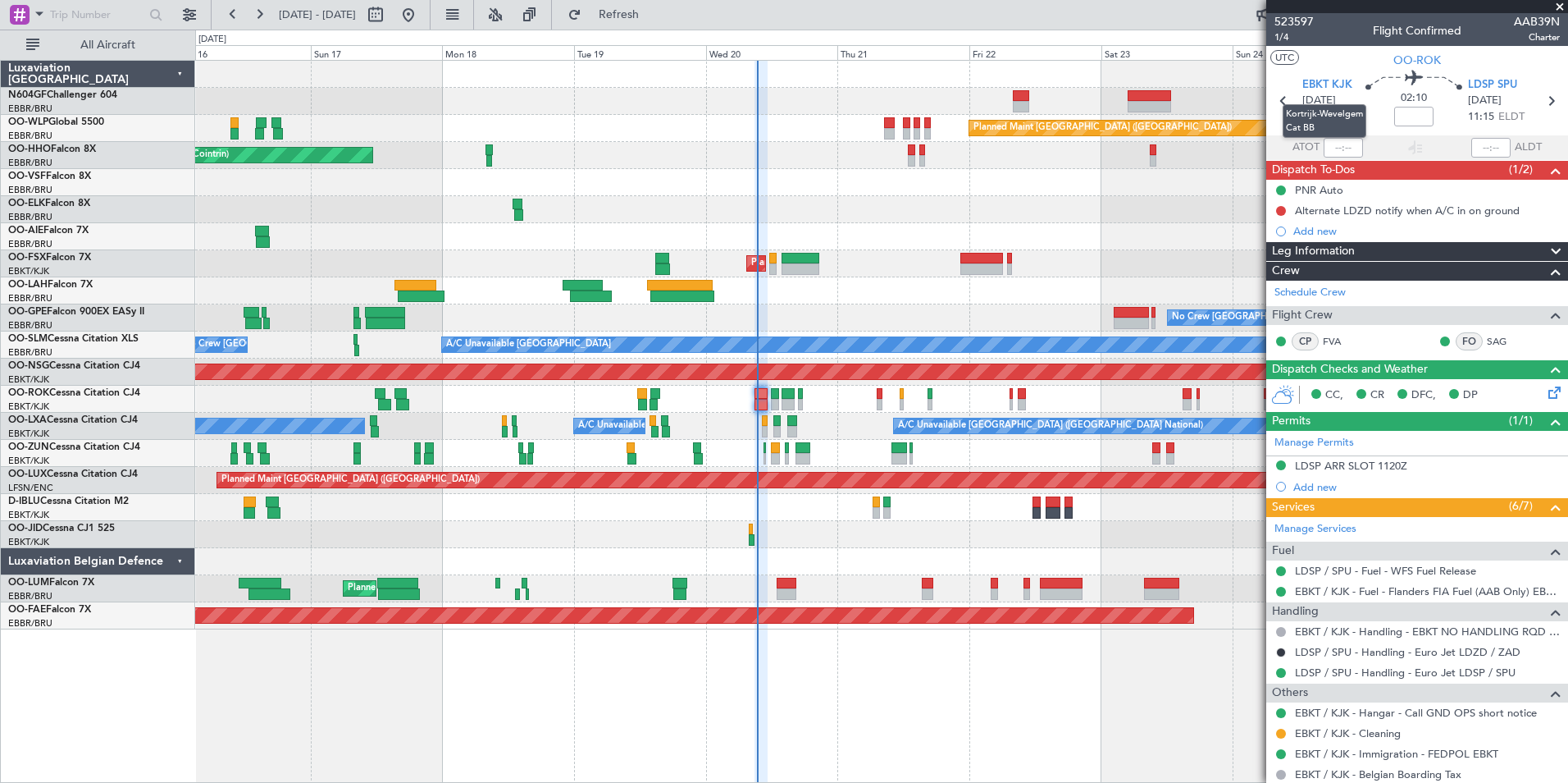
click at [1344, 142] on mat-tooltip-component "Kortrijk-Wevelgem Cat BB" at bounding box center [1324, 121] width 107 height 57
click at [1339, 152] on input "text" at bounding box center [1343, 147] width 39 height 20
type input "09:14"
click at [1364, 54] on section "UTC OO-ROK" at bounding box center [1417, 58] width 302 height 24
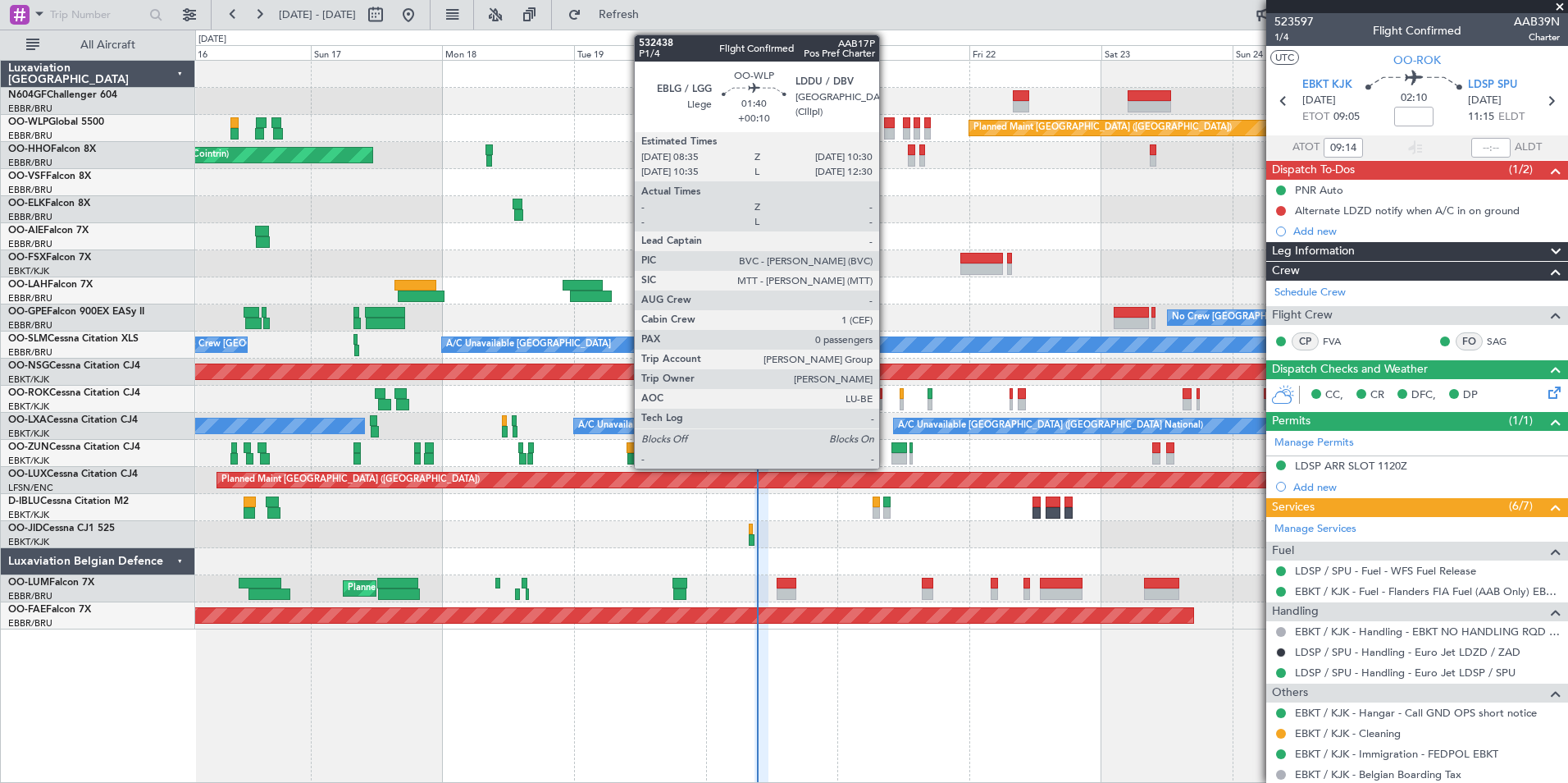
click at [887, 118] on div at bounding box center [889, 123] width 10 height 11
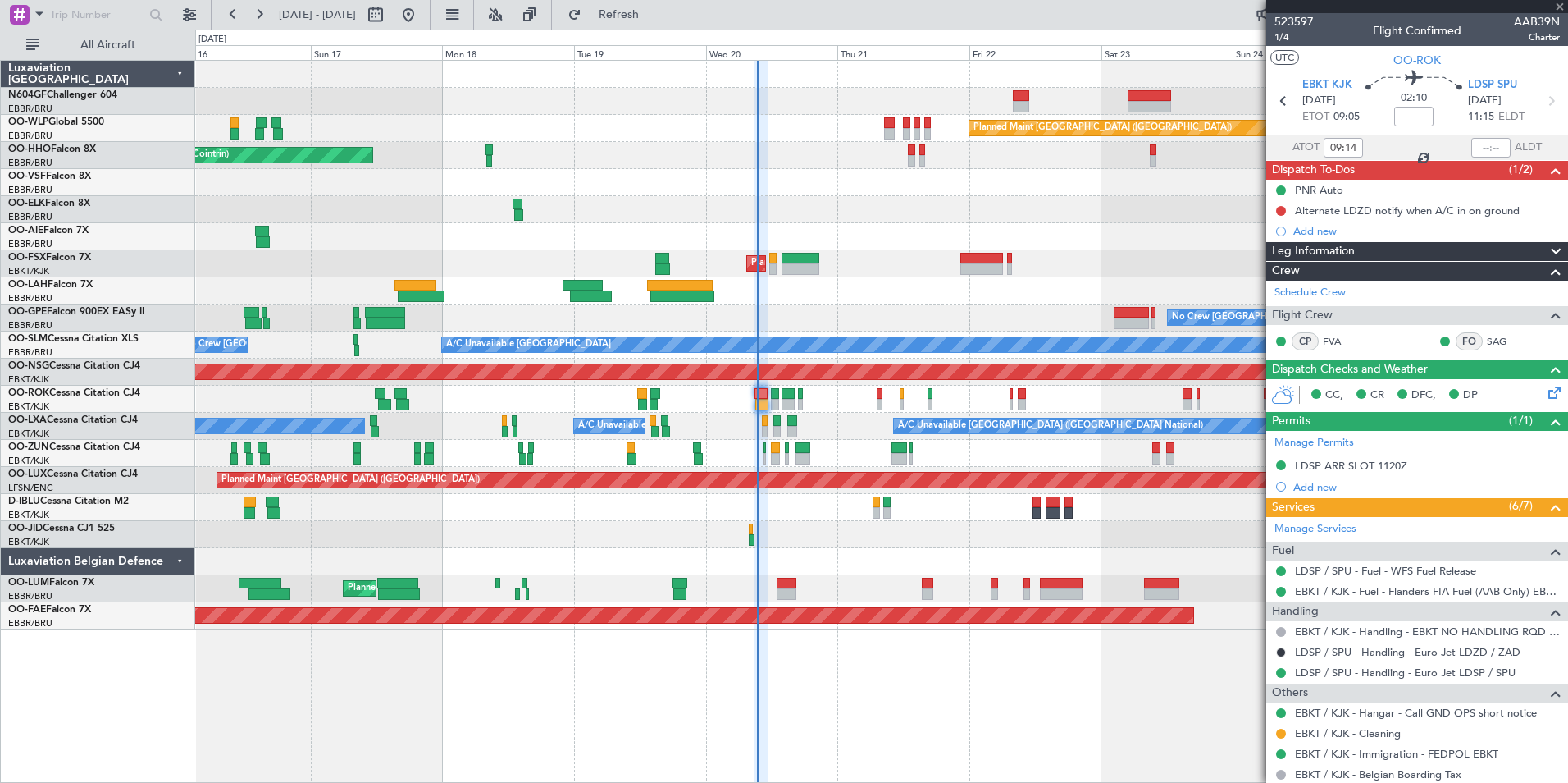
type input "+00:10"
type input "0"
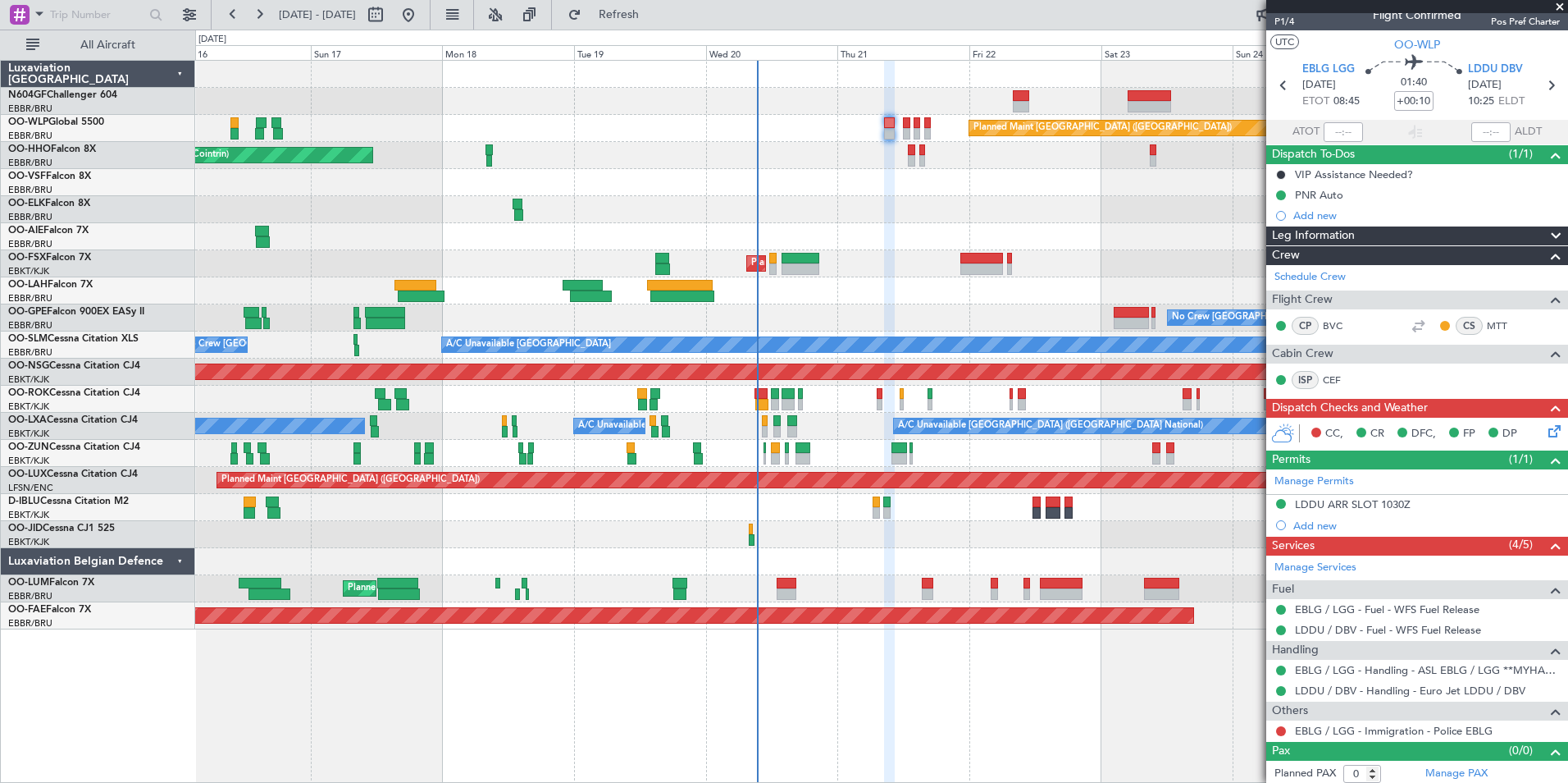
scroll to position [20, 0]
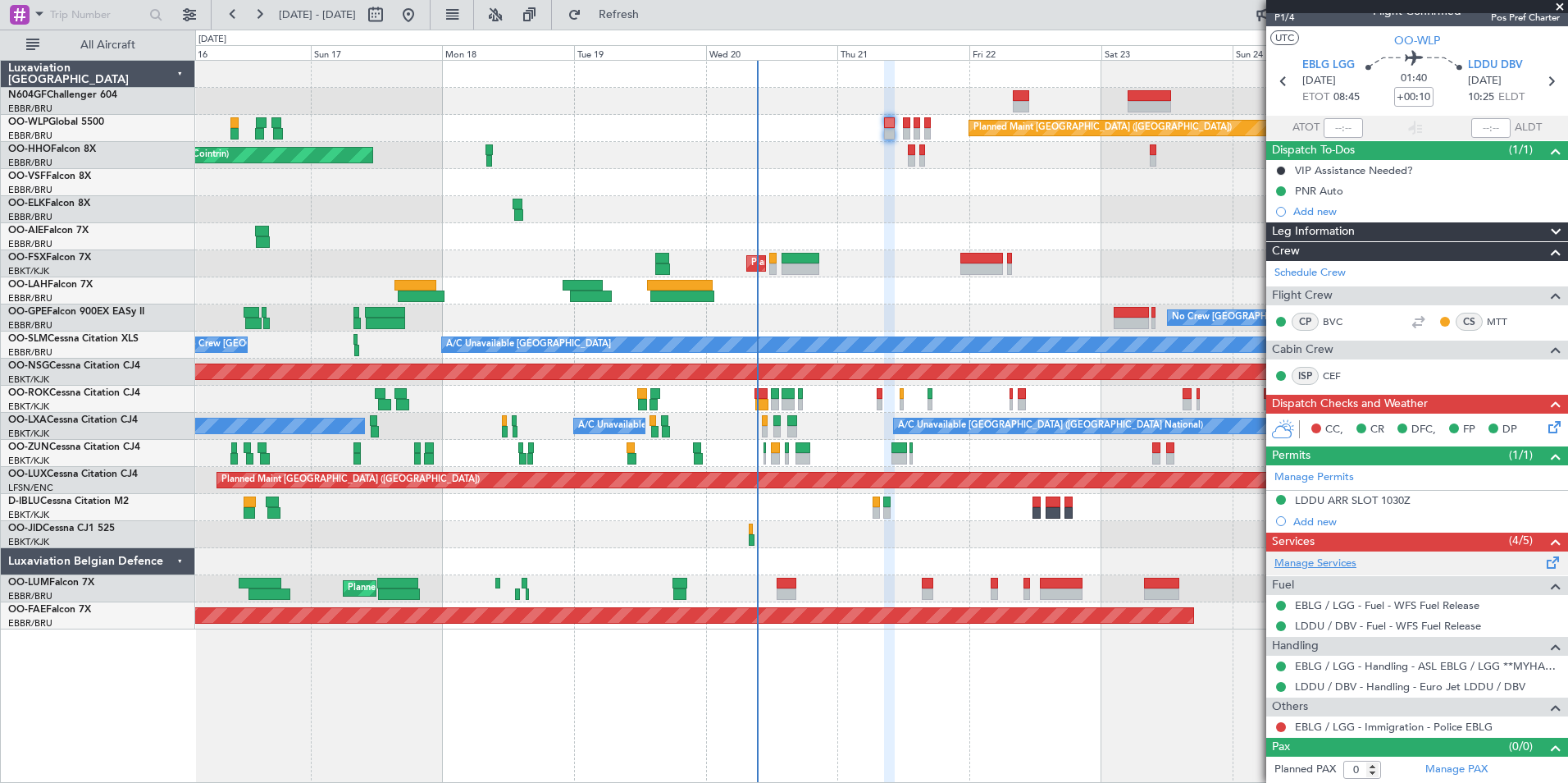
click at [1334, 570] on link "Manage Services" at bounding box center [1316, 564] width 82 height 17
click at [653, 18] on span "Refresh" at bounding box center [619, 15] width 69 height 11
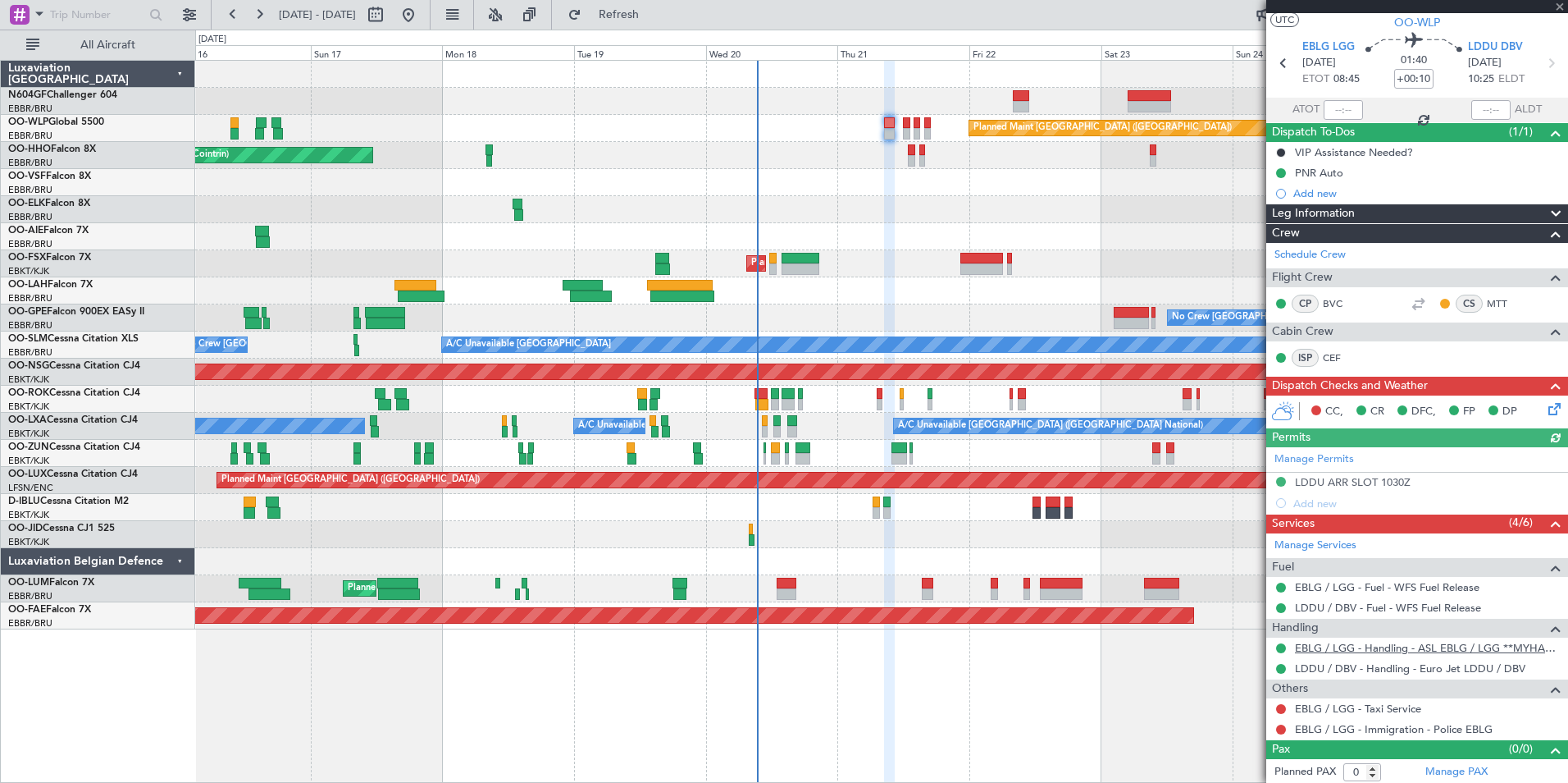
scroll to position [40, 0]
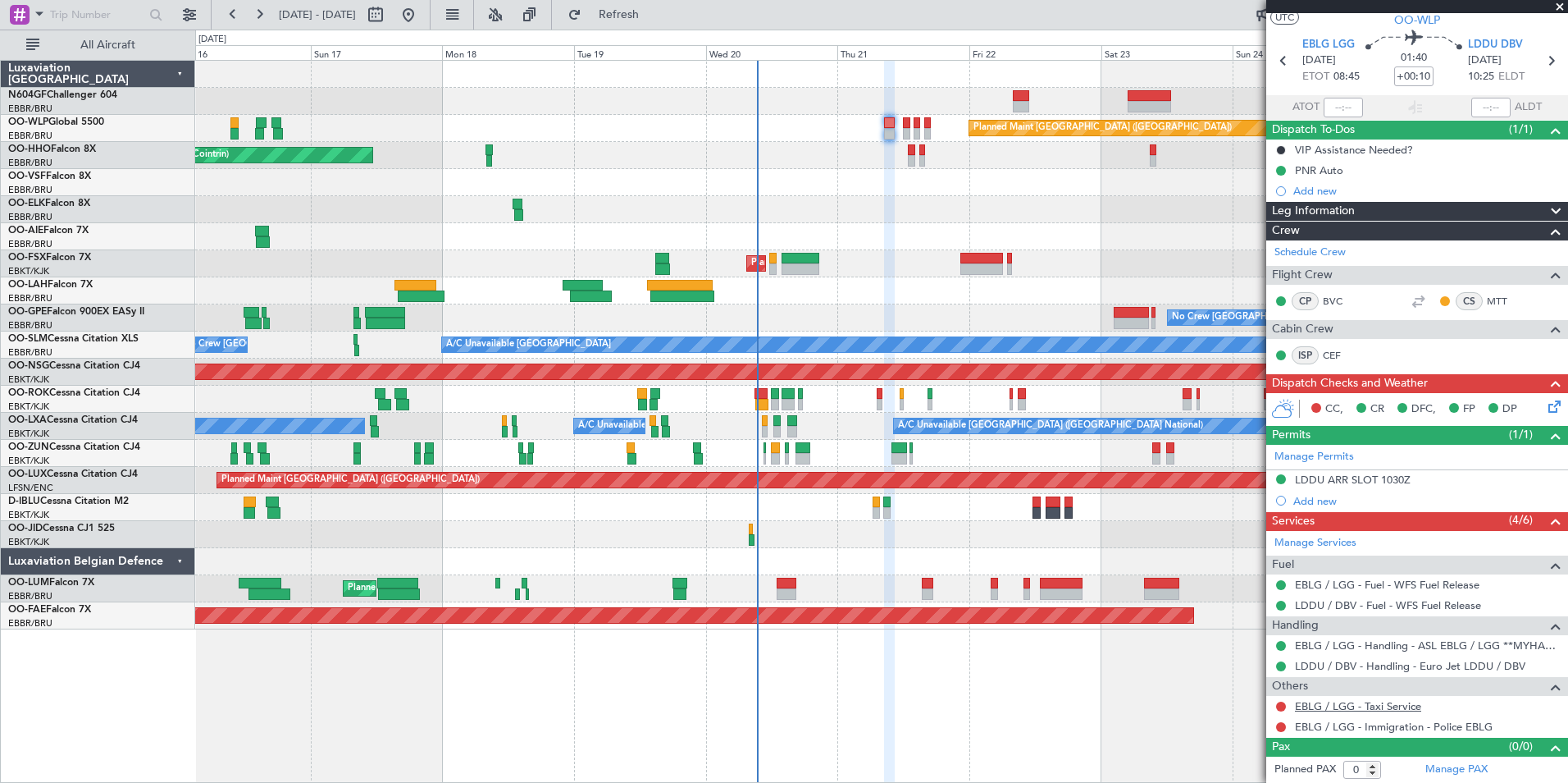
click at [1308, 711] on link "EBLG / LGG - Taxi Service" at bounding box center [1359, 706] width 127 height 14
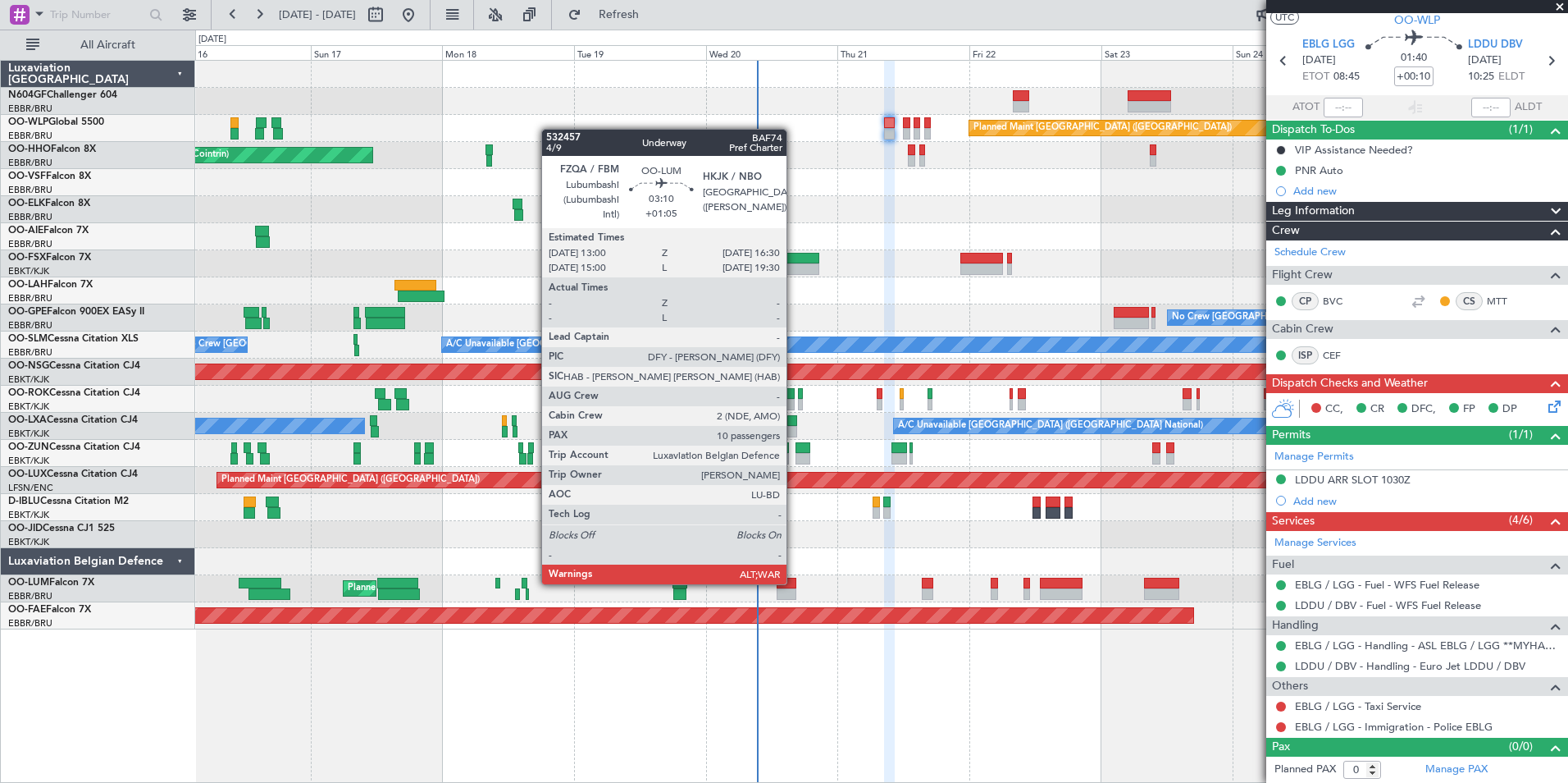
click at [792, 584] on div at bounding box center [786, 583] width 20 height 11
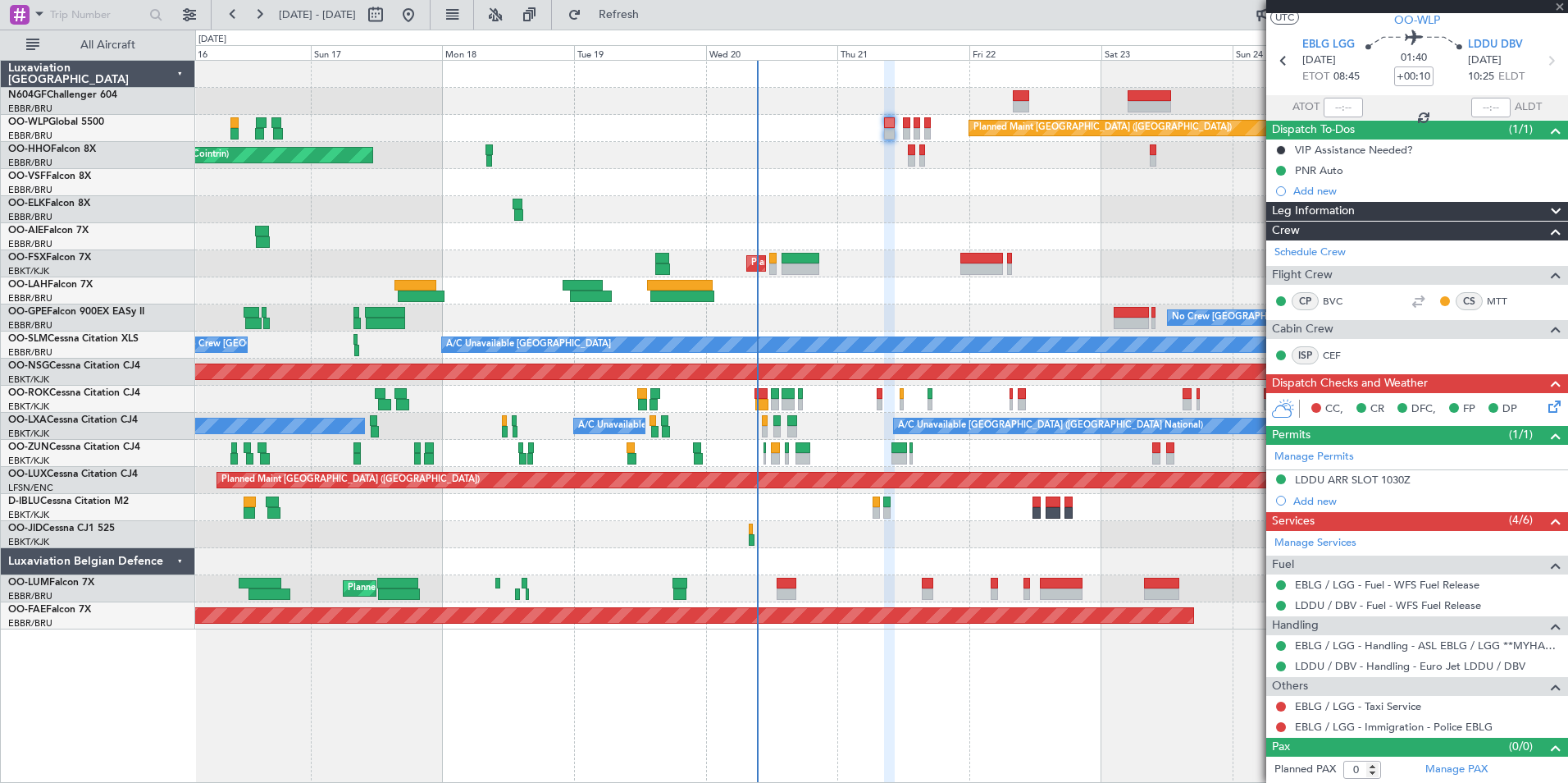
type input "+01:05"
type input "10"
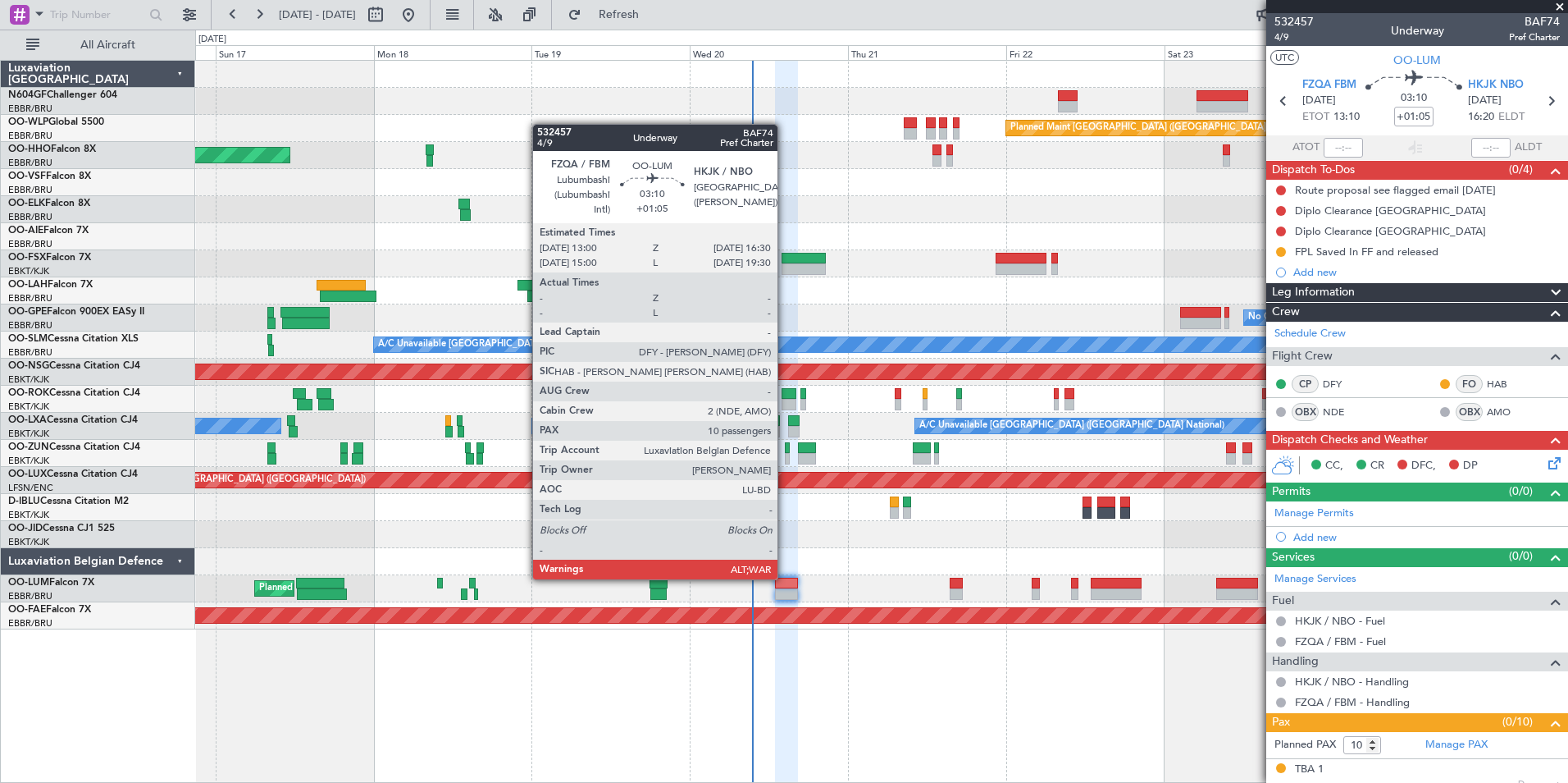
click at [784, 577] on div at bounding box center [787, 583] width 24 height 11
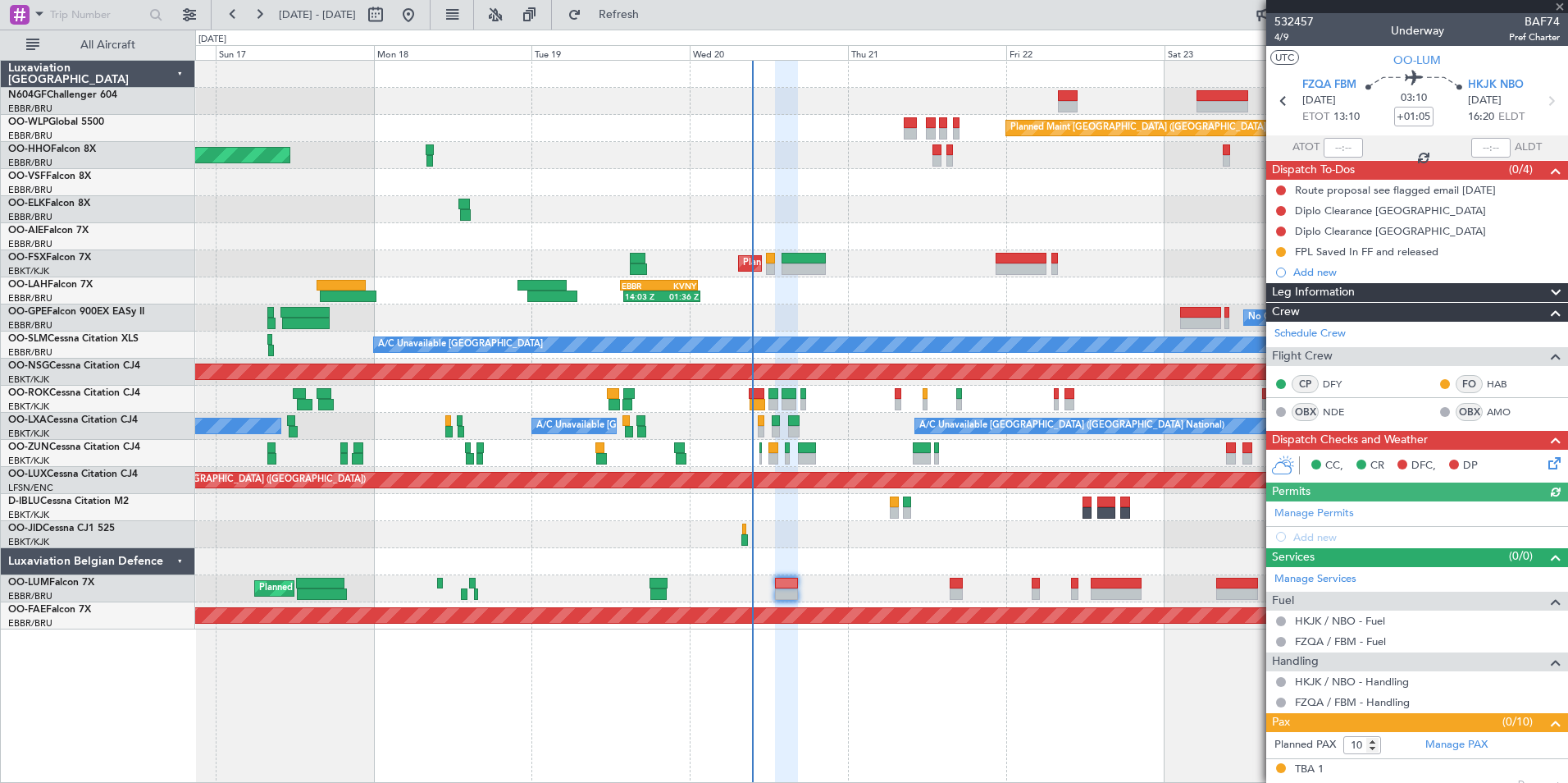
click at [1545, 458] on icon at bounding box center [1551, 460] width 13 height 13
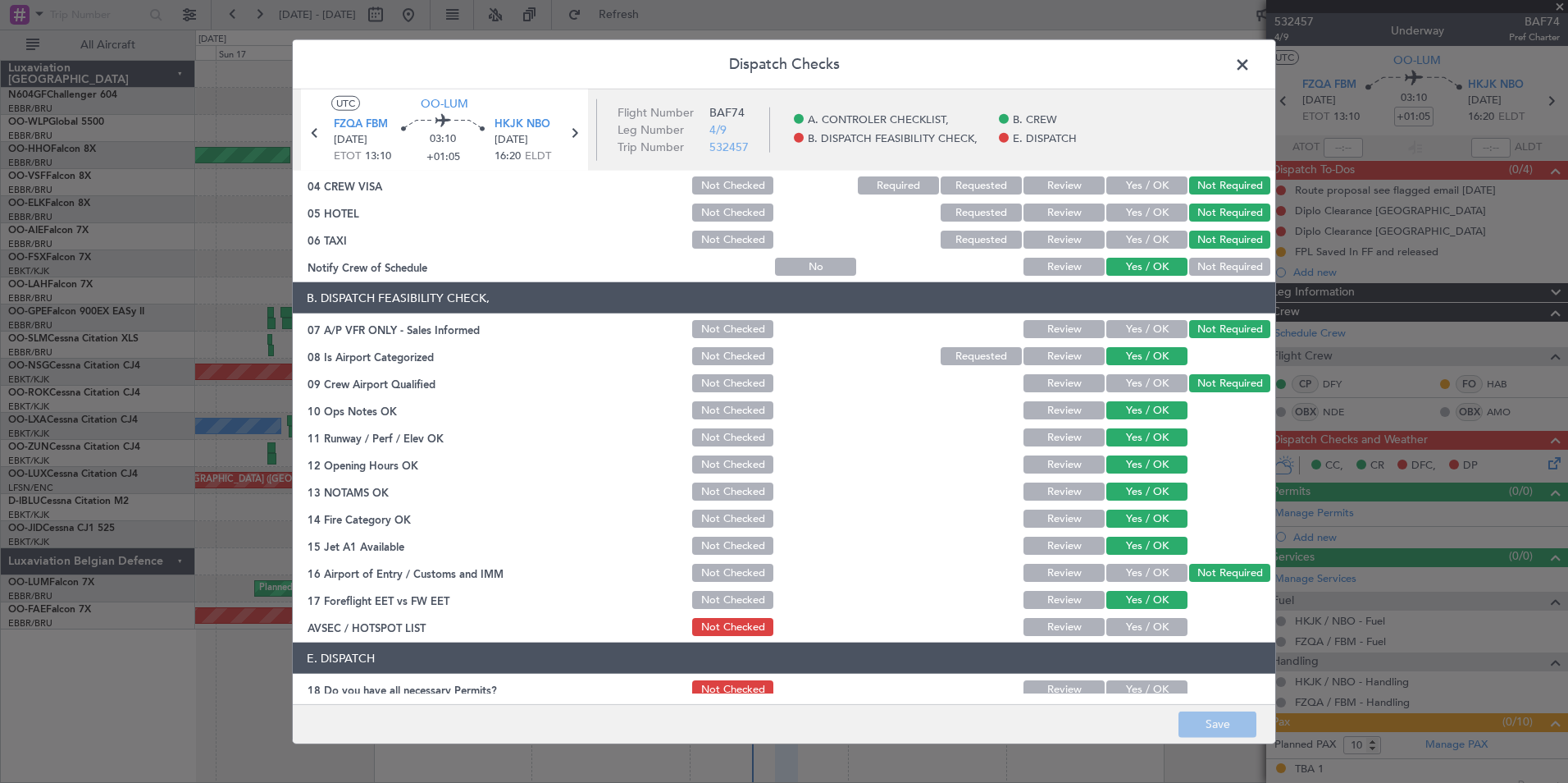
scroll to position [241, 0]
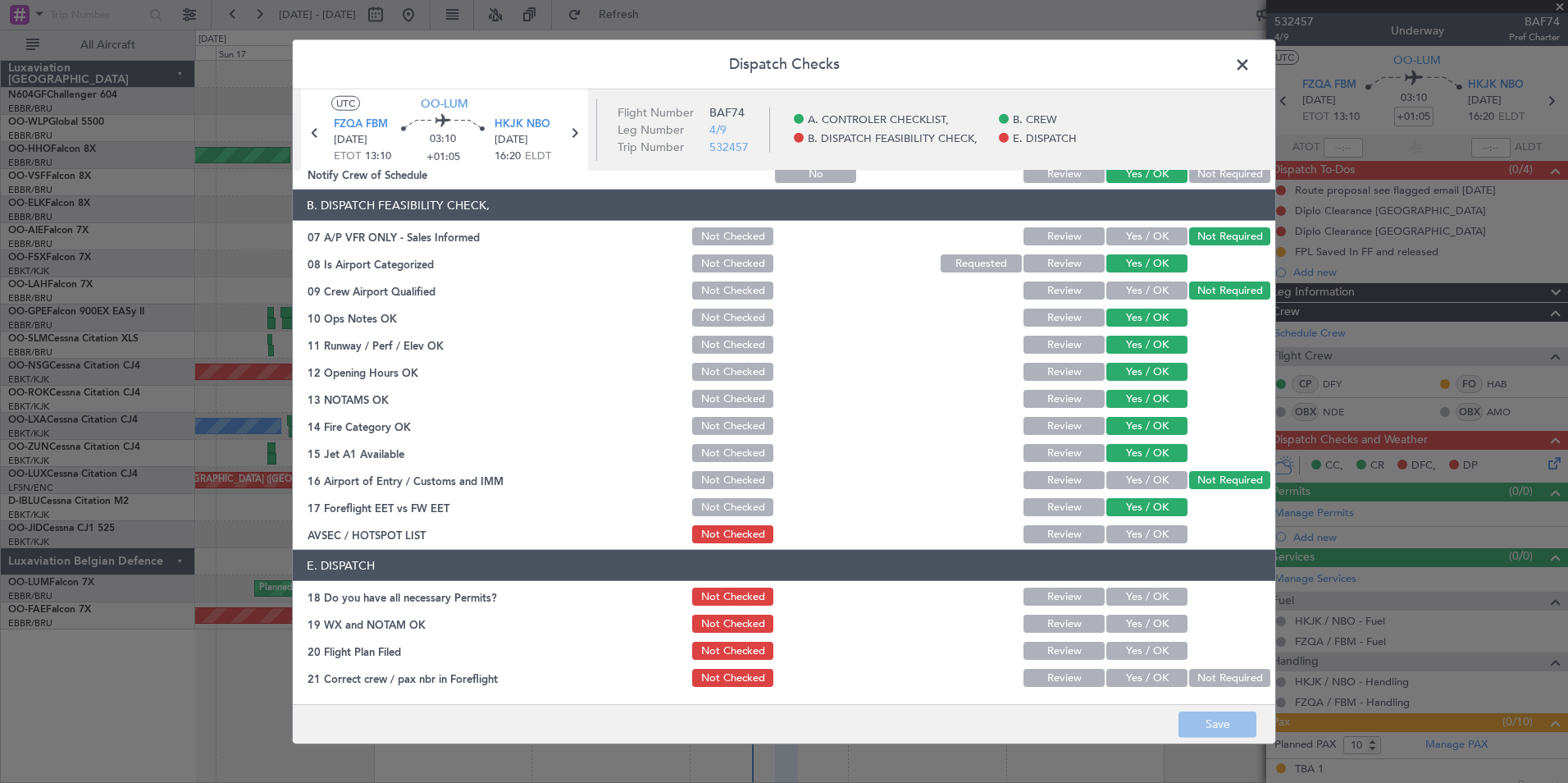
click at [1108, 529] on button "Yes / OK" at bounding box center [1146, 533] width 81 height 18
click at [898, 459] on div at bounding box center [896, 452] width 83 height 23
click at [1202, 731] on button "Save" at bounding box center [1217, 723] width 78 height 26
click at [1140, 605] on div "Yes / OK" at bounding box center [1145, 596] width 83 height 23
click at [1124, 598] on button "Yes / OK" at bounding box center [1146, 596] width 81 height 18
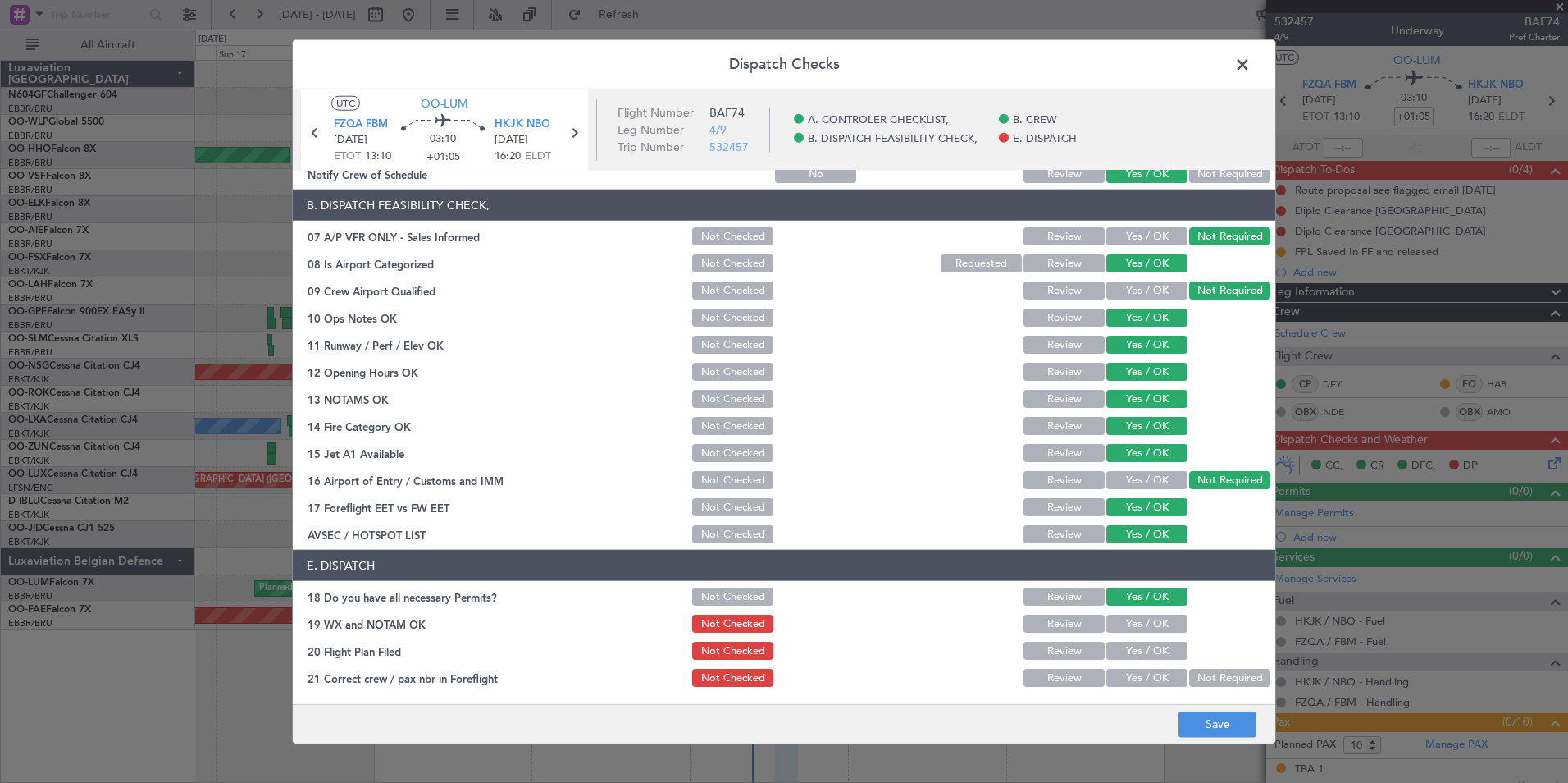
click at [1127, 631] on button "Yes / OK" at bounding box center [1146, 623] width 81 height 18
click at [1127, 662] on section "E. DISPATCH 18 Do you have all necessary Permits? Not Checked Review Yes / OK 1…" at bounding box center [784, 619] width 983 height 140
click at [1132, 653] on button "Yes / OK" at bounding box center [1146, 650] width 81 height 18
click at [1130, 697] on main "UTC OO-LUM FZQA FBM 20/08/2025 ETOT 13:10 03:10 +01:05 HKJK NBO 20/08/2025 16:2…" at bounding box center [784, 399] width 983 height 621
click at [1137, 675] on button "Yes / OK" at bounding box center [1146, 677] width 81 height 18
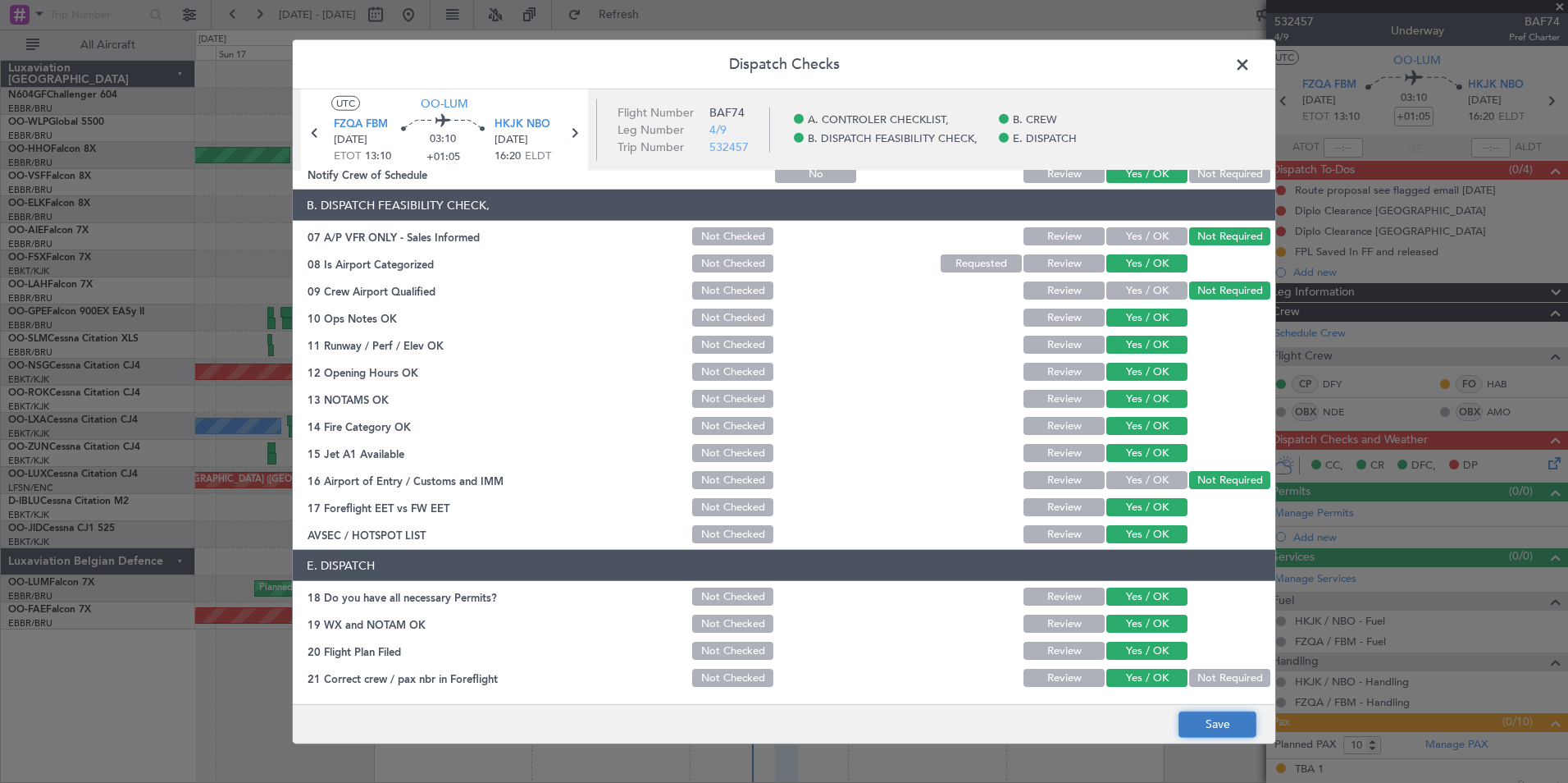
click at [1231, 723] on button "Save" at bounding box center [1217, 723] width 78 height 26
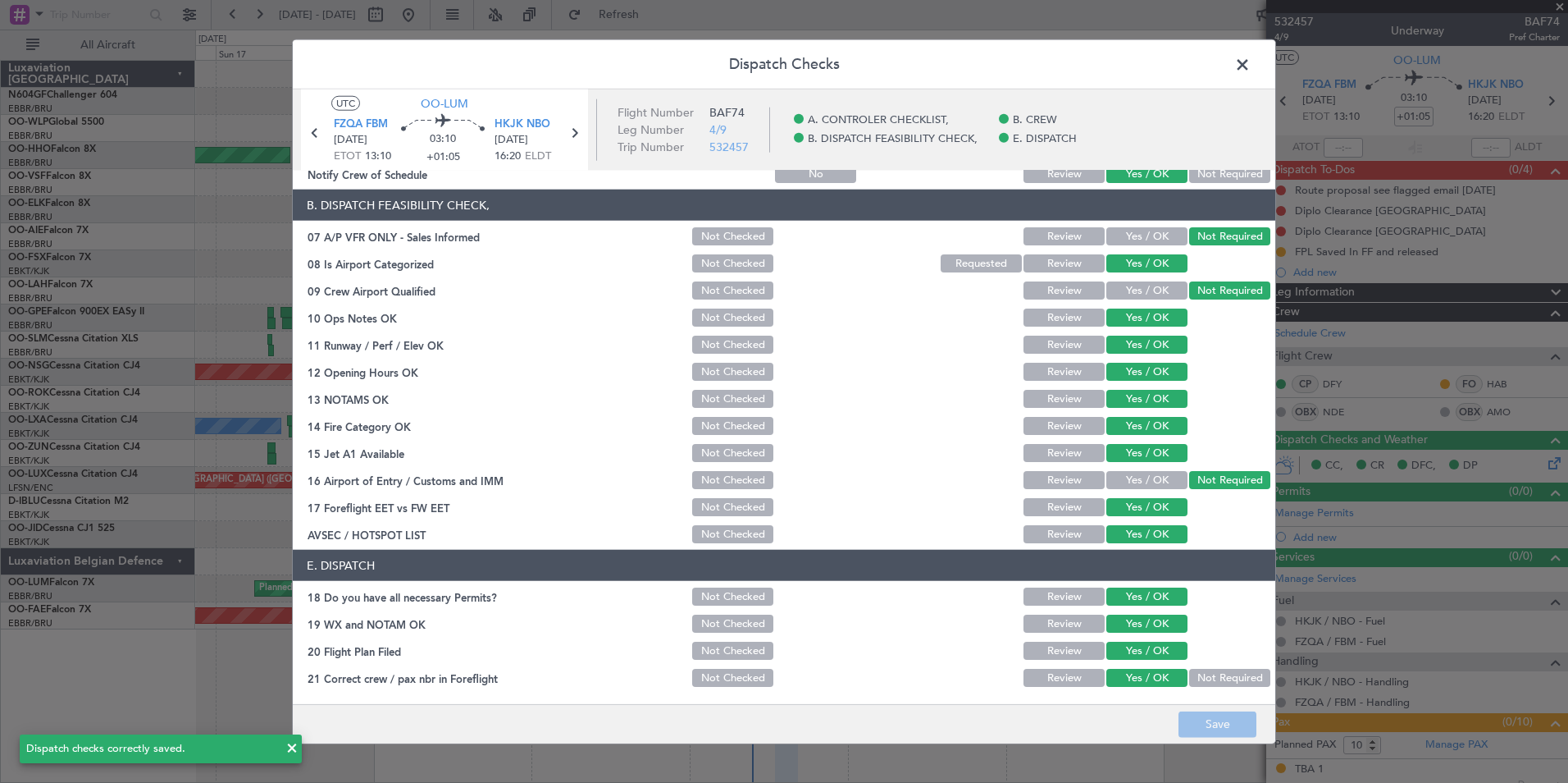
click at [1251, 67] on span at bounding box center [1251, 68] width 0 height 33
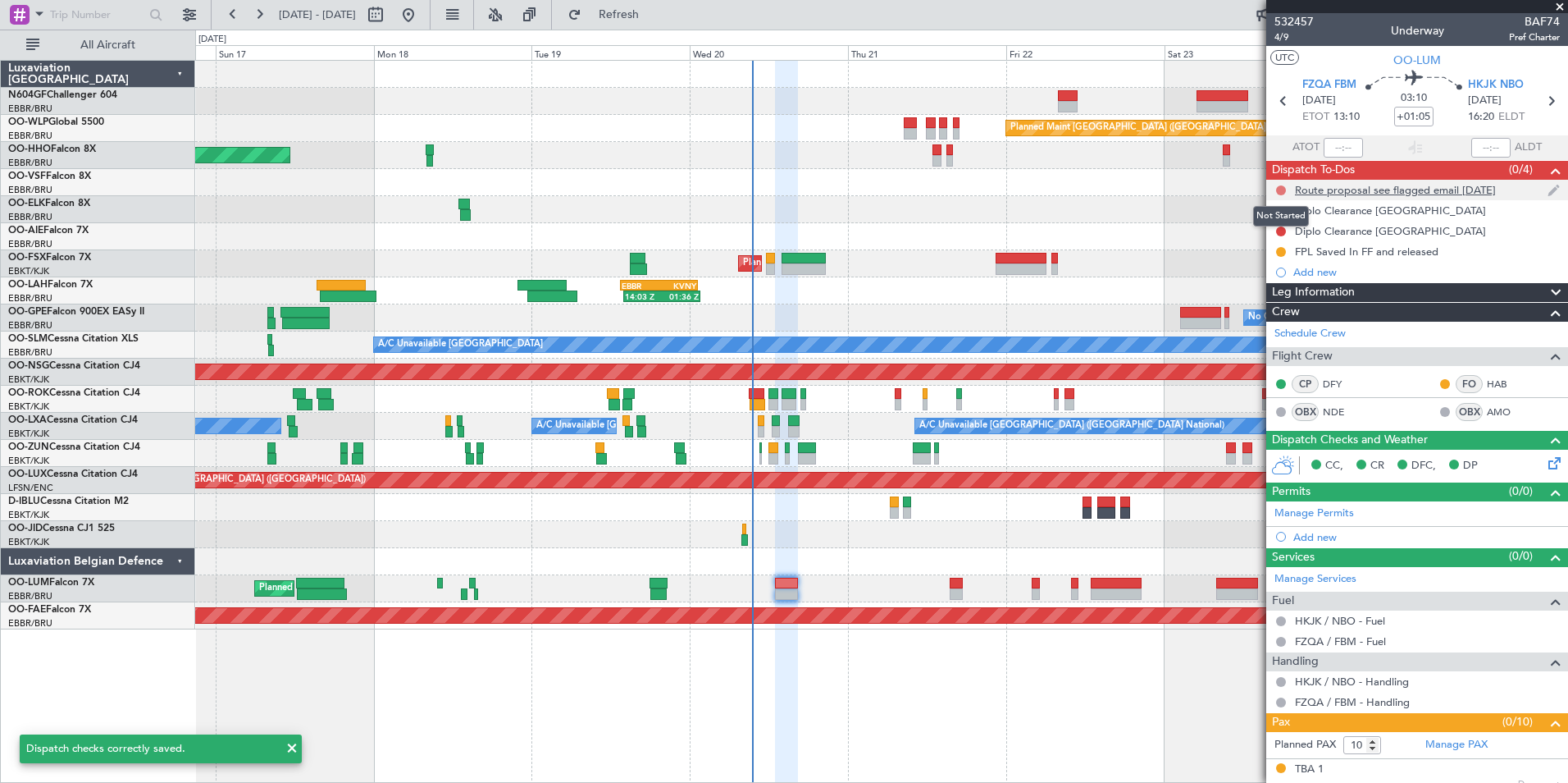
click at [1284, 185] on button at bounding box center [1280, 190] width 10 height 10
click at [1284, 262] on span "Completed" at bounding box center [1288, 263] width 54 height 17
click at [1280, 210] on button at bounding box center [1280, 210] width 10 height 10
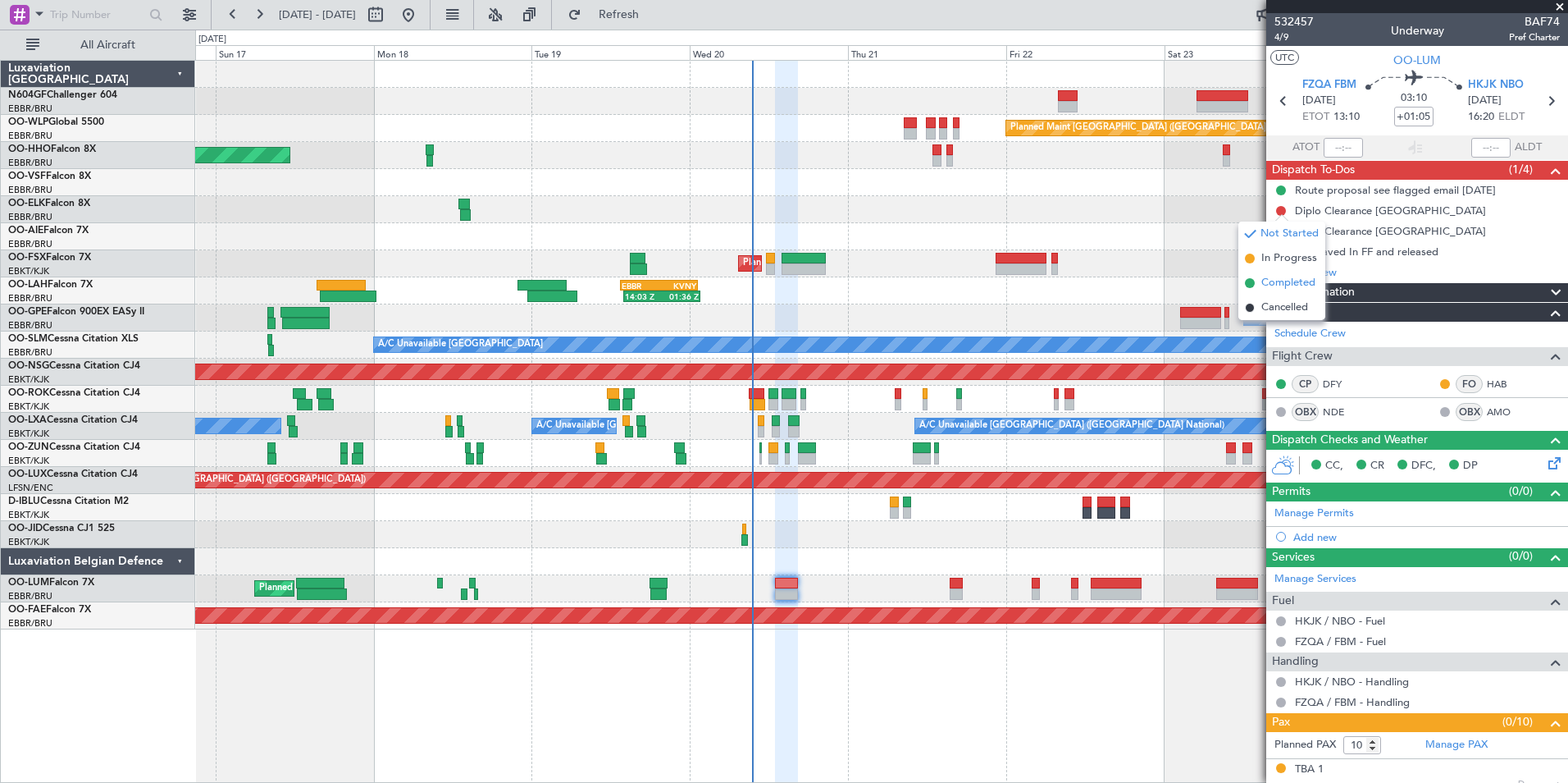
click at [1281, 277] on span "Completed" at bounding box center [1288, 283] width 54 height 17
click at [1286, 235] on div at bounding box center [1281, 231] width 13 height 13
click at [1281, 232] on button at bounding box center [1280, 231] width 10 height 10
click at [1279, 293] on li "Completed" at bounding box center [1281, 304] width 87 height 24
click at [1279, 249] on button at bounding box center [1280, 251] width 10 height 10
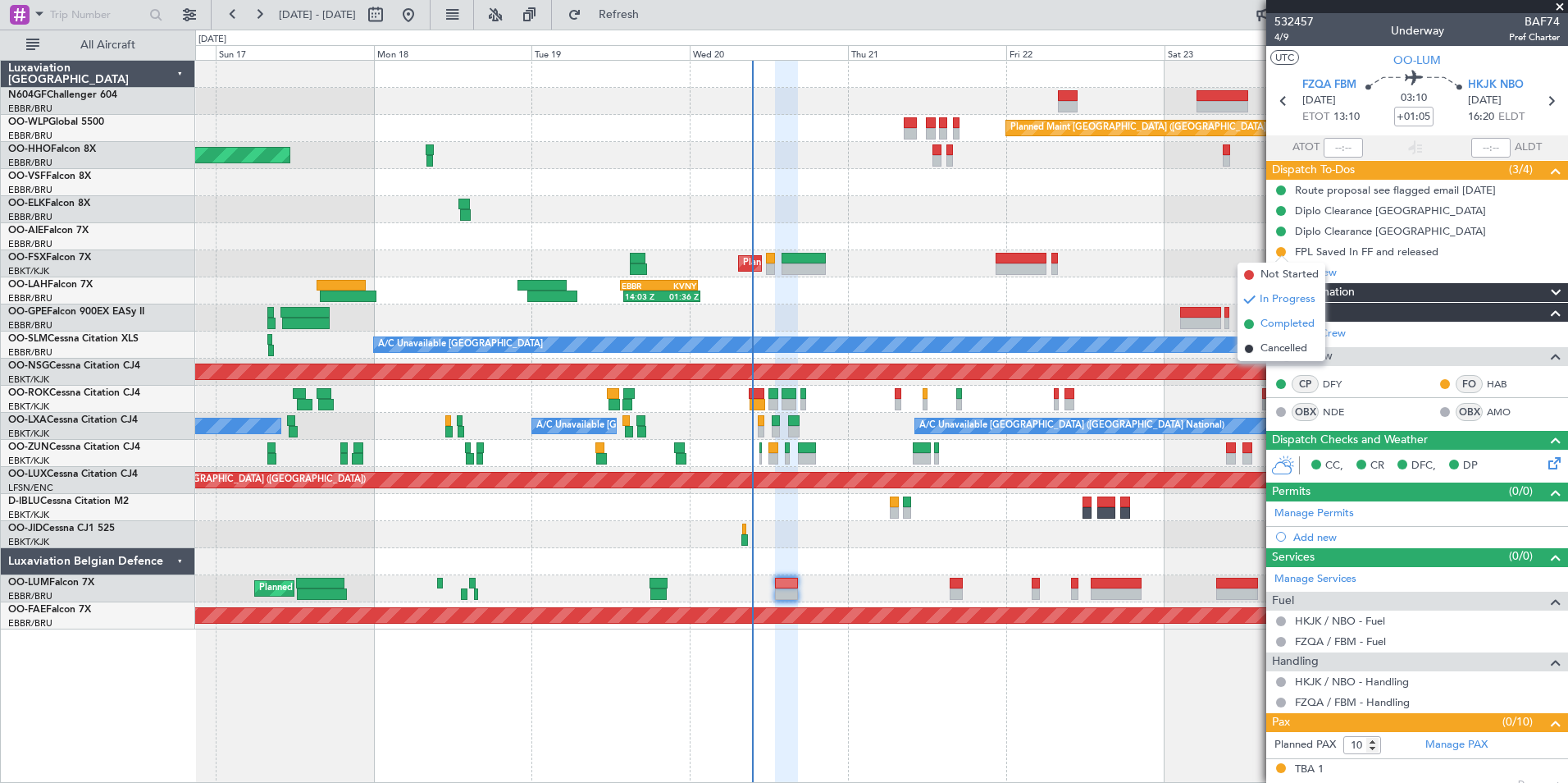
click at [1285, 322] on span "Completed" at bounding box center [1288, 324] width 54 height 17
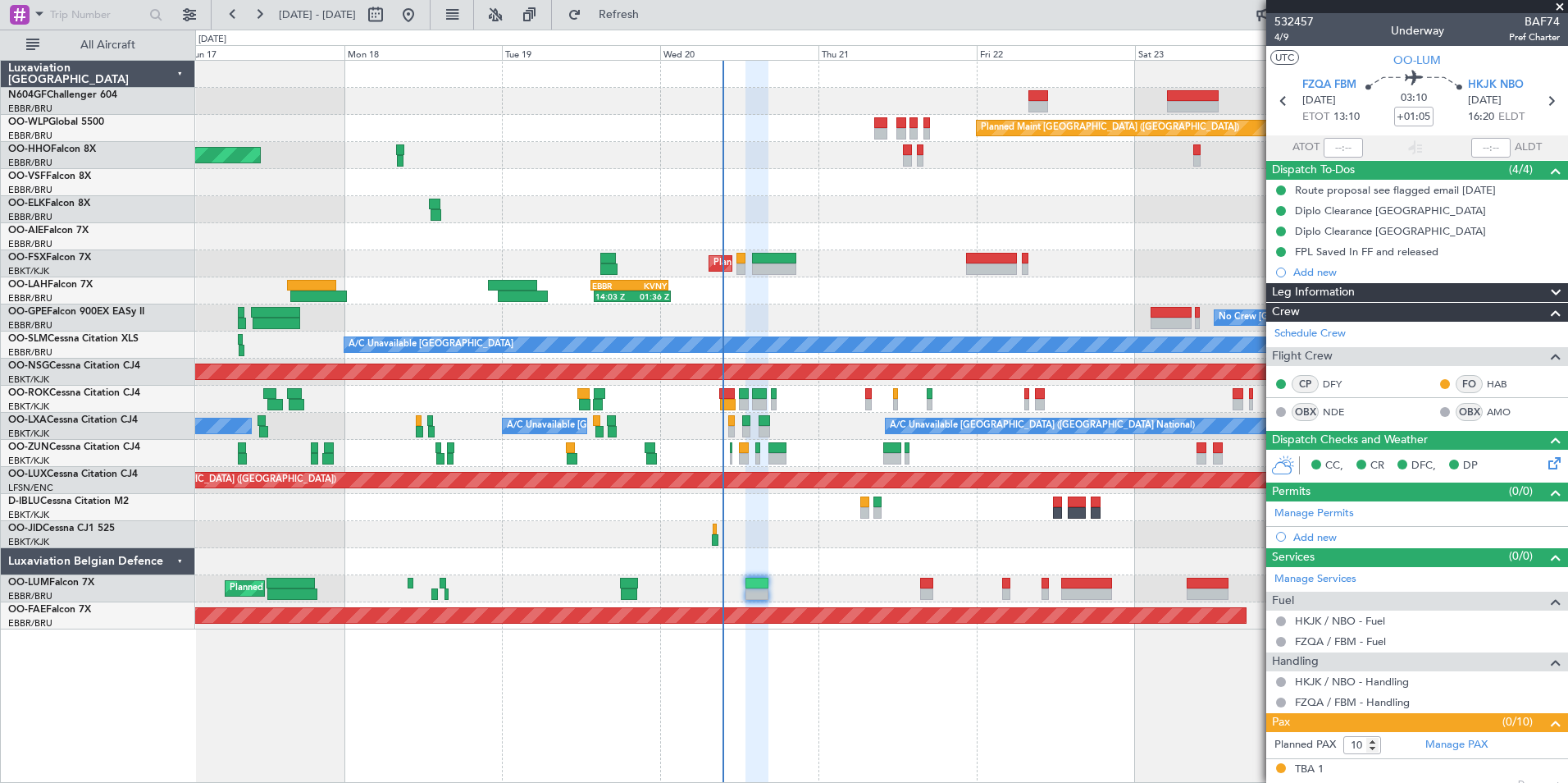
click at [864, 550] on div at bounding box center [881, 561] width 1372 height 27
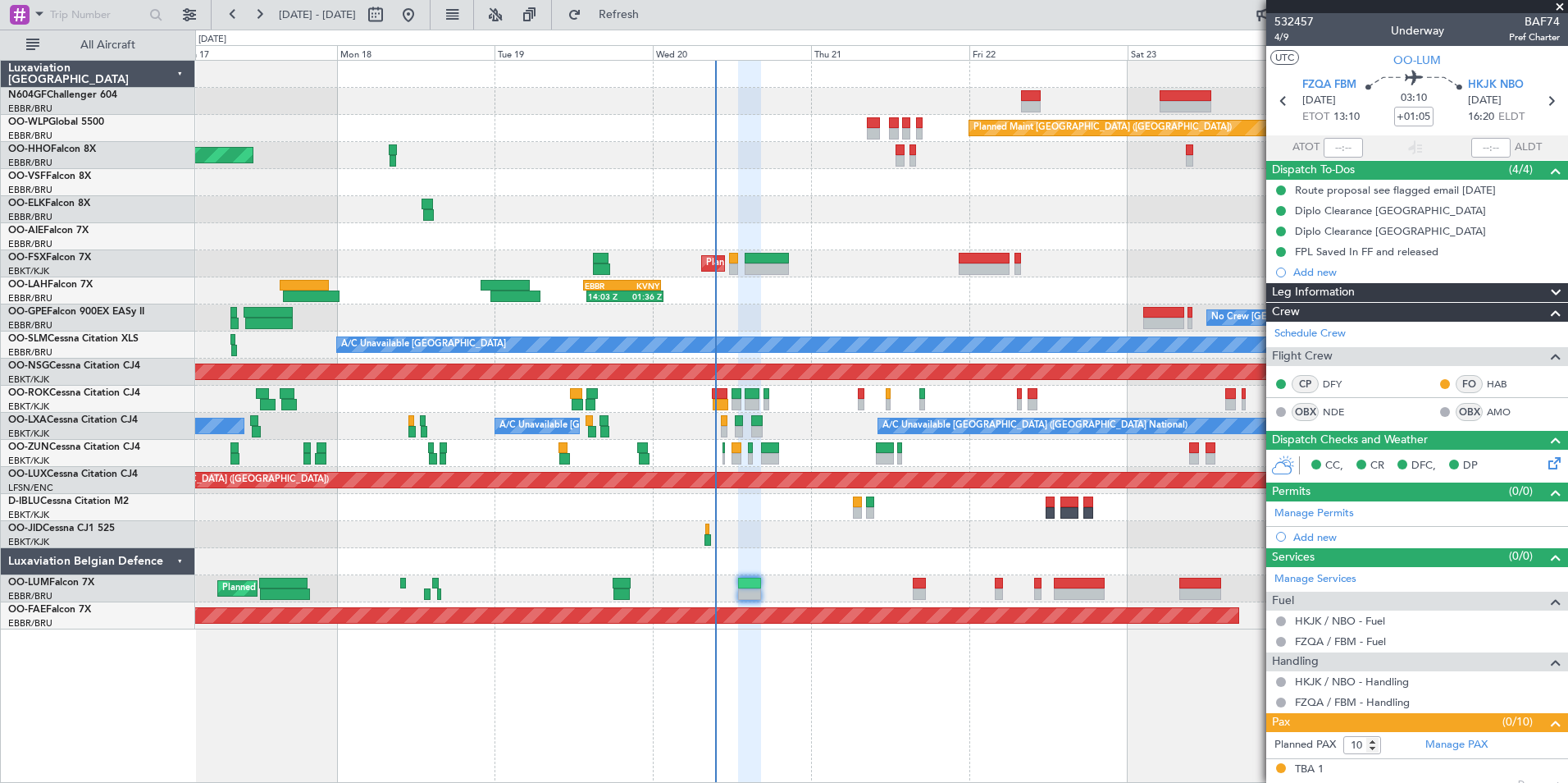
click at [1545, 462] on icon at bounding box center [1551, 460] width 13 height 13
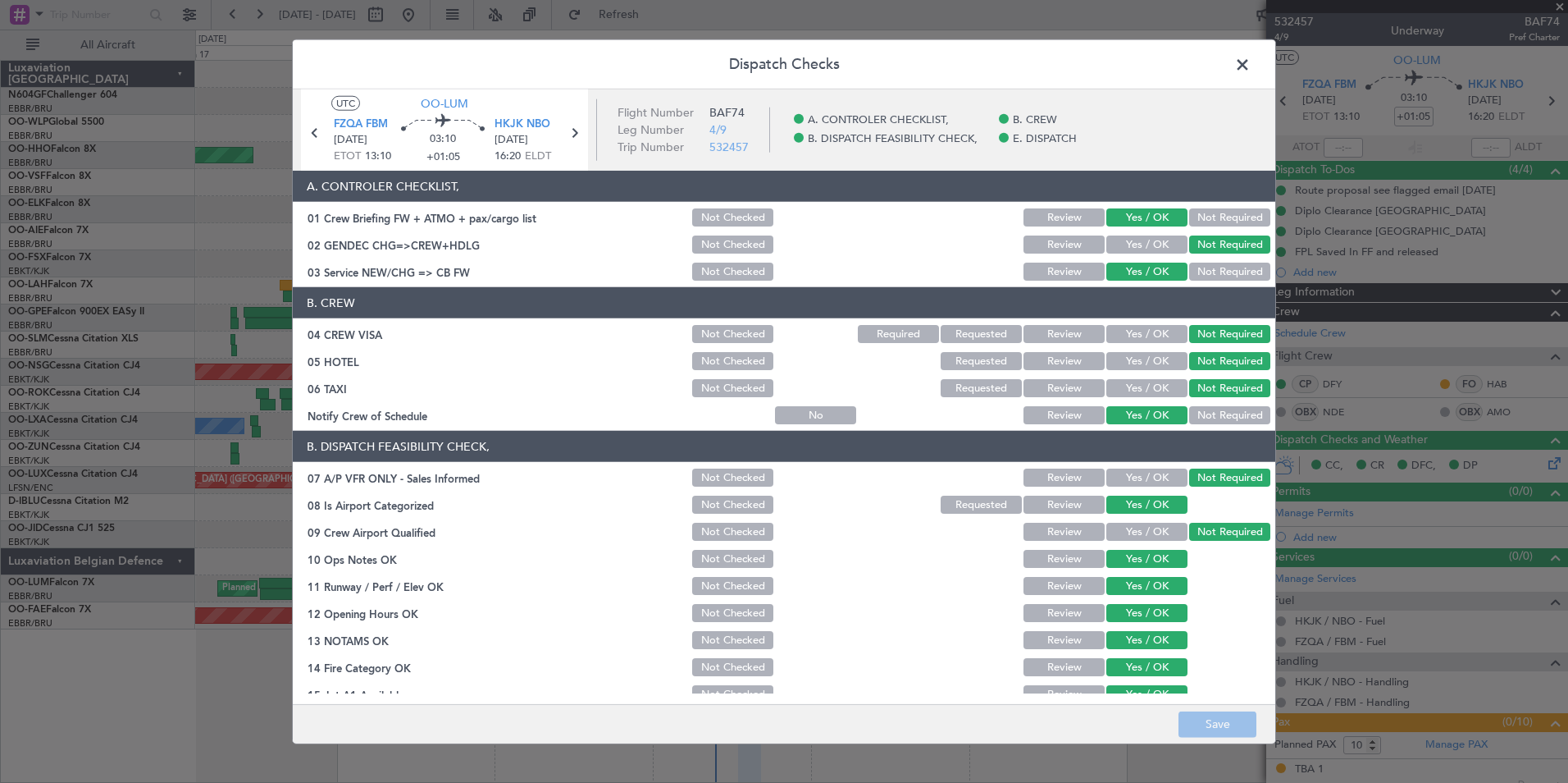
click at [1251, 66] on span at bounding box center [1251, 68] width 0 height 33
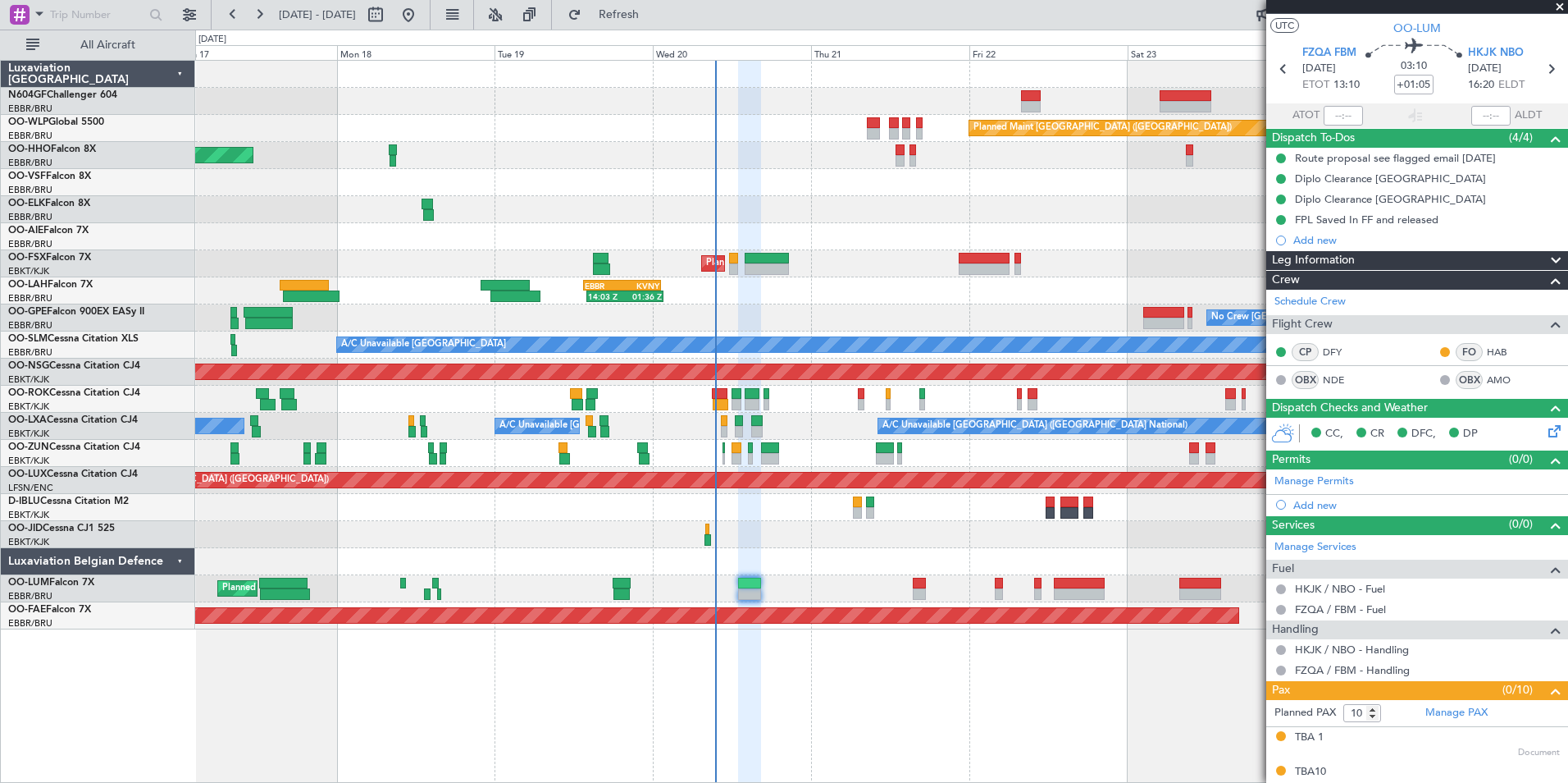
scroll to position [0, 0]
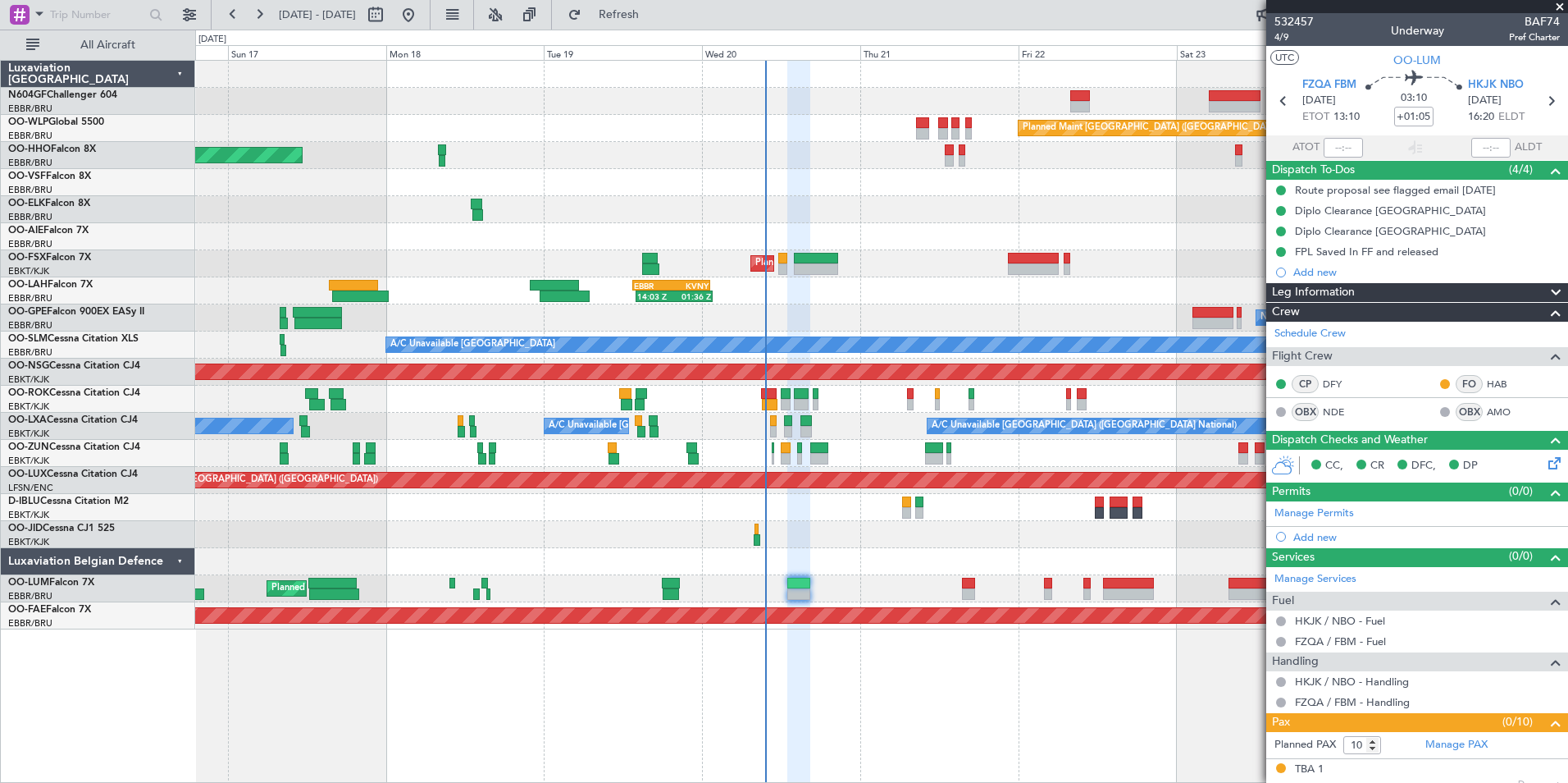
click at [821, 302] on div "14:03 Z 01:36 Z EBBR 13:30 Z KVNY 01:15 Z" at bounding box center [881, 290] width 1372 height 27
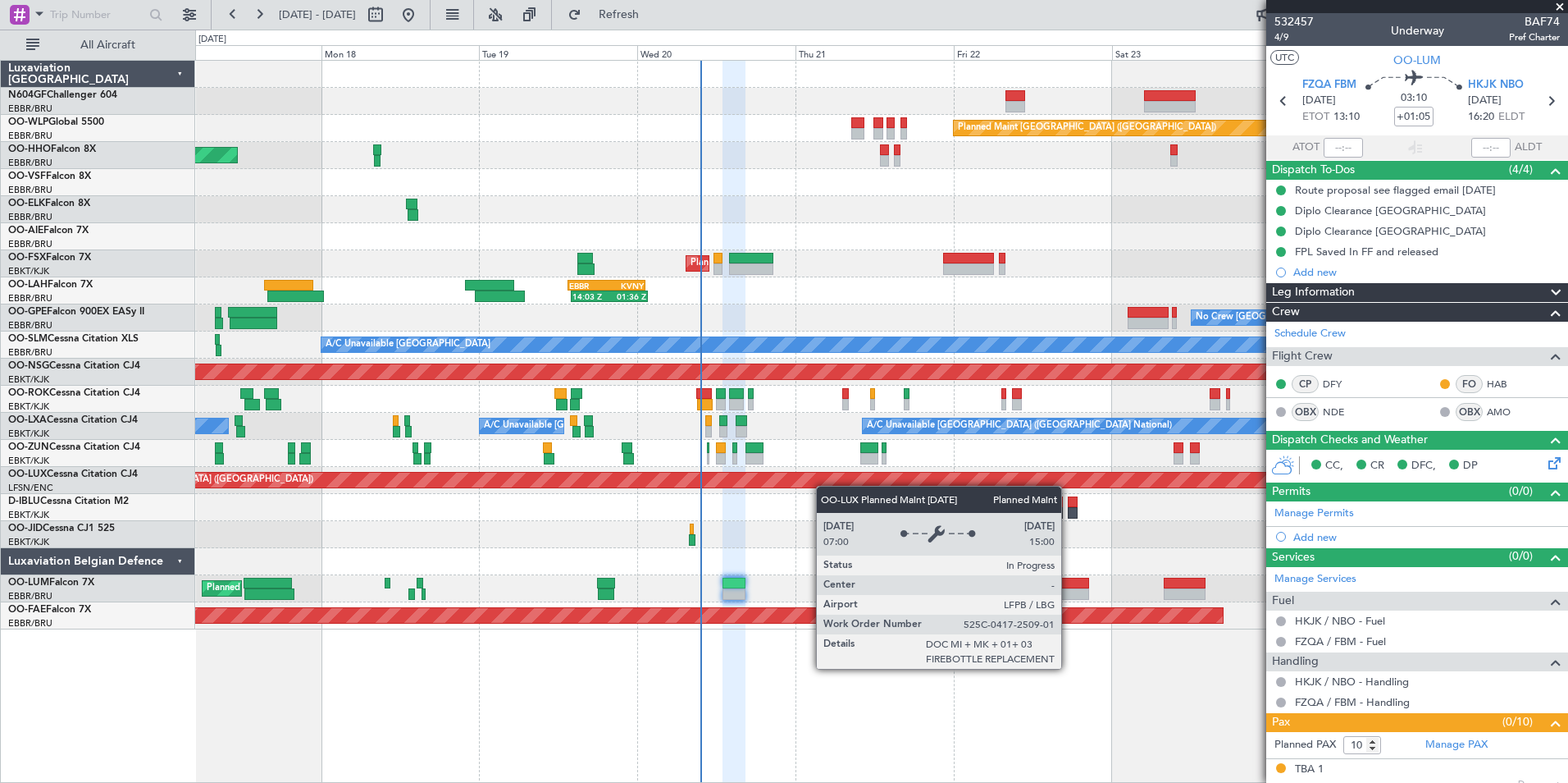
click at [777, 486] on div "Planned Maint Berlin (Brandenburg) AOG Maint Geneva (Cointrin) Planned Maint Ko…" at bounding box center [881, 344] width 1372 height 569
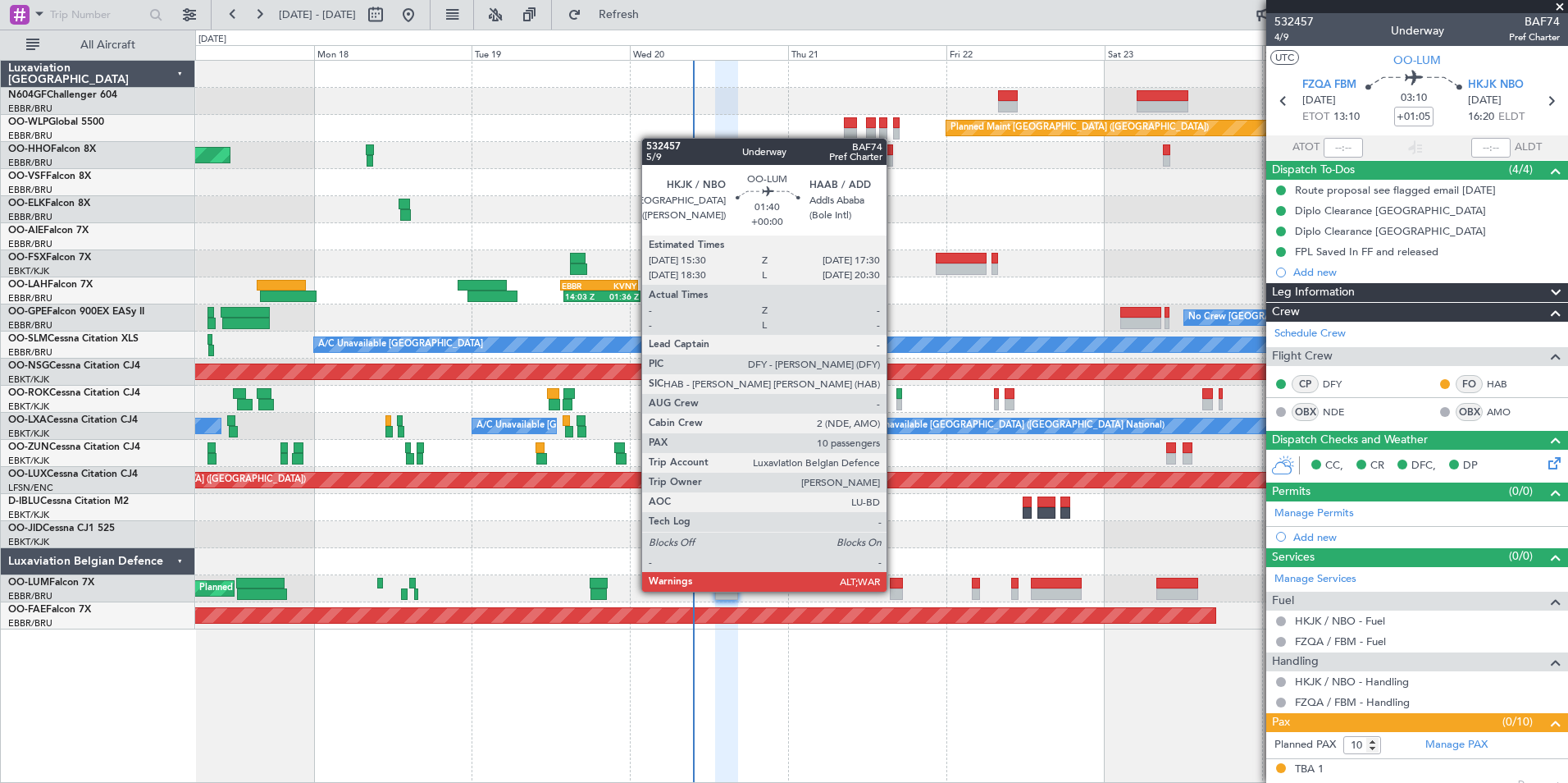
click at [894, 590] on div at bounding box center [896, 594] width 14 height 11
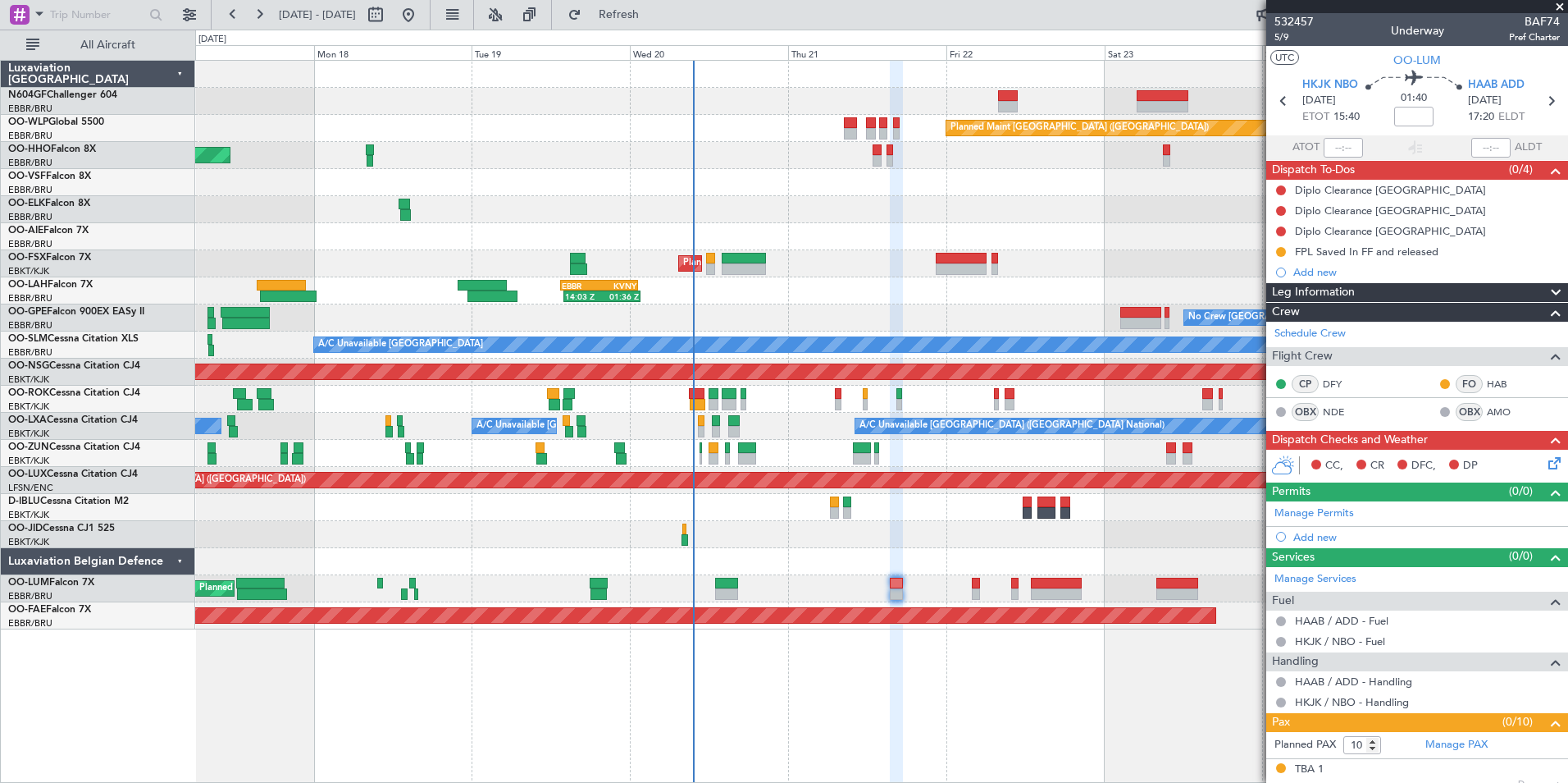
click at [1545, 456] on icon at bounding box center [1551, 460] width 13 height 13
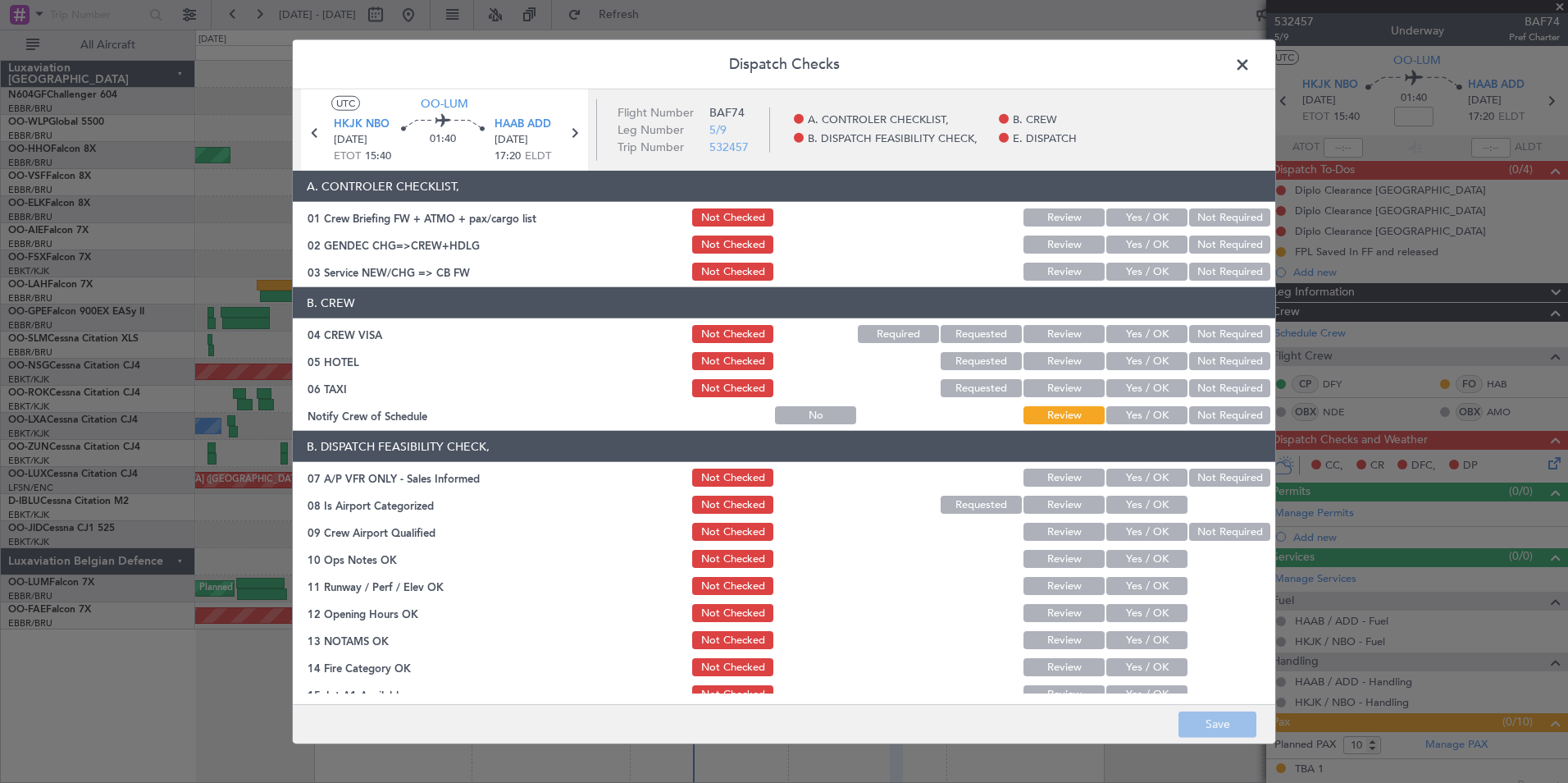
click at [1251, 61] on span at bounding box center [1251, 68] width 0 height 33
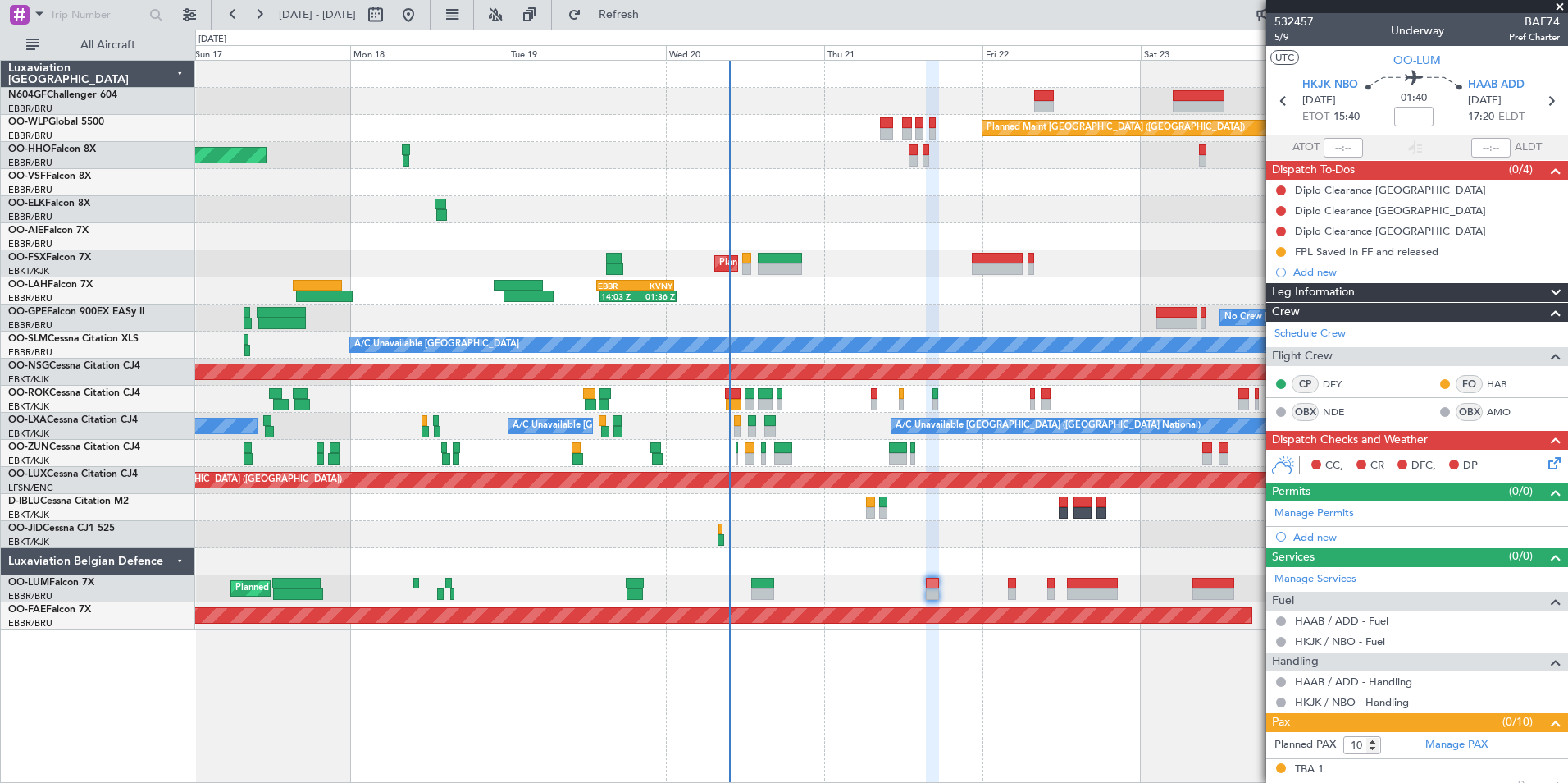
click at [871, 538] on div at bounding box center [881, 534] width 1372 height 27
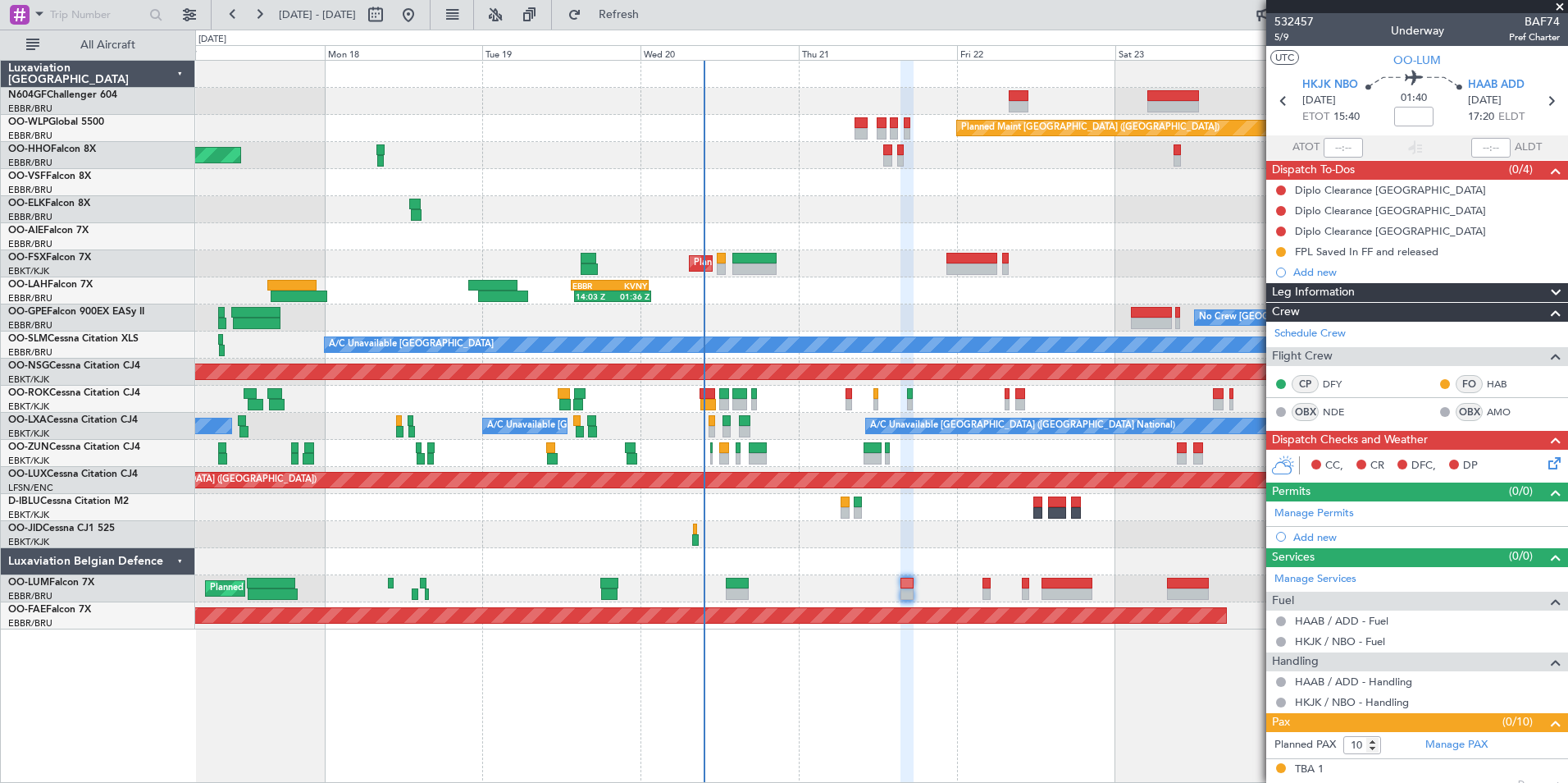
click at [817, 577] on div "Planned Maint [GEOGRAPHIC_DATA] ([GEOGRAPHIC_DATA] National)" at bounding box center [881, 588] width 1372 height 27
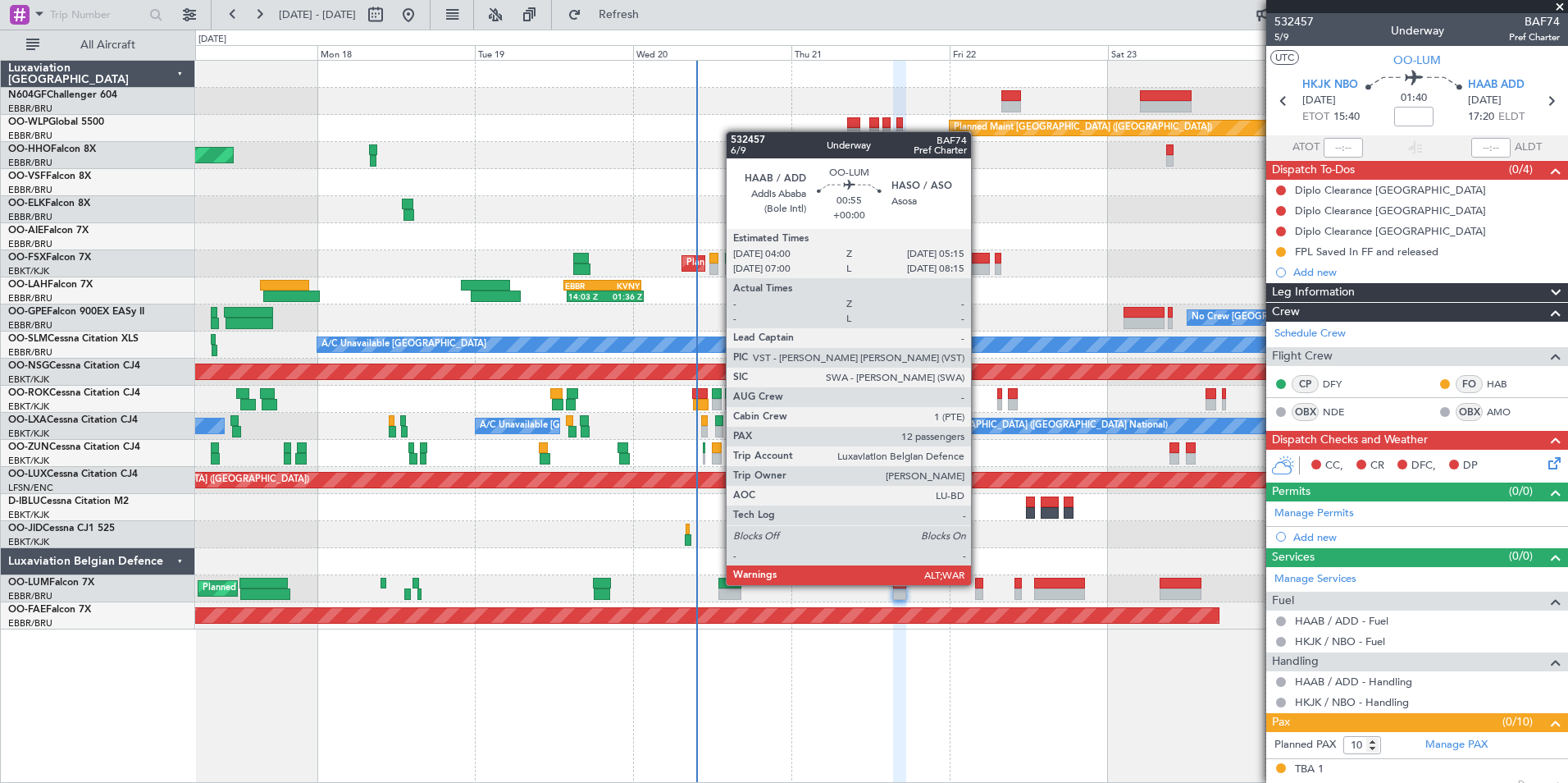
click at [978, 584] on div at bounding box center [980, 583] width 9 height 11
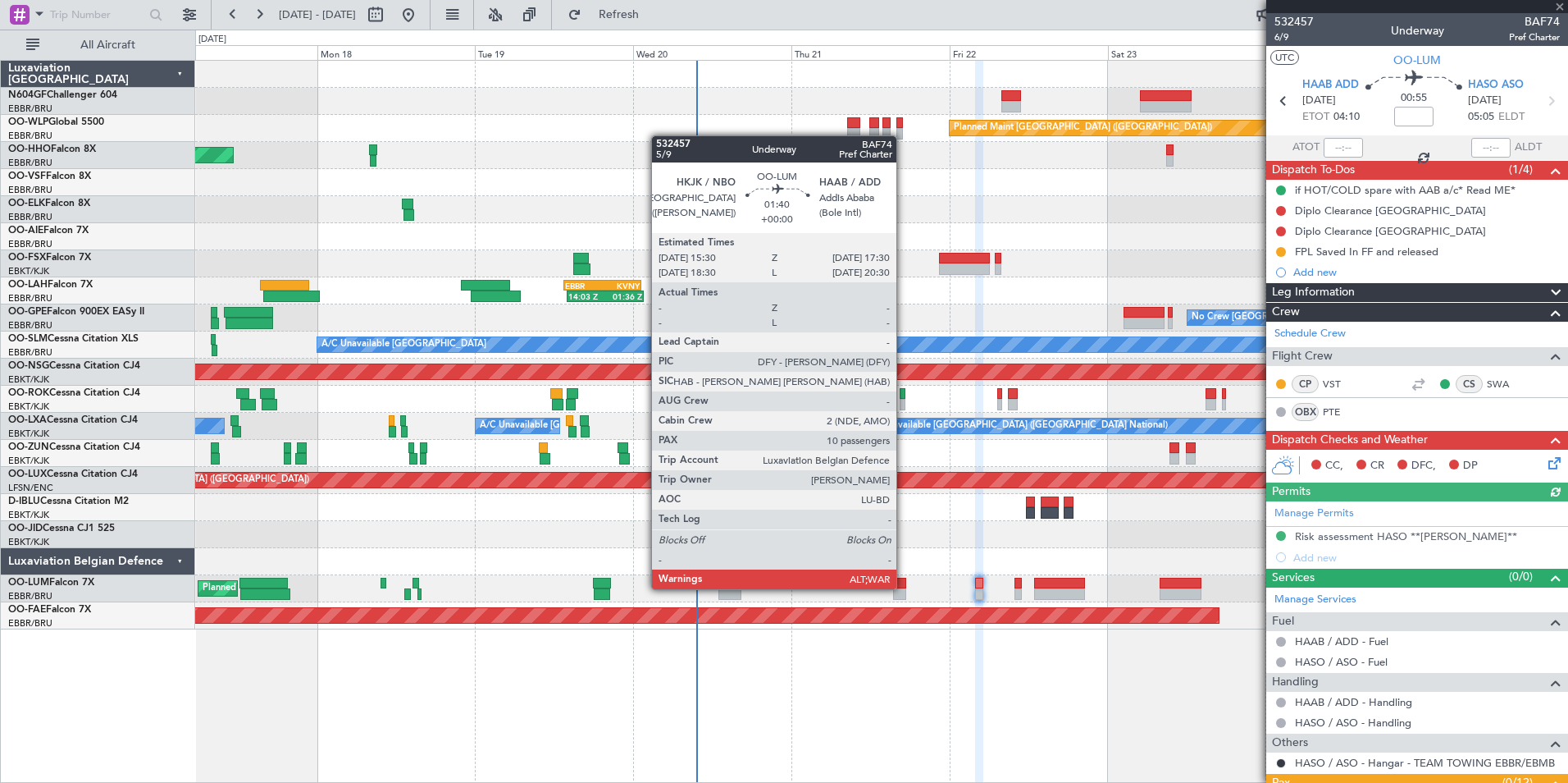
click at [904, 587] on div at bounding box center [900, 583] width 14 height 11
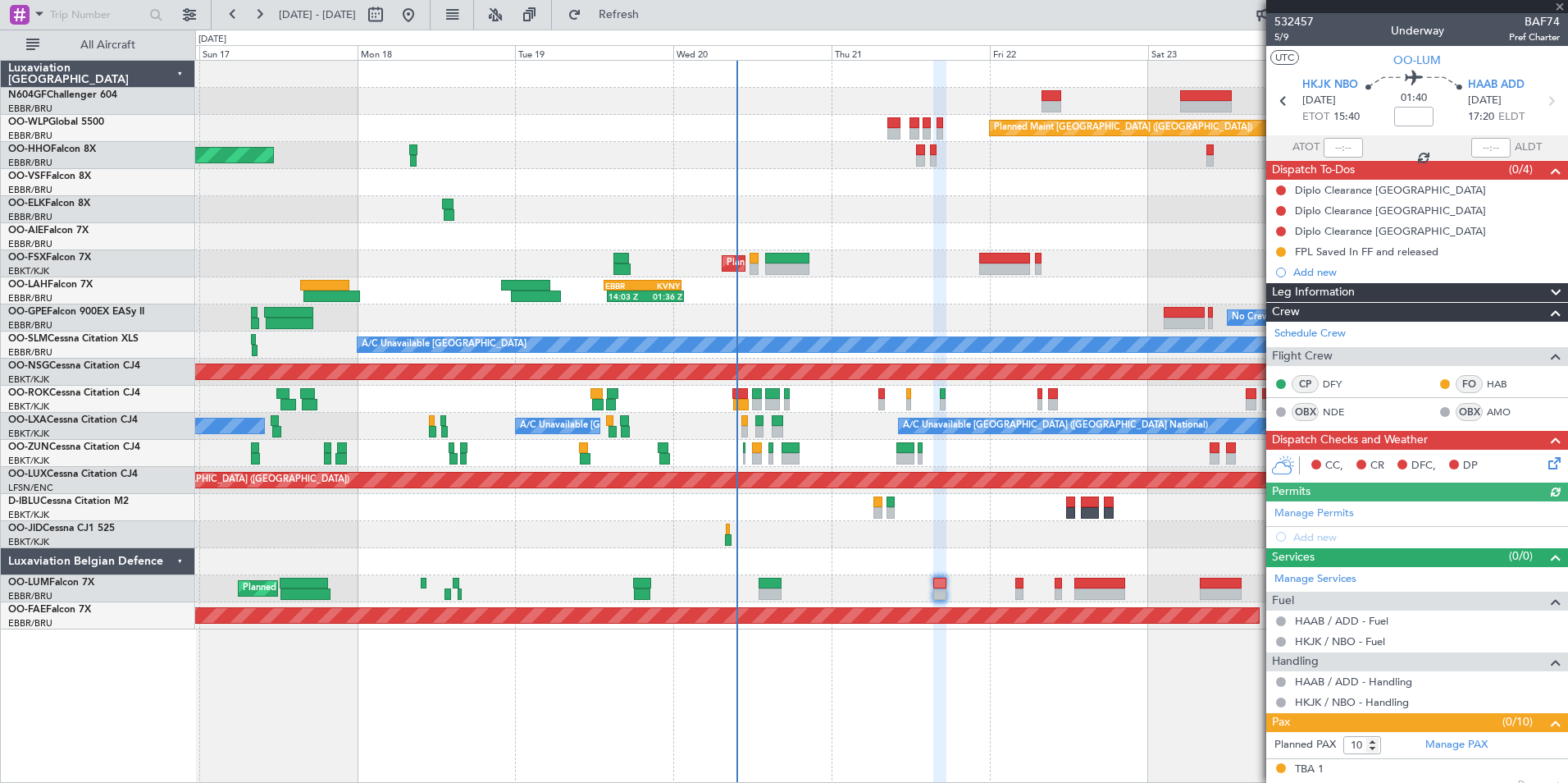
click at [967, 549] on div "Planned Maint Berlin (Brandenburg) AOG Maint Geneva (Cointrin) Planned Maint Ko…" at bounding box center [881, 344] width 1372 height 569
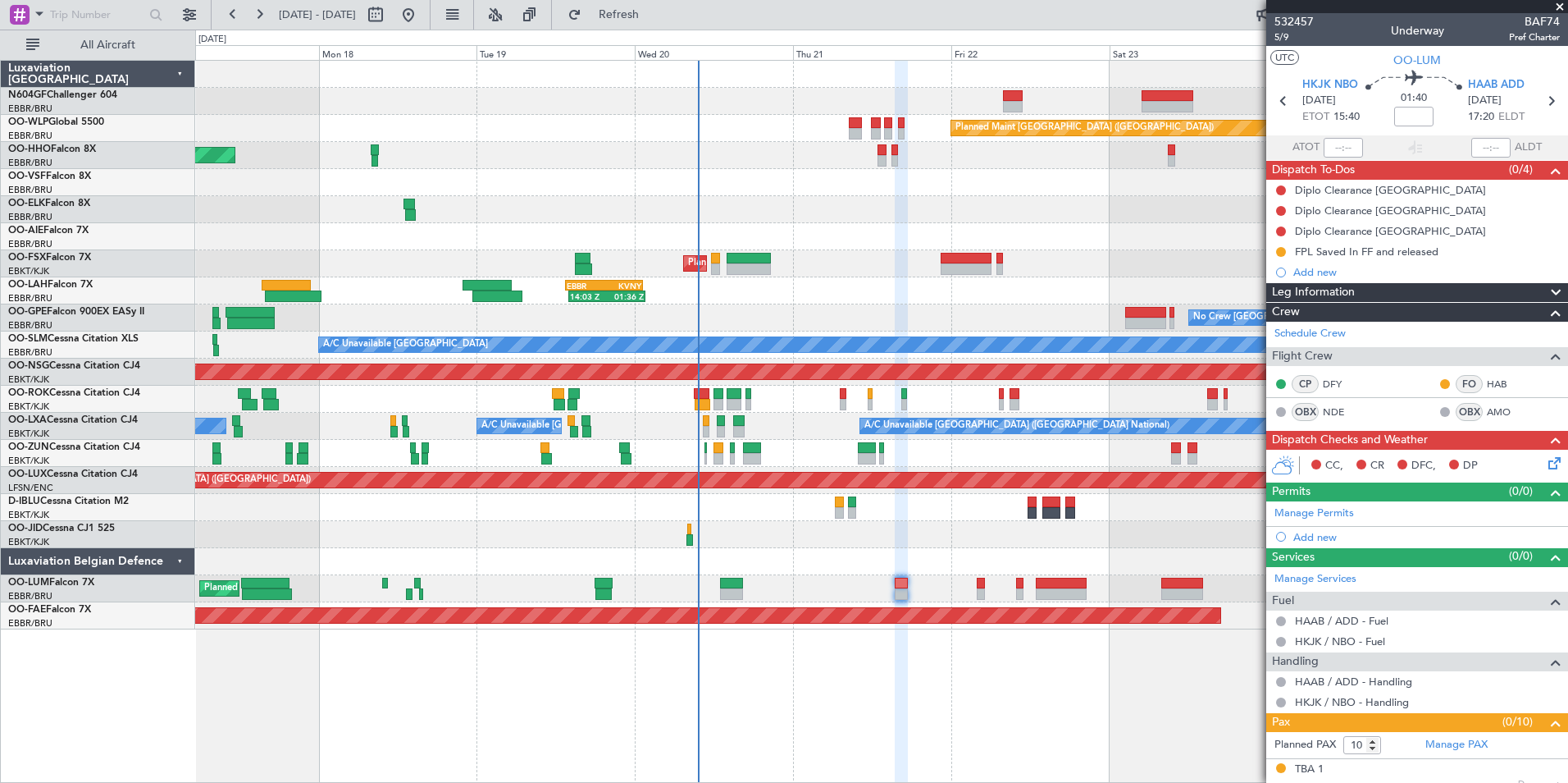
click at [912, 532] on div "Planned Maint Berlin (Brandenburg) AOG Maint Geneva (Cointrin) Planned Maint Ko…" at bounding box center [881, 344] width 1372 height 569
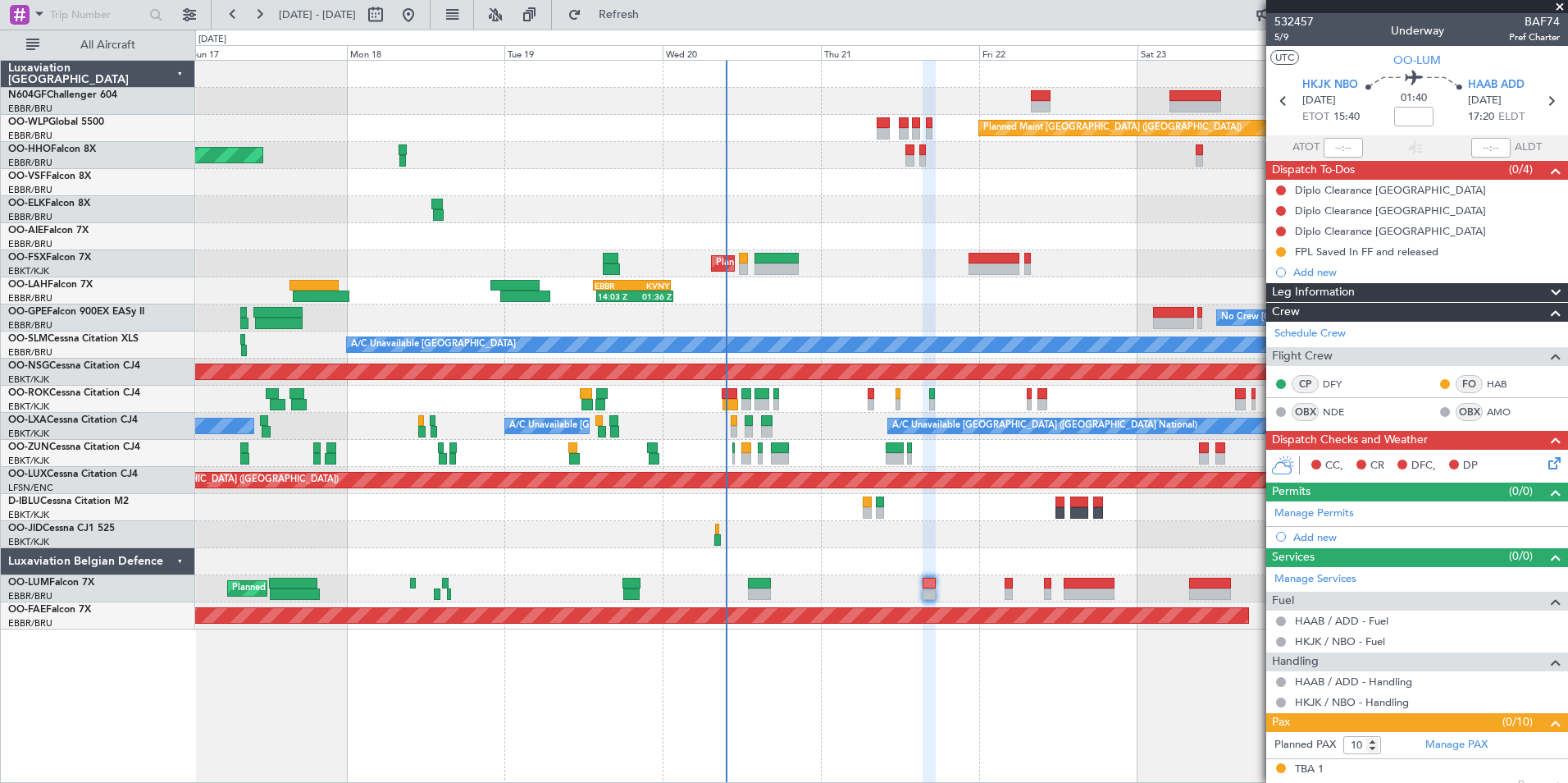
click at [926, 529] on div at bounding box center [881, 534] width 1372 height 27
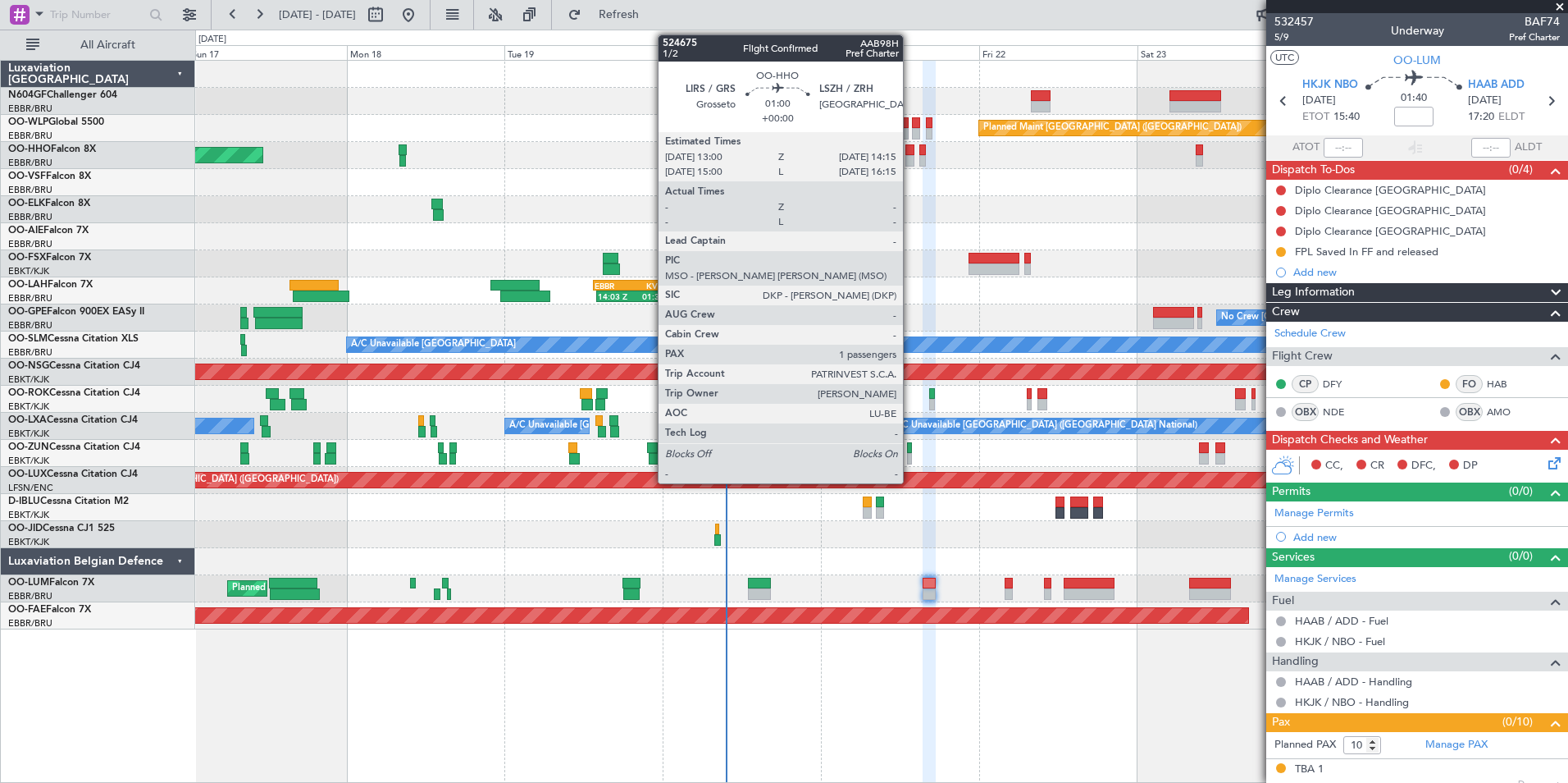
click at [910, 160] on div at bounding box center [910, 161] width 9 height 11
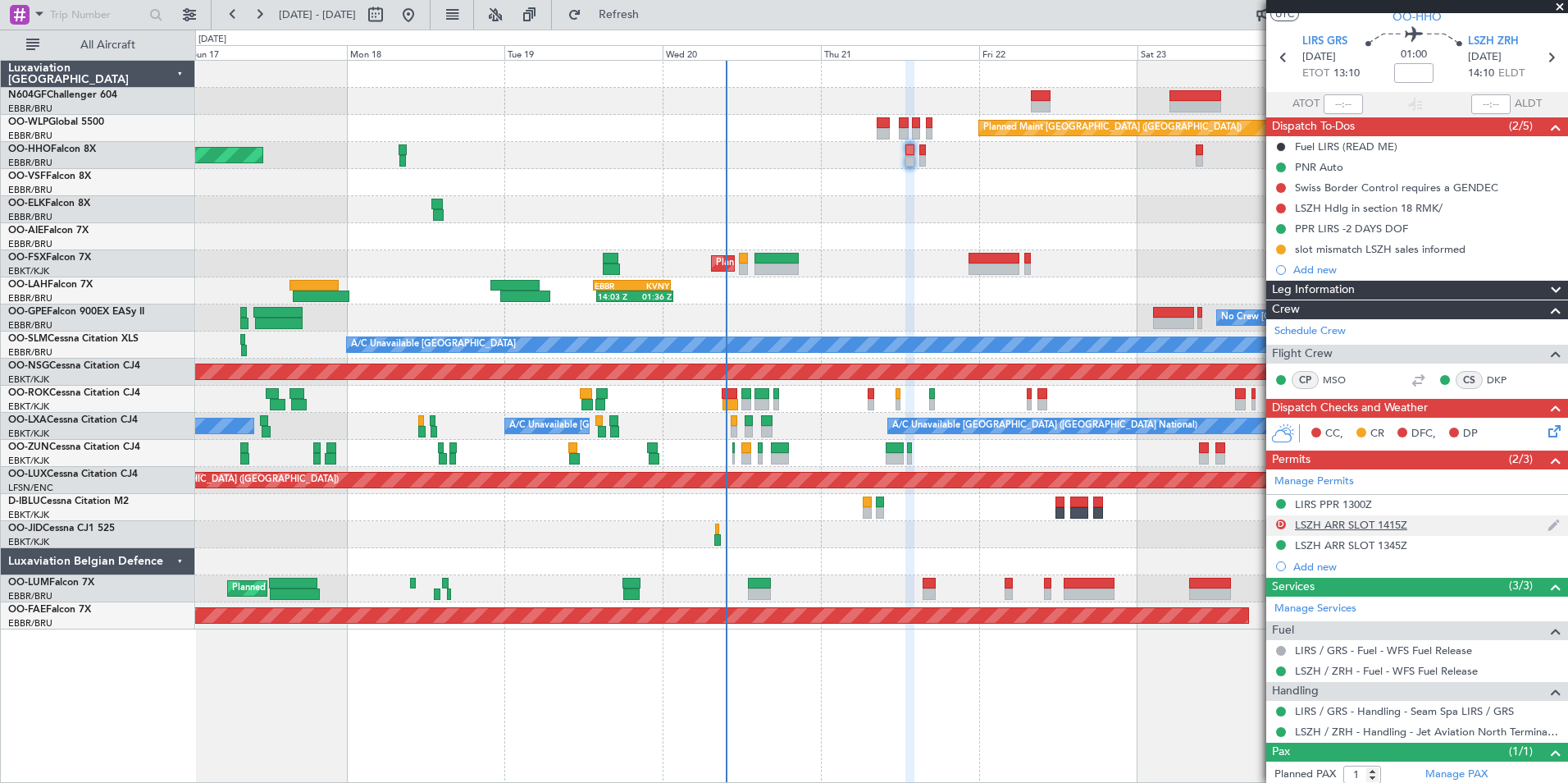
scroll to position [86, 0]
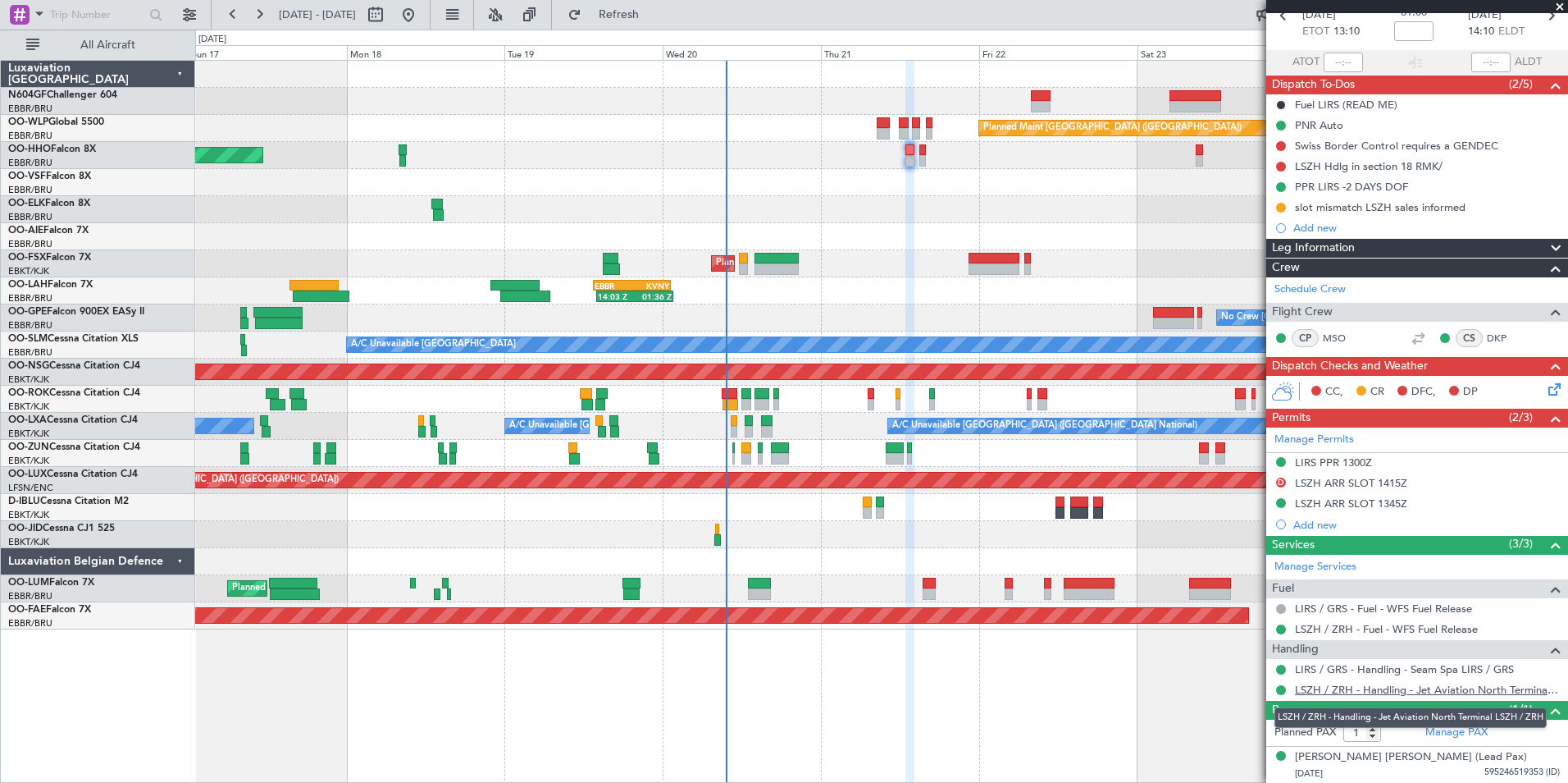
click at [1387, 685] on link "LSZH / ZRH - Handling - Jet Aviation North Terminal LSZH / ZRH" at bounding box center [1427, 689] width 265 height 14
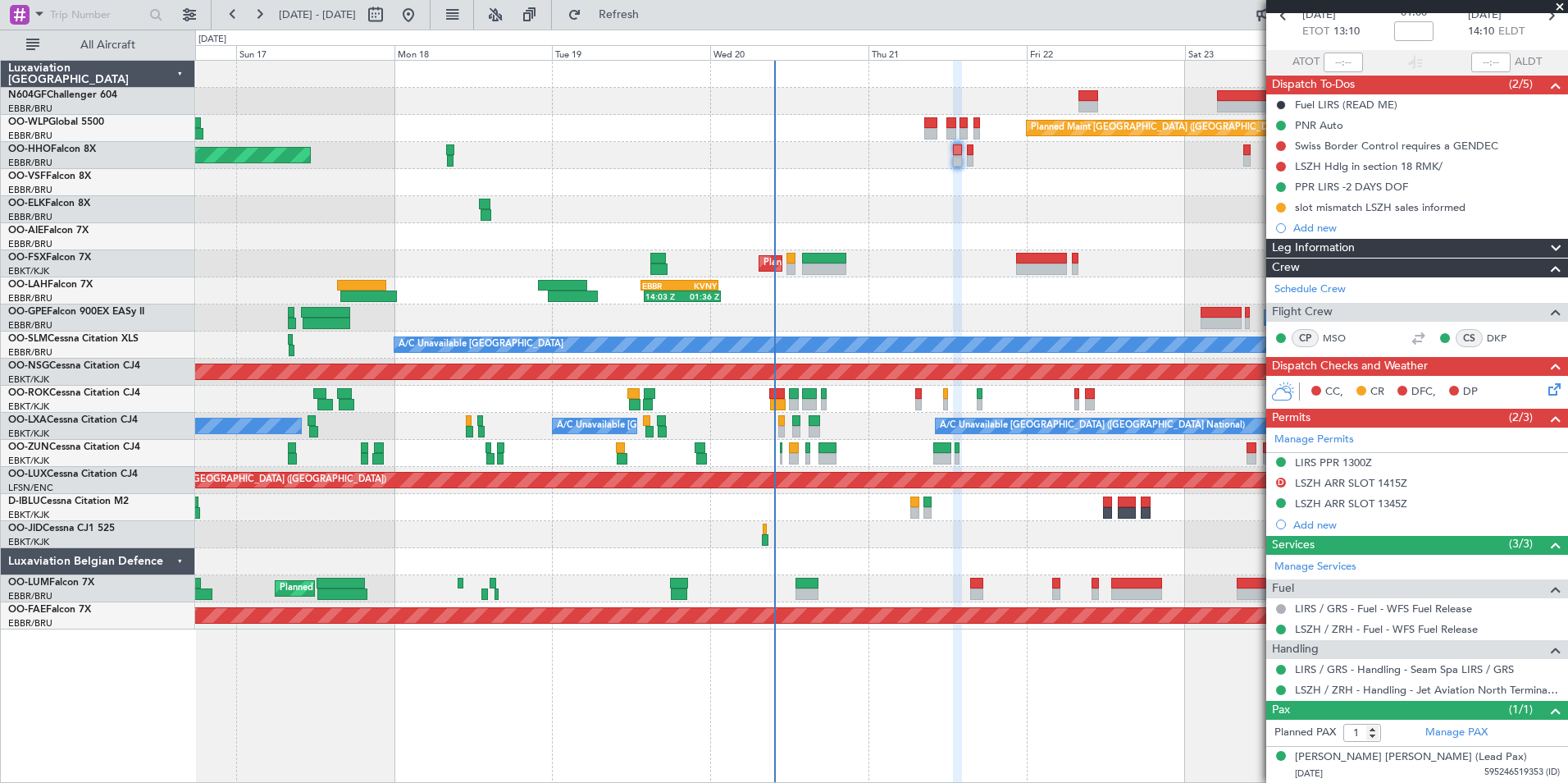
click at [948, 537] on div at bounding box center [881, 534] width 1372 height 27
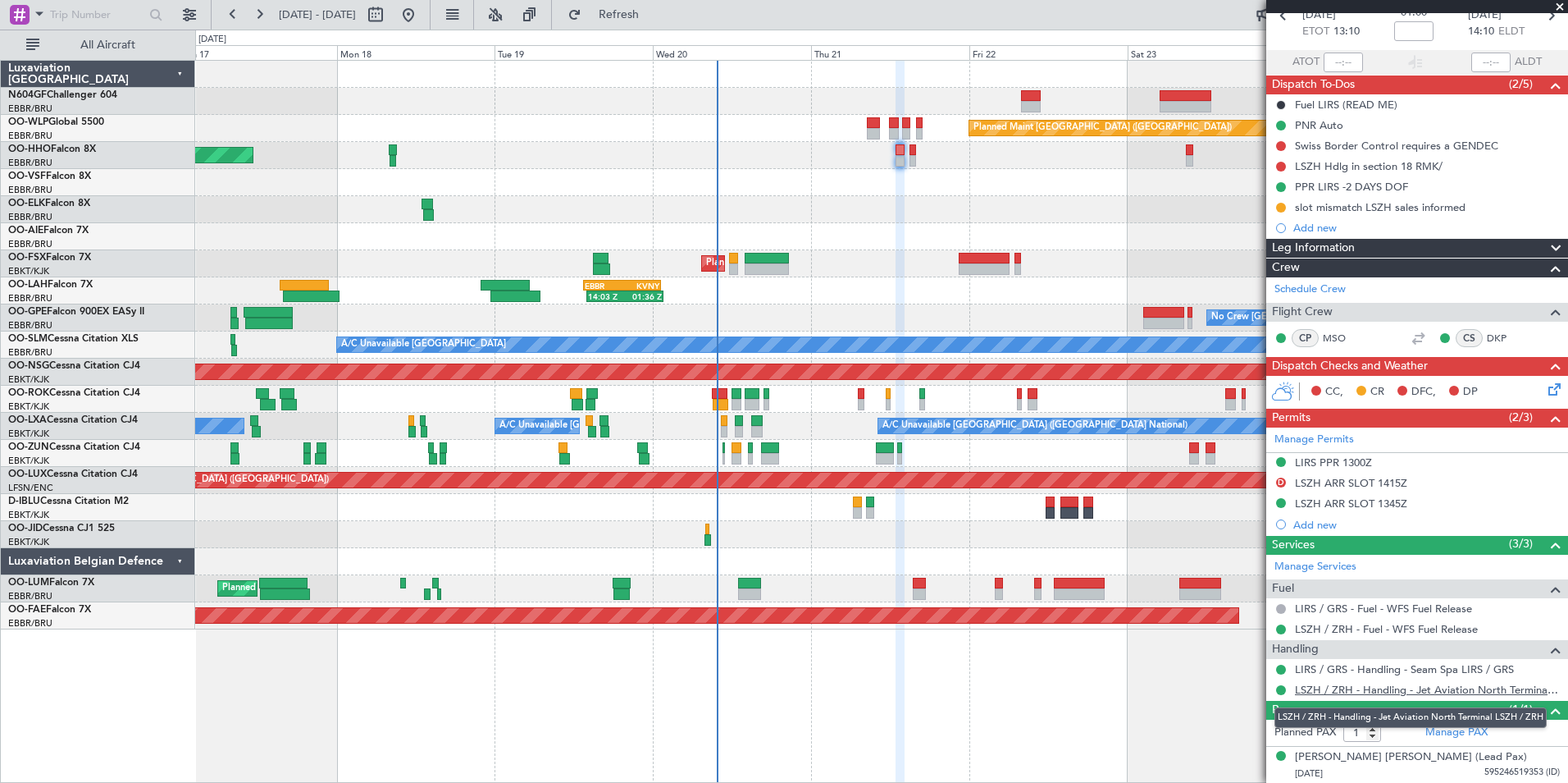
click at [1319, 695] on link "LSZH / ZRH - Handling - Jet Aviation North Terminal LSZH / ZRH" at bounding box center [1427, 689] width 265 height 14
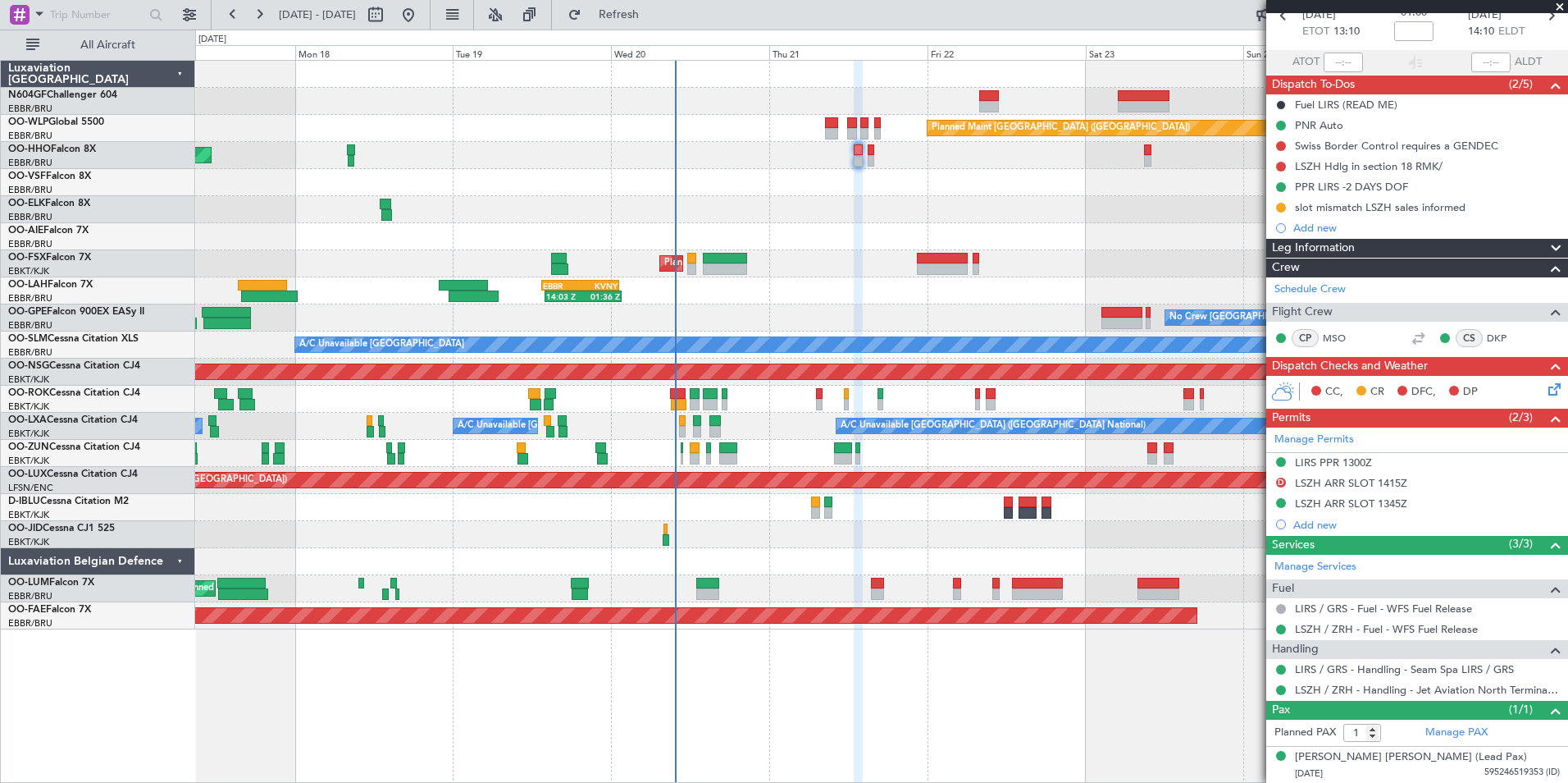
click at [751, 135] on div "Planned Maint [GEOGRAPHIC_DATA] ([GEOGRAPHIC_DATA])" at bounding box center [881, 128] width 1372 height 27
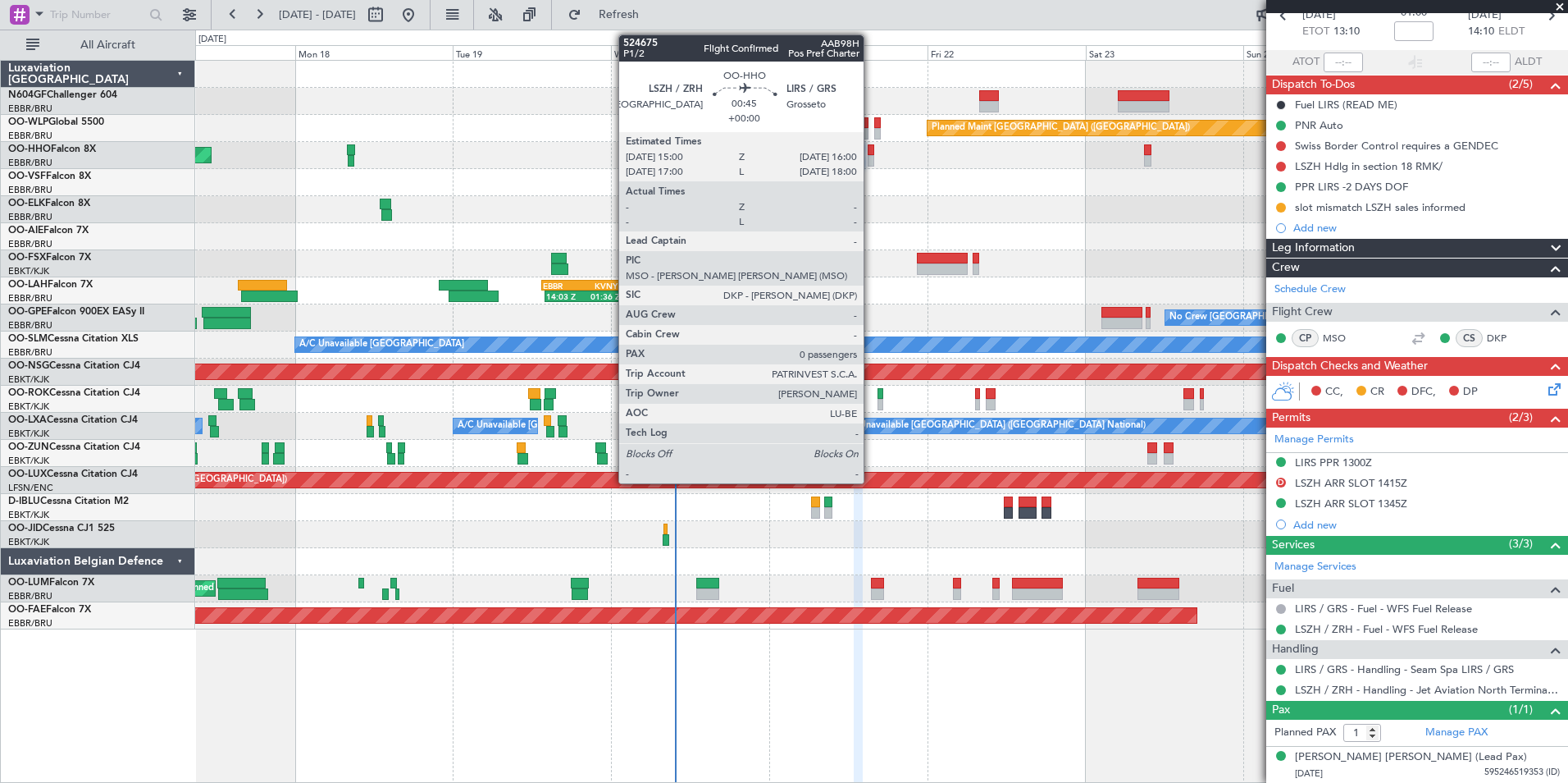
click at [871, 156] on div at bounding box center [871, 161] width 7 height 11
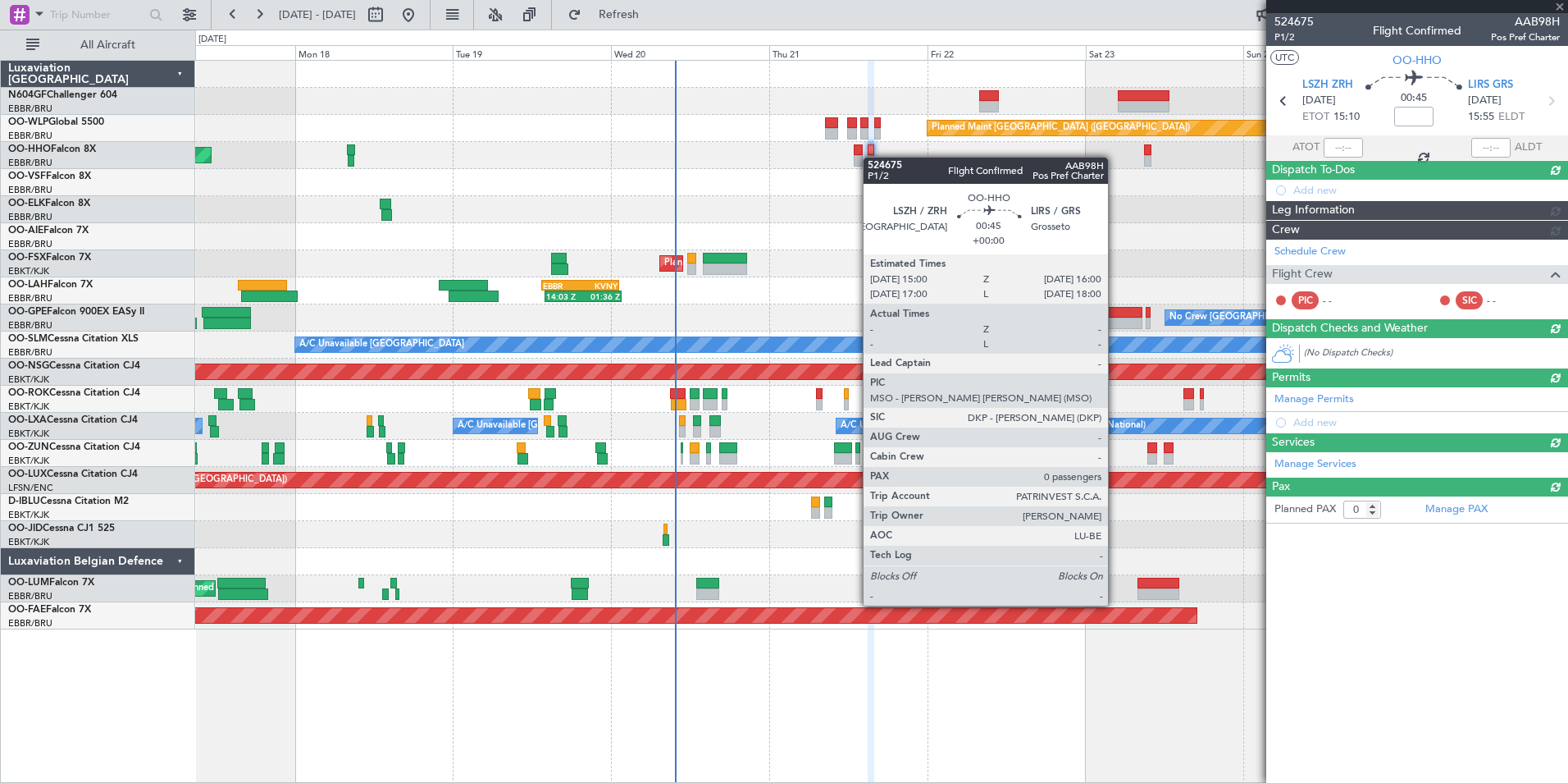
scroll to position [0, 0]
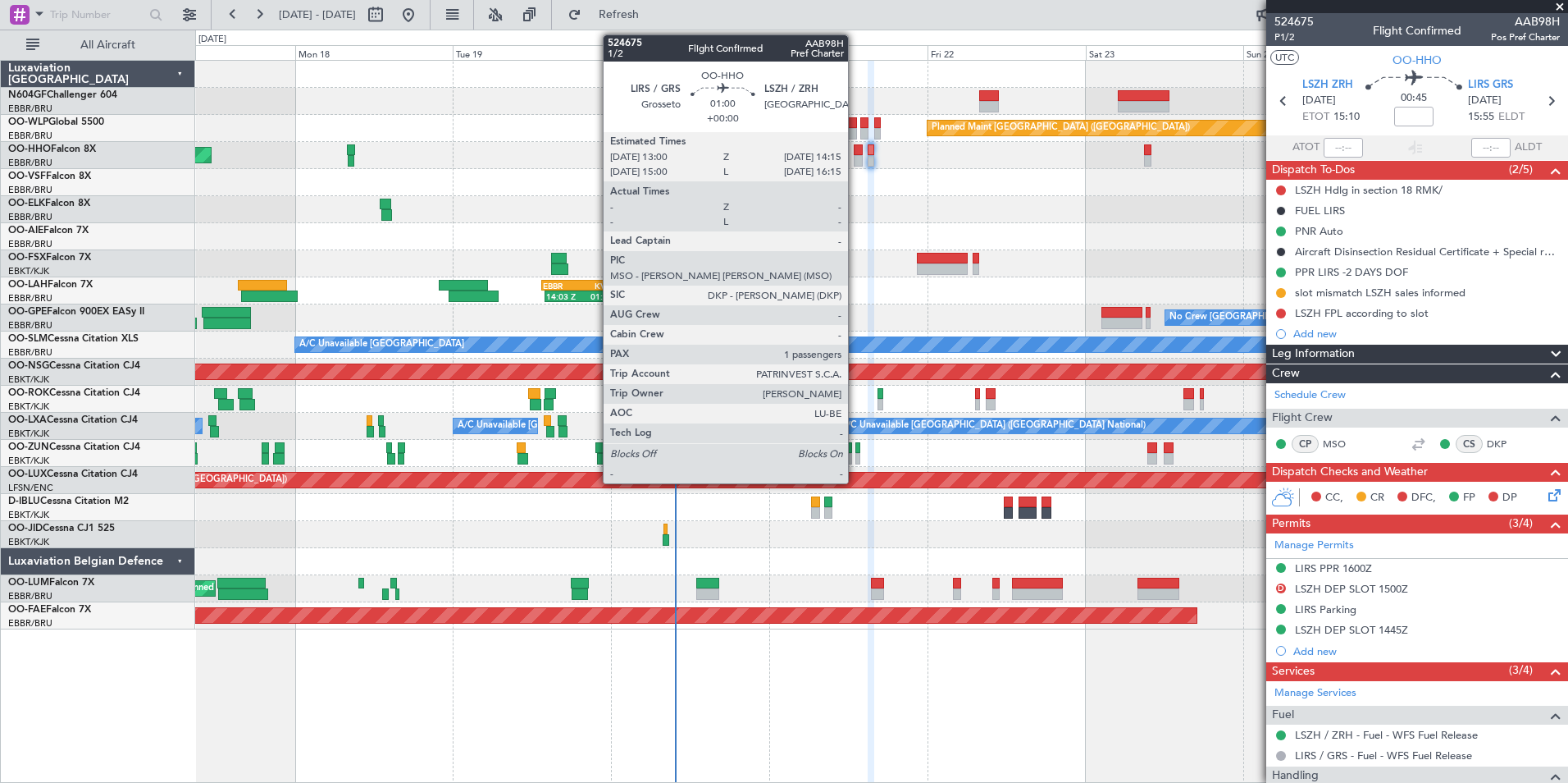
click at [856, 144] on div at bounding box center [858, 150] width 9 height 11
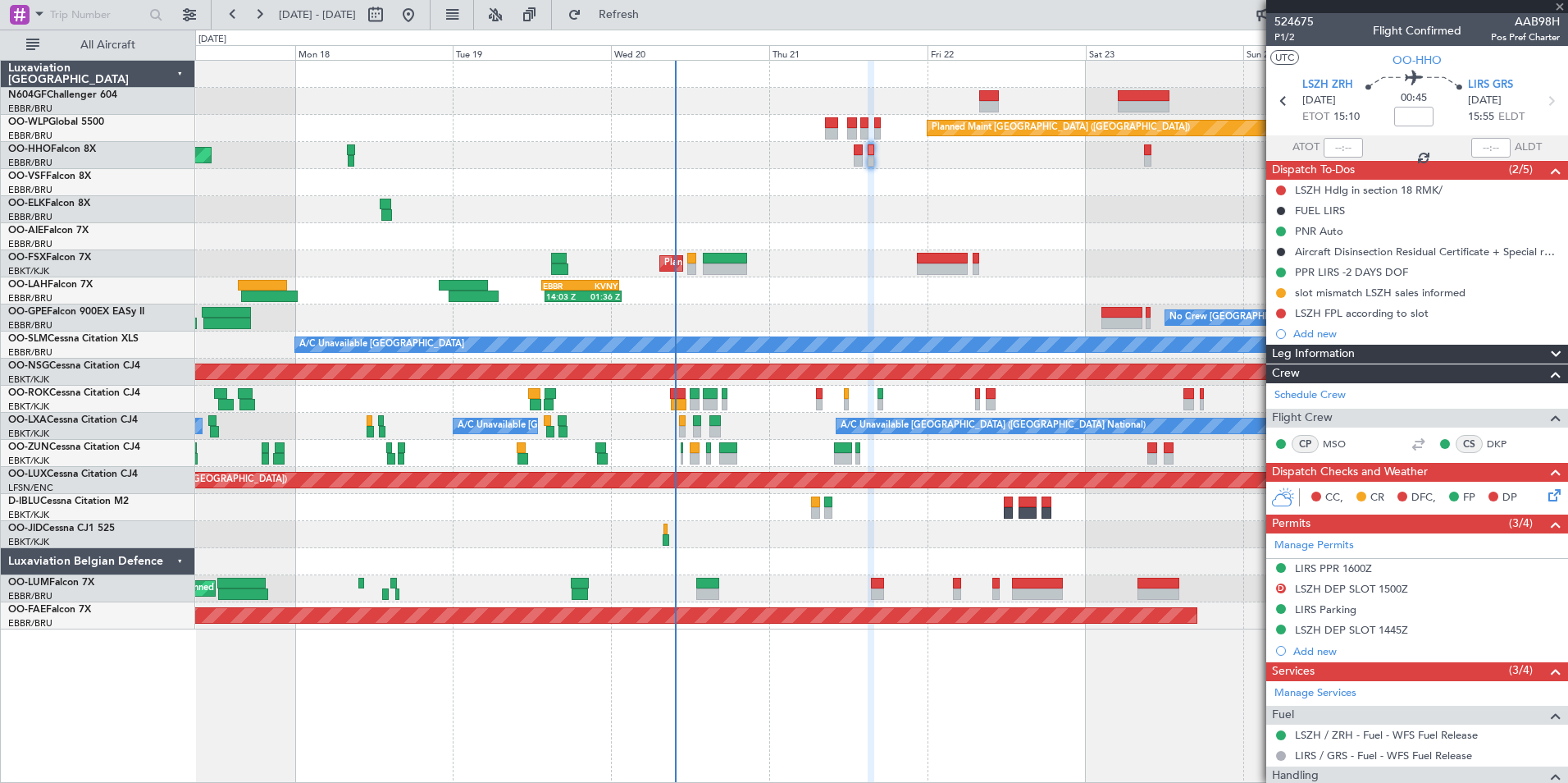
type input "1"
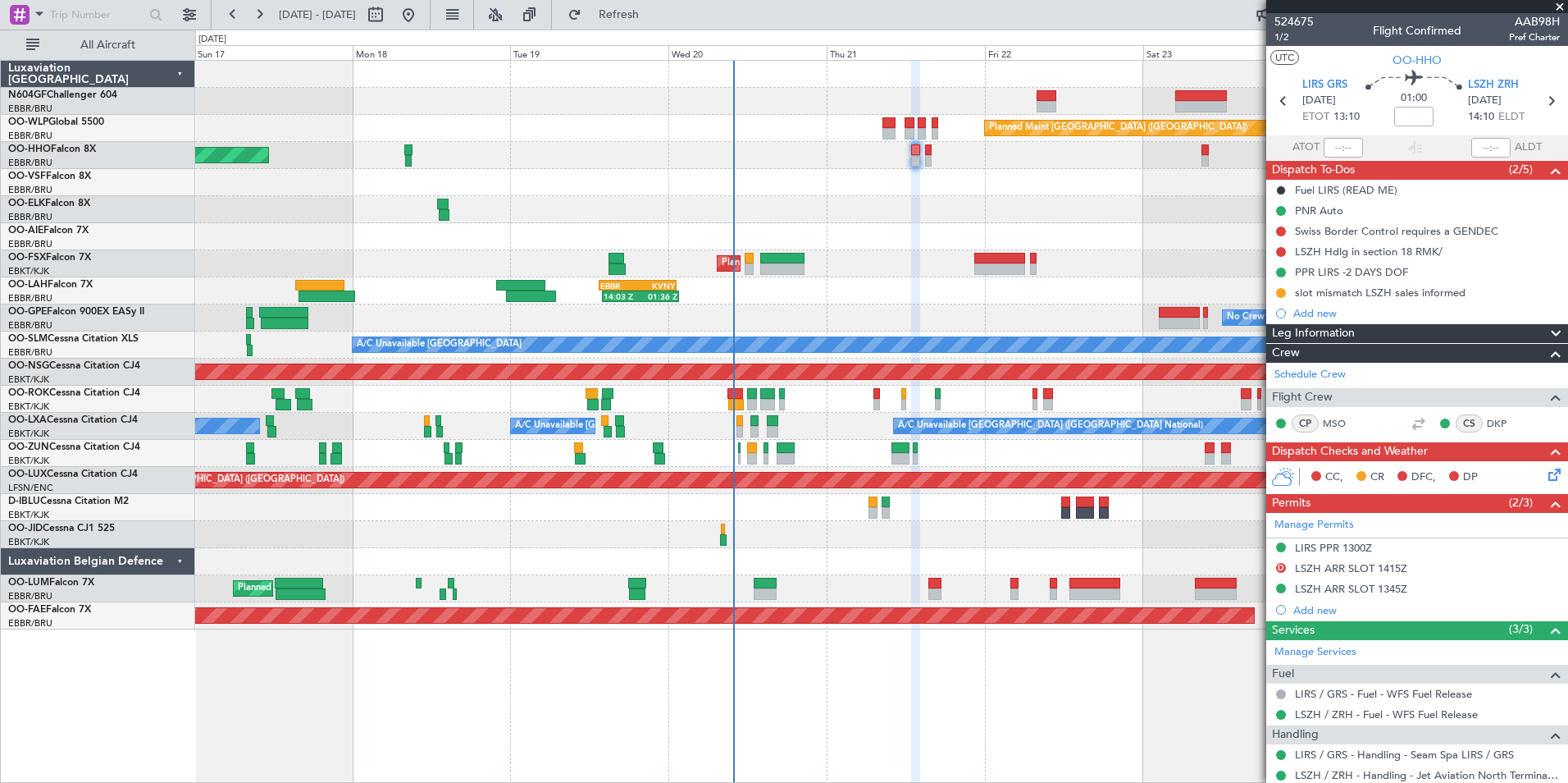
click at [910, 263] on div "Planned Maint Kortrijk-[GEOGRAPHIC_DATA]" at bounding box center [881, 263] width 1372 height 27
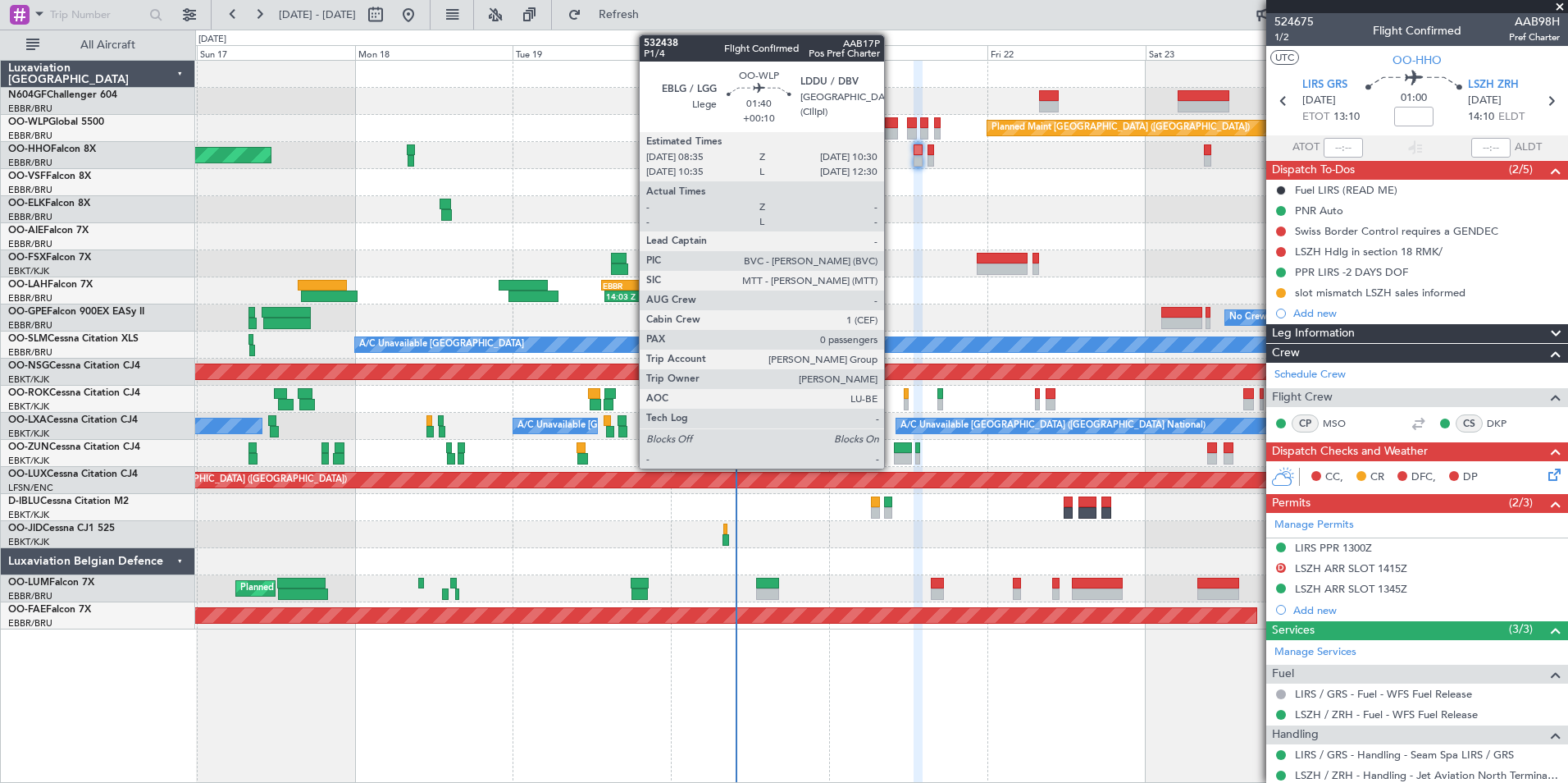
click at [891, 132] on div at bounding box center [891, 133] width 13 height 11
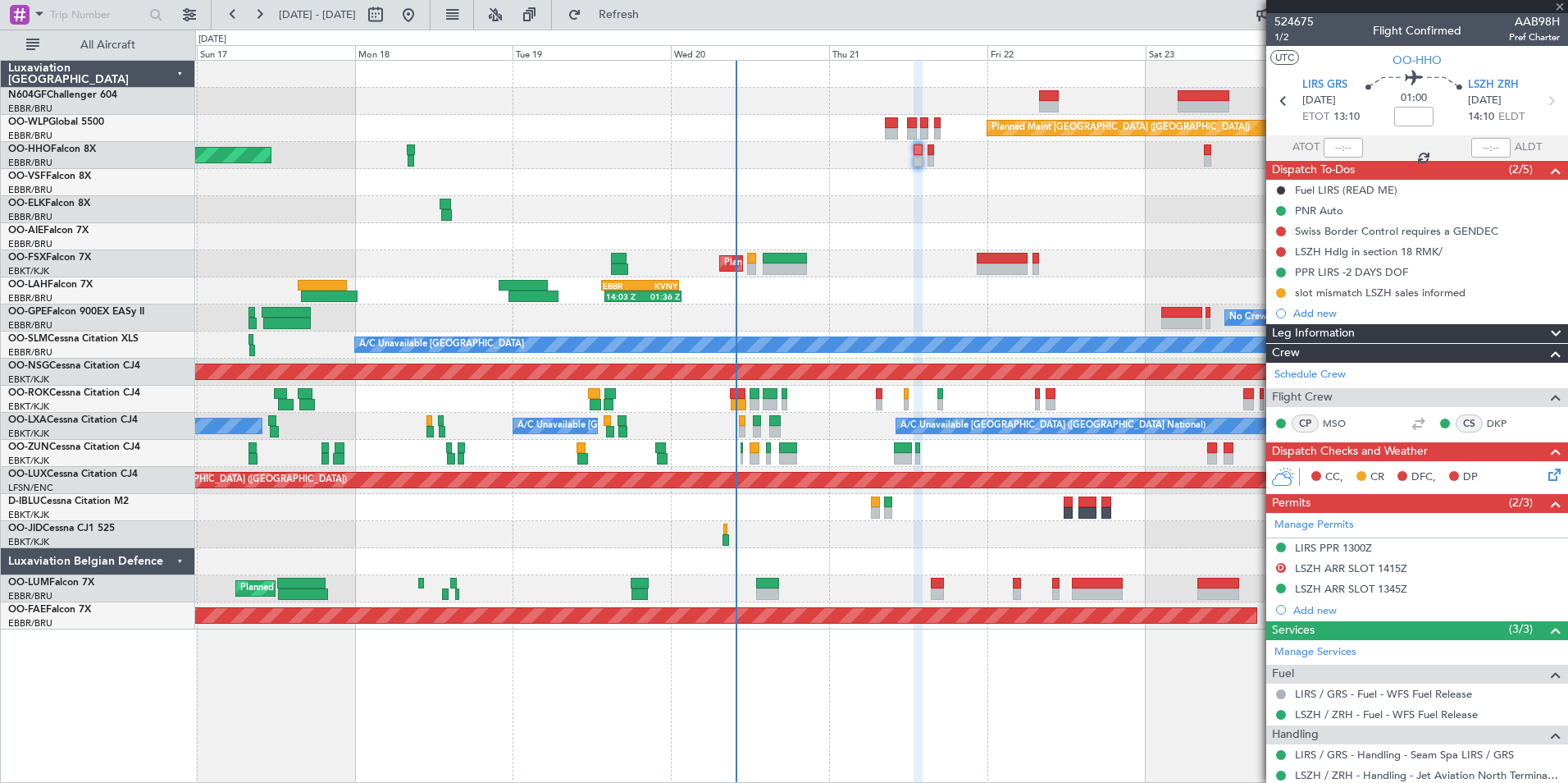
type input "+00:10"
type input "0"
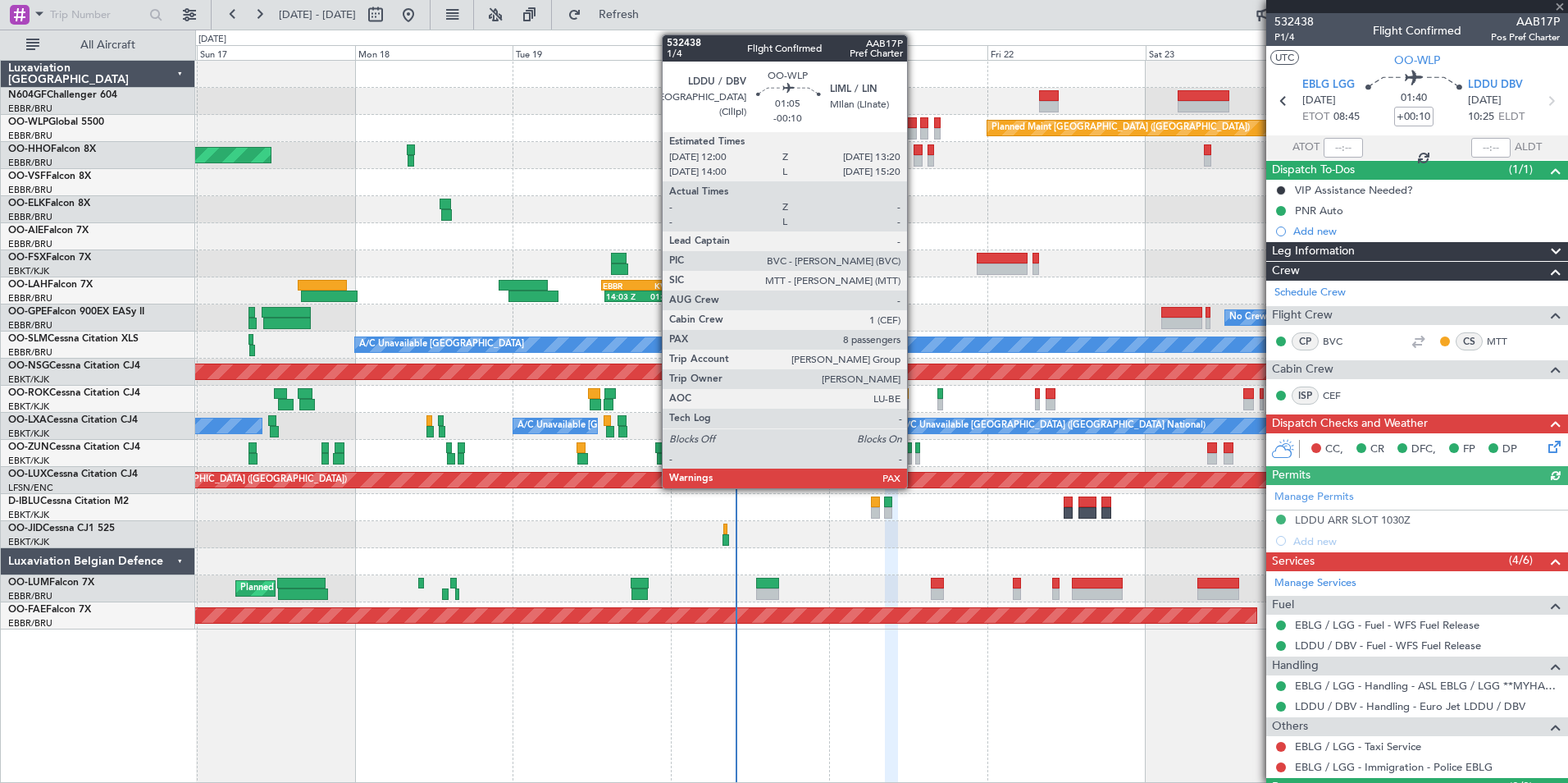
click at [915, 128] on div at bounding box center [912, 133] width 9 height 11
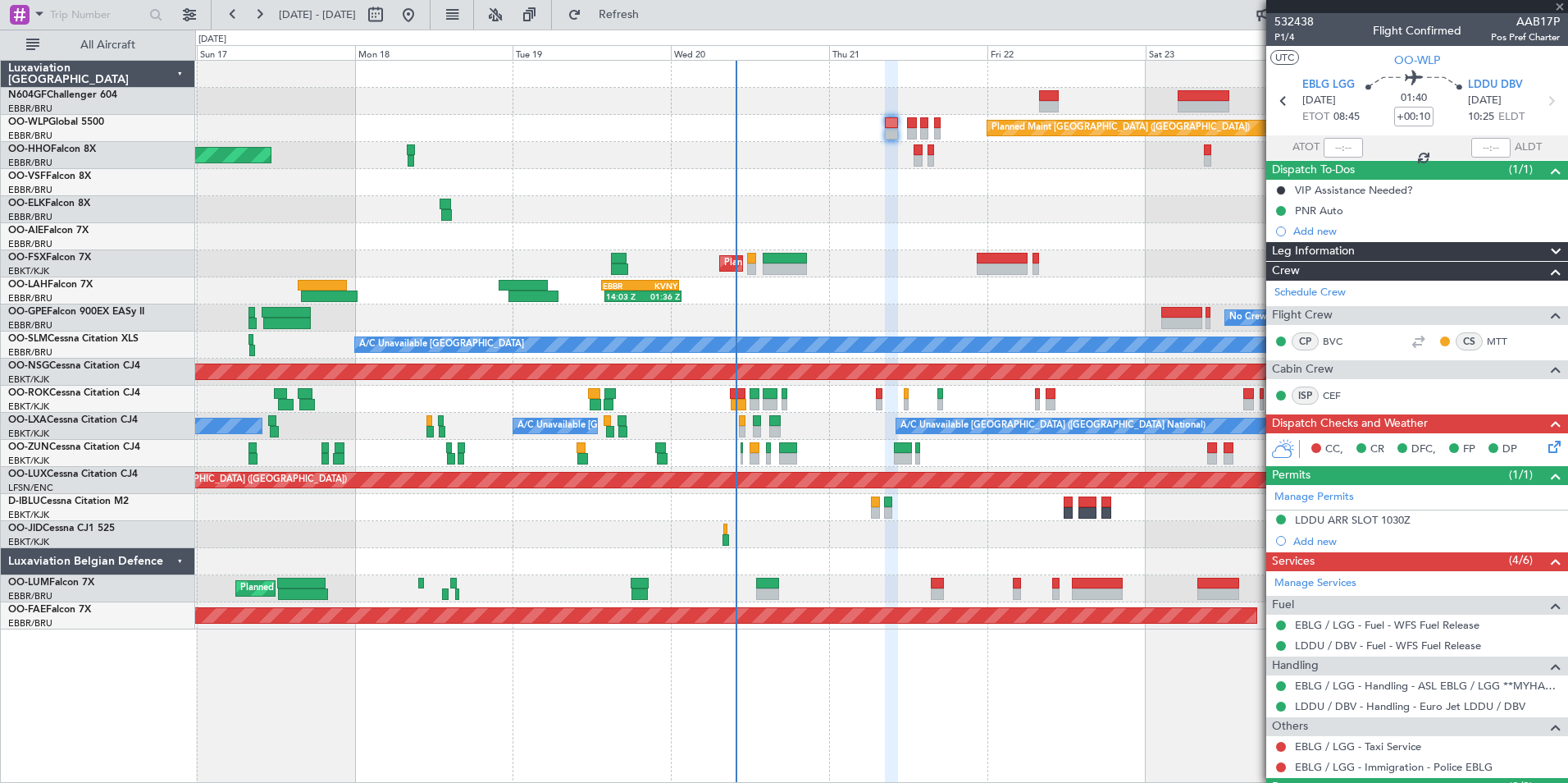
type input "-00:10"
type input "10"
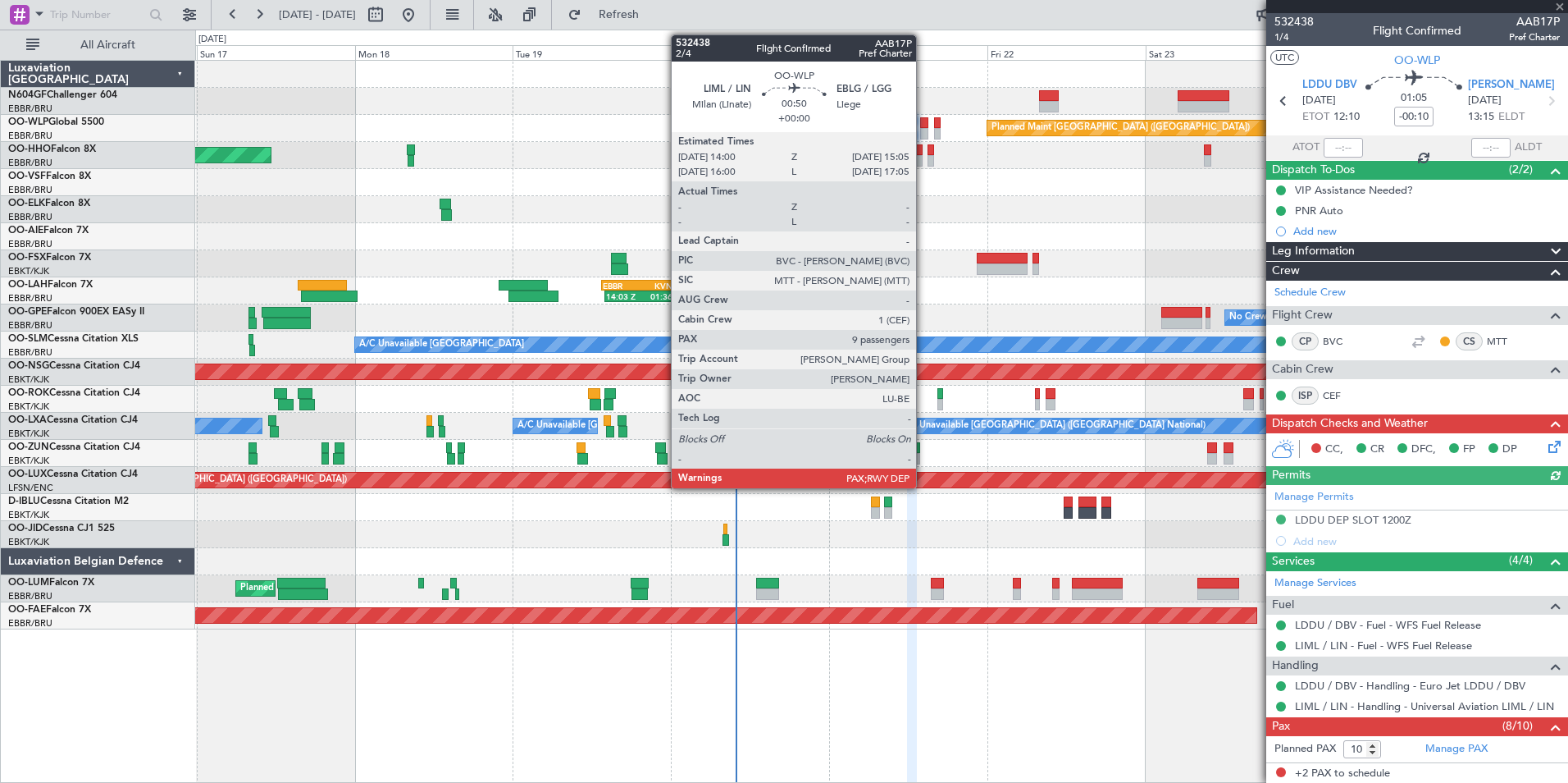
click at [923, 128] on div at bounding box center [924, 133] width 7 height 11
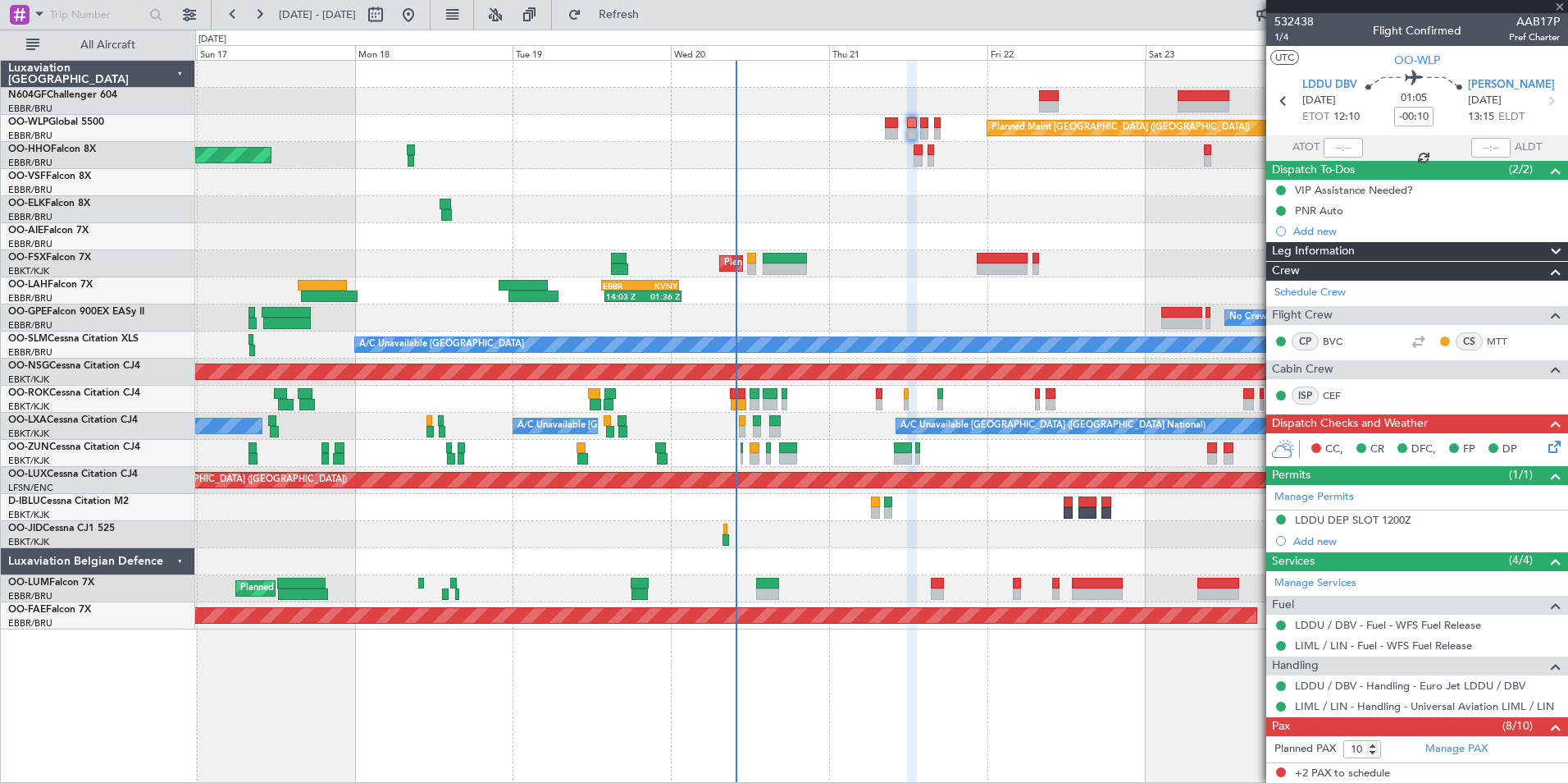
type input "9"
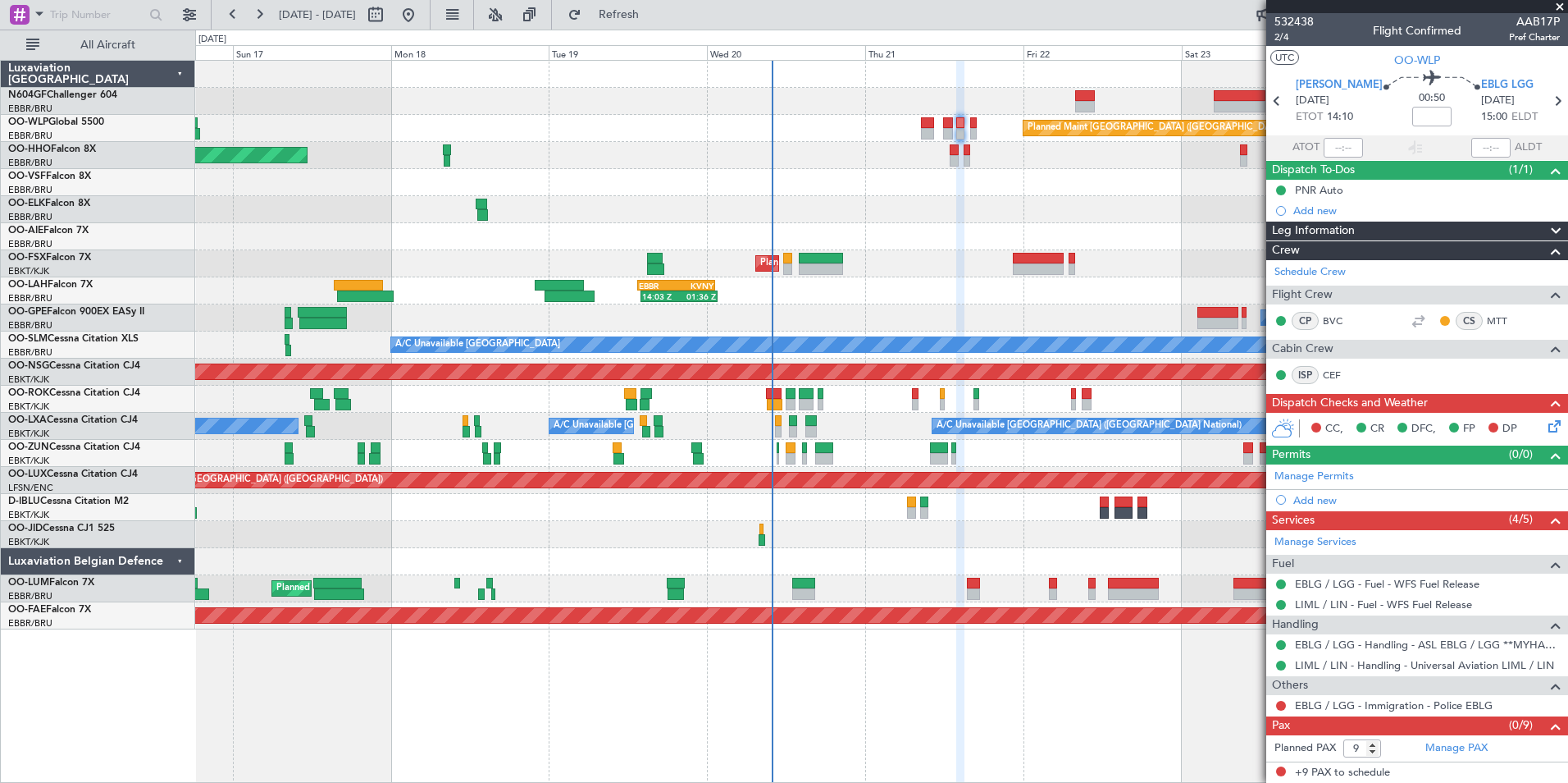
click at [828, 588] on div "Planned Maint [GEOGRAPHIC_DATA] ([GEOGRAPHIC_DATA] National)" at bounding box center [881, 588] width 1372 height 27
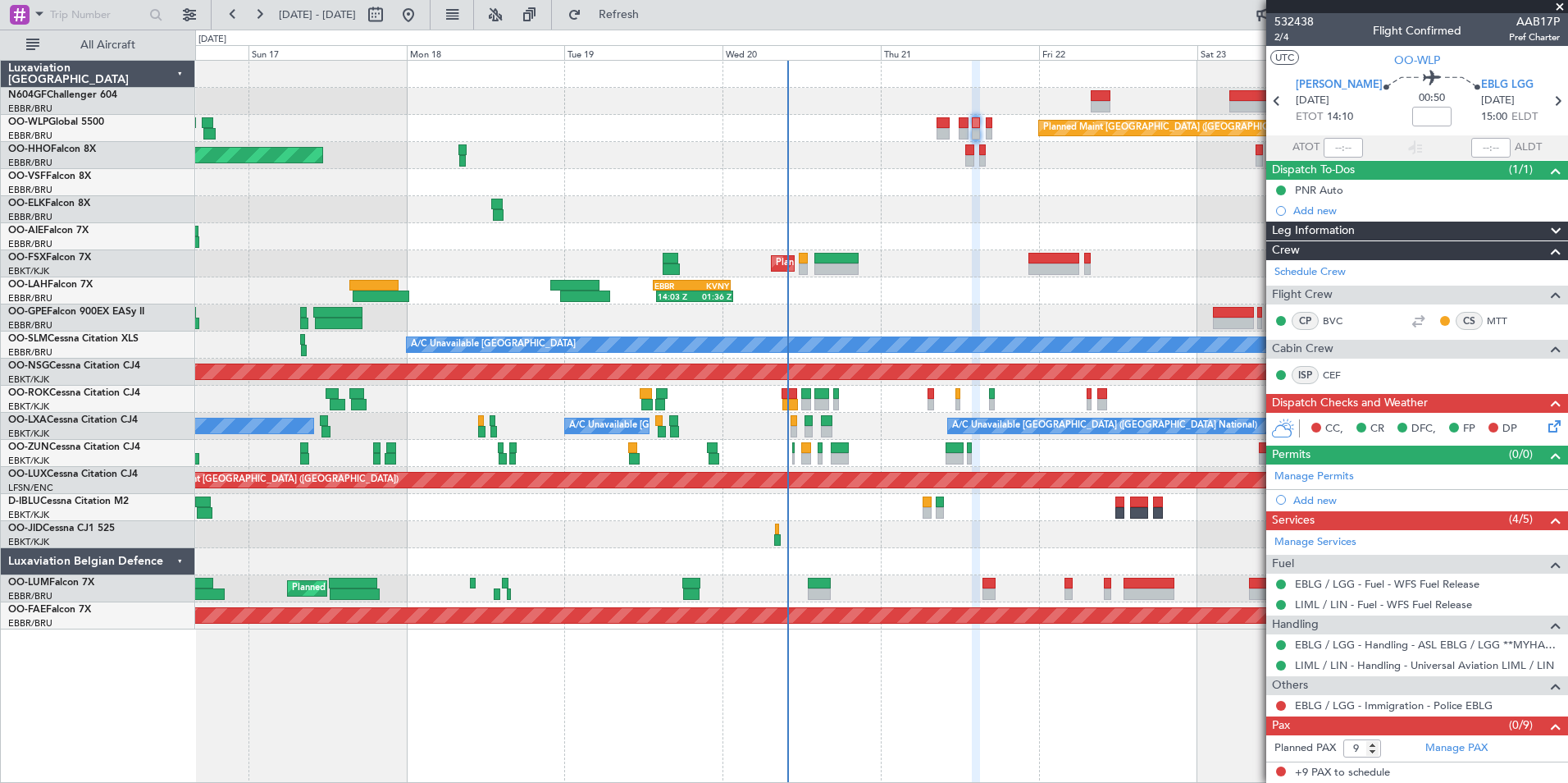
click at [932, 194] on div at bounding box center [881, 182] width 1372 height 27
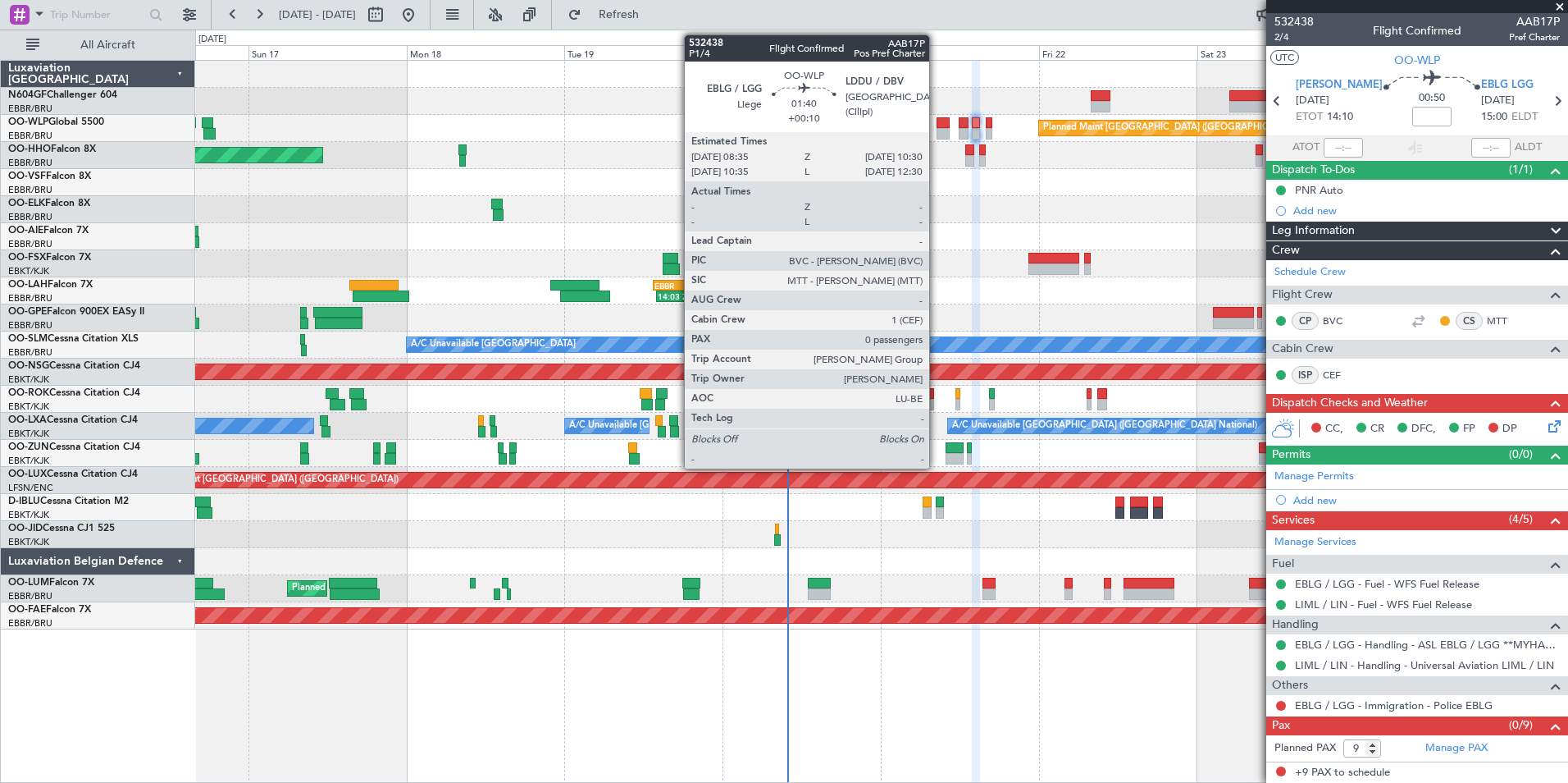
click at [936, 123] on div at bounding box center [943, 123] width 13 height 11
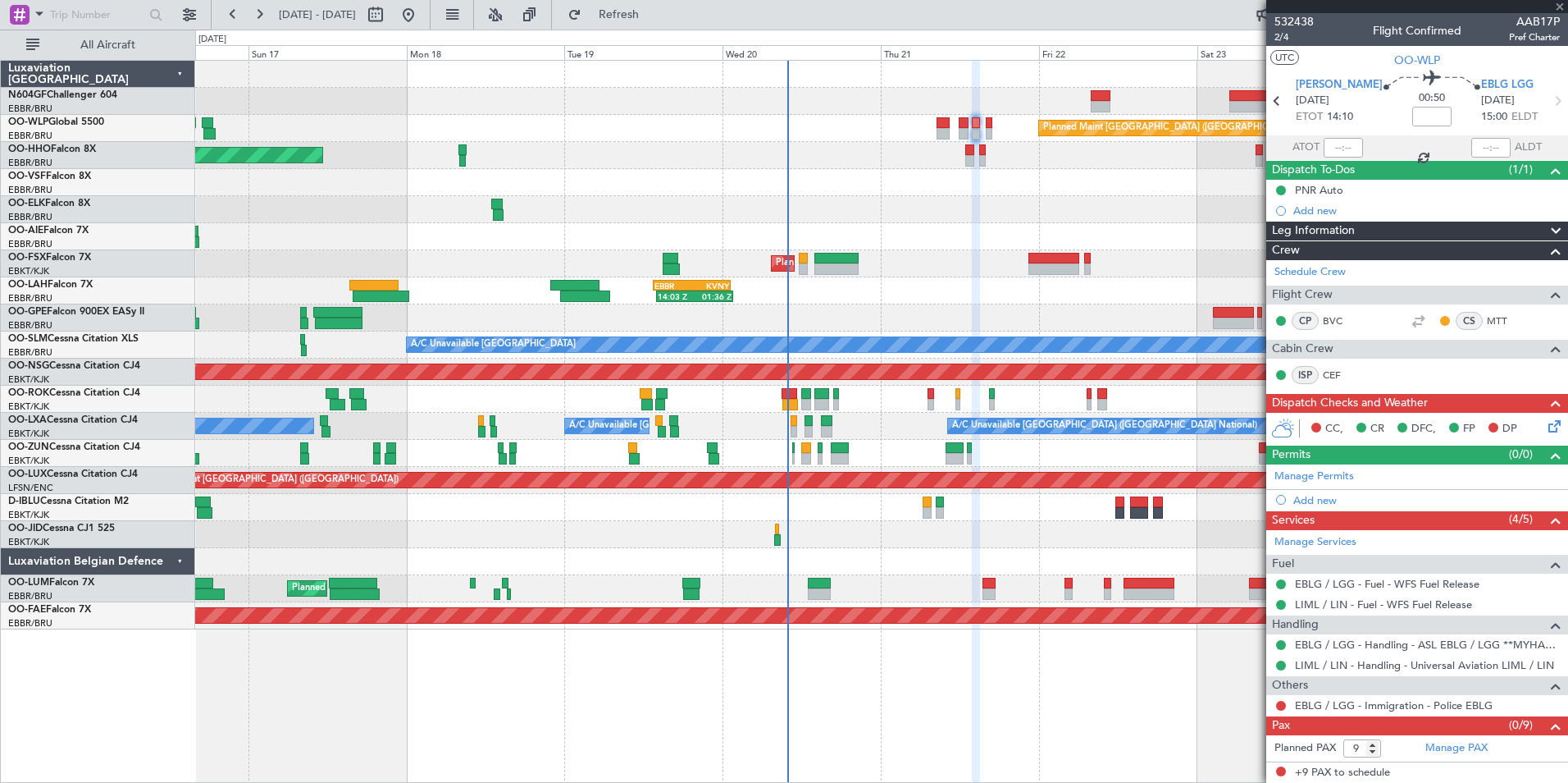
type input "+00:10"
type input "0"
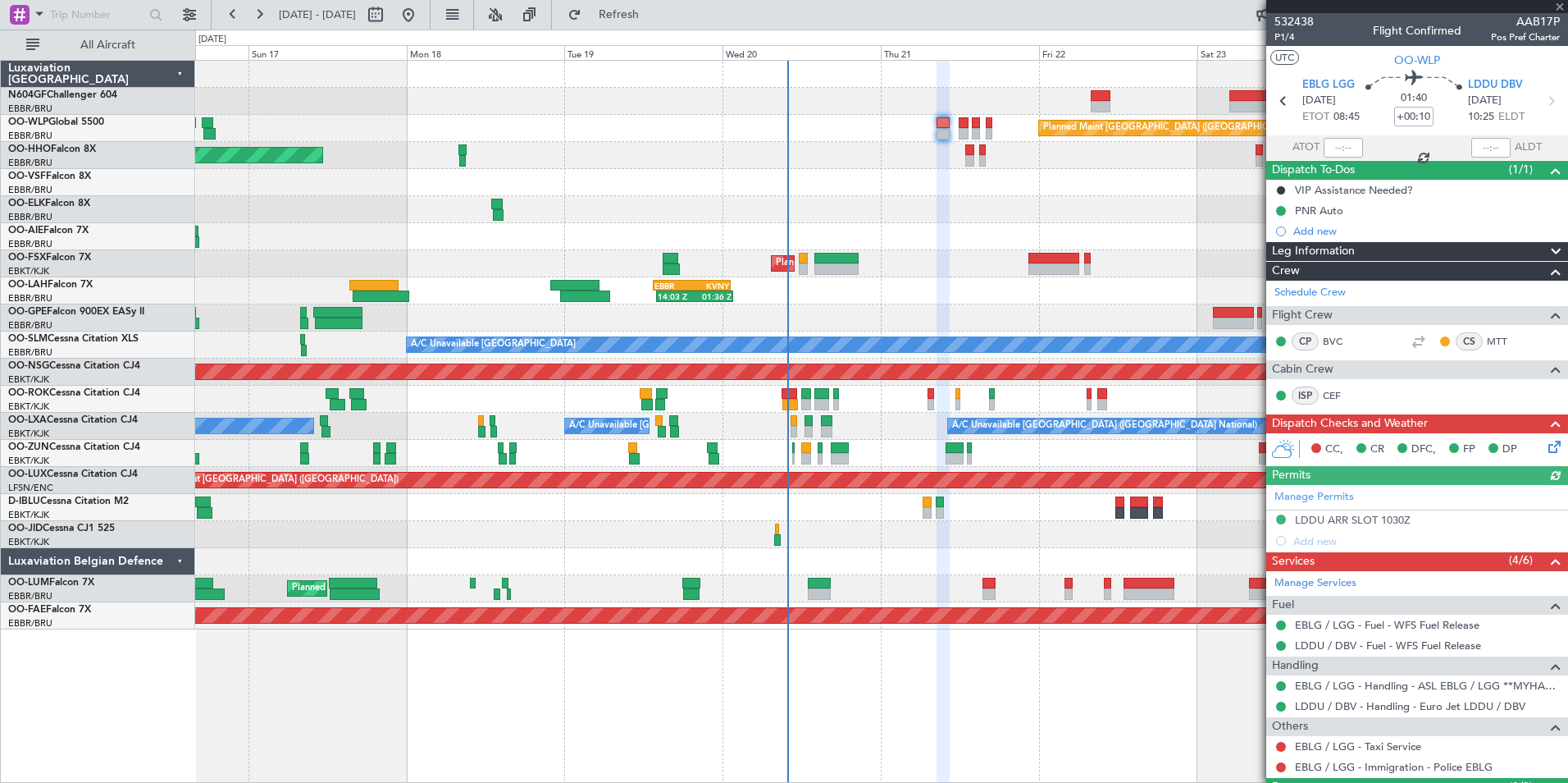
scroll to position [40, 0]
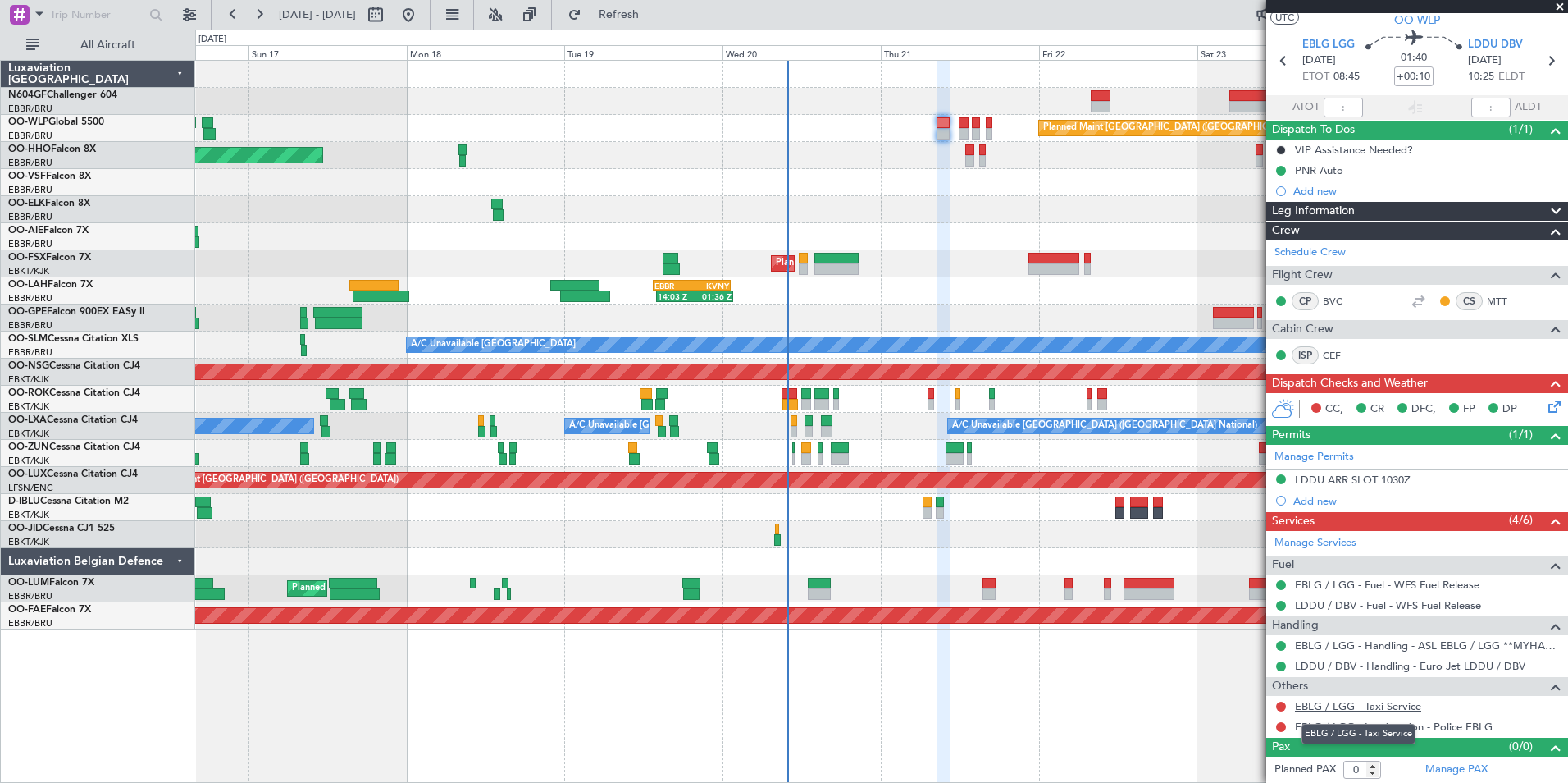
click at [1330, 701] on link "EBLG / LGG - Taxi Service" at bounding box center [1359, 706] width 127 height 14
click at [902, 133] on div "Planned Maint [GEOGRAPHIC_DATA] ([GEOGRAPHIC_DATA]) AOG Maint Geneva ([GEOGRAPH…" at bounding box center [881, 344] width 1372 height 569
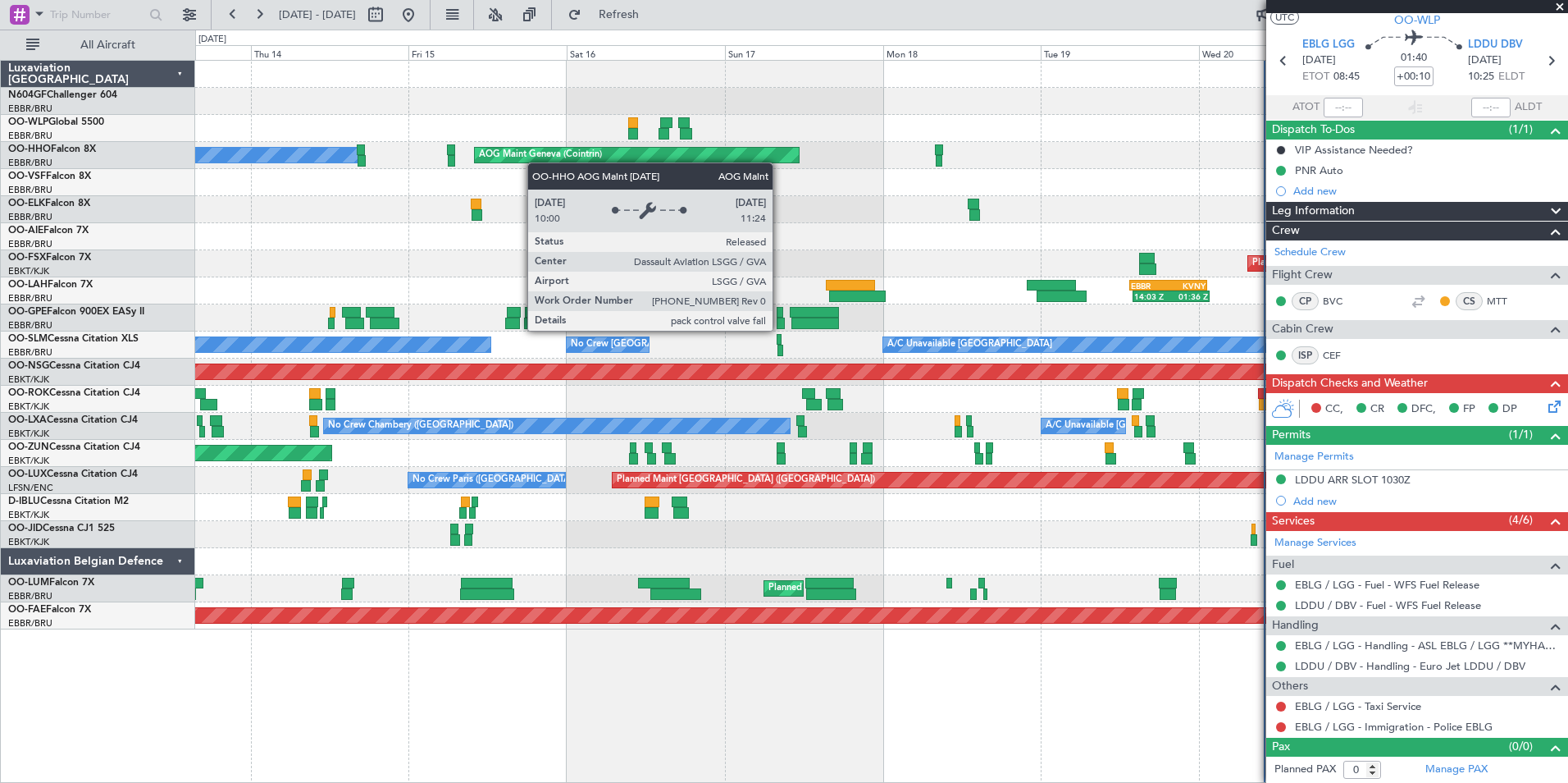
click at [725, 156] on div "AOG Maint Geneva (Cointrin) A/C Unavailable Geneva (Cointrin)" at bounding box center [881, 155] width 1372 height 27
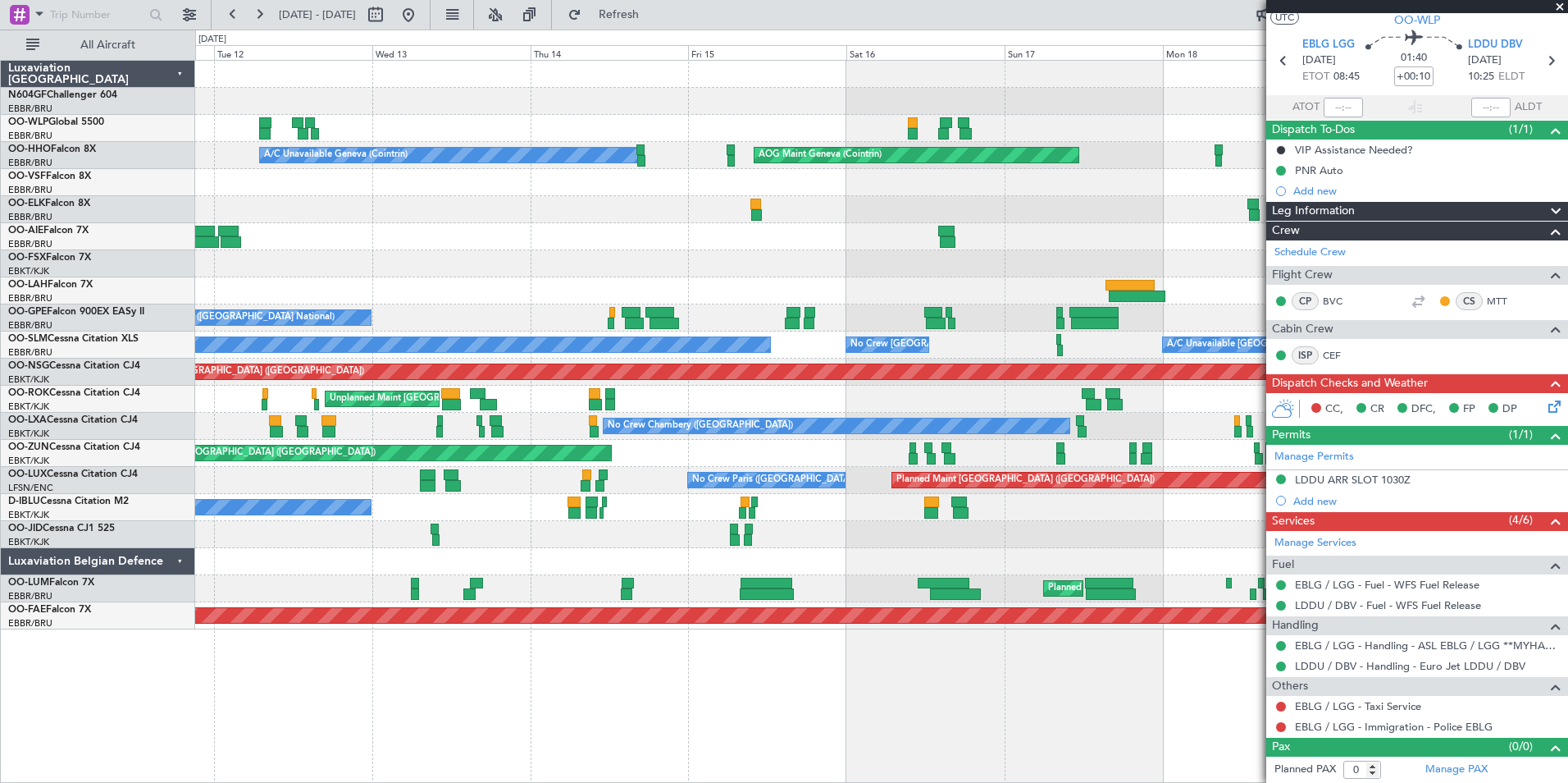
click at [846, 99] on div at bounding box center [881, 101] width 1372 height 27
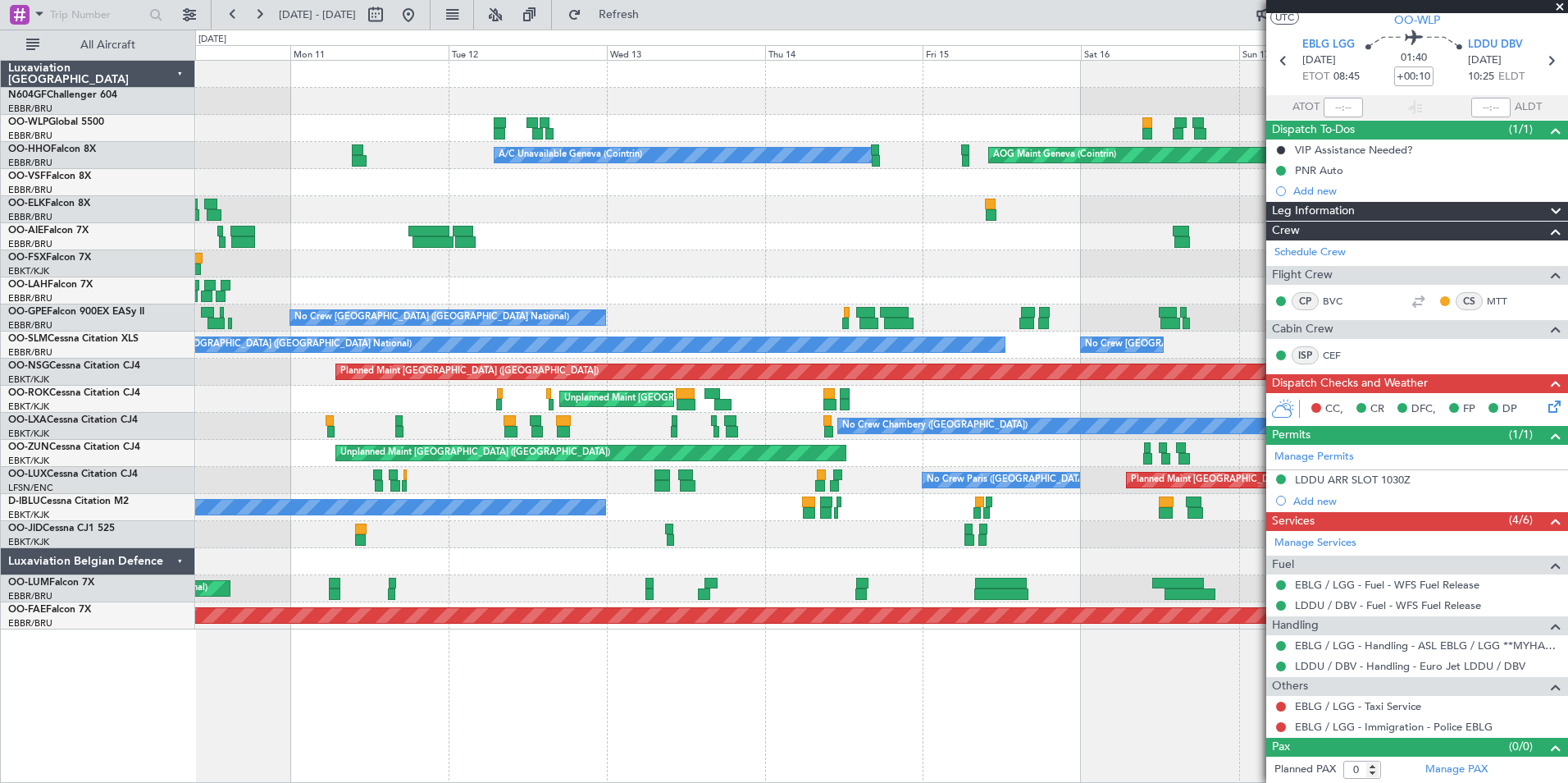
click at [768, 88] on div at bounding box center [881, 101] width 1372 height 27
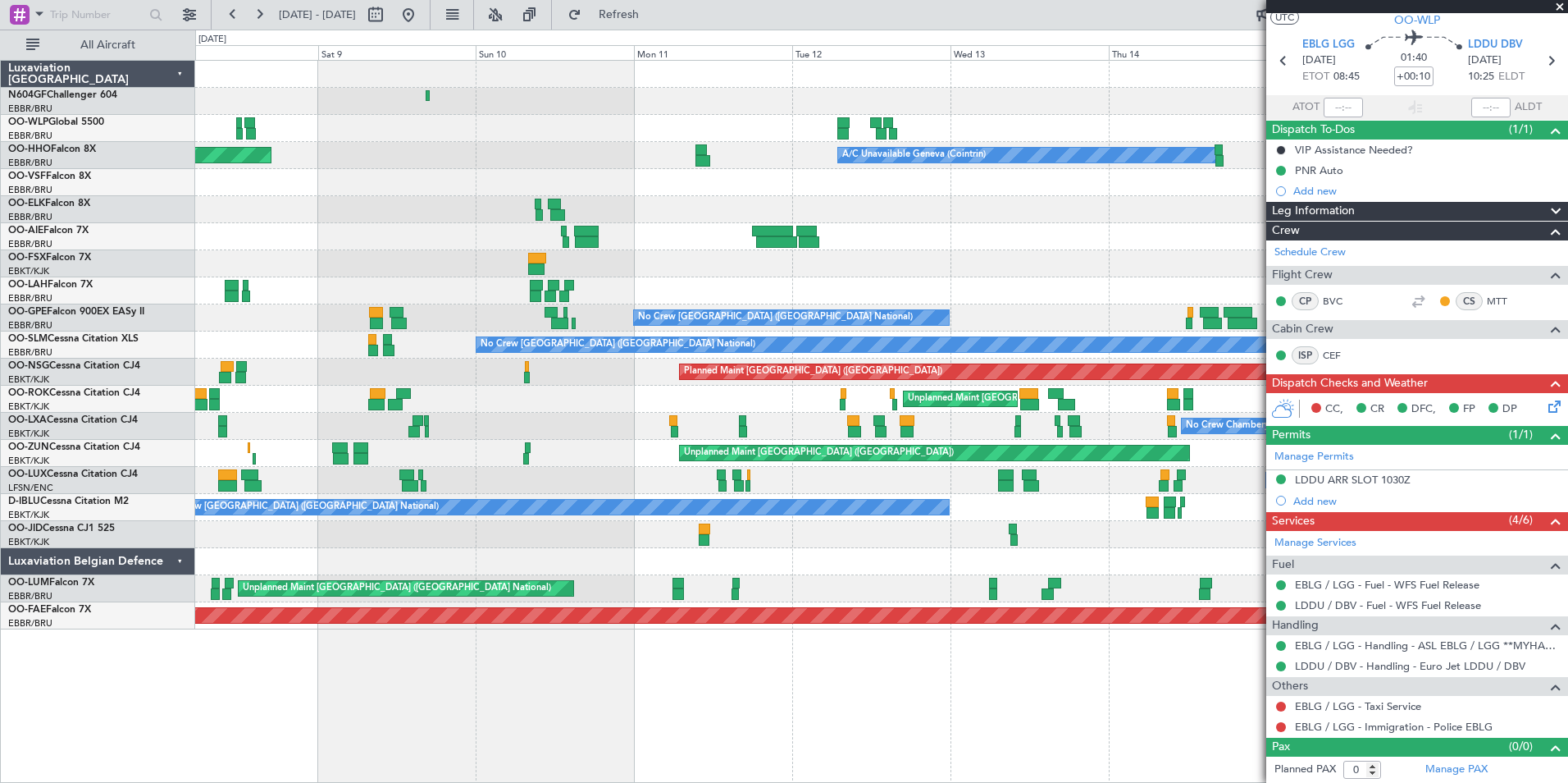
click at [819, 109] on div at bounding box center [881, 101] width 1372 height 27
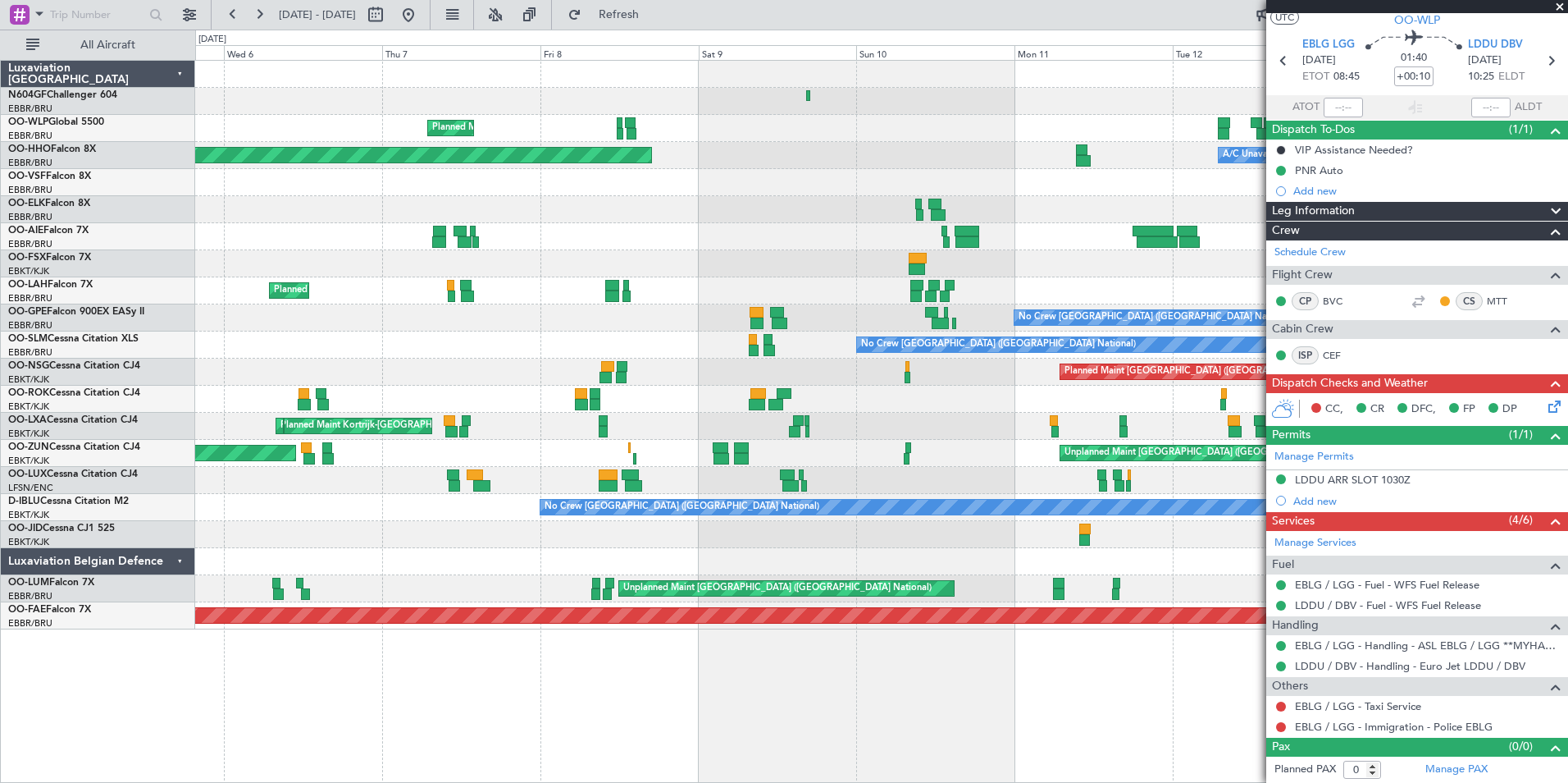
click at [849, 128] on div "Planned Maint Milan (Linate)" at bounding box center [881, 128] width 1372 height 27
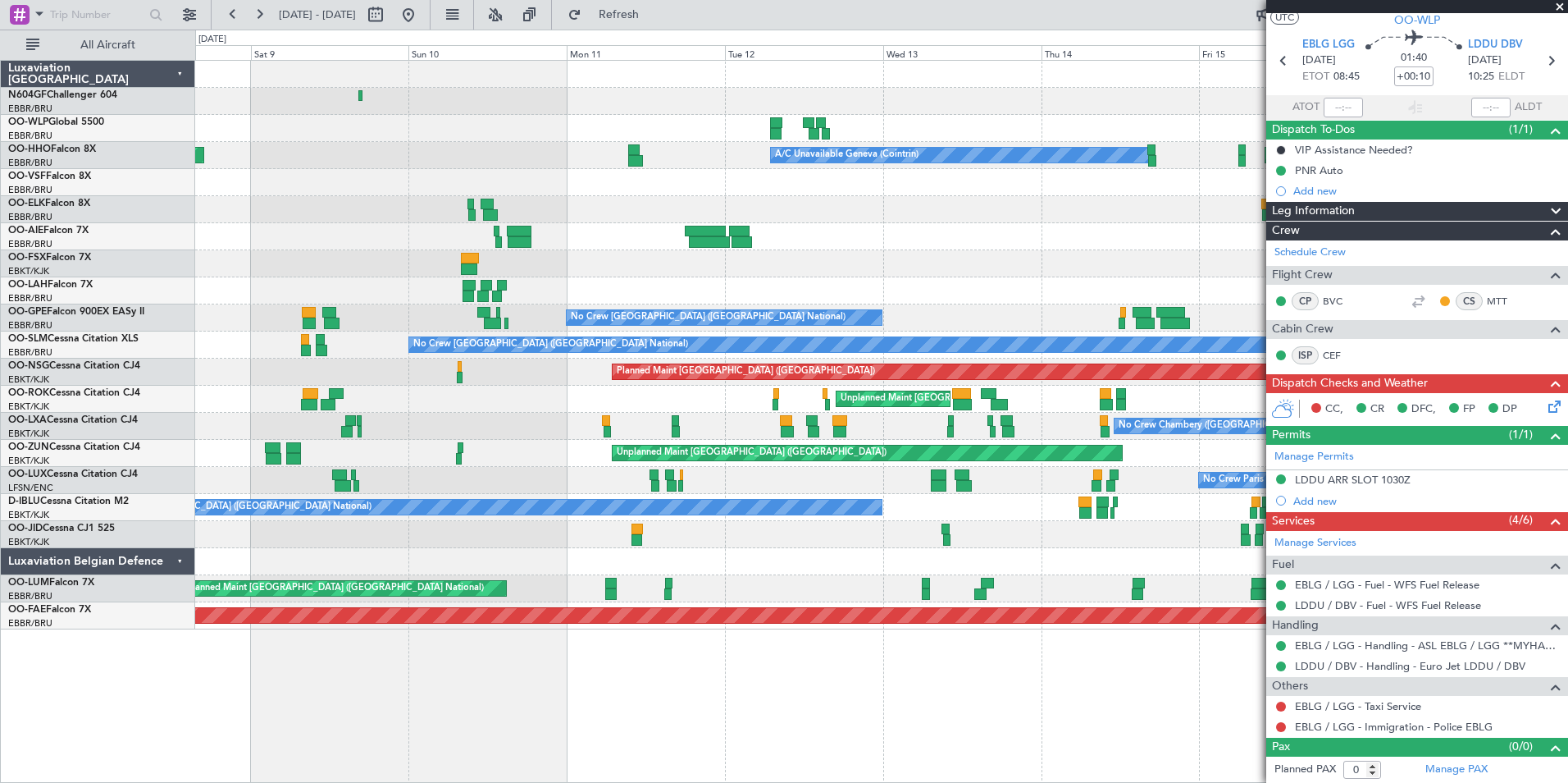
click at [703, 252] on div "Planned Maint Milan (Linate) Planned Maint Geneva ([GEOGRAPHIC_DATA]) A/C Unava…" at bounding box center [881, 344] width 1372 height 569
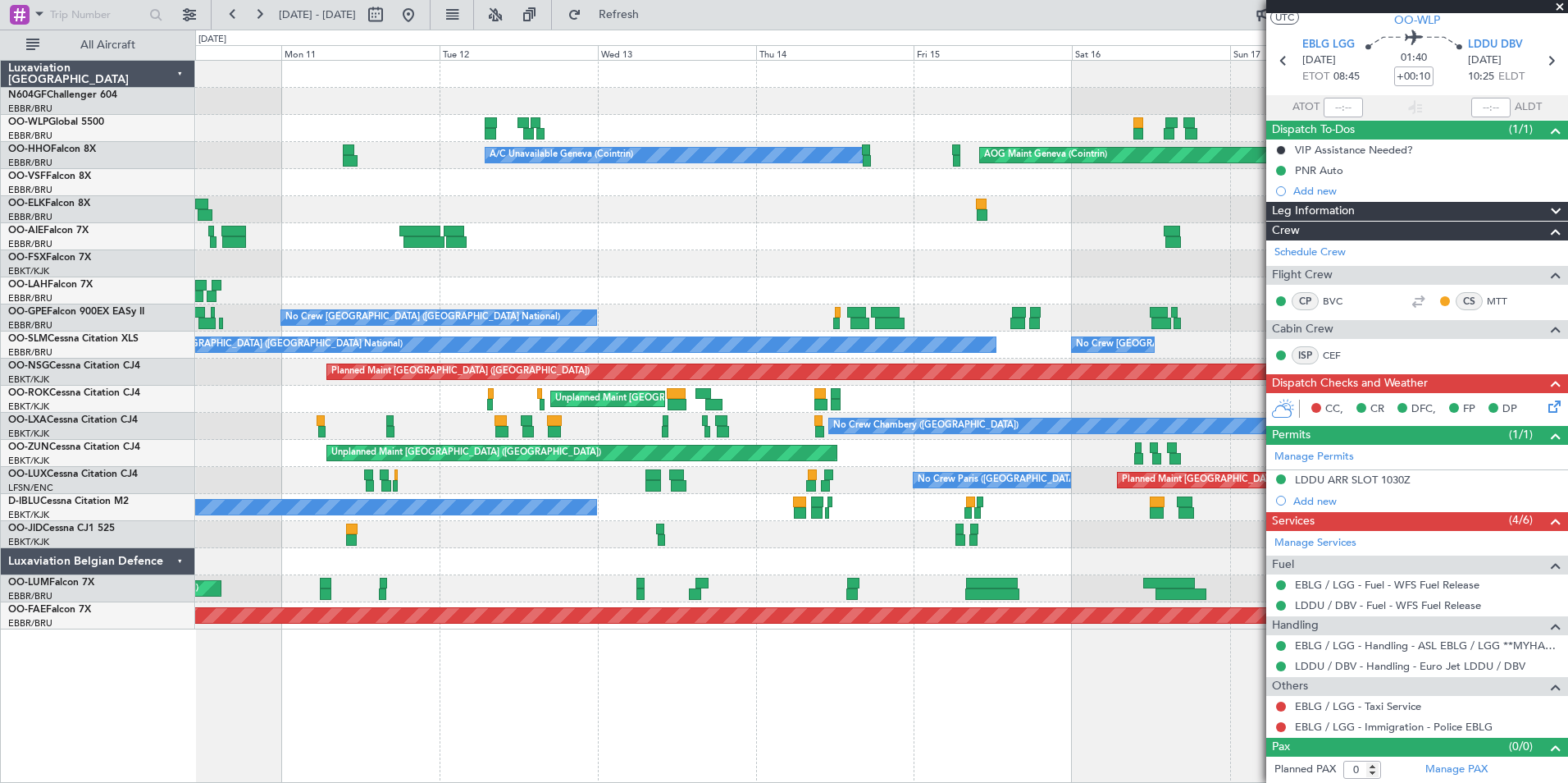
click at [589, 279] on div "A/C Unavailable Geneva (Cointrin) AOG Maint Geneva ([GEOGRAPHIC_DATA]) Planned …" at bounding box center [881, 344] width 1372 height 569
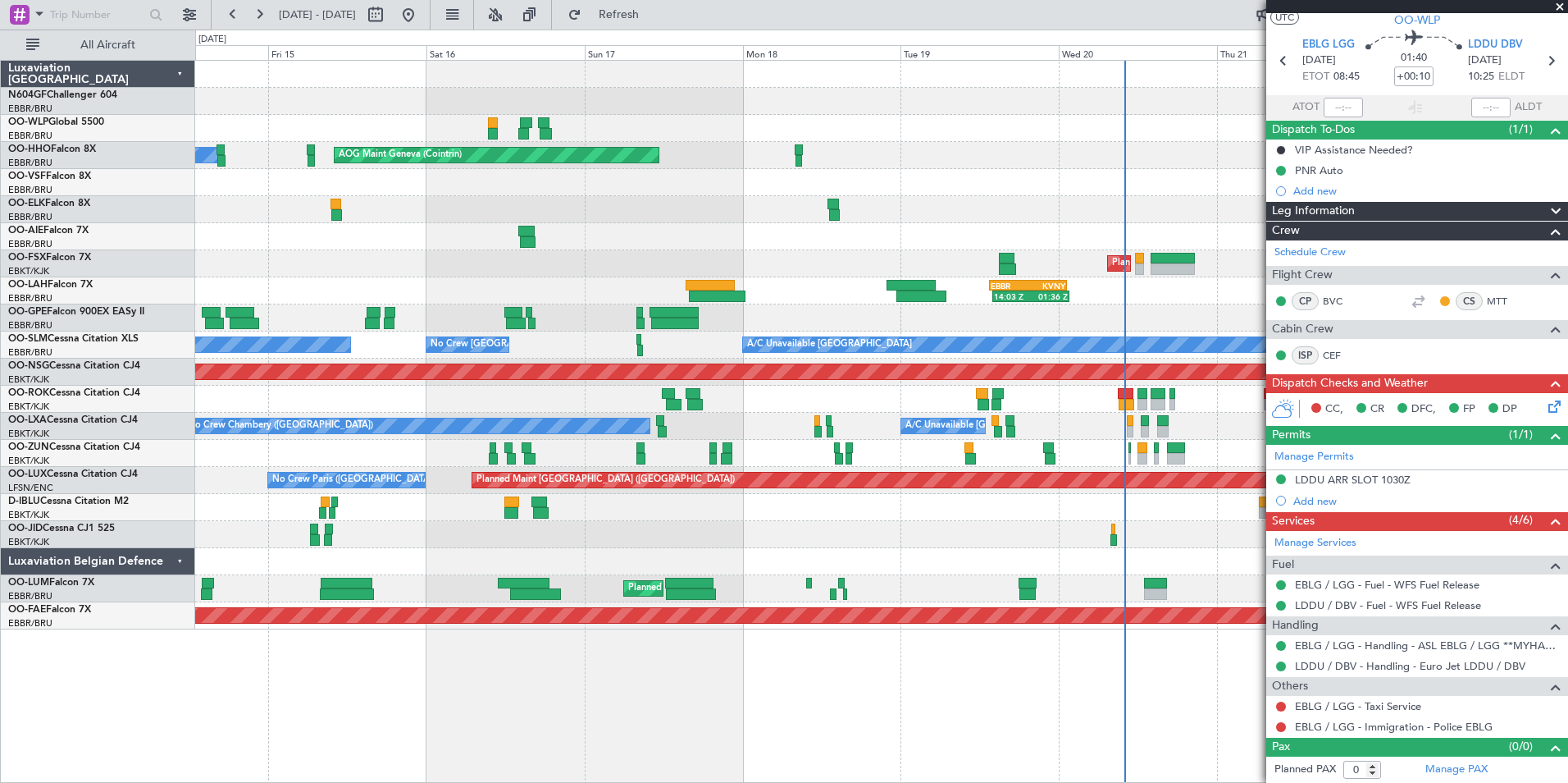
click at [674, 253] on div "Planned Maint [GEOGRAPHIC_DATA] ([GEOGRAPHIC_DATA]) A/C Unavailable Geneva (Coi…" at bounding box center [881, 344] width 1372 height 569
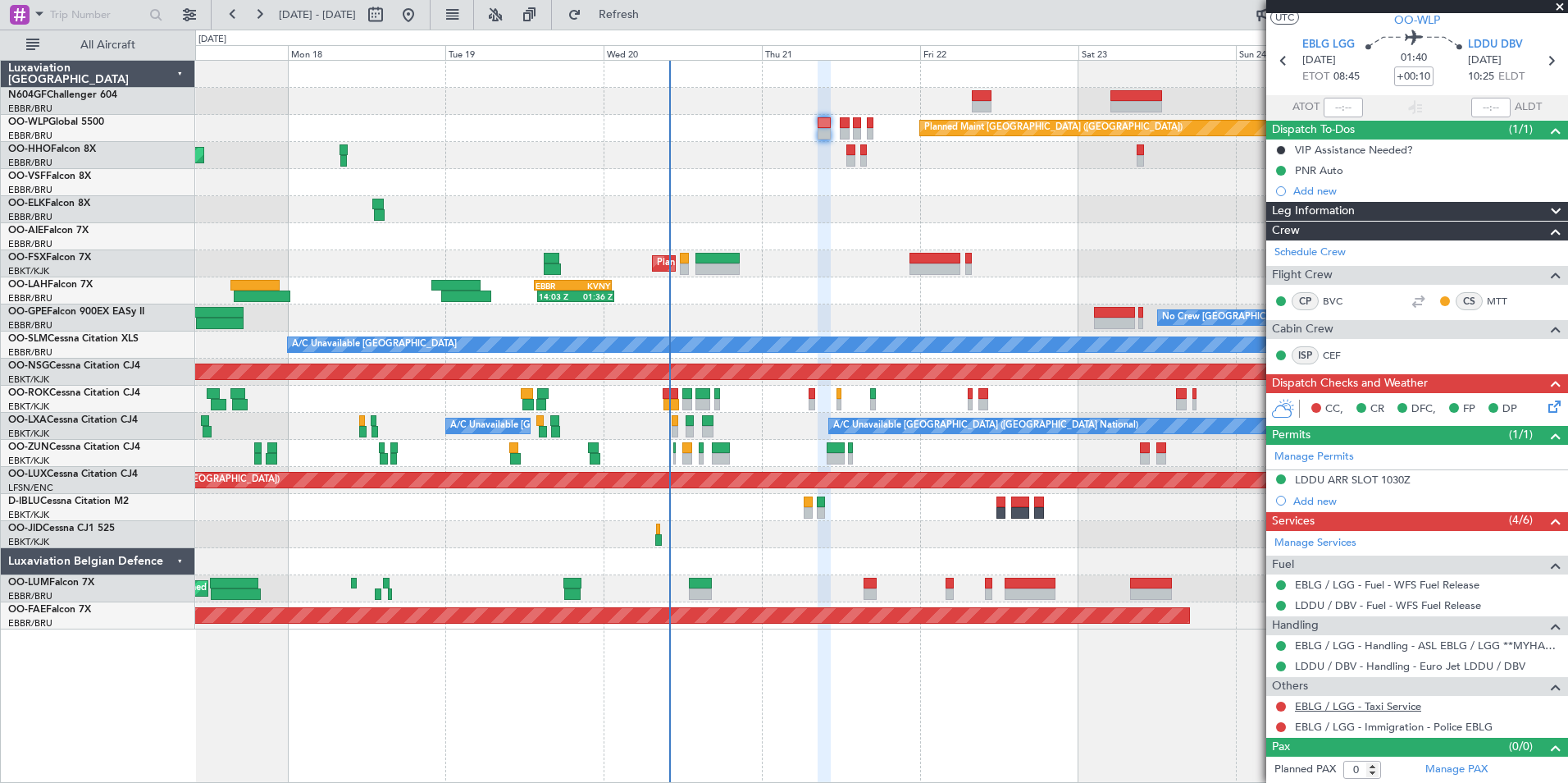
click at [1340, 709] on link "EBLG / LGG - Taxi Service" at bounding box center [1359, 706] width 127 height 14
click at [643, 24] on button "Refresh" at bounding box center [610, 15] width 99 height 26
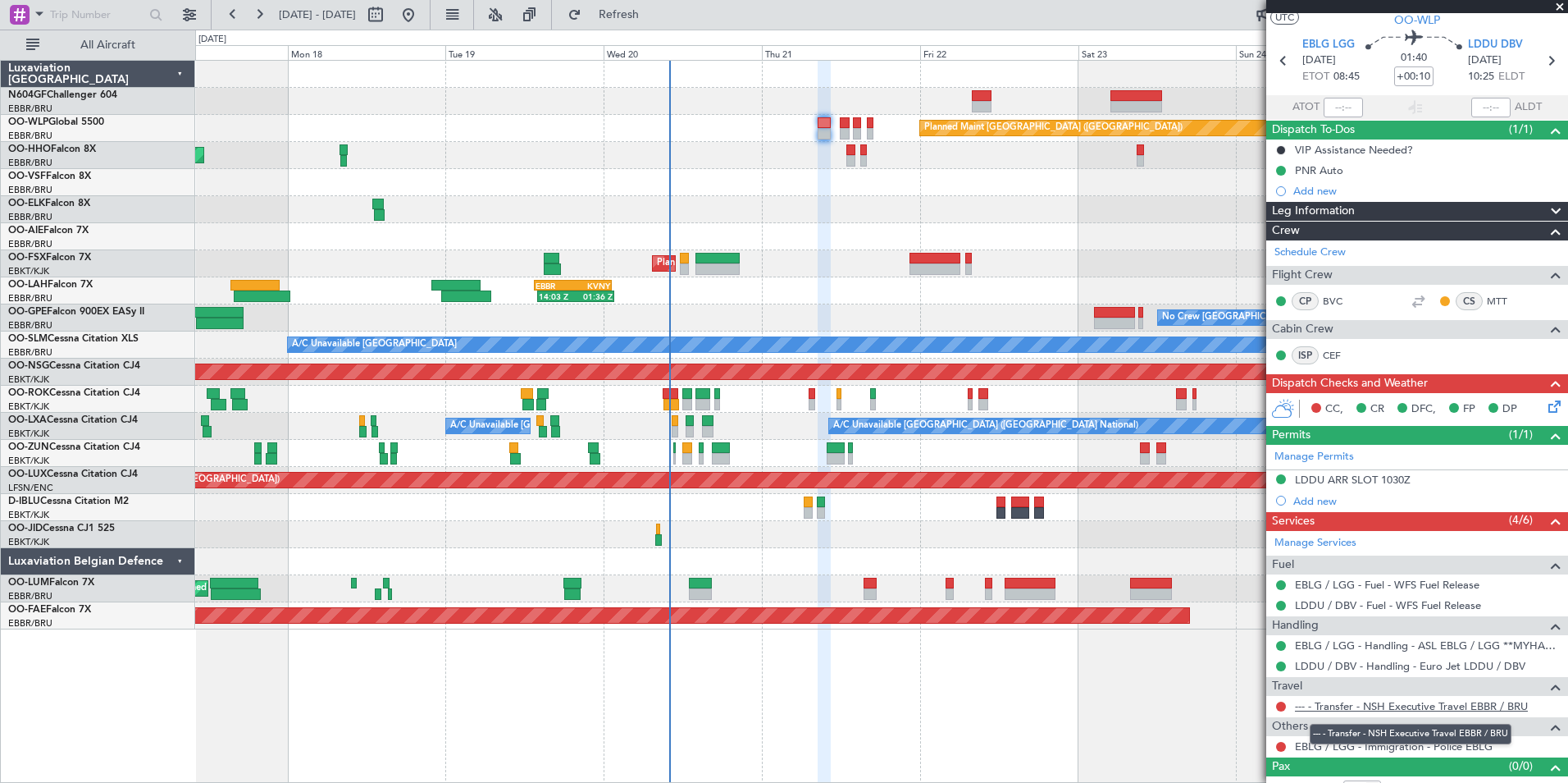
click at [1326, 711] on link "--- - Transfer - NSH Executive Travel EBBR / BRU" at bounding box center [1412, 706] width 233 height 14
click at [659, 3] on button "Refresh" at bounding box center [610, 15] width 99 height 26
click at [1282, 703] on button at bounding box center [1280, 706] width 10 height 10
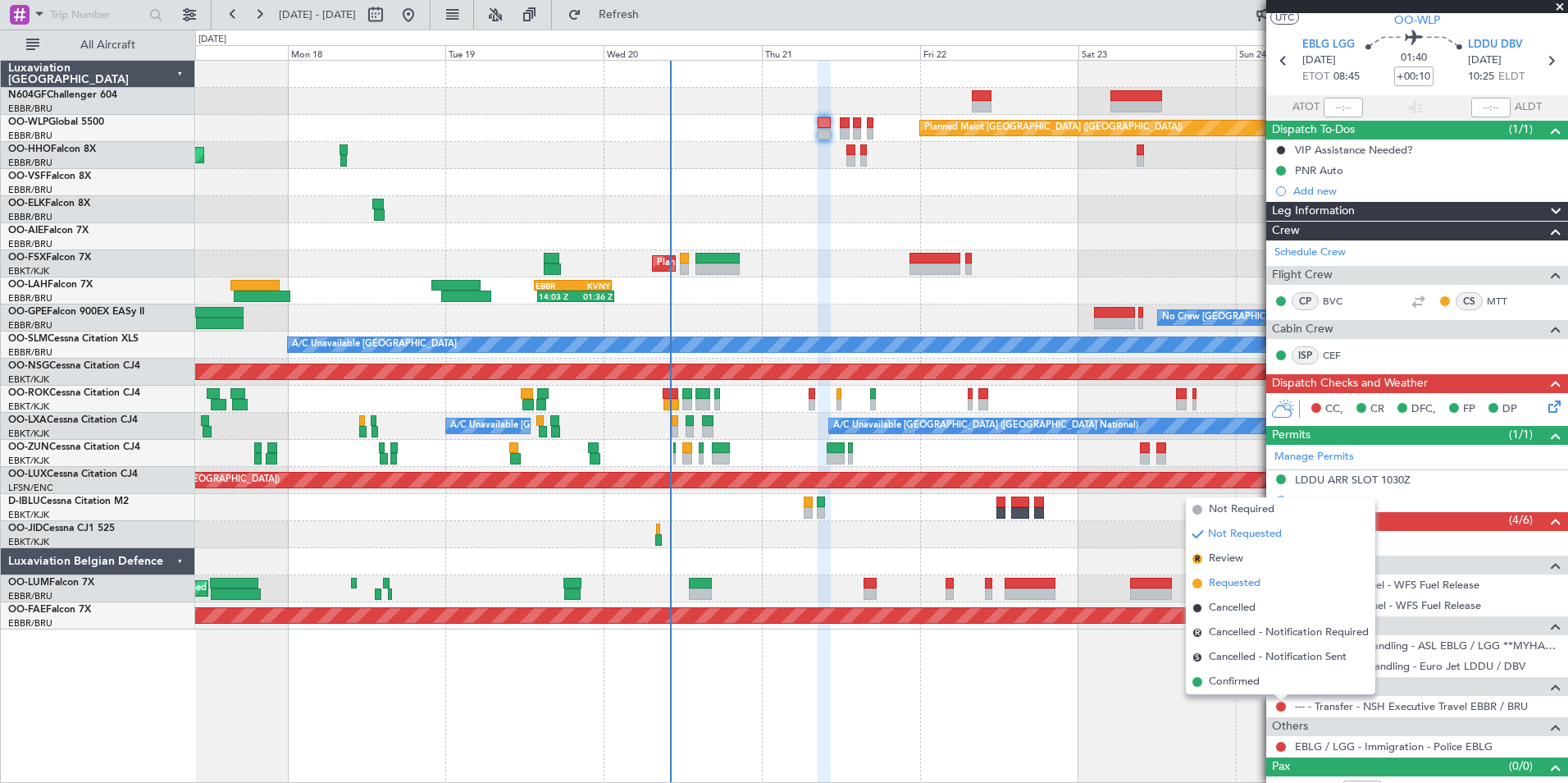
click at [1229, 584] on span "Requested" at bounding box center [1235, 584] width 52 height 17
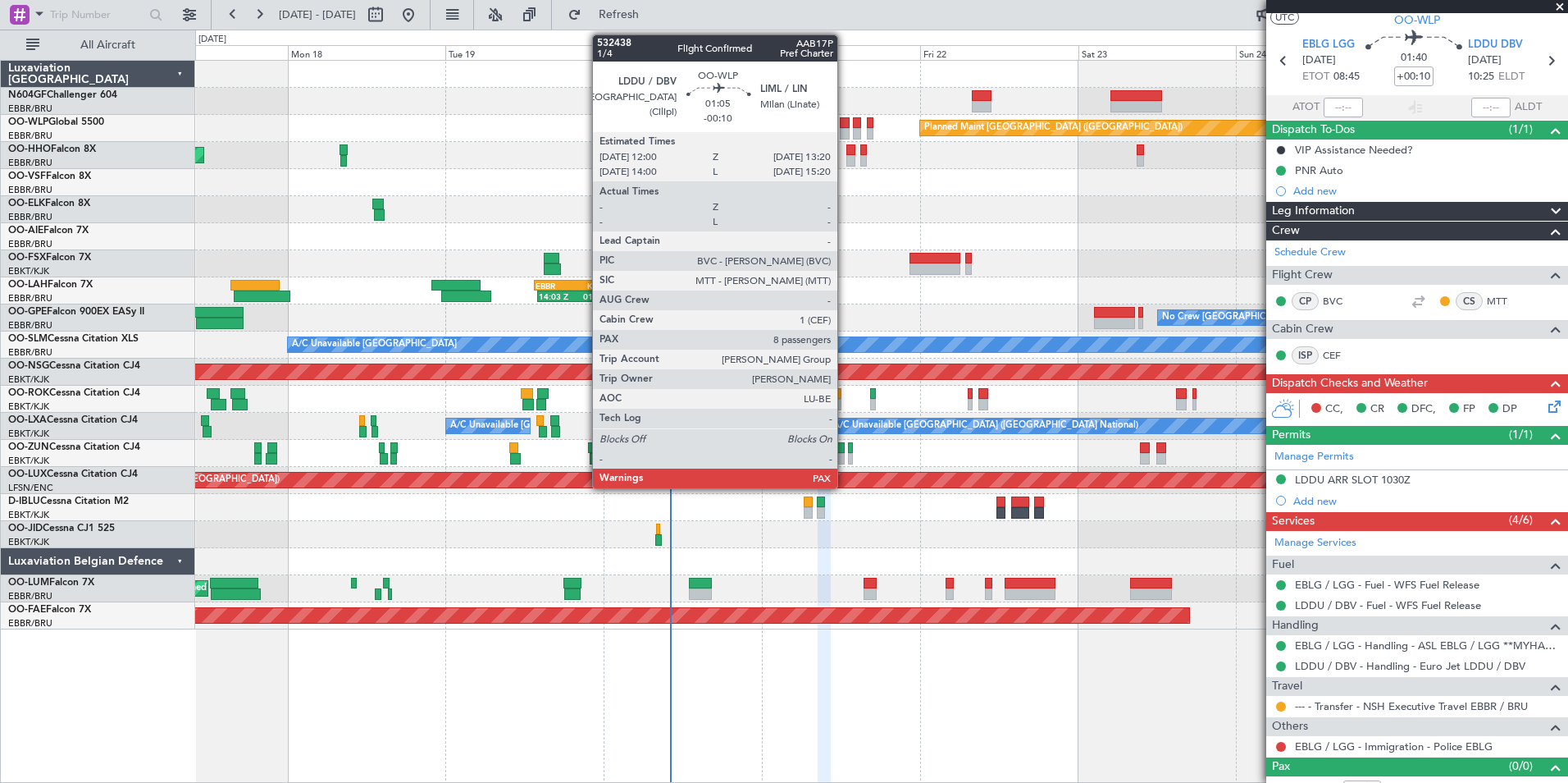
click at [845, 128] on div at bounding box center [844, 123] width 9 height 11
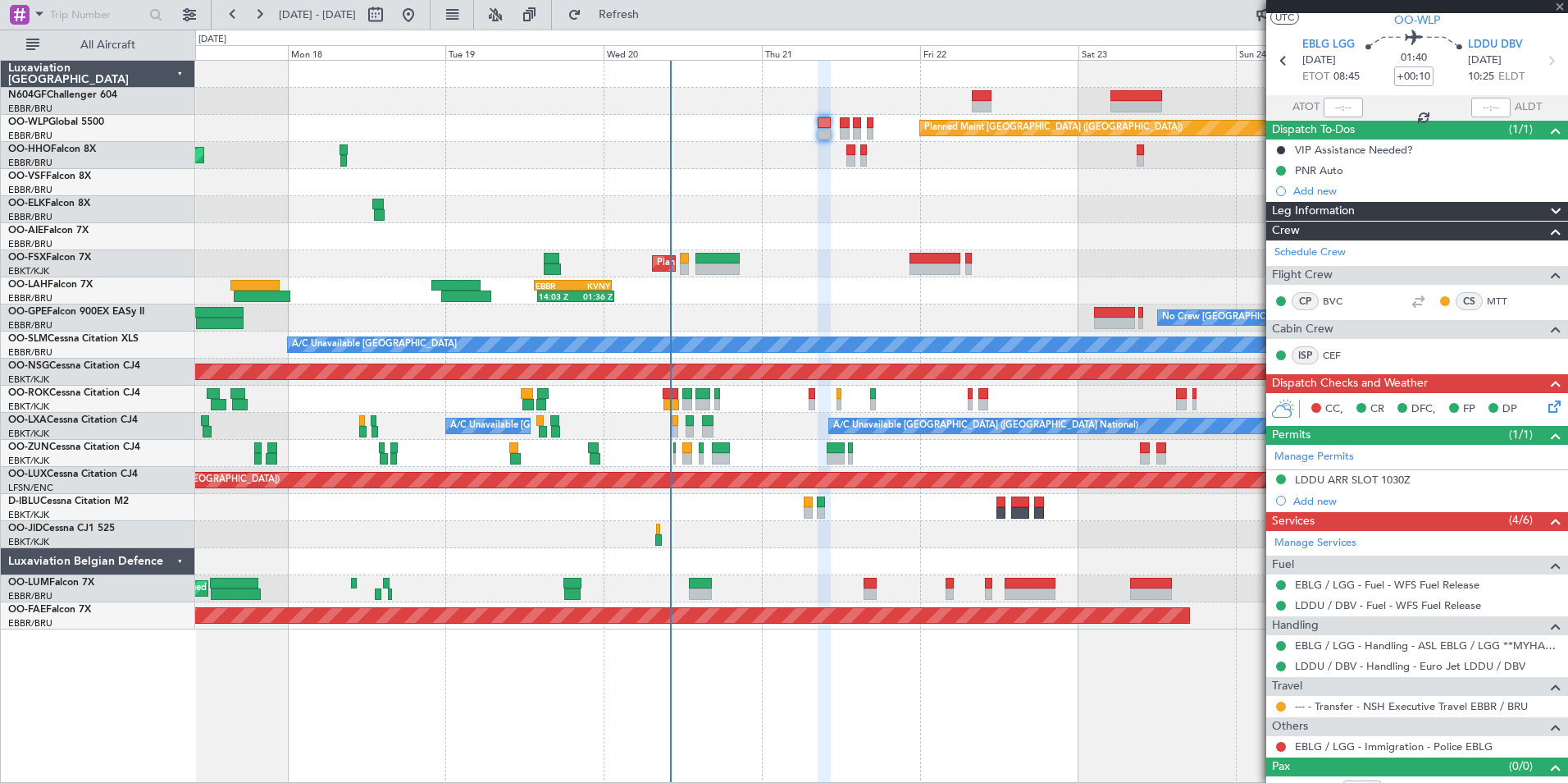
type input "-00:10"
type input "10"
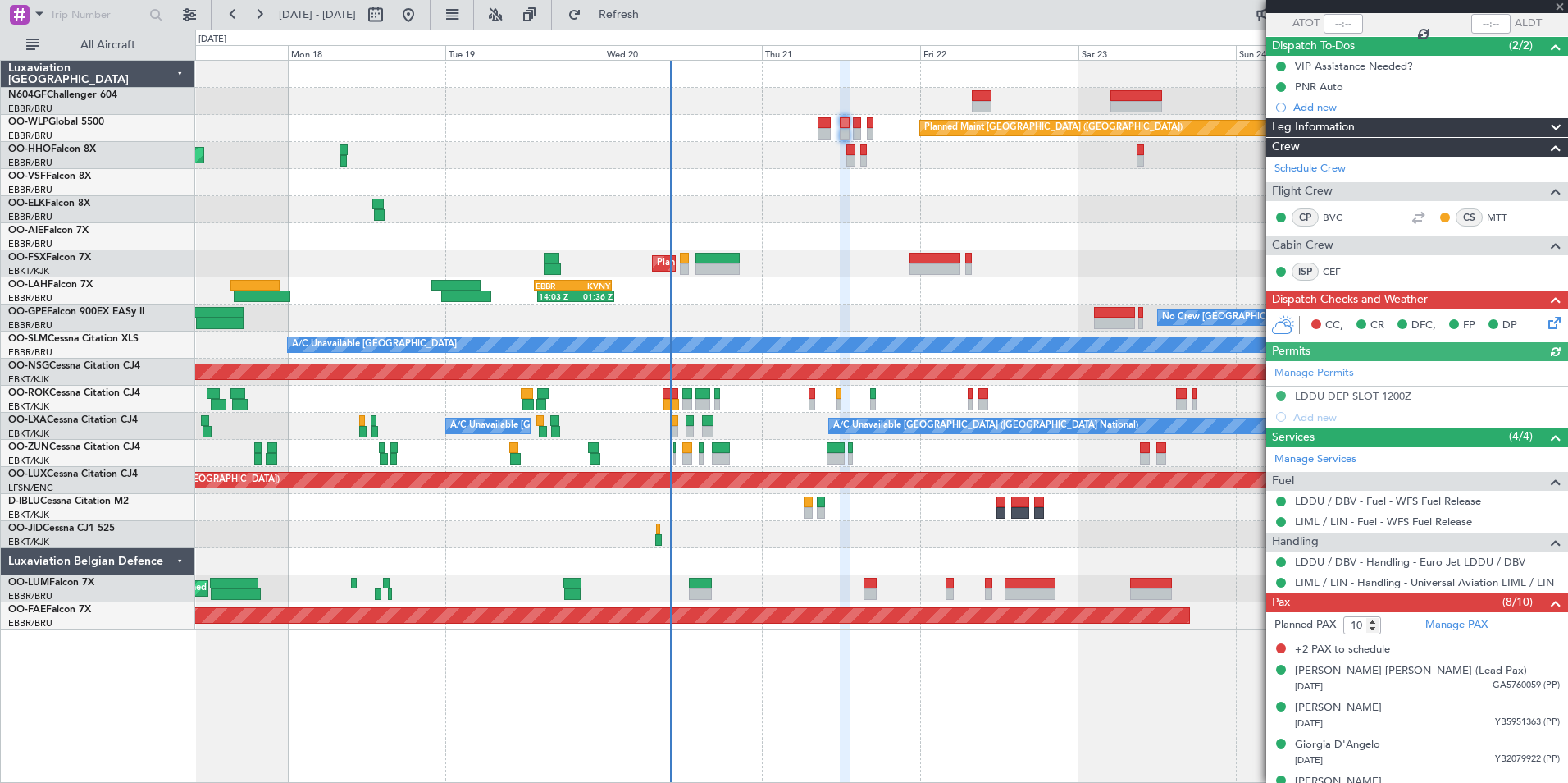
scroll to position [296, 0]
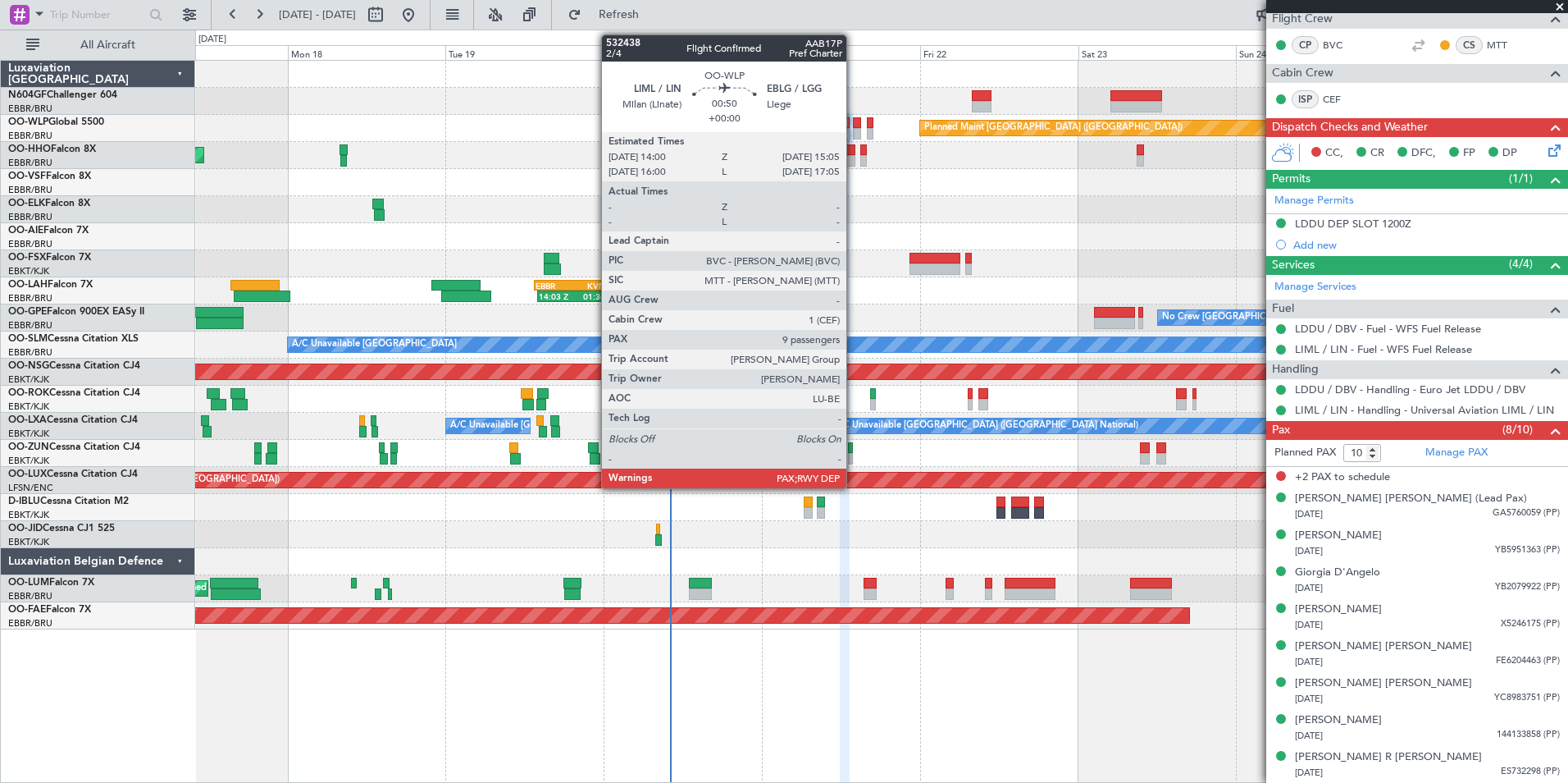
click at [853, 127] on div at bounding box center [857, 123] width 7 height 11
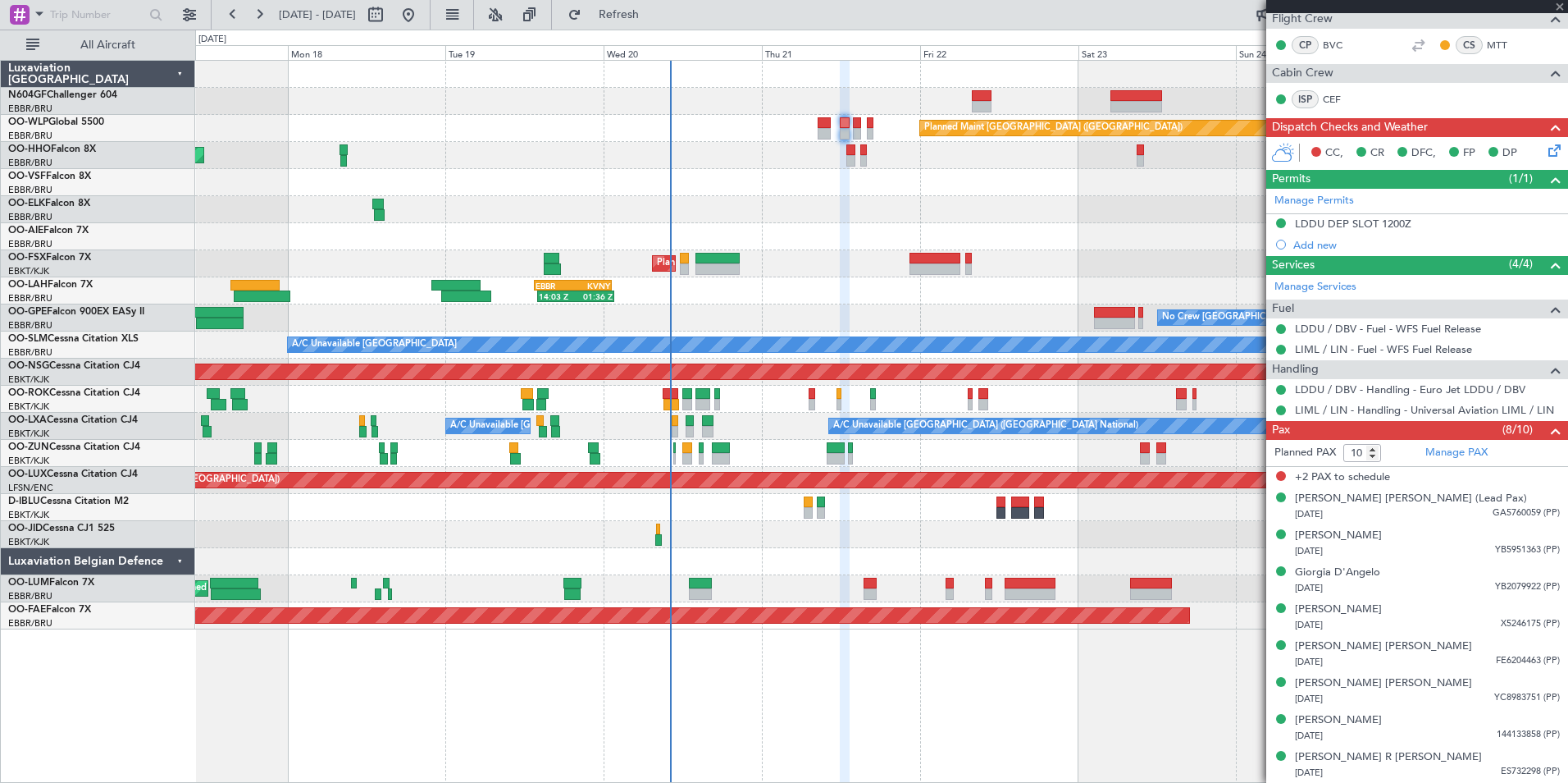
type input "9"
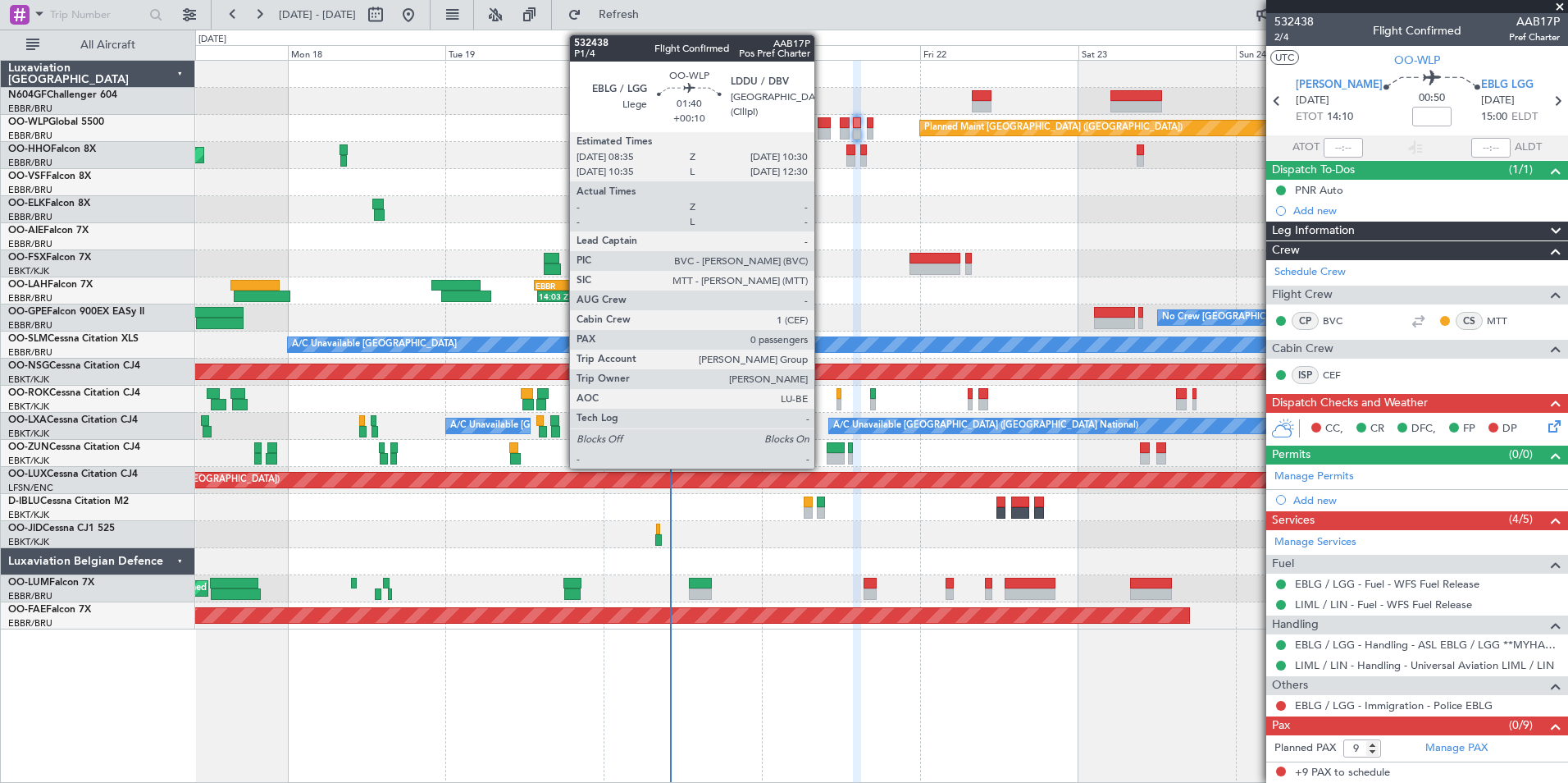
click at [823, 135] on div at bounding box center [824, 133] width 13 height 11
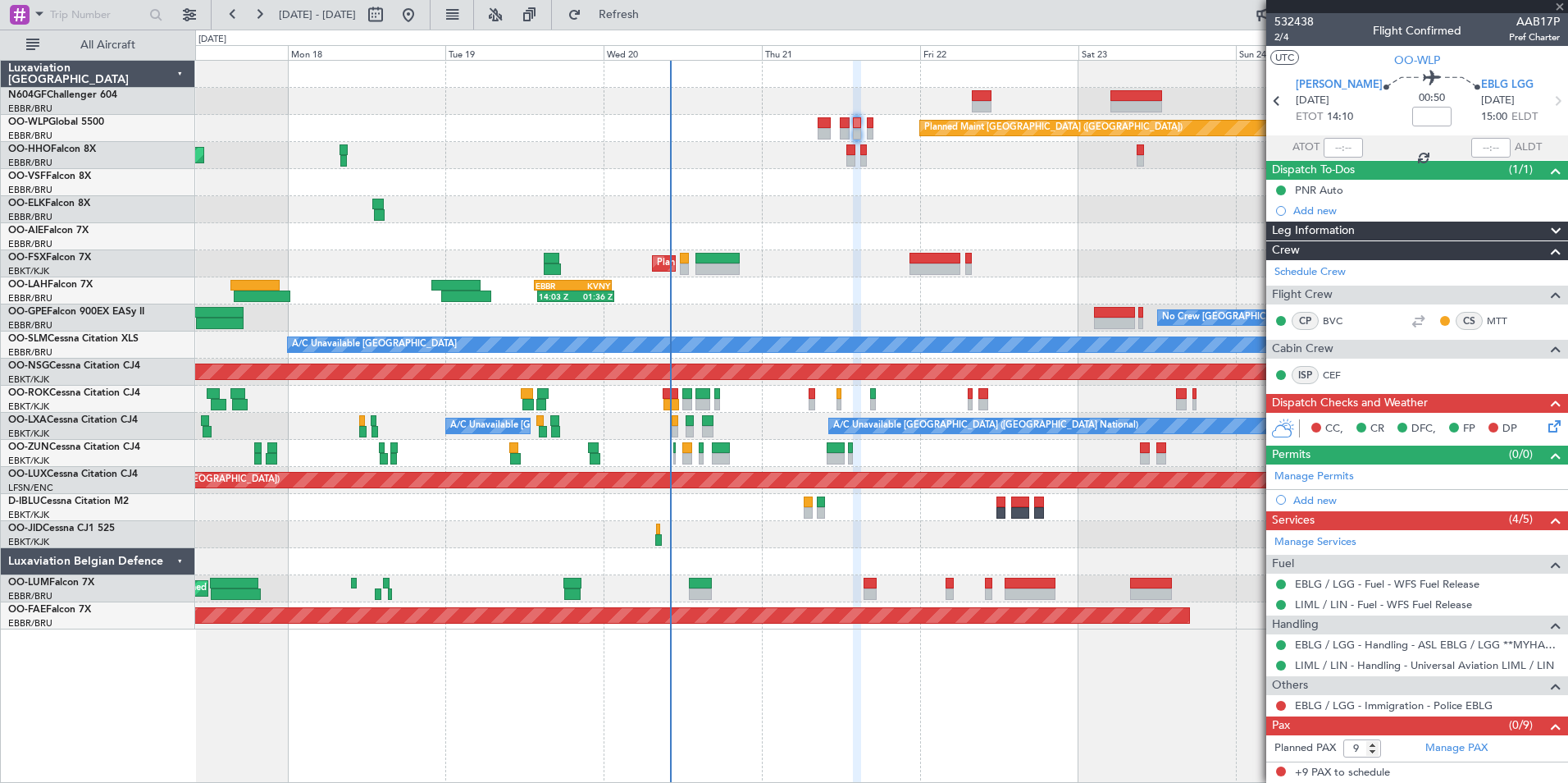
type input "+00:10"
type input "0"
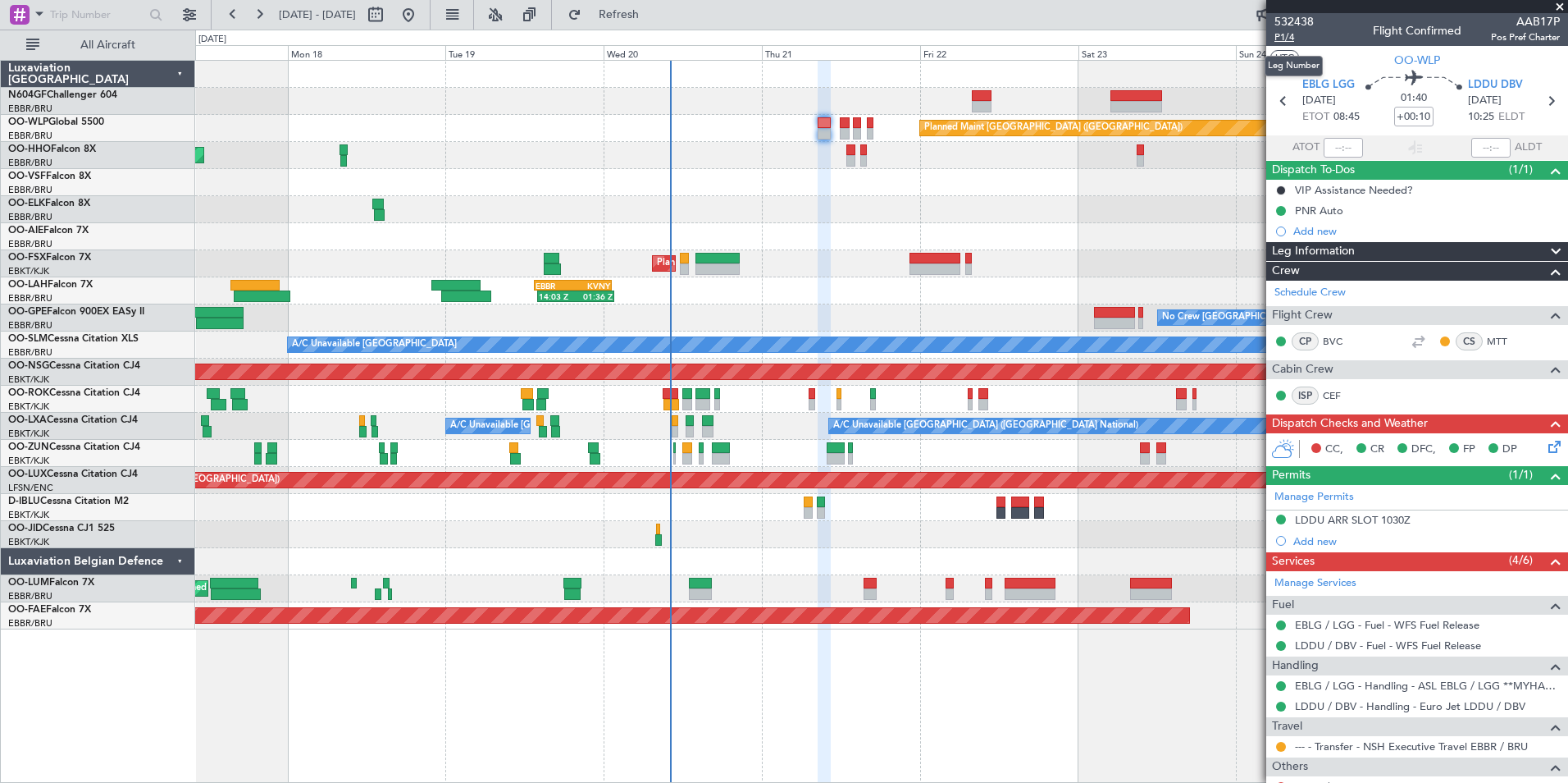
click at [1288, 42] on span "P1/4" at bounding box center [1294, 37] width 39 height 14
click at [1530, 447] on div "CC, CR DFC, FP DP" at bounding box center [1424, 450] width 241 height 24
click at [1545, 450] on icon at bounding box center [1551, 444] width 13 height 13
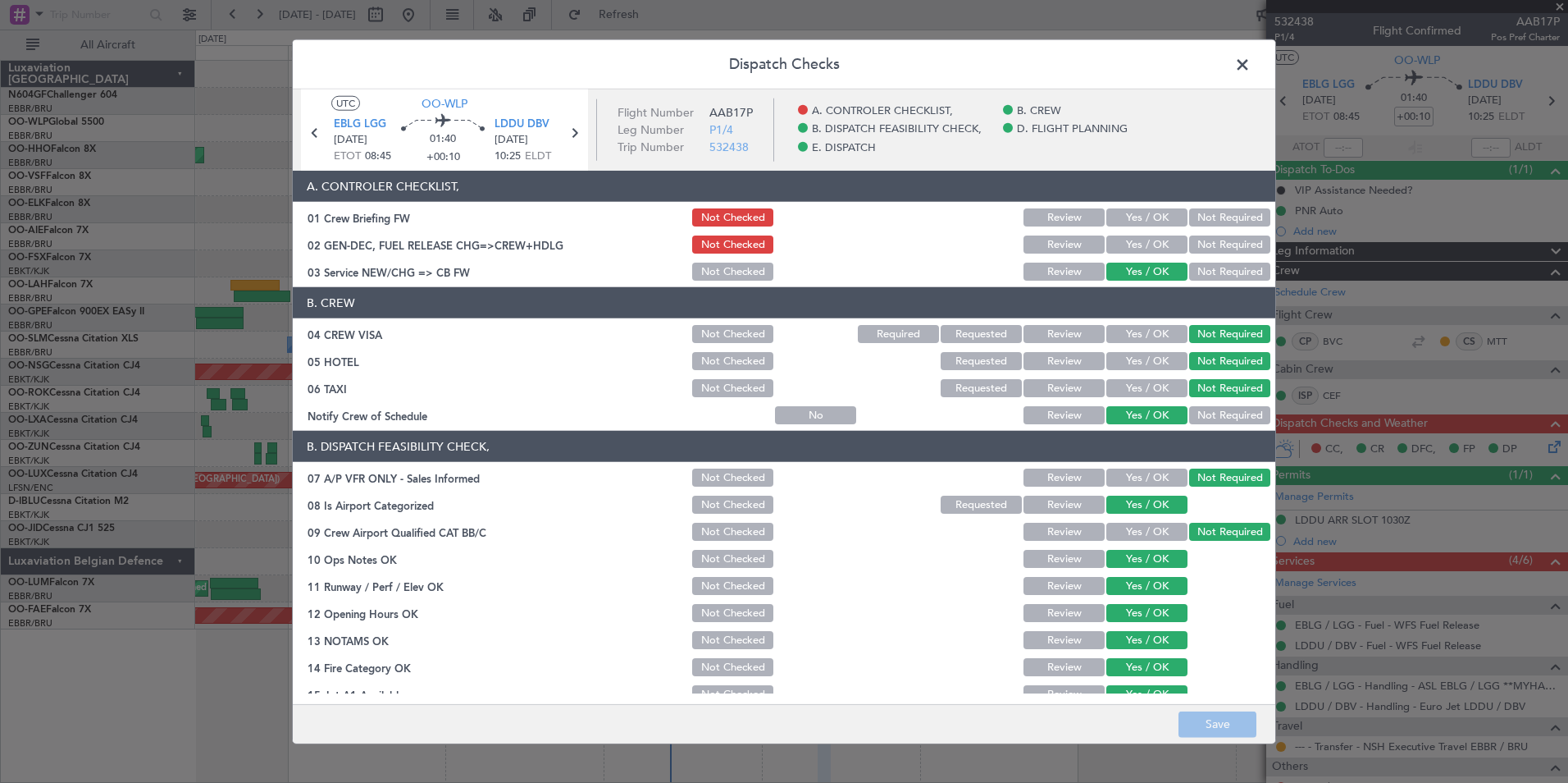
click at [1138, 208] on div "Yes / OK" at bounding box center [1145, 217] width 83 height 23
click at [1144, 225] on button "Yes / OK" at bounding box center [1146, 217] width 81 height 18
click at [1204, 715] on button "Save" at bounding box center [1217, 723] width 78 height 26
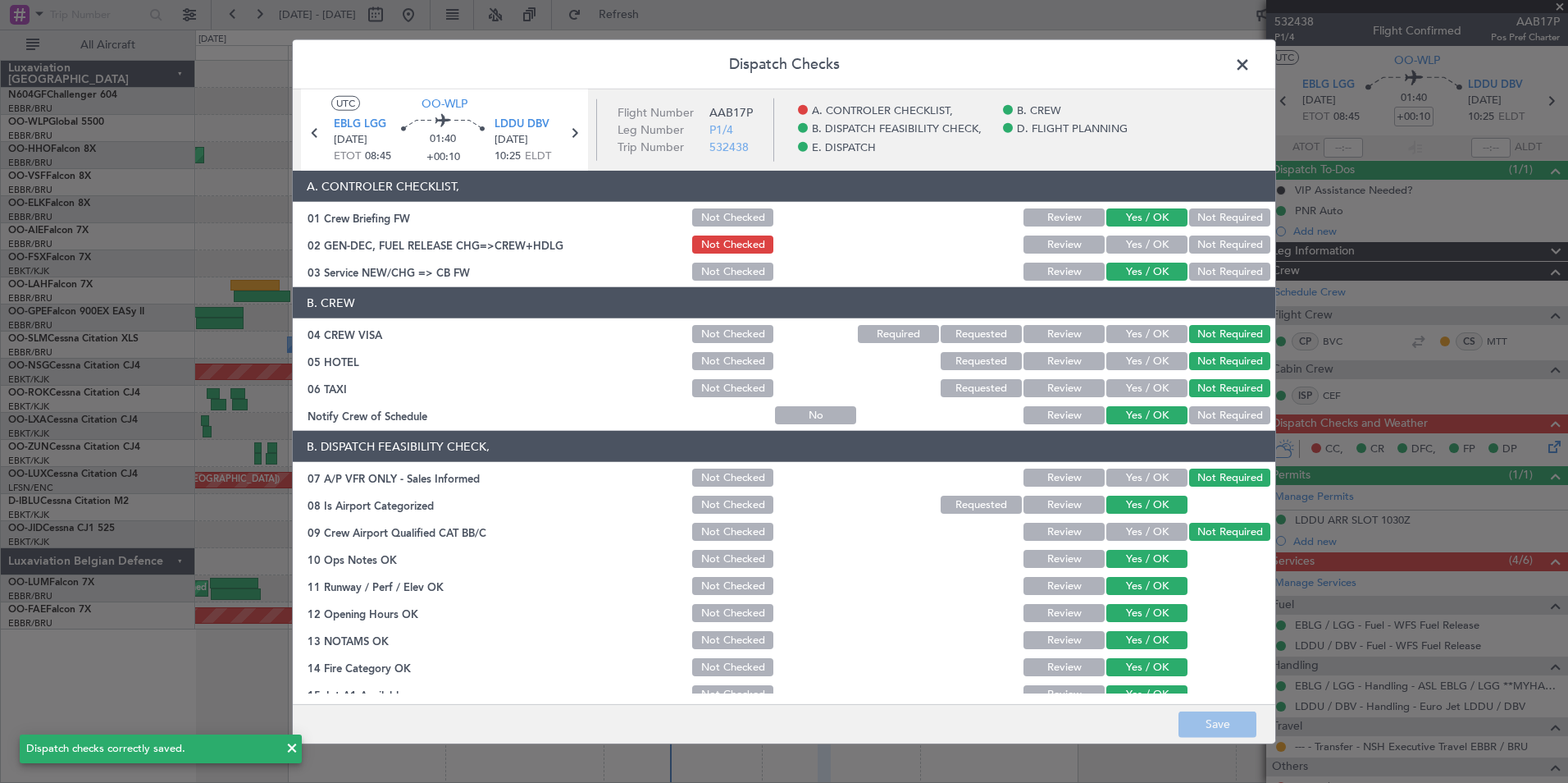
click at [1251, 70] on span at bounding box center [1251, 68] width 0 height 33
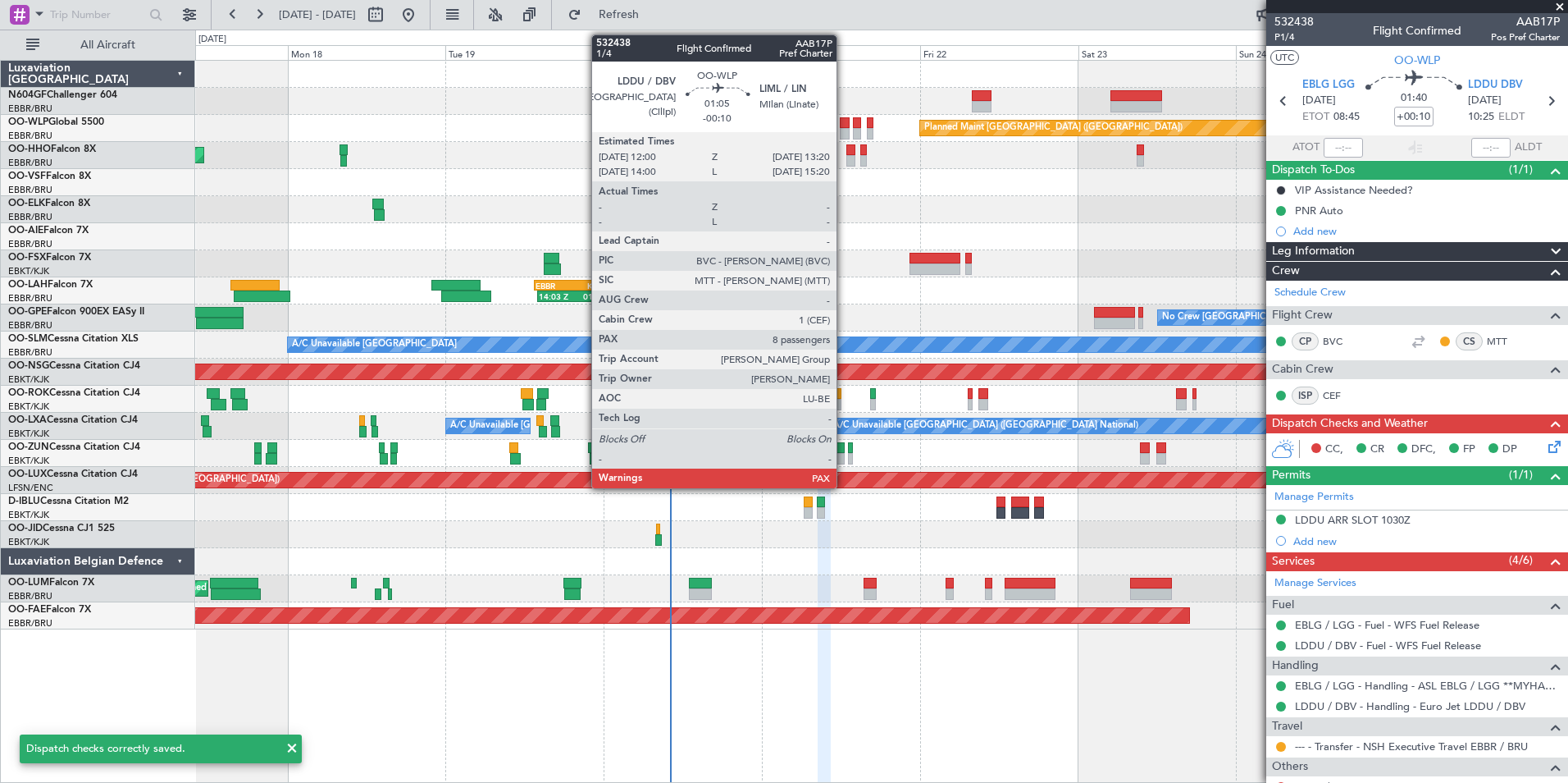
click at [844, 123] on div at bounding box center [844, 123] width 9 height 11
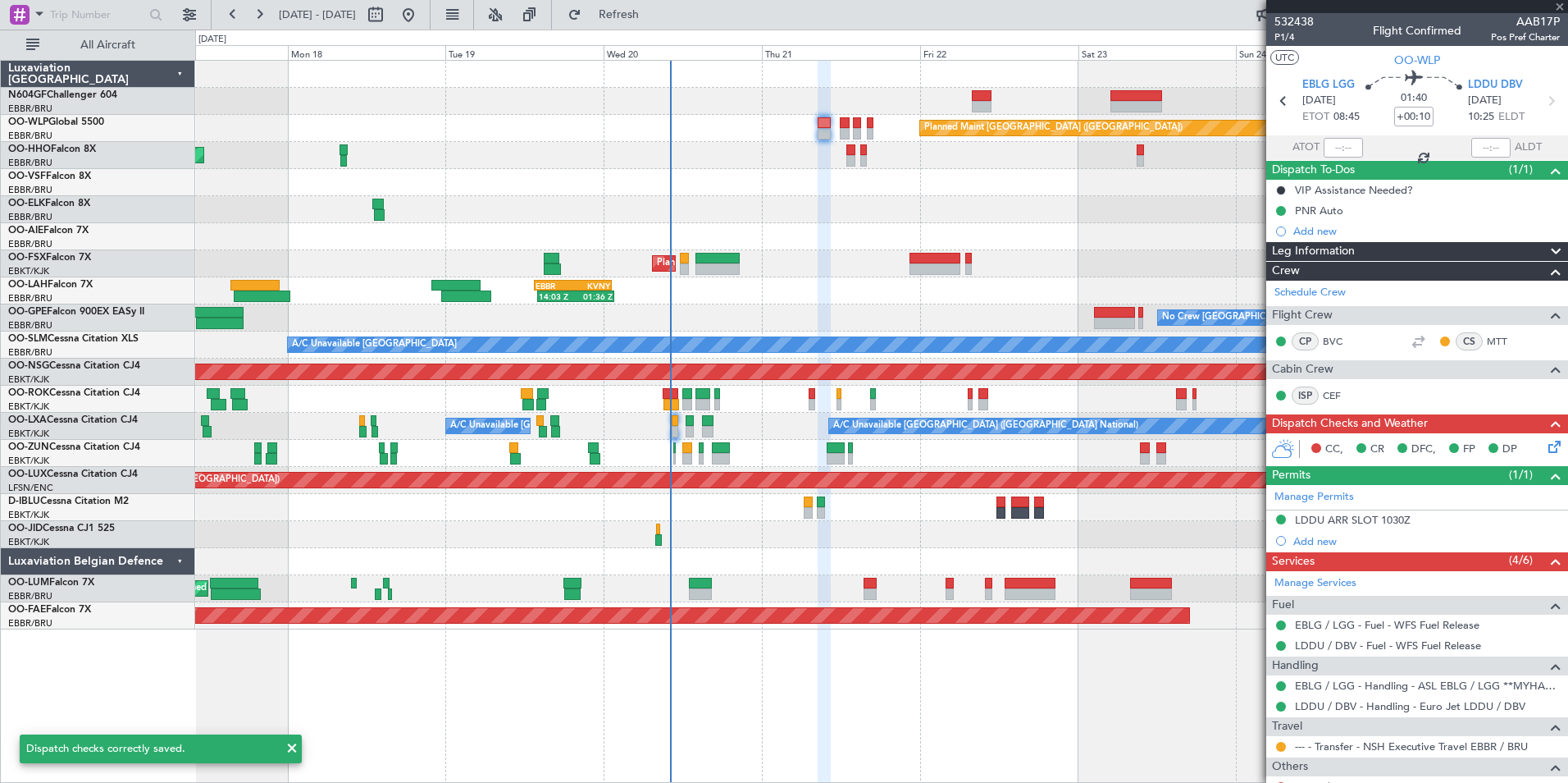
type input "-00:10"
type input "10"
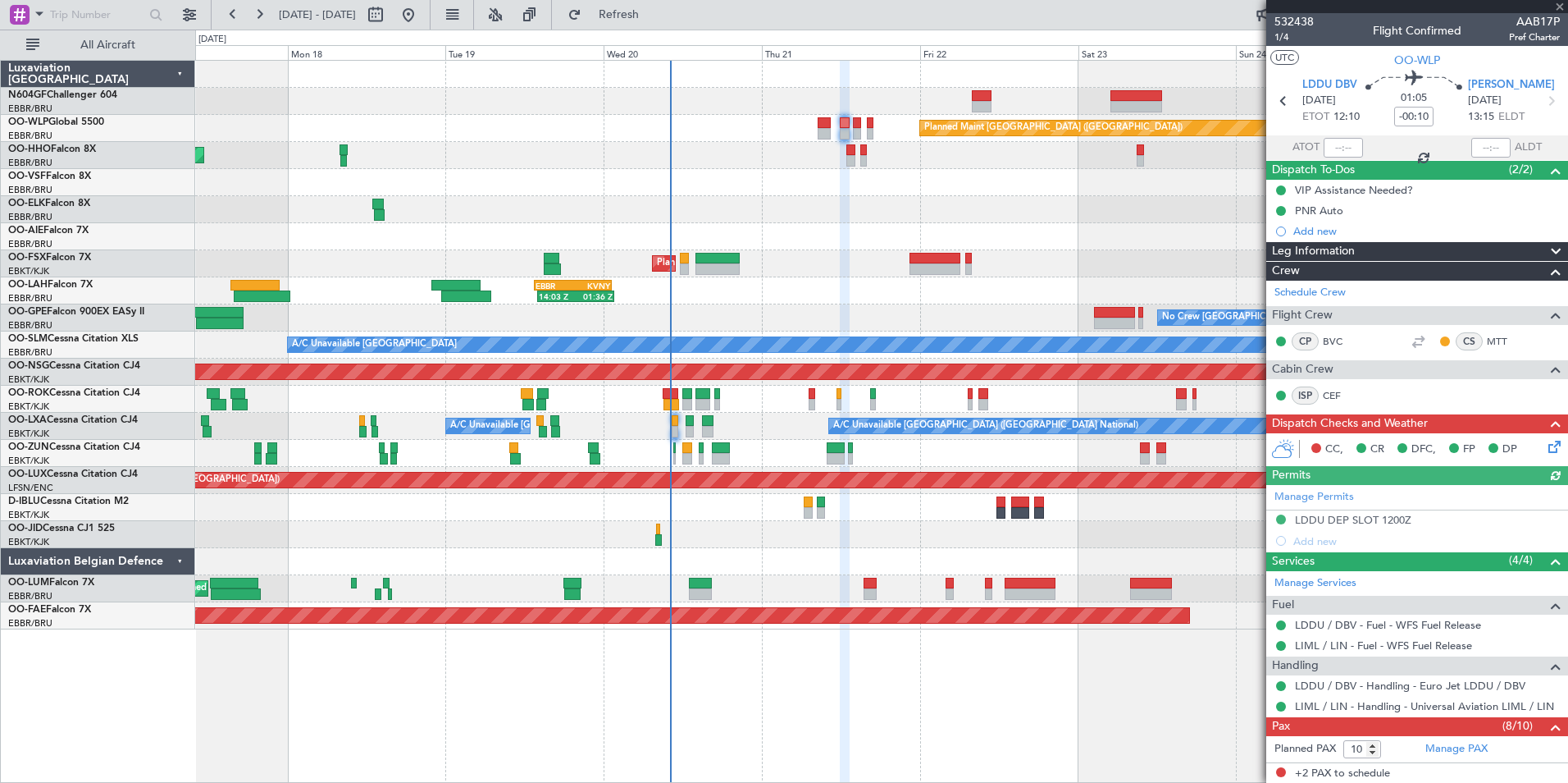
click at [1545, 444] on icon at bounding box center [1551, 444] width 13 height 13
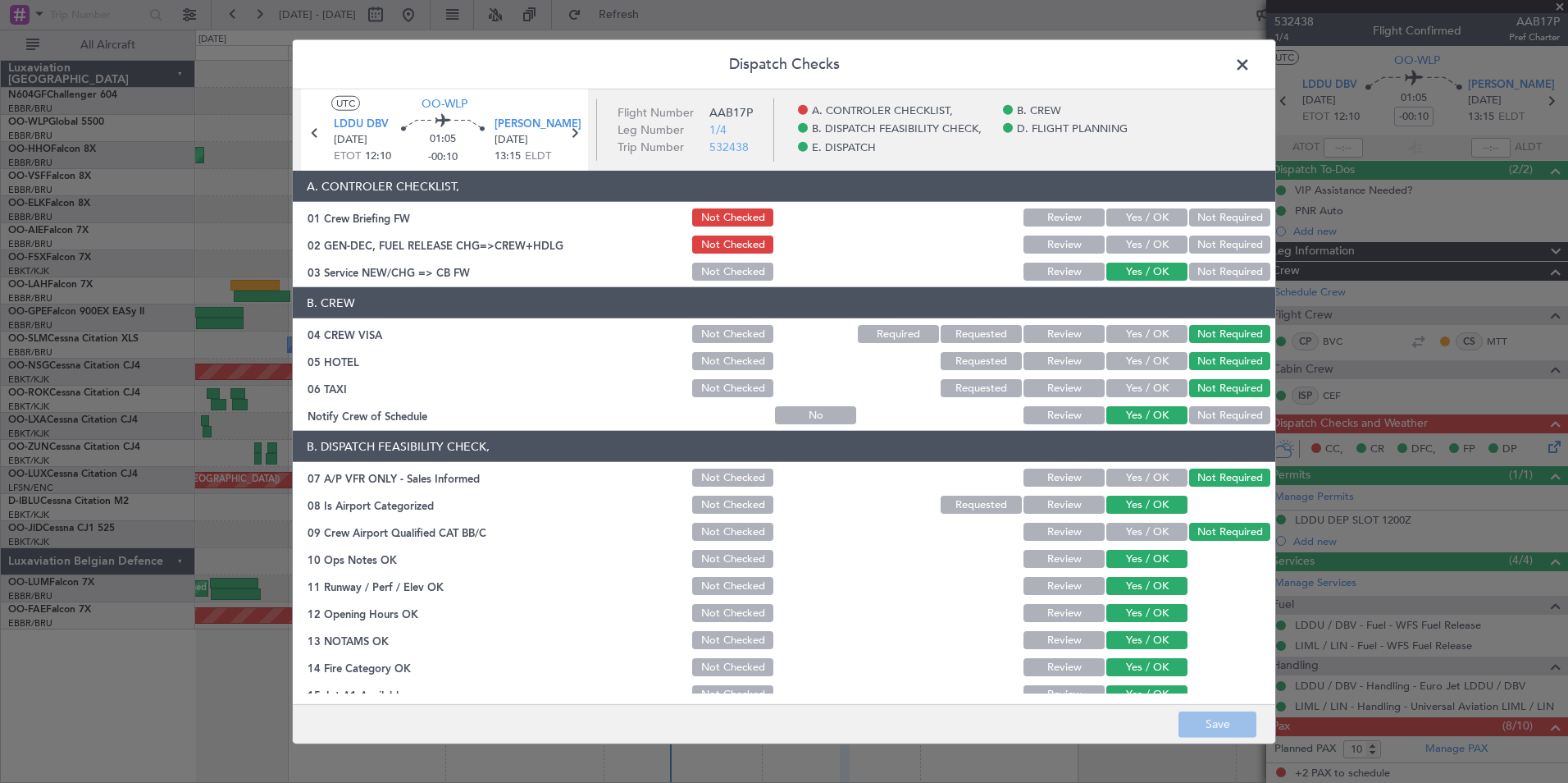
click at [1129, 215] on button "Yes / OK" at bounding box center [1146, 217] width 81 height 18
click at [1213, 722] on button "Save" at bounding box center [1217, 723] width 78 height 26
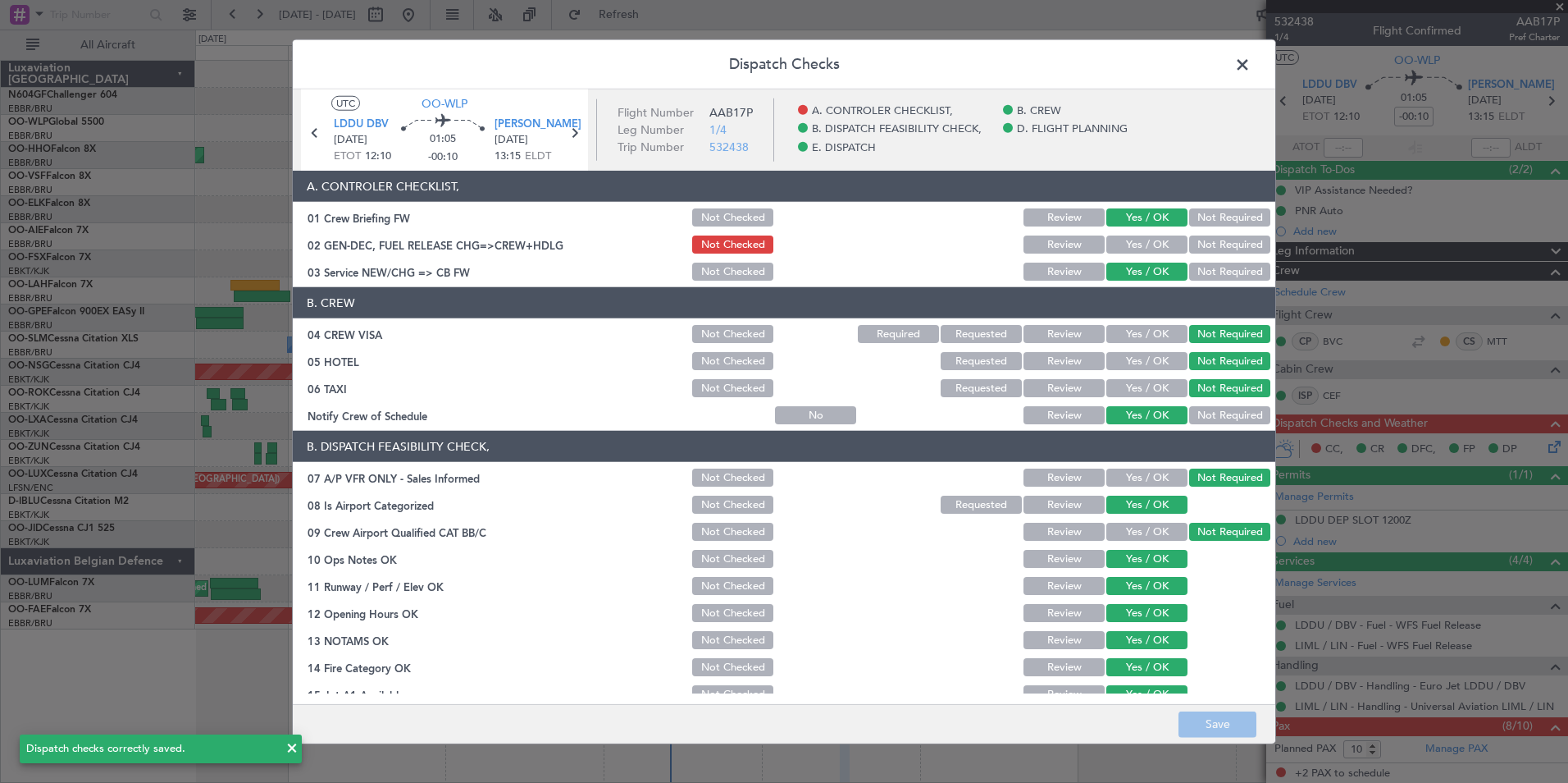
click at [1251, 62] on span at bounding box center [1251, 68] width 0 height 33
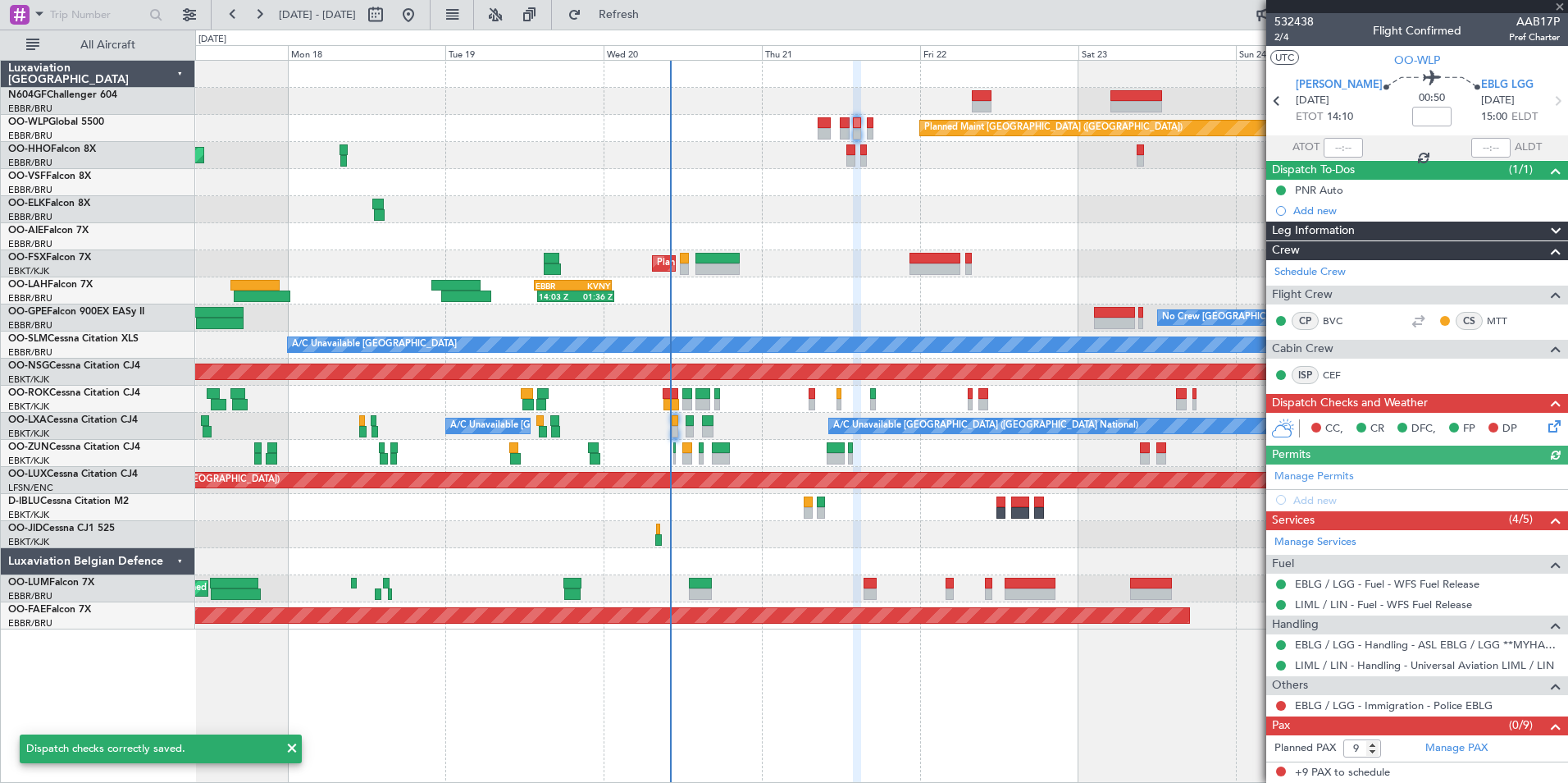
click at [1550, 425] on icon at bounding box center [1551, 424] width 13 height 13
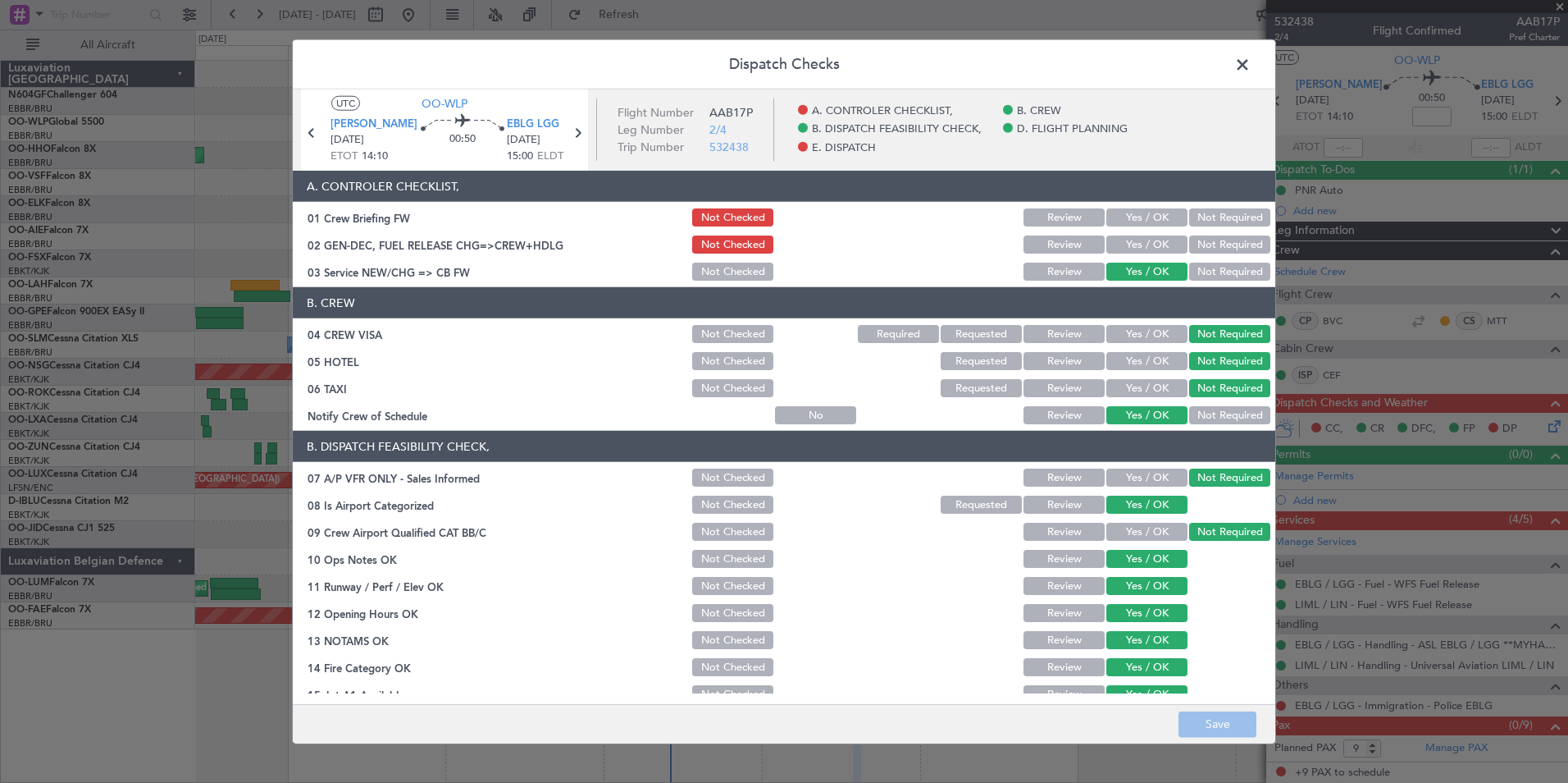
click at [1112, 216] on button "Yes / OK" at bounding box center [1146, 217] width 81 height 18
click at [1213, 736] on button "Save" at bounding box center [1217, 723] width 78 height 26
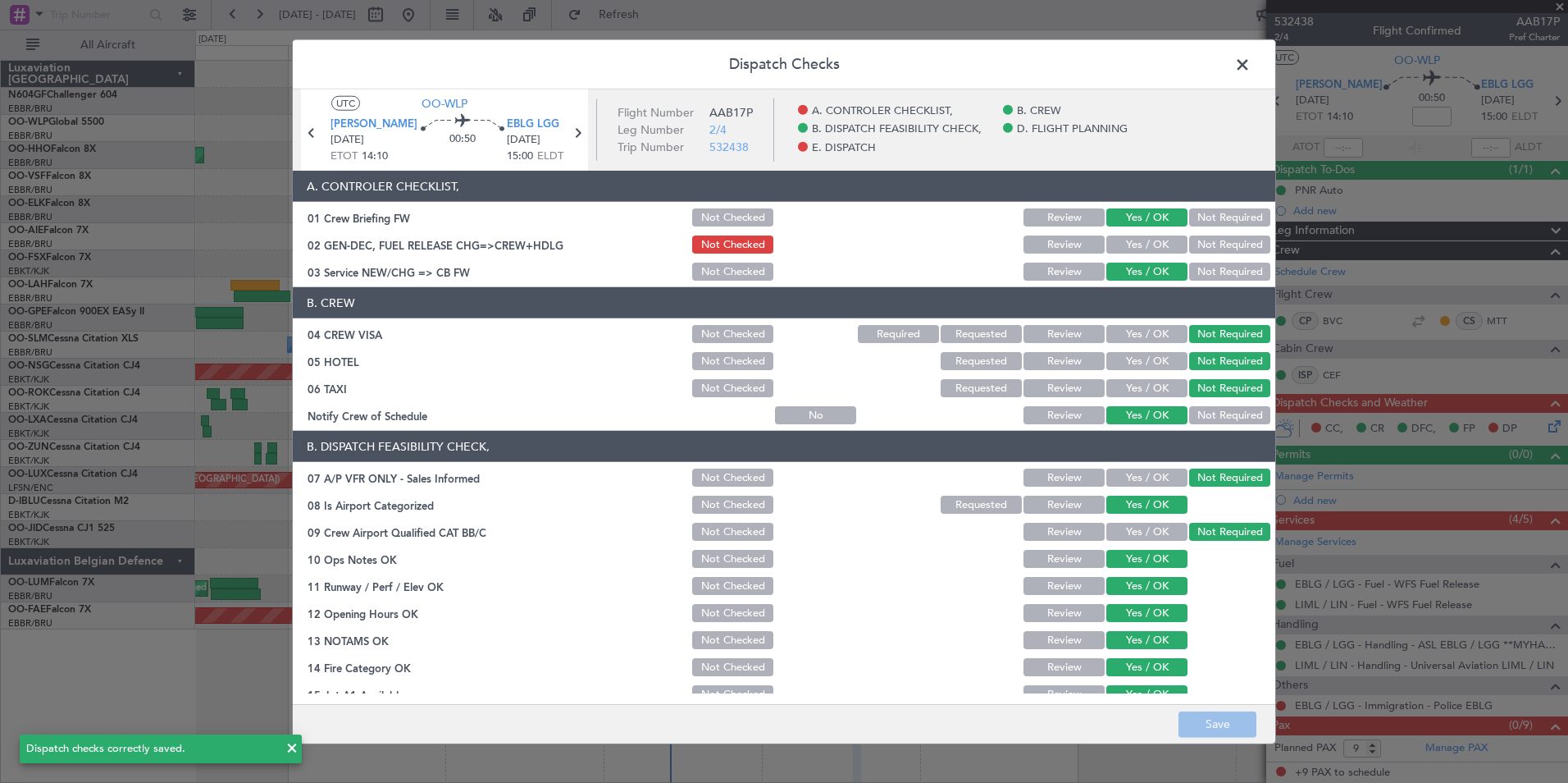
click at [1251, 74] on span at bounding box center [1251, 68] width 0 height 33
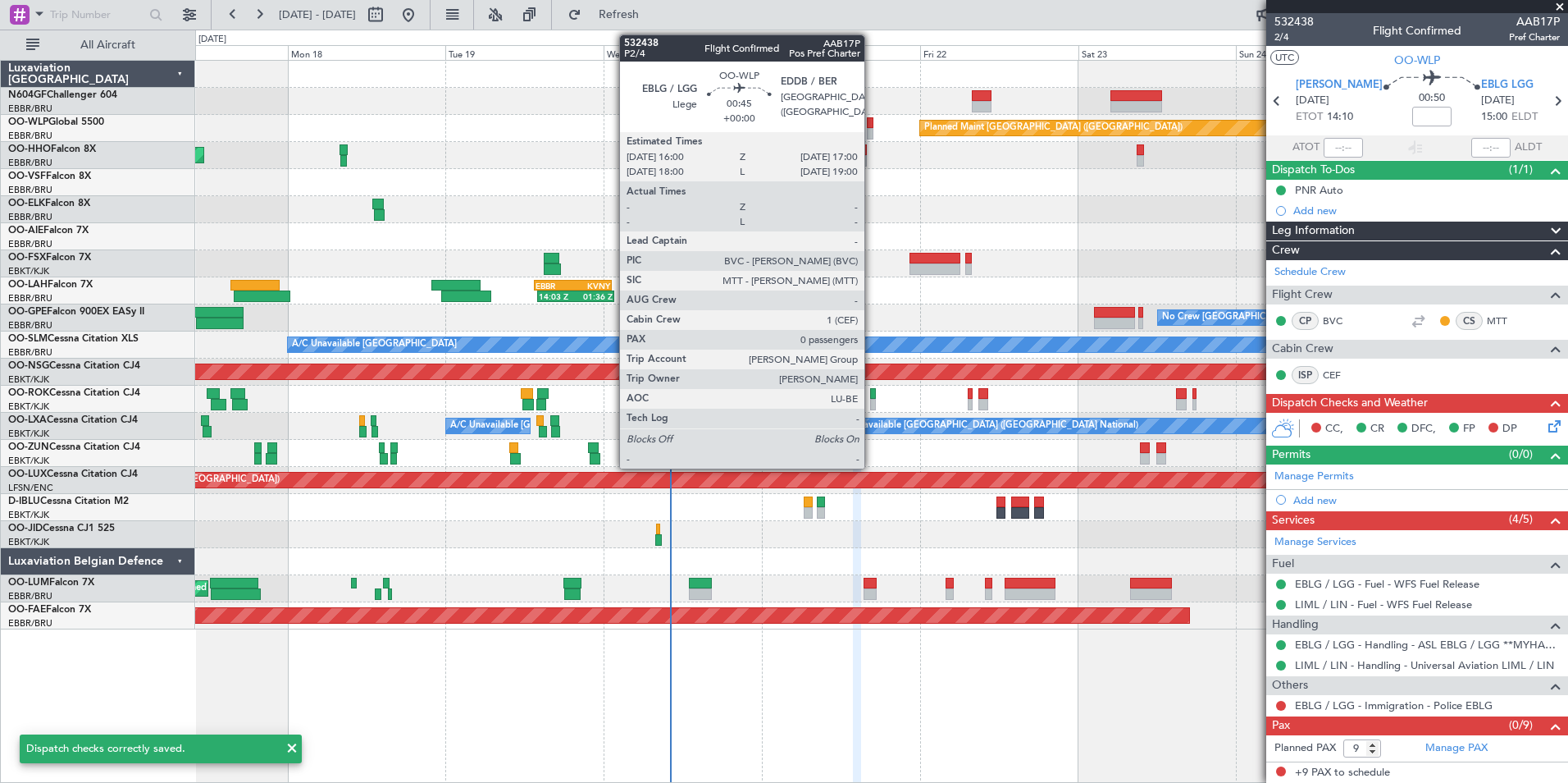
click at [872, 128] on div at bounding box center [871, 123] width 7 height 11
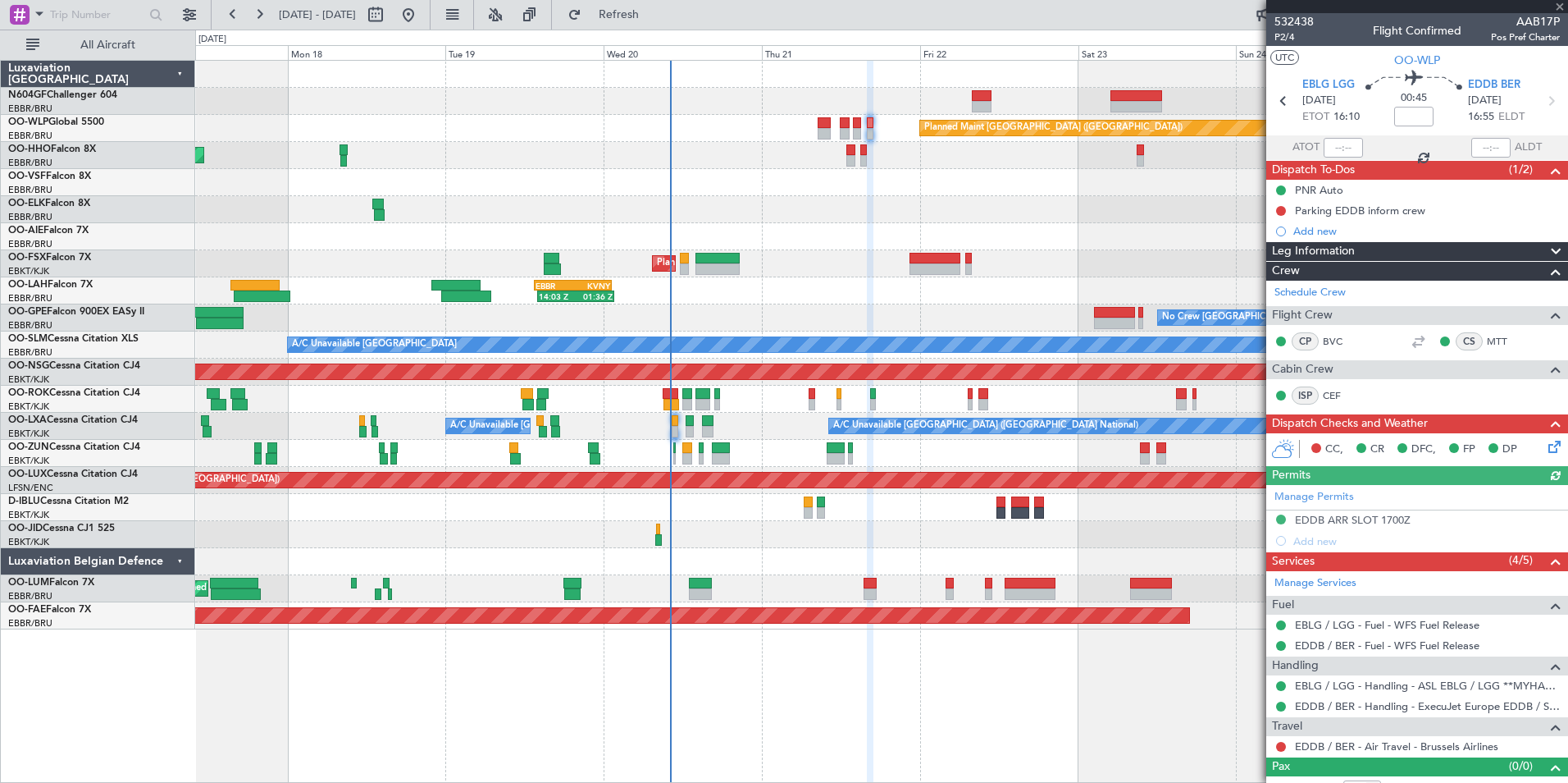
click at [1545, 448] on icon at bounding box center [1551, 444] width 13 height 13
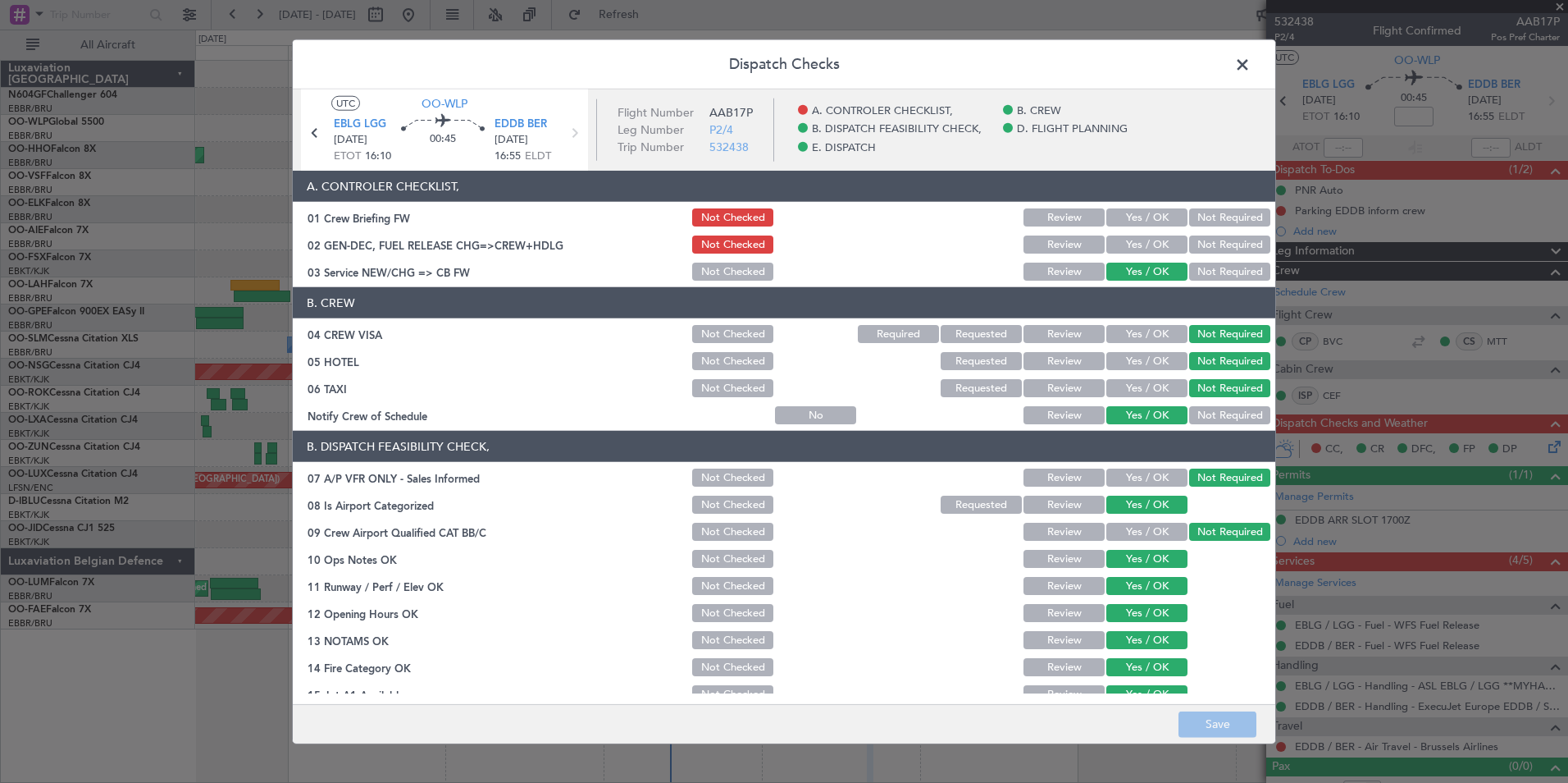
click at [1125, 217] on button "Yes / OK" at bounding box center [1146, 217] width 81 height 18
click at [1213, 729] on button "Save" at bounding box center [1217, 723] width 78 height 26
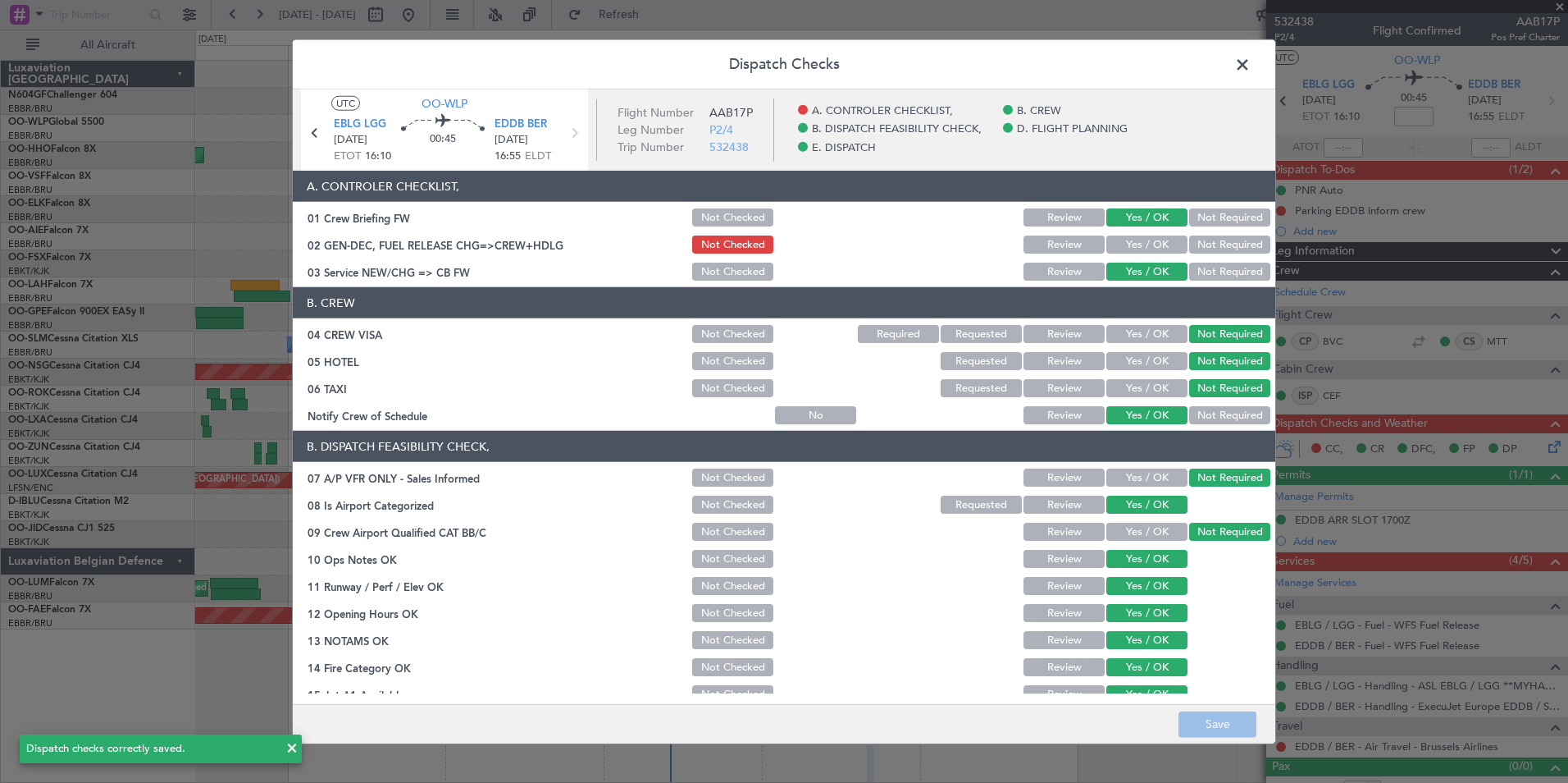
scroll to position [304, 0]
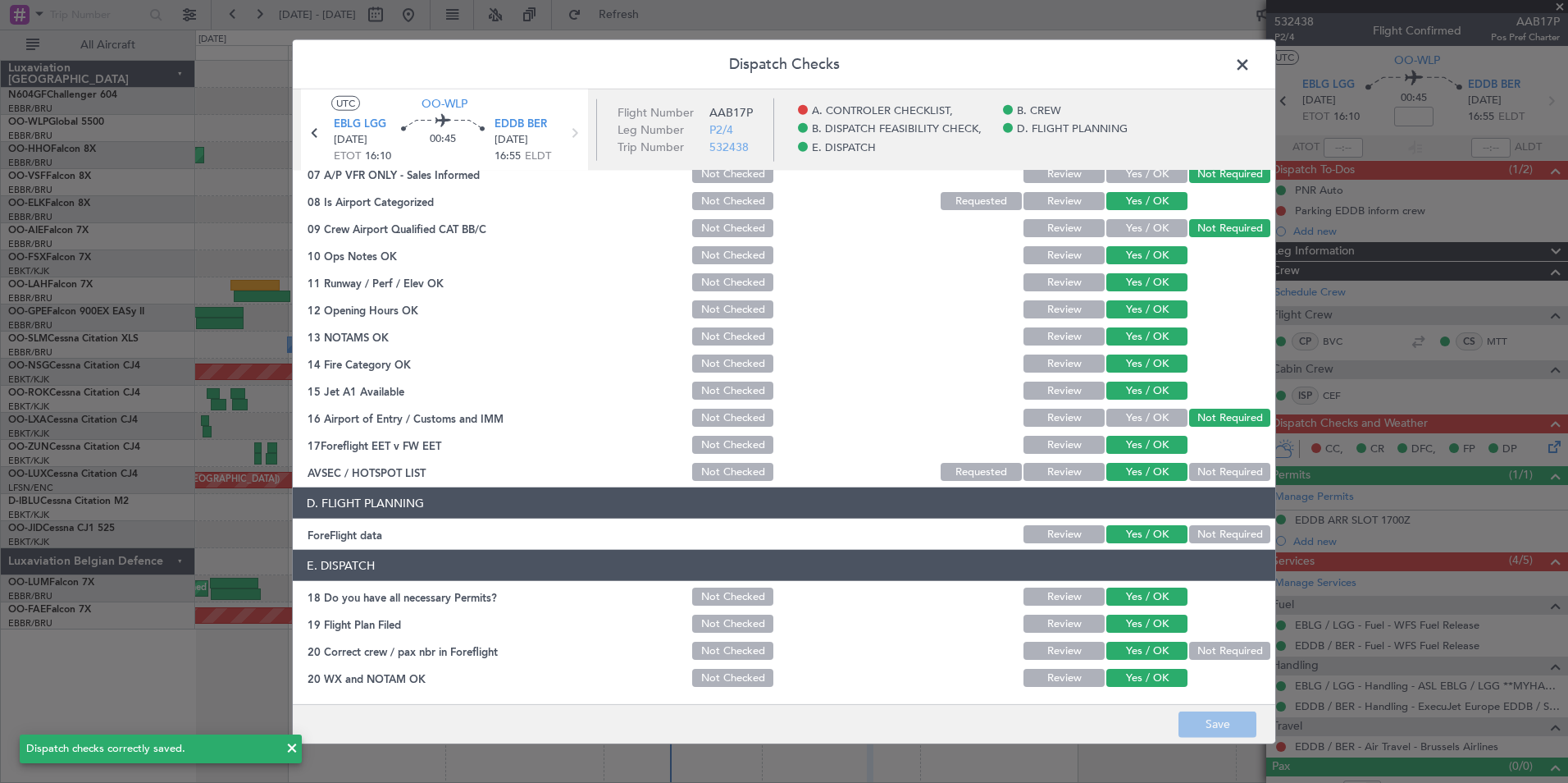
click at [1251, 65] on span at bounding box center [1251, 68] width 0 height 33
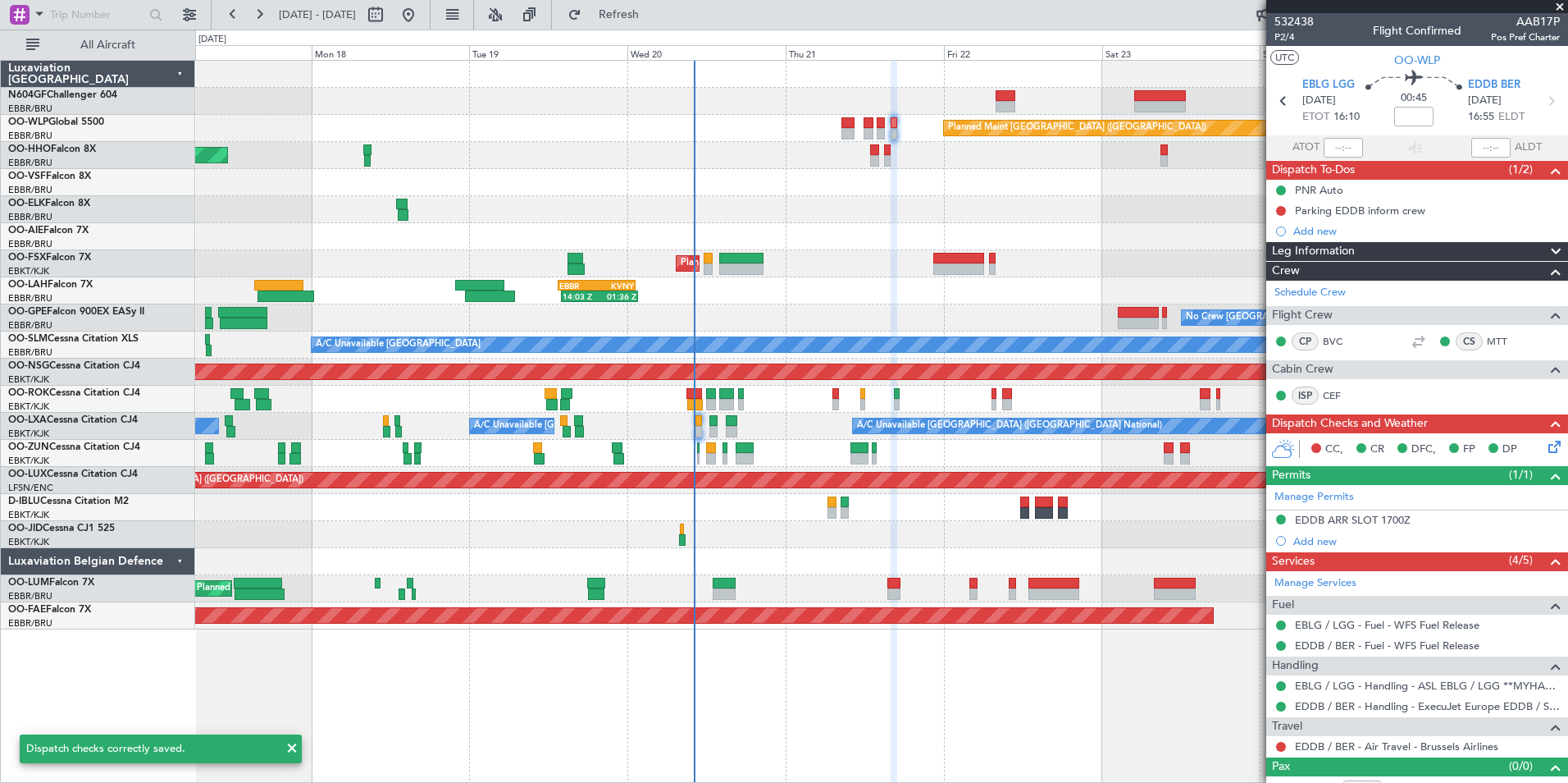
click at [1079, 210] on div at bounding box center [881, 209] width 1372 height 27
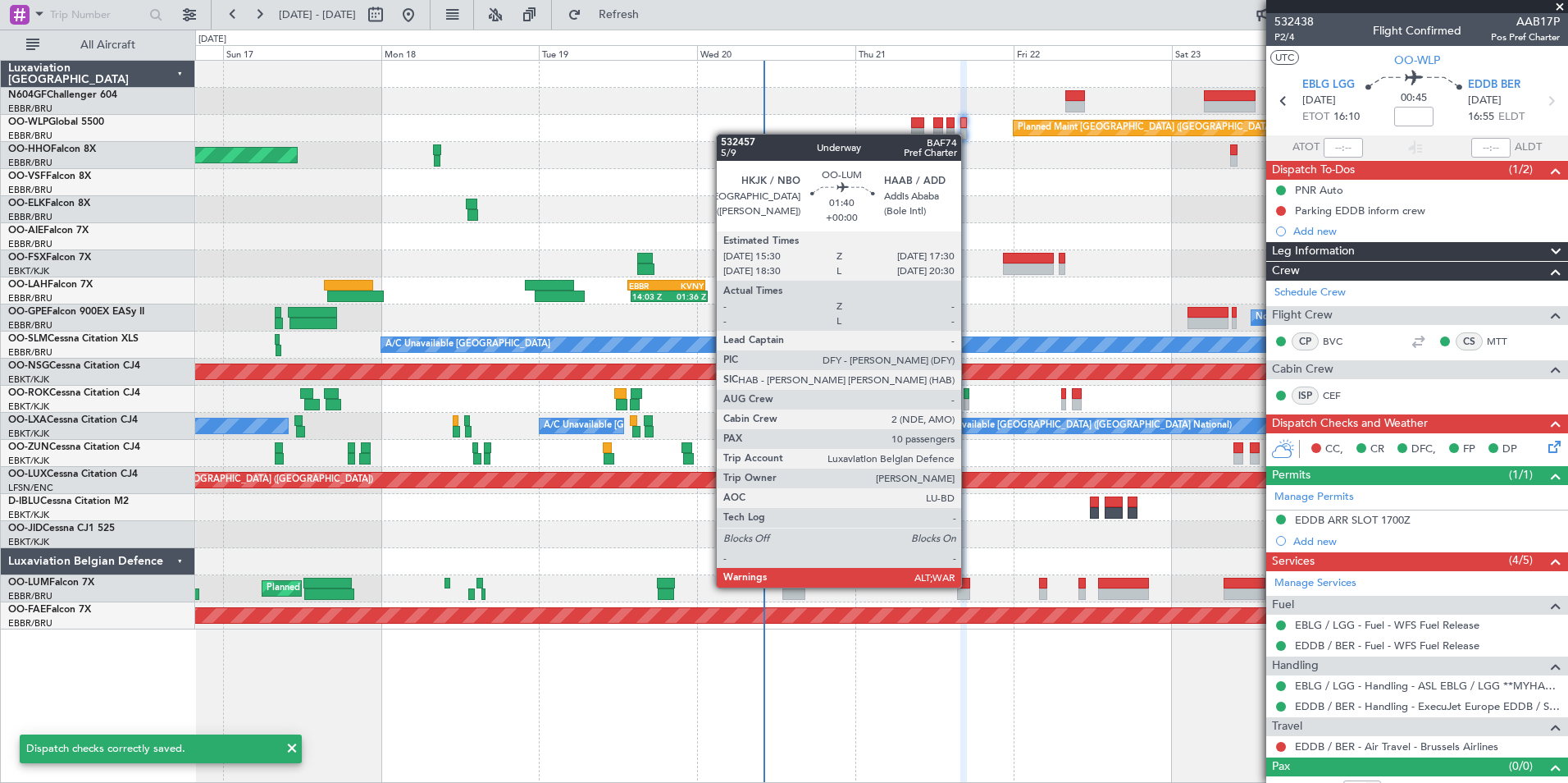
click at [969, 586] on div at bounding box center [963, 583] width 14 height 11
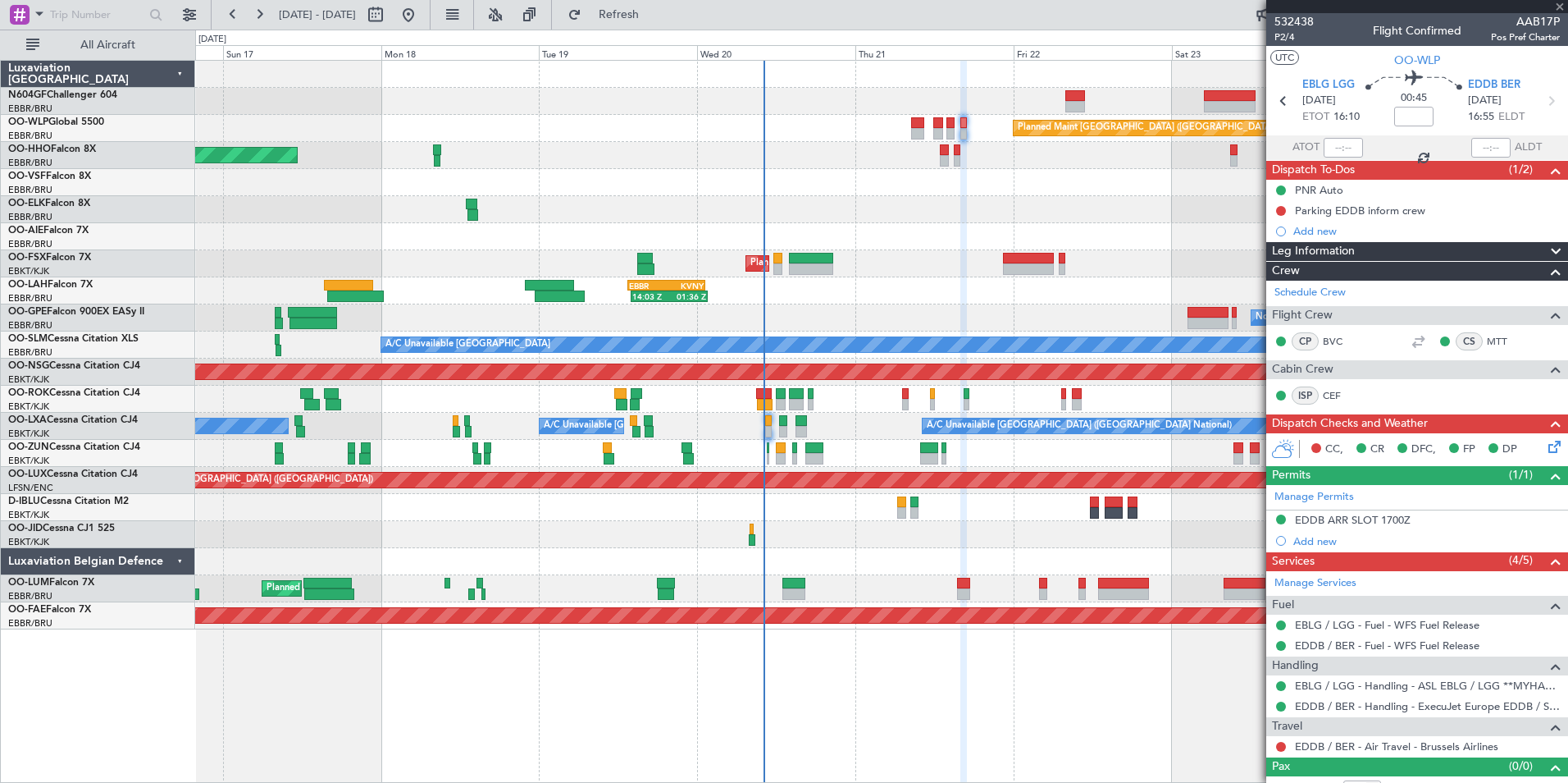
type input "10"
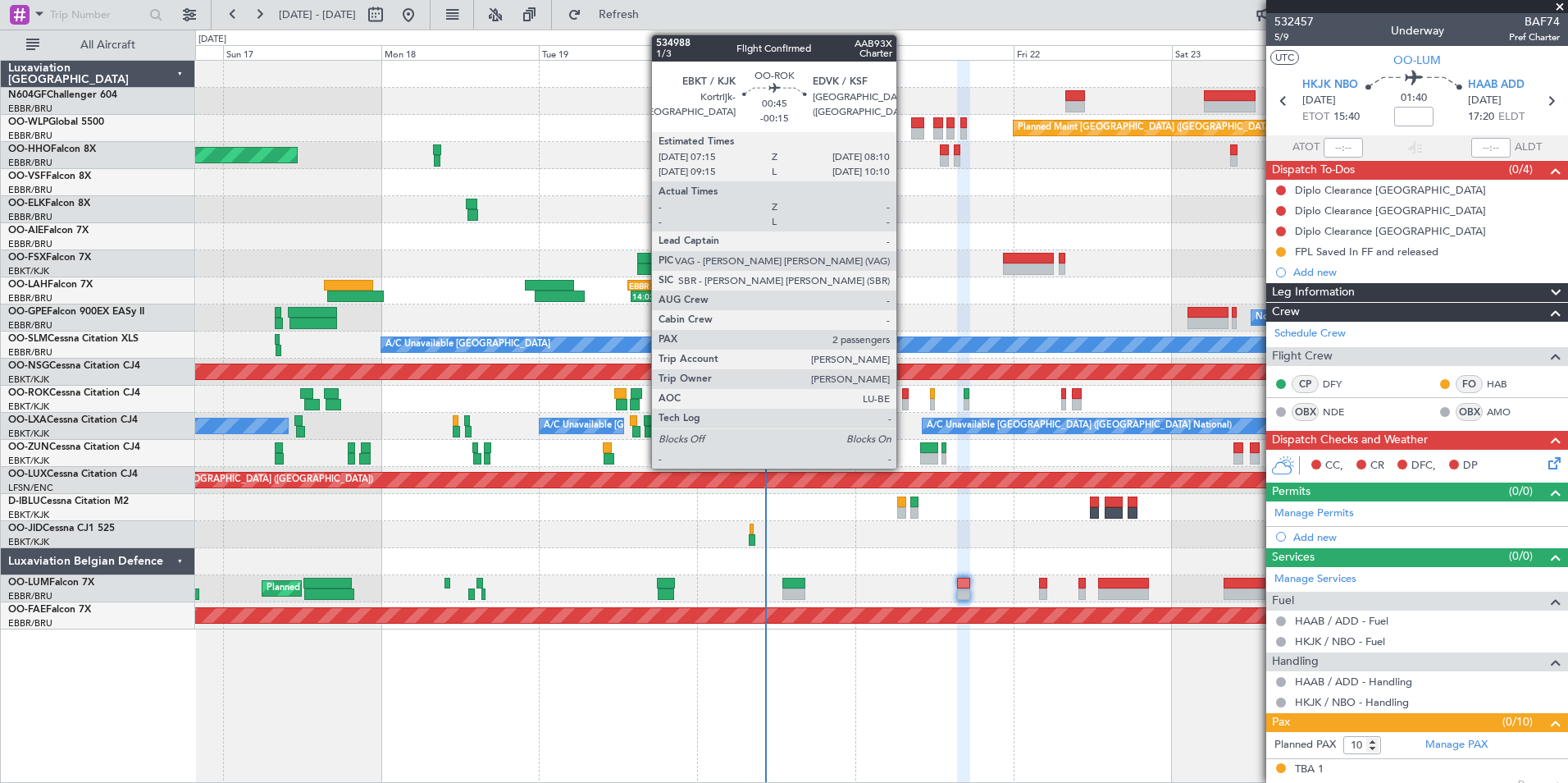
click at [904, 398] on div at bounding box center [905, 394] width 7 height 11
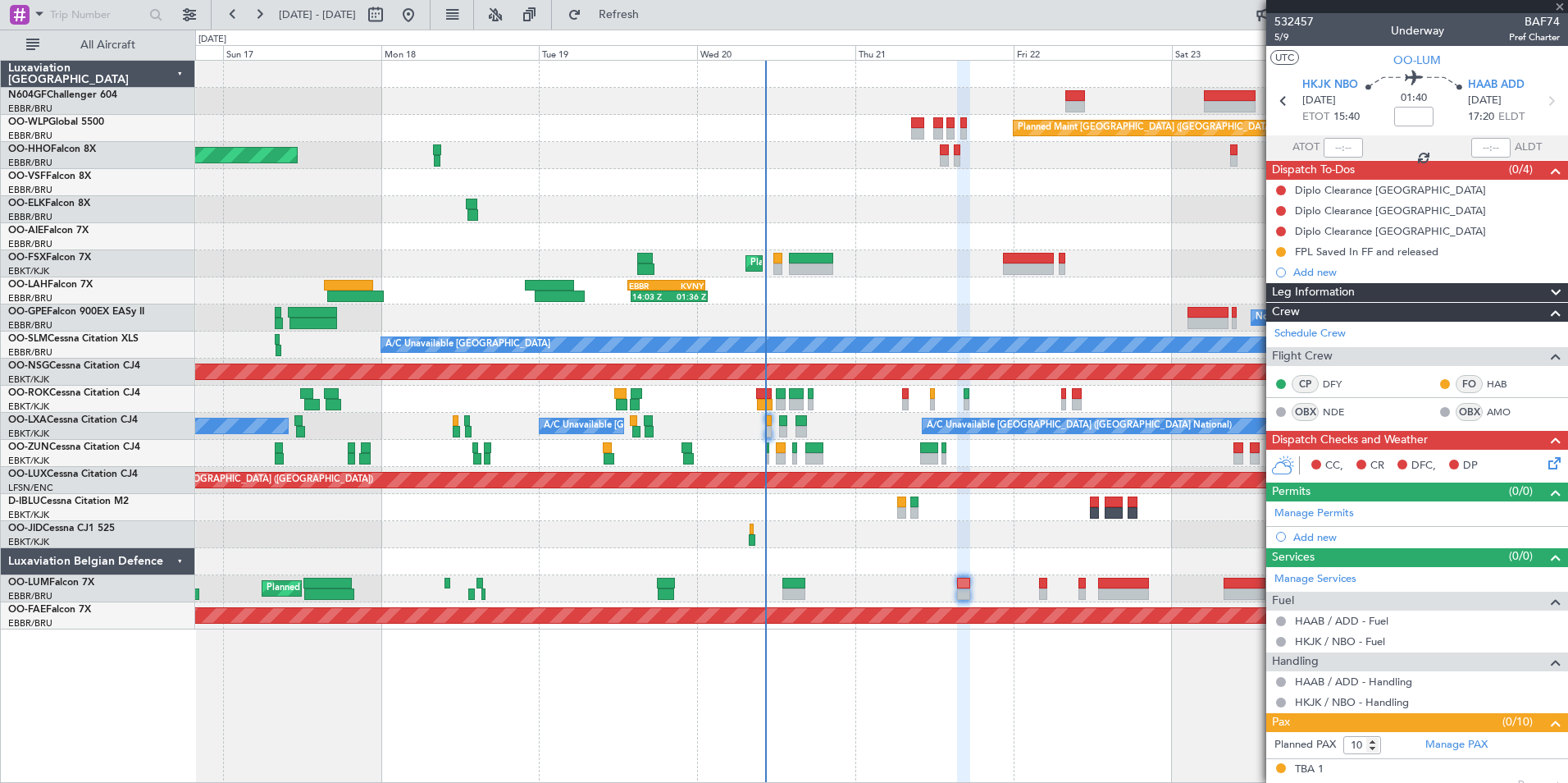
type input "-00:15"
type input "2"
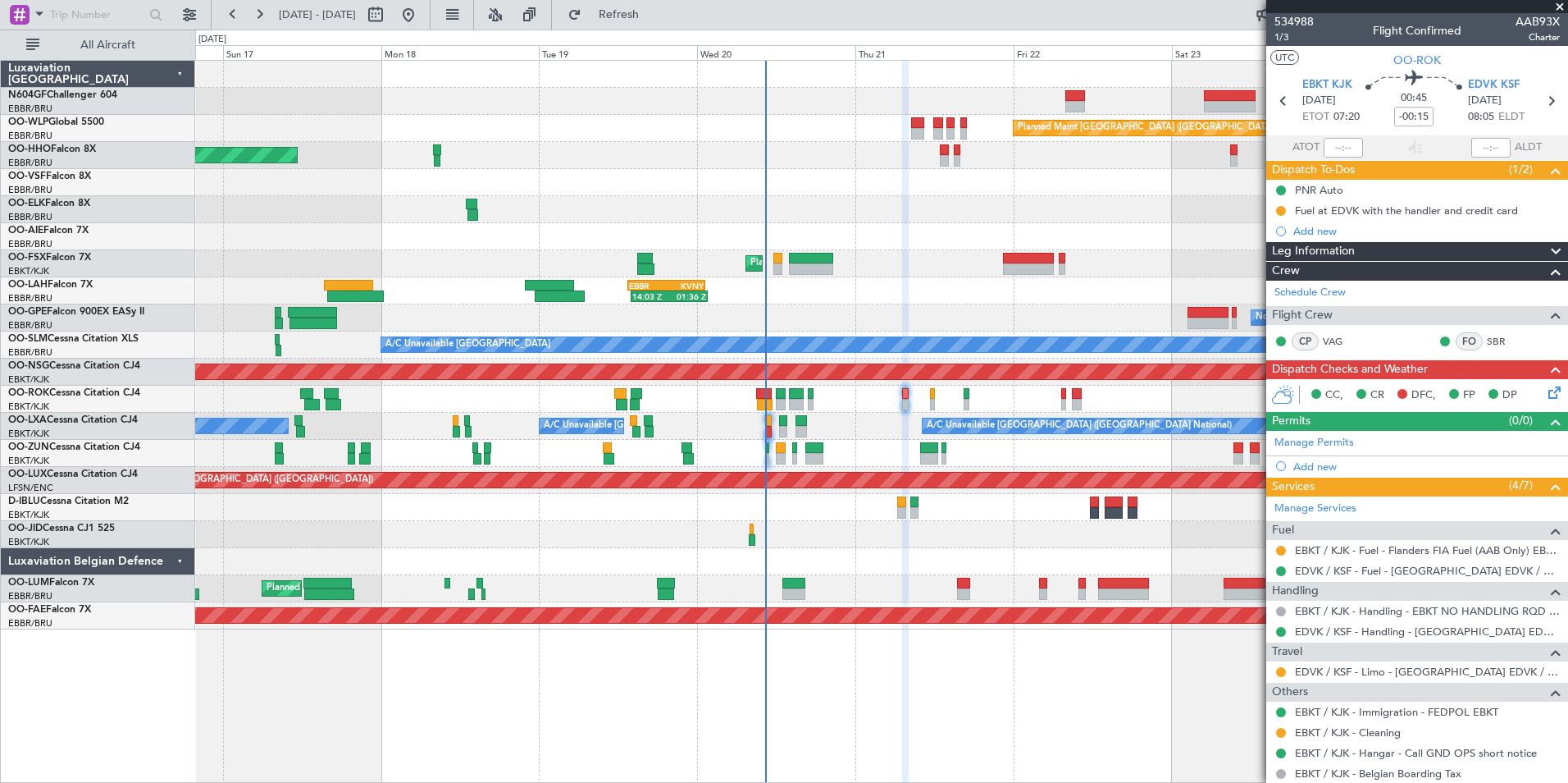
click at [1545, 390] on icon at bounding box center [1551, 390] width 13 height 13
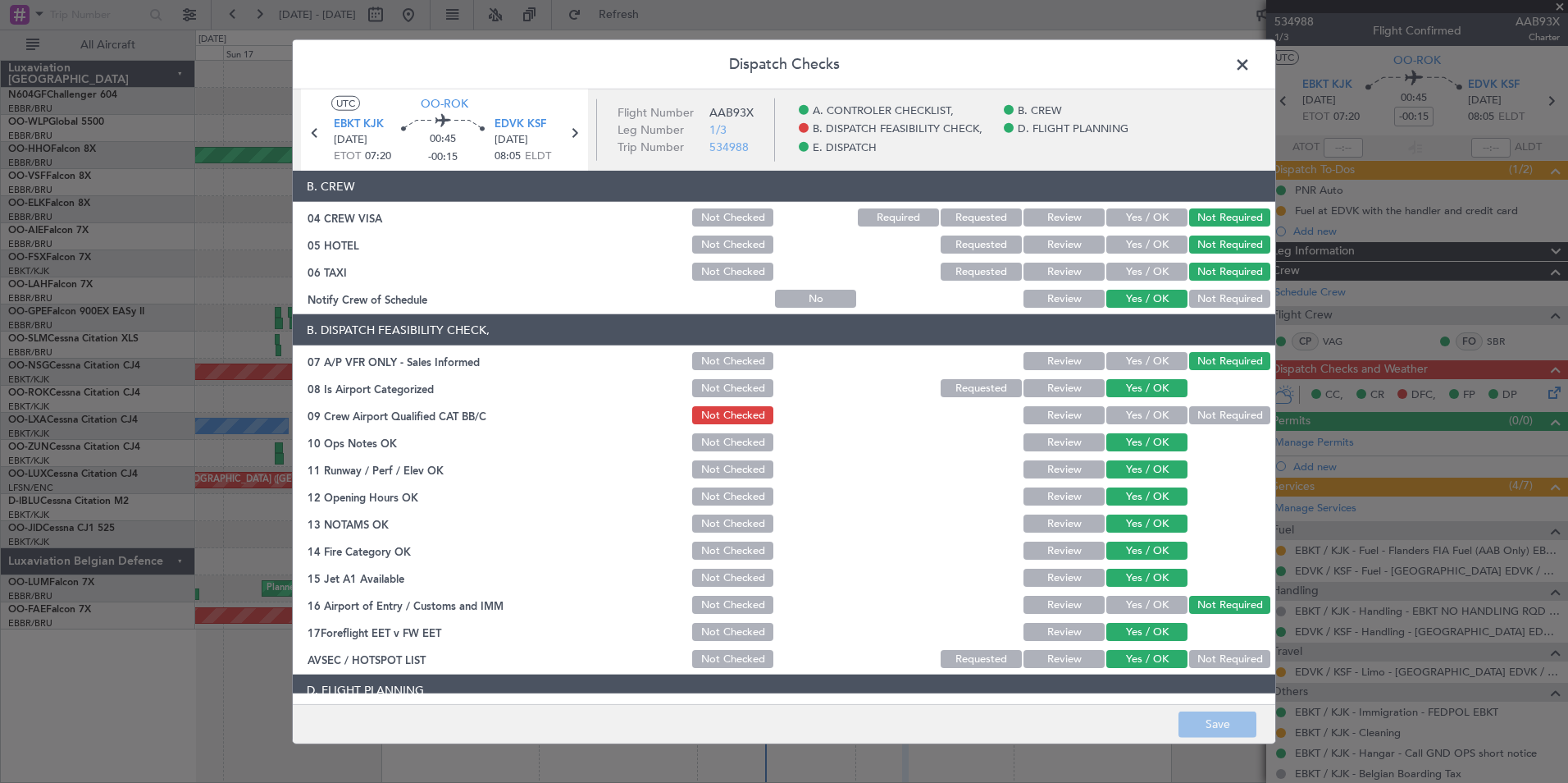
scroll to position [246, 0]
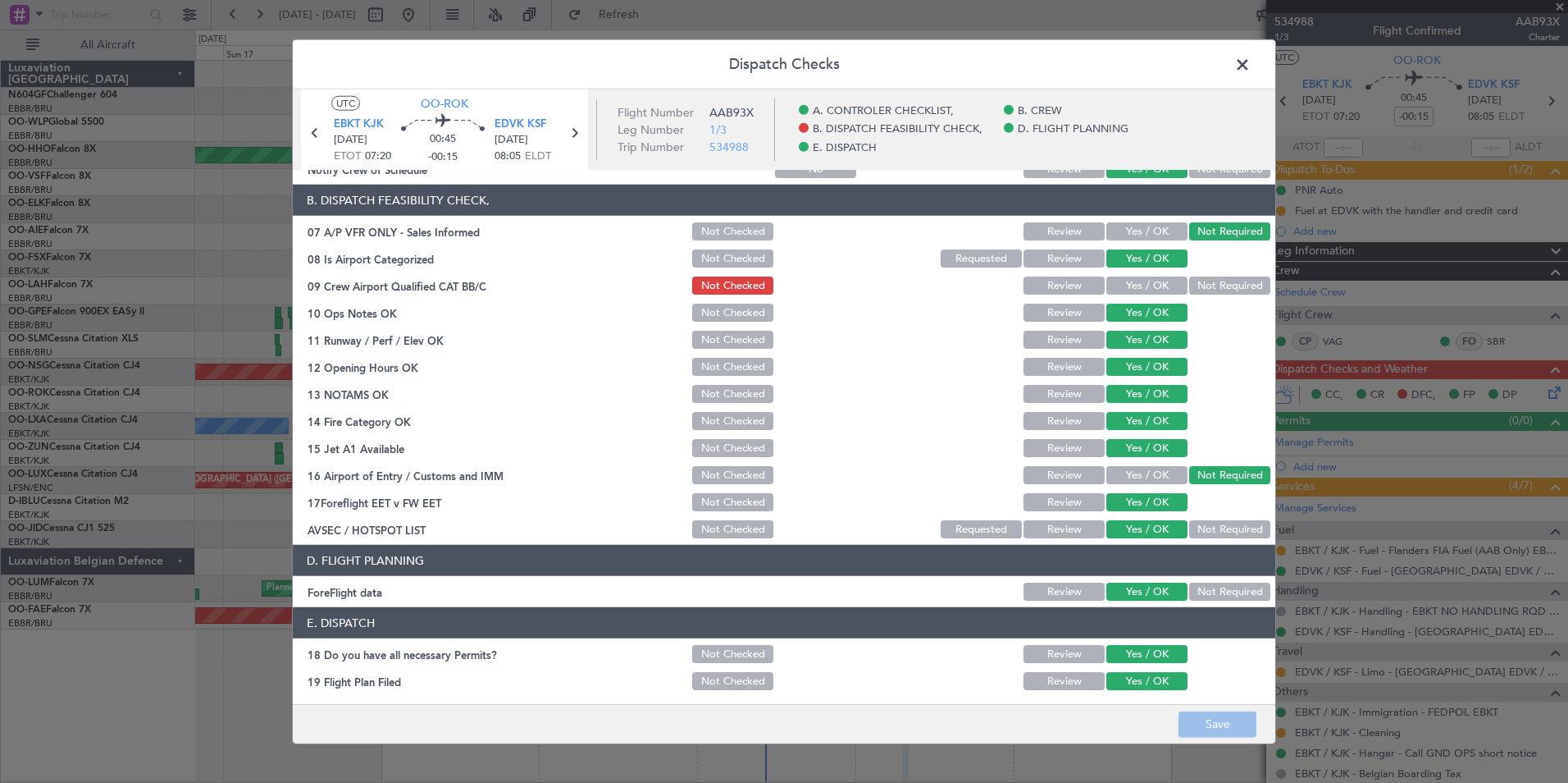
click at [1251, 66] on span at bounding box center [1251, 68] width 0 height 33
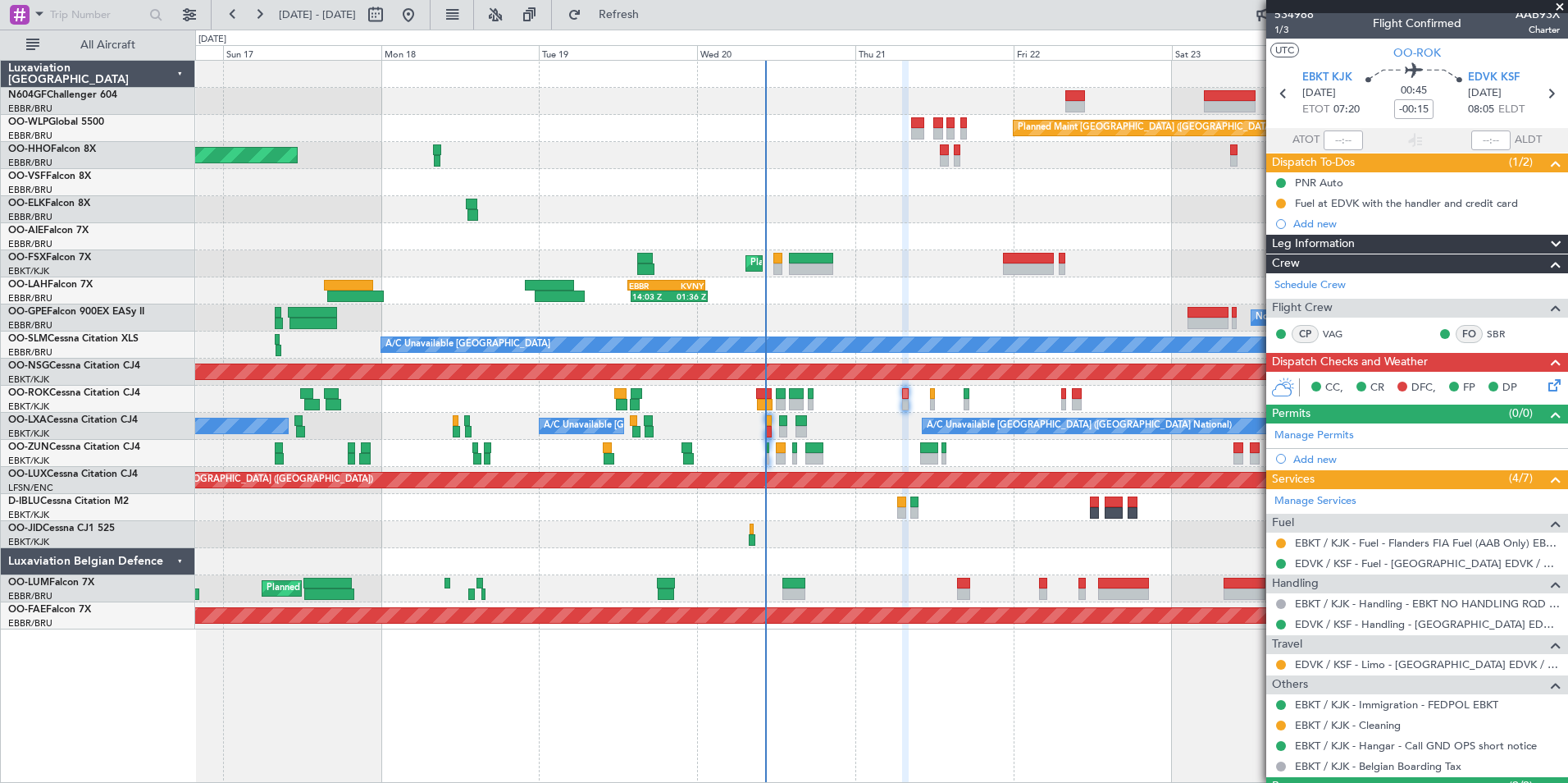
scroll to position [0, 0]
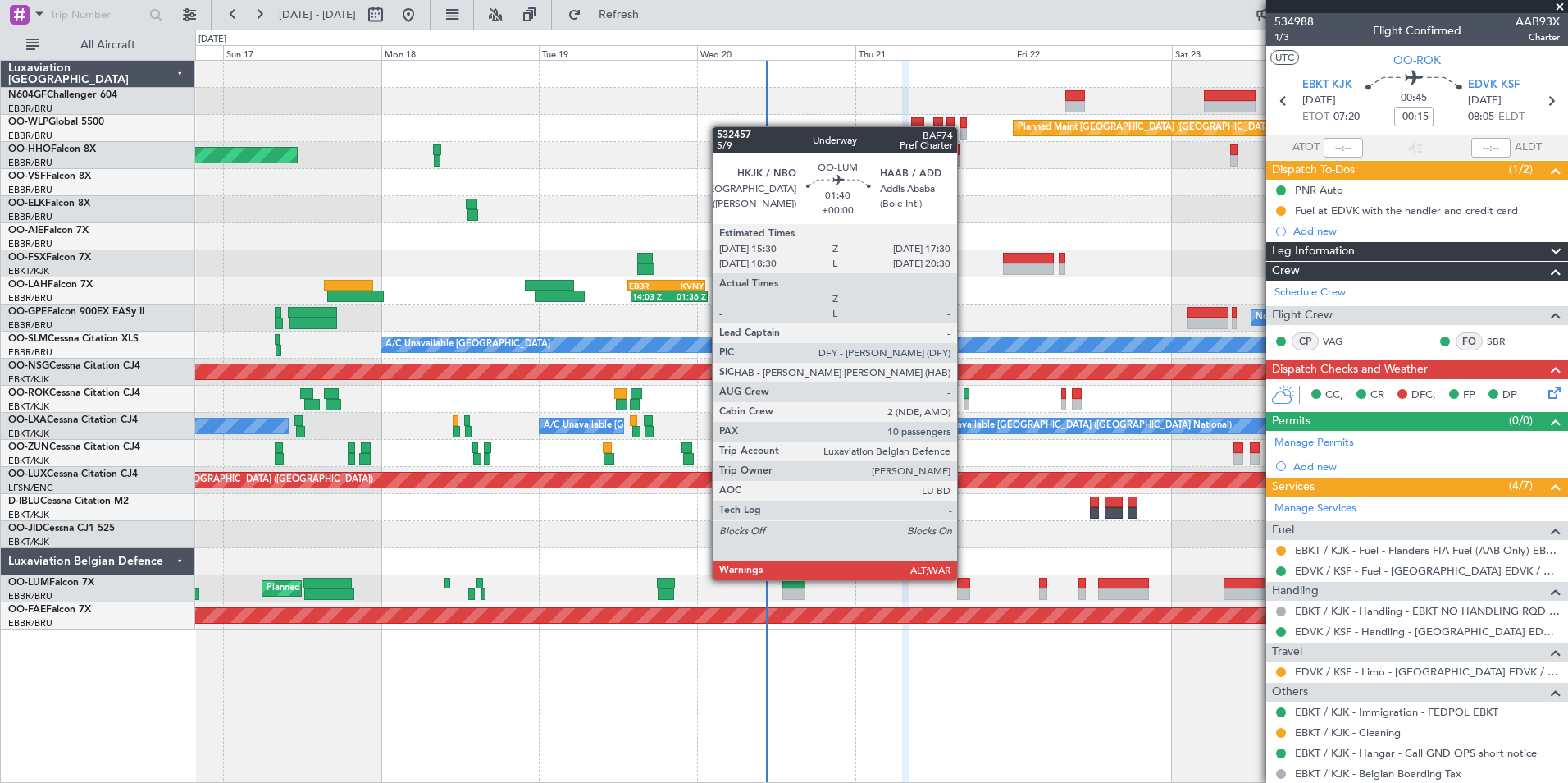
click at [964, 578] on div at bounding box center [963, 583] width 14 height 11
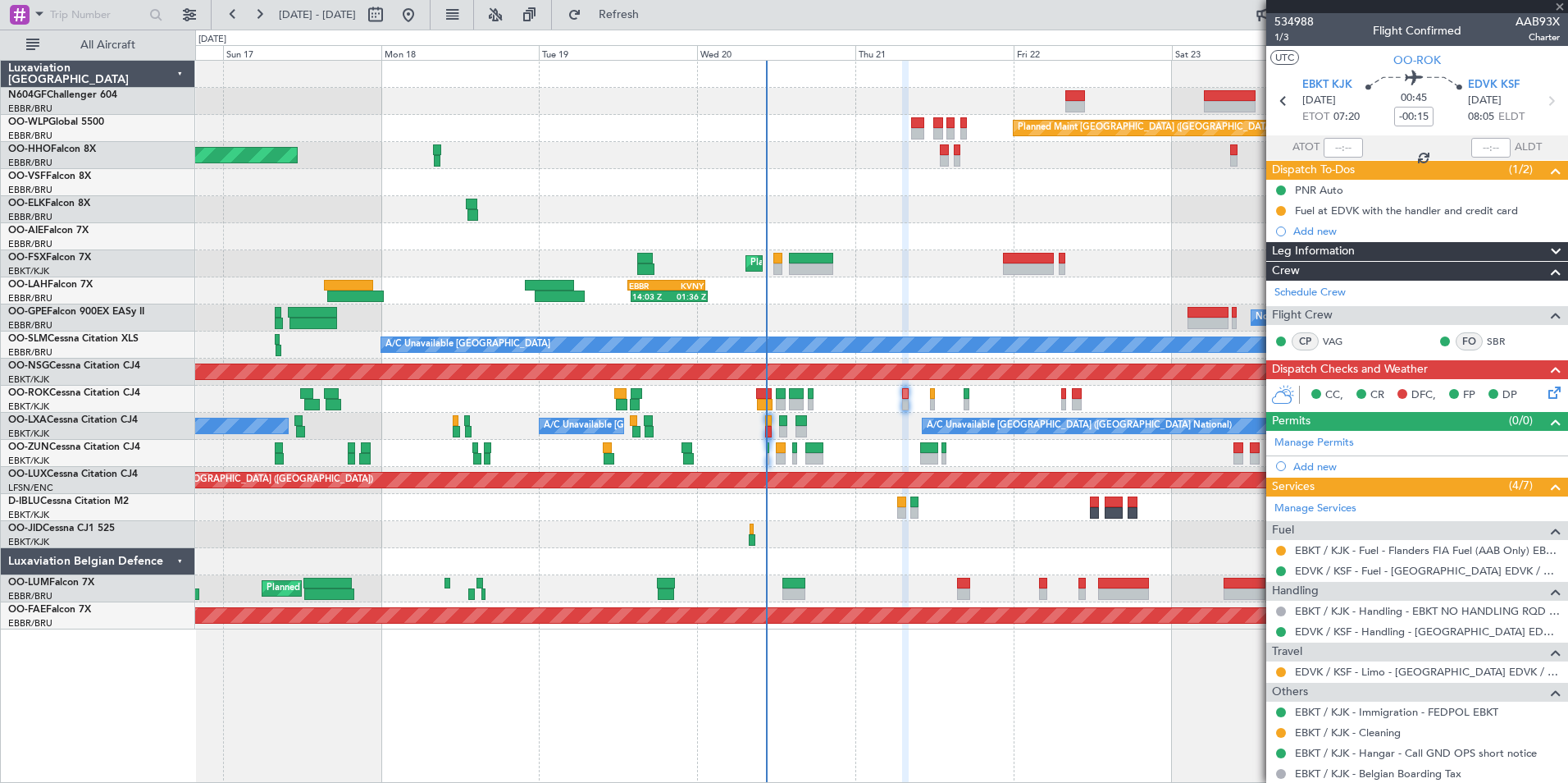
type input "10"
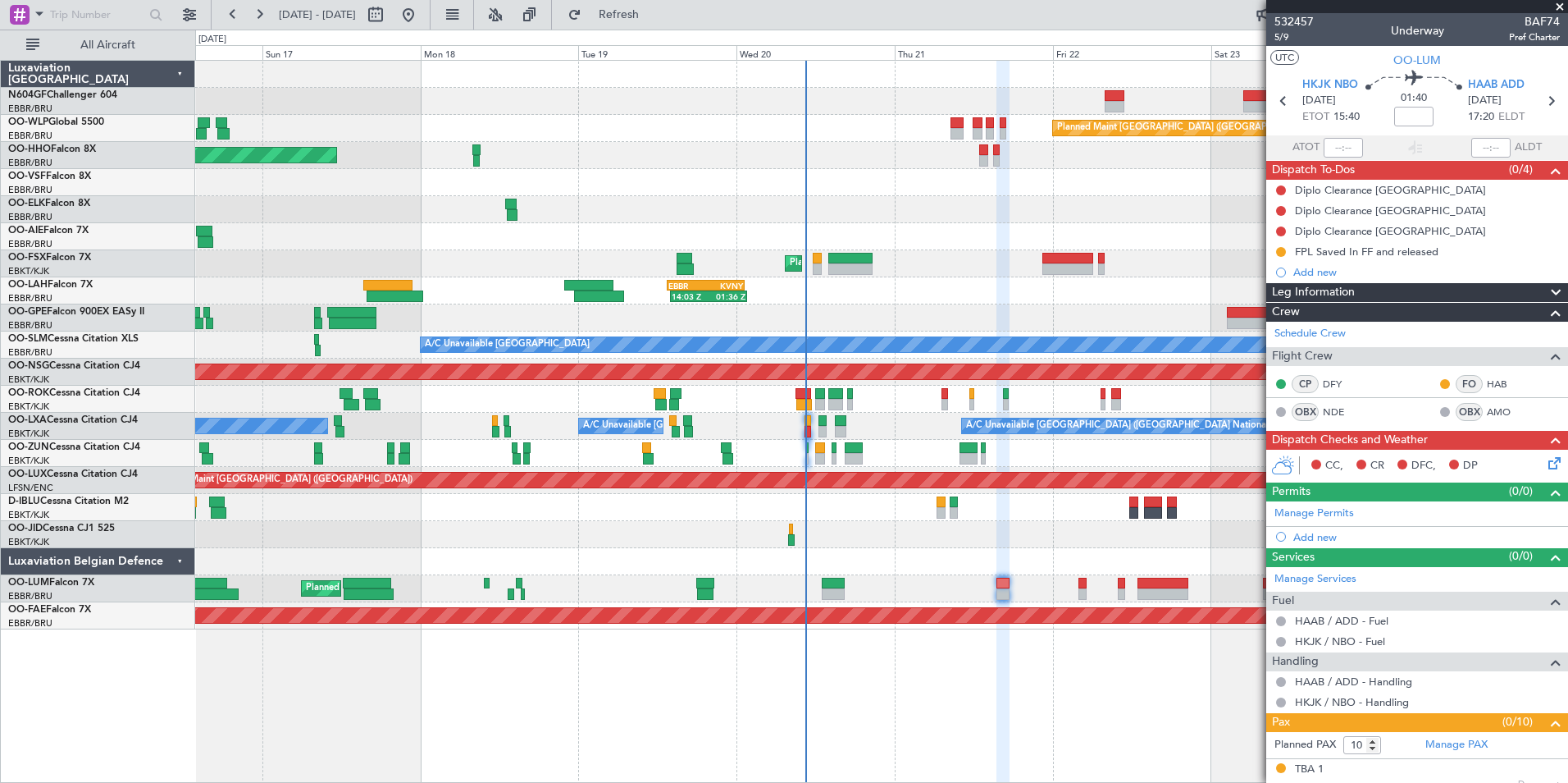
click at [250, 226] on div at bounding box center [881, 236] width 1372 height 27
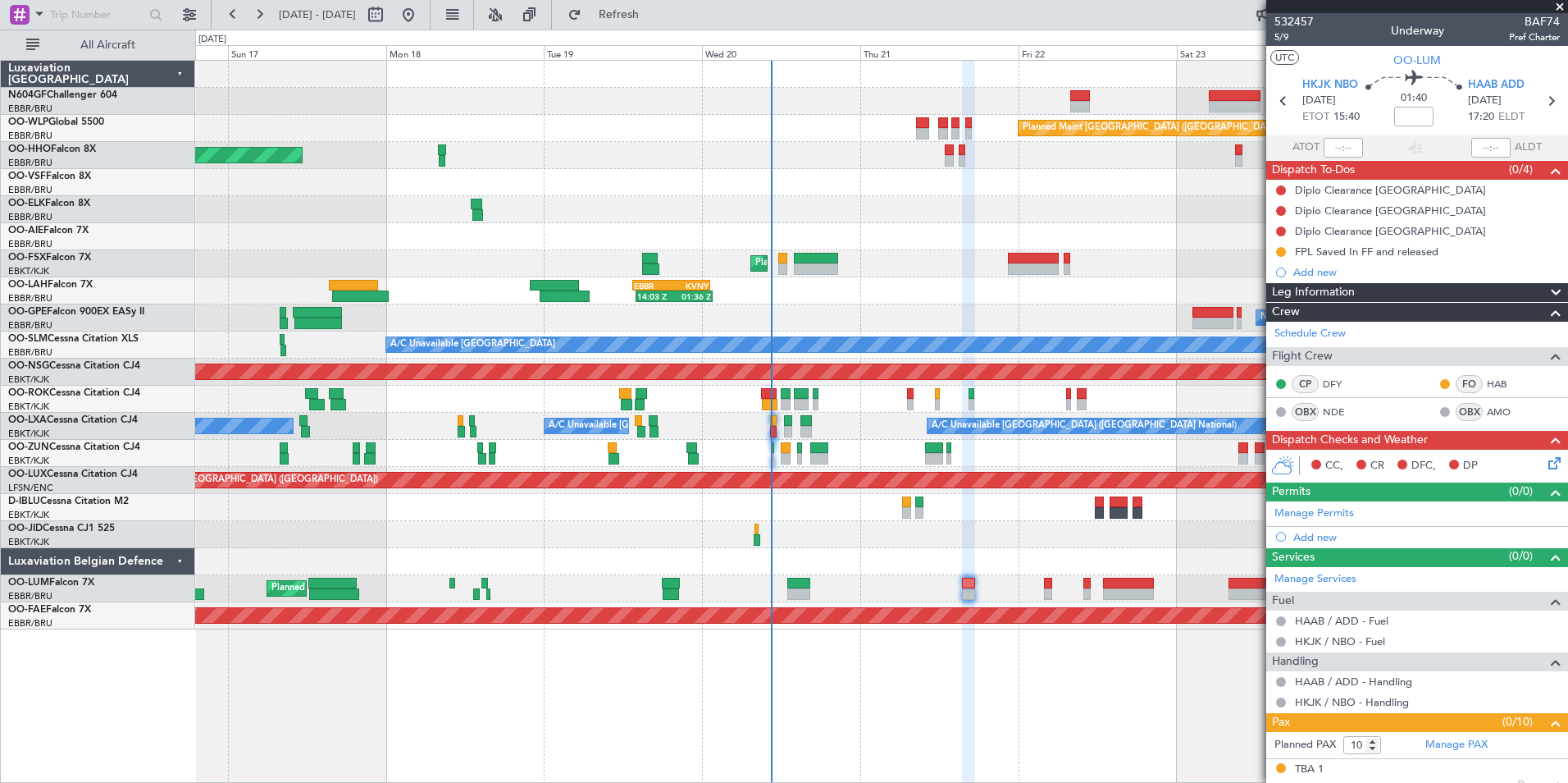
click at [224, 223] on div "Planned Maint [GEOGRAPHIC_DATA] ([GEOGRAPHIC_DATA]) AOG Maint Geneva ([GEOGRAPH…" at bounding box center [881, 344] width 1372 height 569
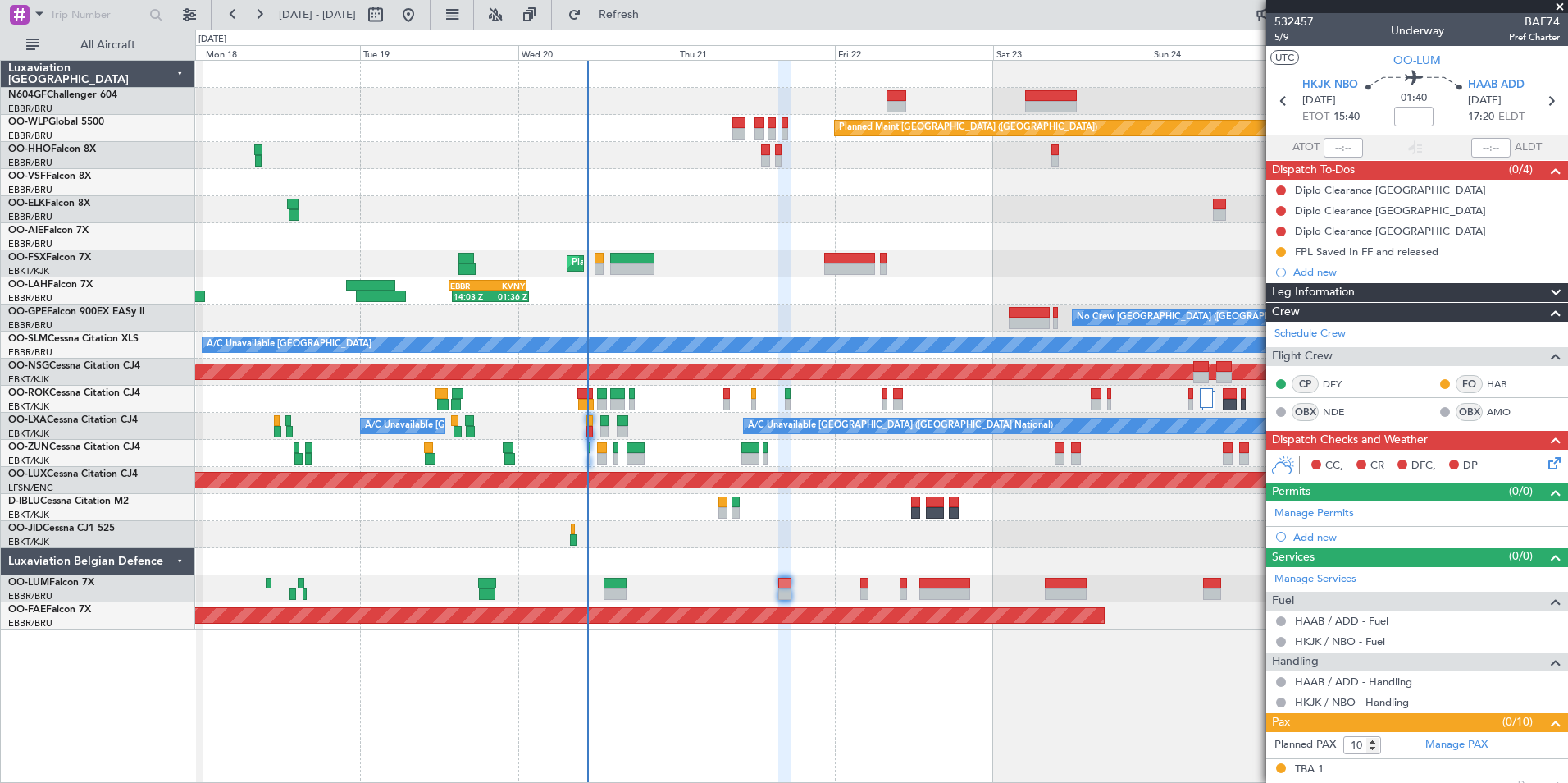
click at [1545, 457] on icon at bounding box center [1551, 460] width 13 height 13
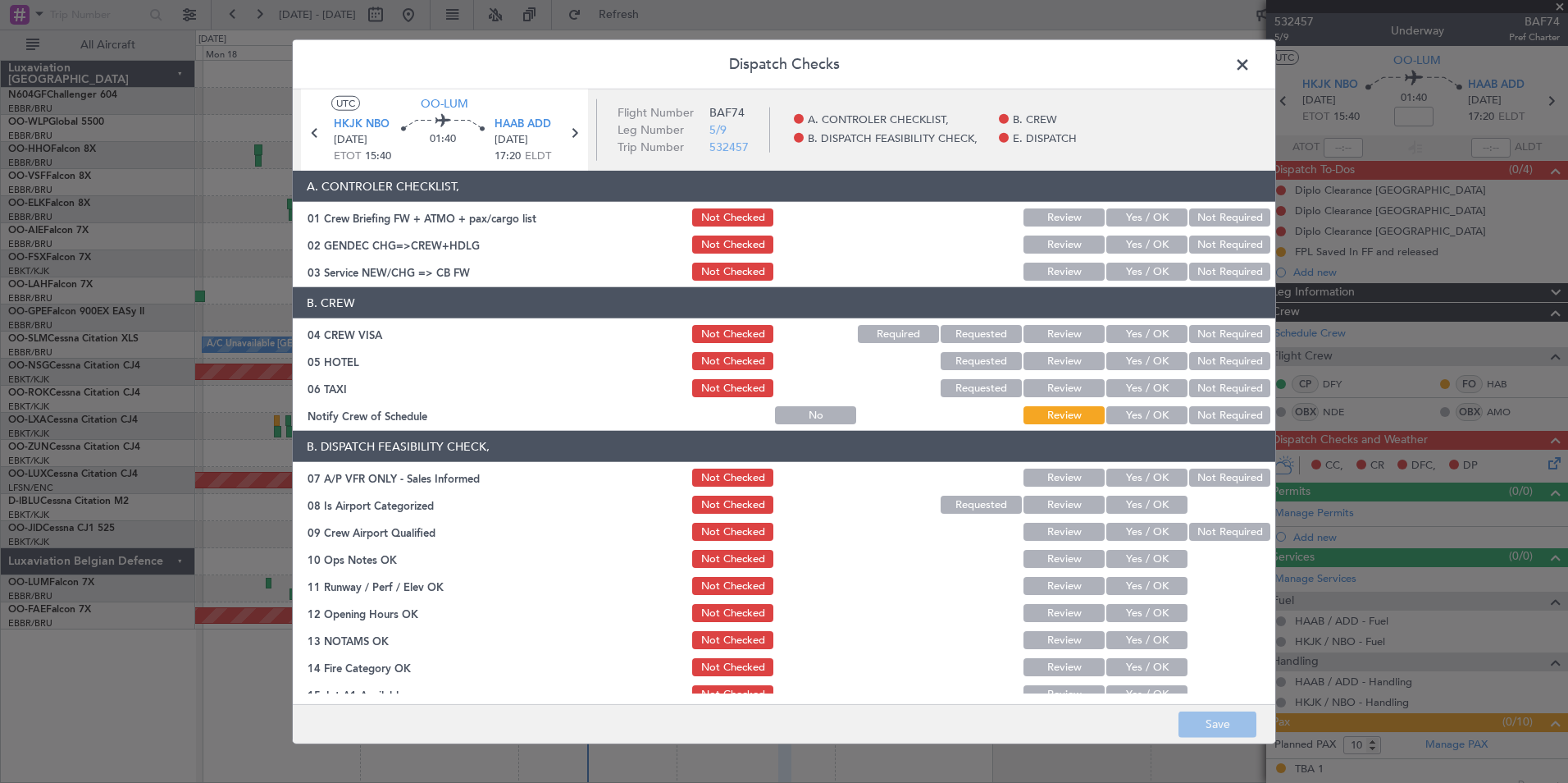
click at [1129, 278] on button "Yes / OK" at bounding box center [1146, 271] width 81 height 18
click at [1202, 240] on button "Not Required" at bounding box center [1229, 244] width 81 height 18
click at [1215, 342] on button "Not Required" at bounding box center [1229, 333] width 81 height 18
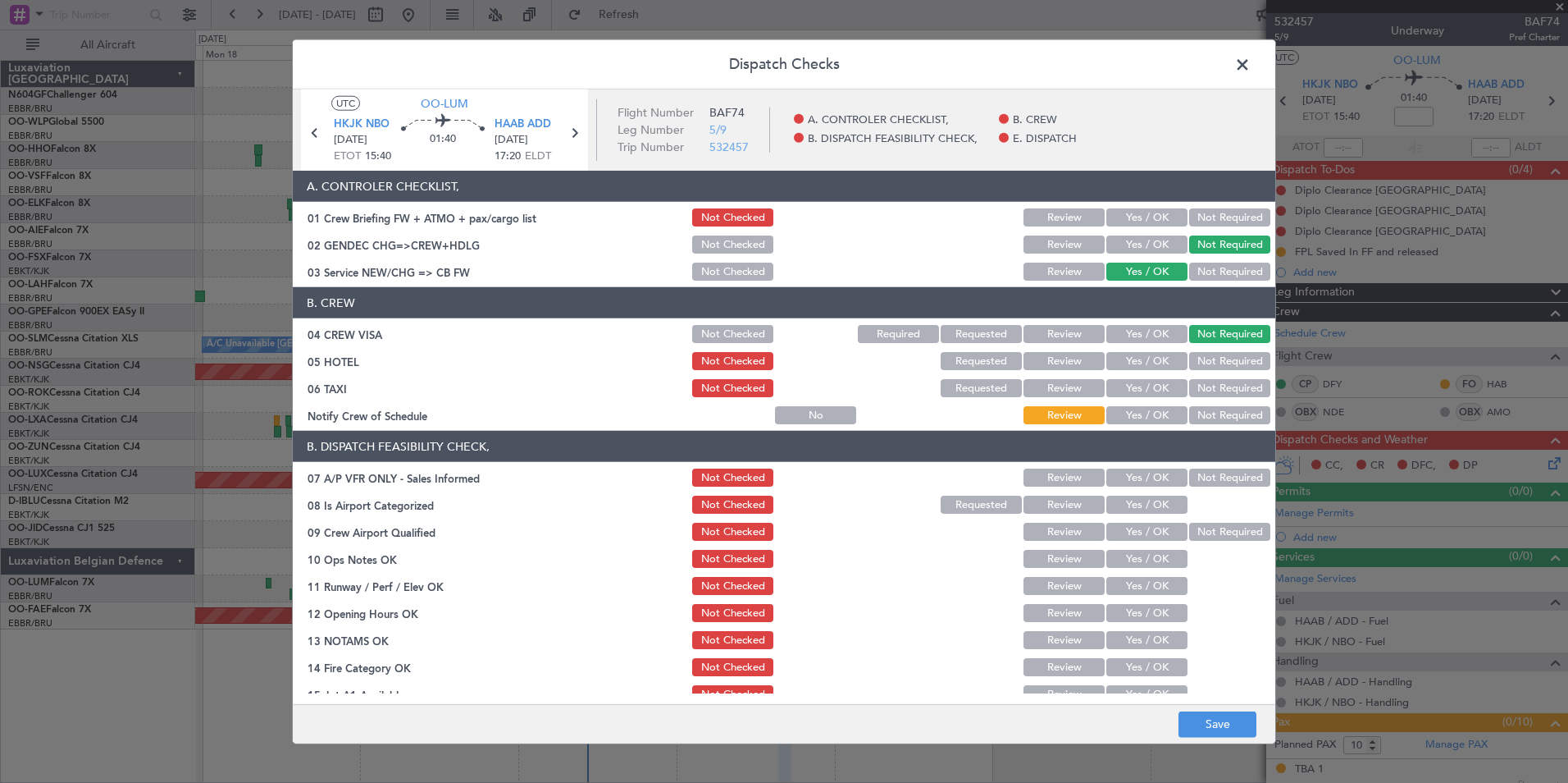
click at [1210, 366] on button "Not Required" at bounding box center [1229, 360] width 81 height 18
click at [1197, 385] on button "Not Required" at bounding box center [1229, 387] width 81 height 18
click at [1136, 414] on button "Yes / OK" at bounding box center [1146, 414] width 81 height 18
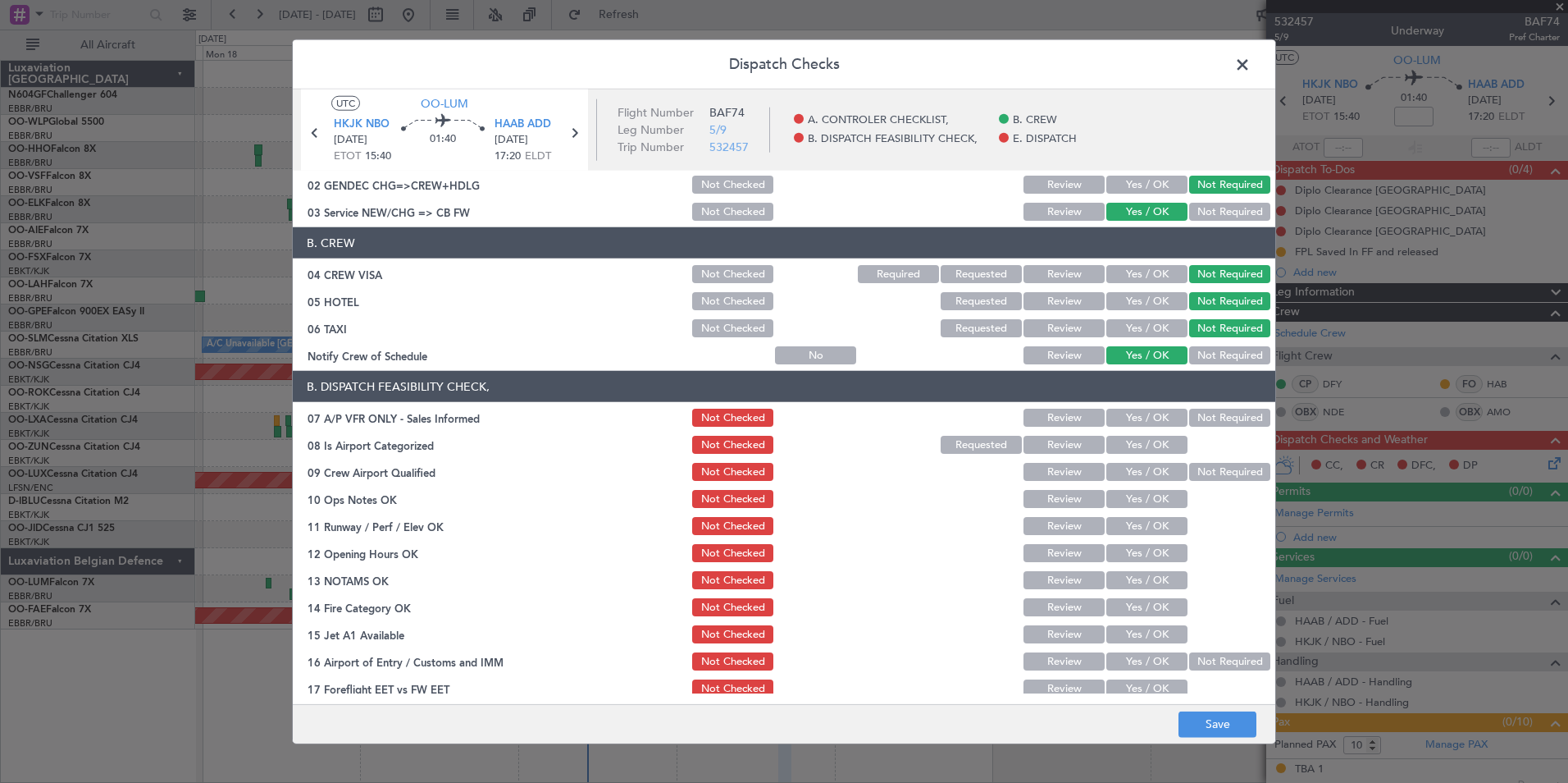
scroll to position [82, 0]
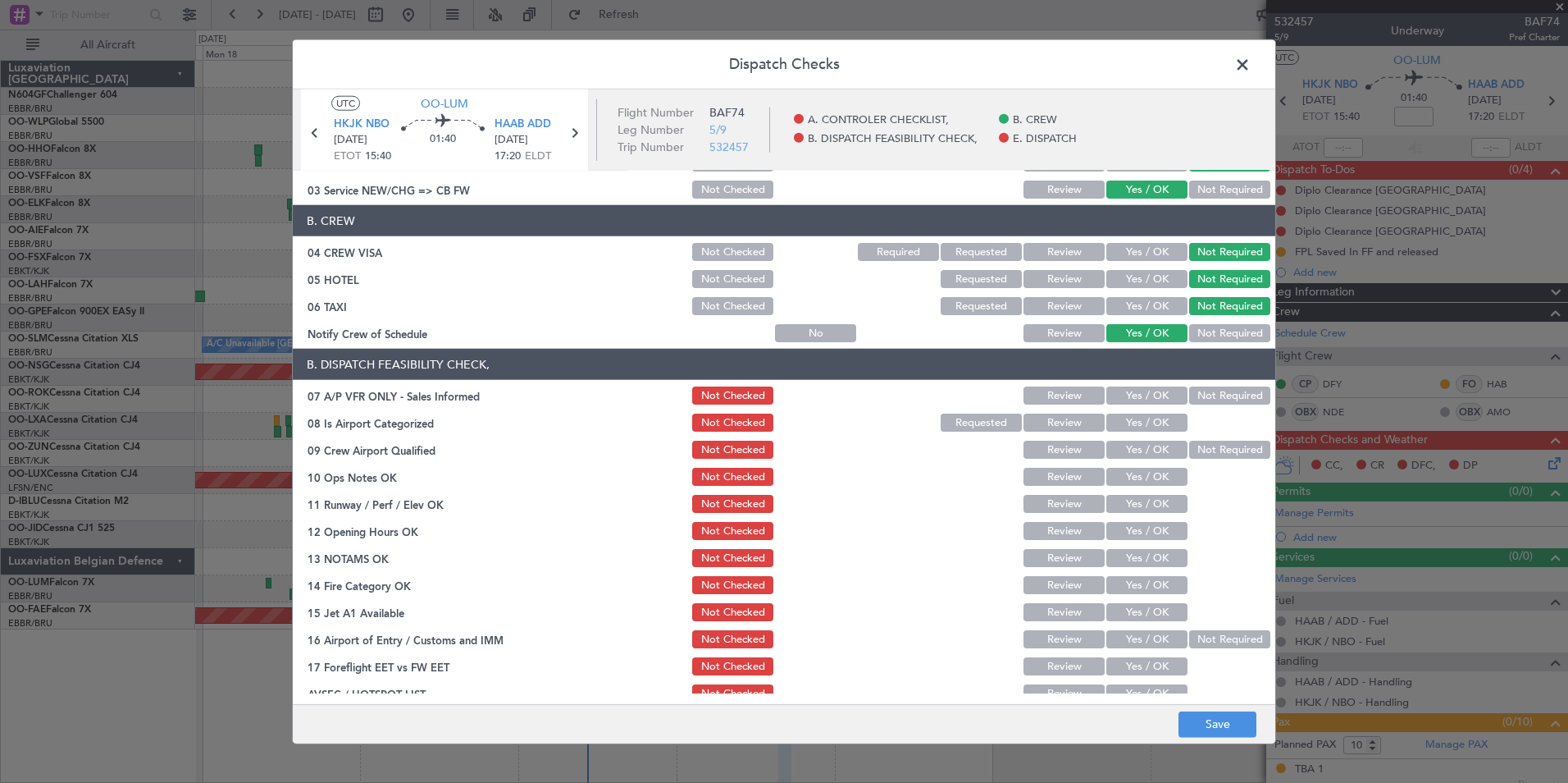
click at [1186, 385] on div "Not Required" at bounding box center [1227, 395] width 83 height 23
click at [1186, 404] on div "Not Required" at bounding box center [1227, 395] width 83 height 23
click at [1192, 402] on button "Not Required" at bounding box center [1229, 395] width 81 height 18
click at [1150, 418] on button "Yes / OK" at bounding box center [1146, 422] width 81 height 18
click at [1190, 439] on div "Not Required" at bounding box center [1227, 450] width 83 height 23
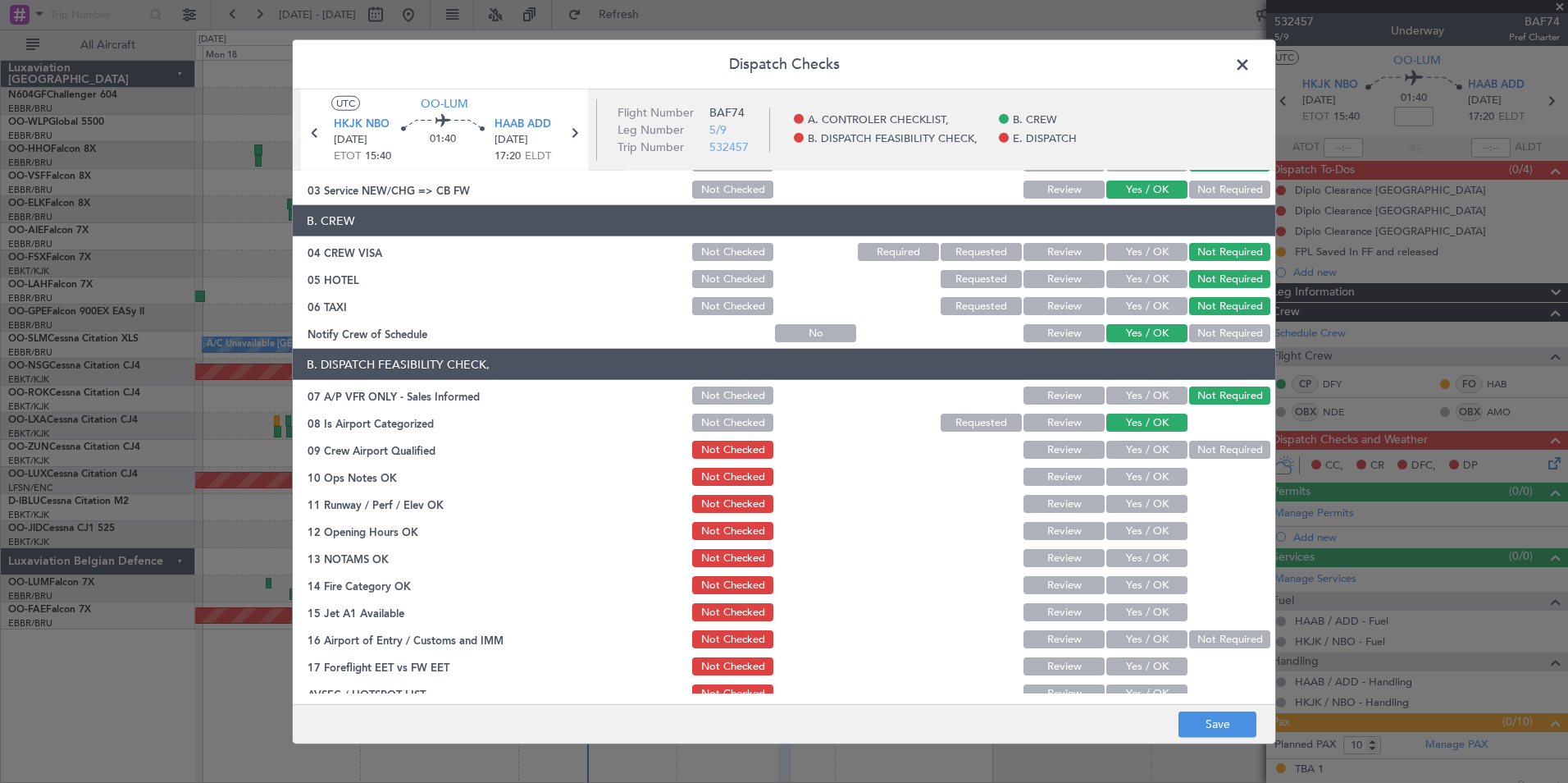
click at [1189, 452] on button "Not Required" at bounding box center [1229, 449] width 81 height 18
click at [1155, 470] on button "Yes / OK" at bounding box center [1146, 476] width 81 height 18
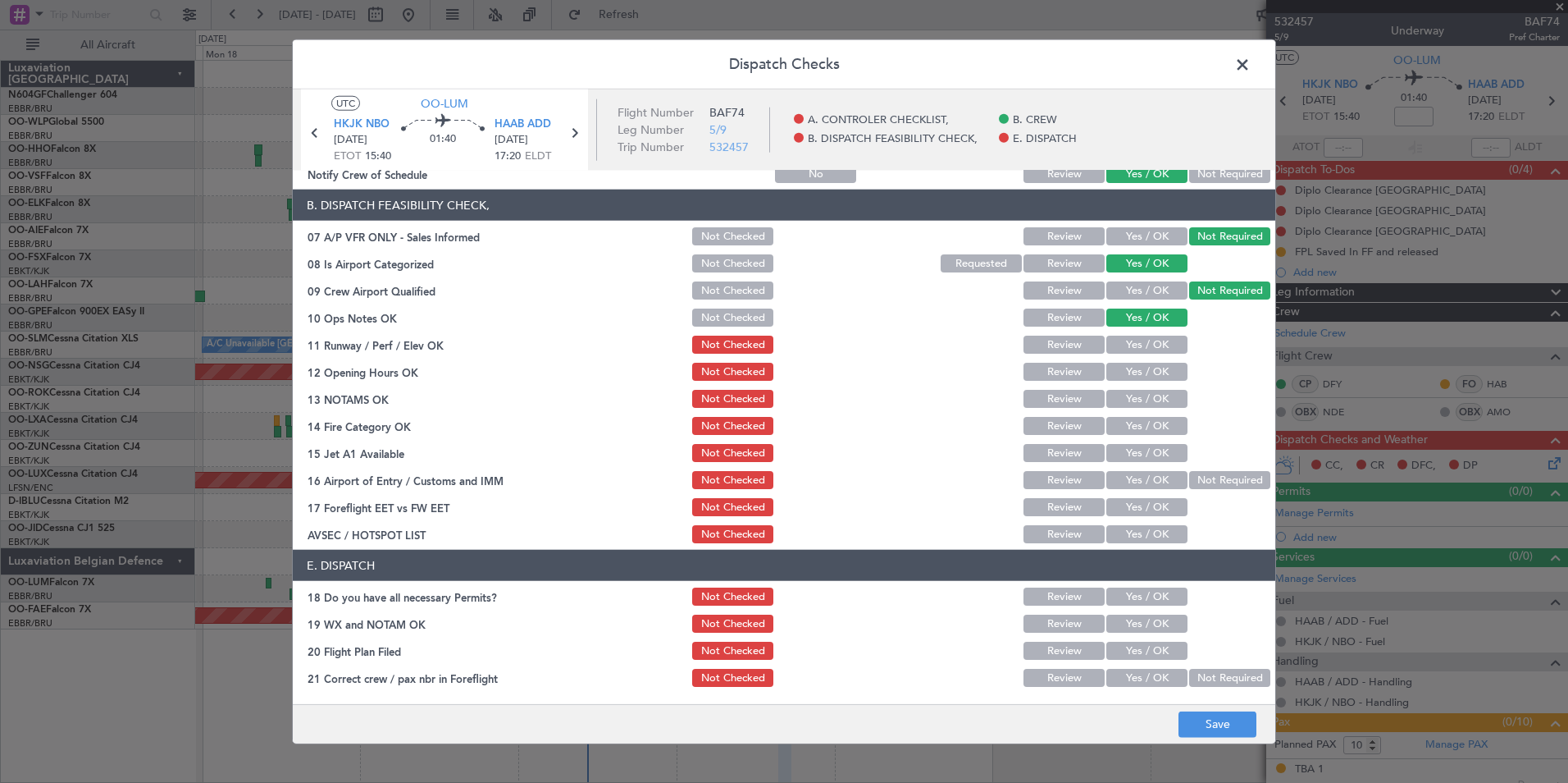
click at [1136, 338] on button "Yes / OK" at bounding box center [1146, 344] width 81 height 18
click at [1129, 369] on button "Yes / OK" at bounding box center [1146, 371] width 81 height 18
click at [1129, 395] on button "Yes / OK" at bounding box center [1146, 398] width 81 height 18
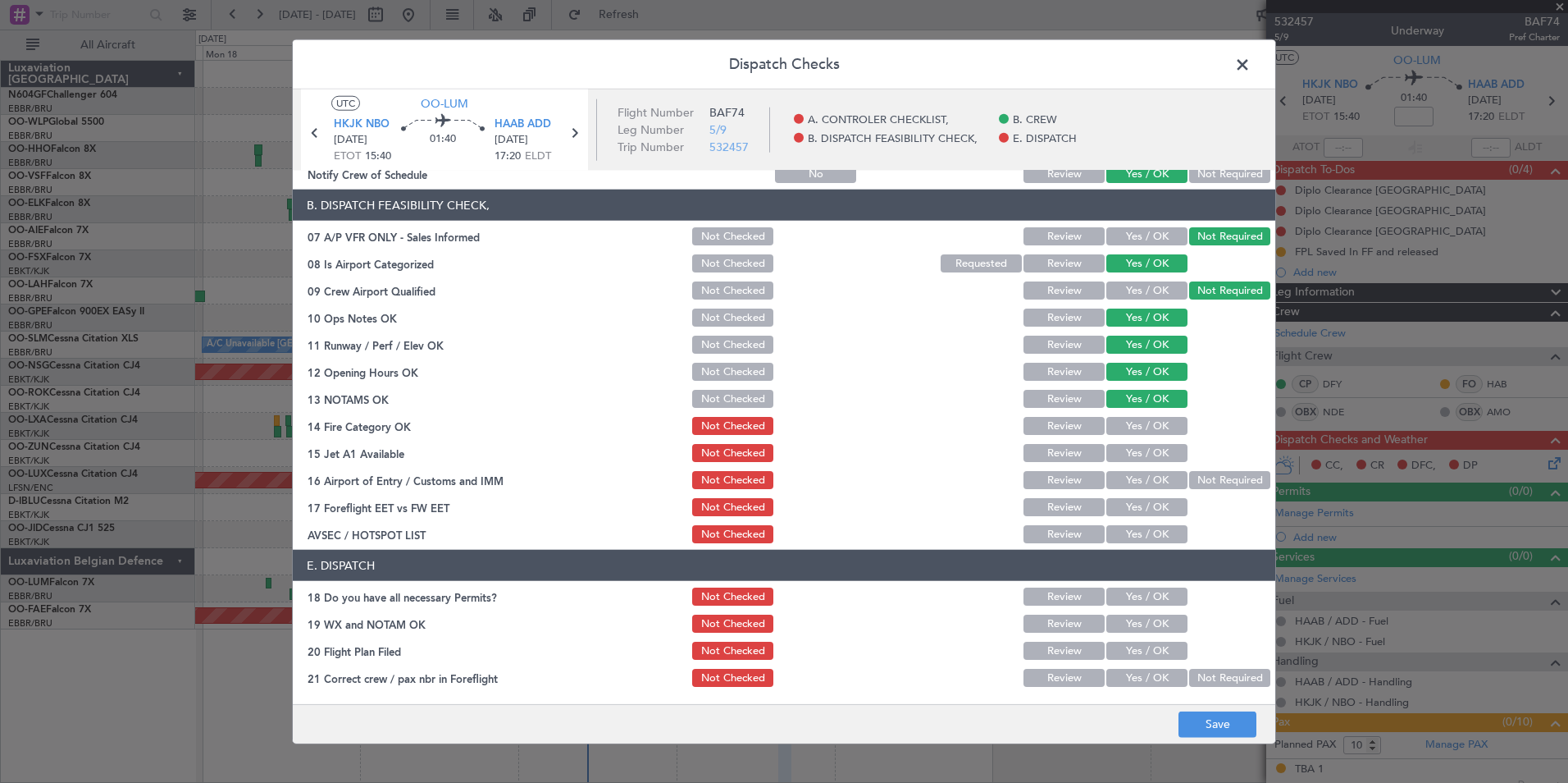
click at [1137, 425] on button "Yes / OK" at bounding box center [1146, 425] width 81 height 18
click at [1146, 449] on button "Yes / OK" at bounding box center [1146, 452] width 81 height 18
click at [1189, 487] on button "Not Required" at bounding box center [1229, 479] width 81 height 18
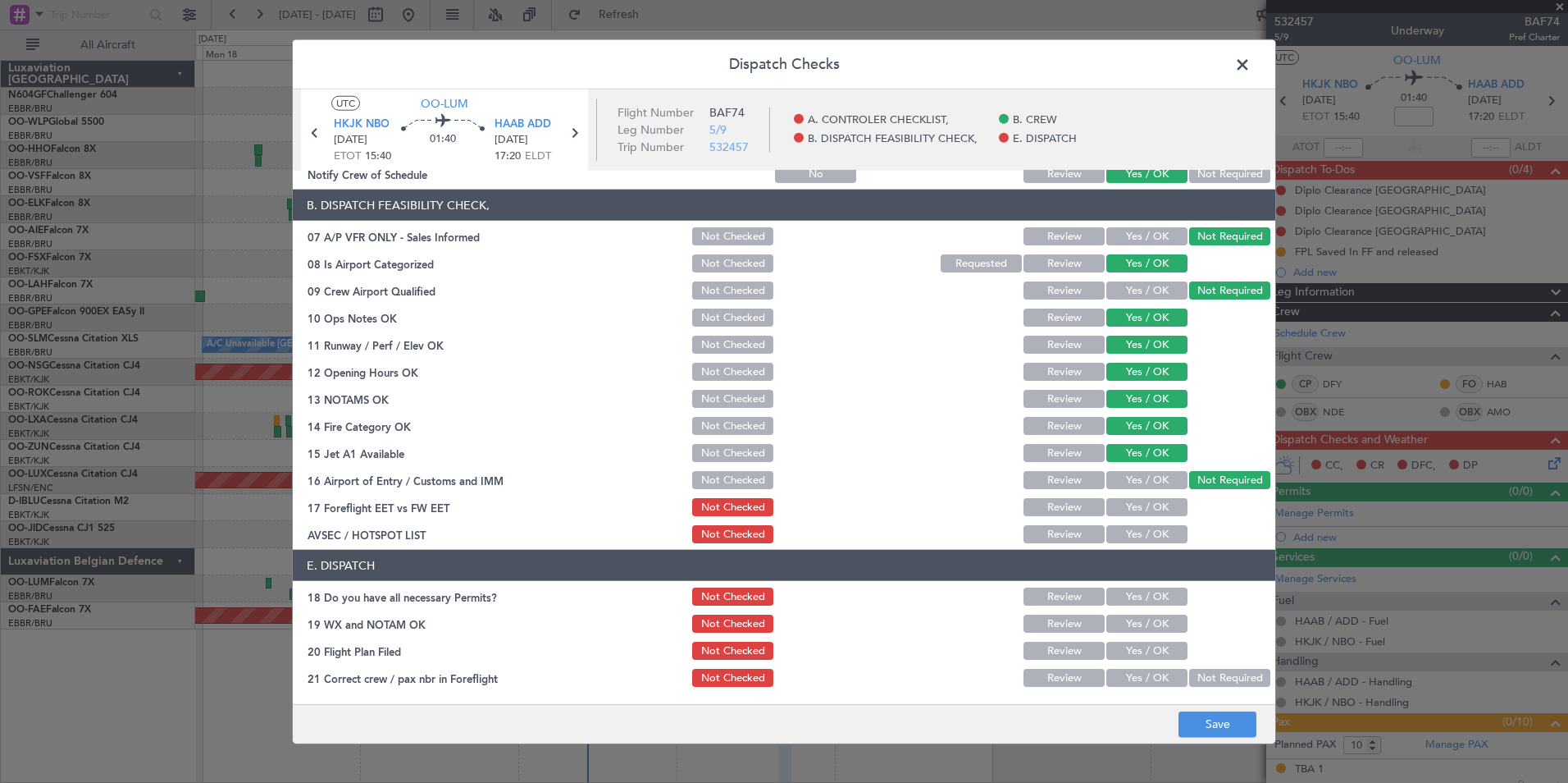
drag, startPoint x: 1160, startPoint y: 504, endPoint x: 1139, endPoint y: 531, distance: 34.2
click at [1159, 504] on button "Yes / OK" at bounding box center [1146, 506] width 81 height 18
click at [1138, 533] on button "Yes / OK" at bounding box center [1146, 533] width 81 height 18
click at [1212, 726] on button "Save" at bounding box center [1217, 723] width 78 height 26
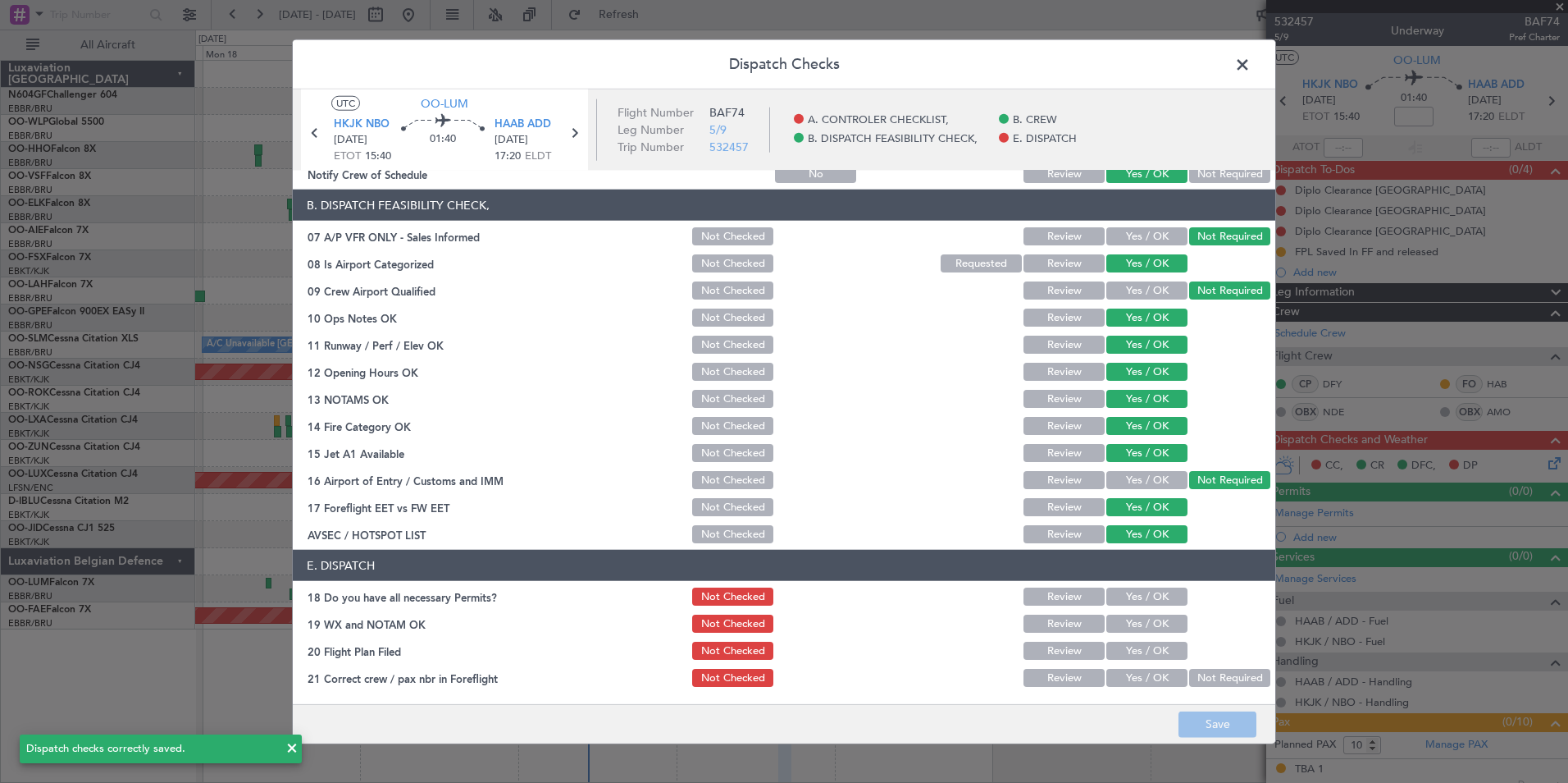
click at [1251, 66] on span at bounding box center [1251, 68] width 0 height 33
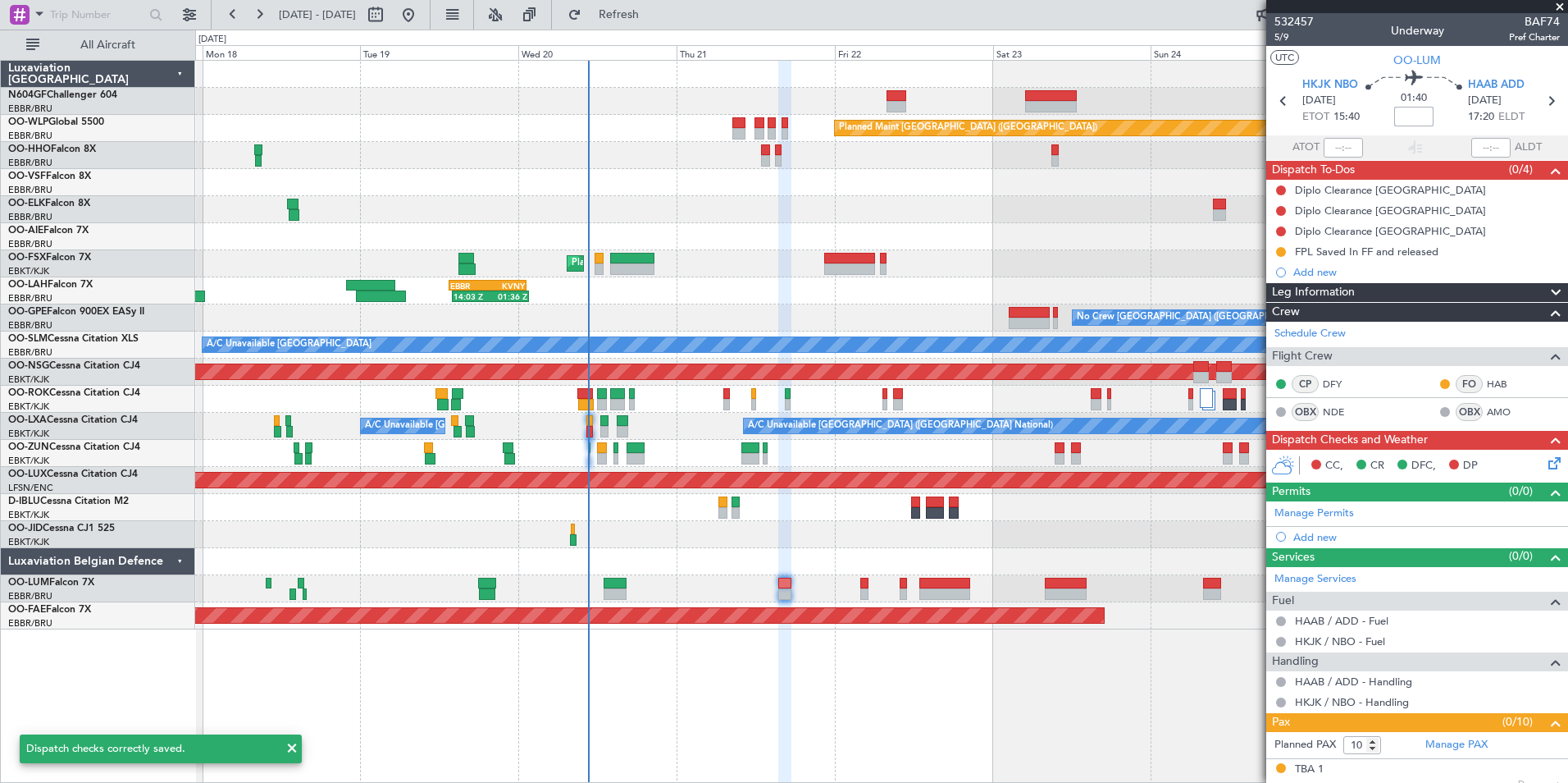
click at [1407, 117] on input at bounding box center [1414, 116] width 39 height 20
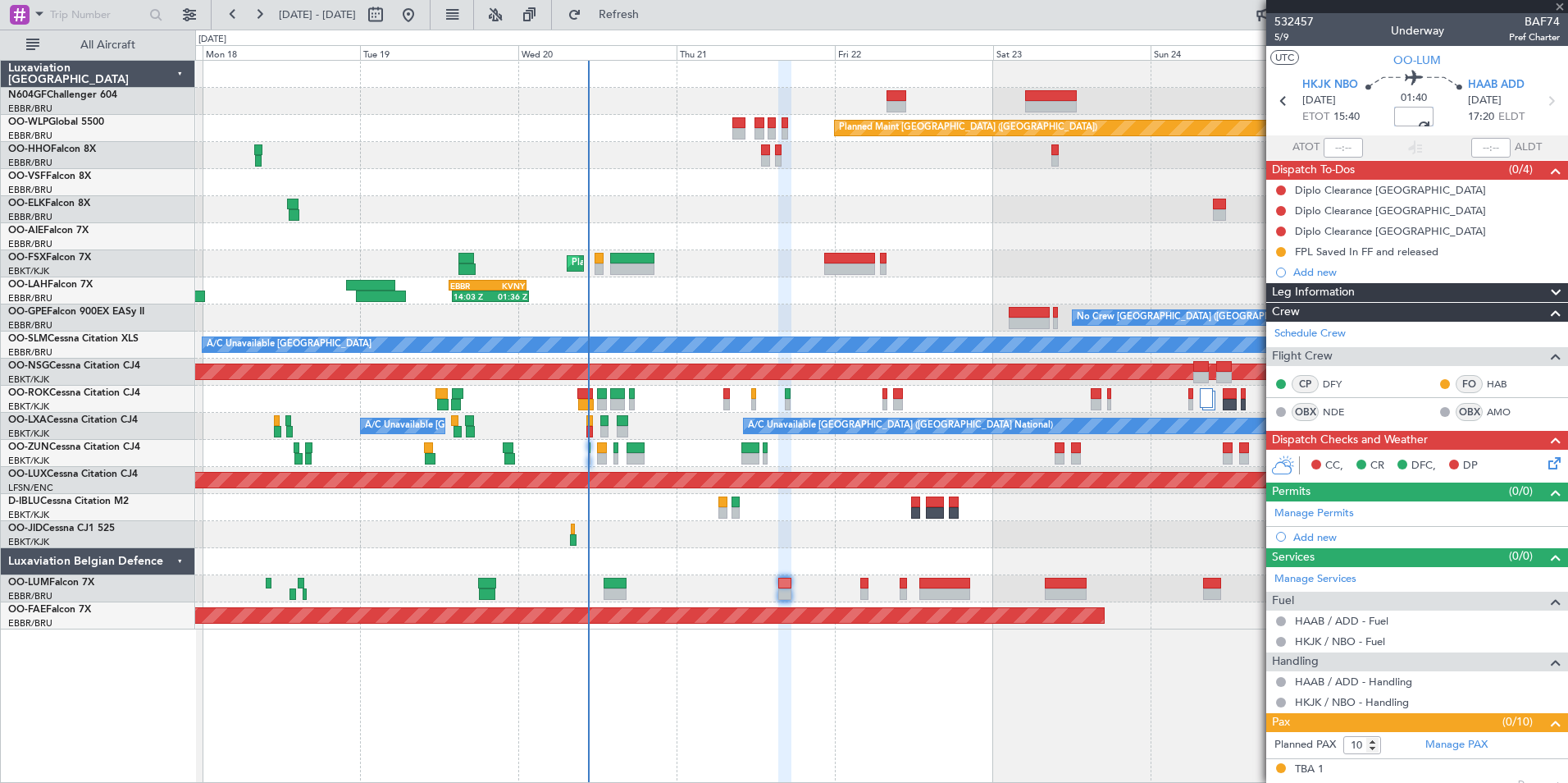
type input "-00:10"
click at [1462, 59] on section "UTC OO-LUM" at bounding box center [1417, 58] width 302 height 24
click at [1545, 459] on icon at bounding box center [1551, 460] width 13 height 13
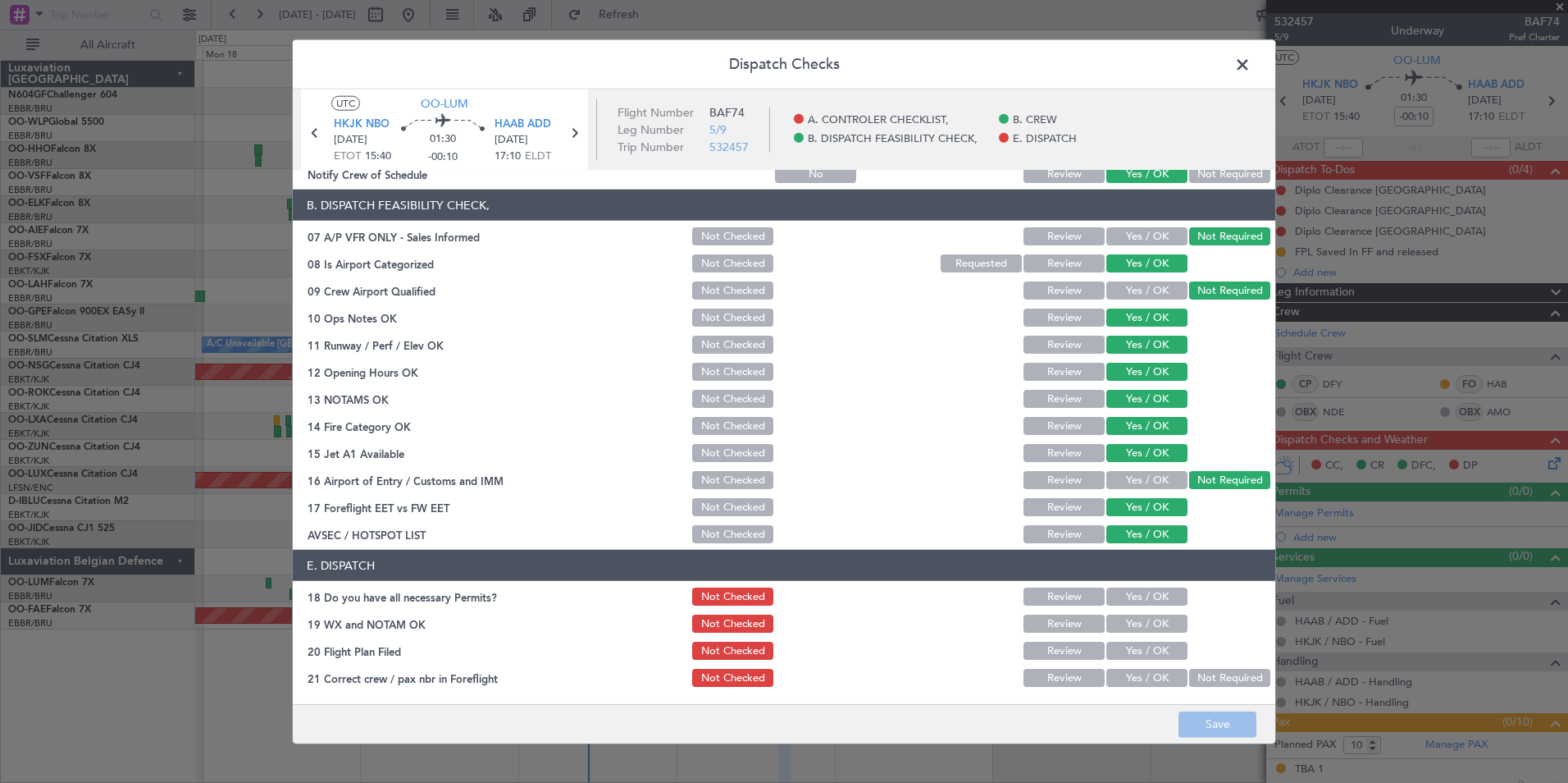
click at [1251, 61] on span at bounding box center [1251, 68] width 0 height 33
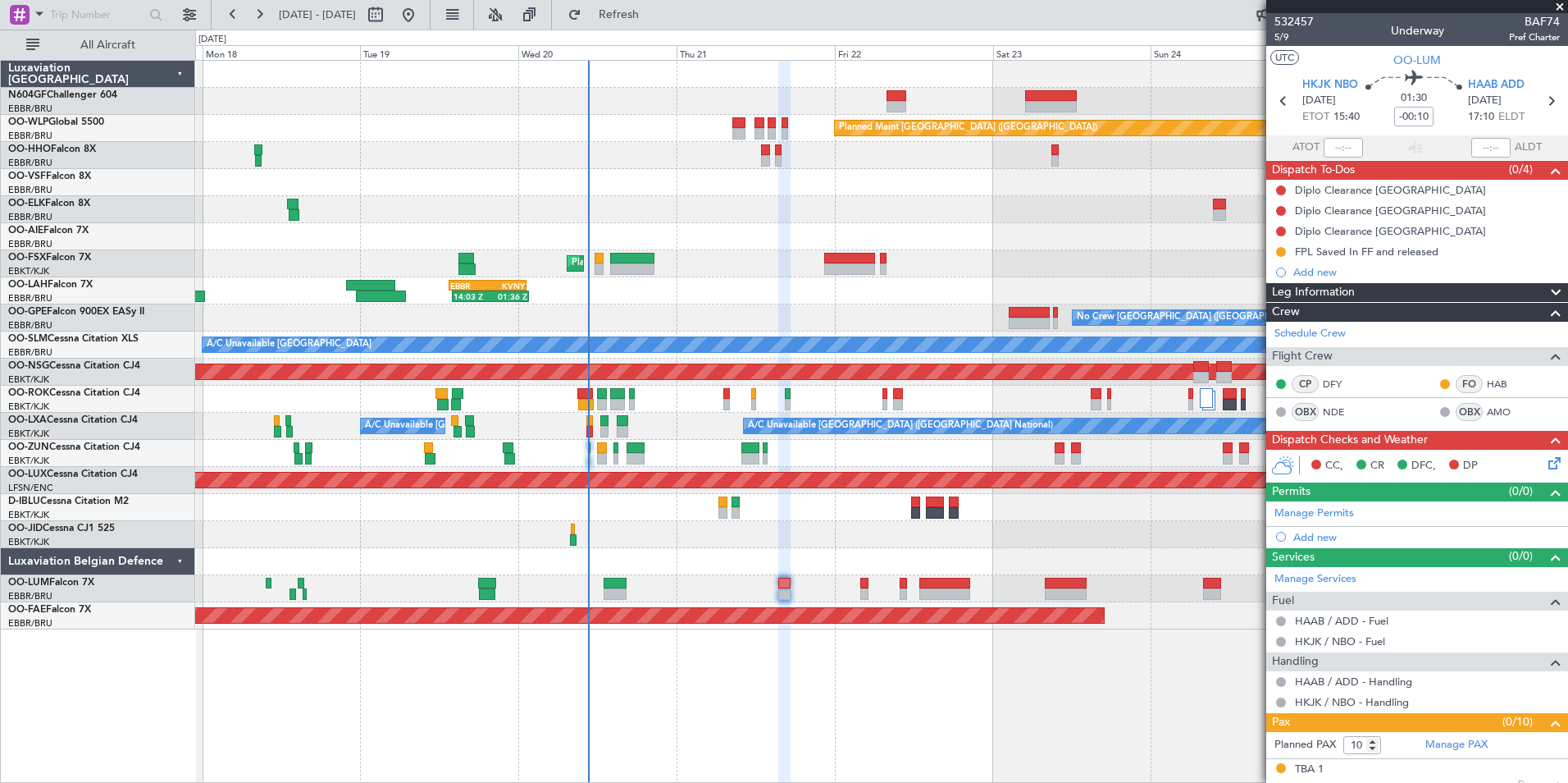
click at [1281, 195] on mat-tooltip-component "Not Started" at bounding box center [1280, 216] width 79 height 44
click at [1281, 181] on div "Diplo Clearance Djibouti" at bounding box center [1417, 190] width 302 height 20
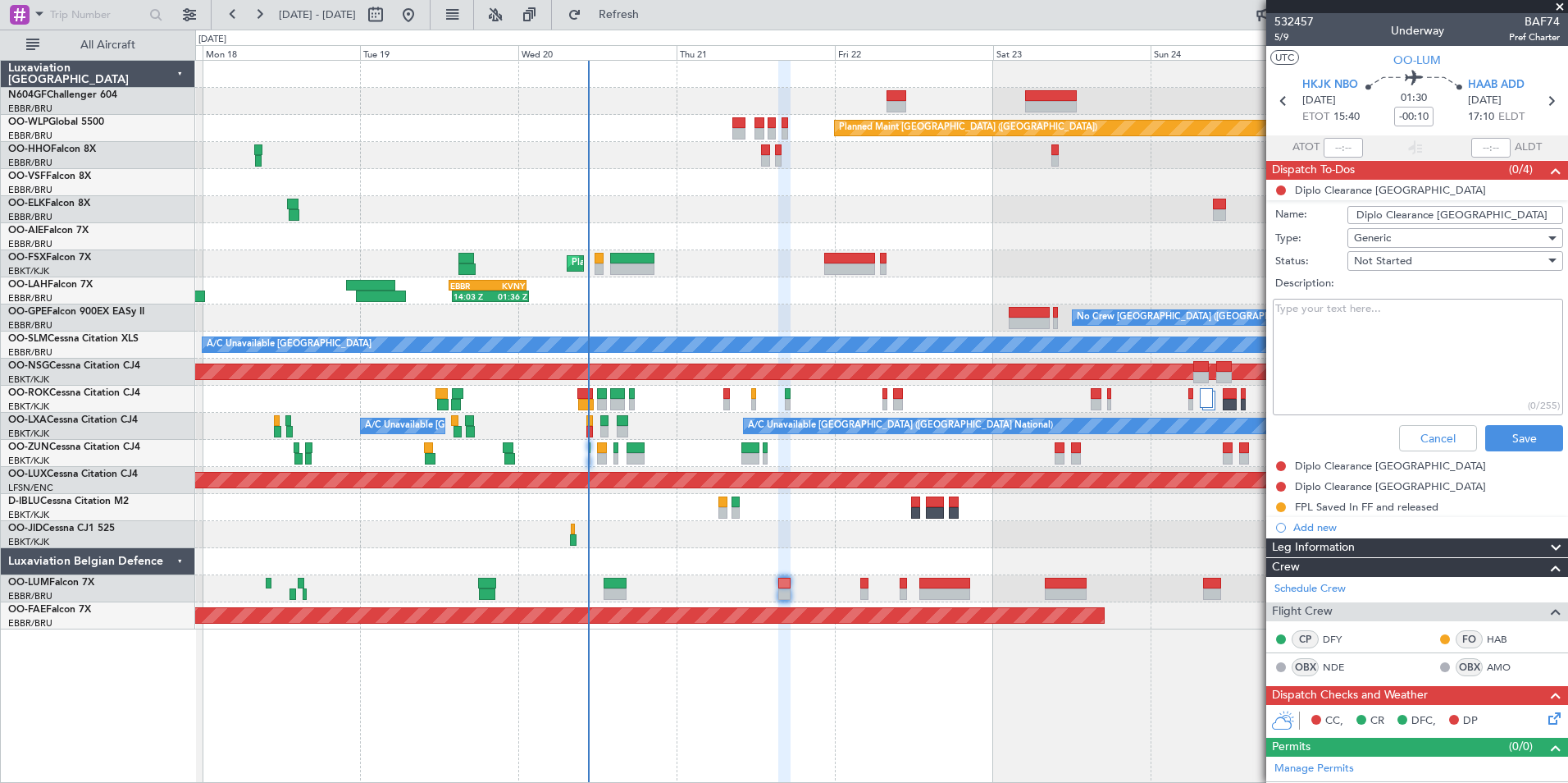
click at [1281, 185] on li "Diplo Clearance Djibouti Name: Diplo Clearance Djibouti Type: Generic Status: N…" at bounding box center [1417, 318] width 302 height 278
click at [1399, 439] on button "Cancel" at bounding box center [1438, 439] width 78 height 26
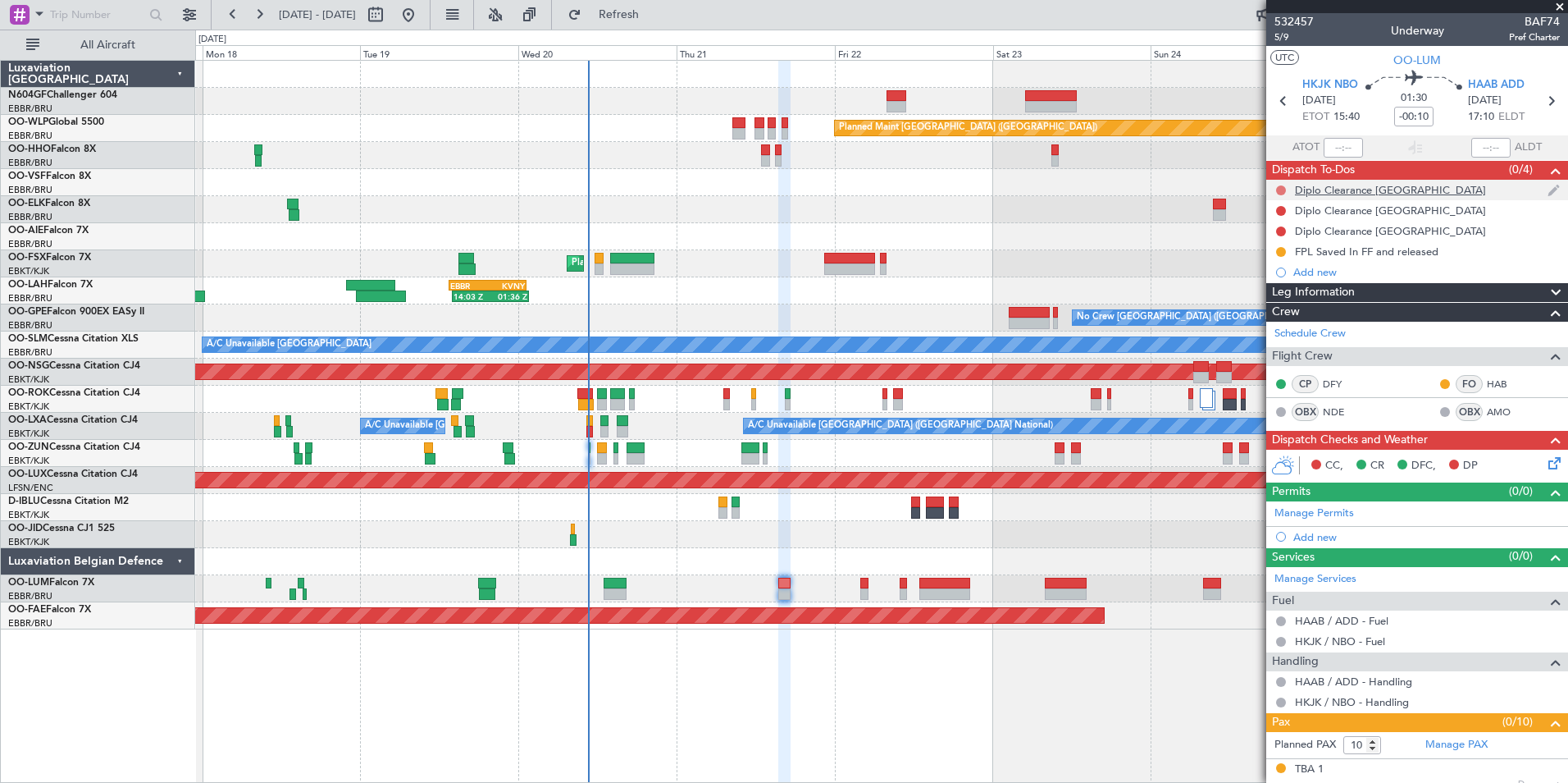
click at [1280, 192] on button at bounding box center [1280, 190] width 10 height 10
click at [1281, 256] on span "Completed" at bounding box center [1288, 263] width 54 height 17
click at [1281, 210] on button at bounding box center [1280, 210] width 10 height 10
click at [1299, 280] on span "Completed" at bounding box center [1288, 283] width 54 height 17
click at [1281, 231] on button at bounding box center [1280, 231] width 10 height 10
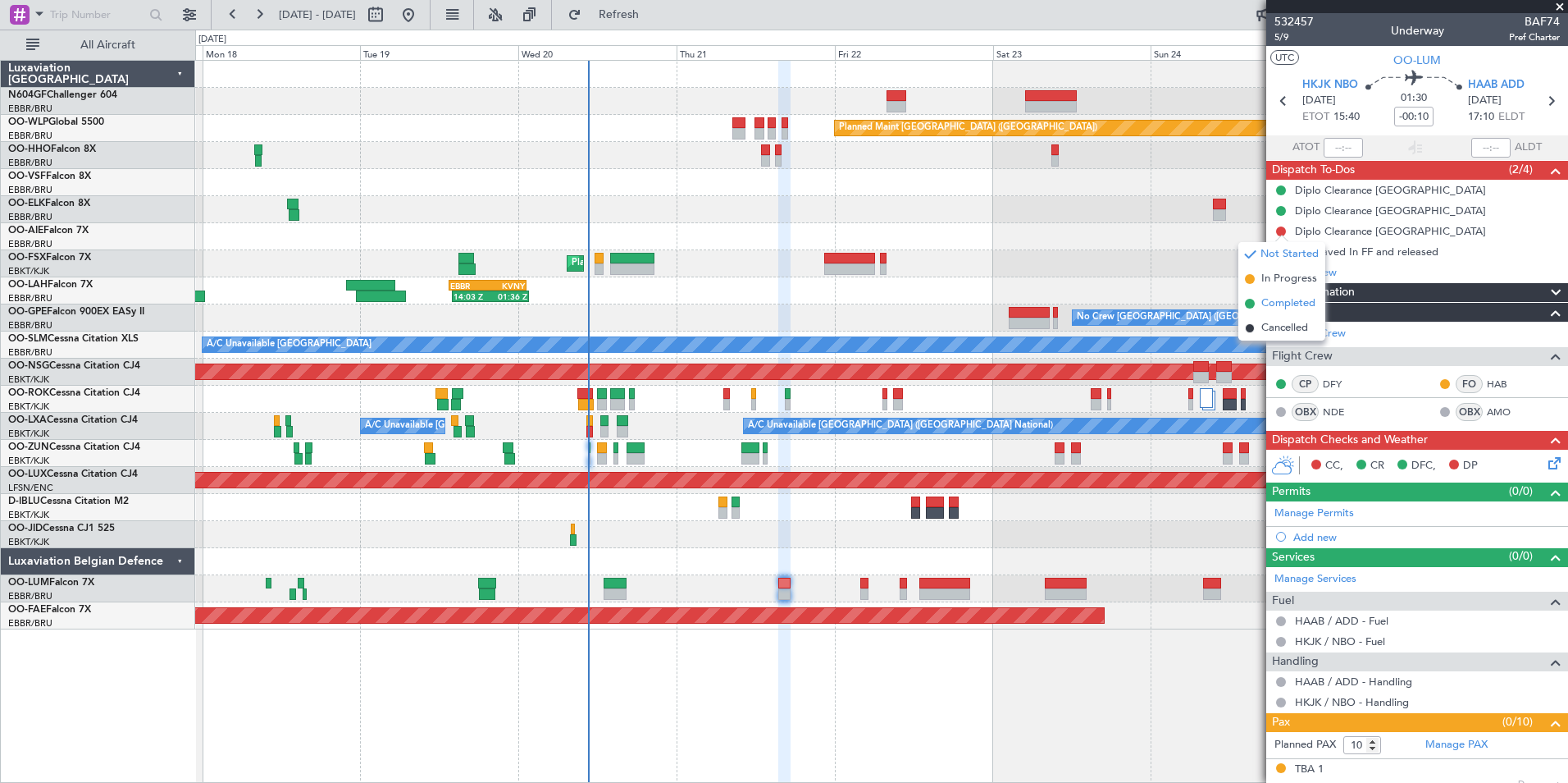
click at [1279, 297] on span "Completed" at bounding box center [1288, 304] width 54 height 17
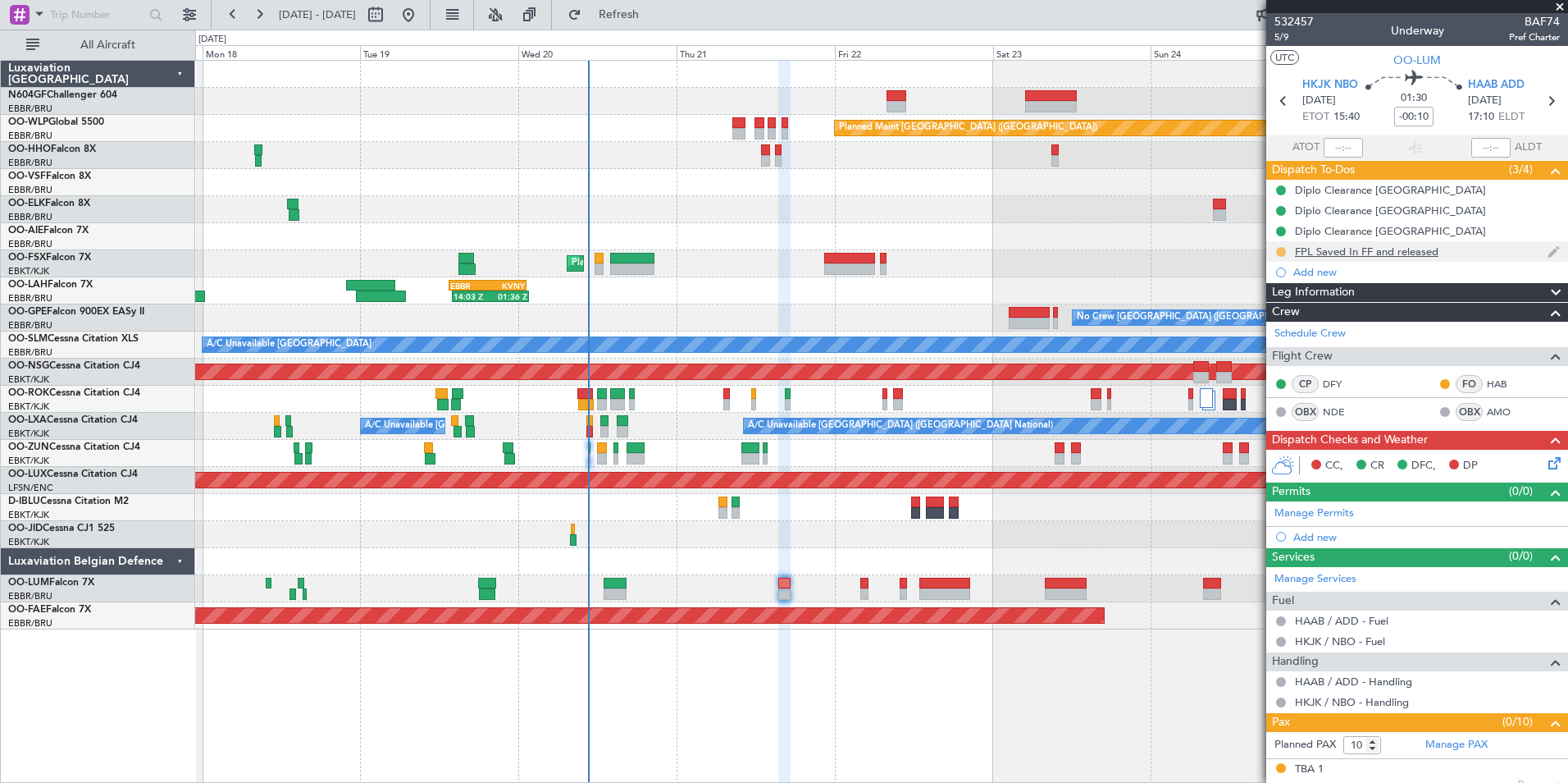
click at [1281, 249] on button at bounding box center [1280, 251] width 10 height 10
click at [1292, 318] on span "Completed" at bounding box center [1288, 324] width 54 height 17
click at [1311, 266] on div "Add new" at bounding box center [1419, 272] width 252 height 14
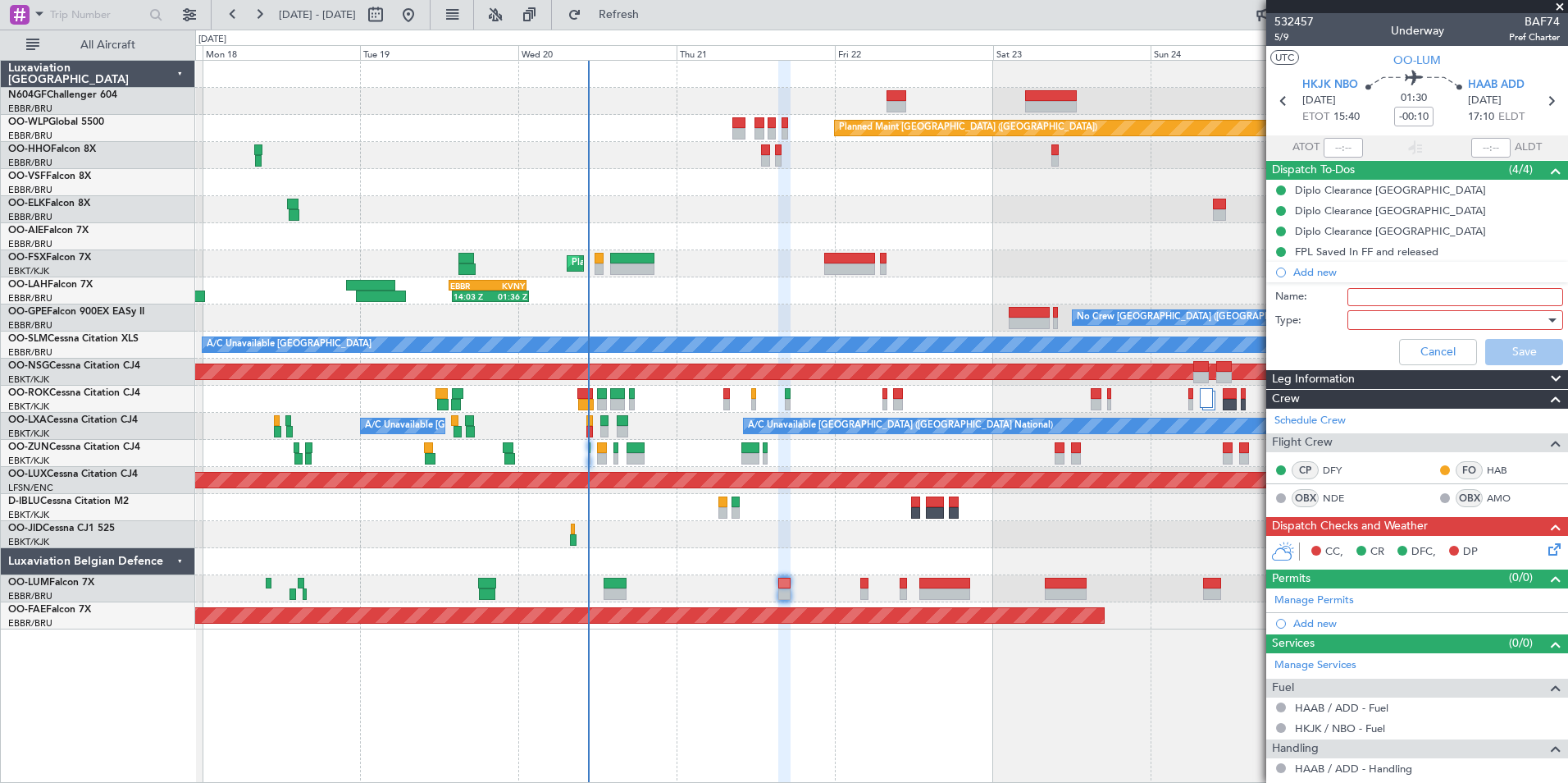
click at [1374, 297] on input "Name:" at bounding box center [1455, 296] width 216 height 18
click at [1479, 293] on input "Scheduled to be filed at 13:00Z" at bounding box center [1455, 296] width 216 height 18
click at [1481, 293] on input "Scheduled to be filed at 13:00Z" at bounding box center [1455, 296] width 216 height 18
type input "Scheduled to be filed at 17:30Z"
click at [1392, 312] on div at bounding box center [1449, 319] width 191 height 24
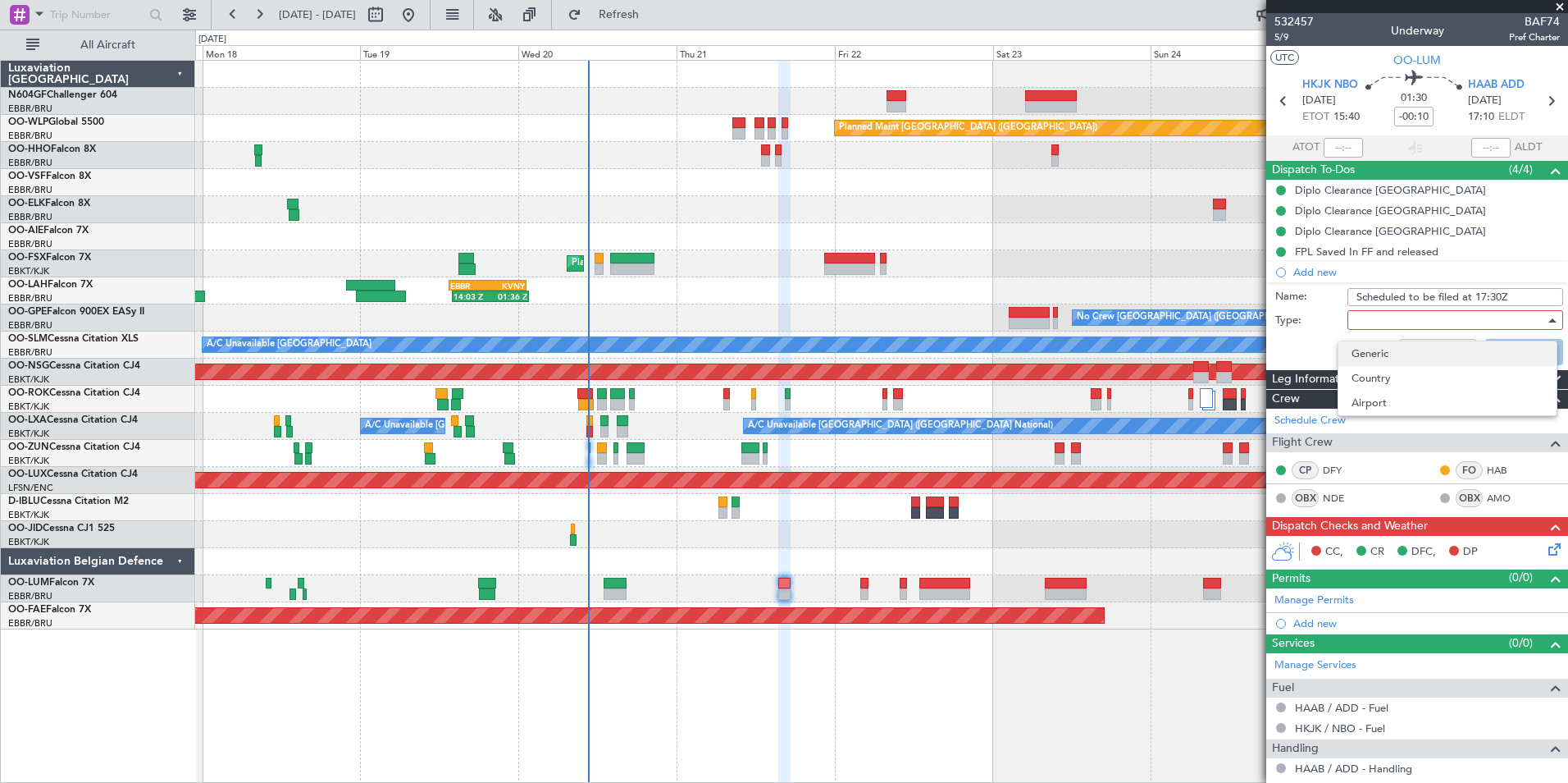
click at [1372, 346] on span "Generic" at bounding box center [1447, 354] width 192 height 24
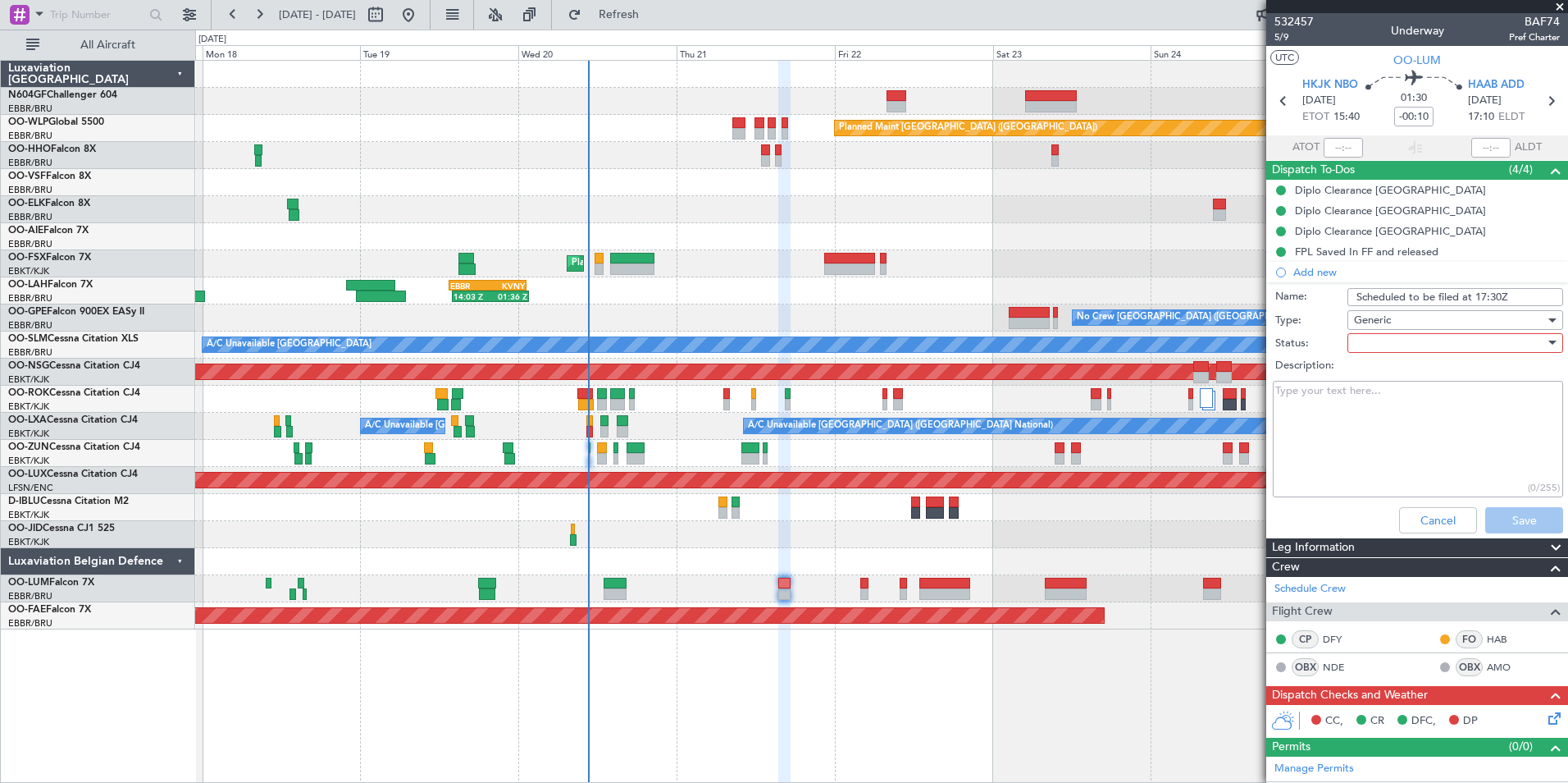
click at [1365, 344] on div at bounding box center [1449, 343] width 191 height 24
click at [1380, 404] on span "In Progress" at bounding box center [1447, 400] width 192 height 24
click at [1506, 516] on button "Save" at bounding box center [1524, 520] width 78 height 26
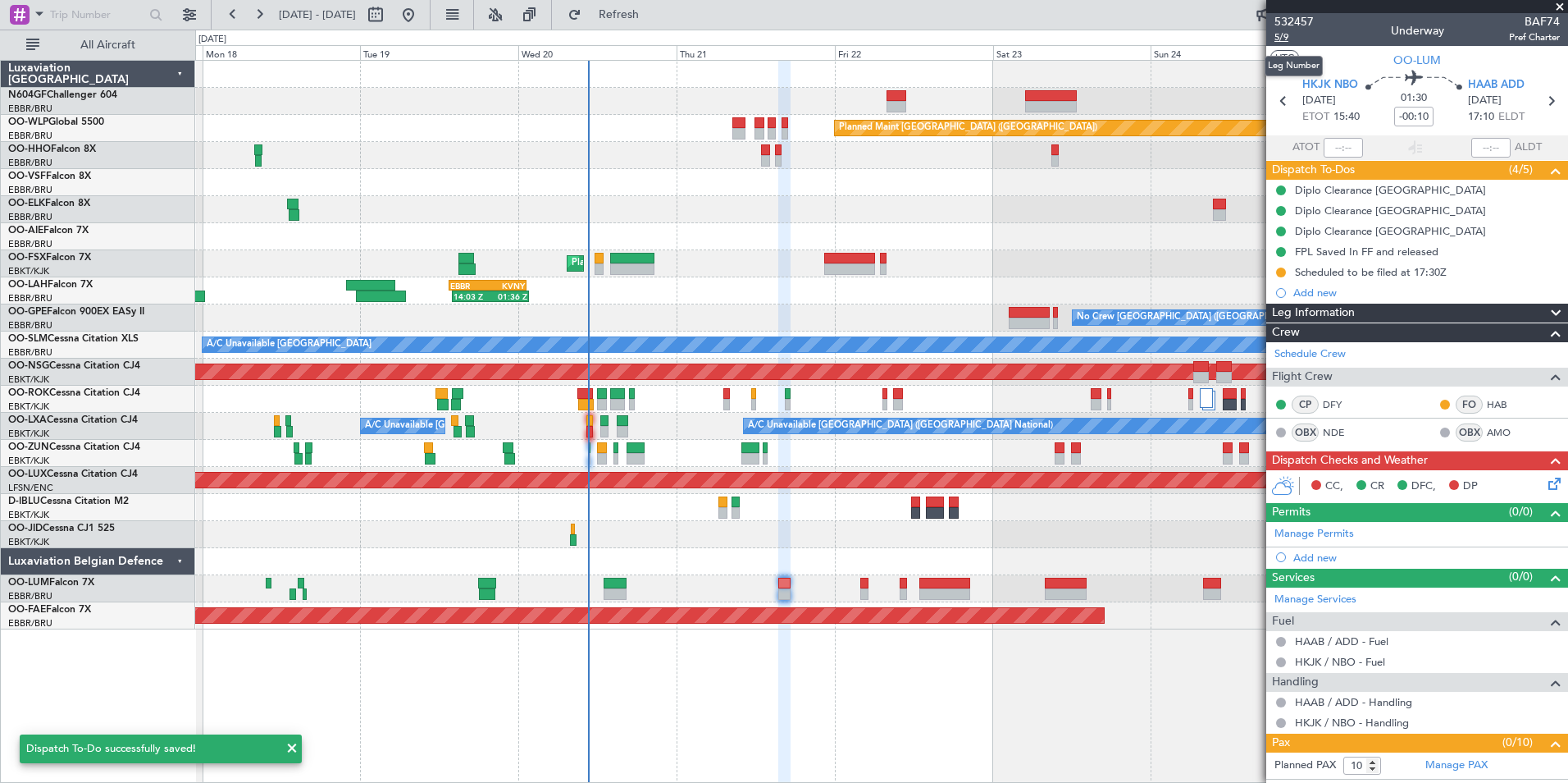
click at [1291, 40] on span "5/9" at bounding box center [1294, 37] width 39 height 14
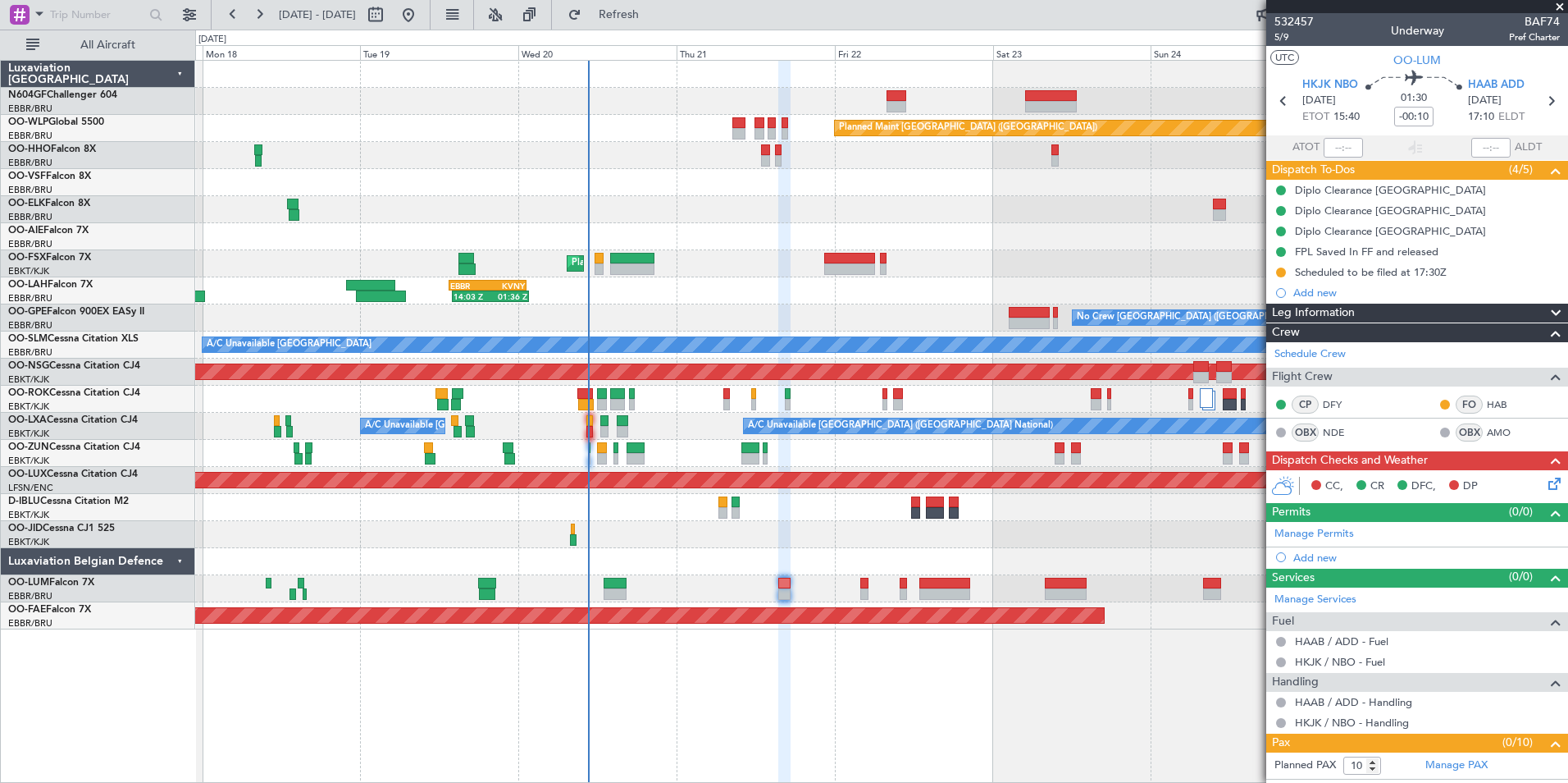
click at [1550, 479] on icon at bounding box center [1551, 480] width 13 height 13
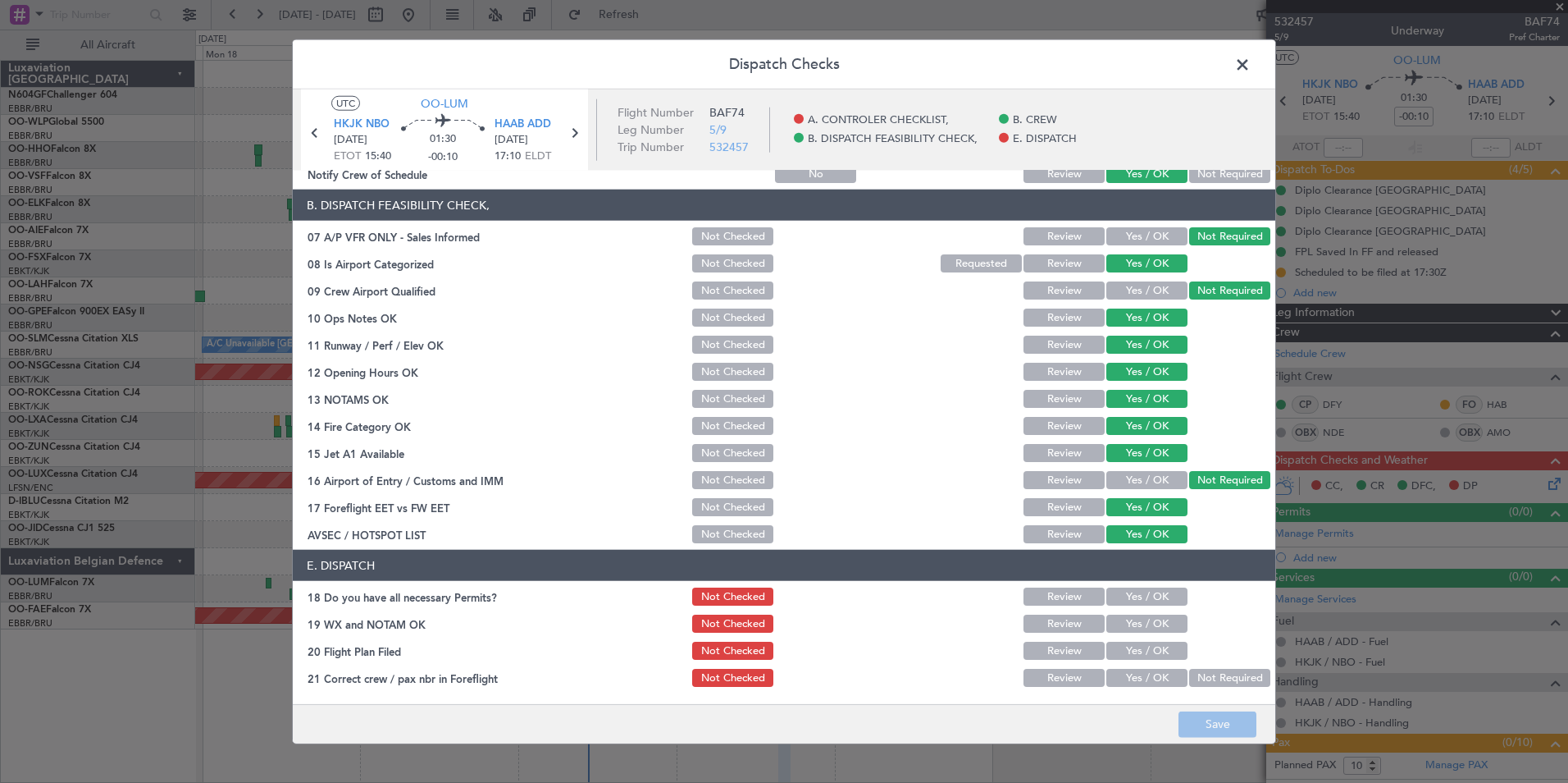
click at [1163, 593] on button "Yes / OK" at bounding box center [1146, 596] width 81 height 18
click at [1132, 622] on button "Yes / OK" at bounding box center [1146, 623] width 81 height 18
click at [1130, 654] on button "Yes / OK" at bounding box center [1146, 650] width 81 height 18
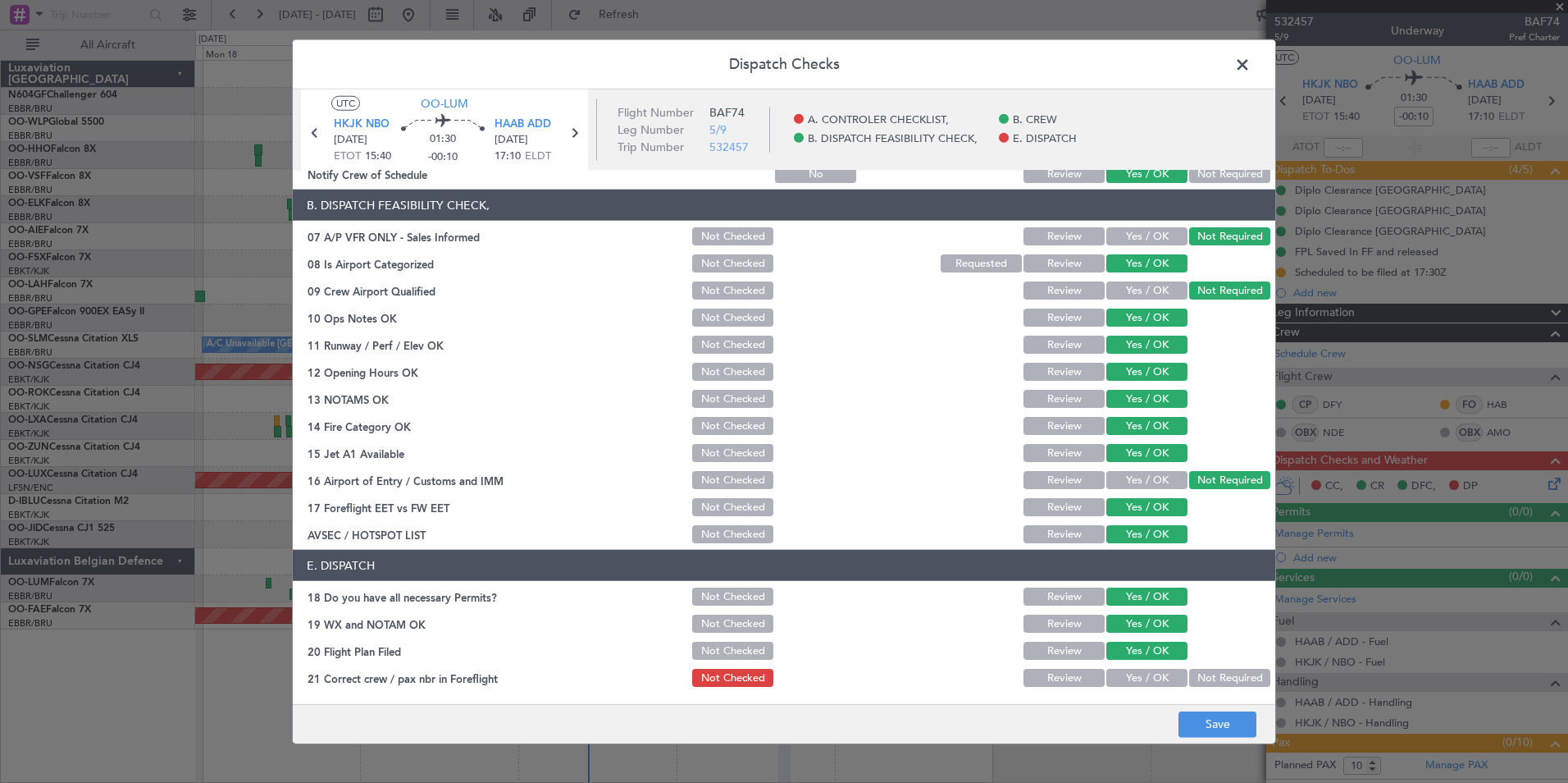
click at [1146, 674] on button "Yes / OK" at bounding box center [1146, 677] width 81 height 18
click at [1213, 715] on button "Save" at bounding box center [1217, 723] width 78 height 26
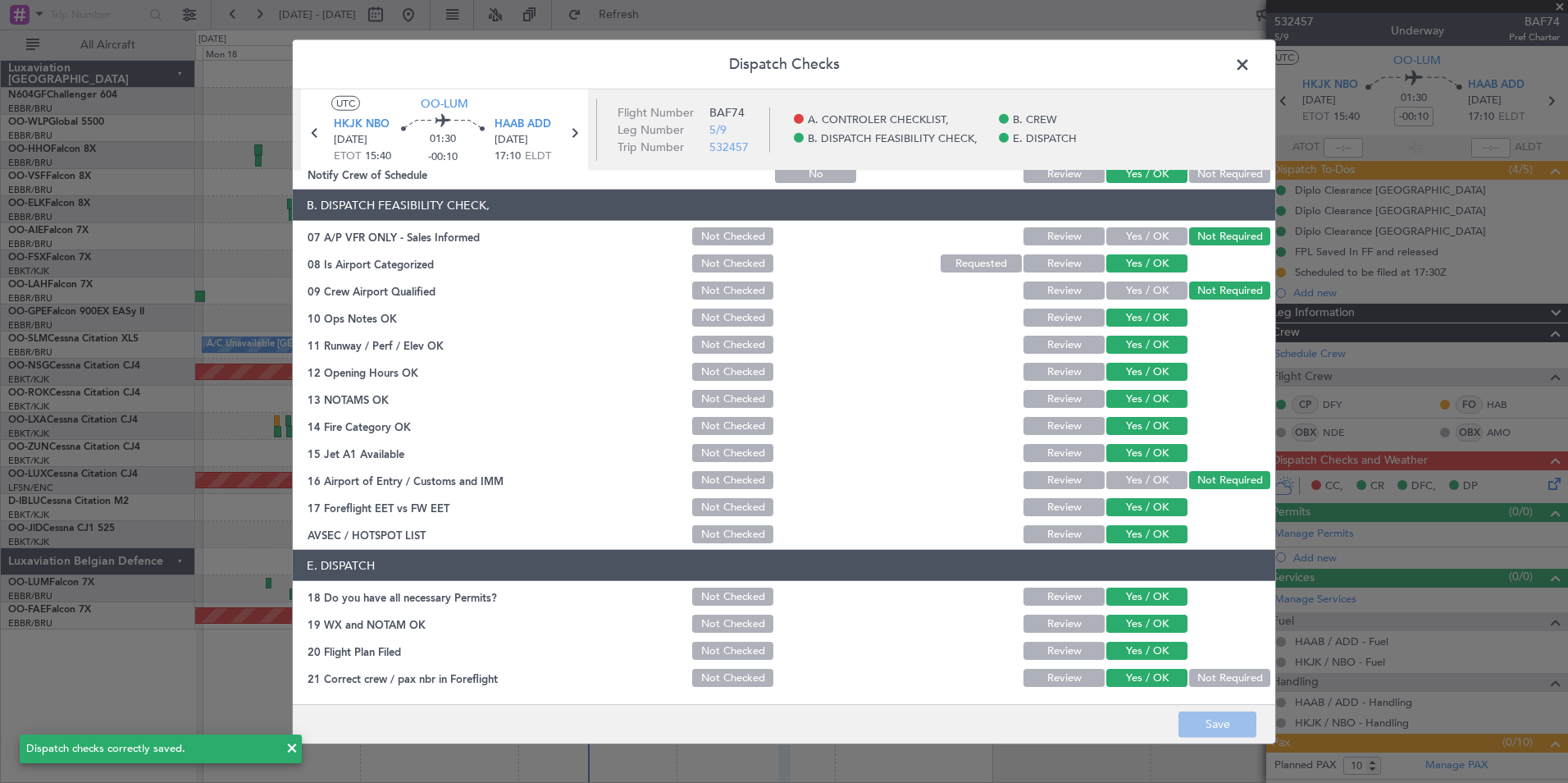
click at [1251, 63] on span at bounding box center [1251, 68] width 0 height 33
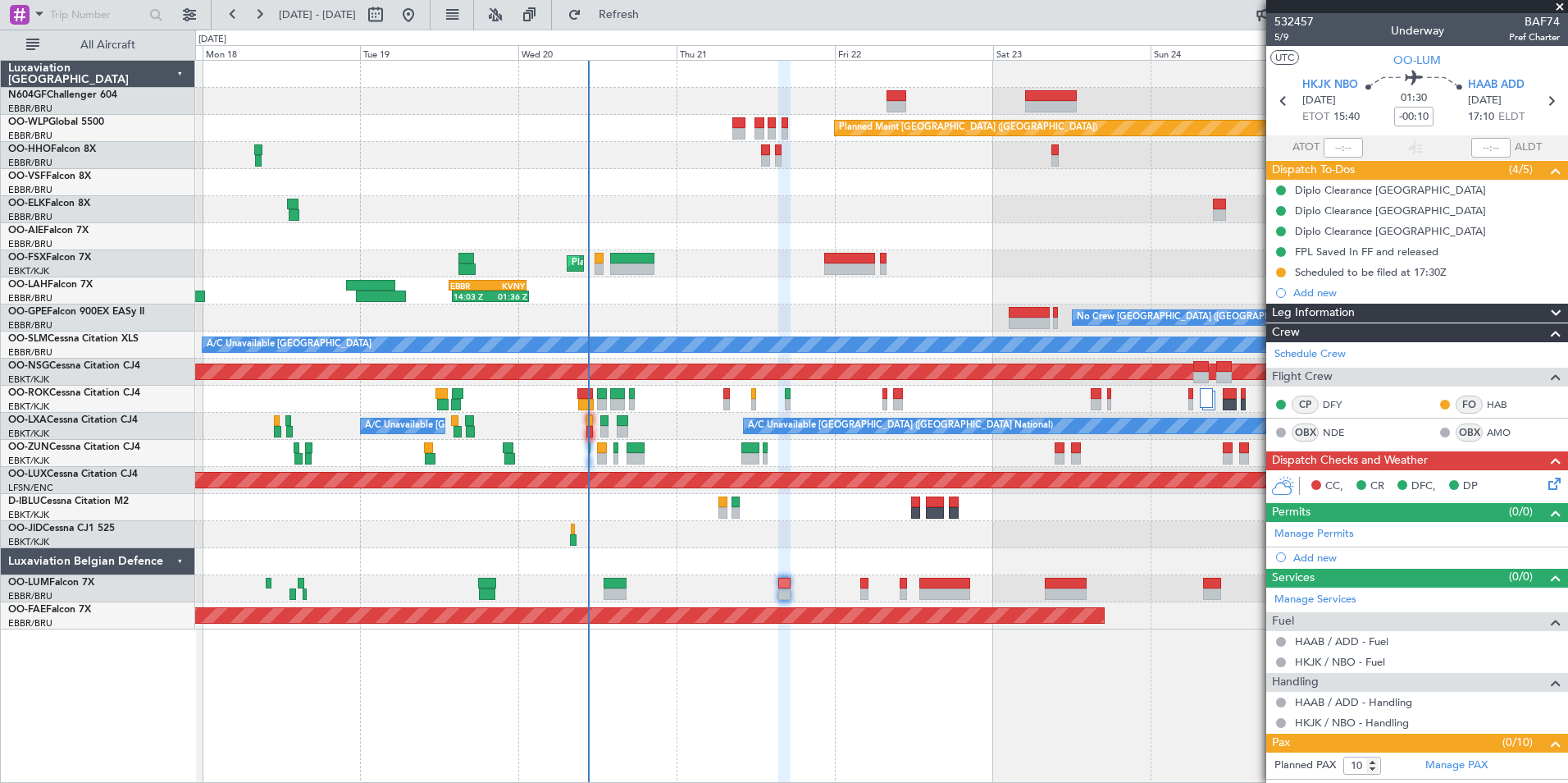
click at [1545, 486] on icon at bounding box center [1551, 480] width 13 height 13
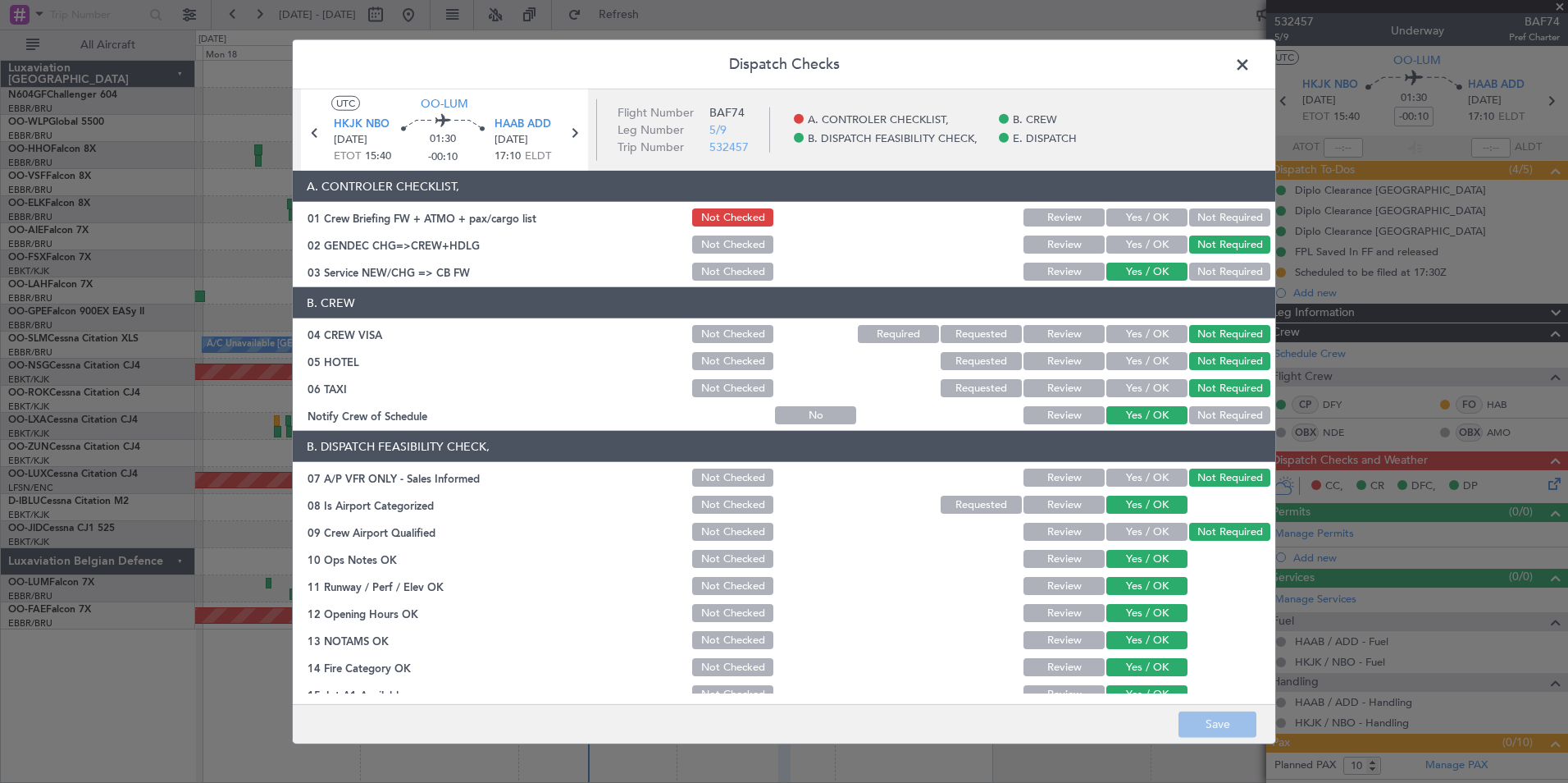
click at [1135, 217] on button "Yes / OK" at bounding box center [1146, 217] width 81 height 18
click at [1211, 735] on button "Save" at bounding box center [1217, 723] width 78 height 26
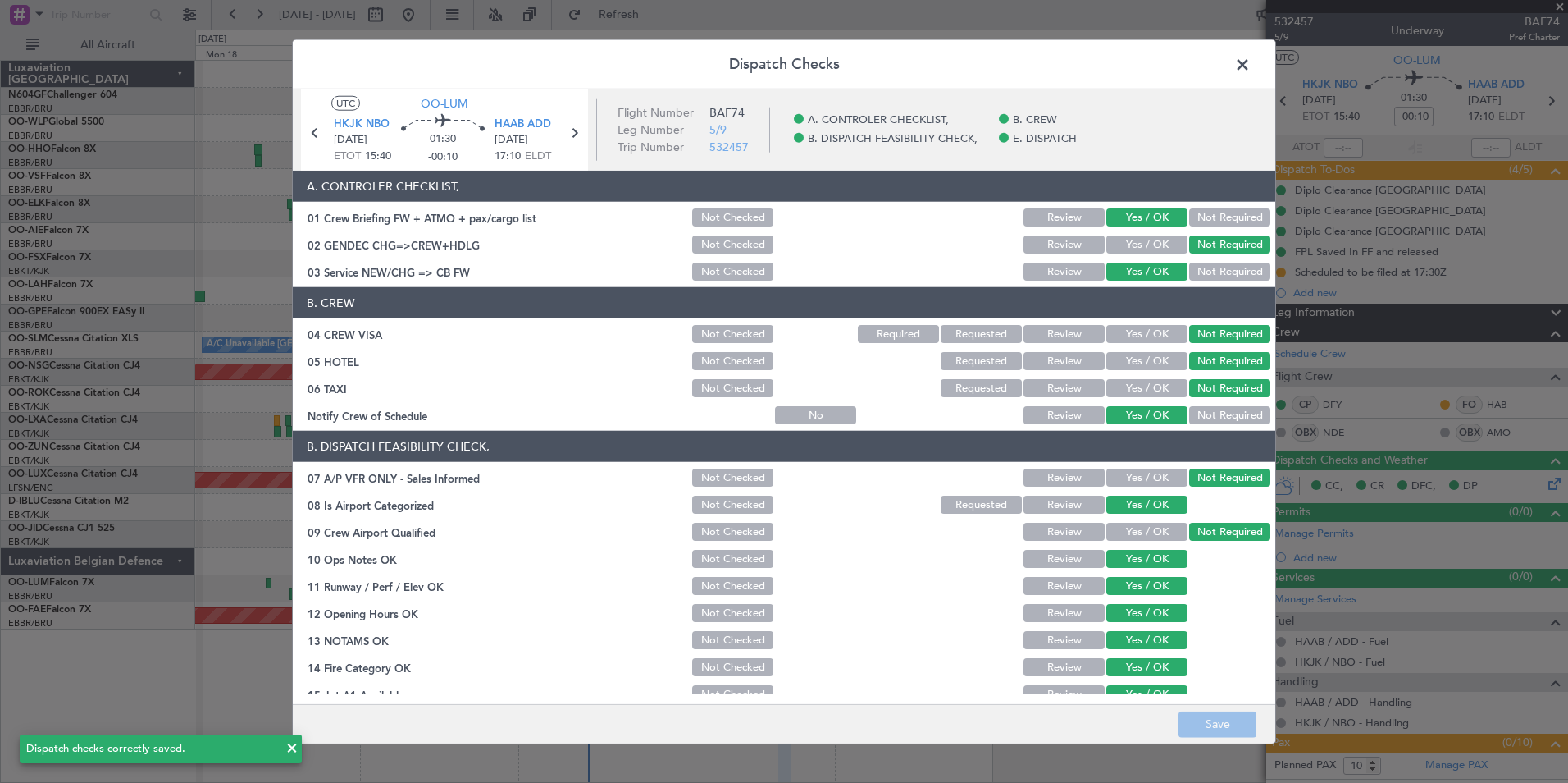
click at [1251, 59] on span at bounding box center [1251, 68] width 0 height 33
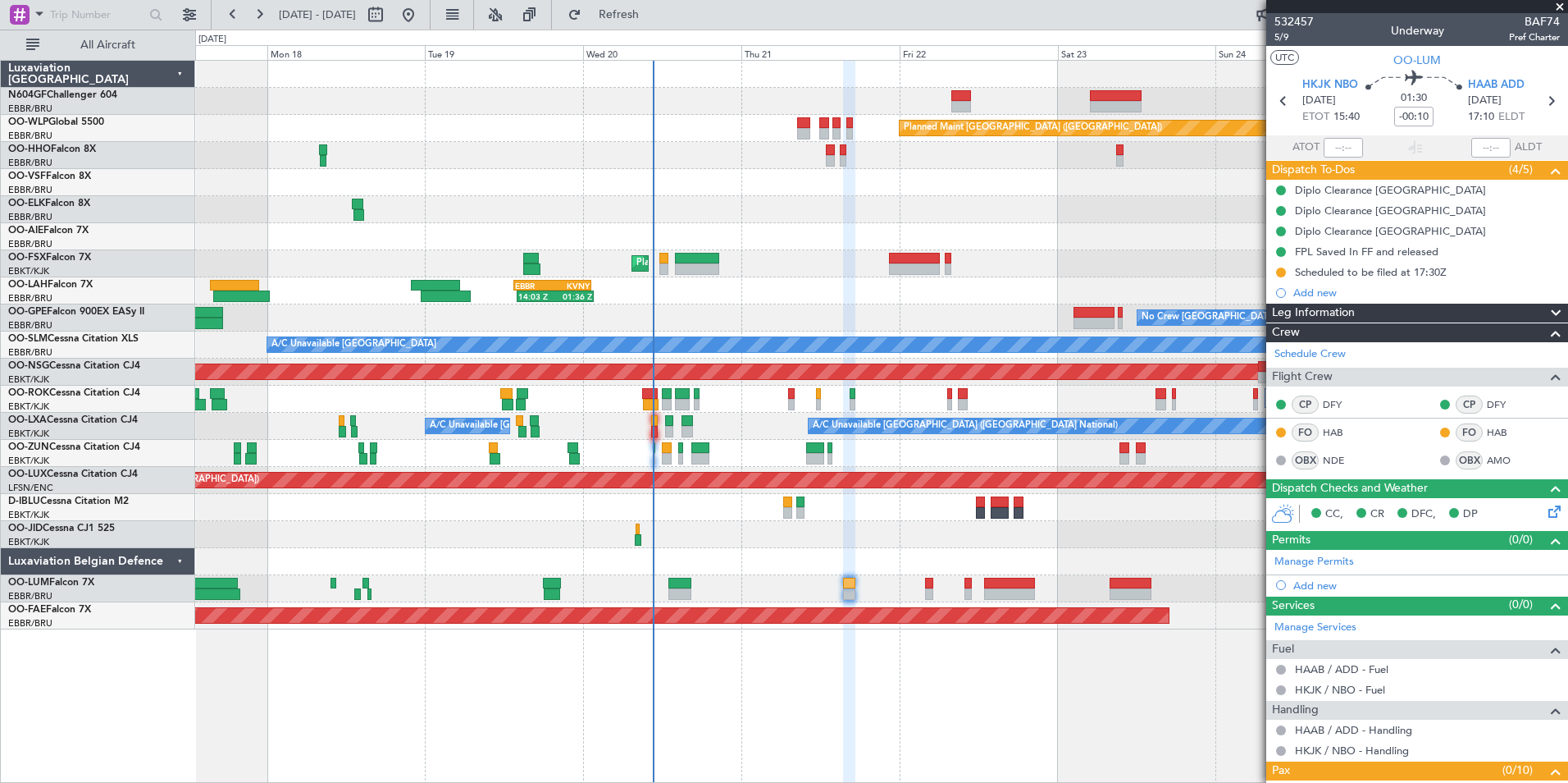
click at [826, 233] on div at bounding box center [881, 236] width 1372 height 27
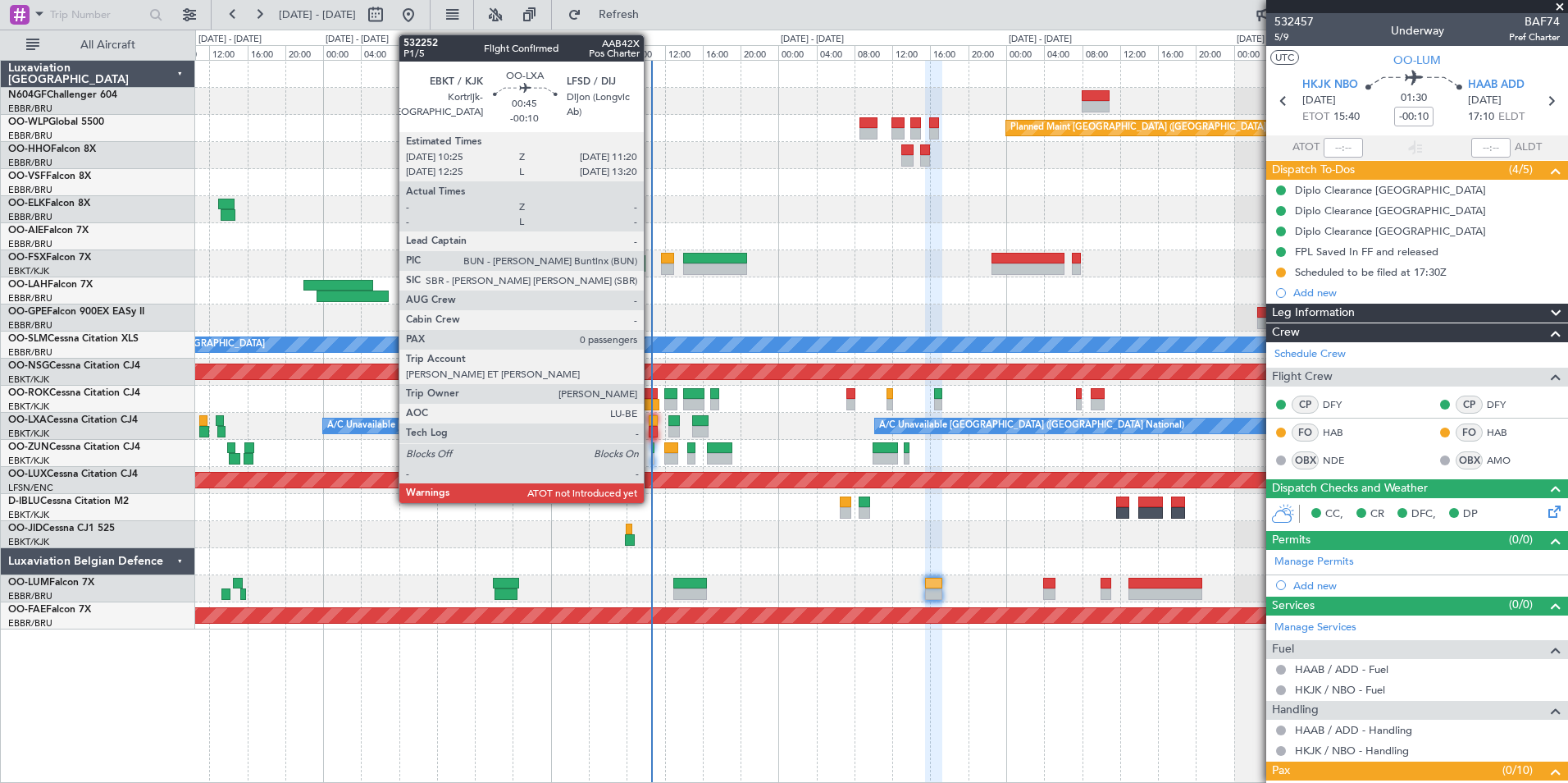
click at [651, 428] on div at bounding box center [653, 431] width 9 height 11
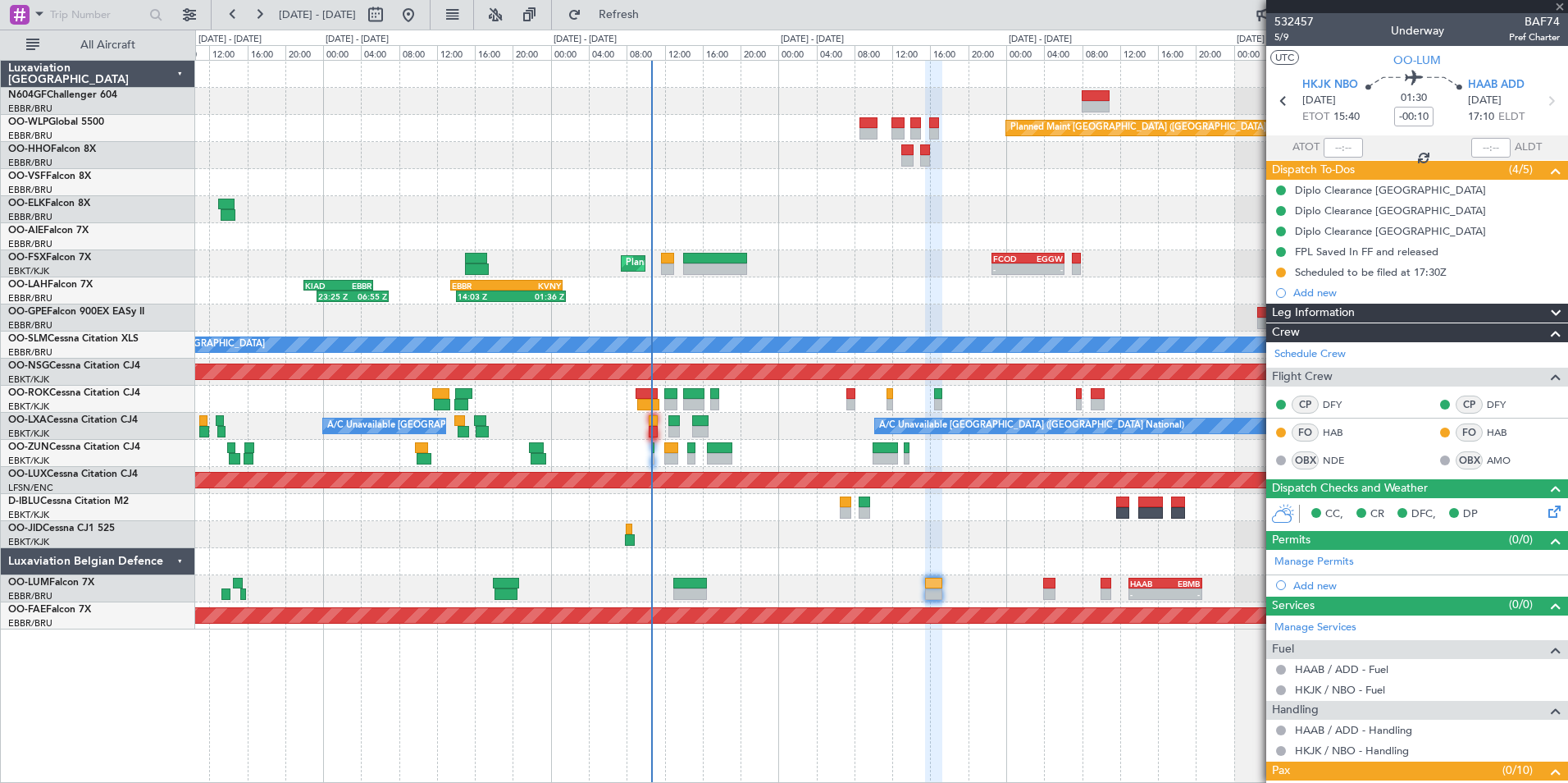
type input "0"
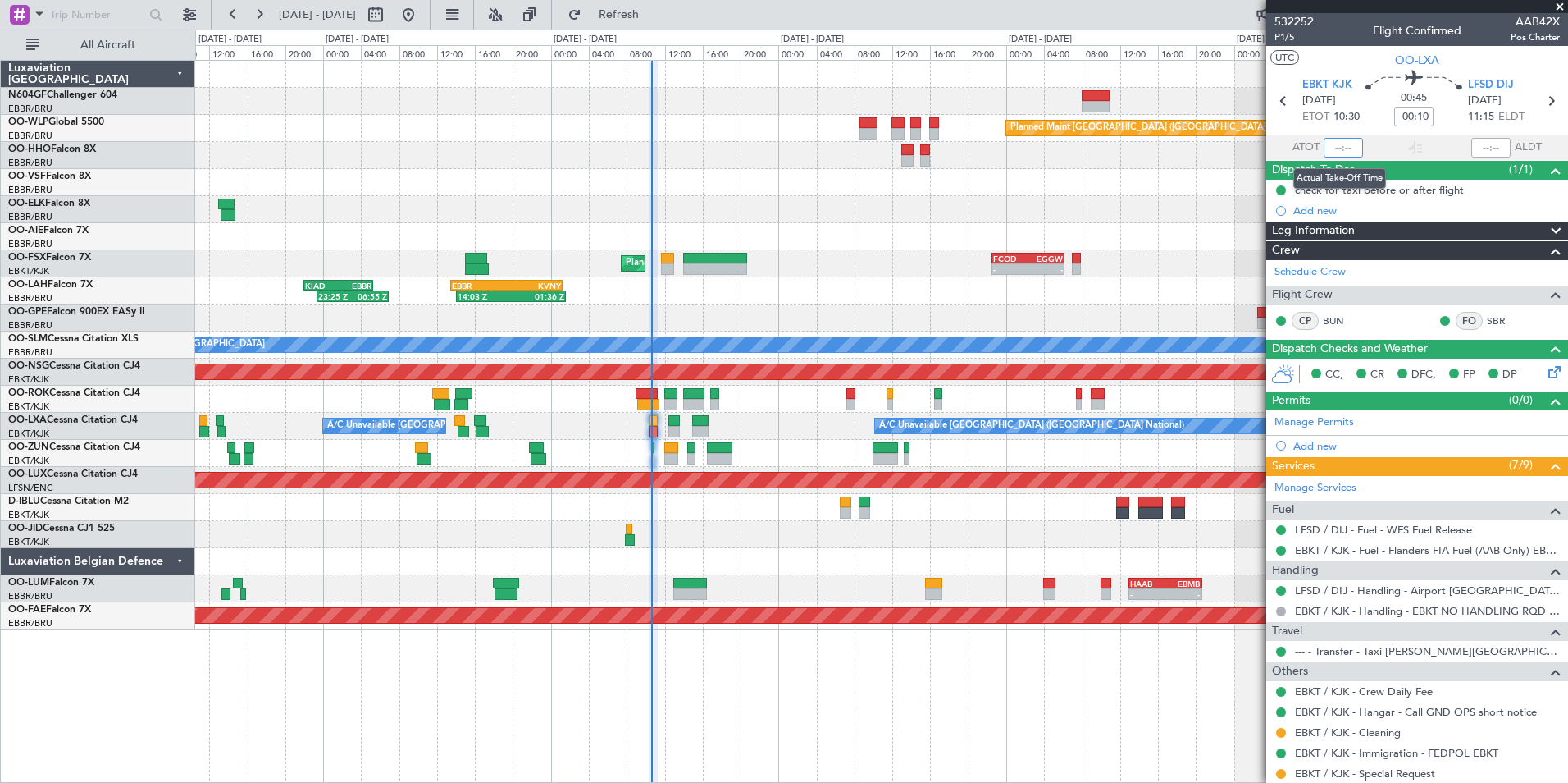
click at [1345, 150] on input "text" at bounding box center [1343, 147] width 39 height 20
click at [1342, 53] on section "UTC OO-LXA" at bounding box center [1417, 58] width 302 height 24
type input "10:35"
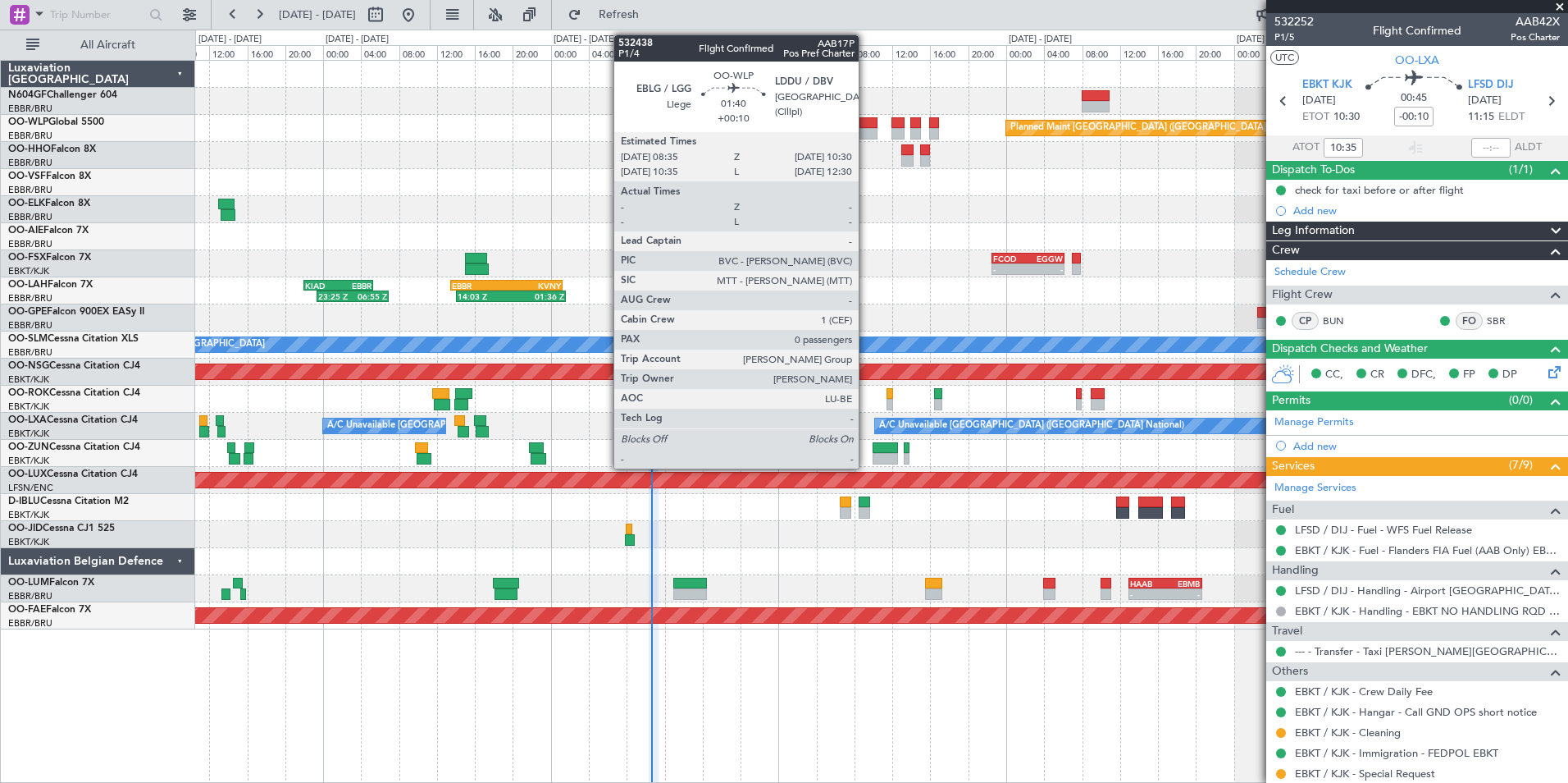
click at [866, 117] on div at bounding box center [869, 123] width 19 height 11
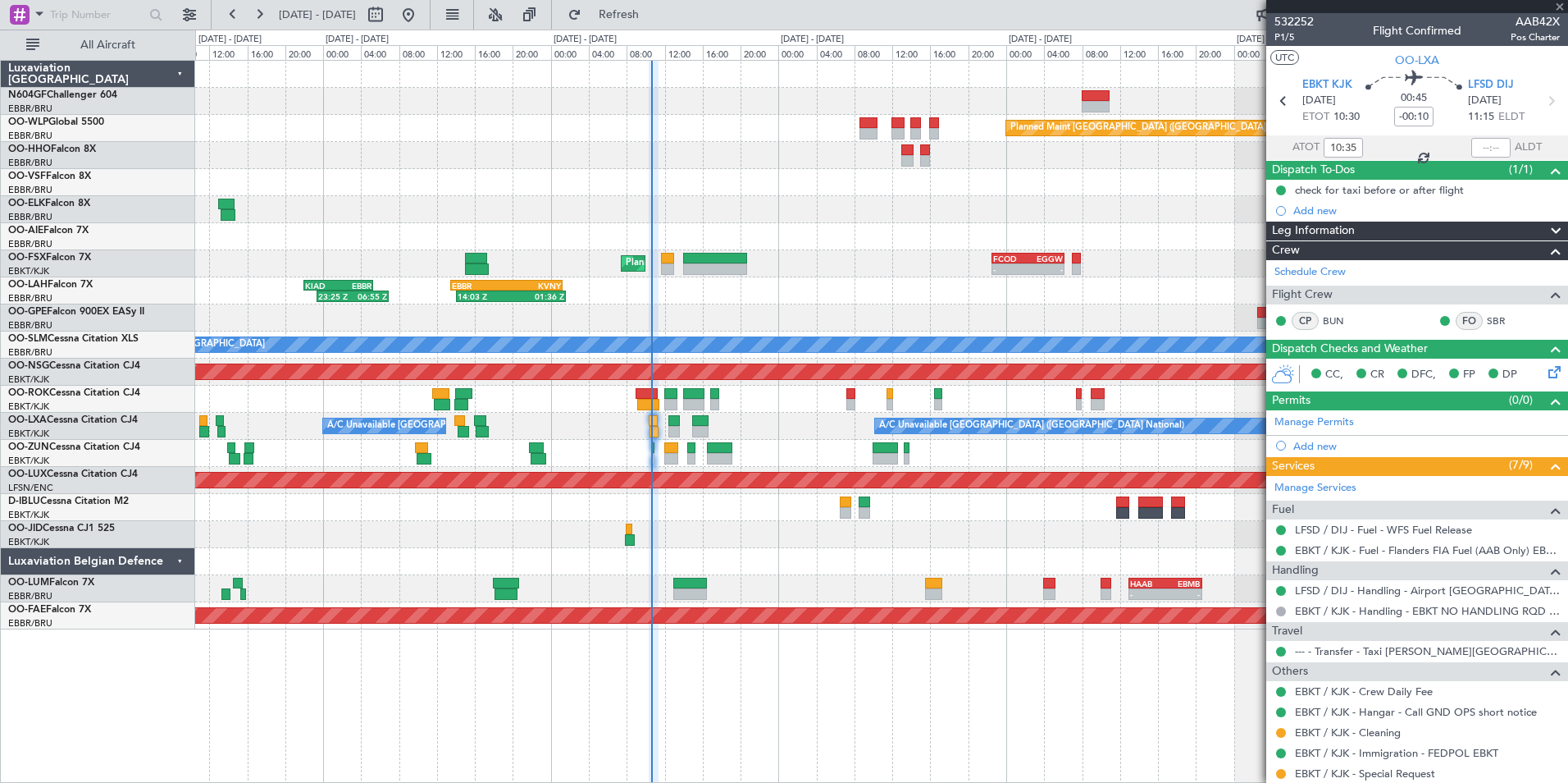
type input "+00:10"
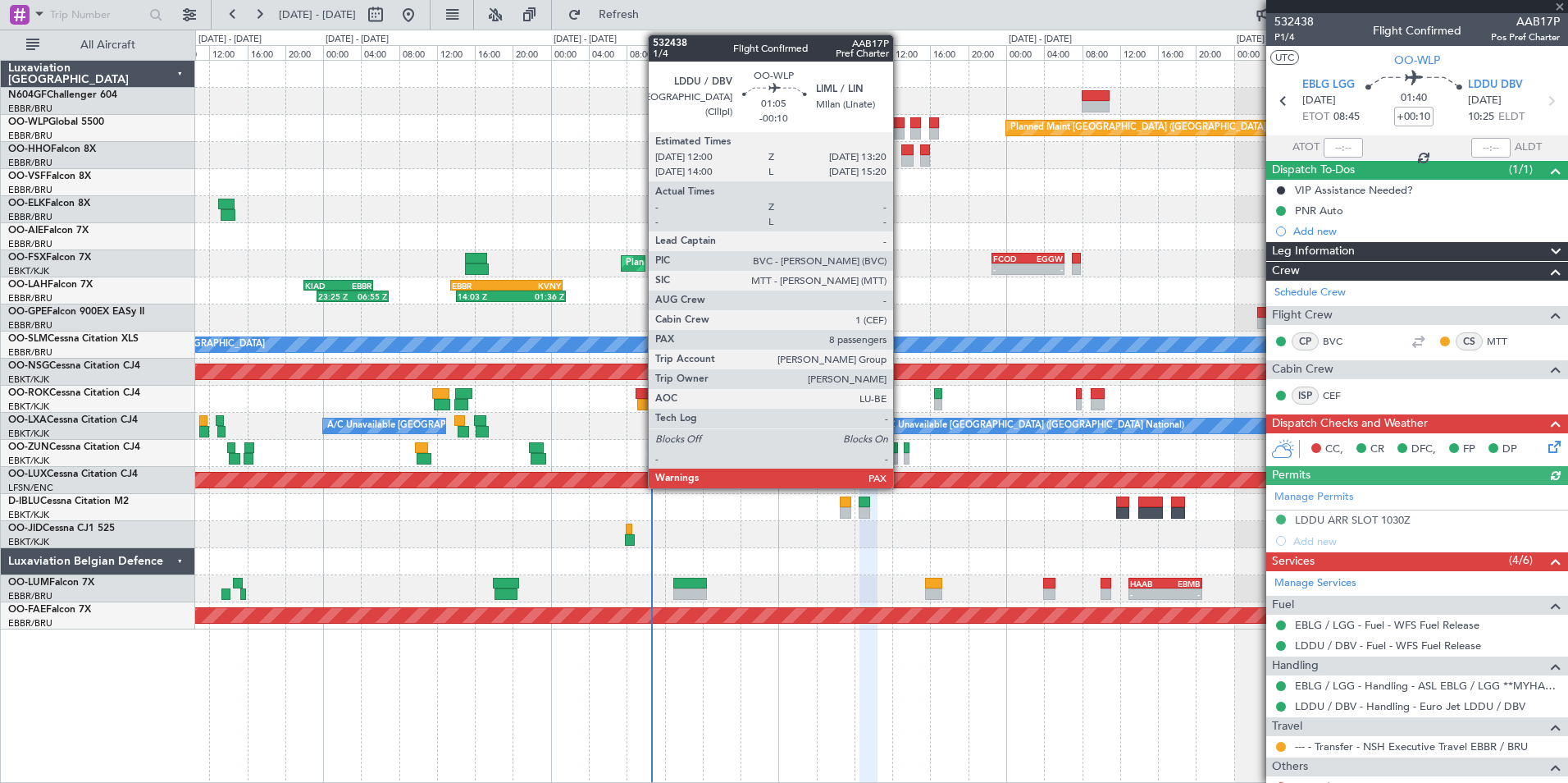
click at [901, 133] on div at bounding box center [898, 133] width 13 height 11
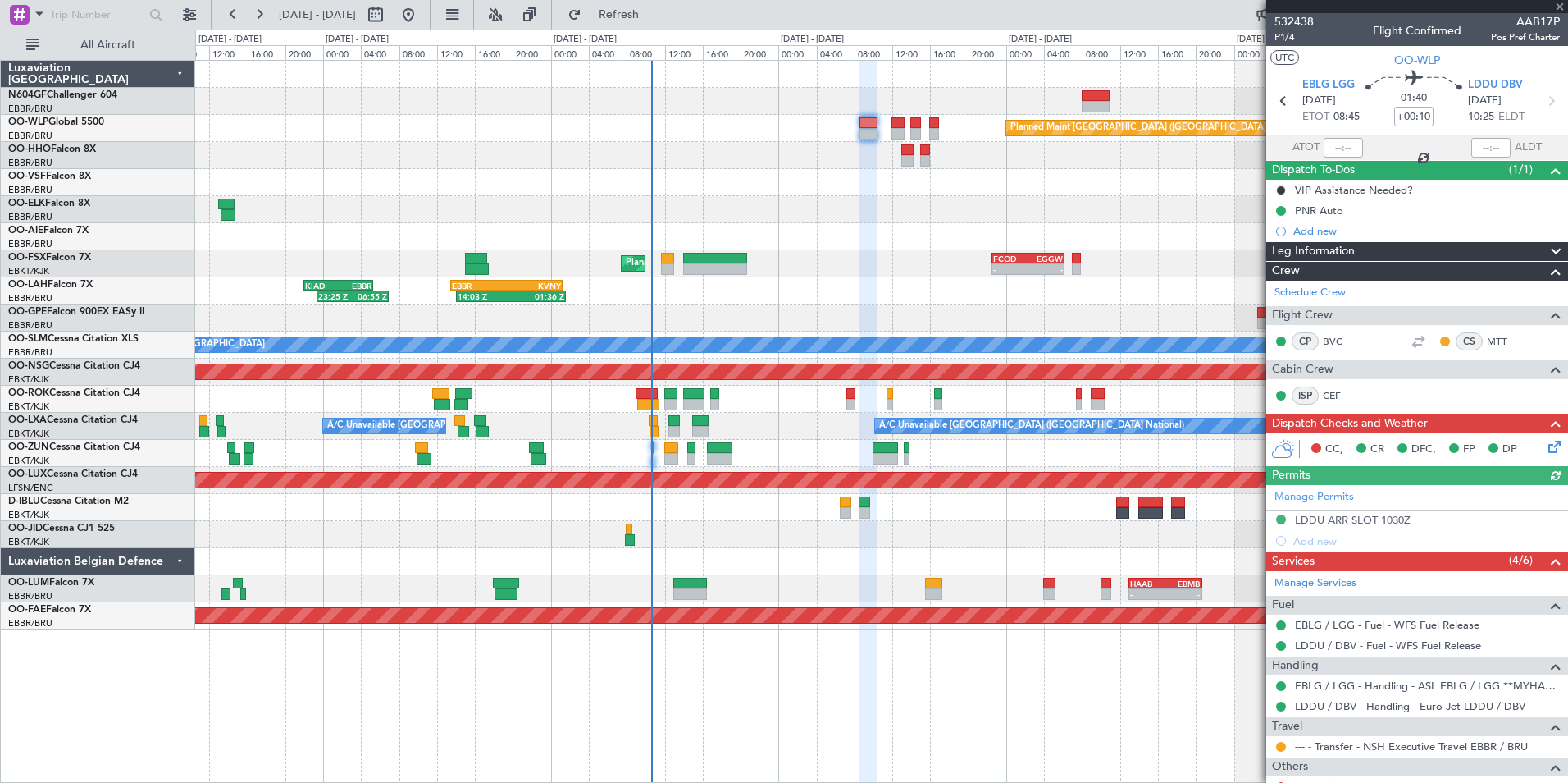
type input "-00:10"
type input "10"
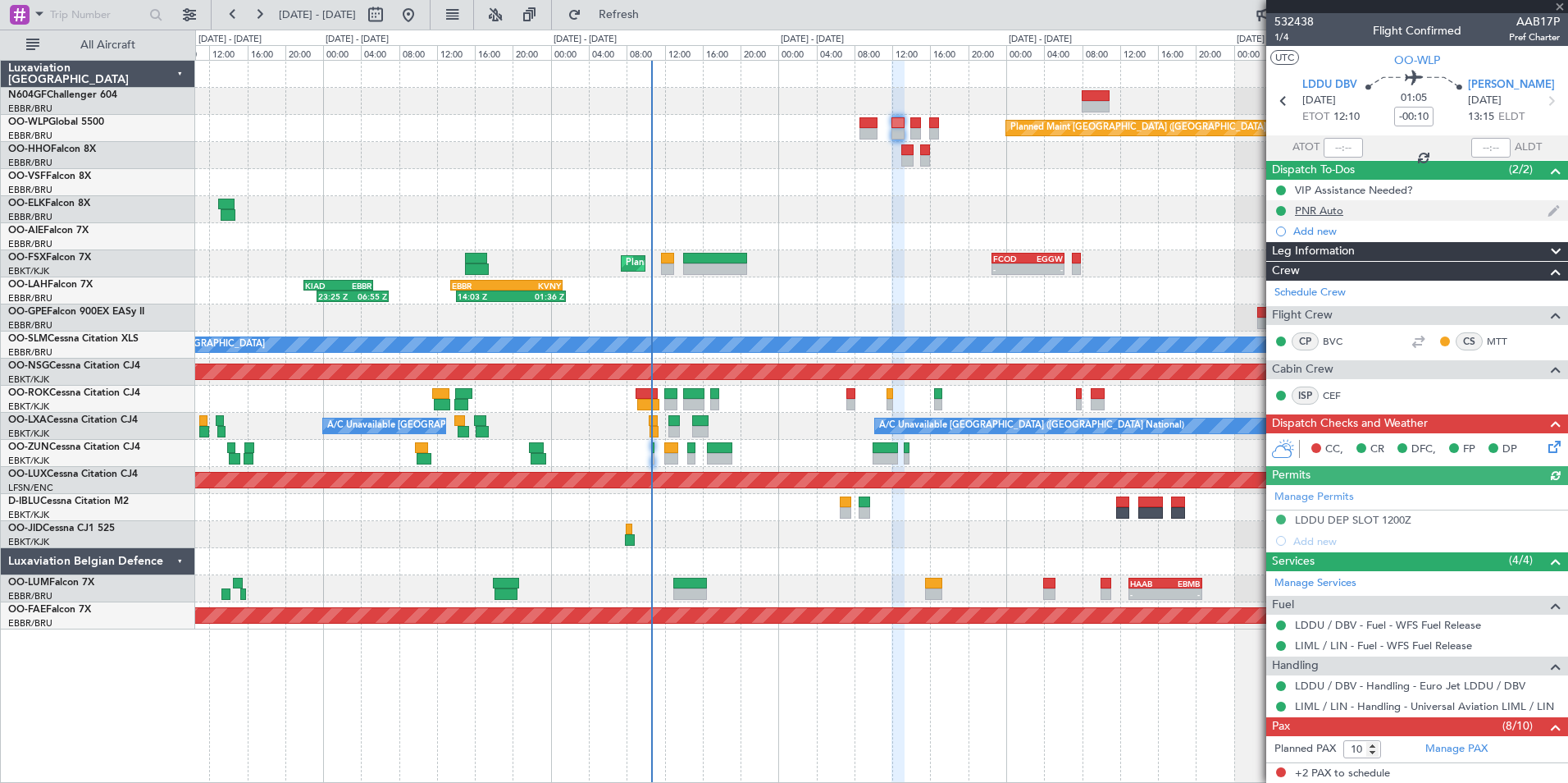
scroll to position [246, 0]
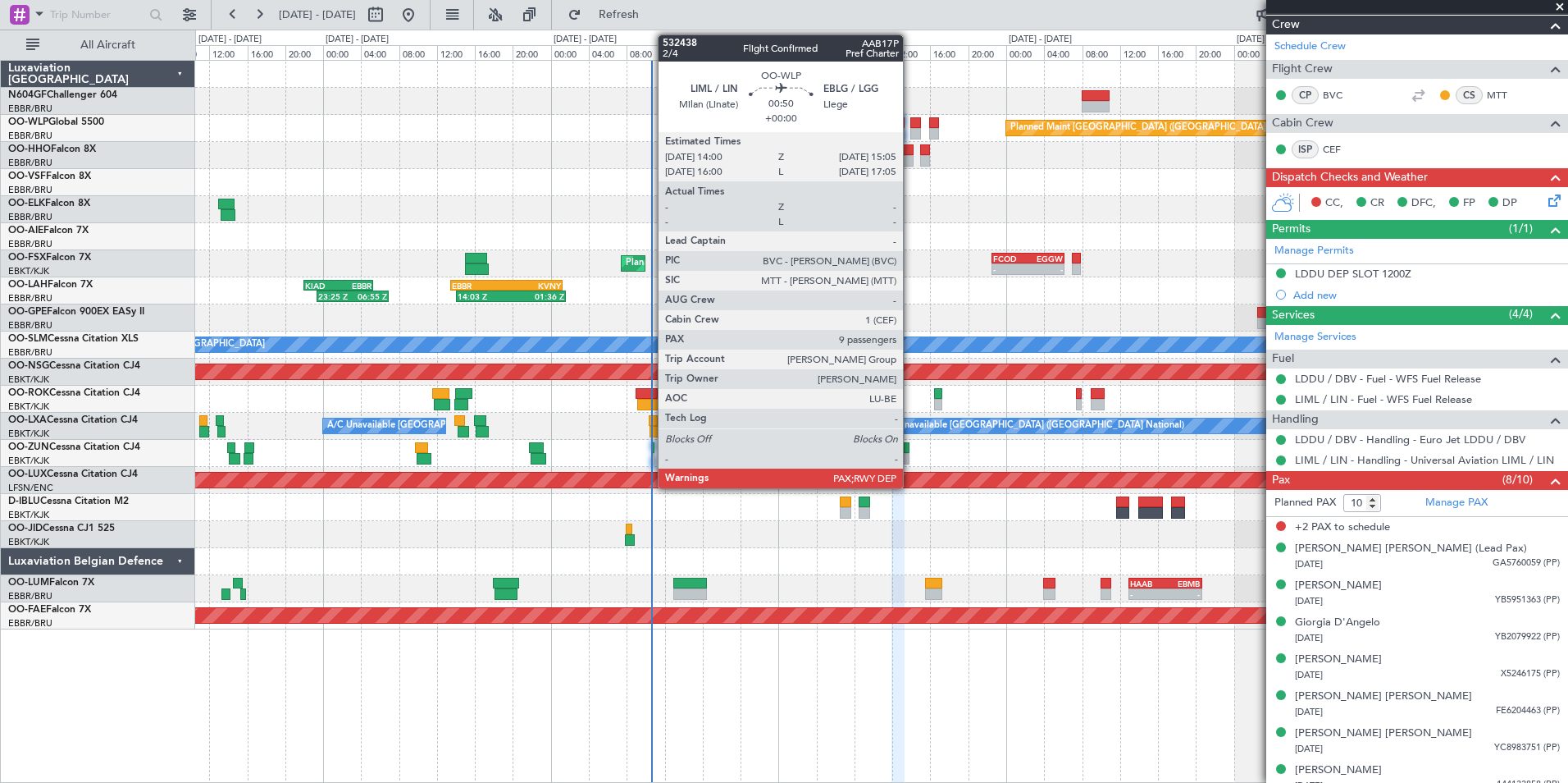
click at [910, 135] on div at bounding box center [915, 133] width 10 height 11
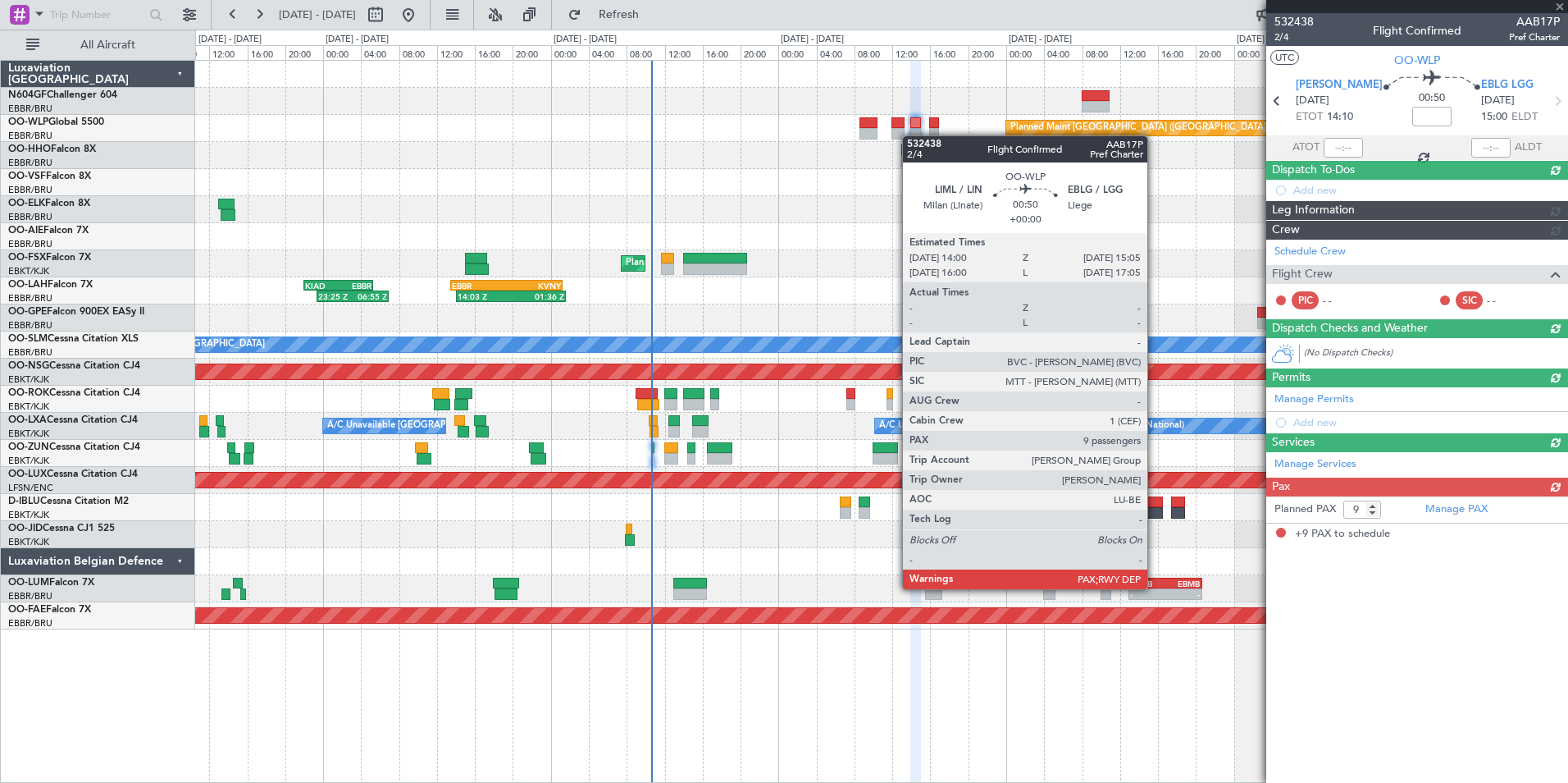
scroll to position [0, 0]
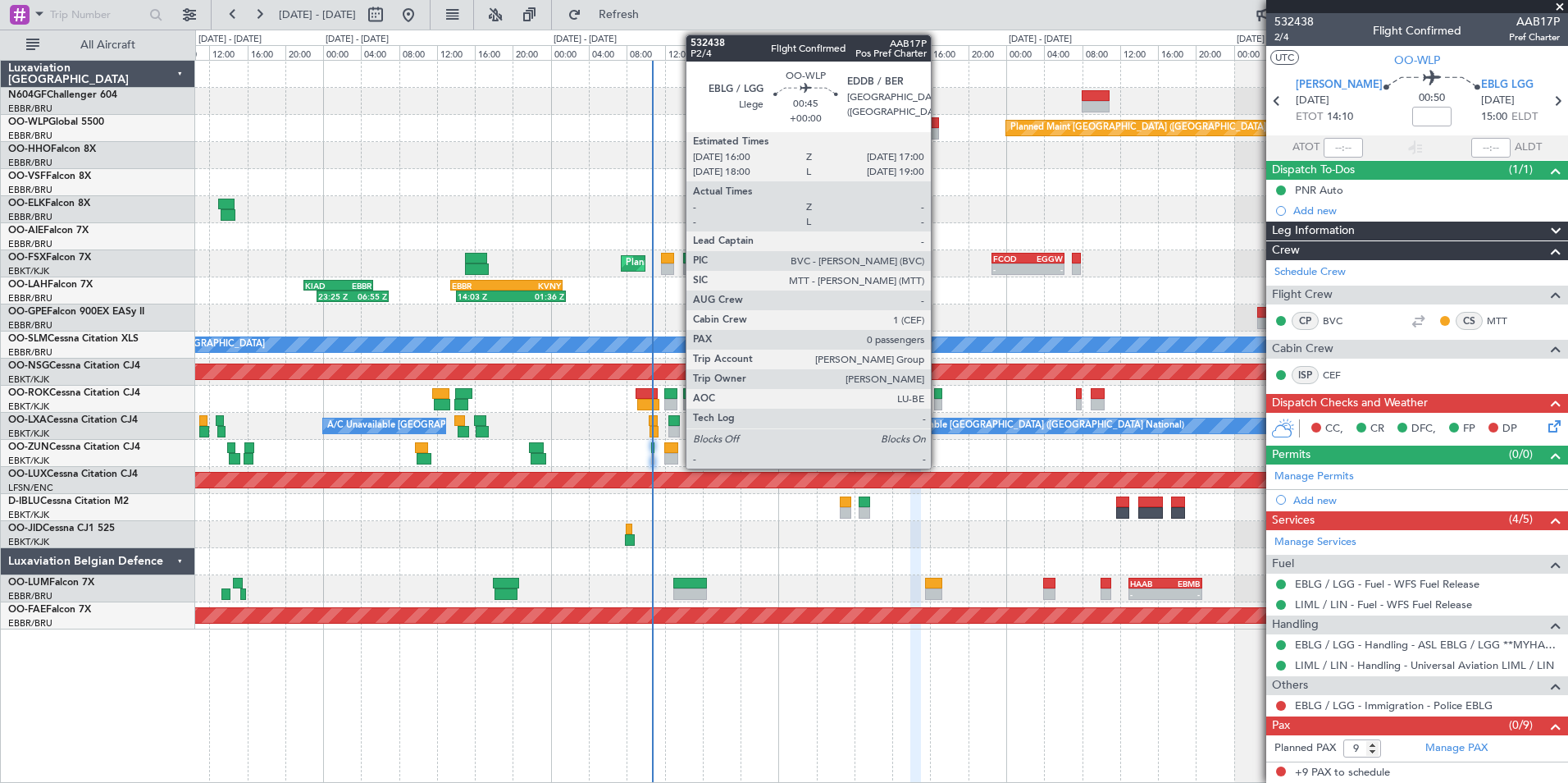
click at [938, 133] on div at bounding box center [933, 133] width 10 height 11
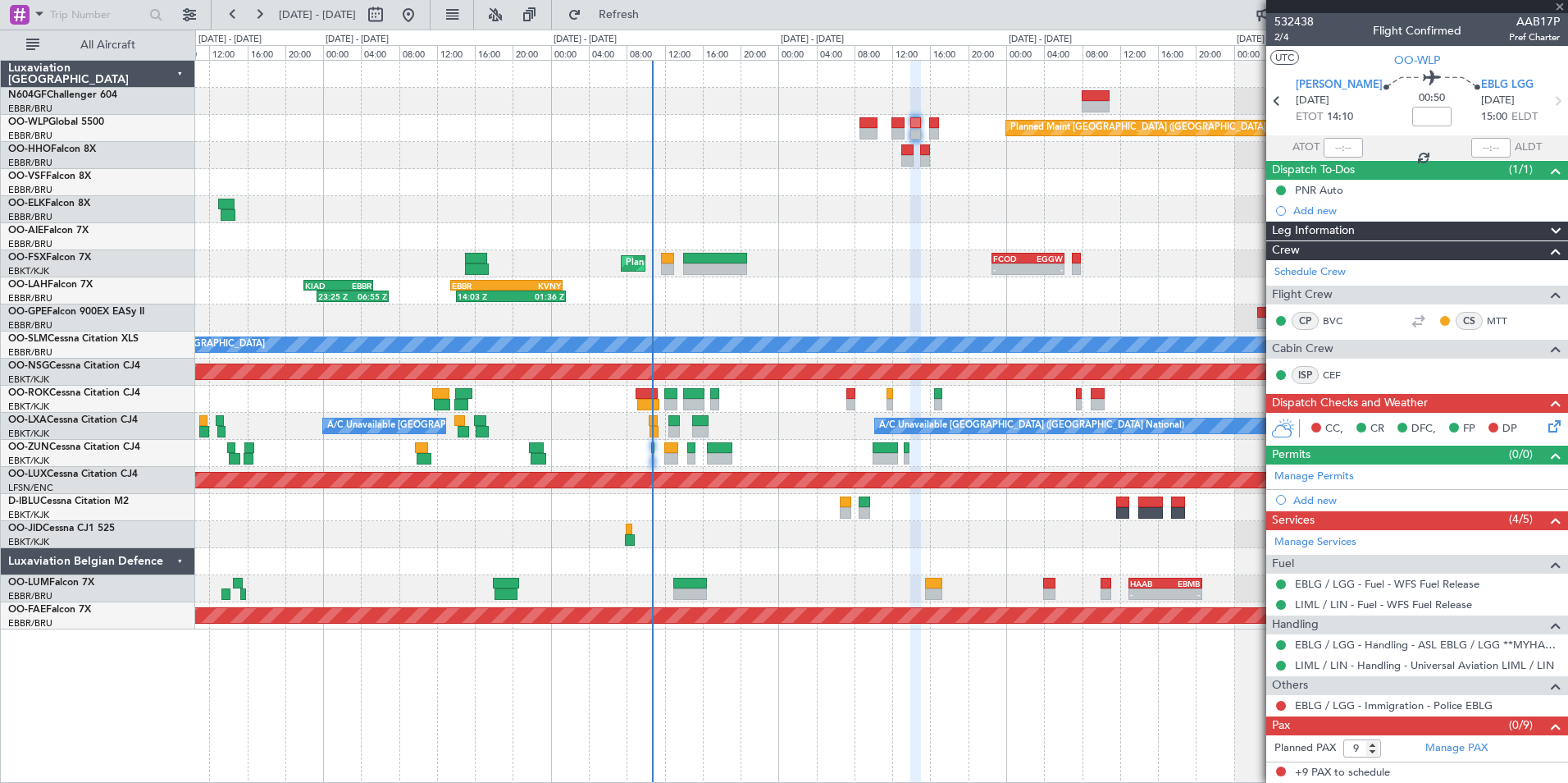
type input "0"
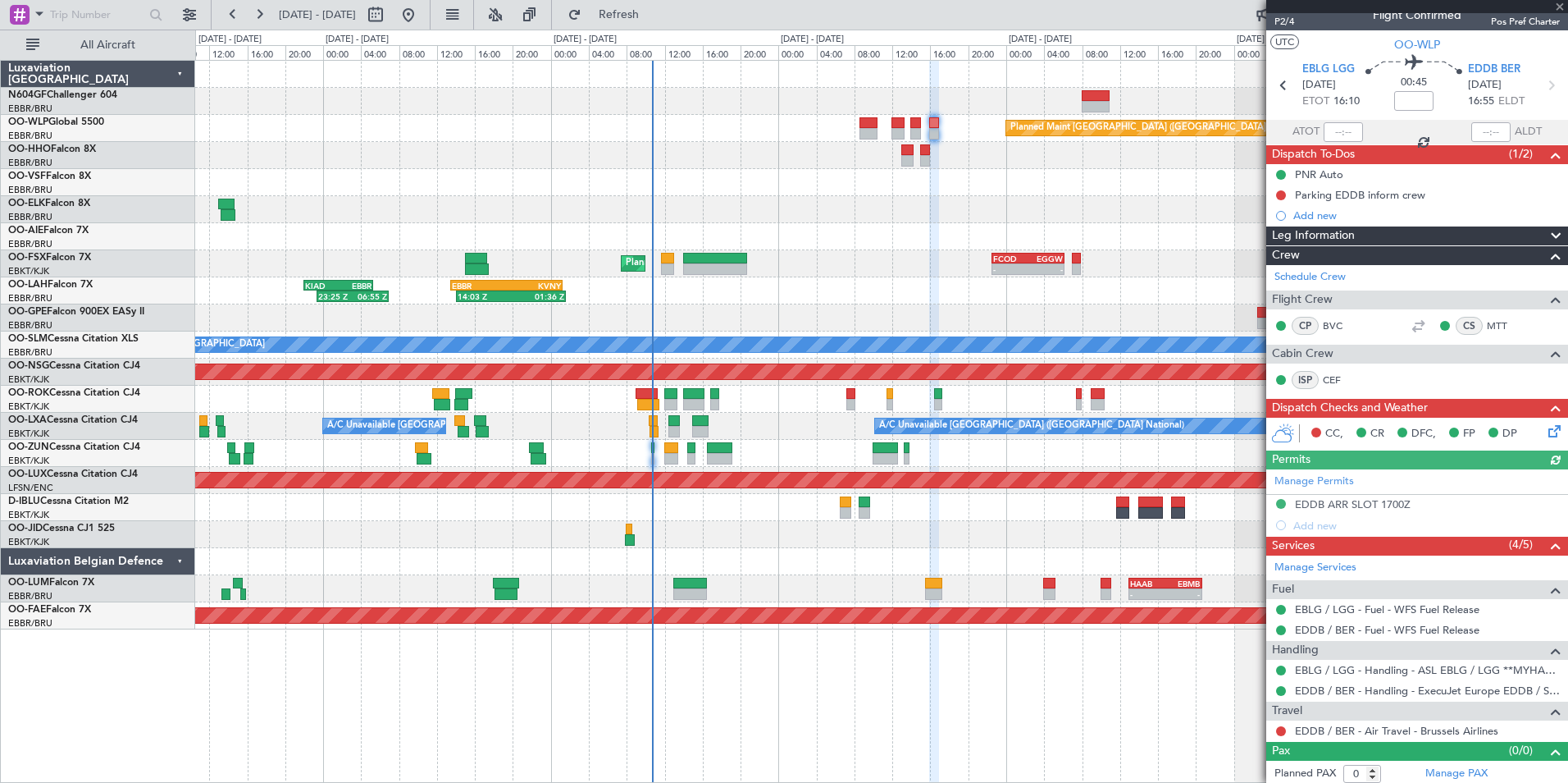
scroll to position [20, 0]
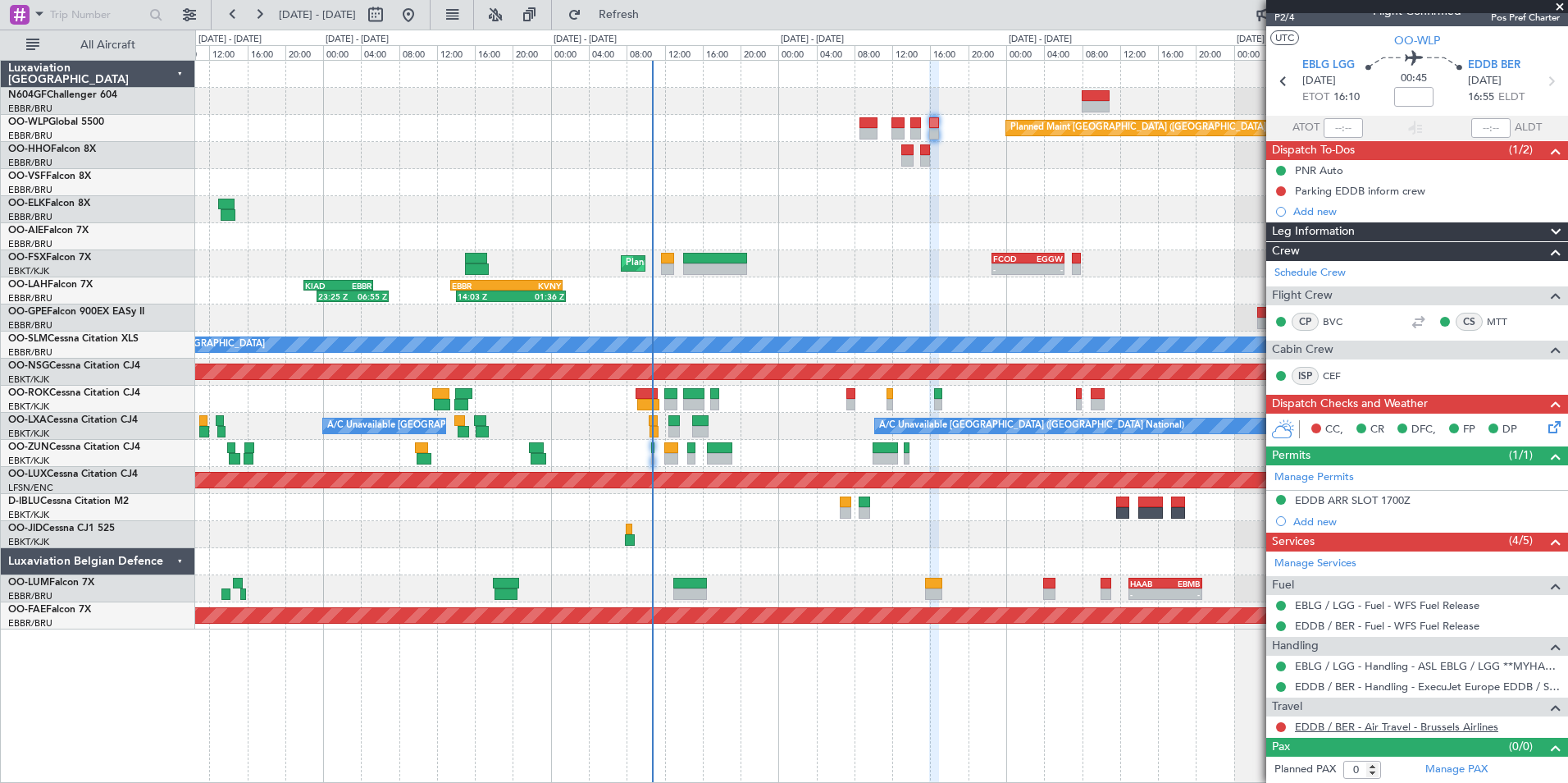
click at [1306, 731] on link "EDDB / BER - Air Travel - Brussels Airlines" at bounding box center [1397, 726] width 204 height 14
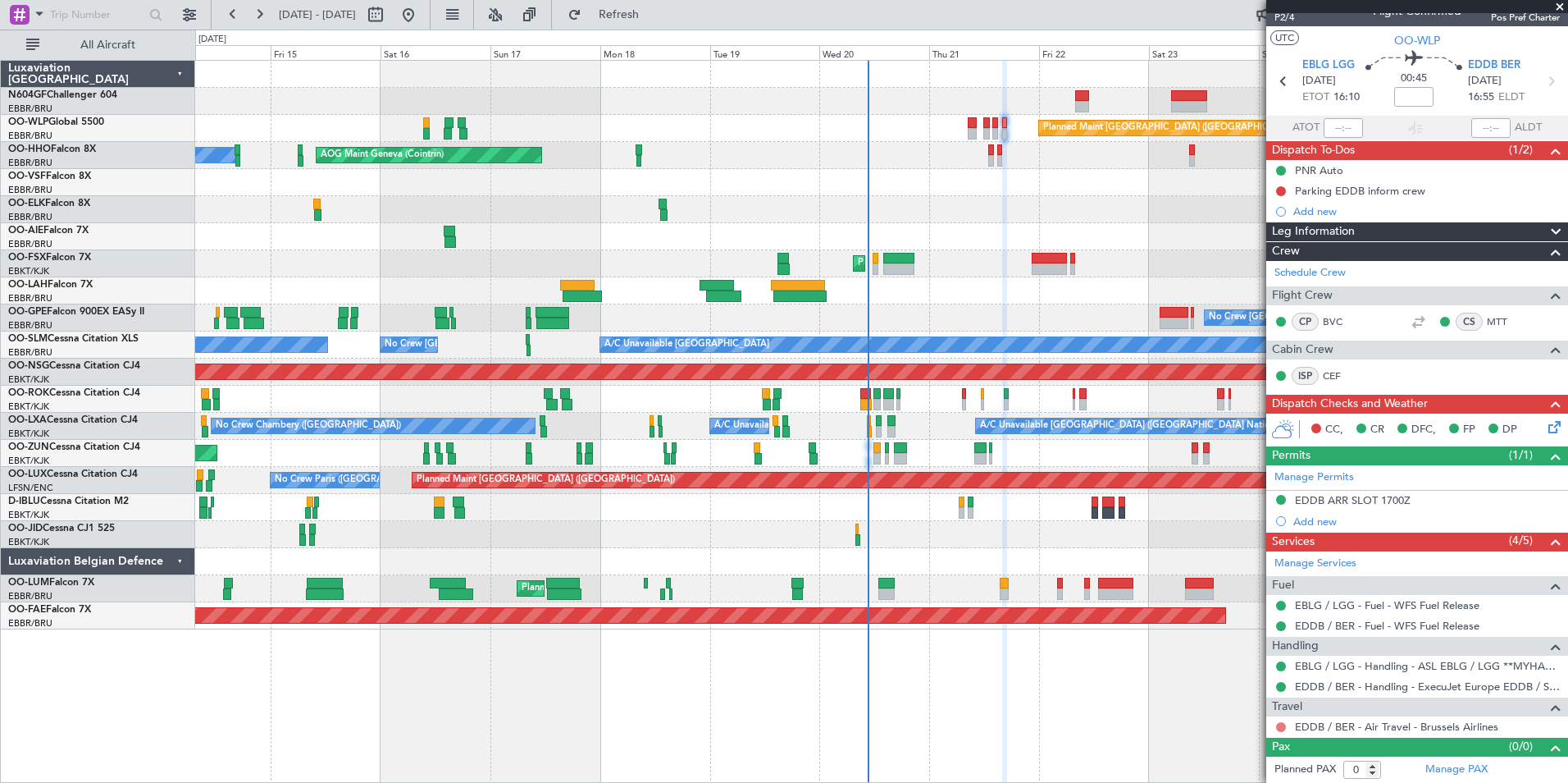
click at [1282, 727] on button at bounding box center [1280, 727] width 10 height 10
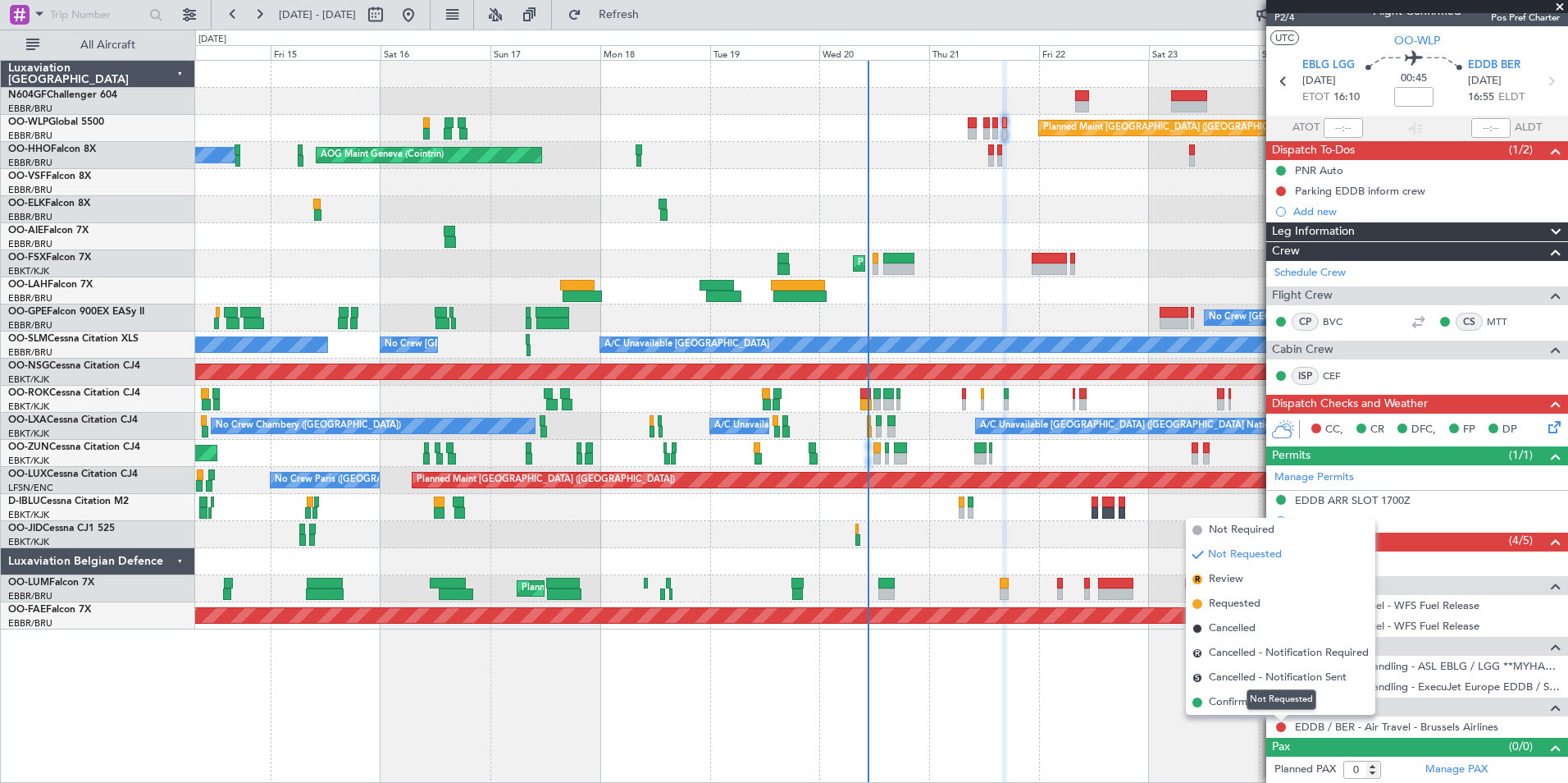
click at [1251, 701] on div "Not Requested" at bounding box center [1281, 699] width 70 height 20
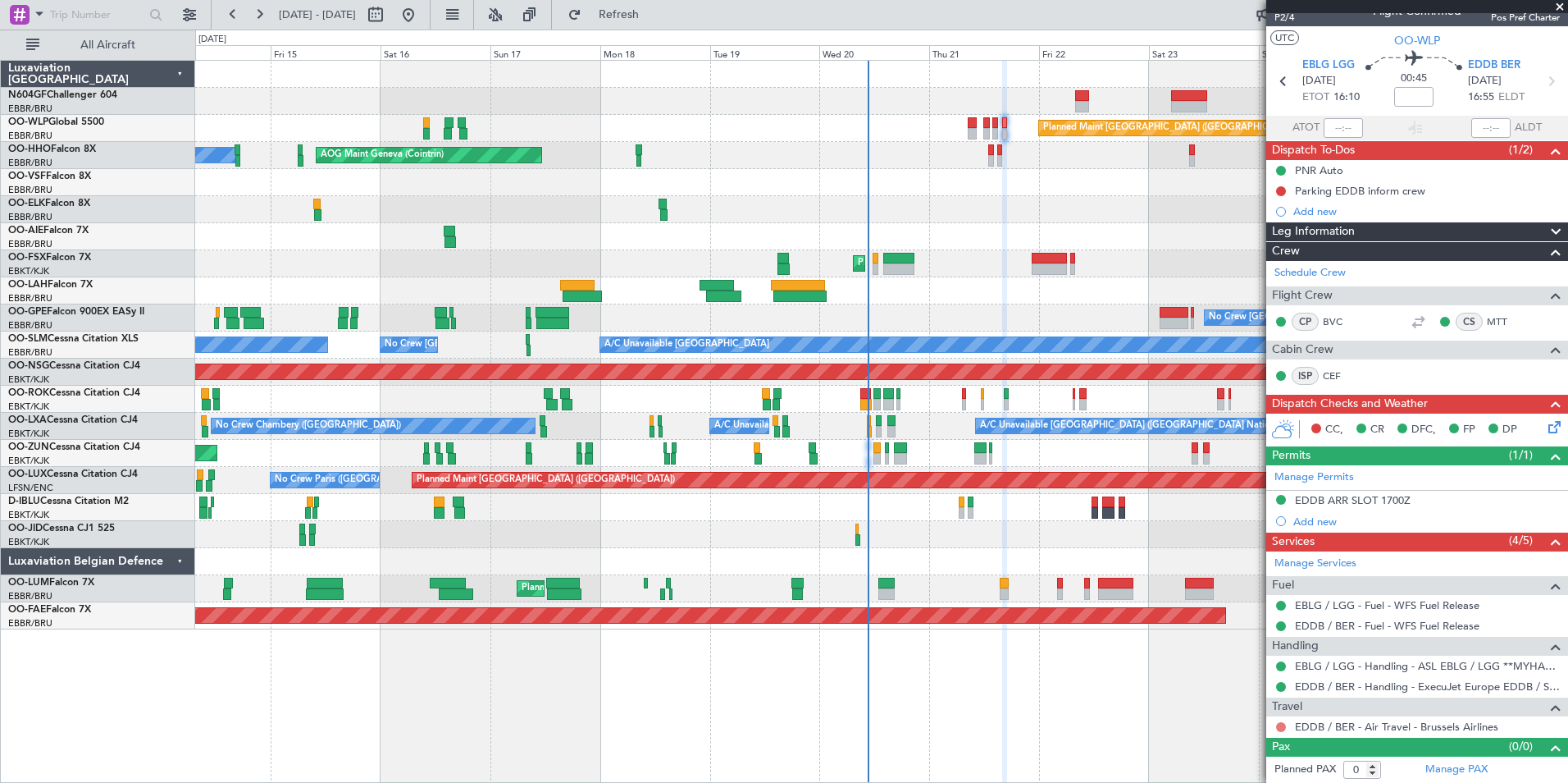
click at [1278, 723] on button at bounding box center [1280, 727] width 10 height 10
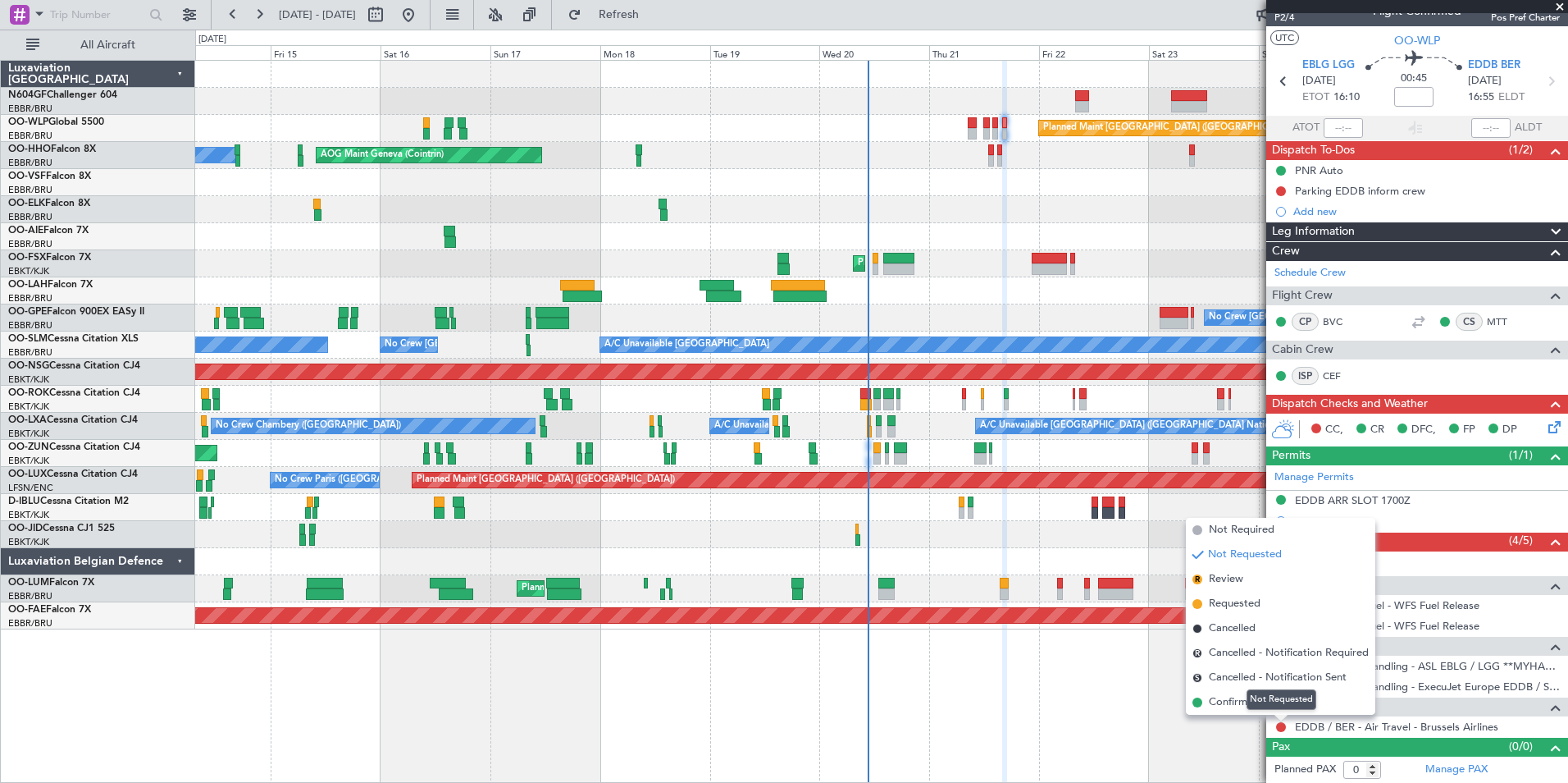
click at [1244, 705] on mat-tooltip-component "Not Requested" at bounding box center [1281, 699] width 93 height 44
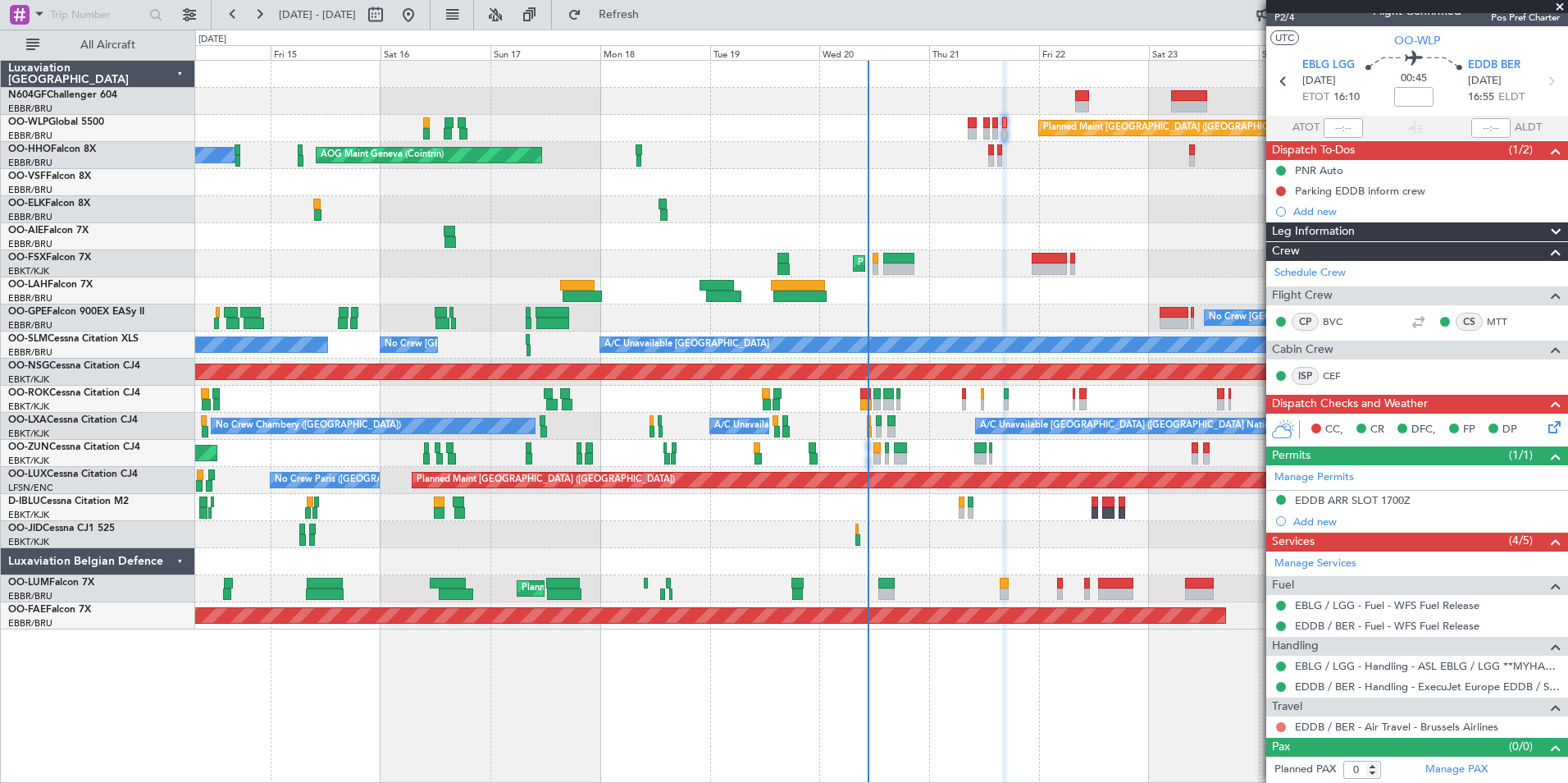
click at [1278, 726] on button at bounding box center [1280, 727] width 10 height 10
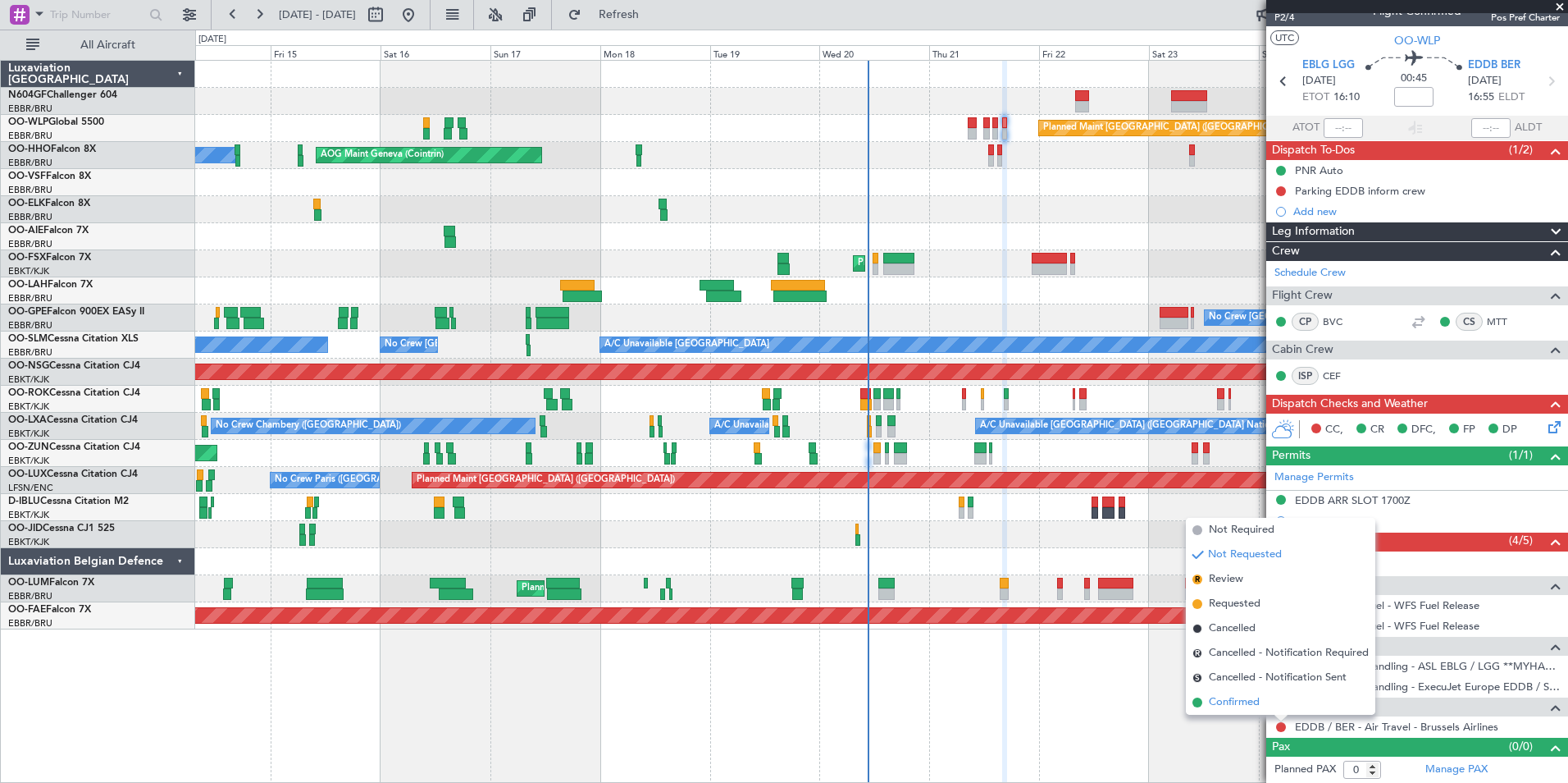
click at [1220, 705] on span "Confirmed" at bounding box center [1234, 703] width 51 height 17
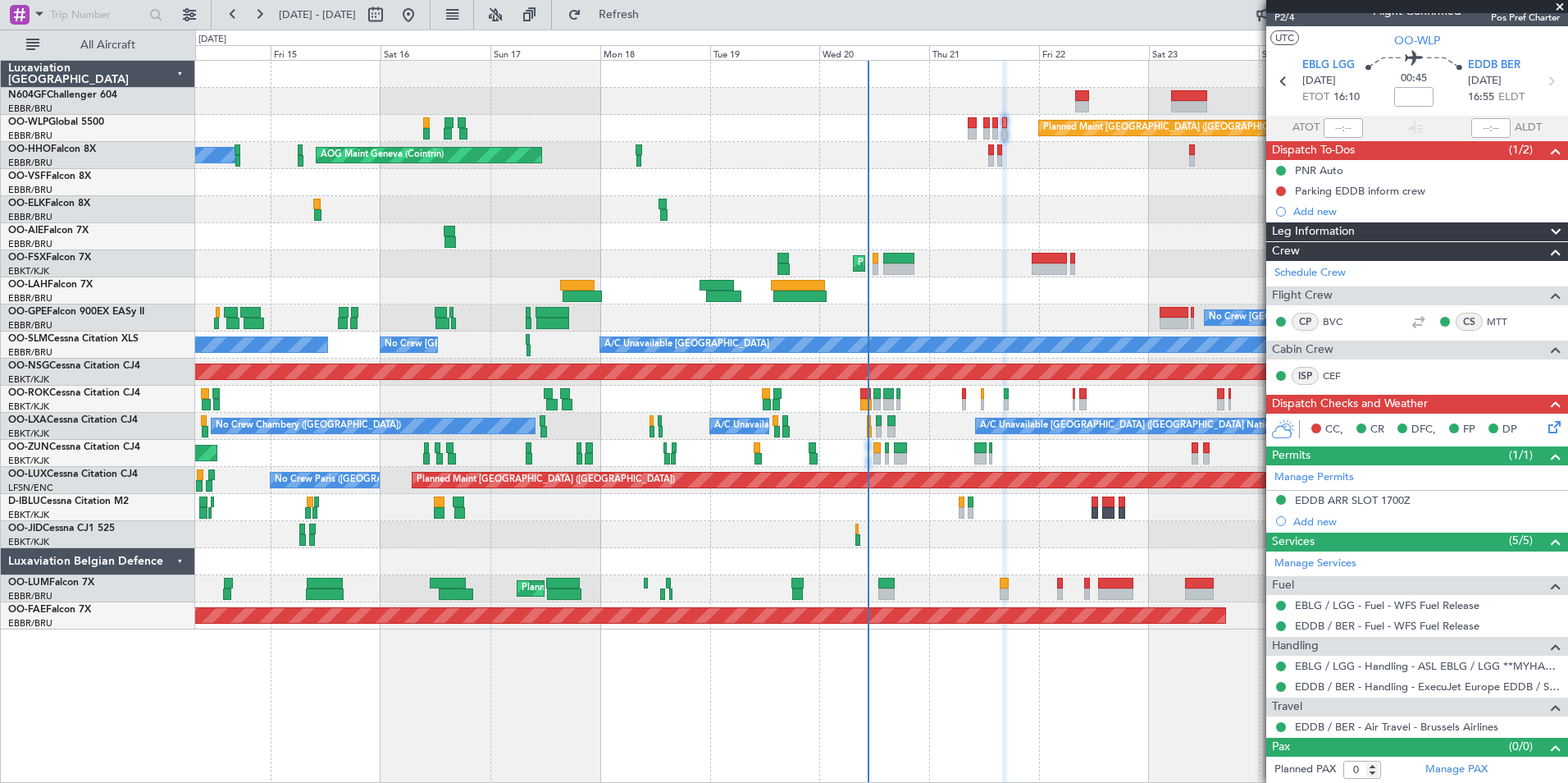
click at [1545, 429] on icon at bounding box center [1551, 425] width 13 height 13
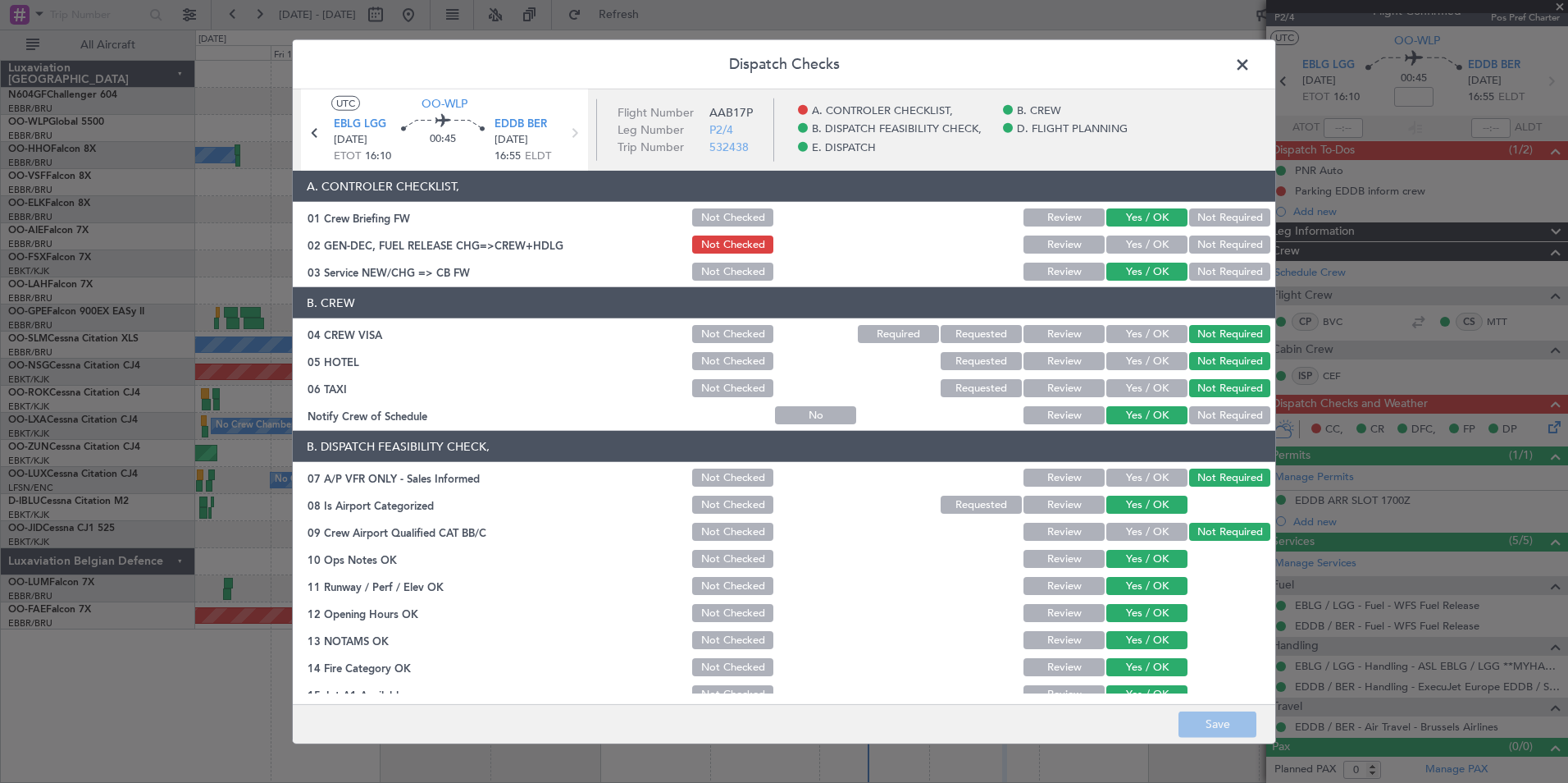
click at [1251, 65] on span at bounding box center [1251, 68] width 0 height 33
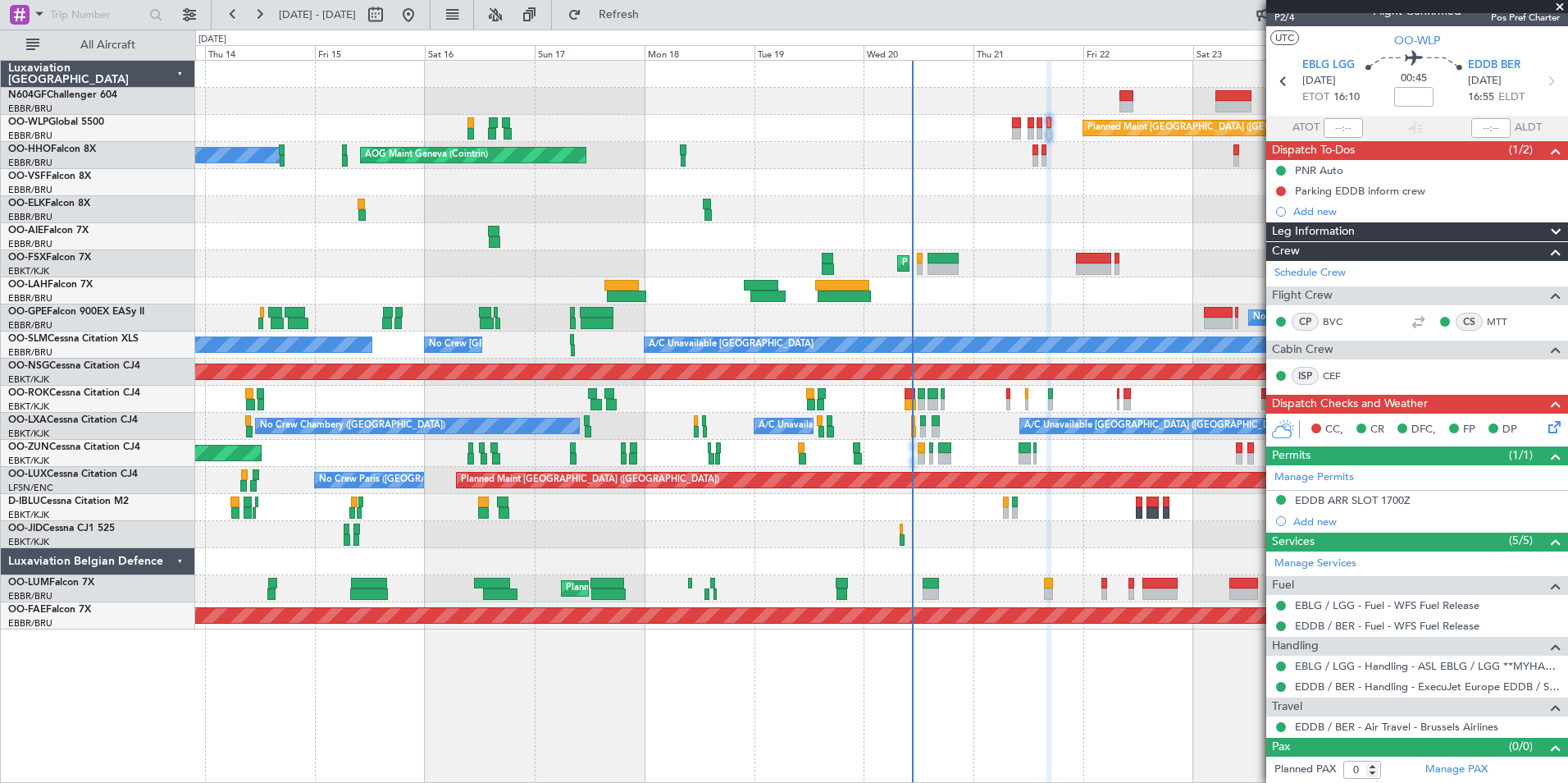
click at [1169, 224] on div "Planned Maint Berlin (Brandenburg) A/C Unavailable Geneva (Cointrin) AOG Maint …" at bounding box center [881, 344] width 1372 height 569
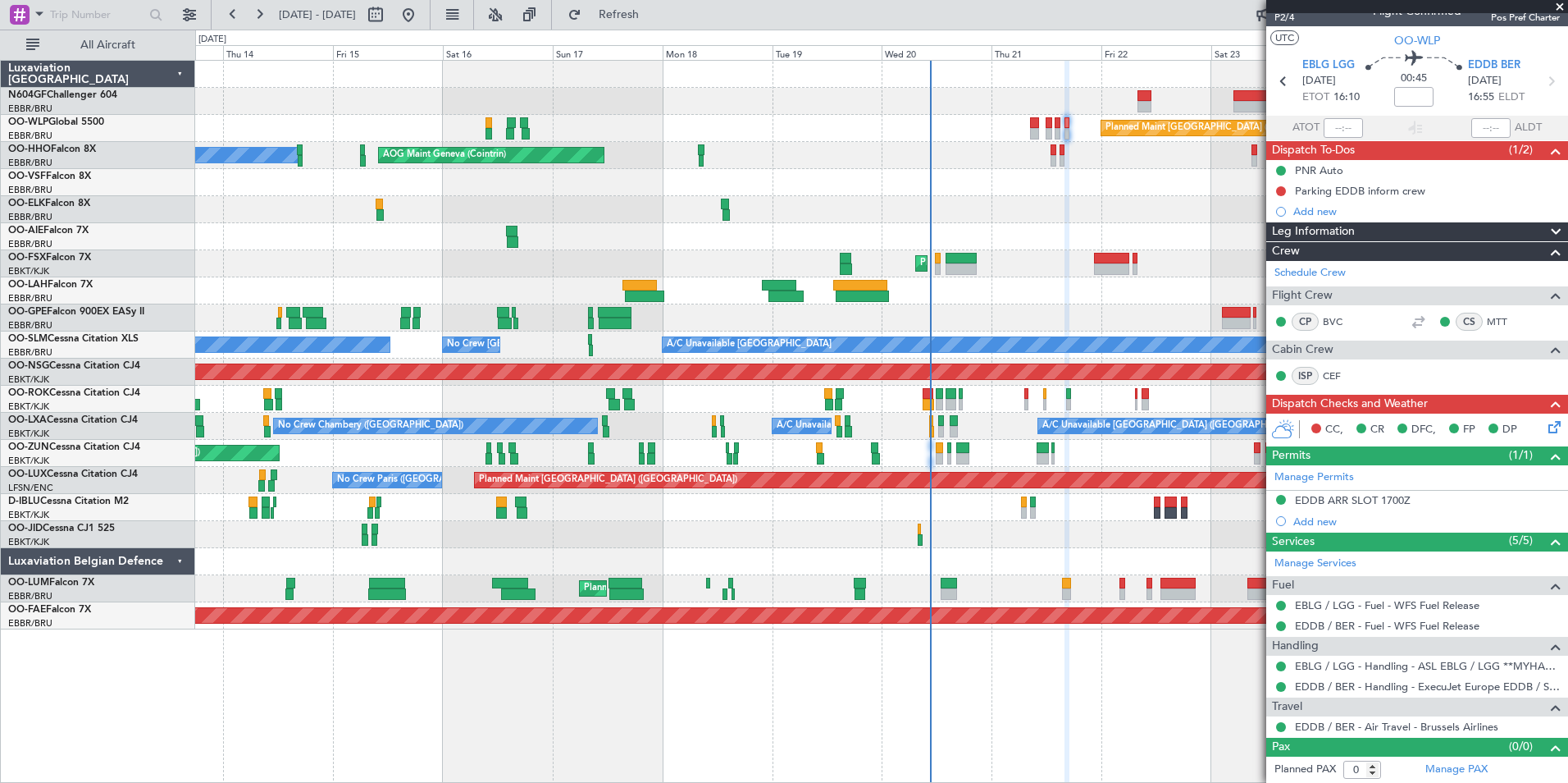
click at [1062, 262] on div "Planned Maint Kortrijk-[GEOGRAPHIC_DATA]" at bounding box center [881, 263] width 1372 height 27
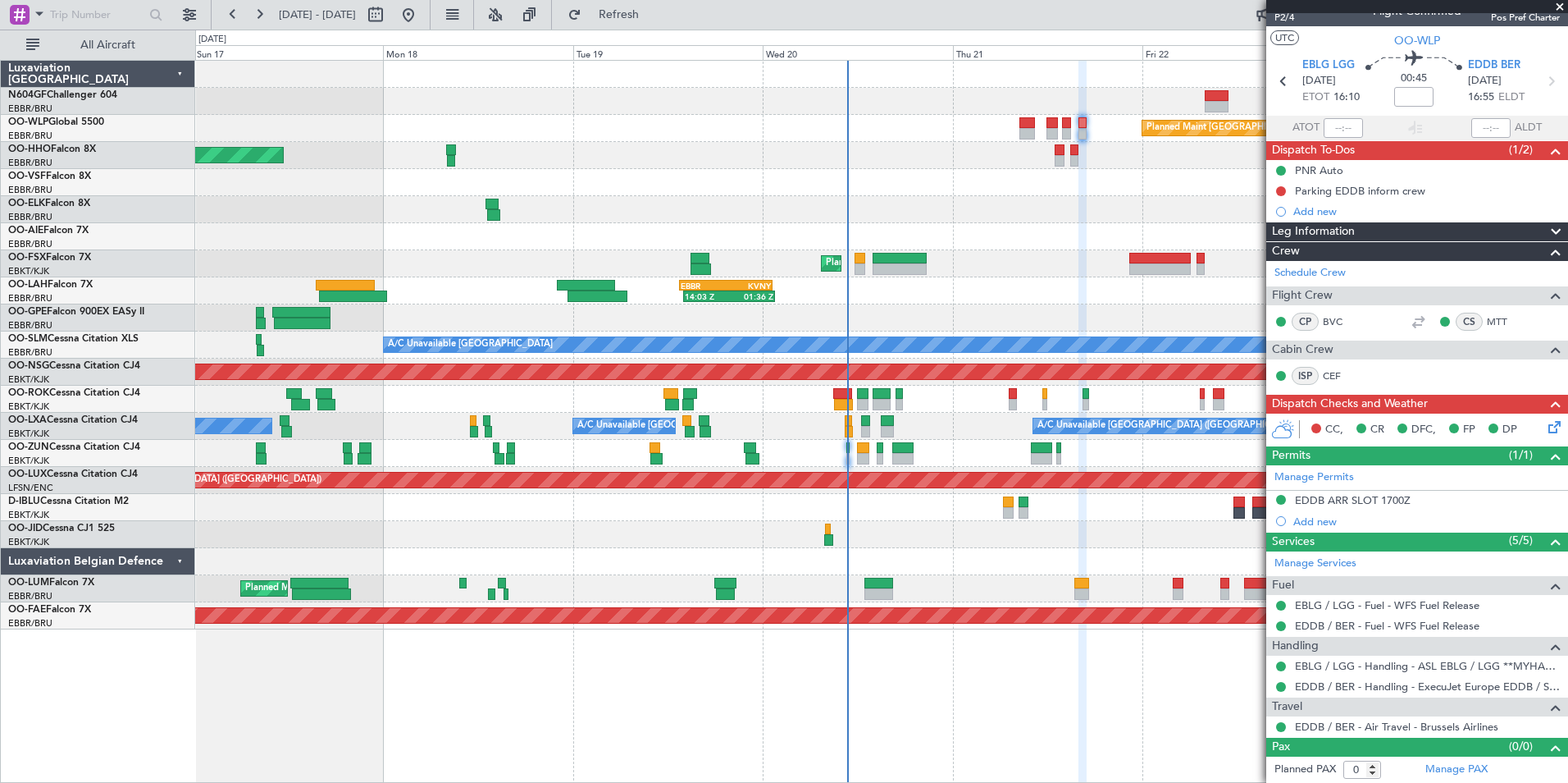
click at [1058, 201] on div "Planned Maint Berlin (Brandenburg) AOG Maint Geneva (Cointrin) Planned Maint Ko…" at bounding box center [881, 344] width 1372 height 569
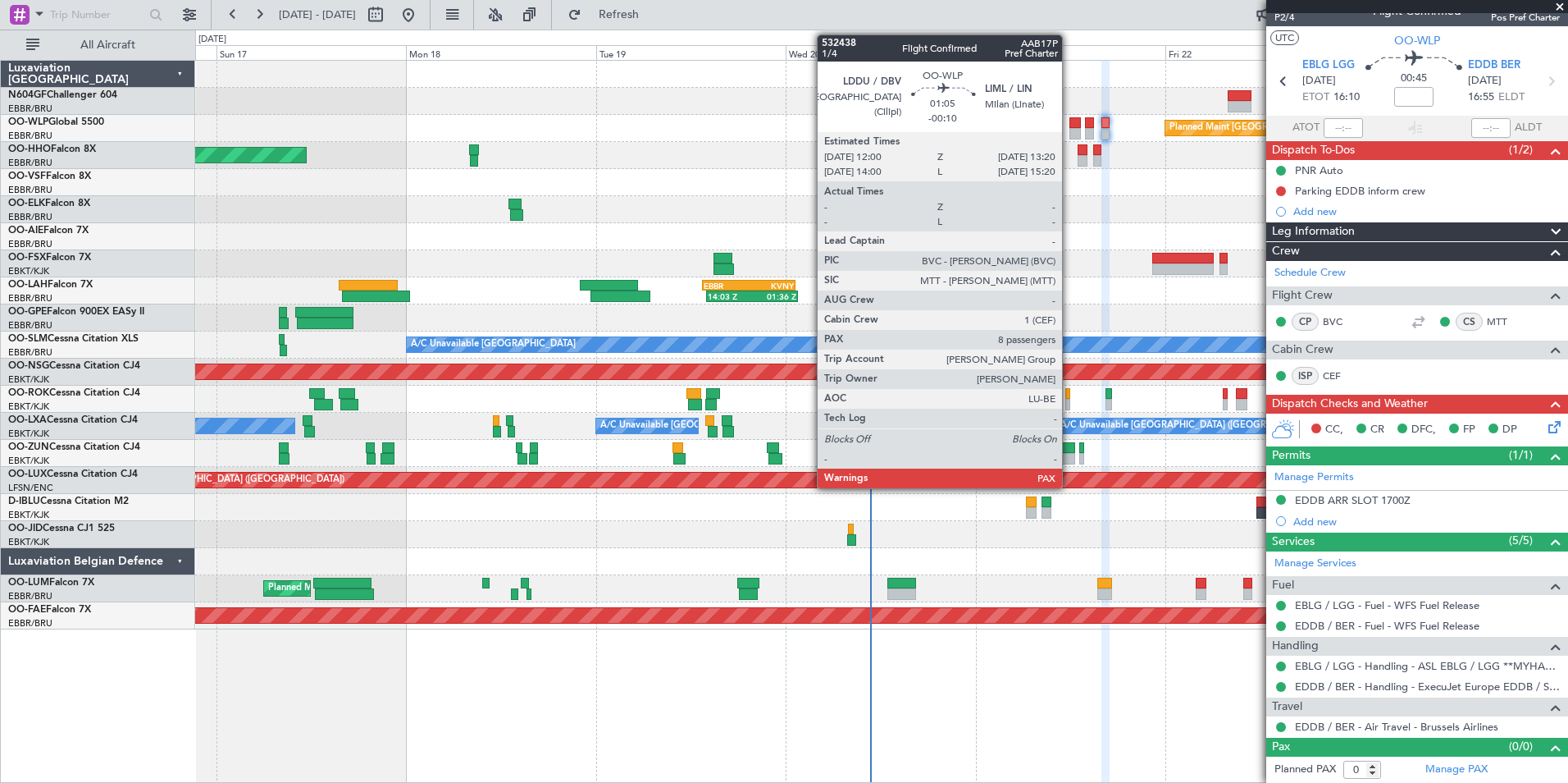
click at [1069, 128] on div at bounding box center [1074, 123] width 10 height 11
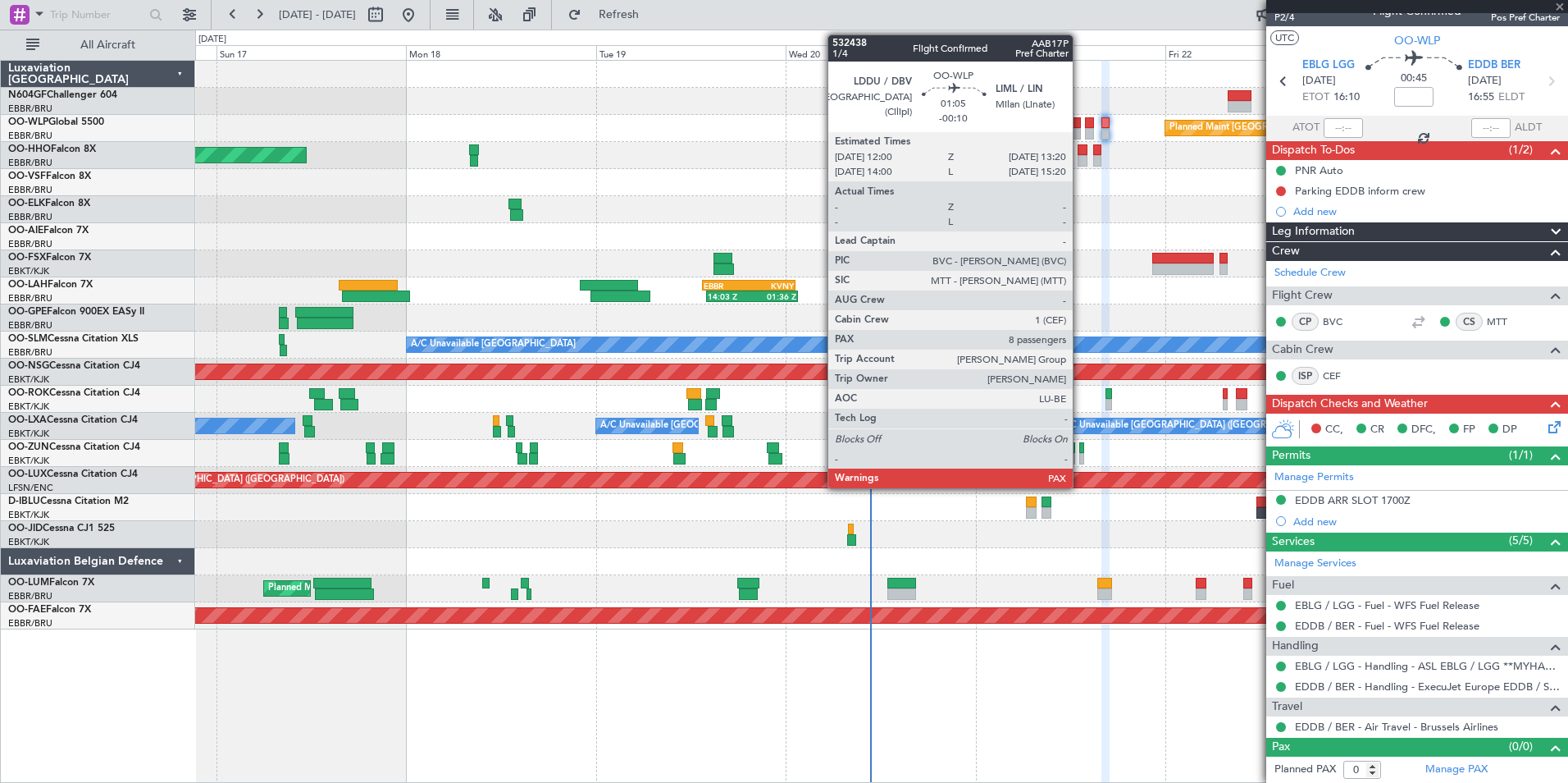
type input "-00:10"
type input "10"
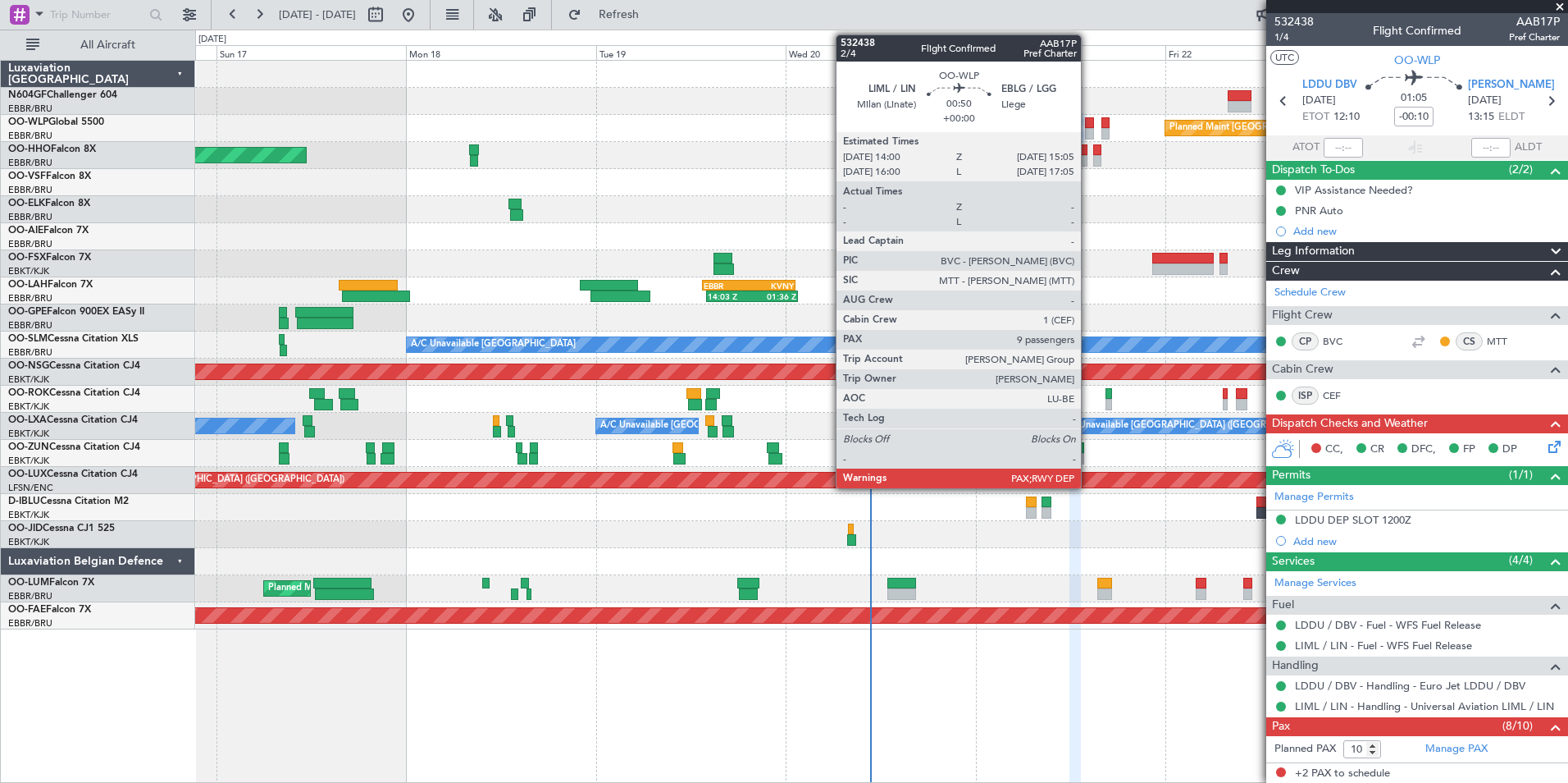
click at [1088, 128] on div at bounding box center [1090, 123] width 9 height 11
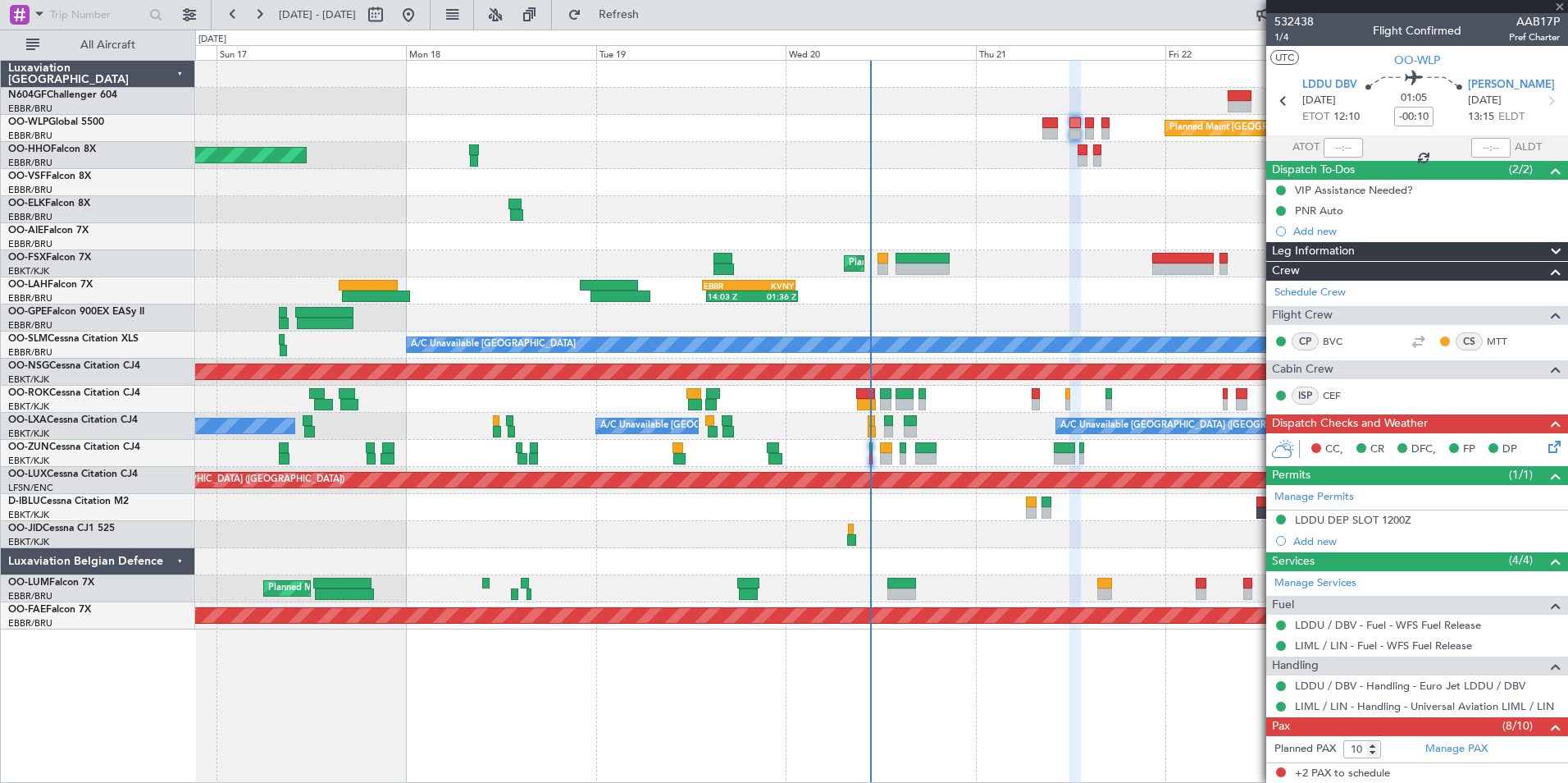
type input "9"
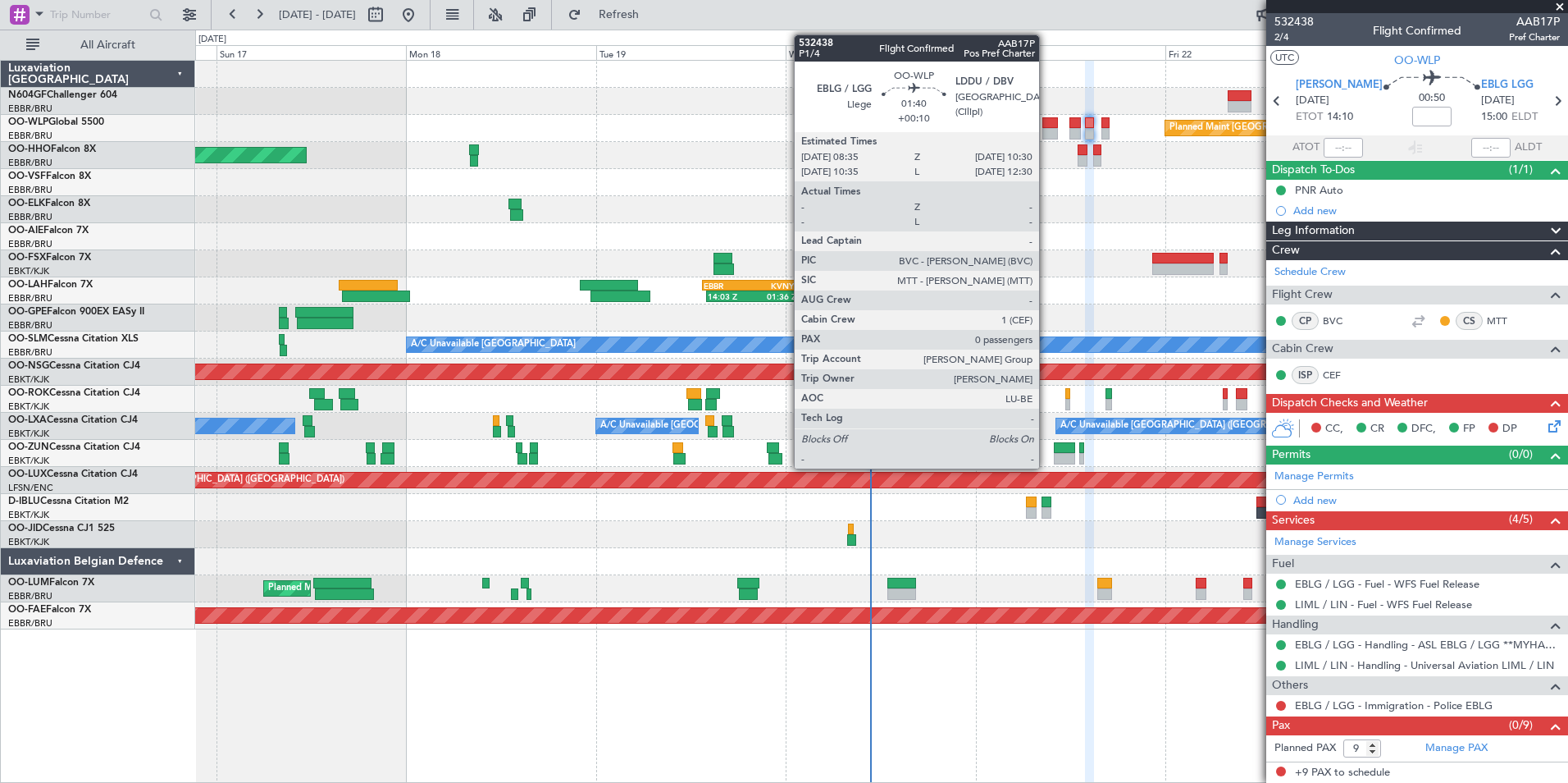
click at [1047, 124] on div at bounding box center [1050, 123] width 16 height 11
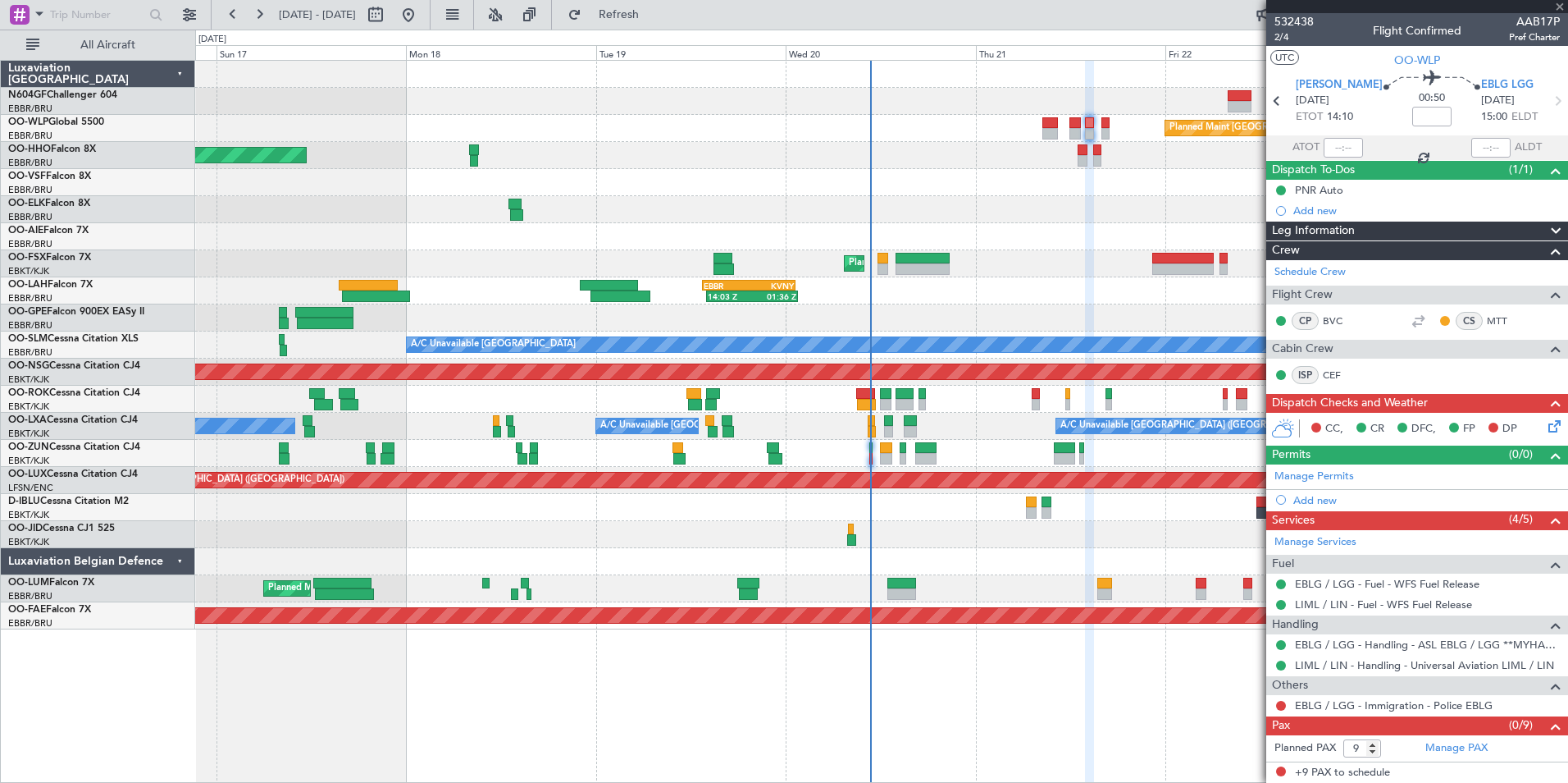
type input "+00:10"
type input "0"
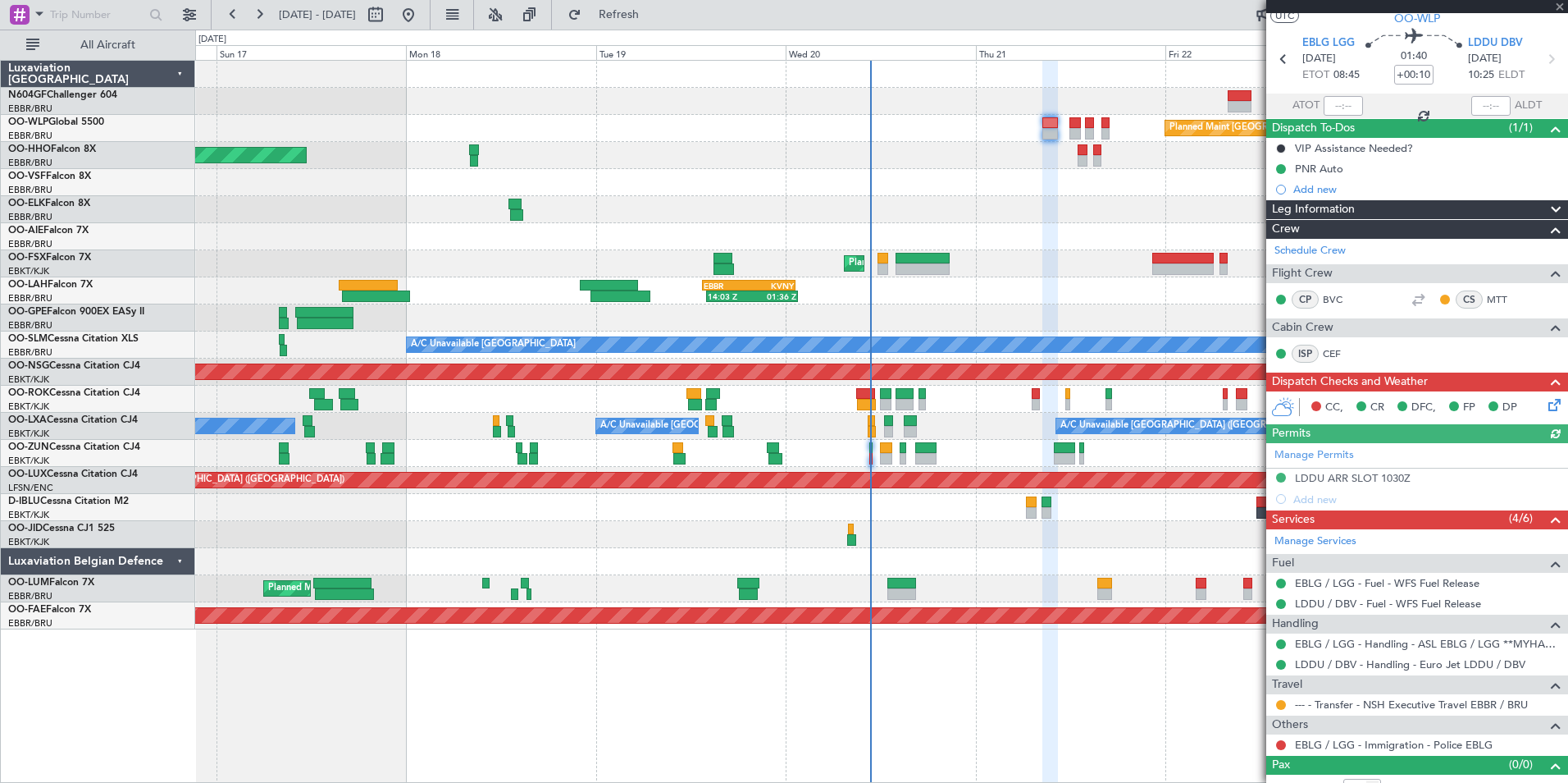
scroll to position [60, 0]
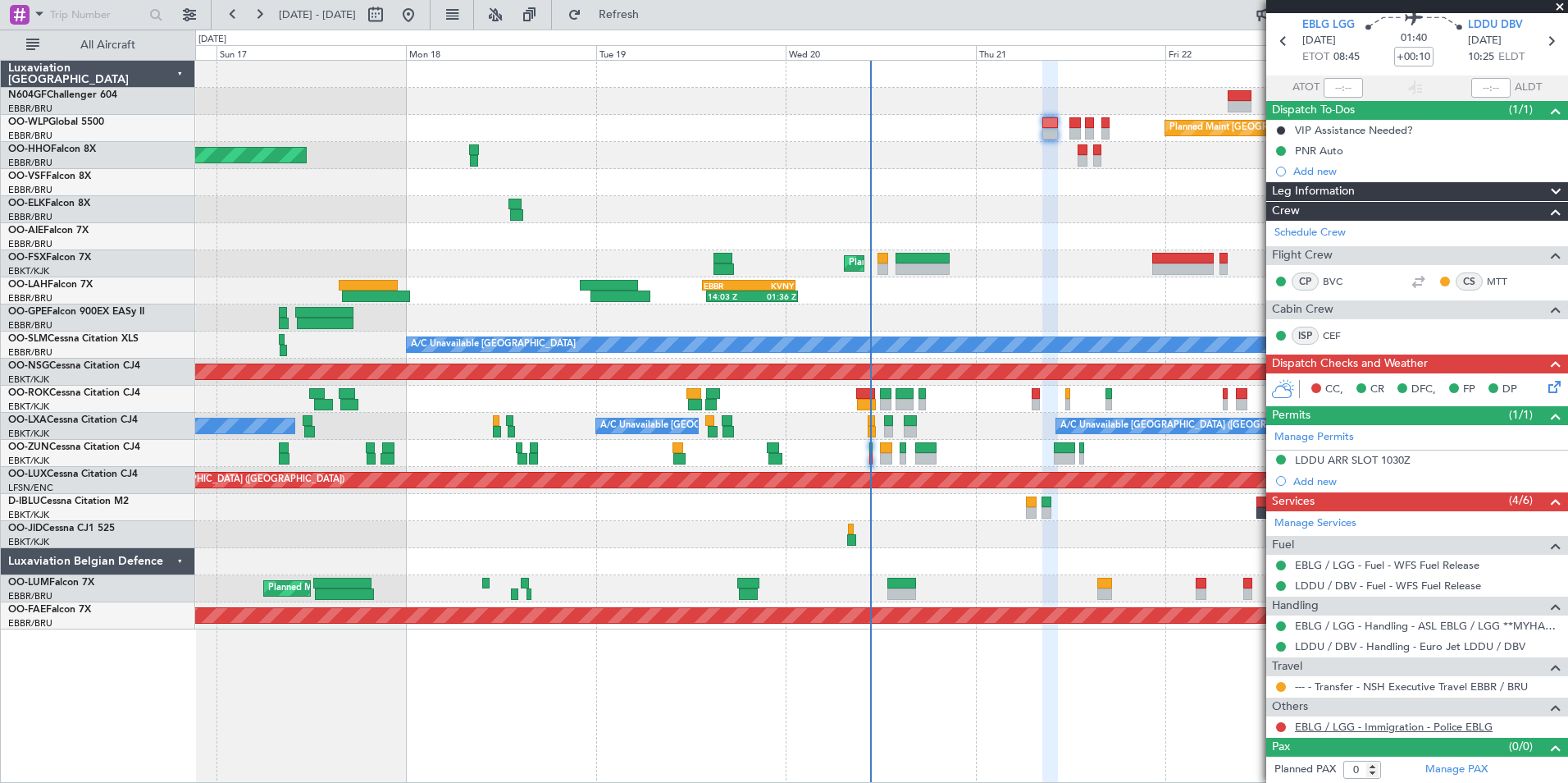
click at [1337, 727] on link "EBLG / LGG - Immigration - Police EBLG" at bounding box center [1394, 726] width 197 height 14
click at [653, 10] on span "Refresh" at bounding box center [619, 15] width 69 height 11
click at [1280, 728] on button at bounding box center [1280, 727] width 10 height 10
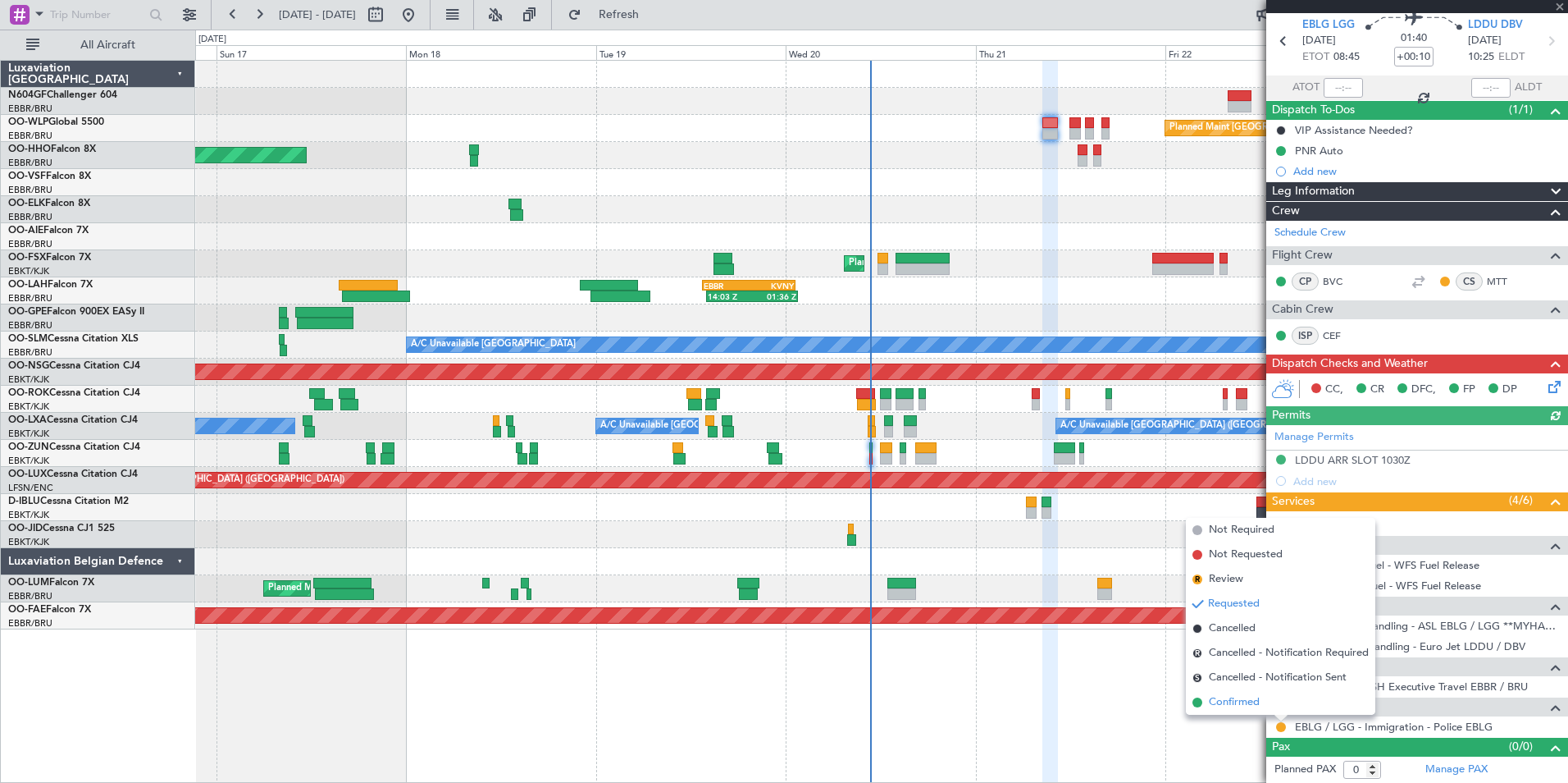
click at [1224, 705] on span "Confirmed" at bounding box center [1234, 703] width 51 height 17
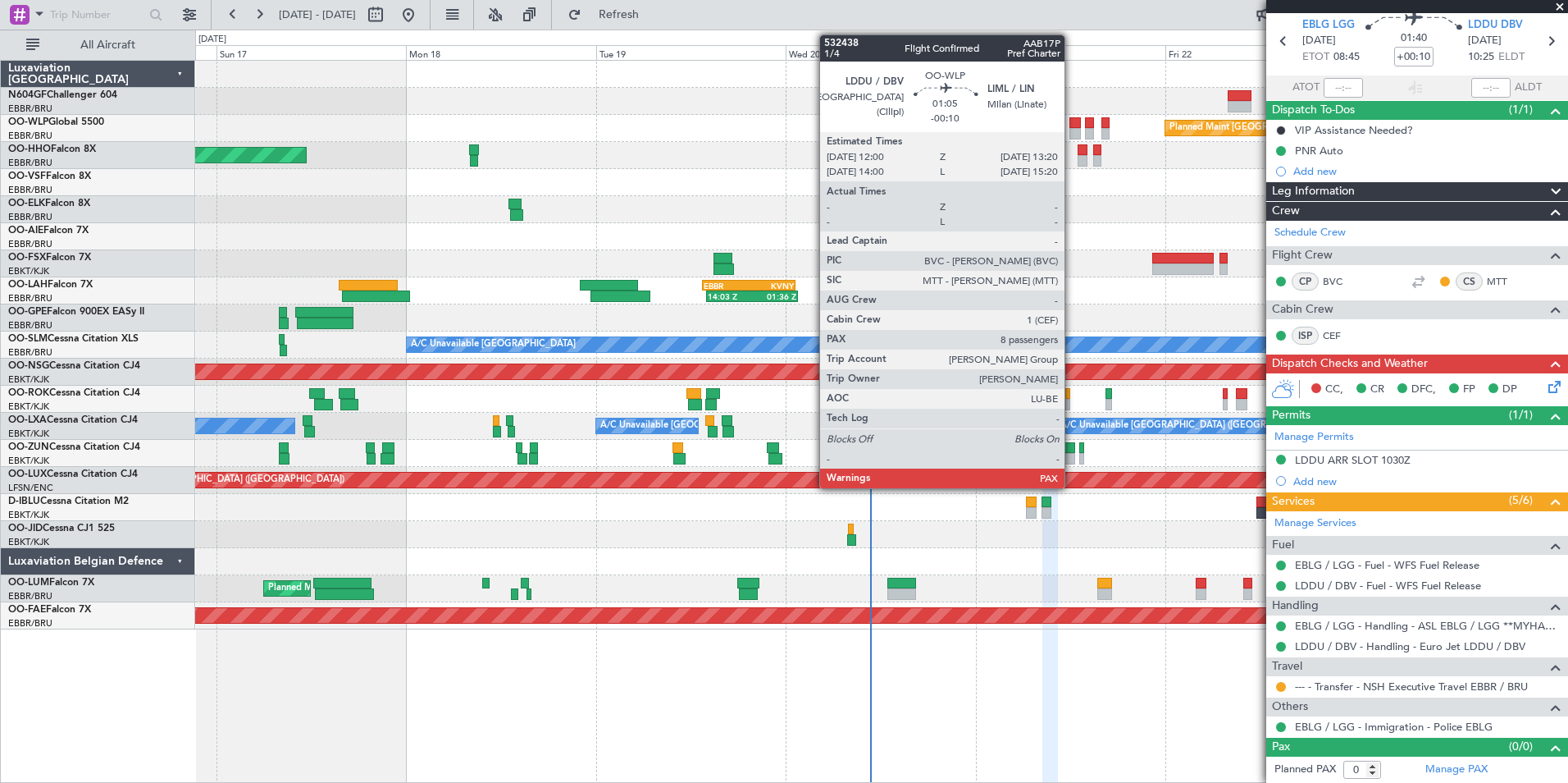
click at [1072, 136] on div at bounding box center [1074, 133] width 10 height 11
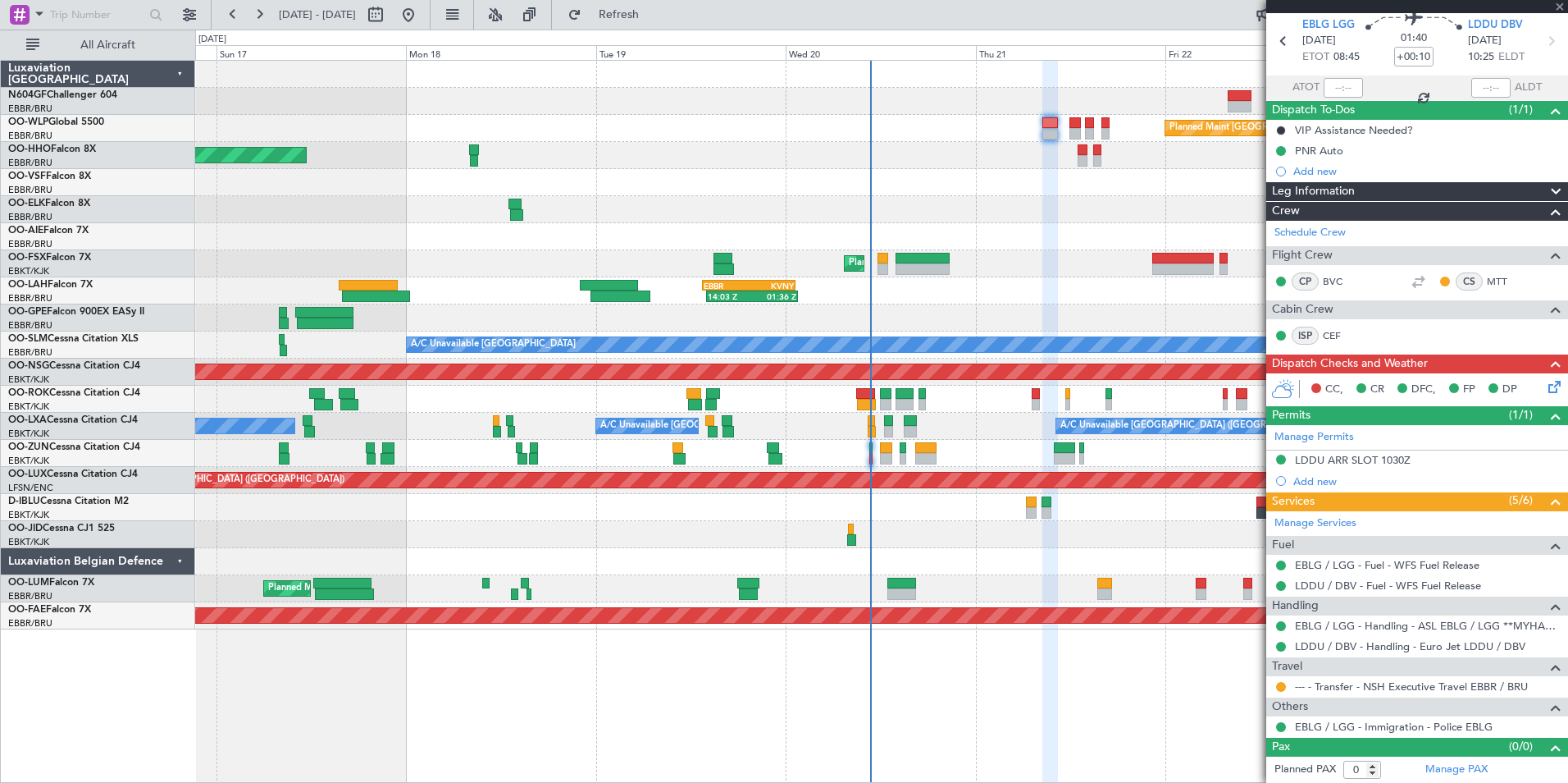
type input "-00:10"
type input "10"
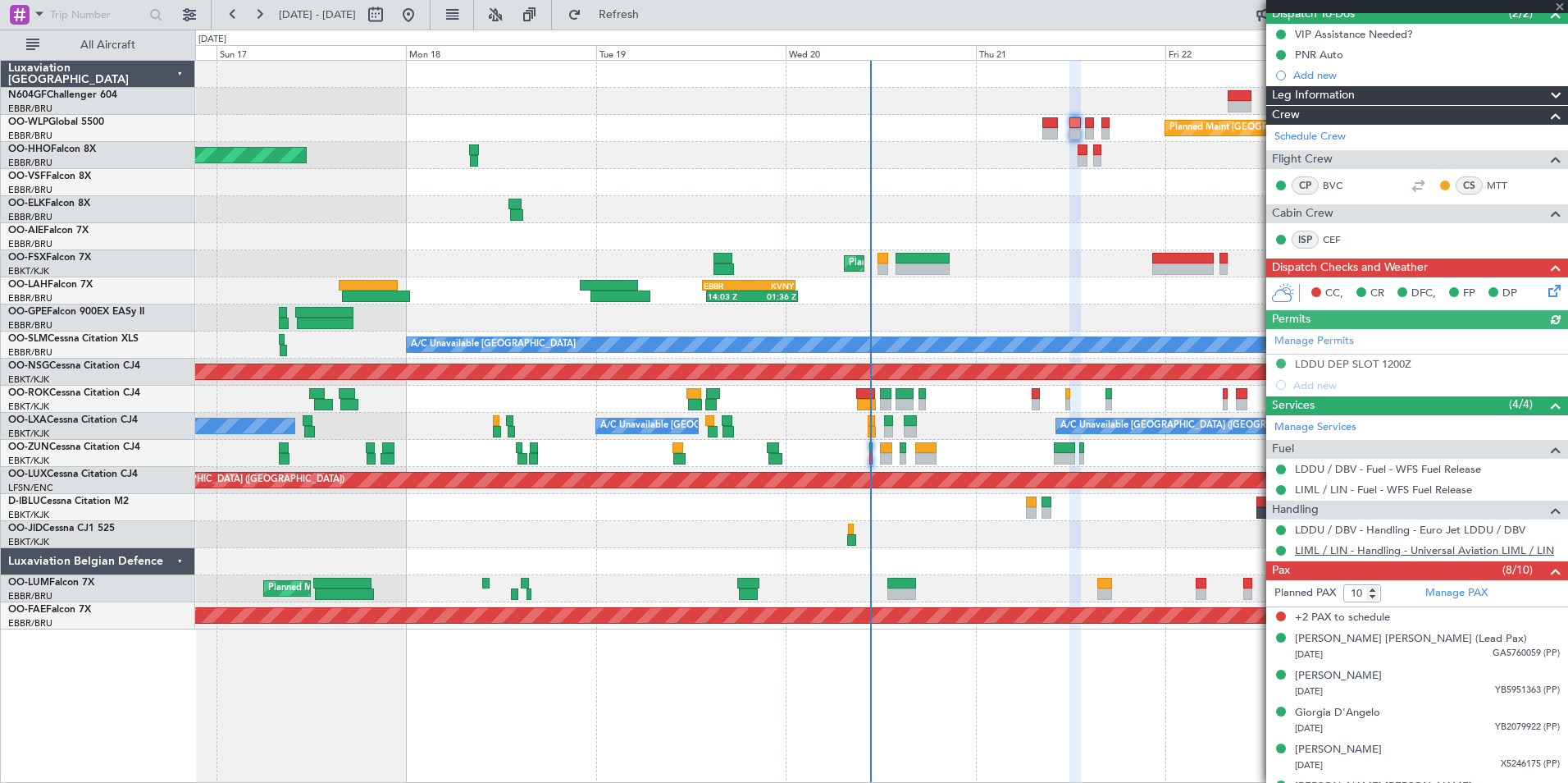
scroll to position [296, 0]
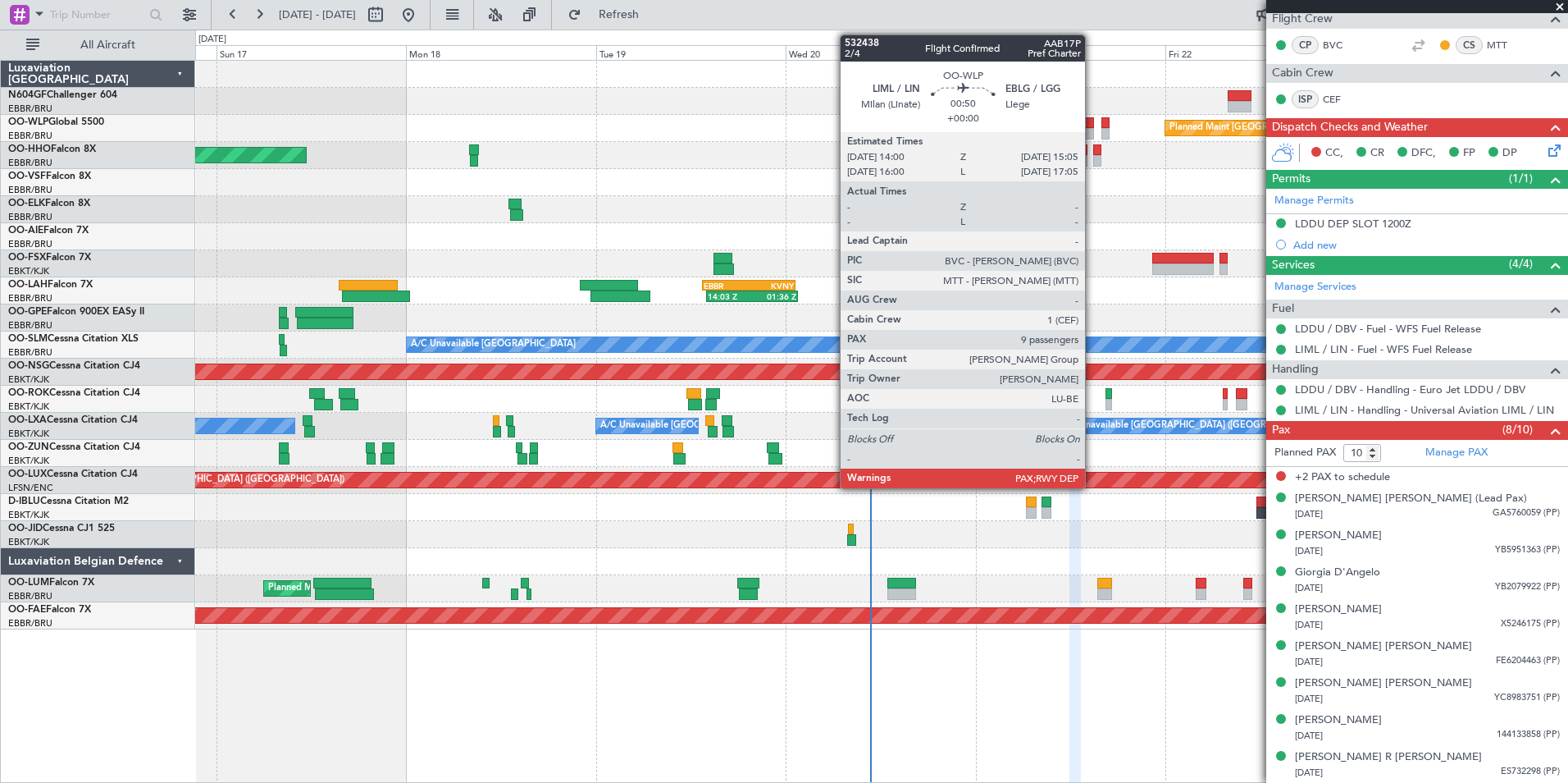
click at [1092, 128] on div at bounding box center [1090, 123] width 9 height 11
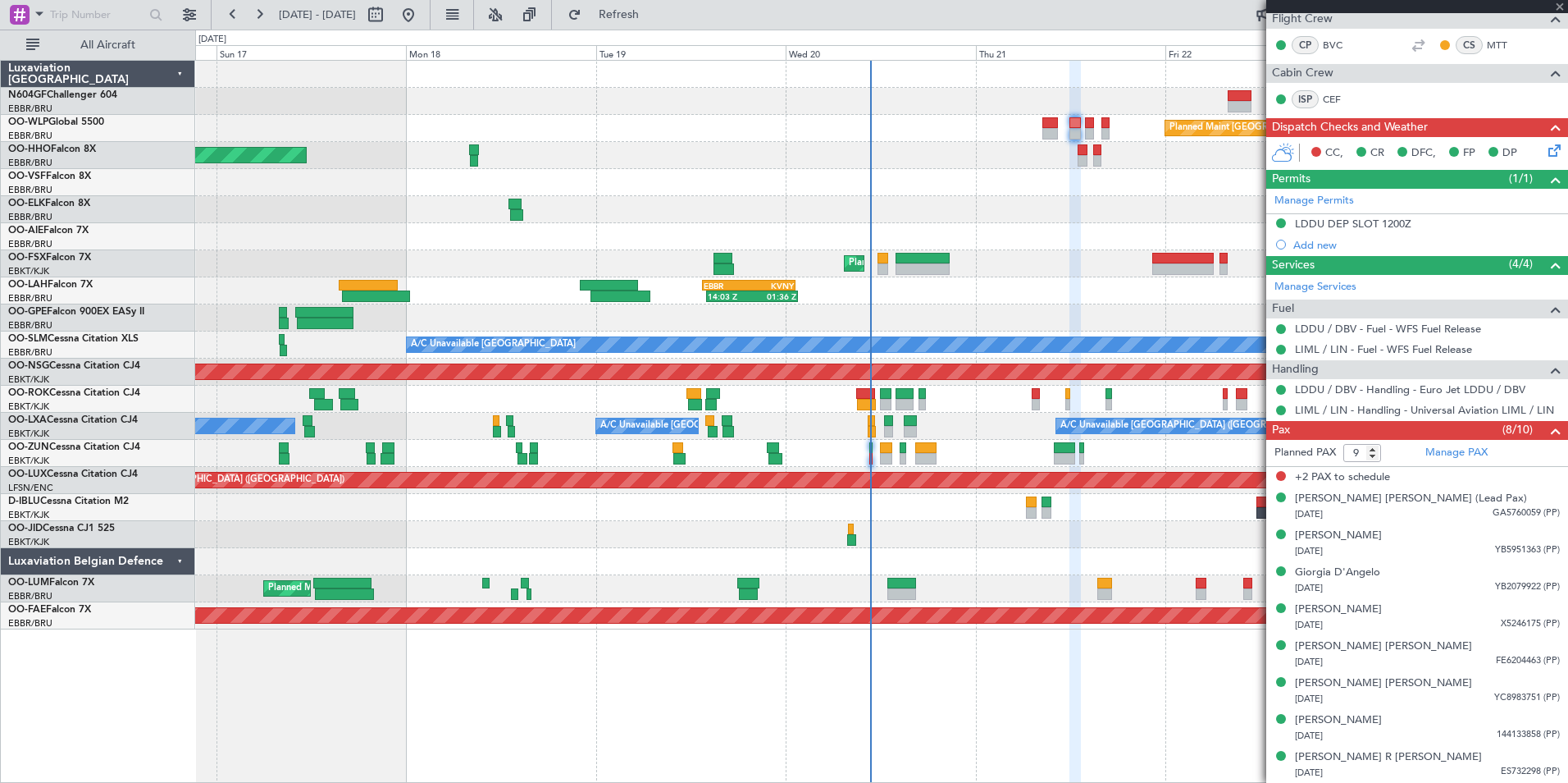
scroll to position [0, 0]
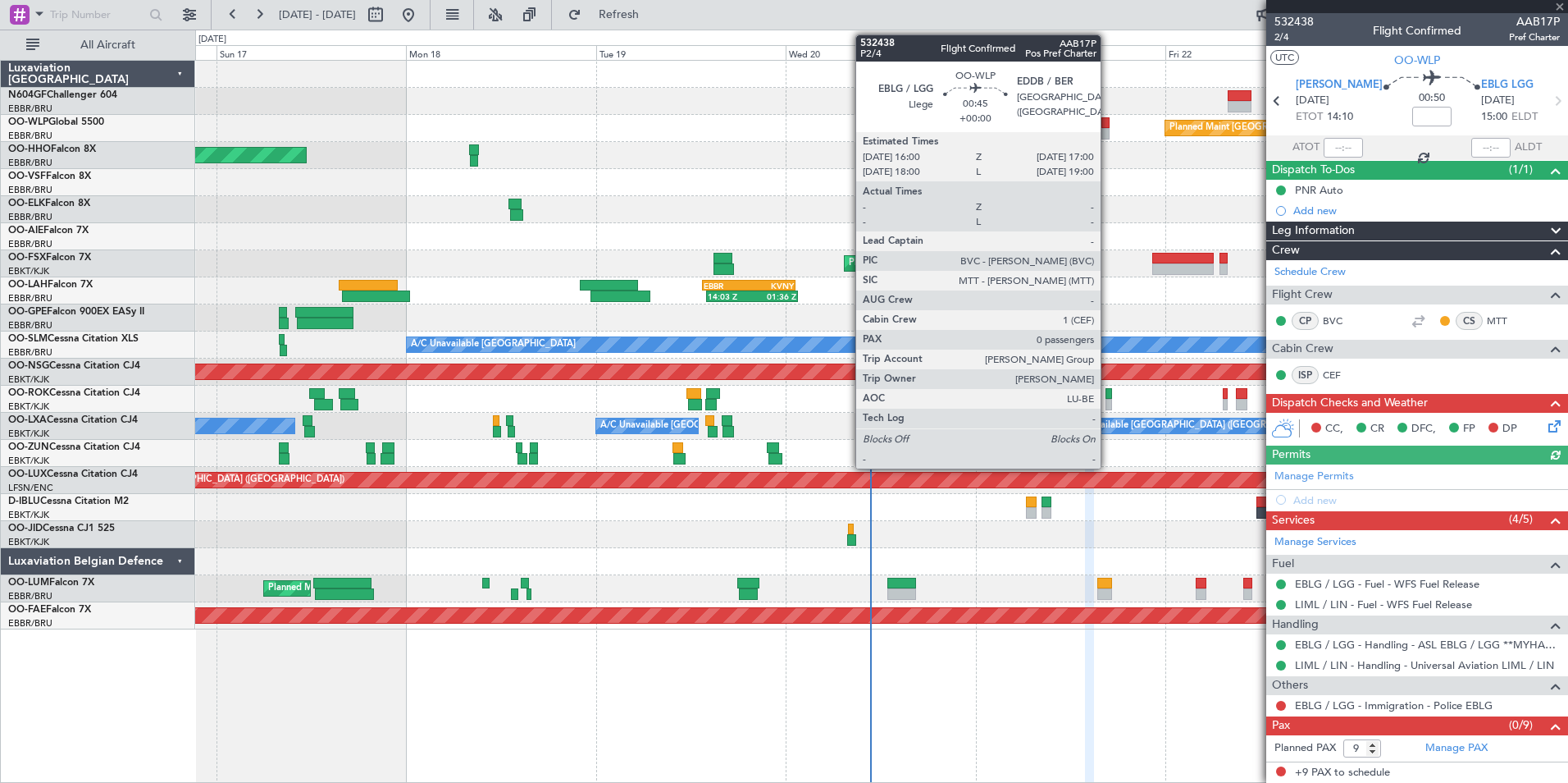
click at [1108, 127] on div at bounding box center [1106, 123] width 8 height 11
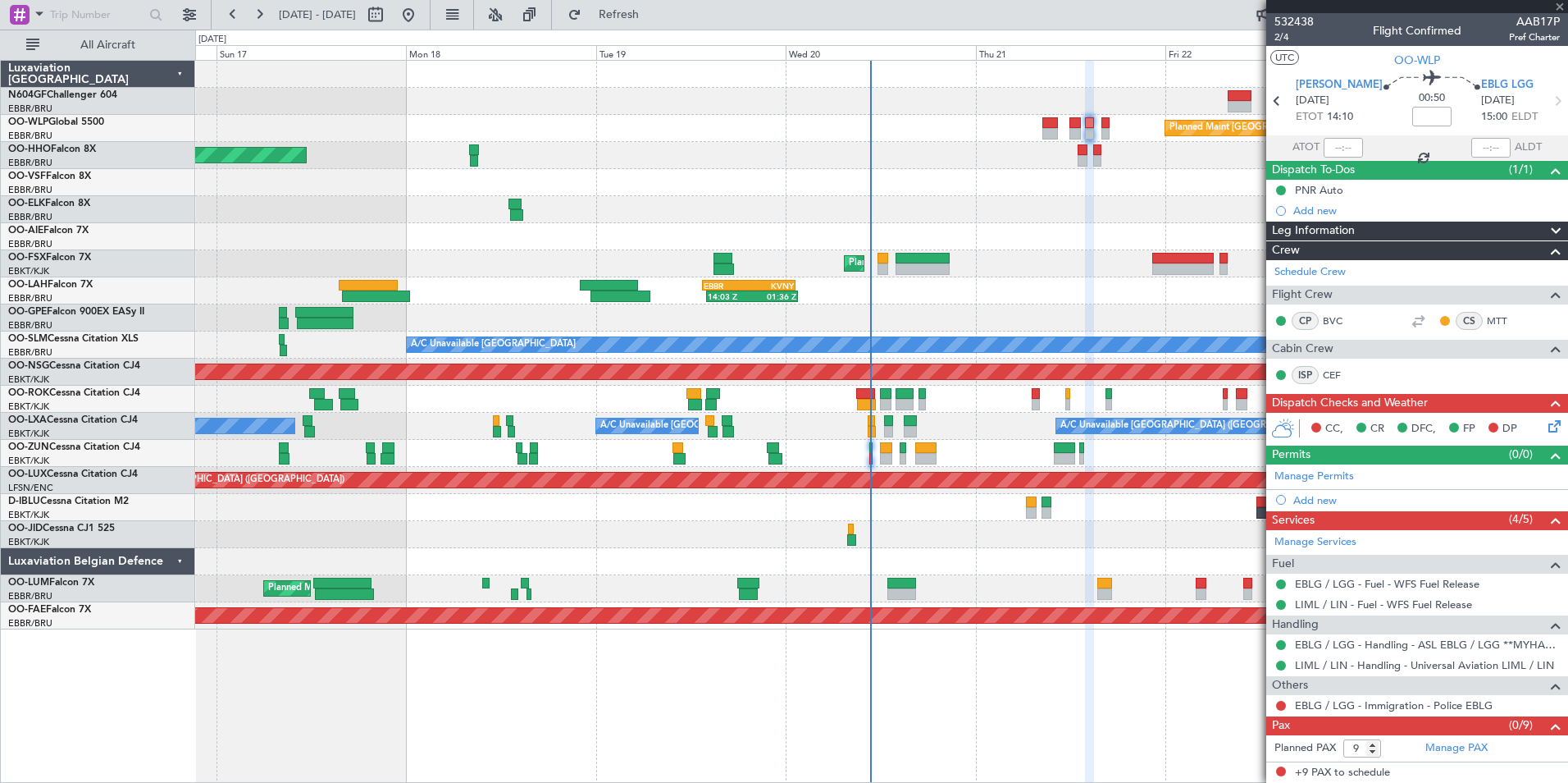
type input "0"
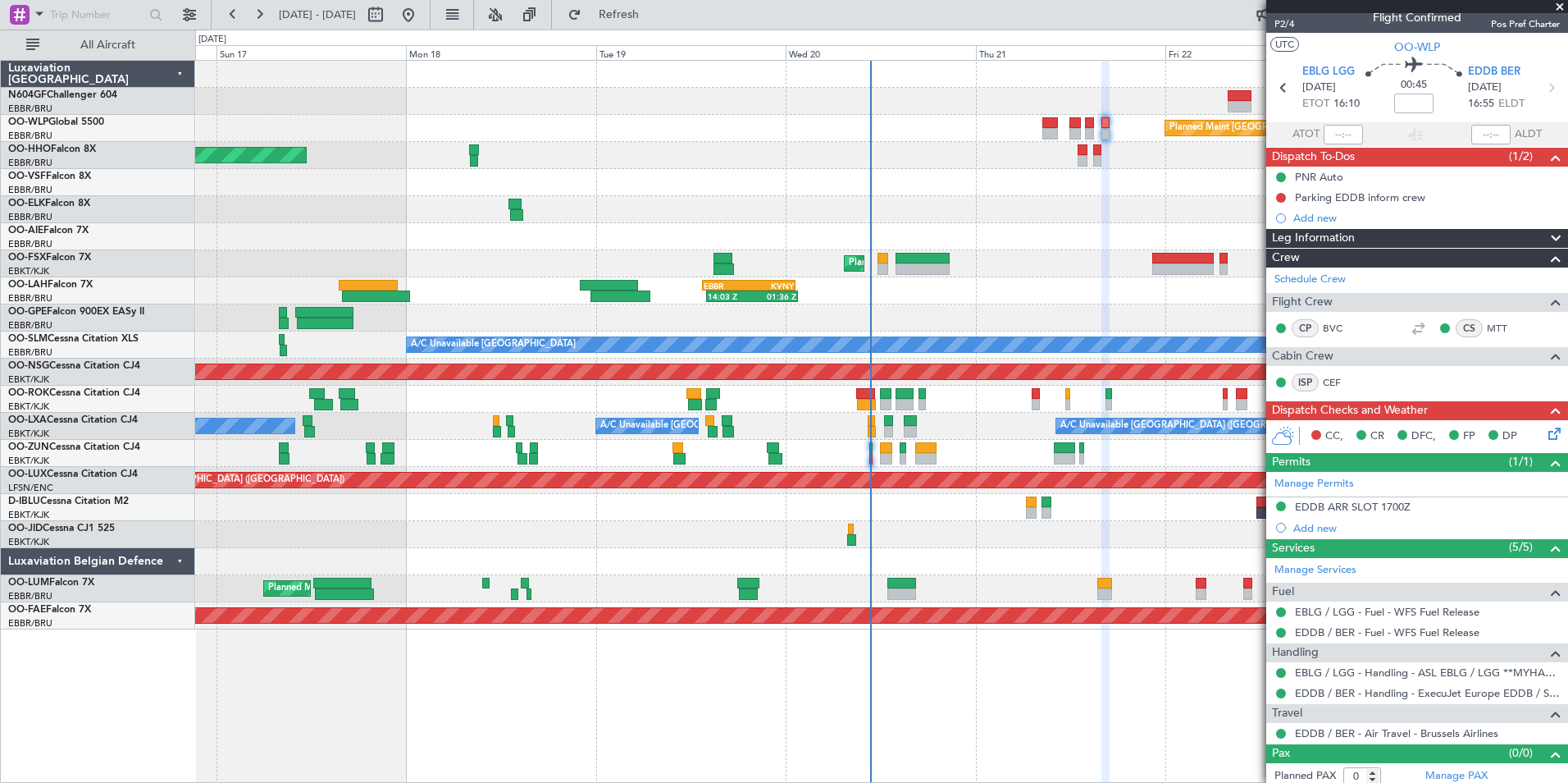
scroll to position [20, 0]
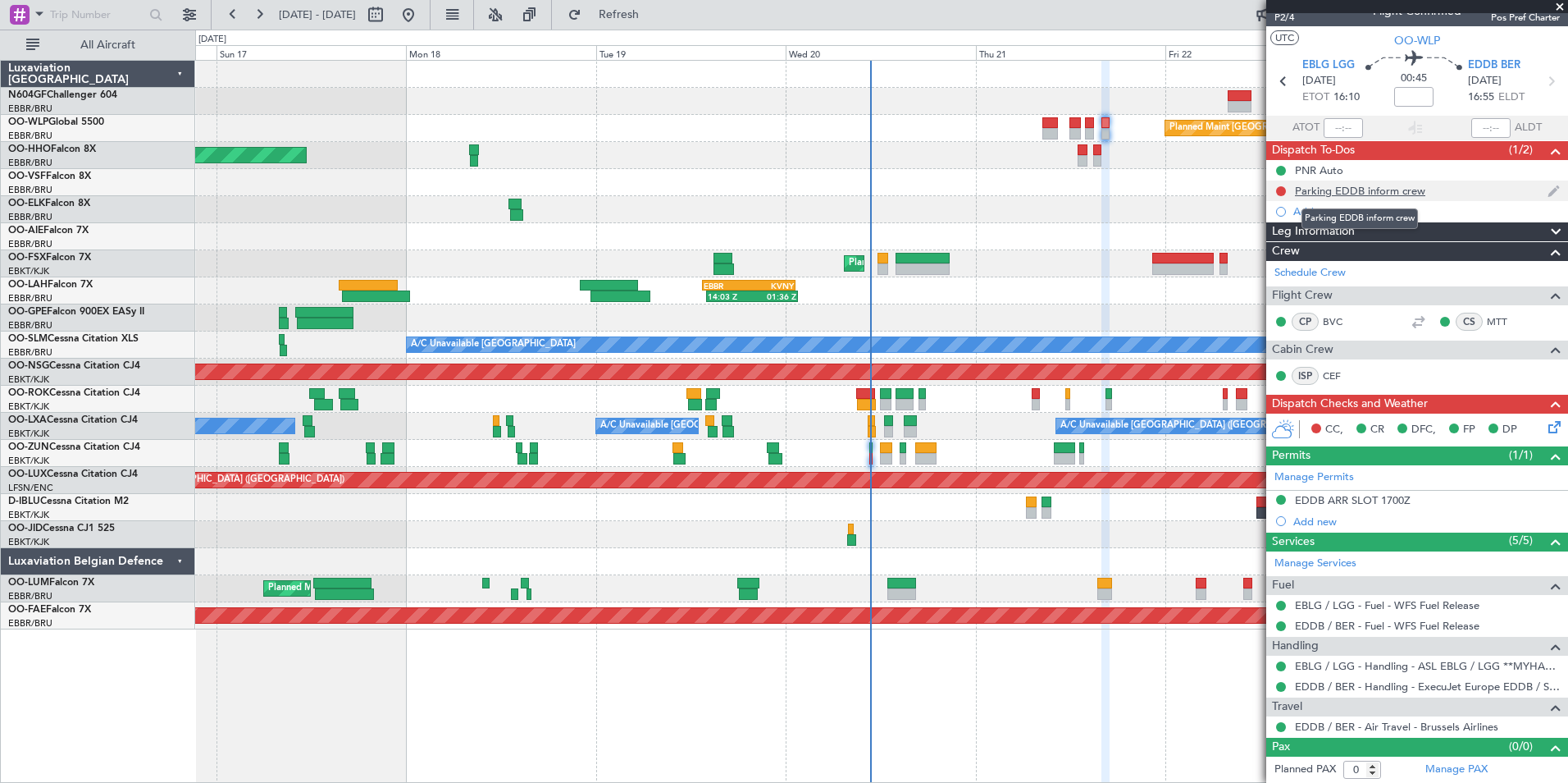
click at [1356, 187] on div "Parking EDDB inform crew" at bounding box center [1360, 190] width 130 height 14
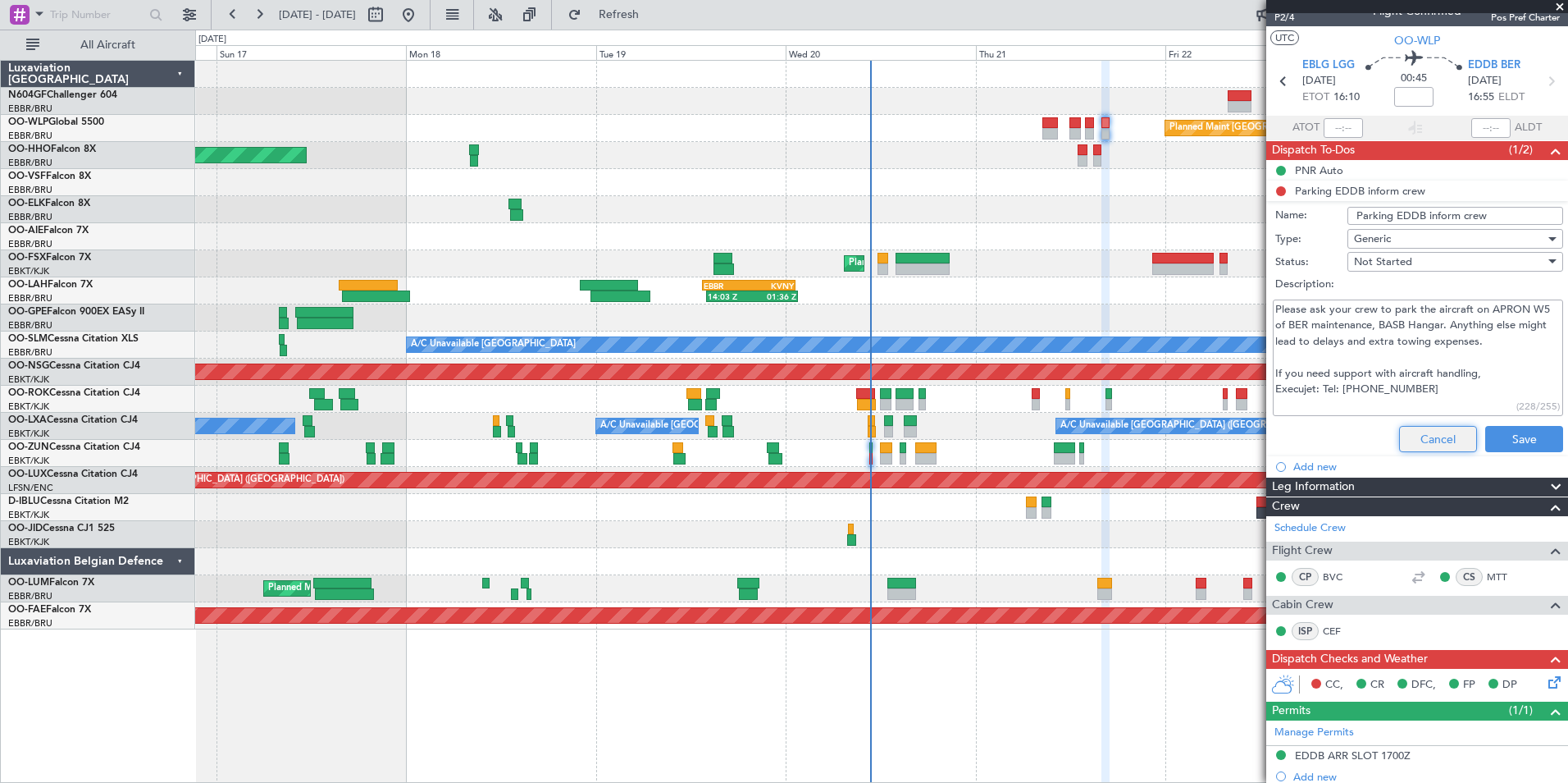
click at [1422, 431] on button "Cancel" at bounding box center [1438, 439] width 78 height 26
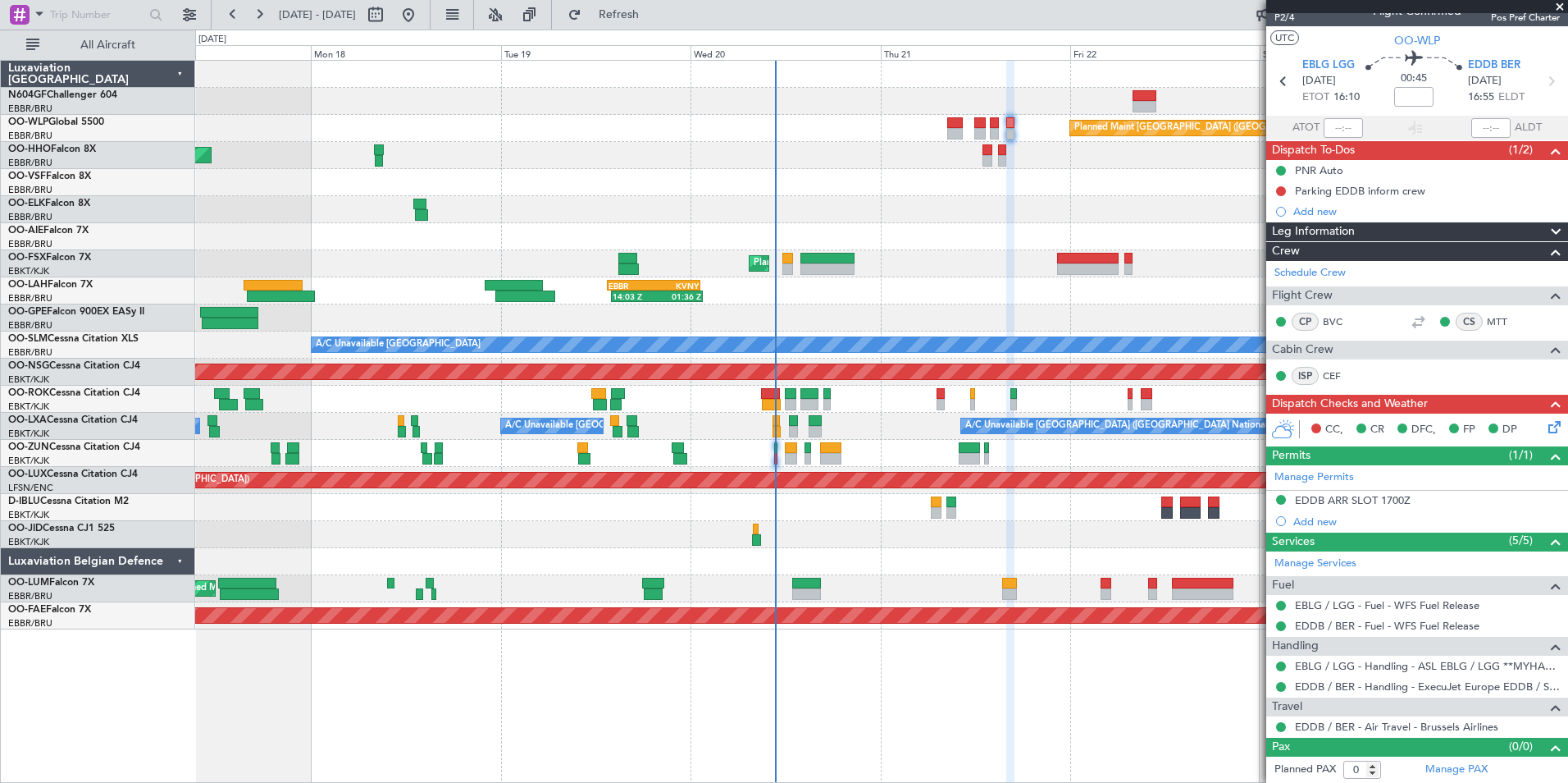
click at [1057, 197] on div at bounding box center [881, 209] width 1372 height 27
click at [1322, 194] on div "Parking EDDB inform crew" at bounding box center [1360, 190] width 130 height 14
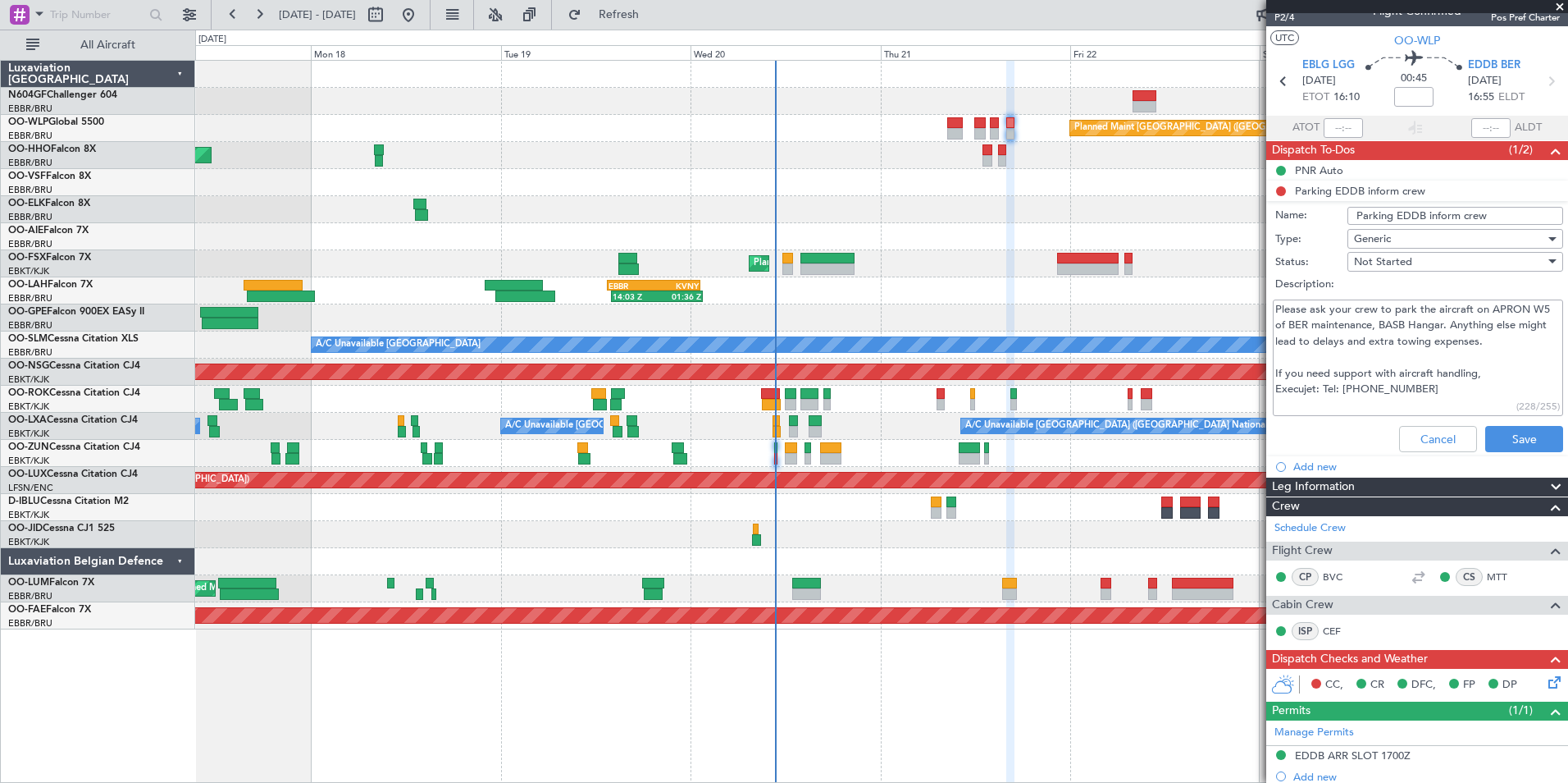
drag, startPoint x: 1434, startPoint y: 396, endPoint x: 1262, endPoint y: 295, distance: 199.5
click at [1262, 295] on fb-app "17 Aug 2025 - 24 Aug 2025 Refresh Quick Links All Aircraft Planned Maint Berlin…" at bounding box center [784, 398] width 1568 height 771
click at [1402, 452] on div "Cancel Save" at bounding box center [1413, 439] width 309 height 39
click at [1402, 433] on button "Cancel" at bounding box center [1438, 439] width 78 height 26
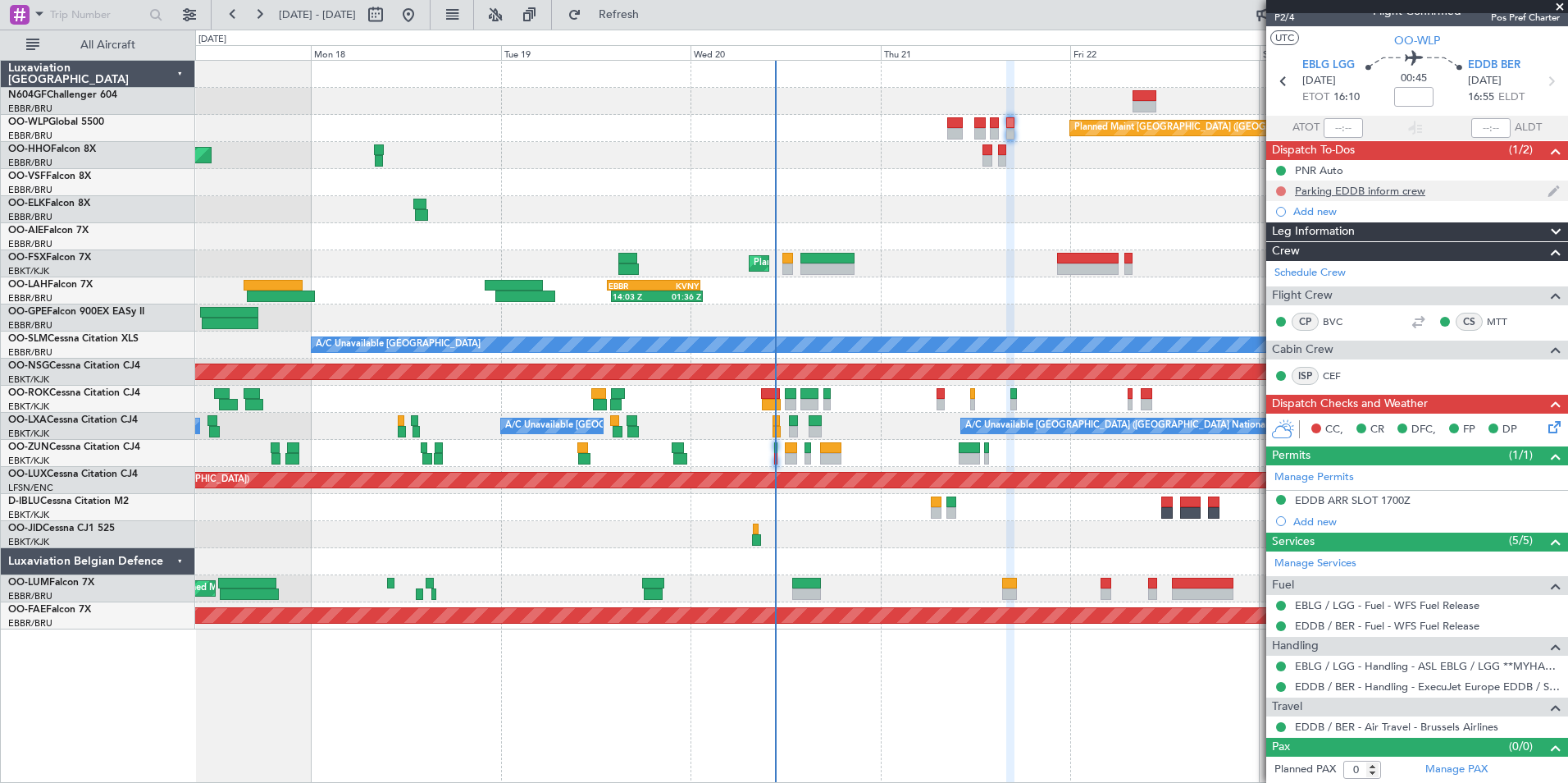
click at [1279, 191] on button at bounding box center [1280, 191] width 10 height 10
click at [1280, 266] on span "Completed" at bounding box center [1288, 263] width 54 height 17
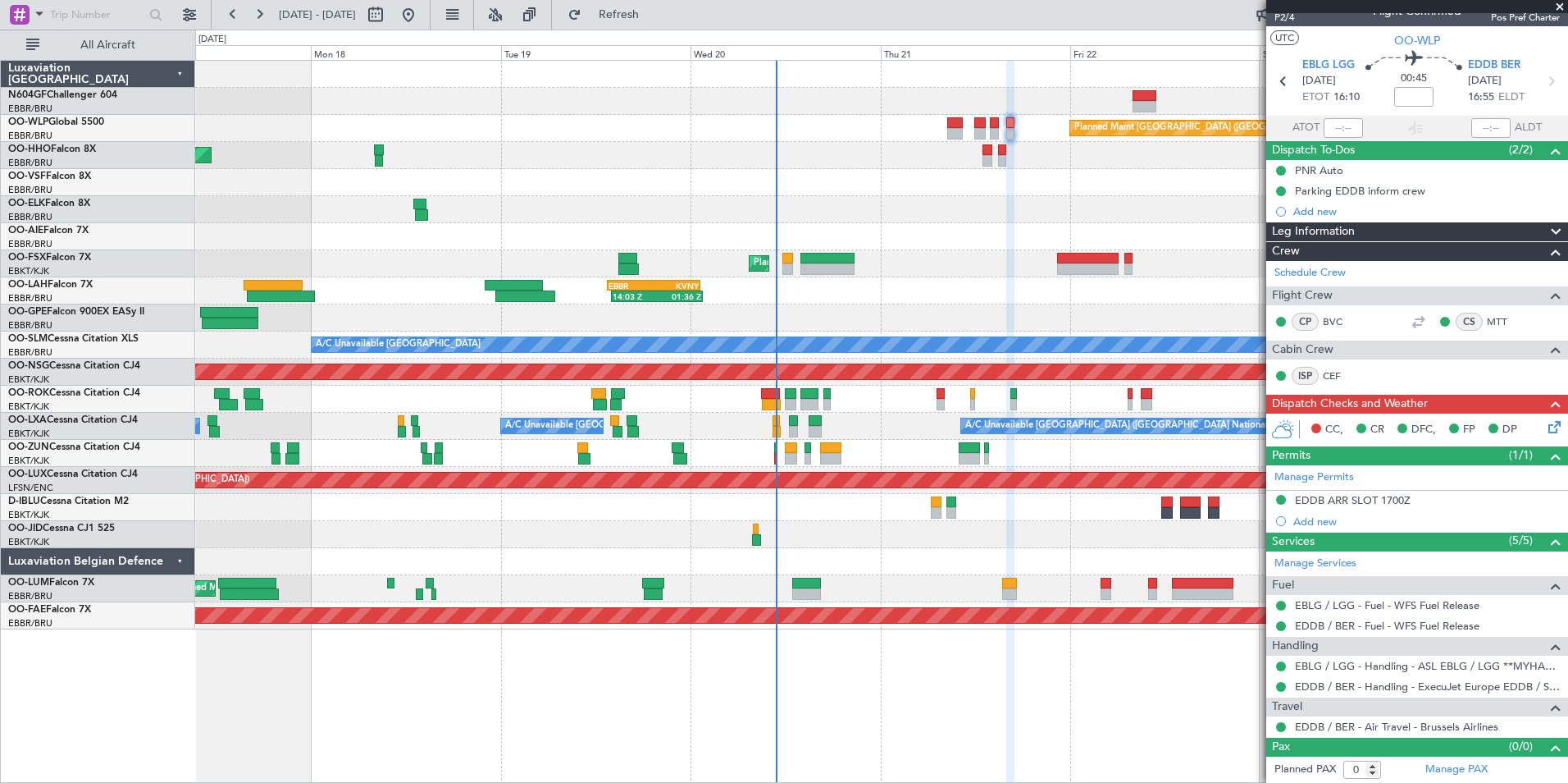
click at [741, 255] on div "Planned Maint Berlin (Brandenburg) AOG Maint Geneva (Cointrin) Planned Maint Ko…" at bounding box center [881, 344] width 1372 height 569
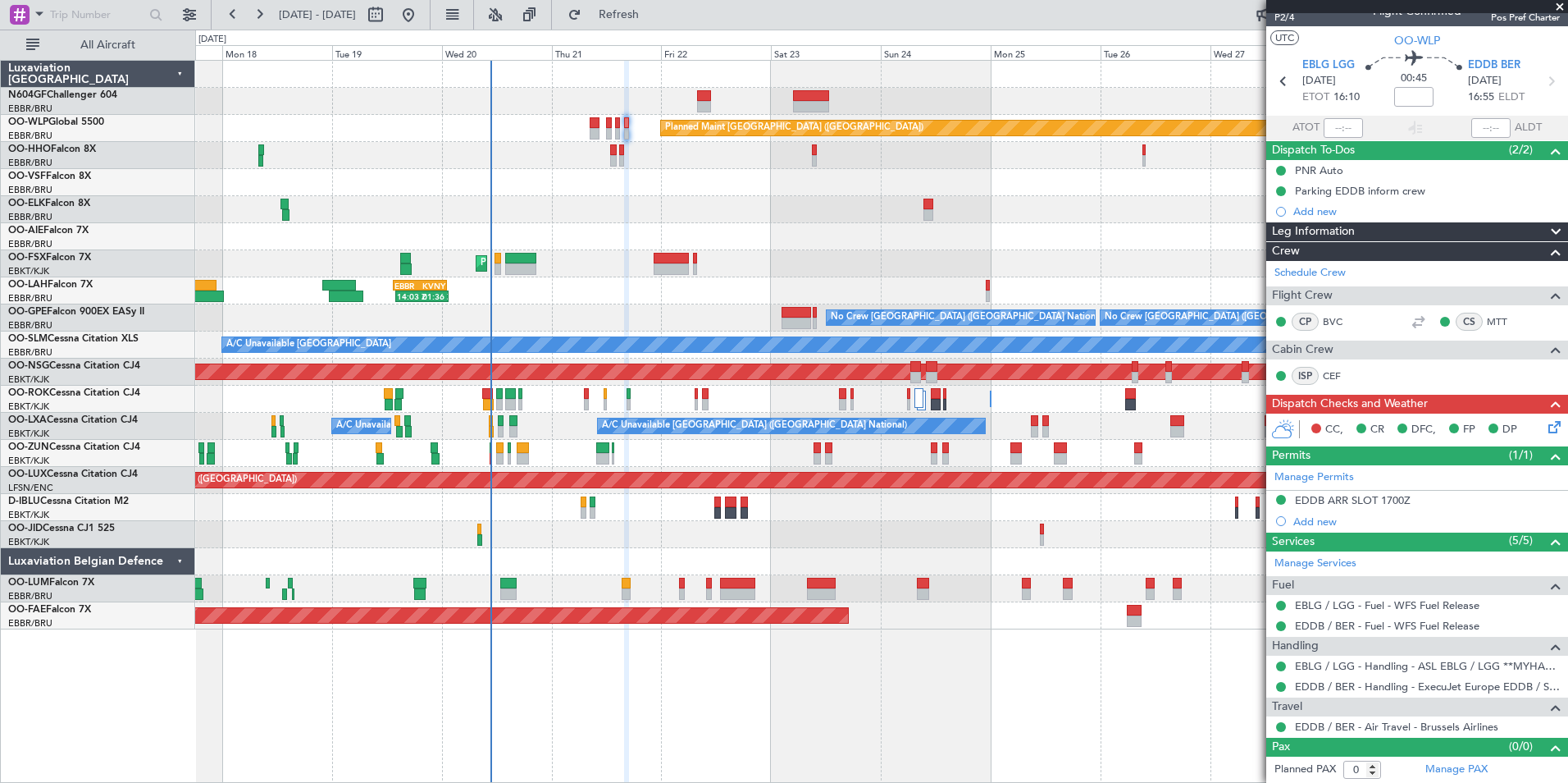
click at [838, 245] on div "Planned Maint [GEOGRAPHIC_DATA] ([GEOGRAPHIC_DATA])" at bounding box center [881, 236] width 1372 height 27
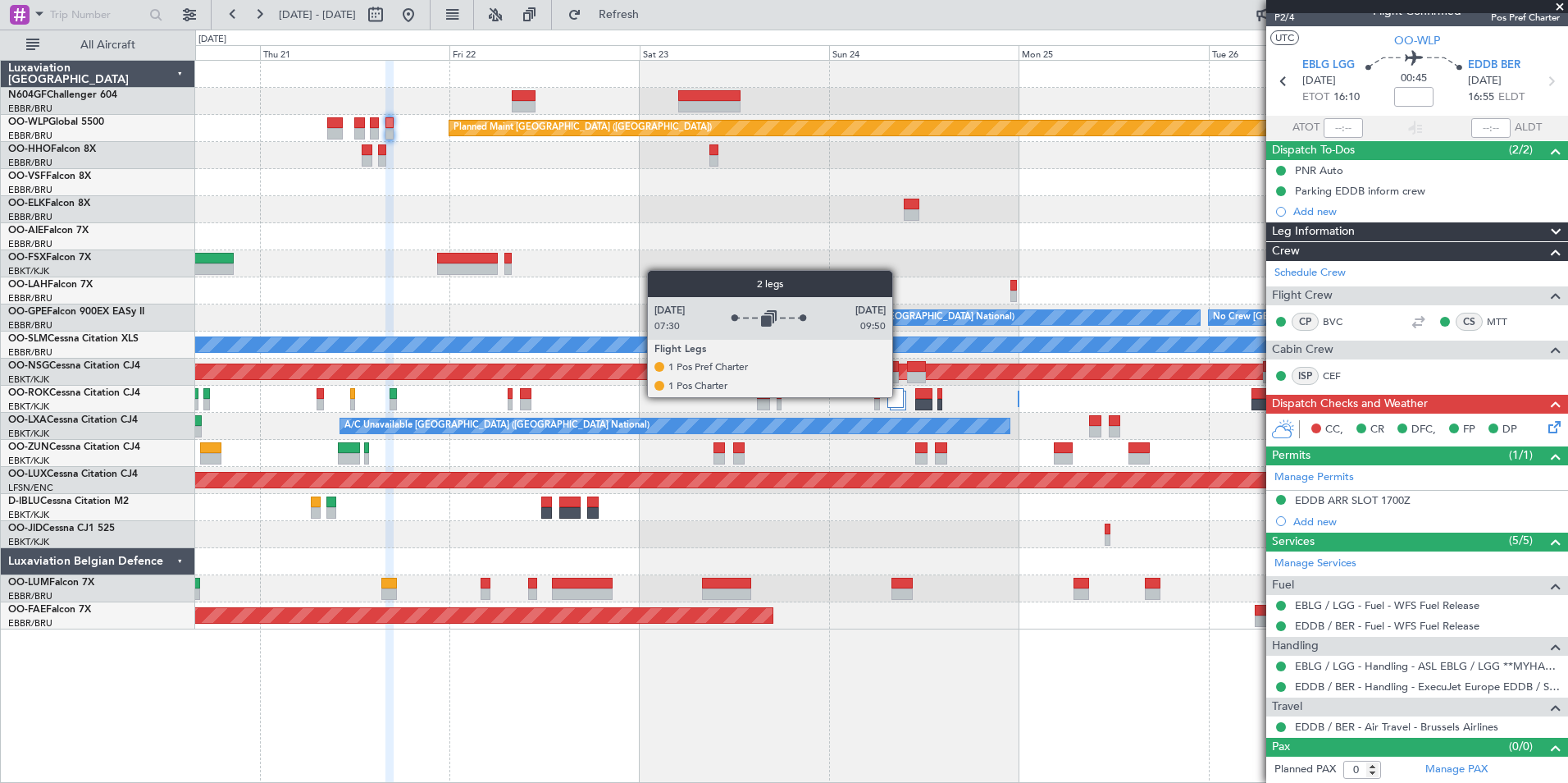
click at [900, 397] on div at bounding box center [896, 398] width 17 height 20
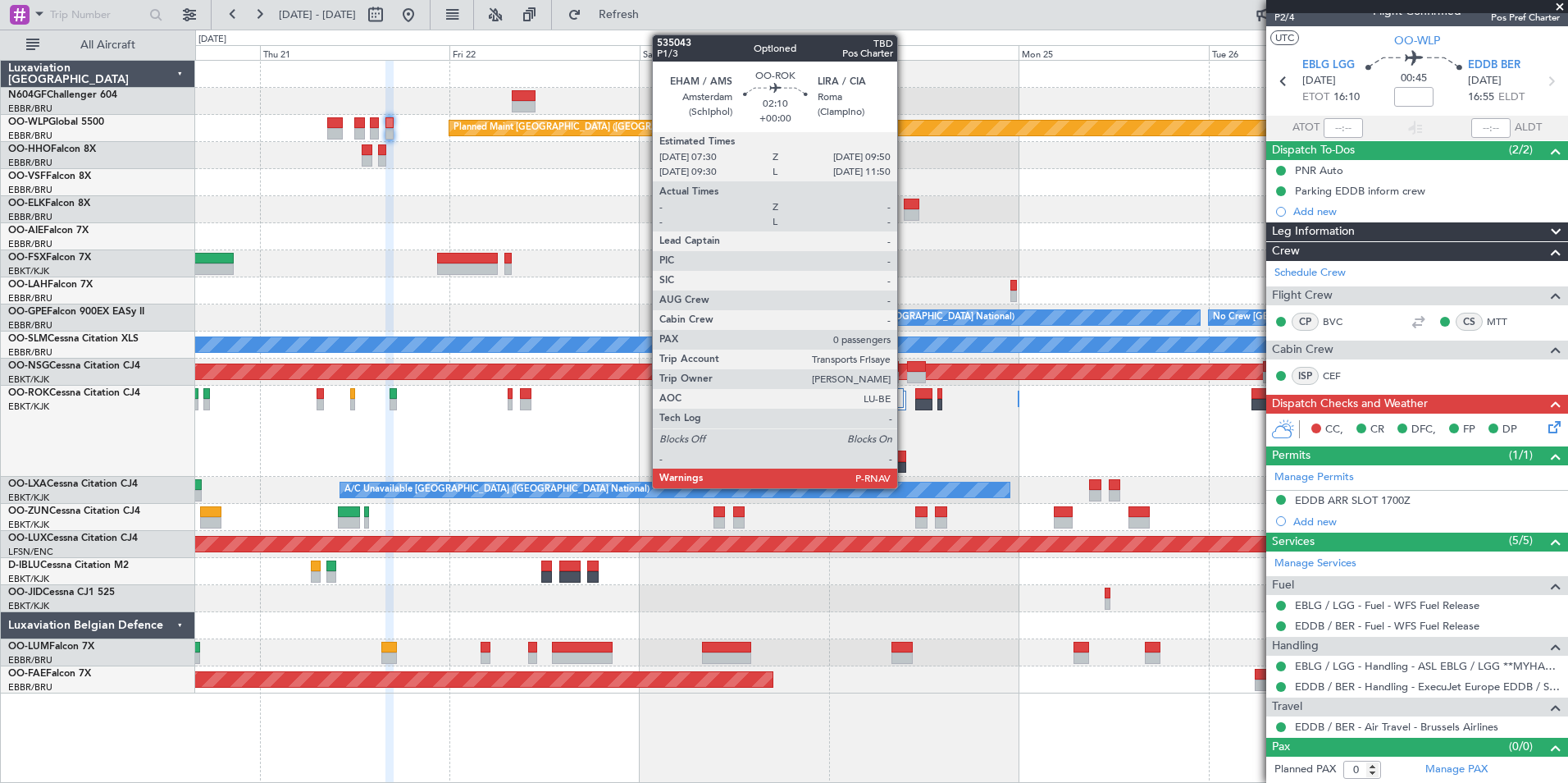
click at [905, 466] on div at bounding box center [897, 467] width 19 height 11
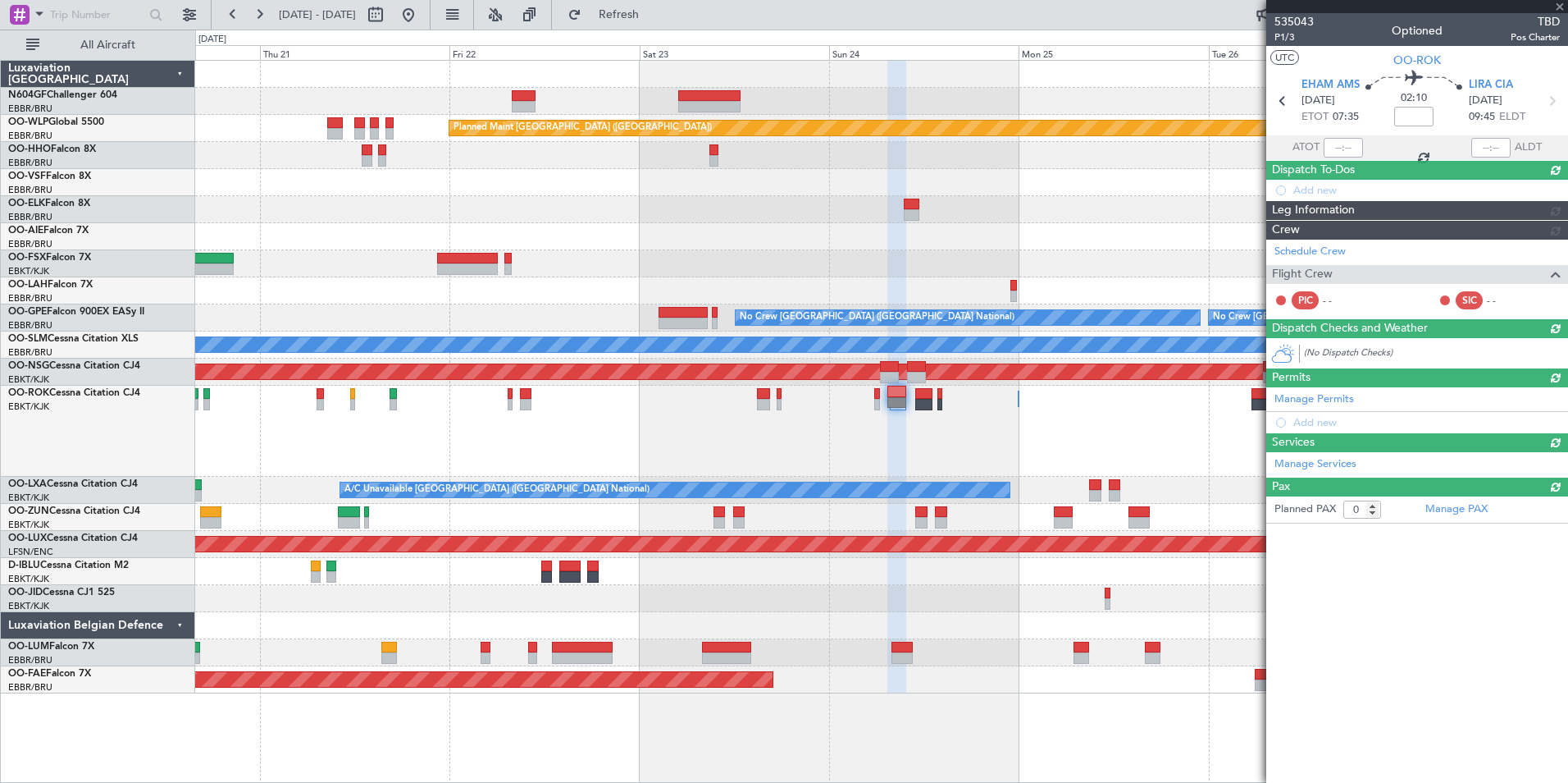
scroll to position [0, 0]
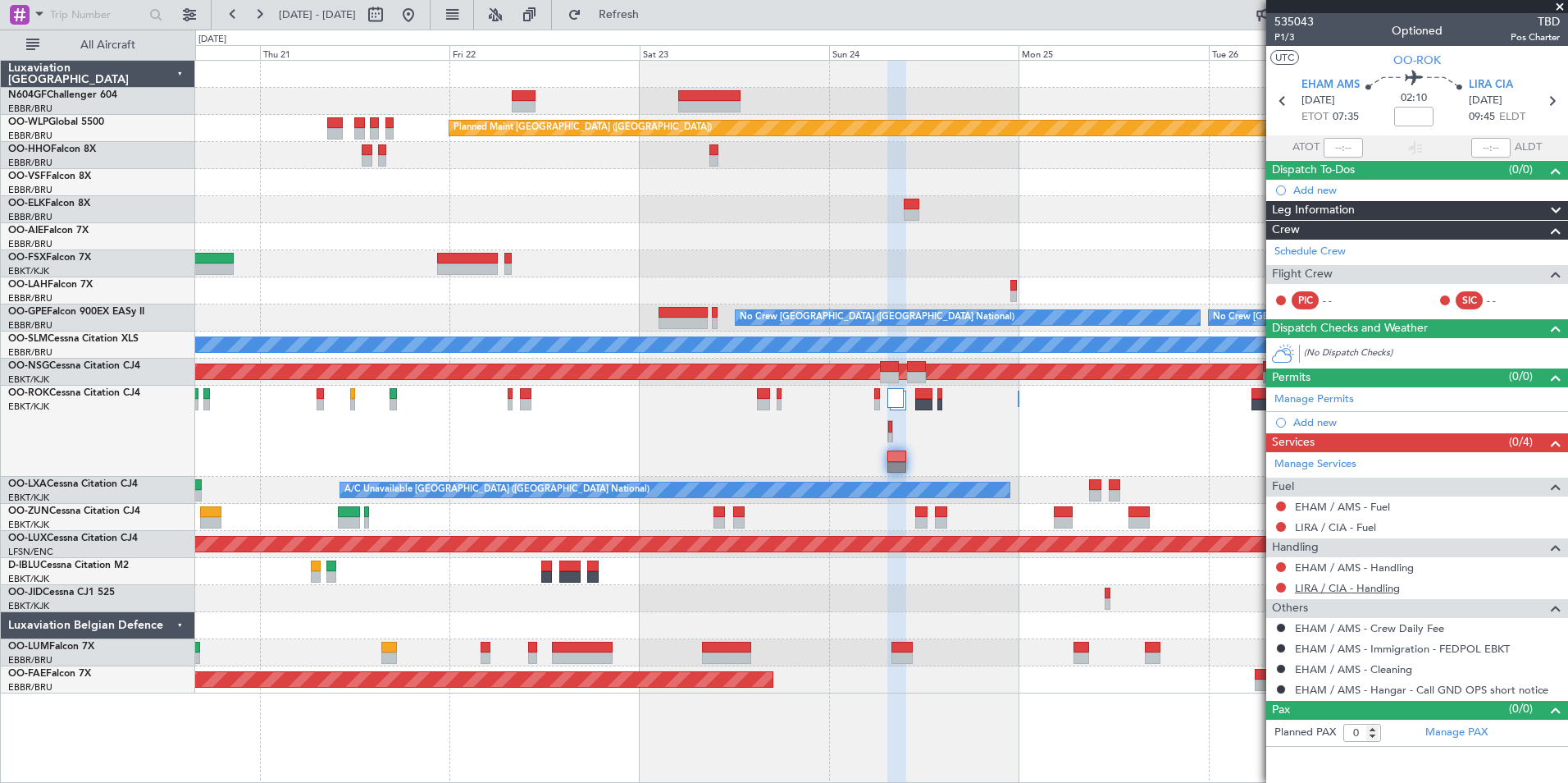
click at [1324, 589] on link "LIRA / CIA - Handling" at bounding box center [1347, 587] width 105 height 14
click at [26, 10] on div at bounding box center [20, 14] width 20 height 20
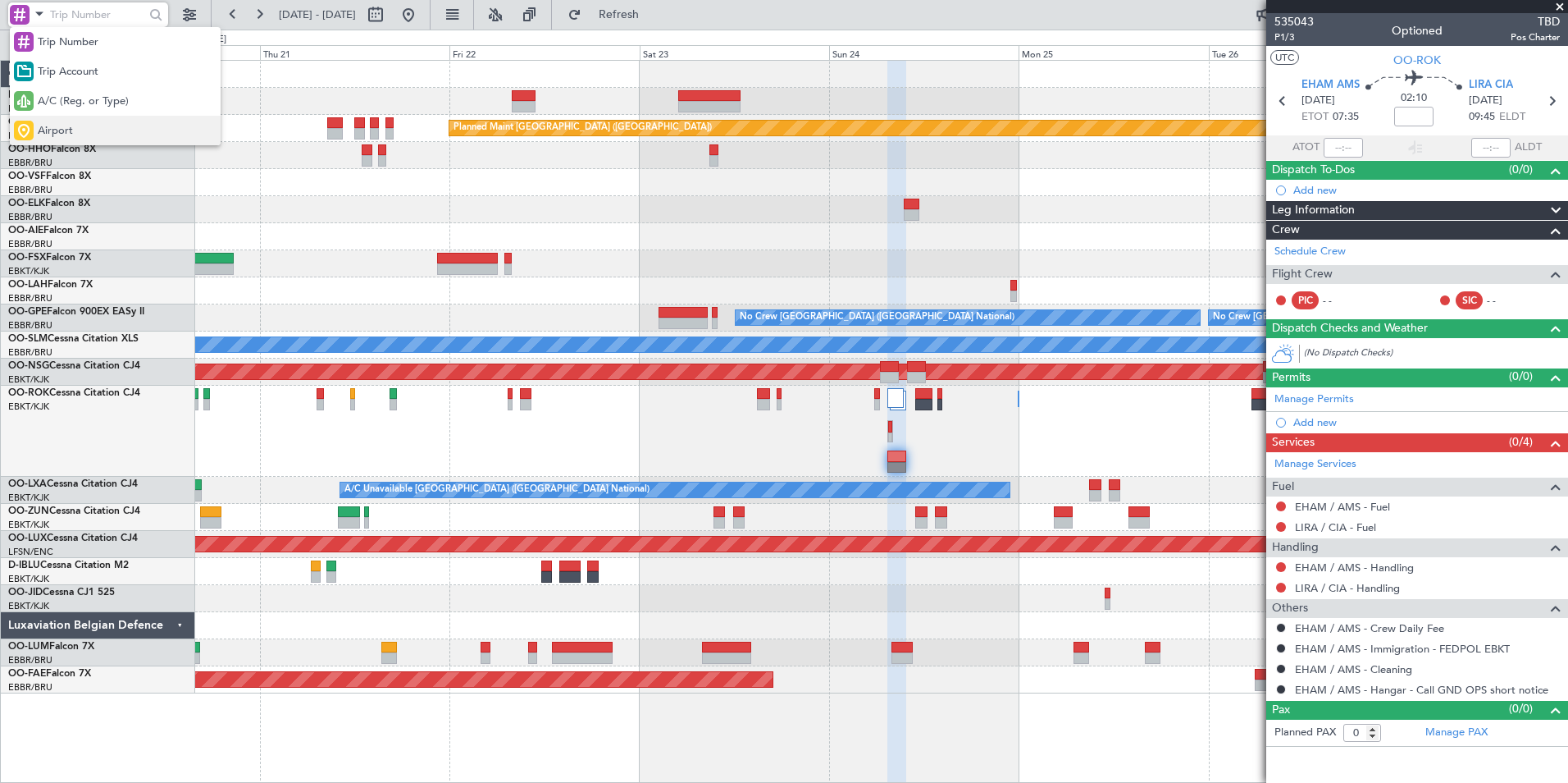
click at [73, 120] on div "Airport" at bounding box center [115, 130] width 210 height 30
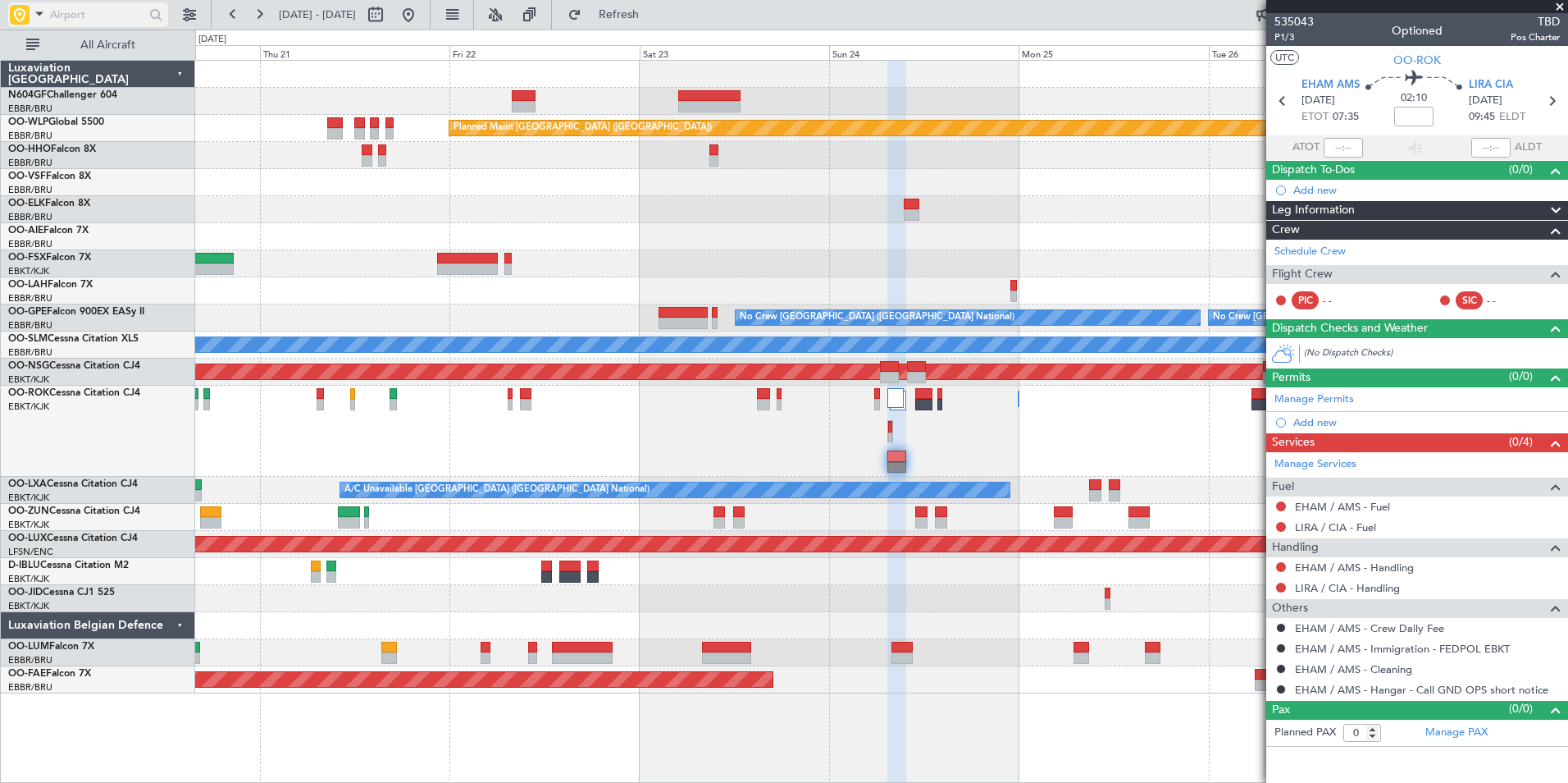
click at [74, 16] on input "text" at bounding box center [97, 15] width 94 height 24
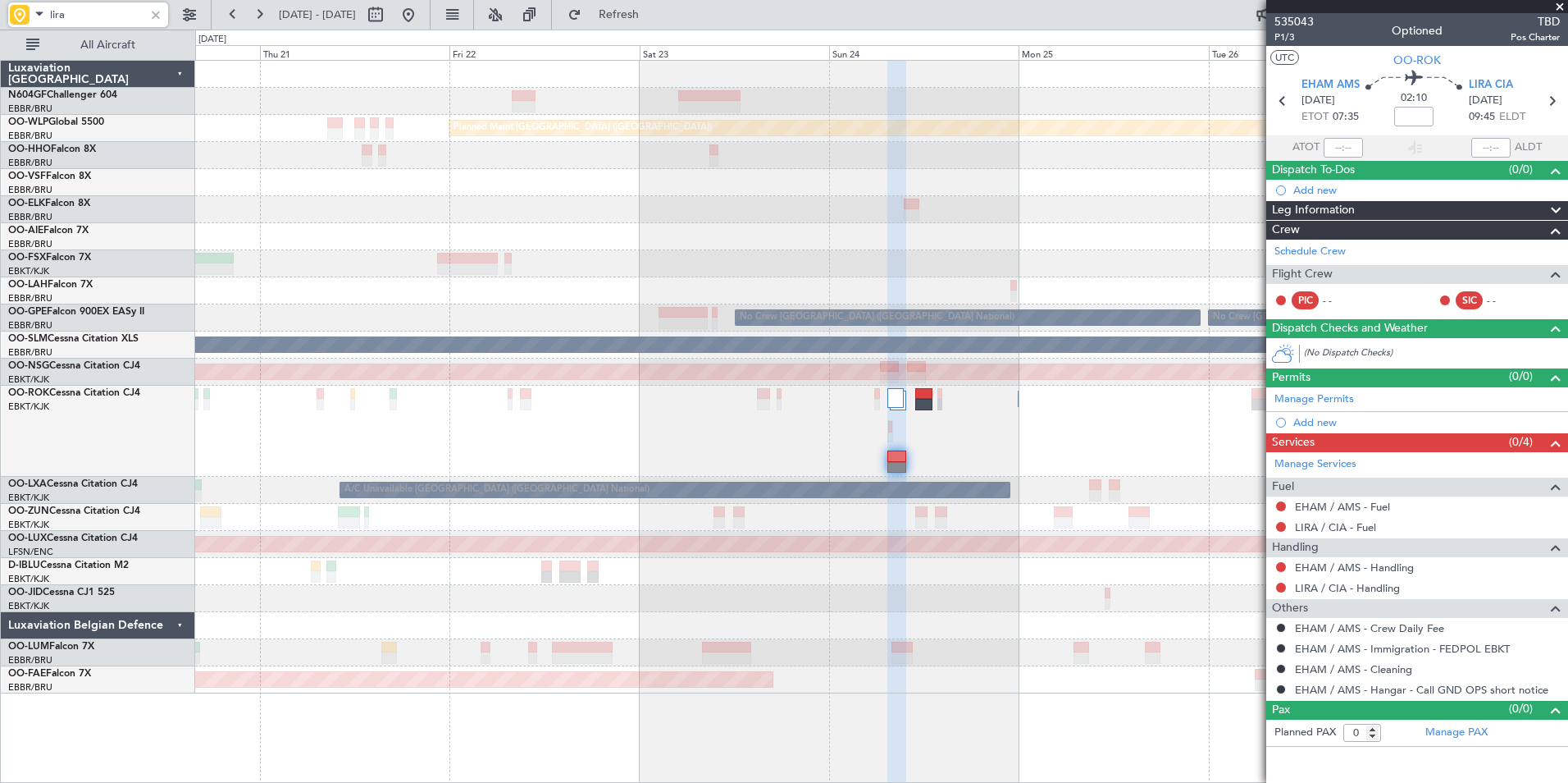
type input "lira"
click at [1563, 14] on div "535043 P1/3 Optioned TBD Pos Charter" at bounding box center [1417, 29] width 302 height 33
click at [1561, 7] on span at bounding box center [1560, 7] width 17 height 15
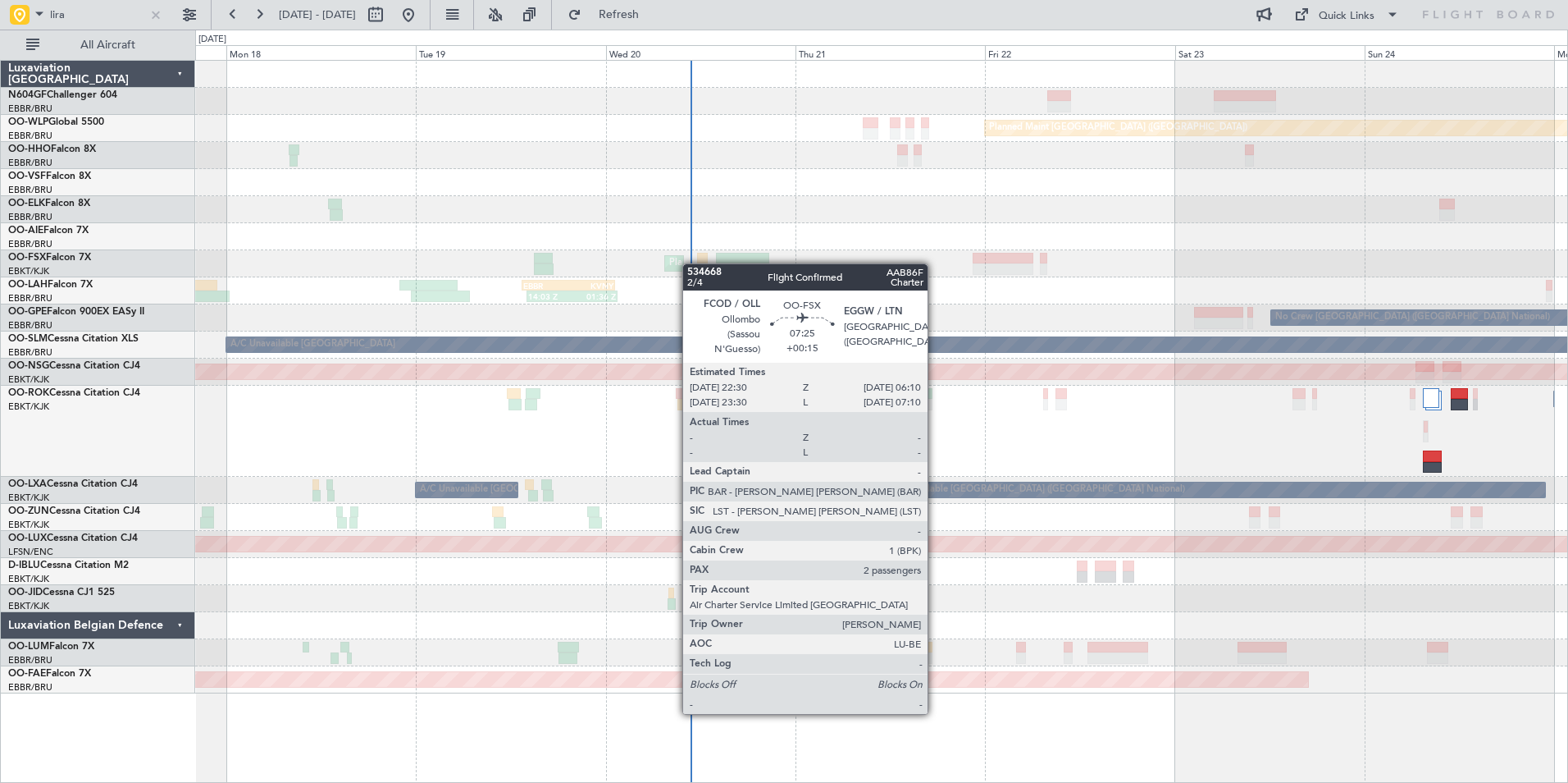
click at [1053, 263] on div "Planned Maint Kortrijk-[GEOGRAPHIC_DATA]" at bounding box center [881, 263] width 1372 height 27
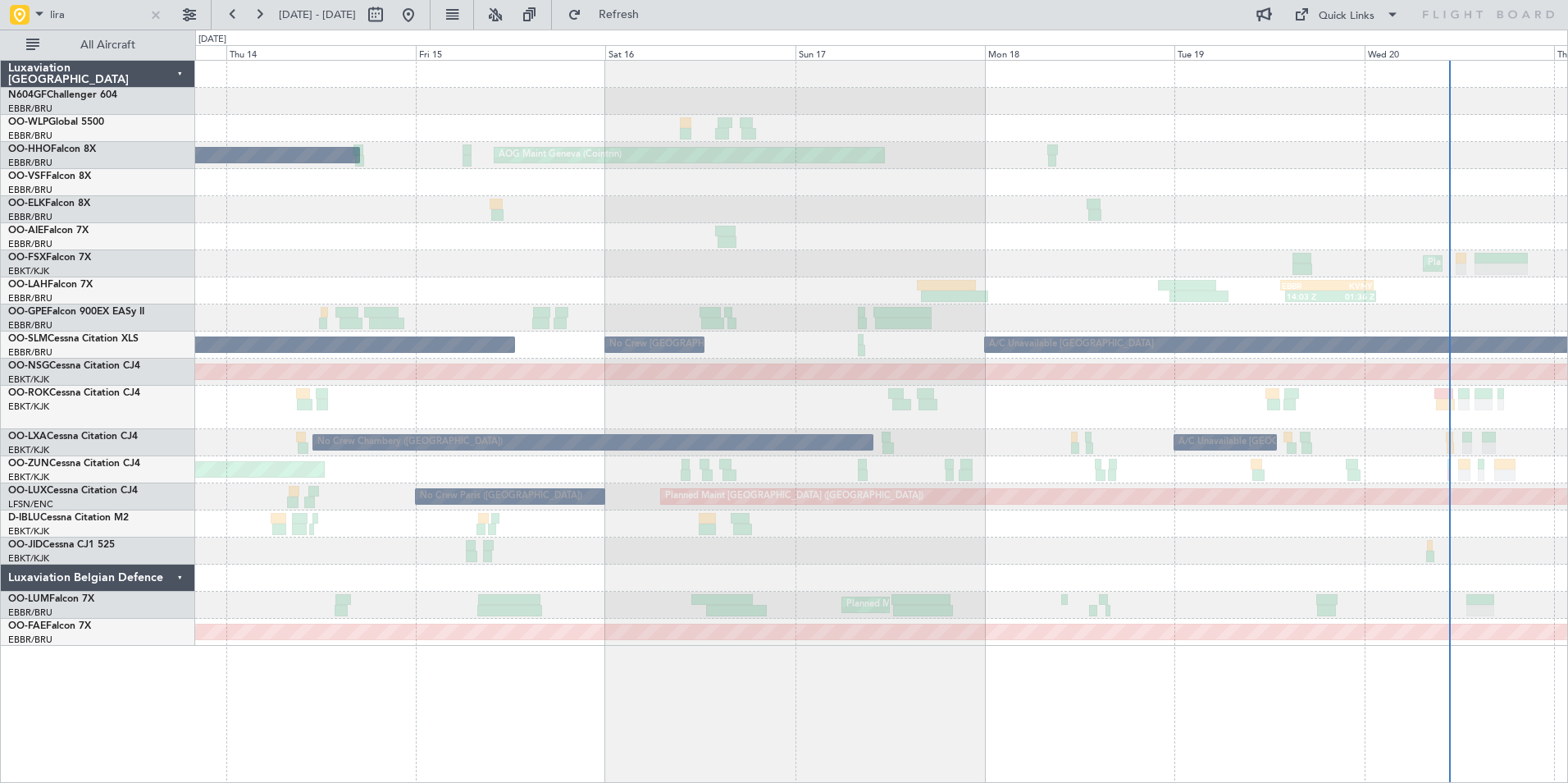
click at [1178, 369] on div "Planned Maint [GEOGRAPHIC_DATA] ([GEOGRAPHIC_DATA])" at bounding box center [881, 371] width 1372 height 27
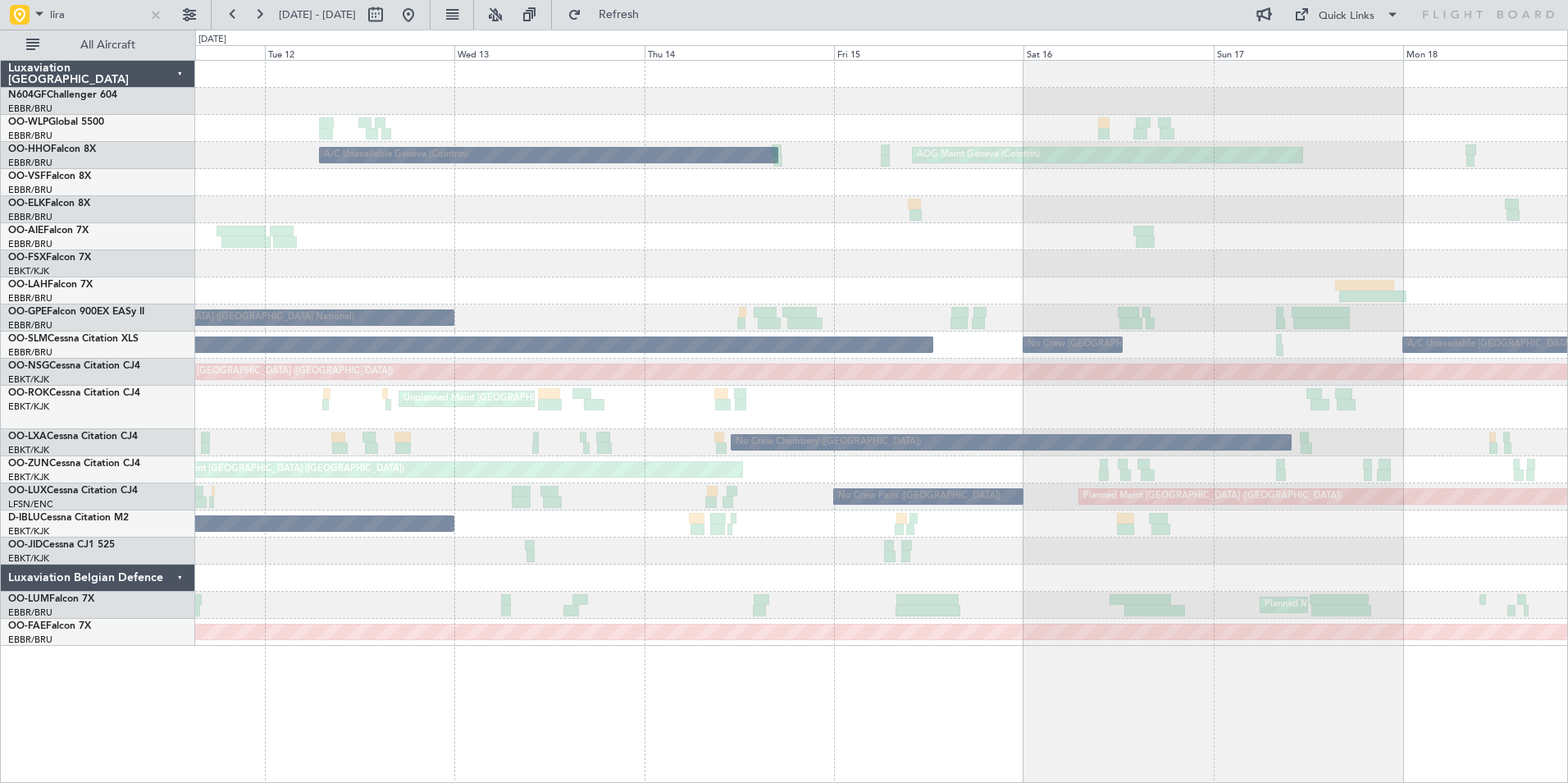
click at [1129, 369] on div "Planned Maint [GEOGRAPHIC_DATA] ([GEOGRAPHIC_DATA])" at bounding box center [881, 371] width 1372 height 27
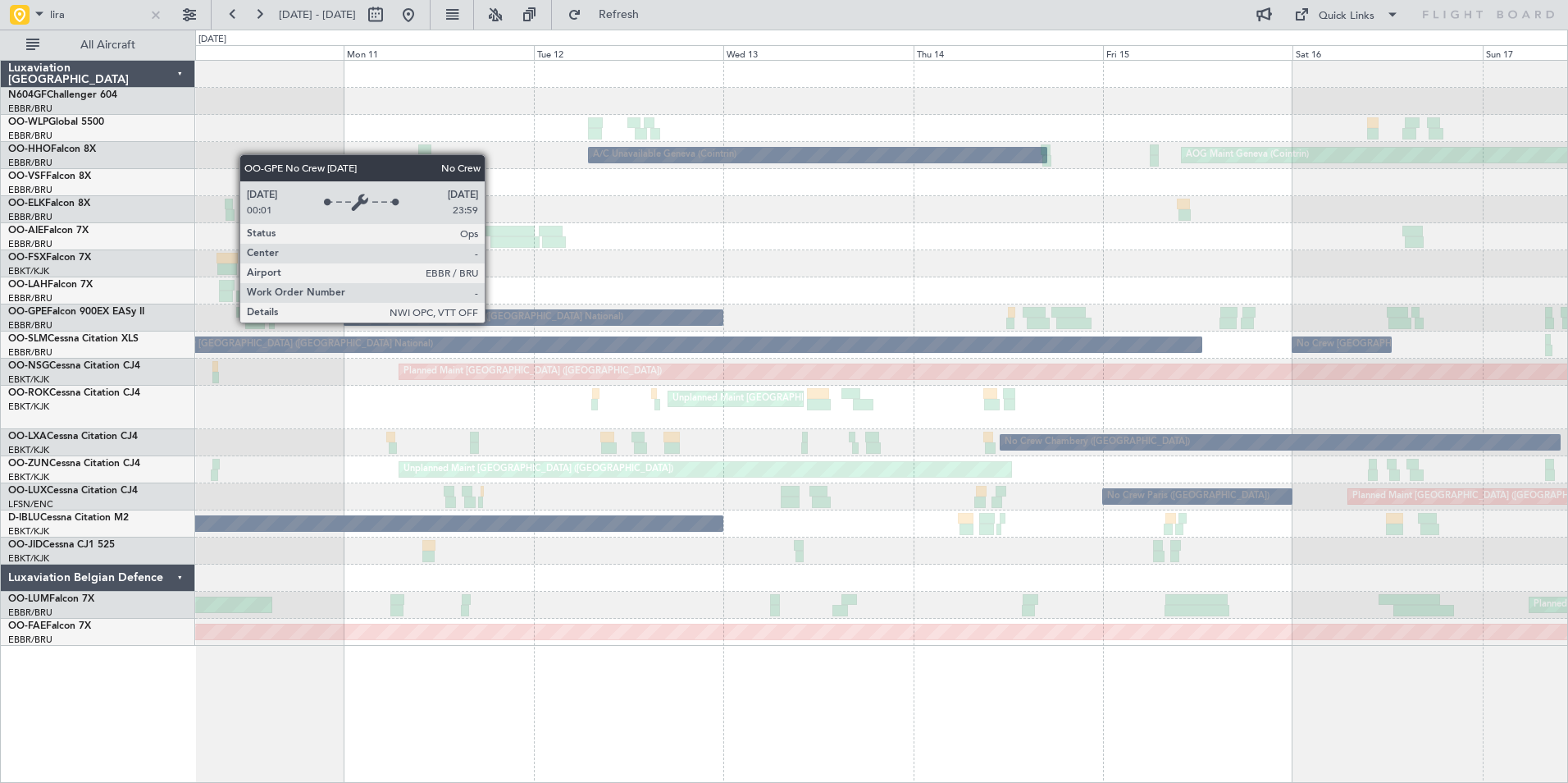
click at [1062, 284] on div "AOG Maint Geneva (Cointrin) A/C Unavailable Geneva (Cointrin) Planned Maint Gen…" at bounding box center [881, 353] width 1372 height 585
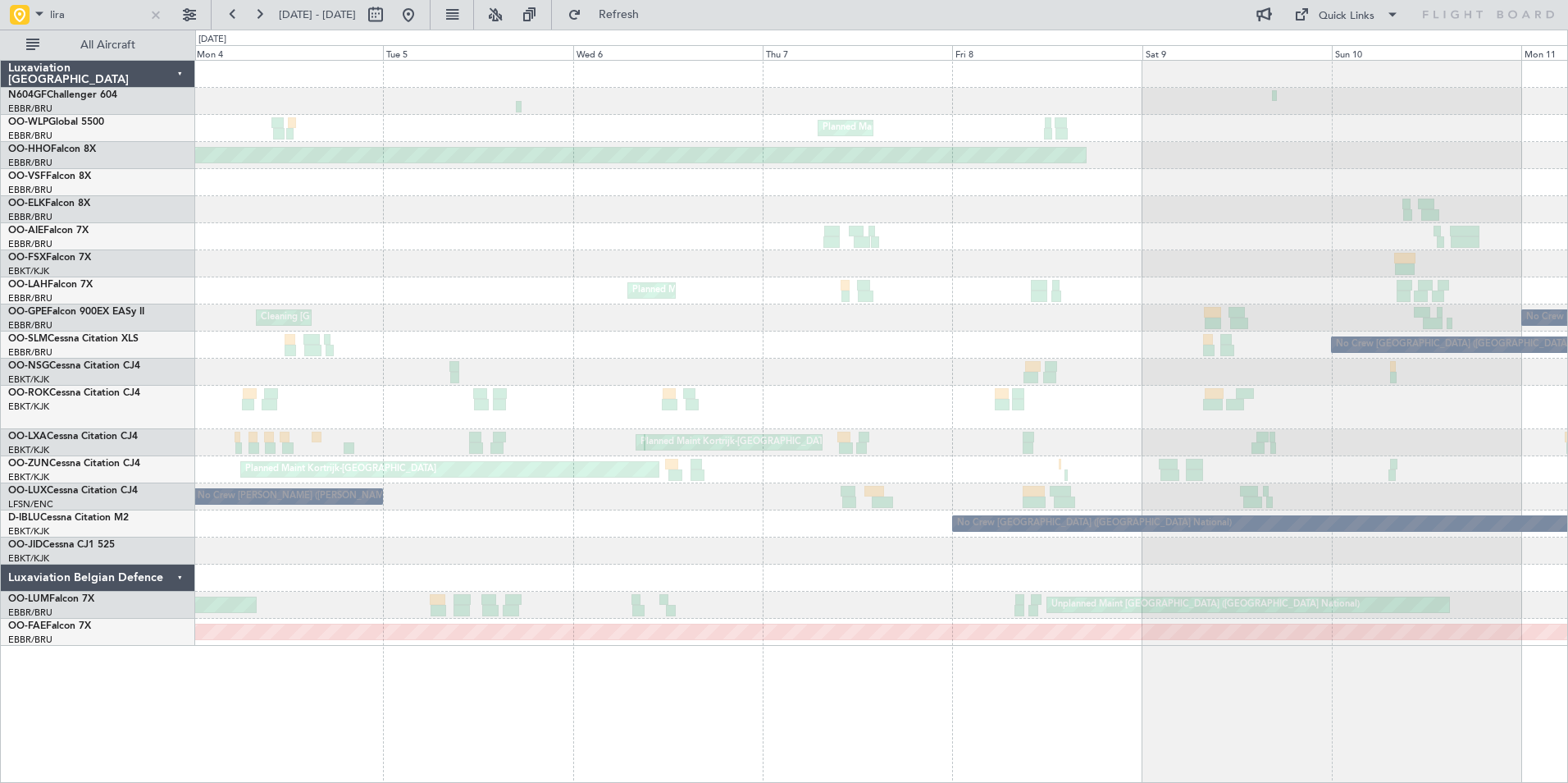
click at [1041, 297] on div "Planned Maint Milan (Linate) Planned Maint Geneva (Cointrin) A/C Unavailable Ge…" at bounding box center [881, 353] width 1372 height 585
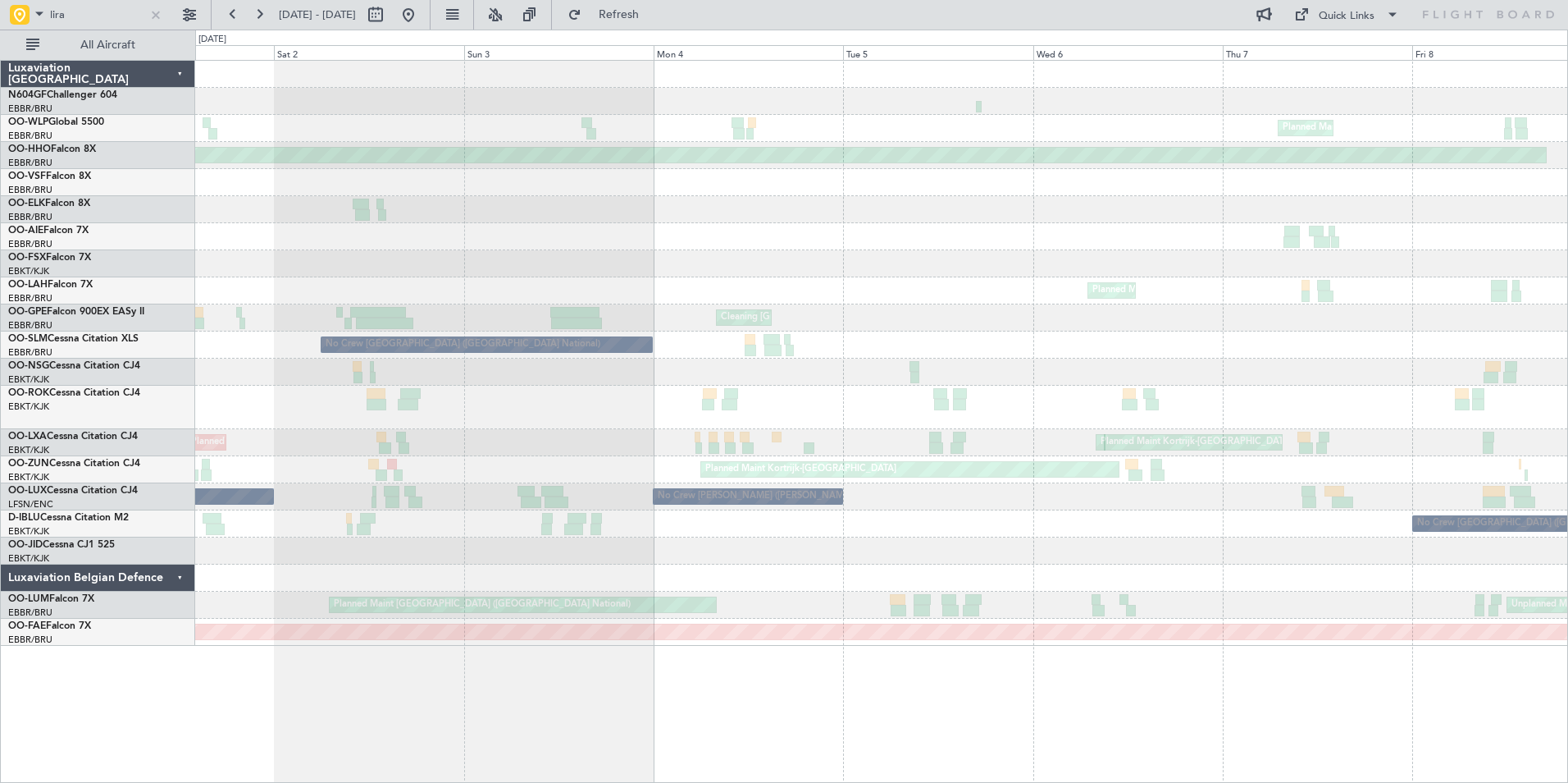
click at [1087, 273] on div "Planned Maint Milan (Linate) Planned Maint Geneva (Cointrin) Planned Maint Brus…" at bounding box center [881, 353] width 1372 height 585
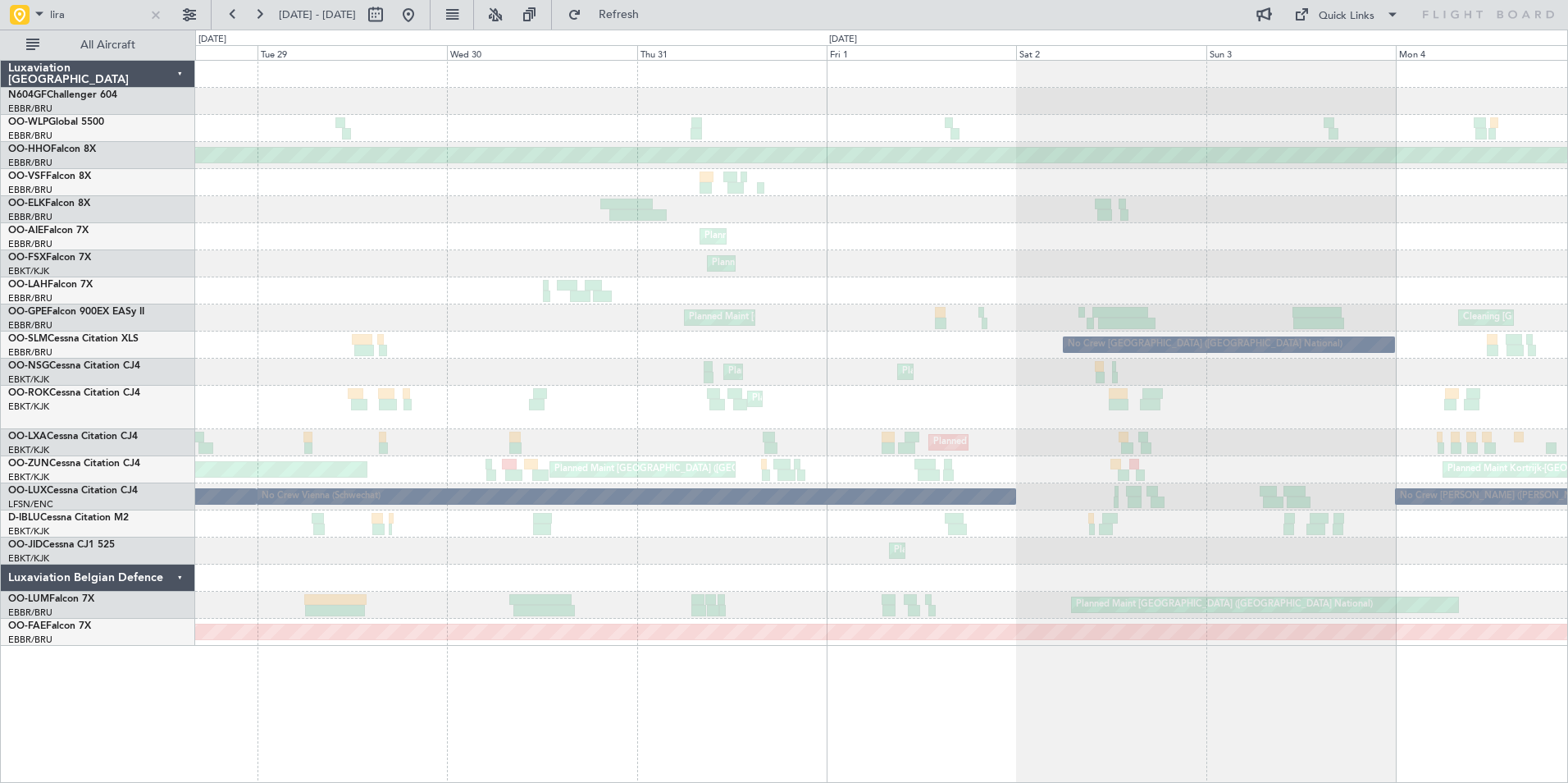
click at [1174, 242] on div "Planned Maint Geneva (Cointrin) Planned Maint Brussels (Brussels National) Plan…" at bounding box center [881, 353] width 1372 height 585
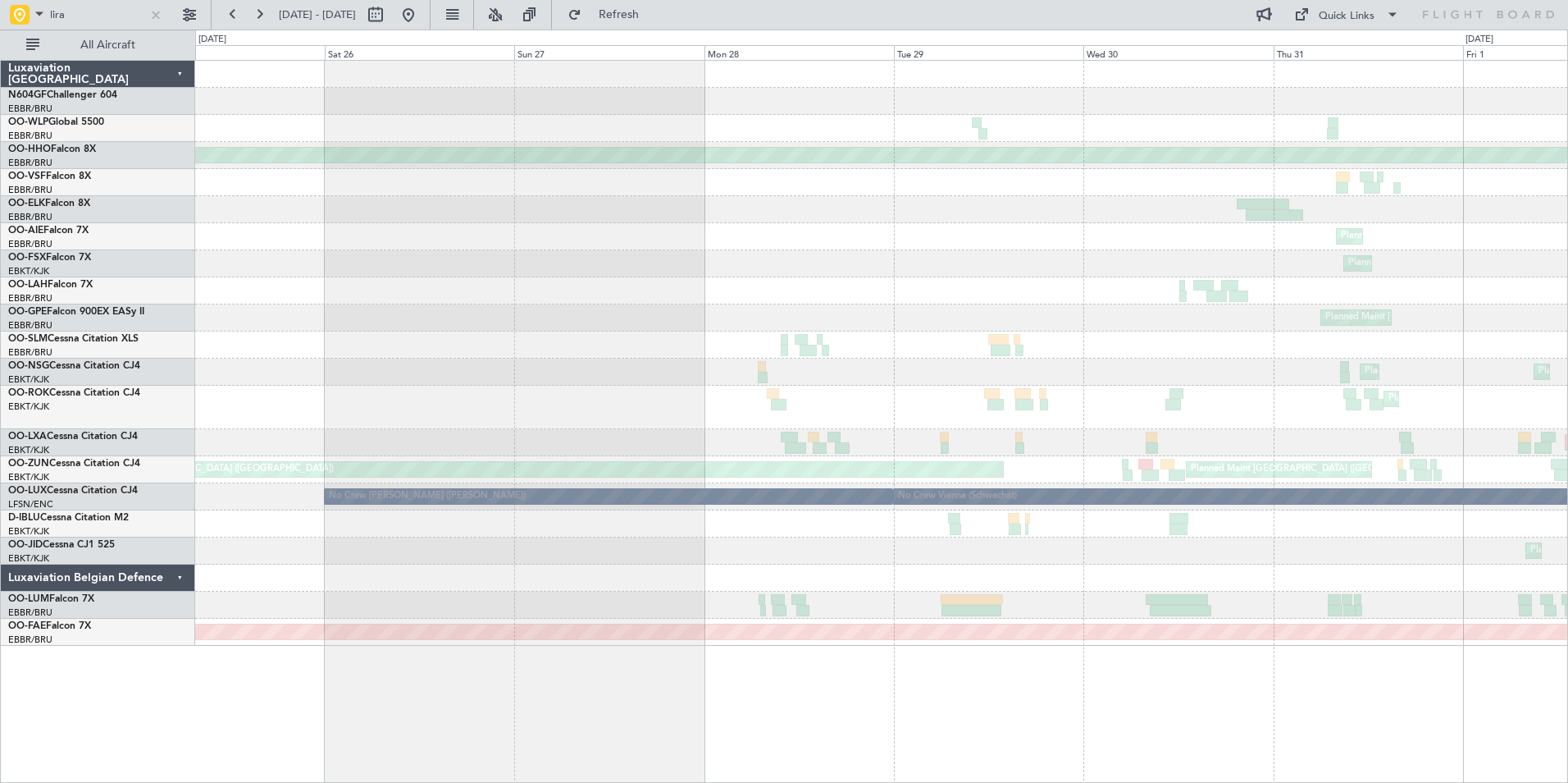
click at [1206, 238] on div "Planned Maint Geneva (Cointrin) Planned Maint Brussels (Brussels National) Plan…" at bounding box center [881, 353] width 1372 height 585
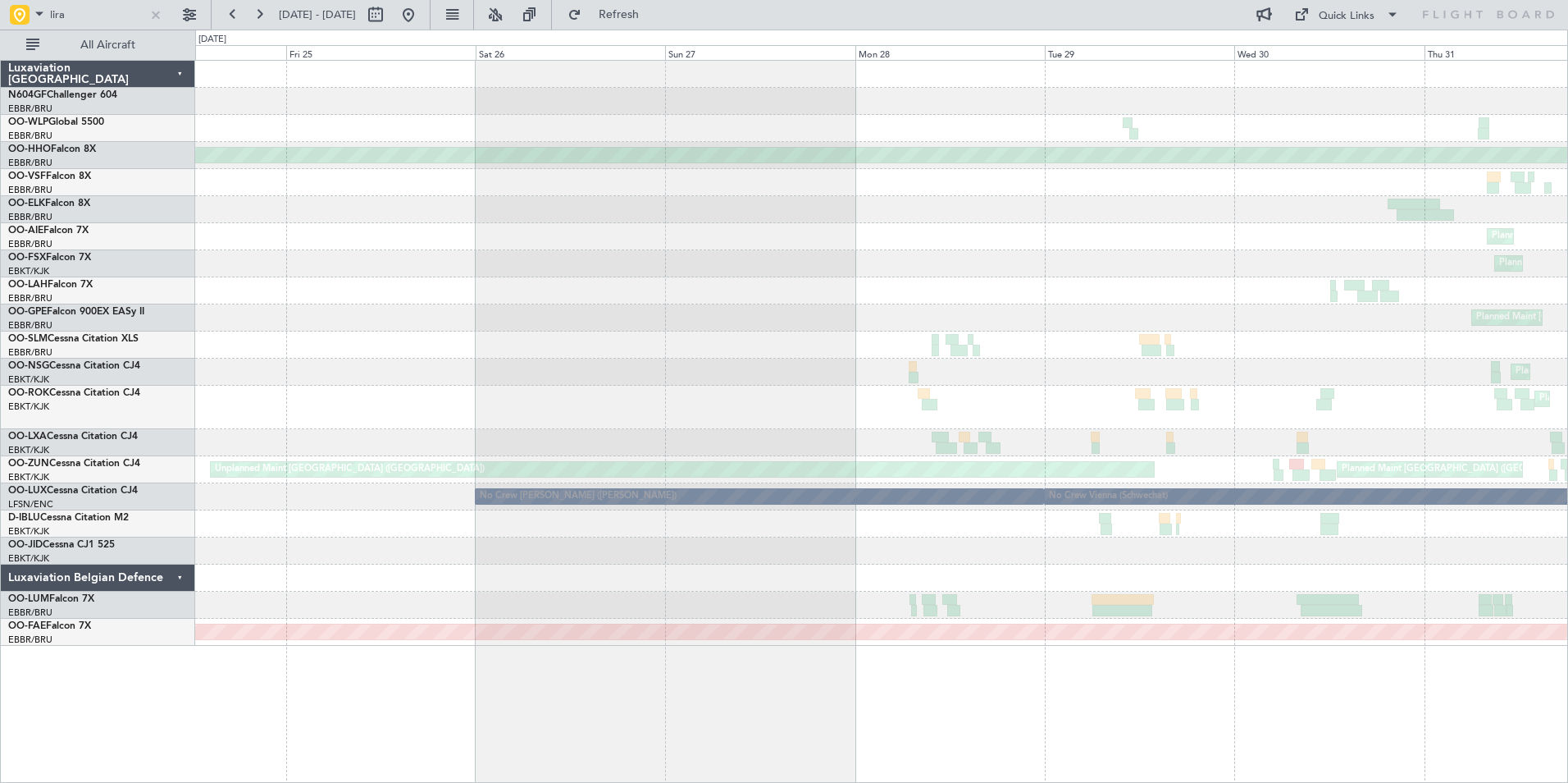
click at [1126, 232] on div "Planned Maint Geneva (Cointrin) Planned Maint Brussels (Brussels National) Plan…" at bounding box center [881, 353] width 1372 height 585
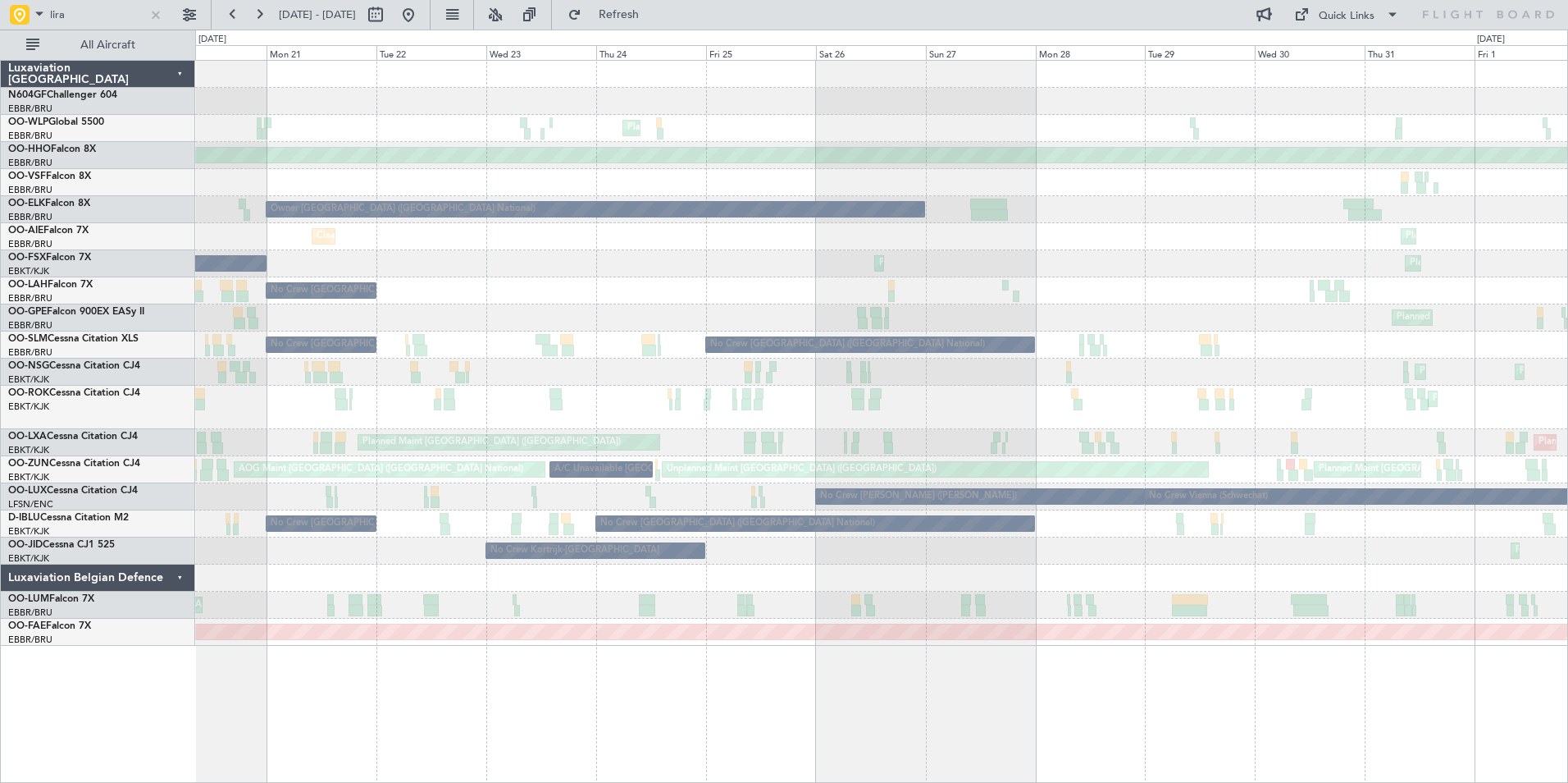
click at [1116, 223] on div "Planned Maint Milan (Linate) Planned Maint Geneva (Cointrin) Owner Brussels (Br…" at bounding box center [881, 353] width 1372 height 585
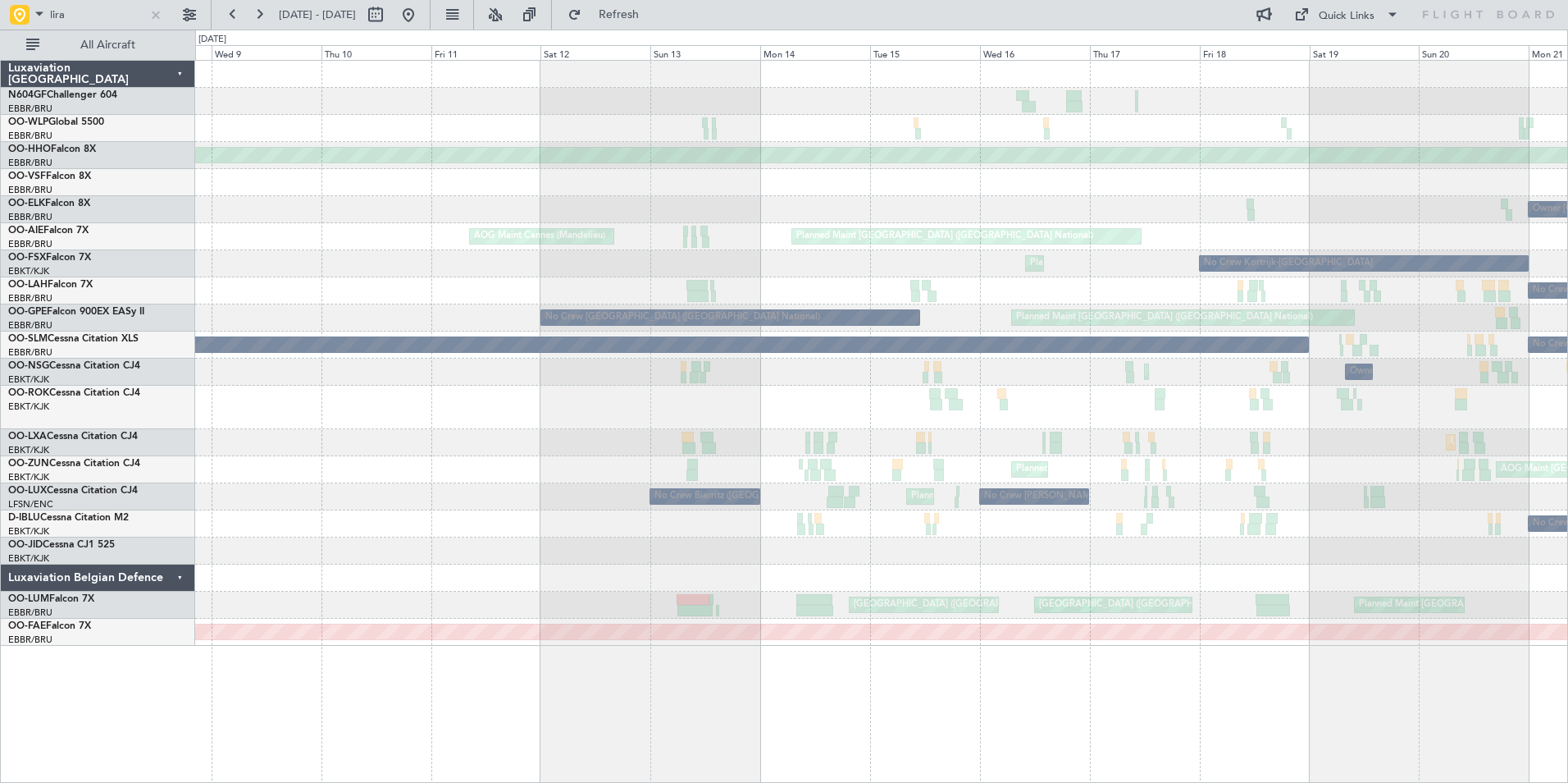
click at [1206, 242] on div "Planned Maint Milan (Linate) Planned Maint Geneva (Cointrin) Owner Brussels (Br…" at bounding box center [881, 353] width 1372 height 585
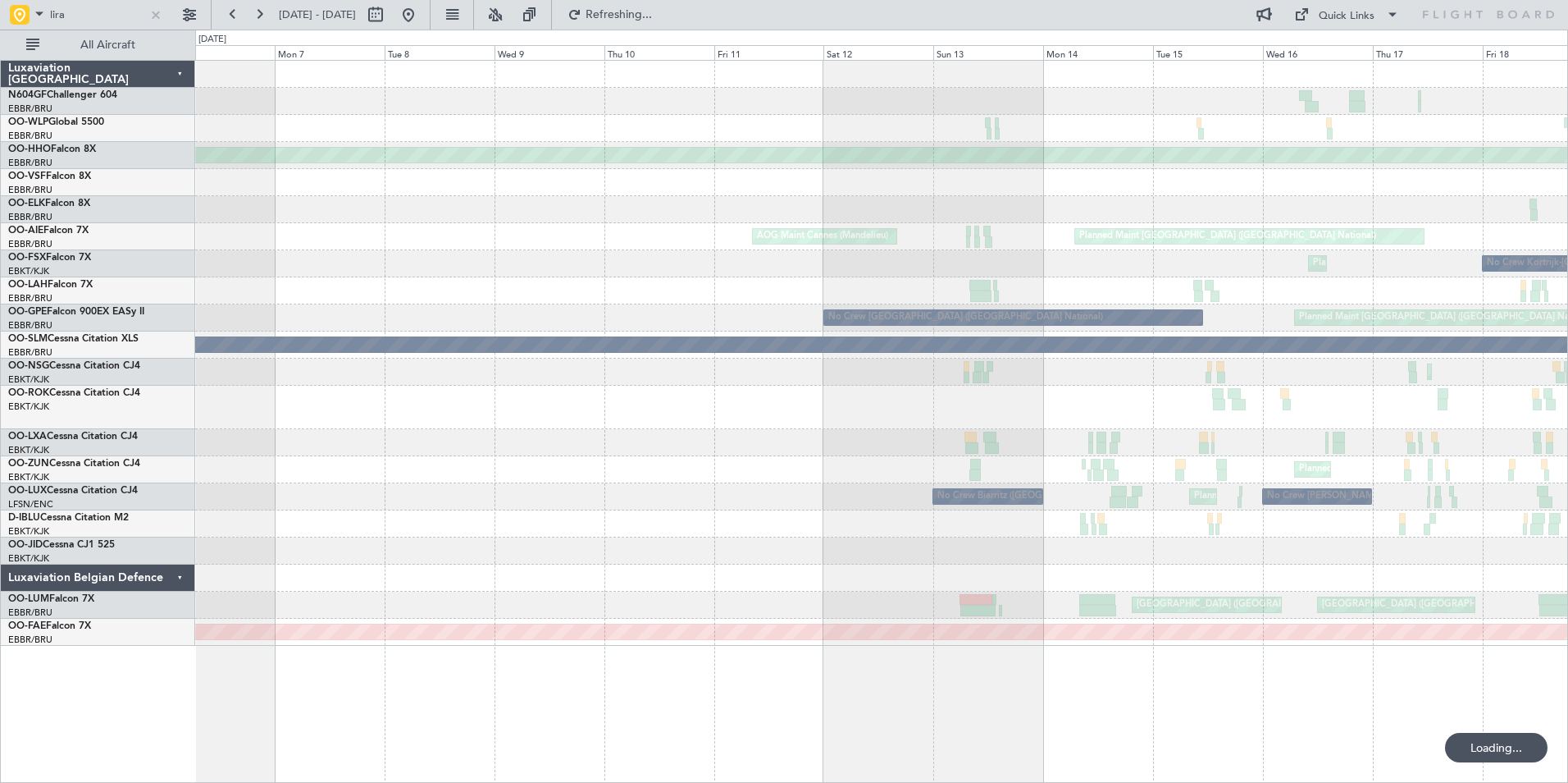
click at [908, 255] on div "No Crew Kortrijk-Wevelgem Planned Maint Kortrijk-Wevelgem" at bounding box center [881, 263] width 1372 height 27
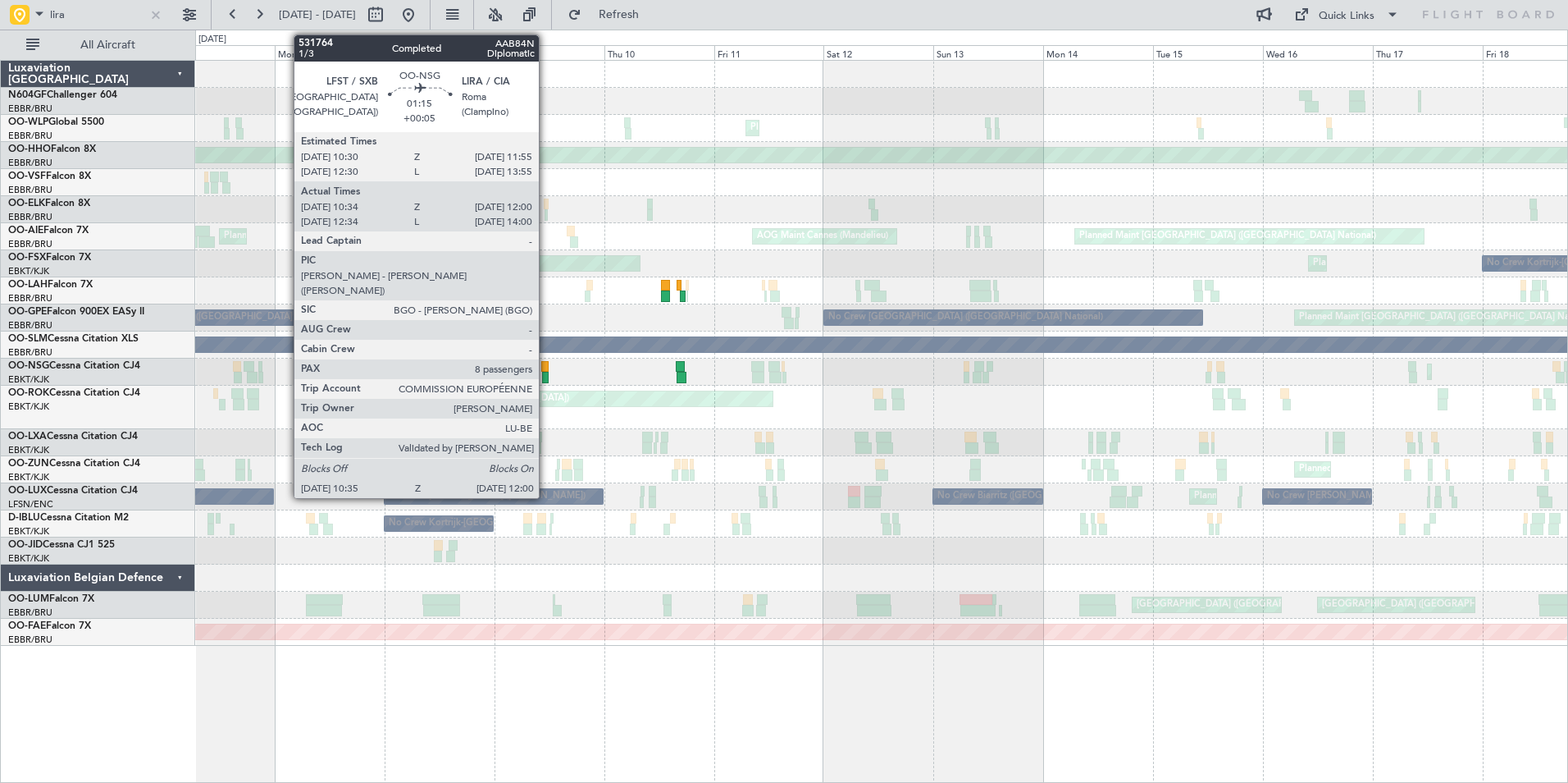
click at [546, 366] on div at bounding box center [544, 367] width 7 height 11
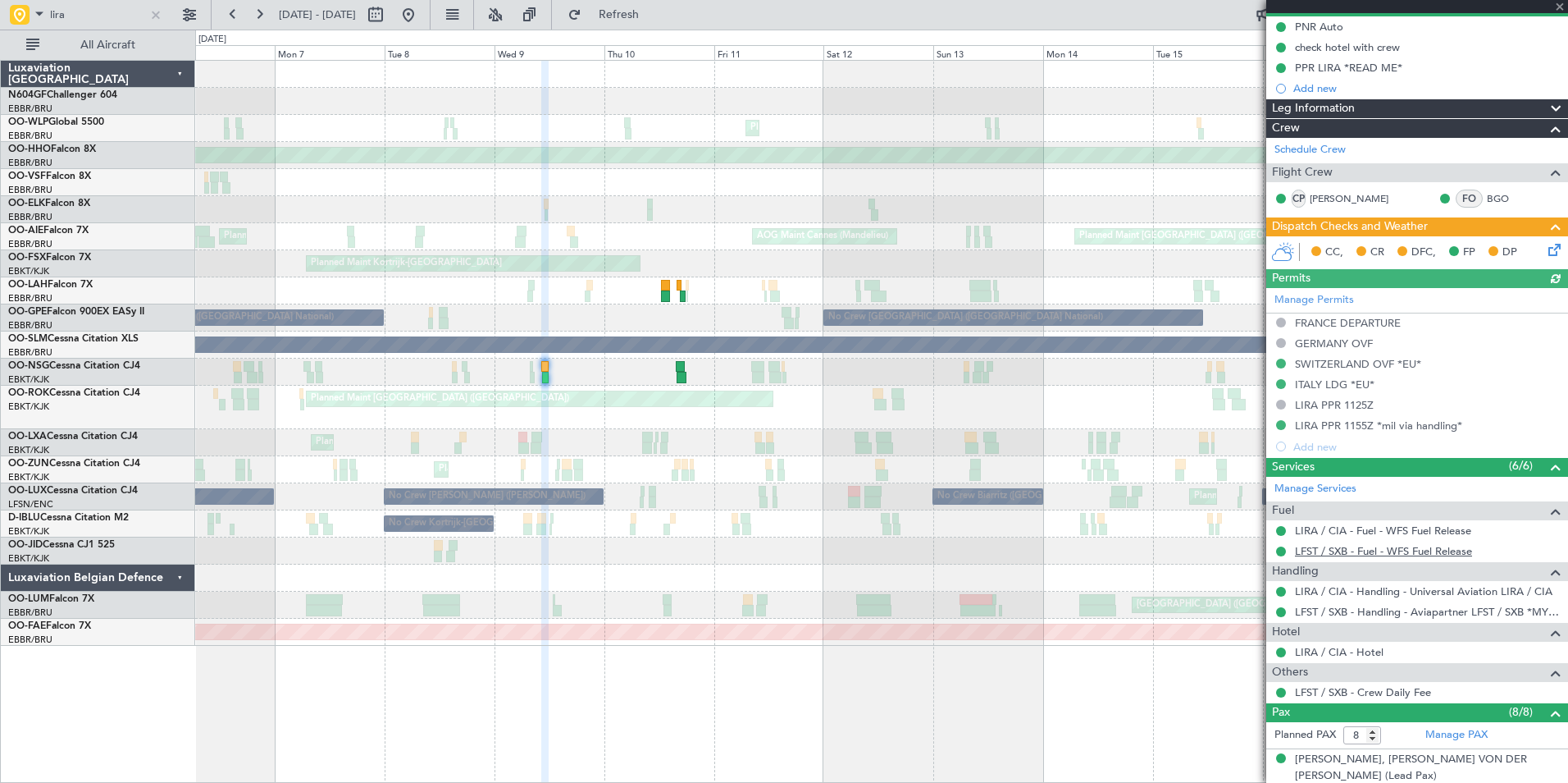
scroll to position [164, 0]
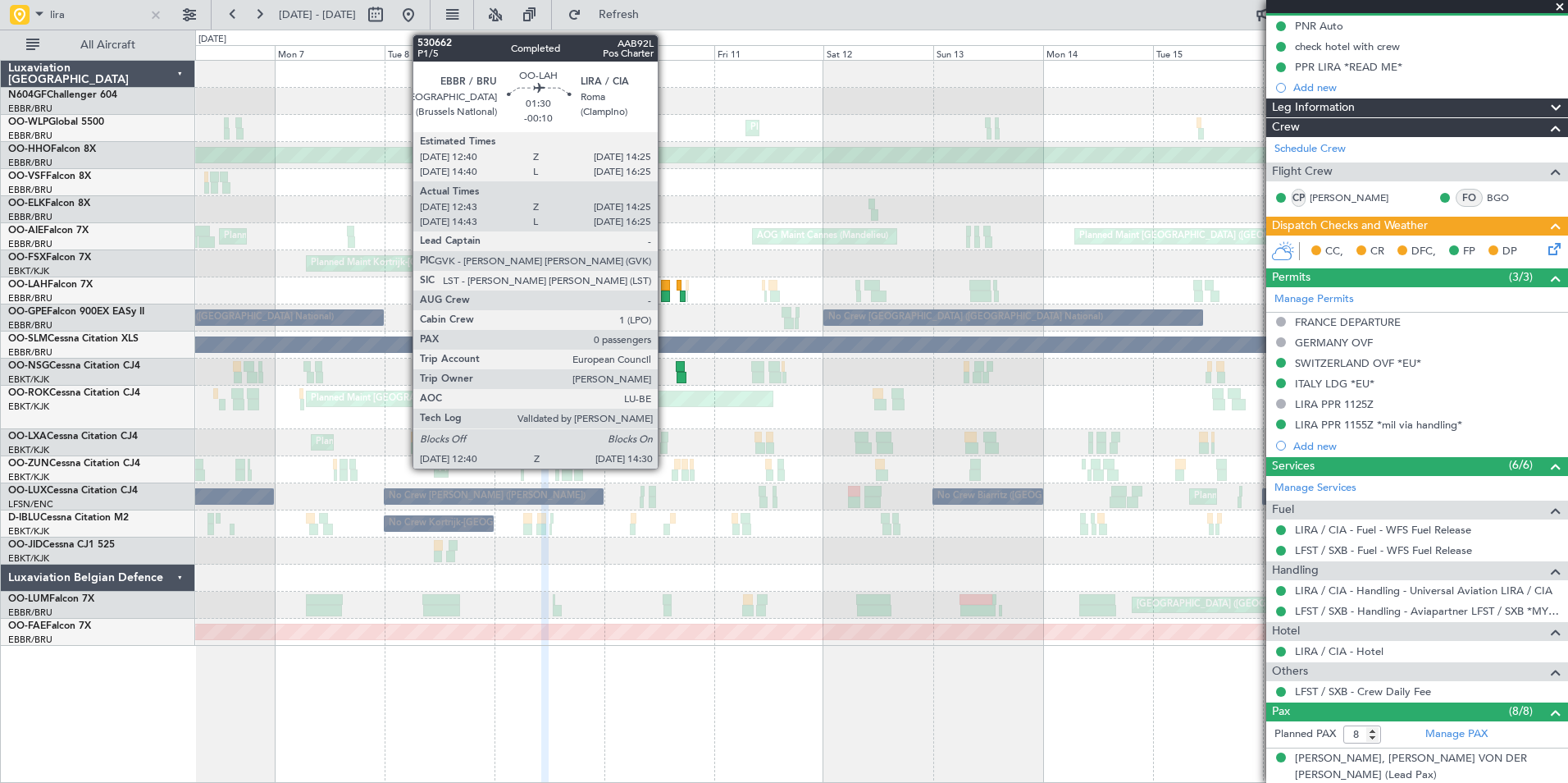
click at [665, 293] on div at bounding box center [665, 296] width 9 height 11
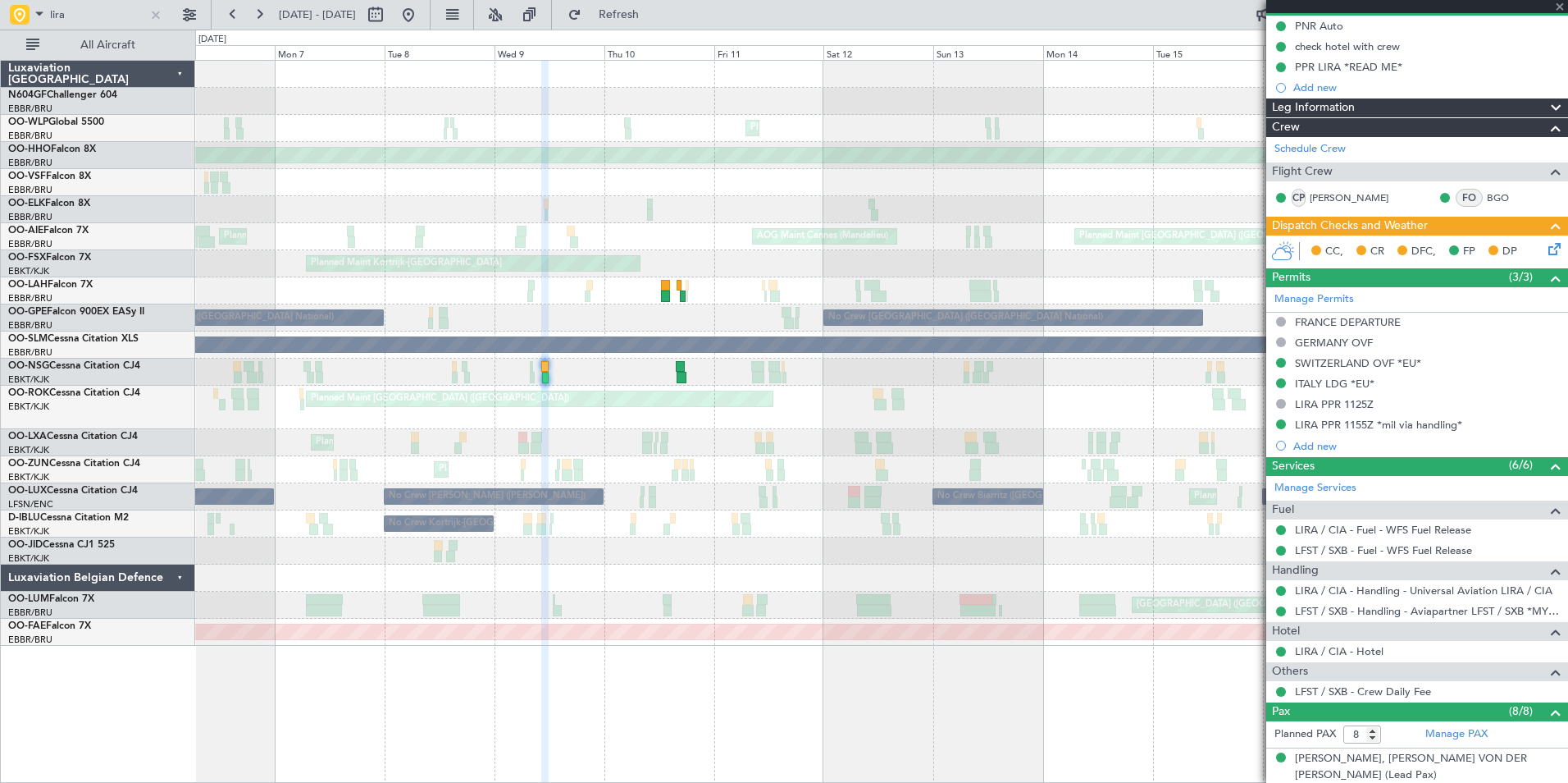
type input "-00:10"
type input "12:53"
type input "14:20"
type input "0"
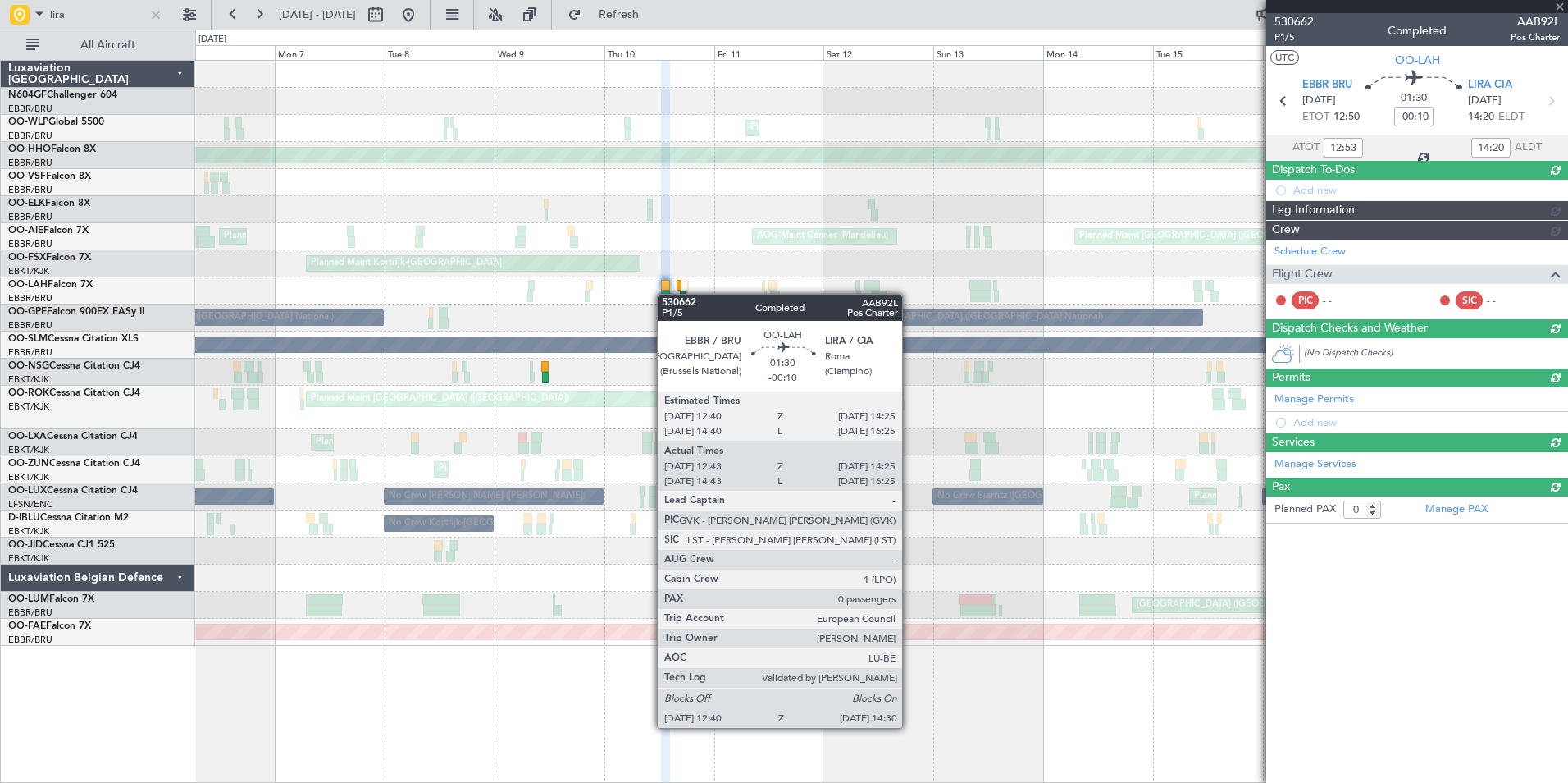
scroll to position [0, 0]
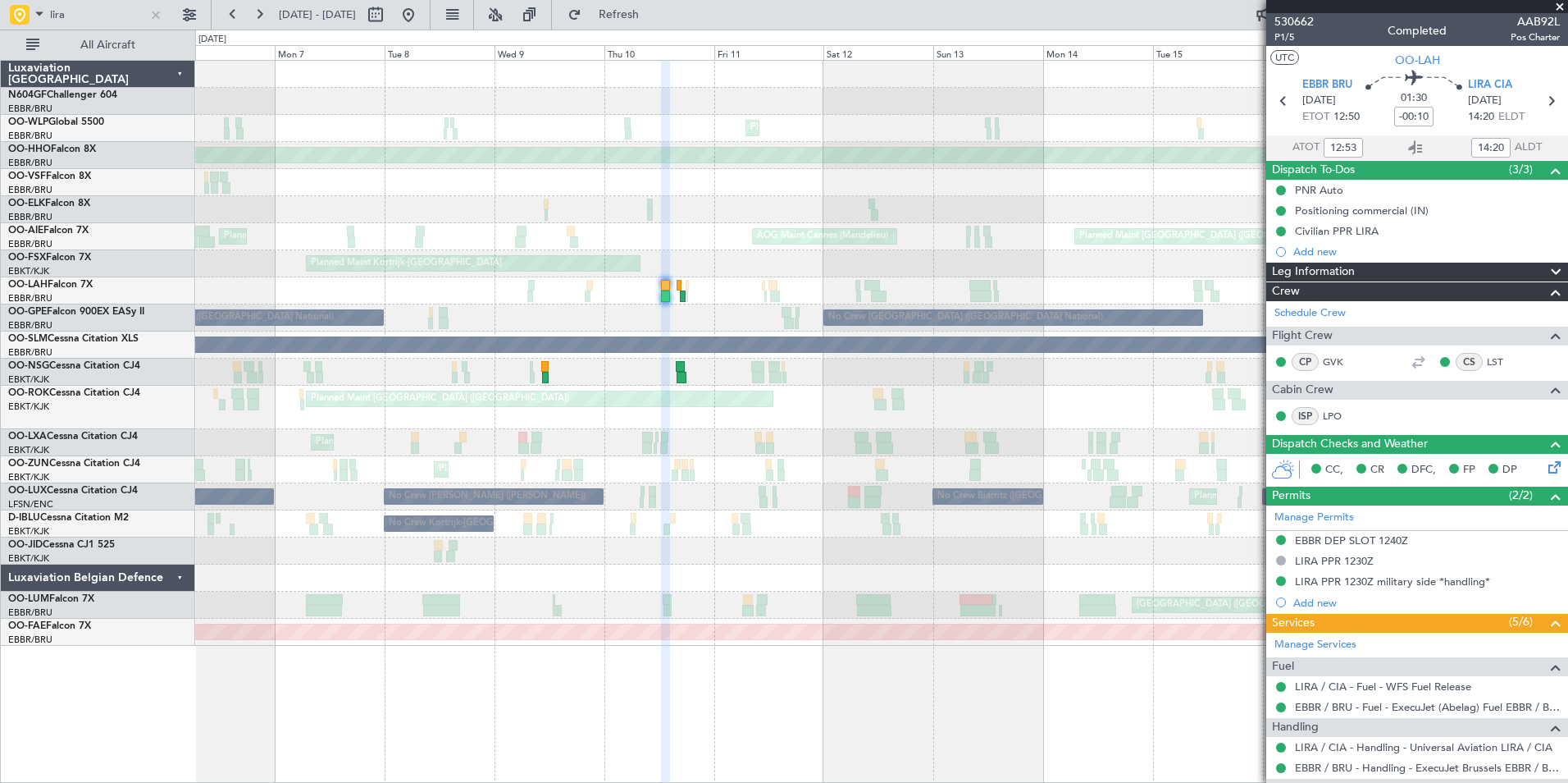
drag, startPoint x: 1558, startPoint y: 5, endPoint x: 1515, endPoint y: 26, distance: 47.9
click at [1559, 5] on span at bounding box center [1560, 7] width 17 height 15
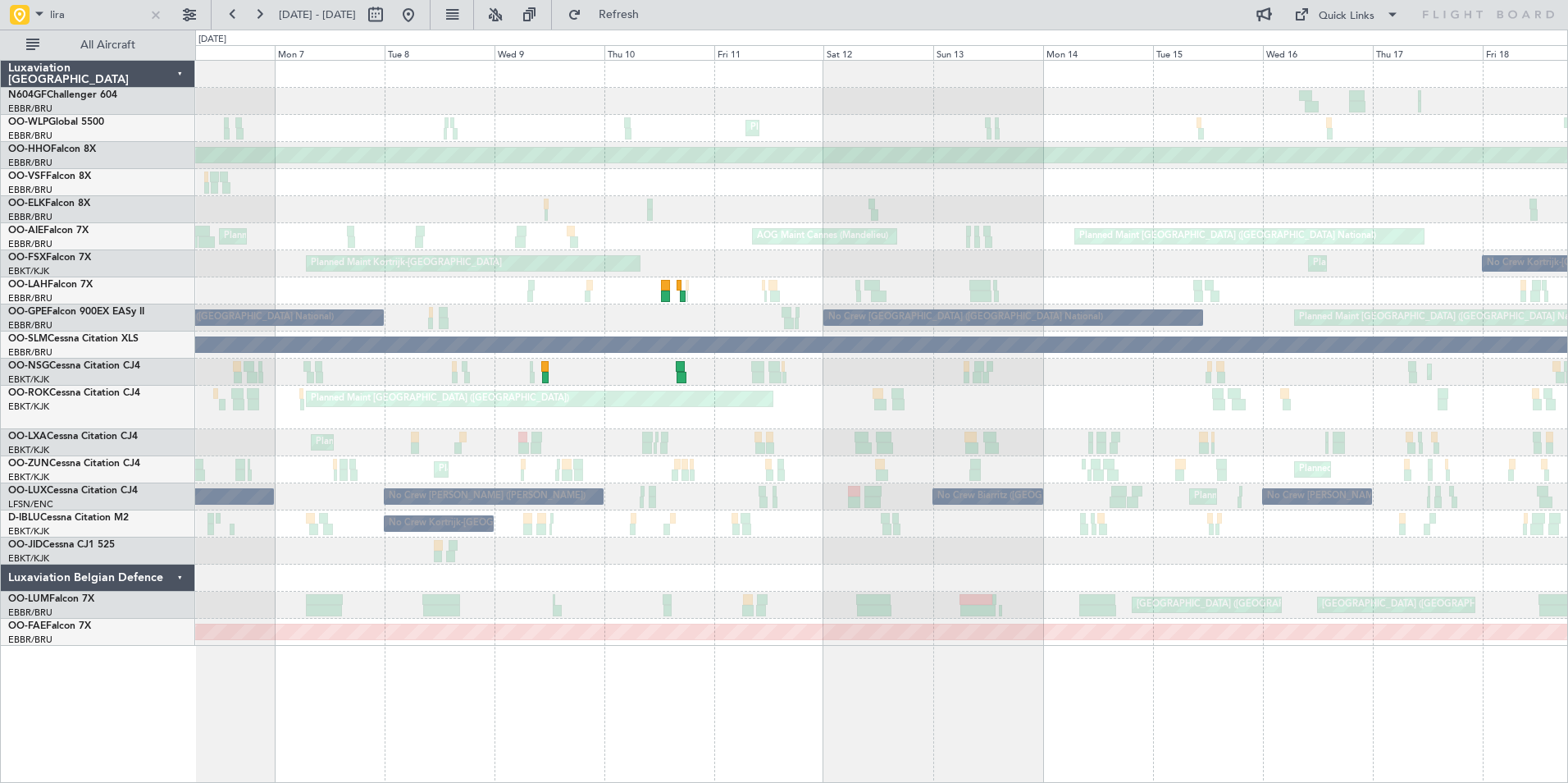
click at [1223, 168] on div "Planned Maint Liege Unplanned Maint Basel-Mulhouse Planned Maint Geneva (Cointr…" at bounding box center [881, 353] width 1372 height 585
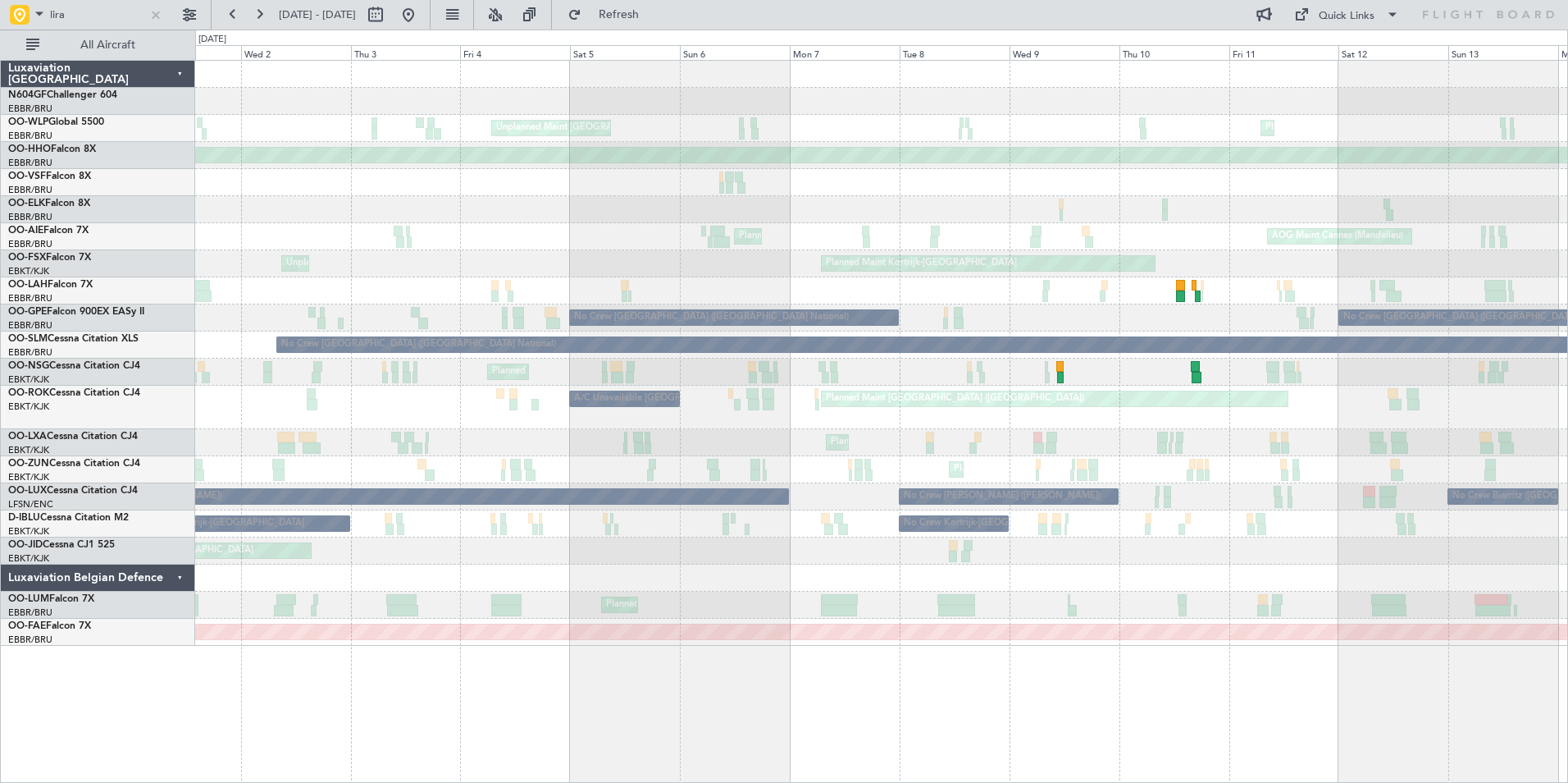
click at [1111, 154] on div "Planned Maint Liege Unplanned Maint Basel-Mulhouse Planned Maint Geneva (Cointr…" at bounding box center [881, 353] width 1372 height 585
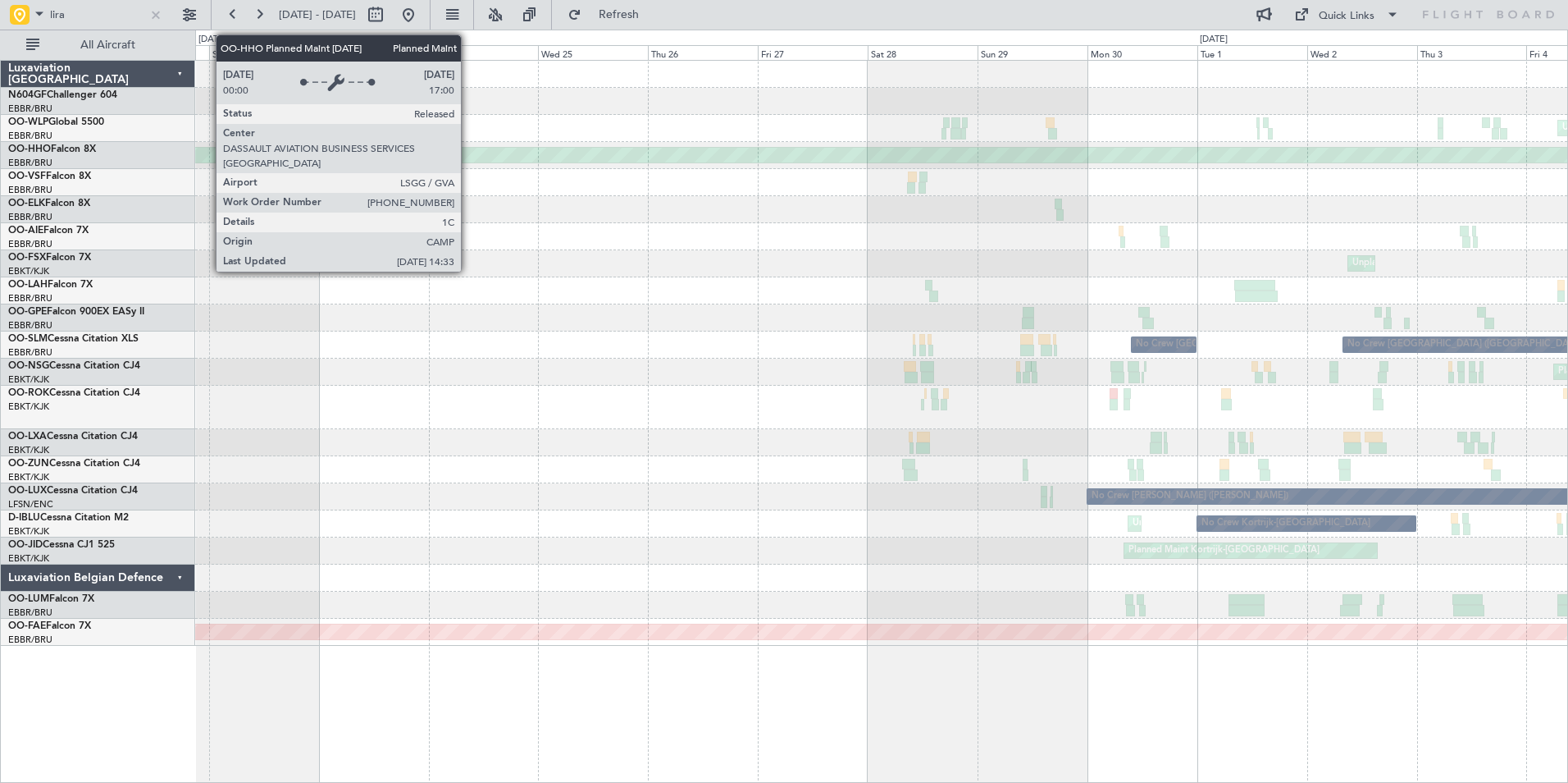
click at [926, 150] on div "Planned Maint Geneva (Cointrin)" at bounding box center [881, 155] width 4115 height 15
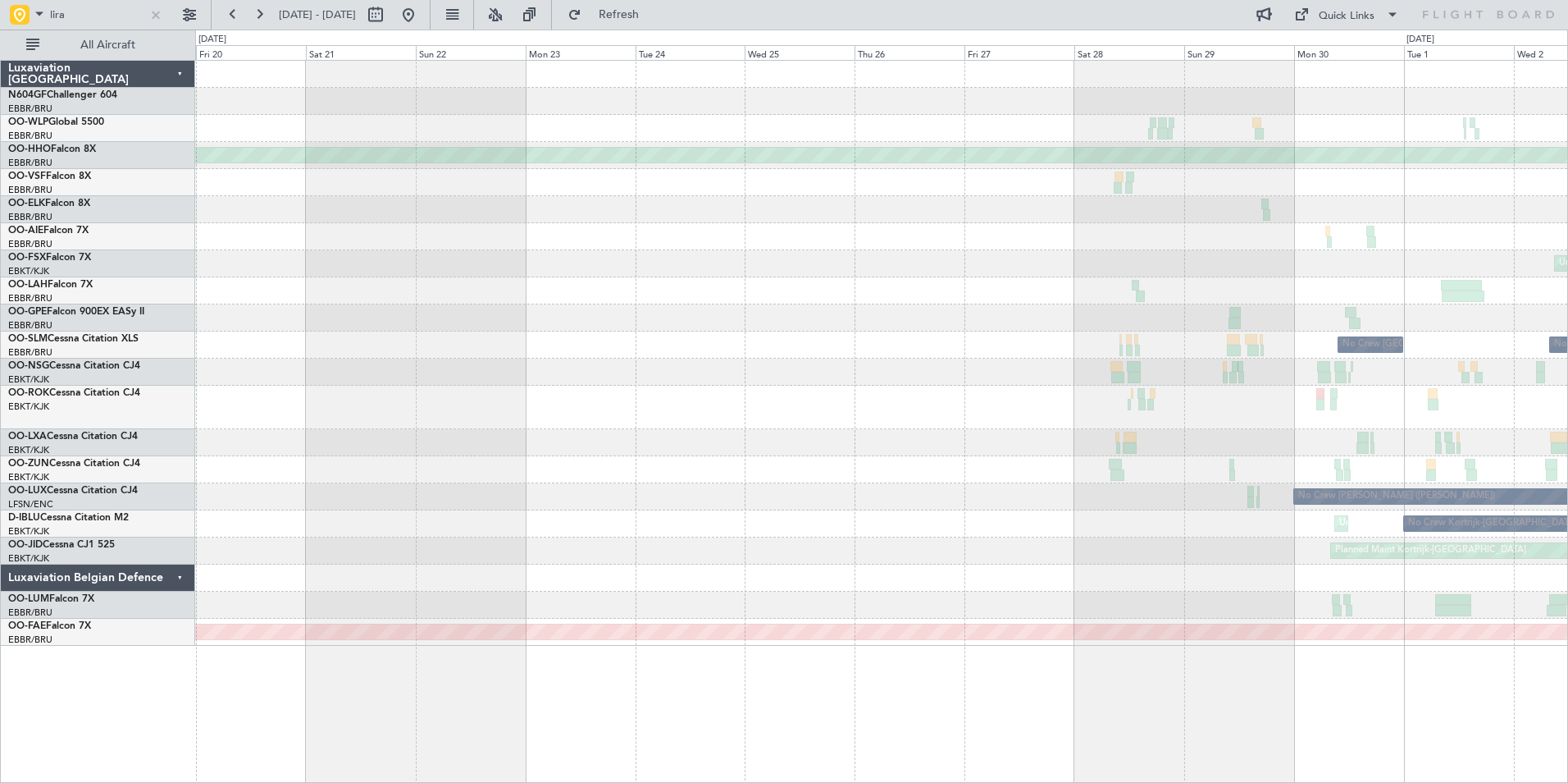
click at [768, 240] on div at bounding box center [881, 236] width 1372 height 27
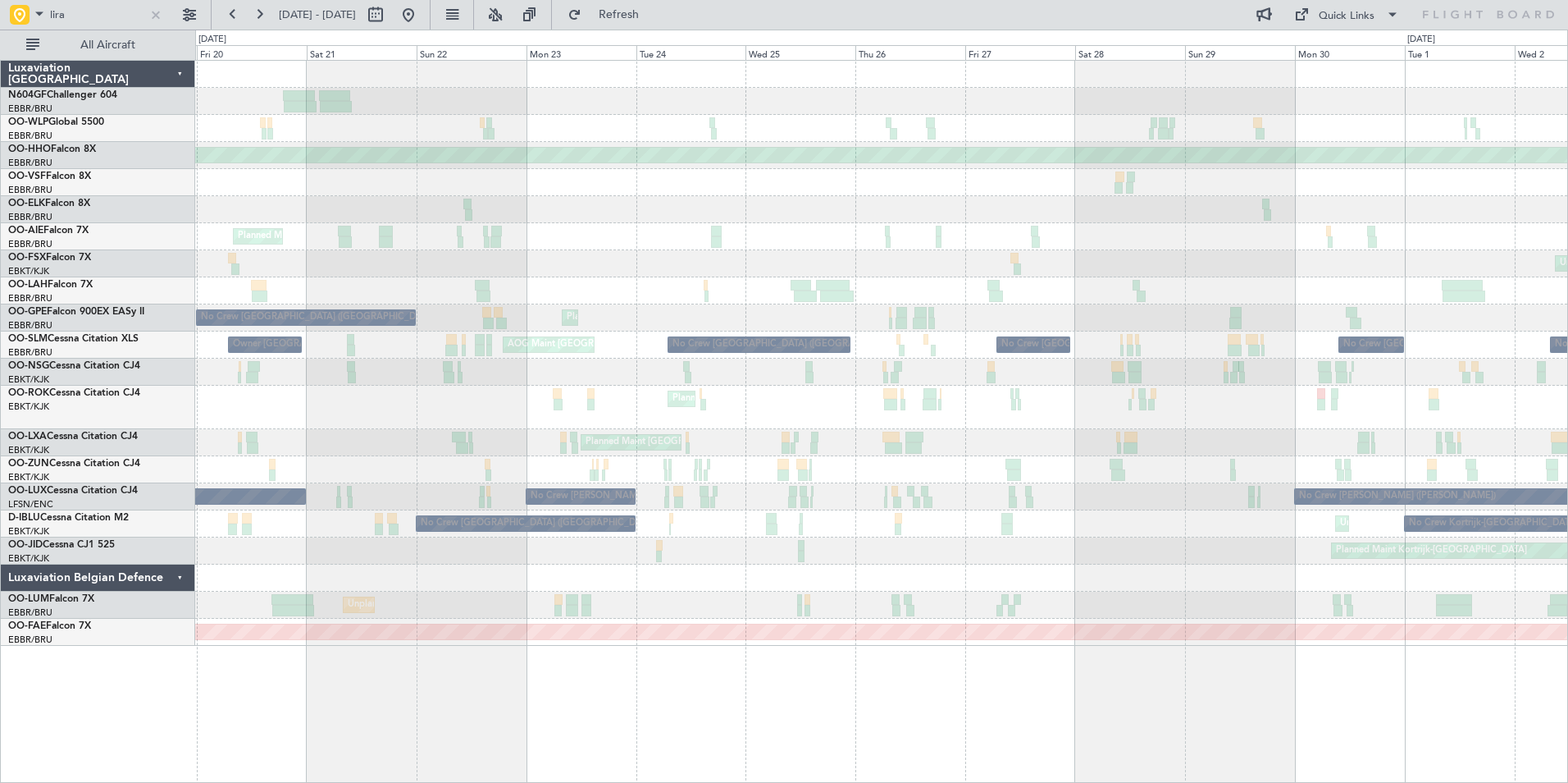
click at [935, 227] on div "Planned Maint [GEOGRAPHIC_DATA] ([GEOGRAPHIC_DATA])" at bounding box center [881, 236] width 1372 height 27
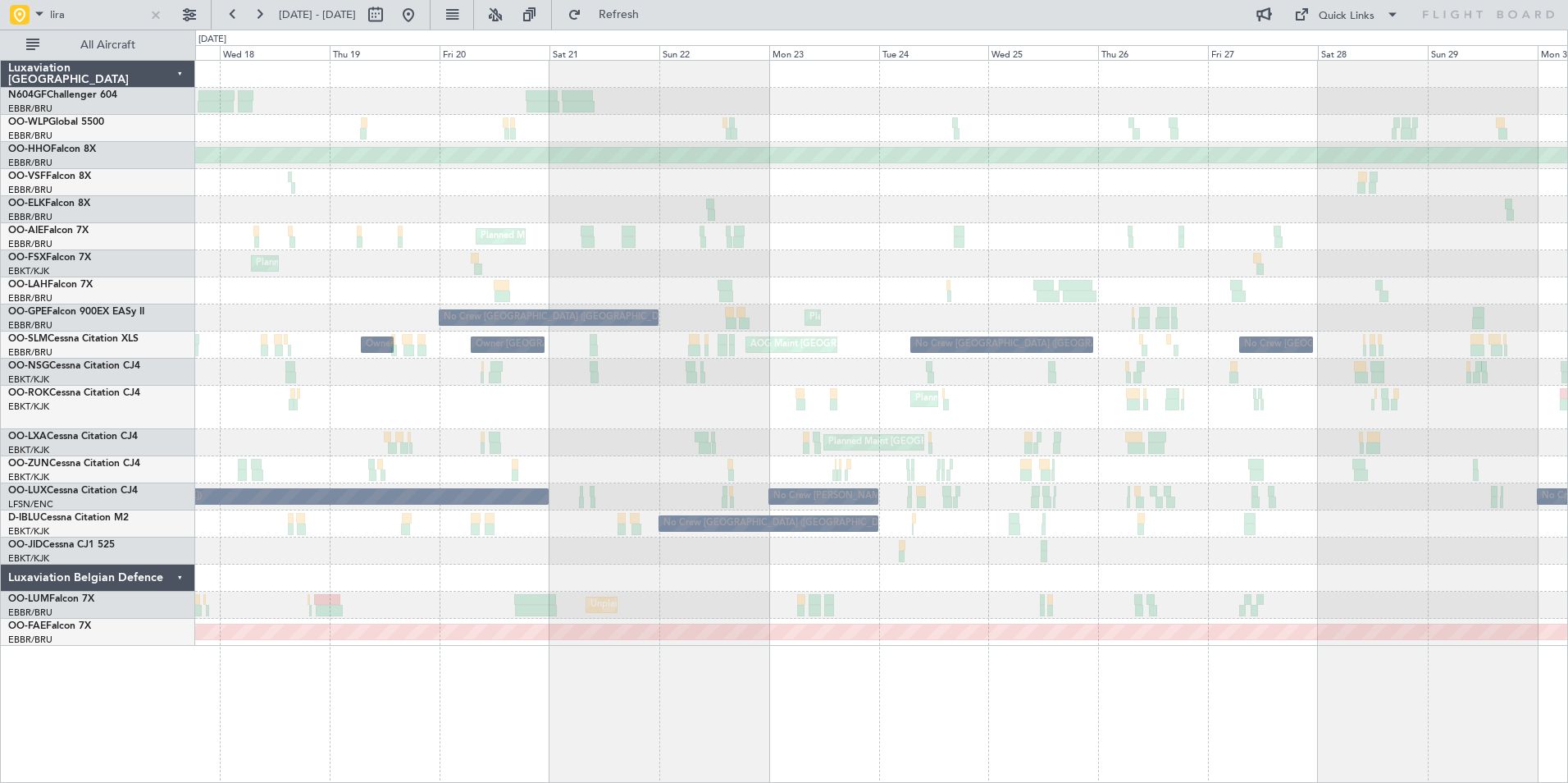
click at [594, 233] on div at bounding box center [587, 231] width 13 height 11
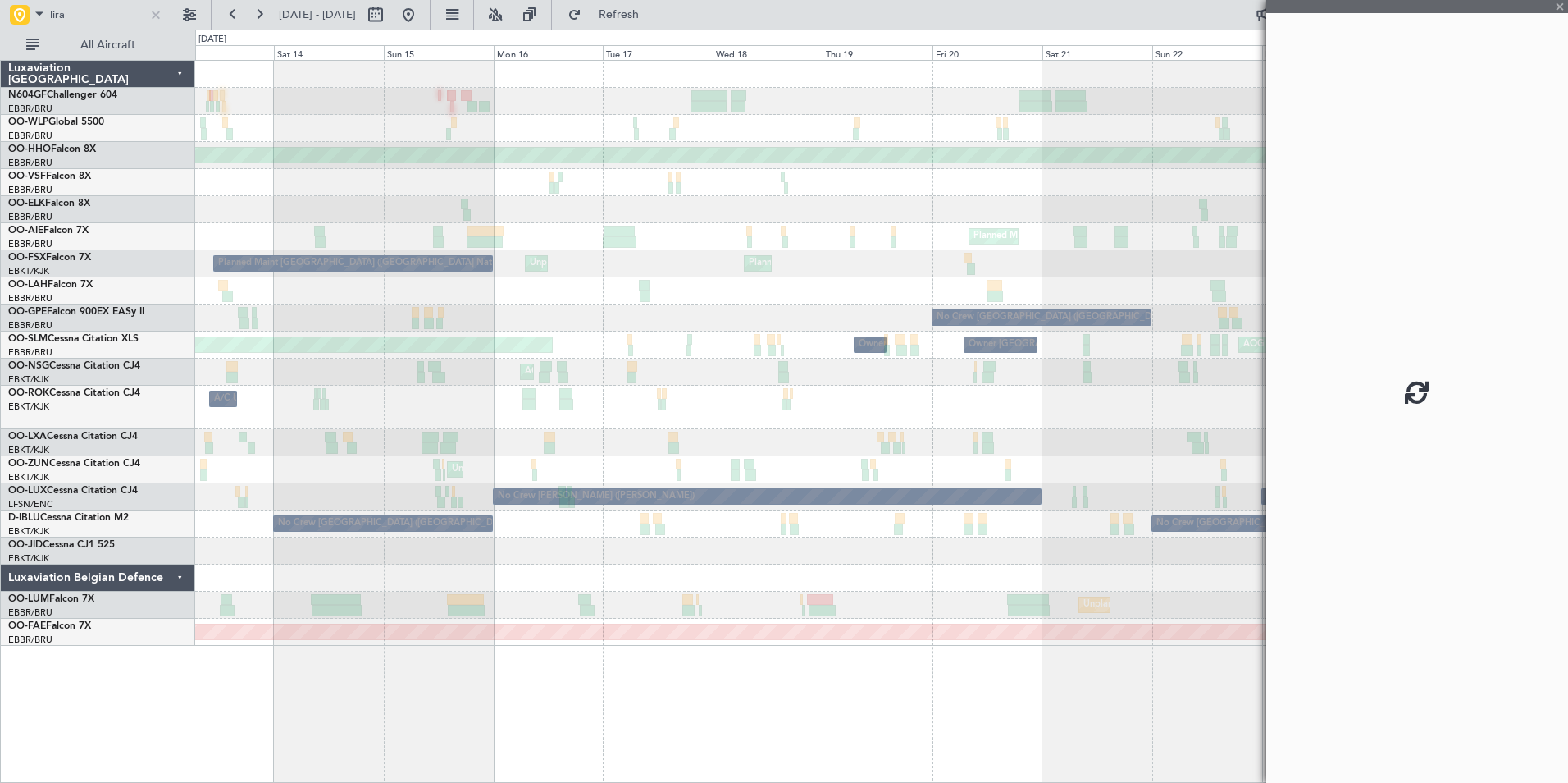
click at [1150, 217] on div at bounding box center [881, 209] width 1372 height 27
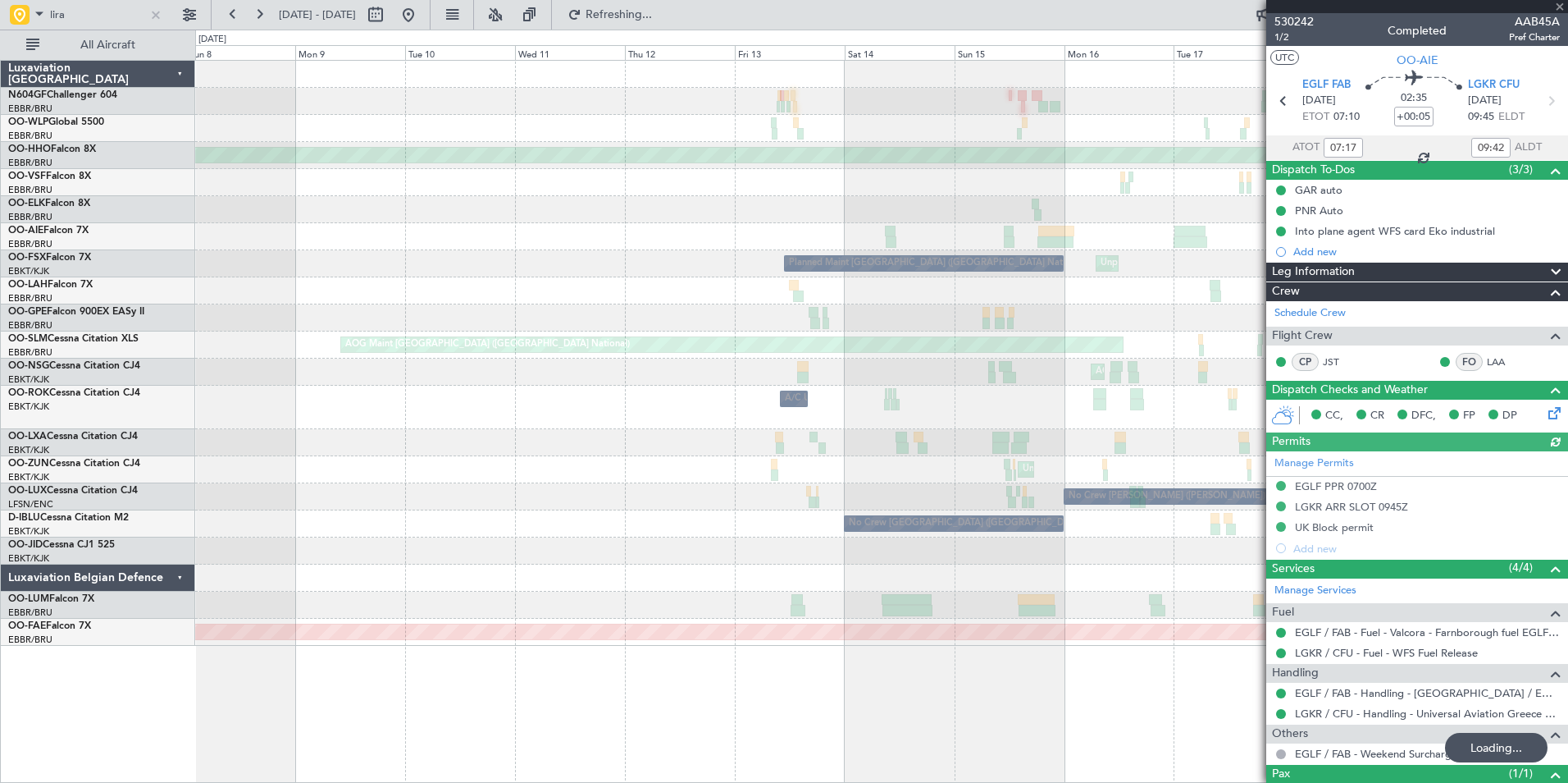
click at [664, 232] on div "Planned Maint Geneva (Cointrin) Planned Maint London (Farnborough) Planned Main…" at bounding box center [881, 353] width 1372 height 585
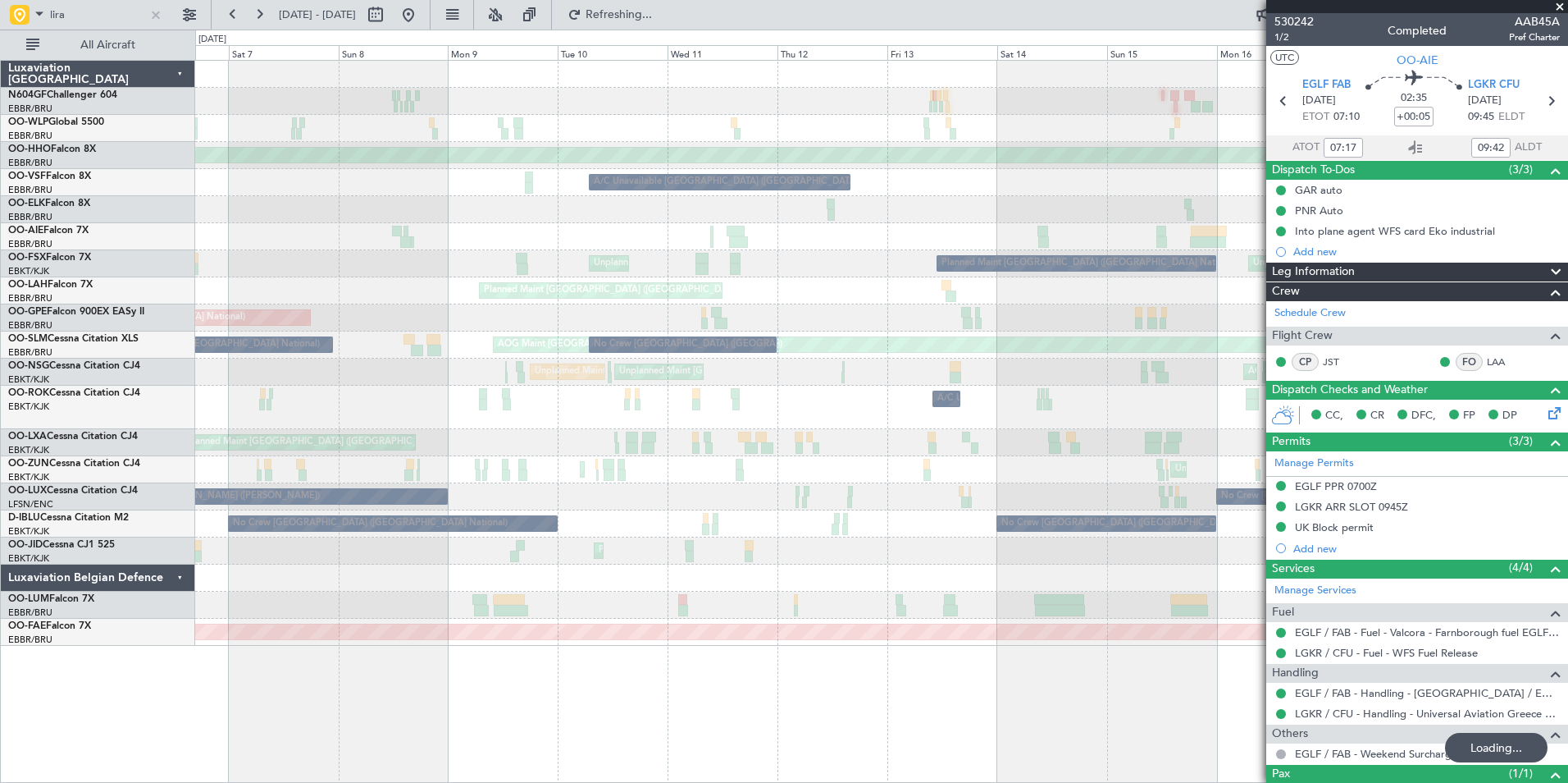
click at [1229, 178] on div "Planned Maint Geneva (Cointrin) A/C Unavailable Brussels (Brussels National) Pl…" at bounding box center [881, 353] width 1372 height 585
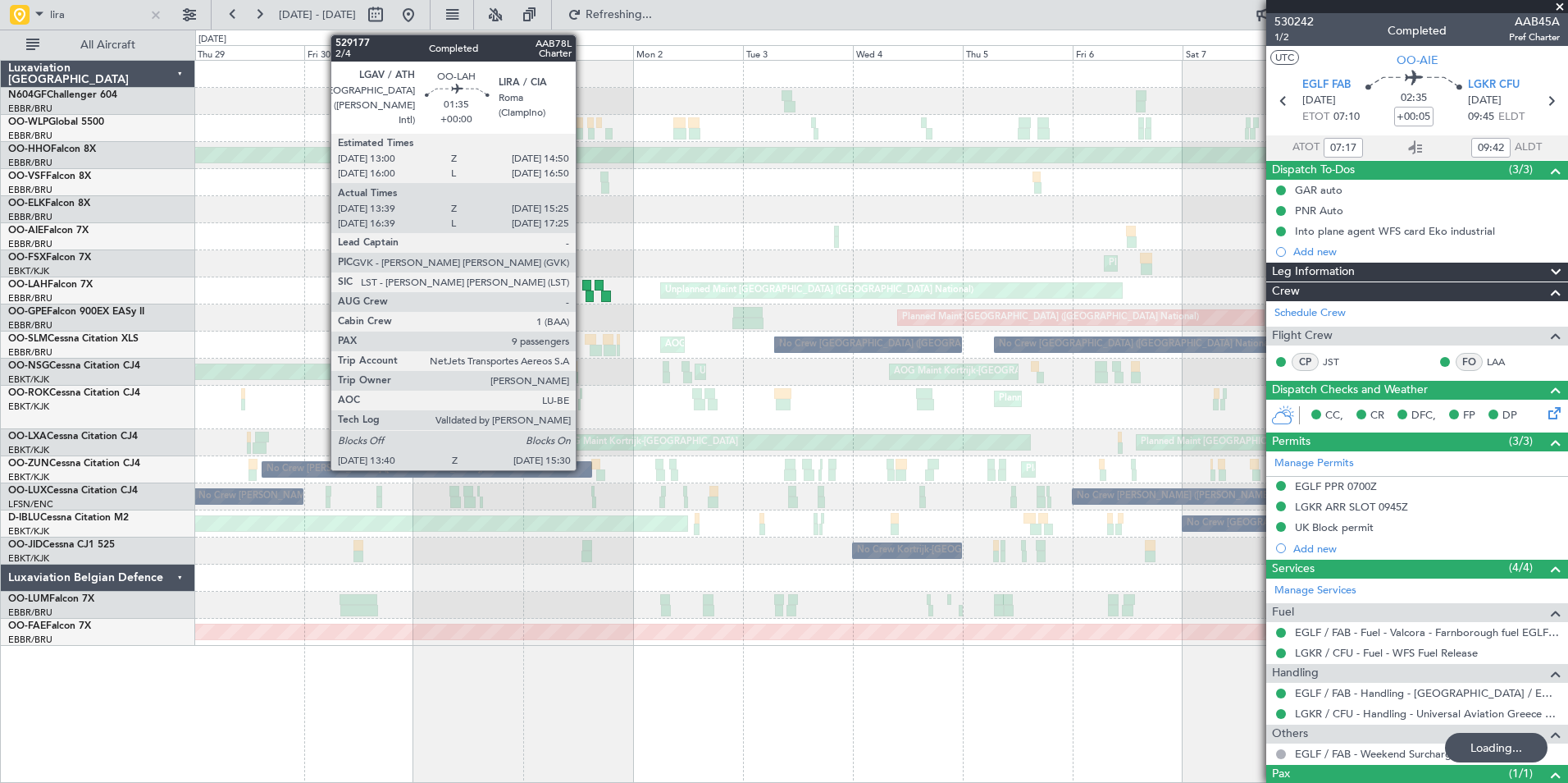
click at [583, 288] on div at bounding box center [587, 286] width 9 height 11
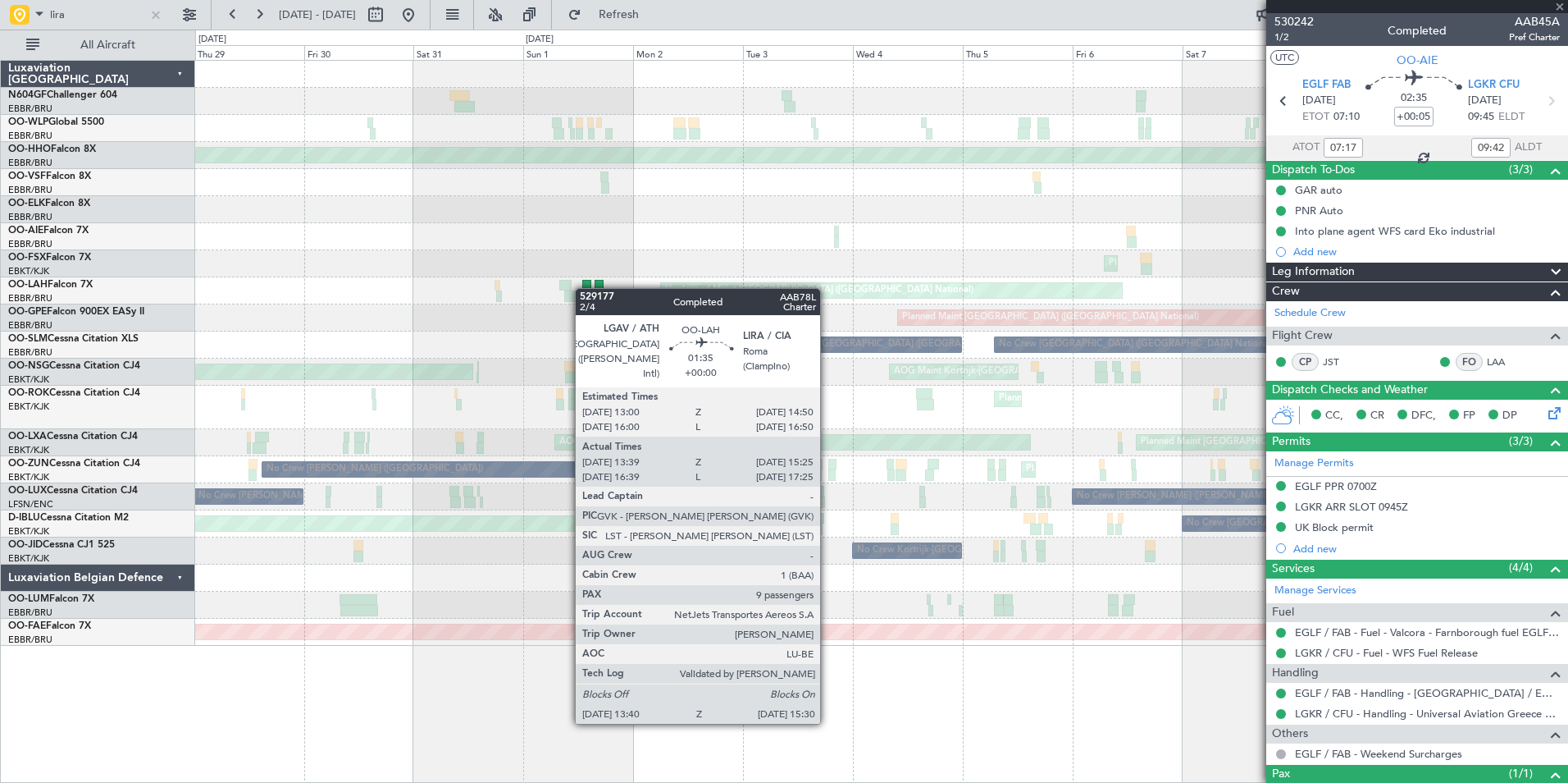
type input "13:49"
type input "15:20"
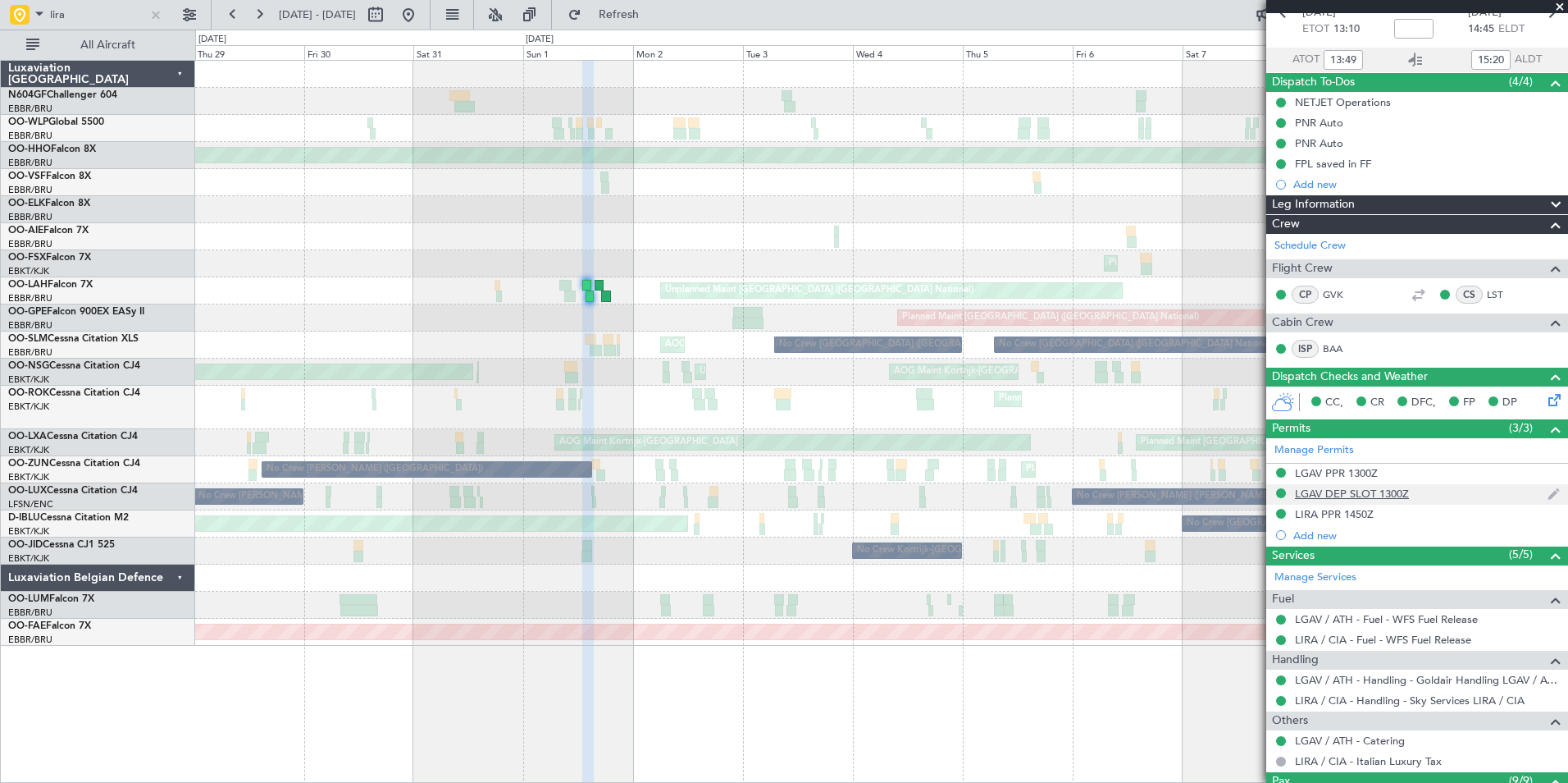
scroll to position [164, 0]
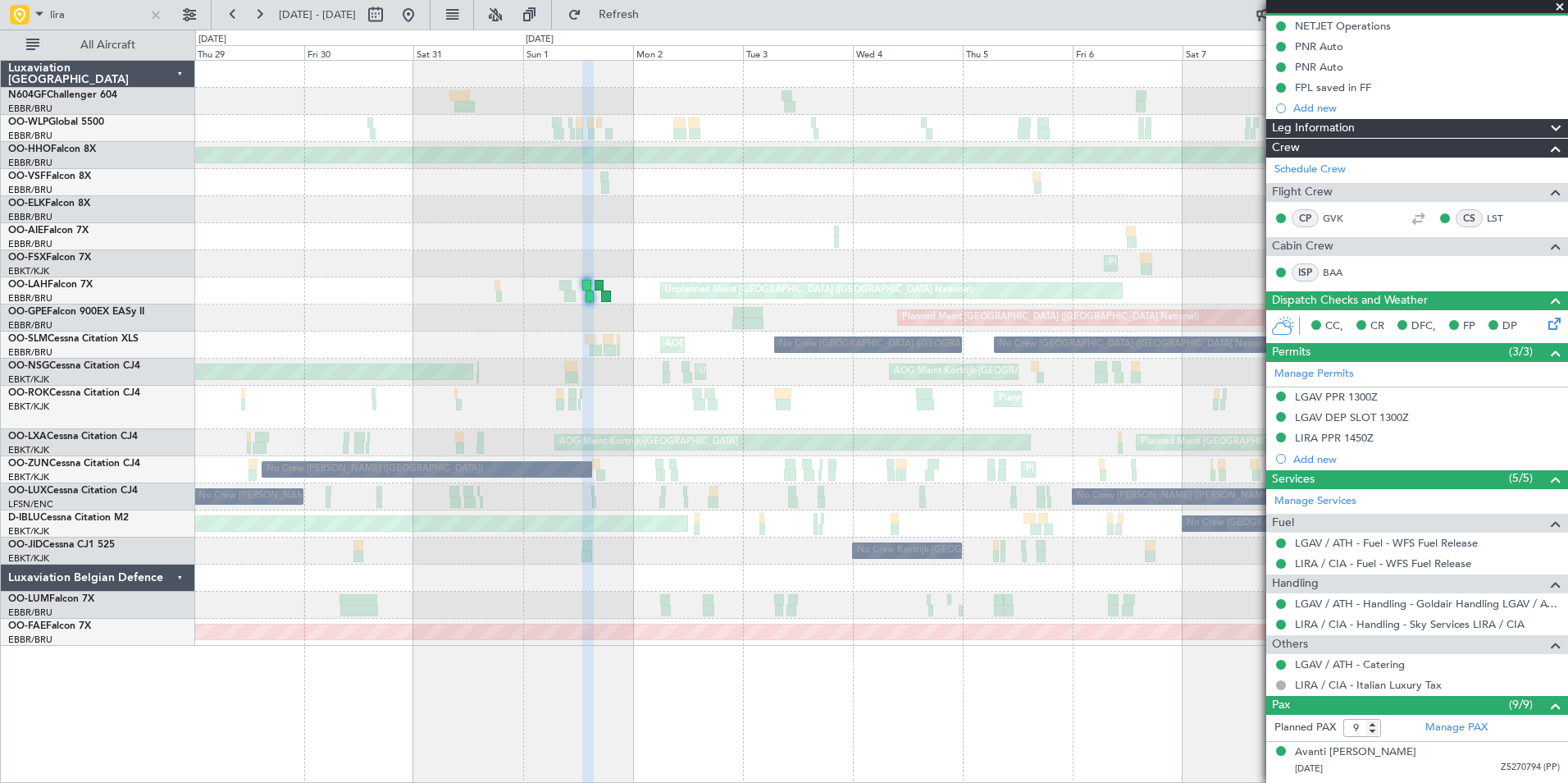
click at [1564, 7] on span at bounding box center [1560, 7] width 17 height 15
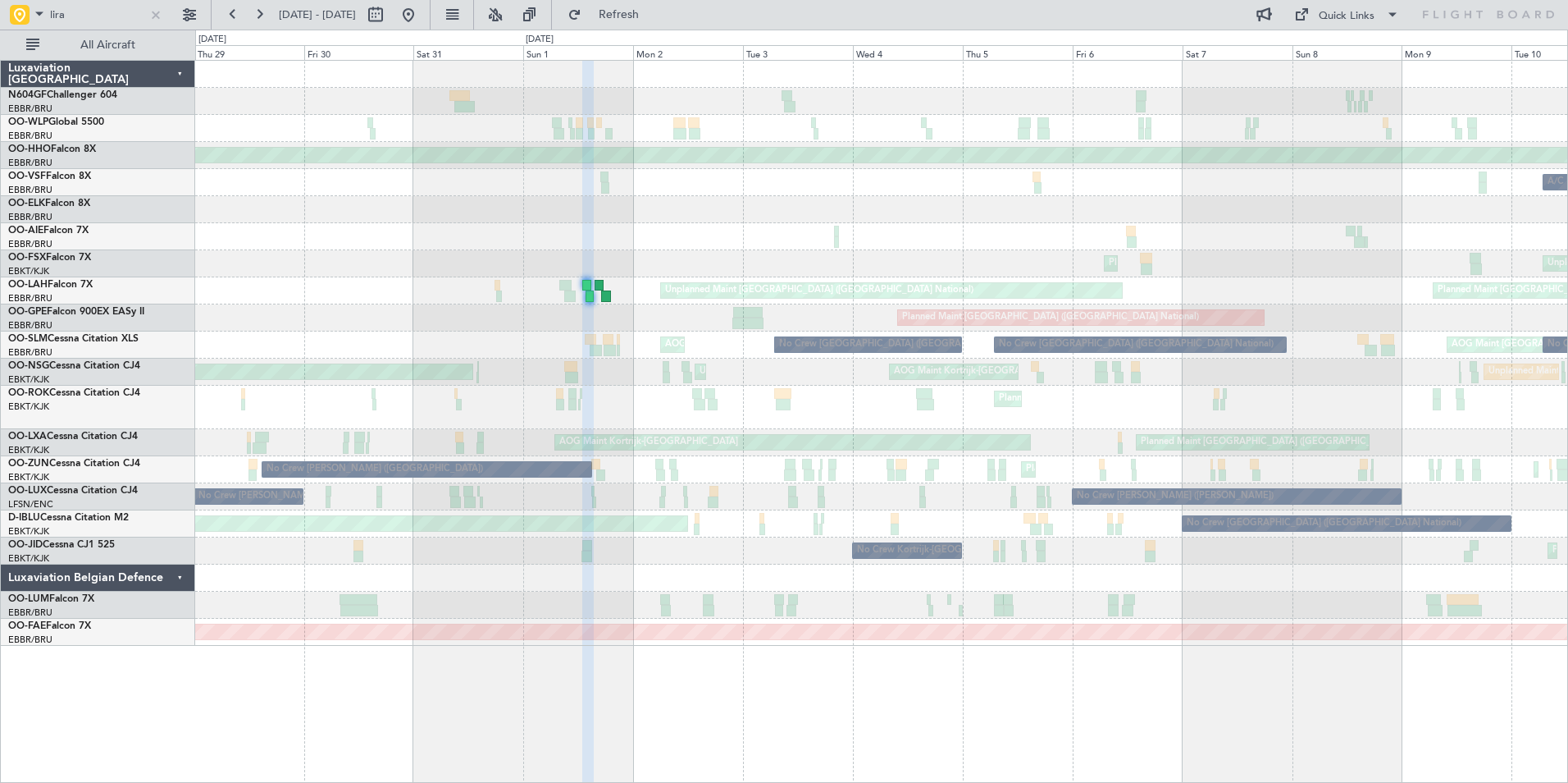
type input "0"
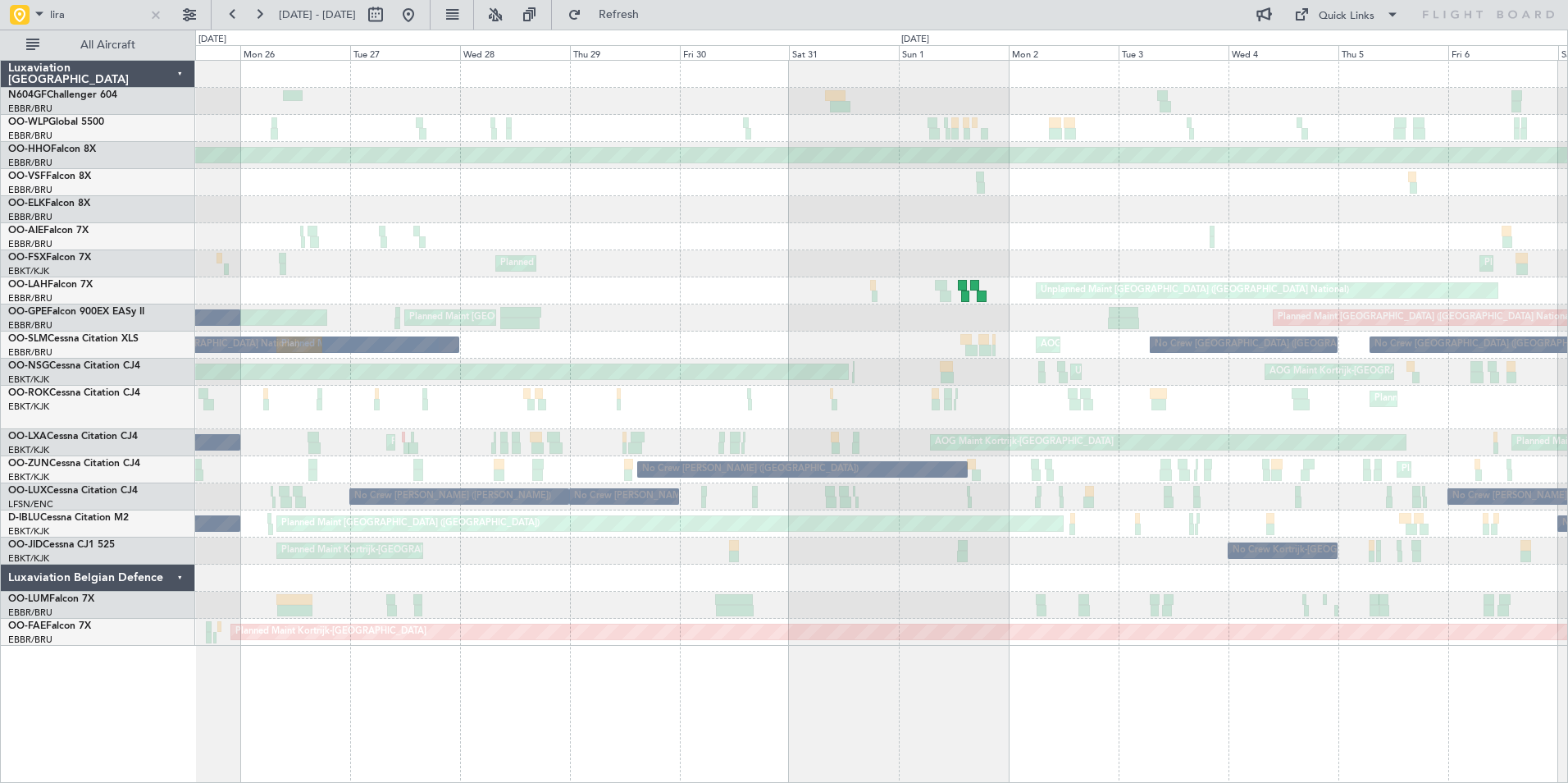
click at [961, 225] on div at bounding box center [881, 236] width 1372 height 27
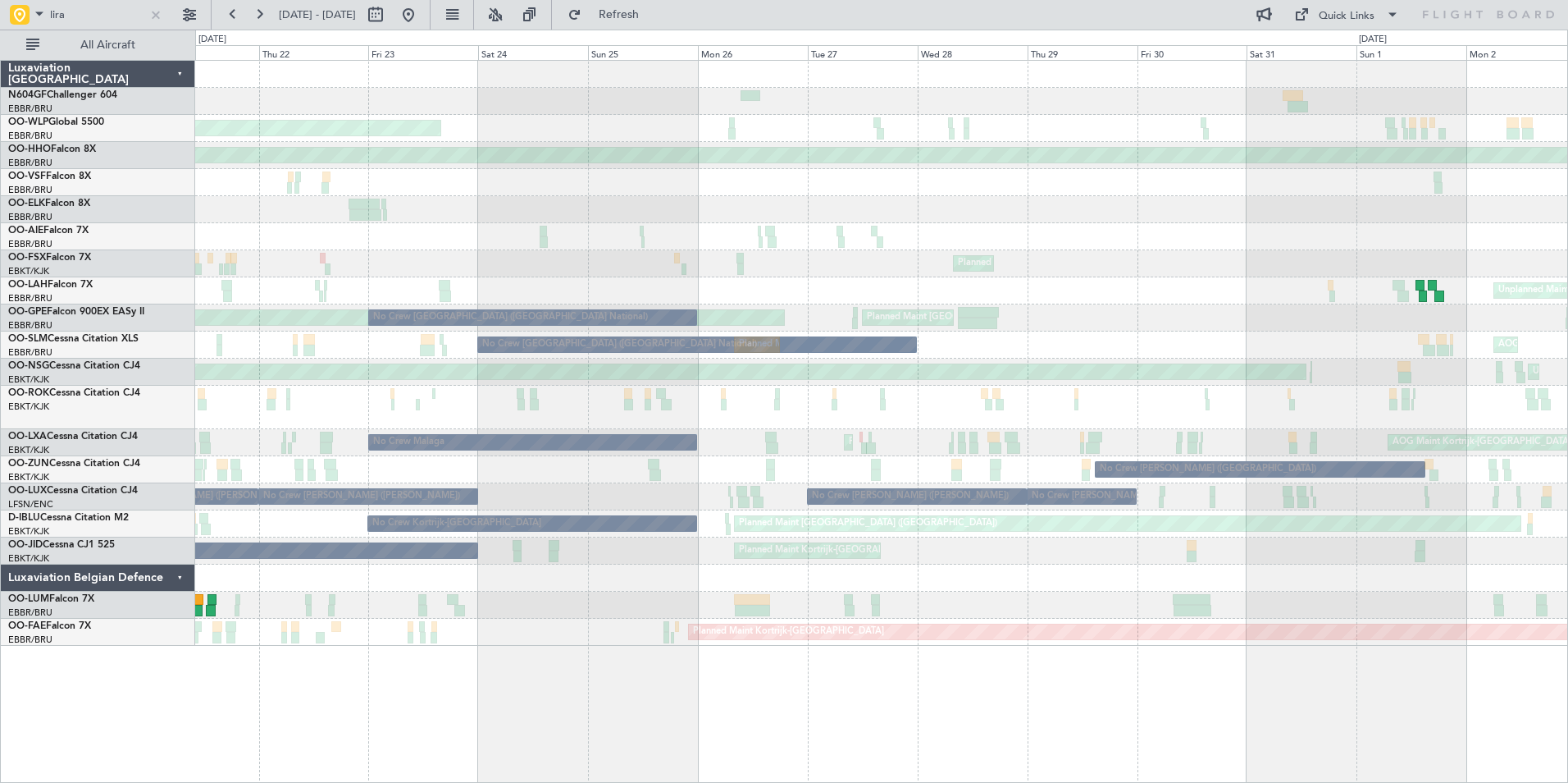
click at [1030, 239] on div "Planned Maint Milan (Linate) Planned Maint Geneva (Cointrin) AOG Maint London (…" at bounding box center [881, 353] width 1372 height 585
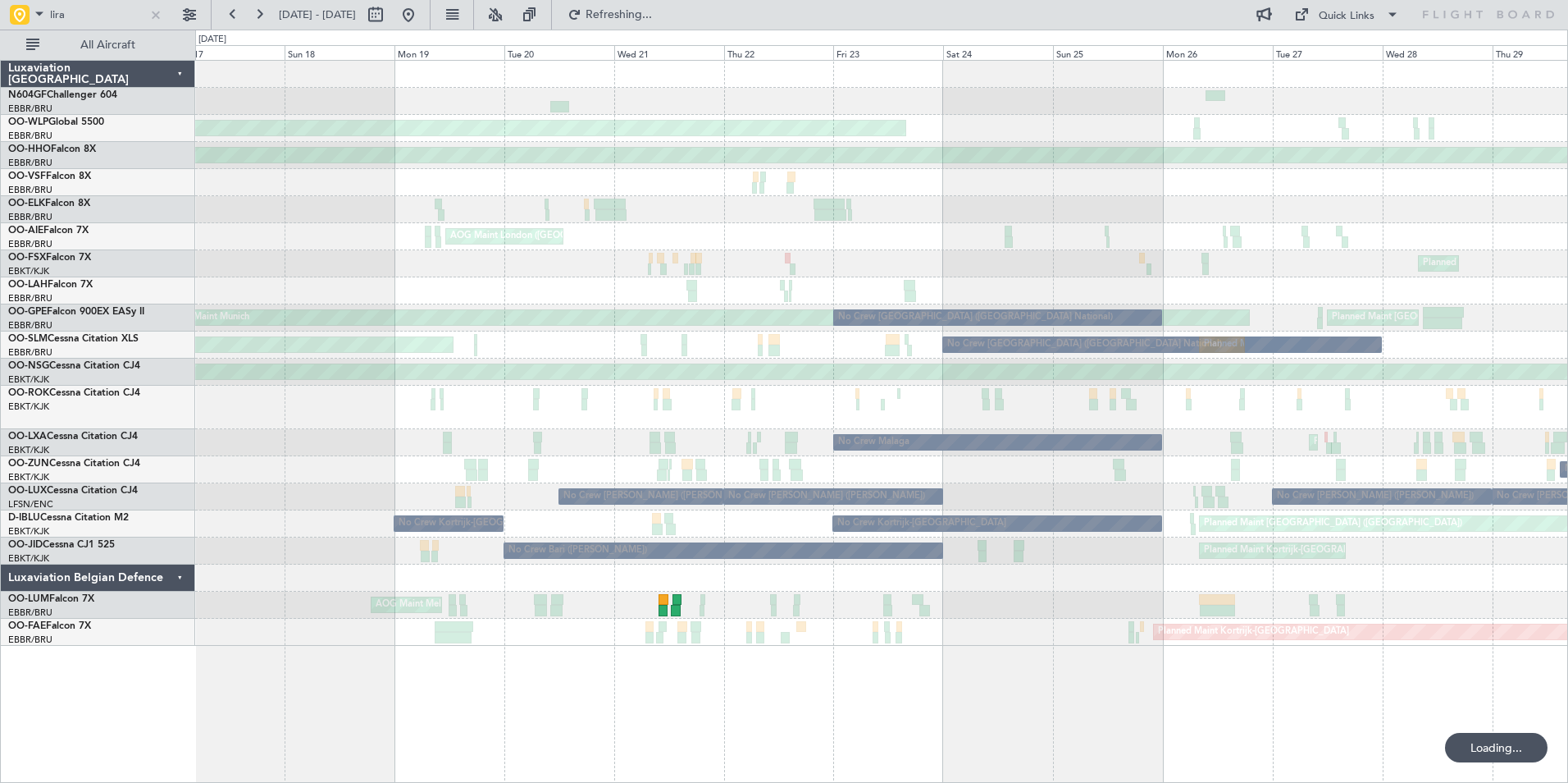
click at [1068, 228] on div "Planned Maint Milan (Linate) Planned Maint Geneva (Cointrin) AOG Maint London (…" at bounding box center [881, 353] width 1372 height 585
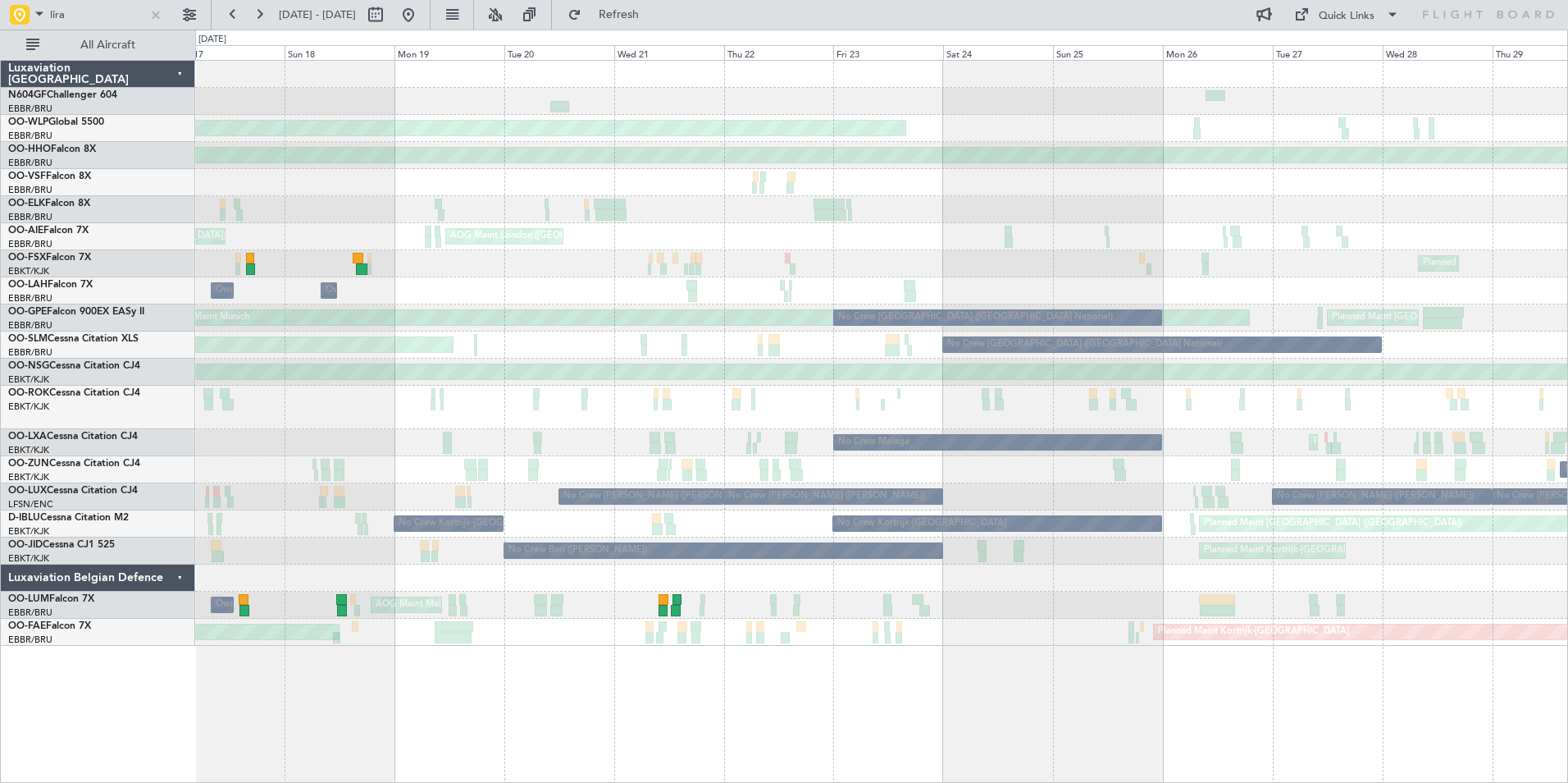
click at [870, 390] on div at bounding box center [881, 407] width 1372 height 44
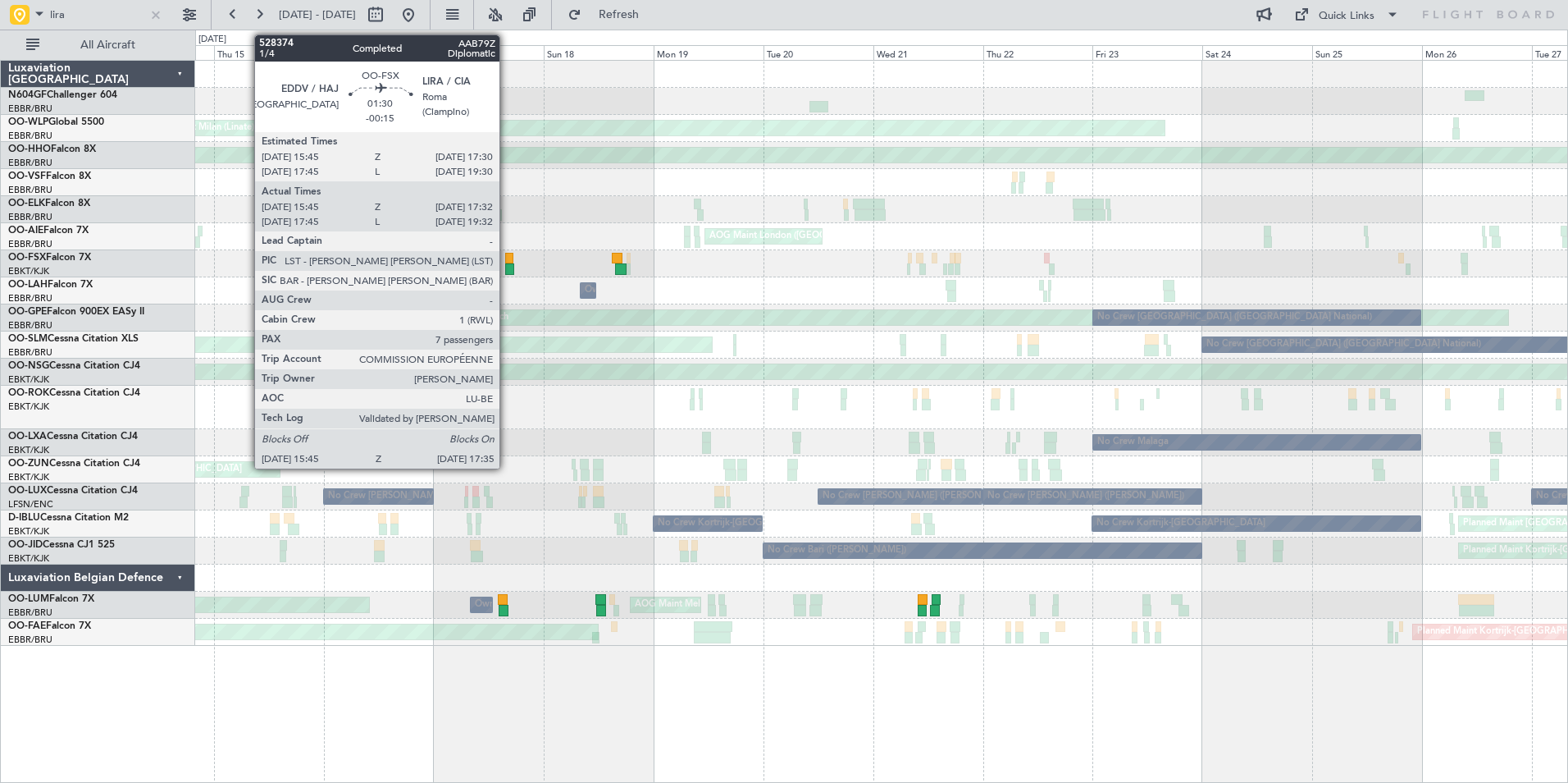
click at [507, 263] on div at bounding box center [510, 269] width 9 height 11
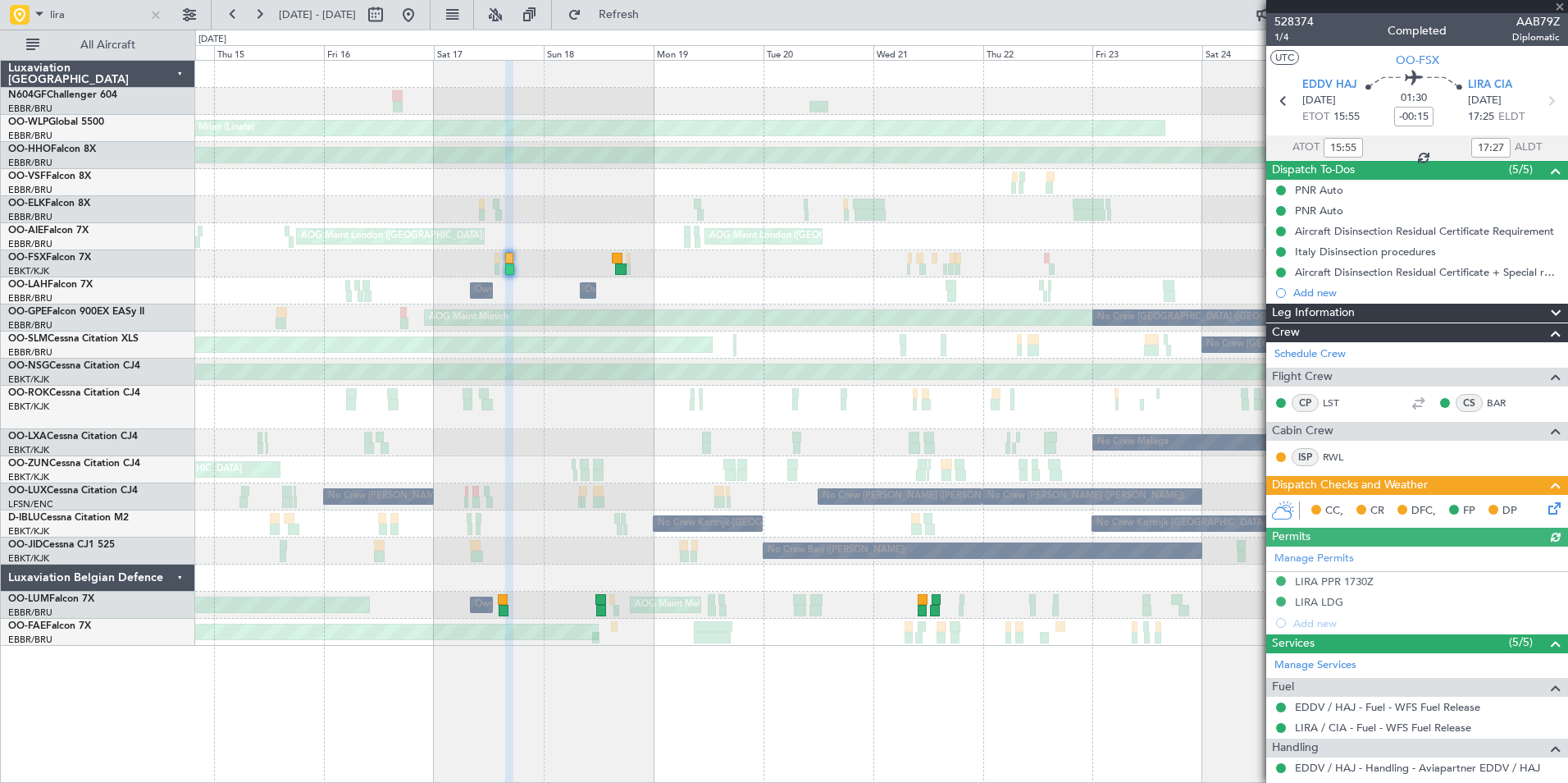
scroll to position [246, 0]
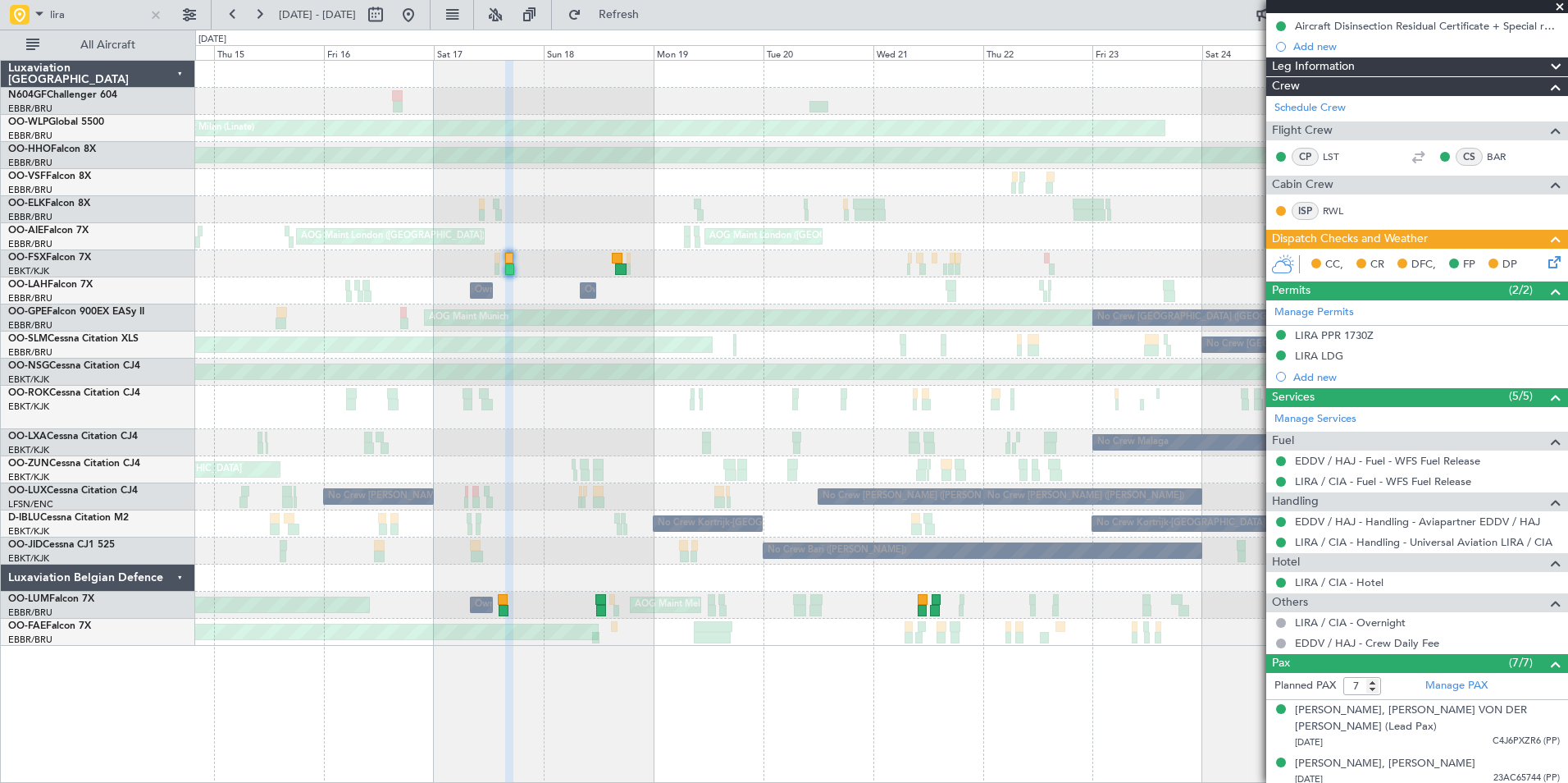
click at [1558, 8] on span at bounding box center [1560, 7] width 17 height 15
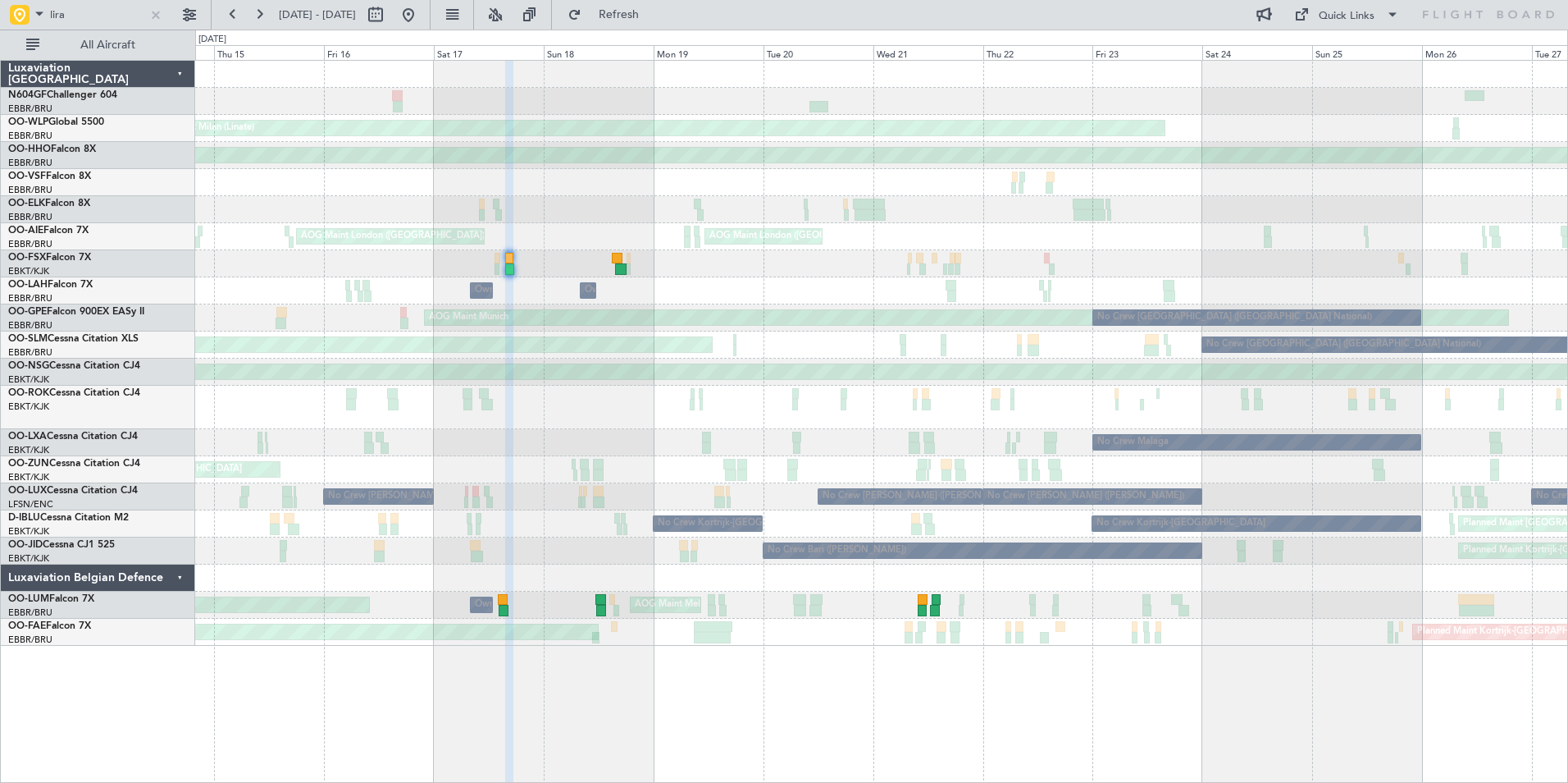
type input "0"
click at [422, 10] on button at bounding box center [409, 15] width 26 height 26
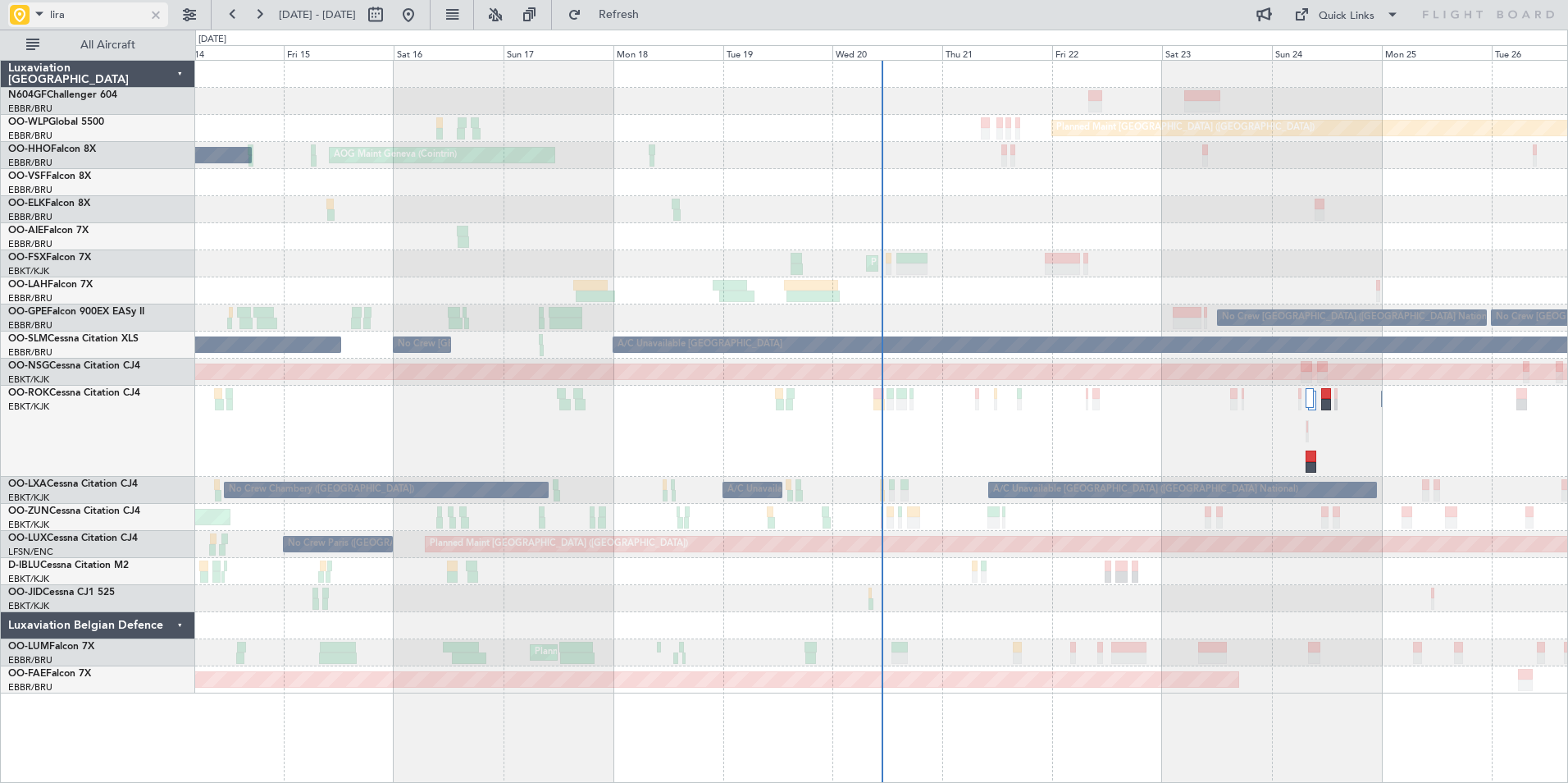
click at [29, 9] on div at bounding box center [20, 14] width 20 height 20
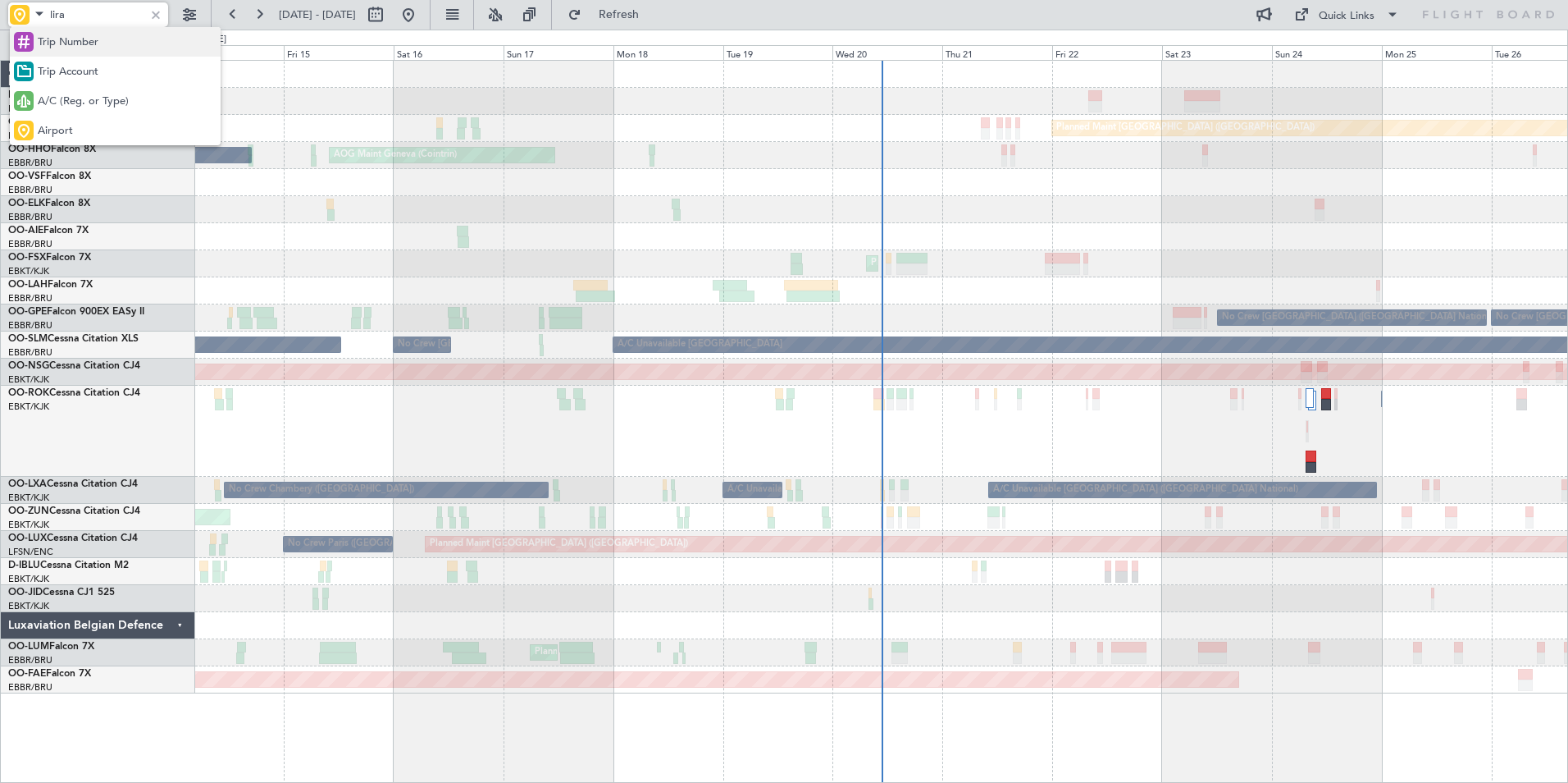
click at [60, 31] on div "Trip Number" at bounding box center [115, 42] width 210 height 30
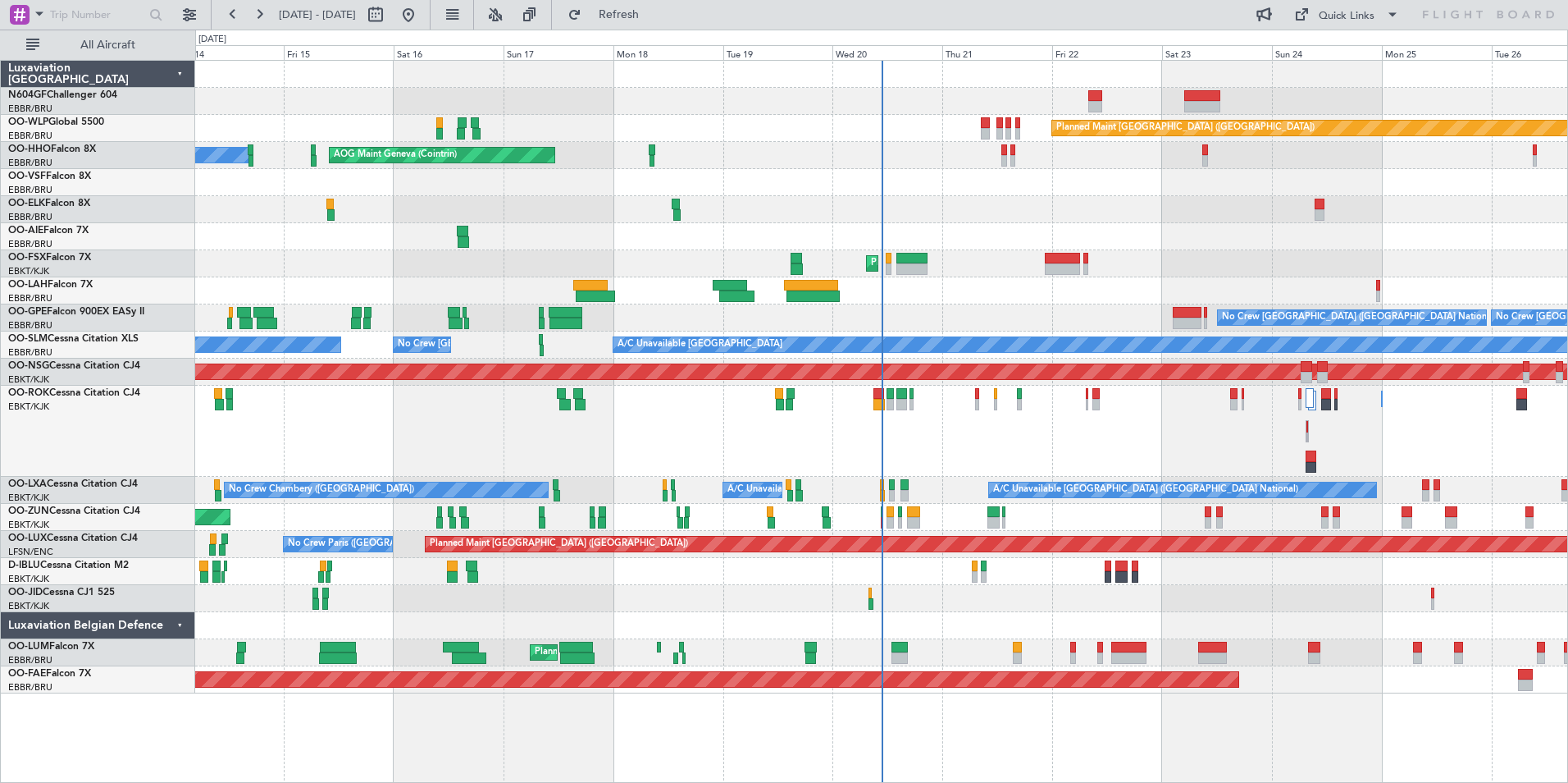
click at [485, 315] on div "Planned Maint Berlin (Brandenburg) AOG Maint Geneva (Cointrin) A/C Unavailable …" at bounding box center [881, 376] width 1372 height 632
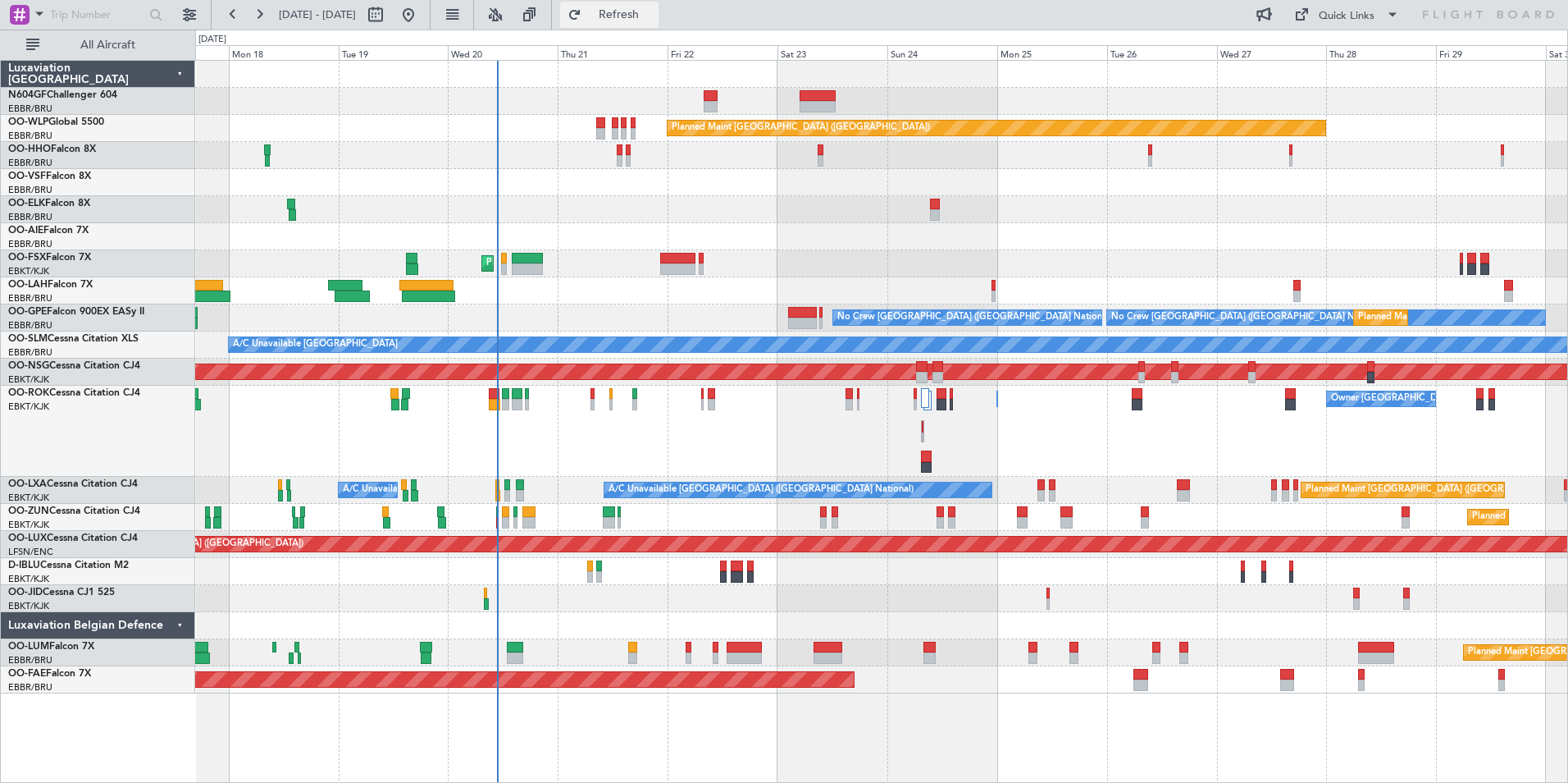
click at [640, 23] on button "Refresh" at bounding box center [610, 15] width 99 height 26
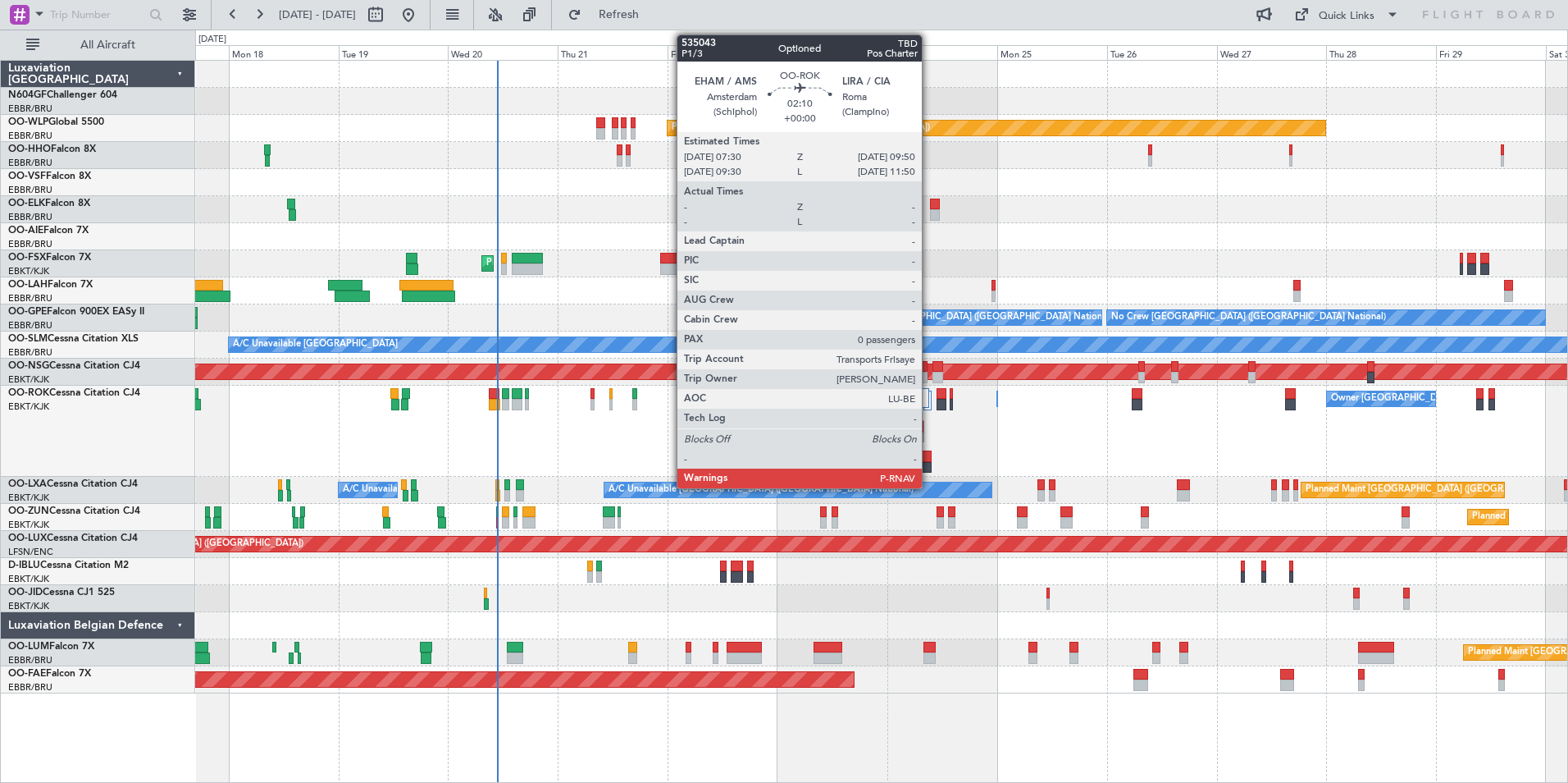
click at [929, 456] on div at bounding box center [927, 456] width 11 height 11
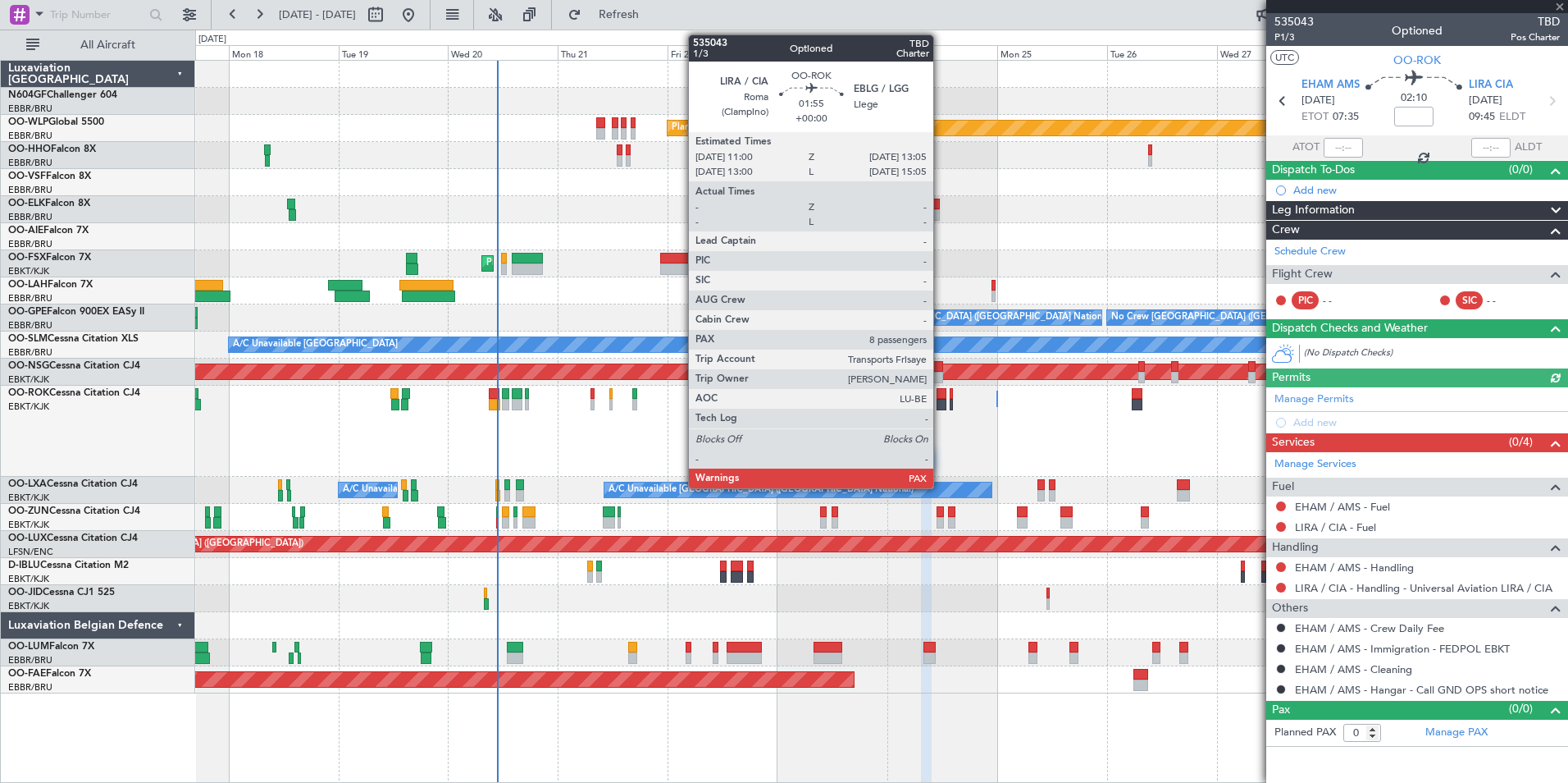
click at [941, 398] on div at bounding box center [941, 394] width 10 height 11
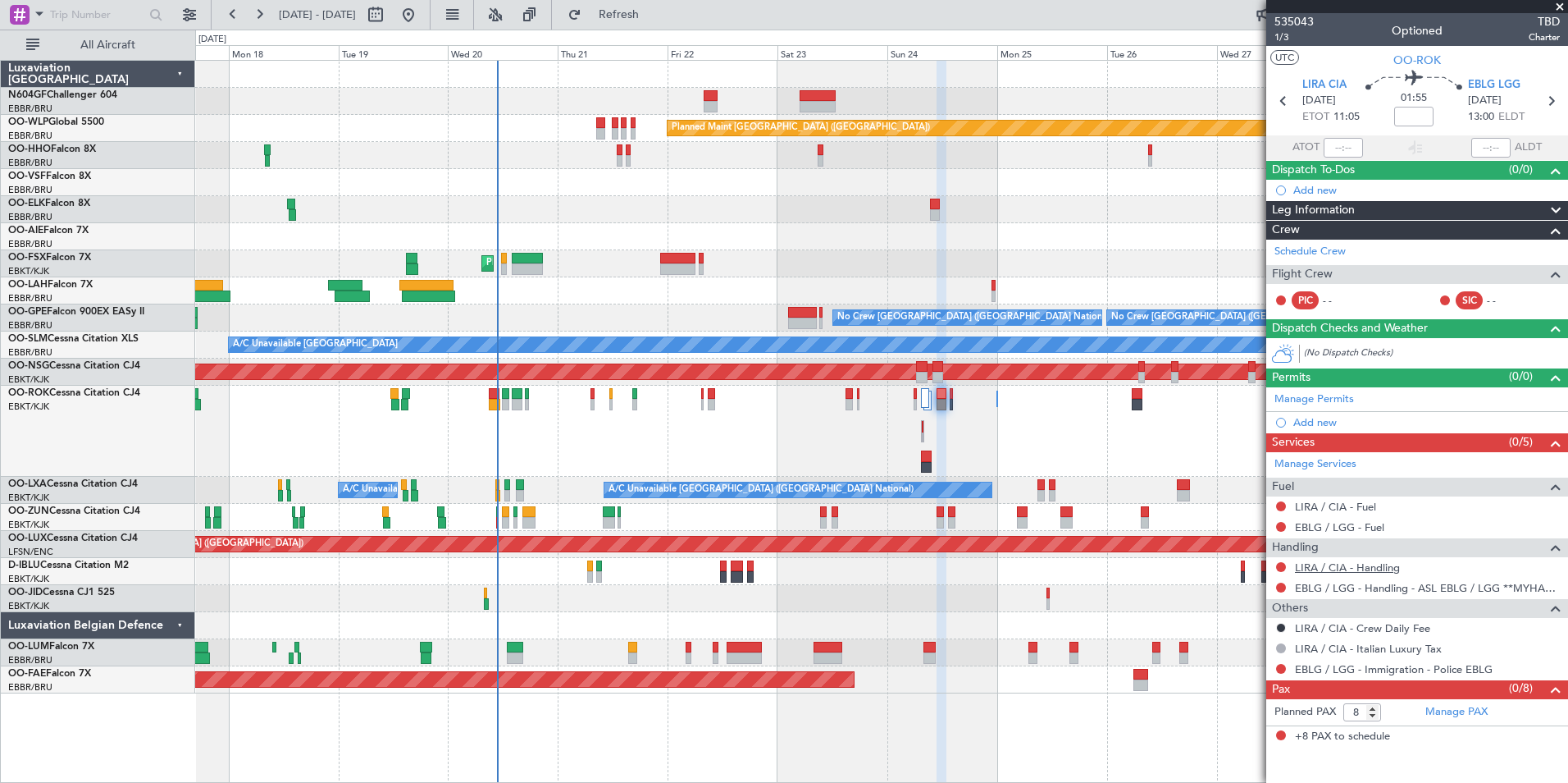
click at [1368, 570] on link "LIRA / CIA - Handling" at bounding box center [1347, 567] width 105 height 14
click at [636, 26] on button "Refresh" at bounding box center [610, 15] width 99 height 26
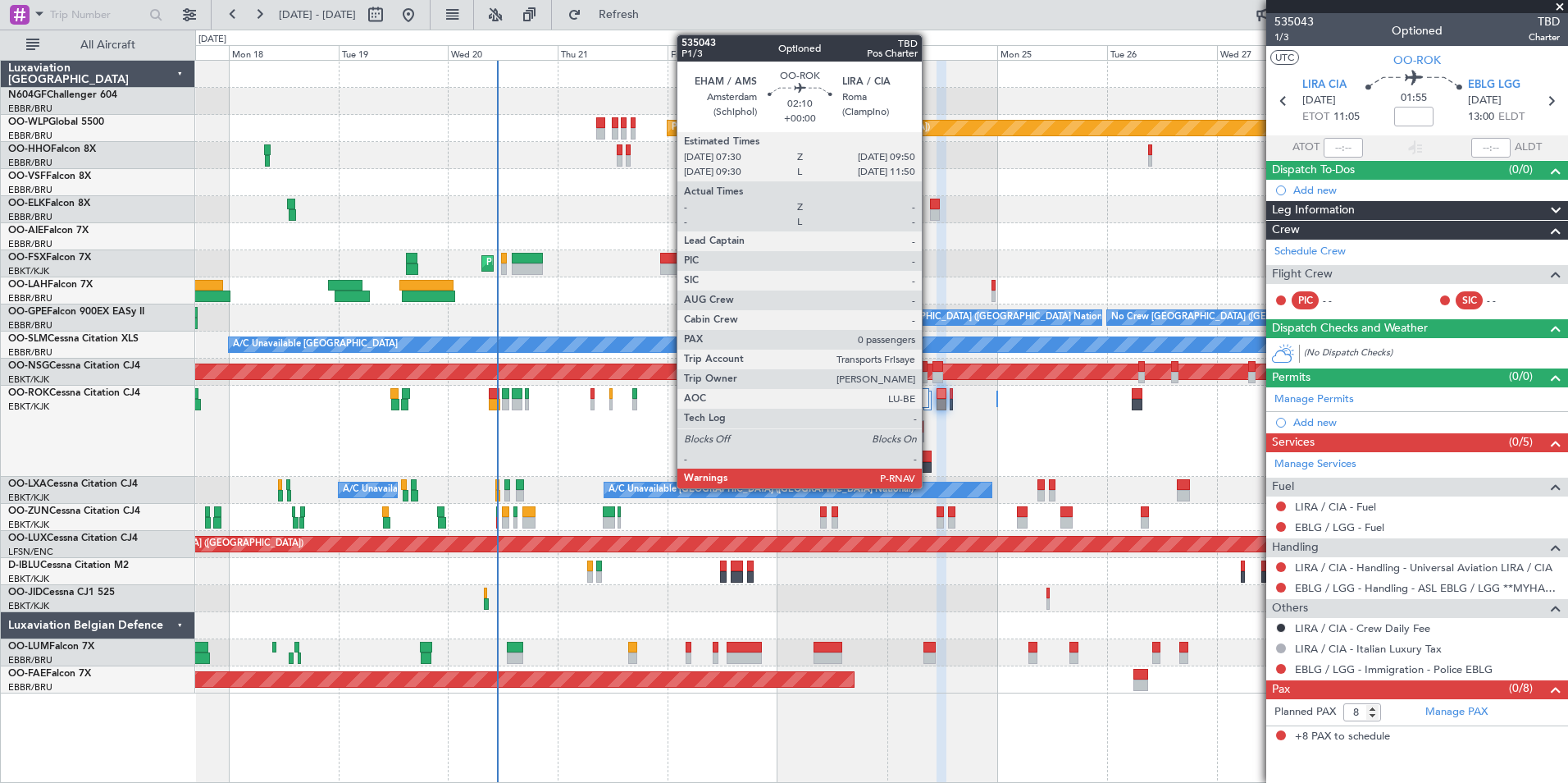
click at [927, 462] on div at bounding box center [927, 467] width 11 height 11
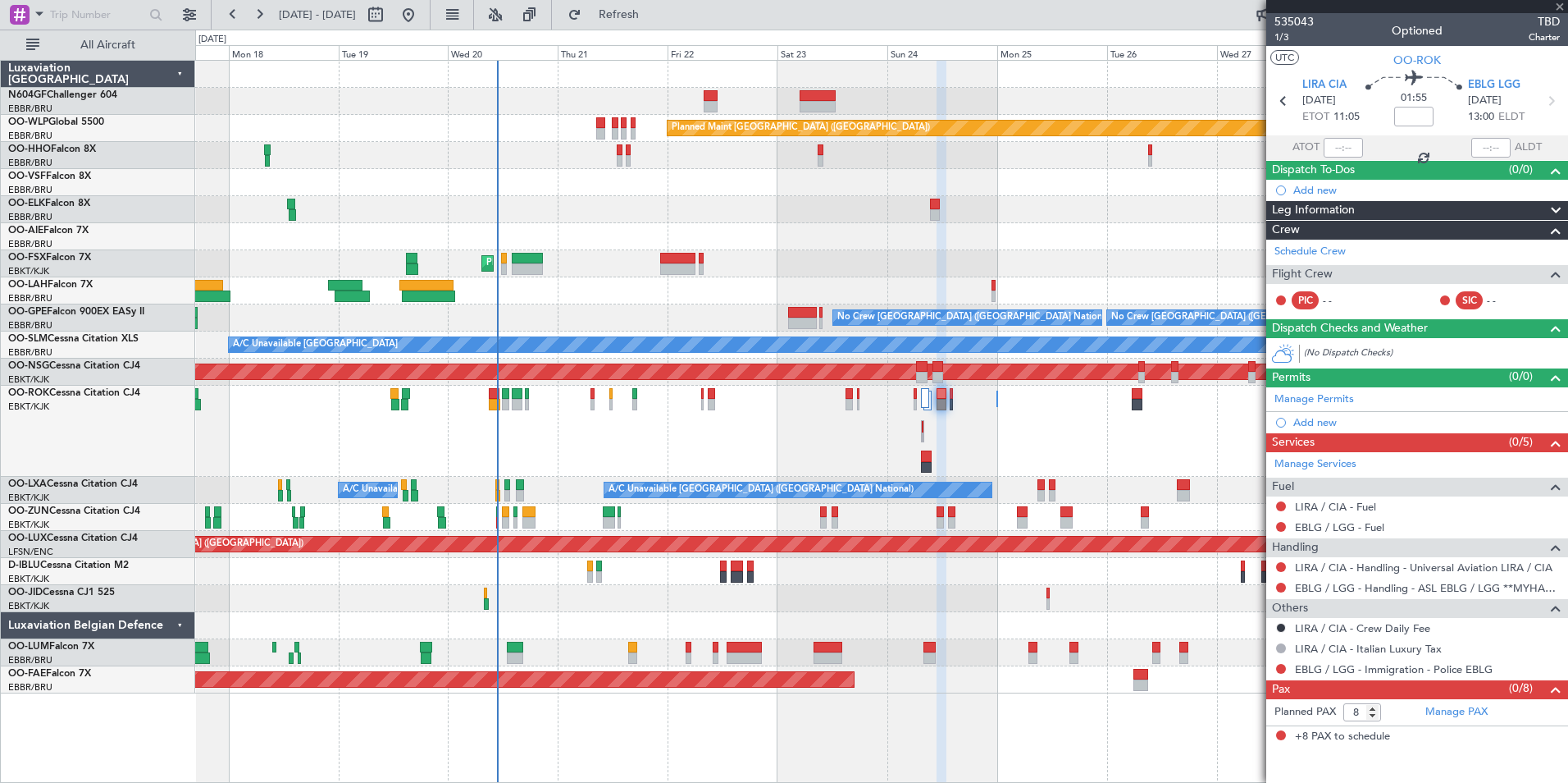
type input "0"
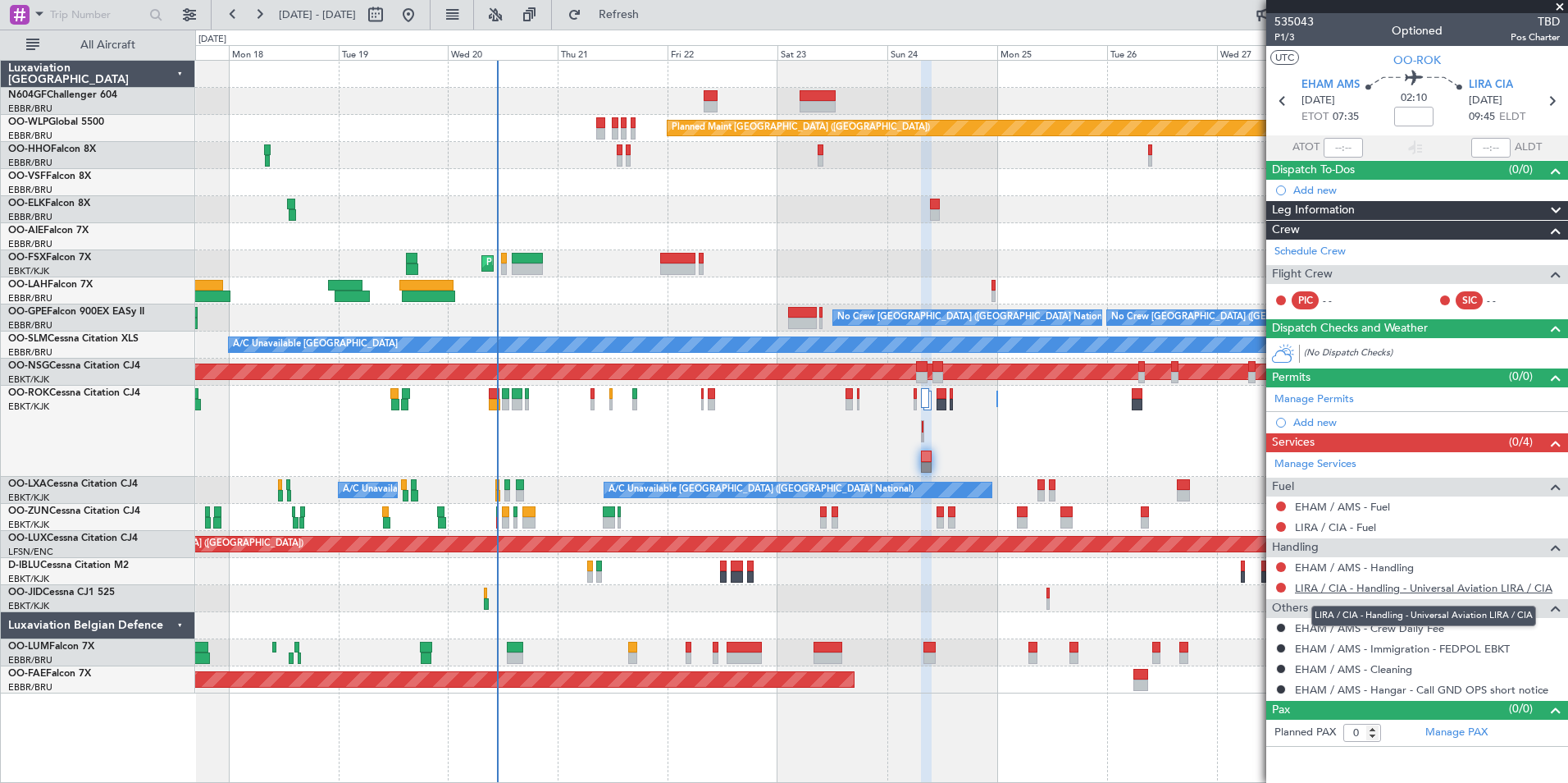
click at [1372, 586] on link "LIRA / CIA - Handling - Universal Aviation LIRA / CIA" at bounding box center [1424, 587] width 258 height 14
click at [1382, 591] on link "LIRA / CIA - Handling - Universal Aviation LIRA / CIA" at bounding box center [1424, 587] width 258 height 14
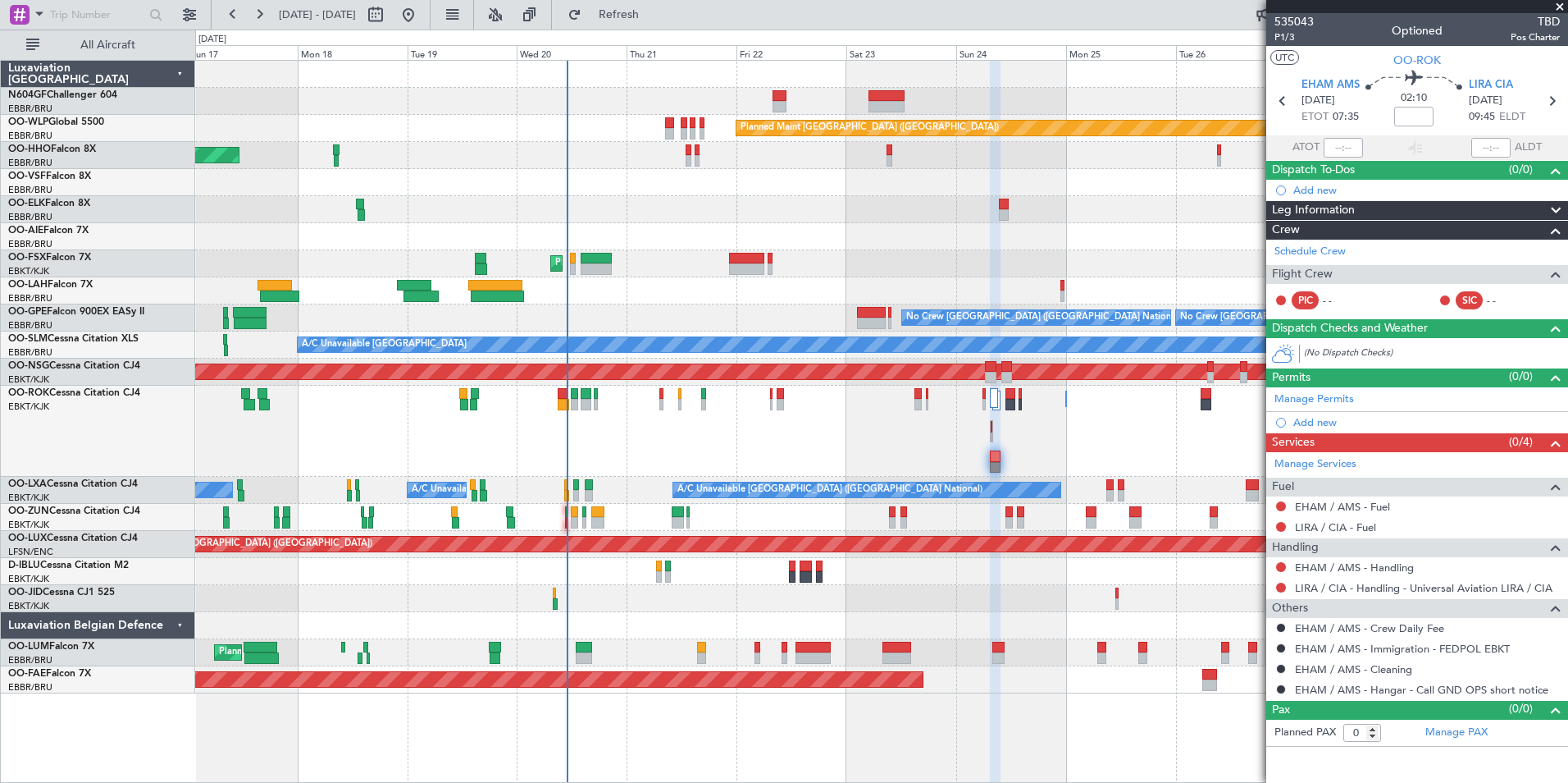
click at [902, 417] on div "Owner [GEOGRAPHIC_DATA]-[GEOGRAPHIC_DATA] Owner [GEOGRAPHIC_DATA]-[GEOGRAPHIC_D…" at bounding box center [881, 431] width 1372 height 91
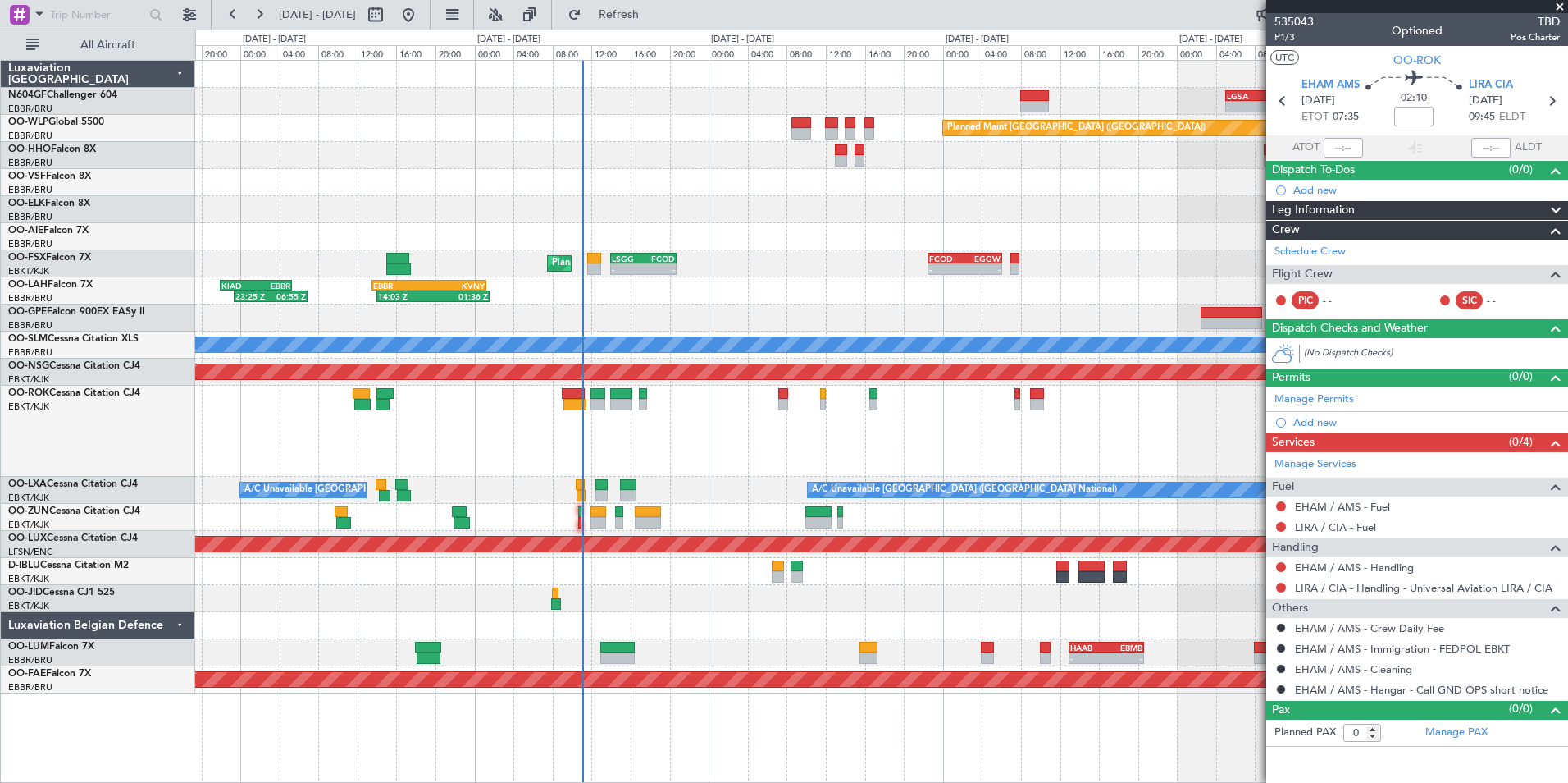
click at [683, 628] on div at bounding box center [881, 625] width 1372 height 27
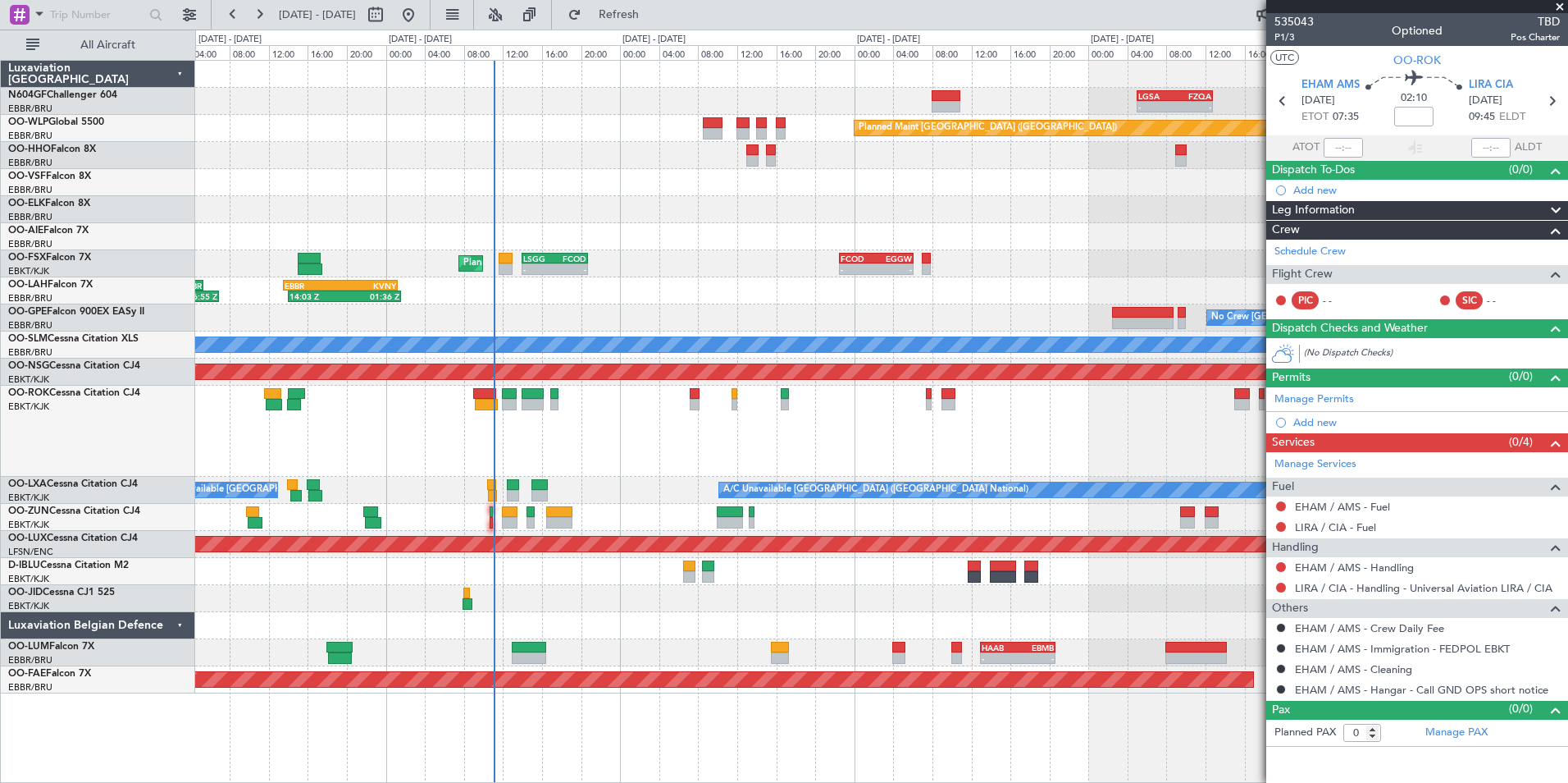
click at [708, 654] on div "- - HAAB 13:00 Z EBMB 20:40 Z 12:30 Z 20:00 Z EBMB 12:20 Z FCOD 19:40 Z" at bounding box center [881, 653] width 1372 height 27
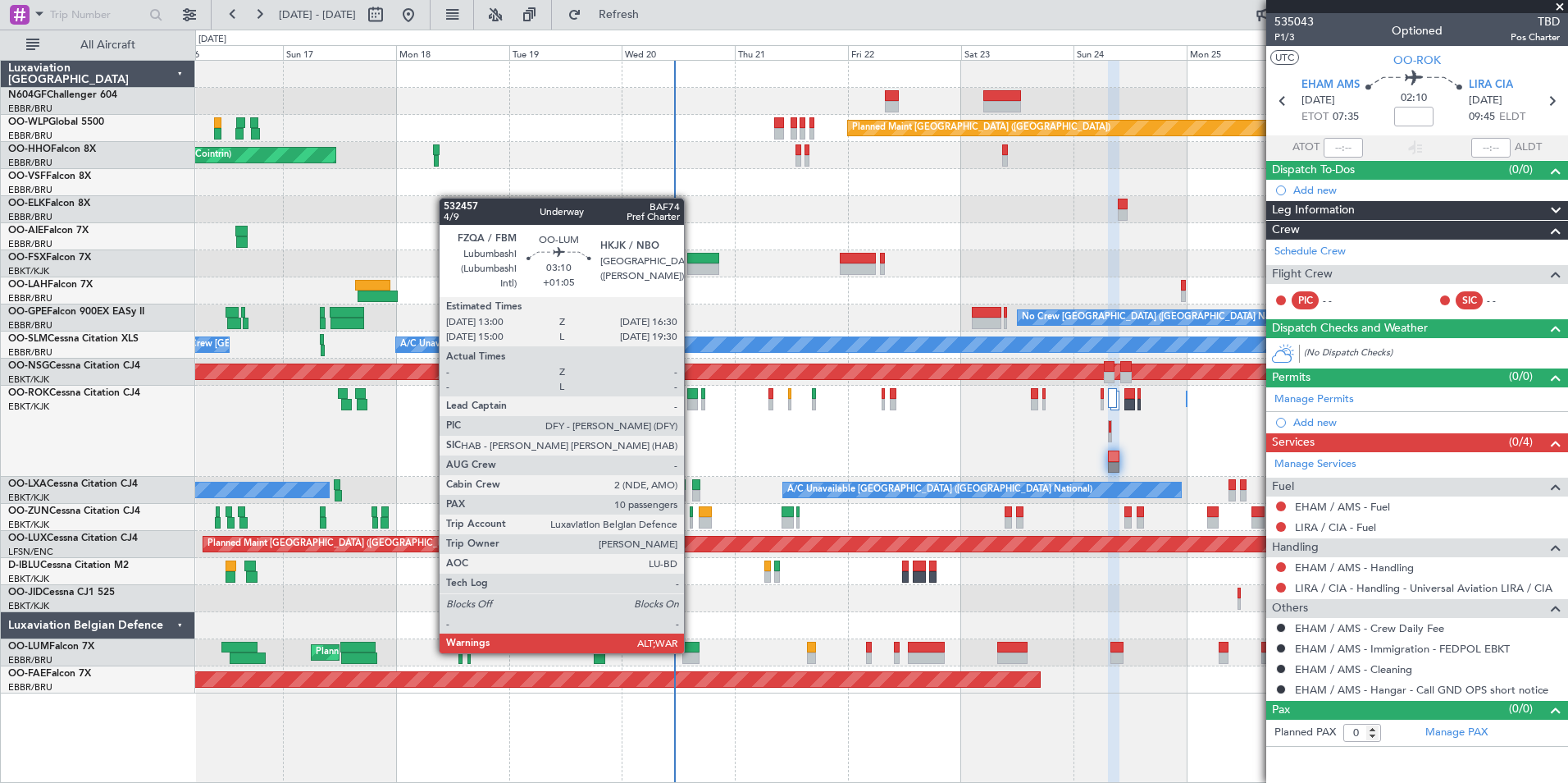
click at [691, 652] on div at bounding box center [690, 647] width 18 height 11
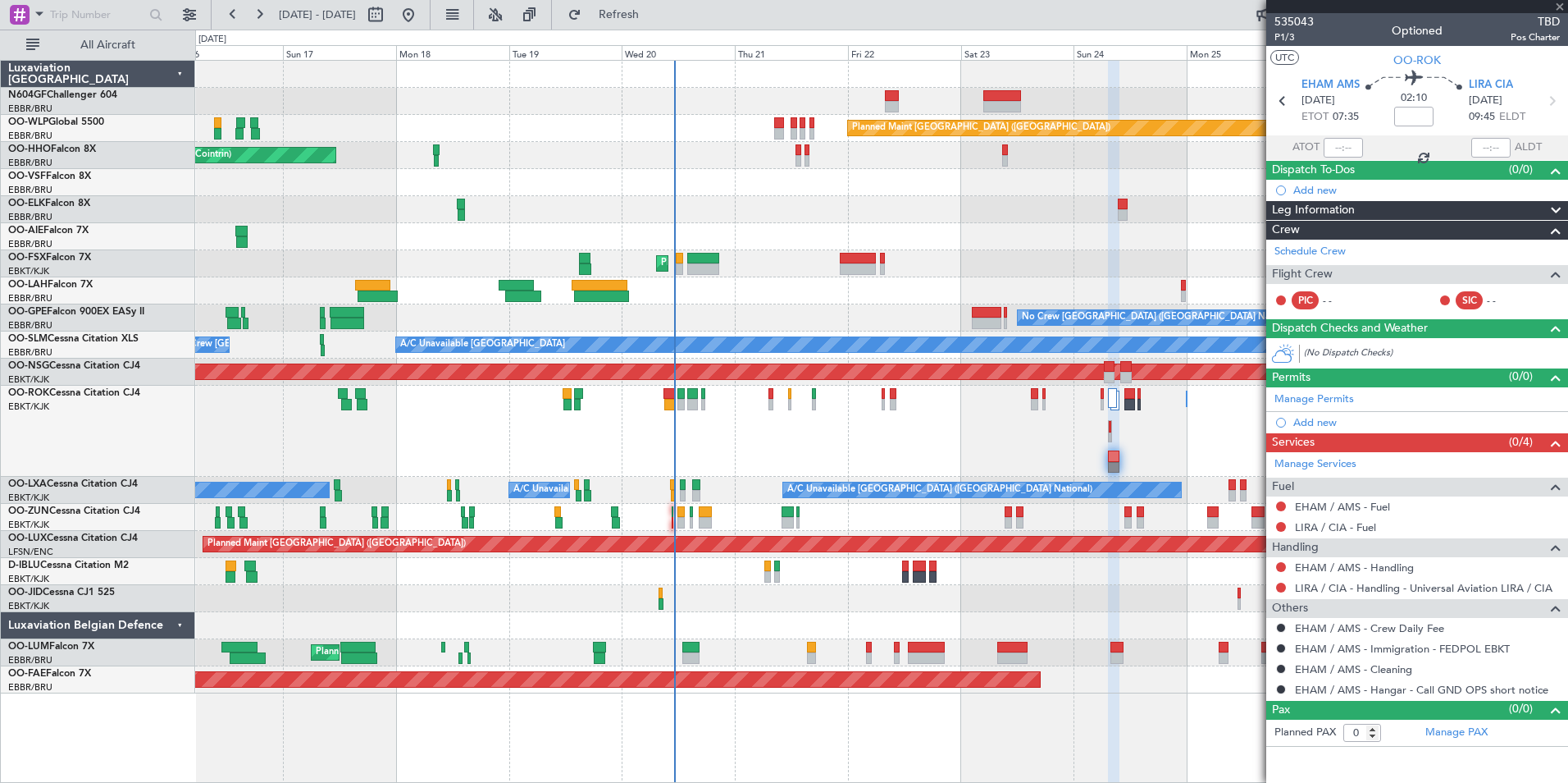
type input "+01:05"
type input "10"
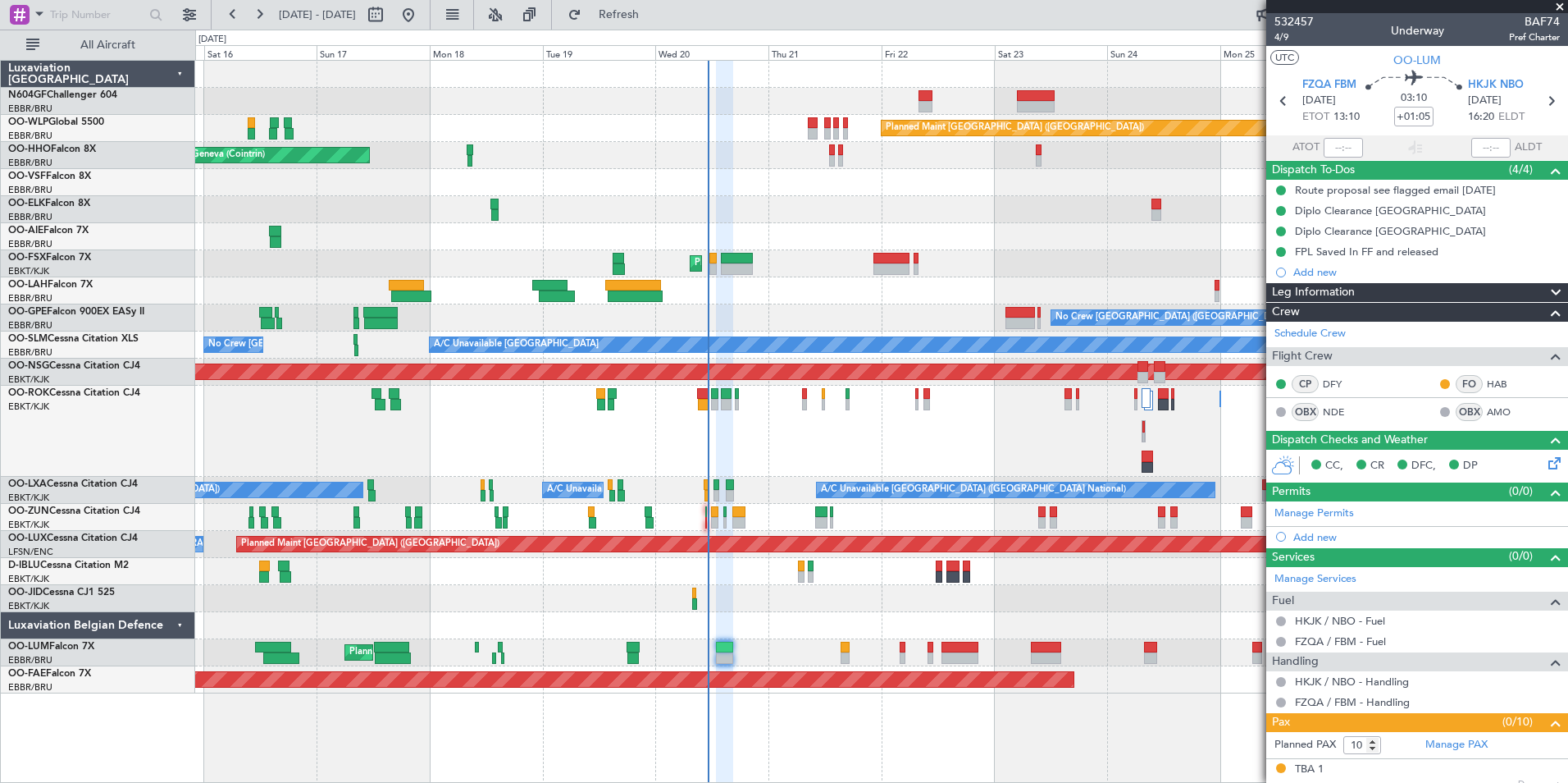
click at [743, 646] on div "Planned Maint [GEOGRAPHIC_DATA] ([GEOGRAPHIC_DATA] National) Planned Maint [GEO…" at bounding box center [881, 653] width 1372 height 27
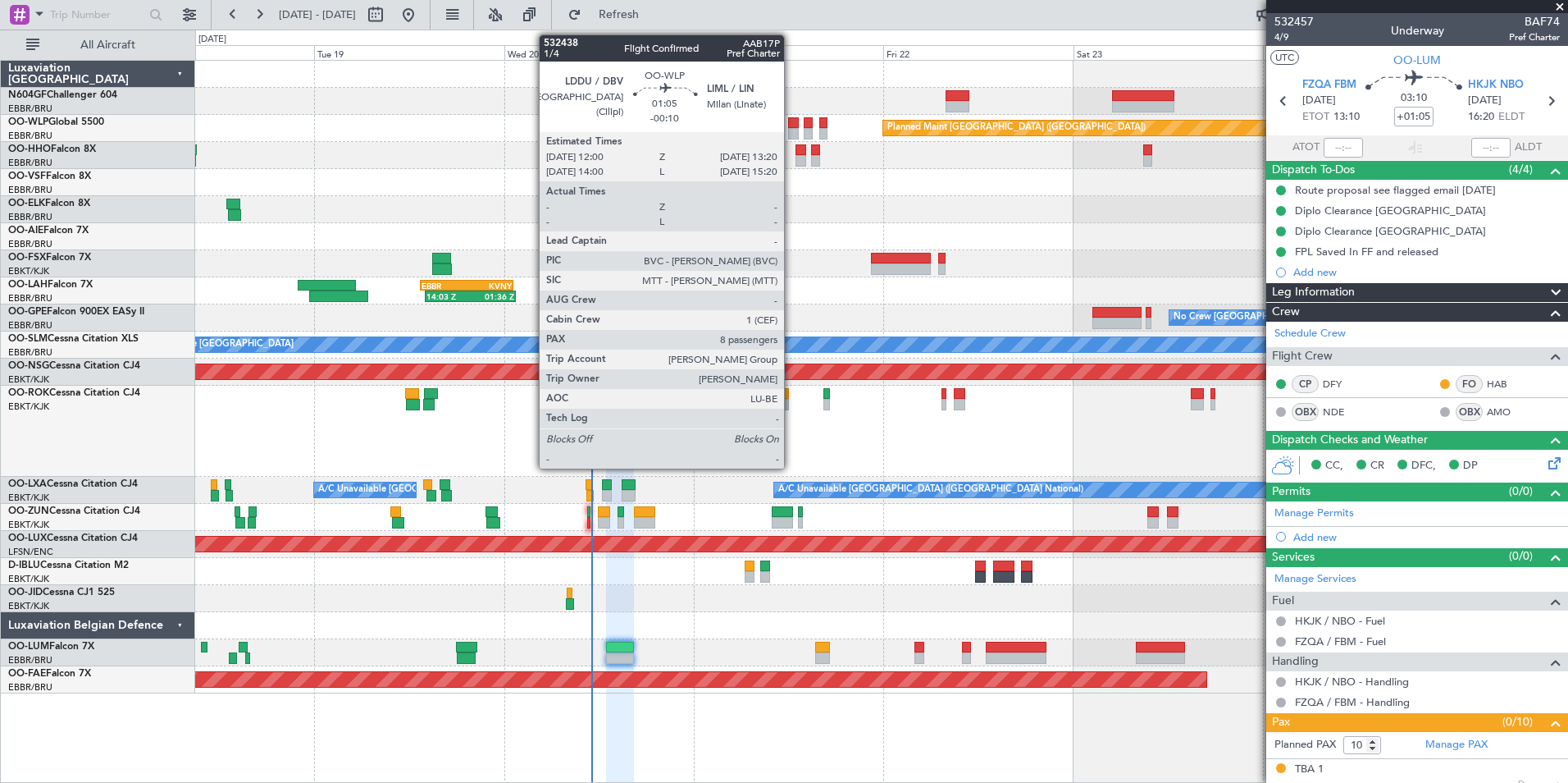
click at [791, 121] on div at bounding box center [793, 123] width 10 height 11
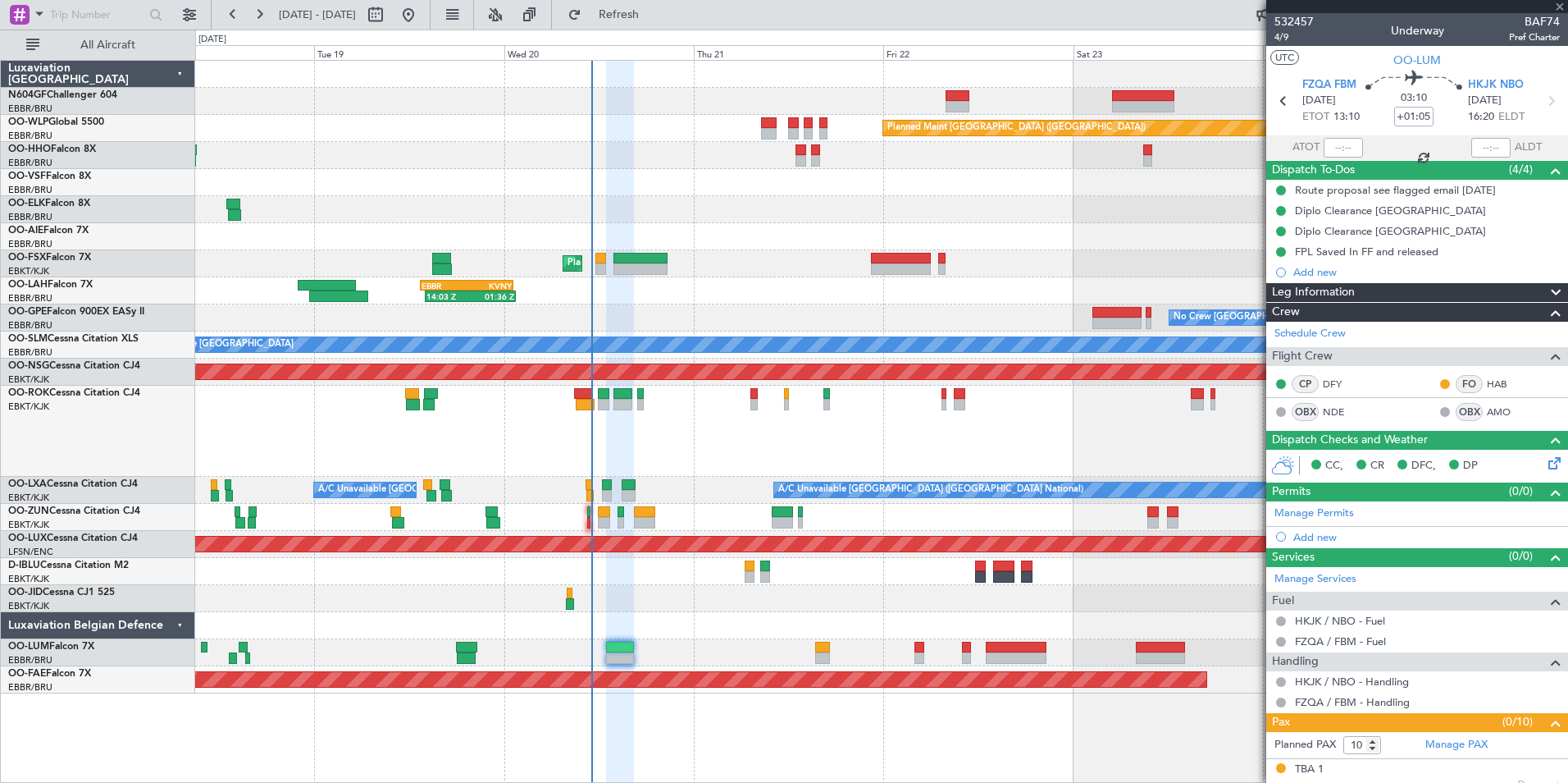
type input "-00:10"
type input "8"
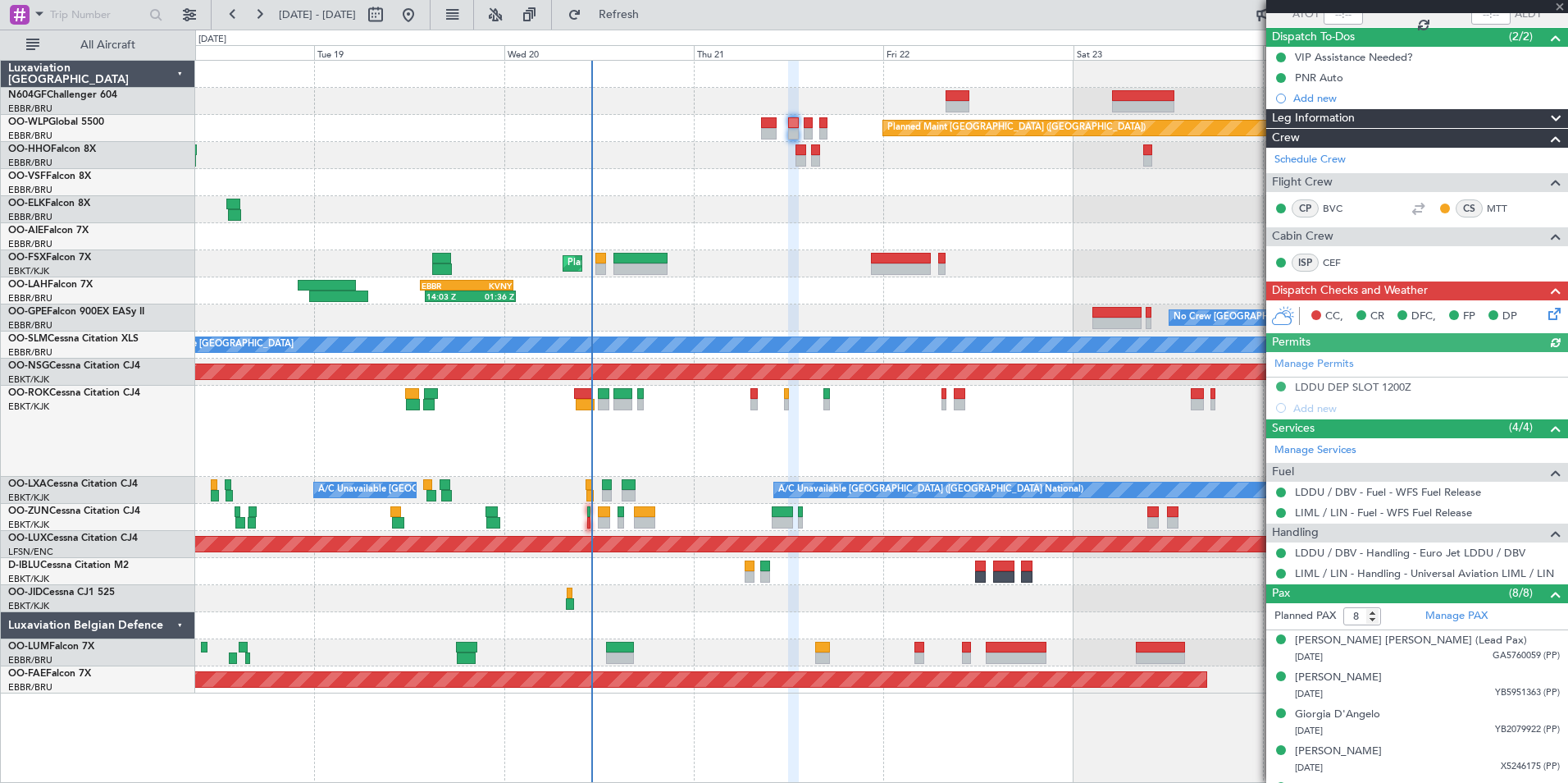
scroll to position [275, 0]
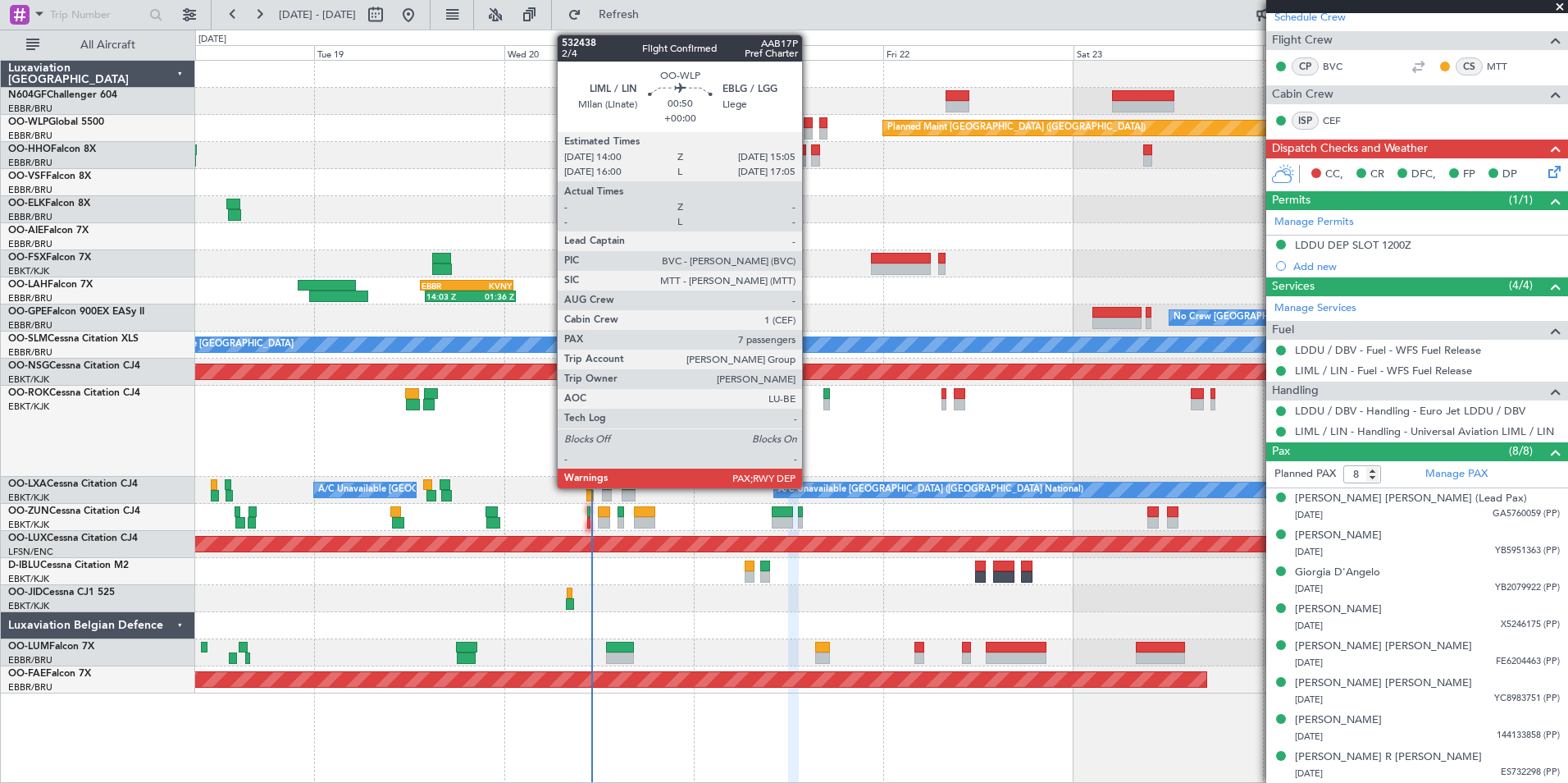
click at [810, 128] on div at bounding box center [809, 133] width 9 height 11
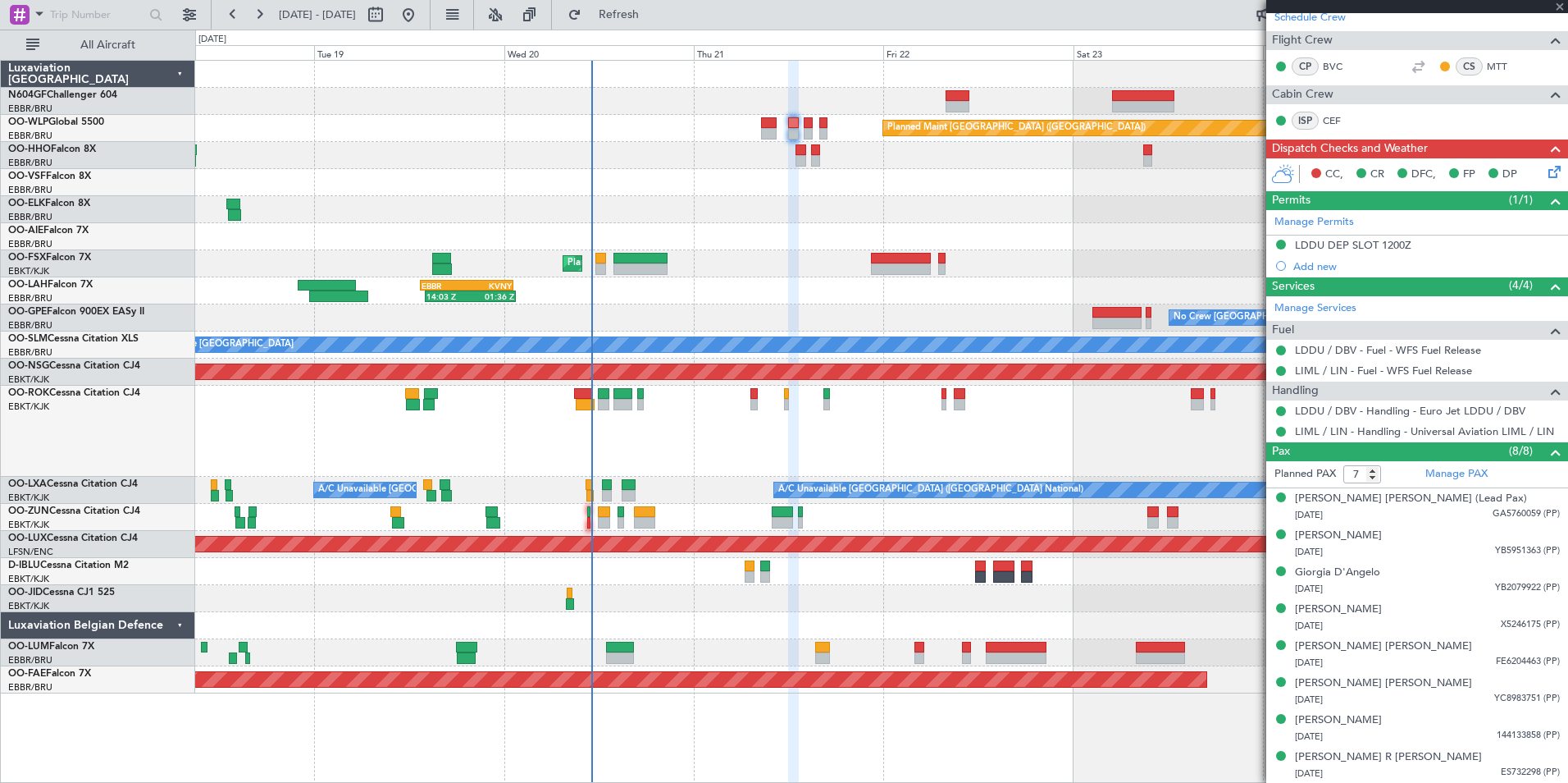
scroll to position [0, 0]
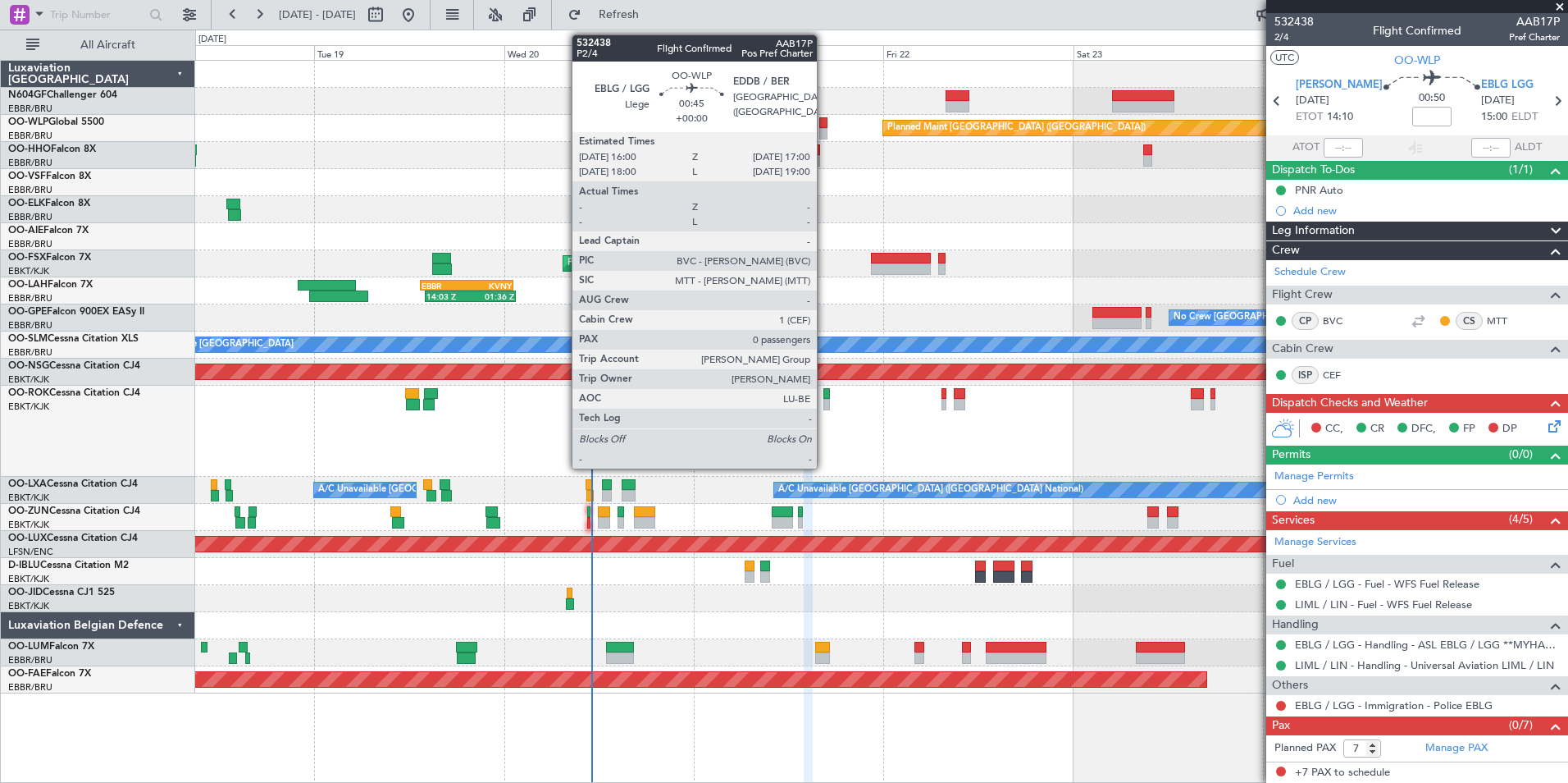
click at [824, 132] on div at bounding box center [823, 133] width 8 height 11
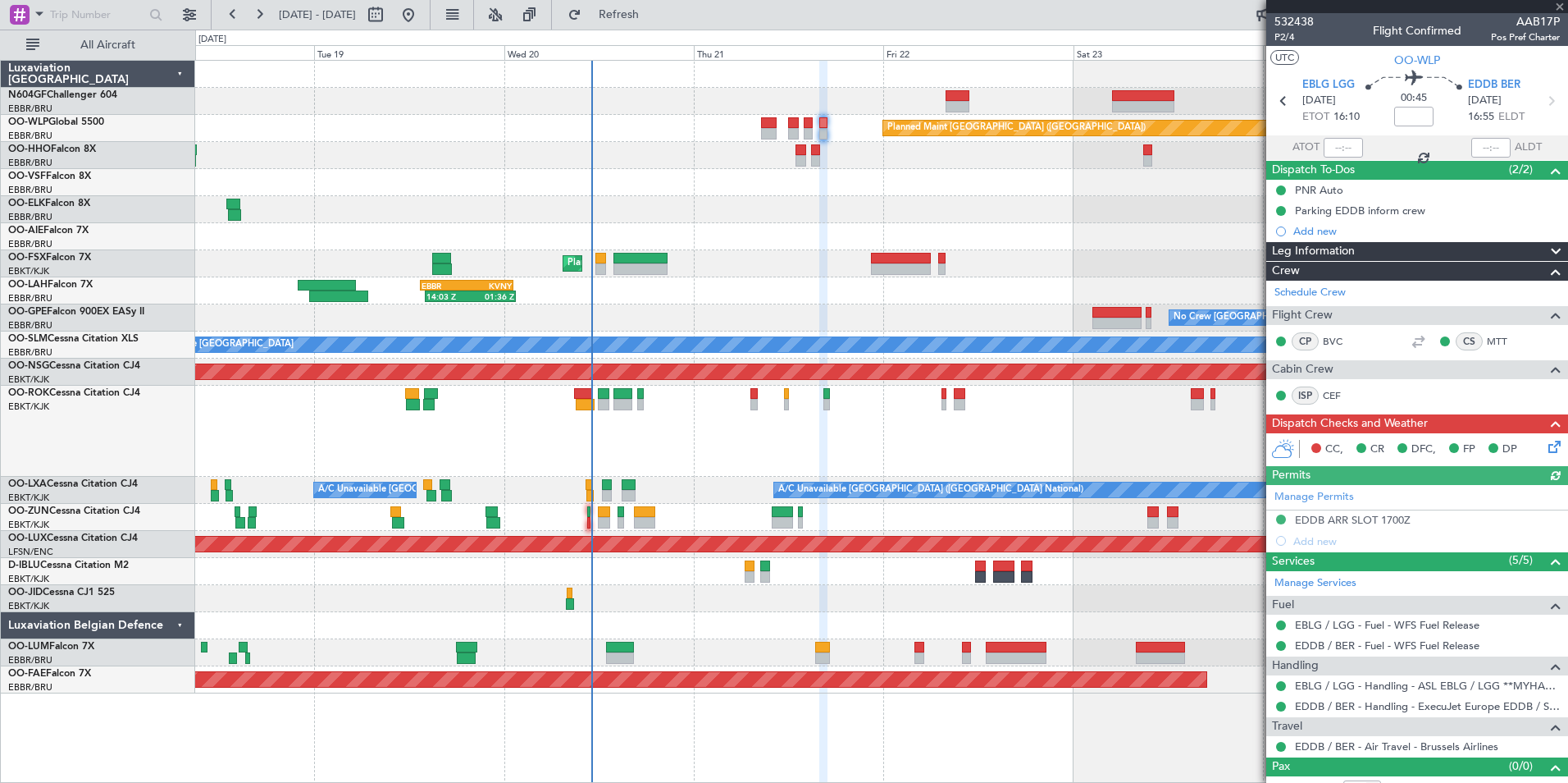
scroll to position [20, 0]
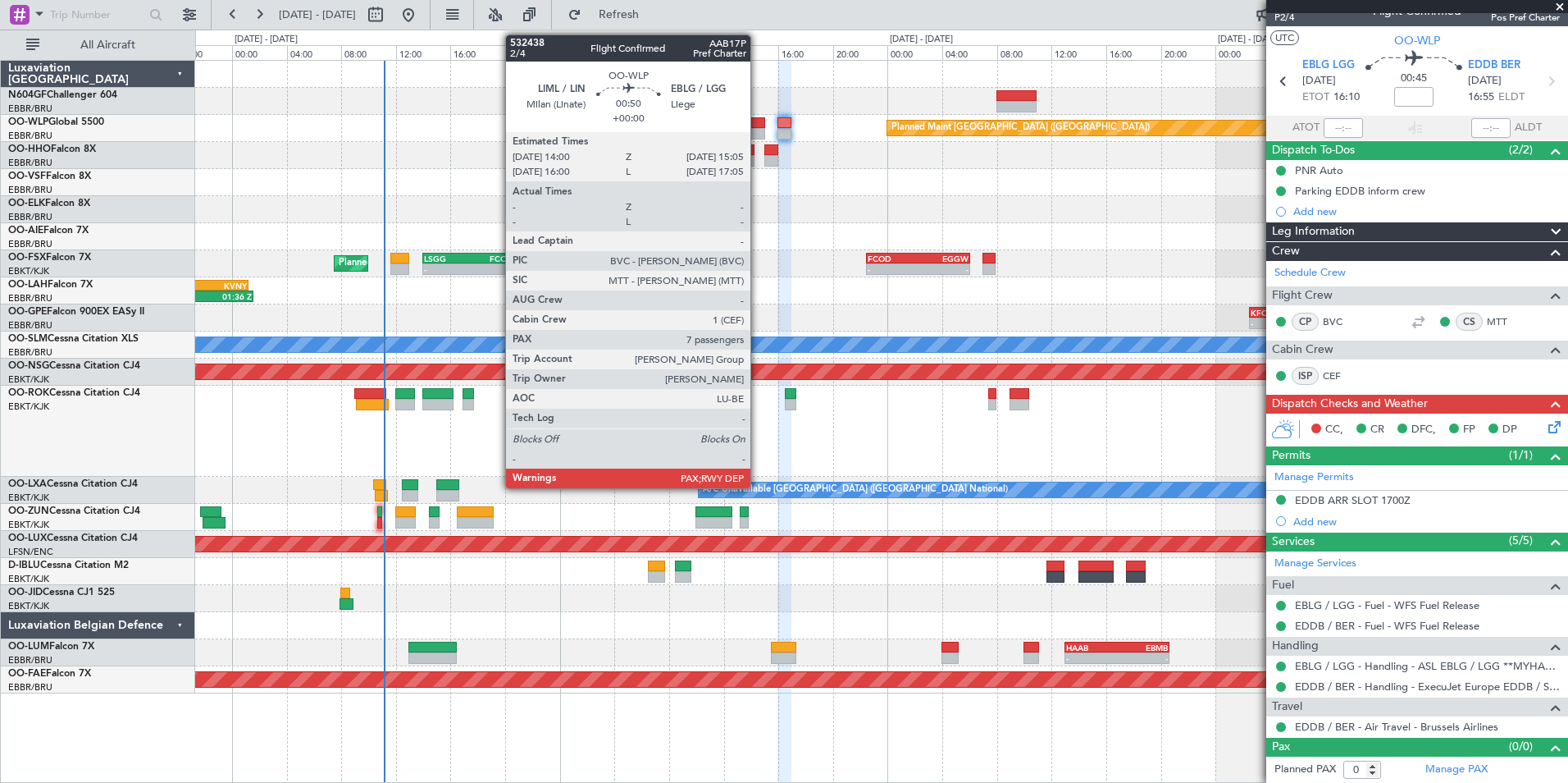
click at [757, 132] on div at bounding box center [757, 133] width 16 height 11
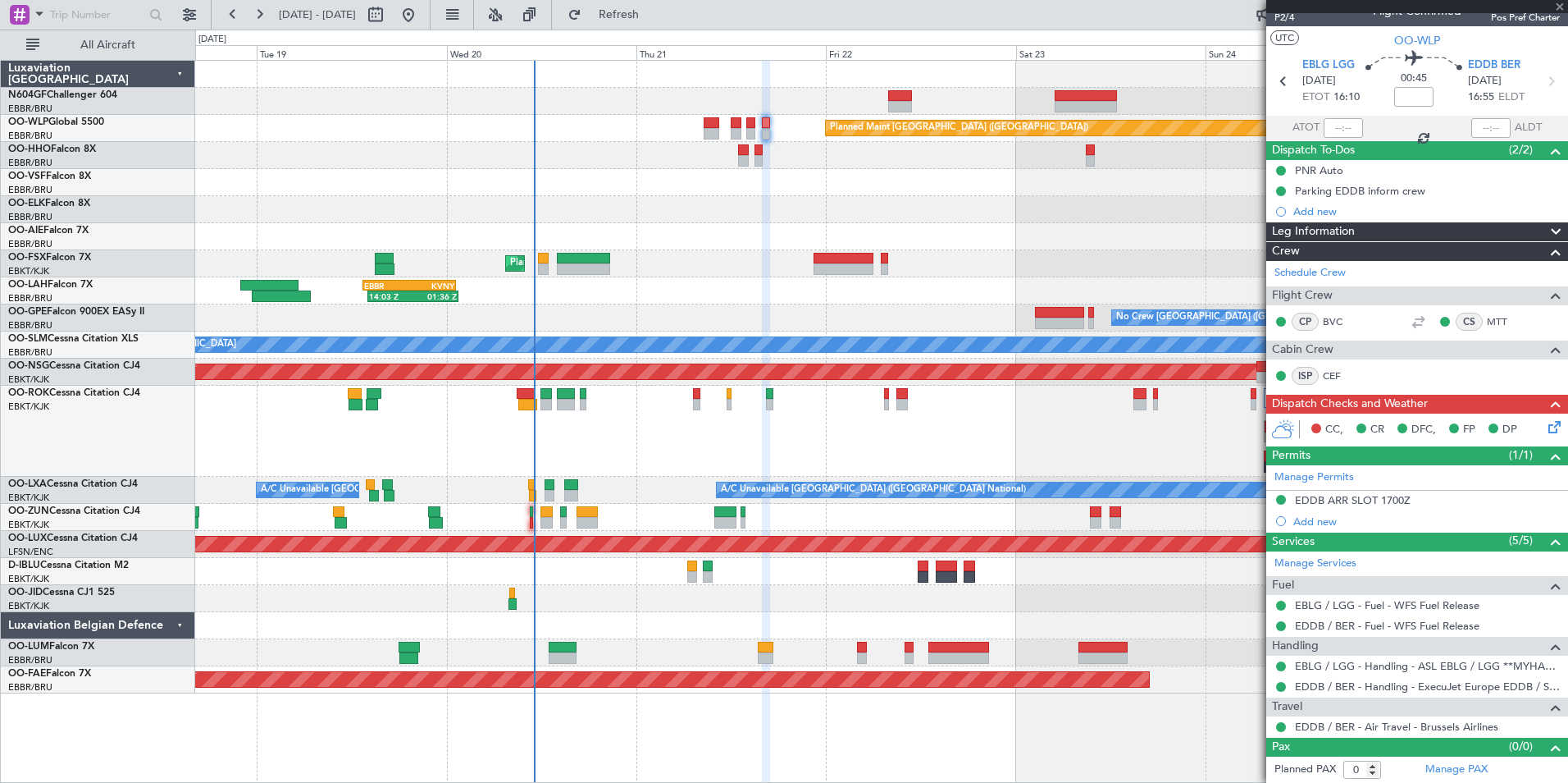
type input "7"
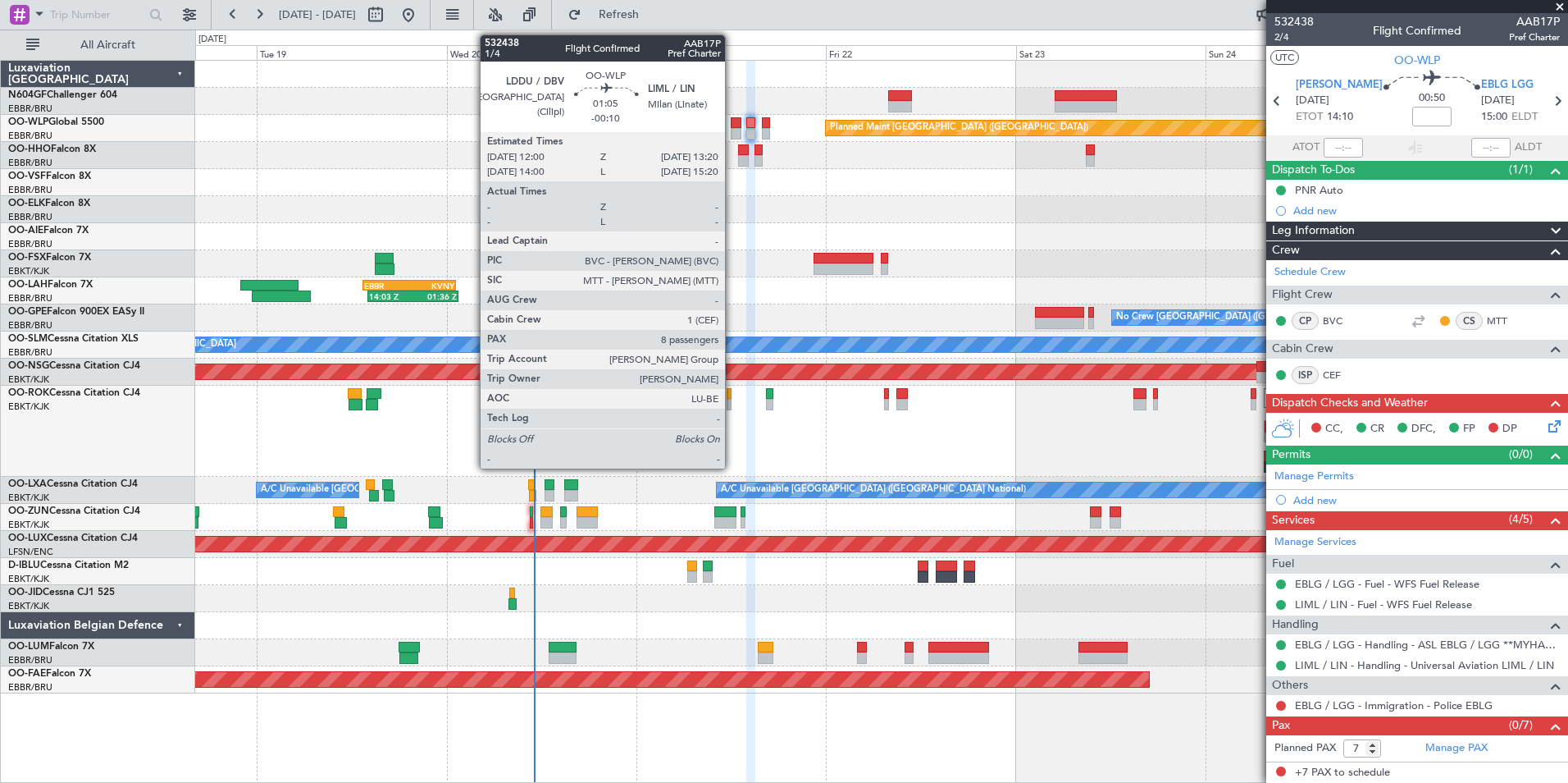
click at [732, 136] on div at bounding box center [735, 133] width 10 height 11
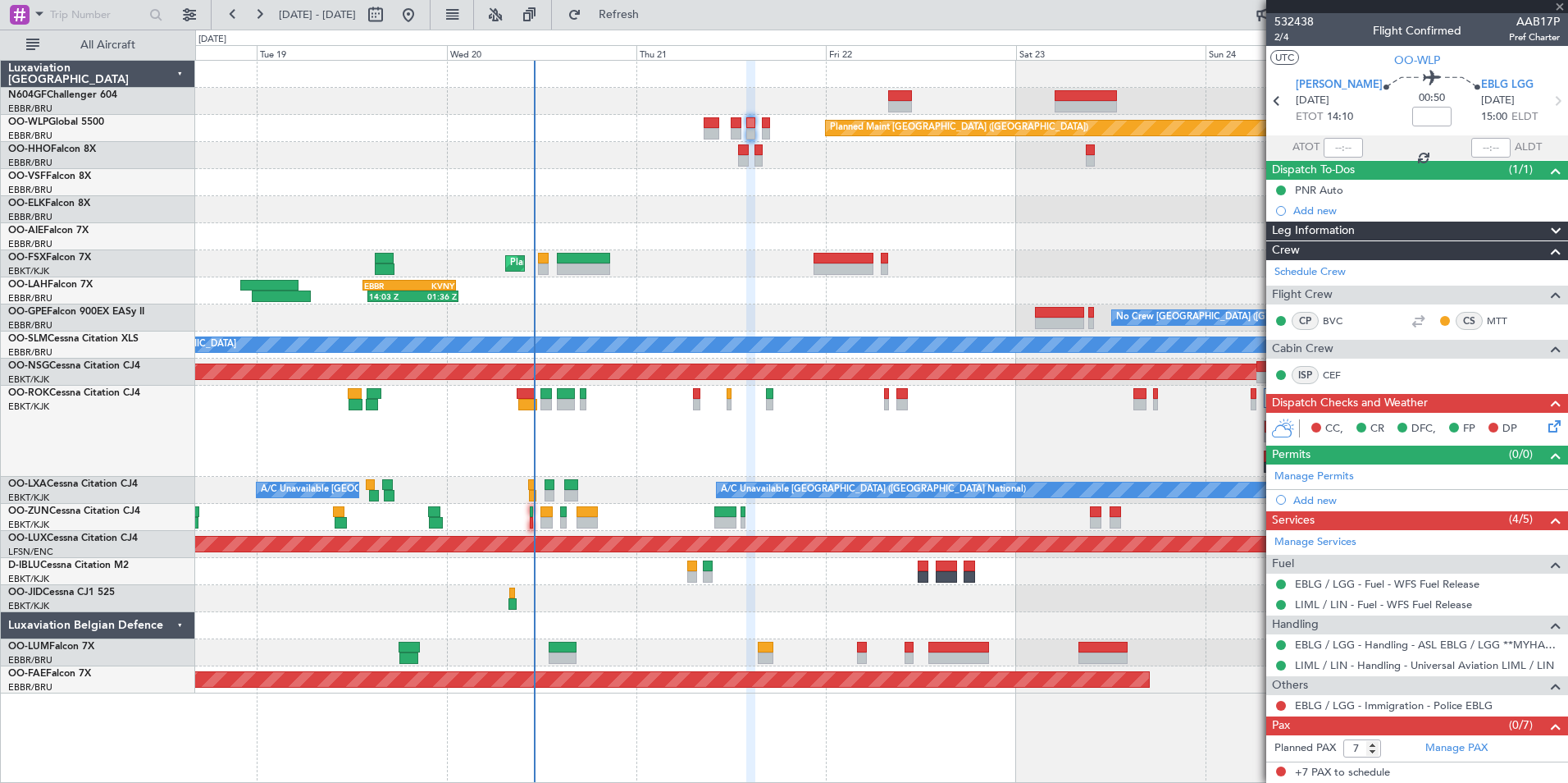
type input "-00:10"
type input "8"
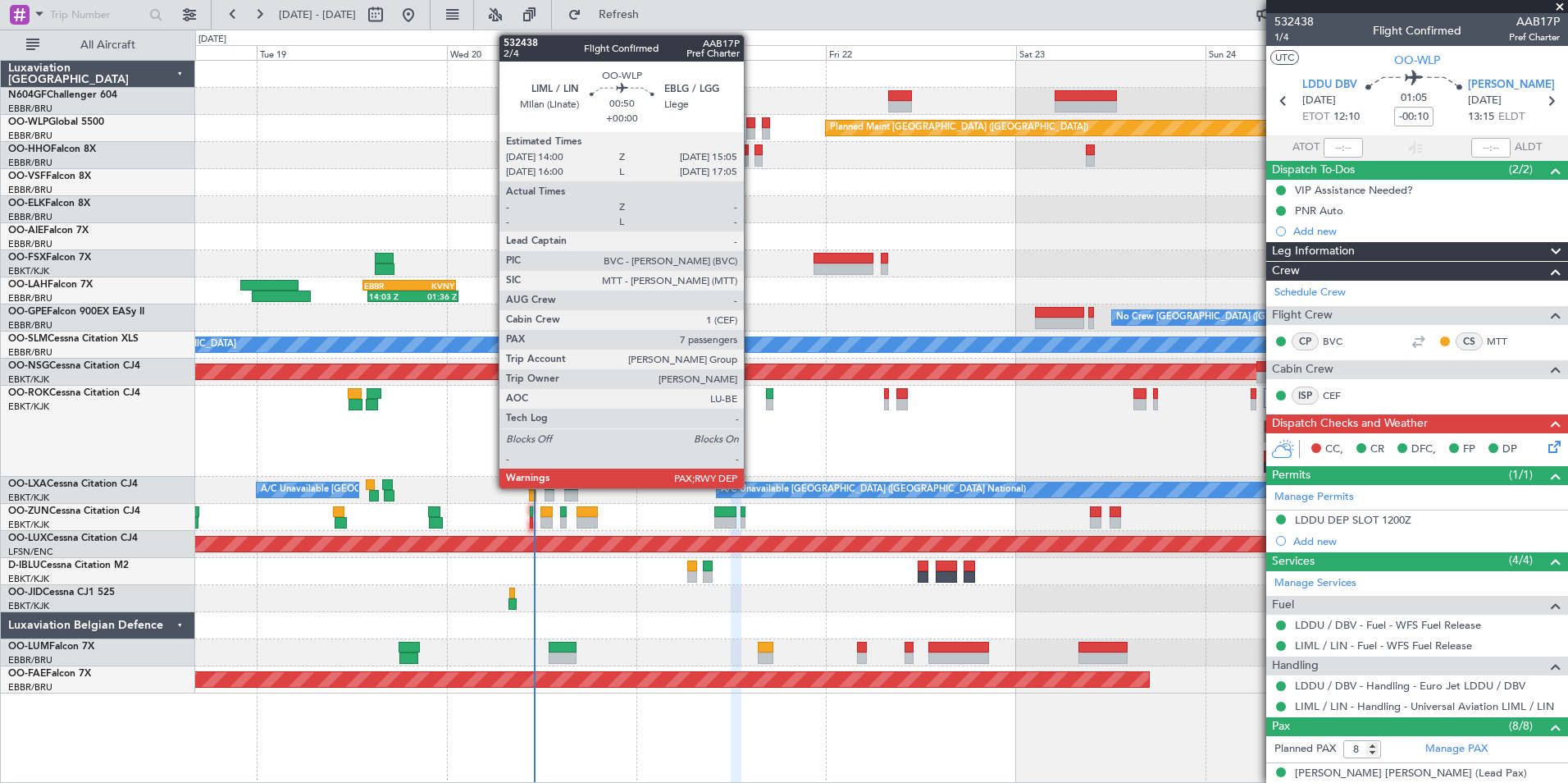
click at [751, 131] on div at bounding box center [751, 133] width 9 height 11
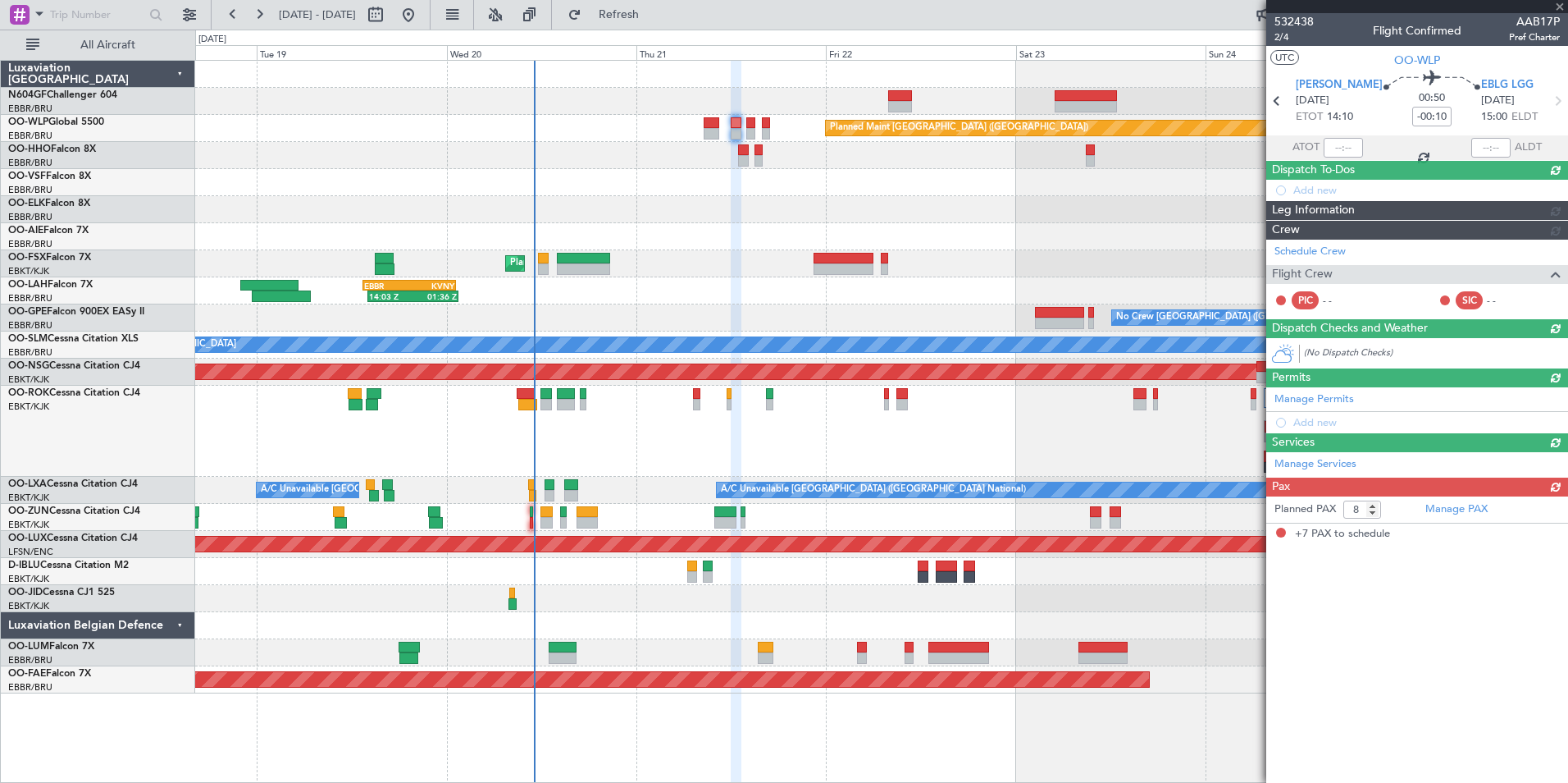
type input "7"
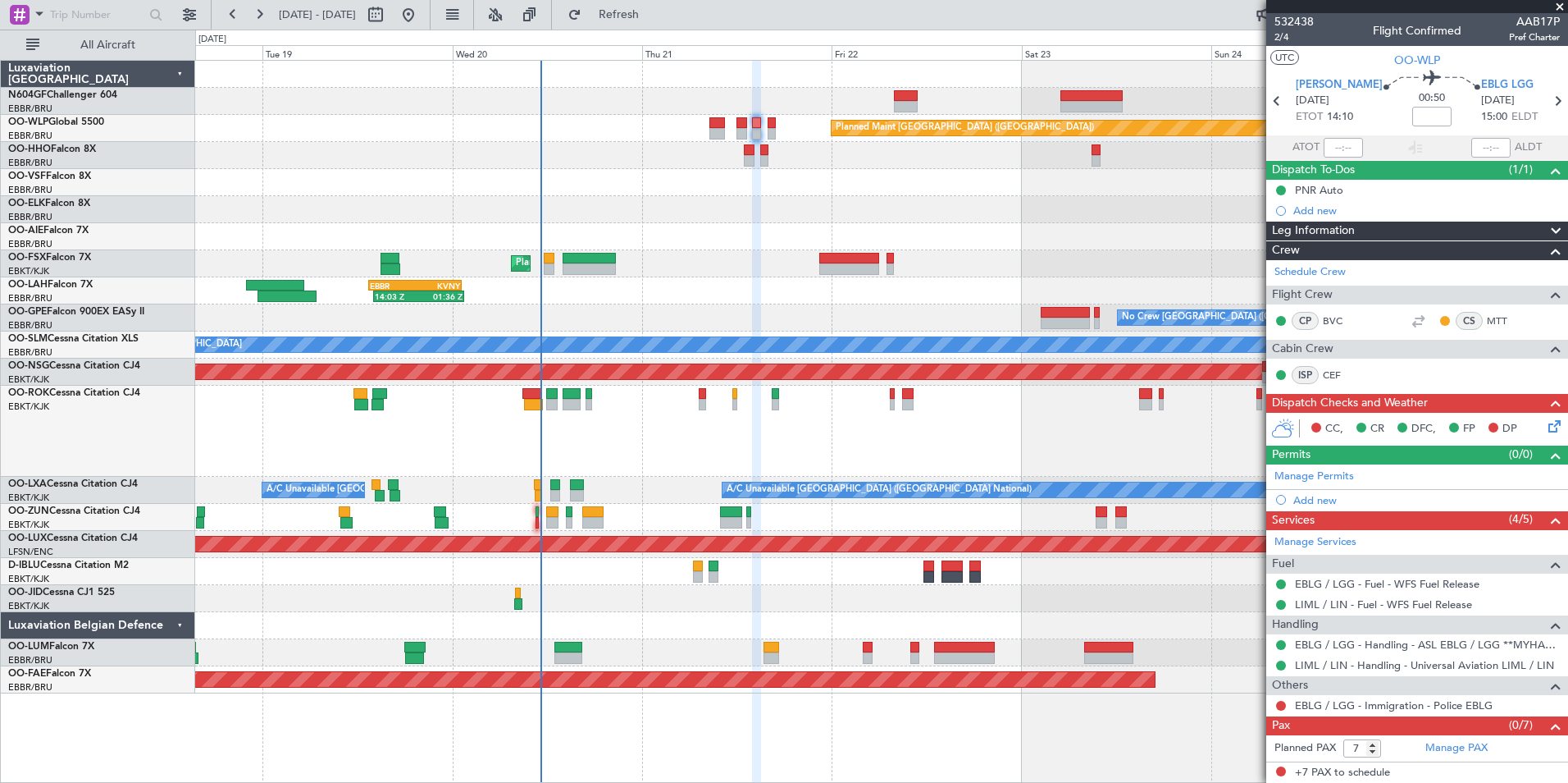
click at [716, 92] on div at bounding box center [881, 101] width 1372 height 27
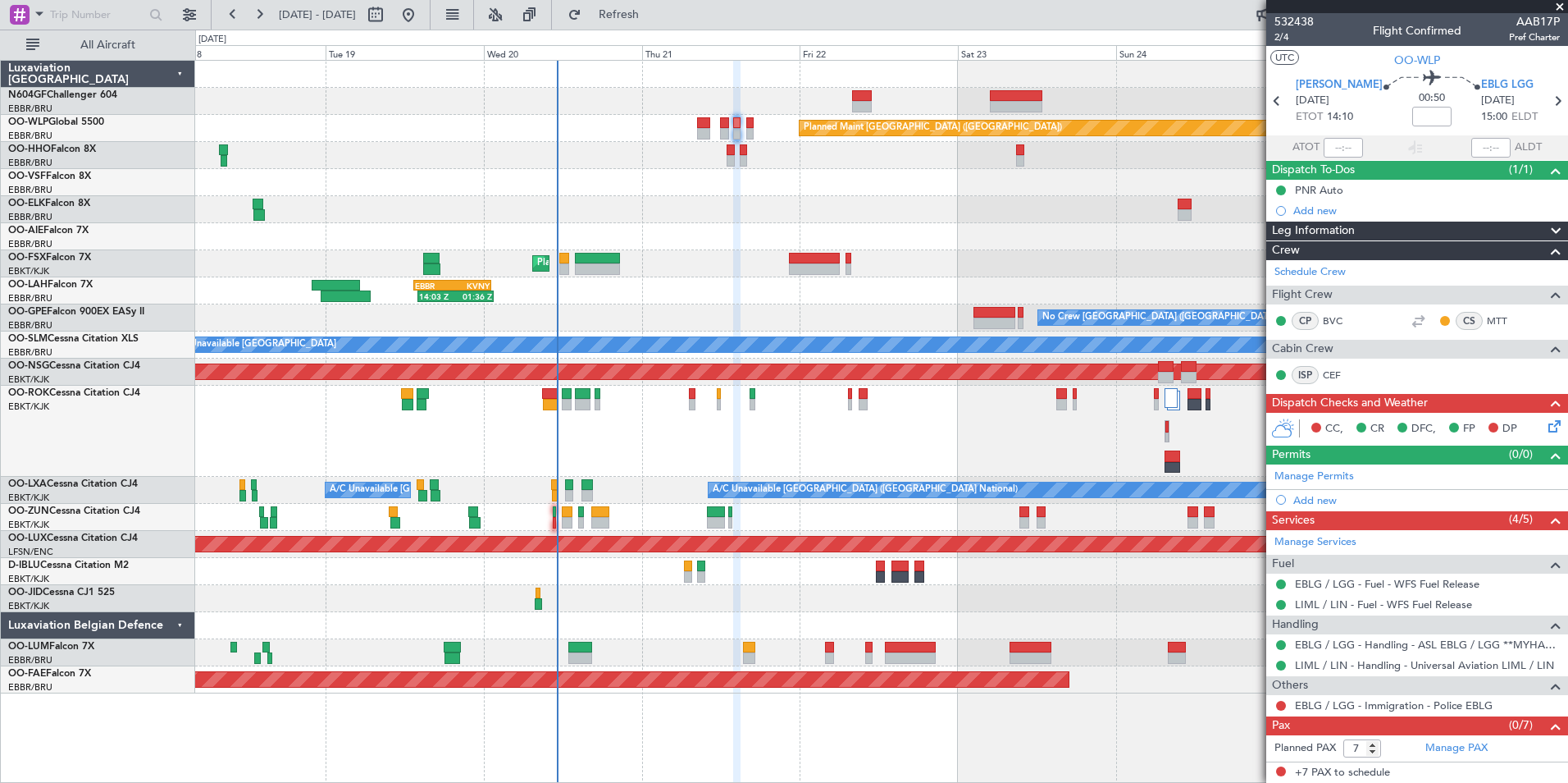
click at [755, 435] on div "Owner [GEOGRAPHIC_DATA]-[GEOGRAPHIC_DATA] Owner [GEOGRAPHIC_DATA]-[GEOGRAPHIC_D…" at bounding box center [881, 431] width 1372 height 91
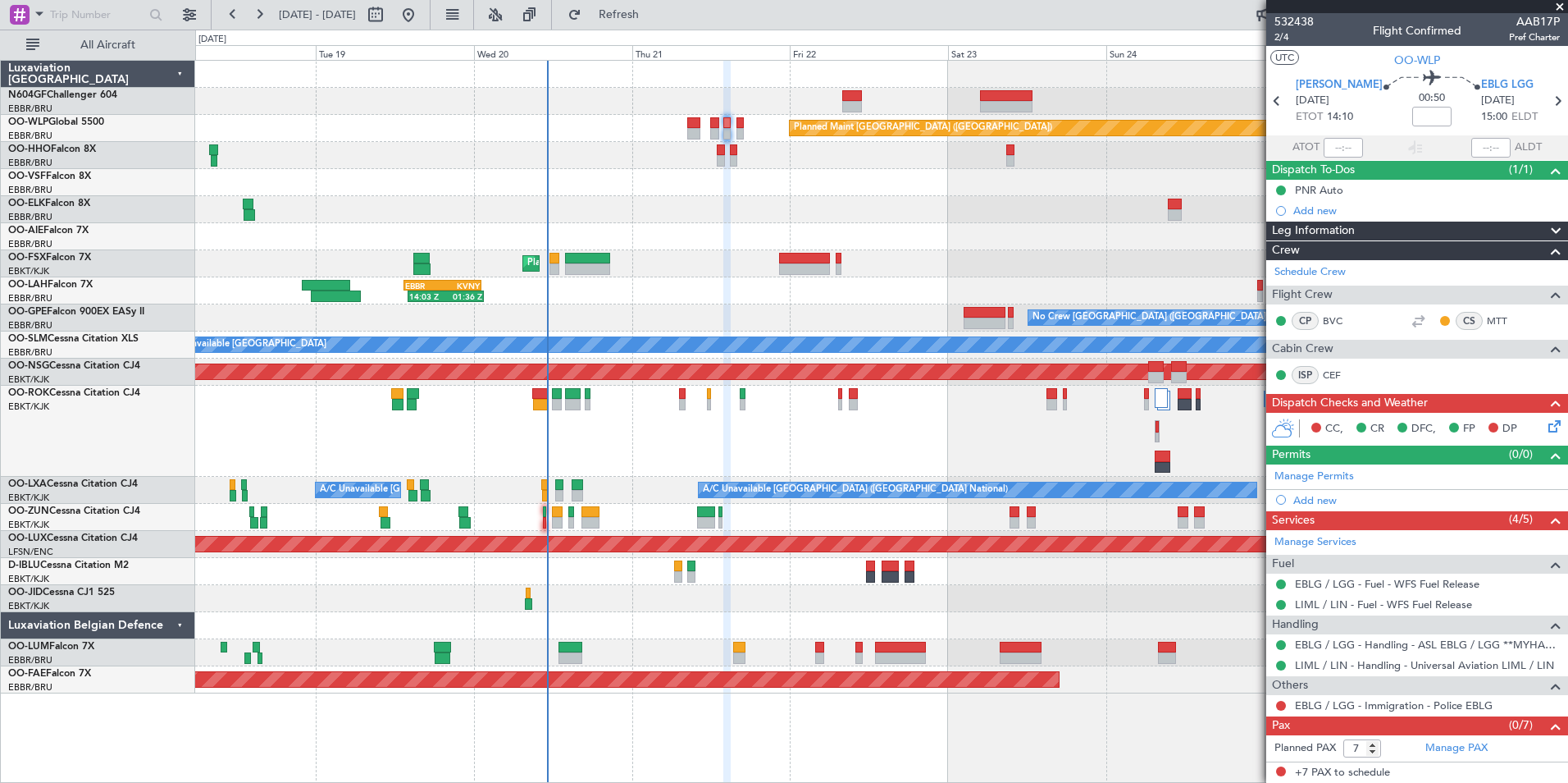
click at [699, 216] on div at bounding box center [881, 209] width 1372 height 27
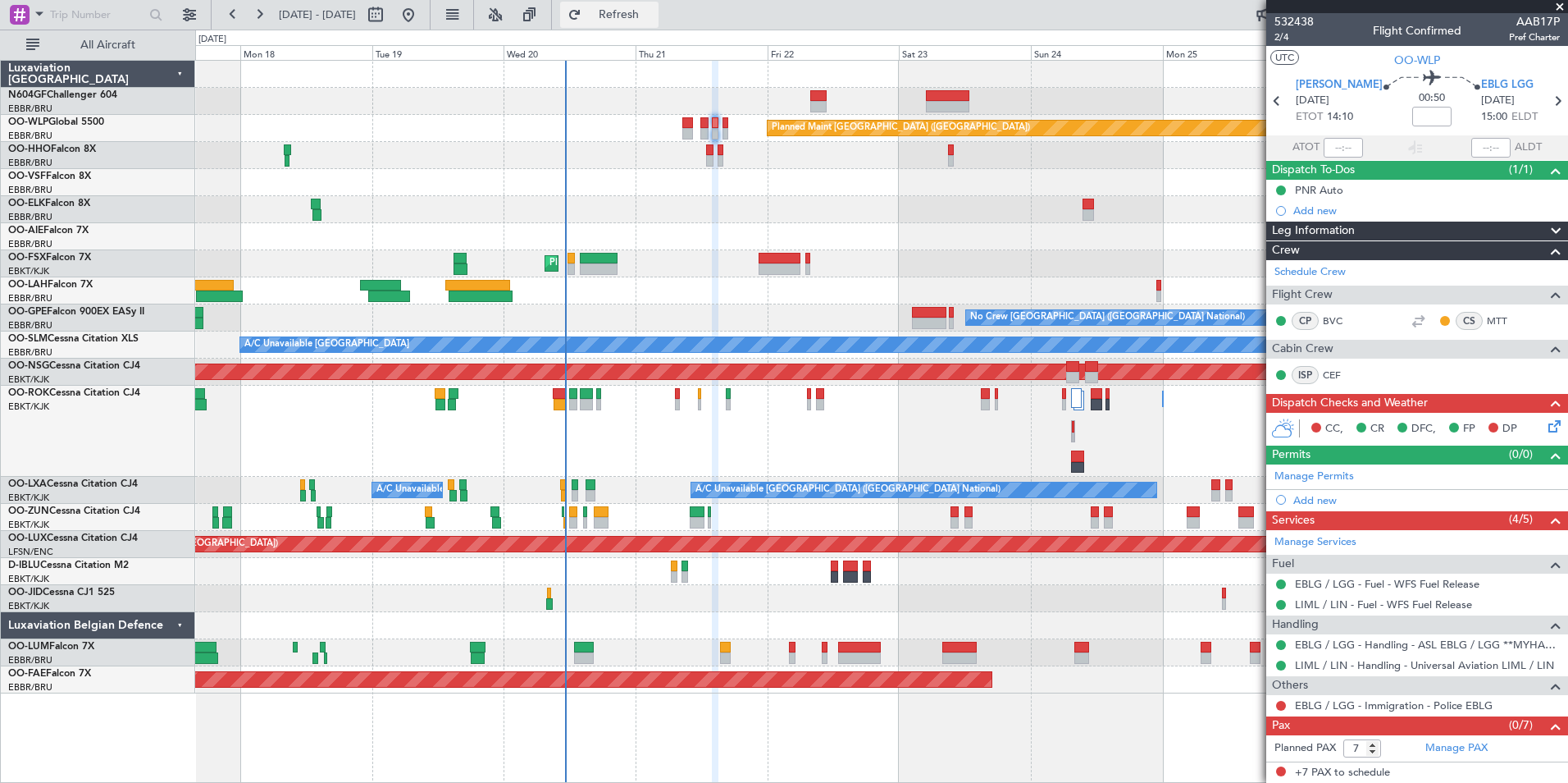
click at [642, 24] on button "Refresh" at bounding box center [610, 15] width 99 height 26
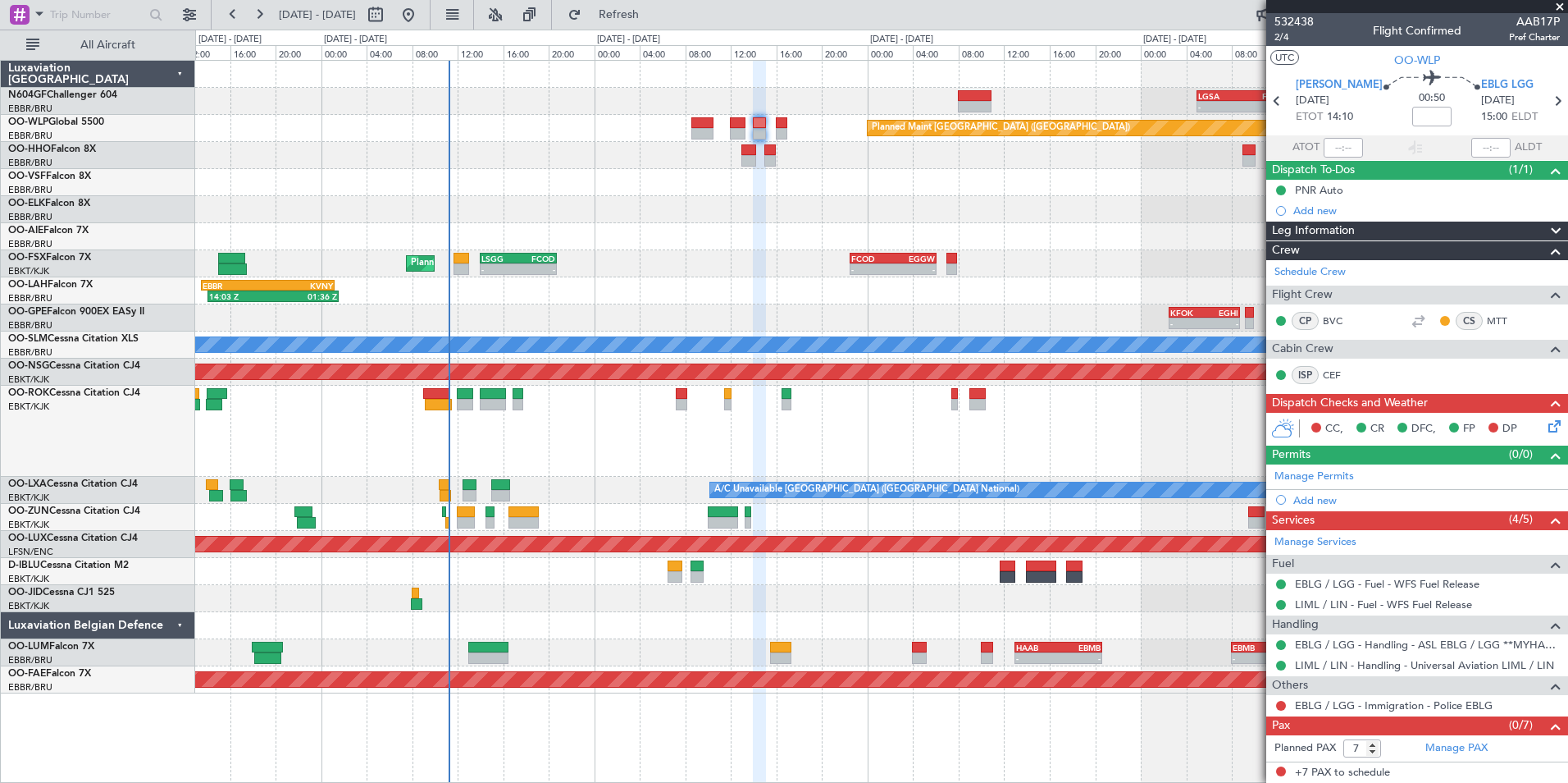
click at [760, 293] on div "14:03 Z 01:36 Z EBBR 13:30 Z KVNY 01:15 Z 23:25 Z 06:55 Z KIAD 22:00 Z EBBR 05:…" at bounding box center [881, 290] width 1372 height 27
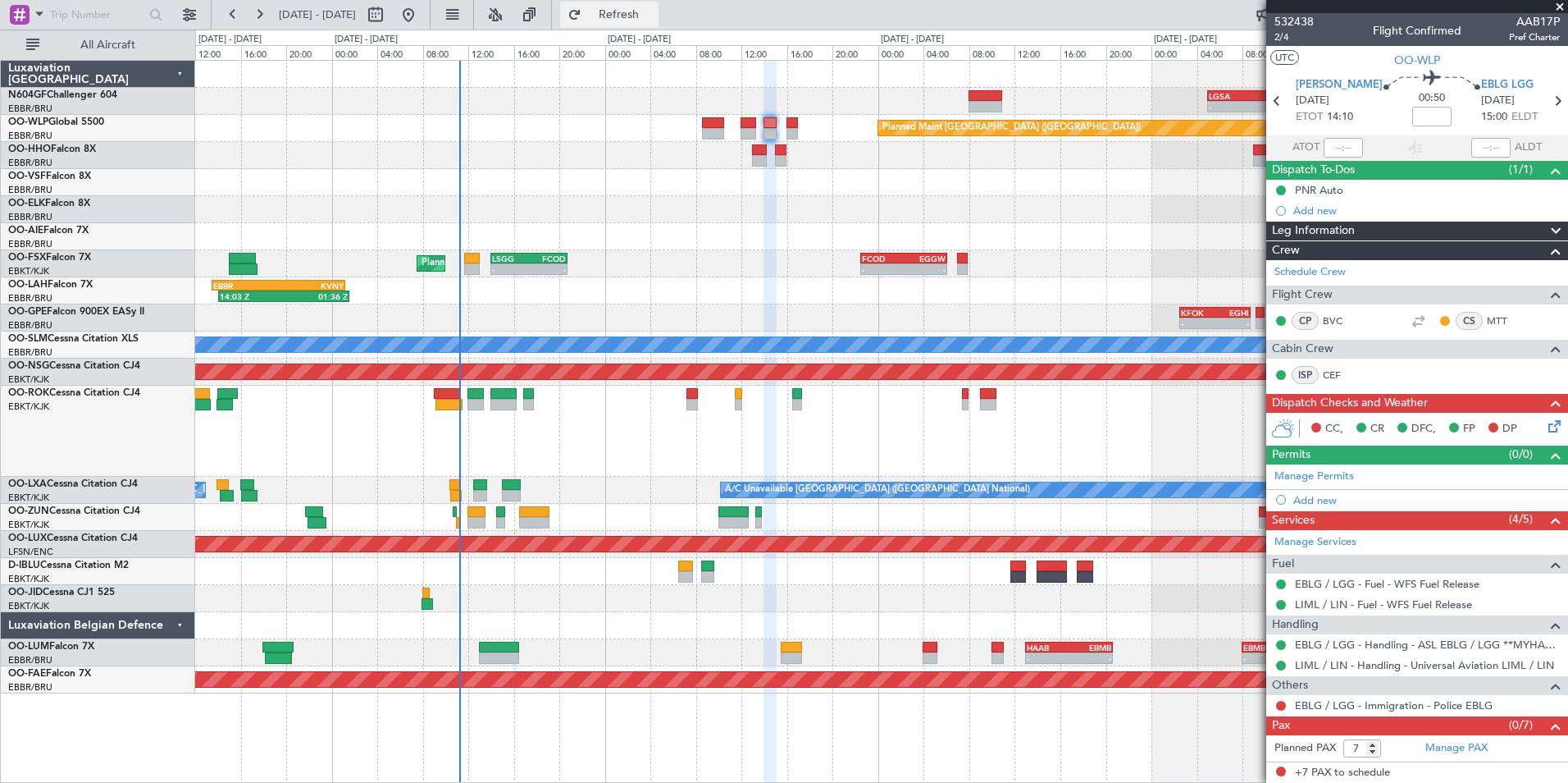
click at [620, 4] on button "Refresh" at bounding box center [610, 15] width 99 height 26
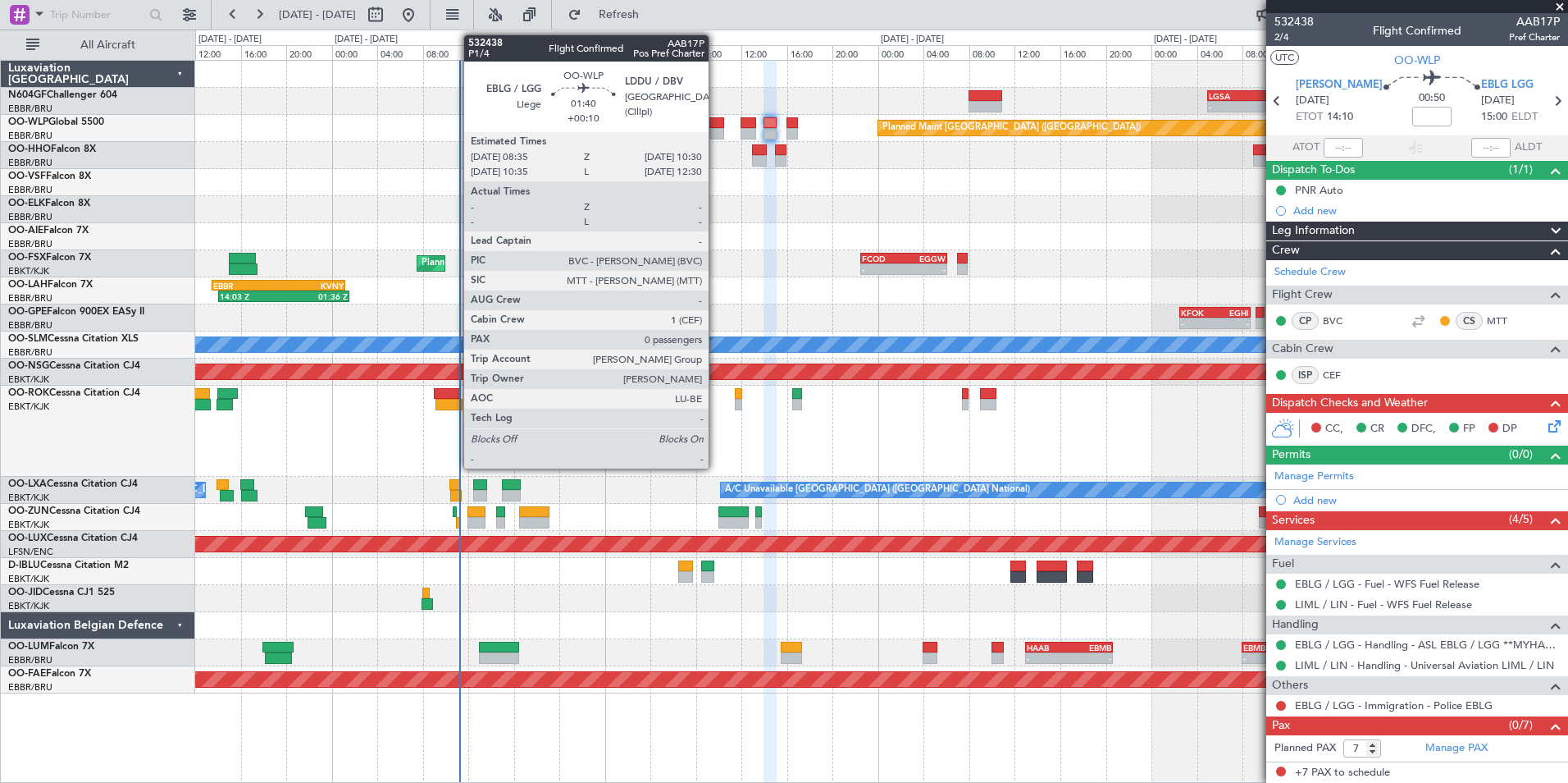
click at [716, 125] on div at bounding box center [713, 123] width 22 height 11
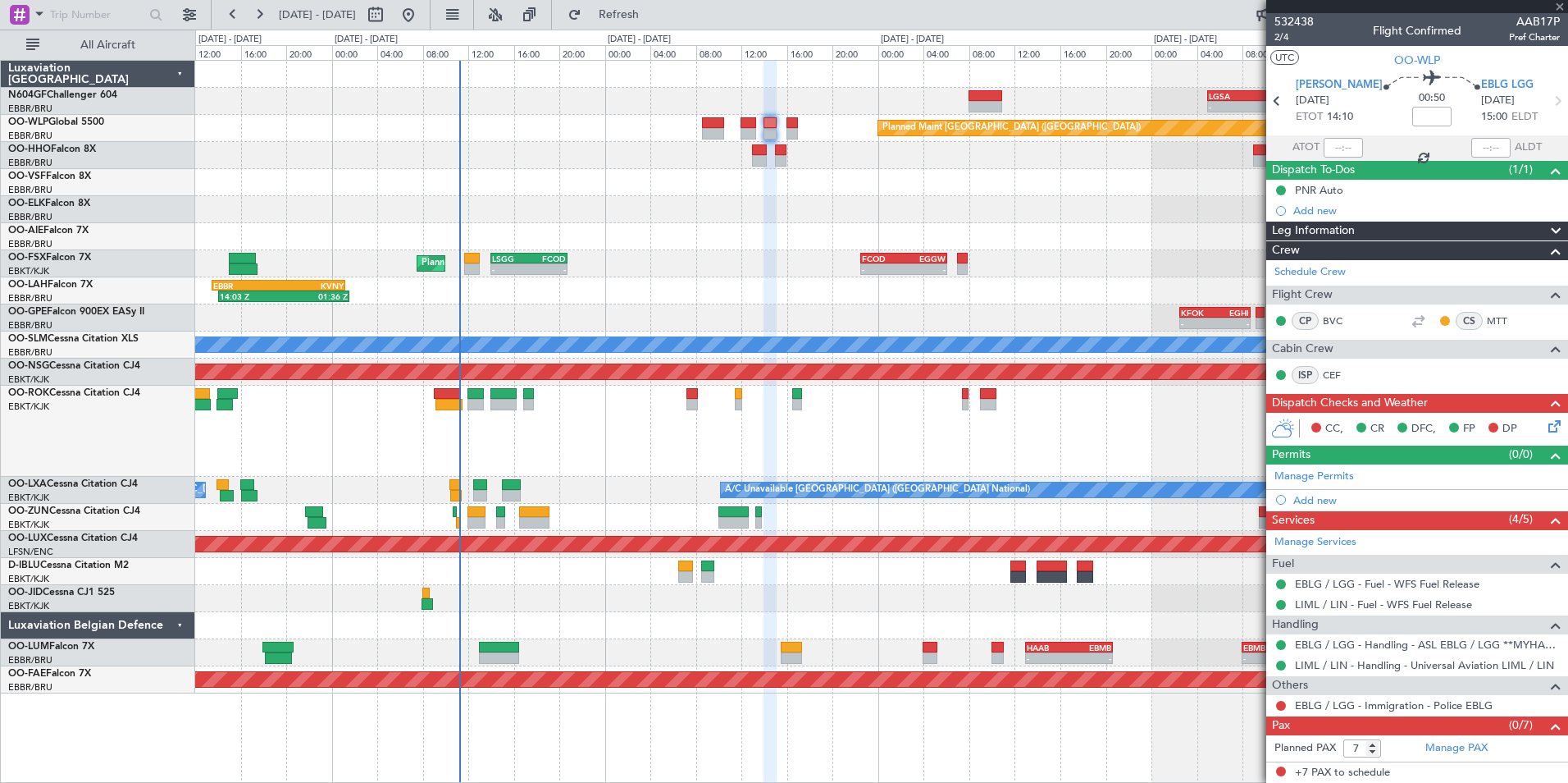
type input "+00:10"
type input "0"
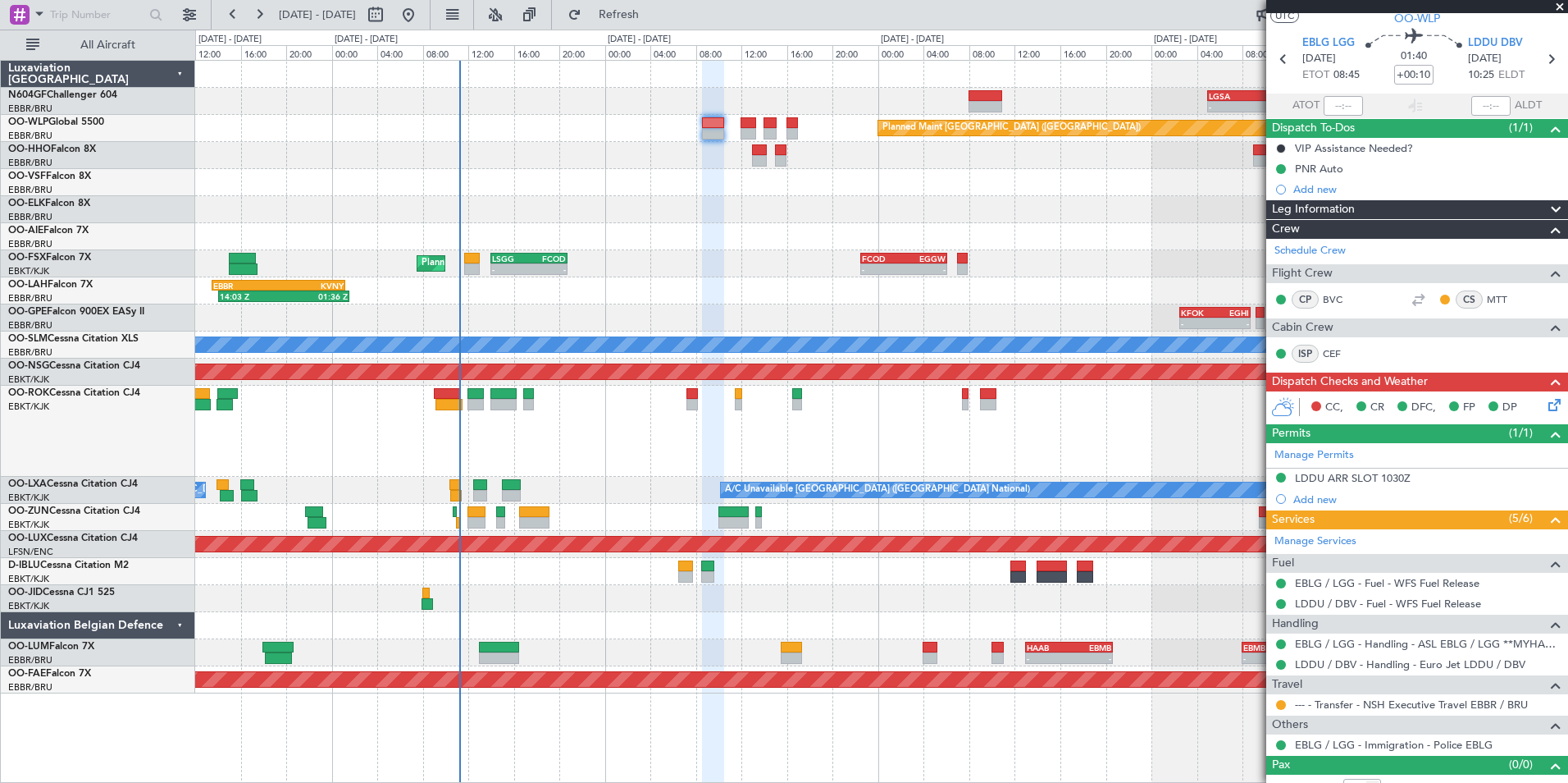
scroll to position [60, 0]
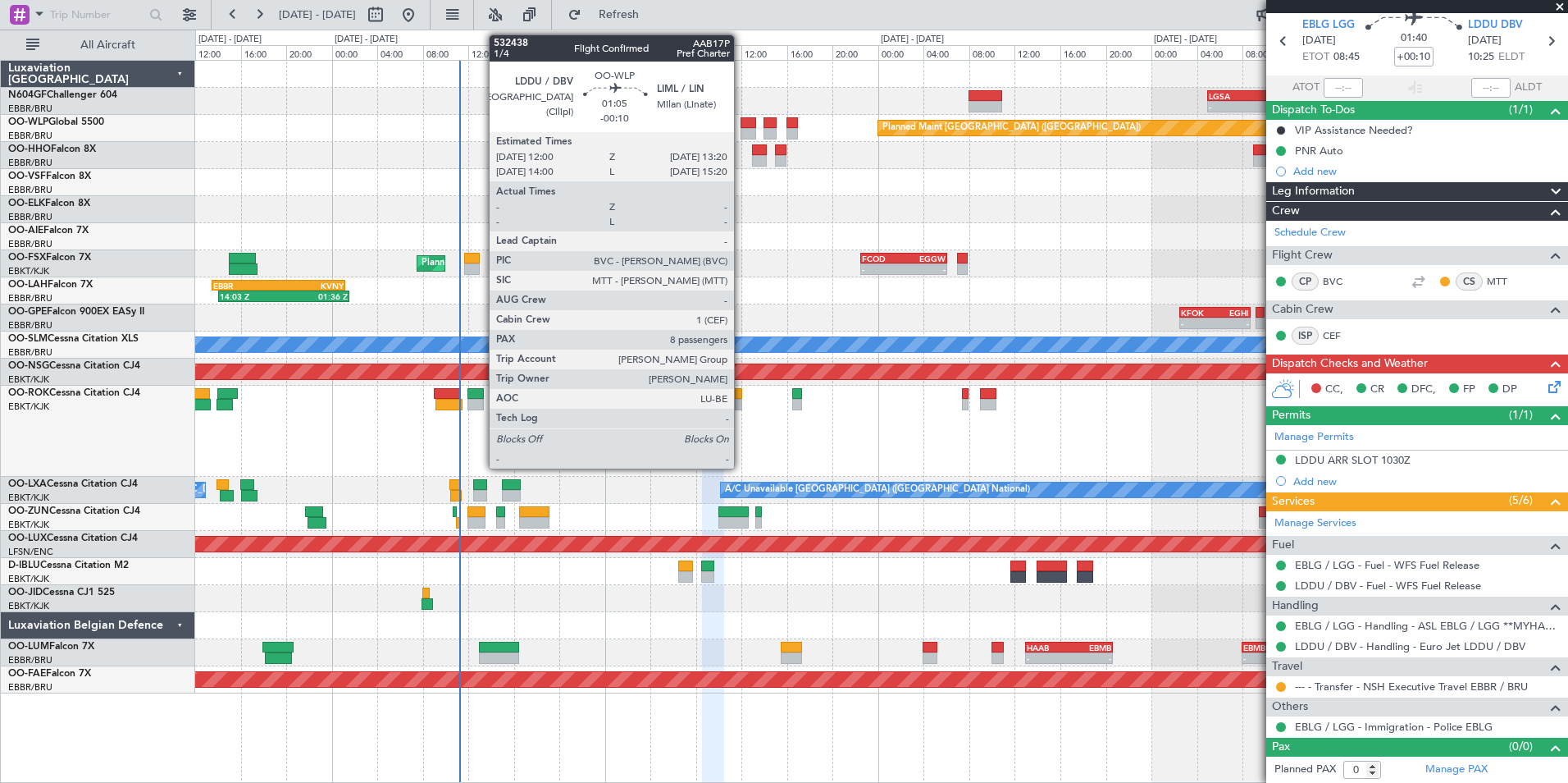
click at [742, 119] on div at bounding box center [748, 123] width 16 height 11
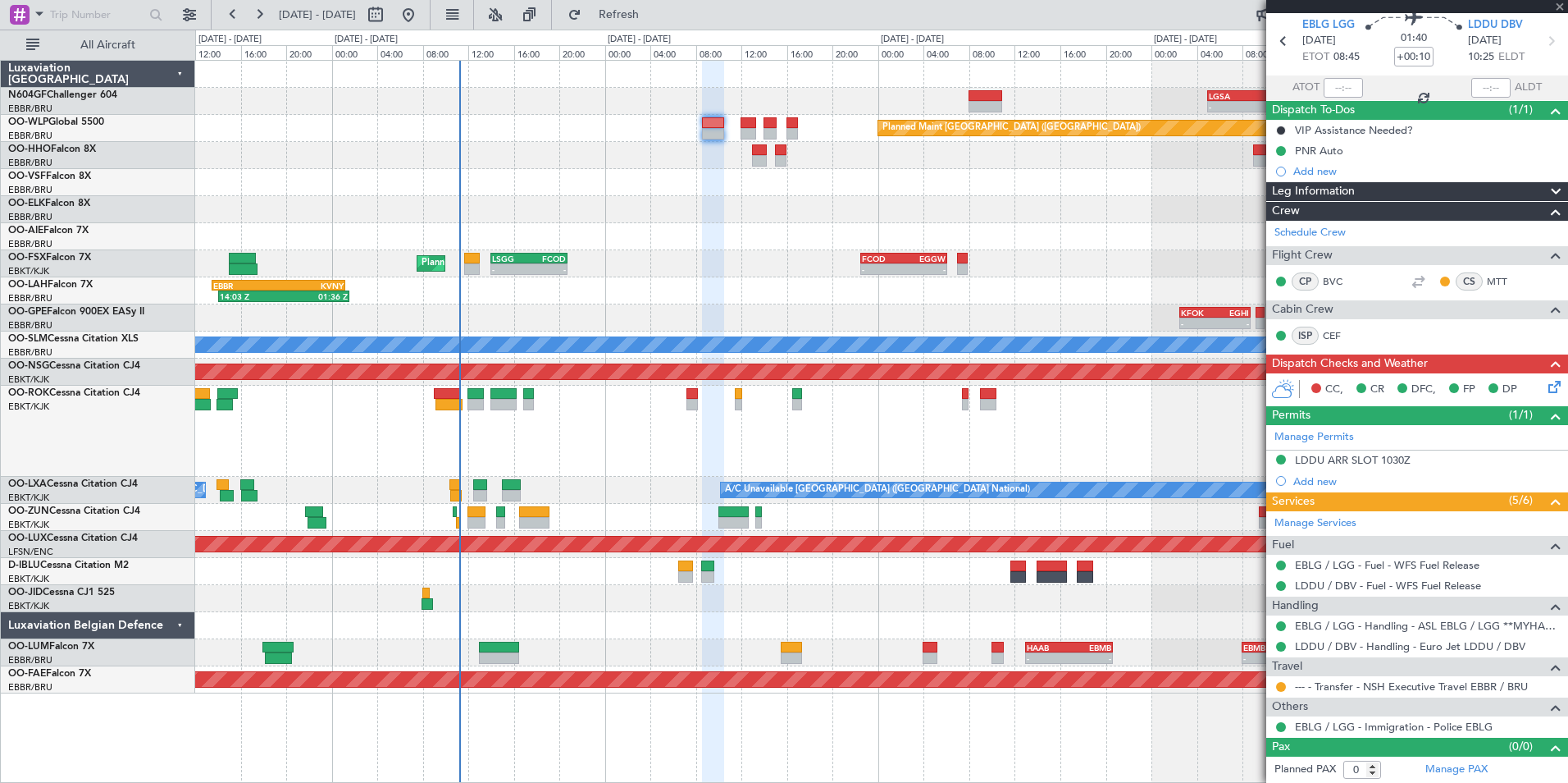
type input "-00:10"
type input "8"
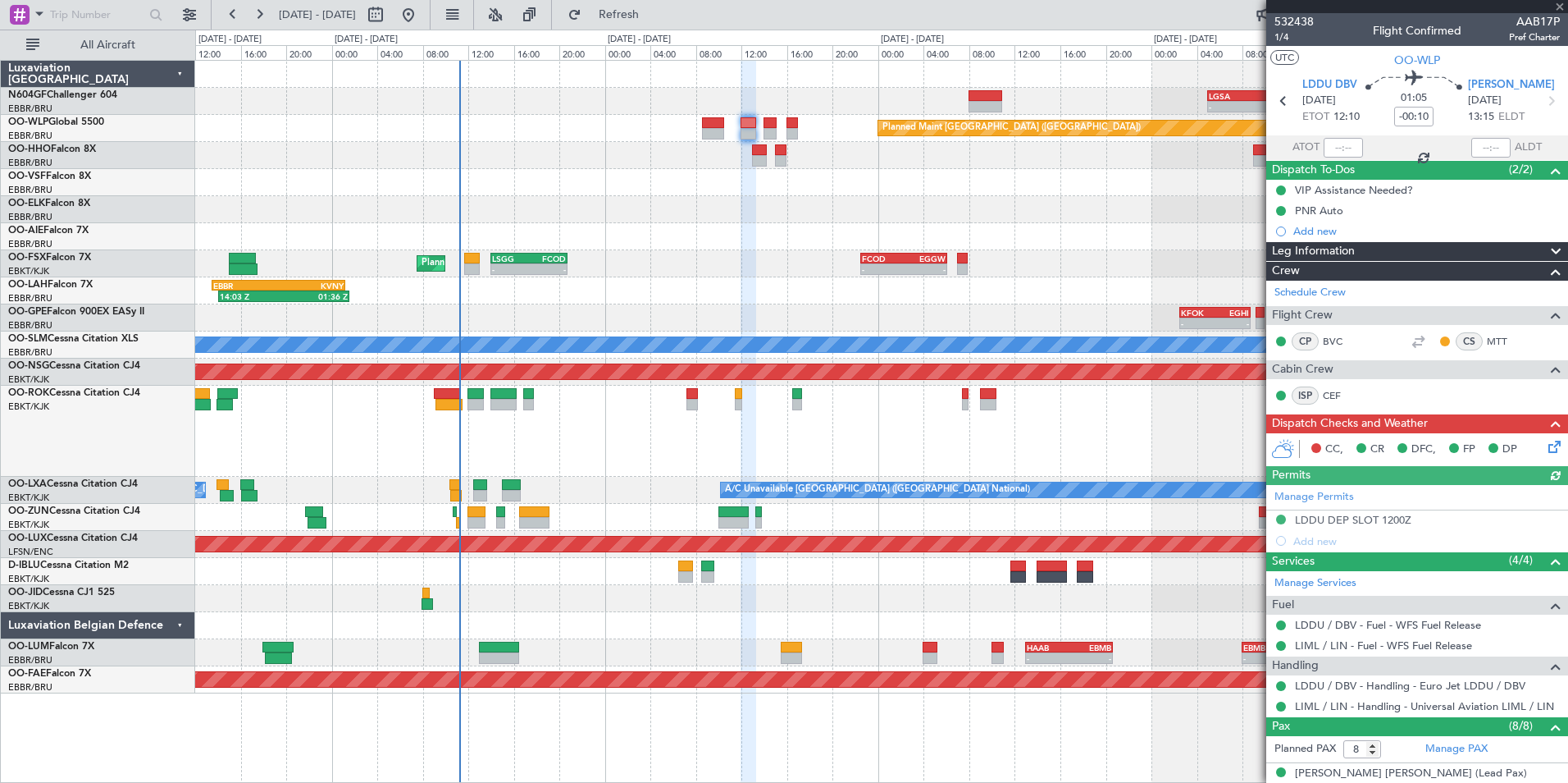
click at [1545, 440] on icon at bounding box center [1551, 444] width 13 height 13
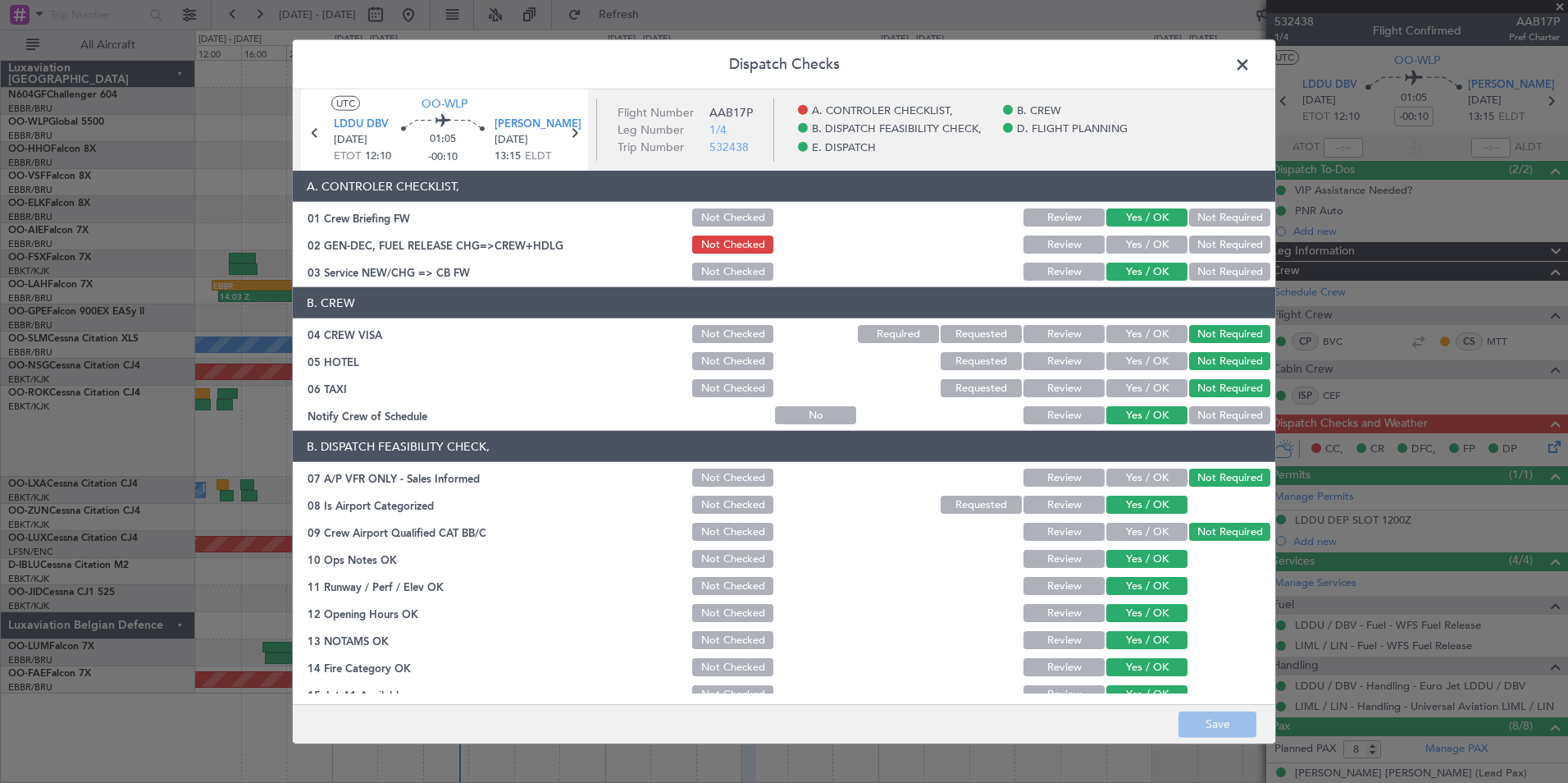
click at [1251, 52] on span at bounding box center [1251, 68] width 0 height 33
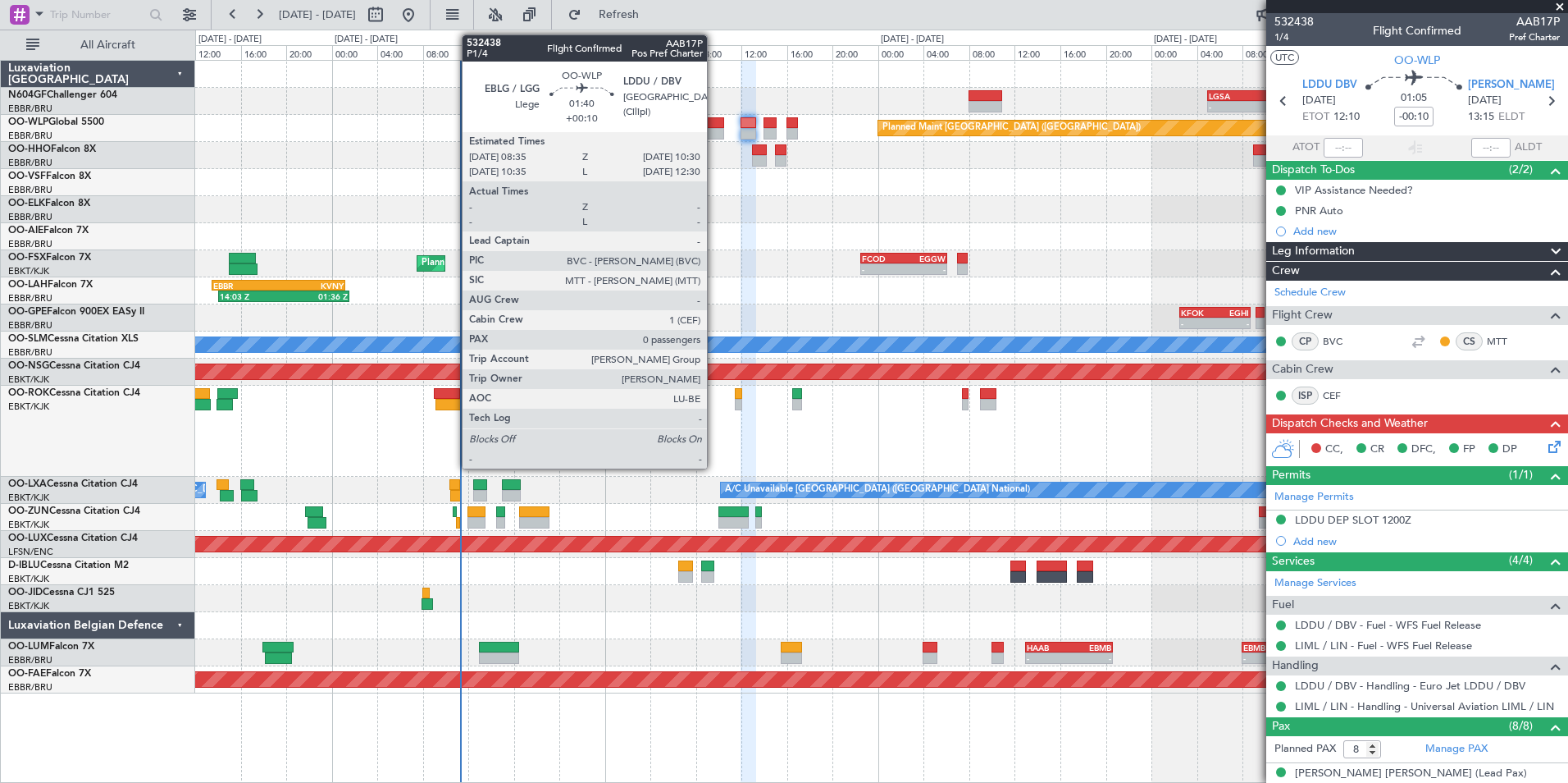
click at [714, 129] on div at bounding box center [713, 133] width 22 height 11
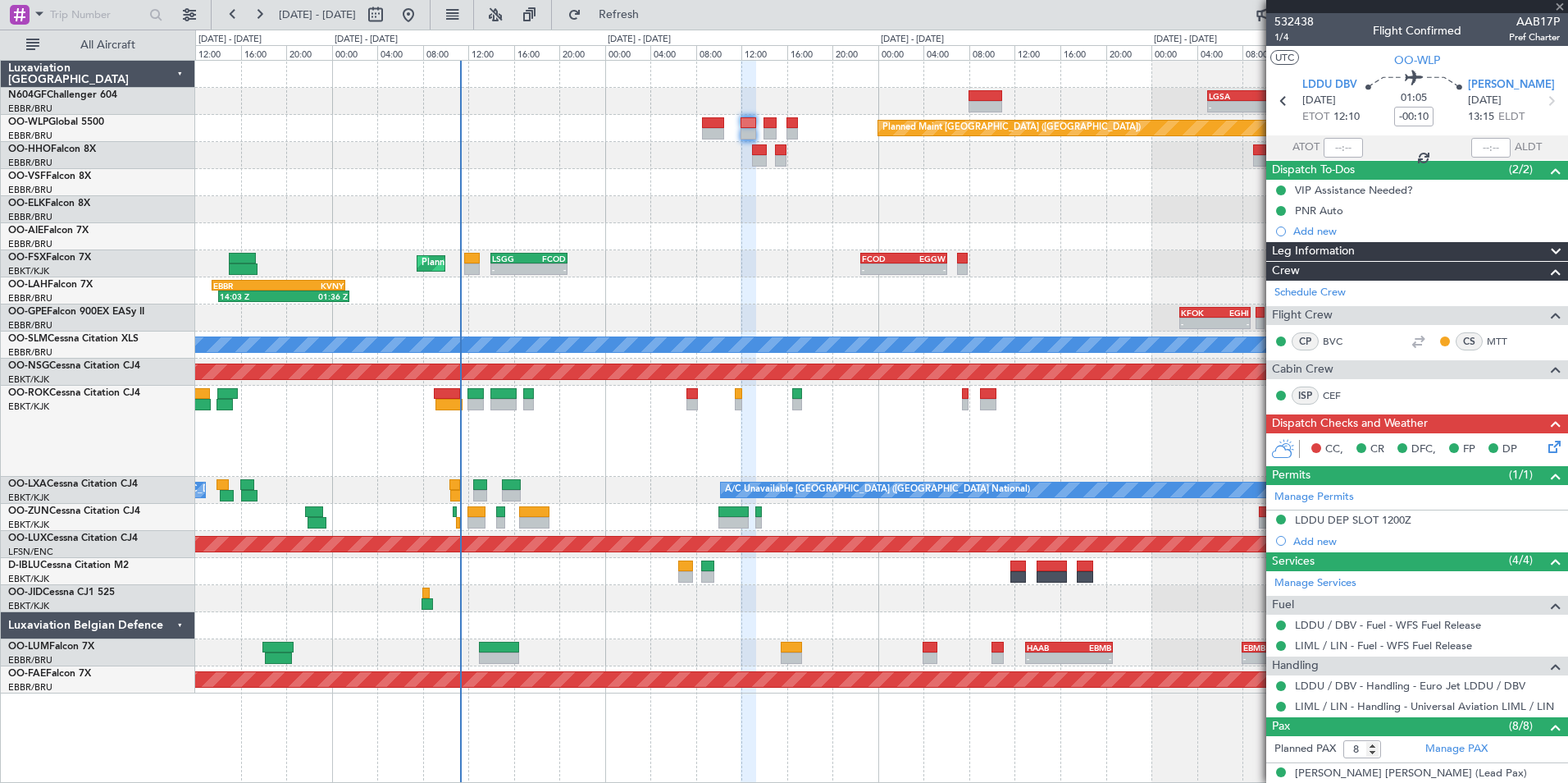
type input "+00:10"
type input "0"
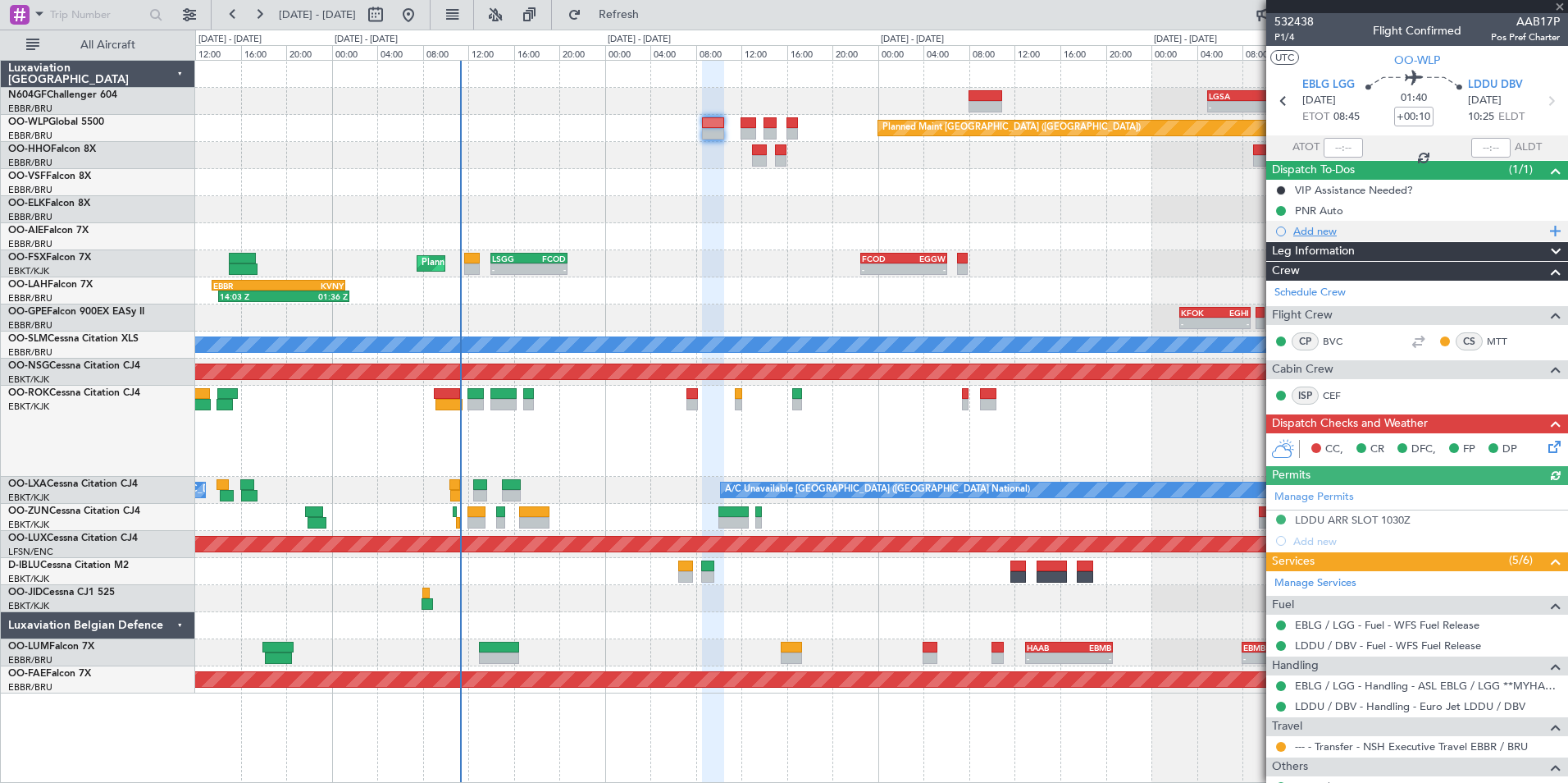
click at [1307, 234] on div "Add new" at bounding box center [1419, 231] width 252 height 14
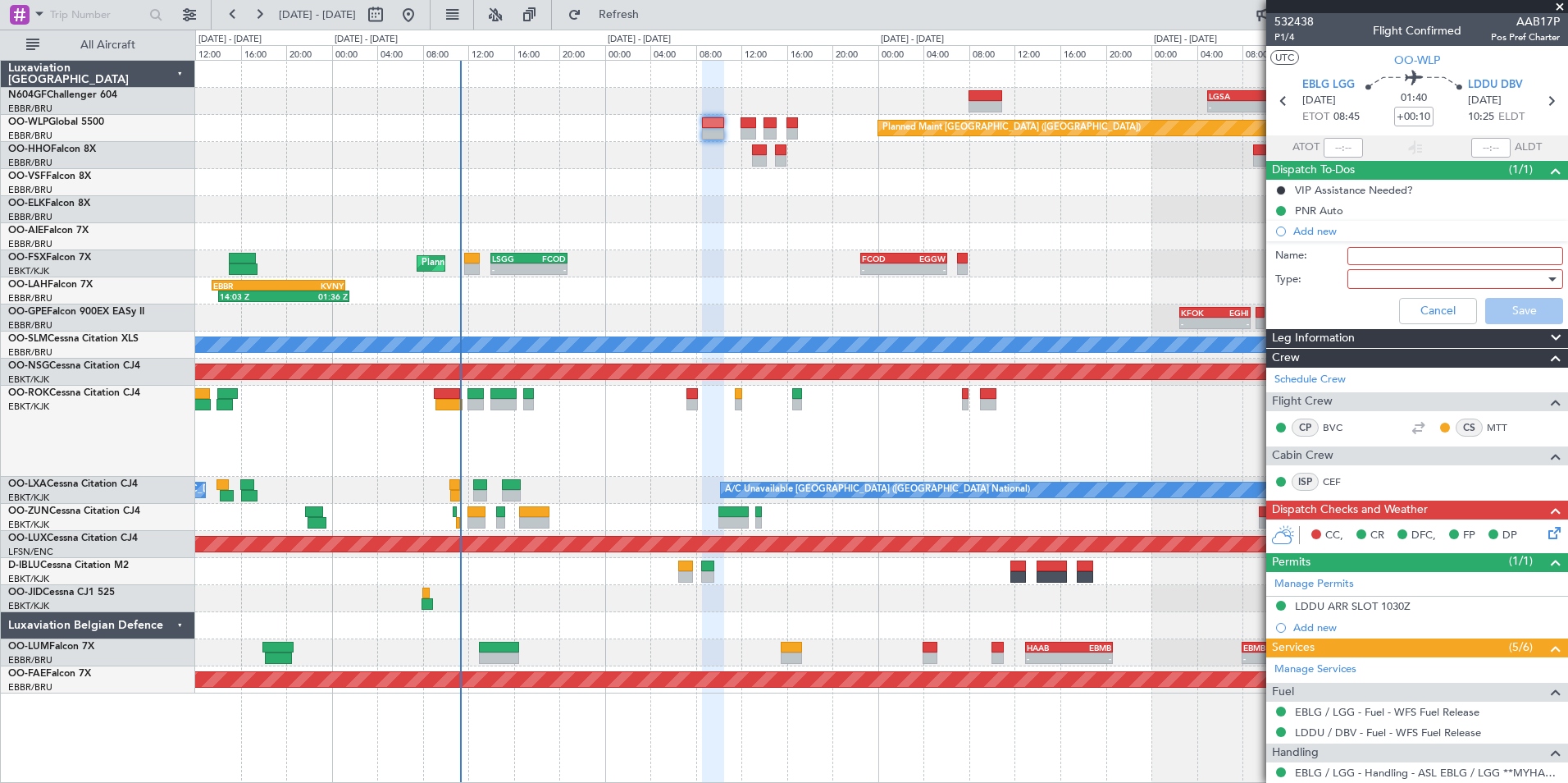
click at [1356, 258] on input "Name:" at bounding box center [1455, 255] width 216 height 18
type input "U"
type input "Send Updated CB with Pax details"
click at [1363, 278] on div at bounding box center [1449, 278] width 191 height 24
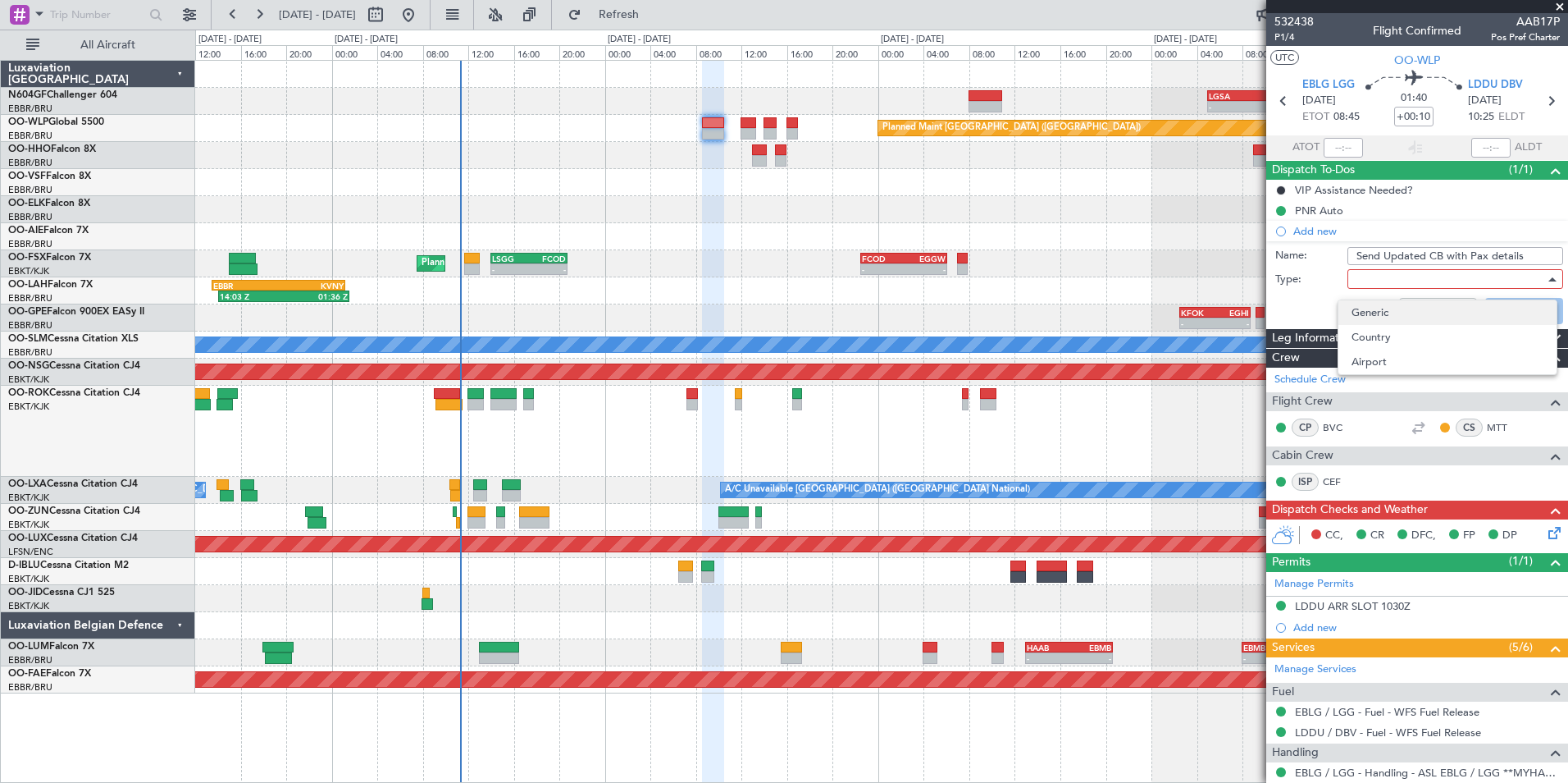
click at [1362, 303] on span "Generic" at bounding box center [1447, 313] width 192 height 24
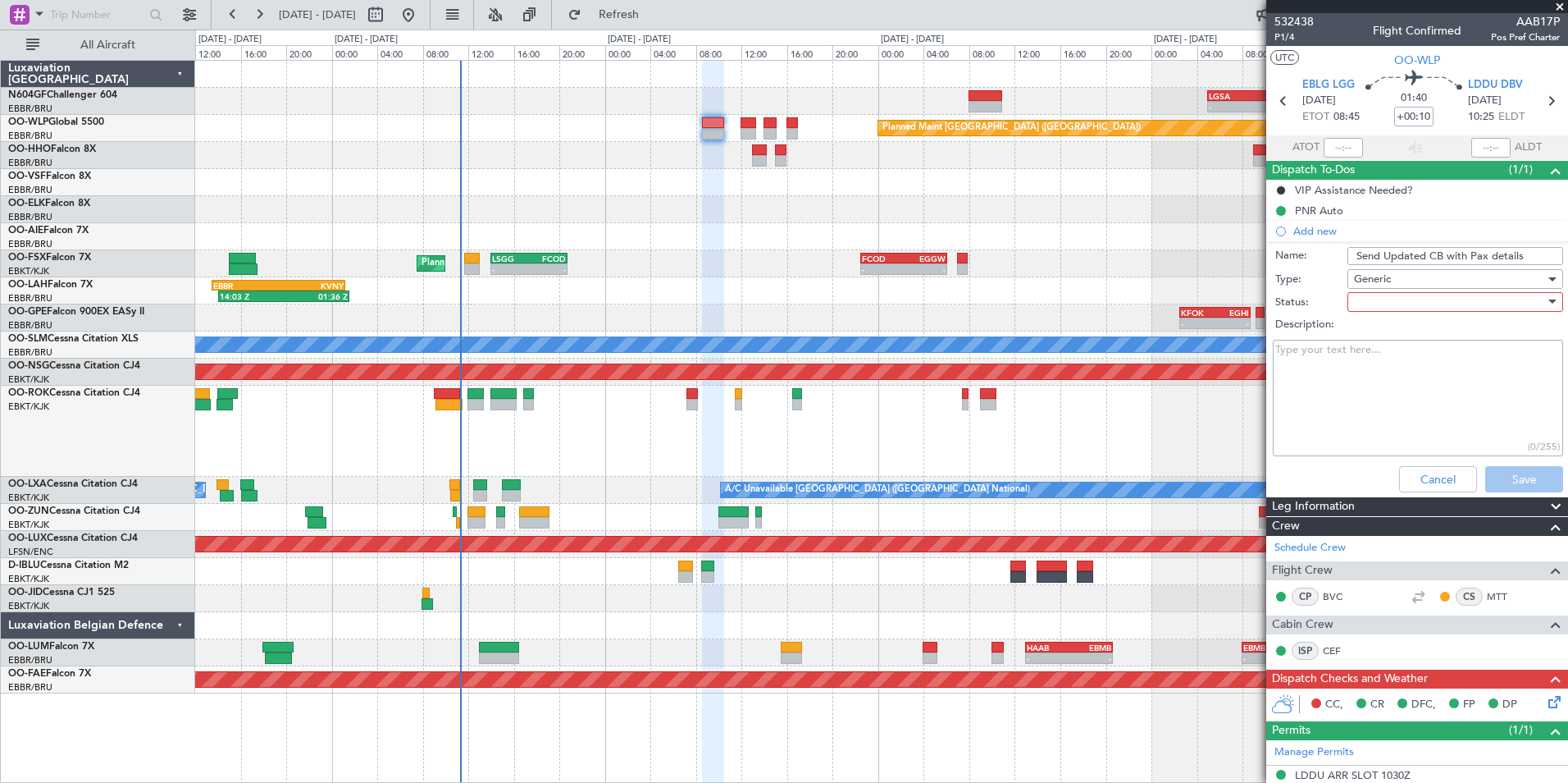
click at [1365, 303] on div at bounding box center [1449, 302] width 191 height 24
click at [1388, 358] on span "In Progress" at bounding box center [1447, 359] width 192 height 24
click at [1402, 309] on div "In Progress" at bounding box center [1449, 302] width 191 height 24
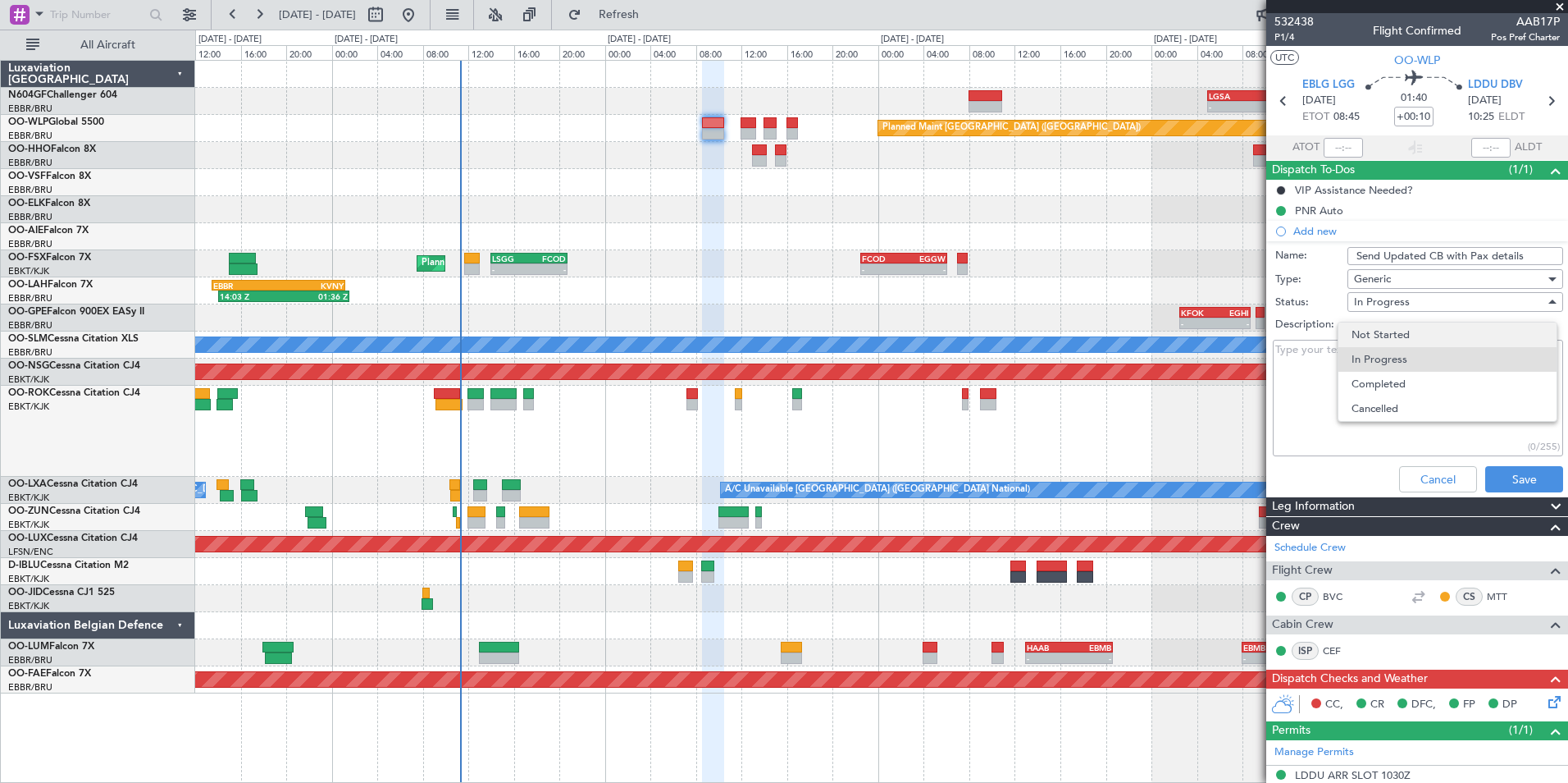
click at [1386, 342] on span "Not Started" at bounding box center [1447, 334] width 192 height 24
click at [1488, 474] on button "Save" at bounding box center [1524, 479] width 78 height 26
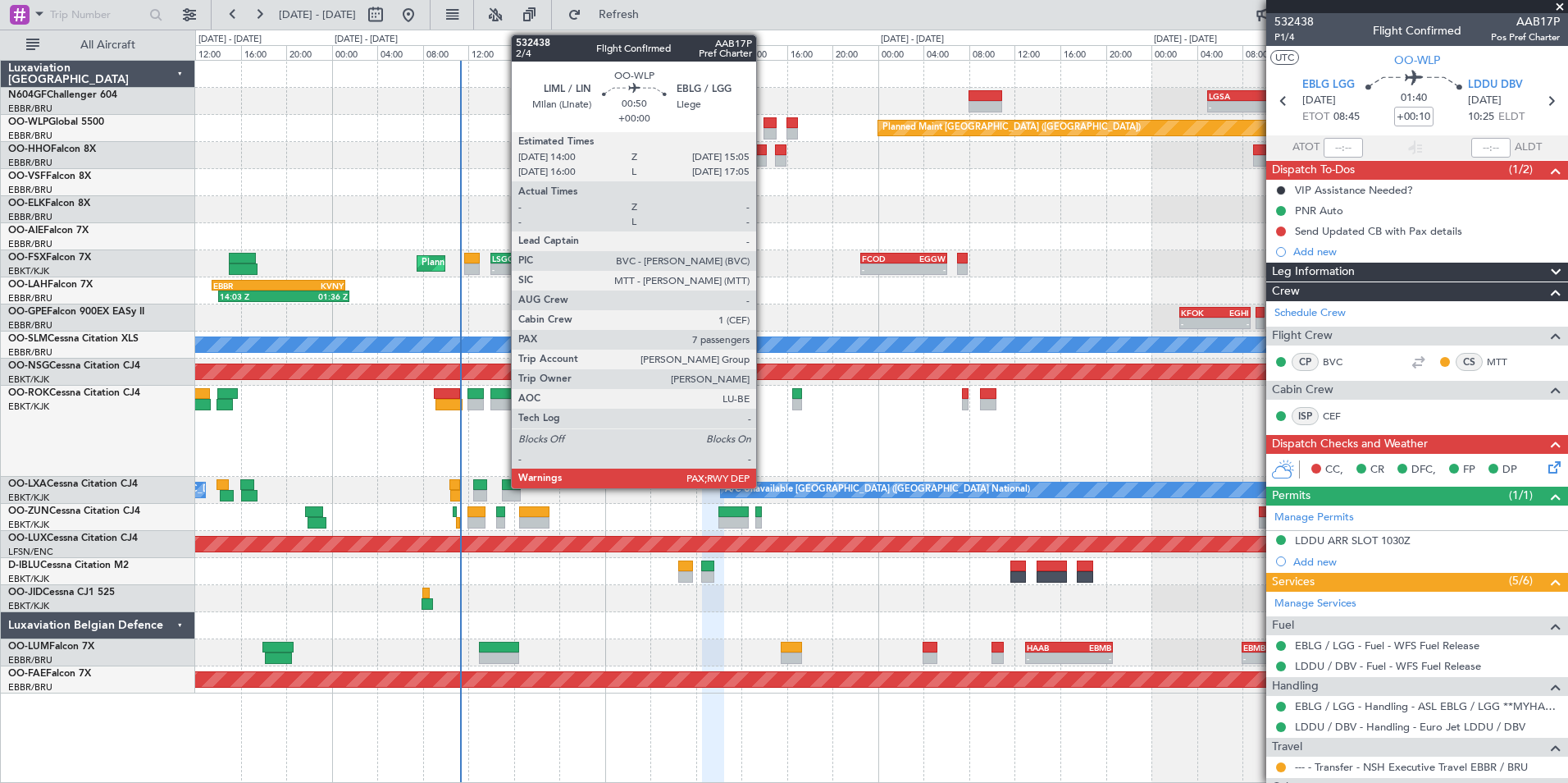
click at [763, 117] on div at bounding box center [770, 123] width 13 height 11
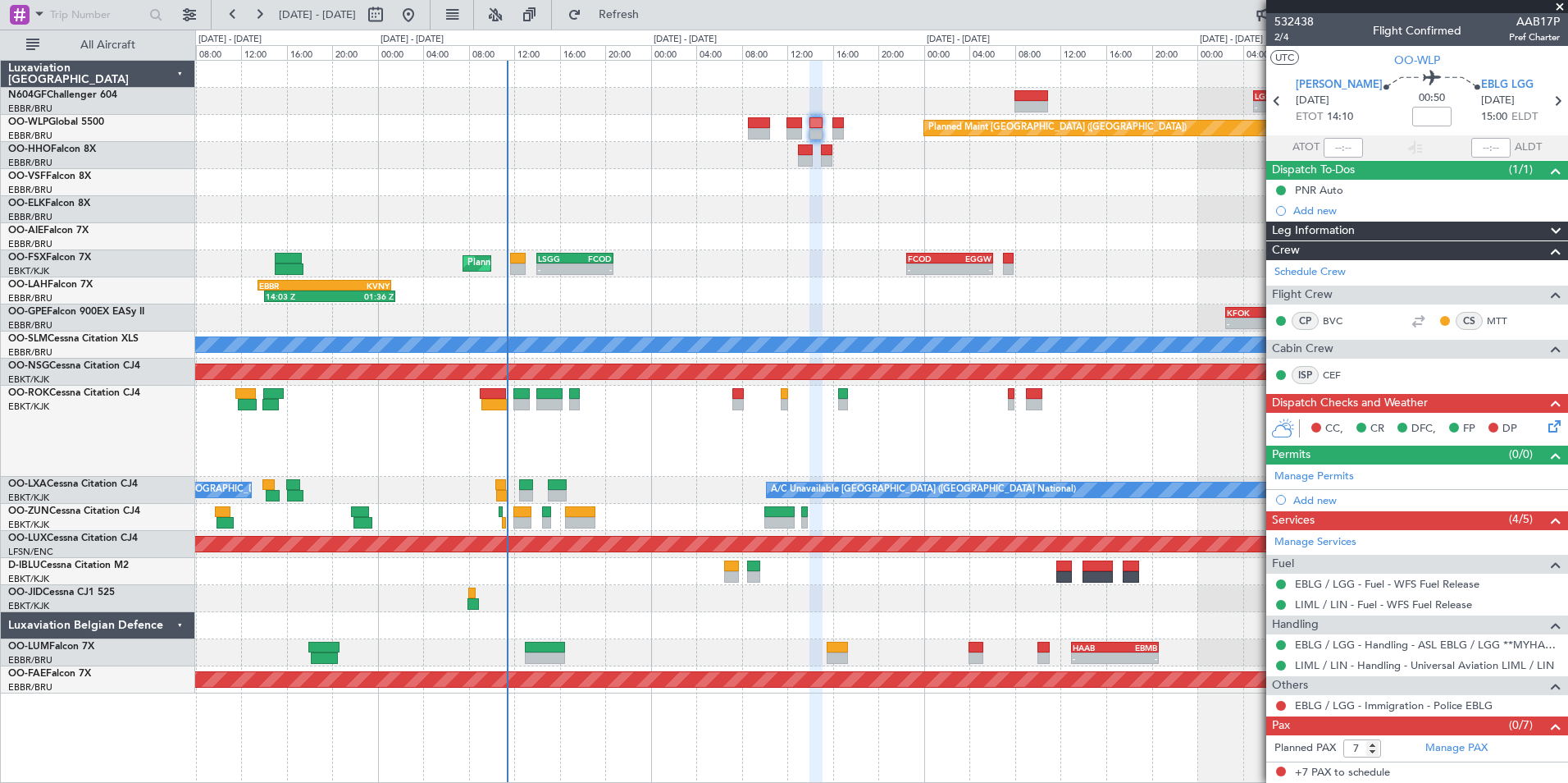
click at [923, 415] on div "Owner [GEOGRAPHIC_DATA]-[GEOGRAPHIC_DATA]" at bounding box center [881, 431] width 1372 height 91
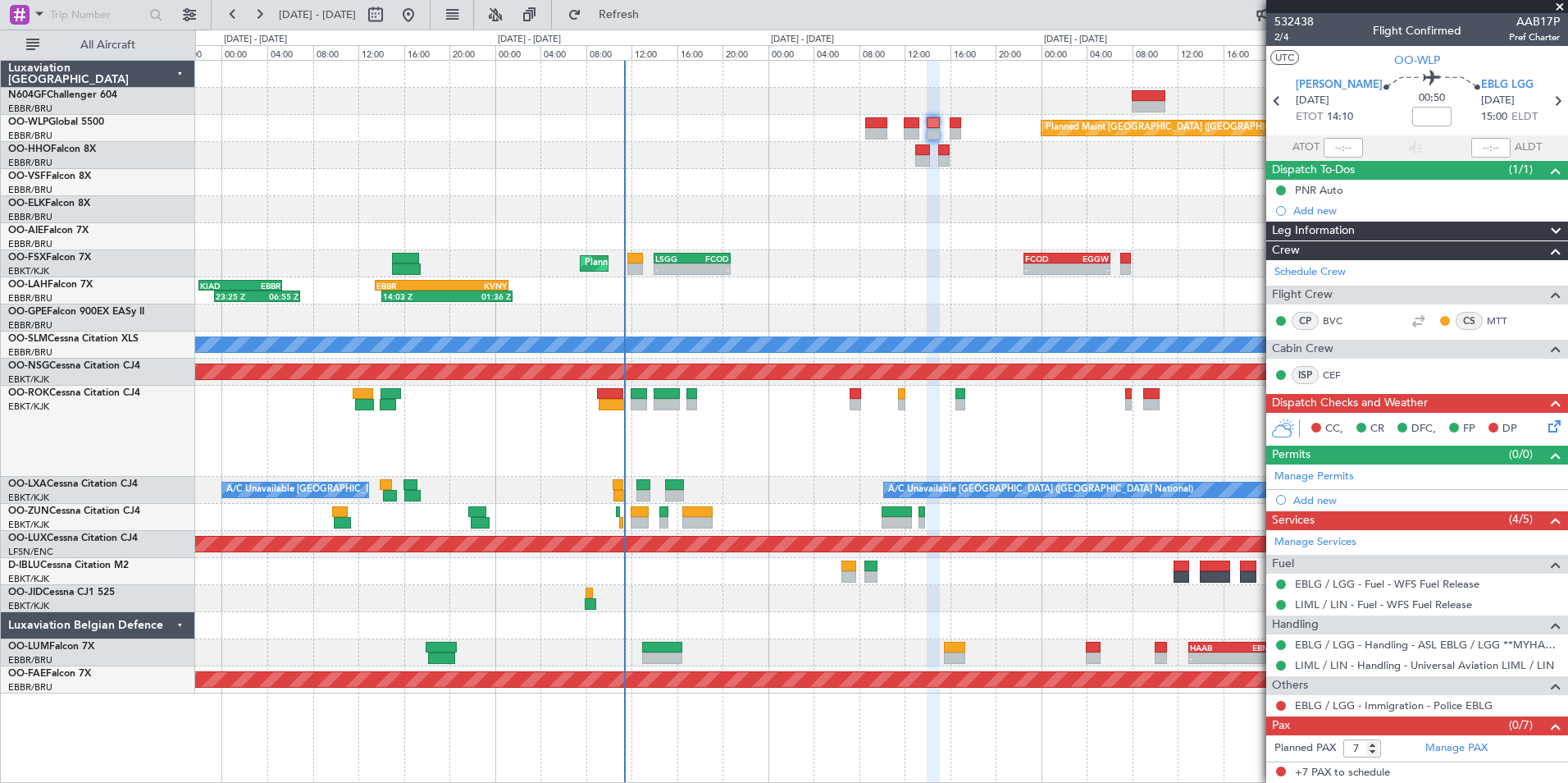
click at [1009, 249] on div at bounding box center [881, 236] width 1372 height 27
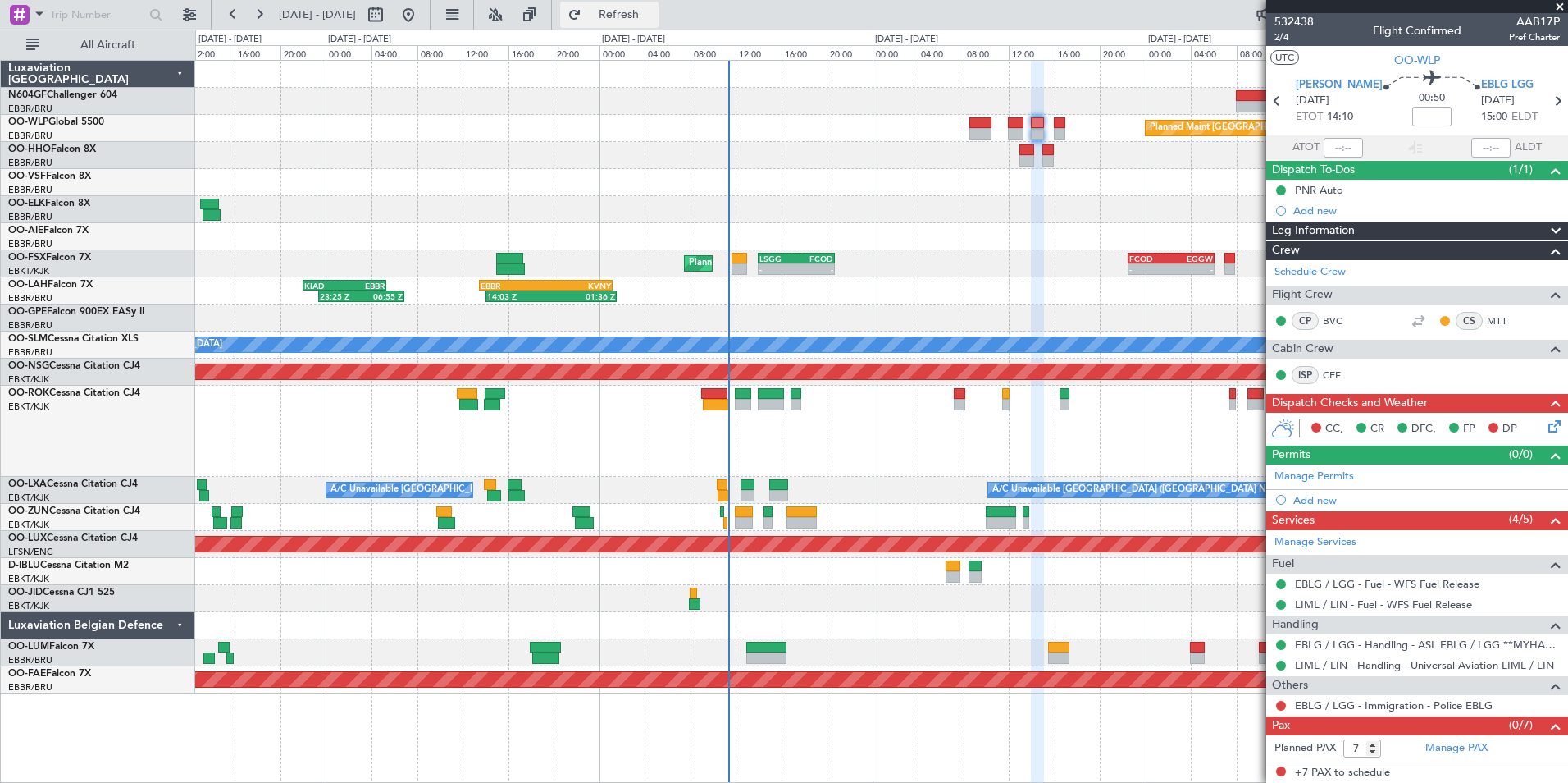
click at [653, 9] on span "Refresh" at bounding box center [619, 15] width 69 height 11
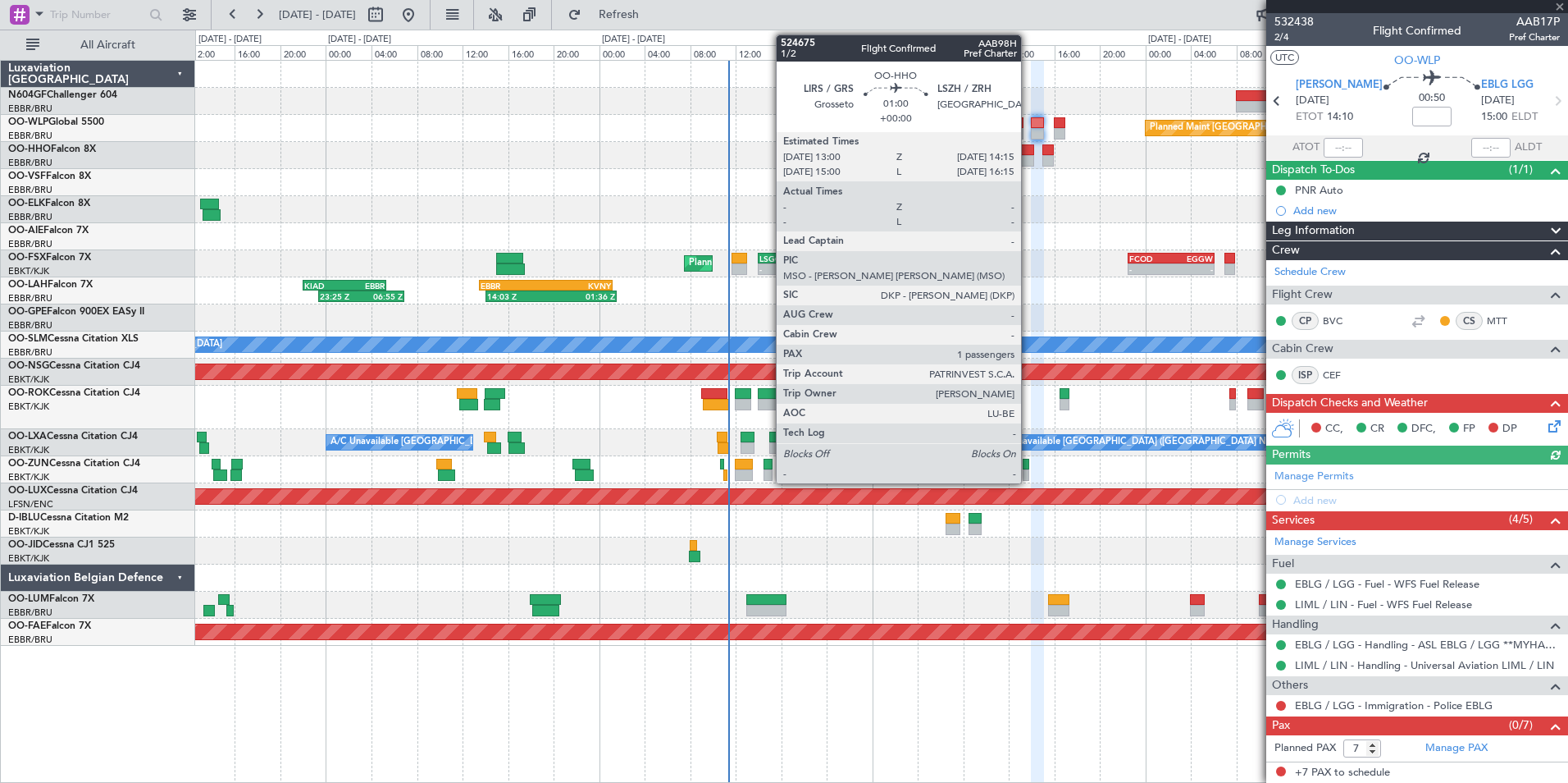
click at [1028, 162] on div at bounding box center [1026, 161] width 15 height 11
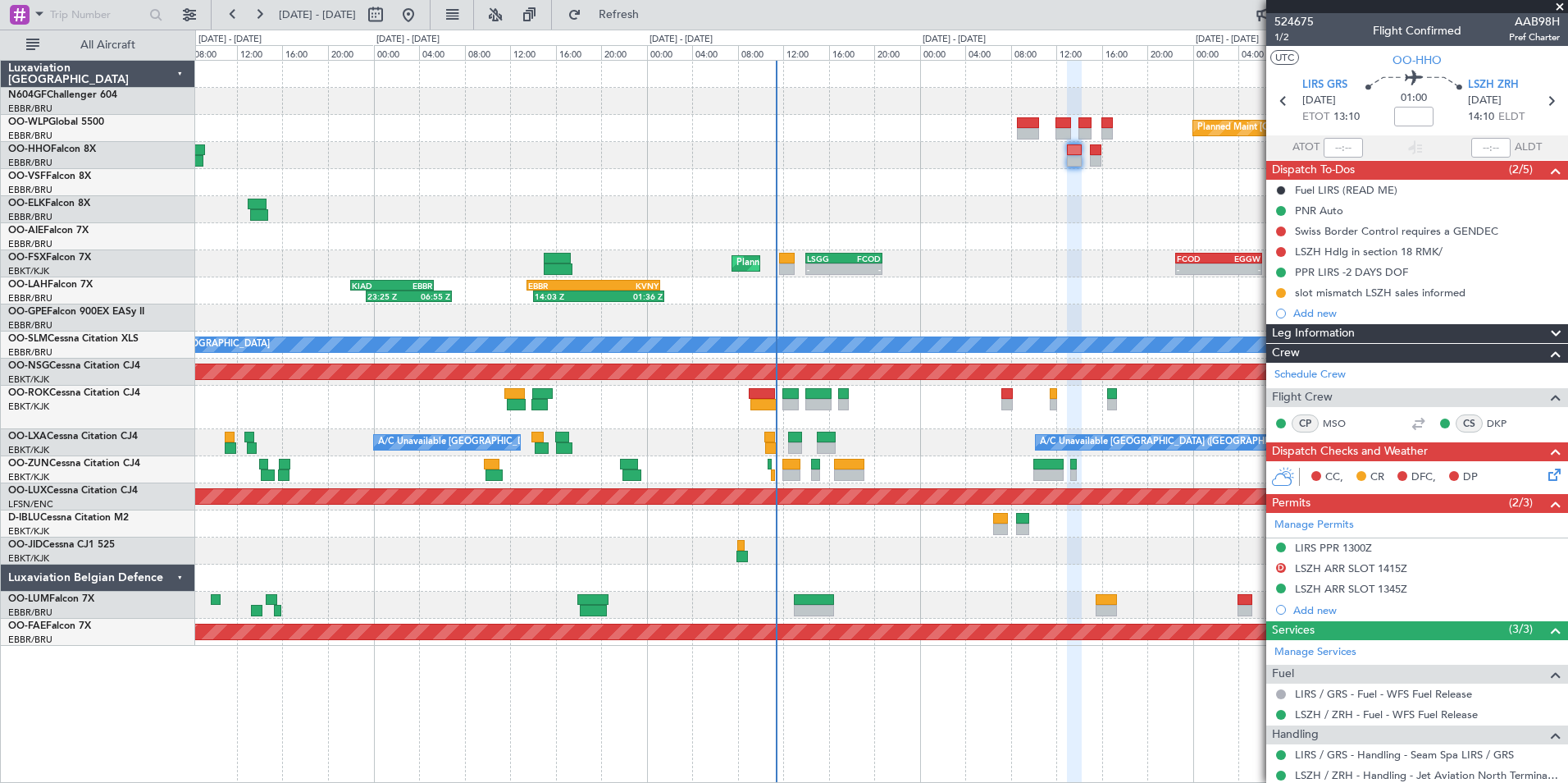
click at [1061, 261] on div "Planned Maint Kortrijk-[GEOGRAPHIC_DATA] - - LSGG 14:00 Z FCOD 20:45 Z - - FCOD…" at bounding box center [881, 263] width 1372 height 27
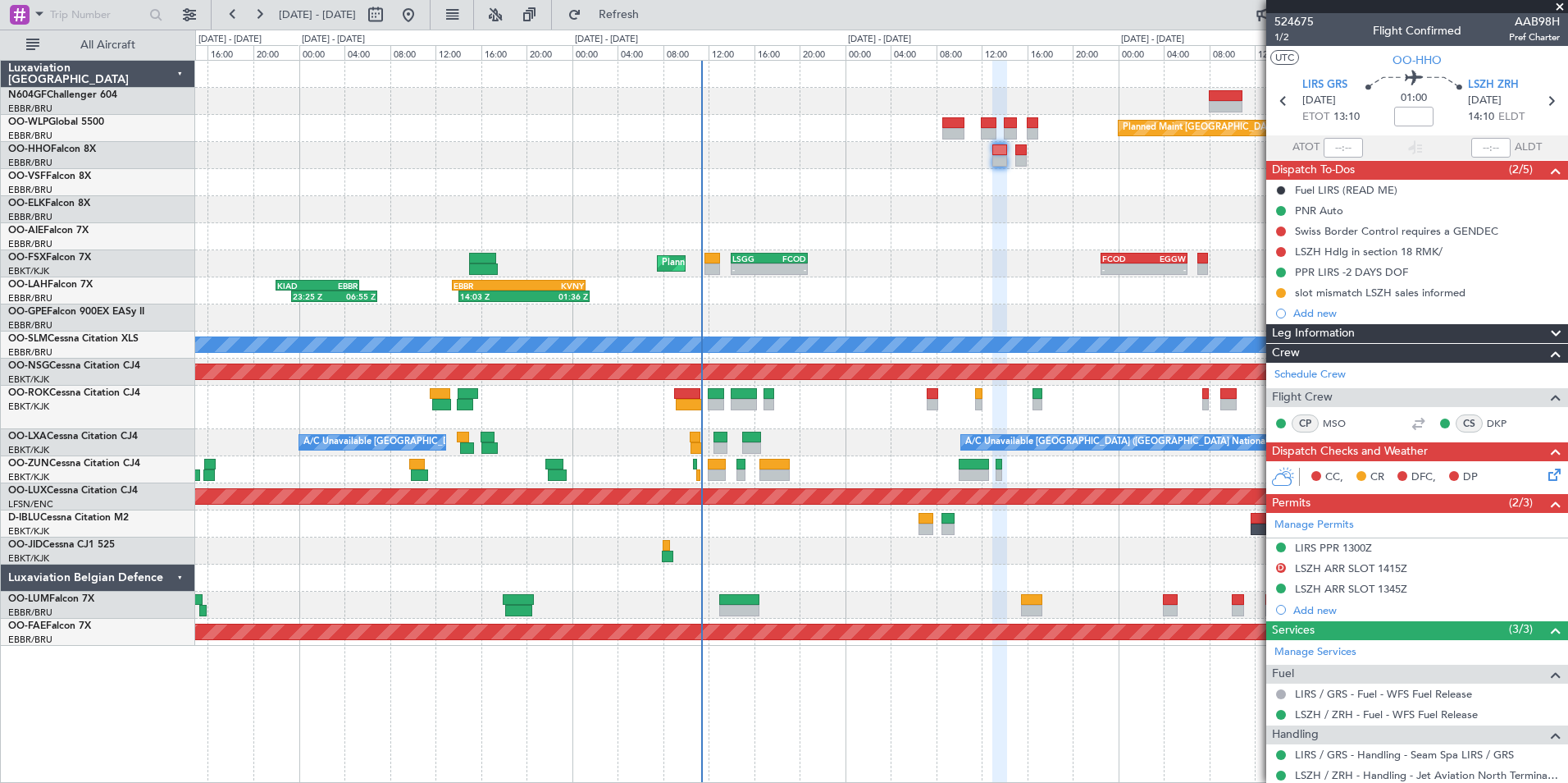
click at [992, 268] on div "- - LGSA 05:00 Z FZQA 12:50 Z Planned Maint [GEOGRAPHIC_DATA] ([GEOGRAPHIC_DATA…" at bounding box center [881, 353] width 1372 height 585
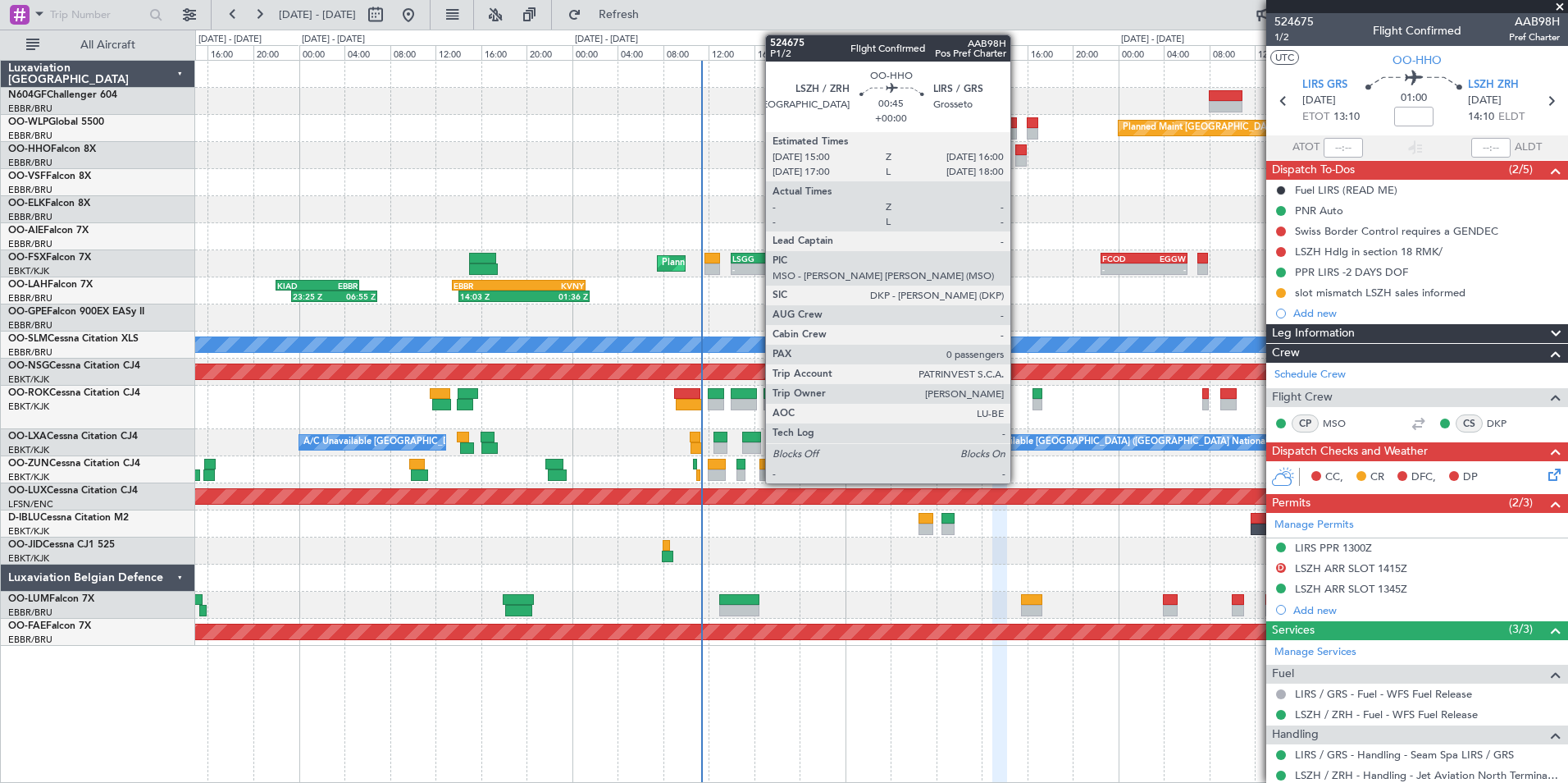
click at [1018, 157] on div at bounding box center [1021, 161] width 11 height 11
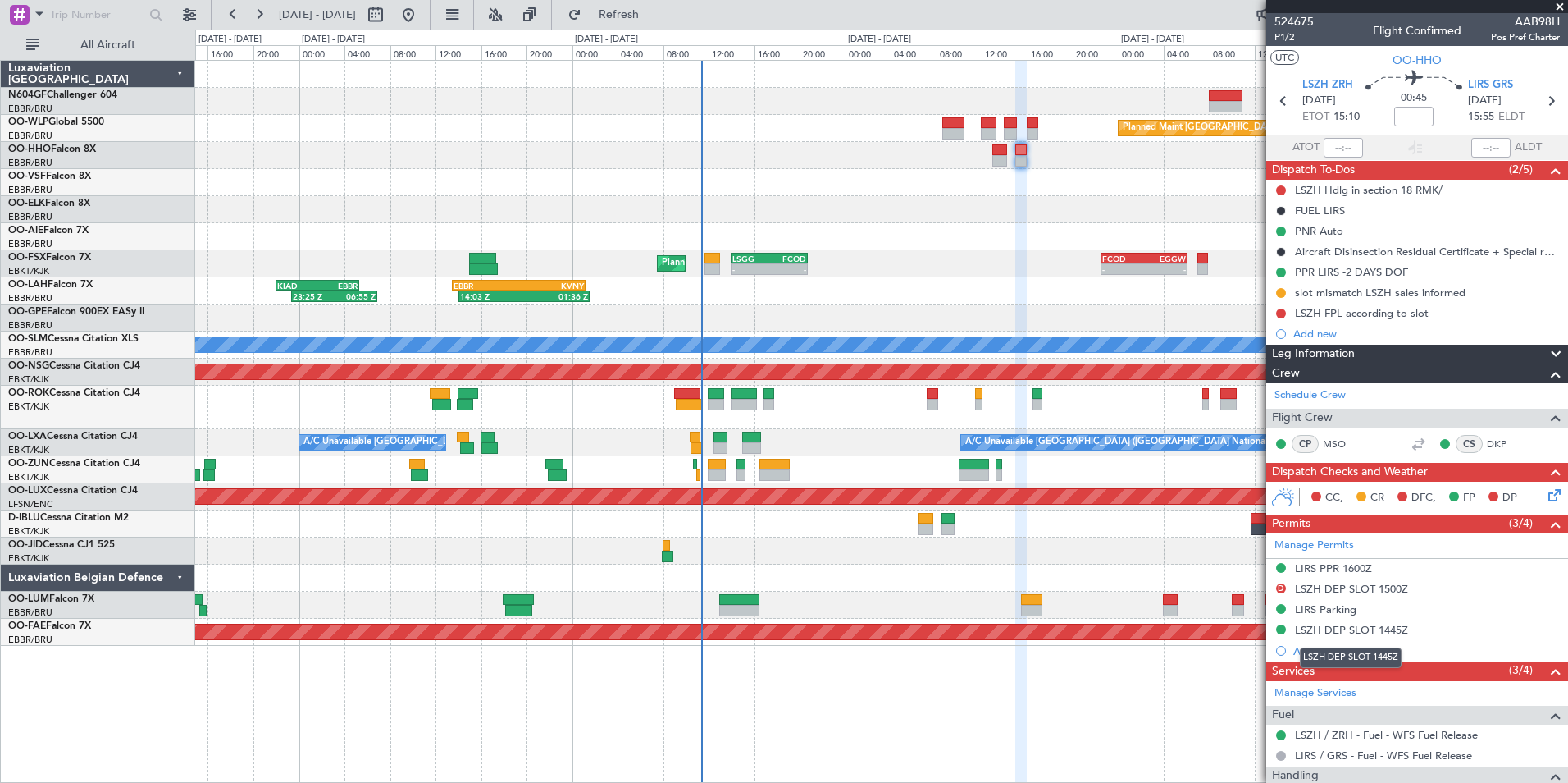
click at [1325, 632] on div "LSZH DEP SLOT 1445Z" at bounding box center [1352, 629] width 114 height 14
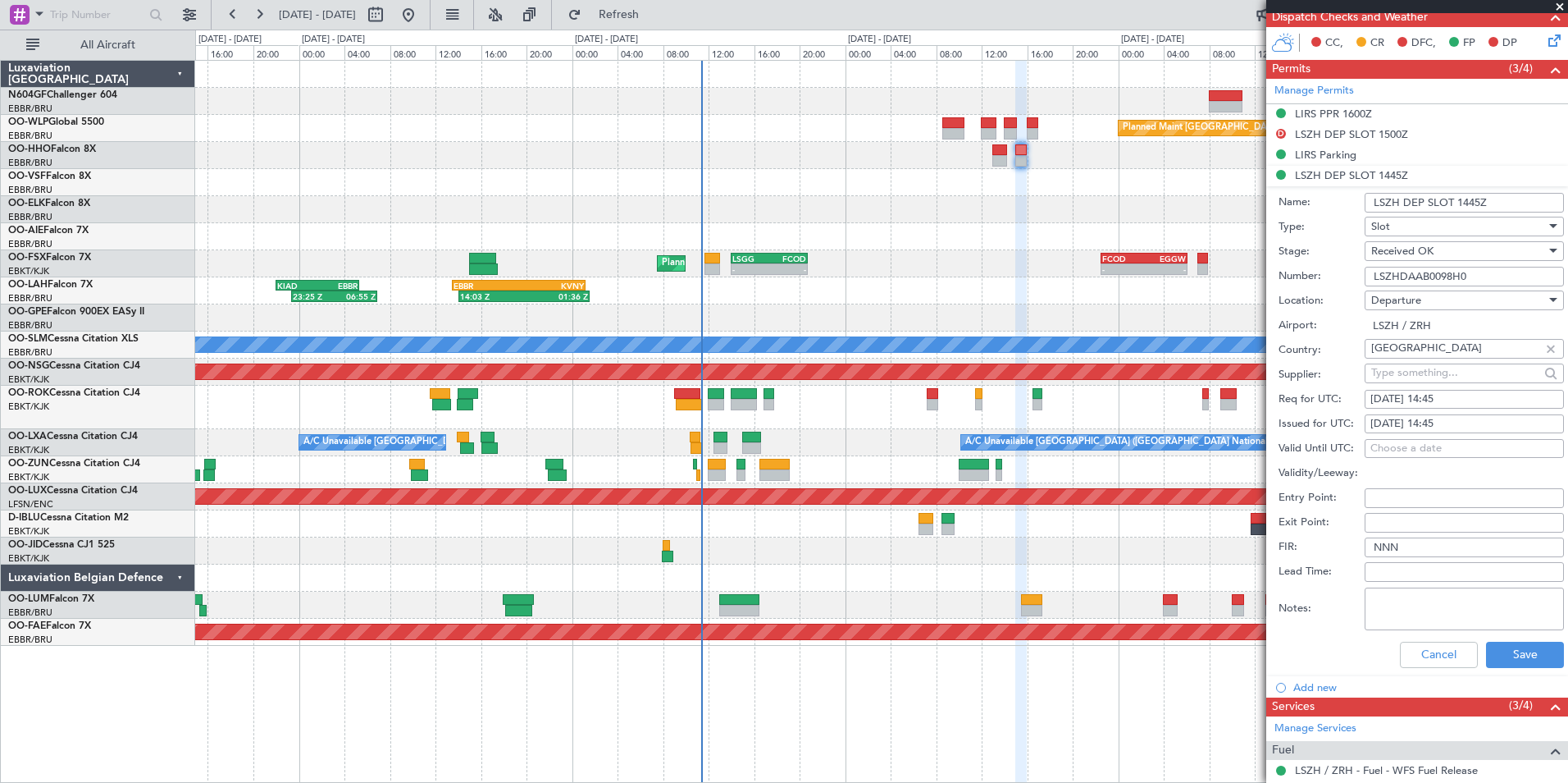
scroll to position [493, 0]
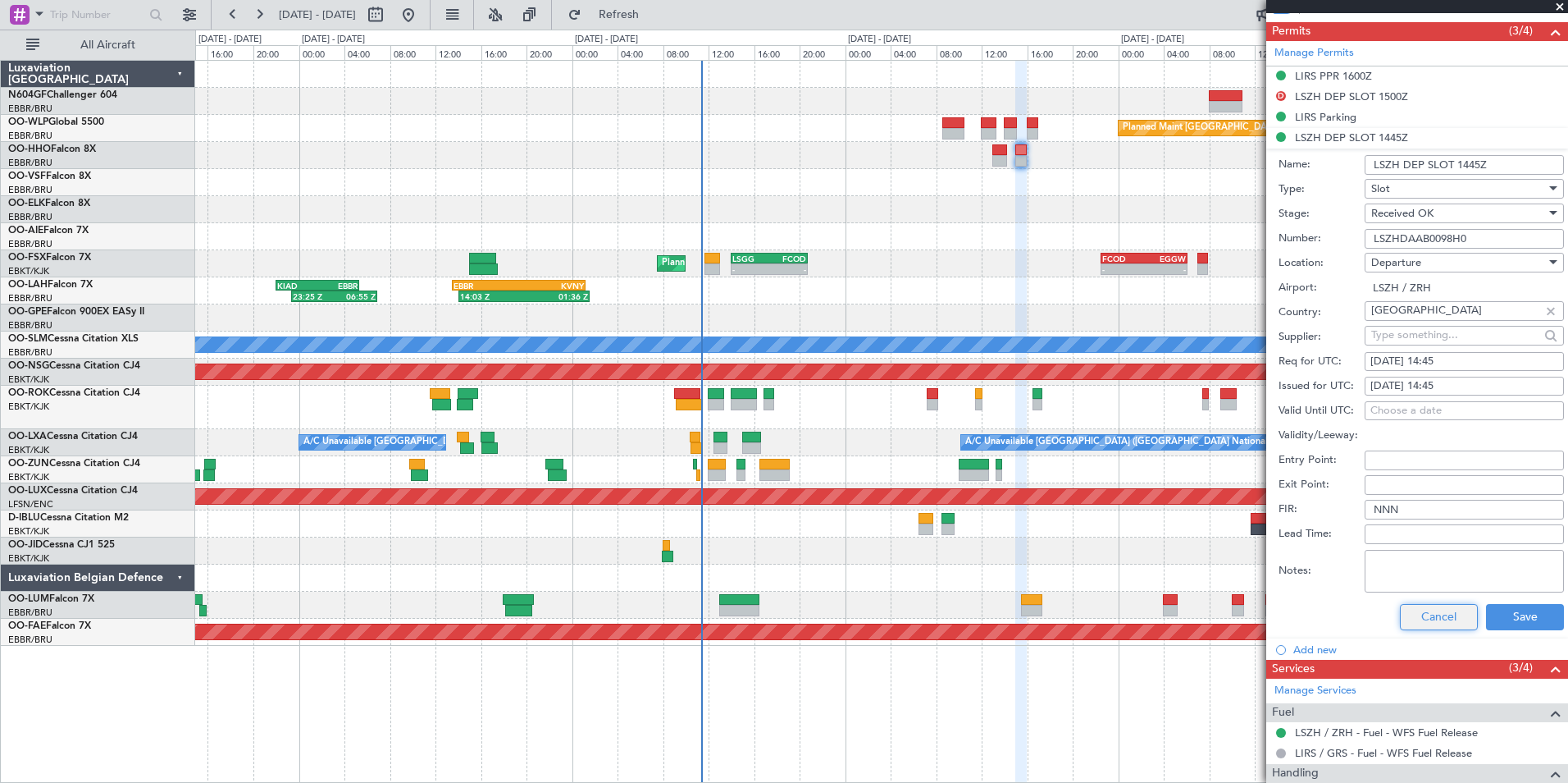
click at [1401, 622] on button "Cancel" at bounding box center [1439, 617] width 78 height 26
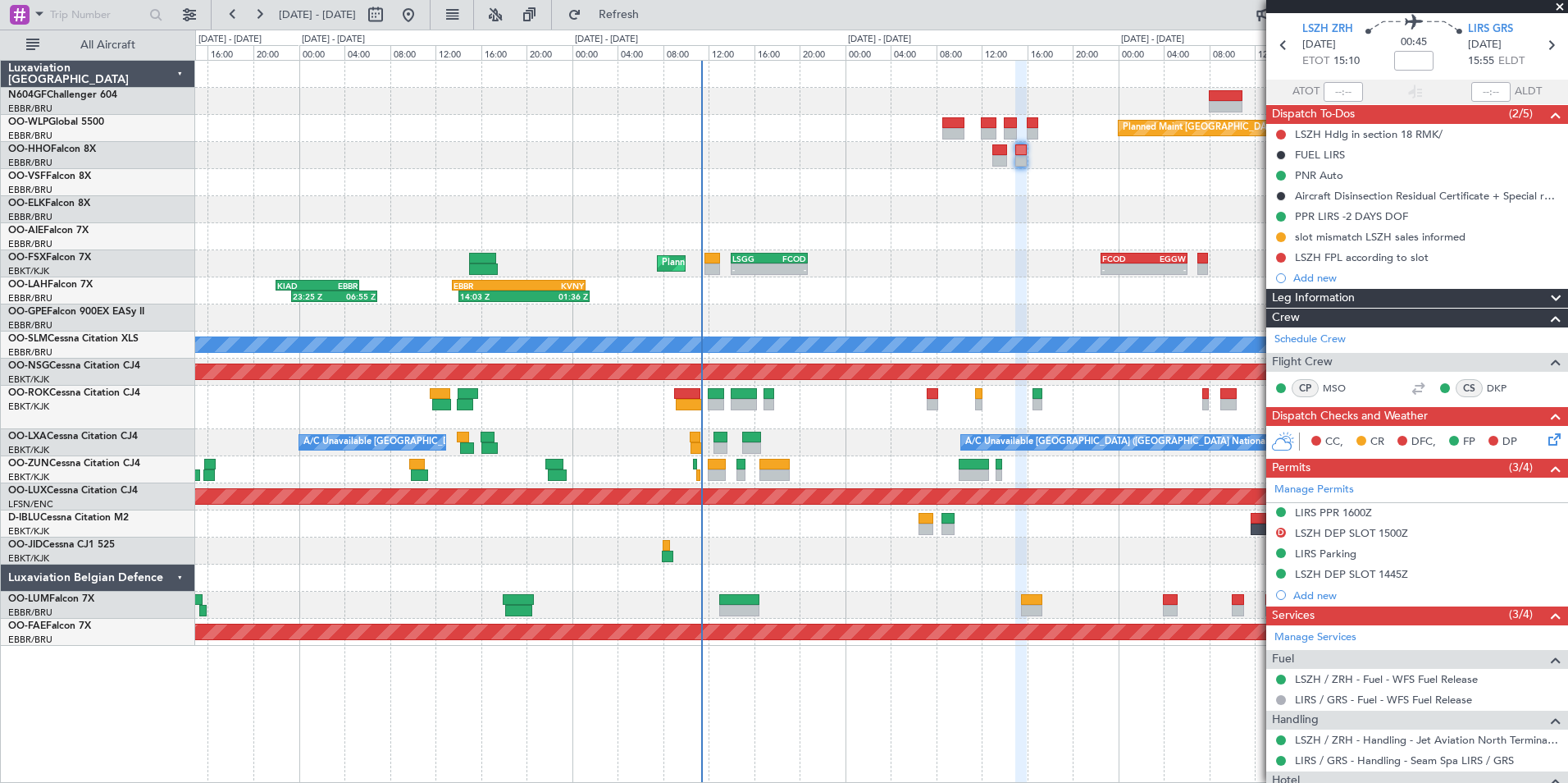
scroll to position [0, 0]
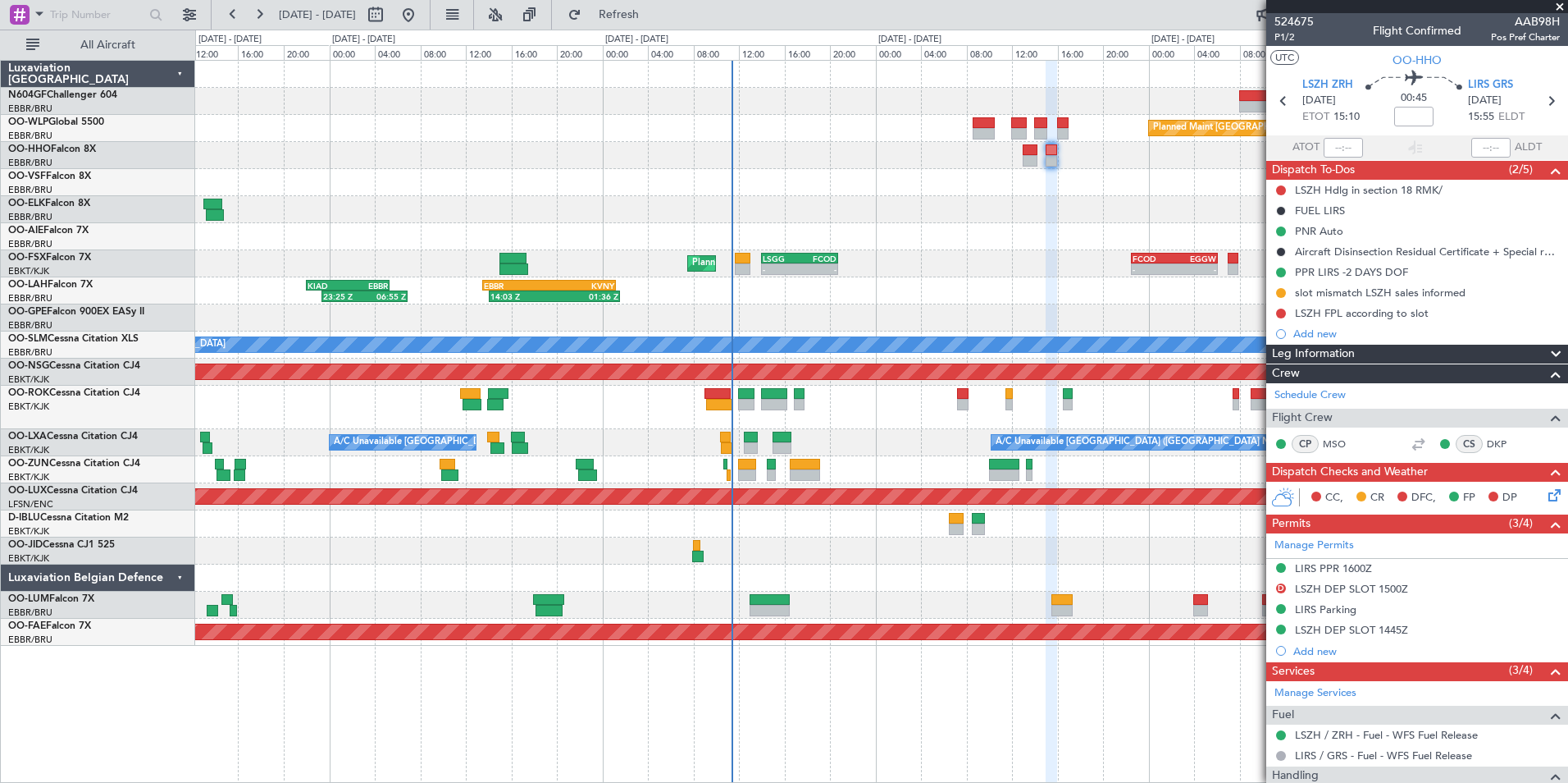
click at [1091, 184] on div at bounding box center [881, 182] width 1372 height 27
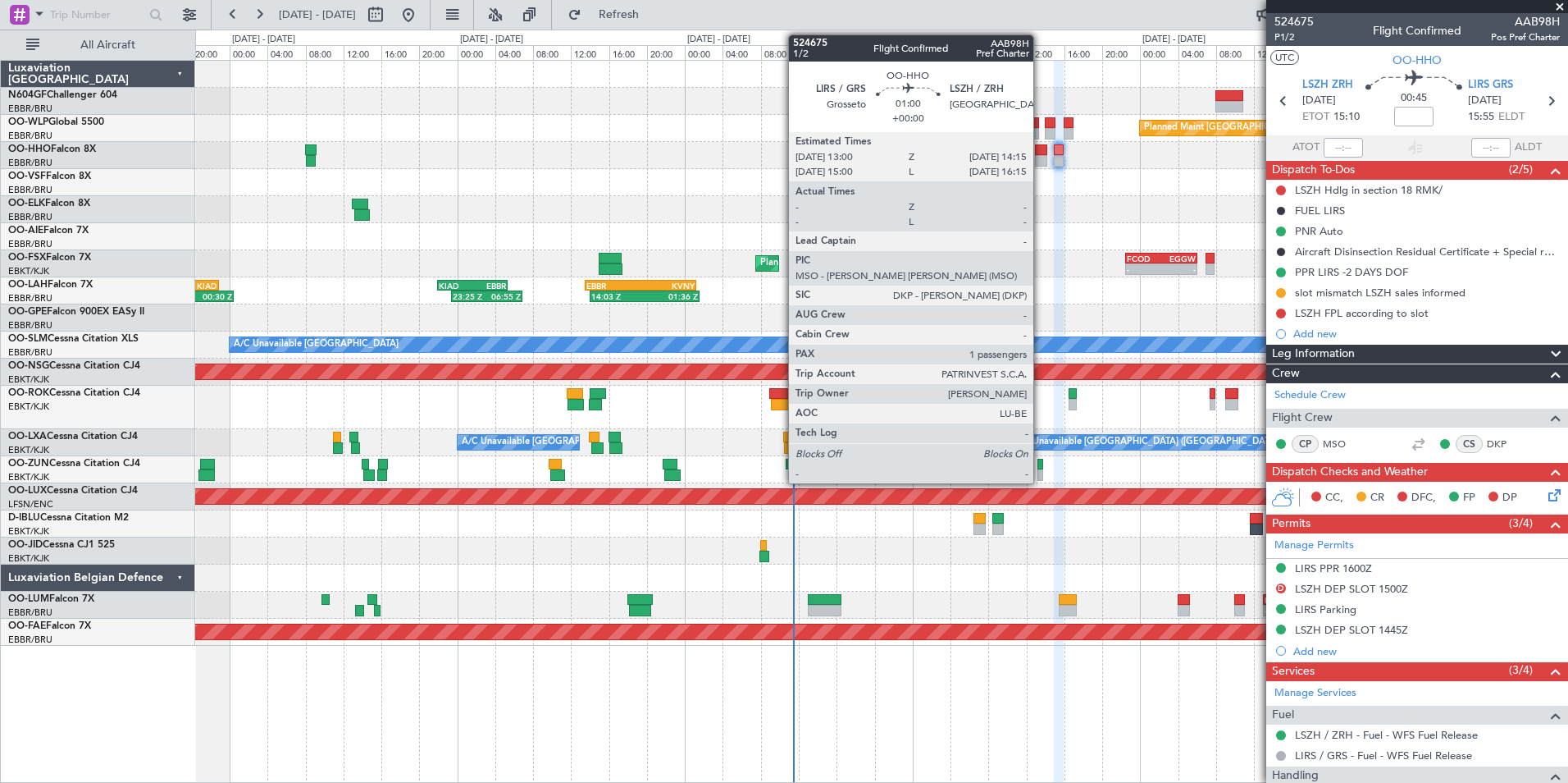
click at [1040, 164] on div at bounding box center [1040, 161] width 12 height 11
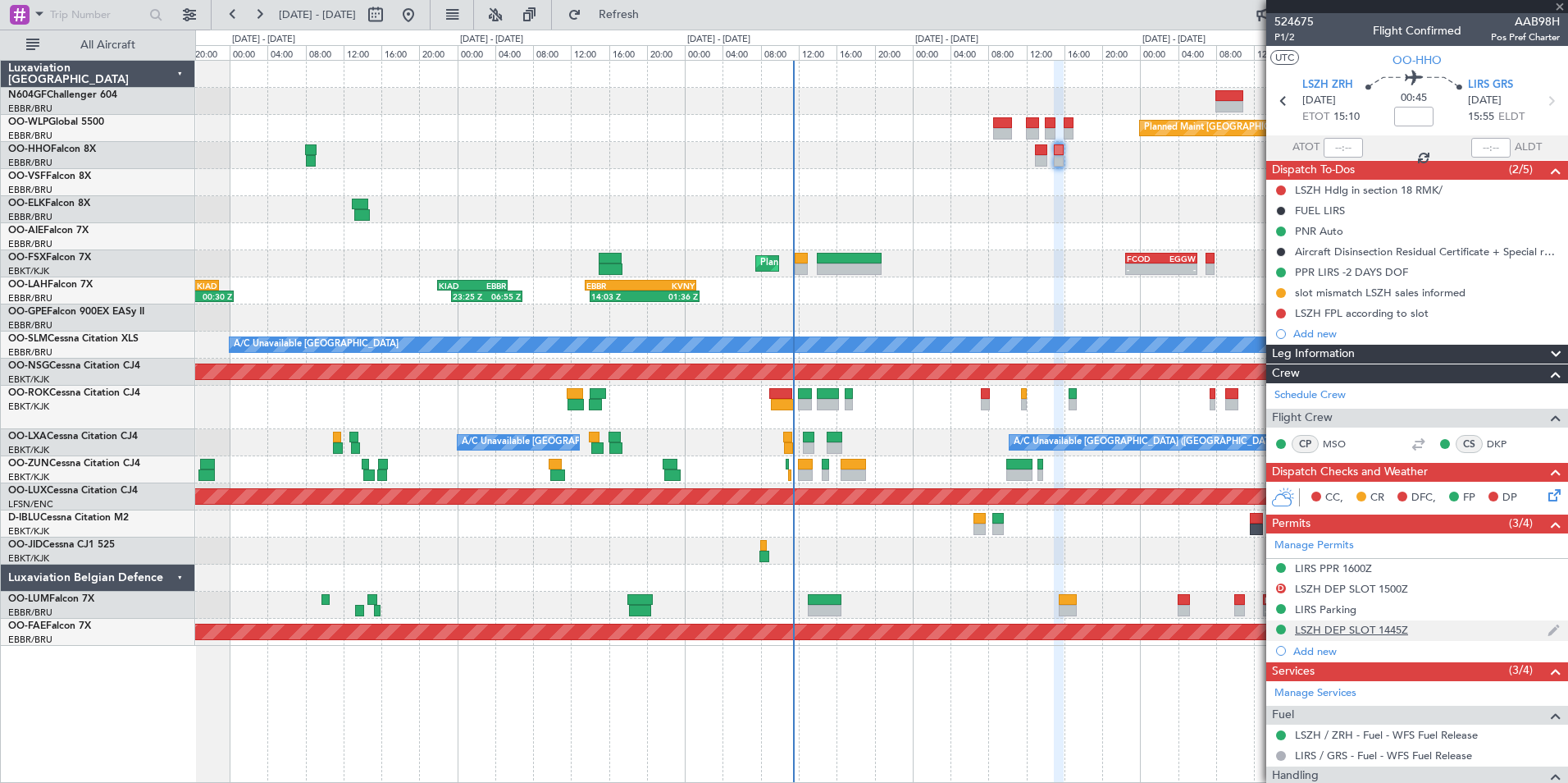
type input "1"
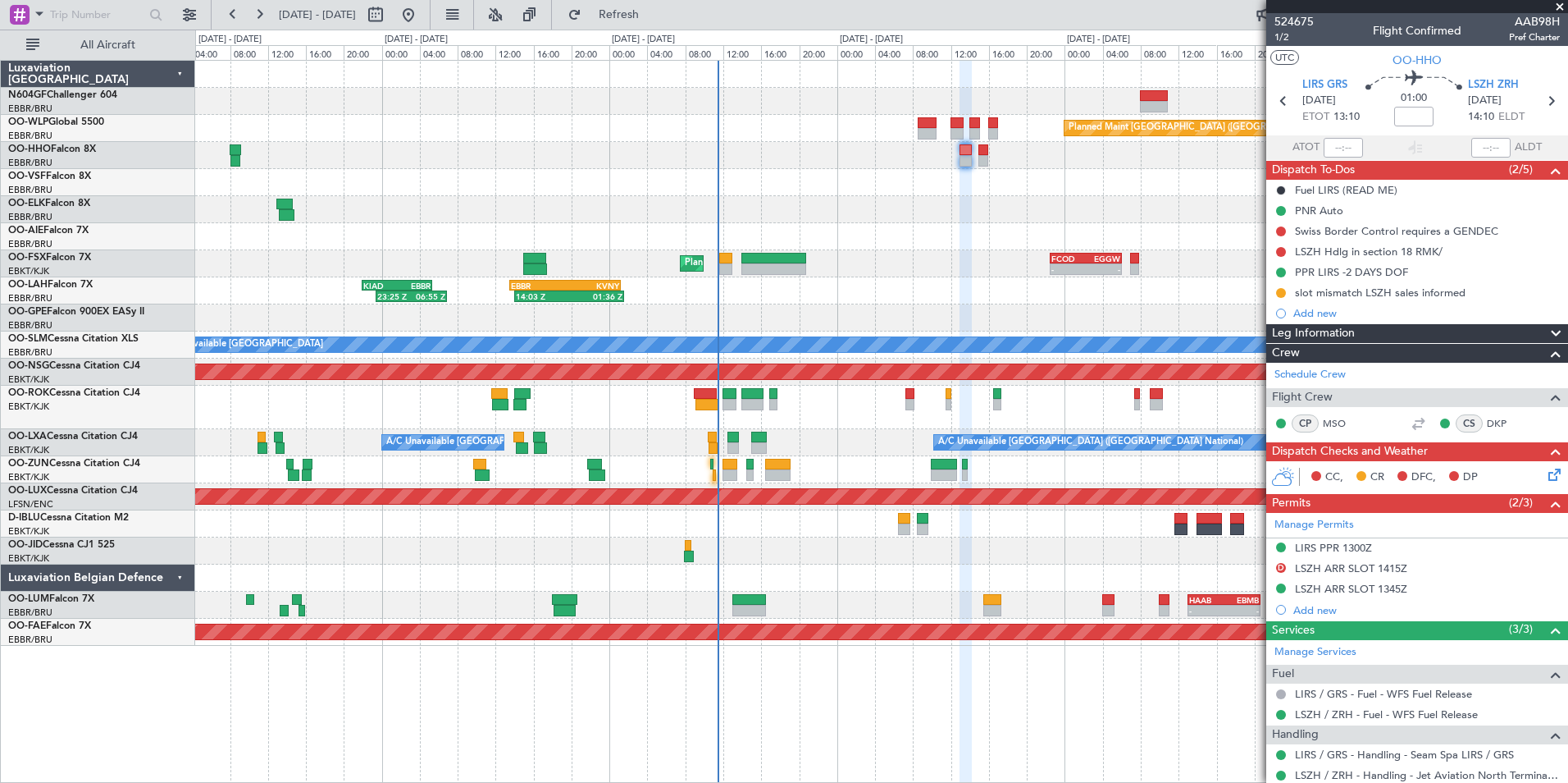
click at [980, 231] on div at bounding box center [881, 236] width 1372 height 27
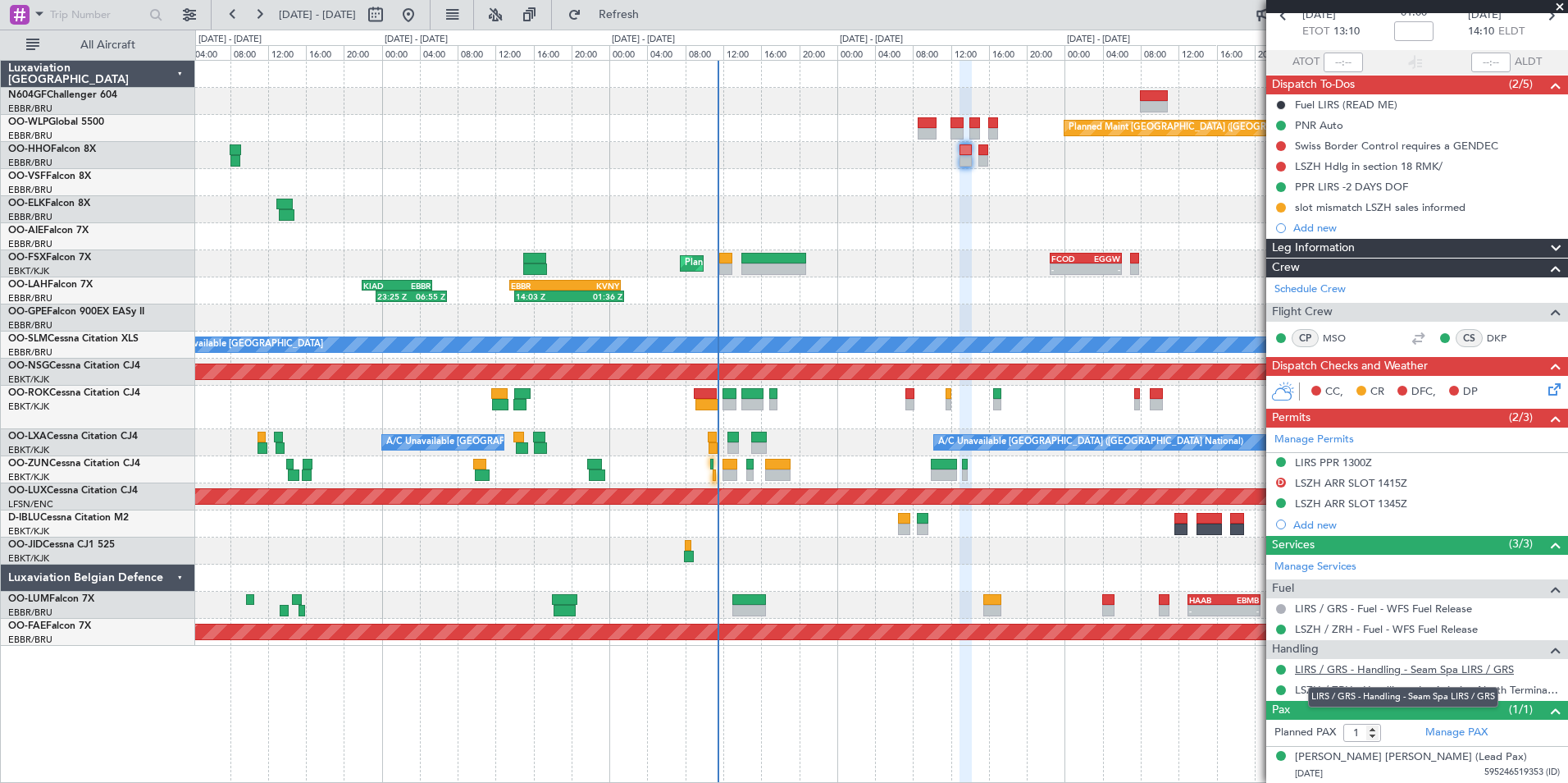
click at [1368, 669] on link "LIRS / GRS - Handling - Seam Spa LIRS / GRS" at bounding box center [1404, 668] width 219 height 14
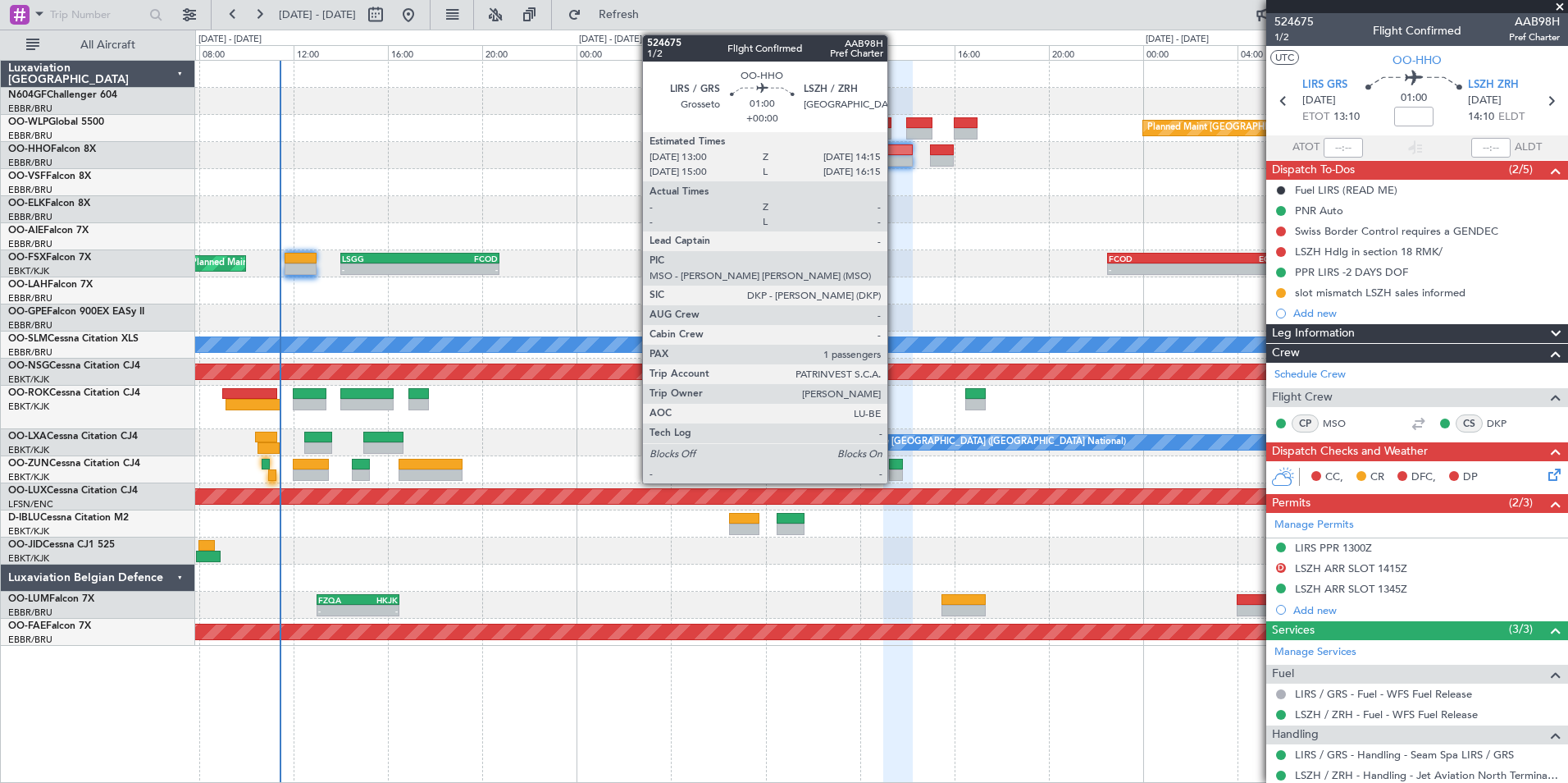
scroll to position [86, 0]
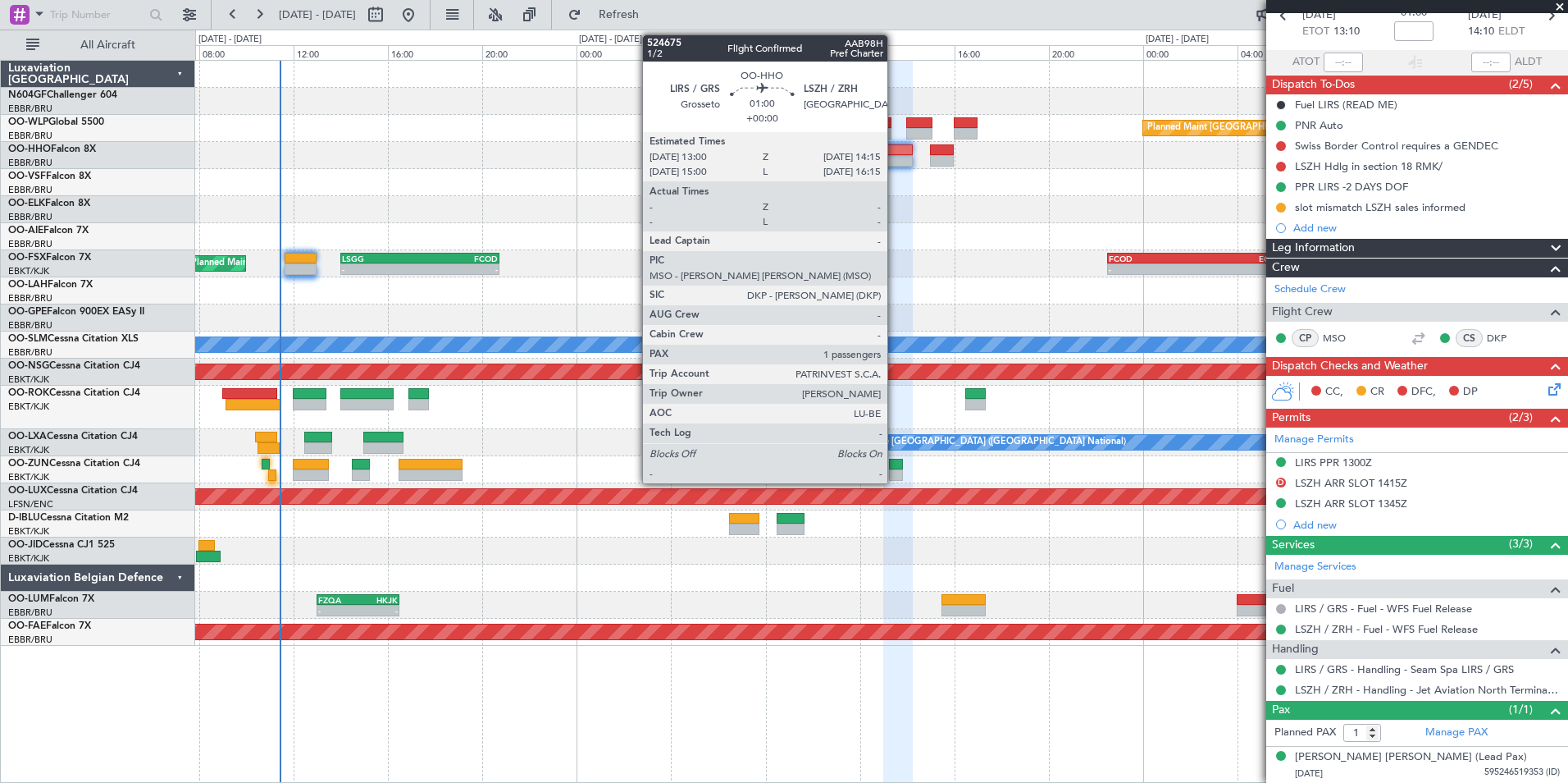
click at [894, 153] on div at bounding box center [898, 150] width 30 height 11
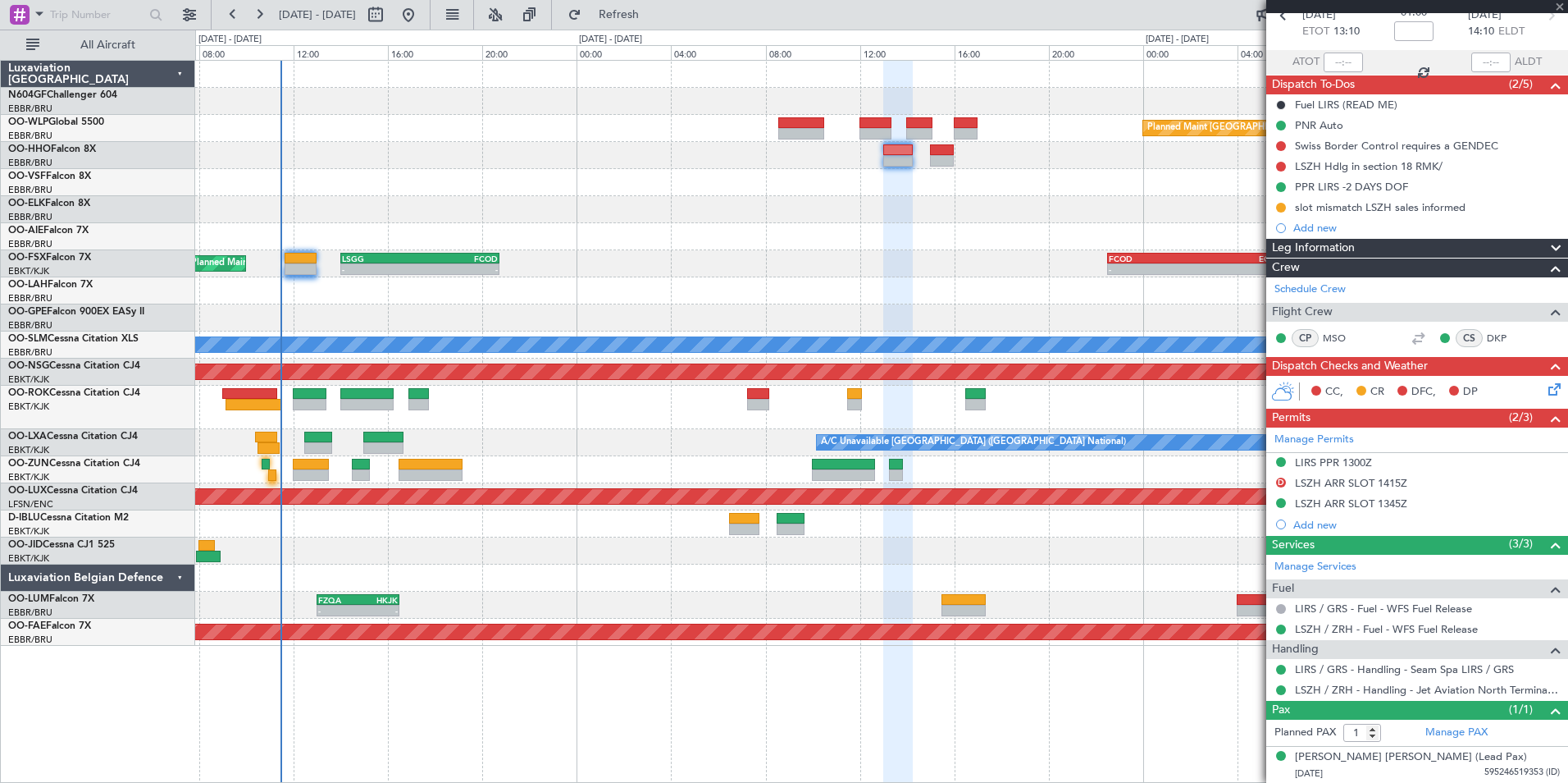
scroll to position [0, 0]
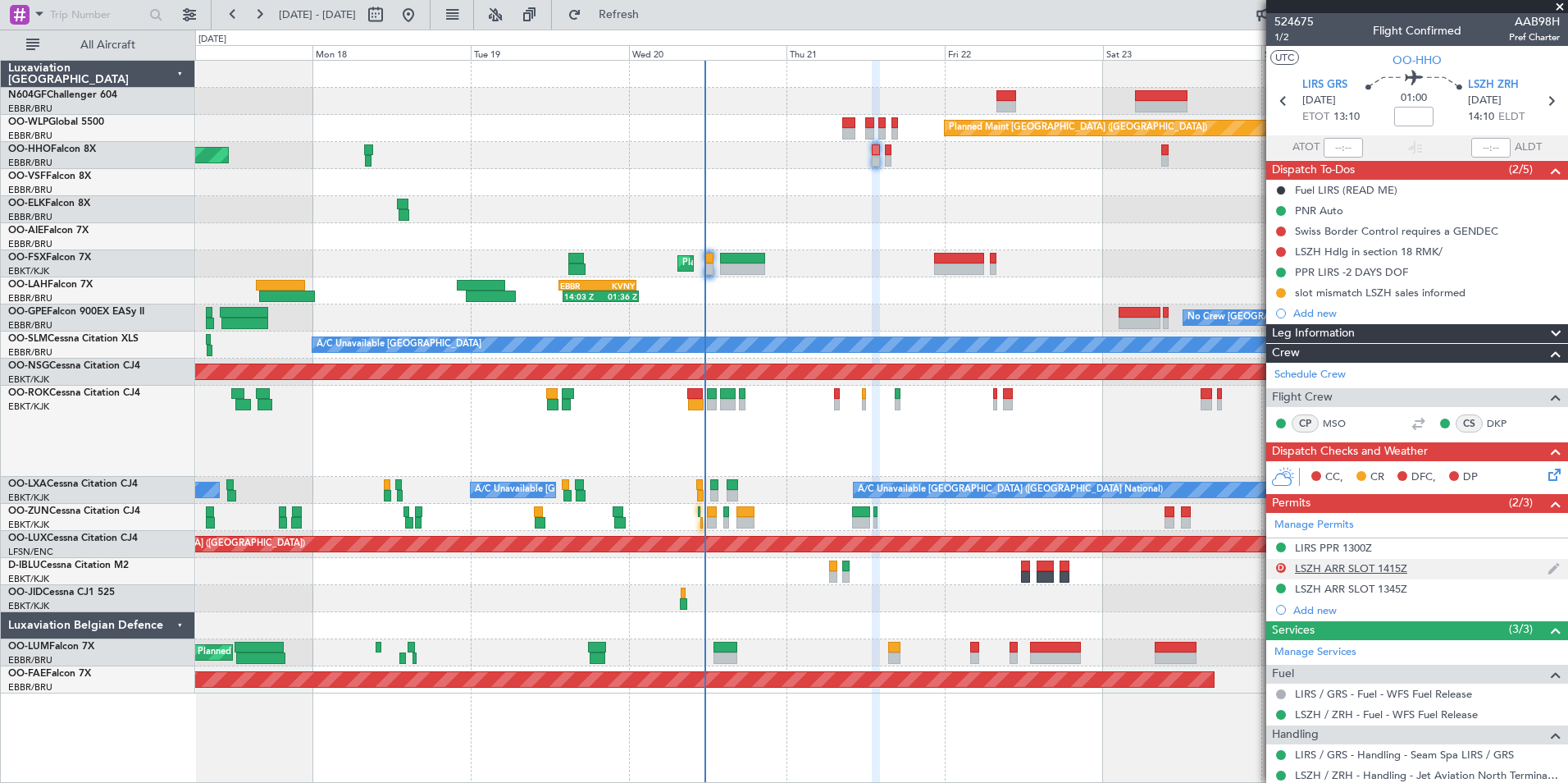
click at [1337, 569] on div "LSZH ARR SLOT 1415Z" at bounding box center [1351, 568] width 113 height 14
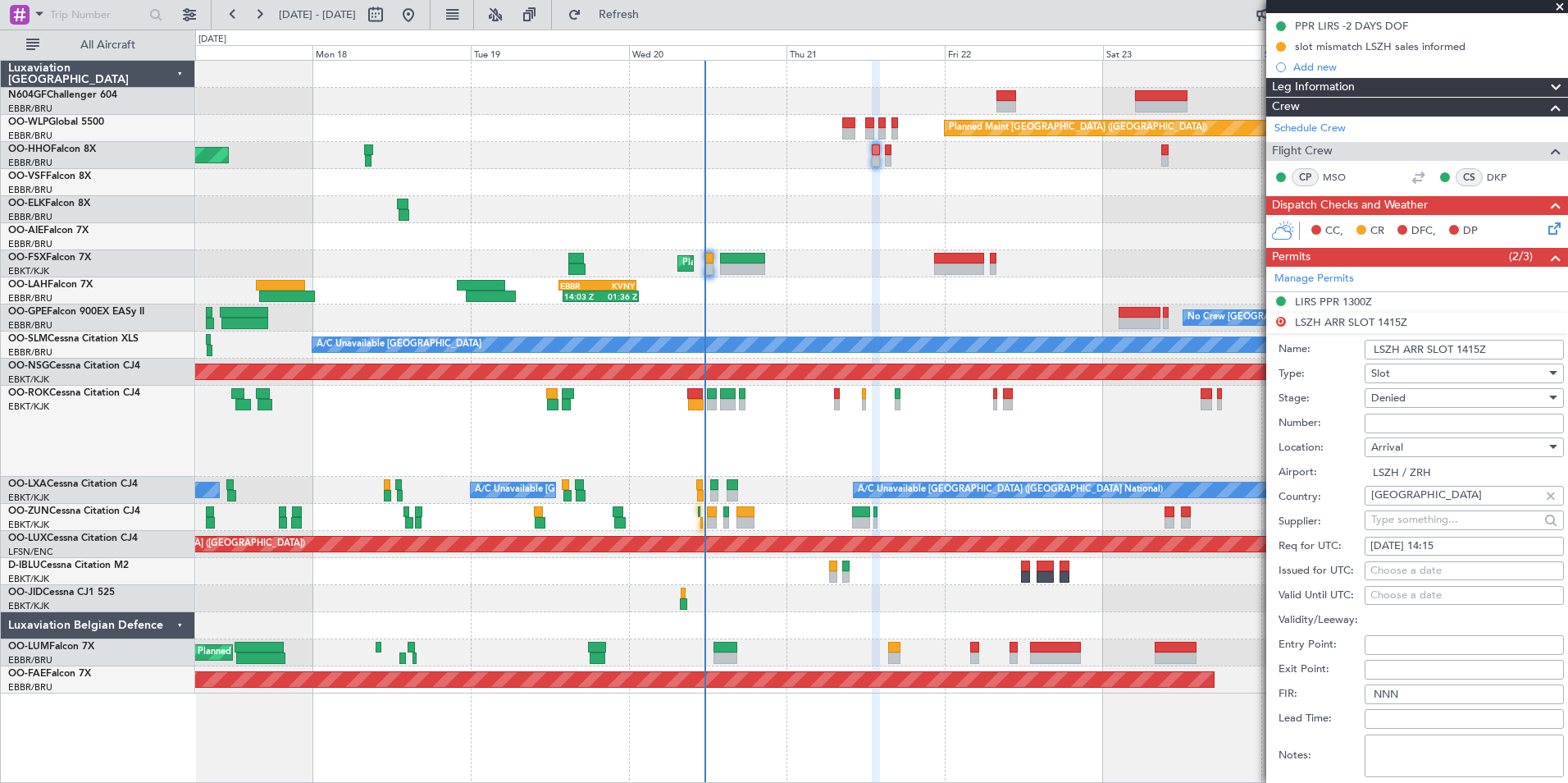
scroll to position [411, 0]
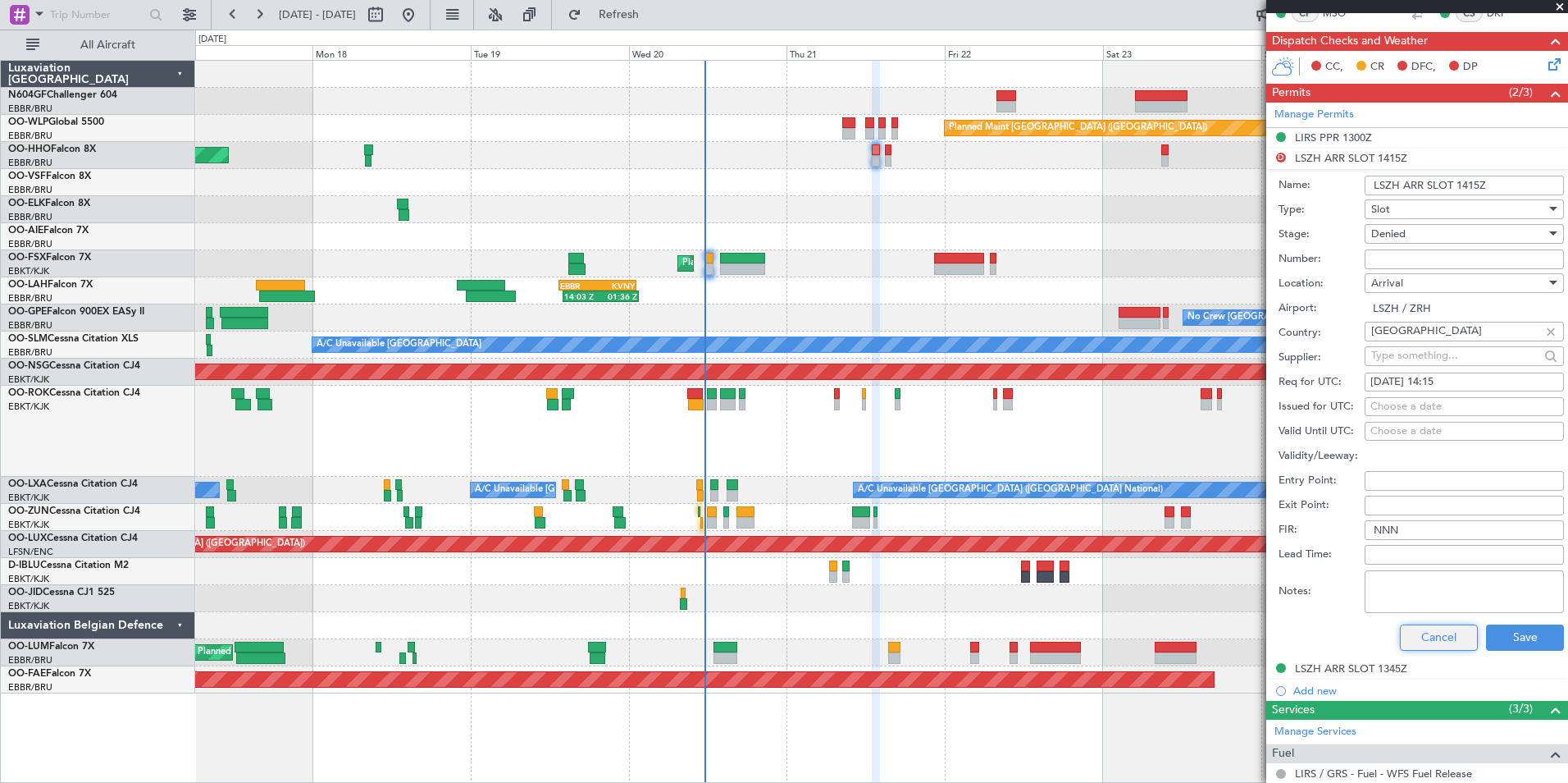
click at [1433, 629] on button "Cancel" at bounding box center [1439, 638] width 78 height 26
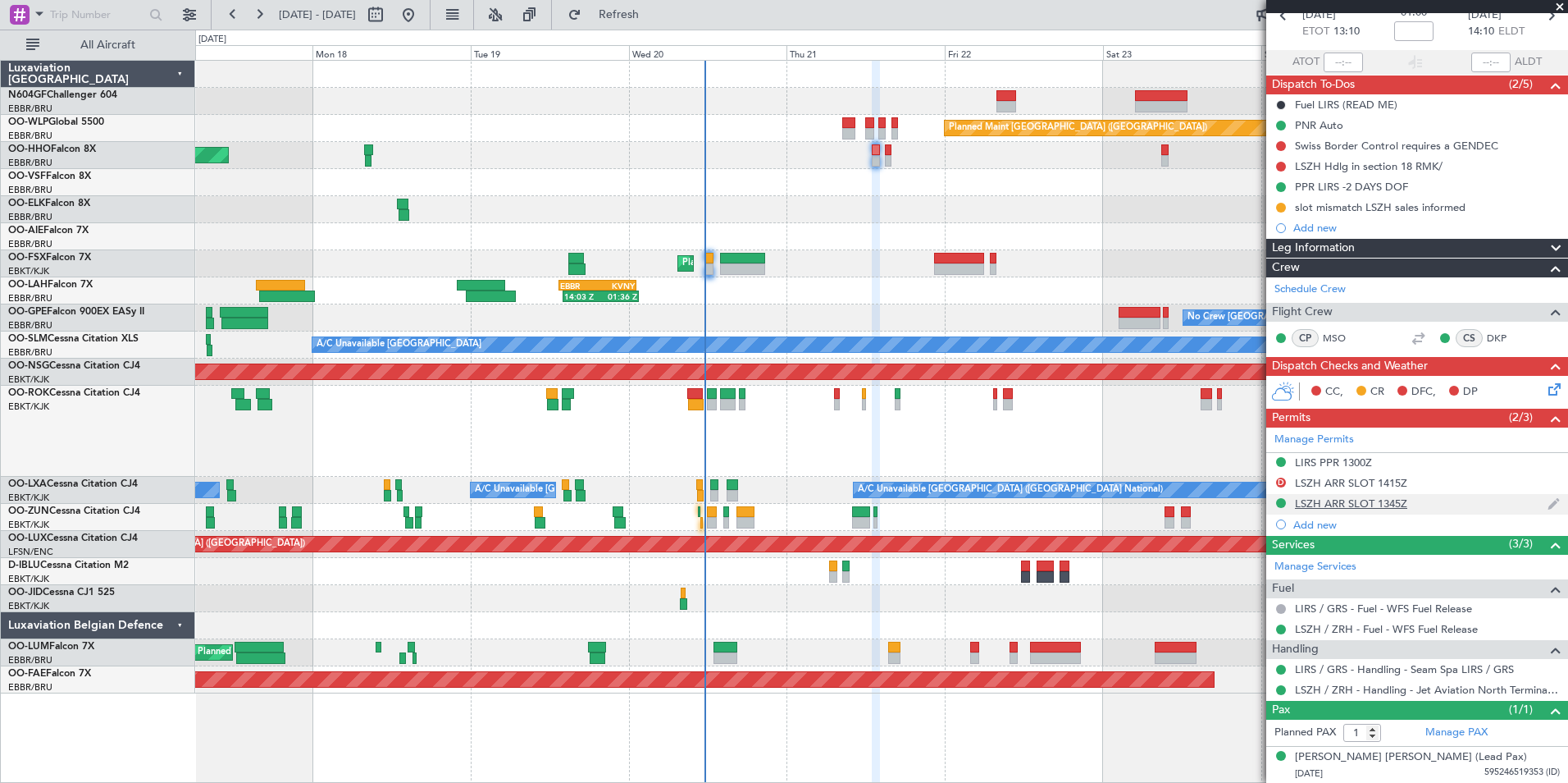
click at [1369, 501] on div "LSZH ARR SLOT 1345Z" at bounding box center [1351, 503] width 113 height 14
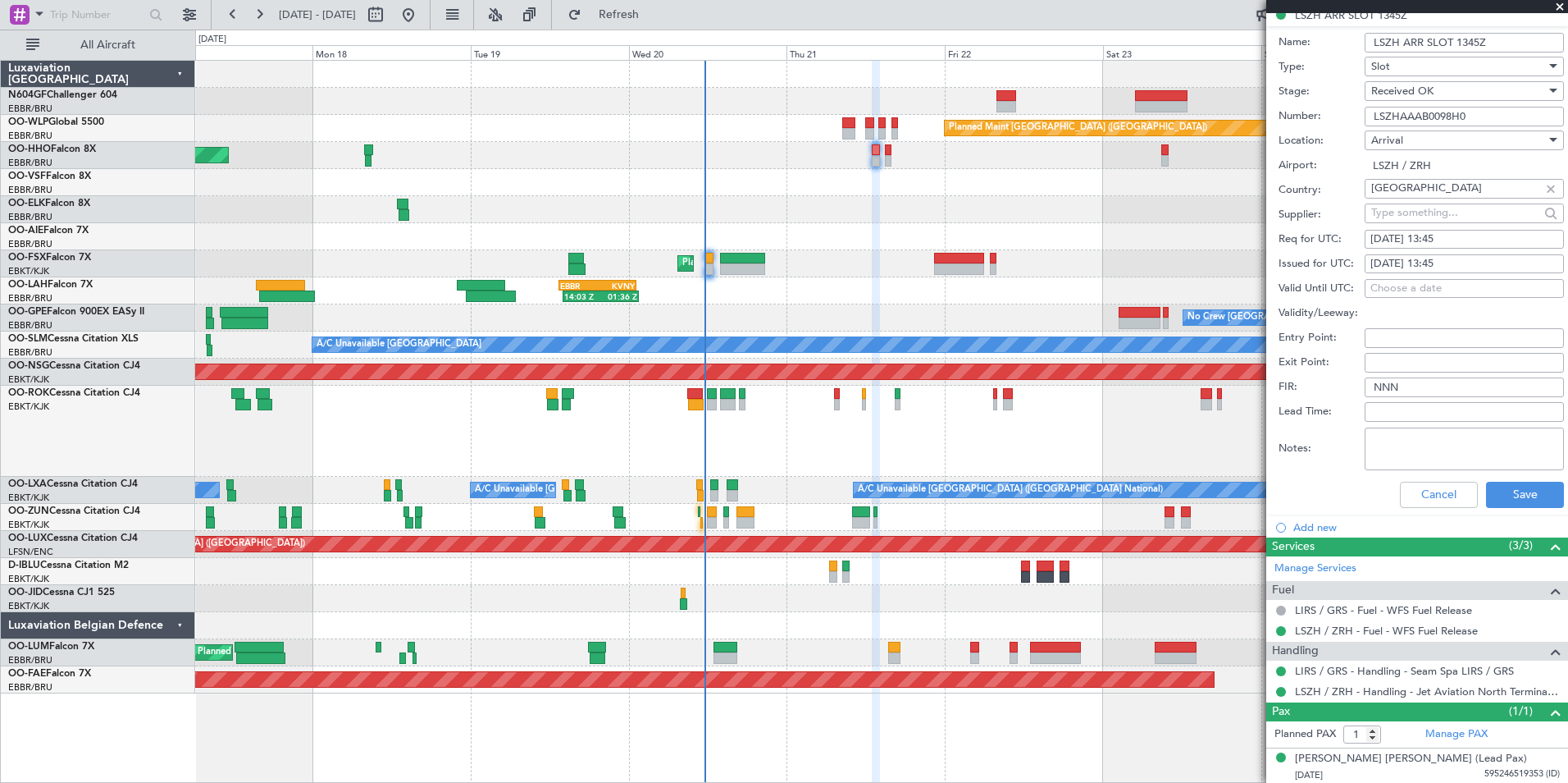
scroll to position [574, 0]
click at [1403, 506] on button "Cancel" at bounding box center [1439, 493] width 78 height 26
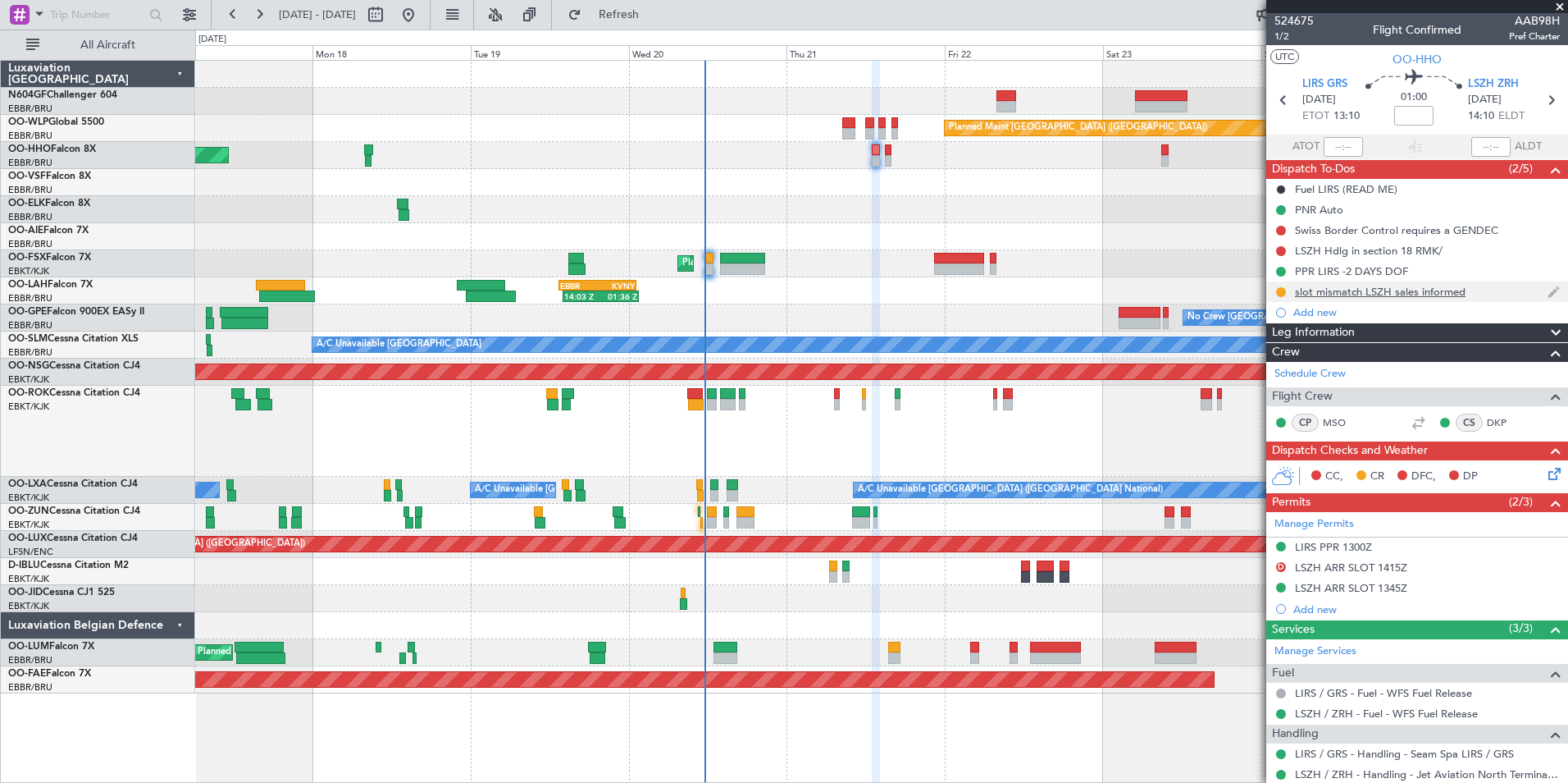
scroll to position [0, 0]
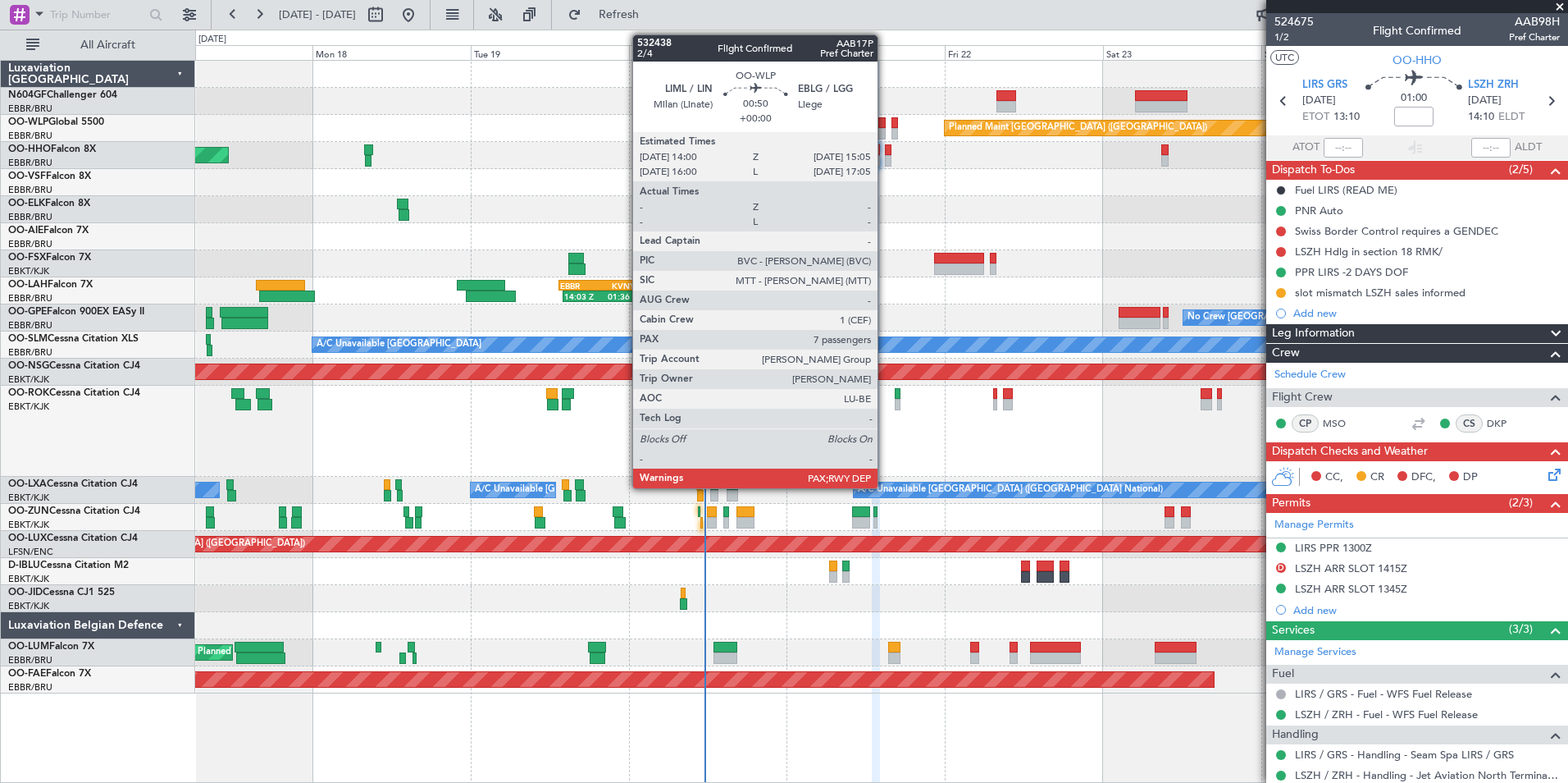
click at [885, 128] on div at bounding box center [882, 133] width 7 height 11
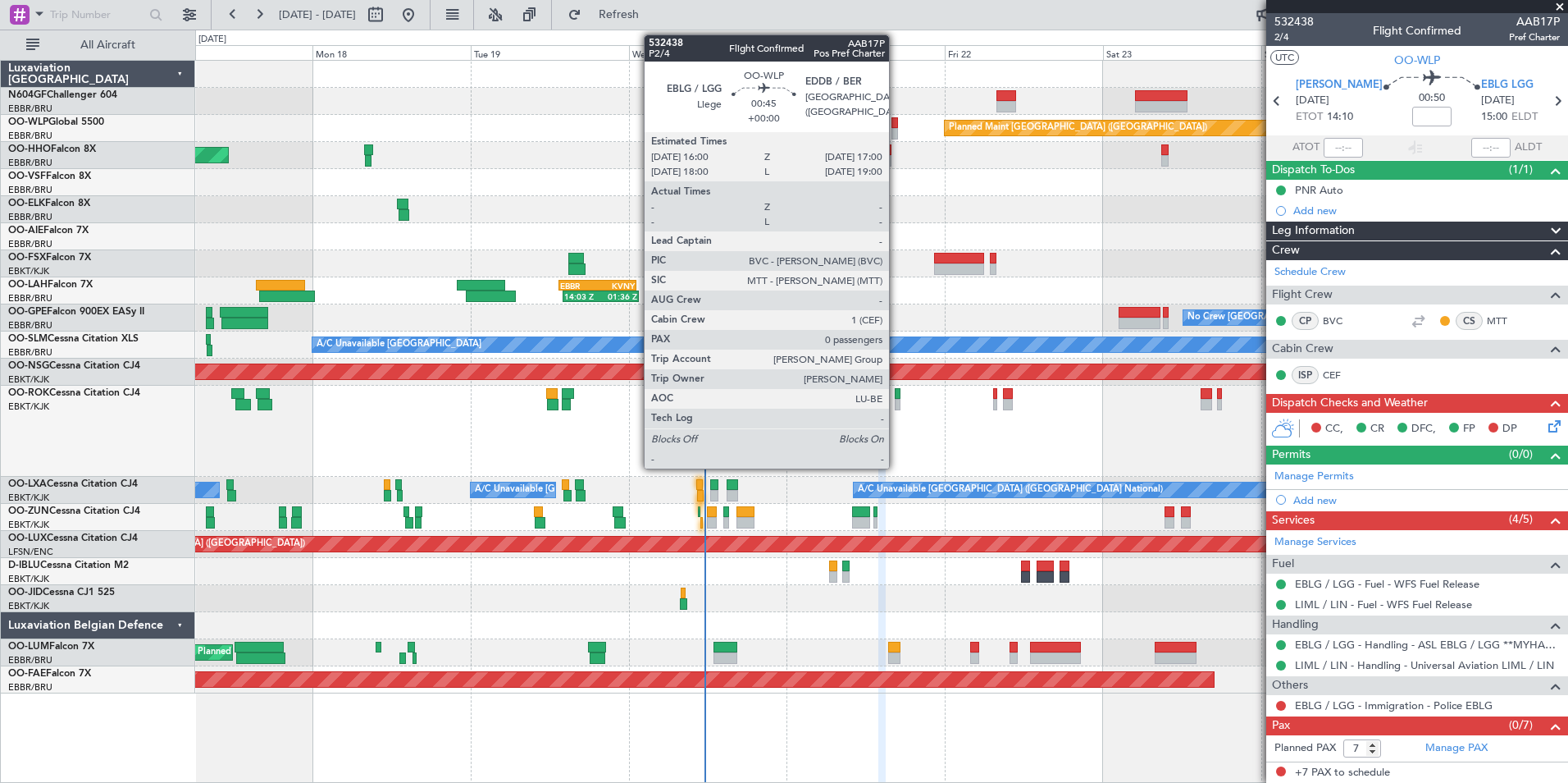
click at [896, 121] on div at bounding box center [895, 123] width 7 height 11
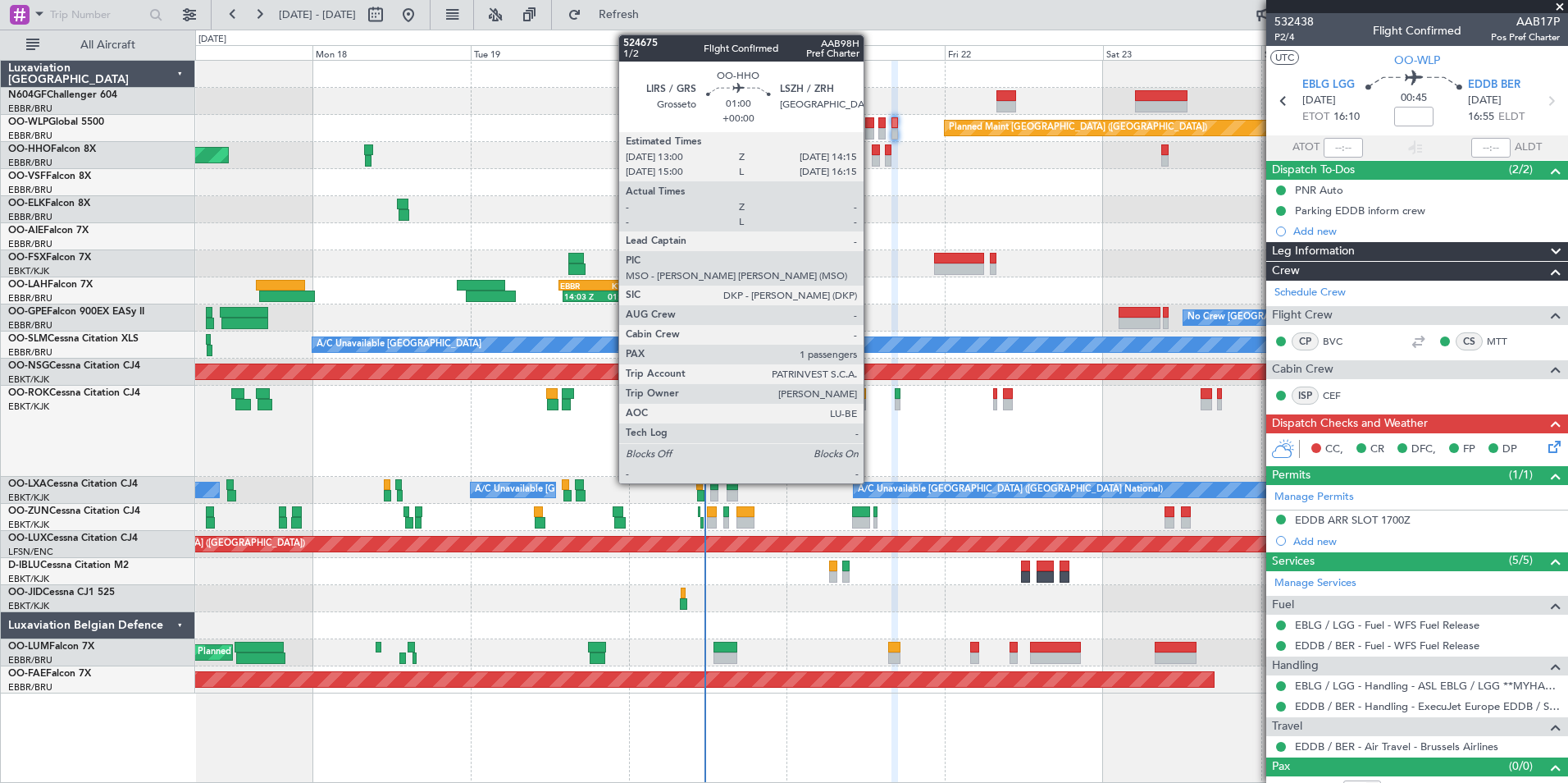
click at [872, 152] on div at bounding box center [877, 150] width 9 height 11
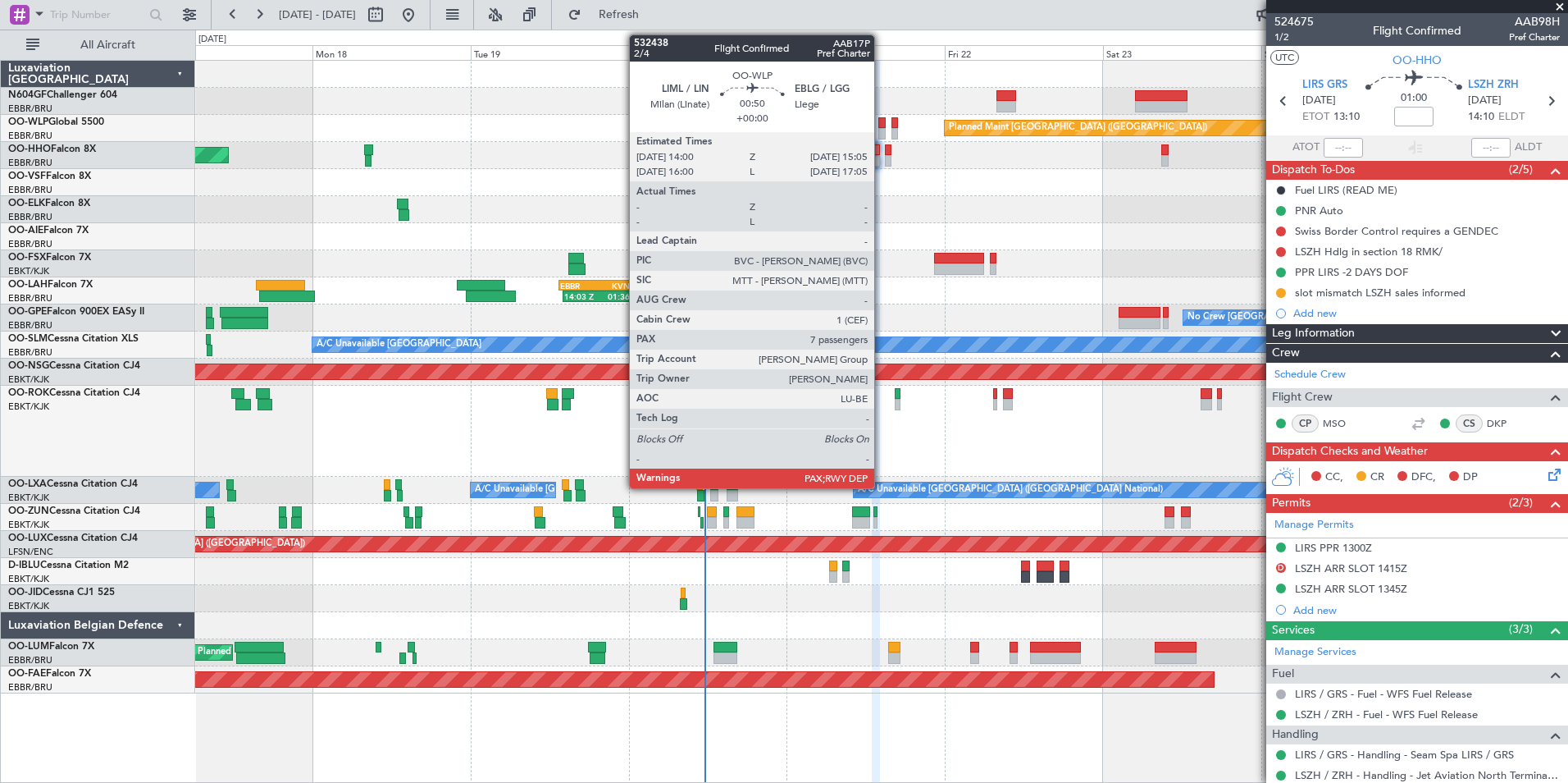
click at [881, 129] on div at bounding box center [882, 133] width 7 height 11
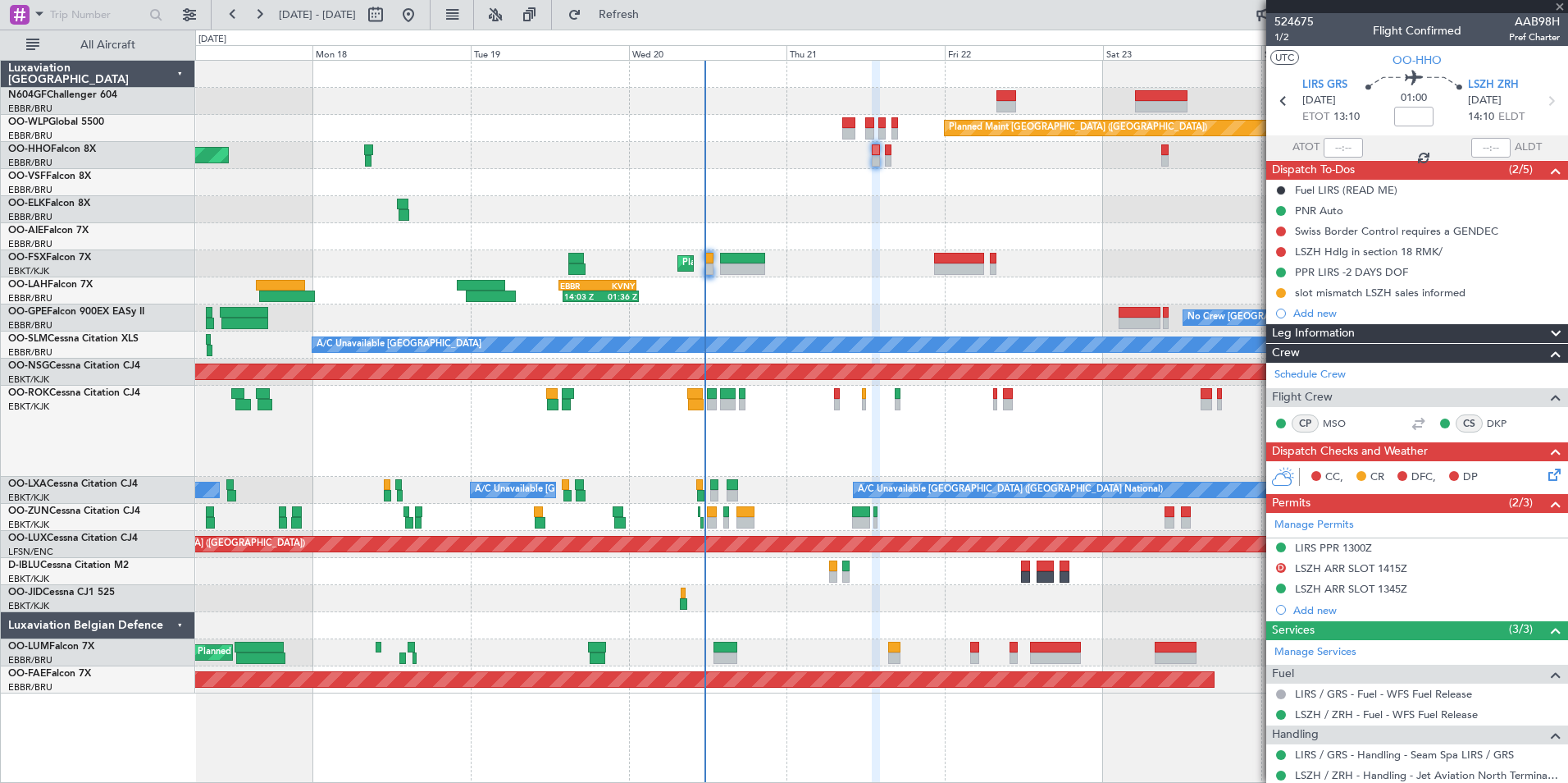
type input "7"
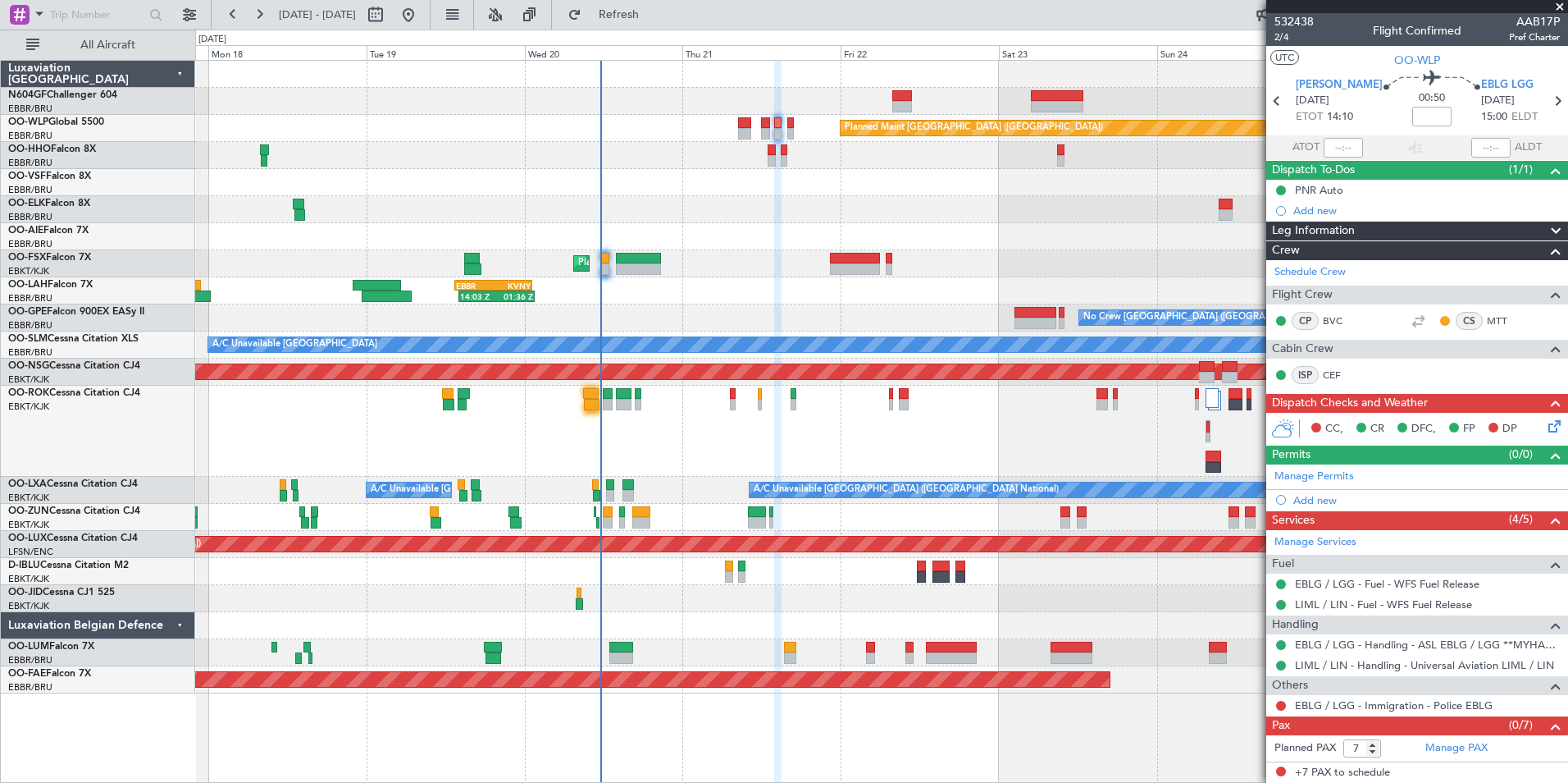
click at [898, 204] on div at bounding box center [881, 209] width 1372 height 27
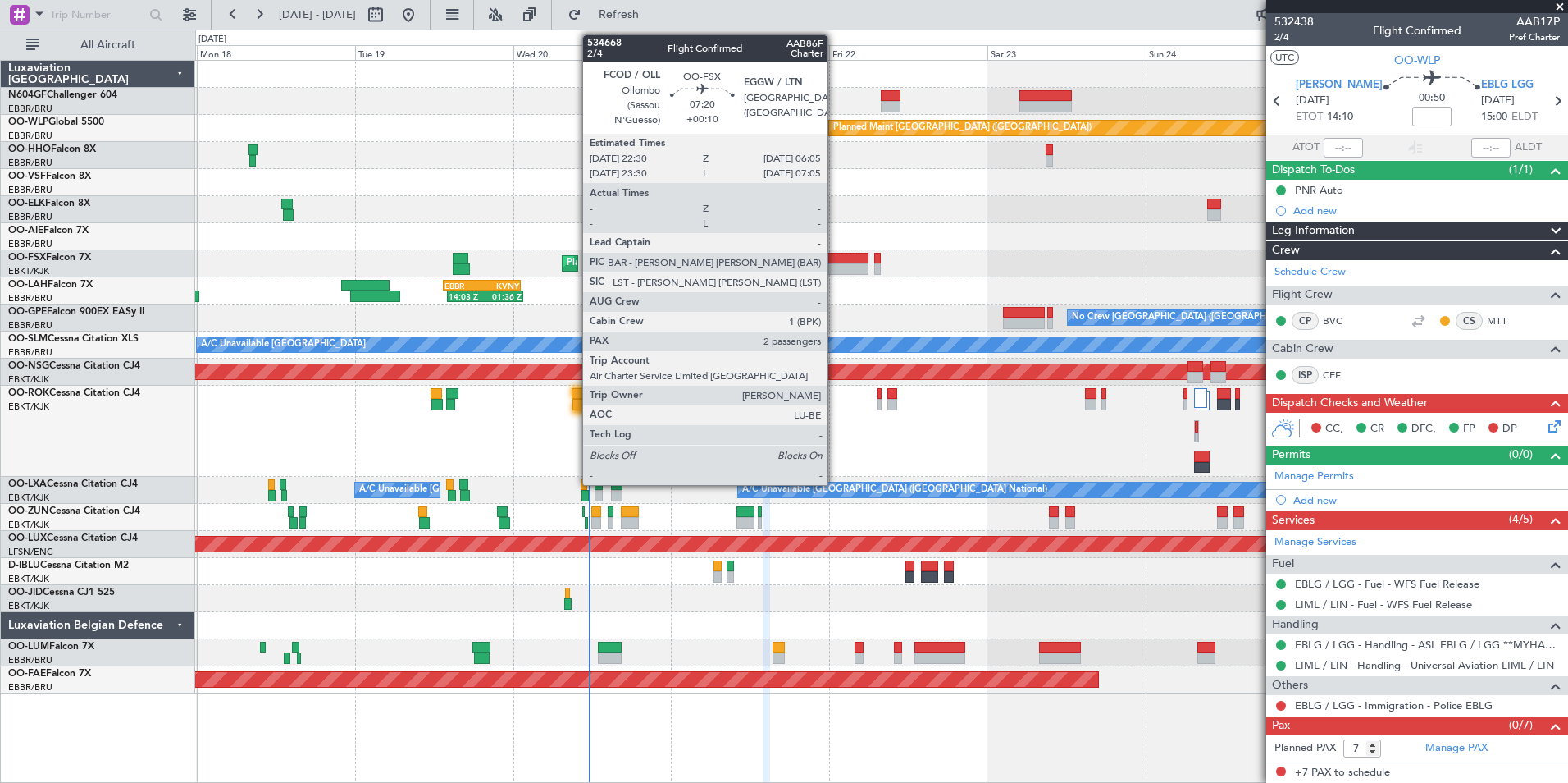
click at [835, 263] on div at bounding box center [844, 258] width 50 height 11
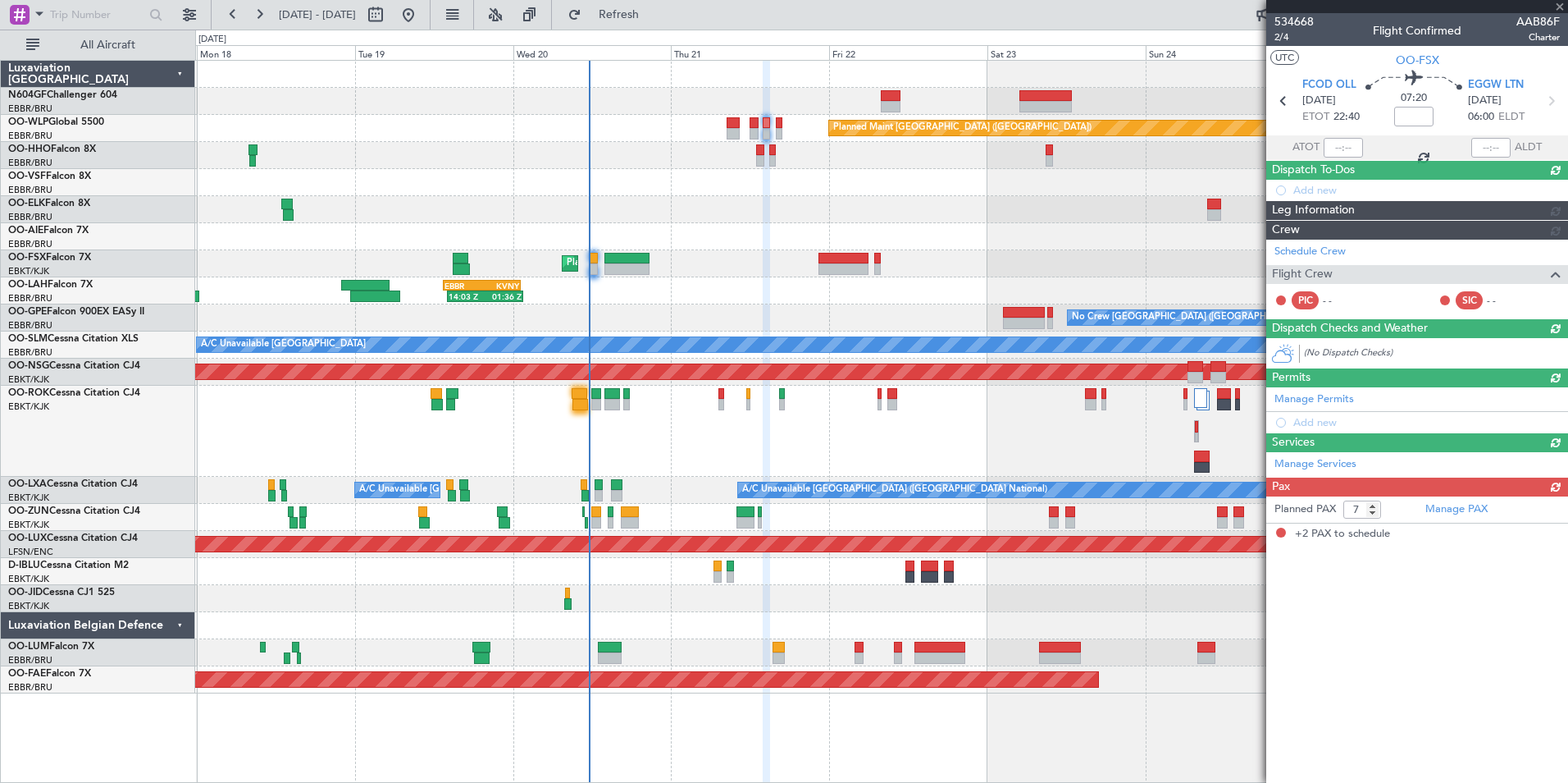
type input "+00:10"
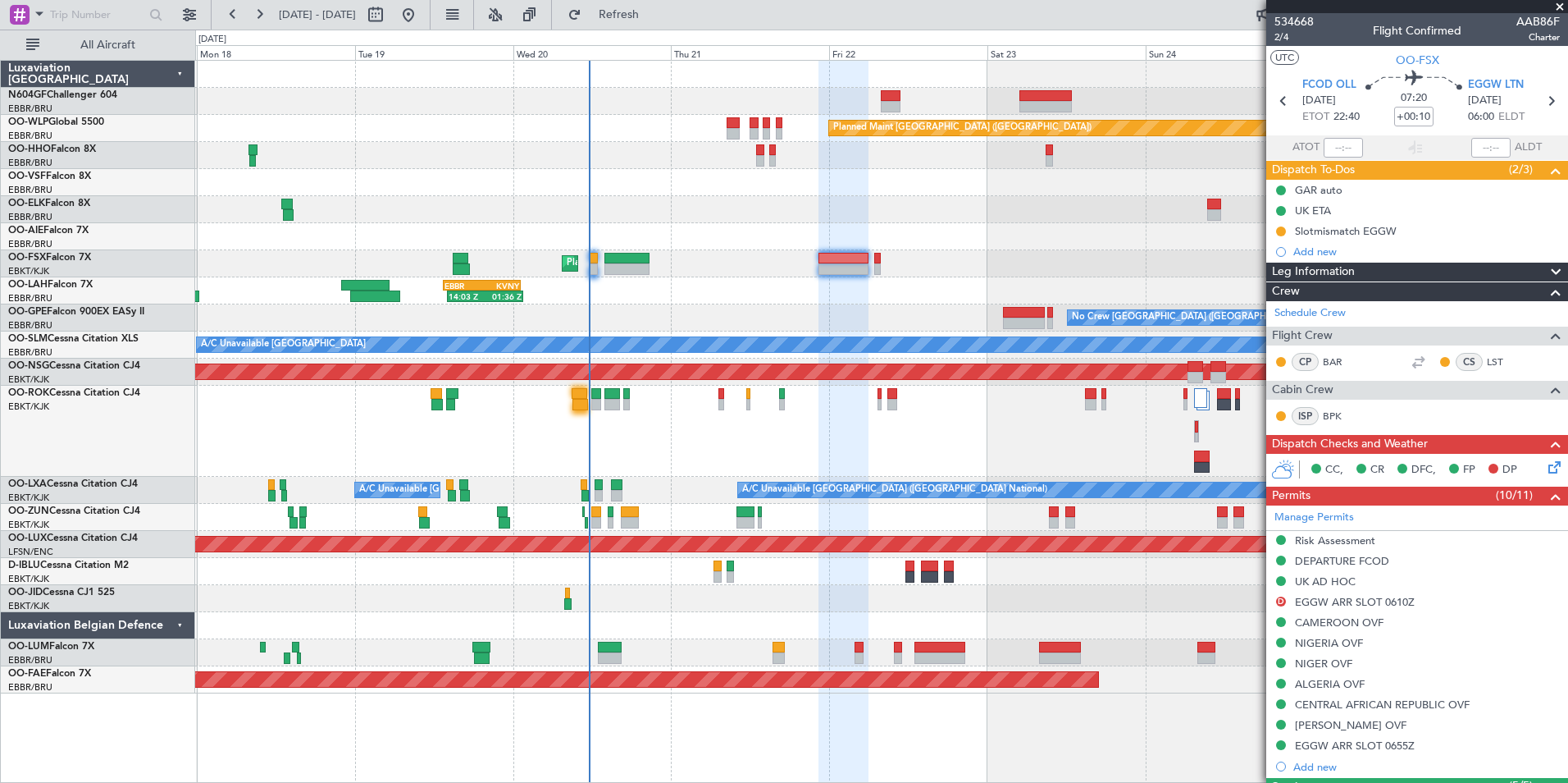
click at [1561, 12] on span at bounding box center [1560, 7] width 17 height 15
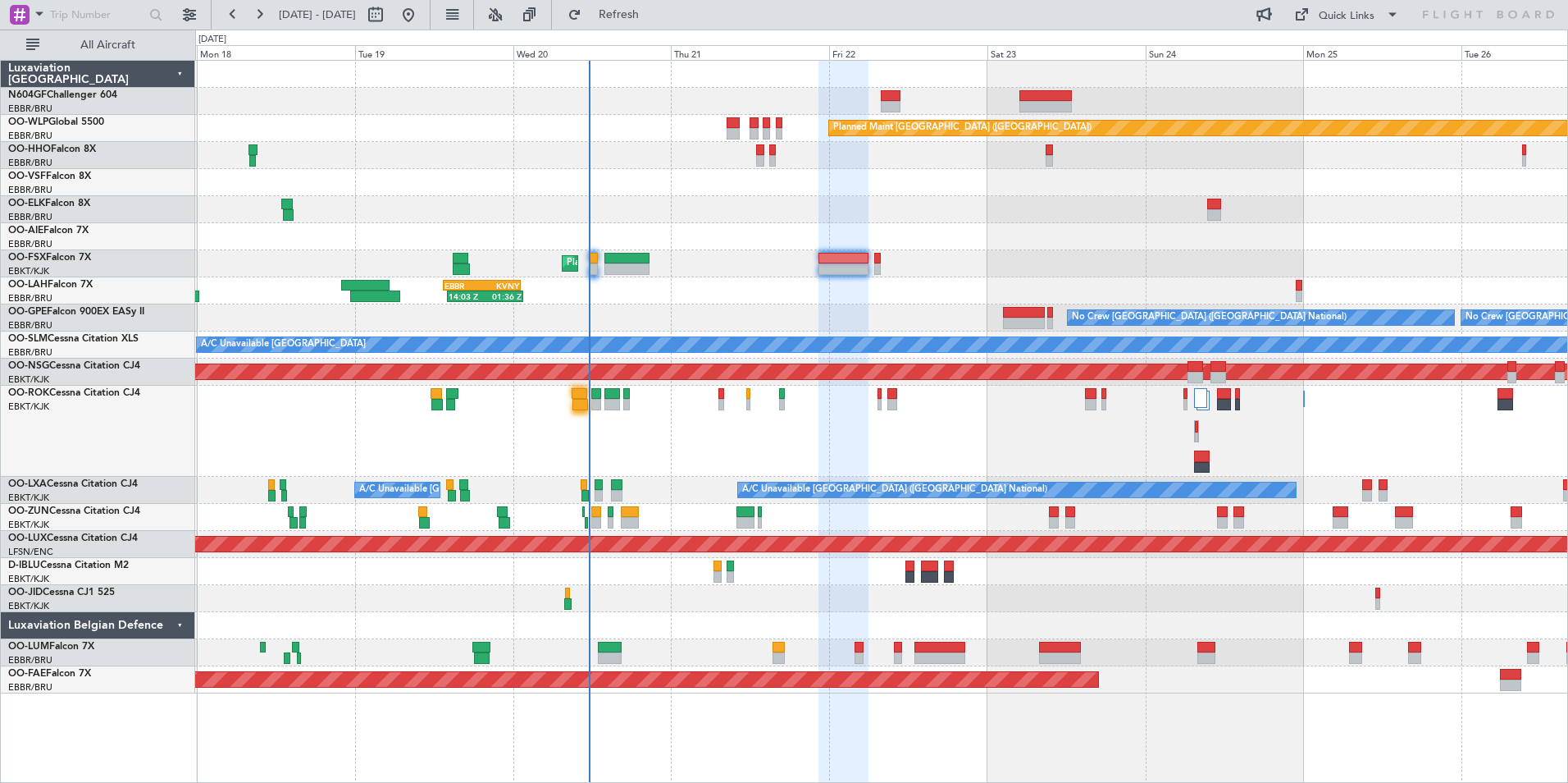
type input "0"
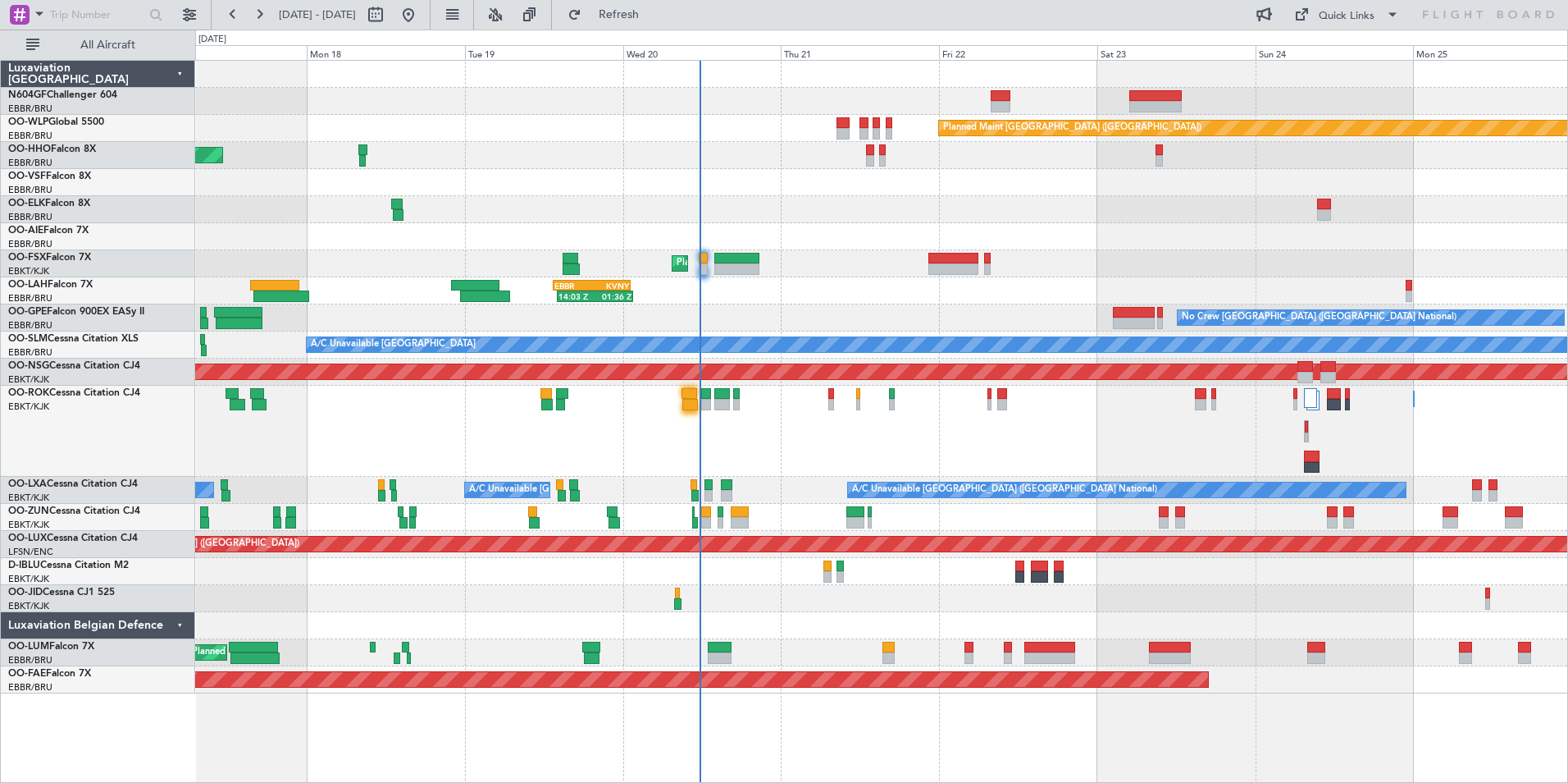
click at [824, 171] on div "Planned Maint Berlin (Brandenburg) AOG Maint Geneva (Cointrin) Planned Maint Ko…" at bounding box center [881, 376] width 1372 height 632
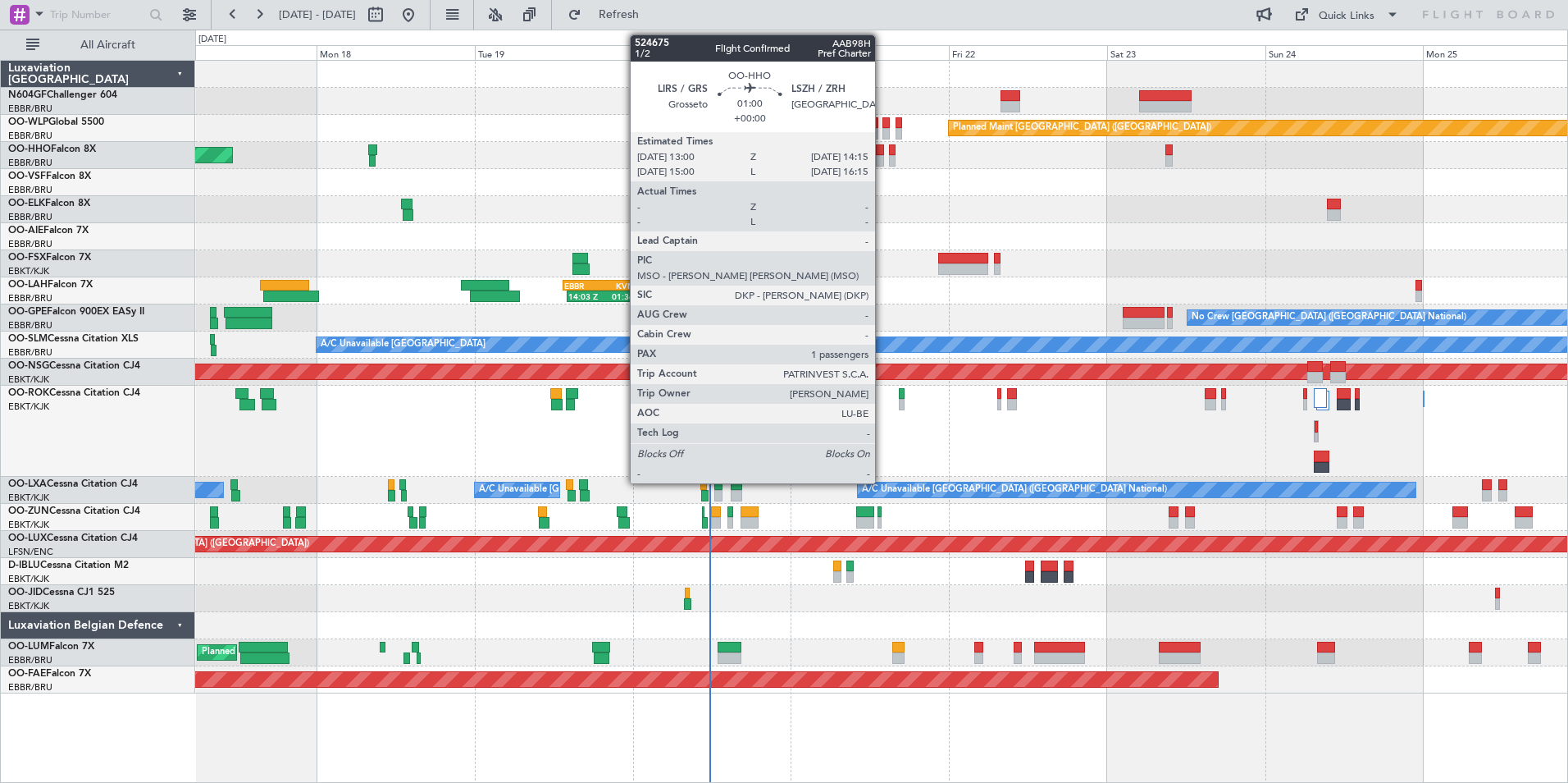
click at [882, 166] on div at bounding box center [880, 161] width 9 height 11
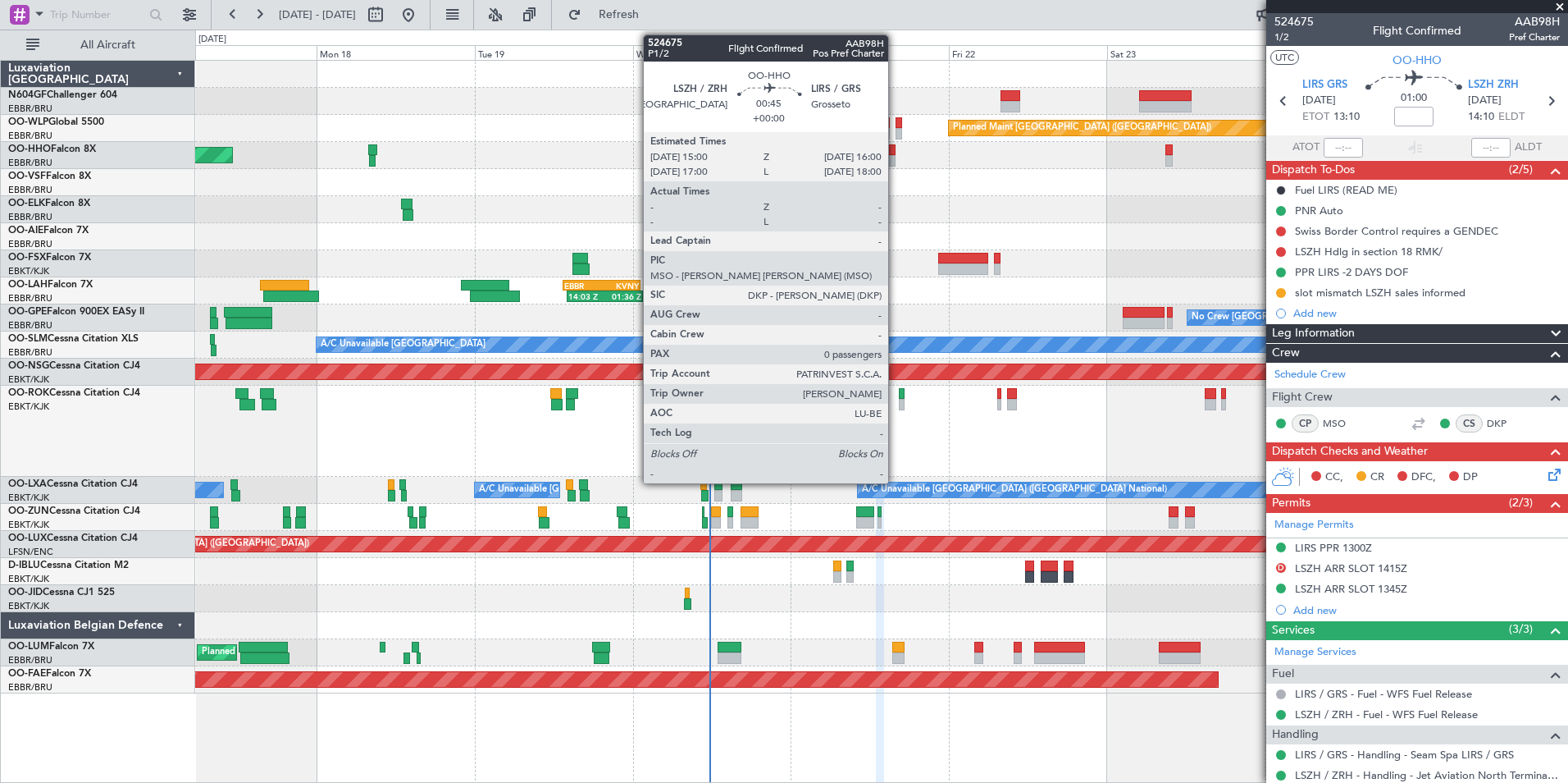
click at [895, 163] on div at bounding box center [892, 161] width 7 height 11
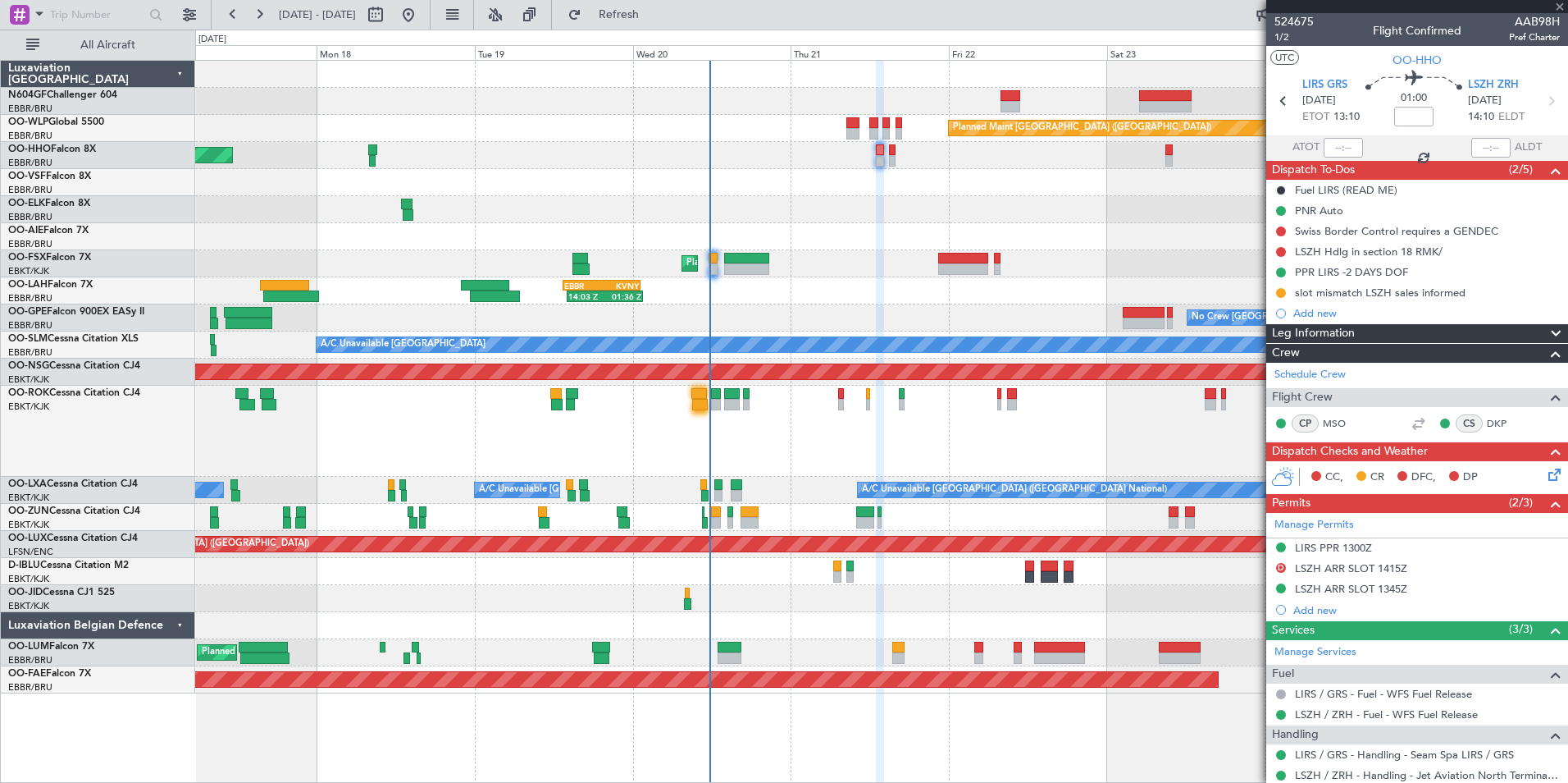
type input "0"
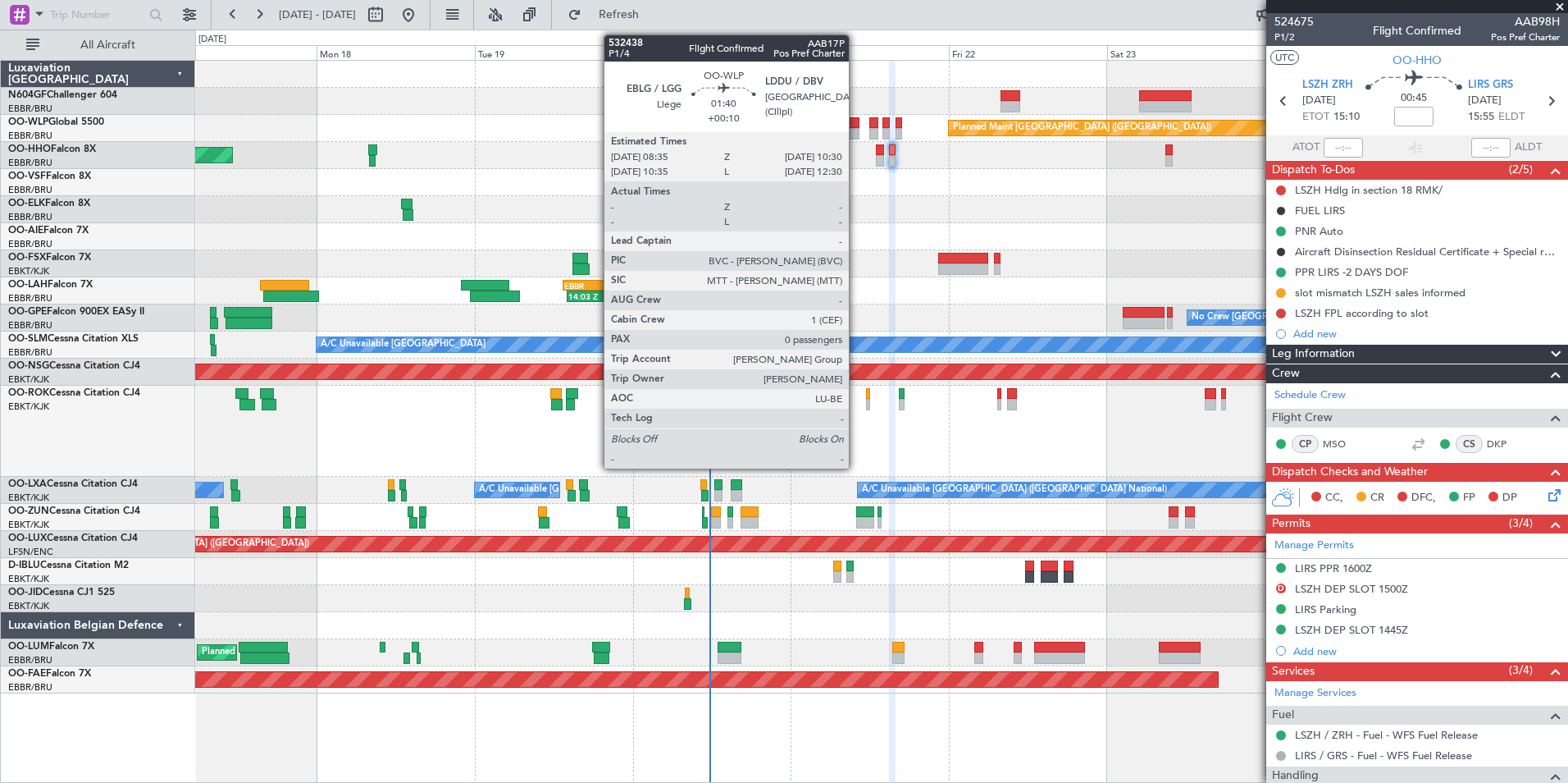
click at [856, 135] on div at bounding box center [852, 133] width 13 height 11
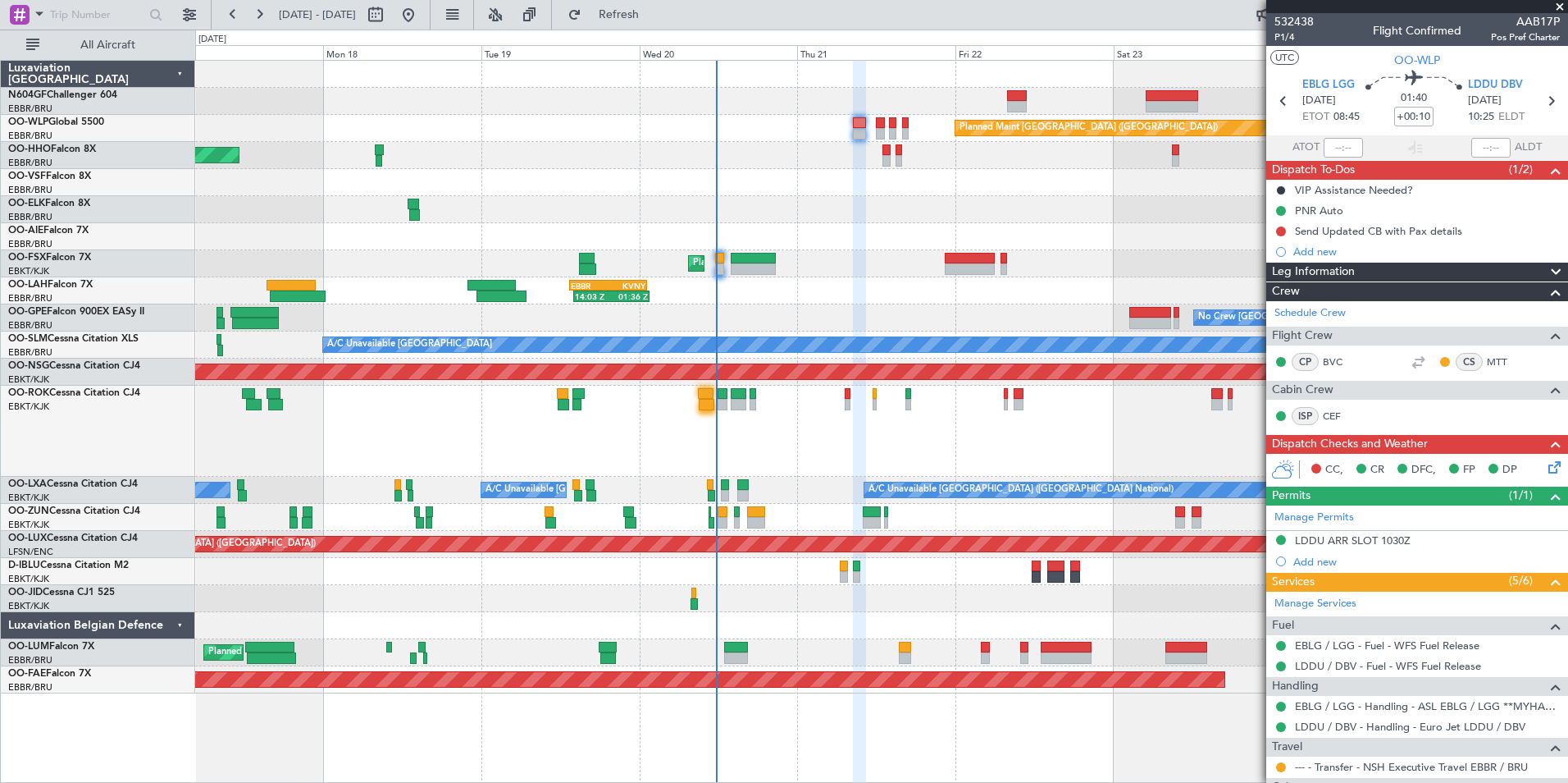
click at [1100, 233] on div at bounding box center [881, 236] width 1372 height 27
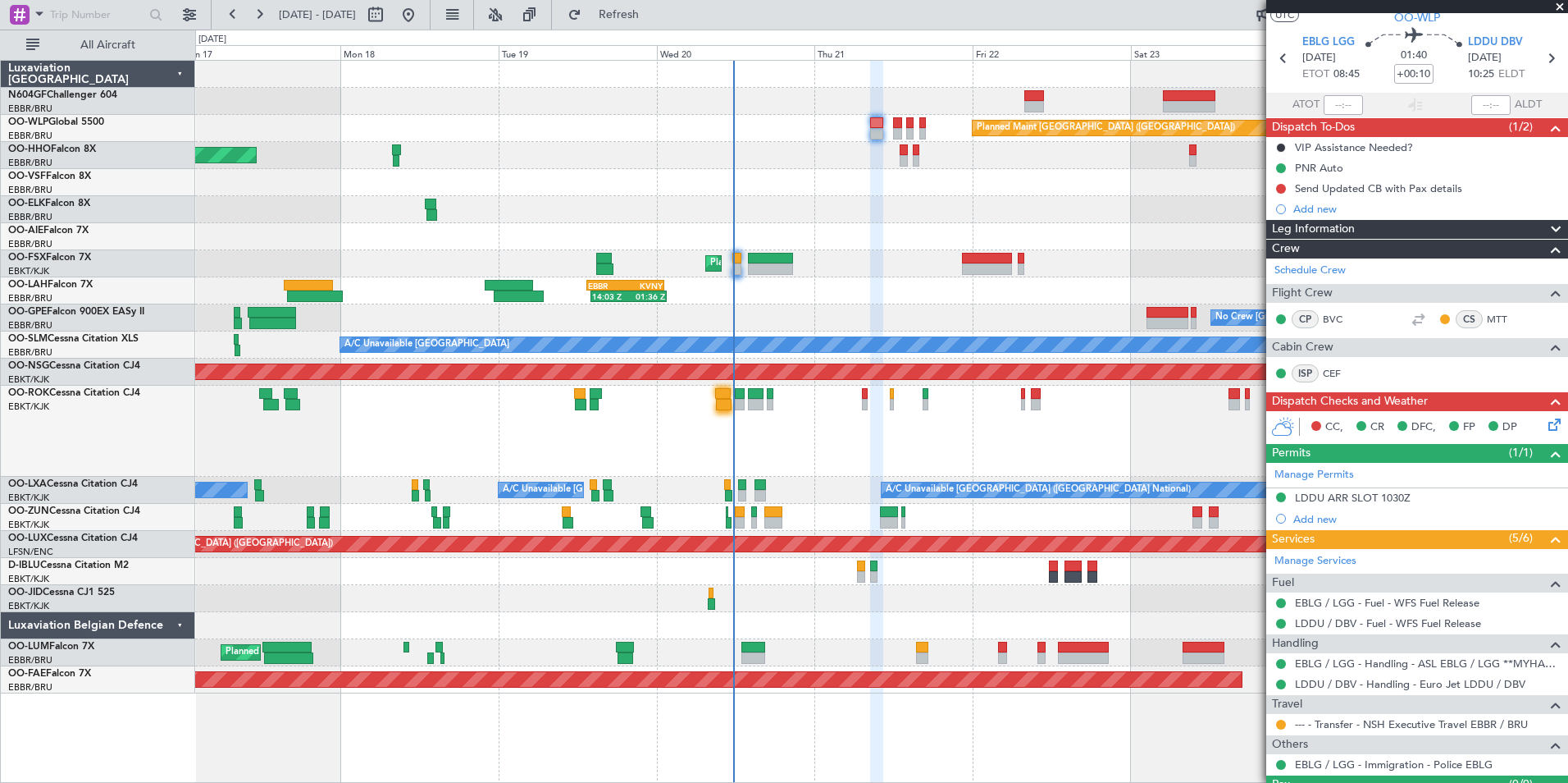
scroll to position [80, 0]
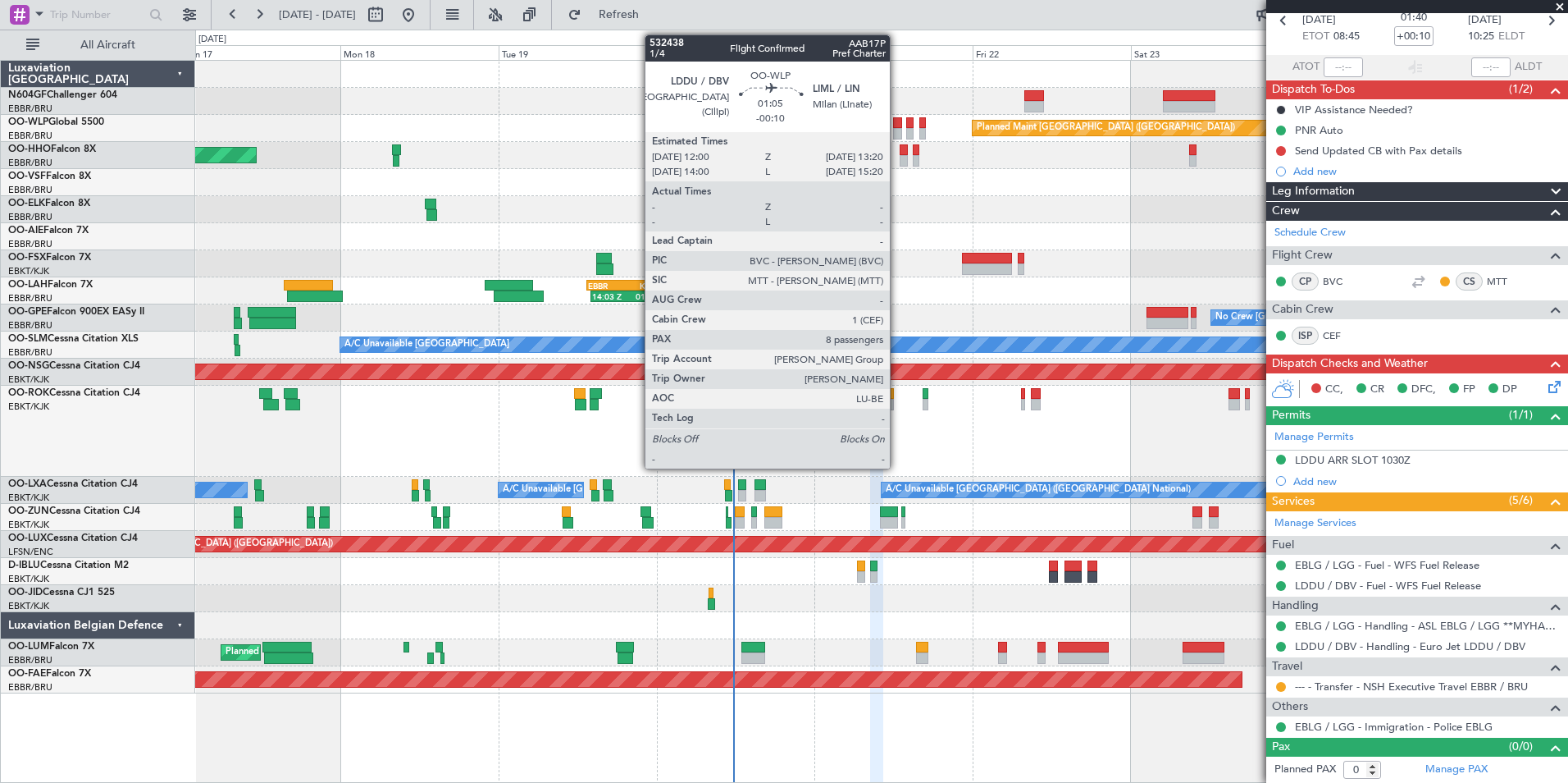
click at [897, 120] on div at bounding box center [898, 123] width 9 height 11
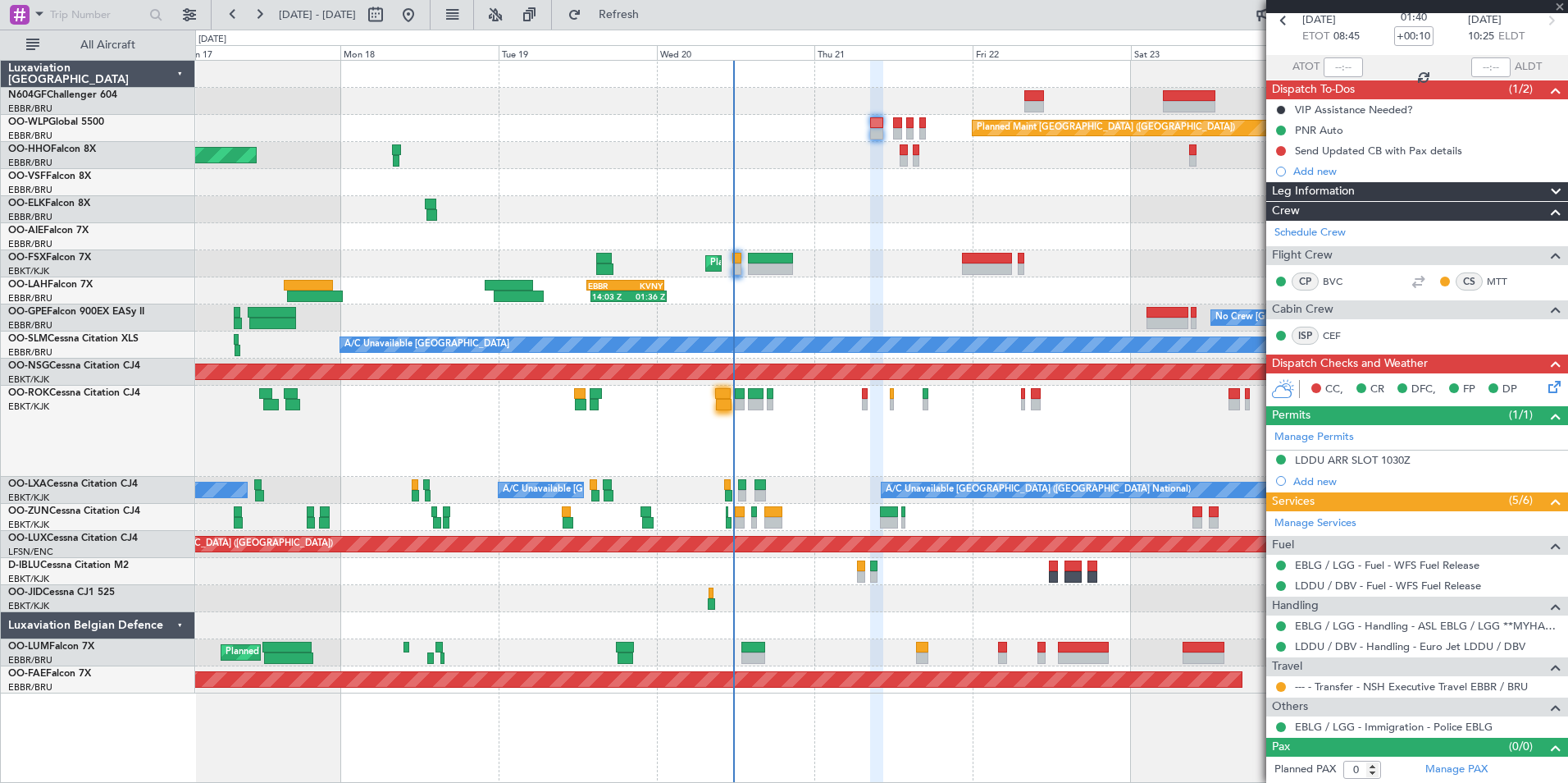
type input "-00:10"
type input "8"
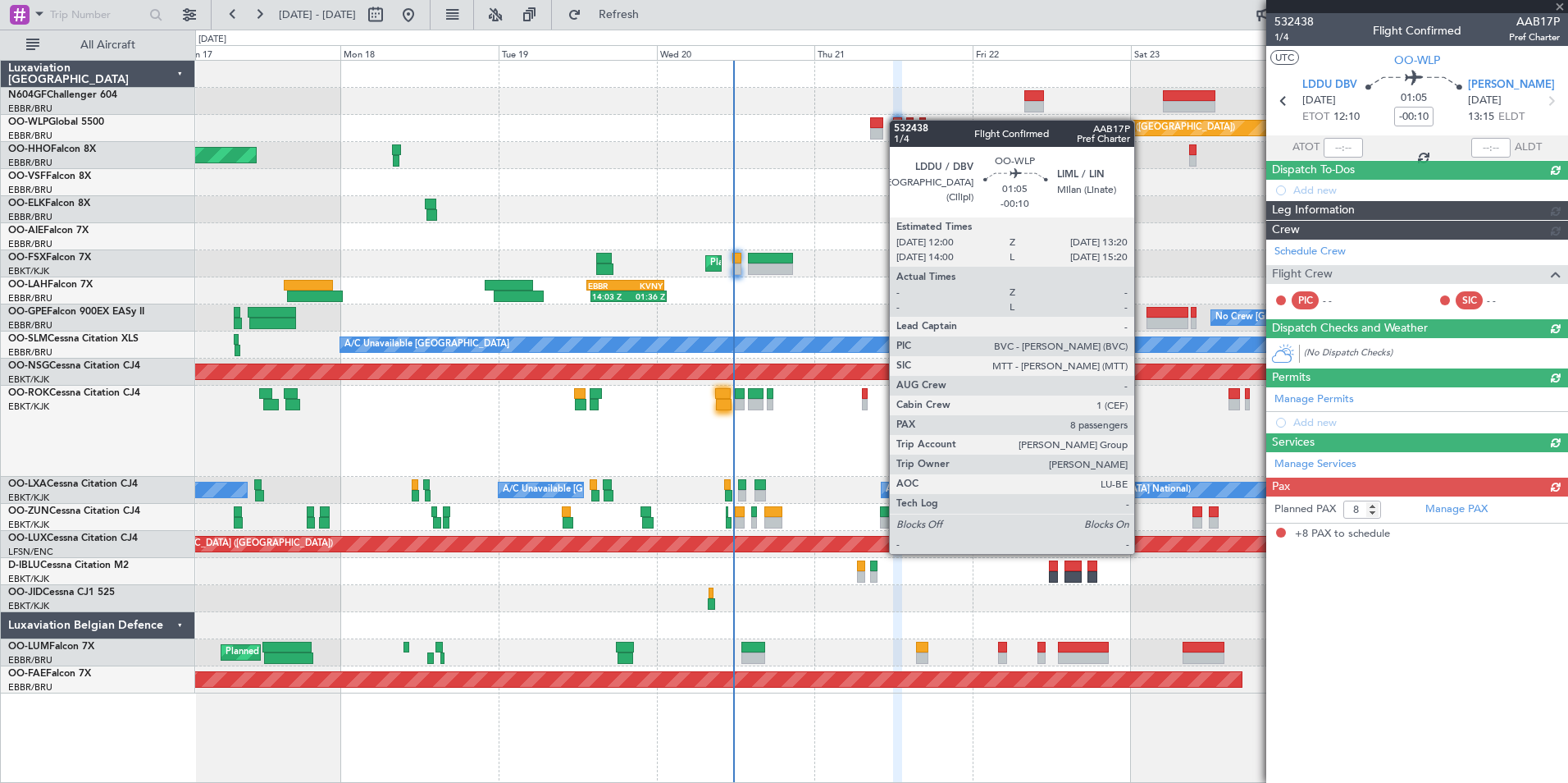
scroll to position [0, 0]
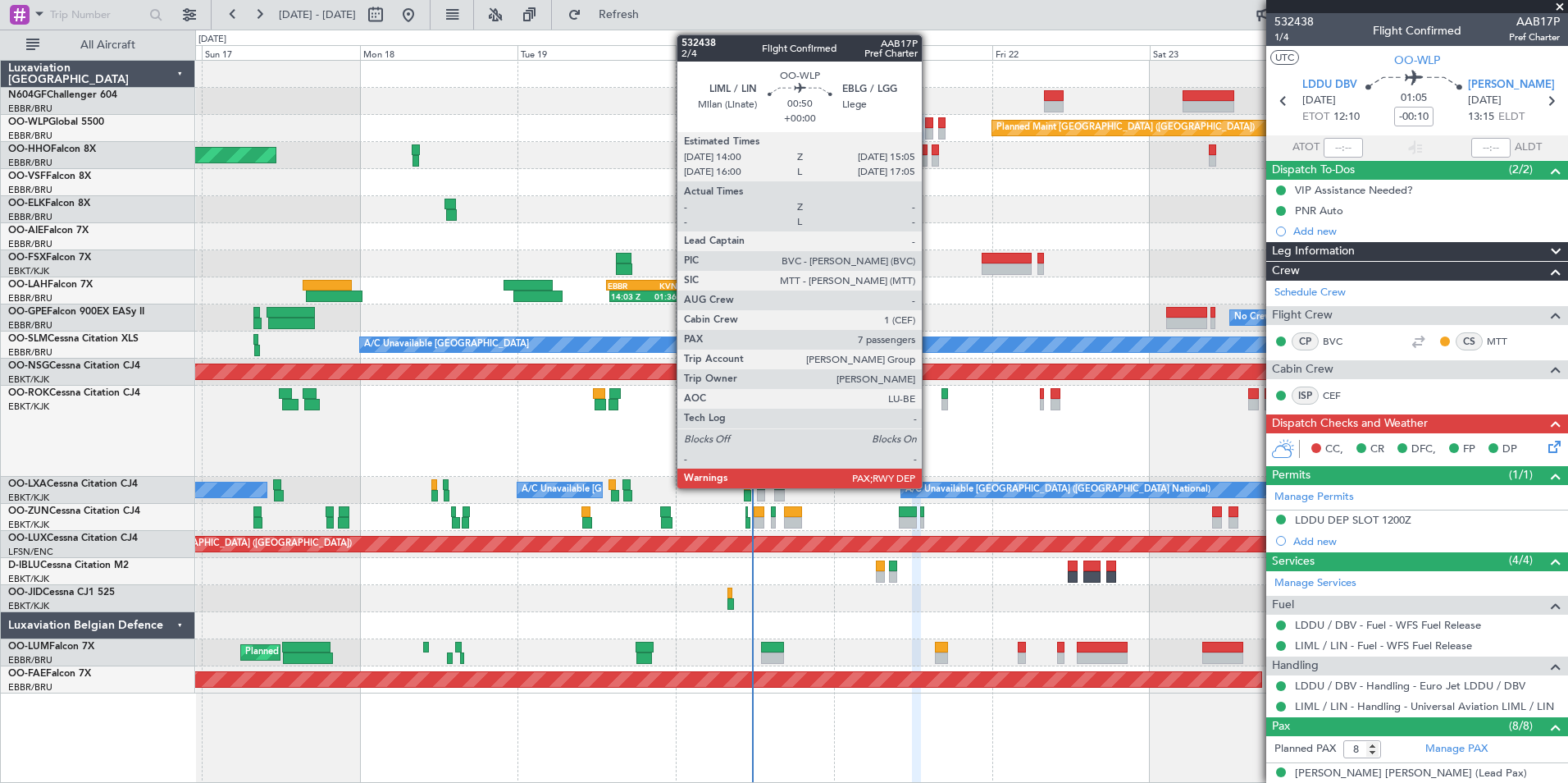
click at [929, 132] on div at bounding box center [929, 133] width 7 height 11
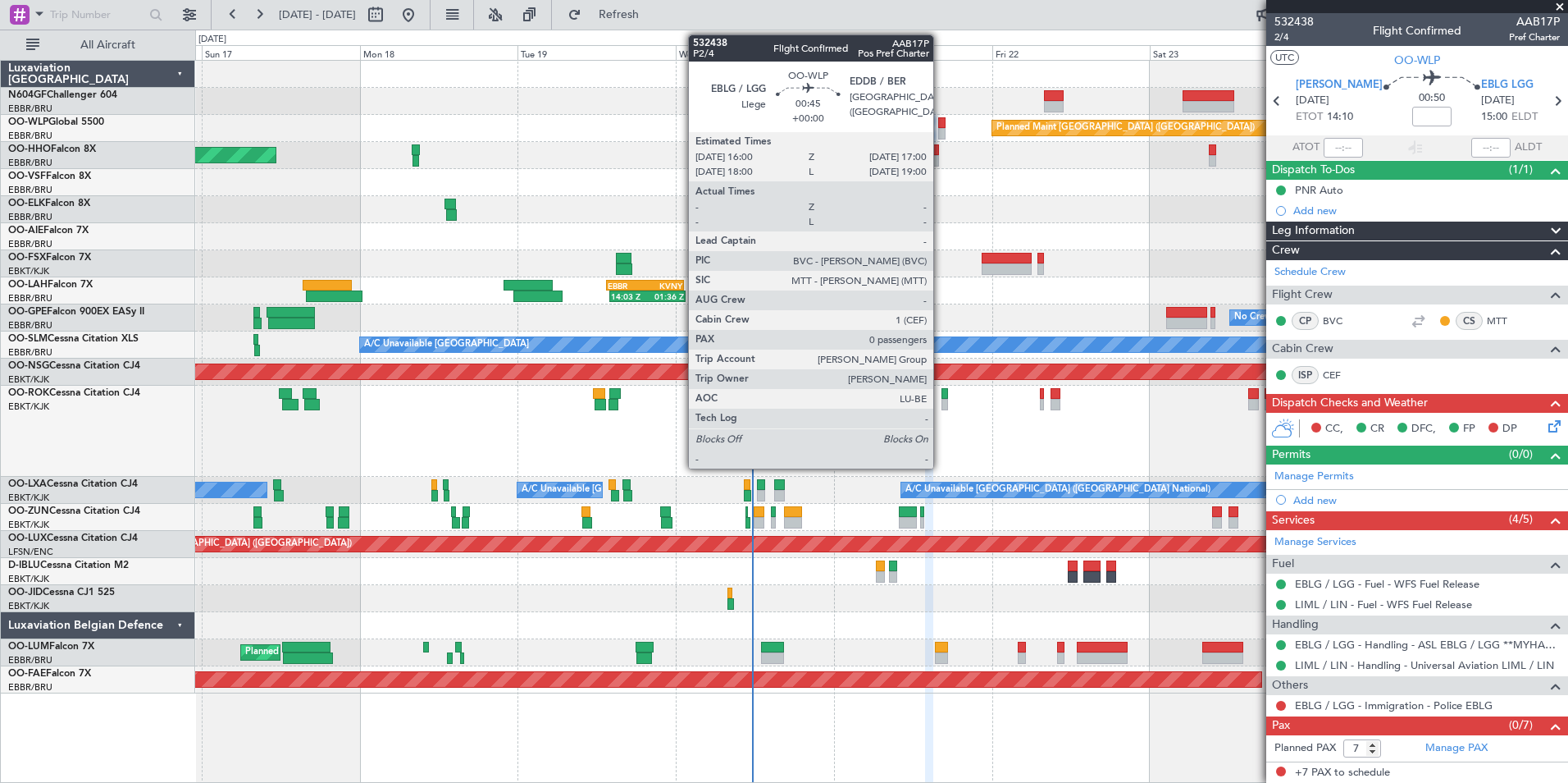
click at [941, 119] on div at bounding box center [942, 123] width 7 height 11
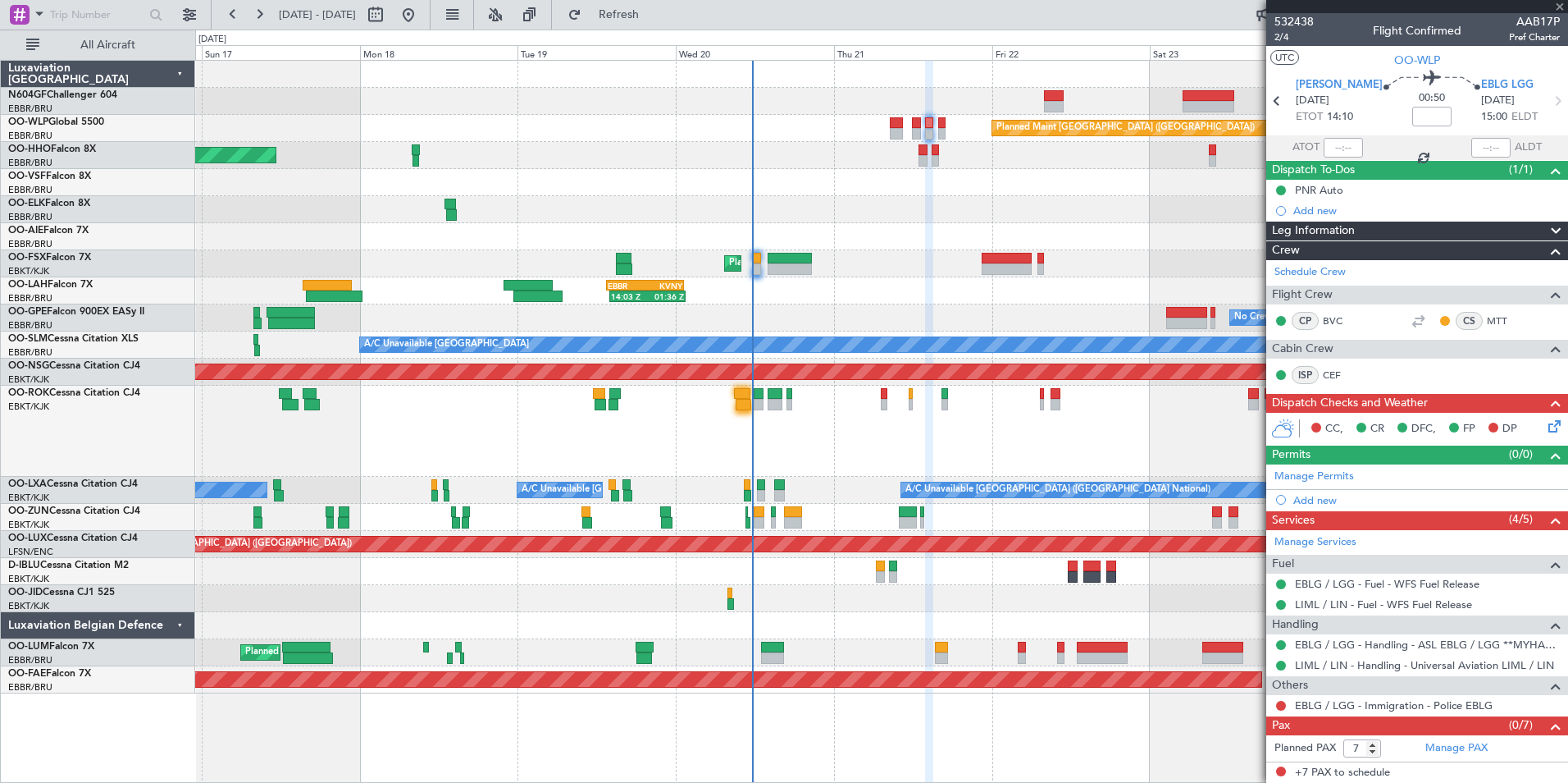
type input "0"
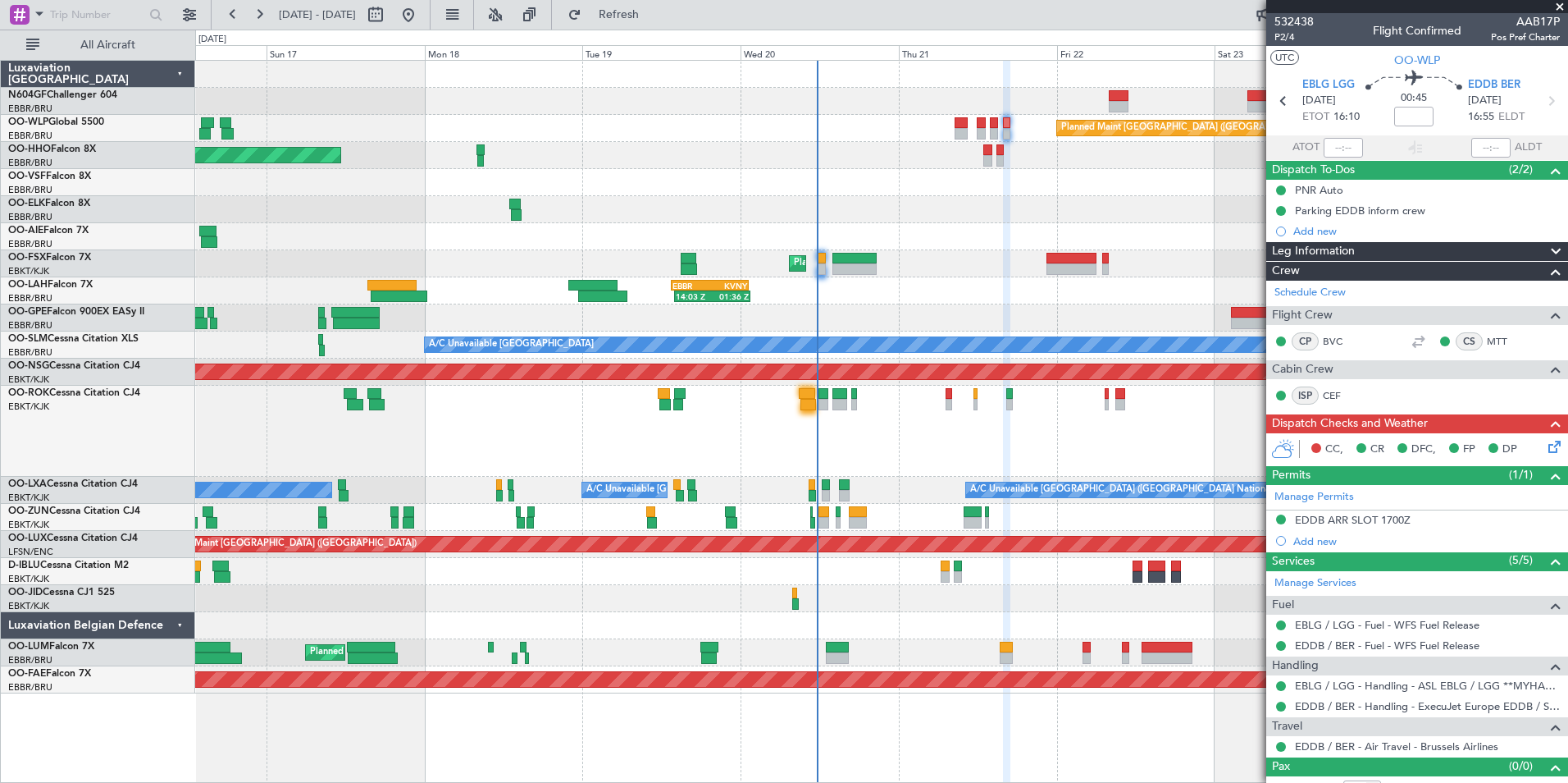
click at [969, 430] on div "Owner [GEOGRAPHIC_DATA]-[GEOGRAPHIC_DATA]" at bounding box center [881, 431] width 1372 height 91
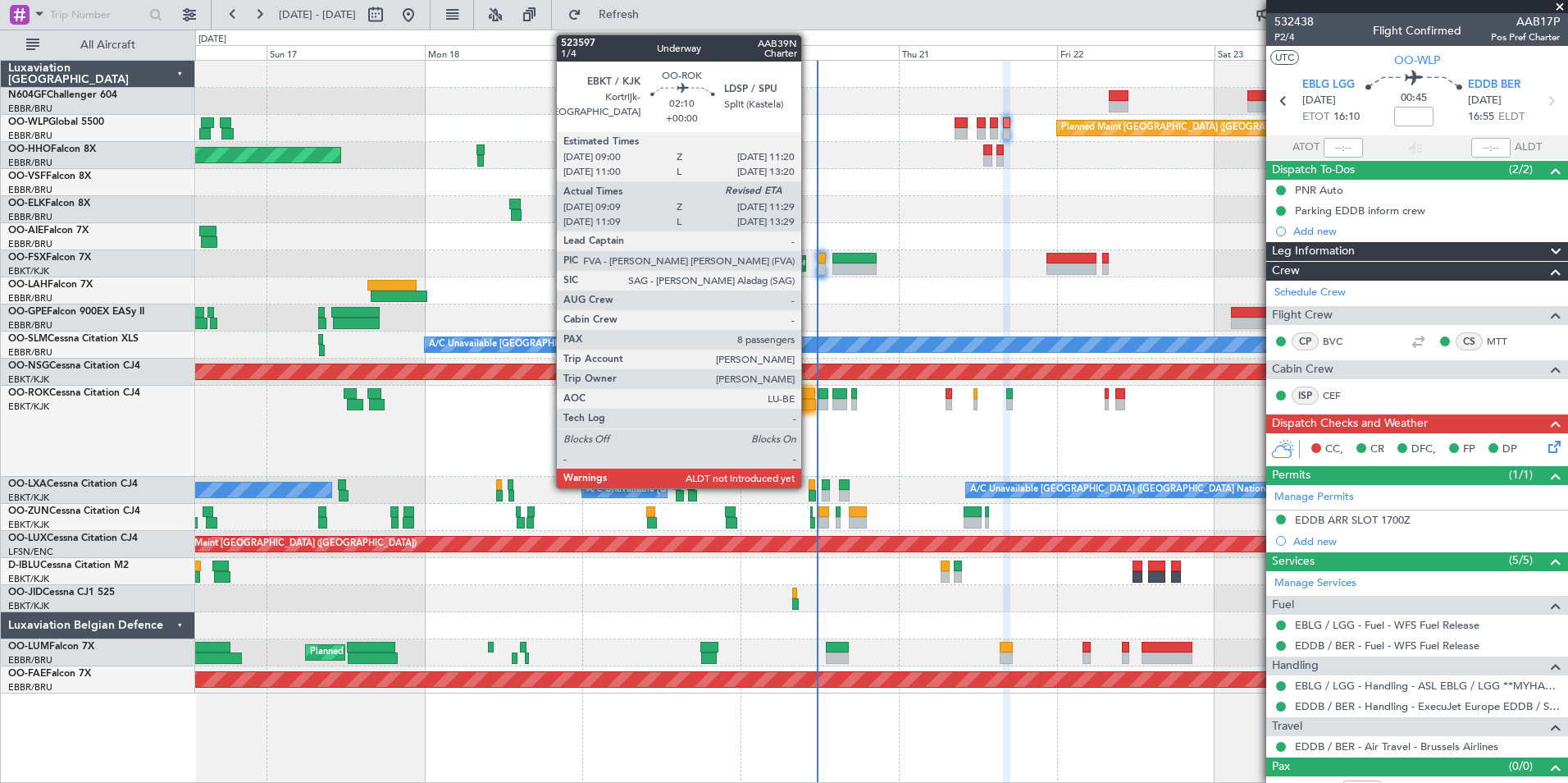
click at [809, 398] on div at bounding box center [806, 394] width 16 height 11
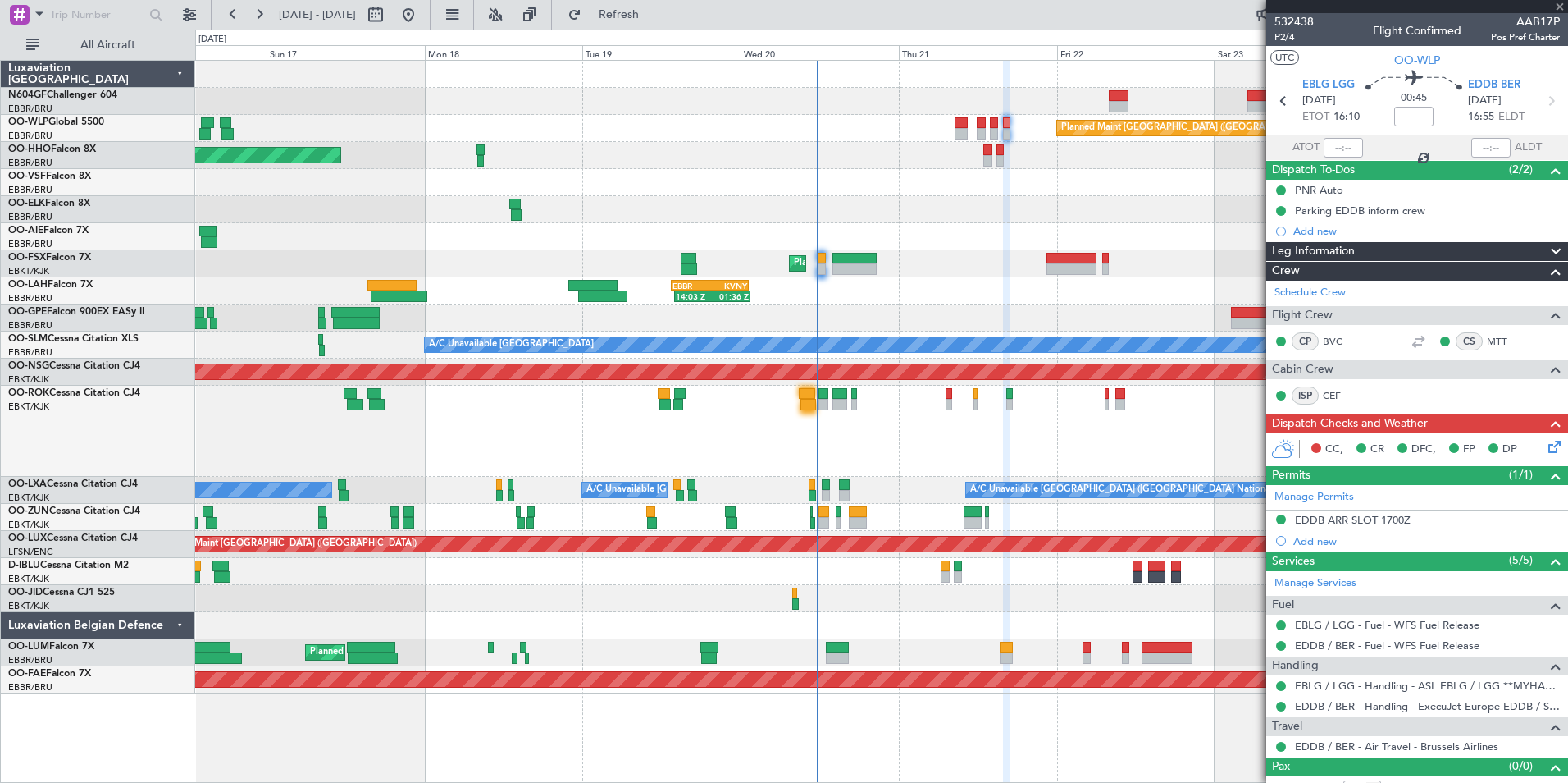
type input "09:14"
type input "8"
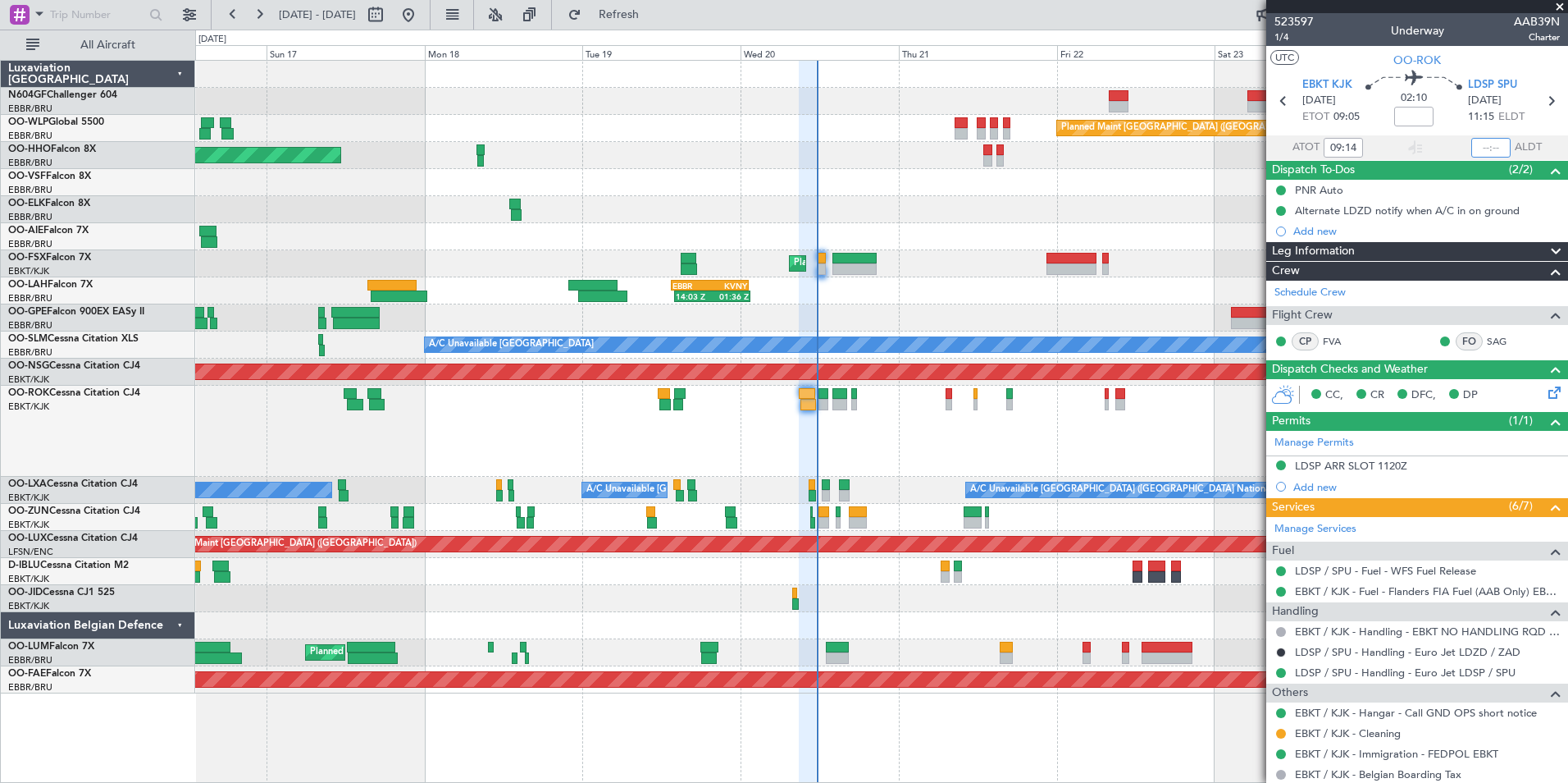
click at [1487, 151] on input "text" at bounding box center [1491, 147] width 39 height 20
type input "11:12"
click at [1350, 61] on section "UTC OO-ROK" at bounding box center [1417, 58] width 302 height 24
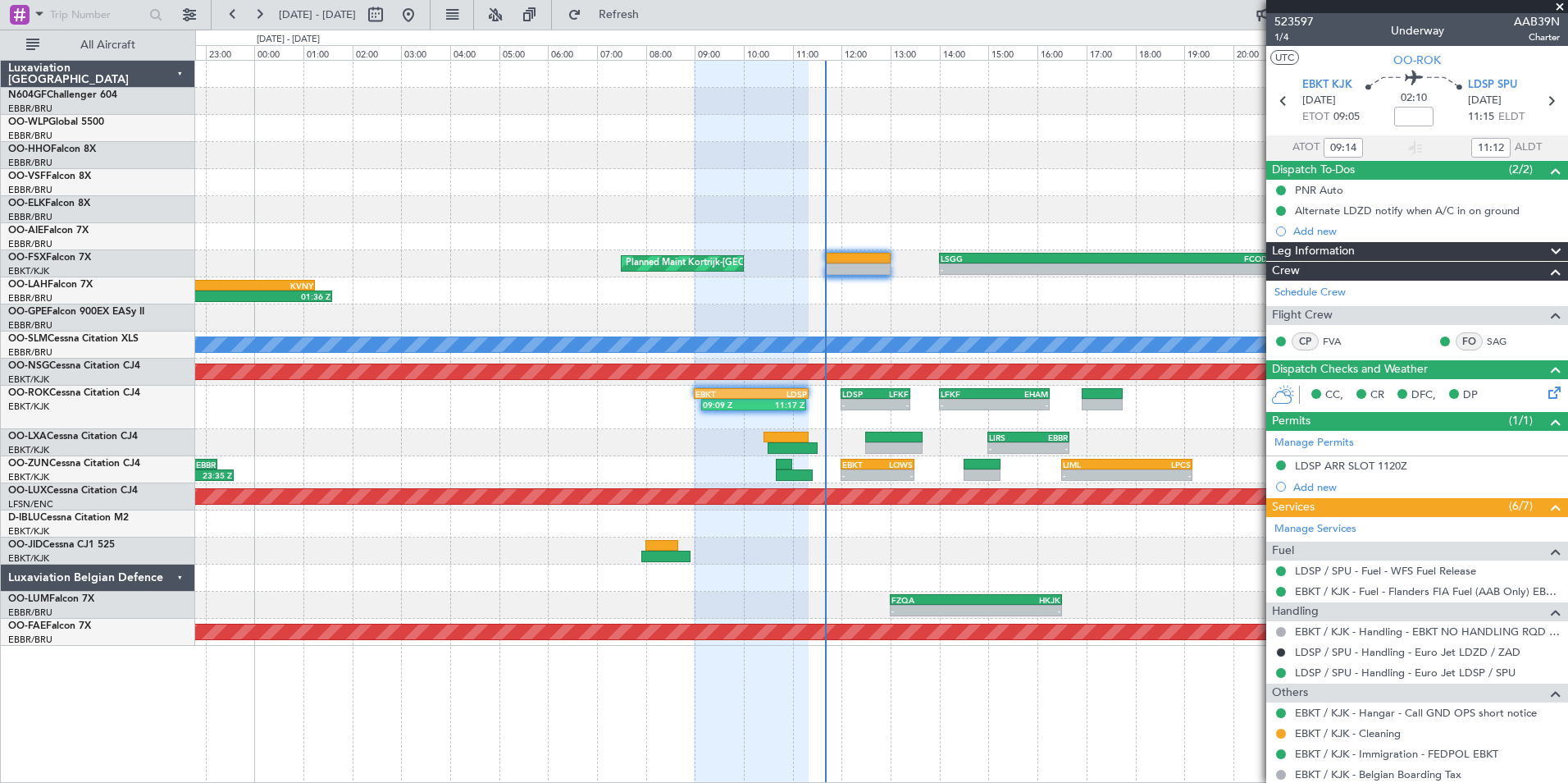
click at [1554, 8] on span at bounding box center [1560, 7] width 17 height 15
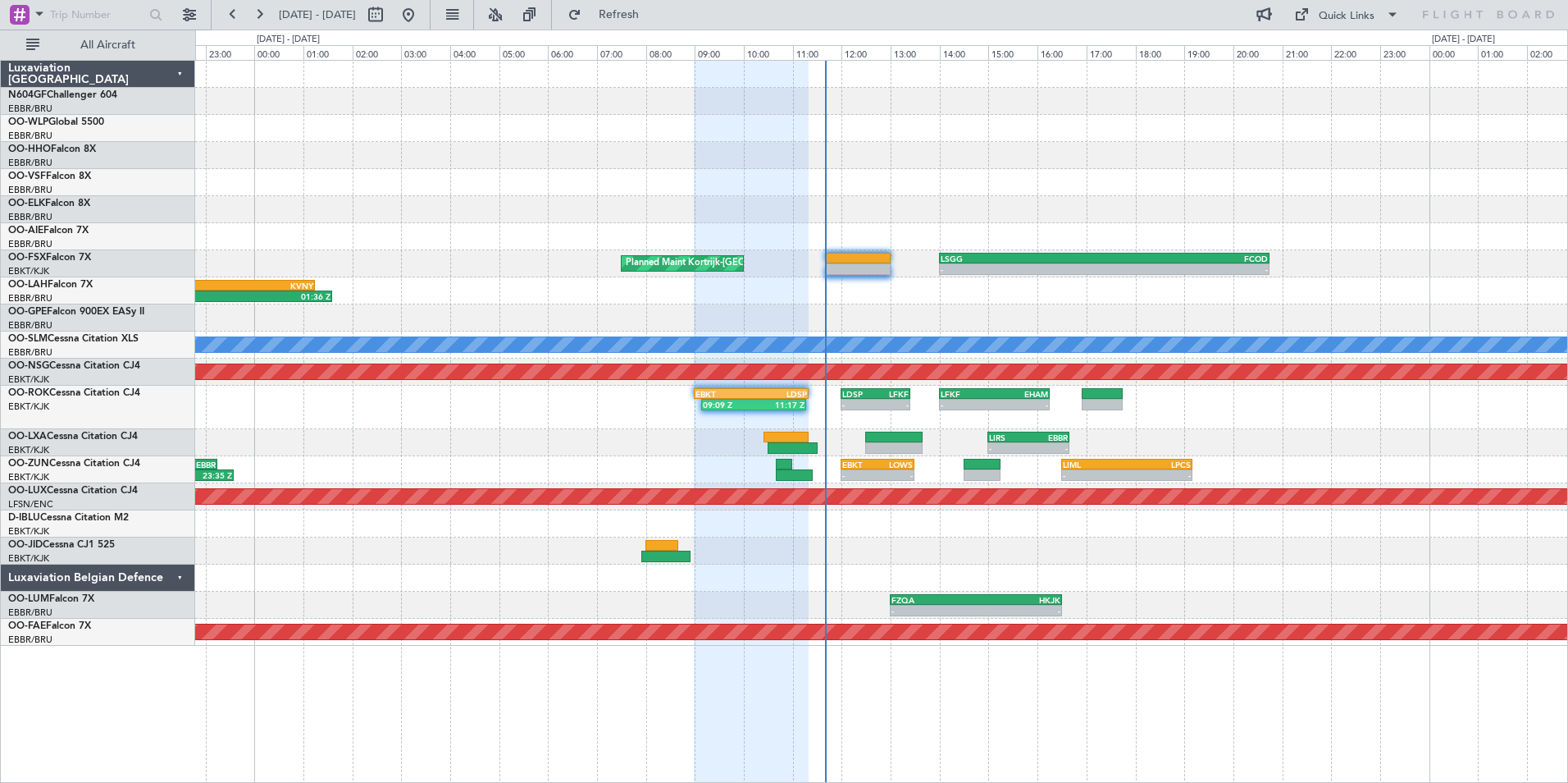
type input "0"
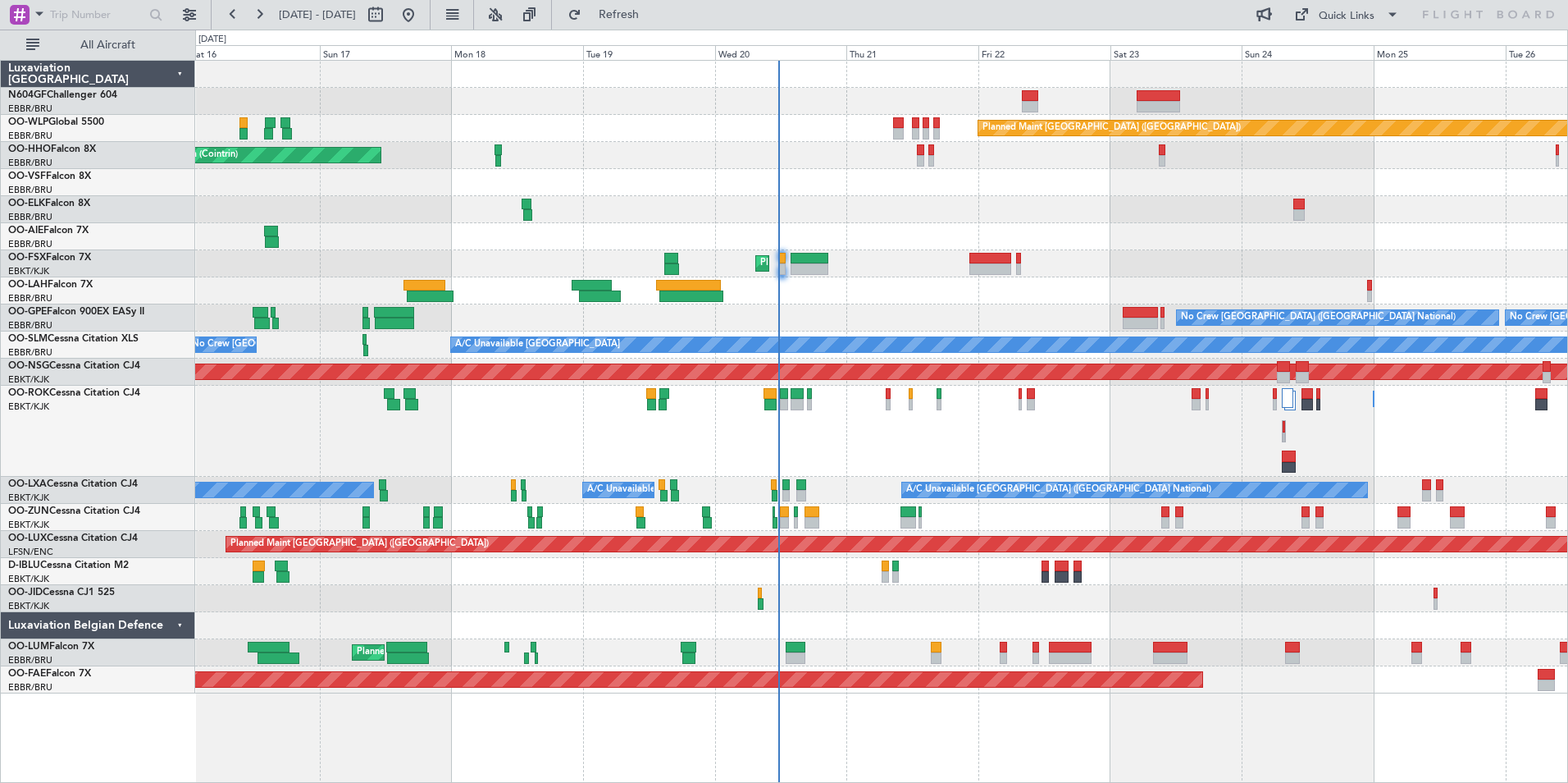
click at [1005, 315] on div "No Crew Brussels (Brussels National) No Crew Brussels (Brussels National) Plann…" at bounding box center [881, 317] width 1372 height 27
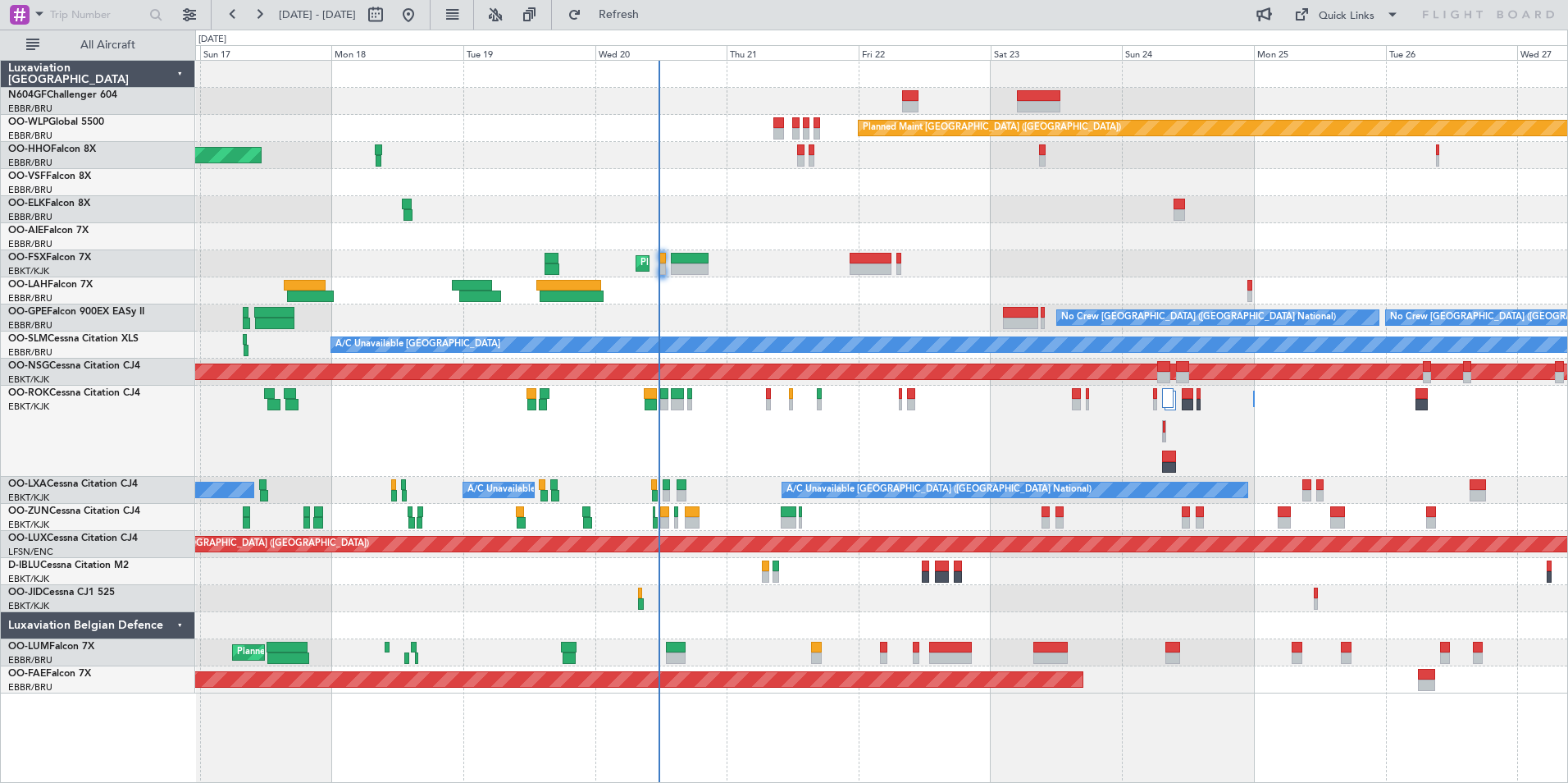
click at [956, 214] on div "Planned Maint Berlin (Brandenburg) AOG Maint Geneva (Cointrin) A/C Unavailable …" at bounding box center [881, 376] width 1372 height 632
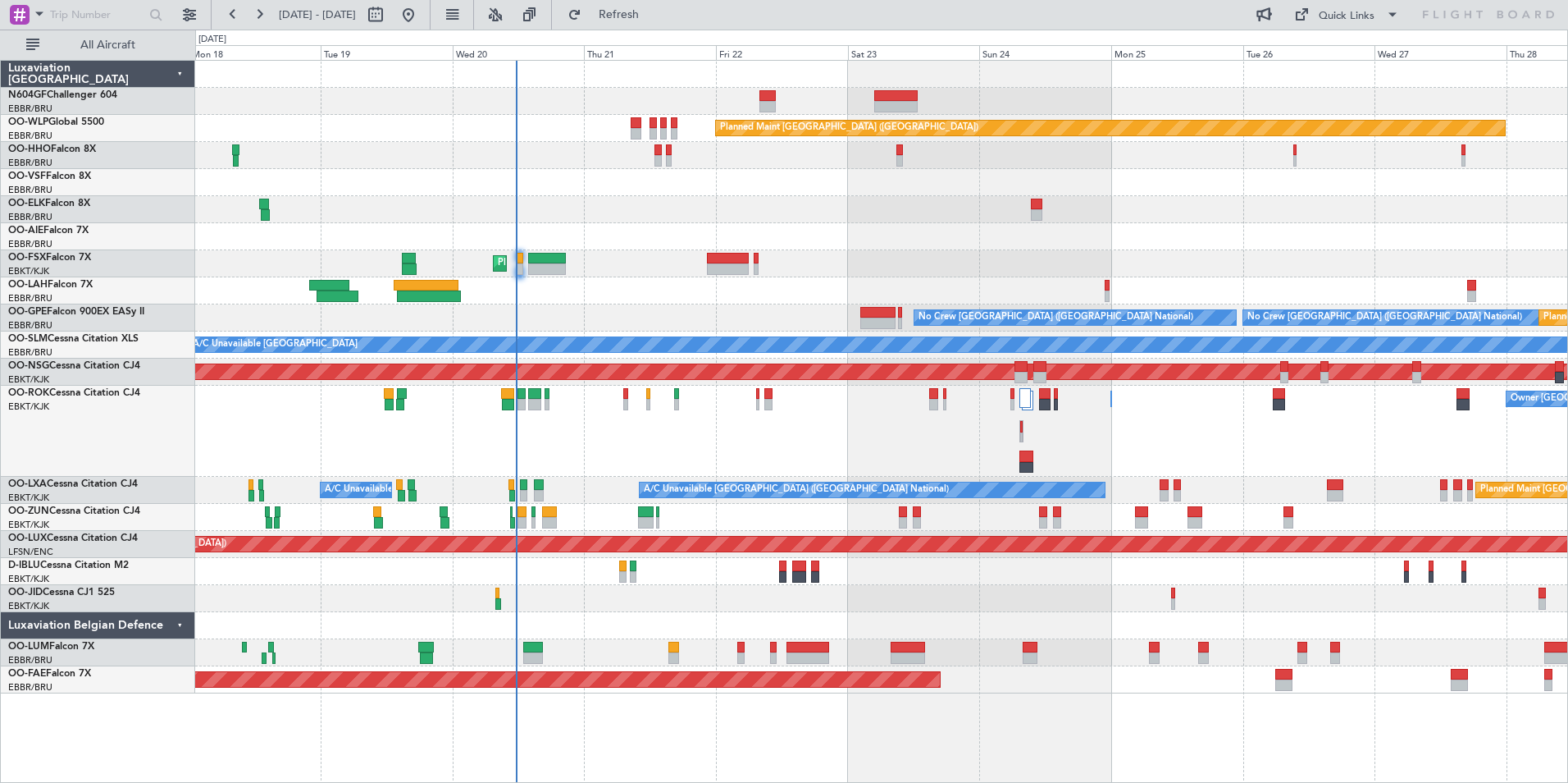
click at [974, 223] on div "Planned Maint Berlin (Brandenburg) AOG Maint Geneva (Cointrin) Planned Maint Ko…" at bounding box center [881, 376] width 1372 height 632
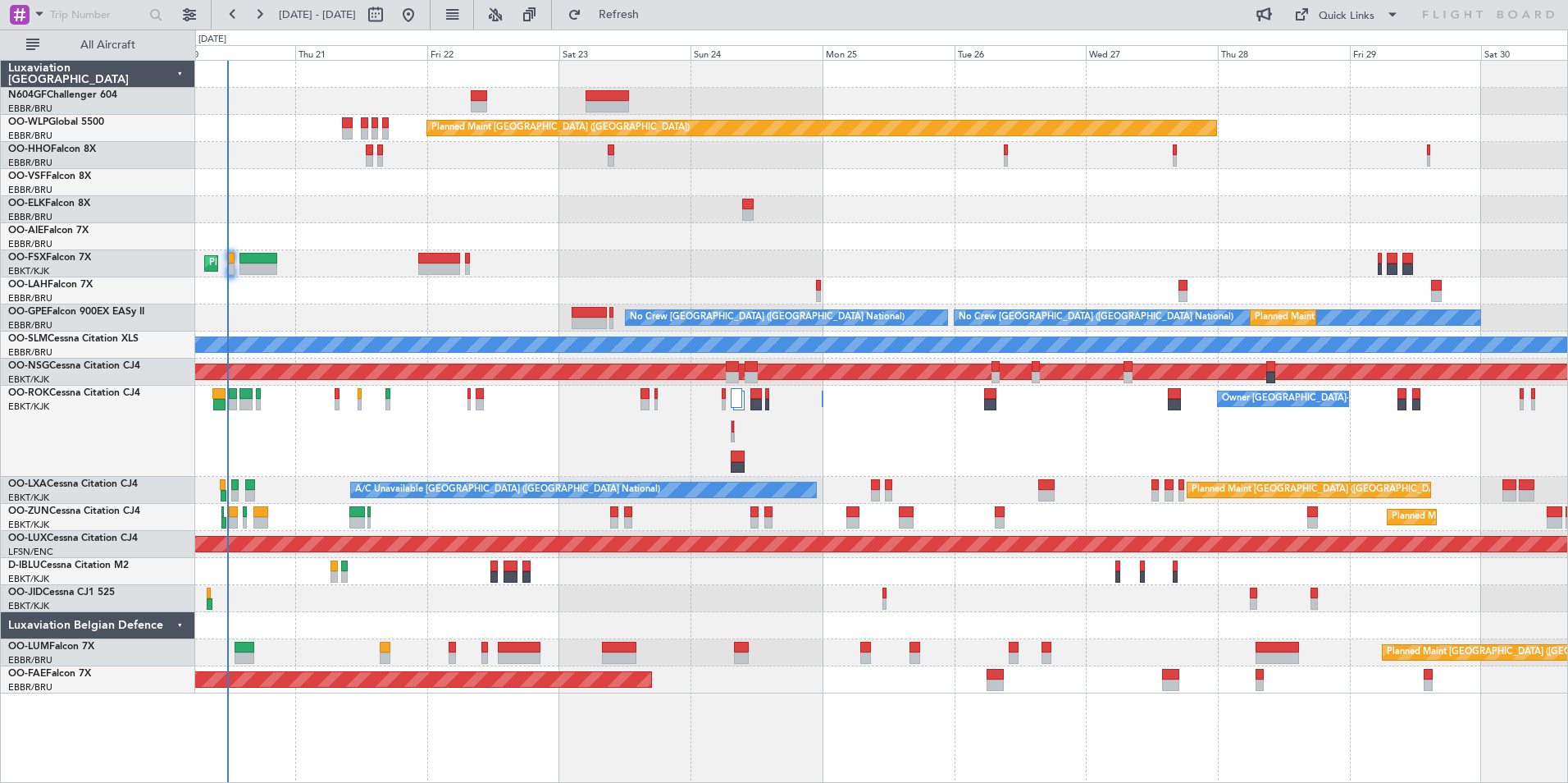
click at [1166, 143] on div at bounding box center [881, 155] width 1372 height 27
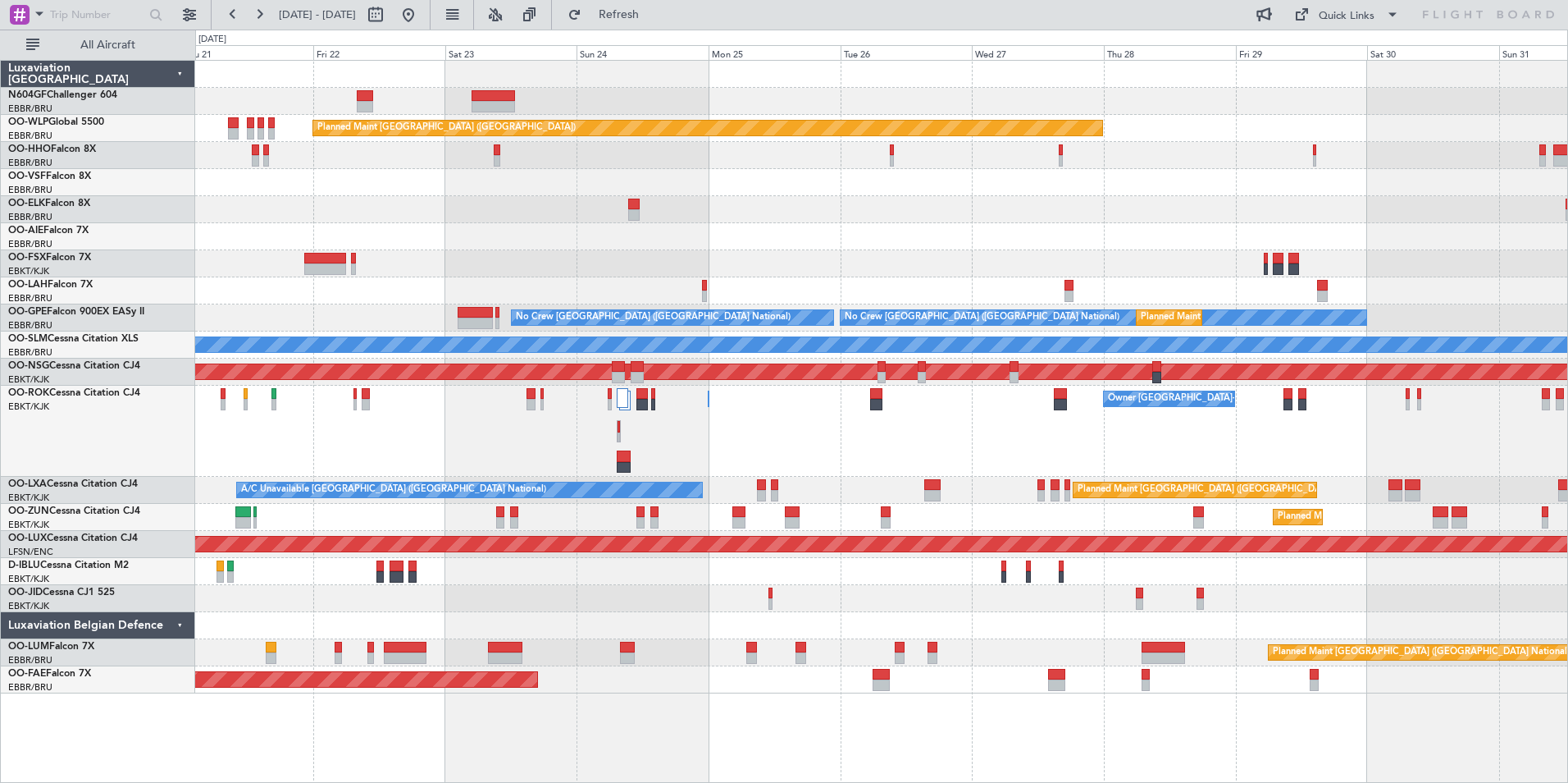
click at [1167, 209] on div at bounding box center [881, 209] width 1372 height 27
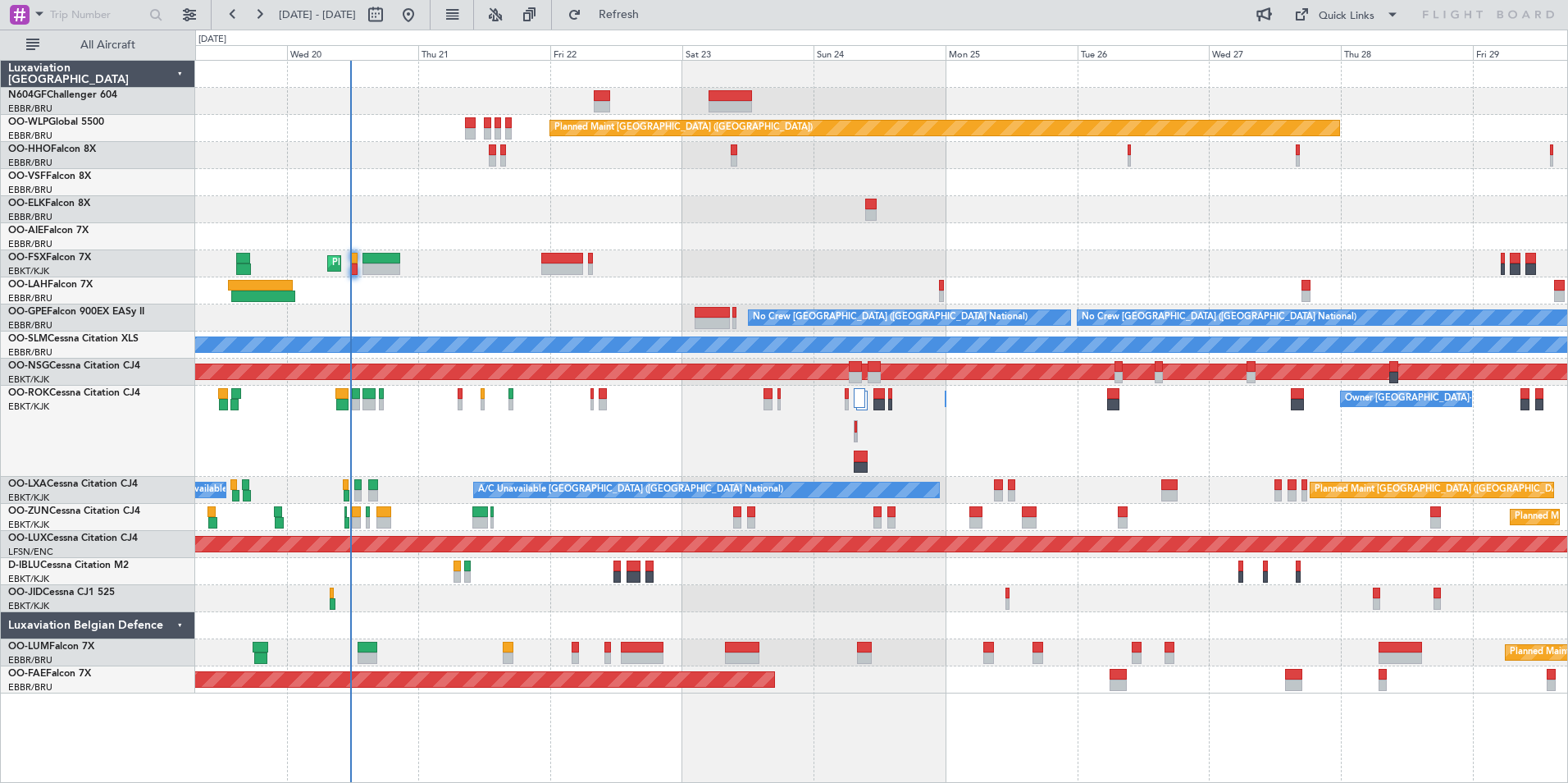
click at [844, 248] on div at bounding box center [881, 236] width 1372 height 27
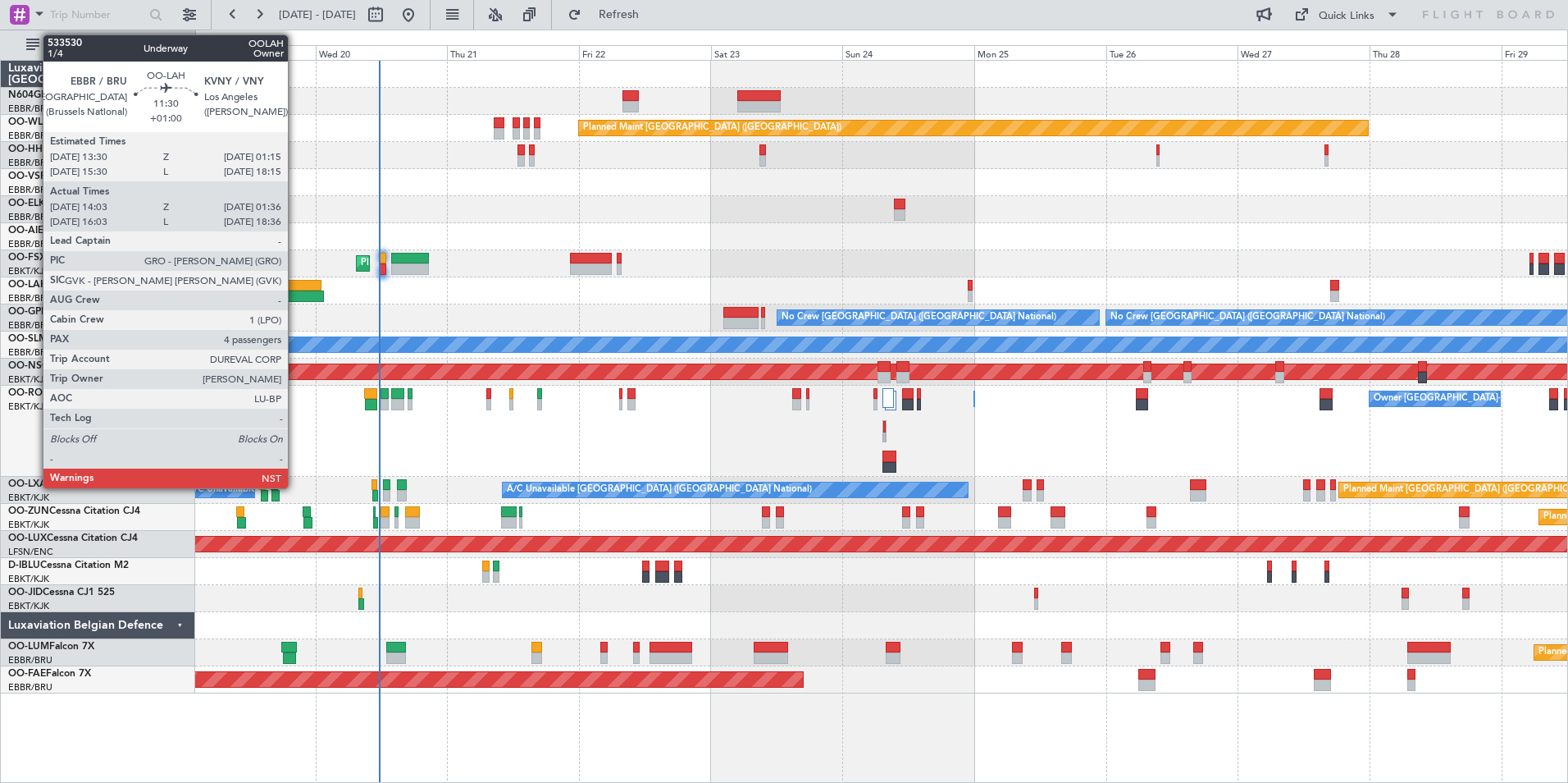
click at [295, 291] on div at bounding box center [291, 296] width 64 height 11
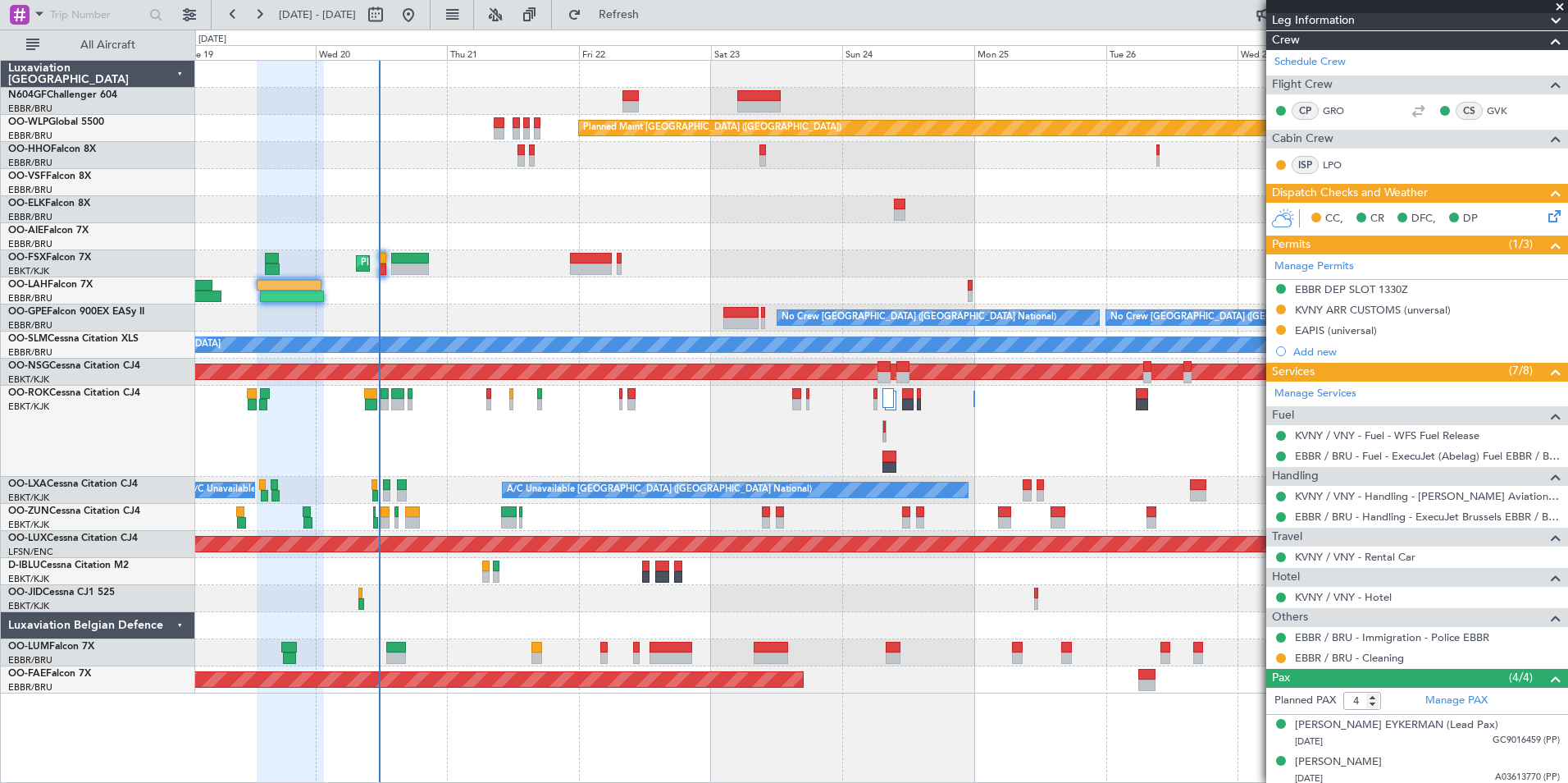
scroll to position [125, 0]
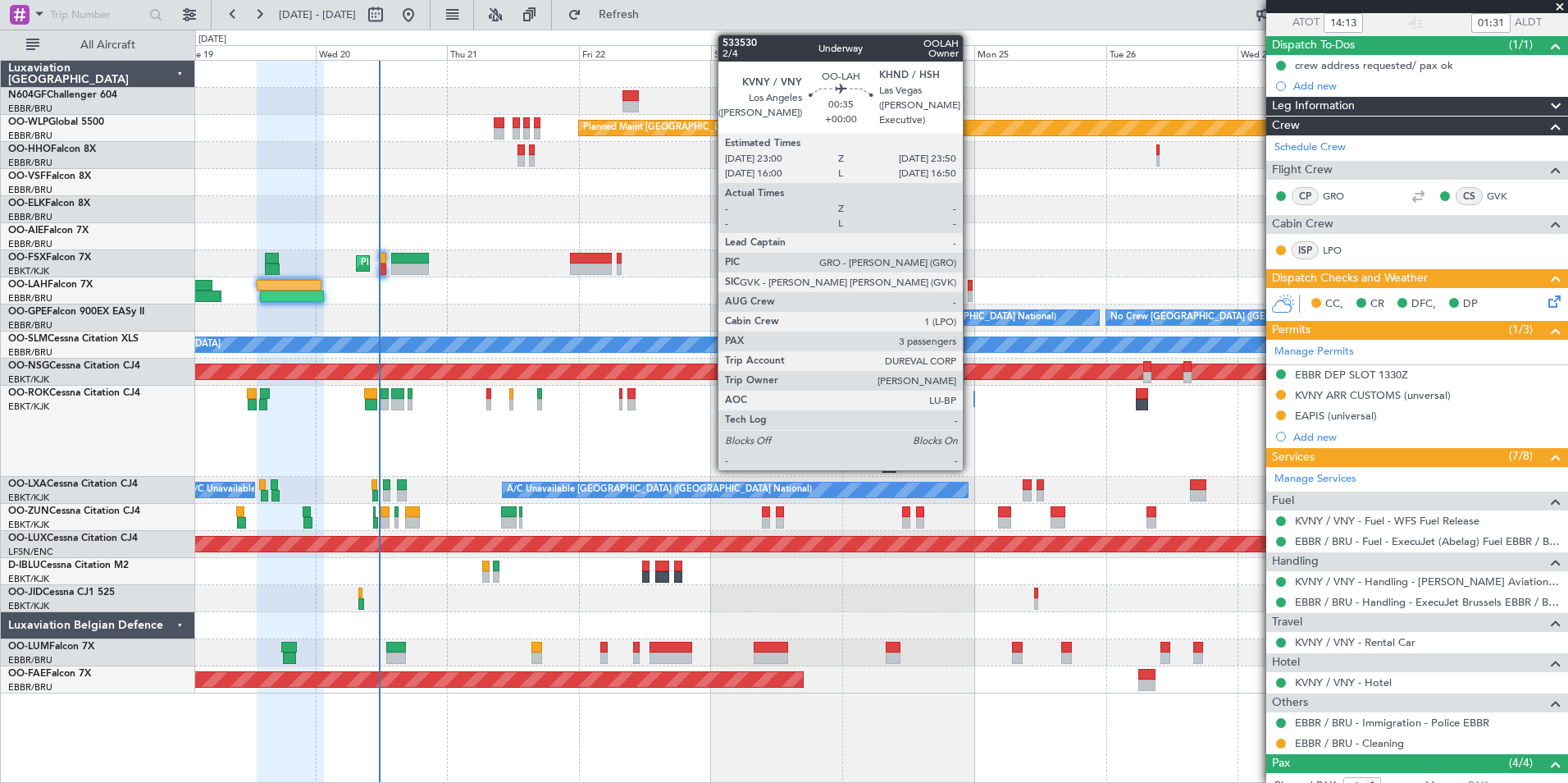
click at [971, 285] on div at bounding box center [970, 286] width 5 height 11
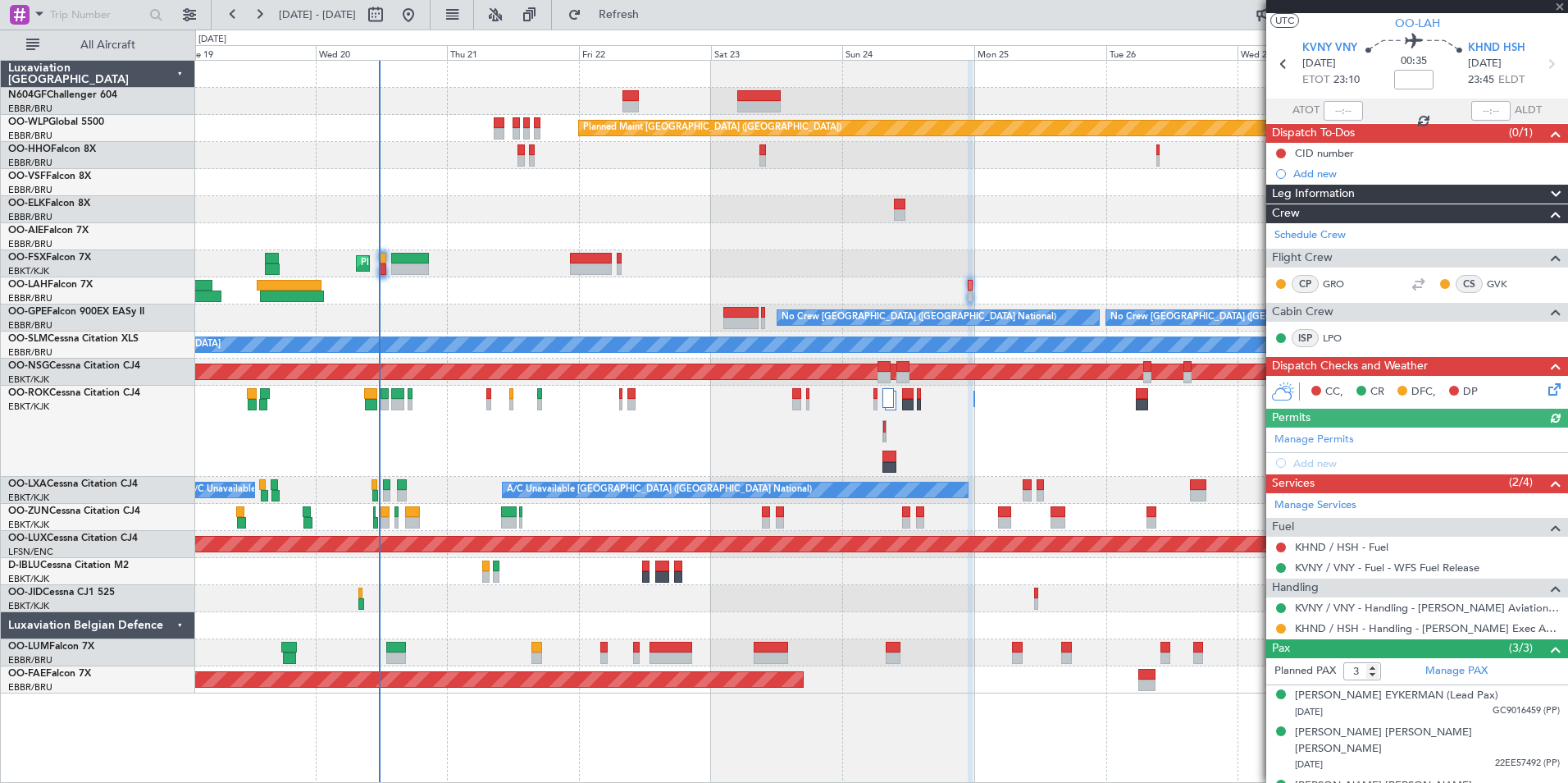
scroll to position [49, 0]
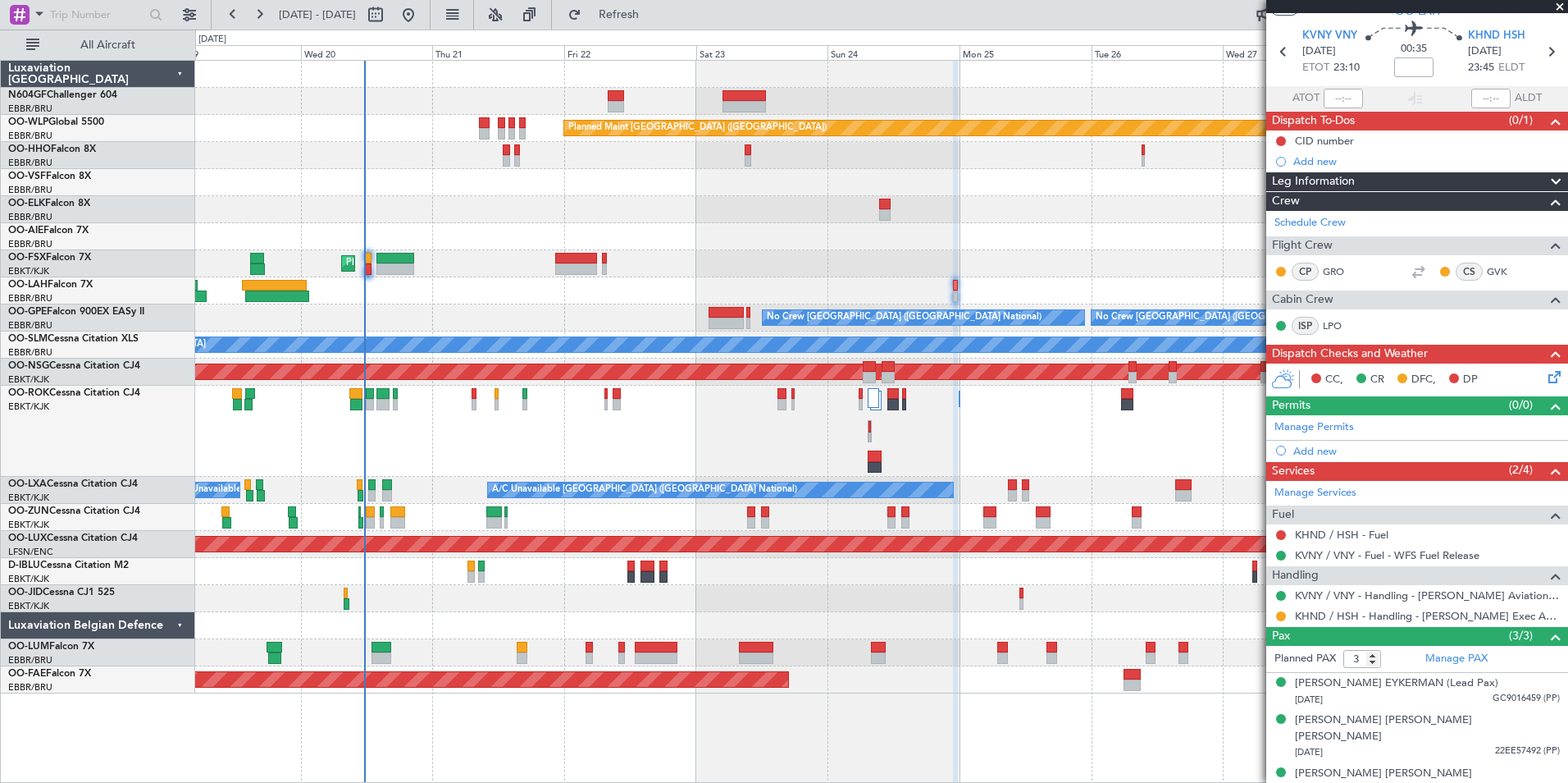
click at [1138, 263] on div "Planned Maint Kortrijk-[GEOGRAPHIC_DATA]" at bounding box center [881, 263] width 1372 height 27
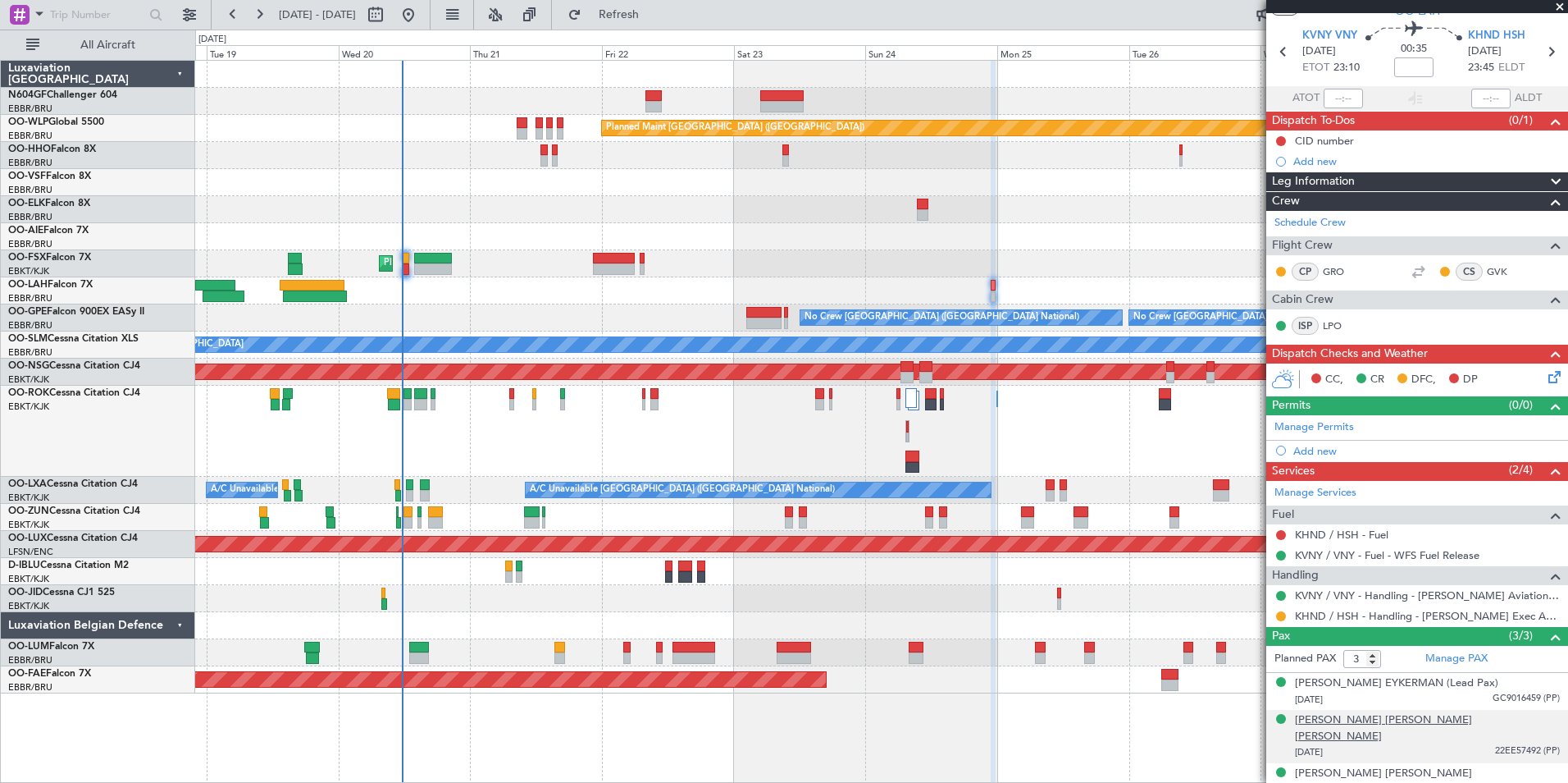
click at [1433, 722] on div "Nathaniel Edmond G. Lasnier Grosman" at bounding box center [1427, 728] width 265 height 32
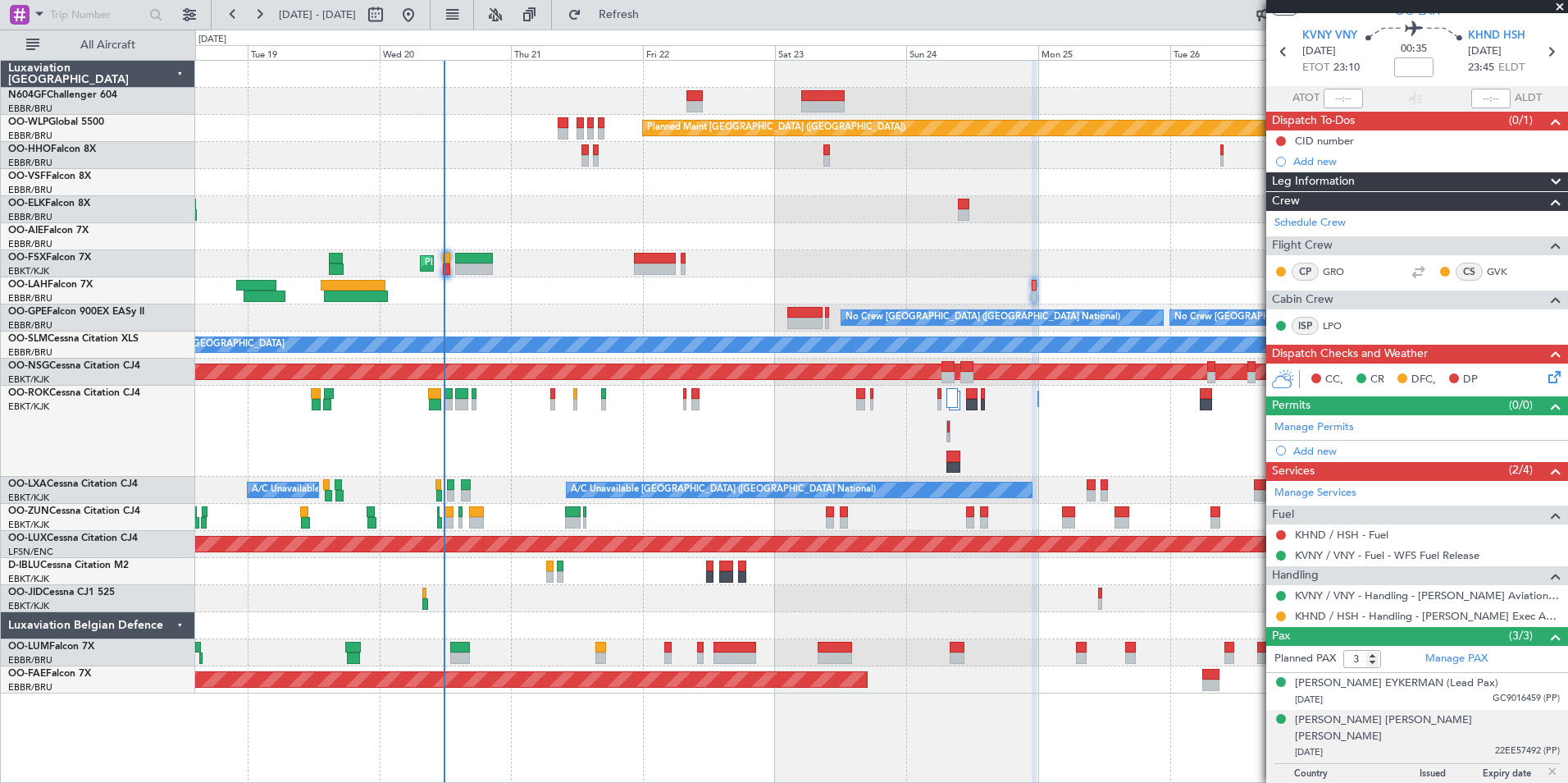
click at [884, 252] on div "Planned Maint Berlin (Brandenburg) AOG Maint Geneva (Cointrin) Planned Maint Ko…" at bounding box center [881, 376] width 1372 height 632
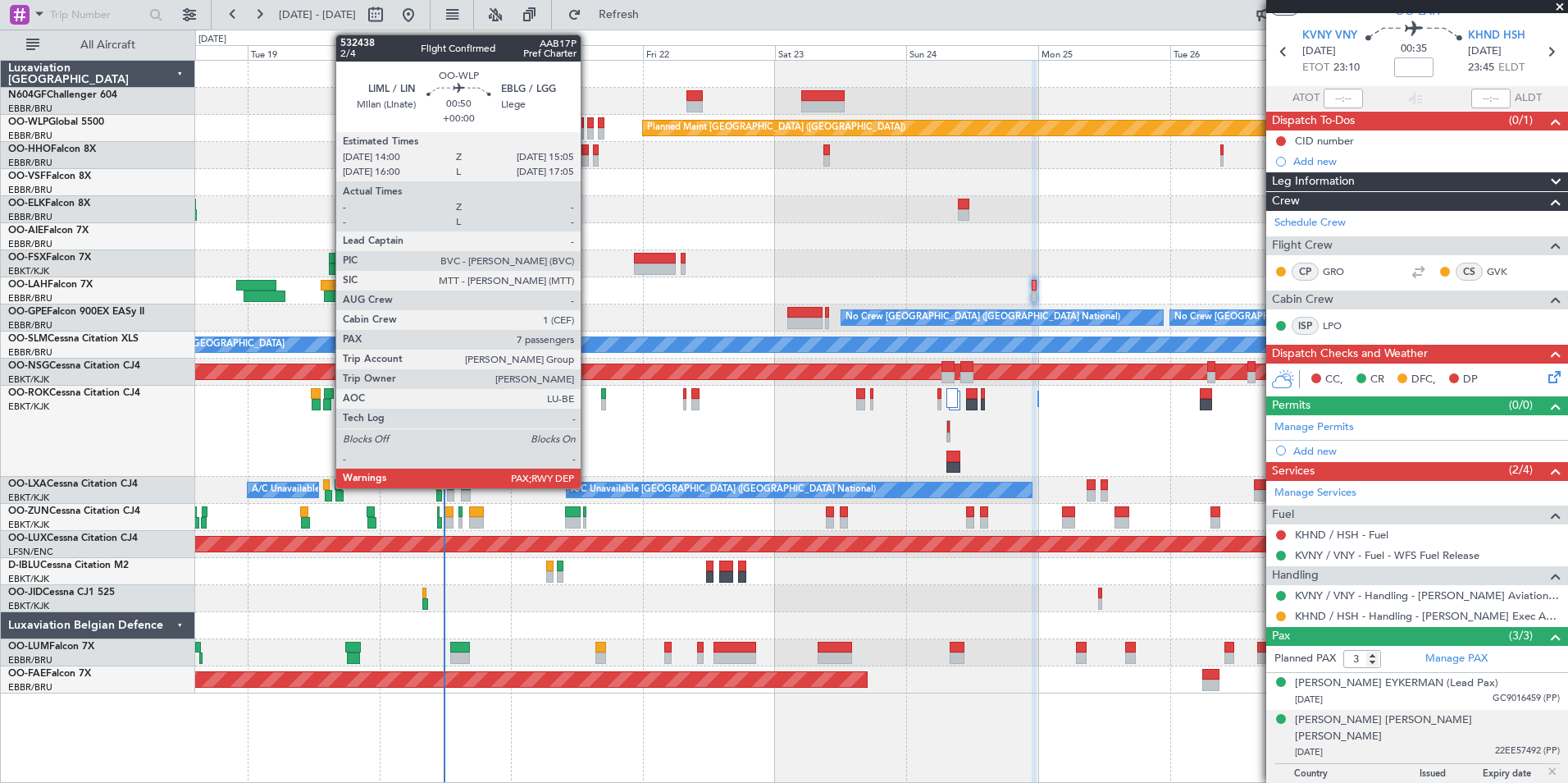
click at [588, 123] on div at bounding box center [590, 123] width 7 height 11
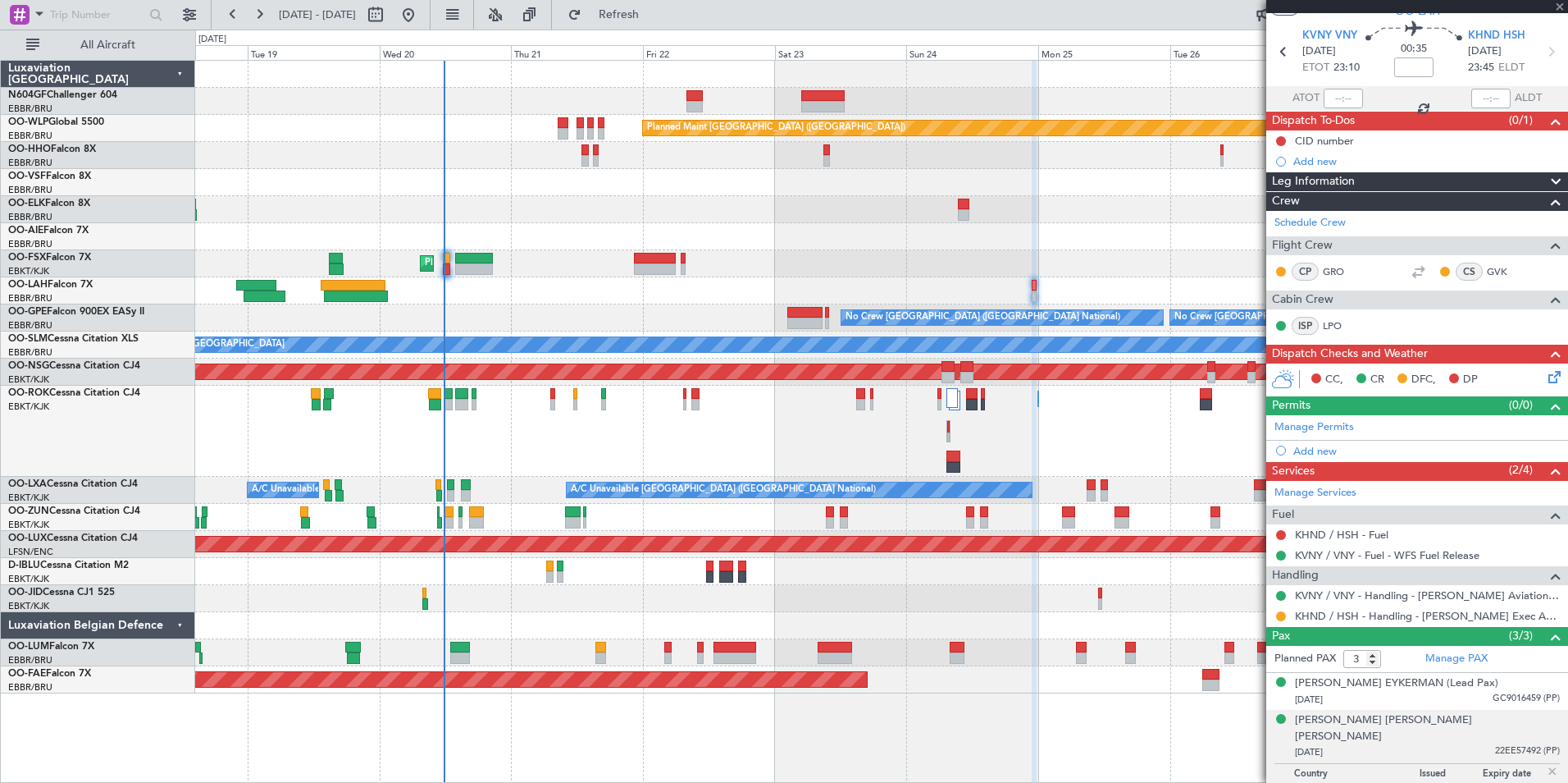
type input "7"
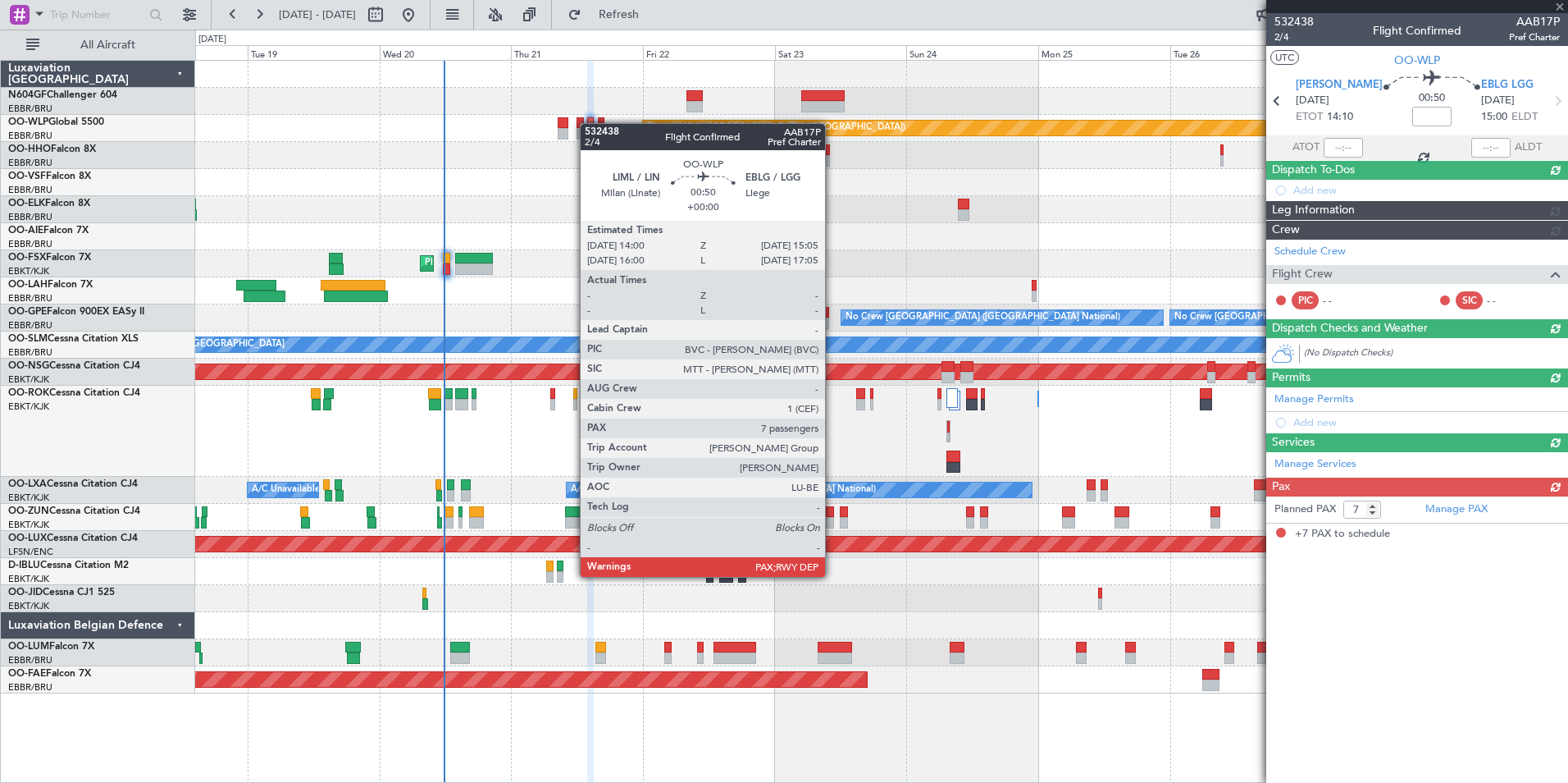
scroll to position [0, 0]
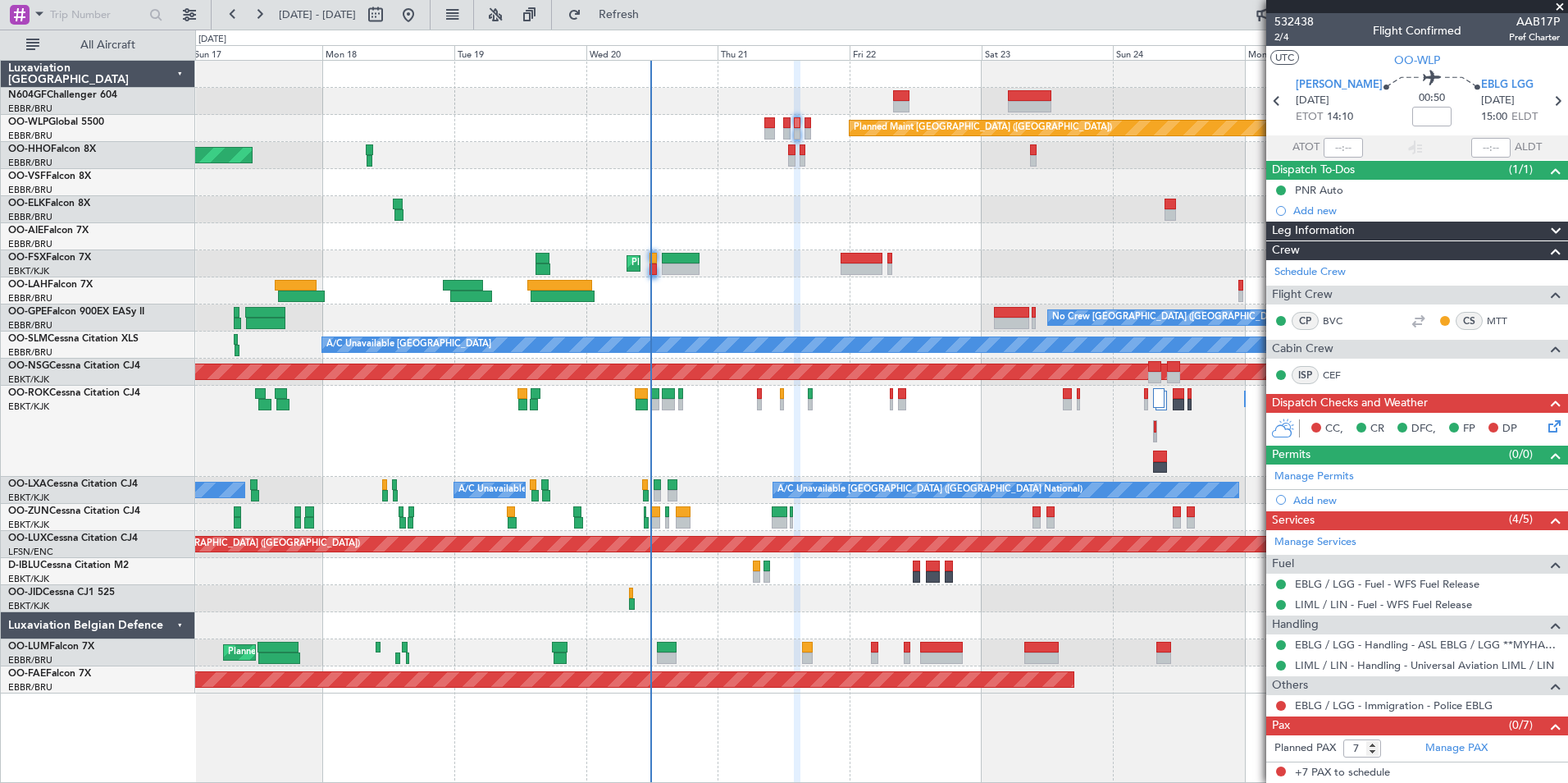
click at [992, 206] on div "Planned Maint Berlin (Brandenburg) AOG Maint Geneva (Cointrin) A/C Unavailable …" at bounding box center [881, 376] width 1372 height 632
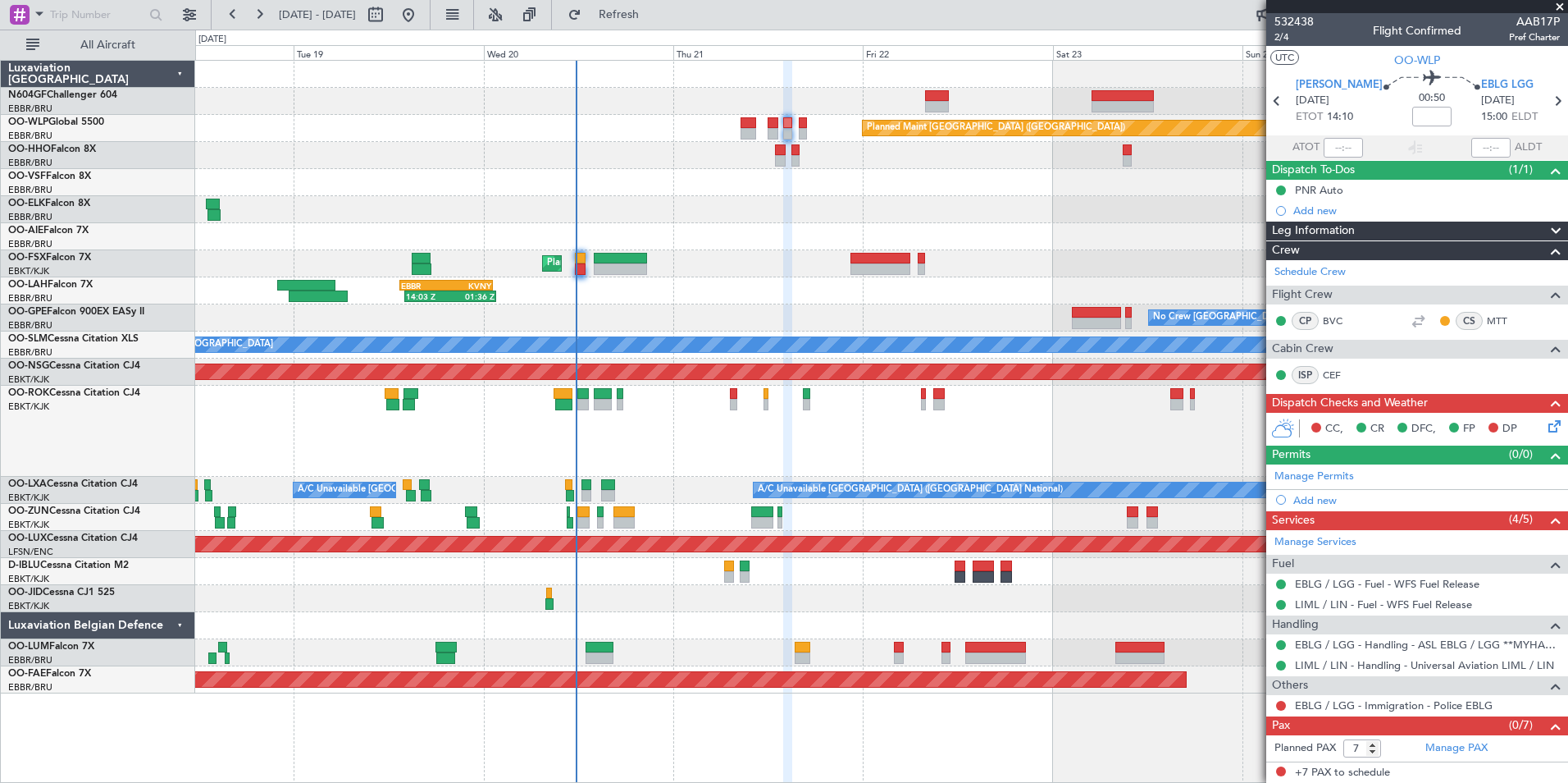
click at [736, 483] on div "Planned Maint Berlin (Brandenburg) AOG Maint Geneva (Cointrin) Planned Maint Ko…" at bounding box center [881, 376] width 1372 height 632
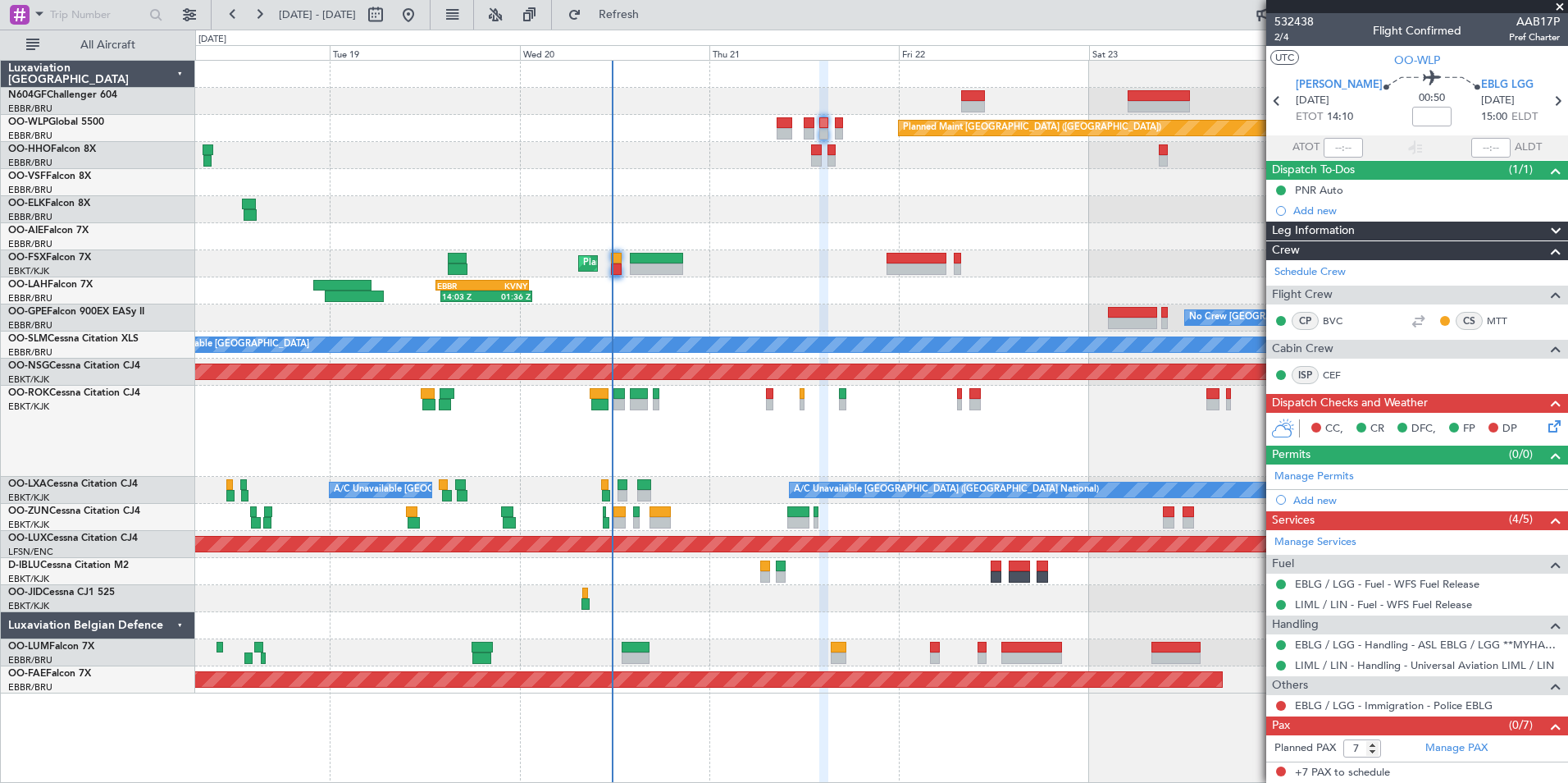
click at [668, 641] on div "Planned Maint [GEOGRAPHIC_DATA] ([GEOGRAPHIC_DATA] National)" at bounding box center [881, 653] width 1372 height 27
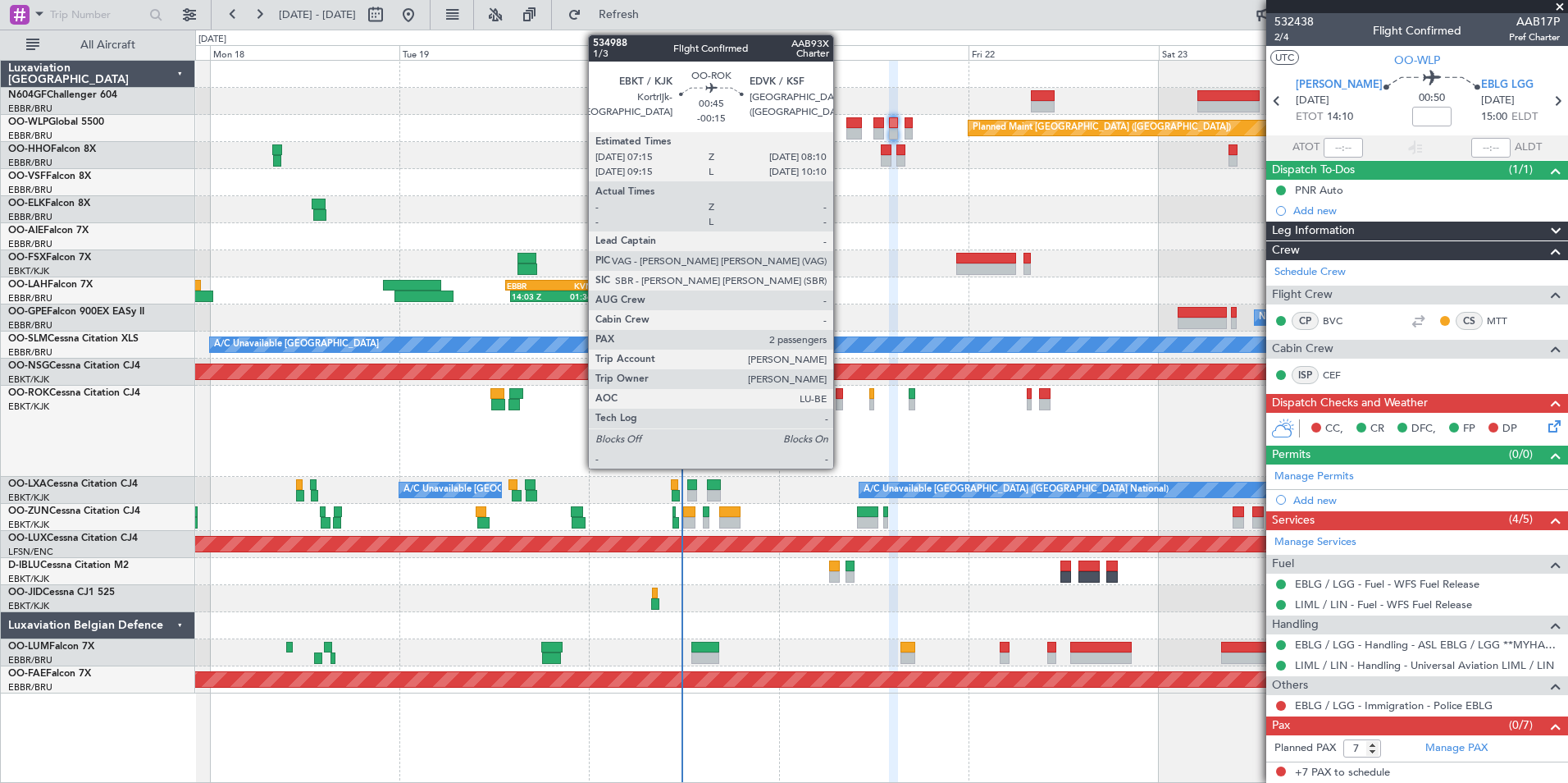
click at [840, 402] on div at bounding box center [839, 404] width 7 height 11
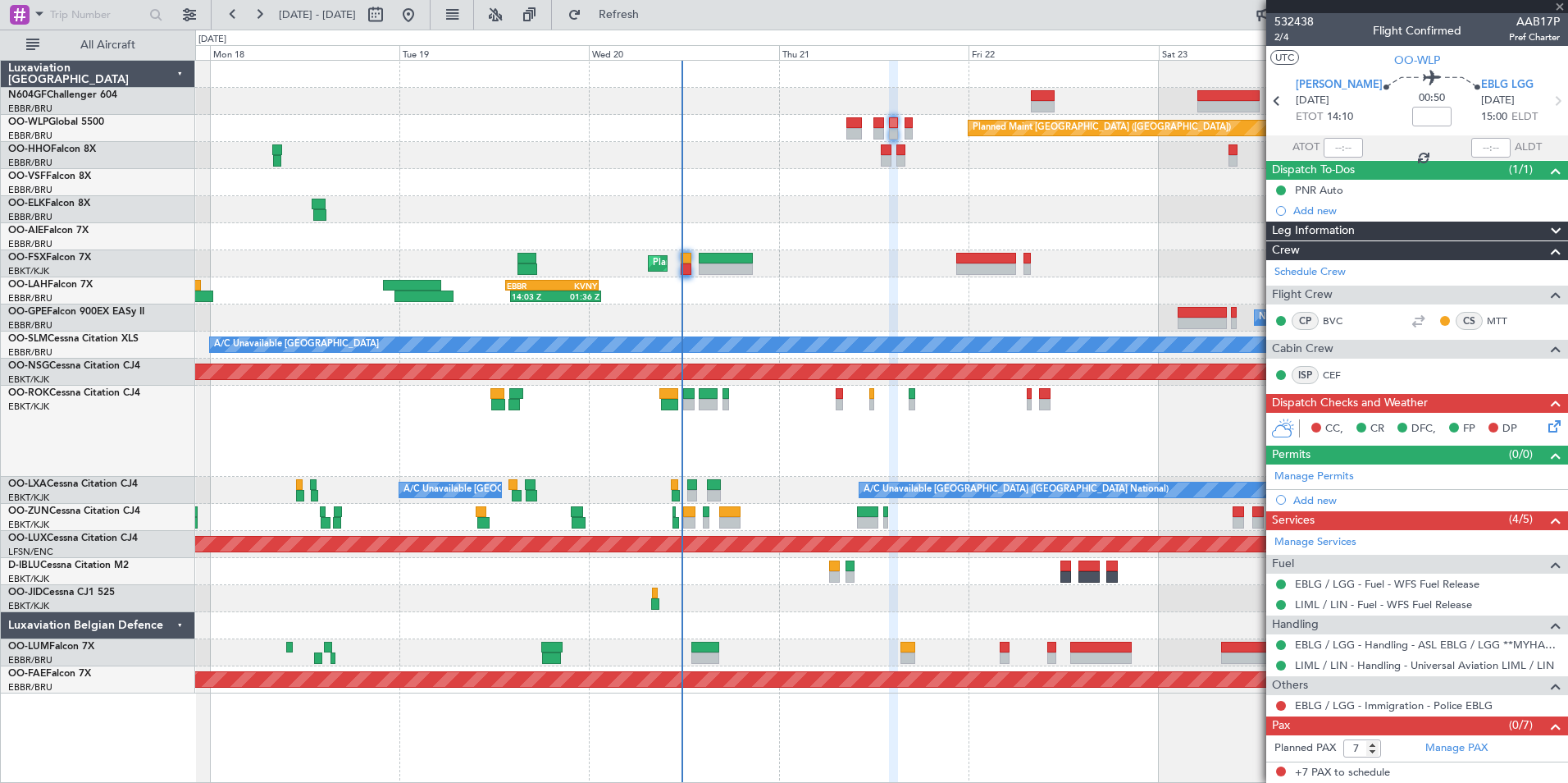
type input "-00:15"
type input "2"
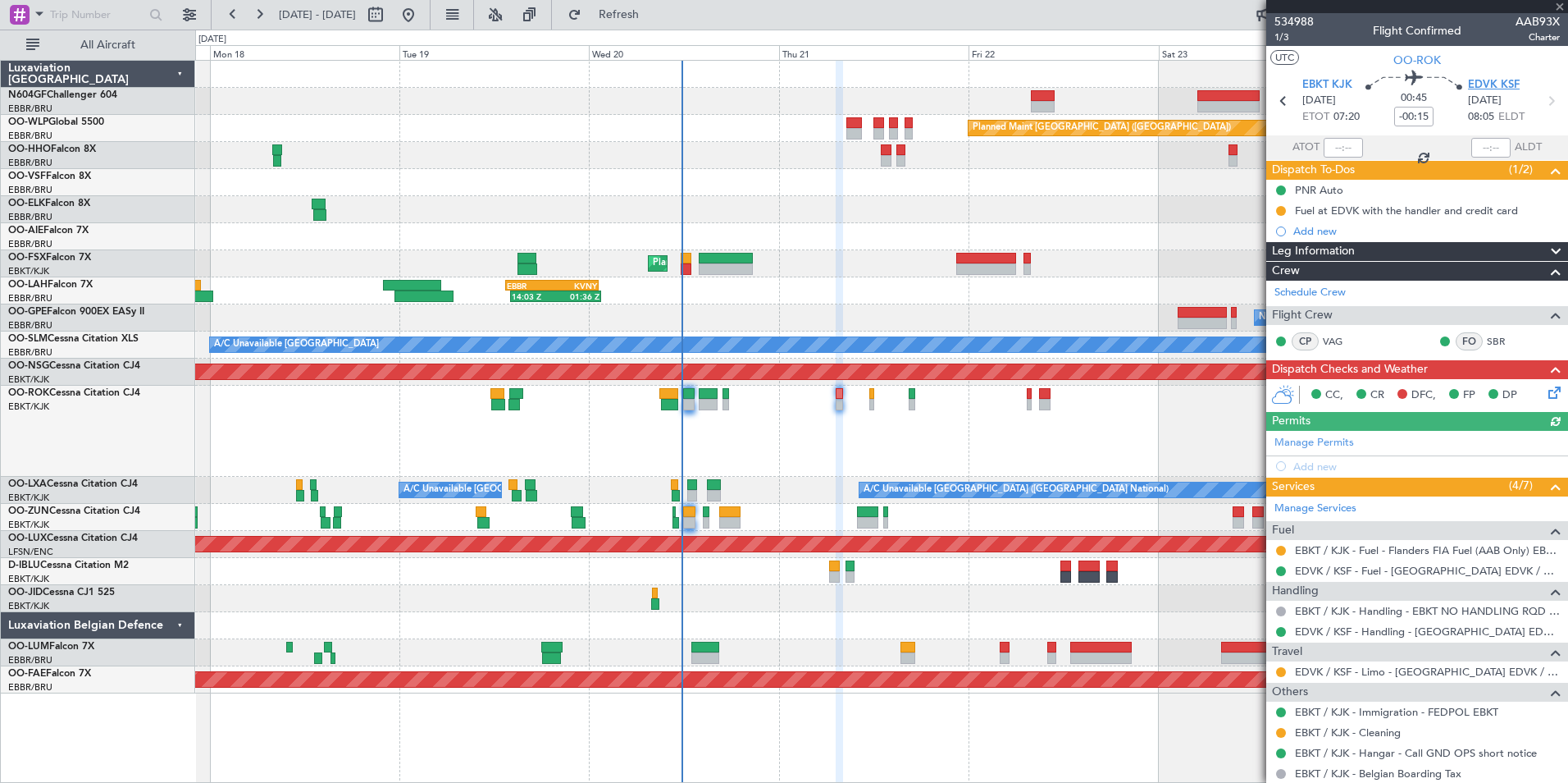
click at [1488, 88] on span "EDVK KSF" at bounding box center [1494, 86] width 52 height 17
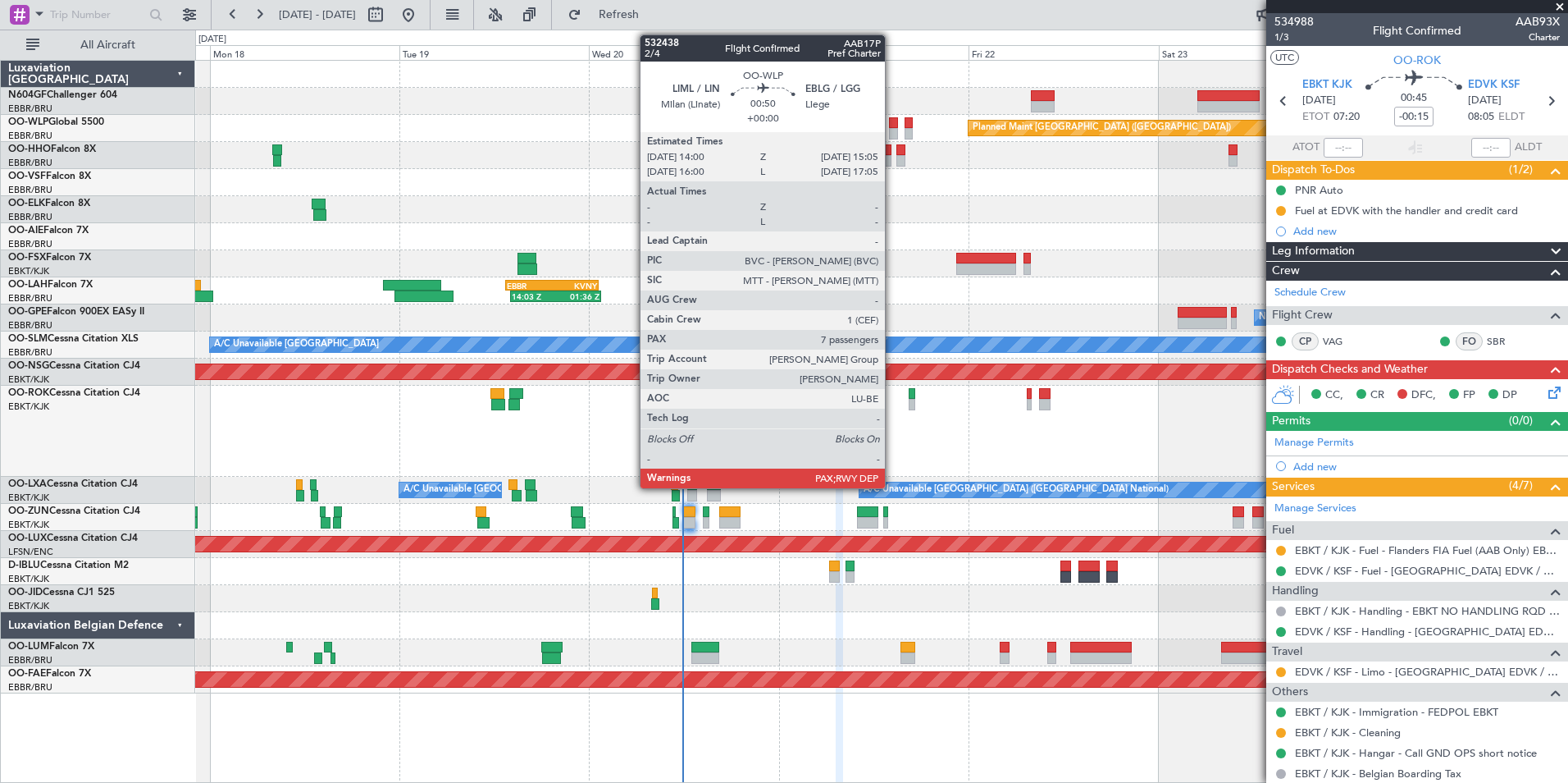
click at [892, 127] on div at bounding box center [893, 123] width 9 height 11
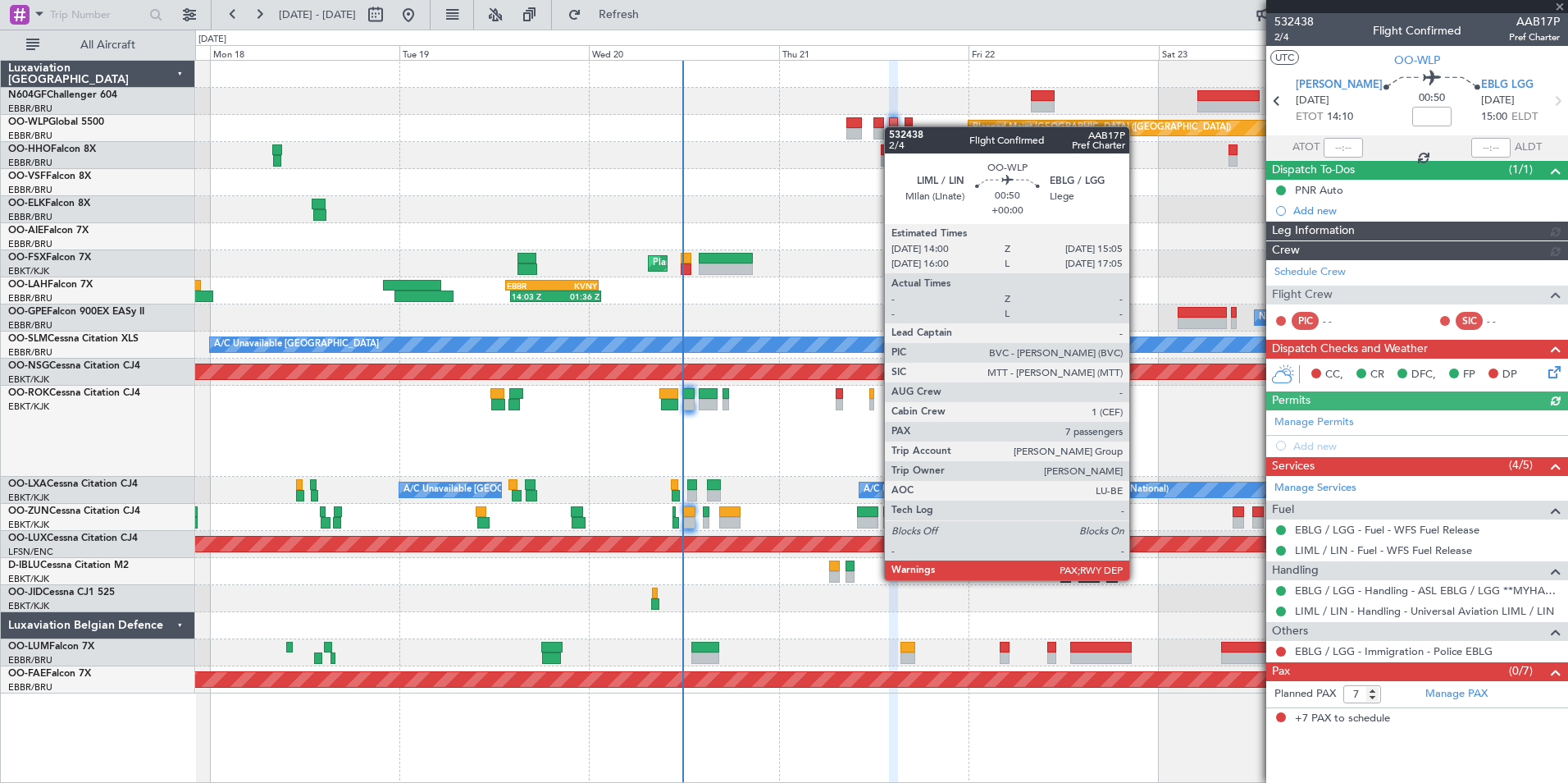
click at [898, 80] on div at bounding box center [881, 74] width 1372 height 27
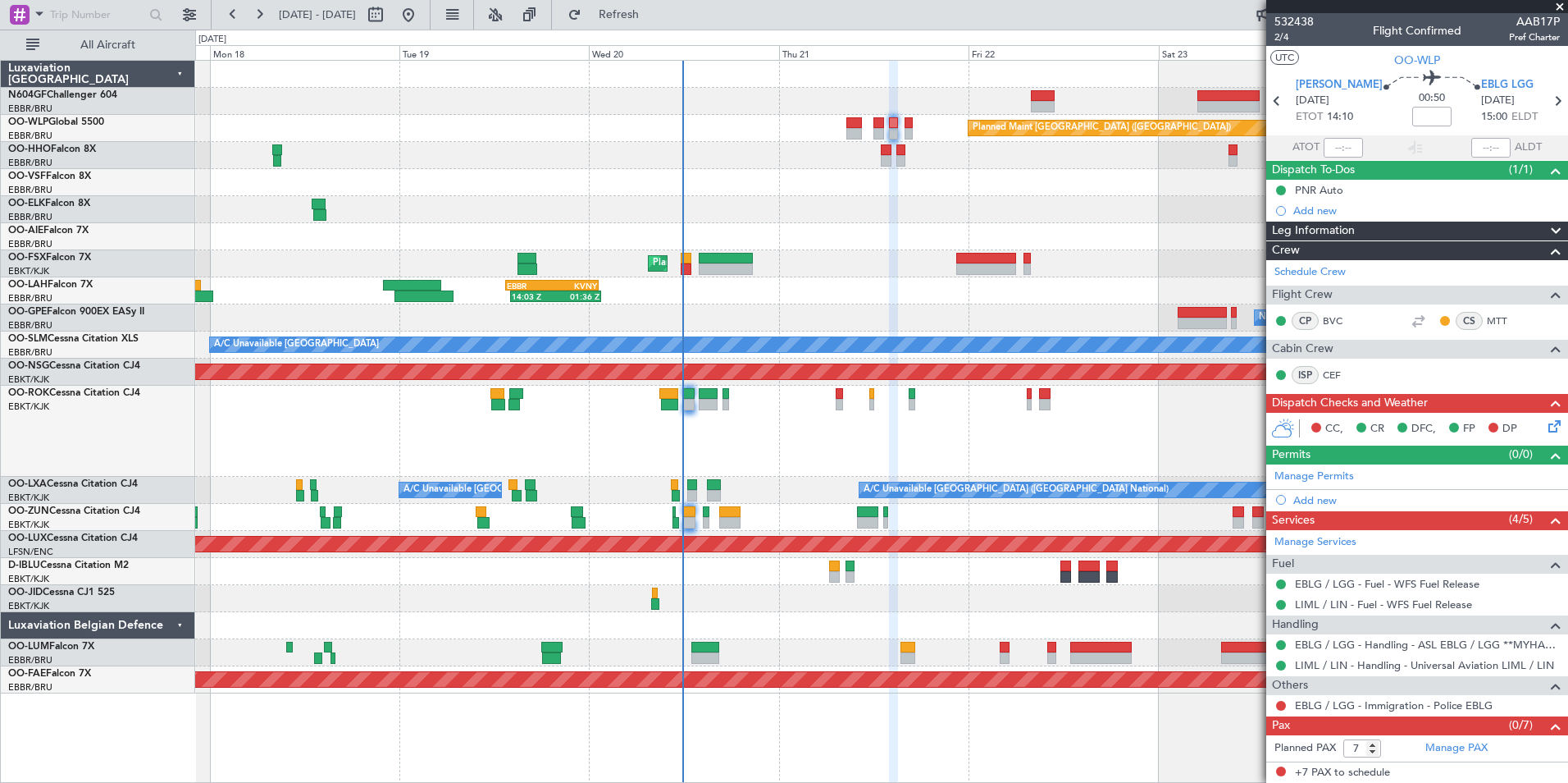
click at [1556, 427] on icon at bounding box center [1551, 424] width 13 height 13
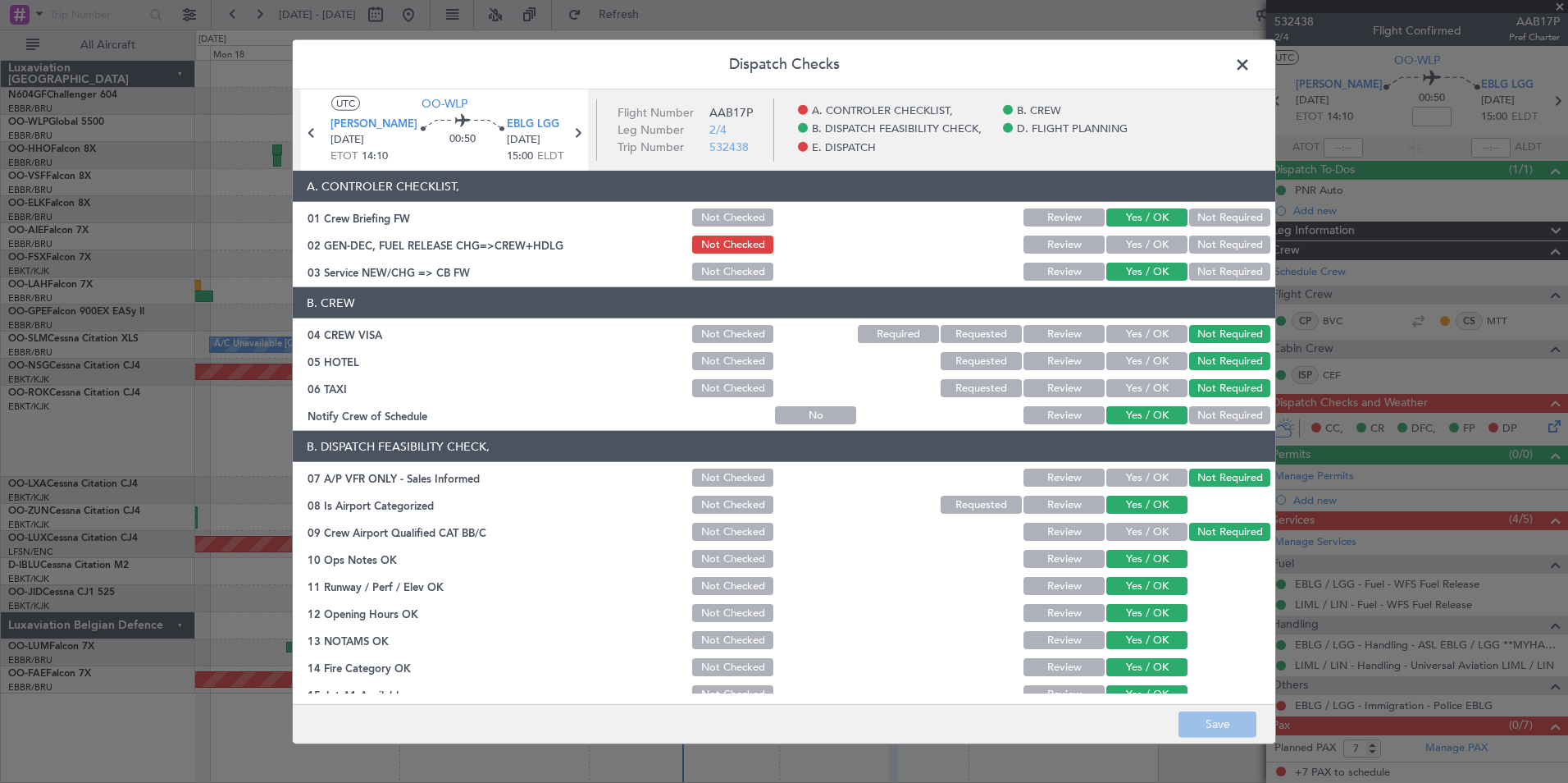
scroll to position [304, 0]
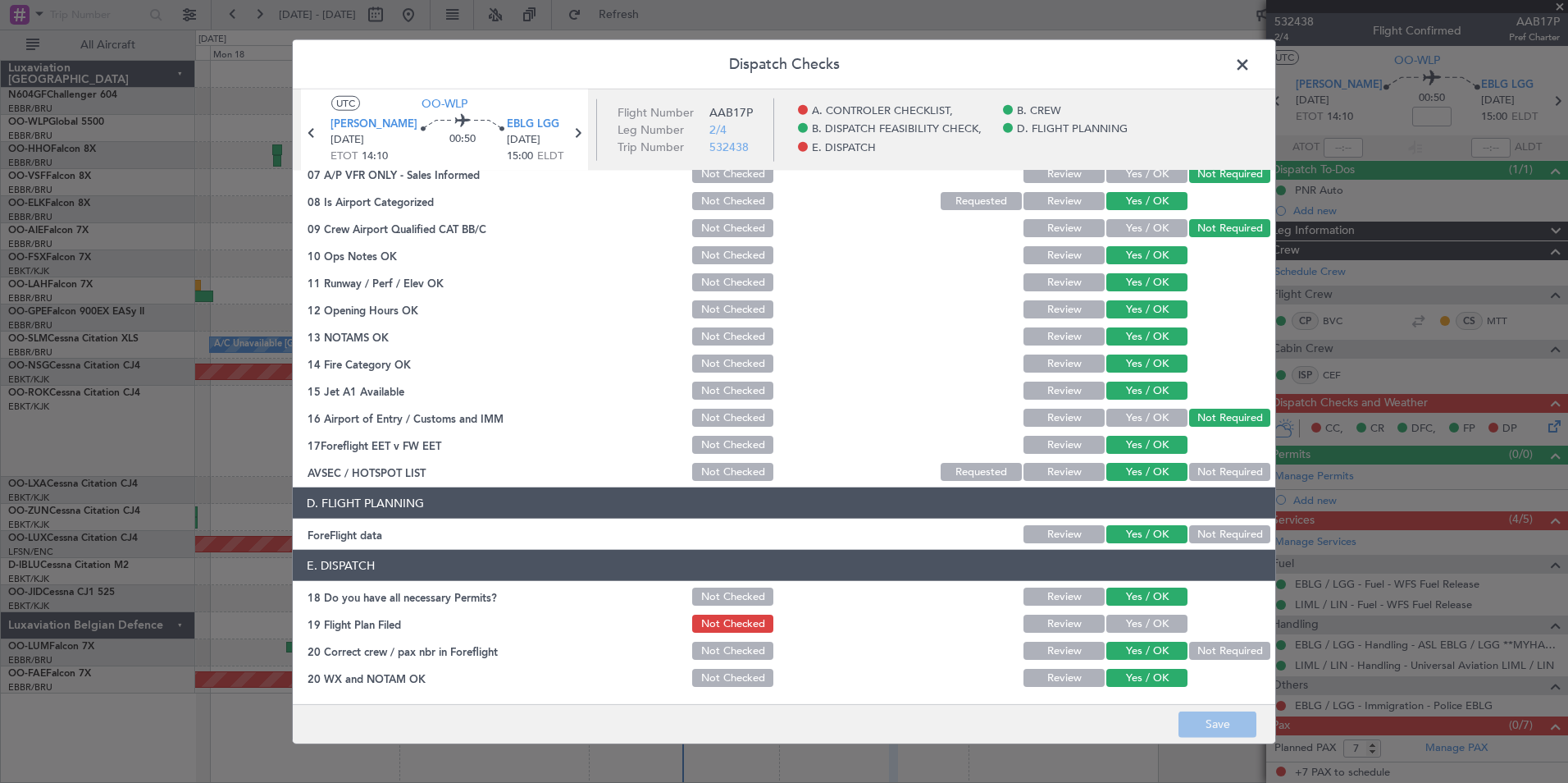
click at [1126, 628] on button "Yes / OK" at bounding box center [1146, 623] width 81 height 18
click at [1205, 717] on button "Save" at bounding box center [1217, 723] width 78 height 26
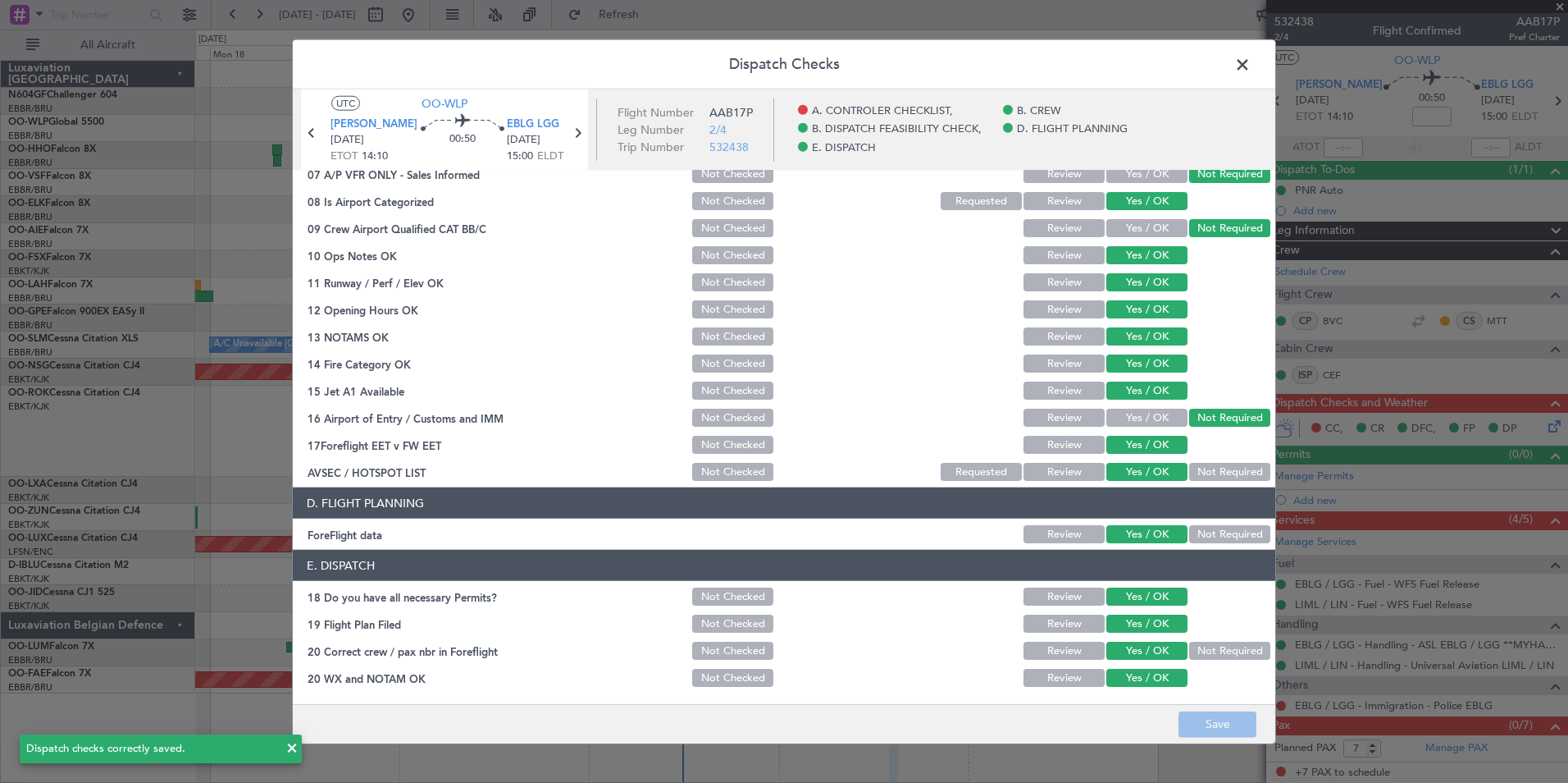
click at [1230, 69] on div "Dispatch Checks UTC OO-WLP LIML LIN 21/08/2025 ETOT 14:10 00:50 EBLG LGG 21/08/…" at bounding box center [784, 391] width 985 height 705
click at [1251, 68] on span at bounding box center [1251, 68] width 0 height 33
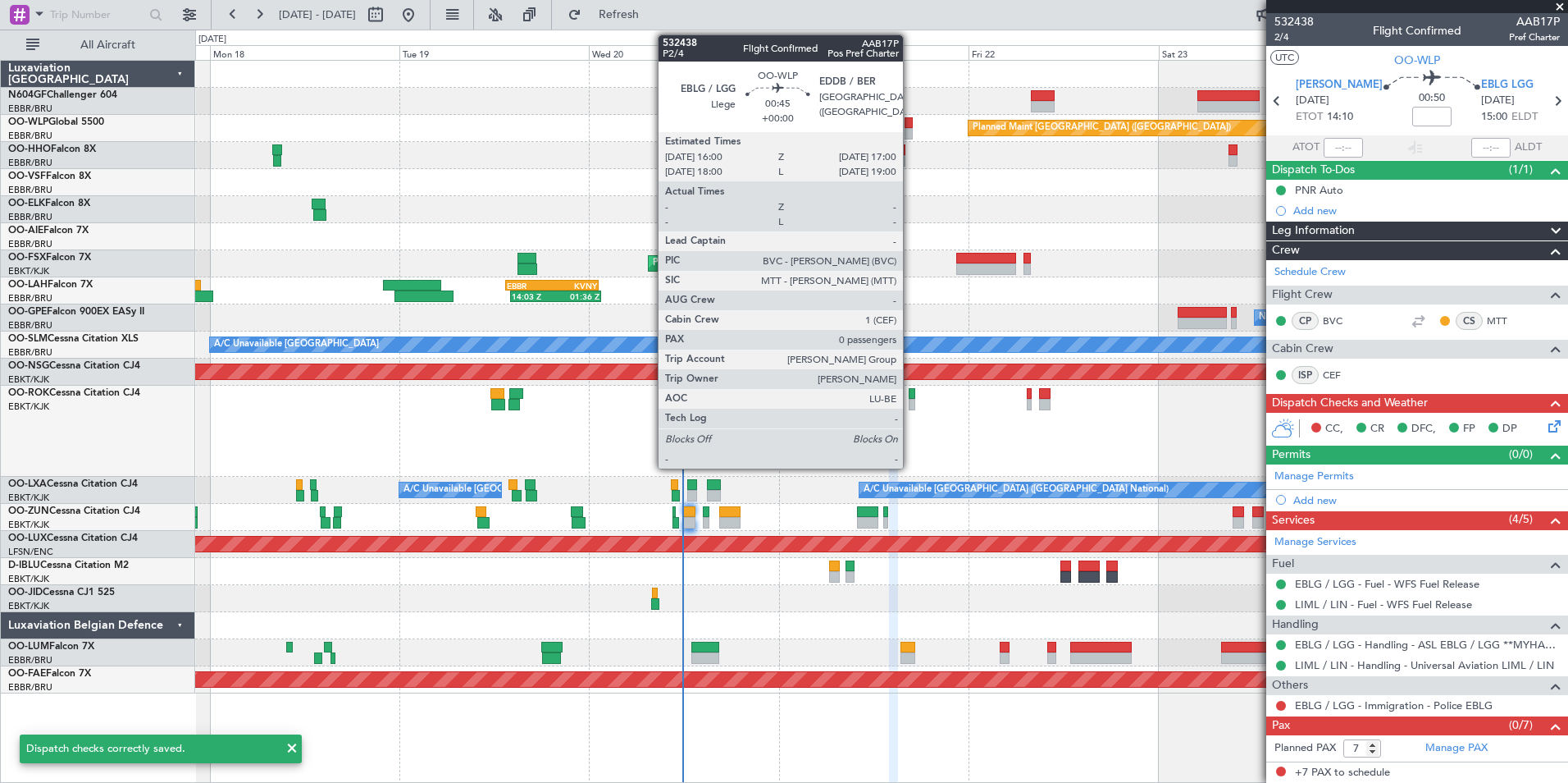
click at [910, 119] on div at bounding box center [908, 123] width 8 height 11
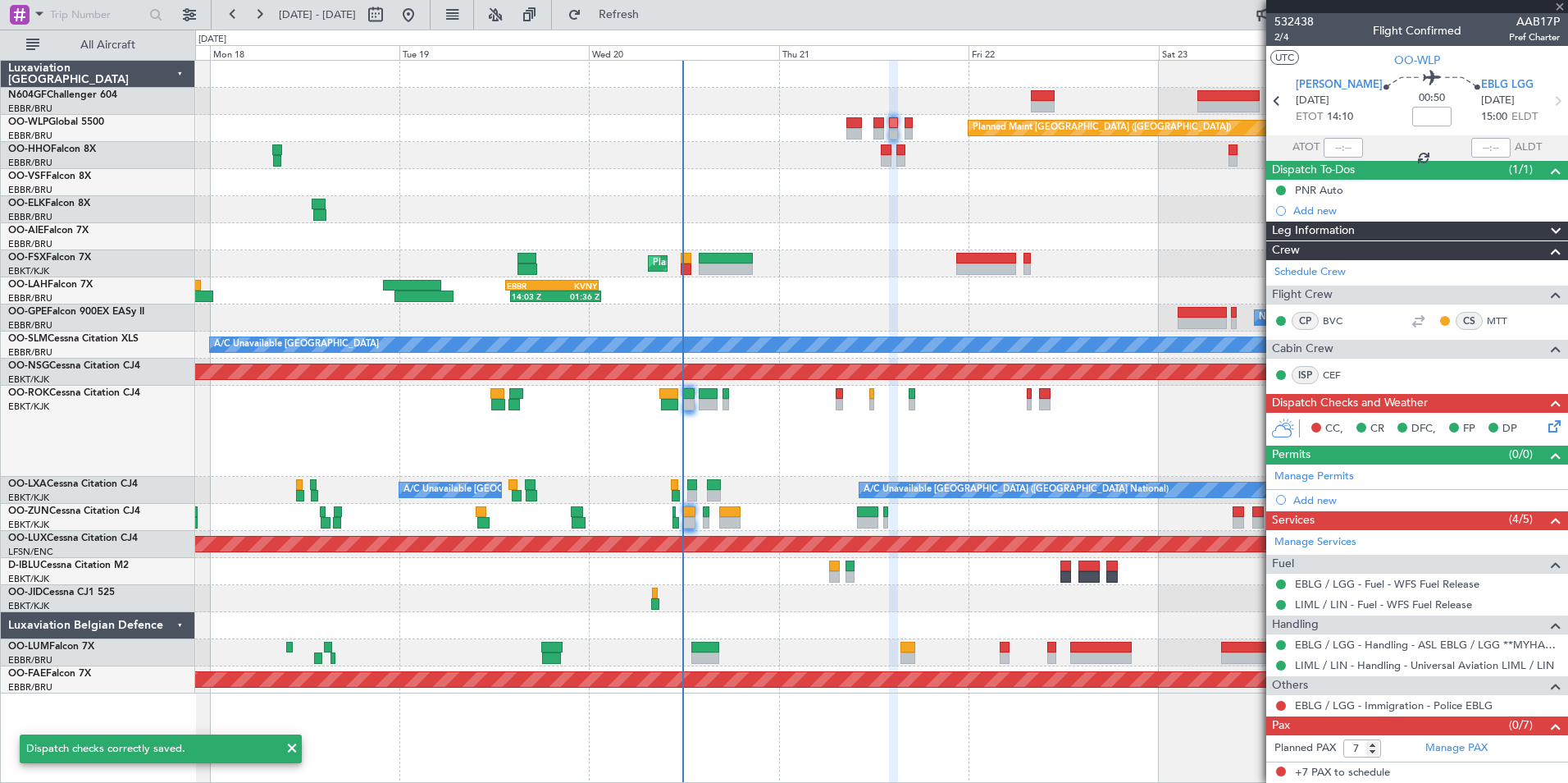
type input "0"
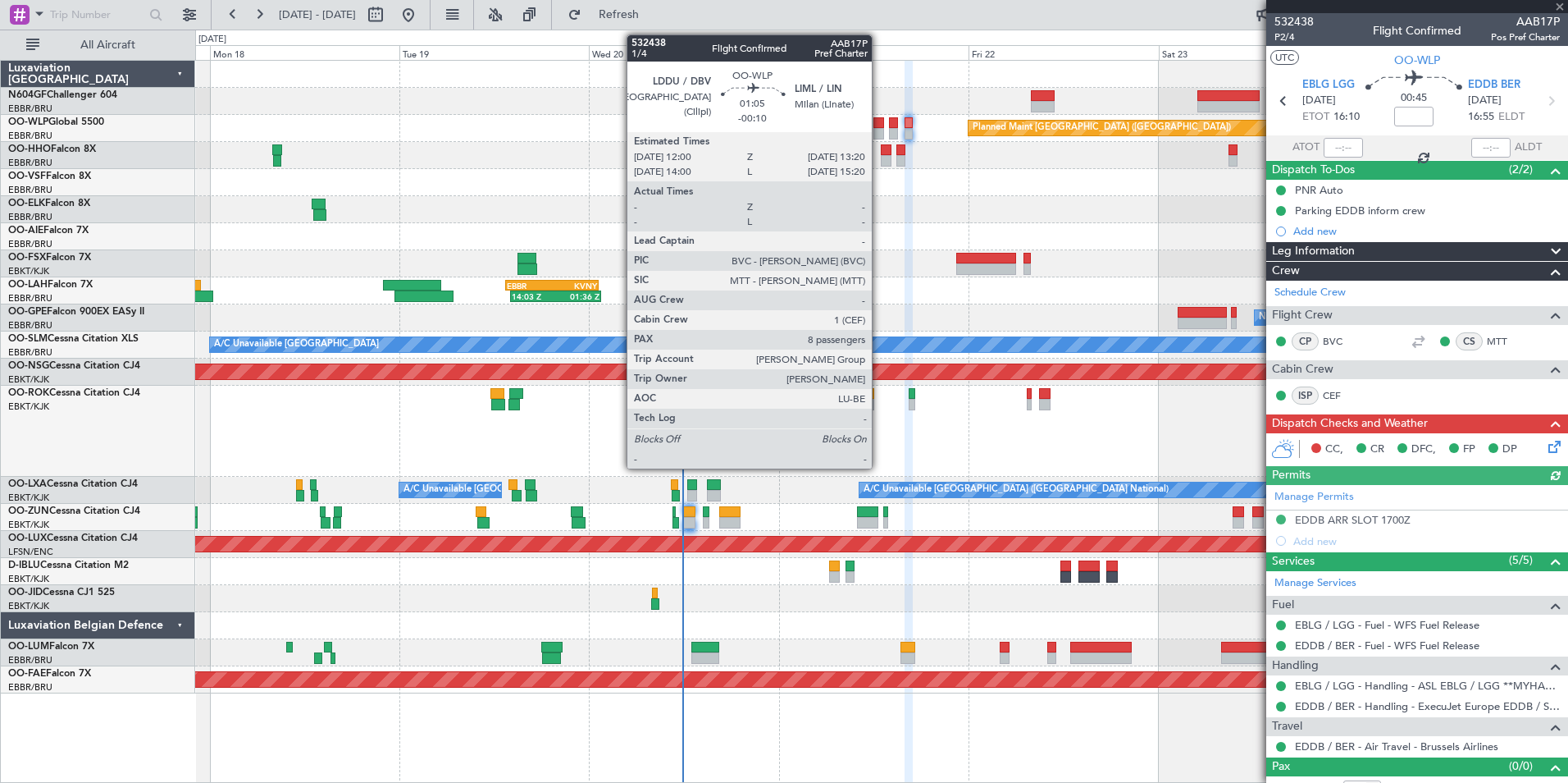
click at [879, 134] on div at bounding box center [878, 133] width 10 height 11
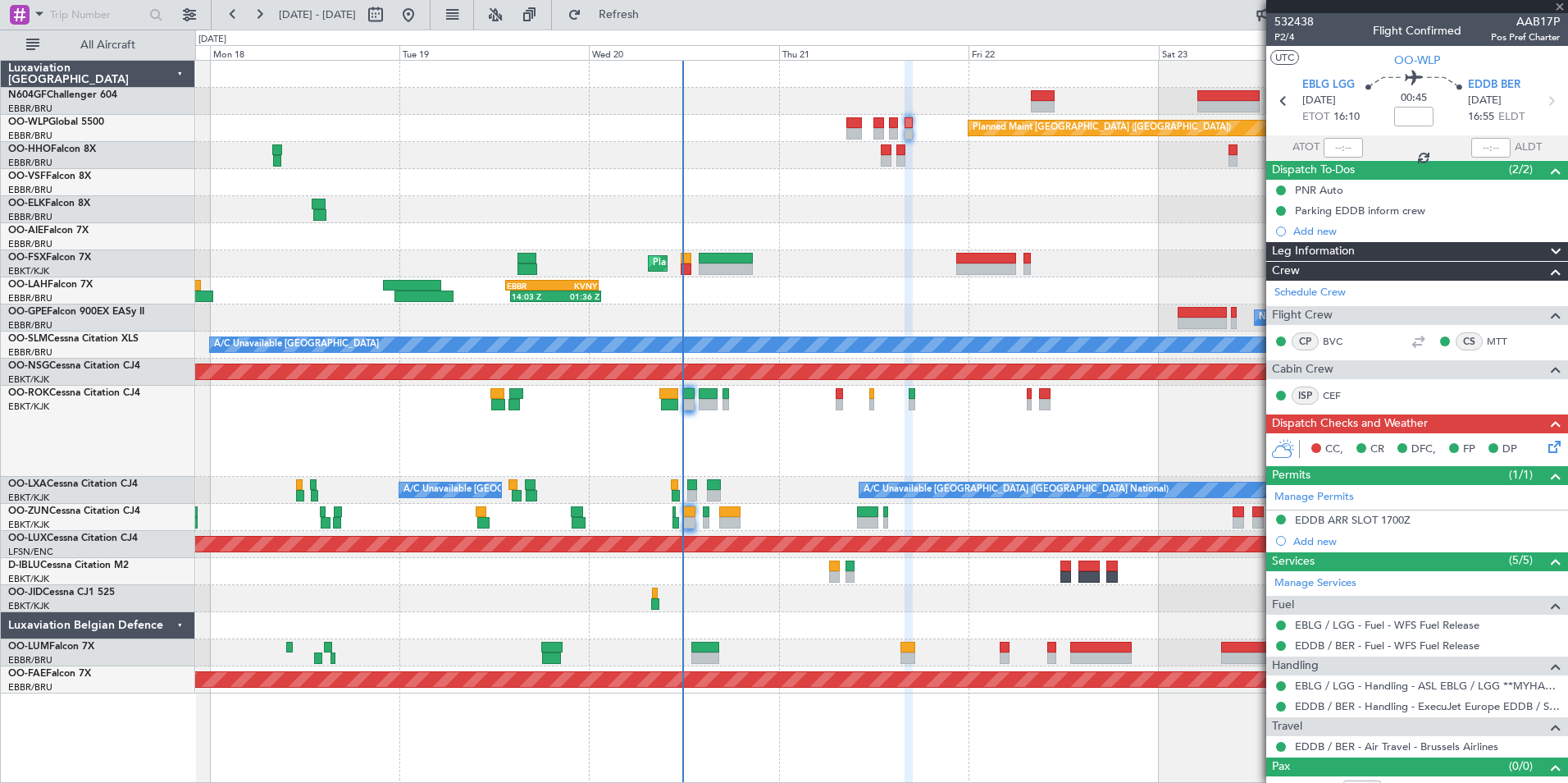
type input "-00:10"
type input "8"
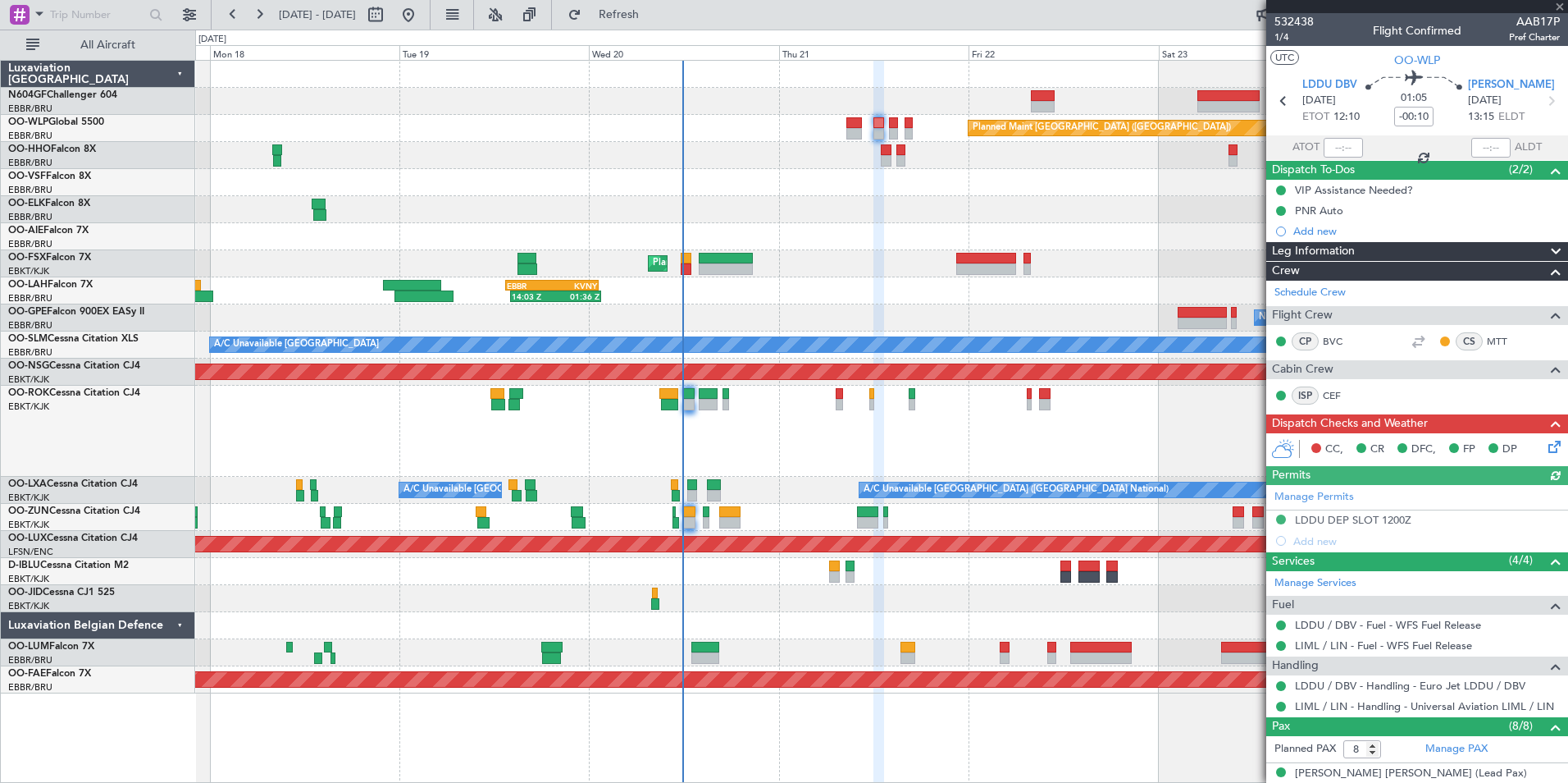
click at [1545, 443] on icon at bounding box center [1551, 444] width 13 height 13
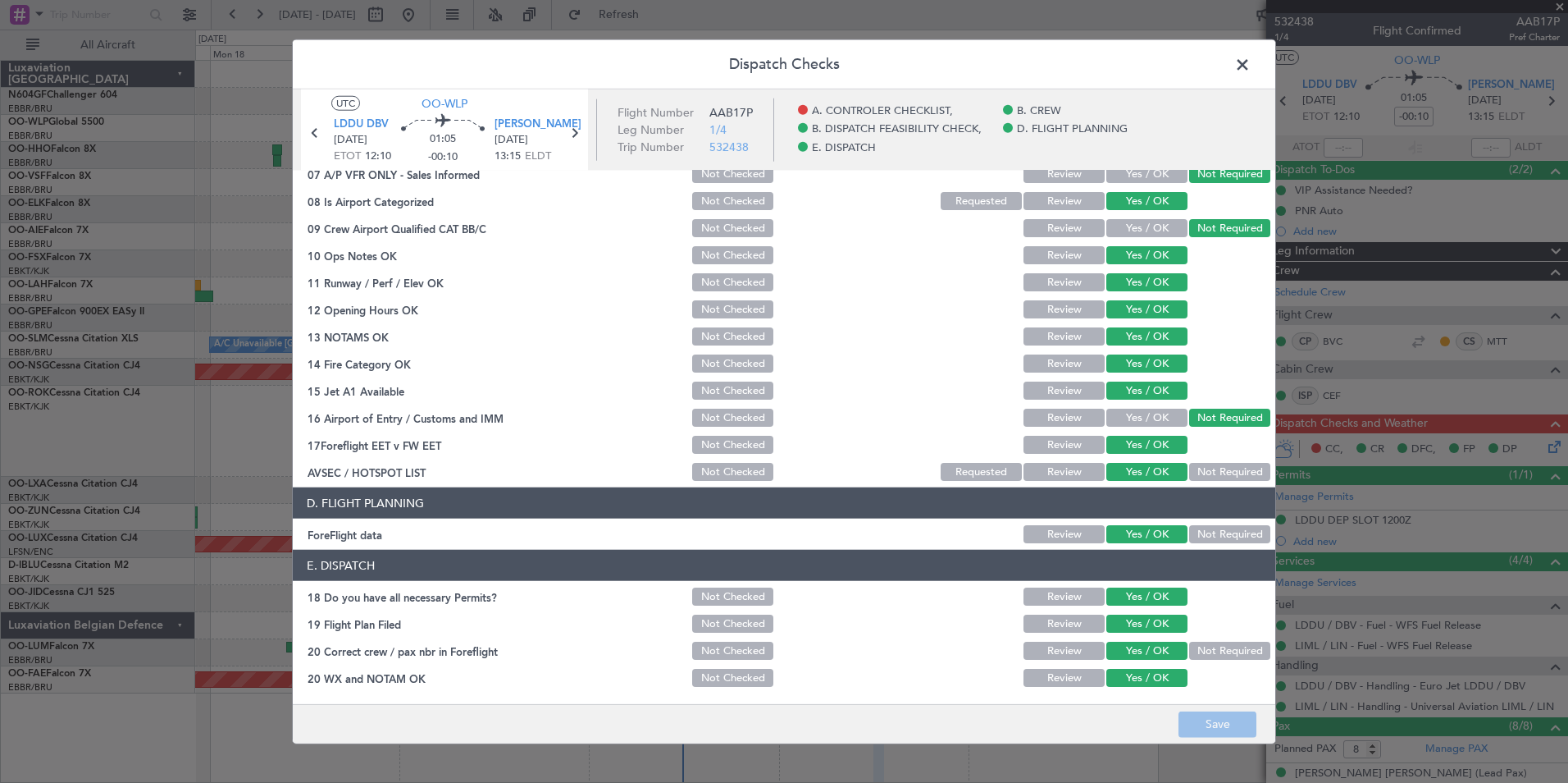
click at [1251, 65] on span at bounding box center [1251, 68] width 0 height 33
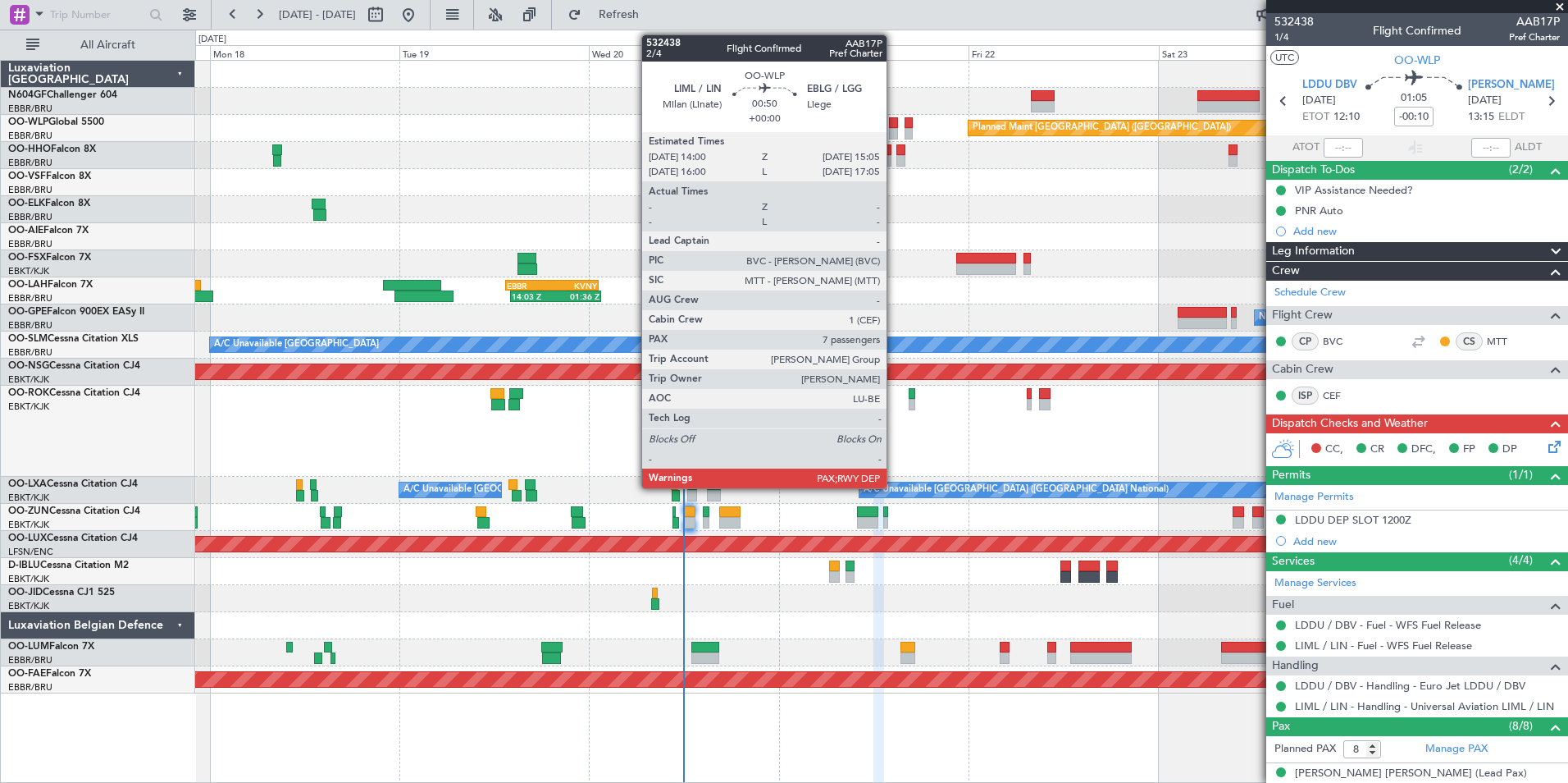
click at [894, 126] on div at bounding box center [893, 123] width 9 height 11
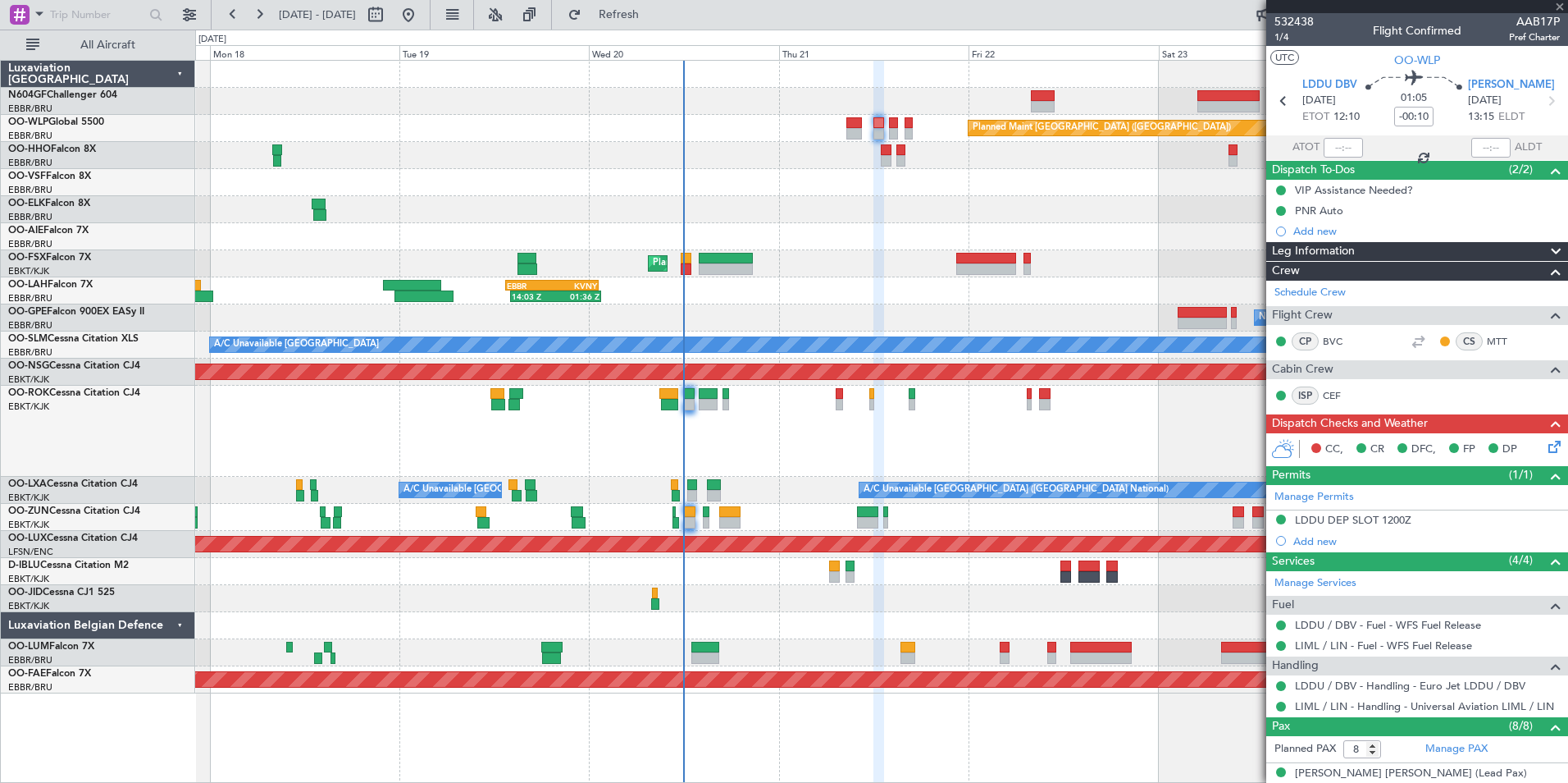
type input "7"
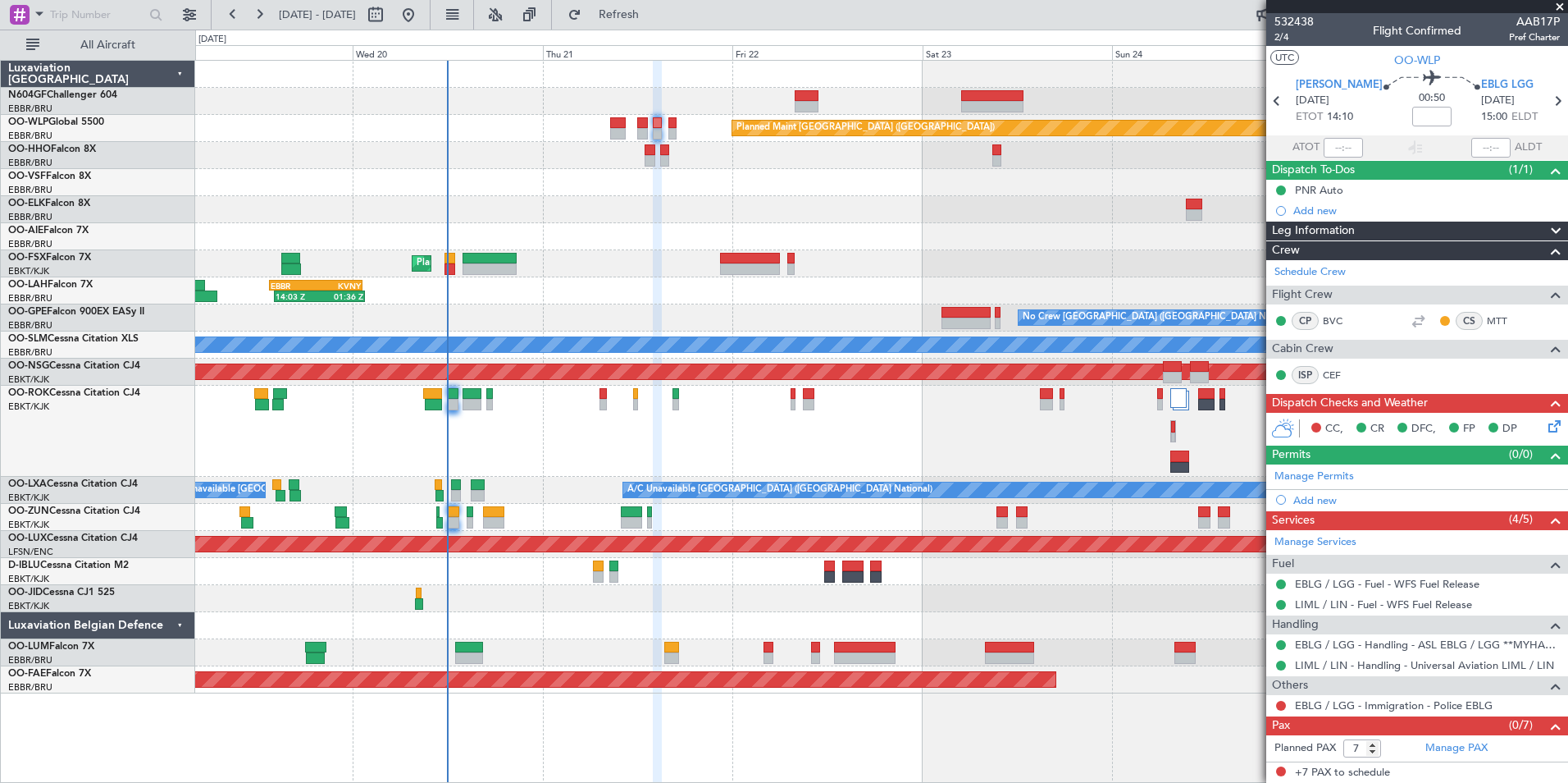
click at [688, 209] on div at bounding box center [881, 209] width 1372 height 27
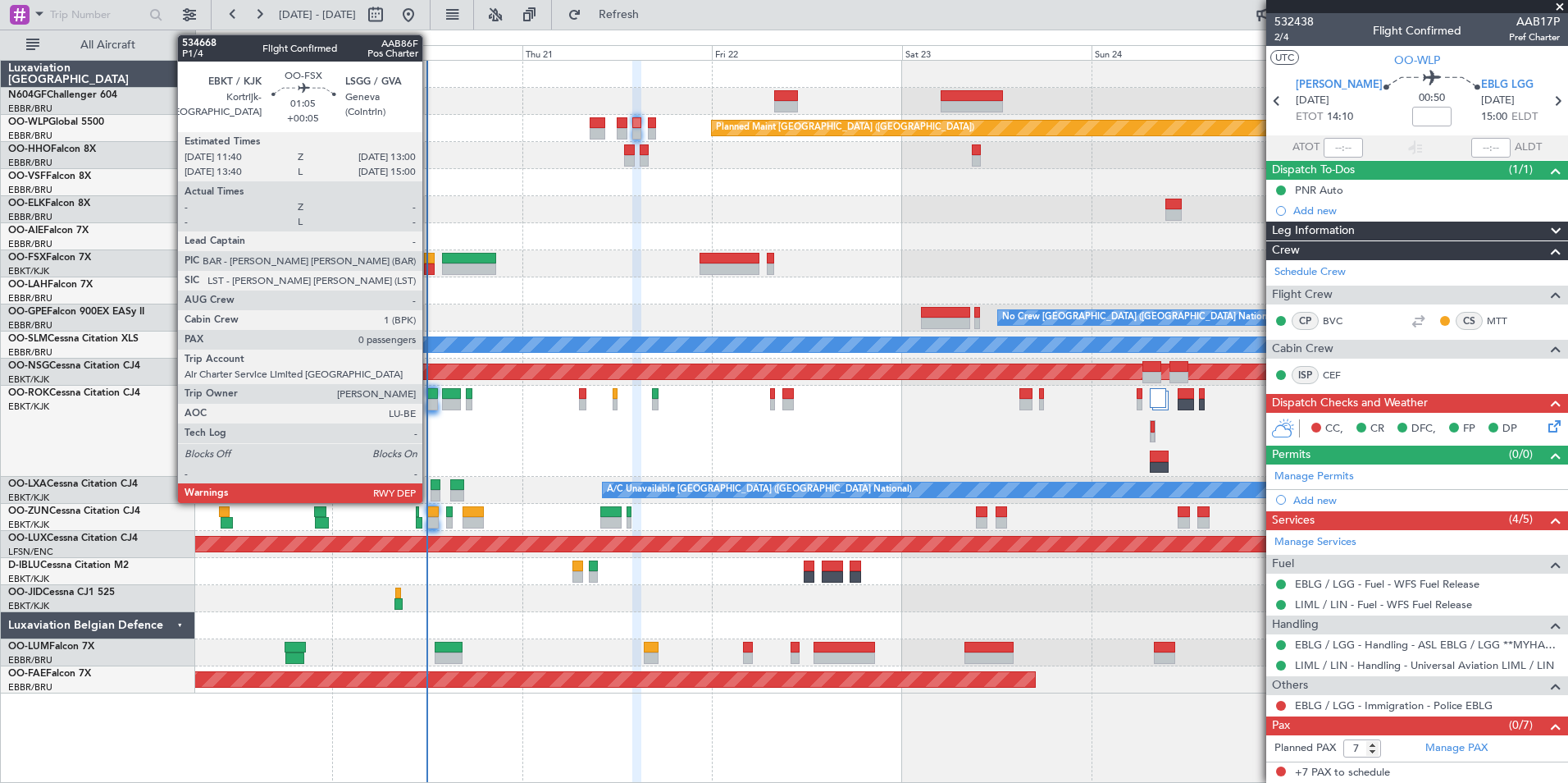
click at [430, 257] on div at bounding box center [429, 258] width 10 height 11
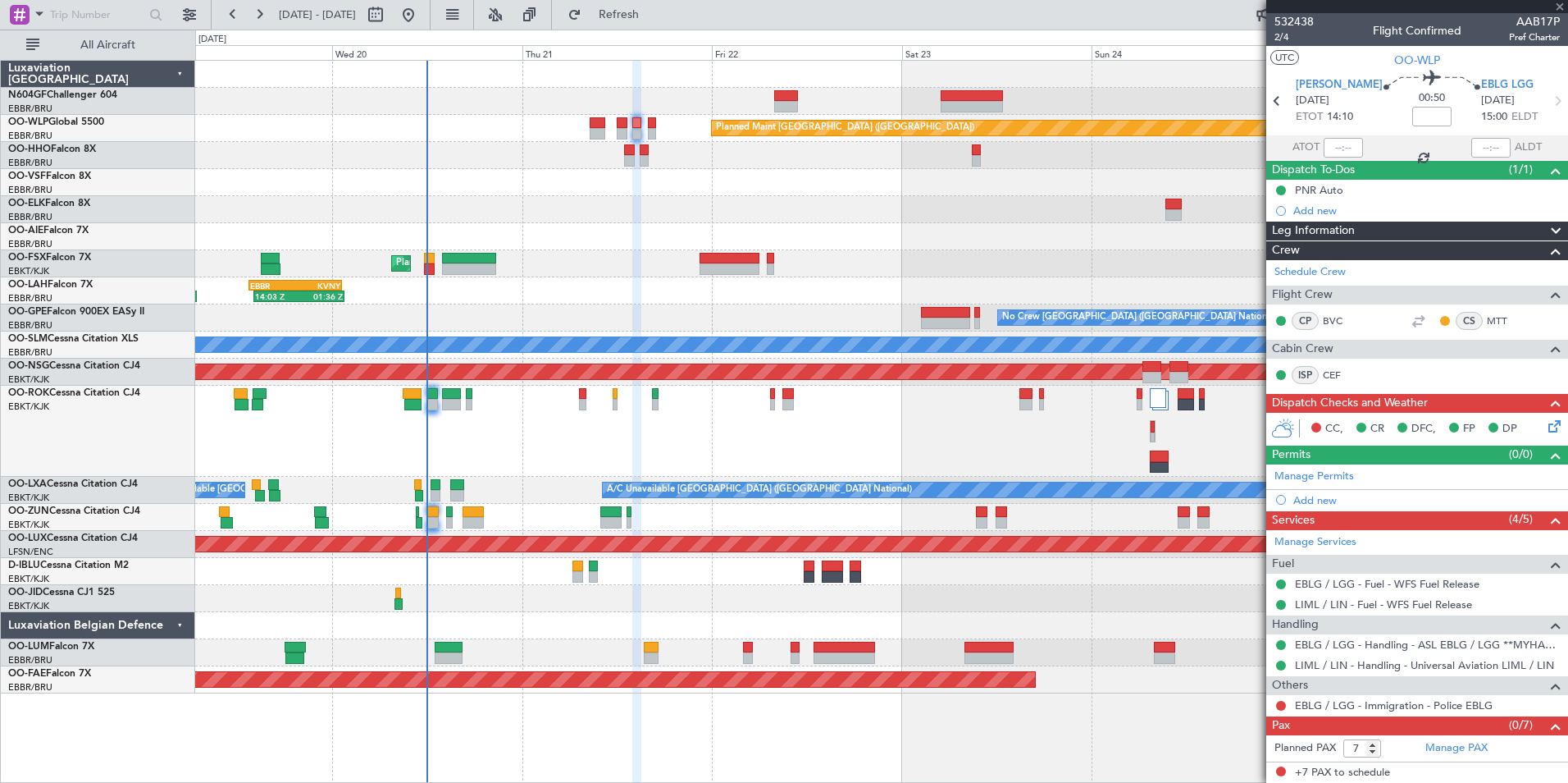
type input "+00:05"
type input "0"
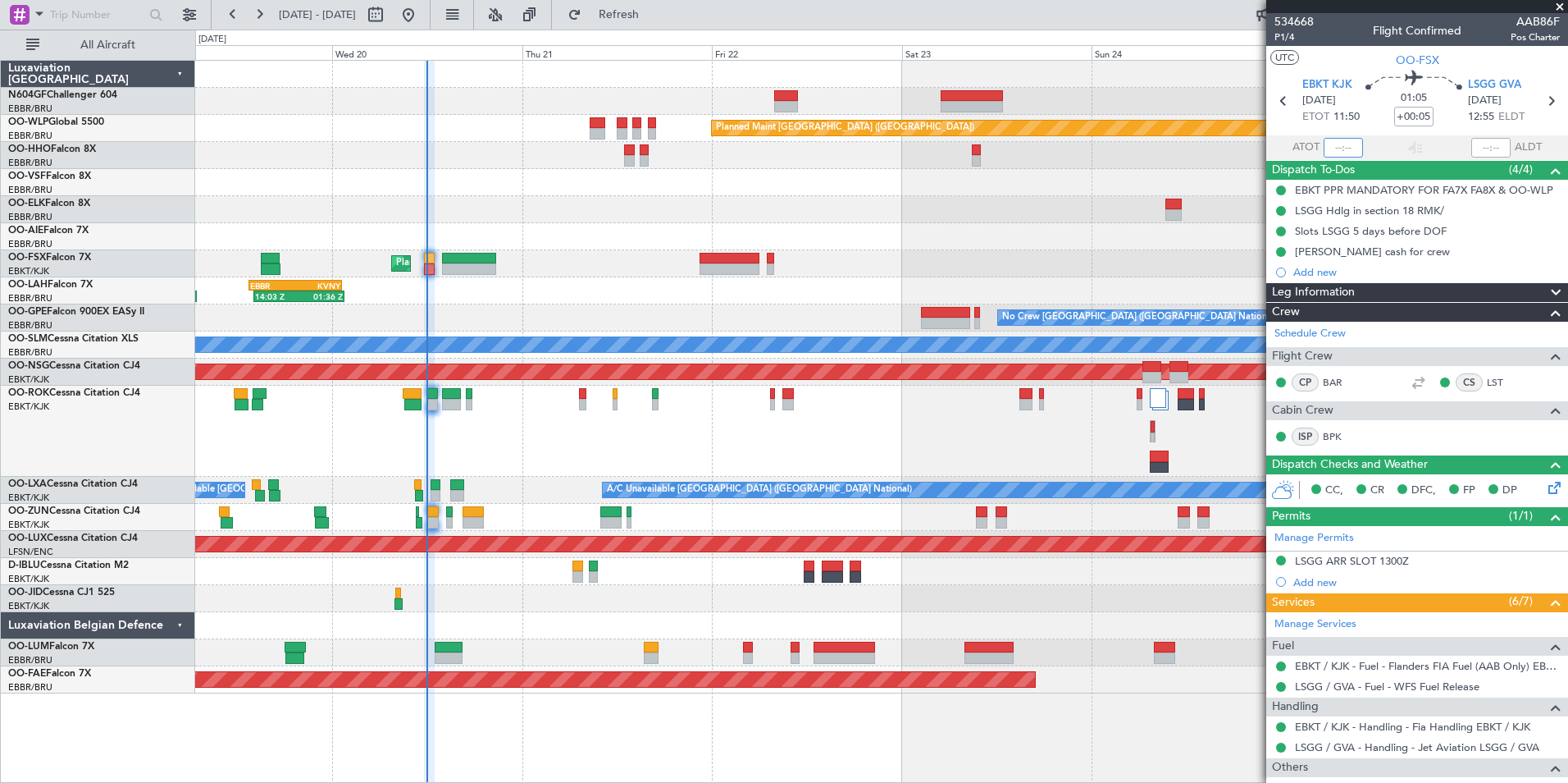
click at [1336, 149] on input "text" at bounding box center [1343, 147] width 39 height 20
click at [805, 199] on div at bounding box center [881, 209] width 1372 height 27
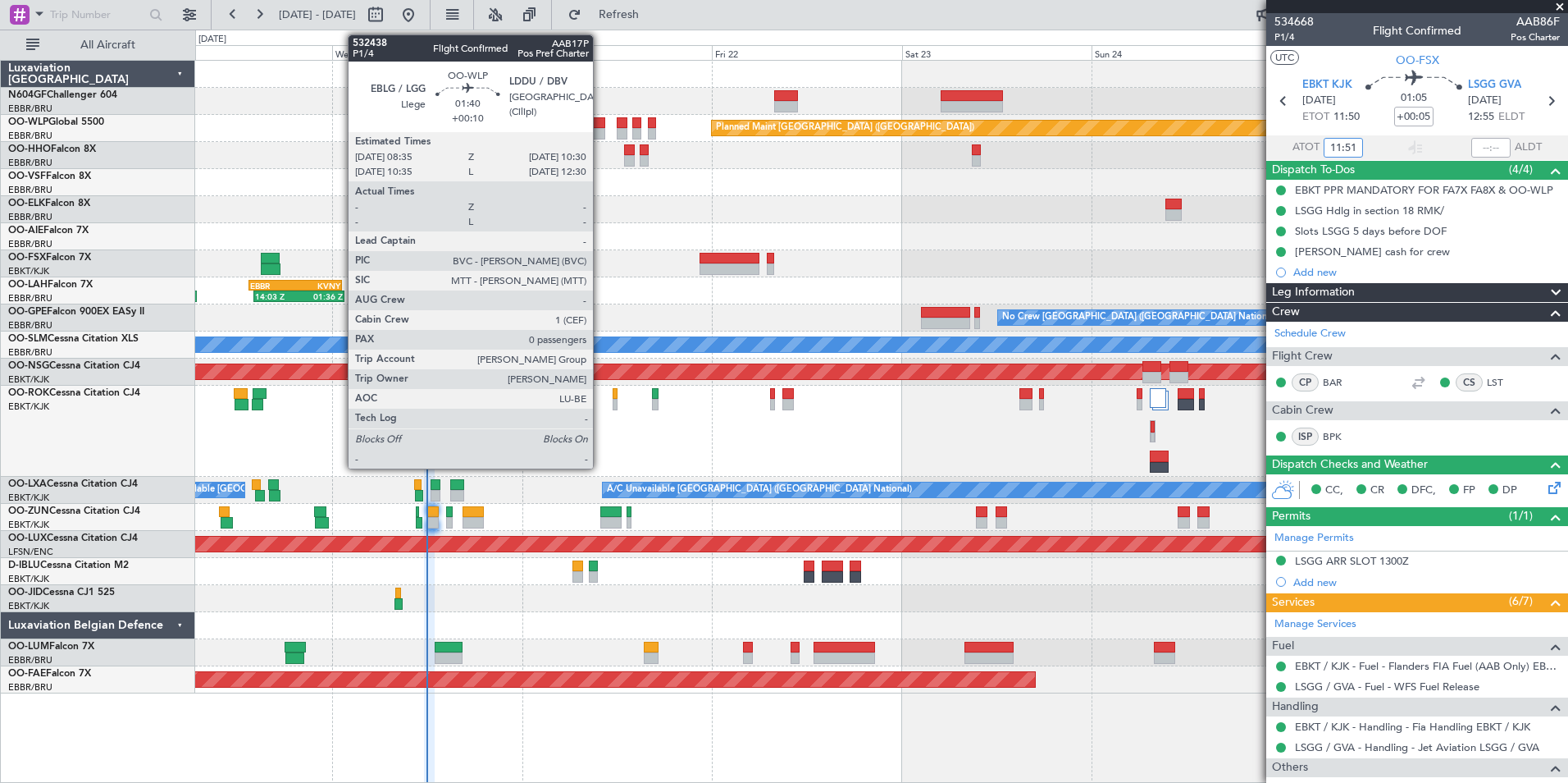
click at [600, 126] on div at bounding box center [597, 123] width 16 height 11
type input "11:51"
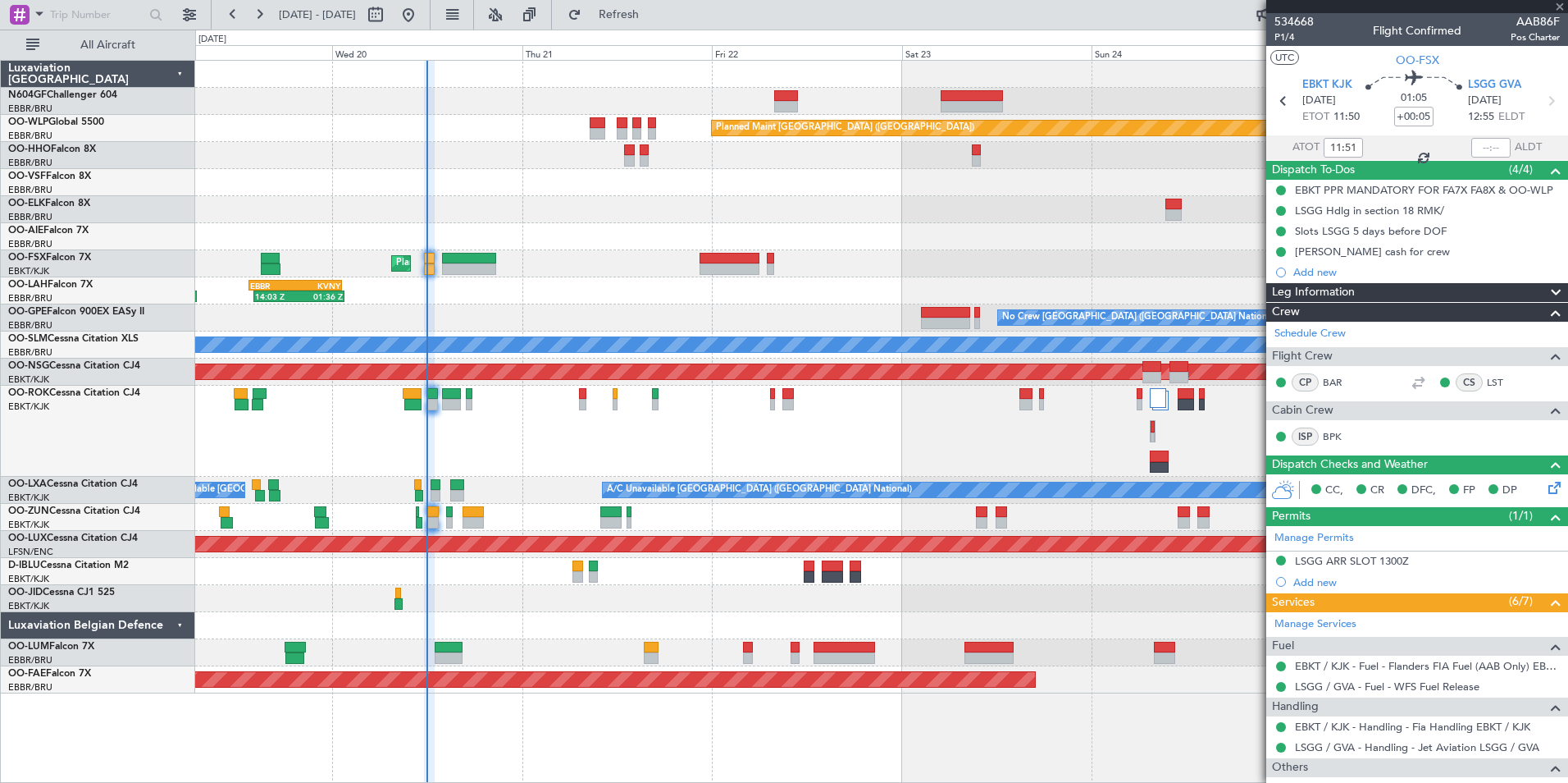
type input "+00:10"
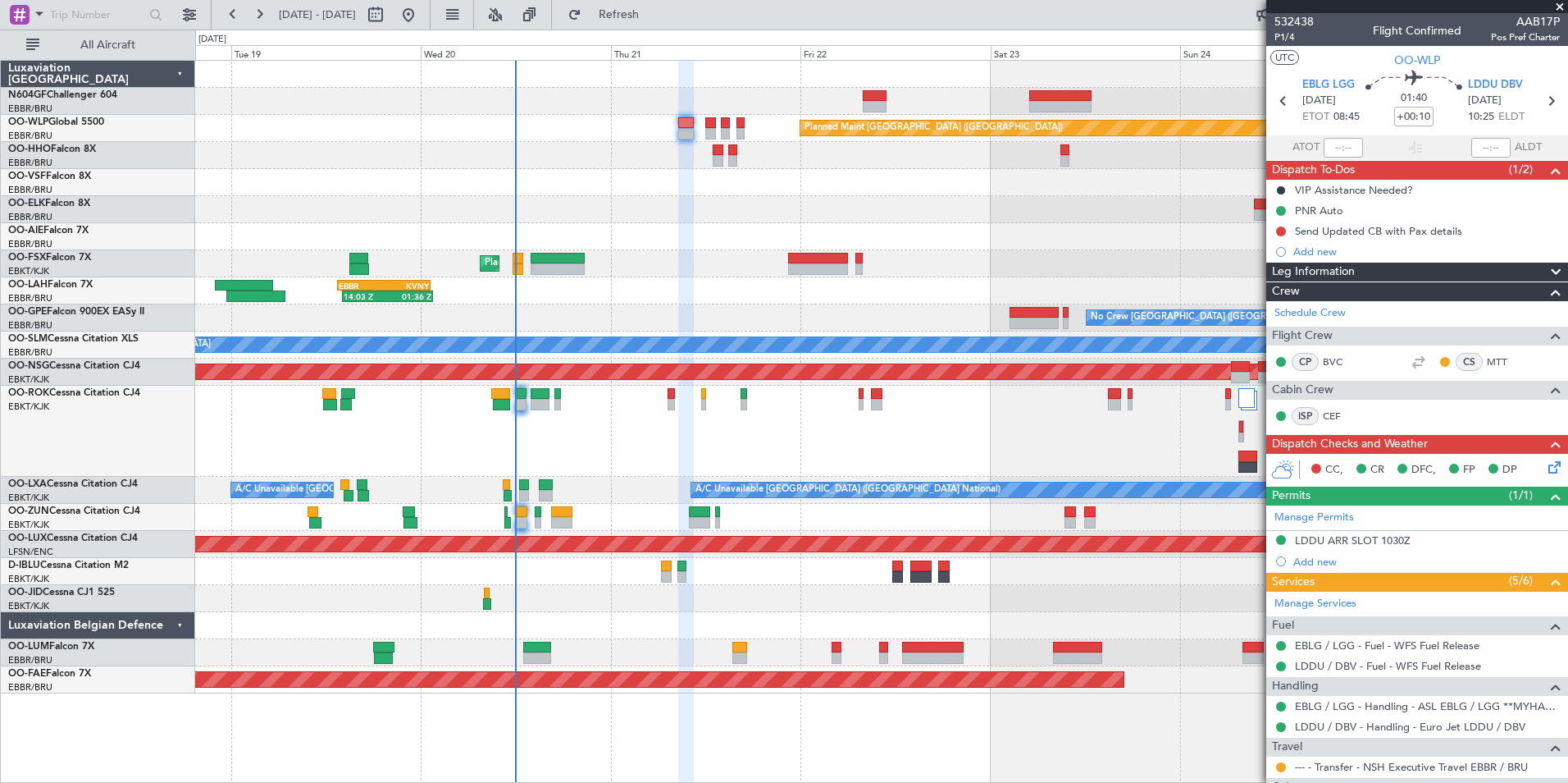
click at [711, 209] on div at bounding box center [881, 209] width 1372 height 27
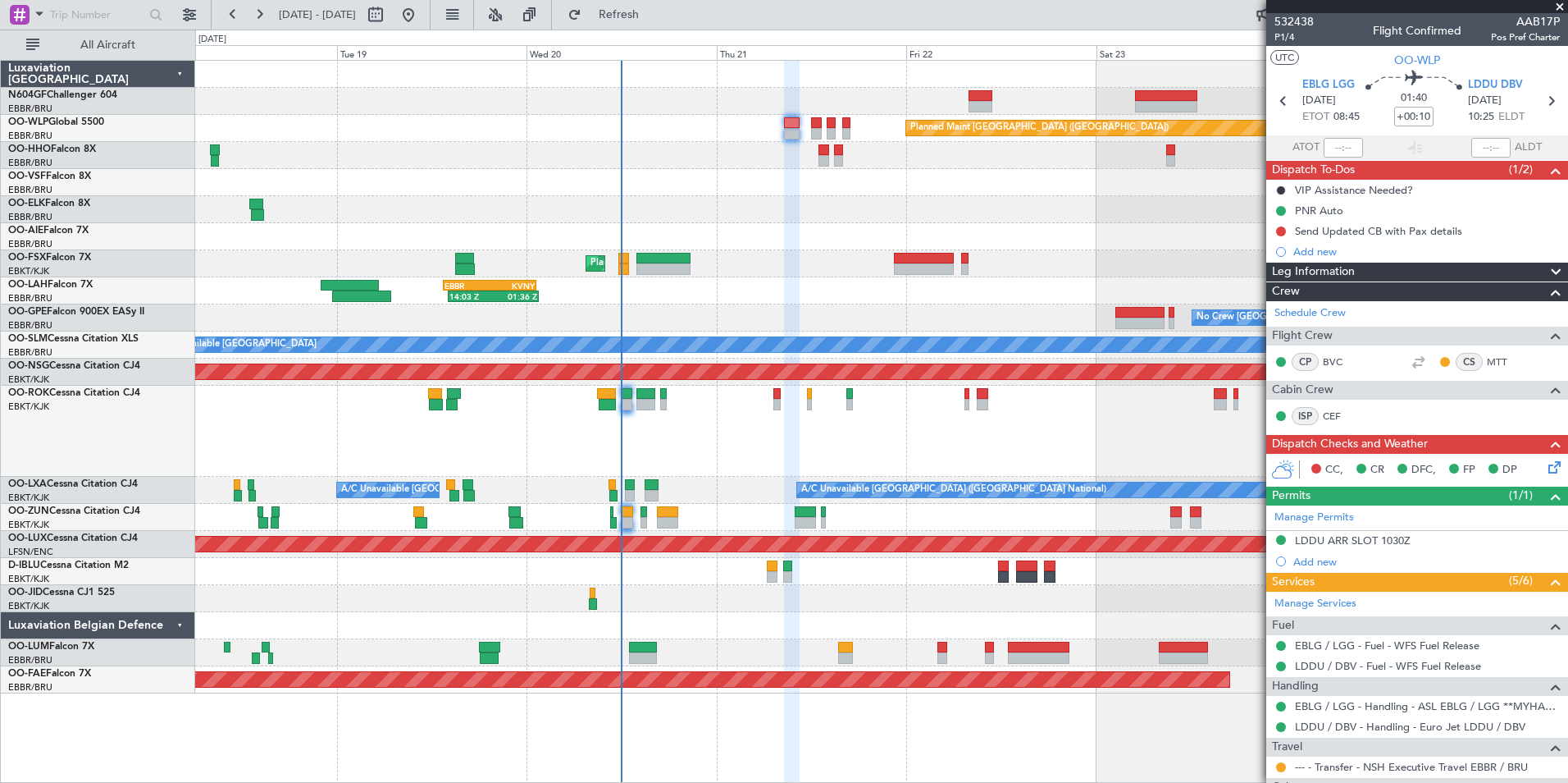
click at [793, 417] on div "Owner [GEOGRAPHIC_DATA]-[GEOGRAPHIC_DATA]" at bounding box center [881, 431] width 1372 height 91
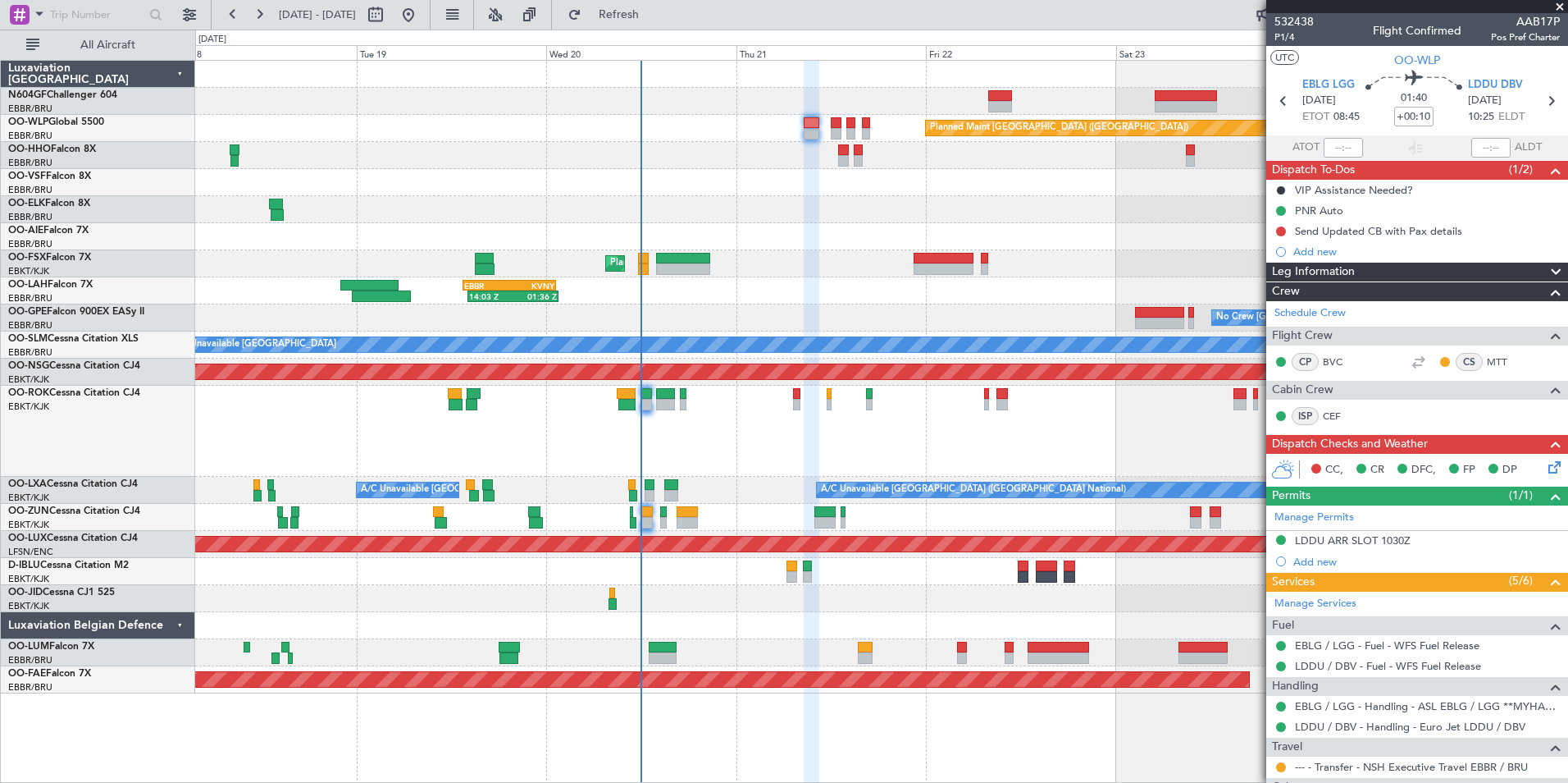
click at [687, 452] on div "Owner [GEOGRAPHIC_DATA]-[GEOGRAPHIC_DATA]" at bounding box center [881, 431] width 1372 height 91
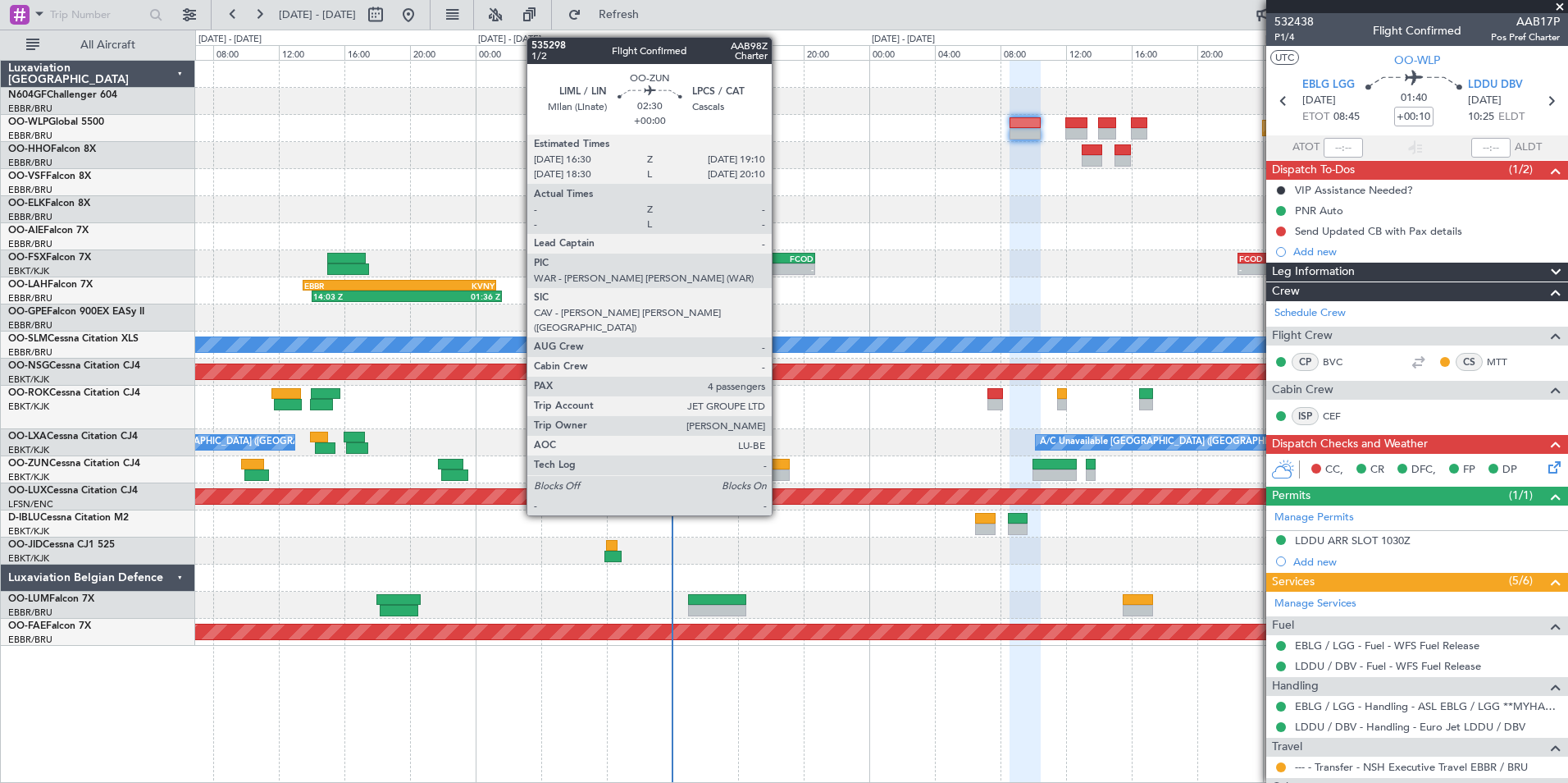
click at [779, 469] on div at bounding box center [768, 475] width 45 height 11
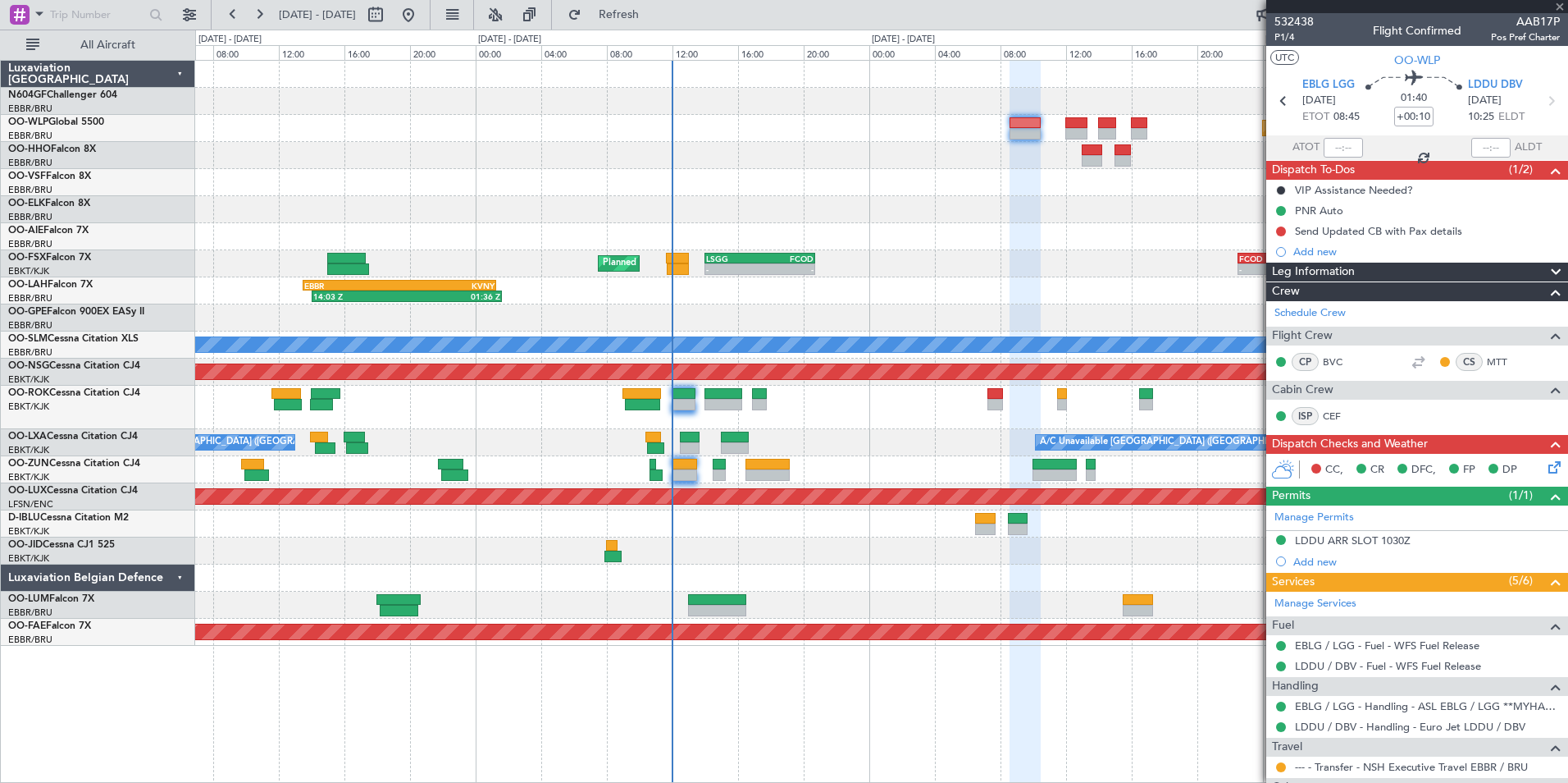
type input "4"
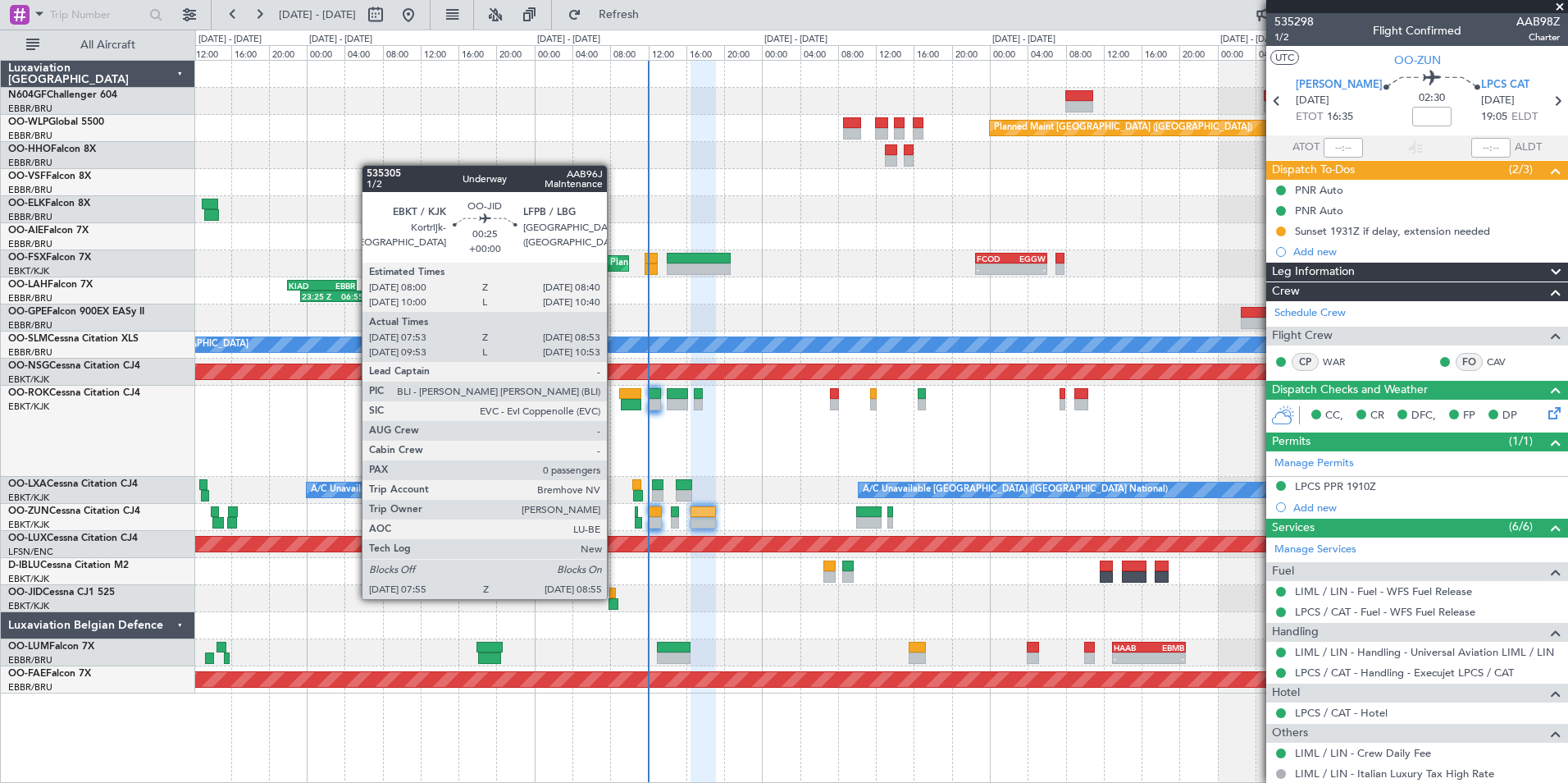
click at [614, 598] on div at bounding box center [612, 593] width 7 height 11
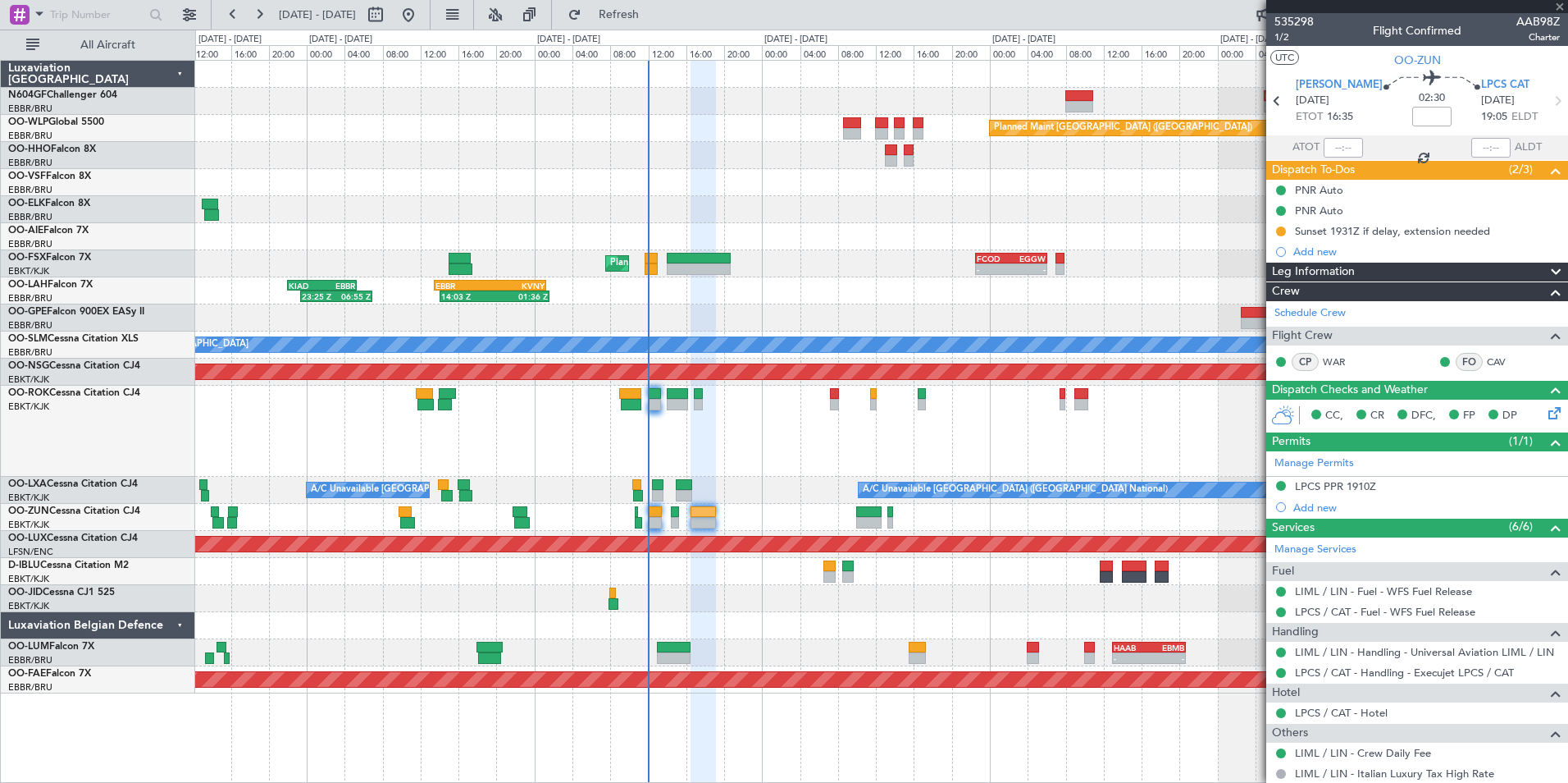
type input "08:03"
type input "08:48"
type input "0"
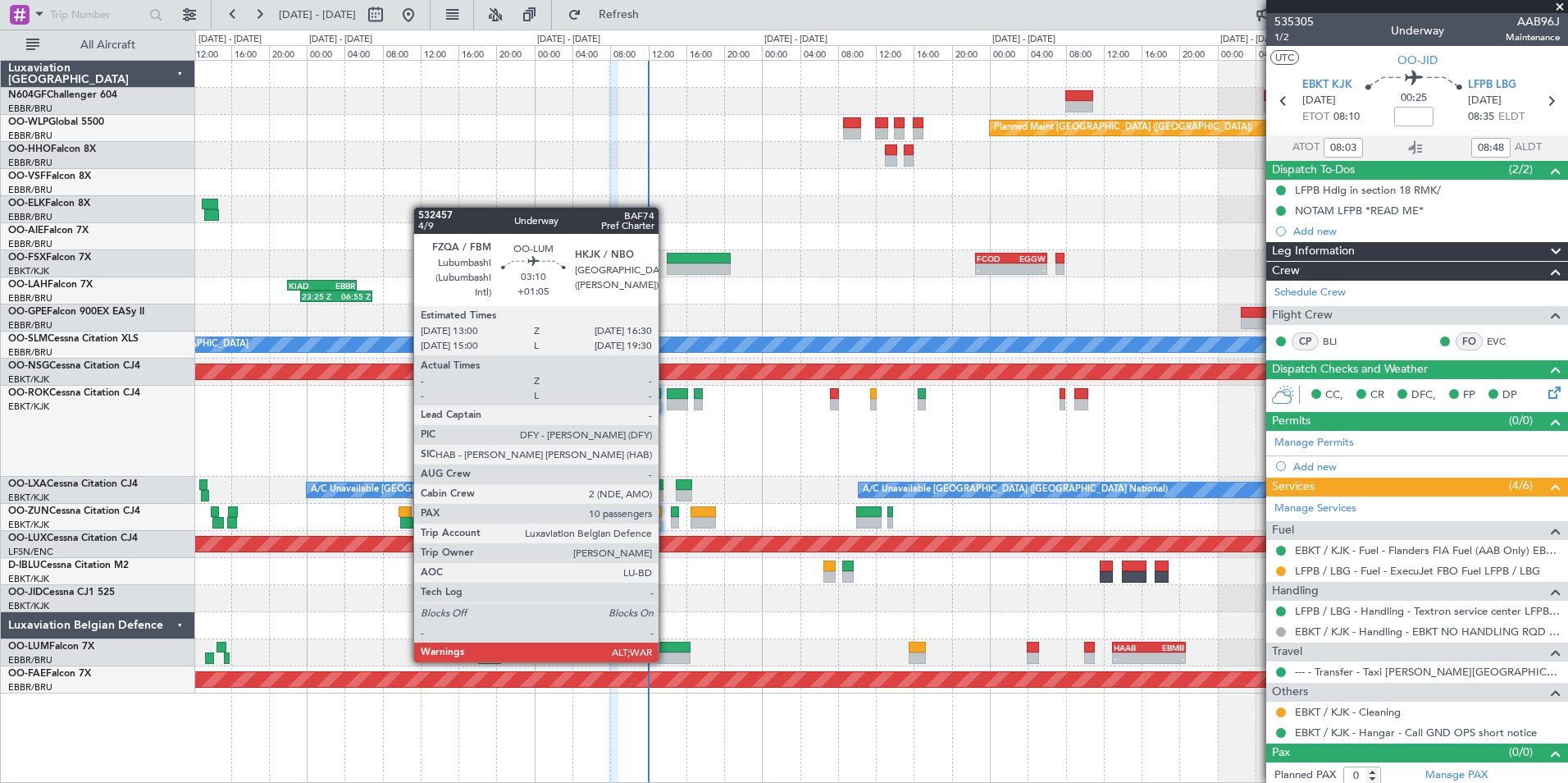
click at [666, 660] on div at bounding box center [674, 658] width 34 height 11
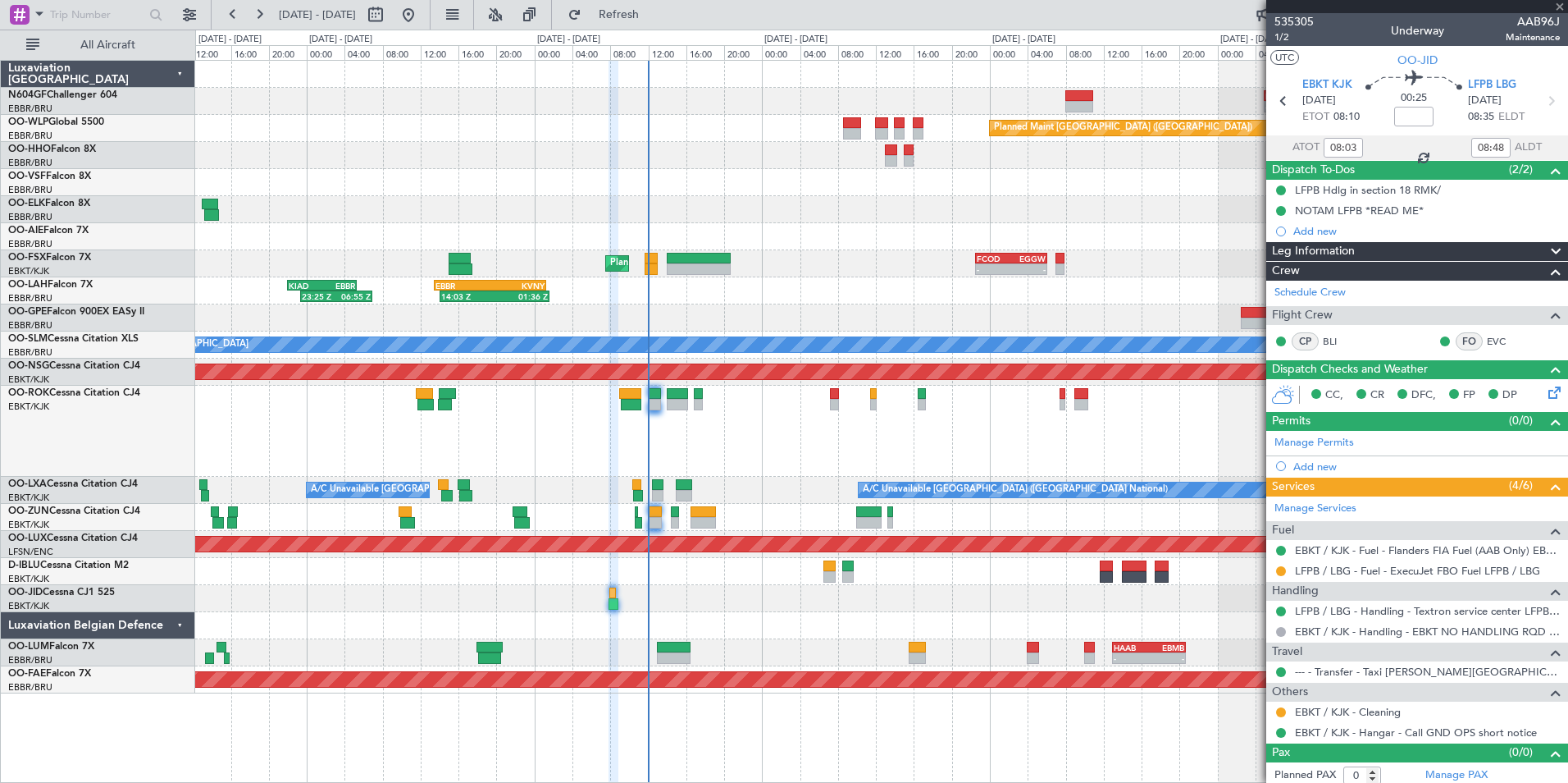
type input "+01:05"
type input "10"
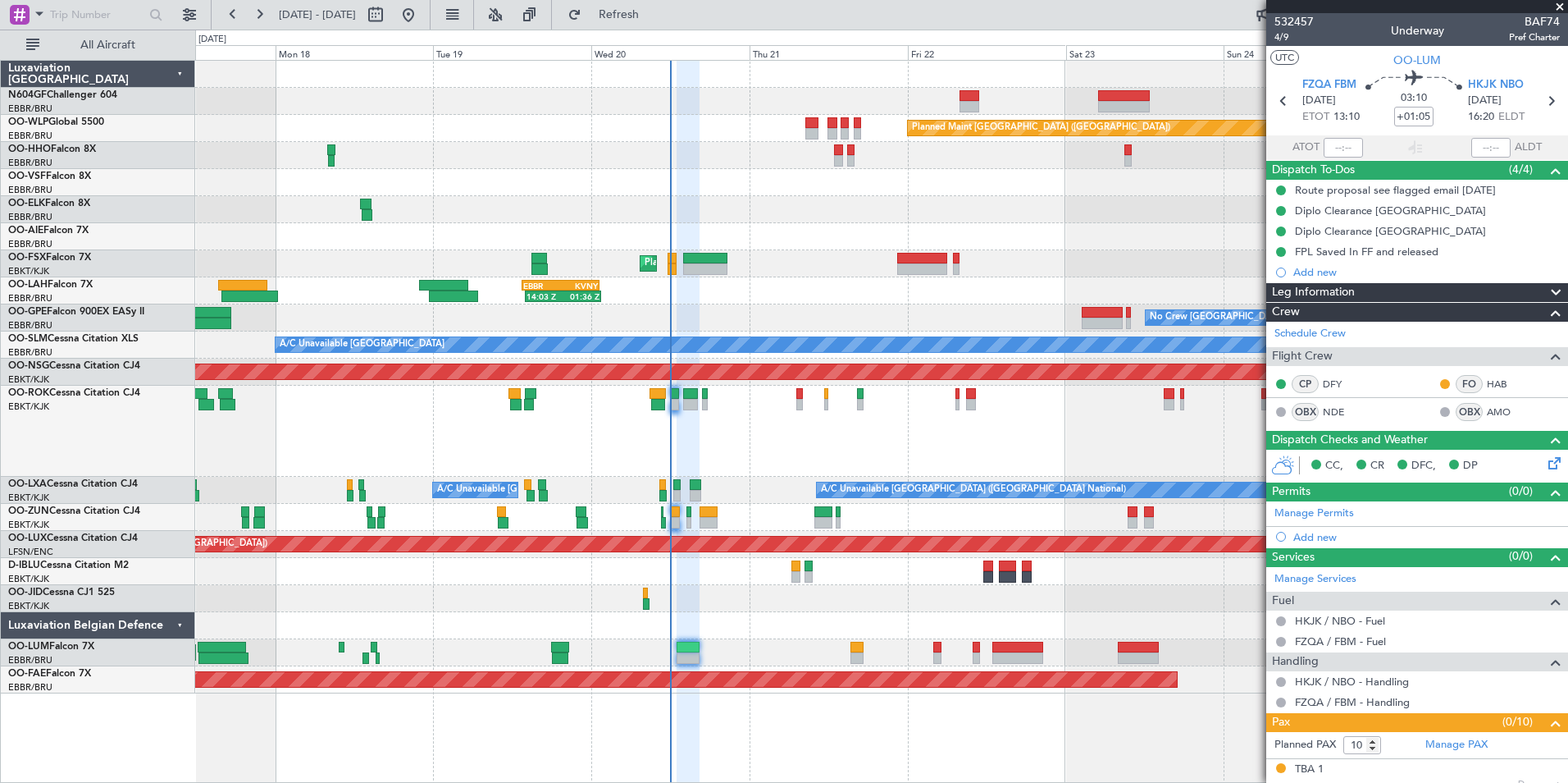
click at [741, 614] on div at bounding box center [881, 625] width 1372 height 27
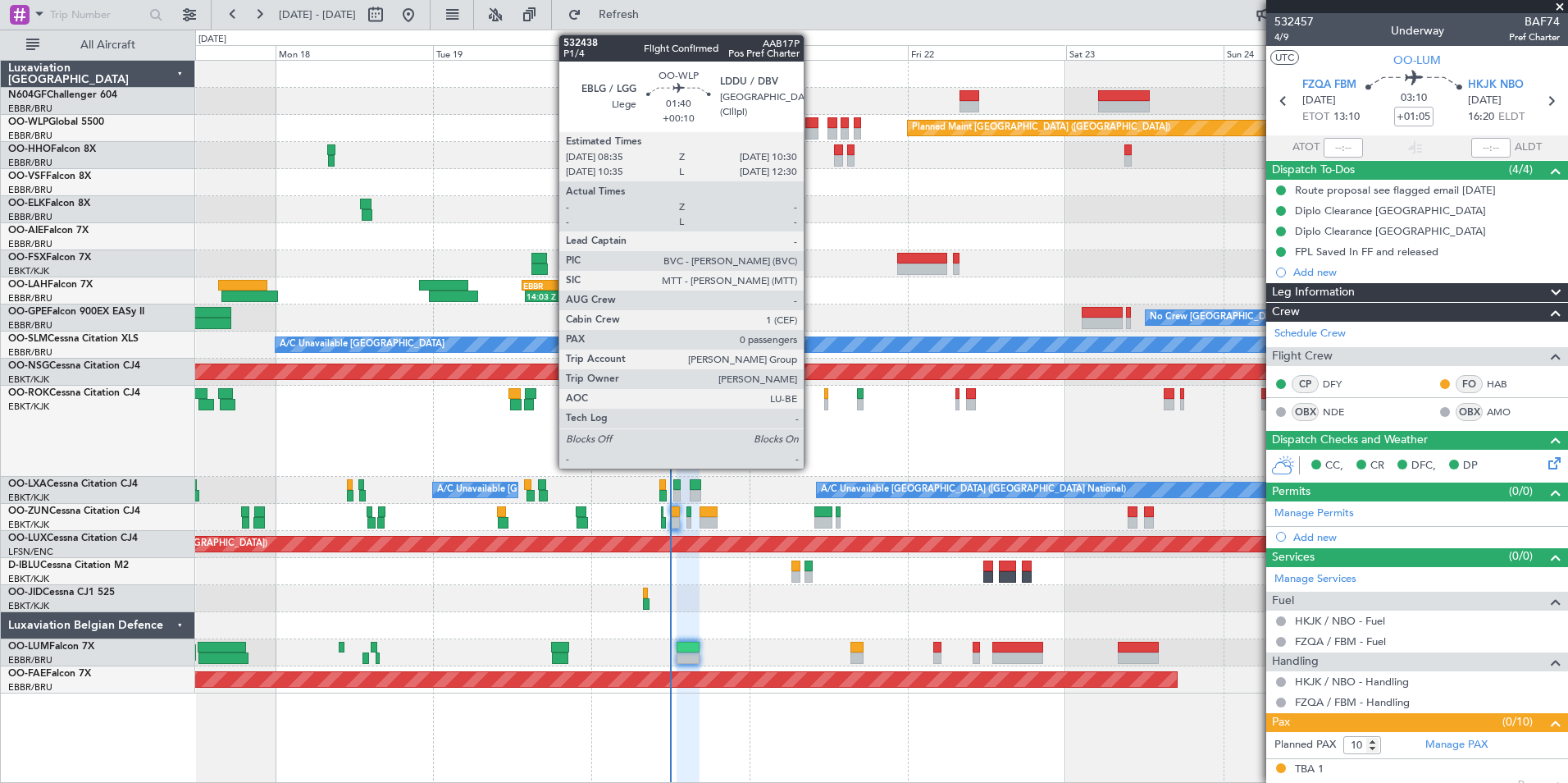
click at [811, 131] on div at bounding box center [811, 133] width 13 height 11
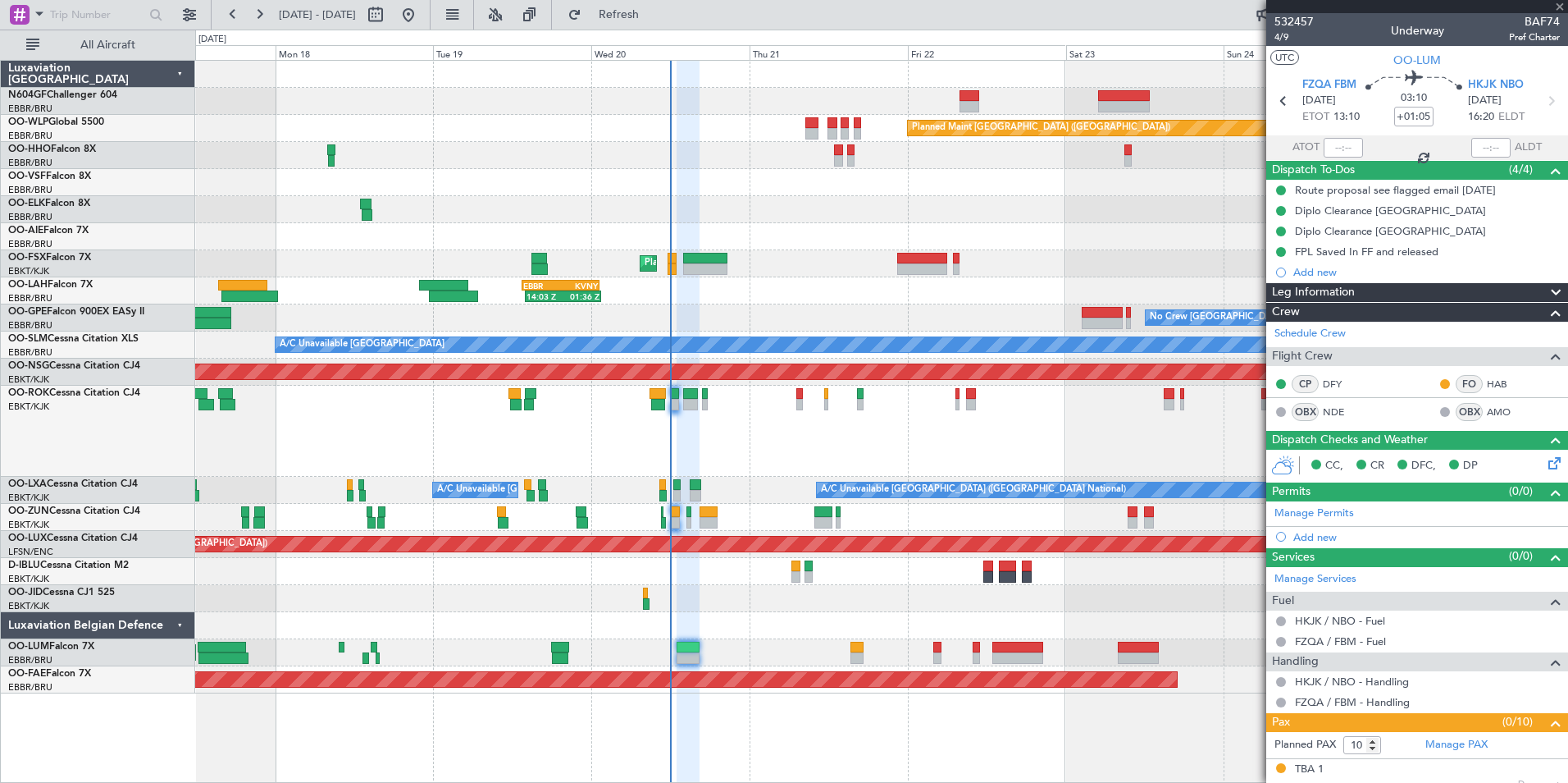
type input "+00:10"
type input "0"
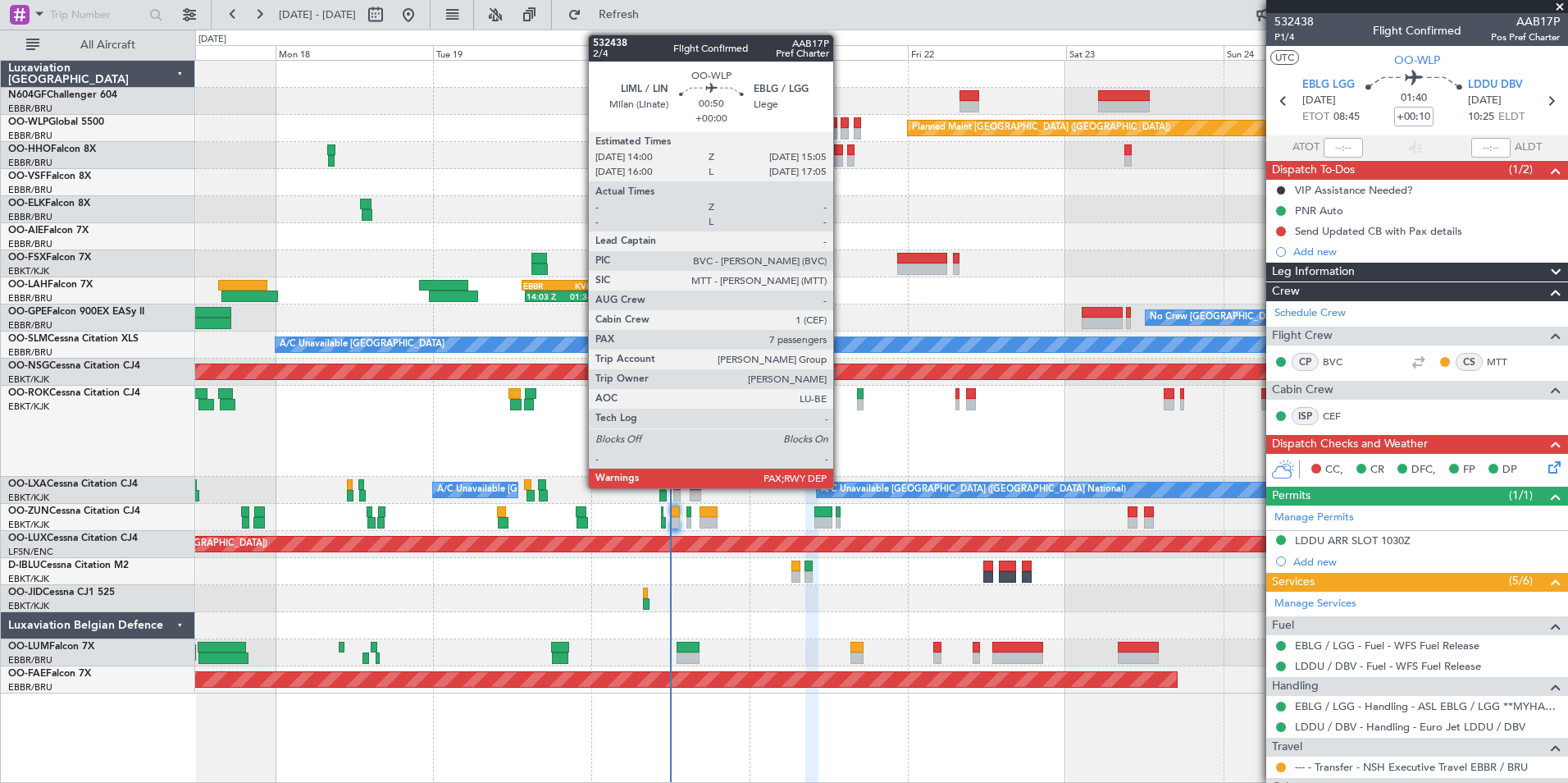
click at [842, 105] on div at bounding box center [881, 101] width 1372 height 27
click at [846, 135] on div at bounding box center [844, 133] width 7 height 11
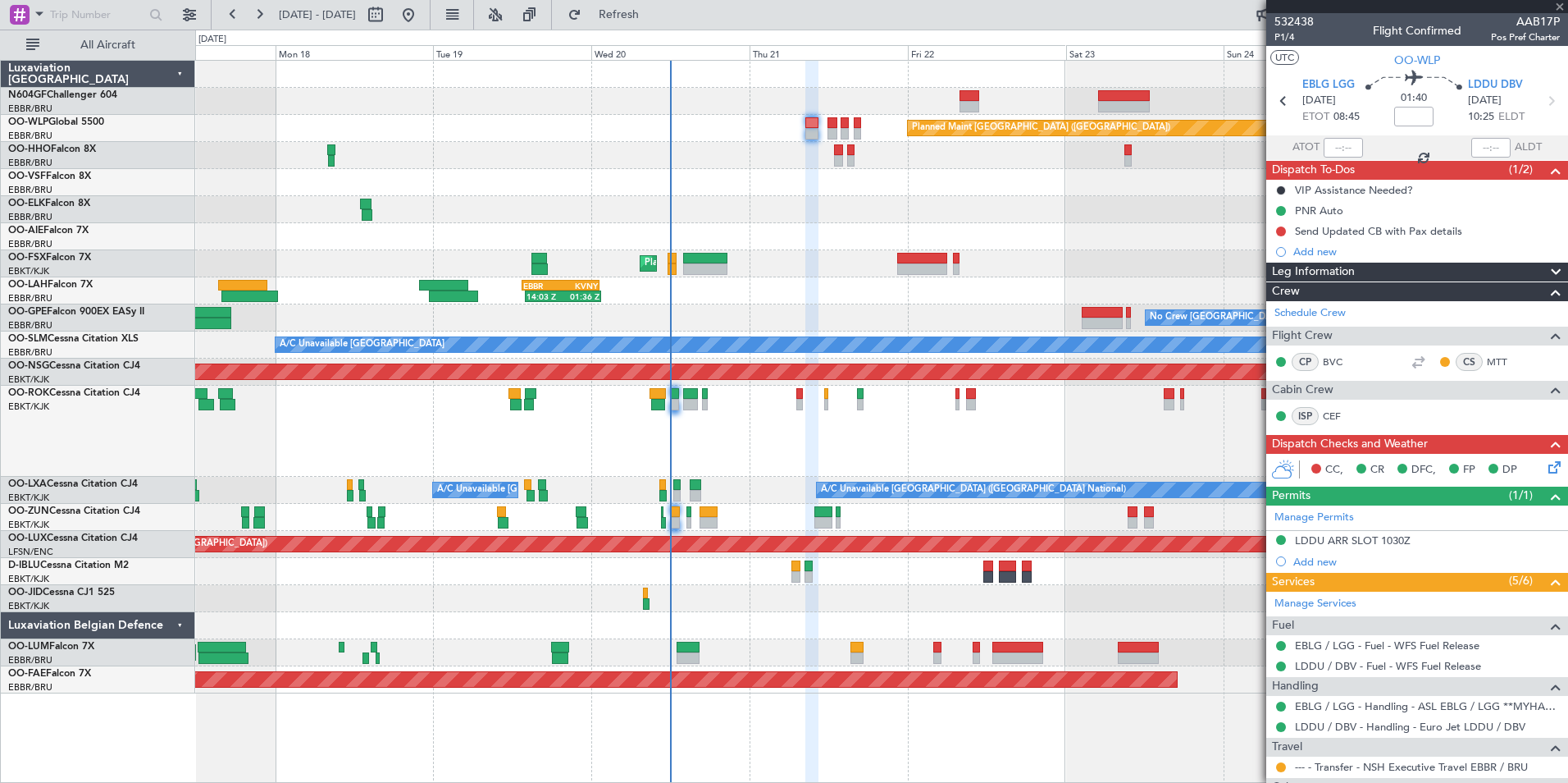
type input "7"
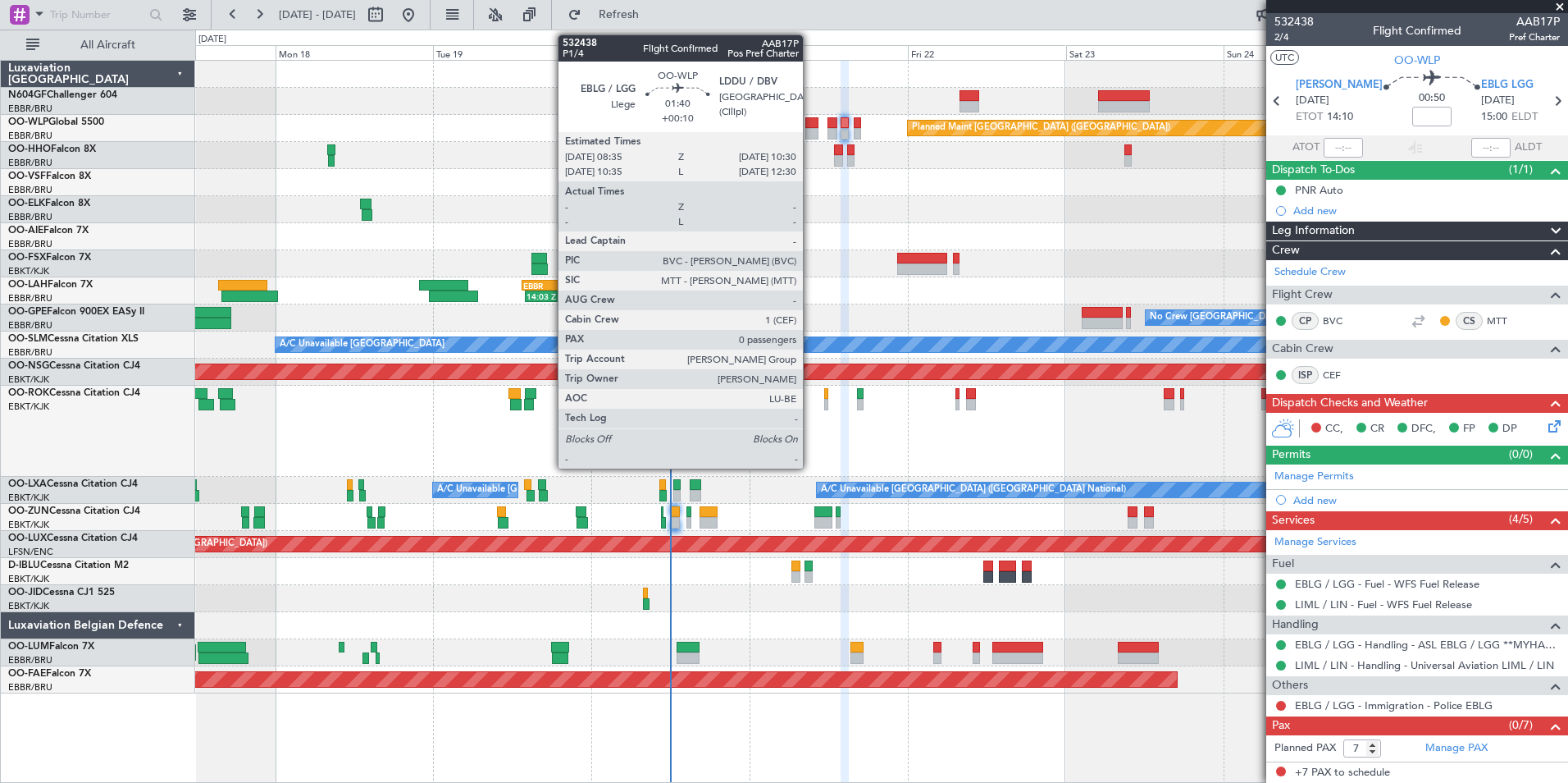
click at [811, 122] on div at bounding box center [811, 123] width 13 height 11
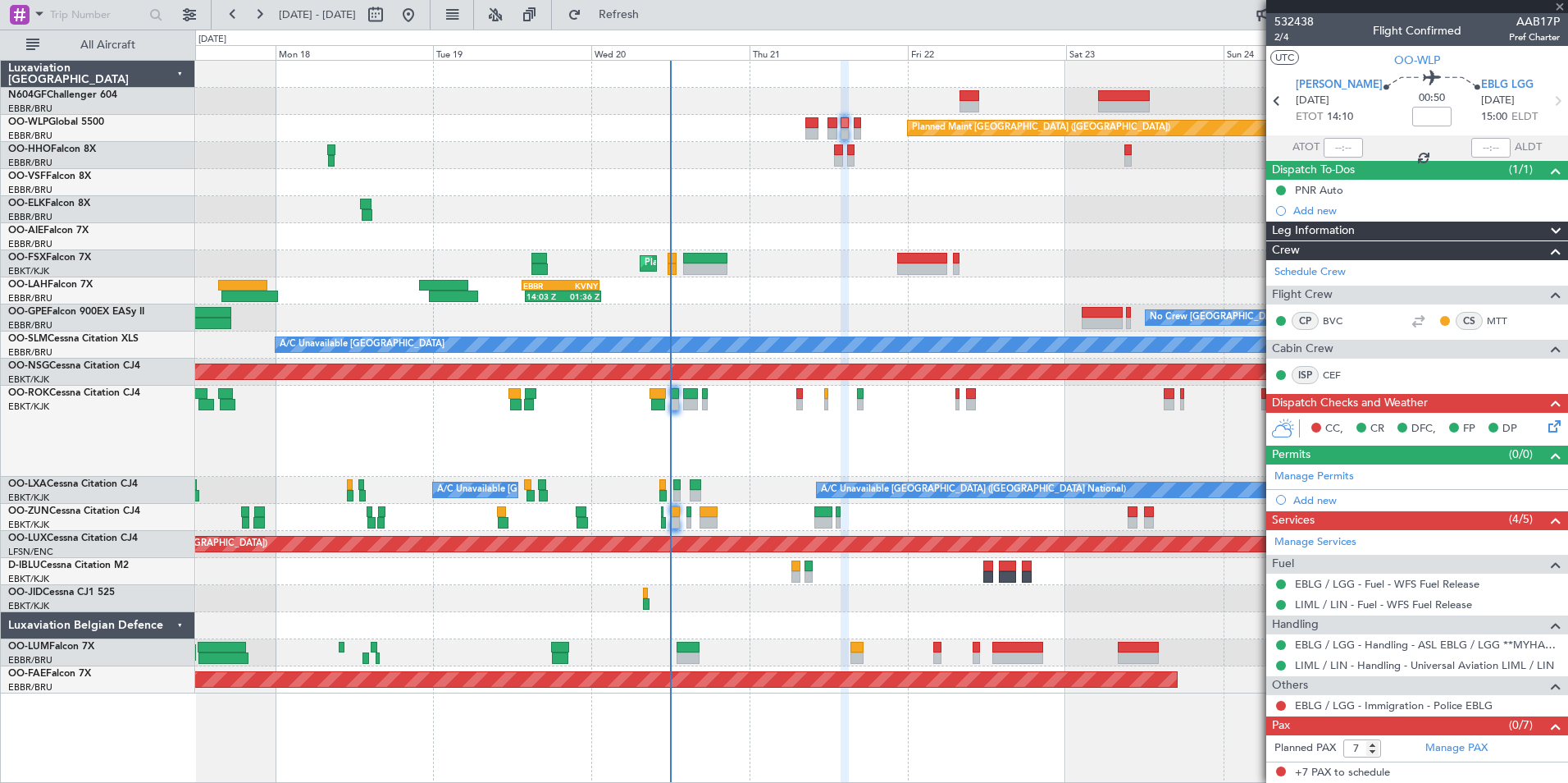
type input "+00:10"
type input "0"
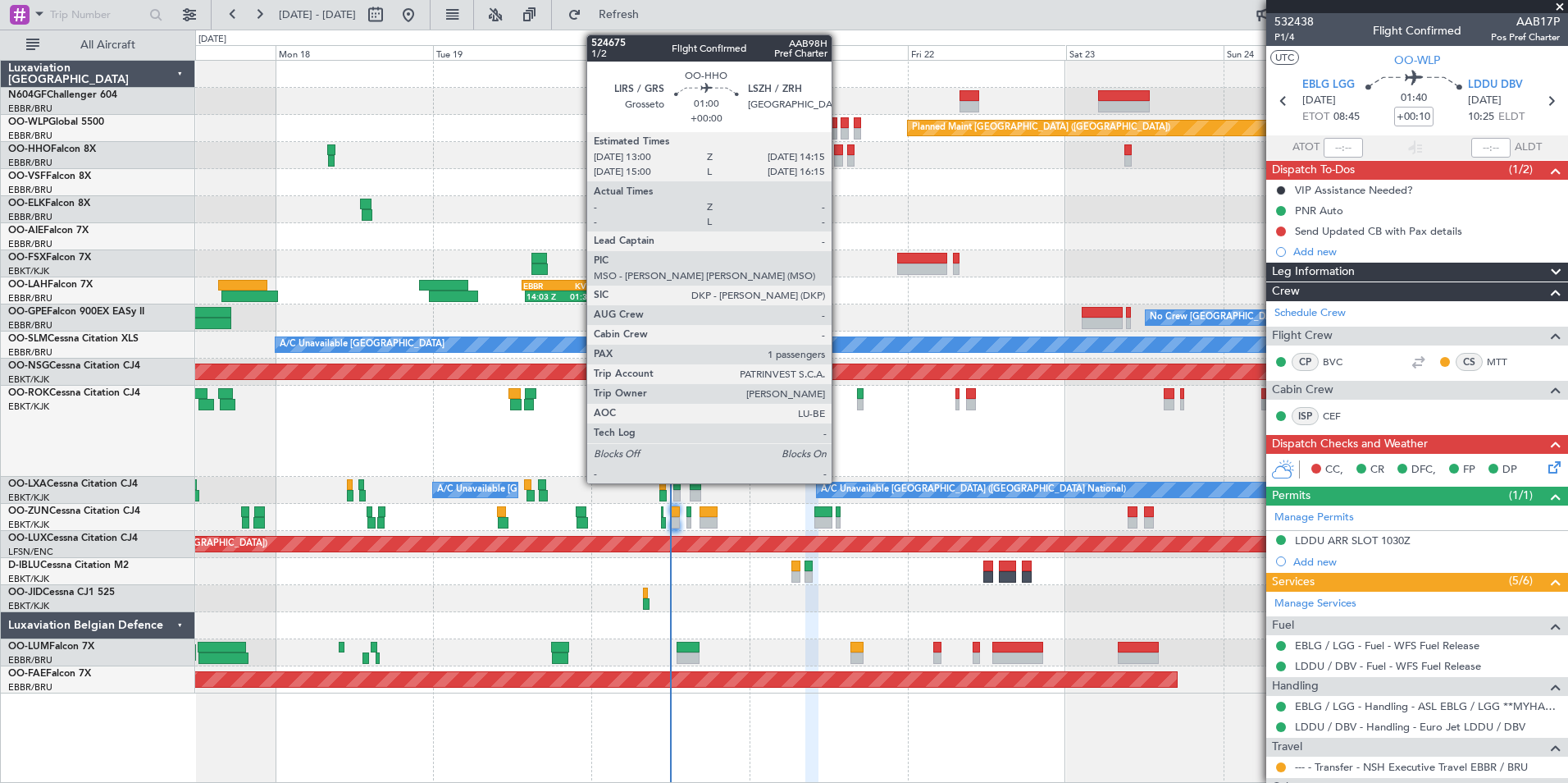
click at [839, 153] on div at bounding box center [838, 150] width 9 height 11
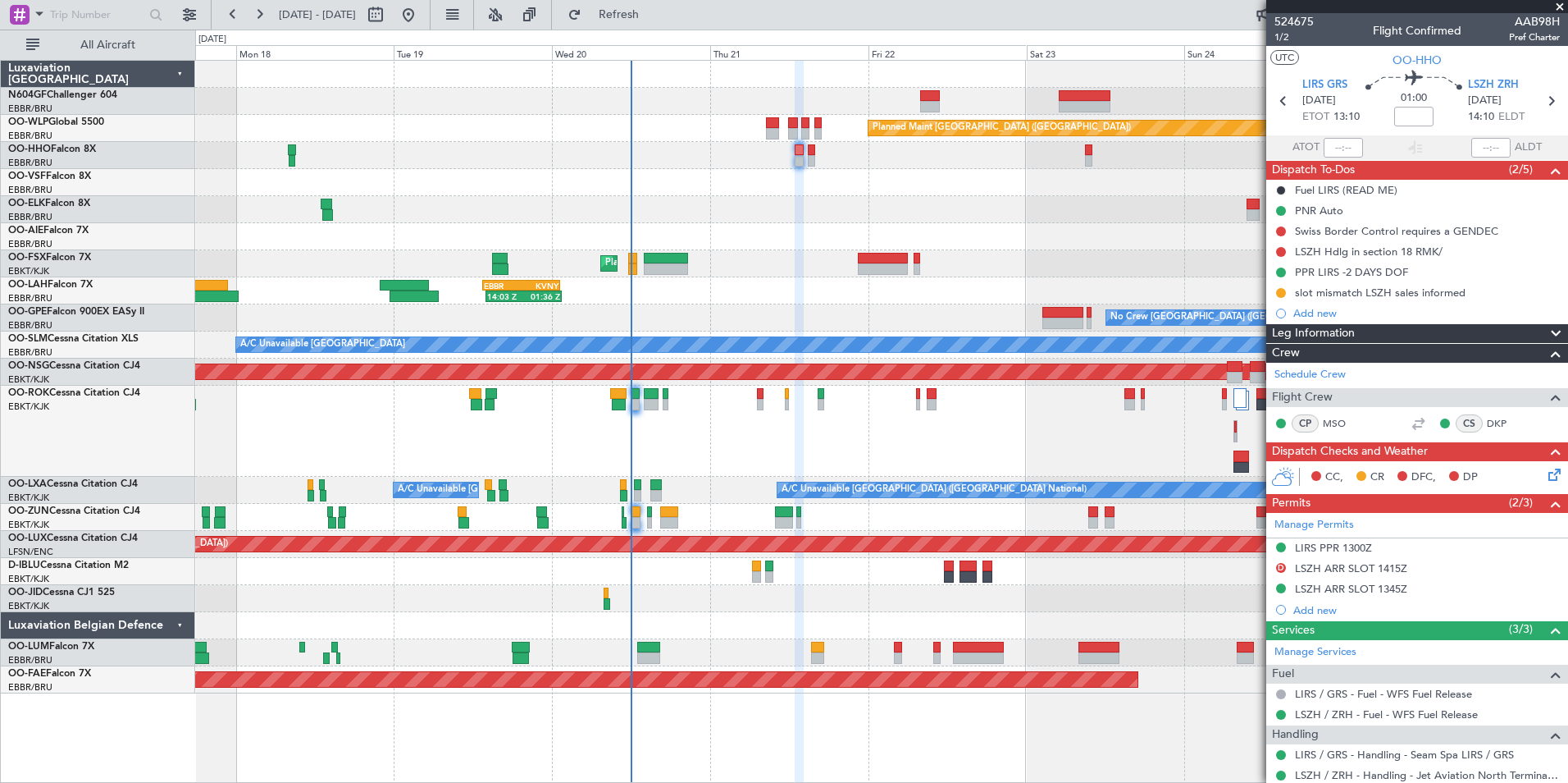
click at [755, 284] on div "14:03 Z 01:36 Z EBBR 13:30 Z KVNY 01:15 Z" at bounding box center [881, 290] width 1372 height 27
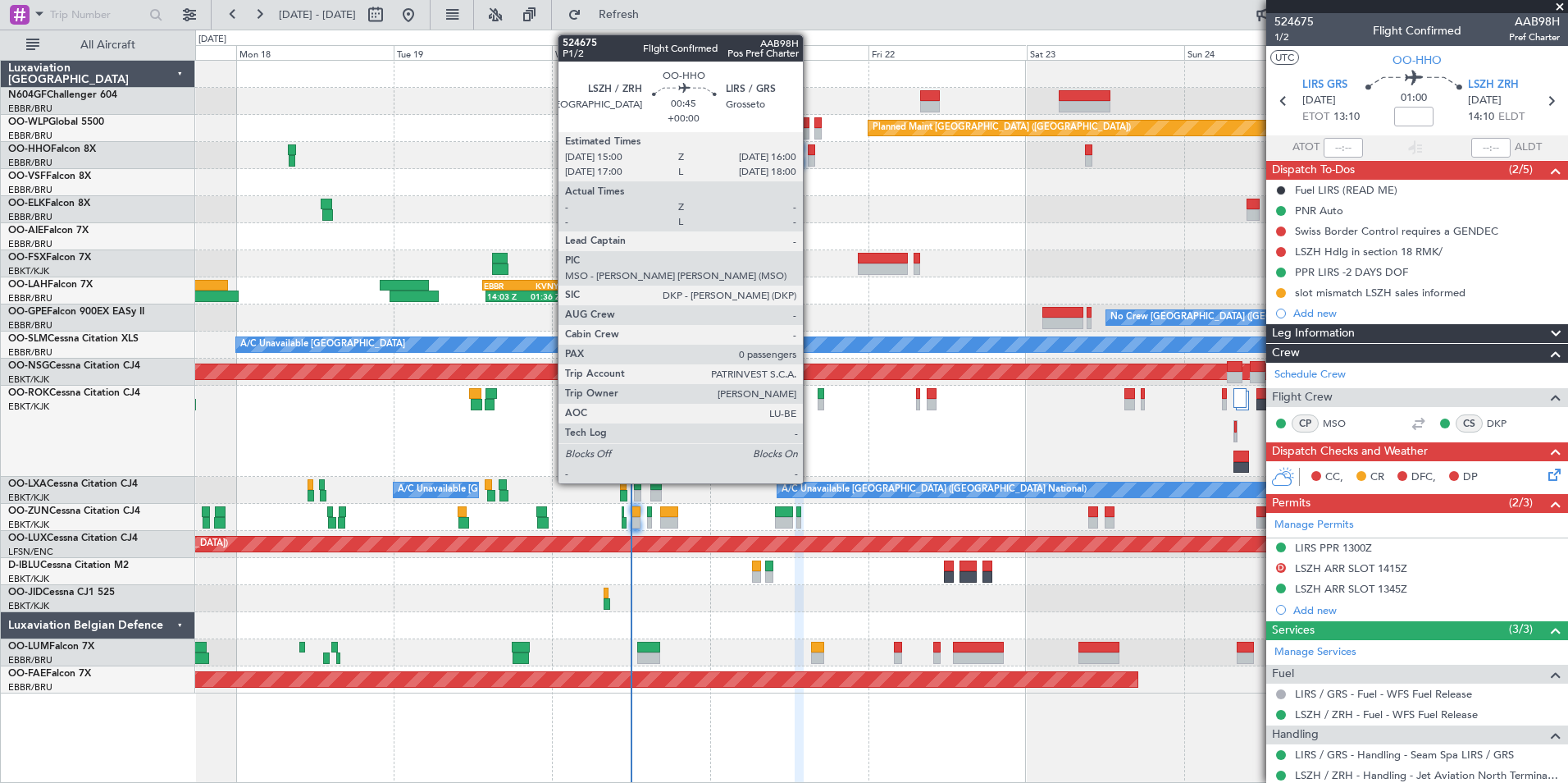
click at [811, 149] on div at bounding box center [811, 150] width 7 height 11
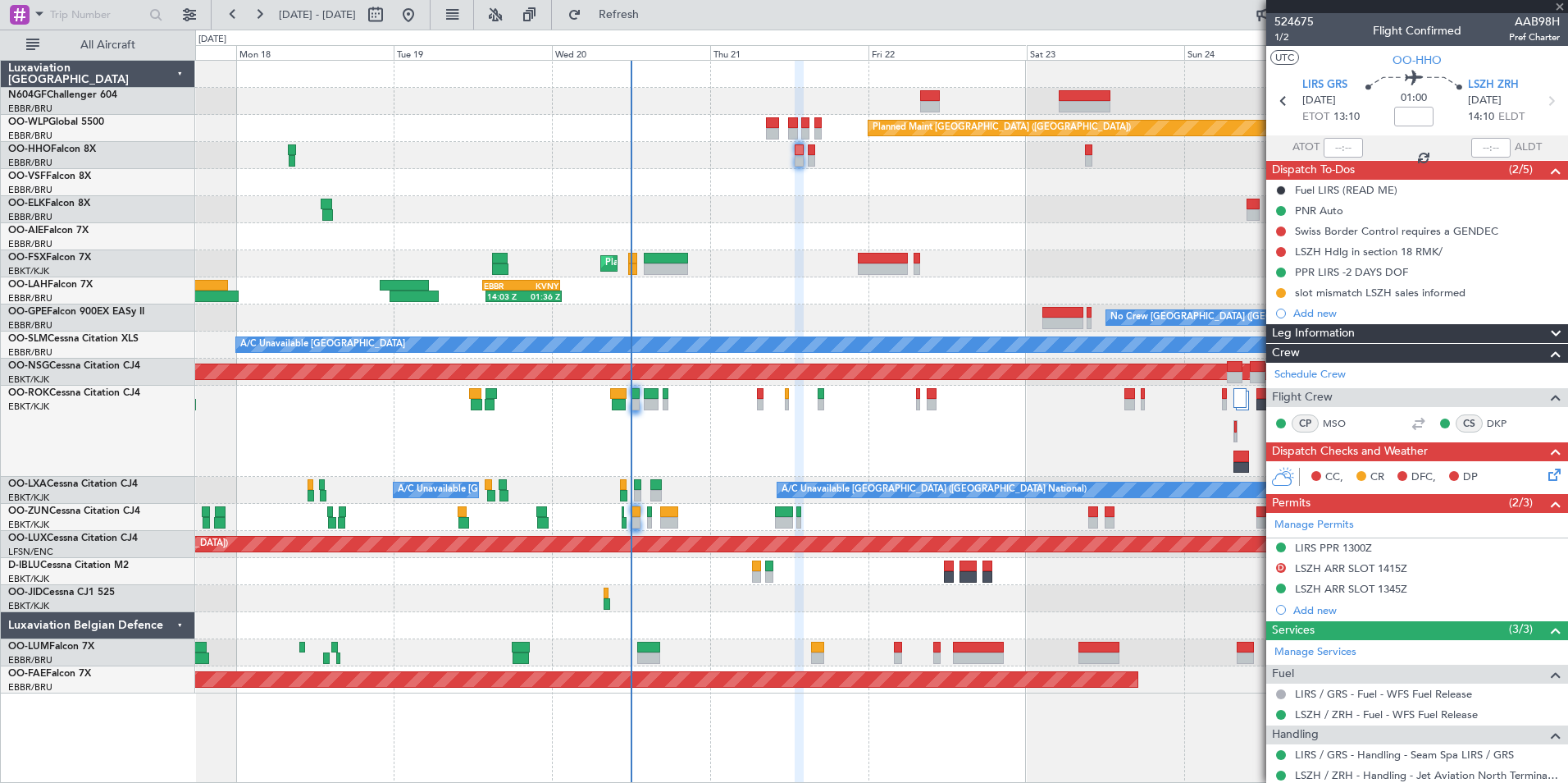
type input "0"
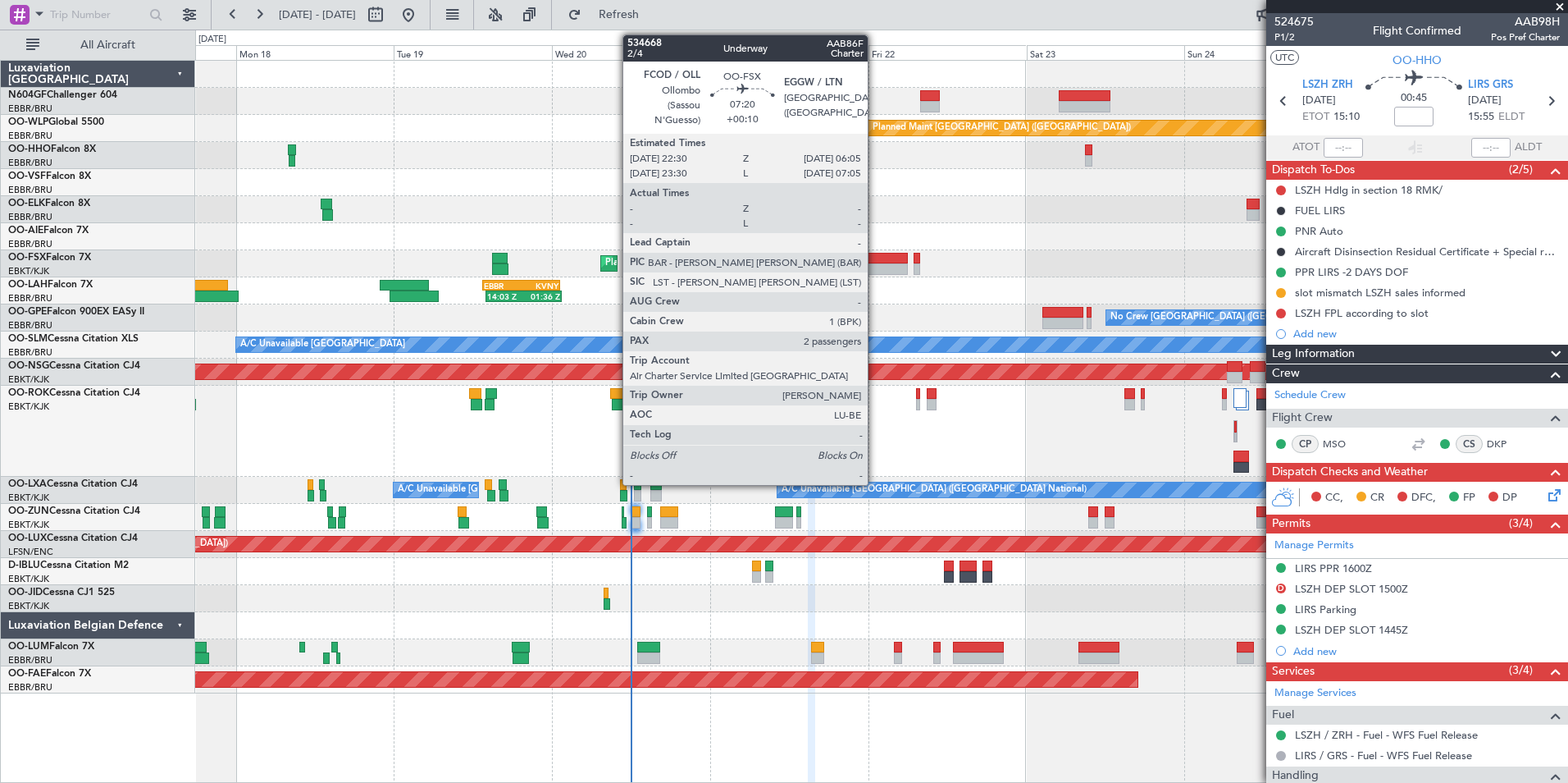
click at [875, 268] on div at bounding box center [883, 269] width 50 height 11
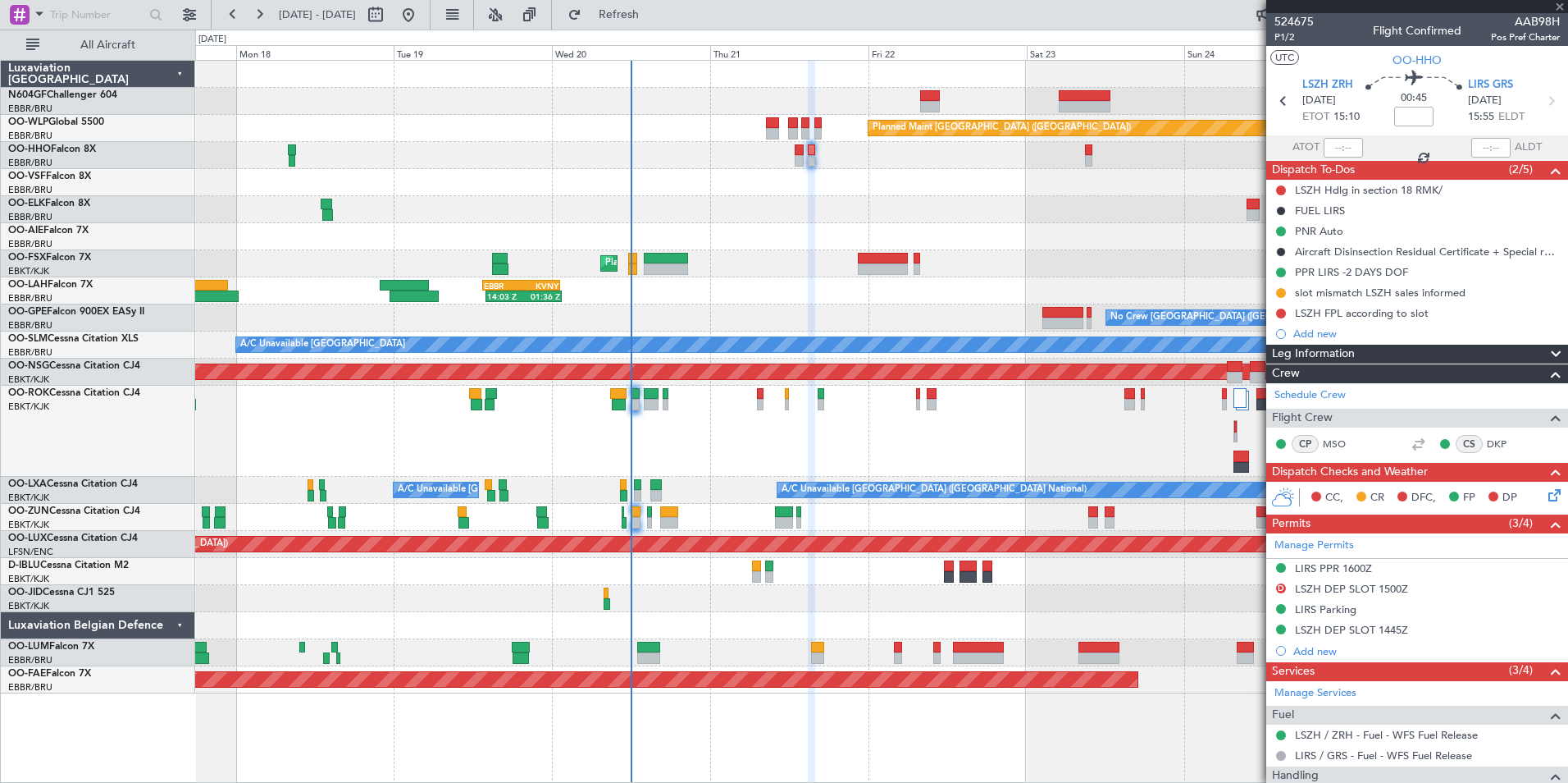
type input "+00:10"
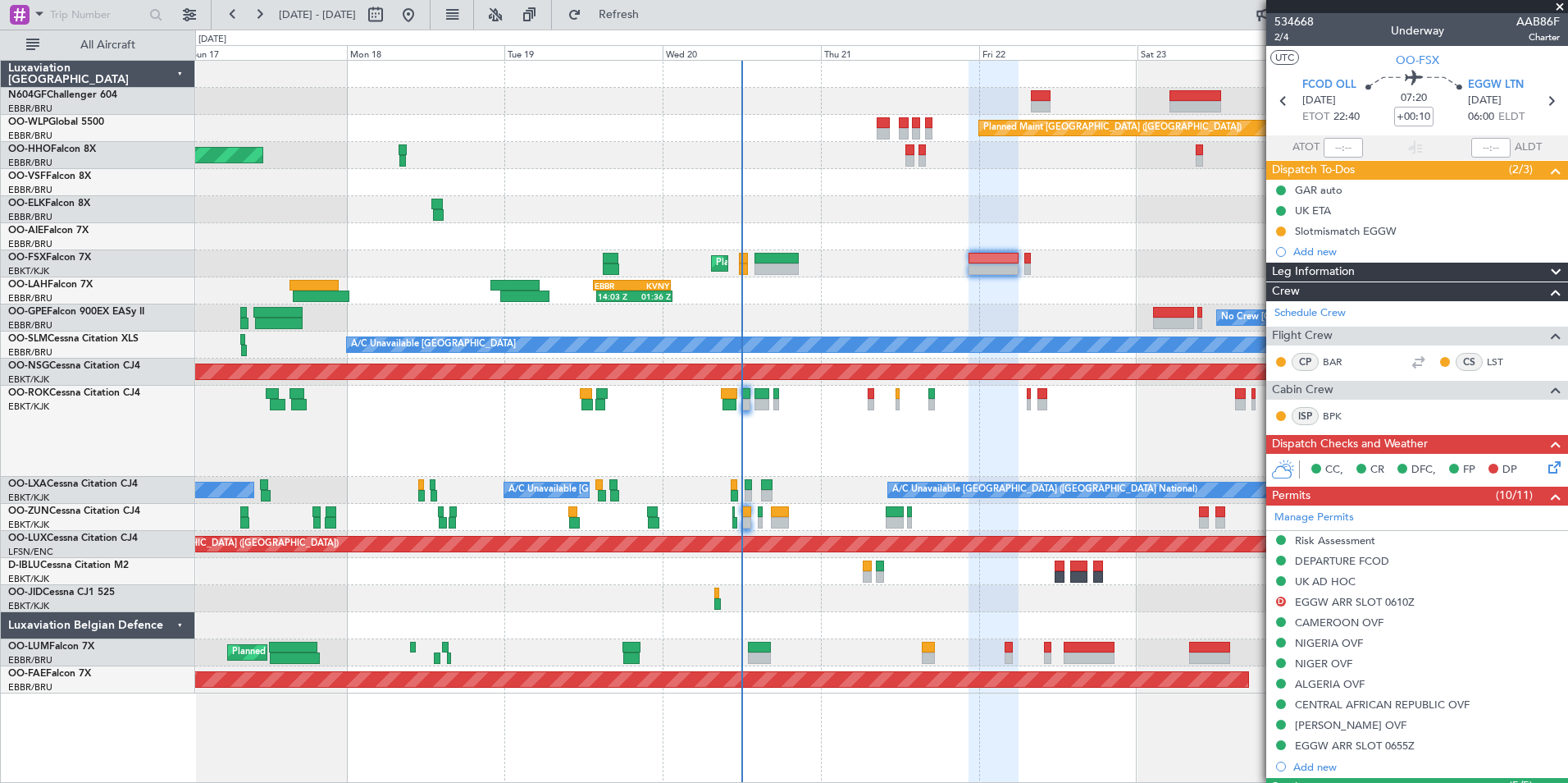
click at [874, 445] on div "Owner [GEOGRAPHIC_DATA]-[GEOGRAPHIC_DATA]" at bounding box center [881, 431] width 1372 height 91
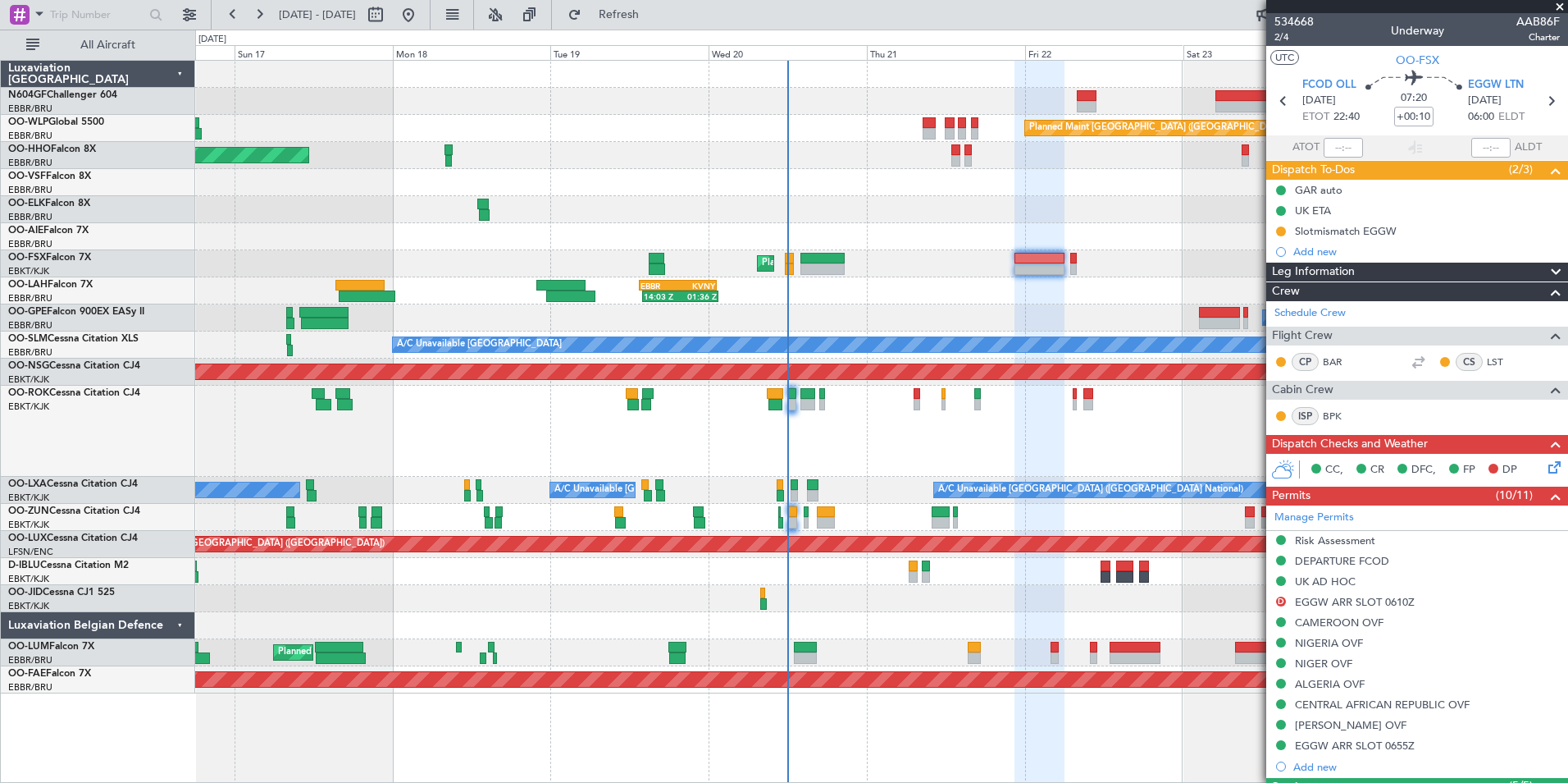
click at [977, 445] on div "Owner [GEOGRAPHIC_DATA]-[GEOGRAPHIC_DATA]" at bounding box center [881, 431] width 1372 height 91
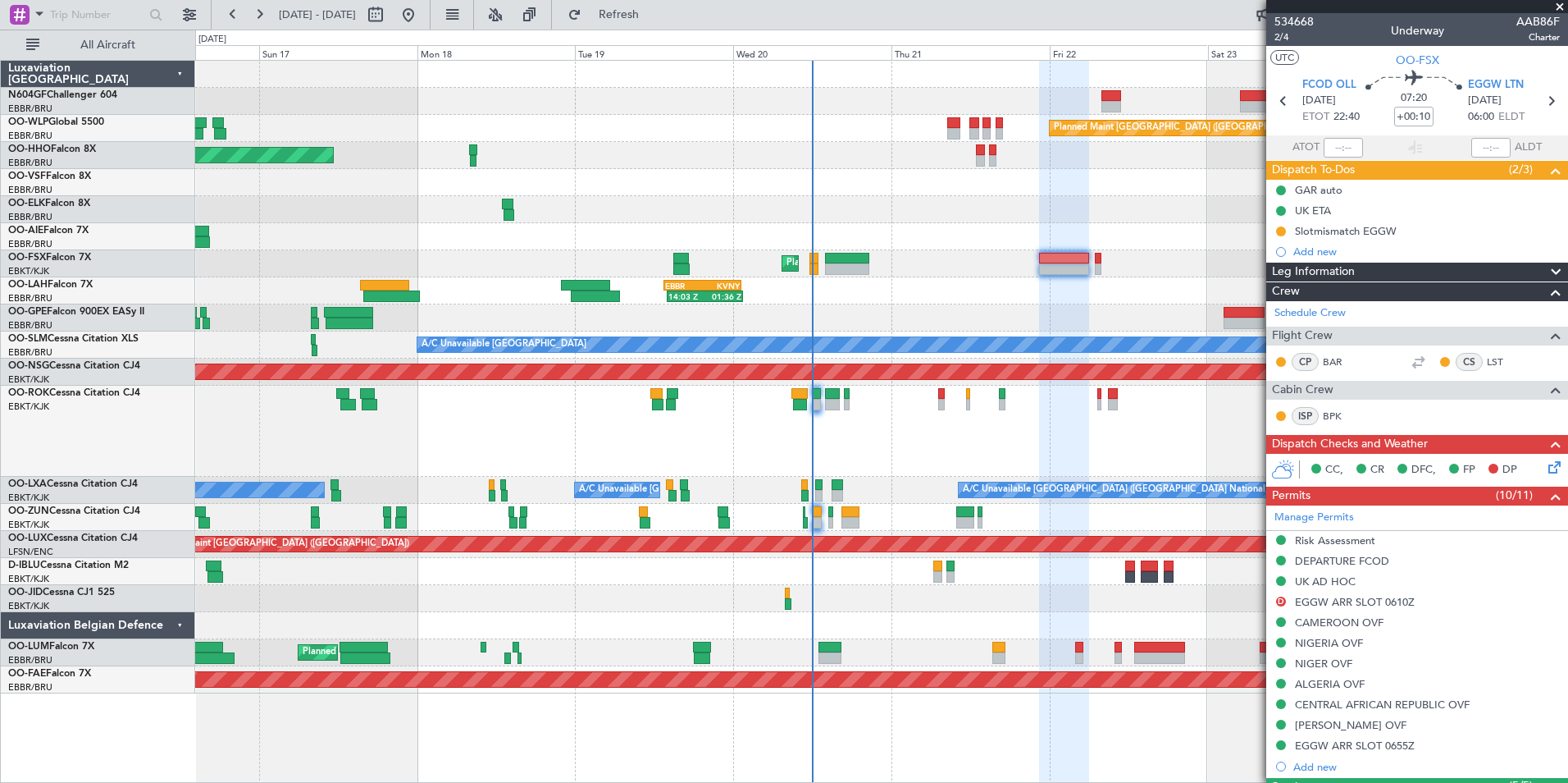
click at [1002, 440] on div "Owner [GEOGRAPHIC_DATA]-[GEOGRAPHIC_DATA]" at bounding box center [881, 431] width 1372 height 91
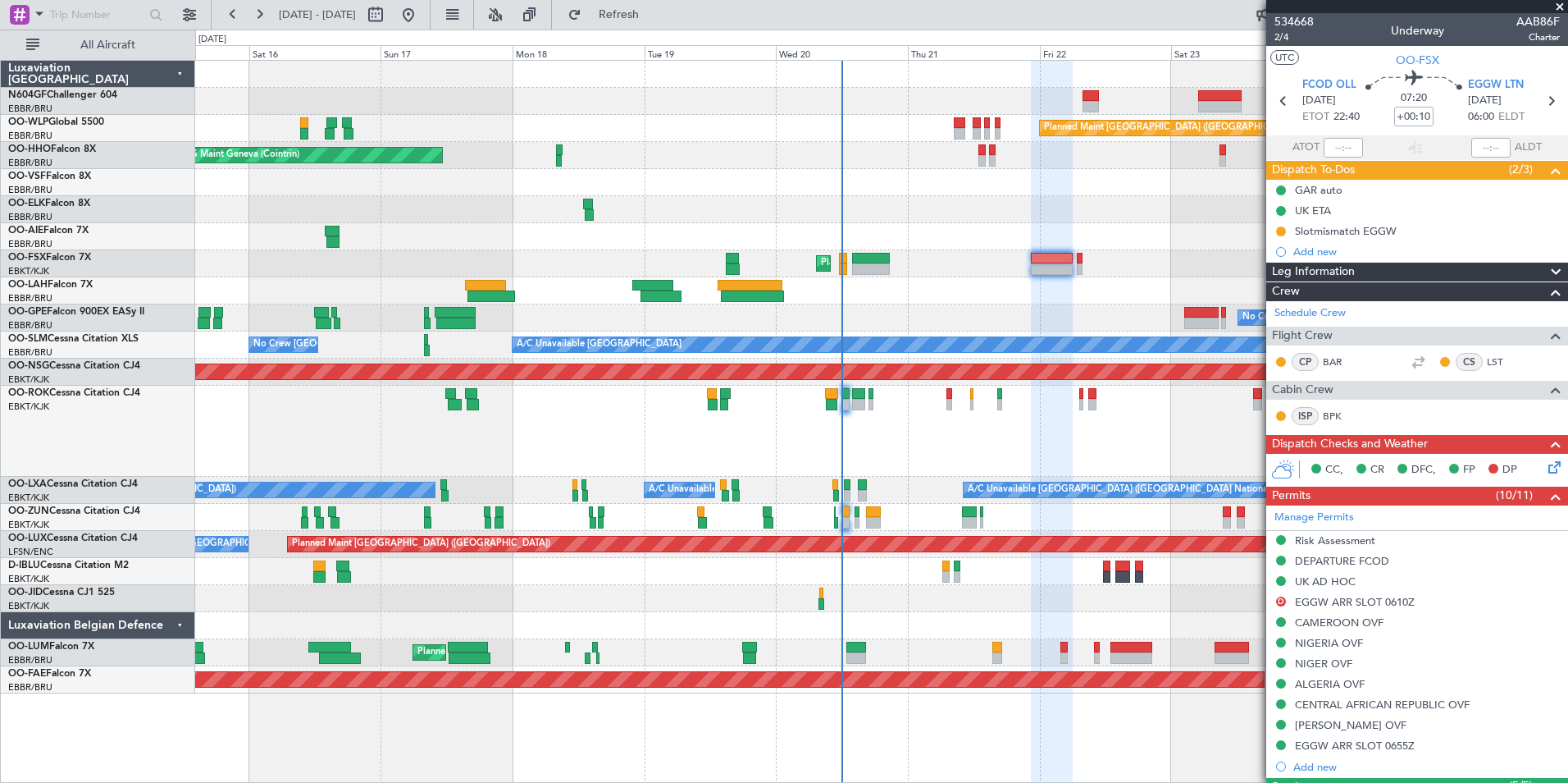
click at [1558, 3] on span at bounding box center [1560, 7] width 17 height 15
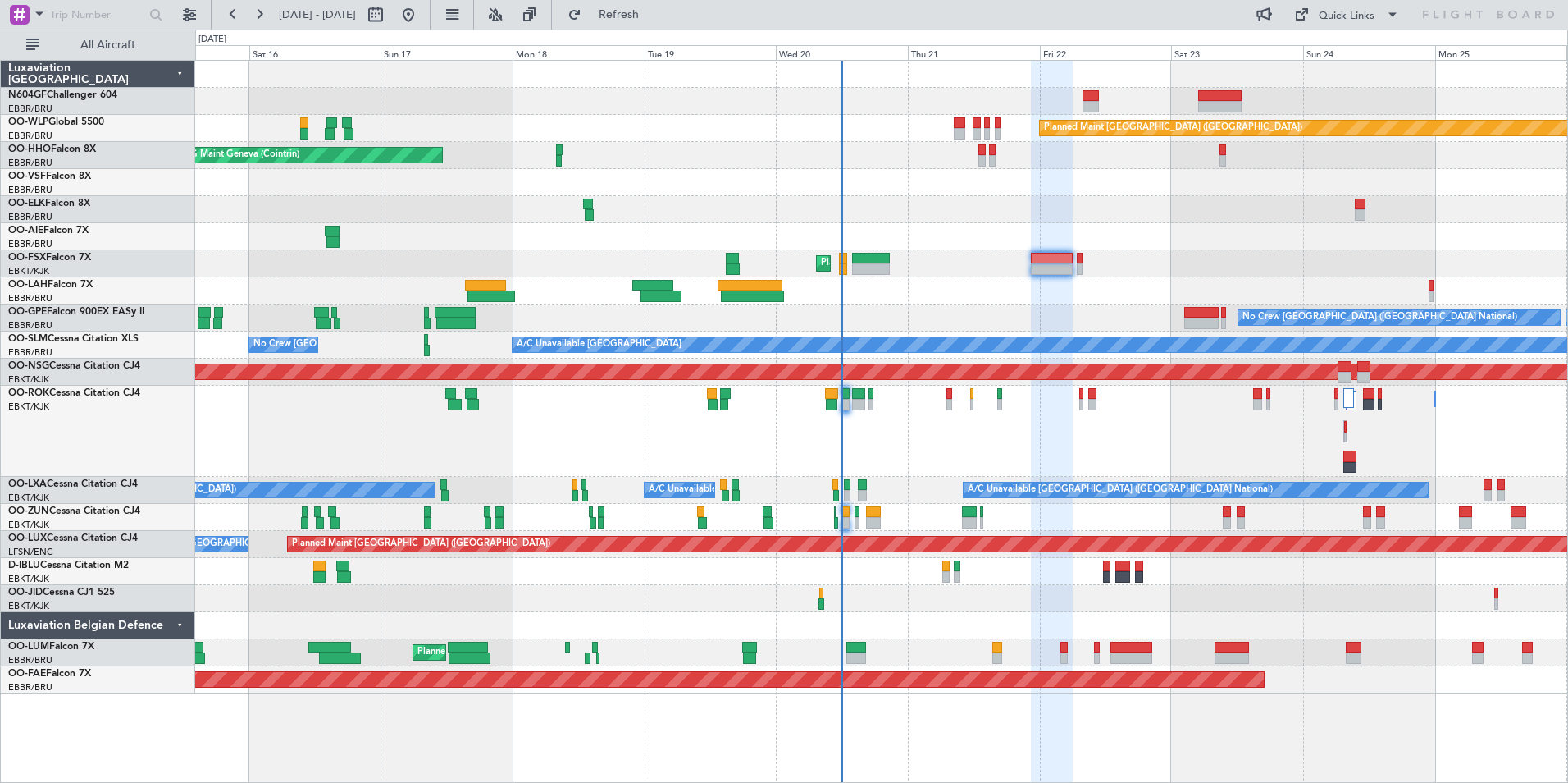
type input "0"
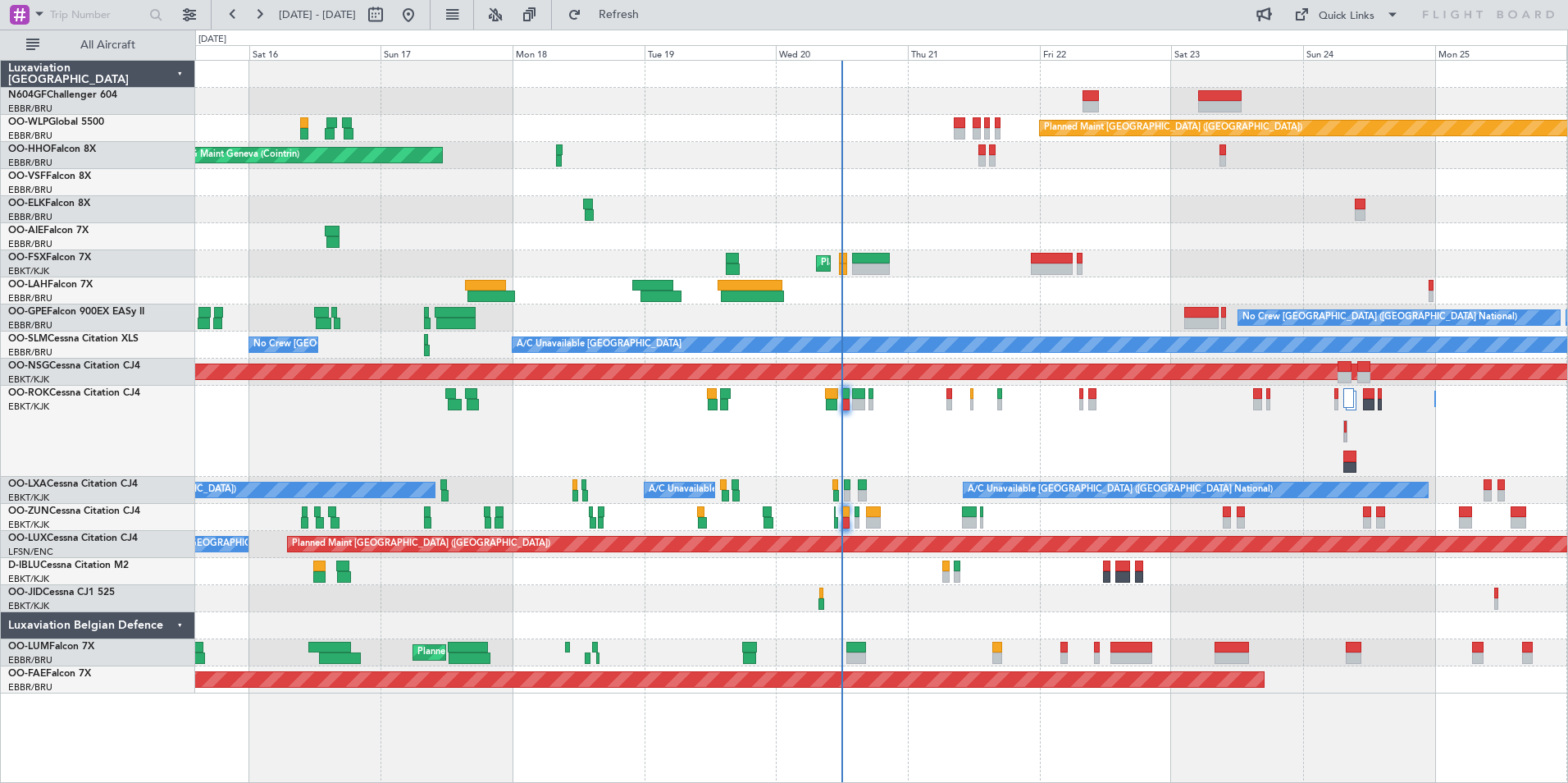
click at [952, 425] on div "Owner [GEOGRAPHIC_DATA]-[GEOGRAPHIC_DATA] Owner [GEOGRAPHIC_DATA]-[GEOGRAPHIC_D…" at bounding box center [881, 431] width 1372 height 91
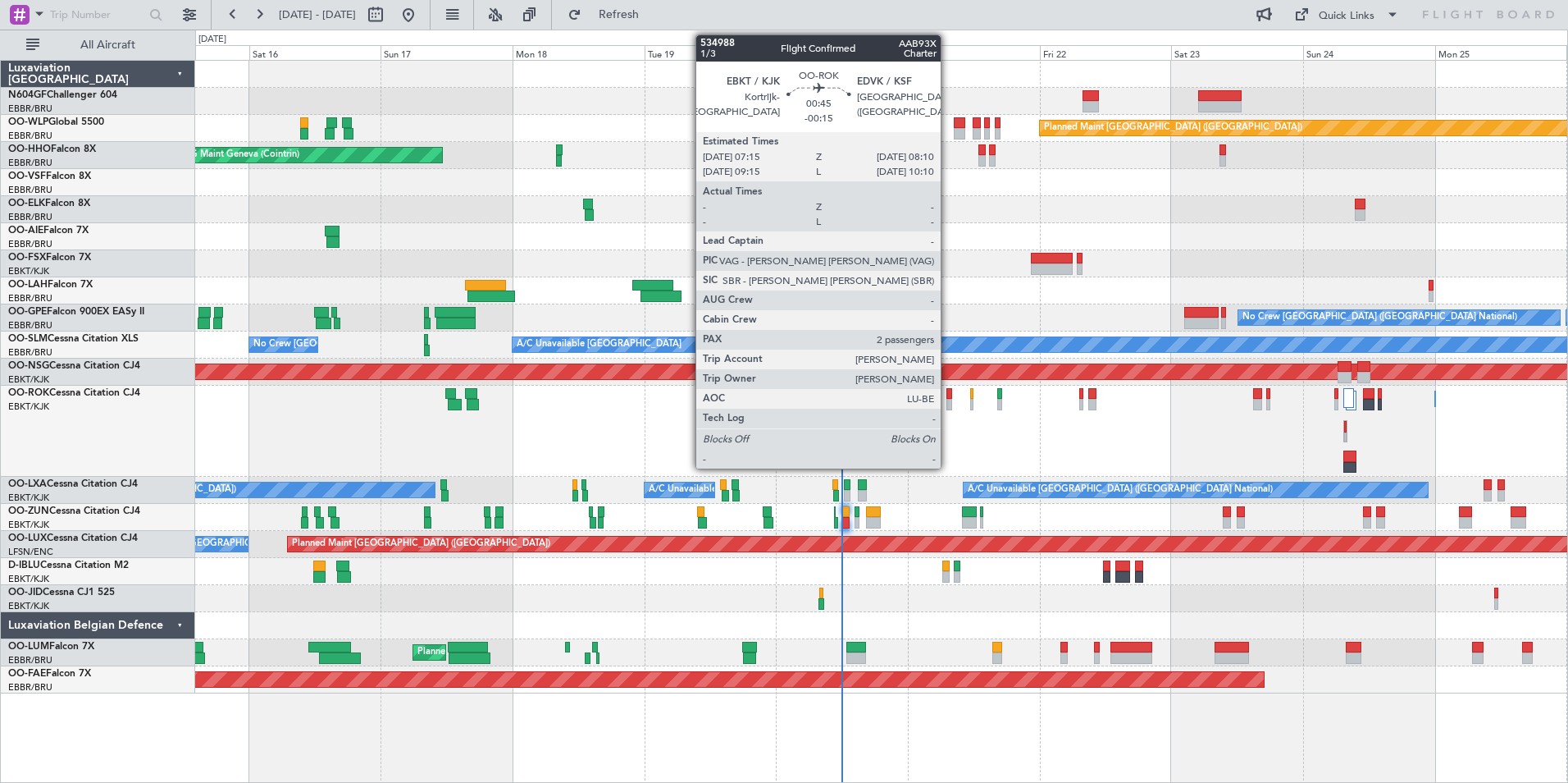
click at [948, 398] on div at bounding box center [949, 394] width 6 height 11
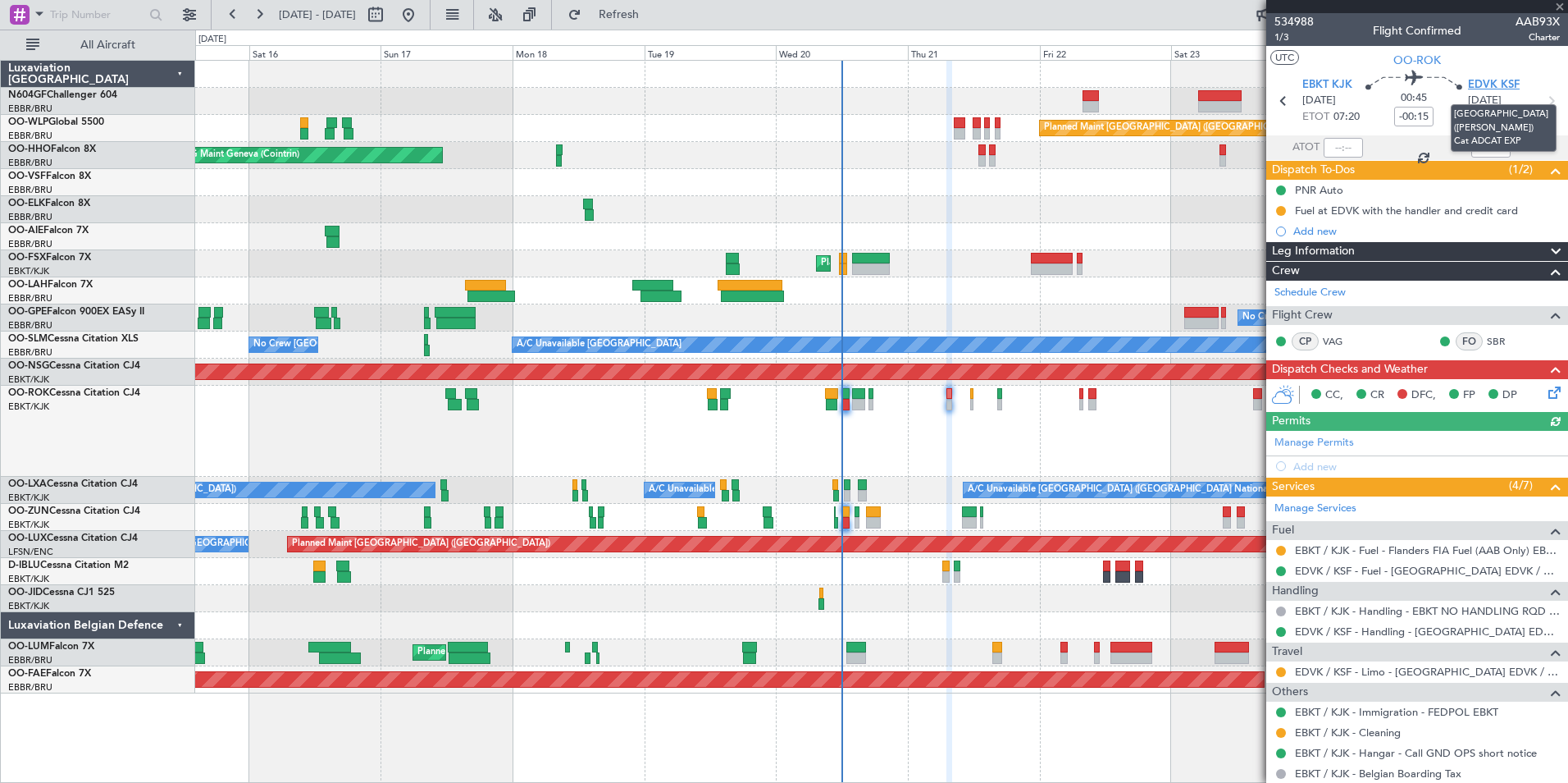
click at [1488, 78] on span "EDVK KSF" at bounding box center [1494, 86] width 52 height 17
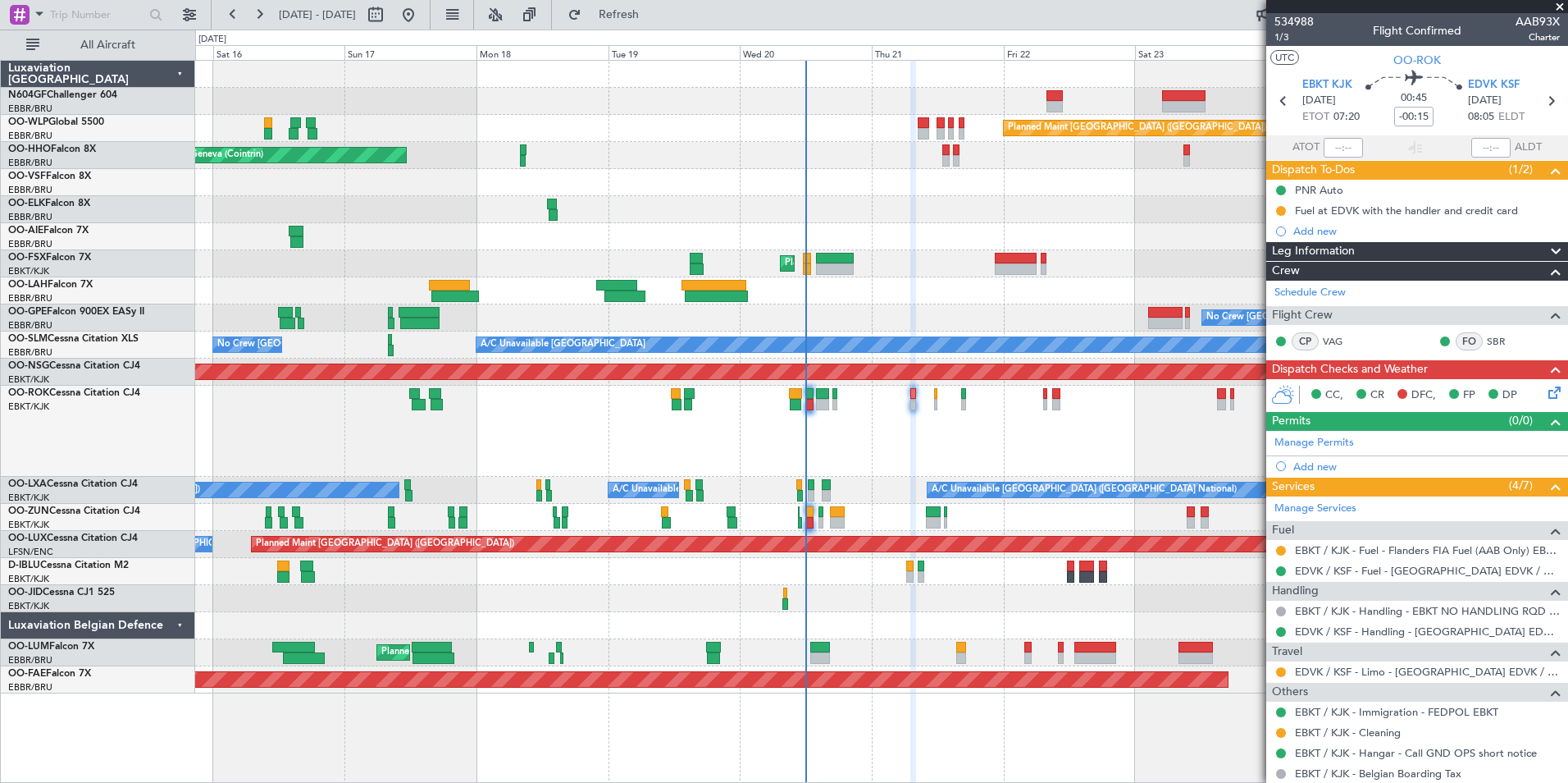
click at [957, 428] on div "Owner [GEOGRAPHIC_DATA]-[GEOGRAPHIC_DATA] Owner [GEOGRAPHIC_DATA]-[GEOGRAPHIC_D…" at bounding box center [881, 431] width 1372 height 91
click at [1504, 79] on span "EDVK KSF" at bounding box center [1494, 86] width 52 height 17
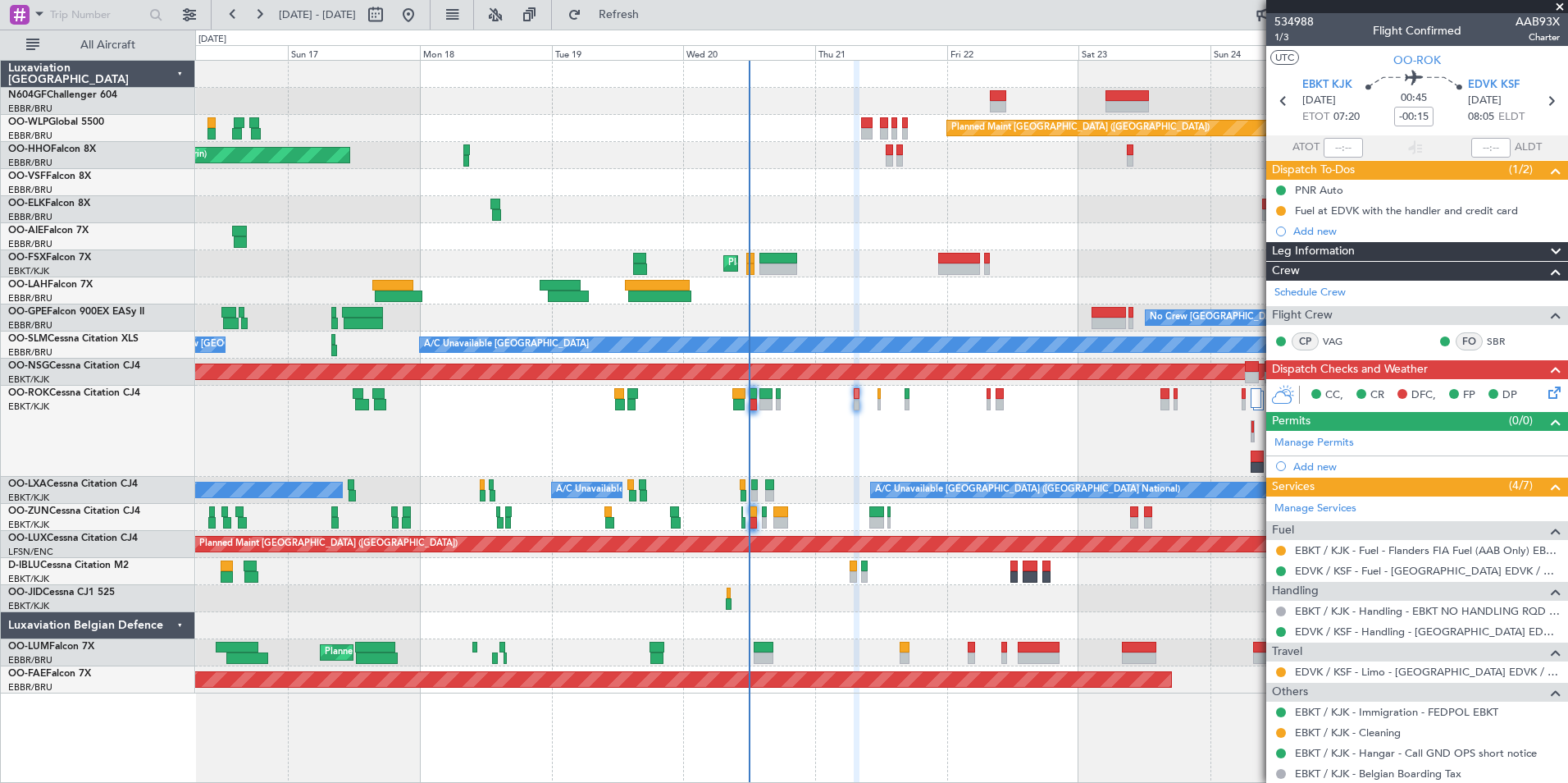
click at [916, 580] on div "Planned Maint [GEOGRAPHIC_DATA] ([GEOGRAPHIC_DATA]) AOG Maint Geneva ([GEOGRAPH…" at bounding box center [881, 376] width 1372 height 632
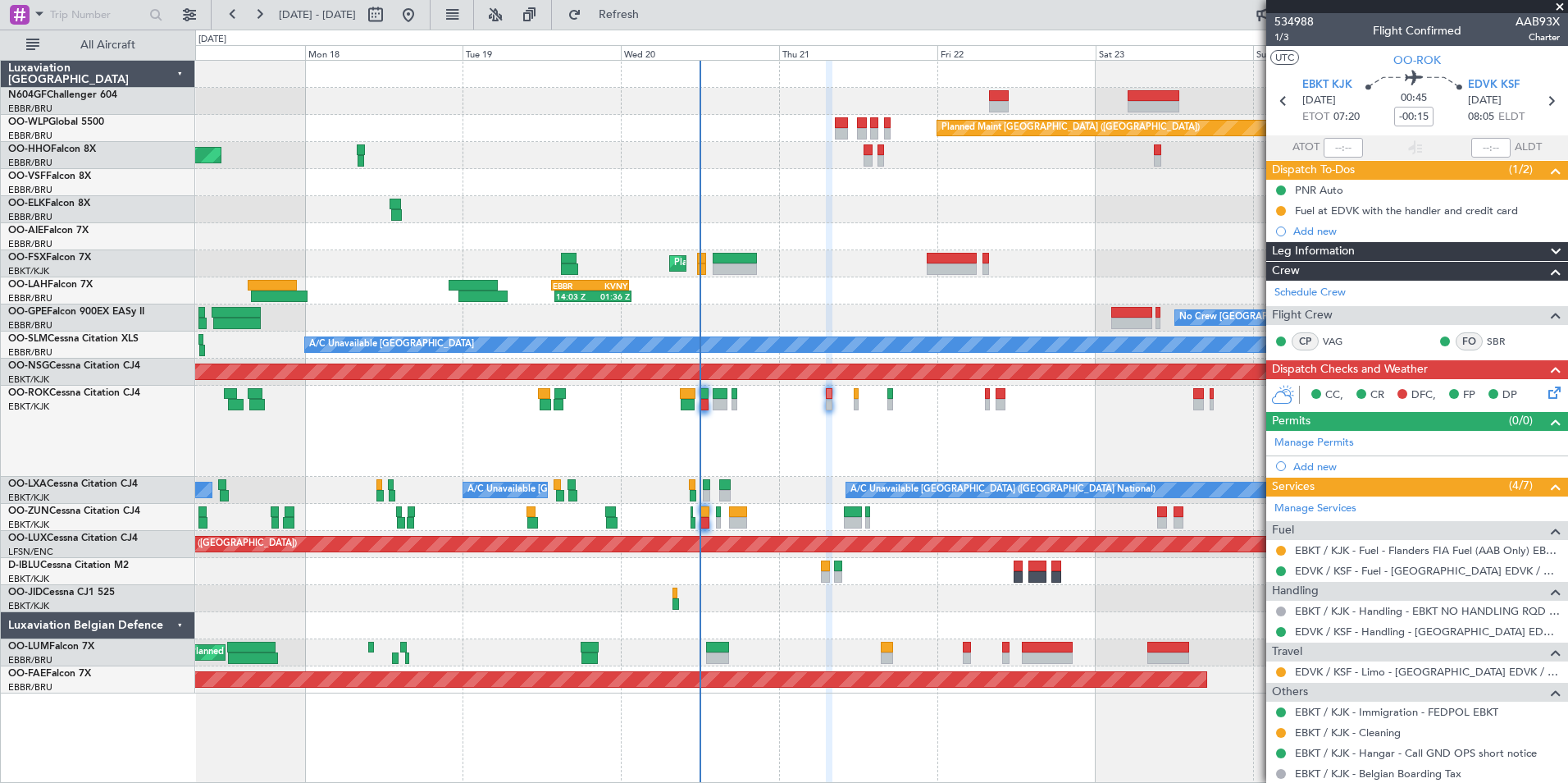
click at [859, 445] on div "Owner [GEOGRAPHIC_DATA]-[GEOGRAPHIC_DATA] Owner [GEOGRAPHIC_DATA]-[GEOGRAPHIC_D…" at bounding box center [881, 431] width 1372 height 91
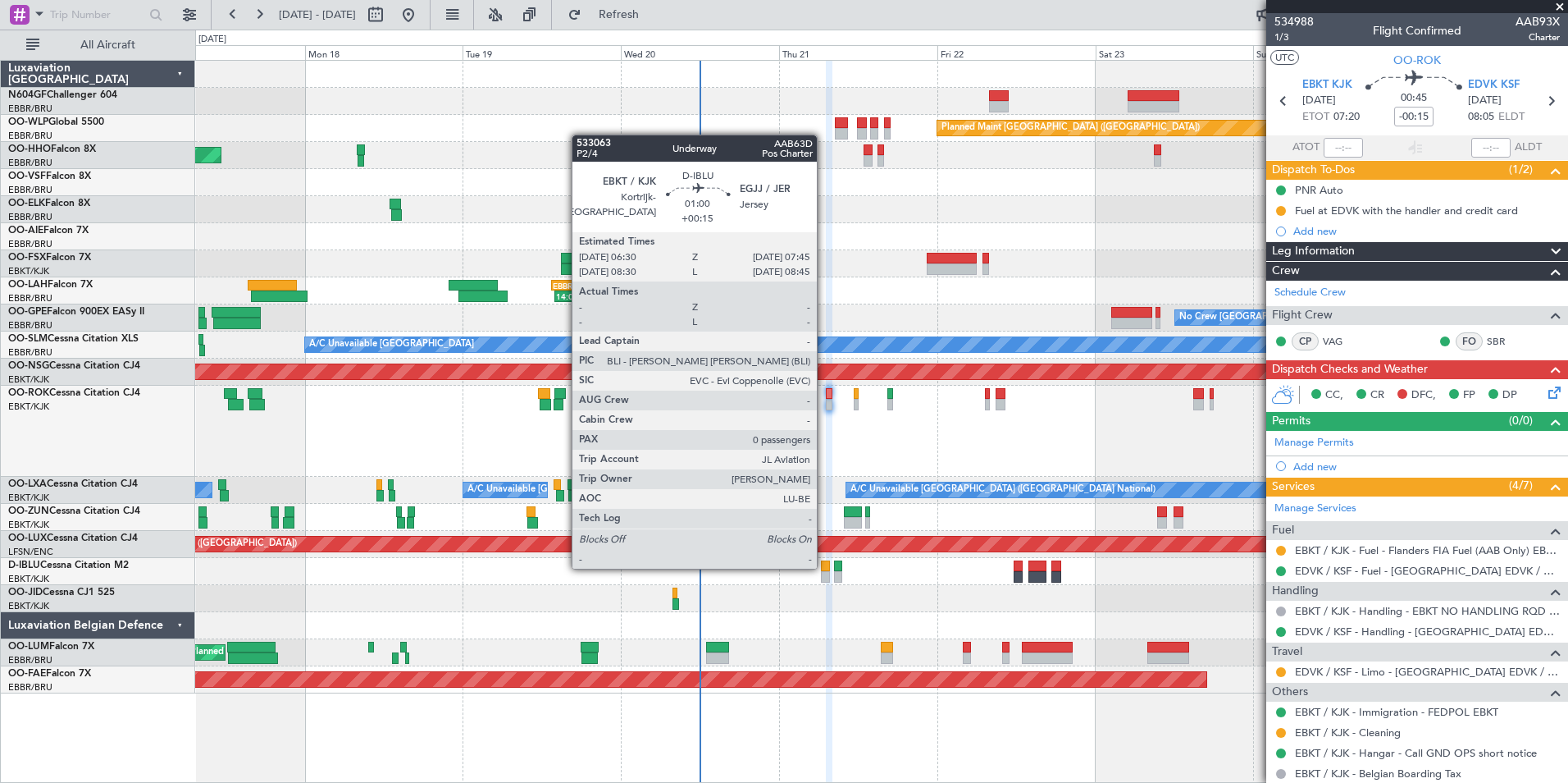
click at [824, 567] on div at bounding box center [825, 566] width 9 height 11
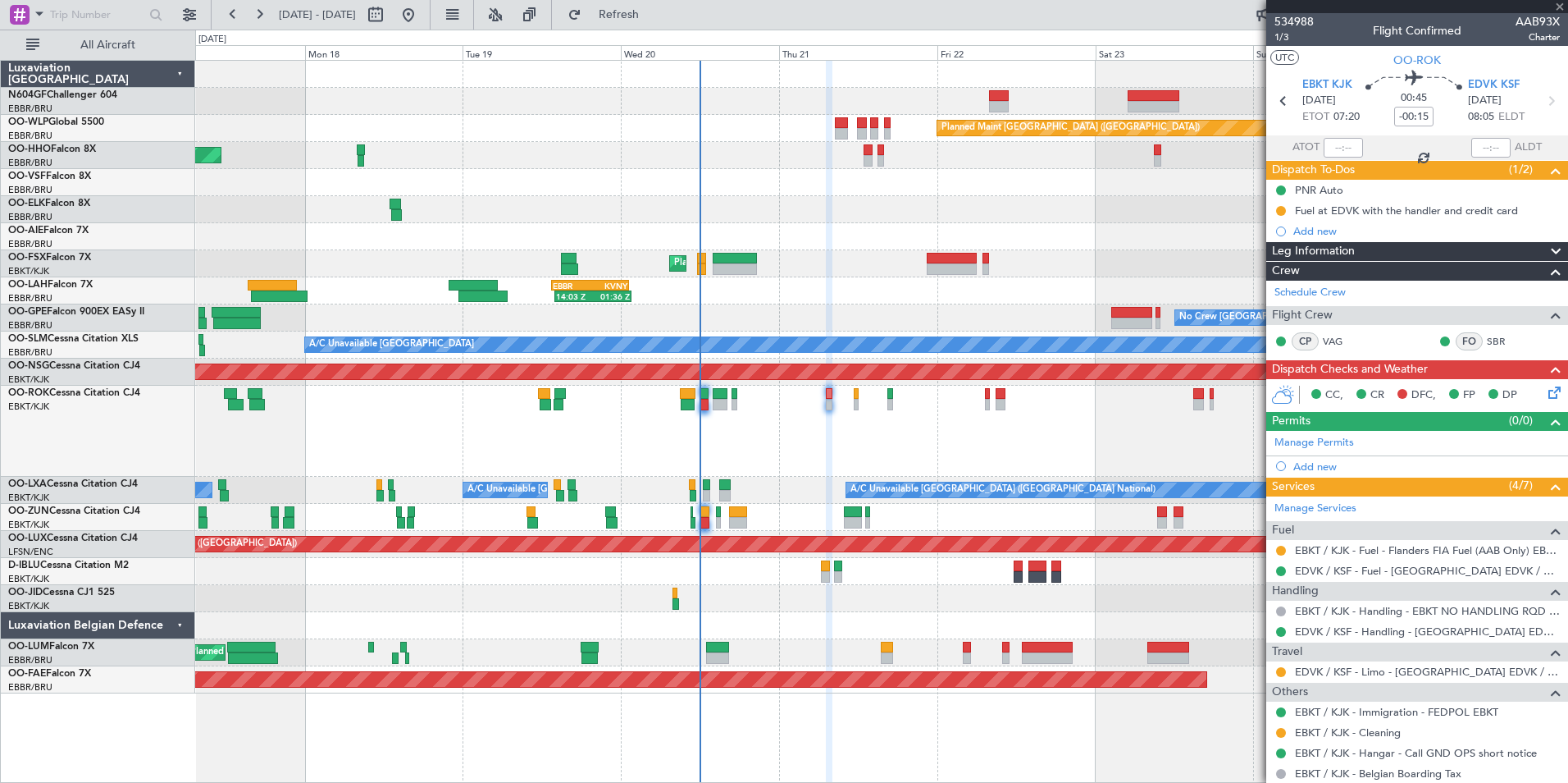
type input "+00:15"
type input "0"
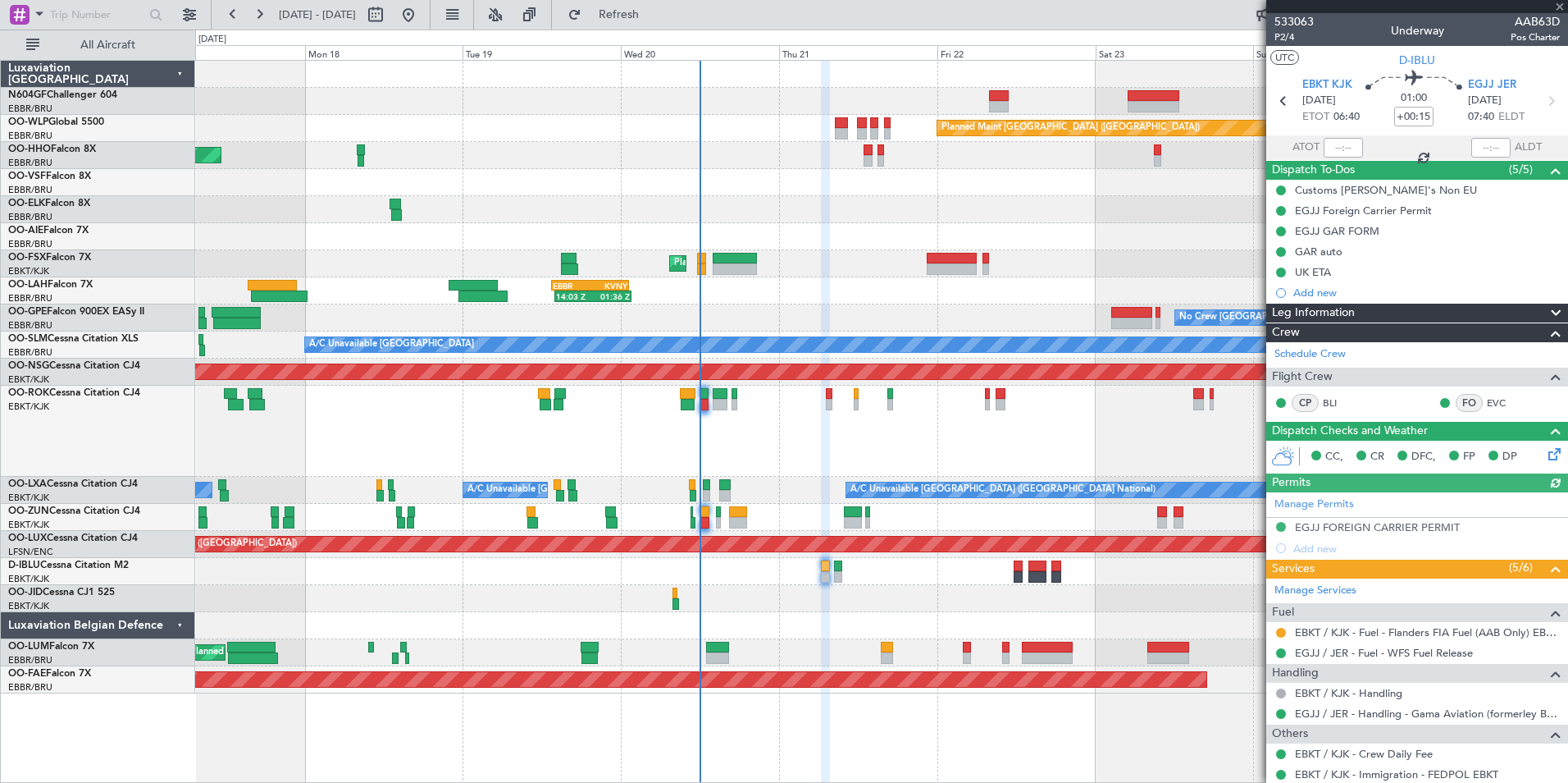
scroll to position [68, 0]
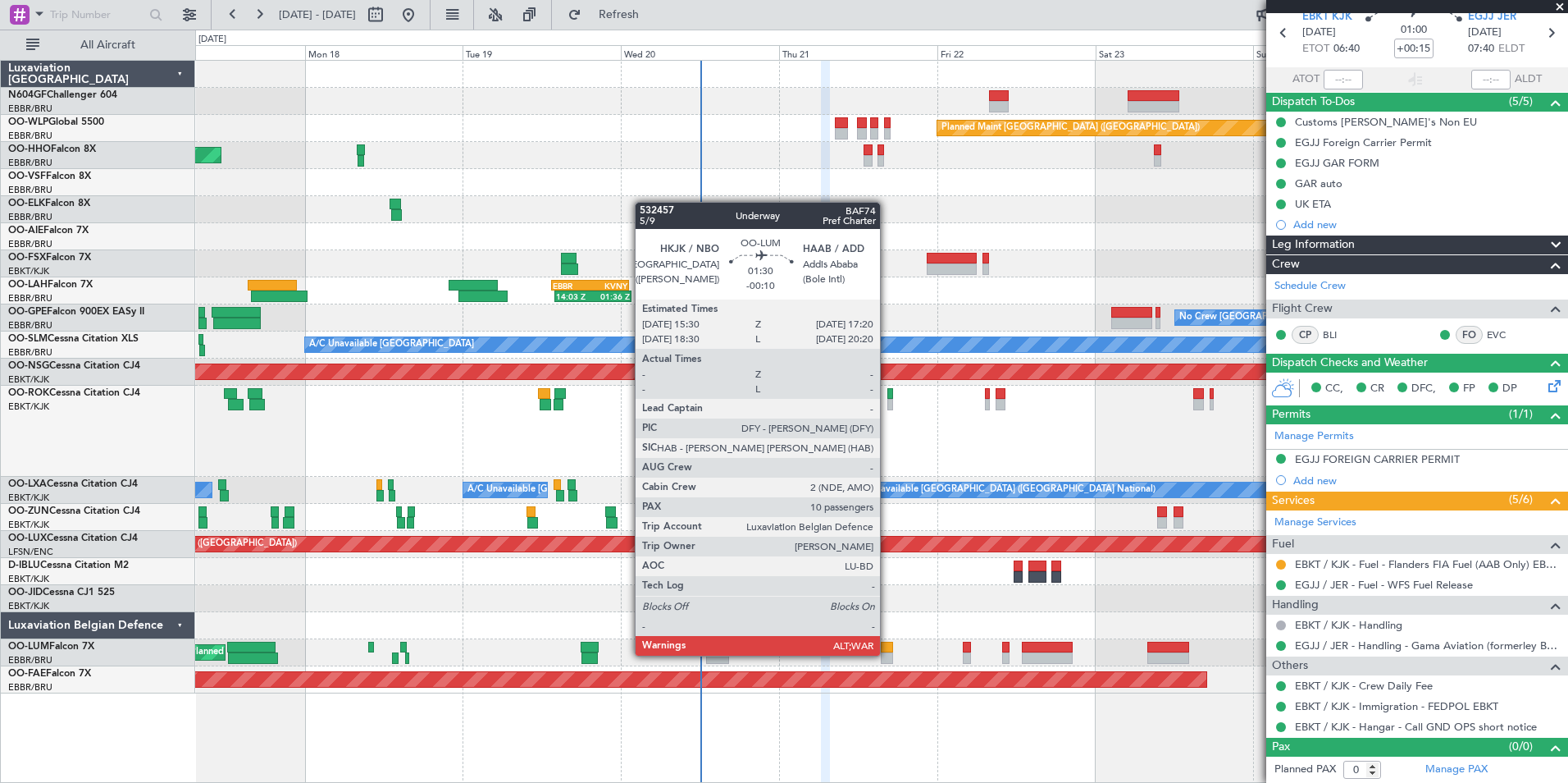
click at [888, 654] on div at bounding box center [886, 658] width 12 height 11
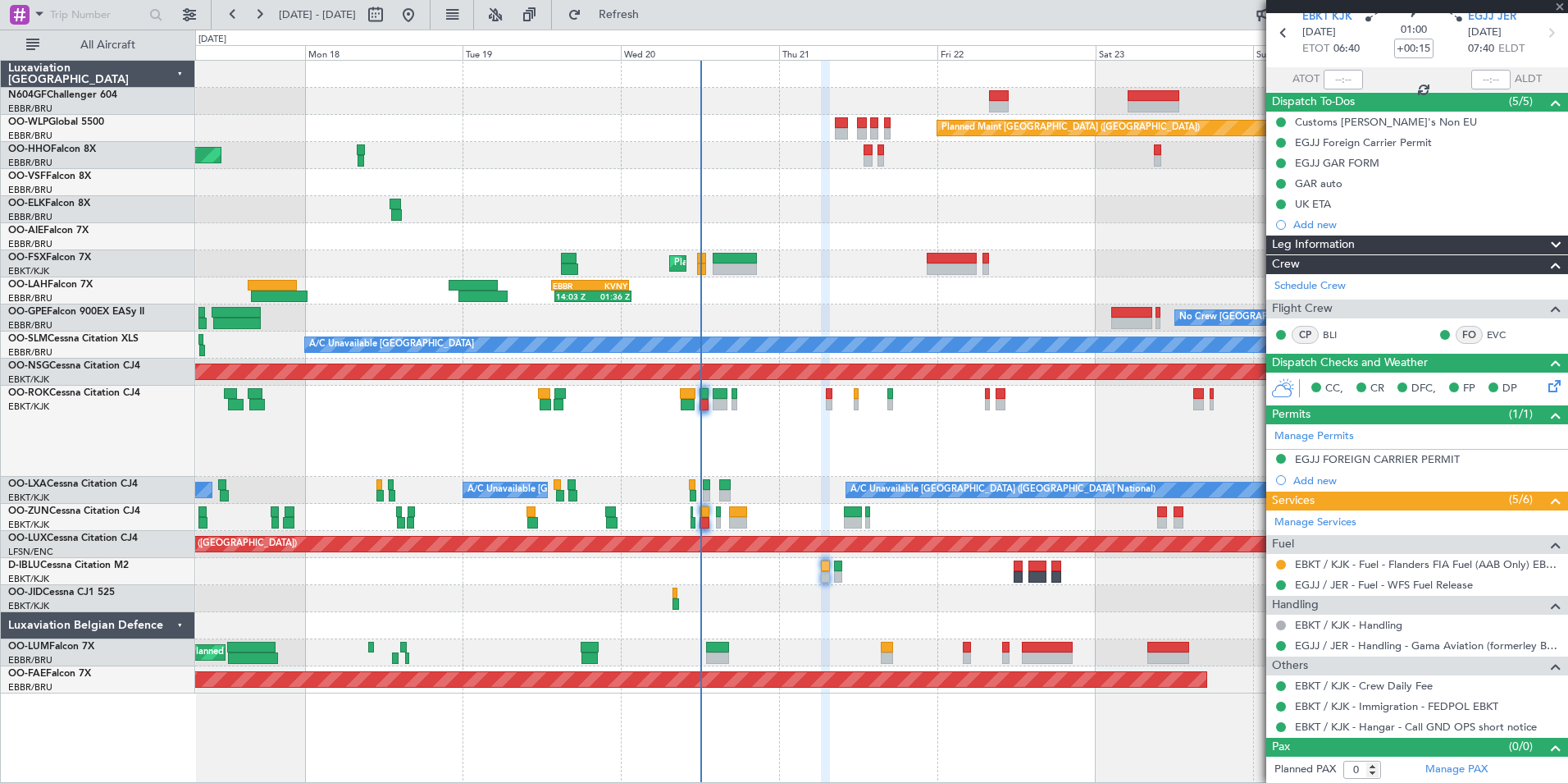
type input "-00:10"
type input "10"
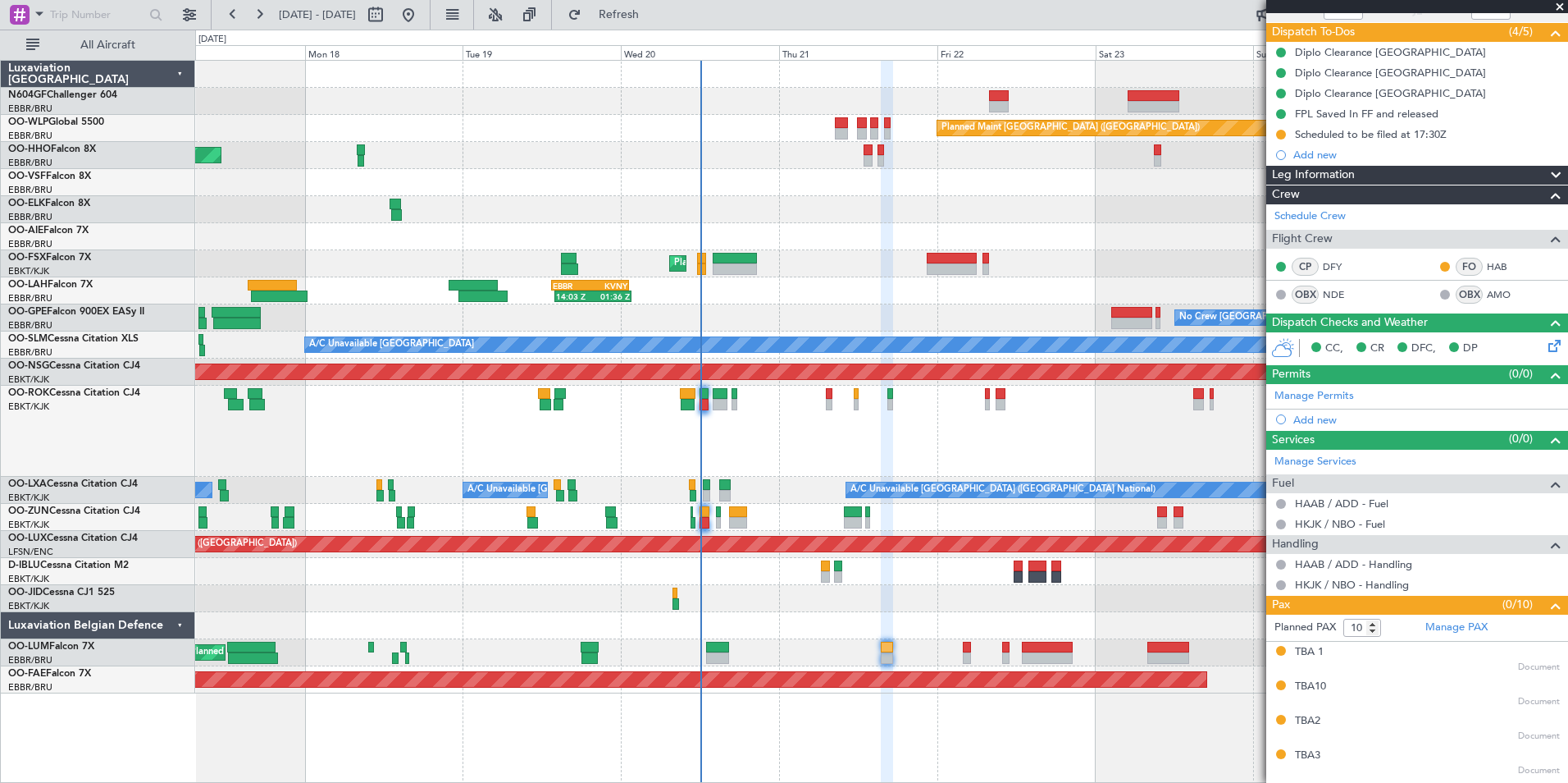
scroll to position [0, 0]
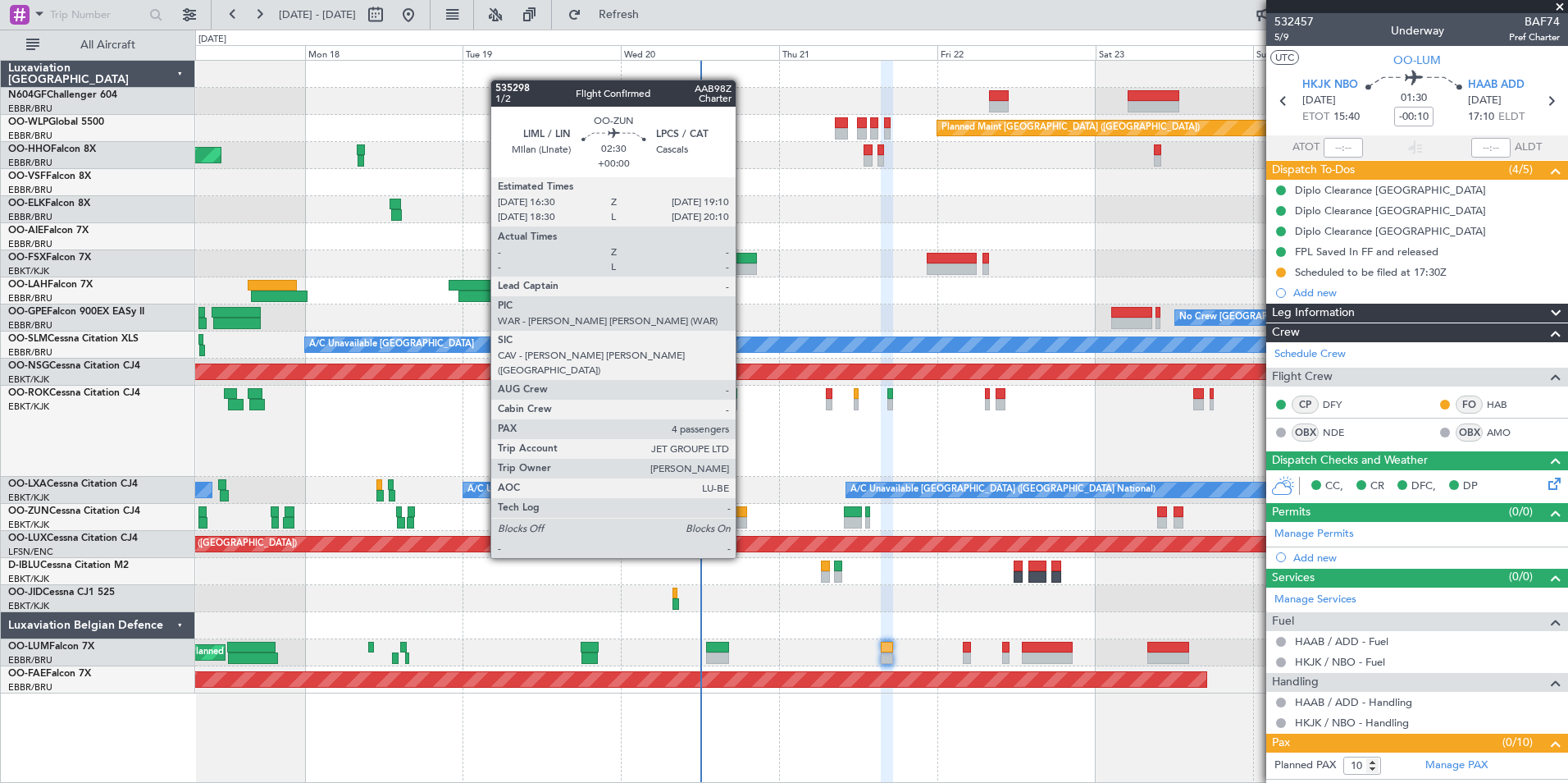
click at [743, 512] on div at bounding box center [737, 512] width 18 height 11
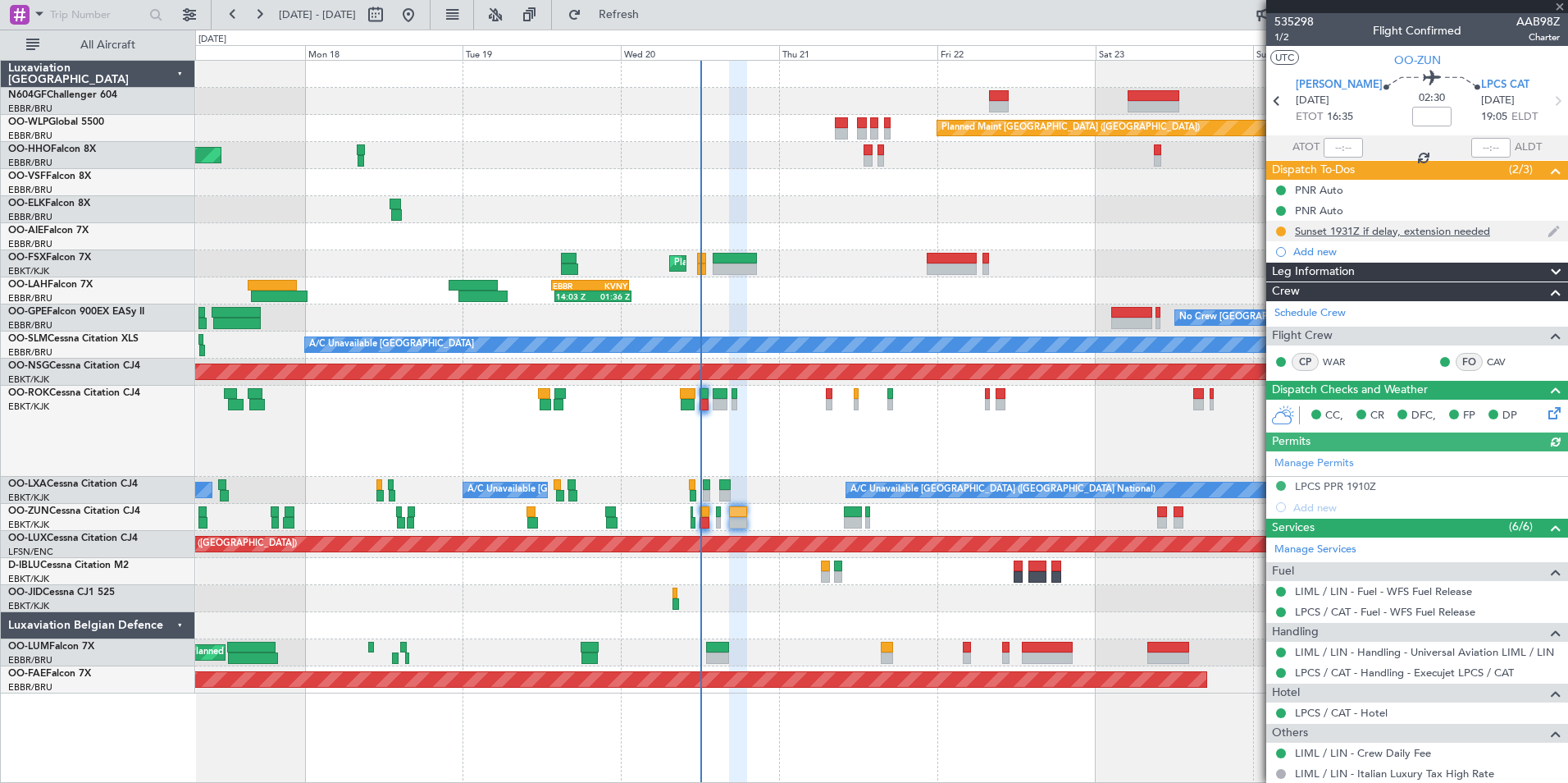
click at [1441, 233] on div "Sunset 1931Z if delay, extension needed" at bounding box center [1393, 231] width 195 height 14
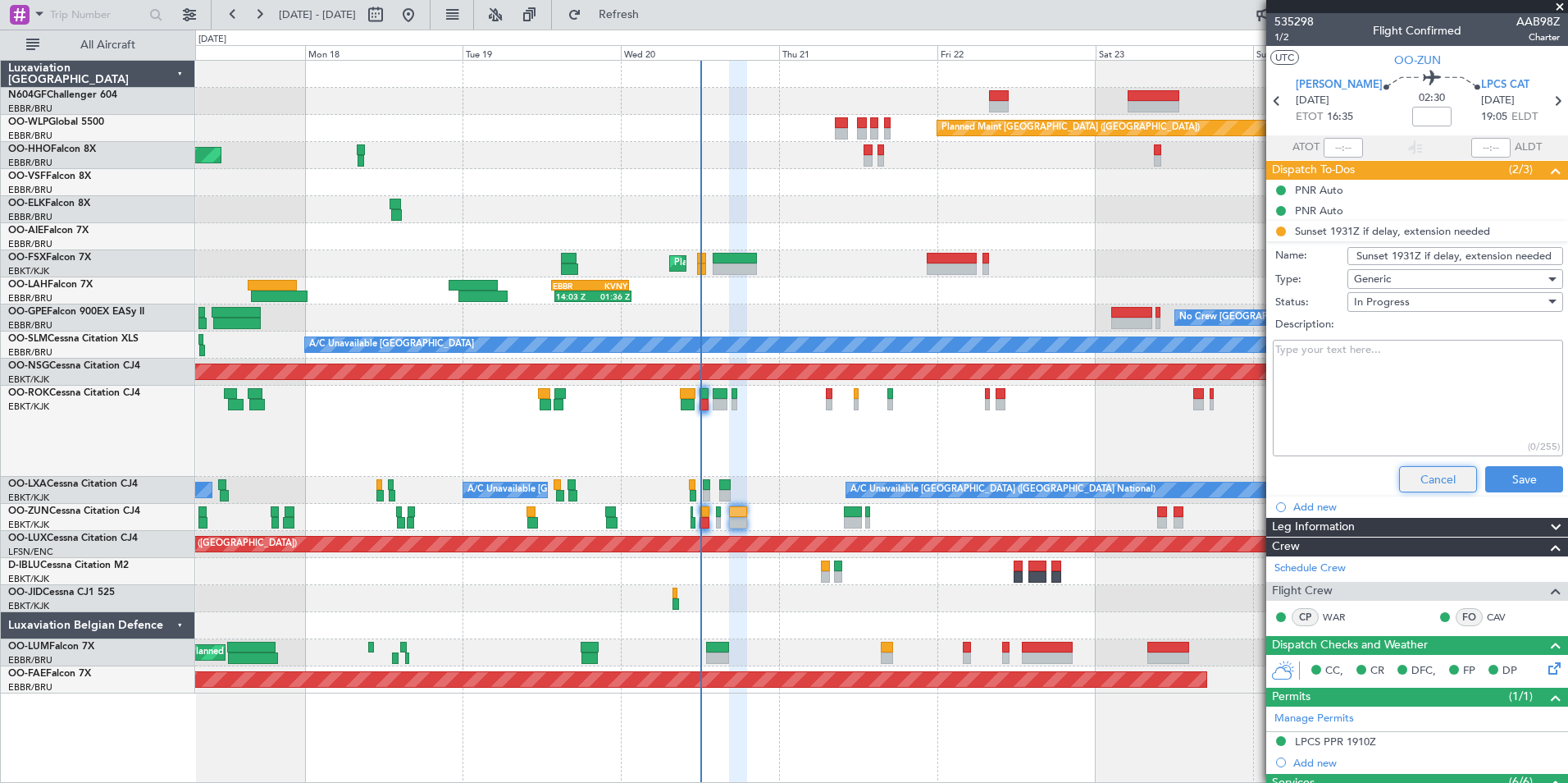
click at [1413, 472] on button "Cancel" at bounding box center [1438, 479] width 78 height 26
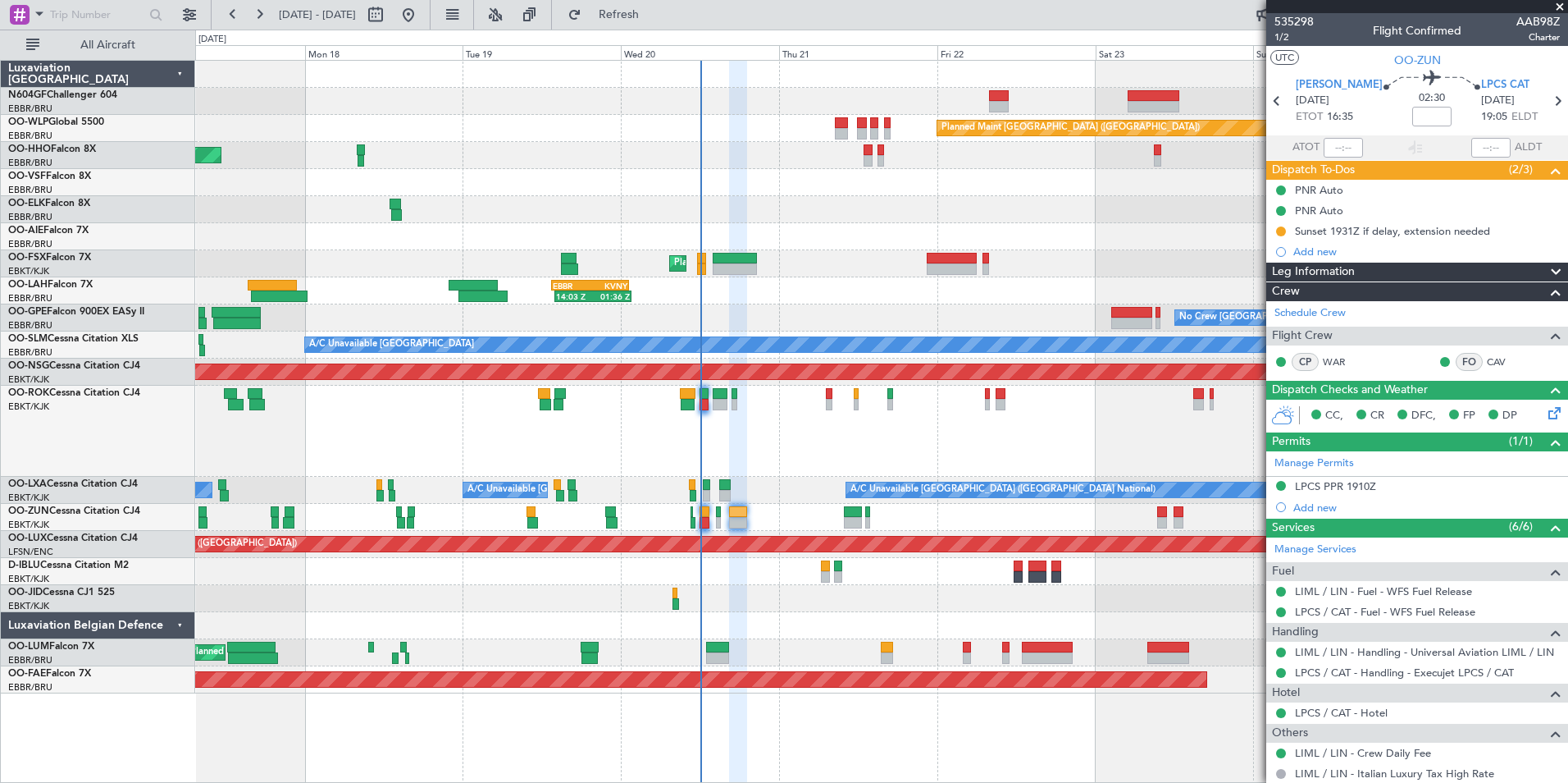
click at [1560, 8] on span at bounding box center [1560, 7] width 17 height 15
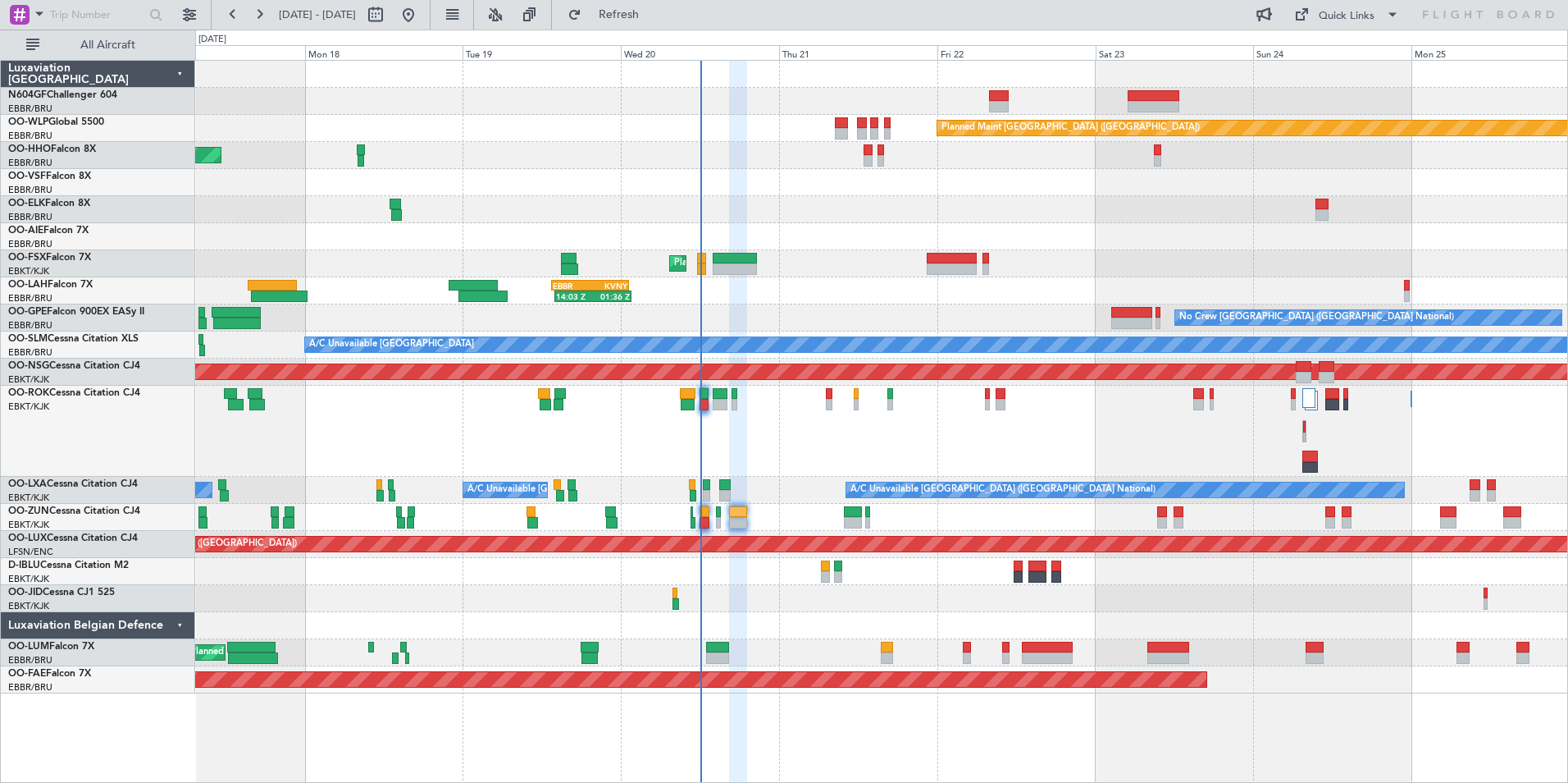
type input "0"
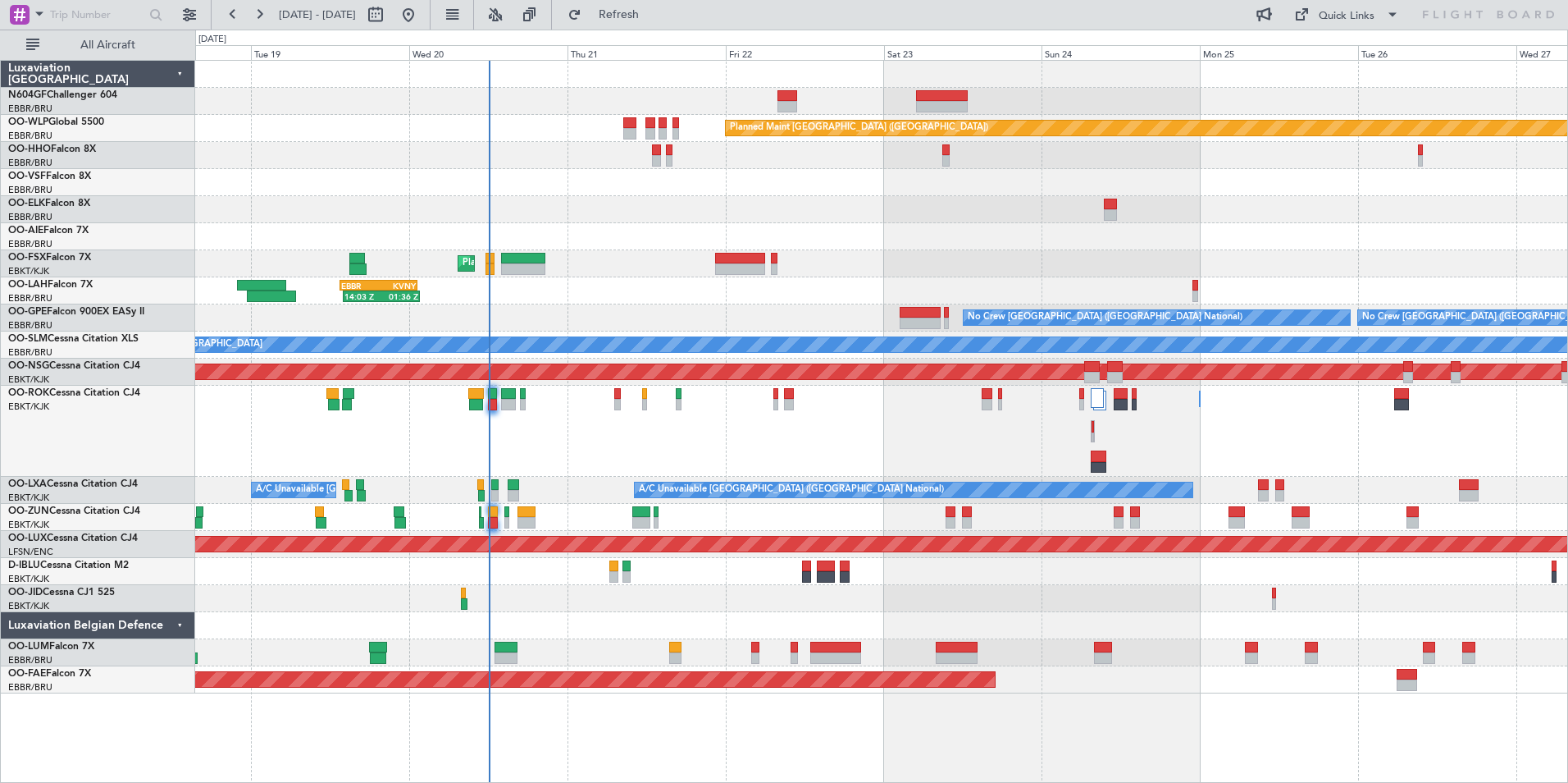
click at [847, 250] on div at bounding box center [881, 236] width 1372 height 27
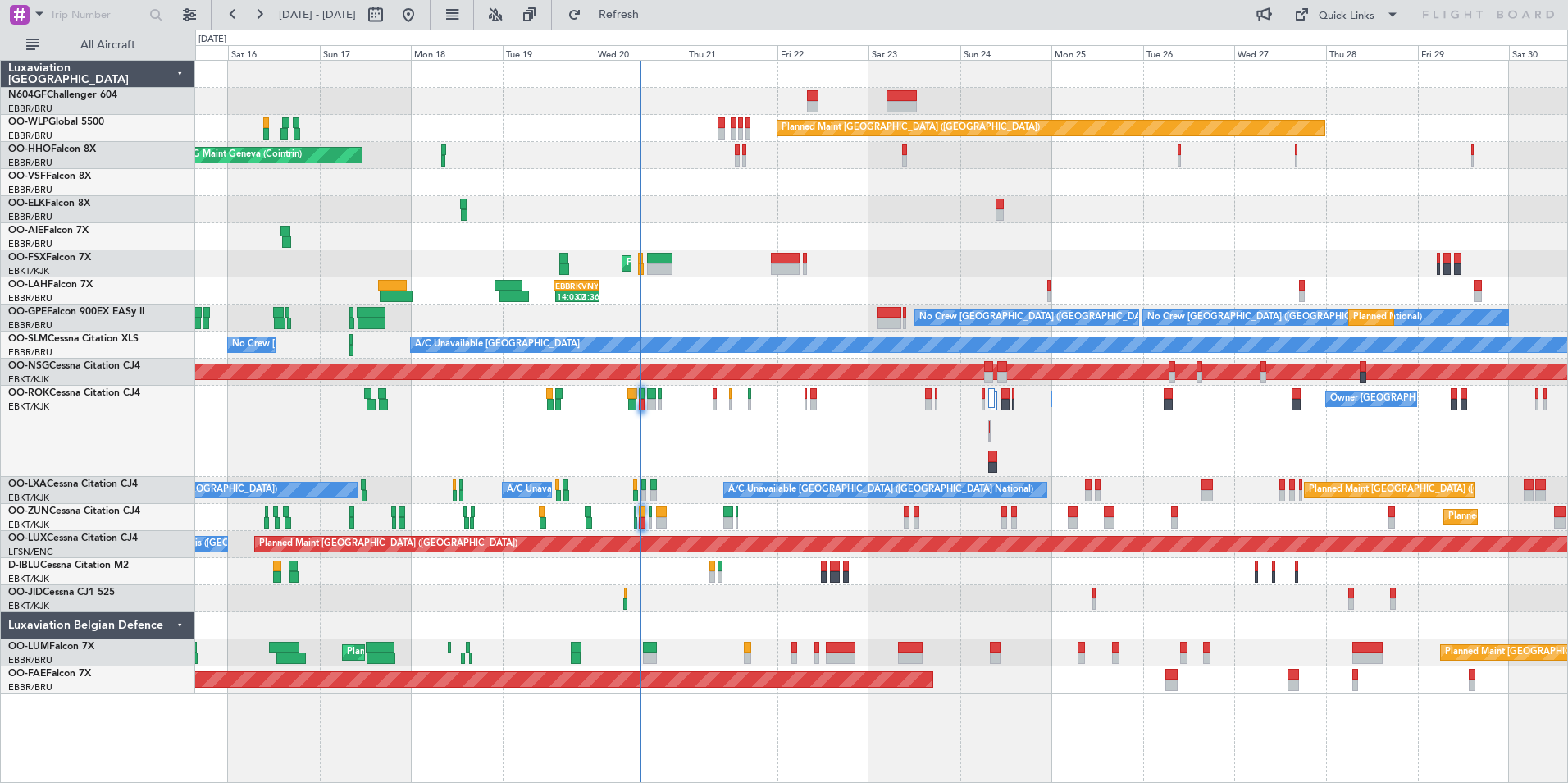
click at [897, 259] on div "Planned Maint Kortrijk-[GEOGRAPHIC_DATA]" at bounding box center [881, 263] width 1372 height 27
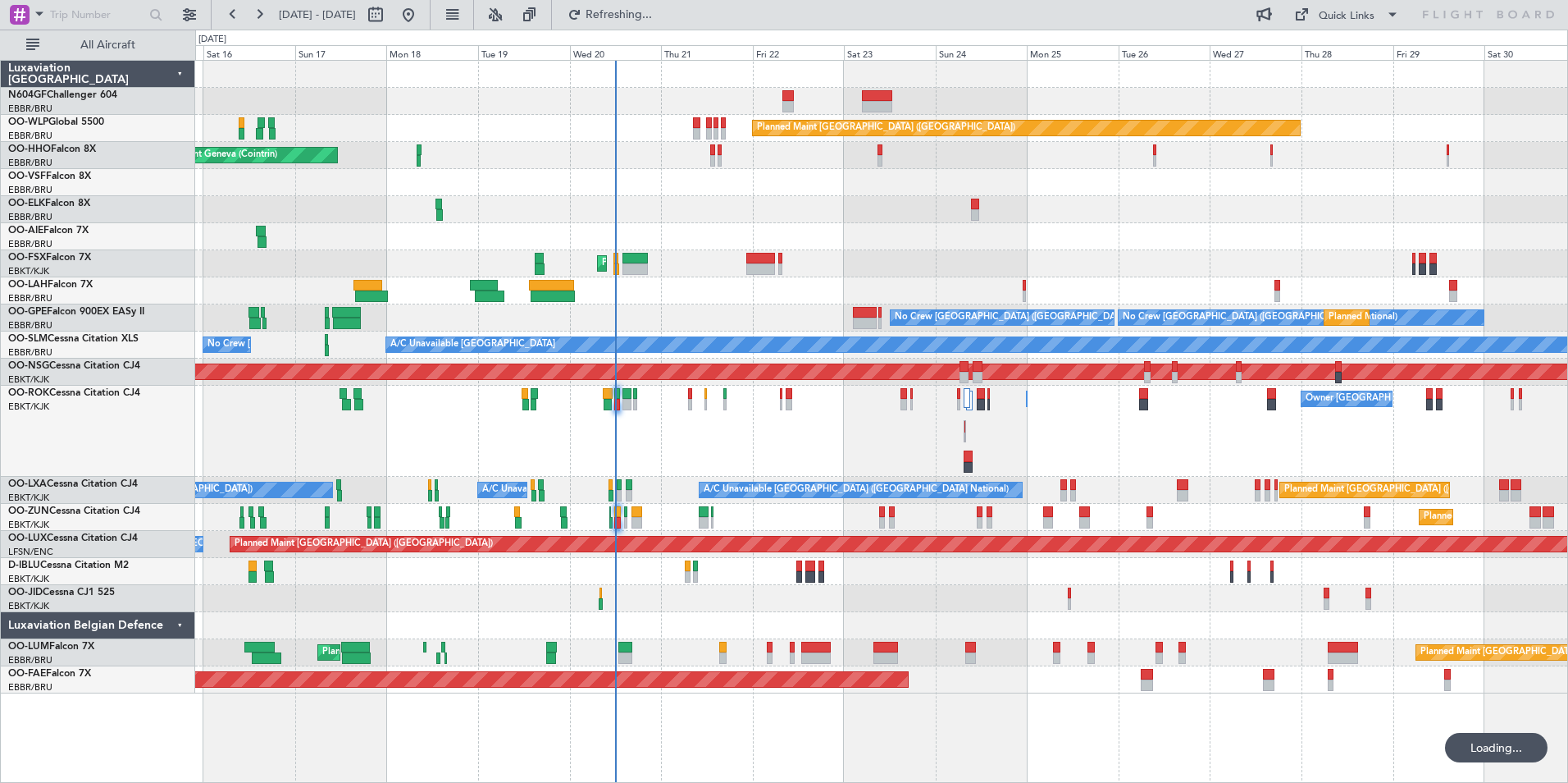
click at [948, 259] on div "Planned Maint Kortrijk-[GEOGRAPHIC_DATA]" at bounding box center [881, 263] width 1372 height 27
